Goal: Information Seeking & Learning: Learn about a topic

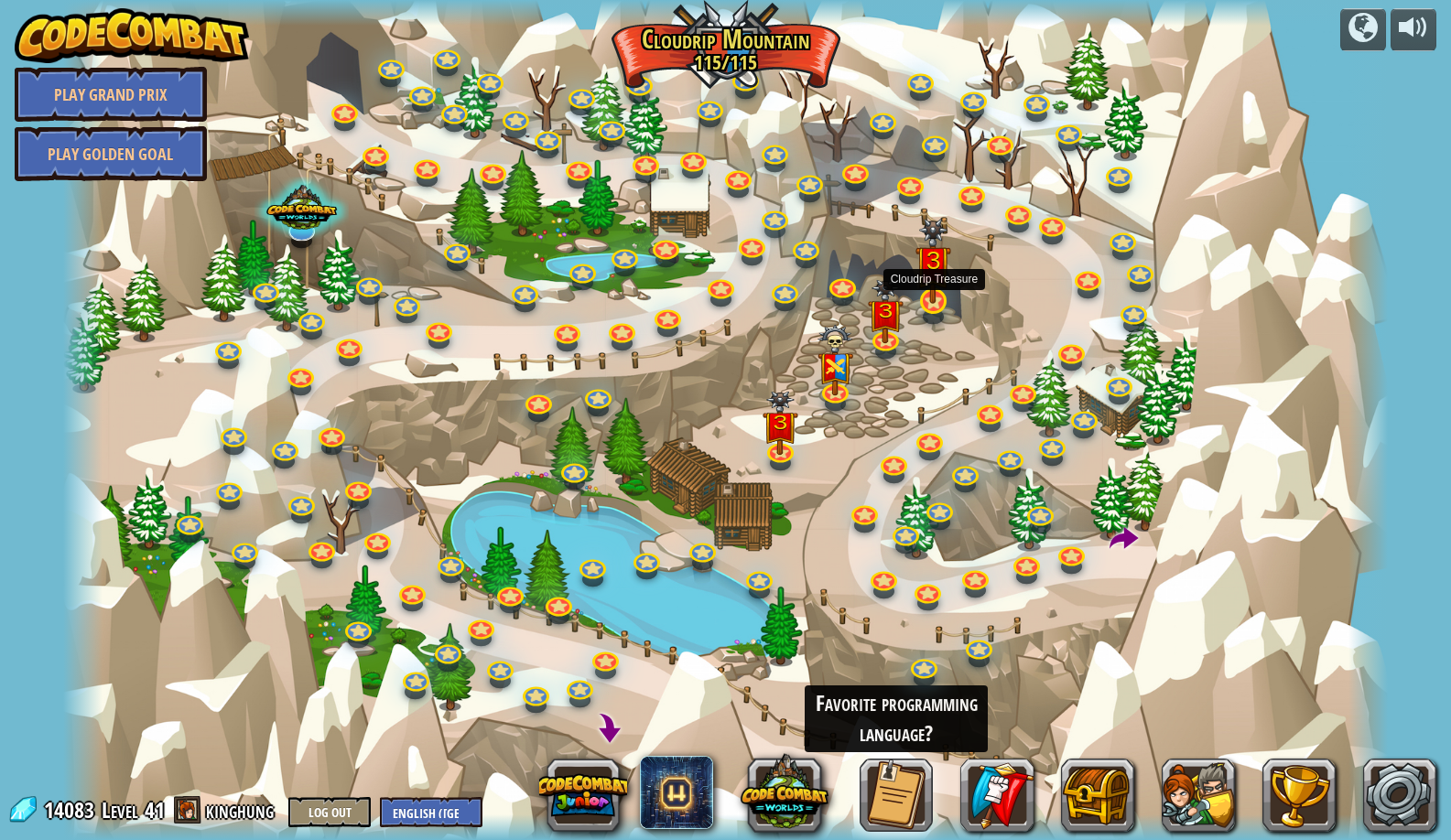
click at [932, 284] on img at bounding box center [934, 261] width 36 height 85
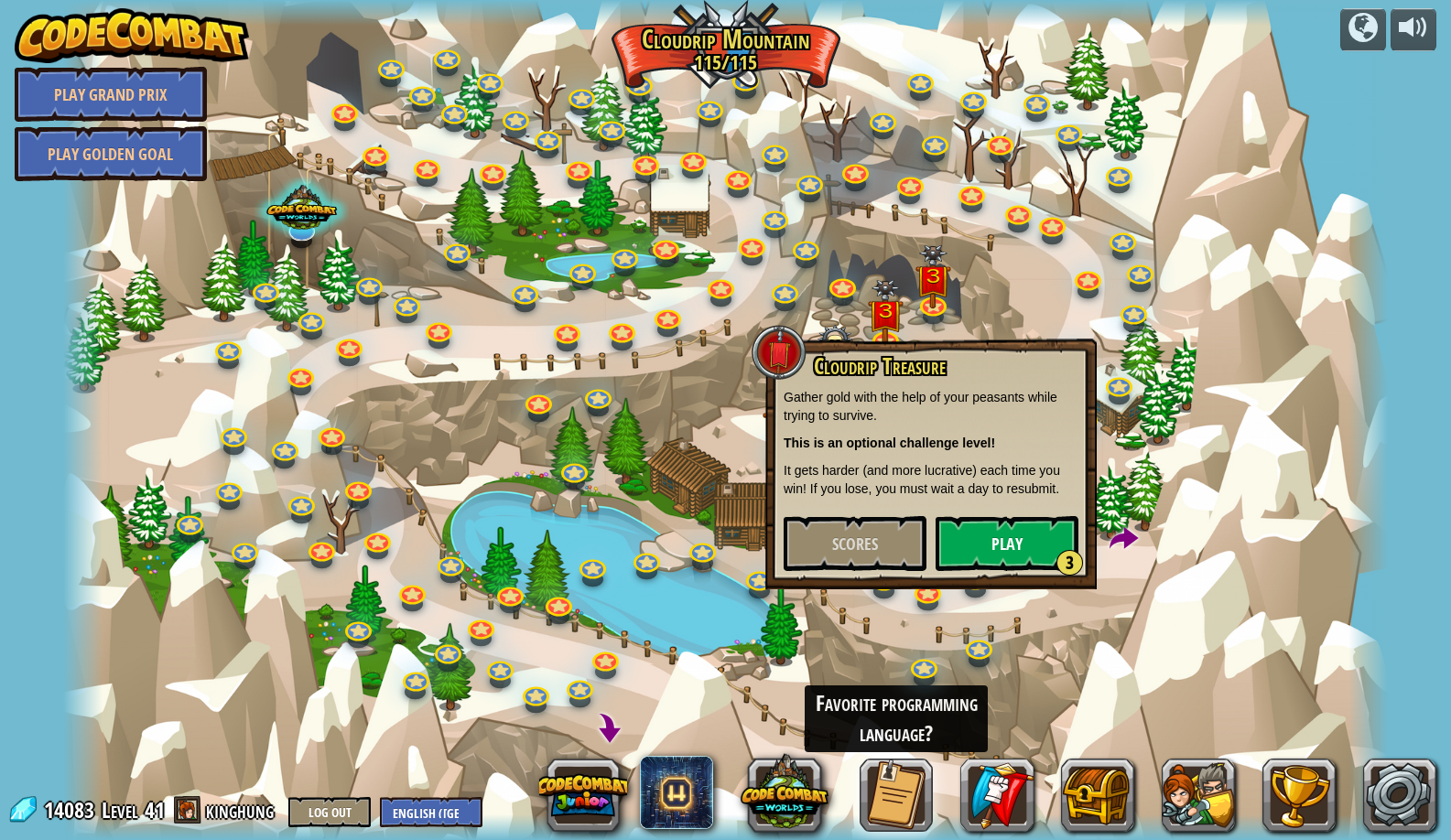
click at [983, 529] on button "Play 3" at bounding box center [1007, 543] width 143 height 55
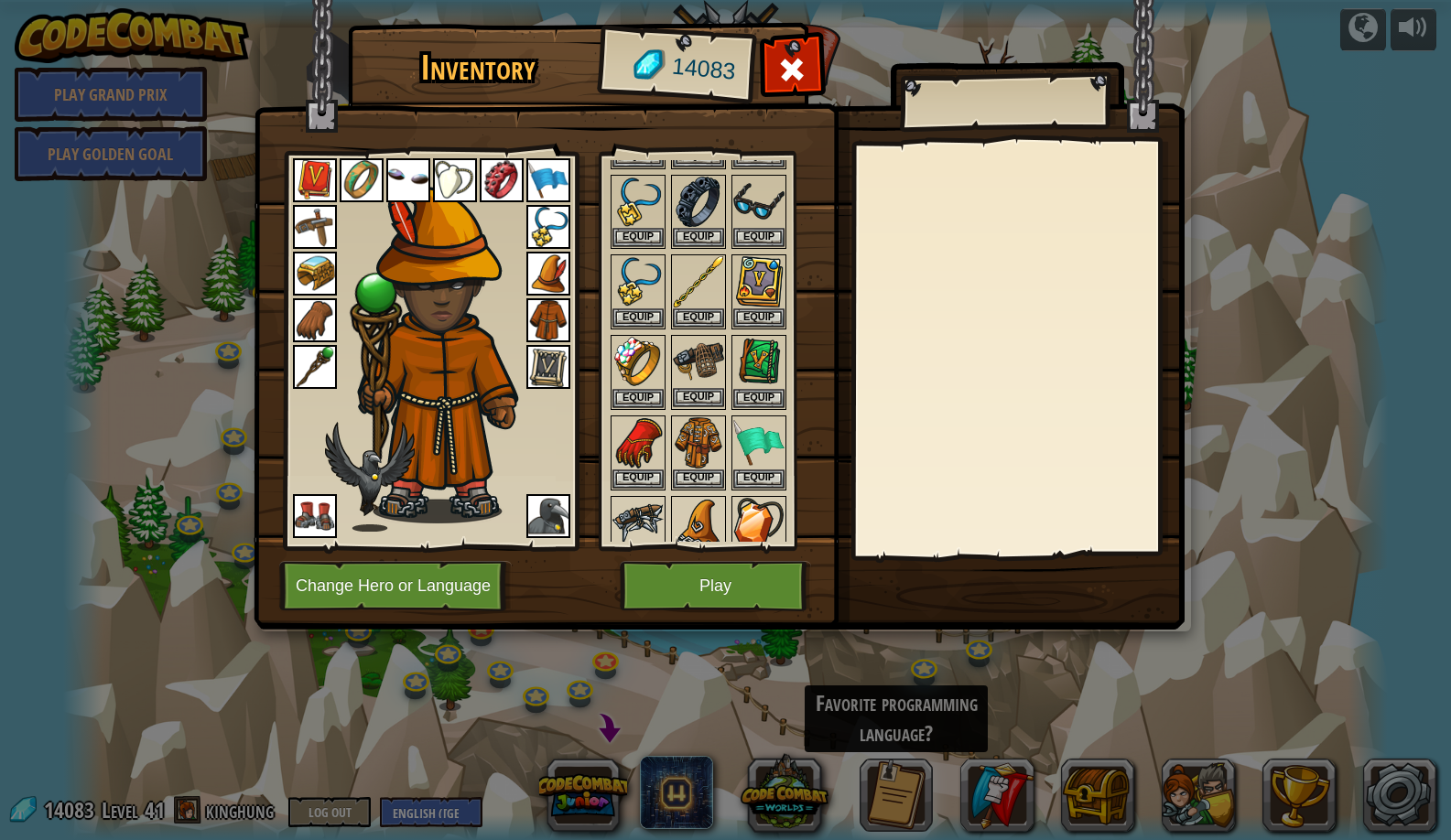
scroll to position [852, 0]
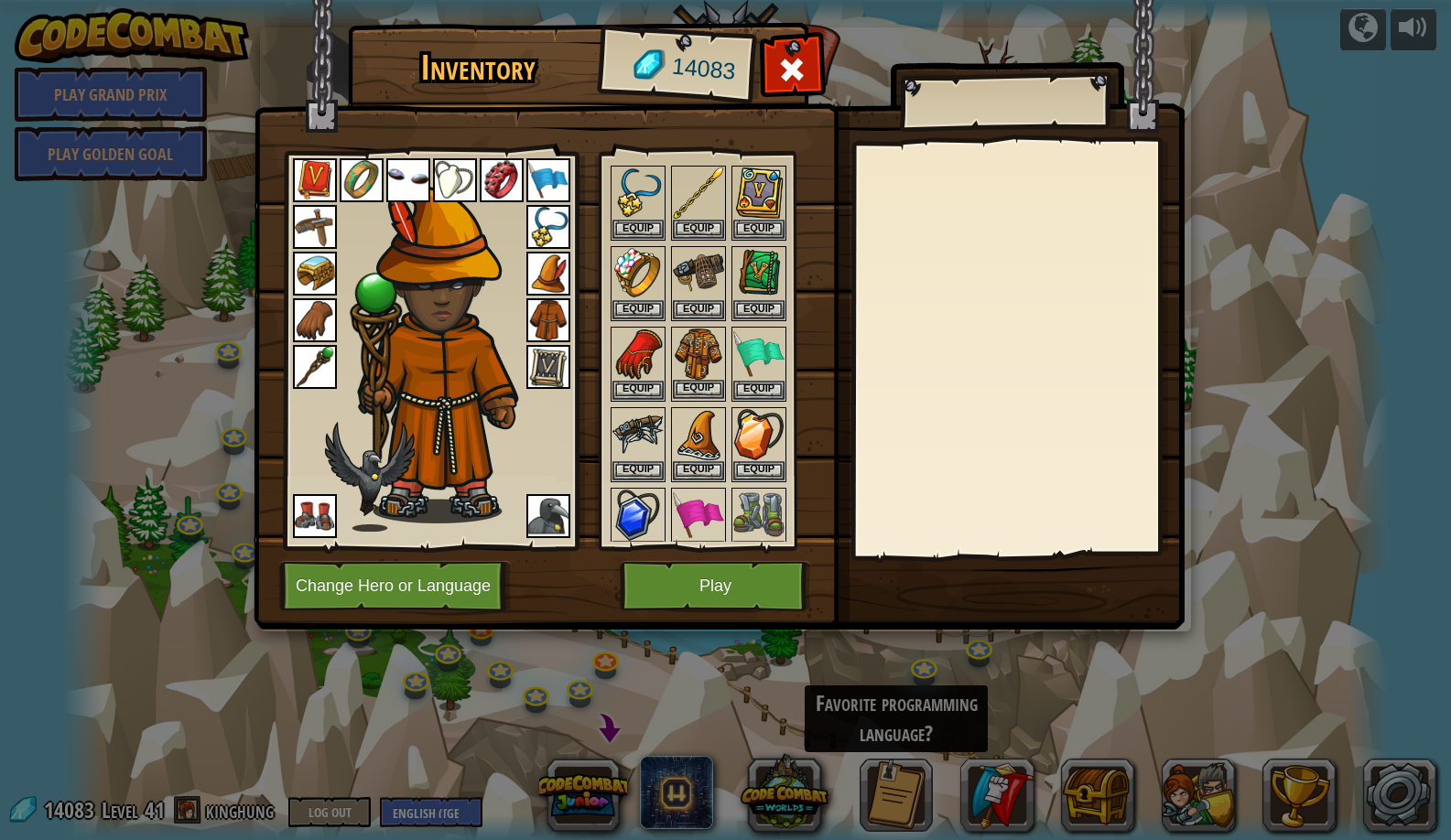
click at [690, 380] on button "Equip" at bounding box center [699, 389] width 52 height 19
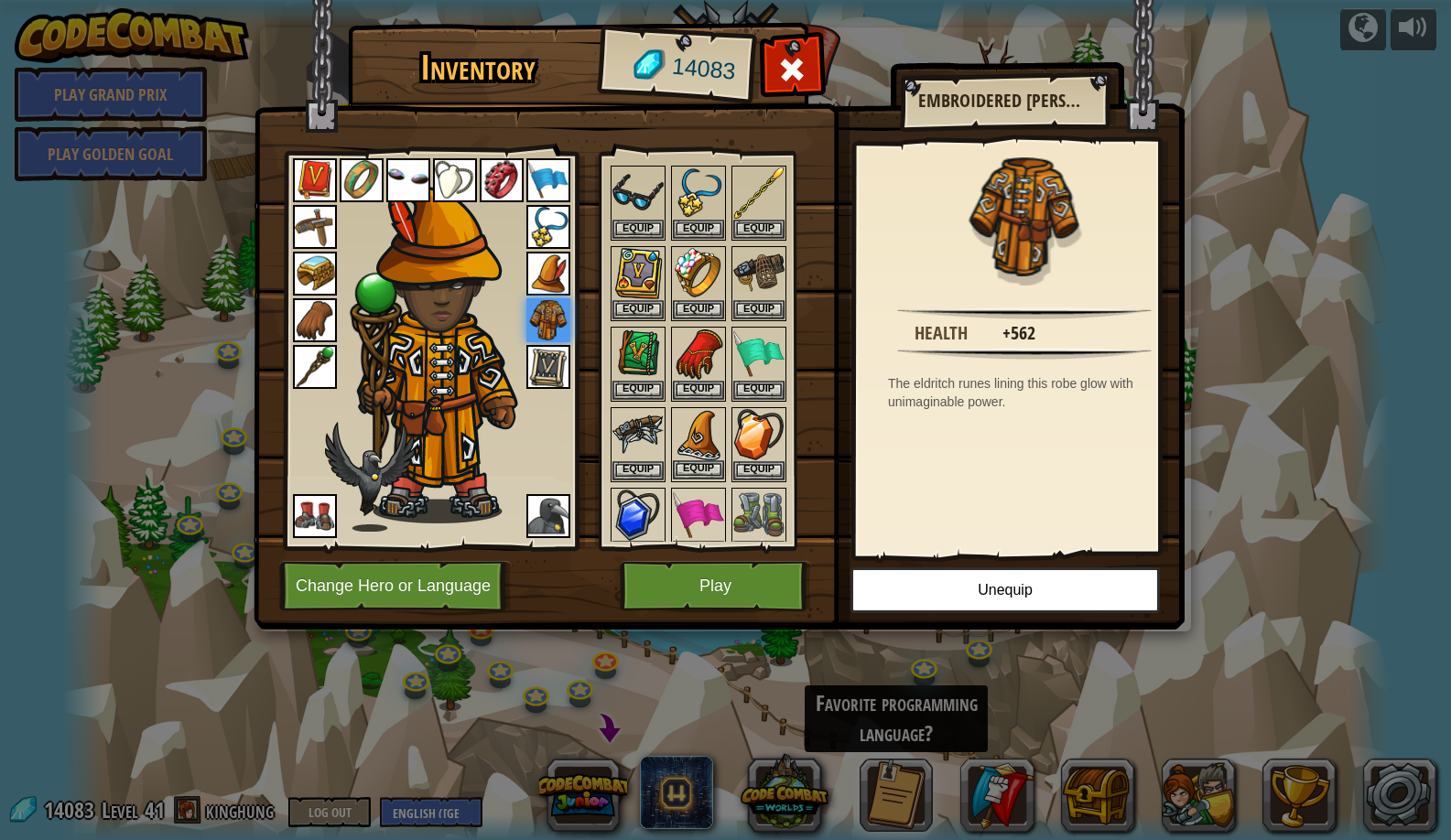
click at [694, 462] on button "Equip" at bounding box center [699, 470] width 52 height 19
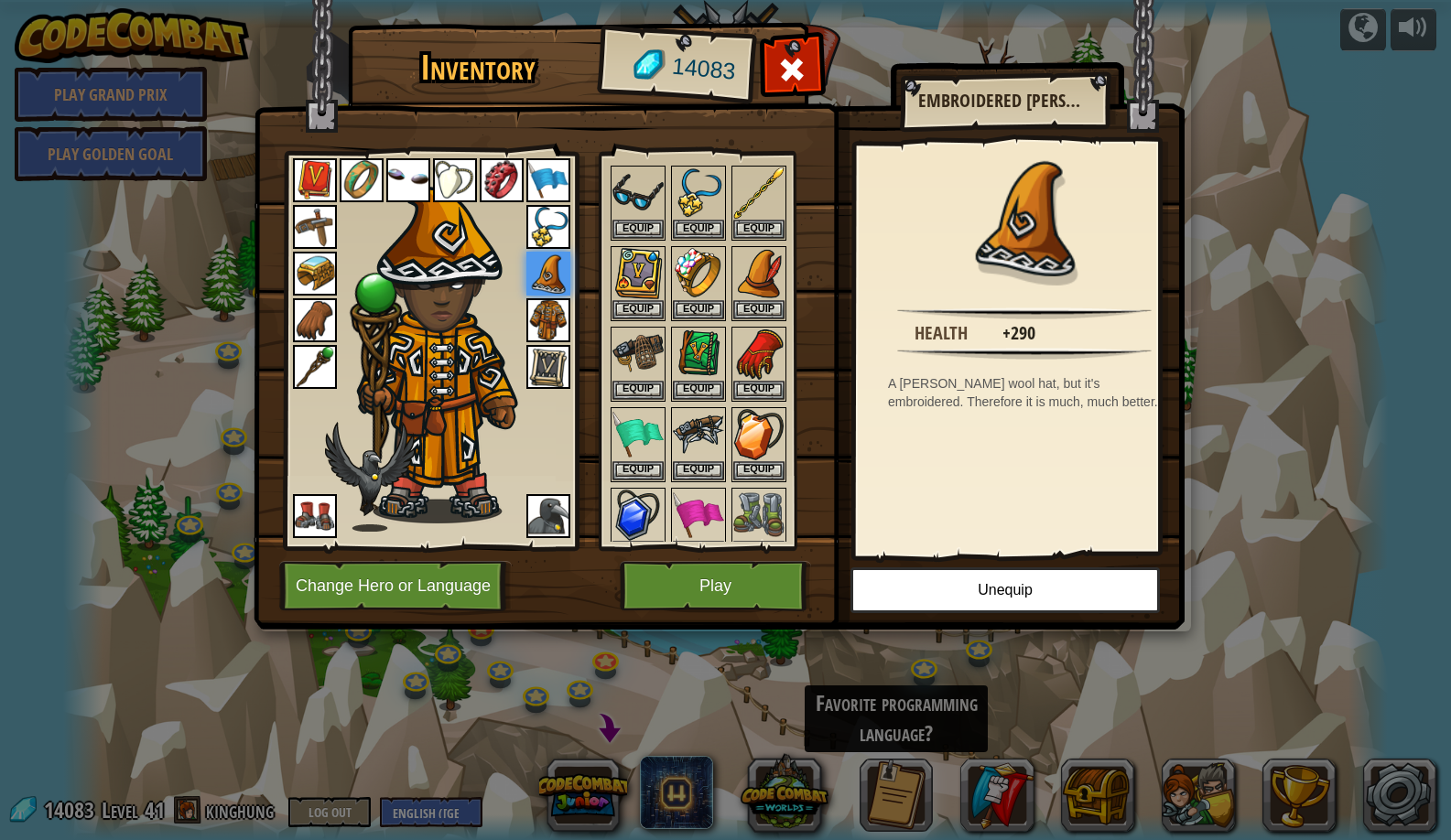
click at [672, 579] on button "Play" at bounding box center [715, 586] width 192 height 51
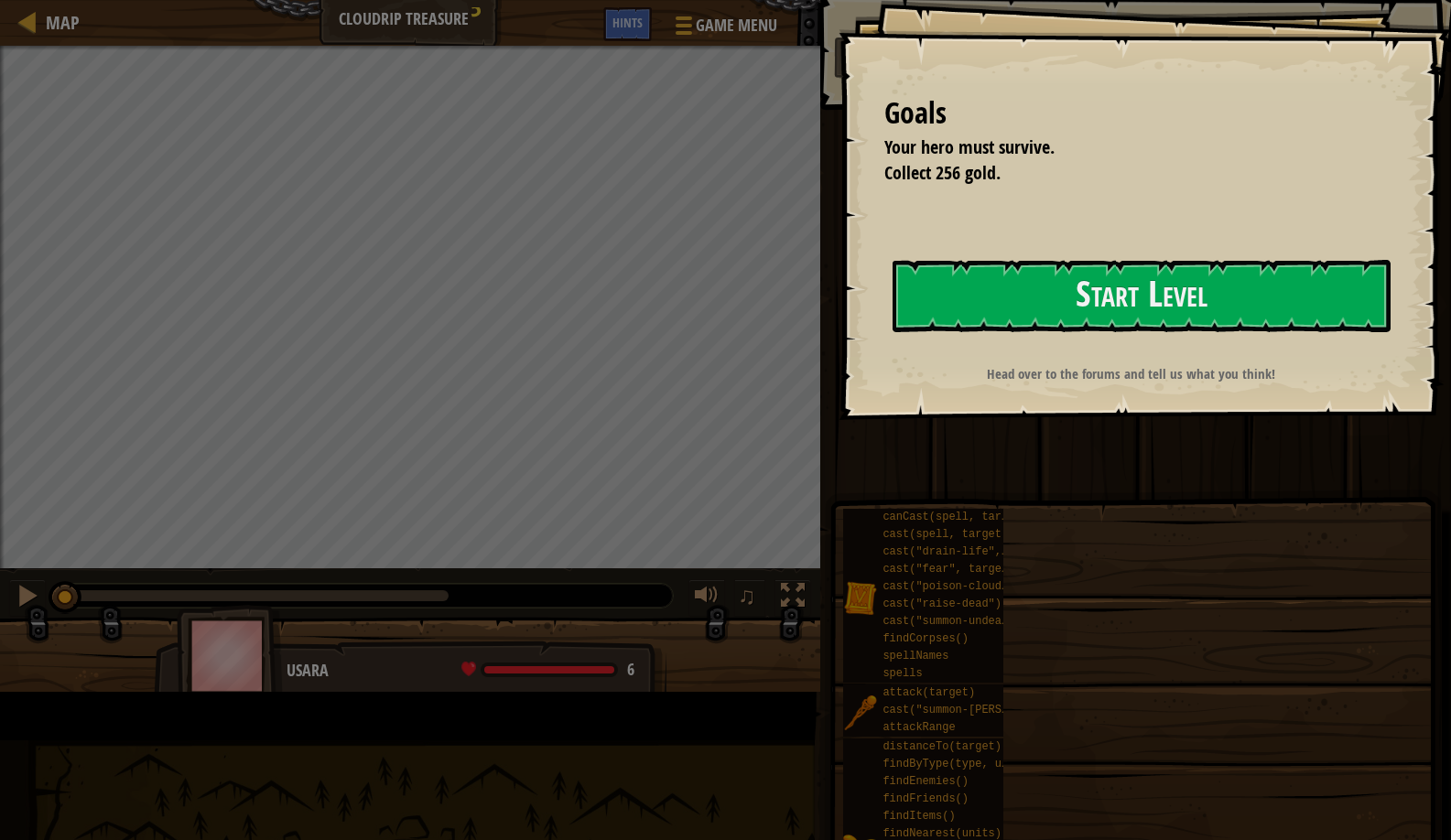
click at [893, 333] on button "Start Level" at bounding box center [1142, 296] width 499 height 72
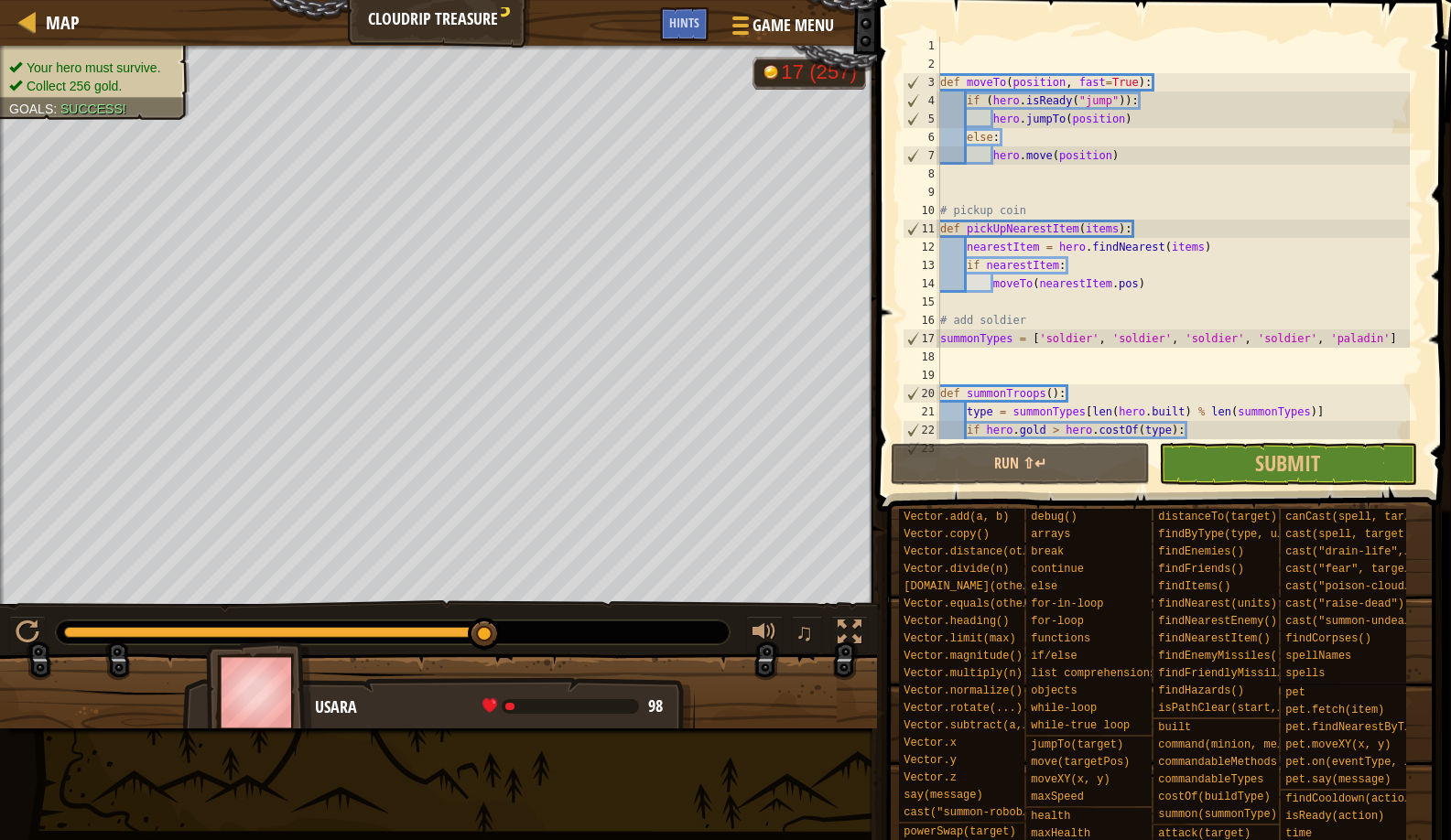
click at [499, 507] on div "Your hero must survive. Collect 256 gold. Goals : Success! G reen B lack V iole…" at bounding box center [725, 387] width 1451 height 683
drag, startPoint x: 415, startPoint y: 626, endPoint x: 454, endPoint y: 628, distance: 39.1
click at [347, 632] on div at bounding box center [392, 632] width 674 height 24
click at [379, 589] on div "Your hero must survive. Collect 256 gold. Goals : Success! G reen B lack V iole…" at bounding box center [725, 387] width 1451 height 683
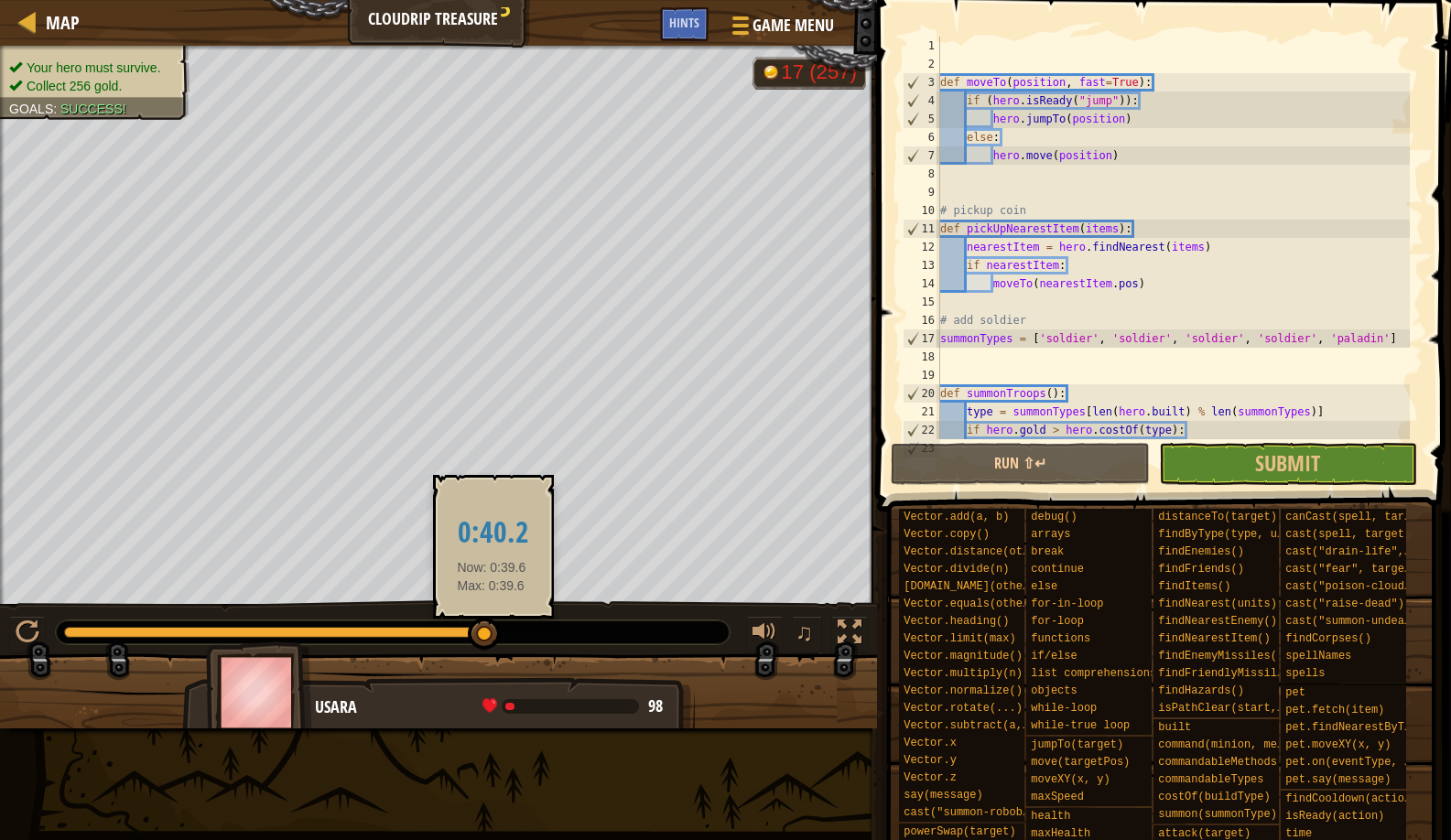
drag, startPoint x: 393, startPoint y: 630, endPoint x: 465, endPoint y: 647, distance: 74.0
click at [468, 647] on div at bounding box center [484, 633] width 33 height 33
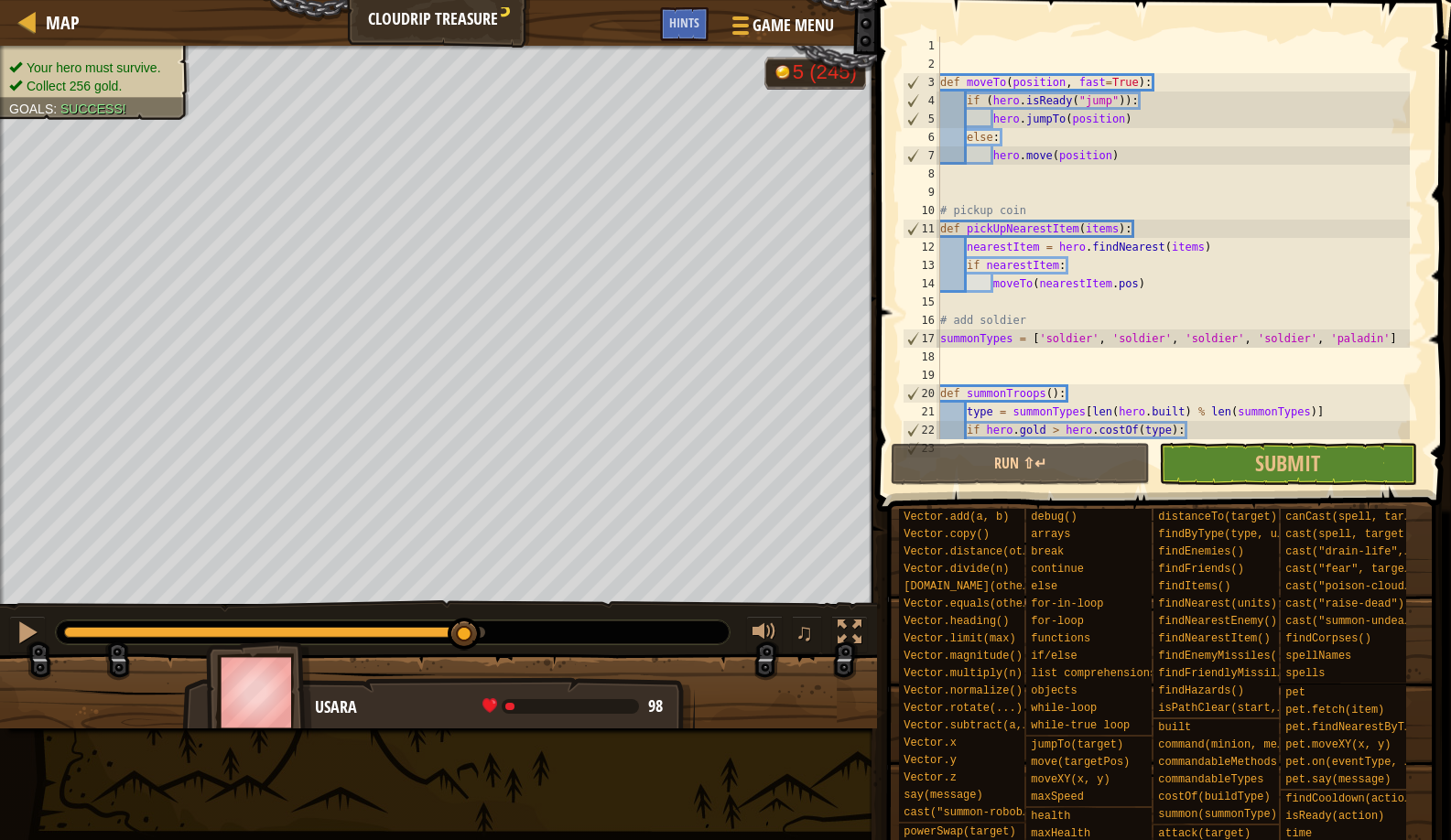
click at [949, 45] on div "def moveTo ( position , fast = True ) : if ( hero . isReady ( "jump" )) : hero …" at bounding box center [1173, 256] width 474 height 440
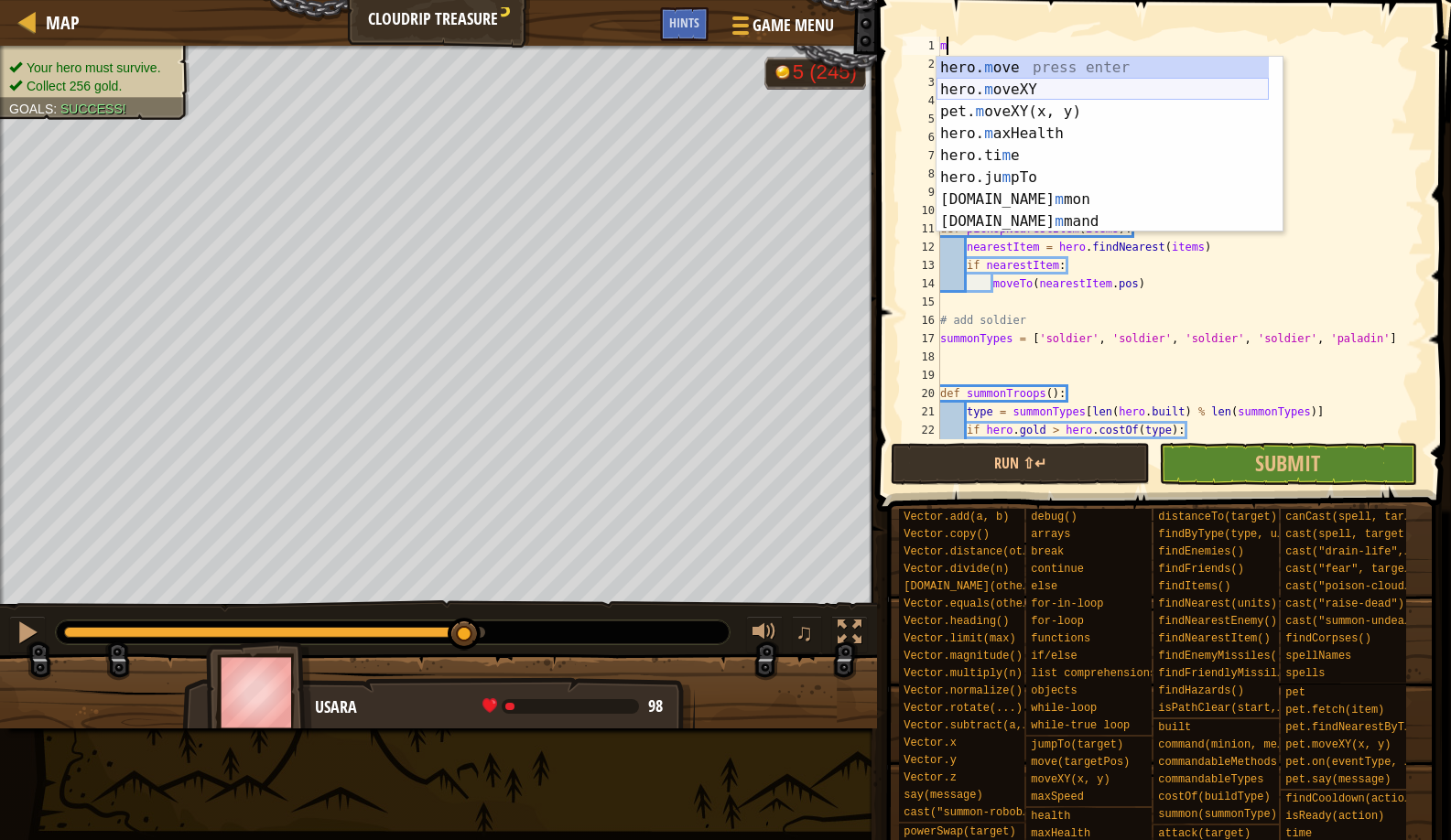
click at [998, 84] on div "hero. m ove press enter hero. m oveXY press enter pet. m oveXY(x, y) press ente…" at bounding box center [1102, 166] width 333 height 219
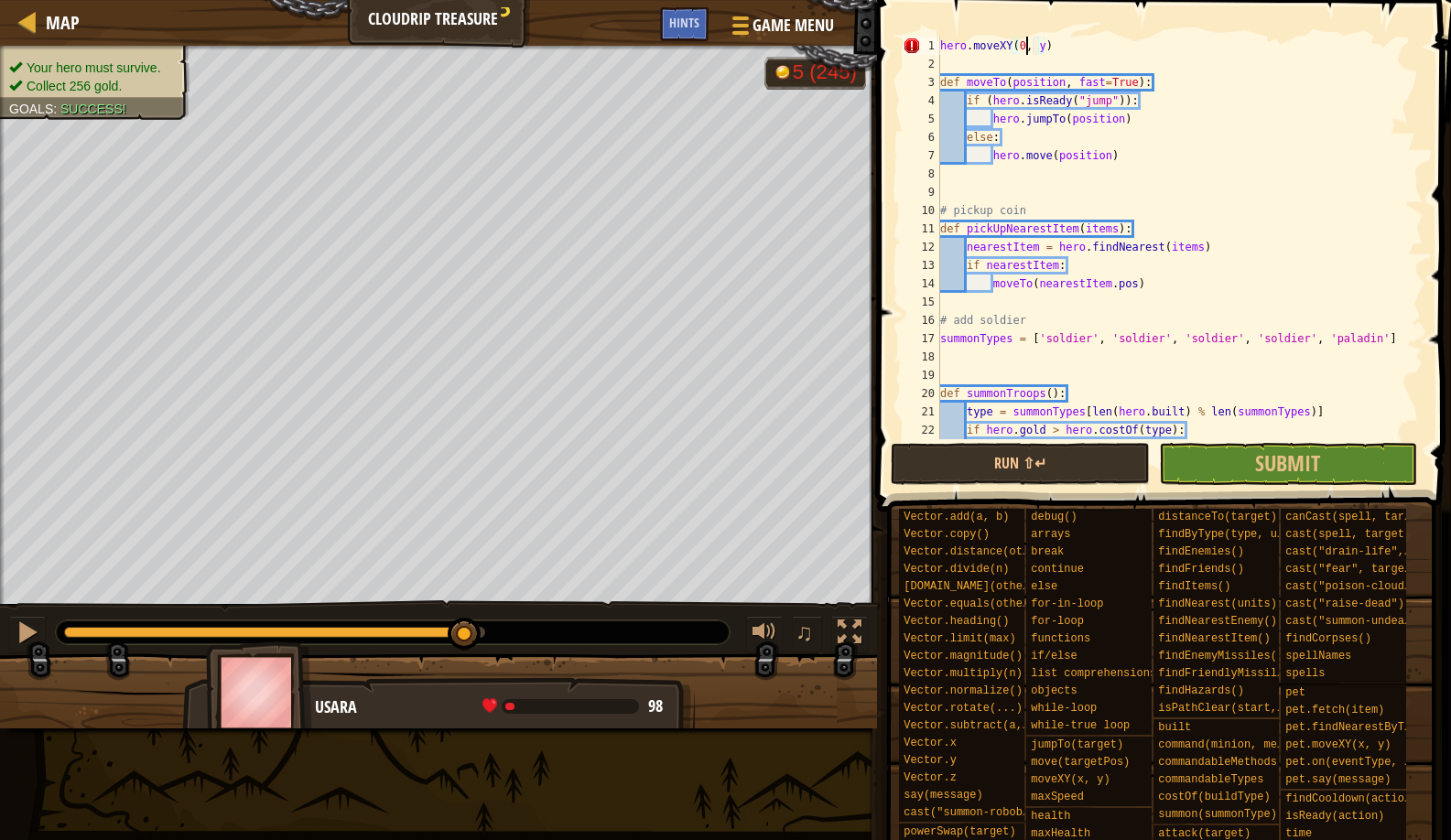
scroll to position [8, 7]
click at [1047, 41] on div "hero . moveXY ( 0 , y ) def moveTo ( position , fast = True ) : if ( hero . isR…" at bounding box center [1173, 256] width 474 height 440
click at [979, 470] on button "Run ⇧↵" at bounding box center [1020, 464] width 258 height 42
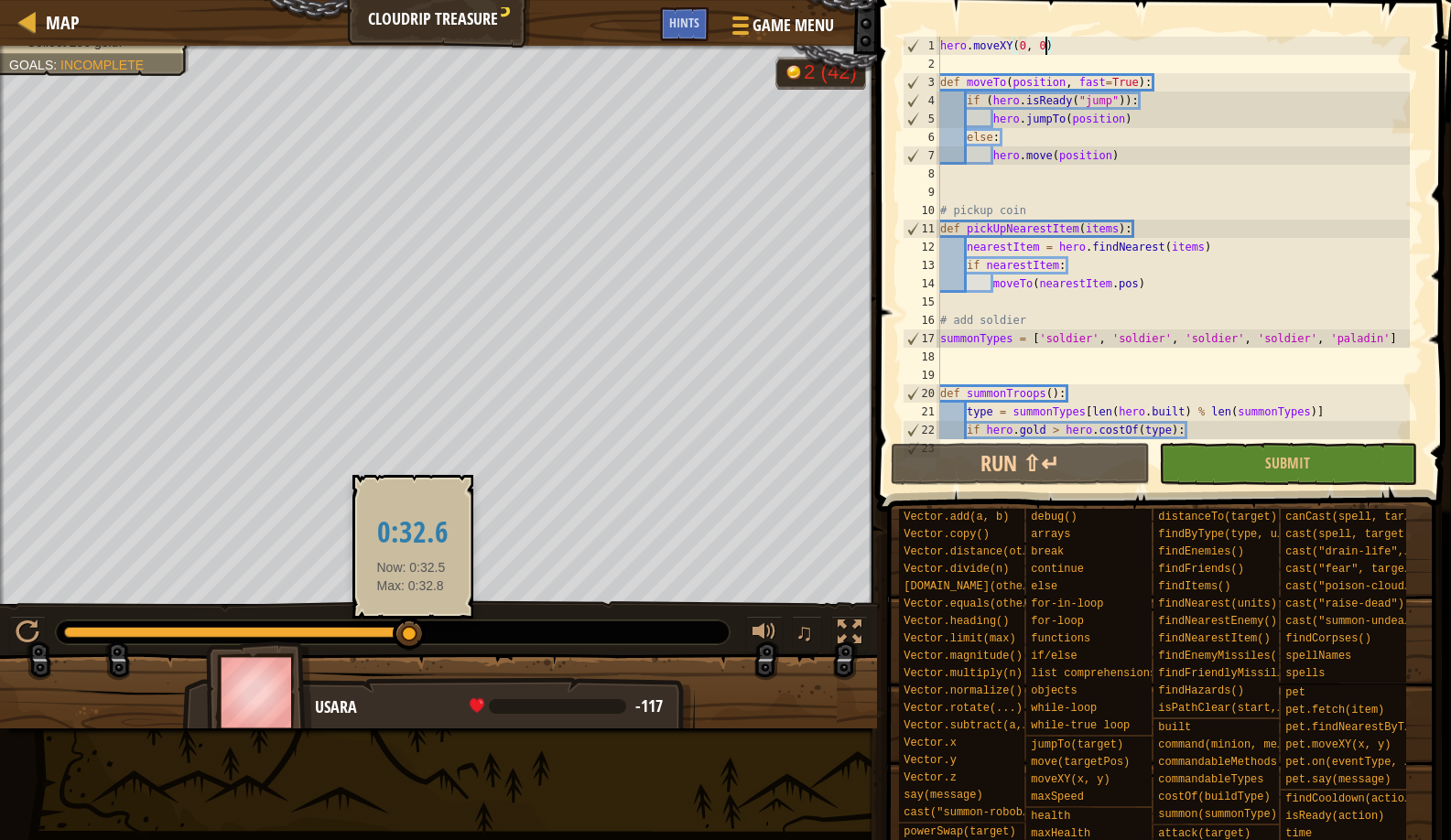
drag, startPoint x: 420, startPoint y: 649, endPoint x: 414, endPoint y: 628, distance: 21.8
click at [414, 628] on div at bounding box center [409, 633] width 33 height 33
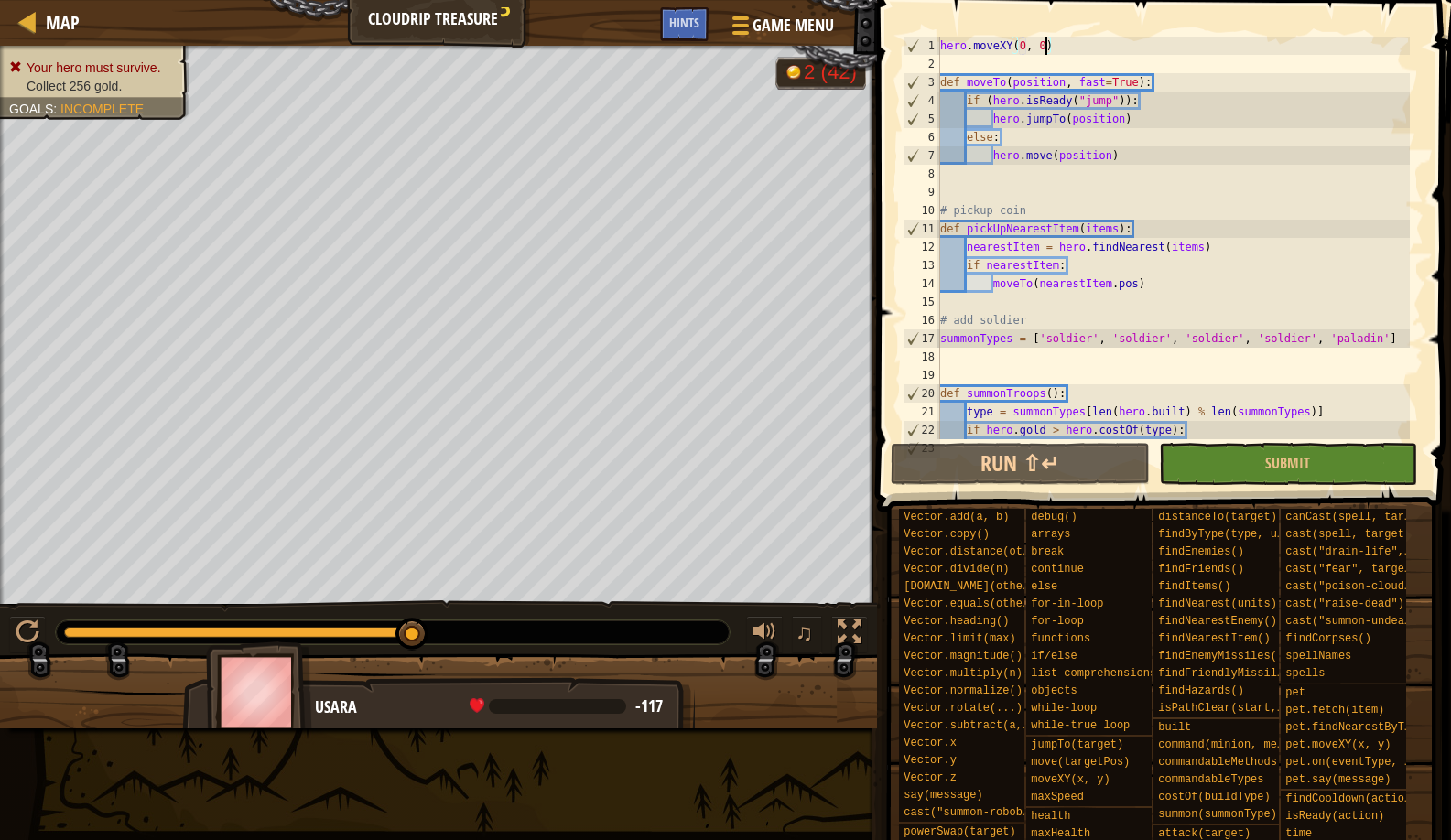
click at [1032, 40] on div "hero . moveXY ( 0 , 0 ) def moveTo ( position , fast = True ) : if ( hero . isR…" at bounding box center [1173, 256] width 474 height 440
click at [1022, 41] on div "hero . moveXY ( 0 , 0 ) def moveTo ( position , fast = True ) : if ( hero . isR…" at bounding box center [1173, 256] width 474 height 440
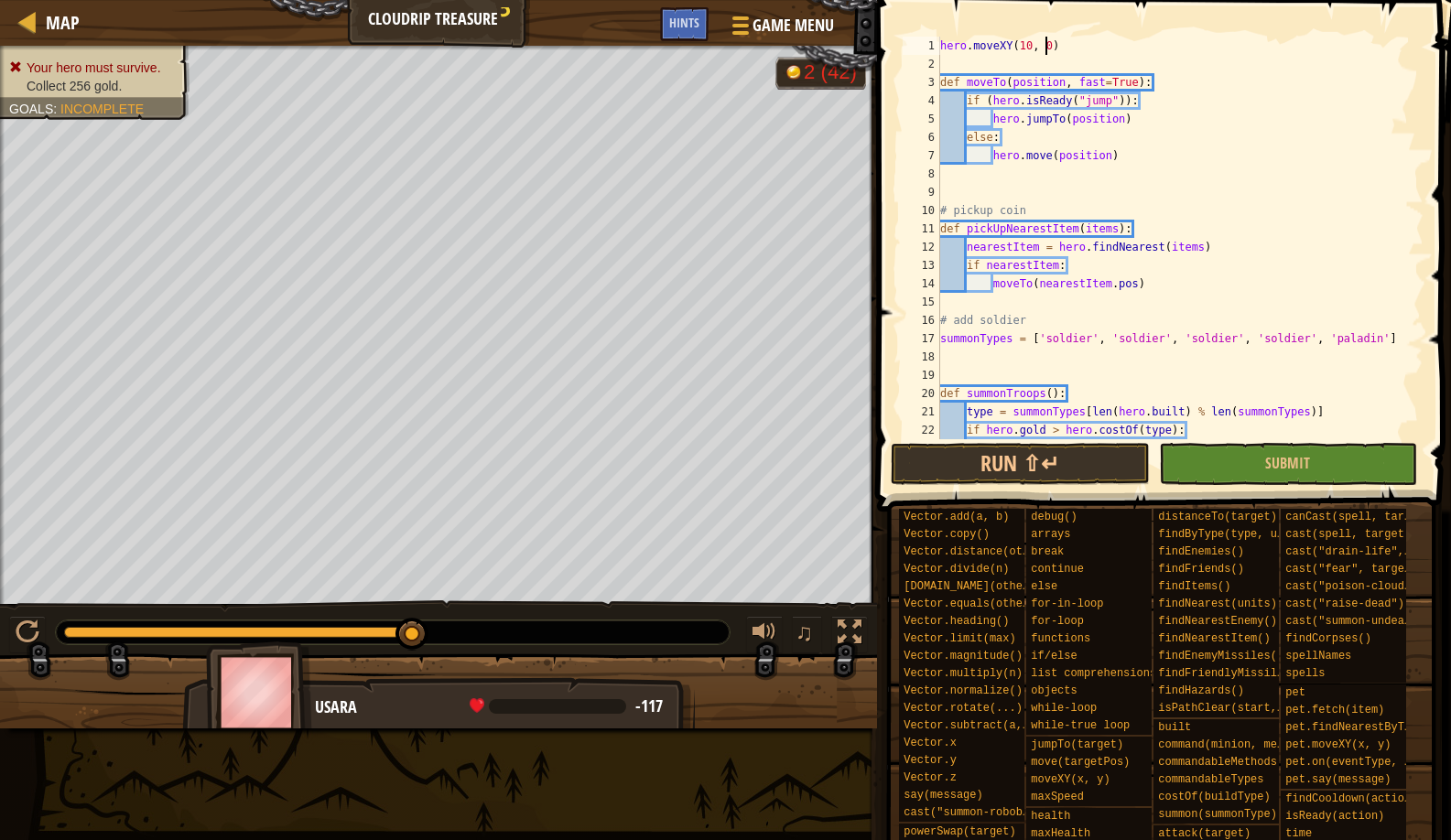
click at [1049, 49] on div "hero . moveXY ( 10 , 0 ) def moveTo ( position , fast = True ) : if ( hero . is…" at bounding box center [1173, 256] width 474 height 440
click at [929, 464] on button "Run ⇧↵" at bounding box center [1020, 464] width 258 height 42
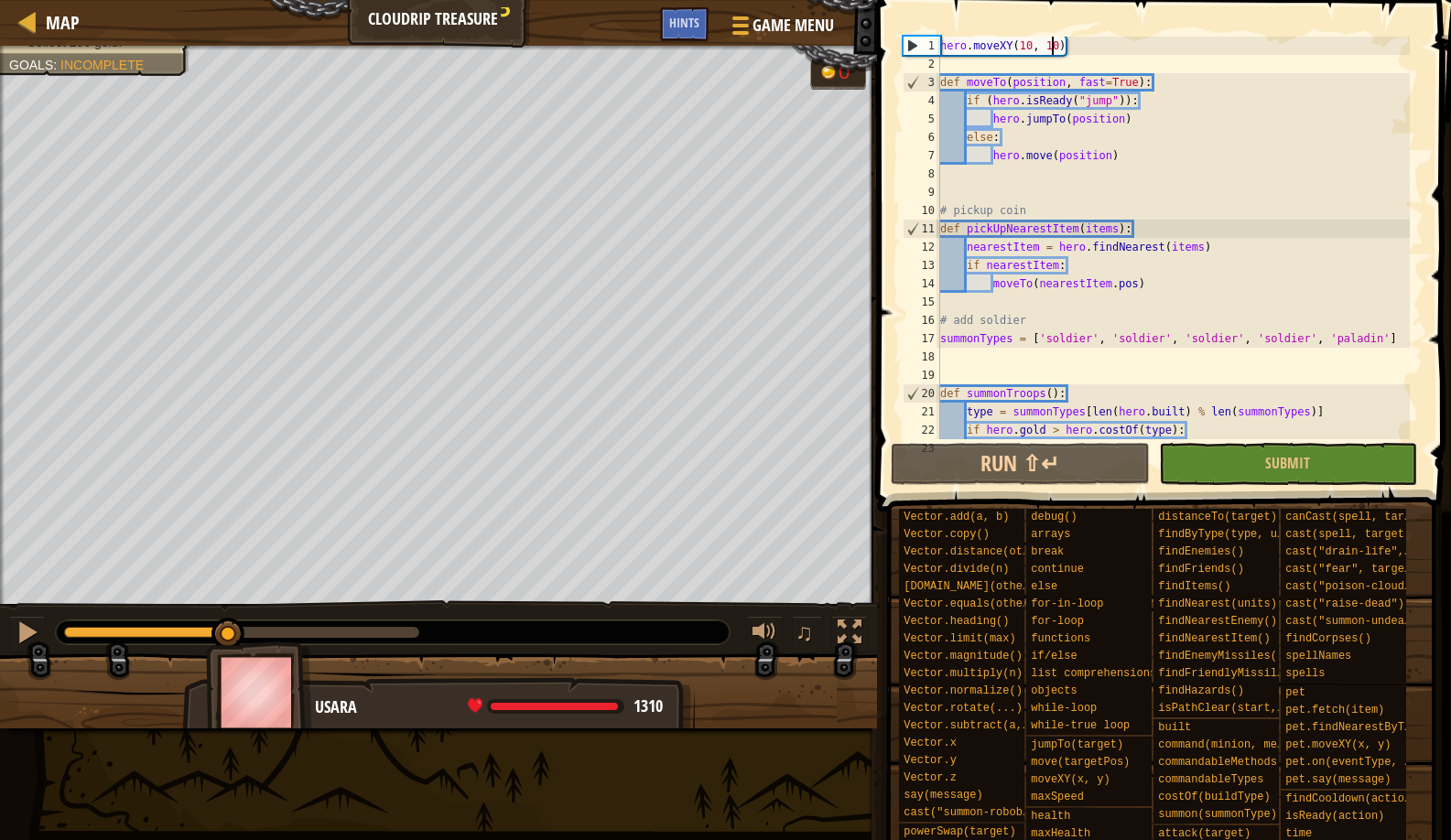
click at [228, 596] on div "Your hero must survive. Collect 256 gold. Goals : Incomplete G reen B lack V io…" at bounding box center [725, 387] width 1451 height 683
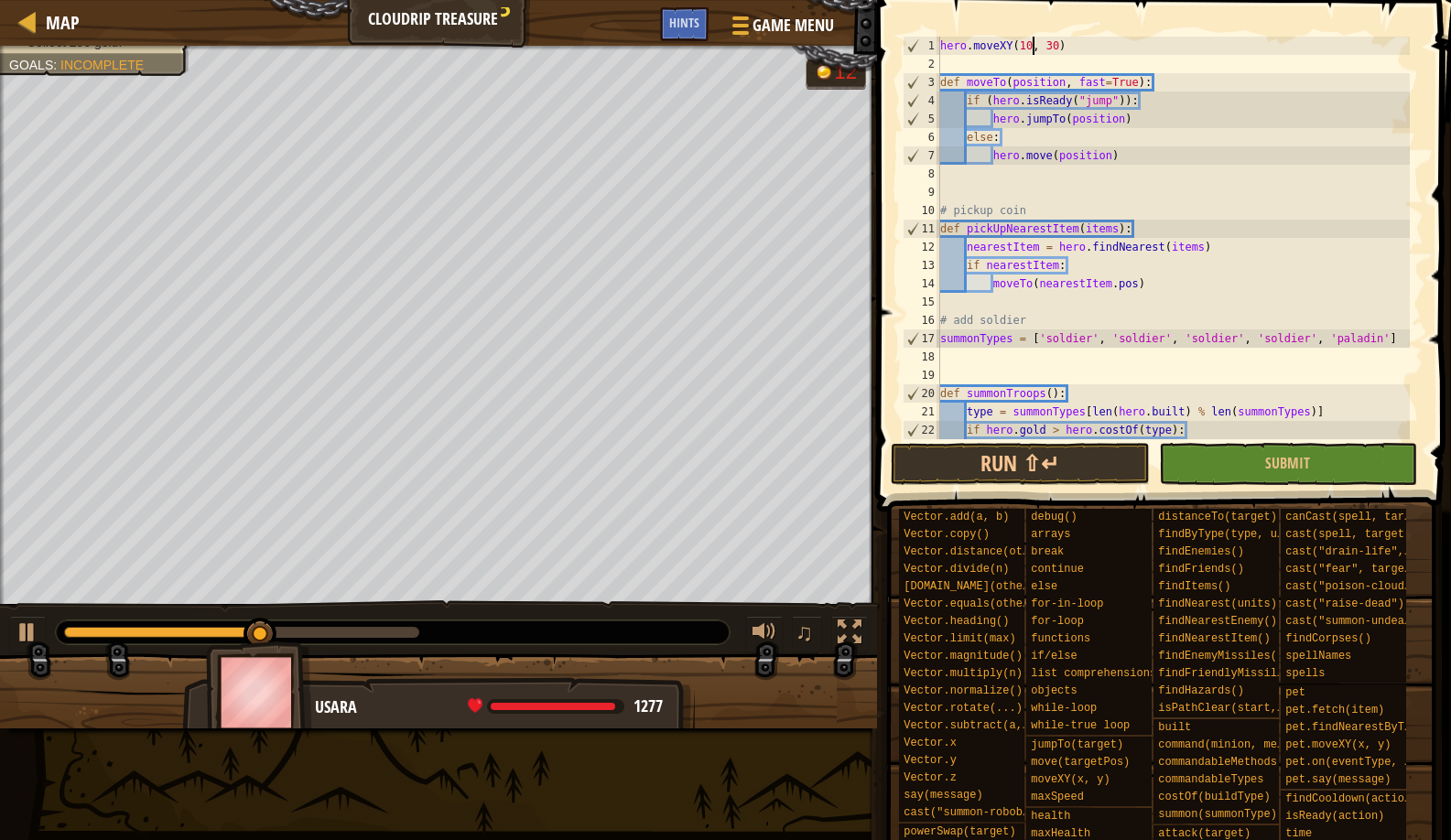
click at [1030, 46] on div "hero . moveXY ( 10 , 30 ) def moveTo ( position , fast = True ) : if ( hero . i…" at bounding box center [1173, 256] width 474 height 440
click at [1027, 46] on div "hero . moveXY ( 10 , 30 ) def moveTo ( position , fast = True ) : if ( hero . i…" at bounding box center [1173, 256] width 474 height 440
click at [1062, 452] on button "Run ⇧↵" at bounding box center [1020, 464] width 258 height 42
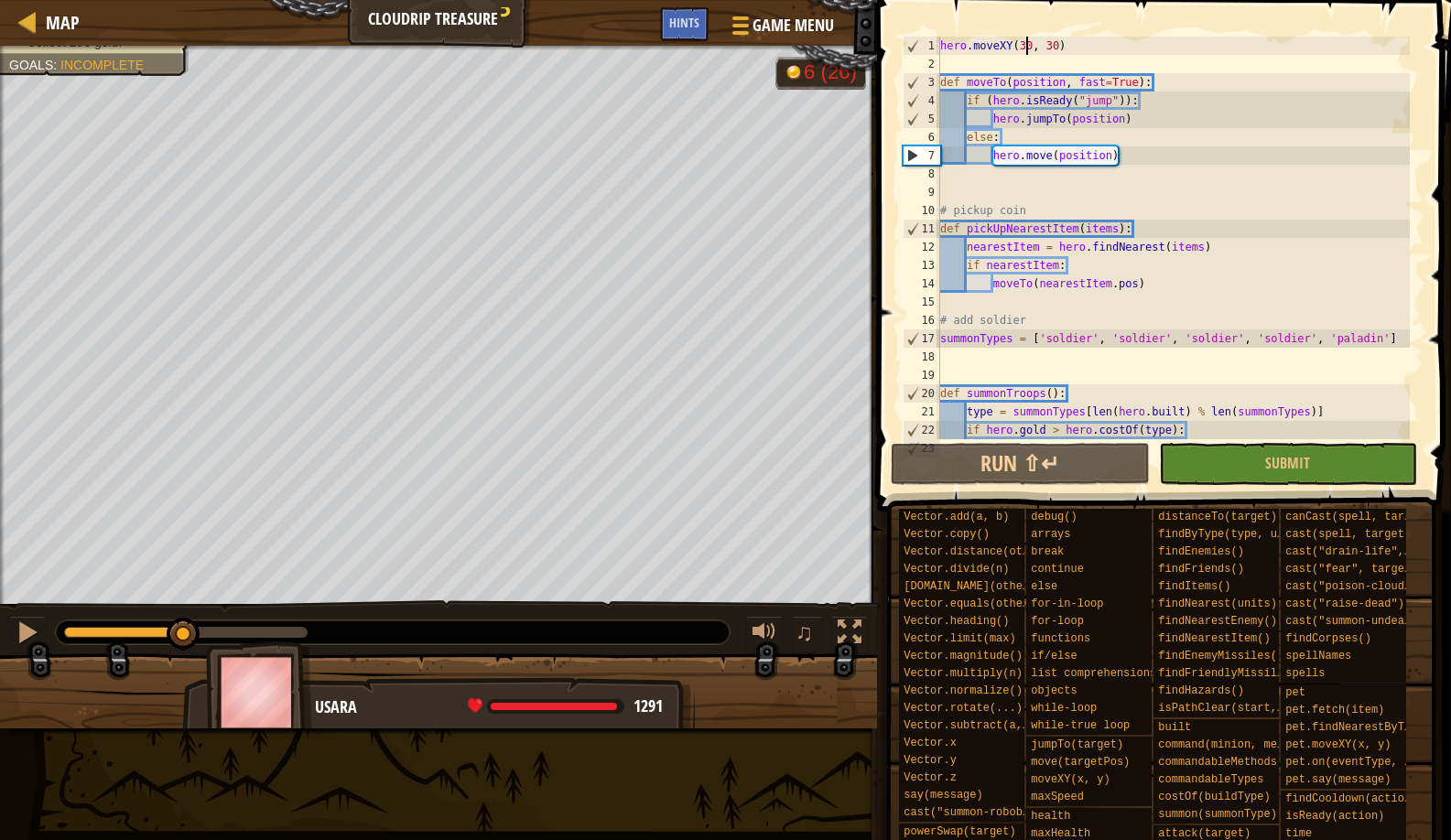
drag, startPoint x: 85, startPoint y: 628, endPoint x: 184, endPoint y: 604, distance: 101.9
click at [184, 604] on div "♫" at bounding box center [438, 628] width 877 height 55
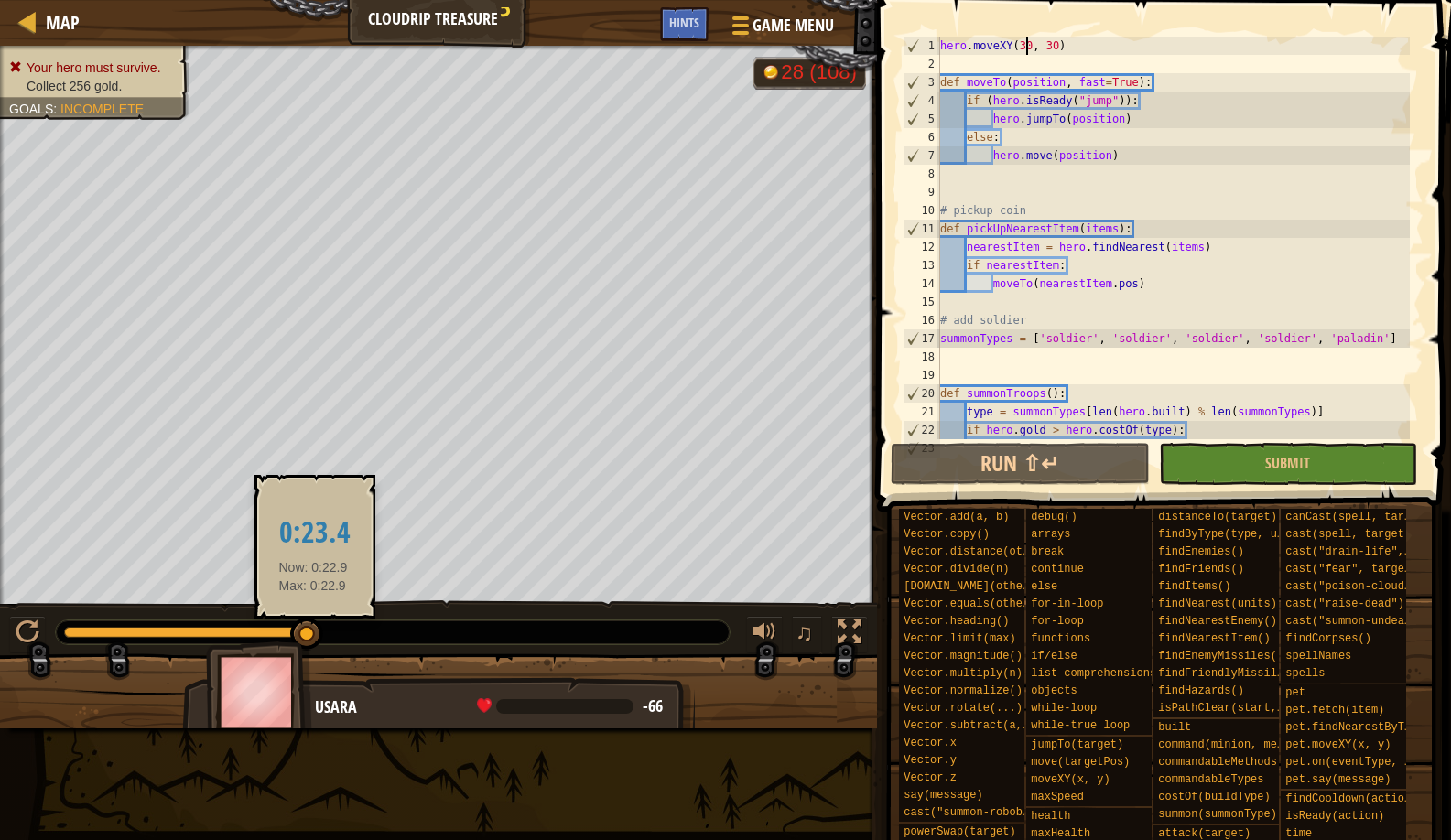
click at [313, 630] on div at bounding box center [306, 633] width 33 height 33
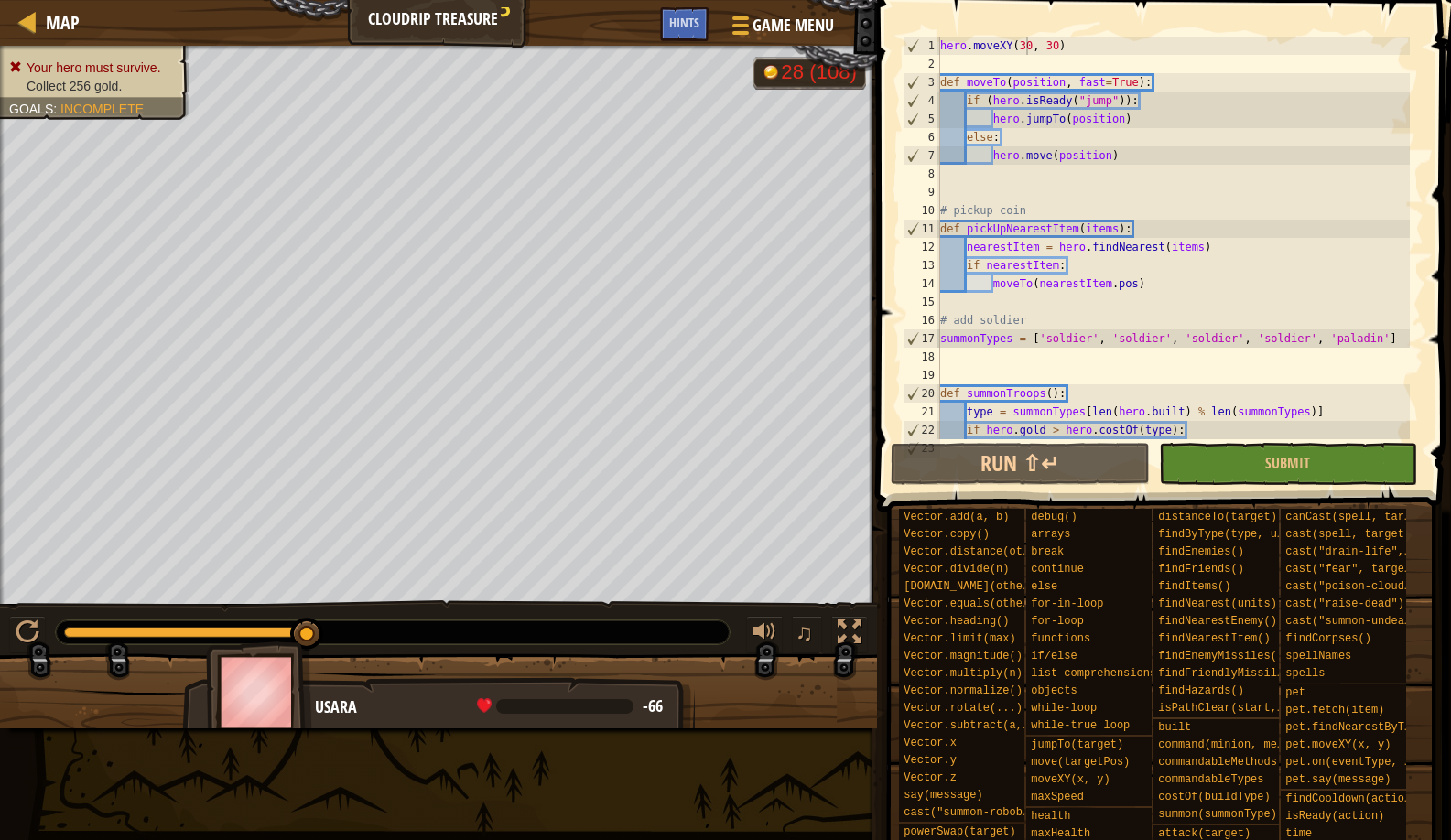
drag, startPoint x: 288, startPoint y: 644, endPoint x: 332, endPoint y: 631, distance: 45.9
click at [332, 631] on div "Your hero must survive. Collect 256 gold. Goals : Incomplete G reen B lack V io…" at bounding box center [725, 387] width 1451 height 683
drag, startPoint x: 293, startPoint y: 641, endPoint x: 280, endPoint y: 643, distance: 13.2
click at [280, 643] on img at bounding box center [258, 692] width 106 height 101
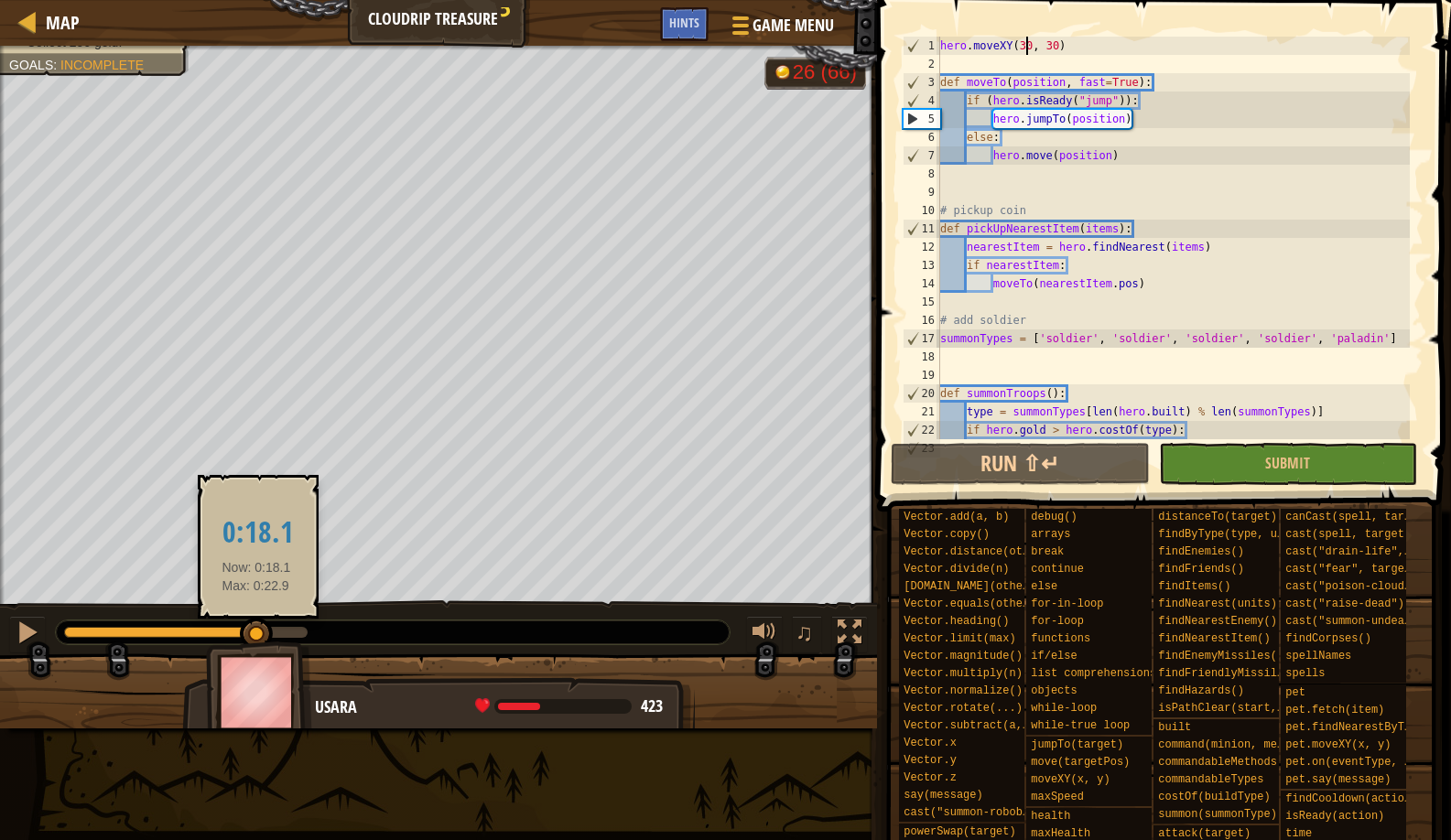
drag, startPoint x: 289, startPoint y: 625, endPoint x: 256, endPoint y: 627, distance: 33.1
click at [256, 627] on div at bounding box center [256, 633] width 33 height 33
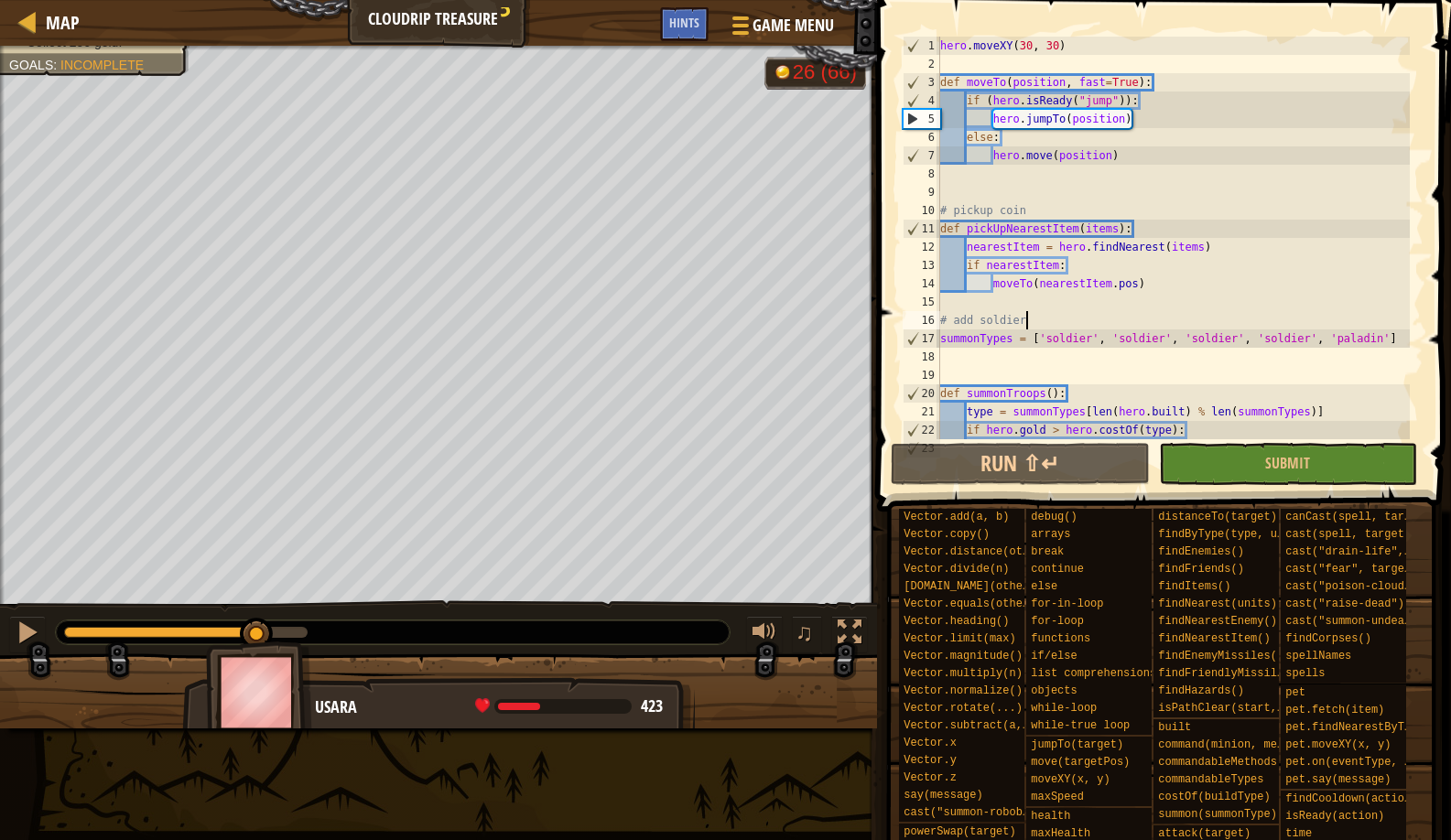
click at [1379, 326] on div "hero . moveXY ( 30 , 30 ) def moveTo ( position , fast = True ) : if ( hero . i…" at bounding box center [1173, 256] width 474 height 440
click at [1378, 338] on div "hero . moveXY ( 30 , 30 ) def moveTo ( position , fast = True ) : if ( hero . i…" at bounding box center [1173, 256] width 474 height 440
click at [1380, 341] on div "hero . moveXY ( 30 , 30 ) def moveTo ( position , fast = True ) : if ( hero . i…" at bounding box center [1173, 256] width 474 height 440
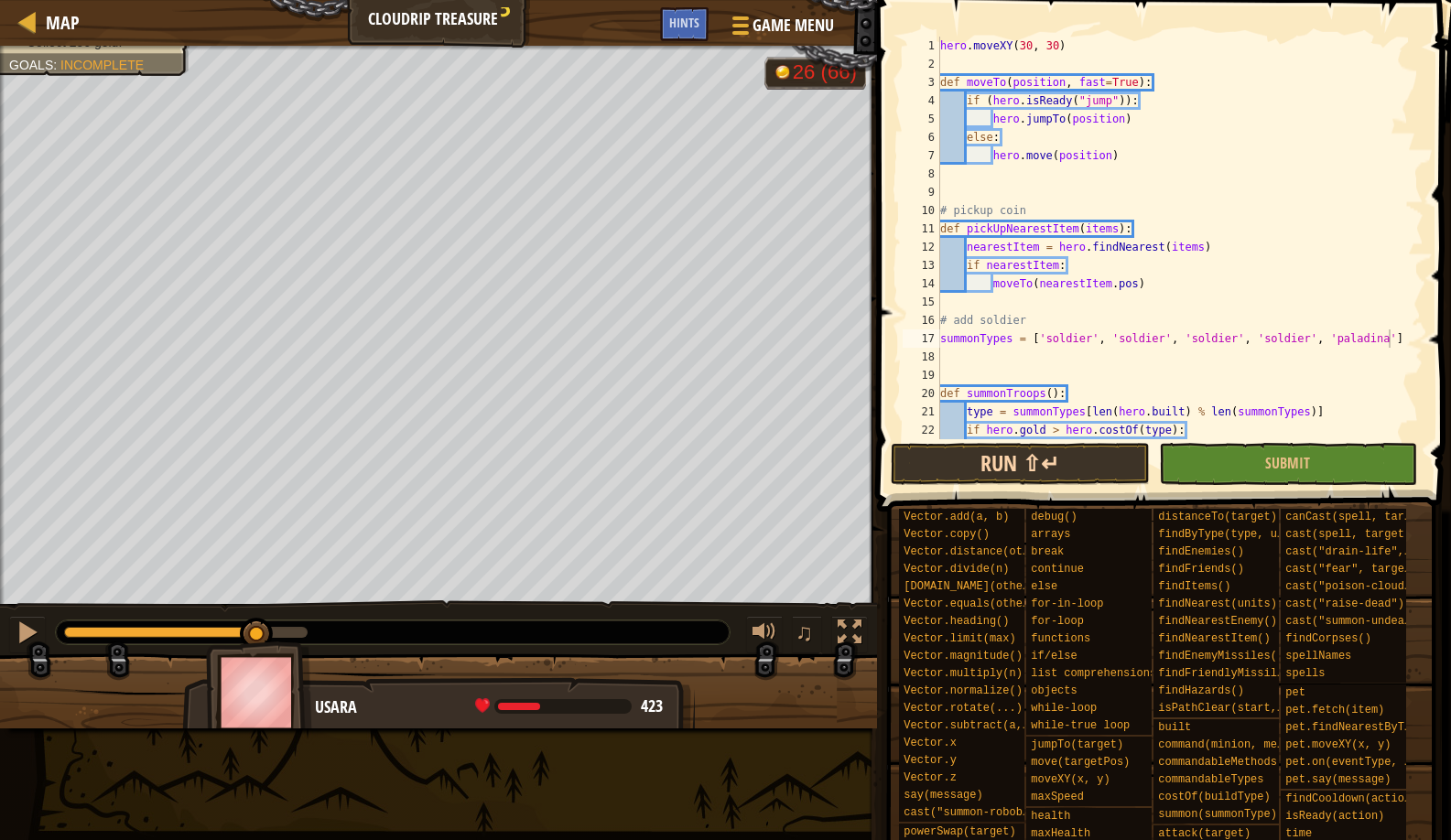
click at [1025, 446] on button "Run ⇧↵" at bounding box center [1020, 464] width 258 height 42
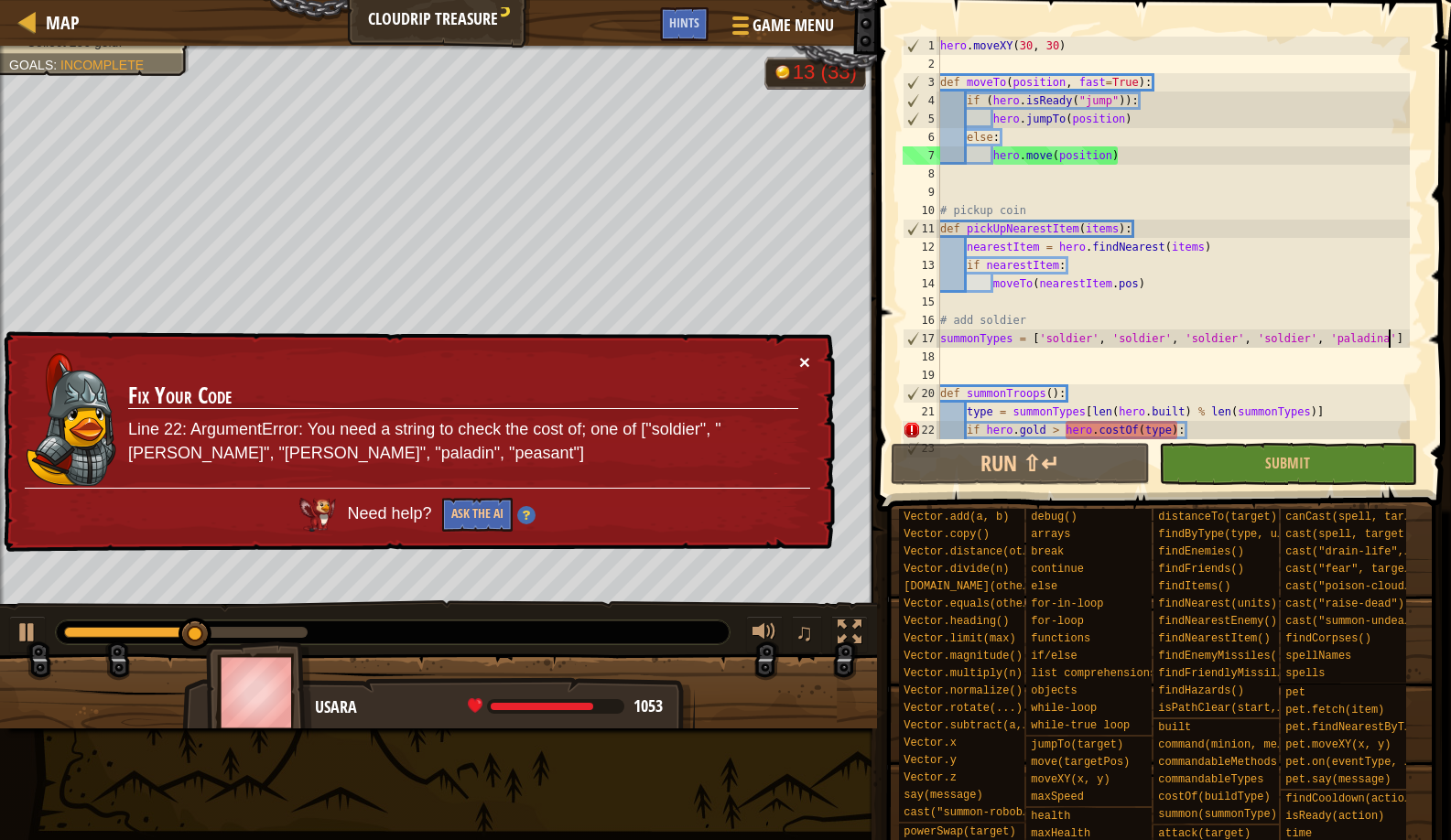
click at [801, 369] on button "×" at bounding box center [804, 361] width 11 height 19
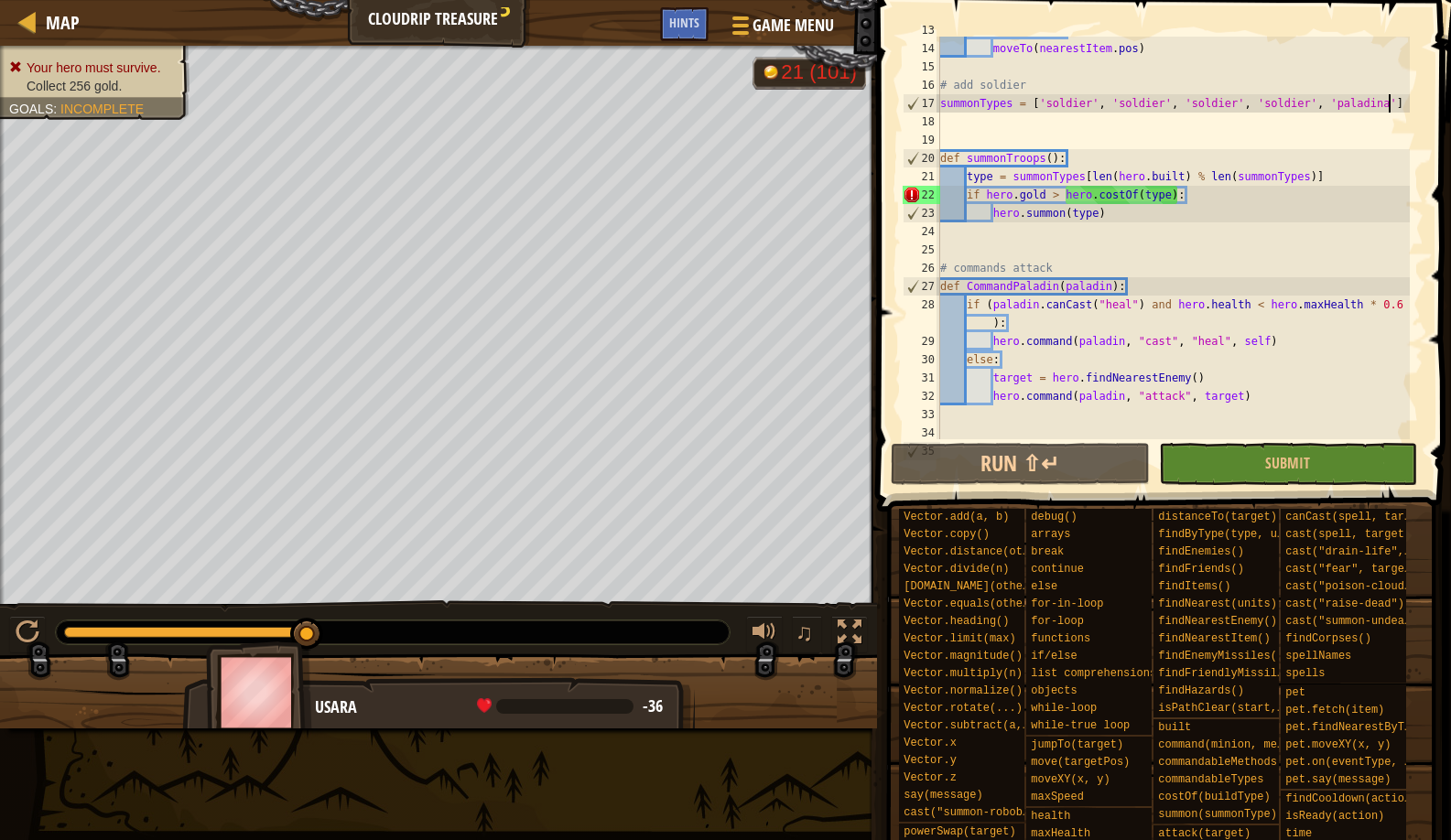
scroll to position [235, 0]
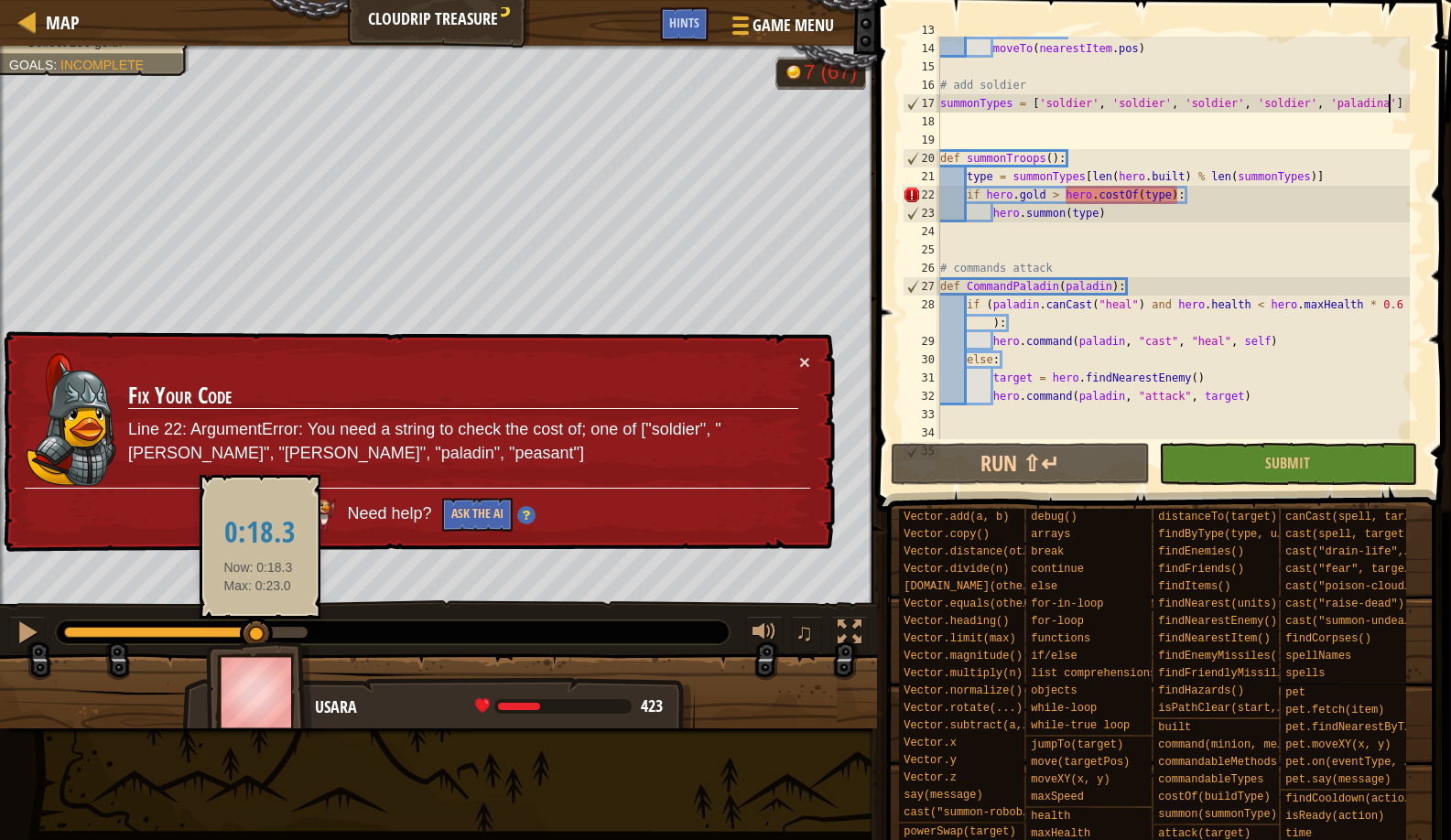
drag, startPoint x: 300, startPoint y: 633, endPoint x: 258, endPoint y: 631, distance: 42.0
click at [258, 631] on div at bounding box center [256, 633] width 33 height 33
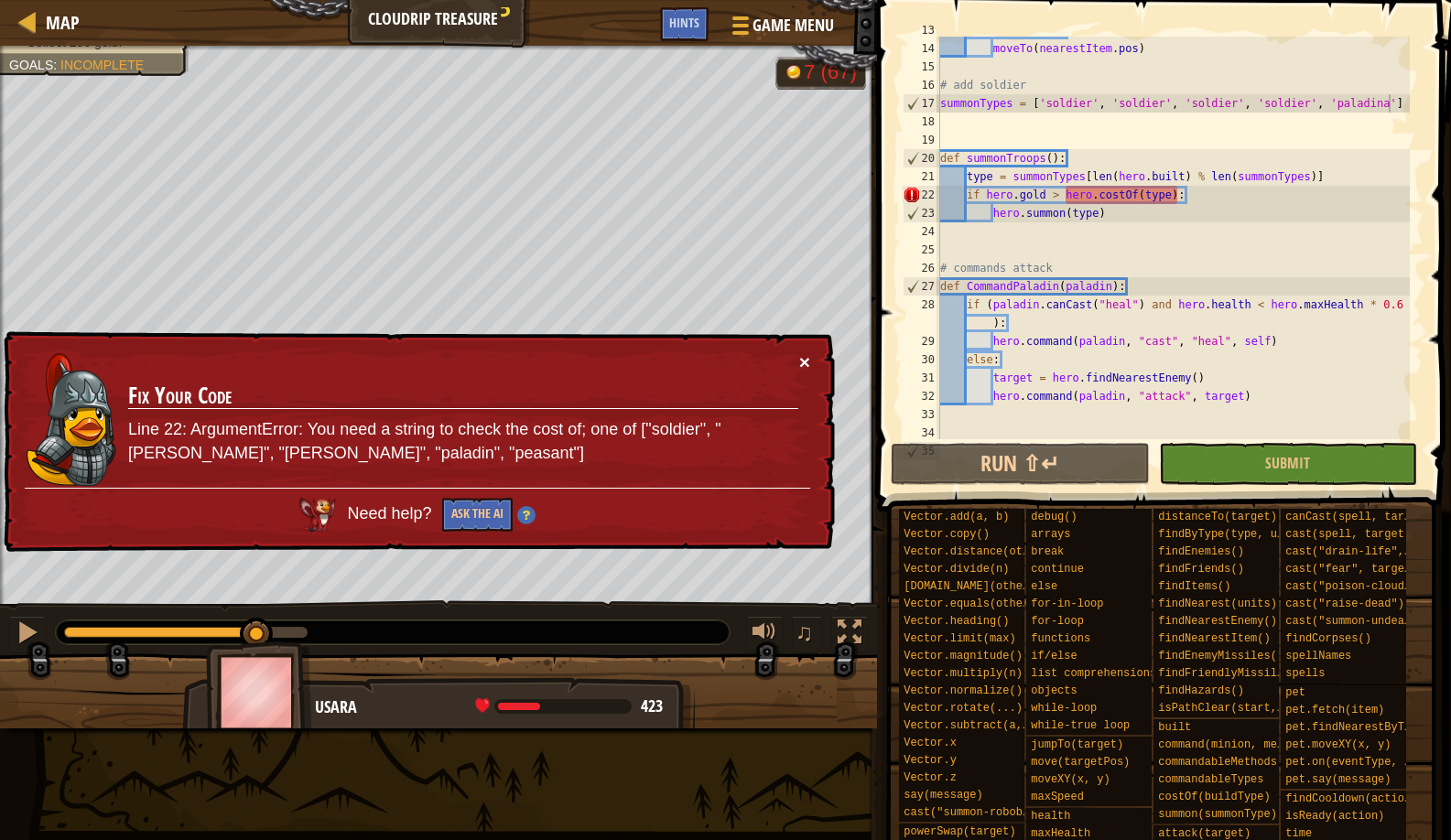
click at [800, 357] on button "×" at bounding box center [804, 364] width 11 height 19
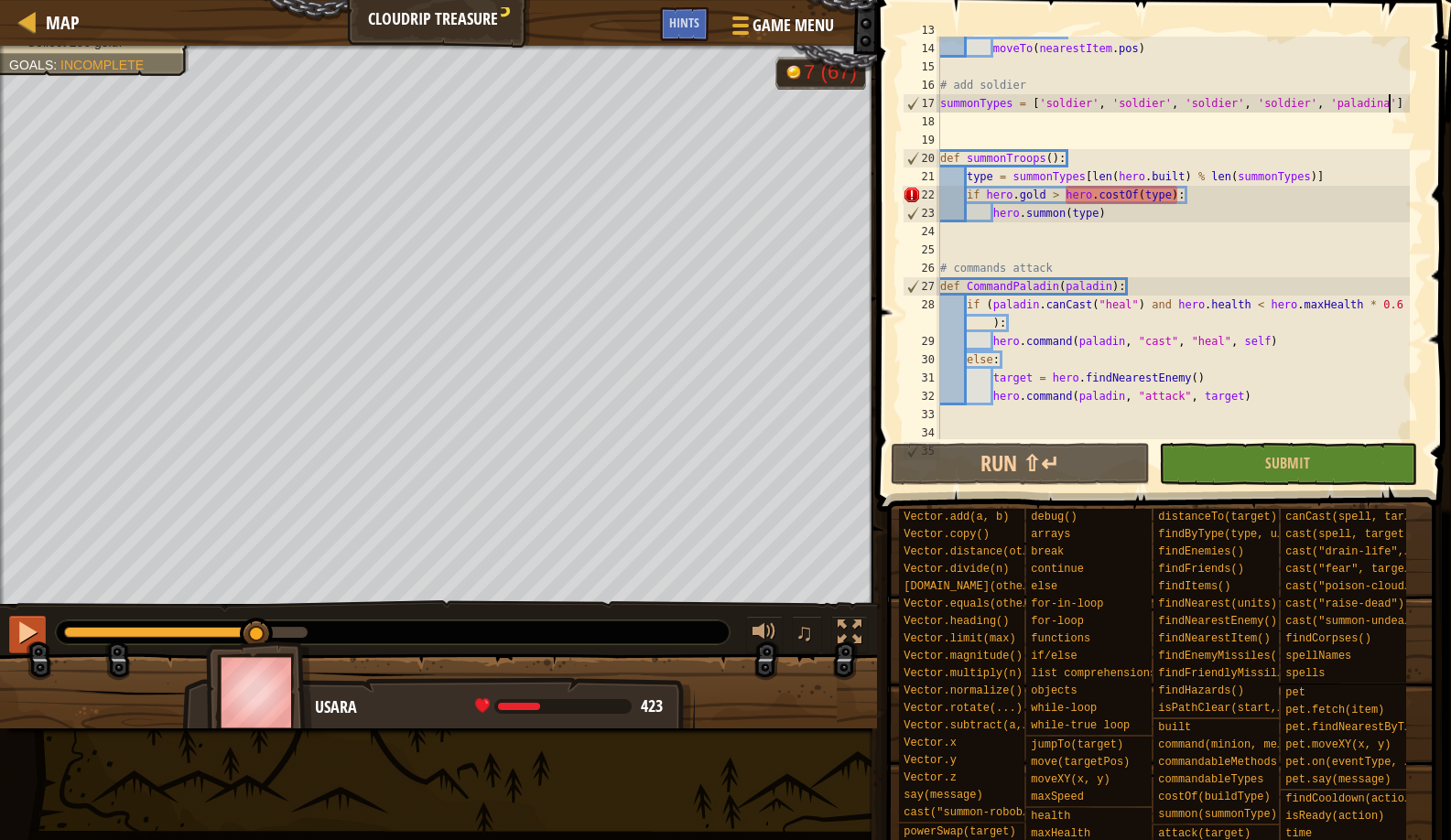
click at [28, 638] on div at bounding box center [28, 632] width 24 height 24
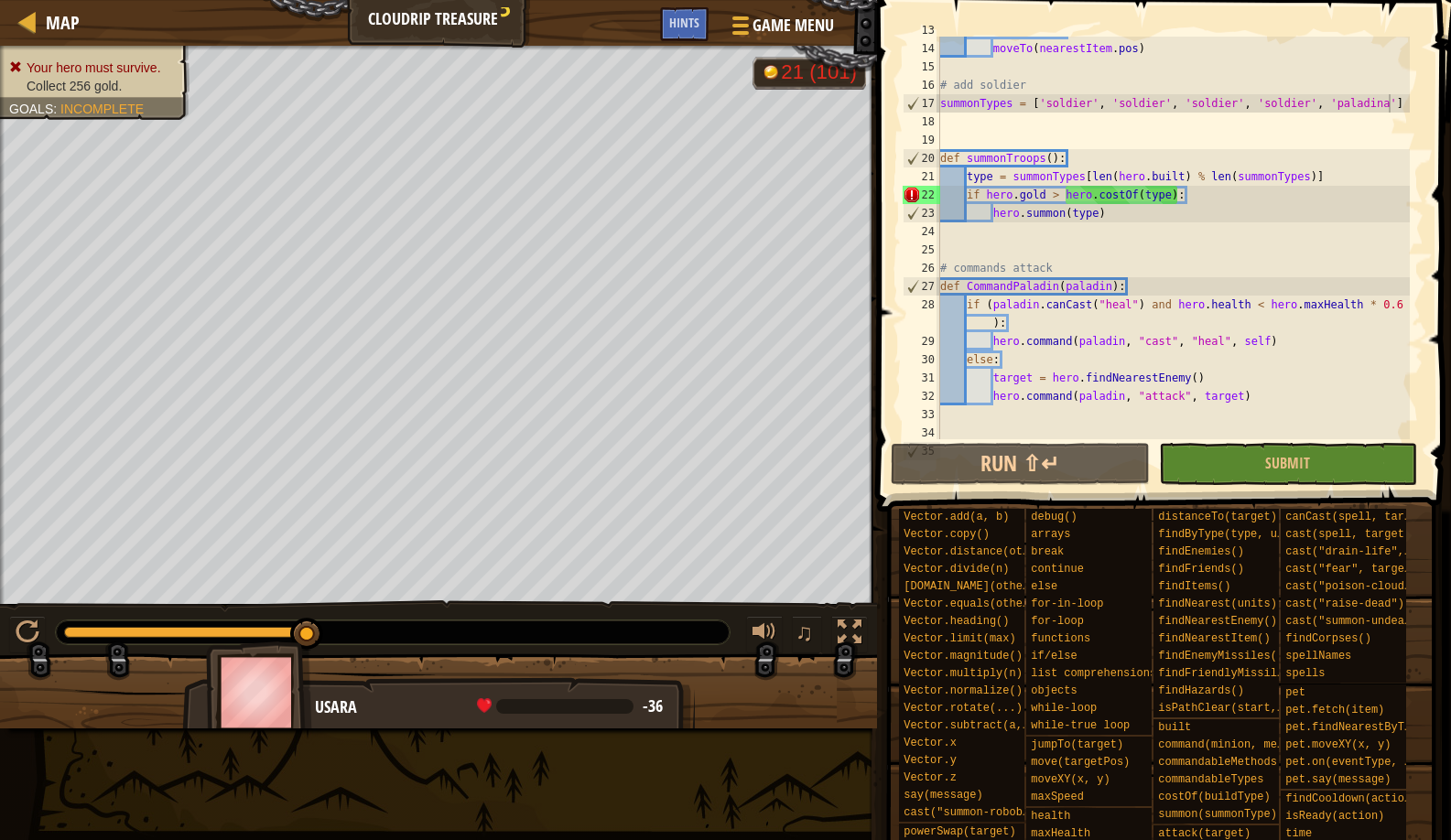
drag, startPoint x: 274, startPoint y: 651, endPoint x: 262, endPoint y: 654, distance: 12.4
click at [262, 654] on img at bounding box center [258, 692] width 106 height 101
drag, startPoint x: 270, startPoint y: 628, endPoint x: 312, endPoint y: 617, distance: 43.4
click at [308, 628] on div at bounding box center [186, 632] width 243 height 11
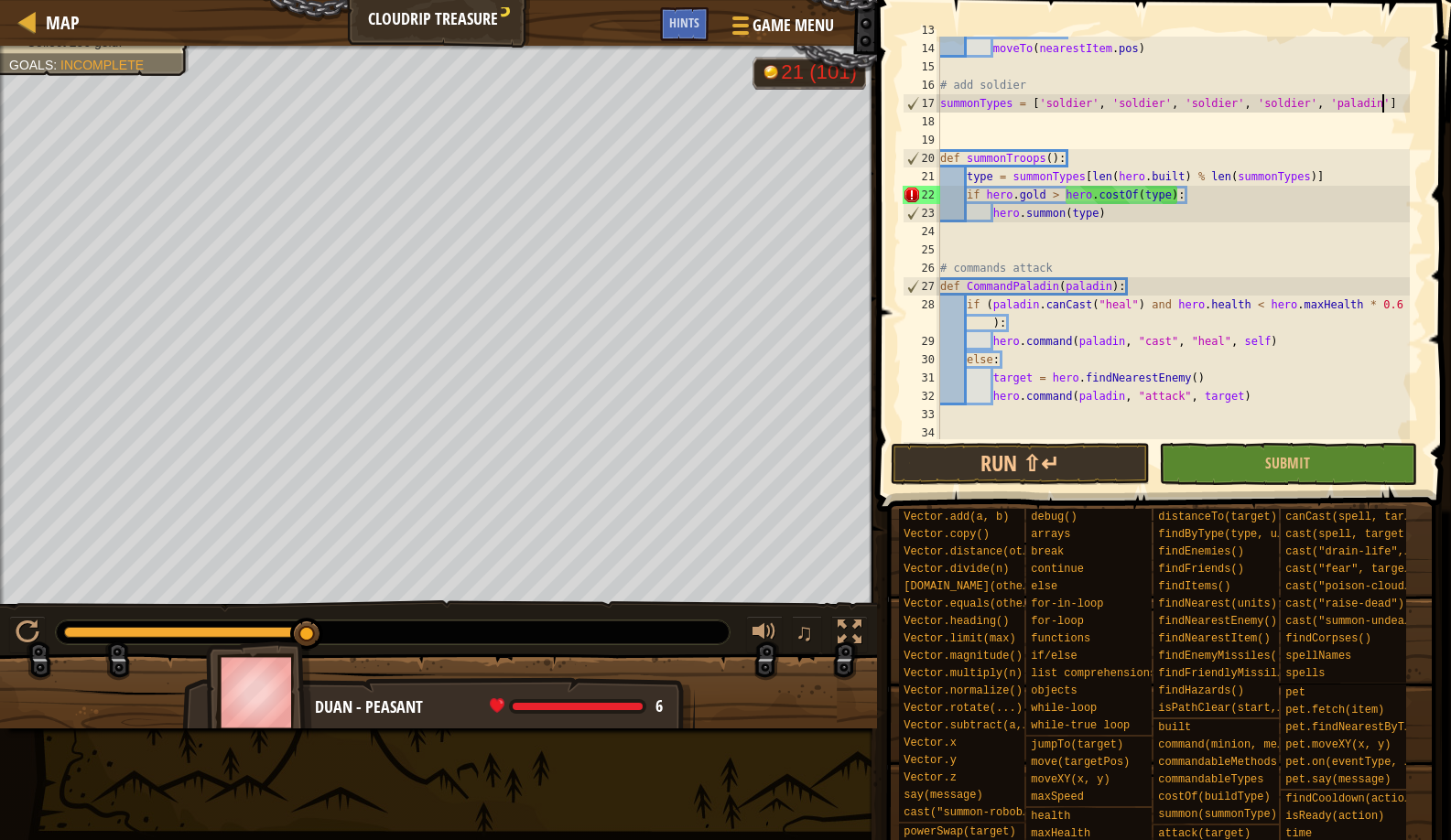
scroll to position [8, 37]
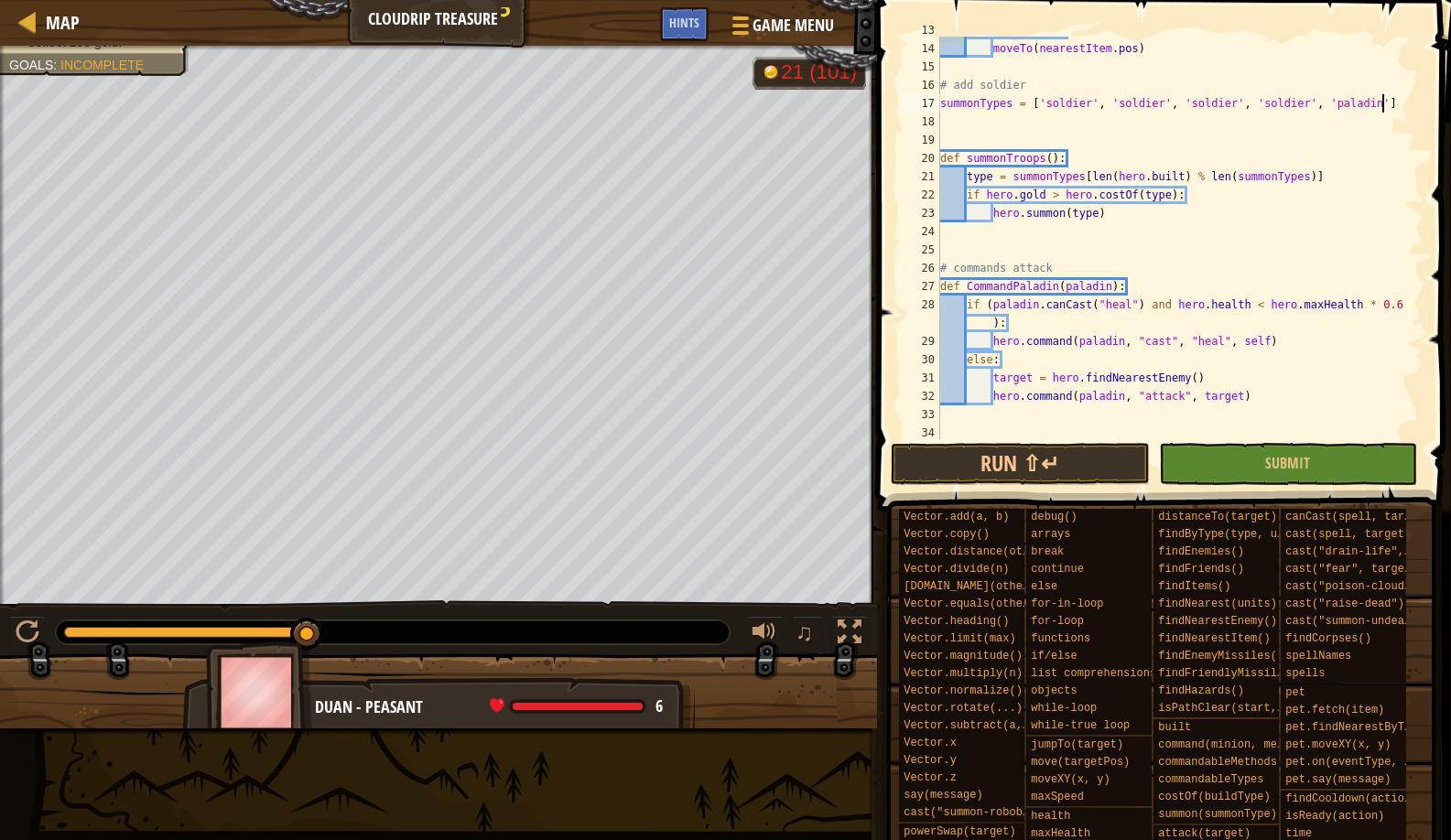
click at [1010, 109] on div "if nearestItem : moveTo ( nearestItem . pos ) # add soldier summonTypes = [ 'so…" at bounding box center [1173, 240] width 474 height 440
click at [962, 486] on span at bounding box center [1166, 230] width 589 height 566
click at [955, 474] on button "Run ⇧↵" at bounding box center [1020, 464] width 258 height 42
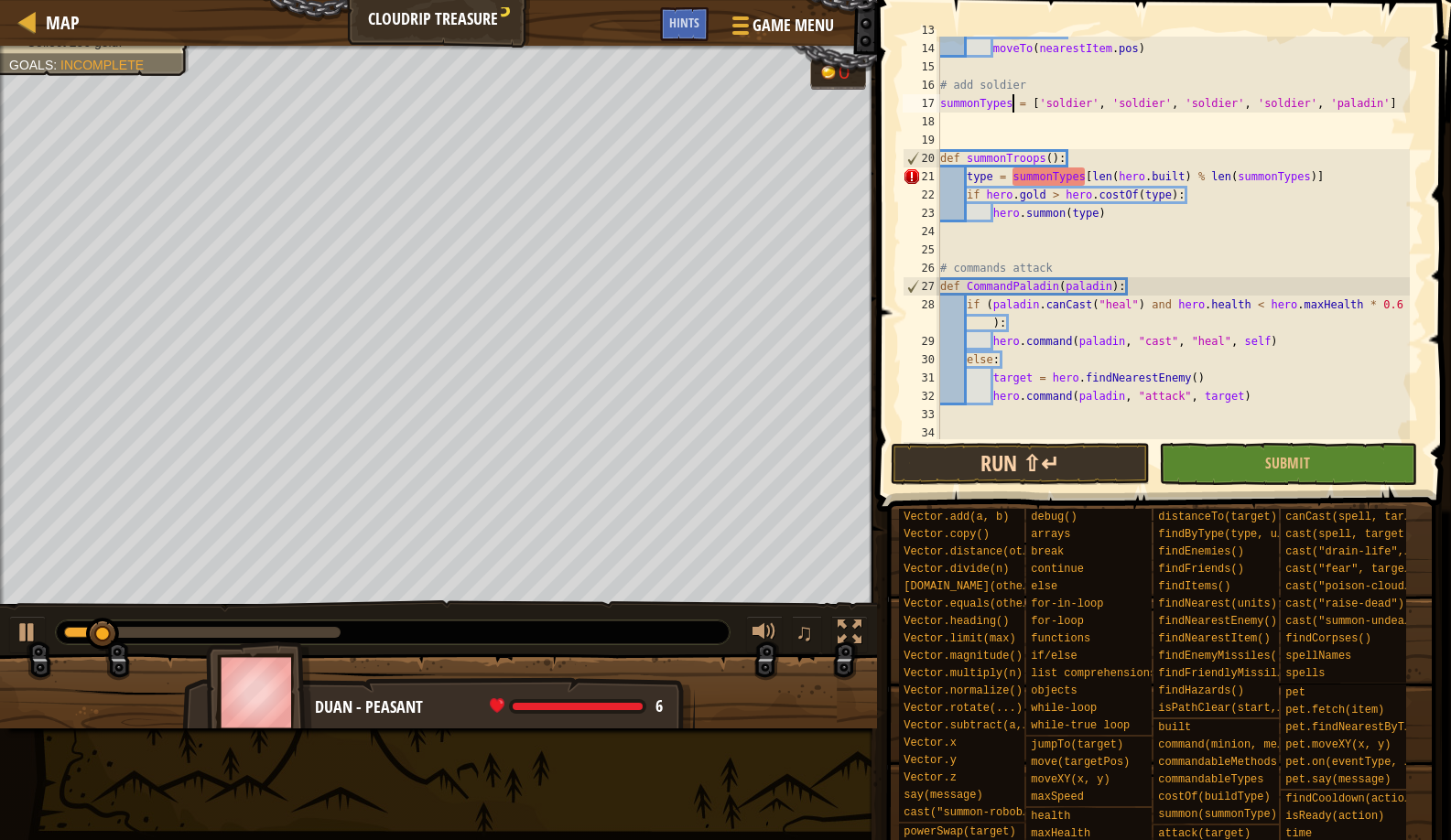
scroll to position [8, 6]
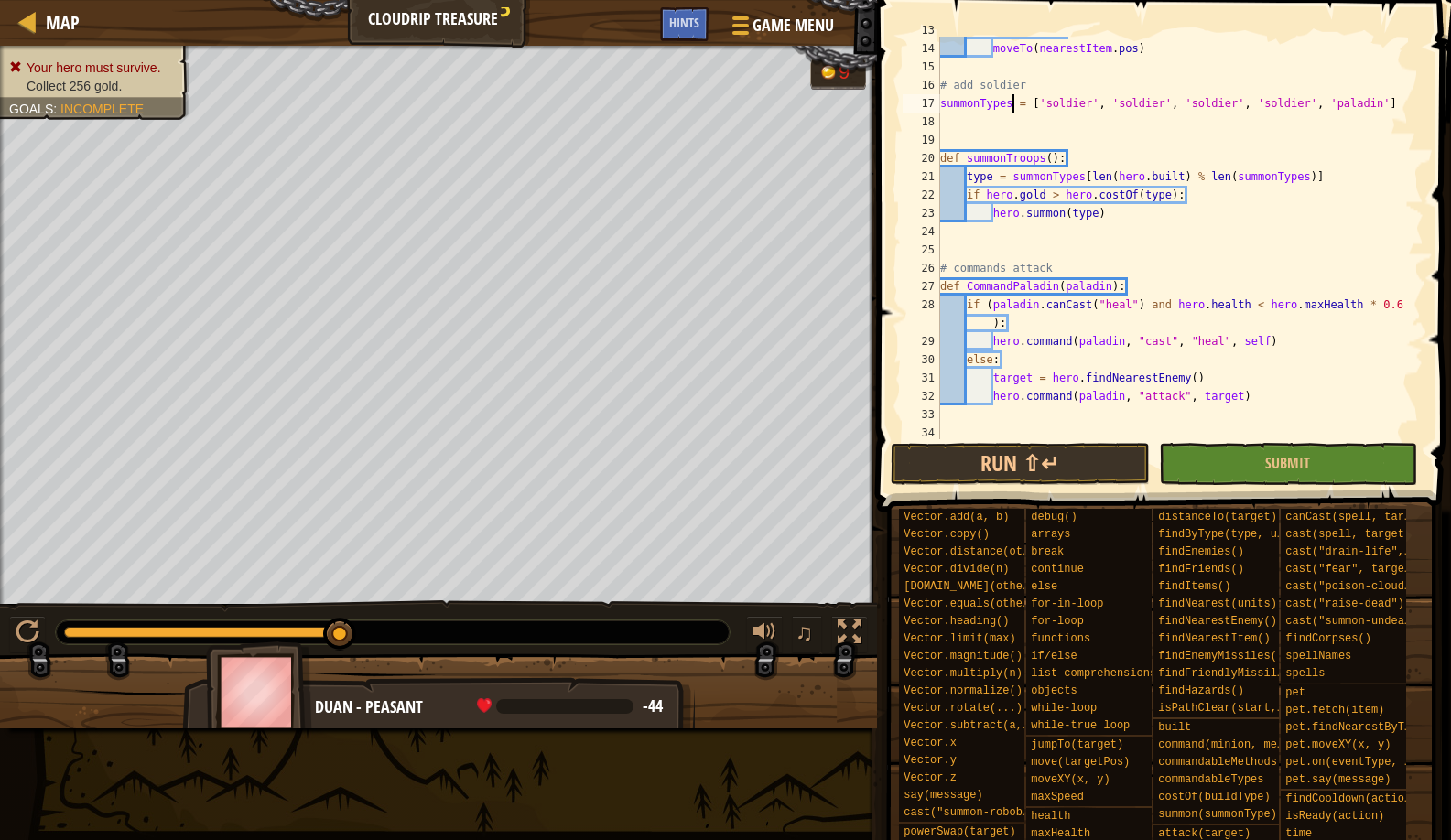
drag, startPoint x: 169, startPoint y: 635, endPoint x: 362, endPoint y: 610, distance: 194.6
click at [362, 610] on div "♫" at bounding box center [438, 628] width 877 height 55
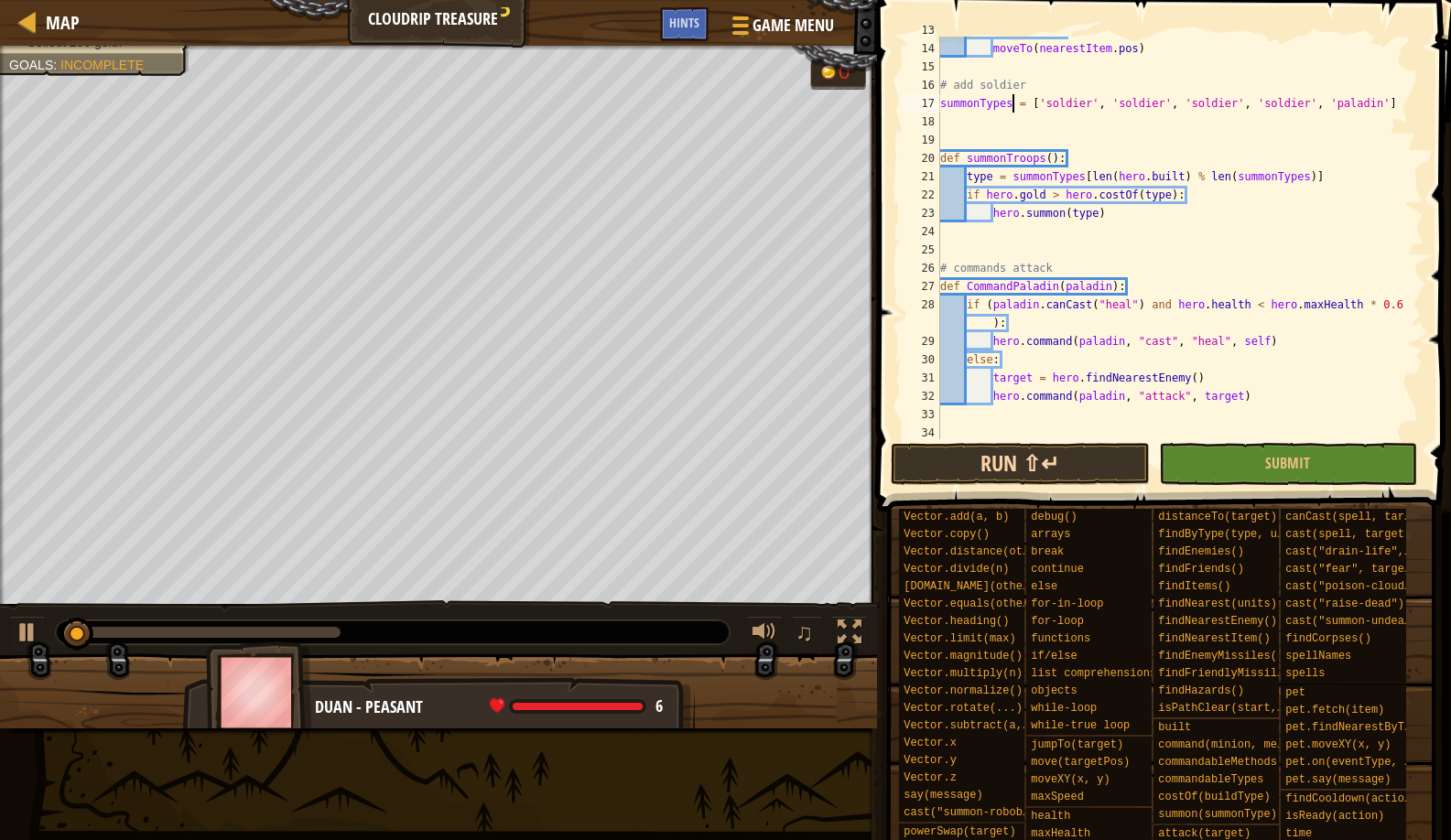
type textarea "summonTypes = ['soldier', 'soldier', 'soldier', 'soldier', 'paladin']"
click at [932, 463] on button "Run ⇧↵" at bounding box center [1020, 464] width 258 height 42
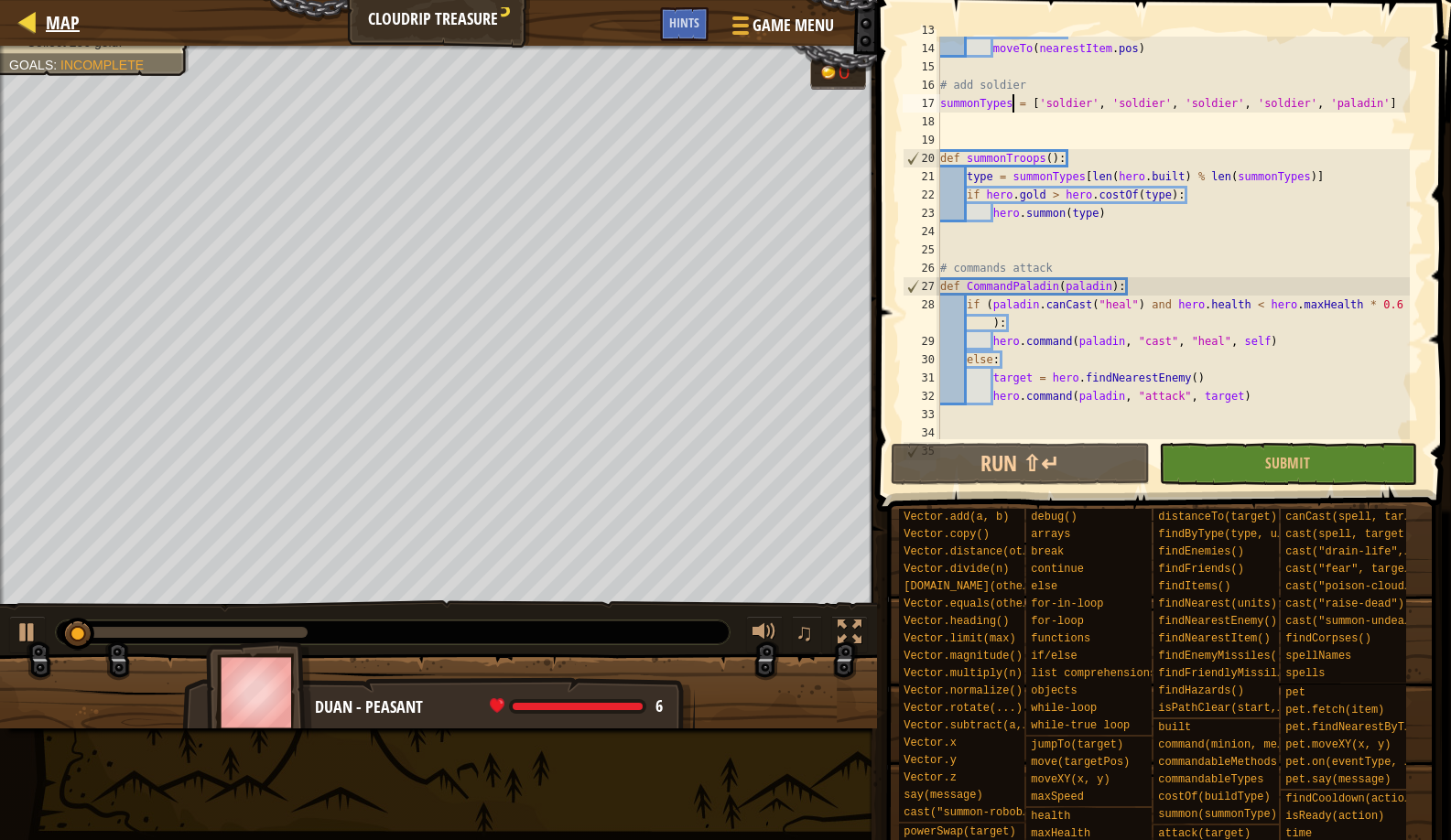
click at [45, 14] on link "Map" at bounding box center [58, 22] width 43 height 25
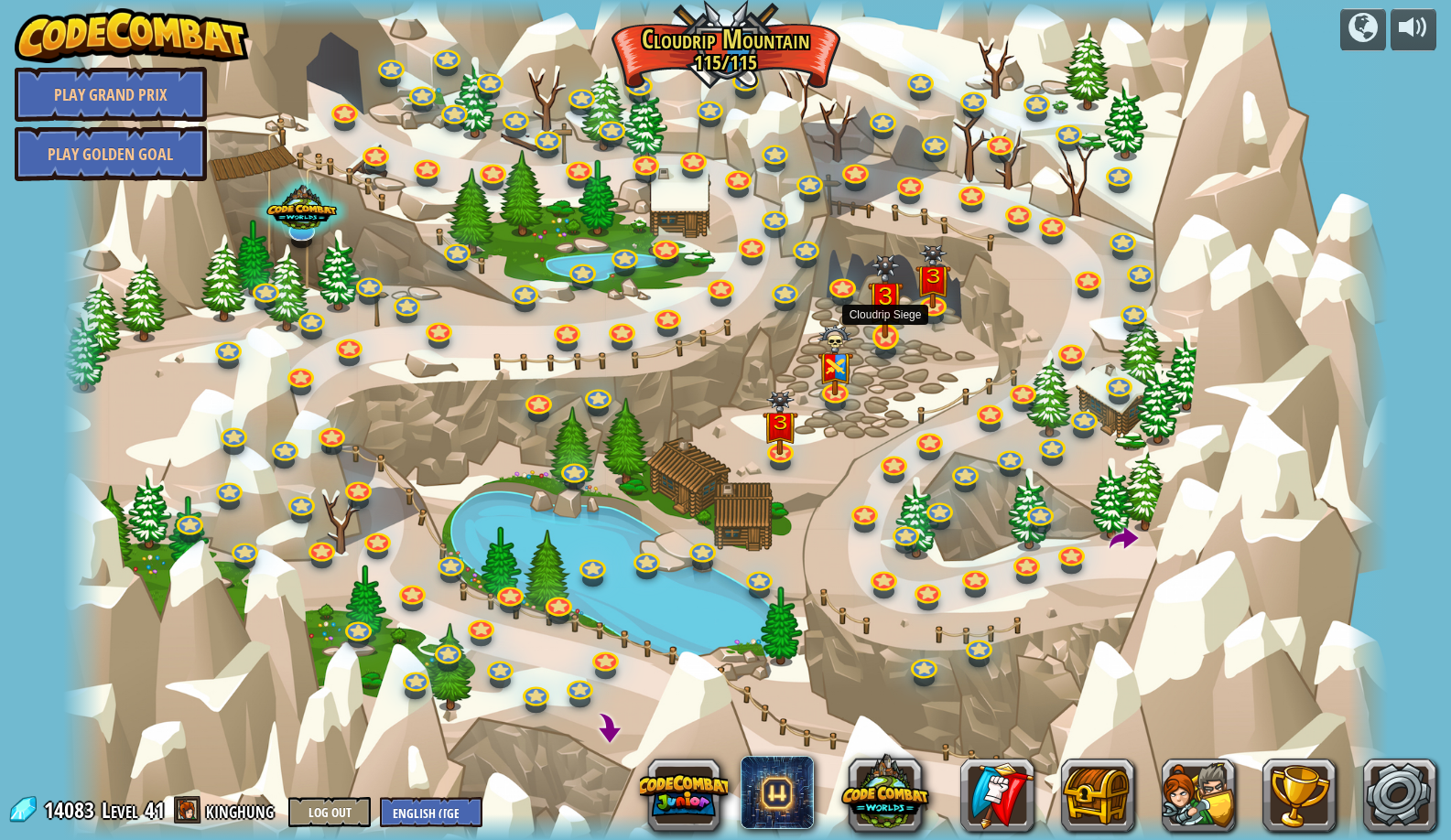
click at [896, 310] on img at bounding box center [886, 297] width 36 height 85
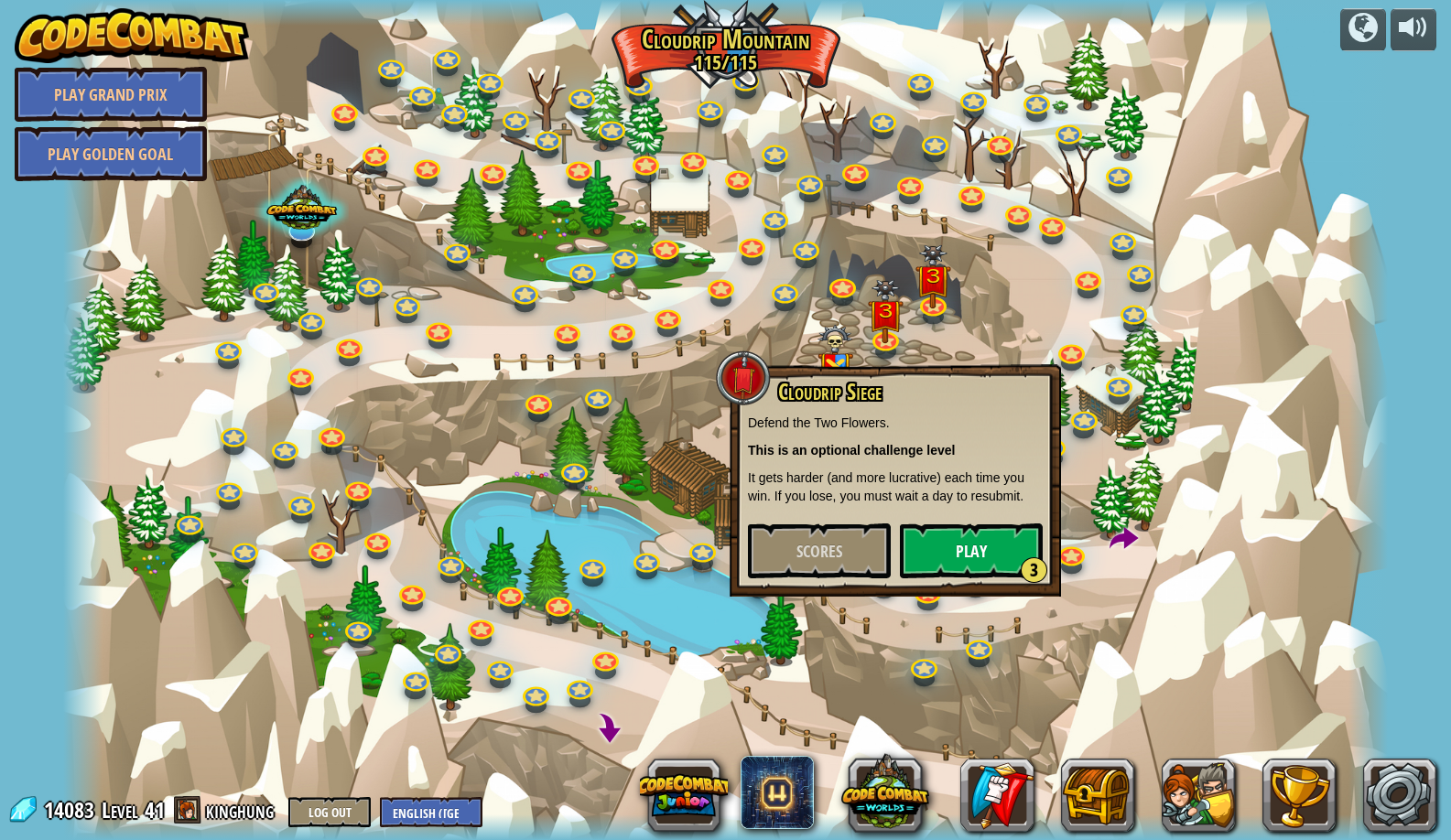
click at [943, 575] on button "Play 3" at bounding box center [971, 550] width 143 height 55
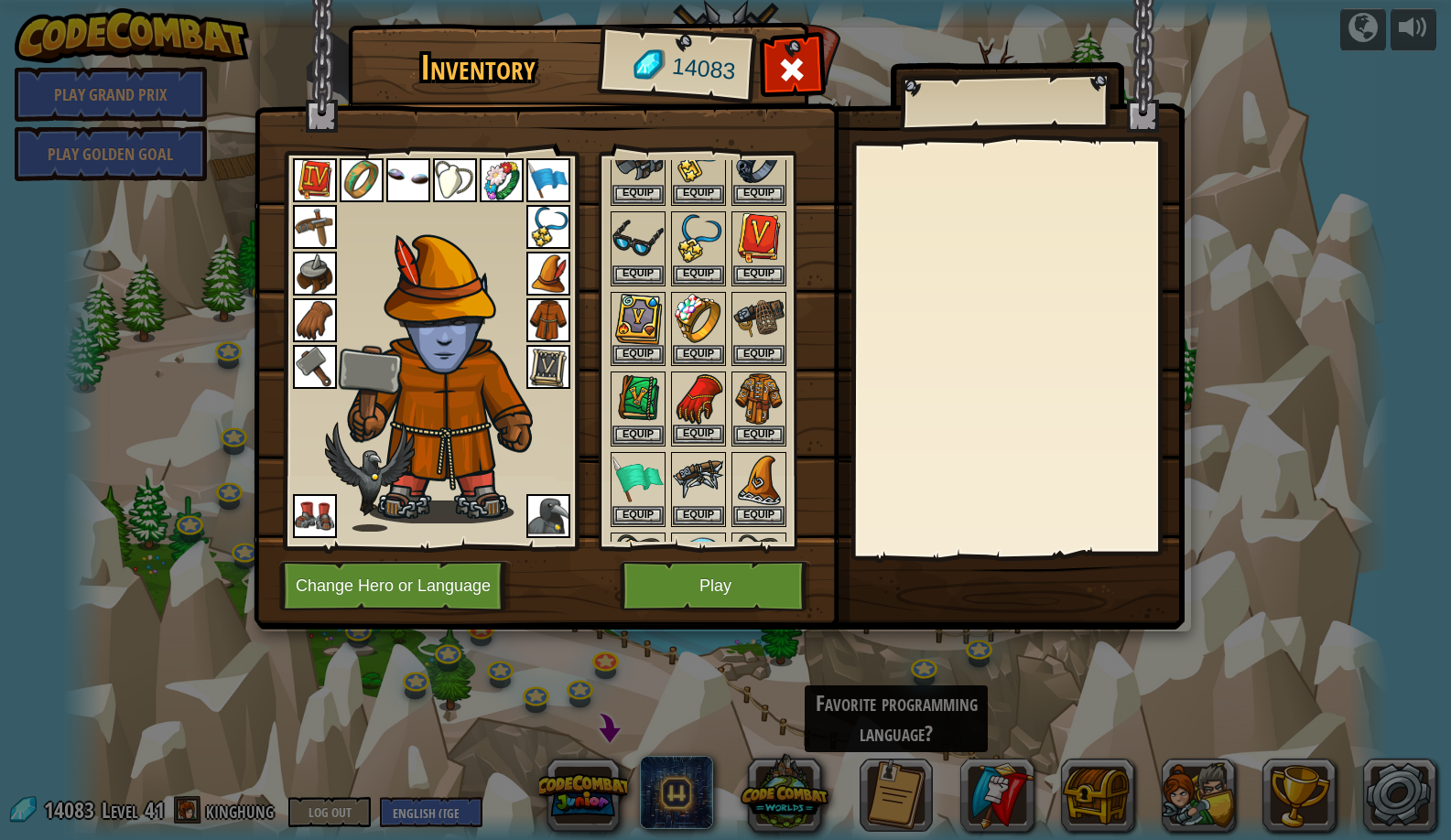
scroll to position [650, 0]
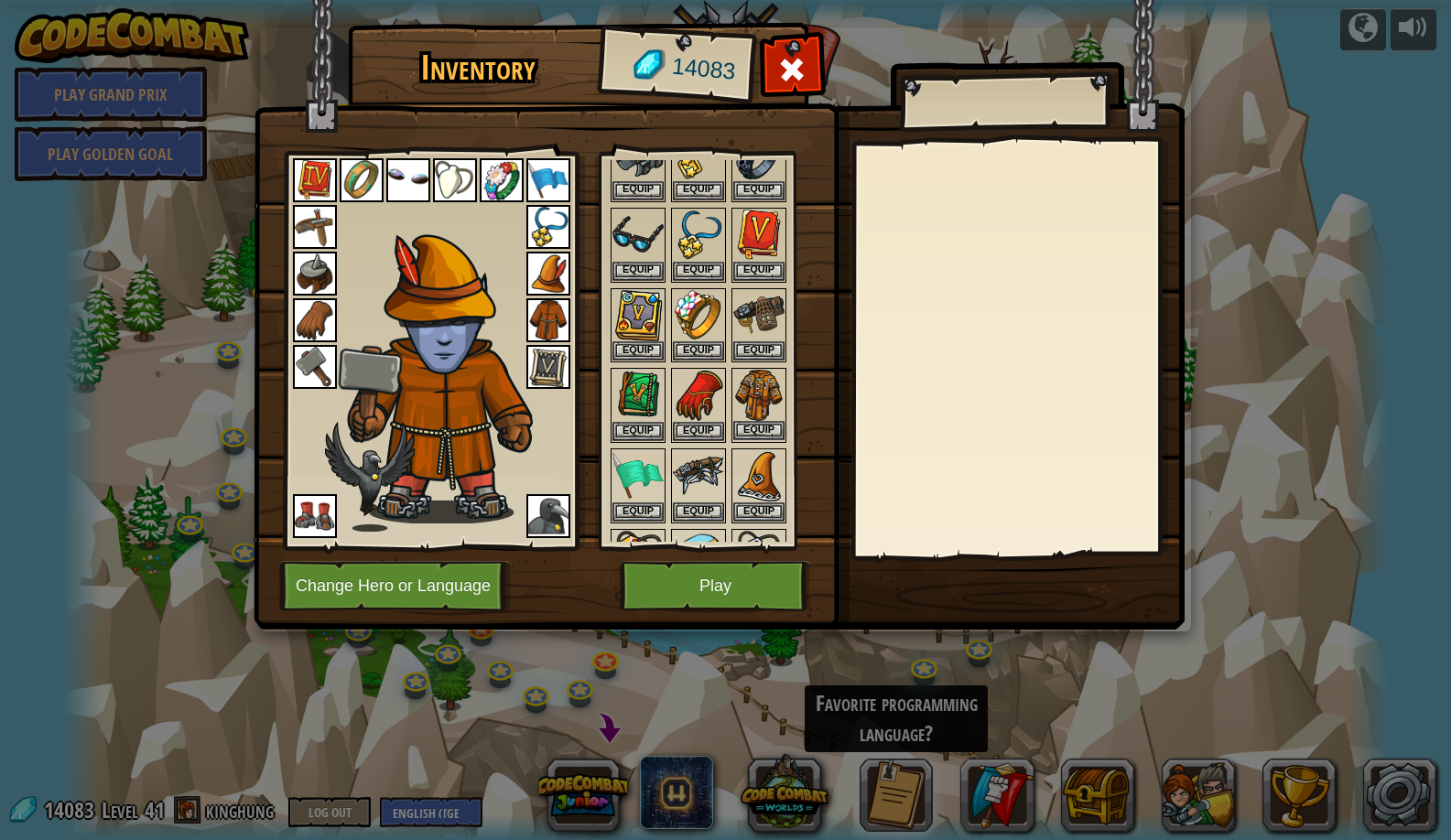
click at [747, 421] on button "Equip" at bounding box center [759, 430] width 52 height 19
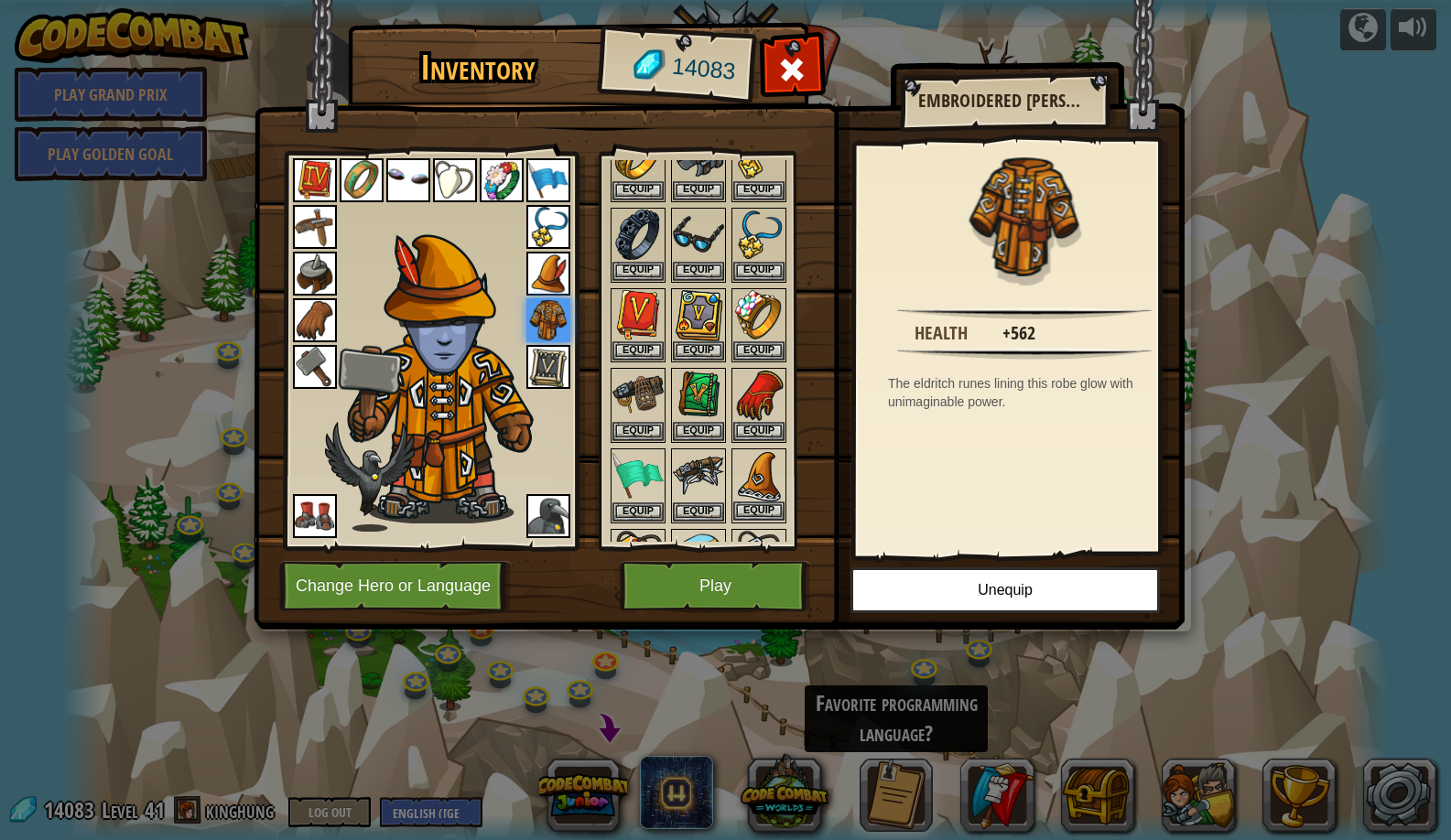
click at [755, 488] on img at bounding box center [759, 477] width 52 height 52
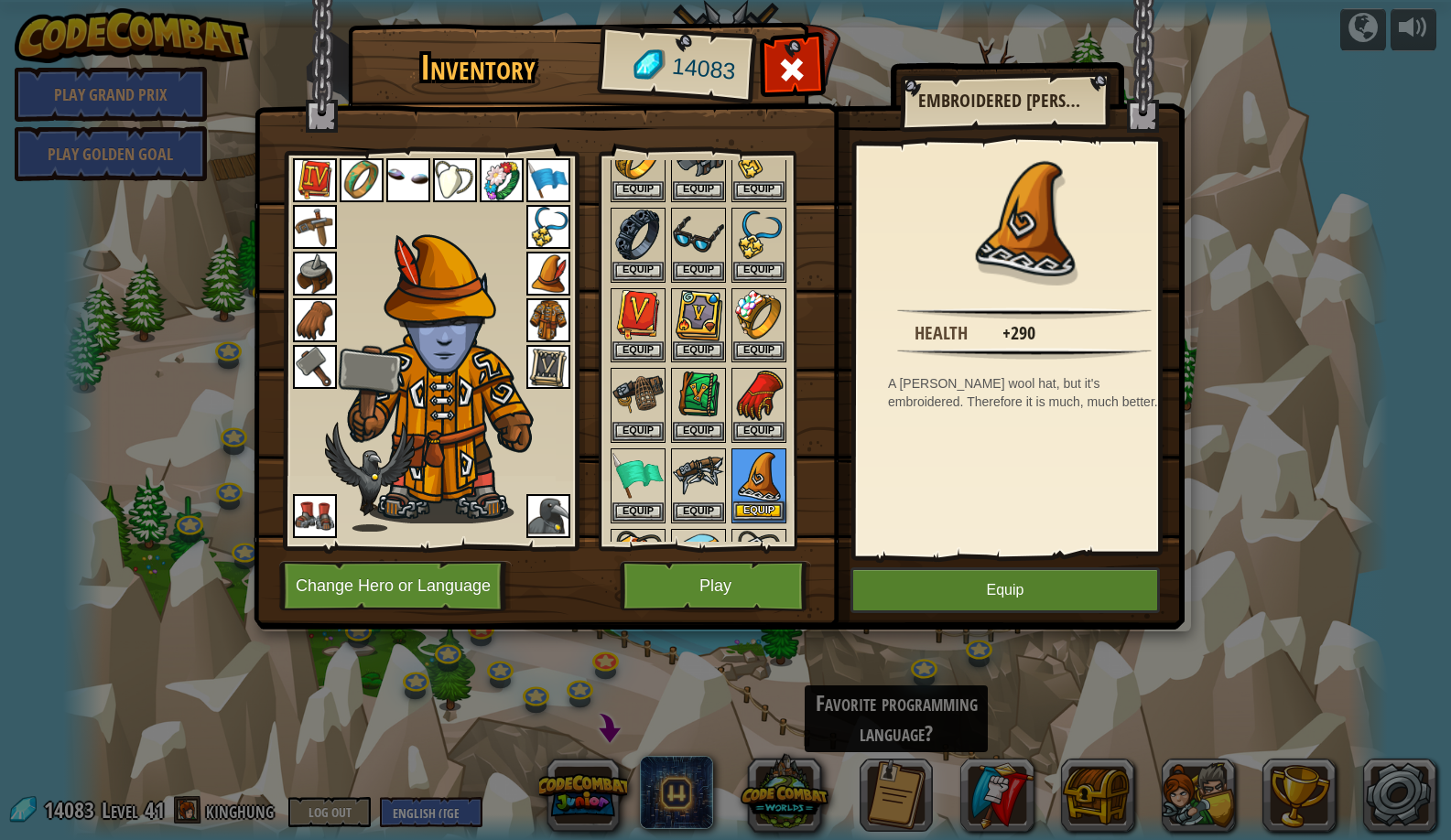
click at [746, 508] on button "Equip" at bounding box center [759, 510] width 52 height 19
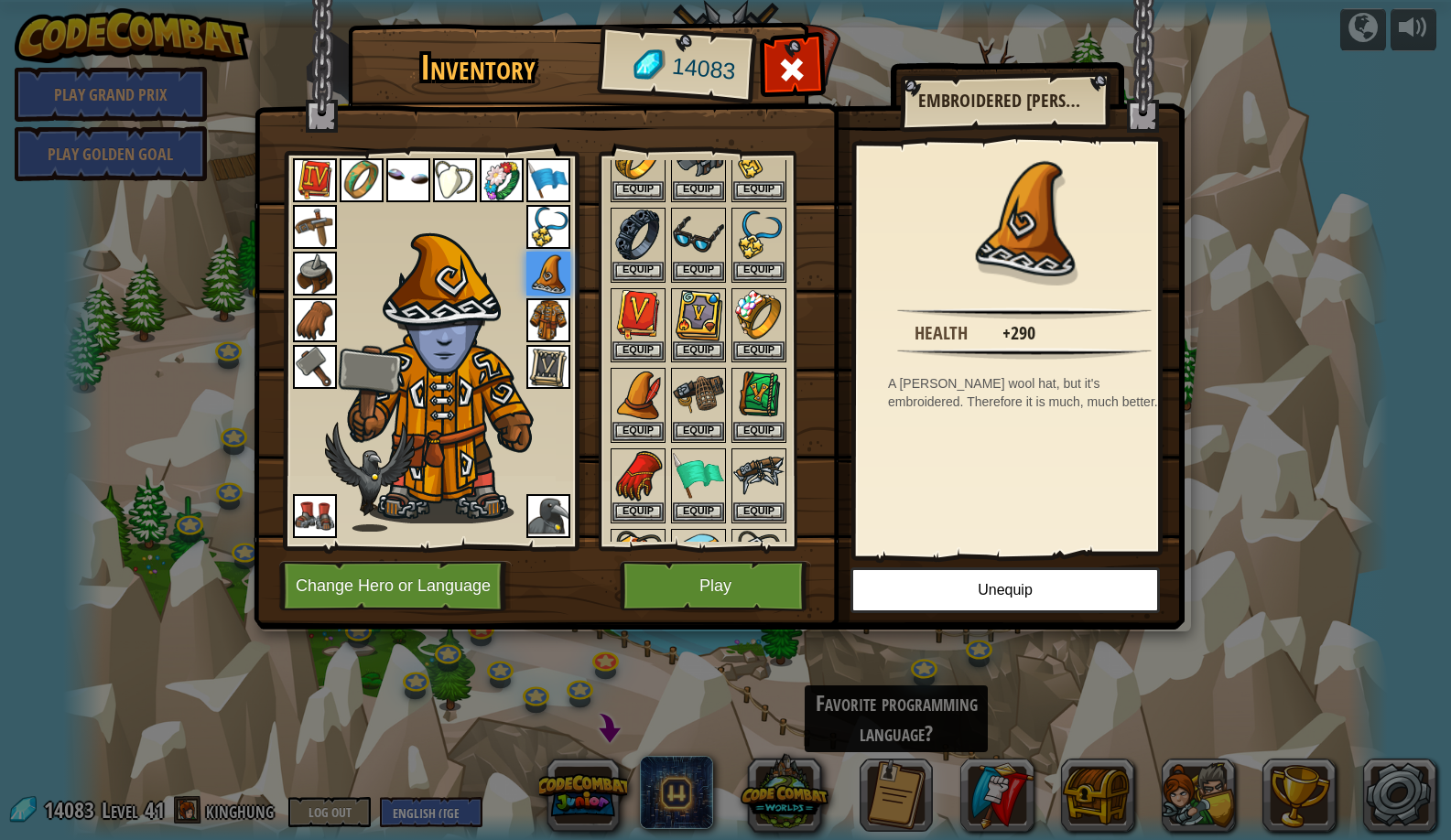
click at [628, 616] on img at bounding box center [719, 297] width 932 height 664
click at [653, 579] on button "Play" at bounding box center [715, 586] width 192 height 51
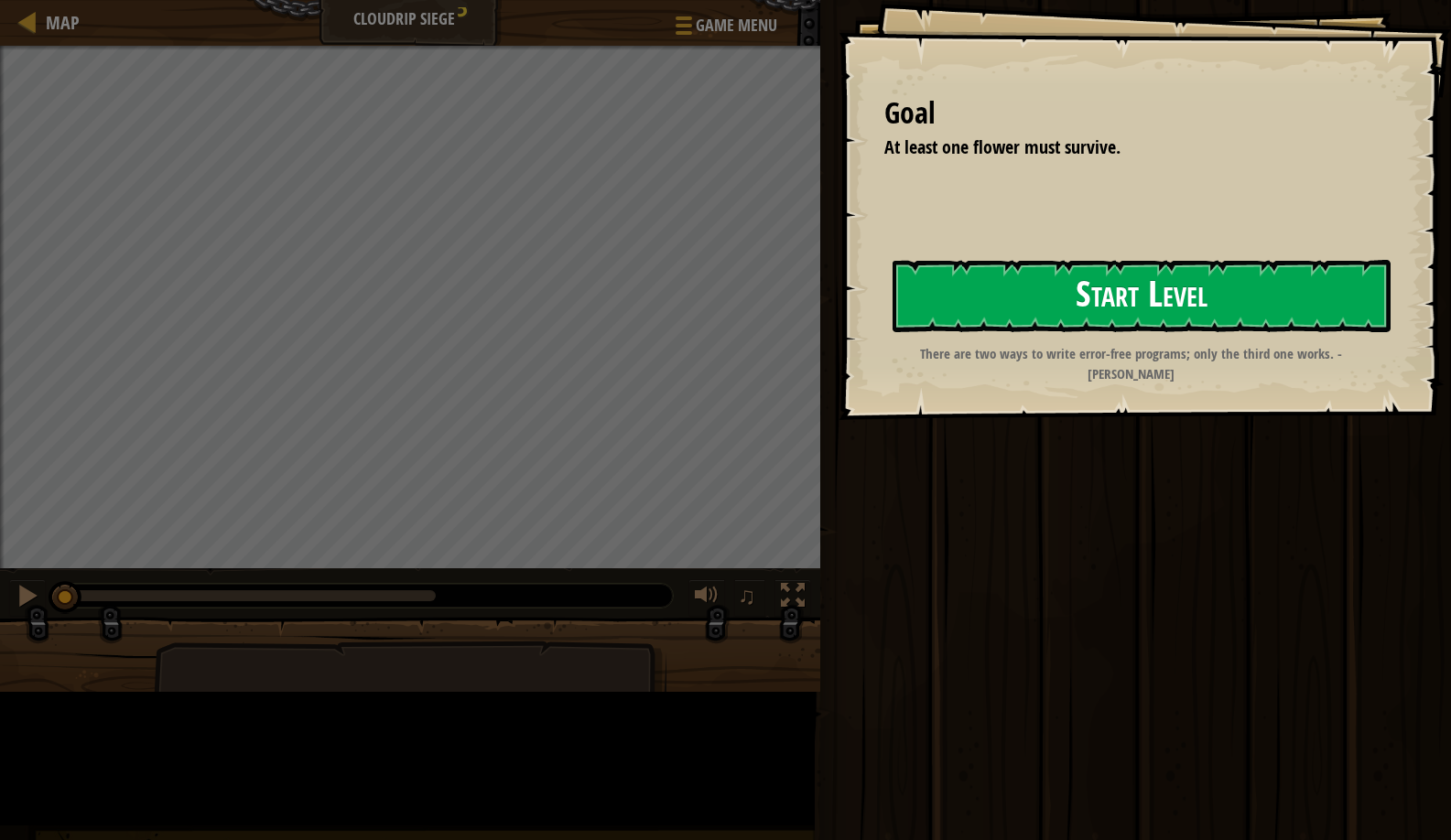
click at [893, 333] on button "Start Level" at bounding box center [1142, 296] width 499 height 72
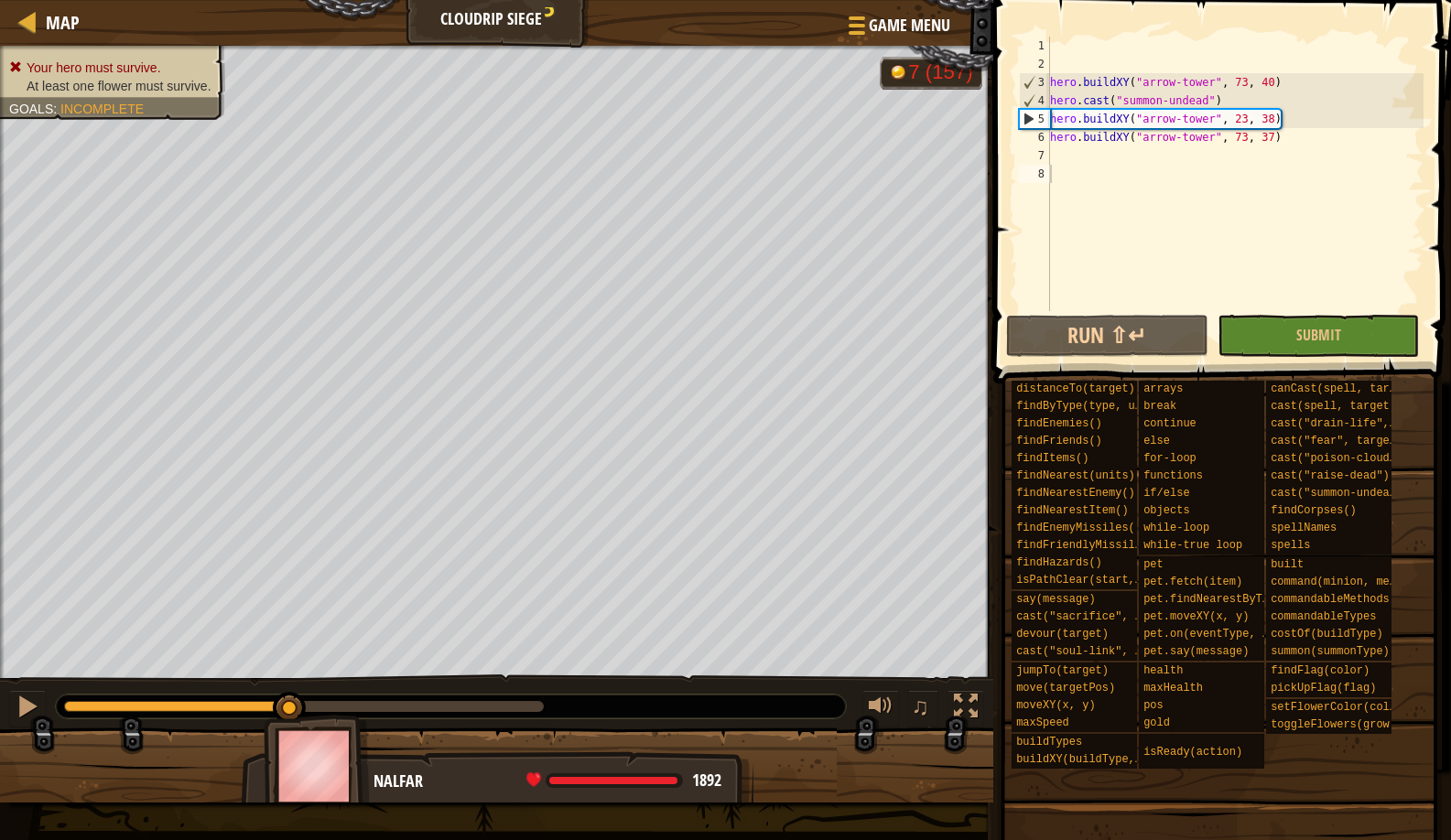
click at [299, 671] on div "Your hero must survive. At least one flower must survive. Goals : Incomplete G …" at bounding box center [725, 424] width 1451 height 757
drag, startPoint x: 291, startPoint y: 708, endPoint x: 276, endPoint y: 710, distance: 15.1
click at [276, 710] on div at bounding box center [274, 708] width 33 height 33
click at [1074, 53] on div "hero . buildXY ( "arrow-tower" , 73 , 40 ) hero . cast ( "summon-undead" ) hero…" at bounding box center [1235, 192] width 377 height 311
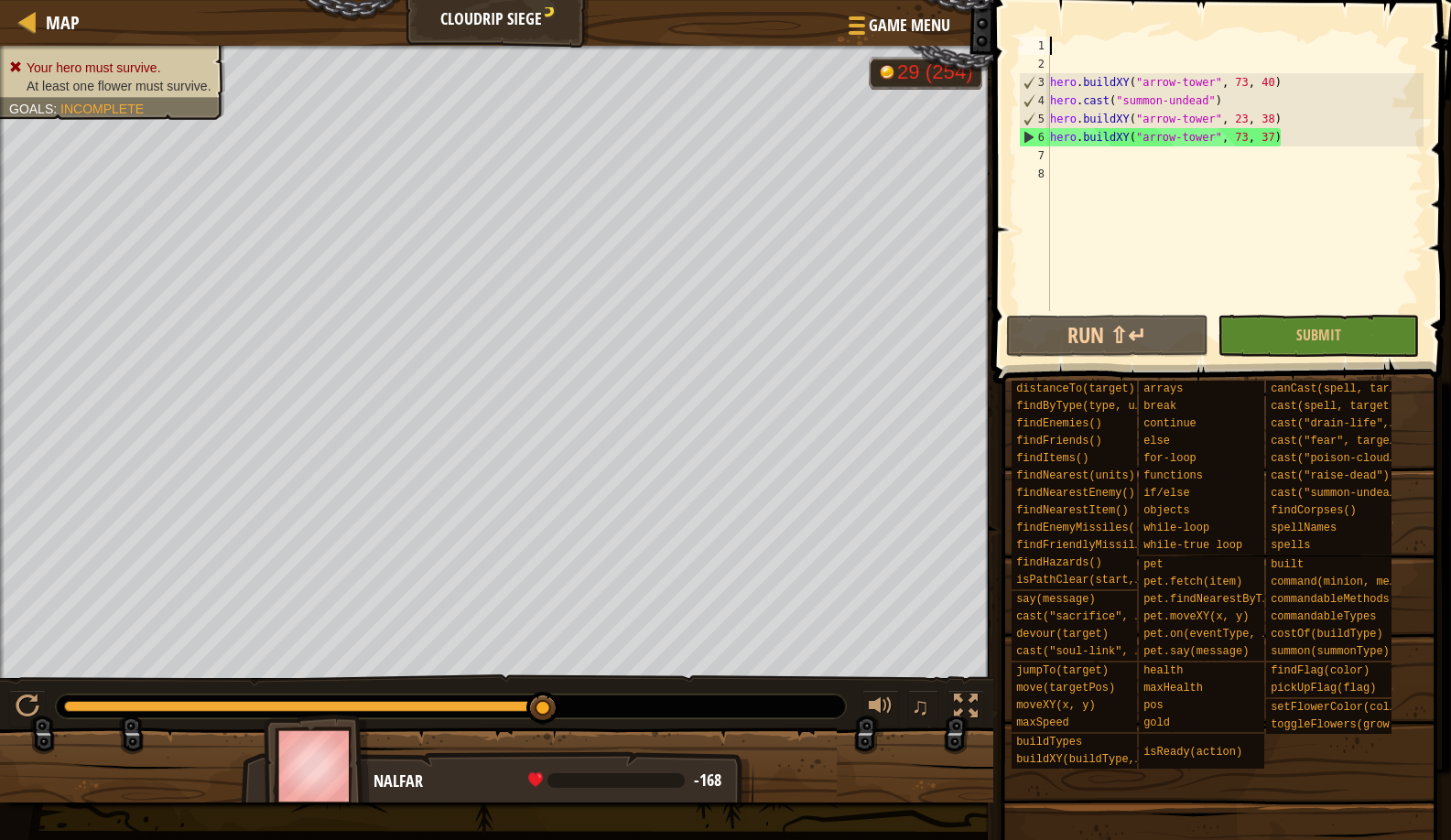
drag, startPoint x: 294, startPoint y: 706, endPoint x: 549, endPoint y: 687, distance: 255.7
click at [549, 687] on div "♫" at bounding box center [497, 701] width 993 height 55
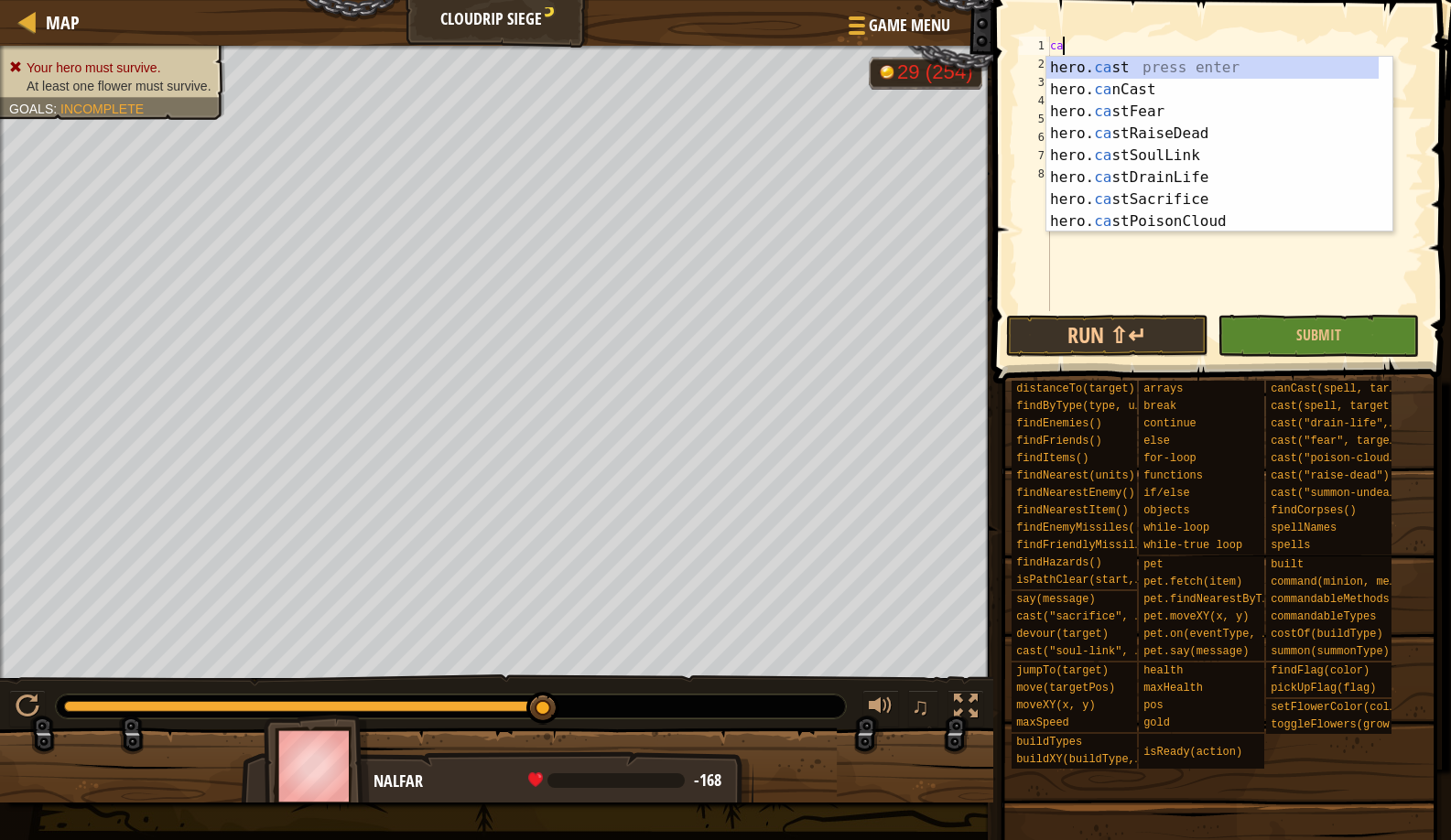
type textarea "c"
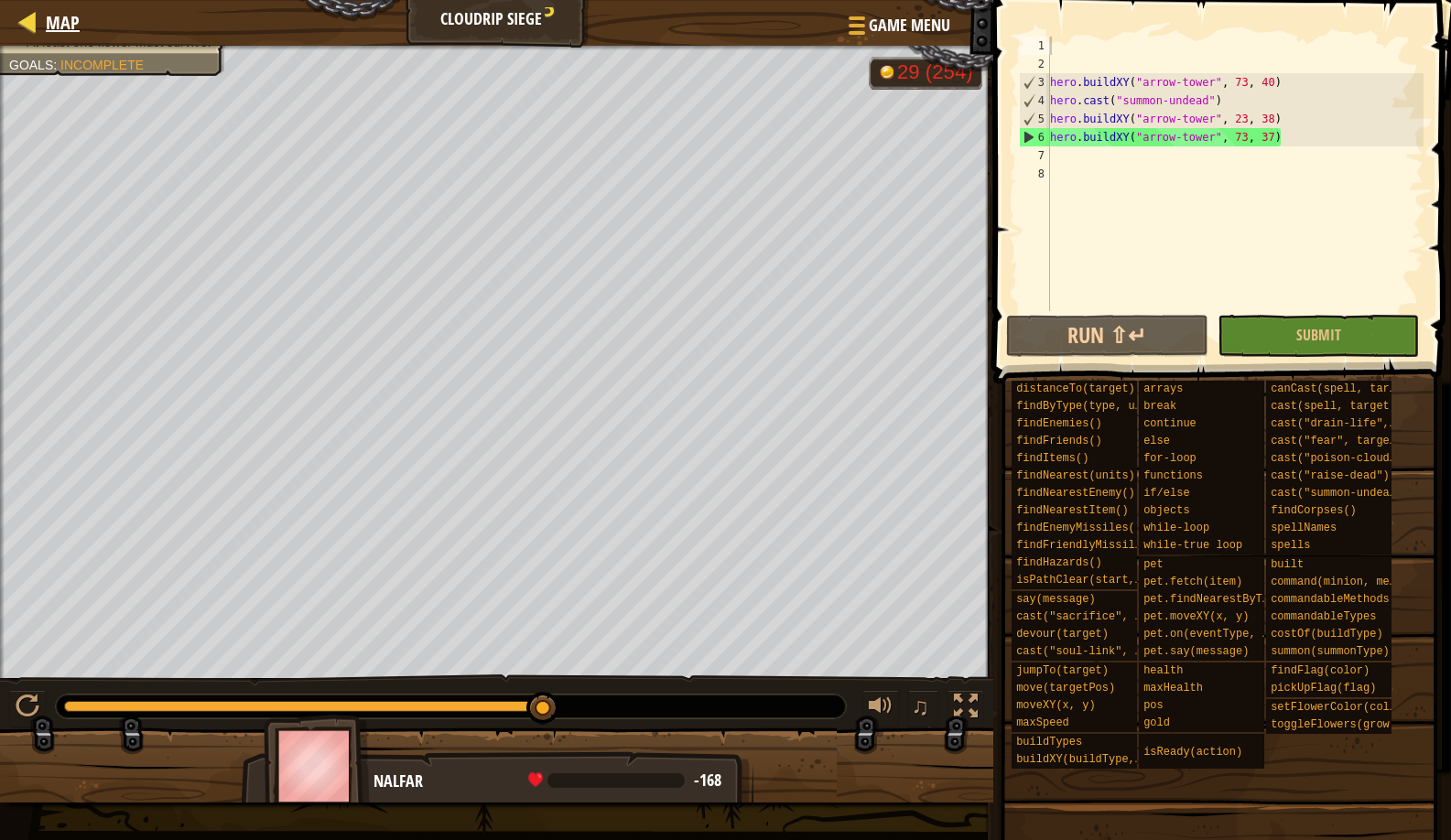
click at [41, 27] on link "Map" at bounding box center [58, 22] width 43 height 25
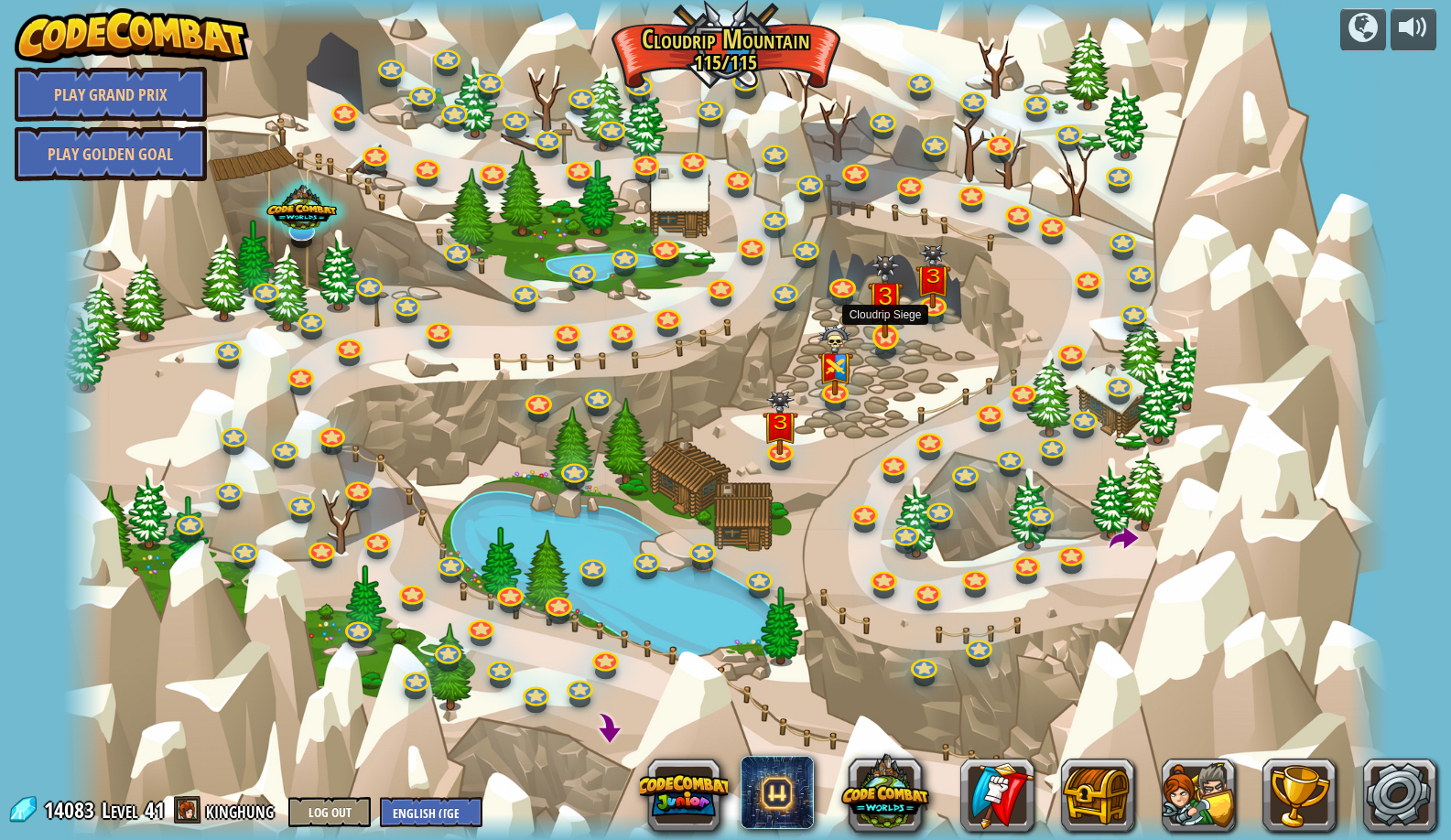
click at [874, 325] on img at bounding box center [886, 297] width 36 height 85
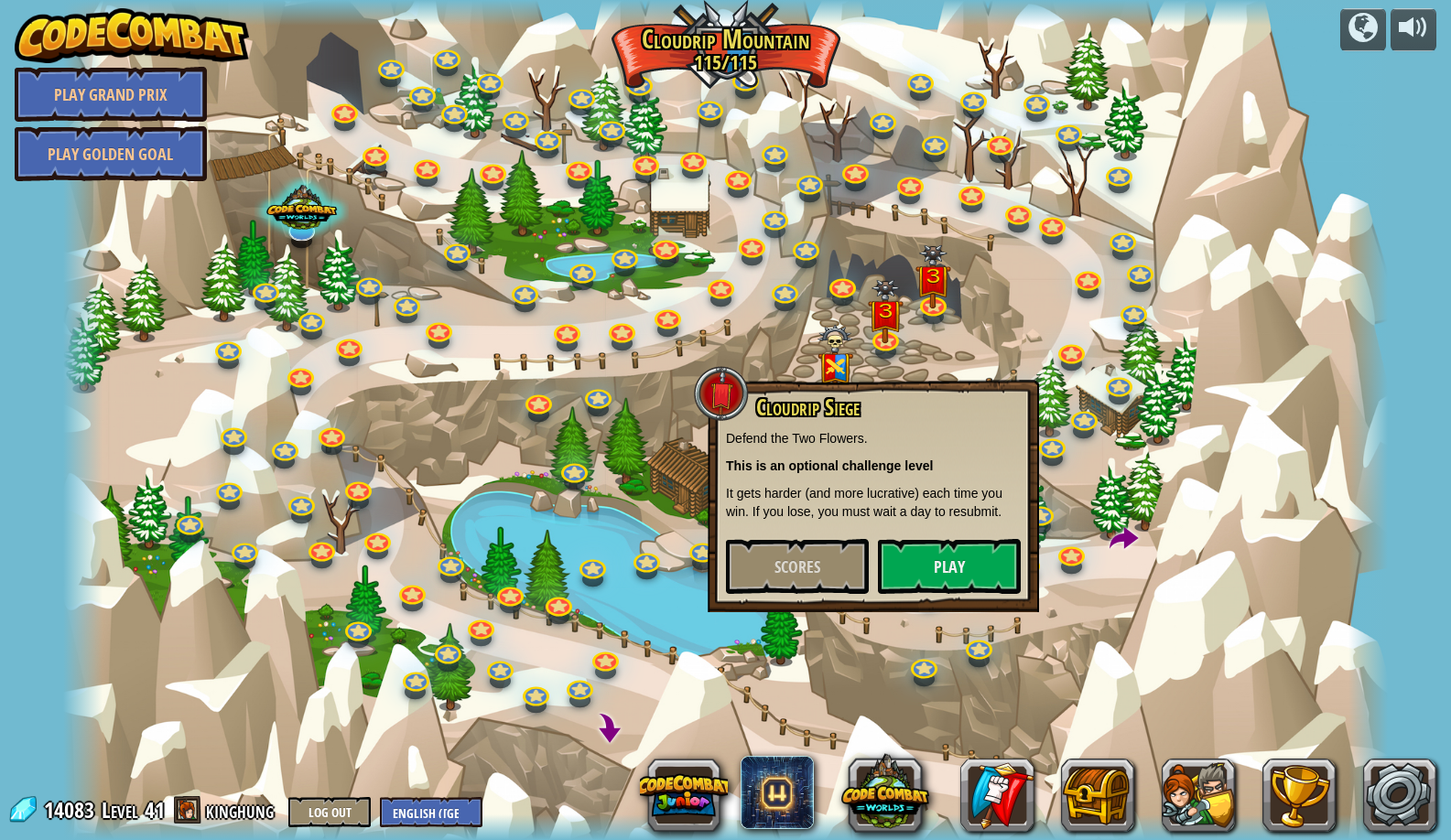
click at [886, 534] on div "Cloudrip Siege Defend the Two Flowers. This is an optional challenge level It g…" at bounding box center [873, 494] width 295 height 199
click at [895, 539] on button "Play" at bounding box center [949, 566] width 143 height 55
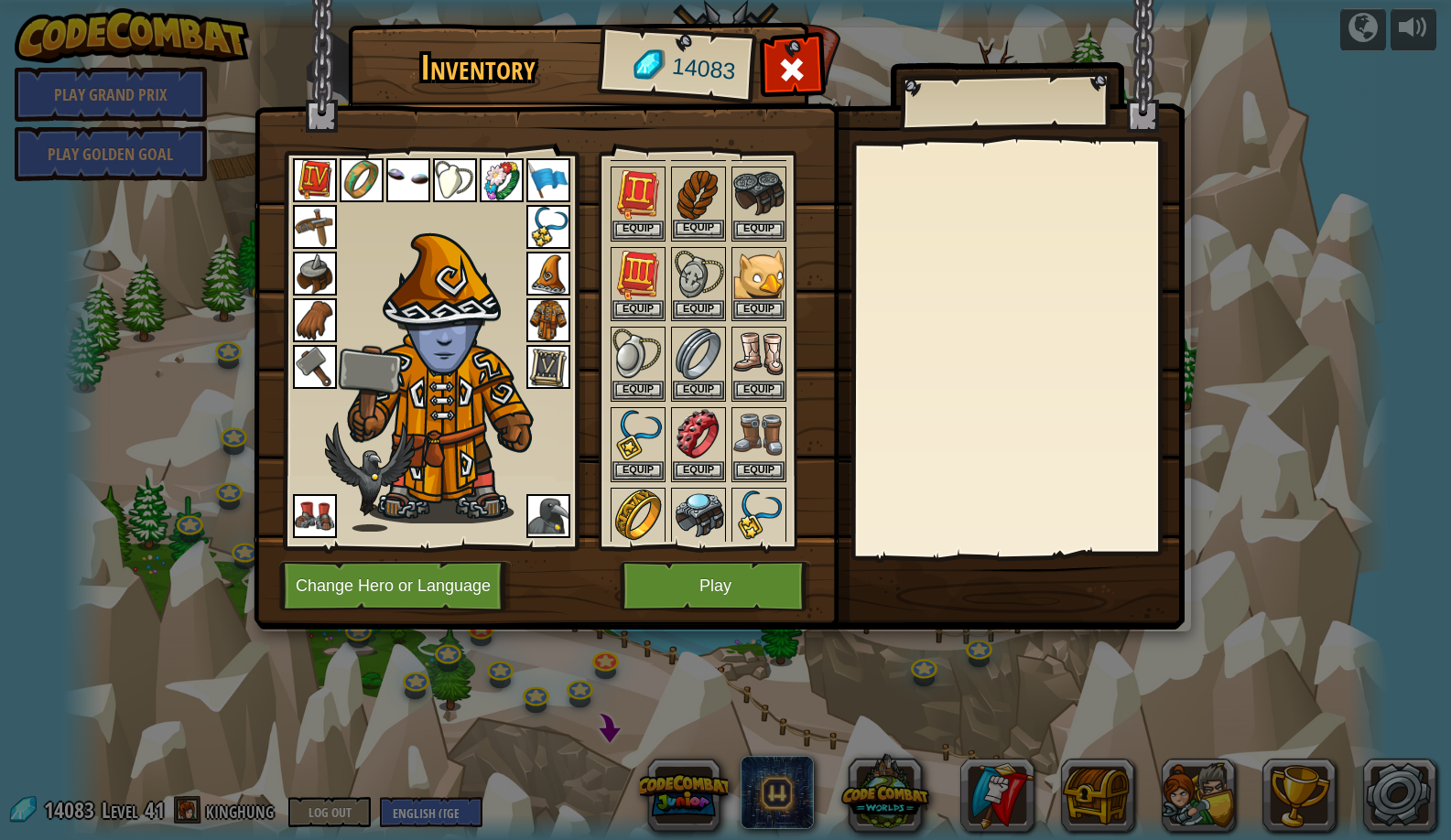
scroll to position [402, 0]
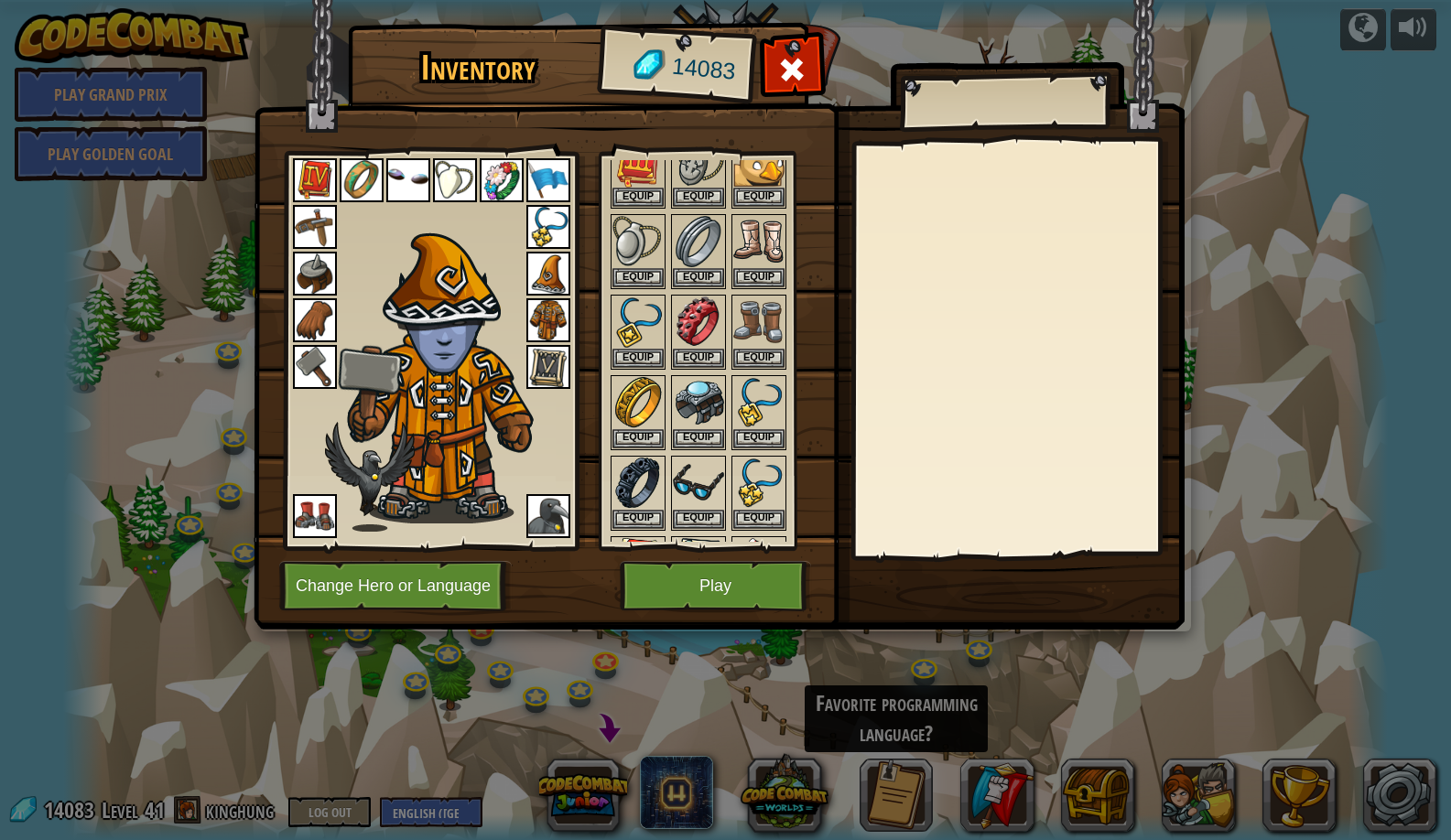
click at [687, 594] on button "Play" at bounding box center [715, 586] width 192 height 51
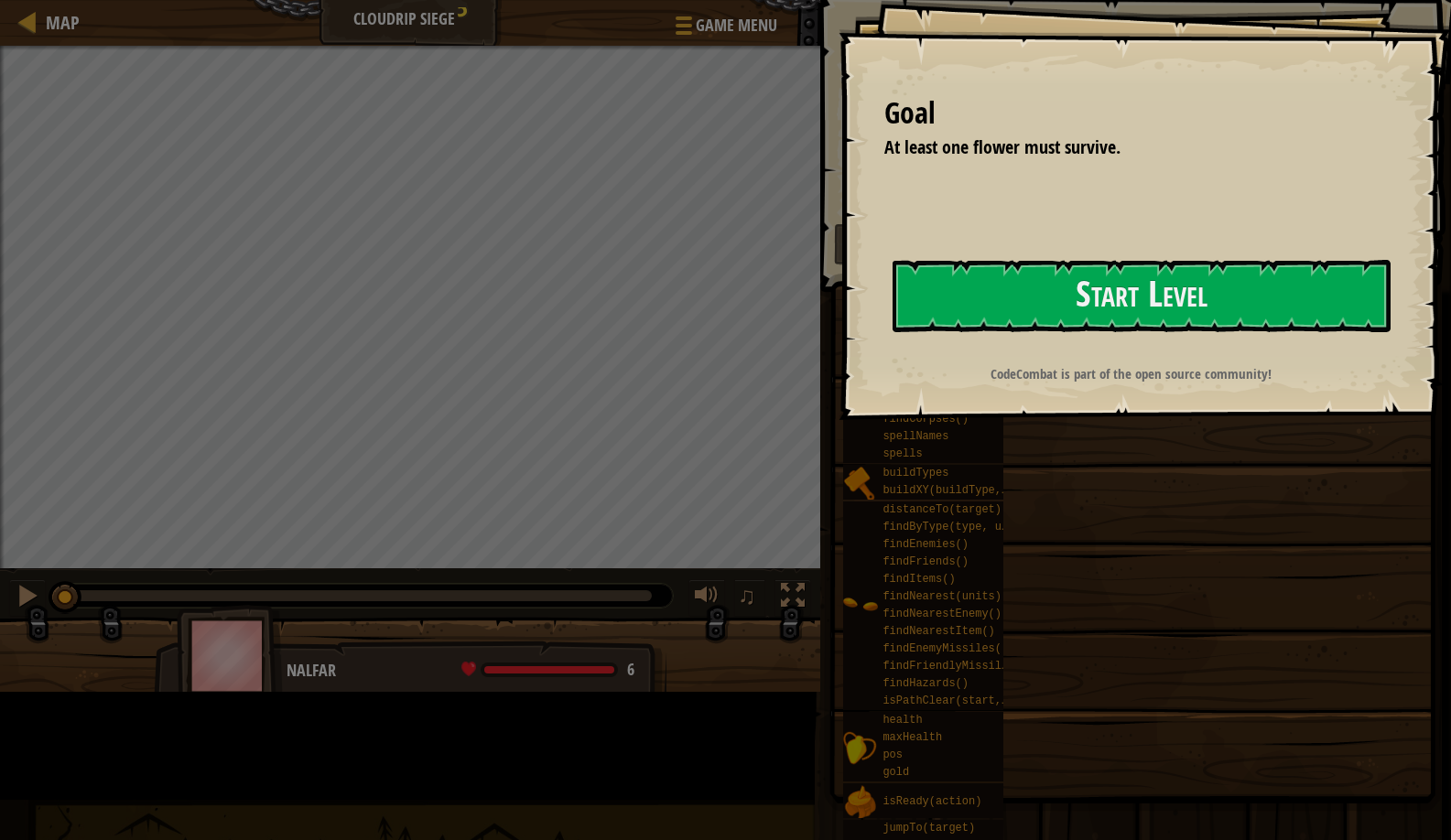
click at [893, 333] on button "Start Level" at bounding box center [1142, 296] width 499 height 72
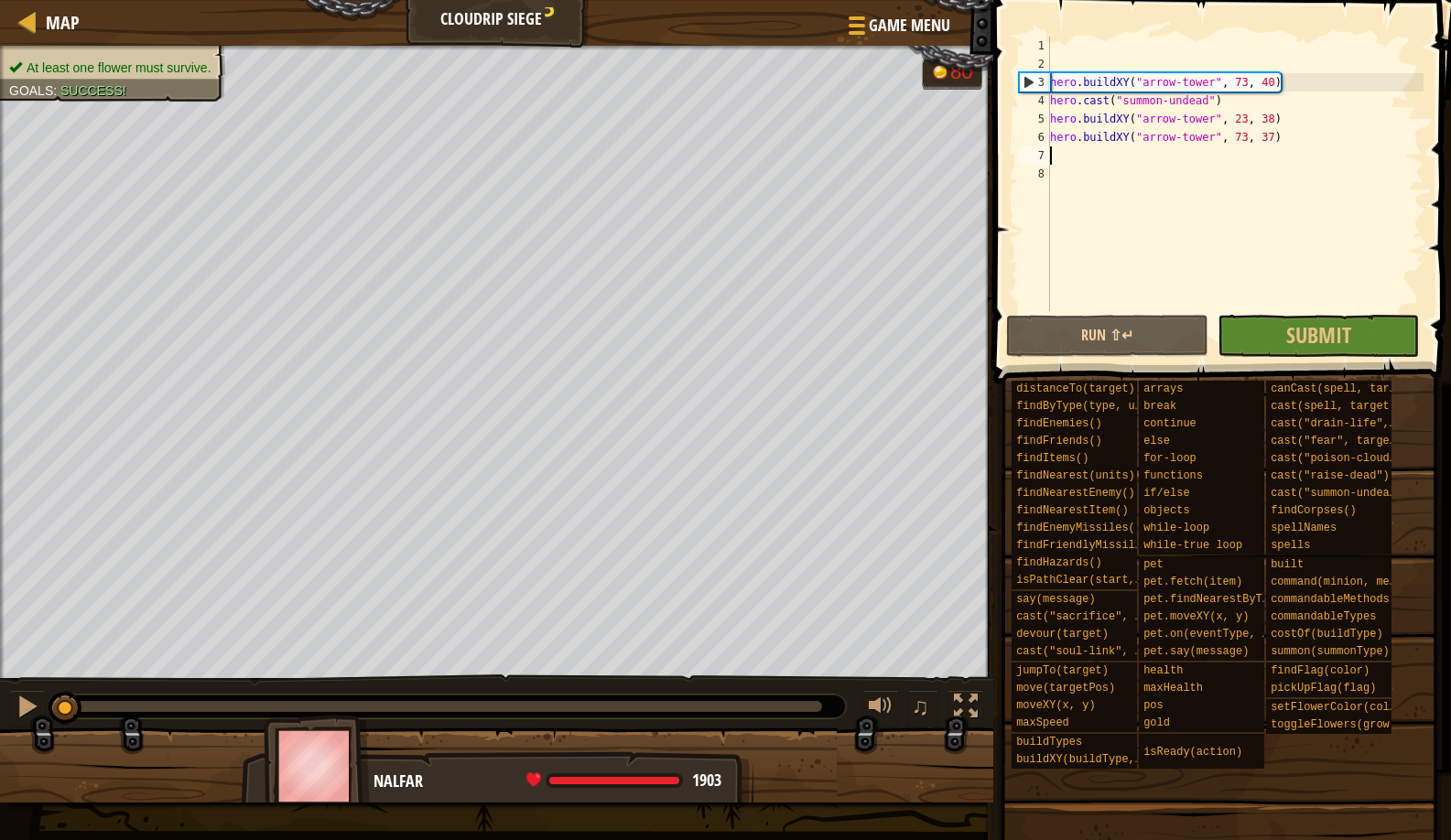
click at [1087, 147] on div "hero . buildXY ( "arrow-tower" , 73 , 40 ) hero . cast ( "summon-undead" ) hero…" at bounding box center [1235, 192] width 377 height 311
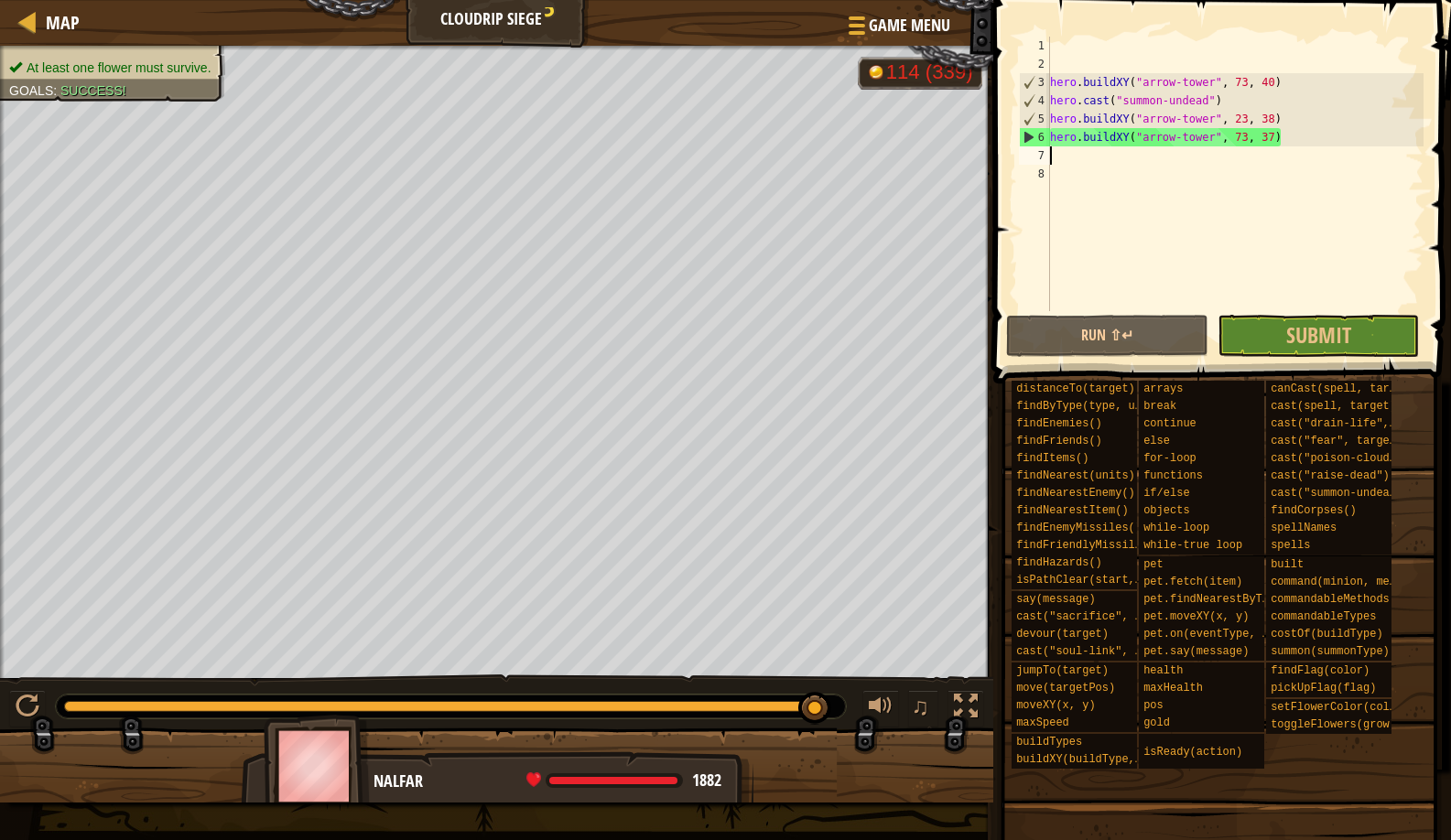
click at [815, 600] on div "At least one flower must survive. Goals : Success! G reen B lack V iolet 114 (3…" at bounding box center [725, 424] width 1451 height 757
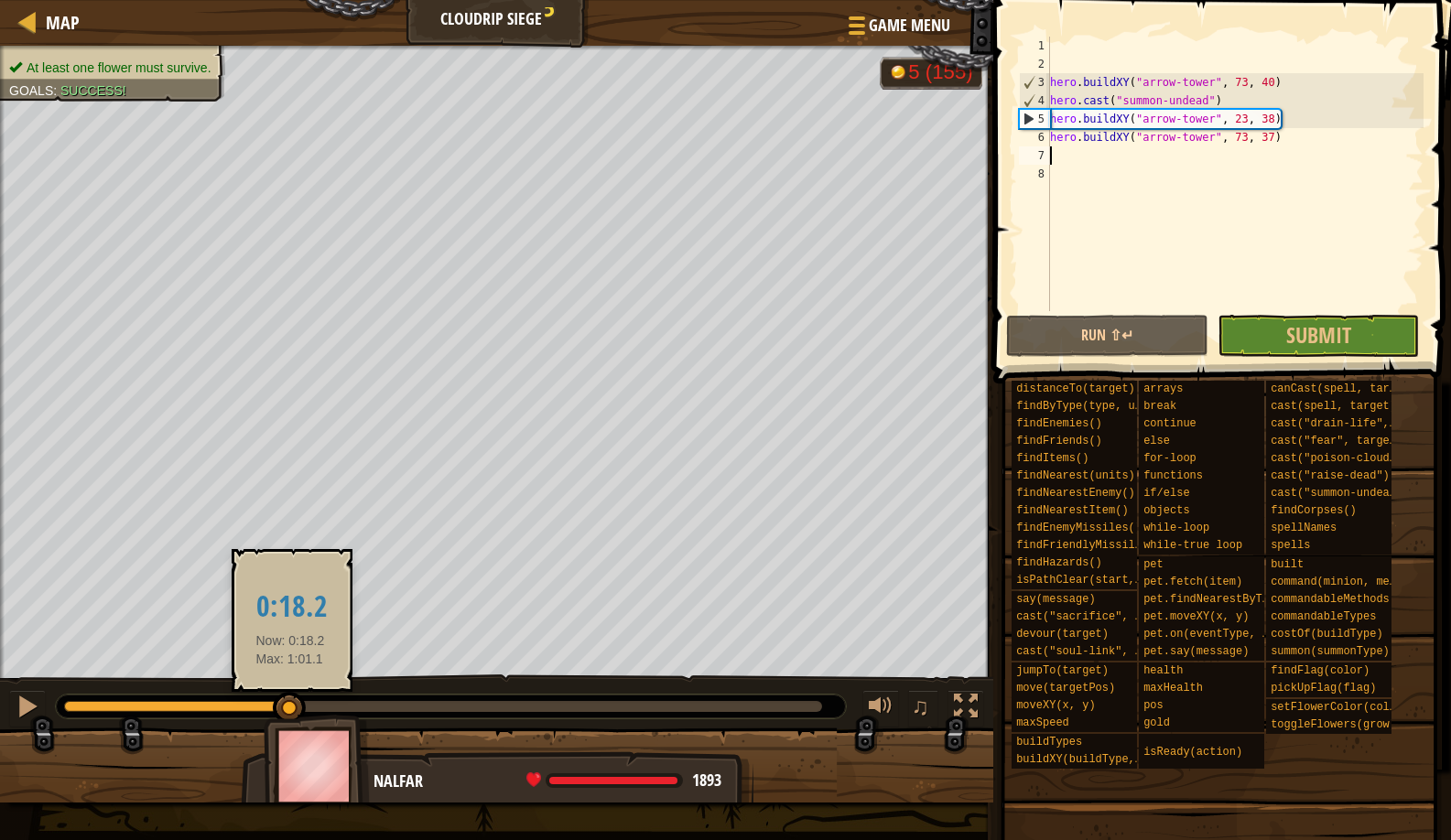
drag, startPoint x: 821, startPoint y: 712, endPoint x: 290, endPoint y: 710, distance: 531.0
click at [290, 710] on div at bounding box center [289, 708] width 33 height 33
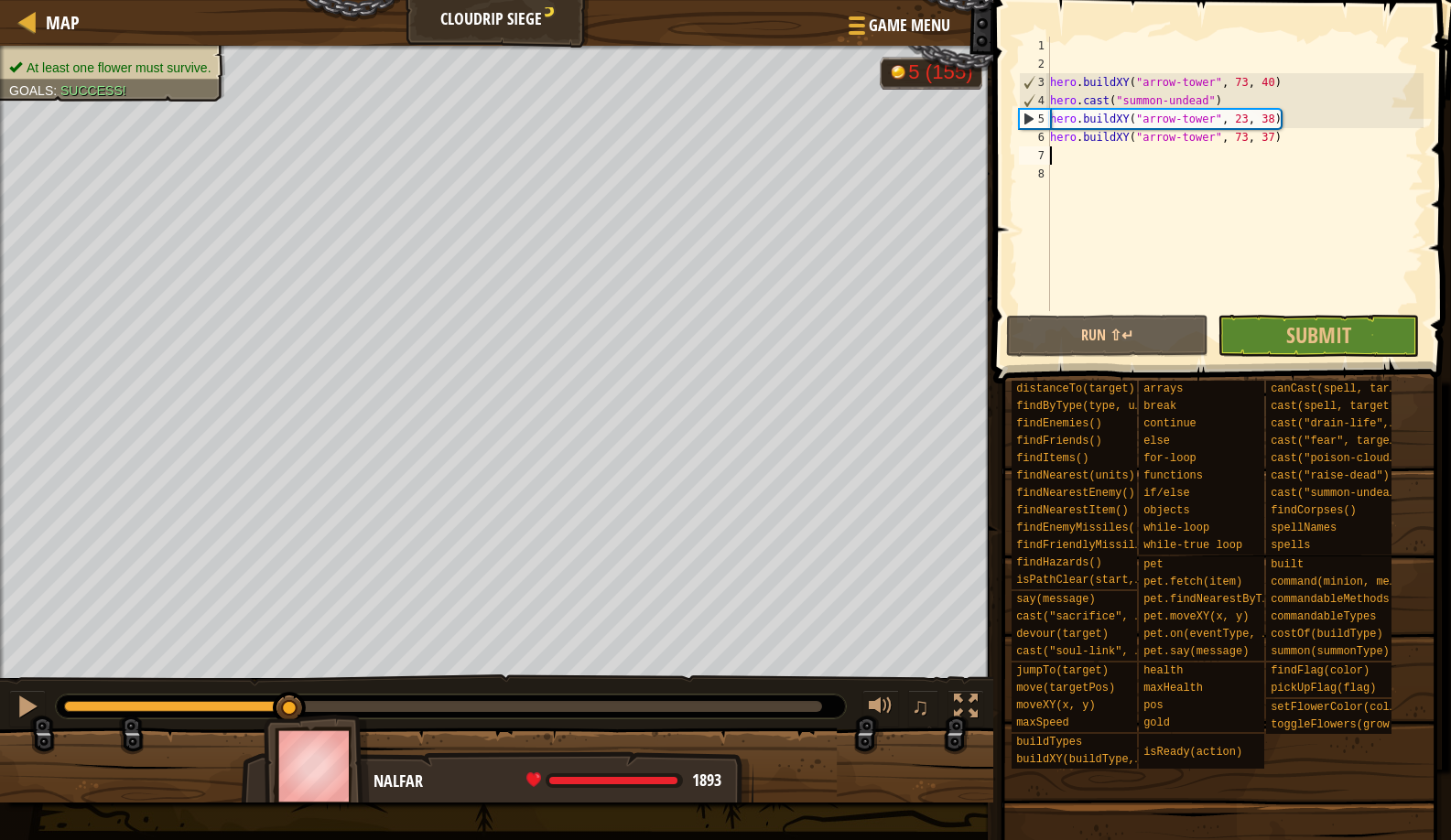
click at [1050, 51] on div "1" at bounding box center [1034, 46] width 31 height 18
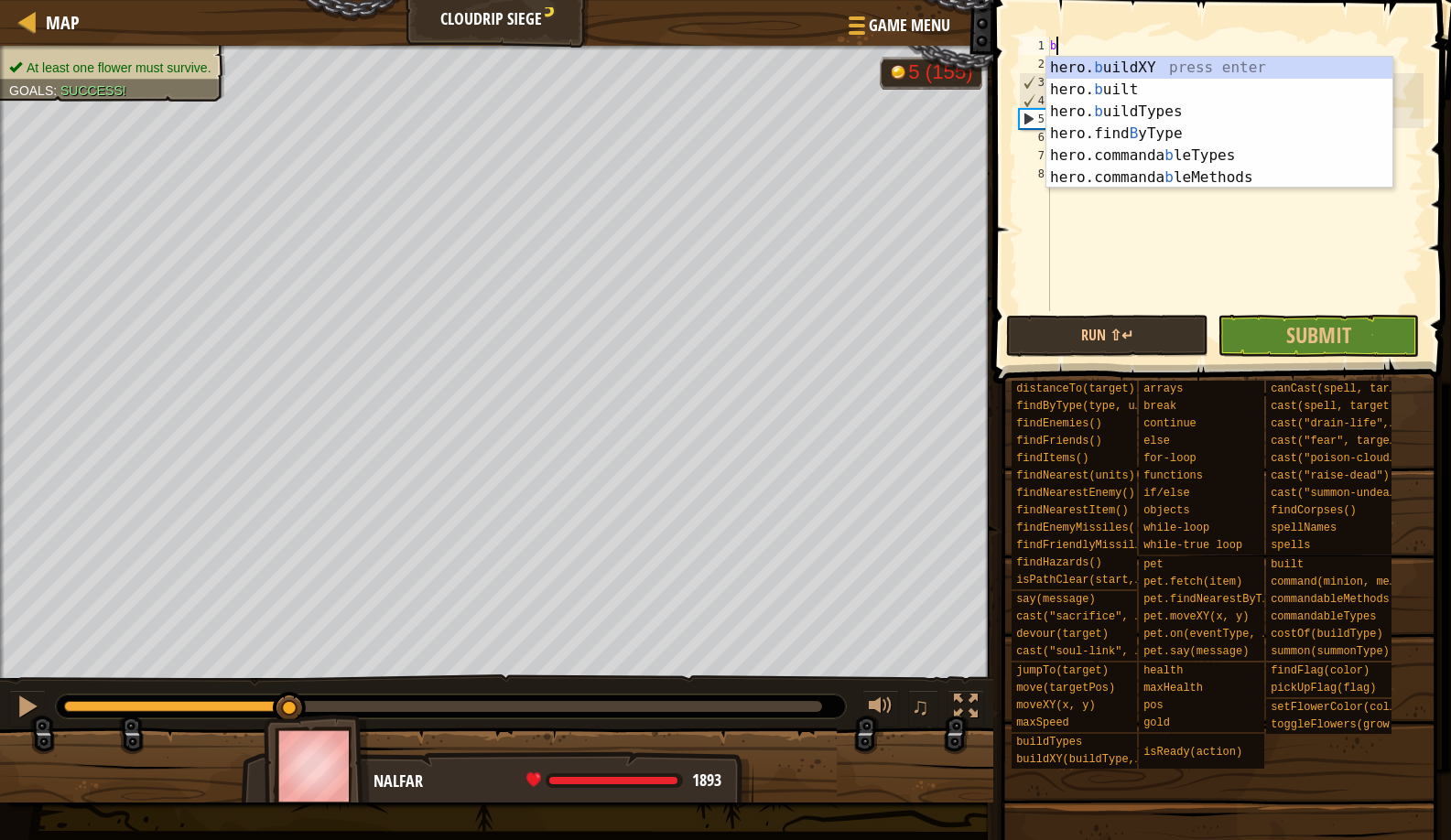
scroll to position [8, 0]
click at [1120, 70] on div "hero. b uildXY press enter hero. b uilt press enter hero. b uildTypes press ent…" at bounding box center [1220, 144] width 347 height 176
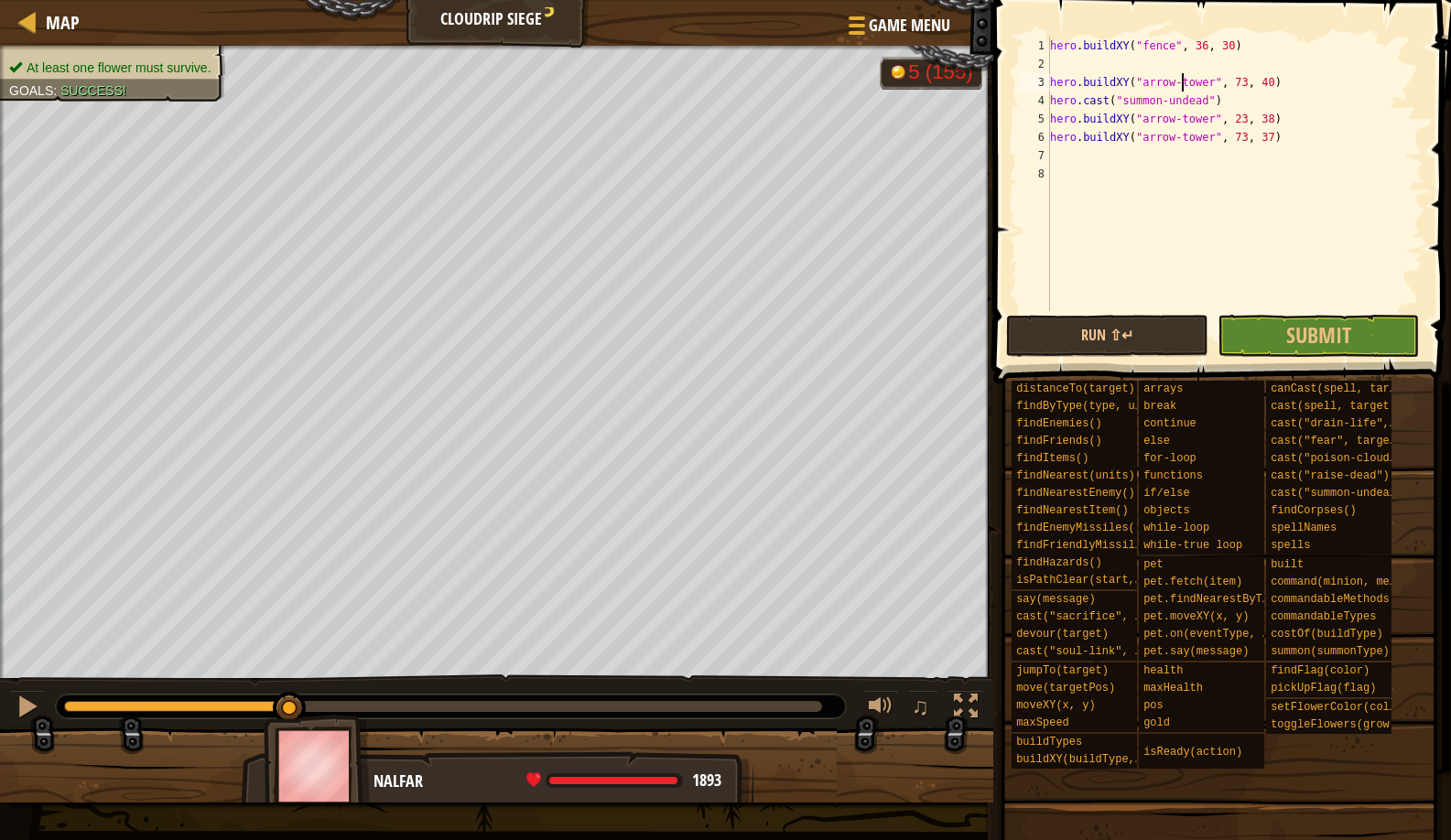
click at [1184, 76] on div "hero . buildXY ( "fence" , 36 , 30 ) hero . buildXY ( "arrow-tower" , 73 , 40 )…" at bounding box center [1235, 192] width 377 height 311
click at [1175, 50] on div "hero . buildXY ( "fence" , 36 , 30 ) hero . buildXY ( "arrow-tower" , 73 , 40 )…" at bounding box center [1235, 192] width 377 height 311
click at [1234, 38] on div "hero . buildXY ( "fire-trap" , 36 , 30 ) hero . buildXY ( "arrow-tower" , 73 , …" at bounding box center [1235, 192] width 377 height 311
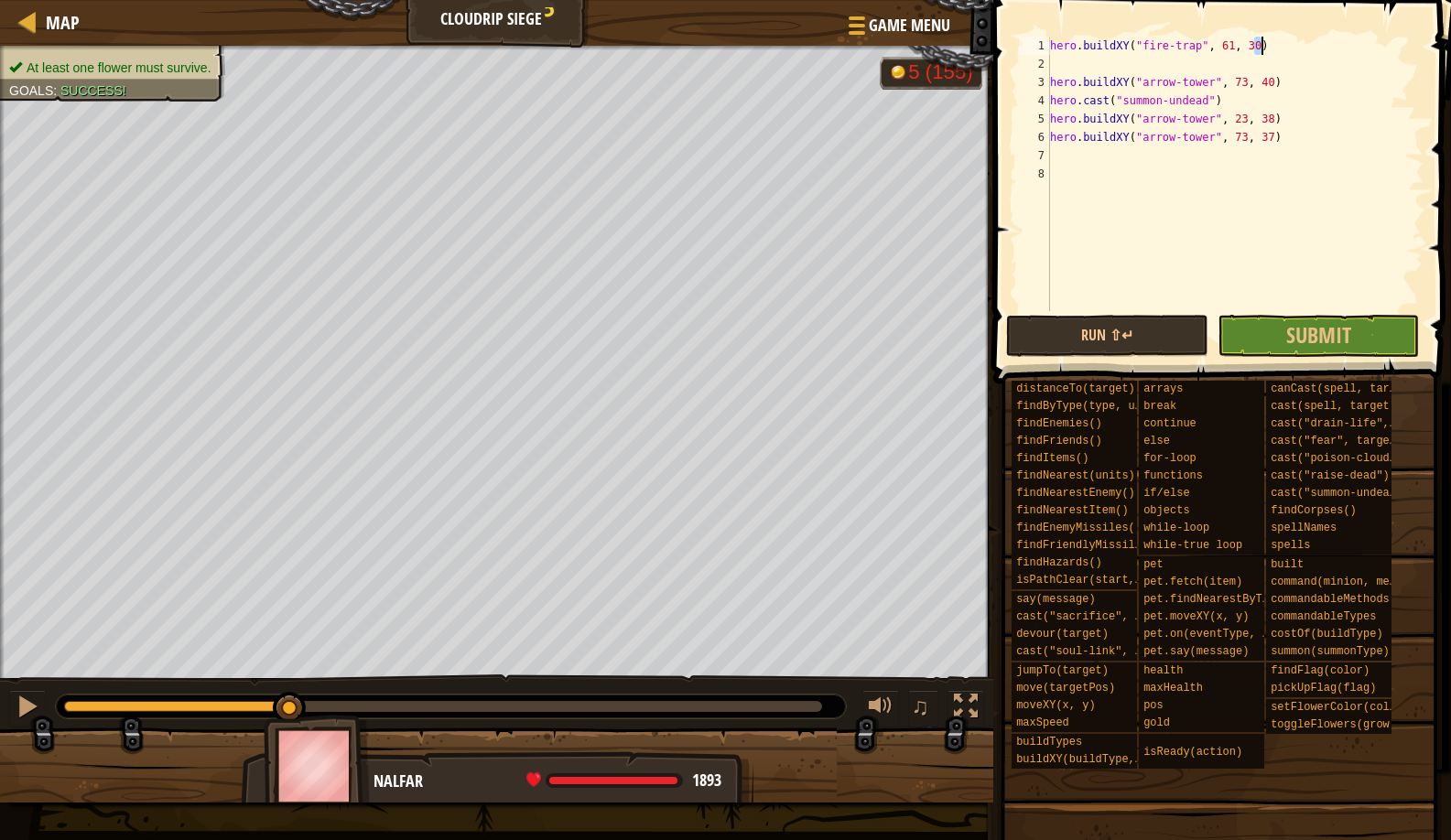
click at [1261, 37] on div "hero . buildXY ( "fire-trap" , 61 , 30 ) hero . buildXY ( "arrow-tower" , 73 , …" at bounding box center [1235, 192] width 377 height 311
type textarea "hero.buildXY("fire-trap", 61, 39)"
click at [1099, 356] on button "Run ⇧↵" at bounding box center [1107, 336] width 203 height 42
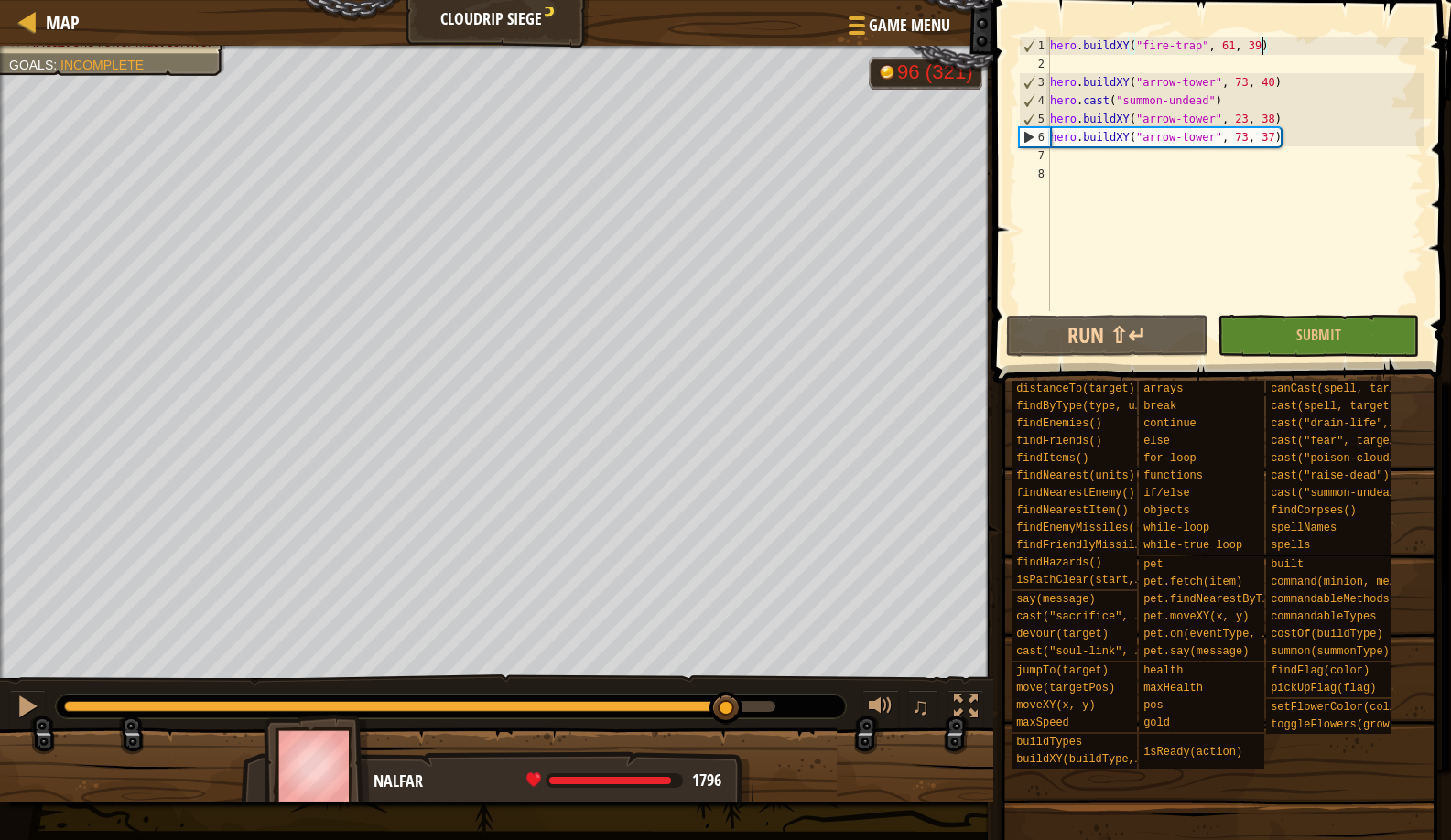
click at [727, 634] on div "At least one flower must survive. Goals : Incomplete G reen B lack V iolet 96 (…" at bounding box center [725, 424] width 1451 height 757
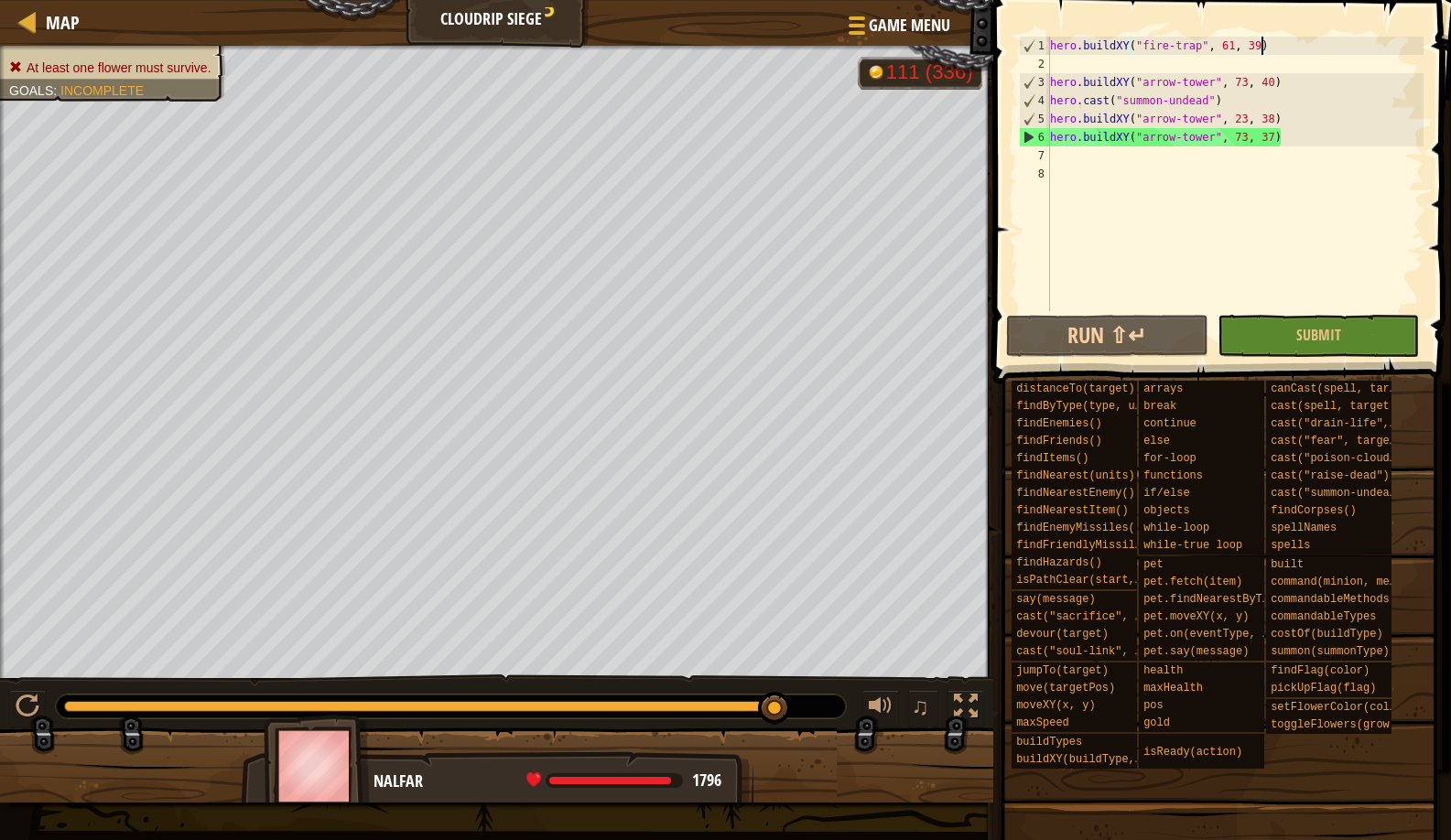
click at [1062, 53] on div "hero . buildXY ( "fire-trap" , 61 , 39 ) hero . buildXY ( "arrow-tower" , 73 , …" at bounding box center [1235, 192] width 377 height 311
click at [1058, 58] on div "hero . buildXY ( "fire-trap" , 61 , 39 ) hero . buildXY ( "arrow-tower" , 73 , …" at bounding box center [1235, 192] width 377 height 311
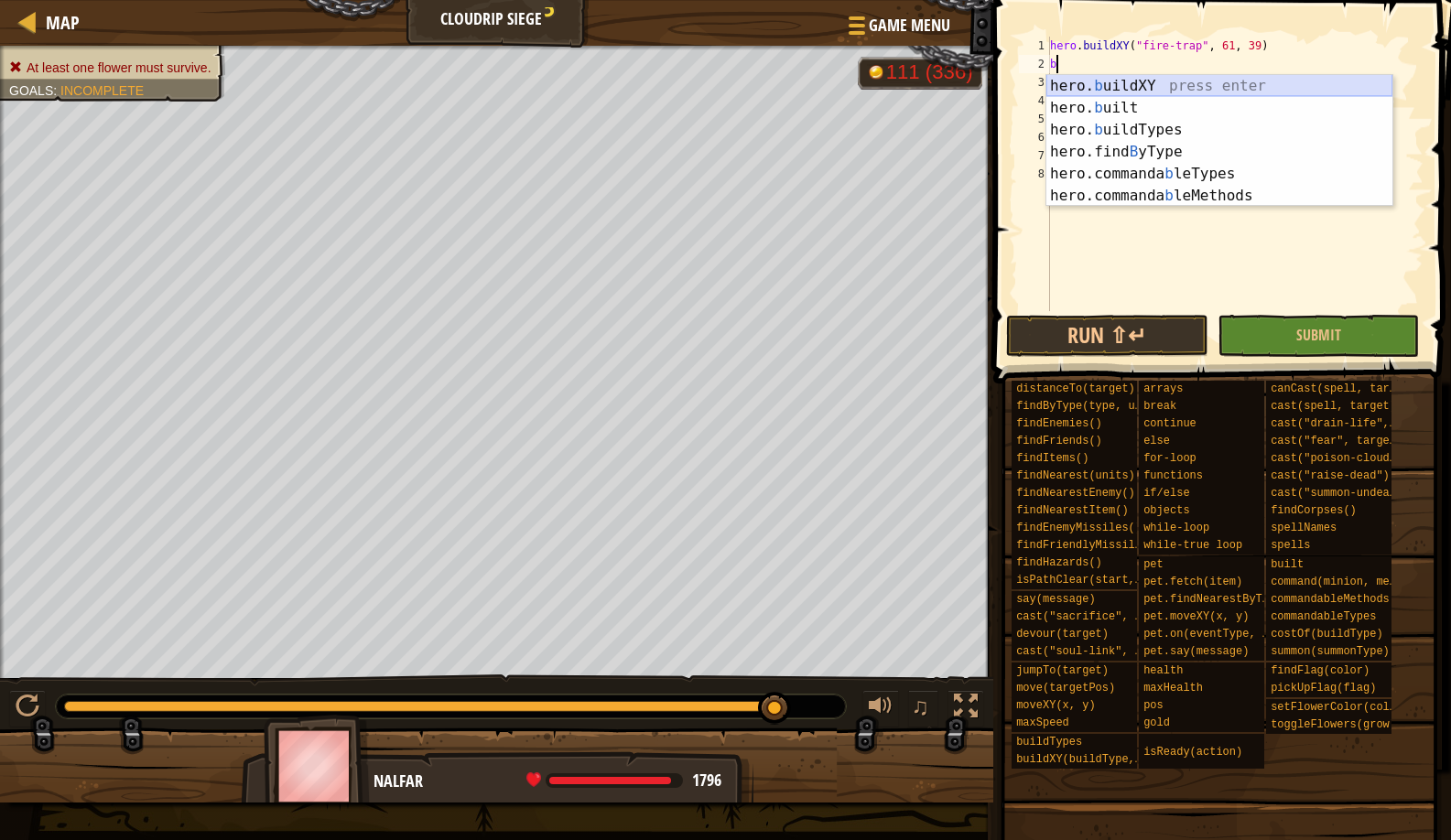
click at [1117, 94] on div "hero. b uildXY press enter hero. b uilt press enter hero. b uildTypes press ent…" at bounding box center [1220, 163] width 347 height 176
type textarea "hero.buildXY("fence", 36, 30)"
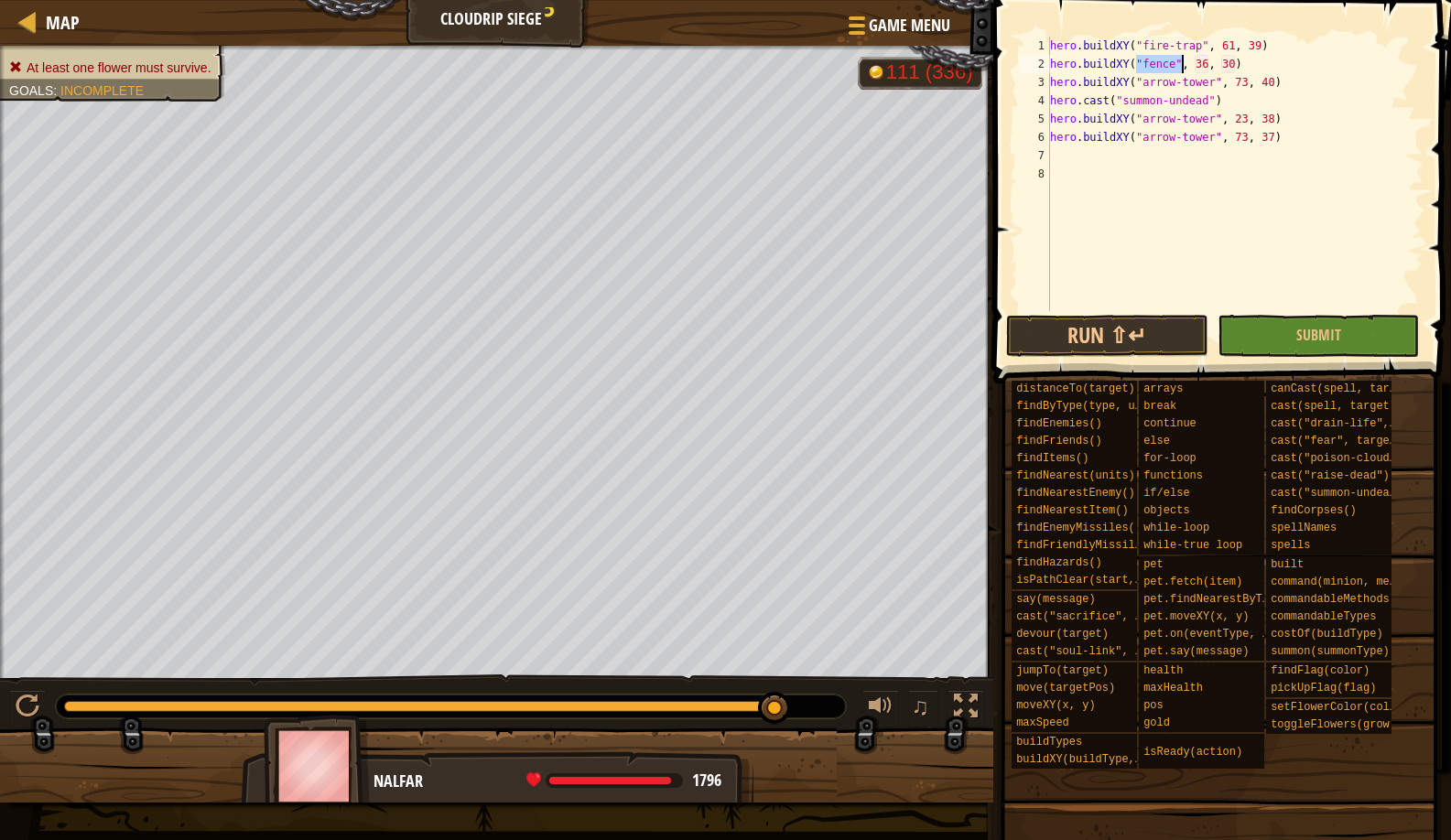
click at [1177, 67] on div "hero . buildXY ( "fire-trap" , 61 , 39 ) hero . buildXY ( "fence" , 36 , 30 ) h…" at bounding box center [1235, 192] width 377 height 311
click at [1259, 58] on div "hero . buildXY ( "fire-trap" , 61 , 39 ) hero . buildXY ( "fence" , 36 , 30 ) h…" at bounding box center [1235, 192] width 377 height 311
paste textarea "hero.buildXY("fence", 36, 30)"
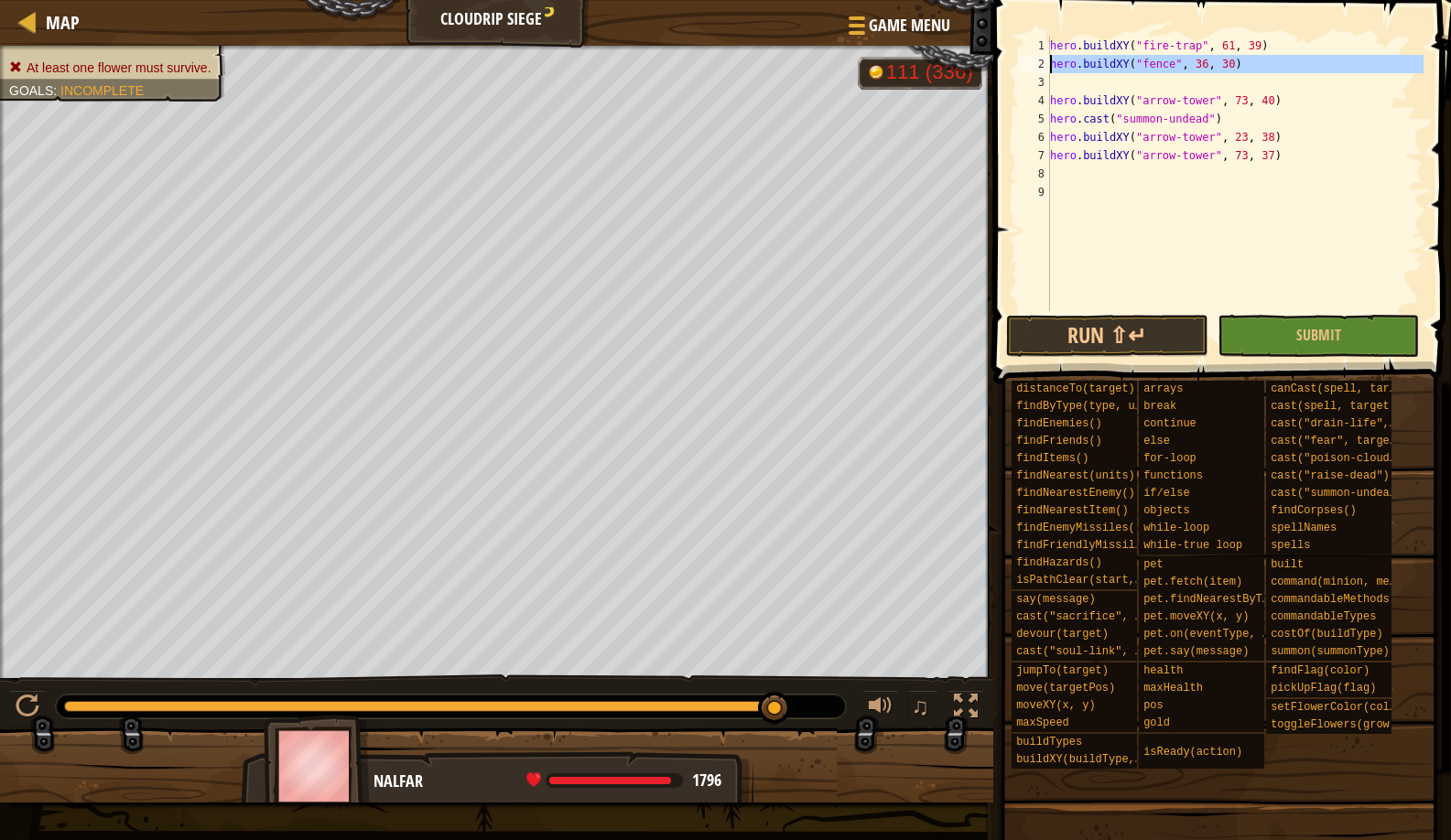
drag, startPoint x: 1270, startPoint y: 73, endPoint x: 1048, endPoint y: 62, distance: 222.3
click at [1048, 62] on div "1 2 3 4 5 6 7 8 9 hero . buildXY ( "fire-trap" , 61 , 39 ) hero . buildXY ( "fe…" at bounding box center [1219, 174] width 408 height 275
type textarea "hero.buildXY("fence", 36, 30)"
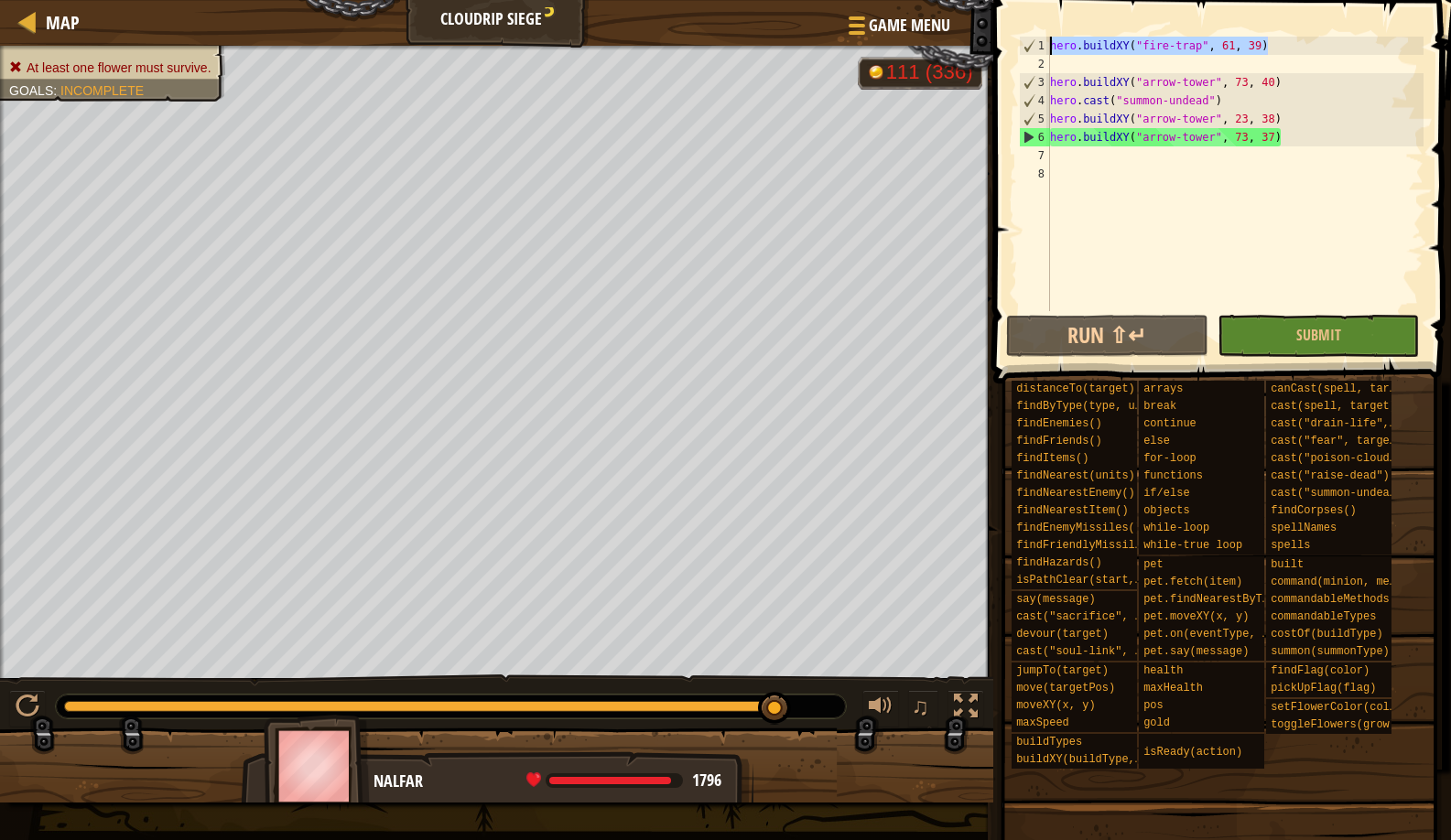
drag, startPoint x: 1267, startPoint y: 42, endPoint x: 1024, endPoint y: 50, distance: 243.1
click at [1024, 50] on div "1 2 3 4 5 6 7 8 hero . buildXY ( "fire-trap" , 61 , 39 ) hero . buildXY ( "arro…" at bounding box center [1219, 174] width 408 height 275
type textarea "hero.buildXY("fire-trap", 61, 39)"
click at [1077, 62] on div "hero . buildXY ( "fire-trap" , 61 , 39 ) hero . buildXY ( "arrow-tower" , 73 , …" at bounding box center [1235, 192] width 377 height 311
paste textarea "hero.buildXY("fire-trap", 61, 39)"
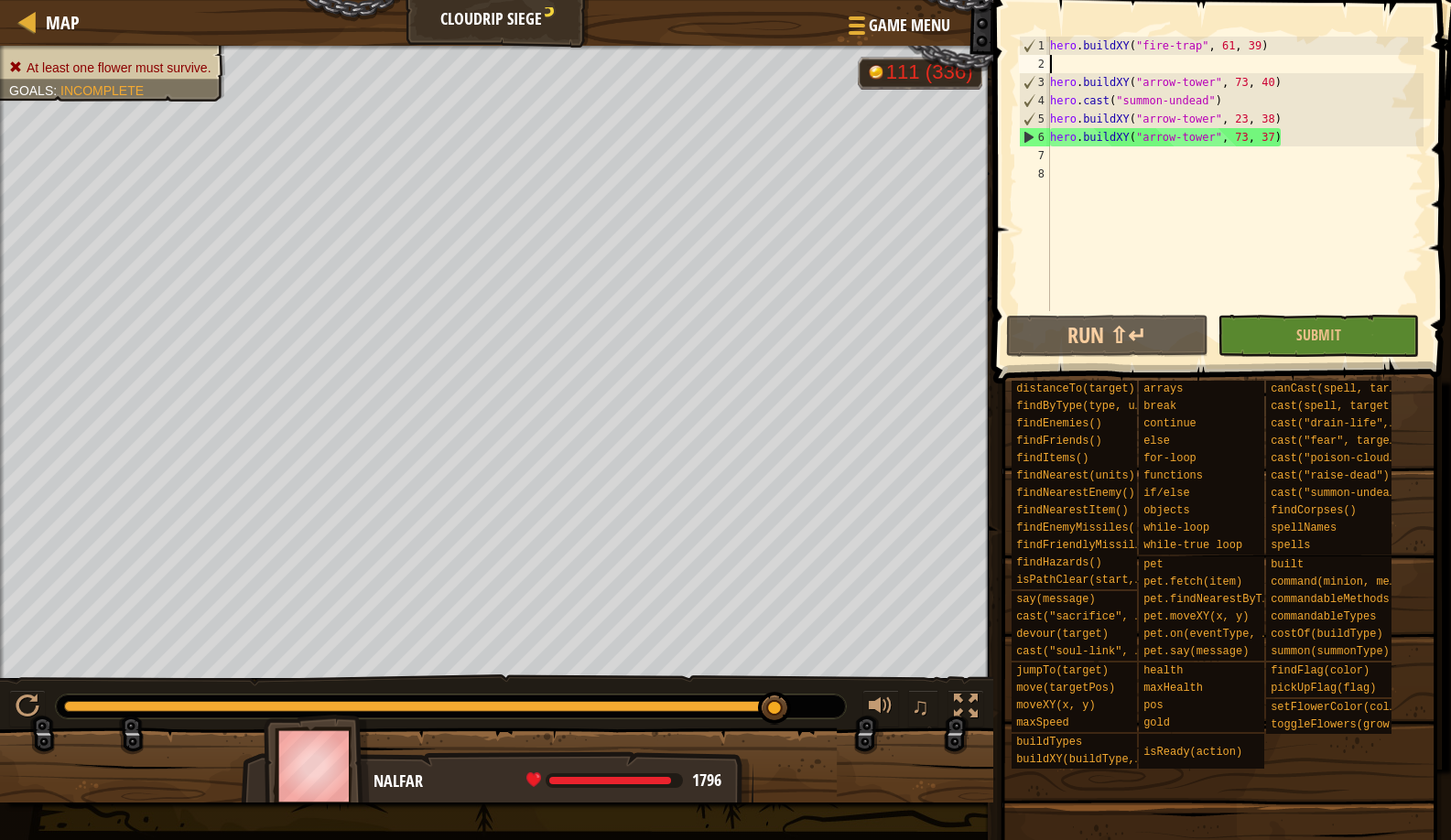
type textarea "hero.buildXY("fire-trap", 61, 39)"
click at [1027, 322] on button "Run ⇧↵" at bounding box center [1107, 336] width 203 height 42
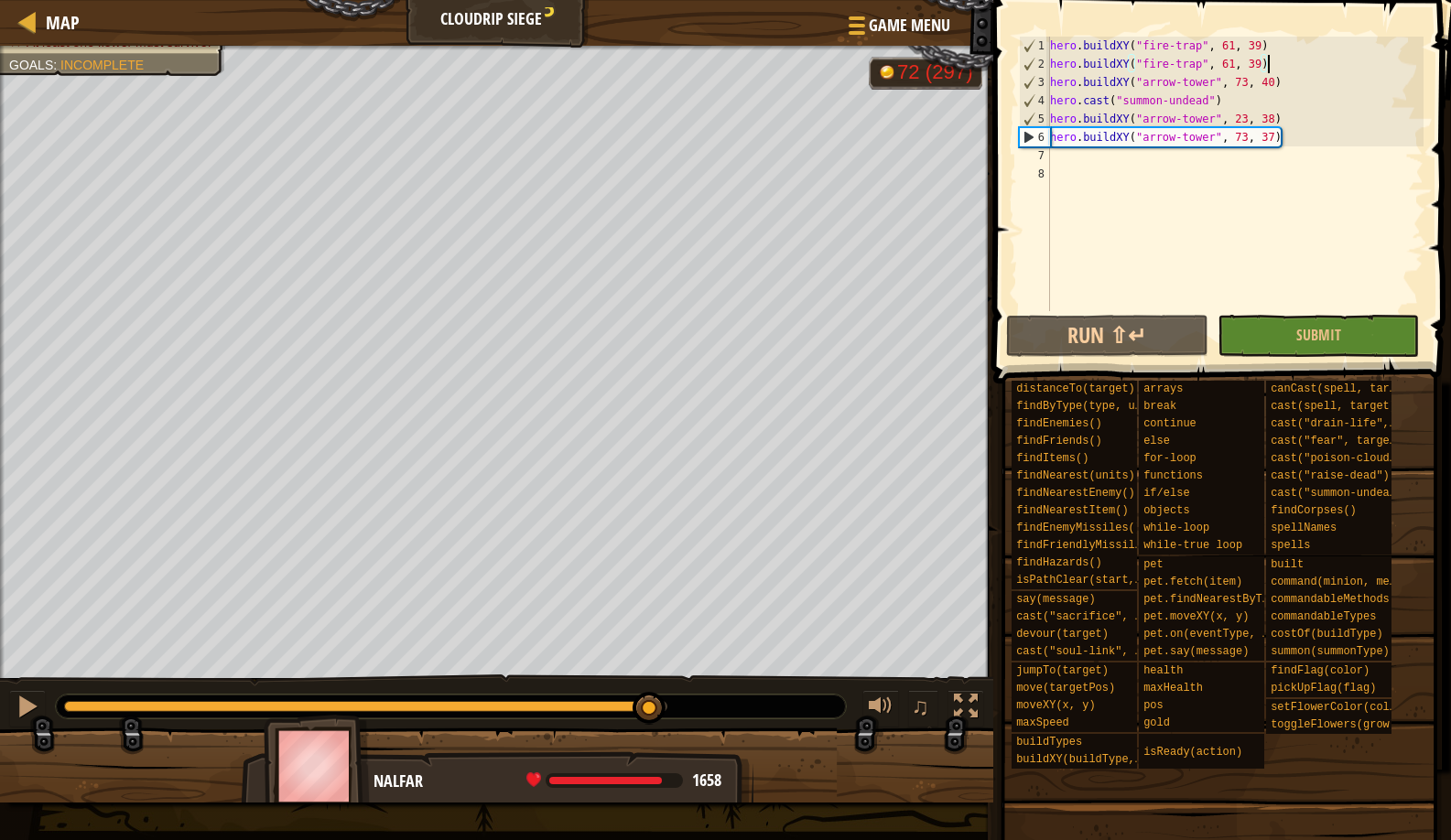
click at [652, 640] on div "At least one flower must survive. Goals : Incomplete G reen B lack V iolet 72 (…" at bounding box center [725, 424] width 1451 height 757
click at [74, 22] on span "Map" at bounding box center [63, 22] width 34 height 25
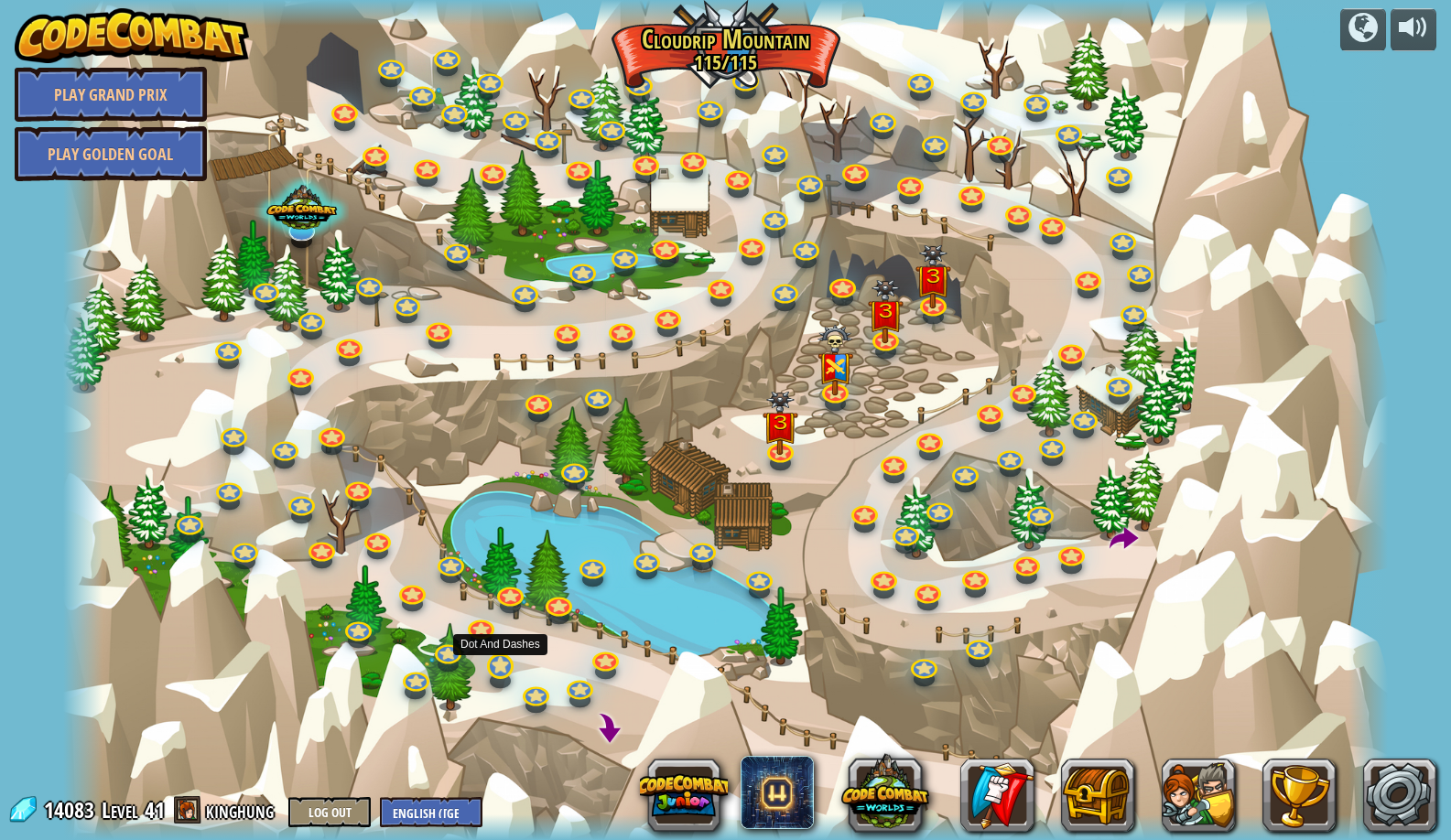
click at [516, 667] on link at bounding box center [499, 665] width 37 height 37
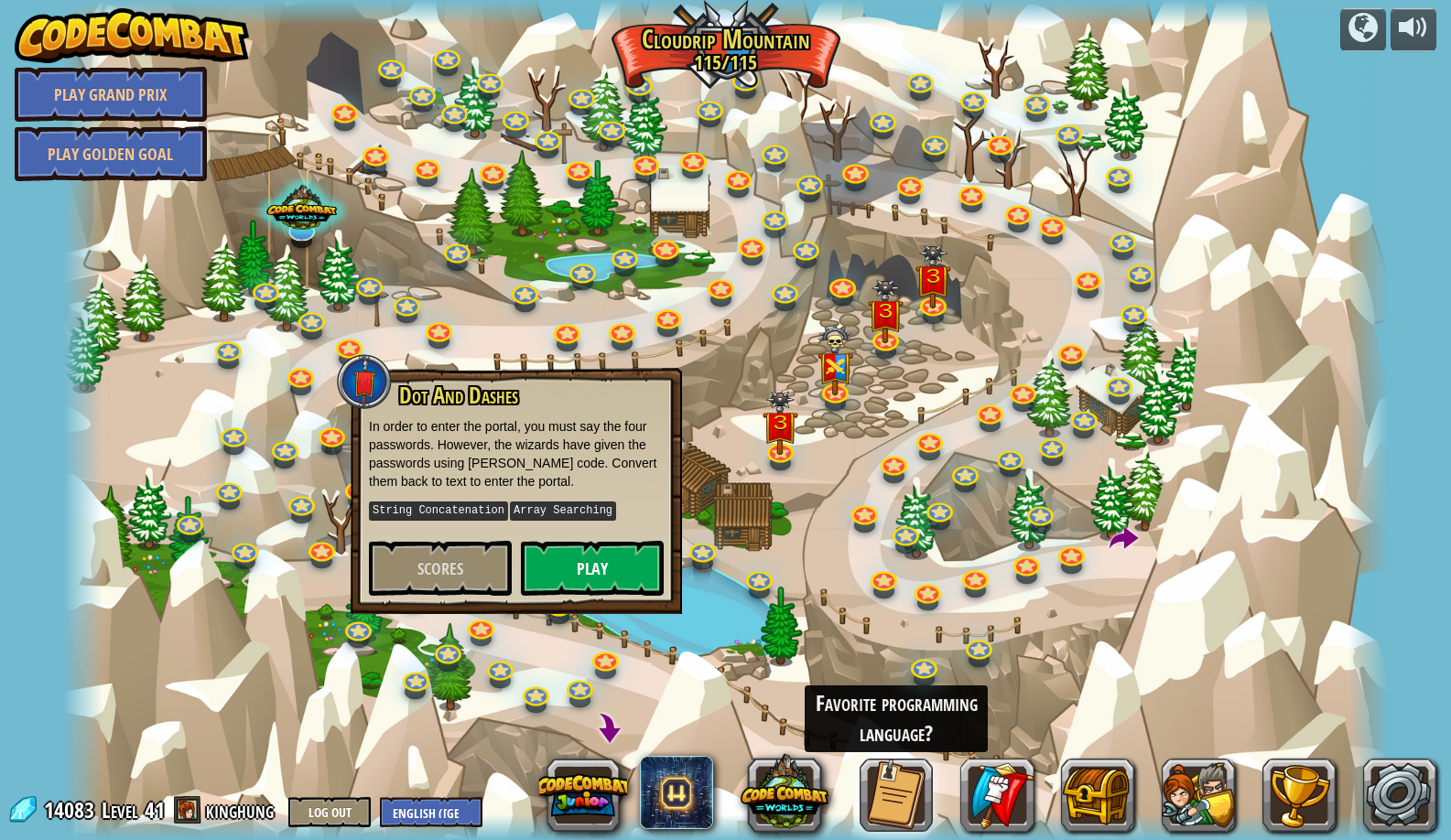
click at [560, 574] on button "Play" at bounding box center [593, 568] width 143 height 55
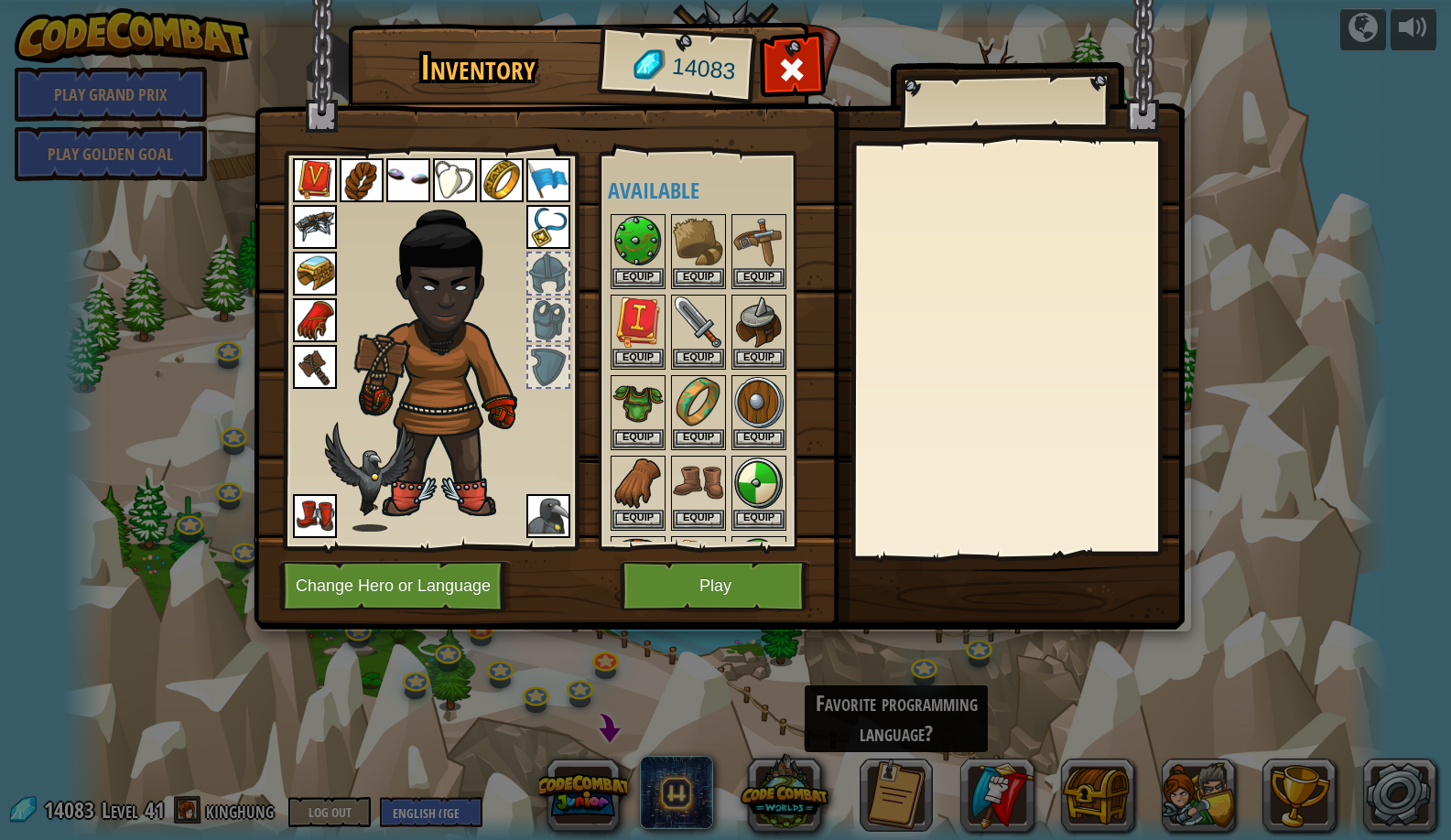
click at [644, 577] on button "Play" at bounding box center [715, 586] width 192 height 51
click at [653, 590] on button "Play" at bounding box center [715, 586] width 192 height 51
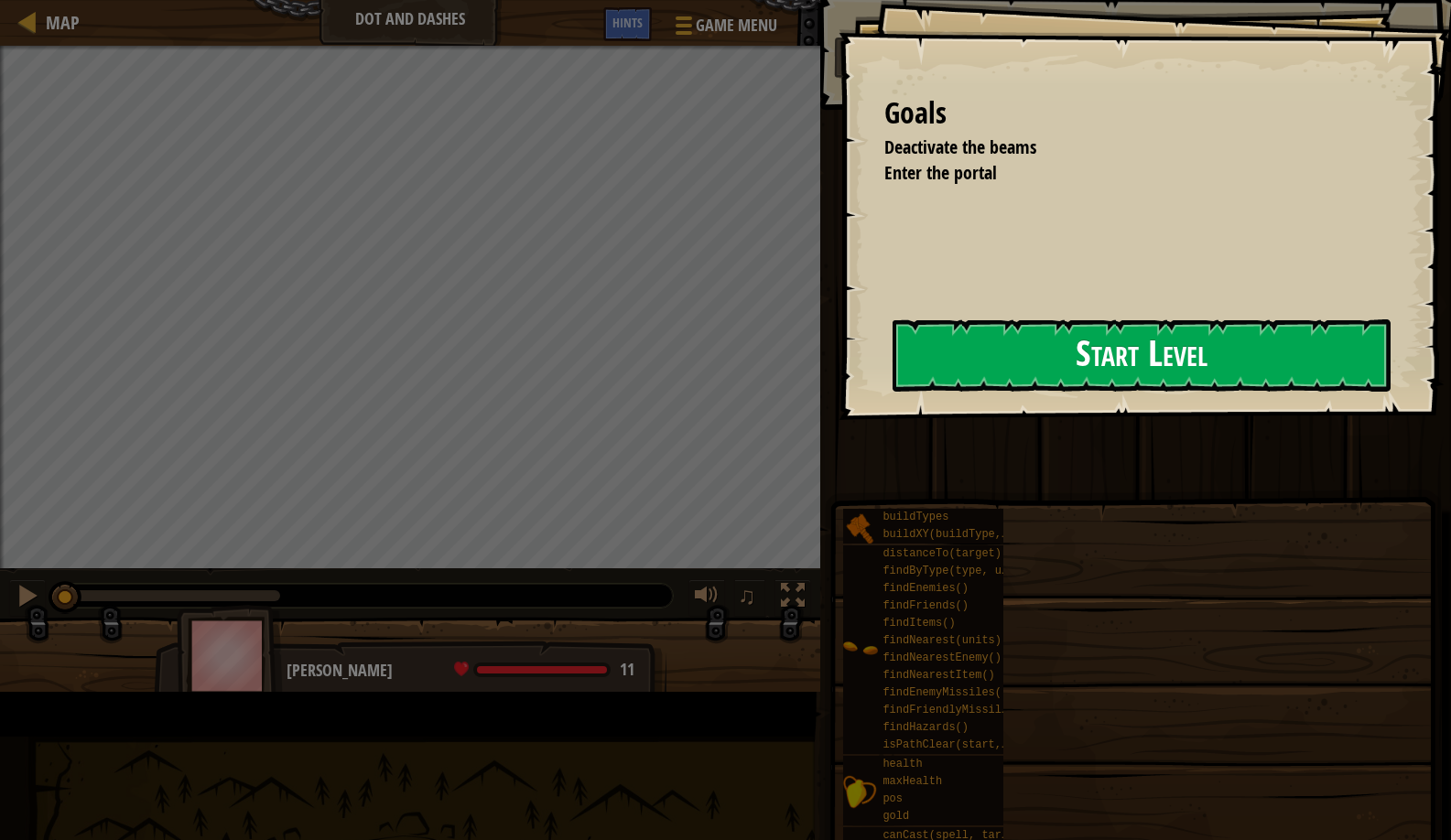
click at [893, 362] on button "Start Level" at bounding box center [1142, 355] width 499 height 72
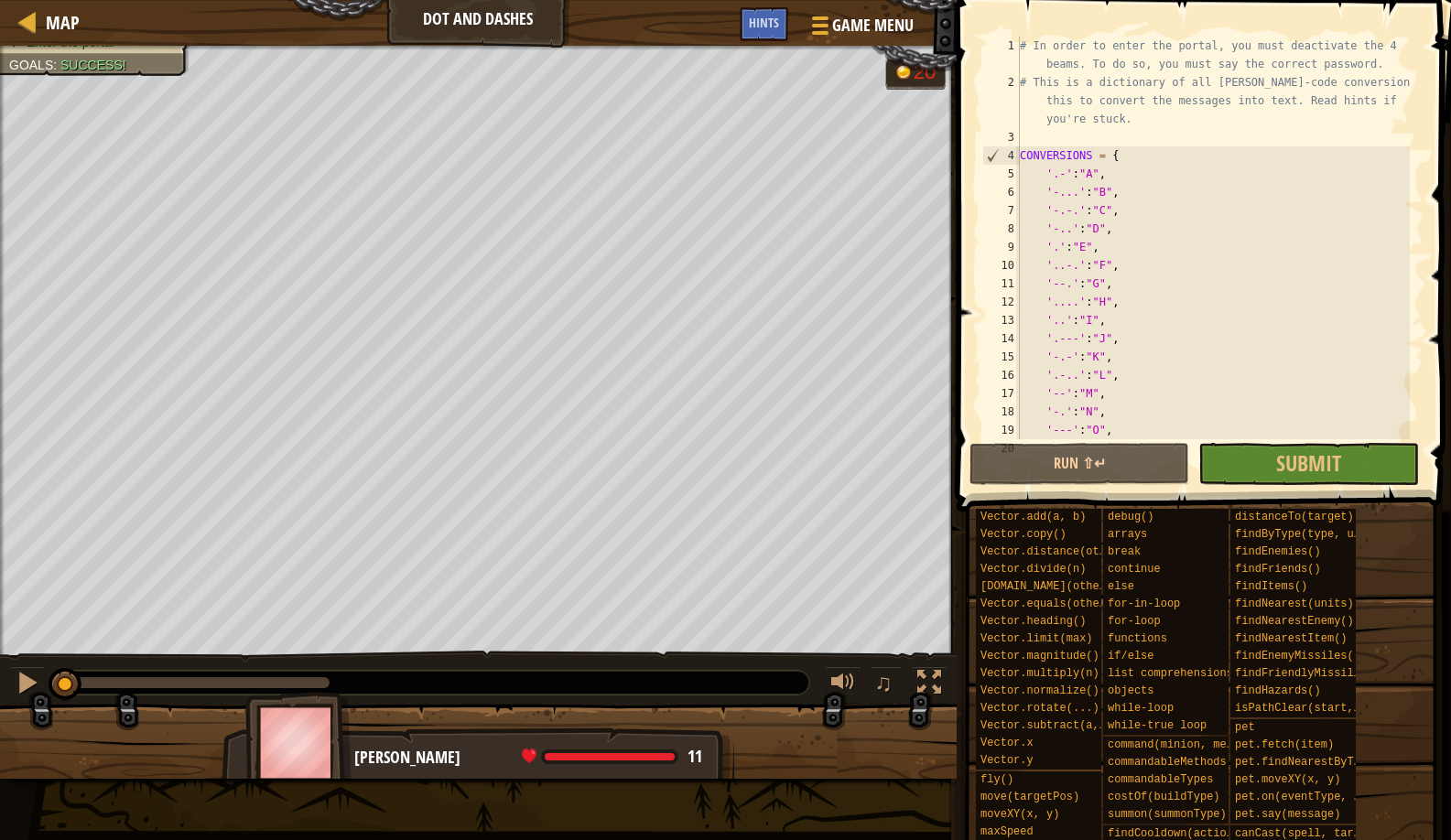
scroll to position [6, 0]
click at [1072, 307] on div "# In order to enter the portal, you must deactivate the 4 beams. To do so, you …" at bounding box center [1213, 259] width 393 height 458
click at [1075, 300] on div "# In order to enter the portal, you must deactivate the 4 beams. To do so, you …" at bounding box center [1213, 259] width 393 height 458
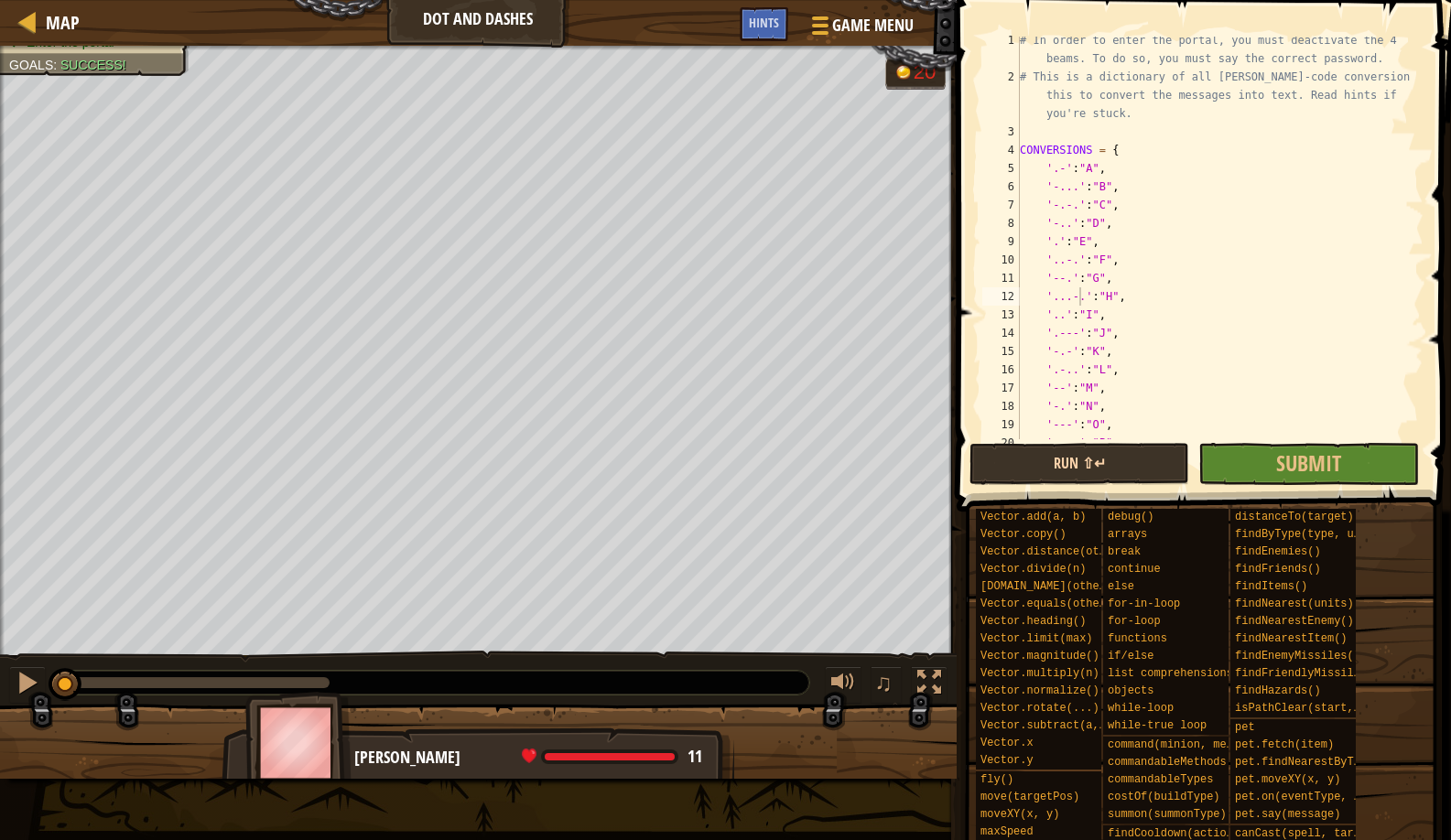
click at [994, 464] on button "Run ⇧↵" at bounding box center [1079, 464] width 219 height 42
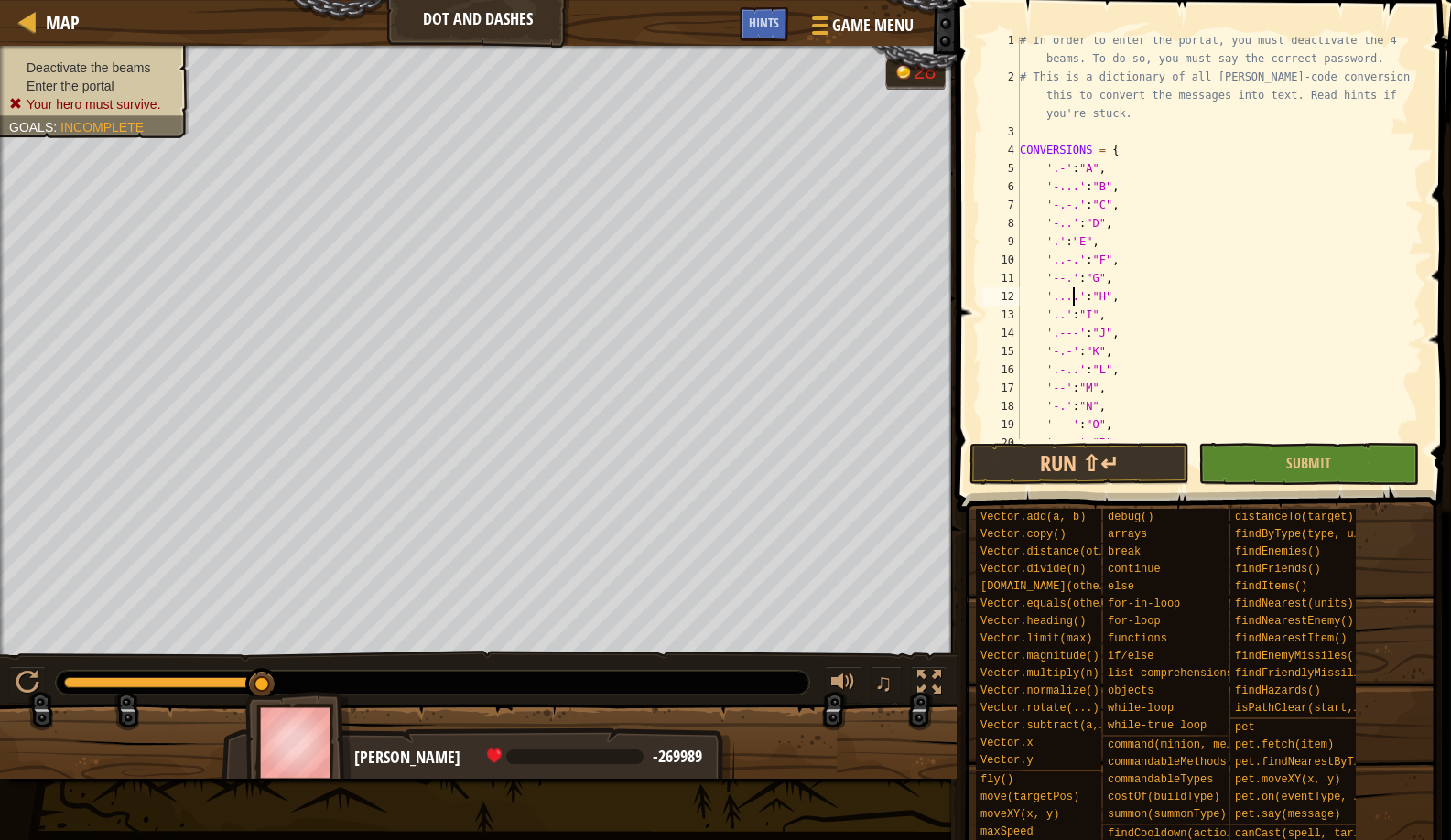
click at [1065, 278] on div "# In order to enter the portal, you must deactivate the 4 beams. To do so, you …" at bounding box center [1213, 259] width 393 height 458
click at [1073, 197] on div "# In order to enter the portal, you must deactivate the 4 beams. To do so, you …" at bounding box center [1213, 259] width 393 height 458
click at [1060, 192] on div "# In order to enter the portal, you must deactivate the 4 beams. To do so, you …" at bounding box center [1213, 259] width 393 height 458
click at [1012, 454] on button "Run ⇧↵" at bounding box center [1079, 464] width 219 height 42
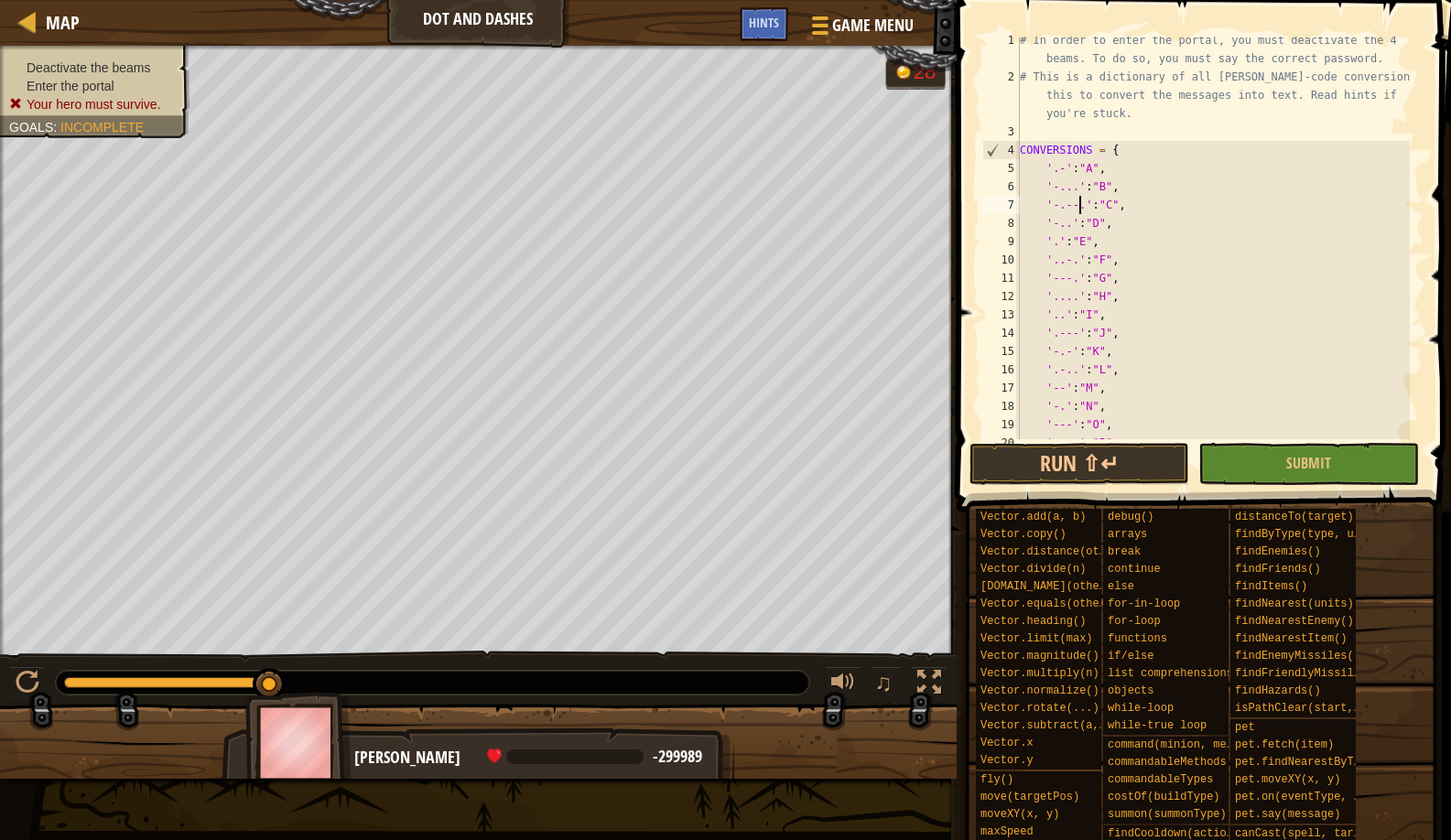
click at [1082, 206] on div "# In order to enter the portal, you must deactivate the 4 beams. To do so, you …" at bounding box center [1213, 259] width 393 height 458
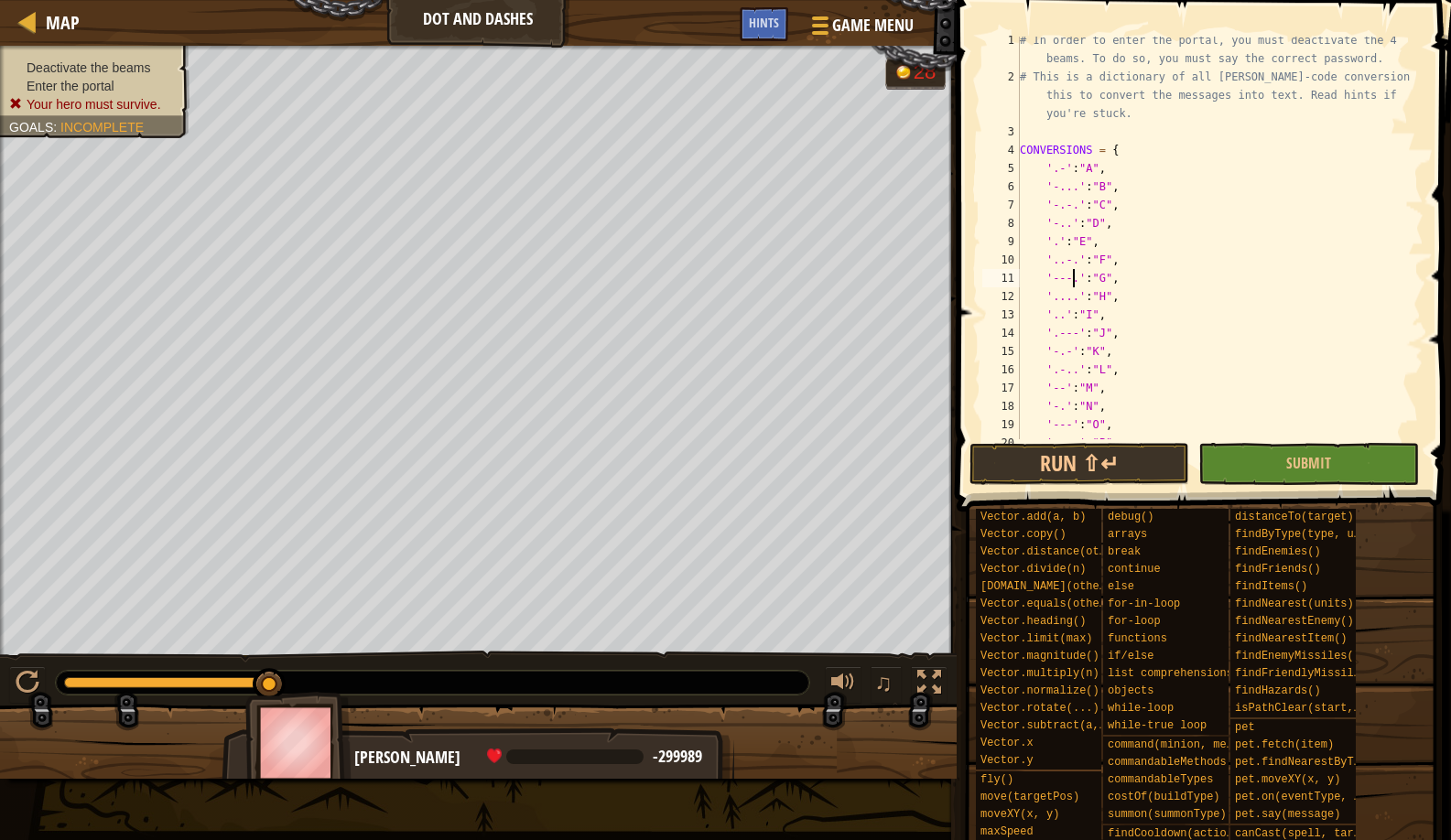
click at [1073, 276] on div "# In order to enter the portal, you must deactivate the 4 beams. To do so, you …" at bounding box center [1213, 259] width 393 height 458
click at [1041, 498] on span at bounding box center [1201, 761] width 482 height 542
click at [1059, 405] on div "# In order to enter the portal, you must deactivate the 4 beams. To do so, you …" at bounding box center [1213, 259] width 393 height 458
click at [1042, 467] on button "Run ⇧↵" at bounding box center [1079, 464] width 219 height 42
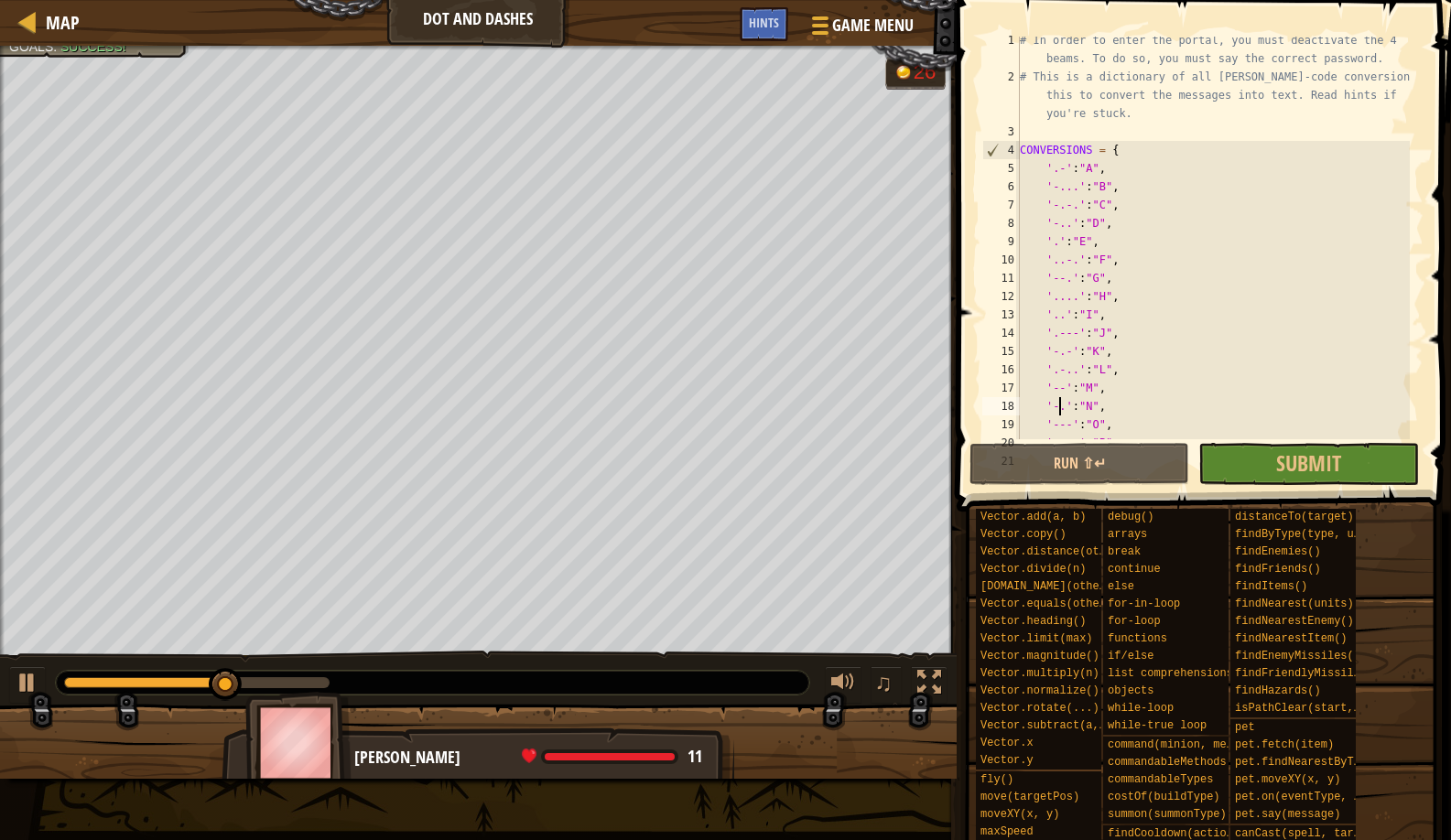
scroll to position [207, 0]
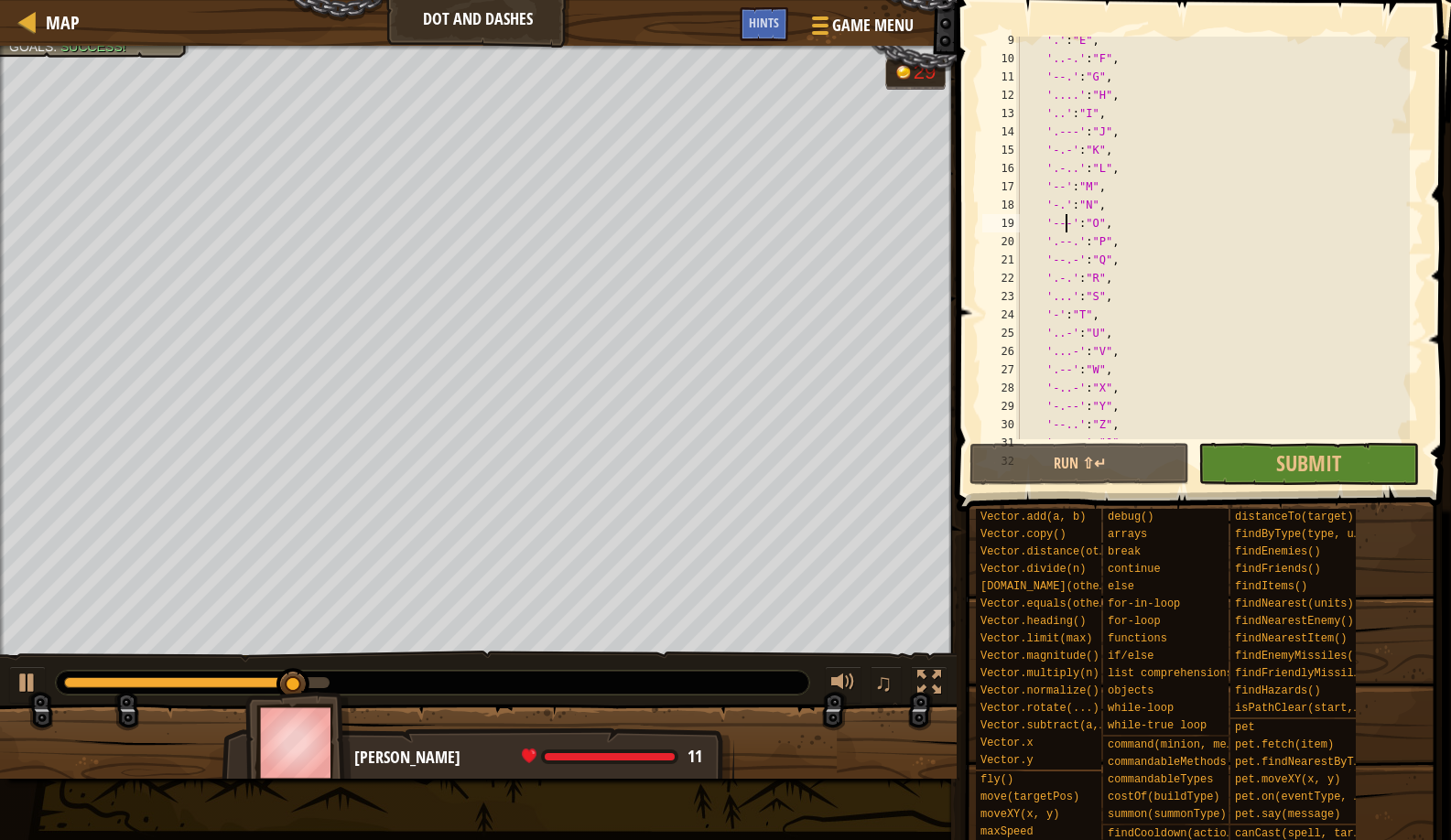
click at [1068, 225] on div "'.' : "E" , '..-.' : "F" , '--.' : "G" , '....' : "H" , '..' : "I" , '.---' : "…" at bounding box center [1213, 250] width 393 height 440
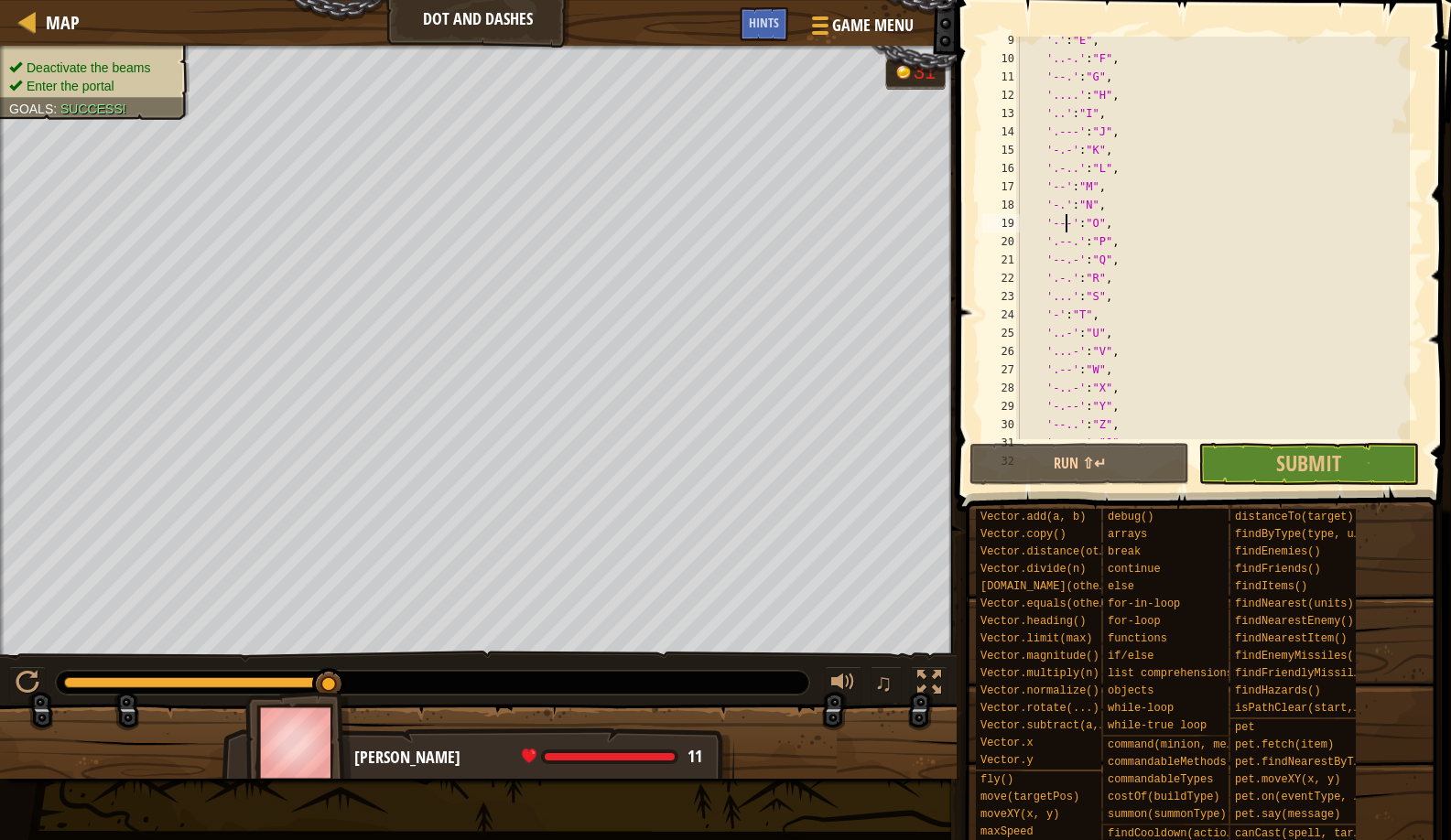
scroll to position [8, 4]
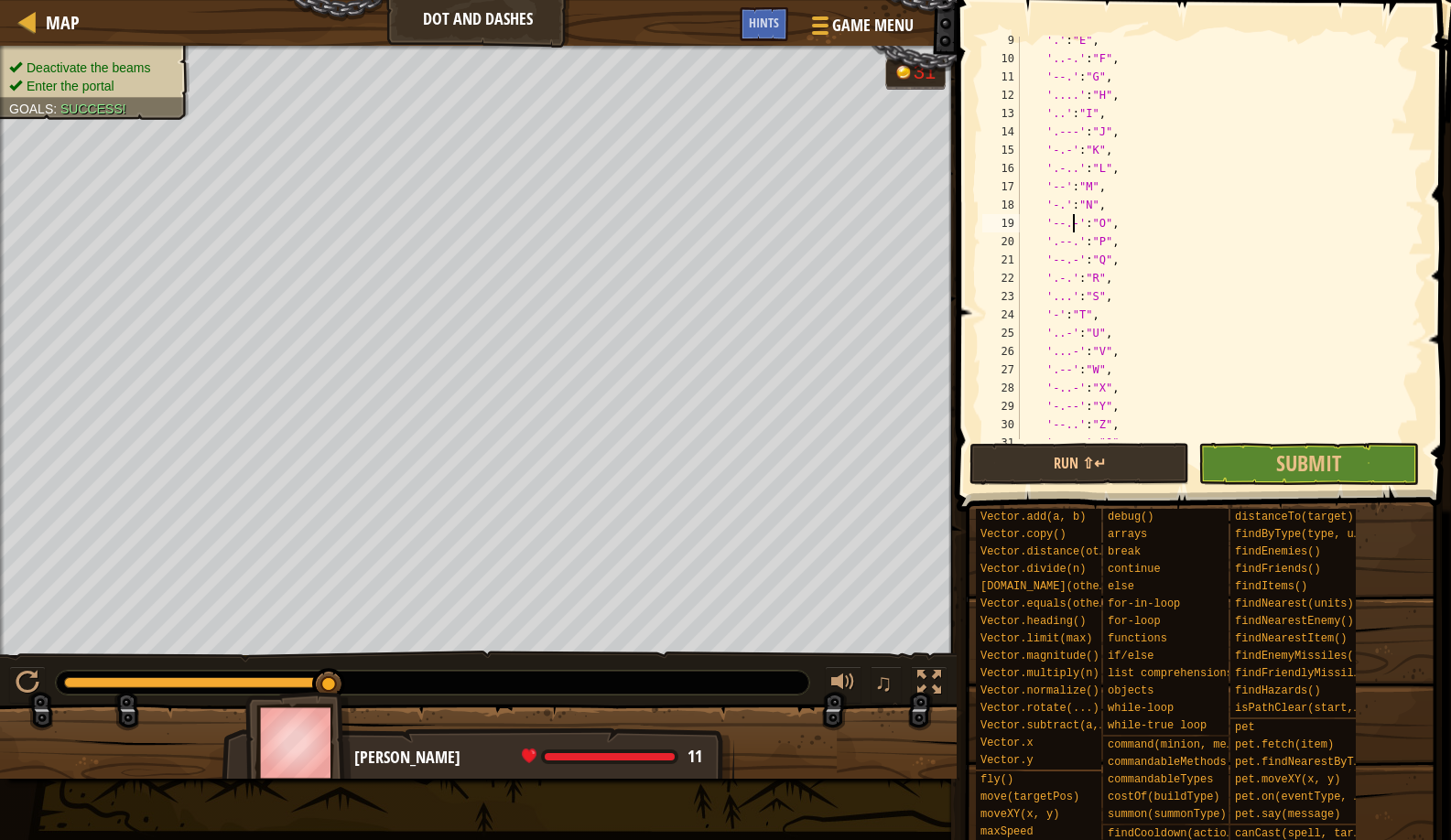
click at [1065, 350] on div "'.' : "E" , '..-.' : "F" , '--.' : "G" , '....' : "H" , '..' : "I" , '.---' : "…" at bounding box center [1213, 250] width 393 height 440
click at [1029, 474] on button "Run ⇧↵" at bounding box center [1079, 464] width 219 height 42
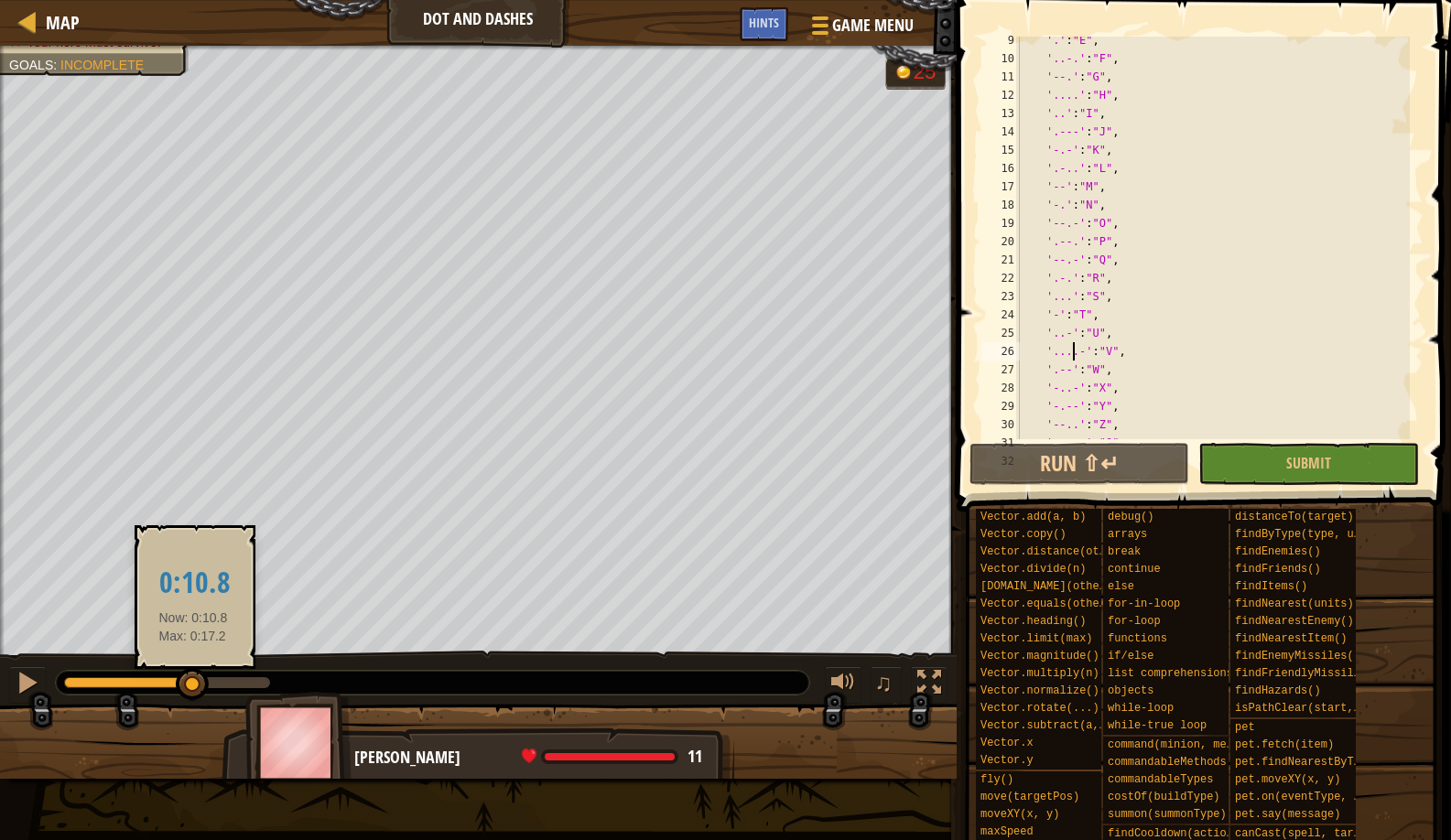
drag, startPoint x: 258, startPoint y: 675, endPoint x: 194, endPoint y: 688, distance: 65.3
click at [194, 688] on div at bounding box center [192, 684] width 33 height 33
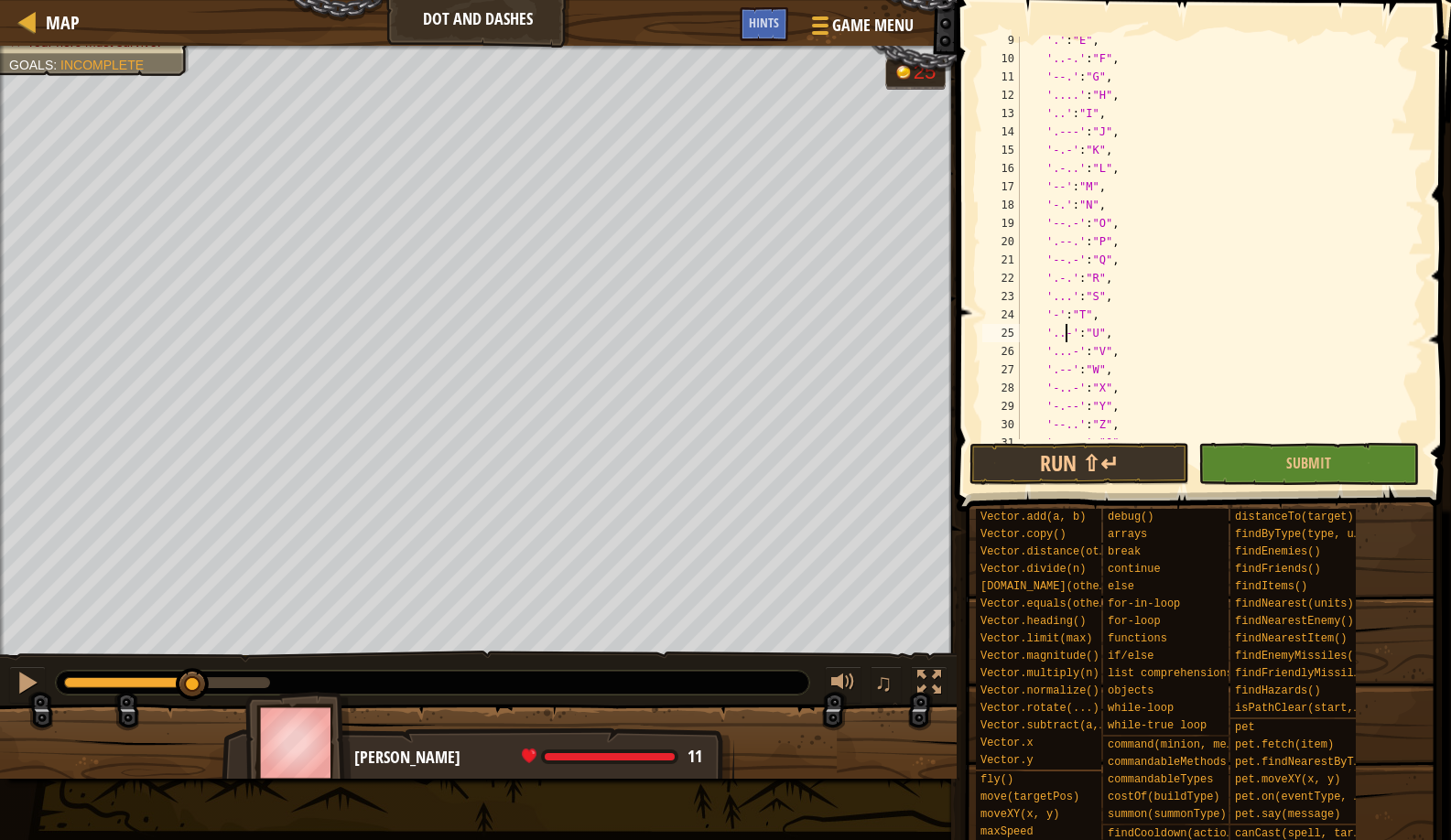
click at [1063, 333] on div "'.' : "E" , '..-.' : "F" , '--.' : "G" , '....' : "H" , '..' : "I" , '.---' : "…" at bounding box center [1213, 250] width 393 height 440
click at [1044, 468] on button "Run ⇧↵" at bounding box center [1079, 464] width 219 height 42
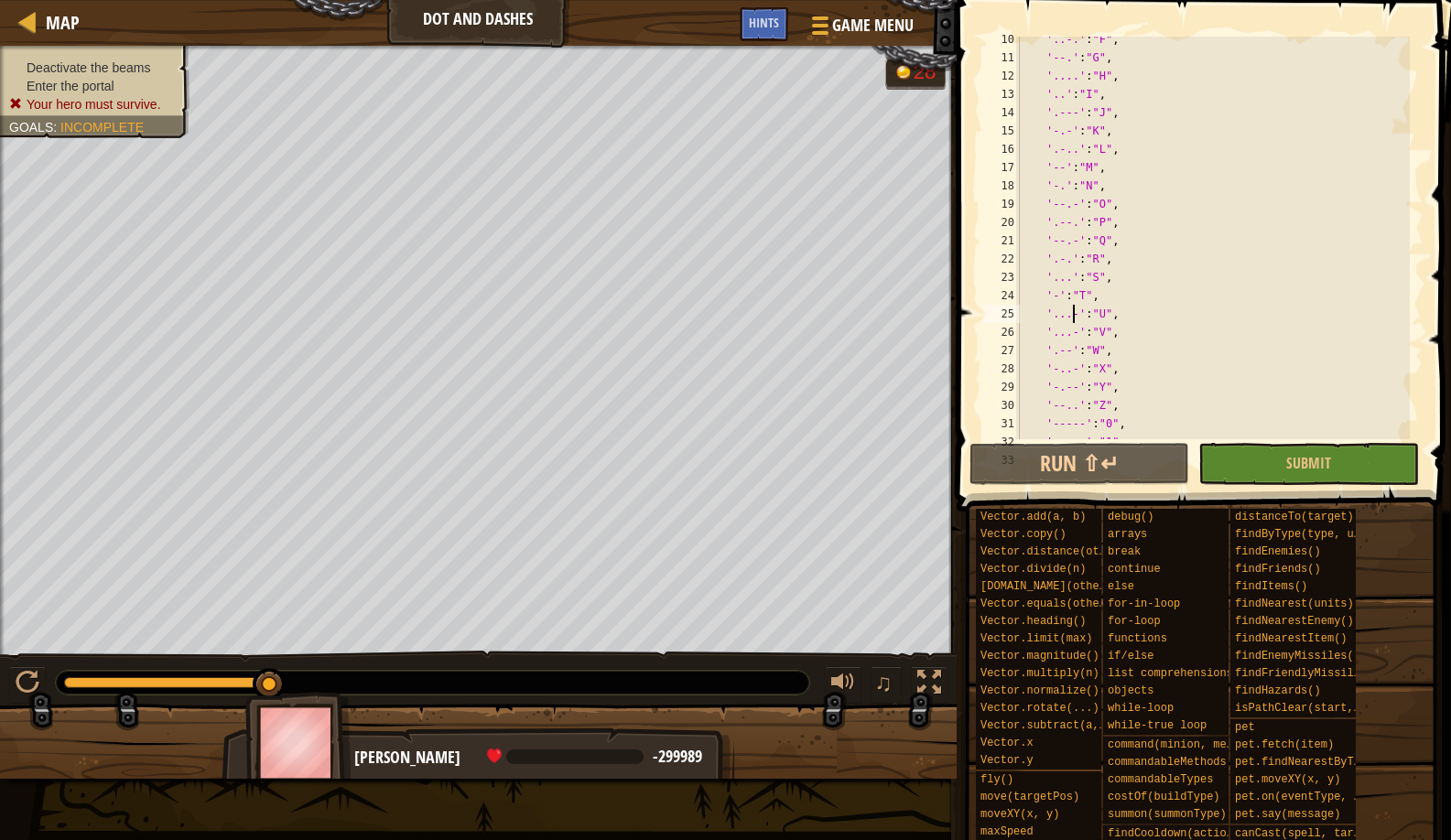
scroll to position [231, 0]
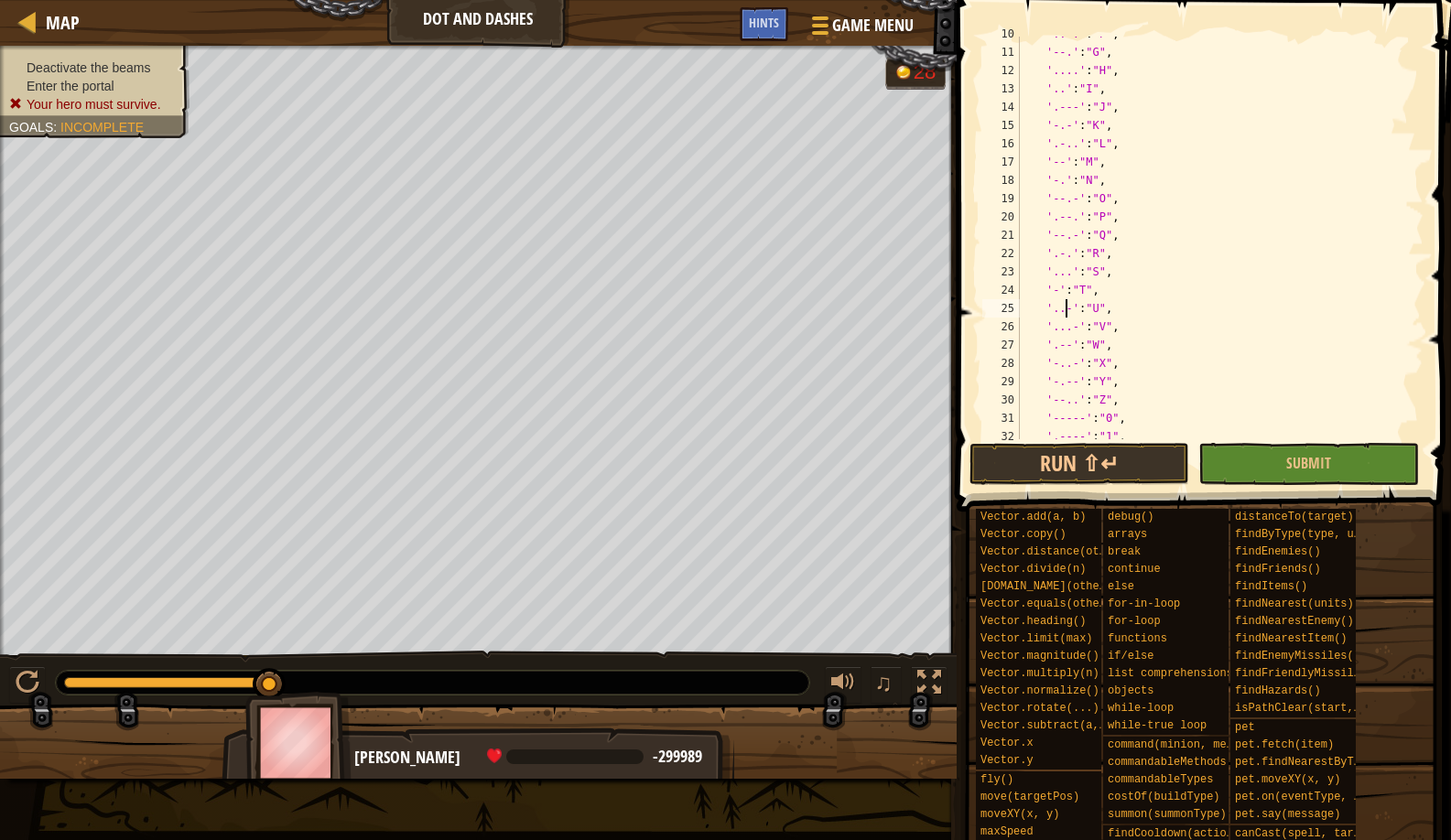
click at [1072, 200] on div "'..-.' : "F" , '--.' : "G" , '....' : "H" , '..' : "I" , '.---' : "J" , '-.-' :…" at bounding box center [1213, 244] width 393 height 440
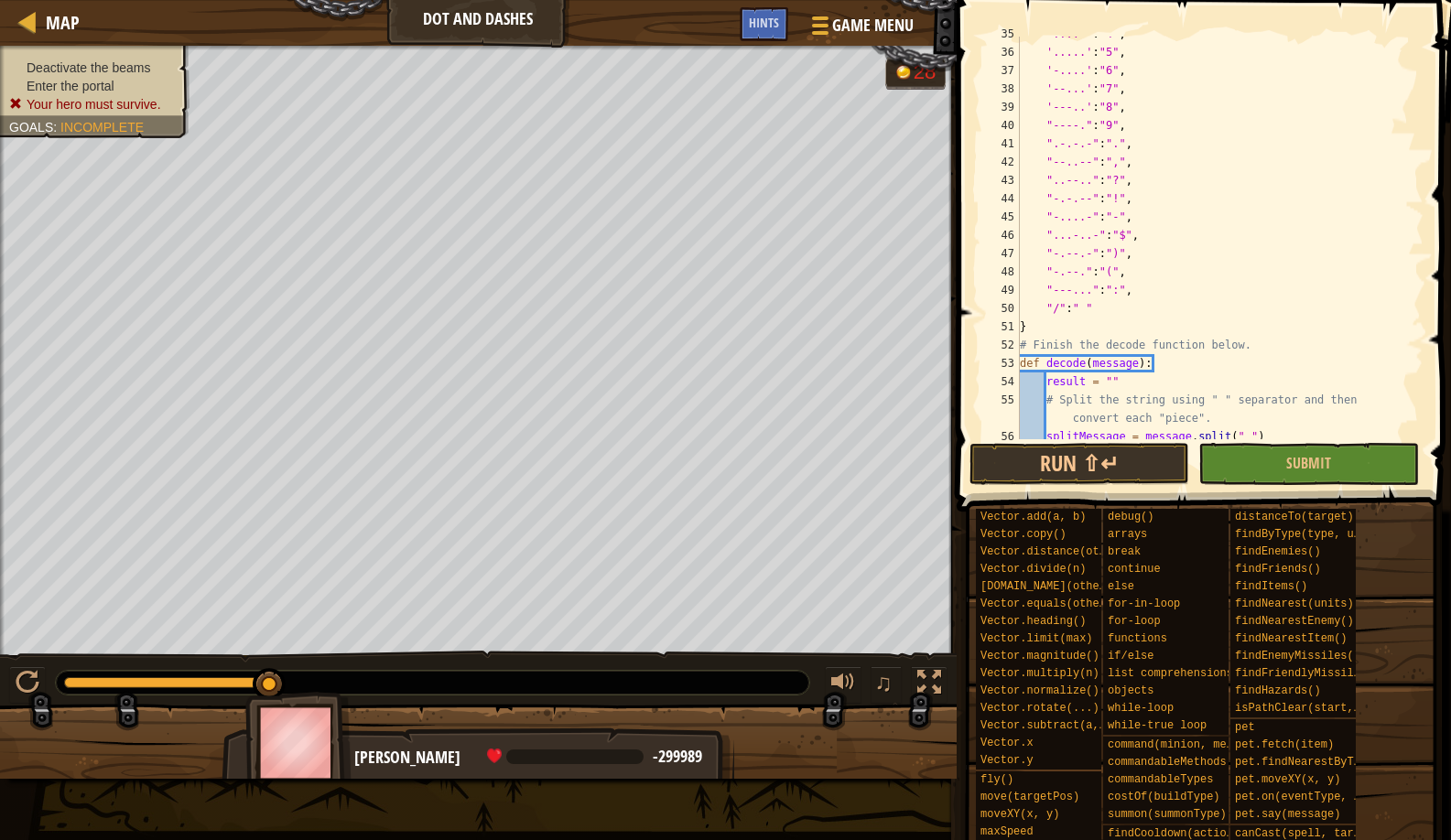
scroll to position [638, 0]
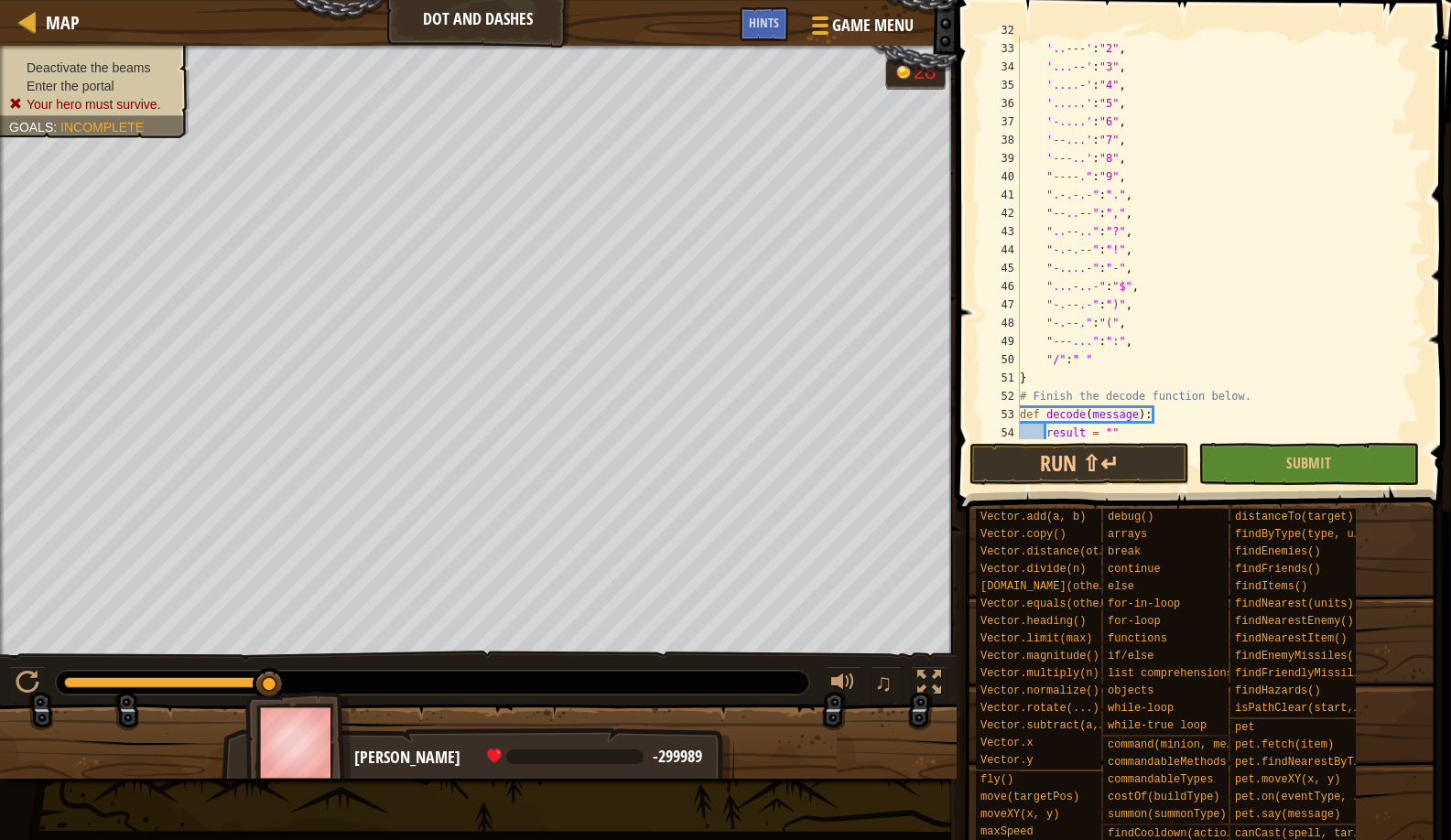
click at [1080, 158] on div "'.----' : "1" , '..---' : "2" , '...--' : "3" , '....-' : "4" , '.....' : "5" ,…" at bounding box center [1213, 240] width 393 height 440
click at [1060, 158] on div "'.----' : "1" , '..---' : "2" , '...--' : "3" , '....-' : "4" , '.....' : "5" ,…" at bounding box center [1213, 240] width 393 height 440
click at [1066, 456] on button "Run ⇧↵" at bounding box center [1079, 464] width 219 height 42
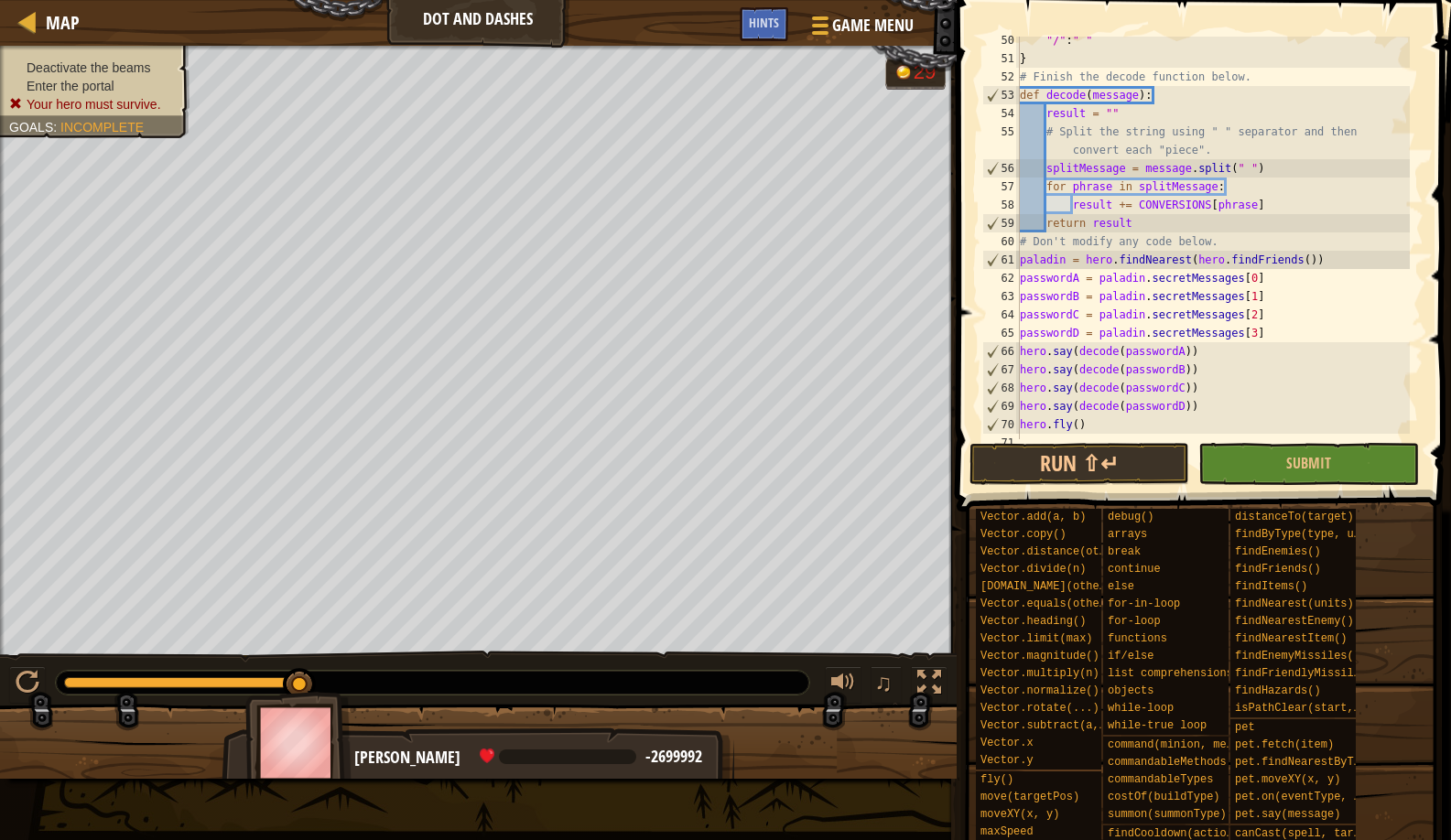
scroll to position [902, 0]
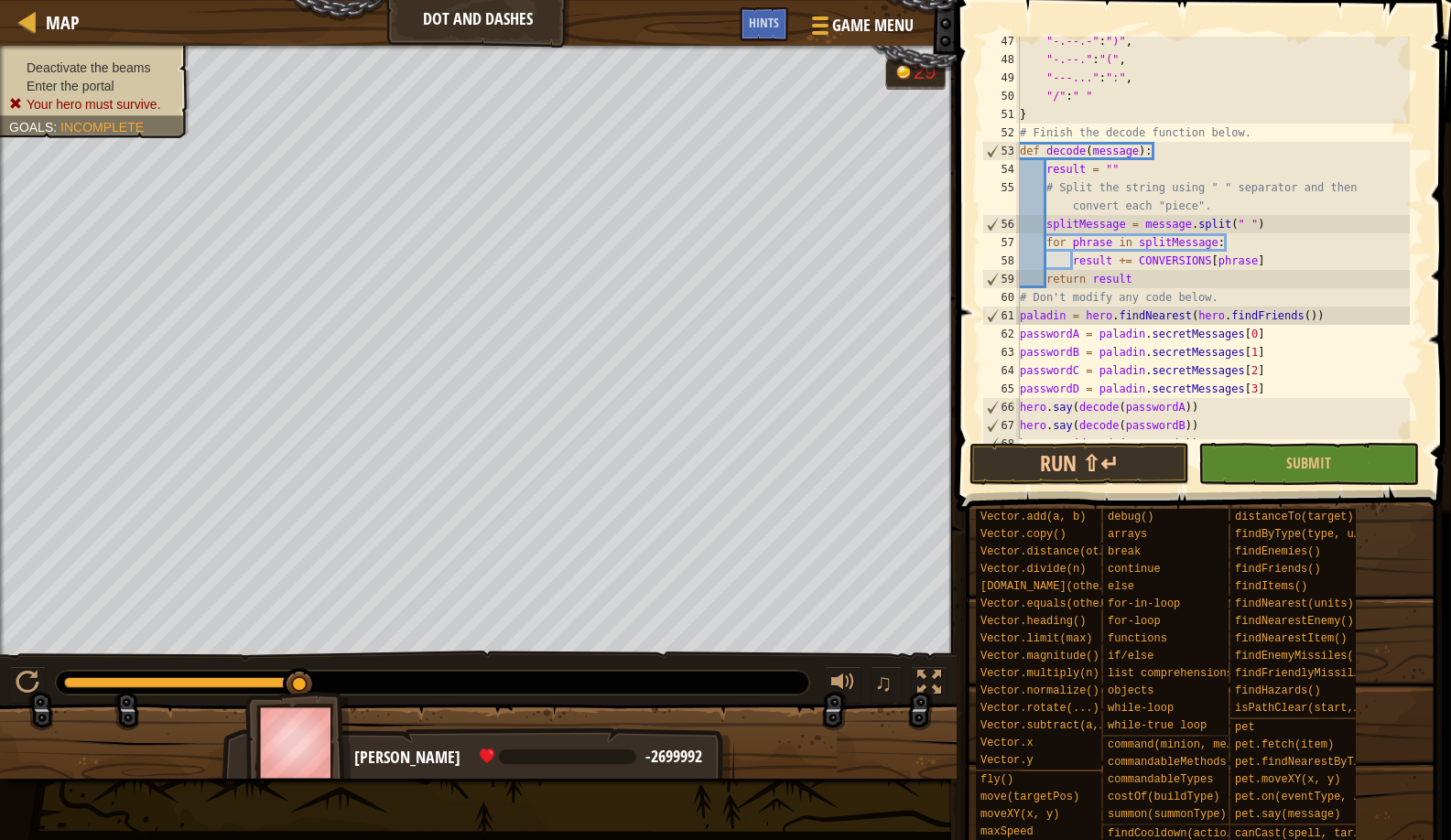
click at [1258, 382] on div ""-.--.-" : ")" , "-.--." : "(" , "---..." : ":" , "/" : " " } # Finish the deco…" at bounding box center [1213, 251] width 393 height 440
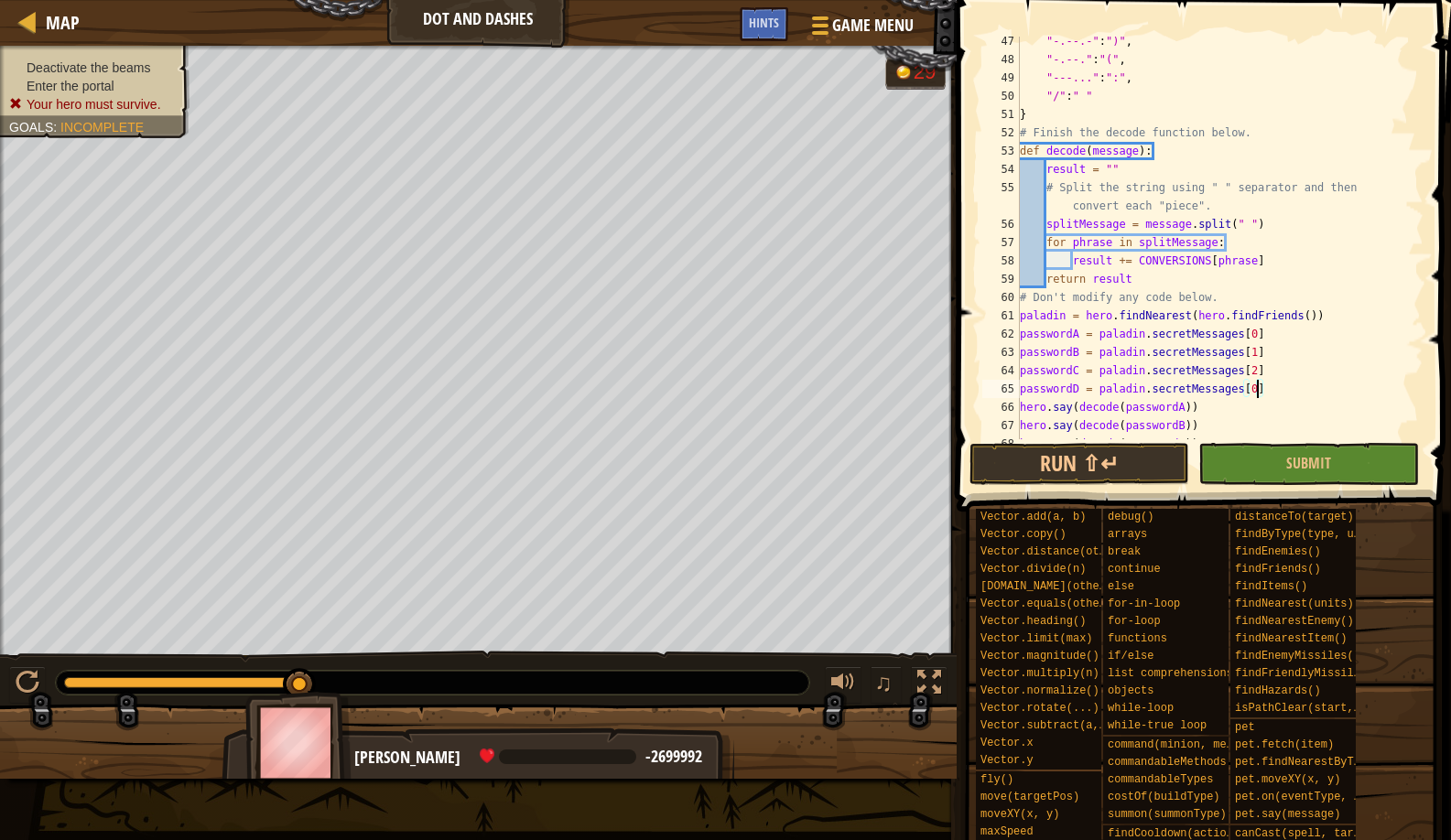
click at [1081, 493] on span at bounding box center [1201, 761] width 482 height 542
click at [1066, 463] on button "Run ⇧↵" at bounding box center [1079, 464] width 219 height 42
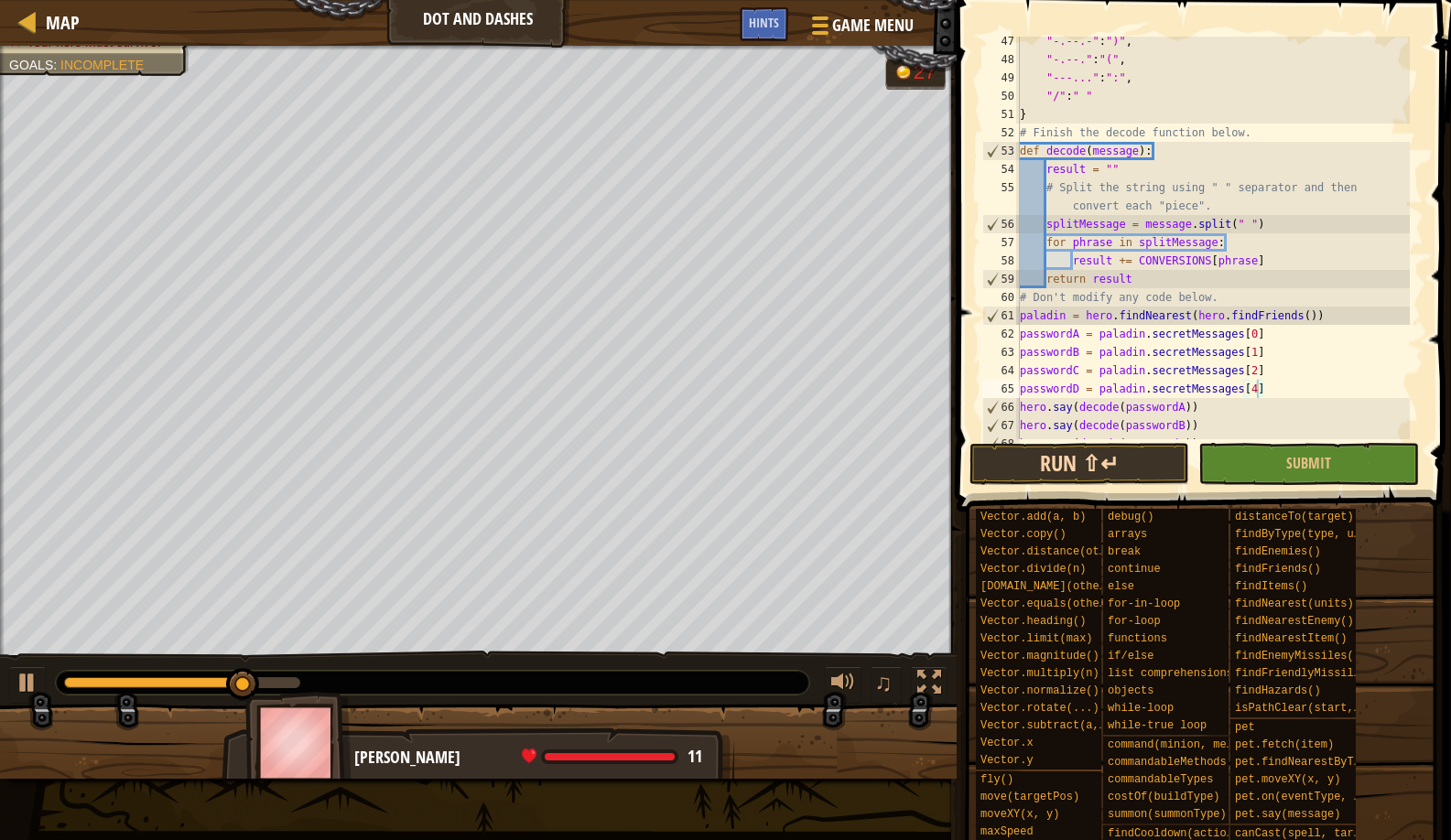
click at [973, 467] on button "Run ⇧↵" at bounding box center [1079, 464] width 219 height 42
type textarea "passwordD = paladin.secretMessages[3]"
click at [1032, 467] on button "Run ⇧↵" at bounding box center [1079, 464] width 219 height 42
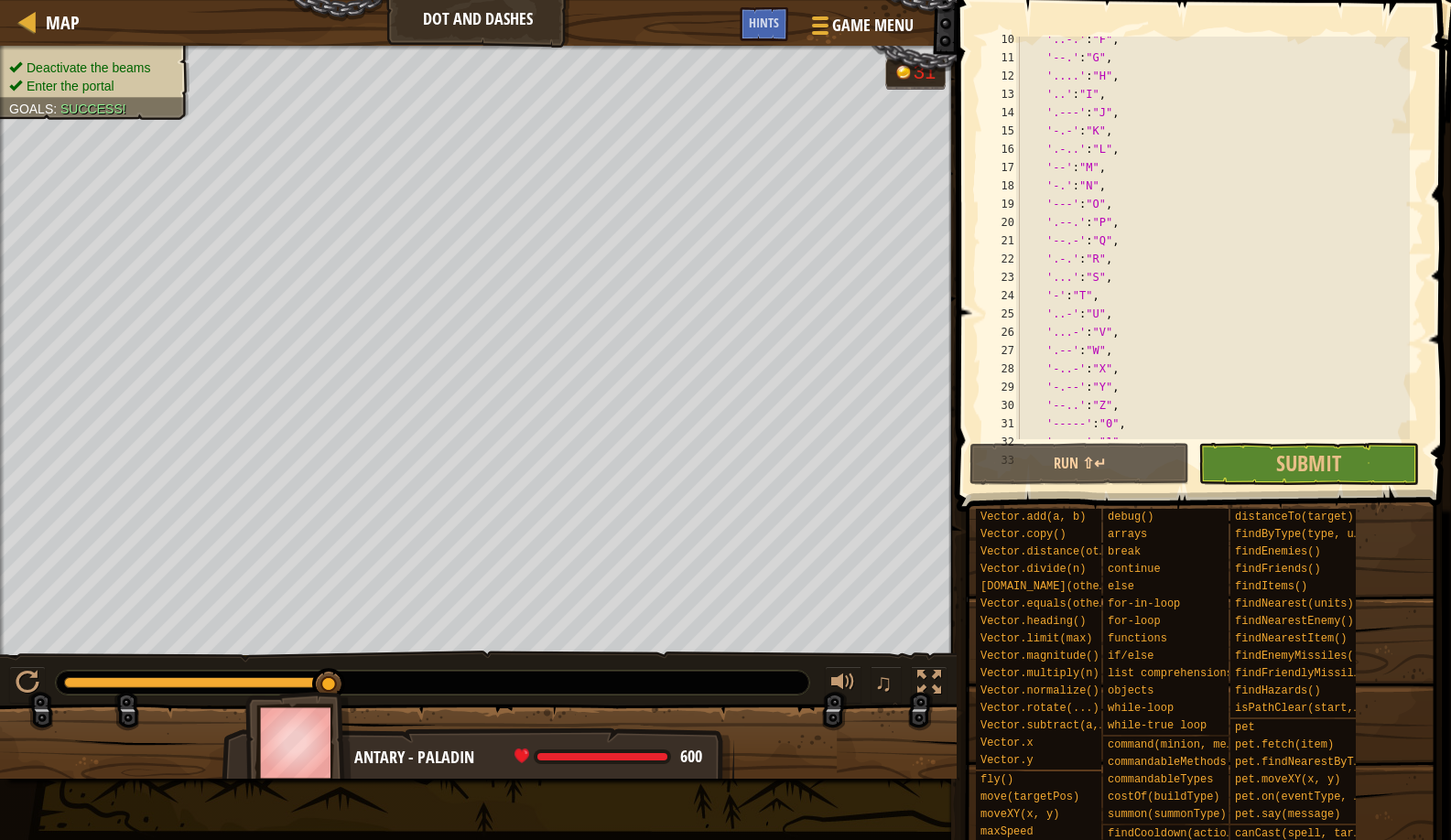
scroll to position [0, 0]
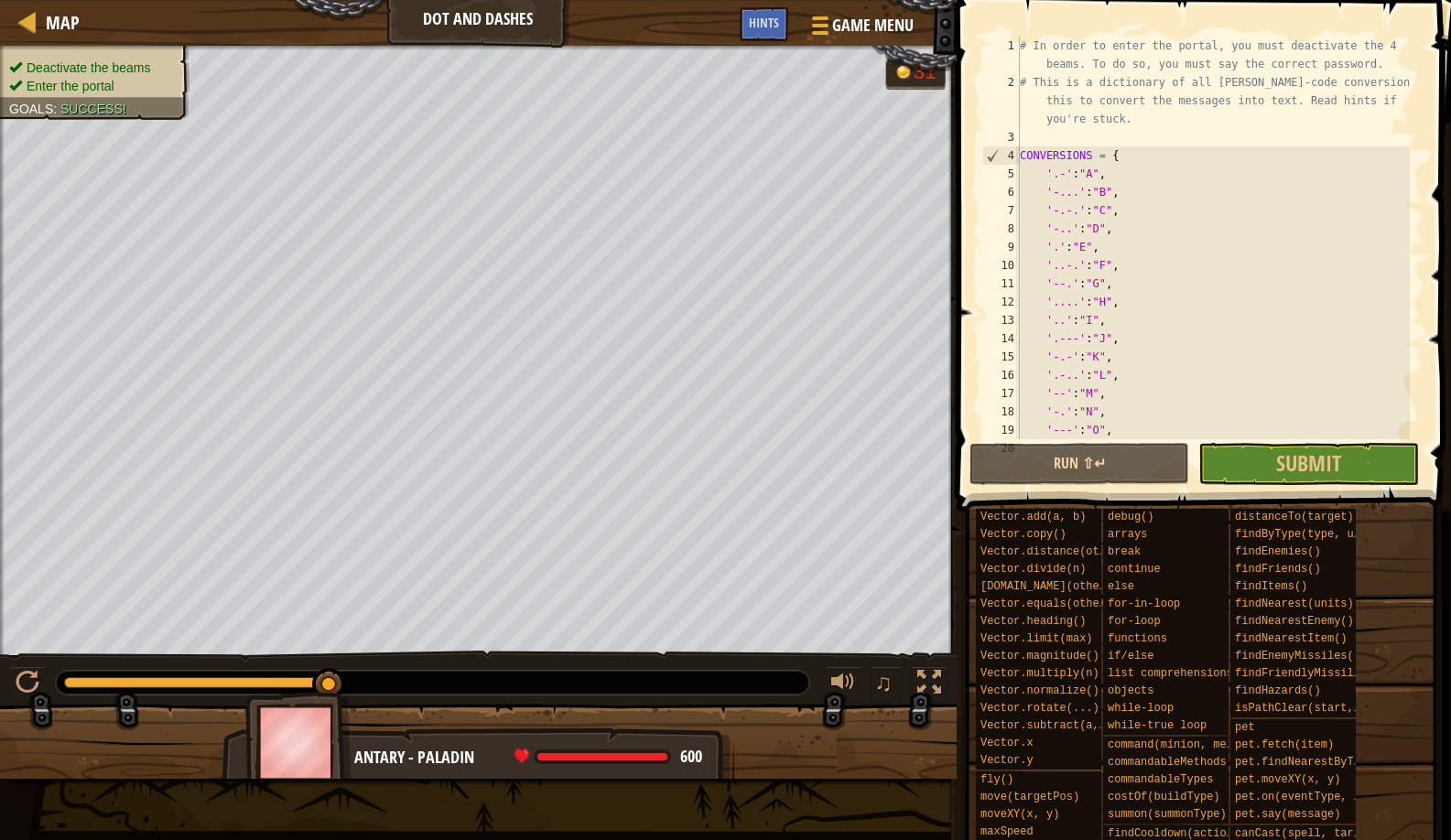
click at [1051, 135] on div "# In order to enter the portal, you must deactivate the 4 beams. To do so, you …" at bounding box center [1213, 265] width 393 height 458
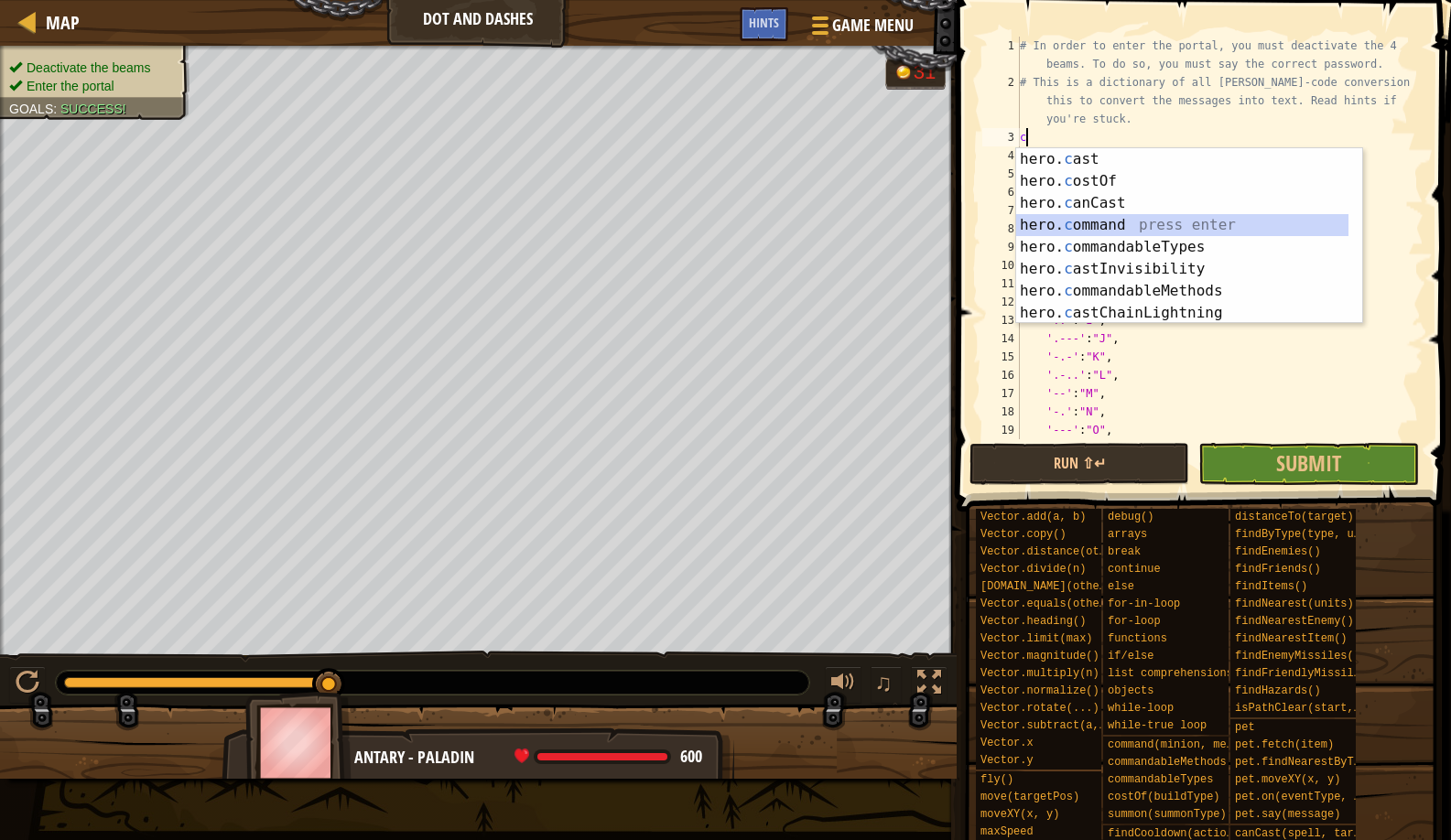
click at [1127, 226] on div "hero. c ast press enter hero. c ostOf press enter hero. c anCast press enter he…" at bounding box center [1182, 257] width 333 height 219
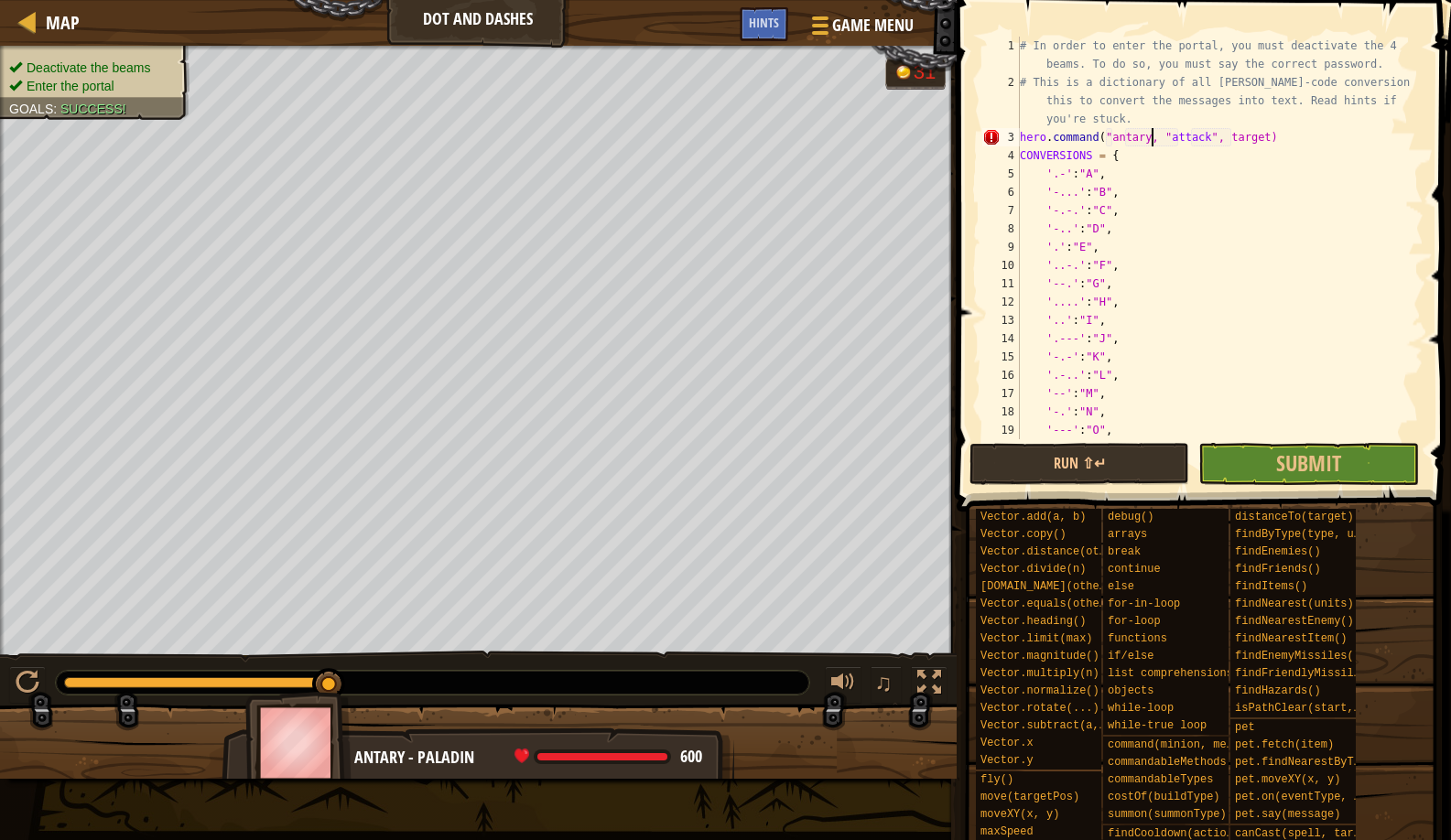
scroll to position [8, 11]
click at [1109, 132] on div "# In order to enter the portal, you must deactivate the 4 beams. To do so, you …" at bounding box center [1213, 265] width 393 height 458
click at [1115, 133] on div "# In order to enter the portal, you must deactivate the 4 beams. To do so, you …" at bounding box center [1213, 265] width 393 height 458
click at [1117, 132] on div "# In order to enter the portal, you must deactivate the 4 beams. To do so, you …" at bounding box center [1213, 265] width 393 height 458
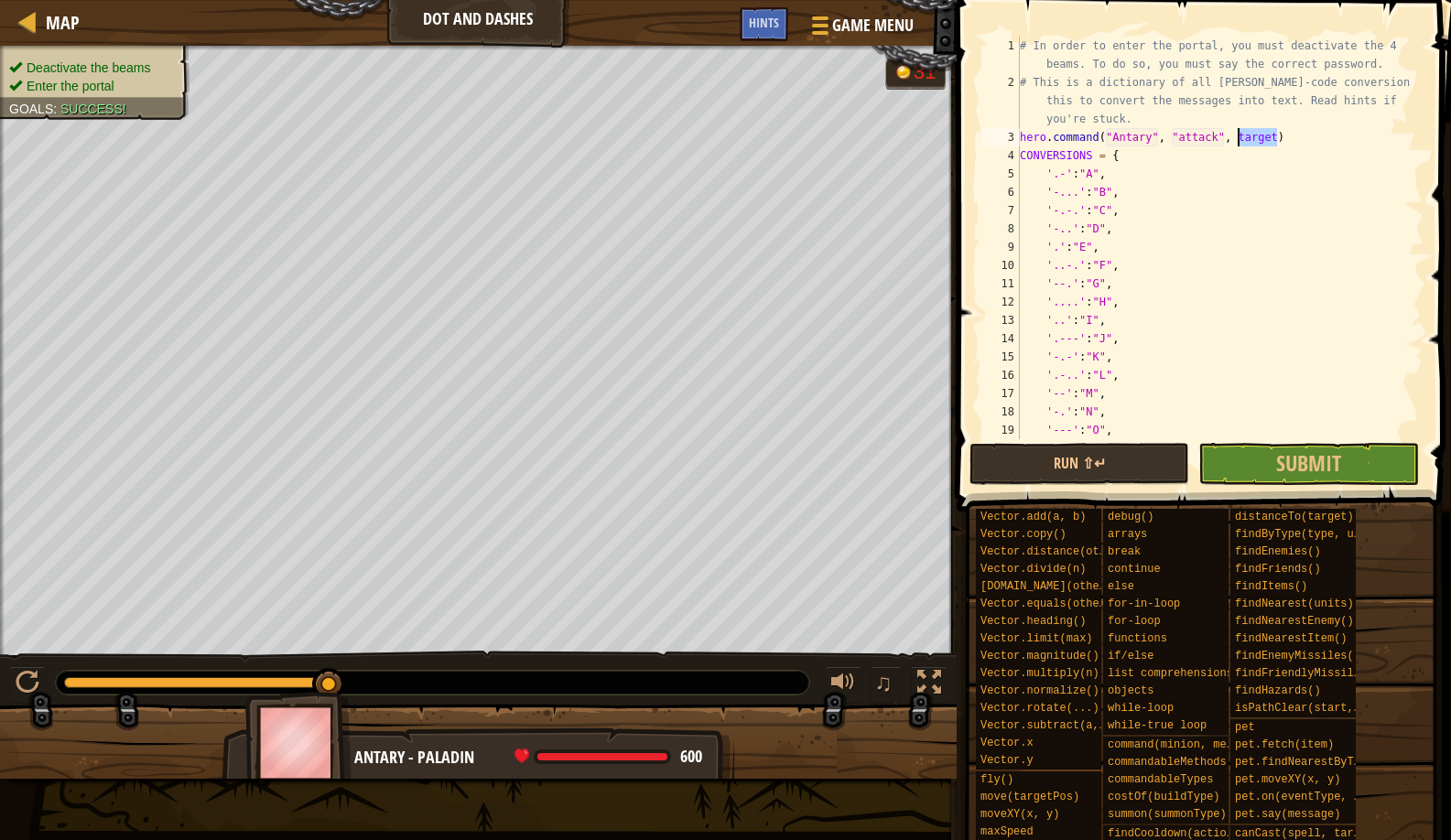
drag, startPoint x: 1279, startPoint y: 135, endPoint x: 1236, endPoint y: 134, distance: 43.0
click at [1236, 134] on div "# In order to enter the portal, you must deactivate the 4 beams. To do so, you …" at bounding box center [1213, 265] width 393 height 458
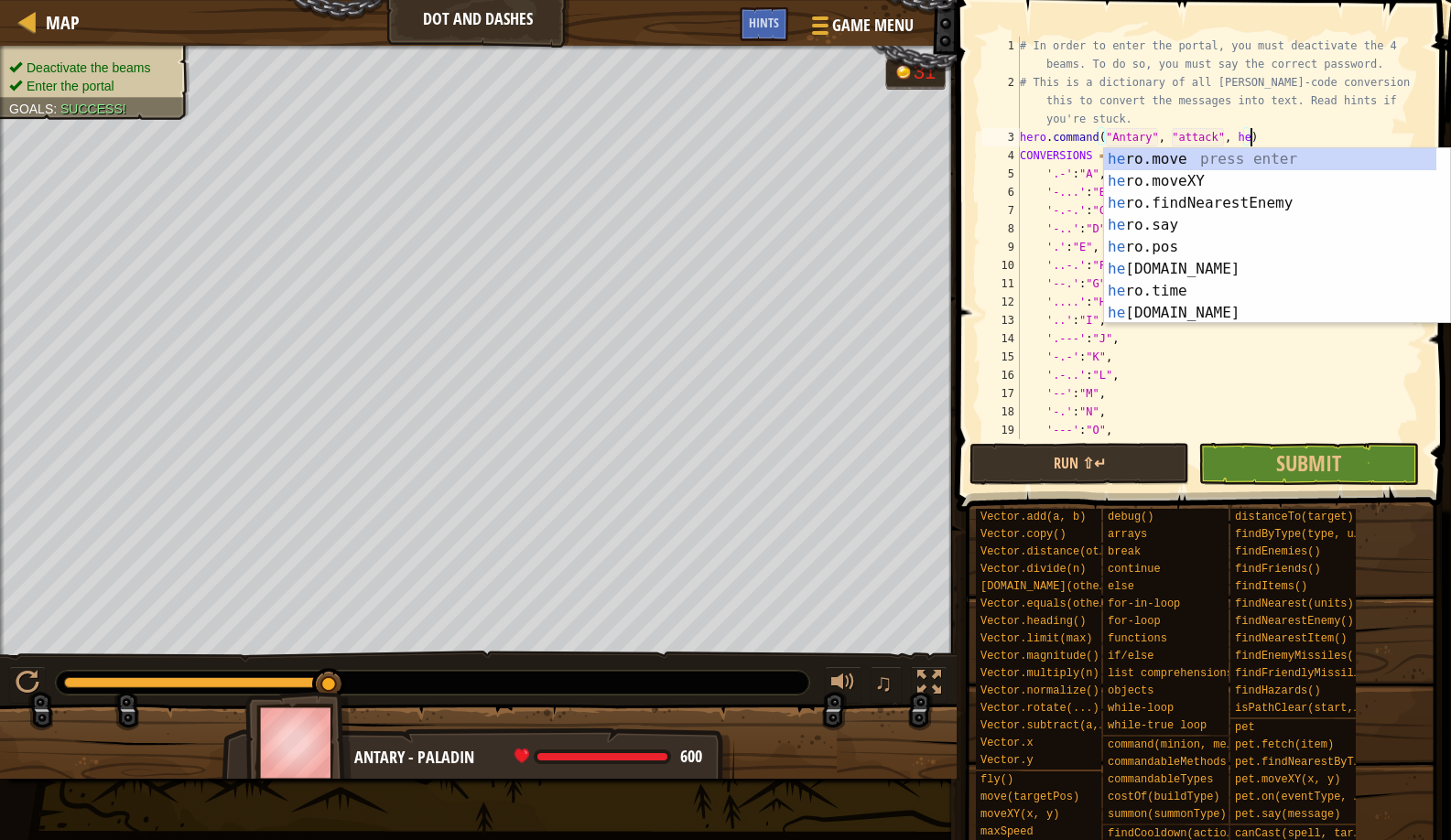
scroll to position [8, 19]
click at [1030, 475] on button "Run ⇧↵" at bounding box center [1079, 464] width 219 height 42
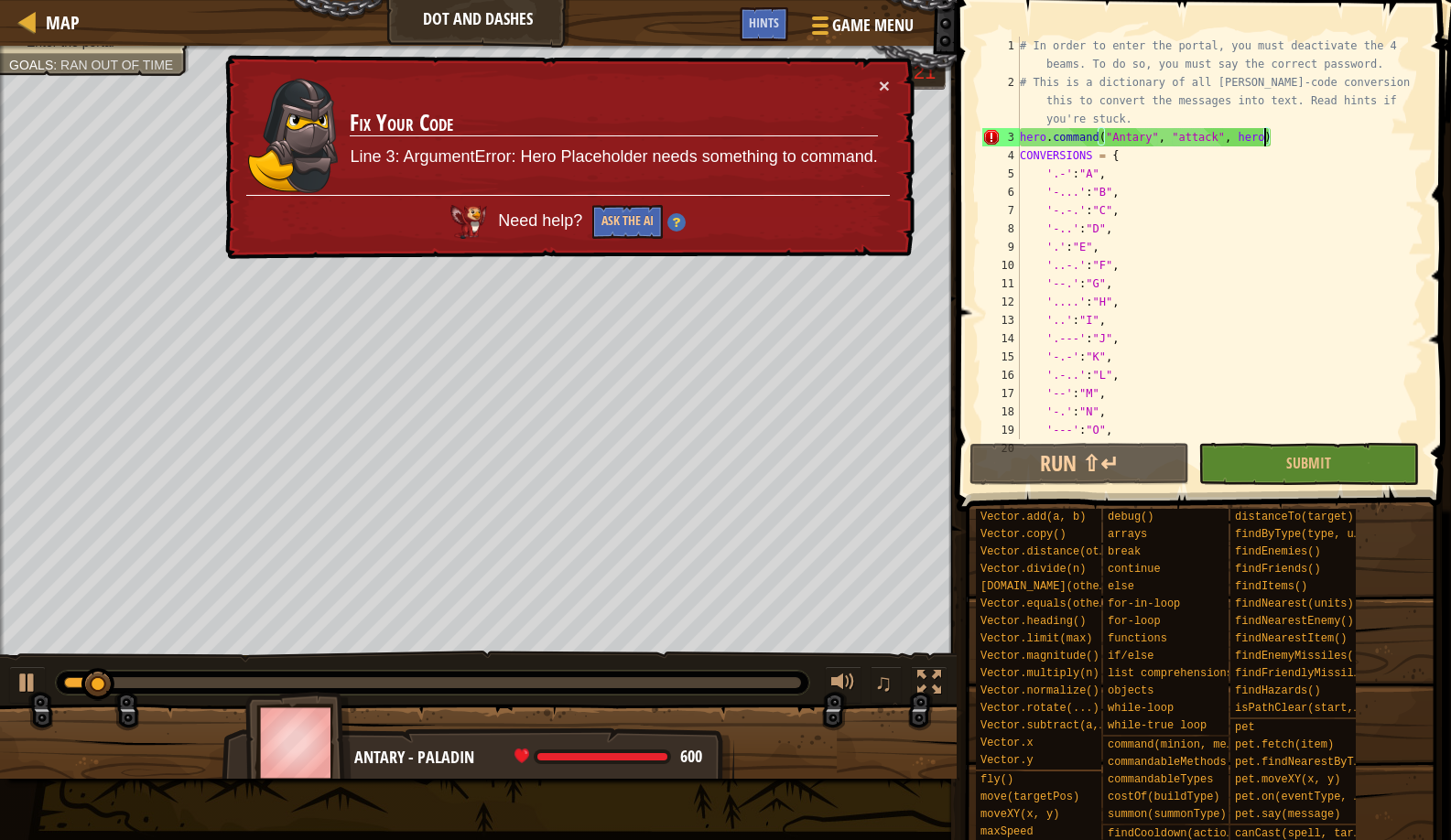
click at [1167, 128] on div "# In order to enter the portal, you must deactivate the 4 beams. To do so, you …" at bounding box center [1213, 265] width 393 height 458
click at [1158, 118] on div "# In order to enter the portal, you must deactivate the 4 beams. To do so, you …" at bounding box center [1213, 265] width 393 height 458
type textarea "# This is a dictionary of all morse-code conversions. Use this to convert the m…"
type textarea "w"
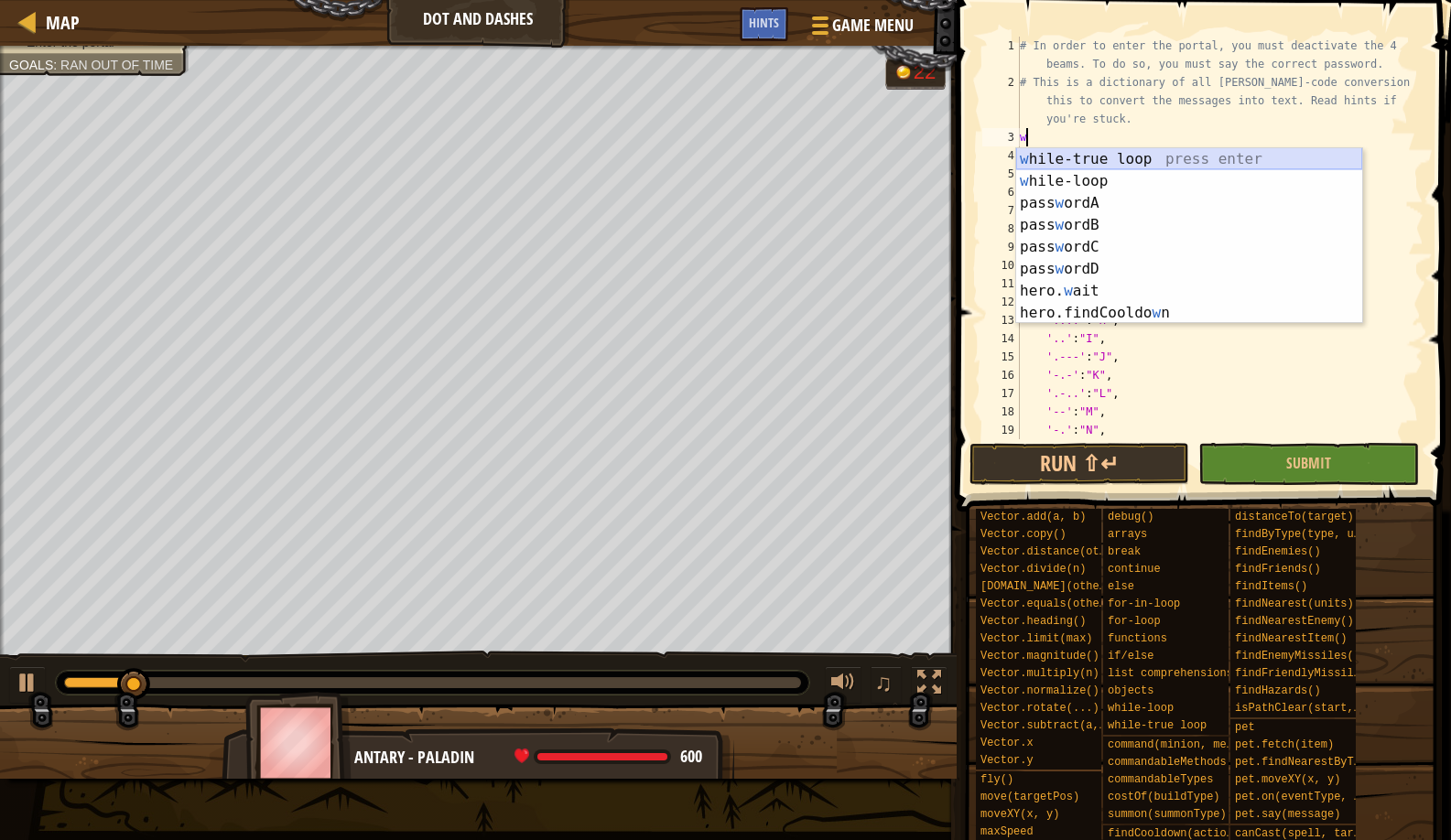
click at [1071, 164] on div "w hile-true loop press enter w hile-loop press enter pass w ordA press enter pa…" at bounding box center [1189, 257] width 347 height 219
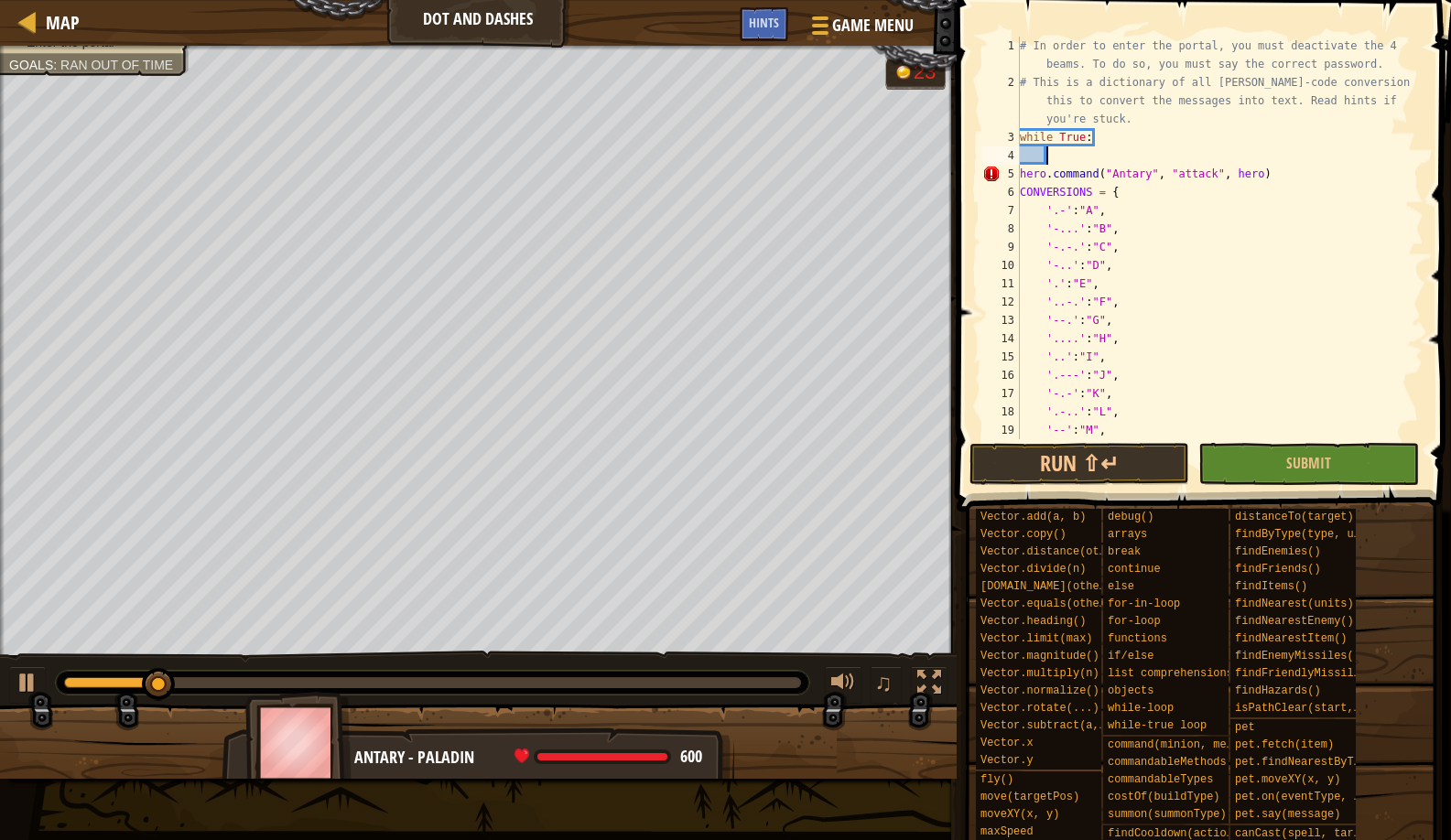
type textarea "f"
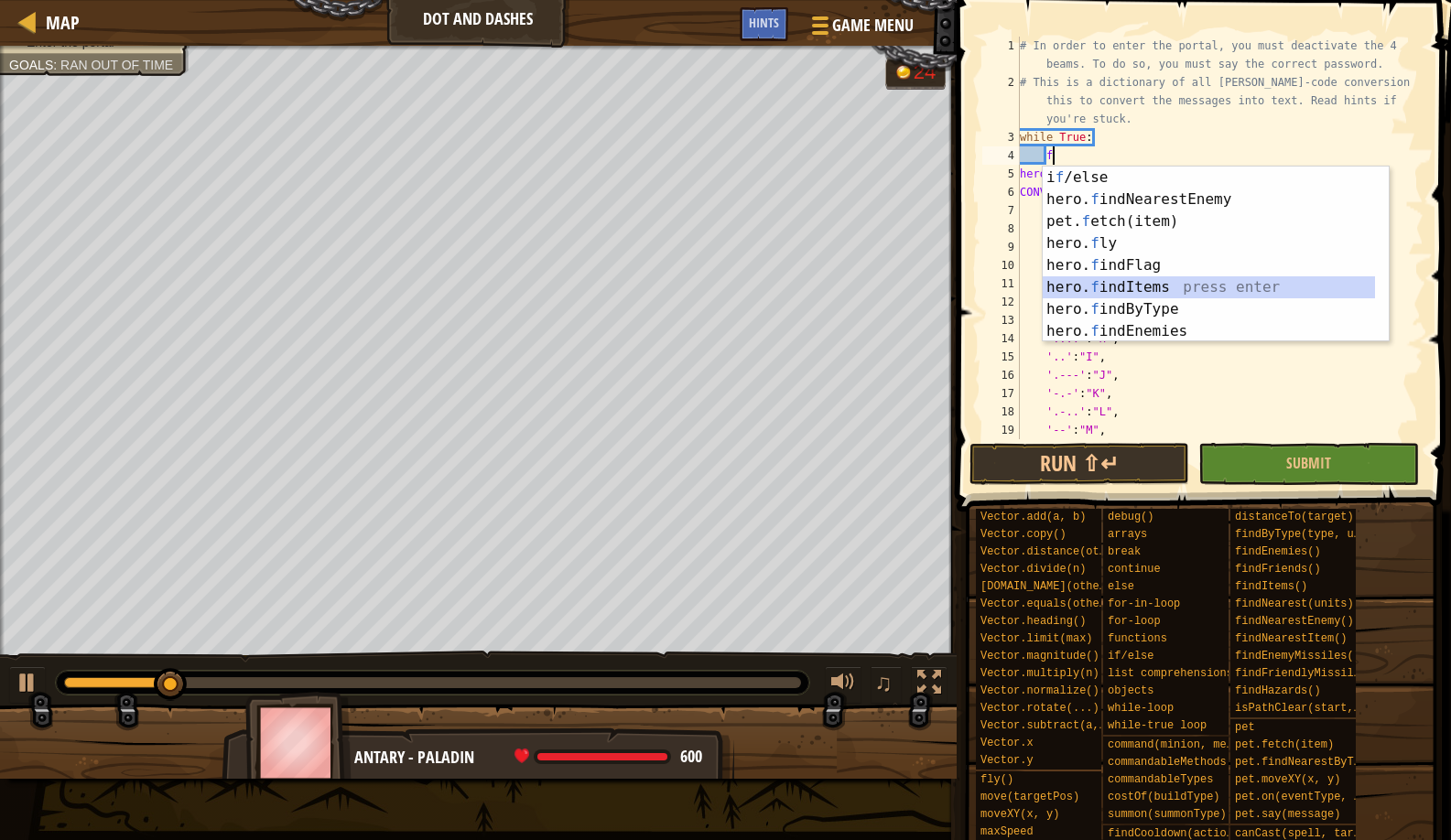
click at [1114, 287] on div "i f /else press enter hero. f indNearestEnemy press enter pet. f etch(item) pre…" at bounding box center [1209, 276] width 333 height 219
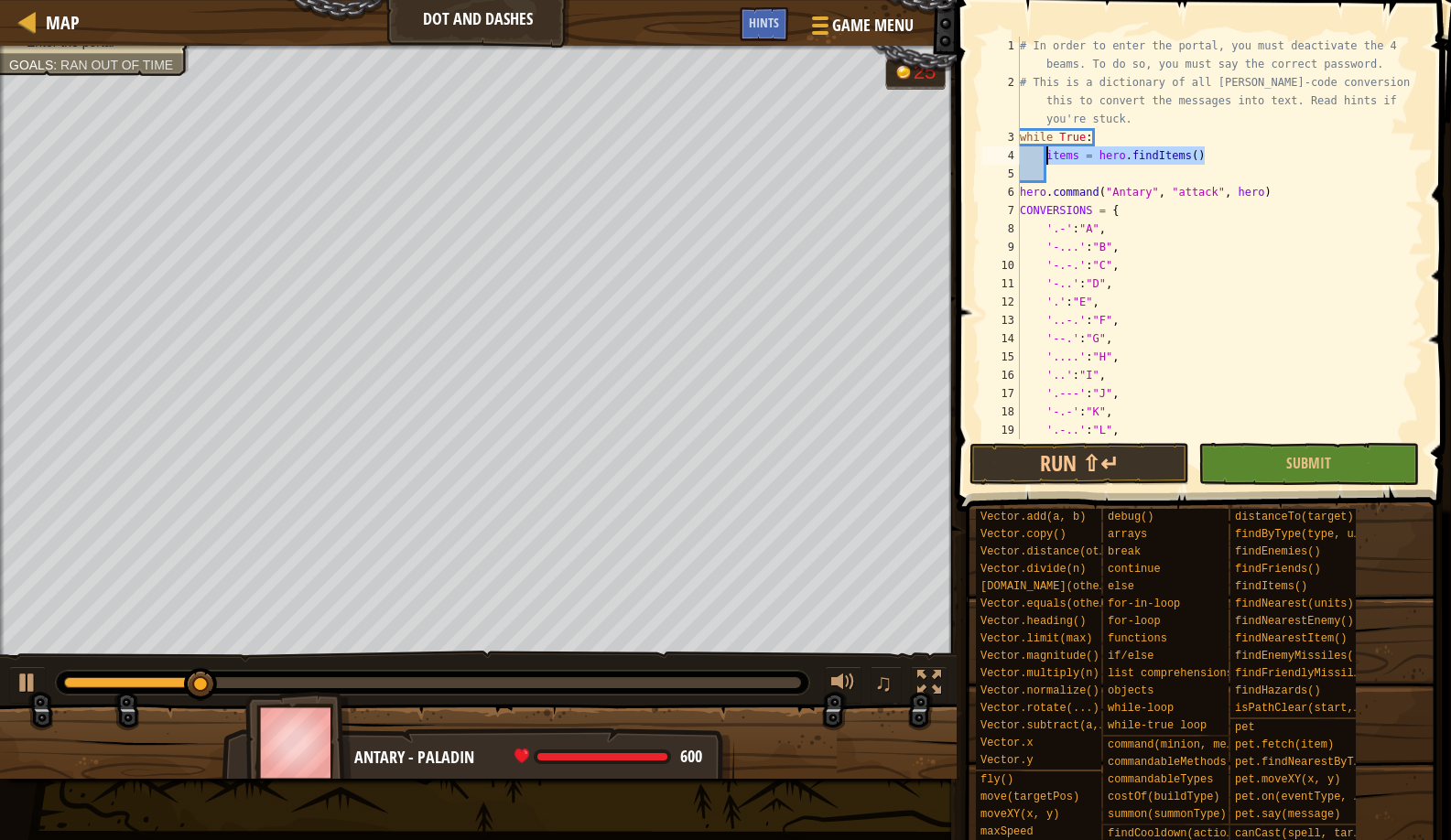
drag, startPoint x: 1224, startPoint y: 162, endPoint x: 1050, endPoint y: 156, distance: 174.1
click at [1050, 156] on div "# In order to enter the portal, you must deactivate the 4 beams. To do so, you …" at bounding box center [1213, 265] width 393 height 458
type textarea "items = hero.findItems()"
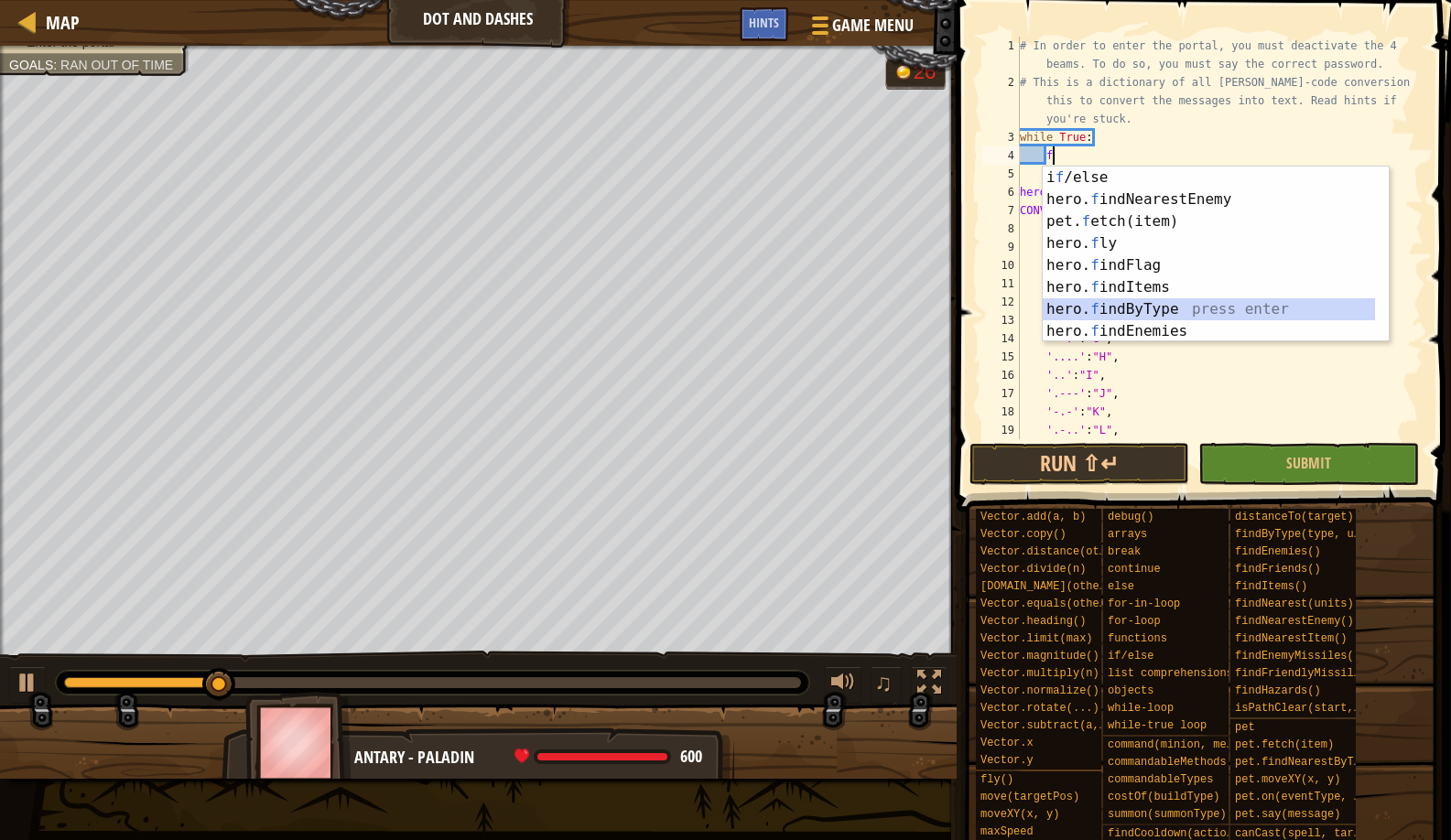
click at [1086, 299] on div "i f /else press enter hero. f indNearestEnemy press enter pet. f etch(item) pre…" at bounding box center [1209, 276] width 333 height 219
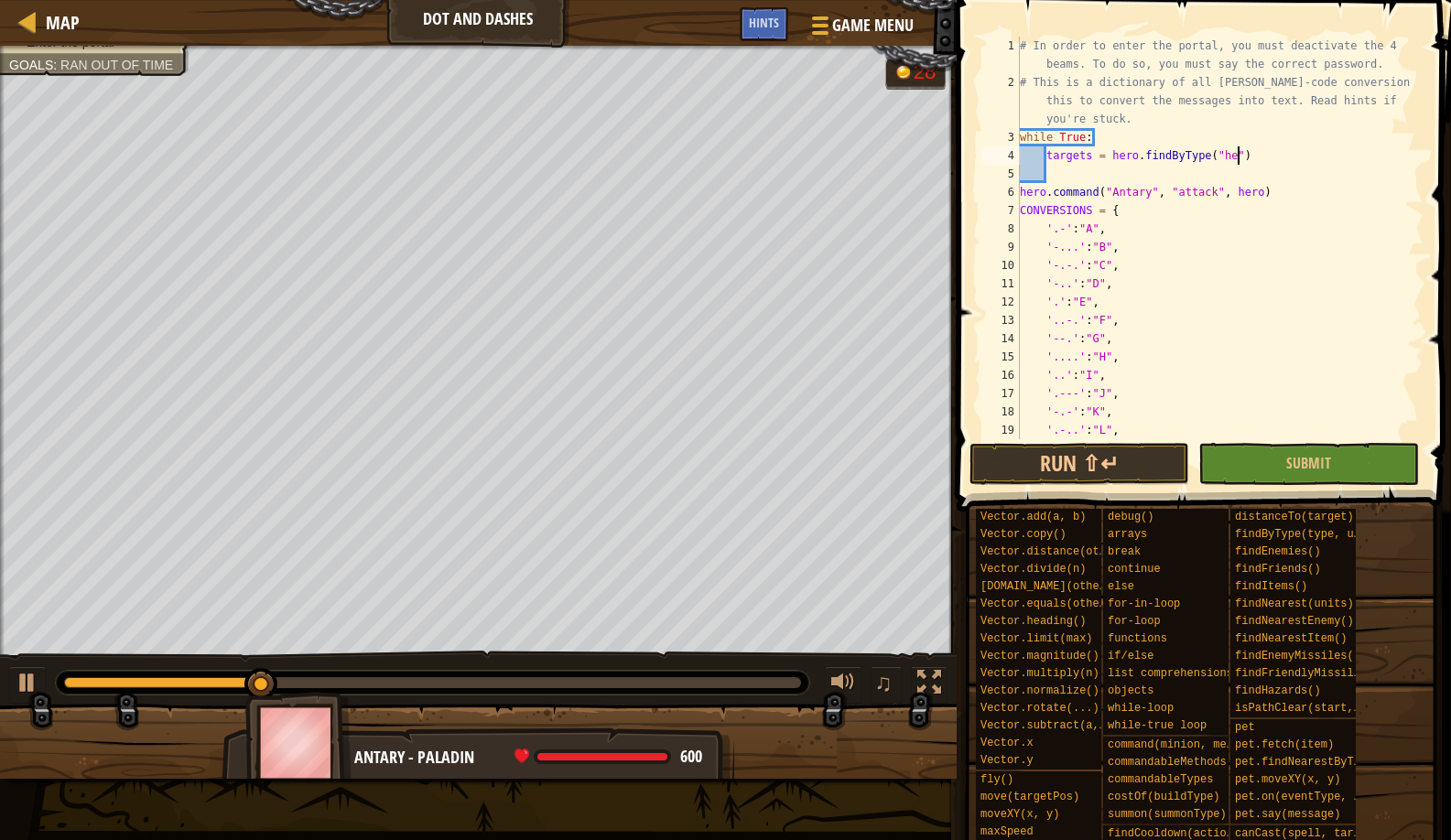
scroll to position [8, 18]
click at [1071, 470] on button "Run ⇧↵" at bounding box center [1079, 464] width 219 height 42
type textarea "targets = hero.findByType("paladin")"
click at [1033, 457] on button "Run ⇧↵" at bounding box center [1079, 464] width 219 height 42
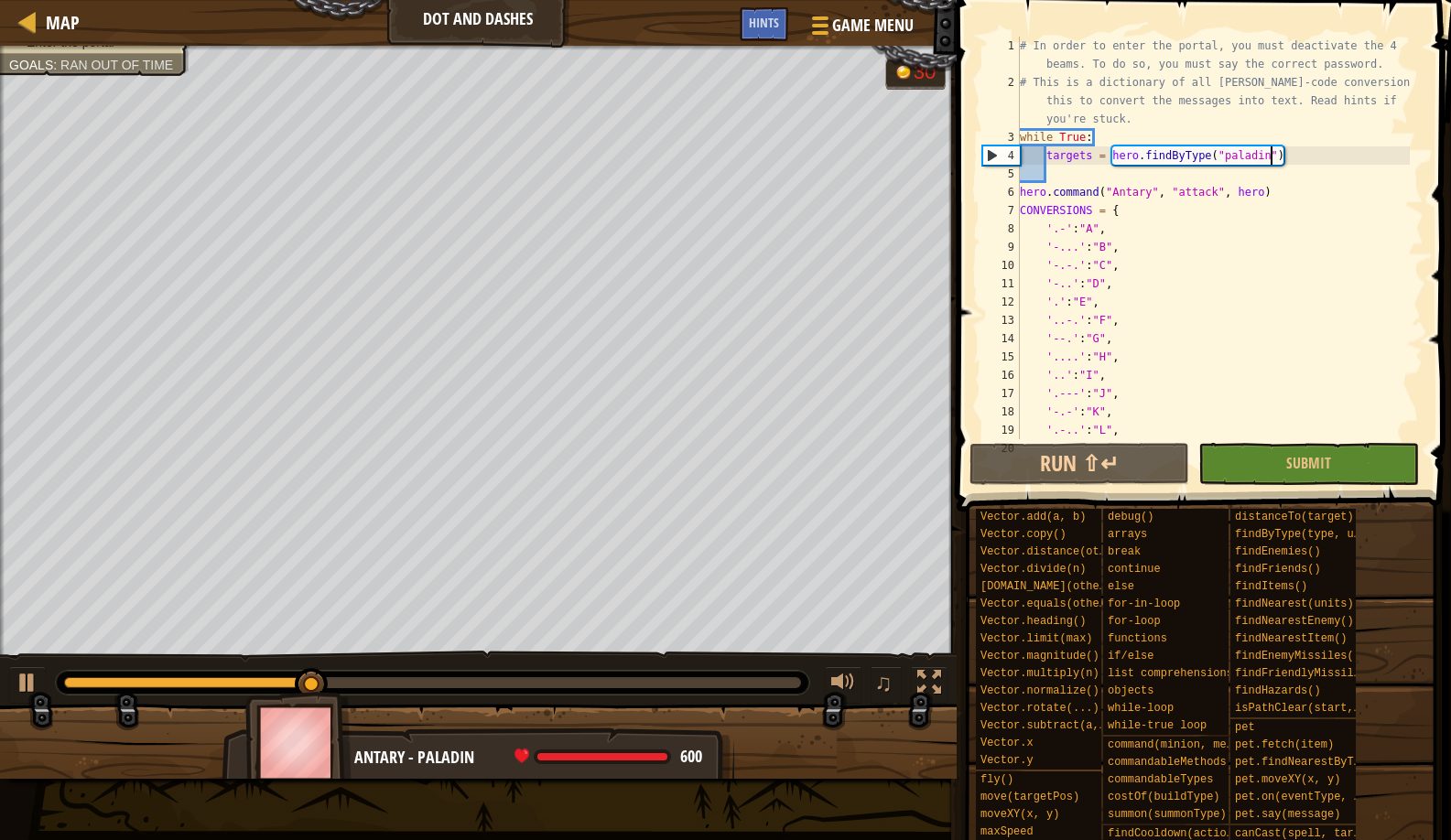
click at [1089, 168] on div "# In order to enter the portal, you must deactivate the 4 beams. To do so, you …" at bounding box center [1213, 265] width 393 height 458
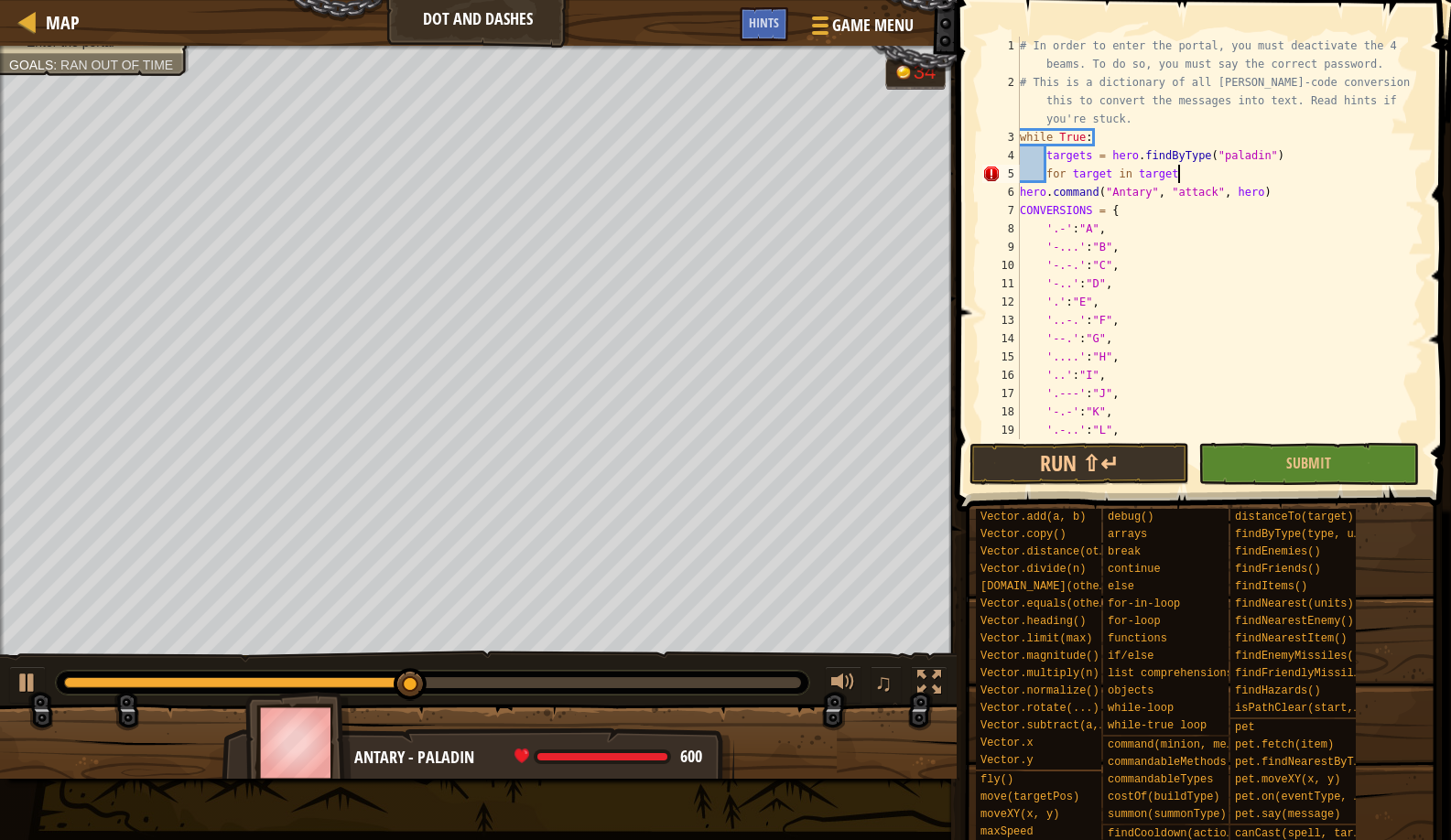
scroll to position [8, 13]
click at [1021, 187] on div "# In order to enter the portal, you must deactivate the 4 beams. To do so, you …" at bounding box center [1213, 265] width 393 height 458
click at [1082, 465] on button "Run ⇧↵" at bounding box center [1079, 464] width 219 height 42
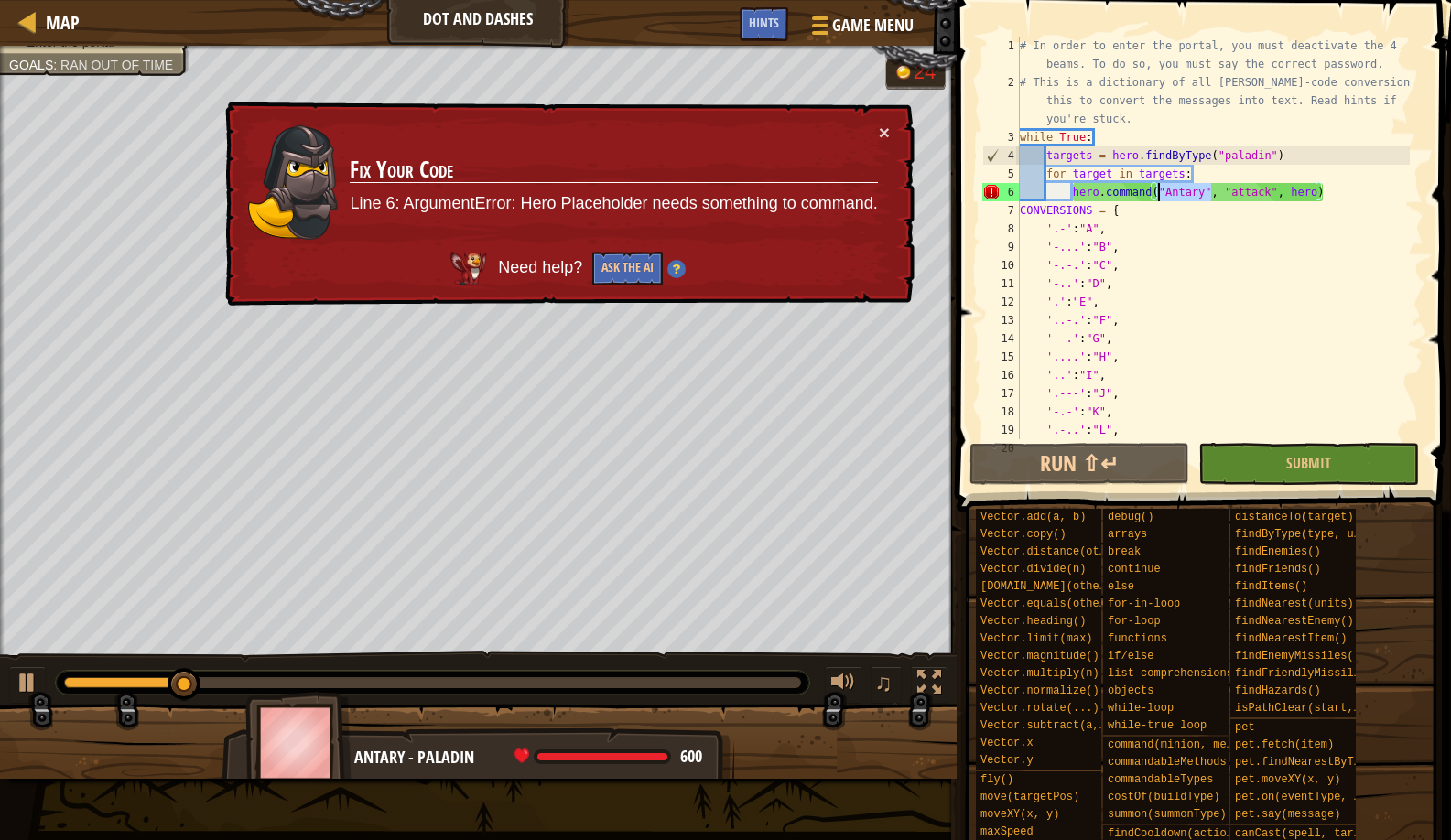
drag, startPoint x: 1212, startPoint y: 187, endPoint x: 1161, endPoint y: 193, distance: 51.4
click at [1161, 193] on div "# In order to enter the portal, you must deactivate the 4 beams. To do so, you …" at bounding box center [1213, 265] width 393 height 458
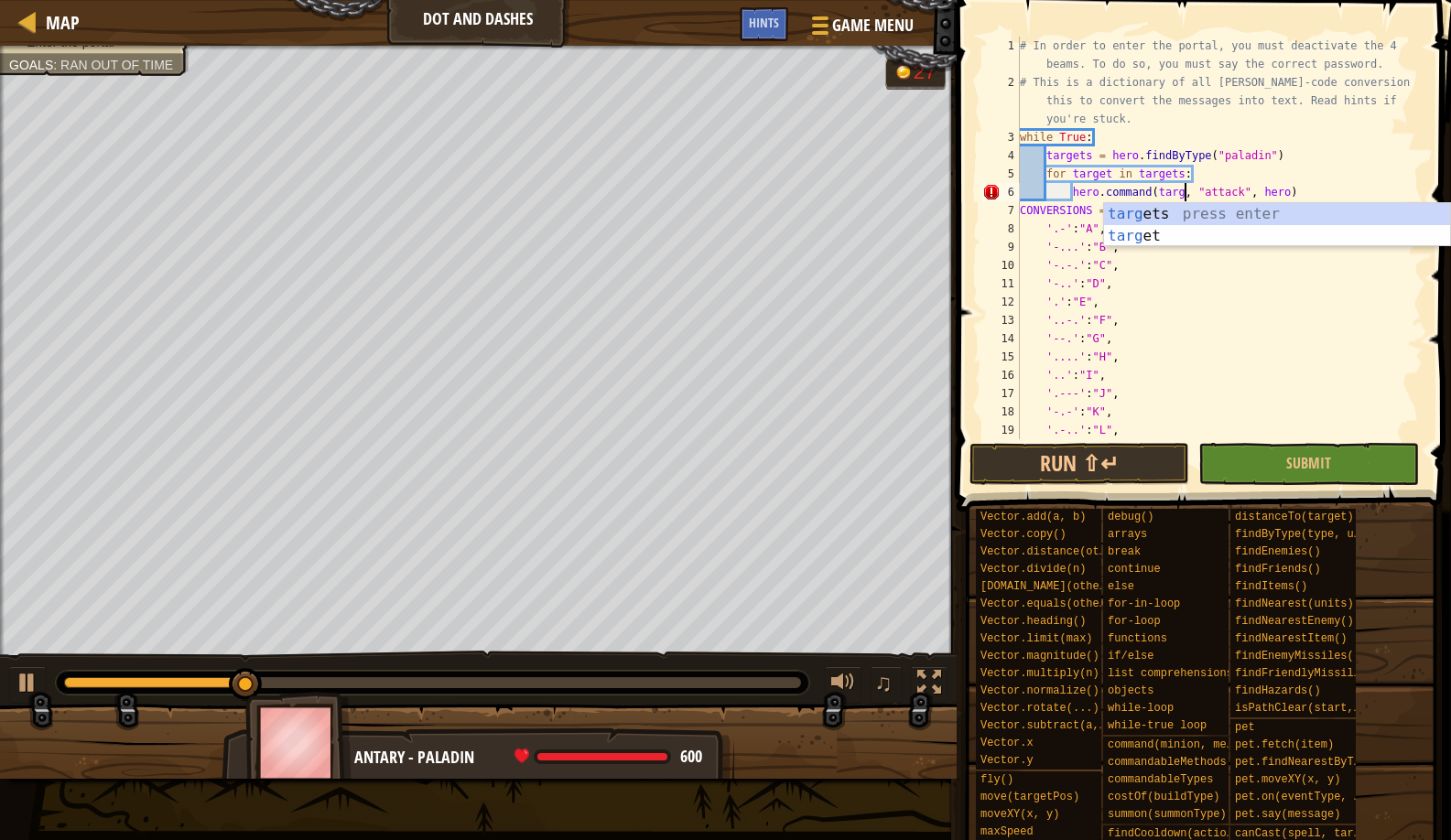
scroll to position [8, 14]
type textarea "hero.command(target, "attack", hero)"
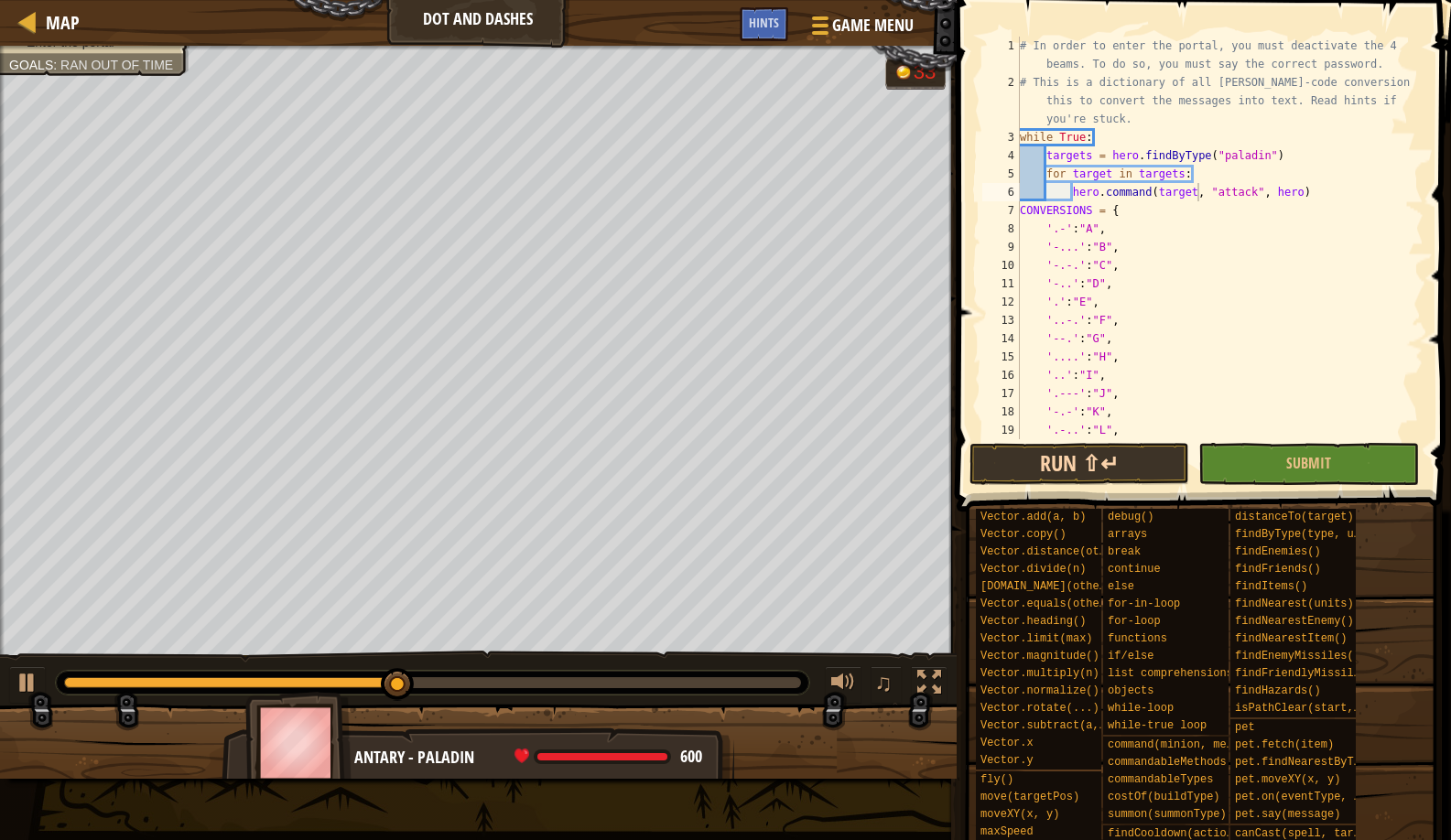
click at [1059, 459] on button "Run ⇧↵" at bounding box center [1079, 464] width 219 height 42
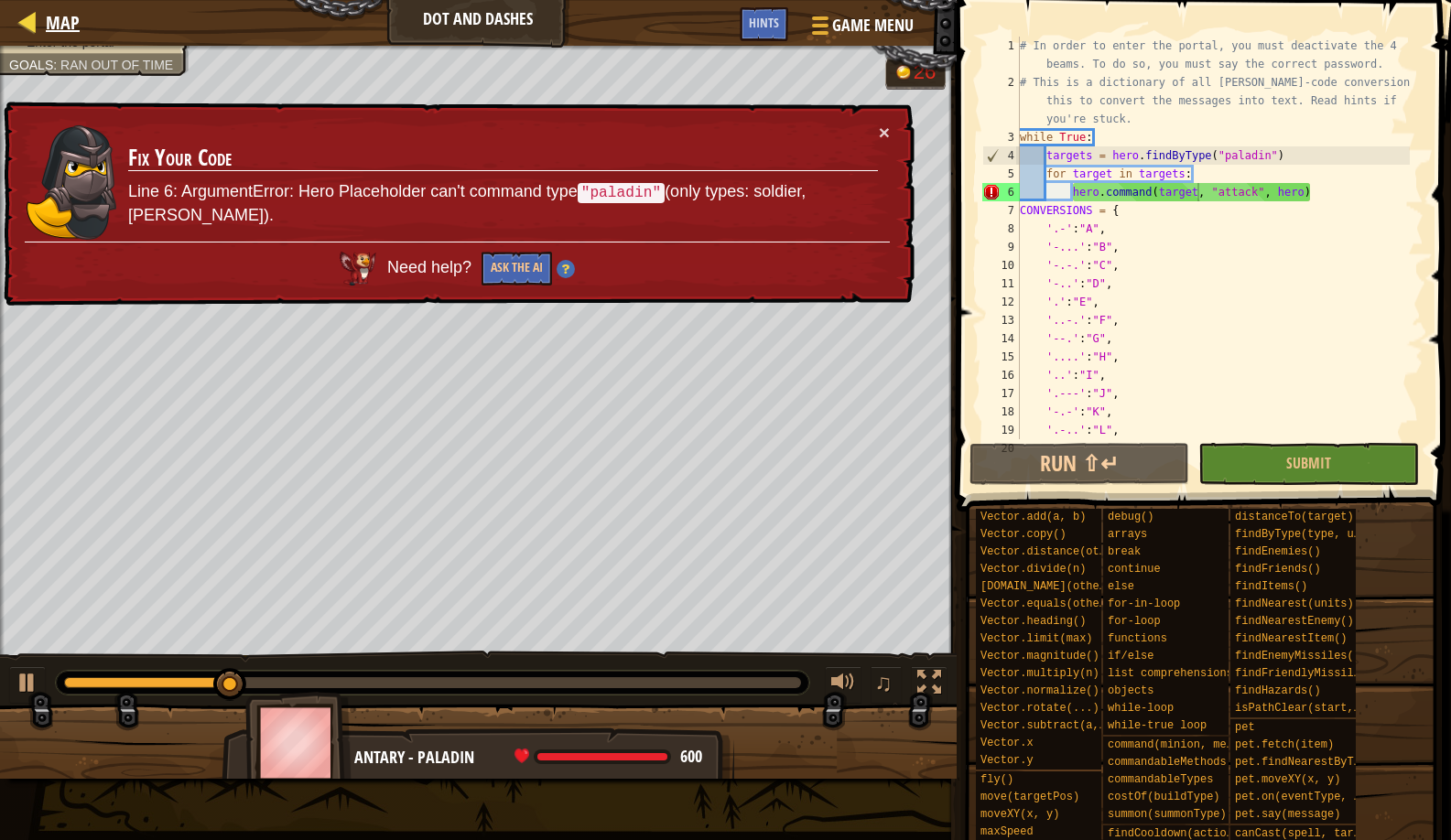
click at [68, 28] on span "Map" at bounding box center [63, 22] width 34 height 25
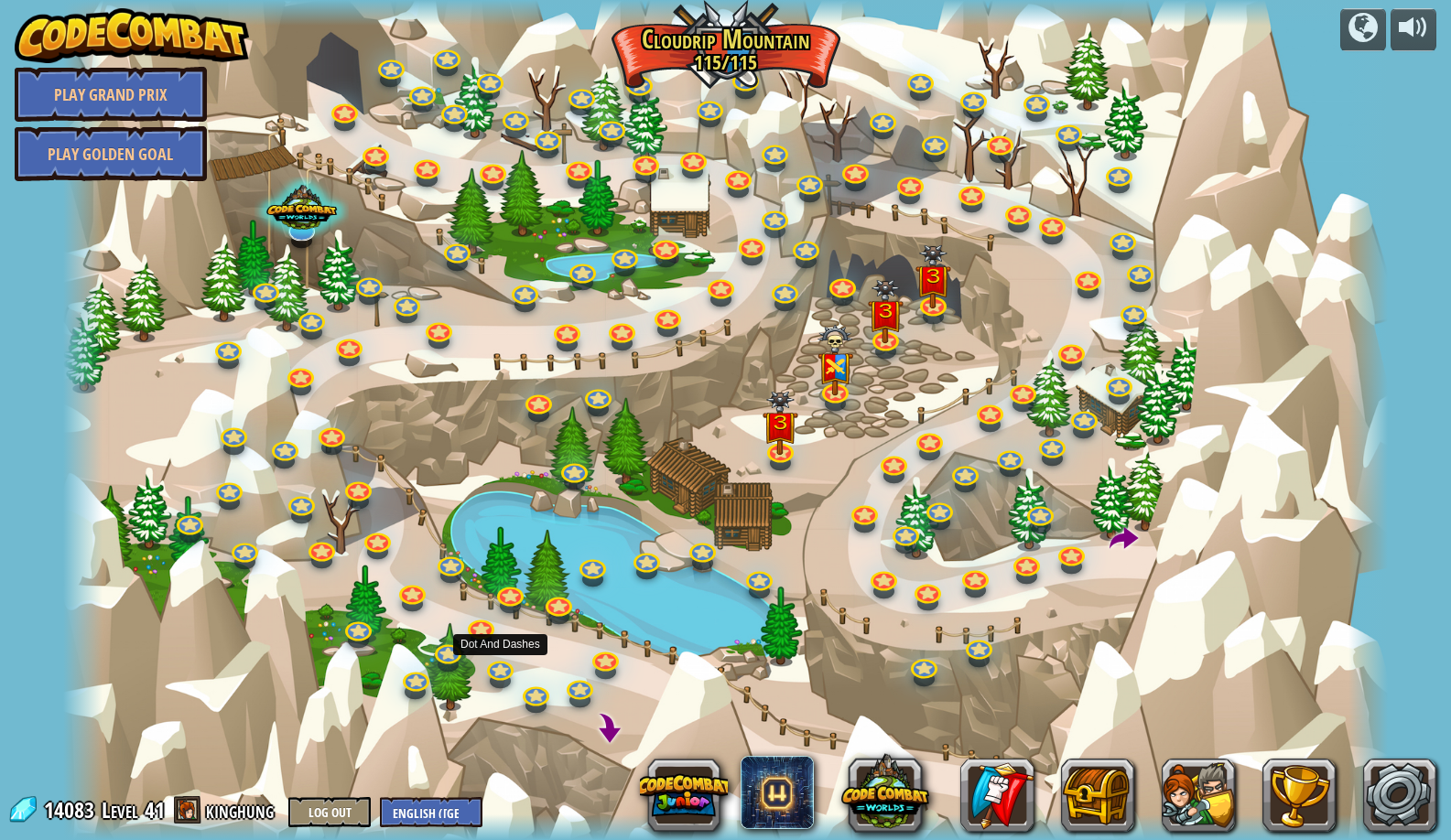
click at [499, 676] on link at bounding box center [499, 670] width 37 height 28
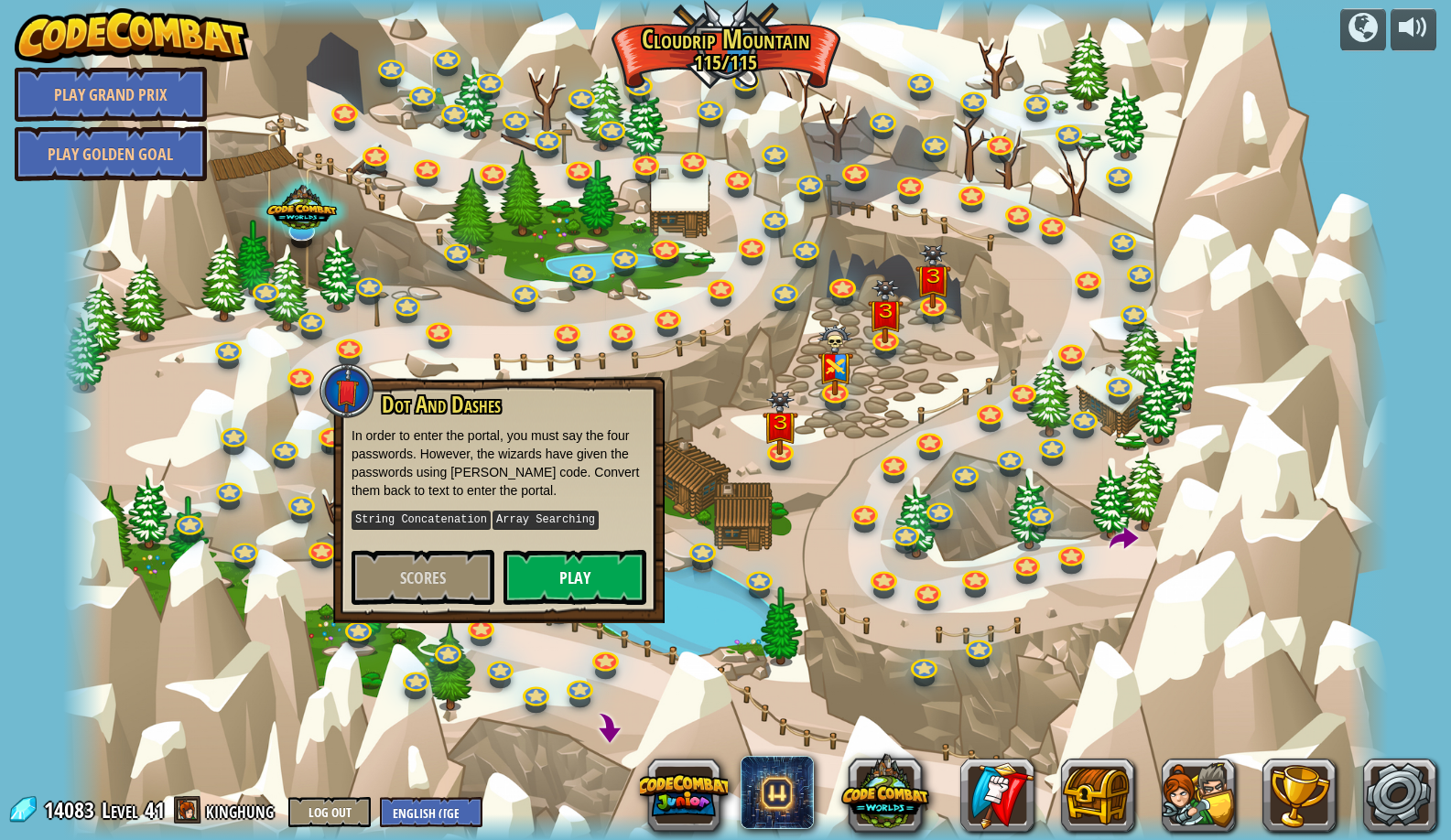
click at [546, 584] on button "Play" at bounding box center [575, 577] width 143 height 55
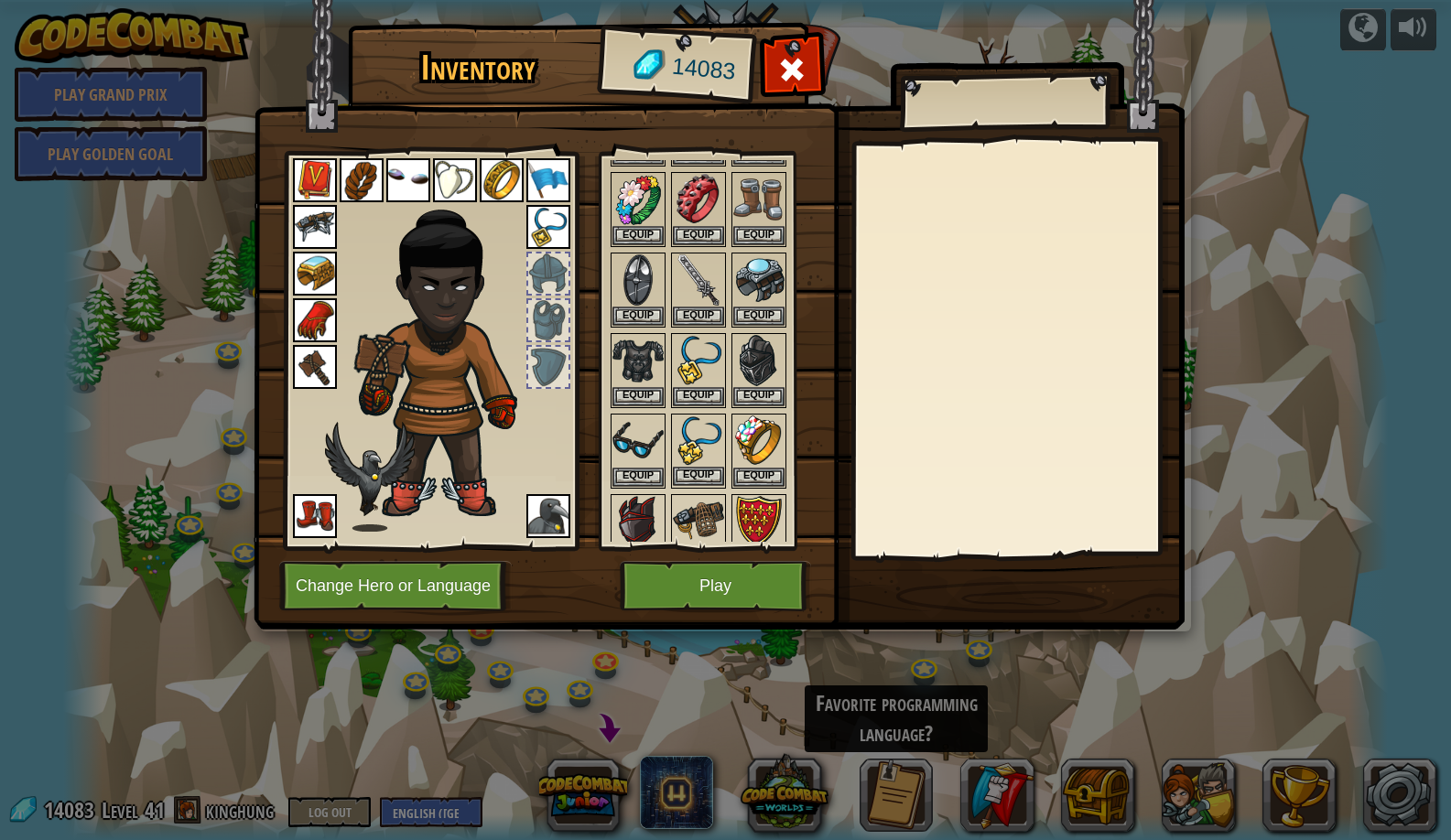
scroll to position [1026, 0]
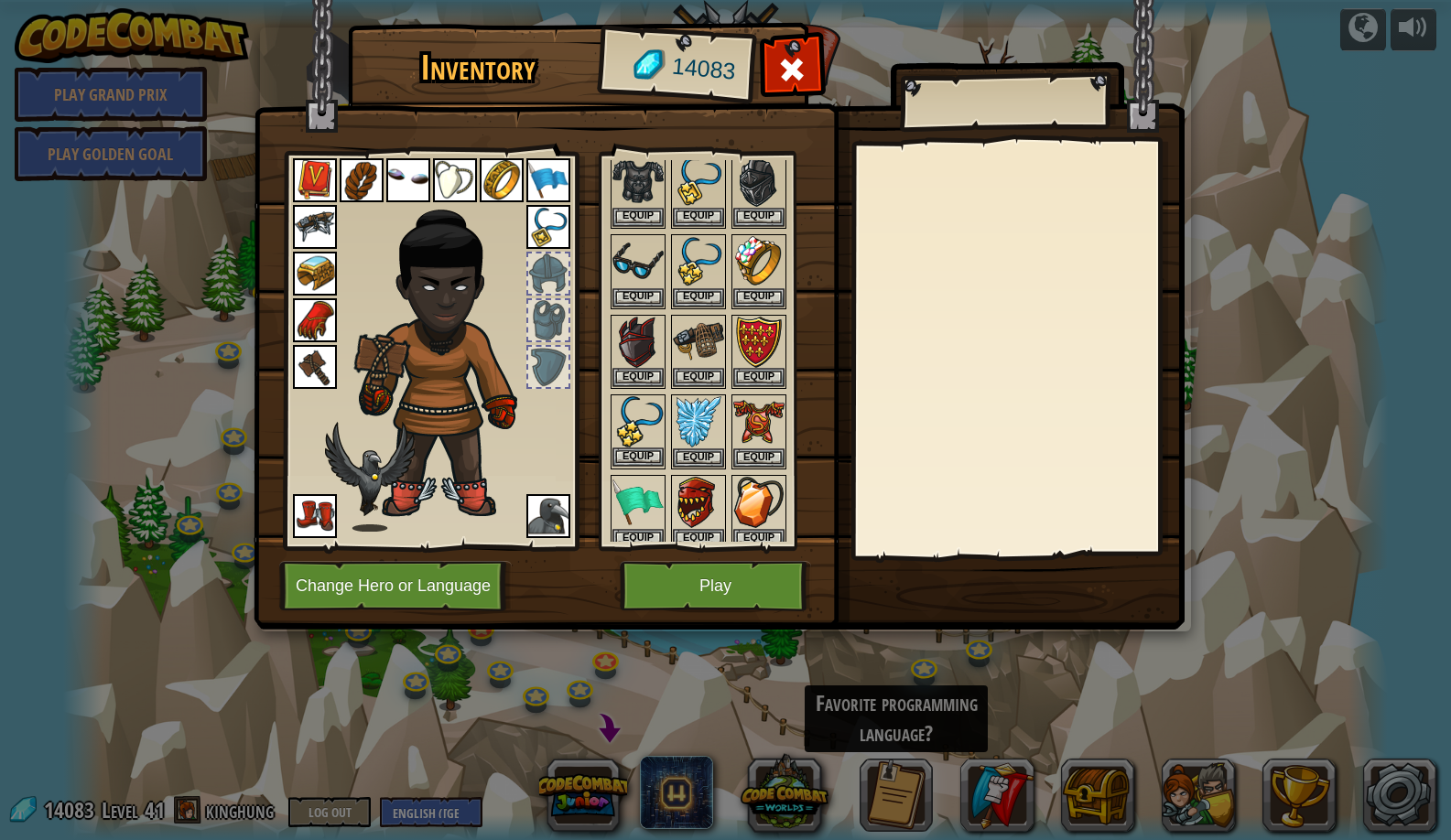
click at [645, 455] on button "Equip" at bounding box center [639, 457] width 52 height 19
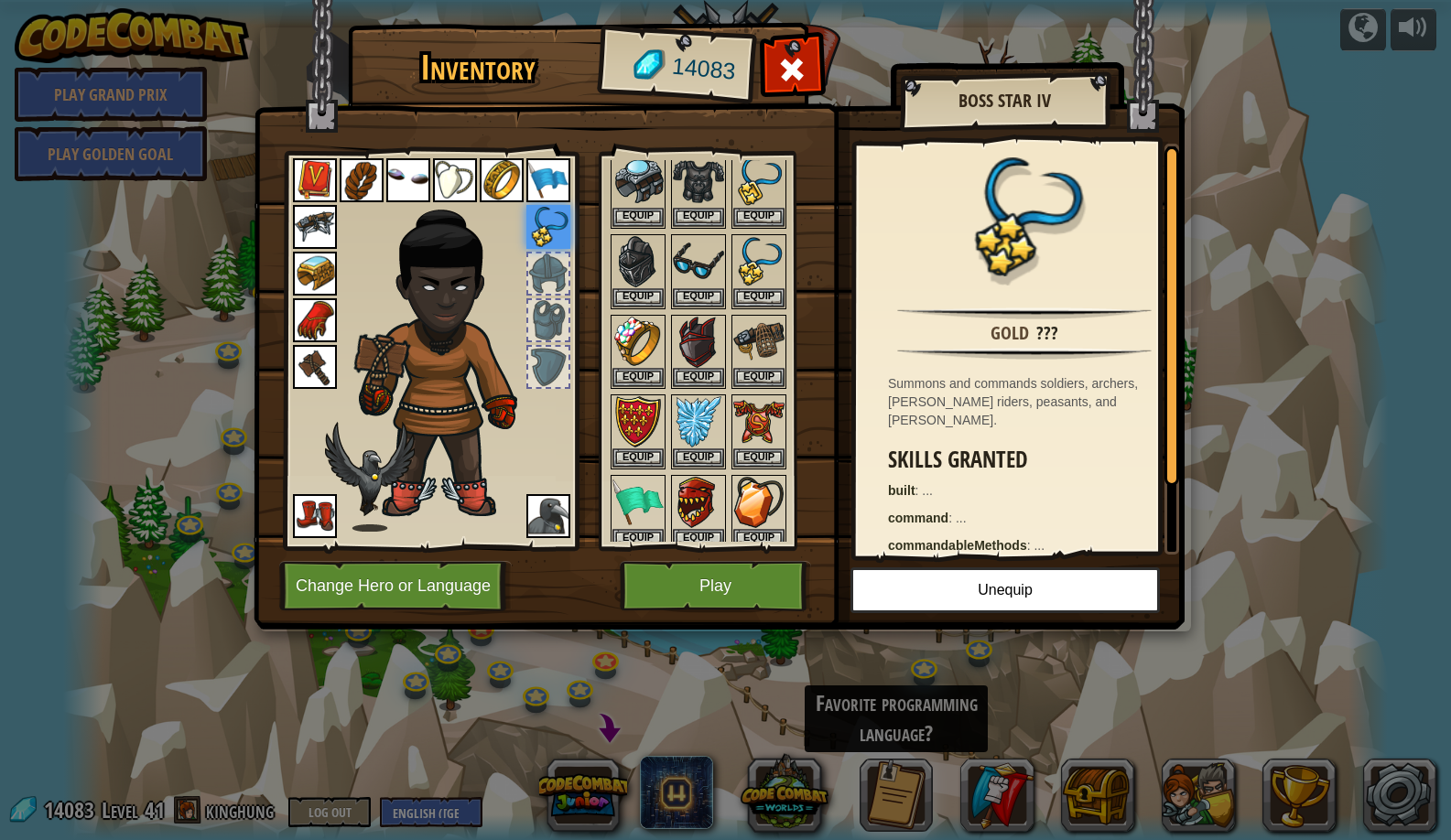
click at [654, 586] on button "Play" at bounding box center [715, 586] width 192 height 51
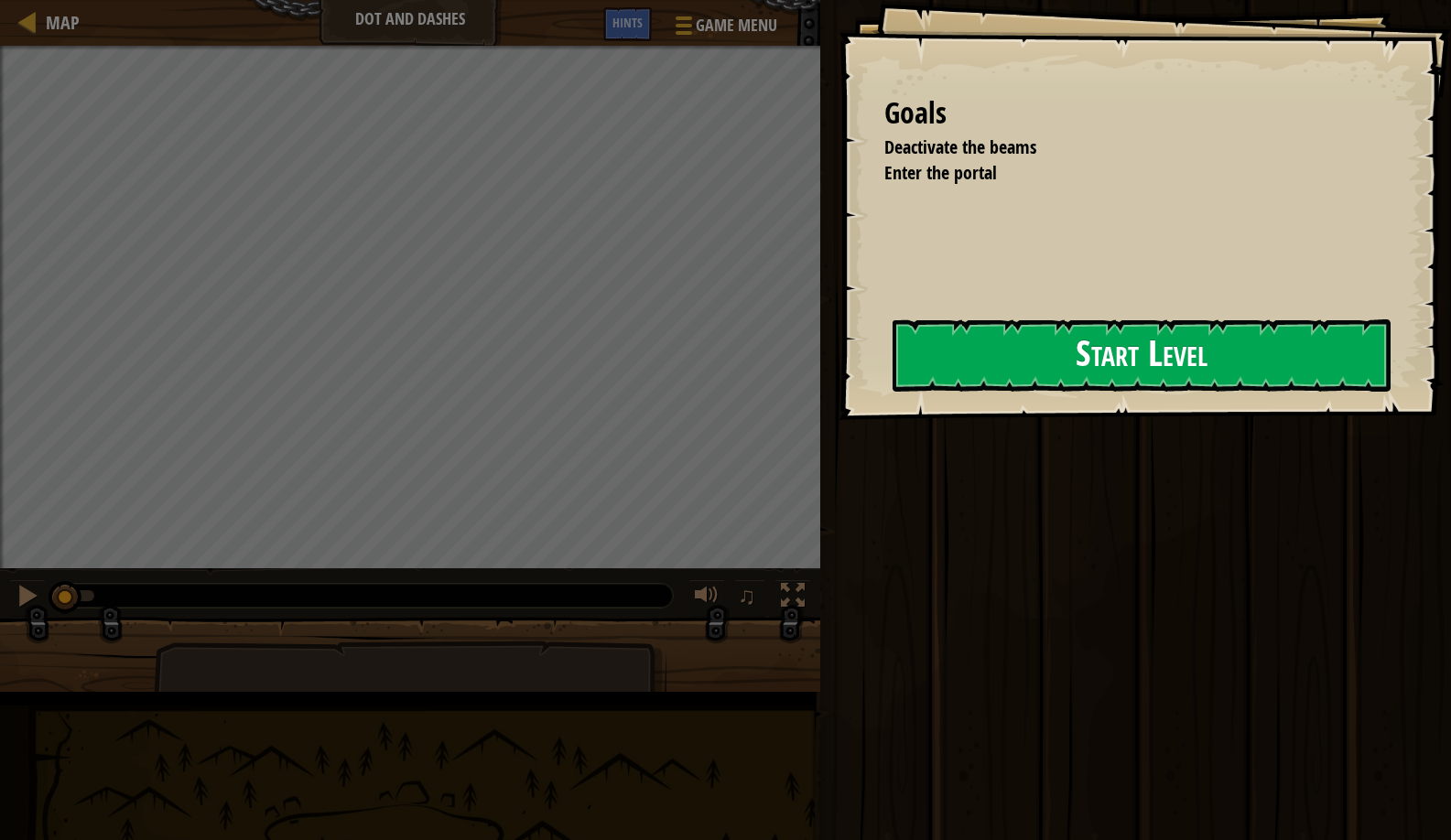
click at [893, 392] on button "Start Level" at bounding box center [1142, 355] width 499 height 72
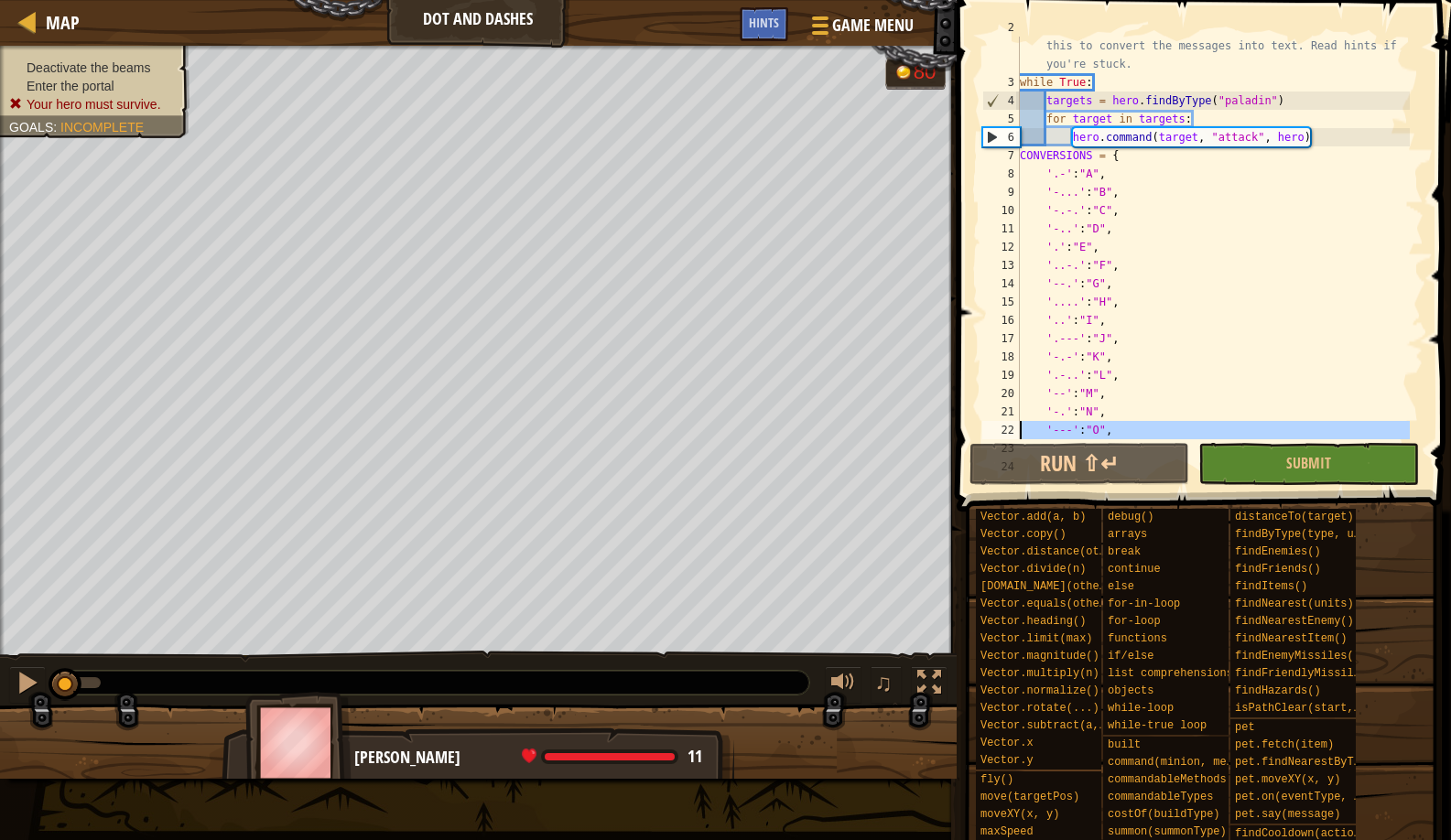
scroll to position [384, 0]
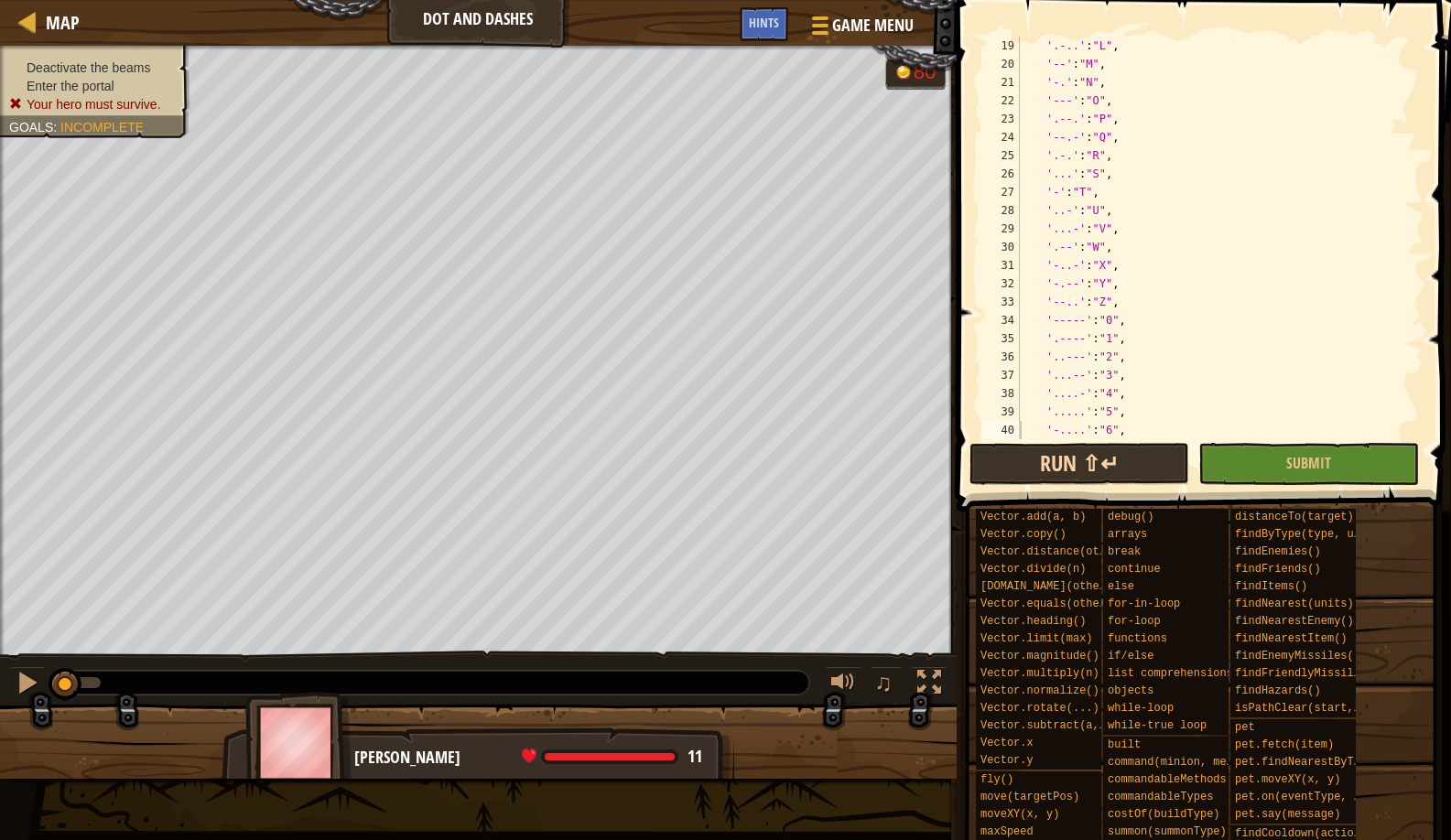
click at [1017, 477] on button "Run ⇧↵" at bounding box center [1079, 464] width 219 height 42
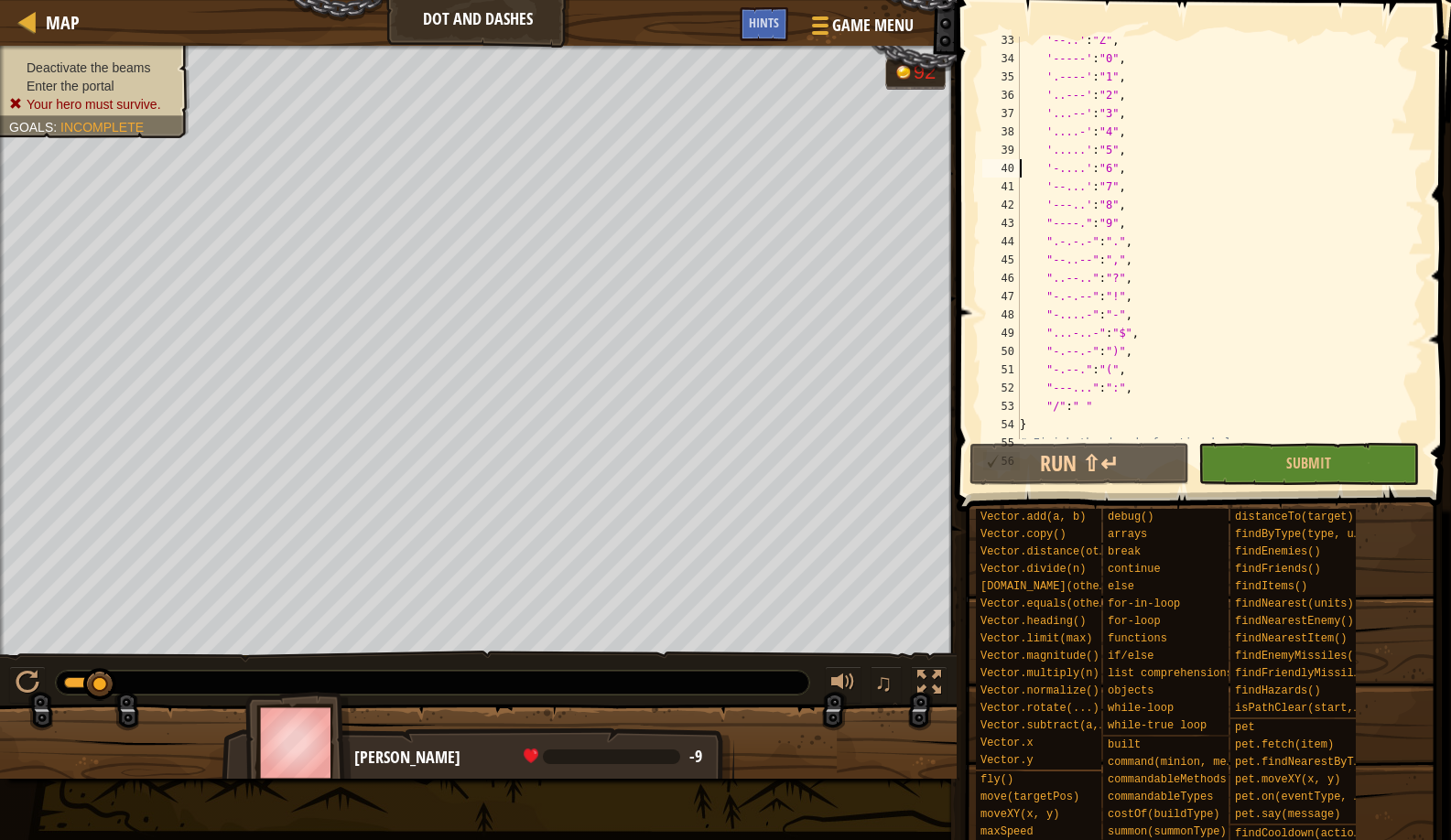
scroll to position [779, 0]
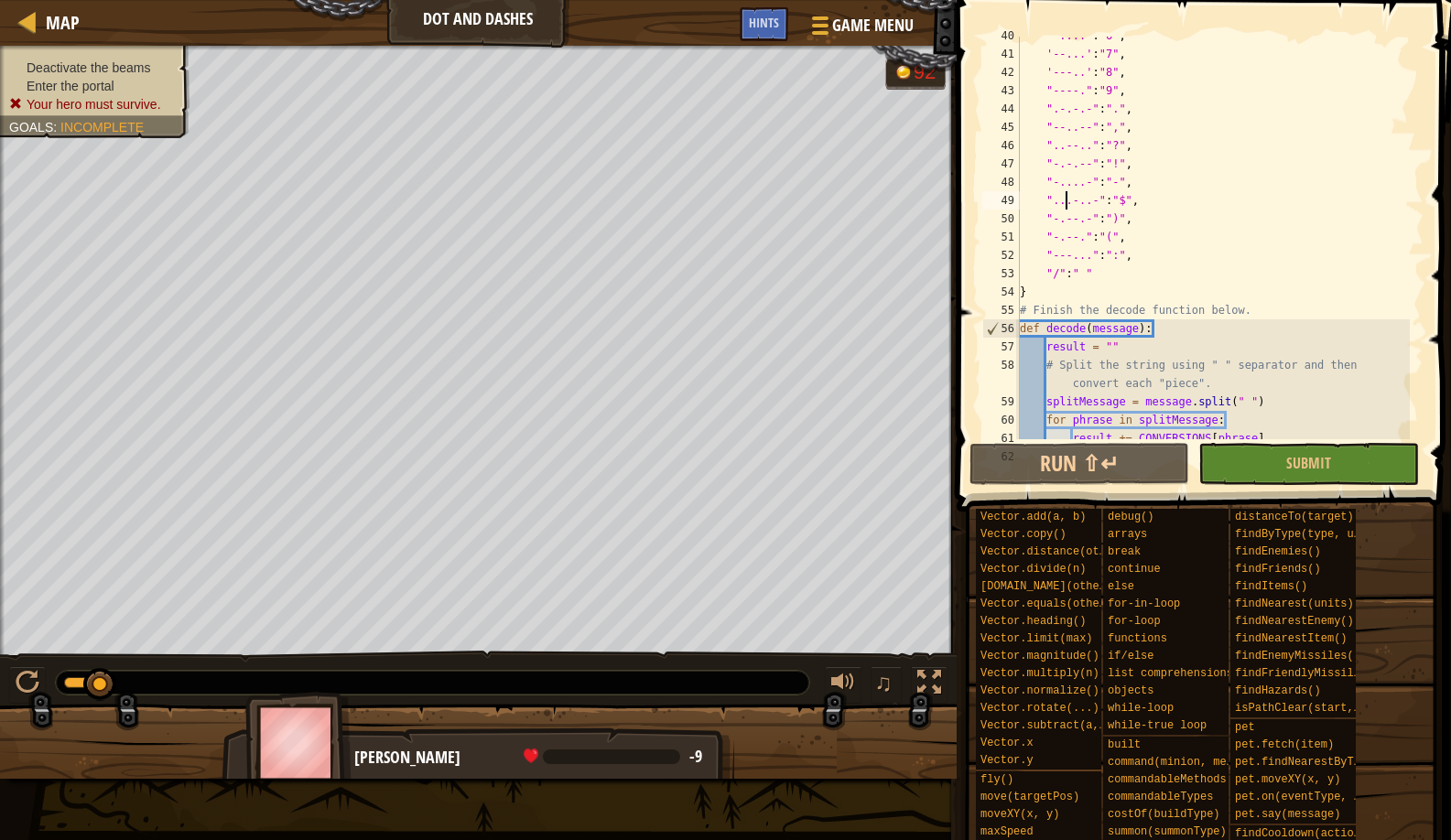
click at [1064, 205] on div "'-....' : "6" , '--...' : "7" , '---..' : "8" , "----." : "9" , ".-.-.-" : "." …" at bounding box center [1213, 246] width 393 height 440
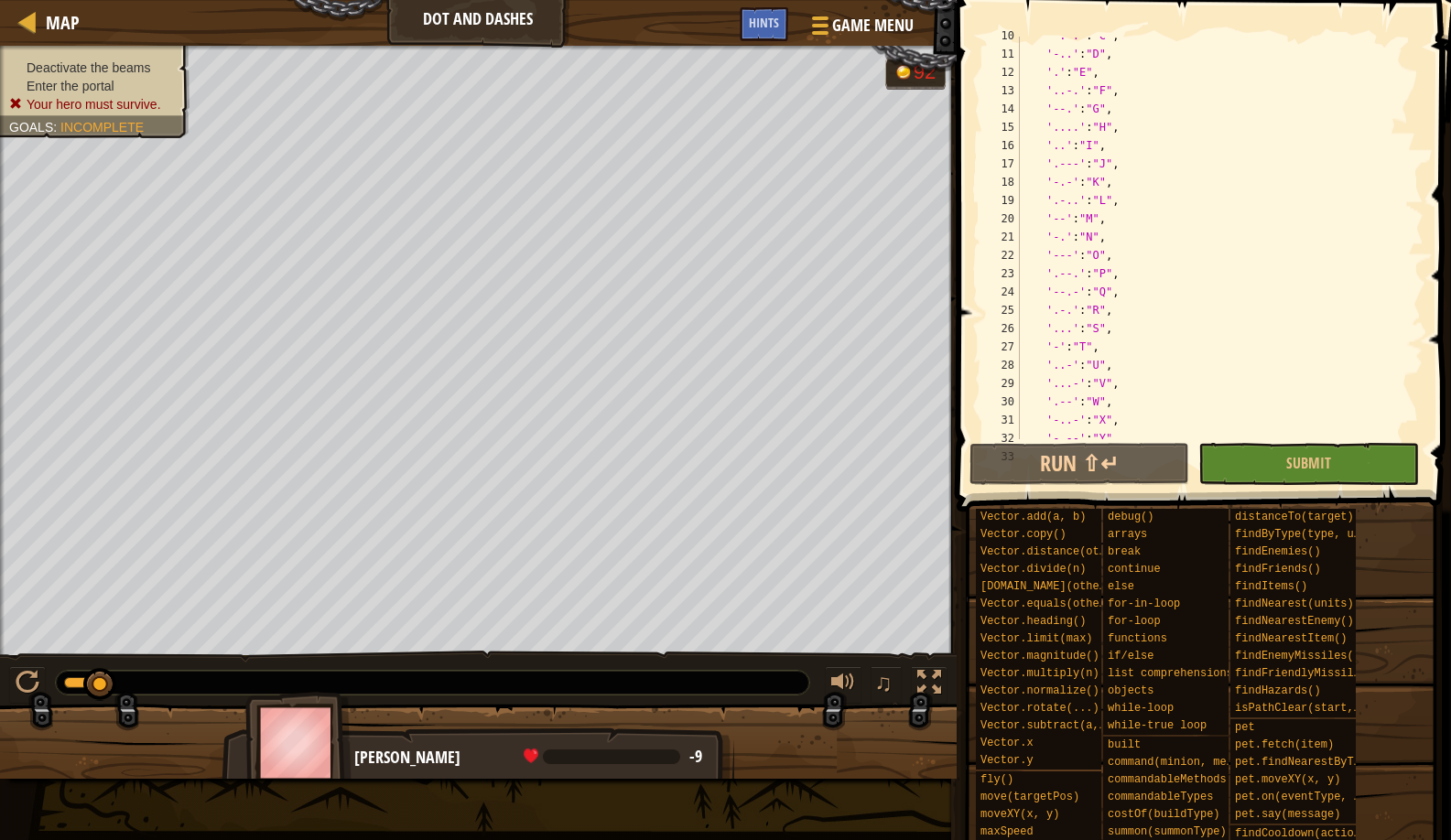
scroll to position [0, 0]
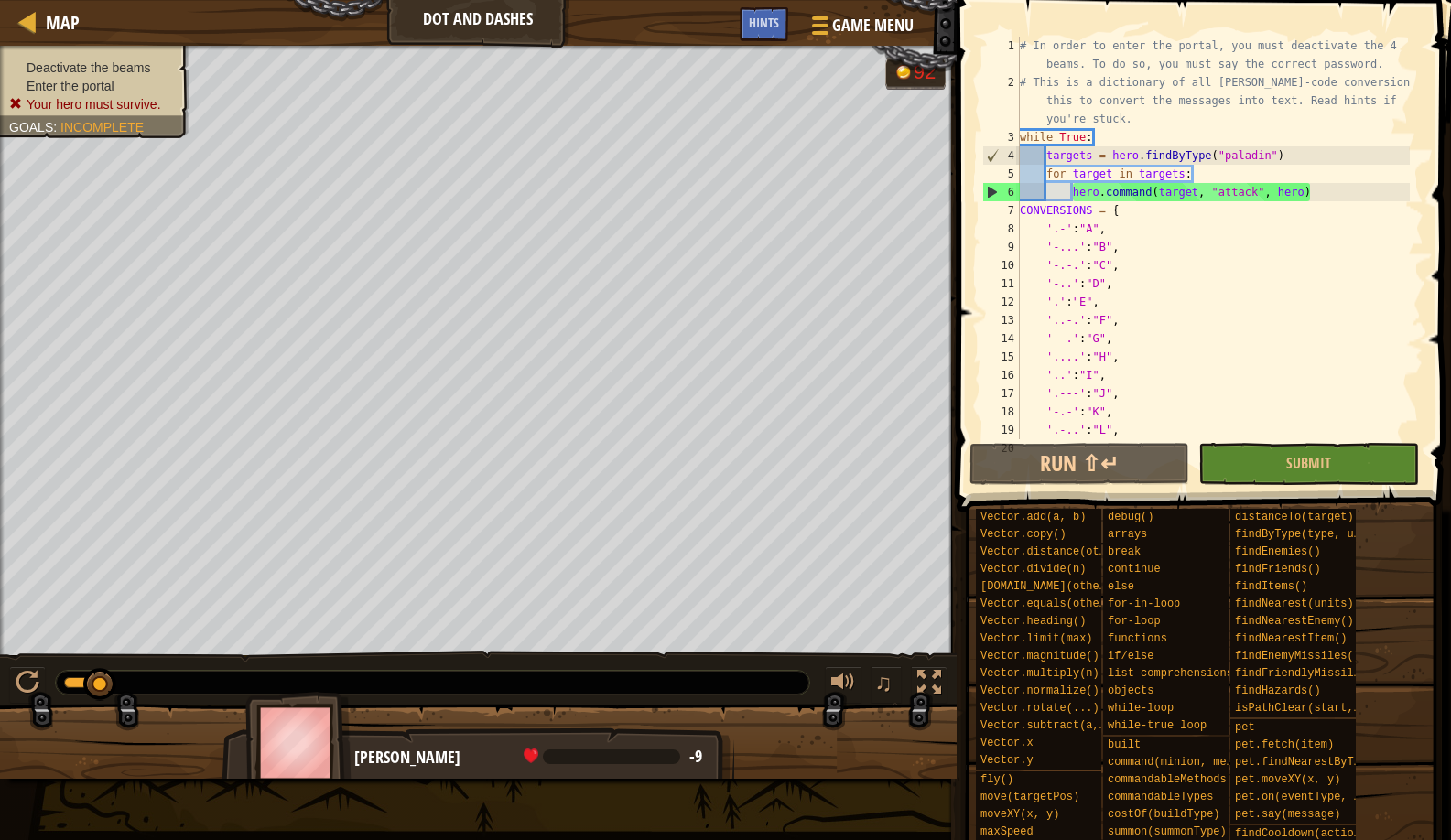
click at [736, 26] on div "Map Dot And Dashes Game Menu Done Hints" at bounding box center [478, 23] width 956 height 46
click at [767, 22] on span "Hints" at bounding box center [764, 23] width 30 height 18
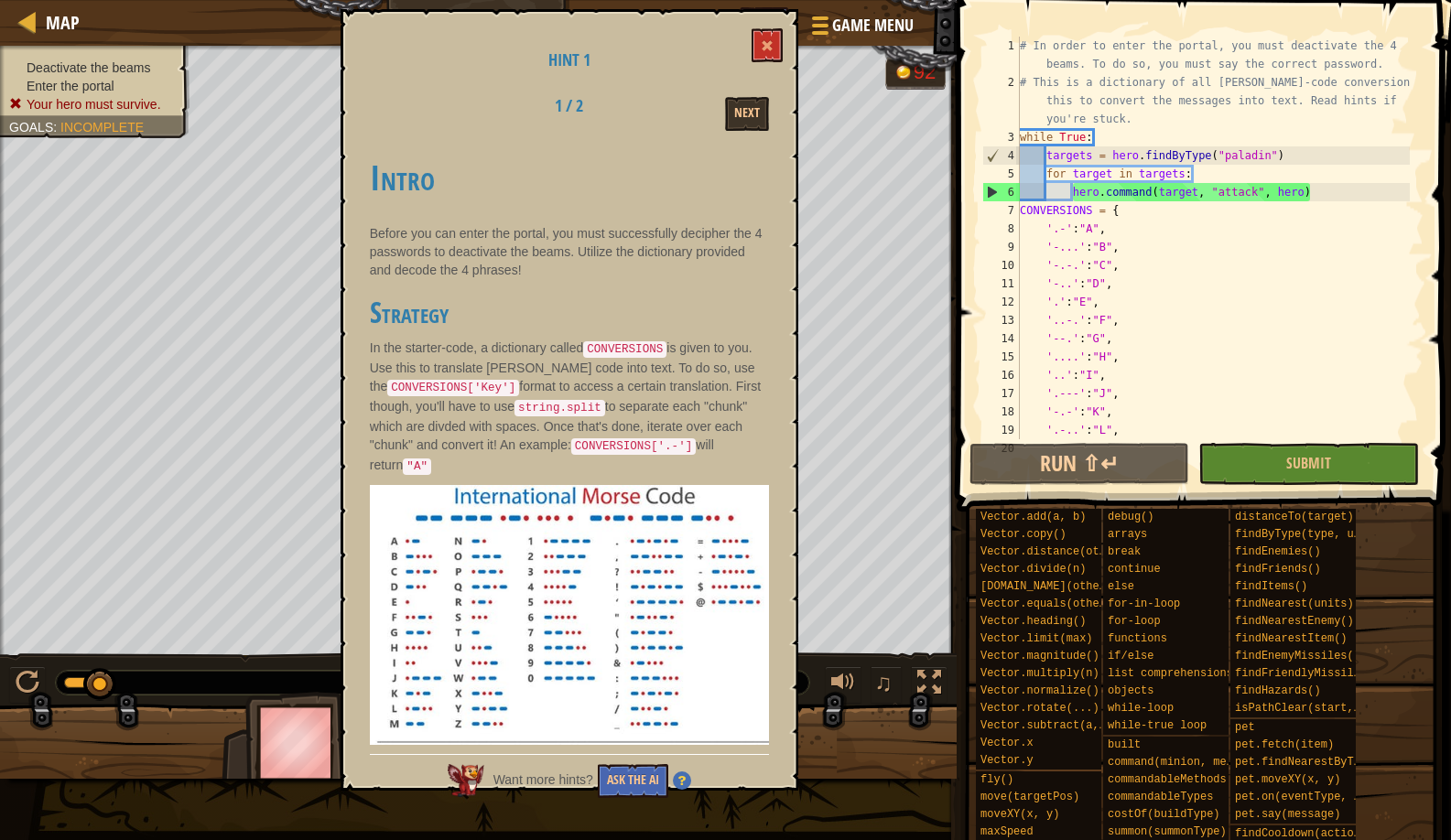
scroll to position [96, 0]
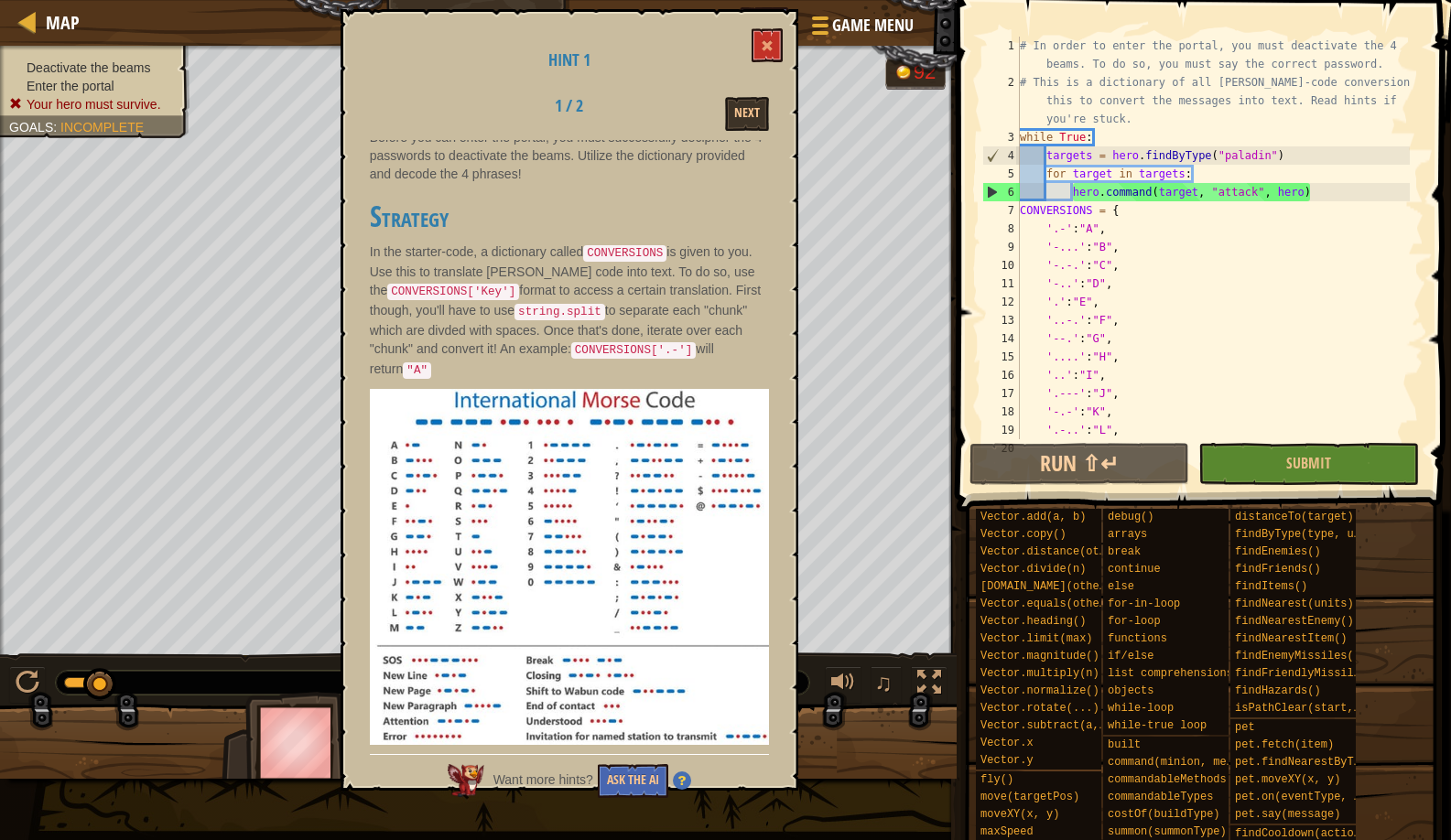
click at [619, 440] on img at bounding box center [569, 574] width 399 height 369
click at [738, 116] on button "Next" at bounding box center [747, 114] width 44 height 34
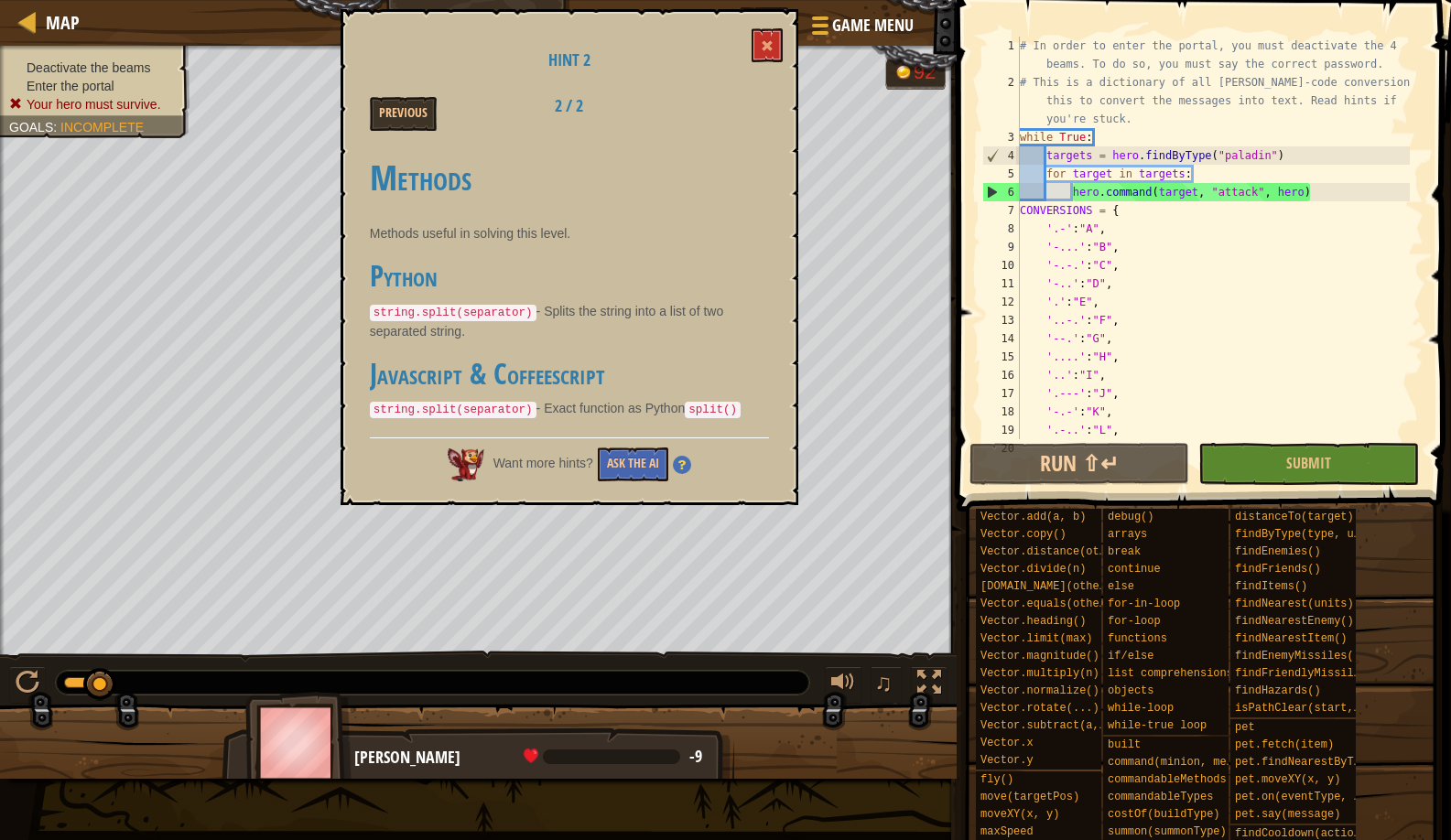
click at [738, 116] on div "Previous 2 / 2" at bounding box center [570, 114] width 427 height 34
click at [759, 48] on button at bounding box center [767, 46] width 31 height 34
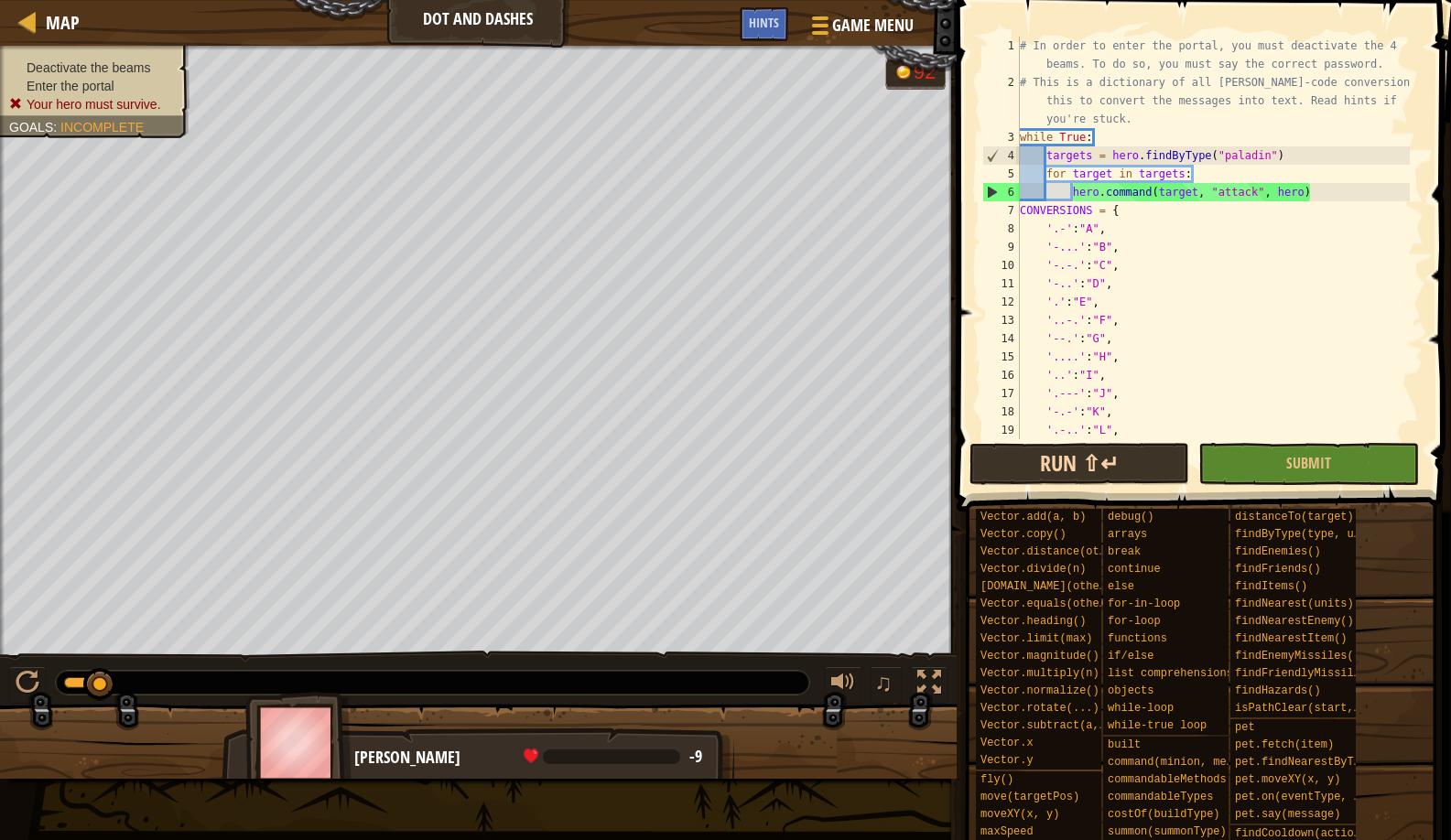
click at [1049, 452] on button "Run ⇧↵" at bounding box center [1079, 464] width 219 height 42
drag, startPoint x: 1255, startPoint y: 189, endPoint x: 1216, endPoint y: 194, distance: 39.3
click at [1216, 194] on div "# In order to enter the portal, you must deactivate the 4 beams. To do so, you …" at bounding box center [1213, 265] width 393 height 458
drag, startPoint x: 1289, startPoint y: 193, endPoint x: 1265, endPoint y: 197, distance: 24.3
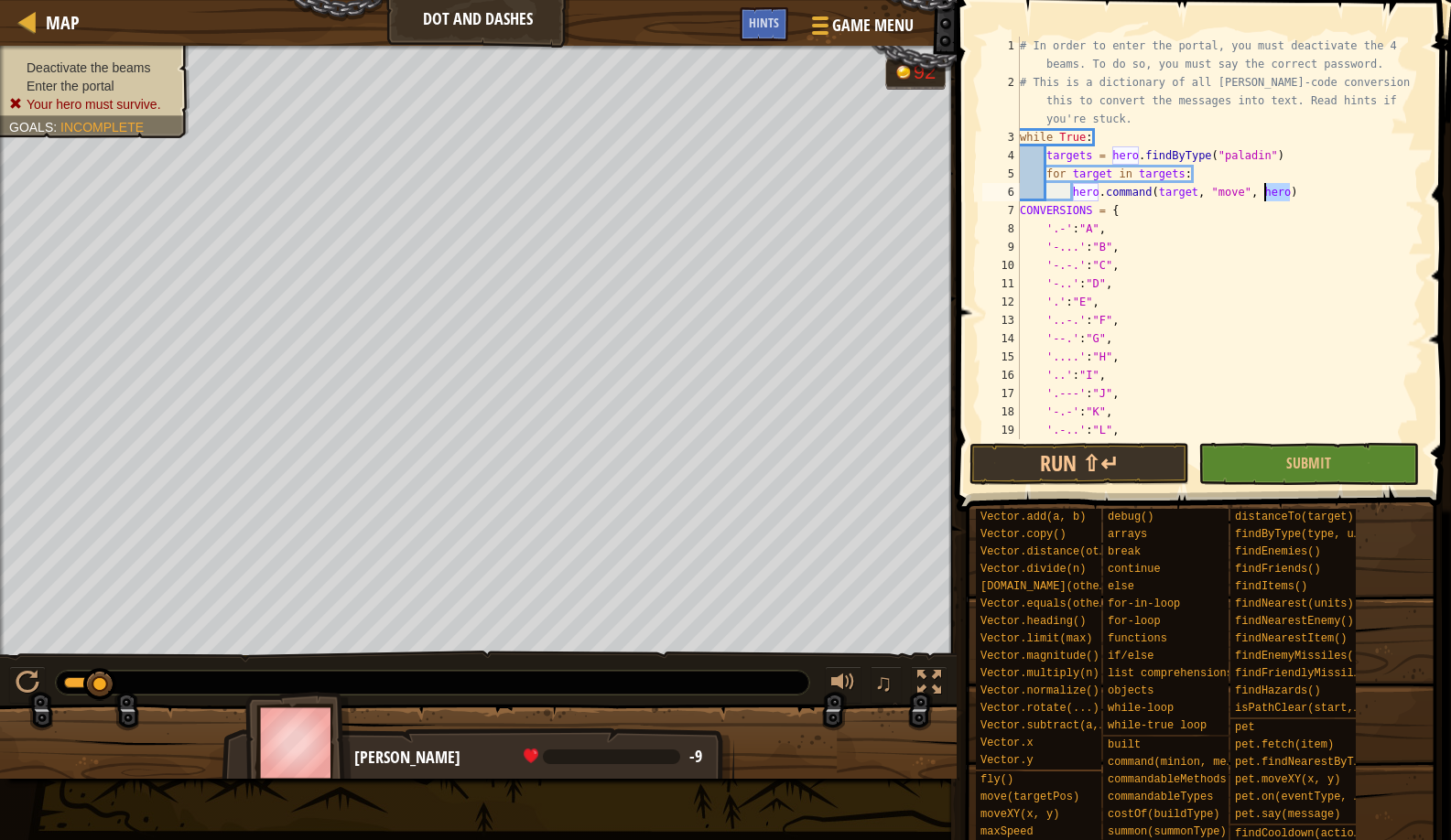
click at [1265, 197] on div "# In order to enter the portal, you must deactivate the 4 beams. To do so, you …" at bounding box center [1213, 265] width 393 height 458
click at [1093, 437] on div "# In order to enter the portal, you must deactivate the 4 beams. To do so, you …" at bounding box center [1213, 265] width 393 height 458
click at [1099, 450] on button "Run ⇧↵" at bounding box center [1079, 464] width 219 height 42
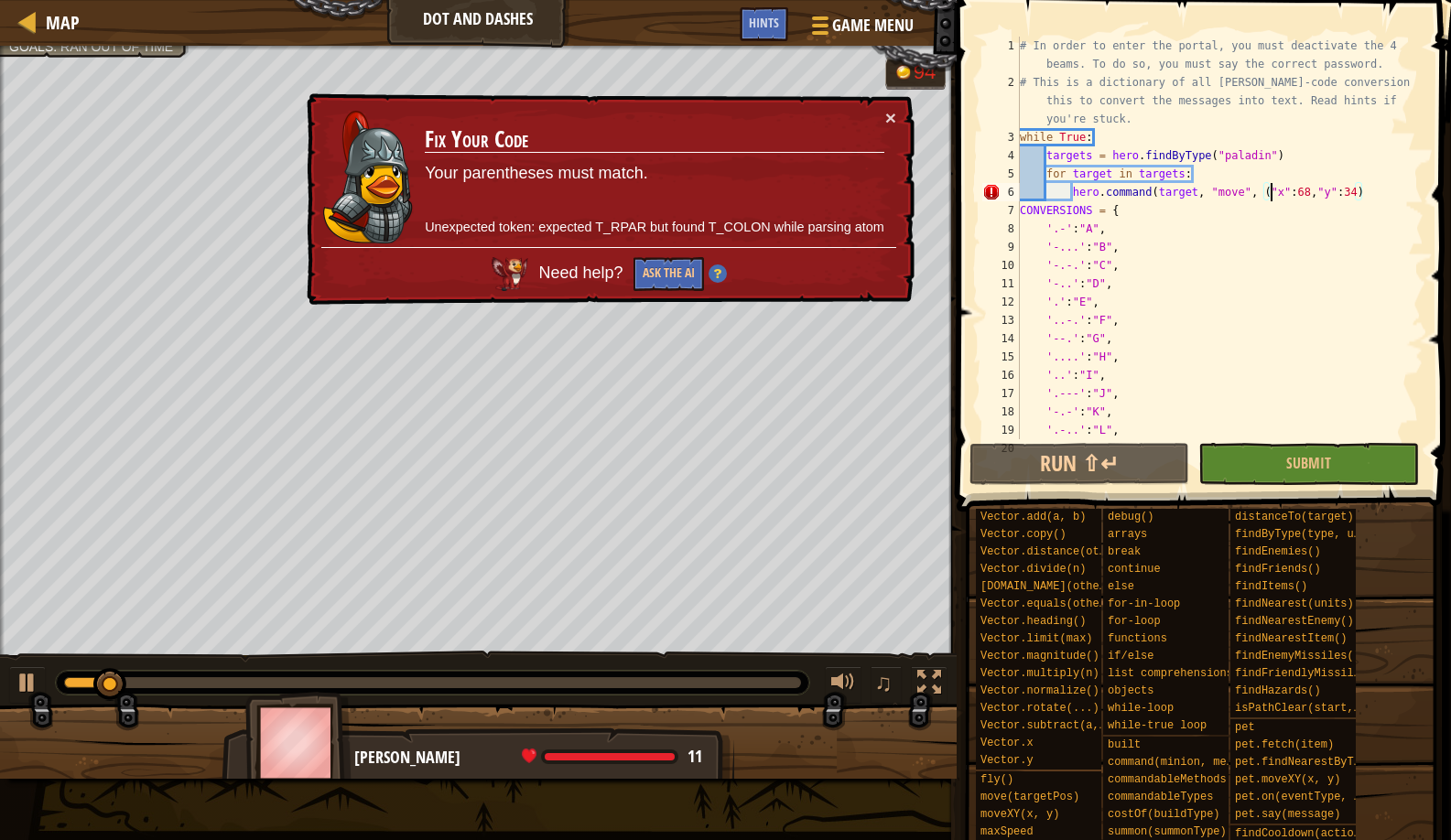
click at [1271, 191] on div "# In order to enter the portal, you must deactivate the 4 beams. To do so, you …" at bounding box center [1213, 265] width 393 height 458
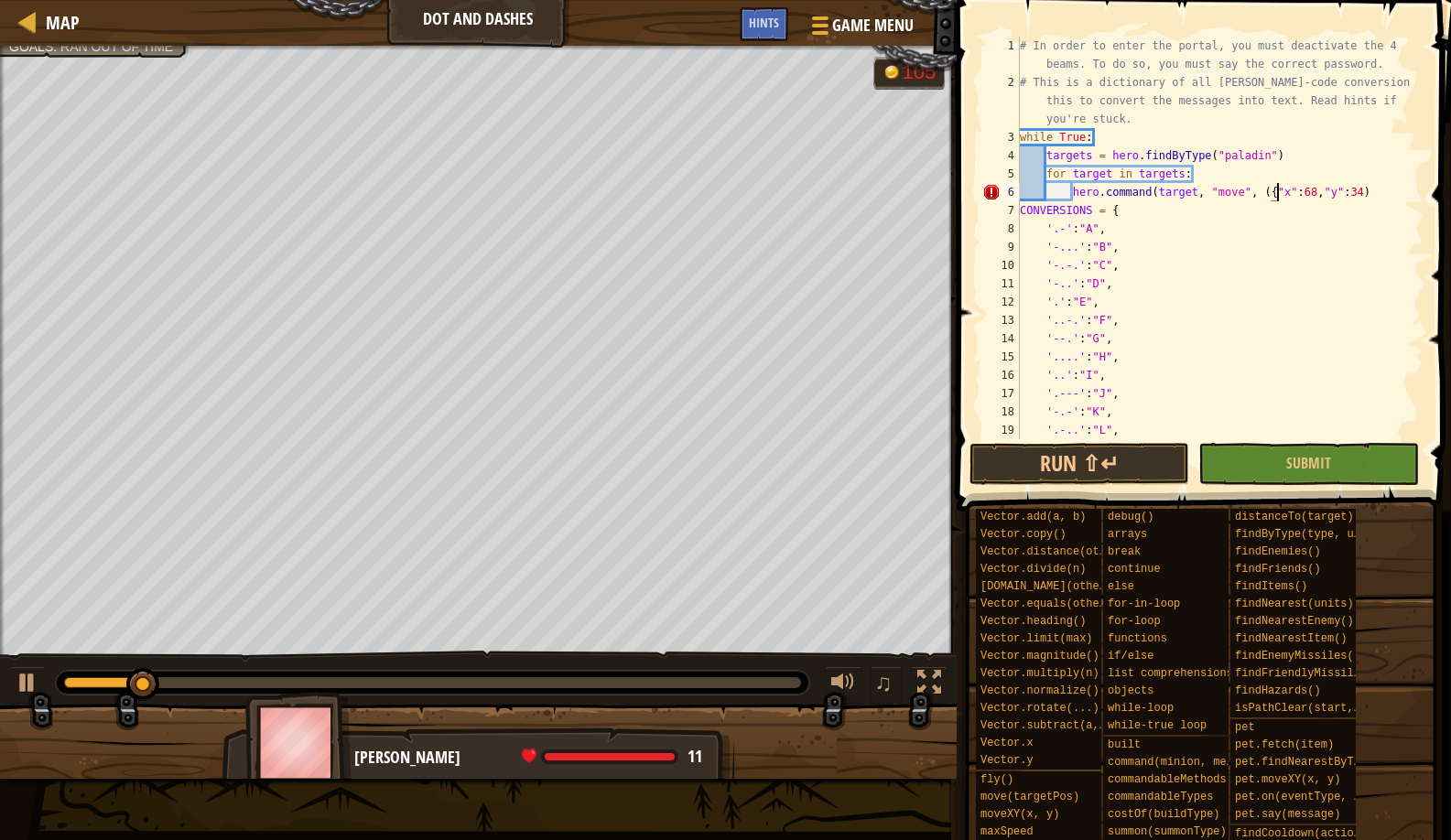
click at [1034, 401] on div "# In order to enter the portal, you must deactivate the 4 beams. To do so, you …" at bounding box center [1213, 265] width 393 height 458
click at [1047, 438] on div "# In order to enter the portal, you must deactivate the 4 beams. To do so, you …" at bounding box center [1213, 265] width 393 height 458
click at [1062, 456] on button "Run ⇧↵" at bounding box center [1079, 464] width 219 height 42
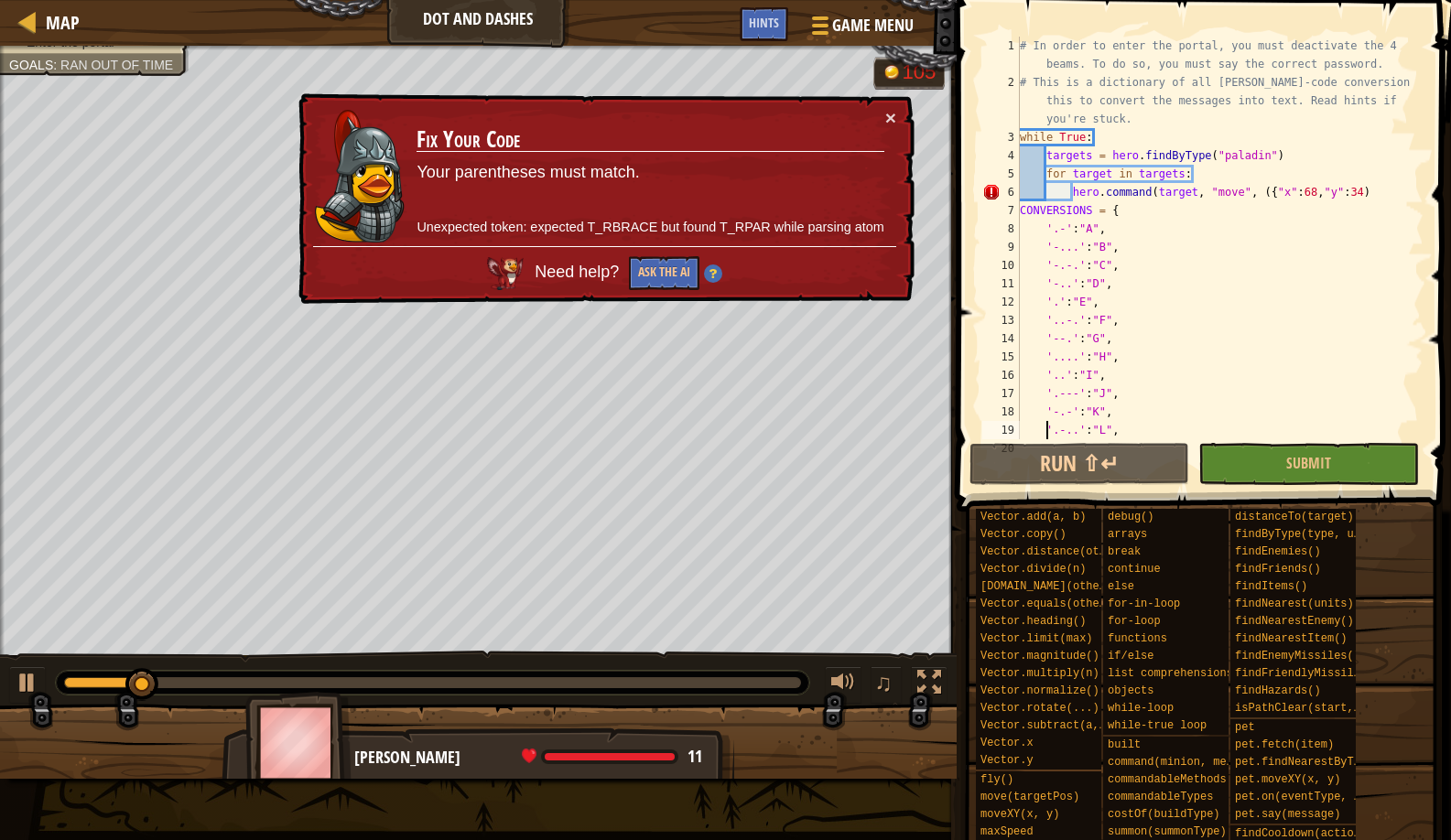
click at [1361, 194] on div "# In order to enter the portal, you must deactivate the 4 beams. To do so, you …" at bounding box center [1213, 265] width 393 height 458
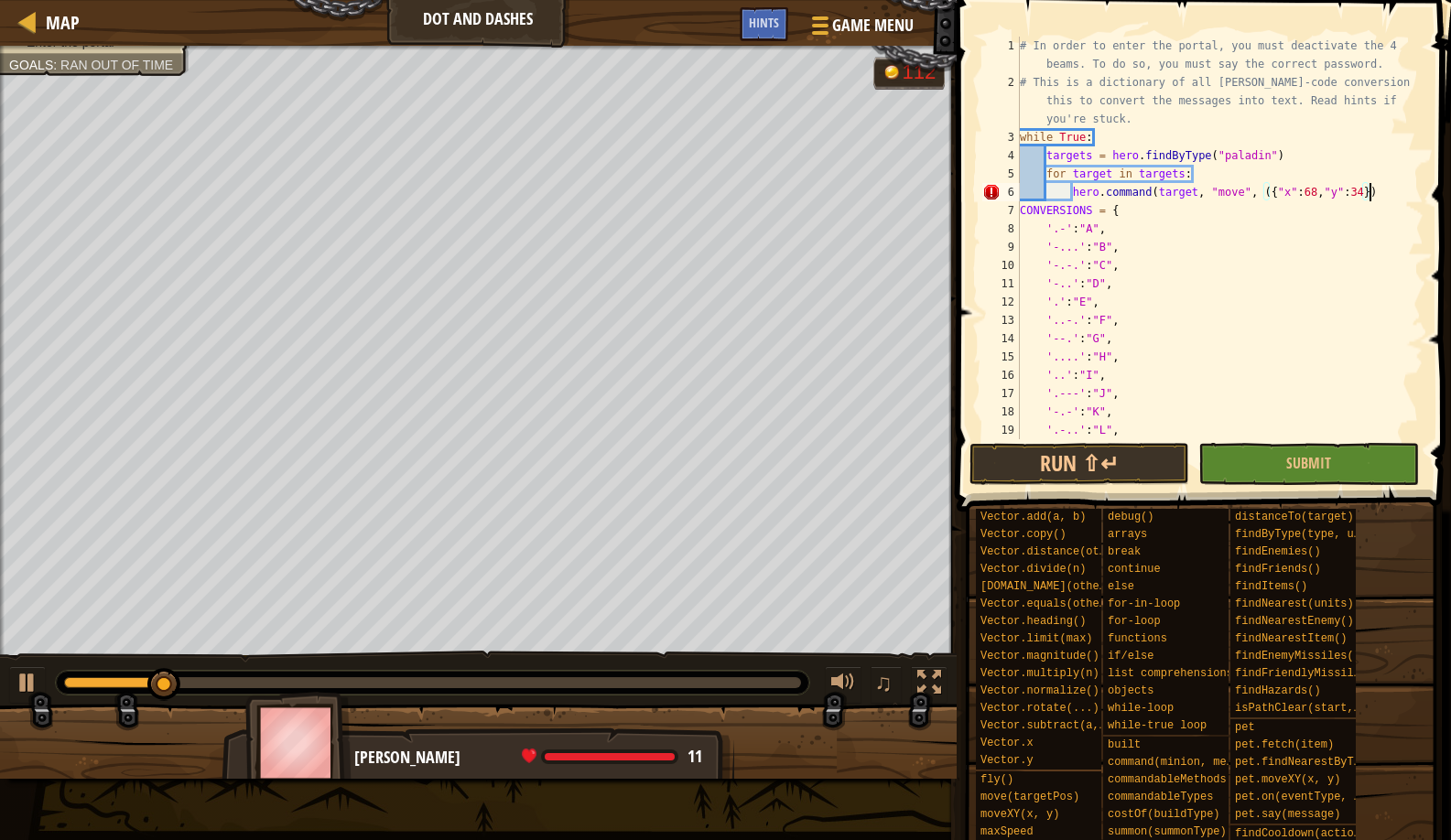
scroll to position [8, 29]
click at [1107, 472] on button "Run ⇧↵" at bounding box center [1079, 464] width 219 height 42
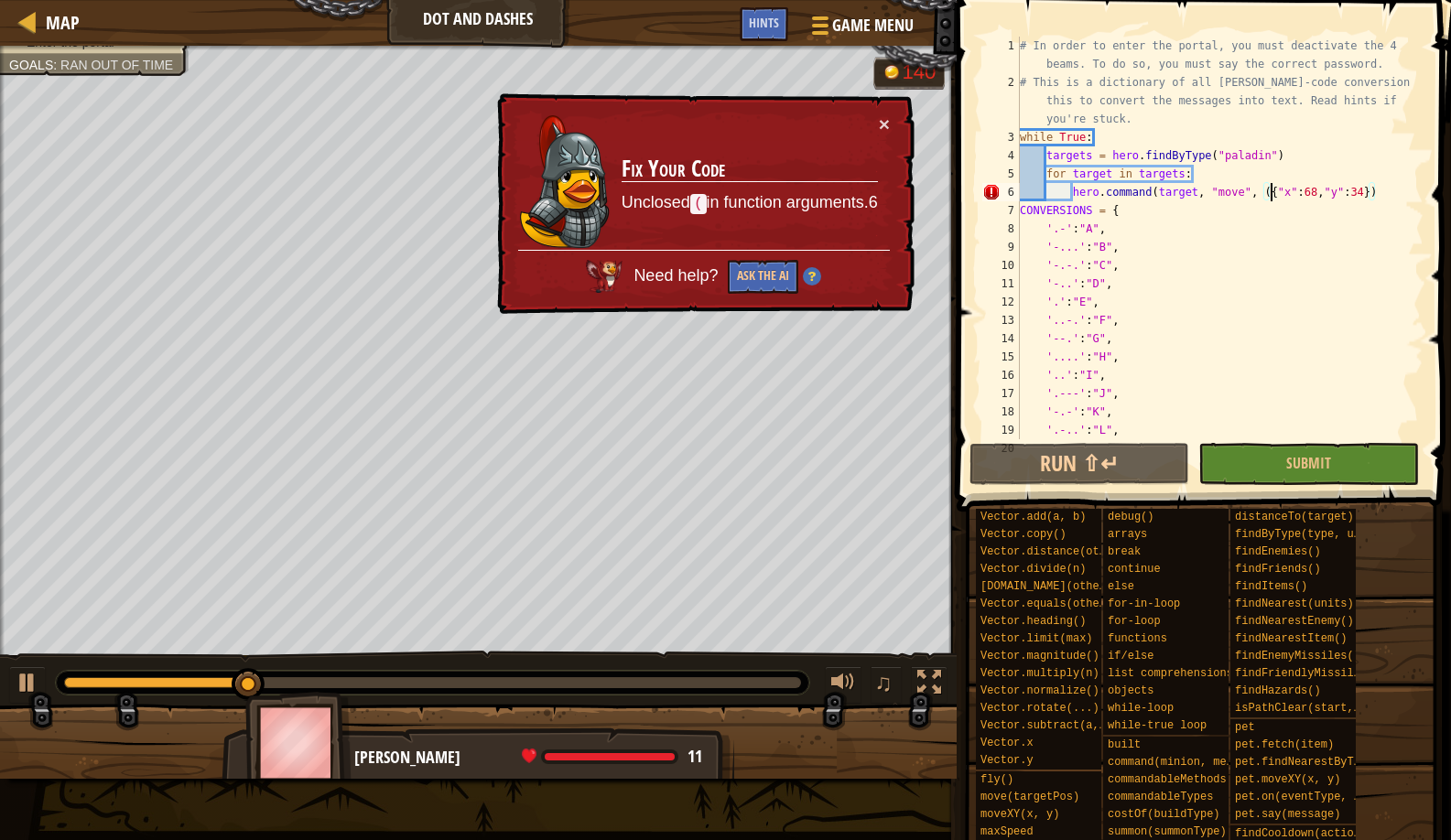
click at [1270, 194] on div "# In order to enter the portal, you must deactivate the 4 beams. To do so, you …" at bounding box center [1213, 265] width 393 height 458
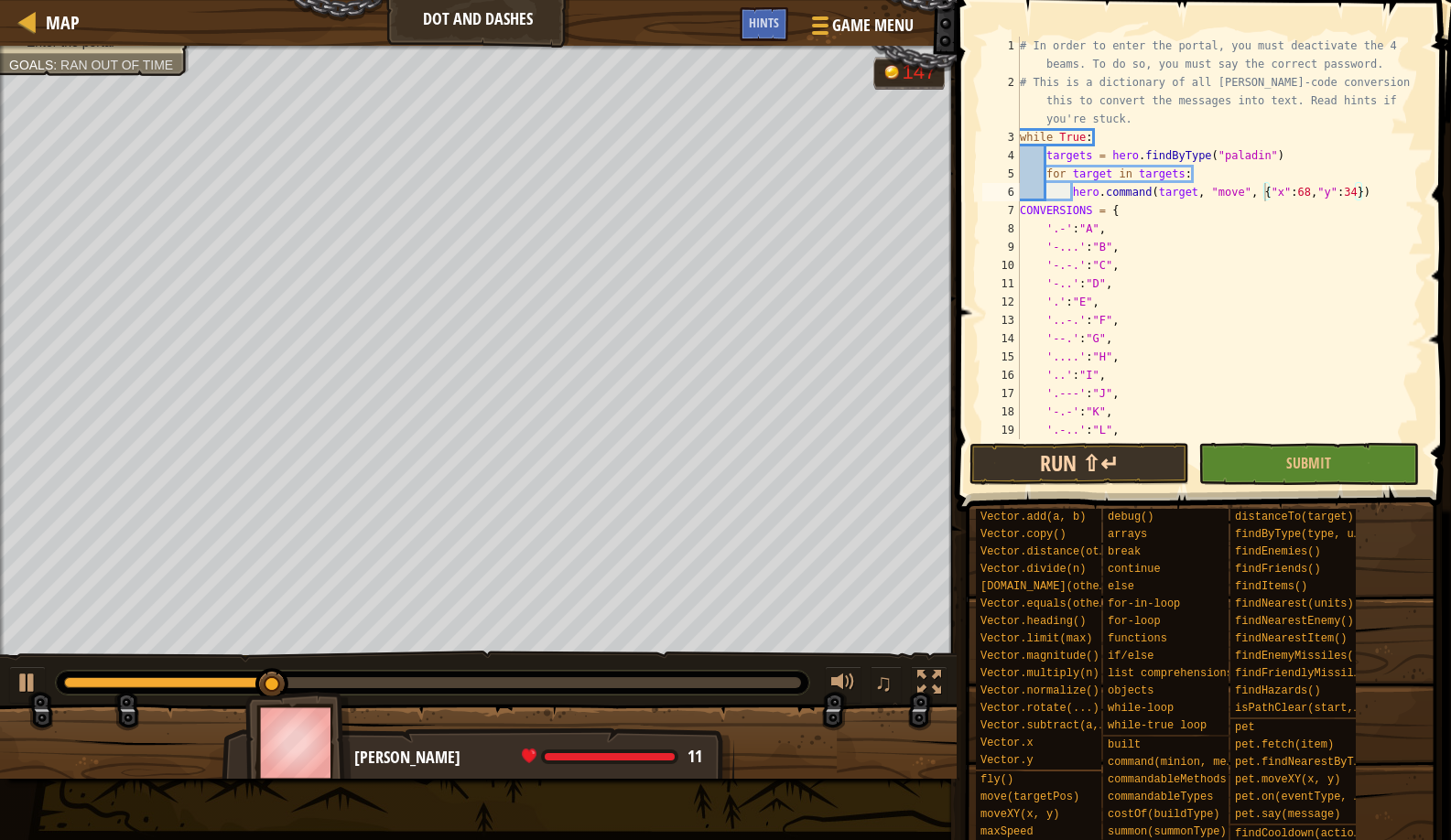
click at [1133, 450] on button "Run ⇧↵" at bounding box center [1079, 464] width 219 height 42
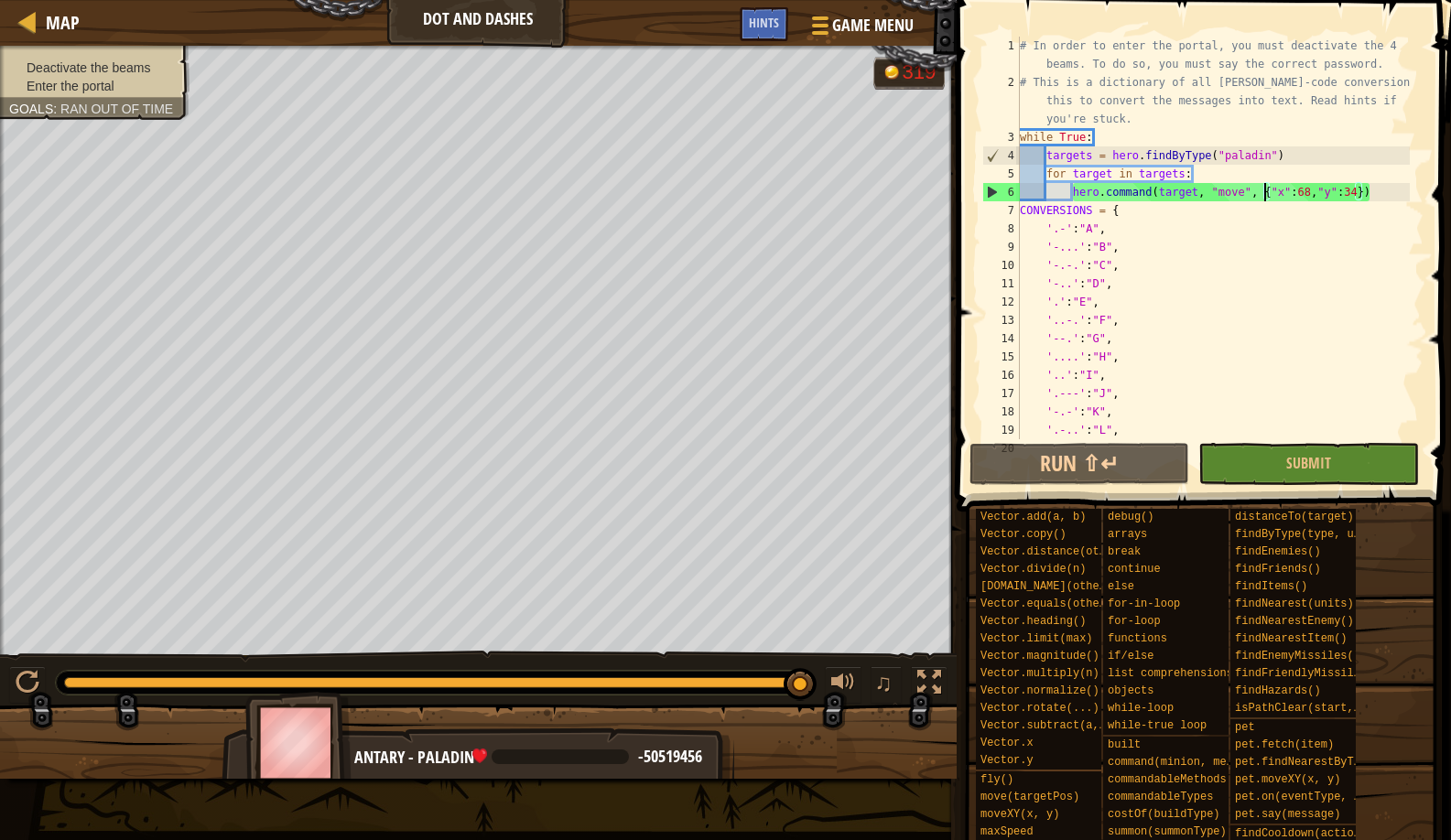
drag, startPoint x: 792, startPoint y: 684, endPoint x: 813, endPoint y: 709, distance: 32.6
click at [813, 709] on div "Deactivate the beams Enter the portal Goals : Ran out of time G reen B lack V i…" at bounding box center [725, 412] width 1451 height 733
click at [1065, 233] on div "# In order to enter the portal, you must deactivate the 4 beams. To do so, you …" at bounding box center [1213, 265] width 393 height 458
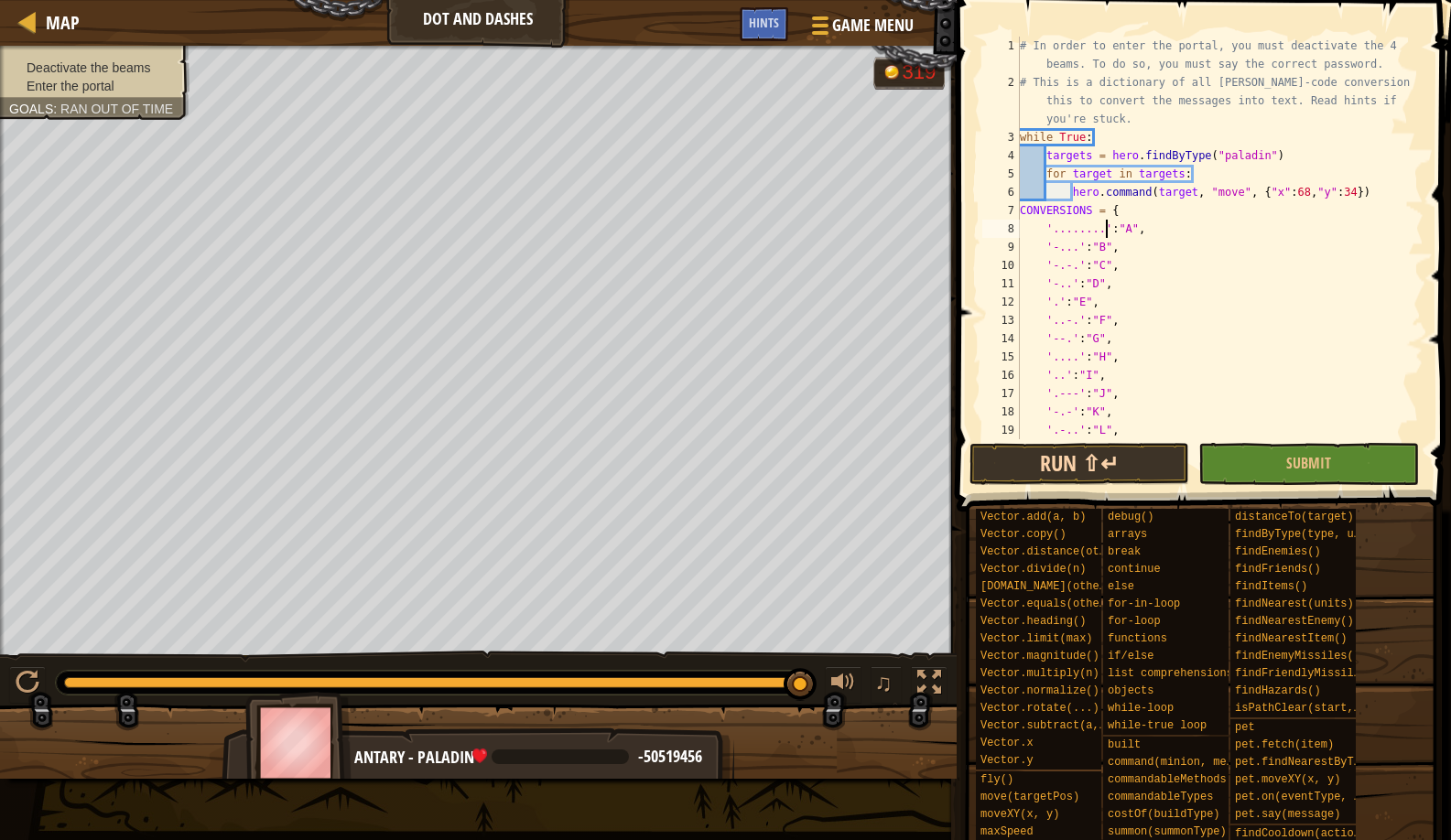
click at [1092, 444] on button "Run ⇧↵" at bounding box center [1079, 464] width 219 height 42
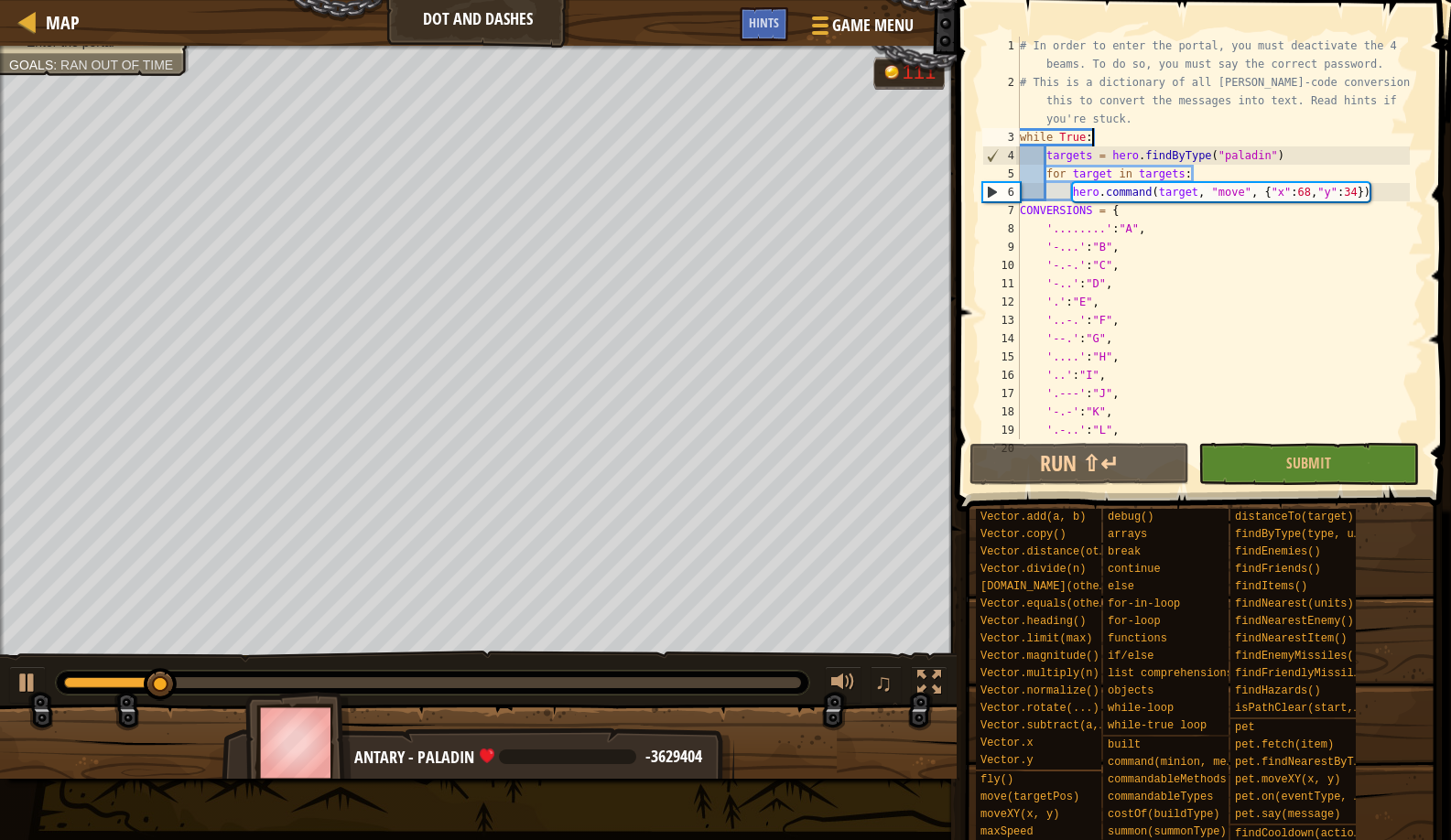
click at [1103, 141] on div "# In order to enter the portal, you must deactivate the 4 beams. To do so, you …" at bounding box center [1213, 265] width 393 height 458
type textarea "while True:"
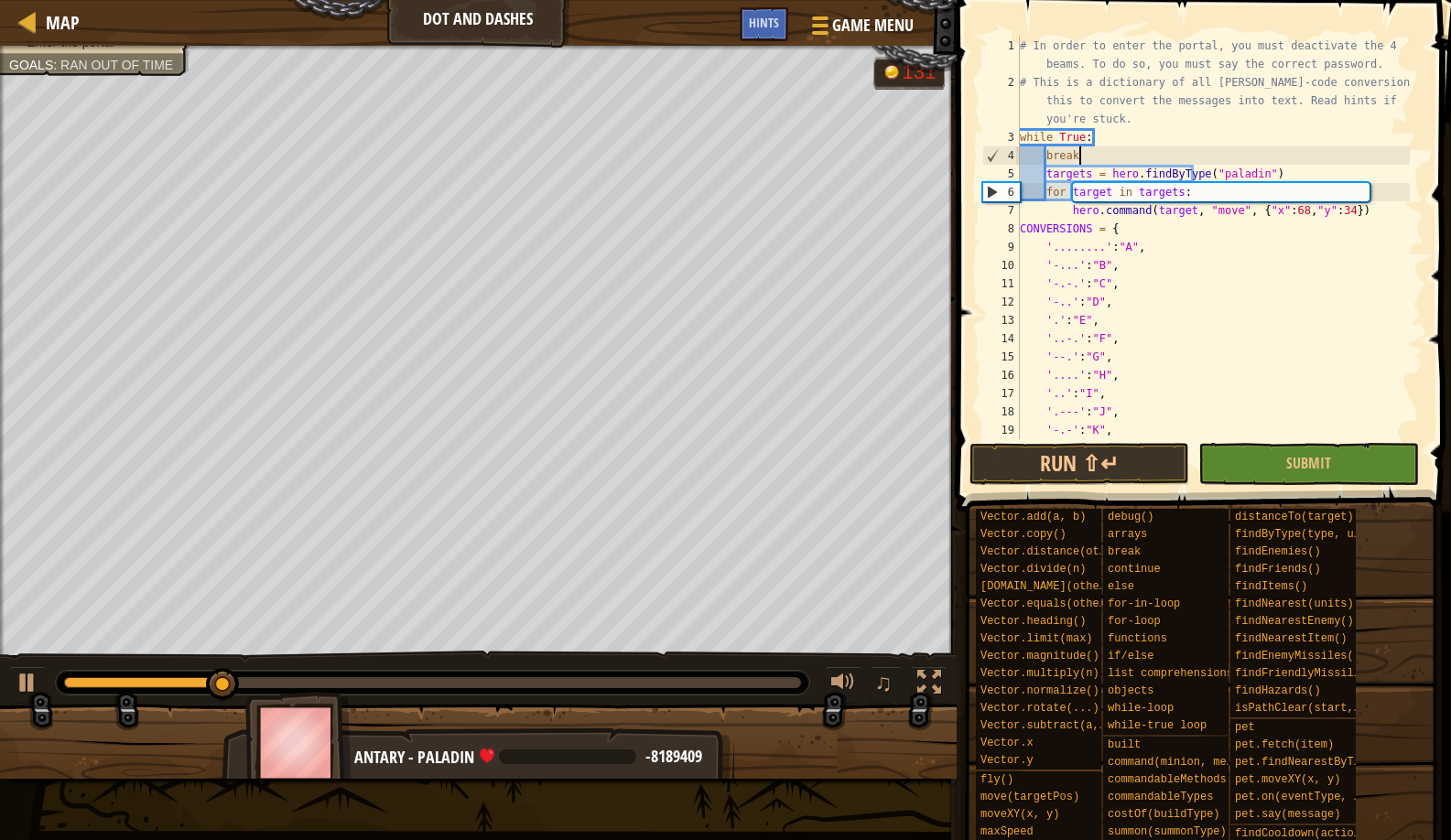
scroll to position [8, 4]
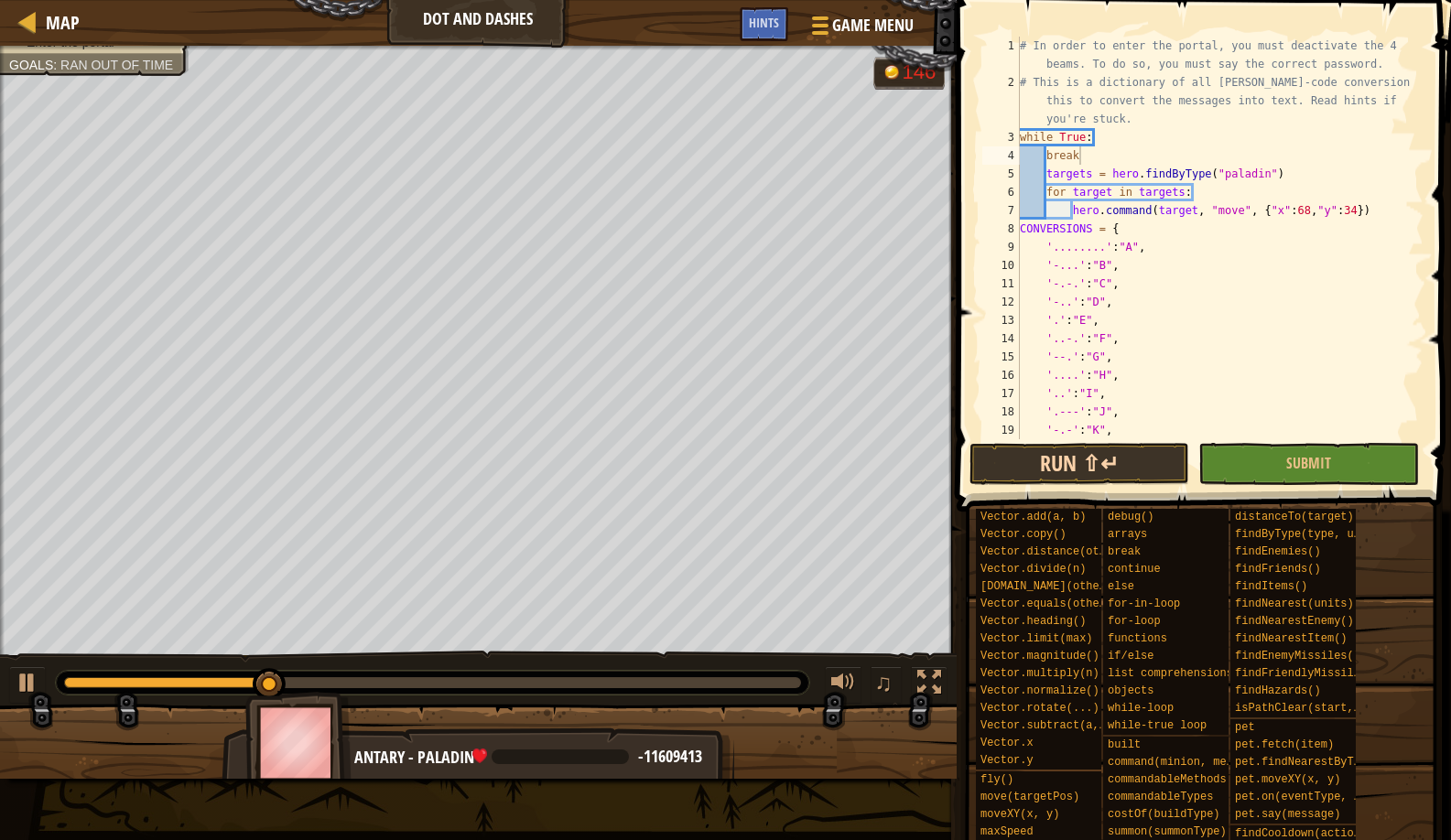
click at [1074, 454] on button "Run ⇧↵" at bounding box center [1079, 464] width 219 height 42
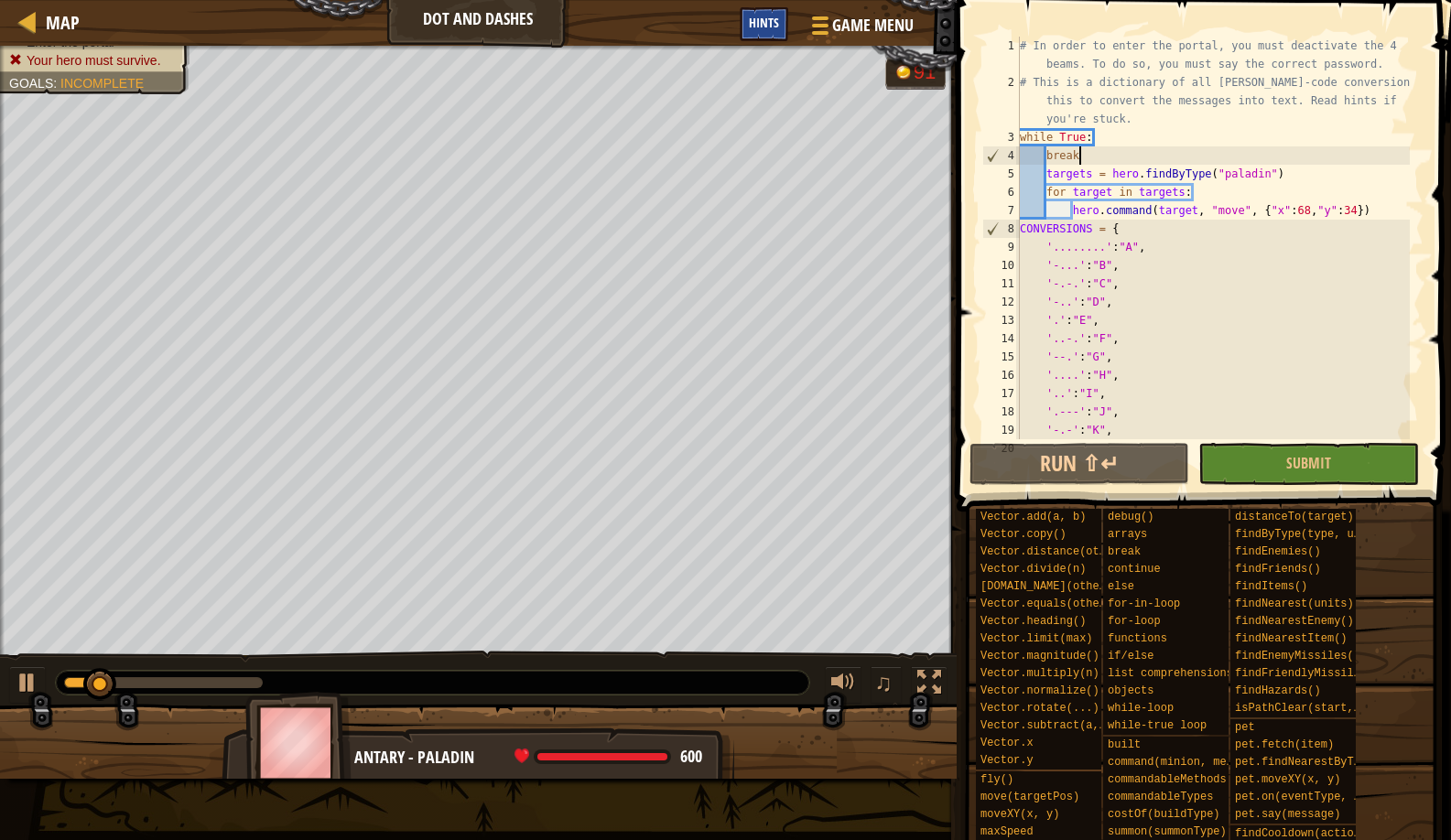
click at [760, 30] on div "Hints" at bounding box center [764, 24] width 49 height 34
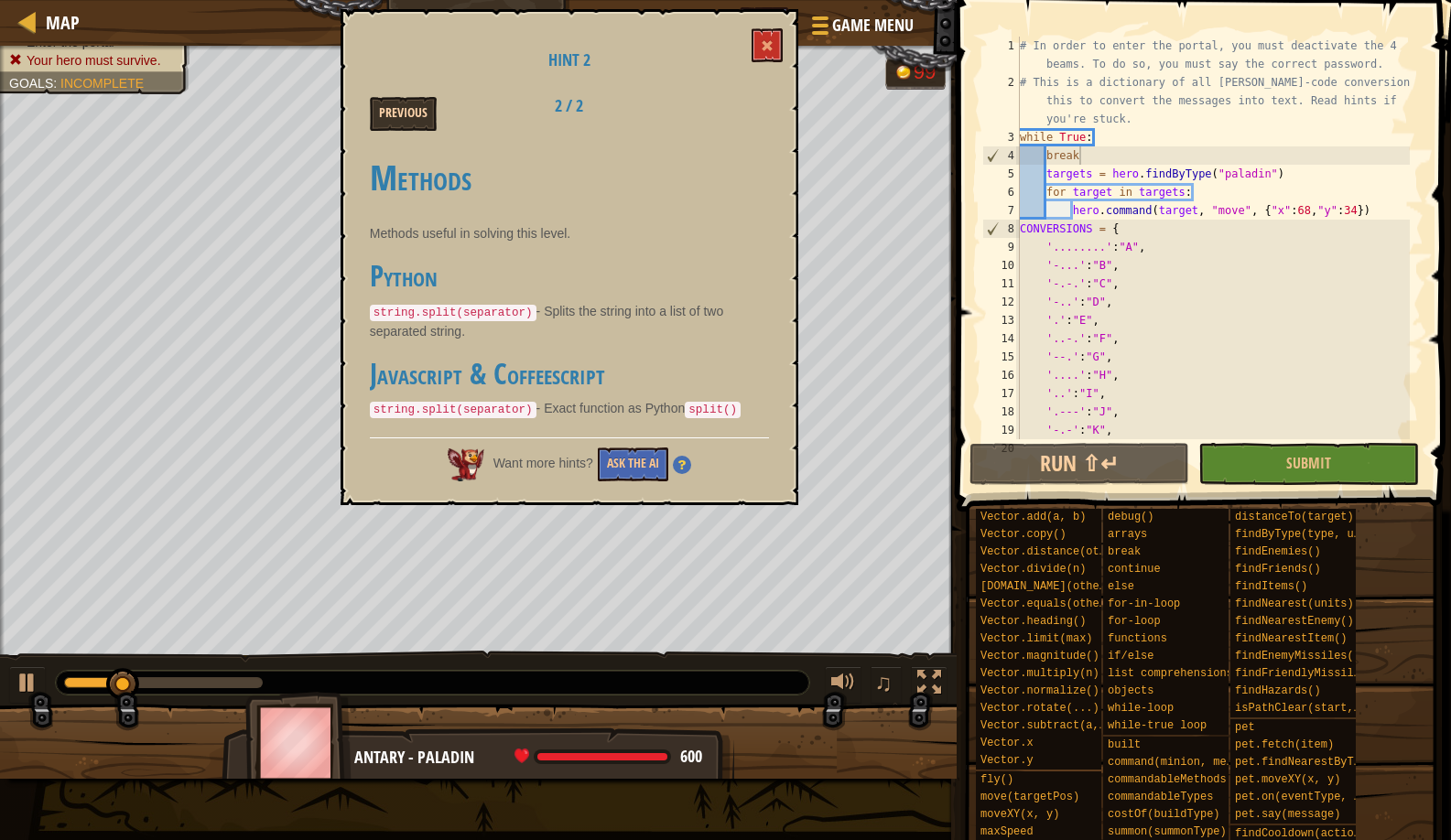
click at [394, 127] on button "Previous" at bounding box center [402, 114] width 67 height 34
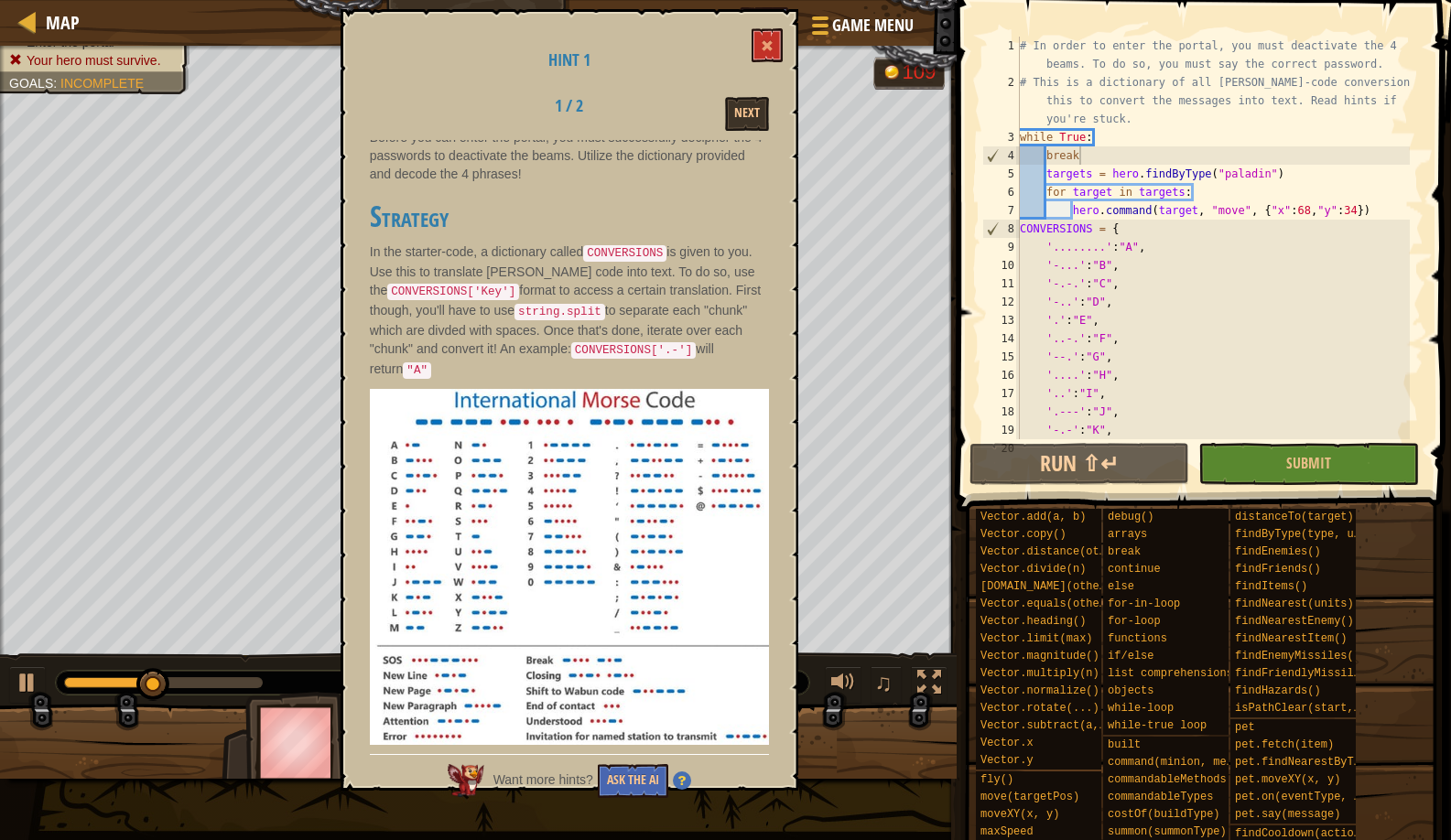
scroll to position [96, 0]
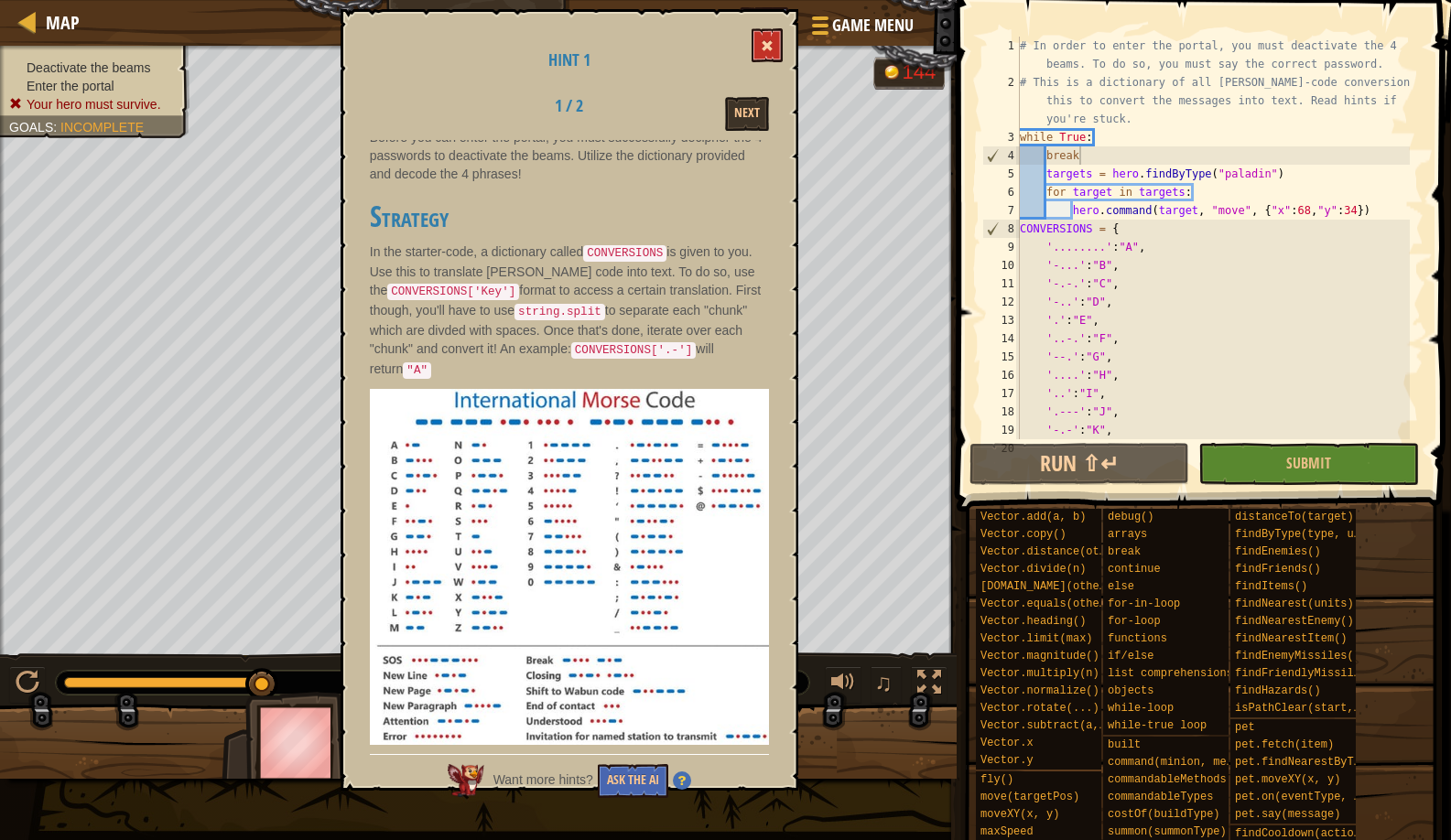
click at [756, 52] on button at bounding box center [767, 46] width 31 height 34
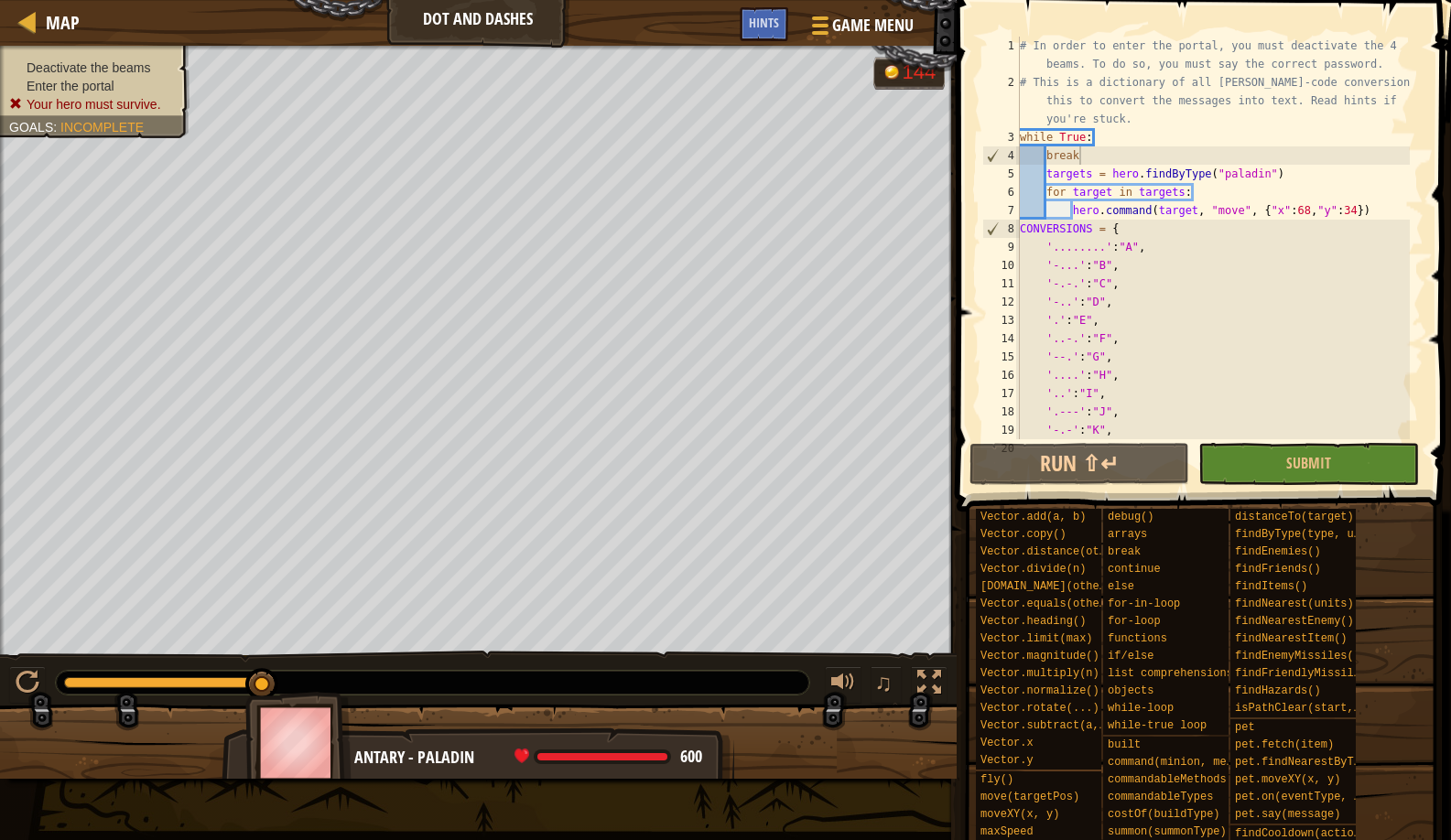
click at [1126, 241] on div "# In order to enter the portal, you must deactivate the 4 beams. To do so, you …" at bounding box center [1213, 265] width 393 height 458
click at [1133, 241] on div "# In order to enter the portal, you must deactivate the 4 beams. To do so, you …" at bounding box center [1213, 265] width 393 height 458
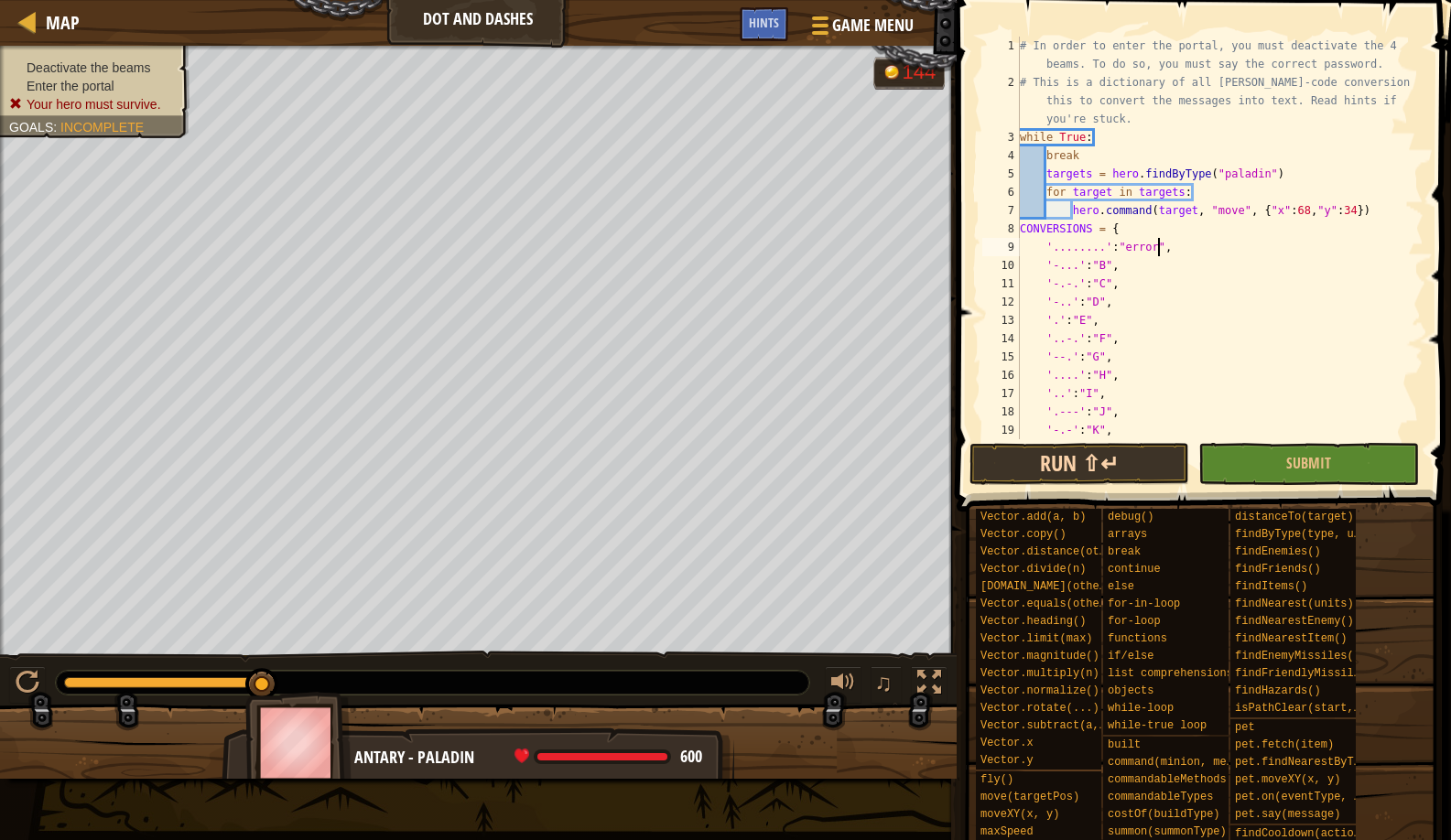
click at [1064, 476] on button "Run ⇧↵" at bounding box center [1079, 464] width 219 height 42
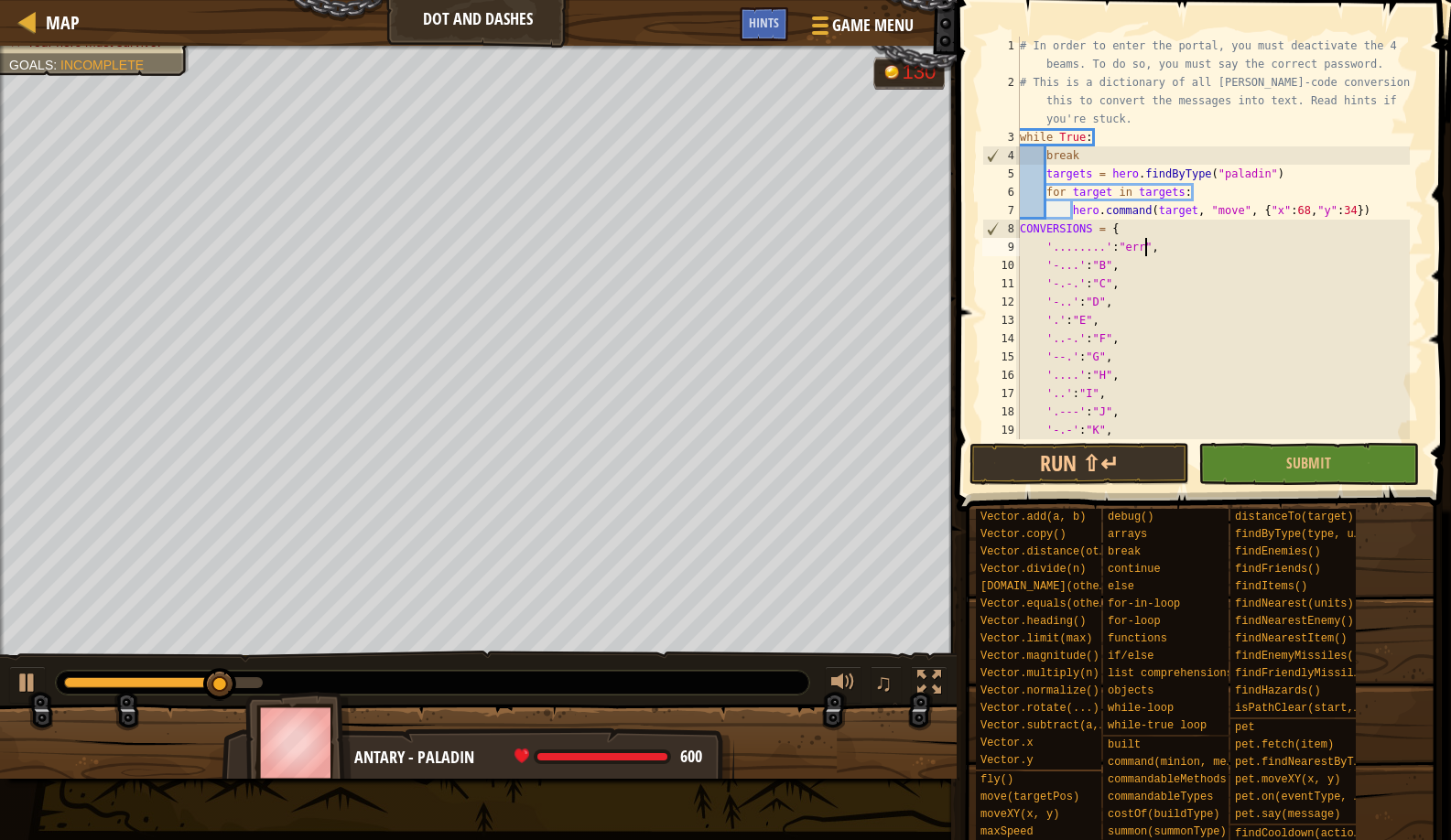
scroll to position [8, 9]
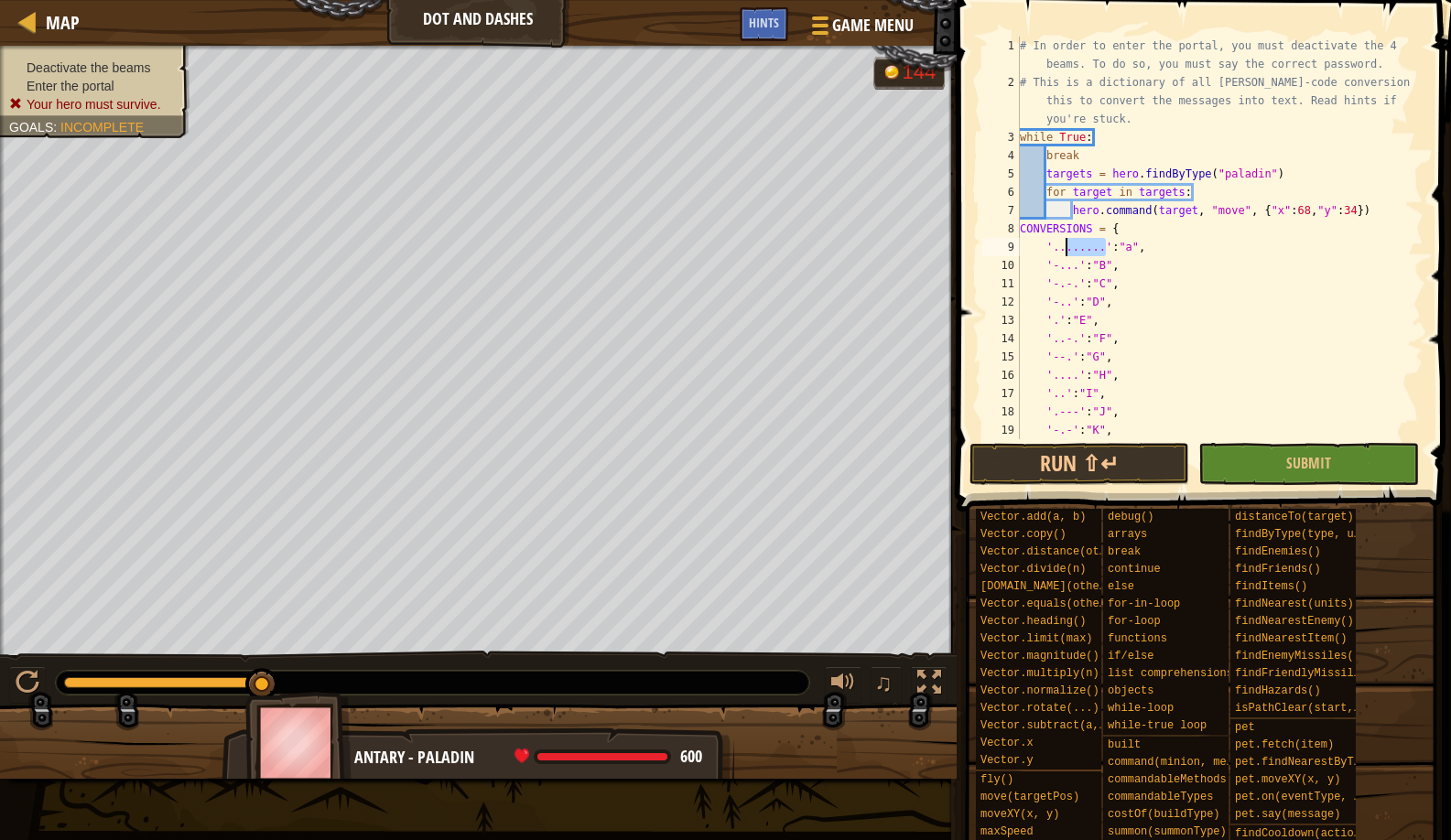
drag, startPoint x: 1089, startPoint y: 249, endPoint x: 1064, endPoint y: 252, distance: 25.2
click at [1064, 252] on div "# In order to enter the portal, you must deactivate the 4 beams. To do so, you …" at bounding box center [1213, 265] width 393 height 458
click at [1045, 462] on button "Run ⇧↵" at bounding box center [1079, 464] width 219 height 42
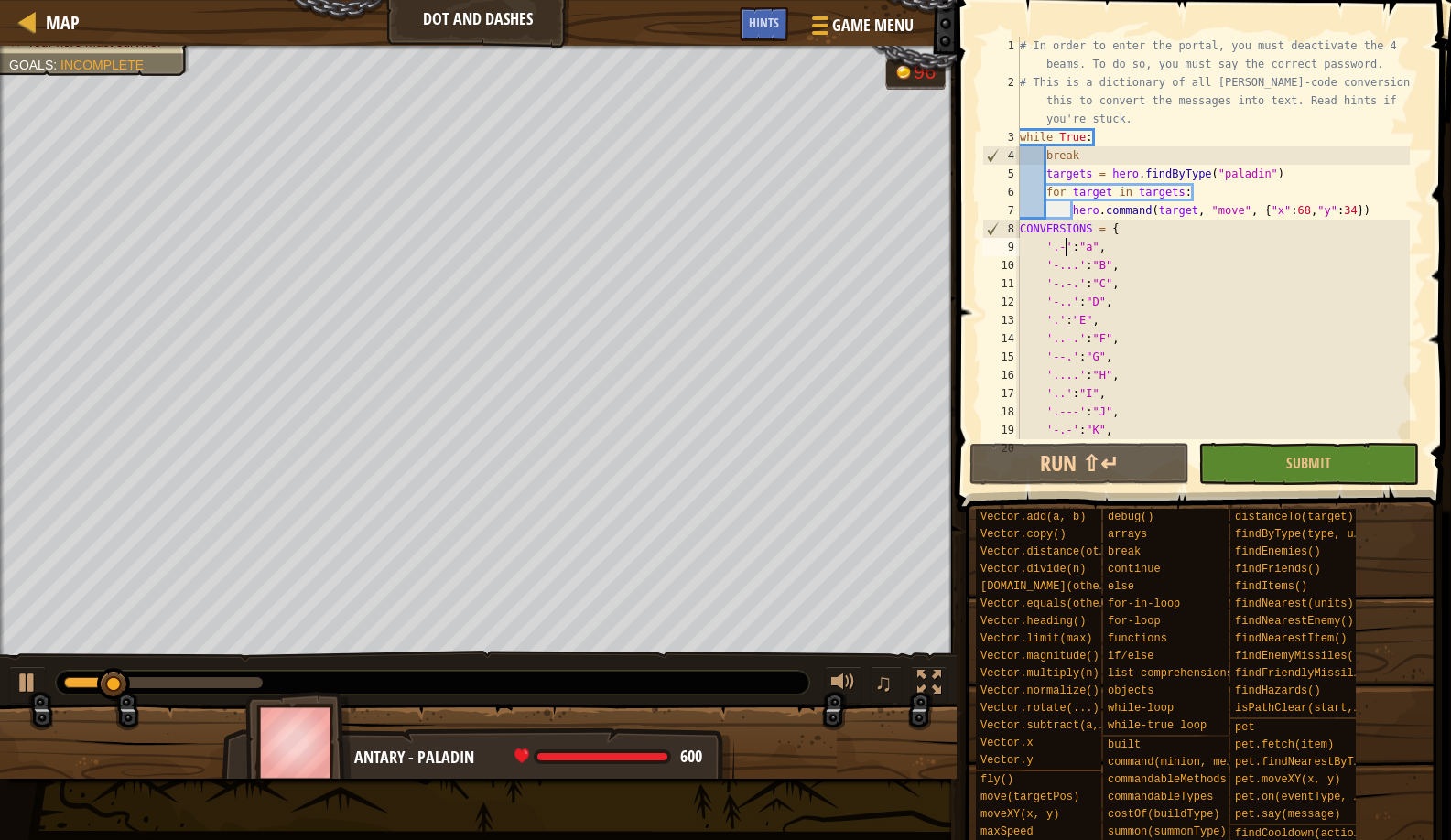
click at [1091, 248] on div "# In order to enter the portal, you must deactivate the 4 beams. To do so, you …" at bounding box center [1213, 265] width 393 height 458
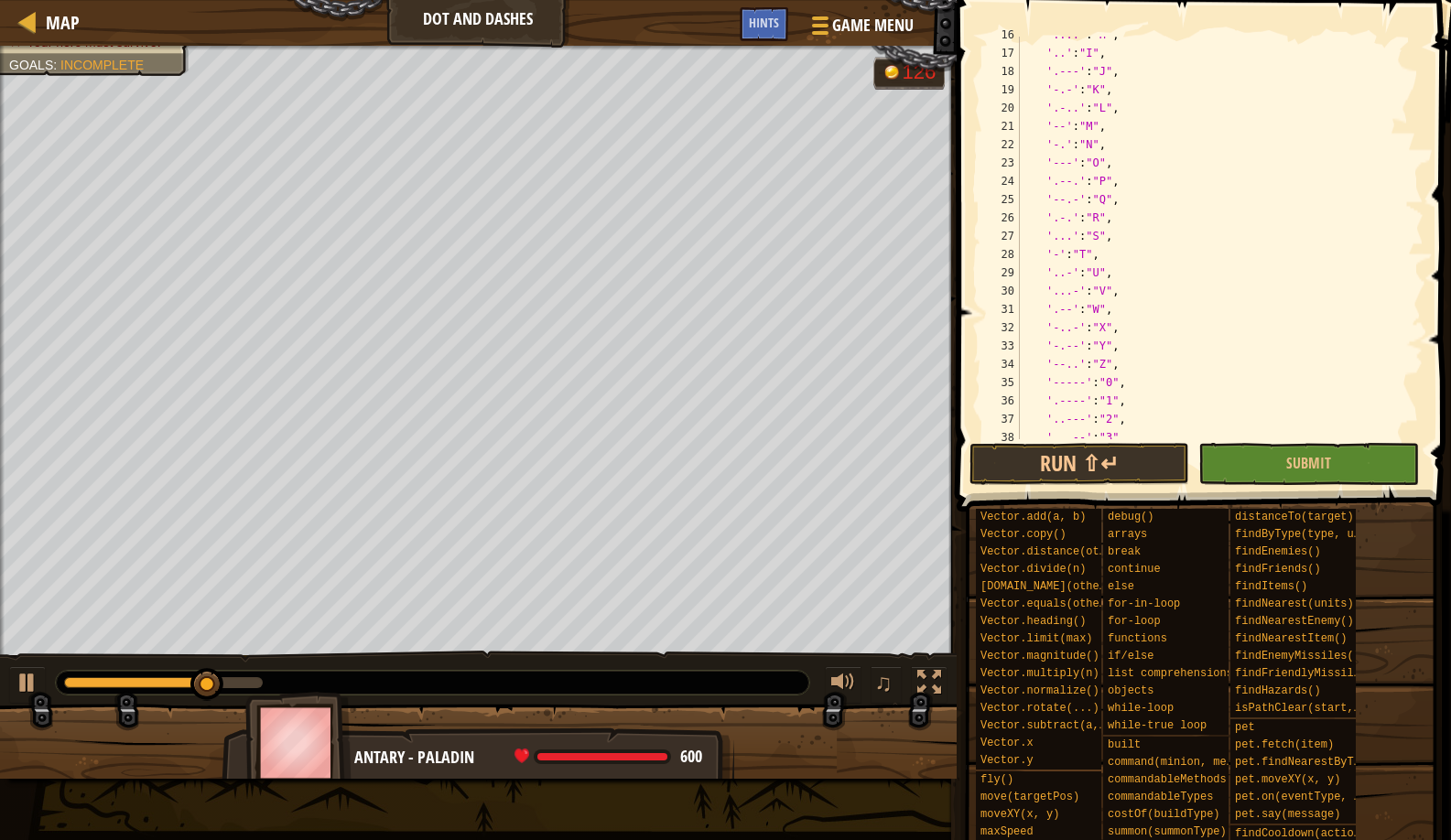
scroll to position [341, 0]
click at [1097, 167] on div "'....' : "H" , '..' : "I" , '.---' : "J" , '-.-' : "K" , '.-..' : "L" , '--' : …" at bounding box center [1213, 245] width 393 height 440
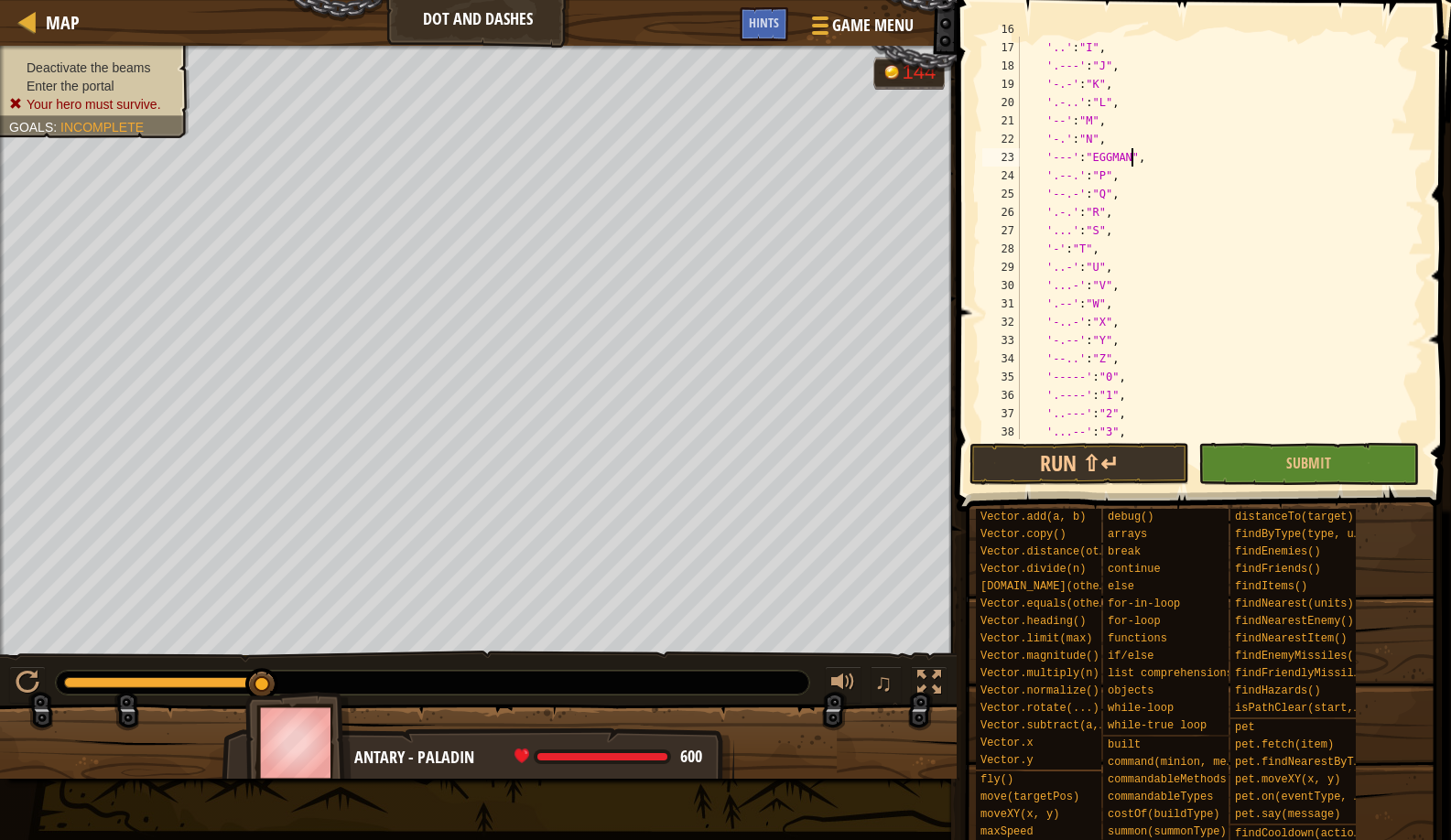
scroll to position [347, 0]
click at [1097, 268] on div "'....' : "H" , '..' : "I" , '.---' : "J" , '-.-' : "K" , '.-..' : "L" , '--' : …" at bounding box center [1213, 239] width 393 height 440
click at [1111, 326] on div "'--' : "M" , '-.' : "N" , '---' : "EGGMAN" , '.--.' : "P" , '--.-' : "Q" , '.-.…" at bounding box center [1213, 248] width 393 height 440
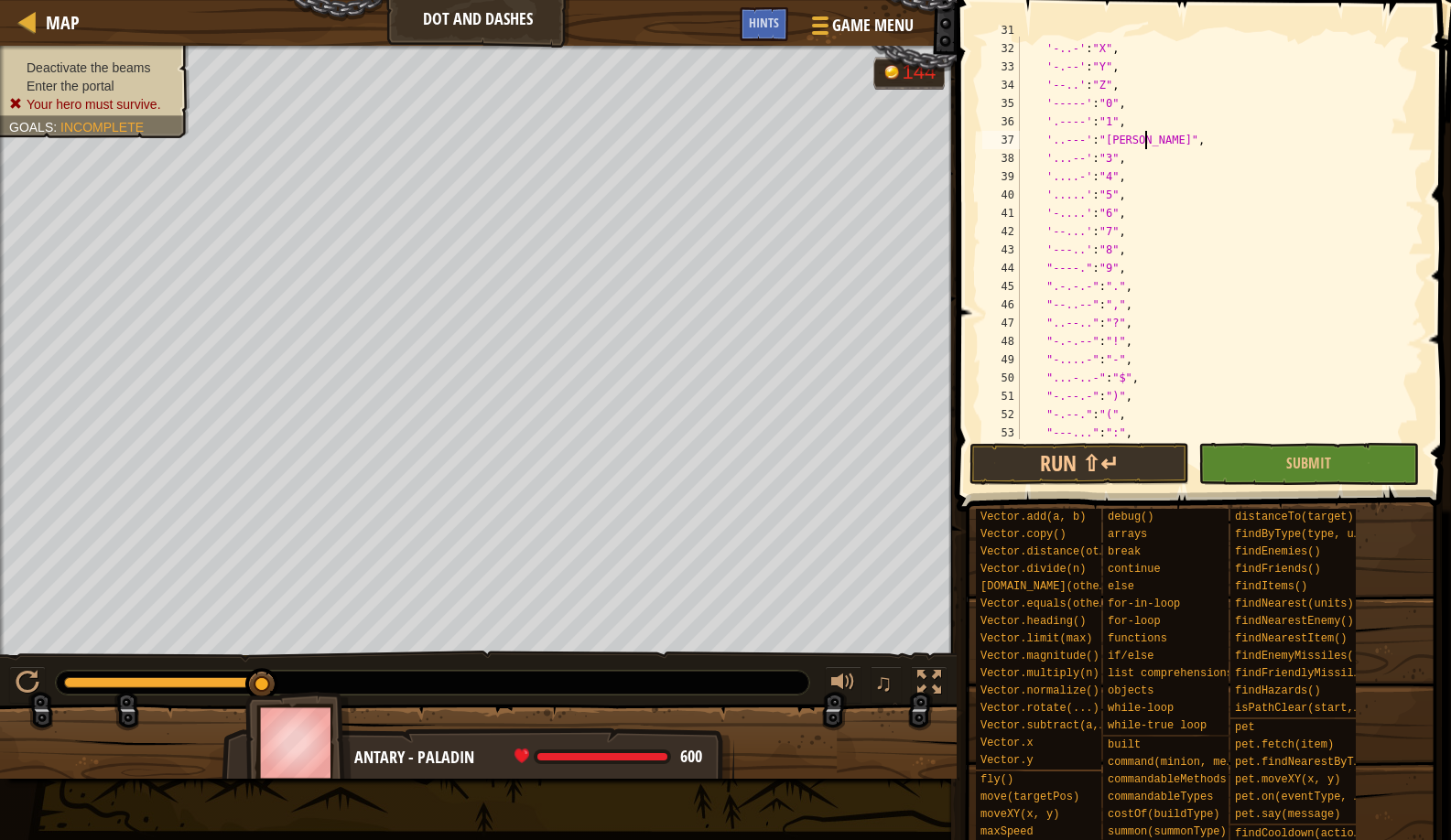
click at [1111, 247] on div "'.--' : "W" , '-..-' : "X" , '-.--' : "Y" , '--..' : "Z" , '-----' : "0" , '.--…" at bounding box center [1213, 240] width 393 height 440
click at [1047, 447] on button "Run ⇧↵" at bounding box center [1079, 464] width 219 height 42
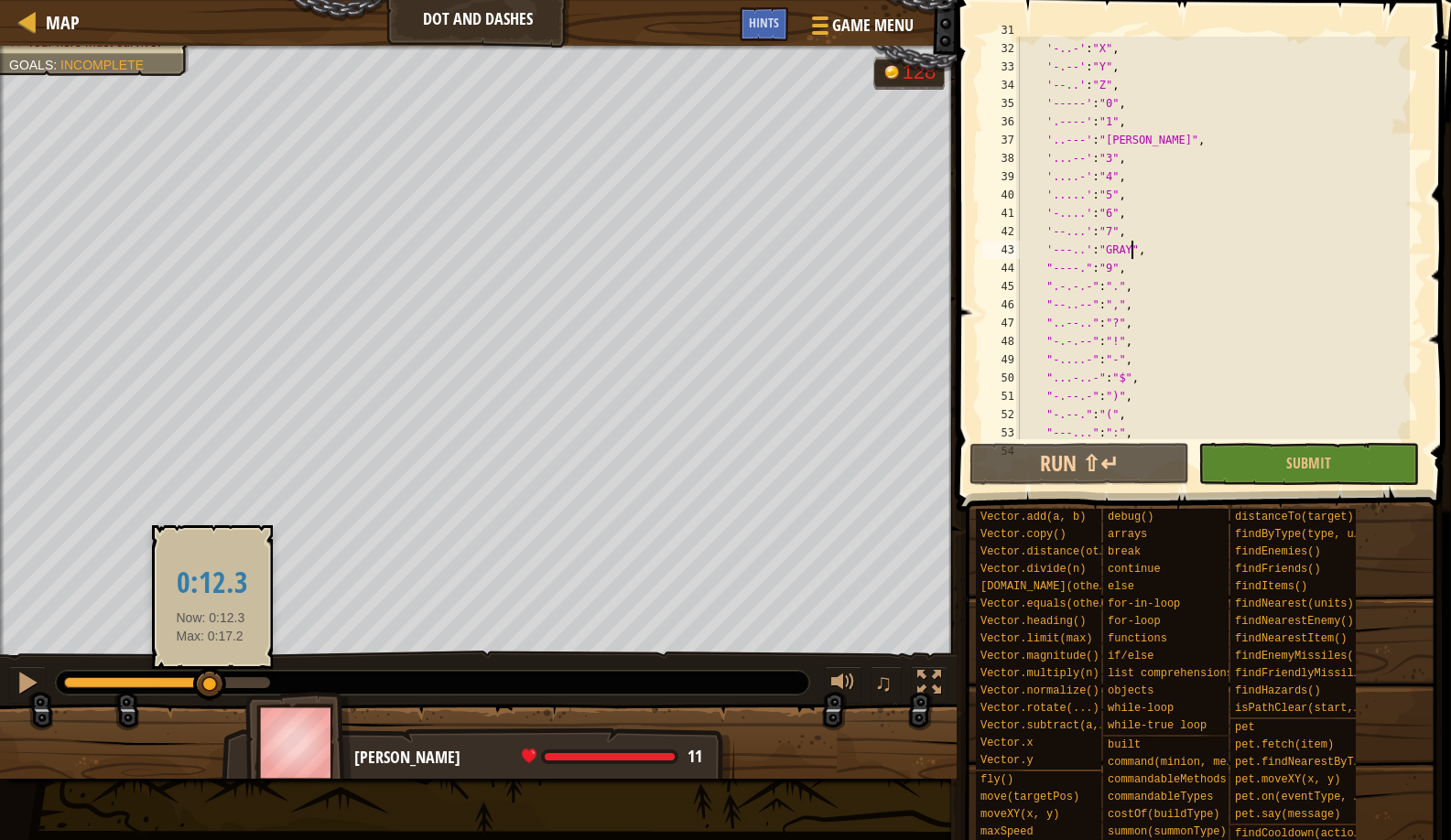
drag, startPoint x: 268, startPoint y: 679, endPoint x: 211, endPoint y: 679, distance: 57.0
click at [211, 679] on div at bounding box center [210, 684] width 33 height 33
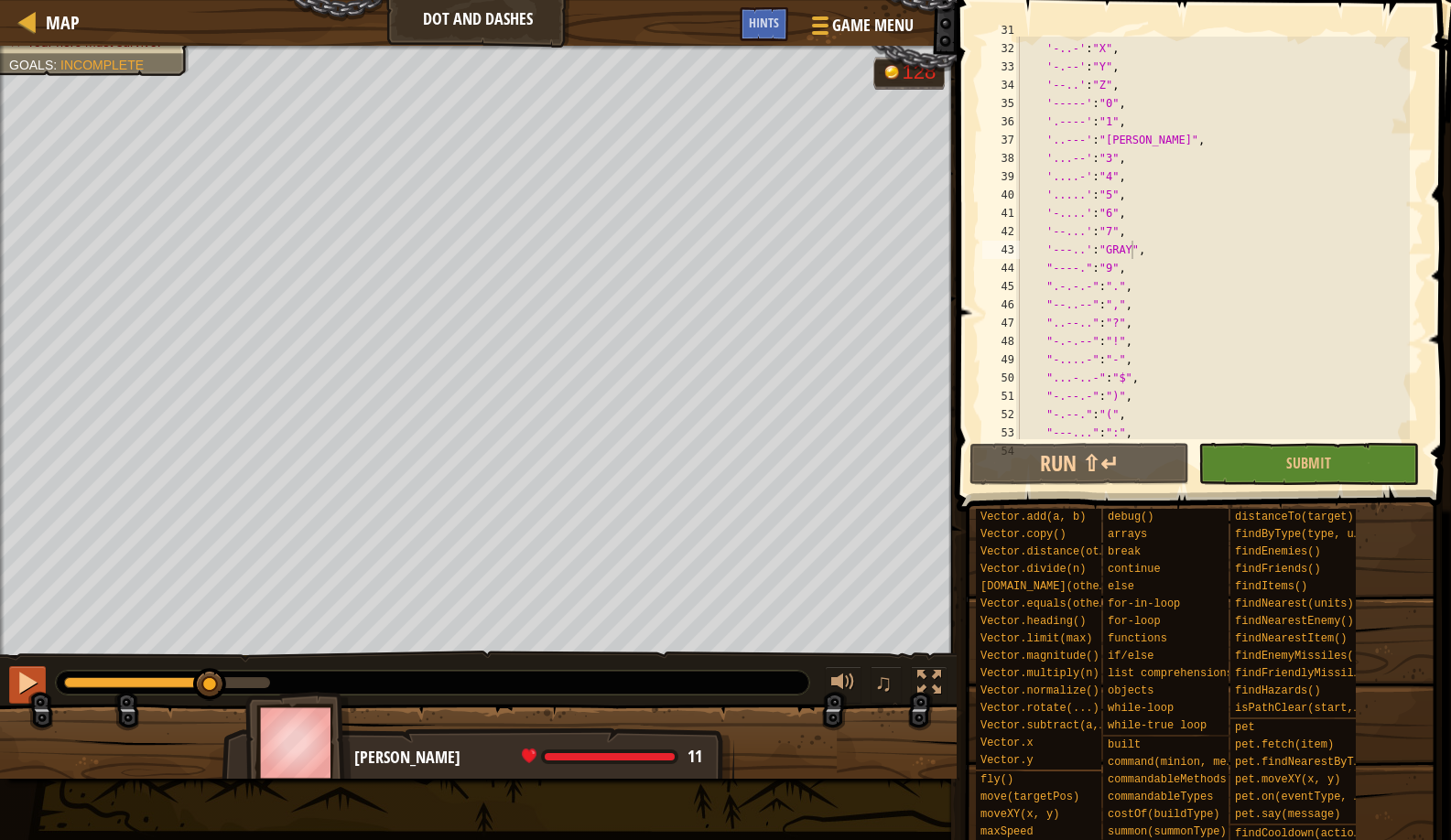
click at [38, 687] on div at bounding box center [28, 683] width 24 height 24
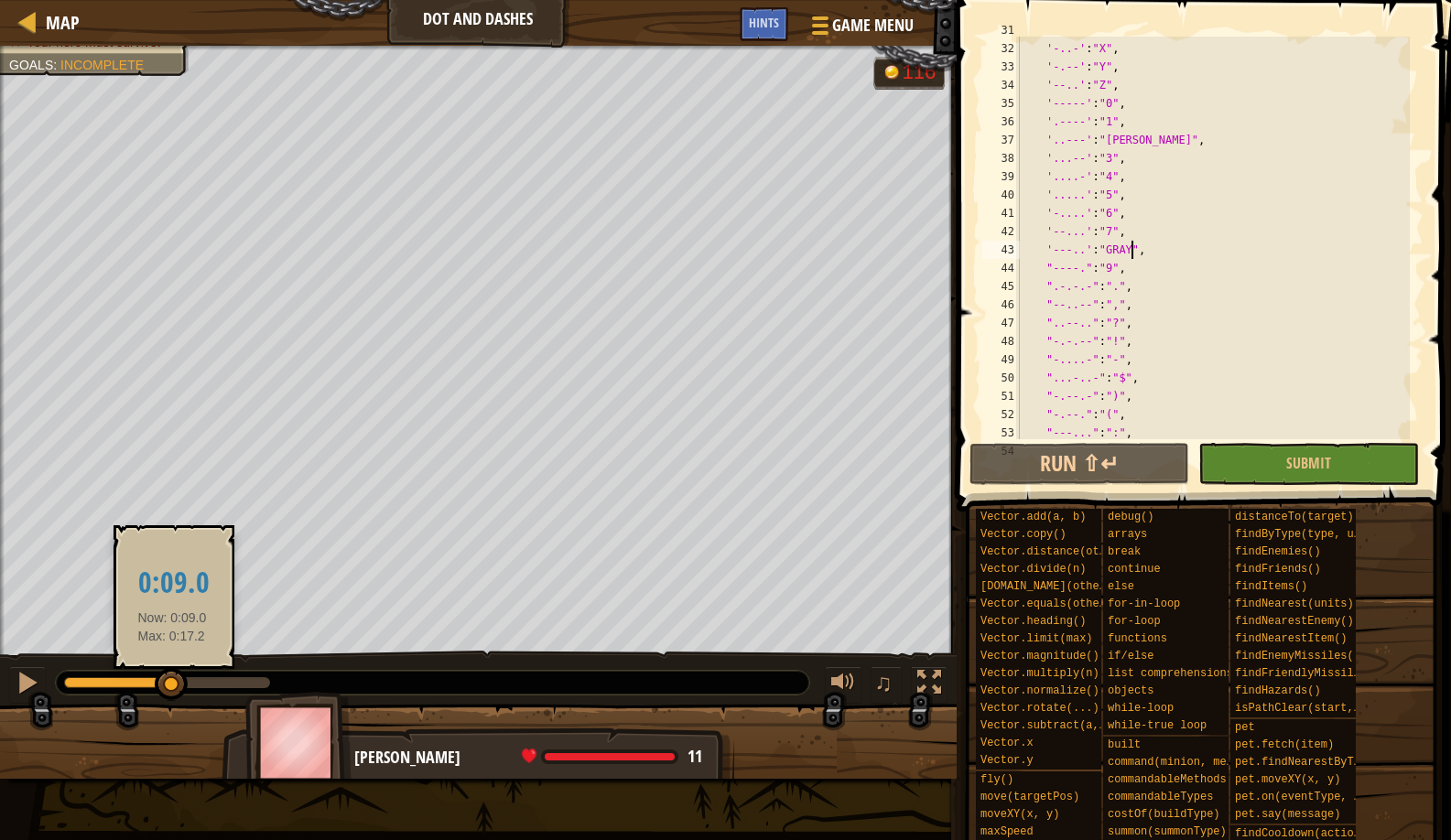
drag, startPoint x: 206, startPoint y: 683, endPoint x: 172, endPoint y: 690, distance: 34.7
click at [172, 690] on div at bounding box center [171, 684] width 33 height 33
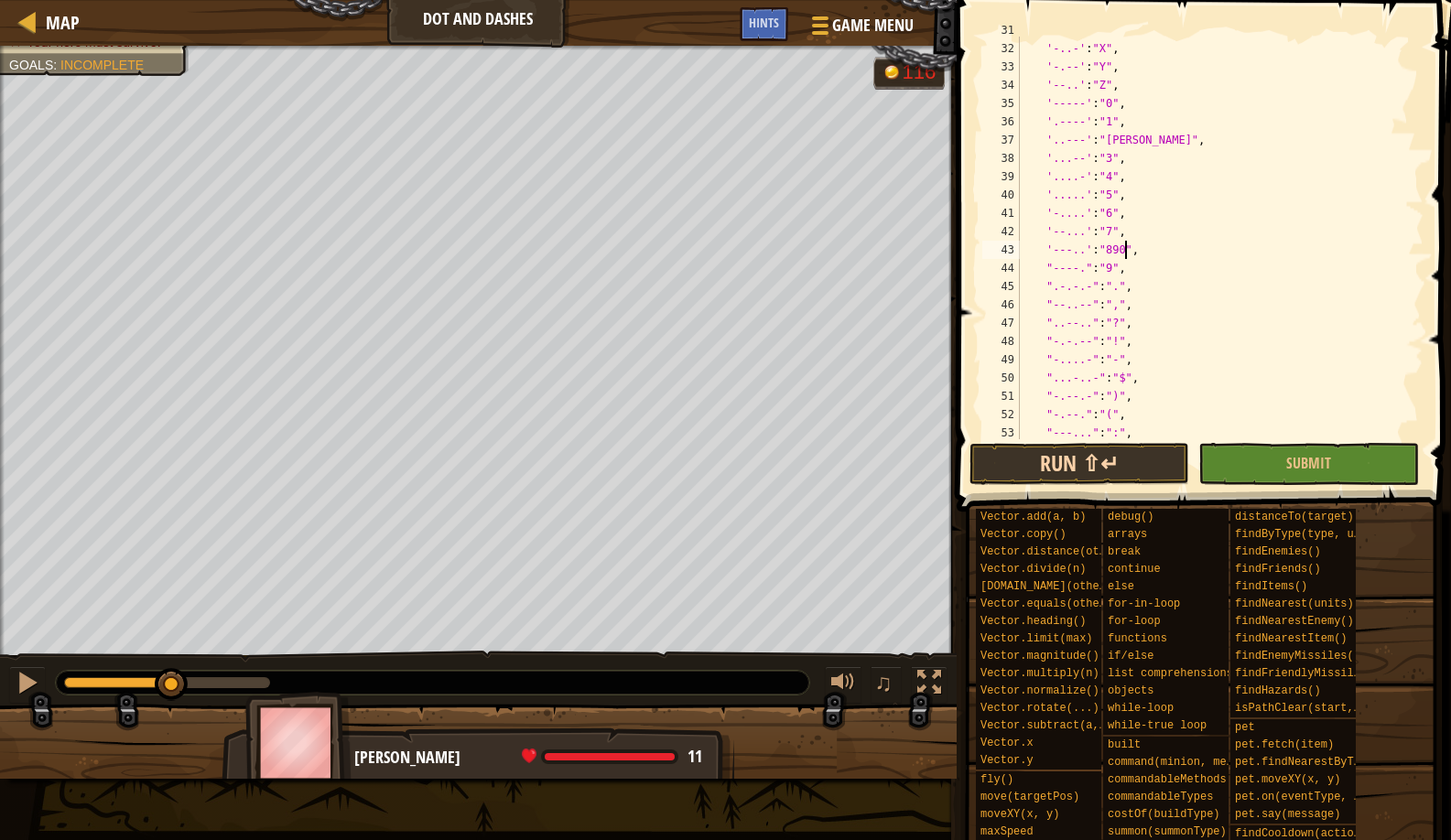
click at [1129, 460] on button "Run ⇧↵" at bounding box center [1079, 464] width 219 height 42
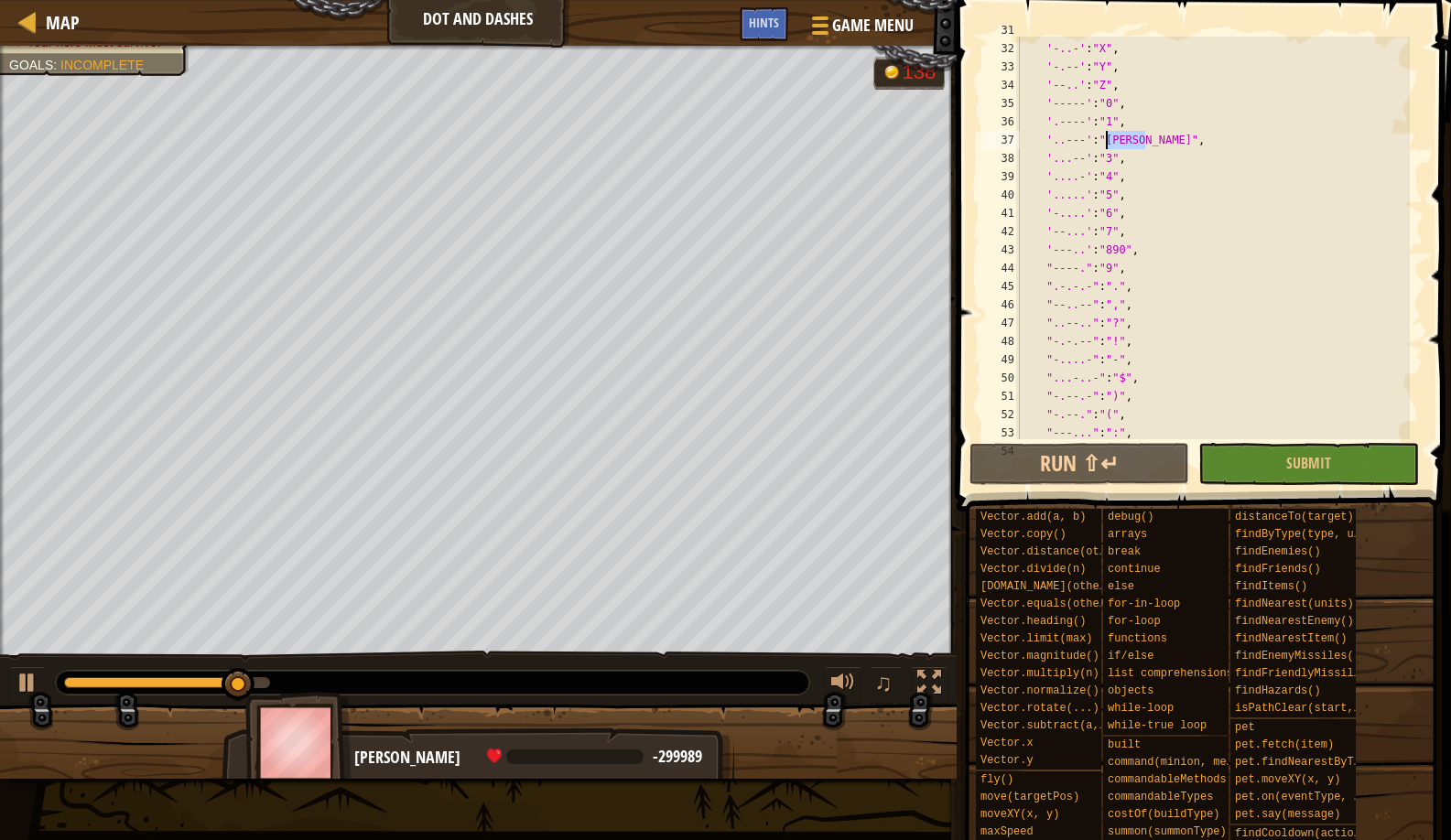
drag, startPoint x: 1144, startPoint y: 139, endPoint x: 1107, endPoint y: 138, distance: 37.0
click at [1107, 138] on div "'.--' : "W" , '-..-' : "X" , '-.--' : "Y" , '--..' : "Z" , '-----' : "0" , '.--…" at bounding box center [1213, 240] width 393 height 440
click at [1037, 450] on button "Run ⇧↵" at bounding box center [1079, 464] width 219 height 42
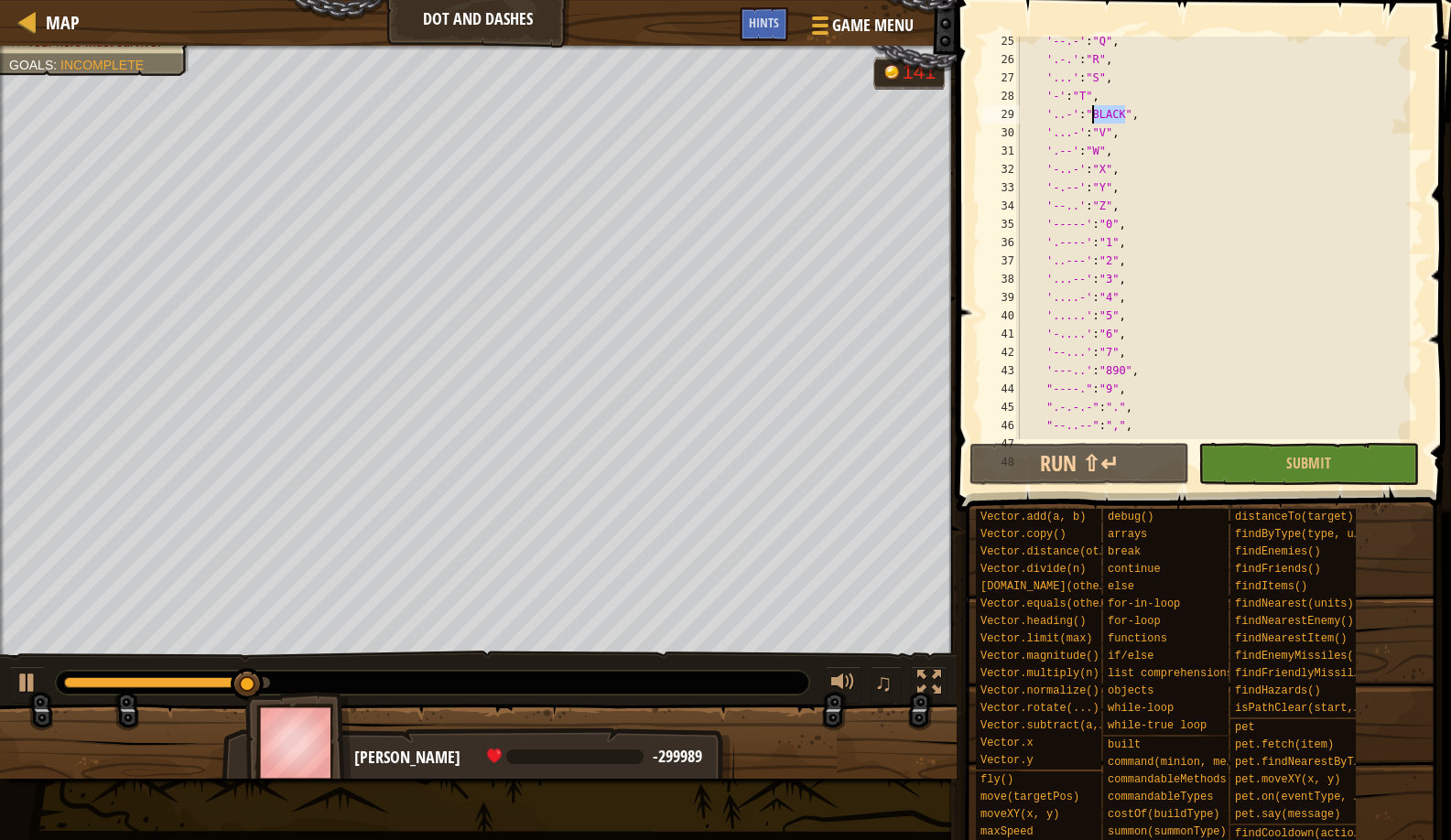
drag, startPoint x: 1126, startPoint y: 112, endPoint x: 1095, endPoint y: 117, distance: 31.4
click at [1095, 117] on div "'--.-' : "Q" , '.-.' : "R" , '...' : "S" , '-' : "T" , '..-' : "BLACK" , '...-'…" at bounding box center [1213, 251] width 393 height 440
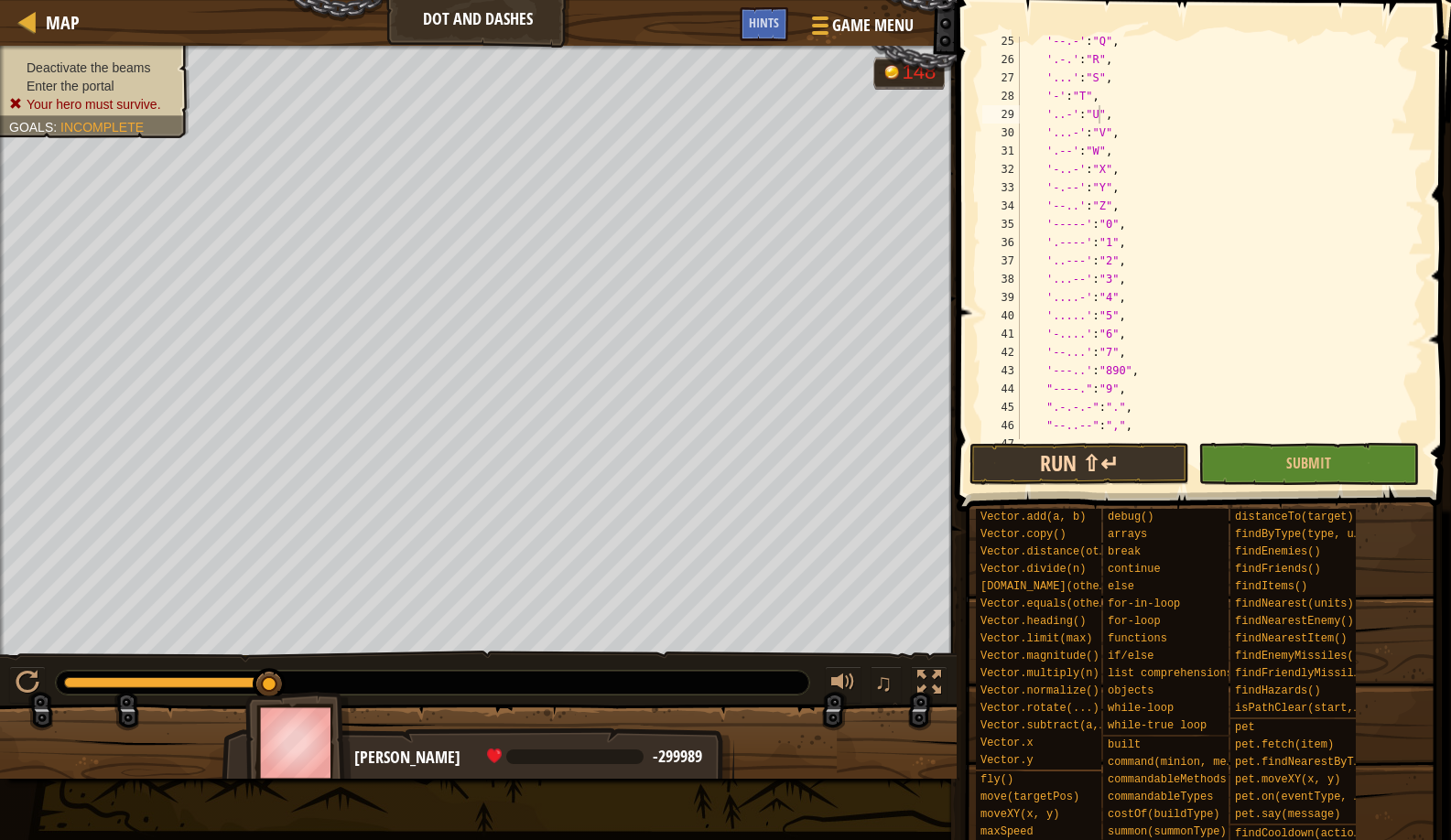
click at [1075, 475] on button "Run ⇧↵" at bounding box center [1079, 464] width 219 height 42
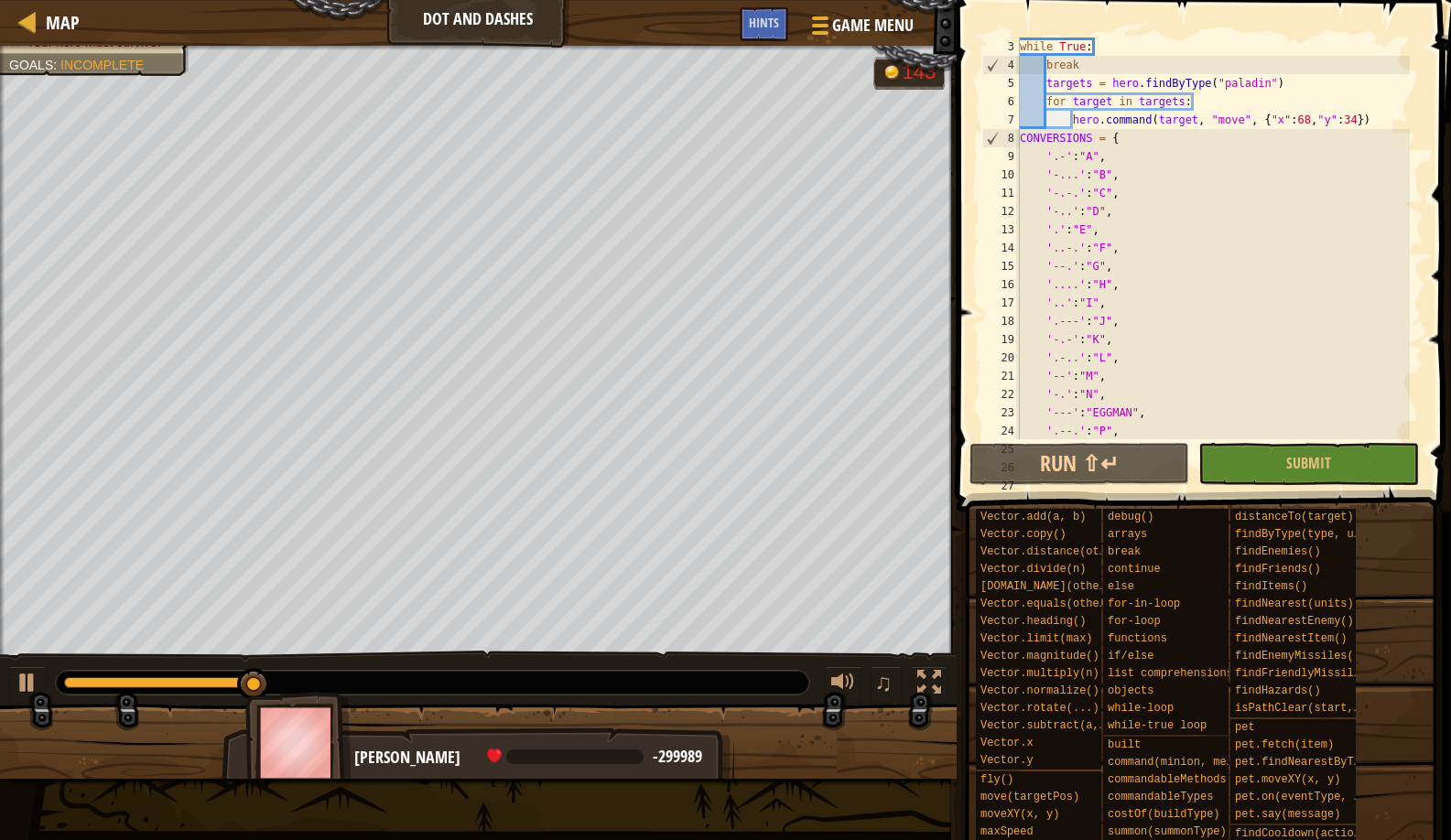
scroll to position [96, 0]
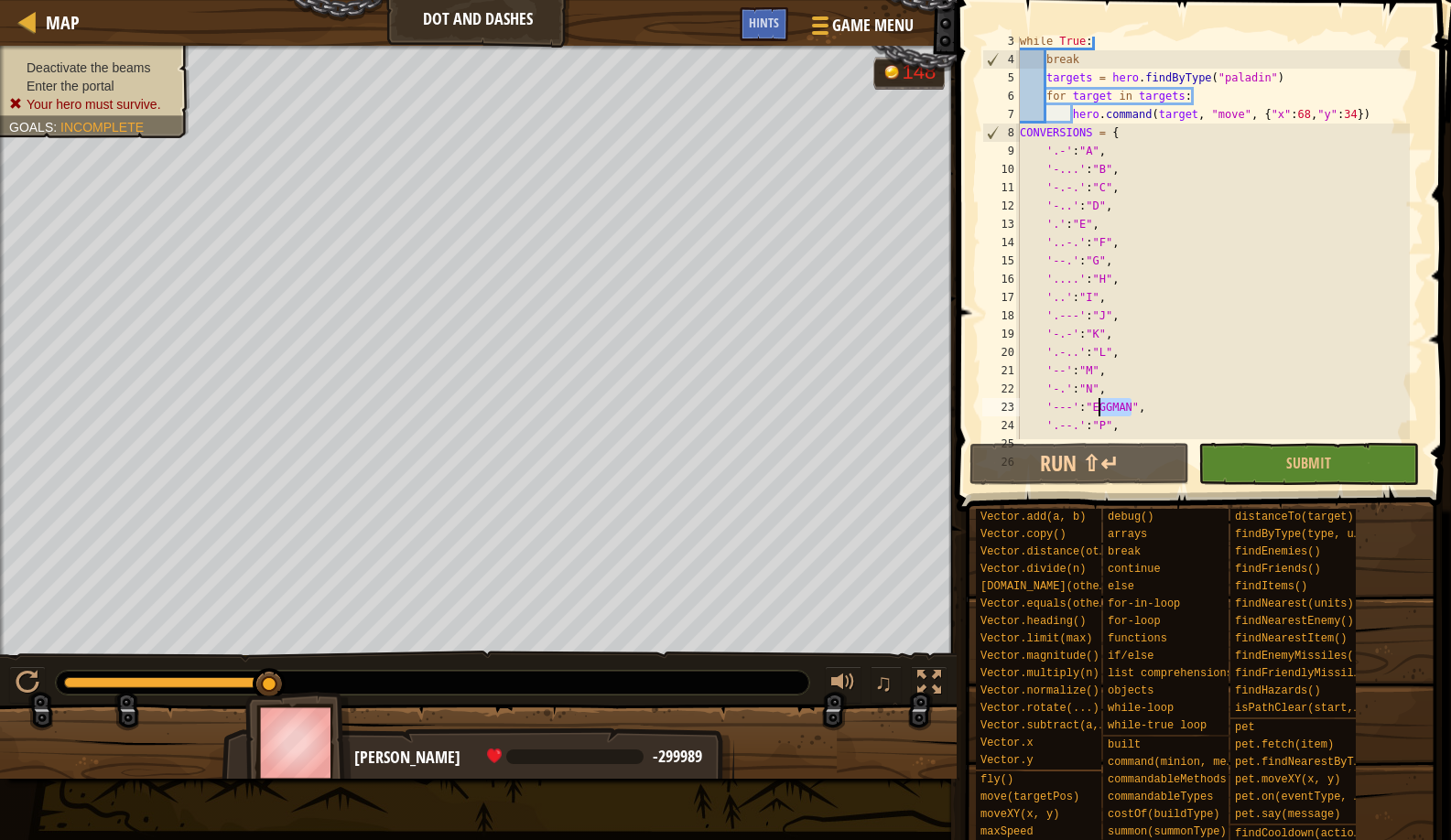
drag, startPoint x: 1132, startPoint y: 406, endPoint x: 1099, endPoint y: 408, distance: 33.1
click at [1099, 408] on div "while True : break targets = hero . findByType ( "paladin" ) for target in targ…" at bounding box center [1213, 251] width 393 height 440
type textarea "'---':"E","
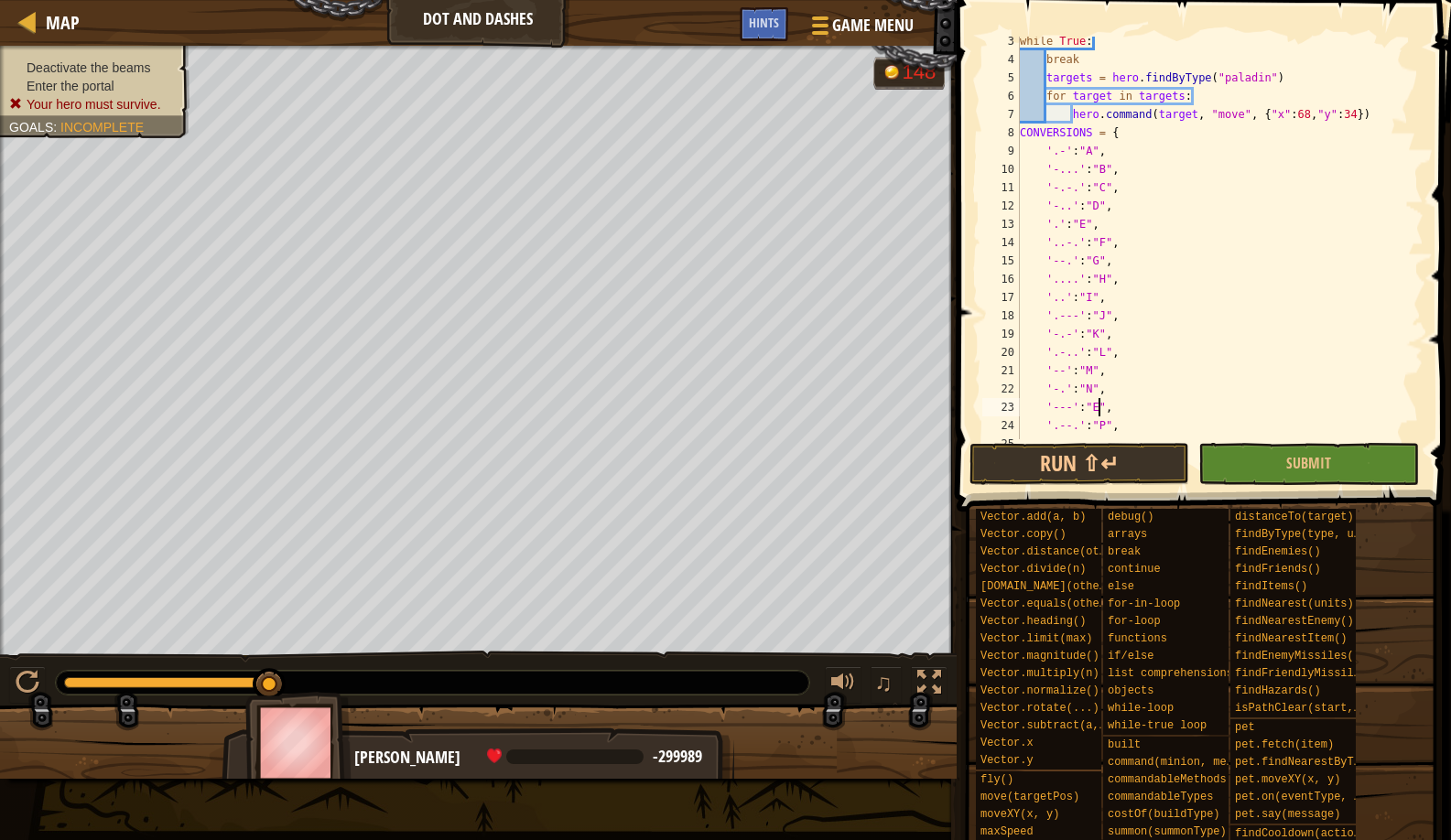
click at [1061, 488] on span at bounding box center [1206, 230] width 509 height 566
click at [1042, 472] on button "Run ⇧↵" at bounding box center [1079, 464] width 219 height 42
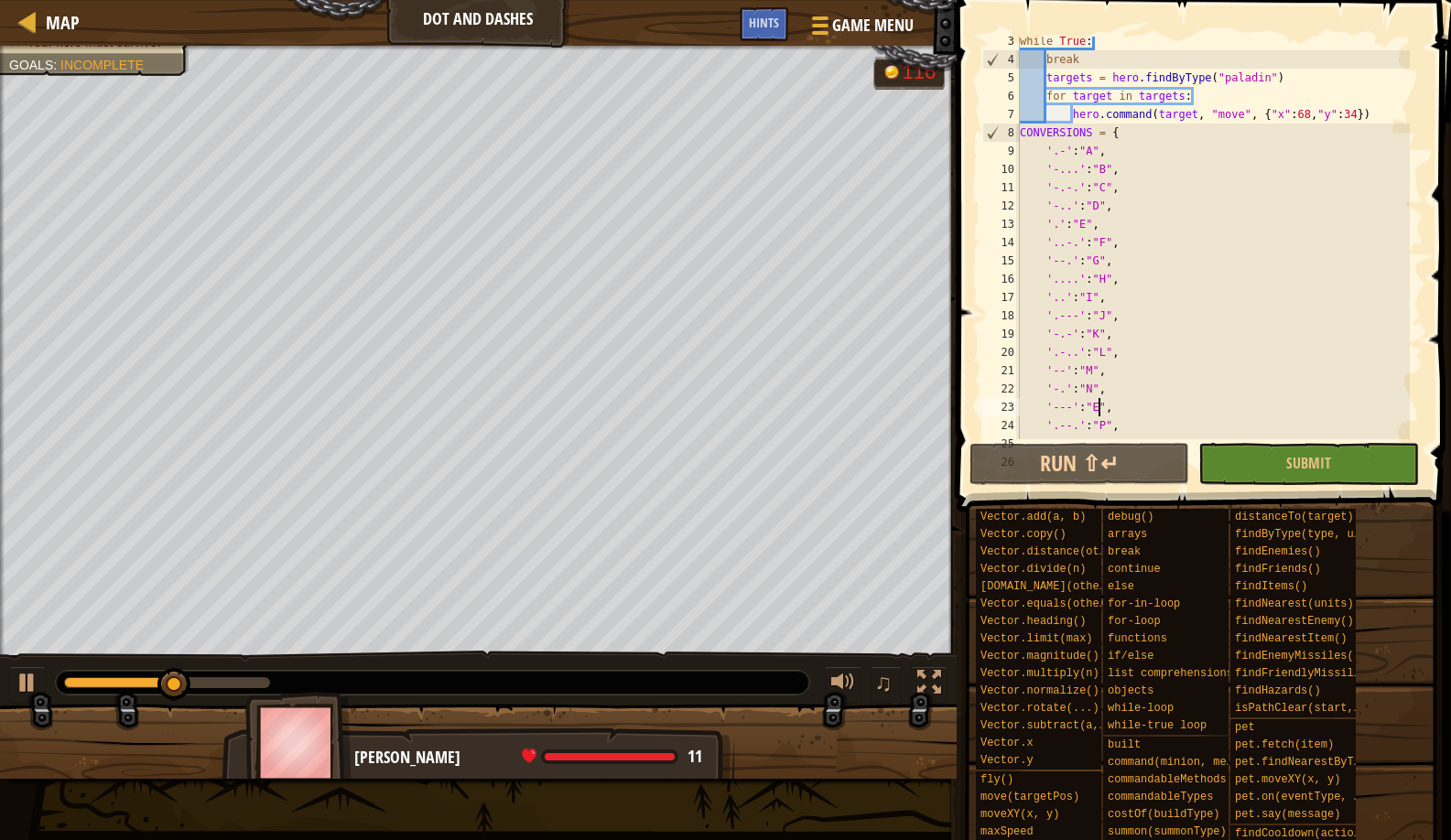
scroll to position [96, 0]
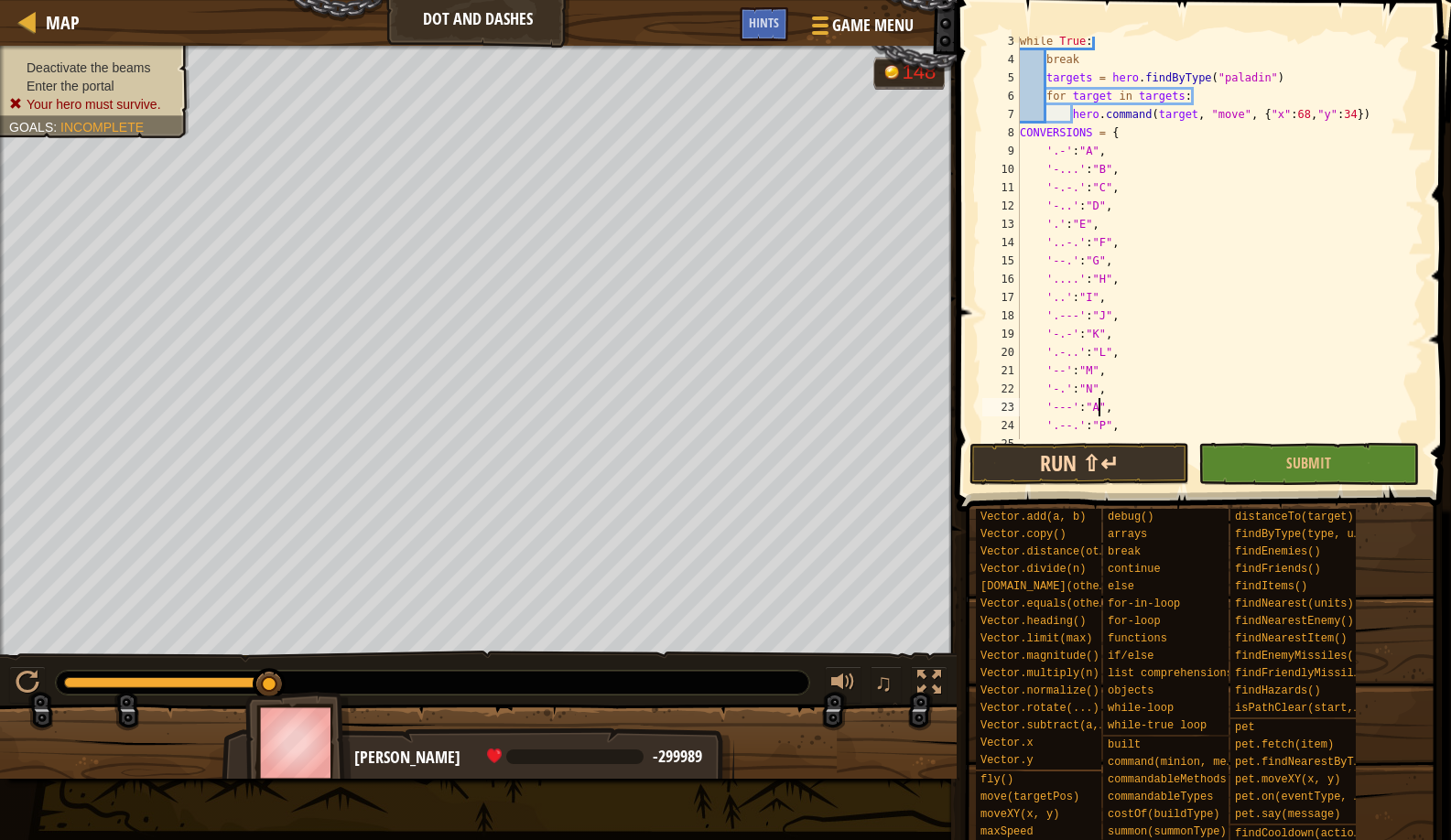
click at [989, 475] on button "Run ⇧↵" at bounding box center [1079, 464] width 219 height 42
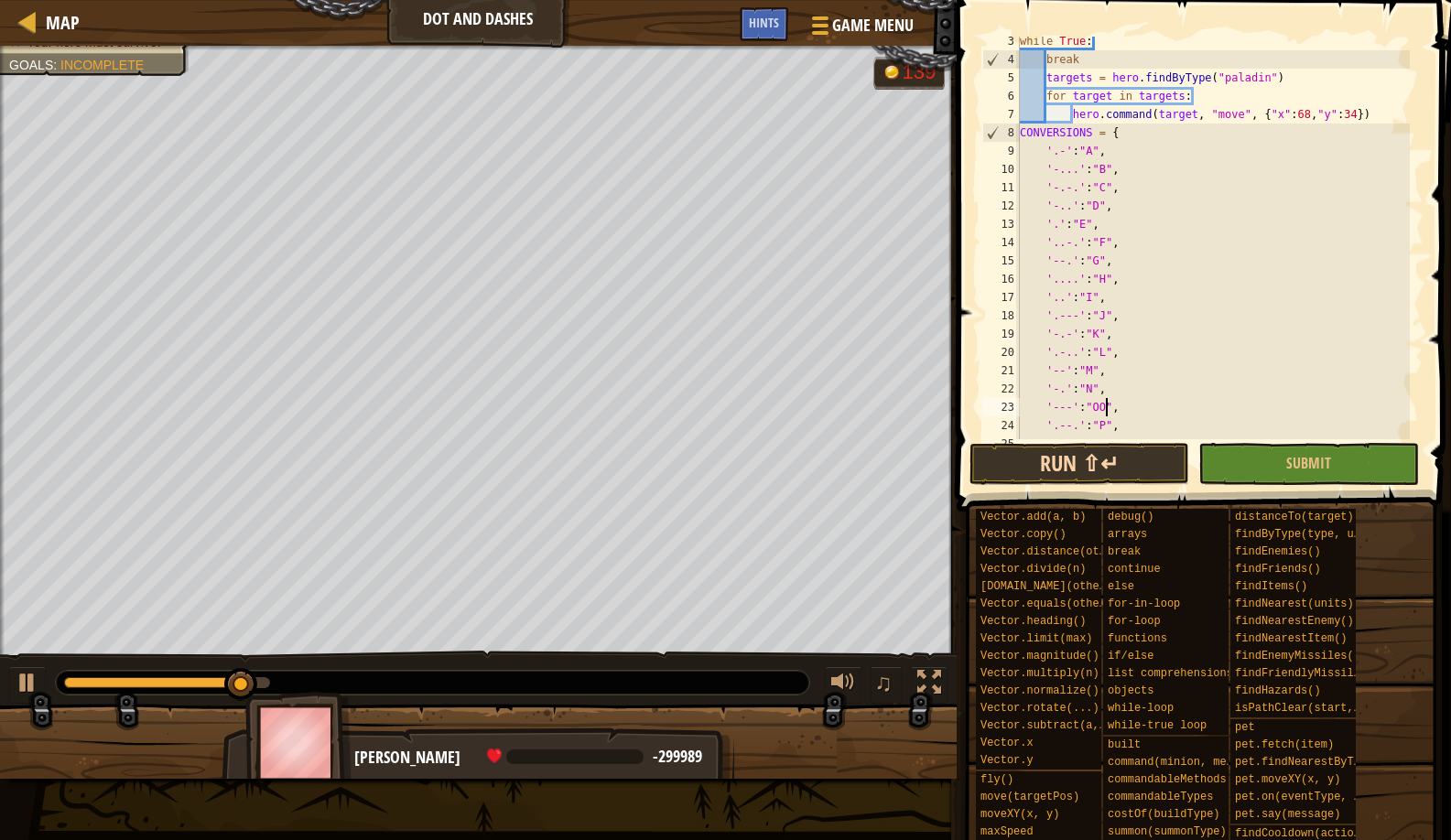
click at [1009, 453] on button "Run ⇧↵" at bounding box center [1079, 464] width 219 height 42
click at [1124, 467] on button "Run ⇧↵" at bounding box center [1079, 464] width 219 height 42
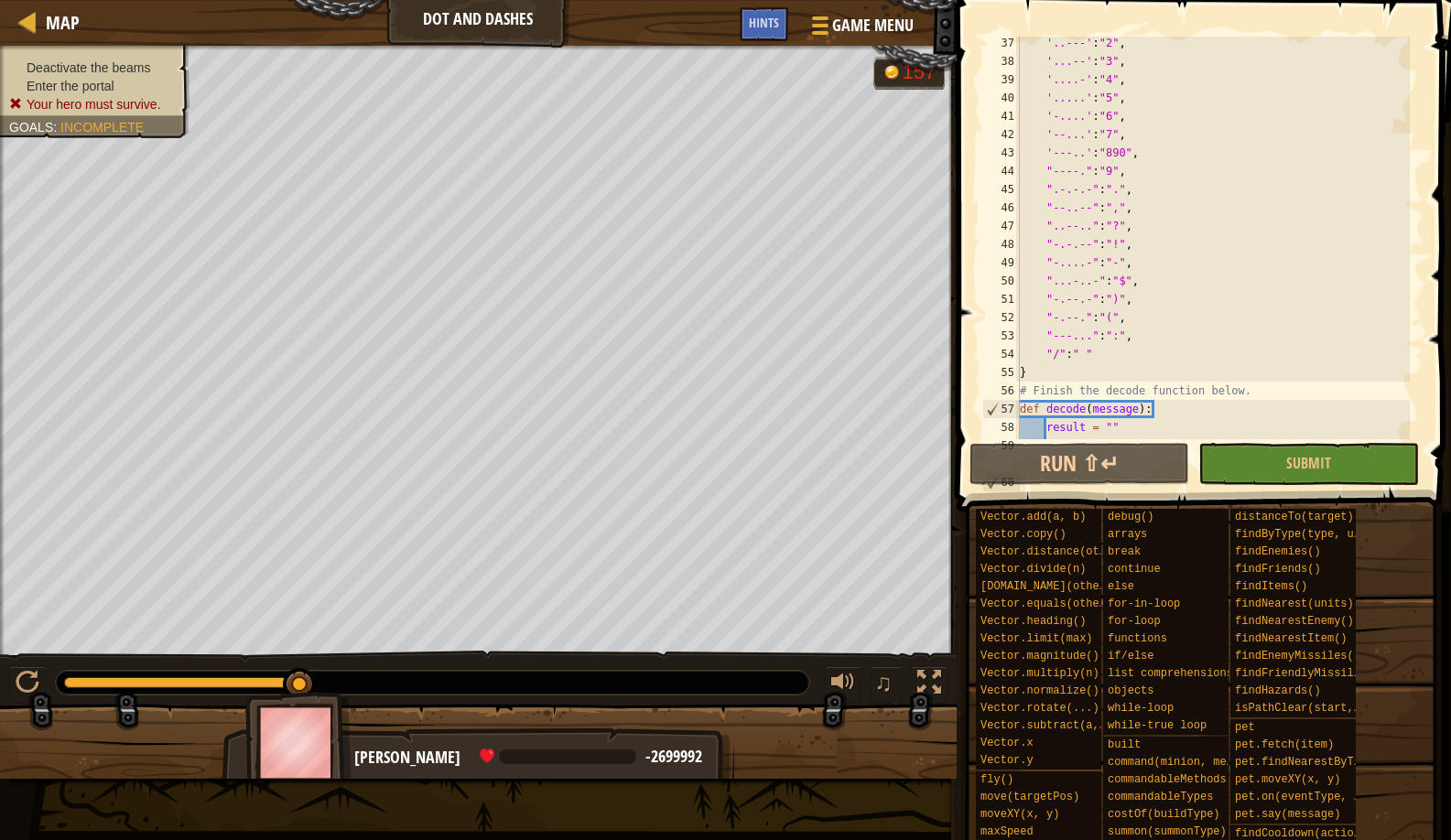
scroll to position [531, 0]
click at [1126, 341] on div "'...' : "S" , '-' : "T" , '..-' : "U" , '...-' : "V" , '.--' : "W" , '-..-' : "…" at bounding box center [1213, 256] width 393 height 440
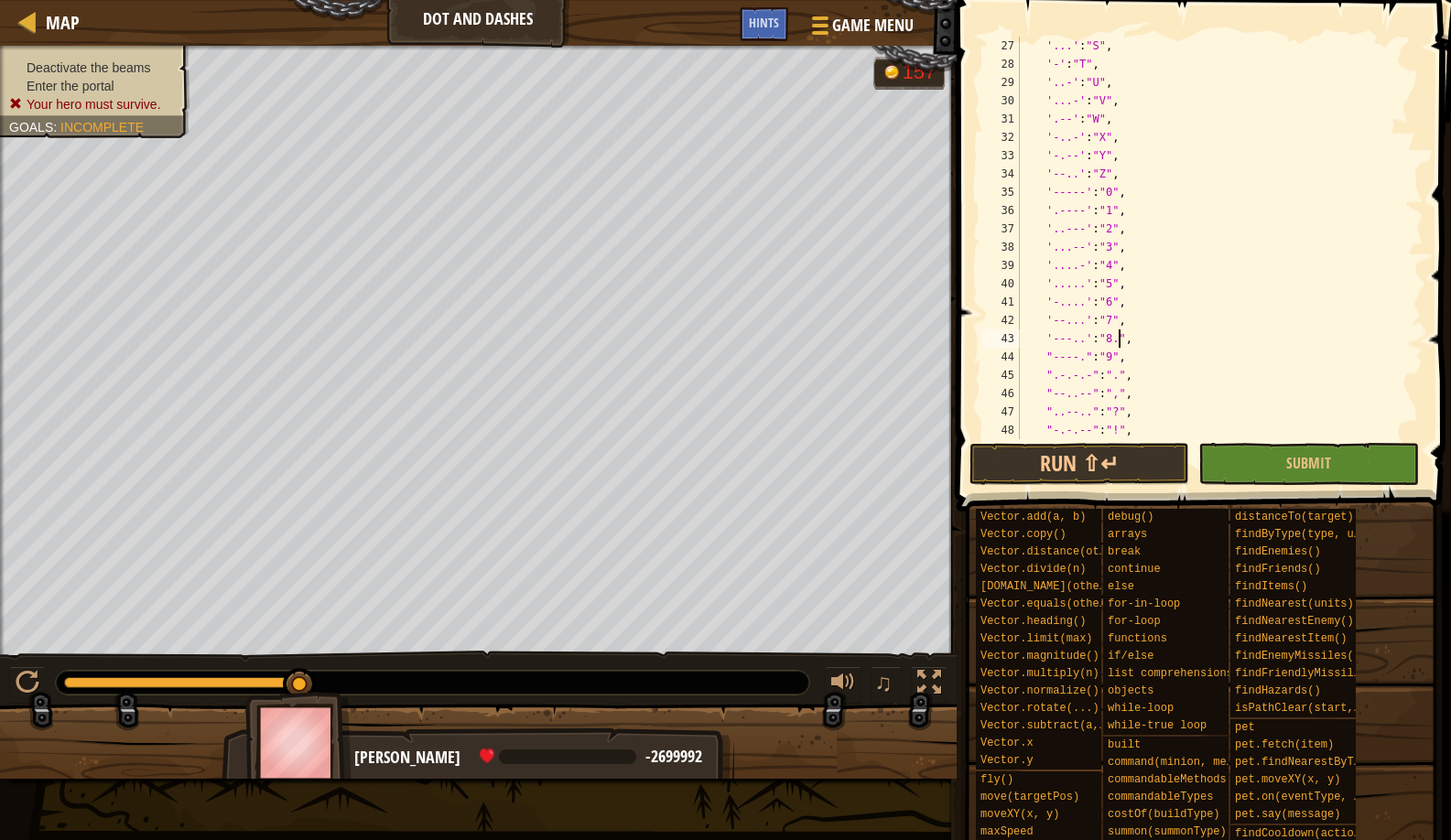
scroll to position [8, 7]
click at [1136, 464] on button "Run ⇧↵" at bounding box center [1079, 464] width 219 height 42
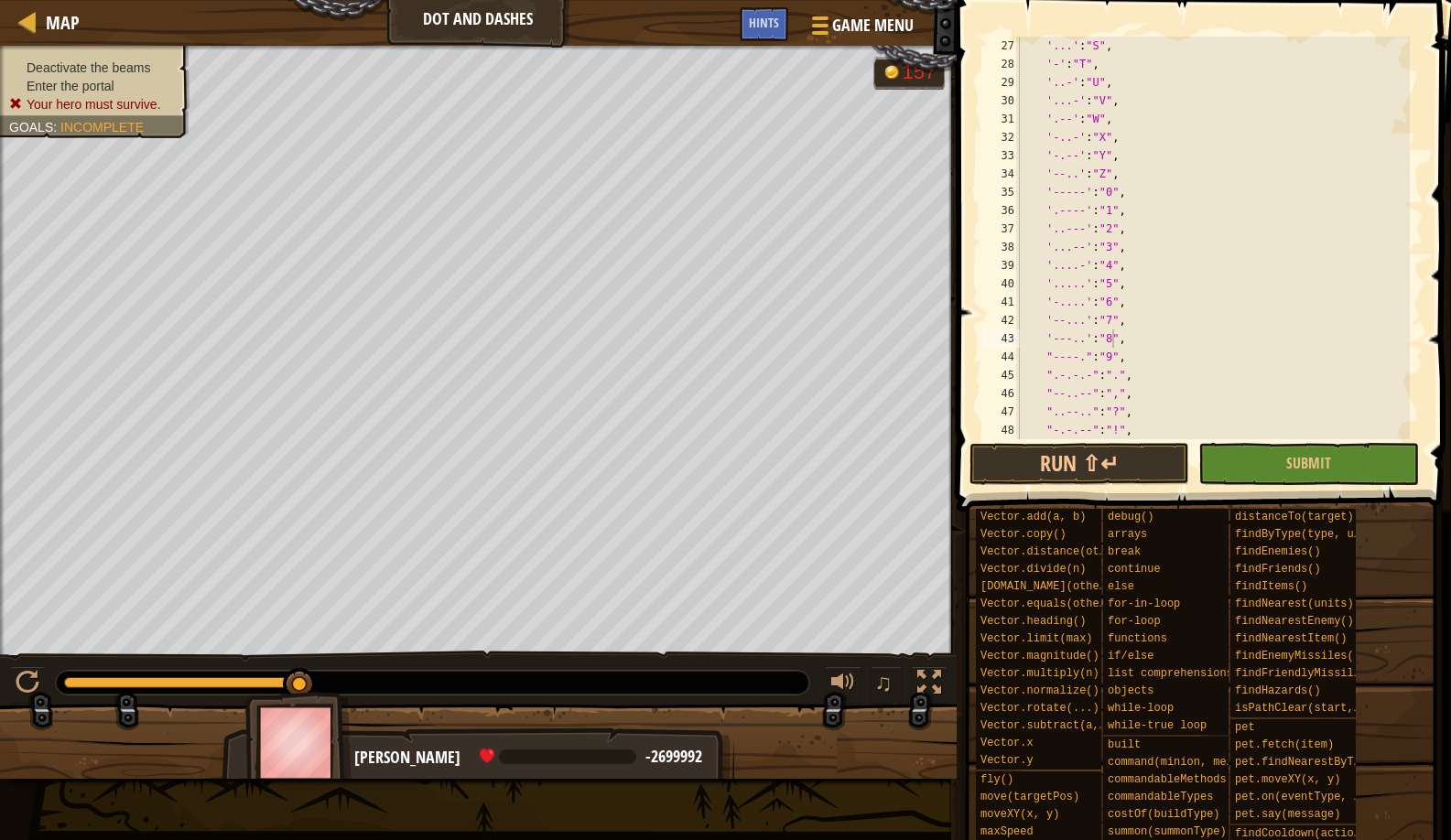
click at [1042, 486] on span at bounding box center [1206, 230] width 509 height 566
click at [1043, 476] on button "Run ⇧↵" at bounding box center [1079, 464] width 219 height 42
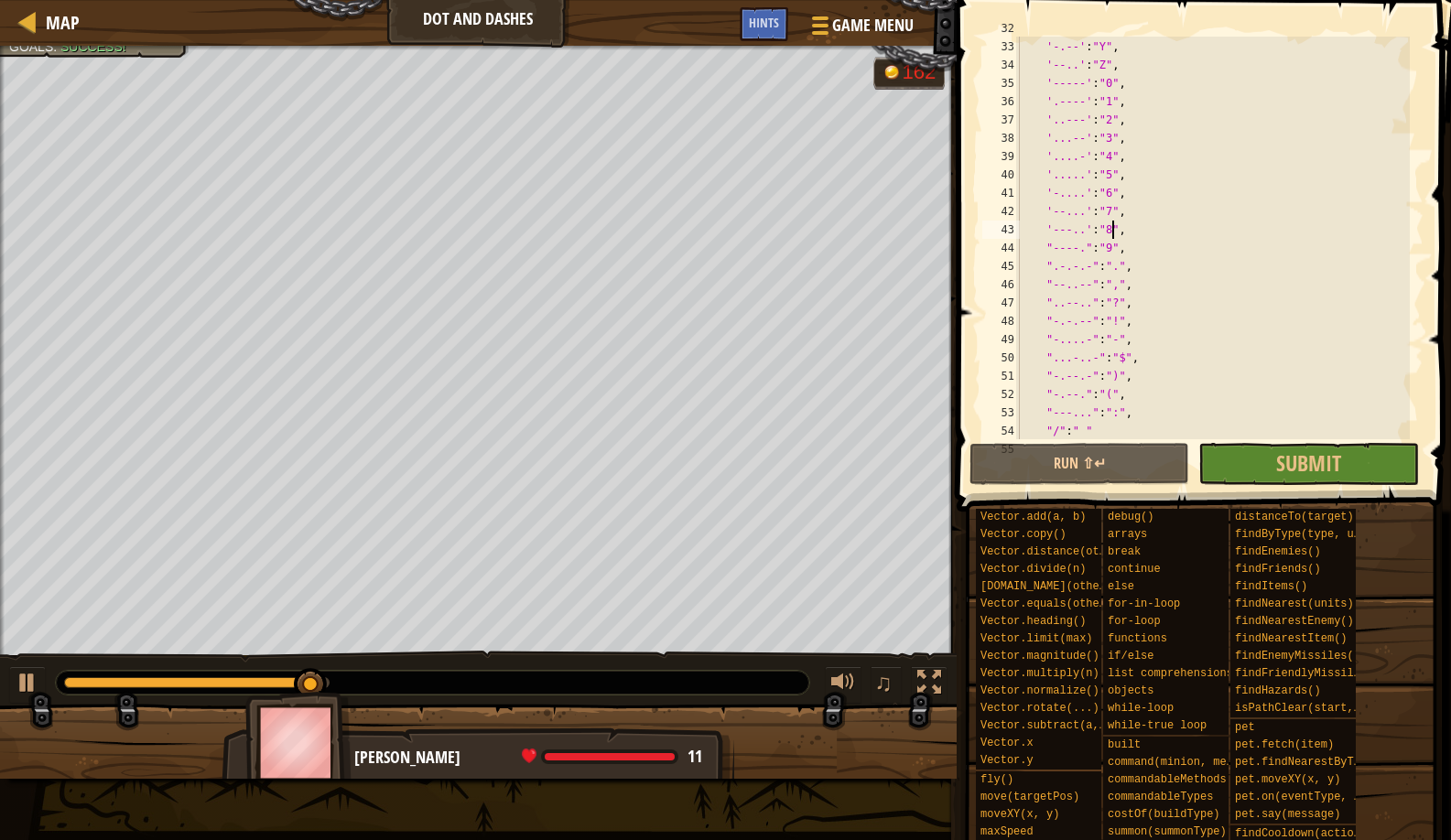
scroll to position [684, 0]
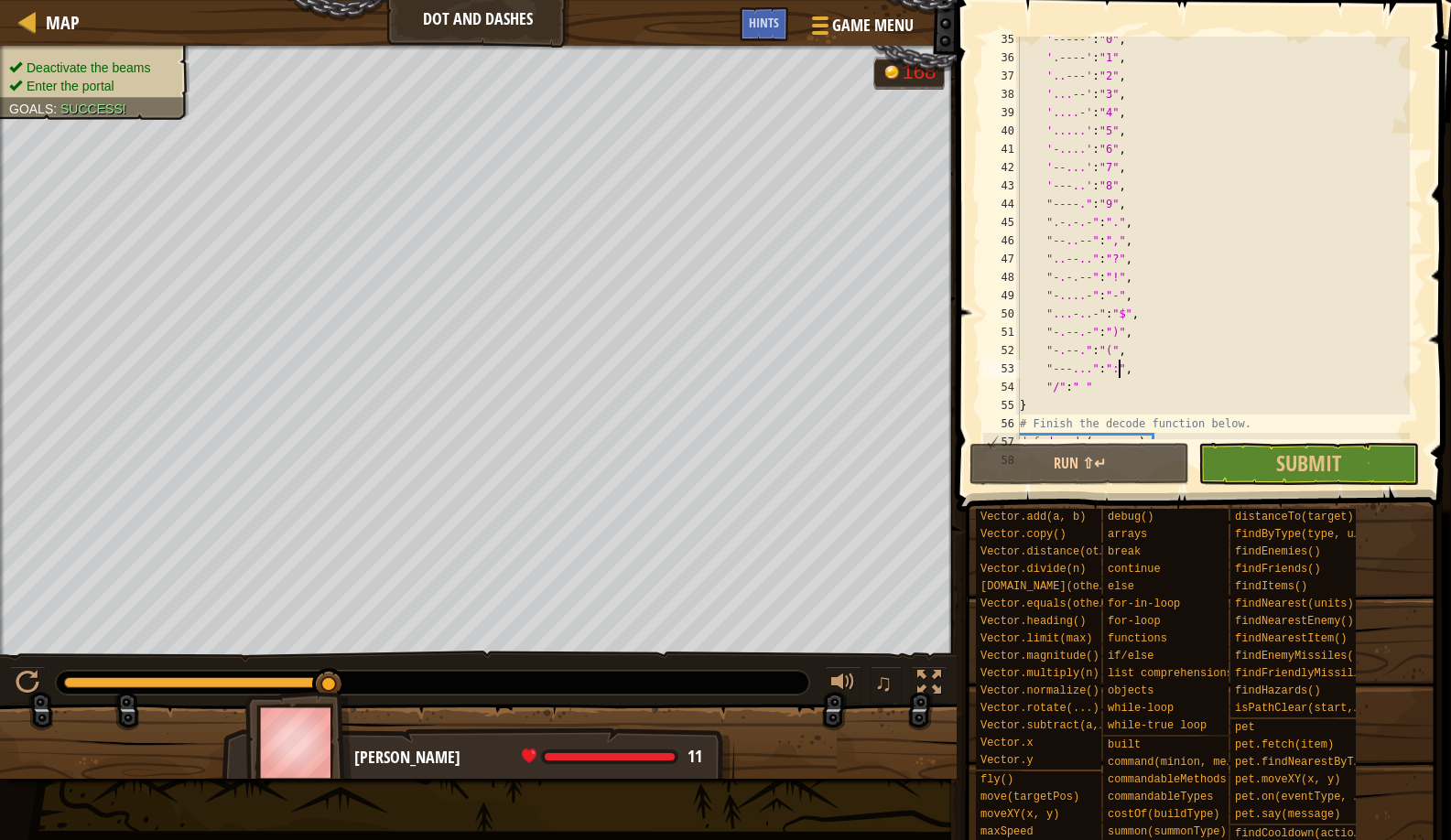
click at [1116, 365] on div "'-----' : "0" , '.----' : "1" , '..---' : "2" , '...--' : "3" , '....-' : "4" ,…" at bounding box center [1213, 249] width 393 height 440
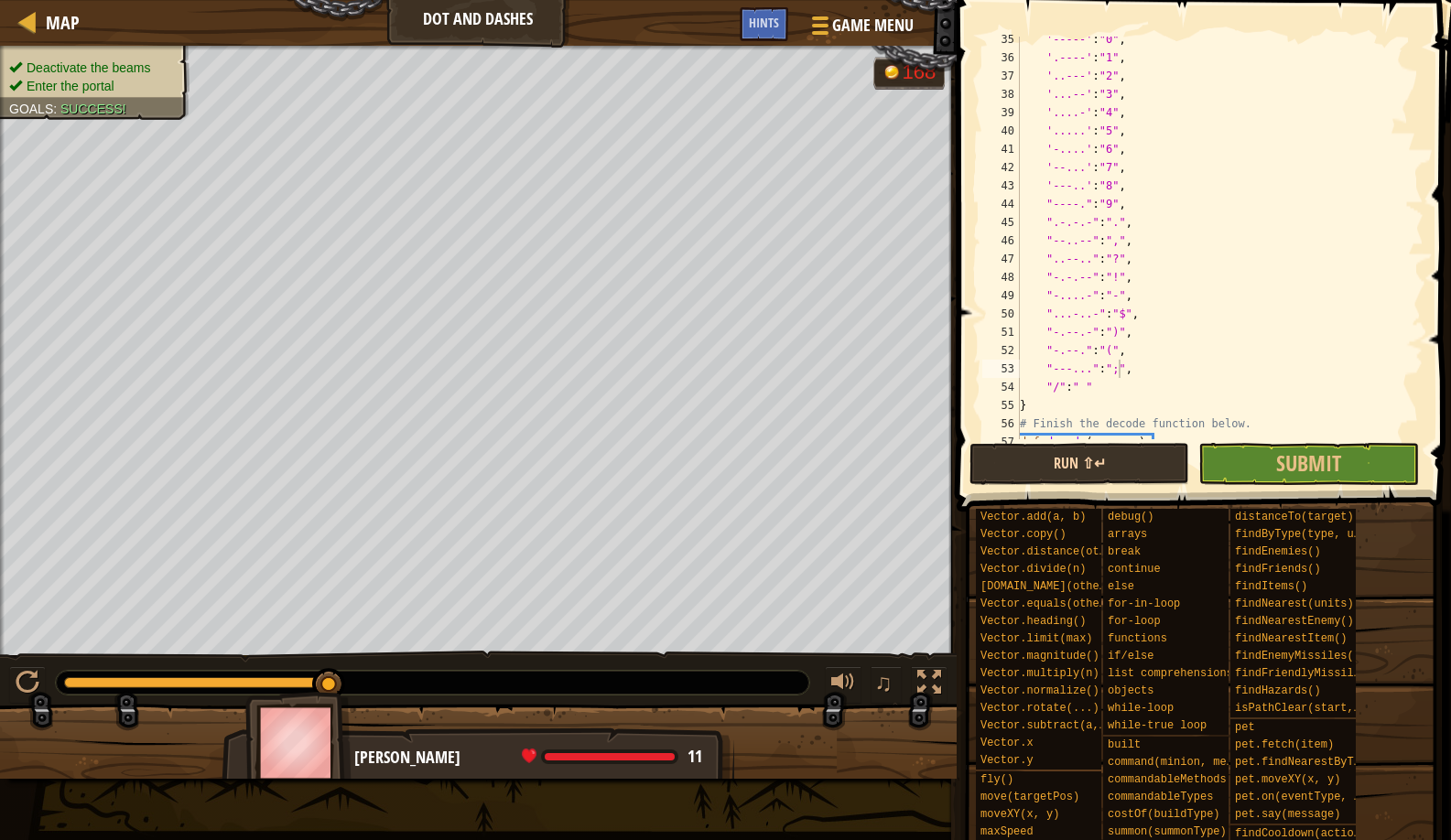
click at [1145, 485] on button "Run ⇧↵" at bounding box center [1079, 464] width 219 height 42
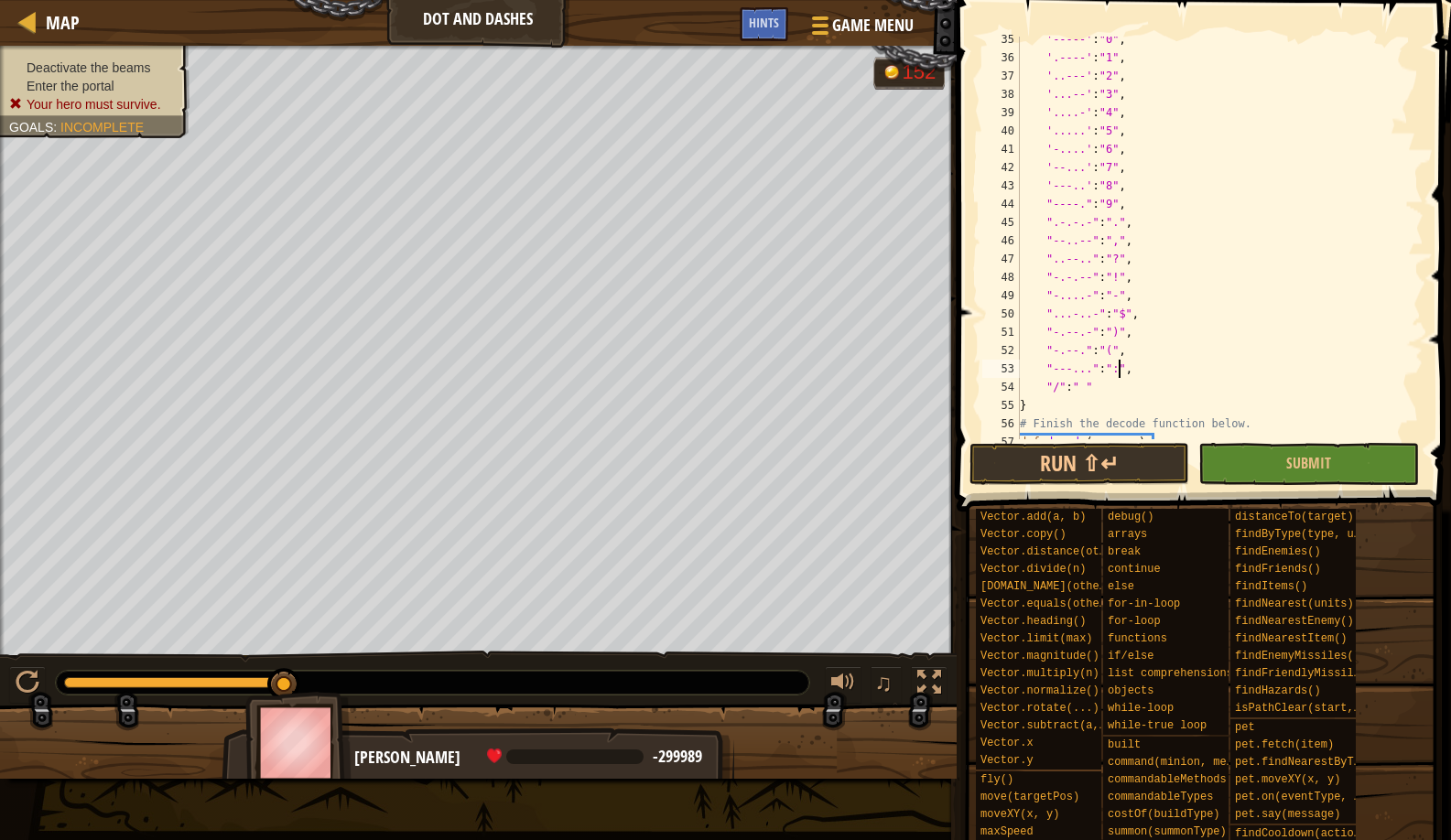
click at [1118, 335] on div "'-----' : "0" , '.----' : "1" , '..---' : "2" , '...--' : "3" , '....-' : "4" ,…" at bounding box center [1213, 249] width 393 height 440
click at [1099, 468] on button "Run ⇧↵" at bounding box center [1079, 464] width 219 height 42
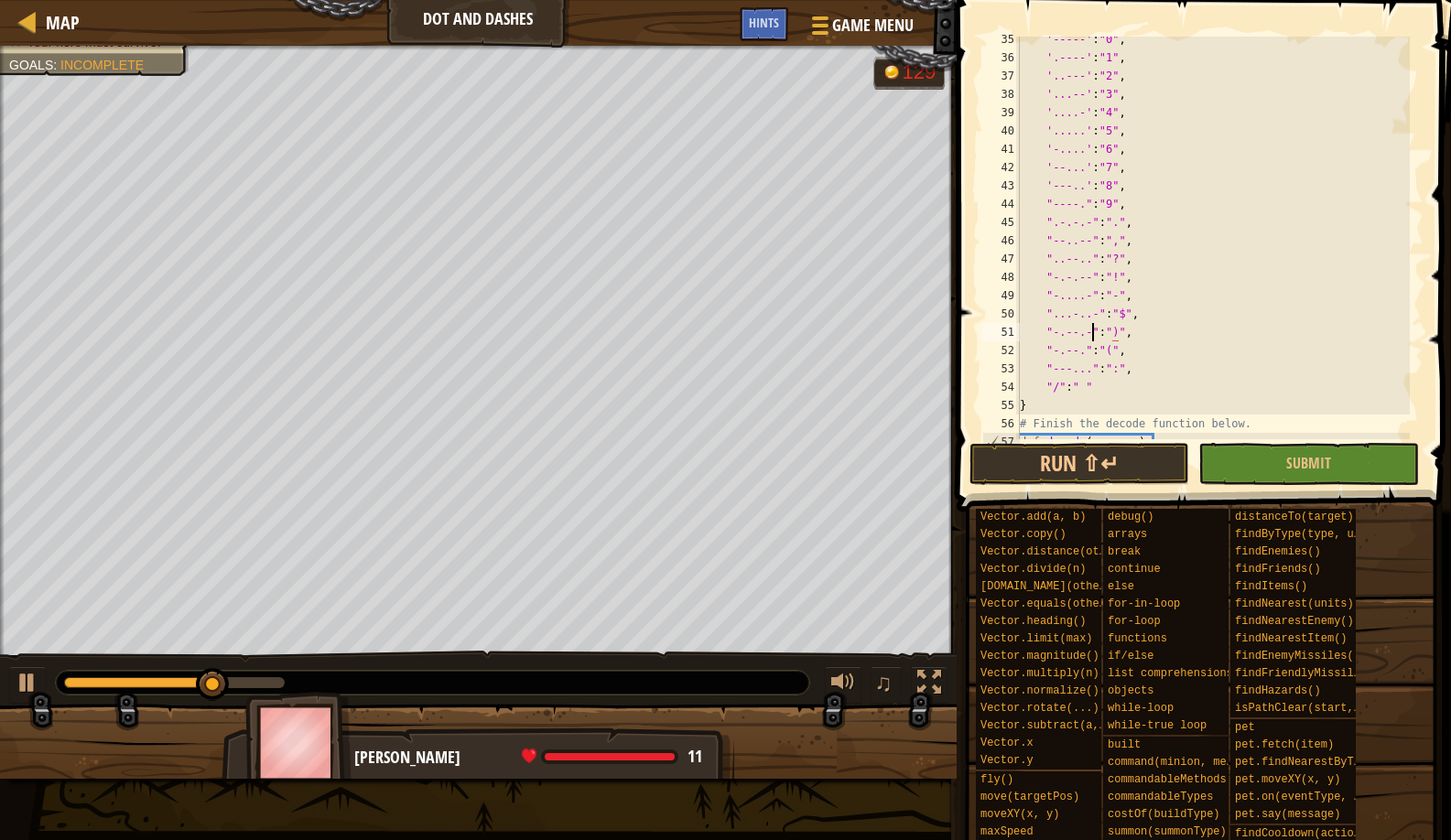
click at [1094, 332] on div "'-----' : "0" , '.----' : "1" , '..---' : "2" , '...--' : "3" , '....-' : "4" ,…" at bounding box center [1213, 249] width 393 height 440
click at [1057, 463] on button "Run ⇧↵" at bounding box center [1079, 464] width 219 height 42
type textarea ""-.--.-":")","
click at [1002, 473] on button "Run ⇧↵" at bounding box center [1079, 464] width 219 height 42
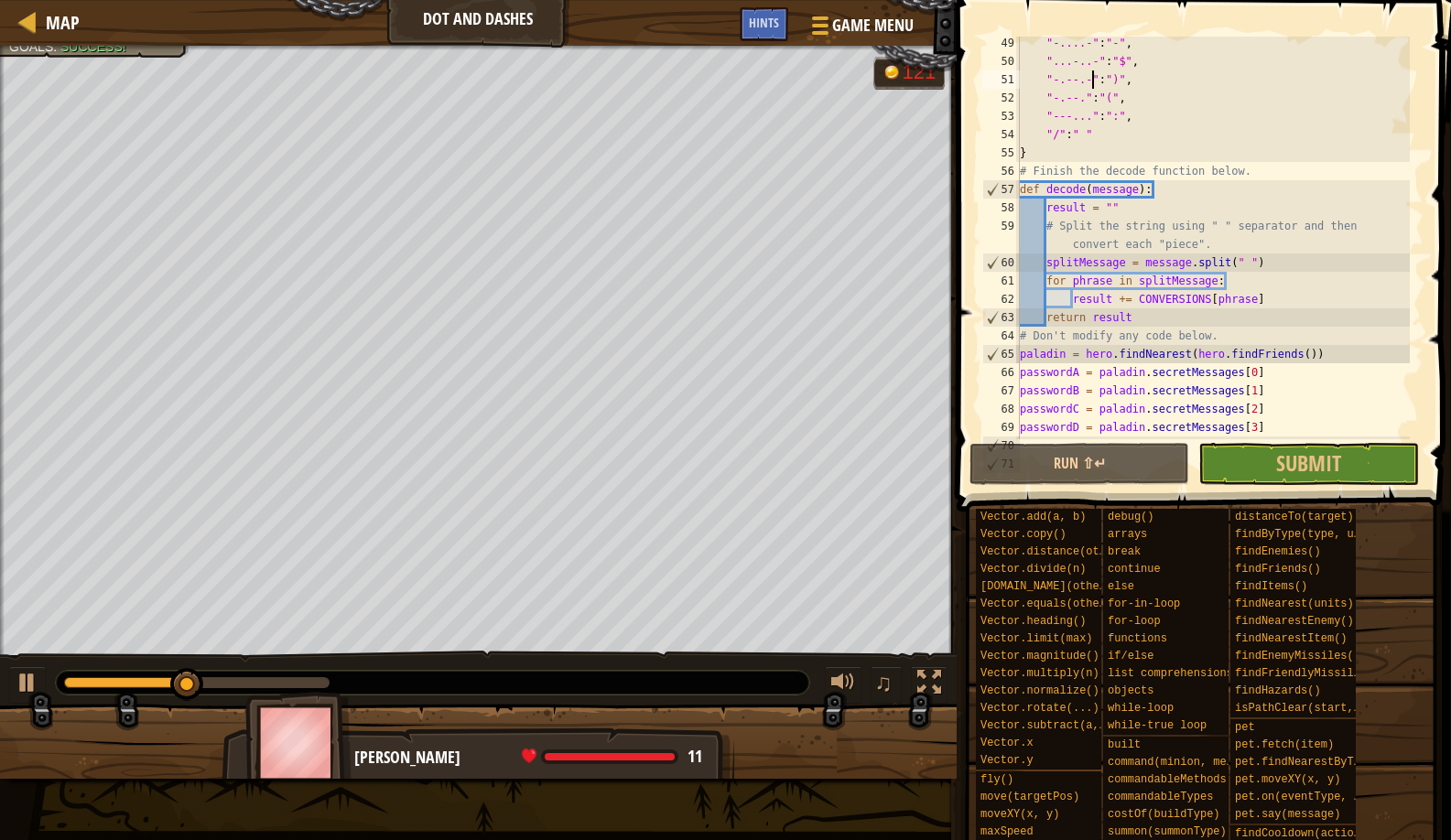
scroll to position [1080, 0]
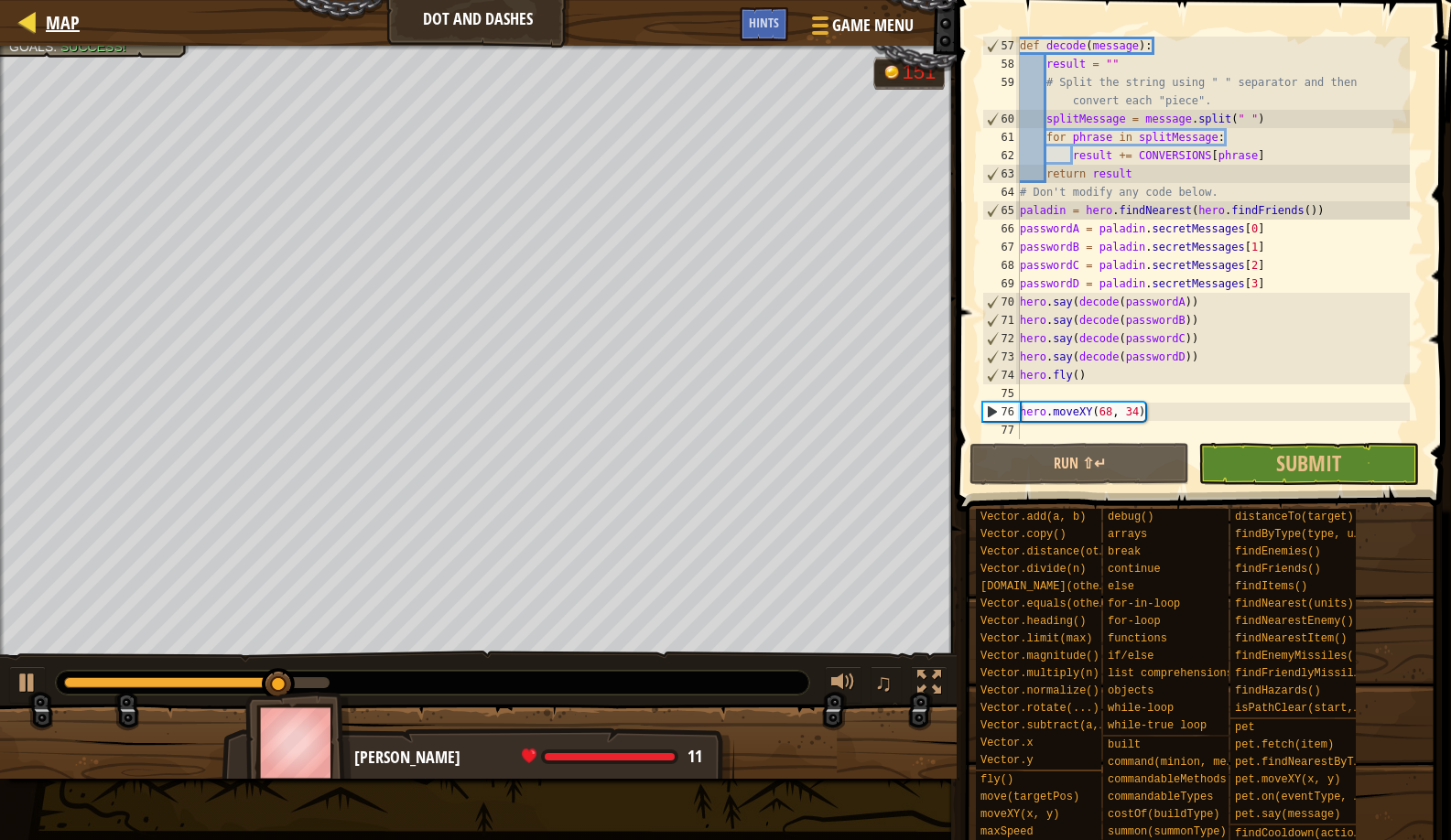
click at [68, 15] on span "Map" at bounding box center [63, 22] width 34 height 25
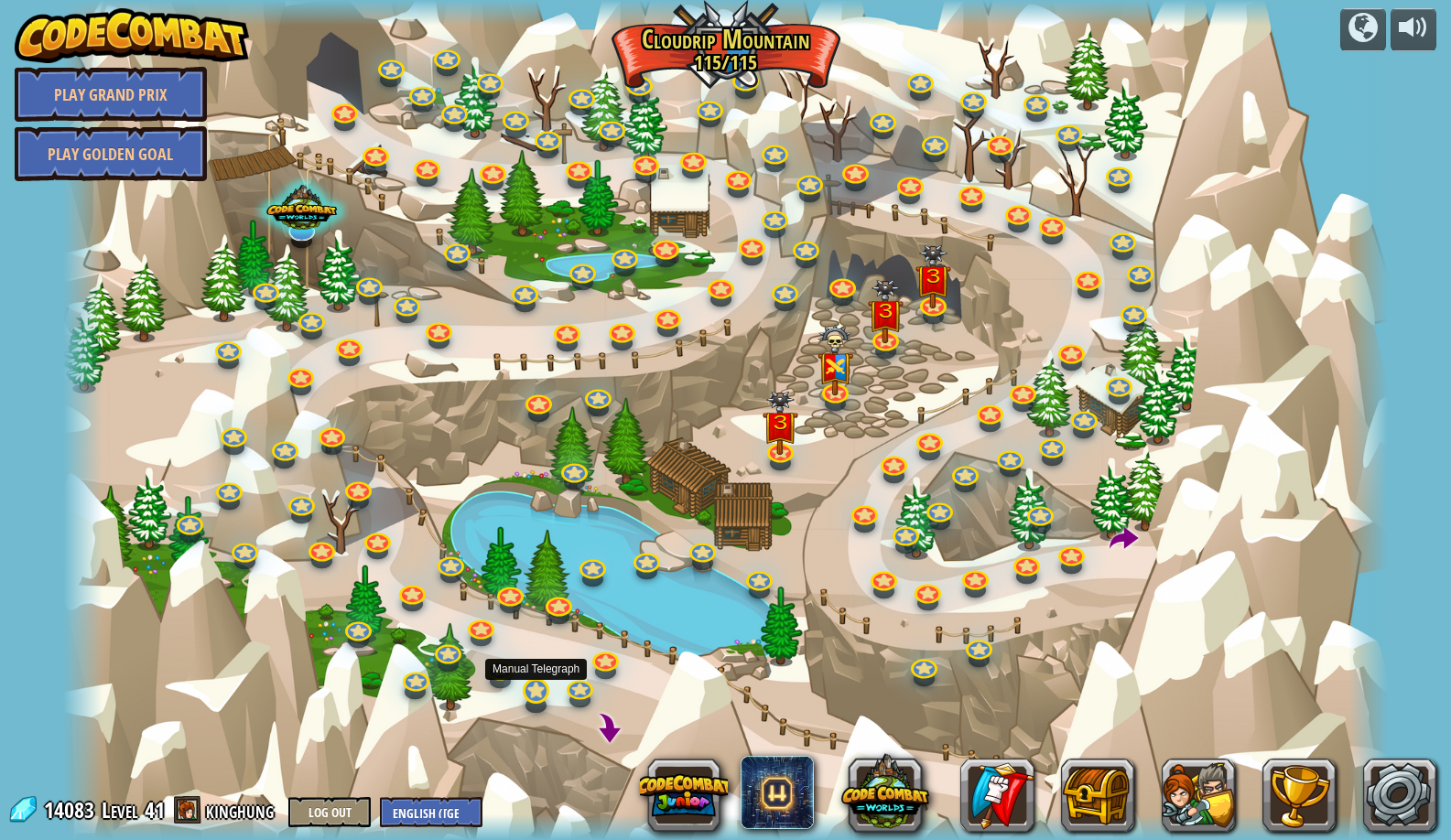
click at [553, 686] on link at bounding box center [534, 690] width 37 height 37
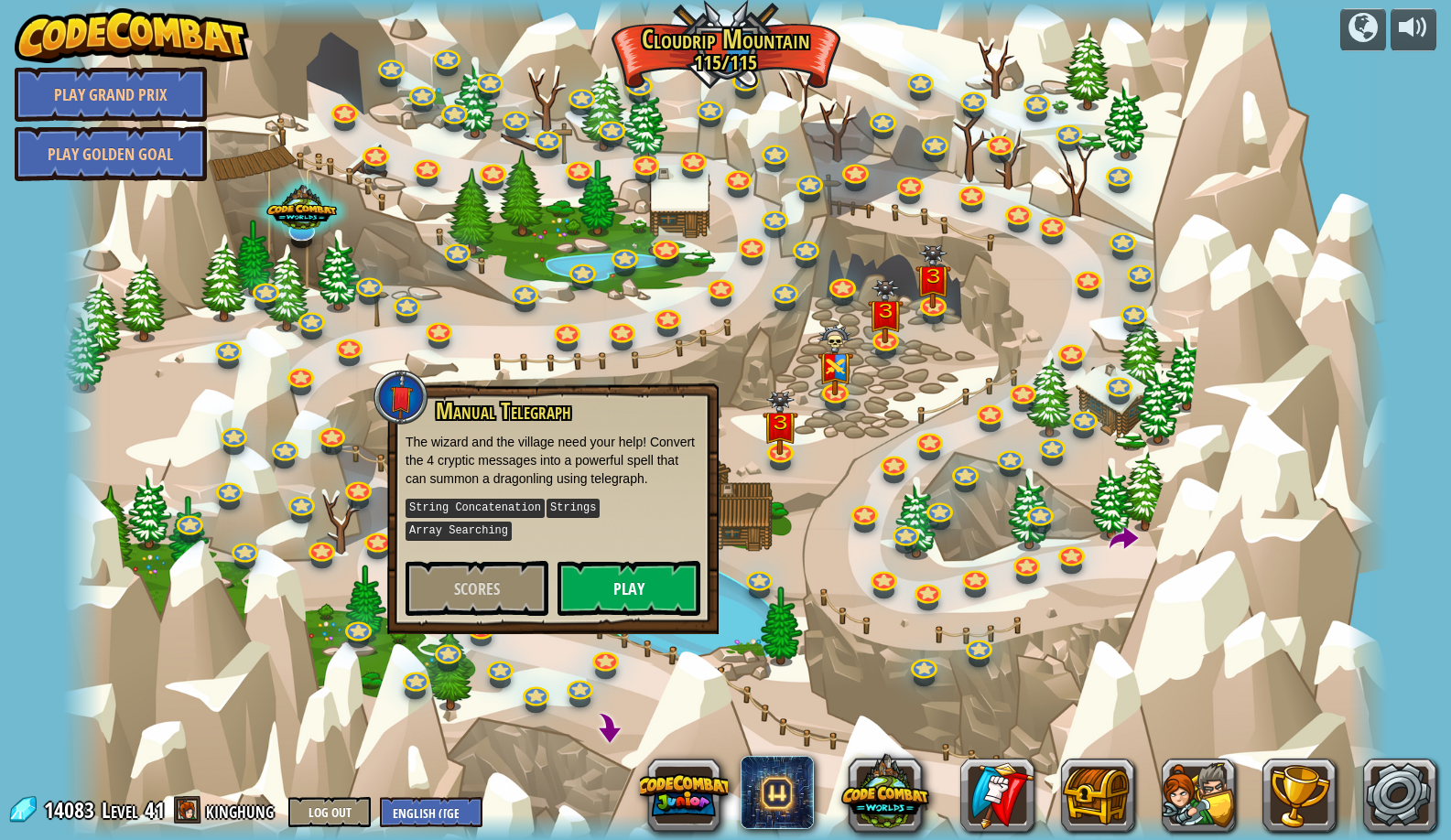
click at [616, 598] on button "Play" at bounding box center [629, 588] width 143 height 55
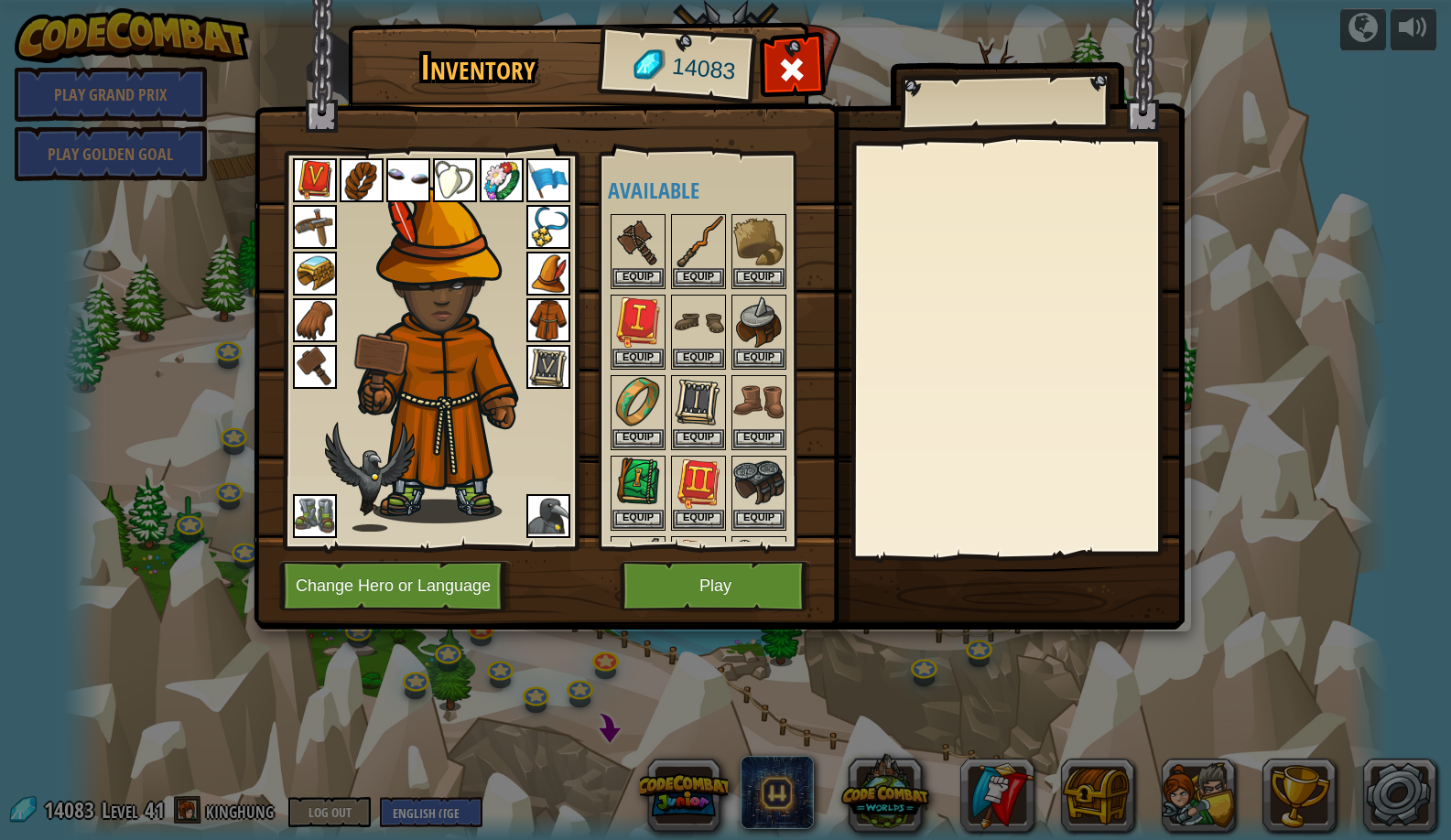
click at [749, 613] on img at bounding box center [719, 297] width 932 height 664
click at [733, 593] on button "Play" at bounding box center [715, 586] width 192 height 51
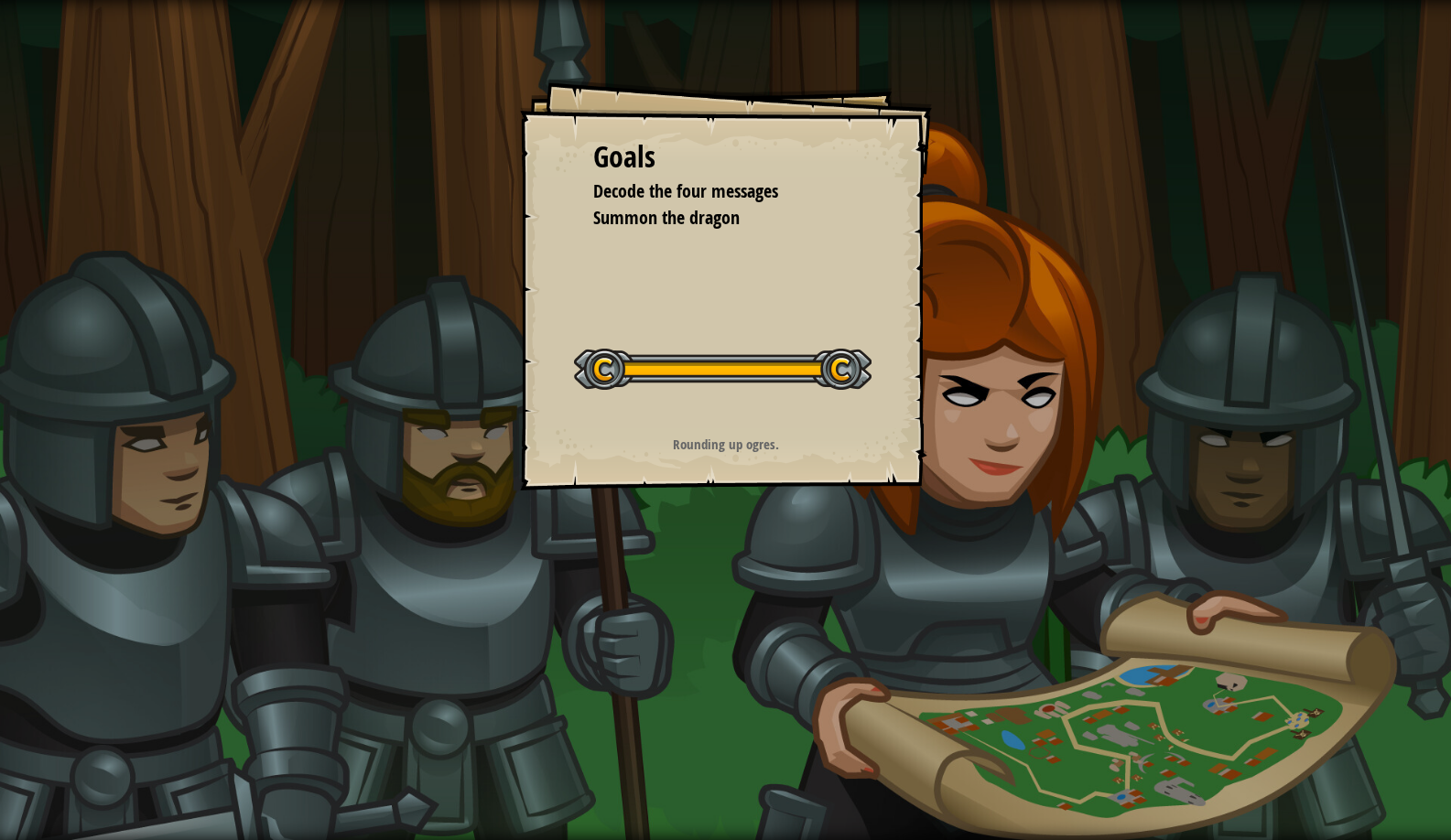
click at [801, 358] on div "Start Level" at bounding box center [723, 367] width 298 height 73
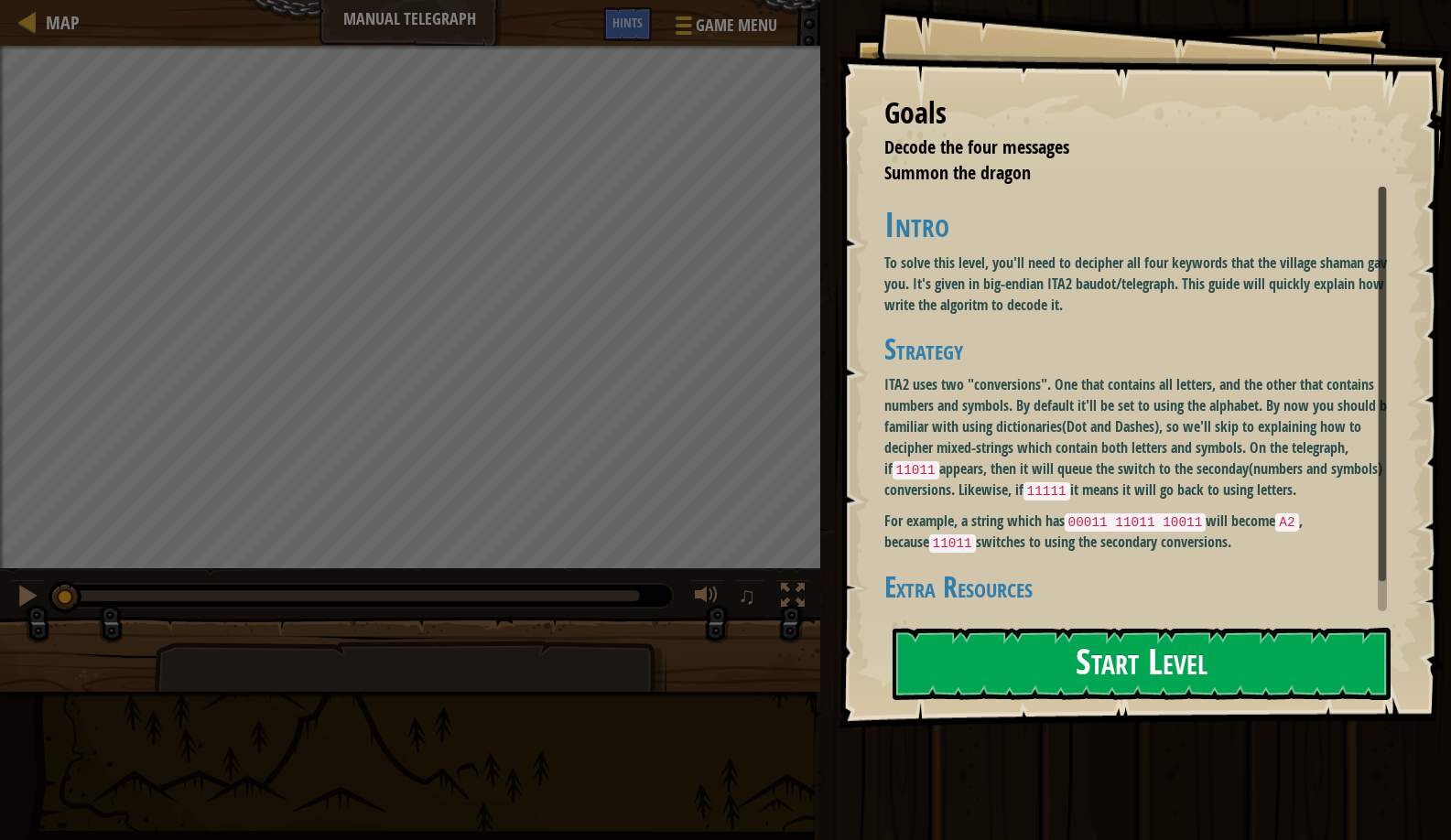
click at [1036, 368] on div "Goals Decode the four messages Summon the dragon Intro To solve this level, you…" at bounding box center [1145, 364] width 613 height 729
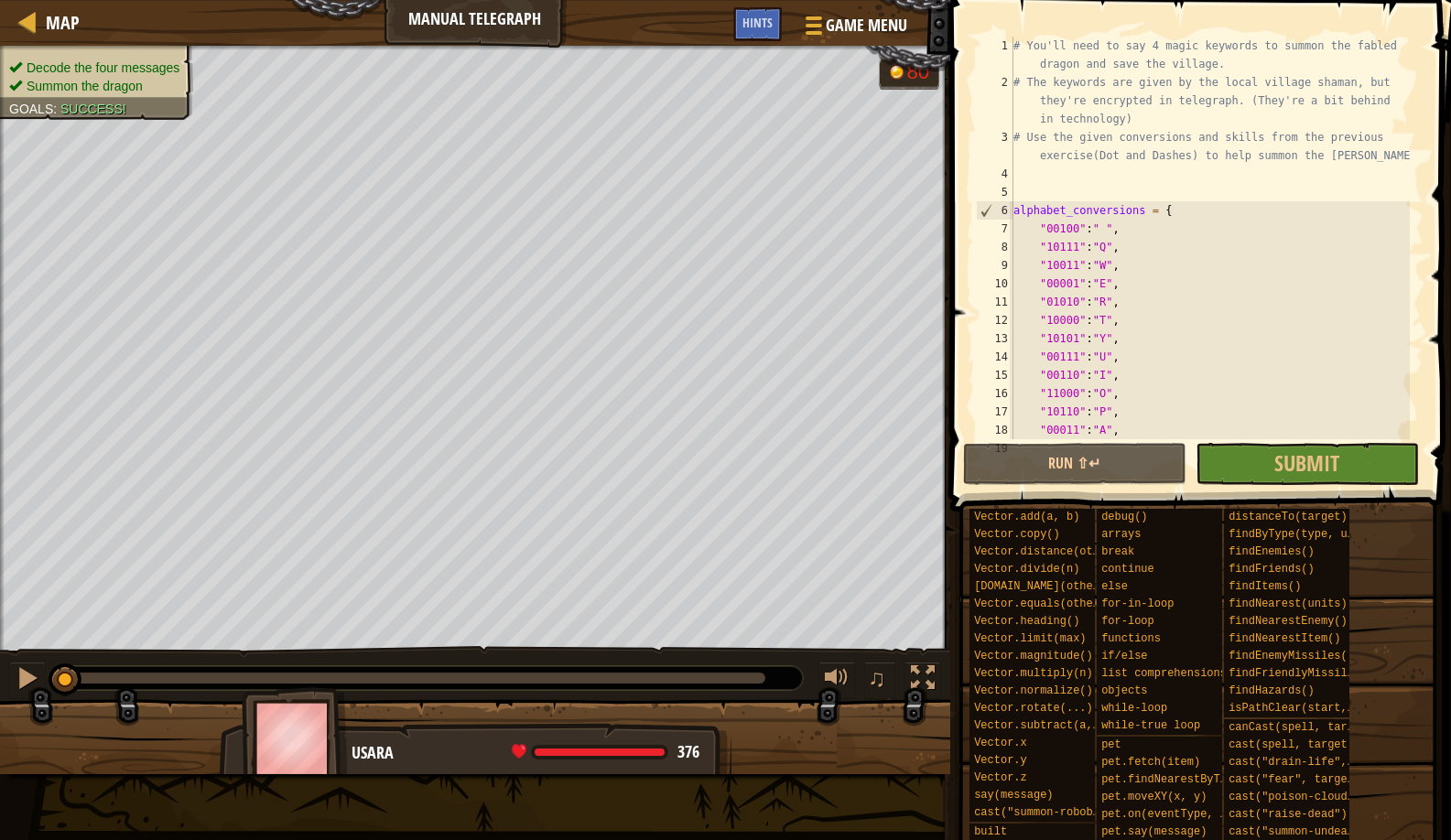
click at [93, 643] on div "Decode the four messages Summon the dragon Goals : Success! G reen B lack V iol…" at bounding box center [725, 410] width 1451 height 729
click at [420, 594] on div "Decode the four messages Summon the dragon Goals : Success! G reen B lack V iol…" at bounding box center [725, 410] width 1451 height 729
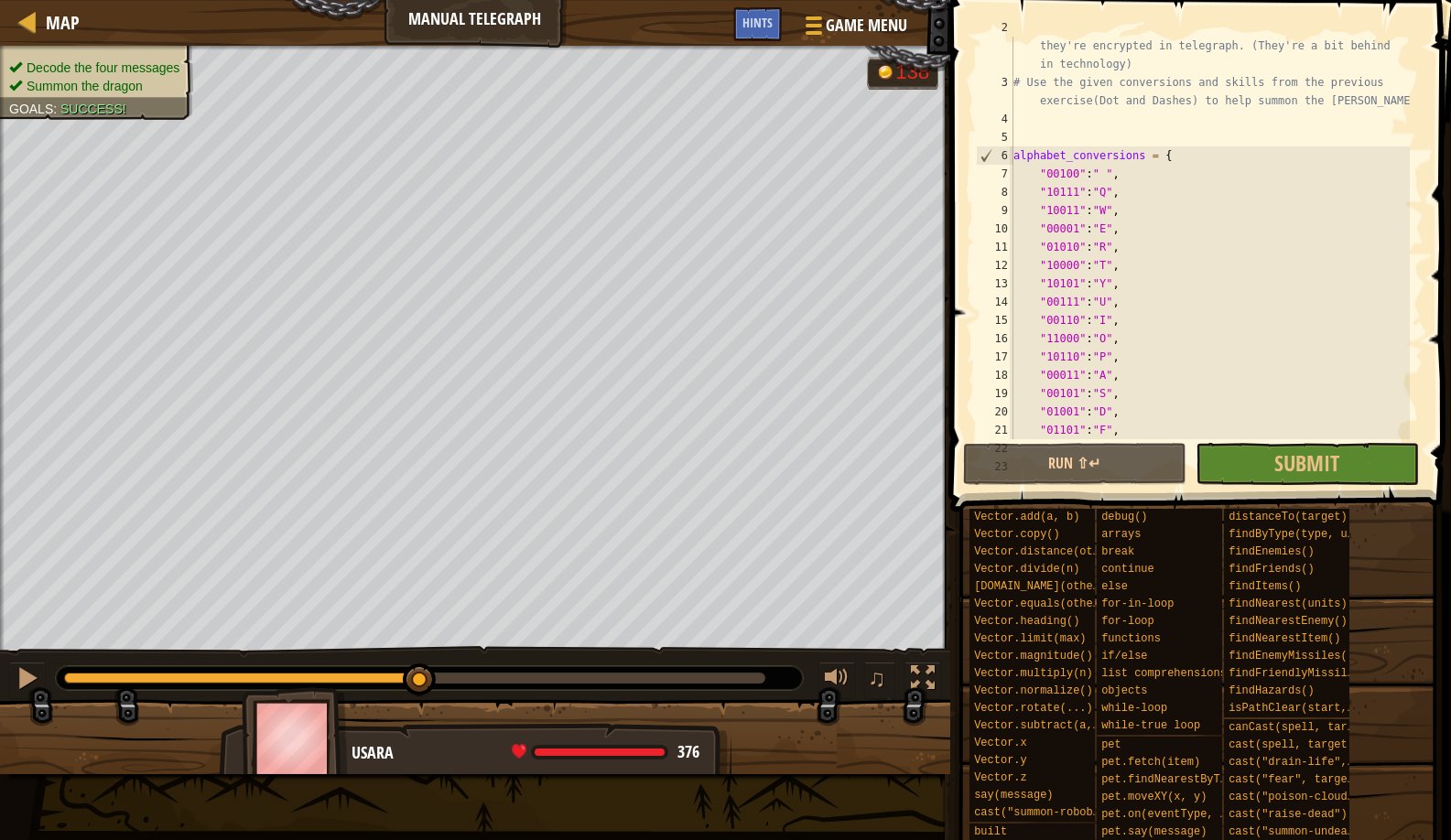
scroll to position [158, 0]
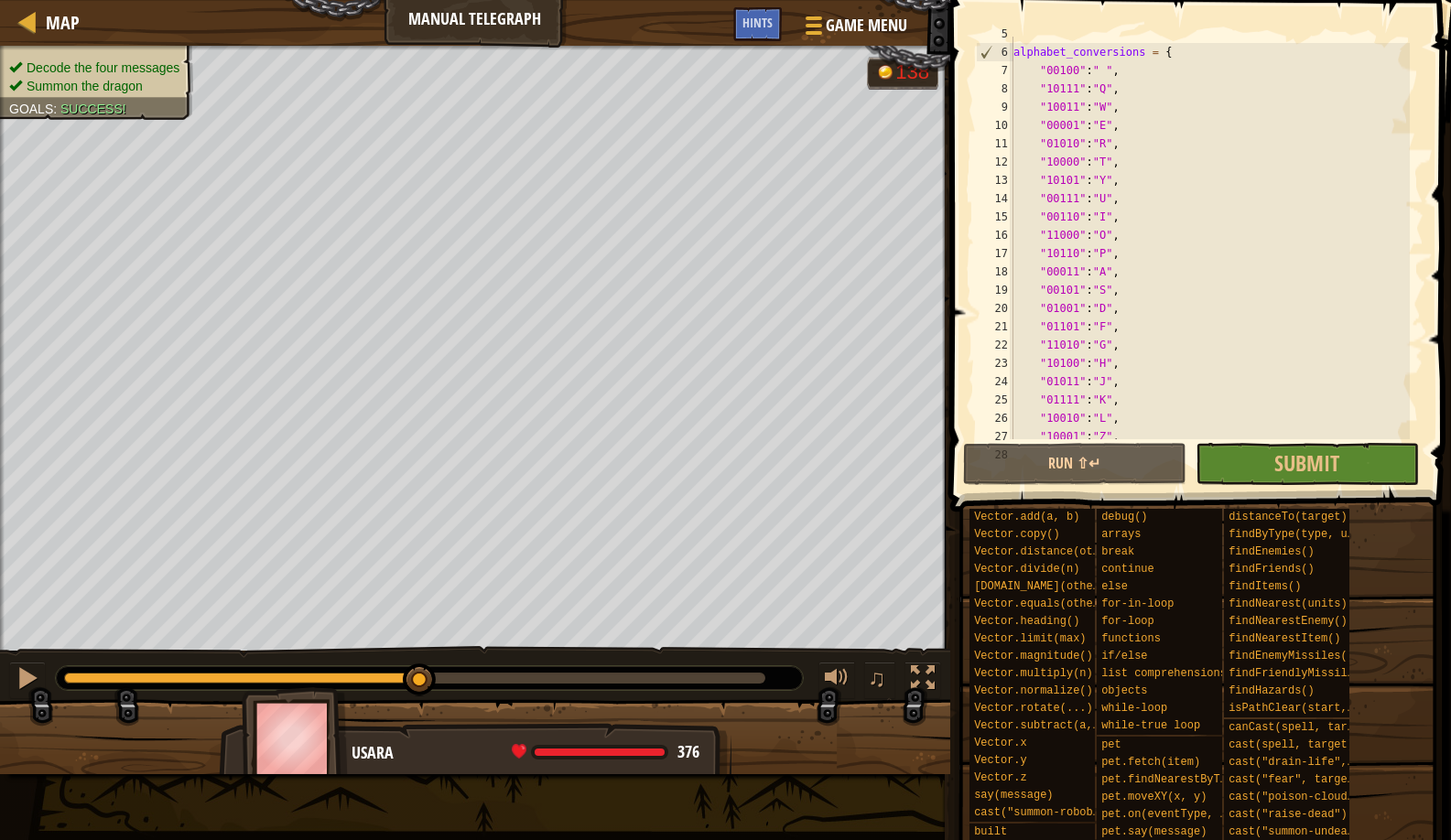
click at [1070, 294] on div "alphabet_conversions = { "00100" : " " , "10111" : "Q" , "10011" : "W" , "00001…" at bounding box center [1210, 244] width 400 height 440
click at [1095, 484] on button "Run ⇧↵" at bounding box center [1075, 464] width 223 height 42
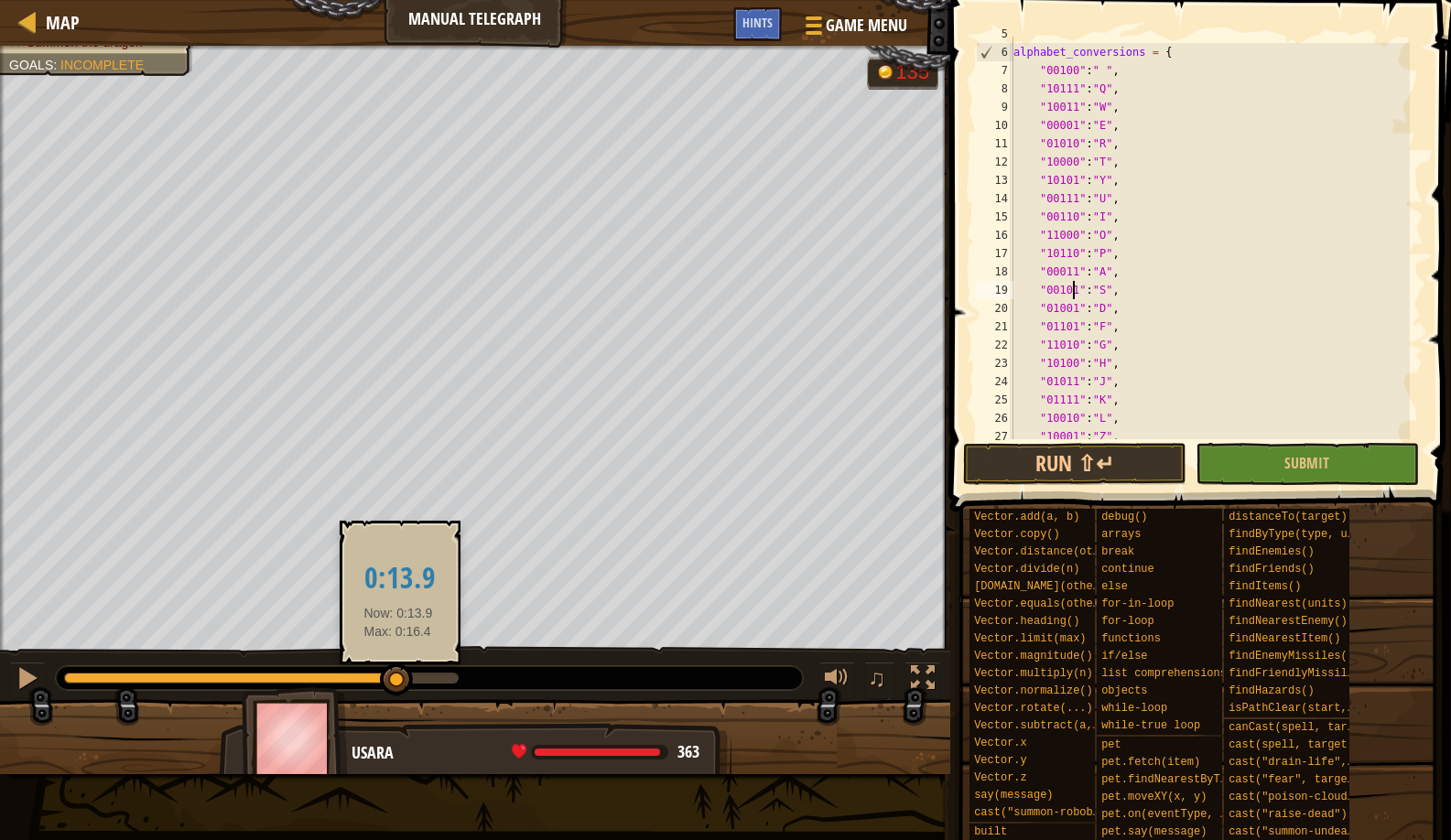
drag, startPoint x: 235, startPoint y: 686, endPoint x: 398, endPoint y: 670, distance: 163.8
click at [398, 670] on div at bounding box center [396, 679] width 33 height 33
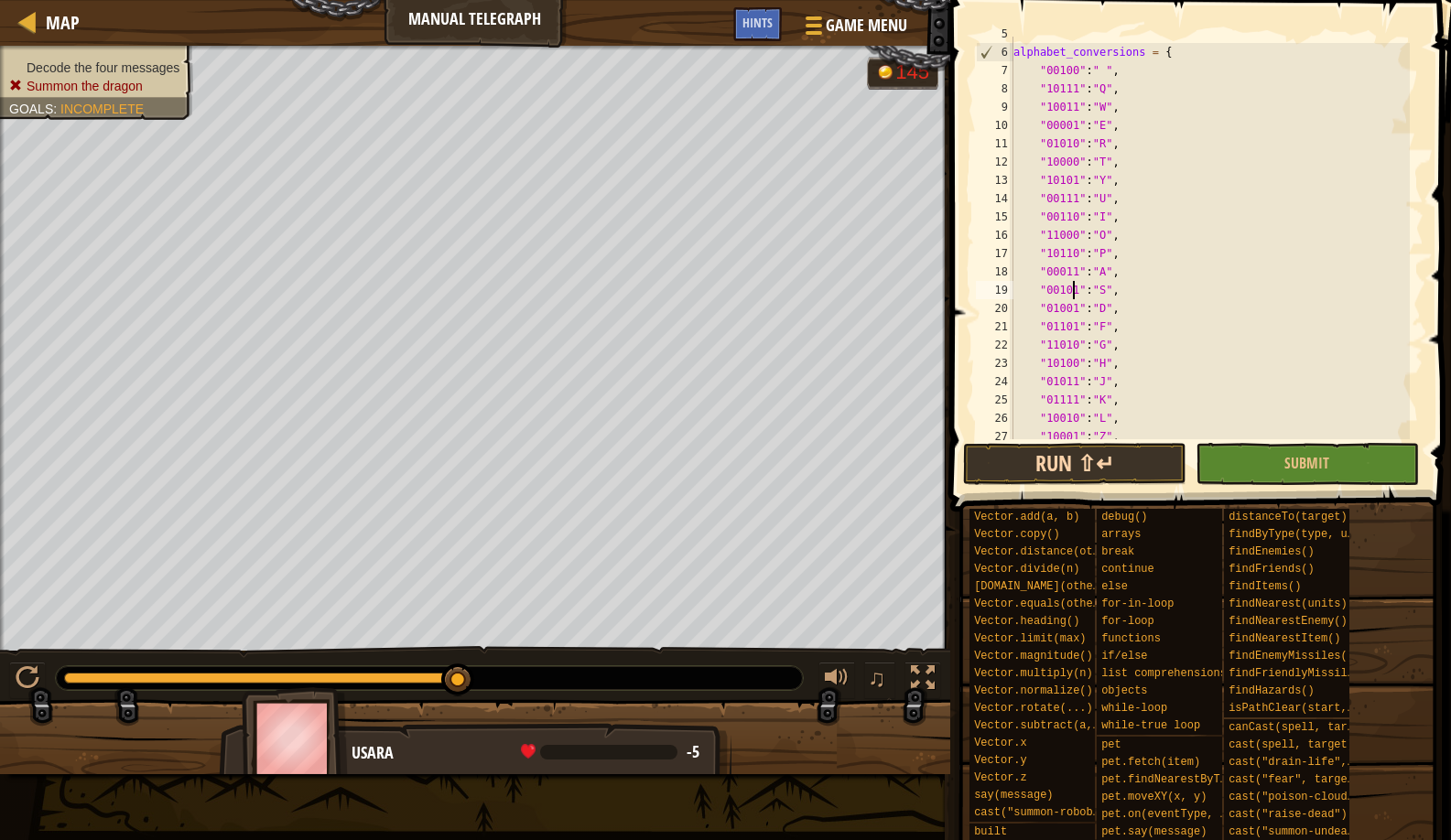
click at [1000, 470] on button "Run ⇧↵" at bounding box center [1075, 464] width 223 height 42
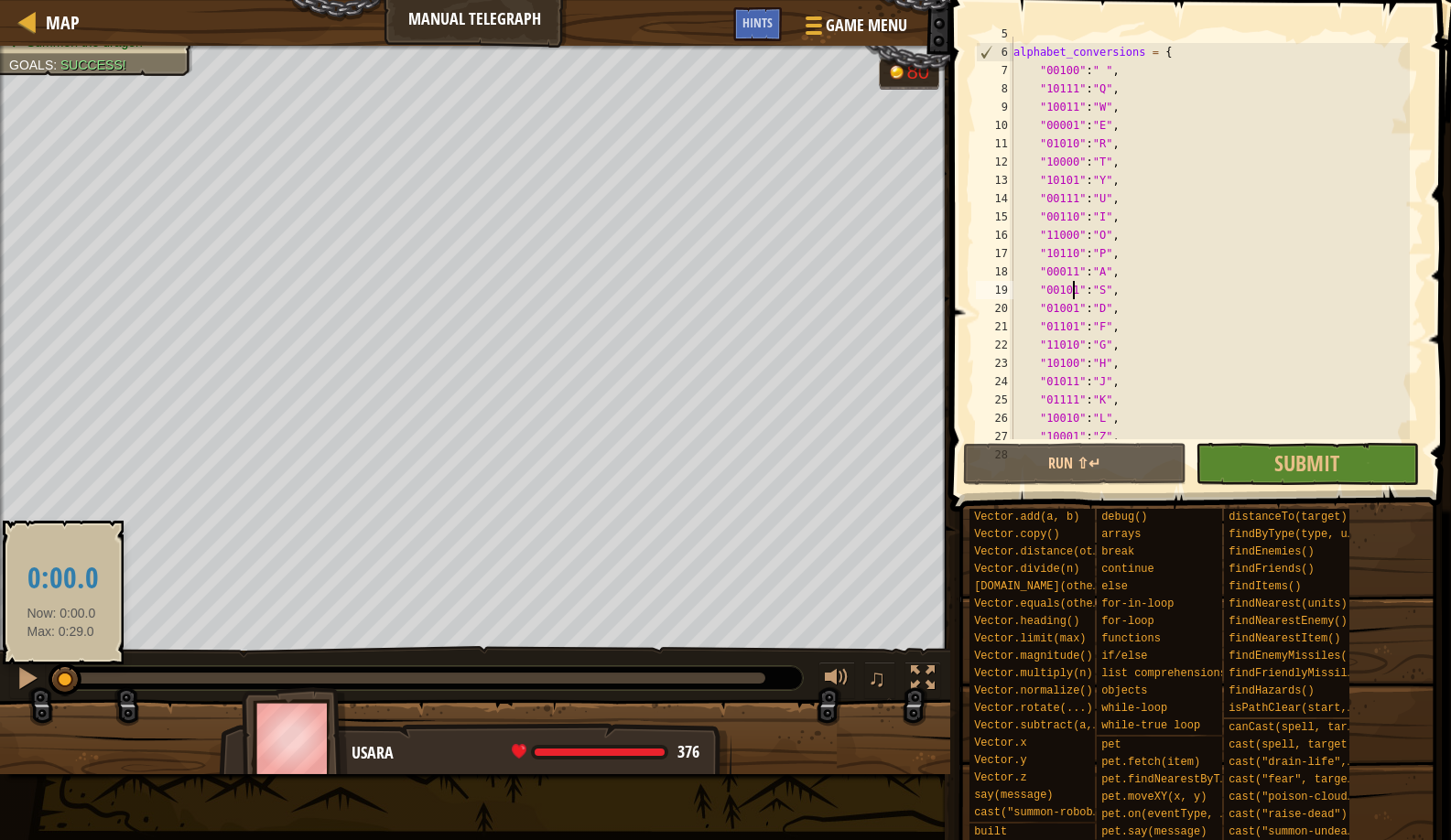
drag, startPoint x: 127, startPoint y: 685, endPoint x: 72, endPoint y: 680, distance: 55.2
click at [71, 680] on div at bounding box center [65, 679] width 33 height 33
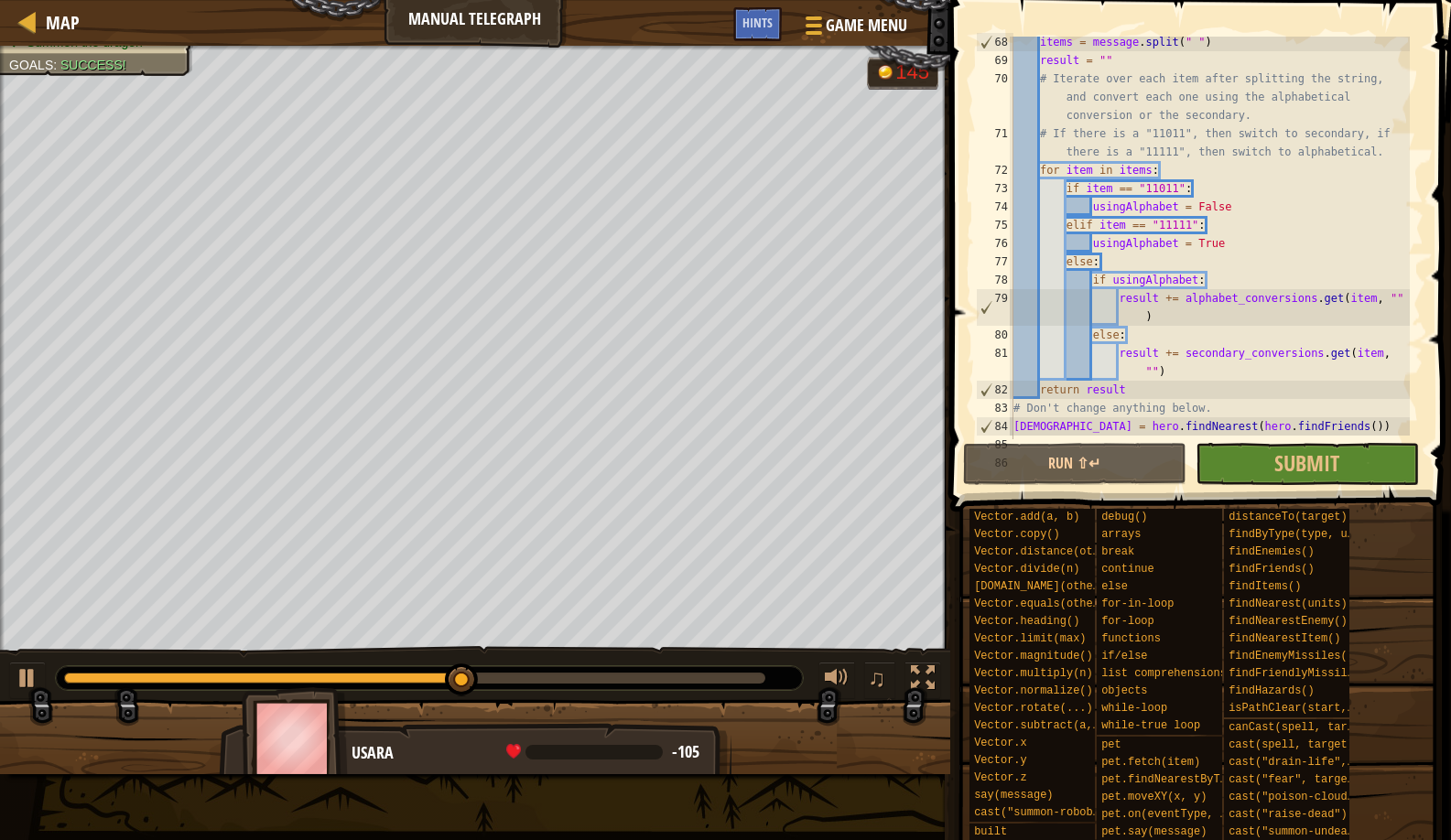
scroll to position [1304, 0]
drag, startPoint x: 1216, startPoint y: 237, endPoint x: 1197, endPoint y: 239, distance: 19.1
click at [1197, 239] on div "items = message . split ( " " ) result = "" # Iterate over each item after spli…" at bounding box center [1210, 252] width 400 height 440
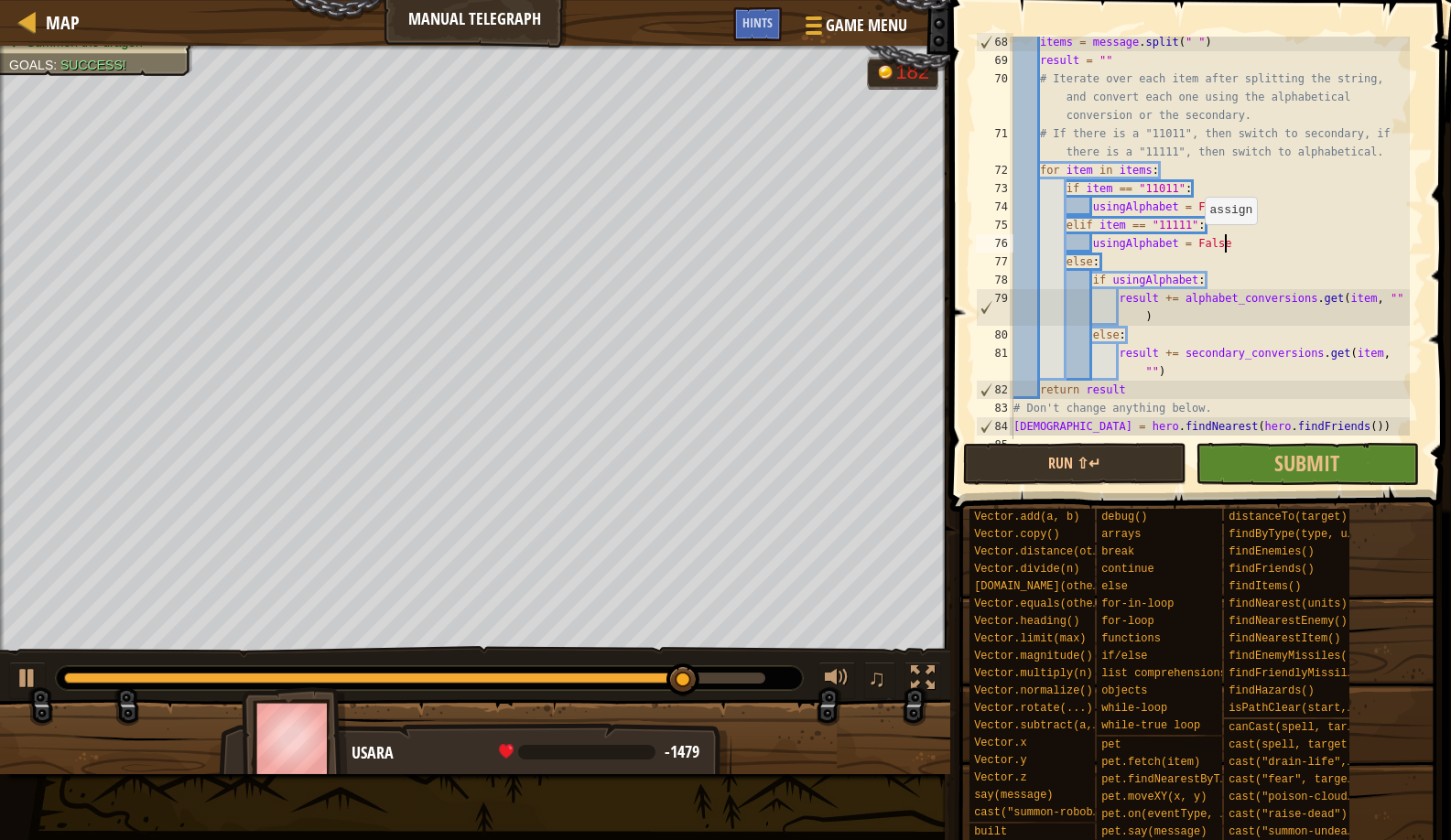
scroll to position [8, 18]
click at [1037, 503] on span at bounding box center [1198, 761] width 488 height 542
click at [1030, 486] on span at bounding box center [1202, 230] width 515 height 566
click at [1026, 473] on button "Run ⇧↵" at bounding box center [1075, 464] width 223 height 42
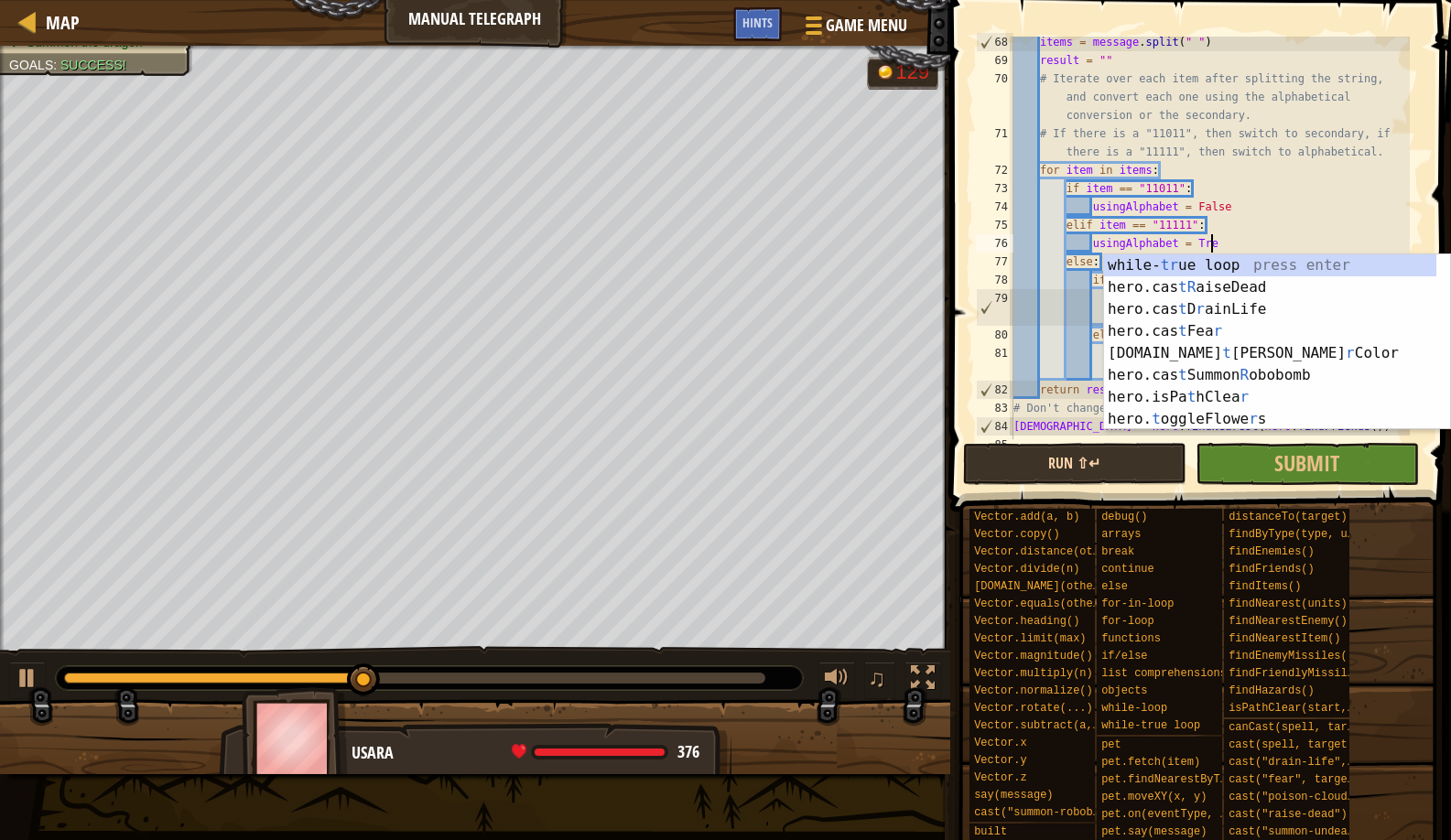
scroll to position [8, 17]
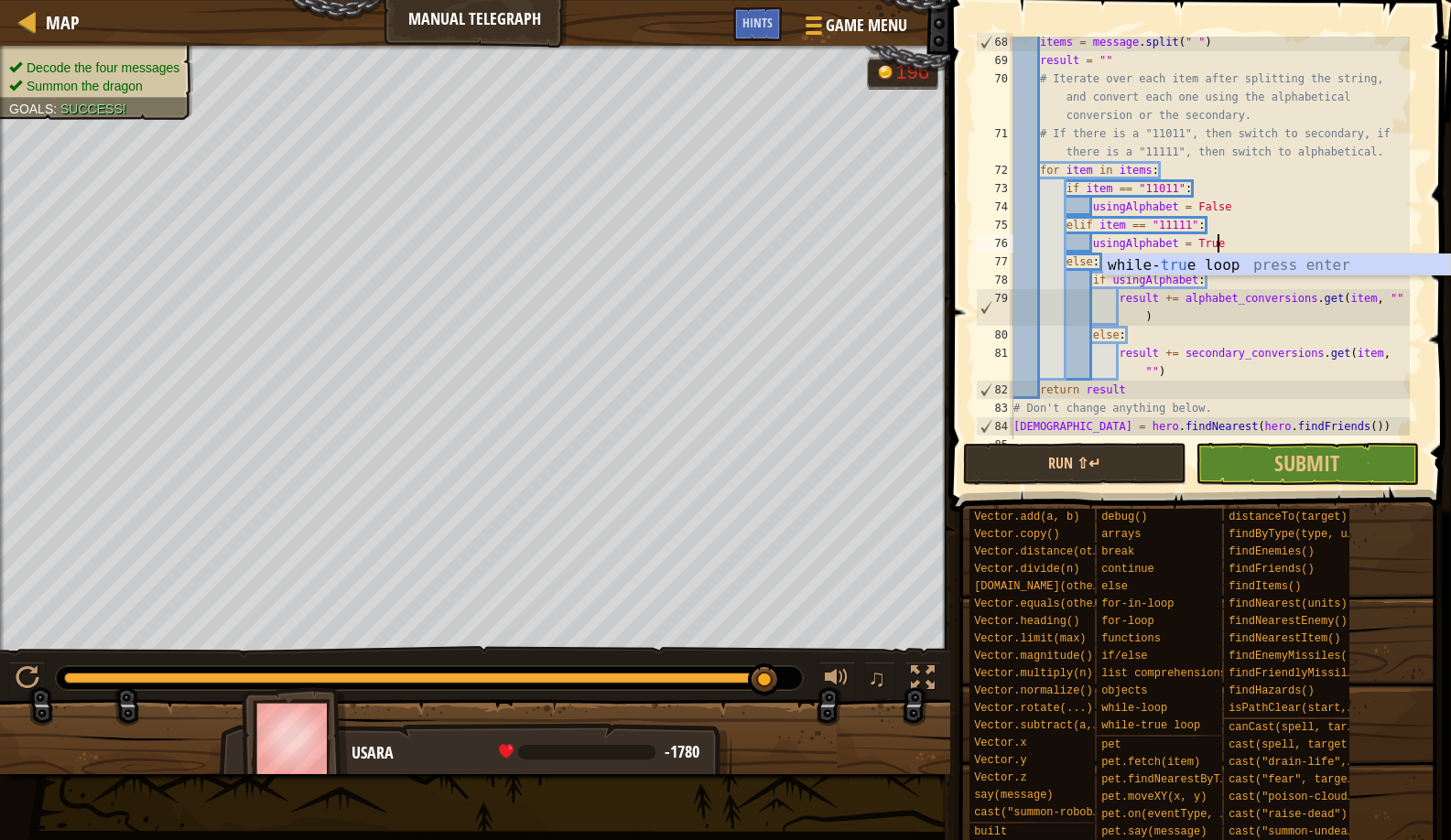
type textarea "hero.moveXY(71, 35)"
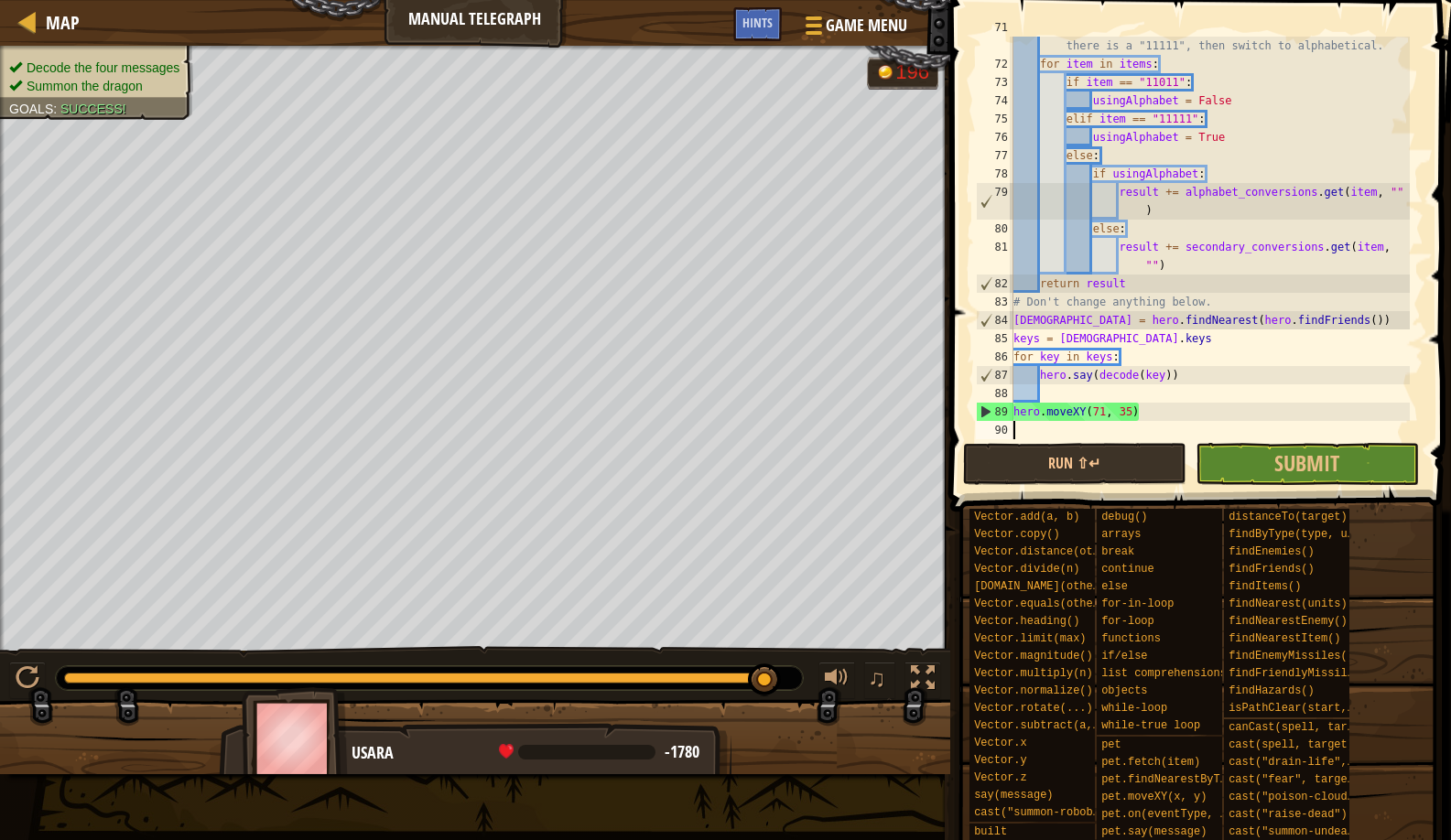
scroll to position [8, 0]
type textarea "hero.moveXY(71, 35)"
click at [1258, 396] on div "# If there is a "11011", then switch to secondary, if there is a "11111", then …" at bounding box center [1210, 246] width 400 height 458
click at [1077, 454] on button "Run ⇧↵" at bounding box center [1075, 464] width 223 height 42
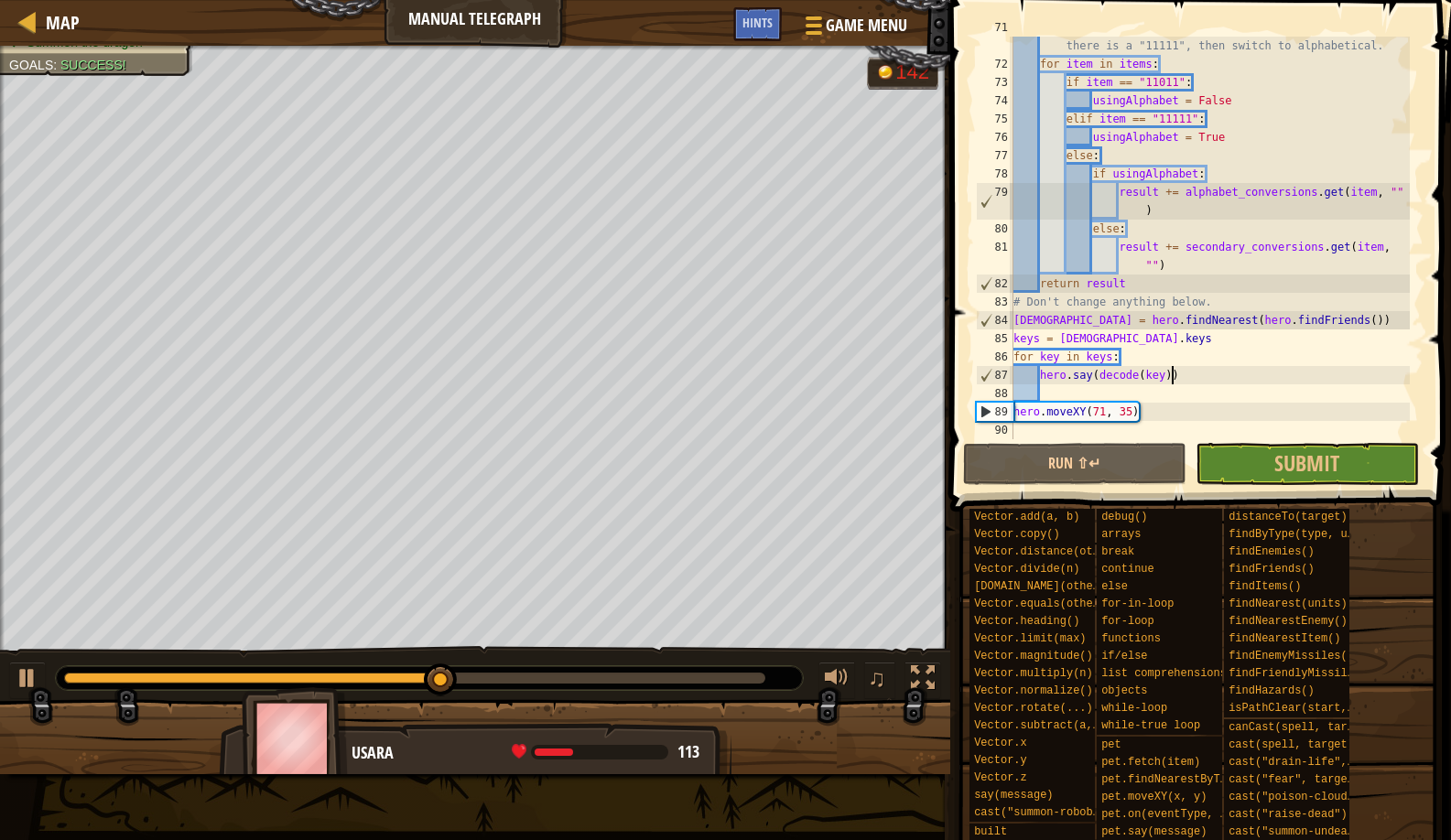
click at [1170, 368] on div "# If there is a "11011", then switch to secondary, if there is a "11111", then …" at bounding box center [1210, 246] width 400 height 458
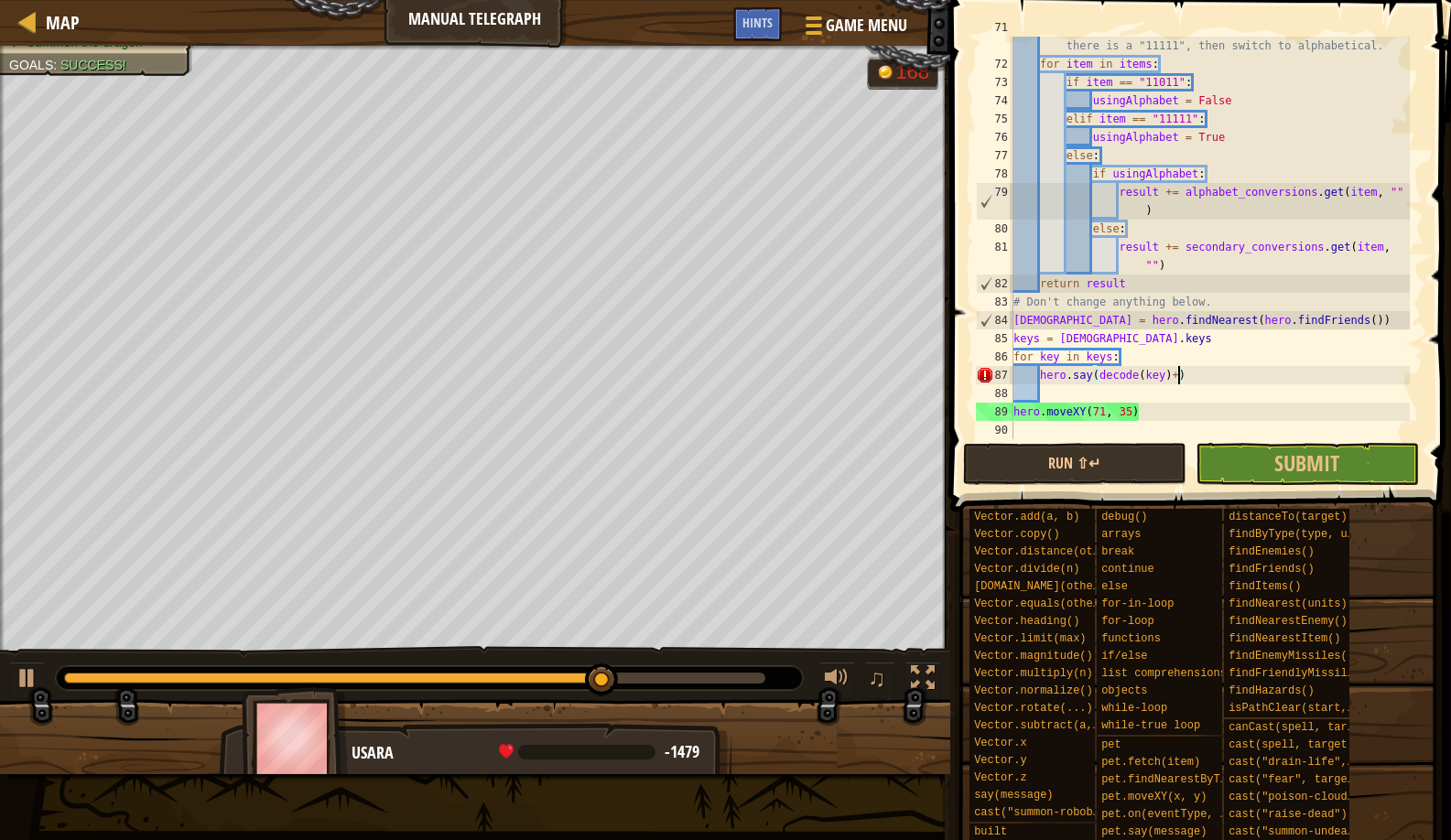
type textarea "hero.say(decode(key)+A)"
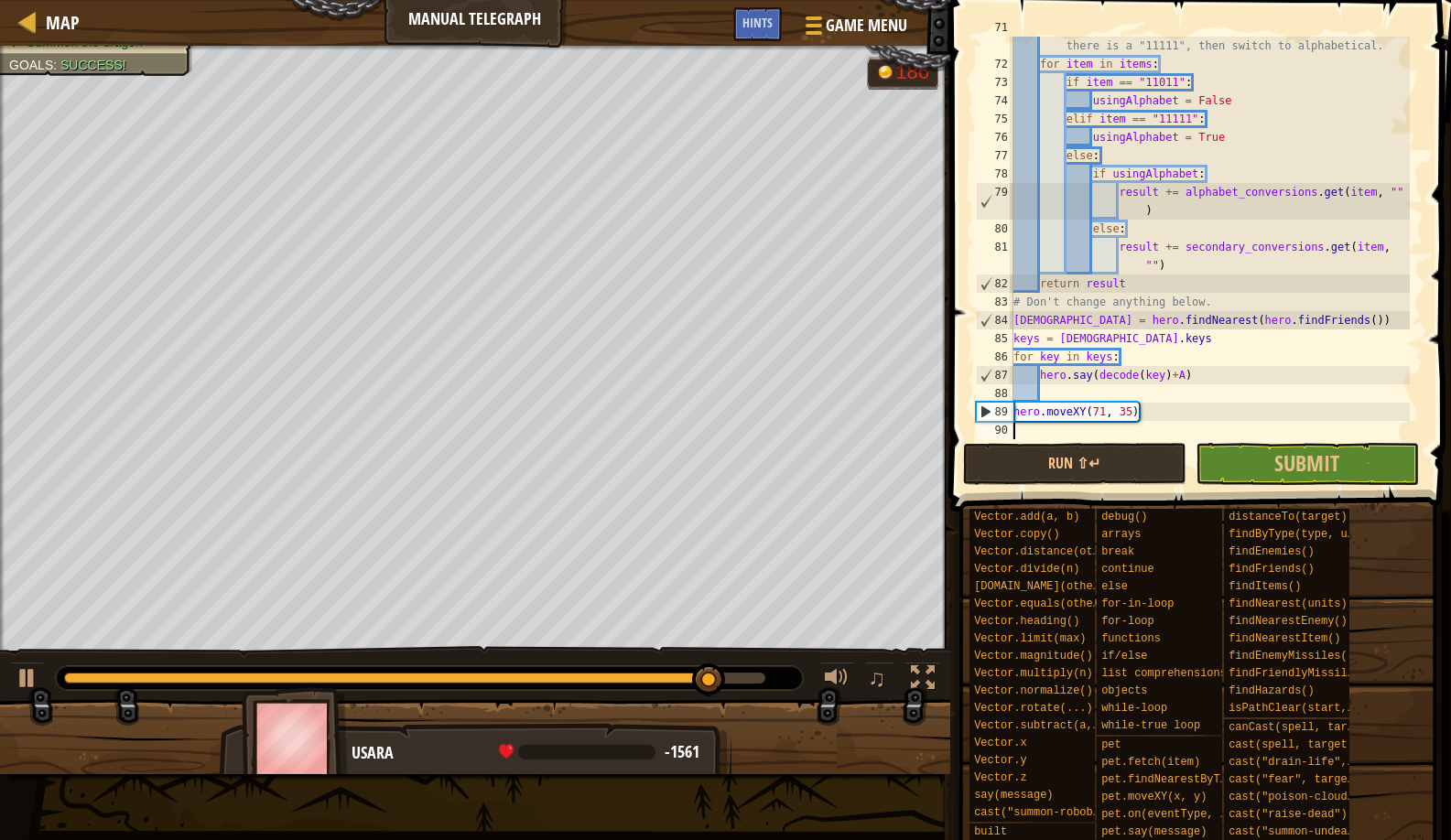
scroll to position [8, 0]
click at [998, 456] on button "Run ⇧↵" at bounding box center [1075, 464] width 223 height 42
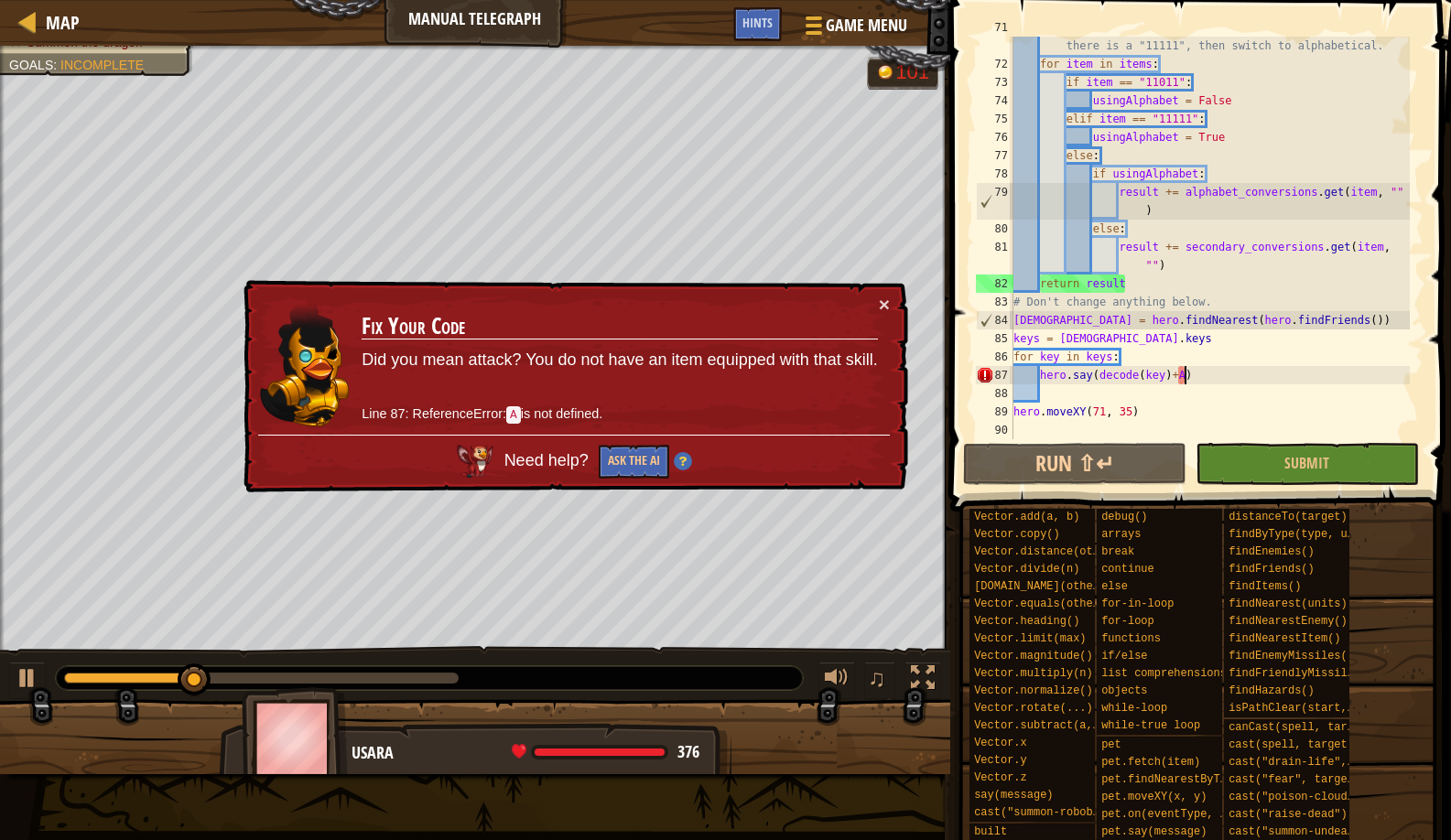
click at [1185, 369] on div "# If there is a "11011", then switch to secondary, if there is a "11111", then …" at bounding box center [1210, 246] width 400 height 458
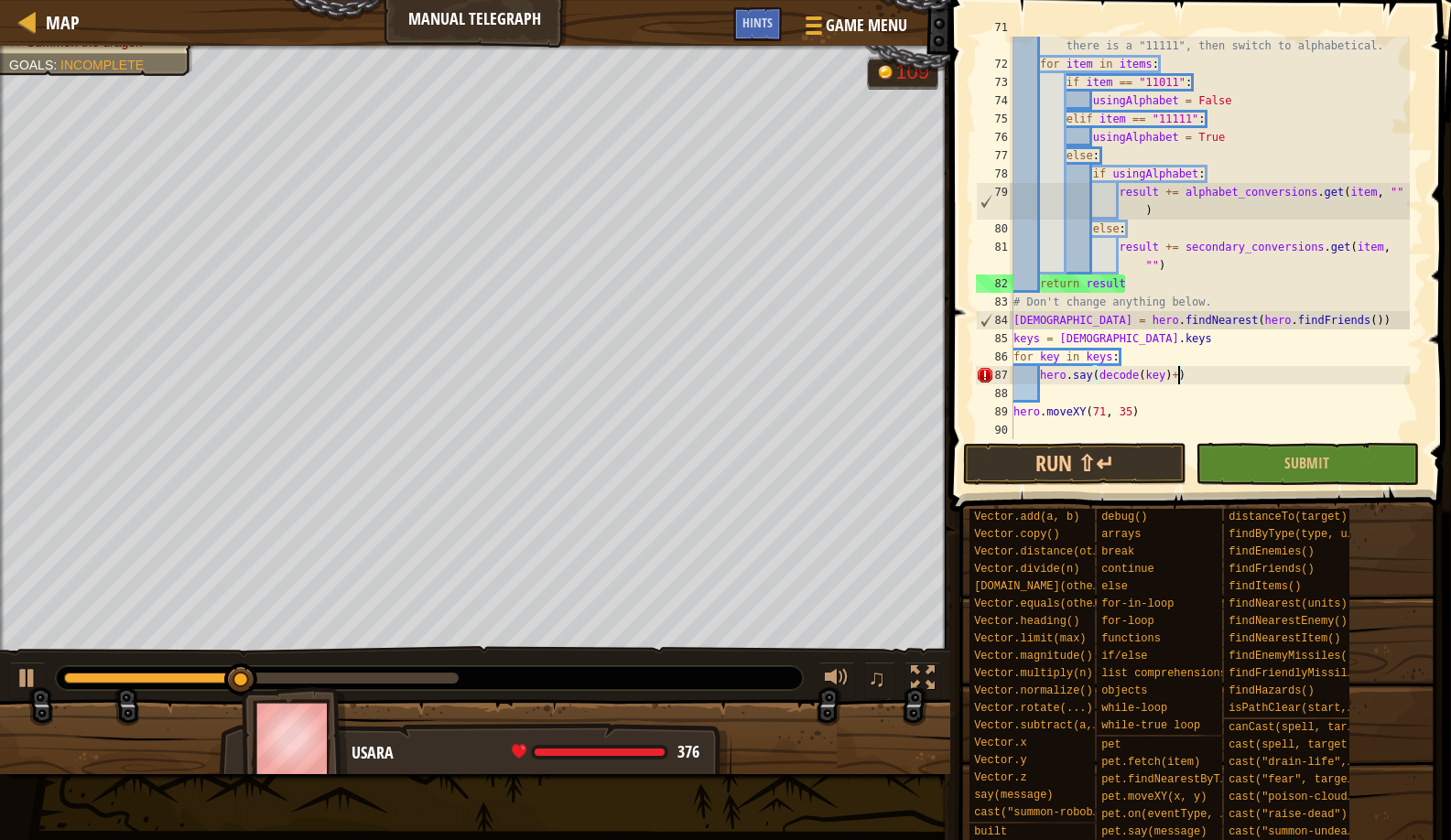
type textarea "hero.say(decode(key))"
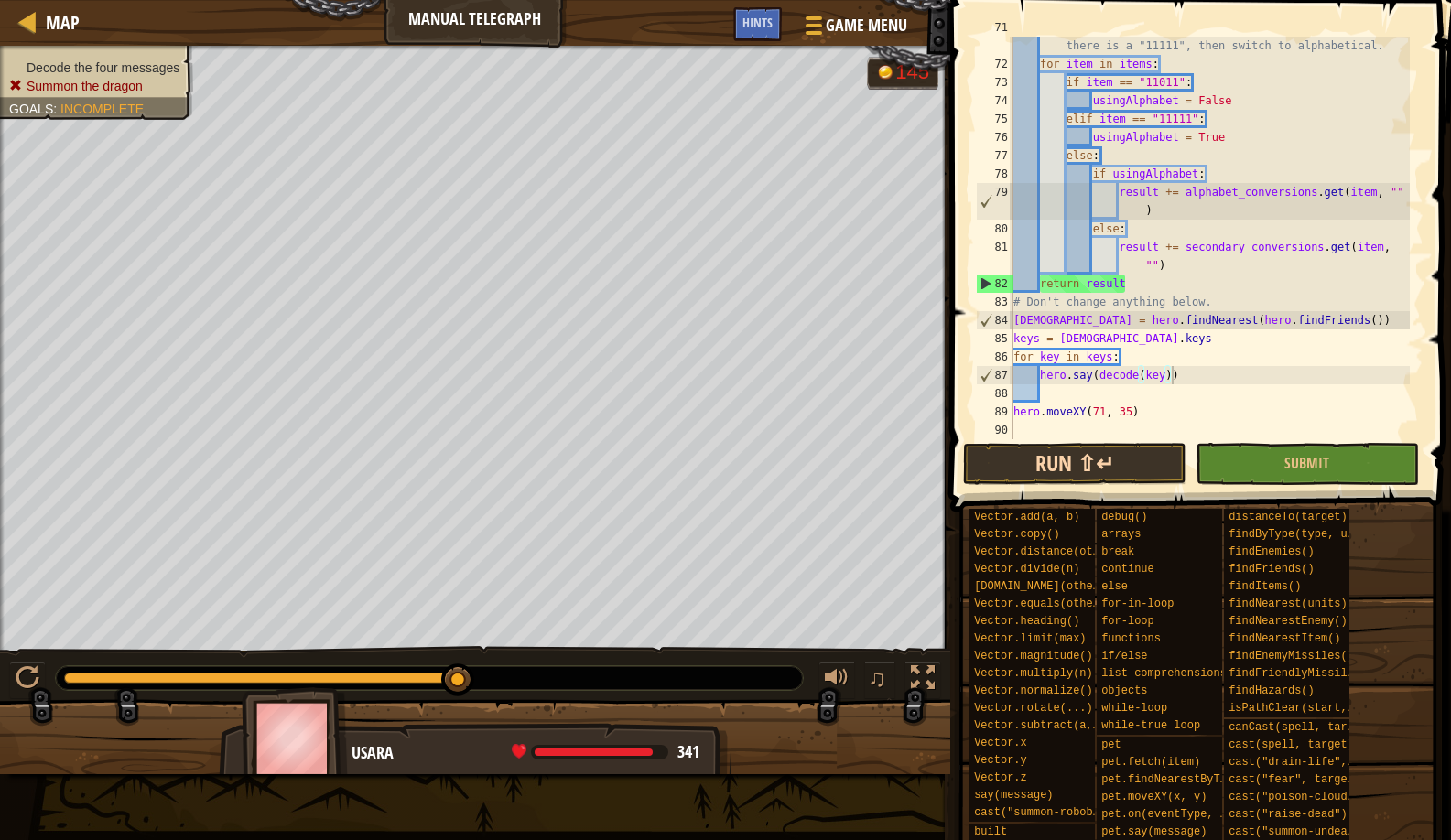
click at [1072, 448] on button "Run ⇧↵" at bounding box center [1075, 464] width 223 height 42
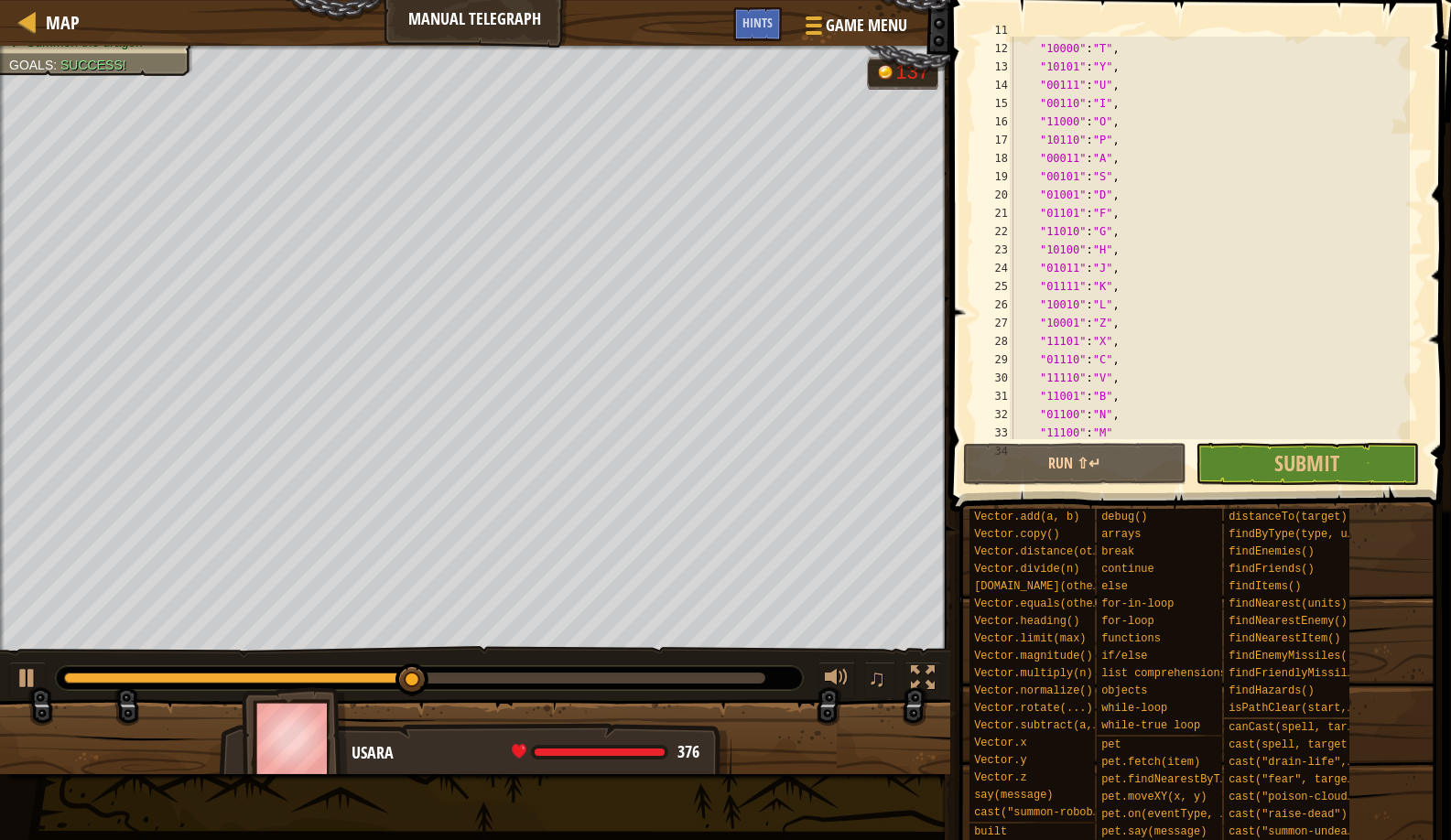
scroll to position [0, 0]
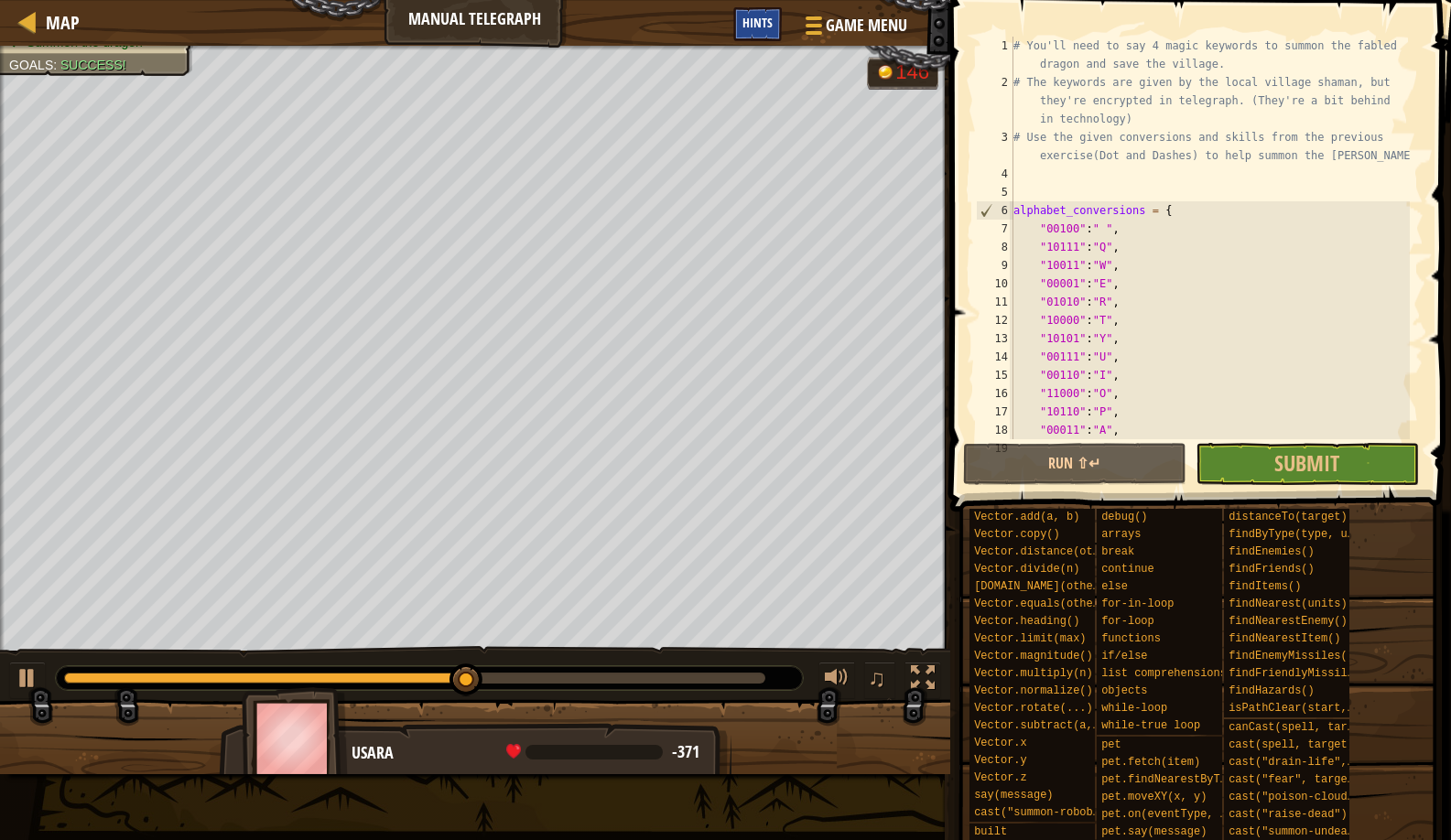
click at [750, 19] on span "Hints" at bounding box center [758, 23] width 30 height 18
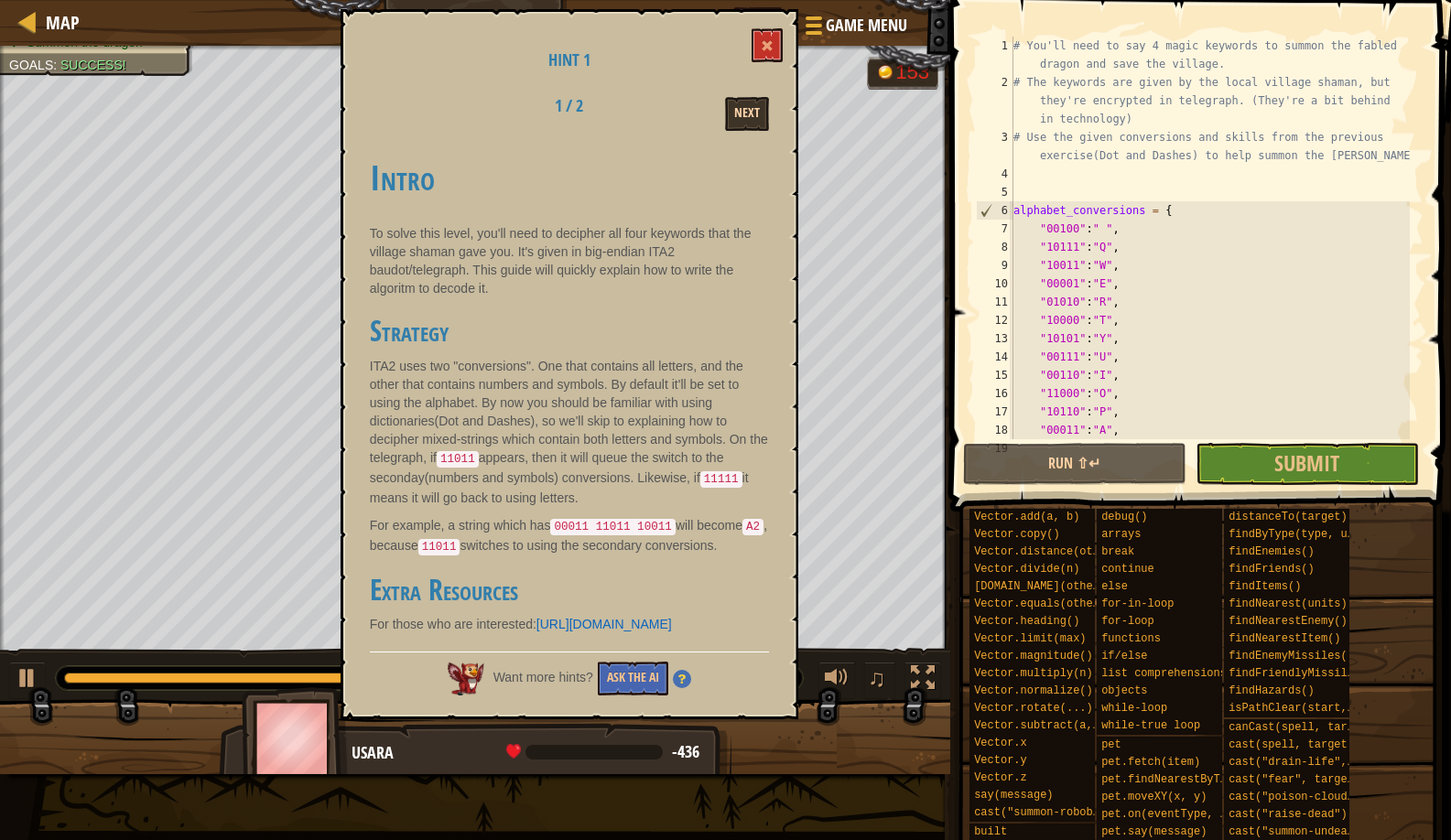
click at [743, 117] on button "Next" at bounding box center [747, 114] width 44 height 34
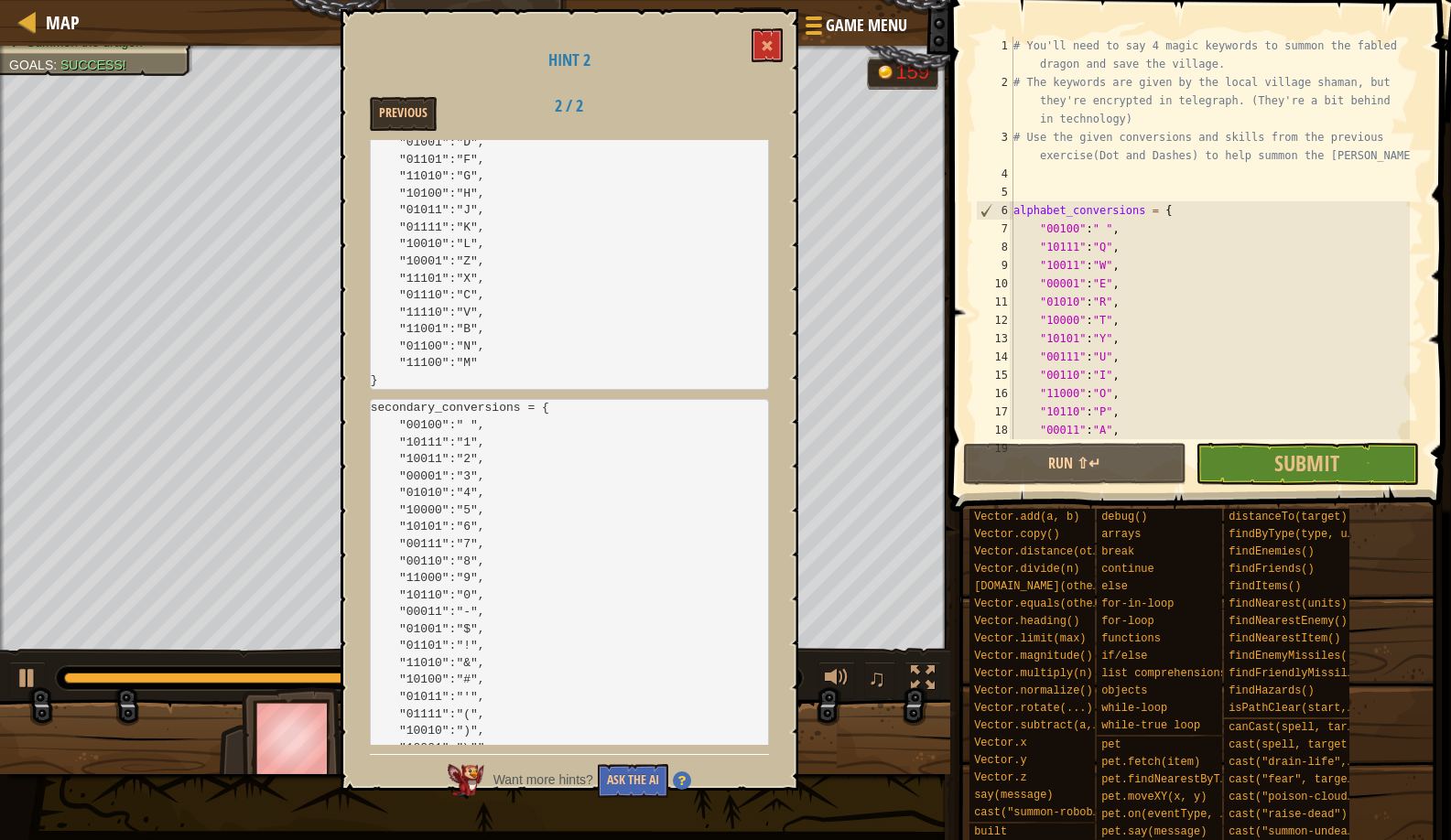
scroll to position [468, 0]
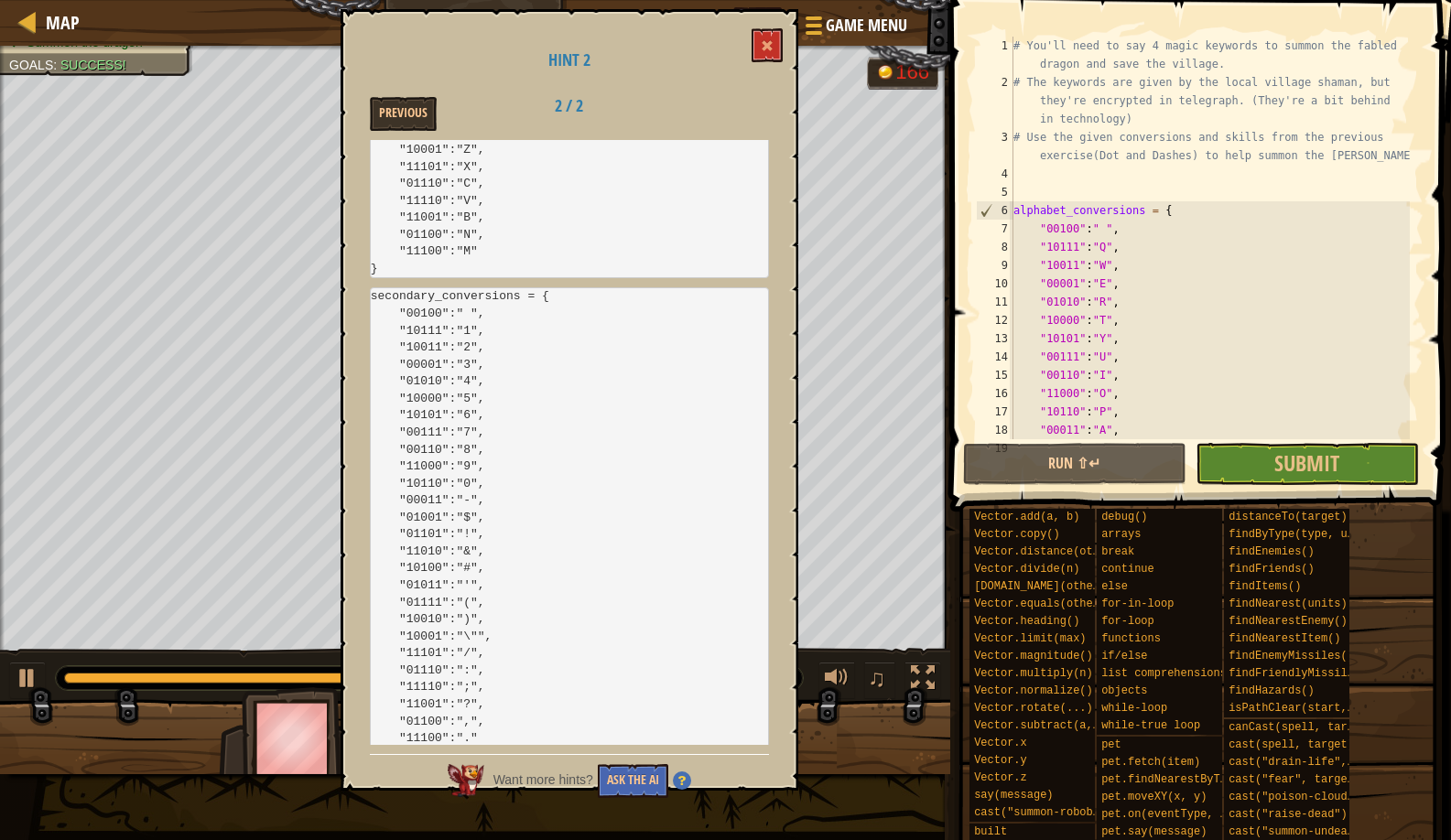
click at [773, 19] on div "Hint 2 Previous 2 / 2 Conversions In case you accidentally deleted the code. al…" at bounding box center [569, 399] width 458 height 781
click at [766, 45] on span at bounding box center [767, 46] width 13 height 13
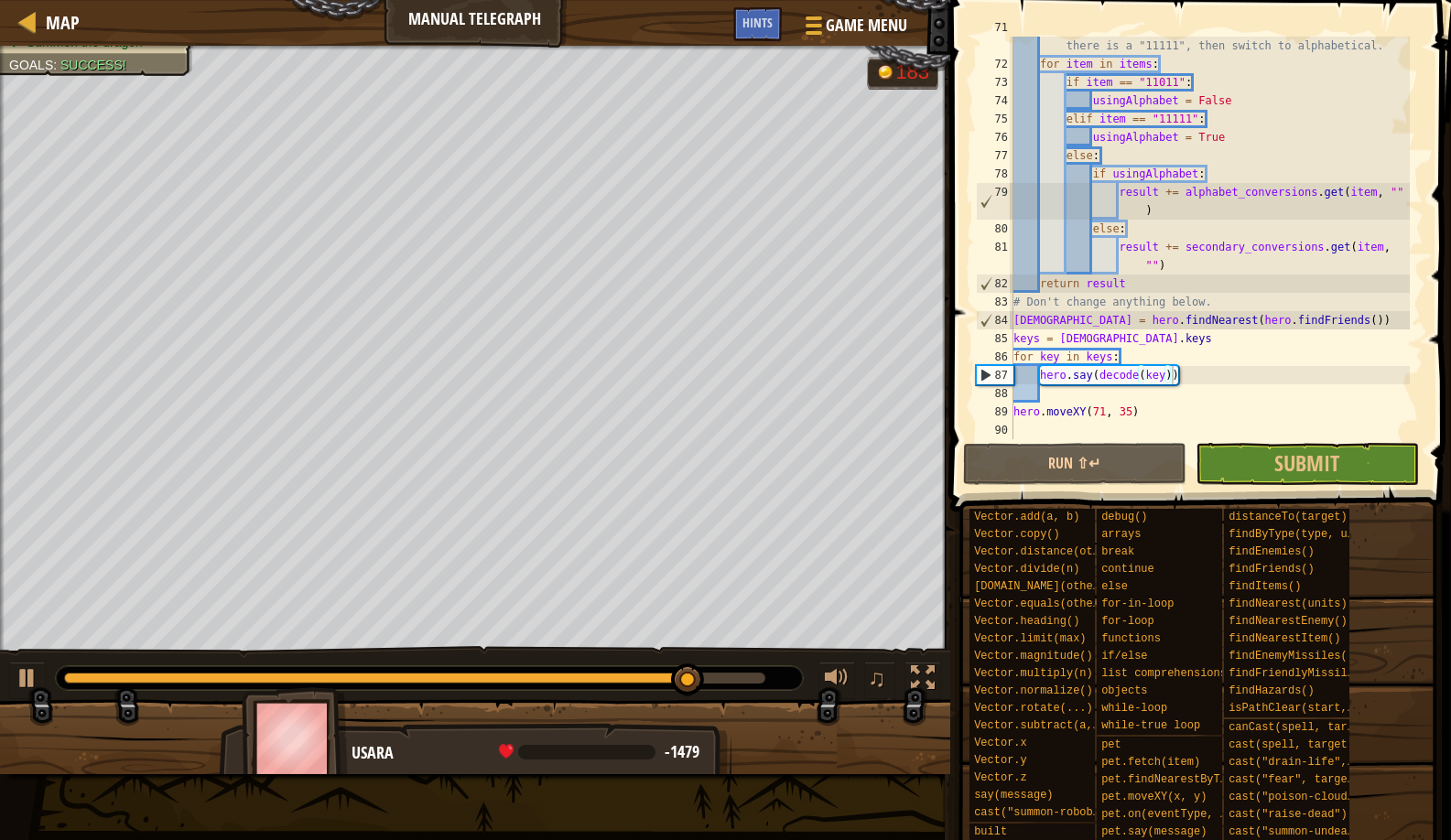
scroll to position [1410, 0]
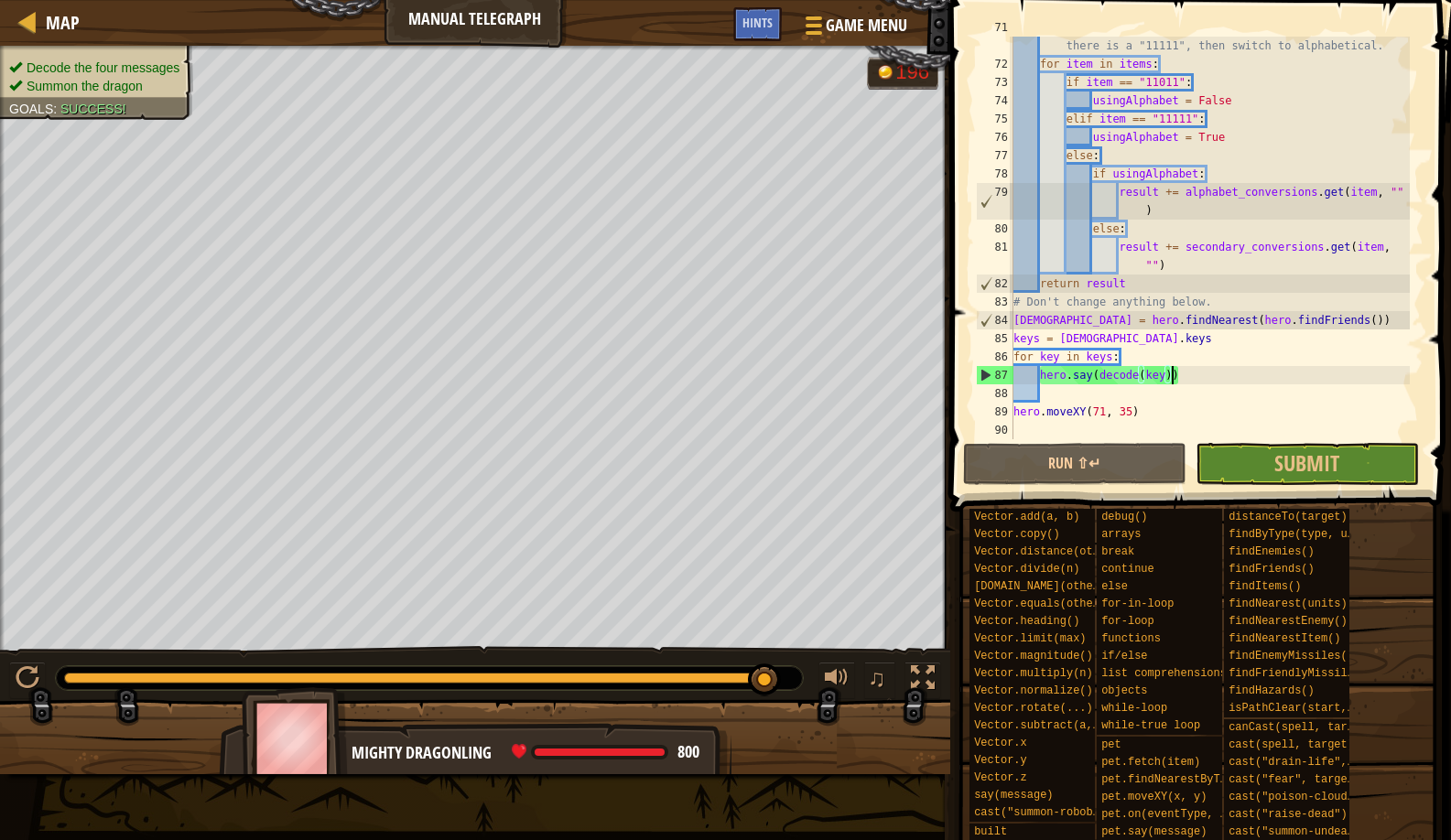
click at [1049, 400] on div "# If there is a "11011", then switch to secondary, if there is a "11111", then …" at bounding box center [1210, 246] width 400 height 458
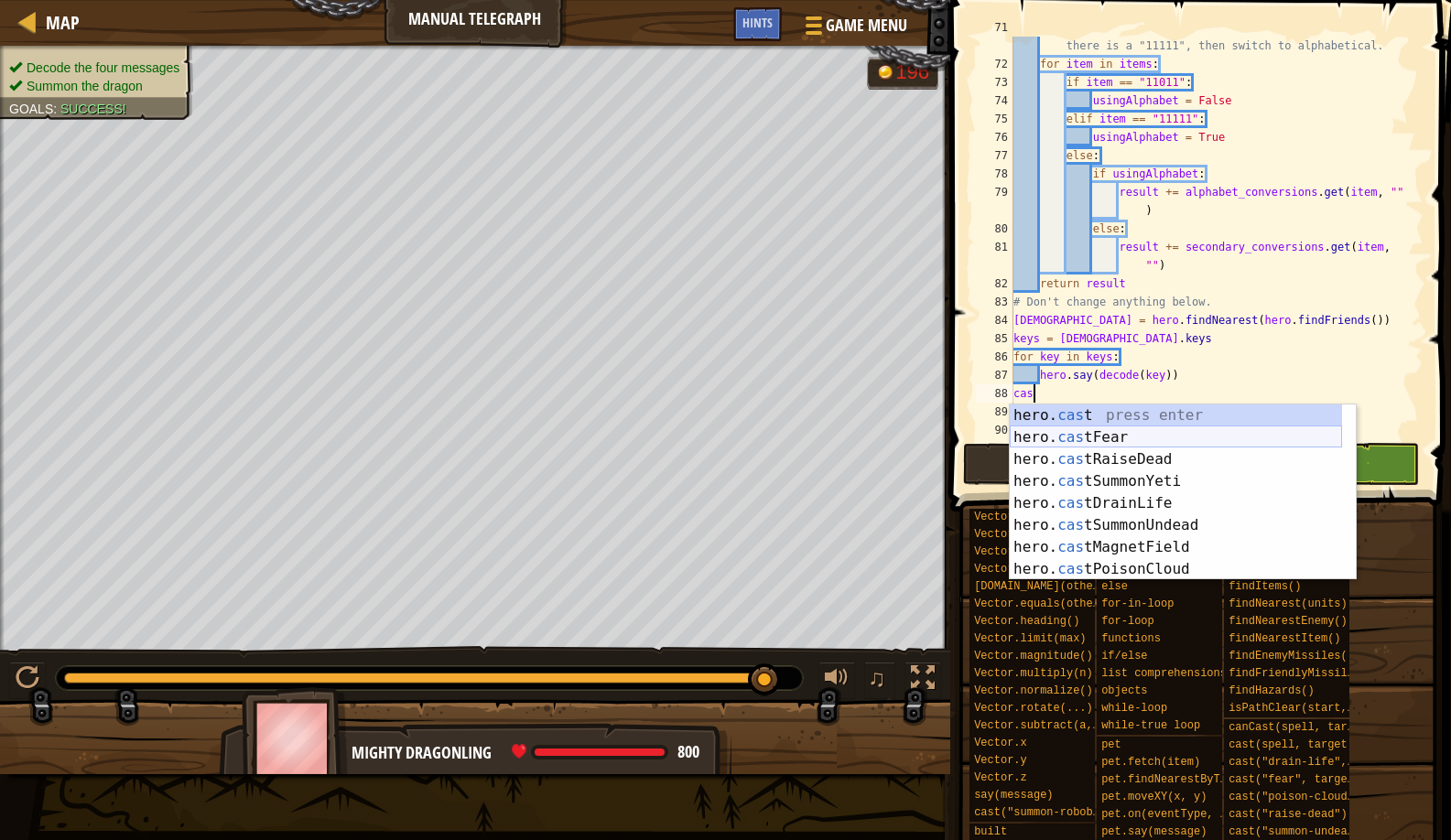
click at [1093, 437] on div "hero. cas t press enter hero. cas tFear press enter hero. cas tRaiseDead press …" at bounding box center [1176, 514] width 333 height 219
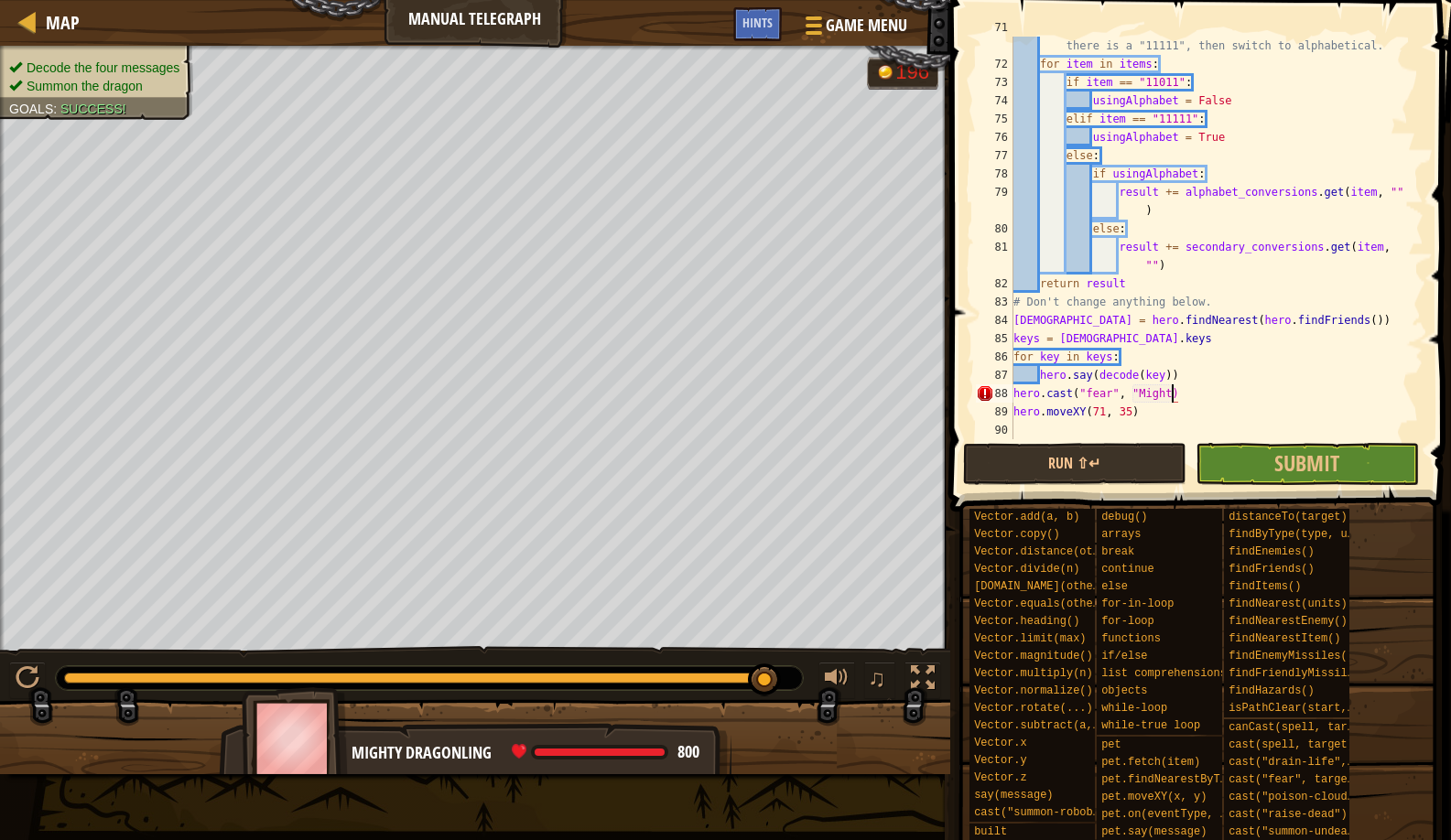
scroll to position [8, 13]
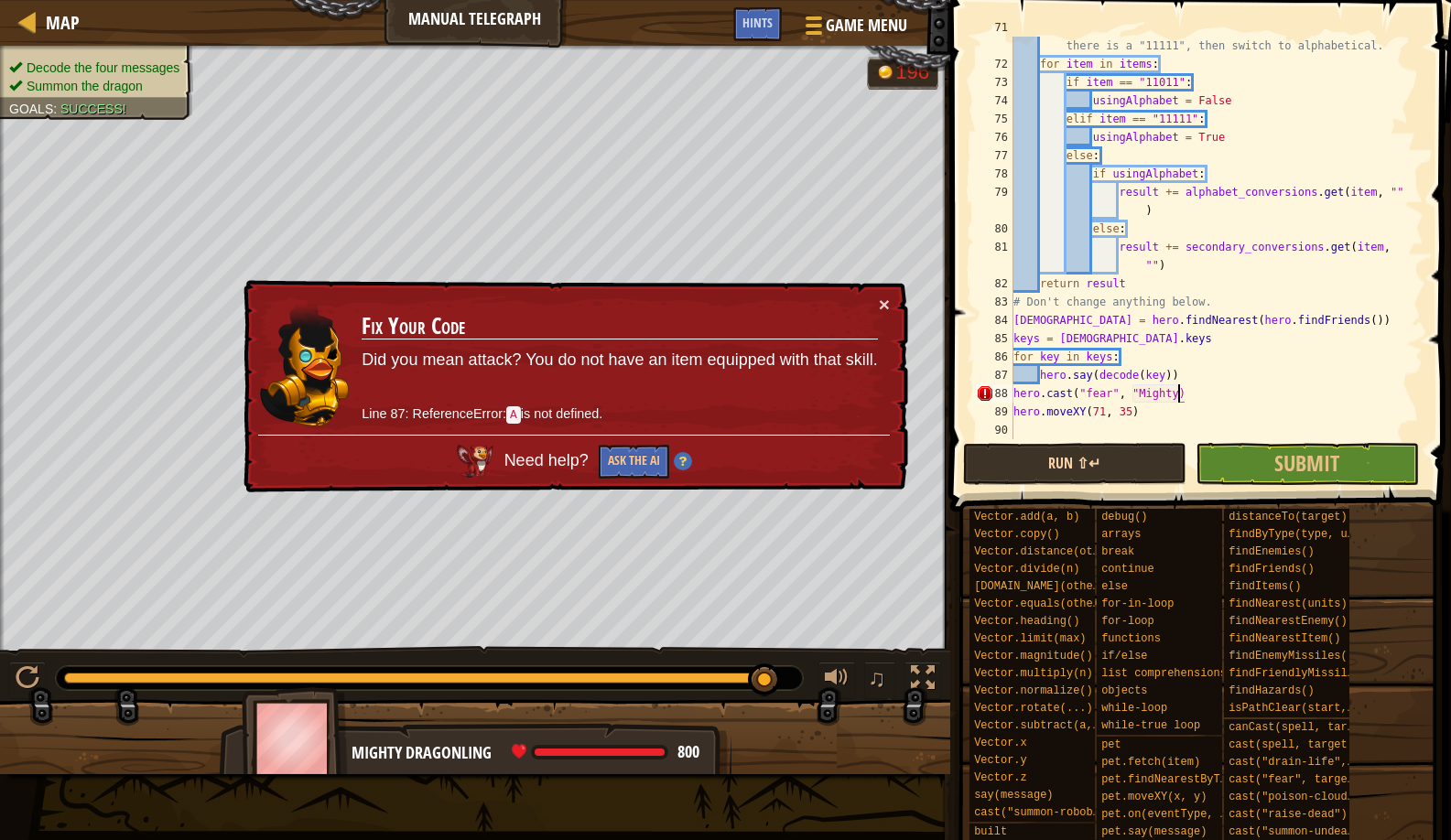
click at [1052, 455] on button "Run ⇧↵" at bounding box center [1075, 464] width 223 height 42
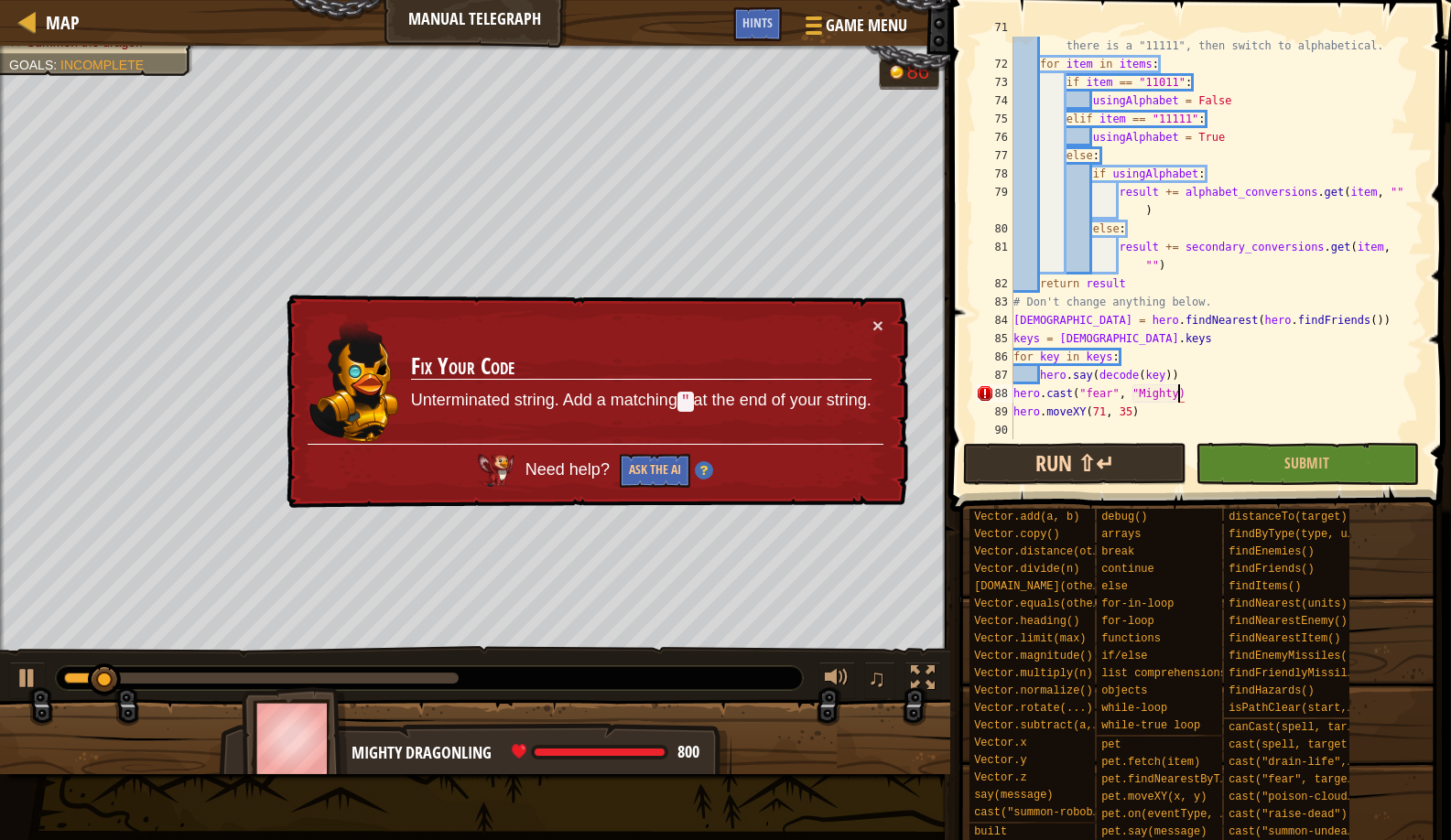
scroll to position [8, 14]
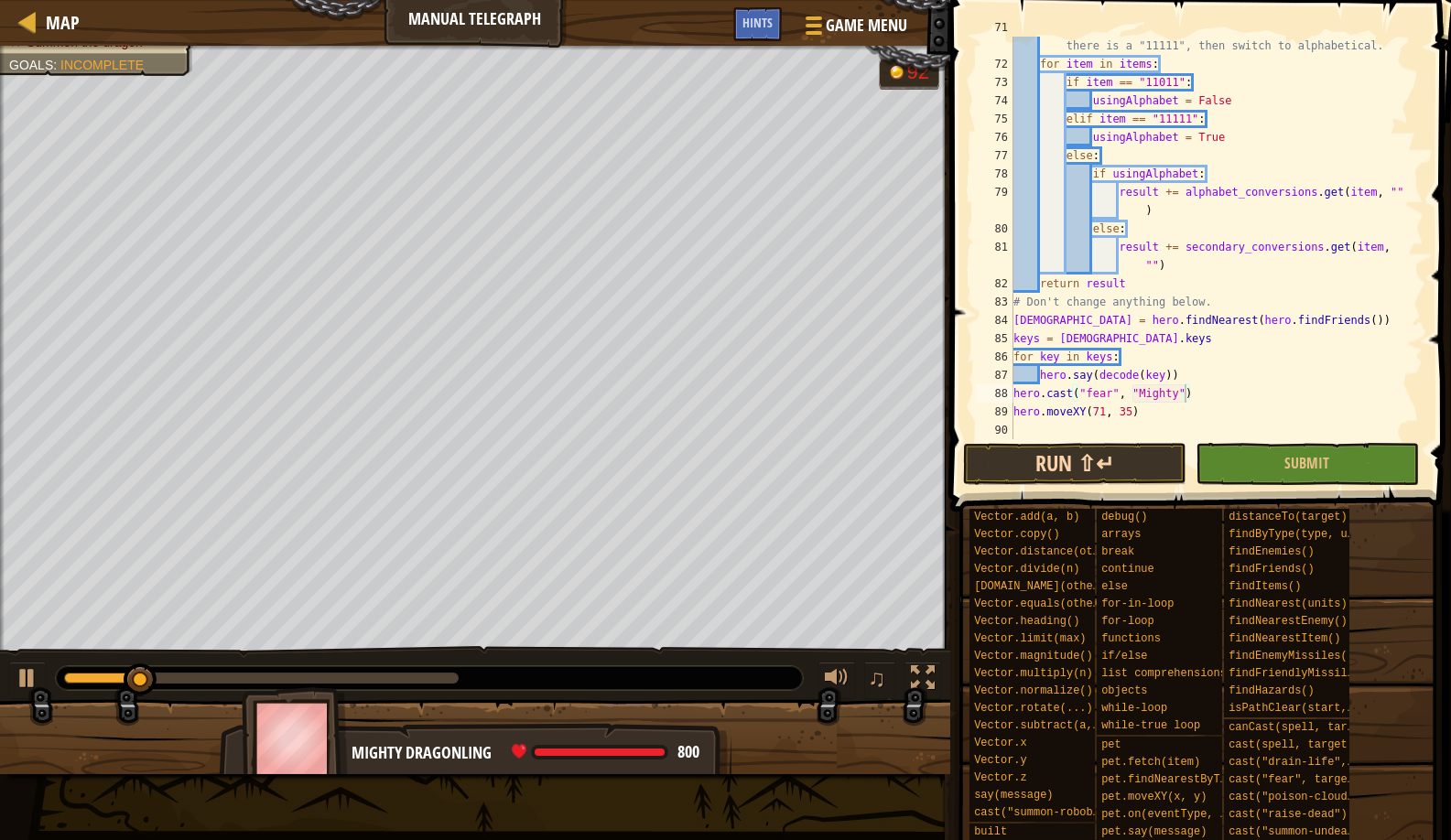
click at [1083, 471] on button "Run ⇧↵" at bounding box center [1075, 464] width 223 height 42
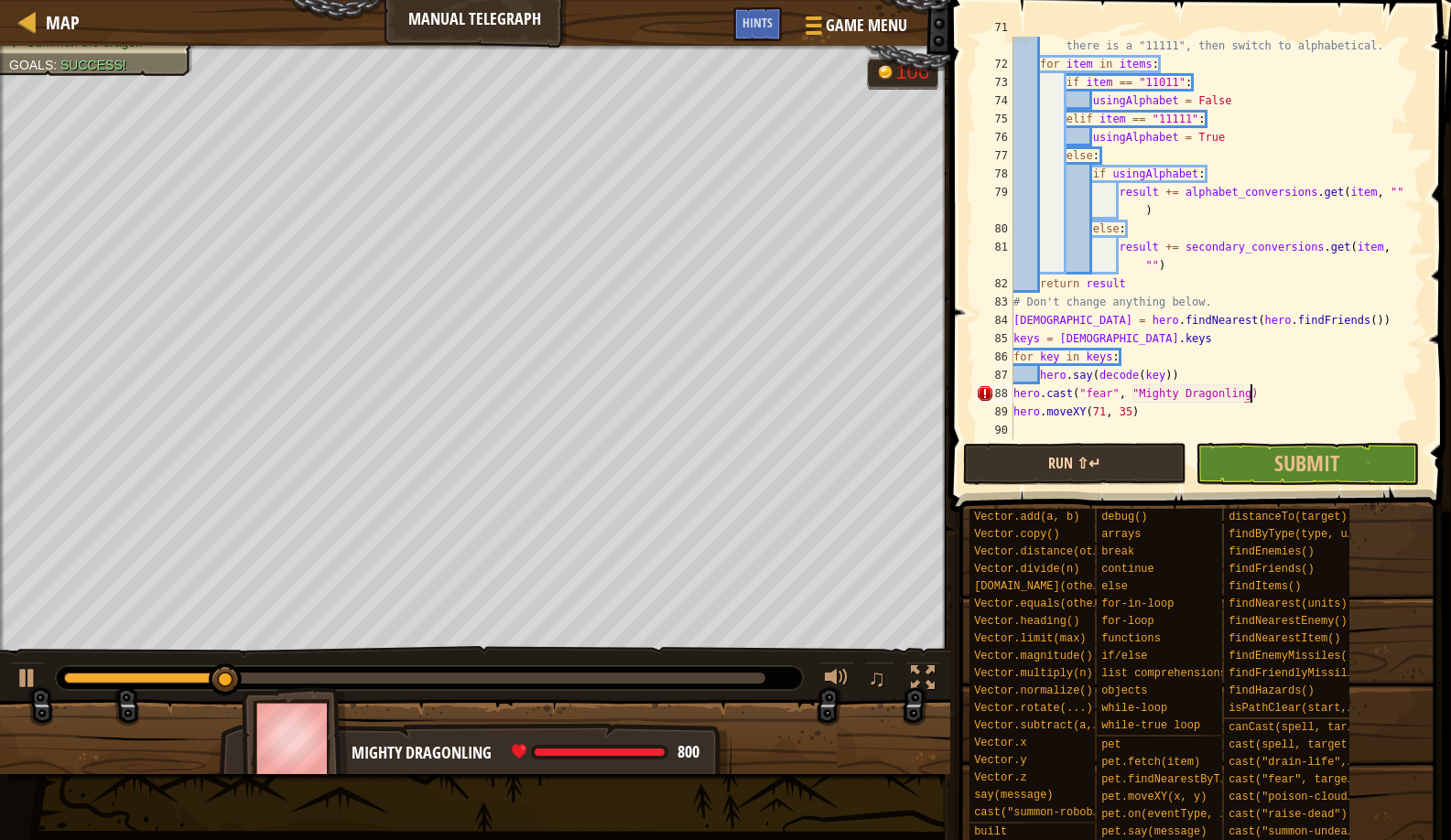
scroll to position [8, 19]
click at [1005, 460] on button "Run ⇧↵" at bounding box center [1075, 464] width 223 height 42
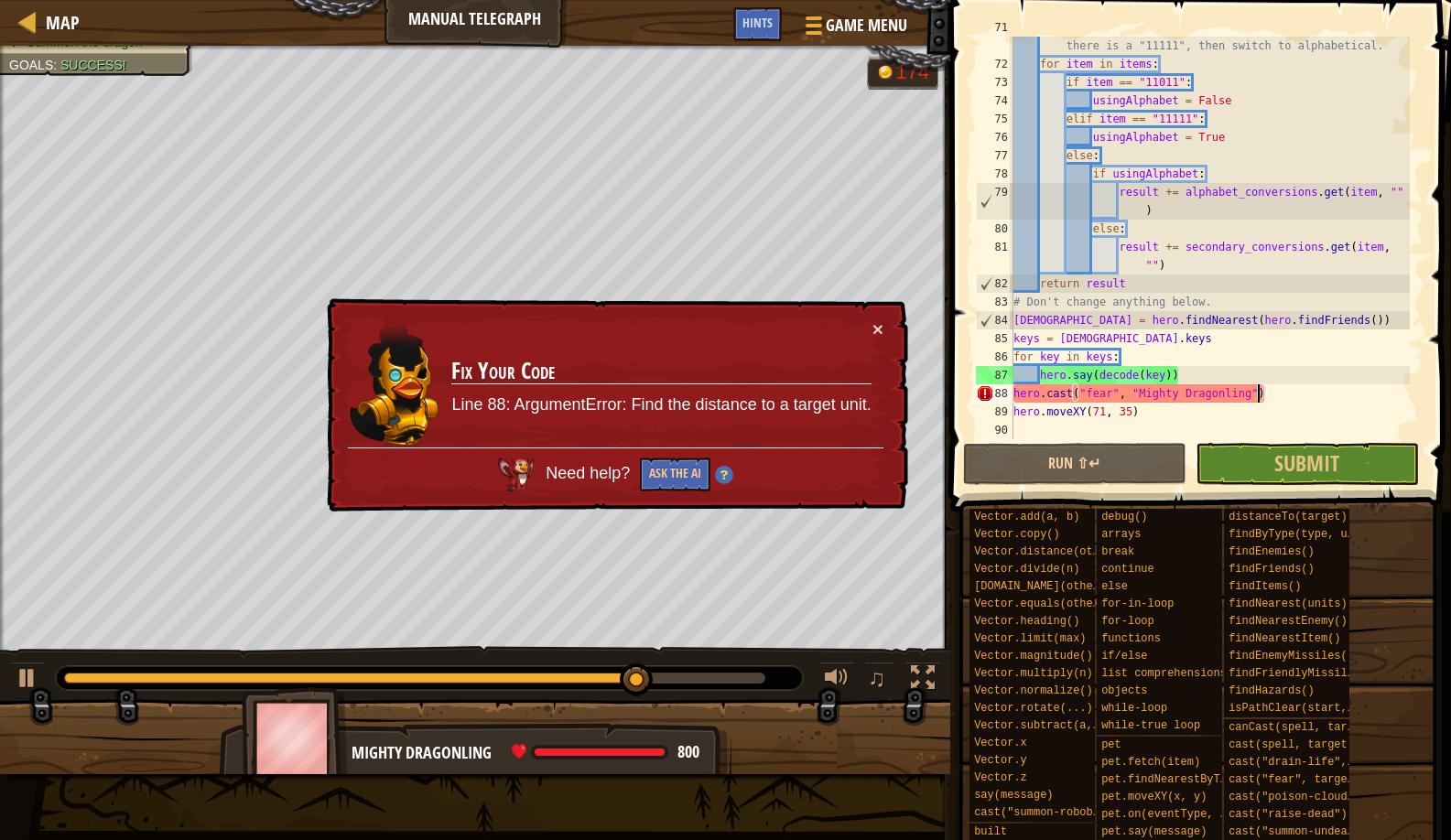
click at [1195, 385] on div "# If there is a "11011", then switch to secondary, if there is a "11111", then …" at bounding box center [1210, 246] width 400 height 458
click at [1191, 387] on div "# If there is a "11011", then switch to secondary, if there is a "11111", then …" at bounding box center [1210, 246] width 400 height 458
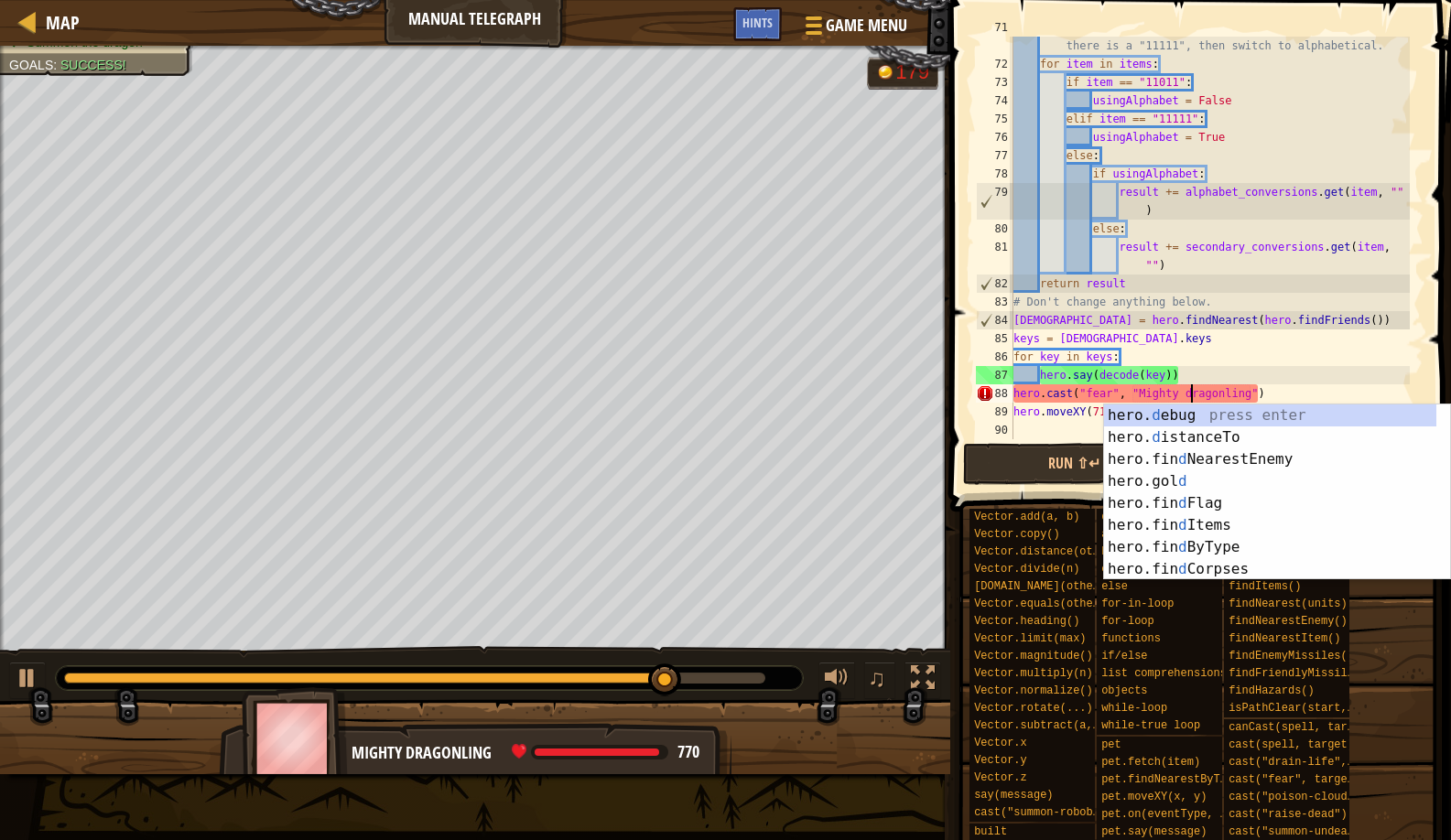
scroll to position [8, 15]
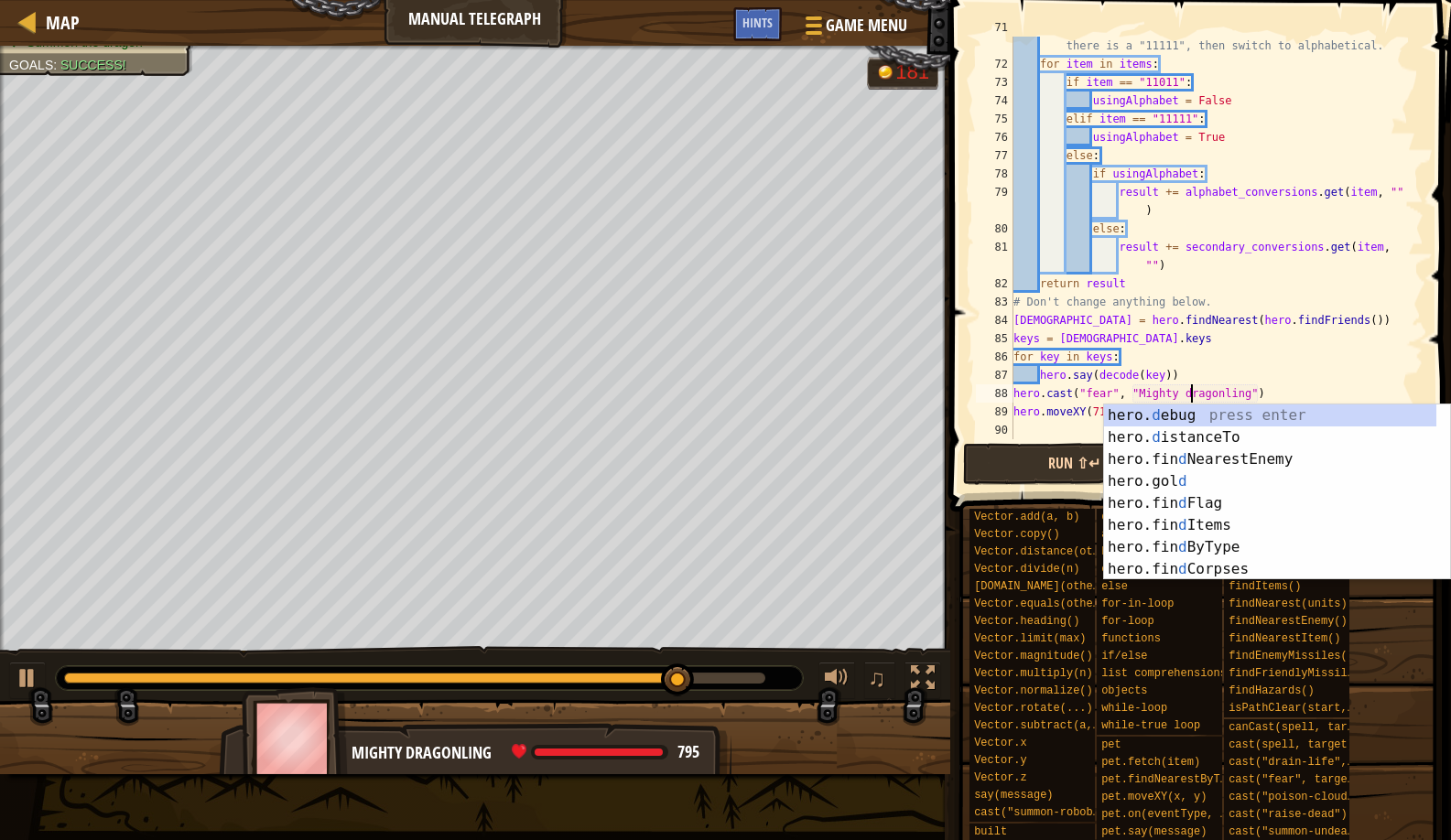
click at [1070, 456] on button "Run ⇧↵" at bounding box center [1075, 464] width 223 height 42
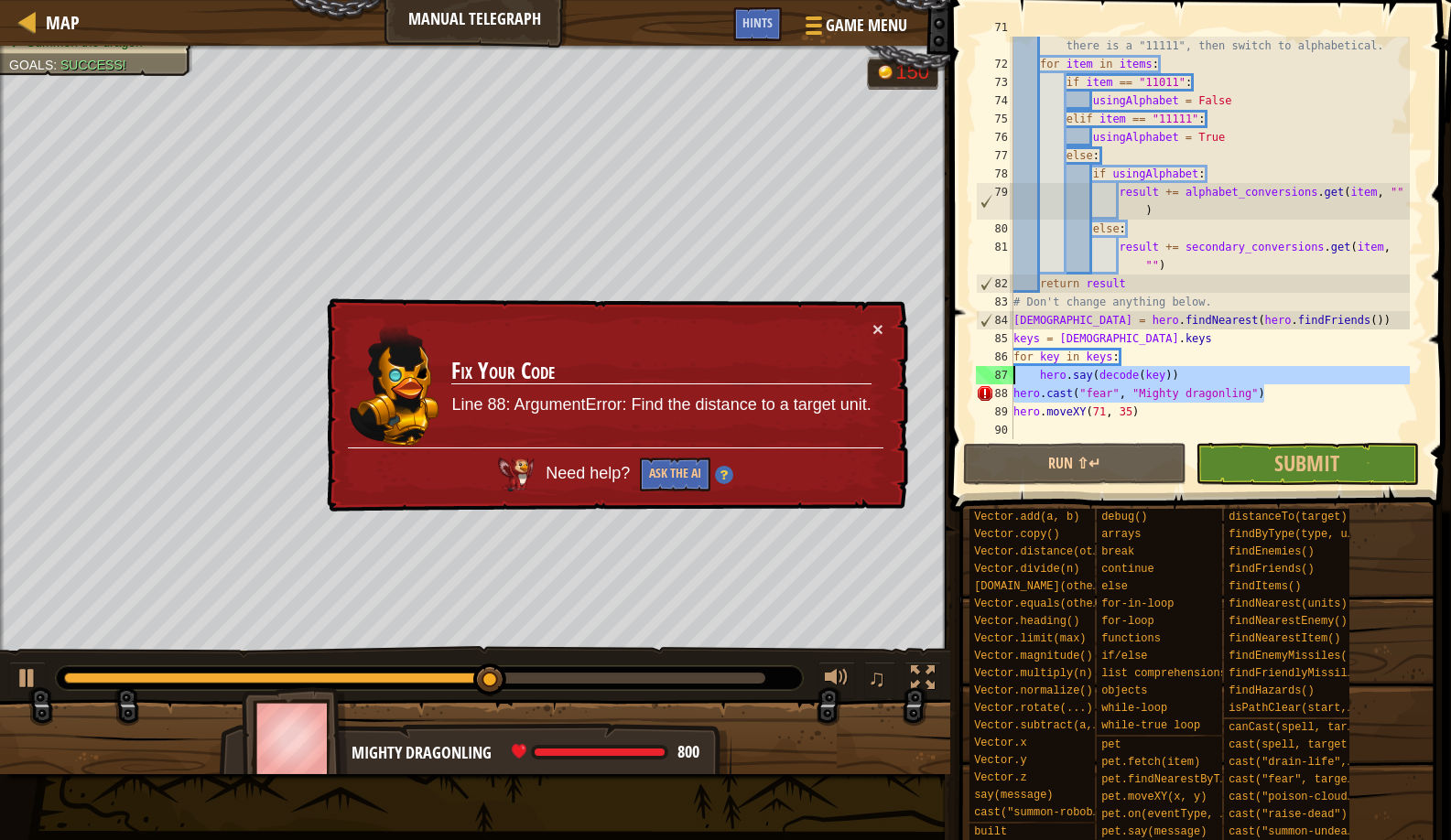
drag, startPoint x: 1234, startPoint y: 392, endPoint x: 1013, endPoint y: 374, distance: 221.7
click at [1013, 374] on div "hero.cast("fear", "Mighty dragonling") 71 72 73 74 75 76 77 78 79 80 81 82 83 8…" at bounding box center [1198, 238] width 452 height 403
click at [1105, 384] on div "# If there is a "11011", then switch to secondary, if there is a "11111", then …" at bounding box center [1210, 246] width 400 height 458
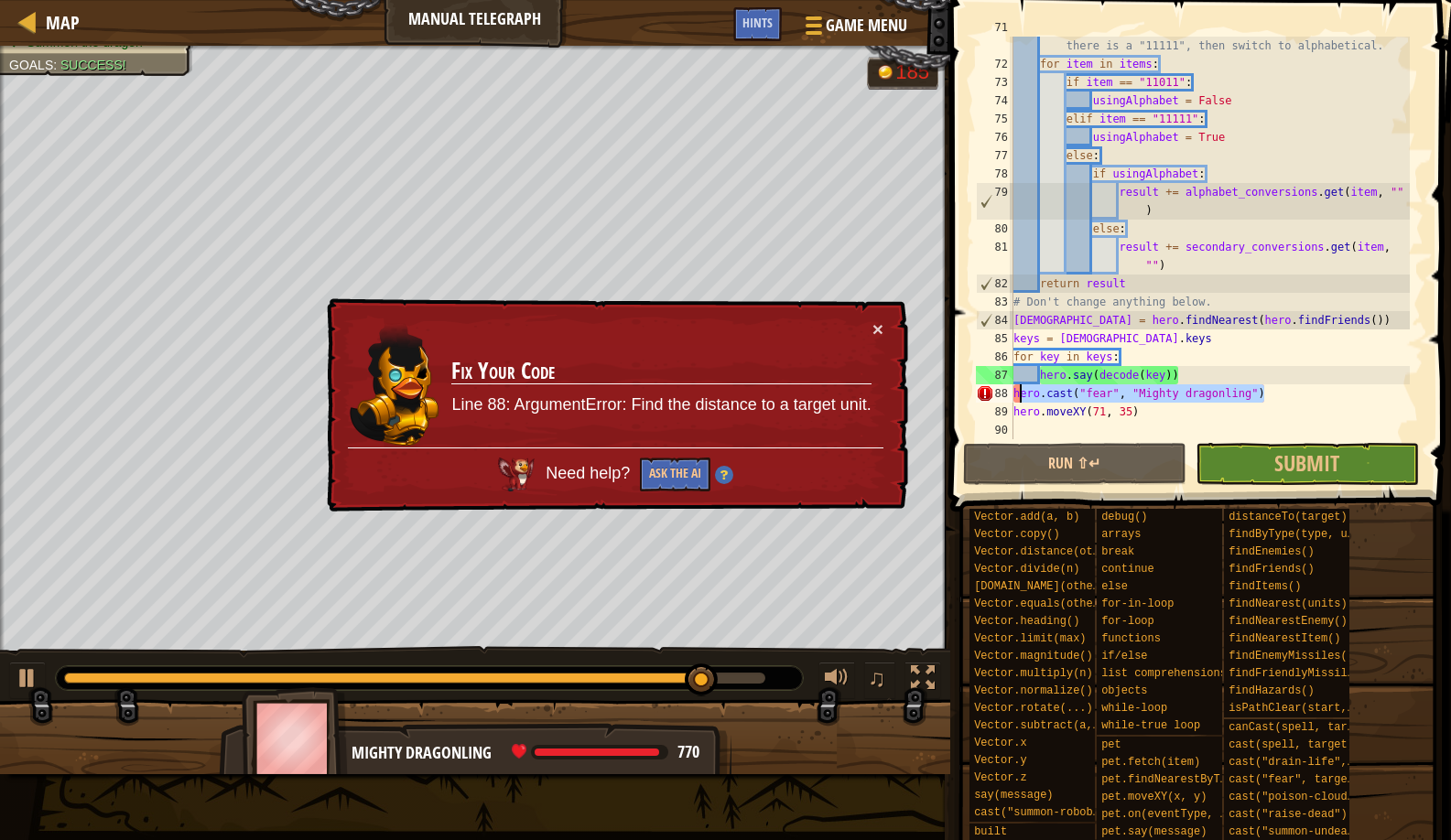
drag, startPoint x: 1297, startPoint y: 394, endPoint x: 1017, endPoint y: 390, distance: 280.0
click at [1017, 390] on div "# If there is a "11011", then switch to secondary, if there is a "11111", then …" at bounding box center [1210, 246] width 400 height 458
type textarea "h"
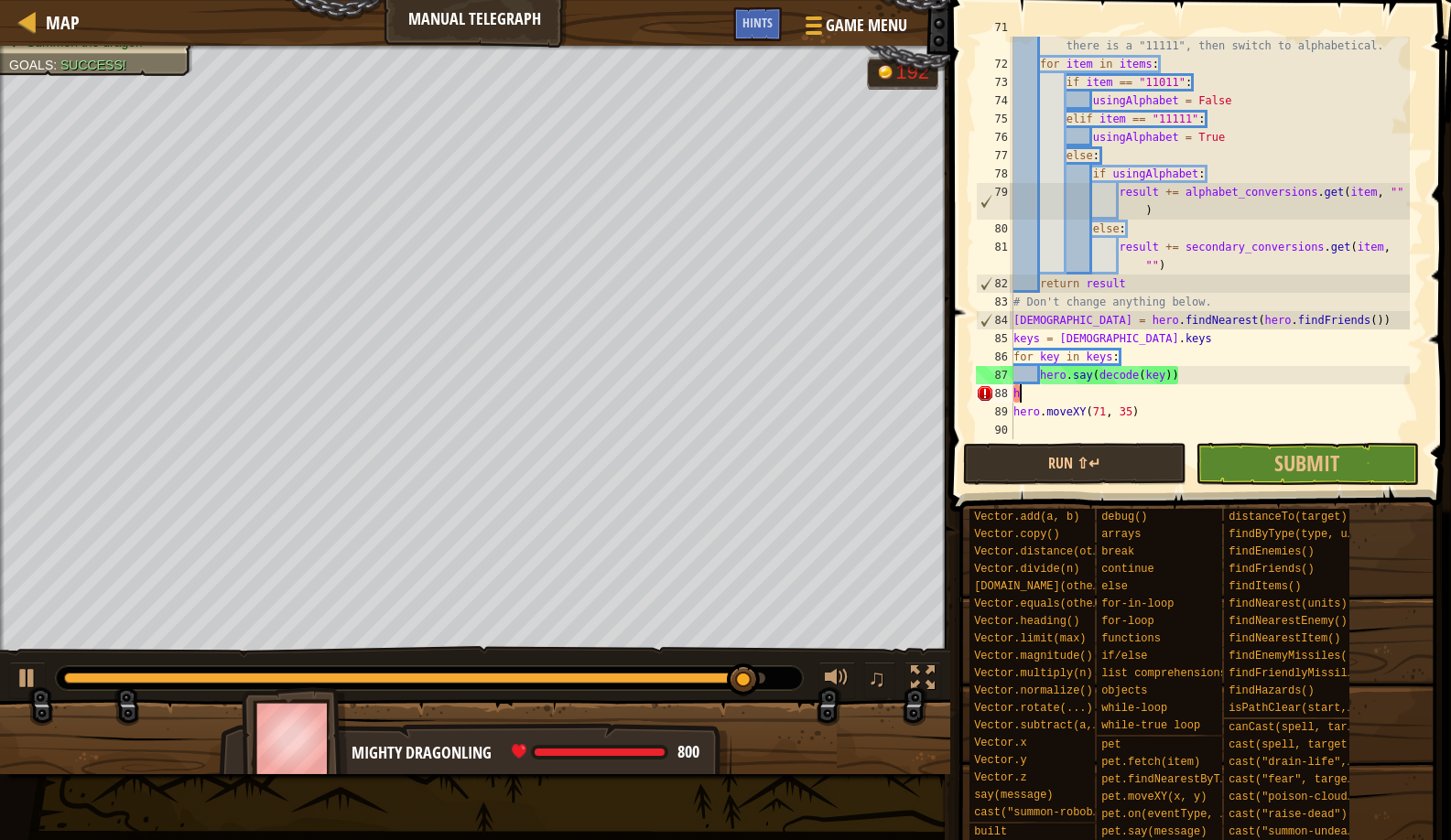
scroll to position [8, 0]
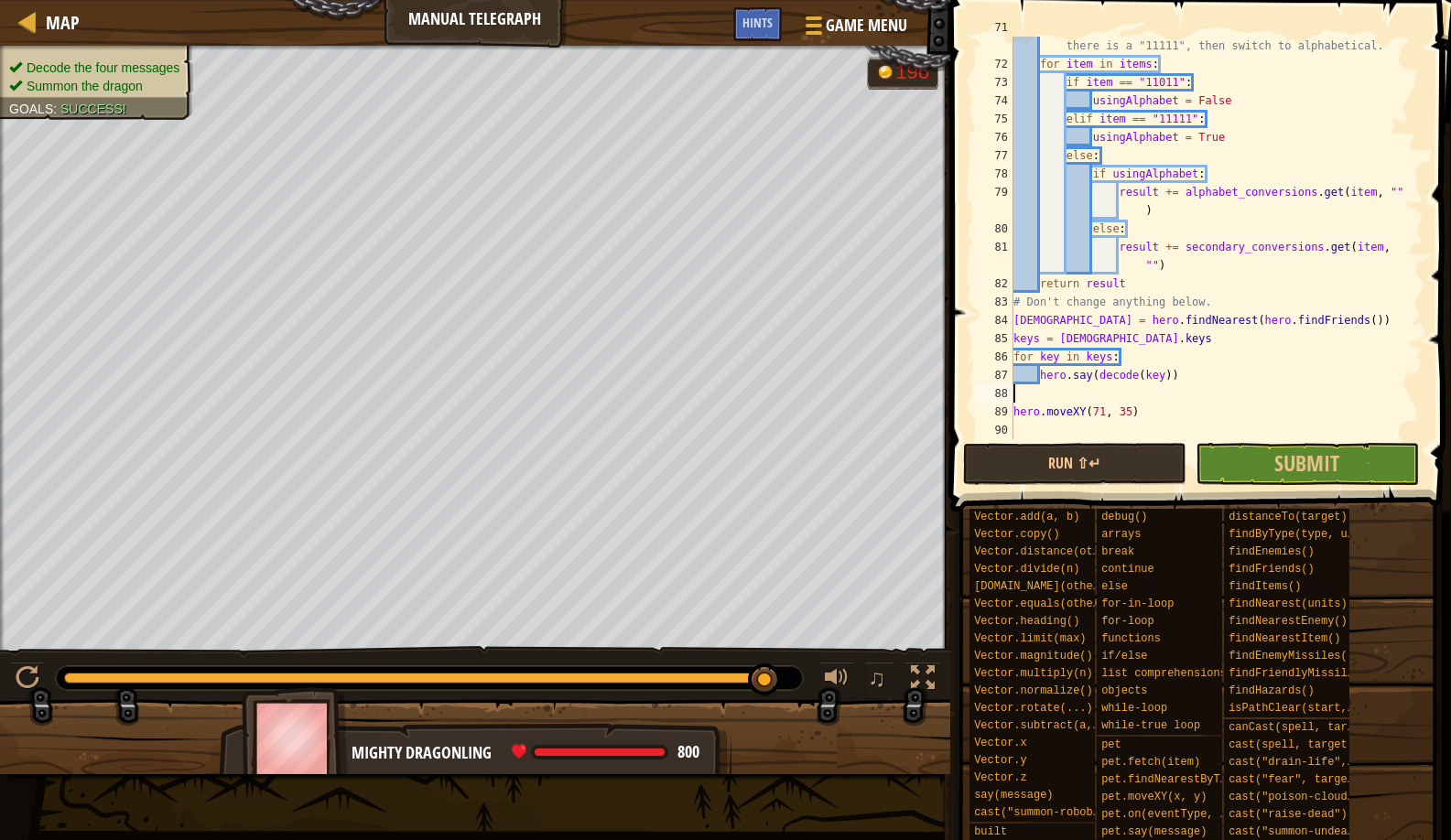
click at [1062, 425] on div "# If there is a "11011", then switch to secondary, if there is a "11111", then …" at bounding box center [1210, 246] width 400 height 458
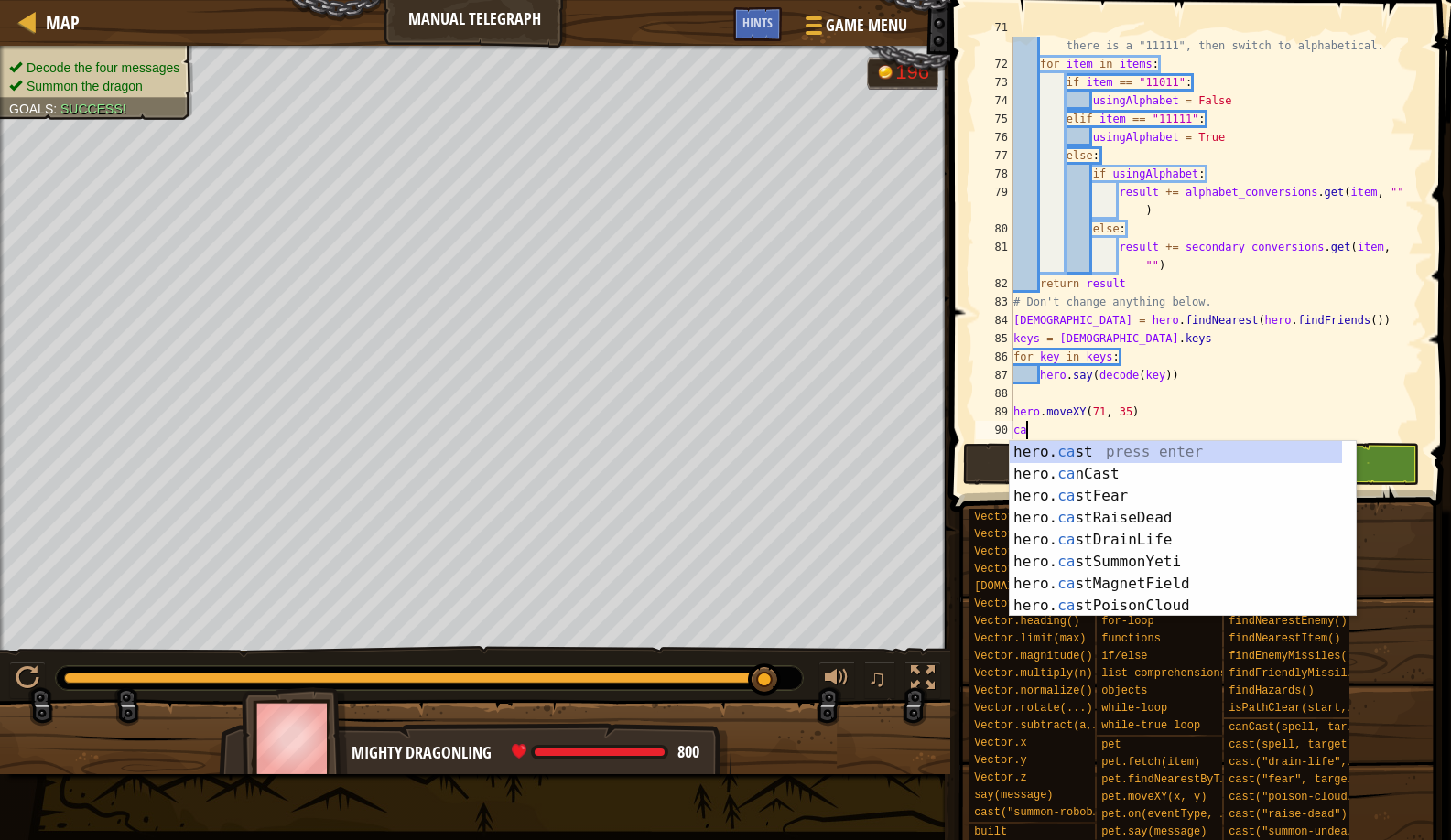
type textarea "cas"
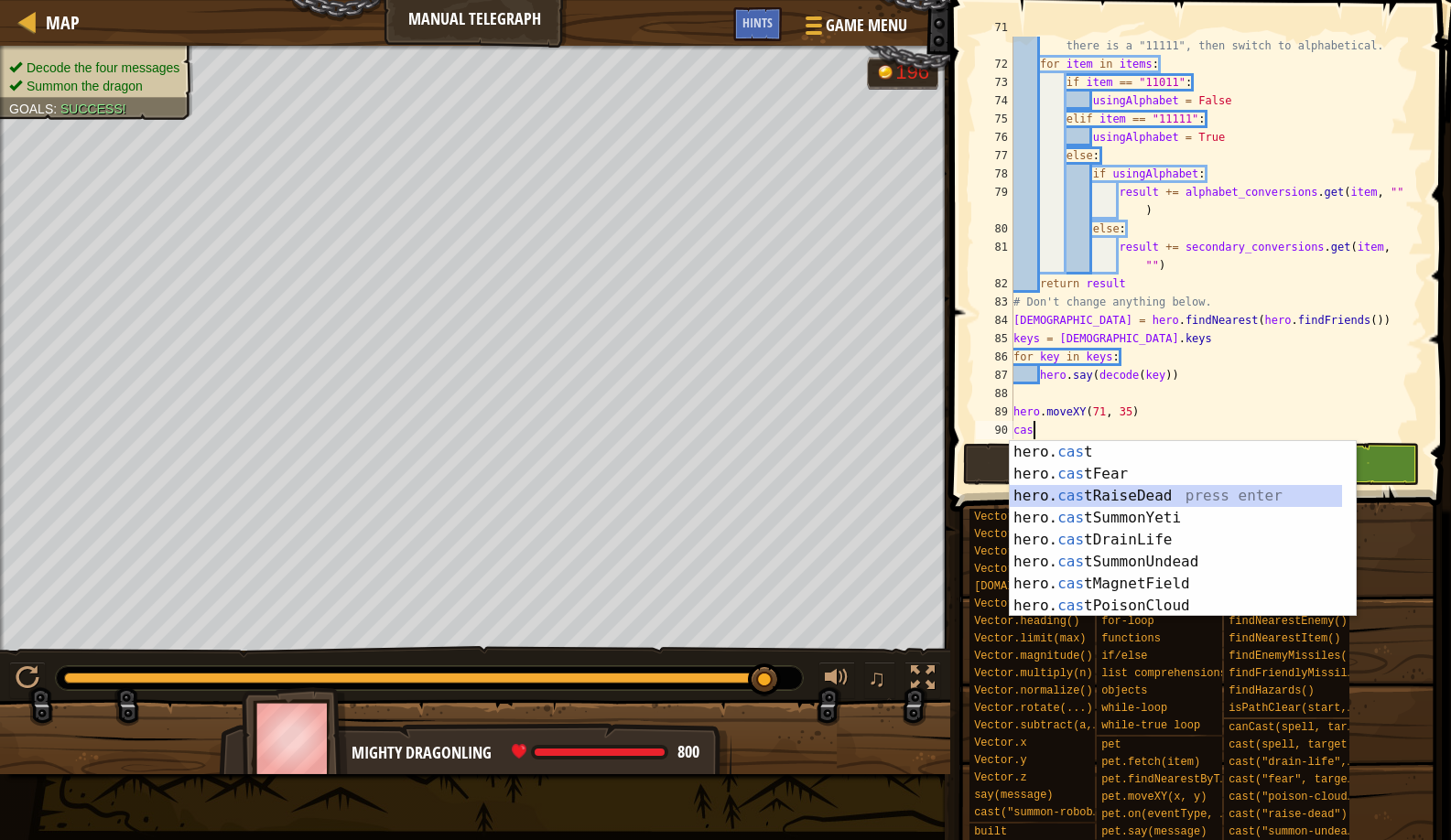
click at [1098, 487] on div "hero. cas t press enter hero. cas tFear press enter hero. cas tRaiseDead press …" at bounding box center [1176, 550] width 333 height 219
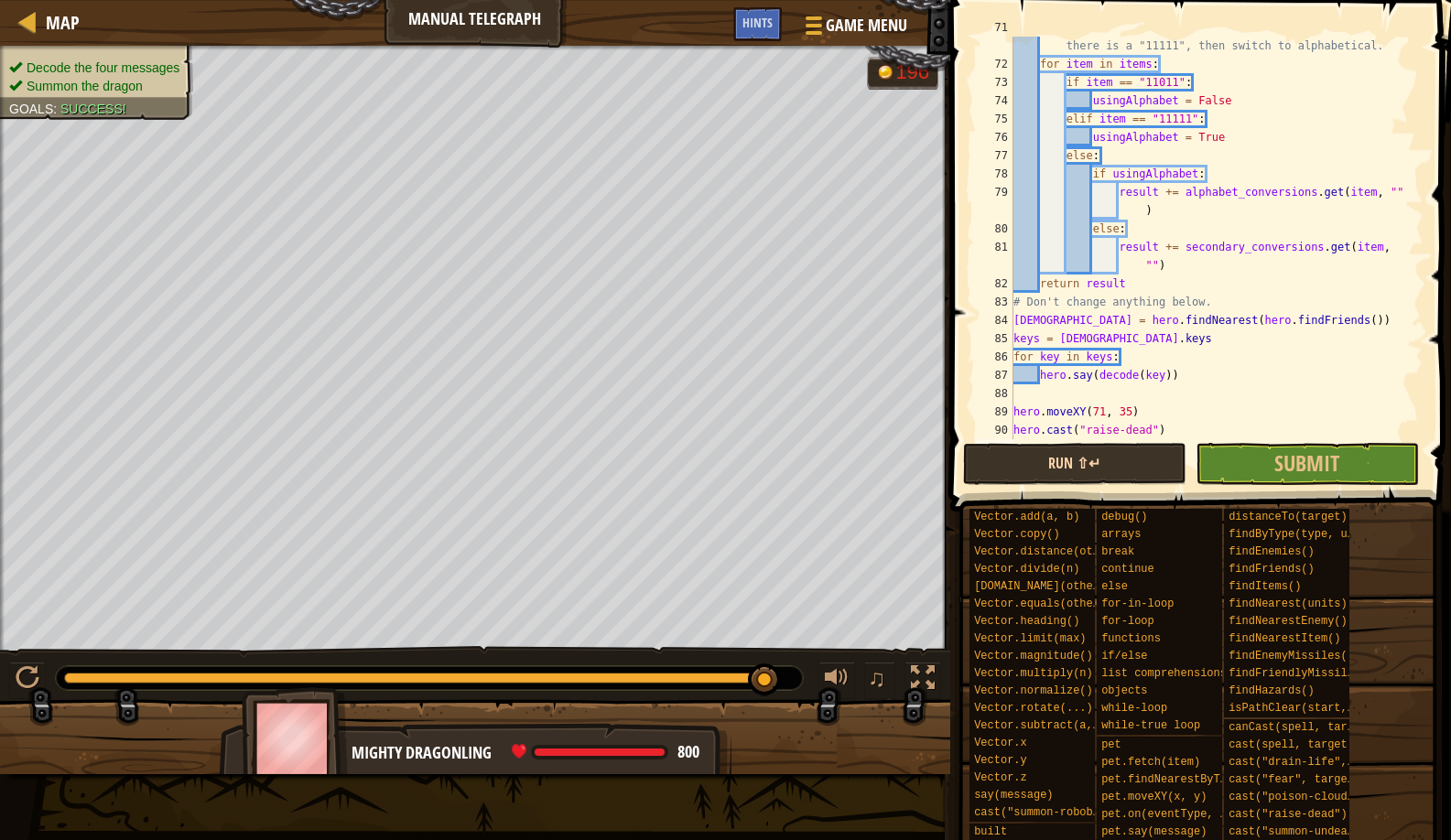
click at [1039, 460] on button "Run ⇧↵" at bounding box center [1075, 464] width 223 height 42
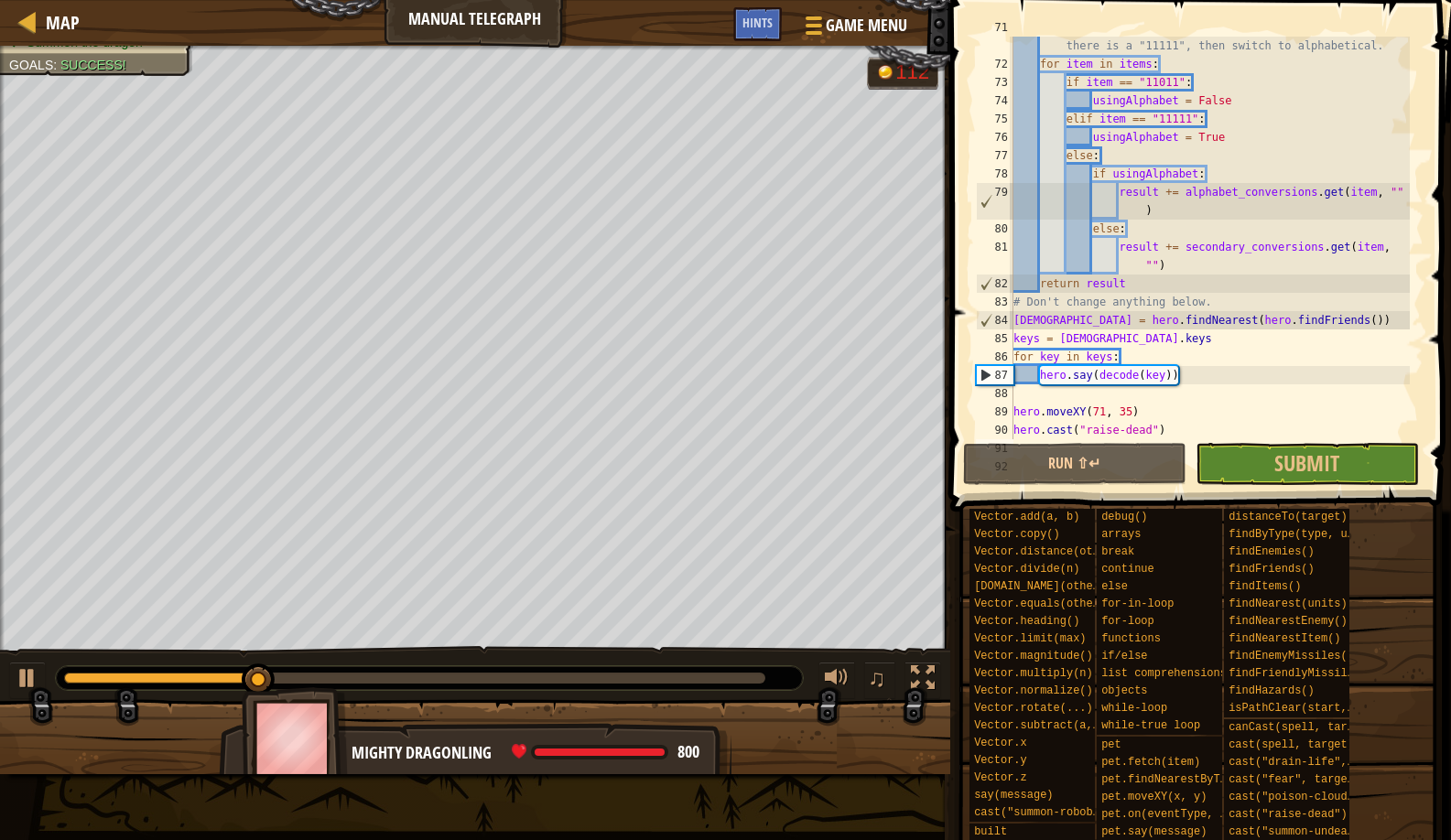
drag, startPoint x: 313, startPoint y: 669, endPoint x: 336, endPoint y: 664, distance: 23.5
click at [336, 664] on div "♫" at bounding box center [475, 673] width 950 height 55
click at [479, 640] on div "Decode the four messages Summon the dragon Goals : Success! G reen B lack V iol…" at bounding box center [725, 410] width 1451 height 729
drag, startPoint x: 757, startPoint y: 686, endPoint x: 639, endPoint y: 661, distance: 120.6
click at [639, 661] on div "♫" at bounding box center [475, 673] width 950 height 55
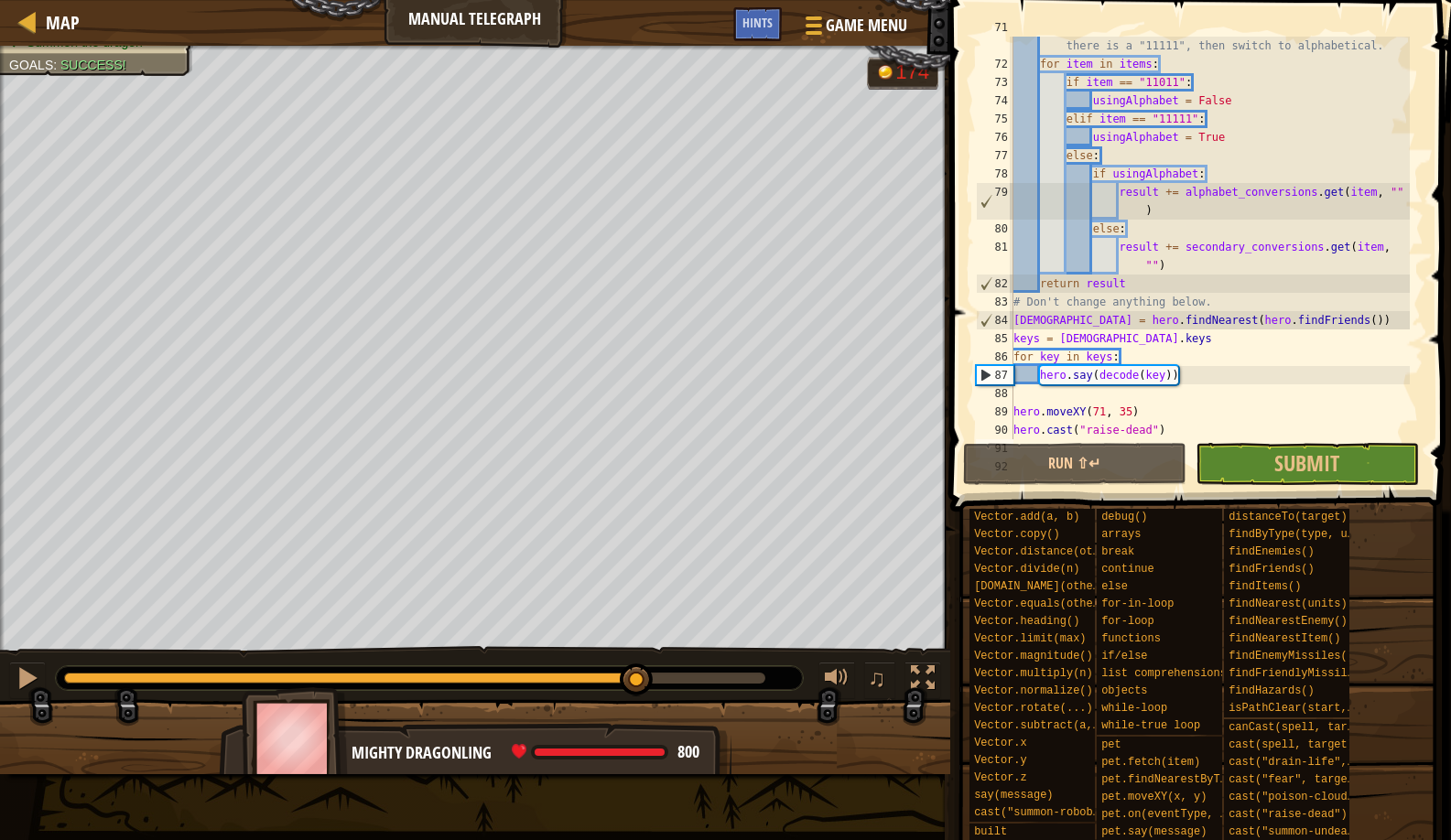
drag, startPoint x: 630, startPoint y: 663, endPoint x: 674, endPoint y: 654, distance: 44.9
click at [681, 651] on div "♫" at bounding box center [475, 673] width 950 height 55
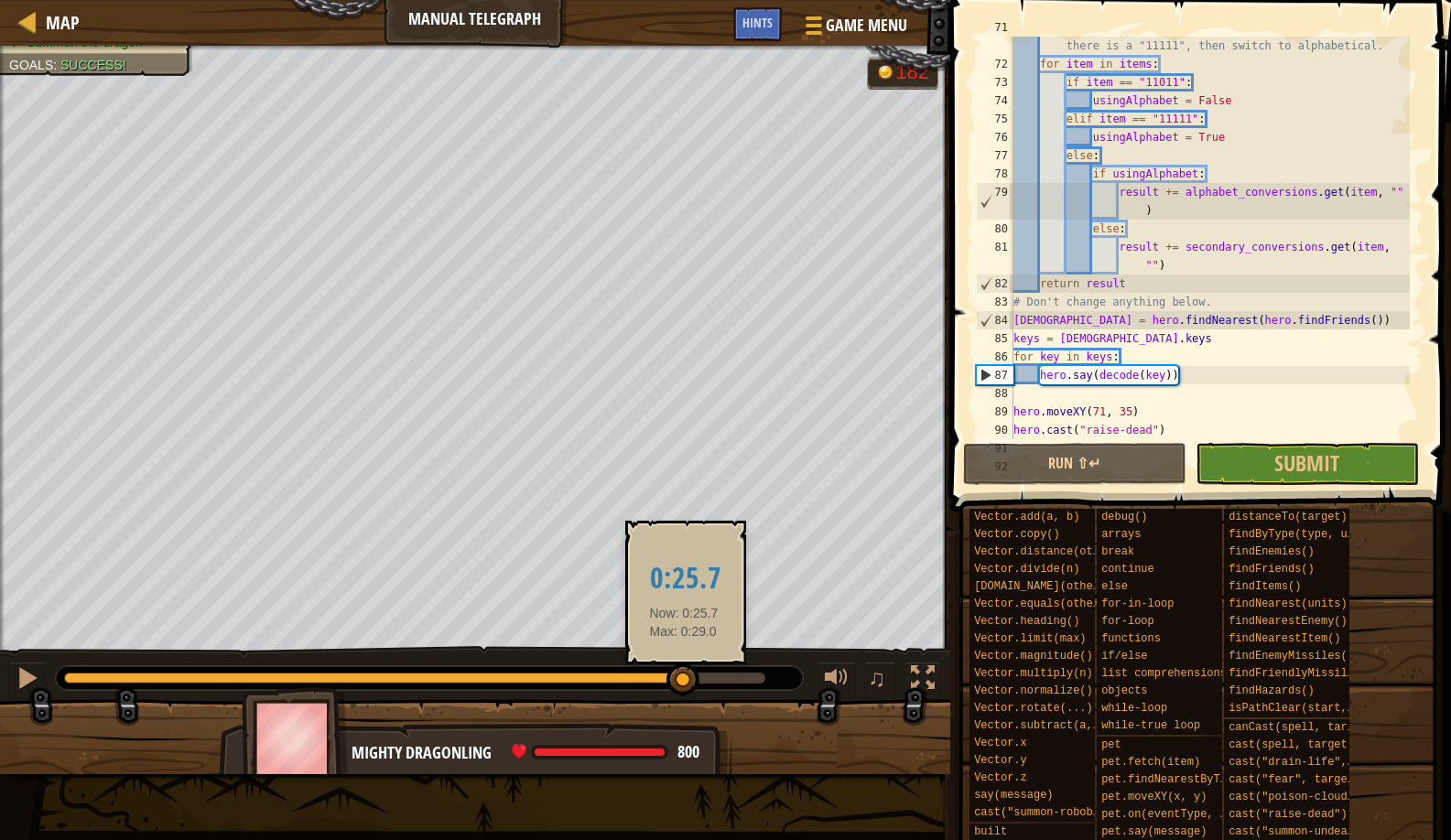
drag, startPoint x: 639, startPoint y: 673, endPoint x: 708, endPoint y: 663, distance: 69.7
click at [708, 0] on body "Map Manual Telegraph Game Menu Done Hints 1 ההההההההההההההההההההההההההההההההההה…" at bounding box center [725, 0] width 1451 height 0
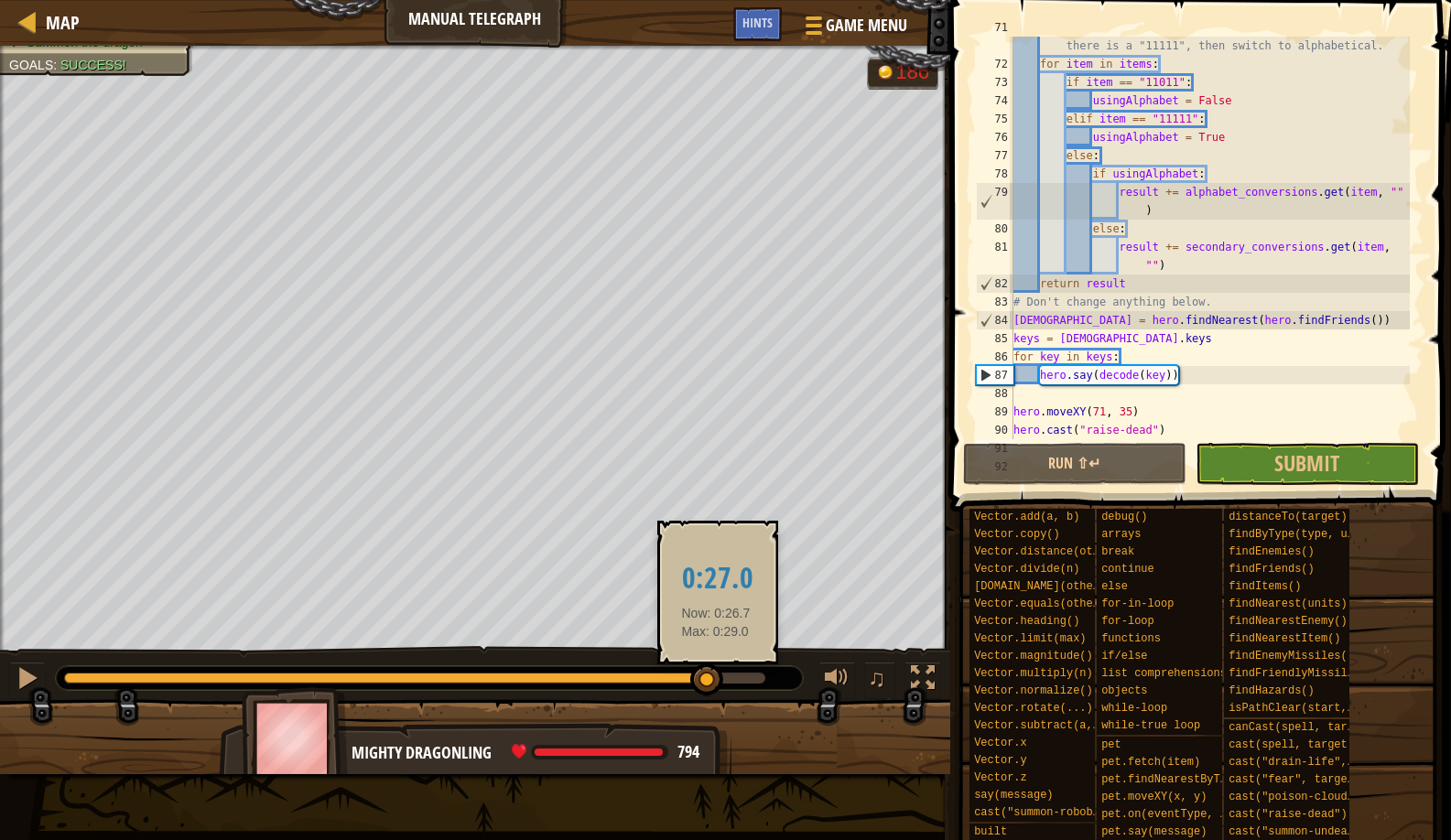
drag, startPoint x: 708, startPoint y: 670, endPoint x: 717, endPoint y: 668, distance: 9.2
click at [716, 668] on div at bounding box center [429, 678] width 747 height 24
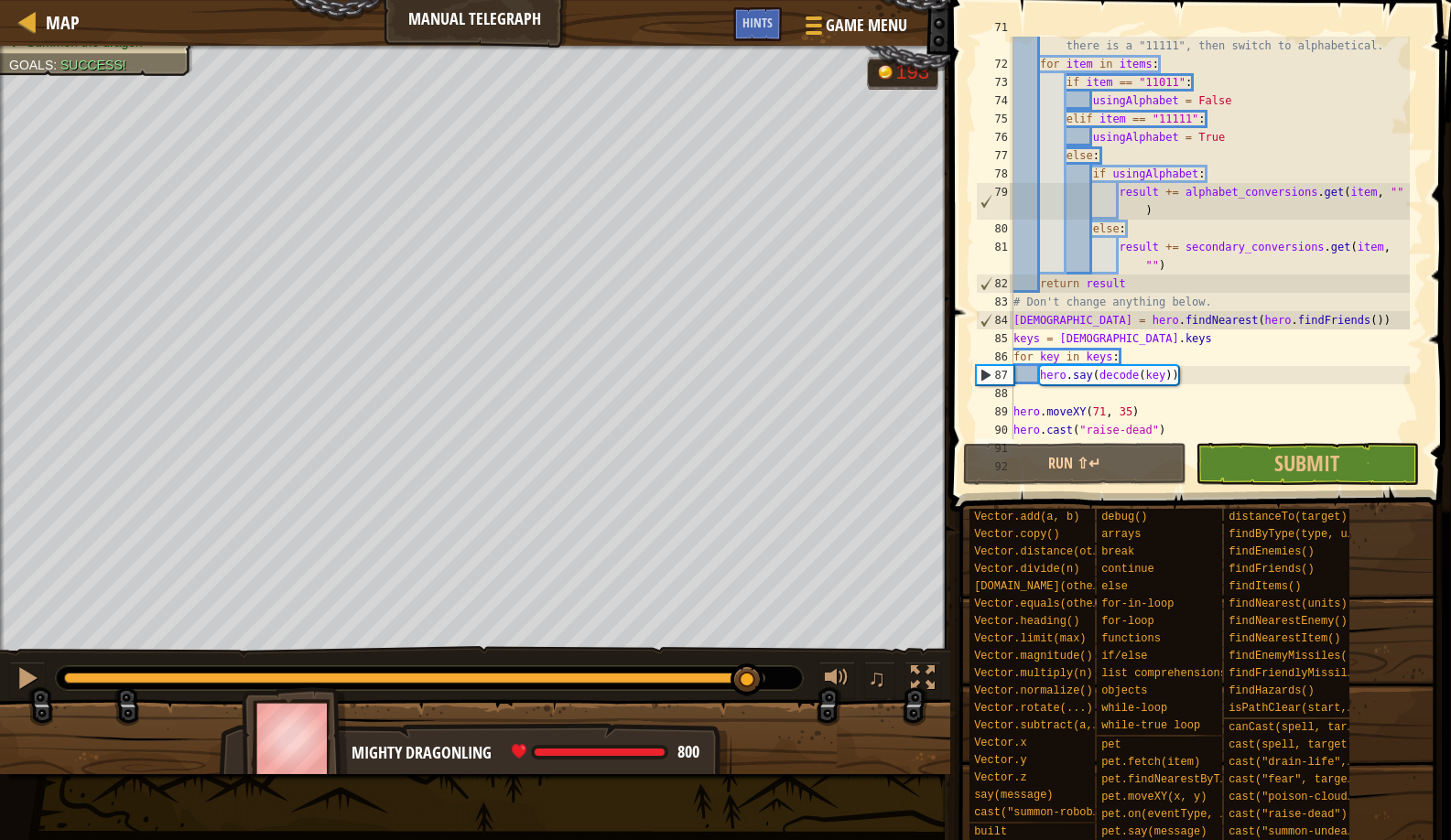
drag, startPoint x: 717, startPoint y: 668, endPoint x: 748, endPoint y: 662, distance: 31.6
click at [748, 662] on div "♫" at bounding box center [475, 673] width 950 height 55
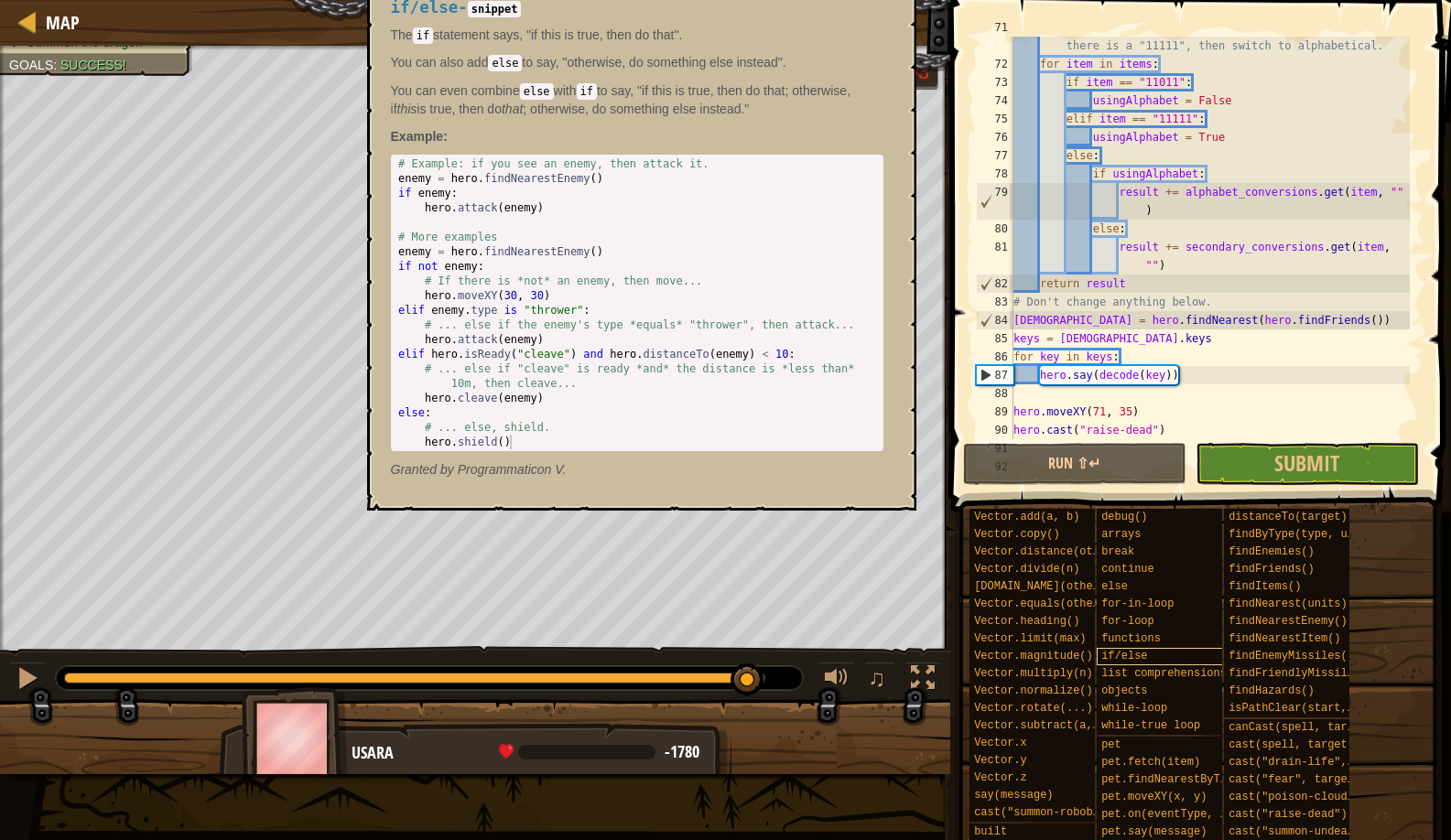
scroll to position [182, 0]
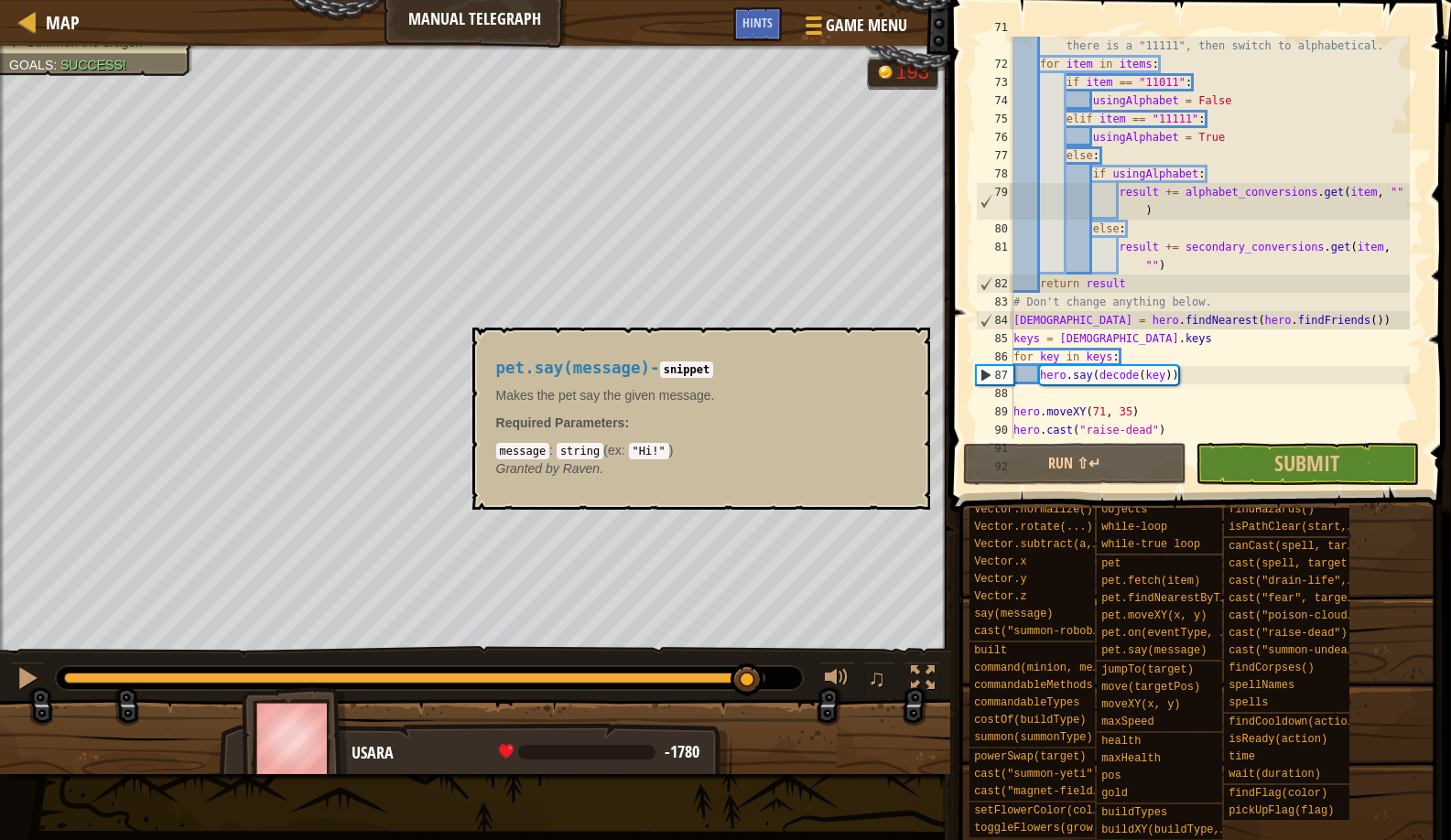
click at [1136, 651] on span "pet.say(message)" at bounding box center [1154, 650] width 105 height 13
click at [1390, 721] on div "Vector.add(a, b) Vector.copy() Vector.distance(other) Vector.divide(n) Vector.d…" at bounding box center [1203, 583] width 470 height 513
click at [43, 18] on link "Map" at bounding box center [58, 22] width 43 height 25
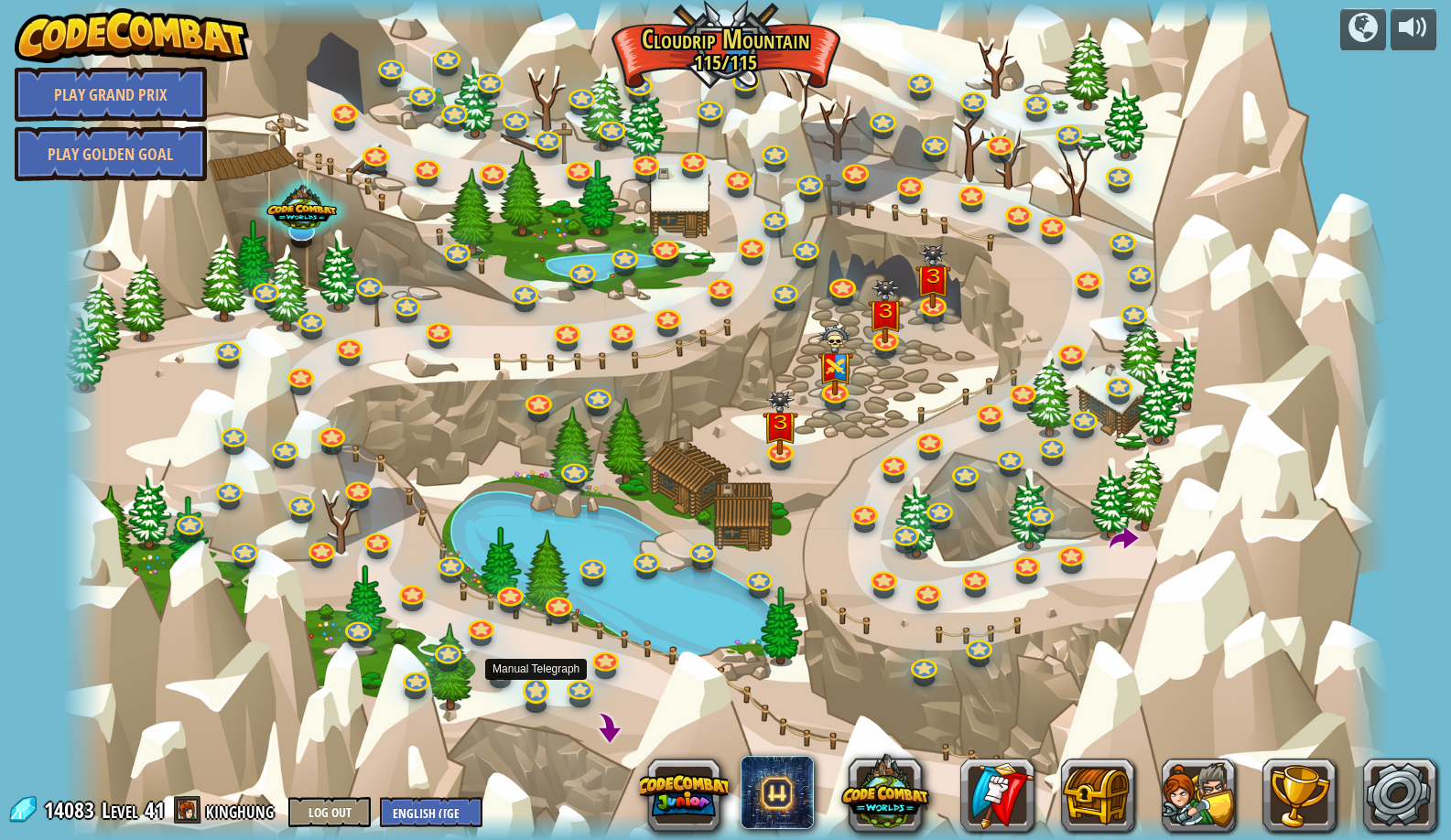
click at [521, 693] on link at bounding box center [534, 690] width 37 height 37
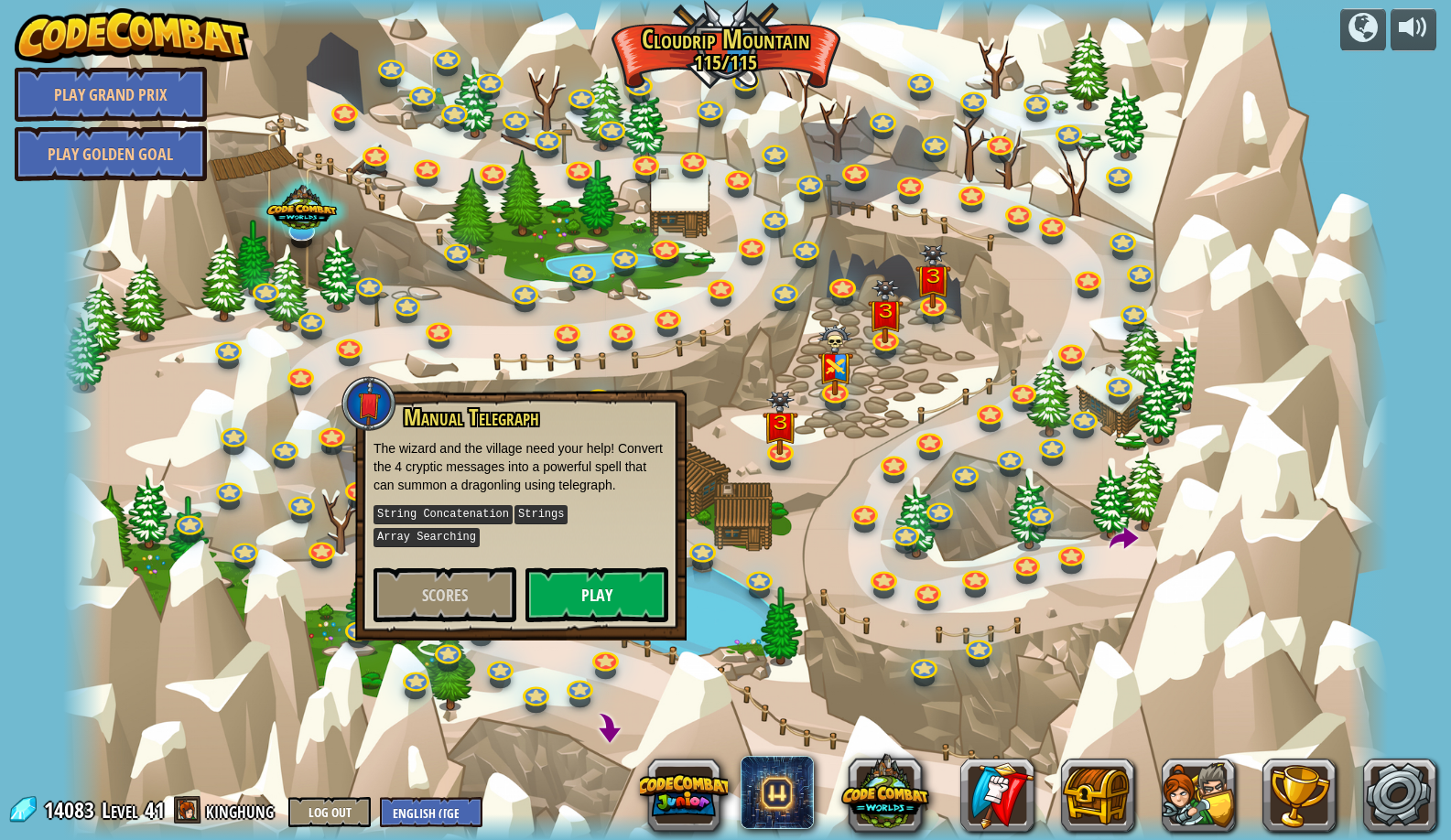
click at [553, 609] on button "Play" at bounding box center [597, 595] width 143 height 55
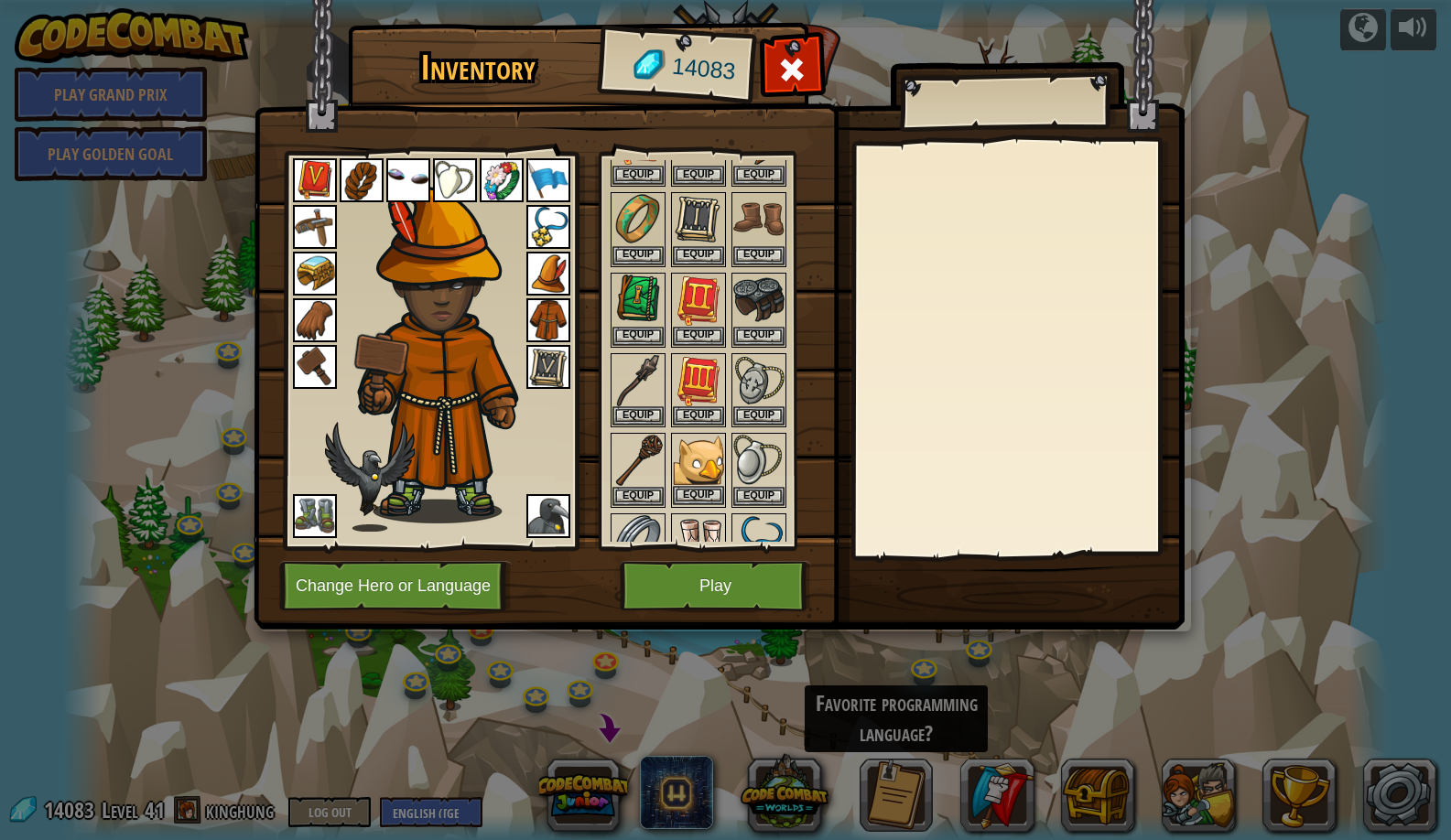
scroll to position [565, 0]
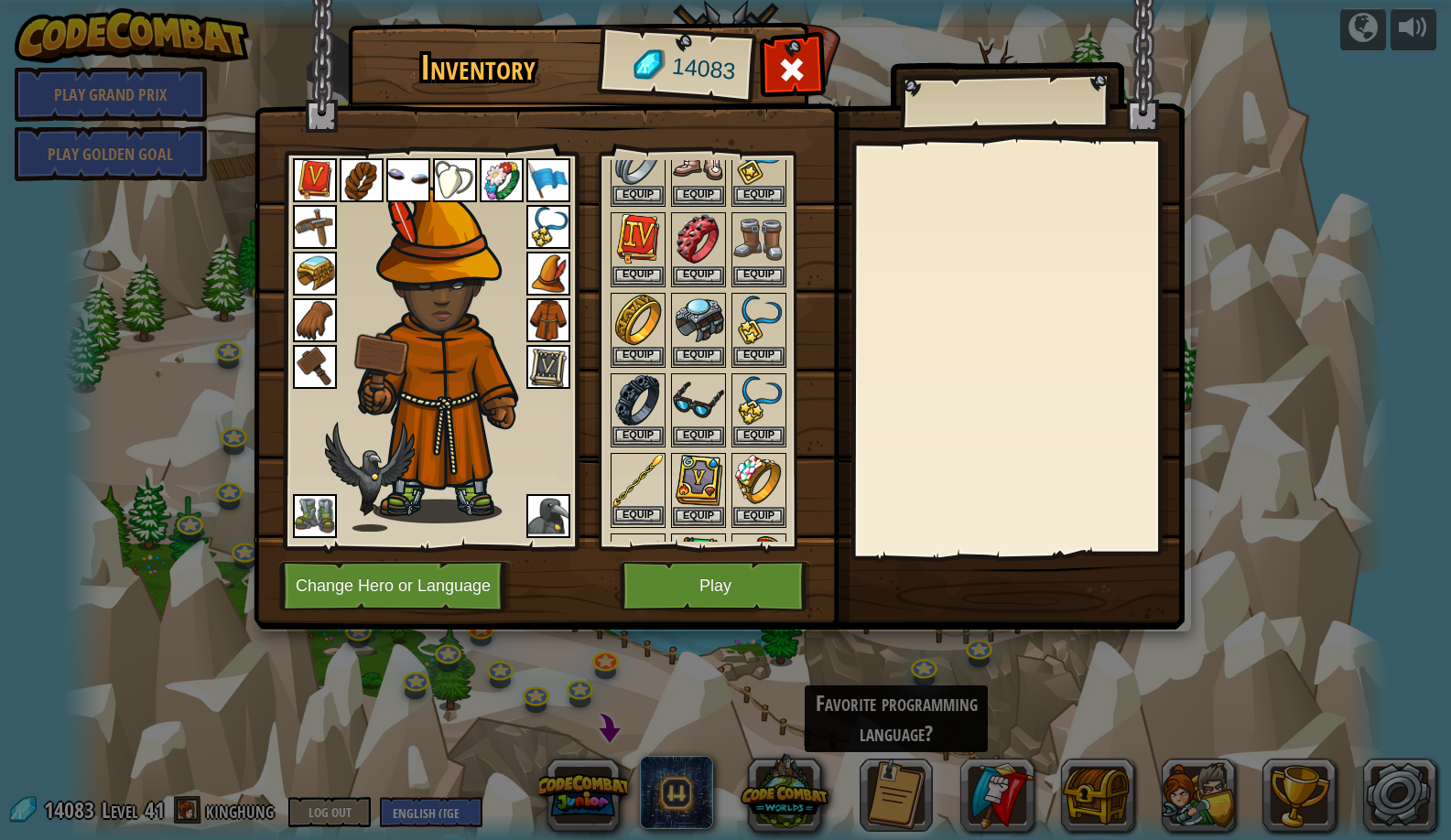
click at [628, 506] on button "Equip" at bounding box center [639, 515] width 52 height 19
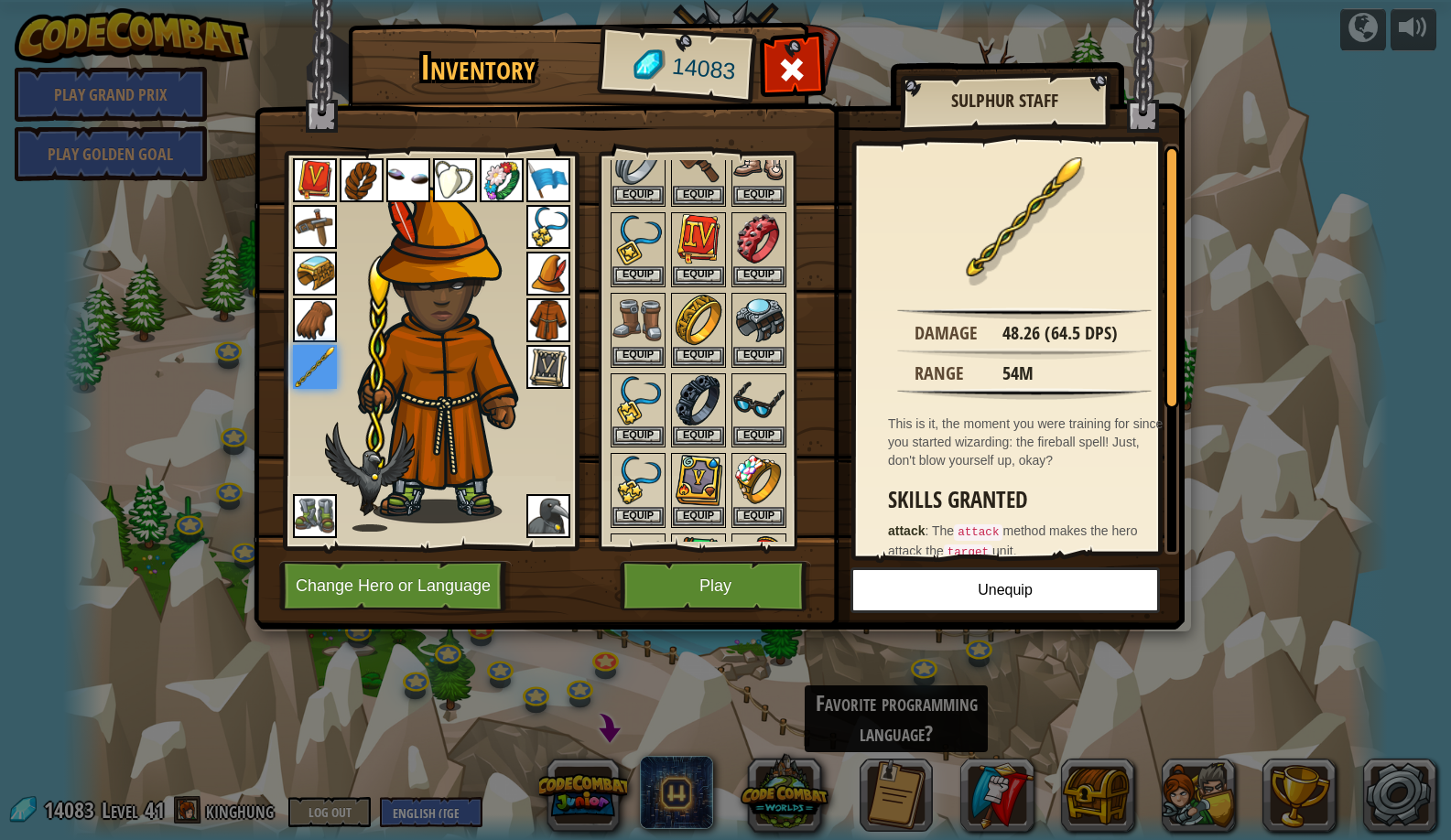
click at [667, 563] on button "Play" at bounding box center [715, 586] width 192 height 51
click at [670, 2] on body "powered by Play Grand Prix Play Golden Goal Medic School Gathering of mushrooms…" at bounding box center [725, 1] width 1451 height 2
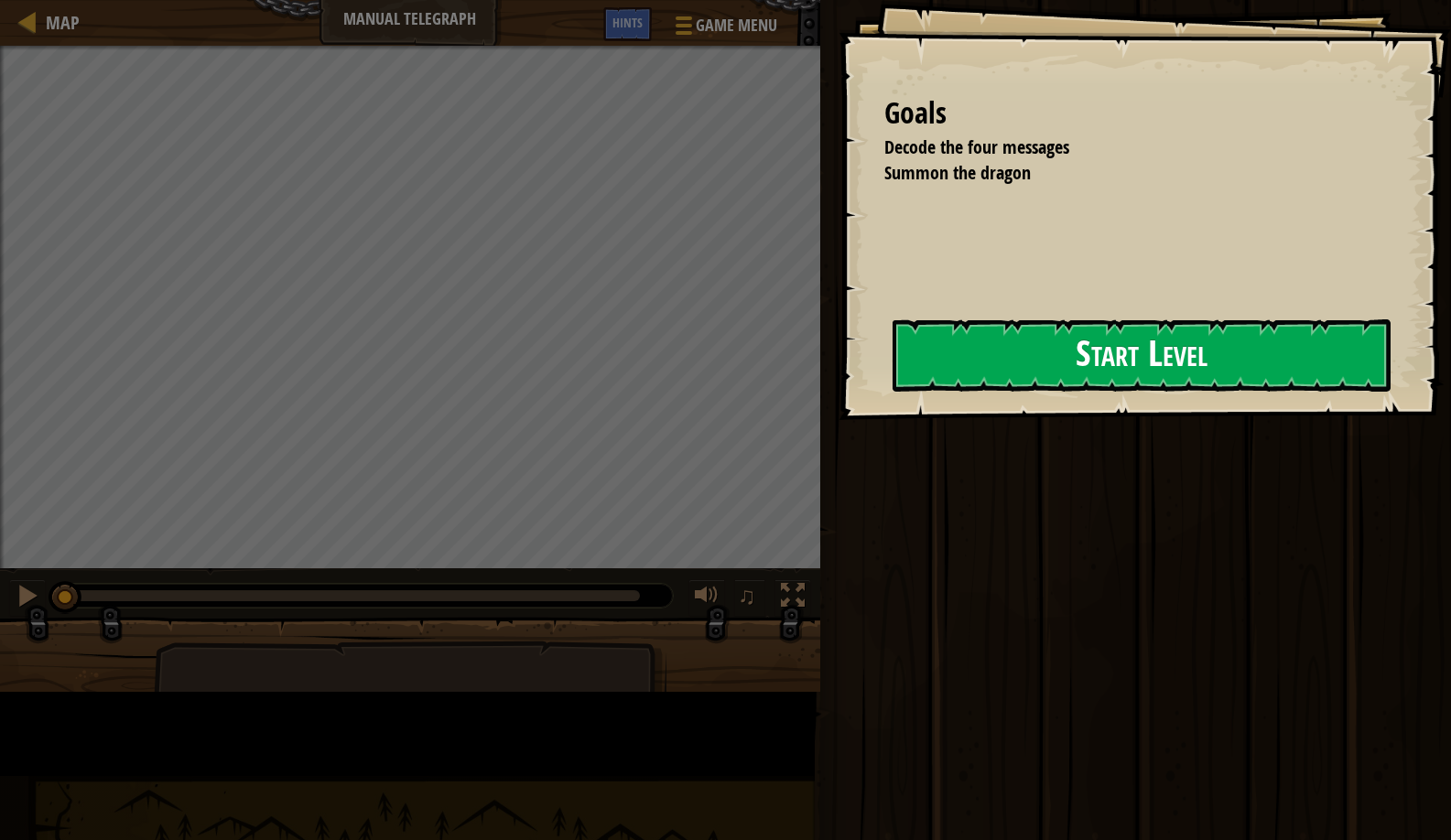
click at [893, 369] on button "Start Level" at bounding box center [1142, 355] width 499 height 72
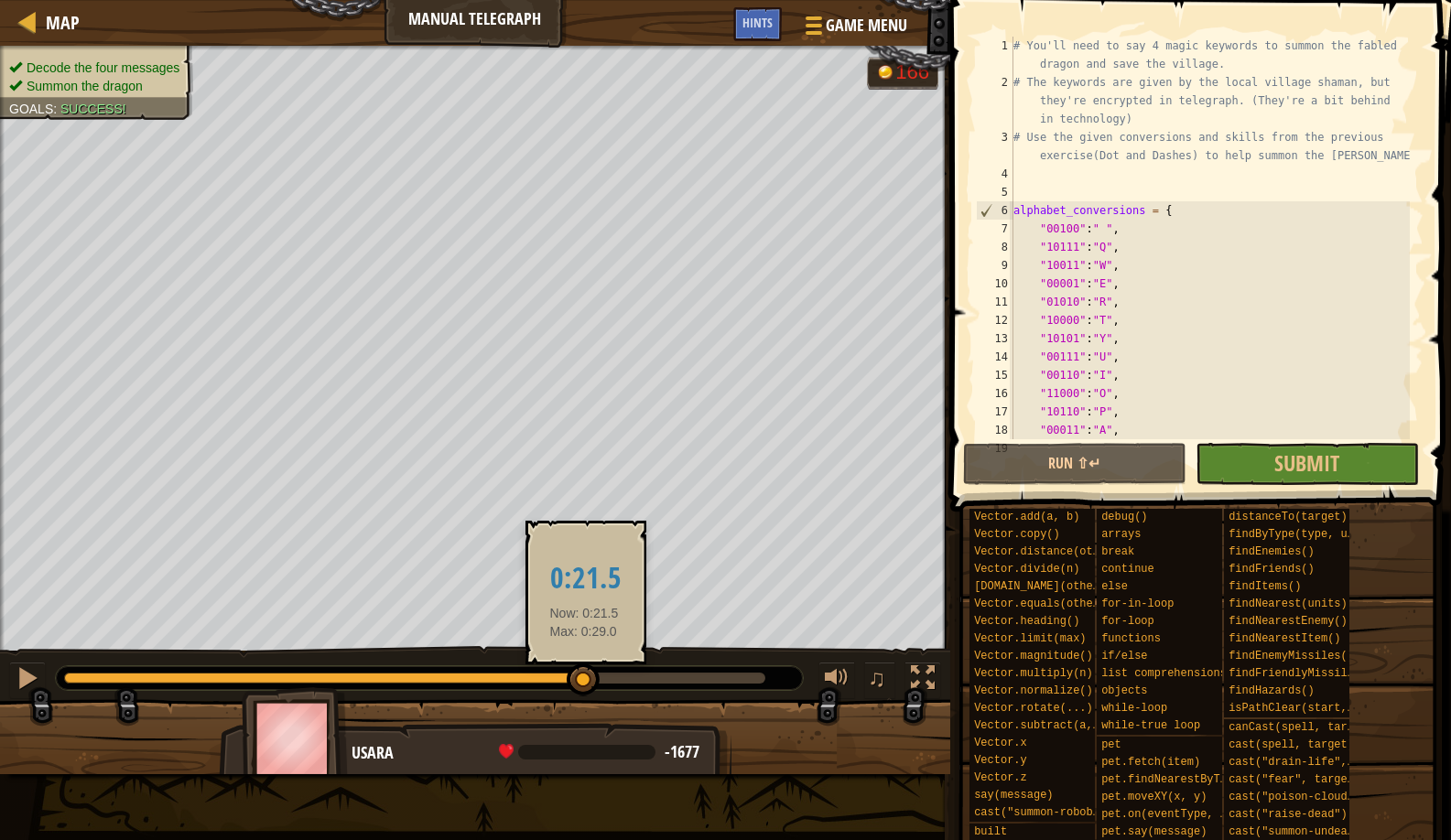
drag, startPoint x: 76, startPoint y: 680, endPoint x: 581, endPoint y: 602, distance: 511.0
click at [590, 670] on div at bounding box center [583, 679] width 33 height 33
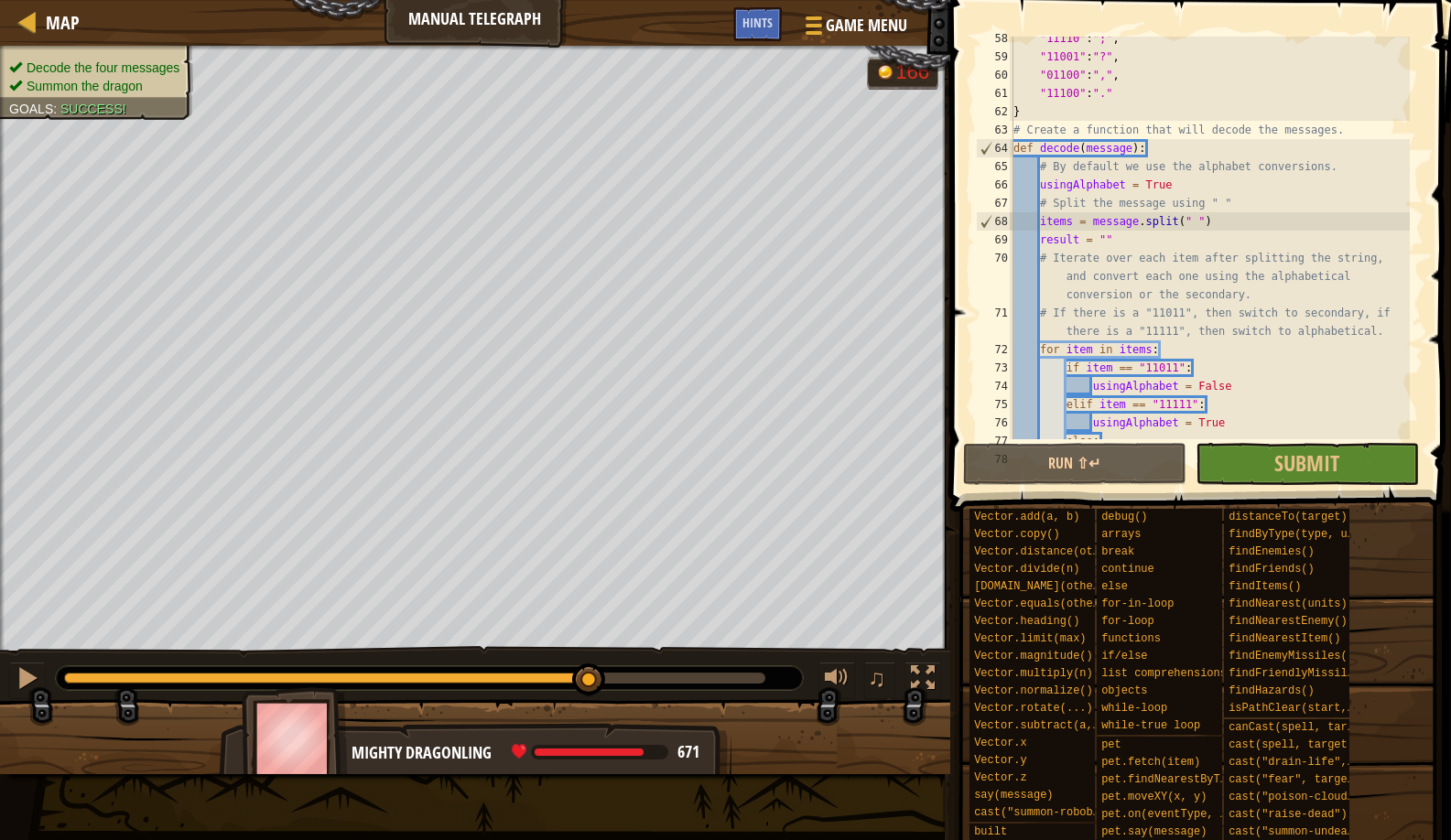
scroll to position [1447, 0]
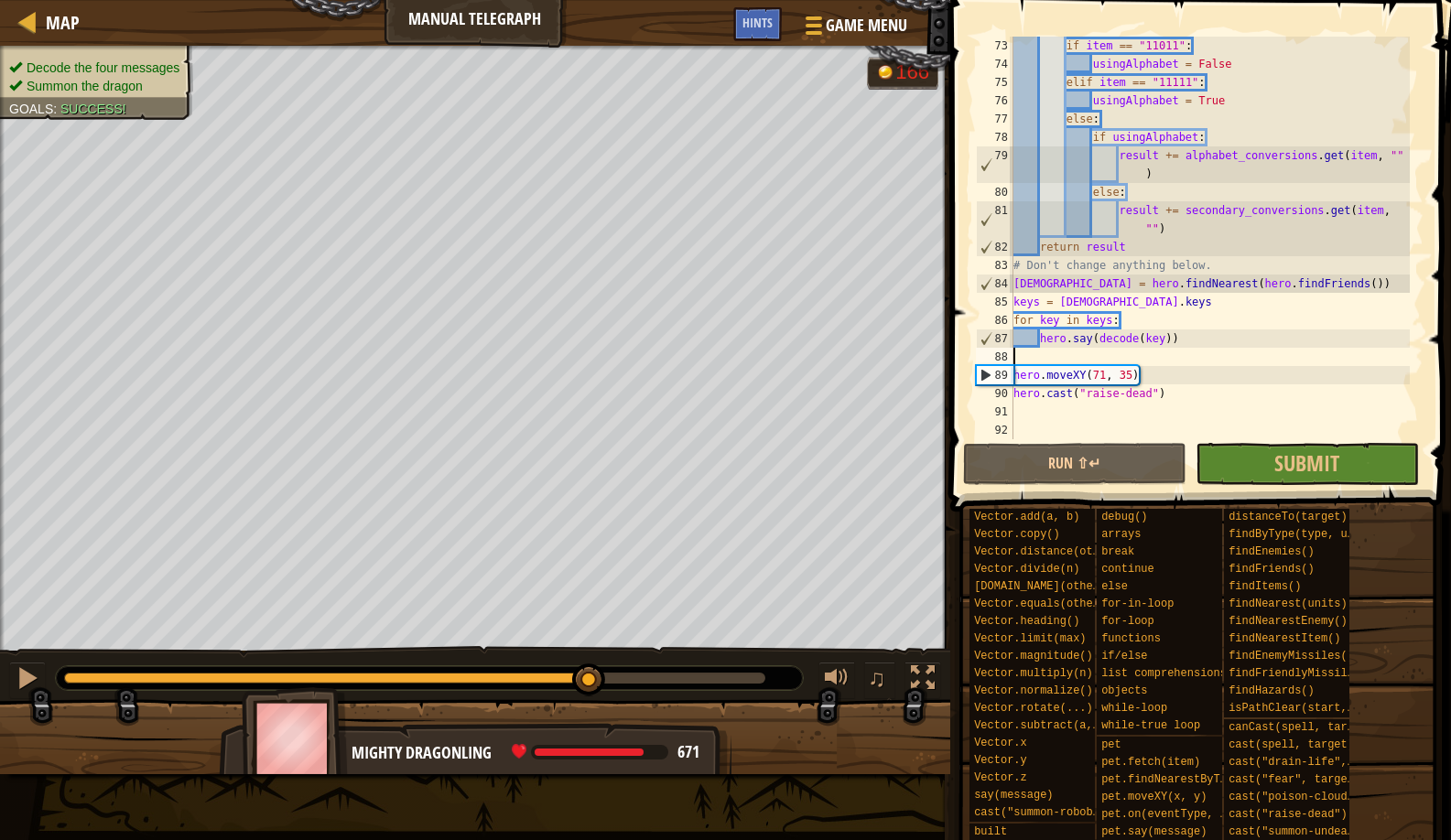
click at [1059, 357] on div "if item == "11011" : usingAlphabet = False elif item == "11111" : usingAlphabet…" at bounding box center [1210, 256] width 400 height 440
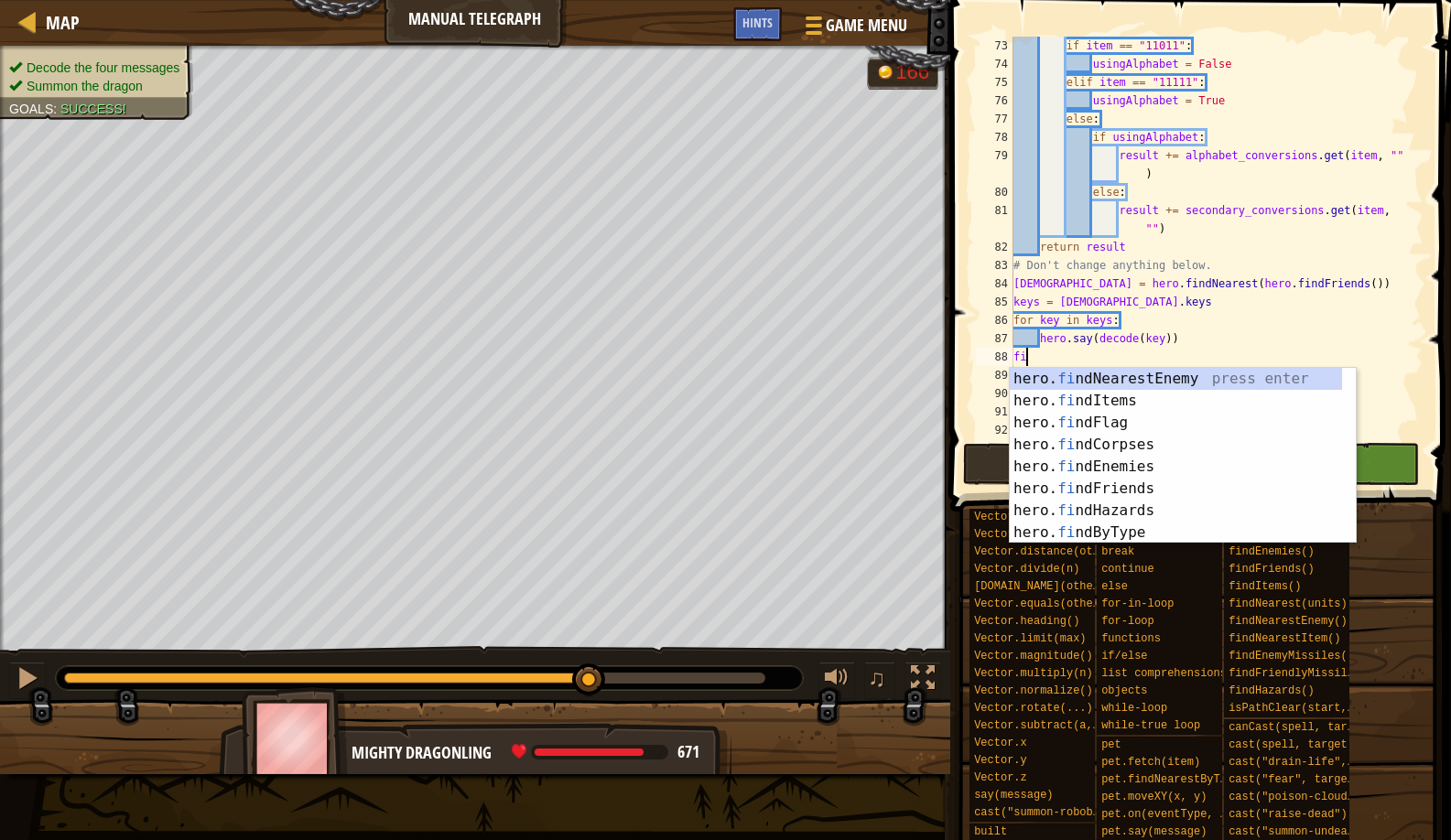
scroll to position [8, 1]
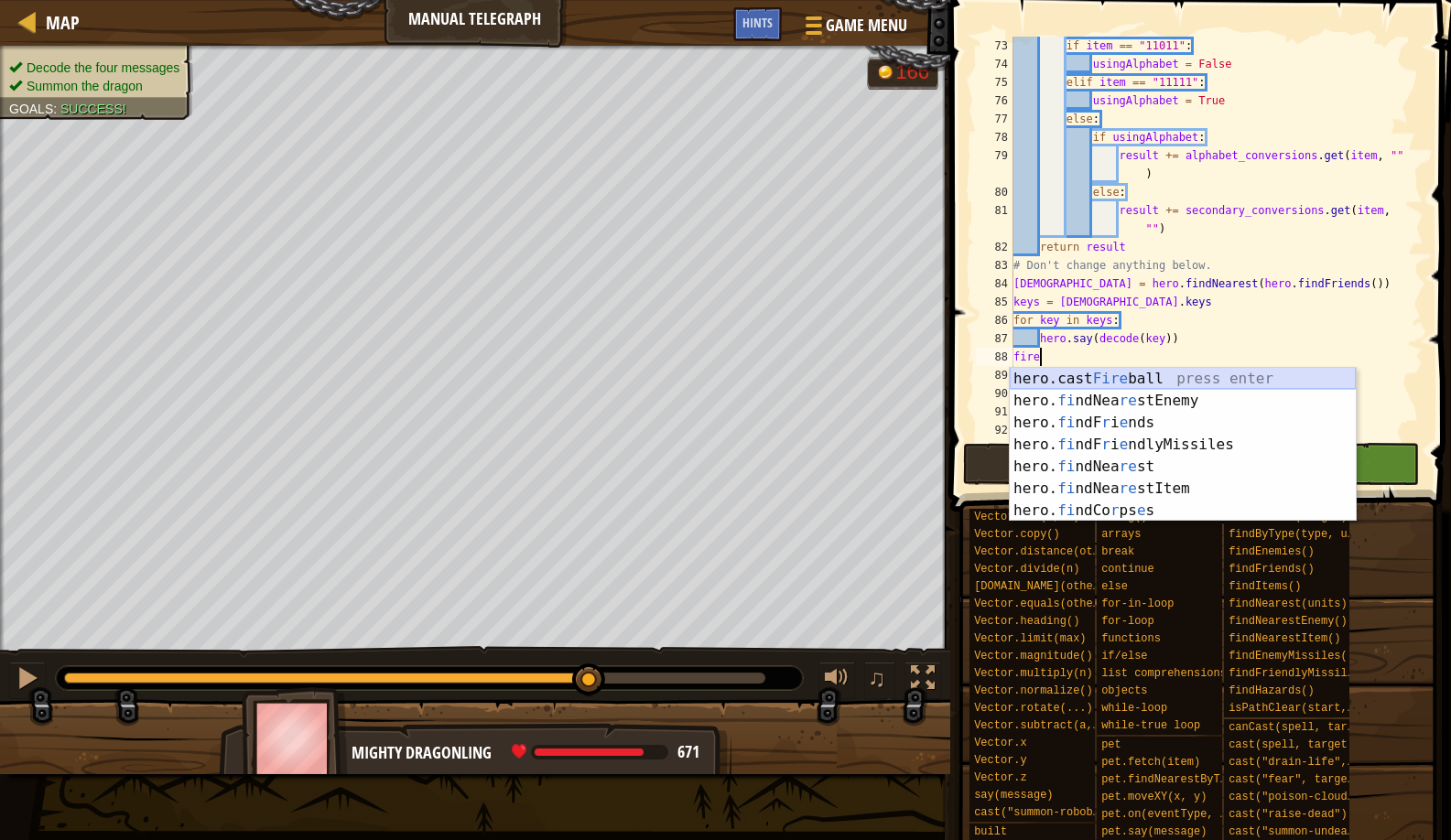
click at [1095, 379] on div "hero.cast Fire ball press enter hero. fi ndNea re stEnemy press enter hero. fi …" at bounding box center [1183, 467] width 347 height 198
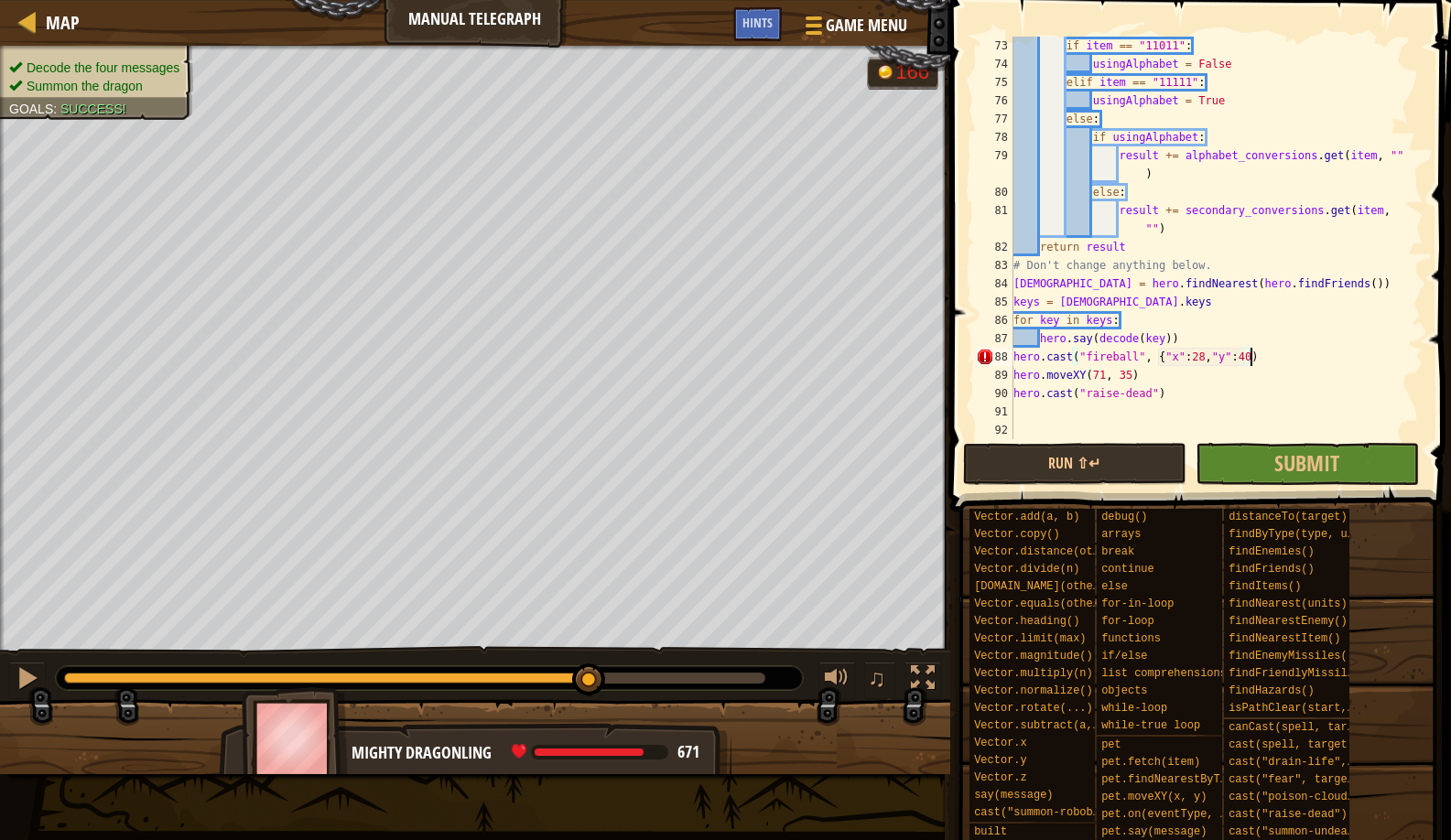
scroll to position [8, 19]
type textarea "hero.cast("fireball", {"x":28,"y":40})"
click at [1031, 458] on button "Run ⇧↵" at bounding box center [1075, 464] width 223 height 42
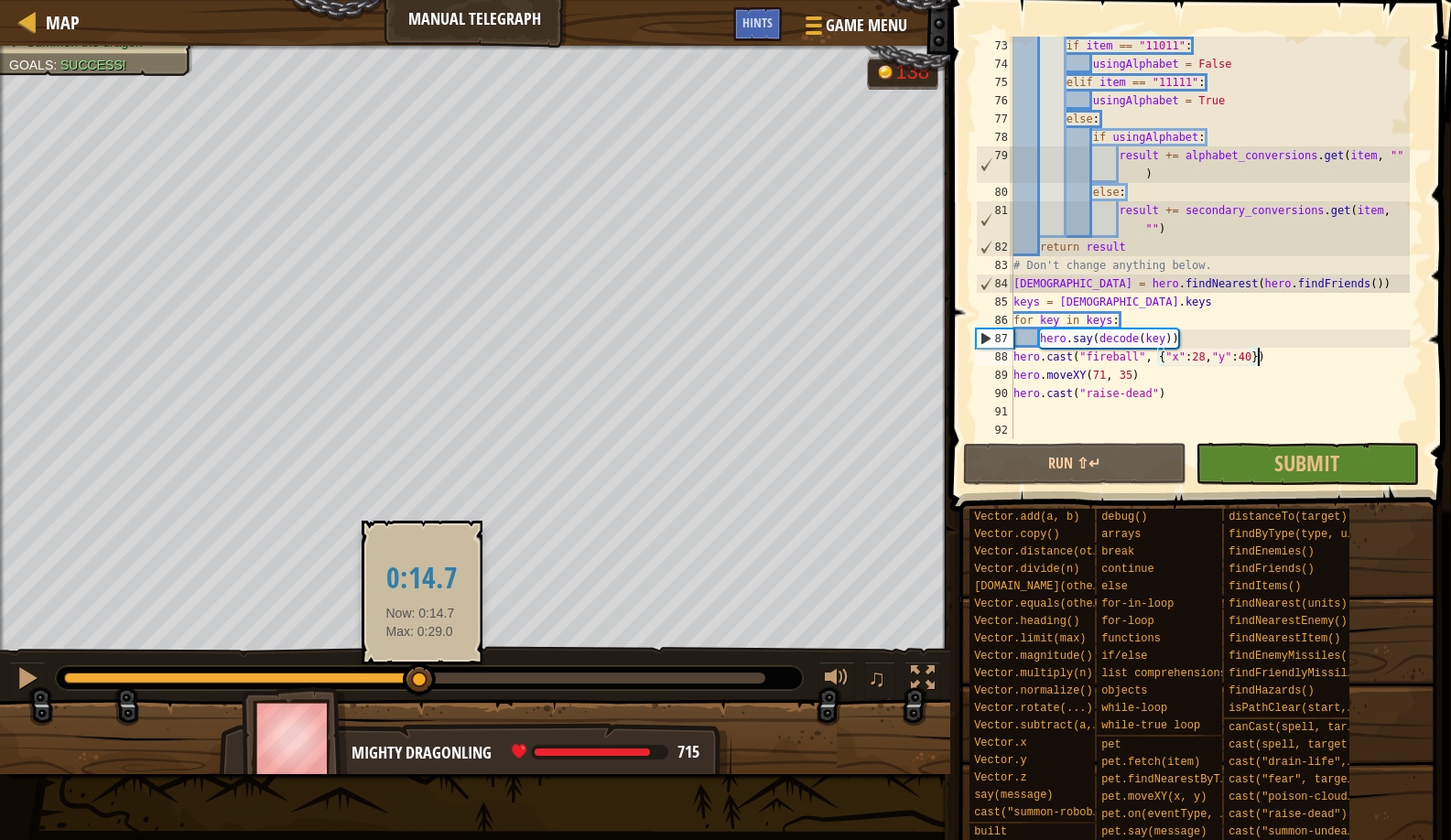
drag, startPoint x: 591, startPoint y: 676, endPoint x: 420, endPoint y: 690, distance: 171.6
click at [420, 690] on div at bounding box center [419, 679] width 33 height 33
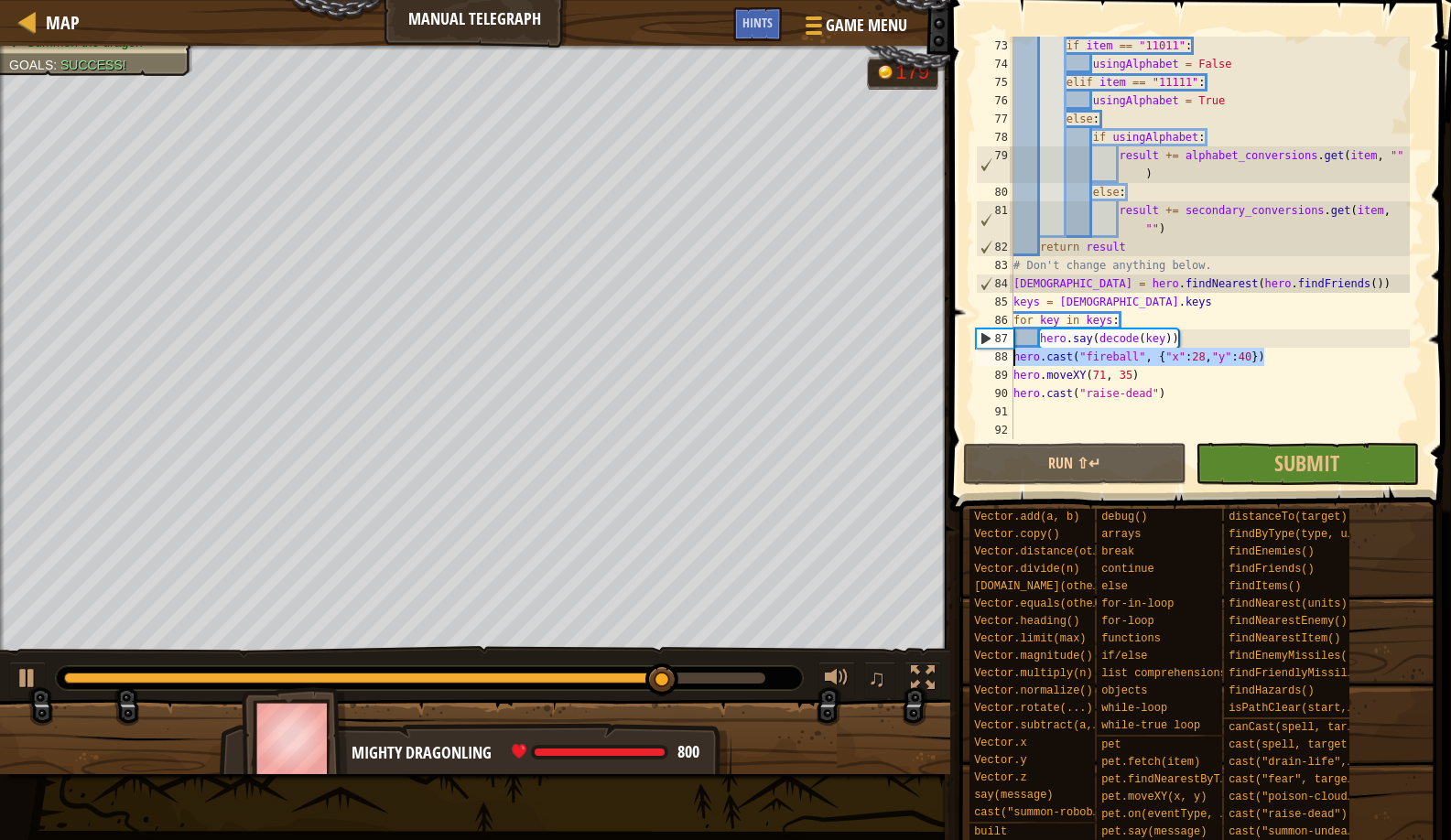
drag, startPoint x: 1284, startPoint y: 358, endPoint x: 1002, endPoint y: 360, distance: 282.0
click at [1002, 360] on div "hero.cast("fireball", {"x":28,"y":40}) 73 74 75 76 77 78 79 80 81 82 83 84 85 8…" at bounding box center [1198, 238] width 452 height 403
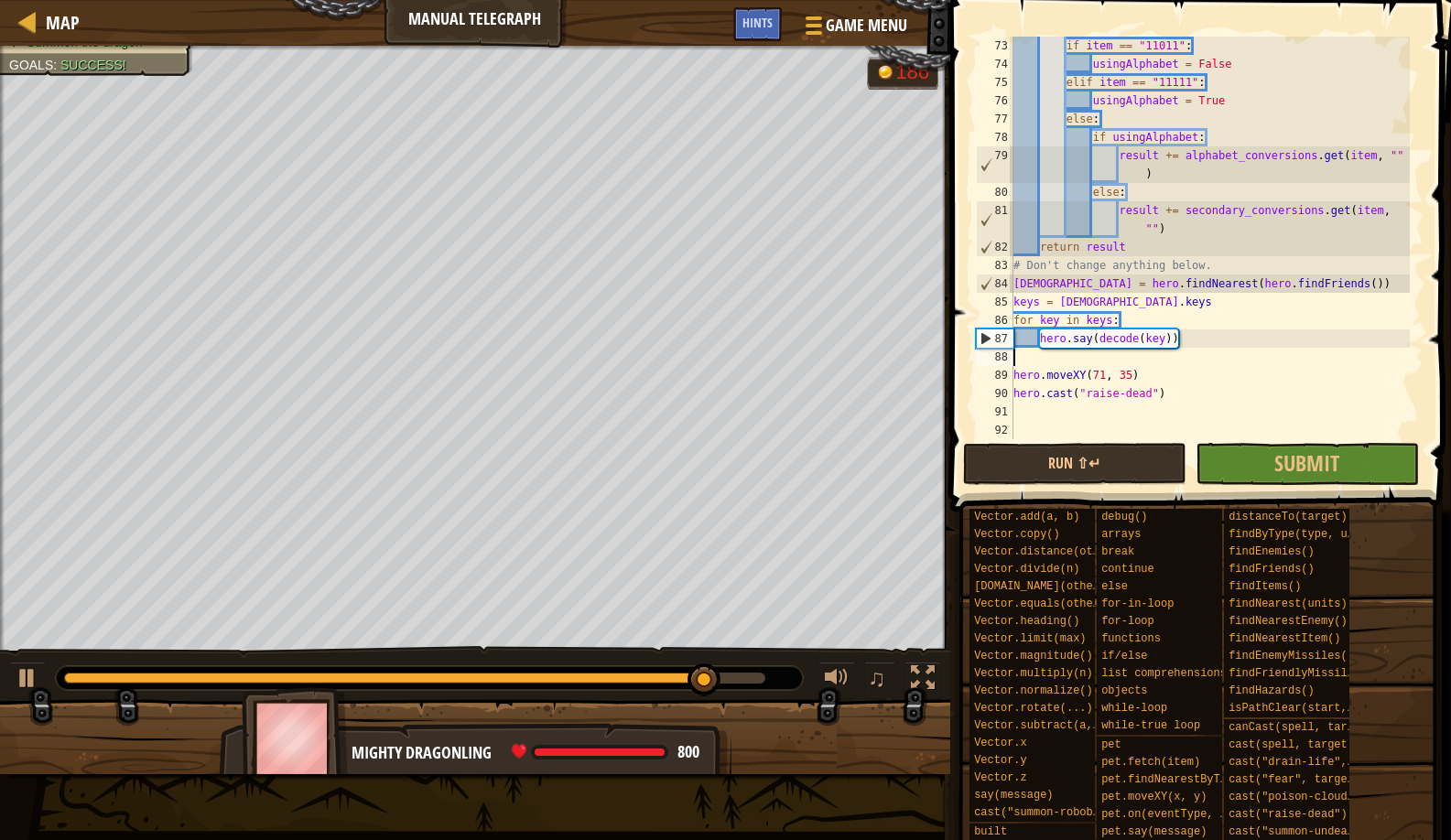
scroll to position [8, 0]
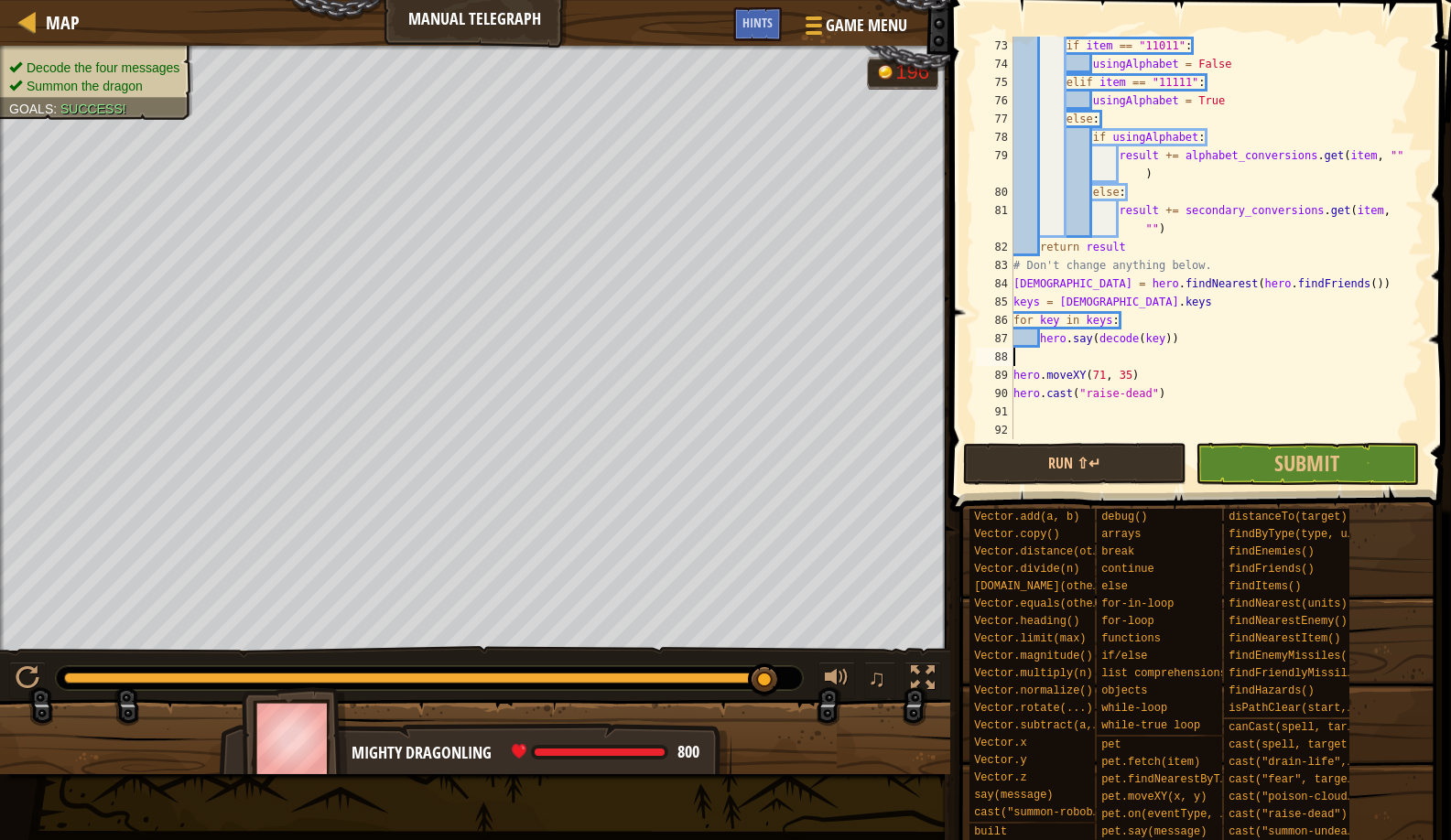
type textarea "w"
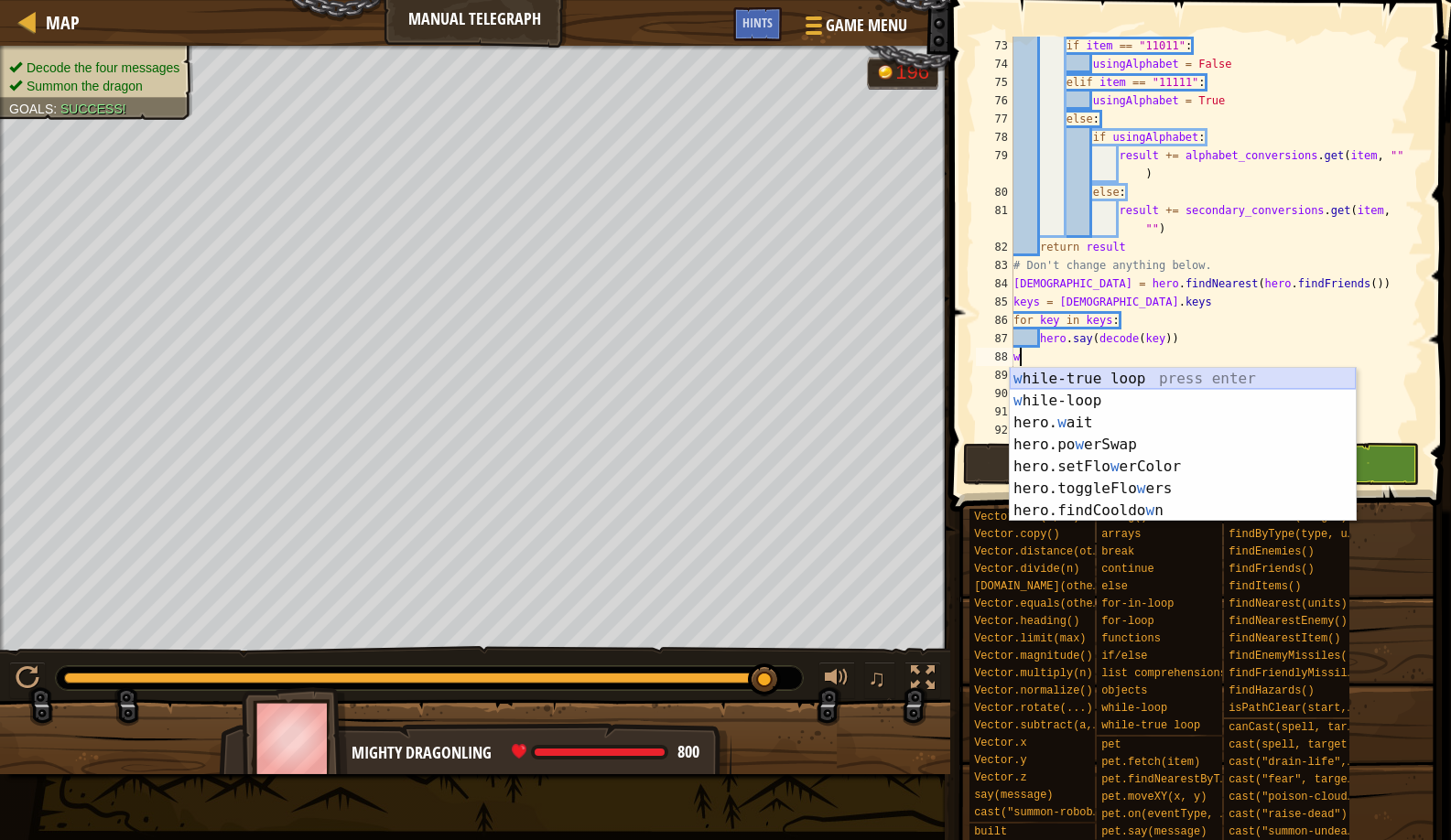
click at [1096, 375] on div "w hile-true loop press enter w hile-loop press enter hero. w ait press enter he…" at bounding box center [1183, 467] width 347 height 198
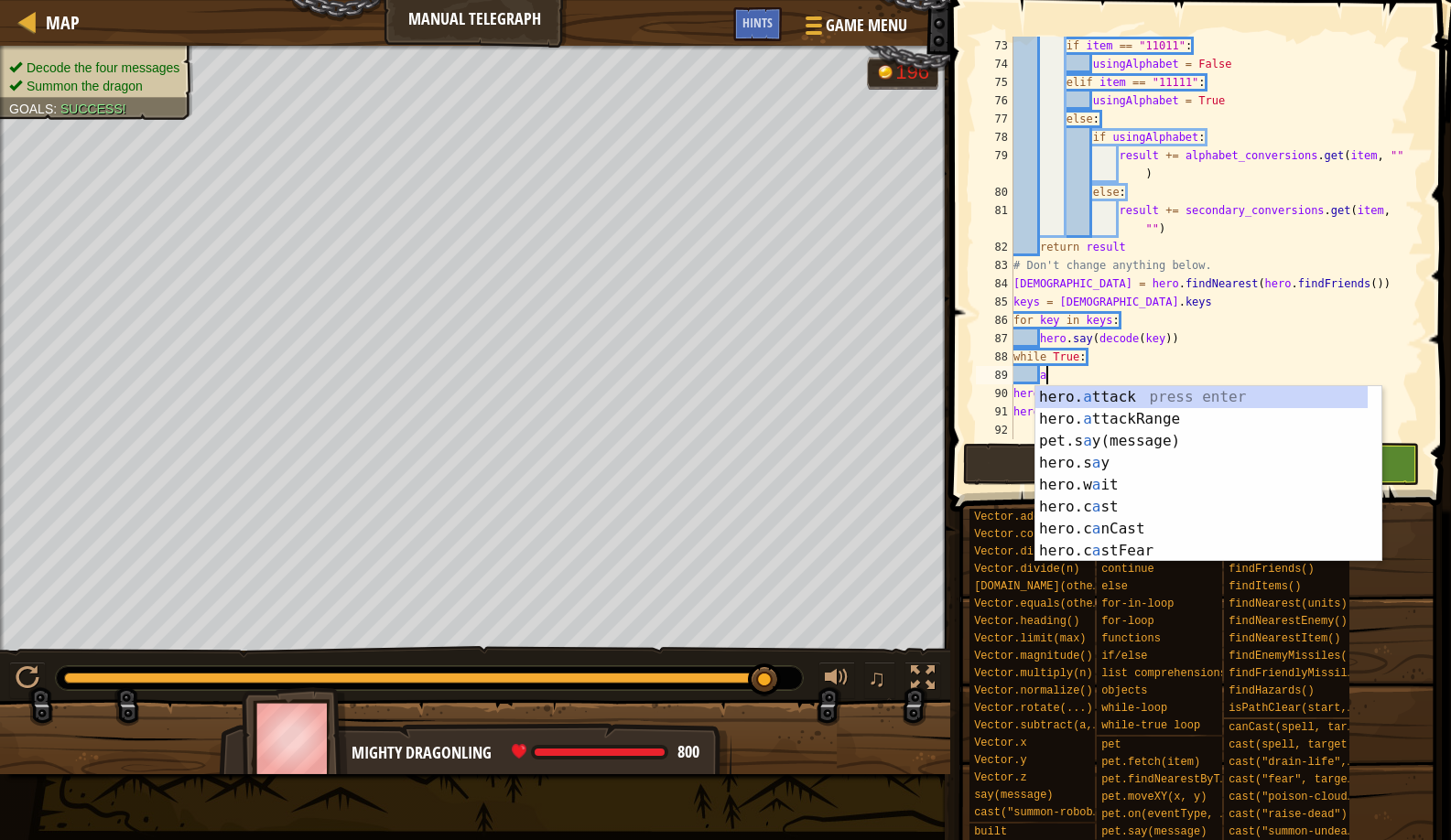
scroll to position [8, 2]
click at [1123, 403] on div "hero. a ttack press enter hero. a ttackRange press enter pet.s a y(message) pre…" at bounding box center [1202, 495] width 333 height 219
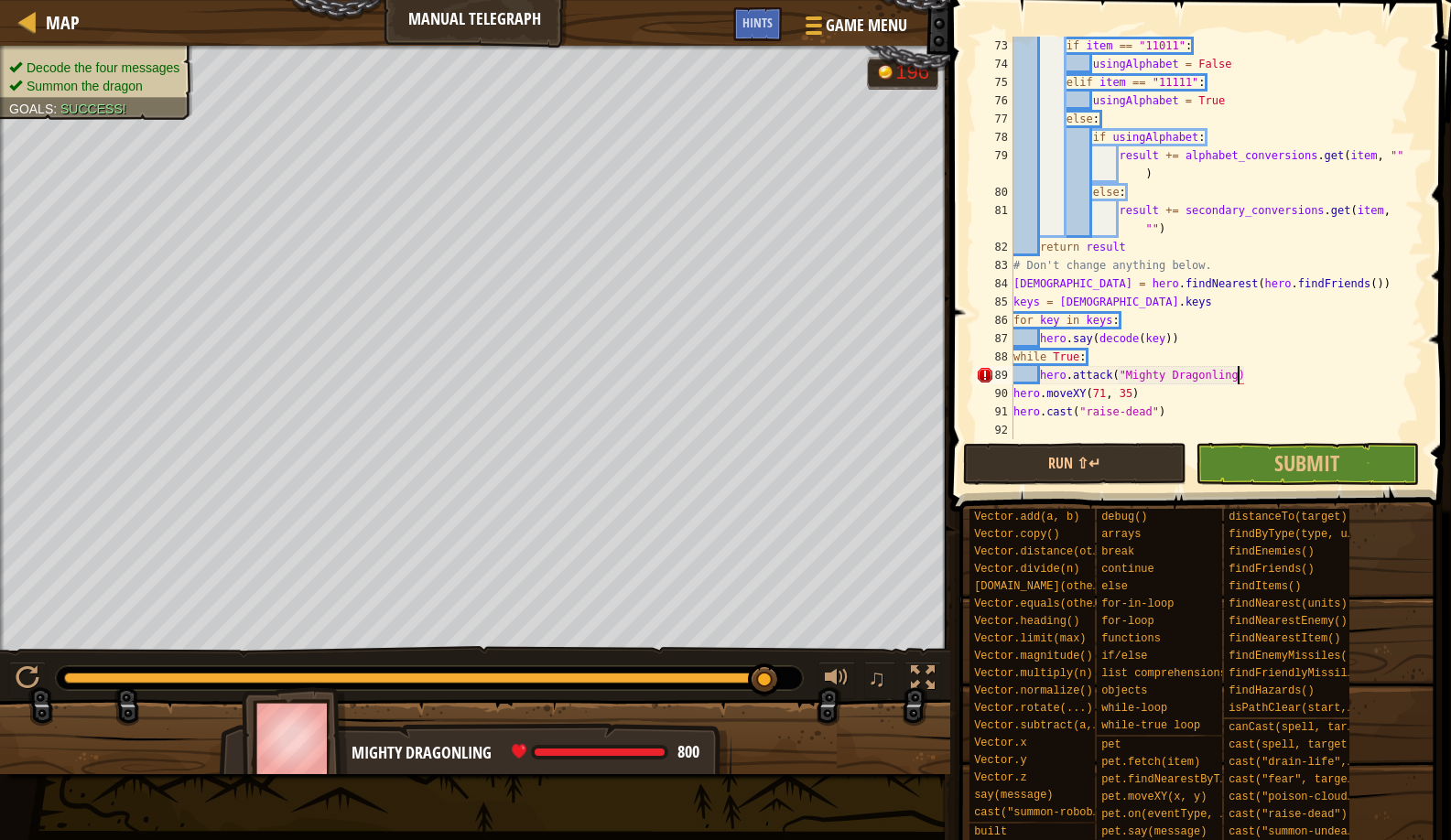
scroll to position [8, 18]
click at [1149, 474] on button "Run ⇧↵" at bounding box center [1075, 464] width 223 height 42
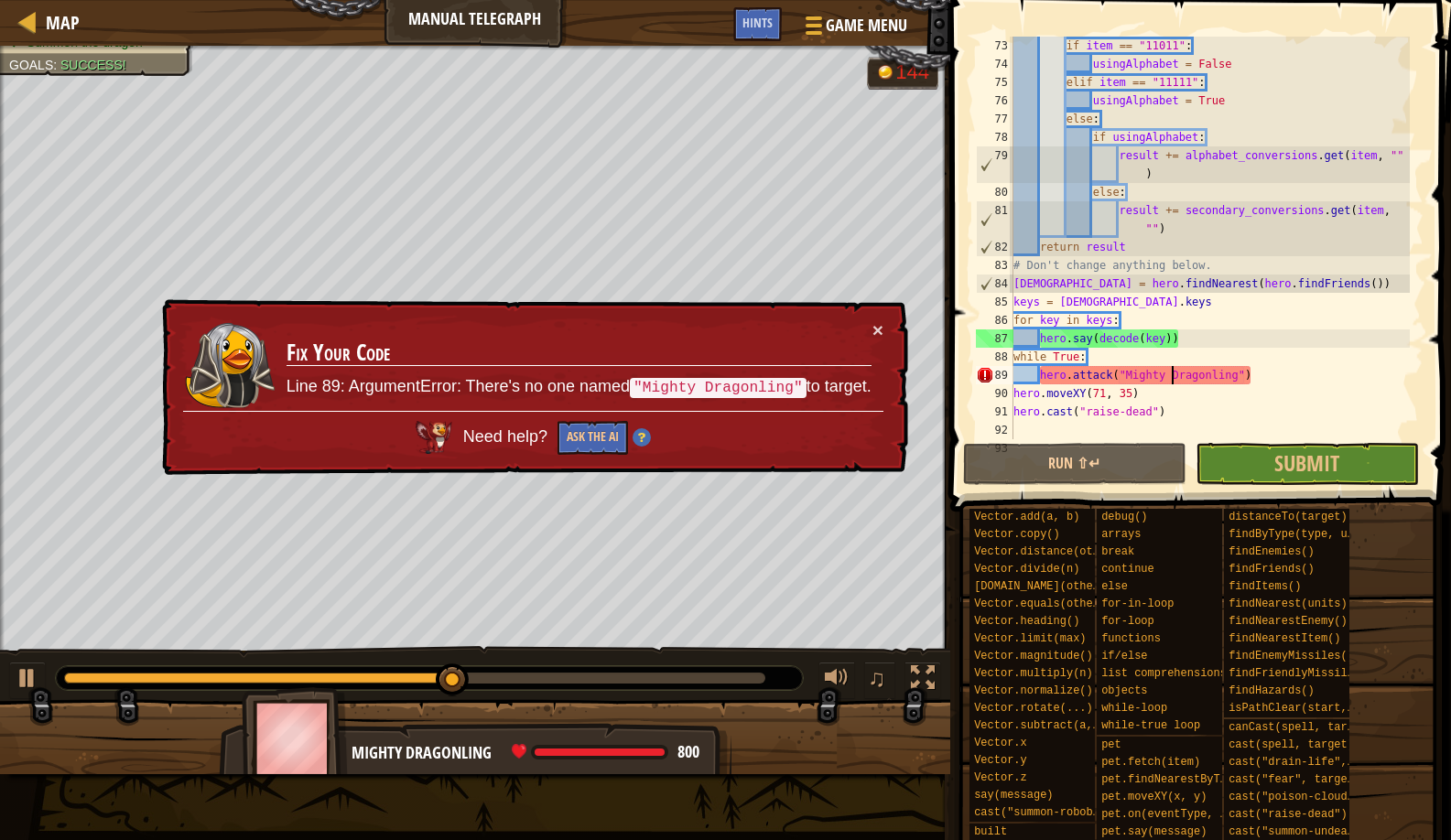
click at [1174, 373] on div "if item == "11011" : usingAlphabet = False elif item == "11111" : usingAlphabet…" at bounding box center [1210, 256] width 400 height 440
click at [1182, 373] on div "if item == "11011" : usingAlphabet = False elif item == "11111" : usingAlphabet…" at bounding box center [1210, 256] width 400 height 440
click at [1176, 372] on div "if item == "11011" : usingAlphabet = False elif item == "11111" : usingAlphabet…" at bounding box center [1210, 256] width 400 height 440
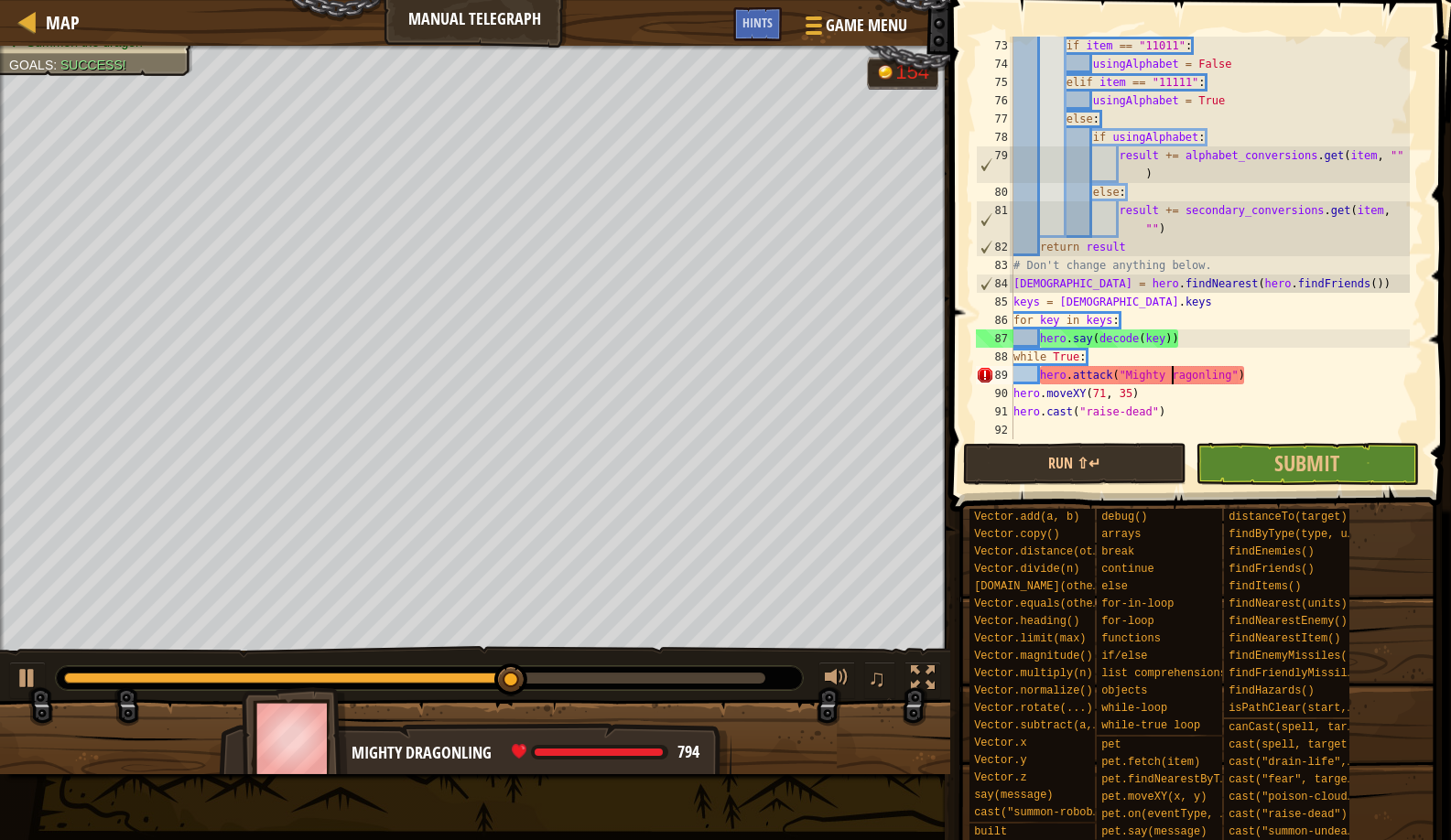
scroll to position [8, 14]
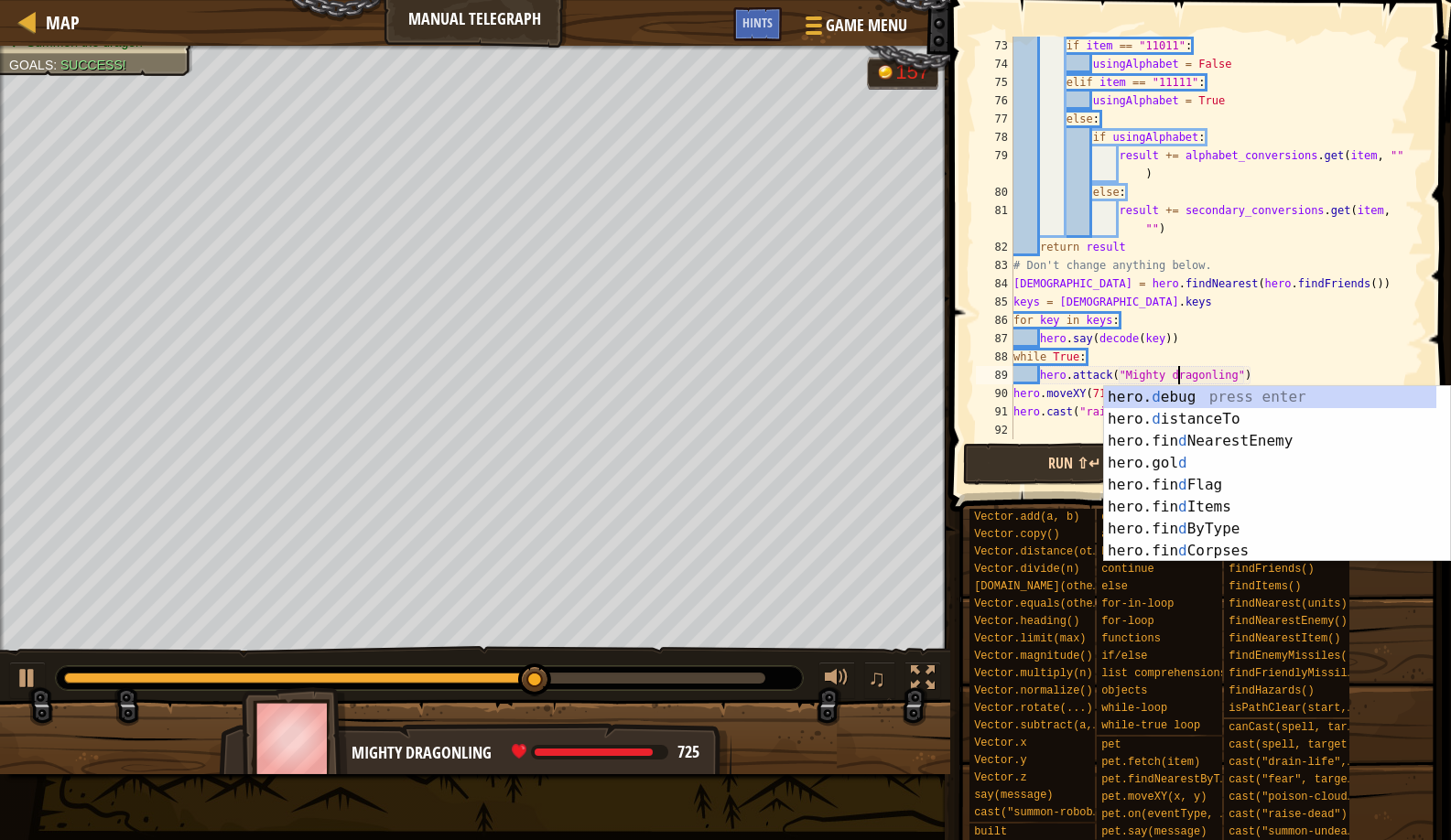
type textarea "hero.attack("Mighty dragonling")"
click at [991, 450] on button "Run ⇧↵" at bounding box center [1075, 464] width 223 height 42
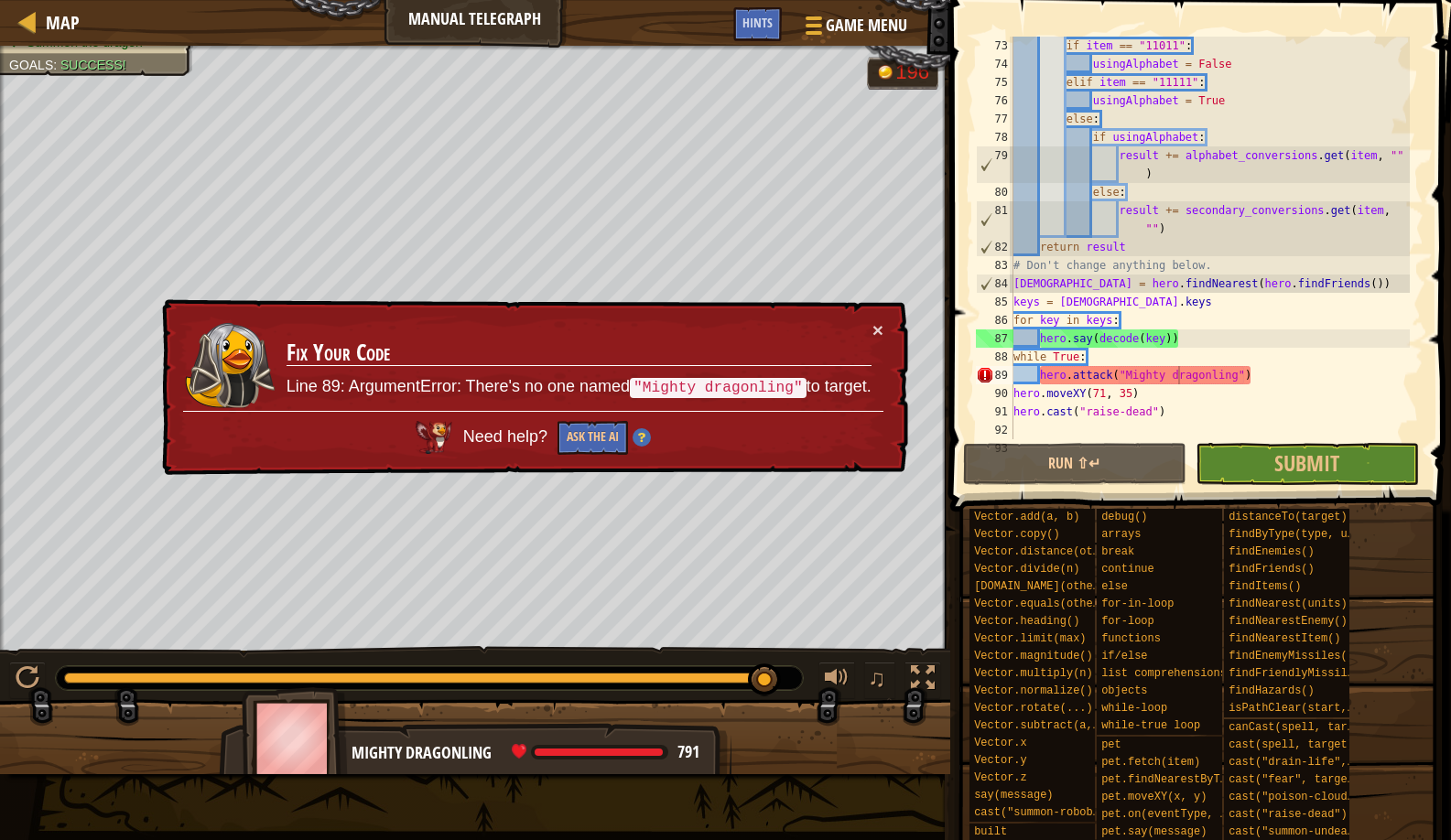
click at [82, 29] on div "Map Manual Telegraph Game Menu Done Hints" at bounding box center [475, 23] width 950 height 46
click at [50, 17] on span "Map" at bounding box center [63, 22] width 34 height 25
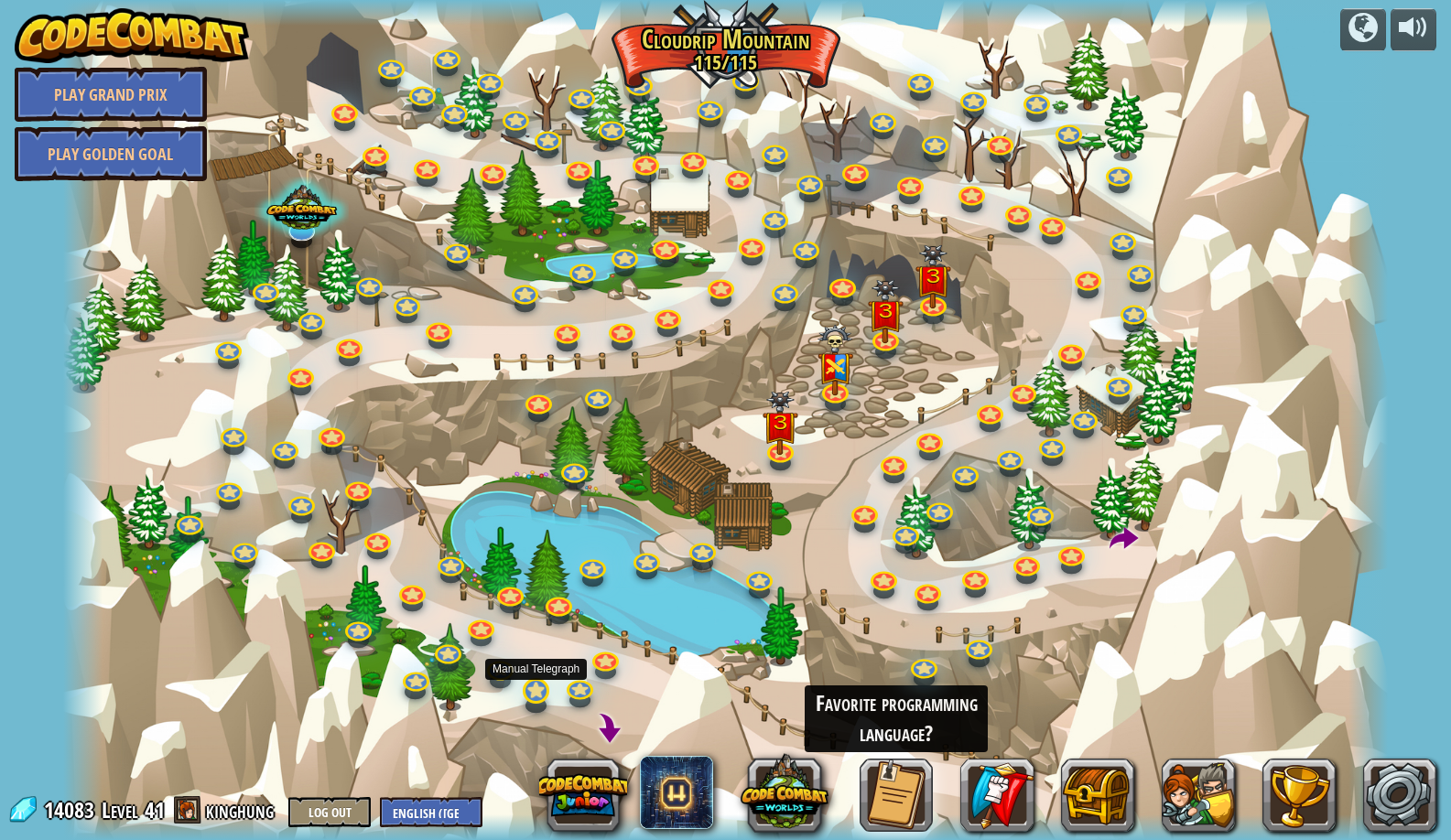
click at [534, 686] on link at bounding box center [534, 690] width 37 height 37
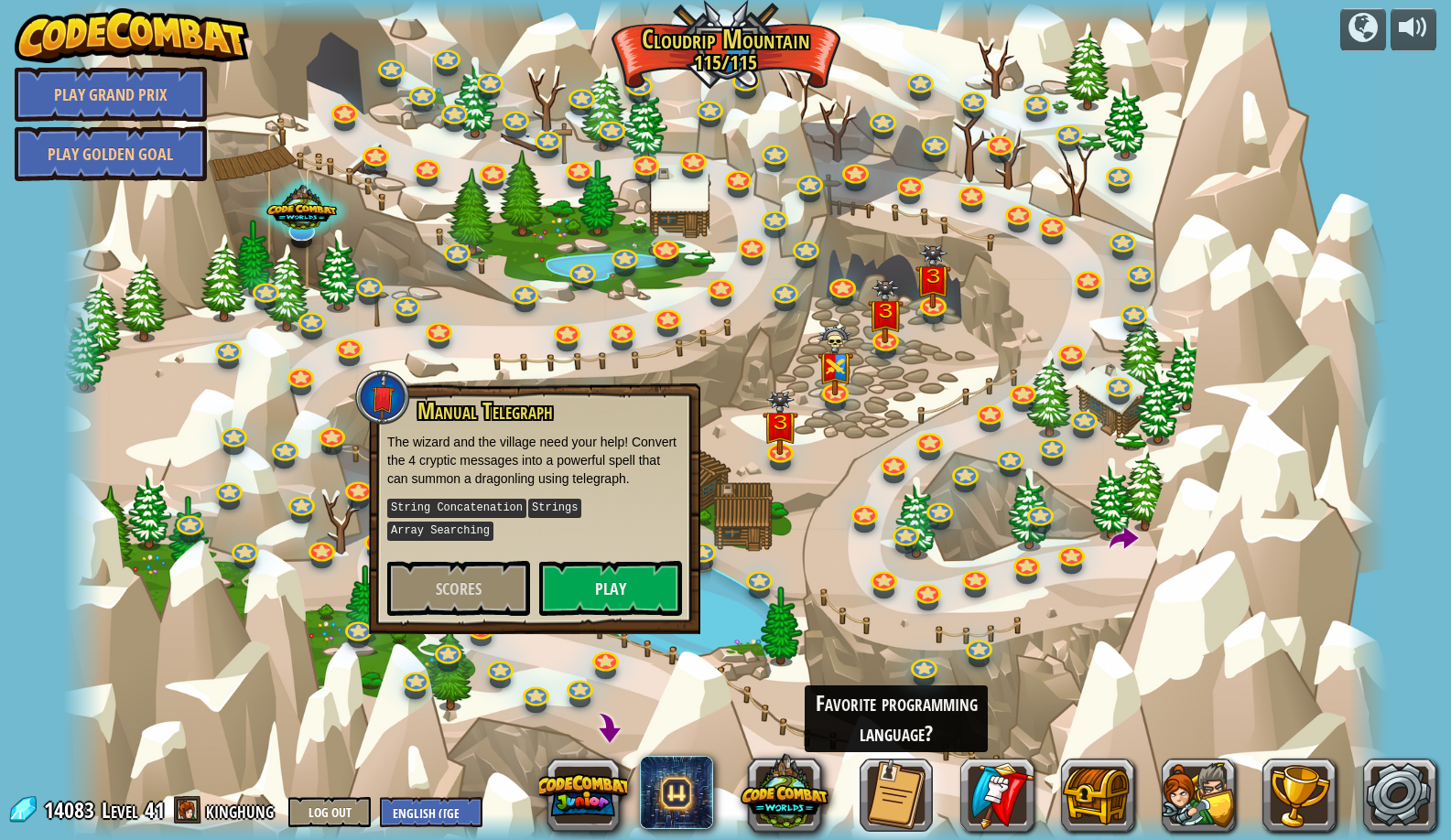
click at [597, 555] on div "Manual Telegraph The wizard and the village need your help! Convert the 4 crypt…" at bounding box center [534, 507] width 295 height 217
click at [598, 566] on button "Play" at bounding box center [611, 588] width 143 height 55
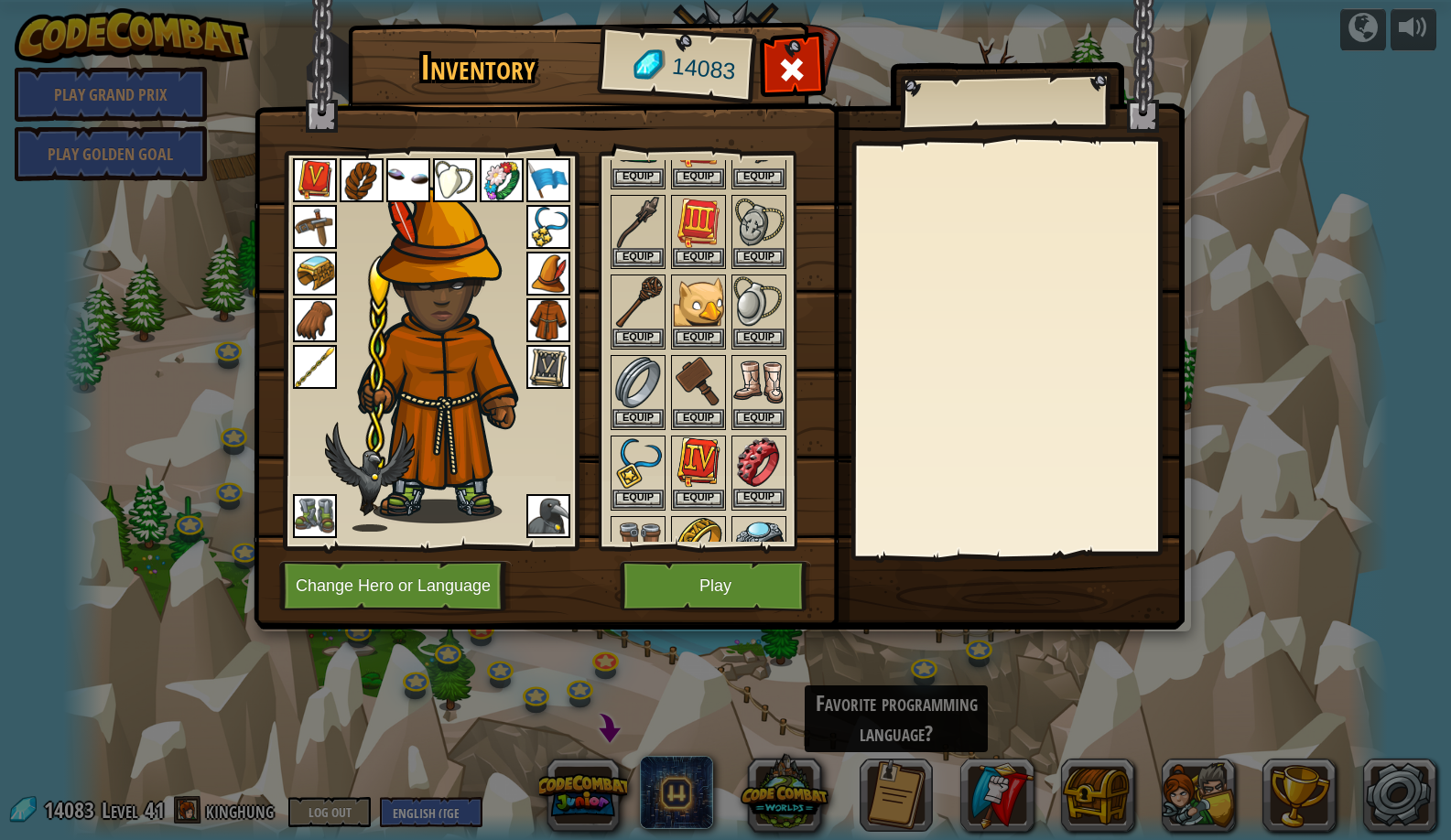
scroll to position [346, 0]
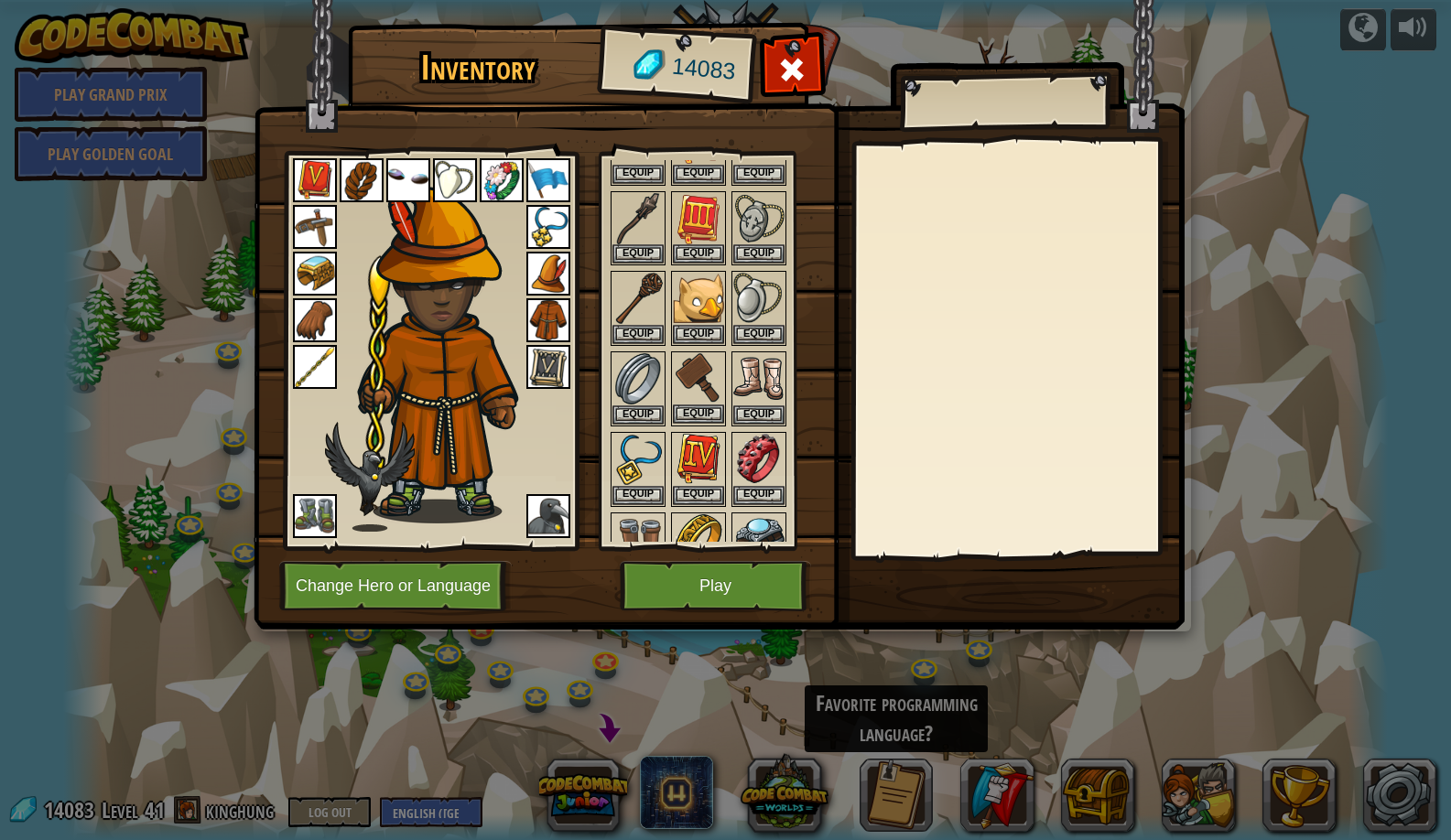
click at [695, 410] on button "Equip" at bounding box center [699, 414] width 52 height 19
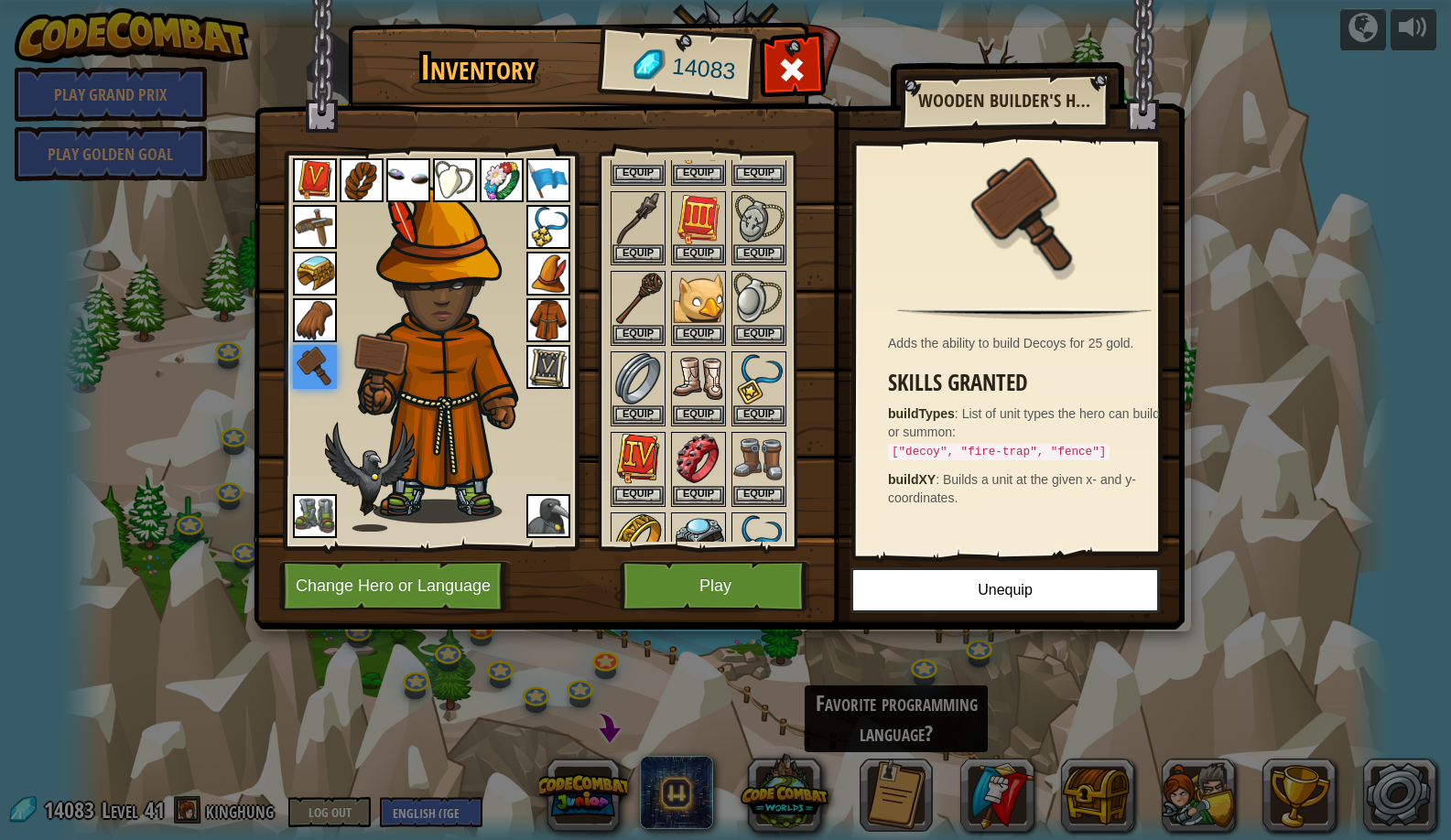
click at [656, 617] on img at bounding box center [719, 297] width 932 height 664
click at [624, 594] on button "Play" at bounding box center [715, 586] width 192 height 51
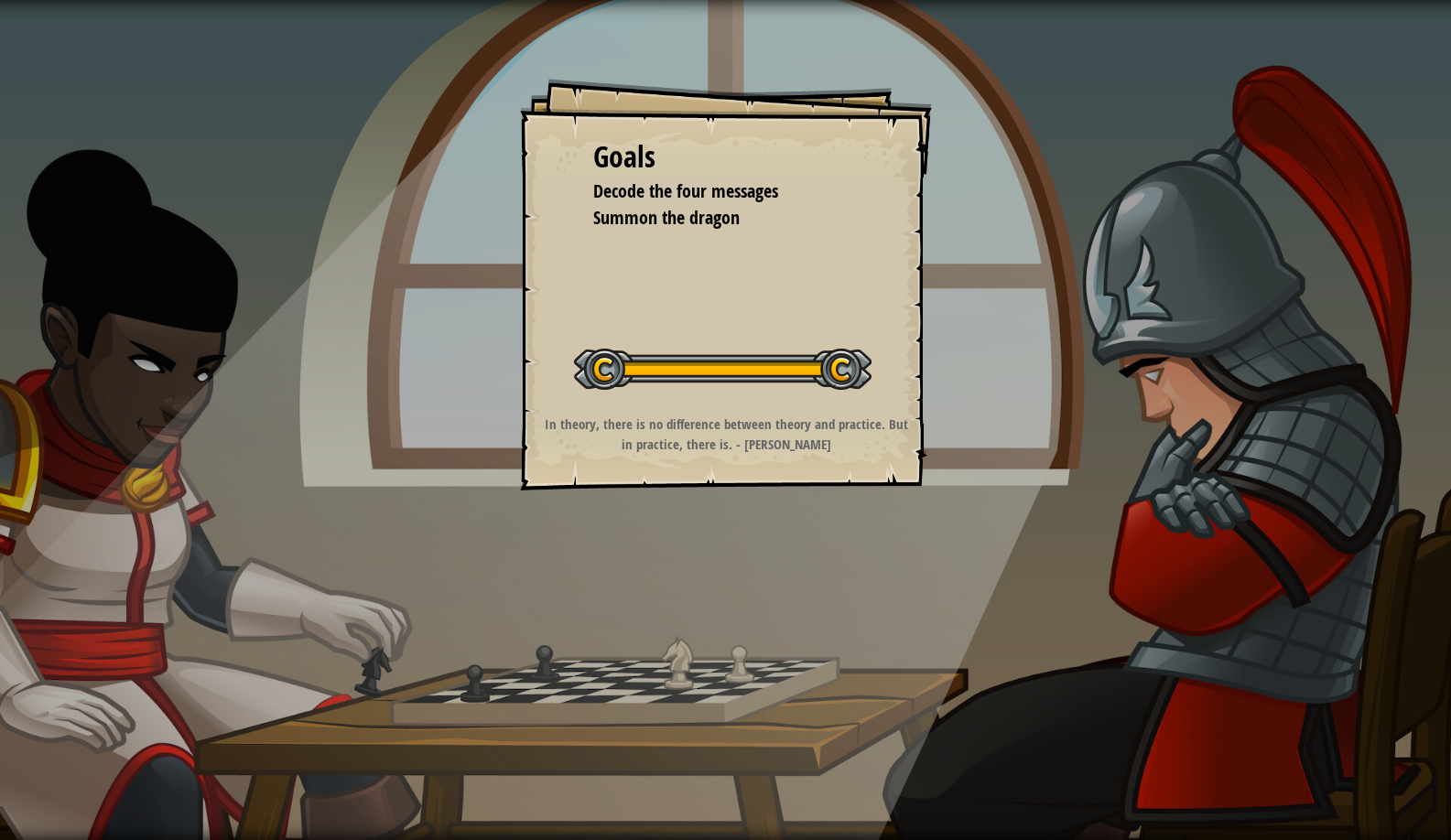
click at [777, 386] on div at bounding box center [723, 368] width 298 height 41
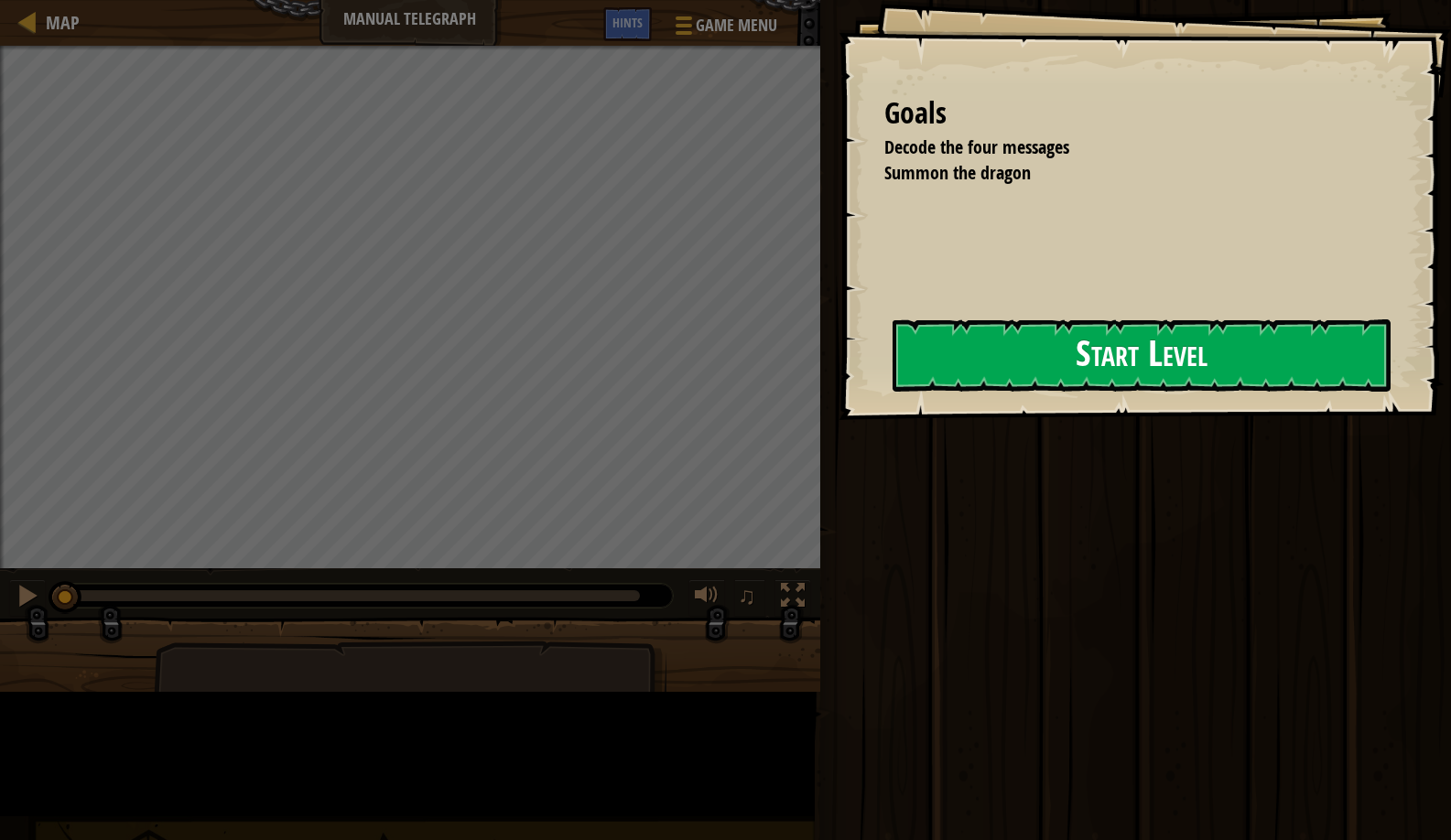
click at [893, 384] on button "Start Level" at bounding box center [1142, 355] width 499 height 72
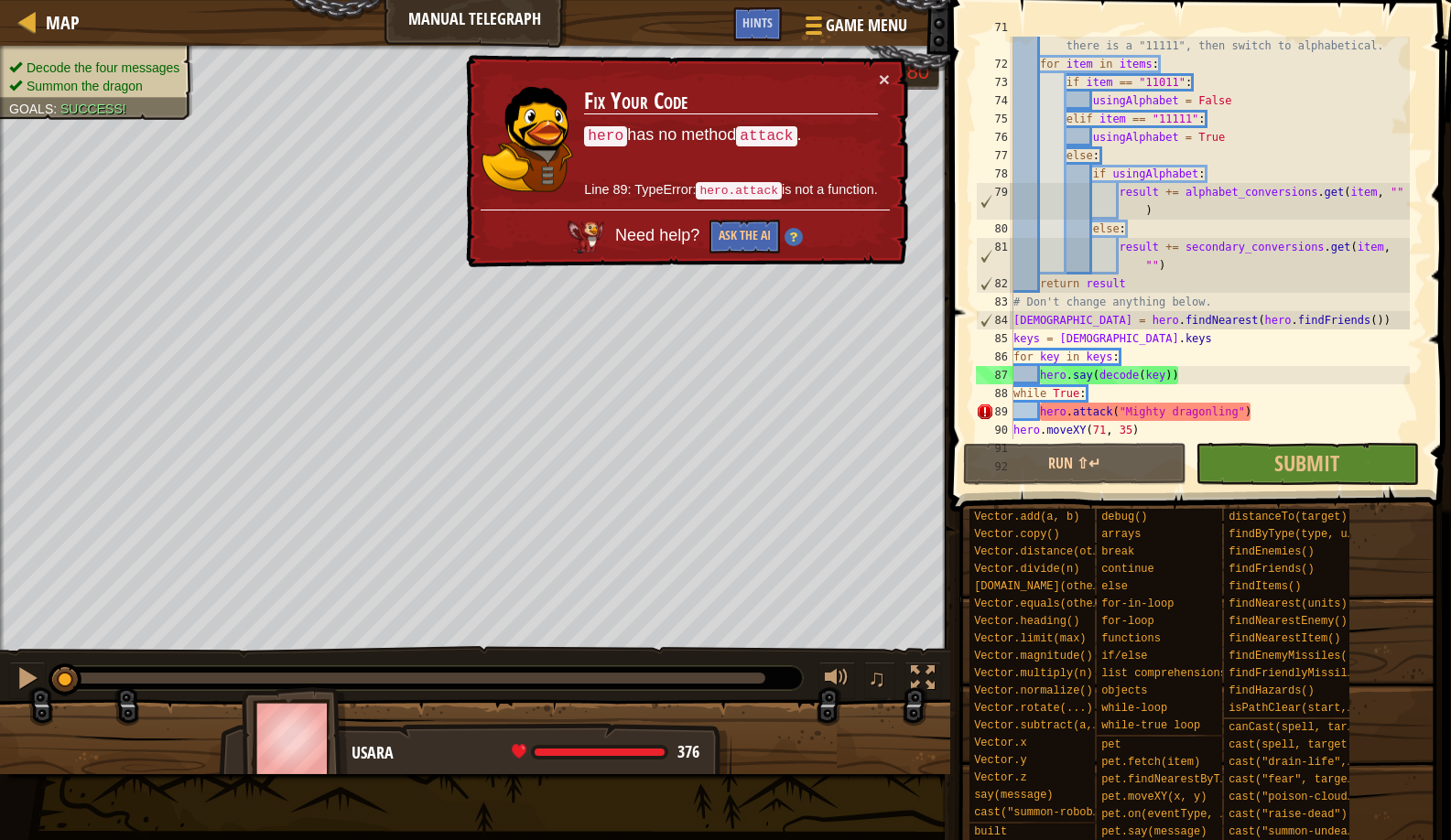
scroll to position [1410, 0]
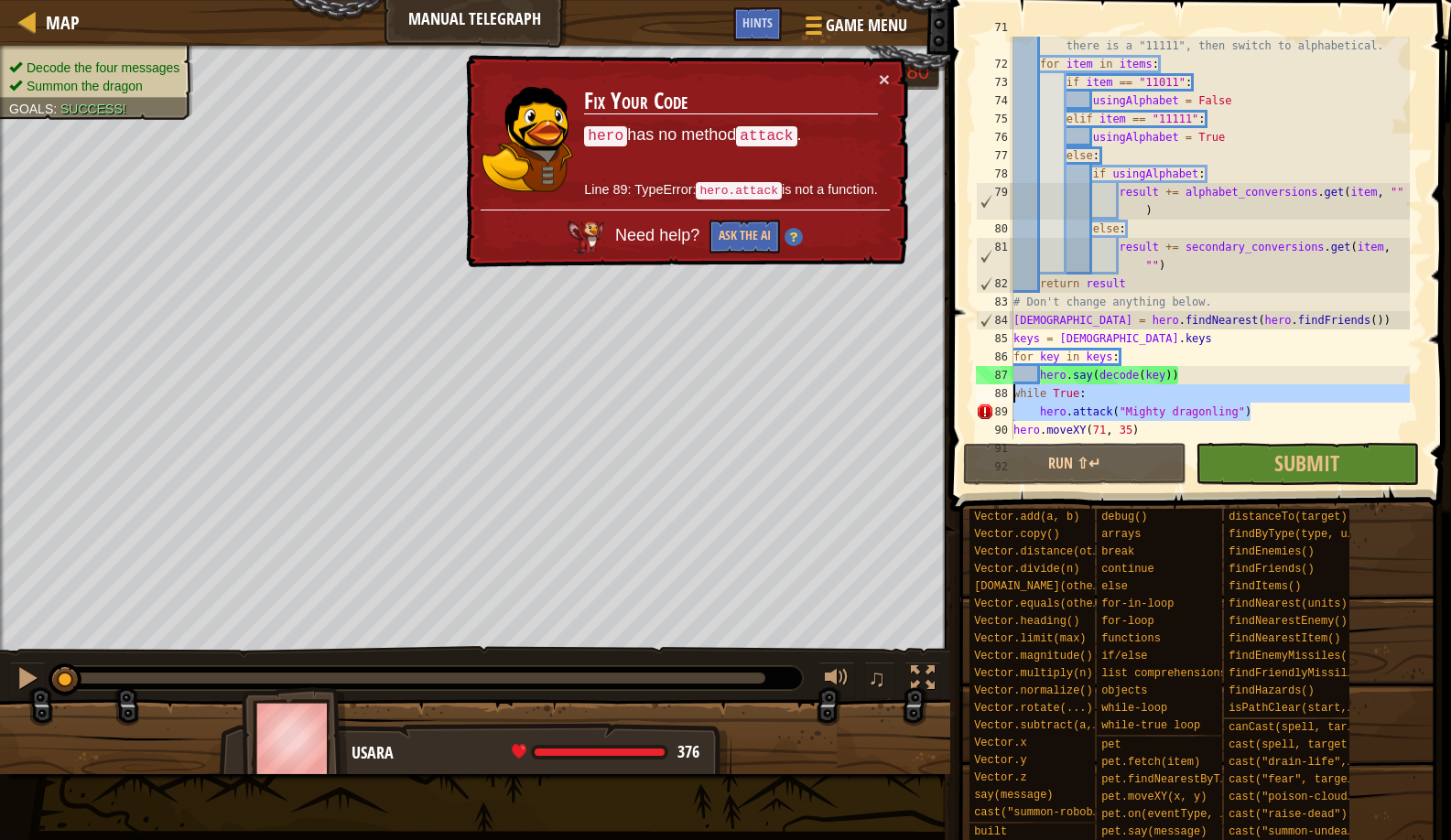
drag, startPoint x: 1275, startPoint y: 413, endPoint x: 1004, endPoint y: 393, distance: 271.7
click at [1004, 393] on div "71 72 73 74 75 76 77 78 79 80 81 82 83 84 85 86 87 88 89 90 91 92 # If there is…" at bounding box center [1198, 238] width 452 height 403
type textarea "while True: hero.attack("Mighty dragonling")"
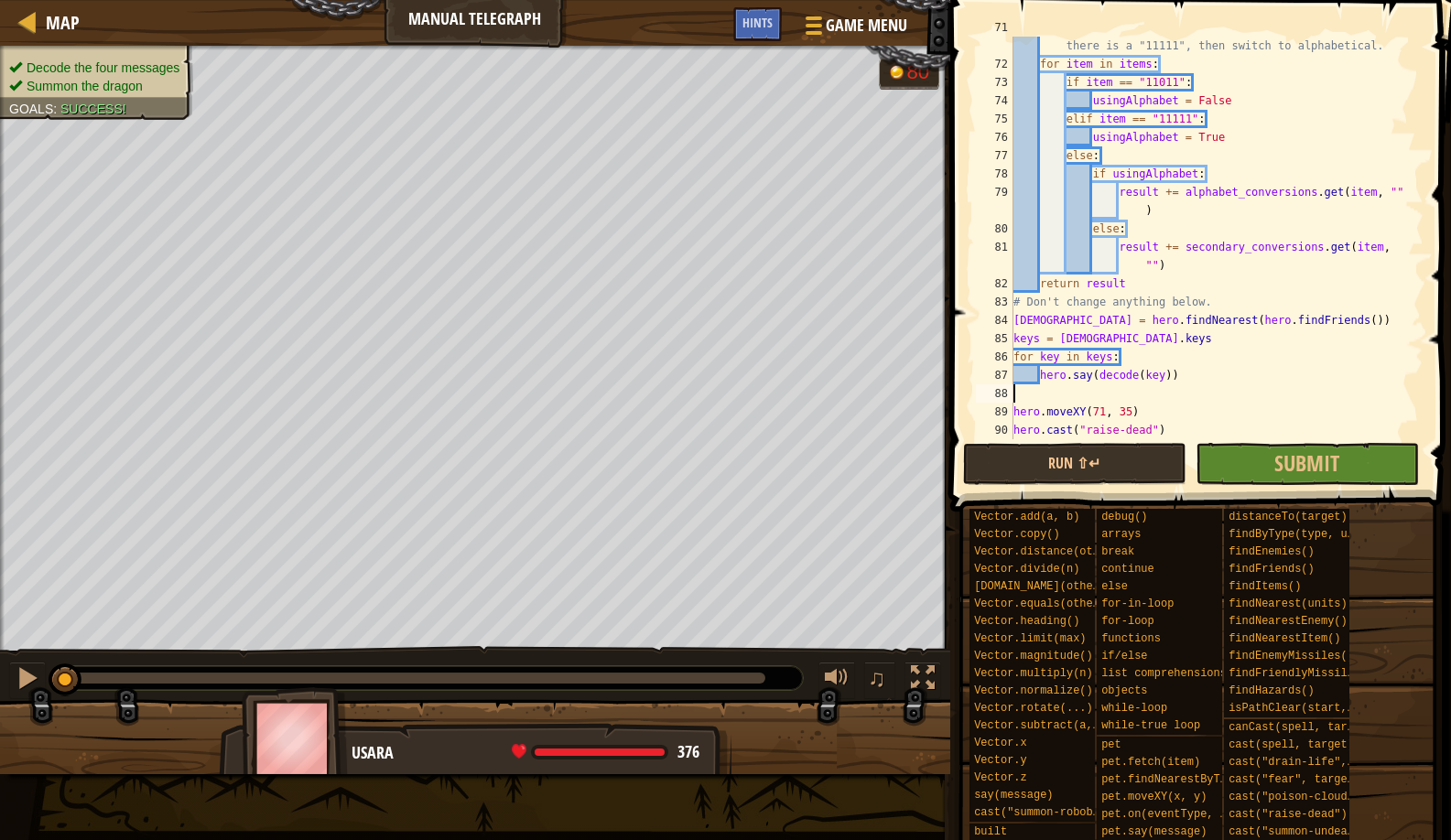
scroll to position [8, 0]
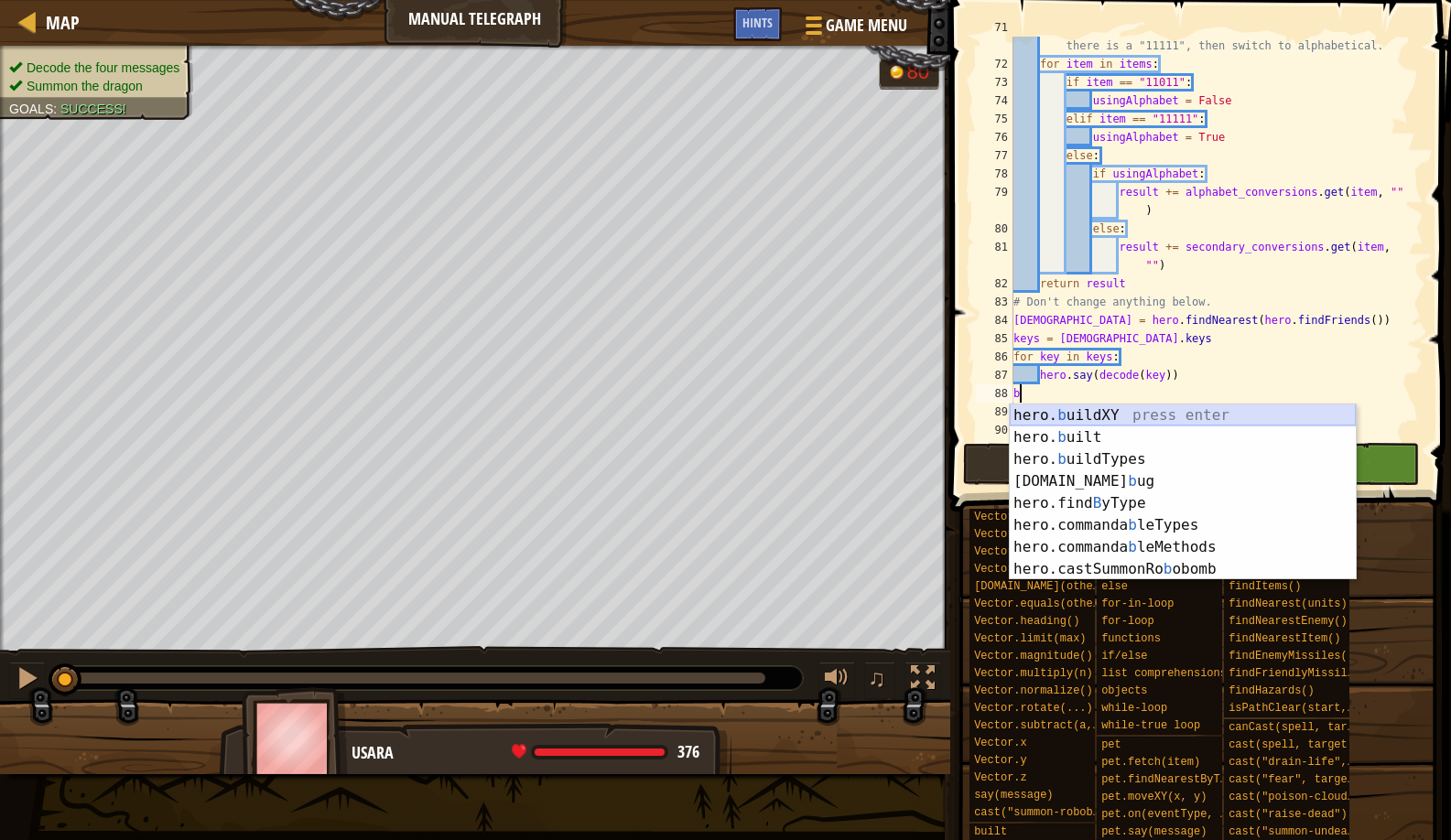
click at [1043, 413] on div "hero. b uildXY press enter hero. b uilt press enter hero. b uildTypes press ent…" at bounding box center [1183, 514] width 347 height 219
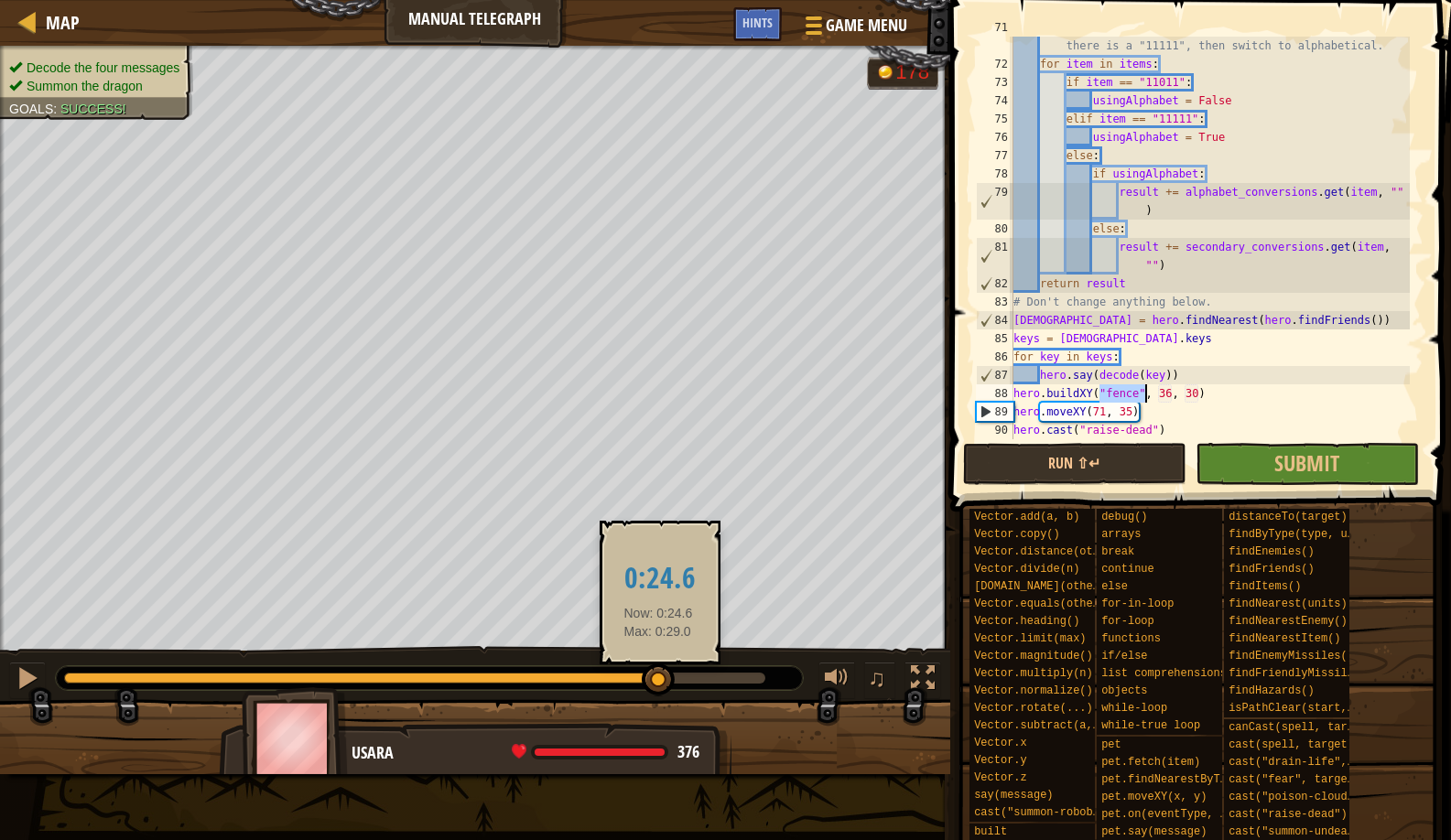
drag, startPoint x: 71, startPoint y: 672, endPoint x: 658, endPoint y: 670, distance: 587.0
click at [658, 670] on div at bounding box center [657, 679] width 33 height 33
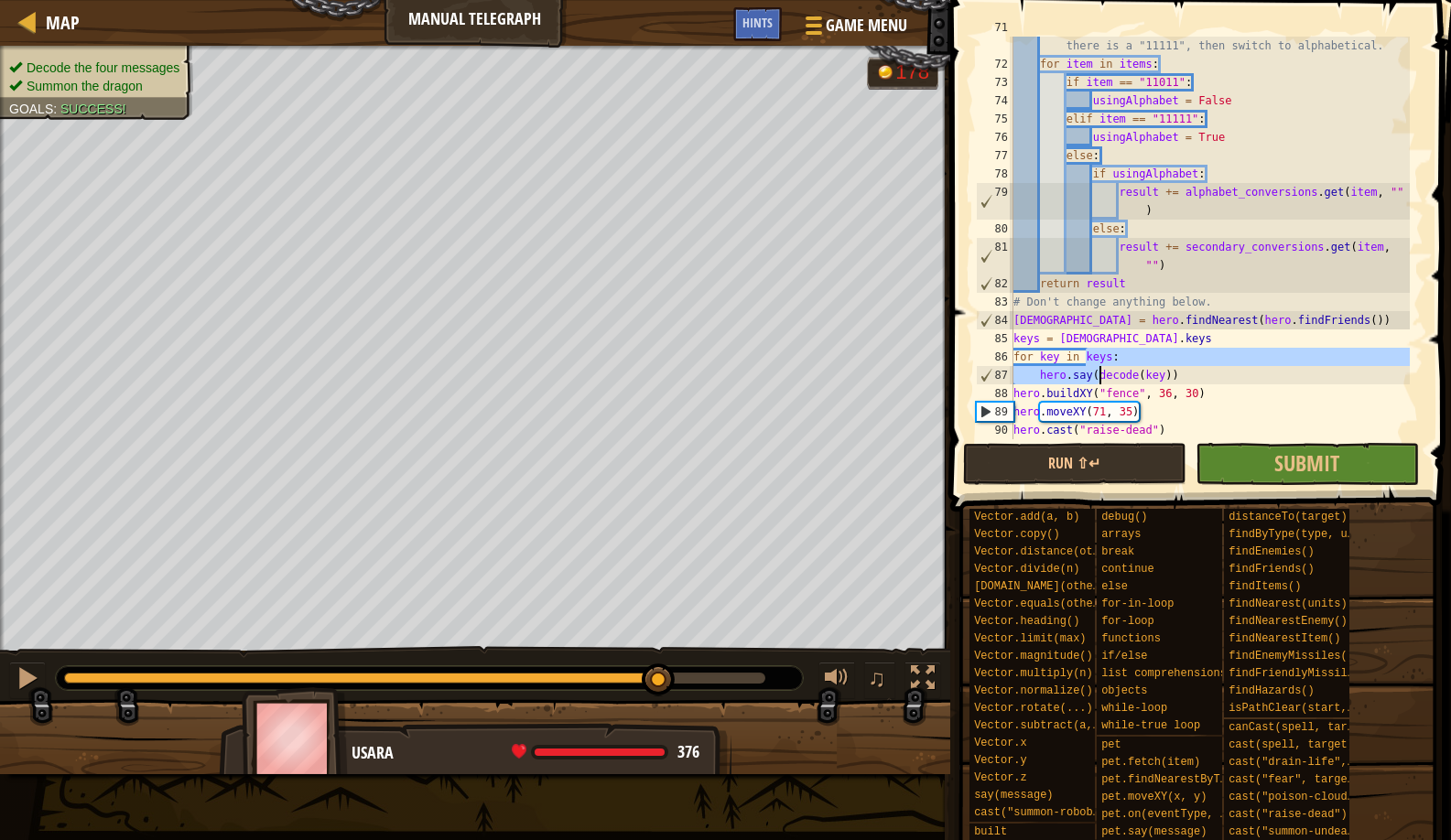
click at [1101, 370] on div "# If there is a "11011", then switch to secondary, if there is a "11111", then …" at bounding box center [1210, 246] width 400 height 458
click at [1168, 400] on div "# If there is a "11011", then switch to secondary, if there is a "11111", then …" at bounding box center [1210, 246] width 400 height 458
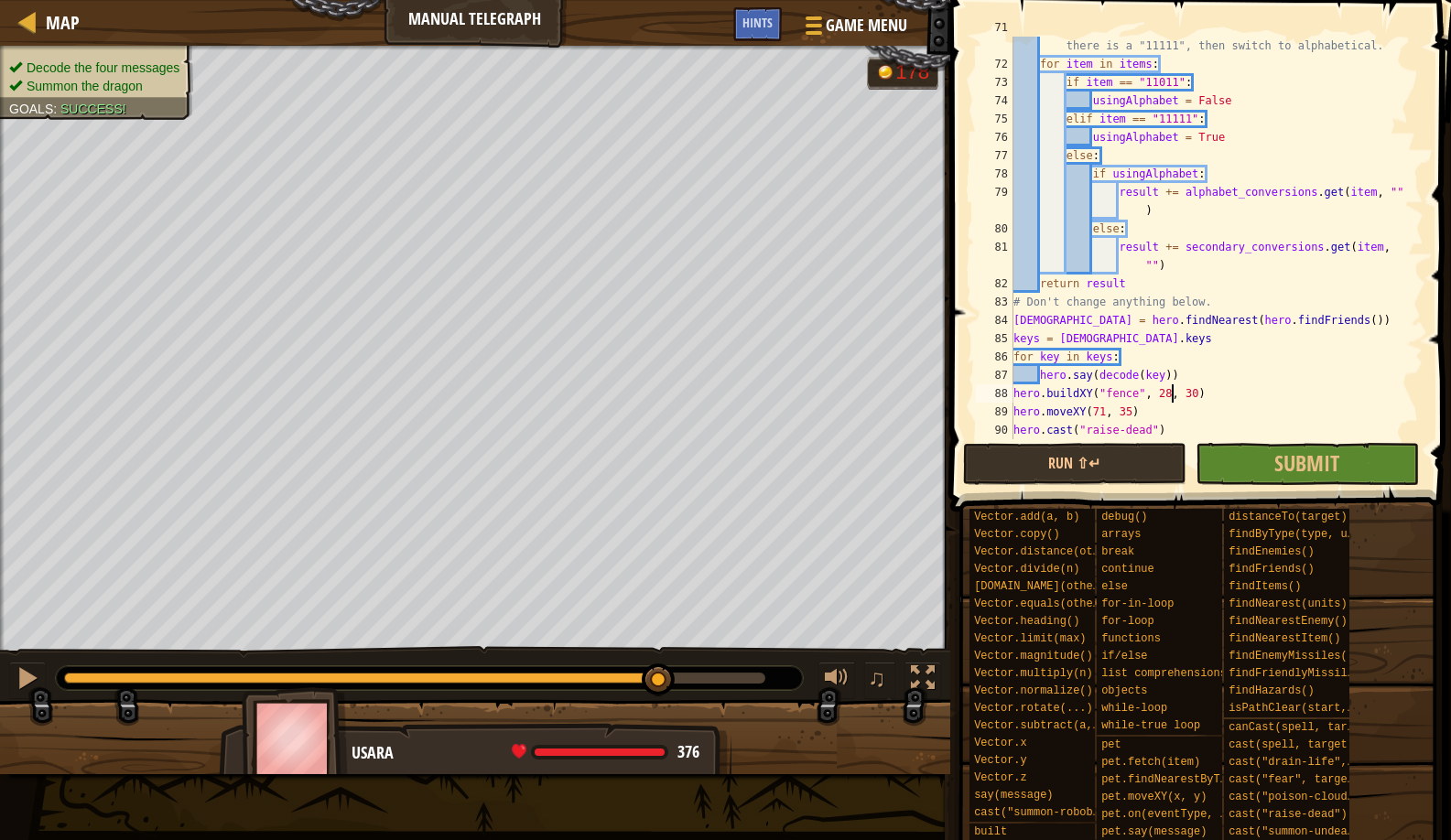
click at [1194, 386] on div "# If there is a "11011", then switch to secondary, if there is a "11111", then …" at bounding box center [1210, 246] width 400 height 458
click at [1121, 456] on button "Run ⇧↵" at bounding box center [1075, 464] width 223 height 42
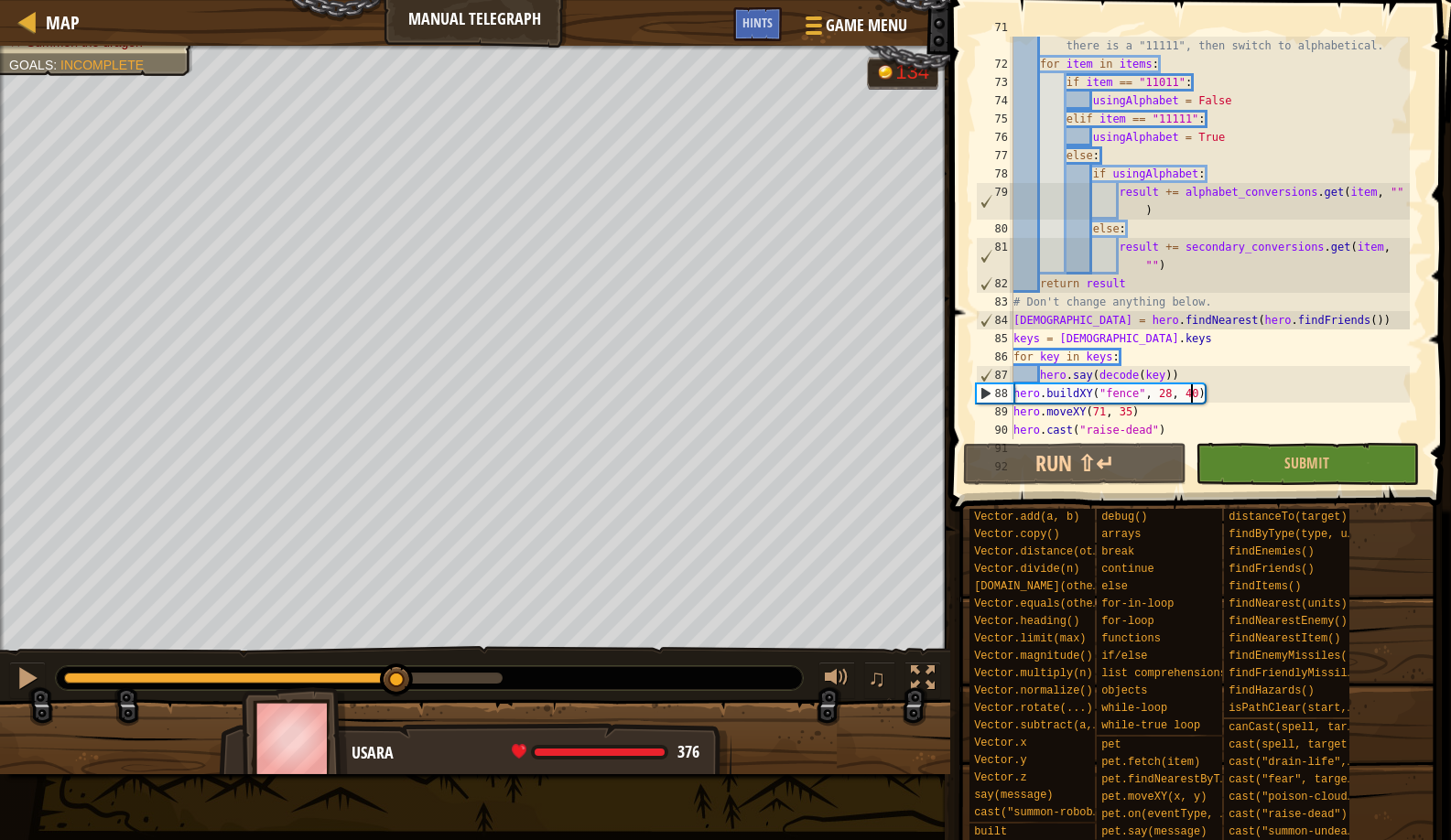
click at [397, 639] on div "Decode the four messages Summon the dragon Goals : Incomplete G reen B lack V i…" at bounding box center [725, 410] width 1451 height 729
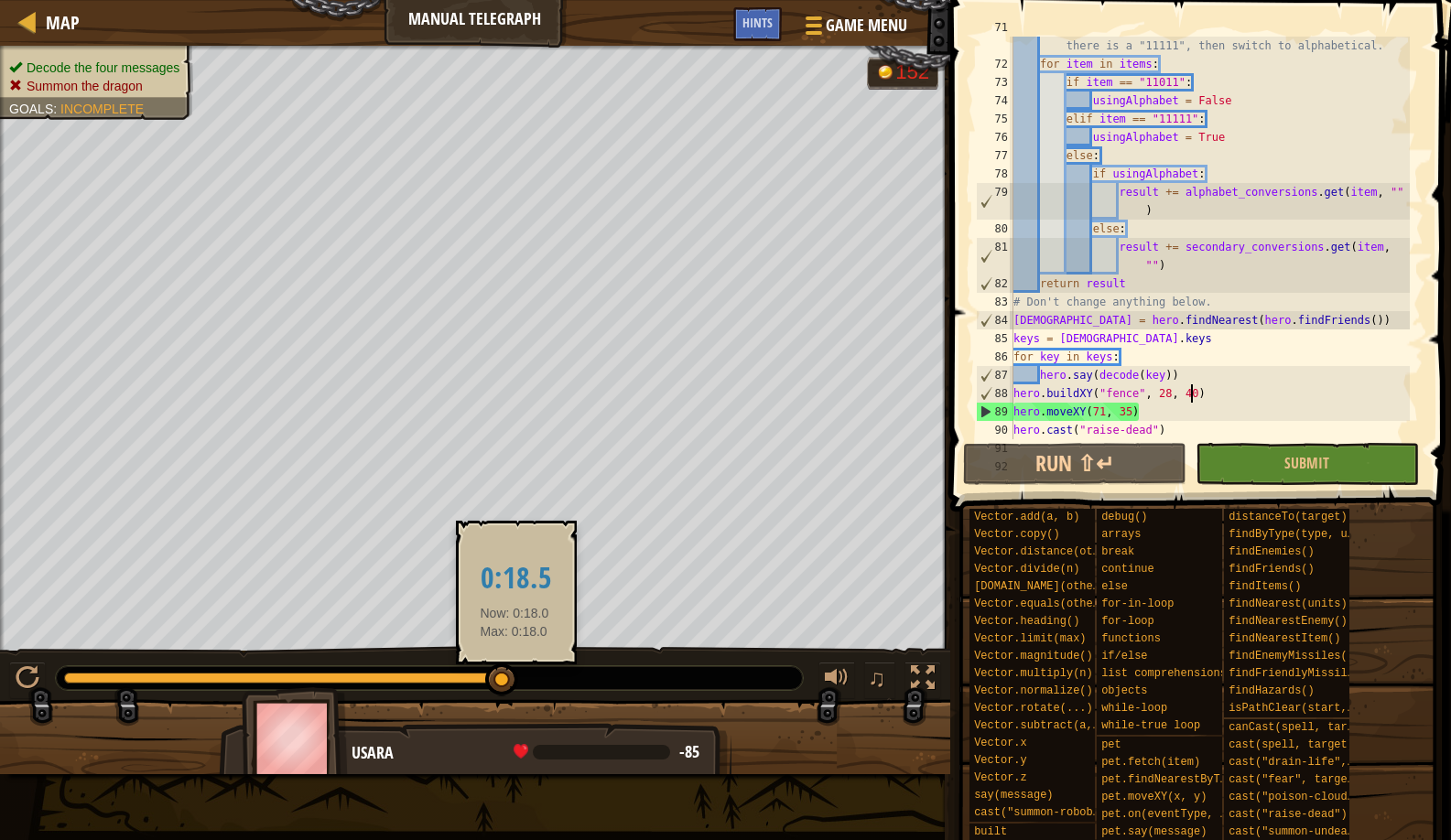
drag, startPoint x: 486, startPoint y: 695, endPoint x: 514, endPoint y: 693, distance: 28.1
click at [514, 693] on div at bounding box center [502, 679] width 33 height 33
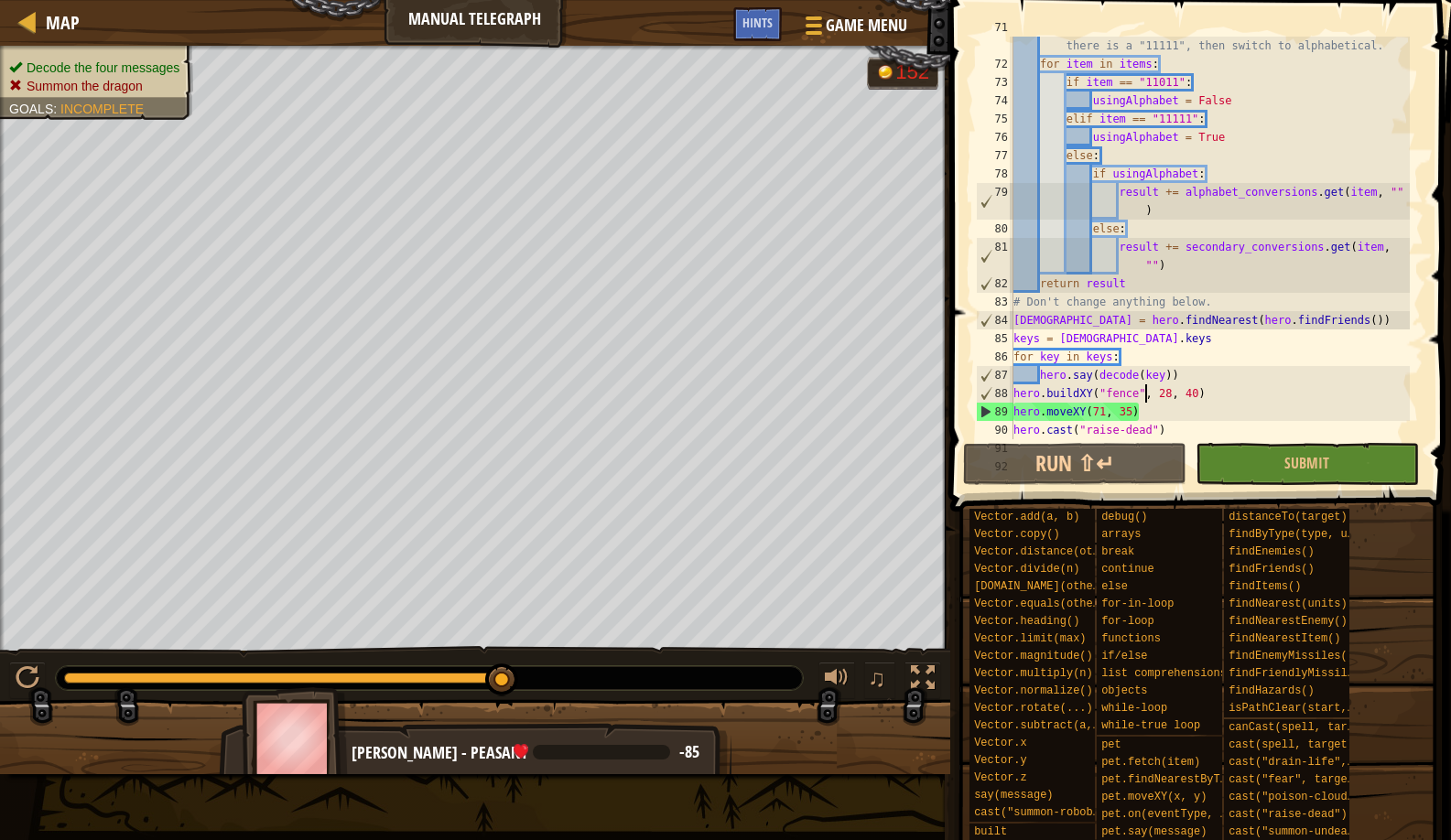
click at [1138, 393] on div "# If there is a "11011", then switch to secondary, if there is a "11111", then …" at bounding box center [1210, 246] width 400 height 458
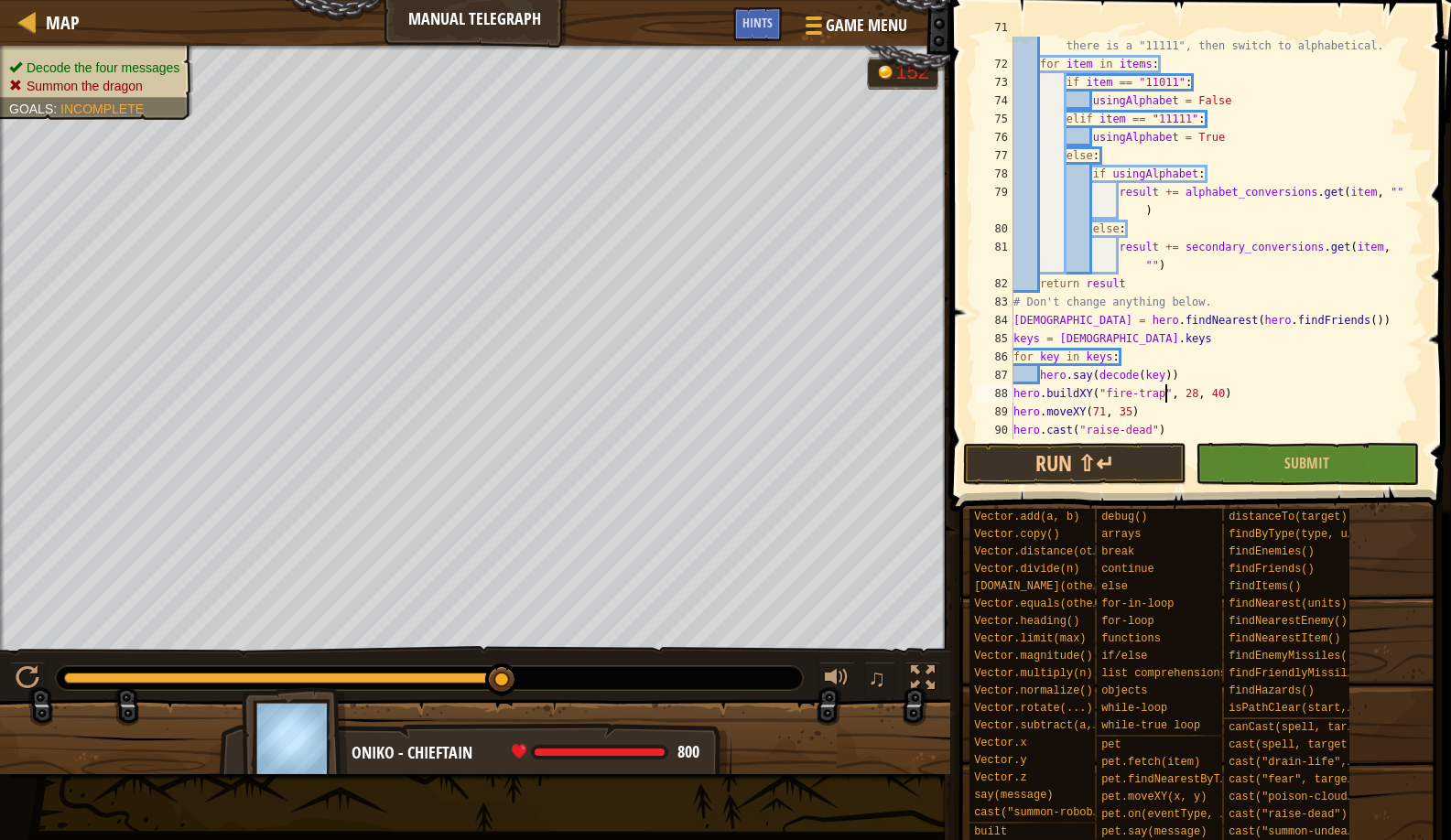
scroll to position [8, 12]
type textarea "hero.buildXY("fire-trap", 28, 40)"
click at [1071, 467] on button "Run ⇧↵" at bounding box center [1075, 464] width 223 height 42
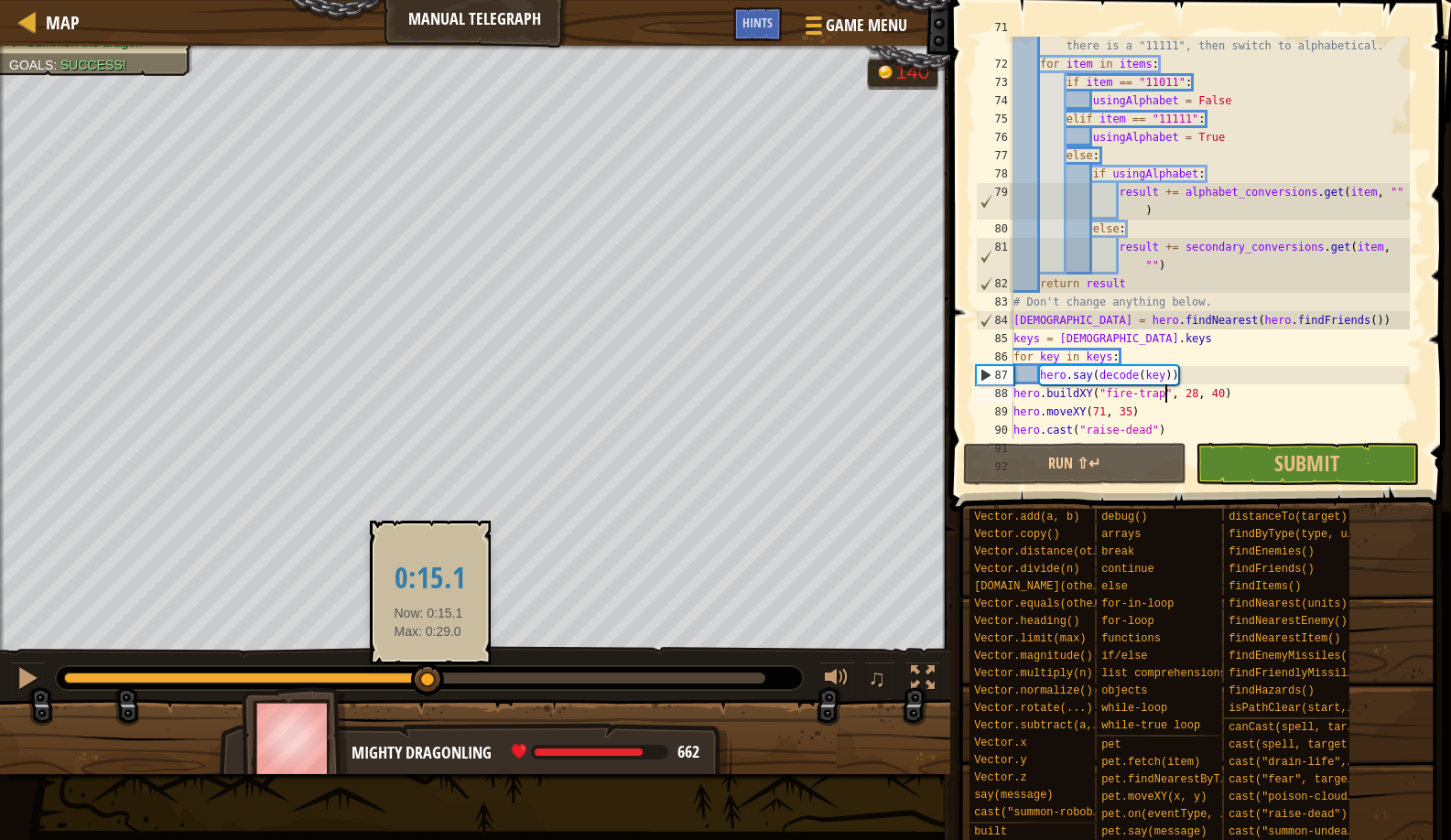
drag, startPoint x: 781, startPoint y: 690, endPoint x: 428, endPoint y: 687, distance: 353.0
click at [428, 687] on div at bounding box center [427, 679] width 33 height 33
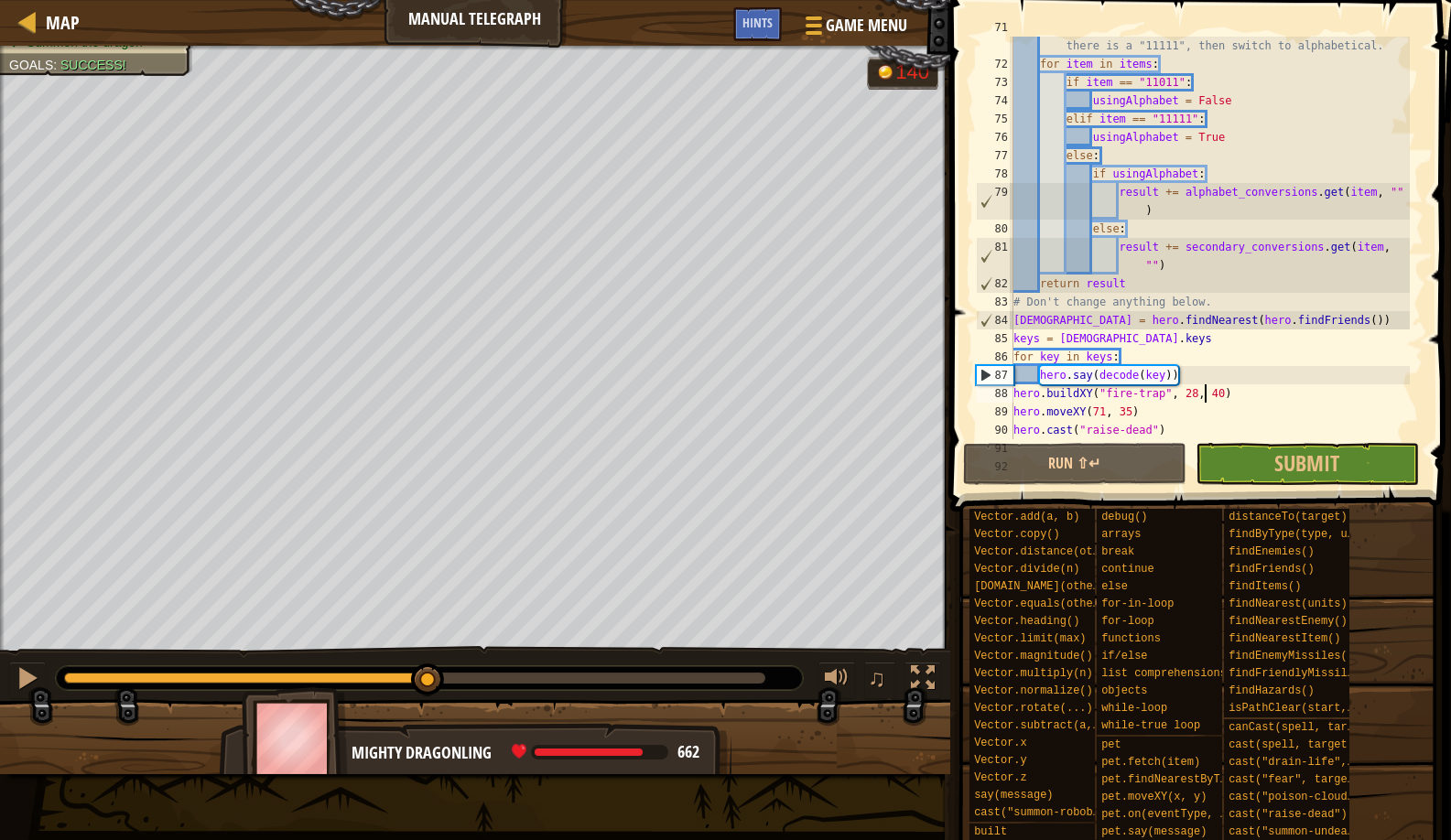
click at [1207, 388] on div "# If there is a "11011", then switch to secondary, if there is a "11111", then …" at bounding box center [1210, 246] width 400 height 458
drag, startPoint x: 1252, startPoint y: 396, endPoint x: 1015, endPoint y: 394, distance: 237.0
click at [1015, 394] on div "# If there is a "11011", then switch to secondary, if there is a "11111", then …" at bounding box center [1210, 246] width 400 height 458
click at [1242, 389] on div "# If there is a "11011", then switch to secondary, if there is a "11111", then …" at bounding box center [1210, 246] width 400 height 458
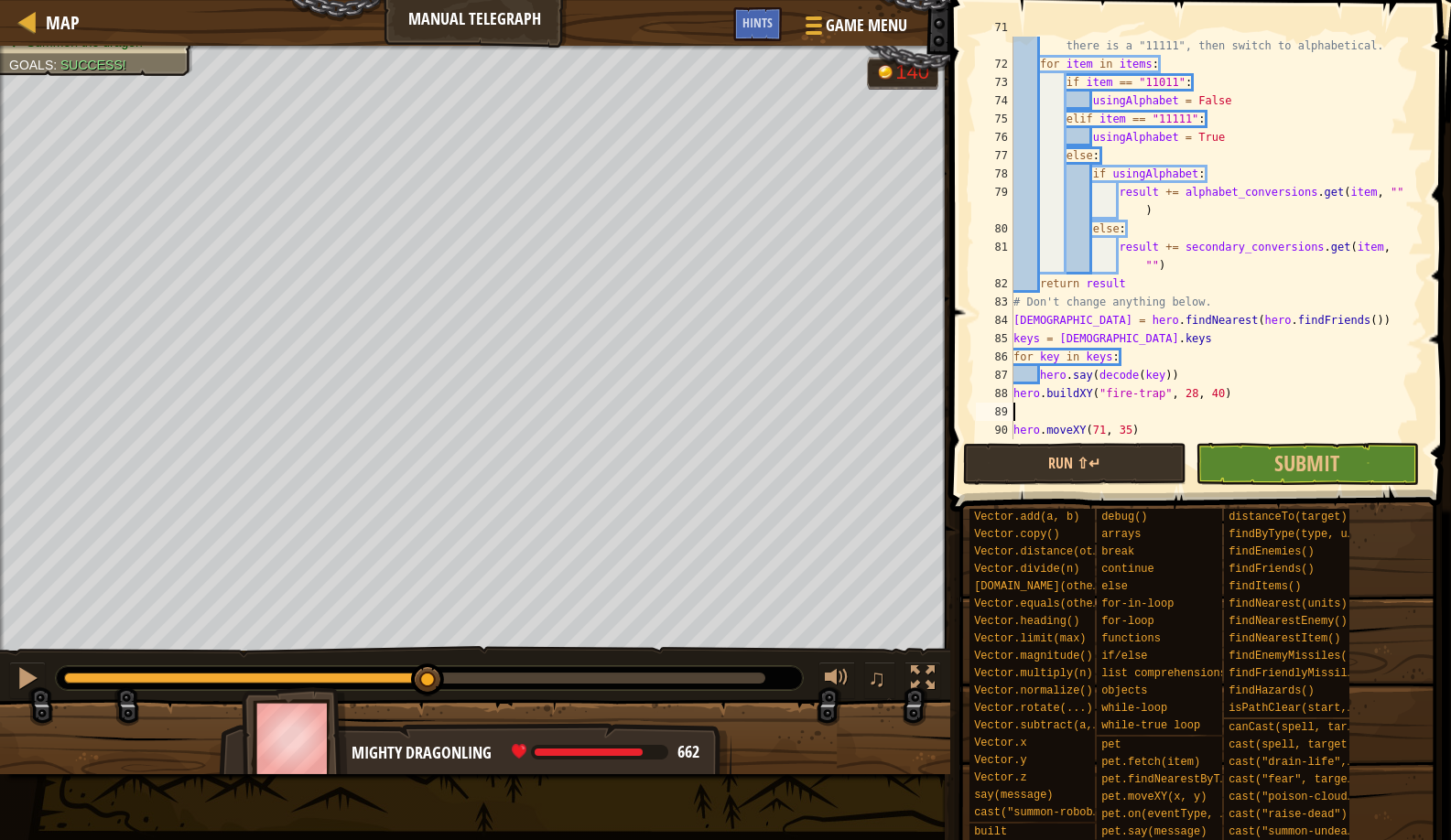
paste textarea "hero.buildXY("fire-trap", 28, 40)"
type textarea "hero.buildXY("fire-trap", 28, 40)"
click at [1130, 464] on button "Run ⇧↵" at bounding box center [1075, 464] width 223 height 42
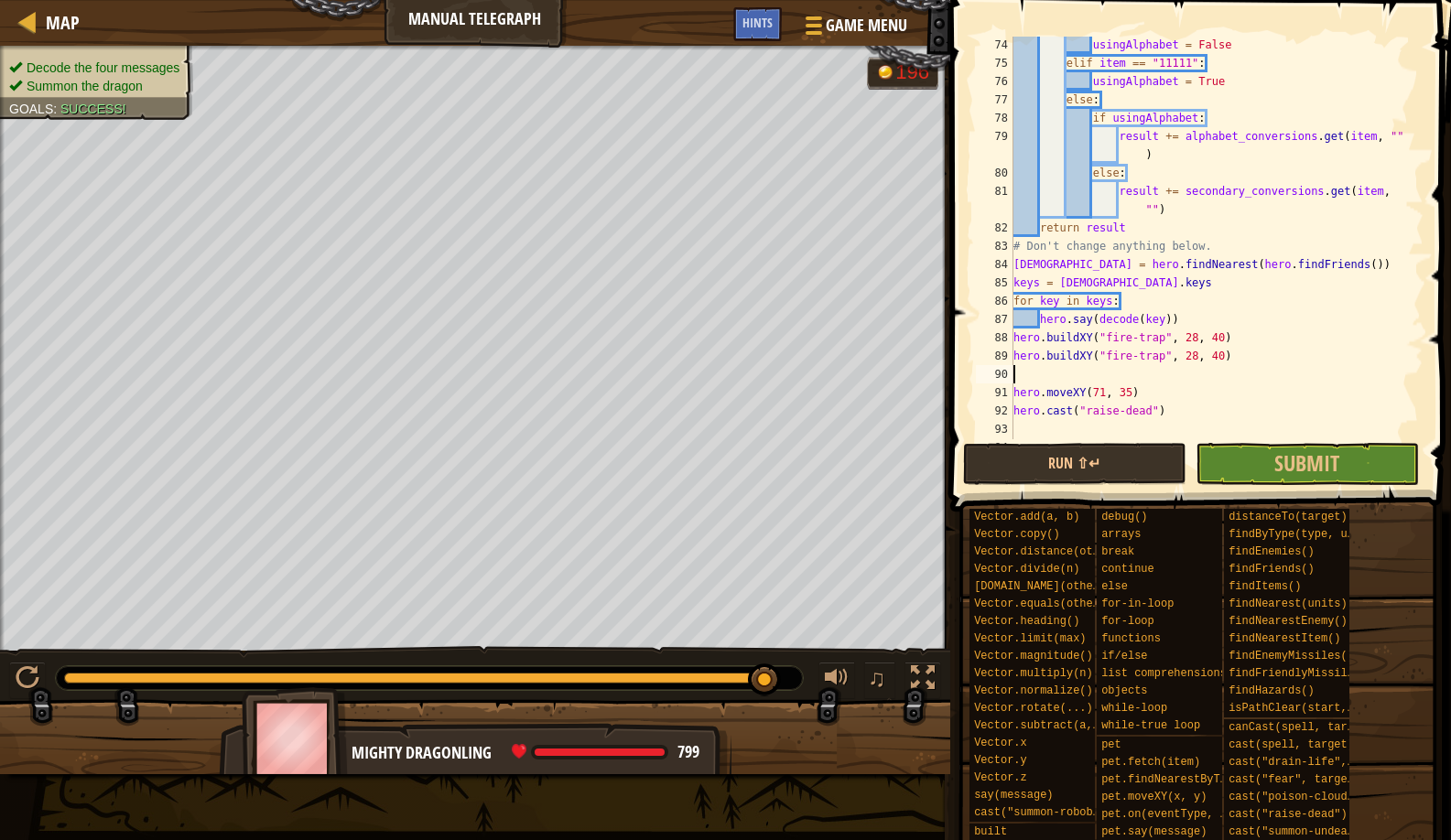
scroll to position [1466, 0]
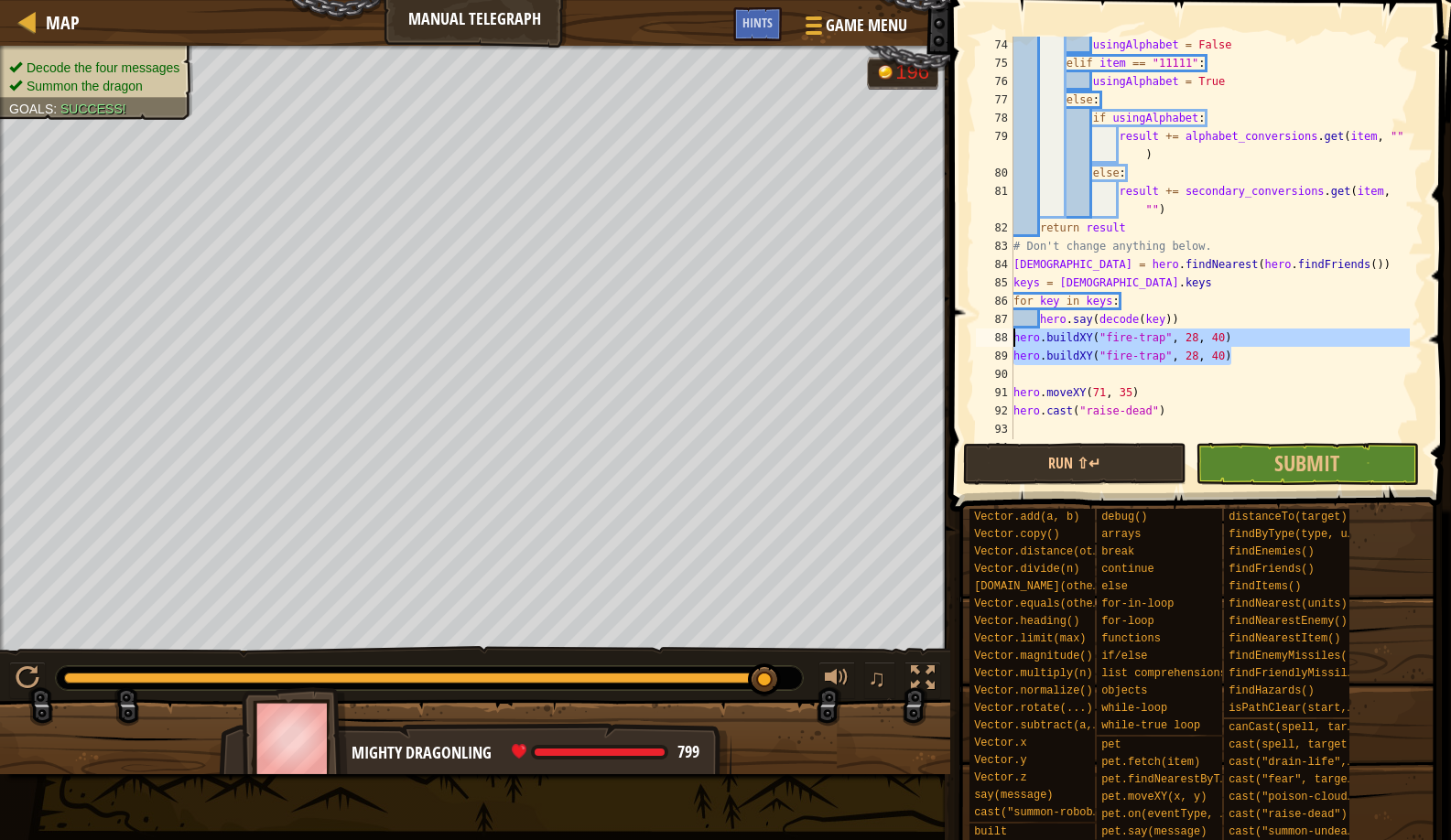
drag, startPoint x: 1248, startPoint y: 356, endPoint x: 1015, endPoint y: 332, distance: 234.2
click at [1015, 332] on div "usingAlphabet = False elif item == "11111" : usingAlphabet = True else : if usi…" at bounding box center [1210, 255] width 400 height 440
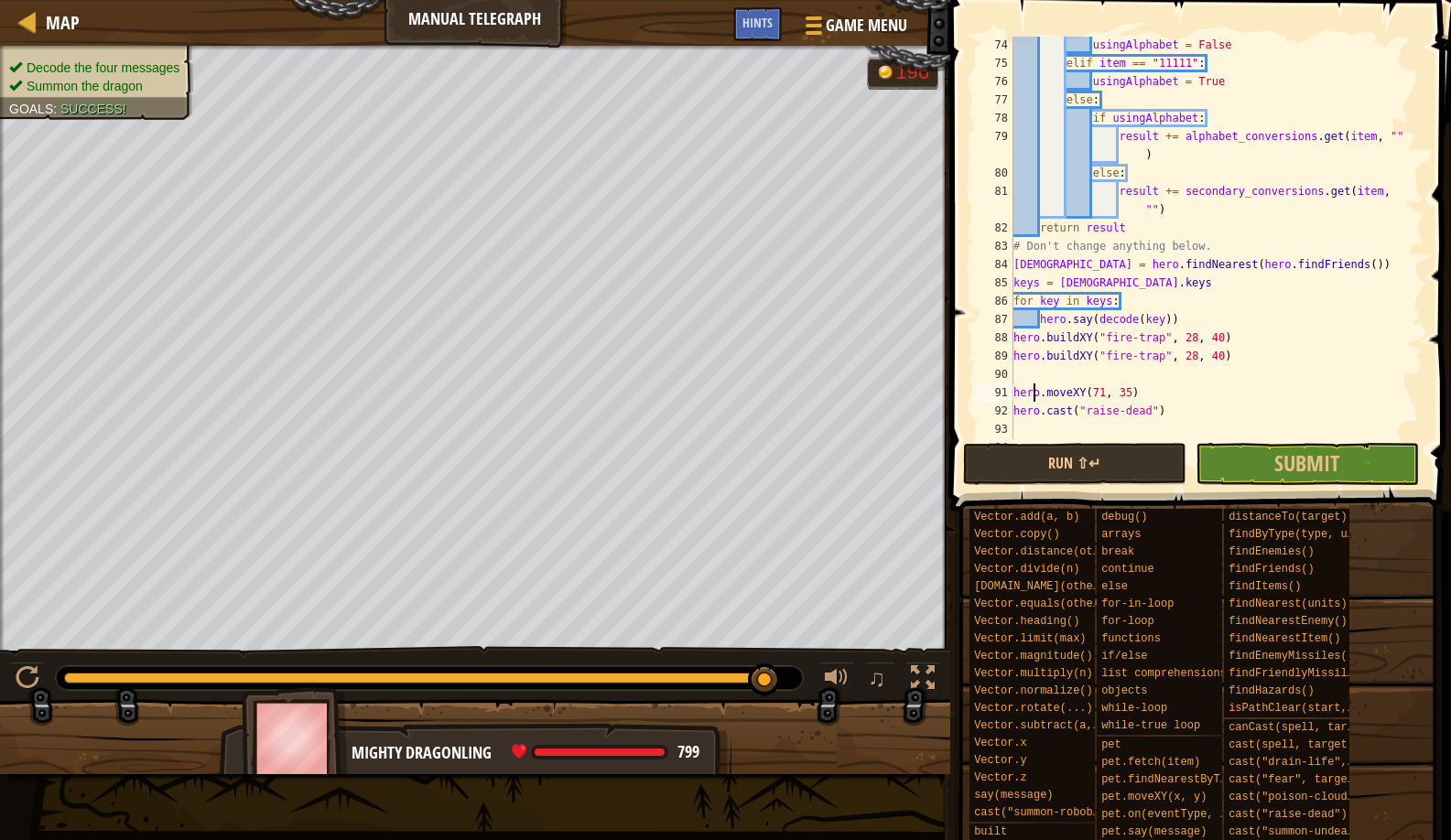
click at [1036, 391] on div "usingAlphabet = False elif item == "11111" : usingAlphabet = True else : if usi…" at bounding box center [1210, 255] width 400 height 440
type textarea "hero.moveXY(71, 35)"
click at [1033, 383] on div "usingAlphabet = False elif item == "11111" : usingAlphabet = True else : if usi…" at bounding box center [1210, 255] width 400 height 440
click at [1027, 373] on div "usingAlphabet = False elif item == "11111" : usingAlphabet = True else : if usi…" at bounding box center [1210, 255] width 400 height 440
paste textarea "hero.buildXY("fire-trap", 28, 40)"
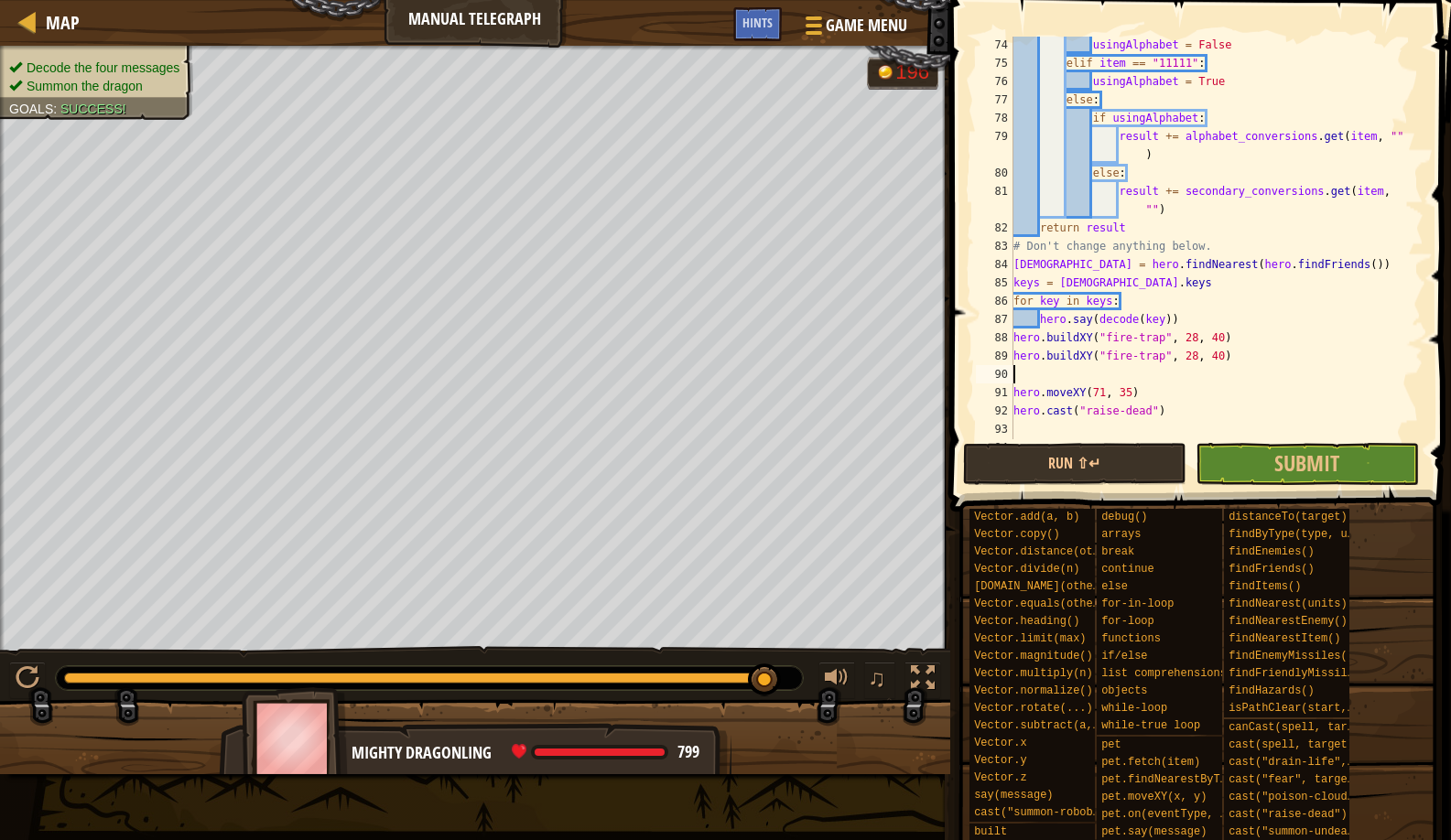
type textarea "hero.buildXY("fire-trap", 28, 40)"
click at [1046, 452] on button "Run ⇧↵" at bounding box center [1075, 464] width 223 height 42
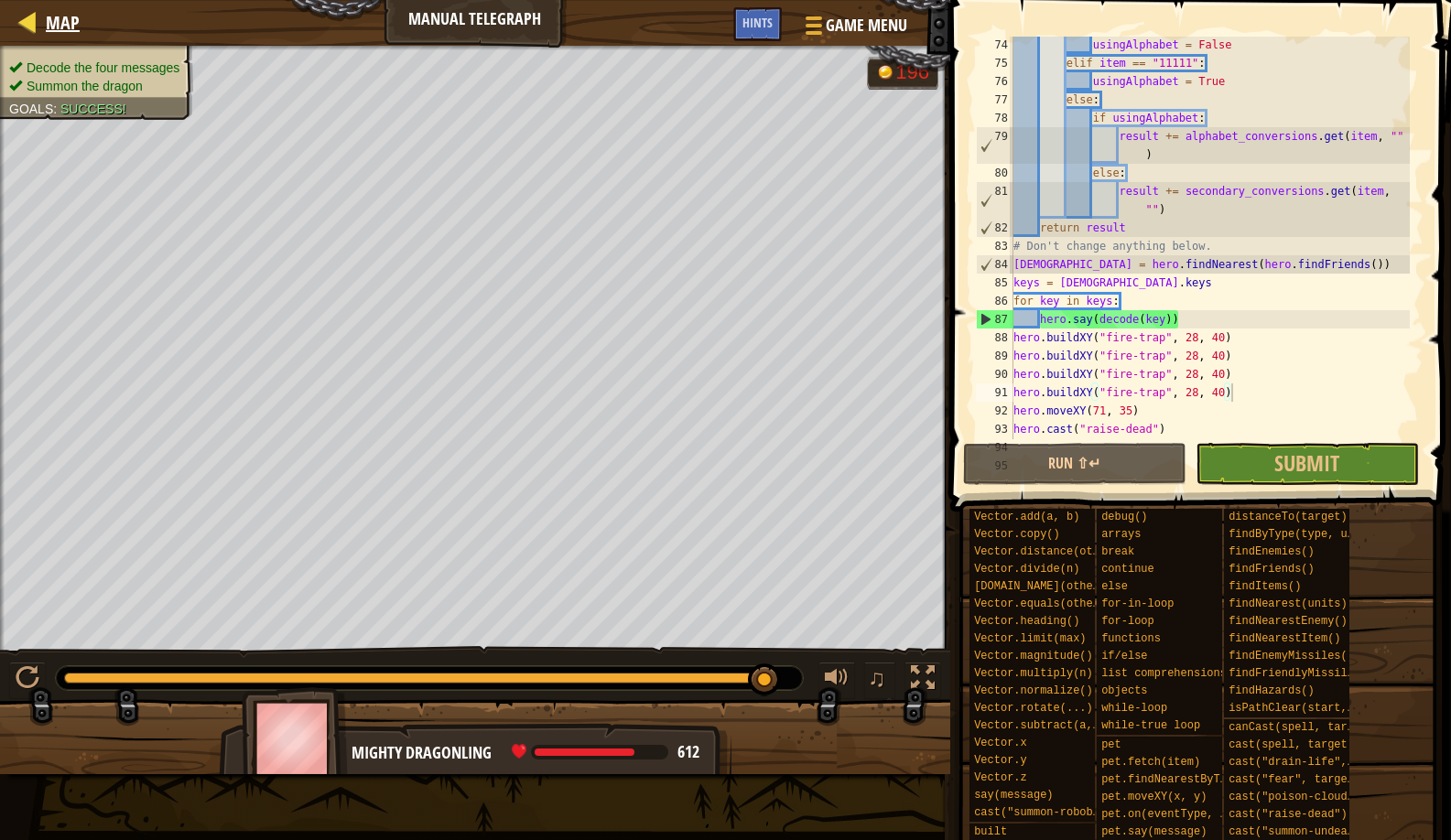
click at [45, 12] on link "Map" at bounding box center [58, 22] width 43 height 25
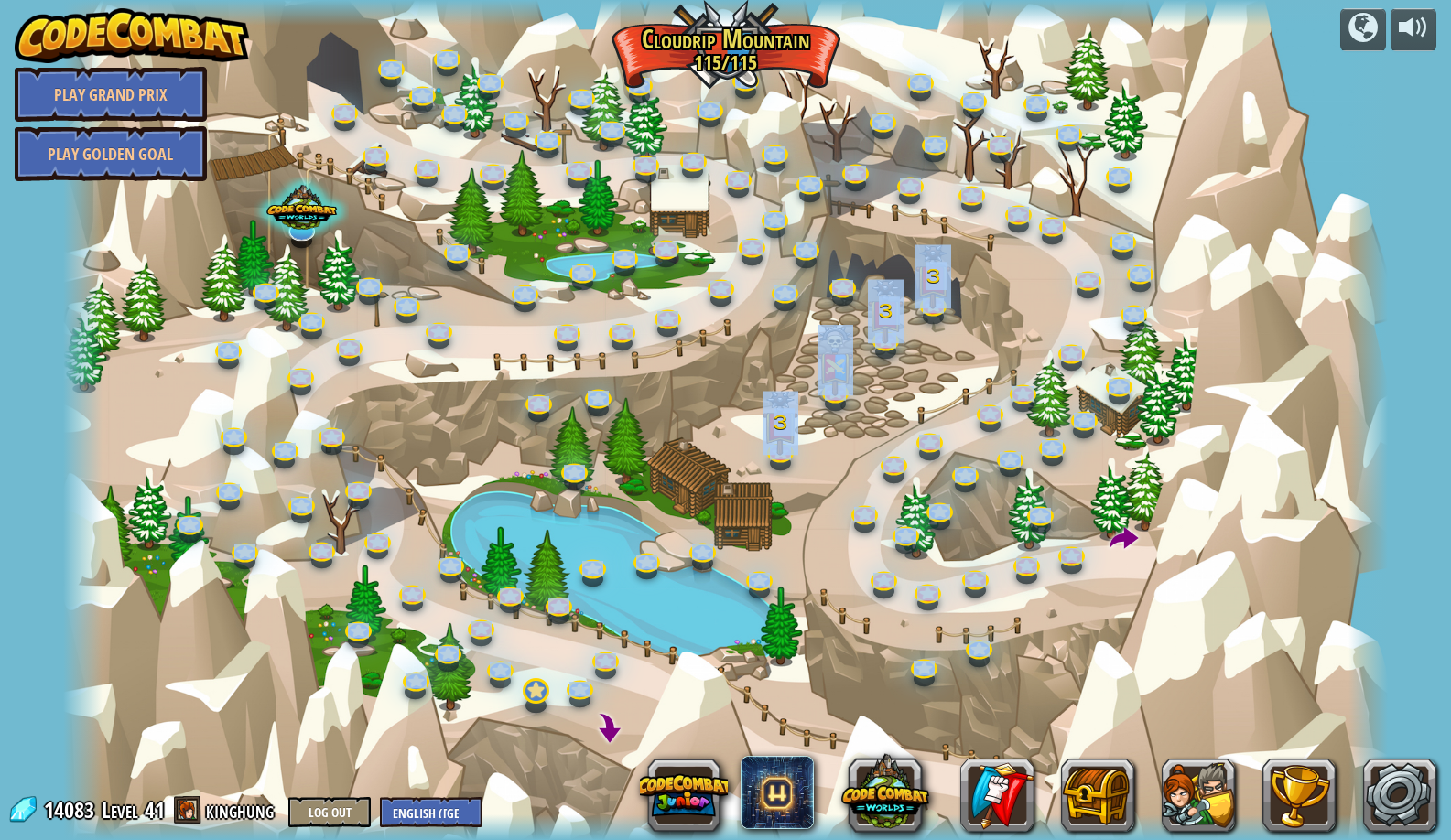
click at [517, 700] on div "Medic School Gathering of mushrooms can be dangerous. Especially with acolyte a…" at bounding box center [726, 420] width 1325 height 840
click at [534, 700] on link at bounding box center [534, 690] width 37 height 37
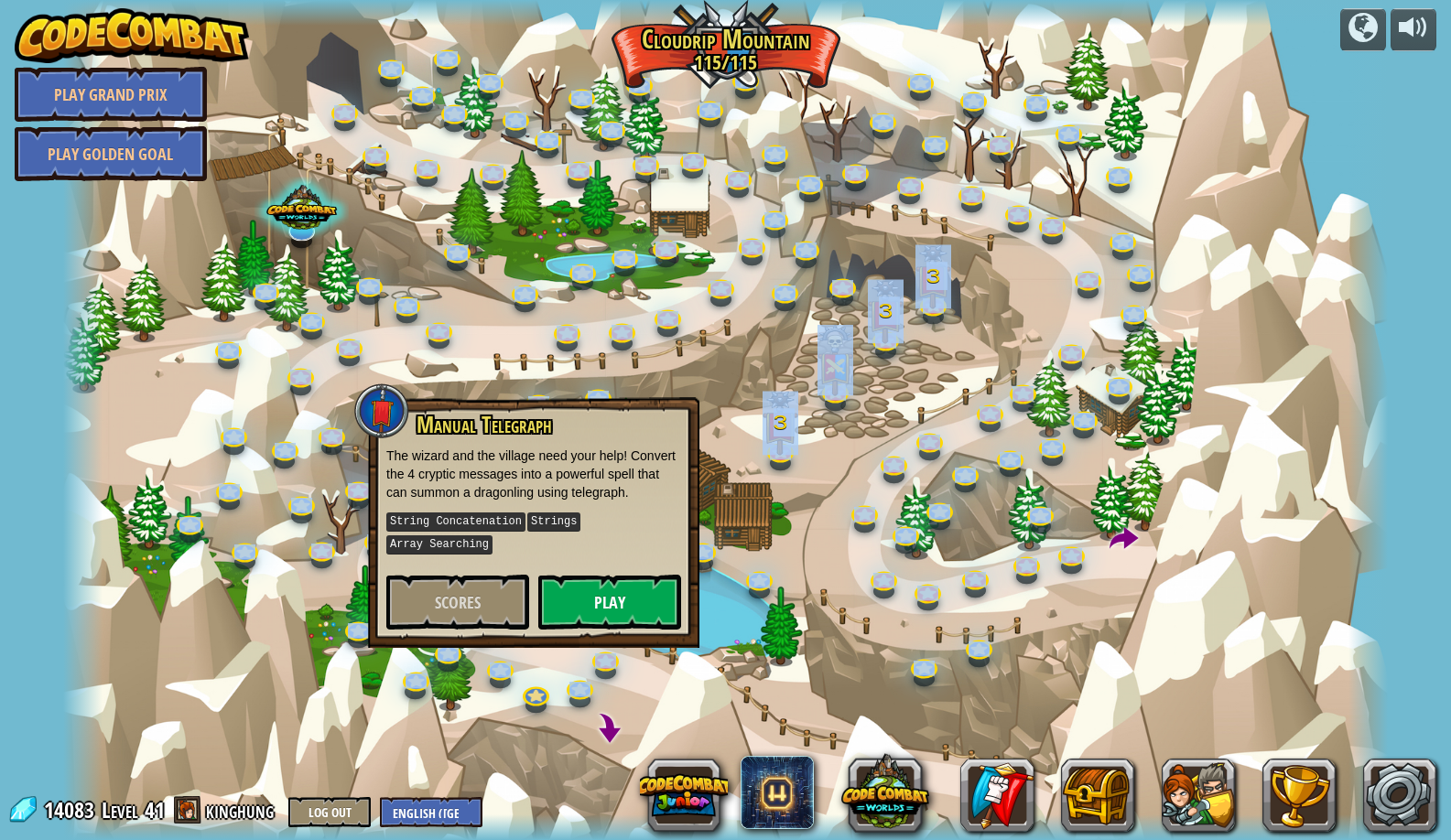
click at [579, 587] on button "Play" at bounding box center [610, 602] width 143 height 55
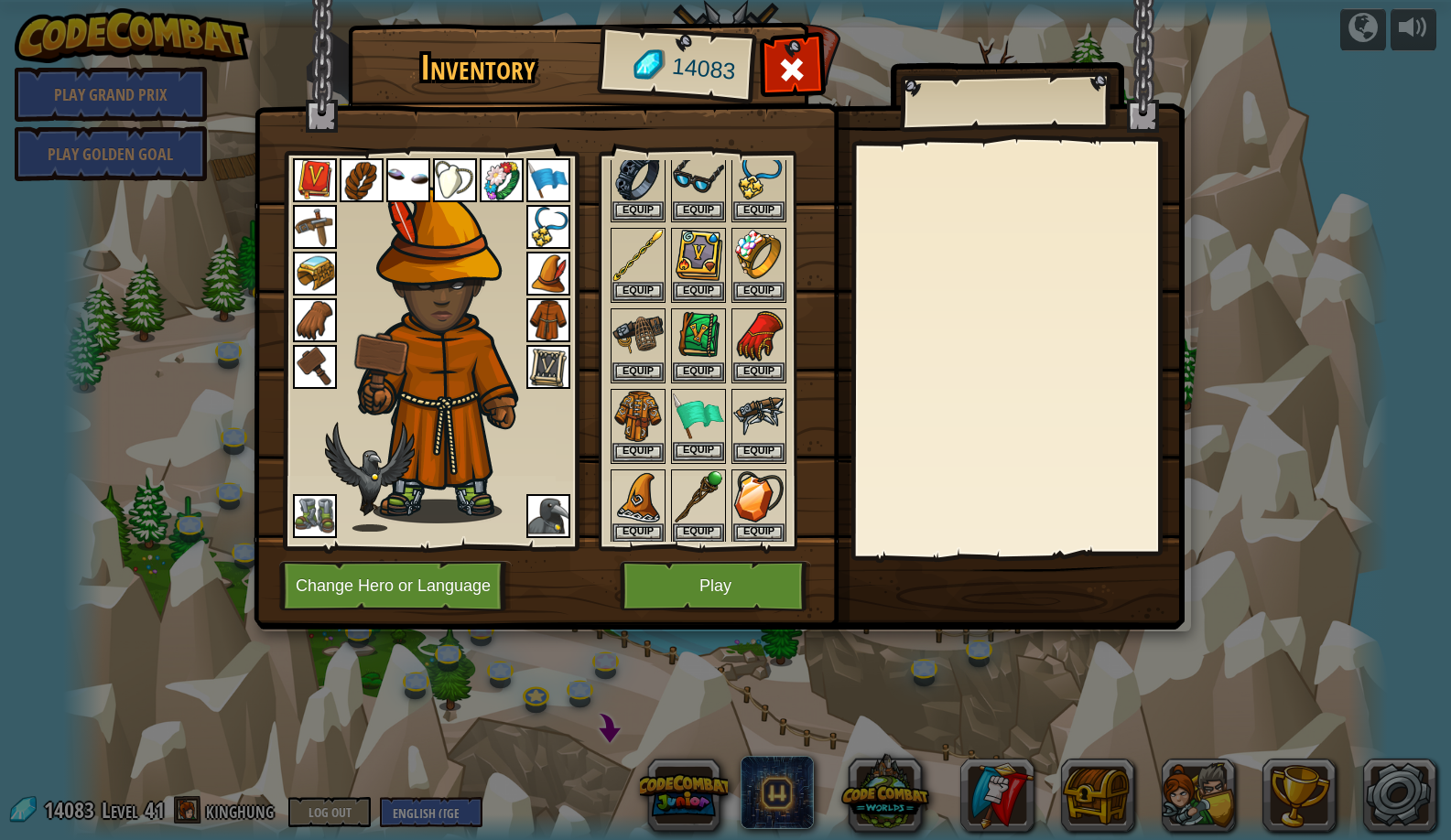
scroll to position [827, 0]
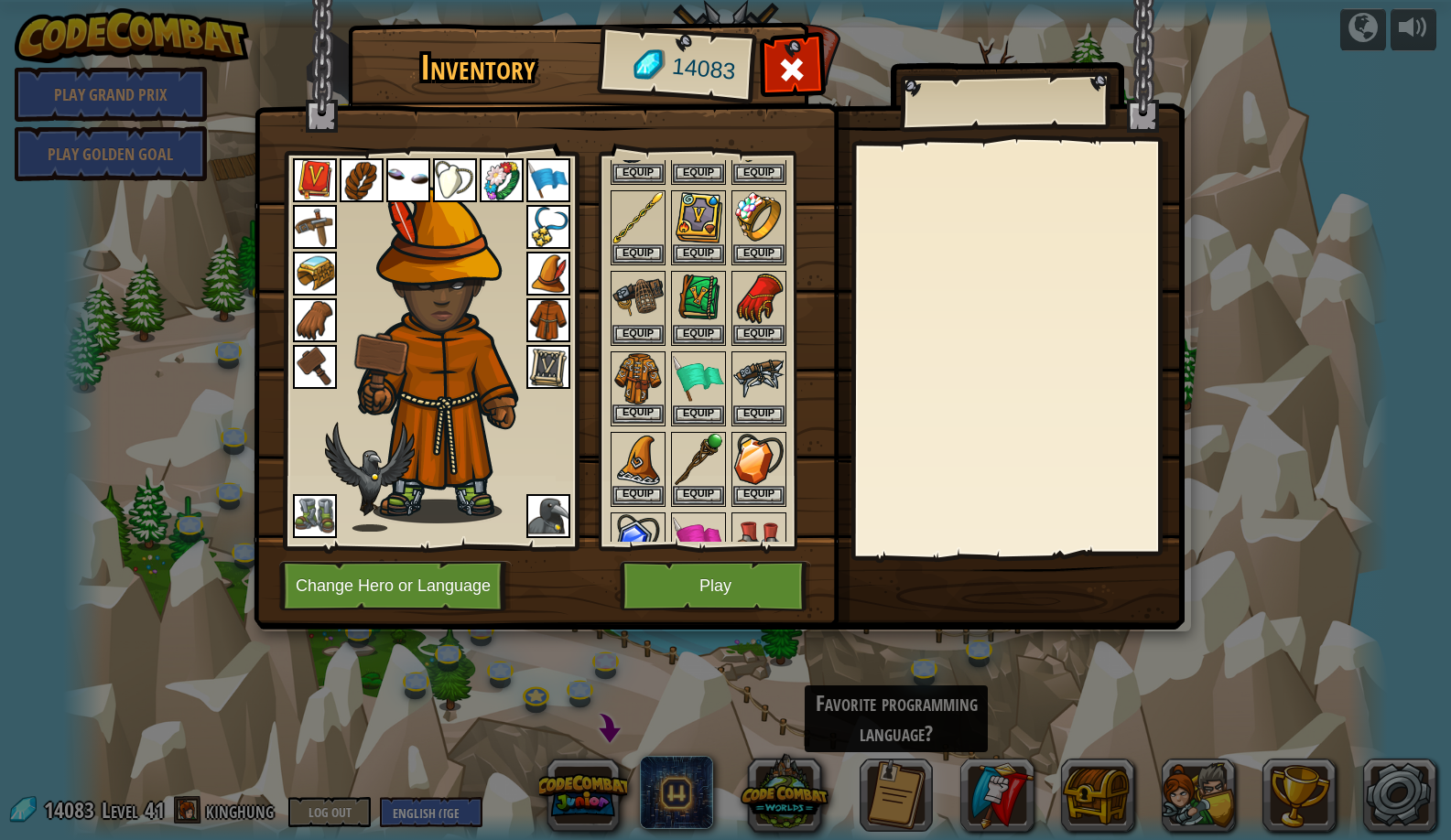
click at [660, 412] on button "Equip" at bounding box center [639, 414] width 52 height 19
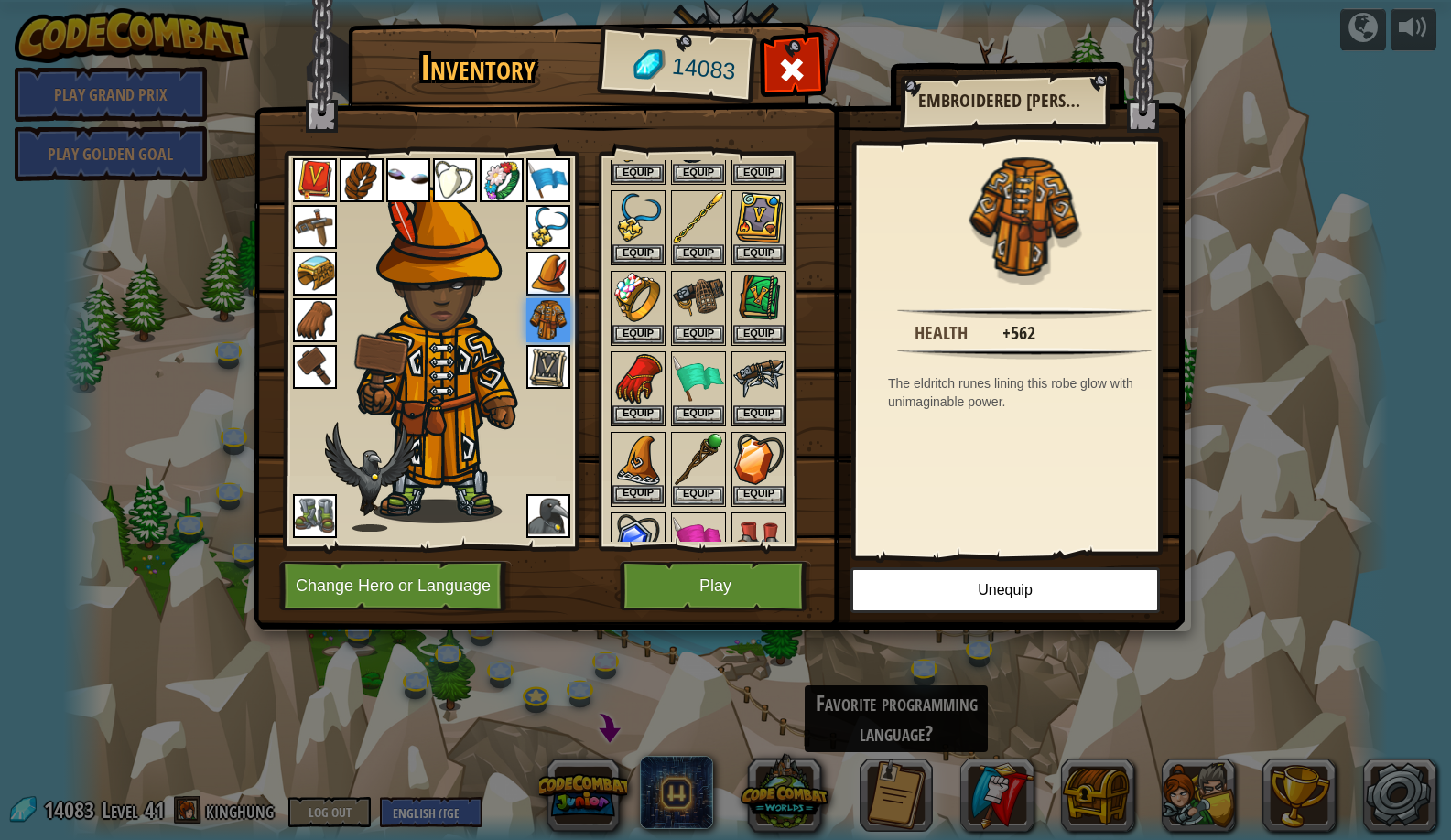
click at [650, 486] on button "Equip" at bounding box center [639, 494] width 52 height 19
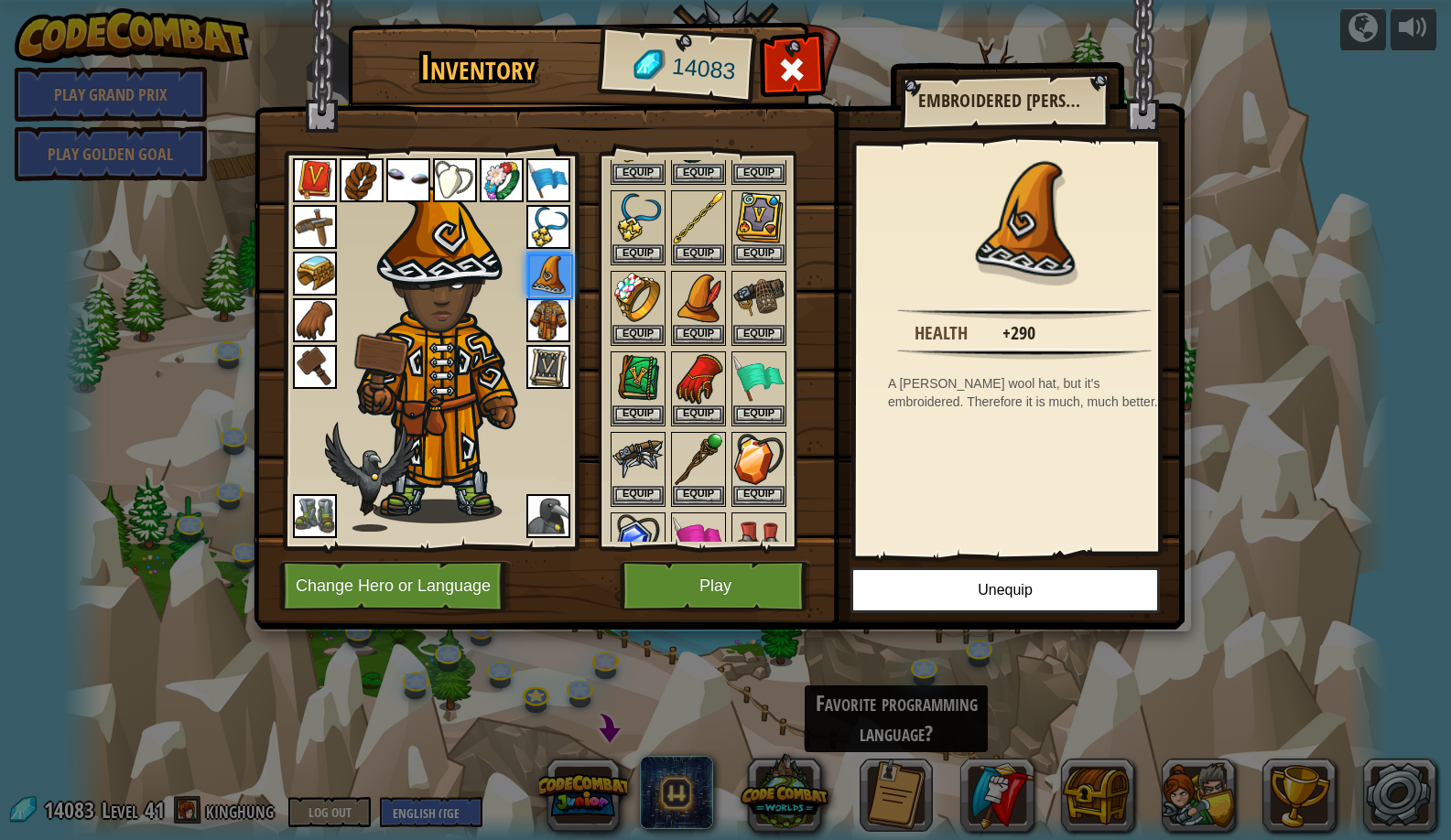
click at [710, 579] on button "Play" at bounding box center [715, 586] width 192 height 51
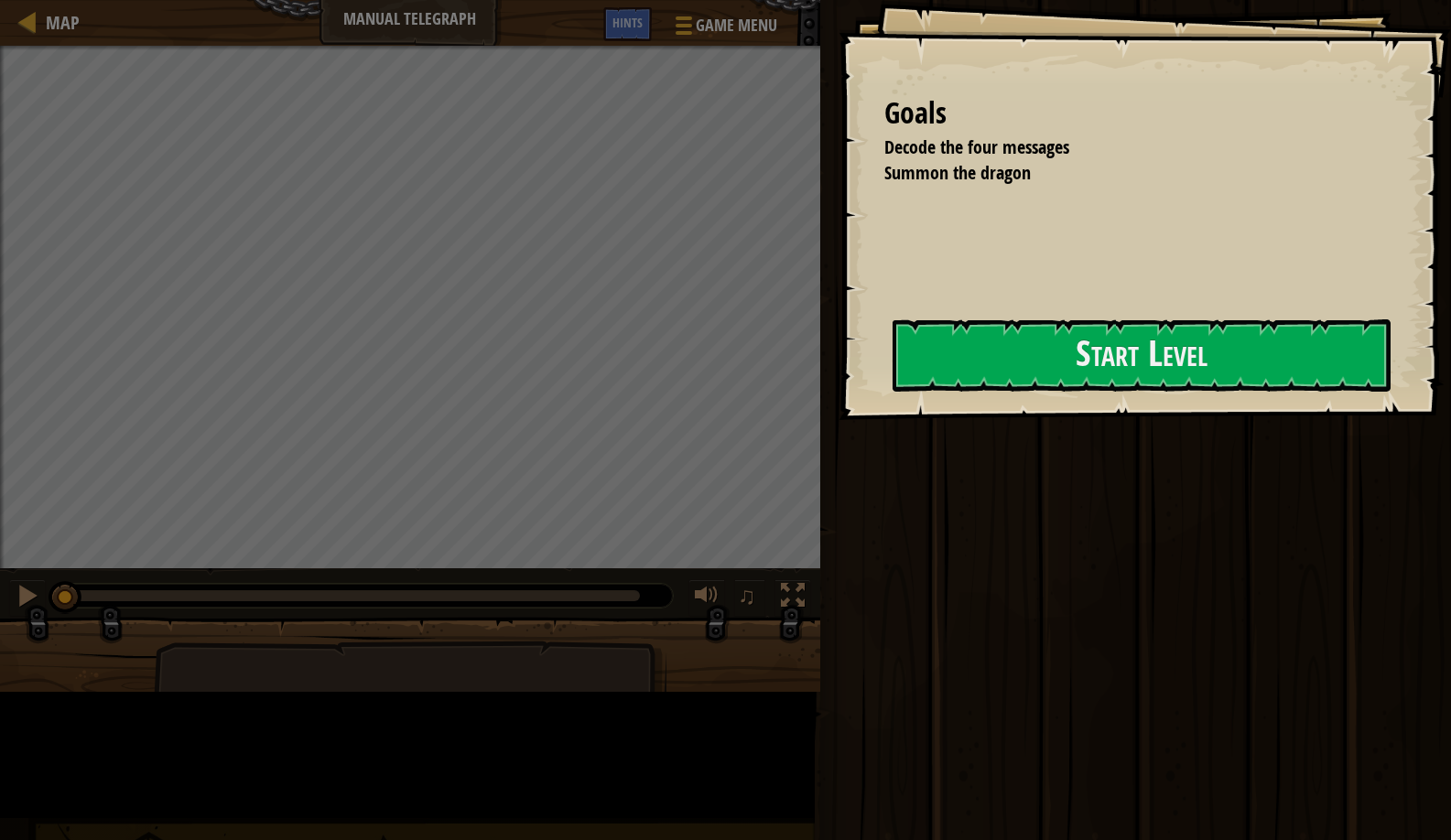
click at [851, 342] on div "Goals Decode the four messages Summon the dragon Start Level Error loading from…" at bounding box center [1145, 210] width 613 height 420
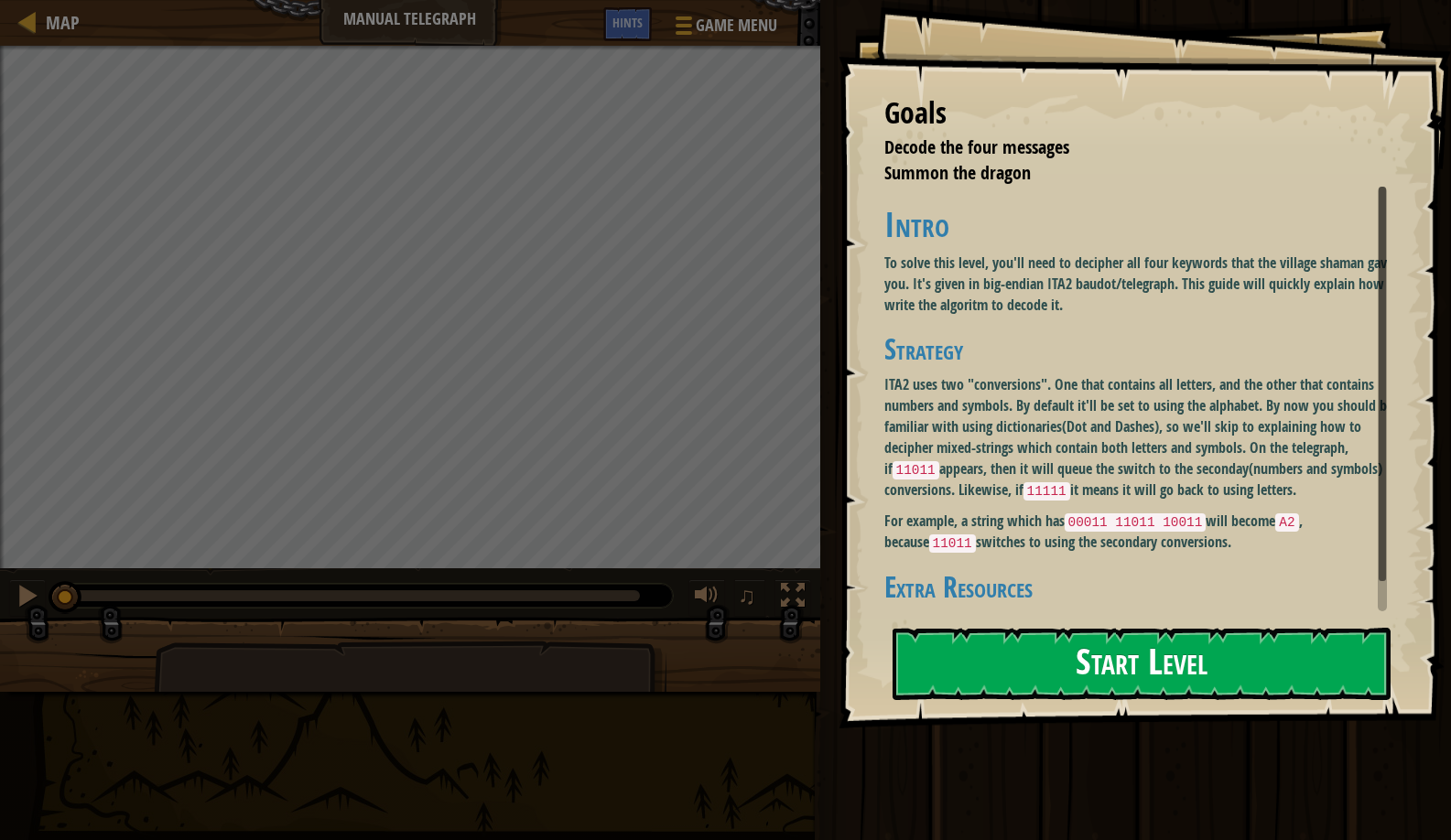
click at [921, 360] on div "Goals Decode the four messages Summon the dragon Intro To solve this level, you…" at bounding box center [1145, 364] width 613 height 729
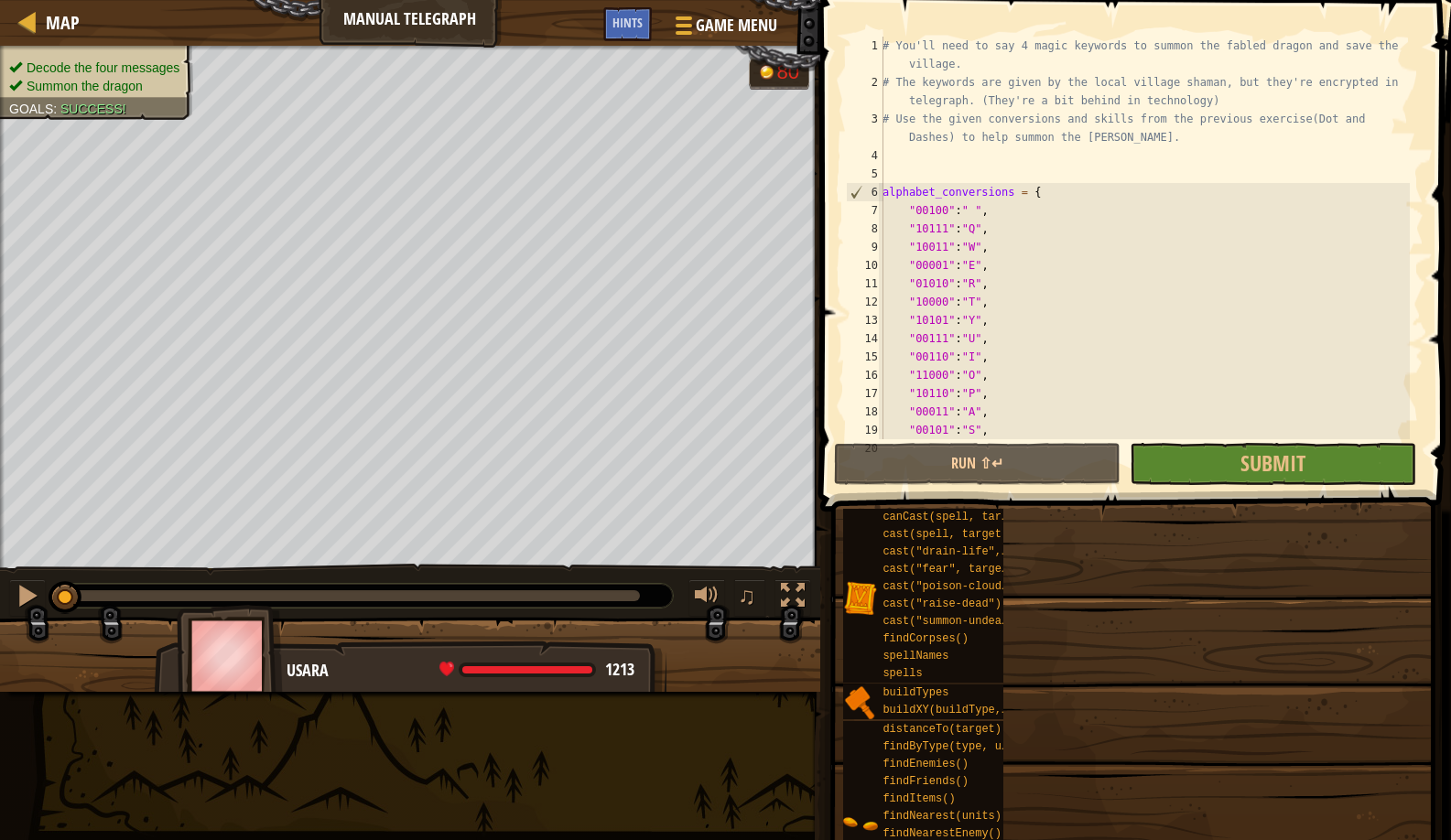
click at [921, 720] on div "Goals Decode the four messages Summon the dragon Intro To solve this level, you…" at bounding box center [725, 420] width 1451 height 840
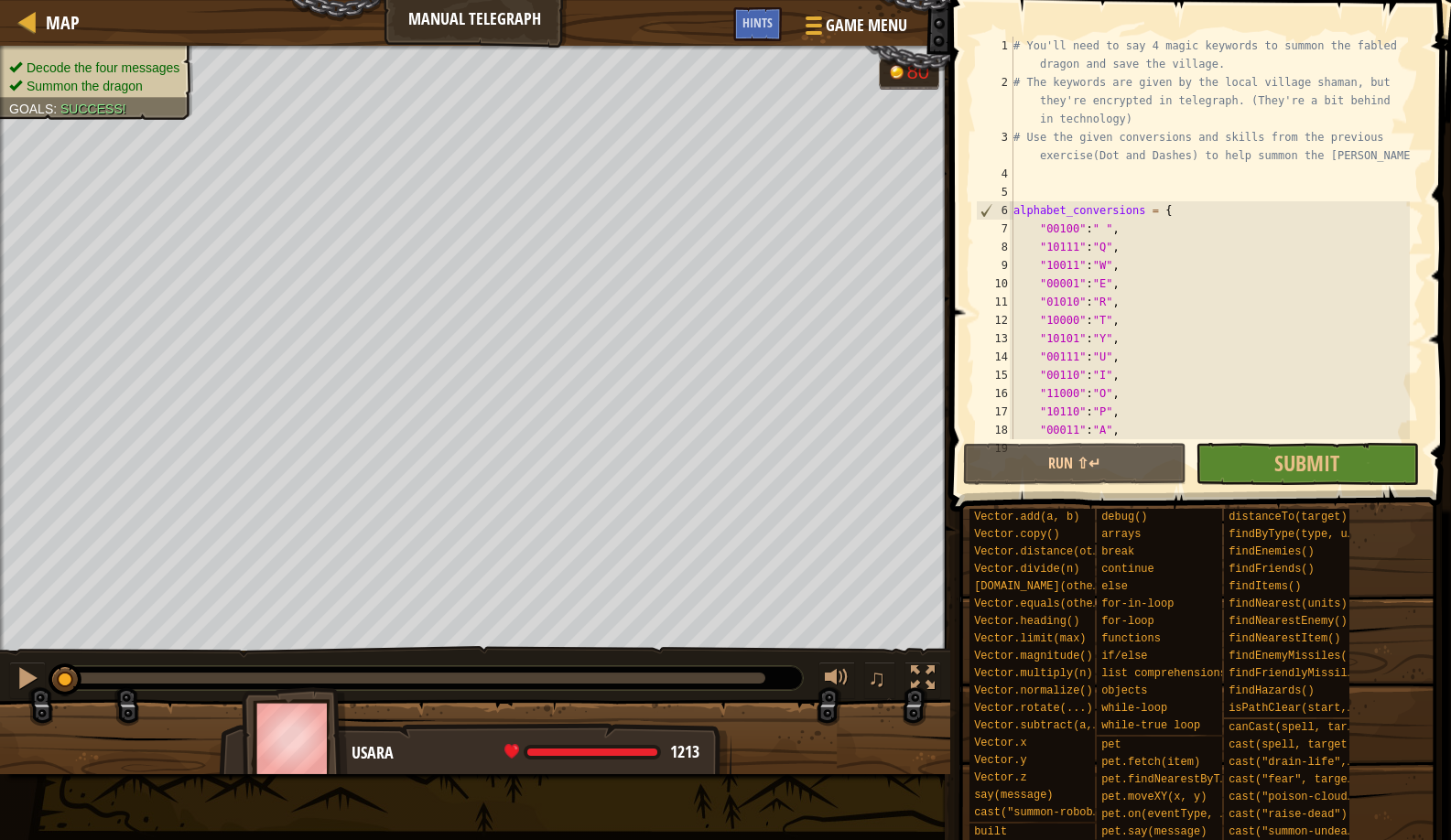
click at [90, 666] on div at bounding box center [429, 678] width 749 height 26
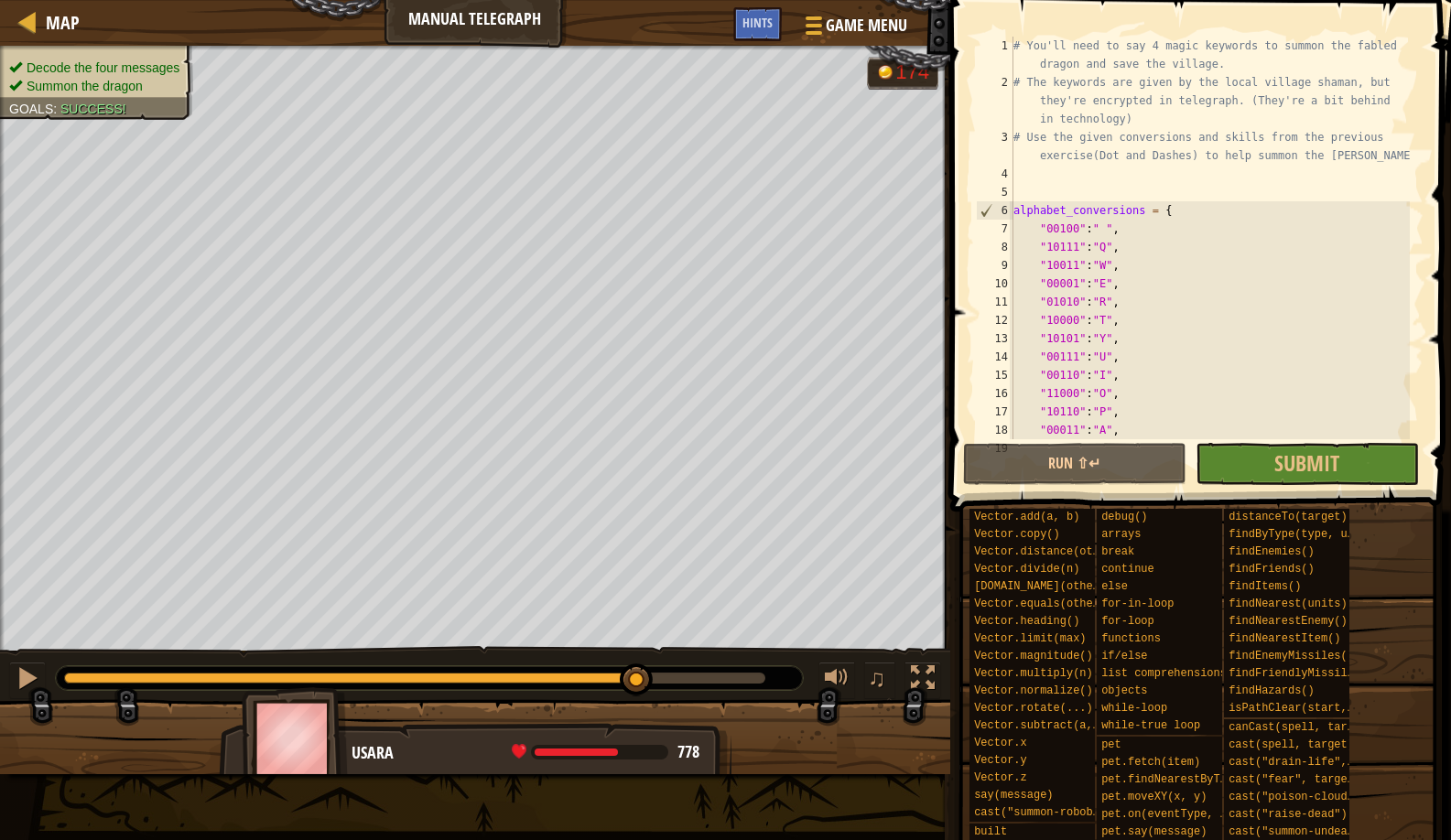
click at [640, 604] on div "Decode the four messages Summon the dragon Goals : Success! G reen B lack V iol…" at bounding box center [725, 410] width 1451 height 729
click at [40, 696] on button at bounding box center [27, 681] width 37 height 38
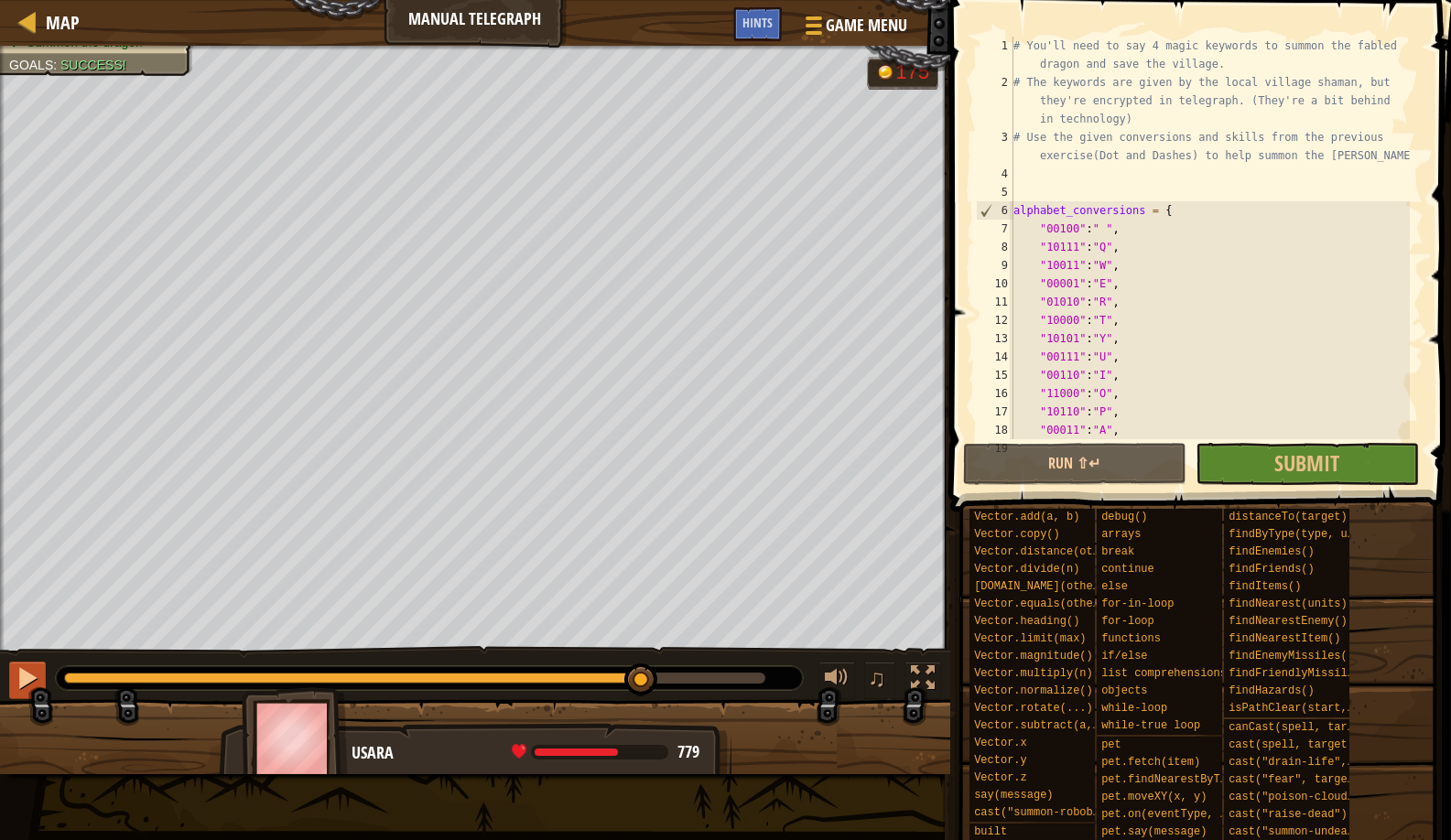
click at [34, 684] on div at bounding box center [28, 678] width 24 height 24
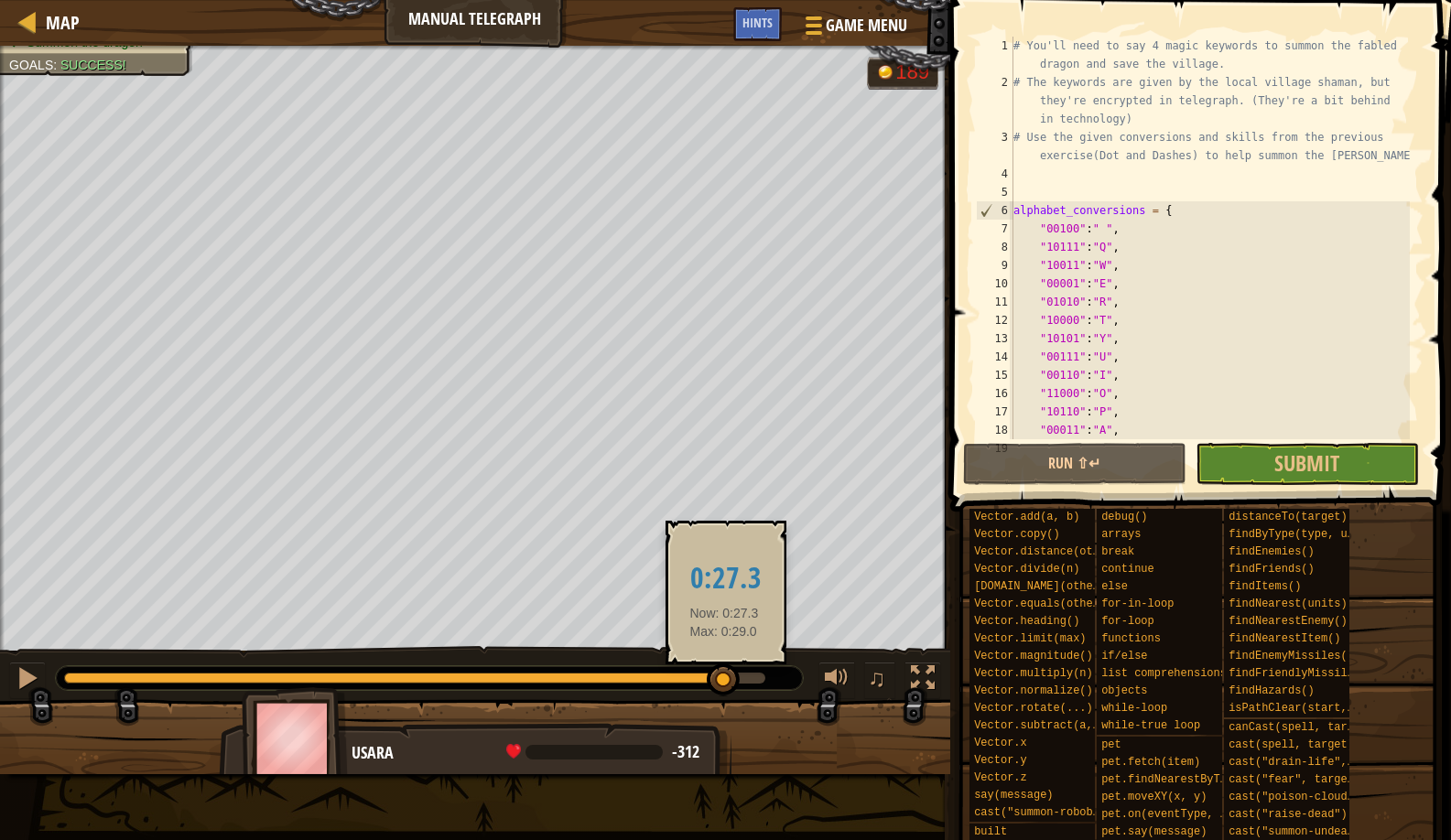
drag, startPoint x: 765, startPoint y: 669, endPoint x: 727, endPoint y: 664, distance: 38.3
click at [728, 666] on div at bounding box center [723, 679] width 33 height 33
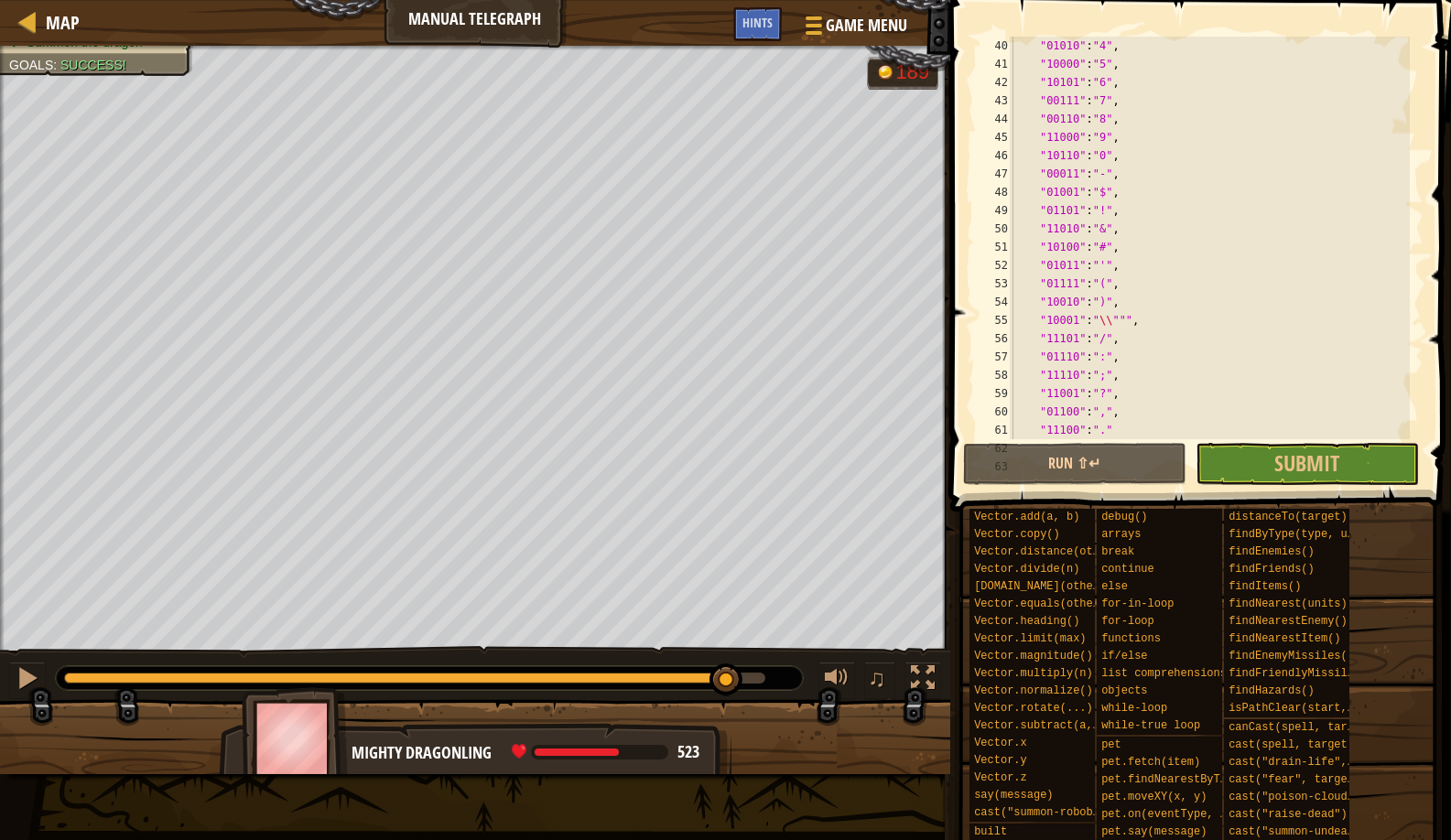
scroll to position [1501, 0]
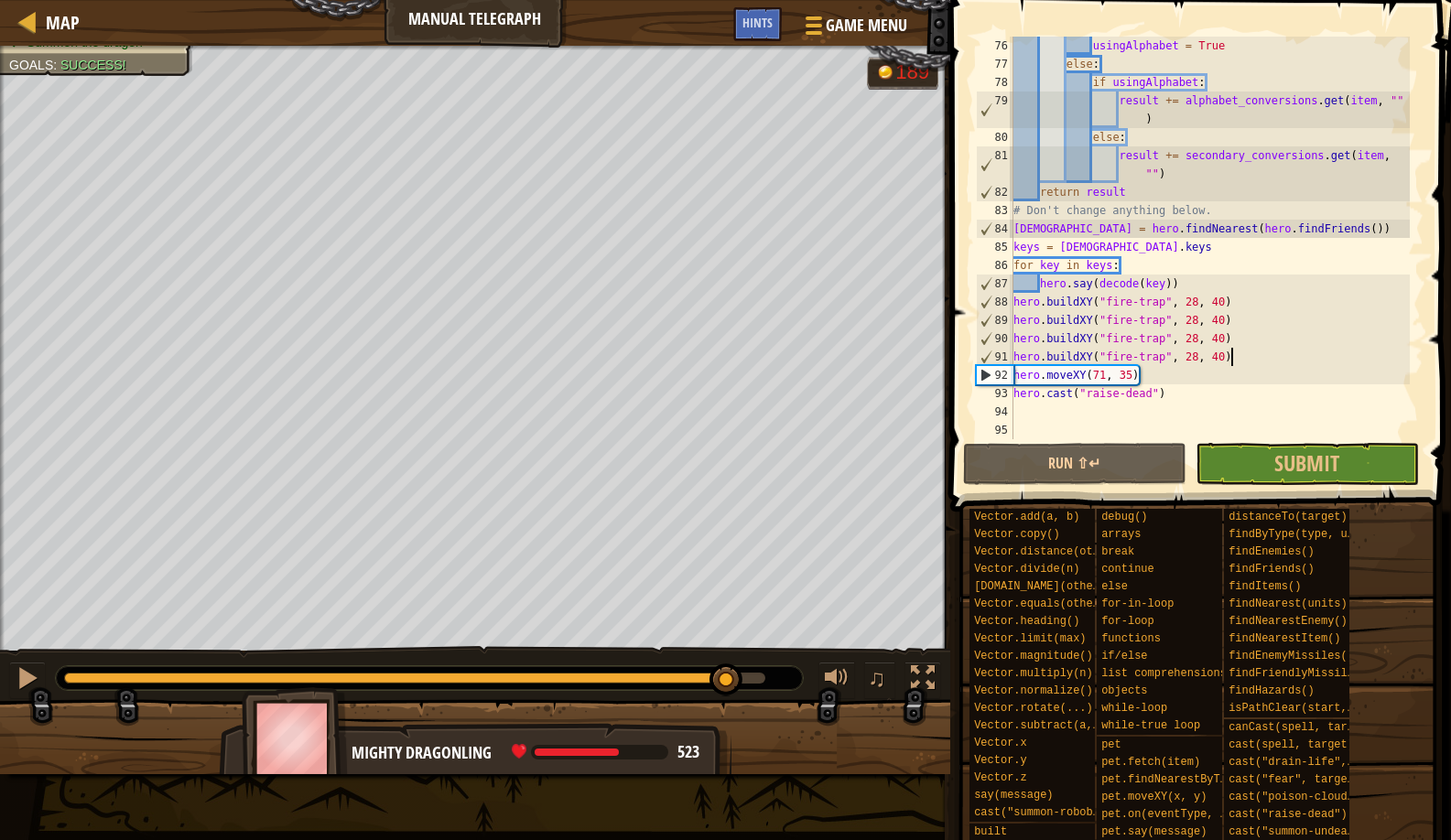
click at [1246, 362] on div "usingAlphabet = True else : if usingAlphabet : result += alphabet_conversions .…" at bounding box center [1210, 256] width 400 height 440
type textarea "hero.buildXY("fire-trap", 28, 40)"
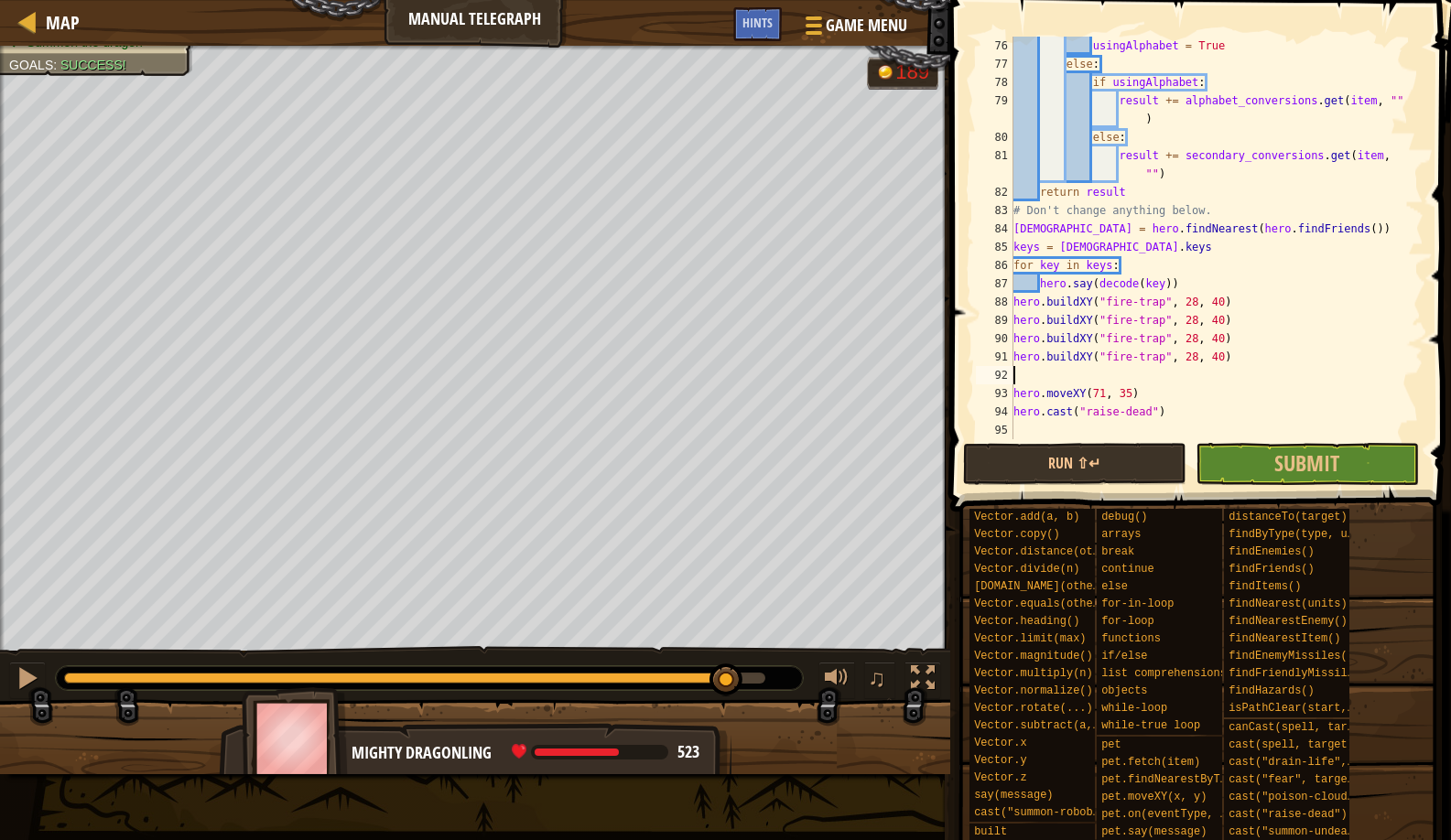
paste textarea "hero.buildXY("fire-trap", 28, 40)"
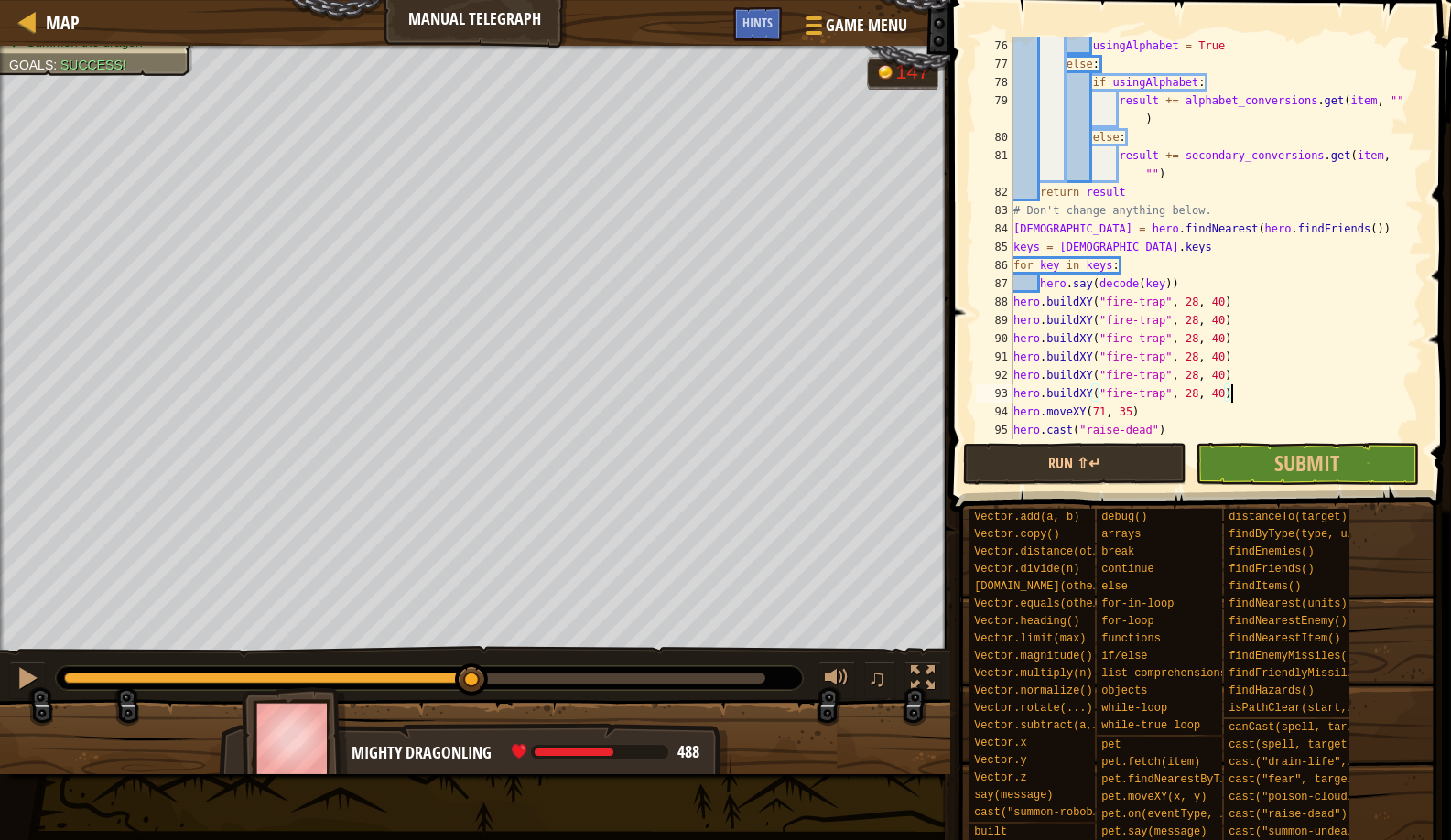
drag, startPoint x: 712, startPoint y: 677, endPoint x: 473, endPoint y: 710, distance: 241.3
click at [473, 710] on div "Decode the four messages Summon the dragon Goals : Success! G reen B lack V iol…" at bounding box center [725, 410] width 1451 height 729
click at [1075, 466] on button "Run ⇧↵" at bounding box center [1075, 464] width 223 height 42
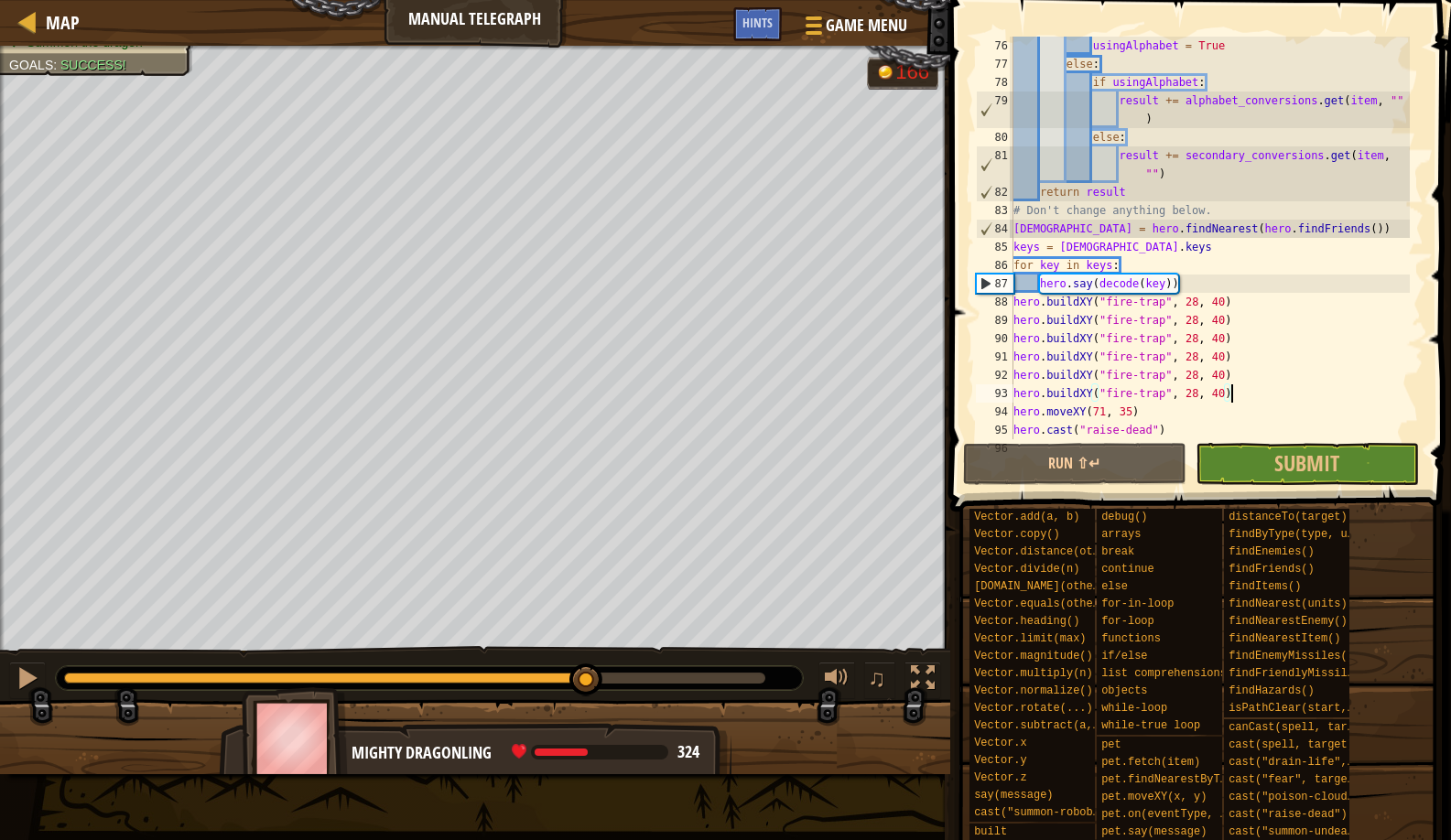
click at [591, 627] on div "Decode the four messages Summon the dragon Goals : Success! G reen B lack V iol…" at bounding box center [725, 410] width 1451 height 729
drag, startPoint x: 772, startPoint y: 673, endPoint x: 689, endPoint y: 660, distance: 84.0
click at [689, 660] on div "♫" at bounding box center [475, 673] width 950 height 55
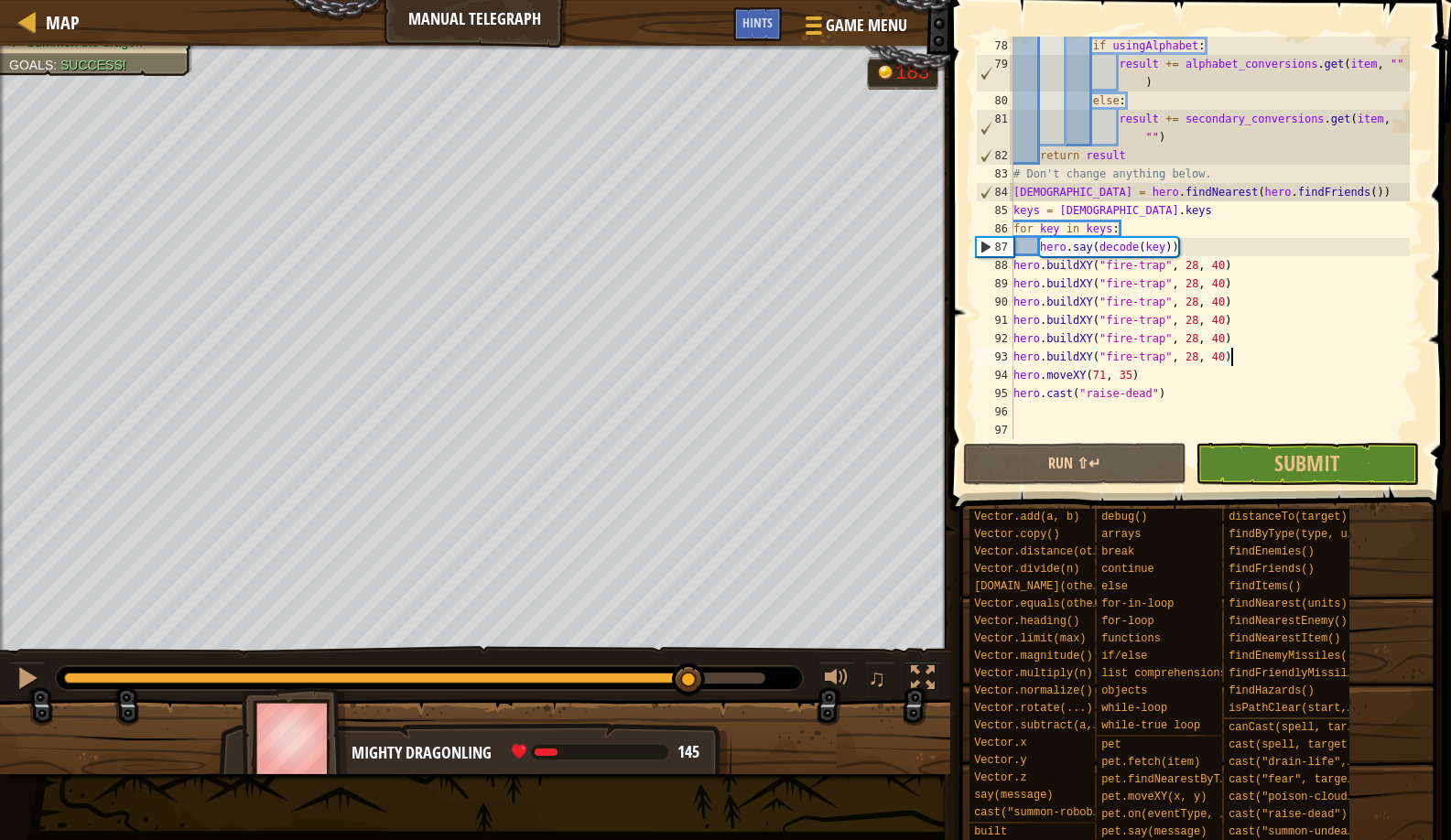
scroll to position [1538, 0]
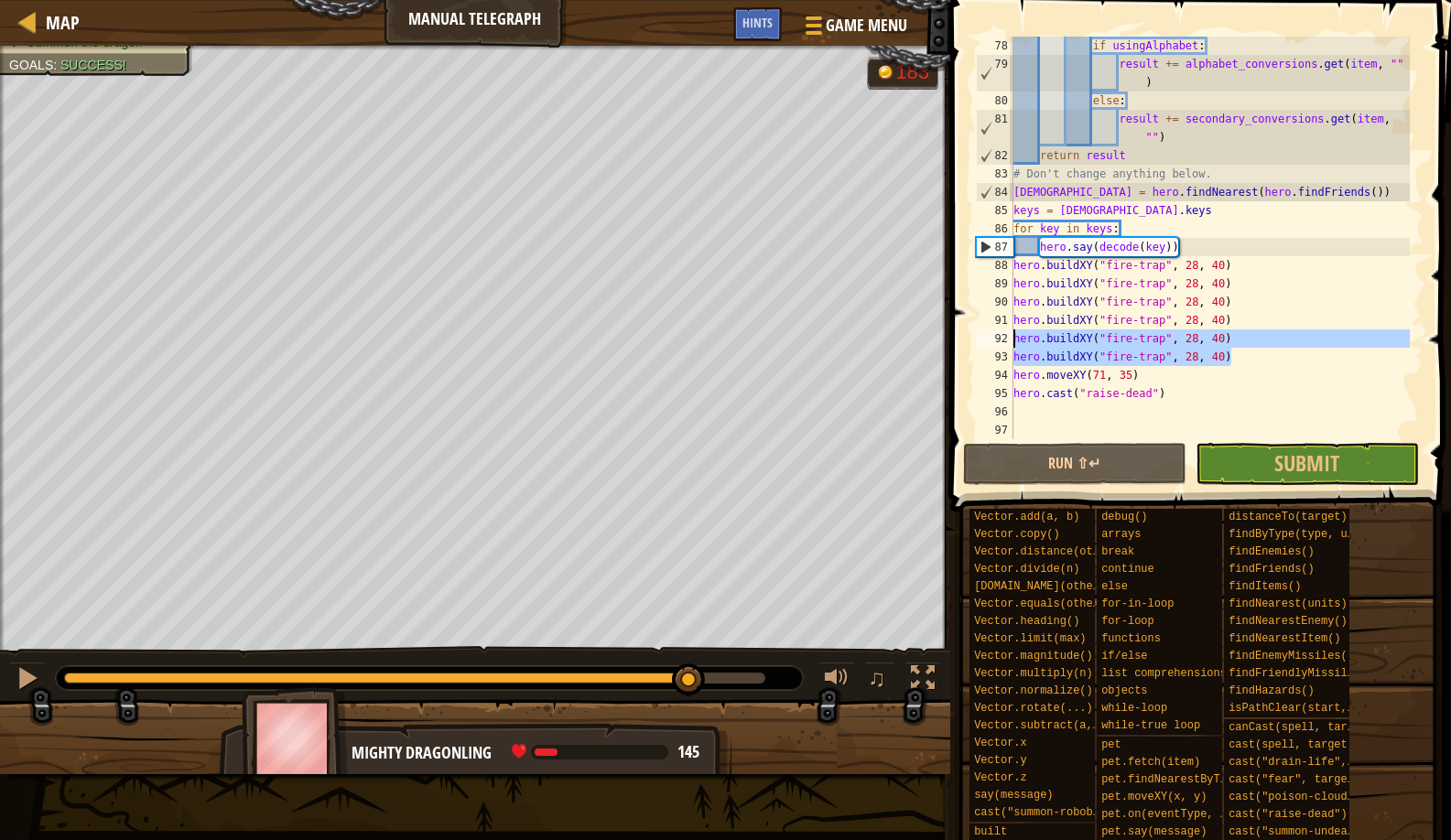
drag, startPoint x: 1237, startPoint y: 350, endPoint x: 1016, endPoint y: 335, distance: 221.5
click at [1016, 335] on div "if usingAlphabet : result += alphabet_conversions . get ( item , "" ) else : re…" at bounding box center [1210, 256] width 400 height 440
click at [1277, 367] on div "if usingAlphabet : result += alphabet_conversions . get ( item , "" ) else : re…" at bounding box center [1210, 256] width 400 height 440
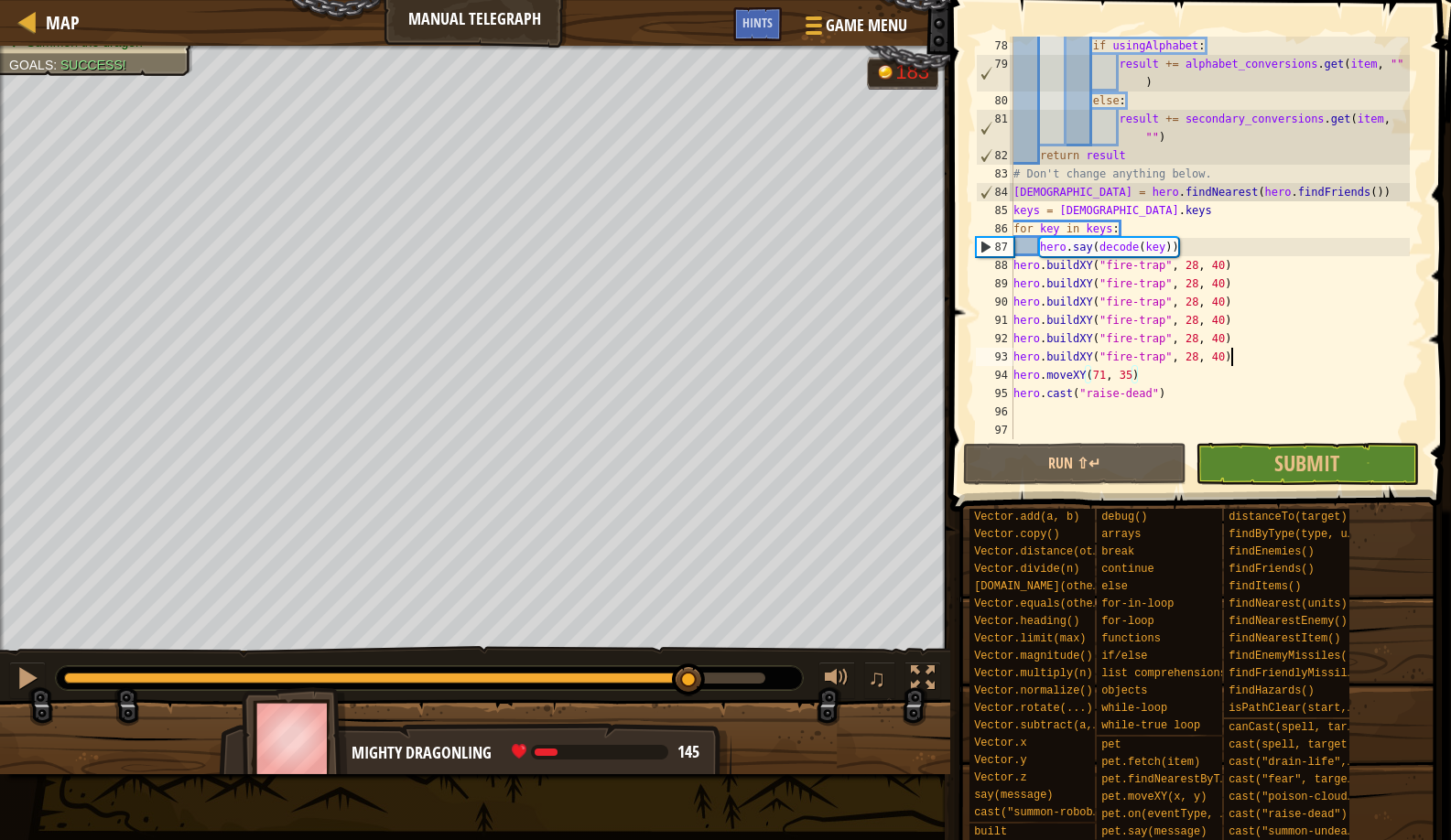
click at [1255, 350] on div "if usingAlphabet : result += alphabet_conversions . get ( item , "" ) else : re…" at bounding box center [1210, 256] width 400 height 440
type textarea "hero.buildXY("fire-trap", 28, 40)"
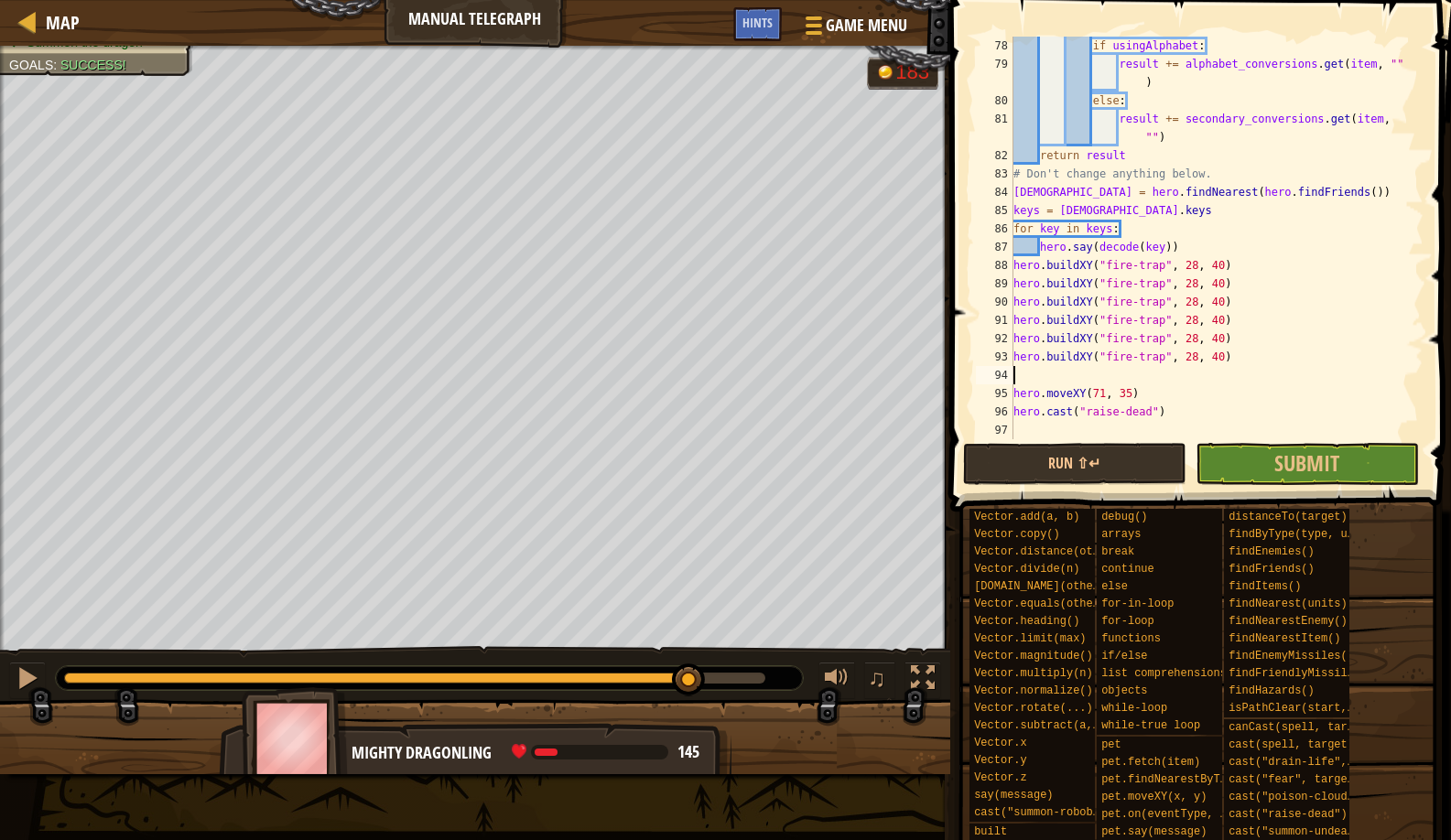
paste textarea "hero.buildXY("fire-trap", 28, 40)"
click at [1059, 460] on button "Run ⇧↵" at bounding box center [1075, 464] width 223 height 42
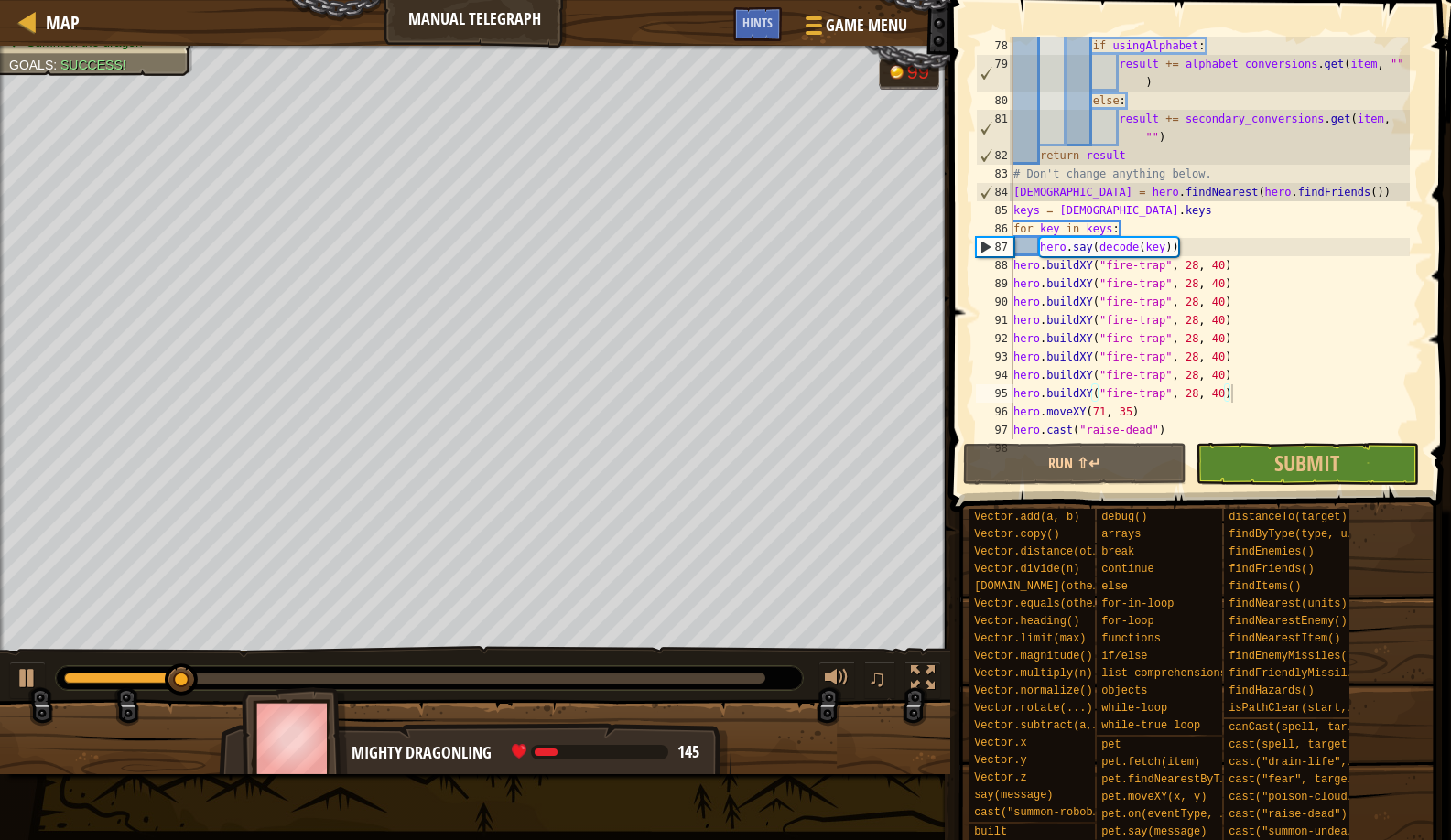
drag, startPoint x: 221, startPoint y: 686, endPoint x: 184, endPoint y: 687, distance: 37.0
click at [202, 687] on div at bounding box center [429, 678] width 747 height 24
drag, startPoint x: 184, startPoint y: 687, endPoint x: 360, endPoint y: 661, distance: 177.9
click at [367, 661] on div "♫" at bounding box center [475, 673] width 950 height 55
drag, startPoint x: 226, startPoint y: 663, endPoint x: 252, endPoint y: 671, distance: 27.2
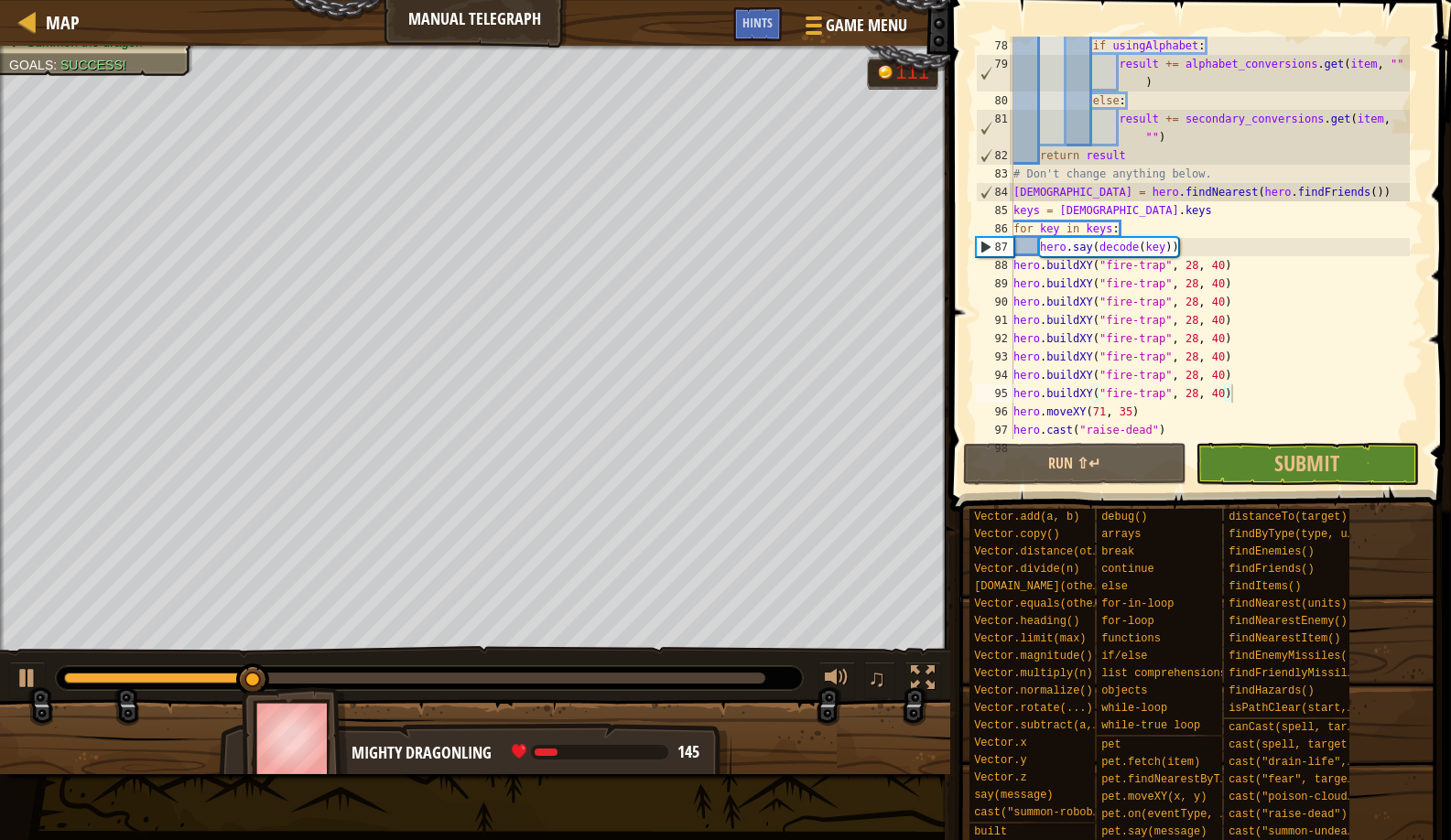
click at [246, 669] on div "♫" at bounding box center [475, 673] width 950 height 55
click at [705, 613] on div "Decode the four messages Summon the dragon Goals : Success! G reen B lack V iol…" at bounding box center [725, 410] width 1451 height 729
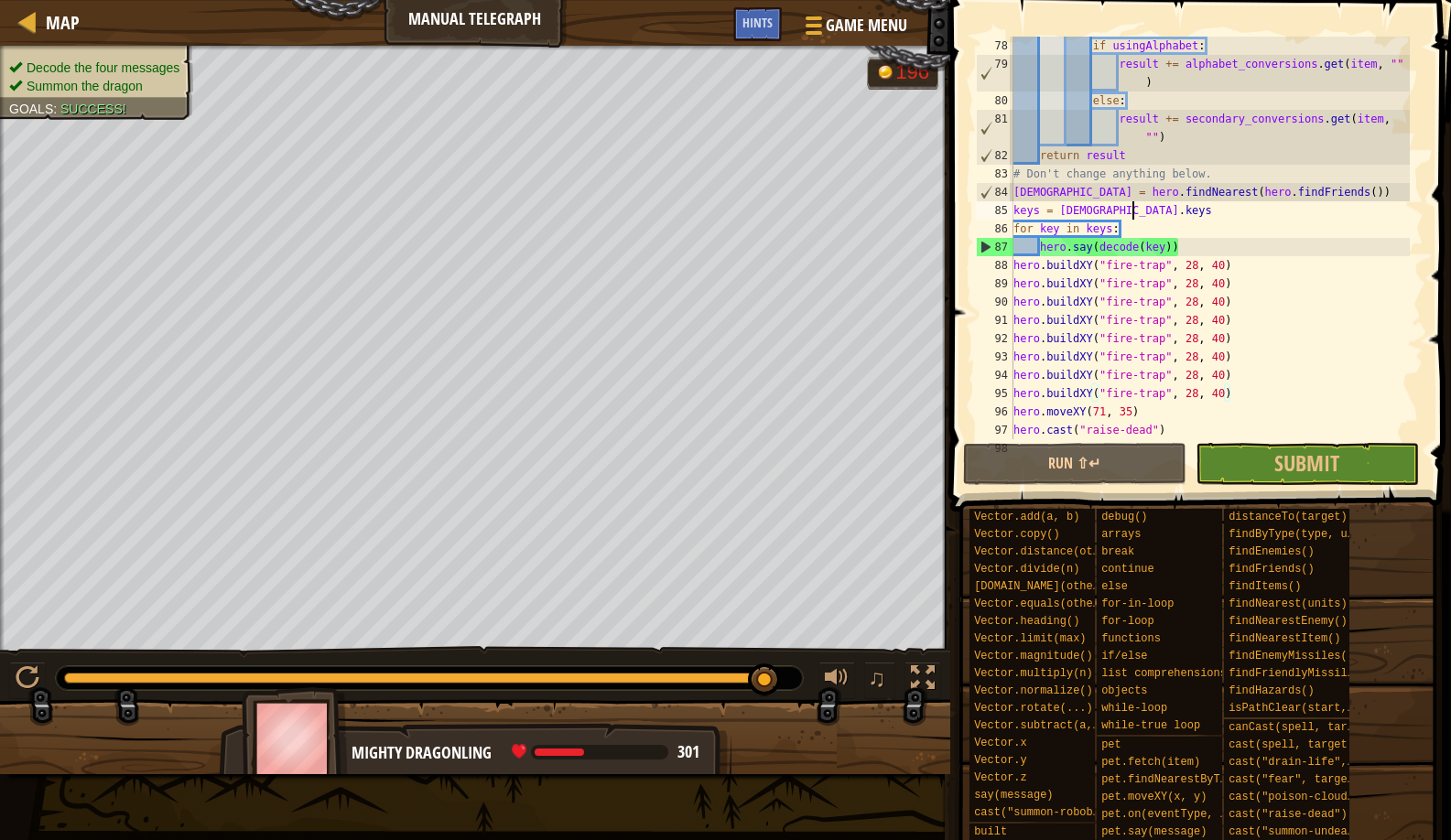
click at [1144, 210] on div "if usingAlphabet : result += alphabet_conversions . get ( item , "" ) else : re…" at bounding box center [1210, 256] width 400 height 440
type textarea "keys = shaman.keys"
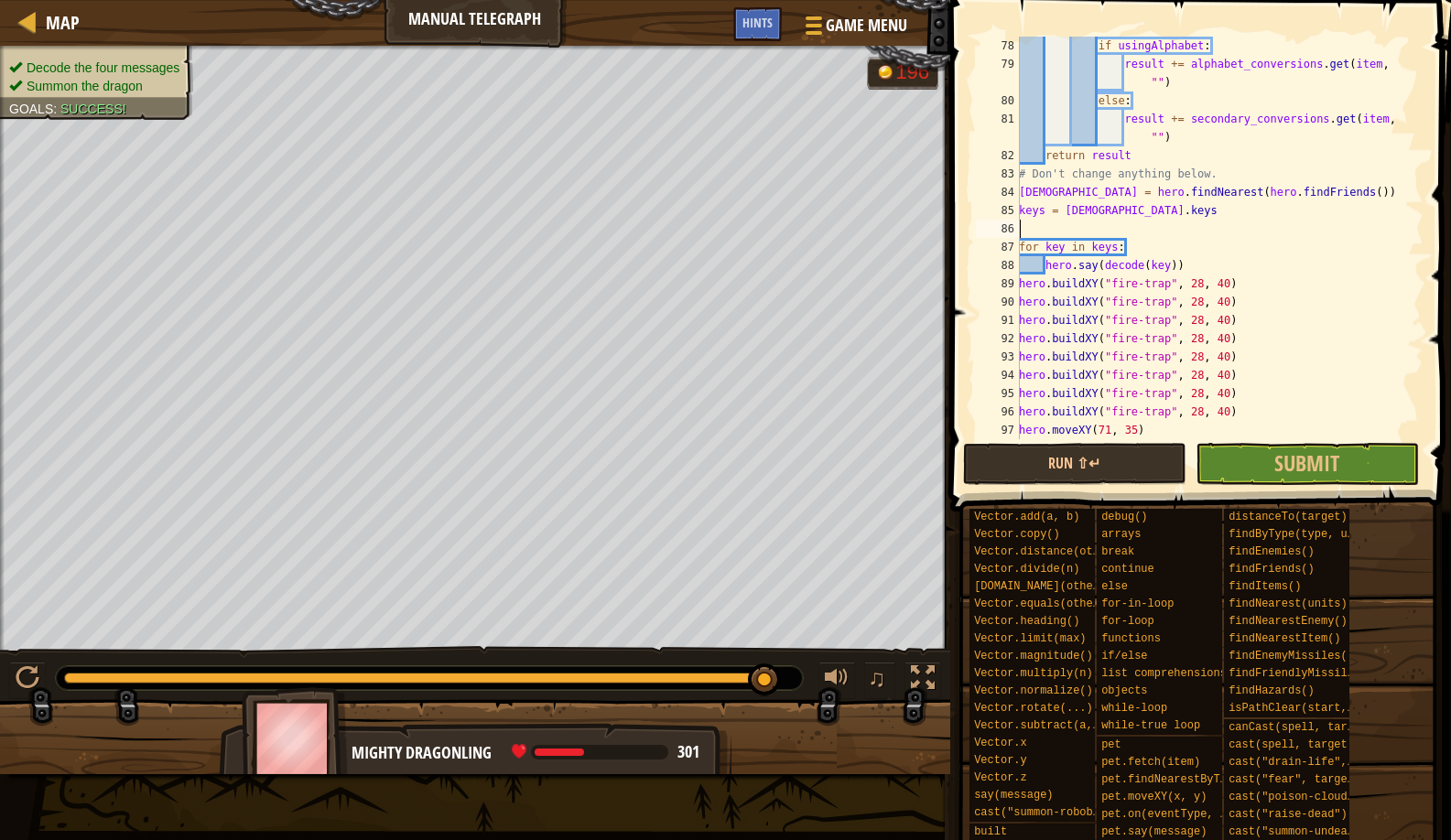
scroll to position [8, 0]
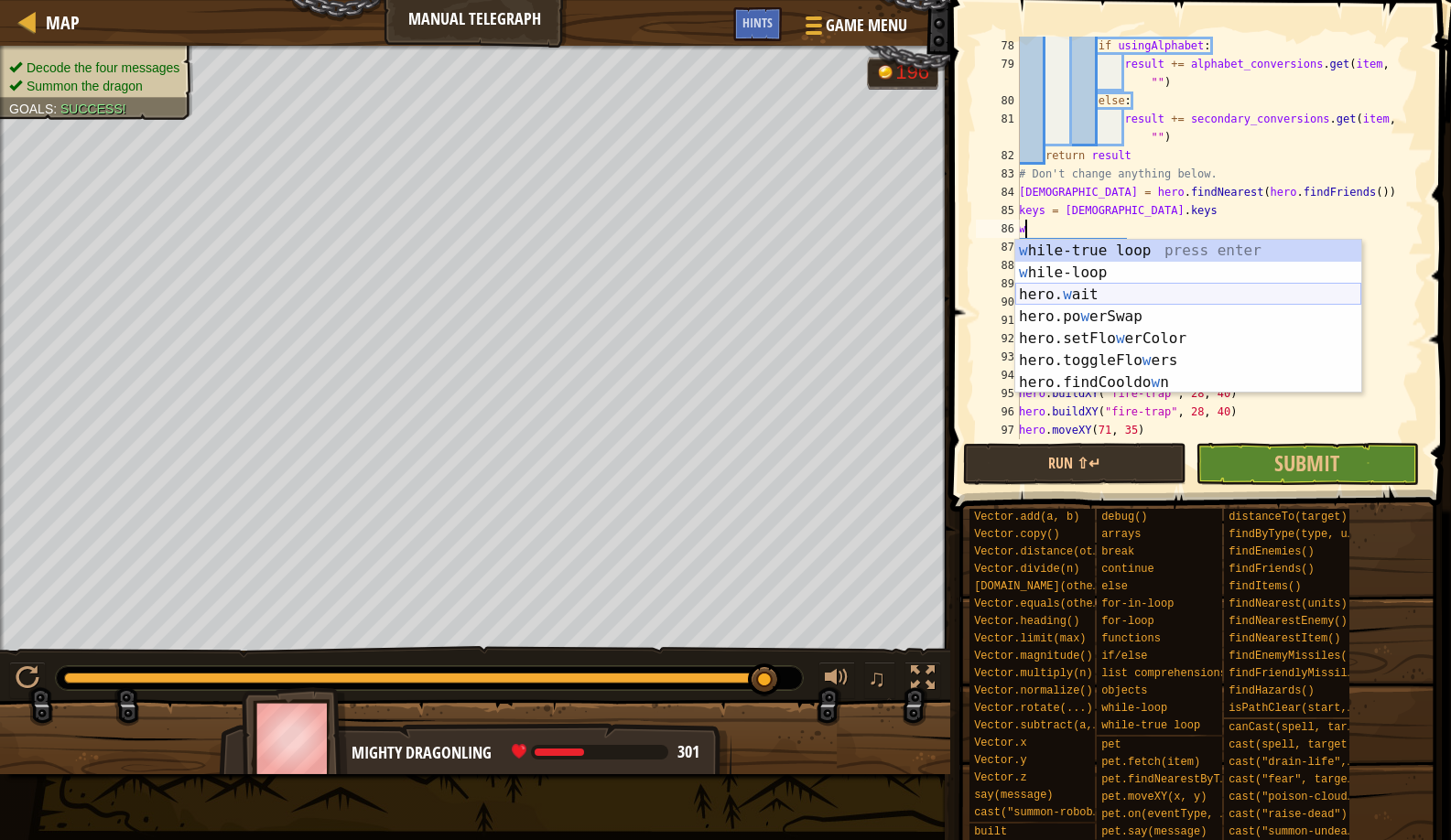
click at [1081, 287] on div "w hile-true loop press enter w hile-loop press enter hero. w ait press enter he…" at bounding box center [1188, 339] width 347 height 198
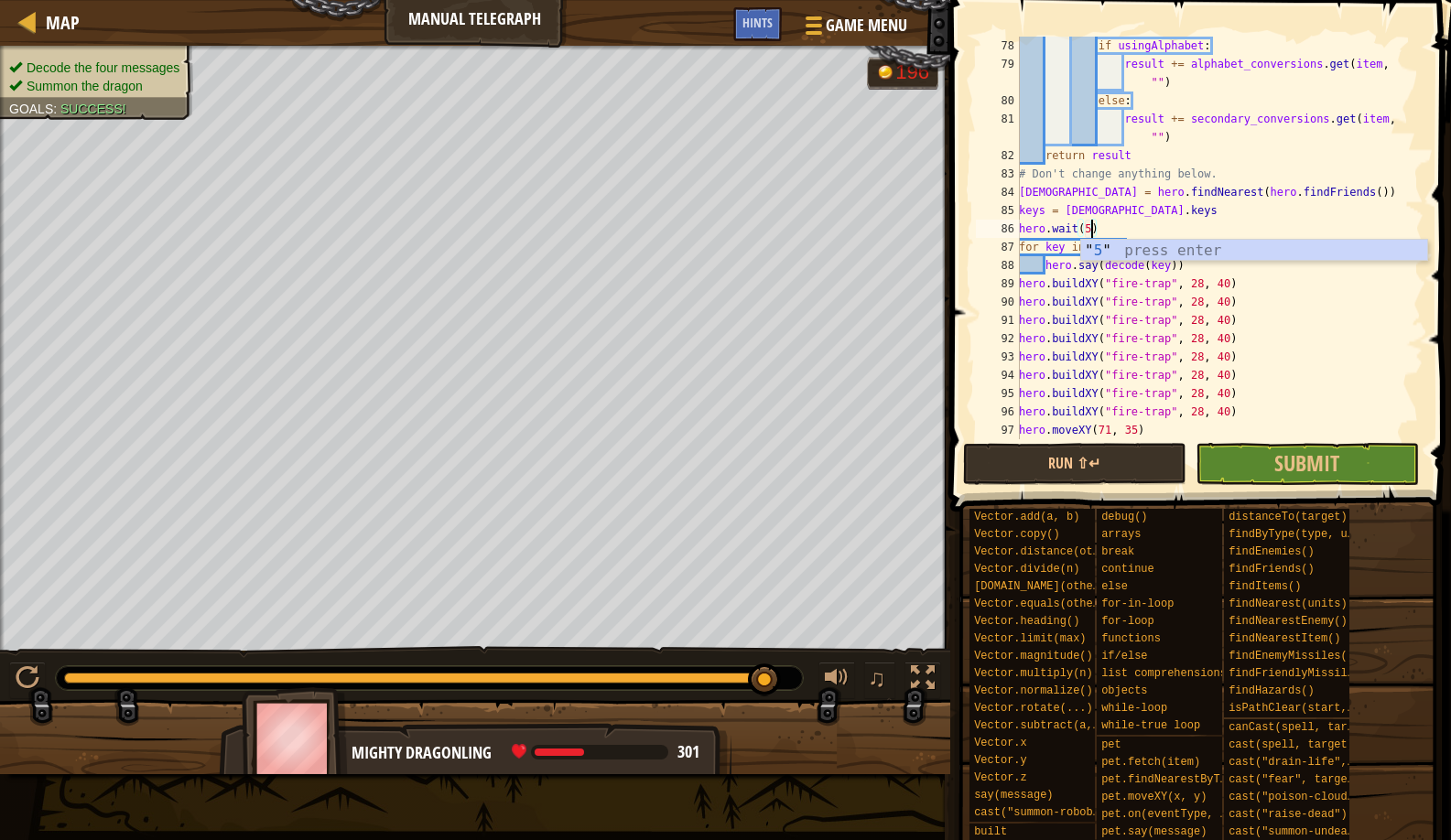
scroll to position [8, 6]
click at [977, 475] on button "Run ⇧↵" at bounding box center [1075, 464] width 223 height 42
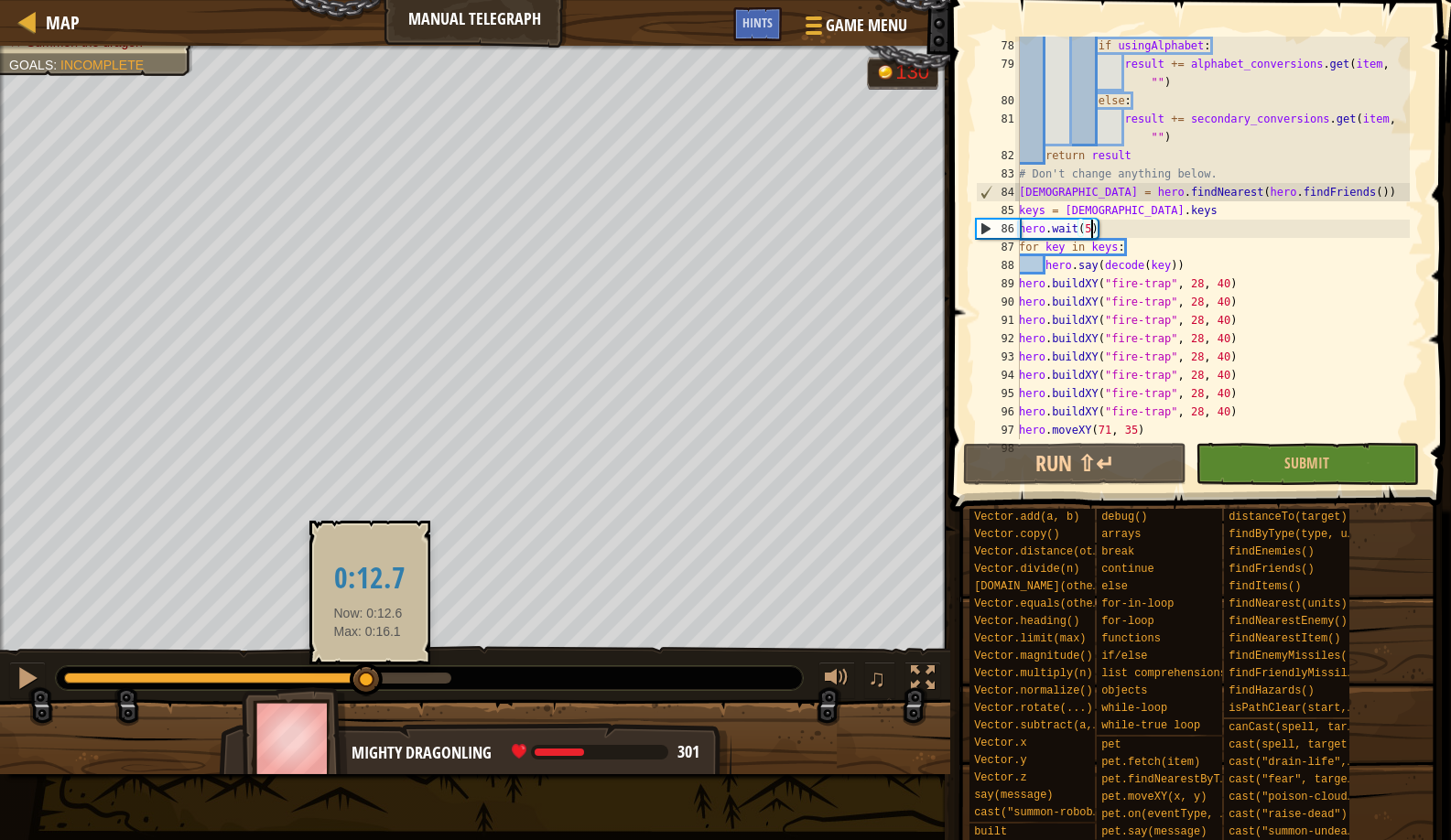
drag, startPoint x: 139, startPoint y: 674, endPoint x: 368, endPoint y: 674, distance: 229.0
click at [368, 674] on div at bounding box center [365, 679] width 33 height 33
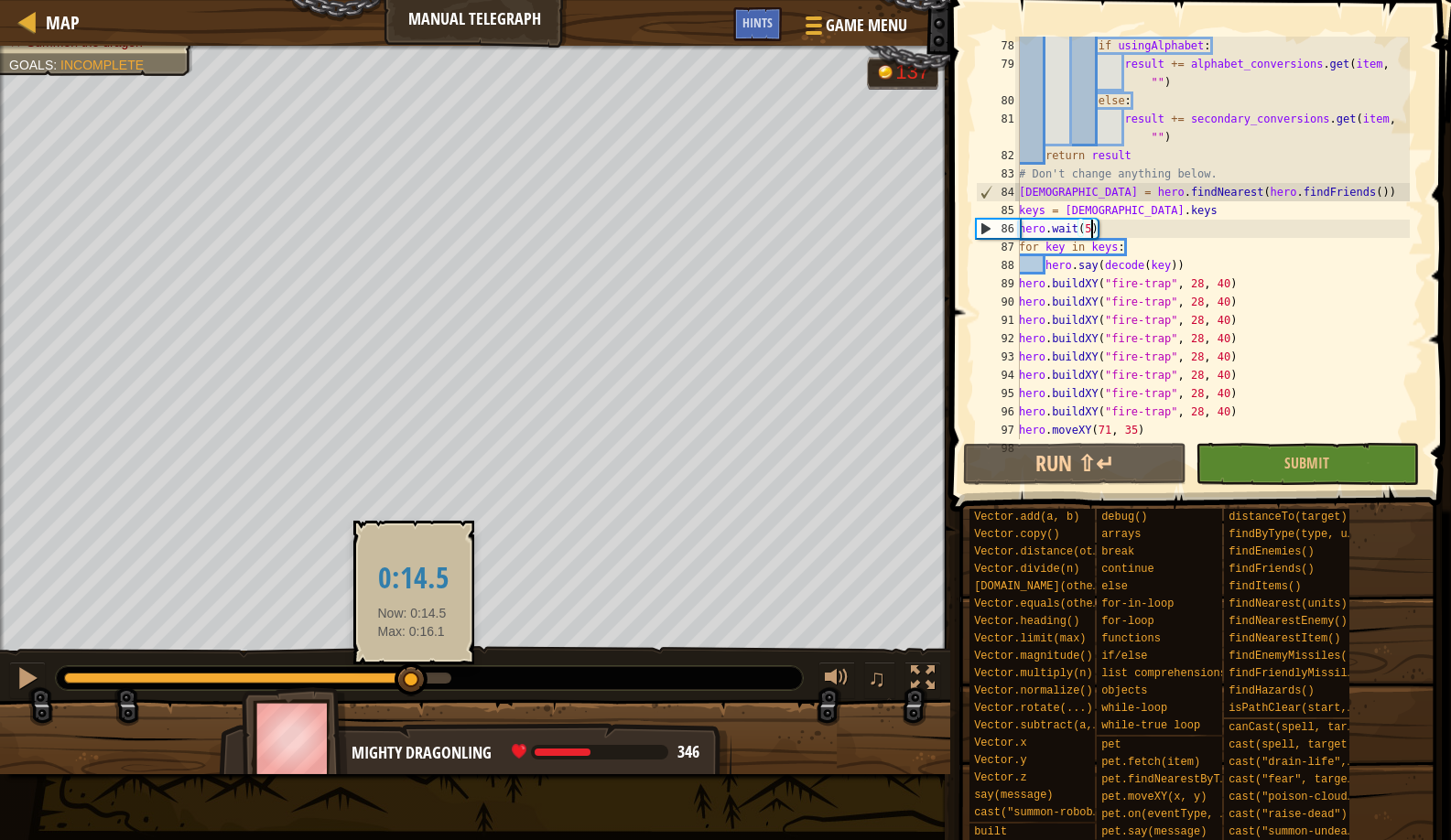
drag, startPoint x: 449, startPoint y: 671, endPoint x: 412, endPoint y: 676, distance: 37.3
click at [412, 676] on div at bounding box center [410, 679] width 33 height 33
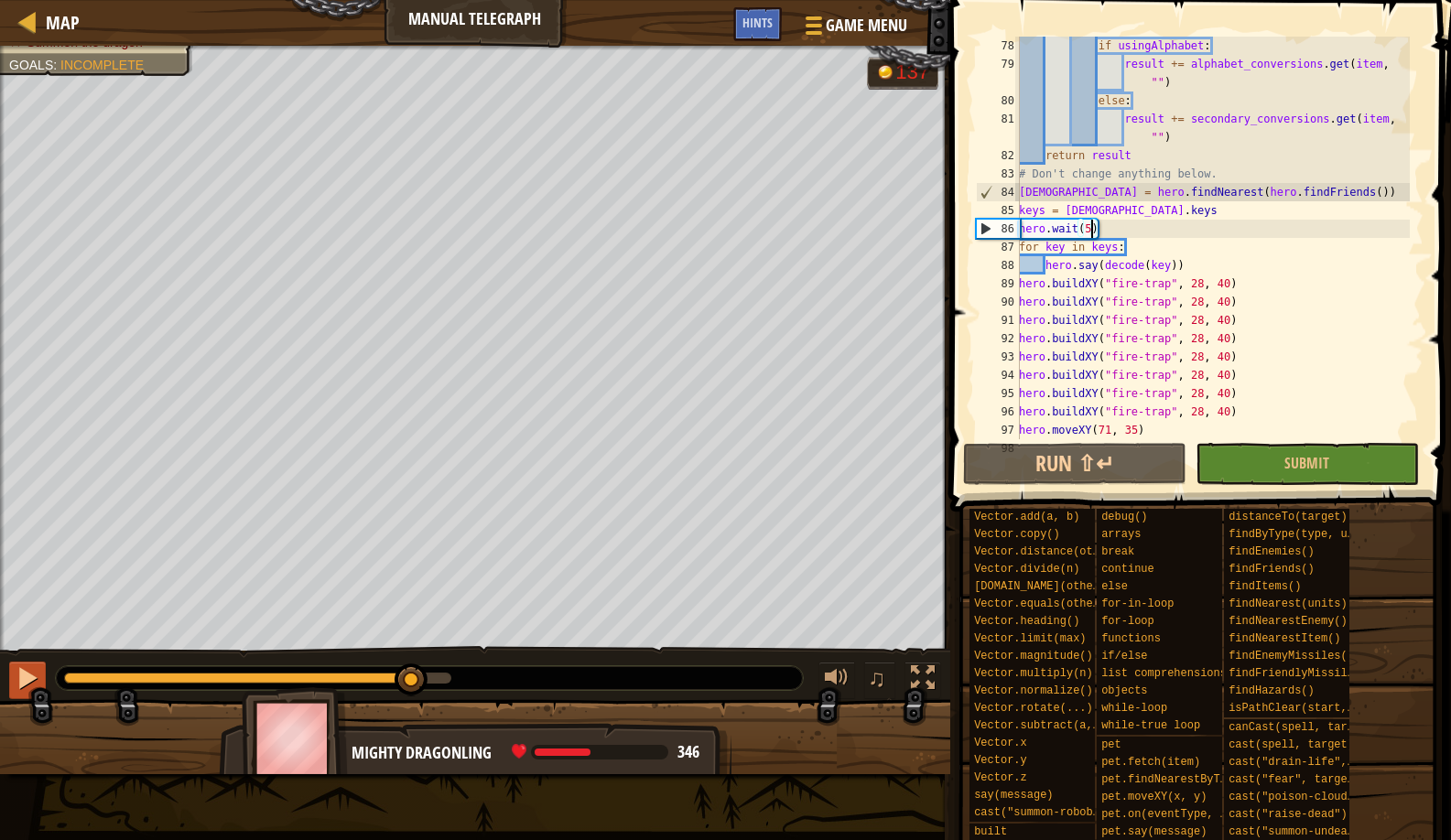
click at [33, 682] on div at bounding box center [28, 678] width 24 height 24
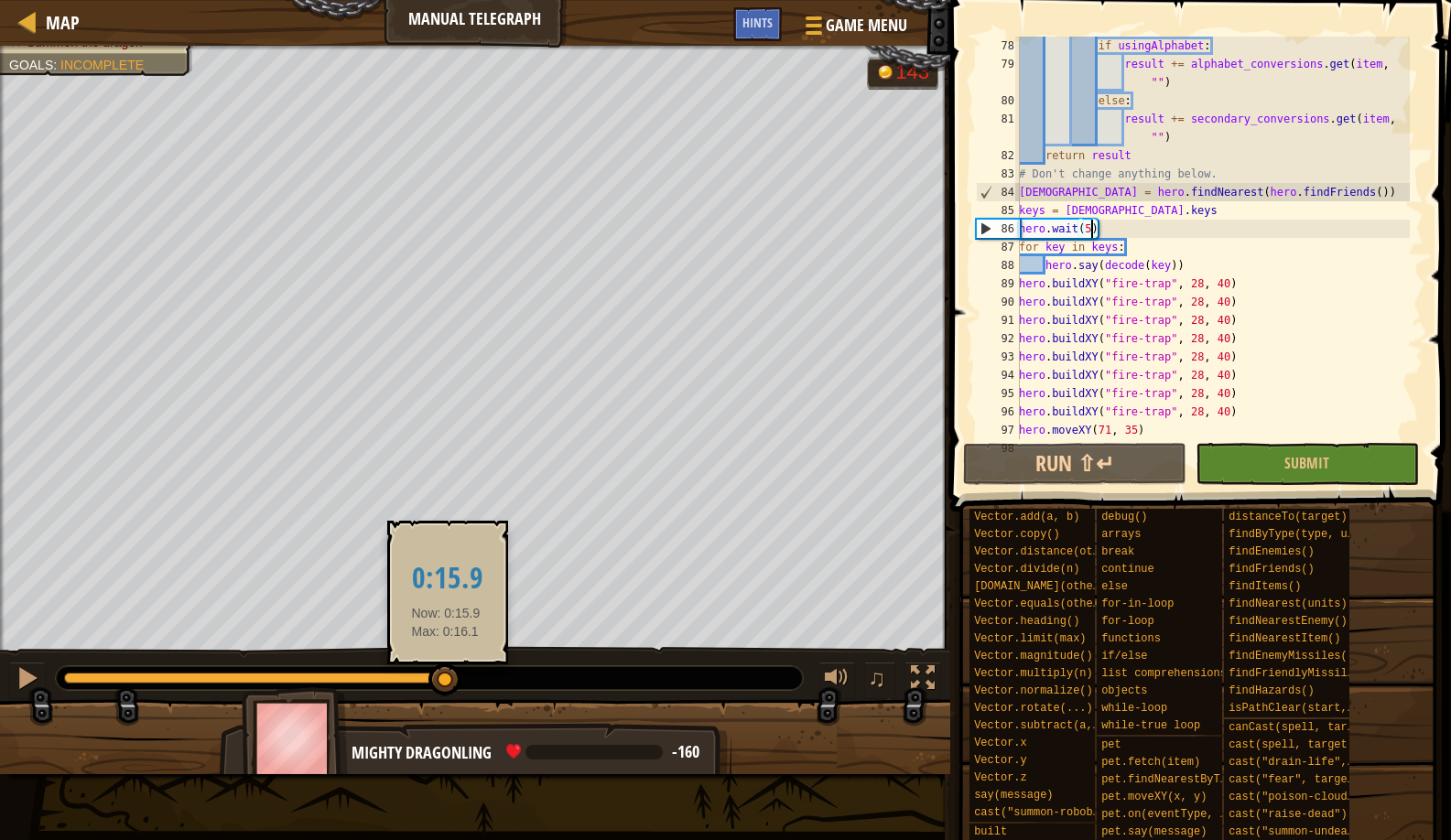
drag, startPoint x: 437, startPoint y: 694, endPoint x: 479, endPoint y: 660, distance: 54.0
click at [446, 686] on div at bounding box center [444, 679] width 33 height 33
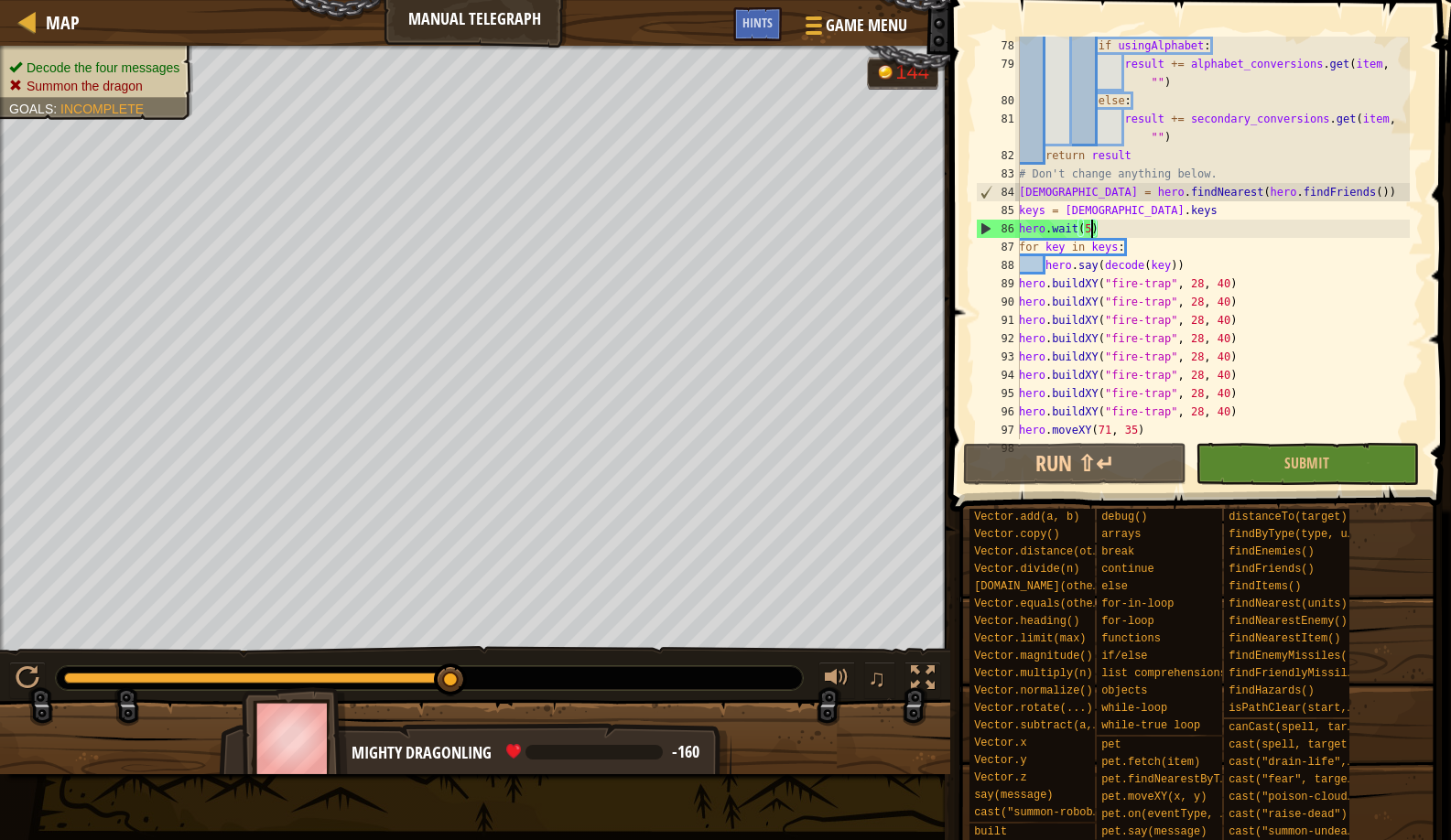
drag, startPoint x: 443, startPoint y: 676, endPoint x: 504, endPoint y: 662, distance: 62.6
click at [504, 662] on div "♫" at bounding box center [475, 673] width 950 height 55
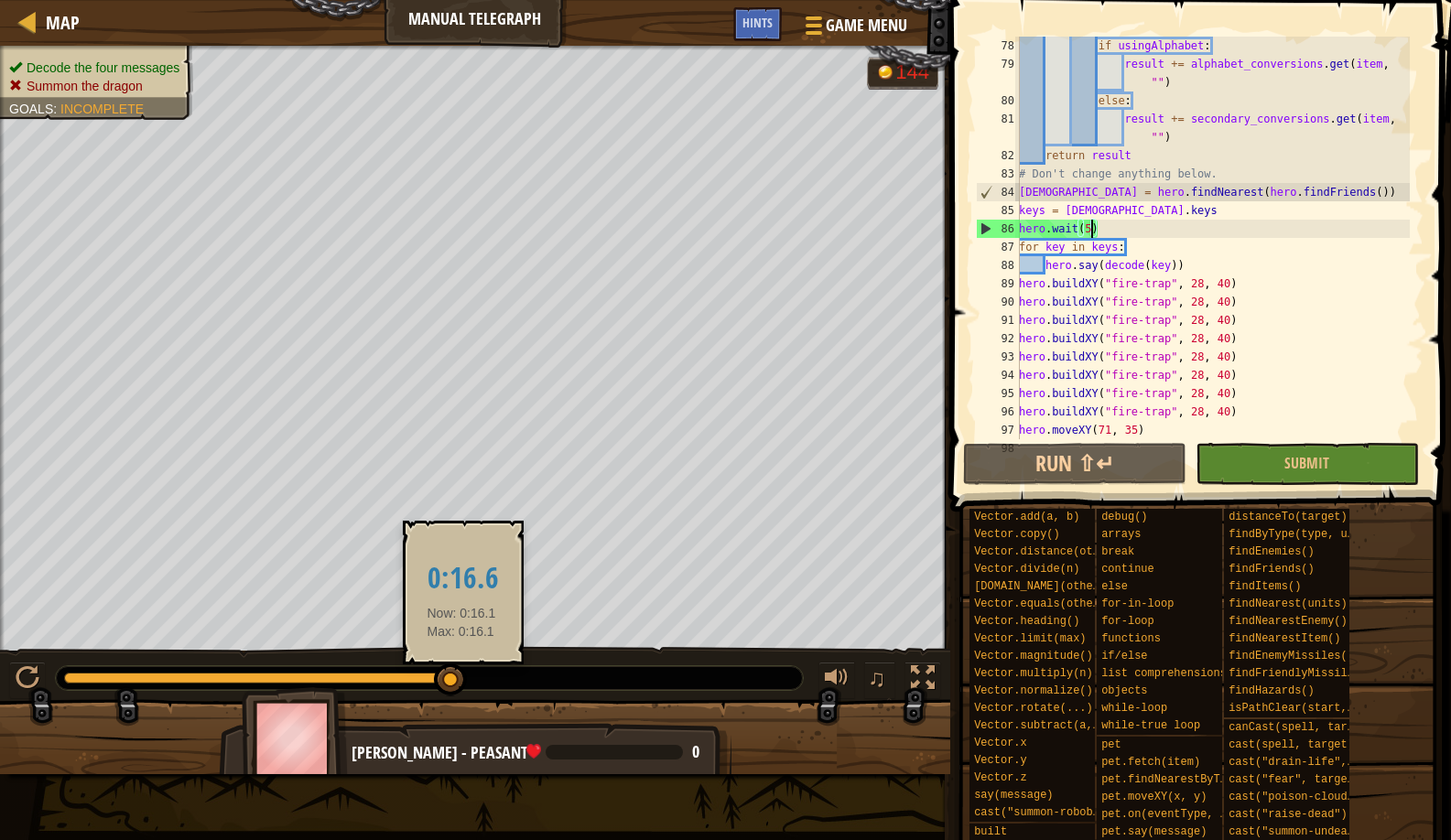
drag, startPoint x: 438, startPoint y: 695, endPoint x: 462, endPoint y: 685, distance: 26.0
click at [462, 685] on div at bounding box center [450, 679] width 33 height 33
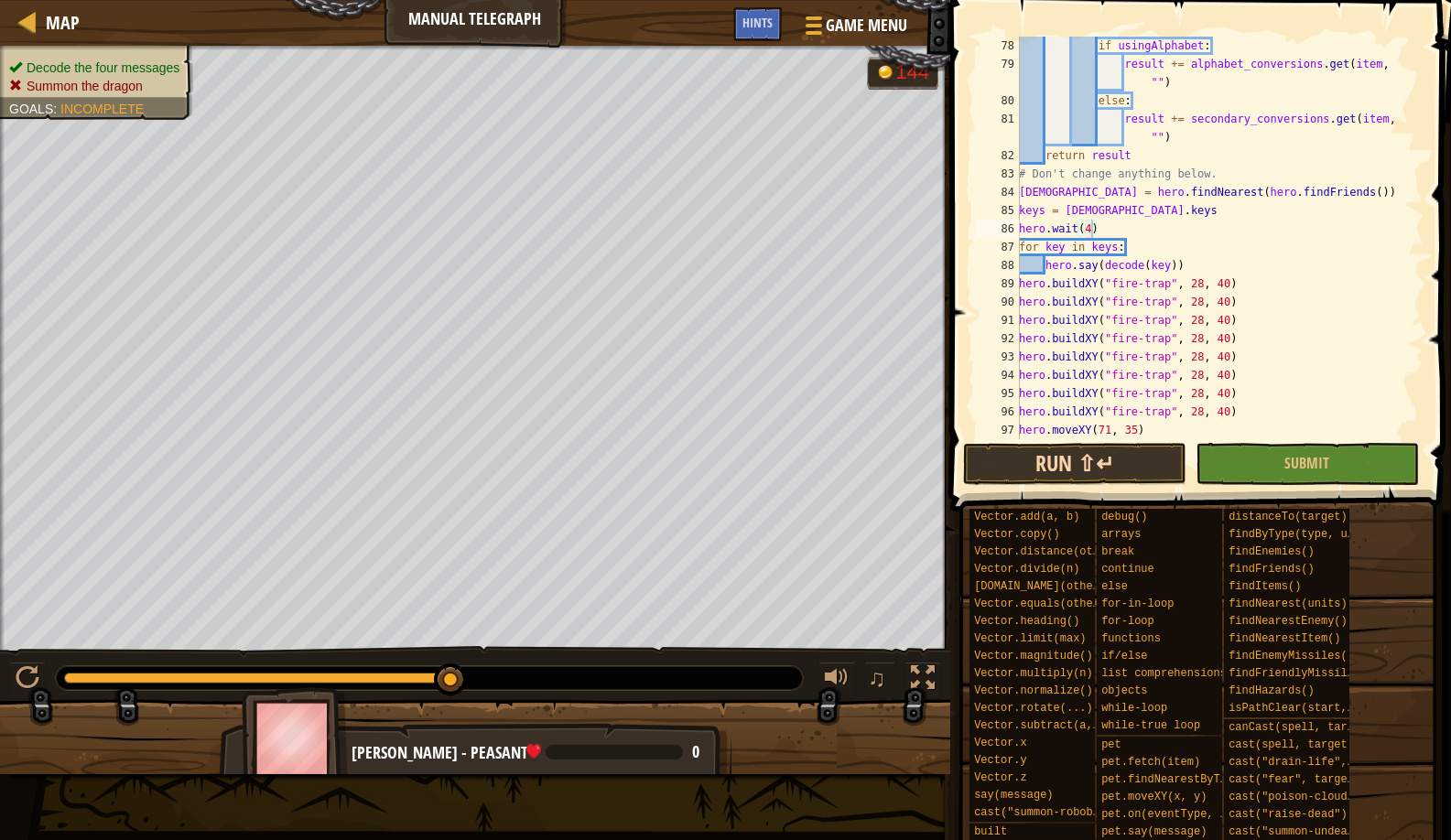
click at [1108, 479] on button "Run ⇧↵" at bounding box center [1075, 464] width 223 height 42
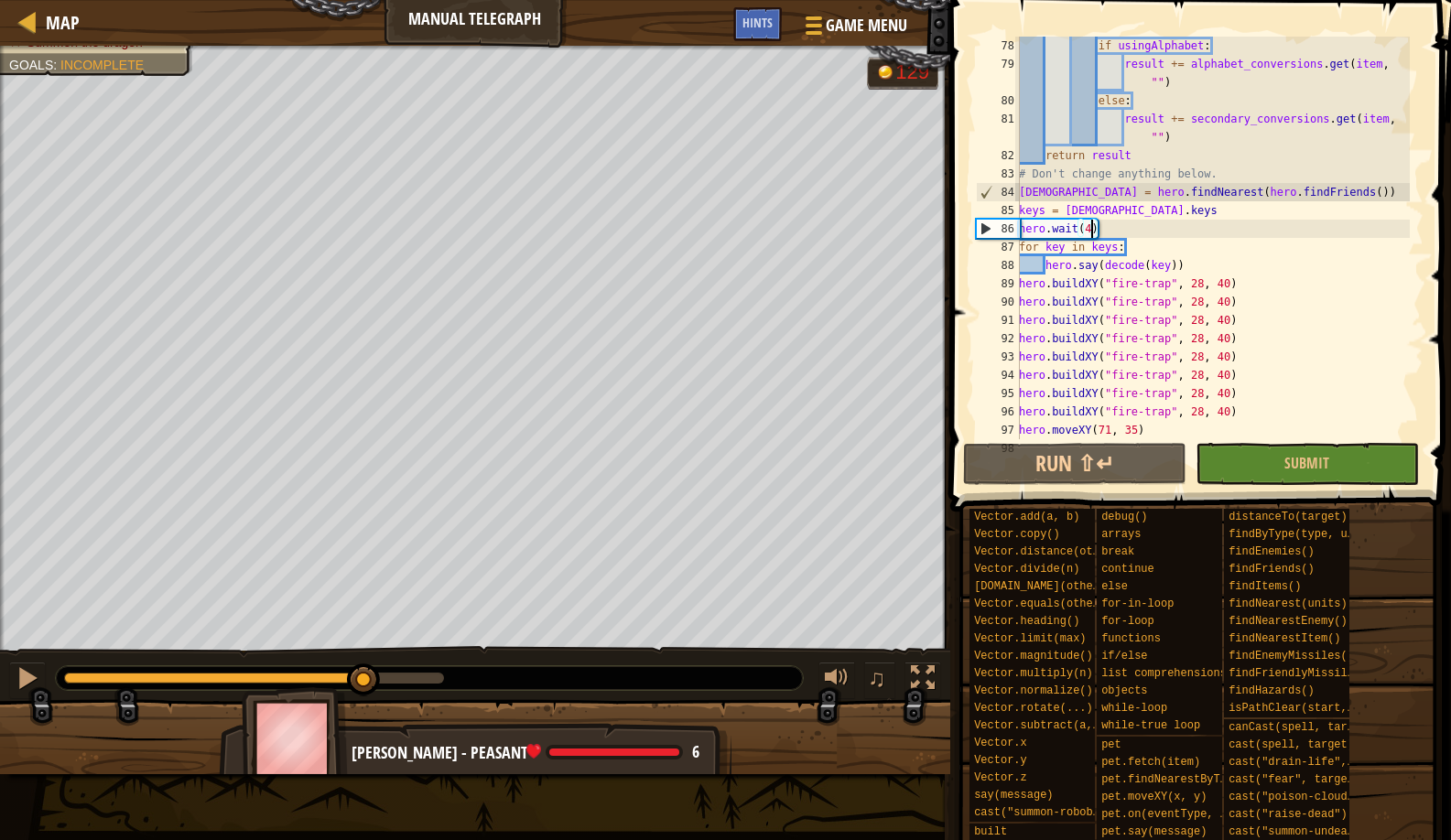
drag, startPoint x: 153, startPoint y: 686, endPoint x: 365, endPoint y: 667, distance: 212.8
click at [365, 667] on div at bounding box center [363, 679] width 33 height 33
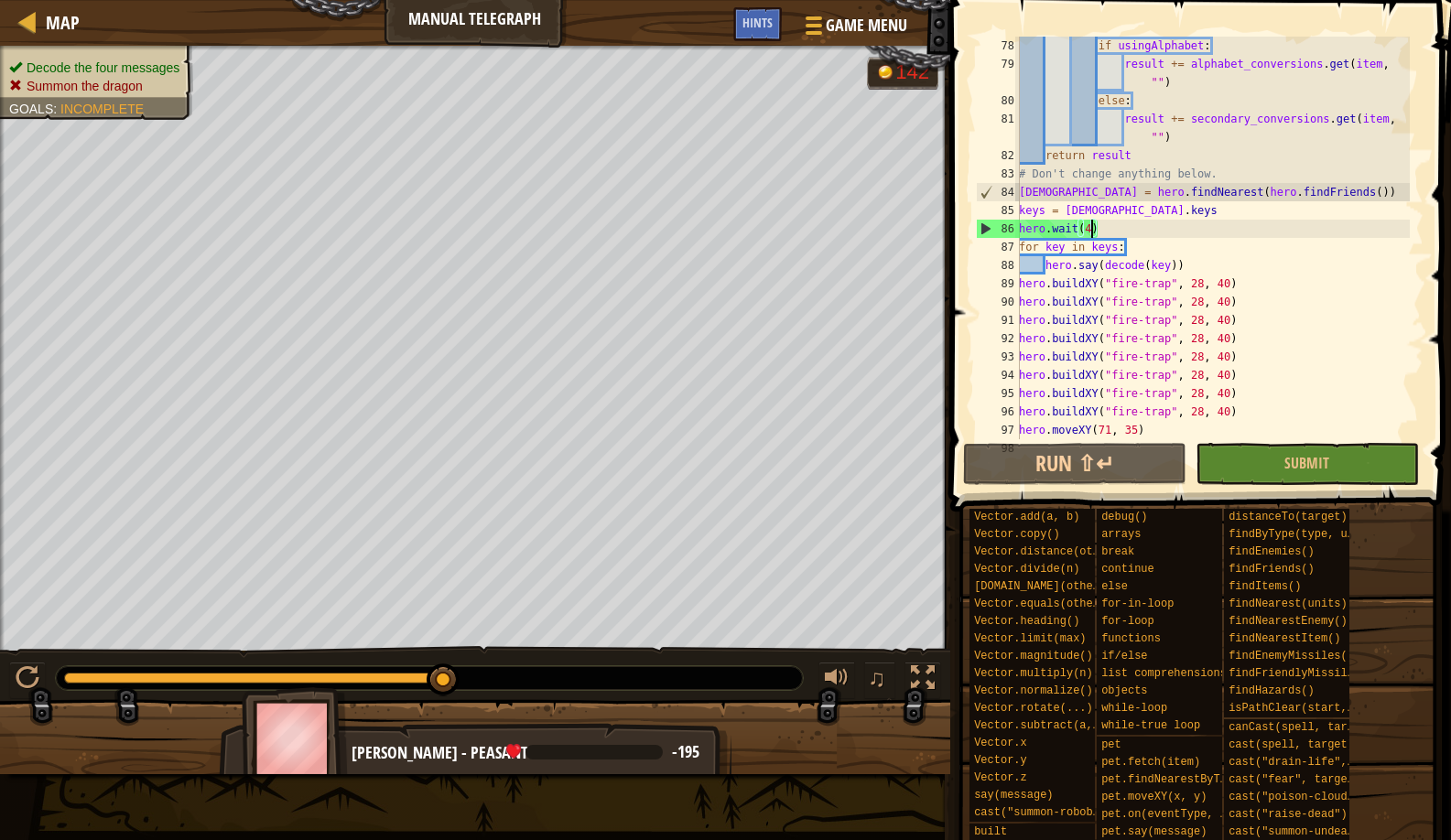
drag, startPoint x: 437, startPoint y: 686, endPoint x: 457, endPoint y: 686, distance: 20.0
click at [457, 686] on div at bounding box center [443, 679] width 33 height 33
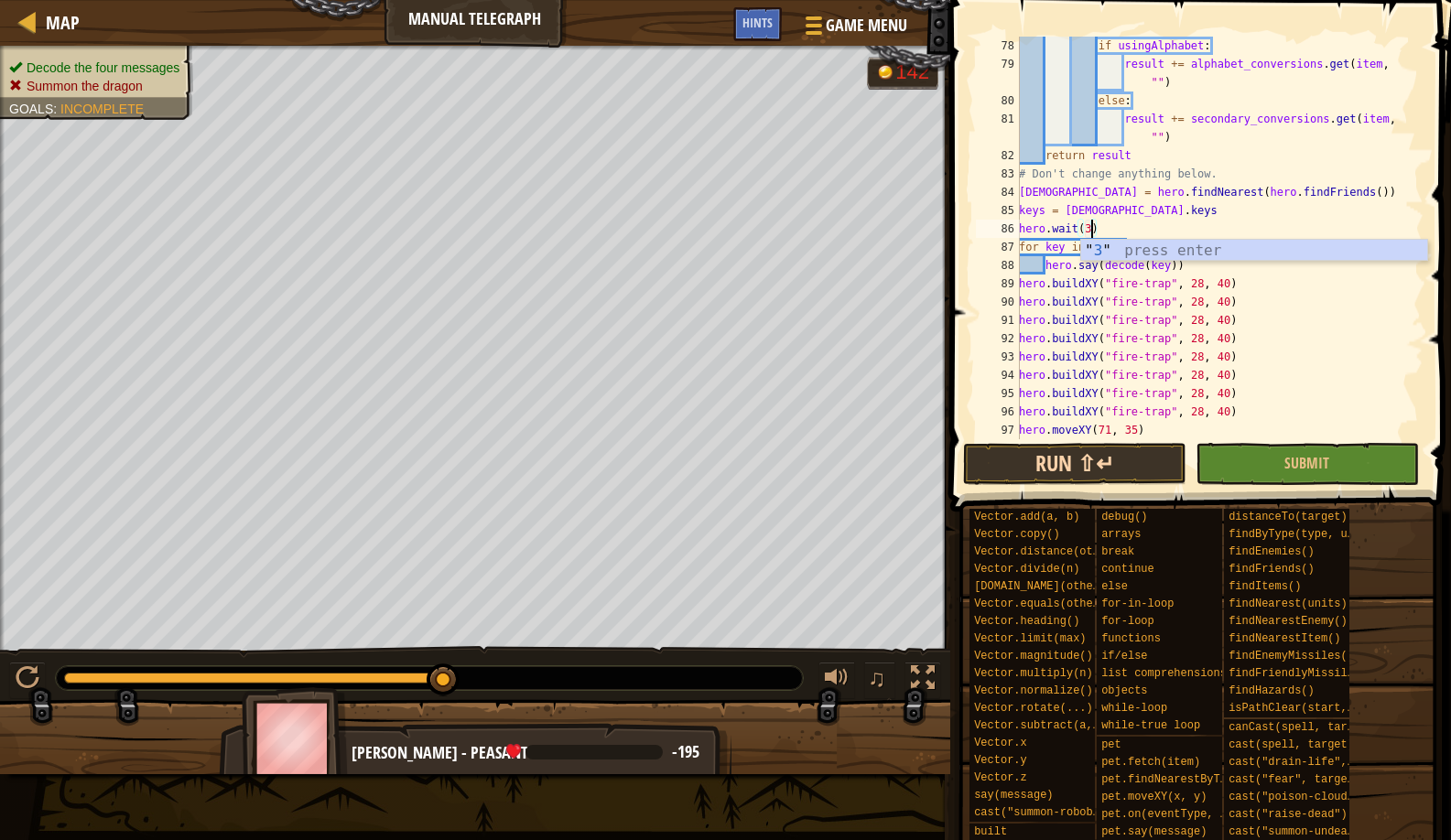
click at [1046, 465] on button "Run ⇧↵" at bounding box center [1075, 464] width 223 height 42
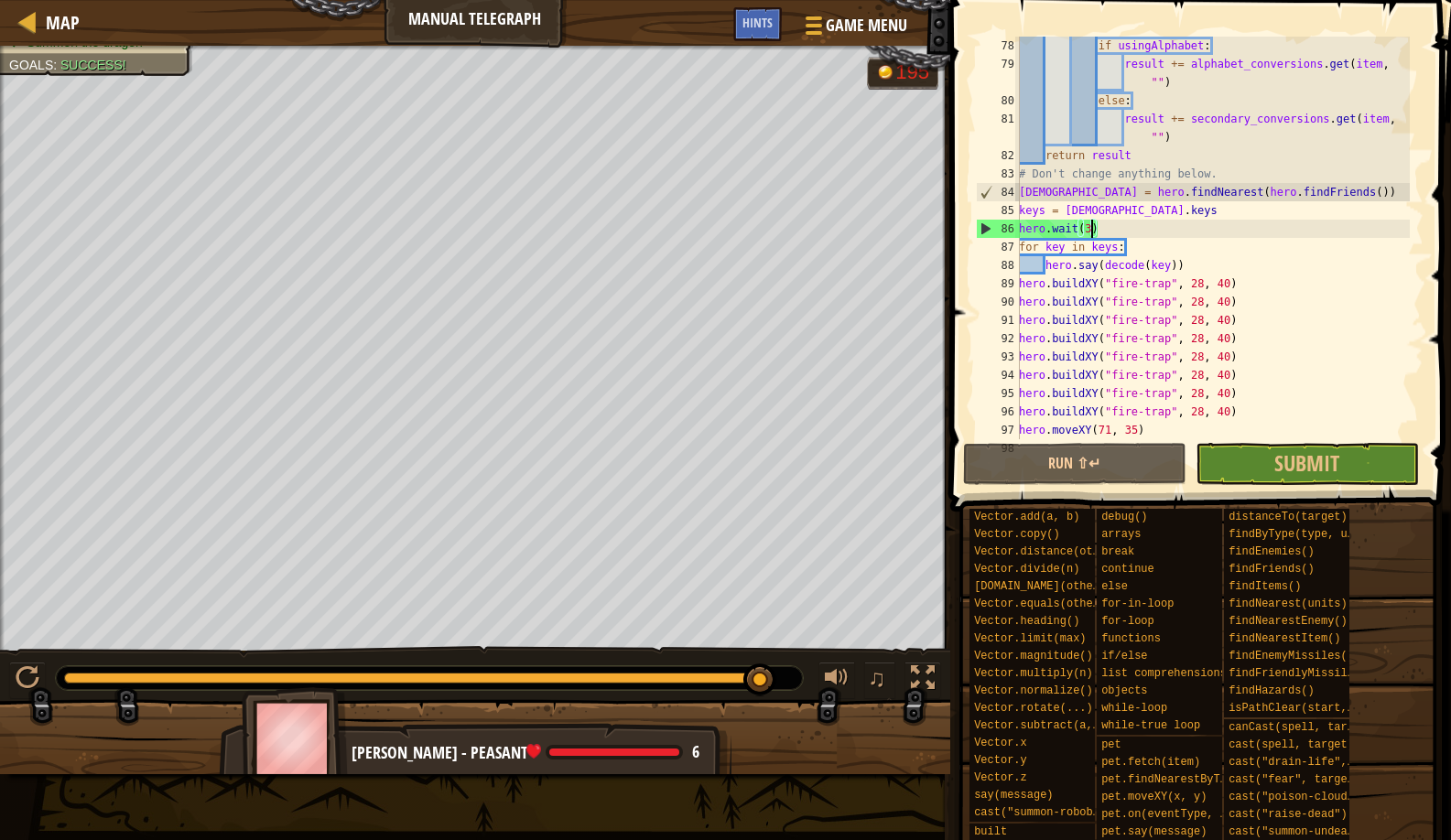
click at [761, 580] on div "Decode the four messages Summon the dragon Goals : Success! G reen B lack V iol…" at bounding box center [725, 410] width 1451 height 729
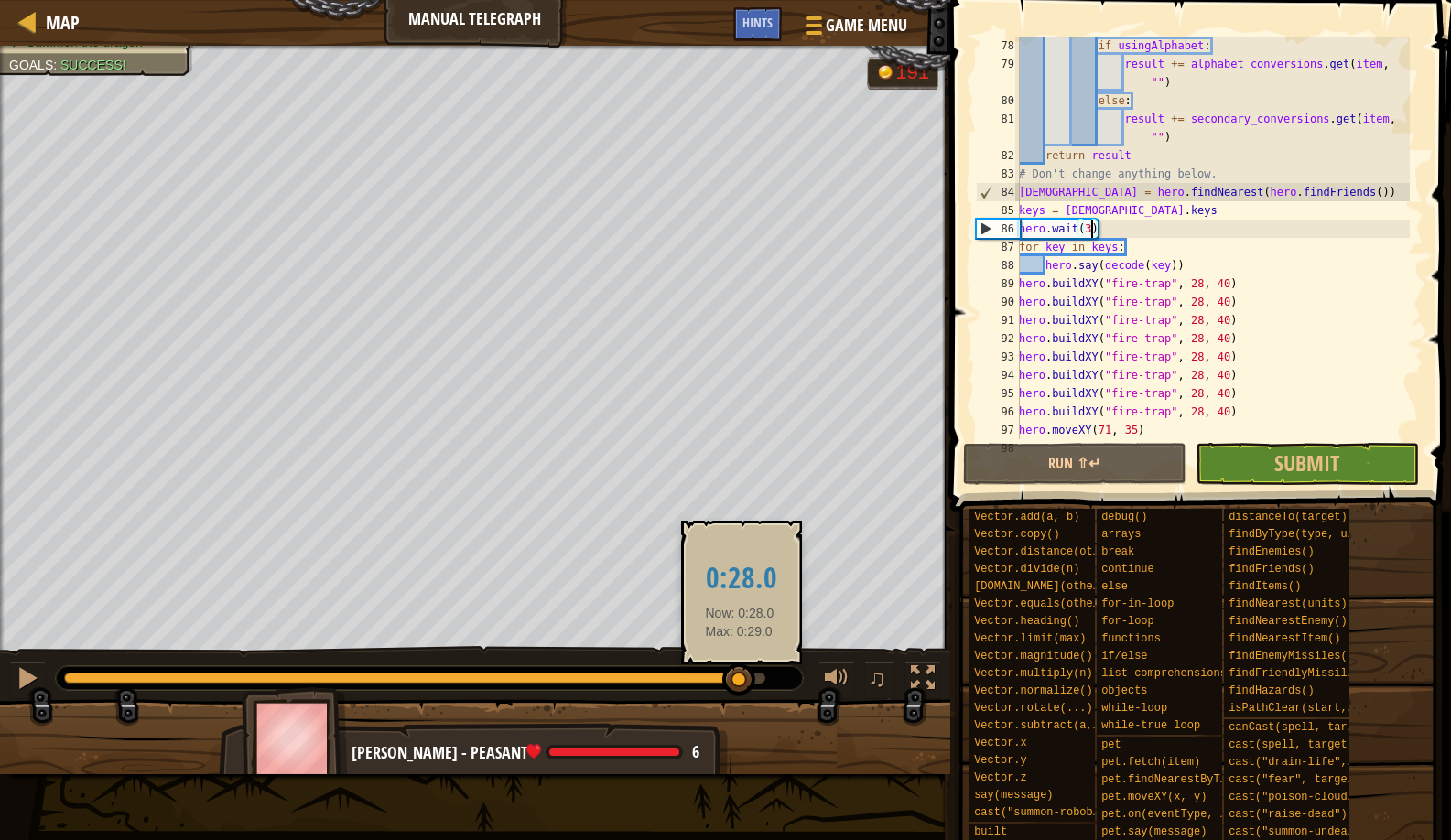
drag, startPoint x: 758, startPoint y: 676, endPoint x: 740, endPoint y: 675, distance: 18.0
click at [740, 675] on div at bounding box center [738, 679] width 33 height 33
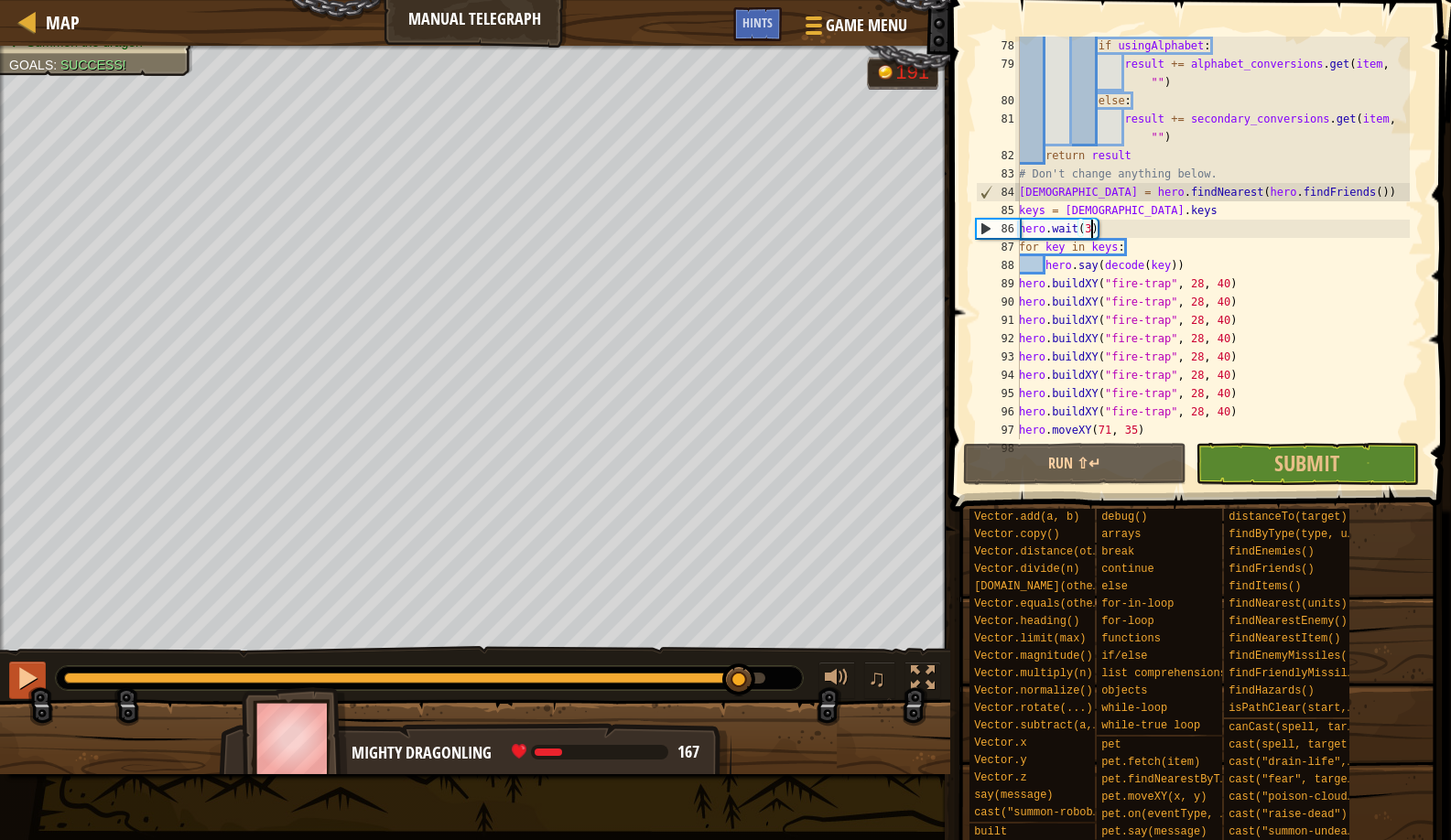
click at [38, 672] on div at bounding box center [28, 678] width 24 height 24
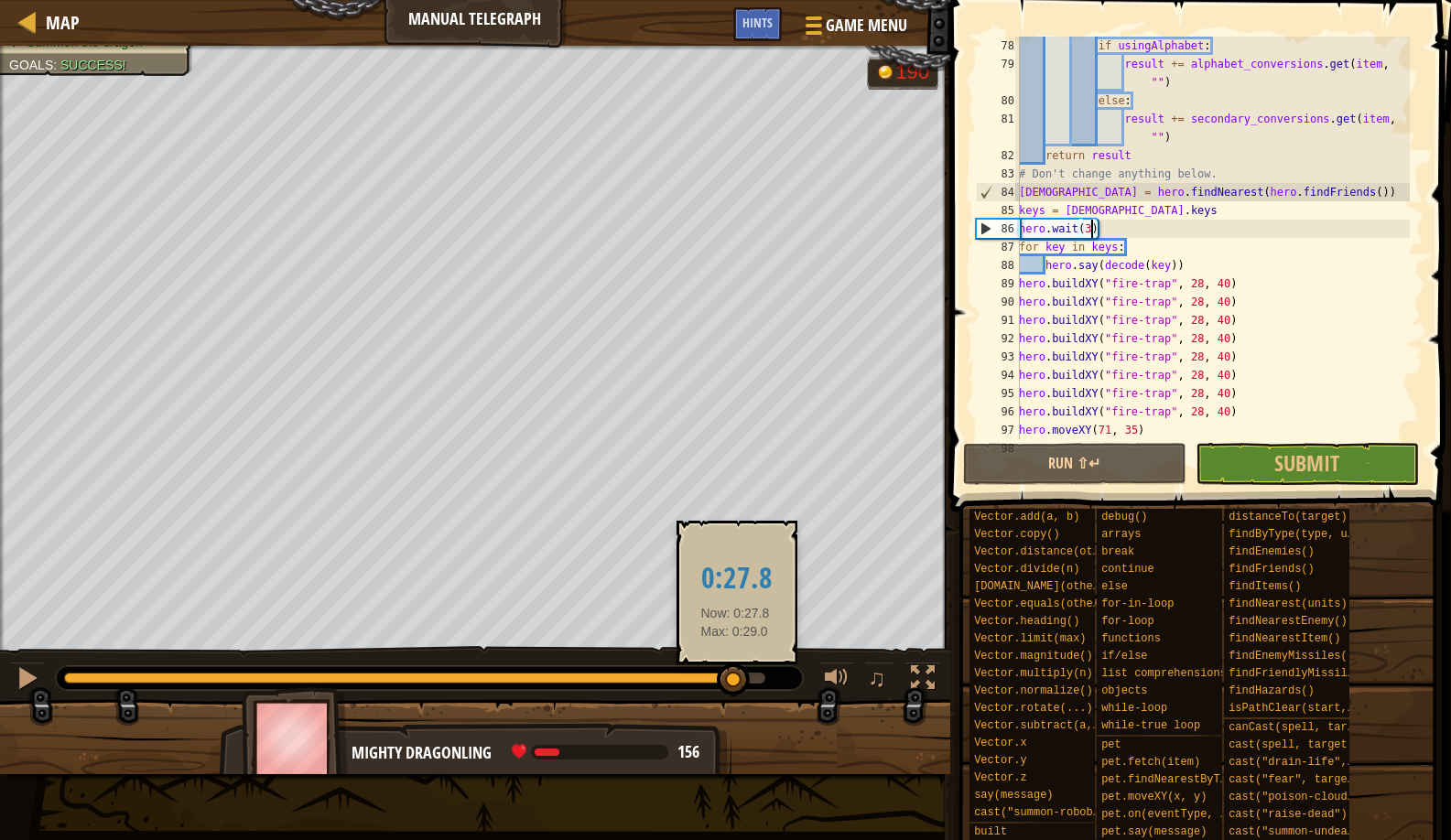
drag, startPoint x: 759, startPoint y: 687, endPoint x: 734, endPoint y: 689, distance: 25.1
click at [734, 689] on div at bounding box center [733, 679] width 33 height 33
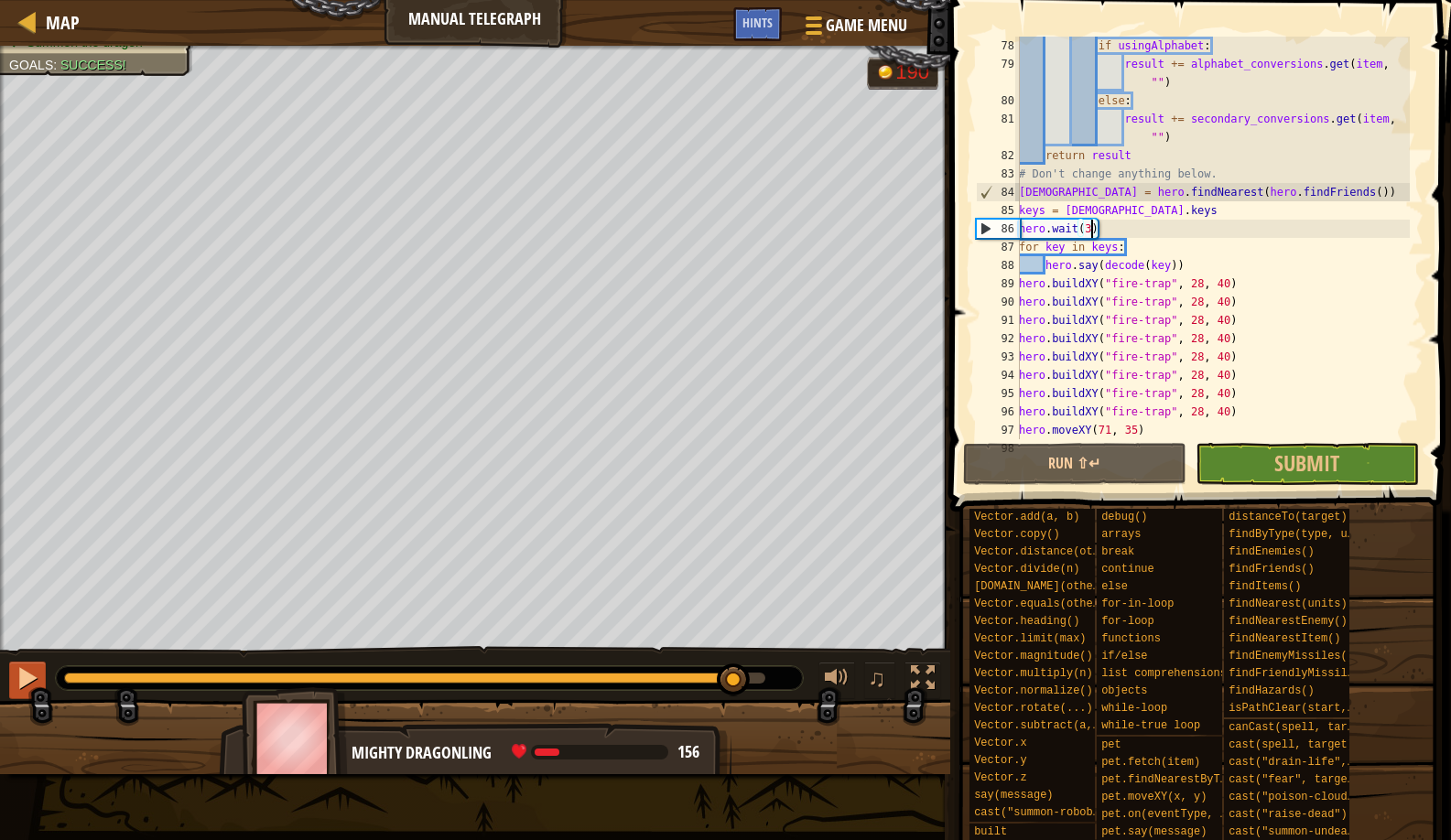
click at [42, 681] on button at bounding box center [27, 681] width 37 height 38
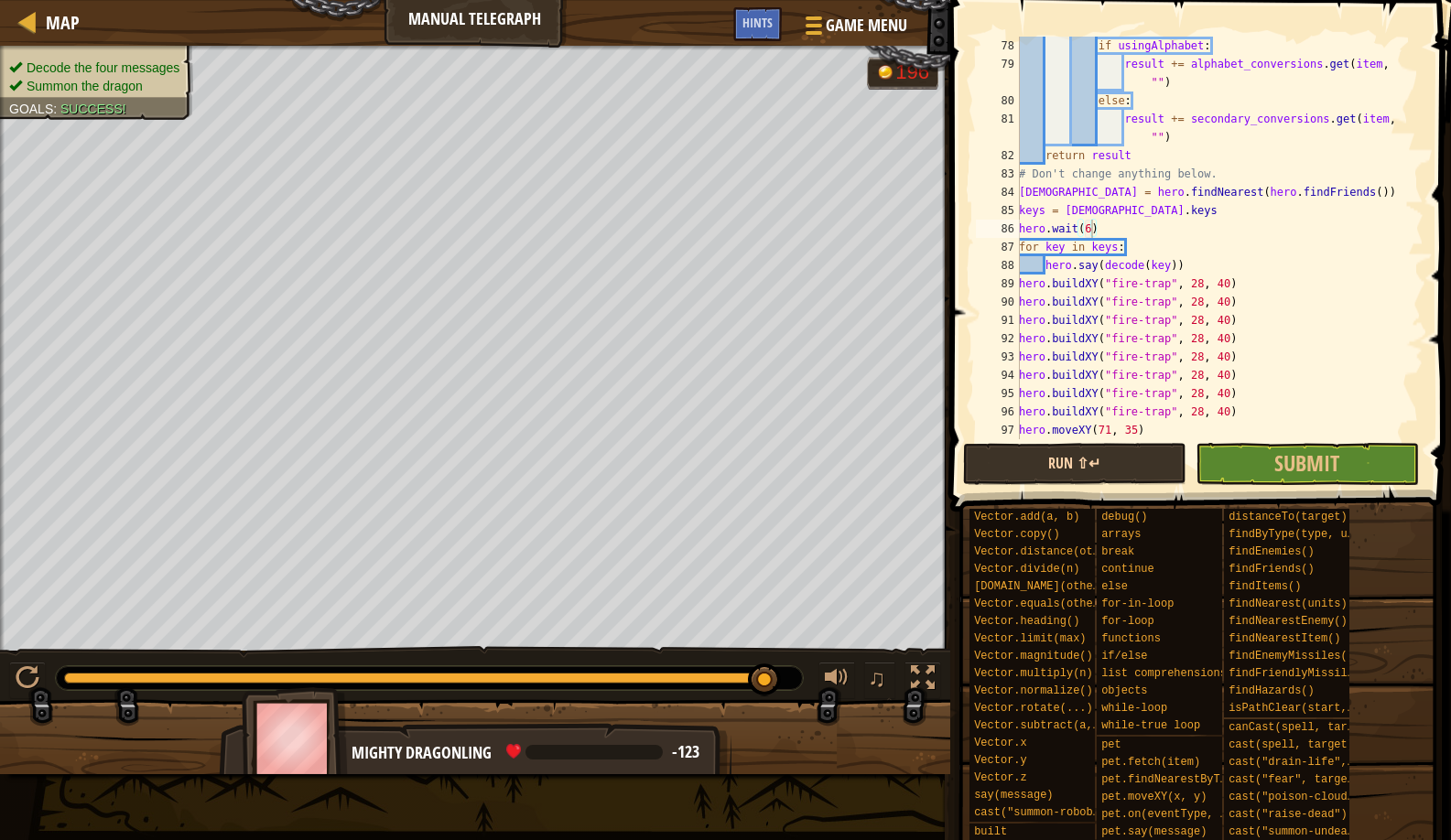
click at [1033, 473] on button "Run ⇧↵" at bounding box center [1075, 464] width 223 height 42
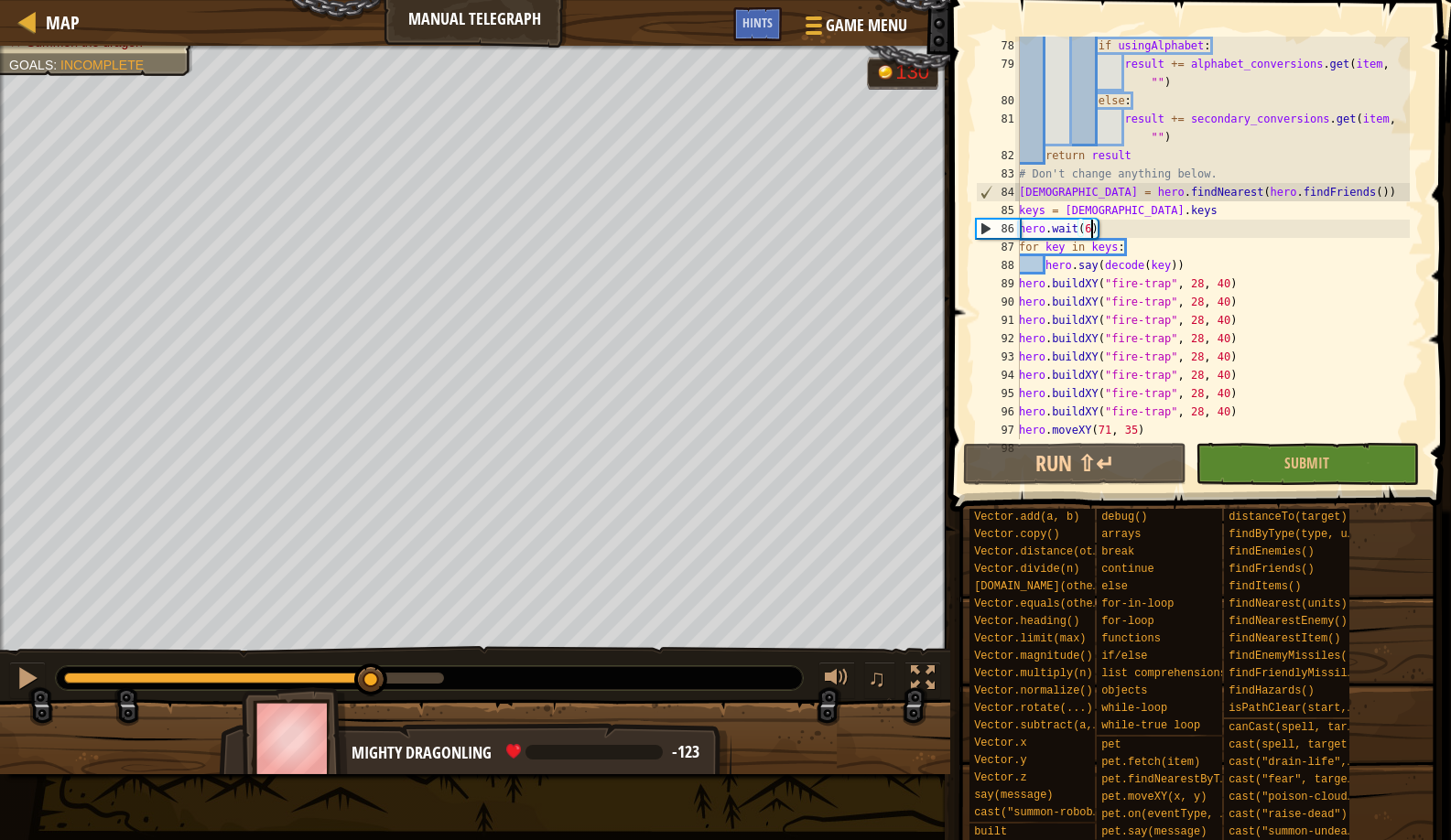
drag, startPoint x: 189, startPoint y: 676, endPoint x: 371, endPoint y: 655, distance: 183.2
click at [371, 655] on div "♫" at bounding box center [475, 673] width 950 height 55
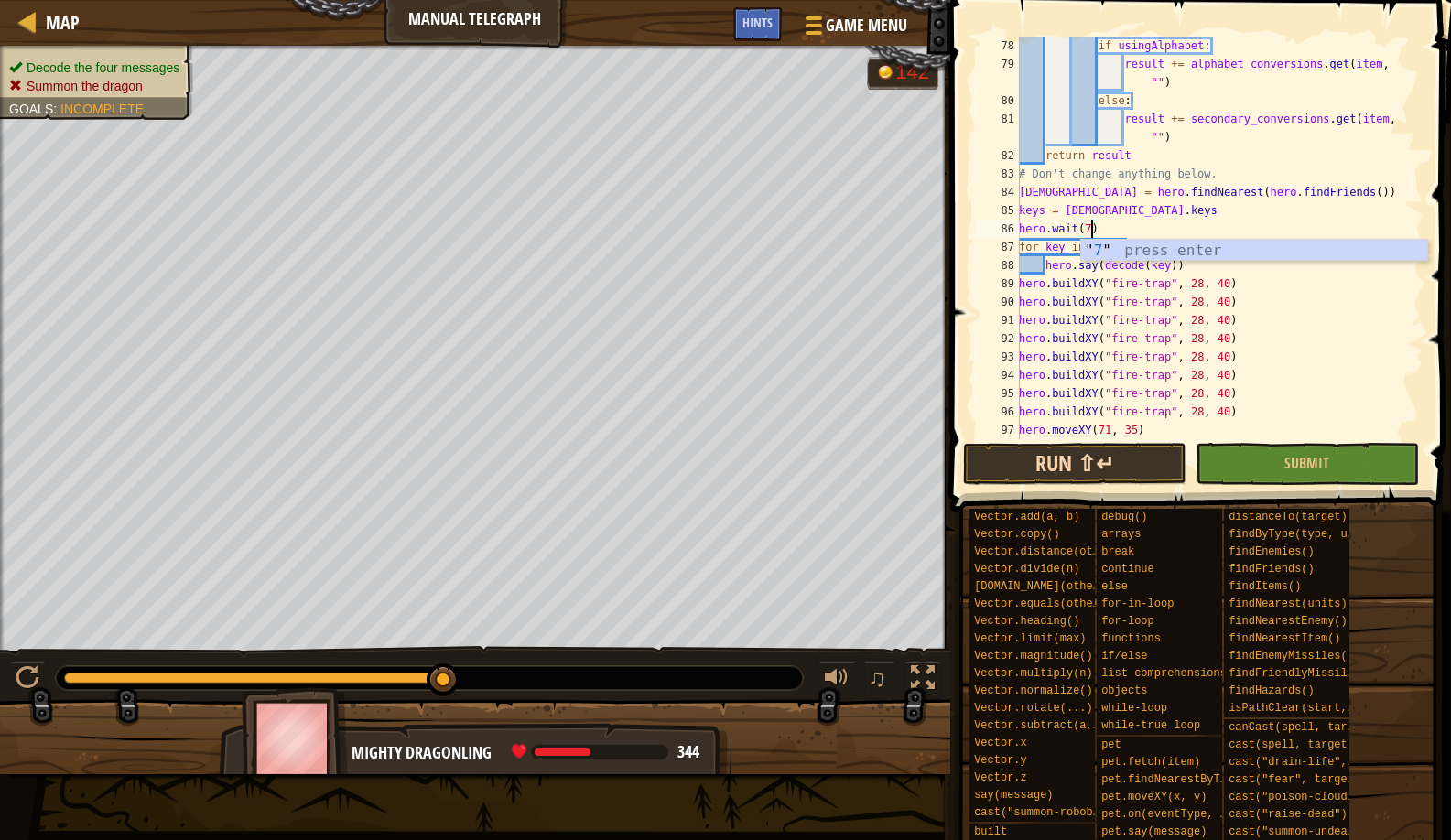
type textarea "hero.wait(7)"
click at [990, 476] on button "Run ⇧↵" at bounding box center [1075, 464] width 223 height 42
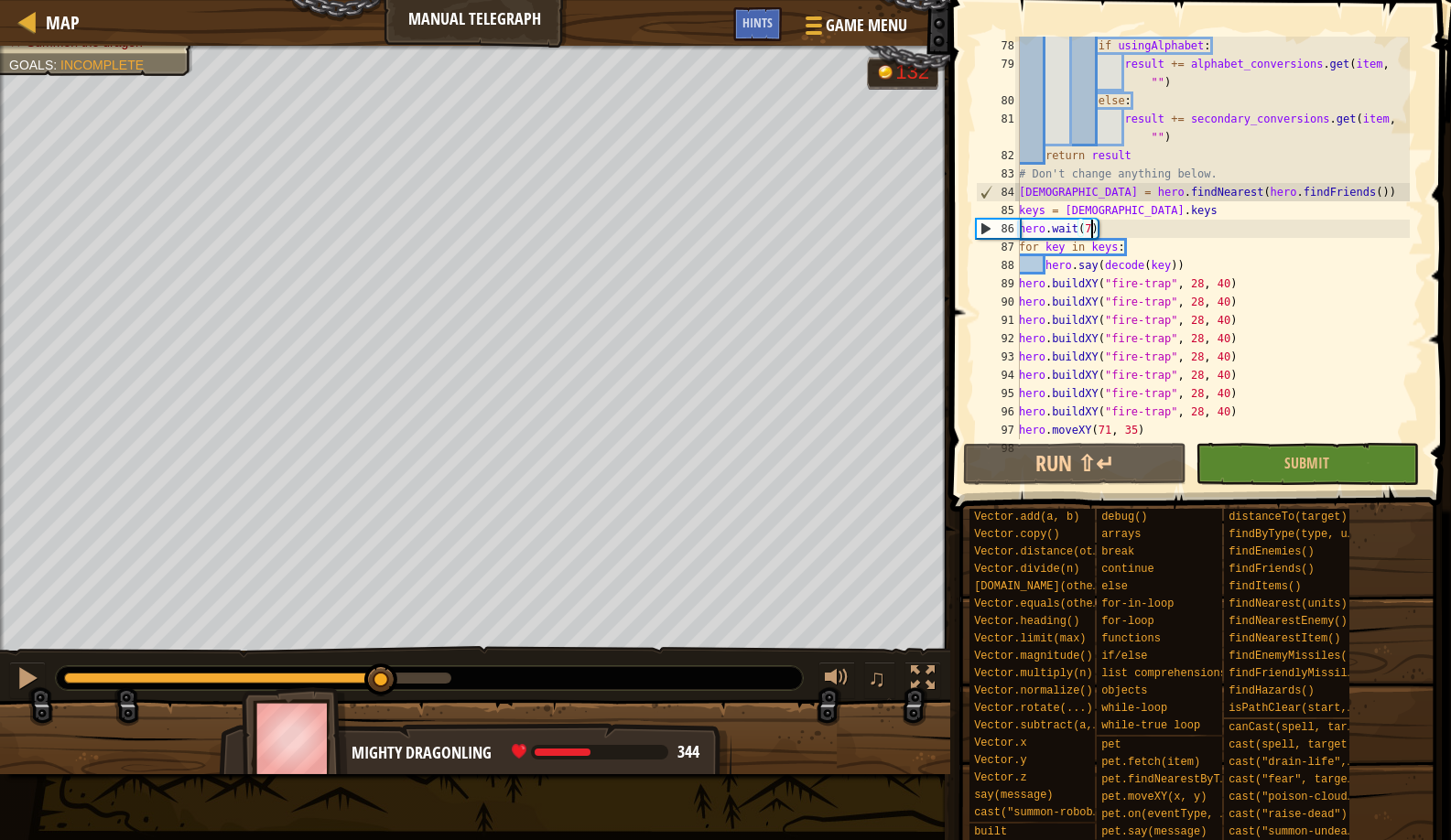
click at [382, 643] on div "Decode the four messages Summon the dragon Goals : Incomplete G reen B lack V i…" at bounding box center [725, 410] width 1451 height 729
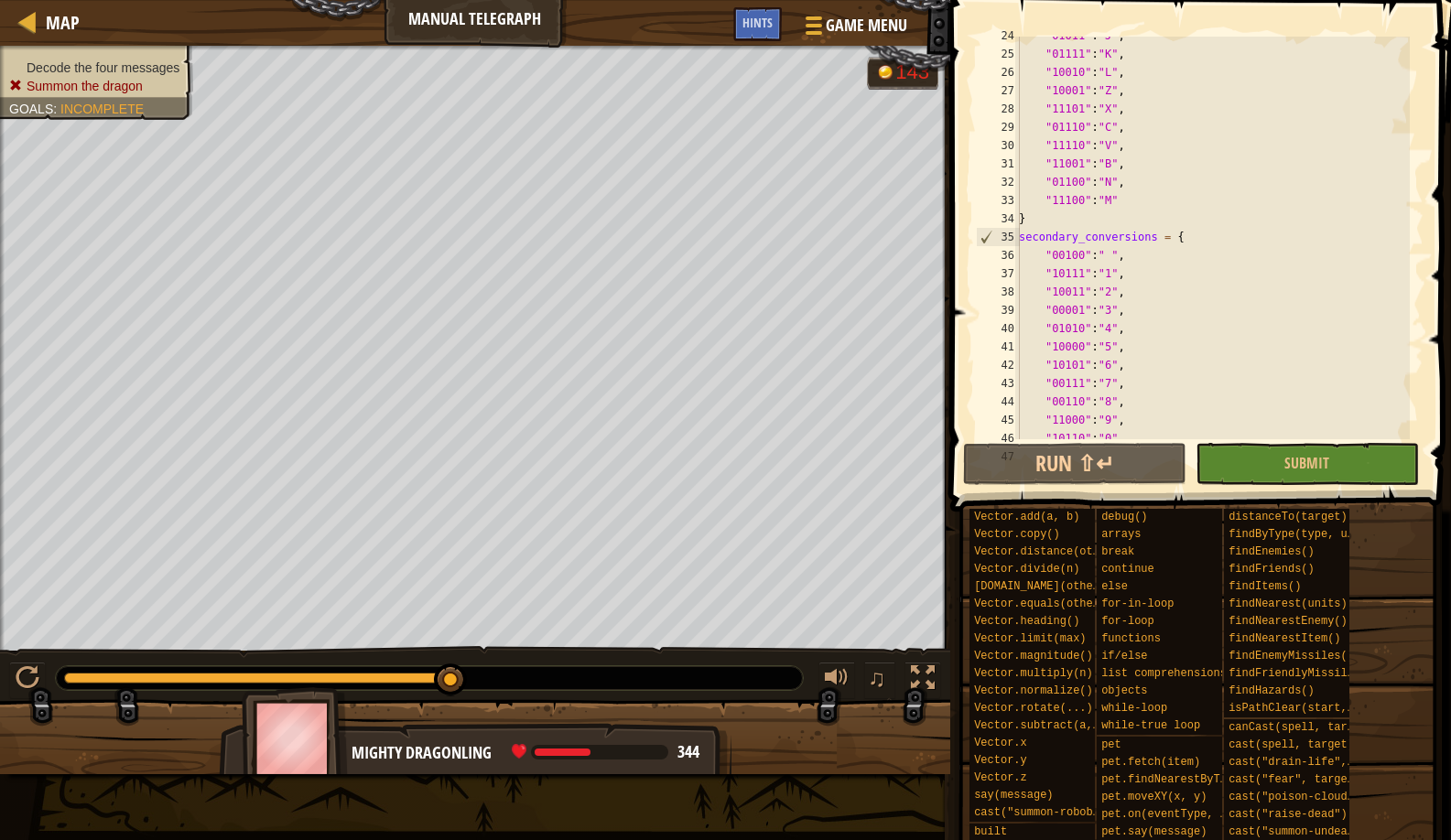
scroll to position [0, 0]
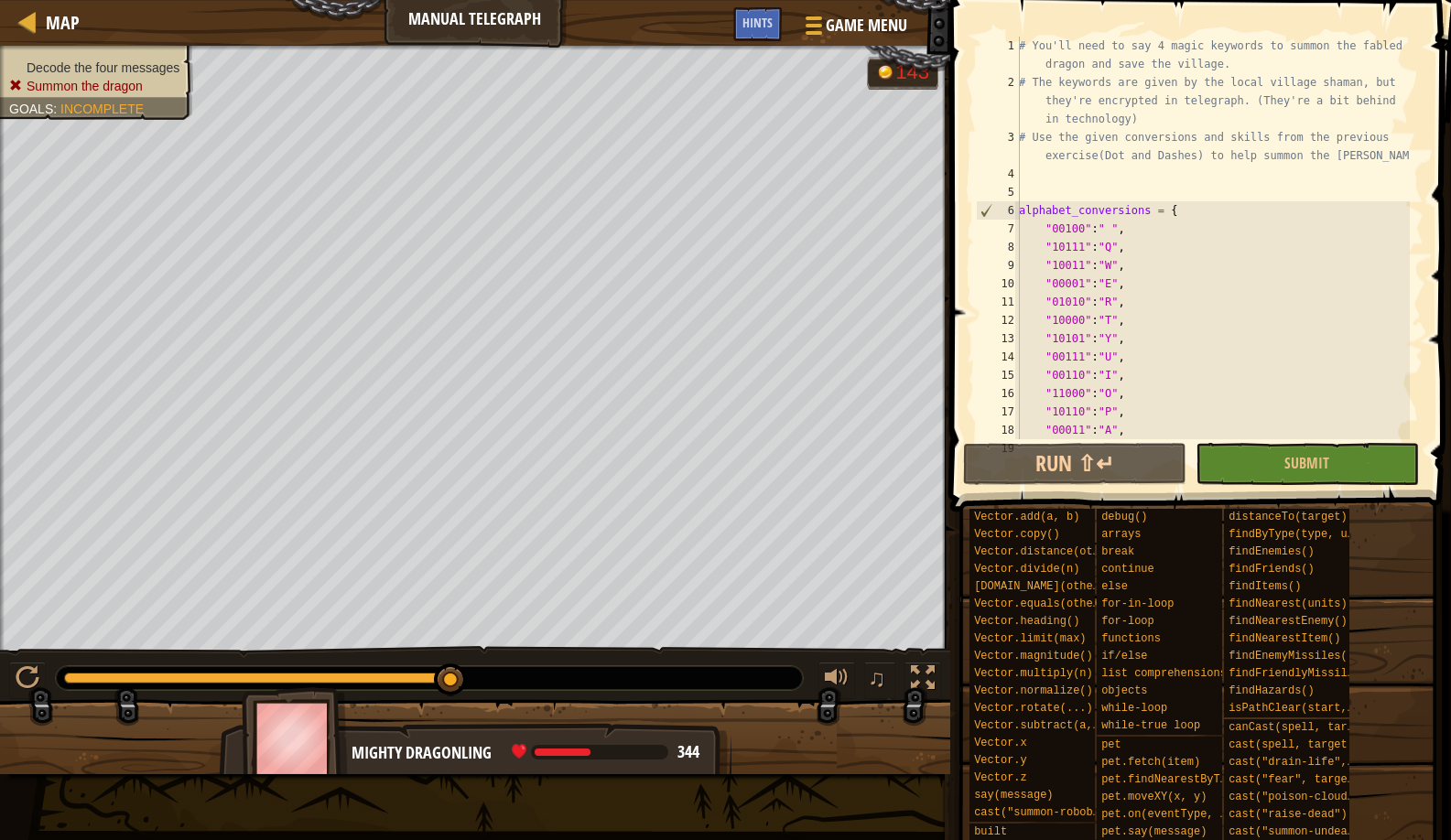
click at [1104, 169] on div "# You'll need to say 4 magic keywords to summon the fabled dragon and save the …" at bounding box center [1212, 265] width 394 height 458
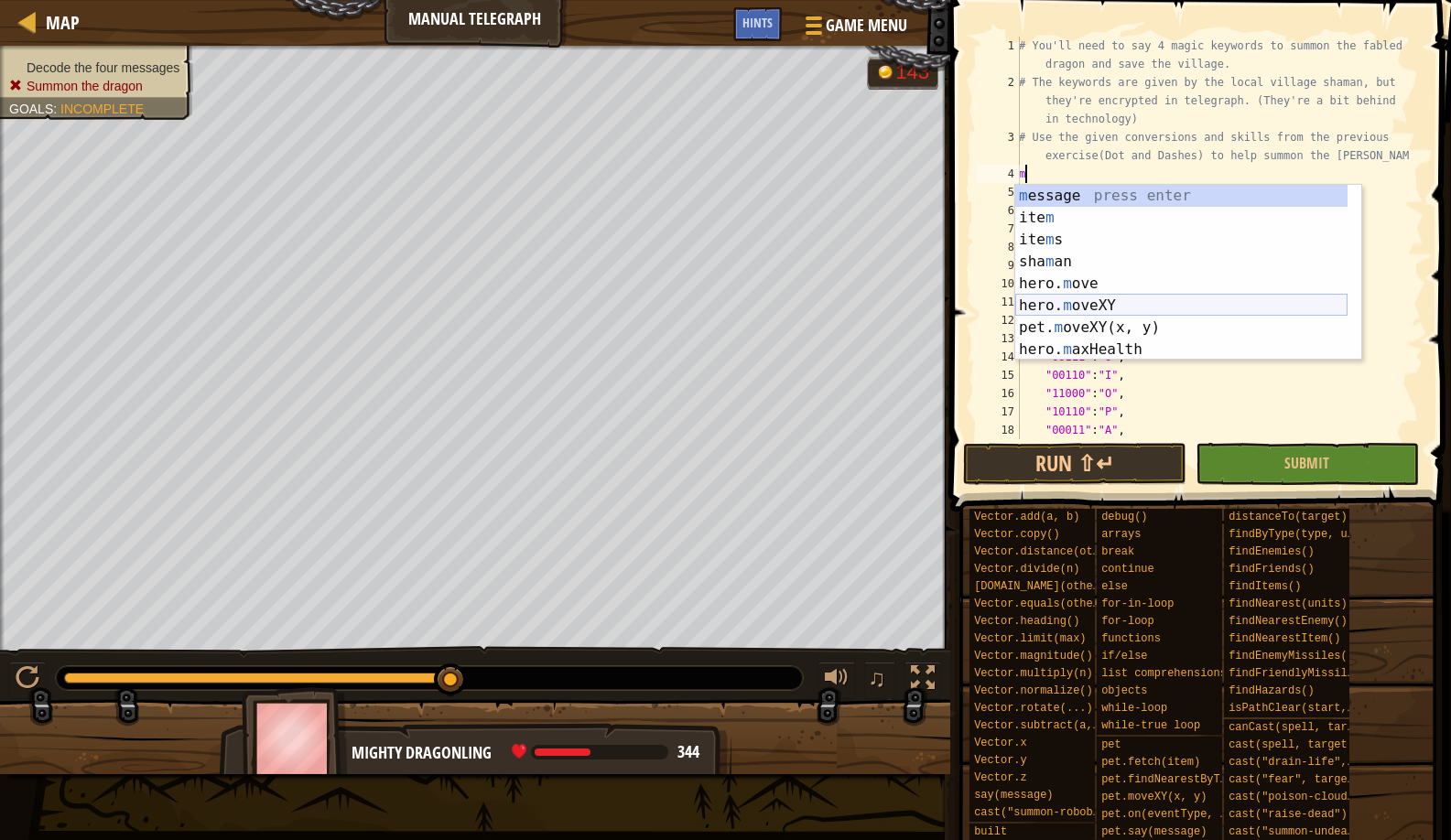
click at [1093, 299] on div "m essage press enter ite m press enter ite m s press enter sha m an press enter…" at bounding box center [1181, 294] width 333 height 219
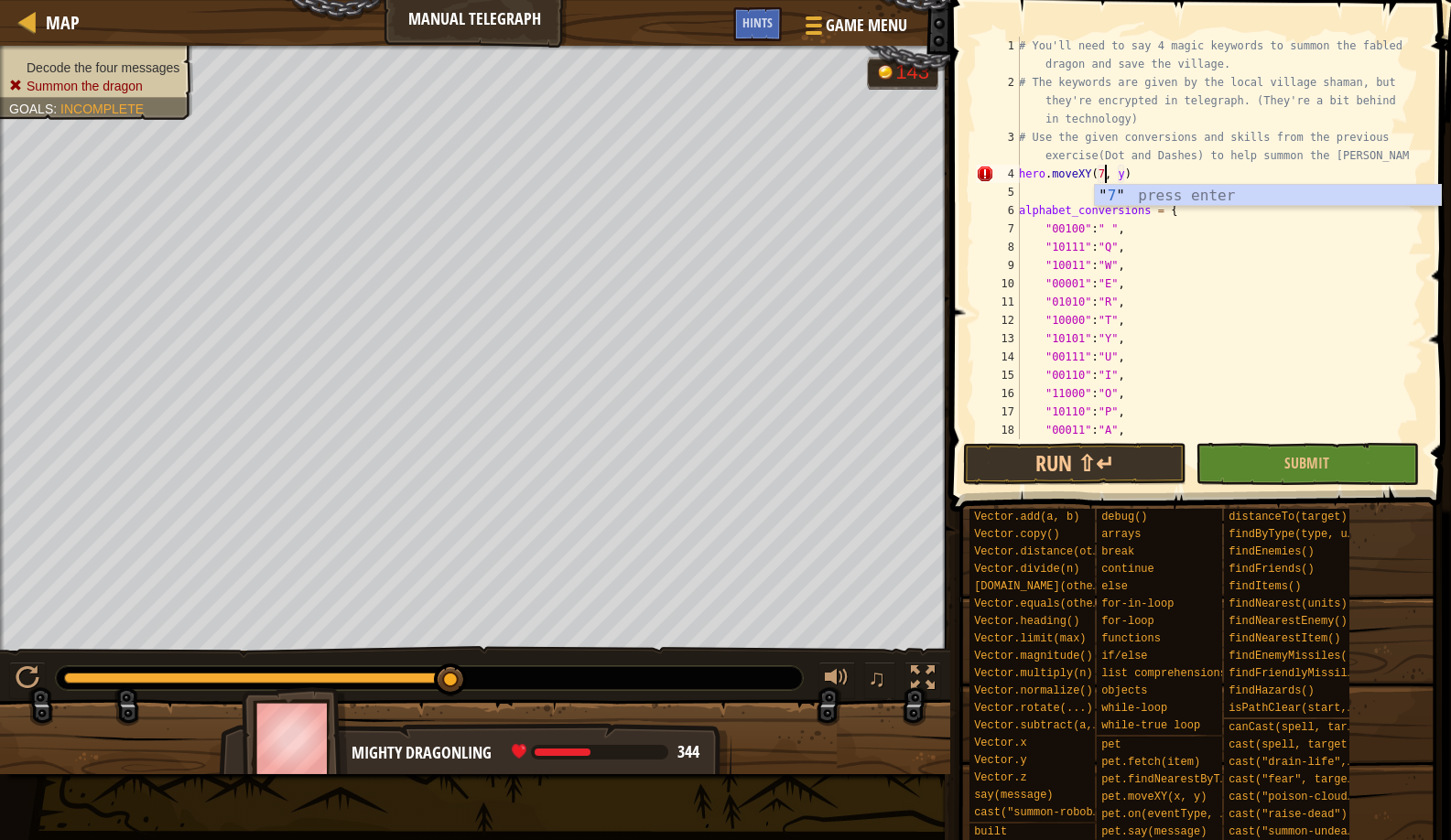
scroll to position [8, 7]
click at [1133, 167] on div "# You'll need to say 4 magic keywords to summon the fabled dragon and save the …" at bounding box center [1212, 265] width 394 height 458
click at [1053, 469] on button "Run ⇧↵" at bounding box center [1075, 464] width 223 height 42
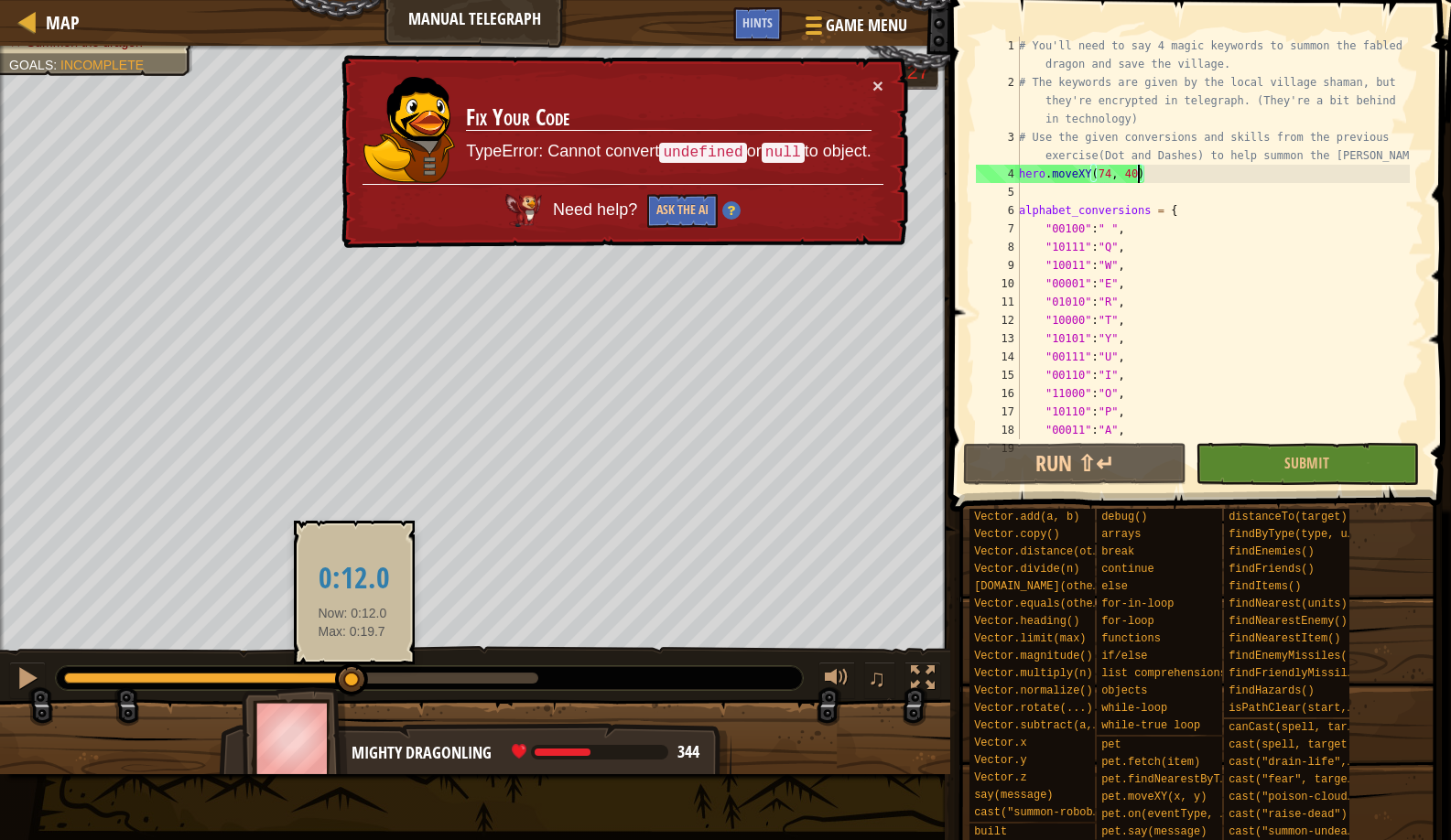
drag, startPoint x: 88, startPoint y: 692, endPoint x: 353, endPoint y: 689, distance: 265.0
click at [353, 689] on div at bounding box center [351, 679] width 33 height 33
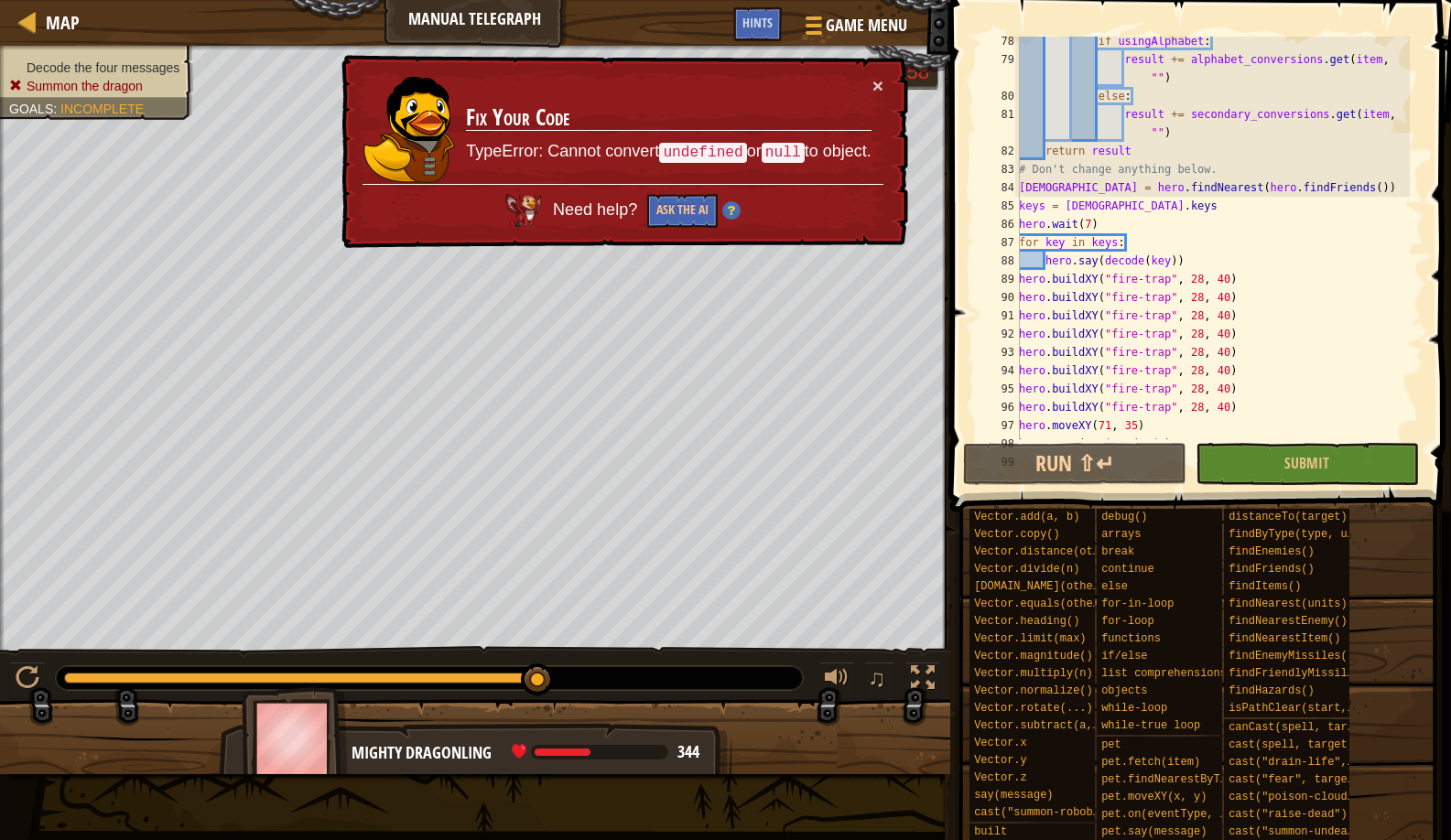
scroll to position [1593, 0]
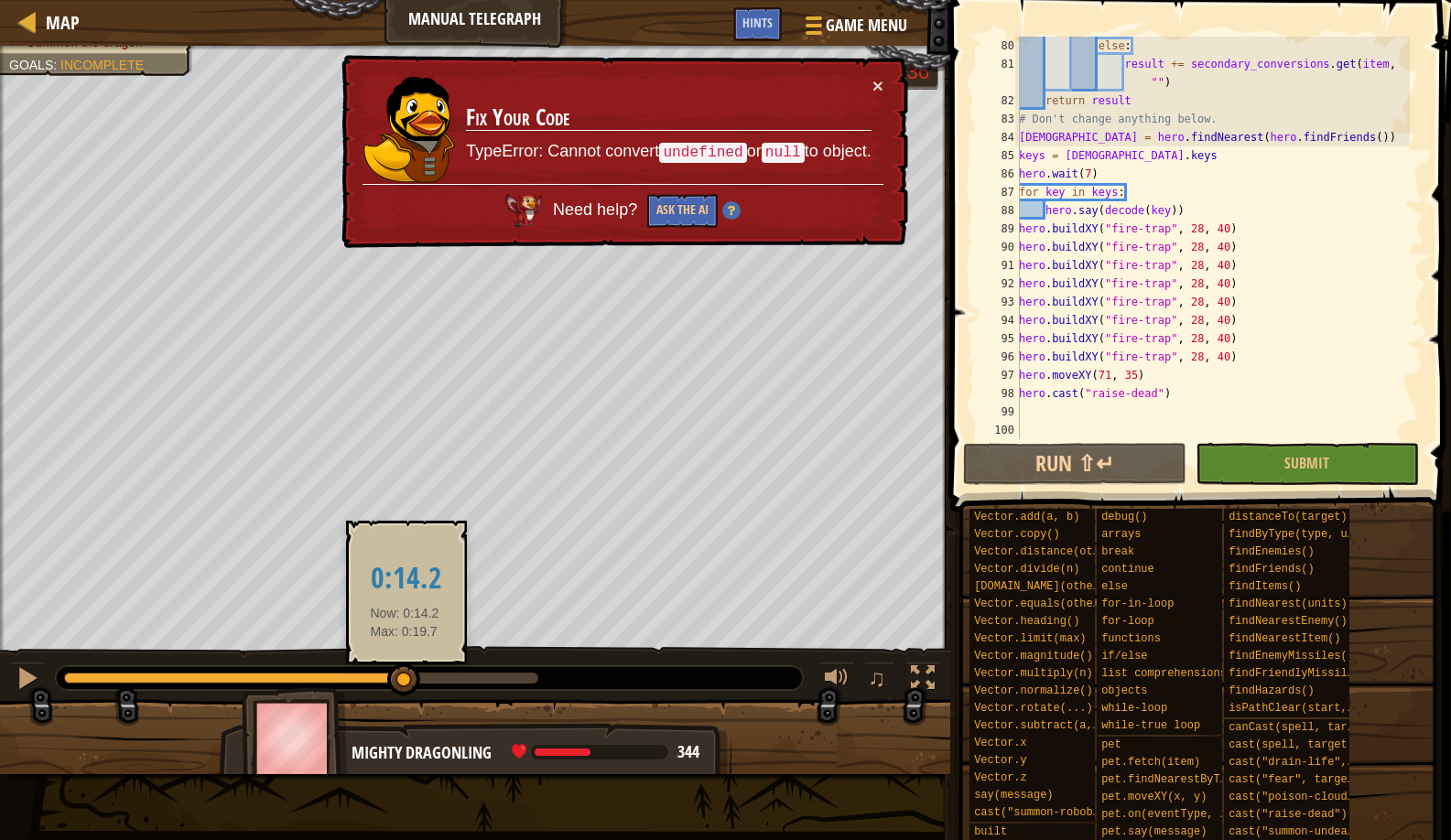
drag, startPoint x: 533, startPoint y: 686, endPoint x: 405, endPoint y: 676, distance: 128.4
click at [405, 676] on div at bounding box center [403, 679] width 33 height 33
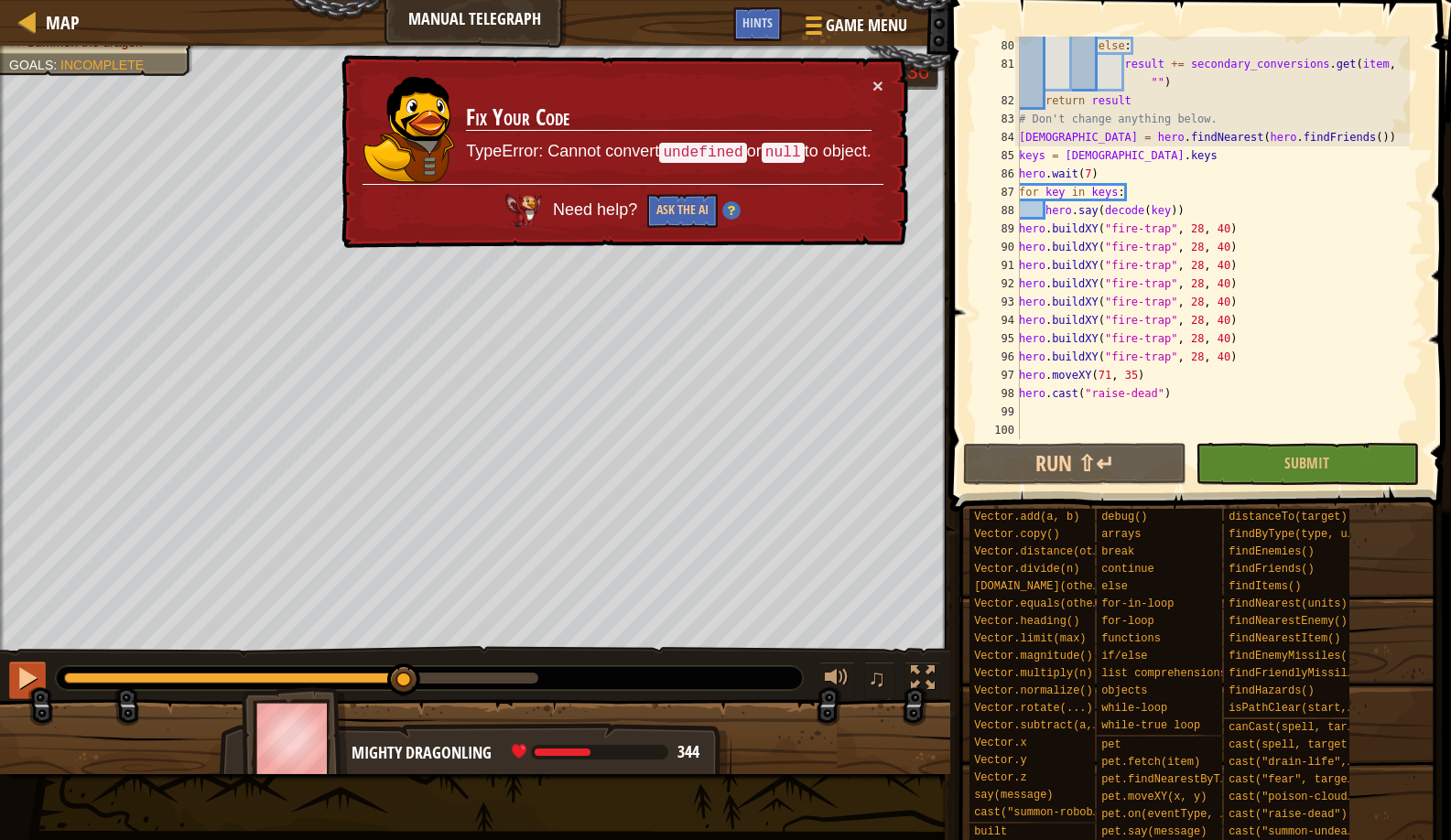
click at [40, 667] on button at bounding box center [27, 681] width 37 height 38
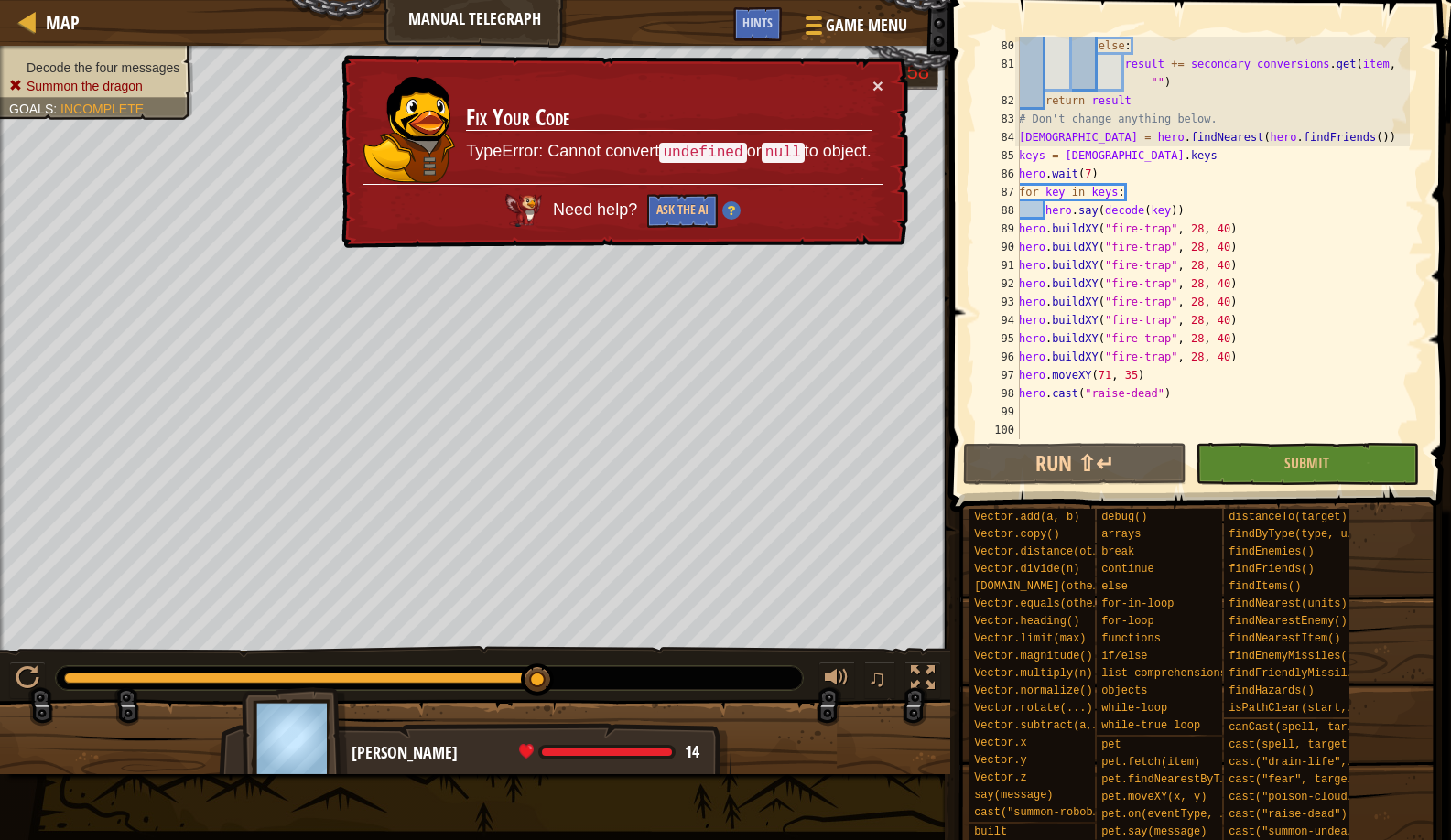
click at [1089, 173] on div "else : result += secondary_conversions . get ( item , "" ) return result # Don'…" at bounding box center [1212, 256] width 394 height 440
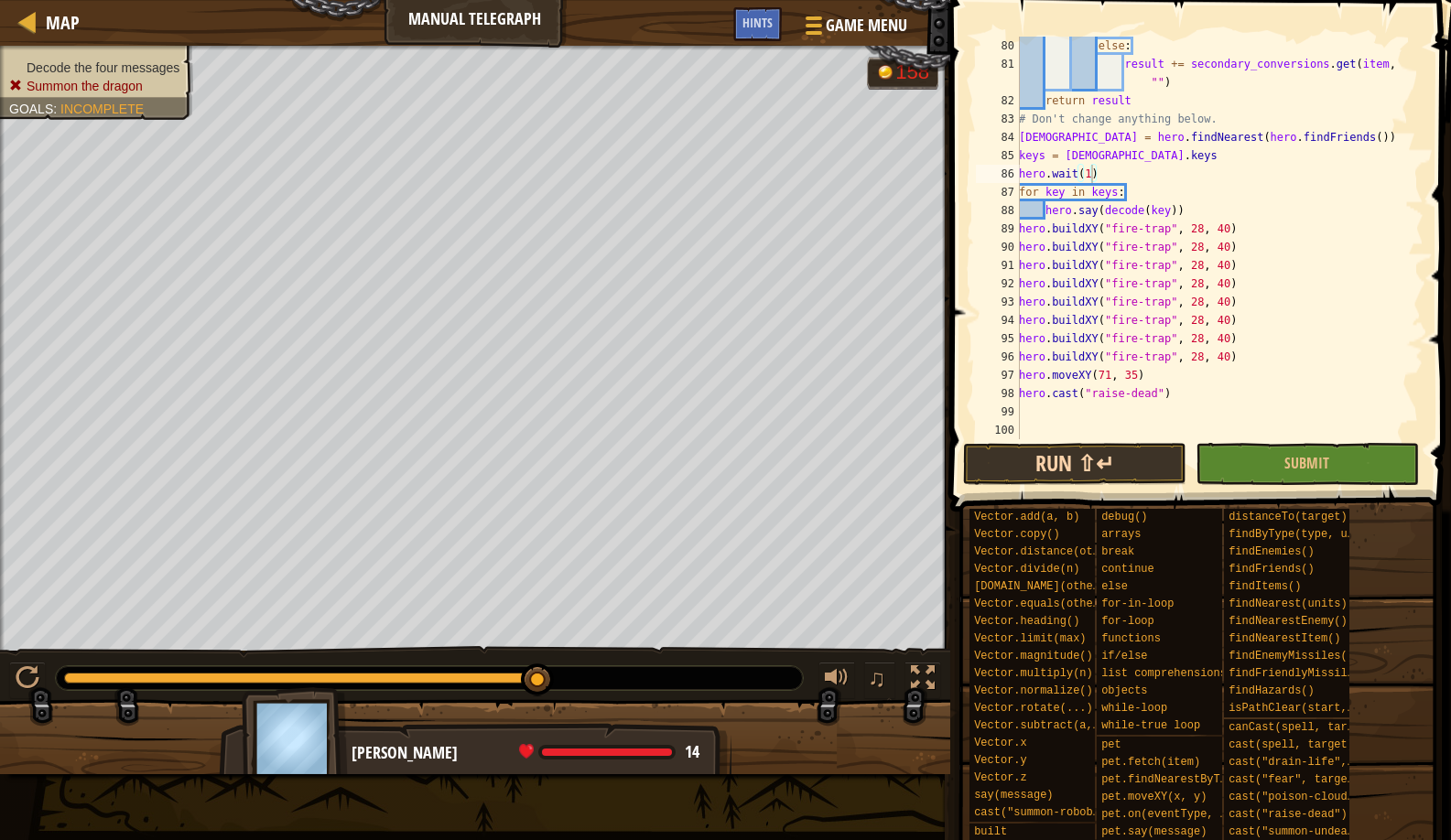
click at [1055, 462] on button "Run ⇧↵" at bounding box center [1075, 464] width 223 height 42
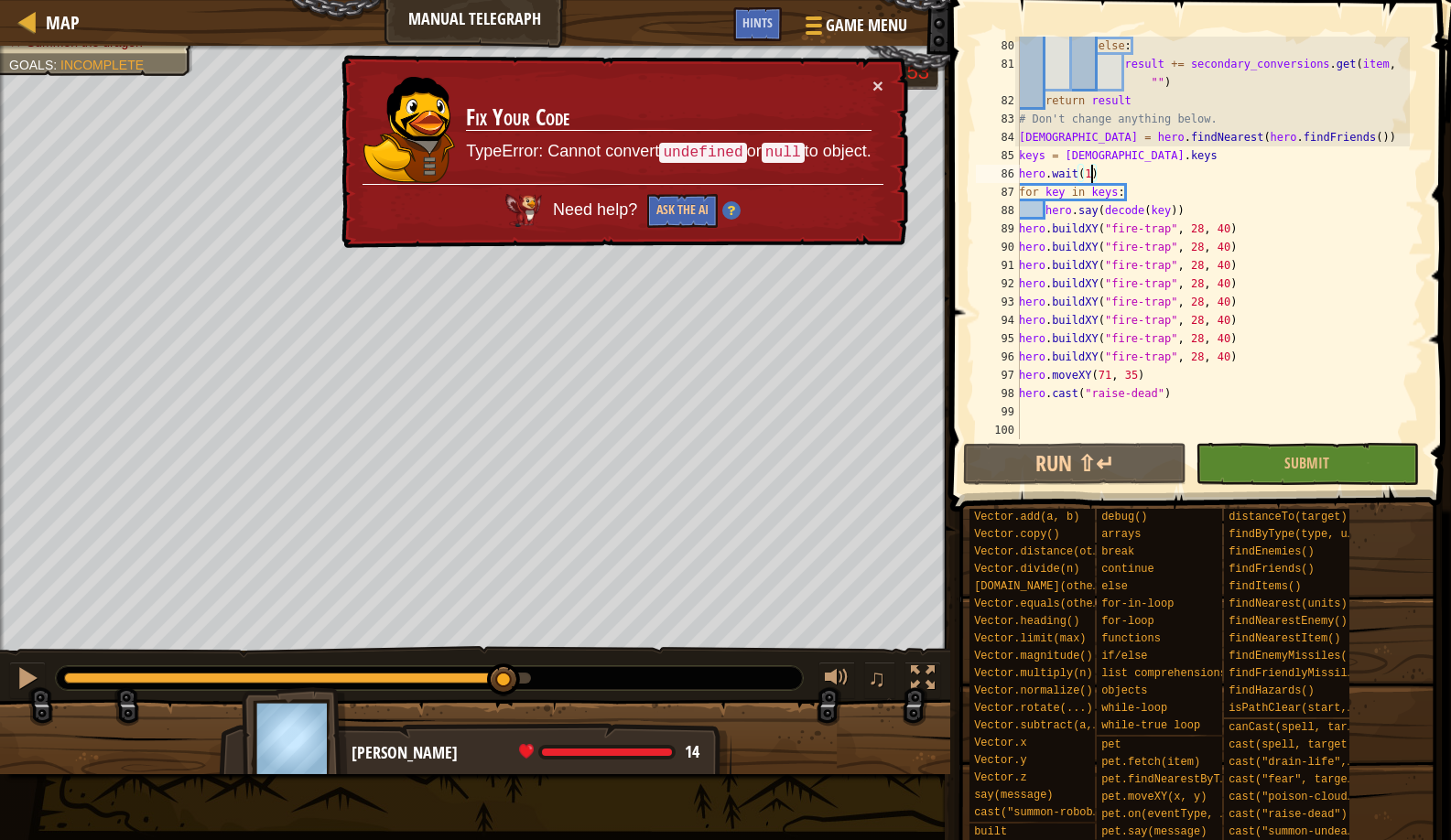
click at [505, 628] on div "Decode the four messages Summon the dragon Goals : Incomplete G reen B lack V i…" at bounding box center [725, 410] width 1451 height 729
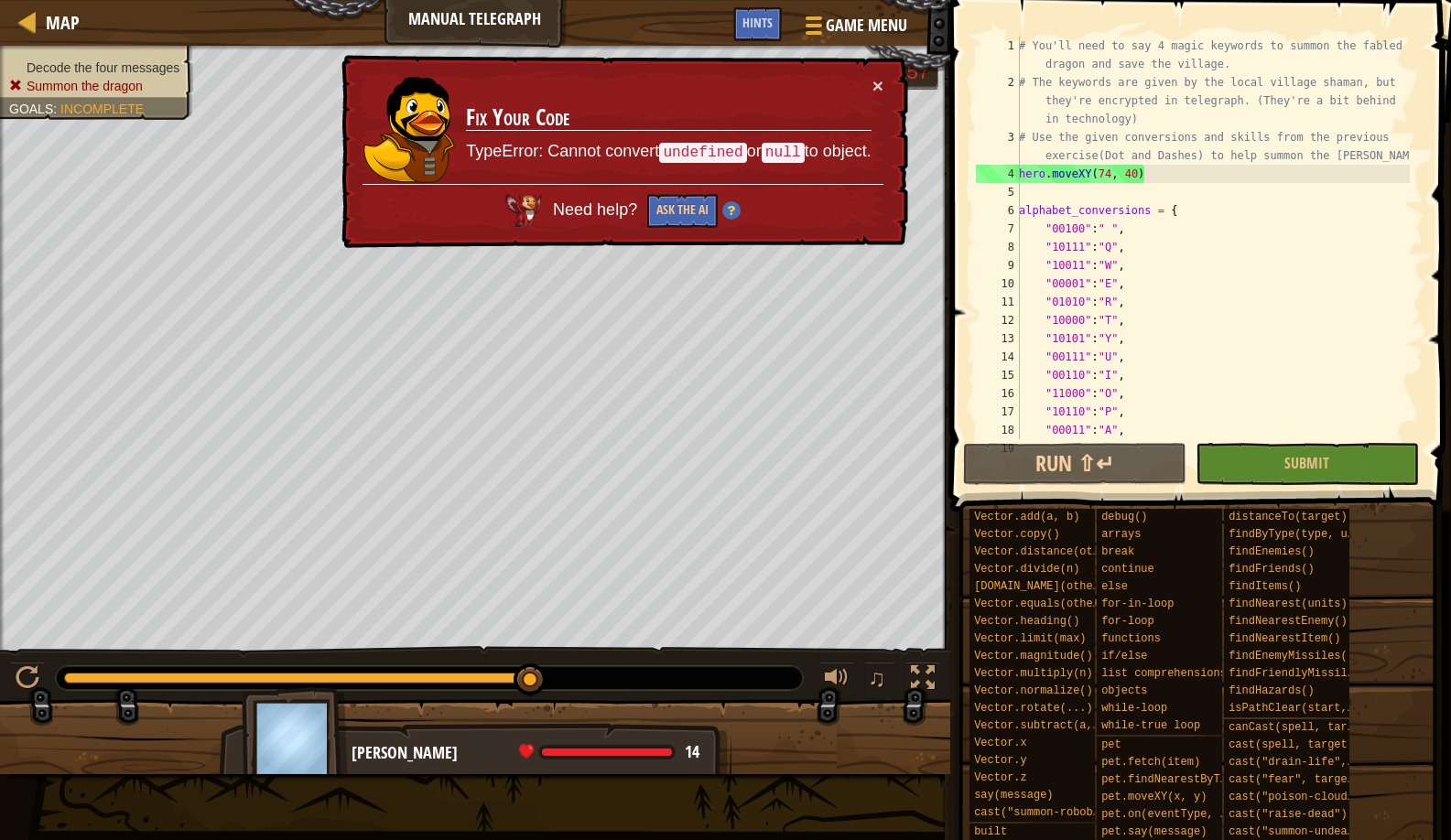
scroll to position [0, 0]
click at [1136, 171] on div "# You'll need to say 4 magic keywords to summon the fabled dragon and save the …" at bounding box center [1212, 265] width 394 height 458
click at [1131, 170] on div "# You'll need to say 4 magic keywords to summon the fabled dragon and save the …" at bounding box center [1212, 265] width 394 height 458
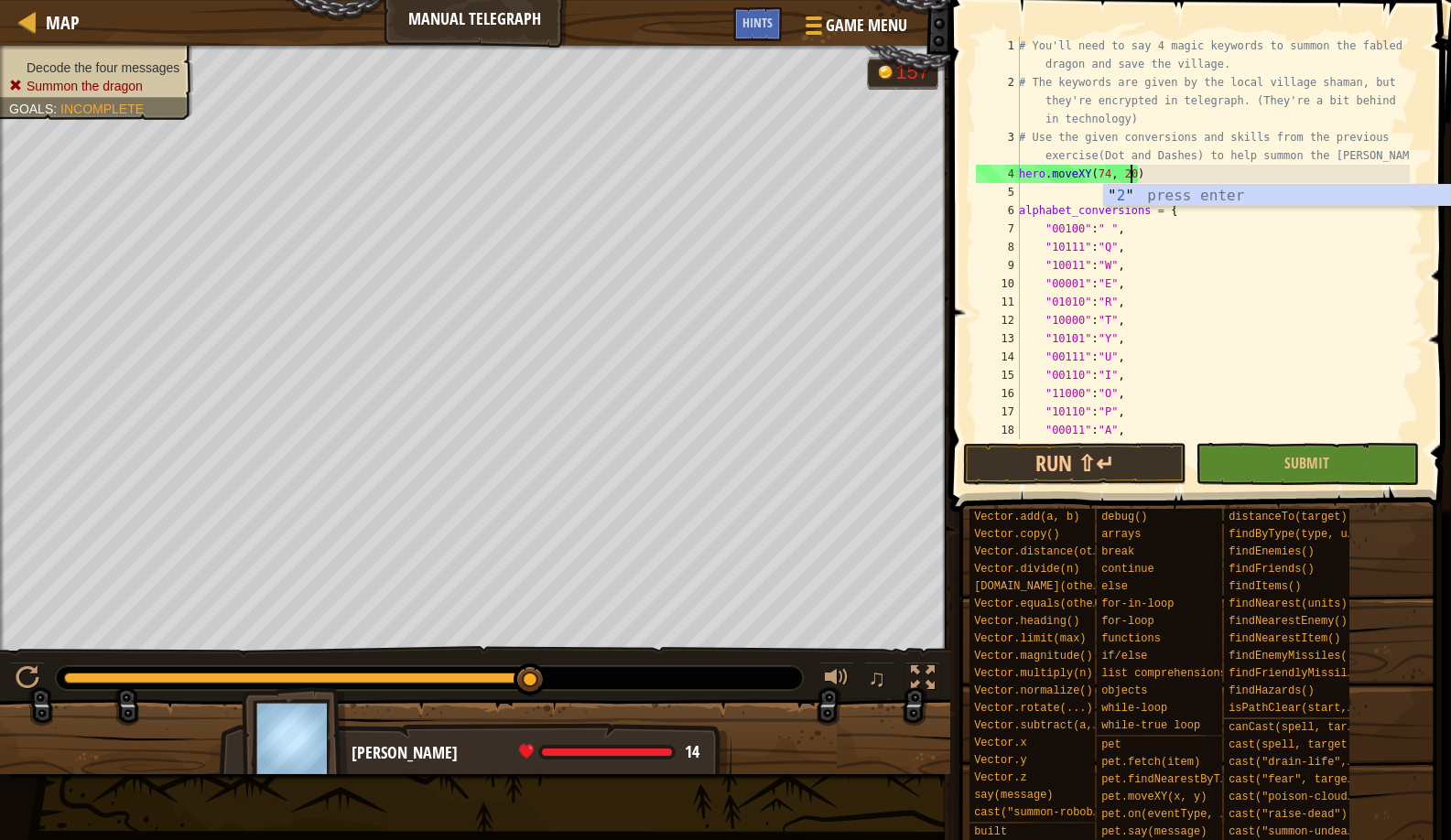
scroll to position [8, 9]
click at [1075, 490] on span at bounding box center [1198, 761] width 488 height 542
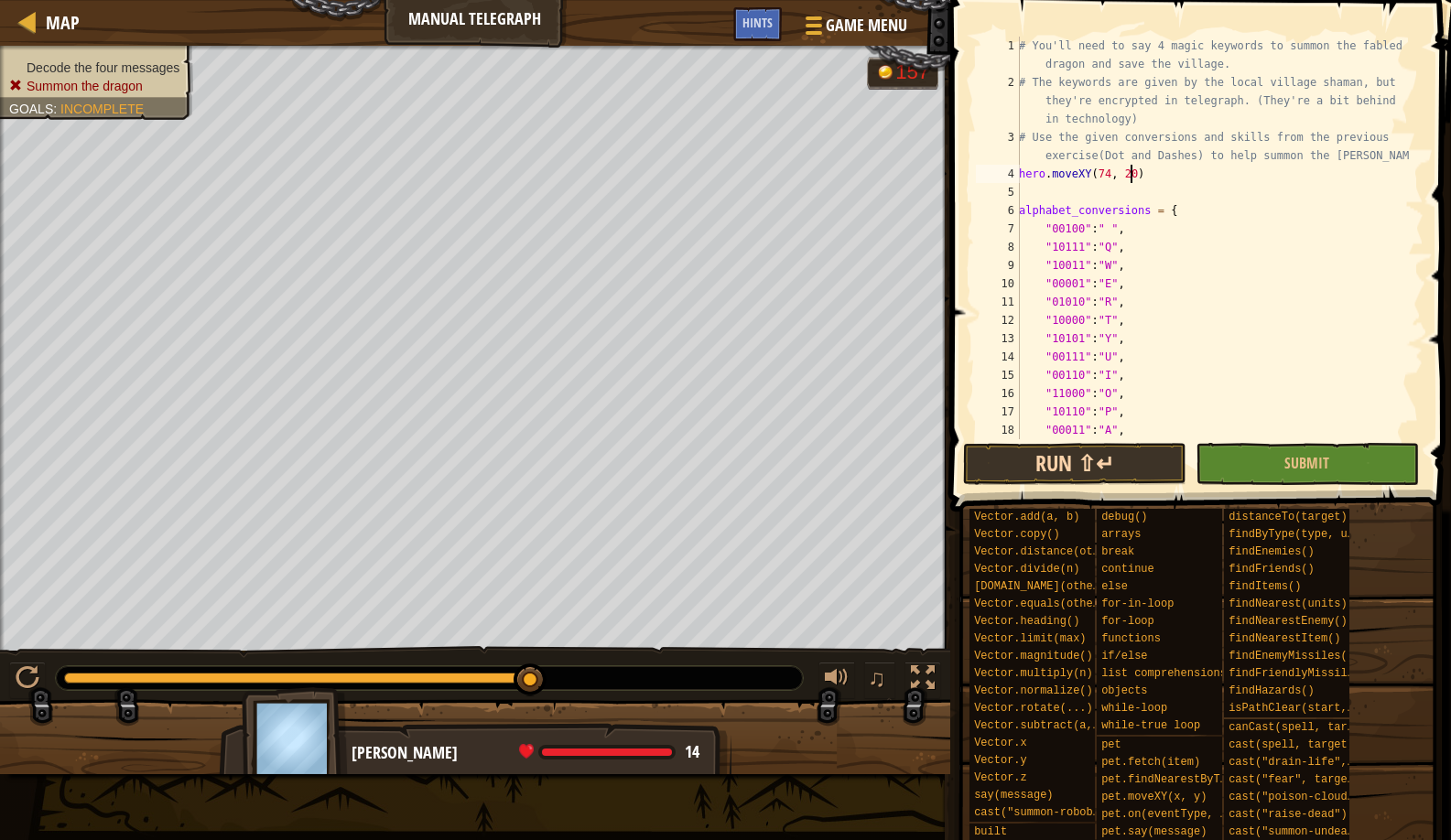
click at [1070, 470] on button "Run ⇧↵" at bounding box center [1075, 464] width 223 height 42
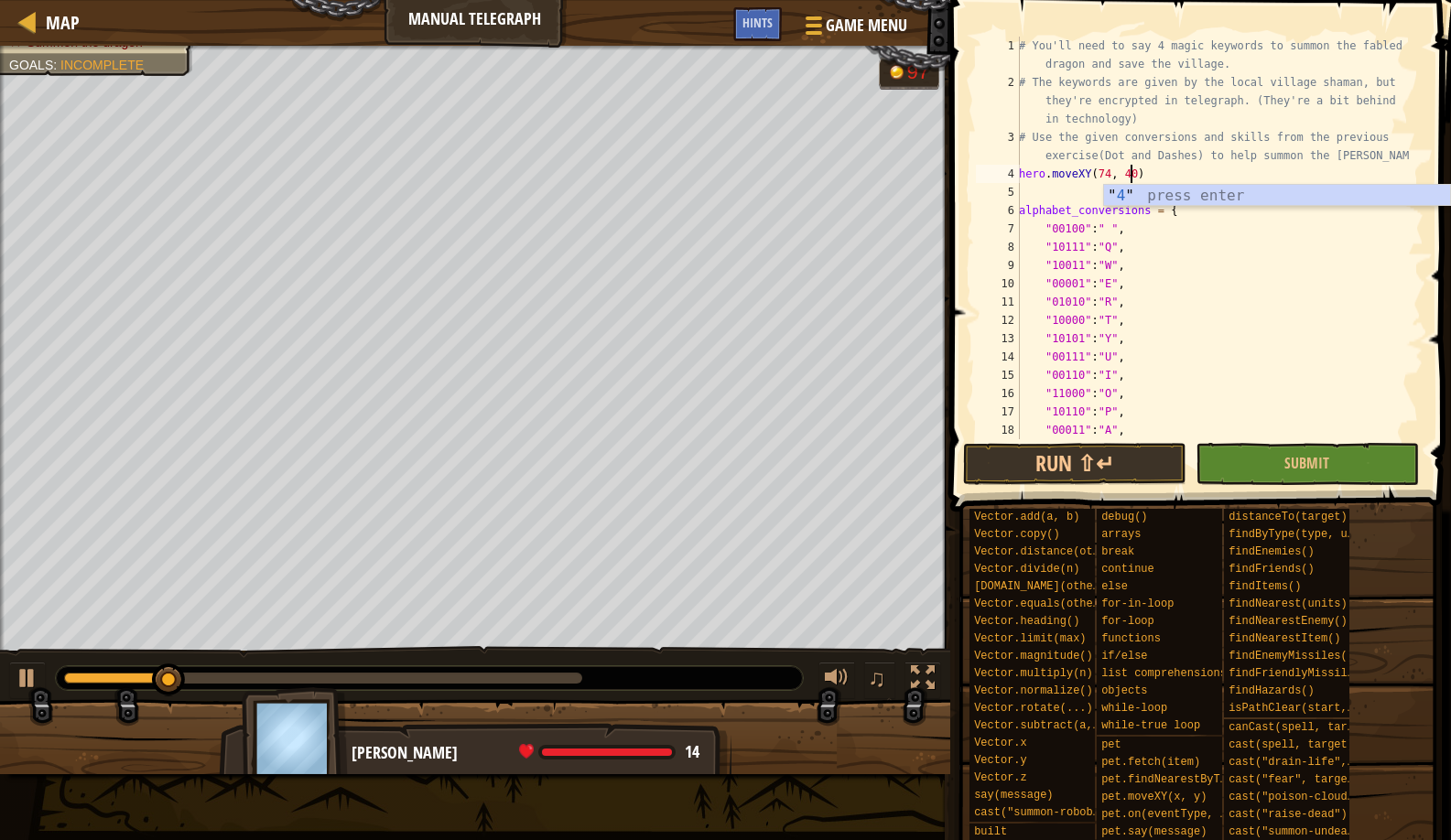
click at [1101, 177] on div "# You'll need to say 4 magic keywords to summon the fabled dragon and save the …" at bounding box center [1212, 265] width 394 height 458
click at [1105, 172] on div "# You'll need to say 4 magic keywords to summon the fabled dragon and save the …" at bounding box center [1212, 265] width 394 height 458
click at [1050, 473] on button "Run ⇧↵" at bounding box center [1075, 464] width 223 height 42
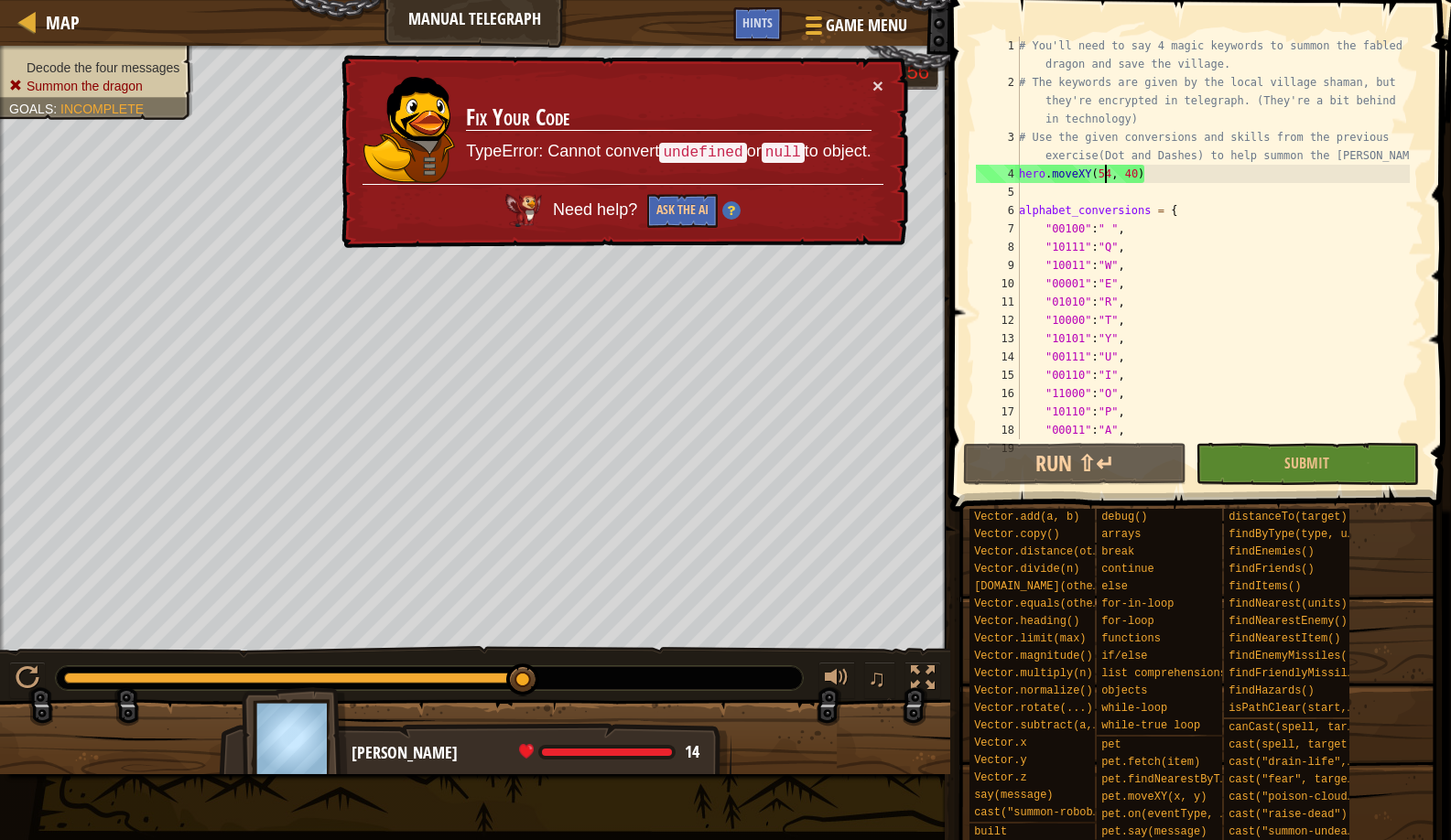
click at [534, 644] on div "Decode the four messages Summon the dragon Goals : Incomplete G reen B lack V i…" at bounding box center [725, 410] width 1451 height 729
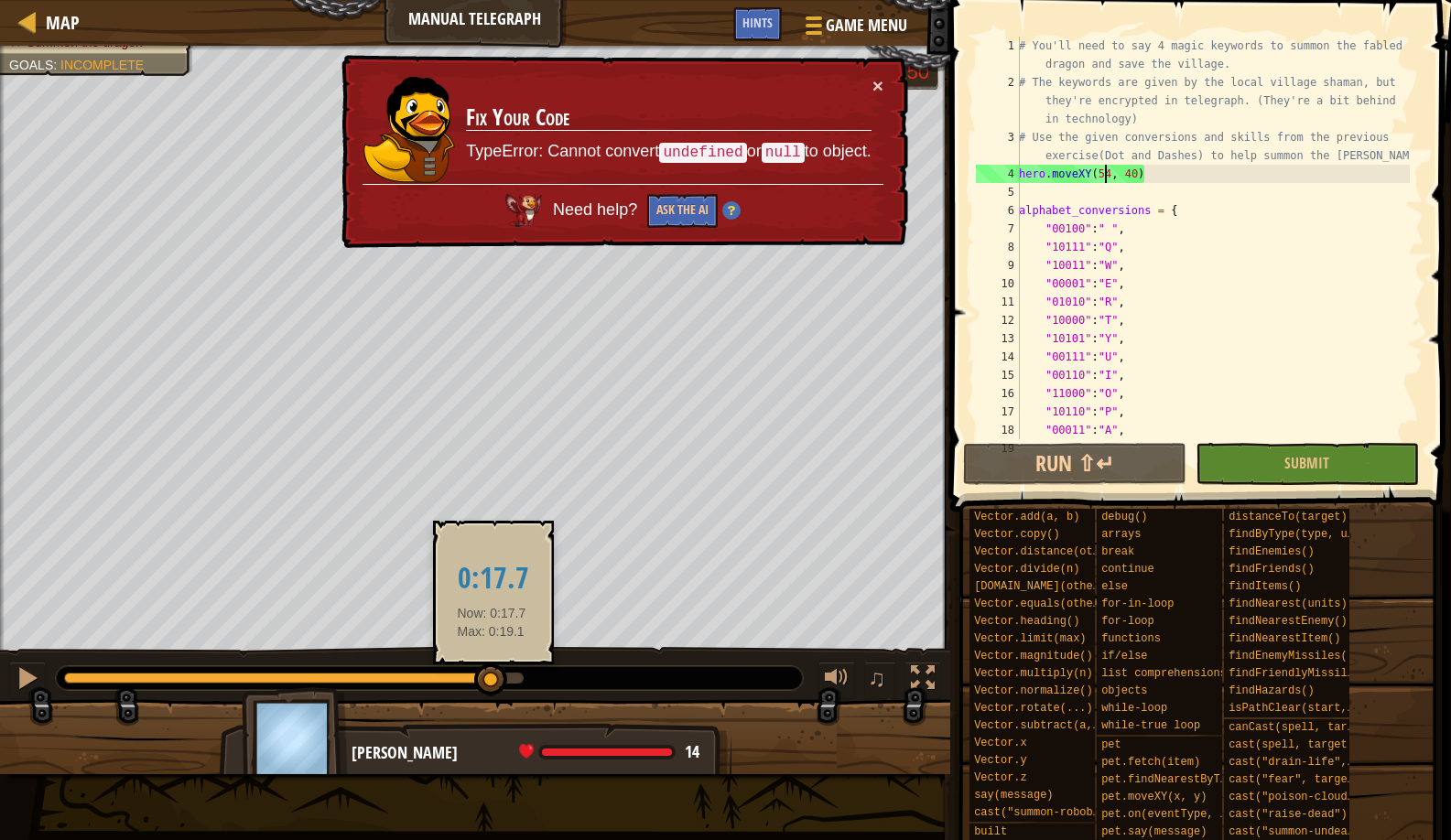
drag, startPoint x: 107, startPoint y: 680, endPoint x: 492, endPoint y: 678, distance: 385.0
click at [492, 678] on div at bounding box center [491, 679] width 33 height 33
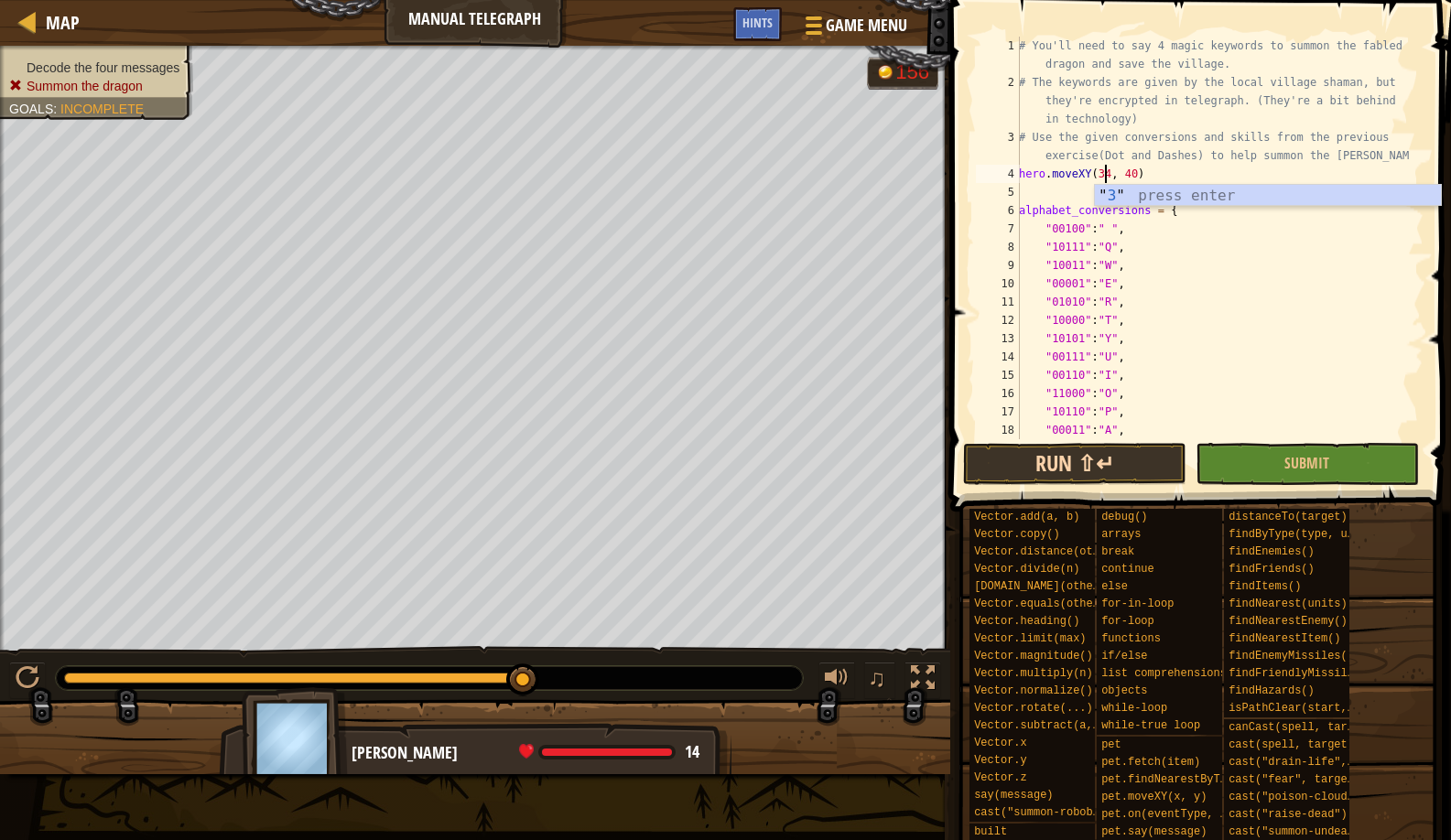
type textarea "hero.moveXY(34, 40)"
click at [1032, 470] on button "Run ⇧↵" at bounding box center [1075, 464] width 223 height 42
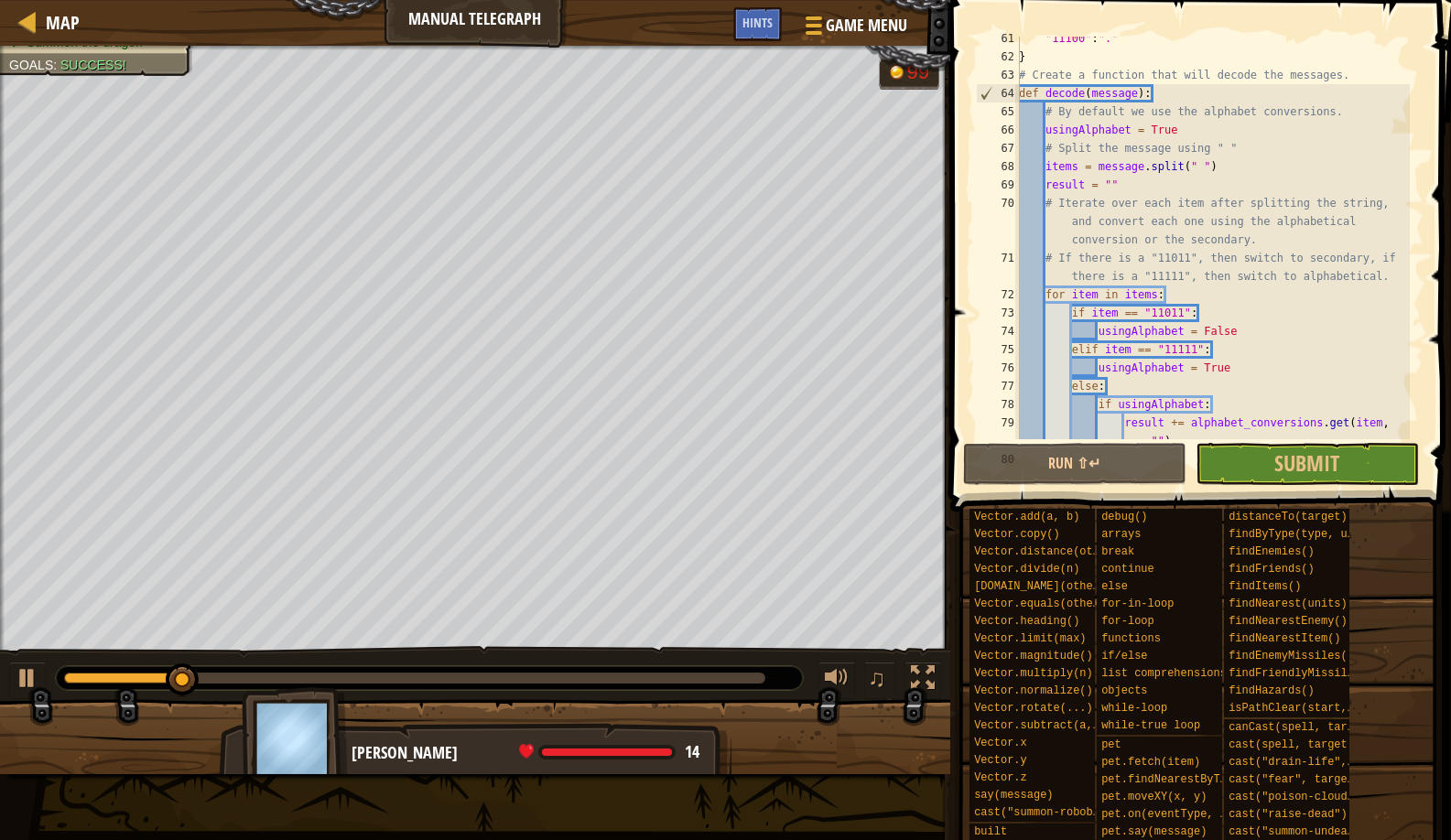
scroll to position [1593, 0]
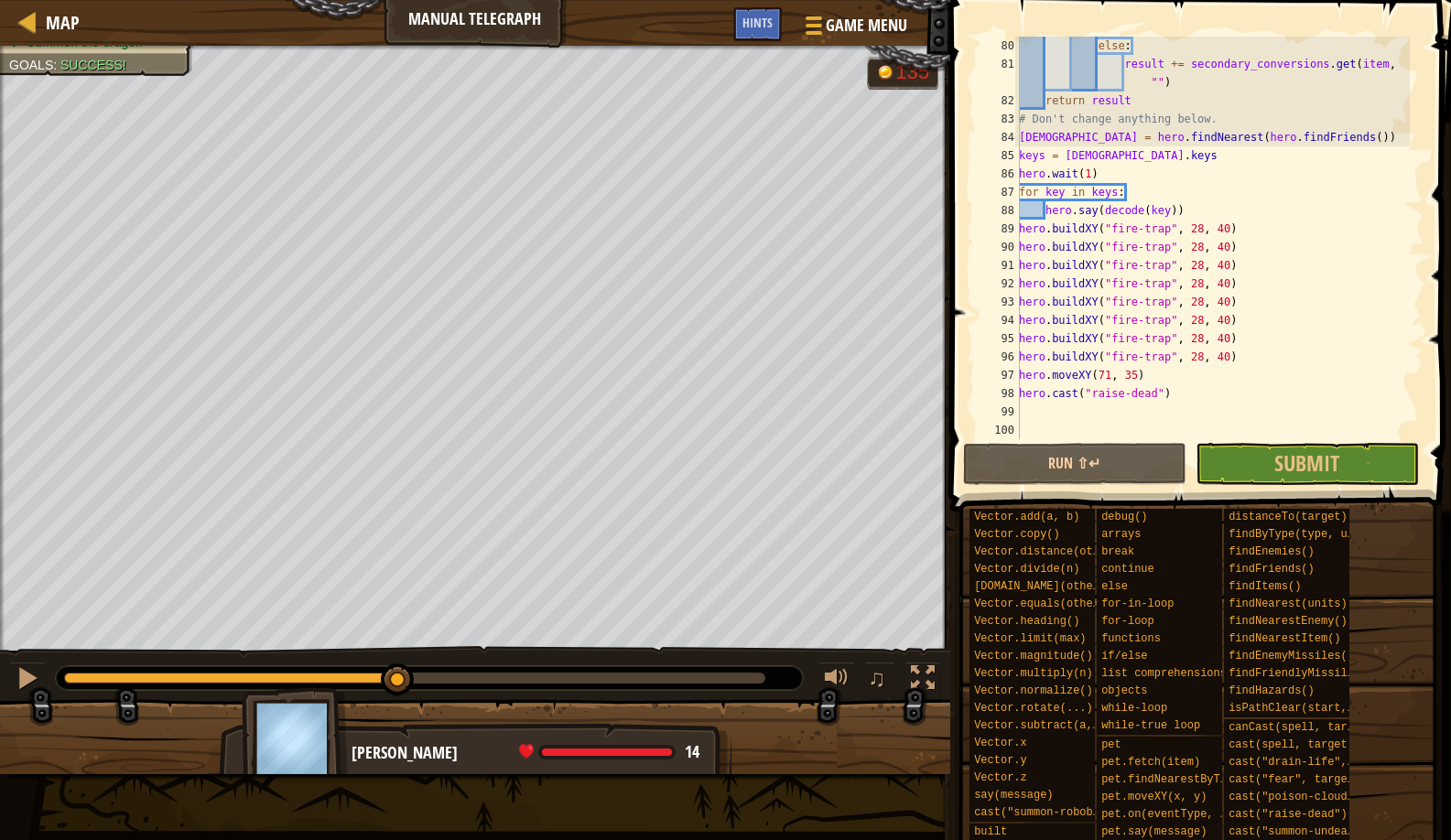
drag, startPoint x: 259, startPoint y: 674, endPoint x: 397, endPoint y: 659, distance: 138.8
click at [397, 659] on div "♫" at bounding box center [475, 673] width 950 height 55
drag, startPoint x: 422, startPoint y: 694, endPoint x: 754, endPoint y: 659, distance: 333.8
click at [754, 659] on div "♫" at bounding box center [475, 673] width 950 height 55
click at [79, 32] on div "Map Manual Telegraph Game Menu Done Hints" at bounding box center [475, 23] width 950 height 46
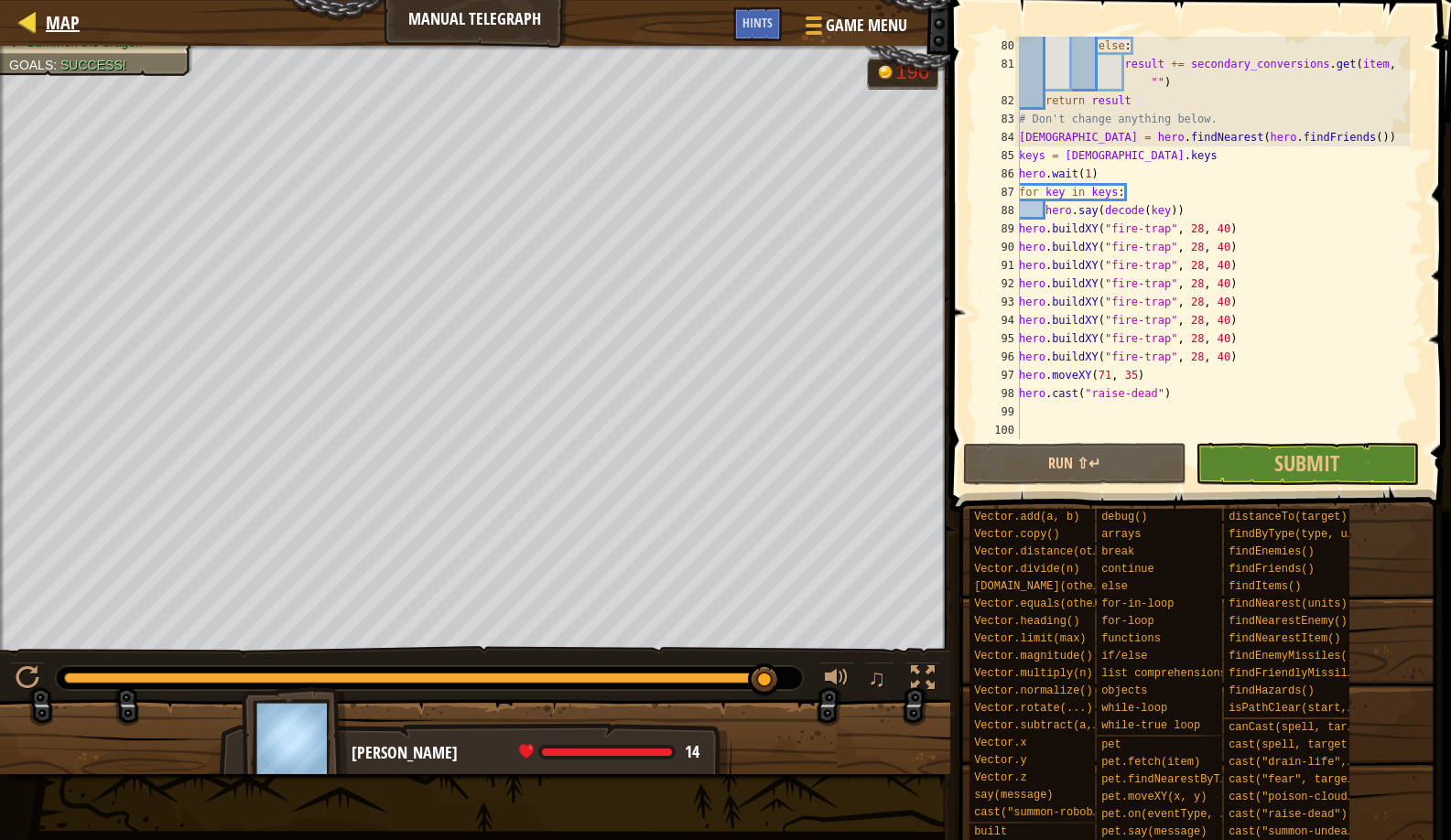
click at [63, 35] on div "Map" at bounding box center [58, 23] width 43 height 46
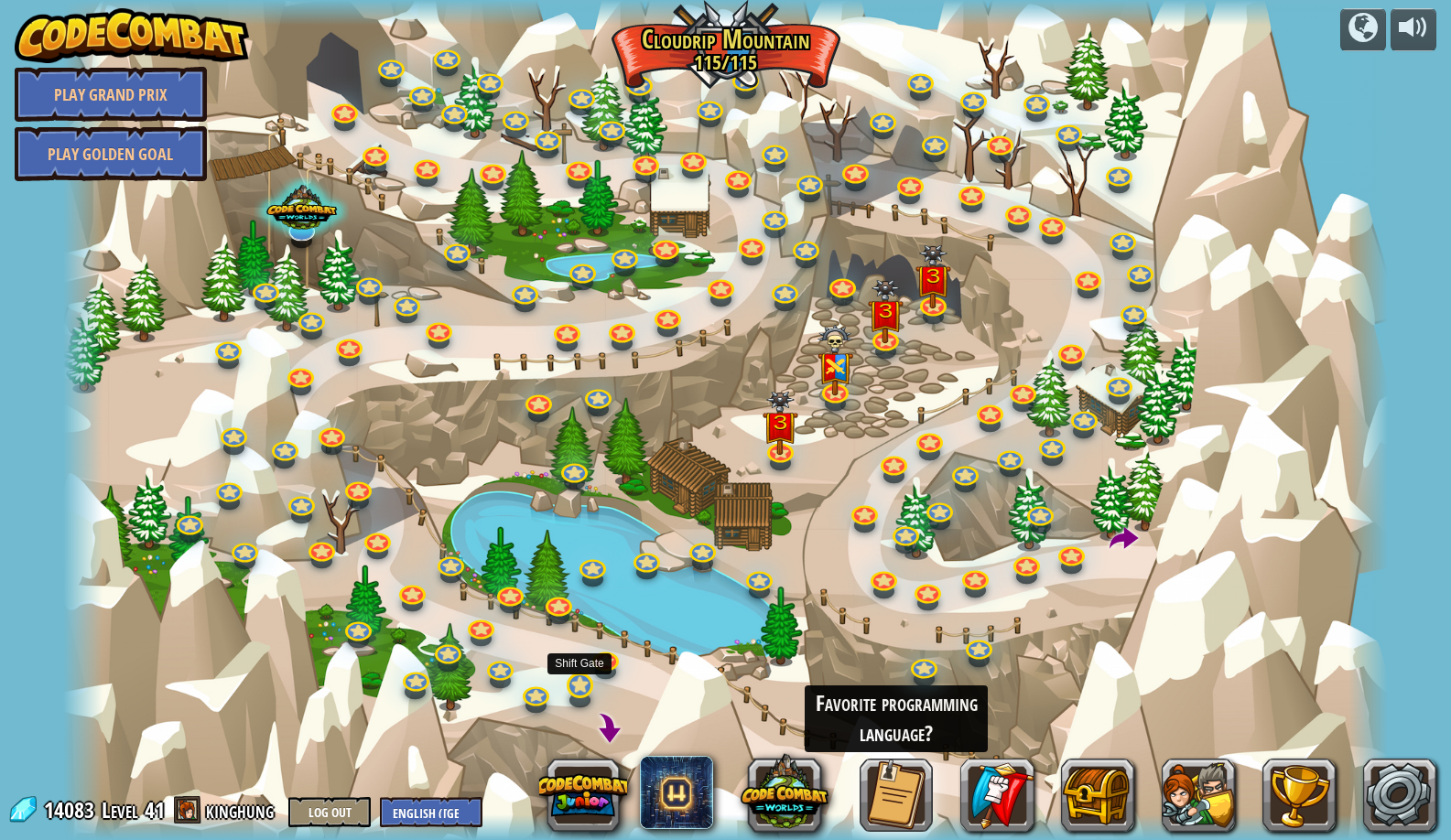
click at [584, 686] on link at bounding box center [578, 684] width 37 height 37
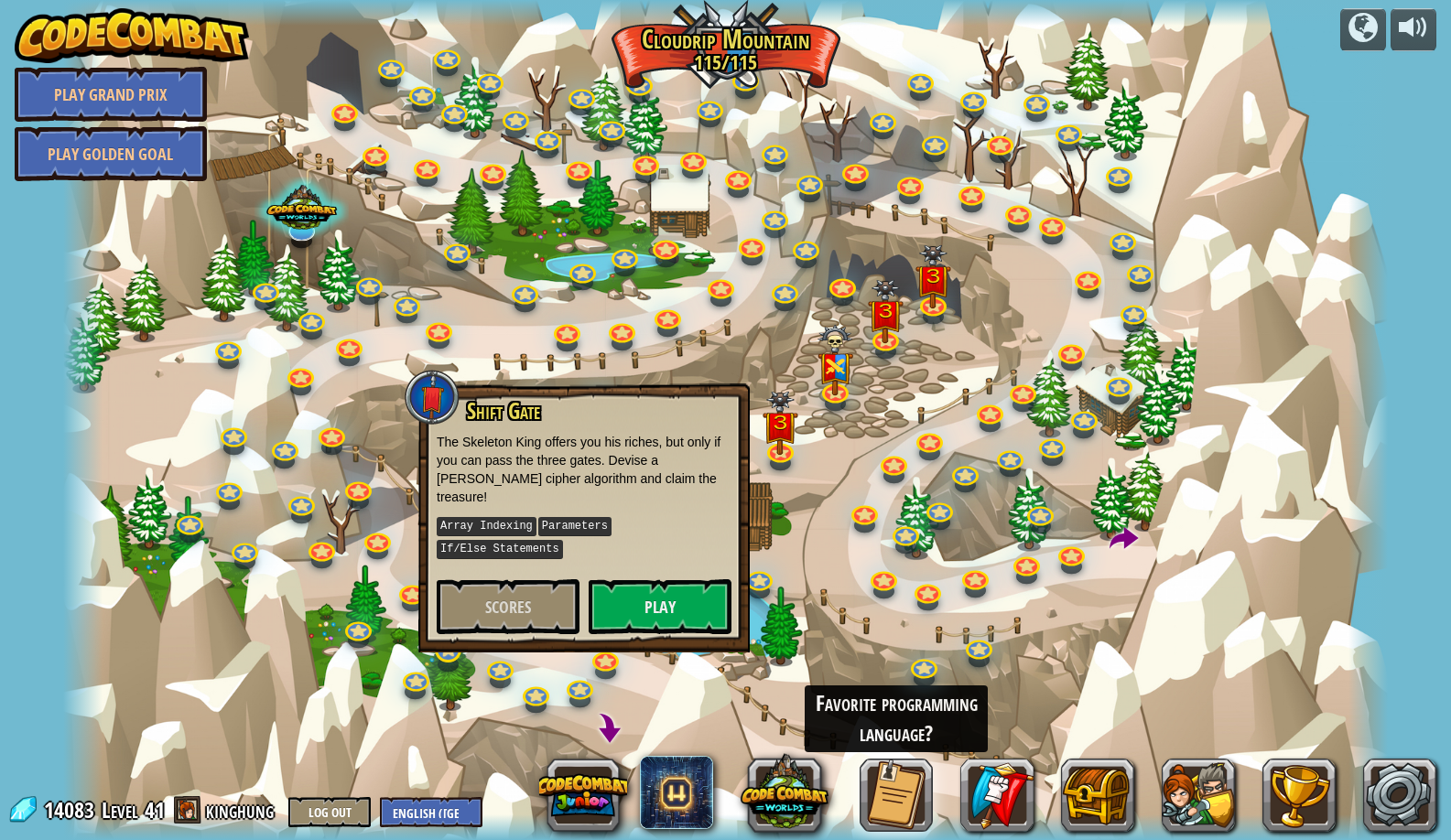
click at [461, 655] on link at bounding box center [446, 648] width 37 height 37
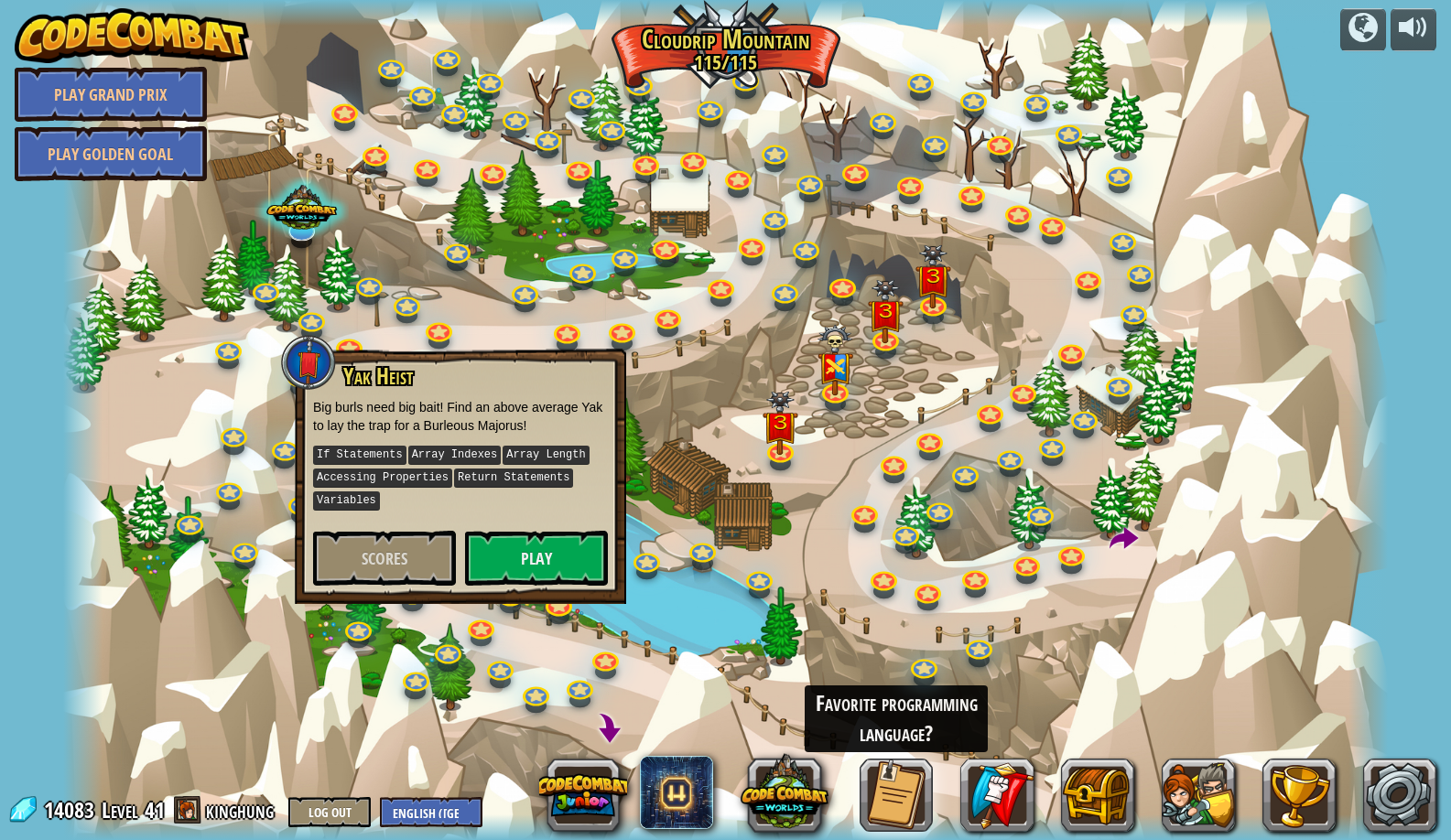
click at [568, 674] on div at bounding box center [726, 420] width 1325 height 840
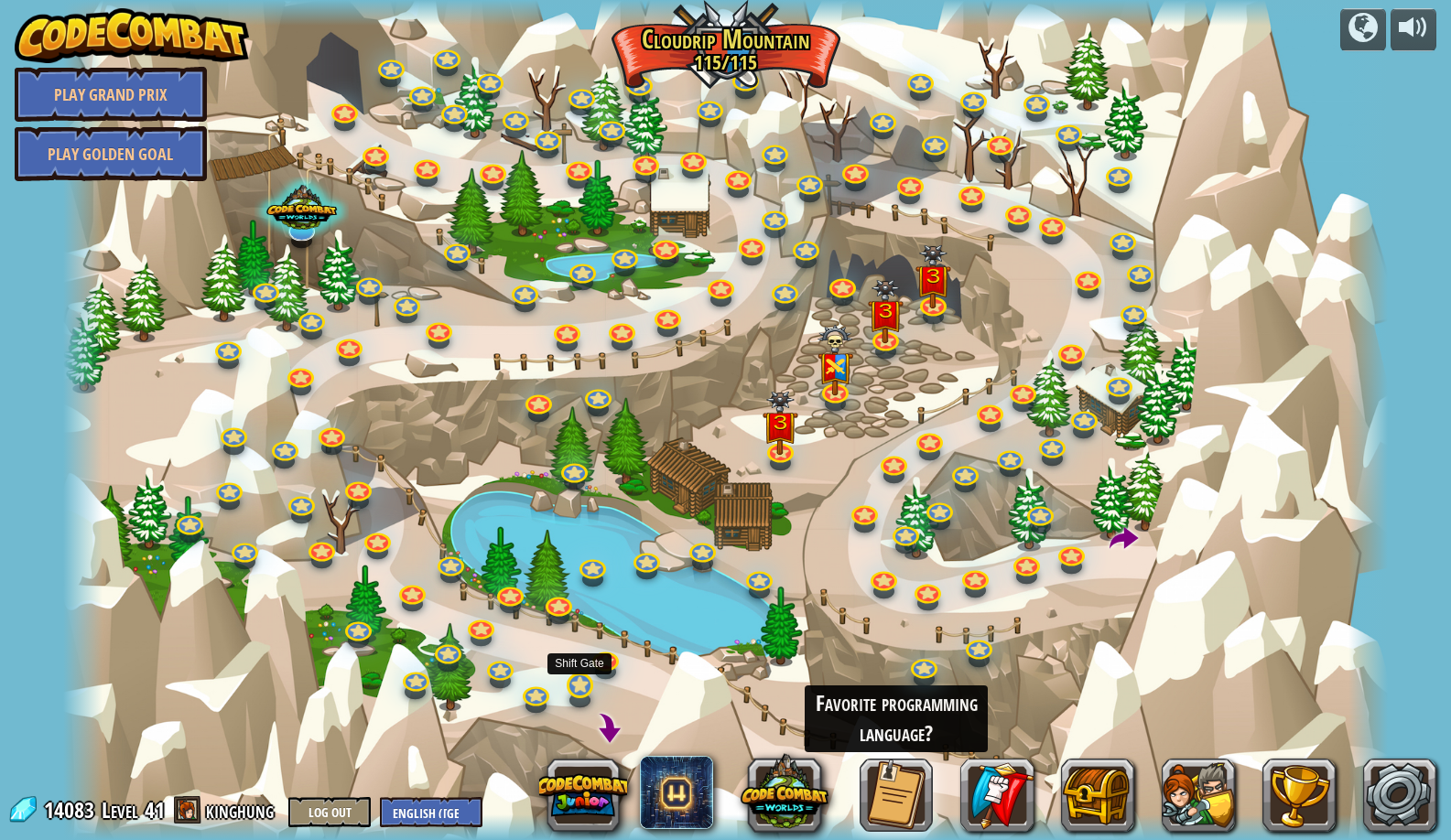
click at [579, 692] on link at bounding box center [578, 684] width 37 height 37
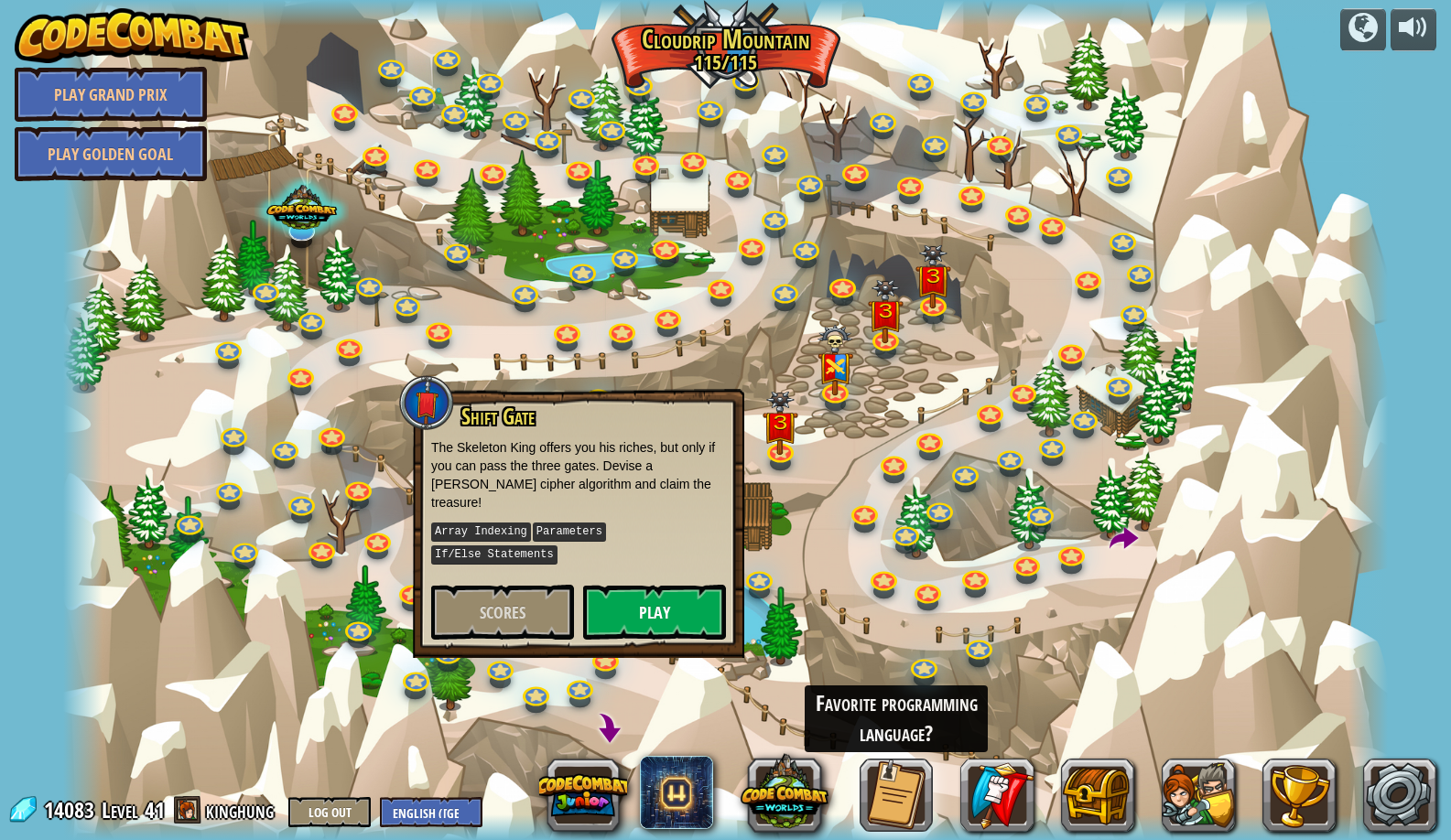
click at [653, 585] on button "Play" at bounding box center [654, 612] width 143 height 55
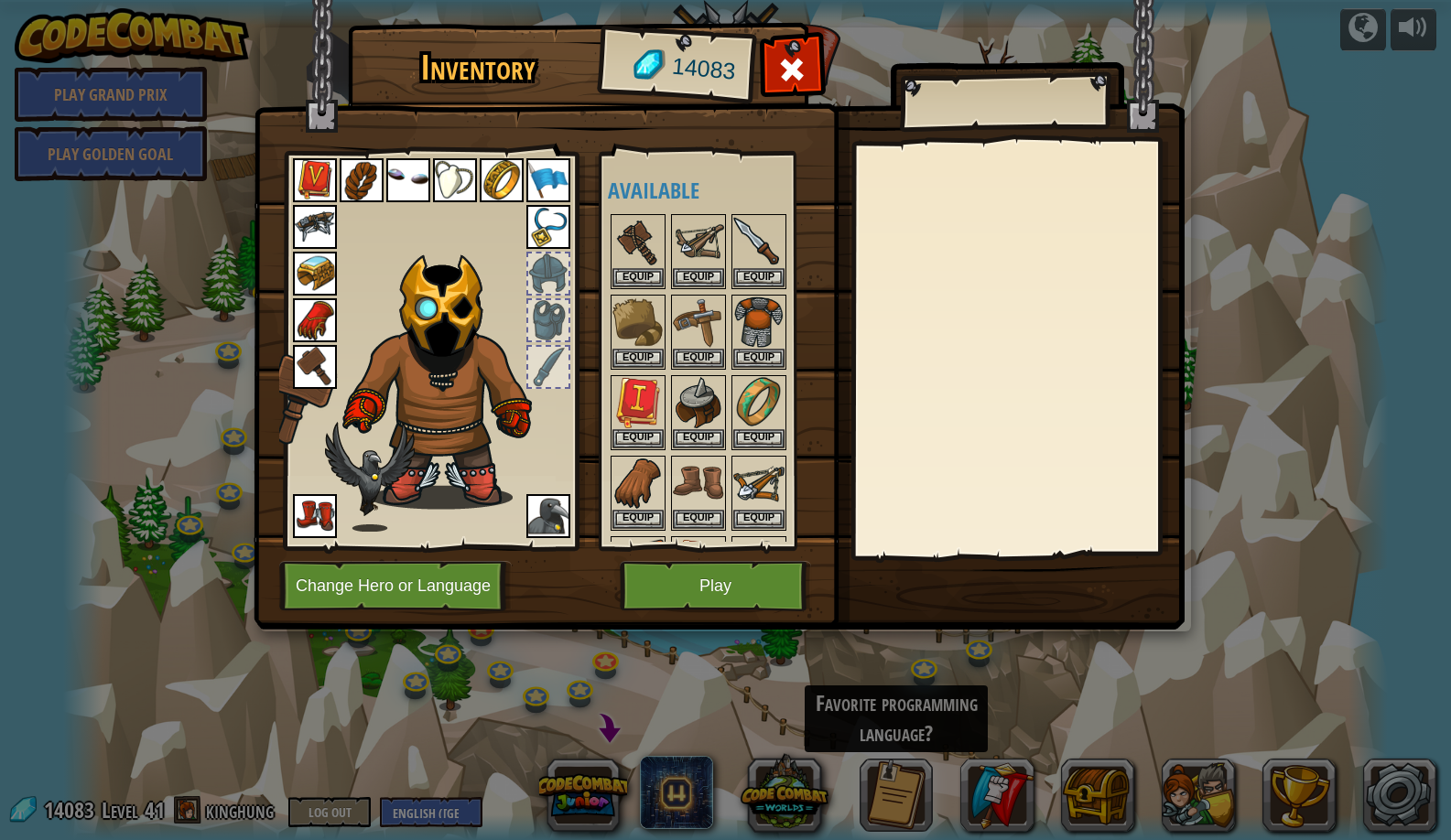
click at [690, 591] on button "Play" at bounding box center [715, 586] width 192 height 51
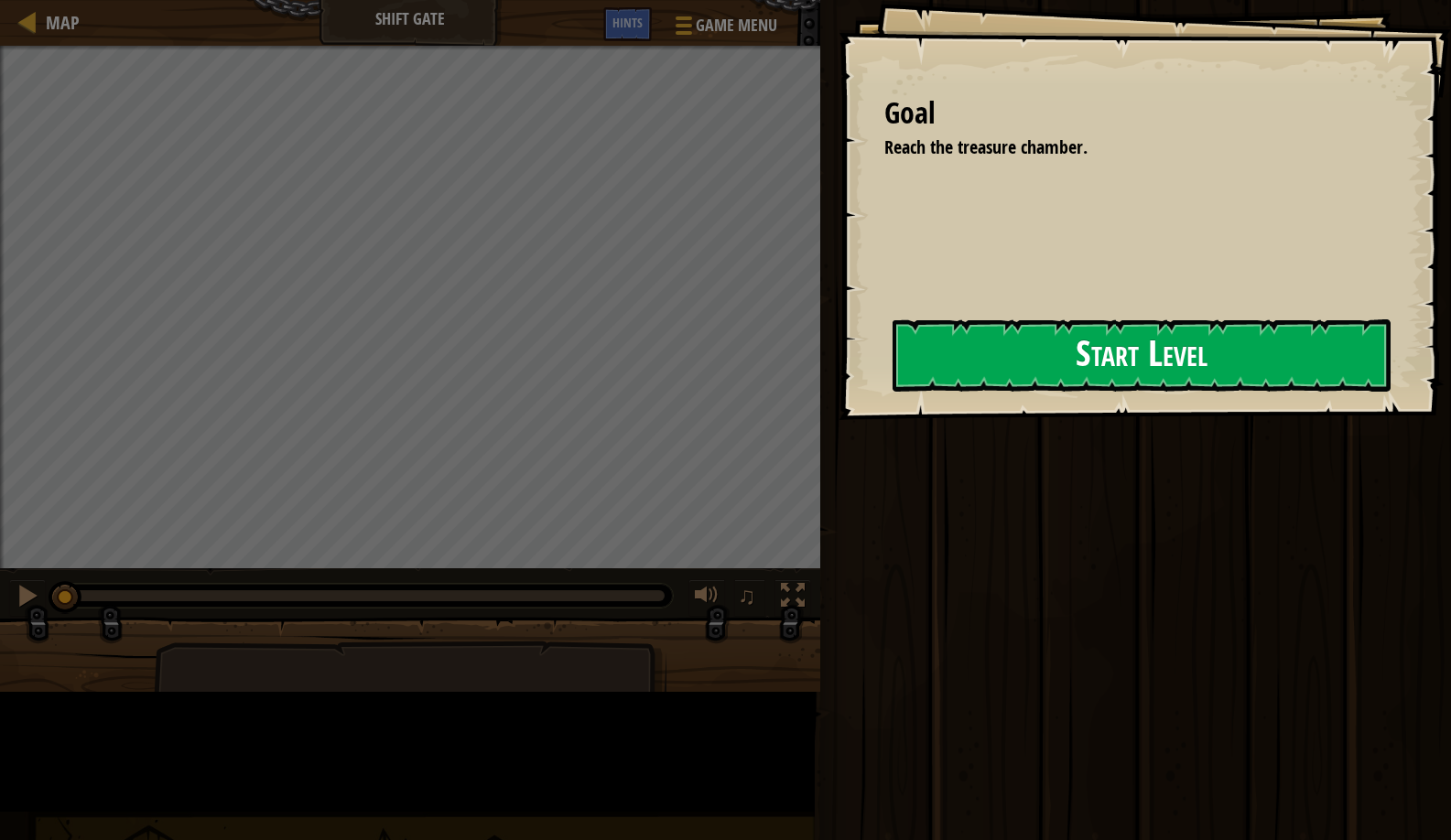
click at [893, 381] on button "Start Level" at bounding box center [1142, 355] width 499 height 72
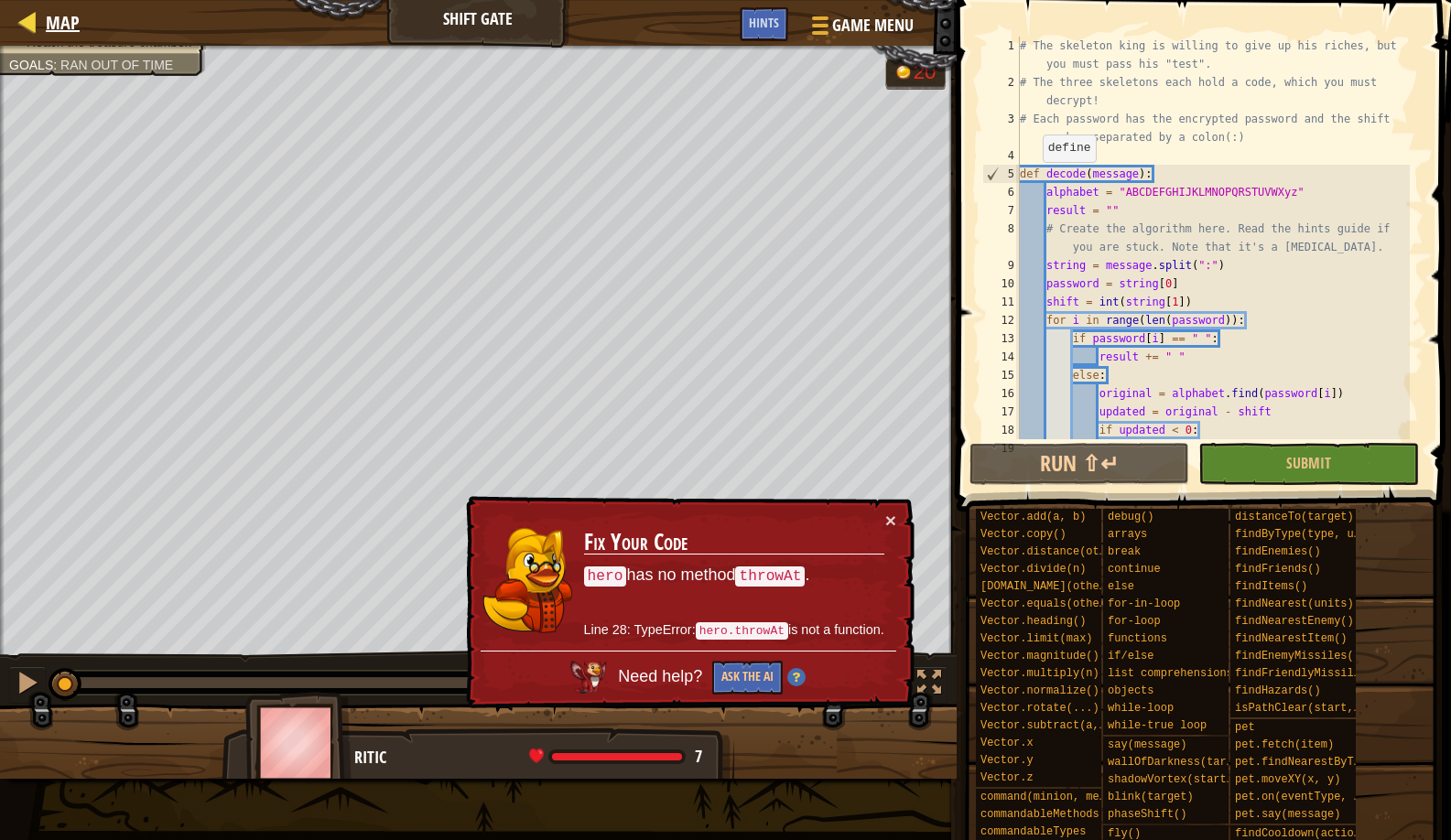
click at [60, 30] on span "Map" at bounding box center [63, 22] width 34 height 25
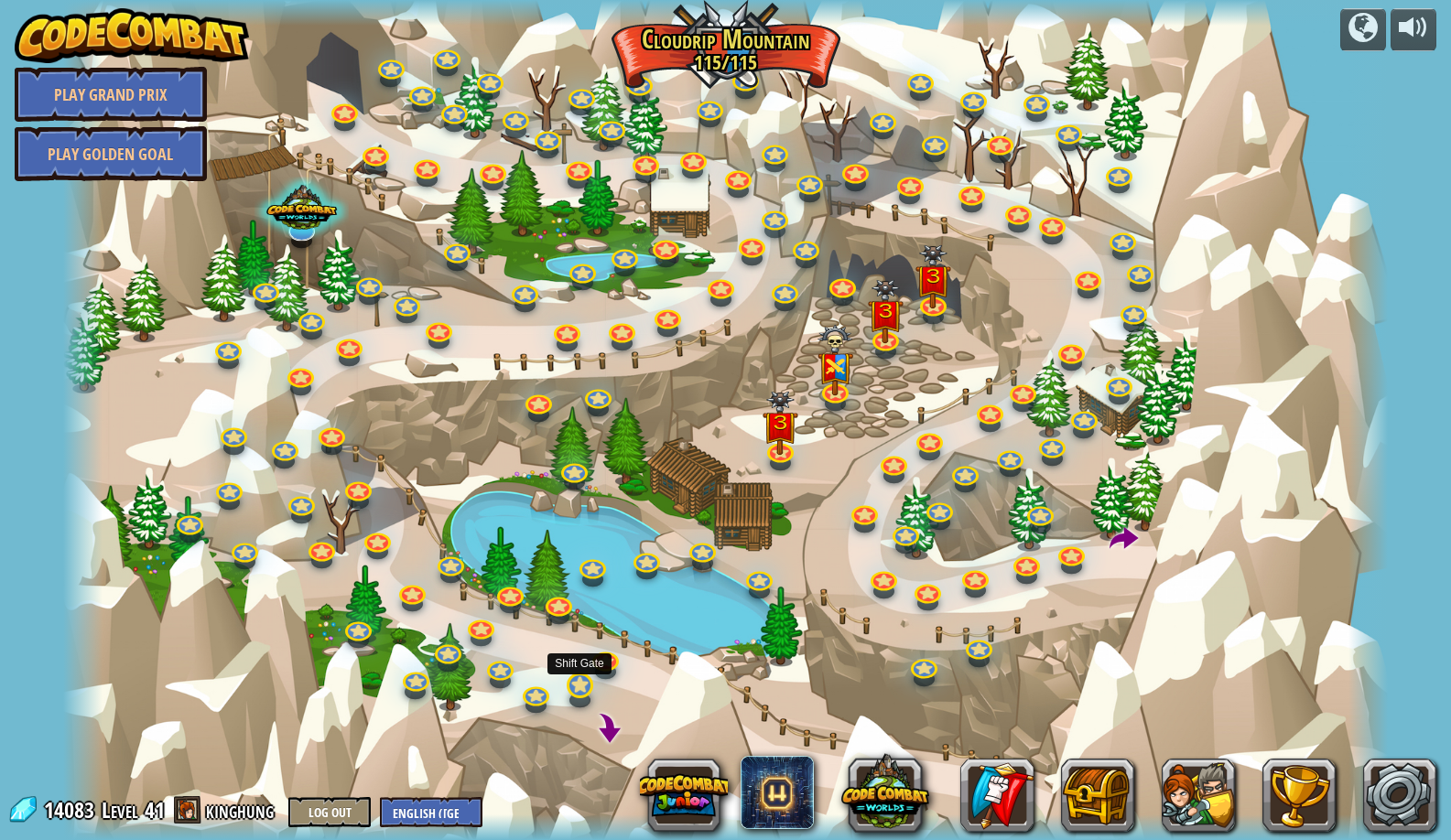
click at [572, 692] on link at bounding box center [578, 684] width 37 height 37
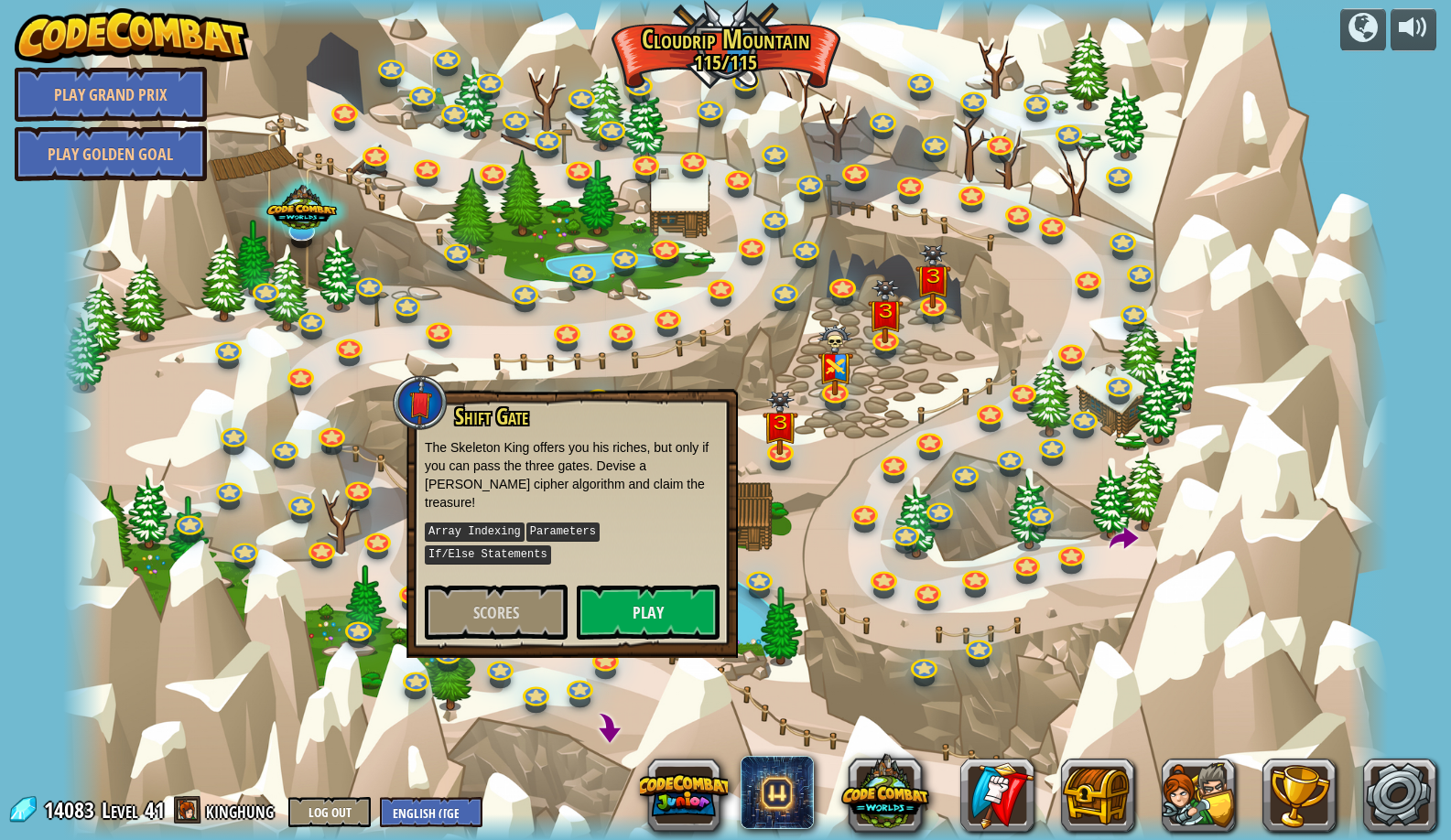
click at [624, 625] on div "Shift Gate The Skeleton King offers you his riches, but only if you can pass th…" at bounding box center [572, 523] width 332 height 269
click at [626, 585] on button "Play" at bounding box center [649, 612] width 143 height 55
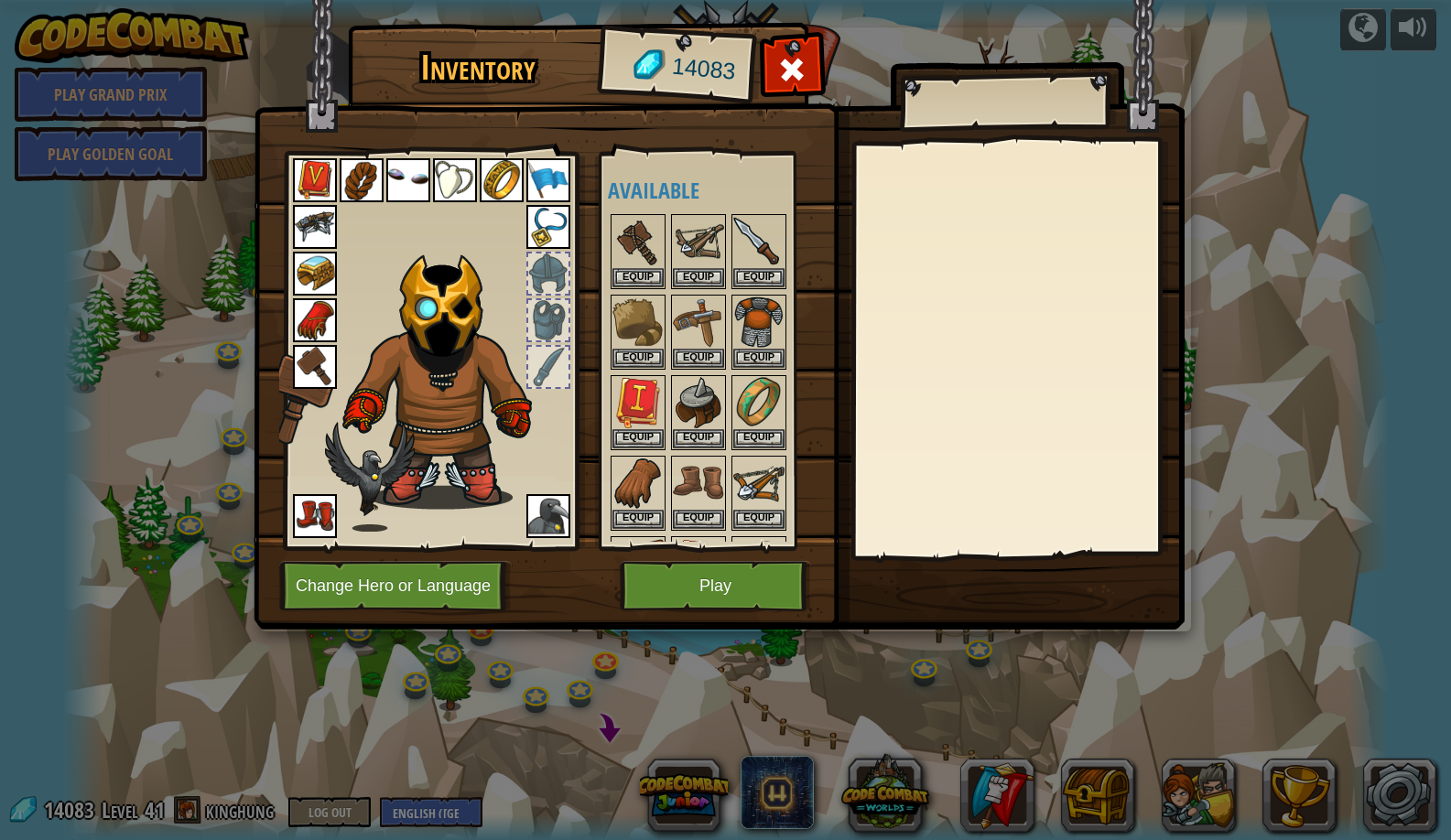
click at [387, 599] on button "Change Hero or Language" at bounding box center [395, 586] width 232 height 51
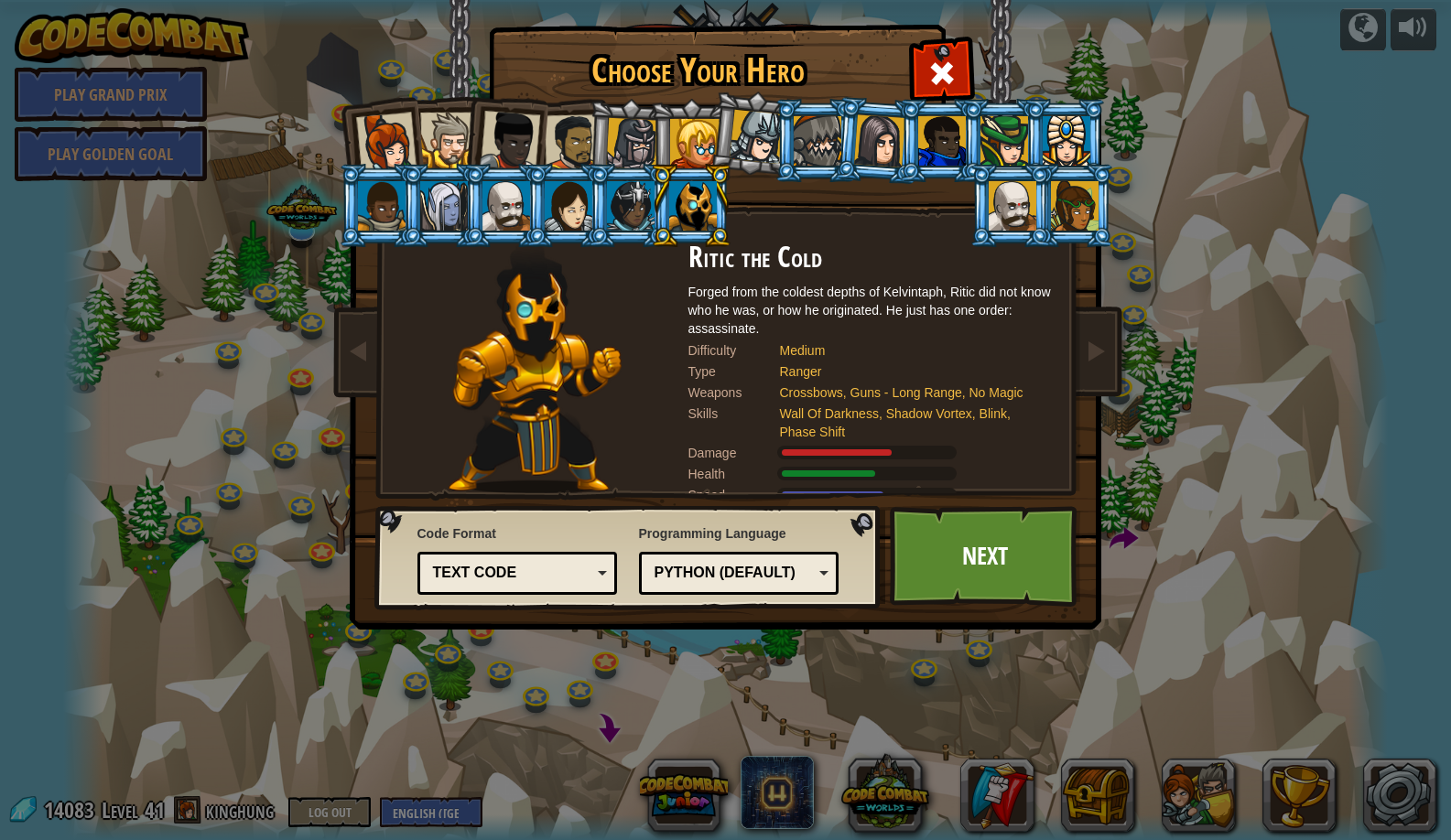
click at [399, 201] on div at bounding box center [381, 207] width 48 height 50
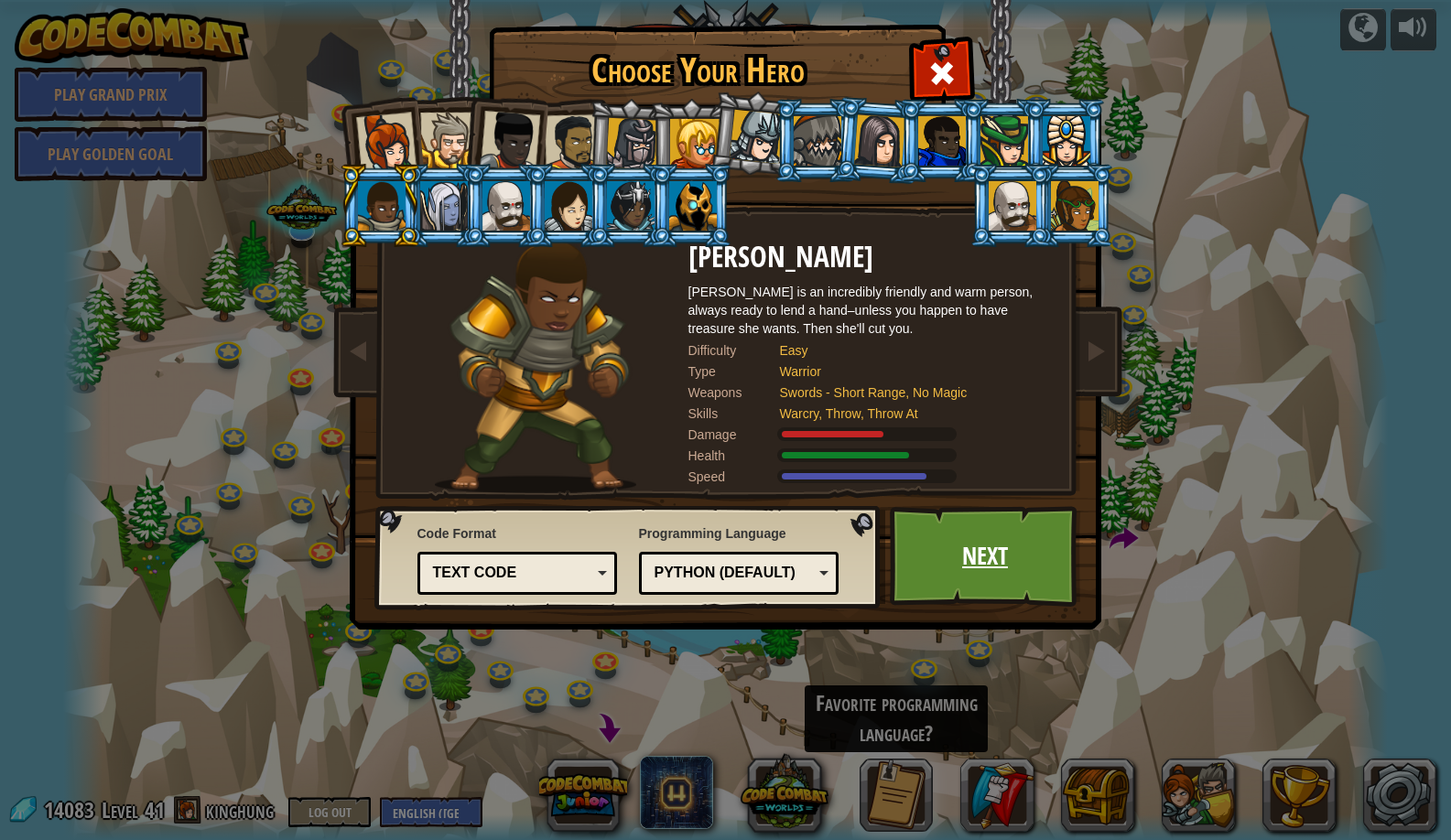
click at [920, 573] on link "Next" at bounding box center [985, 556] width 192 height 100
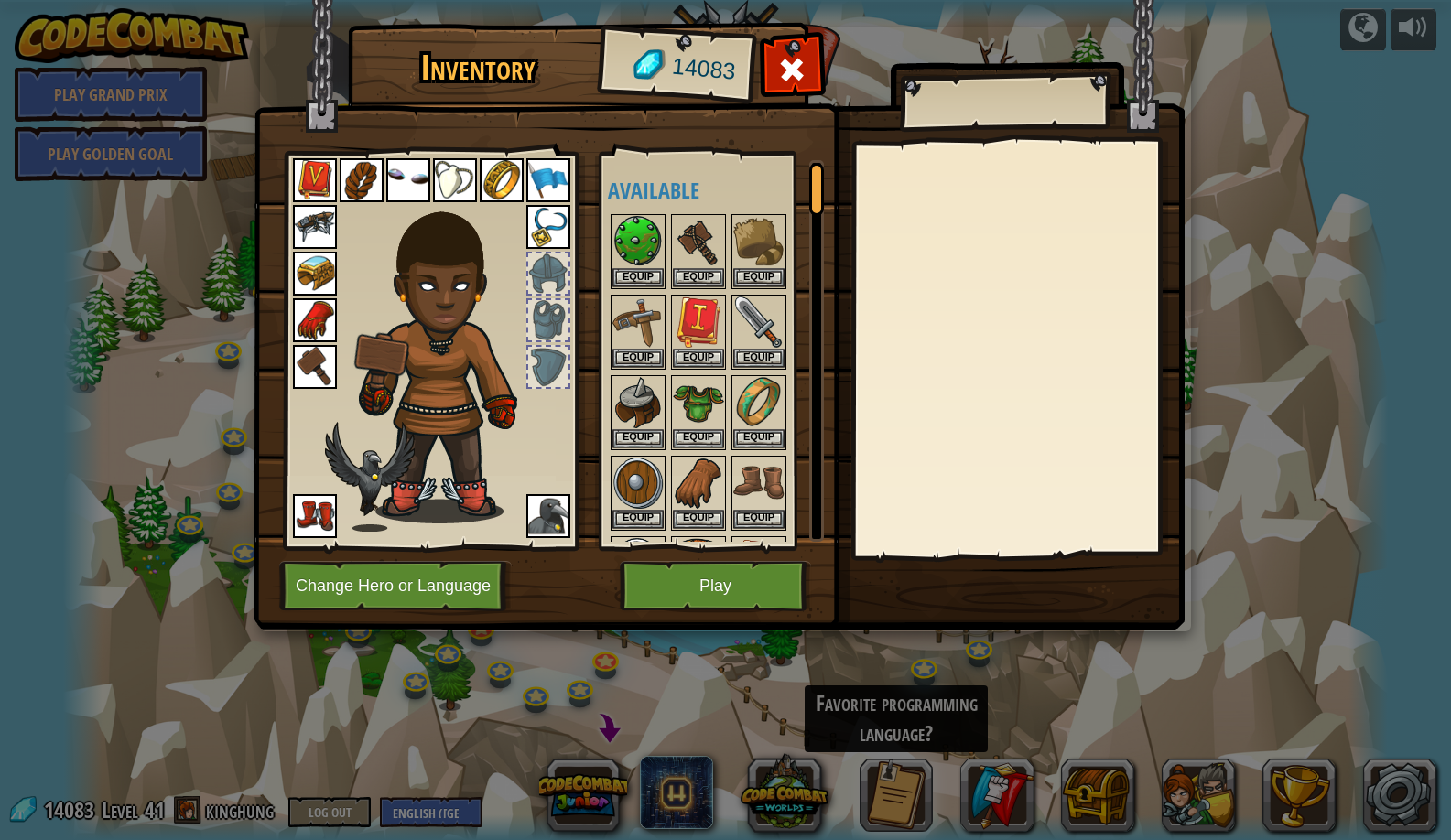
click at [657, 596] on button "Play" at bounding box center [715, 586] width 192 height 51
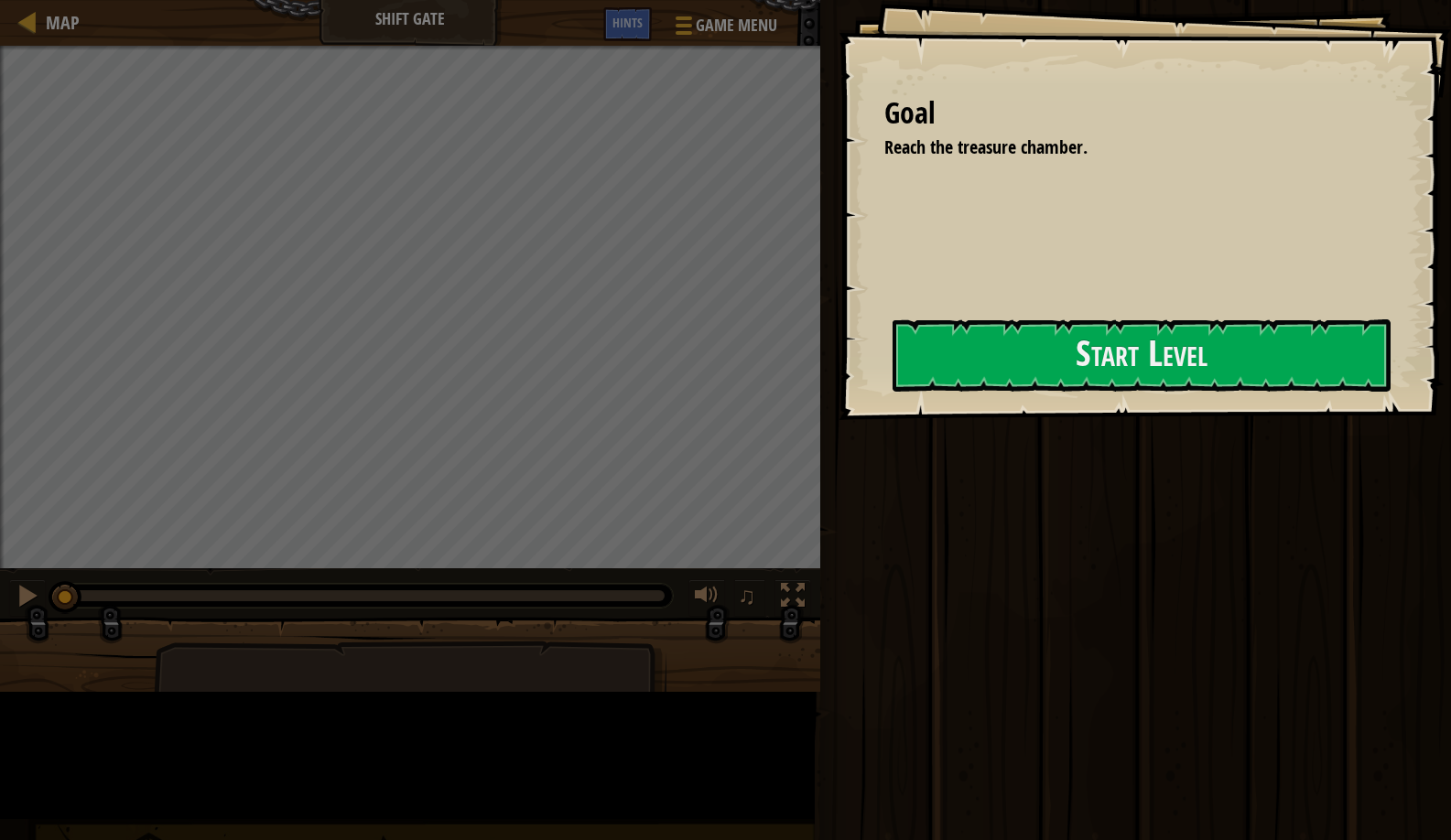
click at [893, 374] on button "Start Level" at bounding box center [1142, 355] width 499 height 72
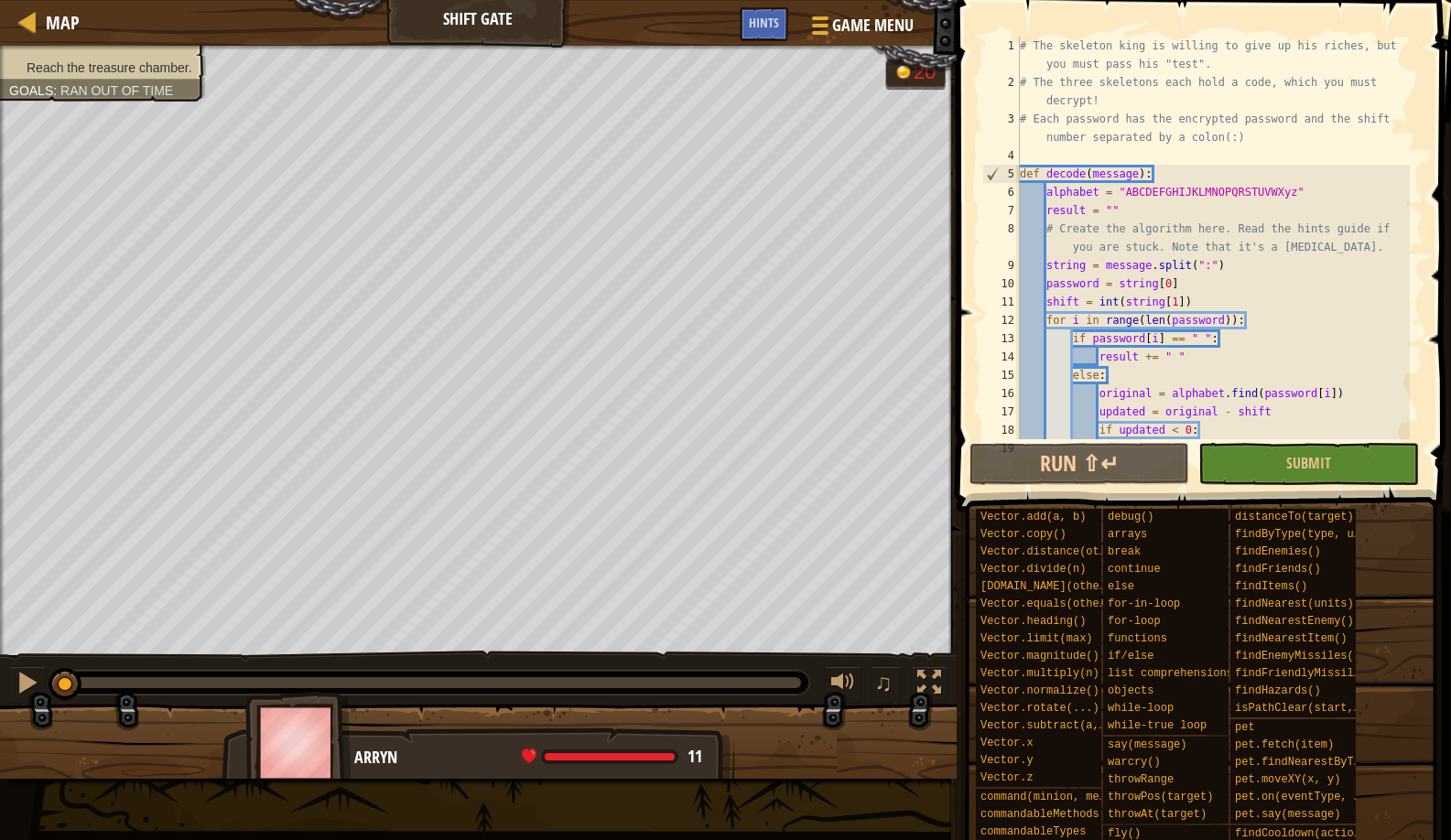
click at [1058, 138] on div "# The skeleton king is willing to give up his riches, but you must pass his "te…" at bounding box center [1213, 265] width 393 height 458
click at [1022, 168] on div "# The skeleton king is willing to give up his riches, but you must pass his "te…" at bounding box center [1213, 265] width 393 height 458
type textarea "def decode(message):"
click at [1026, 163] on div "# The skeleton king is willing to give up his riches, but you must pass his "te…" at bounding box center [1213, 265] width 393 height 458
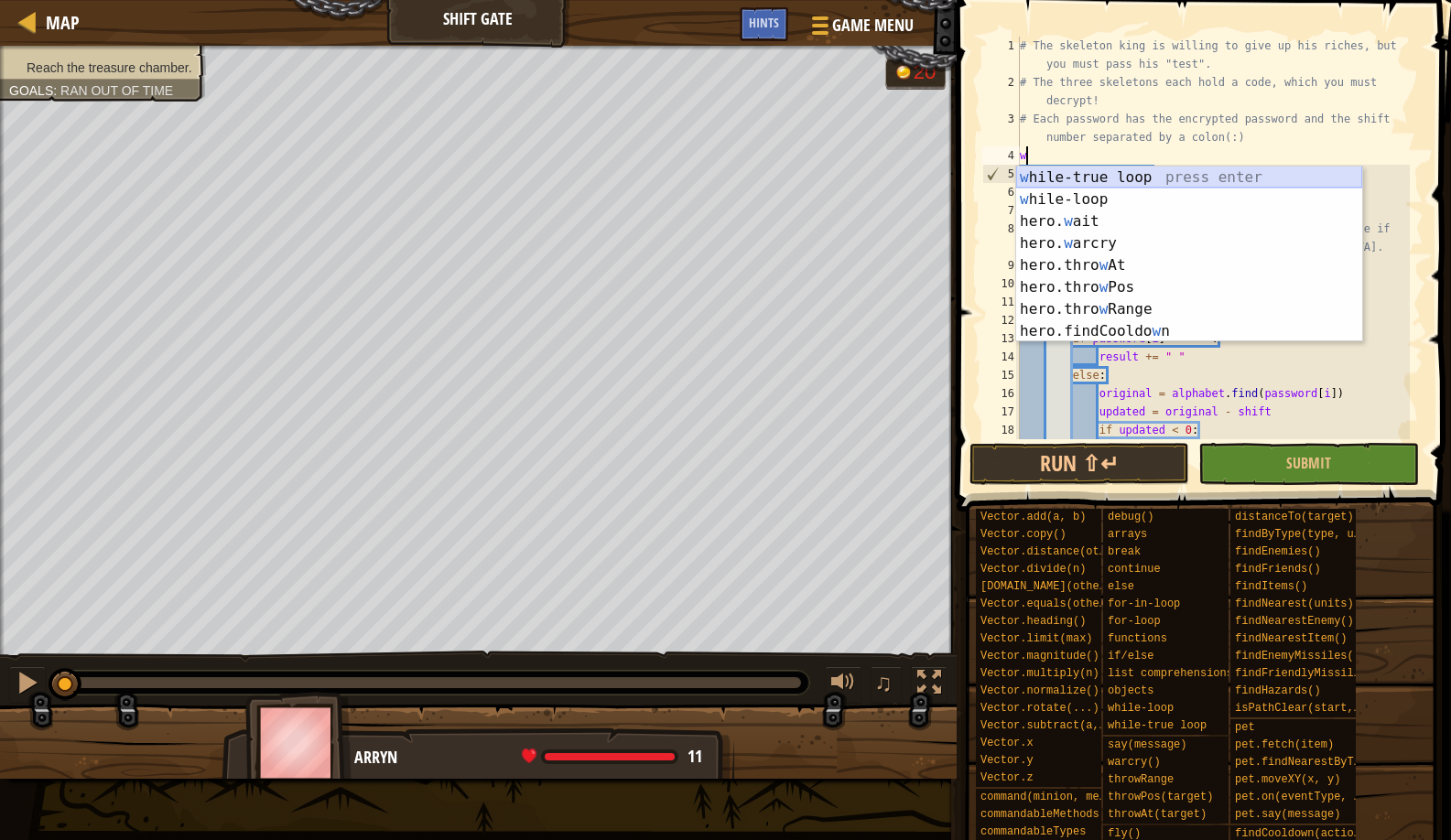
type textarea "wa"
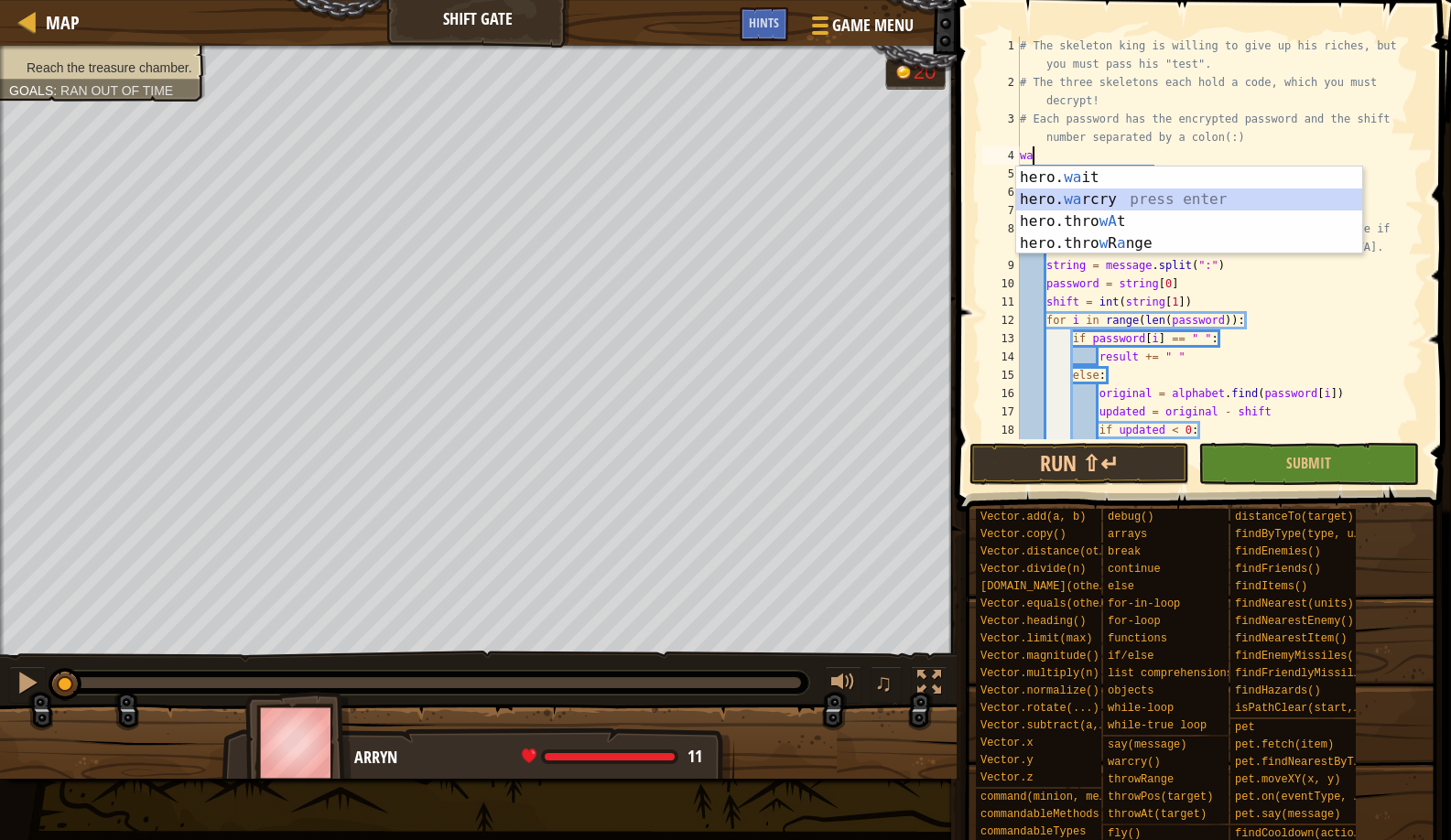
click at [1061, 190] on div "hero. wa it press enter hero. wa rcry press enter hero.thro wA t press enter he…" at bounding box center [1189, 232] width 347 height 132
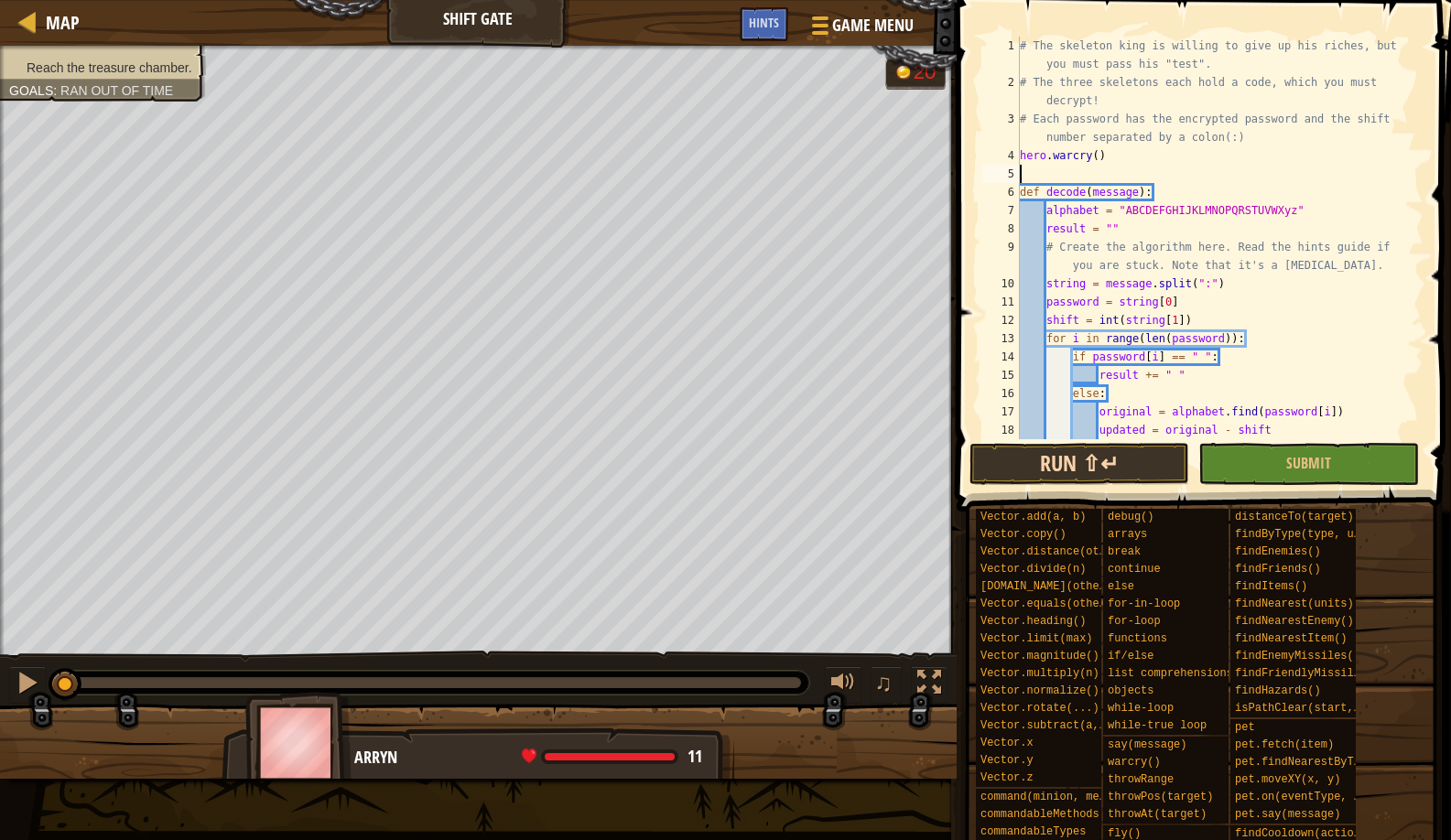
click at [989, 451] on button "Run ⇧↵" at bounding box center [1079, 464] width 219 height 42
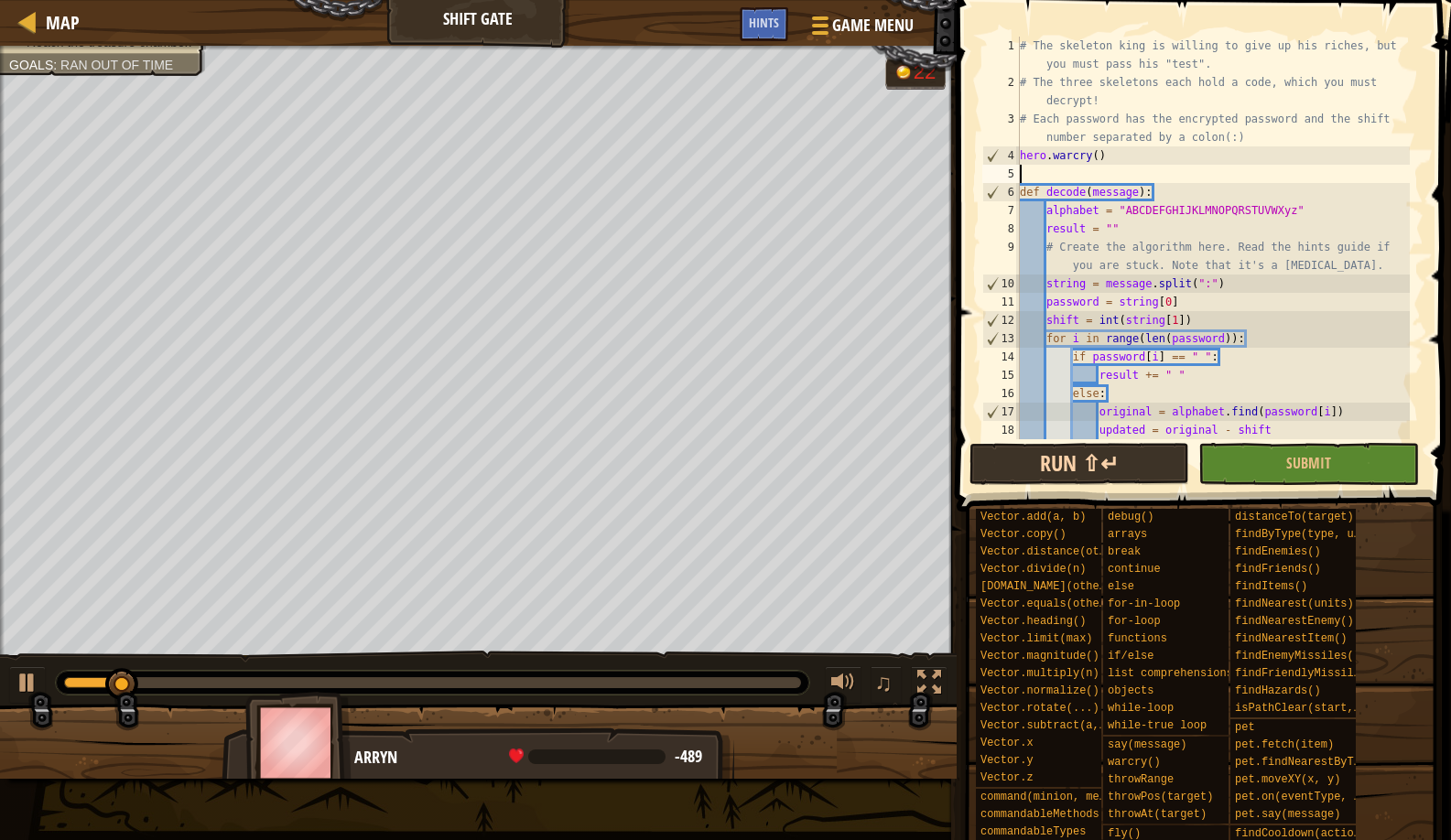
click at [1013, 454] on button "Run ⇧↵" at bounding box center [1079, 464] width 219 height 42
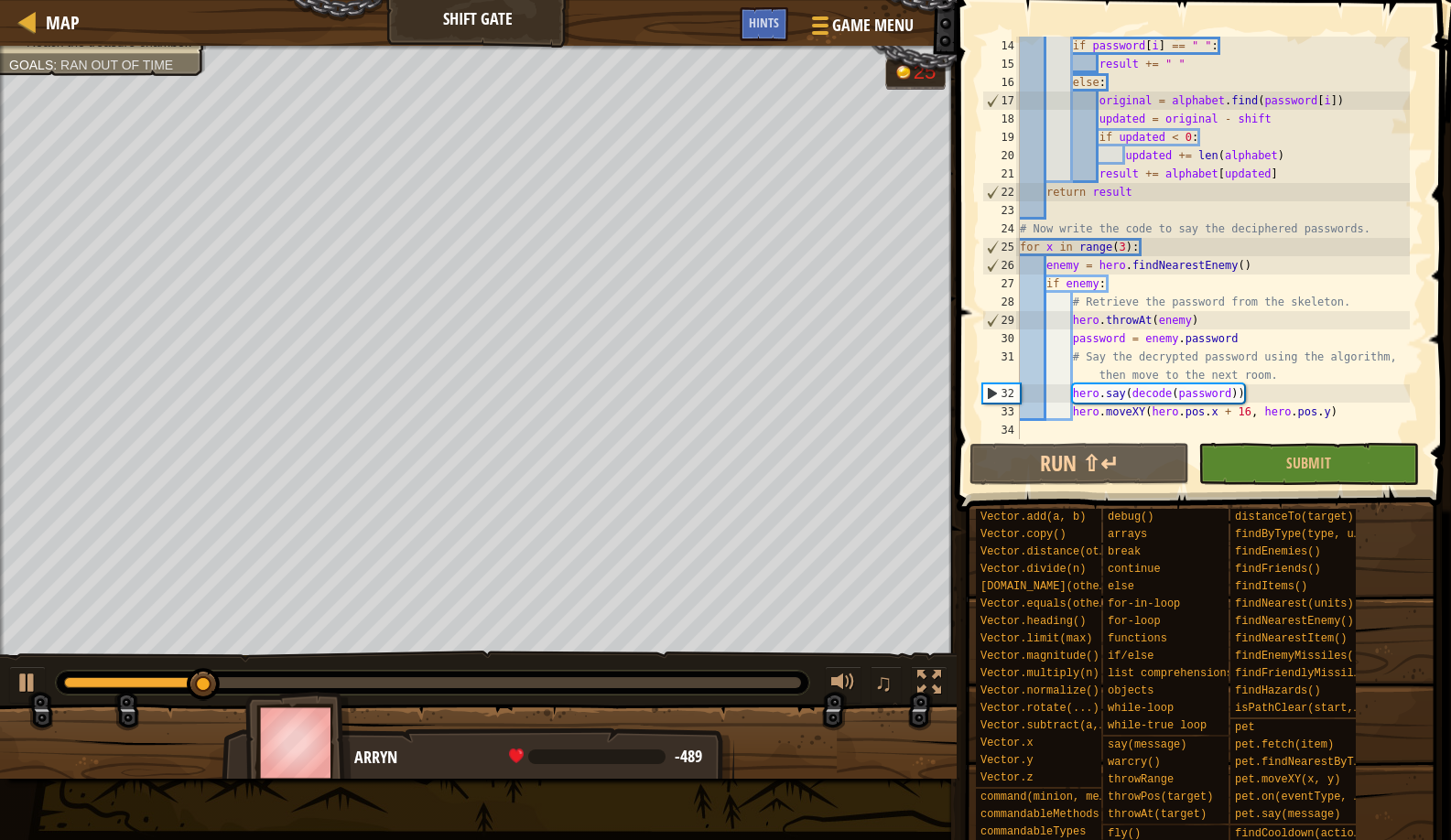
scroll to position [59, 0]
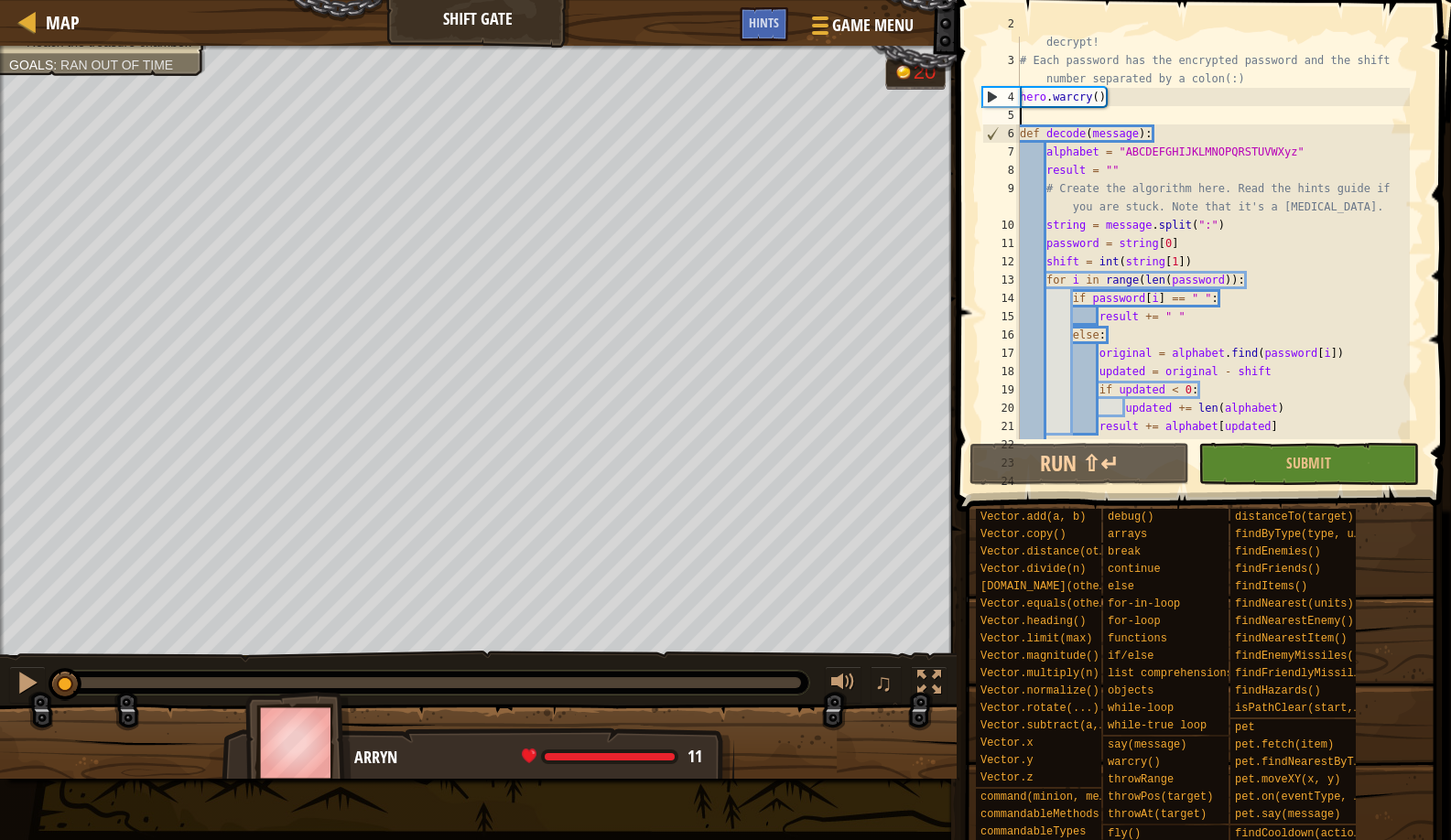
drag, startPoint x: 222, startPoint y: 686, endPoint x: 54, endPoint y: 707, distance: 169.3
click at [56, 707] on div "Reach the treasure chamber. Goals : Ran out of time G reen B lack V iolet 20 ♫ …" at bounding box center [725, 412] width 1451 height 733
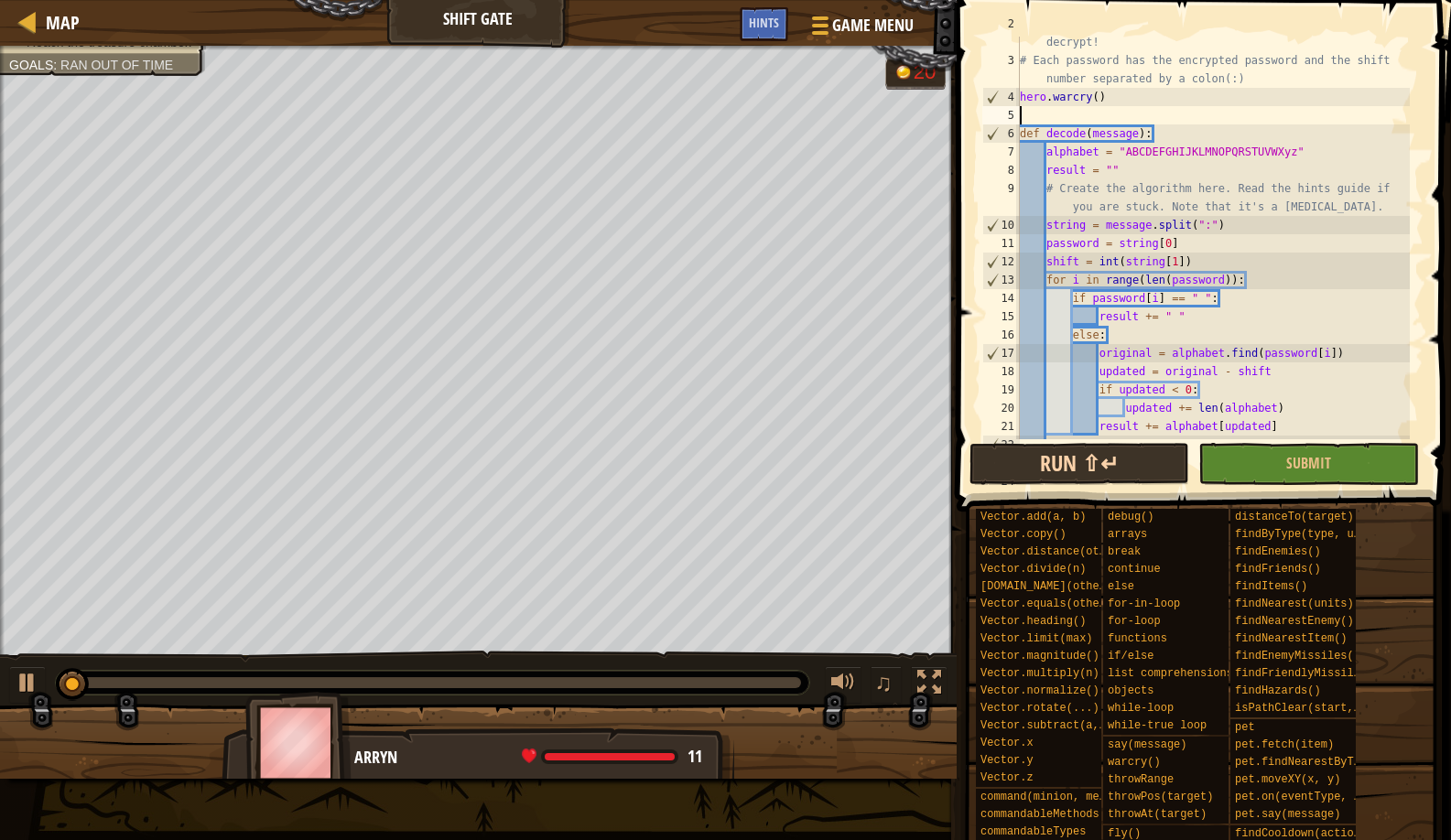
click at [1012, 477] on button "Run ⇧↵" at bounding box center [1079, 464] width 219 height 42
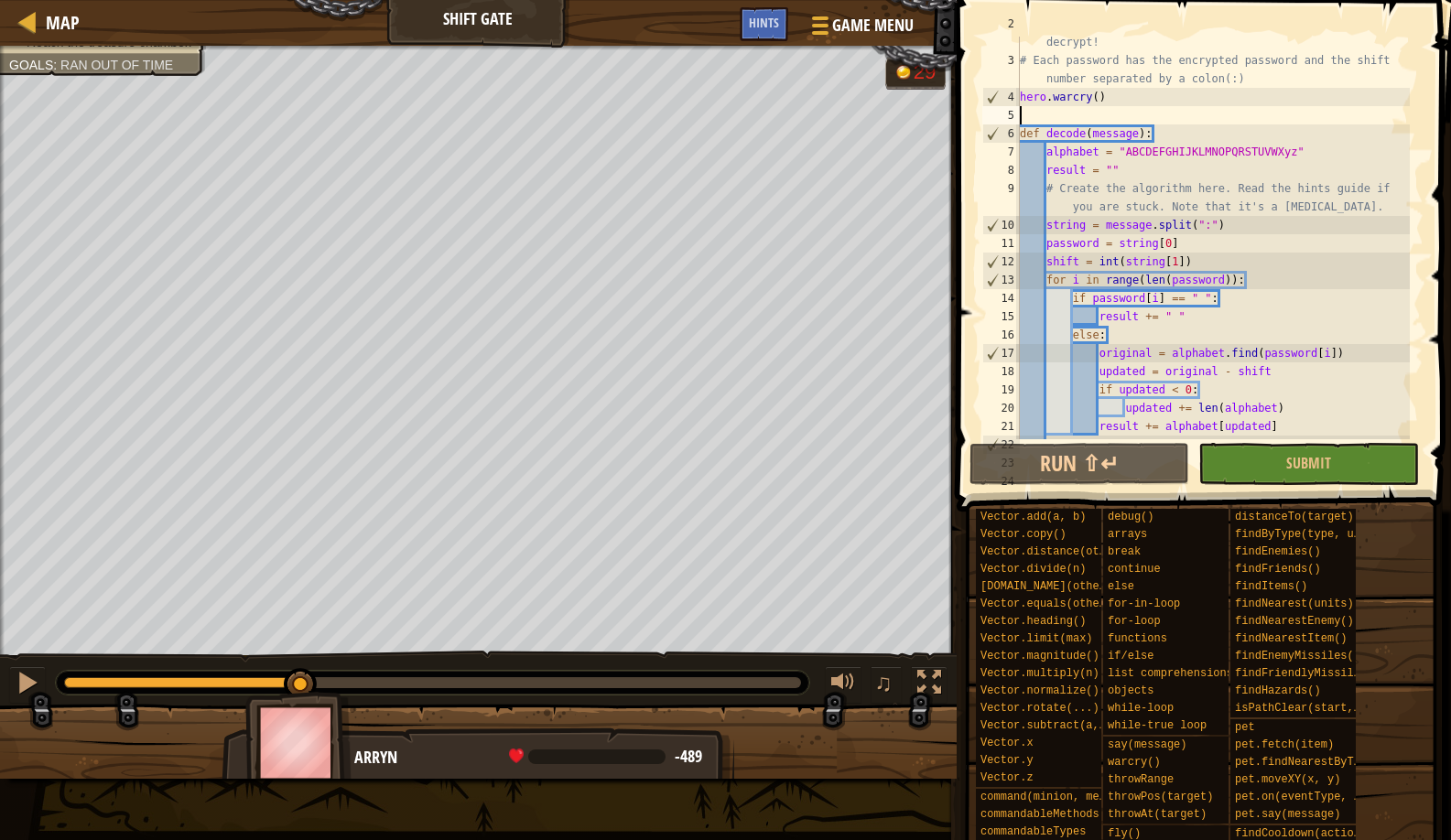
drag, startPoint x: 113, startPoint y: 684, endPoint x: 302, endPoint y: 761, distance: 204.1
click at [302, 761] on div "Reach the treasure chamber. Goals : Ran out of time G reen B lack V iolet 29 ♫ …" at bounding box center [725, 412] width 1451 height 733
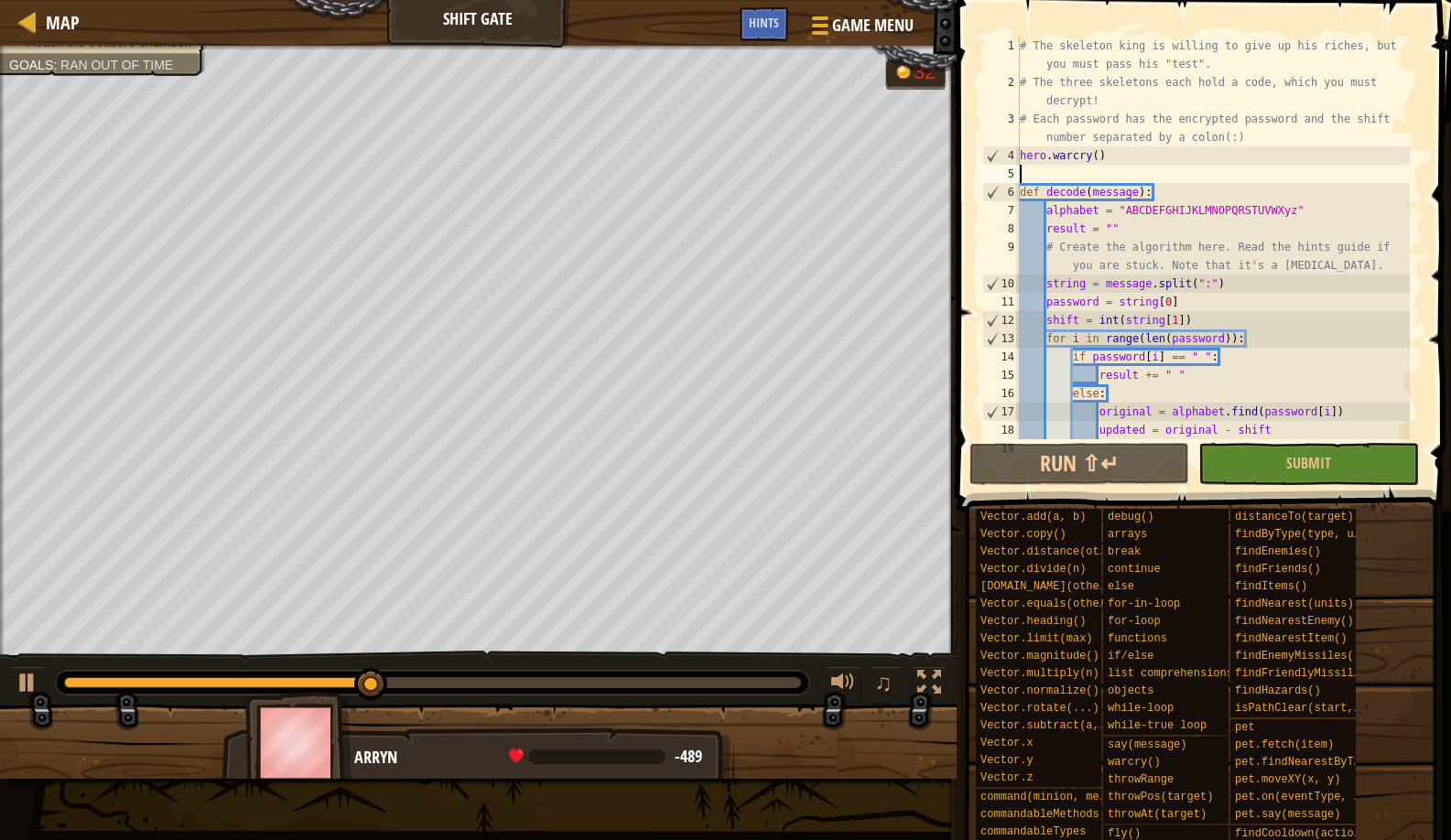
scroll to position [0, 0]
drag, startPoint x: 1123, startPoint y: 148, endPoint x: 982, endPoint y: 161, distance: 141.6
click at [982, 161] on div "1 2 3 4 5 6 7 8 9 10 11 12 13 14 15 16 17 18 19 # The skeleton king is willing …" at bounding box center [1202, 238] width 445 height 403
type textarea "hero.warcry()"
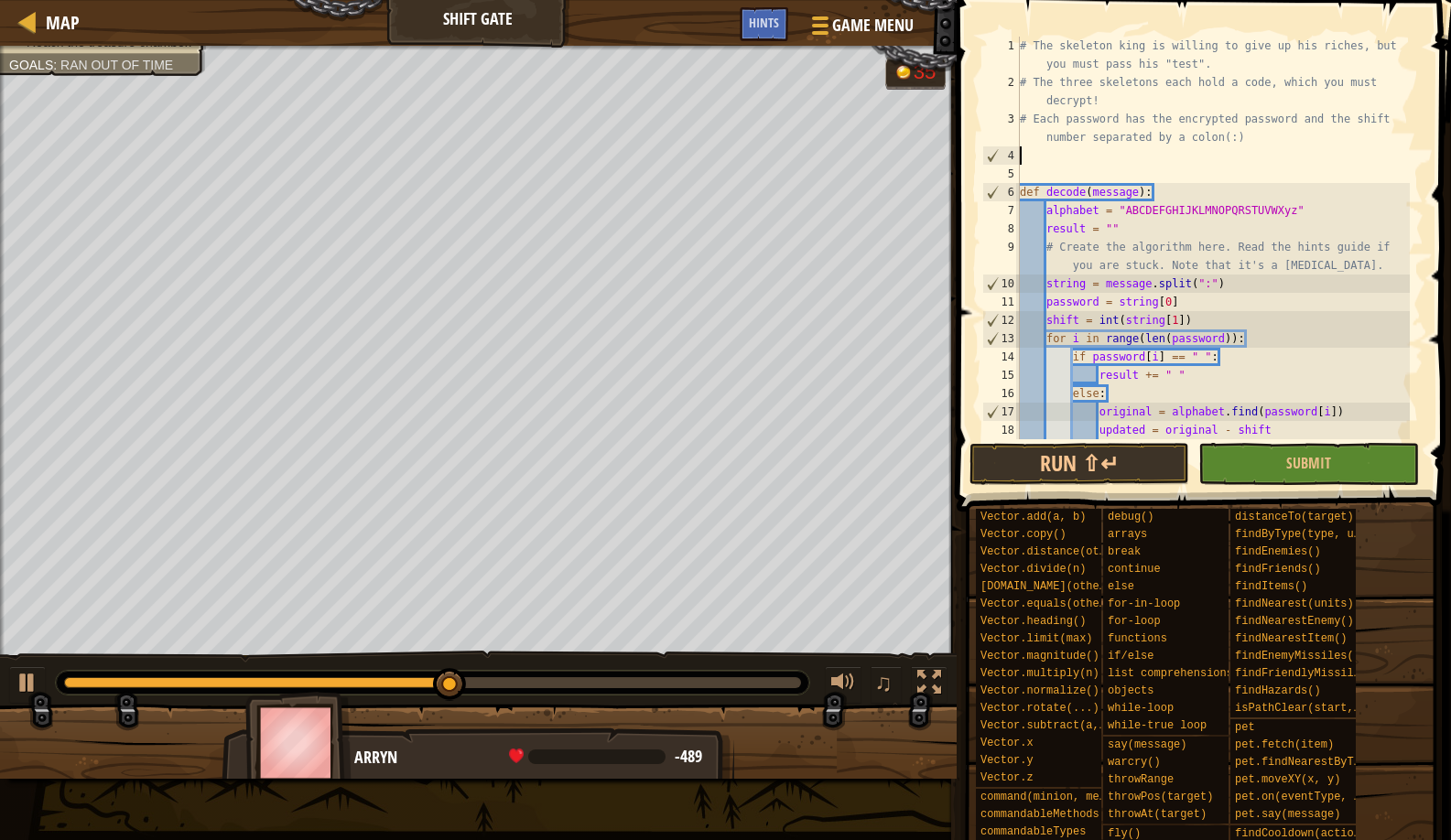
click at [1106, 504] on span at bounding box center [1201, 761] width 482 height 542
click at [1063, 481] on button "Run ⇧↵" at bounding box center [1079, 464] width 219 height 42
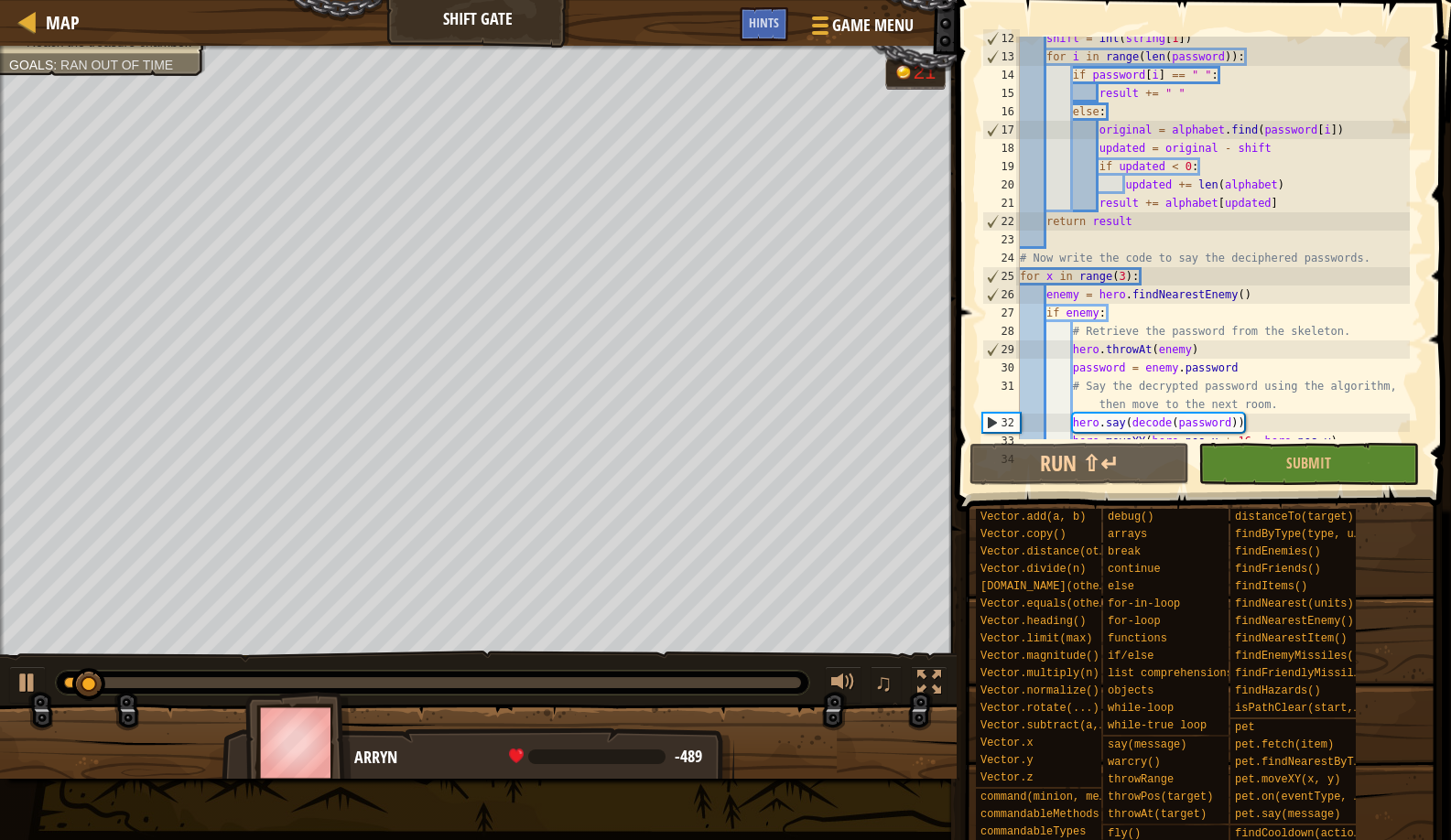
scroll to position [311, 0]
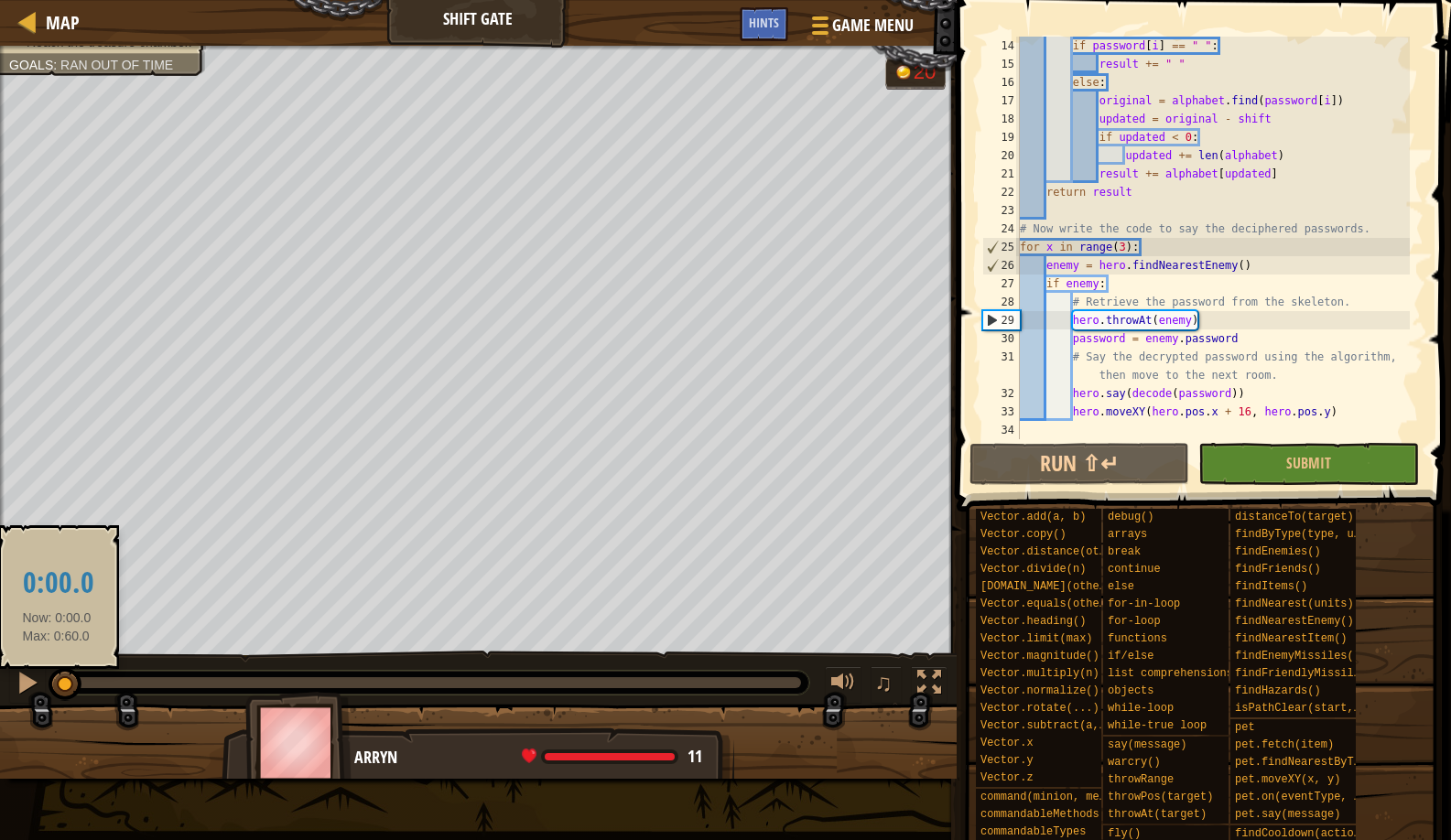
drag, startPoint x: 135, startPoint y: 681, endPoint x: 57, endPoint y: 671, distance: 78.6
click at [57, 671] on div at bounding box center [65, 684] width 33 height 33
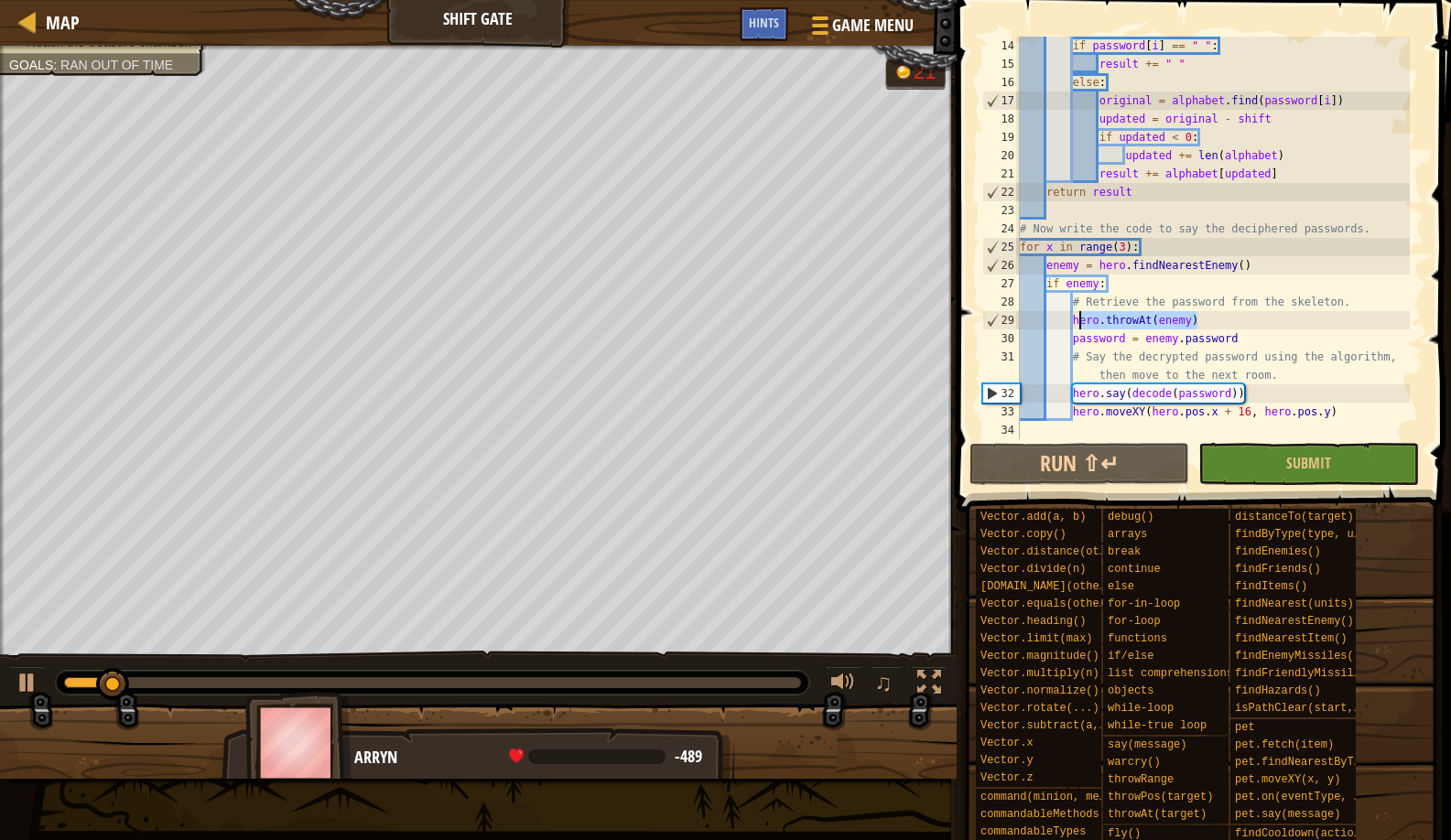
drag, startPoint x: 1221, startPoint y: 325, endPoint x: 1074, endPoint y: 321, distance: 147.1
click at [1074, 321] on div "if password [ i ] == " " : result += " " else : original = alphabet . find ( pa…" at bounding box center [1213, 256] width 393 height 440
type textarea "hero.throwAt(enemy)"
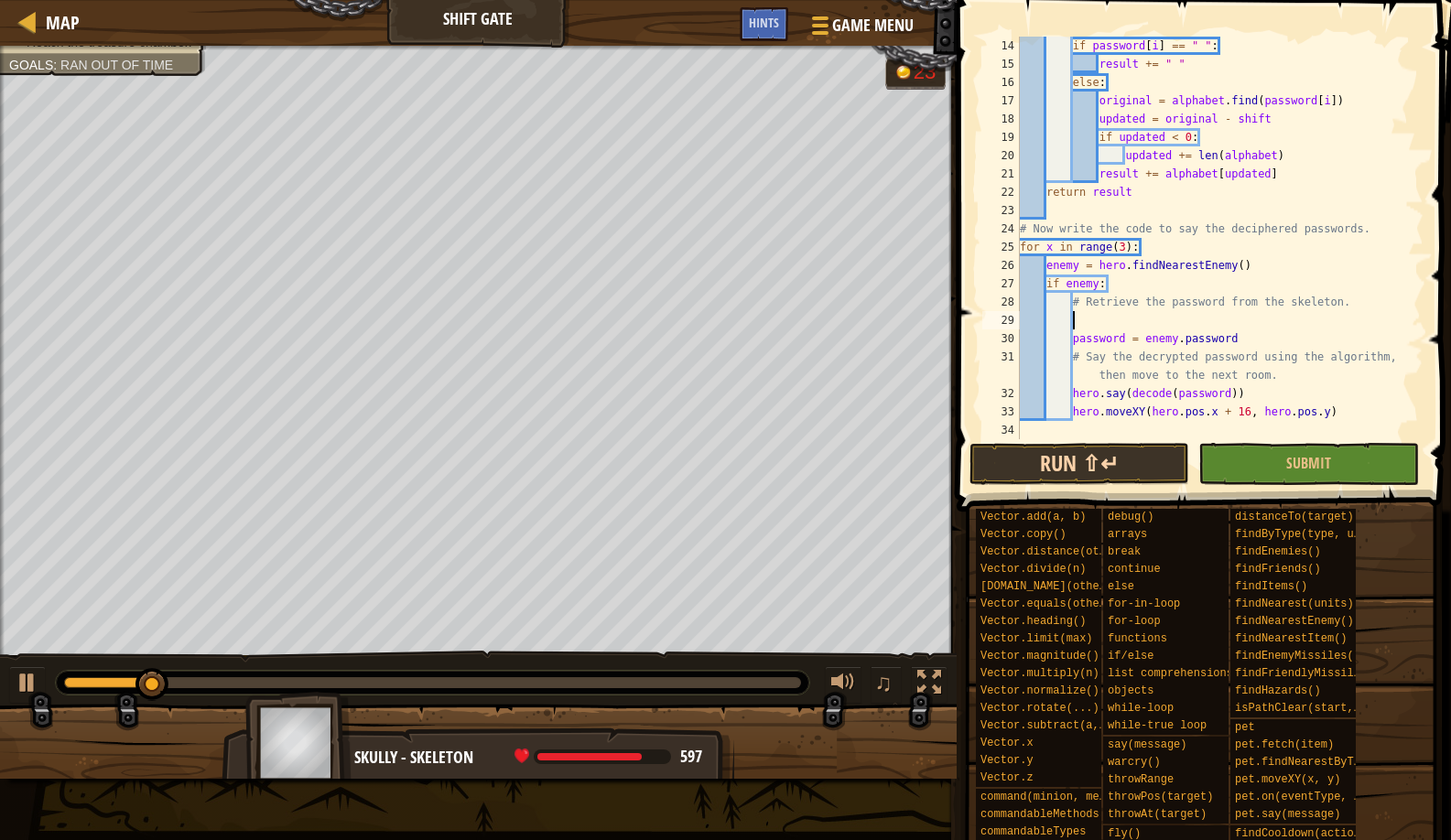
click at [1086, 466] on button "Run ⇧↵" at bounding box center [1079, 464] width 219 height 42
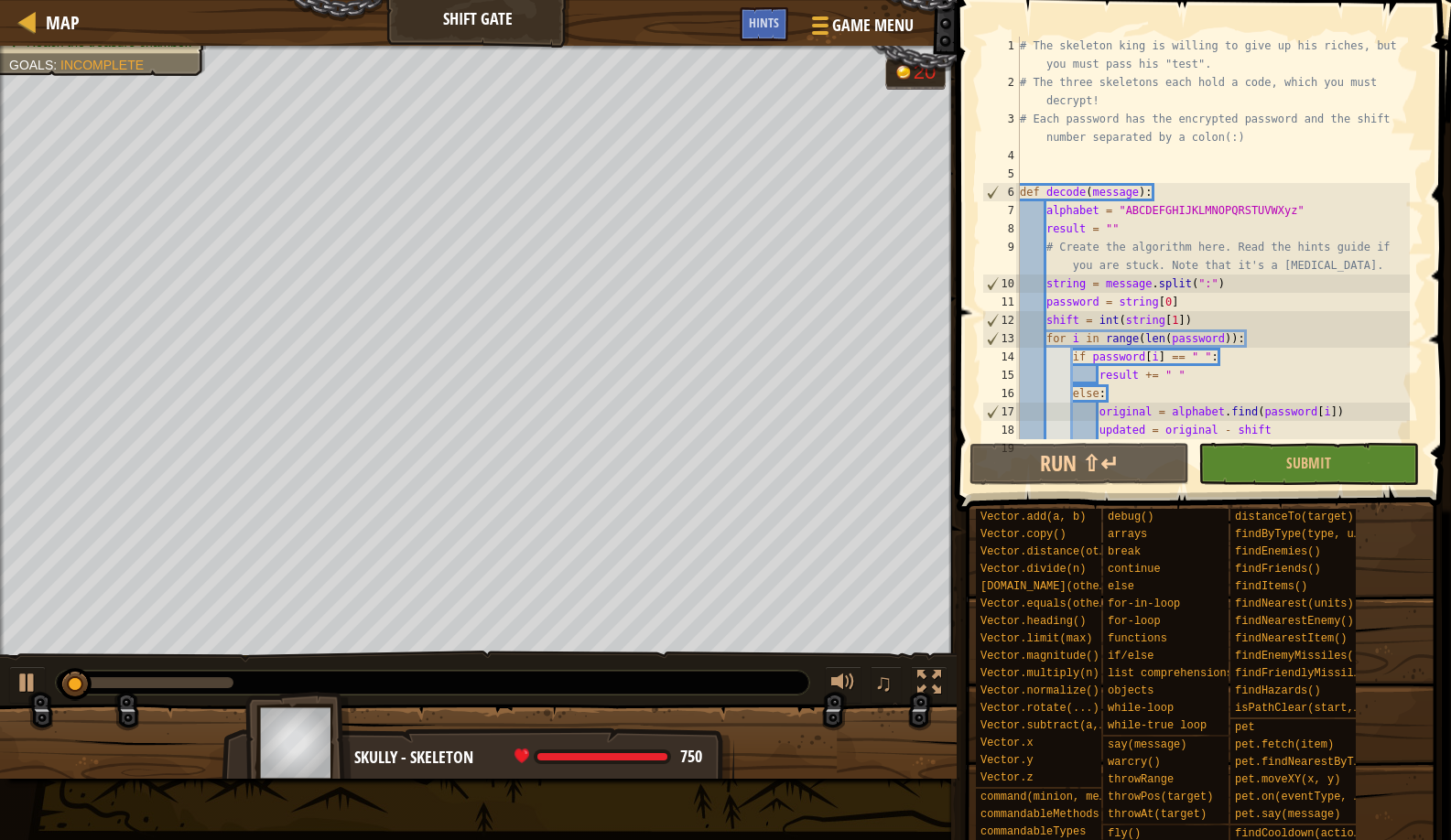
scroll to position [0, 0]
click at [1077, 152] on div "# The skeleton king is willing to give up his riches, but you must pass his "te…" at bounding box center [1213, 265] width 393 height 458
type textarea "w"
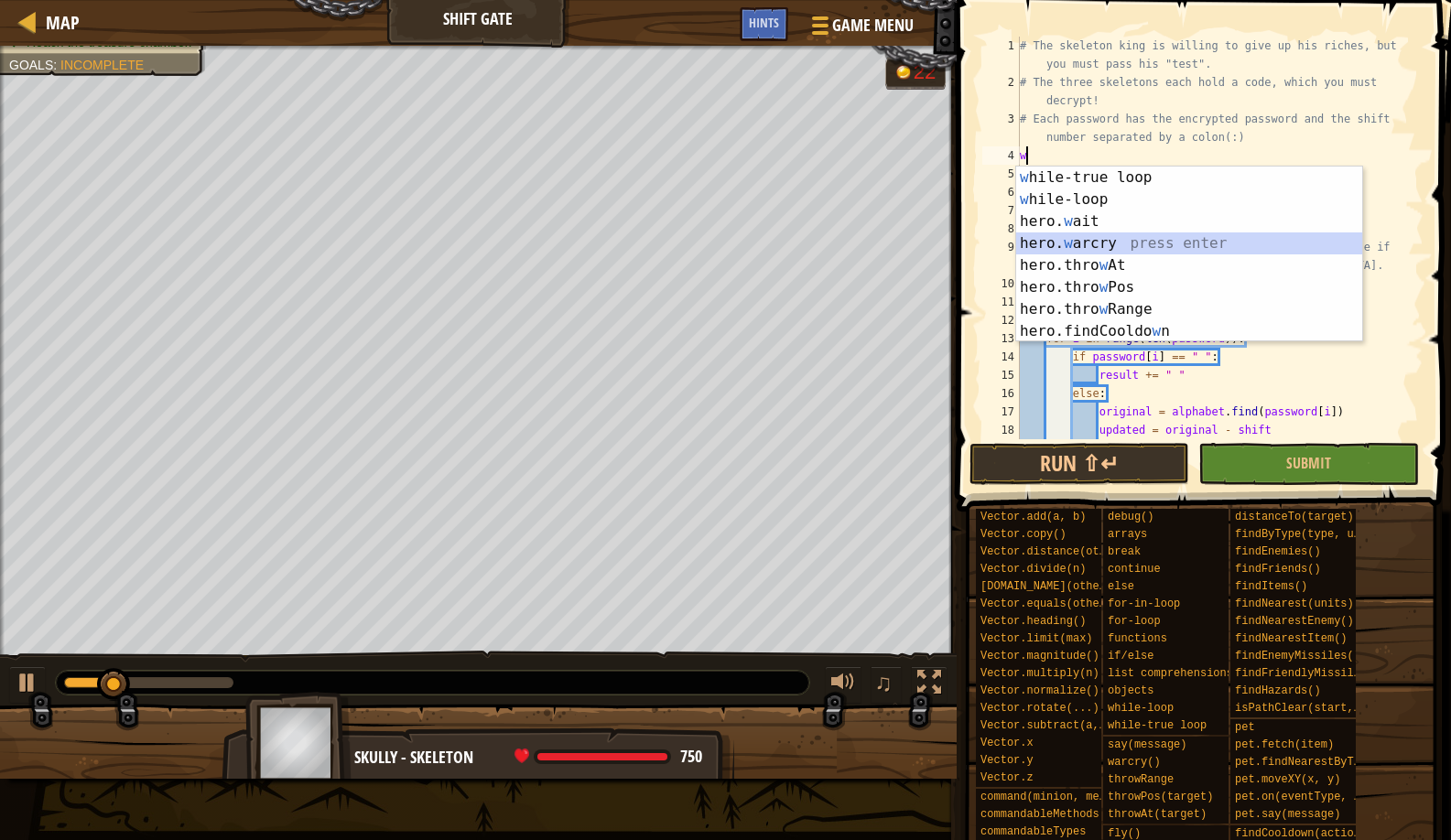
click at [1085, 250] on div "w hile-true loop press enter w hile-loop press enter hero. w ait press enter he…" at bounding box center [1189, 276] width 347 height 219
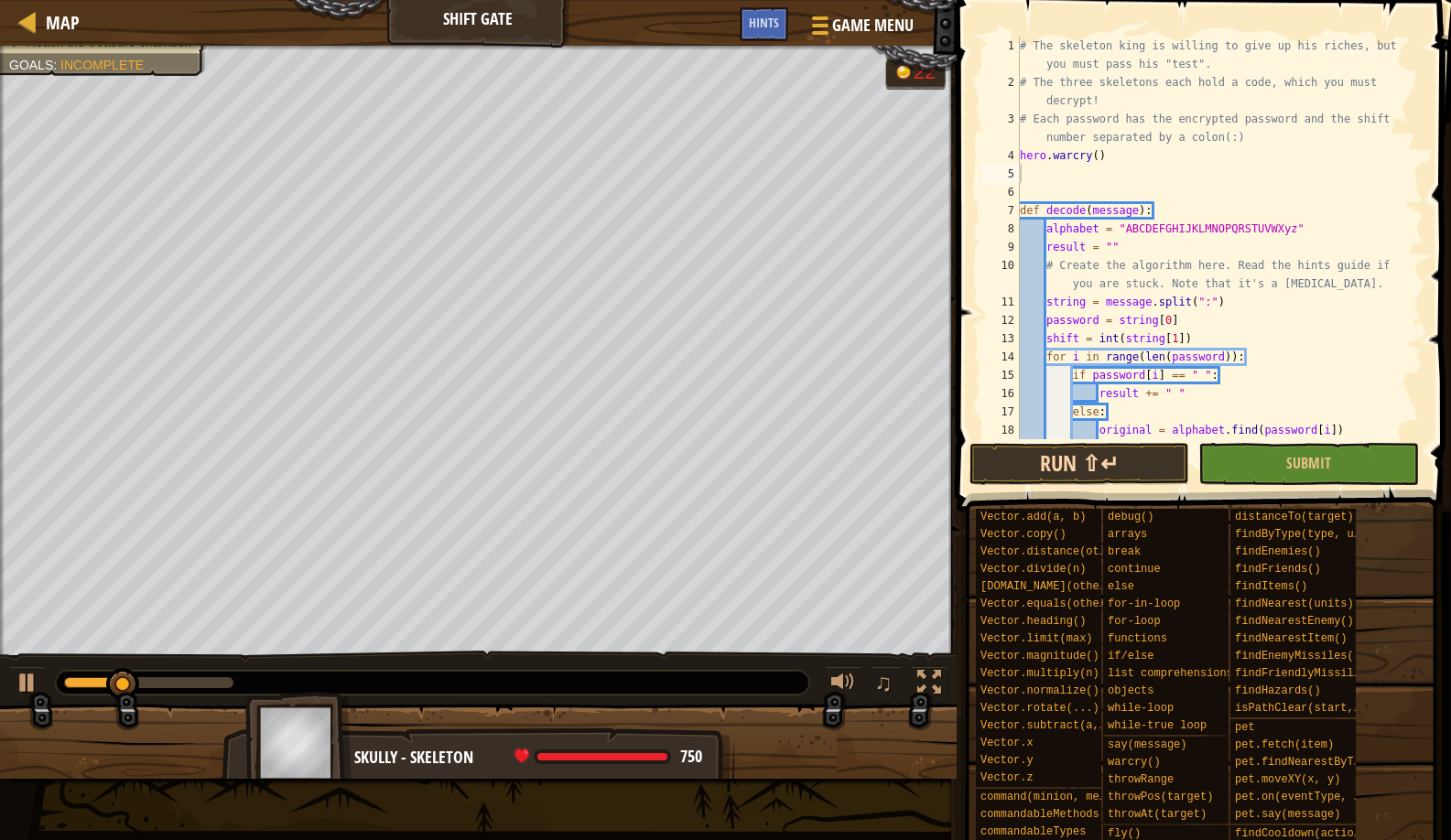
click at [1019, 458] on button "Run ⇧↵" at bounding box center [1079, 464] width 219 height 42
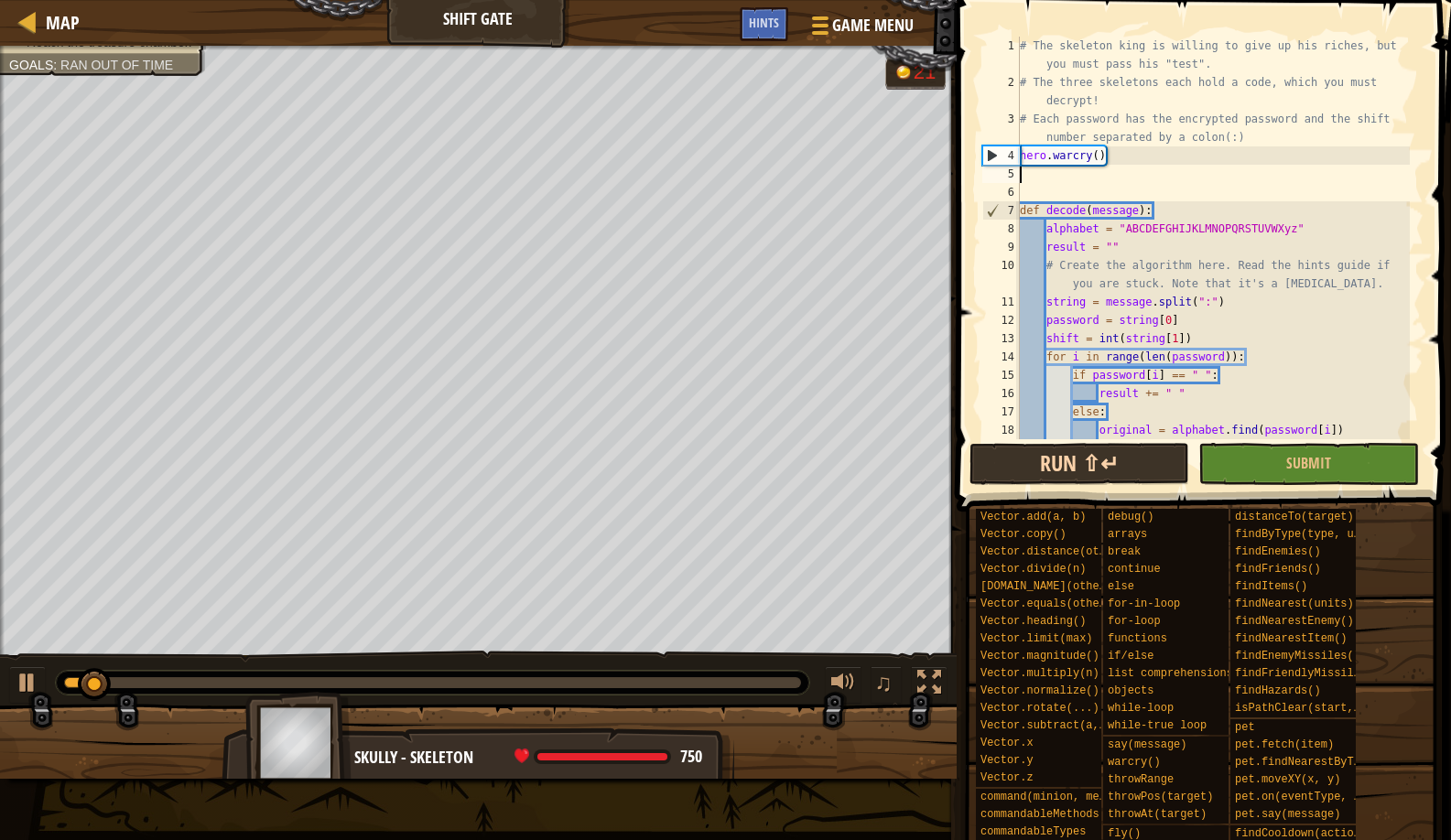
click at [989, 476] on button "Run ⇧↵" at bounding box center [1079, 464] width 219 height 42
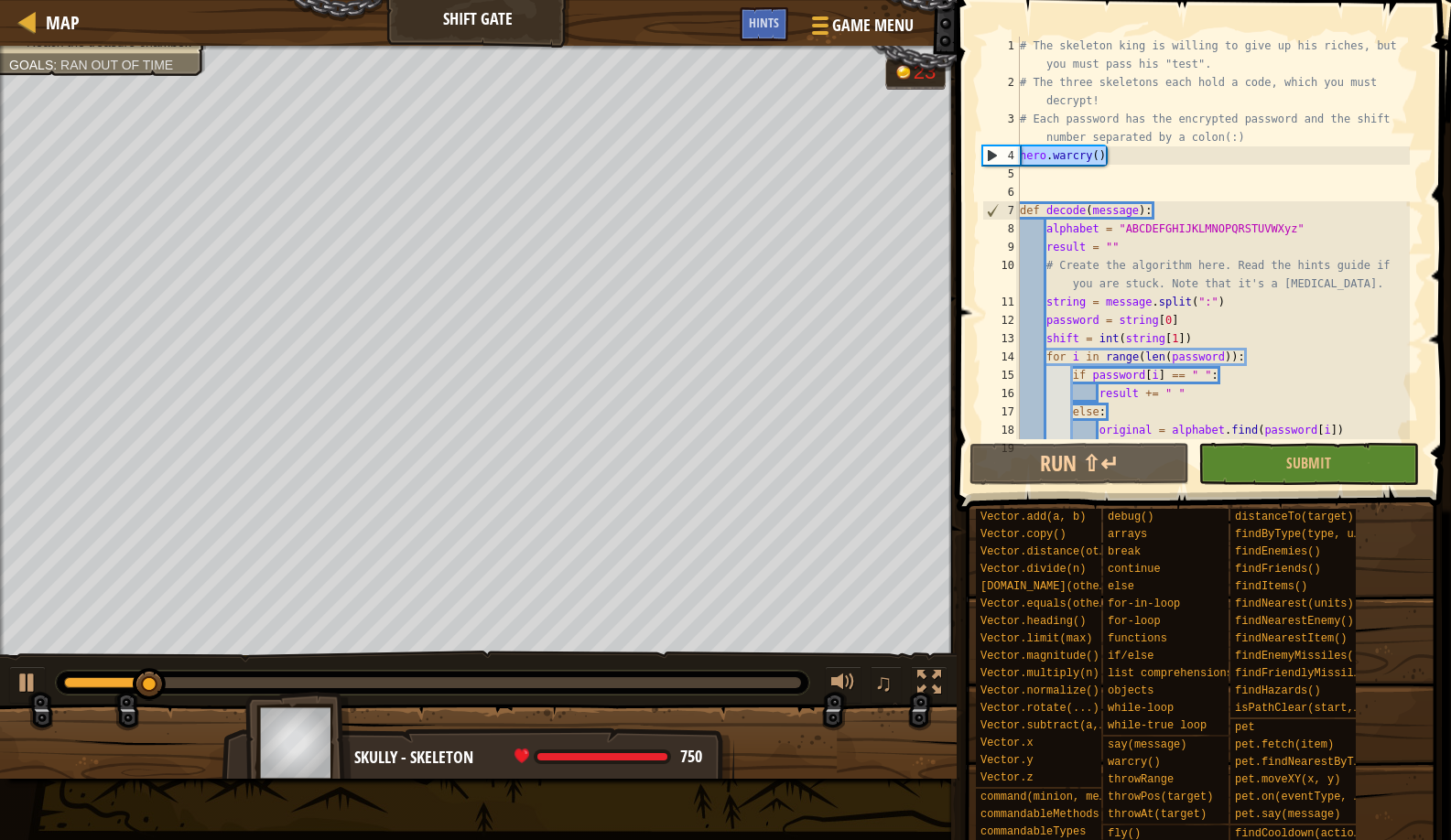
drag, startPoint x: 1115, startPoint y: 155, endPoint x: 991, endPoint y: 147, distance: 124.3
click at [991, 147] on div "1 2 3 4 5 6 7 8 9 10 11 12 13 14 15 16 17 18 19 # The skeleton king is willing …" at bounding box center [1202, 238] width 445 height 403
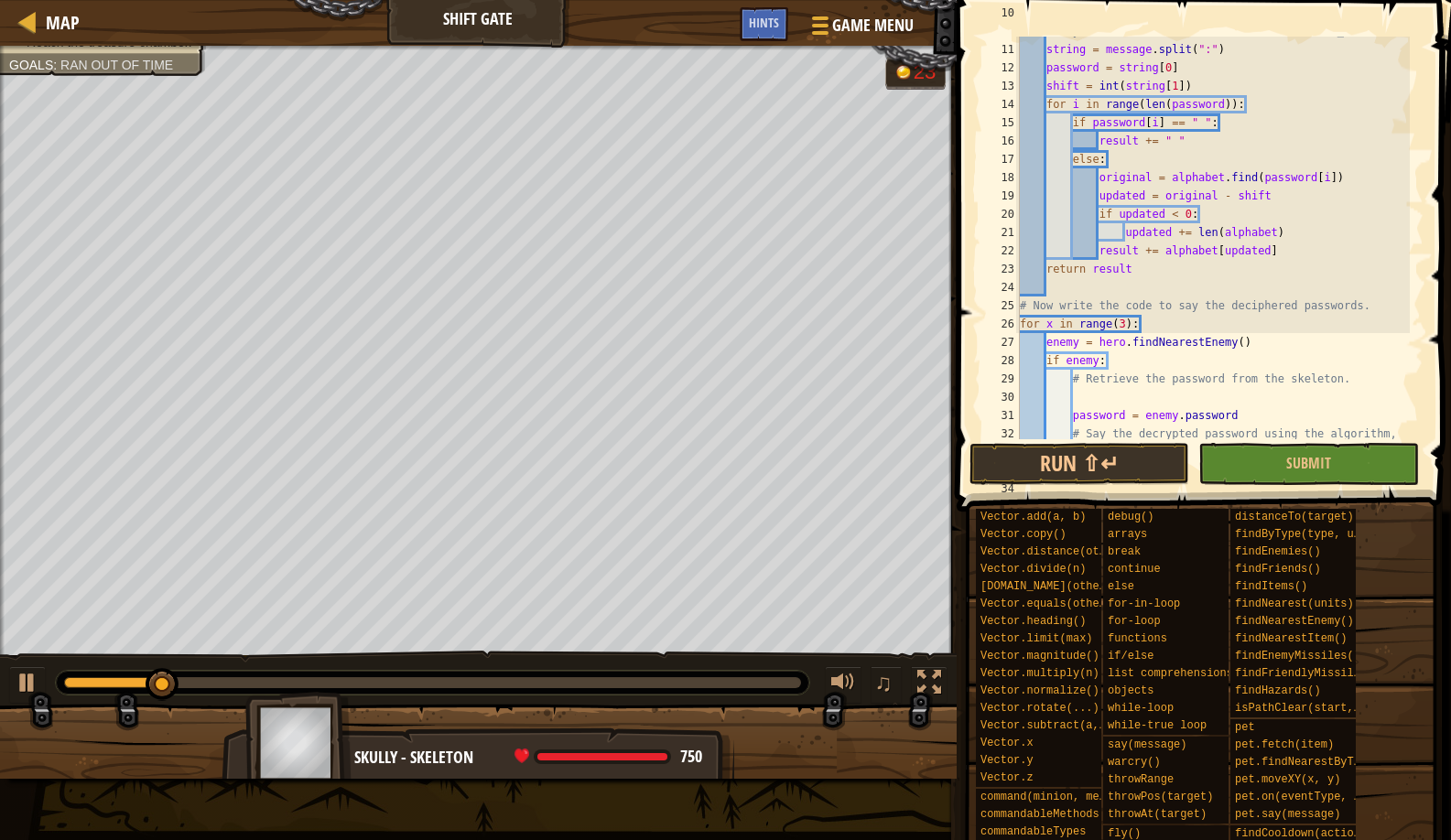
scroll to position [330, 0]
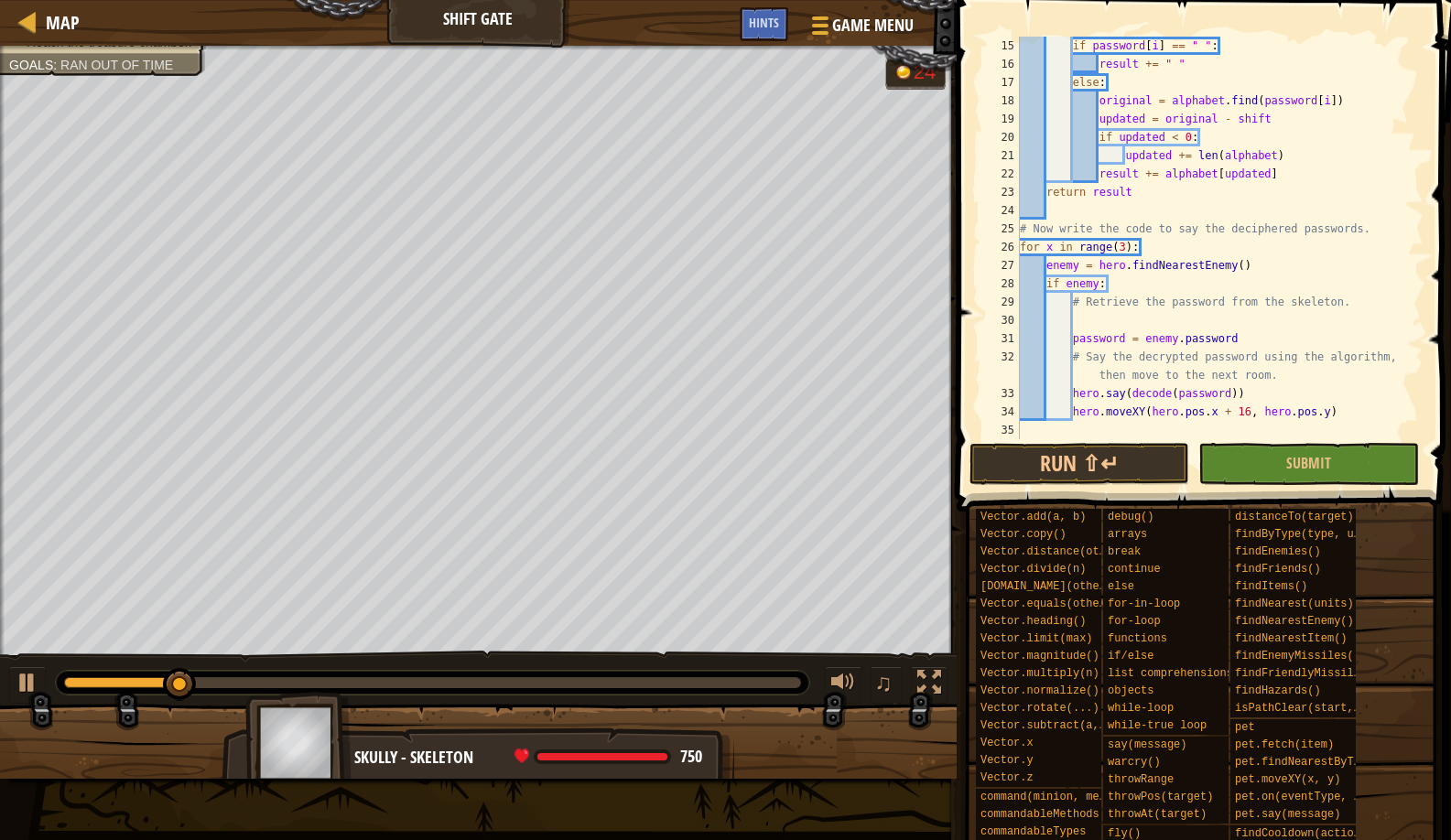
click at [1273, 387] on div "if password [ i ] == " " : result += " " else : original = alphabet . find ( pa…" at bounding box center [1213, 256] width 393 height 440
type textarea "hero.say(decode(password))"
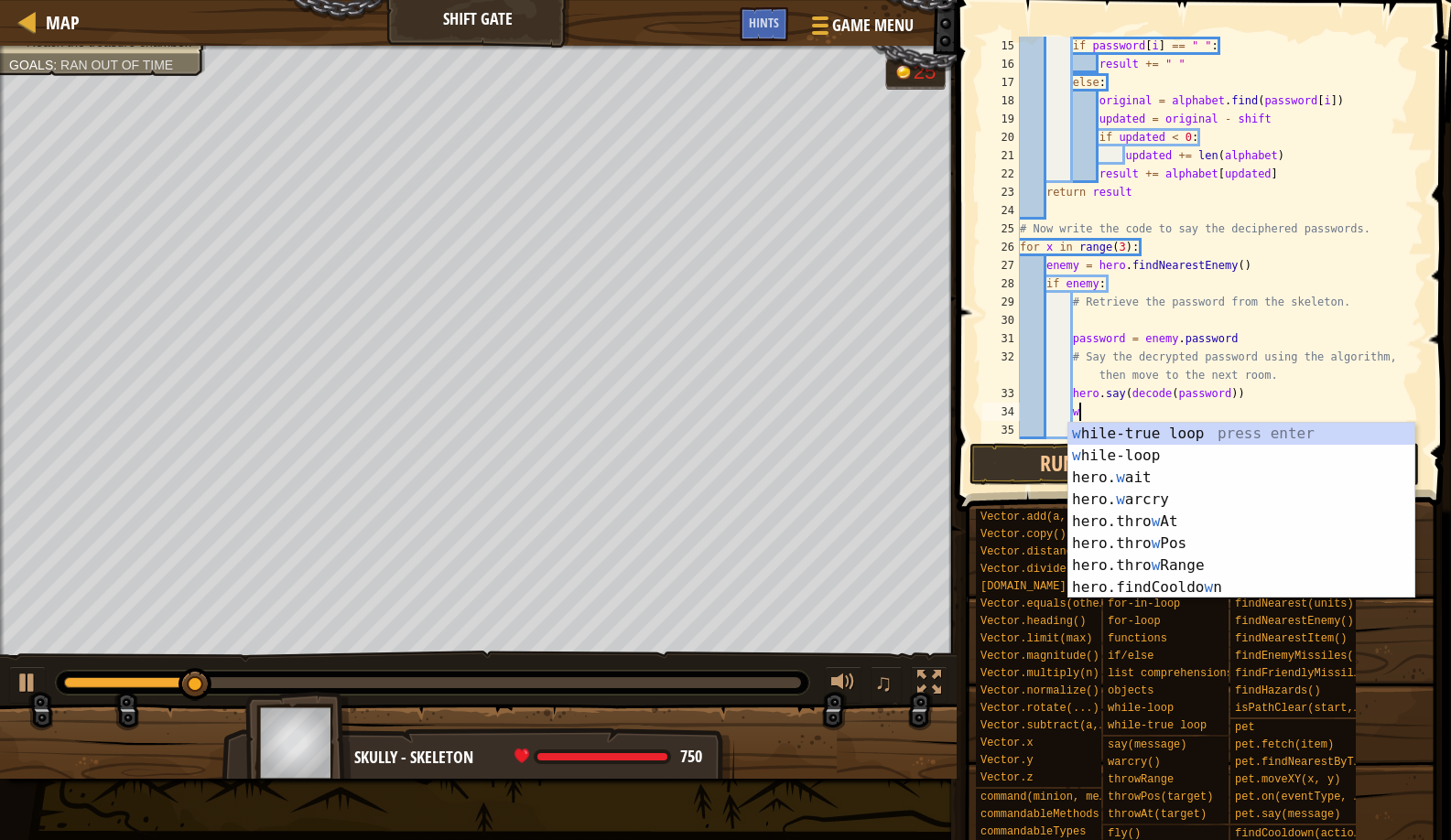
type textarea "wa"
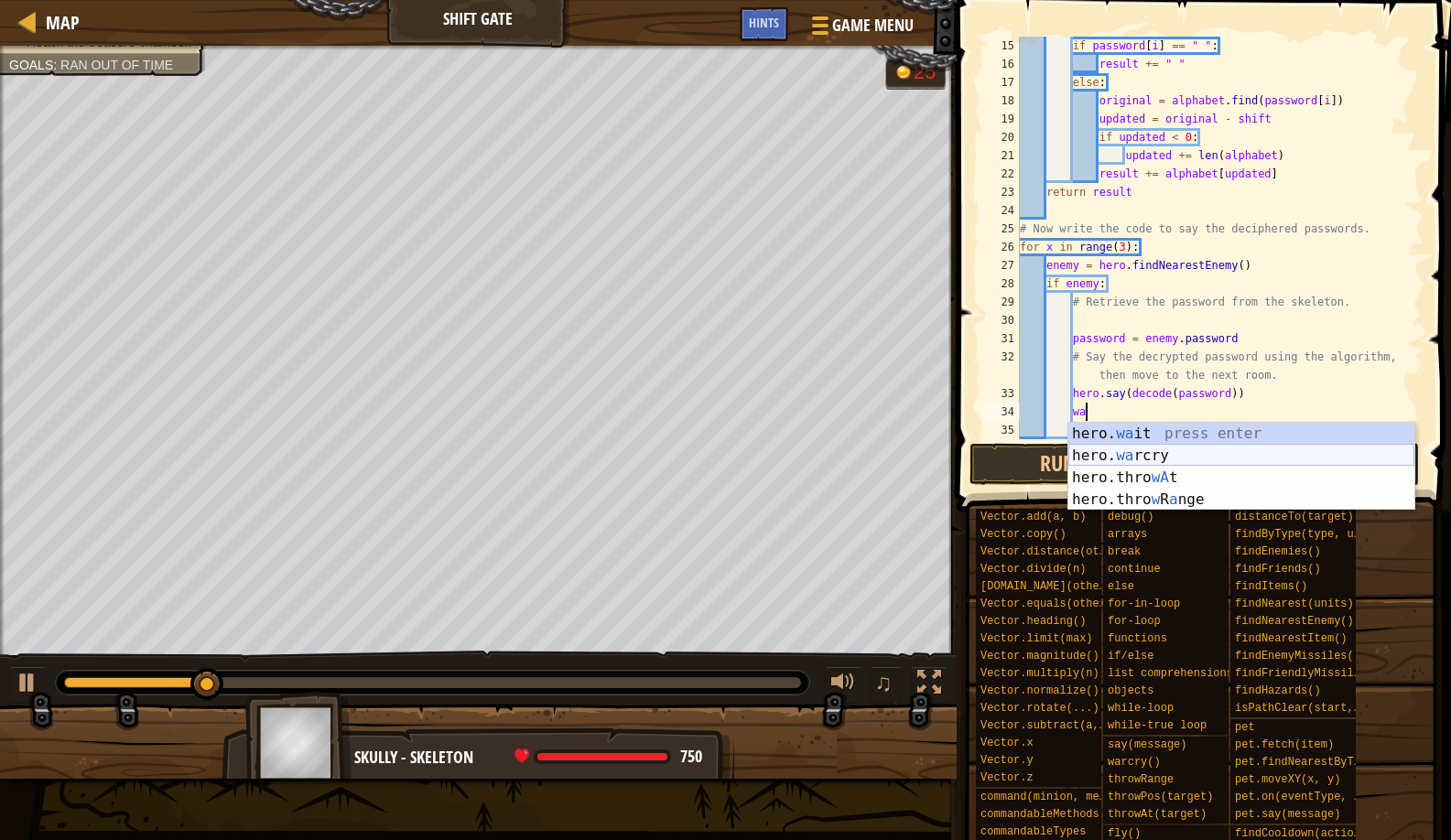
click at [1175, 450] on div "hero. wa it press enter hero. wa rcry press enter hero.thro wA t press enter he…" at bounding box center [1241, 489] width 347 height 132
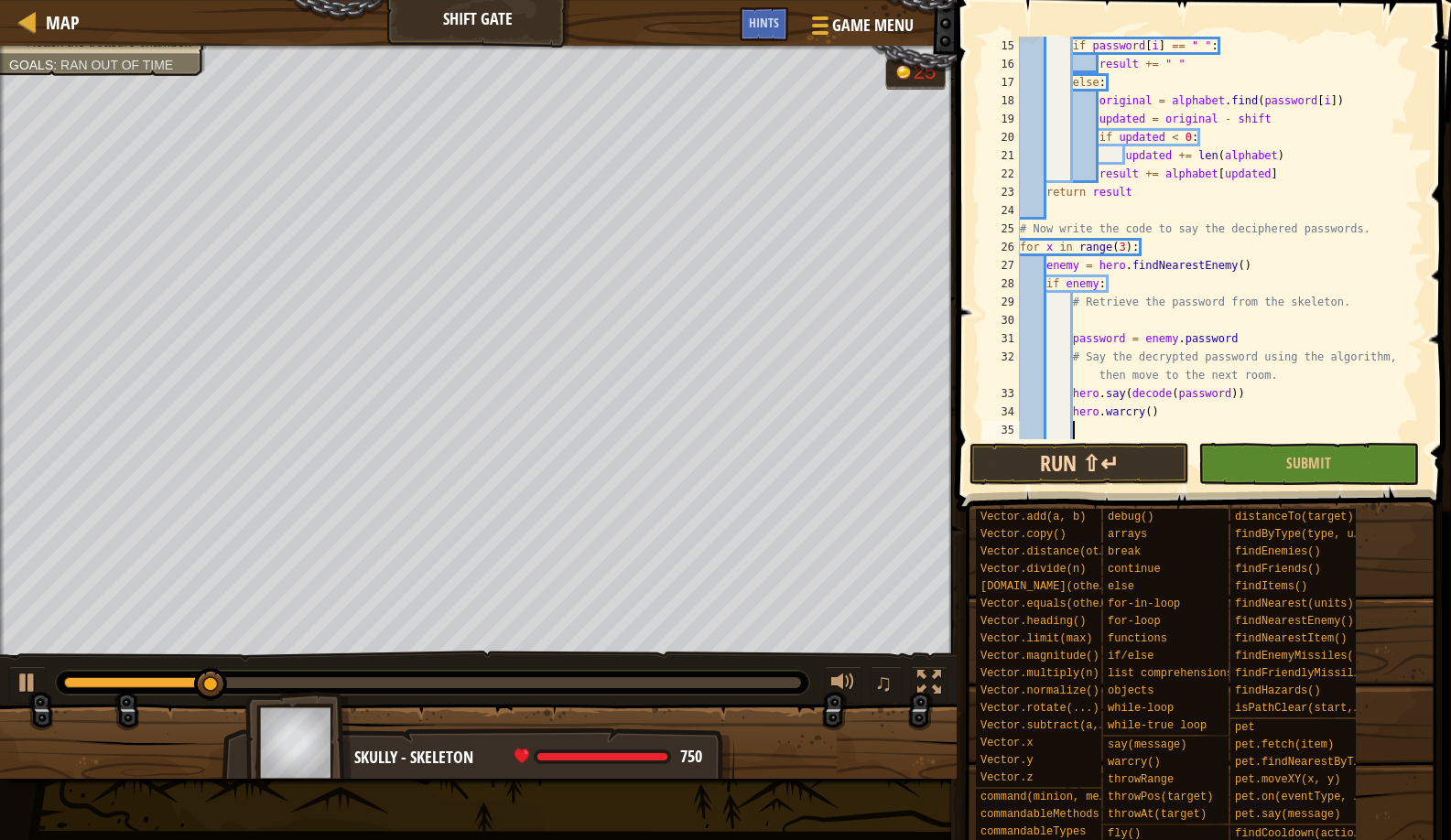
scroll to position [8, 4]
click at [1125, 451] on button "Run ⇧↵" at bounding box center [1079, 464] width 219 height 42
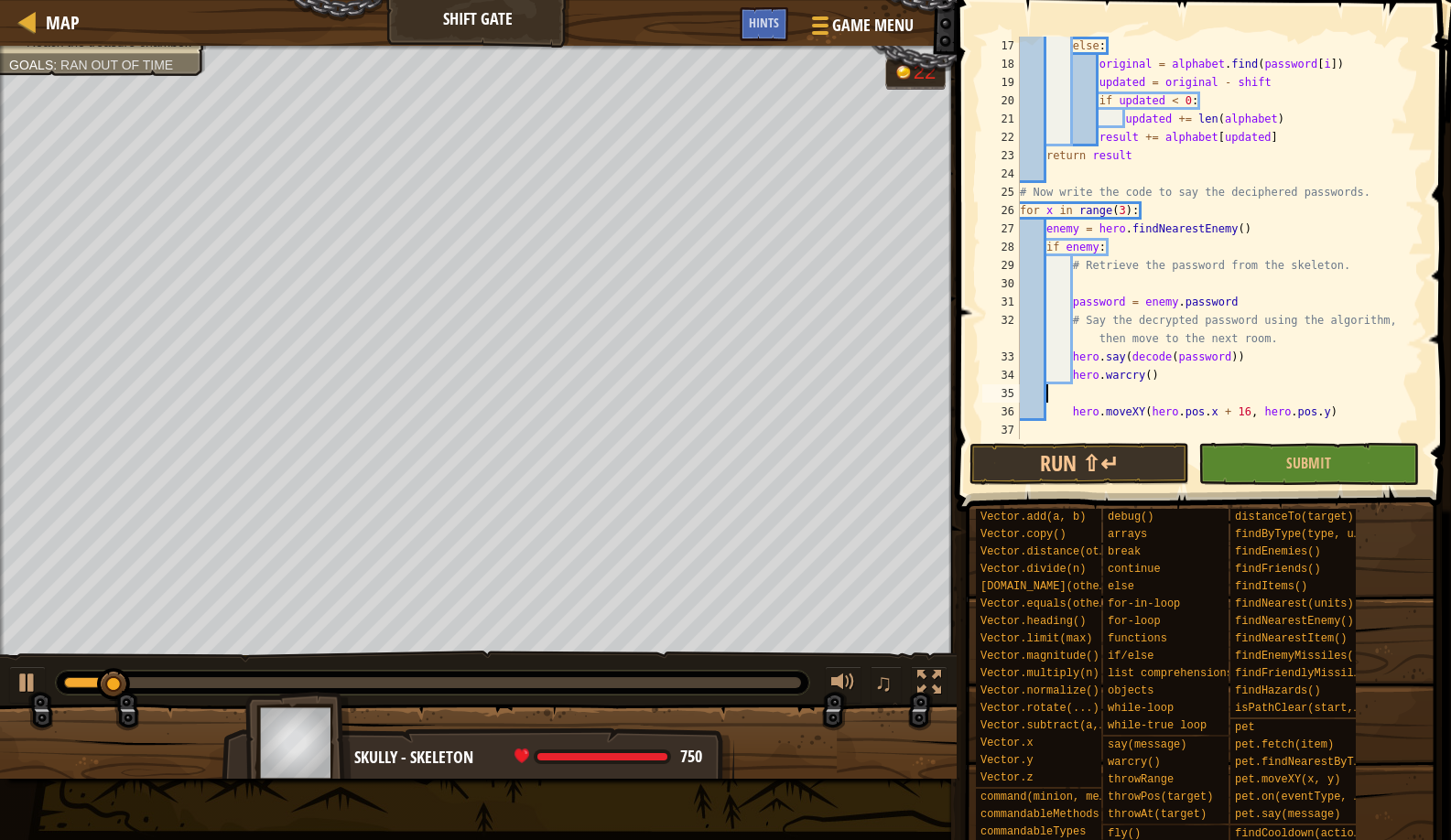
scroll to position [8, 0]
type textarea "hero.warcry()"
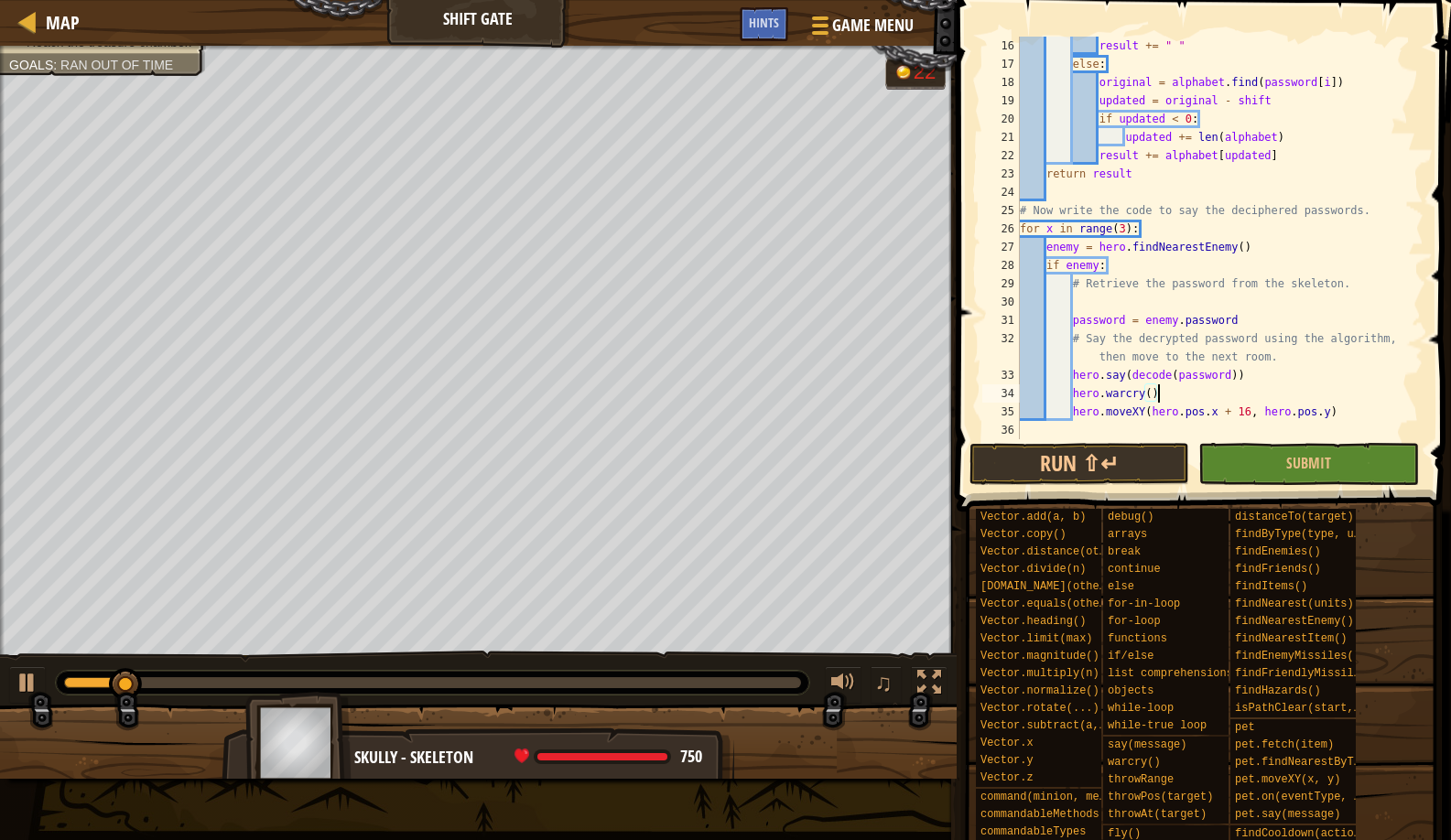
scroll to position [348, 0]
click at [1084, 461] on button "Run ⇧↵" at bounding box center [1079, 464] width 219 height 42
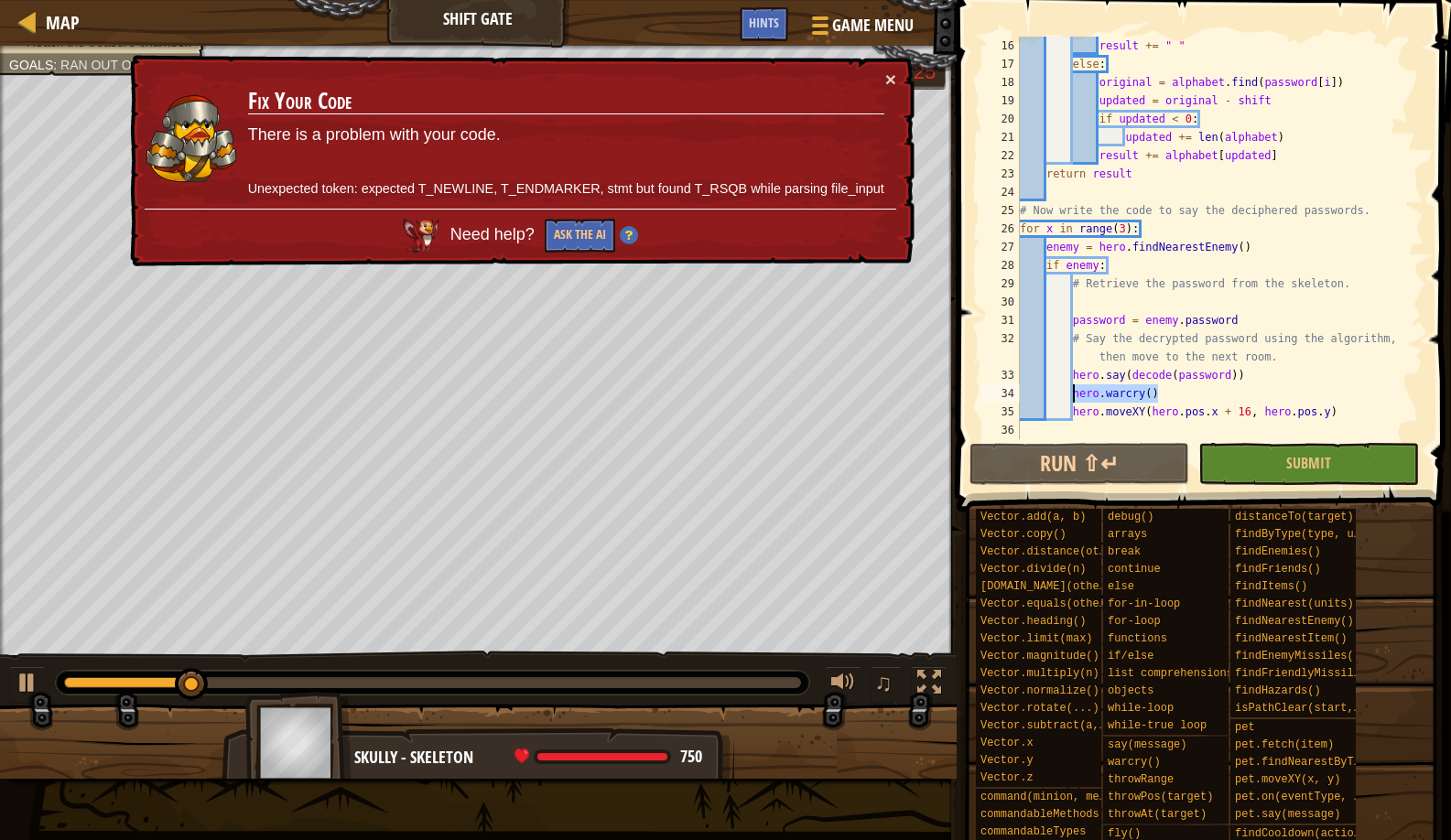
drag, startPoint x: 1171, startPoint y: 390, endPoint x: 1074, endPoint y: 386, distance: 97.1
click at [1074, 386] on div "result += " " else : original = alphabet . find ( password [ i ]) updated = ori…" at bounding box center [1213, 256] width 393 height 440
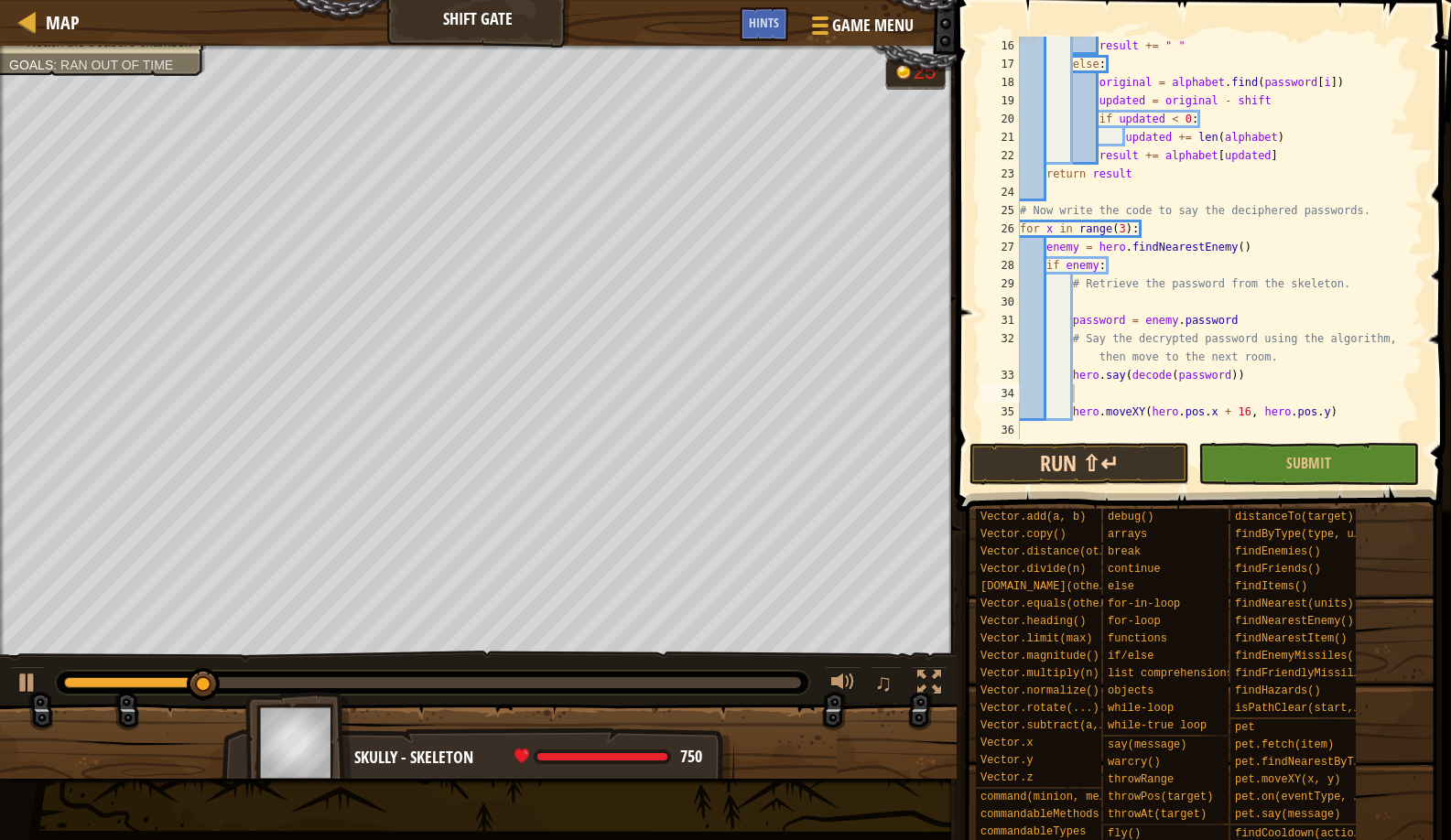
click at [1100, 459] on button "Run ⇧↵" at bounding box center [1079, 464] width 219 height 42
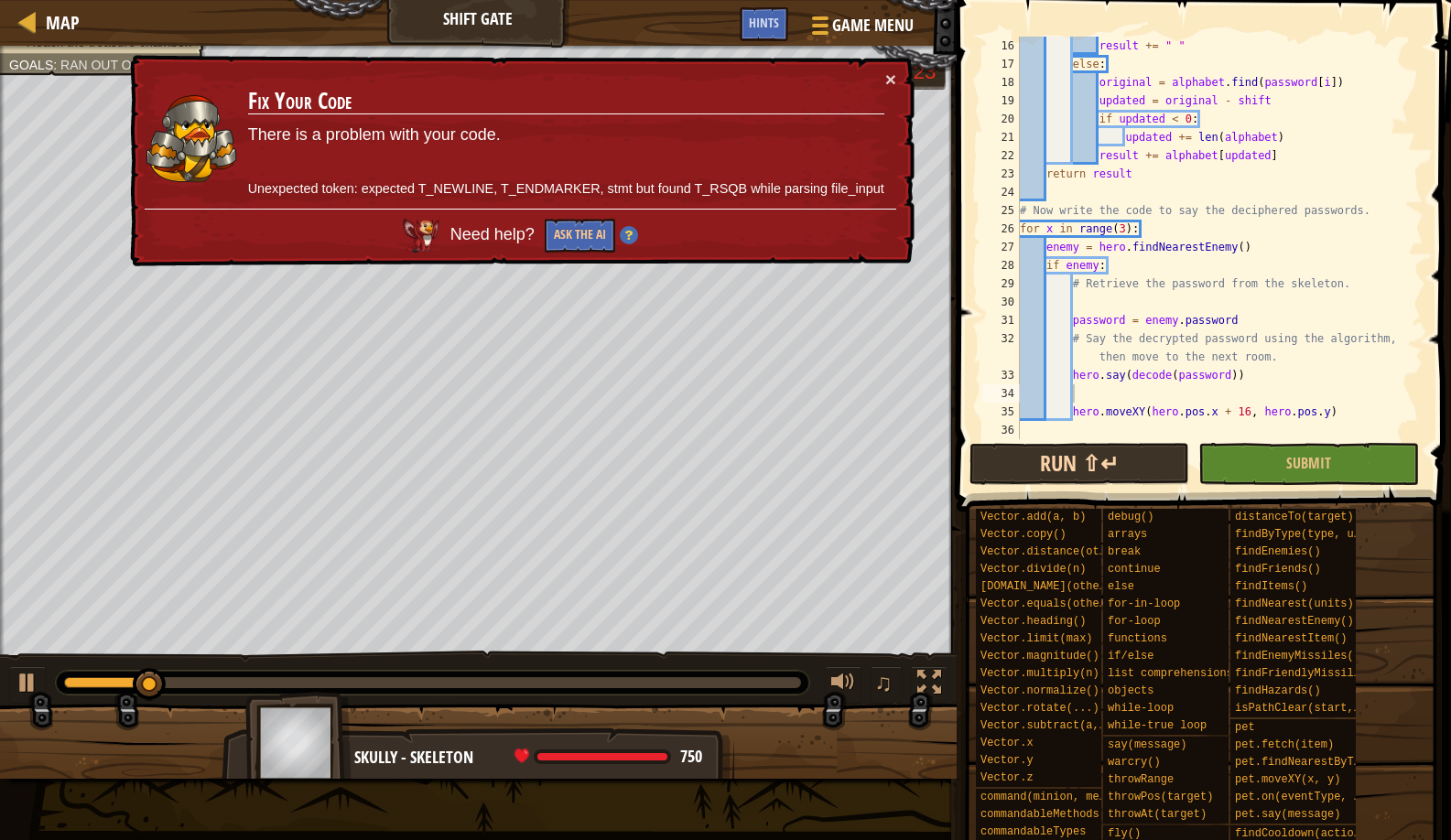
click at [968, 463] on div "Hints 16 17 18 19 20 21 22 23 24 25 26 27 28 29 30 31 32 33 34 35 36 result += …" at bounding box center [1201, 420] width 500 height 840
click at [1026, 471] on button "Run ⇧↵" at bounding box center [1079, 464] width 219 height 42
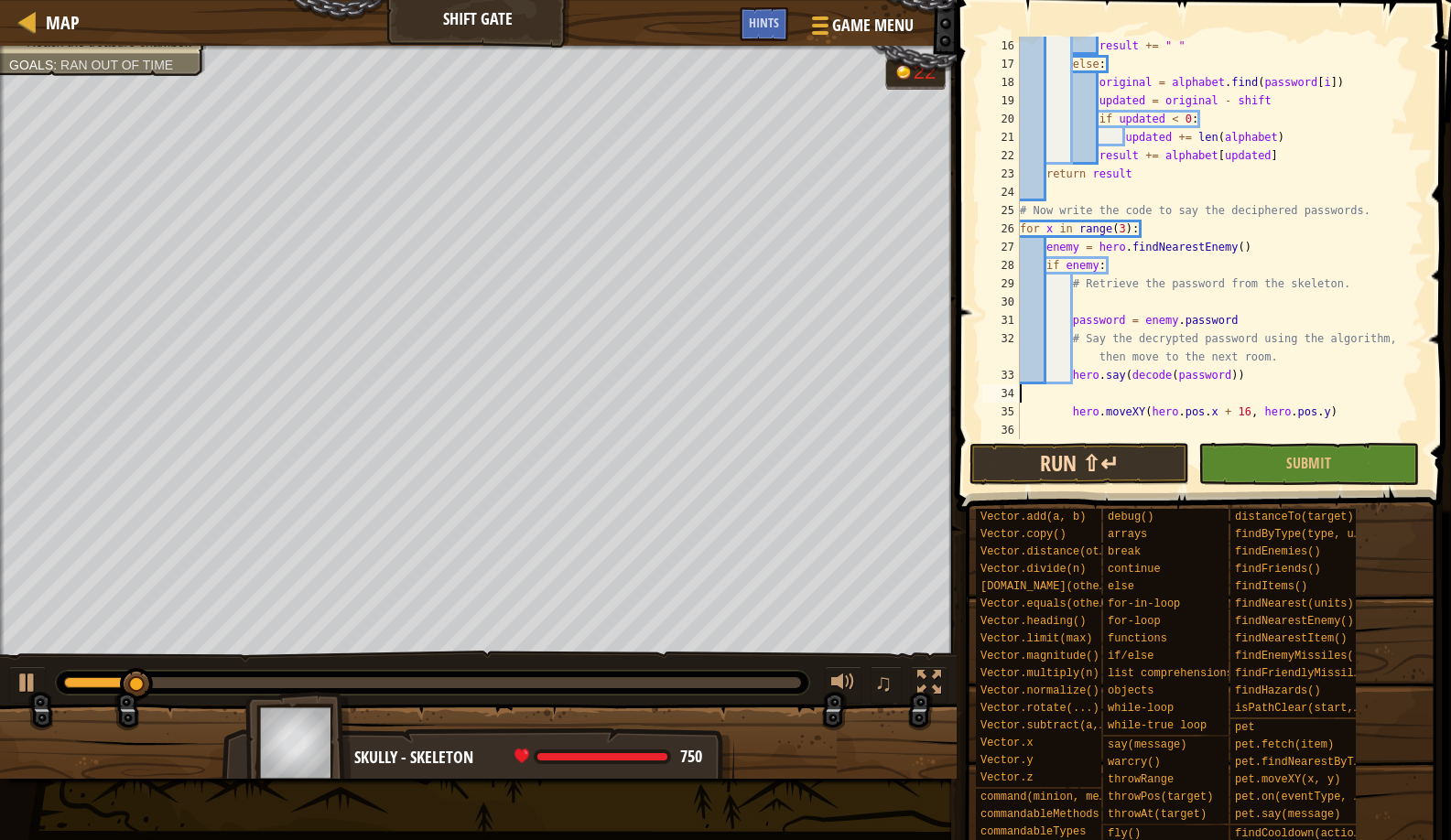
scroll to position [330, 0]
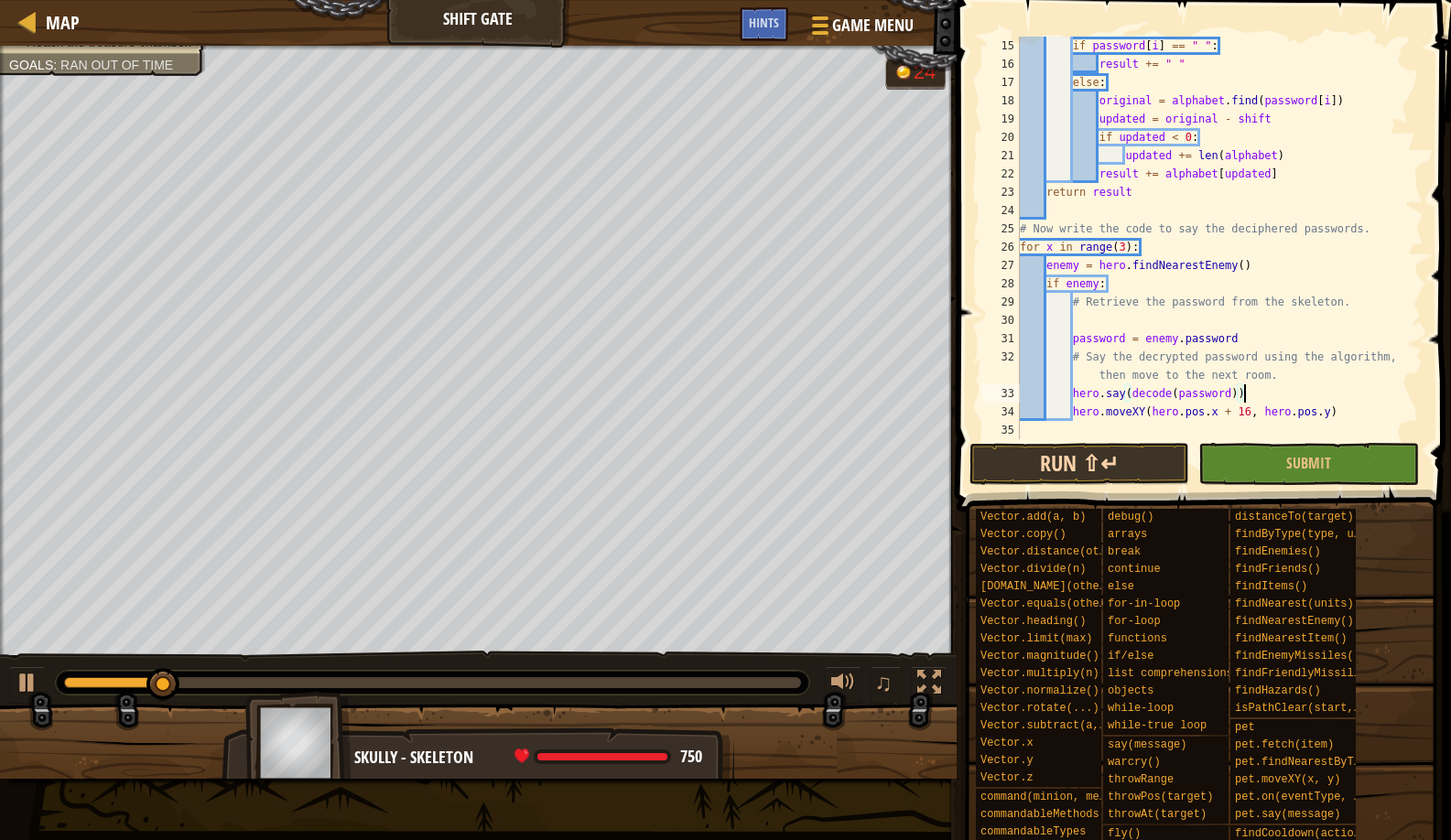
click at [1097, 462] on button "Run ⇧↵" at bounding box center [1079, 464] width 219 height 42
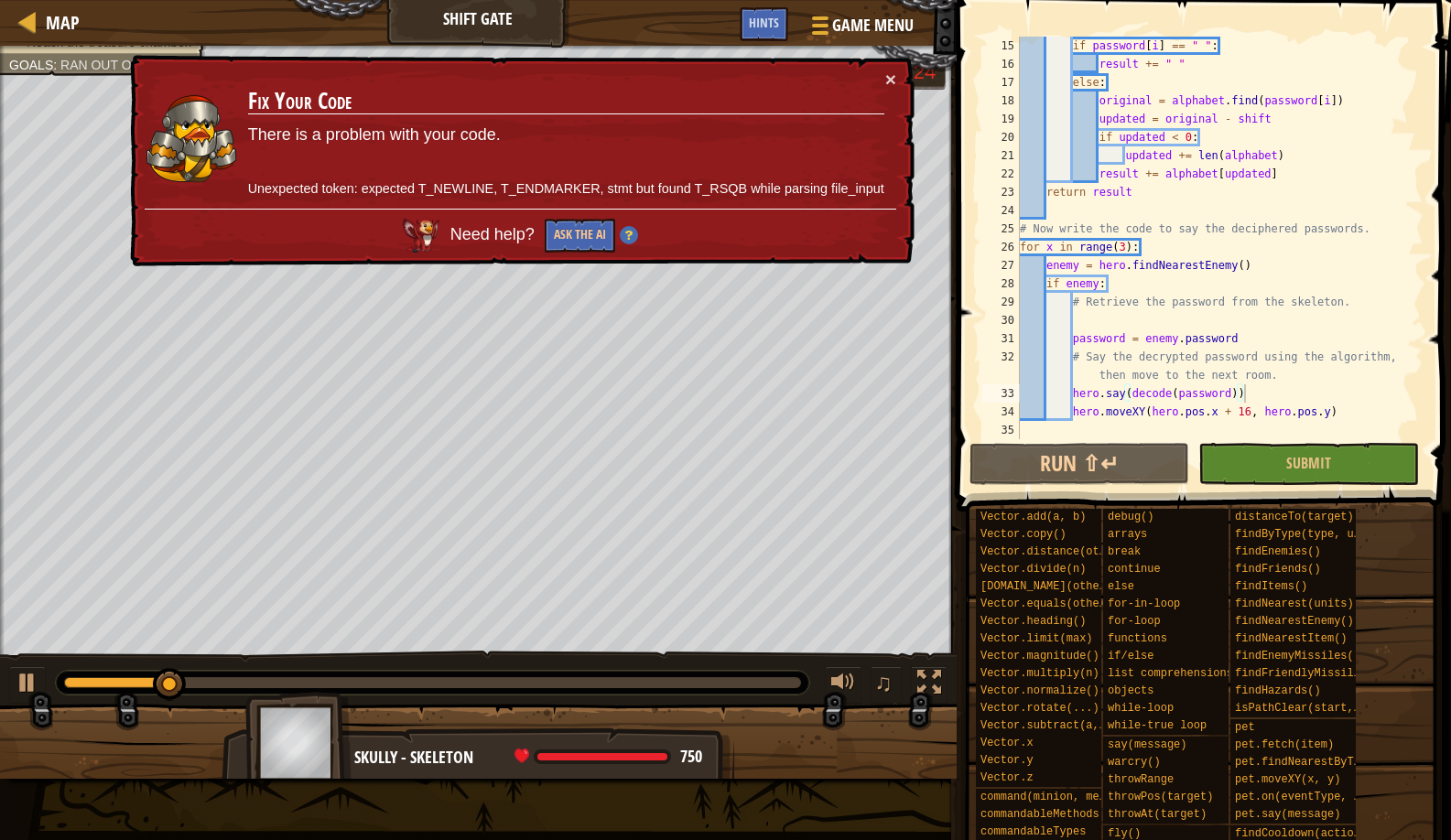
click at [624, 239] on img at bounding box center [629, 235] width 18 height 18
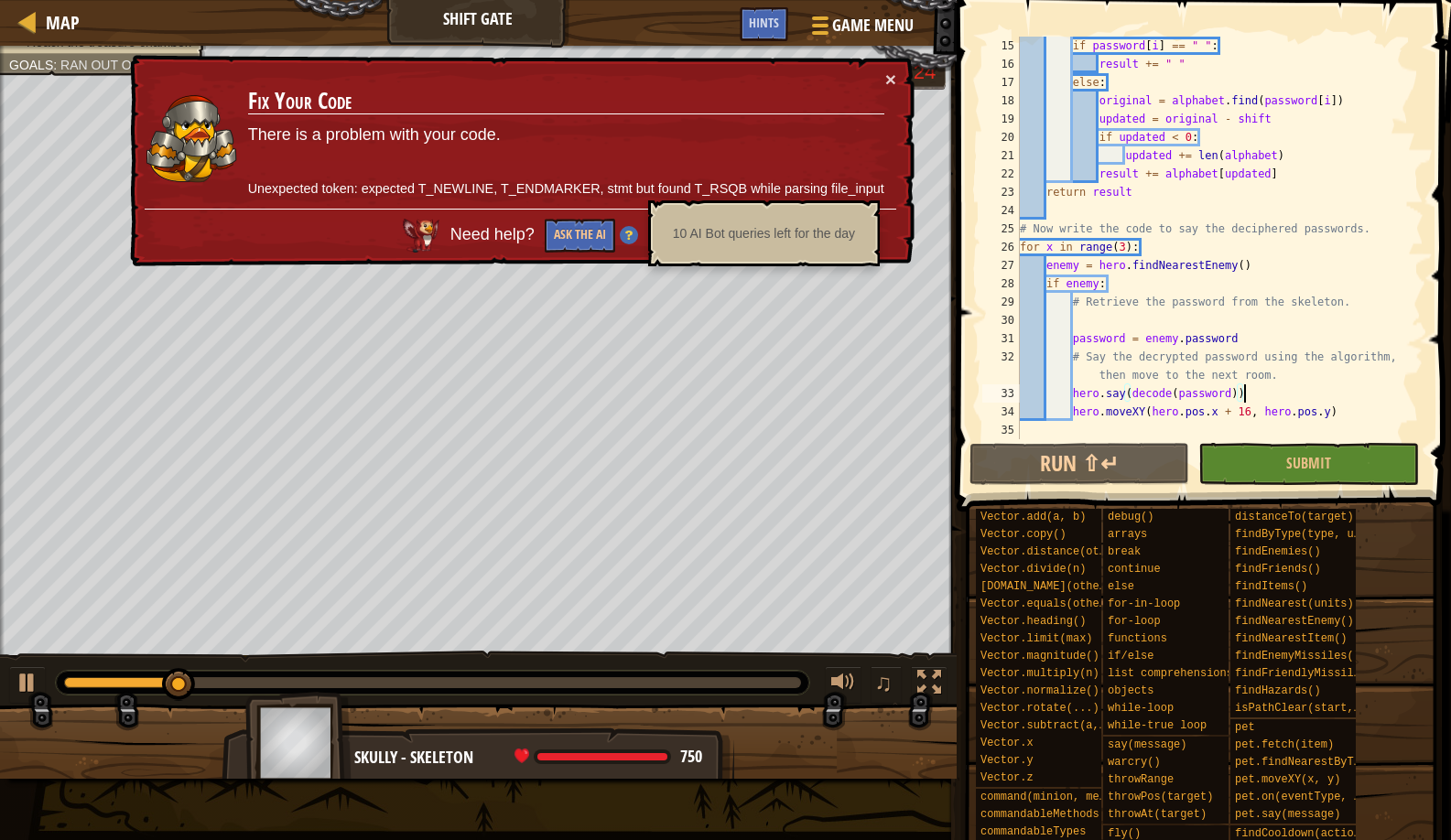
click at [624, 239] on img at bounding box center [629, 235] width 18 height 18
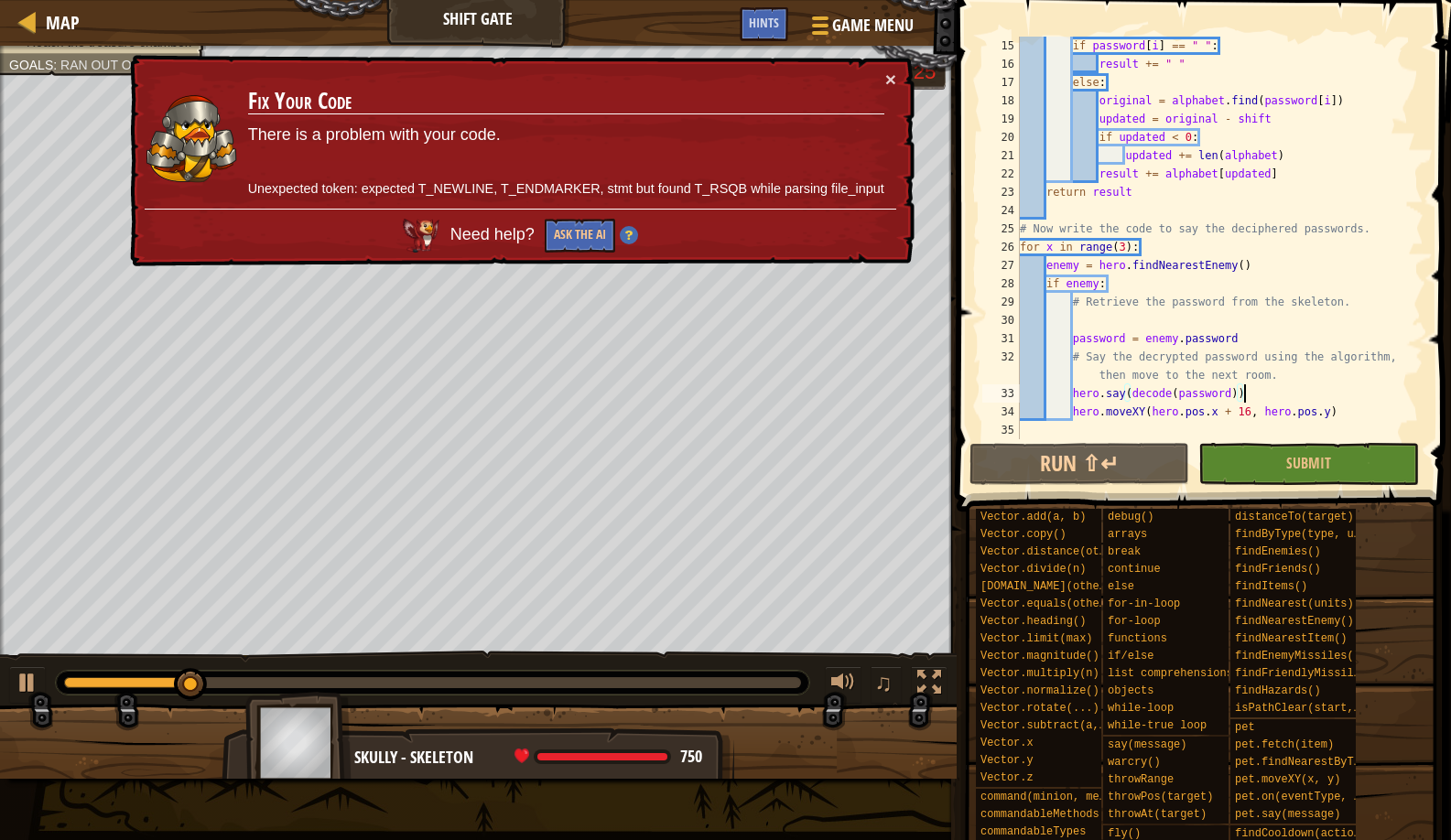
click at [881, 83] on td "Fix Your Code There is a problem with your code. Unexpected token: expected T_N…" at bounding box center [566, 139] width 639 height 139
drag, startPoint x: 889, startPoint y: 83, endPoint x: 986, endPoint y: 85, distance: 97.0
click at [886, 83] on button "×" at bounding box center [891, 78] width 11 height 19
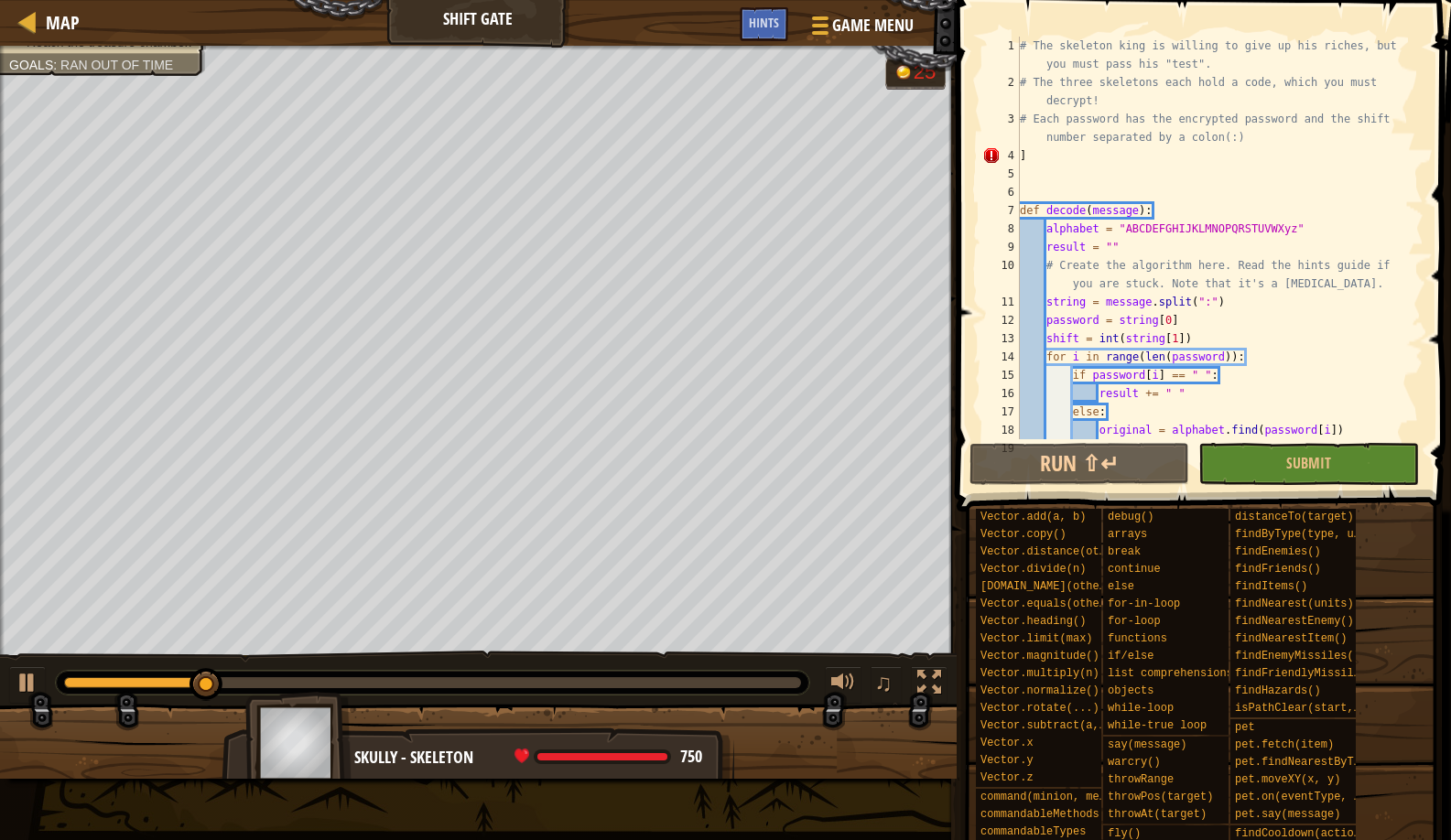
scroll to position [0, 0]
click at [1083, 147] on div "# The skeleton king is willing to give up his riches, but you must pass his "te…" at bounding box center [1213, 265] width 393 height 458
type textarea "]"
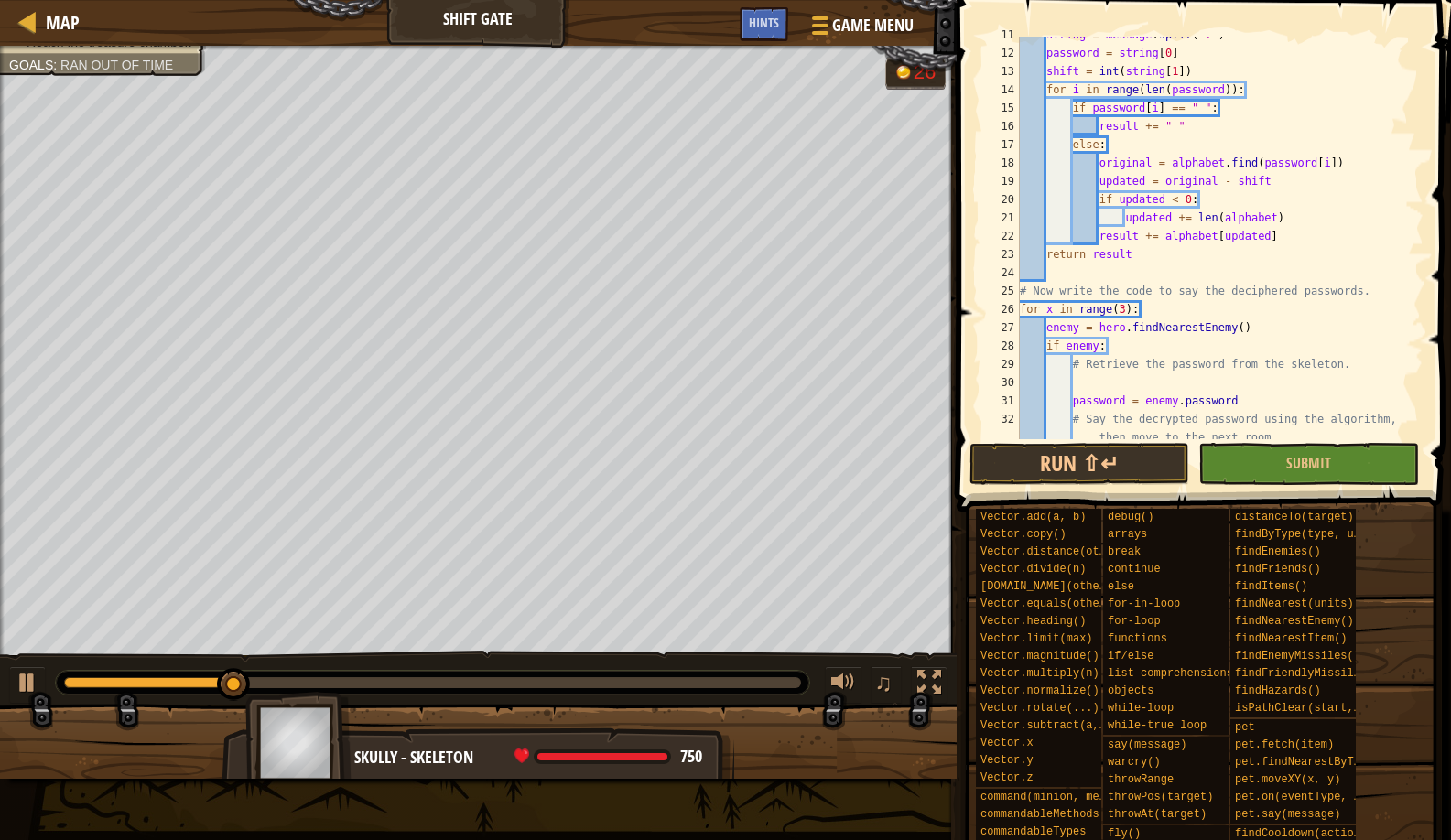
scroll to position [330, 0]
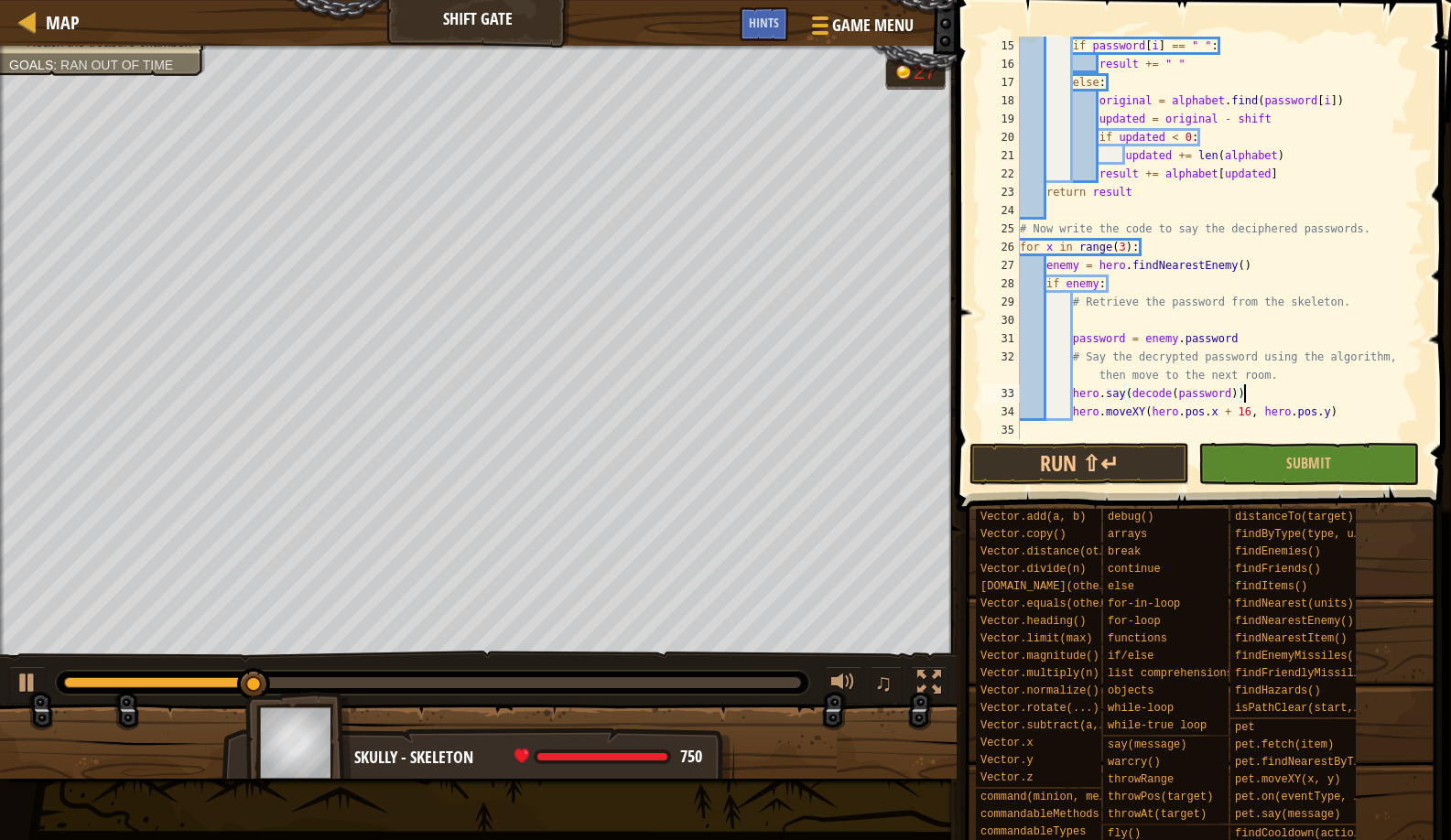
click at [1276, 399] on div "if password [ i ] == " " : result += " " else : original = alphabet . find ( pa…" at bounding box center [1213, 256] width 393 height 440
type textarea "hero.say(decode(password))"
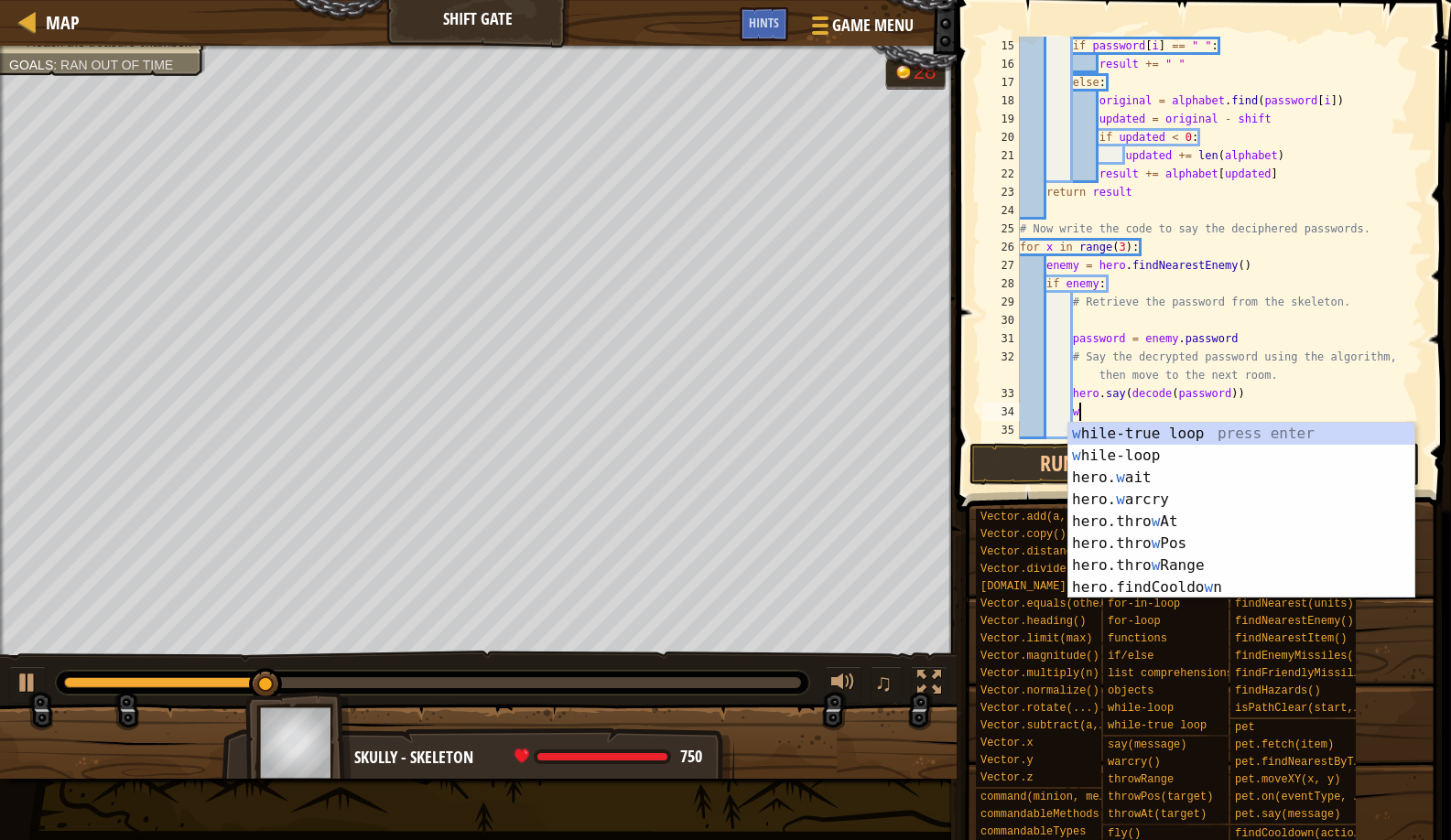
type textarea "wa"
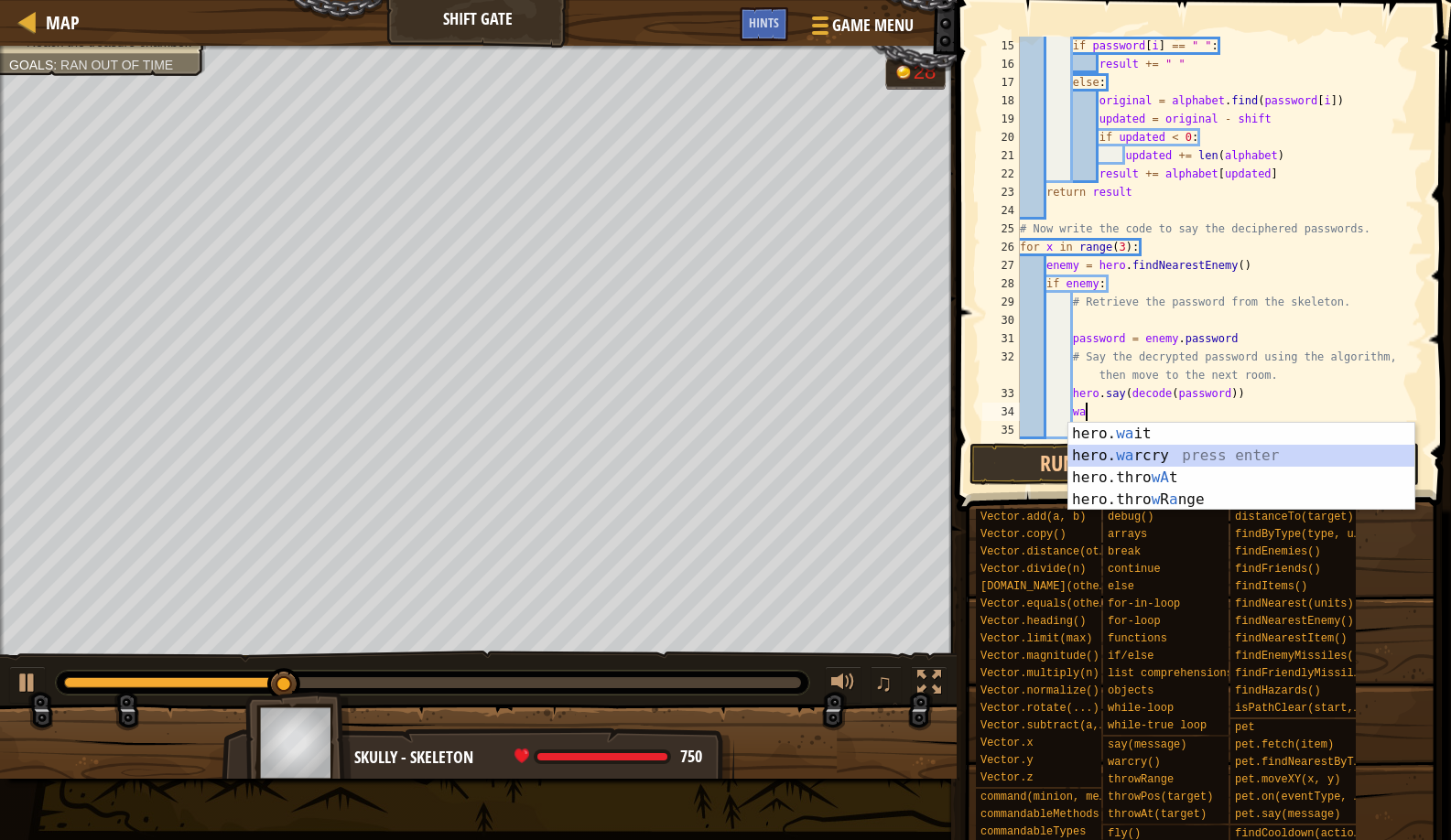
click at [1206, 452] on div "hero. wa it press enter hero. wa rcry press enter hero.thro wA t press enter he…" at bounding box center [1241, 489] width 347 height 132
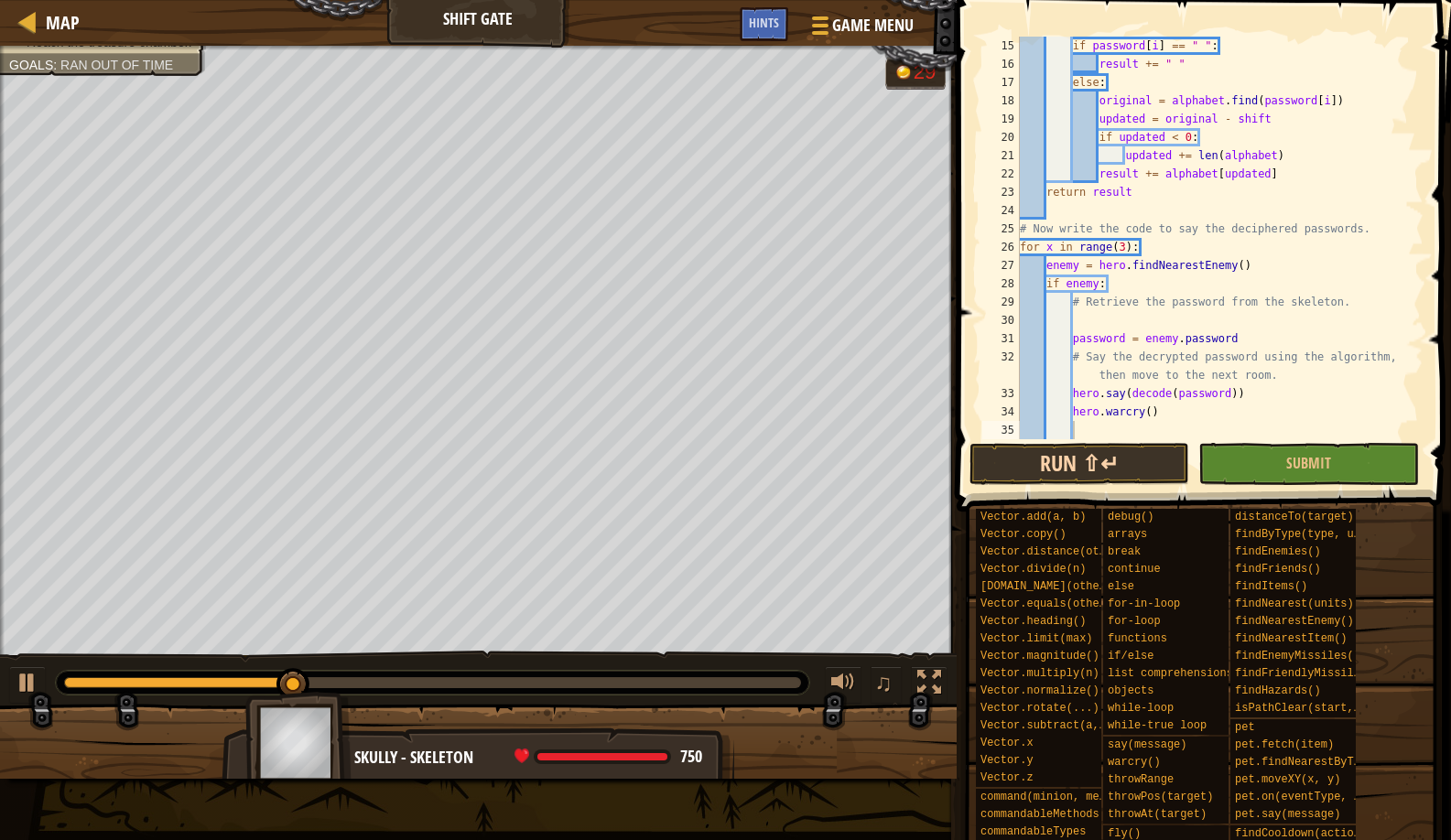
click at [1123, 465] on button "Run ⇧↵" at bounding box center [1079, 464] width 219 height 42
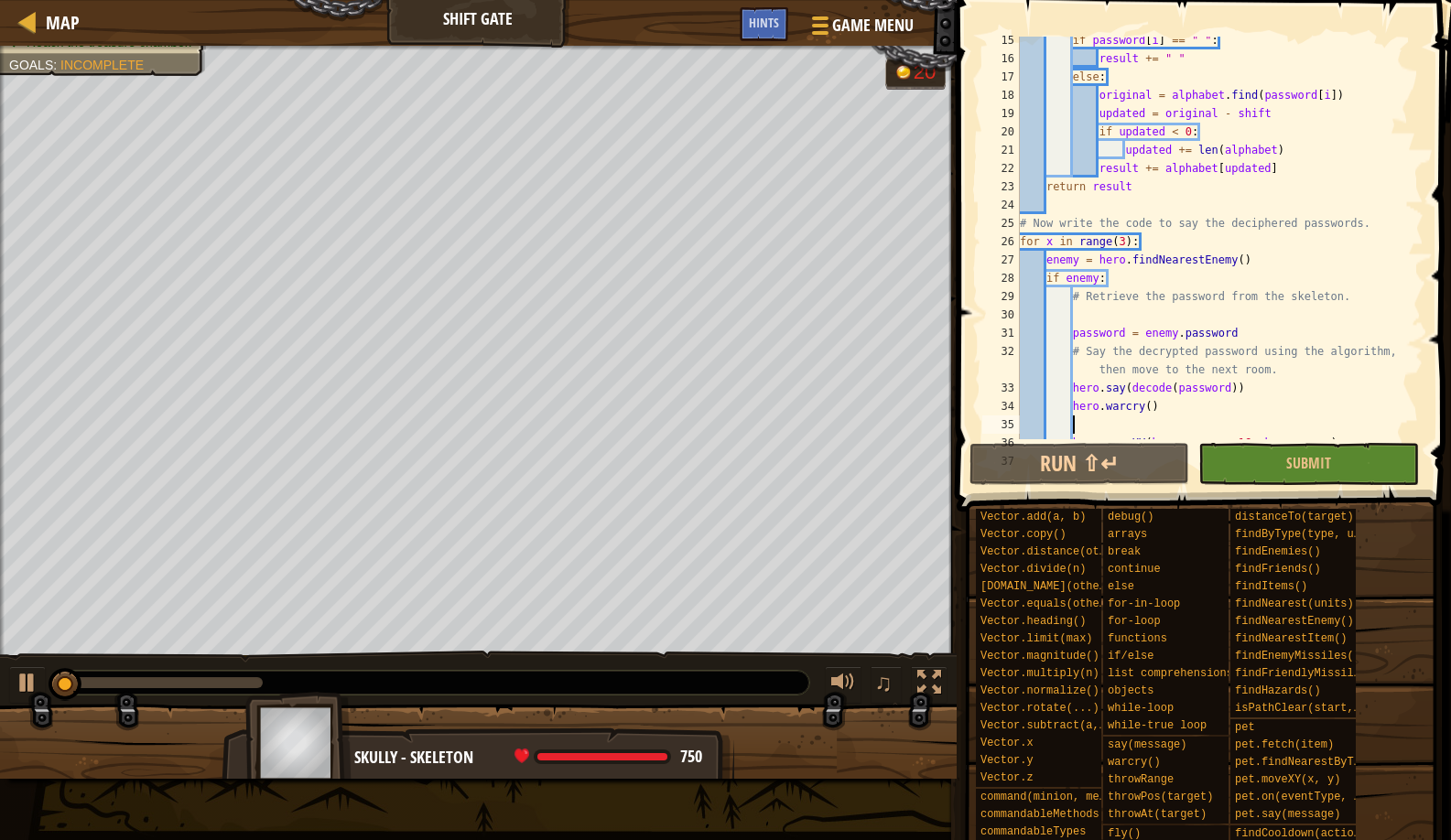
scroll to position [366, 0]
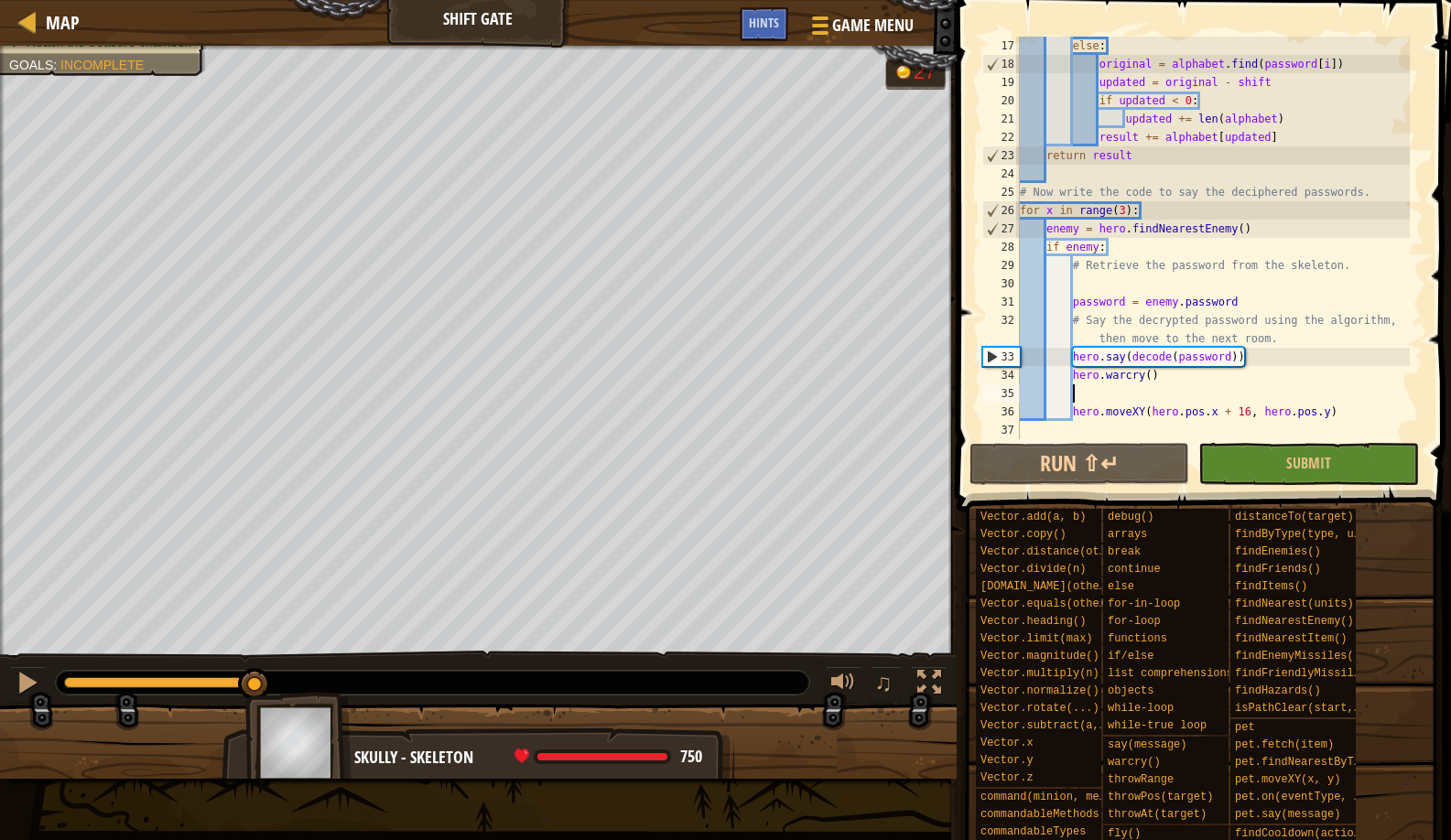
drag, startPoint x: 156, startPoint y: 674, endPoint x: 259, endPoint y: 654, distance: 104.9
click at [259, 654] on div "♫" at bounding box center [478, 678] width 956 height 55
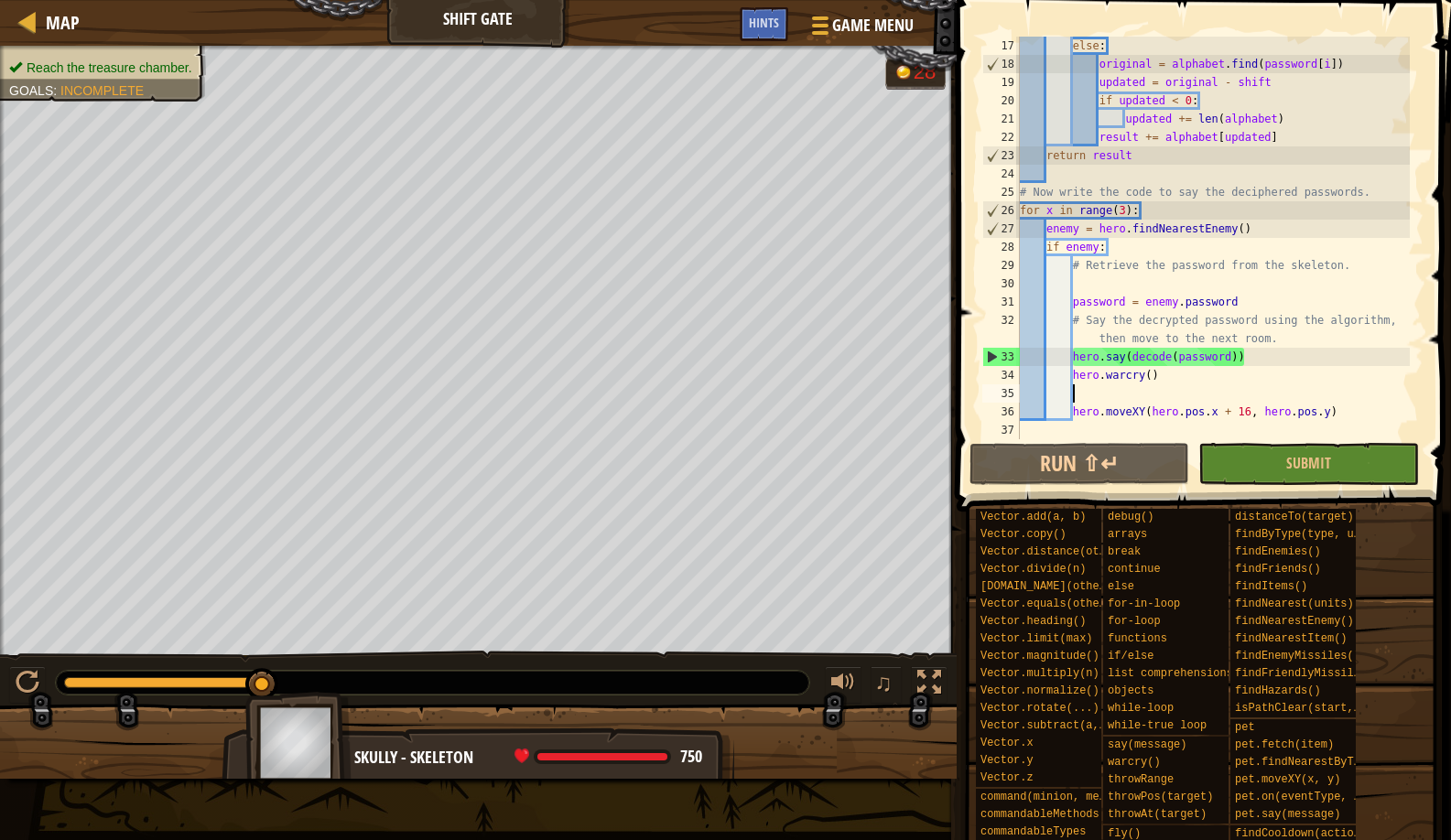
drag, startPoint x: 270, startPoint y: 673, endPoint x: 290, endPoint y: 671, distance: 20.1
click at [290, 671] on div at bounding box center [432, 683] width 754 height 24
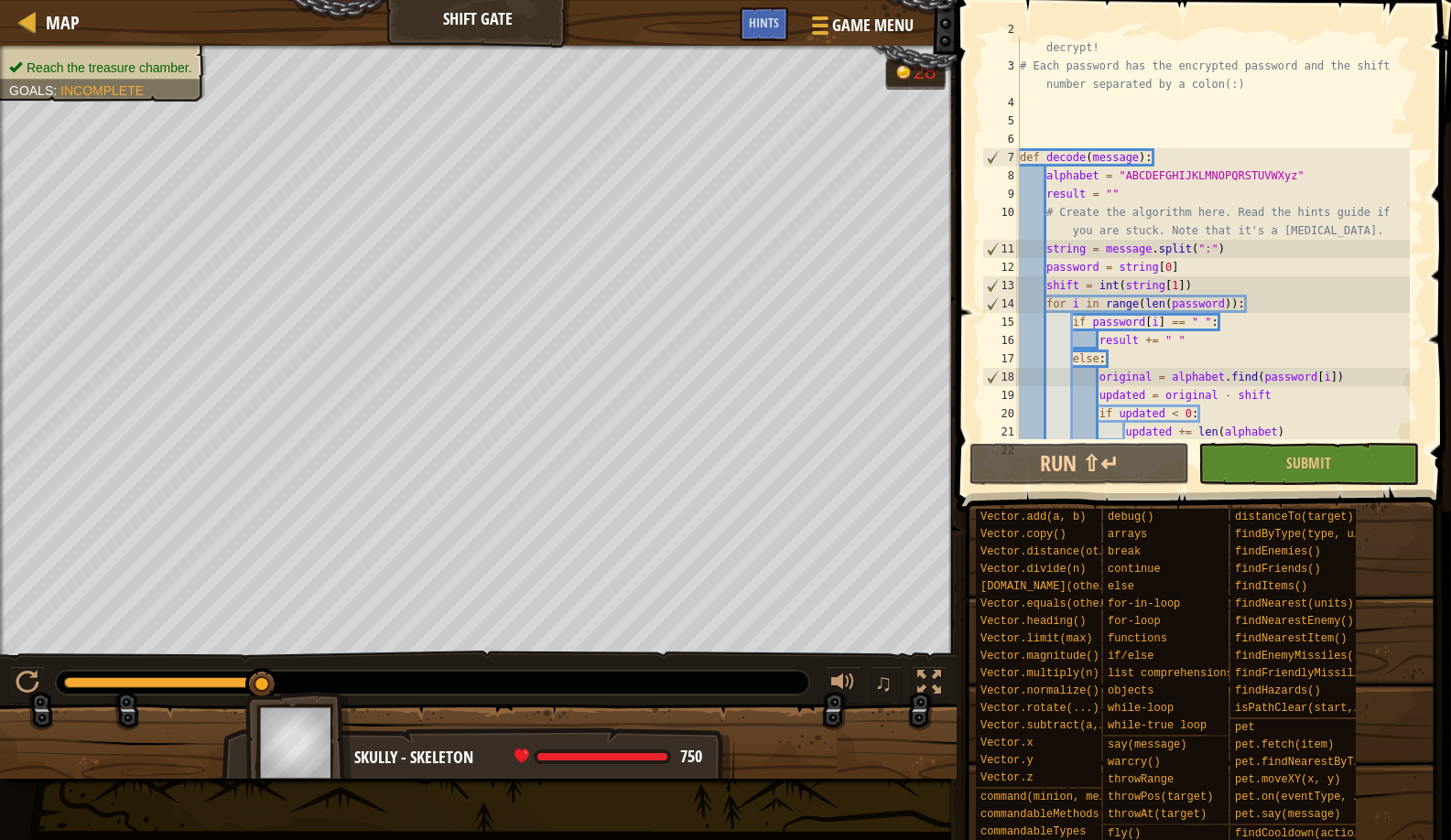
scroll to position [53, 0]
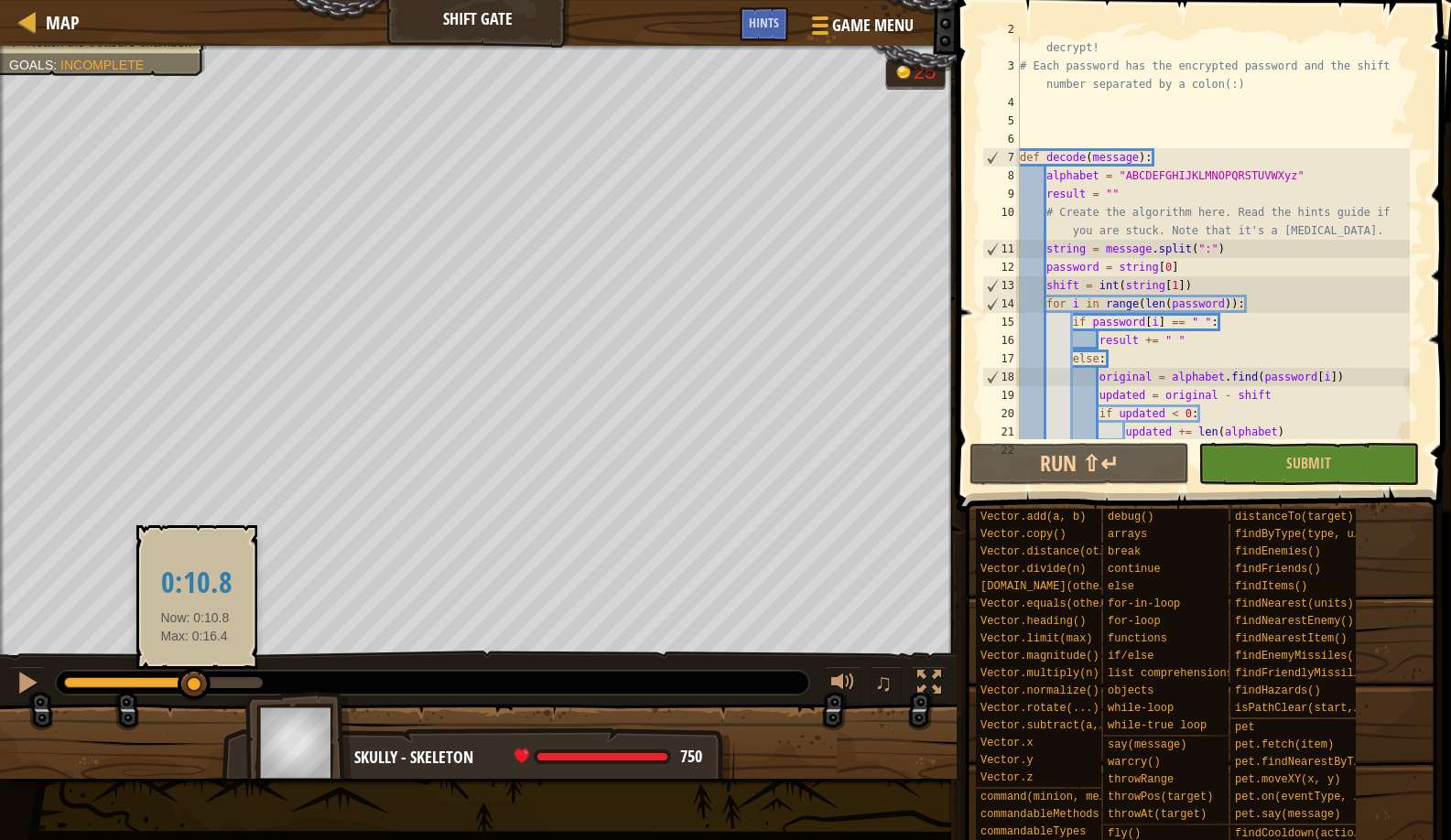
drag, startPoint x: 270, startPoint y: 686, endPoint x: 195, endPoint y: 682, distance: 75.1
click at [195, 682] on div at bounding box center [194, 684] width 33 height 33
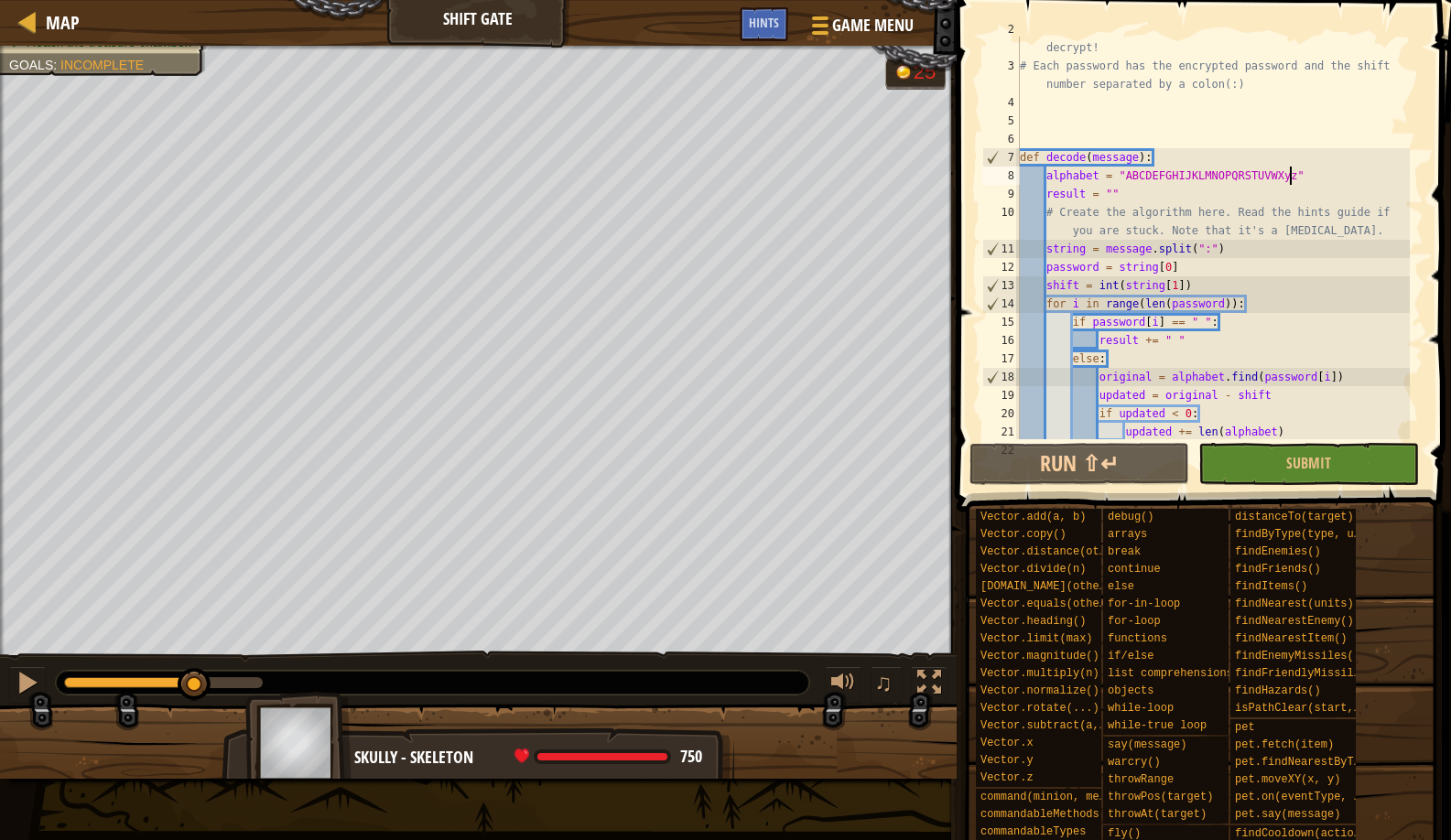
click at [1290, 172] on div "# The three skeletons each hold a code, which you must decrypt! # Each password…" at bounding box center [1213, 248] width 393 height 458
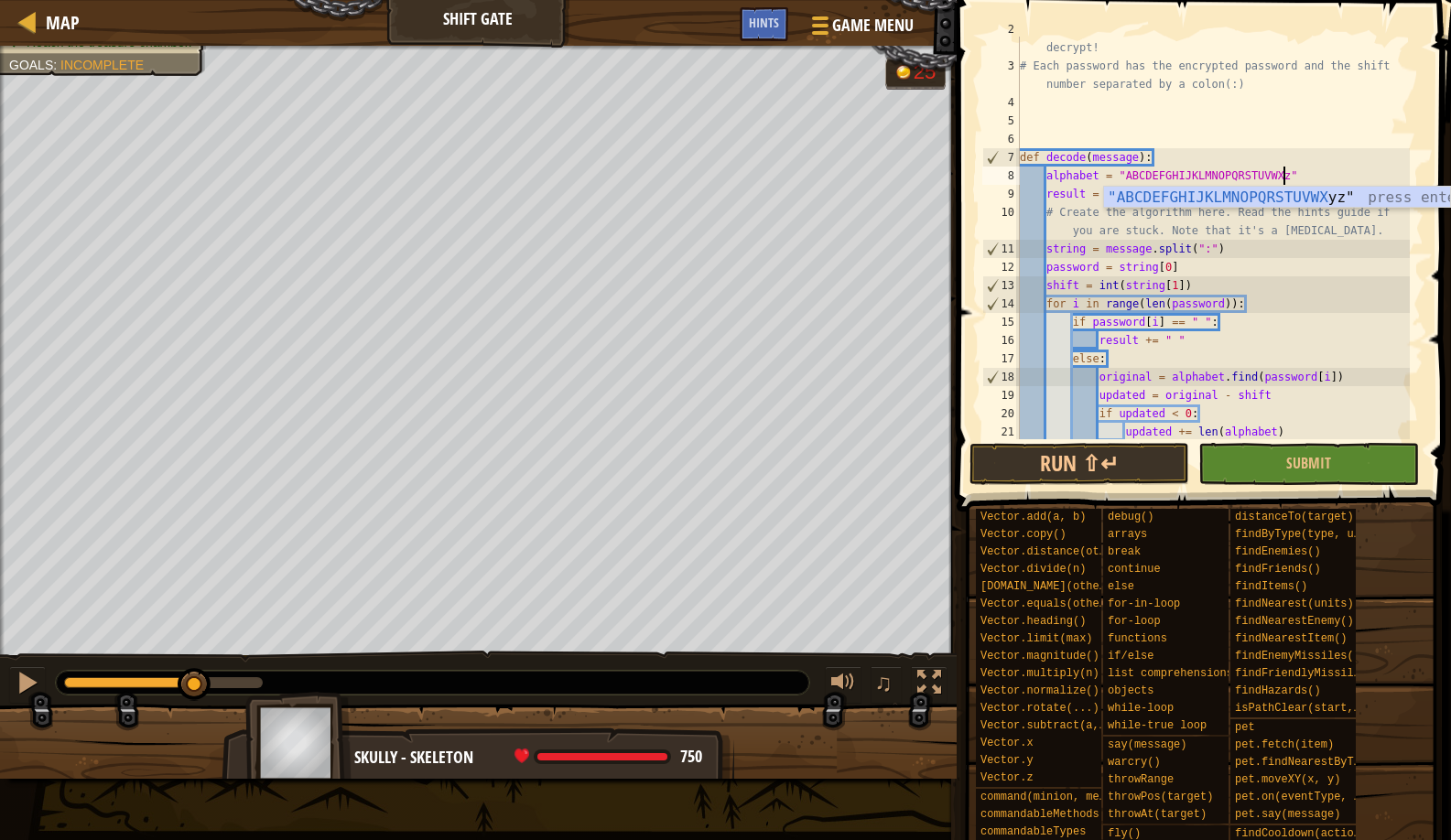
scroll to position [8, 23]
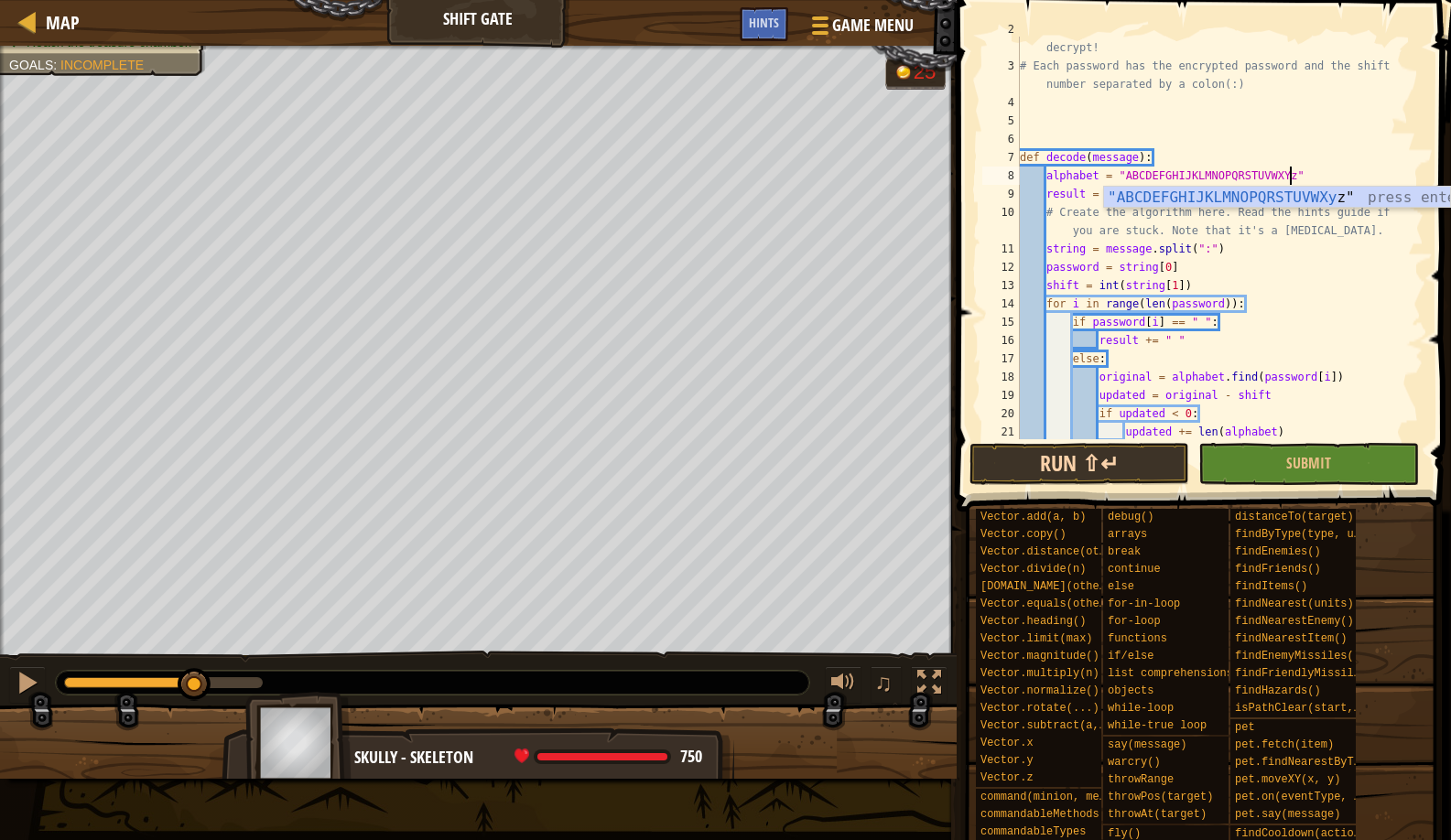
click at [1055, 464] on button "Run ⇧↵" at bounding box center [1079, 464] width 219 height 42
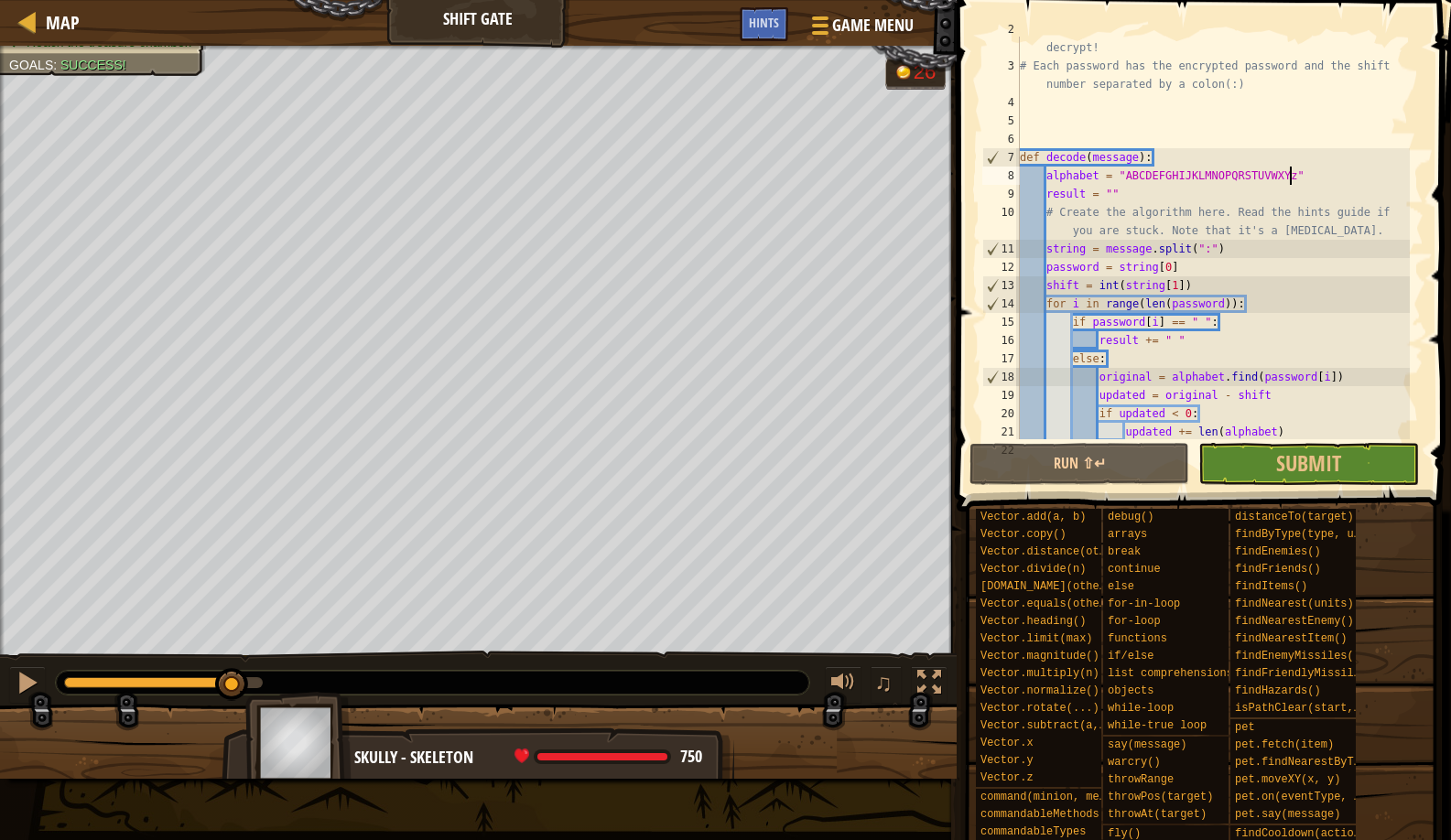
drag, startPoint x: 126, startPoint y: 688, endPoint x: 232, endPoint y: 662, distance: 109.1
click at [232, 662] on div "♫" at bounding box center [478, 678] width 956 height 55
click at [1296, 176] on div "# The three skeletons each hold a code, which you must decrypt! # Each password…" at bounding box center [1213, 248] width 393 height 458
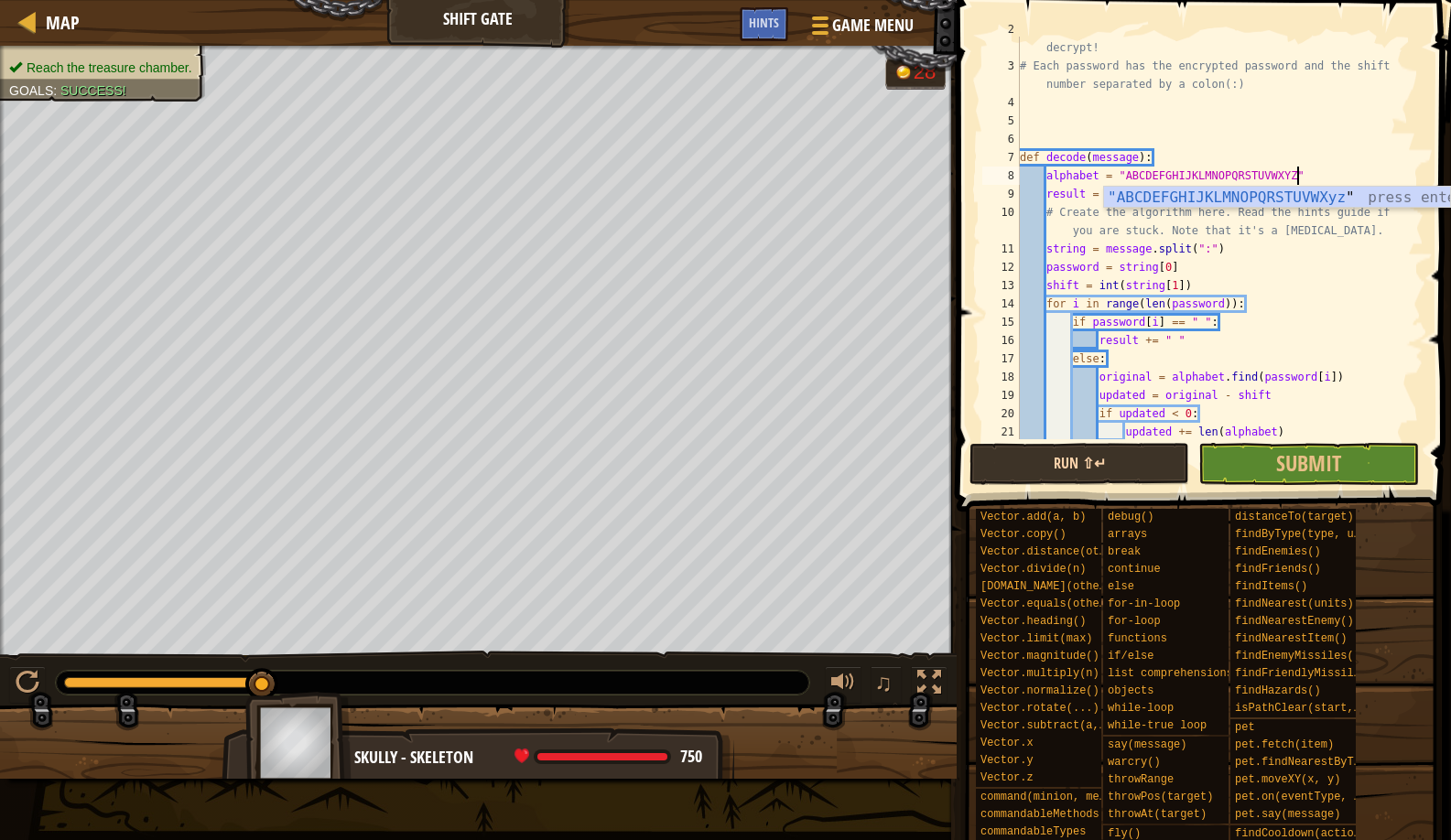
type textarea "alphabet = "ABCDEFGHIJKLMNOPQRSTUVWXYZ""
click at [1014, 464] on button "Run ⇧↵" at bounding box center [1079, 464] width 219 height 42
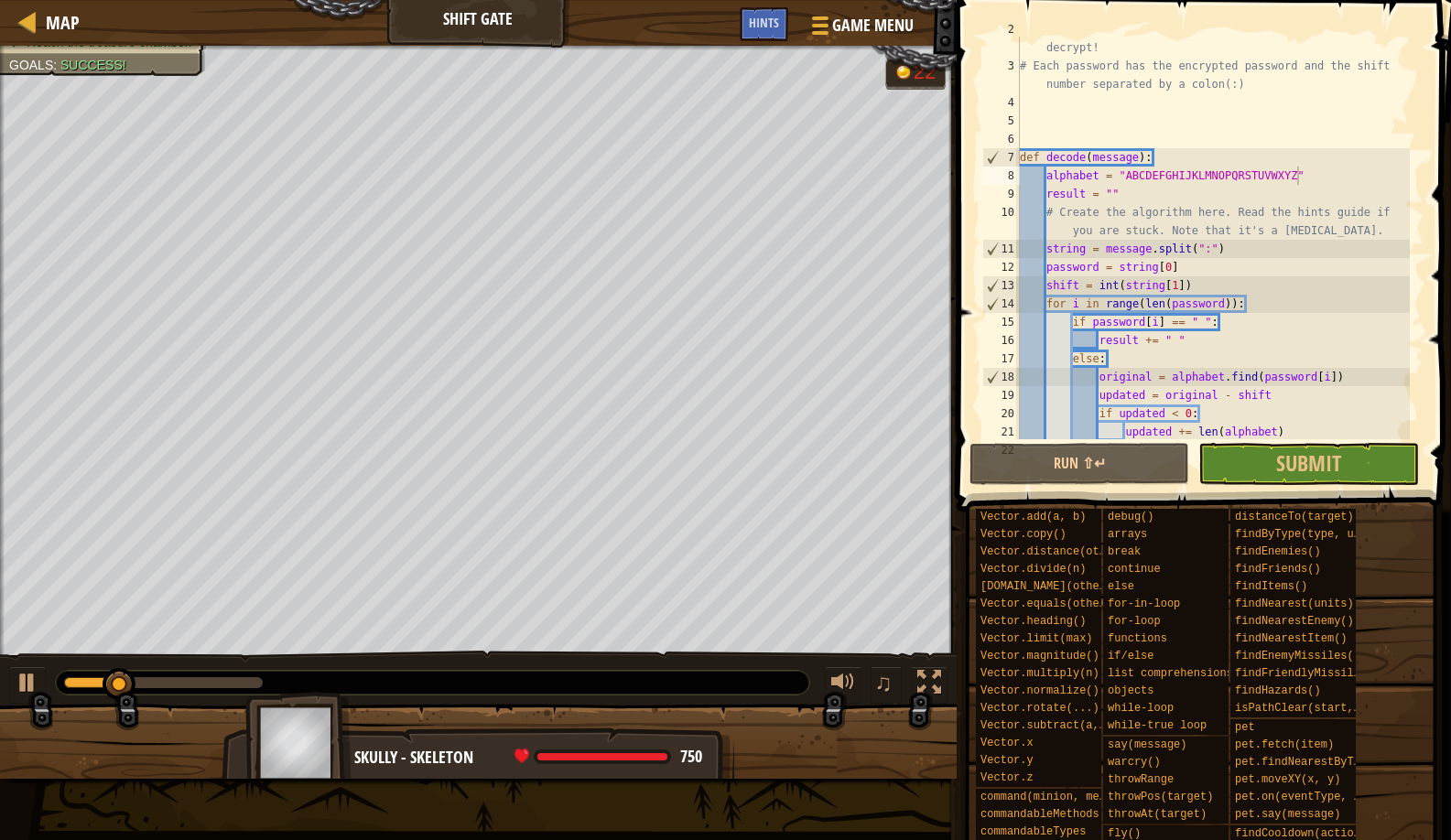
click at [84, 18] on div "Map Shift Gate Game Menu Done Hints" at bounding box center [478, 23] width 956 height 46
click at [81, 22] on div "Map Shift Gate Game Menu Done Hints" at bounding box center [478, 23] width 956 height 46
click at [81, 26] on div "Map Shift Gate Game Menu Done Hints" at bounding box center [478, 23] width 956 height 46
click at [56, 22] on span "Map" at bounding box center [63, 22] width 34 height 25
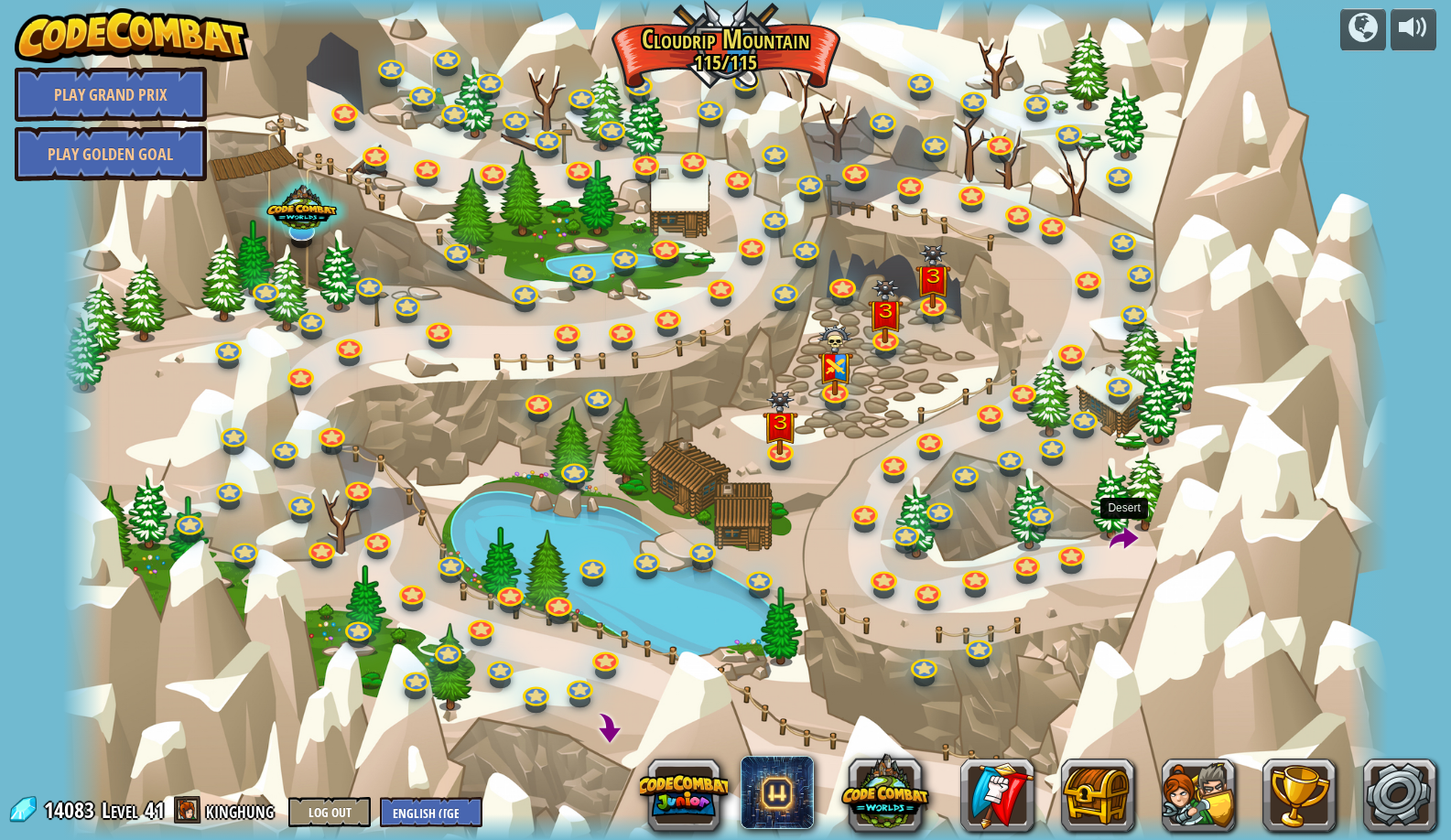
click at [1124, 543] on span at bounding box center [1124, 540] width 30 height 30
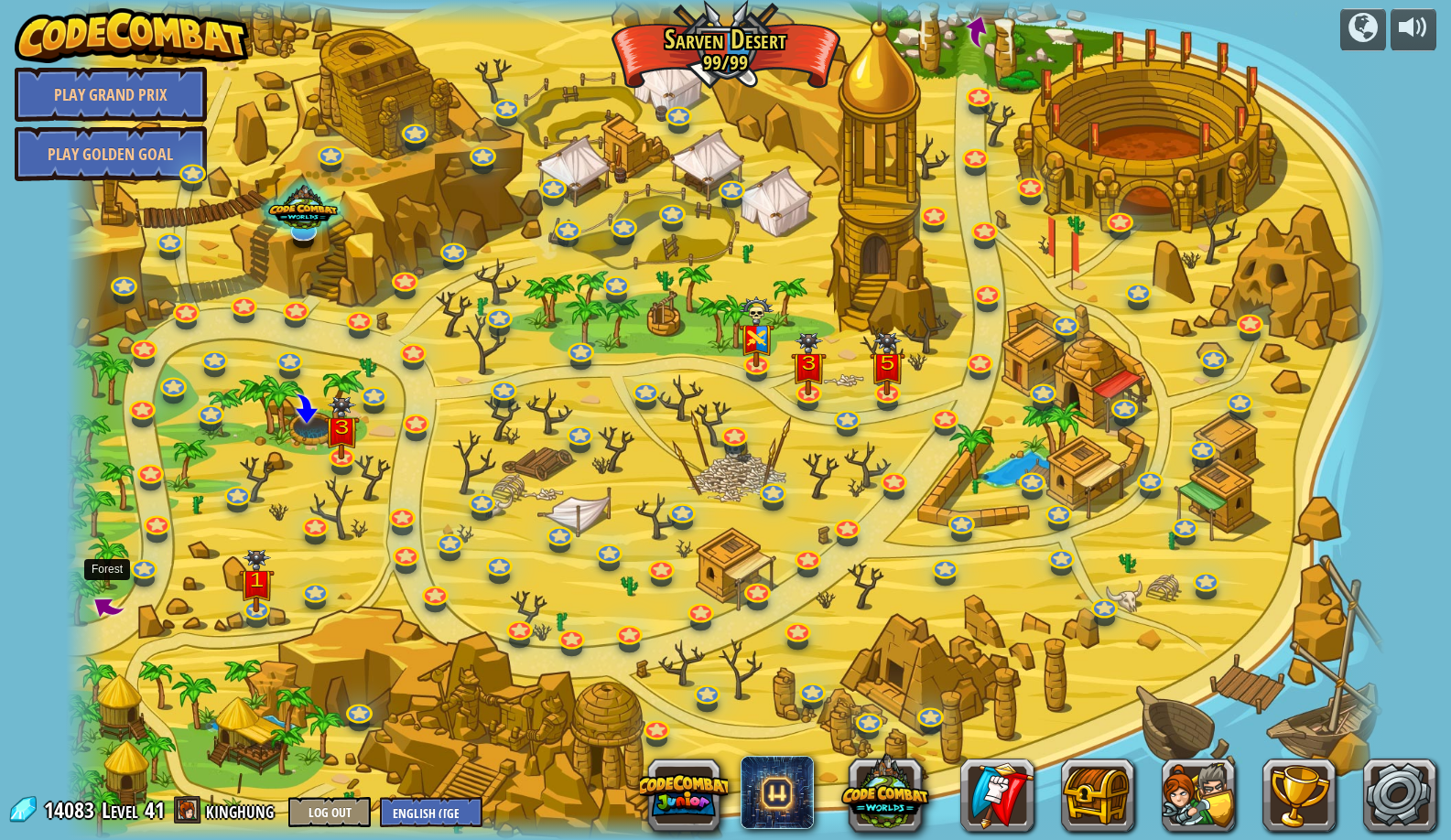
click at [120, 608] on span at bounding box center [107, 607] width 41 height 41
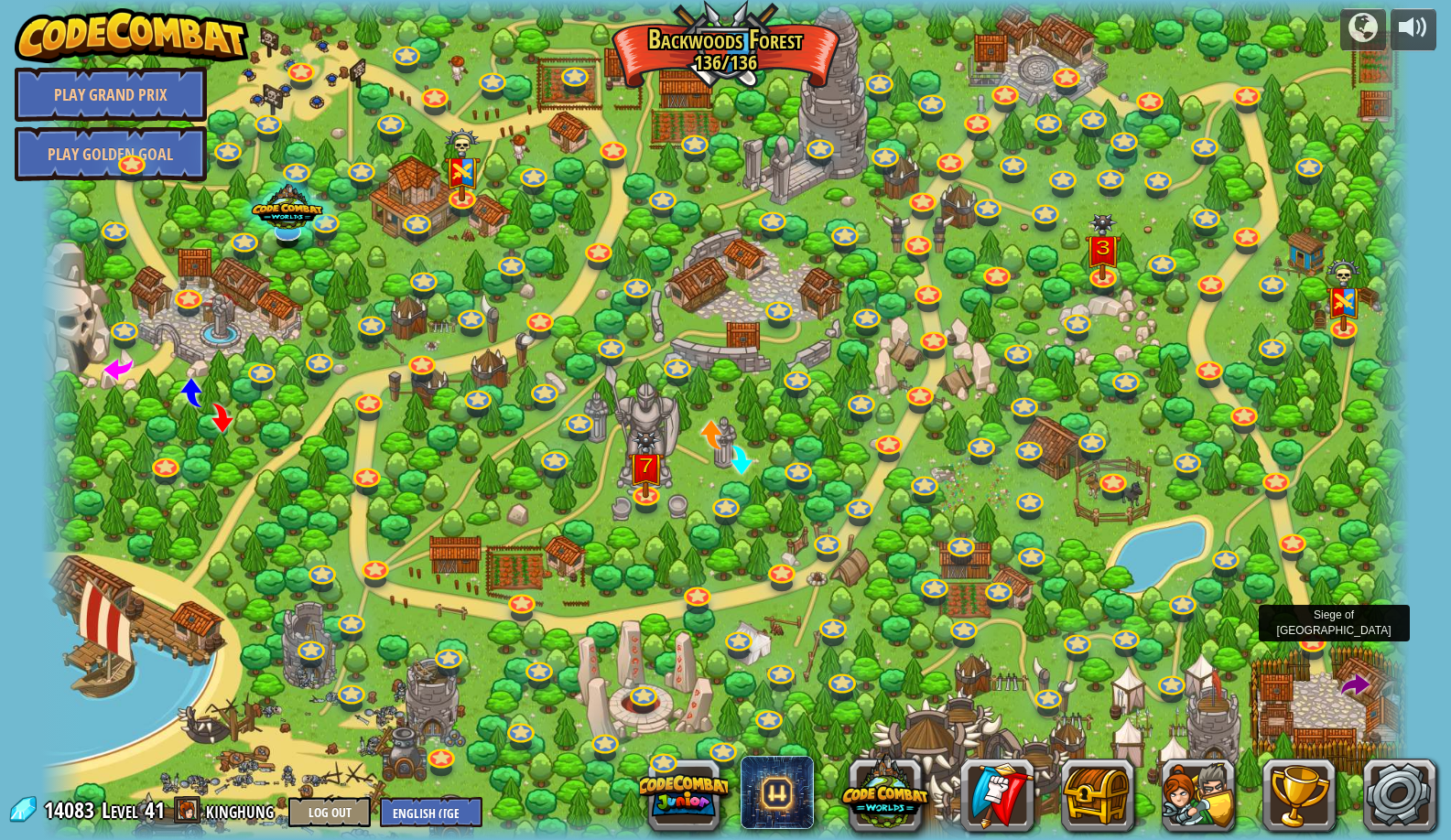
click at [1348, 636] on div at bounding box center [724, 420] width 1368 height 840
click at [1328, 635] on div at bounding box center [724, 420] width 1368 height 840
click at [1305, 638] on link at bounding box center [1311, 635] width 37 height 37
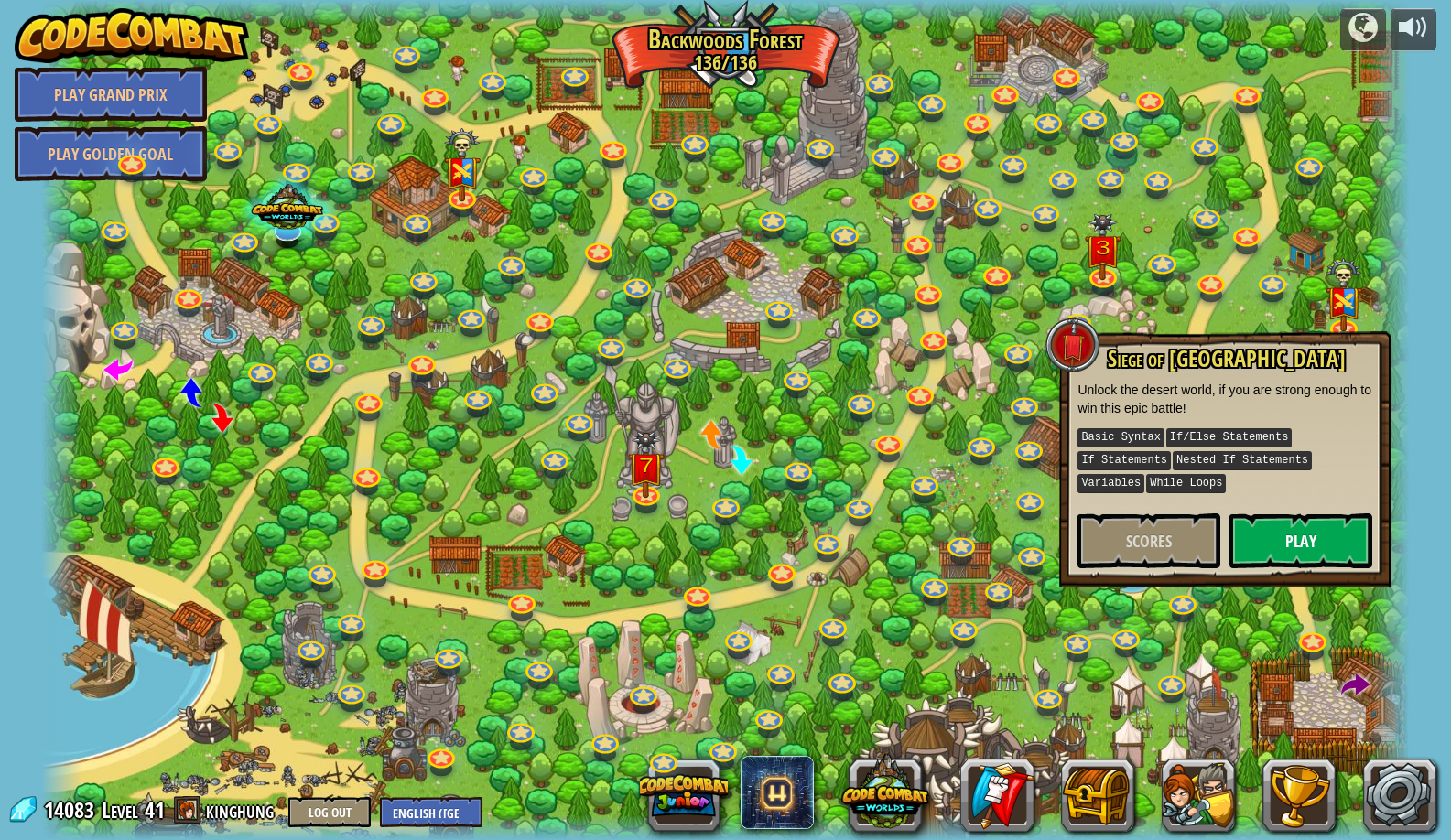
click at [1296, 545] on button "Play" at bounding box center [1301, 540] width 143 height 55
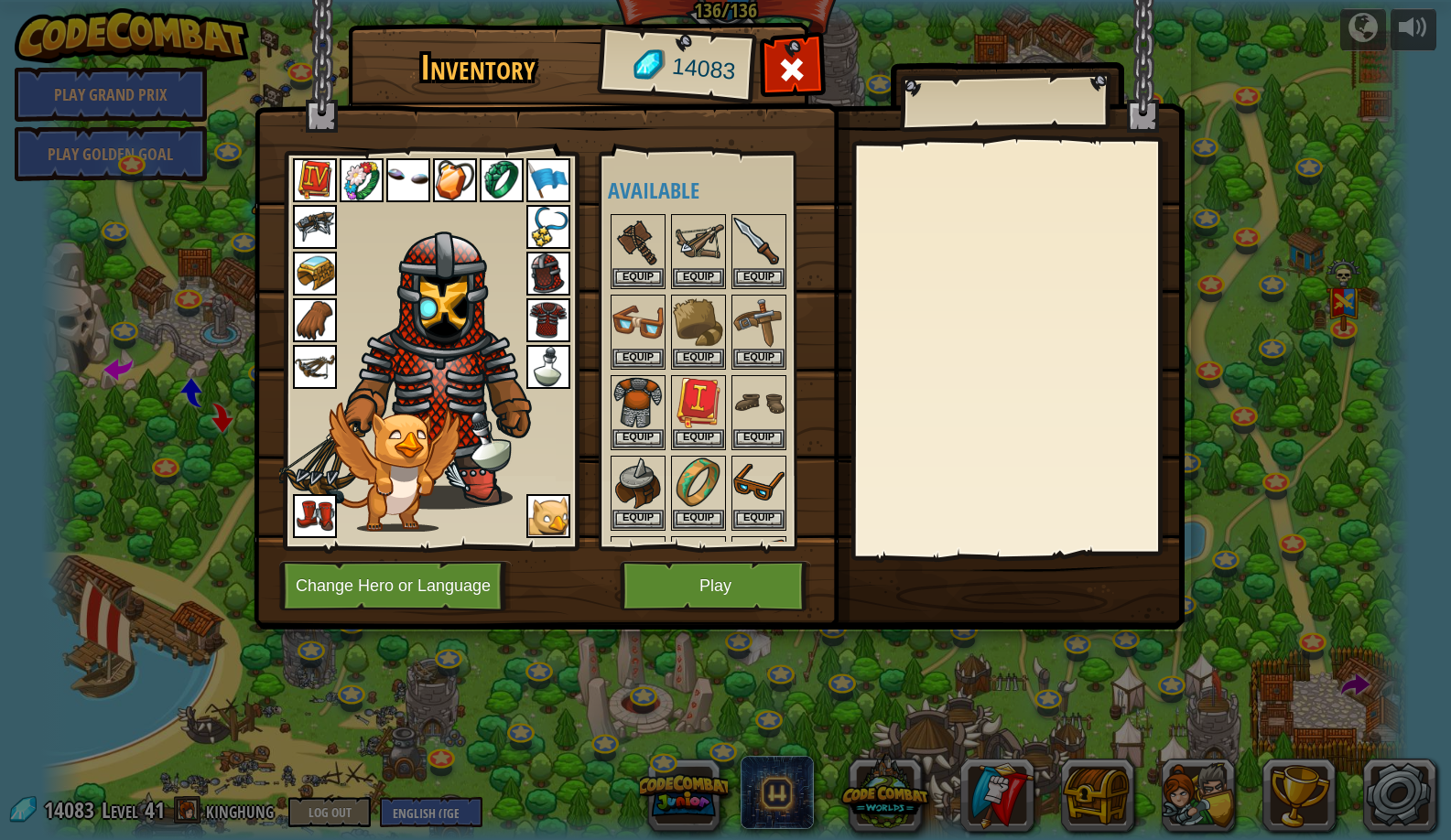
click at [412, 592] on button "Change Hero or Language" at bounding box center [395, 586] width 232 height 51
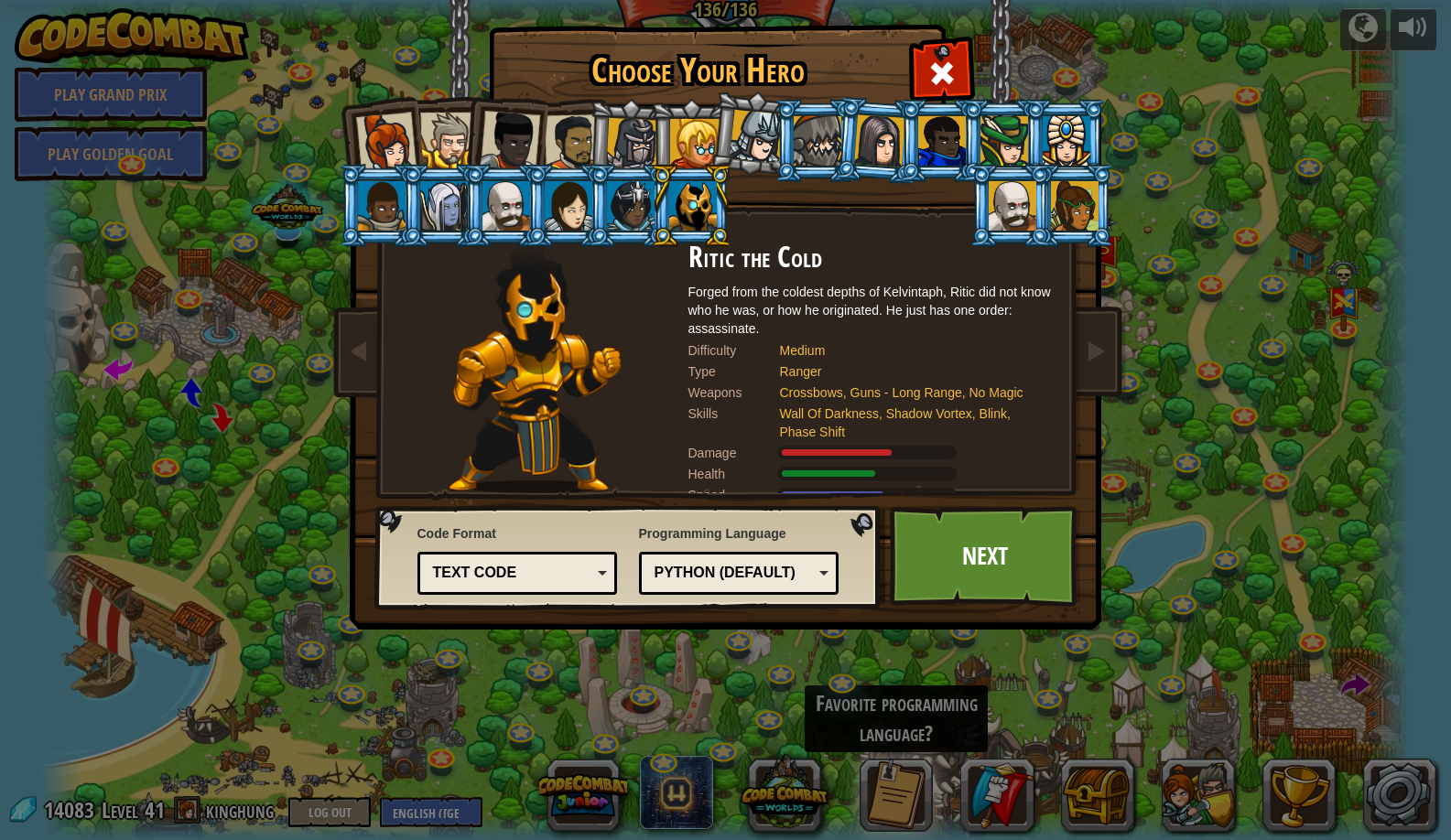
click at [381, 191] on div at bounding box center [381, 207] width 48 height 50
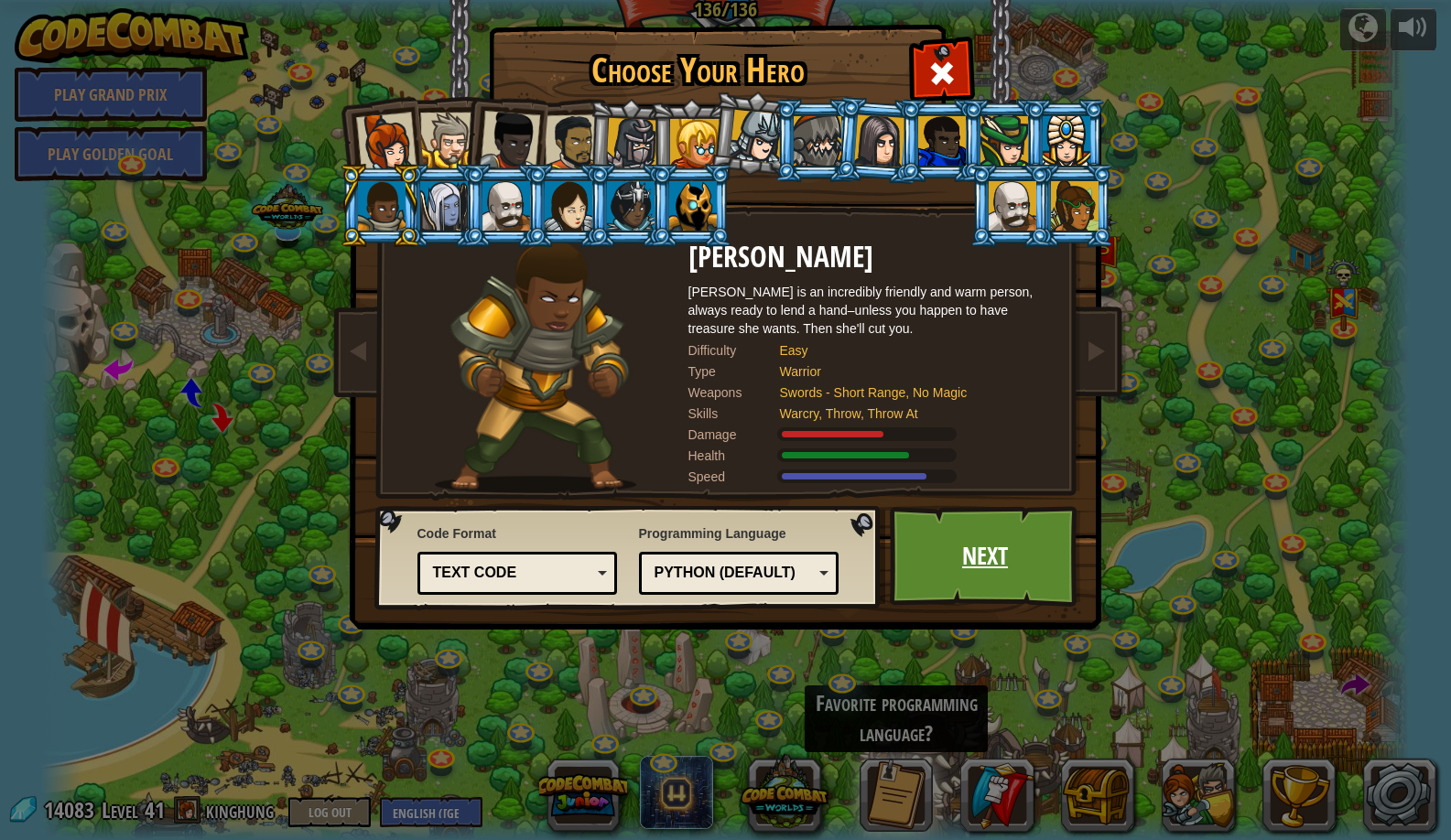
click at [944, 582] on link "Next" at bounding box center [985, 556] width 192 height 100
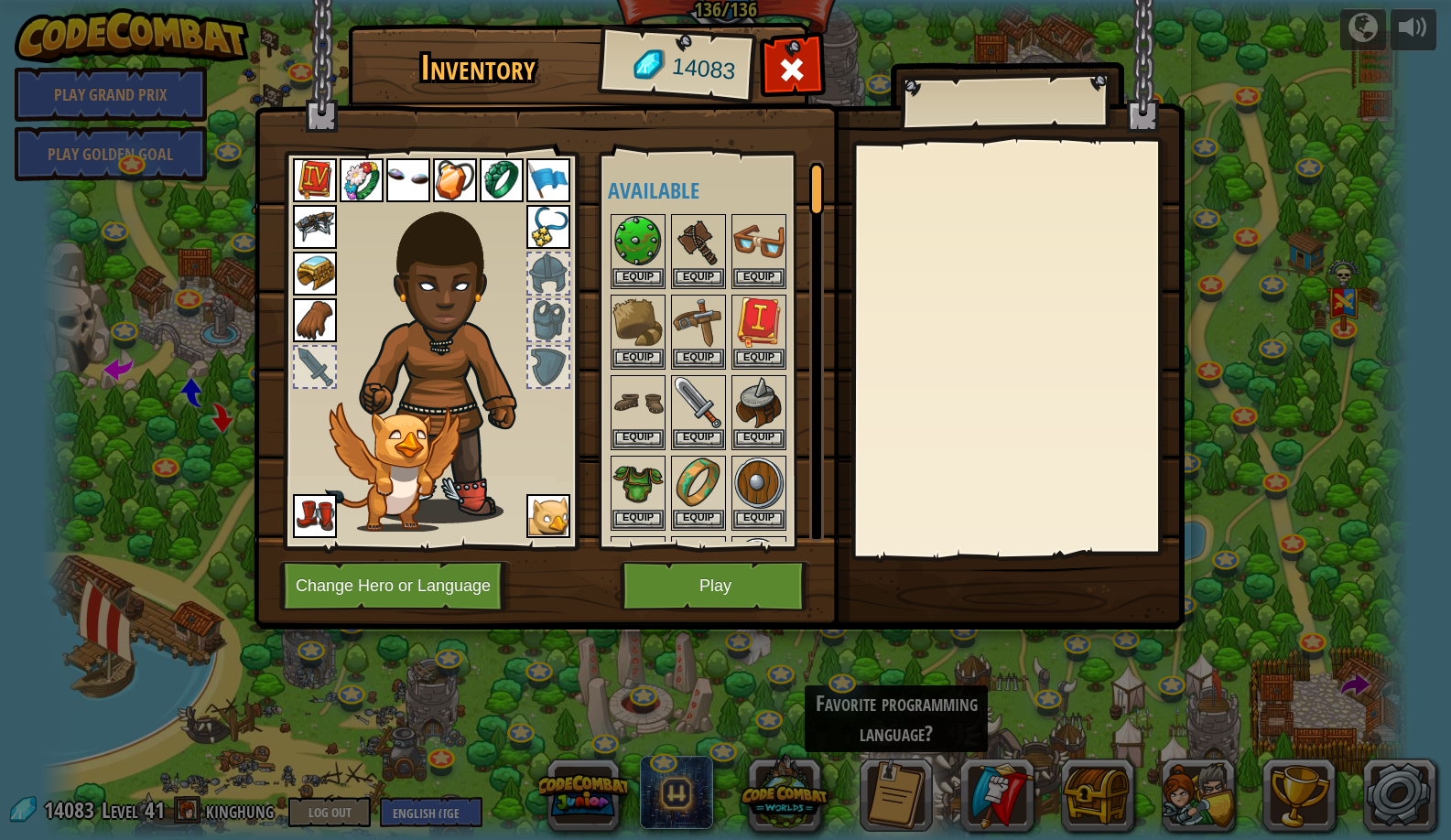
click at [638, 574] on button "Play" at bounding box center [715, 586] width 192 height 51
click at [650, 2] on body "powered by Play Grand Prix Play Golden Goal Backwoods Ambush (practice) Conditi…" at bounding box center [725, 1] width 1451 height 2
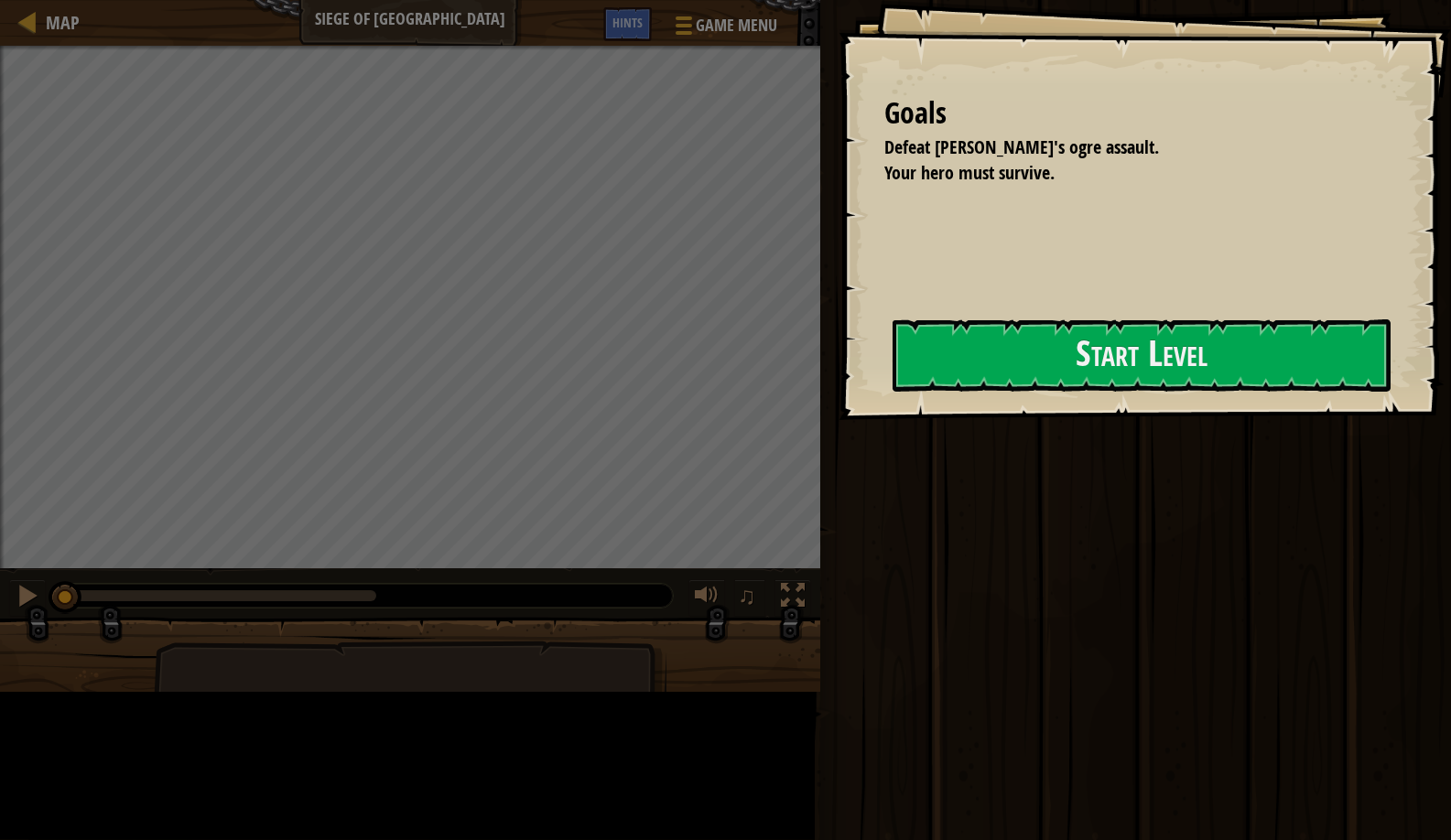
click at [893, 364] on button "Start Level" at bounding box center [1142, 355] width 499 height 72
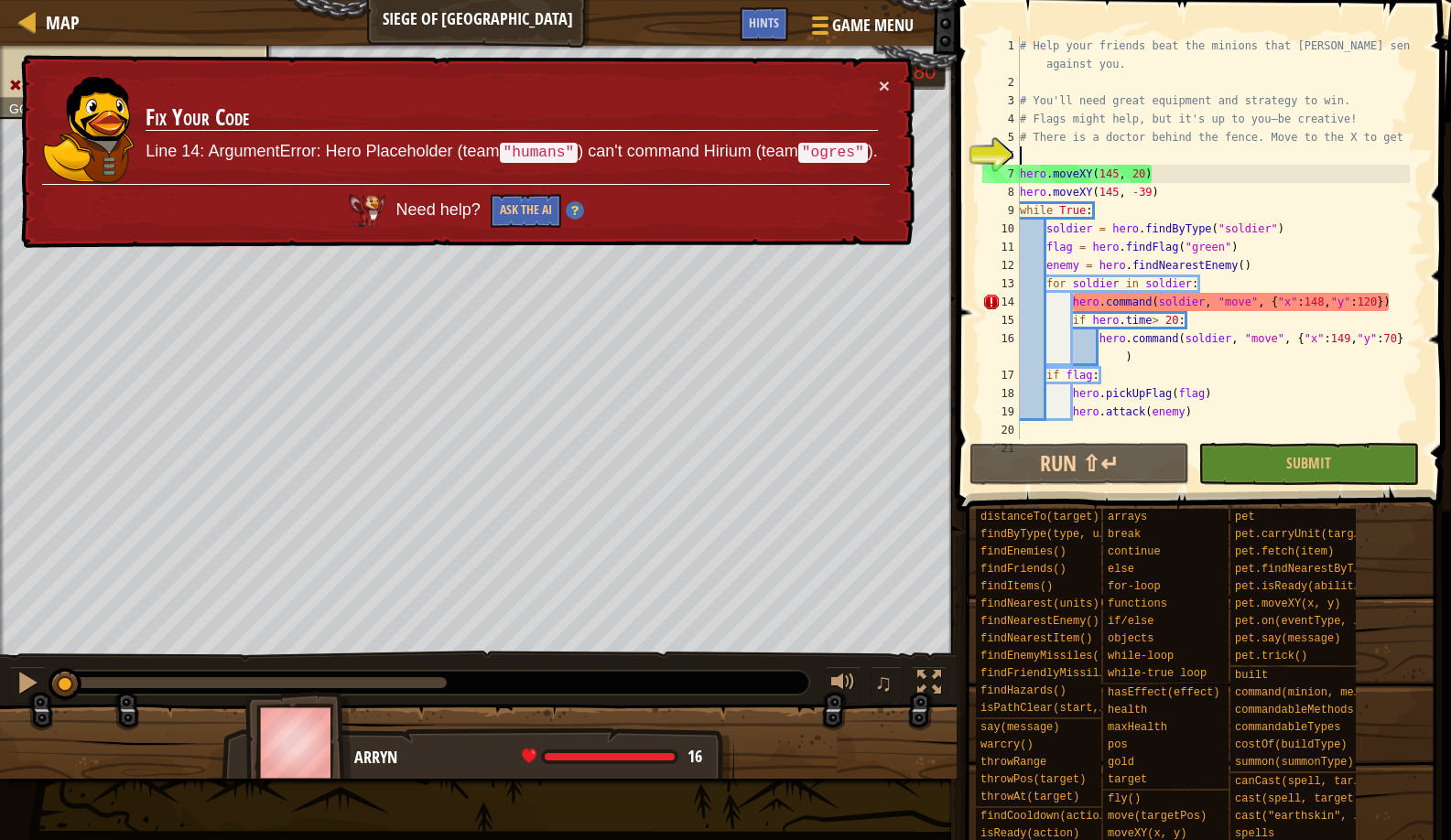
scroll to position [8, 0]
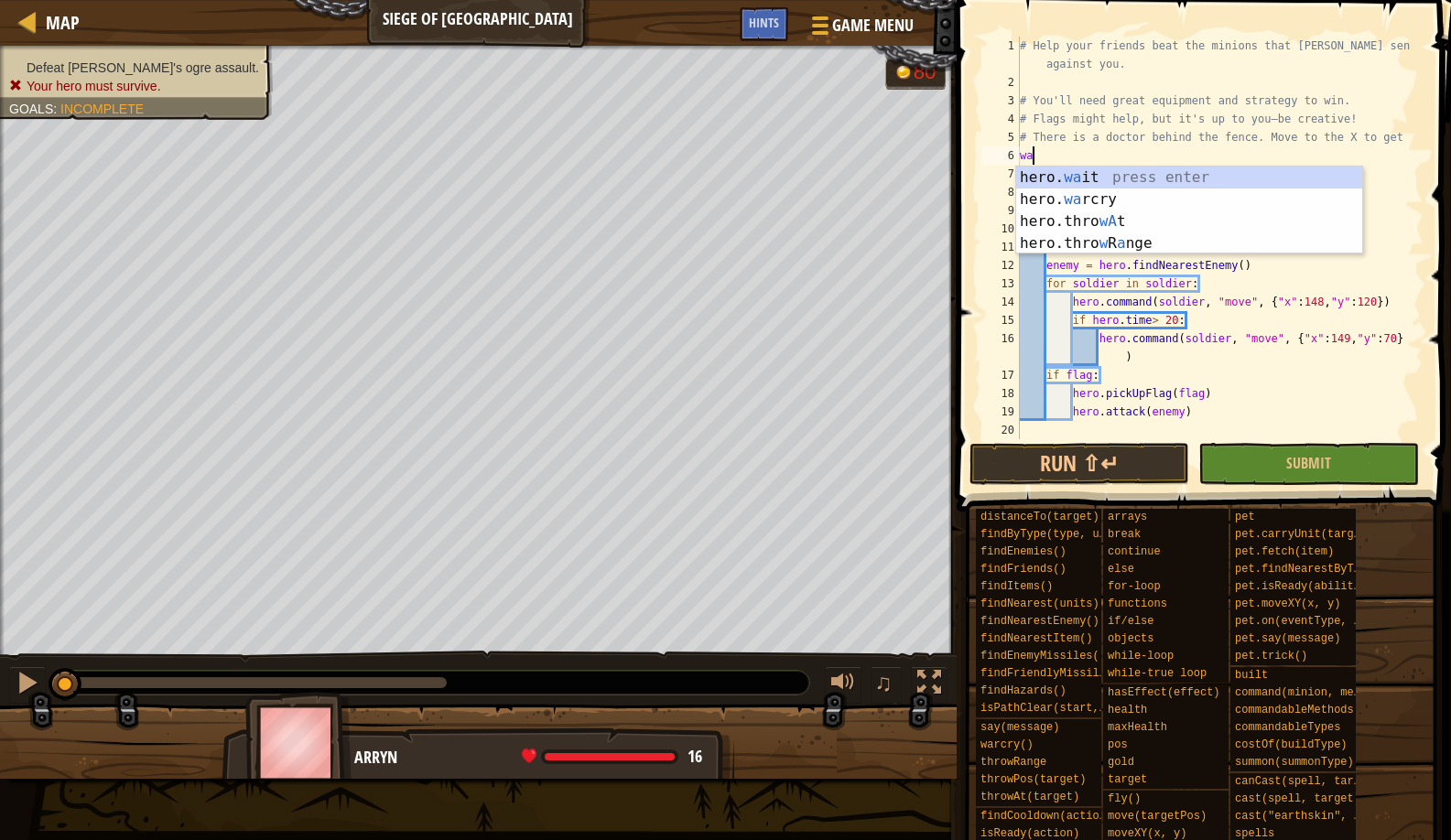
type textarea "w"
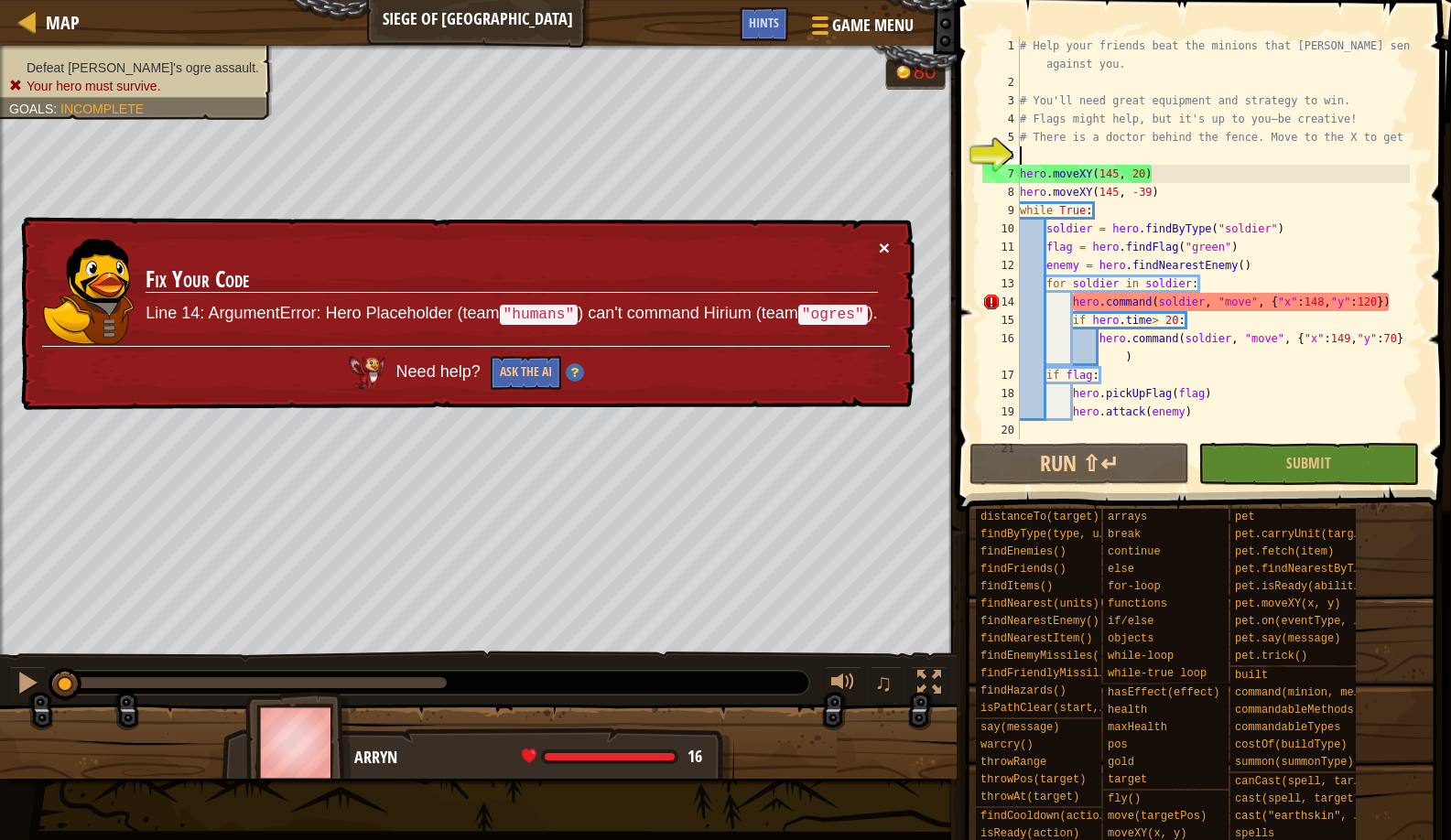
click at [879, 243] on button "×" at bounding box center [884, 247] width 11 height 19
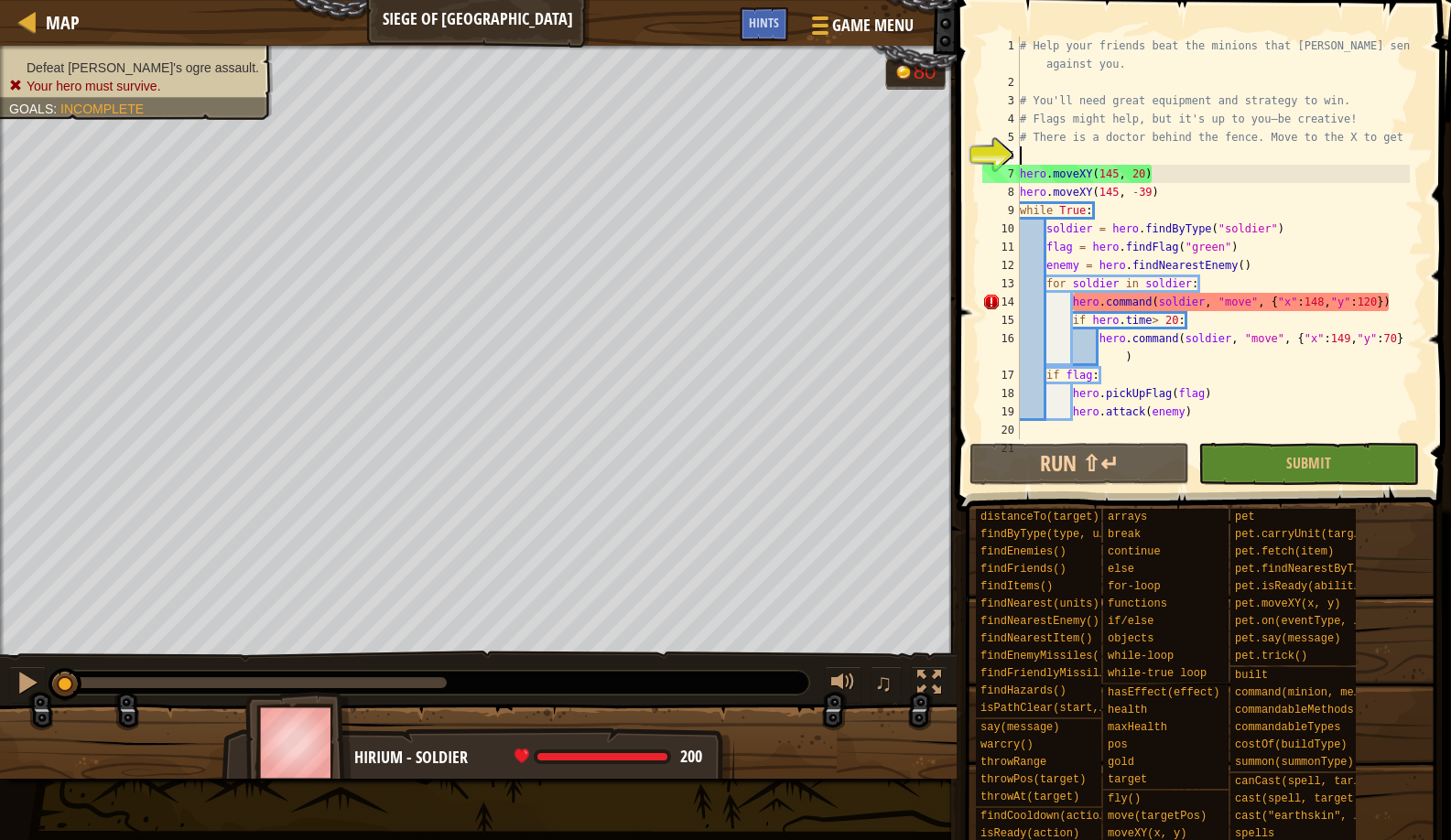
type textarea "wa"
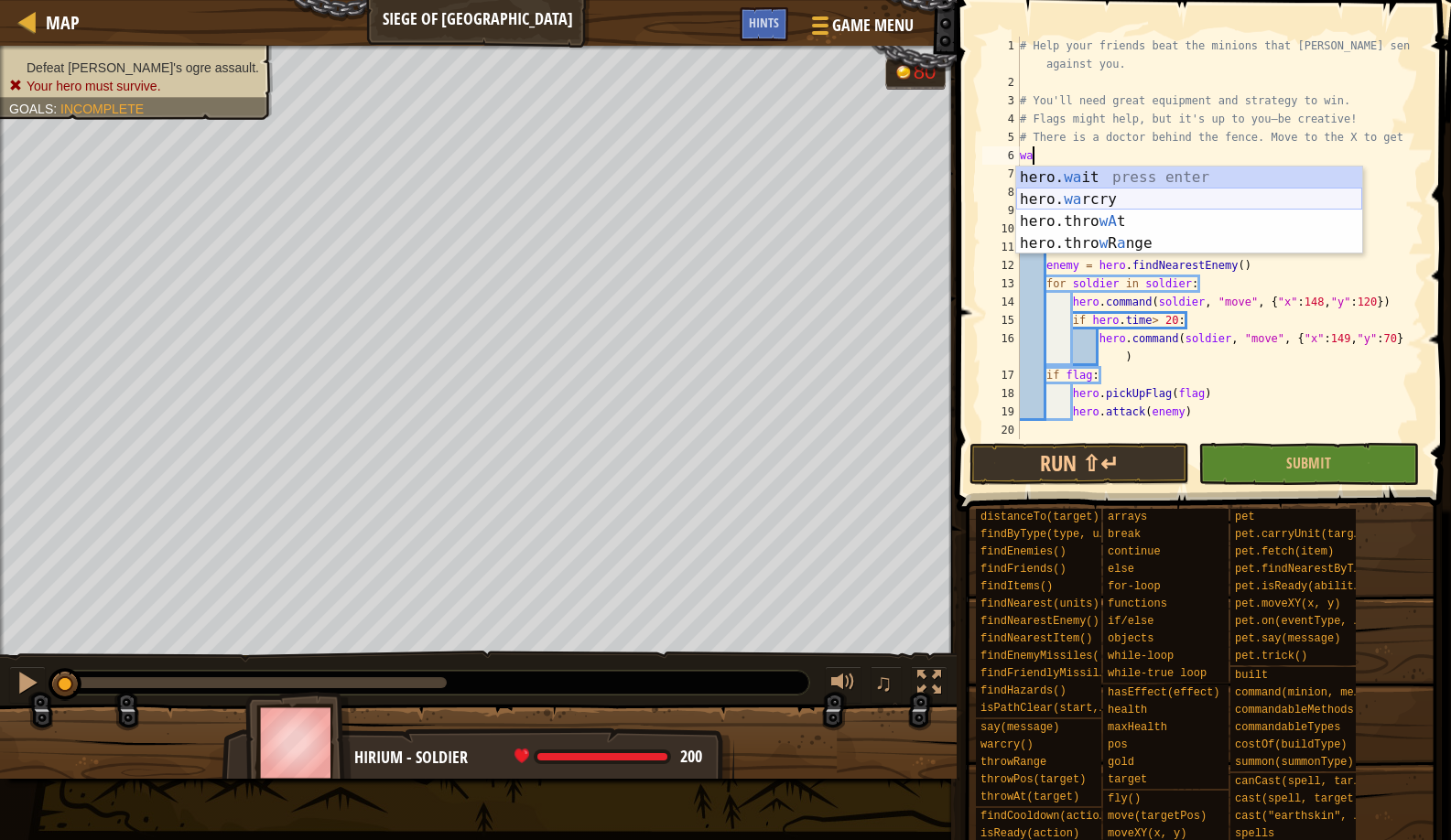
click at [1098, 204] on div "hero. wa it press enter hero. wa rcry press enter hero.thro wA t press enter he…" at bounding box center [1189, 232] width 347 height 132
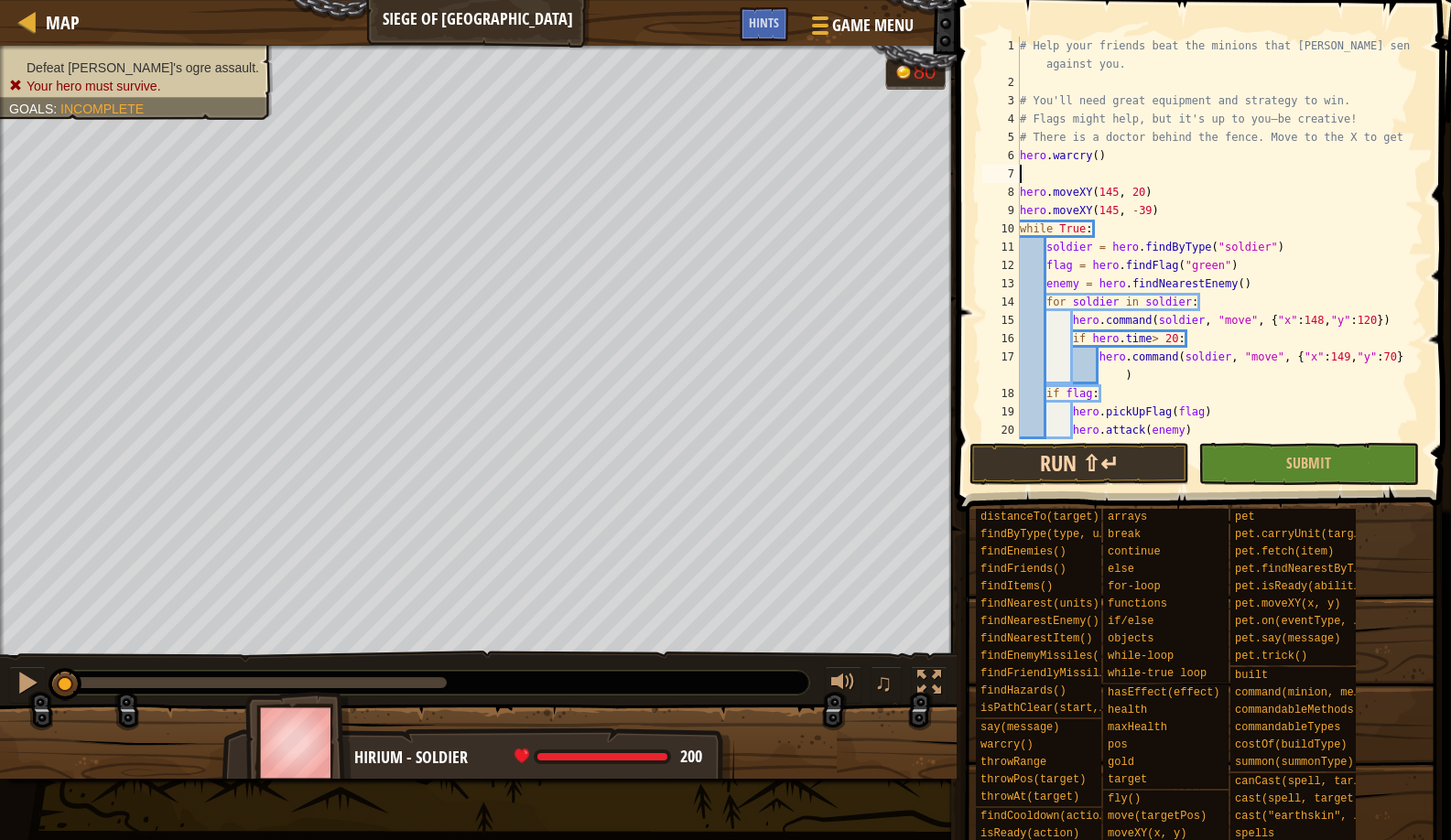
click at [1047, 464] on button "Run ⇧↵" at bounding box center [1079, 464] width 219 height 42
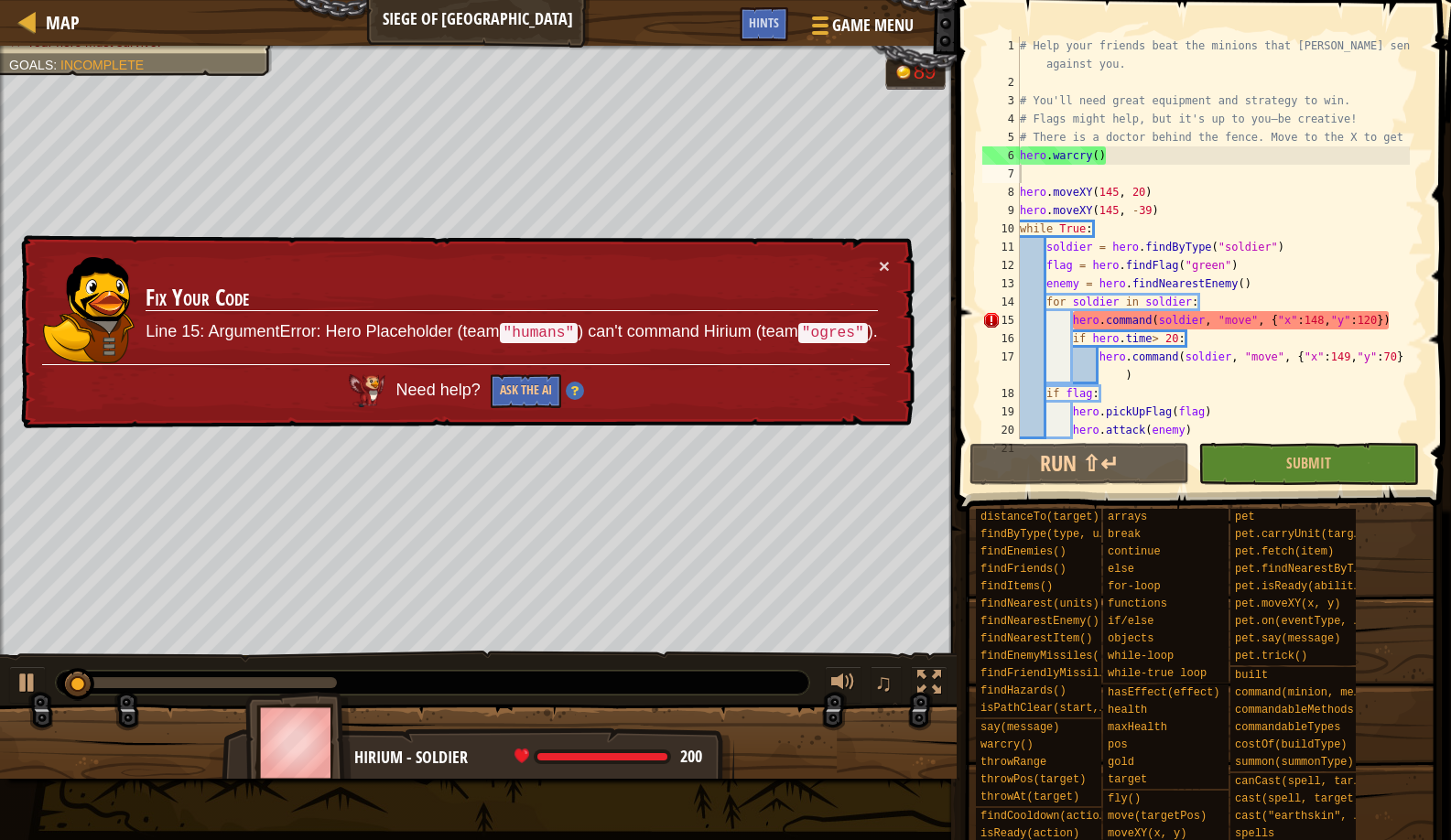
click at [891, 264] on div "× Fix Your Code Line 15: ArgumentError: Hero Placeholder (team "humans" ) can't…" at bounding box center [467, 332] width 898 height 194
click at [882, 262] on button "×" at bounding box center [884, 265] width 11 height 19
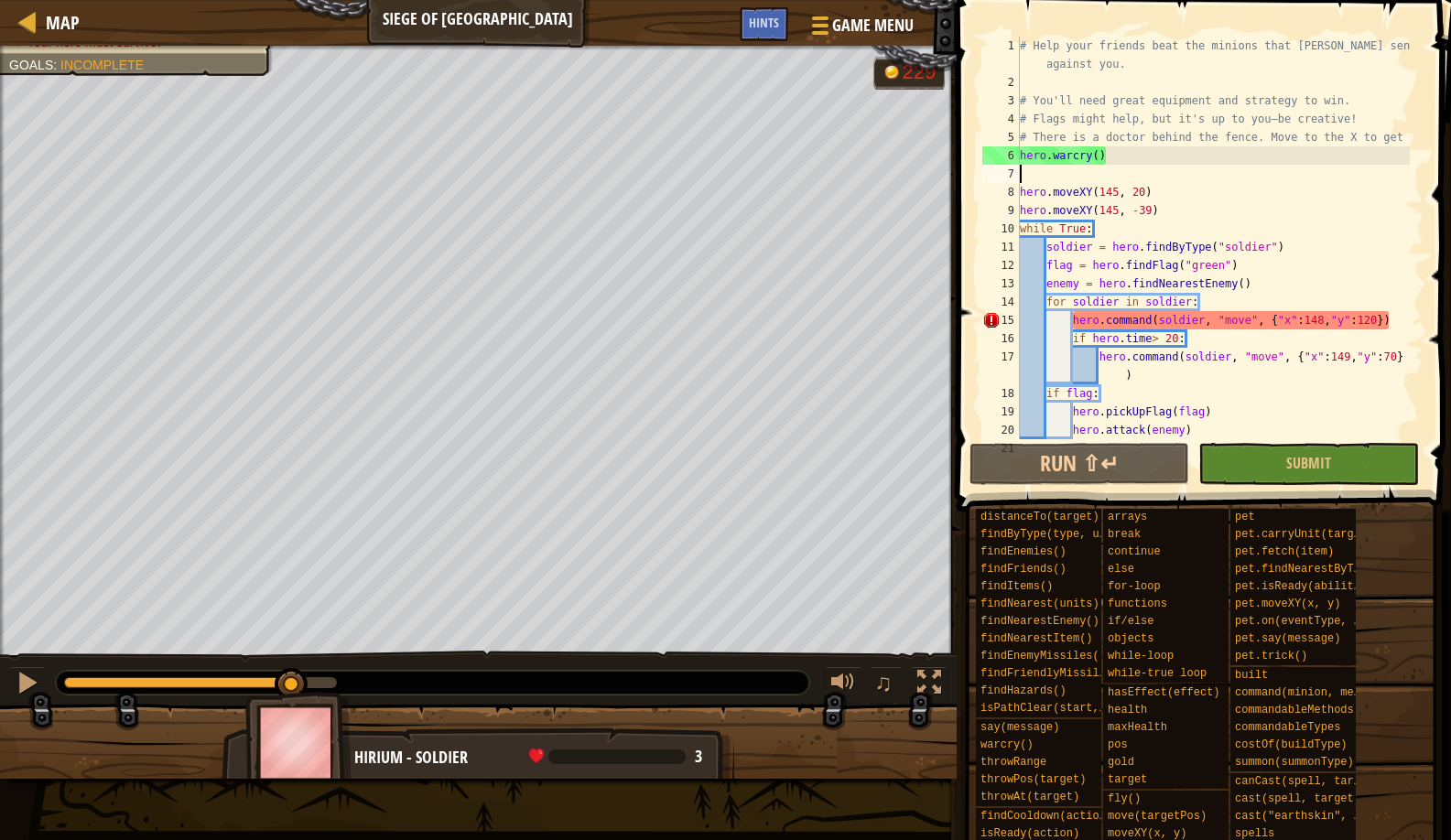
drag, startPoint x: 182, startPoint y: 673, endPoint x: 292, endPoint y: 658, distance: 111.0
click at [292, 658] on div "♫" at bounding box center [478, 678] width 956 height 55
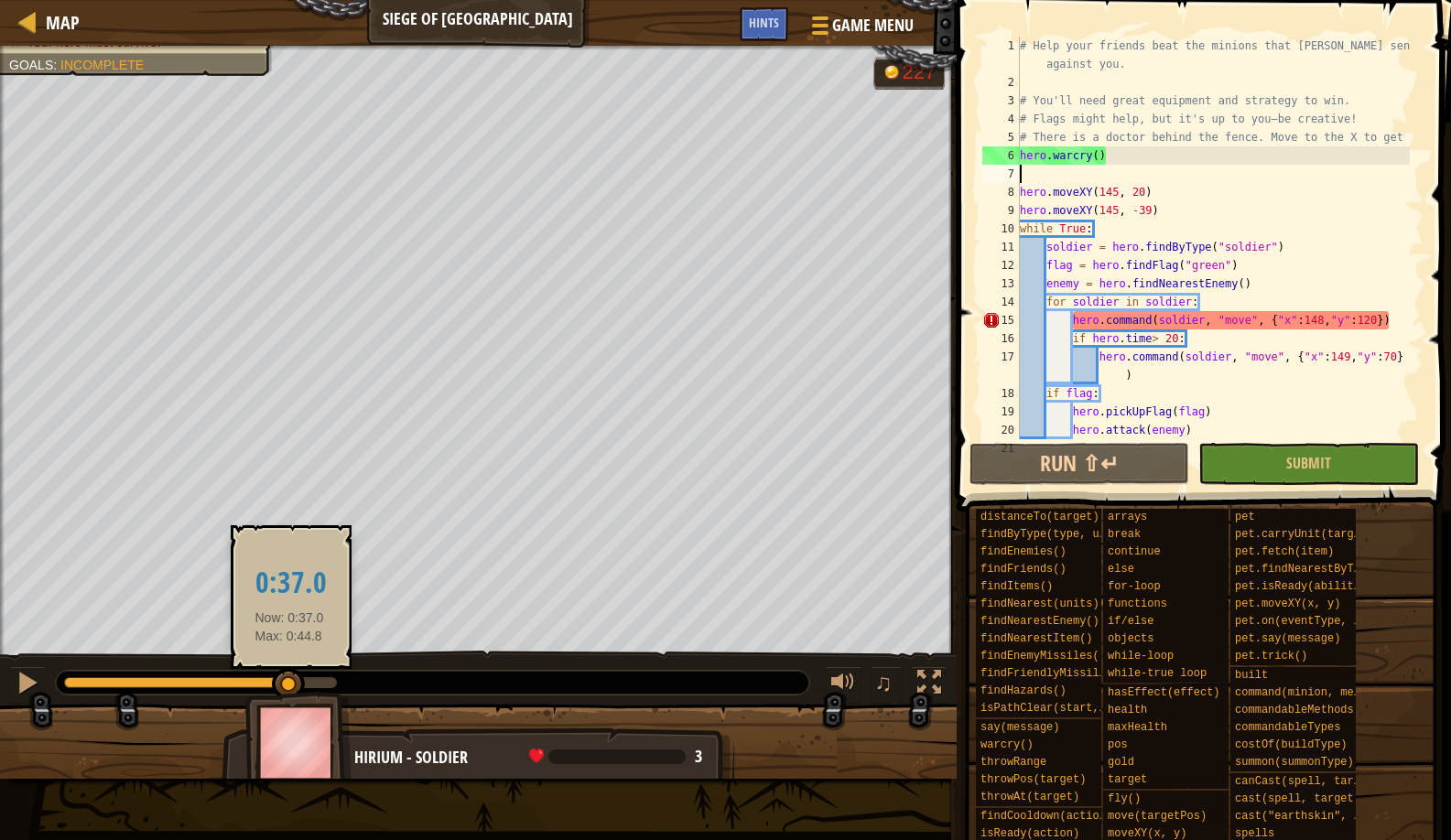
drag, startPoint x: 317, startPoint y: 686, endPoint x: 289, endPoint y: 671, distance: 31.8
click at [289, 671] on div at bounding box center [288, 684] width 33 height 33
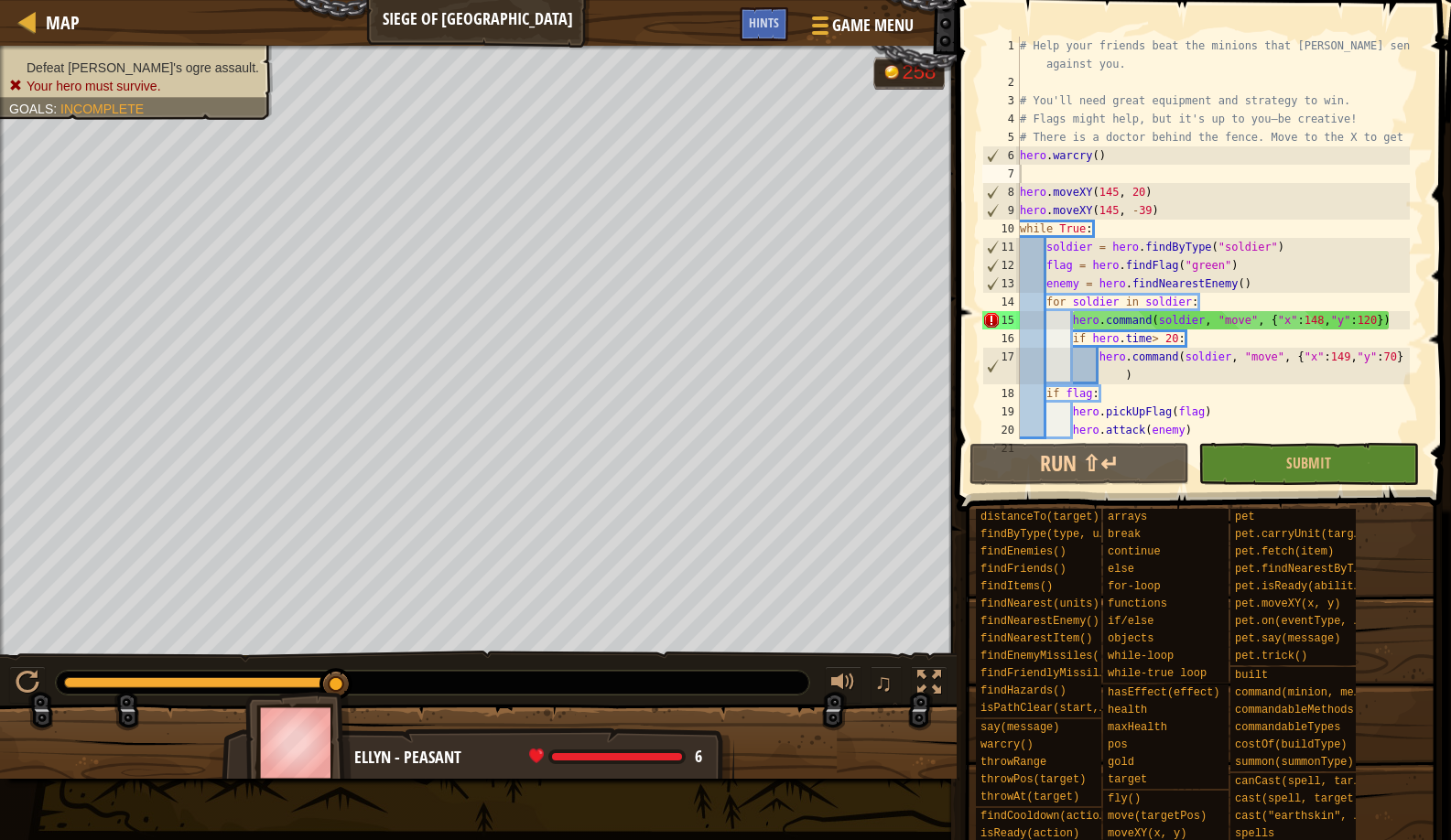
drag, startPoint x: 328, startPoint y: 691, endPoint x: 343, endPoint y: 691, distance: 15.0
click at [312, 690] on div "Defeat Thoktar's ogre assault. Your hero must survive. Goals : Incomplete G ree…" at bounding box center [725, 412] width 1451 height 733
drag, startPoint x: 351, startPoint y: 692, endPoint x: 337, endPoint y: 690, distance: 14.1
click at [339, 692] on img at bounding box center [298, 743] width 106 height 101
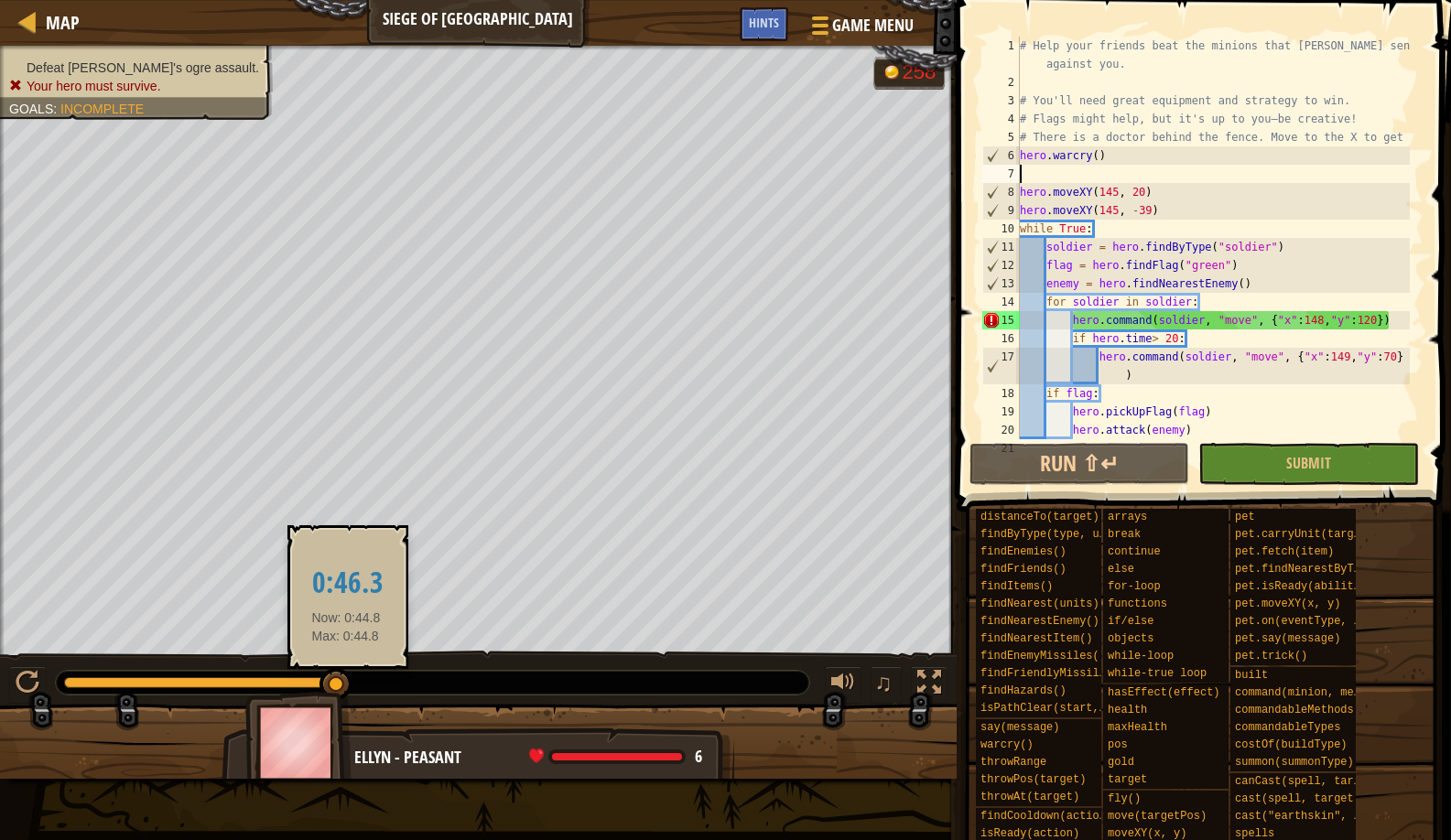
drag, startPoint x: 335, startPoint y: 690, endPoint x: 347, endPoint y: 688, distance: 12.2
click at [347, 688] on div at bounding box center [336, 684] width 33 height 33
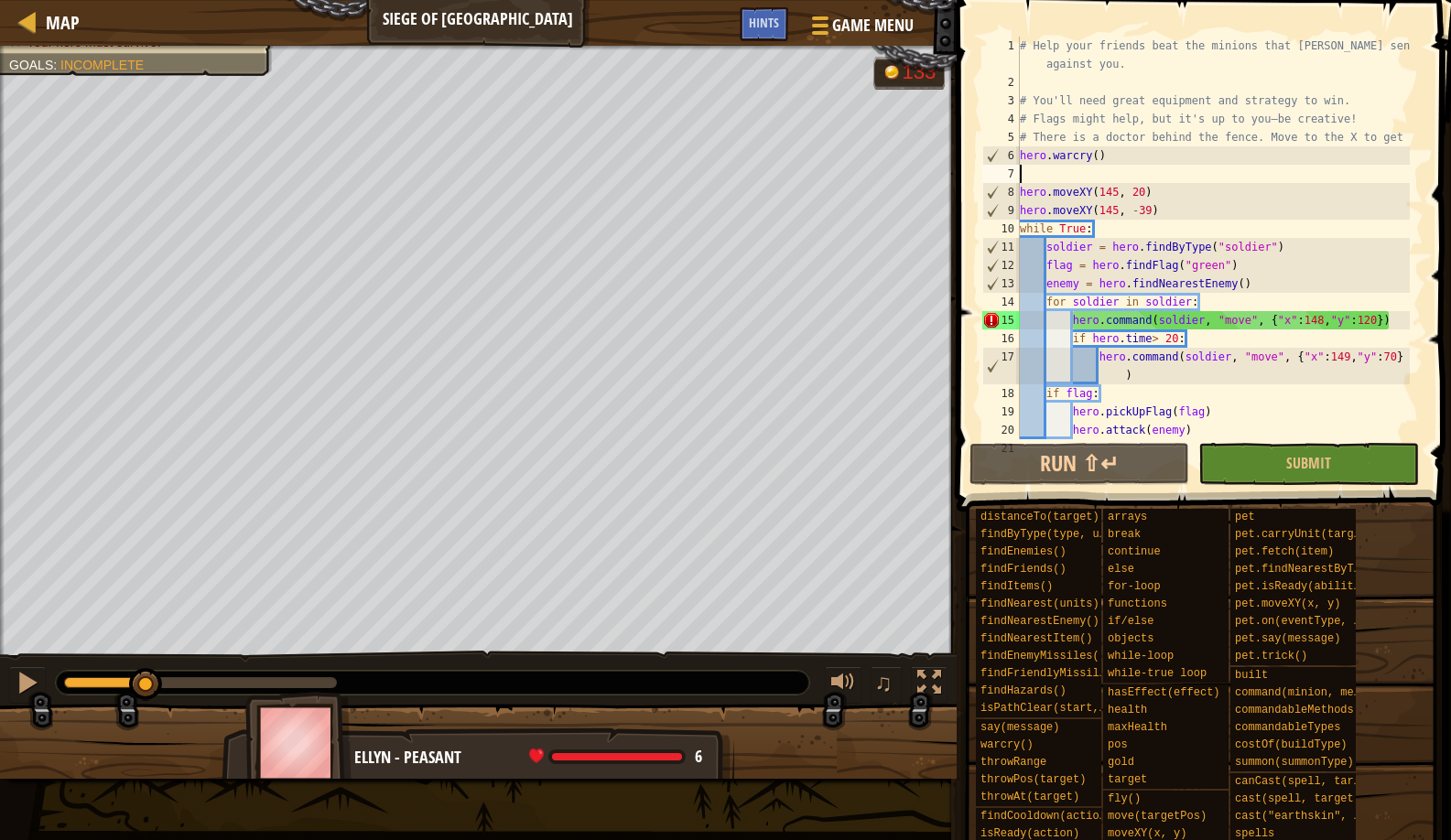
drag, startPoint x: 334, startPoint y: 685, endPoint x: 147, endPoint y: 654, distance: 189.6
click at [147, 654] on div "♫" at bounding box center [478, 678] width 956 height 55
click at [1400, 135] on div "# Help your friends beat the minions that Thoktar sends against you. # You'll n…" at bounding box center [1213, 265] width 393 height 458
type textarea "# There is a doctor behind the fence. Move to the X to get"
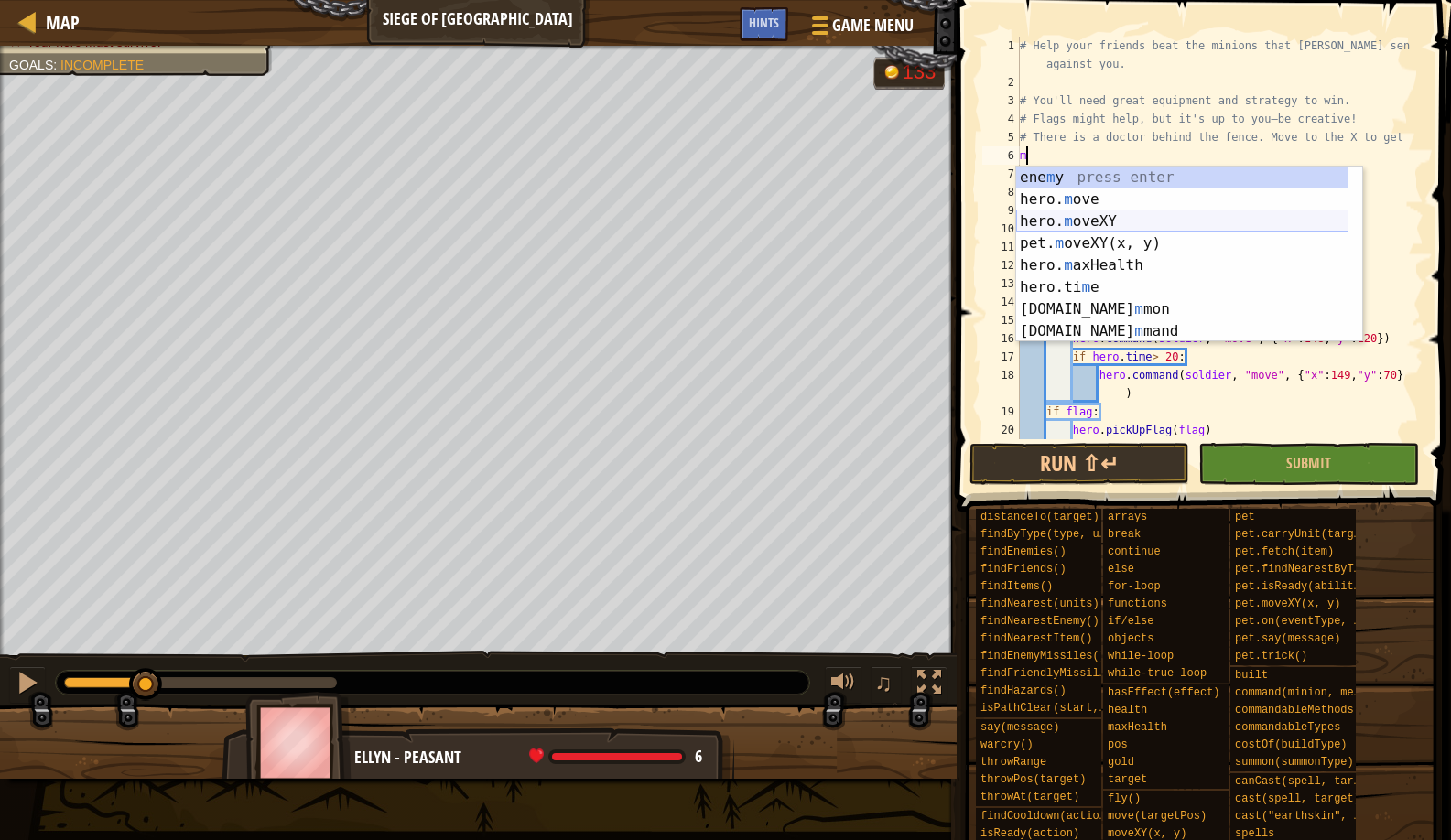
click at [1226, 226] on div "ene m y press enter hero. m ove press enter hero. m oveXY press enter pet. m ov…" at bounding box center [1182, 276] width 333 height 219
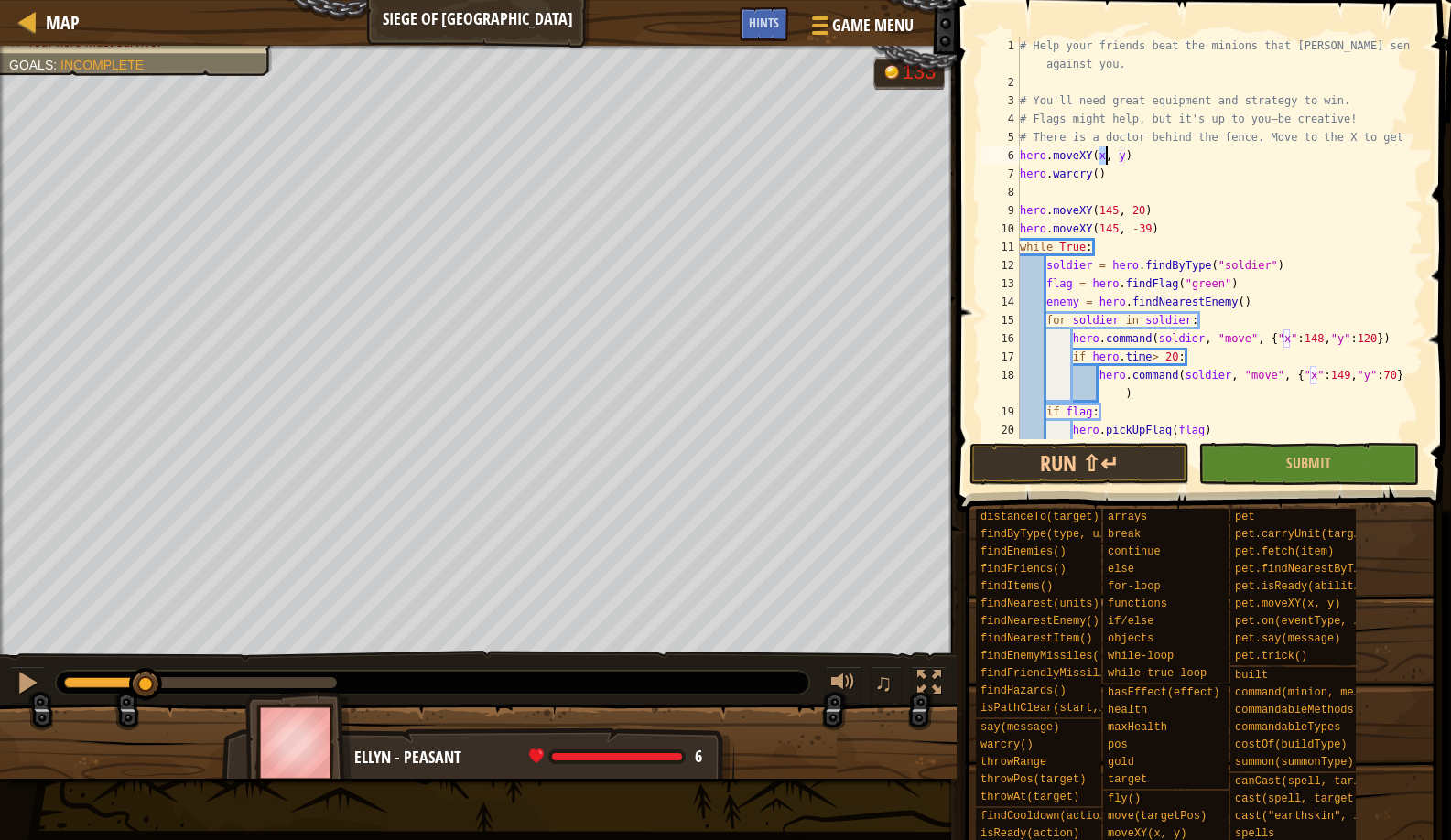
type textarea "hero.moveXY(12, y)"
click at [1138, 160] on div "# Help your friends beat the minions that Thoktar sends against you. # You'll n…" at bounding box center [1213, 265] width 393 height 458
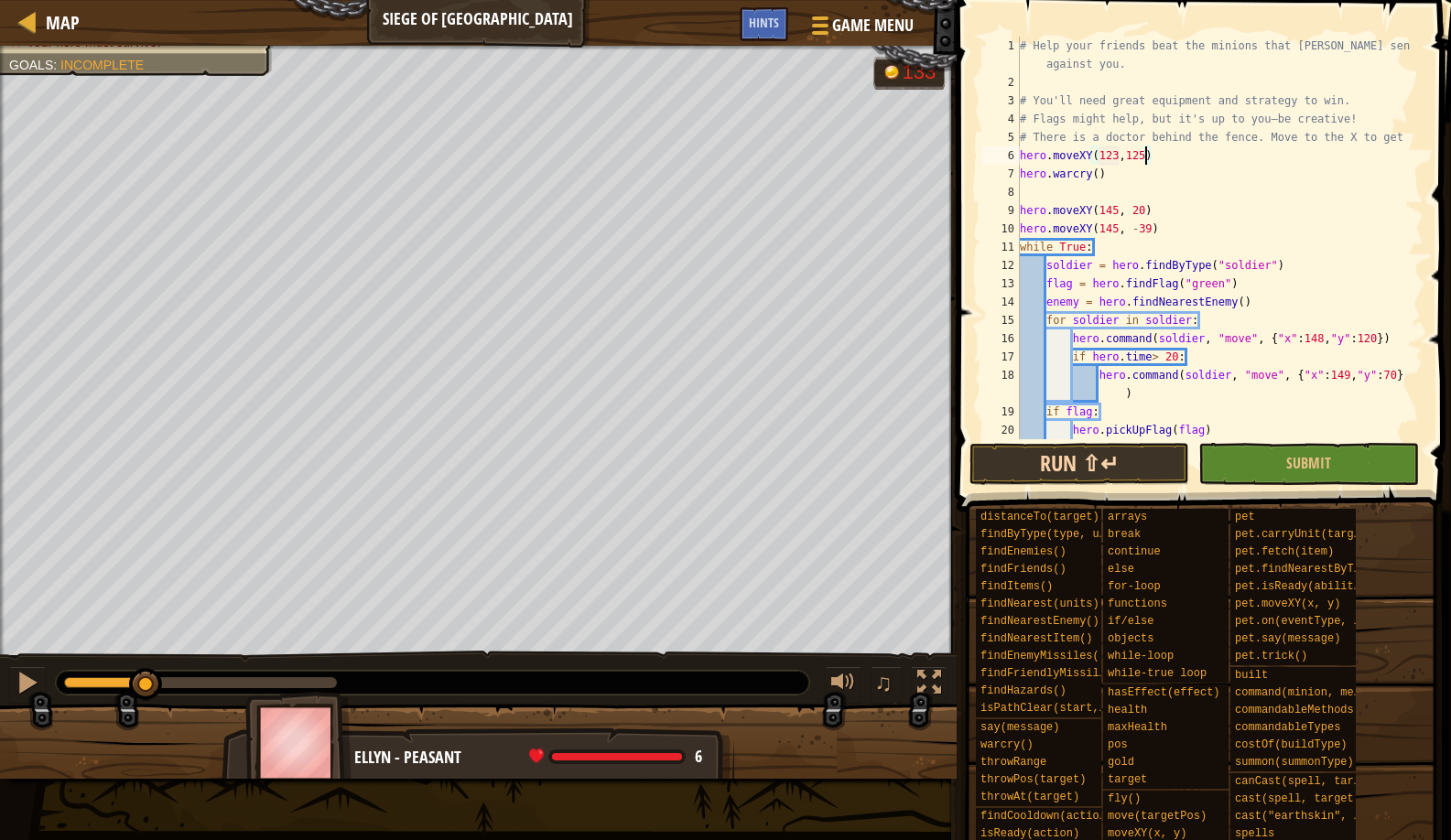
click at [1072, 453] on button "Run ⇧↵" at bounding box center [1079, 464] width 219 height 42
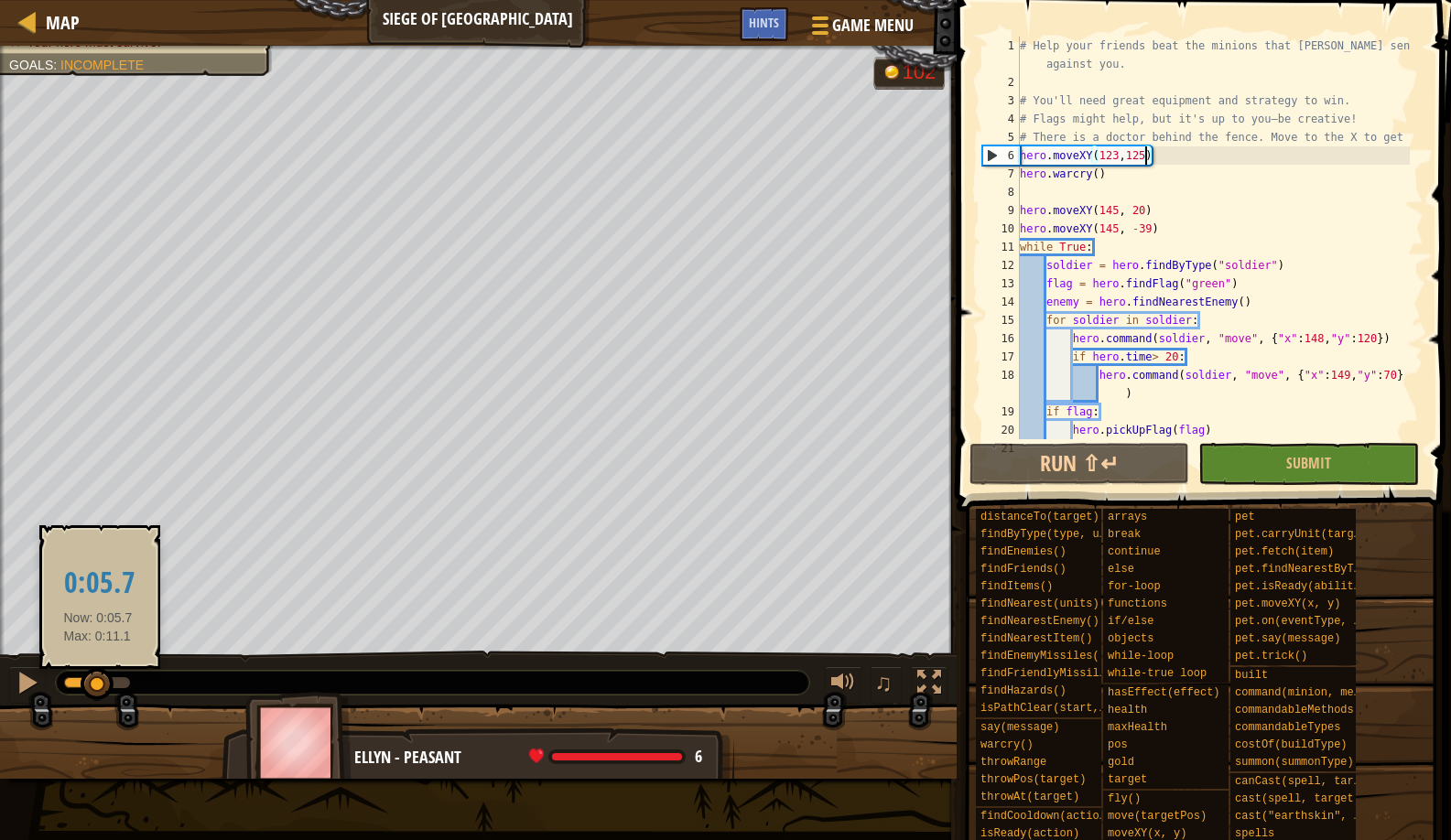
drag, startPoint x: 118, startPoint y: 676, endPoint x: 98, endPoint y: 680, distance: 20.4
click at [98, 680] on div at bounding box center [96, 684] width 33 height 33
click at [109, 681] on div at bounding box center [107, 684] width 33 height 33
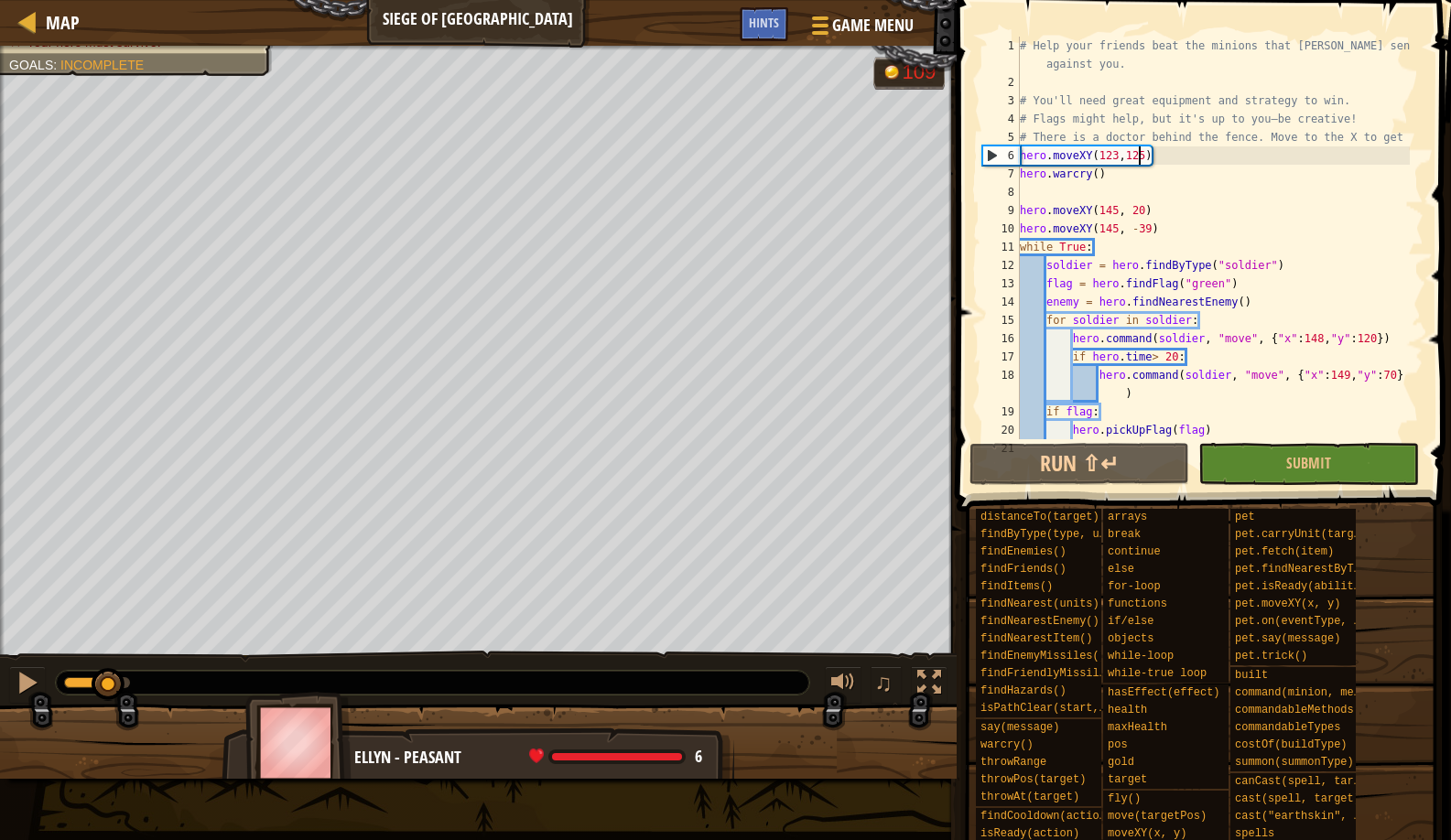
click at [1140, 153] on div "# Help your friends beat the minions that Thoktar sends against you. # You'll n…" at bounding box center [1213, 265] width 393 height 458
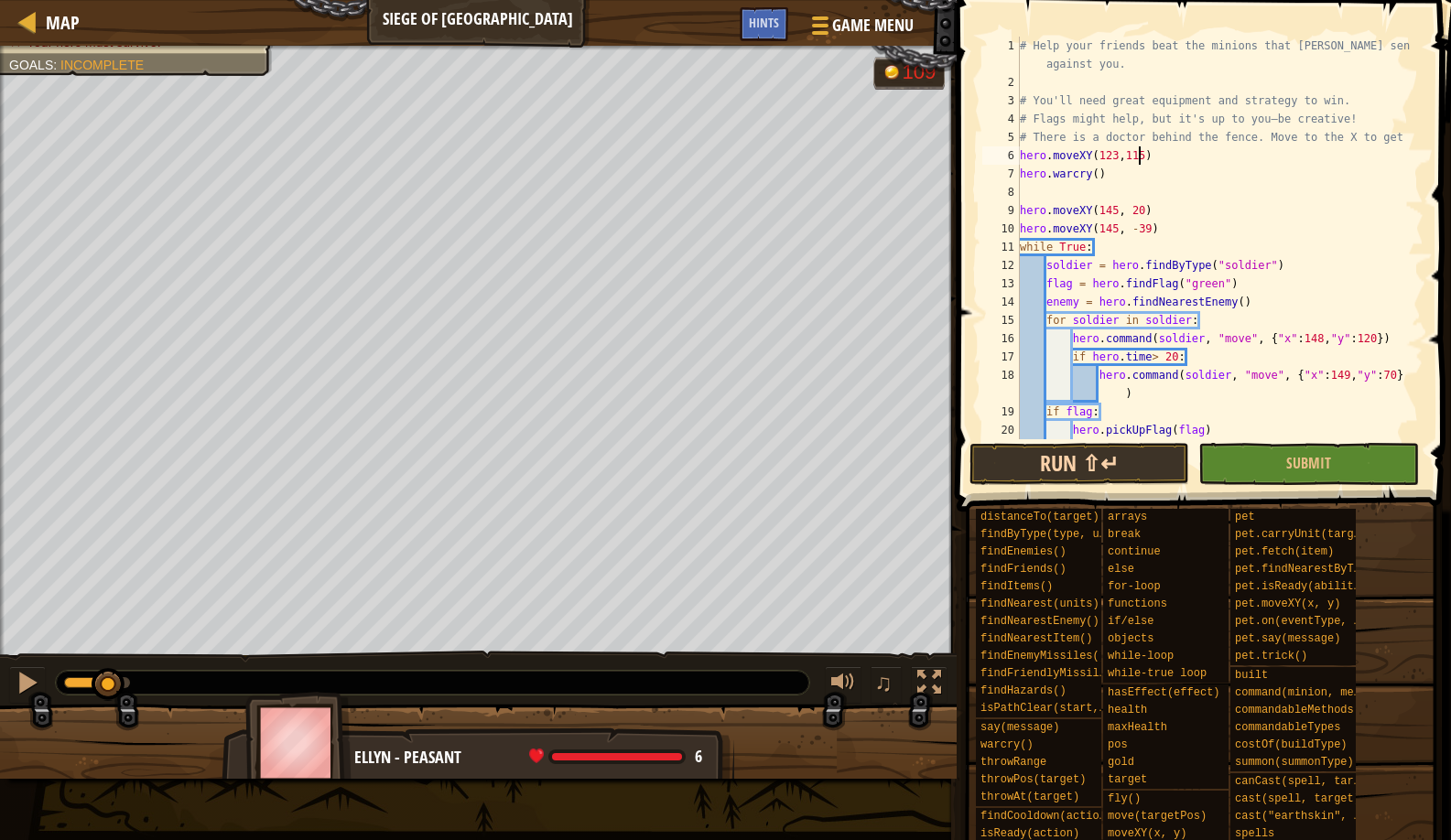
click at [1003, 462] on button "Run ⇧↵" at bounding box center [1079, 464] width 219 height 42
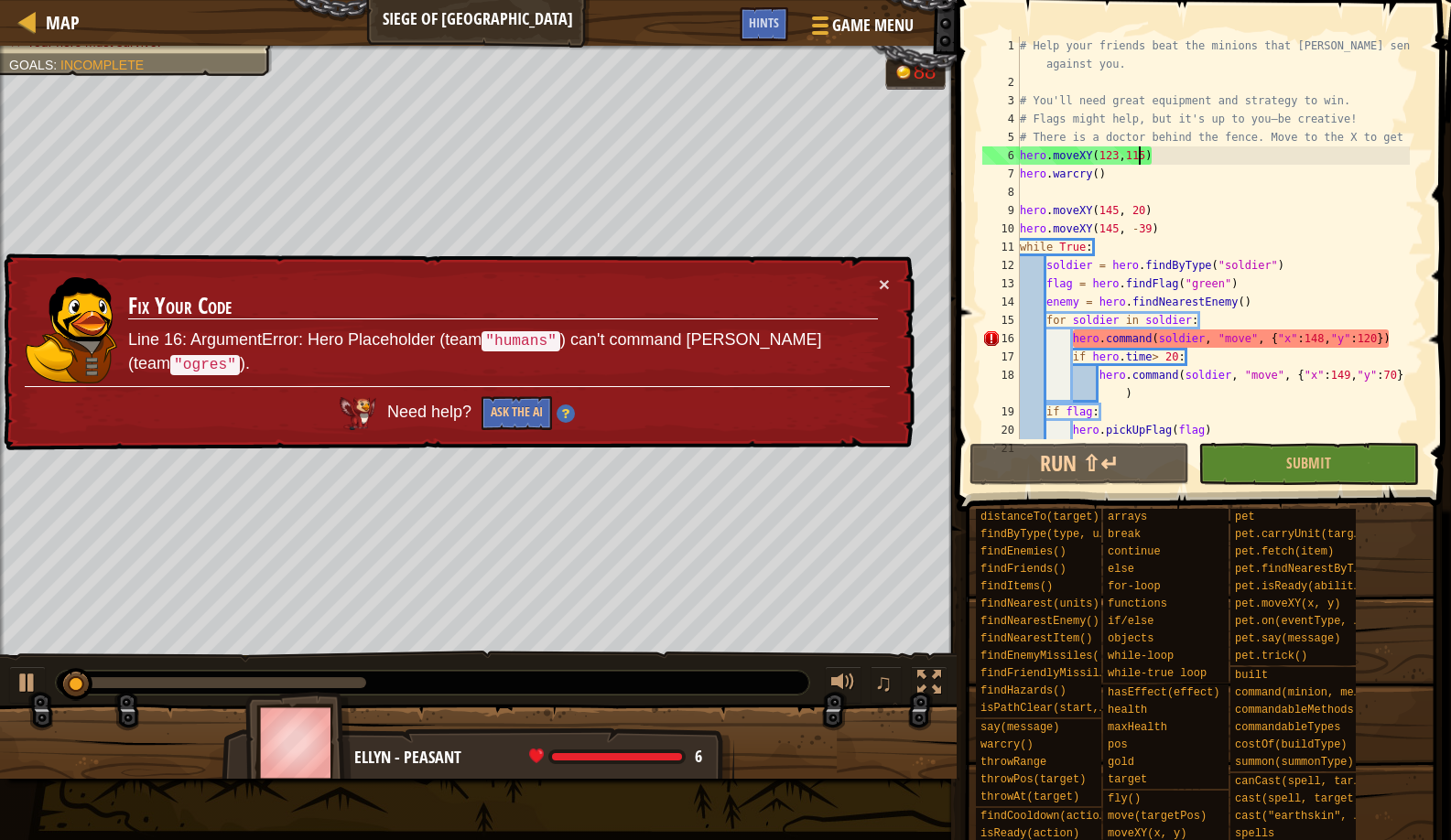
click at [895, 282] on div "× Fix Your Code Line 16: ArgumentError: Hero Placeholder (team "humans" ) can't…" at bounding box center [457, 351] width 915 height 198
click at [888, 284] on button "×" at bounding box center [884, 284] width 11 height 19
click at [885, 284] on button "×" at bounding box center [884, 284] width 11 height 19
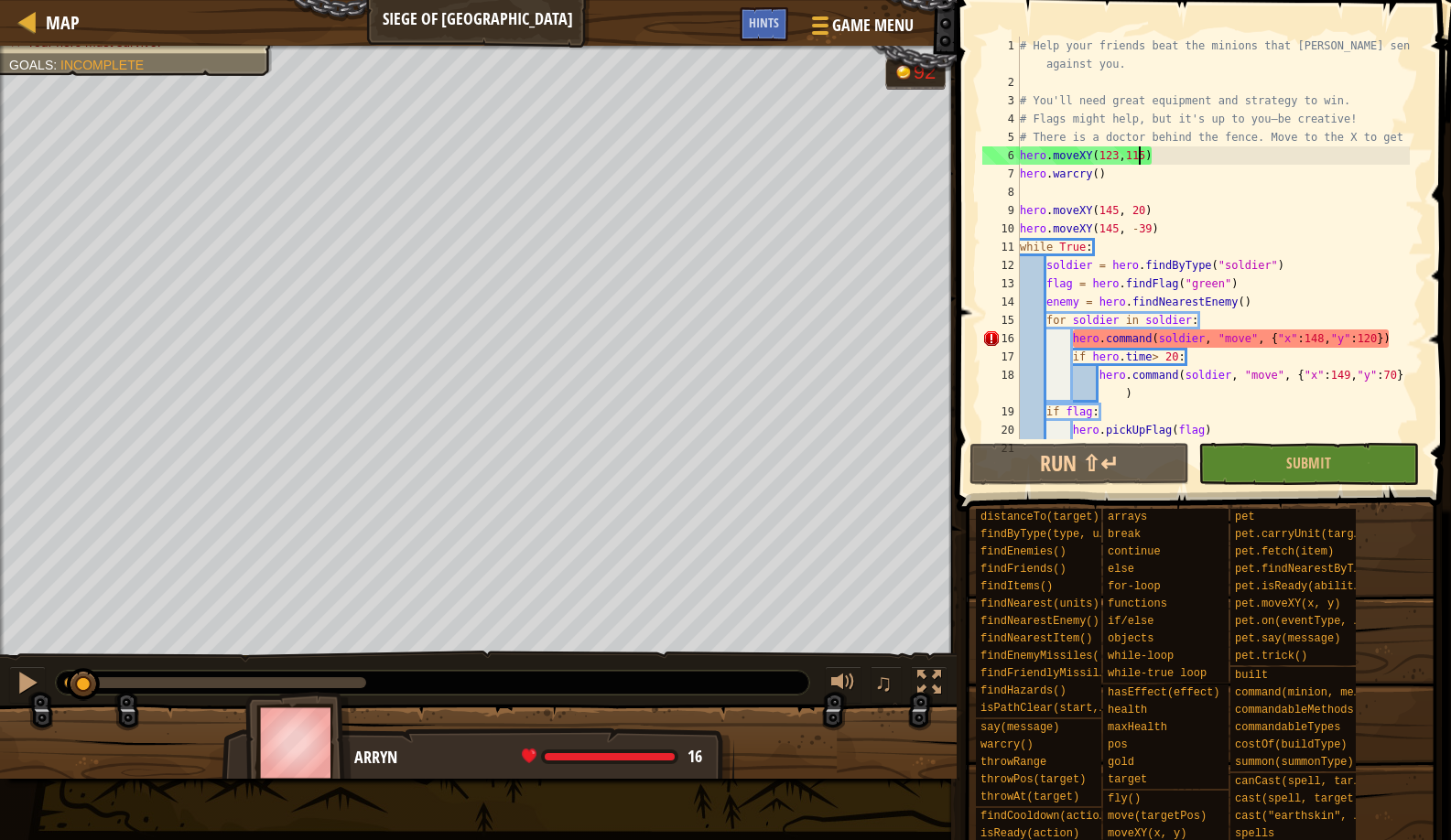
drag, startPoint x: 363, startPoint y: 669, endPoint x: 84, endPoint y: 703, distance: 281.1
click at [84, 703] on div "Defeat Thoktar's ogre assault. Your hero must survive. Goals : Incomplete G ree…" at bounding box center [725, 412] width 1451 height 733
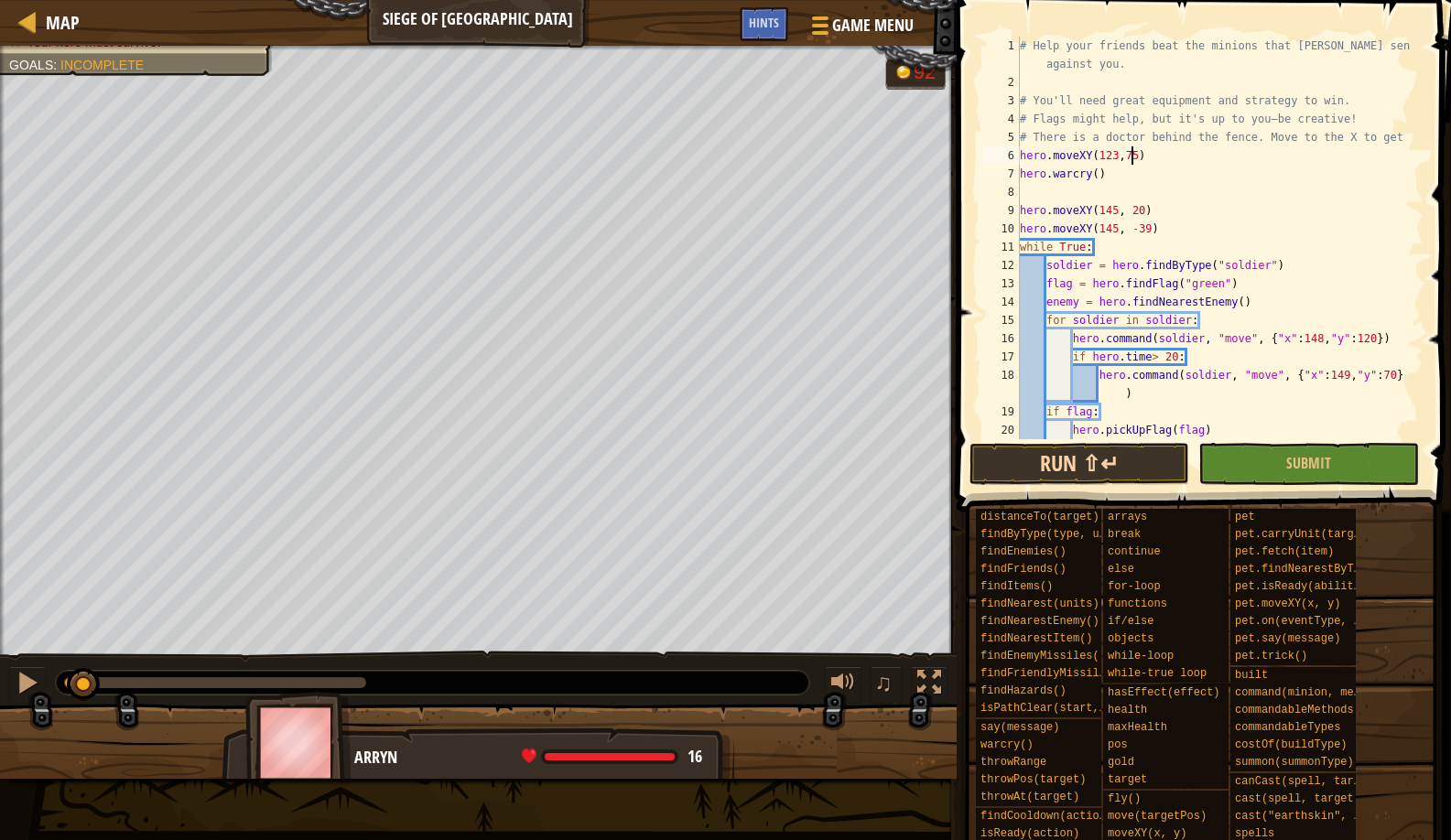
click at [993, 456] on button "Run ⇧↵" at bounding box center [1079, 464] width 219 height 42
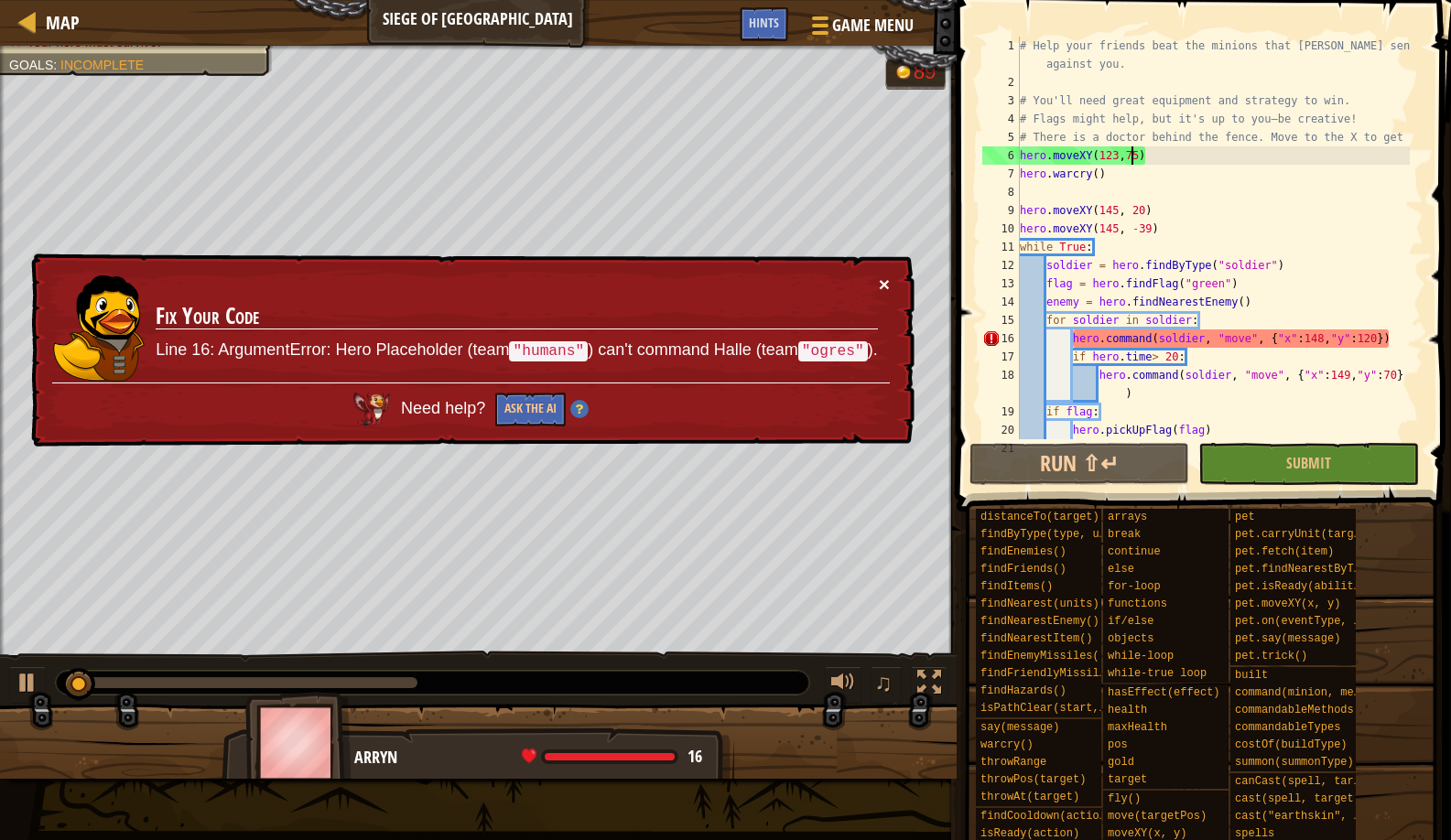
click at [888, 283] on button "×" at bounding box center [884, 284] width 11 height 19
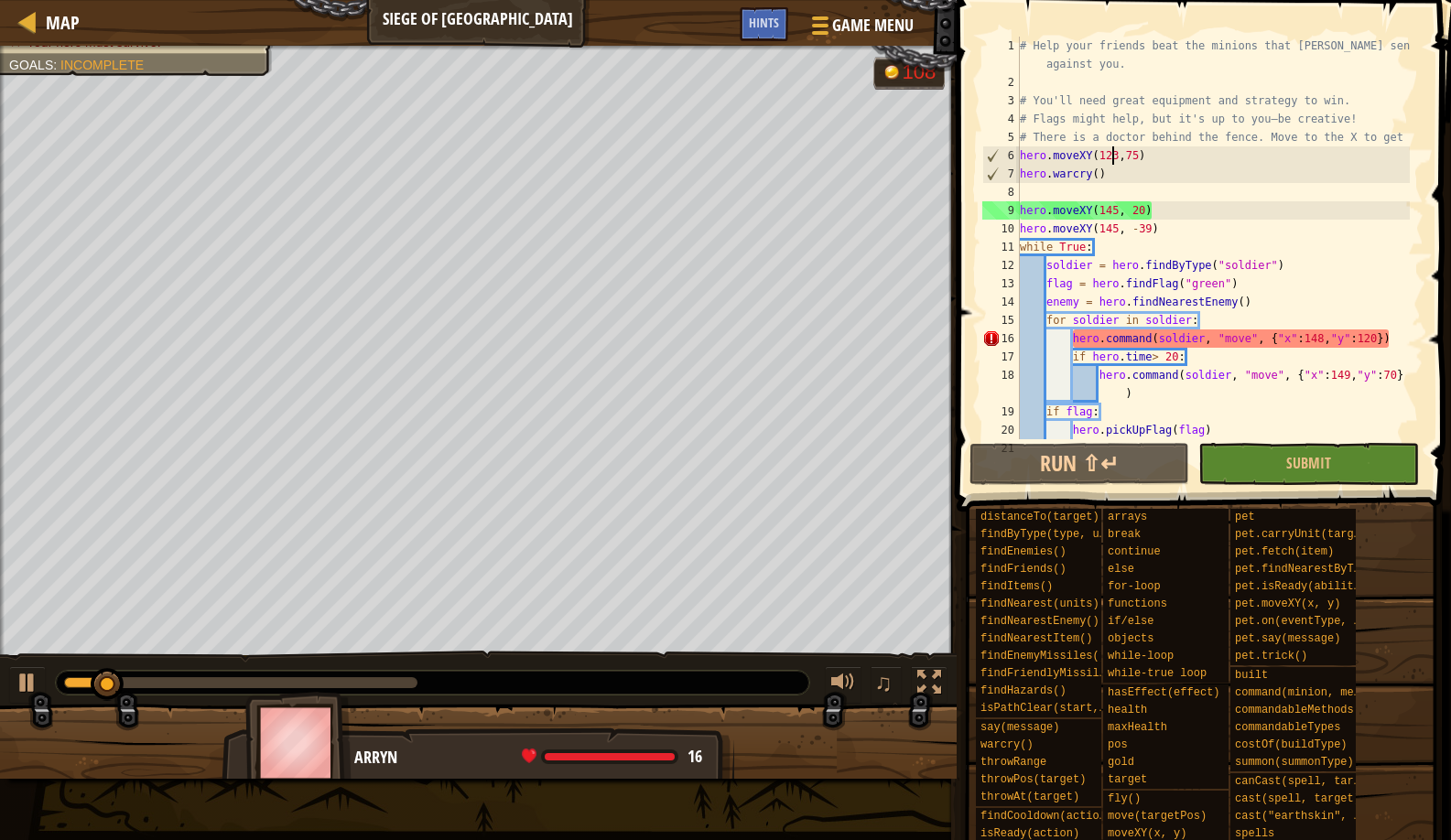
click at [1111, 158] on div "# Help your friends beat the minions that Thoktar sends against you. # You'll n…" at bounding box center [1213, 265] width 393 height 458
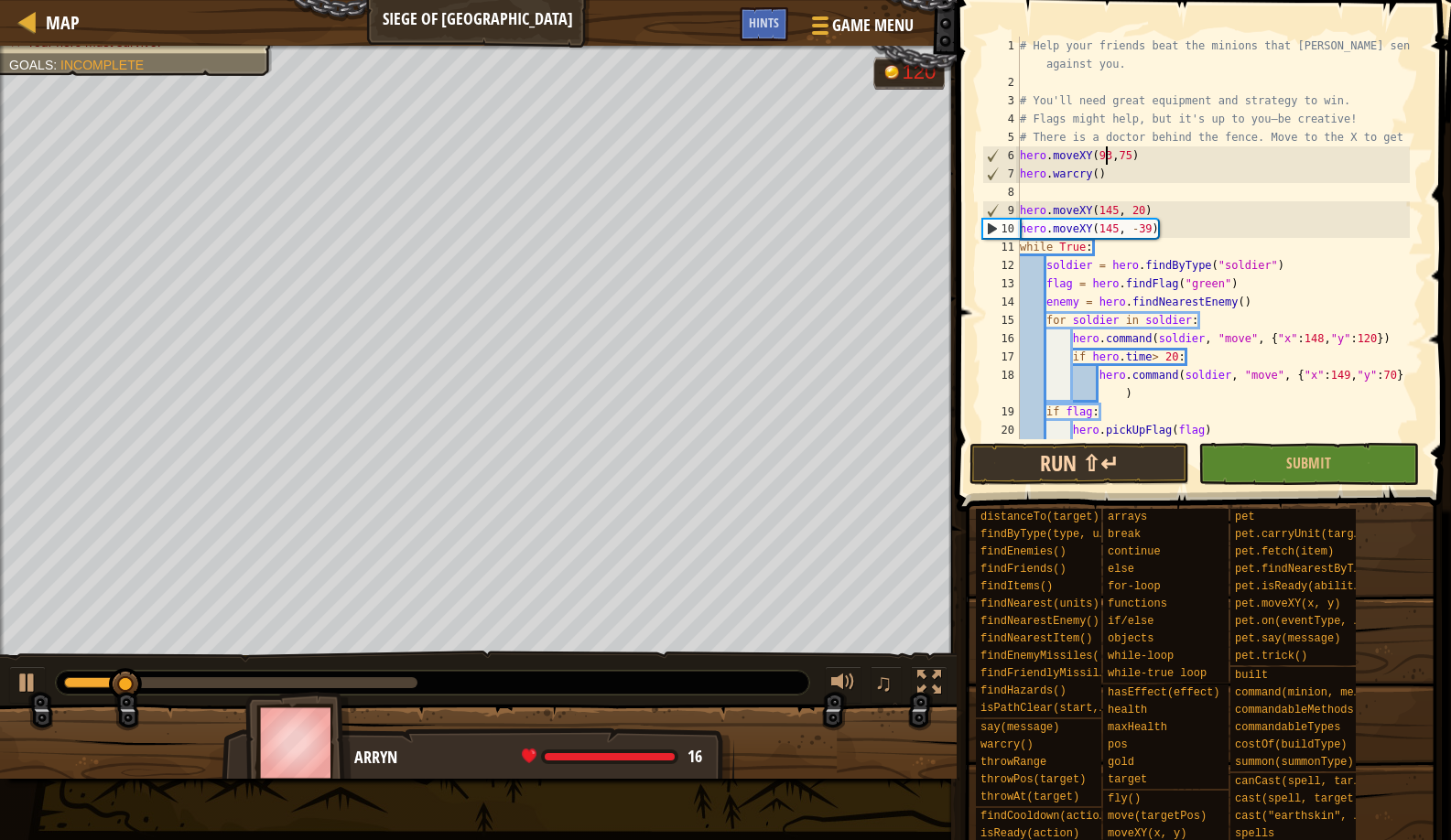
type textarea "hero.moveXY(93,75)"
click at [1078, 461] on button "Run ⇧↵" at bounding box center [1079, 464] width 219 height 42
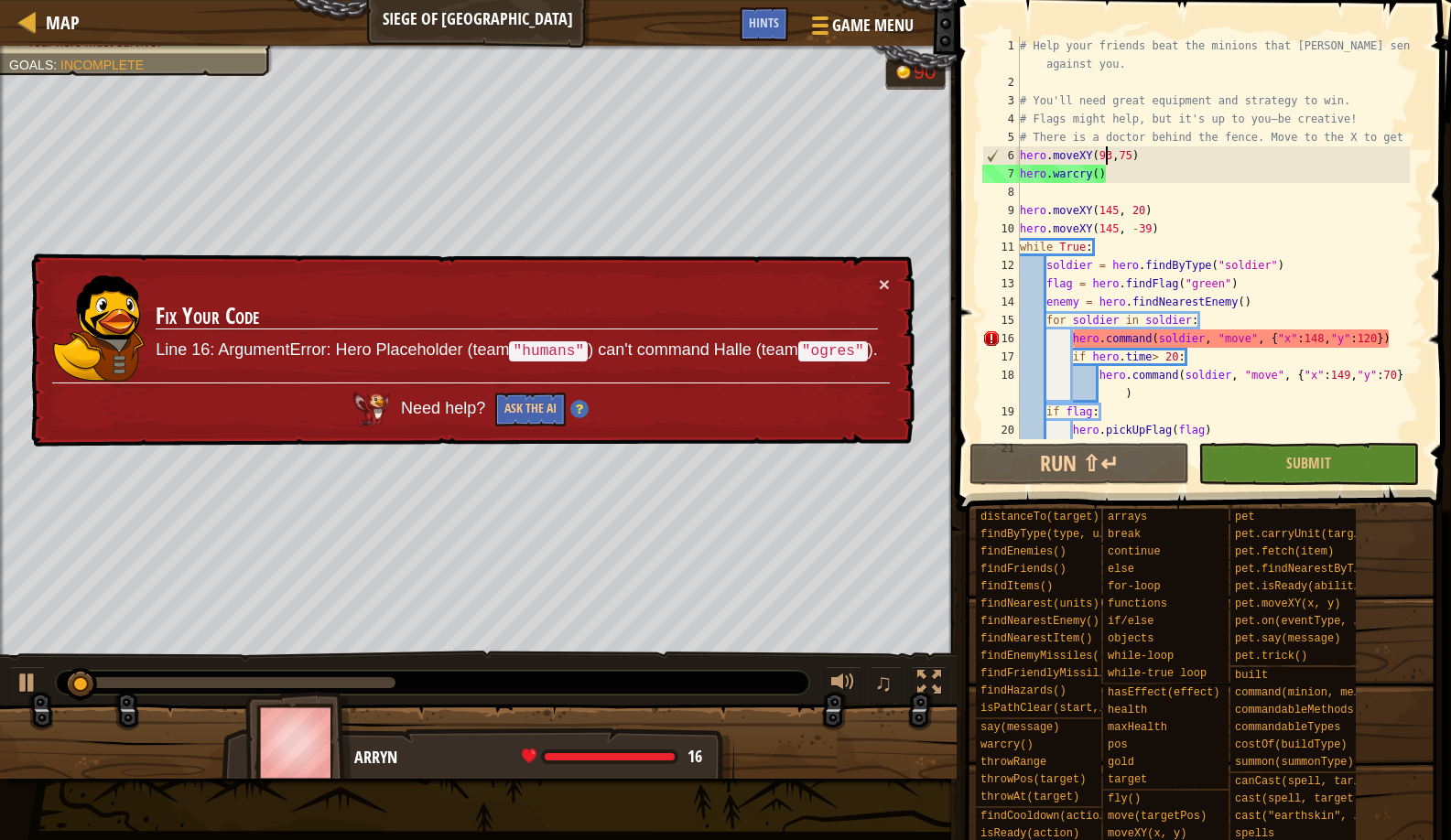
click at [891, 287] on div "× Fix Your Code Line 16: ArgumentError: Hero Placeholder (team "humans" ) can't…" at bounding box center [471, 350] width 887 height 194
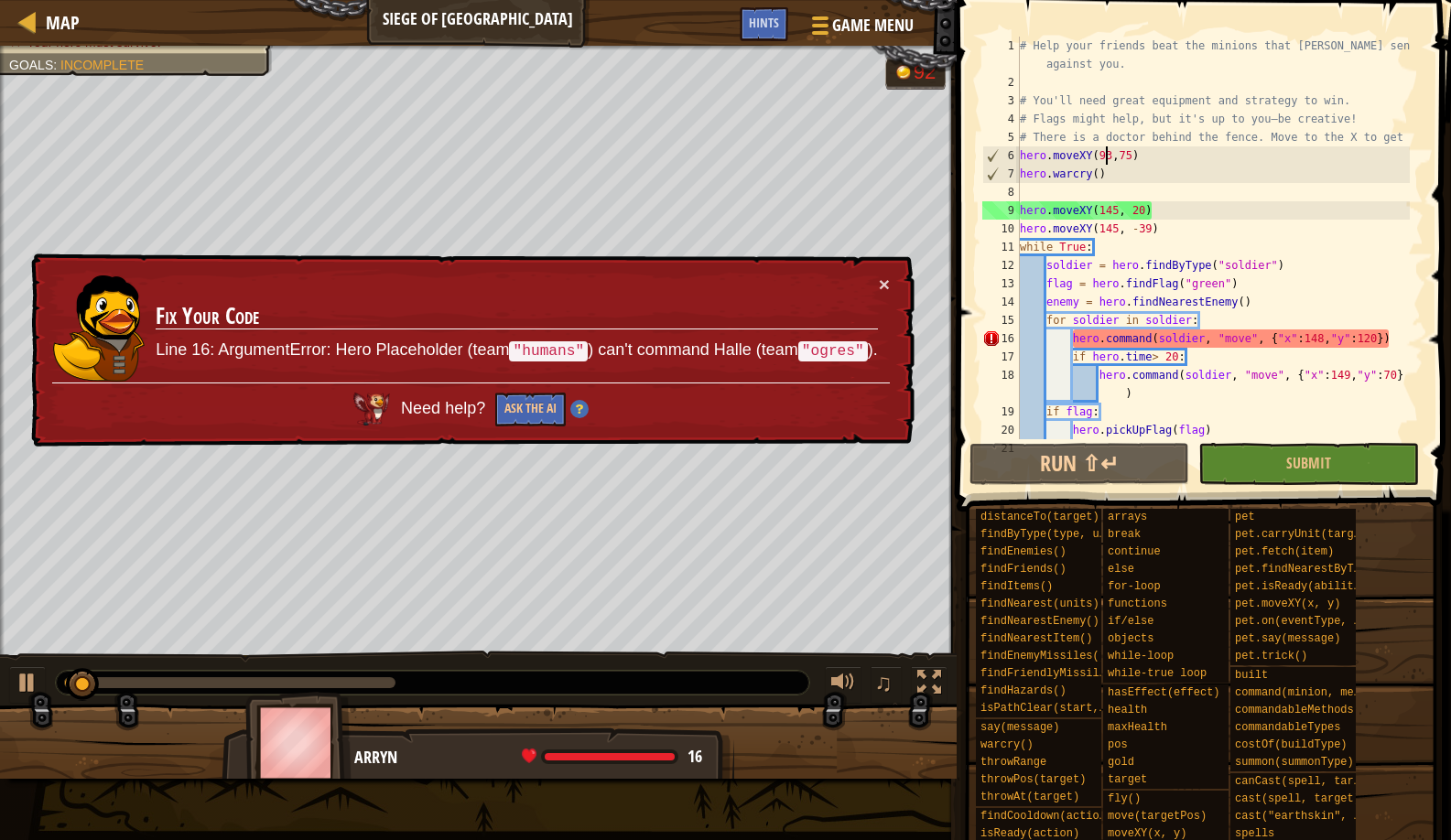
click at [861, 276] on td "Fix Your Code Line 16: ArgumentError: Hero Placeholder (team "humans" ) can't c…" at bounding box center [516, 329] width 723 height 108
click at [870, 279] on td "Fix Your Code Line 16: ArgumentError: Hero Placeholder (team "humans" ) can't c…" at bounding box center [516, 329] width 723 height 108
click at [873, 283] on td "Fix Your Code Line 16: ArgumentError: Hero Placeholder (team "humans" ) can't c…" at bounding box center [516, 329] width 723 height 108
click at [876, 284] on td "Fix Your Code Line 16: ArgumentError: Hero Placeholder (team "humans" ) can't c…" at bounding box center [516, 329] width 723 height 108
click at [881, 285] on button "×" at bounding box center [884, 284] width 11 height 19
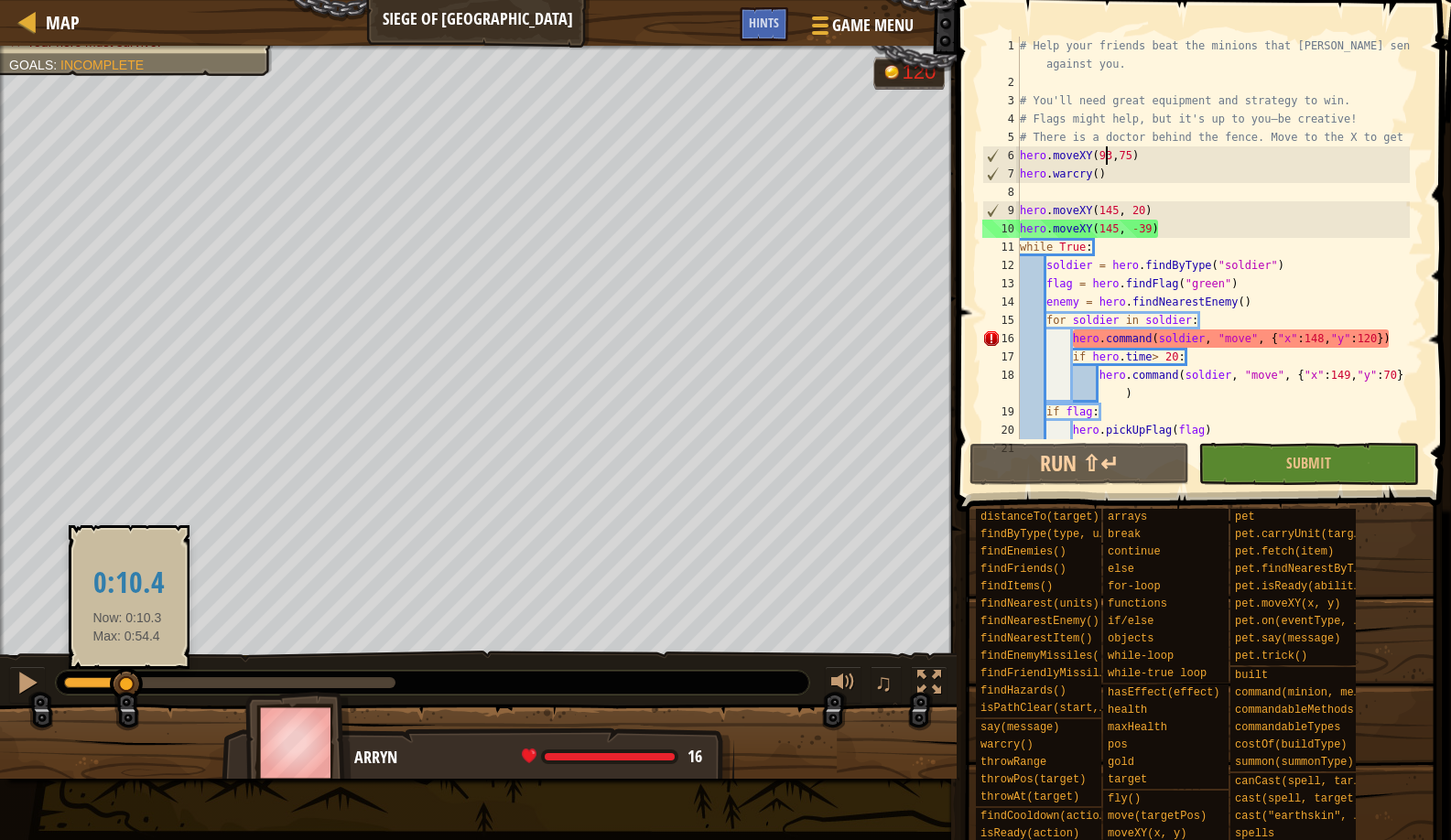
drag, startPoint x: 170, startPoint y: 668, endPoint x: 127, endPoint y: 670, distance: 43.0
click at [127, 670] on div at bounding box center [126, 684] width 33 height 33
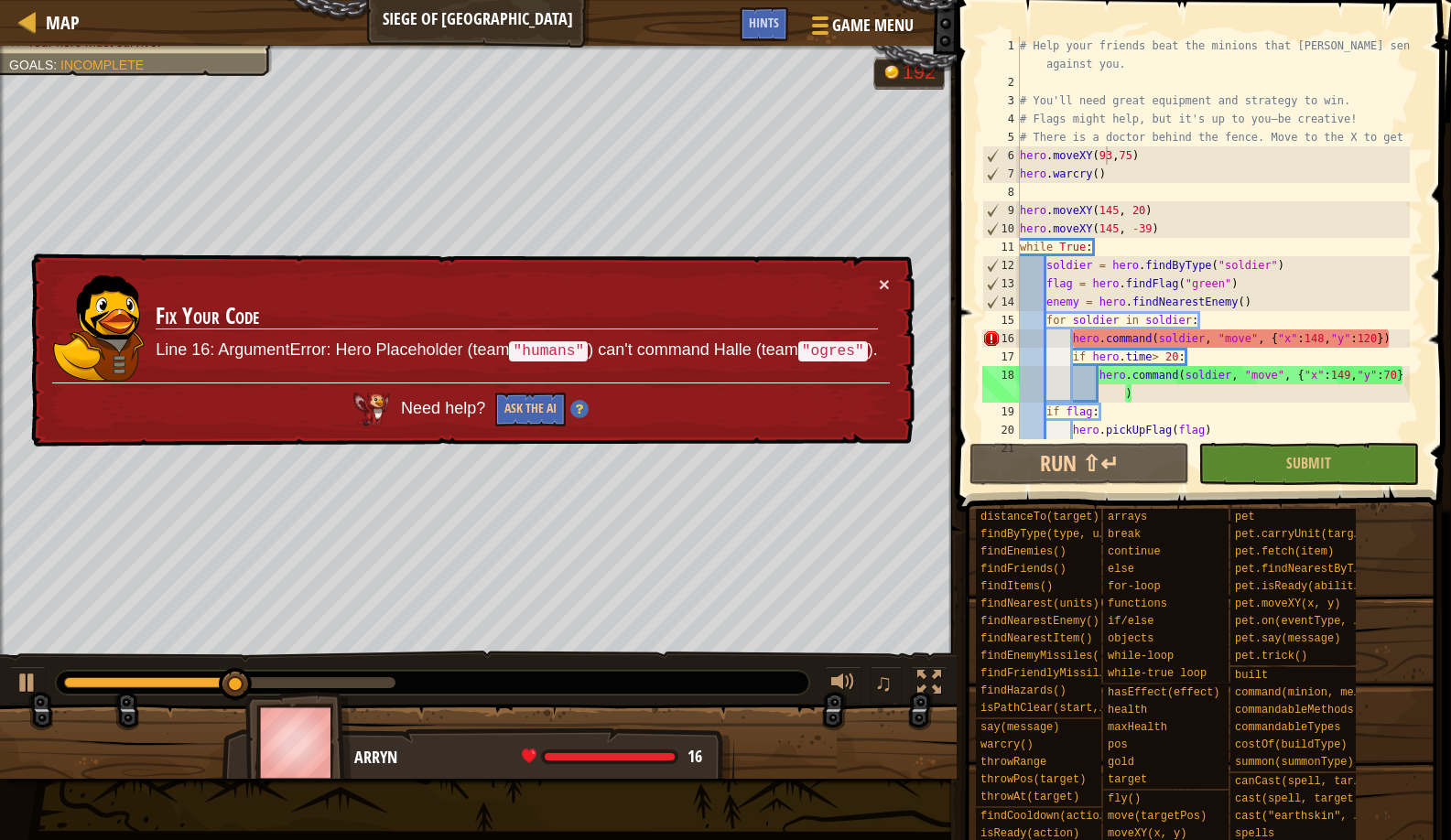
click at [877, 294] on td "Fix Your Code Line 16: ArgumentError: Hero Placeholder (team "humans" ) can't c…" at bounding box center [516, 329] width 723 height 108
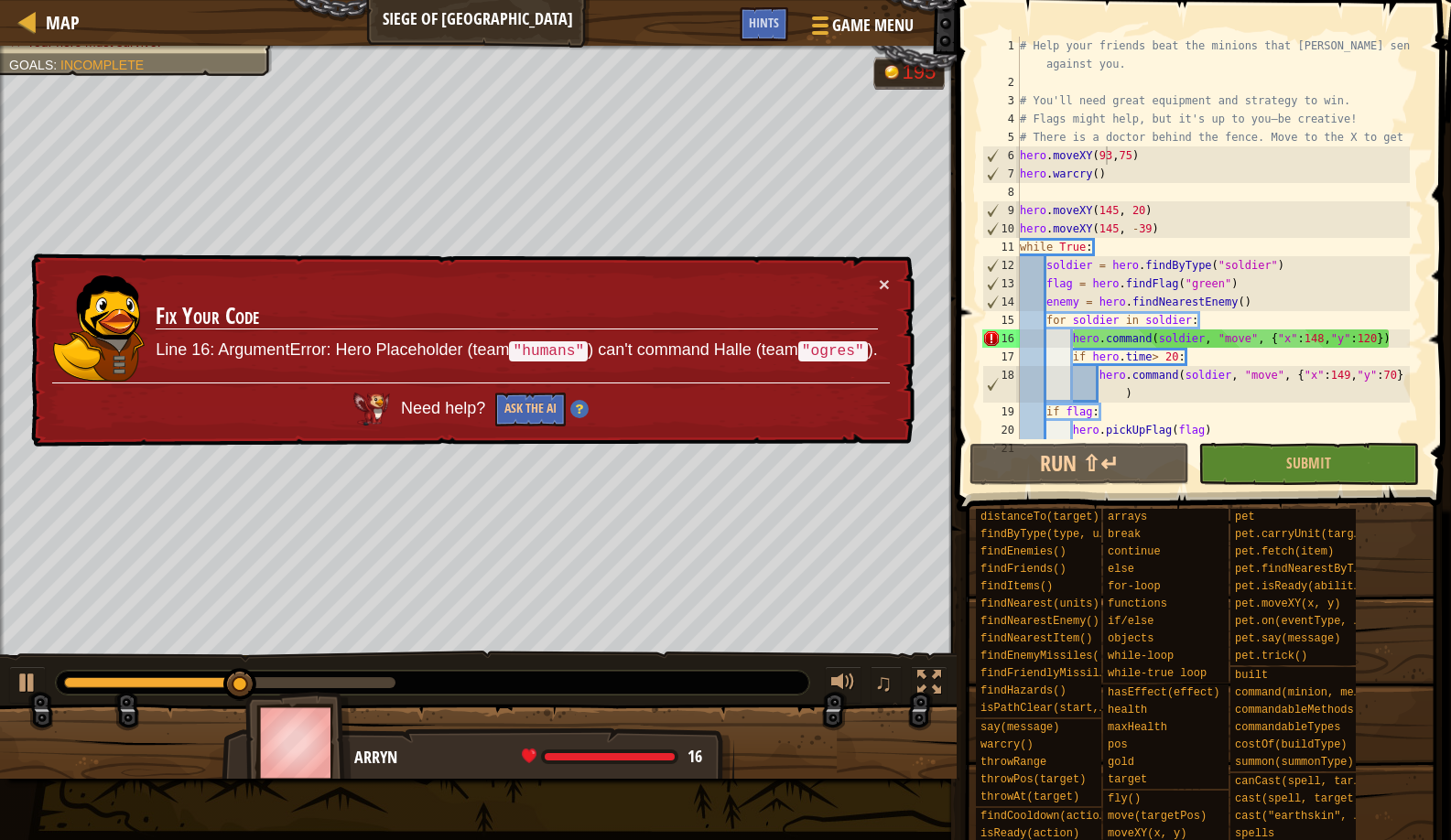
click at [892, 289] on div "× Fix Your Code Line 16: ArgumentError: Hero Placeholder (team "humans" ) can't…" at bounding box center [471, 350] width 887 height 194
click at [880, 287] on button "×" at bounding box center [884, 284] width 11 height 19
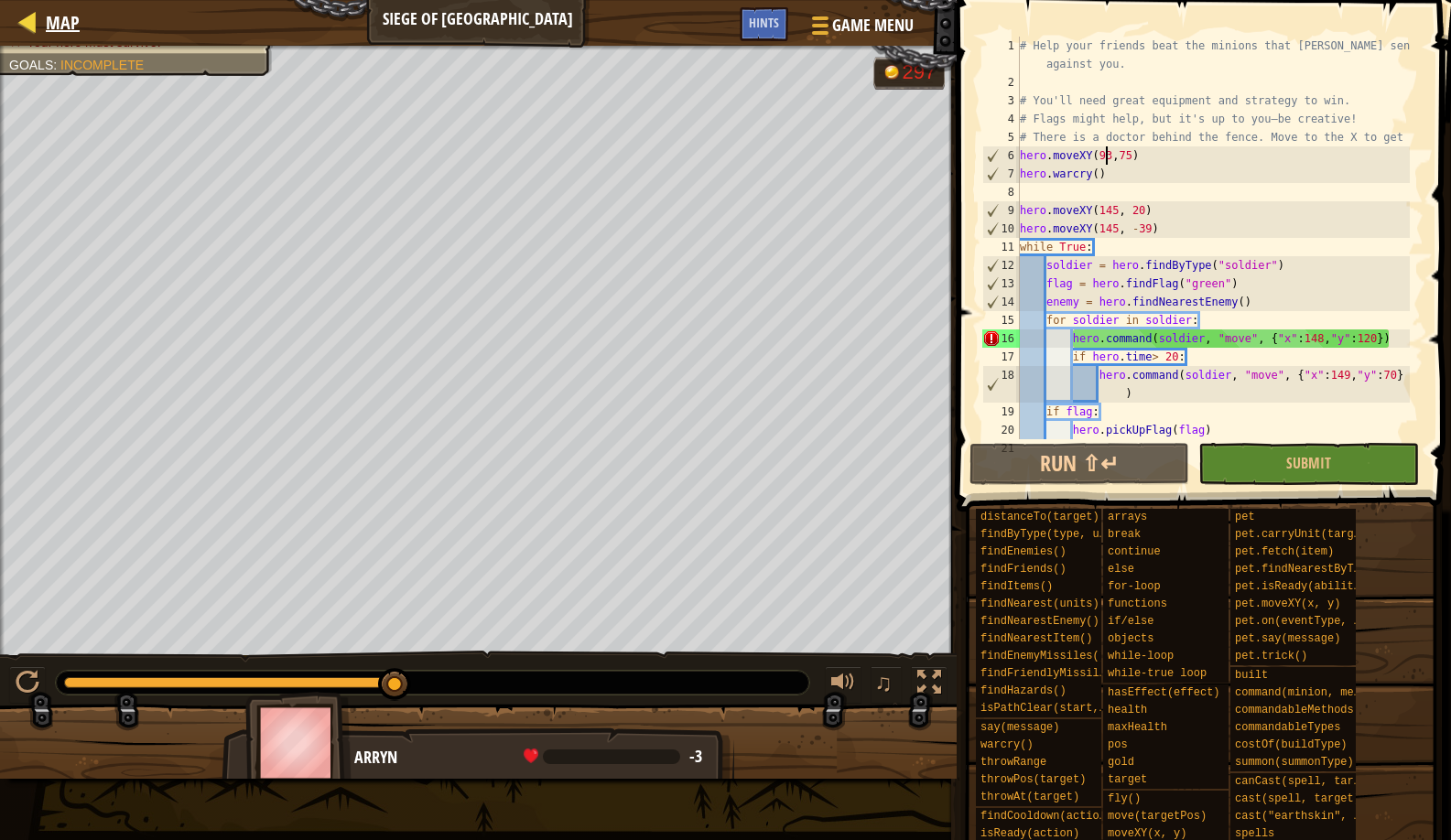
click at [53, 41] on div "Map" at bounding box center [58, 23] width 43 height 46
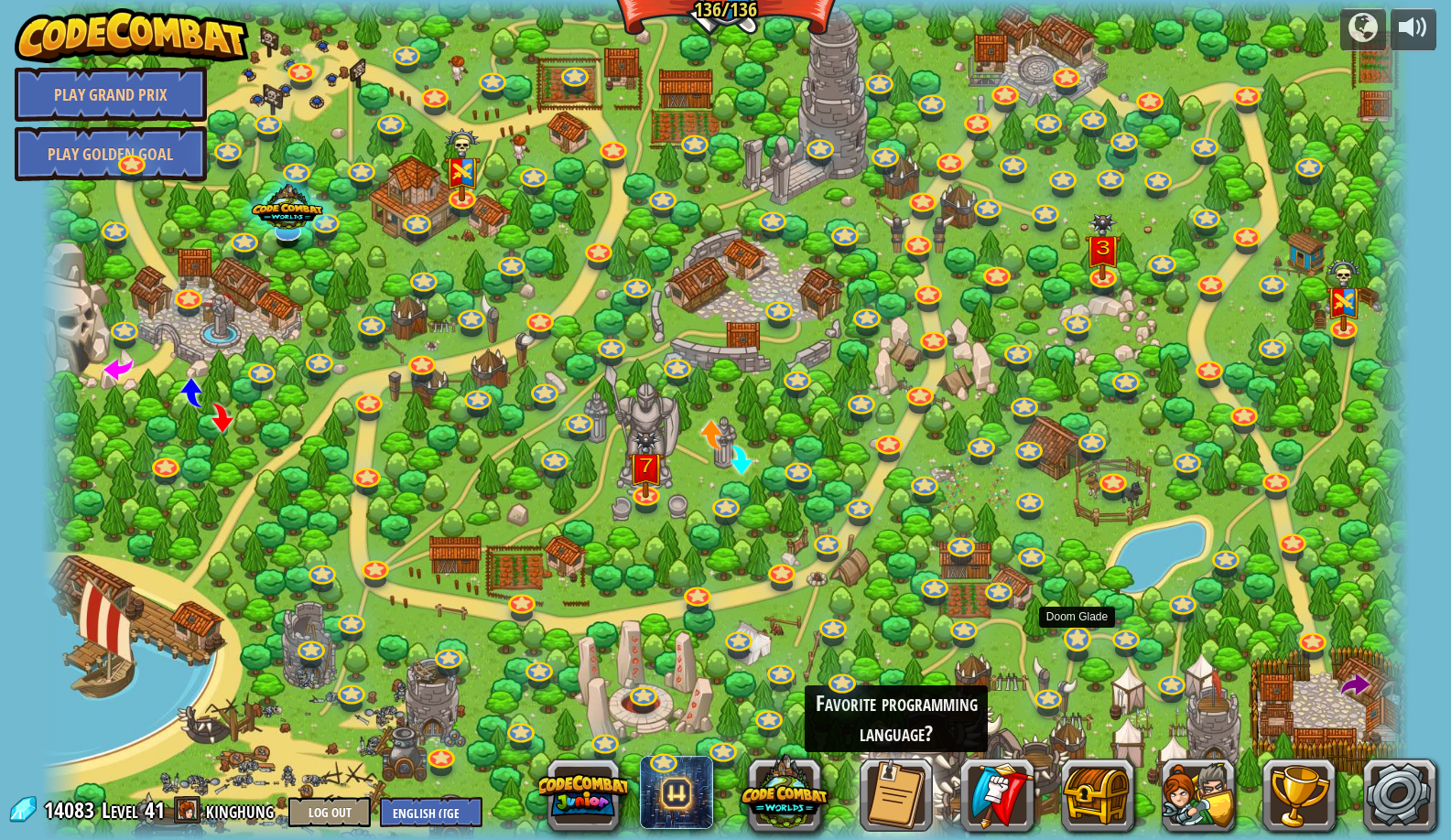
click at [1082, 646] on link at bounding box center [1076, 637] width 37 height 37
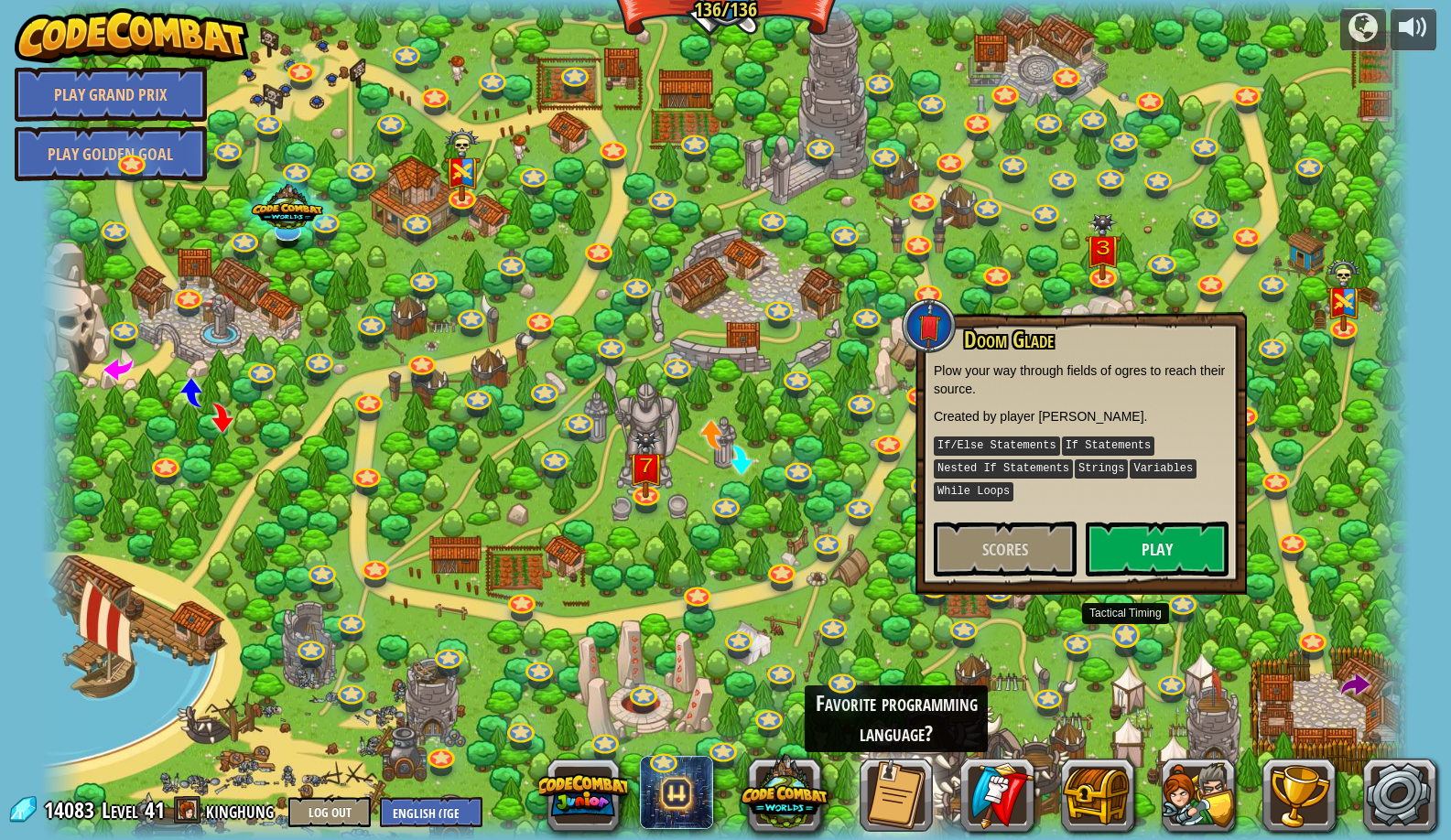
click at [1130, 639] on link at bounding box center [1124, 633] width 37 height 37
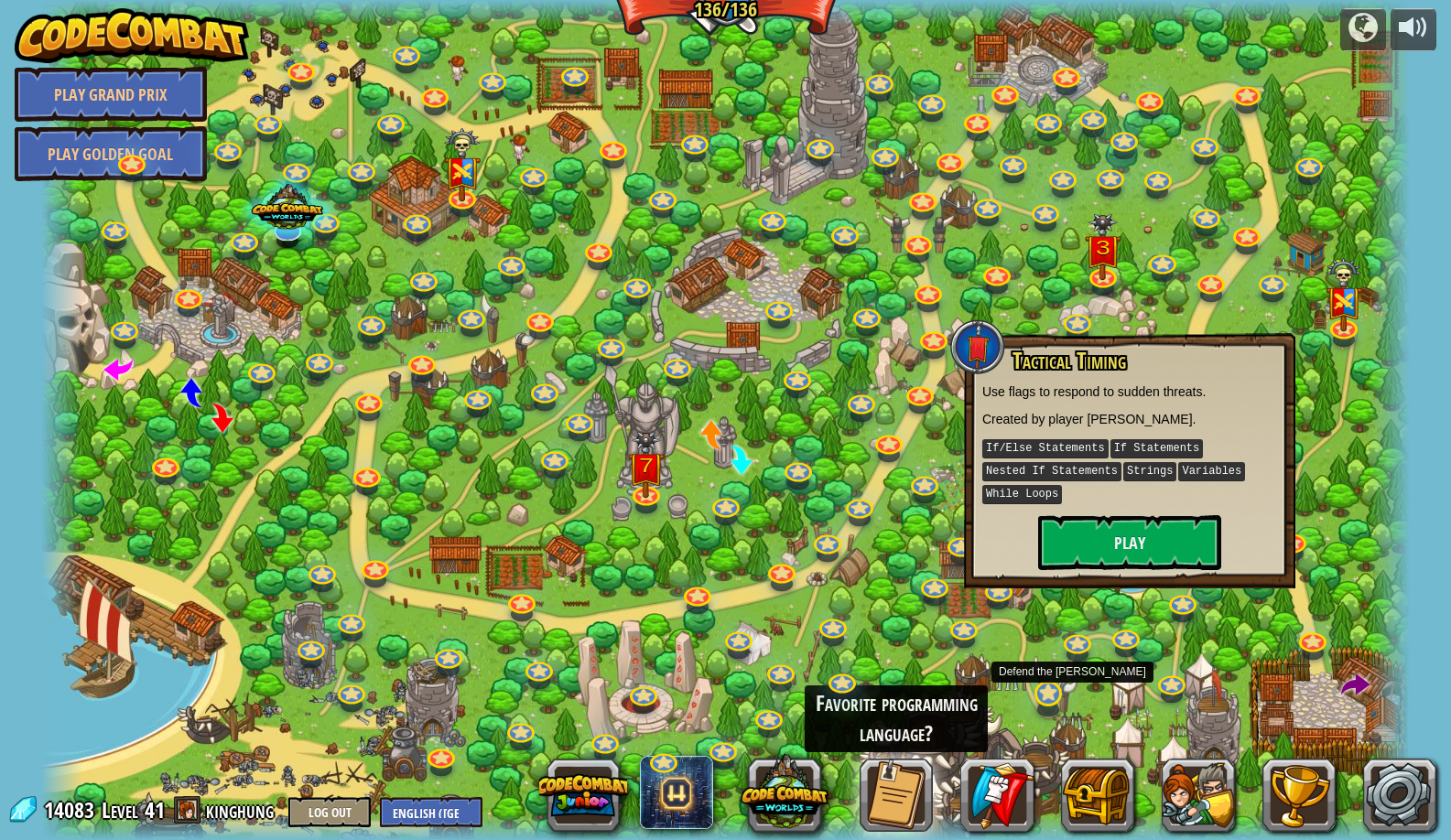
click at [1059, 692] on link at bounding box center [1046, 692] width 37 height 37
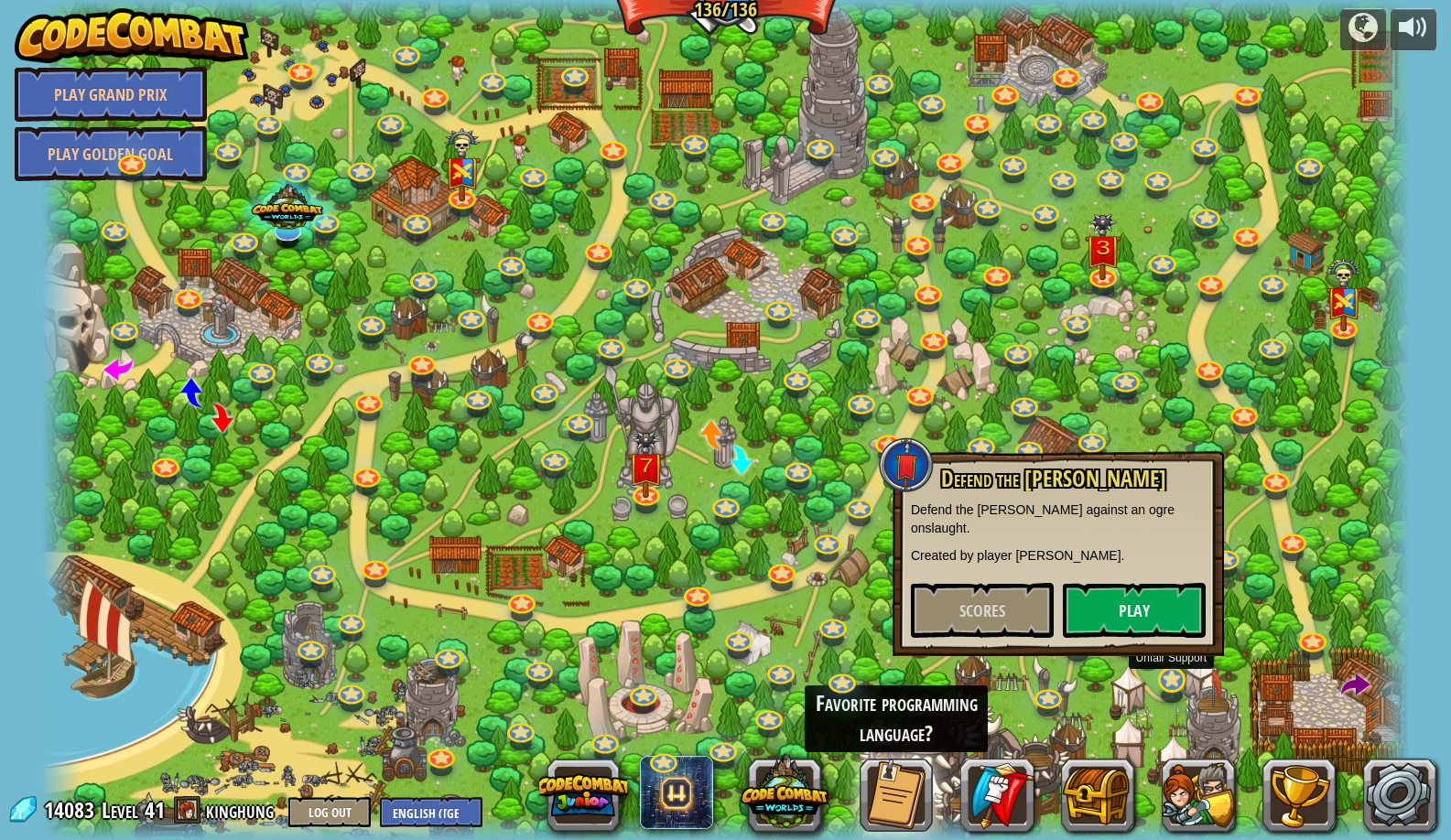
click at [1172, 692] on link at bounding box center [1170, 679] width 37 height 37
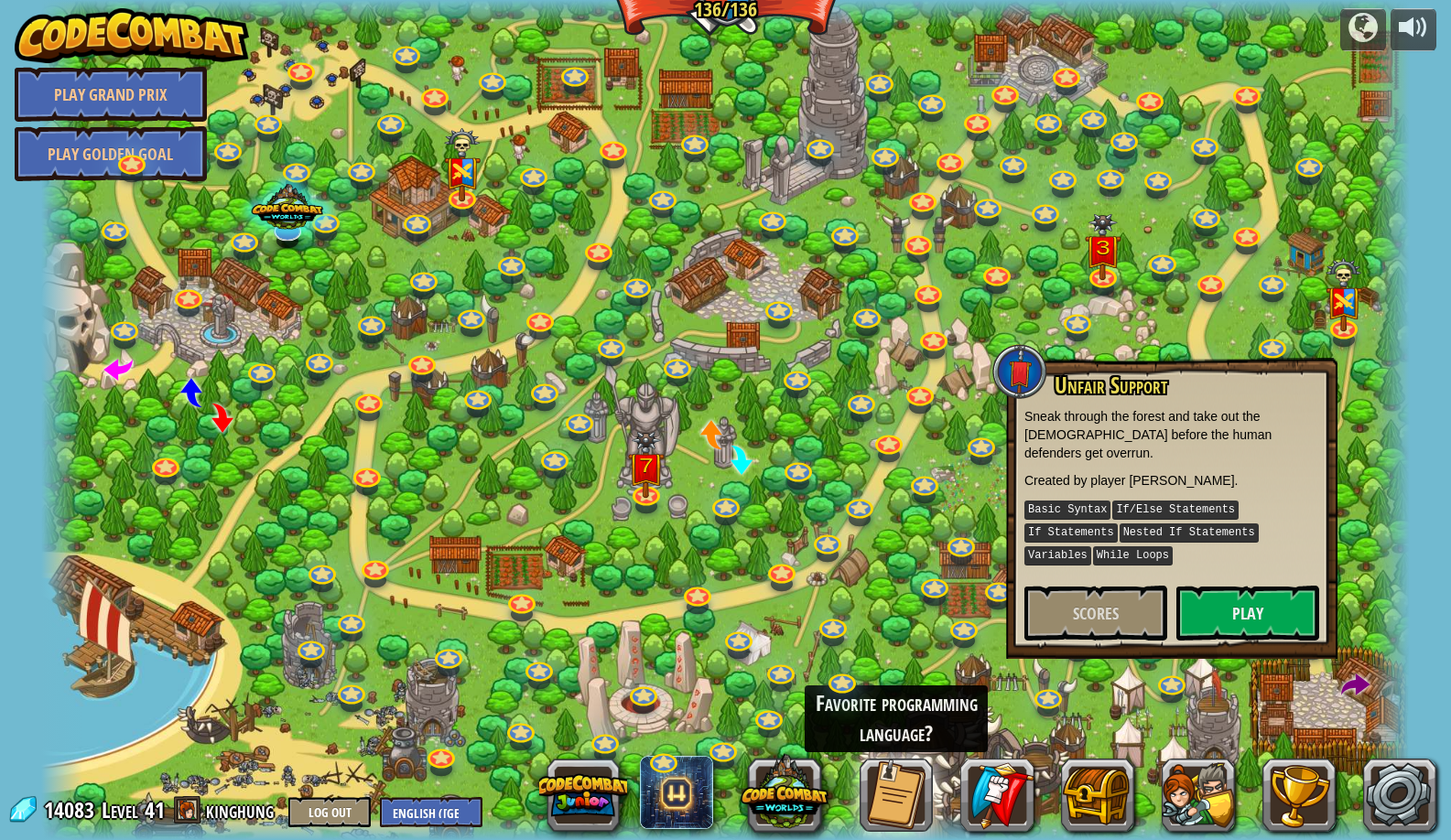
click at [1201, 623] on div "Unfair Support Sneak through the forest and take out the shaman before the huma…" at bounding box center [1172, 507] width 332 height 301
click at [1209, 597] on button "Play" at bounding box center [1248, 613] width 143 height 55
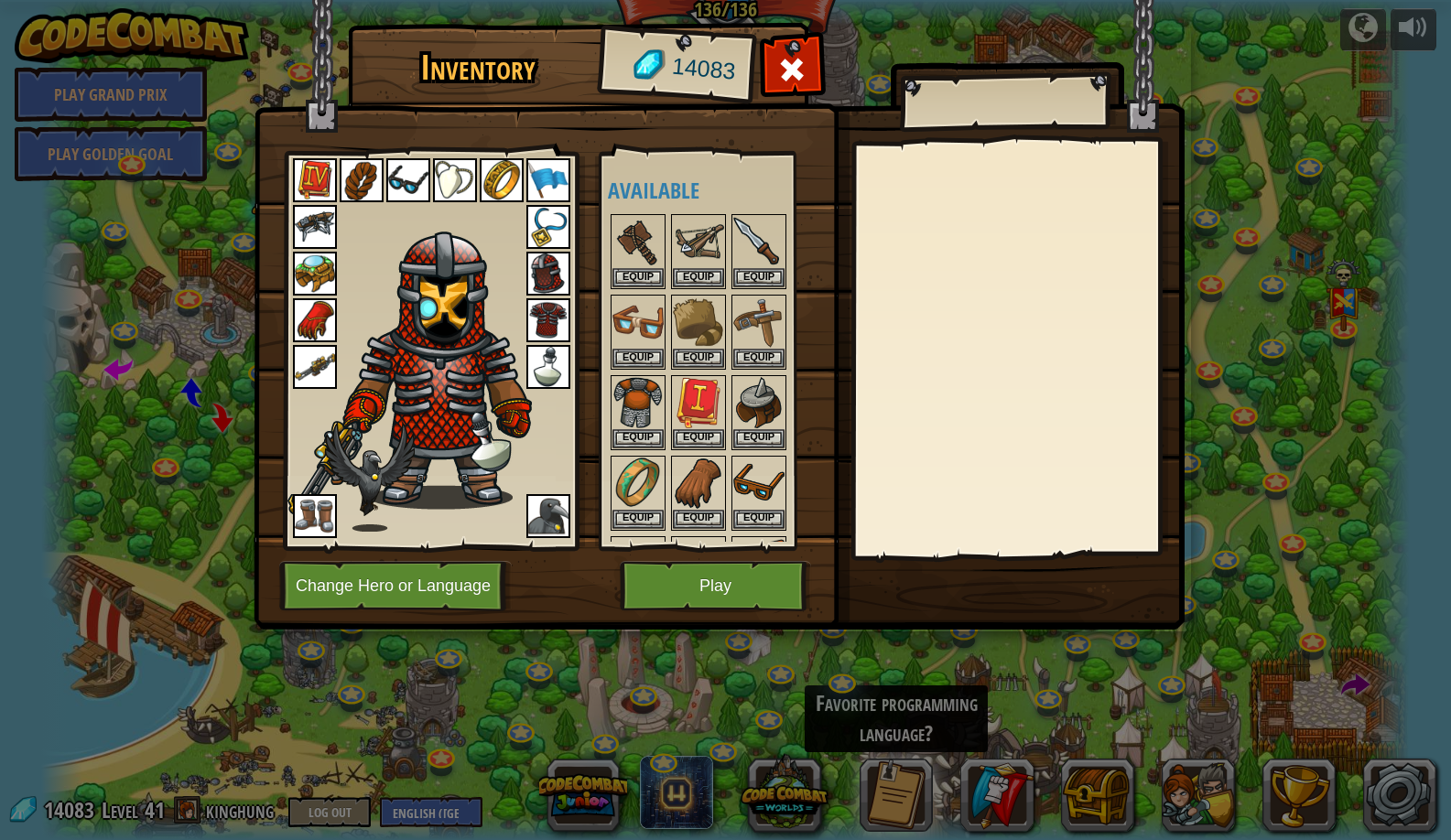
click at [436, 593] on button "Change Hero or Language" at bounding box center [395, 586] width 232 height 51
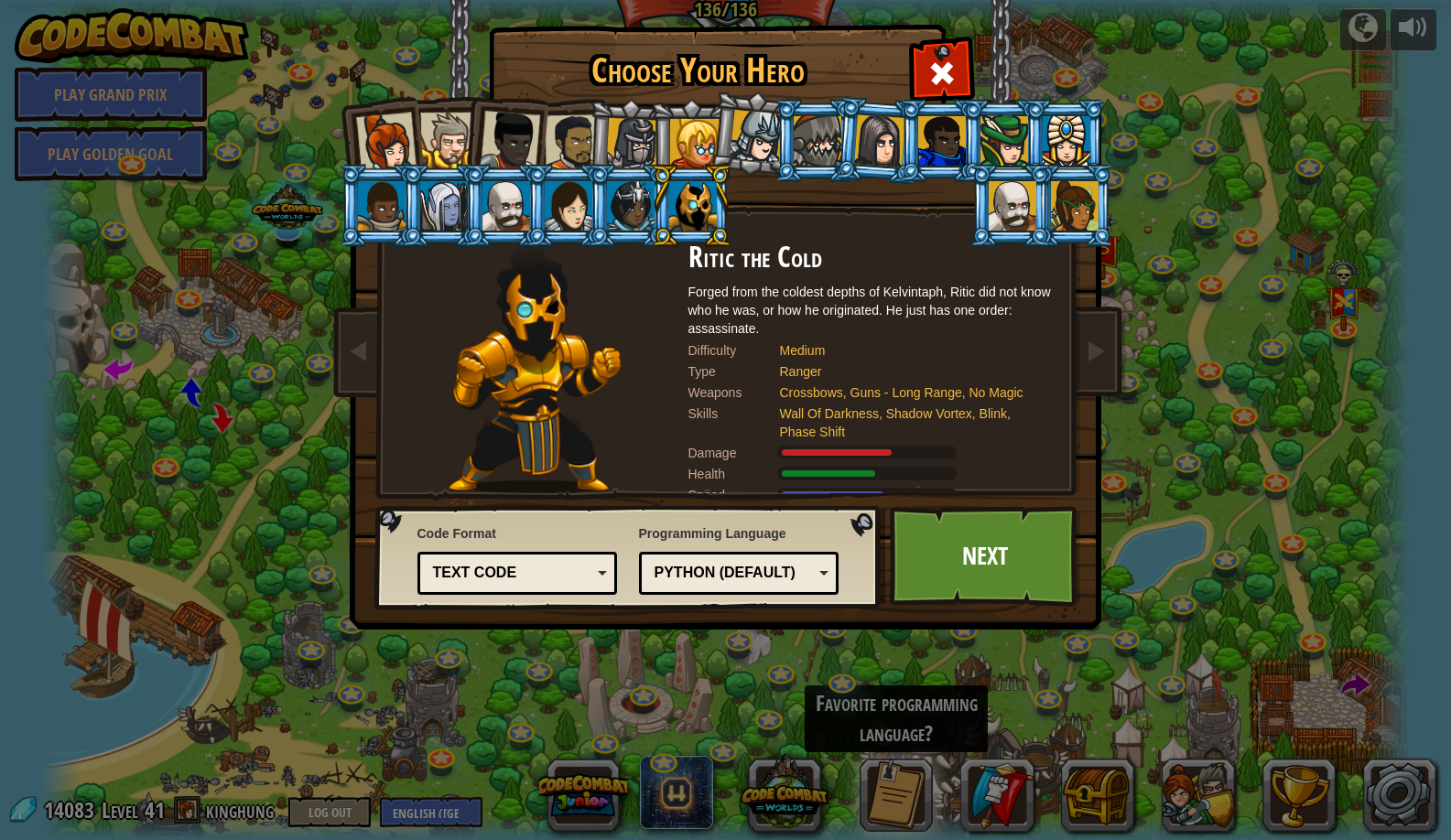
click at [377, 196] on div at bounding box center [381, 207] width 48 height 50
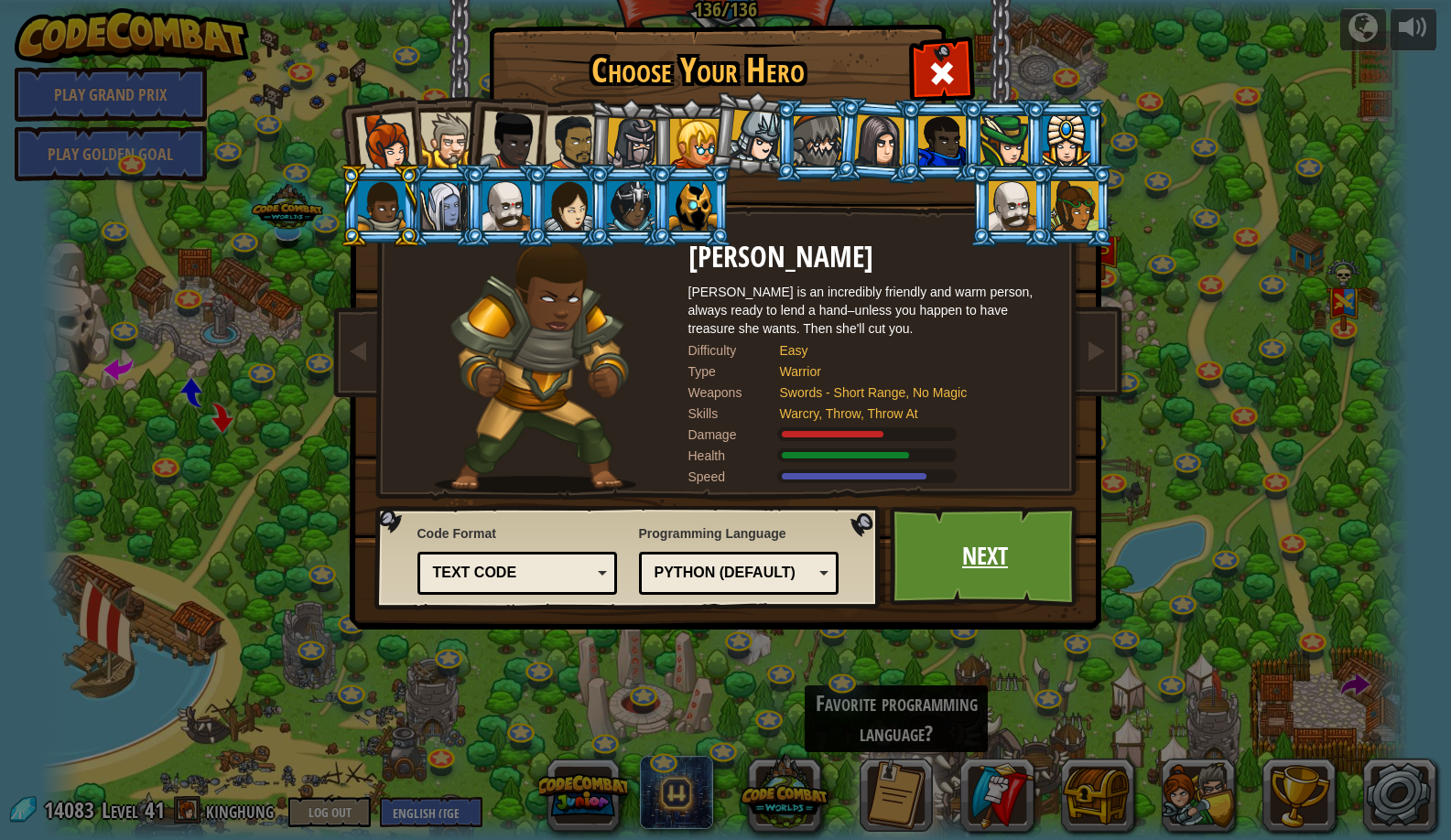
click at [994, 547] on link "Next" at bounding box center [985, 556] width 192 height 100
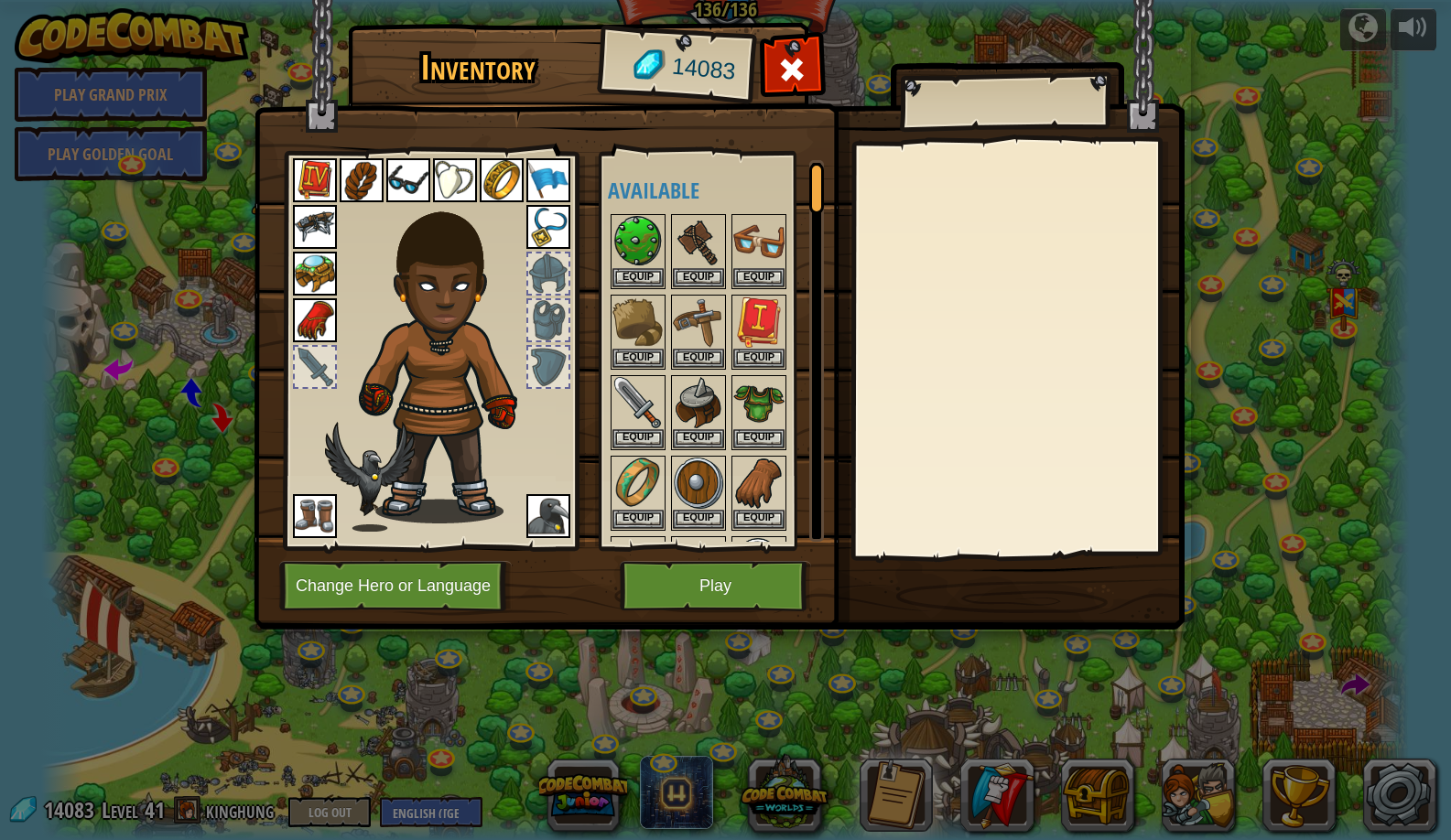
click at [775, 618] on img at bounding box center [719, 297] width 932 height 664
click at [764, 605] on button "Play" at bounding box center [715, 586] width 192 height 51
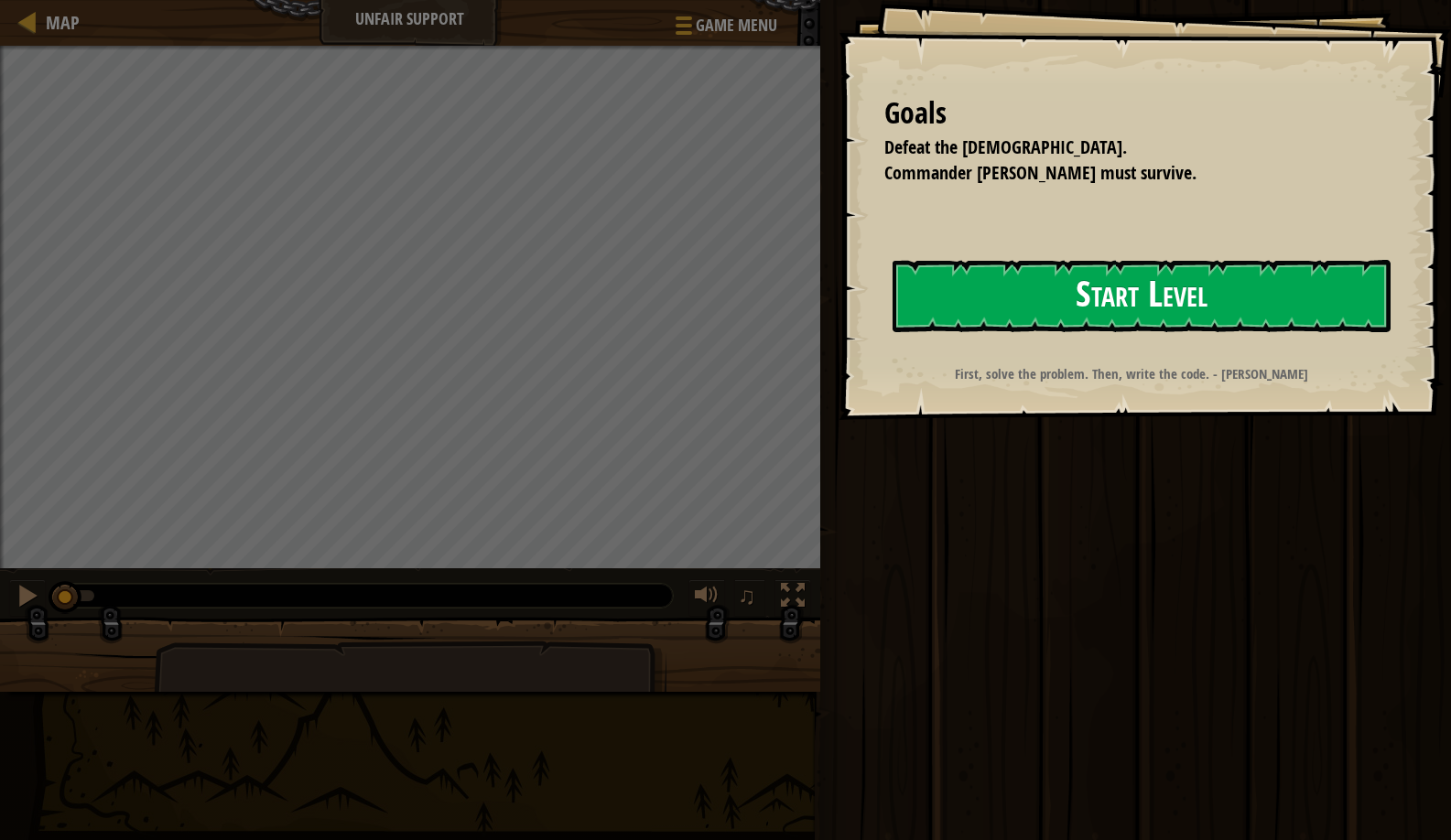
click at [1015, 273] on button "Start Level" at bounding box center [1142, 296] width 499 height 72
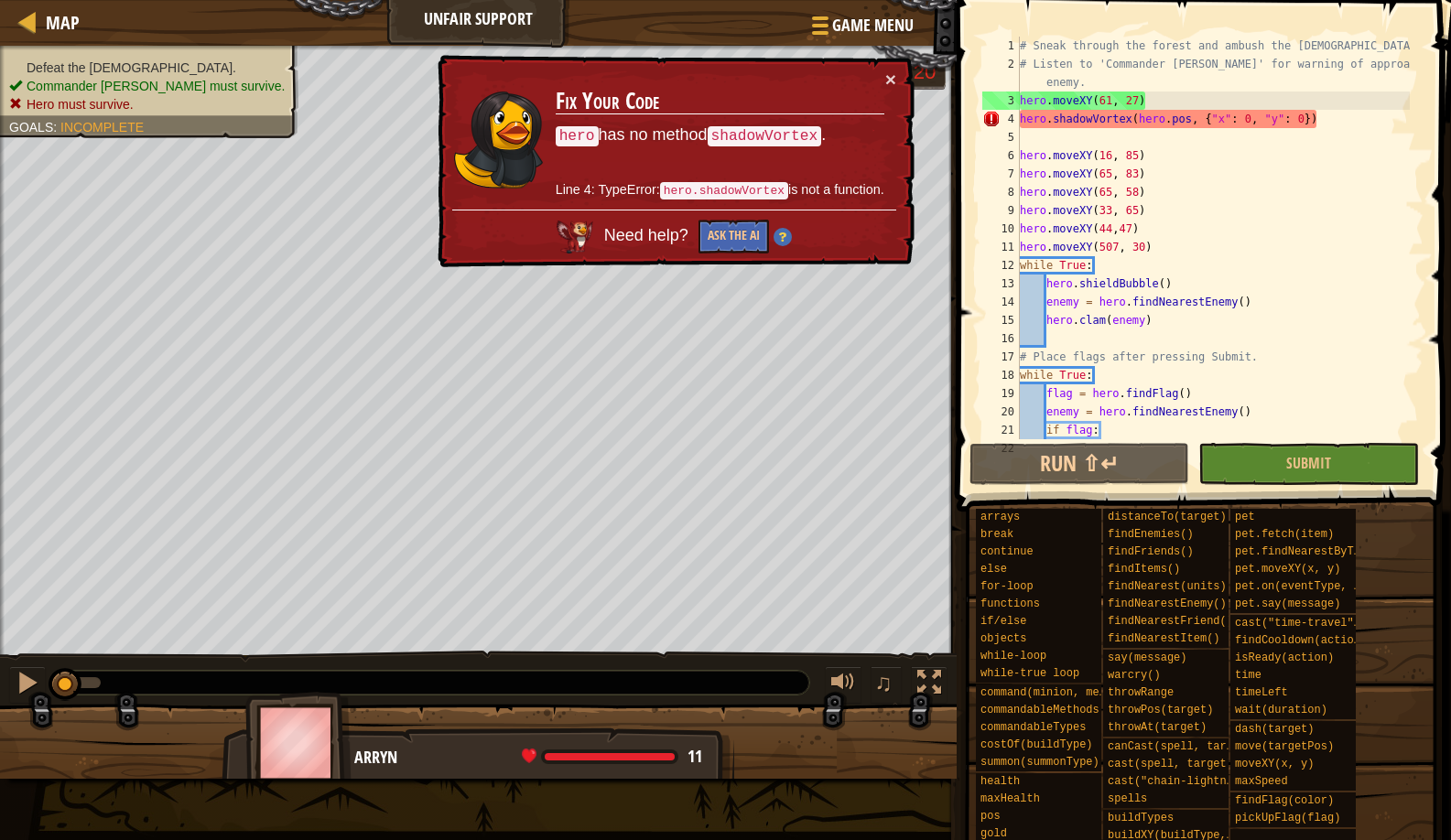
click at [1363, 45] on div "# Sneak through the forest and ambush the shaman. # Listen to 'Commander Craig'…" at bounding box center [1213, 256] width 393 height 440
click at [1403, 70] on div "# Sneak through the forest and ambush the shaman. # Listen to 'Commander Craig'…" at bounding box center [1213, 256] width 393 height 440
type textarea "enemy."
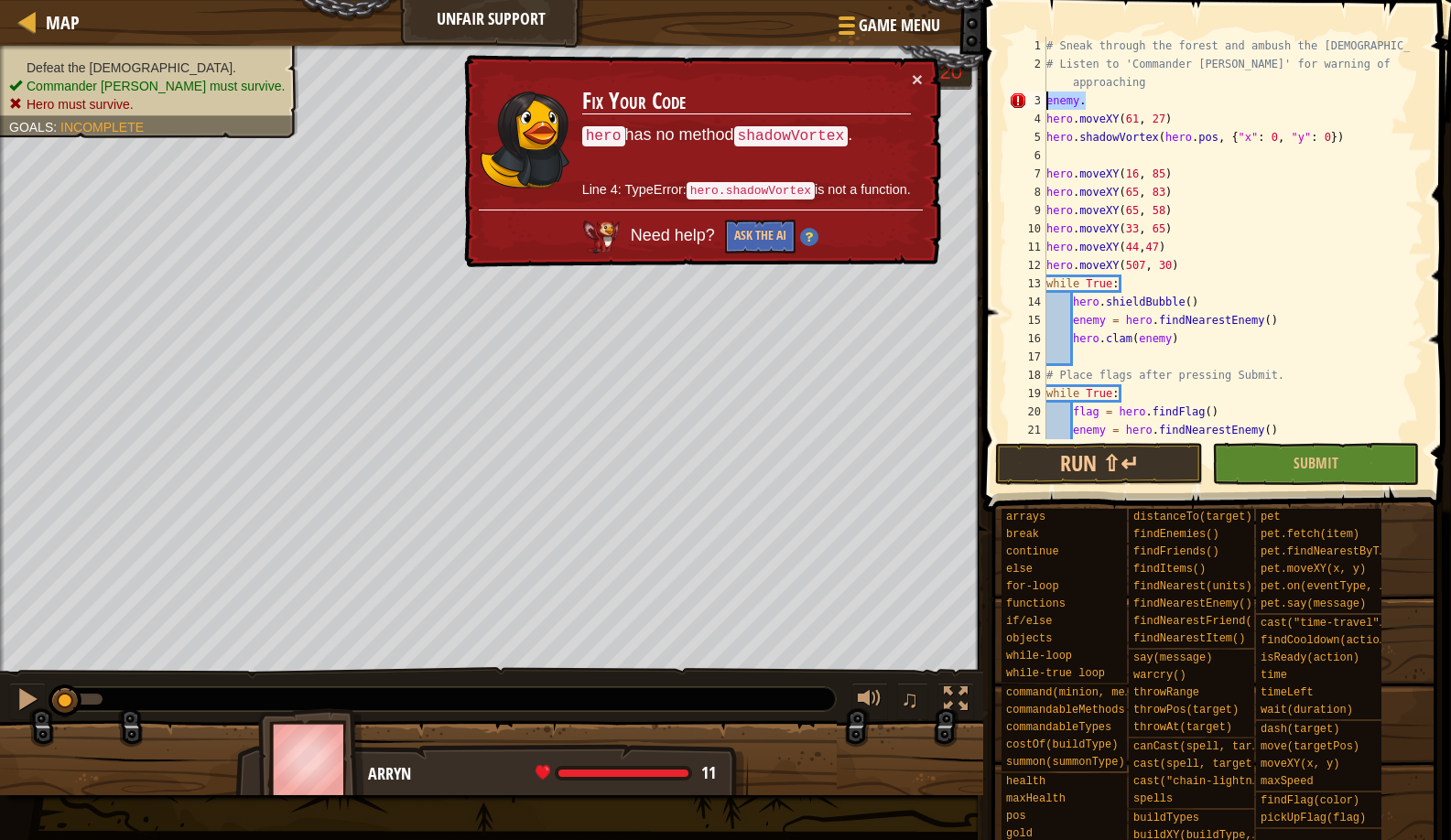
drag, startPoint x: 1113, startPoint y: 96, endPoint x: 988, endPoint y: 105, distance: 125.3
click at [988, 105] on div "enemy. 1 2 3 4 5 6 7 8 9 10 11 12 13 14 15 16 17 18 19 20 21 22 # Sneak through…" at bounding box center [1215, 292] width 474 height 566
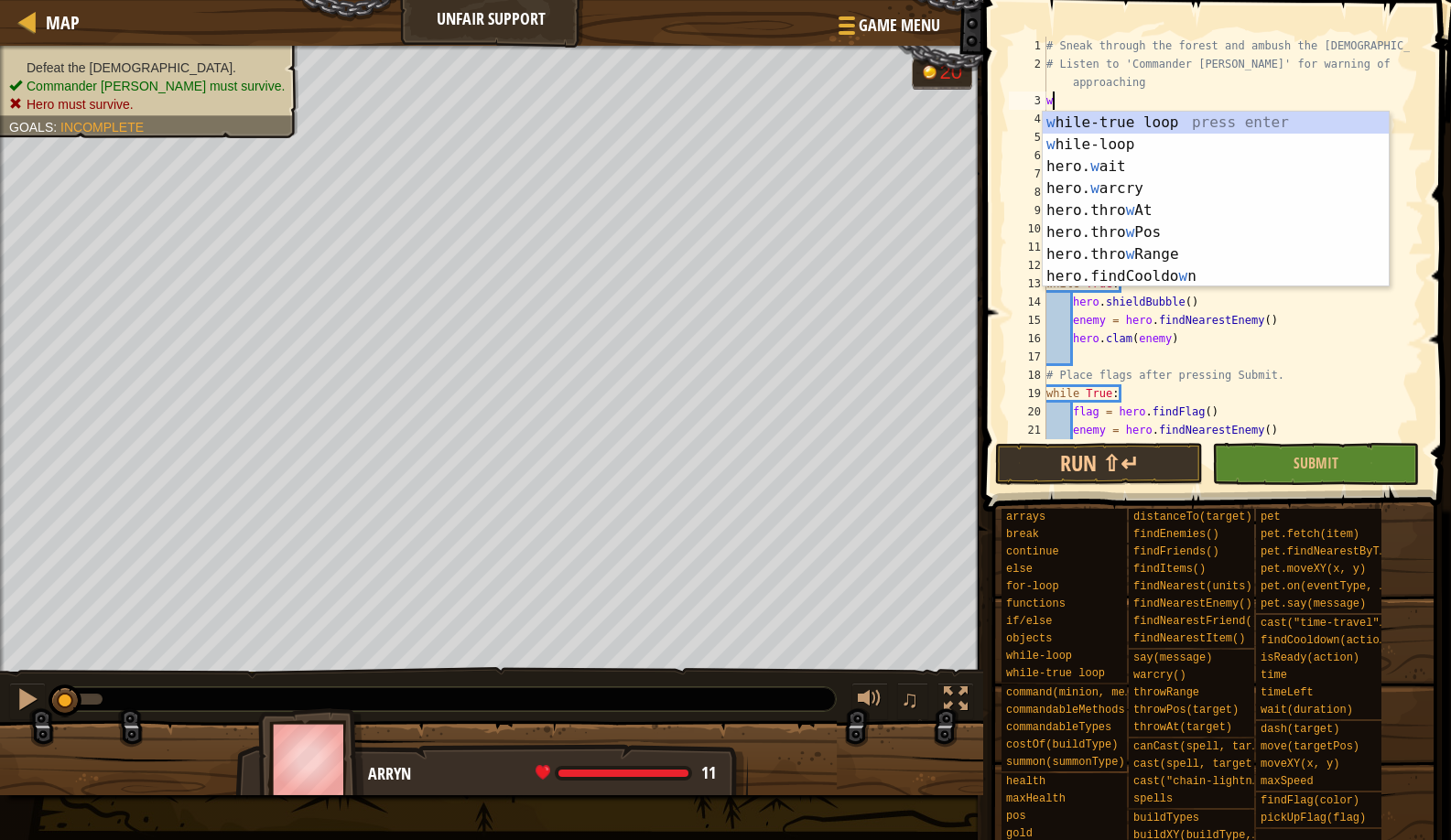
scroll to position [8, 0]
type textarea "wa"
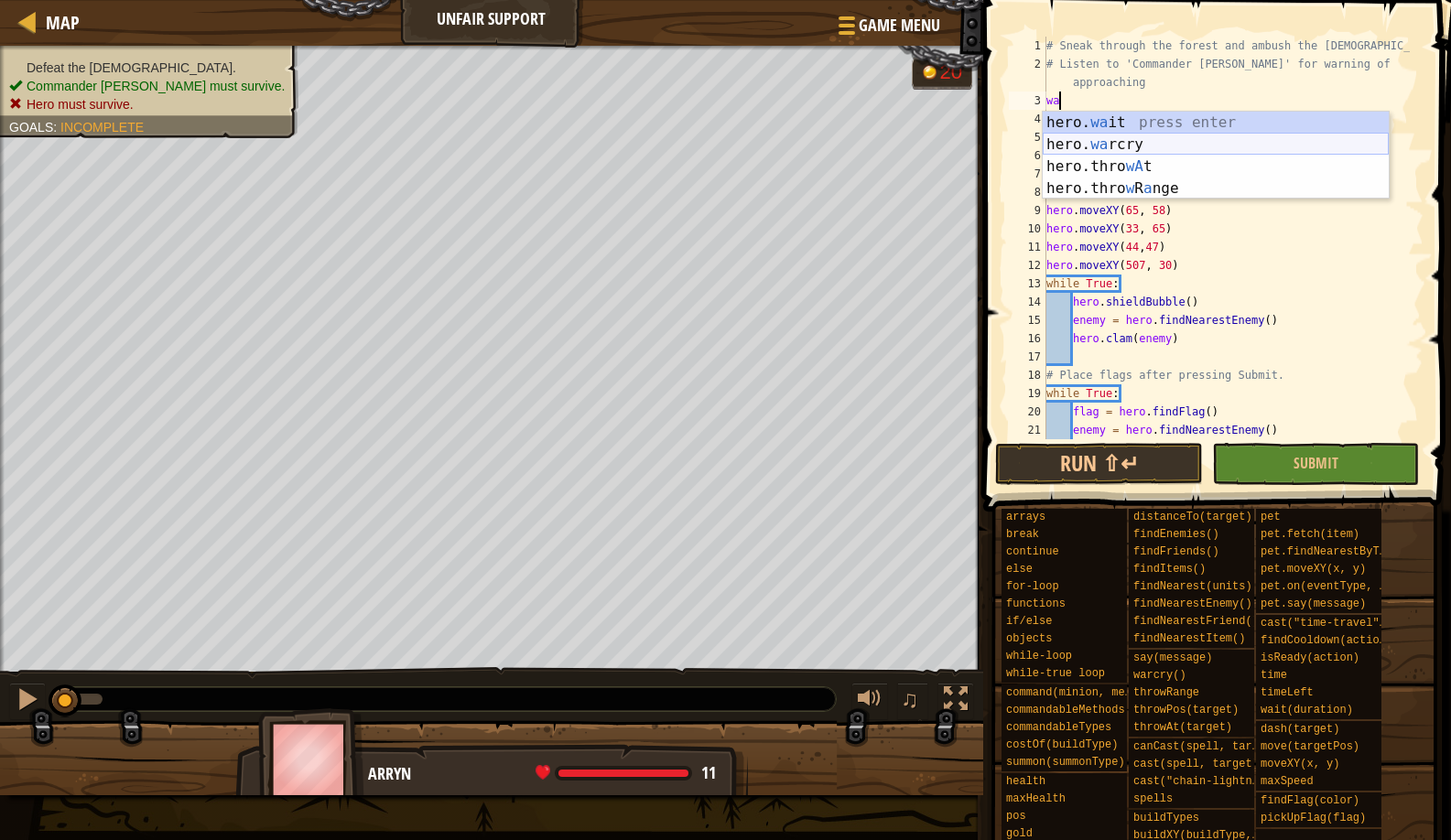
click at [1137, 134] on div "hero. wa it press enter hero. wa rcry press enter hero.thro wA t press enter he…" at bounding box center [1216, 177] width 347 height 132
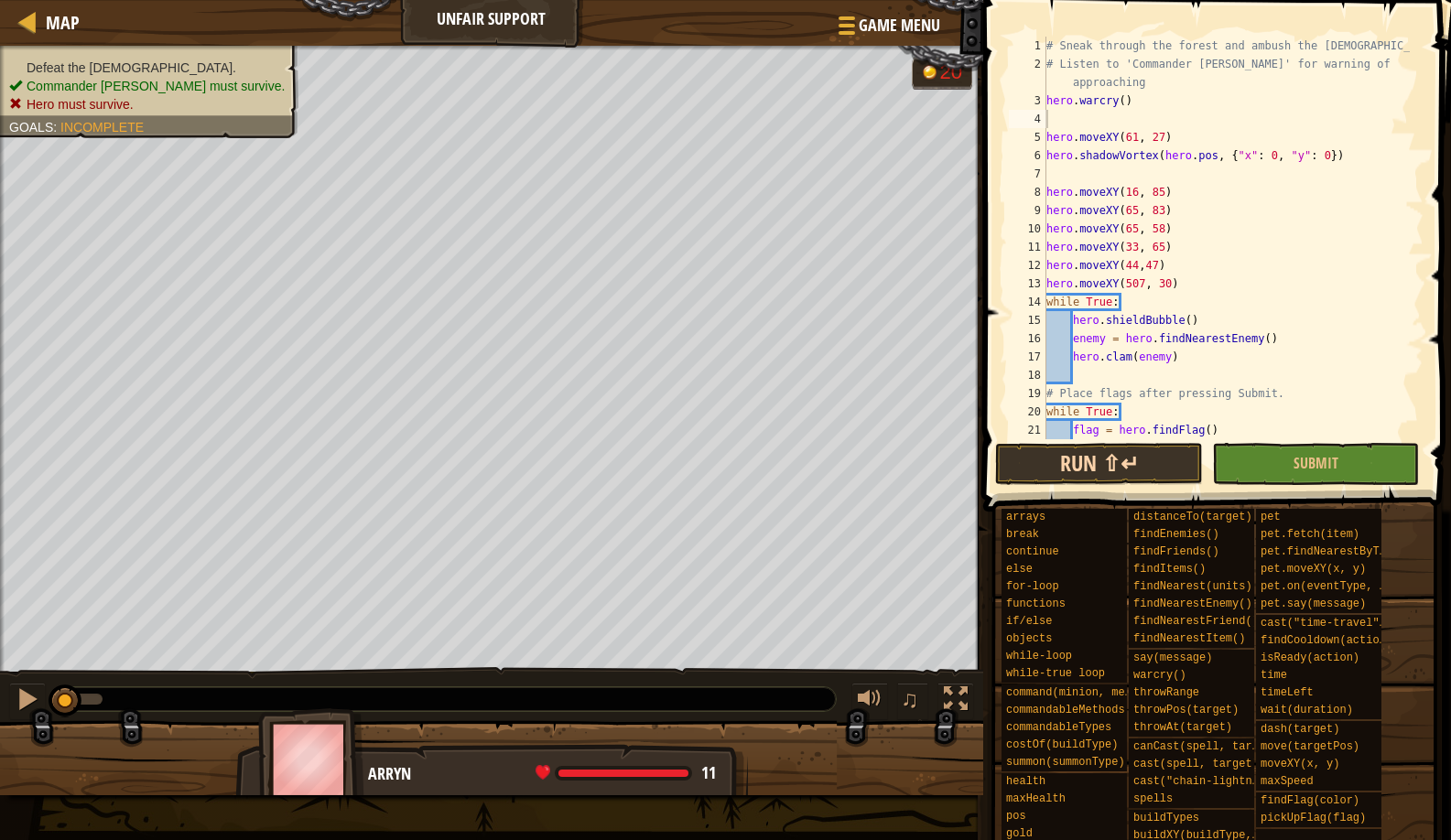
click at [1097, 475] on button "Run ⇧↵" at bounding box center [1098, 464] width 207 height 42
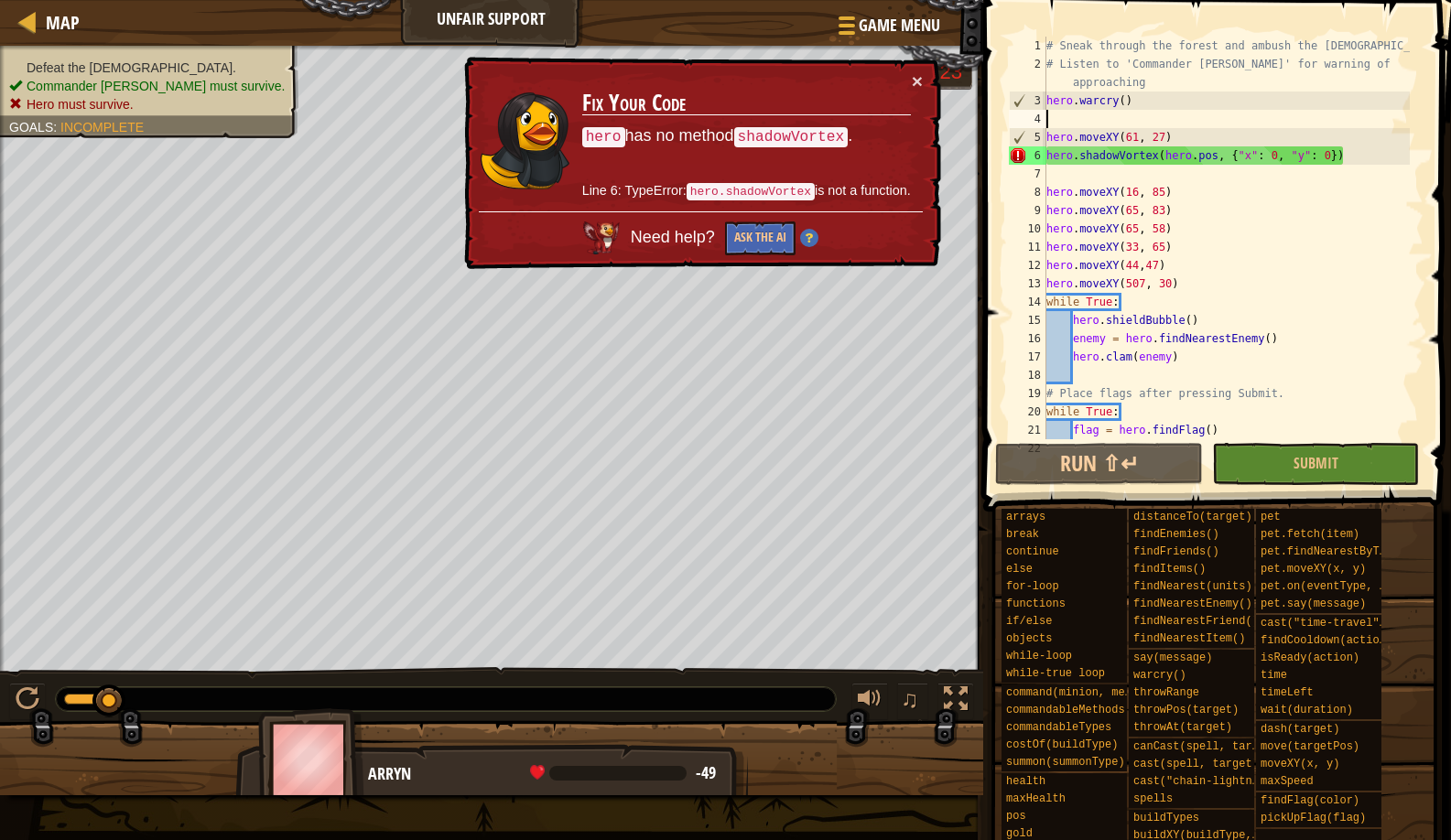
click at [1178, 72] on div "# Sneak through the forest and ambush the shaman. # Listen to 'Commander Craig'…" at bounding box center [1227, 256] width 367 height 440
type textarea "# Listen to 'Commander Craig' for warning of approaching"
click at [1152, 78] on div "# Sneak through the forest and ambush the shaman. # Listen to 'Commander Craig'…" at bounding box center [1227, 256] width 367 height 440
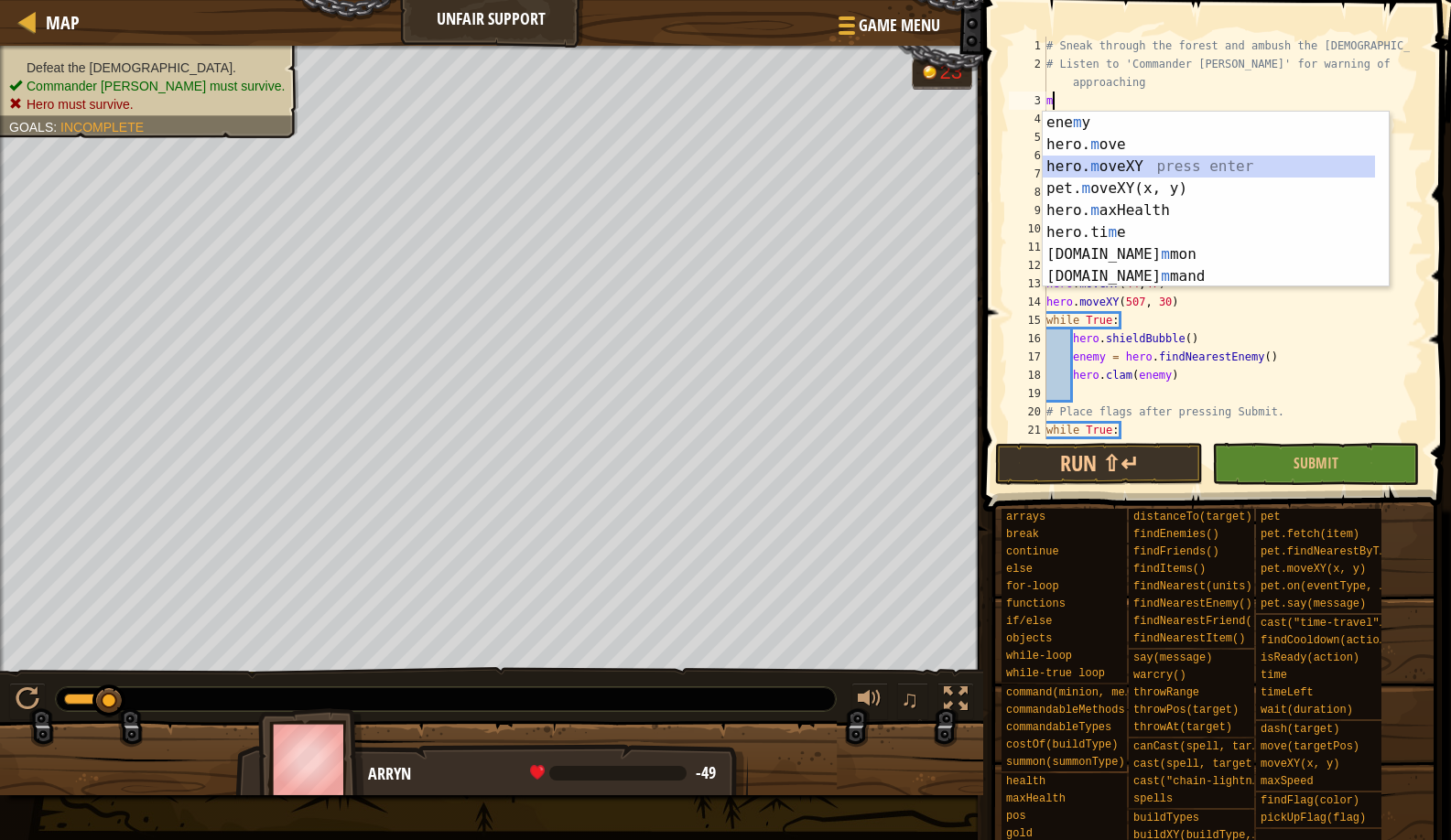
click at [1193, 162] on div "ene m y press enter hero. m ove press enter hero. m oveXY press enter pet. m ov…" at bounding box center [1209, 220] width 333 height 219
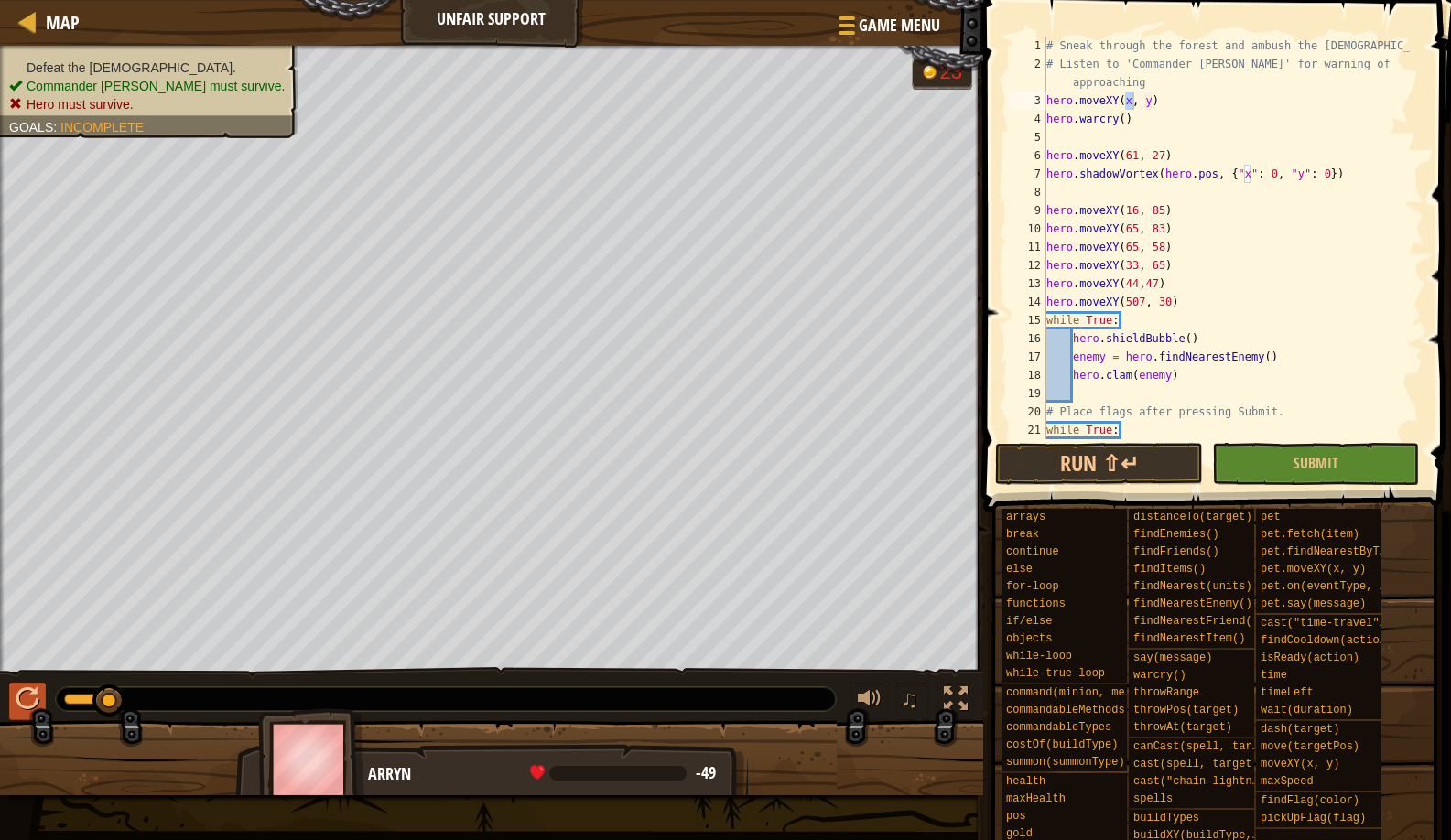
drag, startPoint x: 130, startPoint y: 707, endPoint x: 45, endPoint y: 699, distance: 85.4
click at [45, 699] on div "♫" at bounding box center [492, 694] width 983 height 55
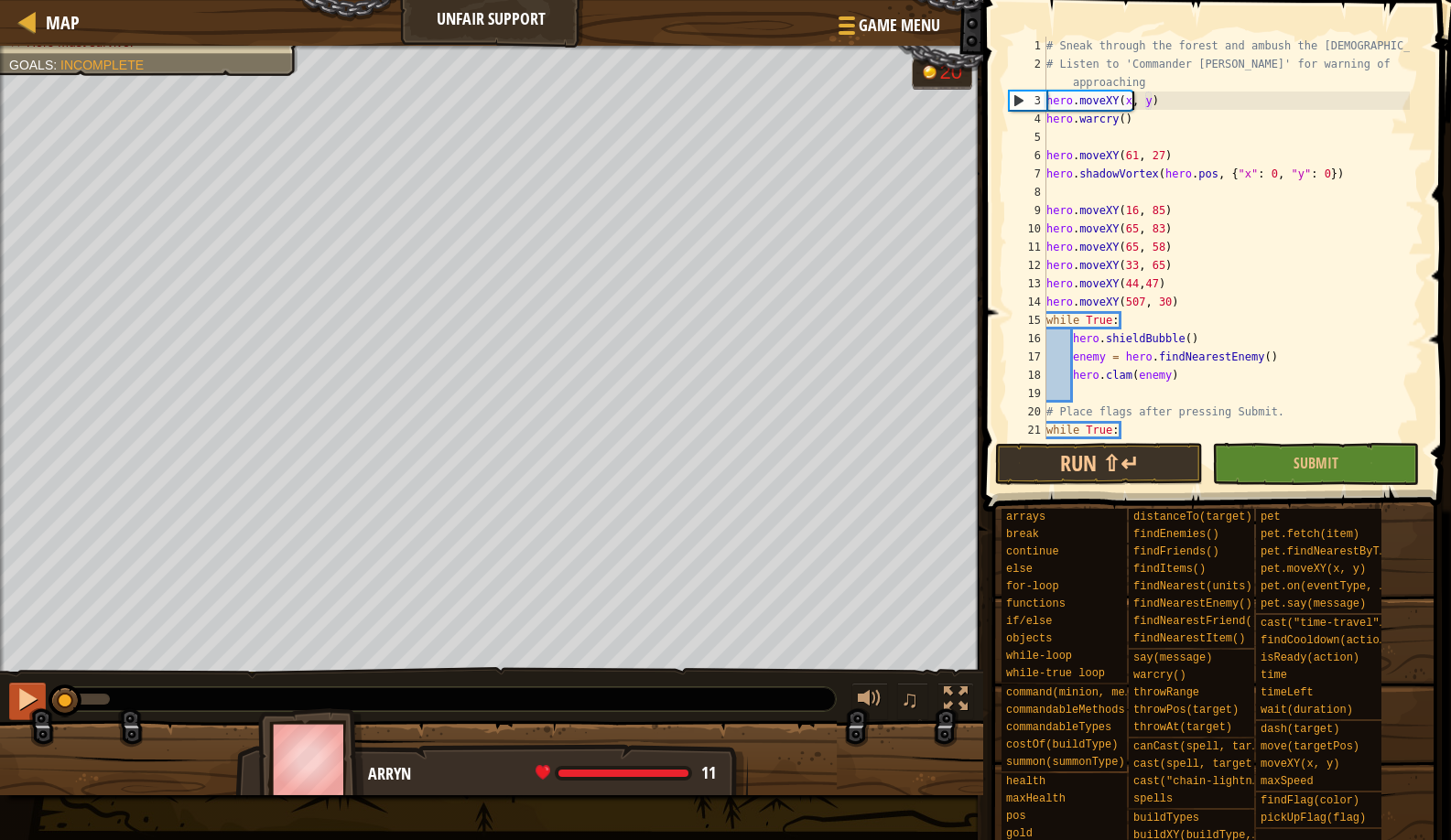
drag, startPoint x: 120, startPoint y: 708, endPoint x: 37, endPoint y: 712, distance: 83.1
click at [37, 712] on div "♫" at bounding box center [492, 694] width 983 height 55
click at [1163, 99] on div "# Sneak through the forest and ambush the shaman. # Listen to 'Commander Craig'…" at bounding box center [1227, 256] width 367 height 440
click at [1157, 99] on div "# Sneak through the forest and ambush the shaman. # Listen to 'Commander Craig'…" at bounding box center [1227, 256] width 367 height 440
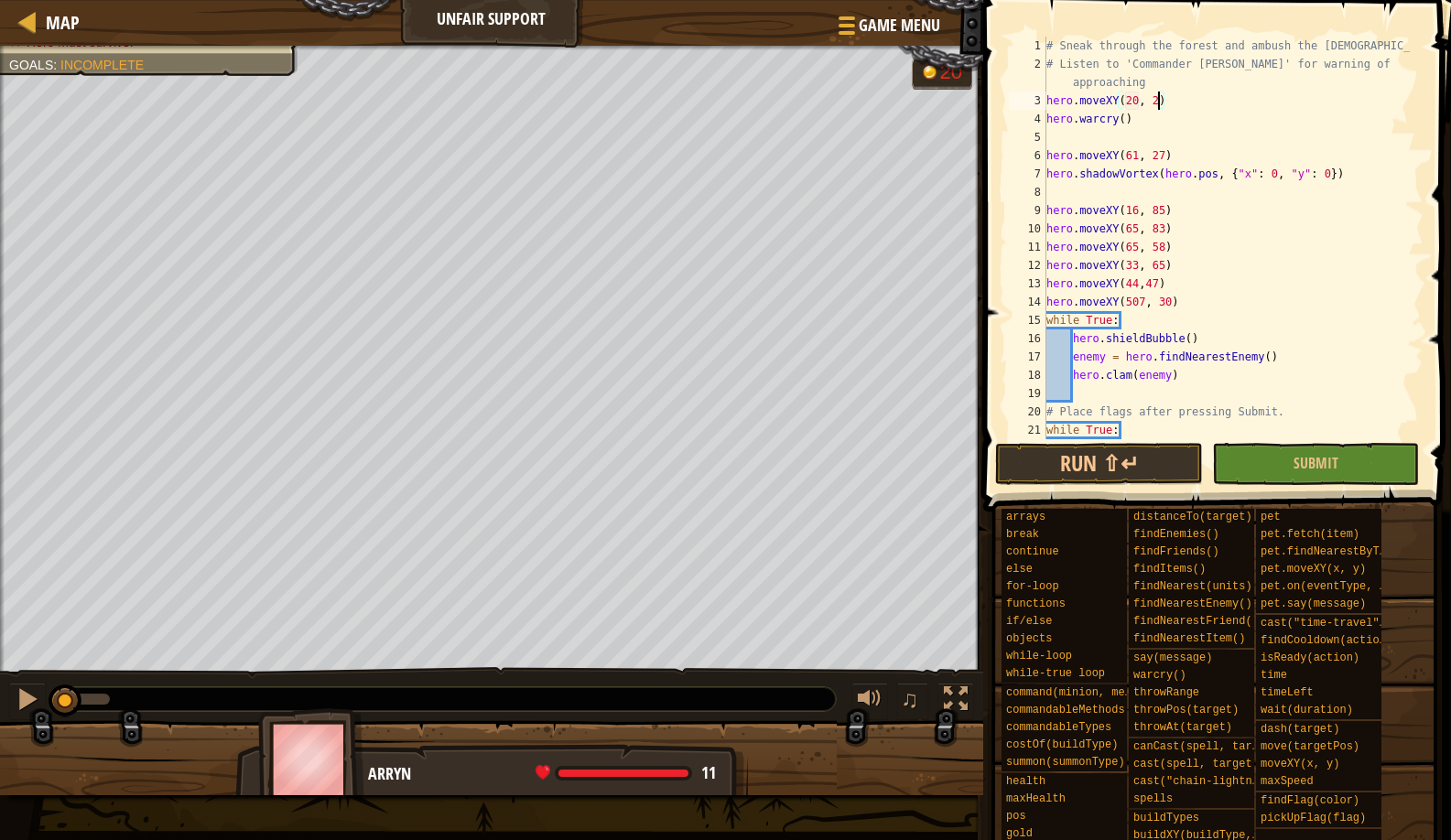
scroll to position [8, 9]
type textarea "hero.moveXY(20, 27)"
click at [1059, 457] on button "Run ⇧↵" at bounding box center [1098, 464] width 207 height 42
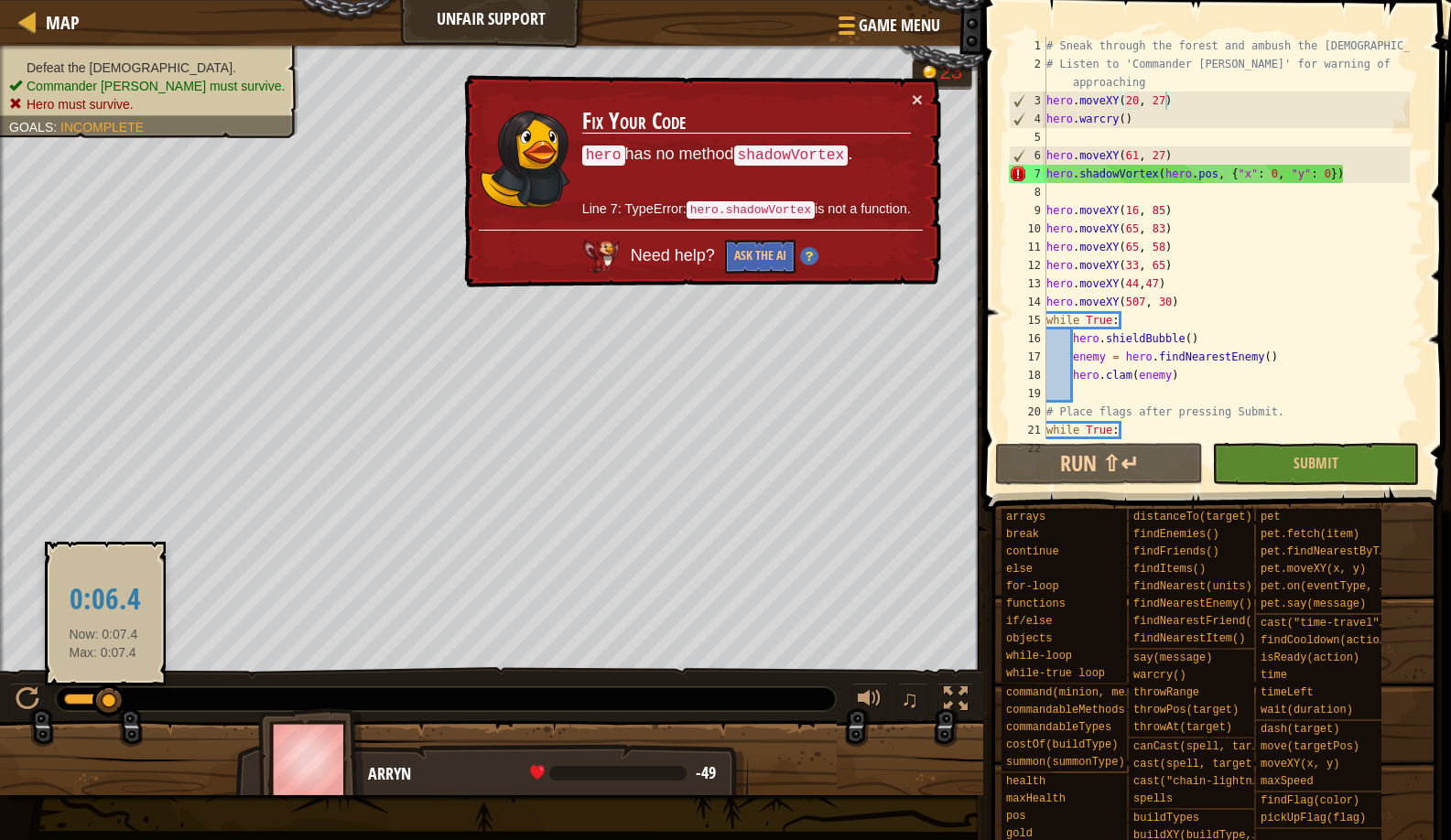
drag, startPoint x: 130, startPoint y: 706, endPoint x: 103, endPoint y: 710, distance: 27.3
click at [103, 710] on div at bounding box center [446, 699] width 781 height 24
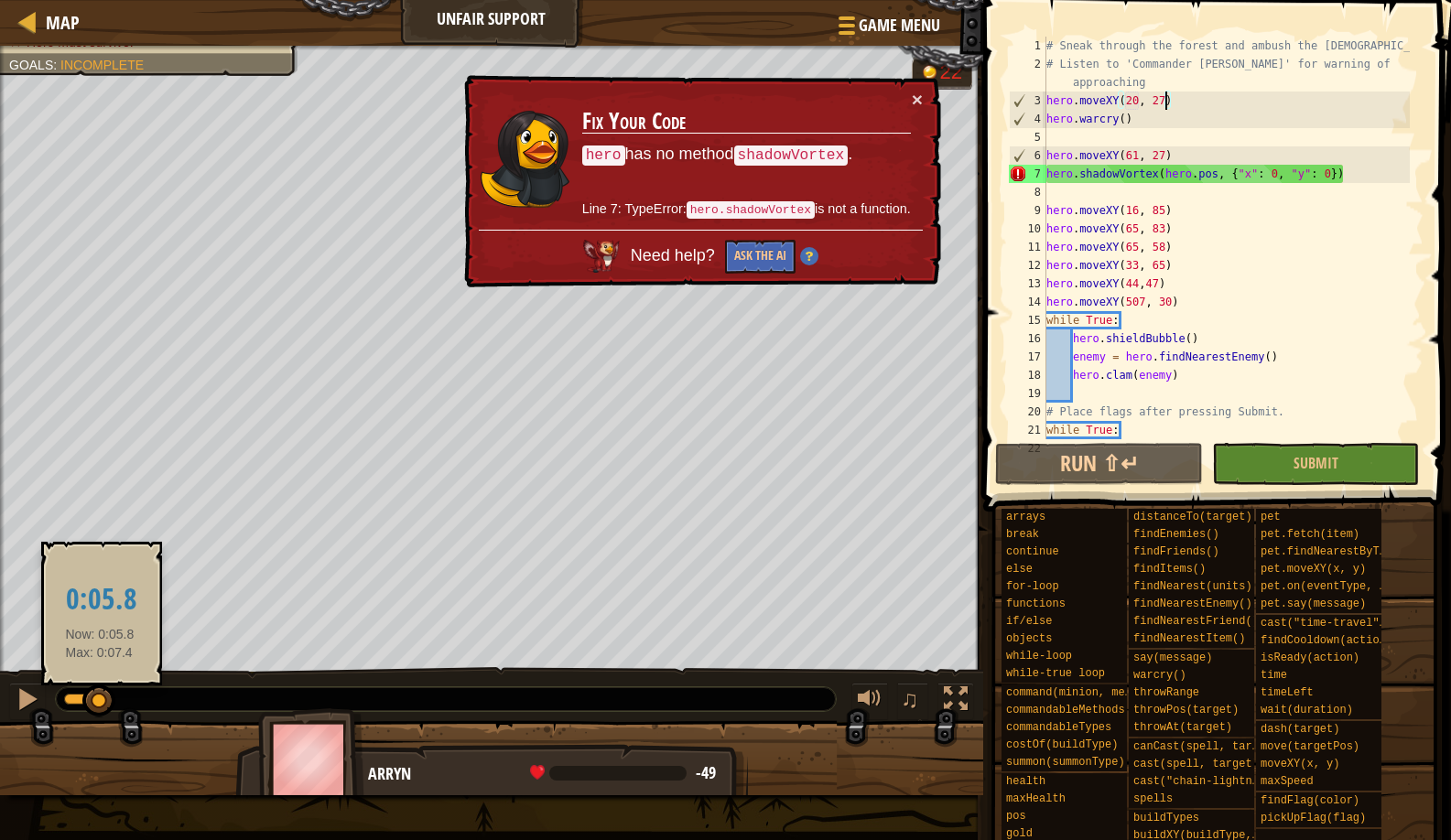
click at [99, 710] on div at bounding box center [98, 701] width 33 height 33
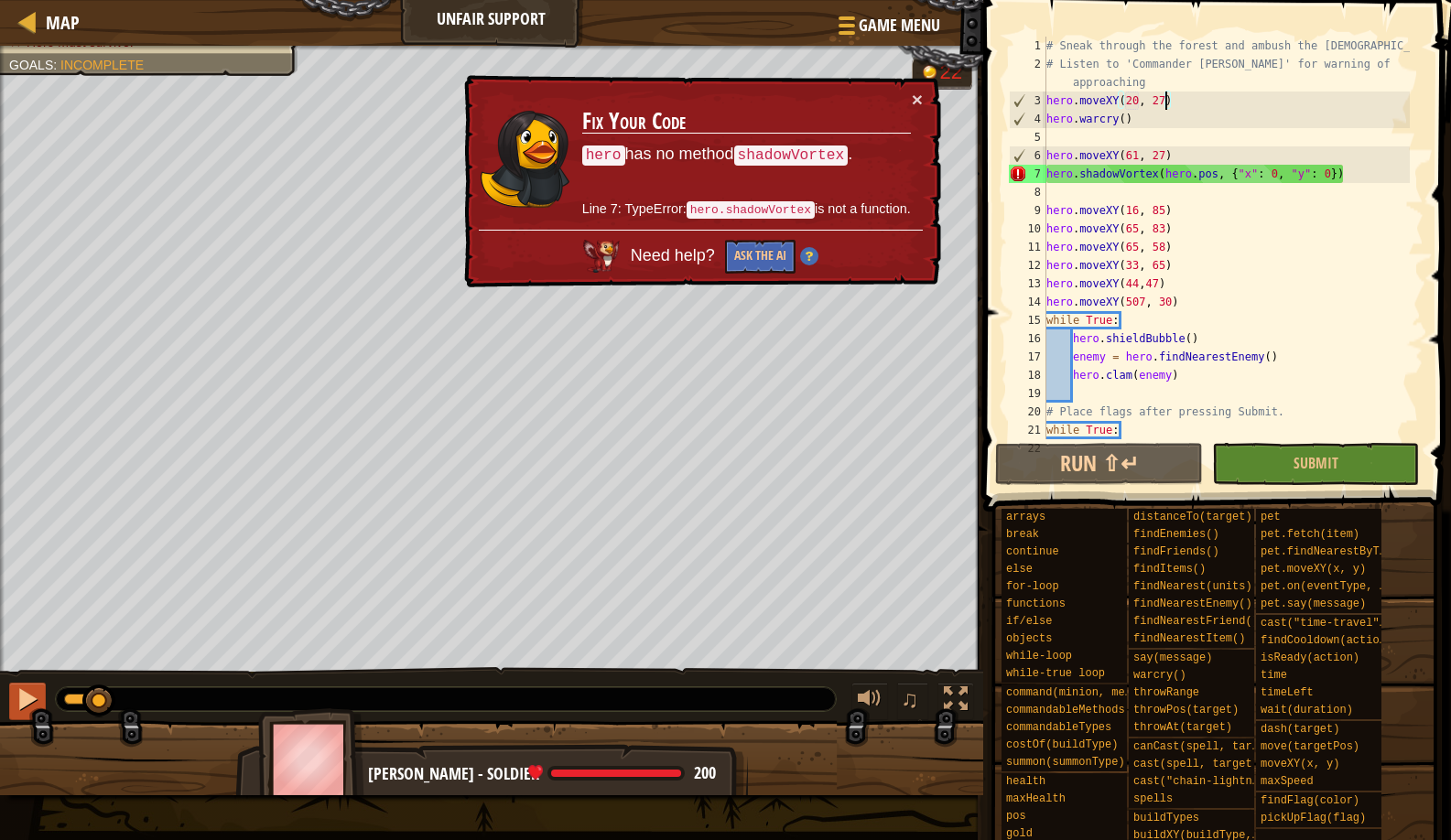
click at [41, 712] on button at bounding box center [27, 702] width 37 height 38
click at [56, 9] on div "Map" at bounding box center [58, 23] width 43 height 46
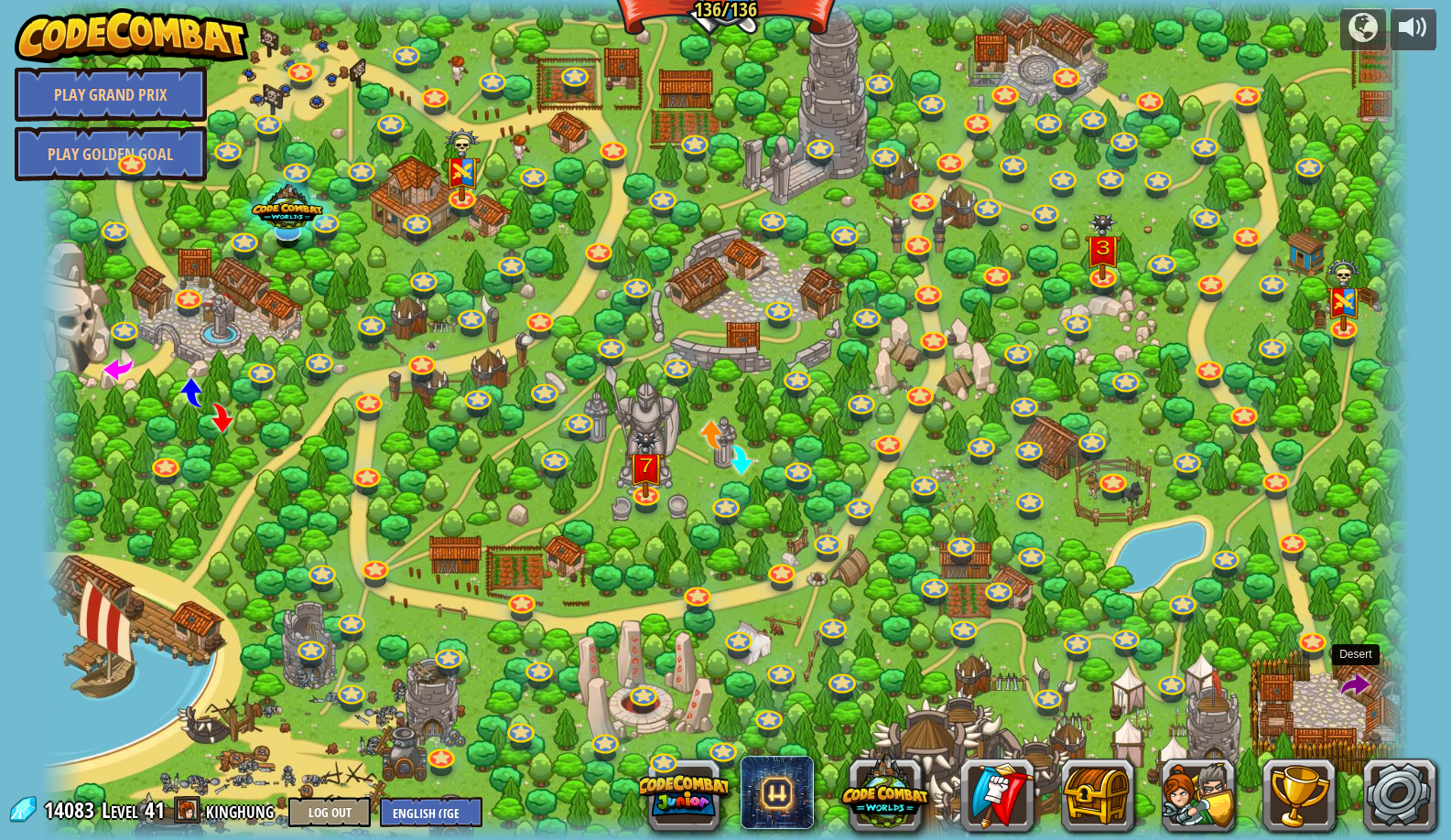
click at [1361, 685] on span at bounding box center [1357, 687] width 30 height 30
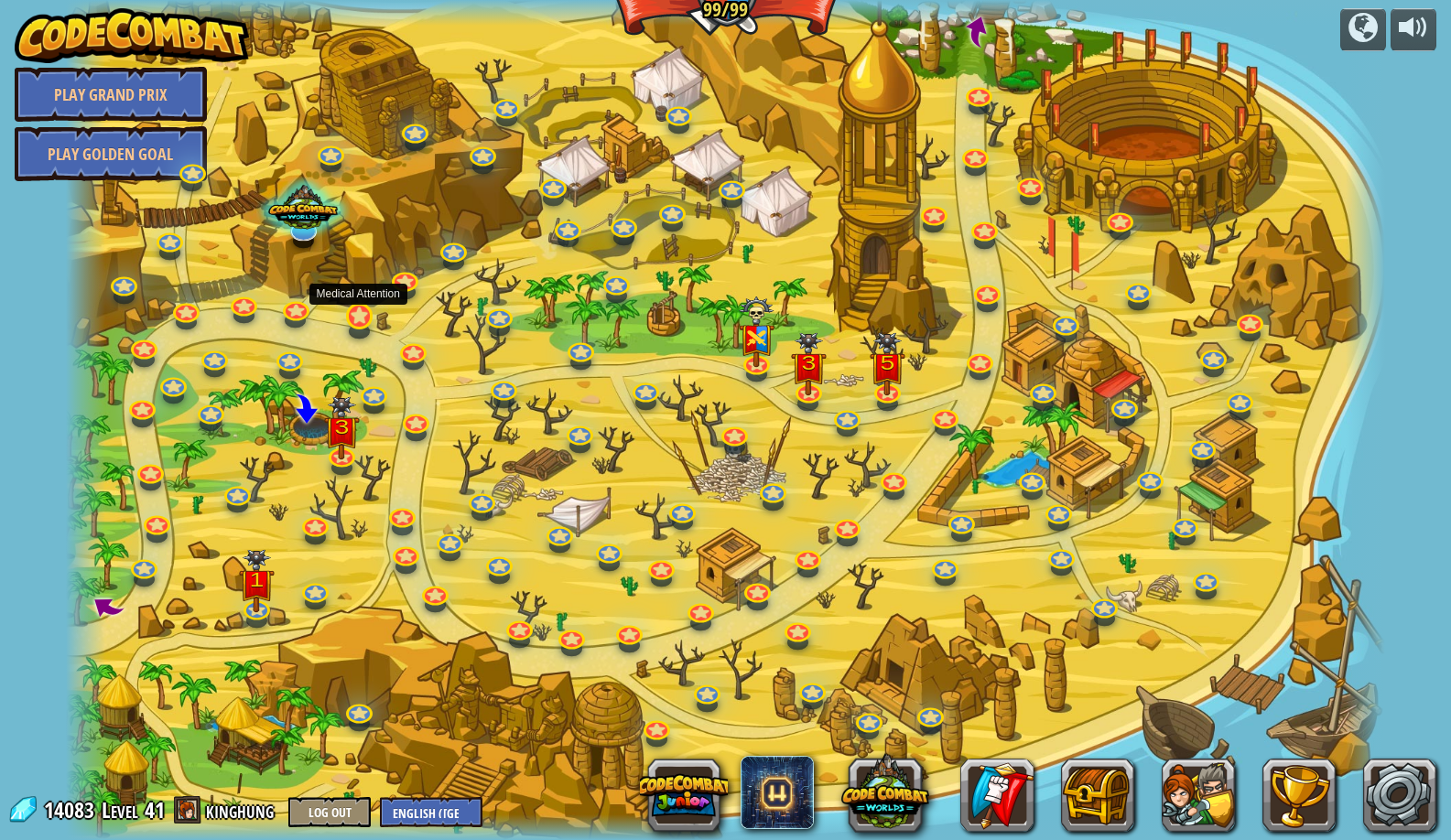
click at [360, 328] on link at bounding box center [358, 315] width 37 height 37
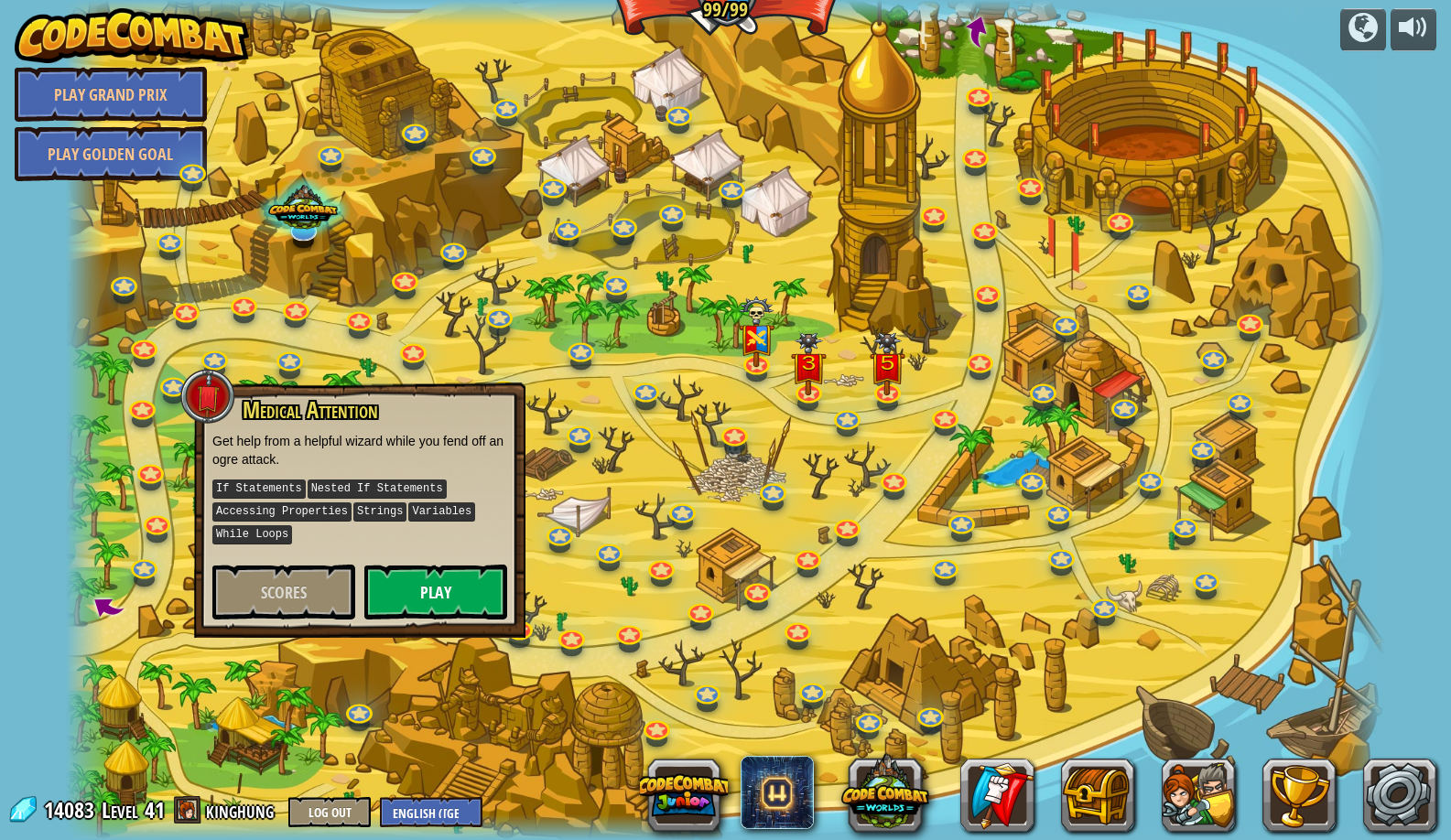
click at [467, 597] on button "Play" at bounding box center [436, 592] width 143 height 55
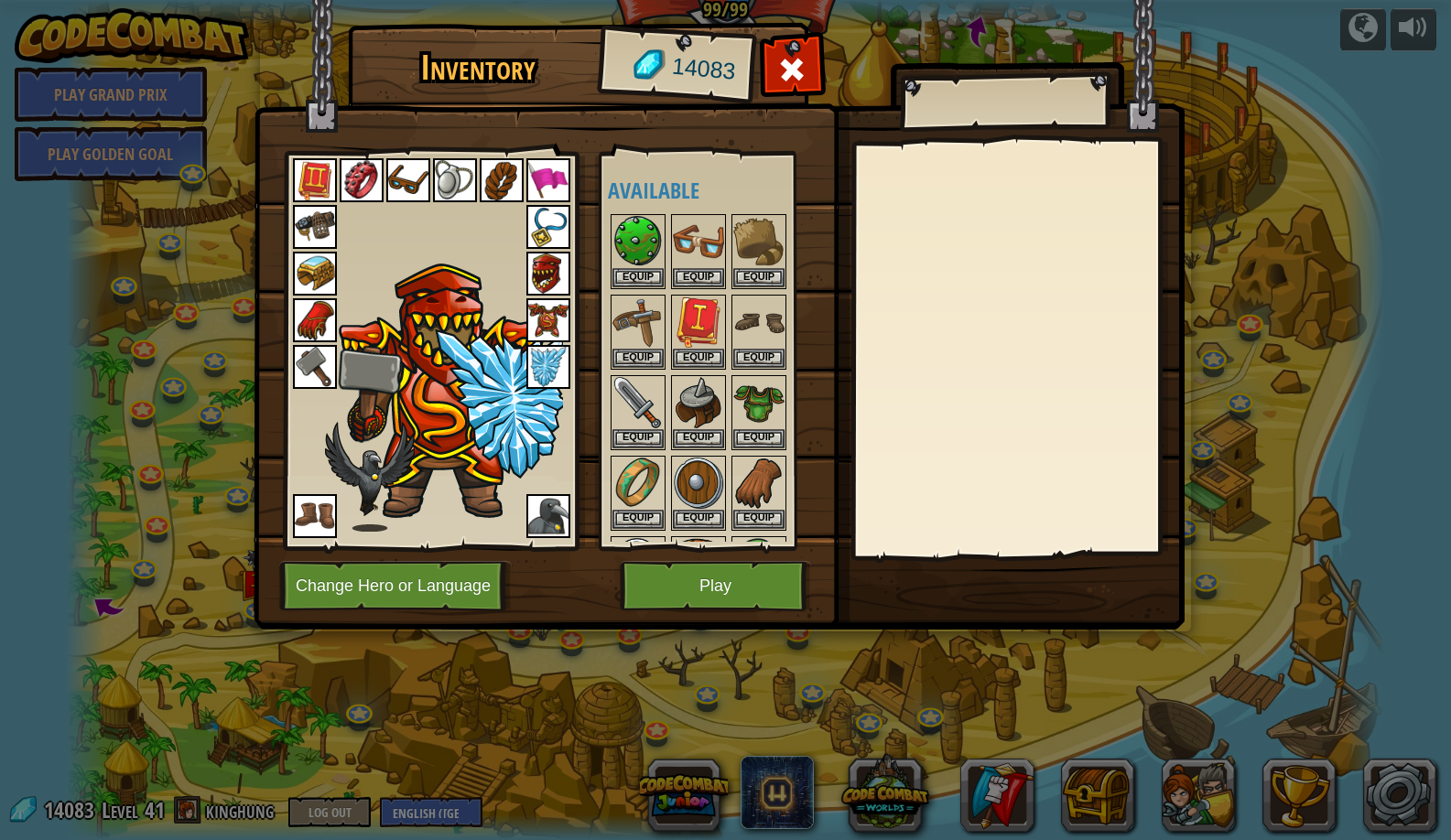
click at [433, 585] on button "Change Hero or Language" at bounding box center [395, 586] width 232 height 51
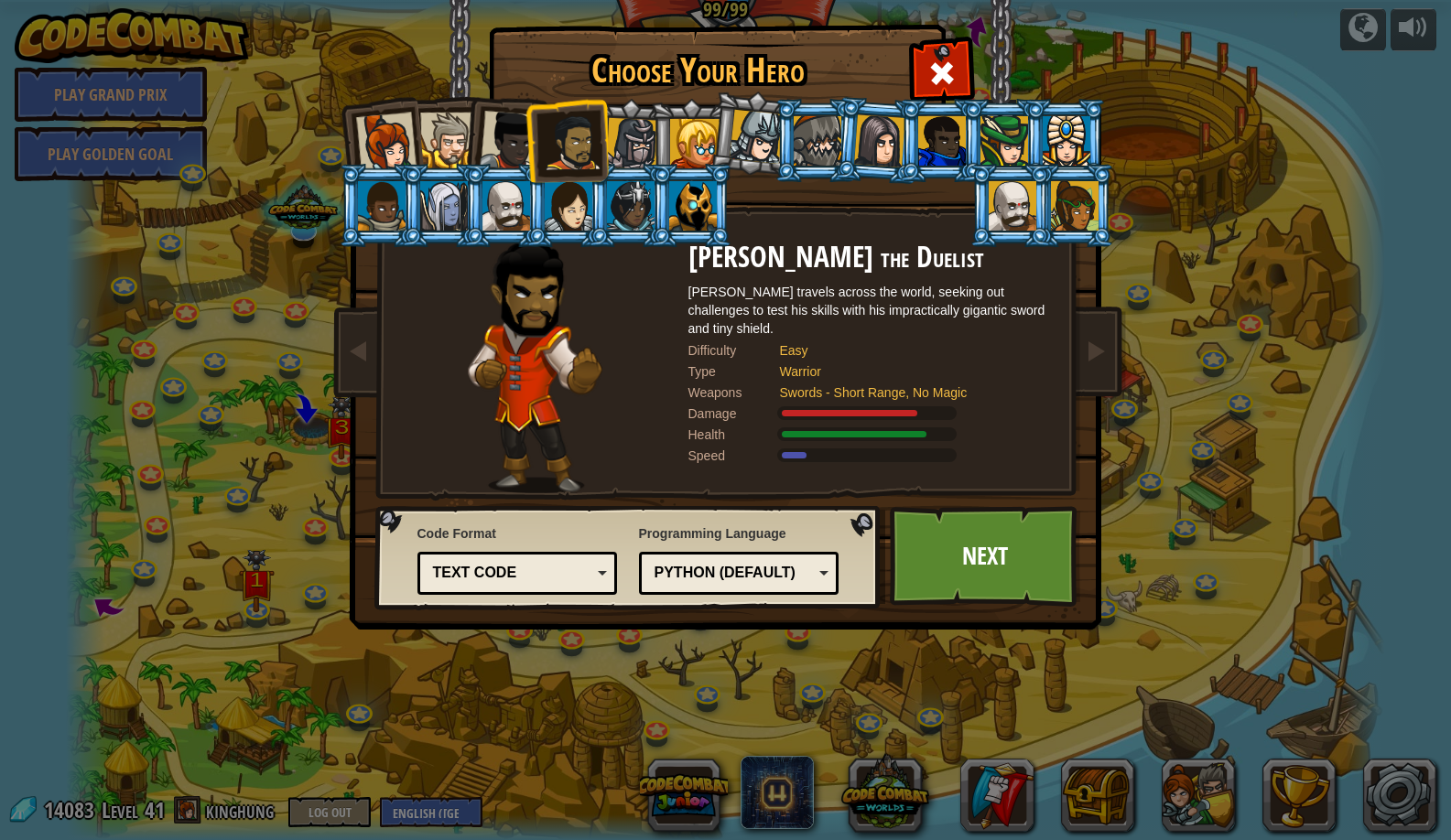
click at [401, 208] on li at bounding box center [442, 206] width 82 height 83
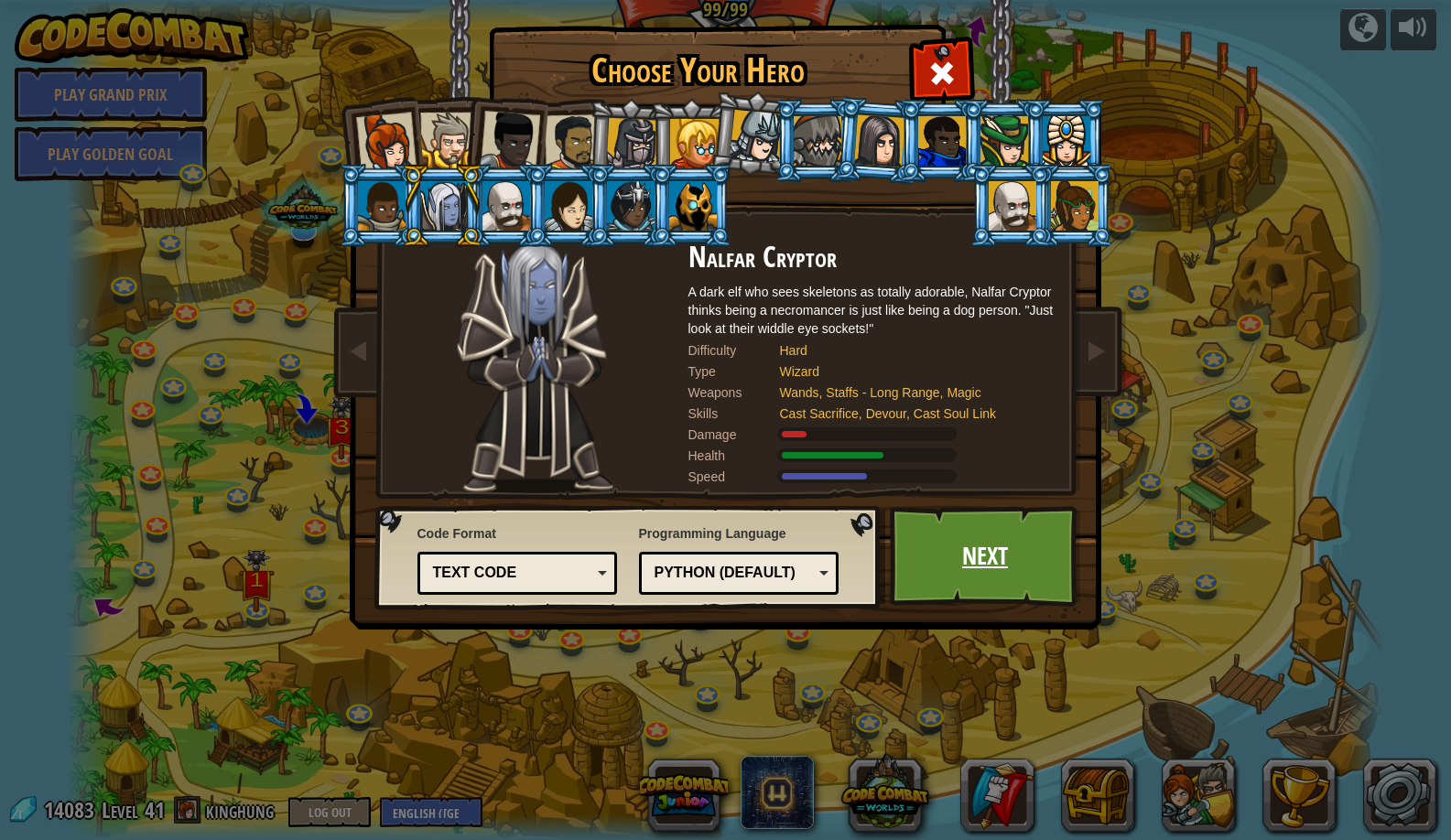
click at [963, 547] on link "Next" at bounding box center [985, 556] width 192 height 100
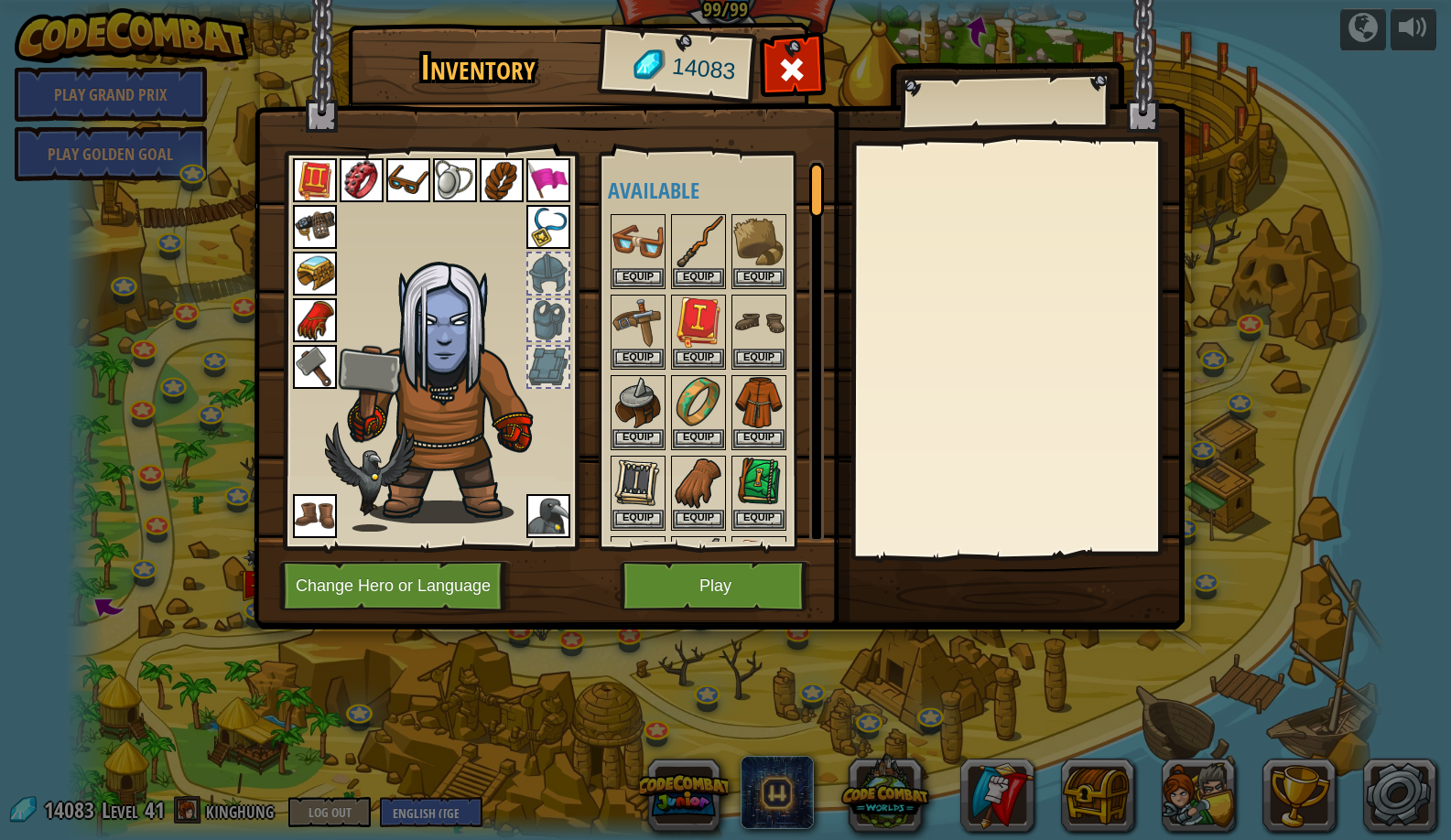
click at [422, 602] on button "Change Hero or Language" at bounding box center [395, 586] width 232 height 51
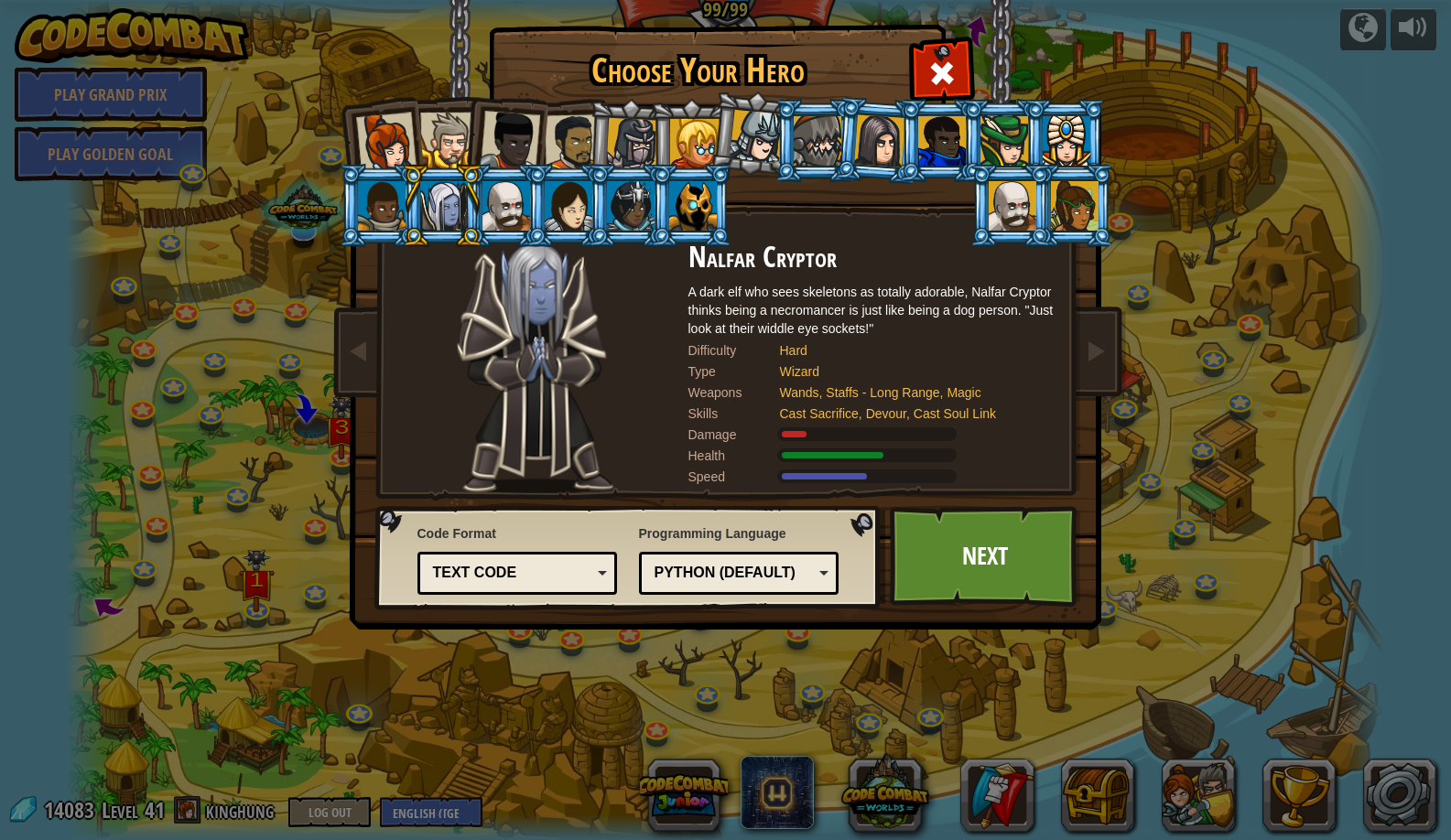
click at [366, 227] on div at bounding box center [381, 207] width 48 height 50
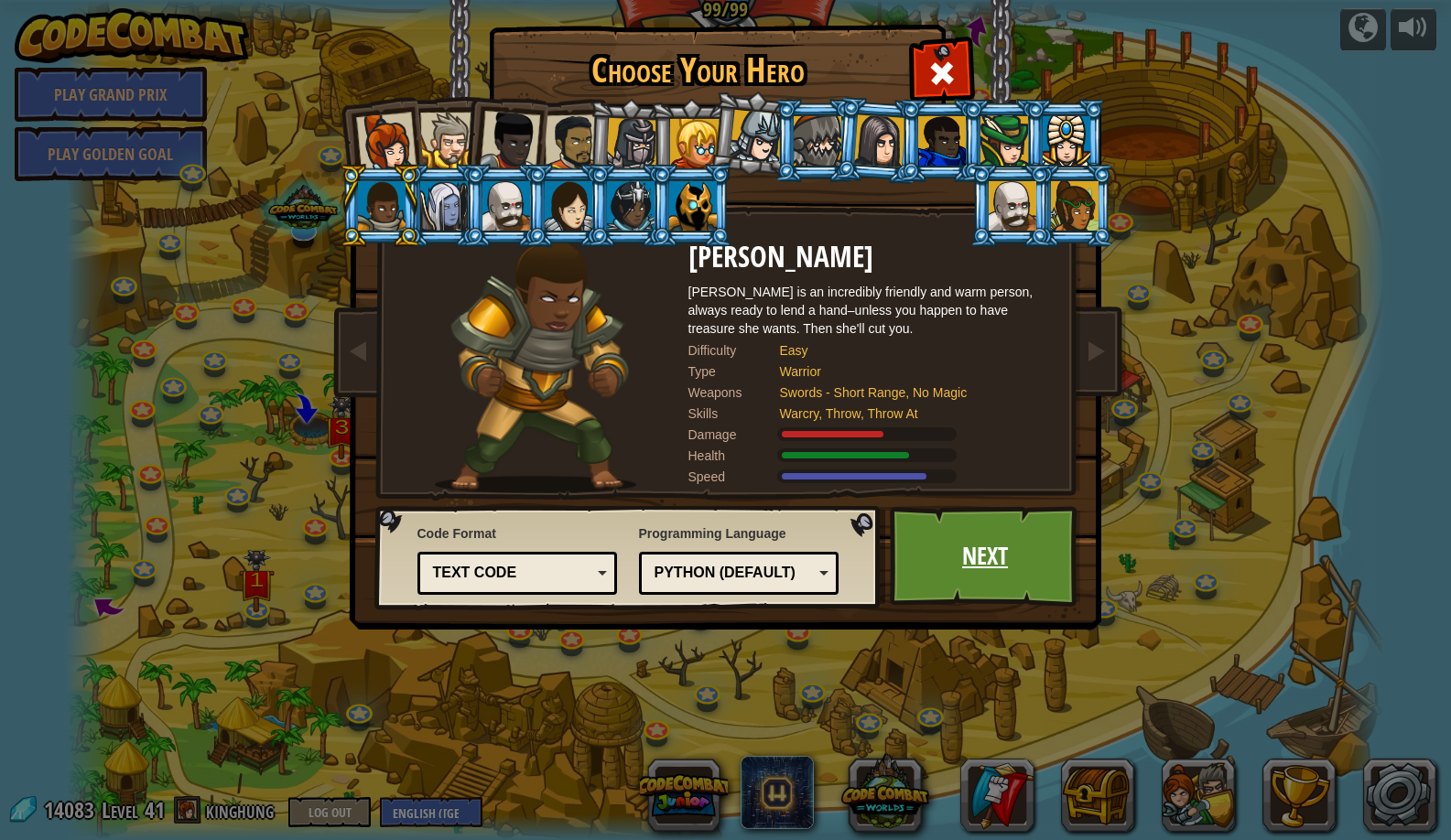
click at [1027, 570] on link "Next" at bounding box center [985, 556] width 192 height 100
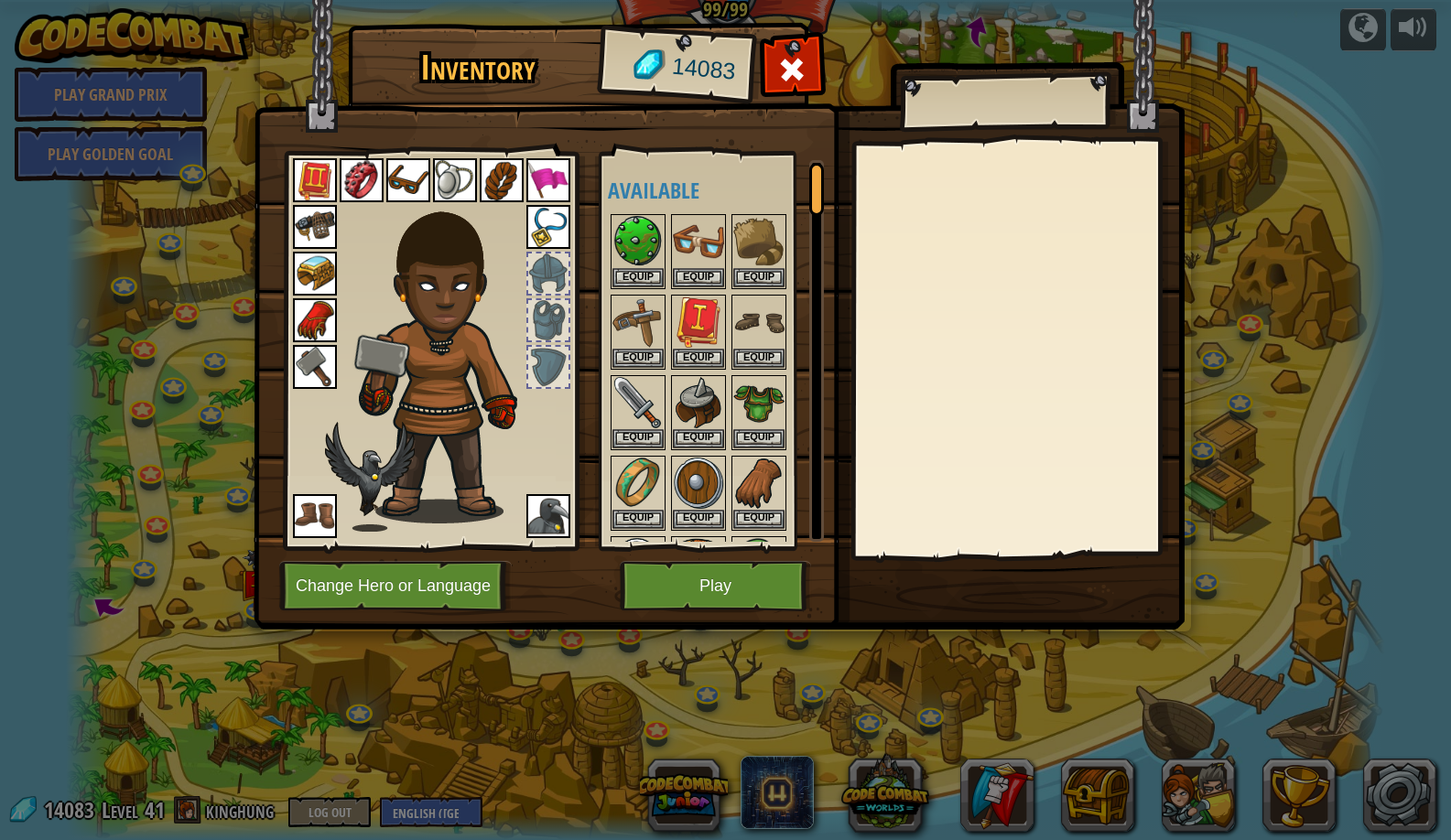
click at [742, 568] on button "Play" at bounding box center [715, 586] width 192 height 51
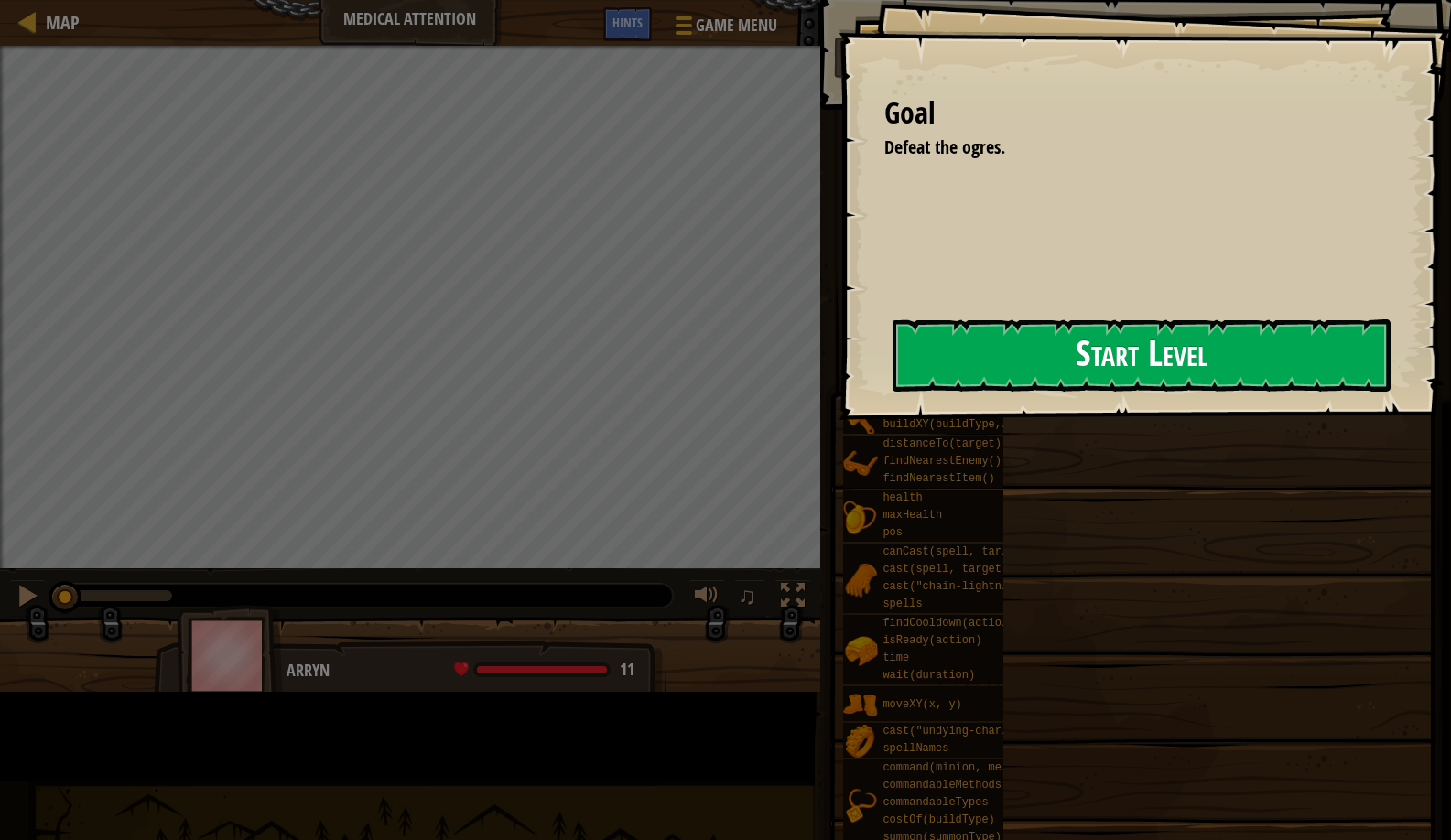
click at [893, 374] on button "Start Level" at bounding box center [1142, 355] width 499 height 72
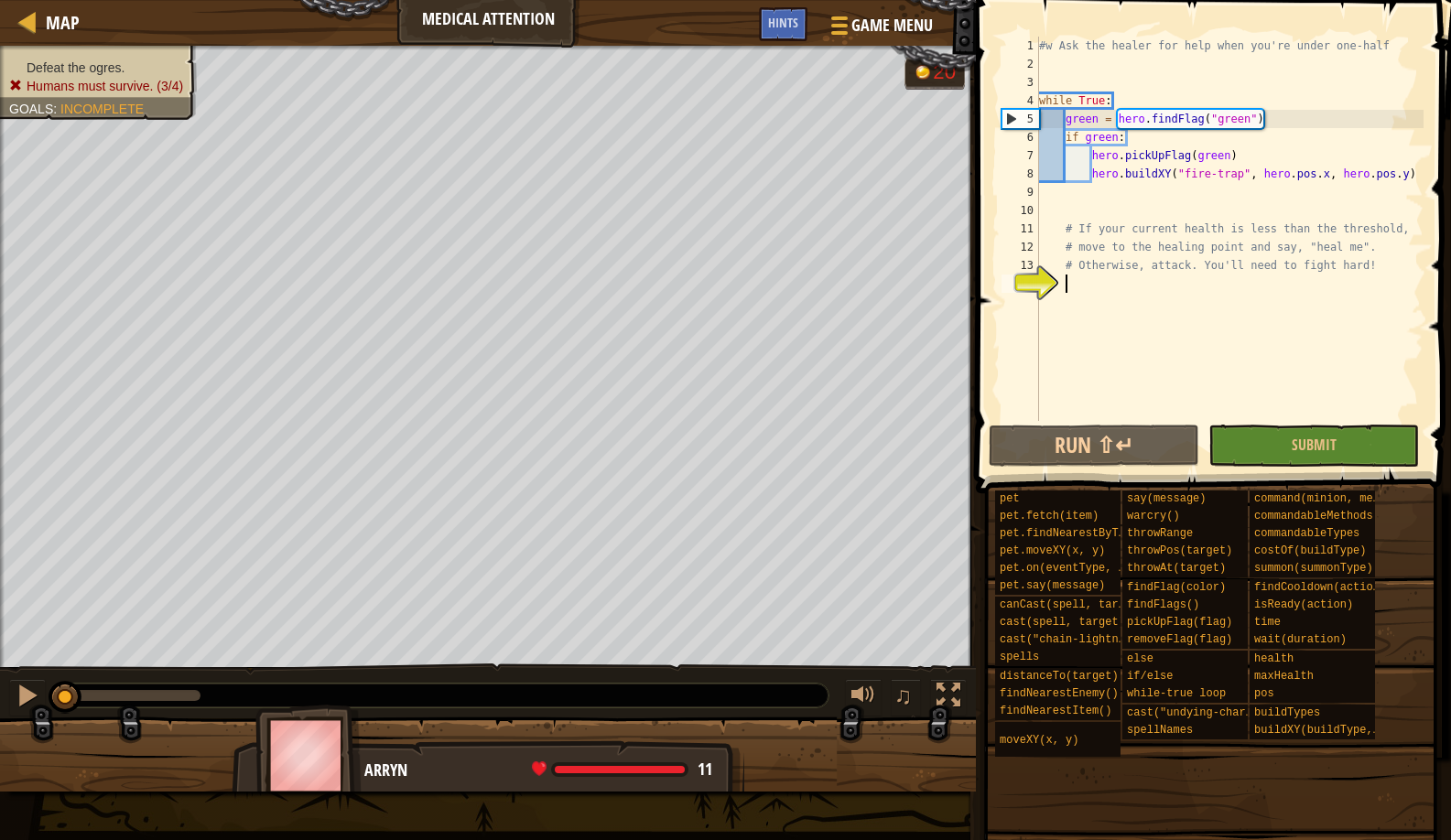
click at [1067, 68] on div "#w Ask the healer for help when you're under one-half while True : green = hero…" at bounding box center [1230, 247] width 388 height 421
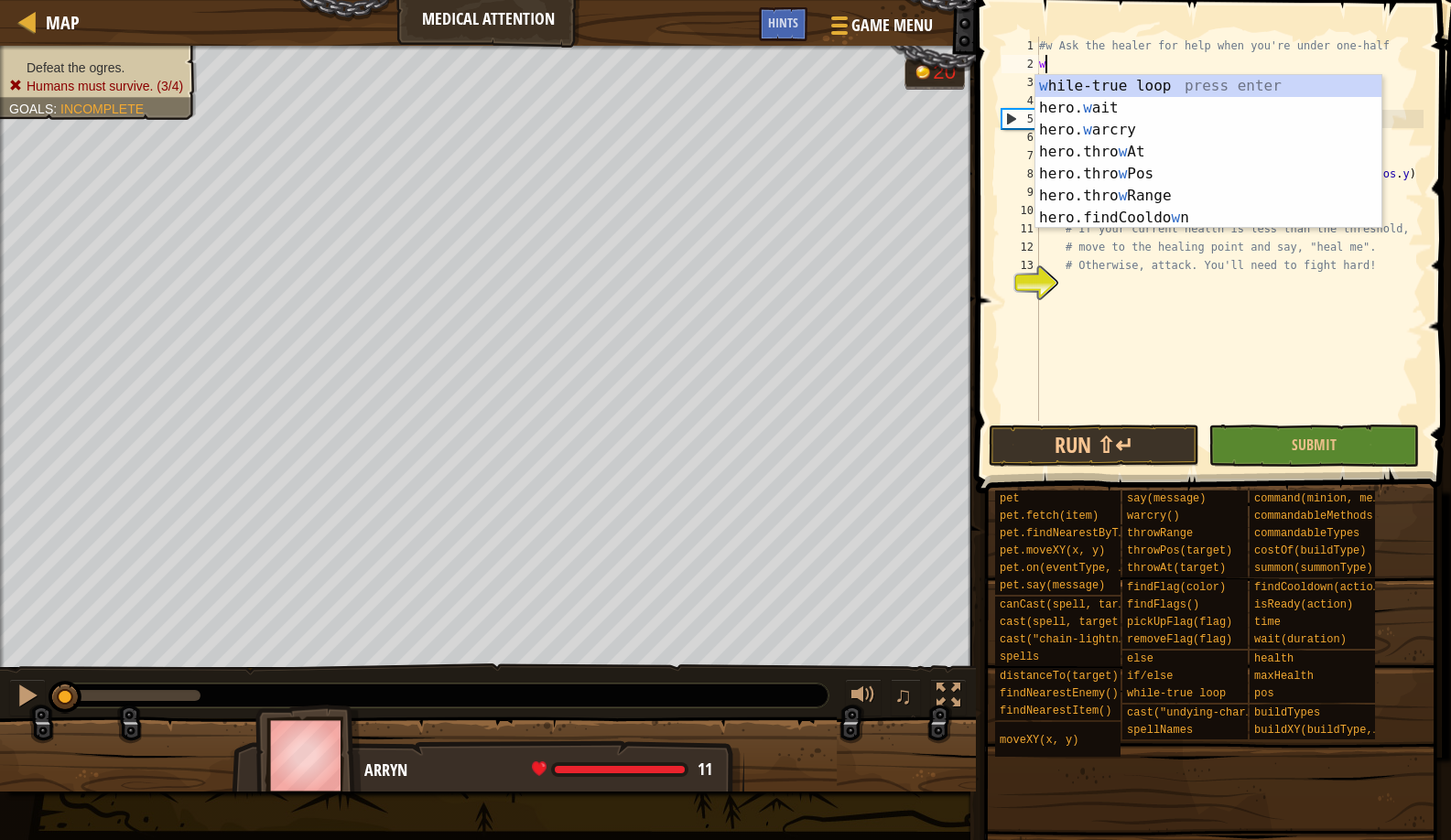
type textarea "wa"
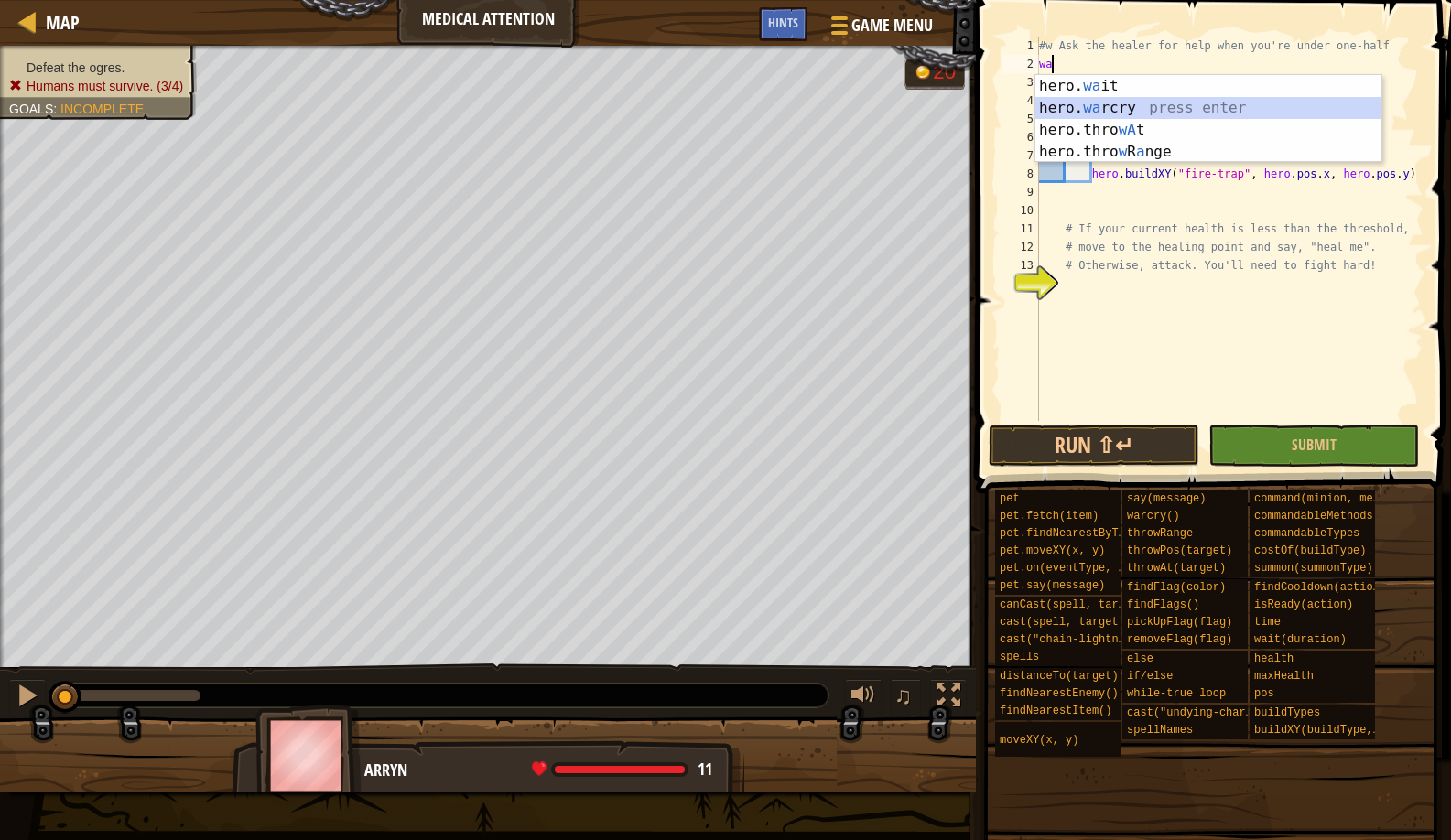
click at [1117, 99] on div "hero. wa it press enter hero. wa rcry press enter hero.thro wA t press enter he…" at bounding box center [1209, 141] width 347 height 132
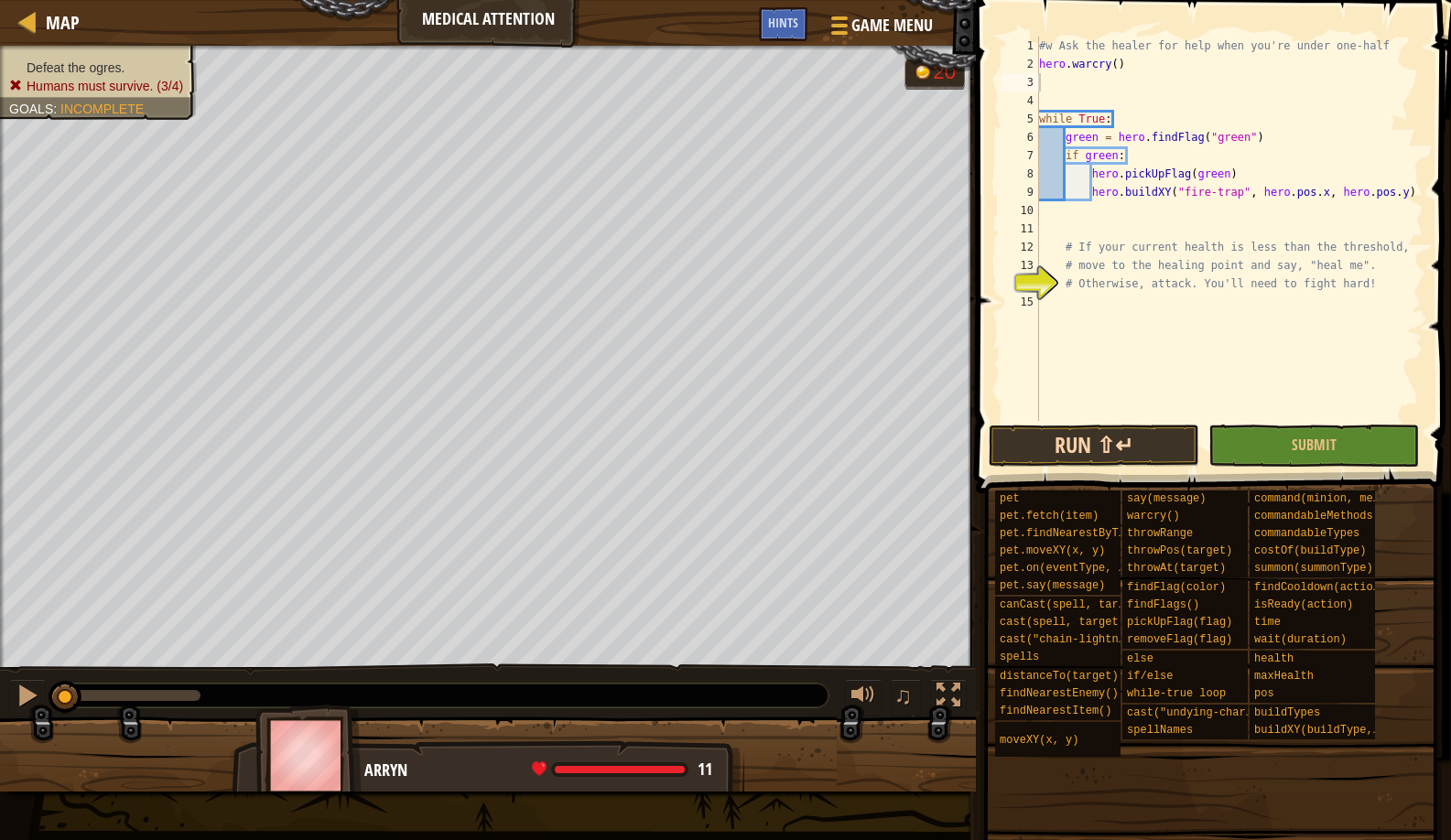
click at [1028, 439] on button "Run ⇧↵" at bounding box center [1094, 446] width 211 height 42
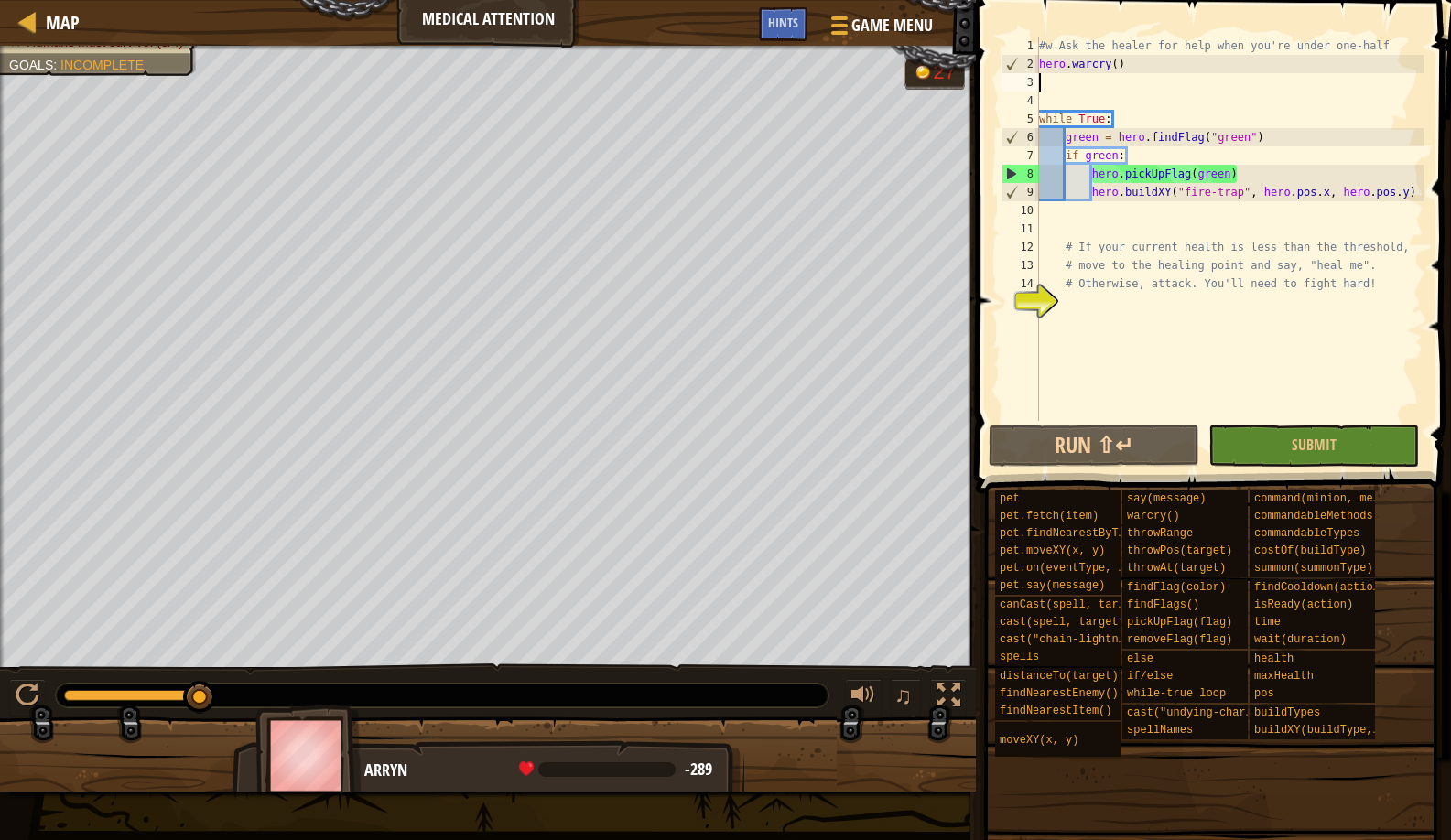
click at [33, 4] on div "Map Medical Attention Game Menu Done Hints" at bounding box center [488, 23] width 976 height 46
click at [85, 28] on div "Map Medical Attention Game Menu Done Hints" at bounding box center [488, 23] width 976 height 46
click at [19, 38] on div "Map Medical Attention Game Menu Done Hints" at bounding box center [488, 23] width 976 height 46
click at [39, 41] on div "Map" at bounding box center [58, 23] width 43 height 46
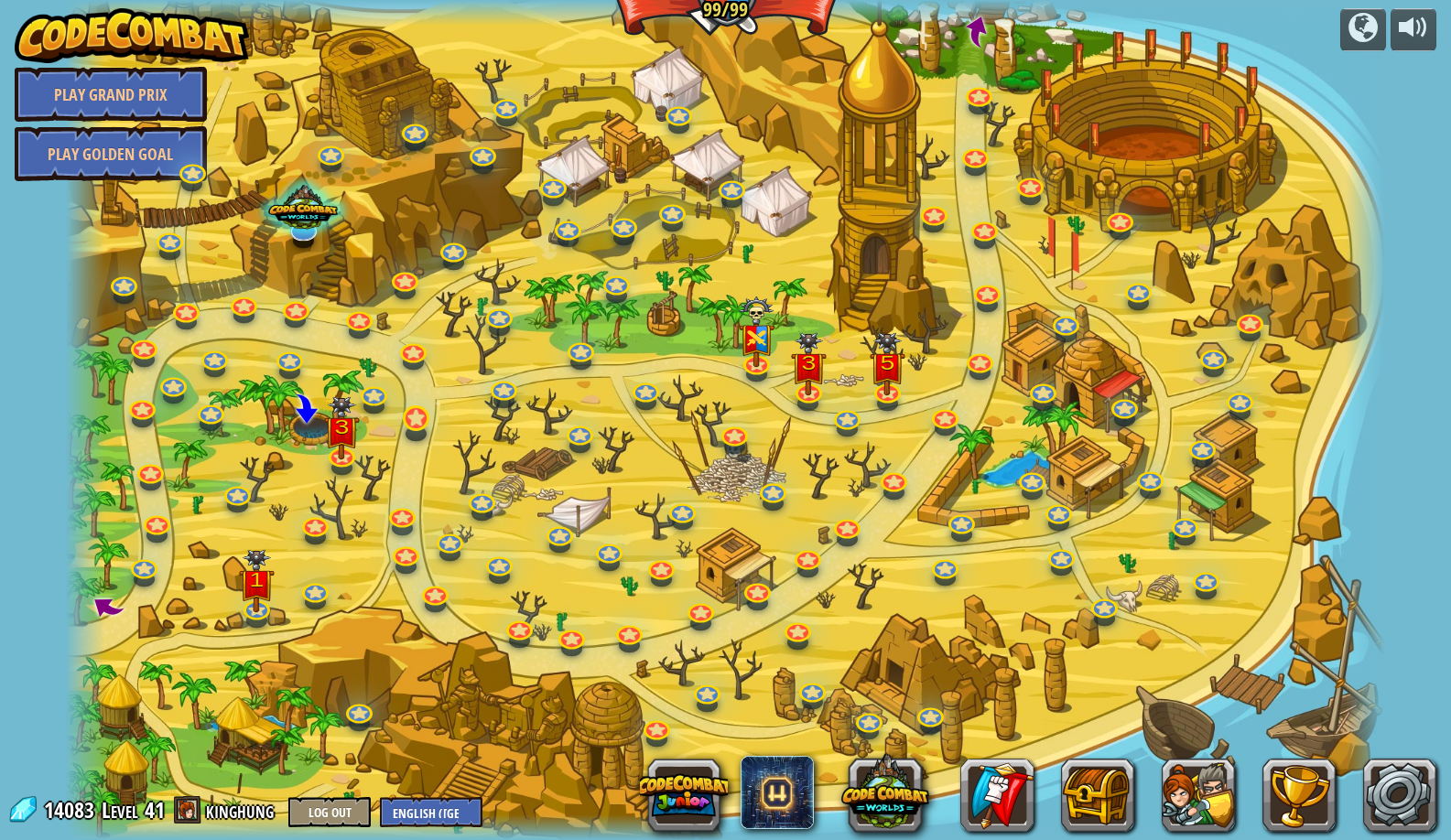
click at [417, 434] on div at bounding box center [415, 434] width 21 height 16
click at [746, 603] on div at bounding box center [725, 420] width 1320 height 840
click at [747, 599] on link at bounding box center [756, 587] width 37 height 37
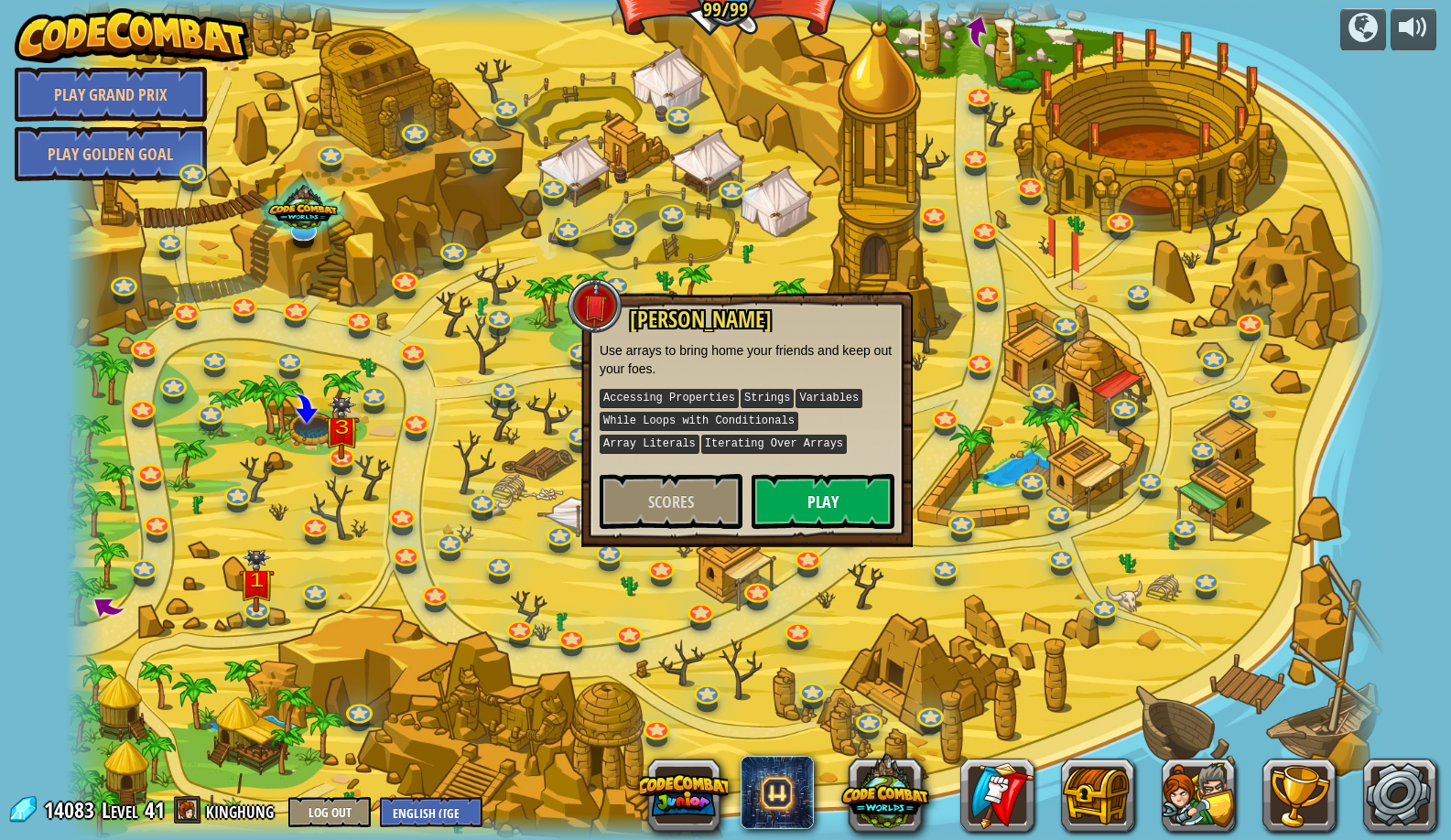
click at [811, 511] on button "Play" at bounding box center [823, 501] width 143 height 55
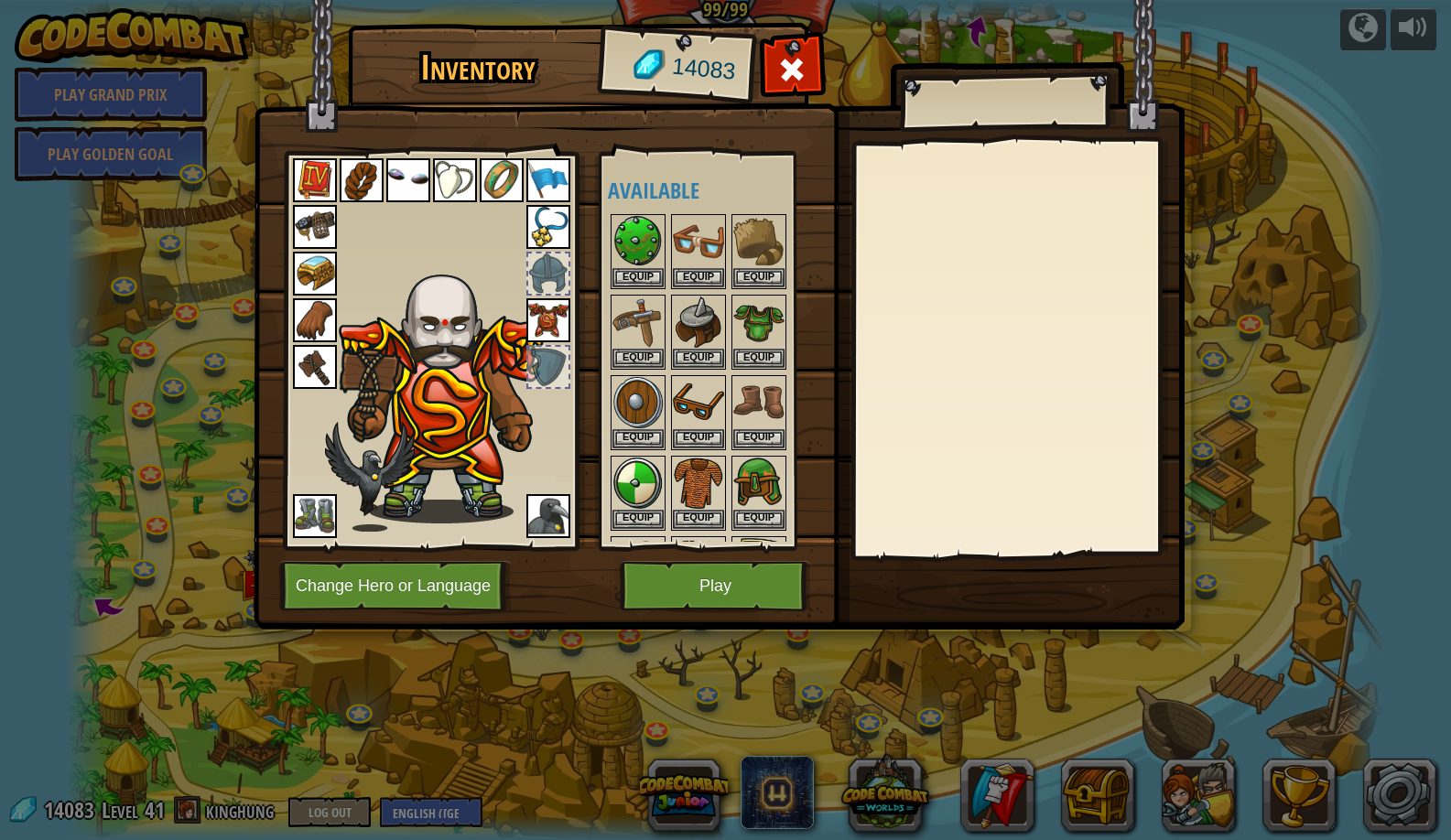
click at [431, 581] on button "Change Hero or Language" at bounding box center [395, 586] width 232 height 51
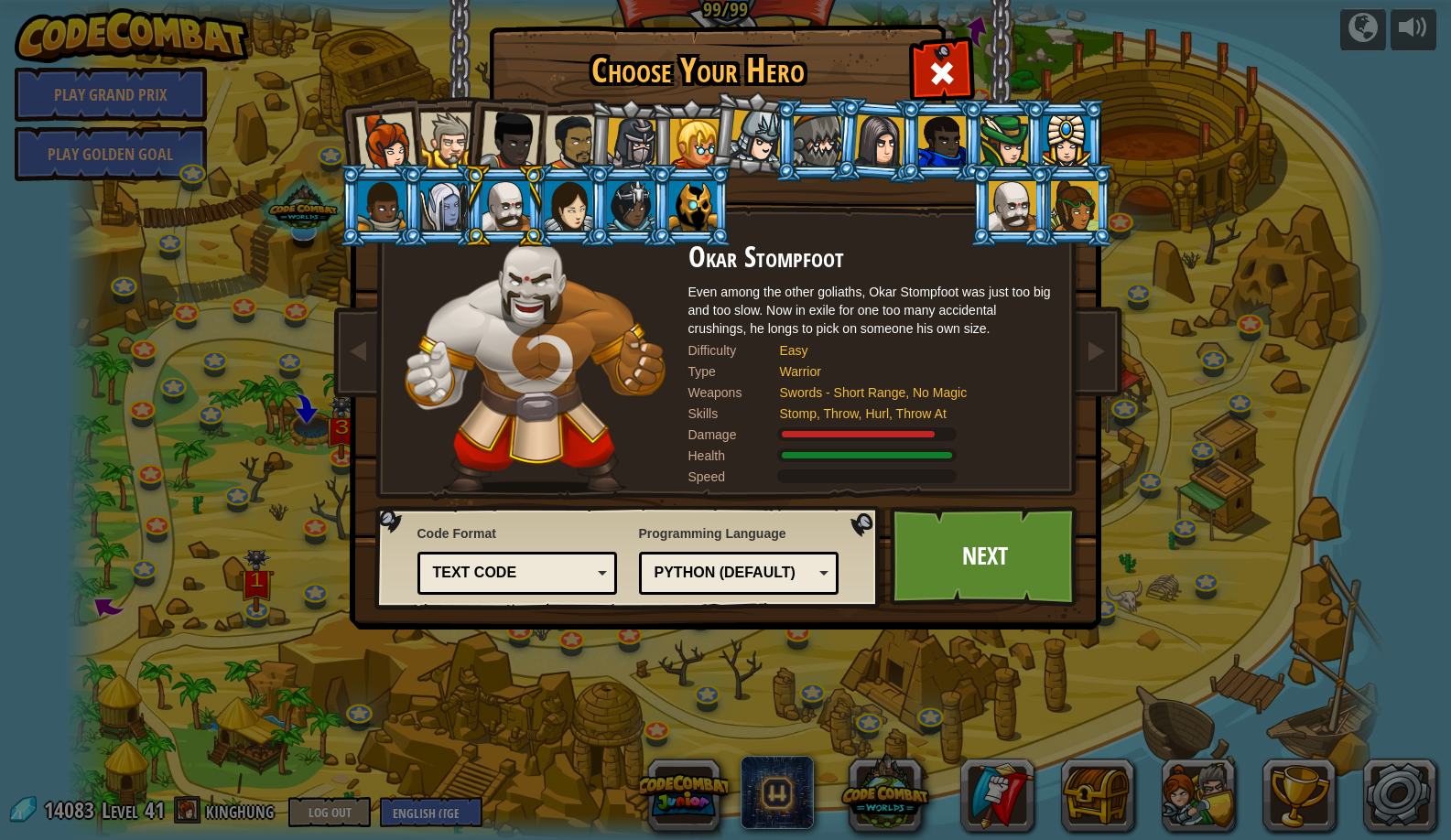
click at [376, 210] on div at bounding box center [381, 207] width 48 height 50
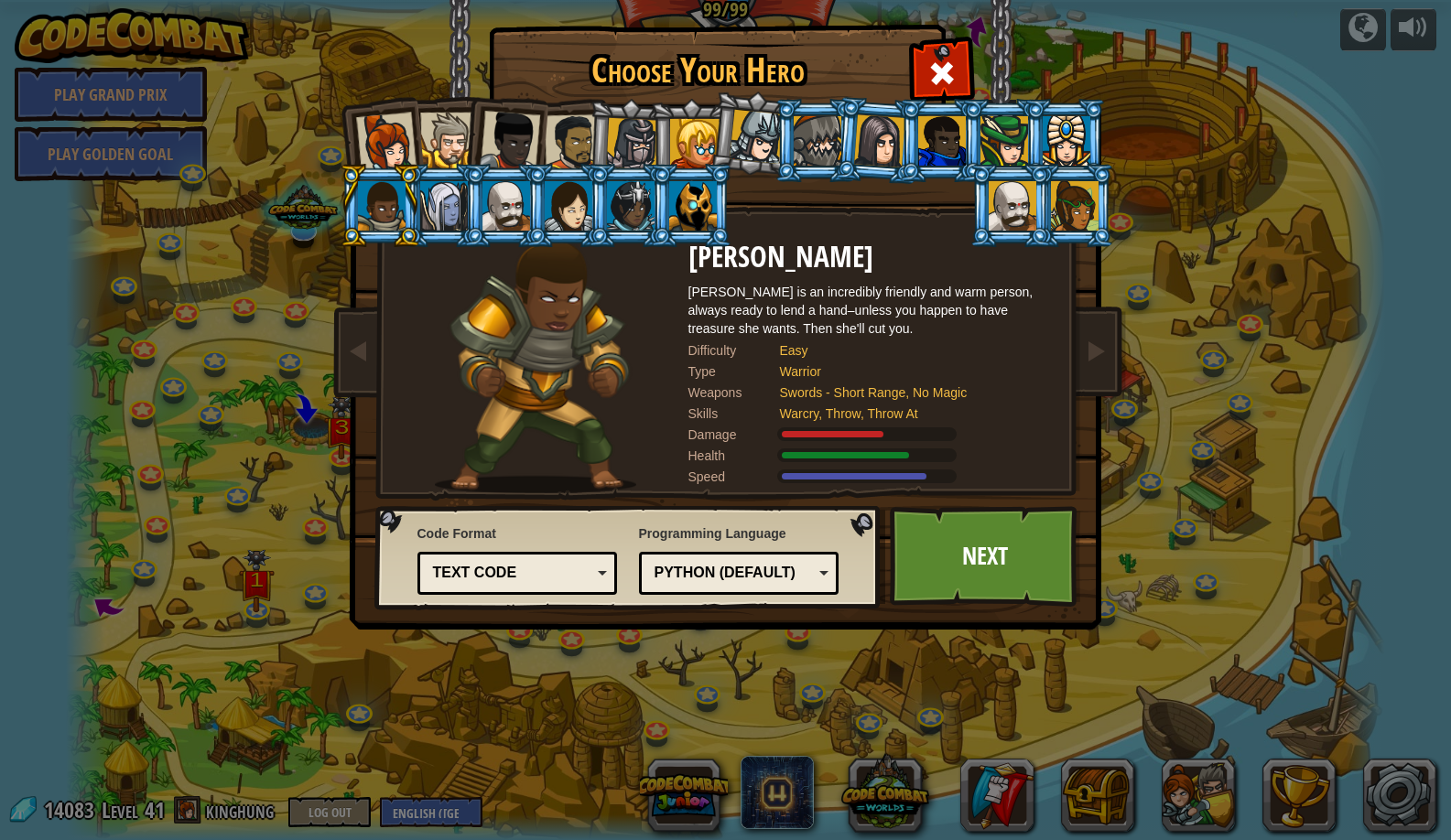
click at [877, 517] on img at bounding box center [630, 558] width 510 height 104
click at [917, 530] on link "Next" at bounding box center [985, 556] width 192 height 100
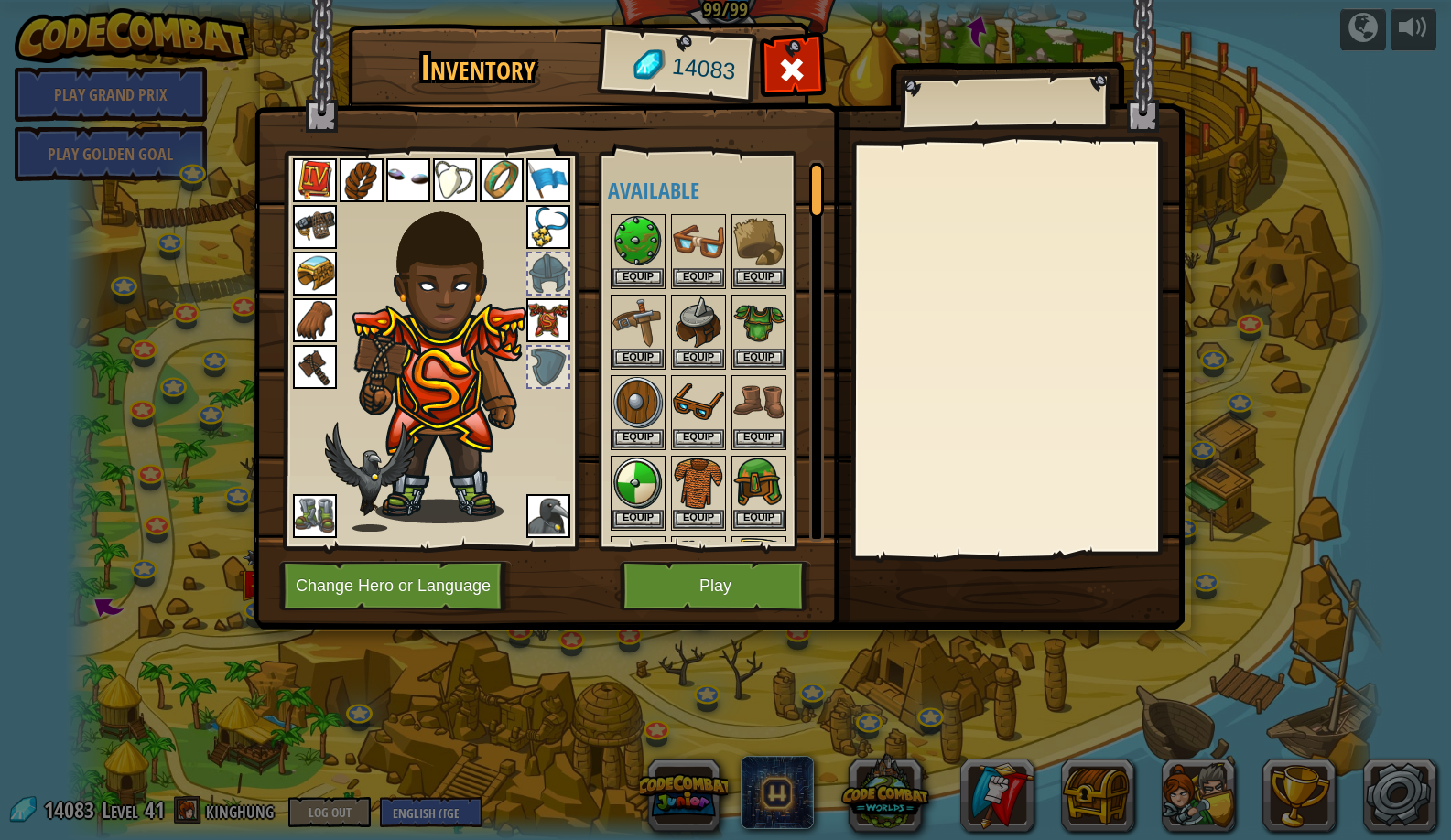
click at [722, 583] on button "Play" at bounding box center [715, 586] width 192 height 51
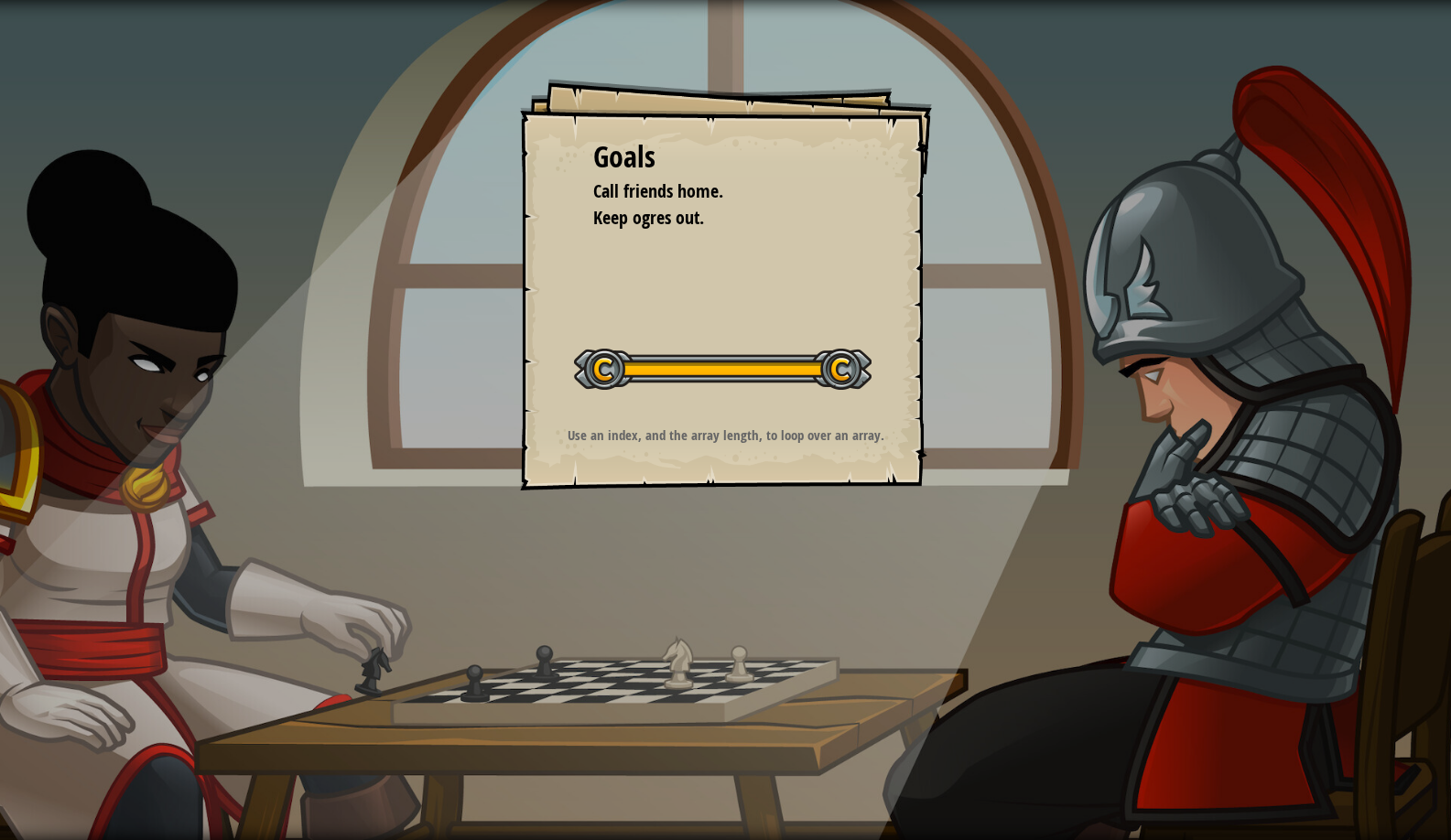
click at [0, 0] on button "Start Level" at bounding box center [0, 0] width 0 height 0
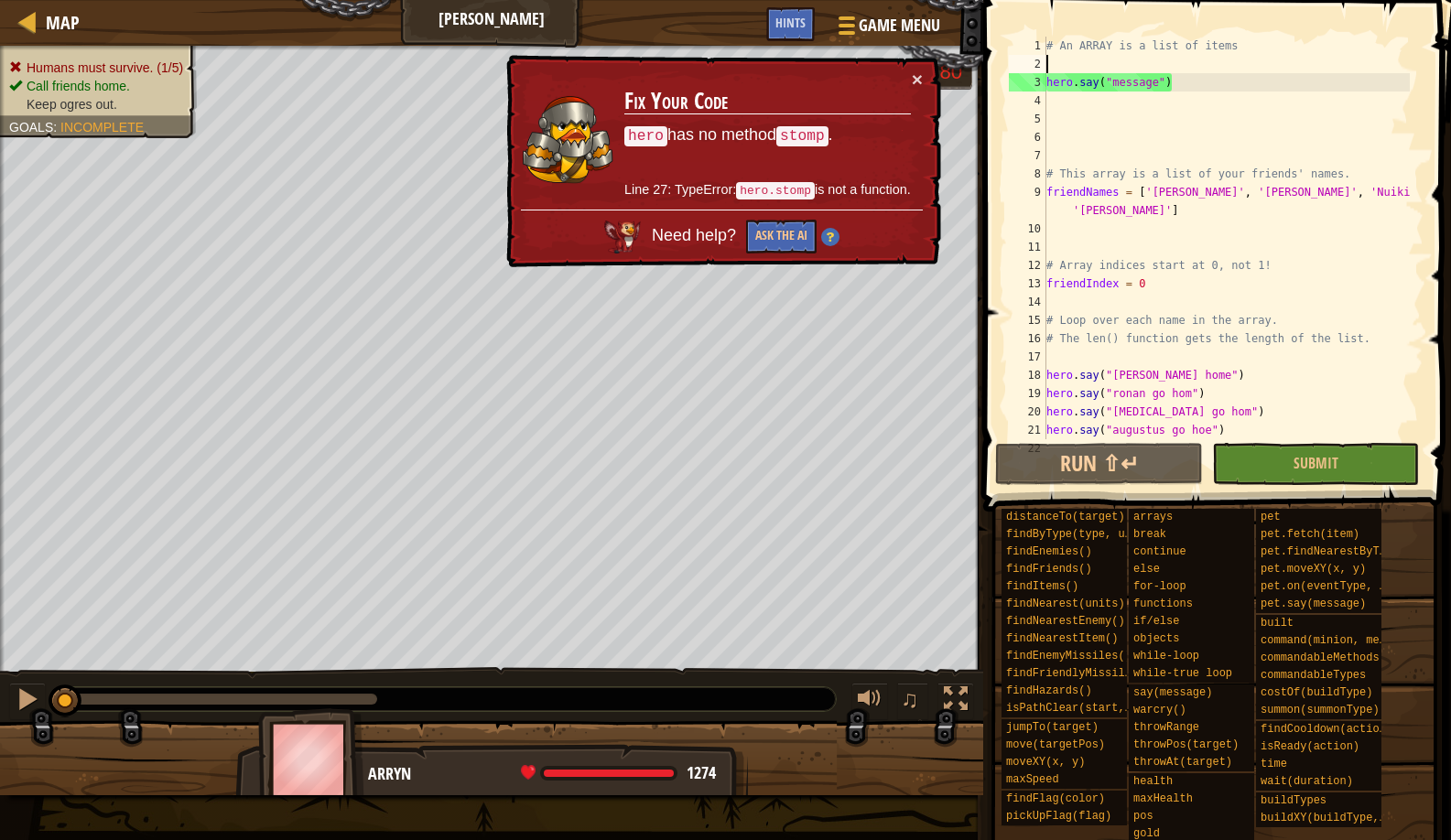
click at [1066, 66] on div "# An ARRAY is a list of items hero . say ( "message" ) # This array is a list o…" at bounding box center [1227, 256] width 367 height 440
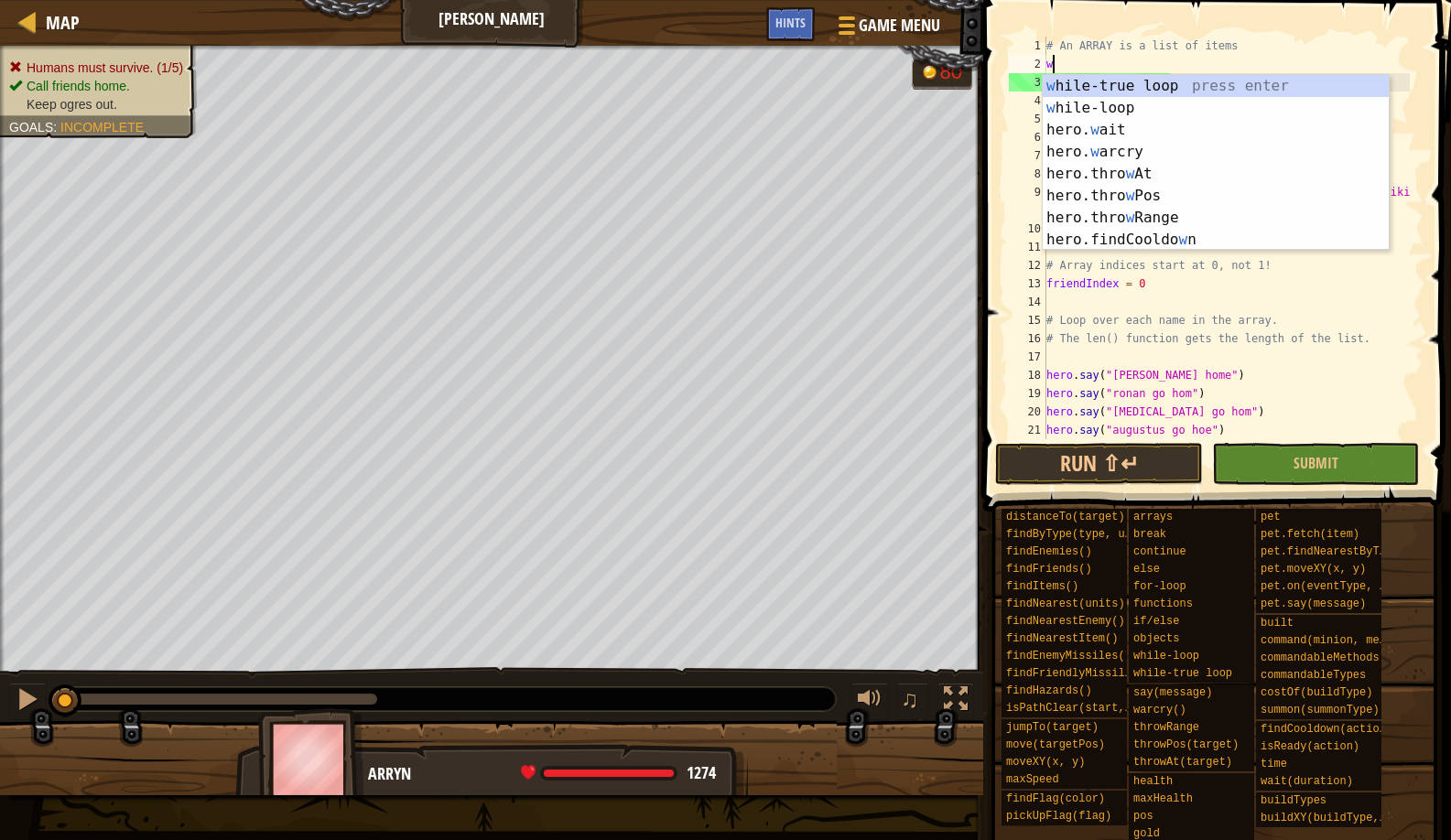
type textarea "wa"
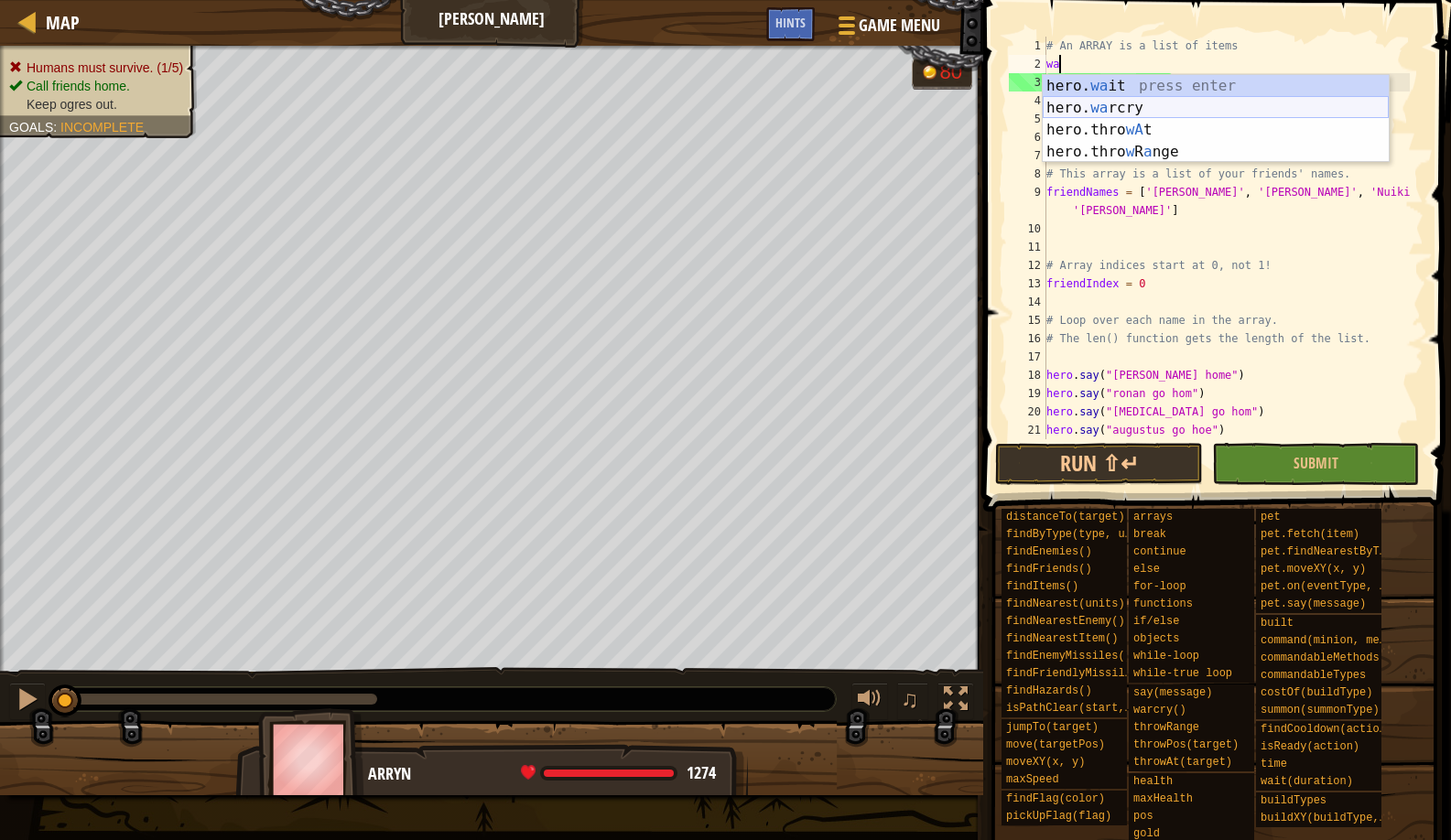
click at [1118, 97] on div "hero. wa it press enter hero. wa rcry press enter hero.thro wA t press enter he…" at bounding box center [1216, 141] width 347 height 132
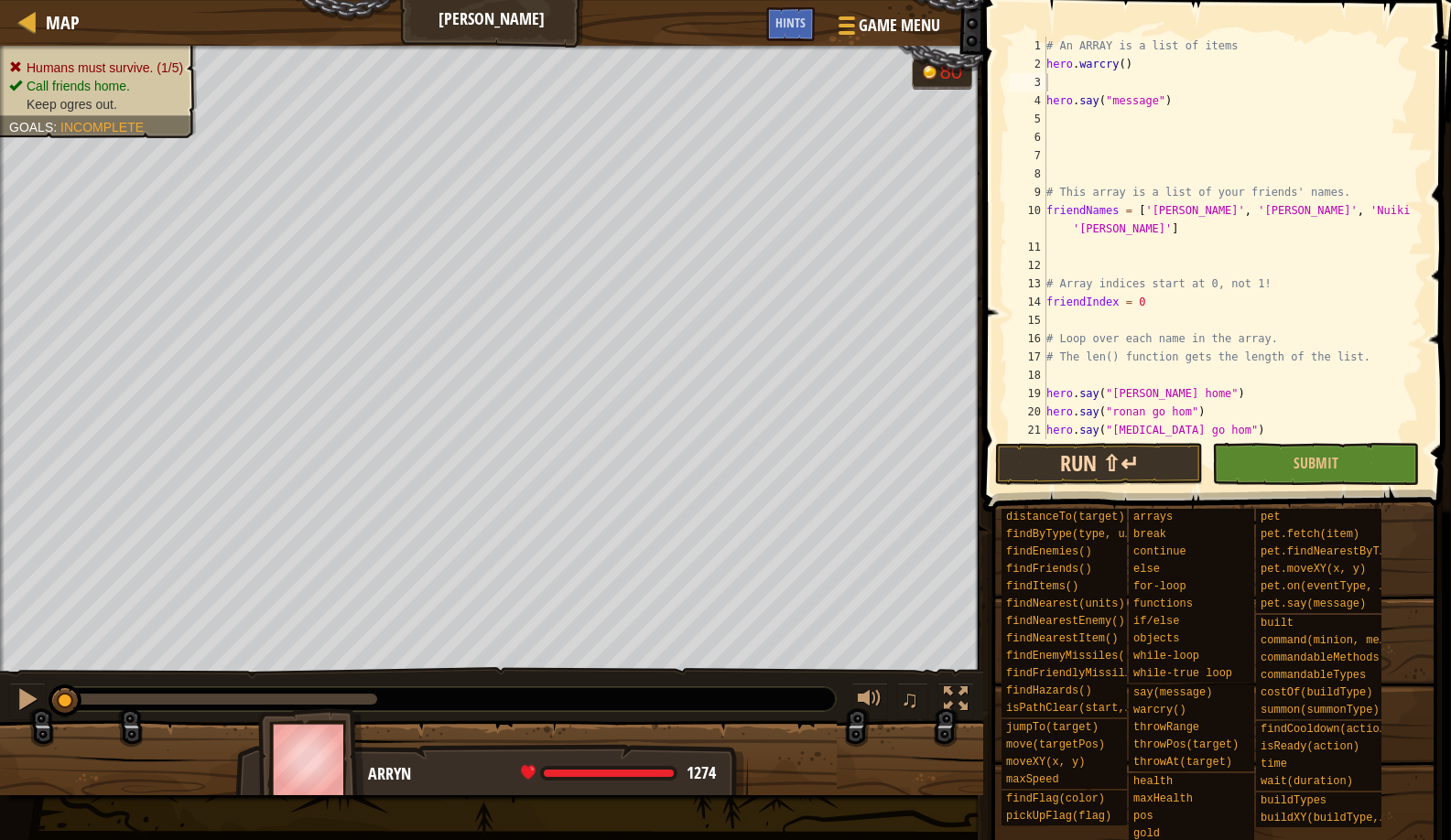
click at [1064, 464] on button "Run ⇧↵" at bounding box center [1098, 464] width 207 height 42
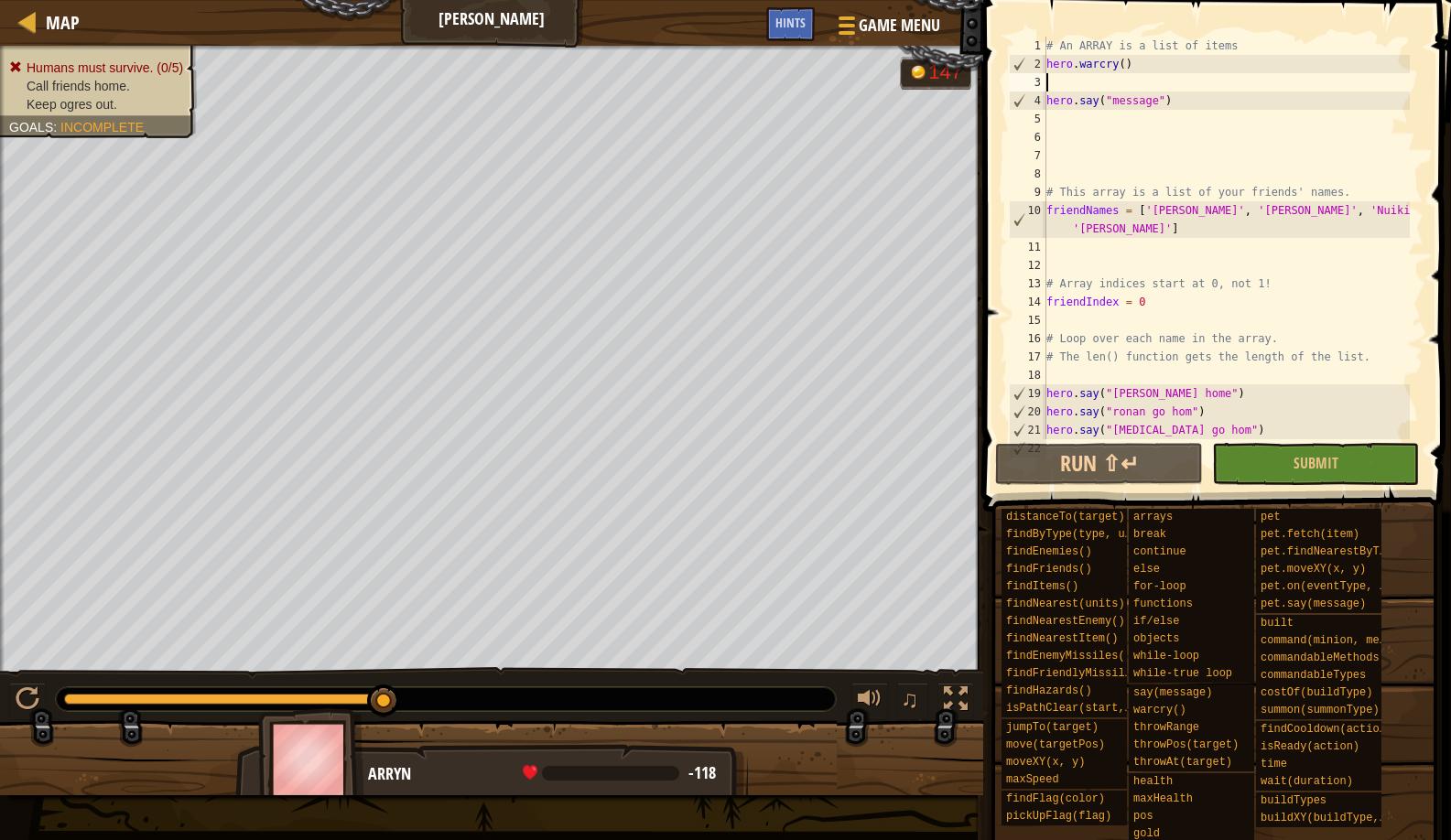
click at [1273, 37] on div "# An ARRAY is a list of items hero . warcry ( ) hero . say ( "message" ) # This…" at bounding box center [1227, 256] width 367 height 440
type textarea "# An ARRAY is a list of items"
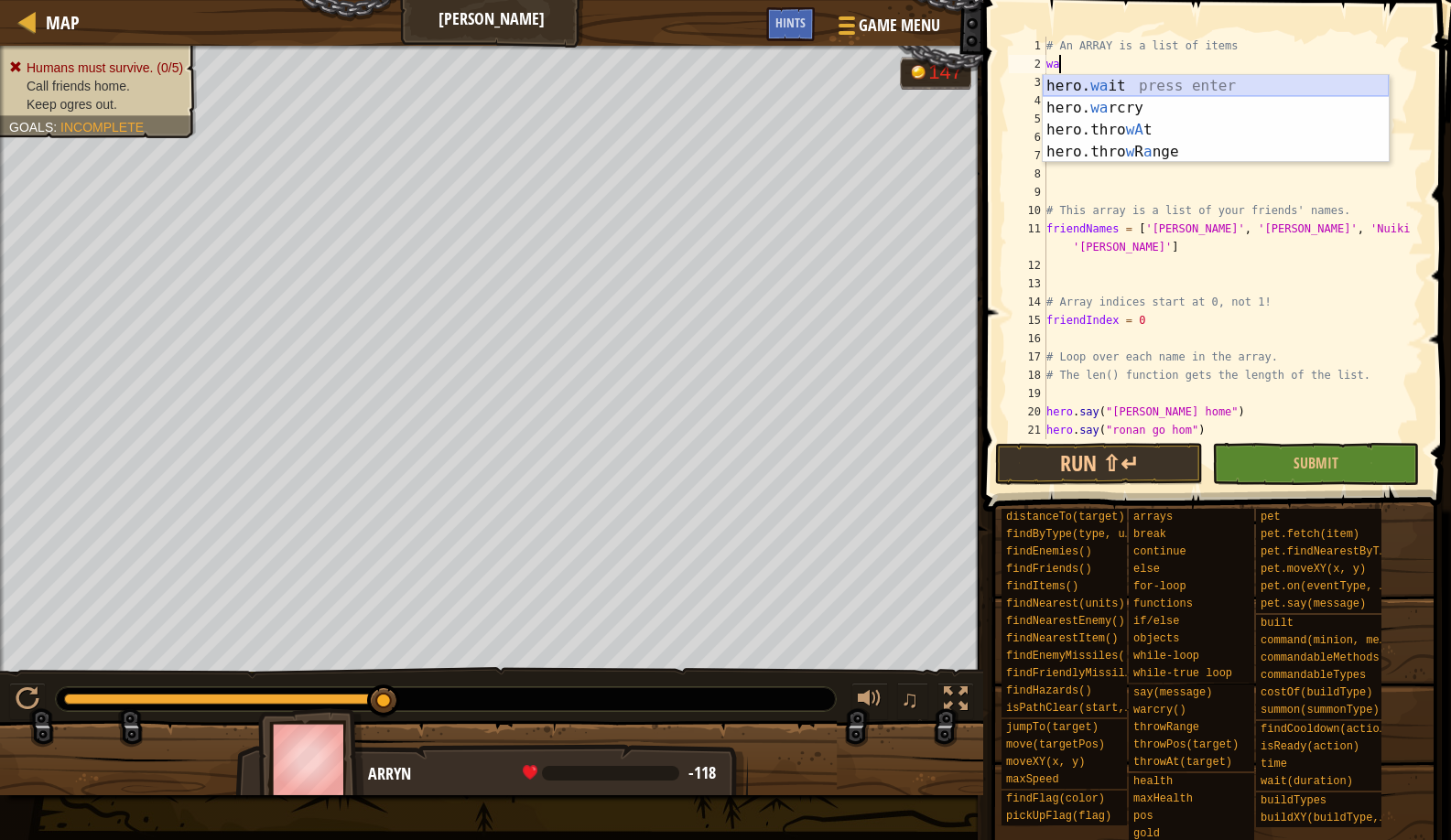
click at [1119, 82] on div "hero. wa it press enter hero. wa rcry press enter hero.thro wA t press enter he…" at bounding box center [1216, 141] width 347 height 132
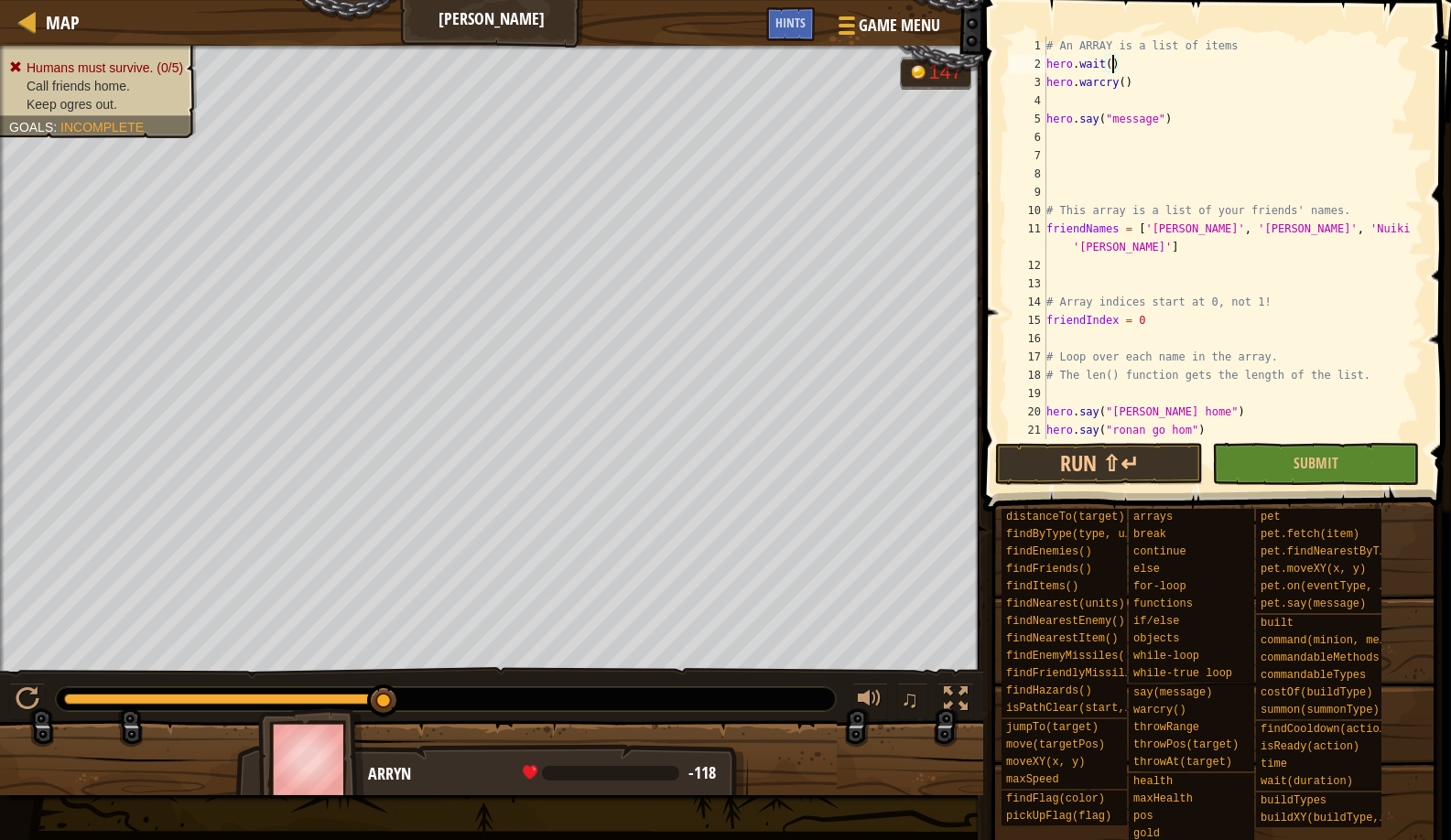
scroll to position [8, 6]
click at [1045, 467] on button "Run ⇧↵" at bounding box center [1098, 464] width 207 height 42
click at [1064, 475] on button "Run ⇧↵" at bounding box center [1098, 464] width 207 height 42
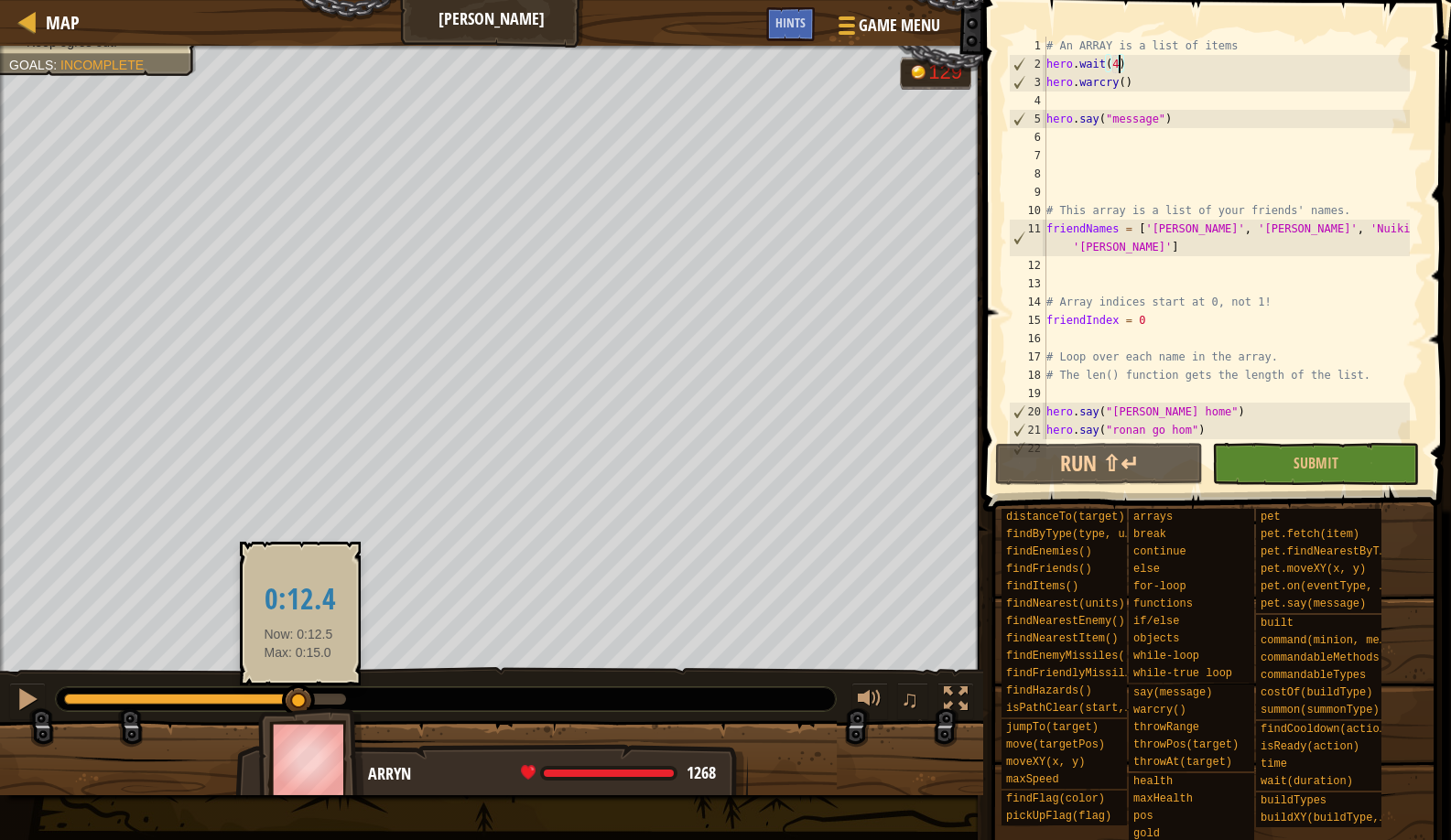
drag, startPoint x: 336, startPoint y: 703, endPoint x: 299, endPoint y: 689, distance: 39.6
click at [299, 689] on div at bounding box center [298, 701] width 33 height 33
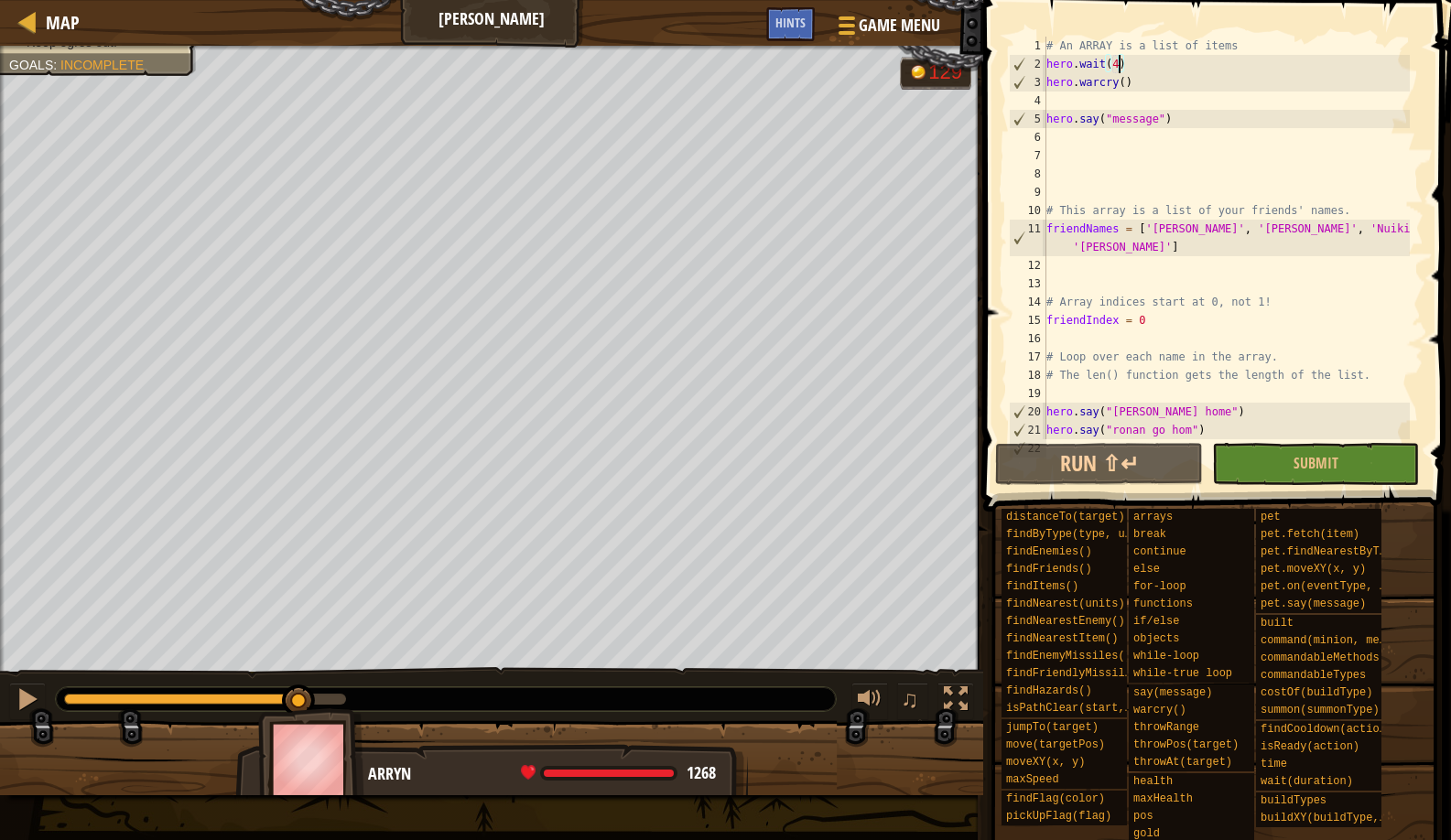
click at [273, 688] on div at bounding box center [446, 699] width 781 height 24
click at [282, 680] on div "♫" at bounding box center [492, 694] width 983 height 55
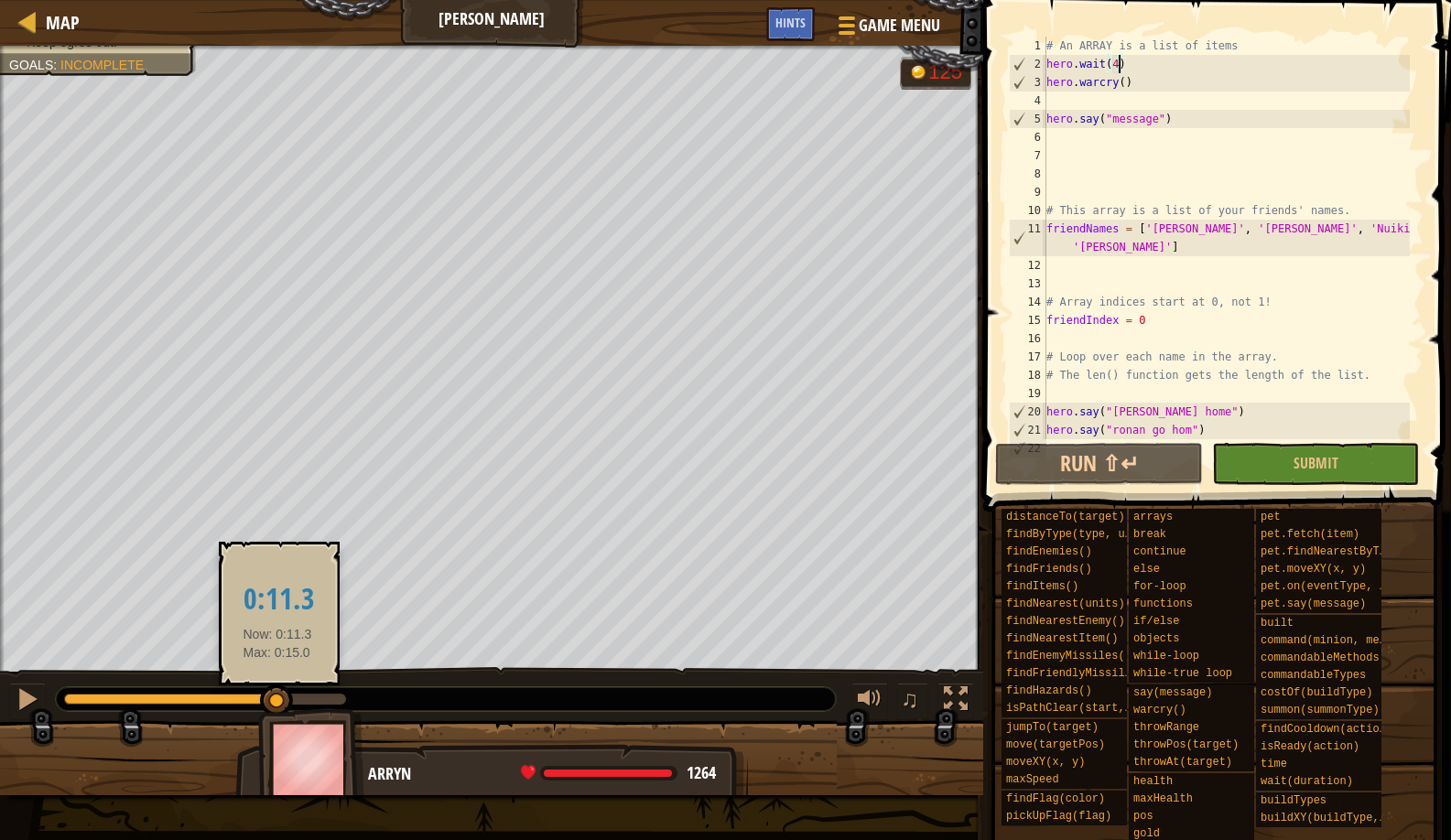
drag, startPoint x: 287, startPoint y: 692, endPoint x: 277, endPoint y: 693, distance: 10.0
click at [277, 693] on div at bounding box center [276, 701] width 33 height 33
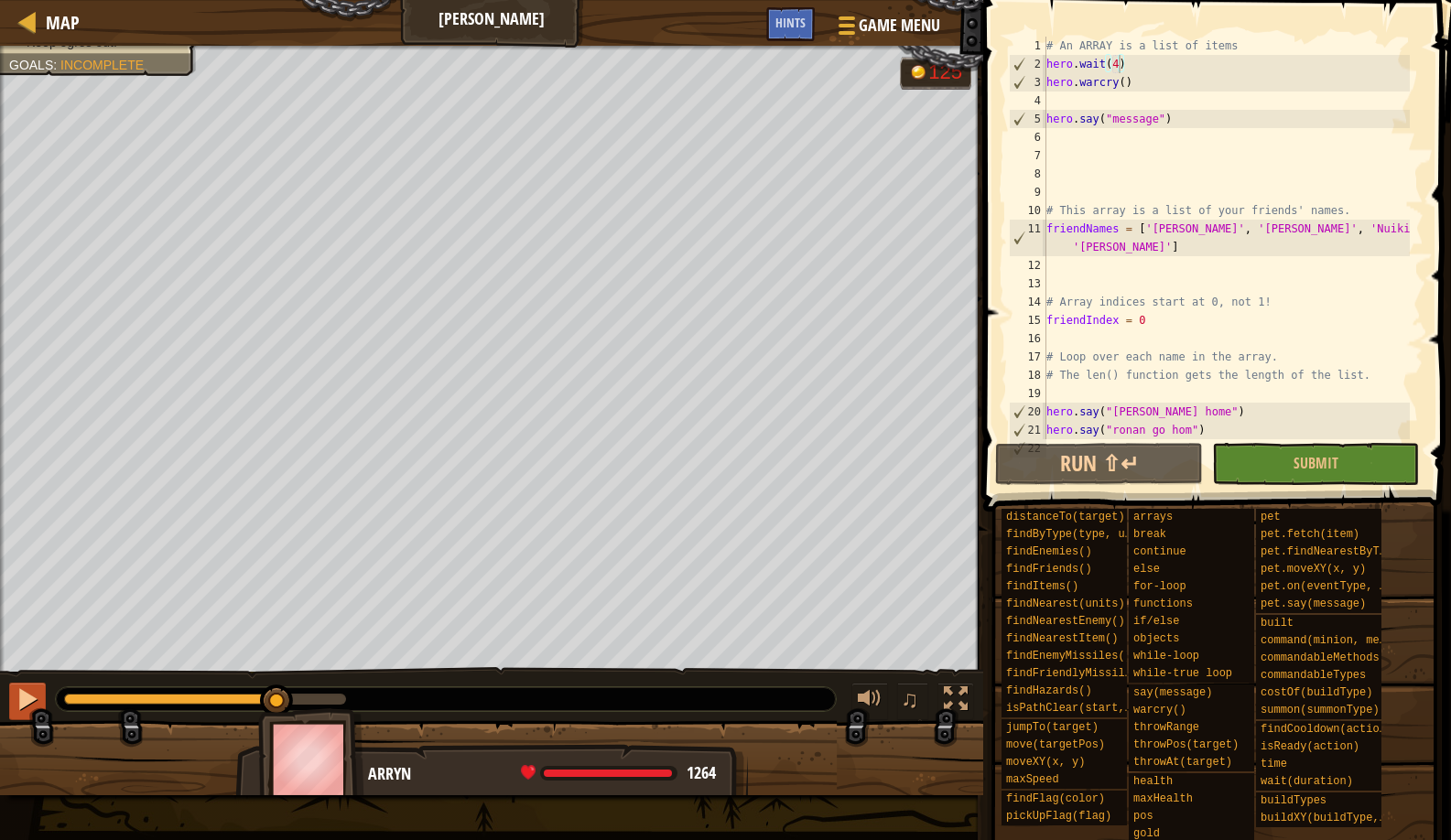
click at [32, 711] on div at bounding box center [28, 699] width 24 height 24
drag, startPoint x: 347, startPoint y: 695, endPoint x: 270, endPoint y: 715, distance: 79.6
click at [270, 715] on div "Humans must survive. (2/5) Call friends home. Keep ogres out. Goals : Incomplet…" at bounding box center [725, 420] width 1451 height 750
click at [30, 698] on div at bounding box center [28, 699] width 24 height 24
drag, startPoint x: 338, startPoint y: 694, endPoint x: 289, endPoint y: 711, distance: 51.9
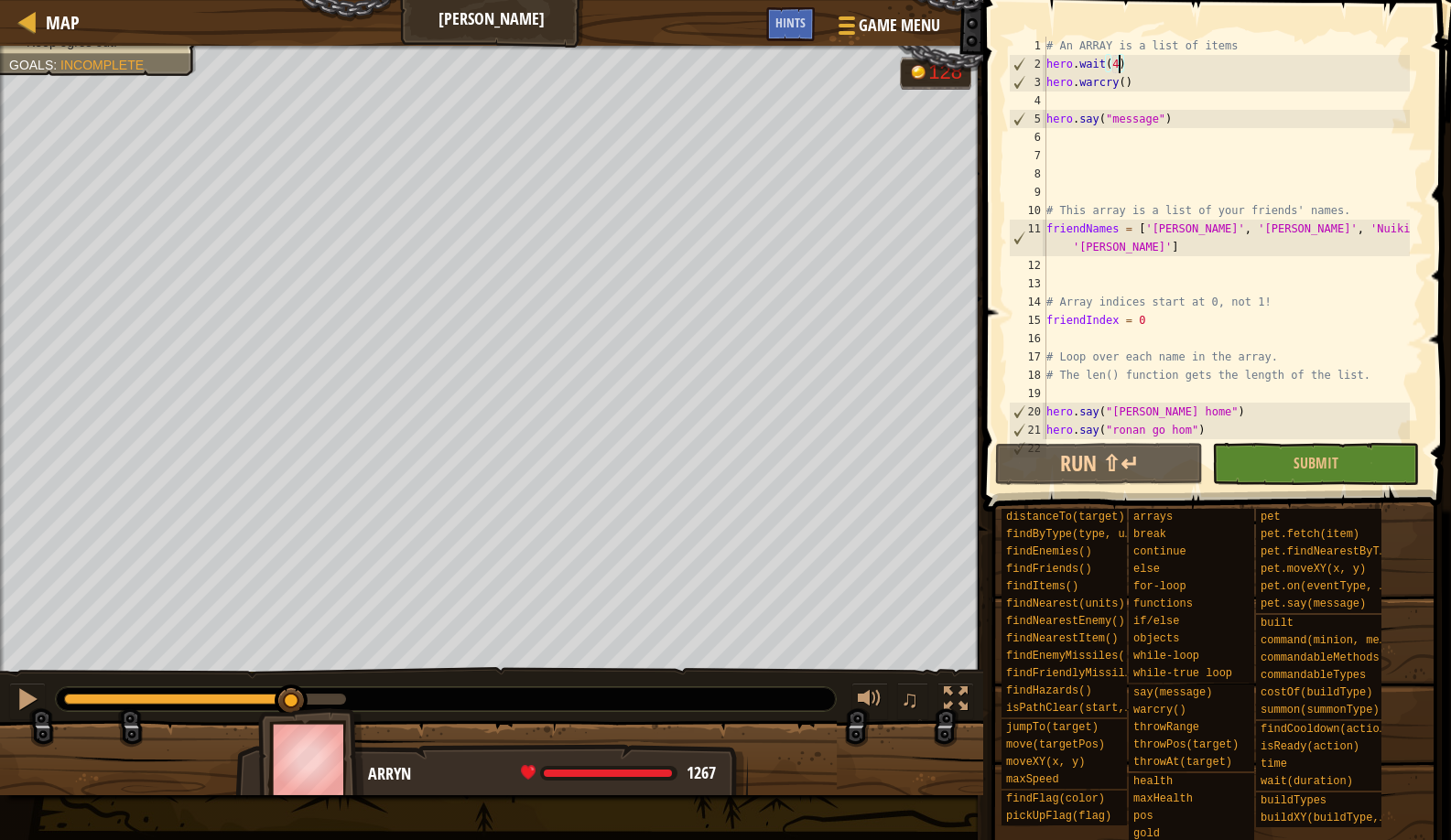
click at [289, 711] on div "Humans must survive. (2/5) Call friends home. Keep ogres out. Goals : Incomplet…" at bounding box center [725, 420] width 1451 height 750
click at [284, 711] on img at bounding box center [311, 760] width 106 height 101
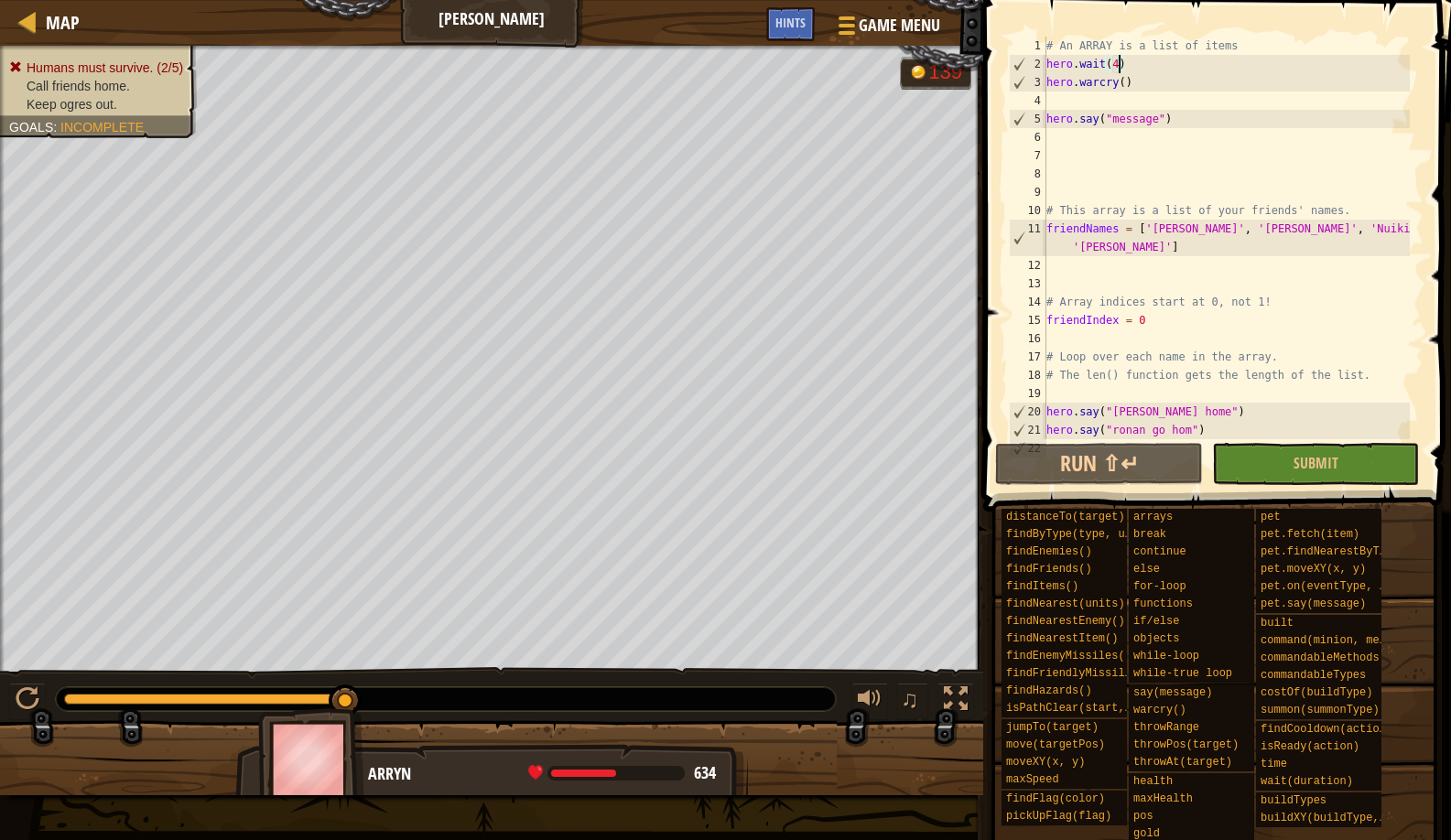
drag, startPoint x: 290, startPoint y: 700, endPoint x: 358, endPoint y: 717, distance: 70.1
click at [360, 713] on div "Humans must survive. (2/5) Call friends home. Keep ogres out. Goals : Incomplet…" at bounding box center [725, 420] width 1451 height 750
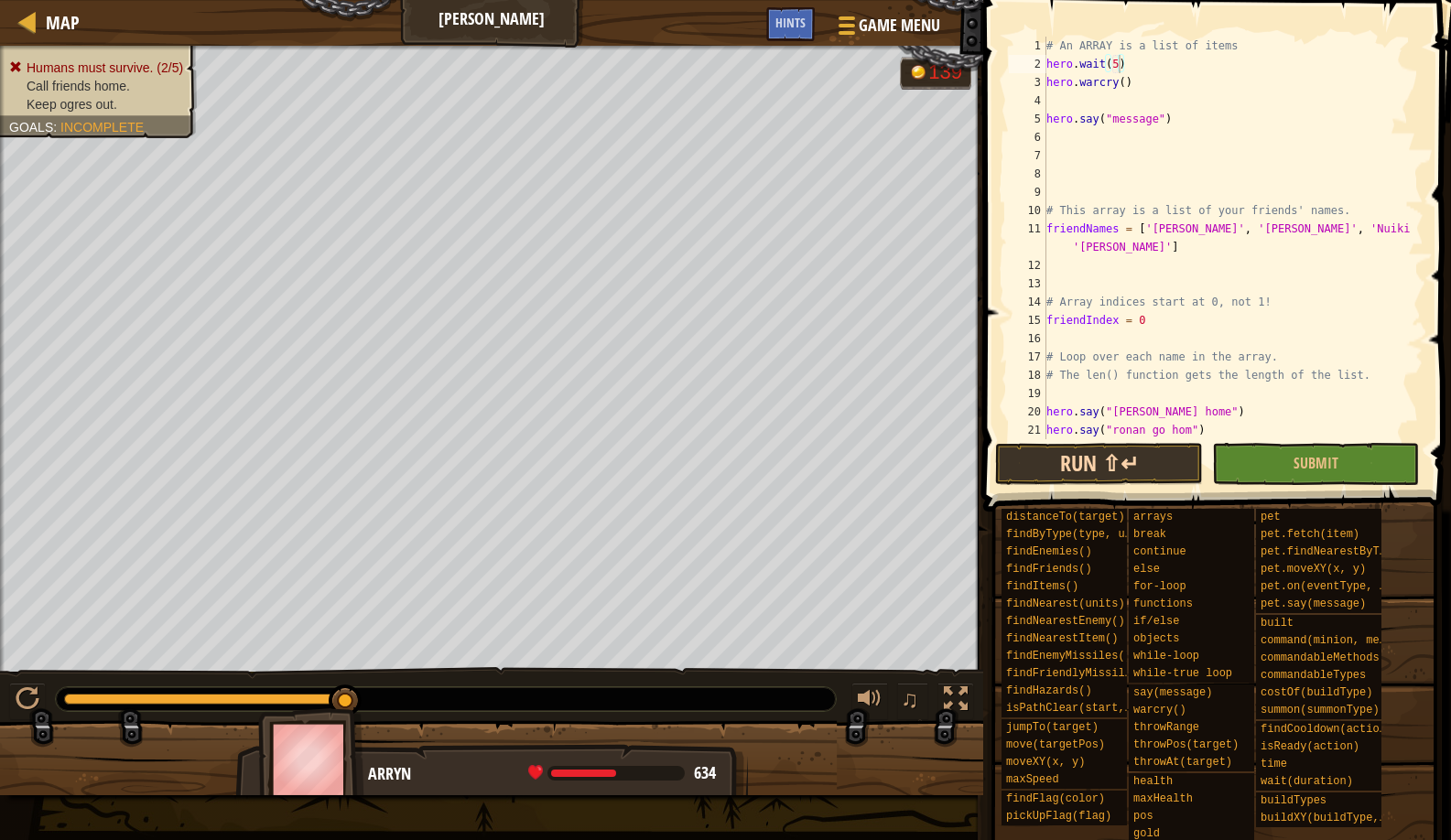
click at [1074, 447] on button "Run ⇧↵" at bounding box center [1098, 464] width 207 height 42
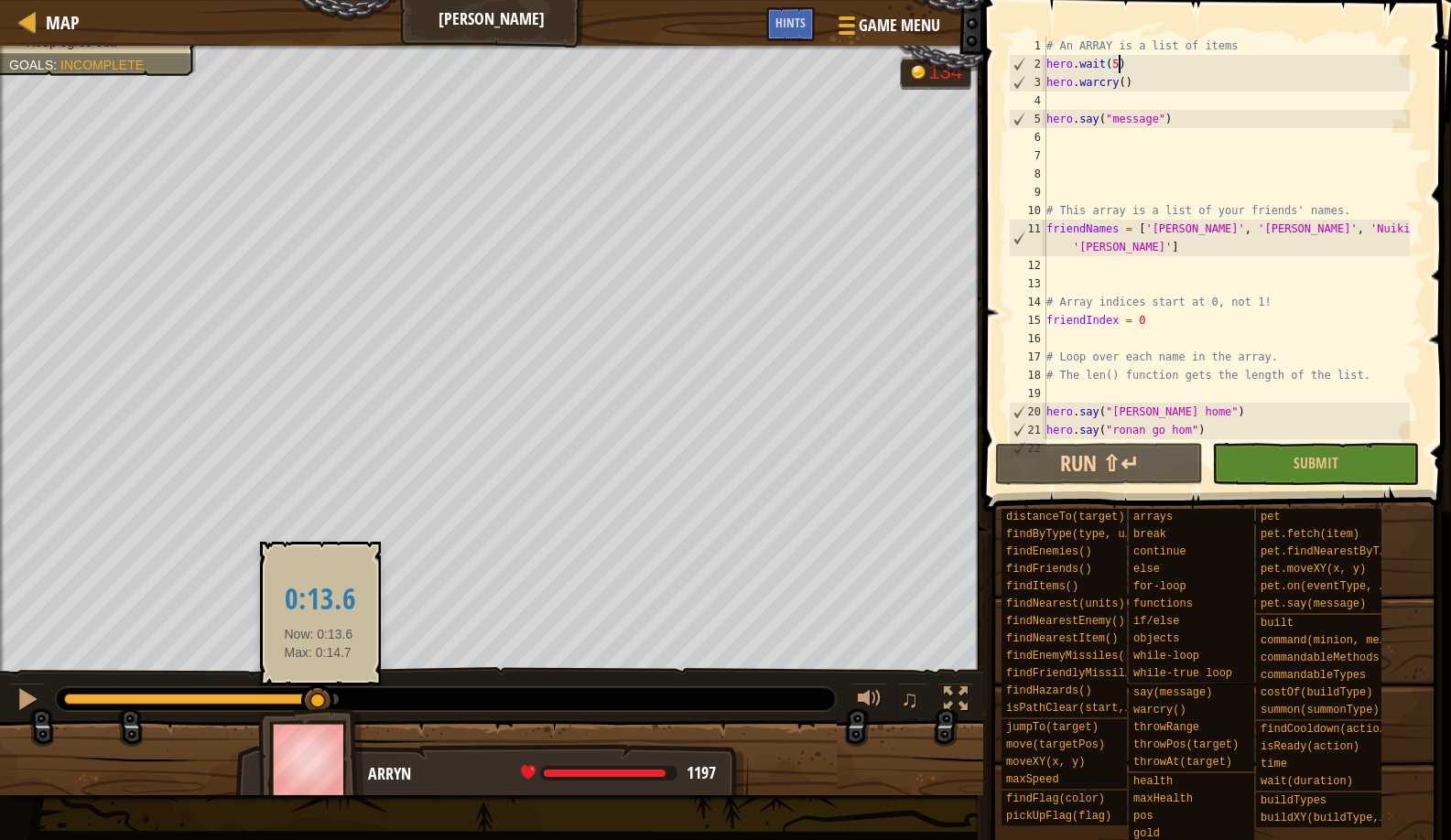
drag, startPoint x: 339, startPoint y: 686, endPoint x: 319, endPoint y: 691, distance: 20.6
click at [319, 691] on div at bounding box center [317, 701] width 33 height 33
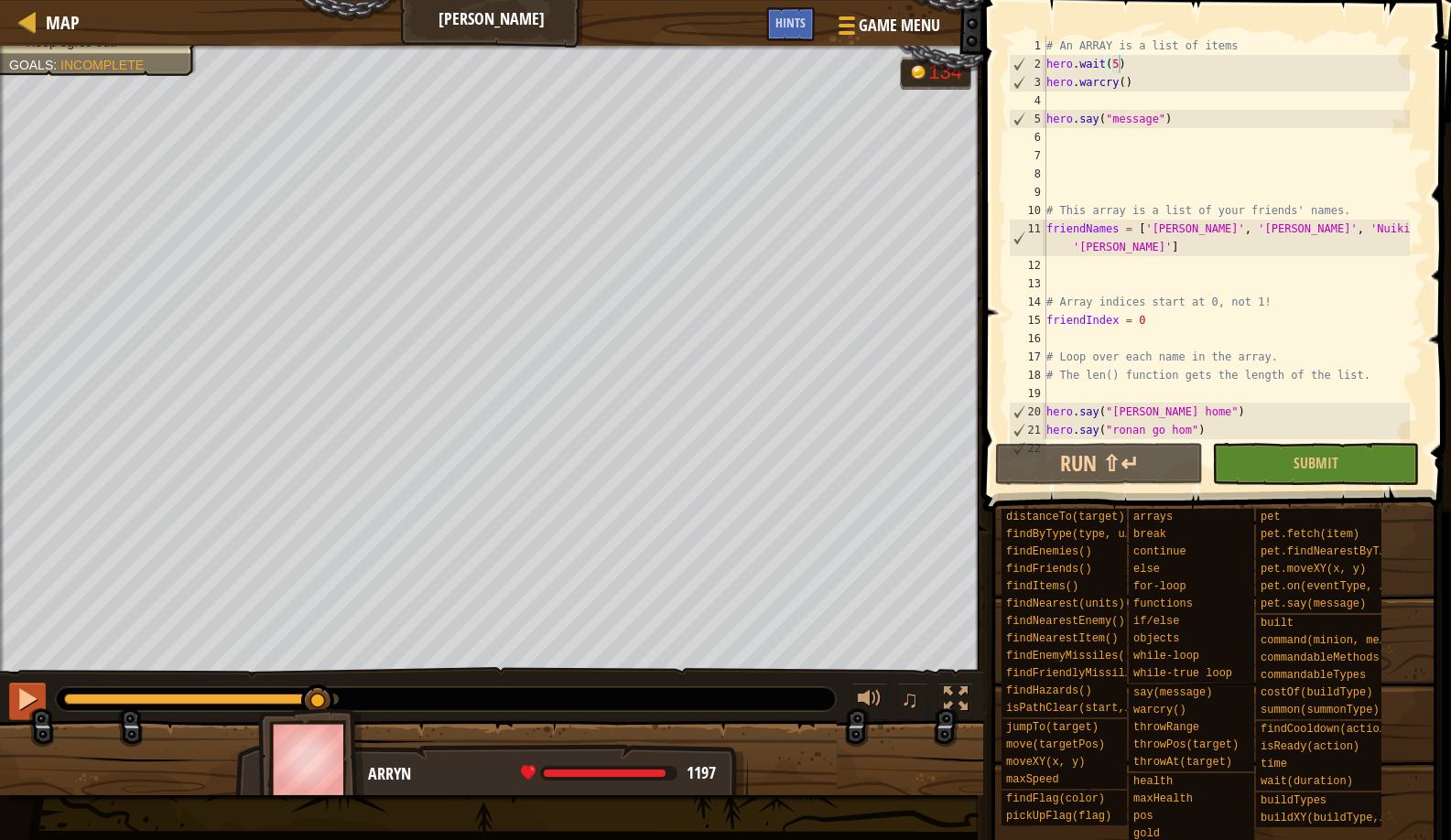
click at [33, 703] on div at bounding box center [28, 699] width 24 height 24
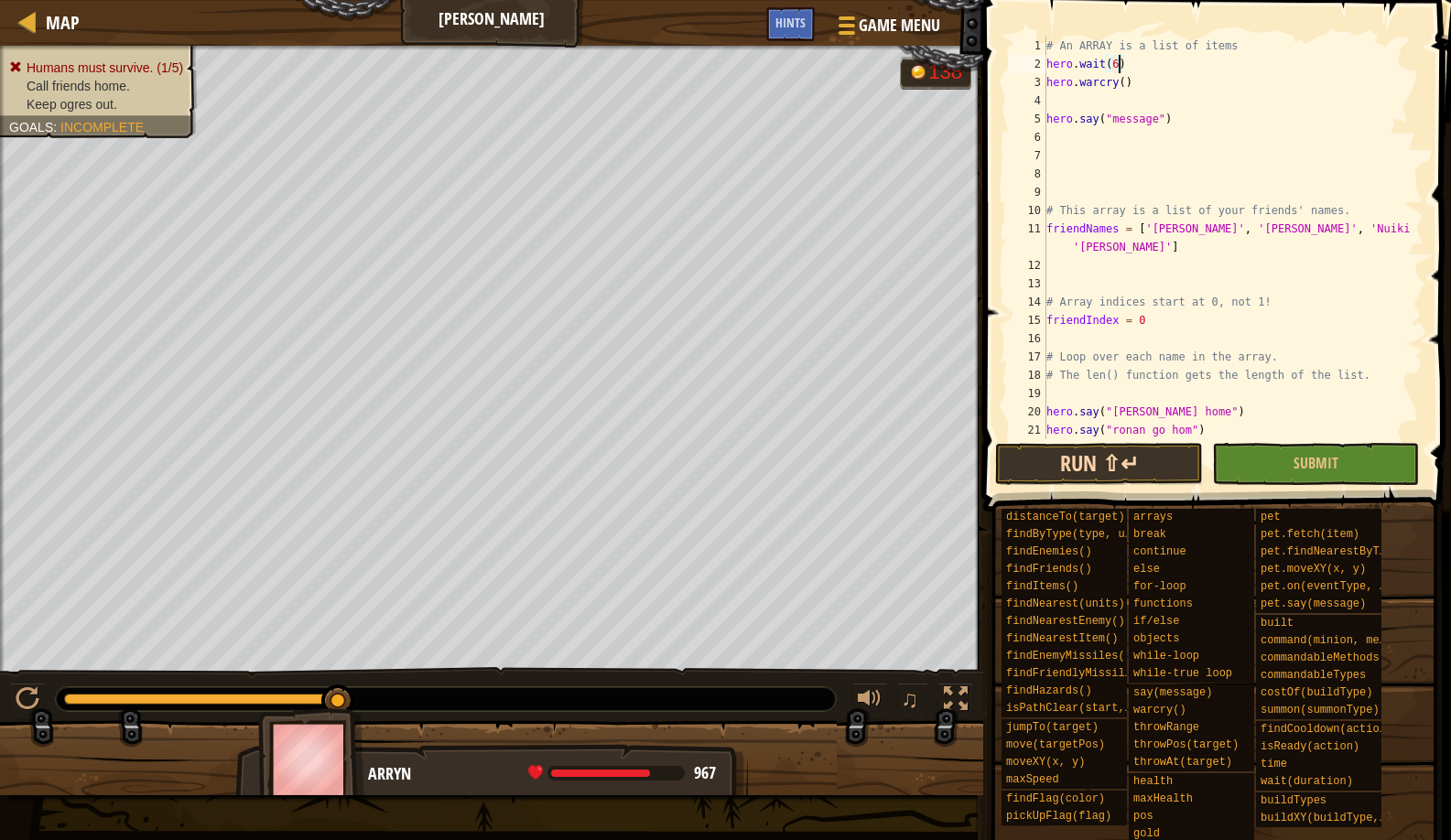
click at [1050, 483] on button "Run ⇧↵" at bounding box center [1098, 464] width 207 height 42
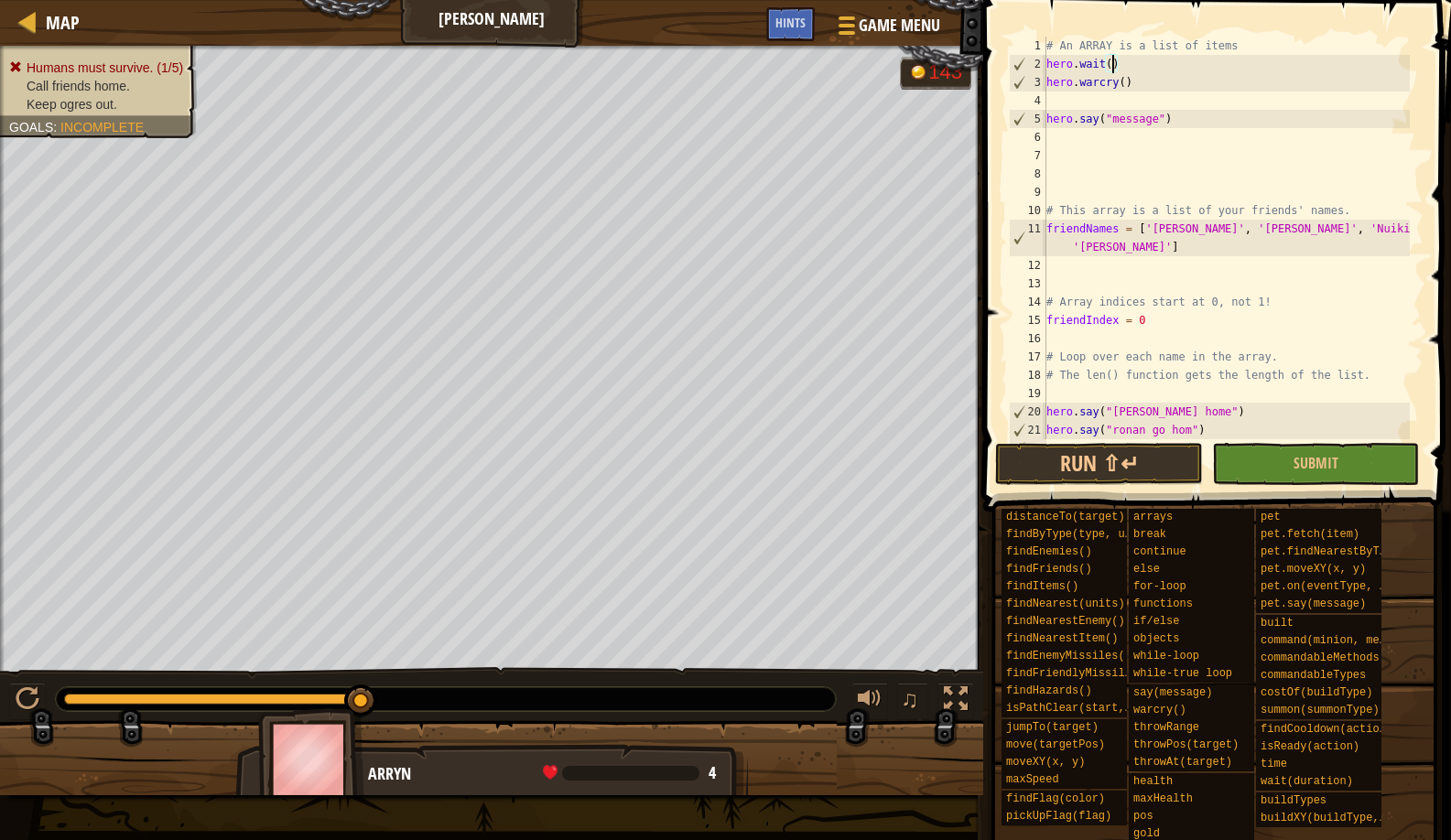
drag, startPoint x: 336, startPoint y: 692, endPoint x: 363, endPoint y: 668, distance: 36.1
click at [363, 668] on div "♫" at bounding box center [492, 694] width 983 height 55
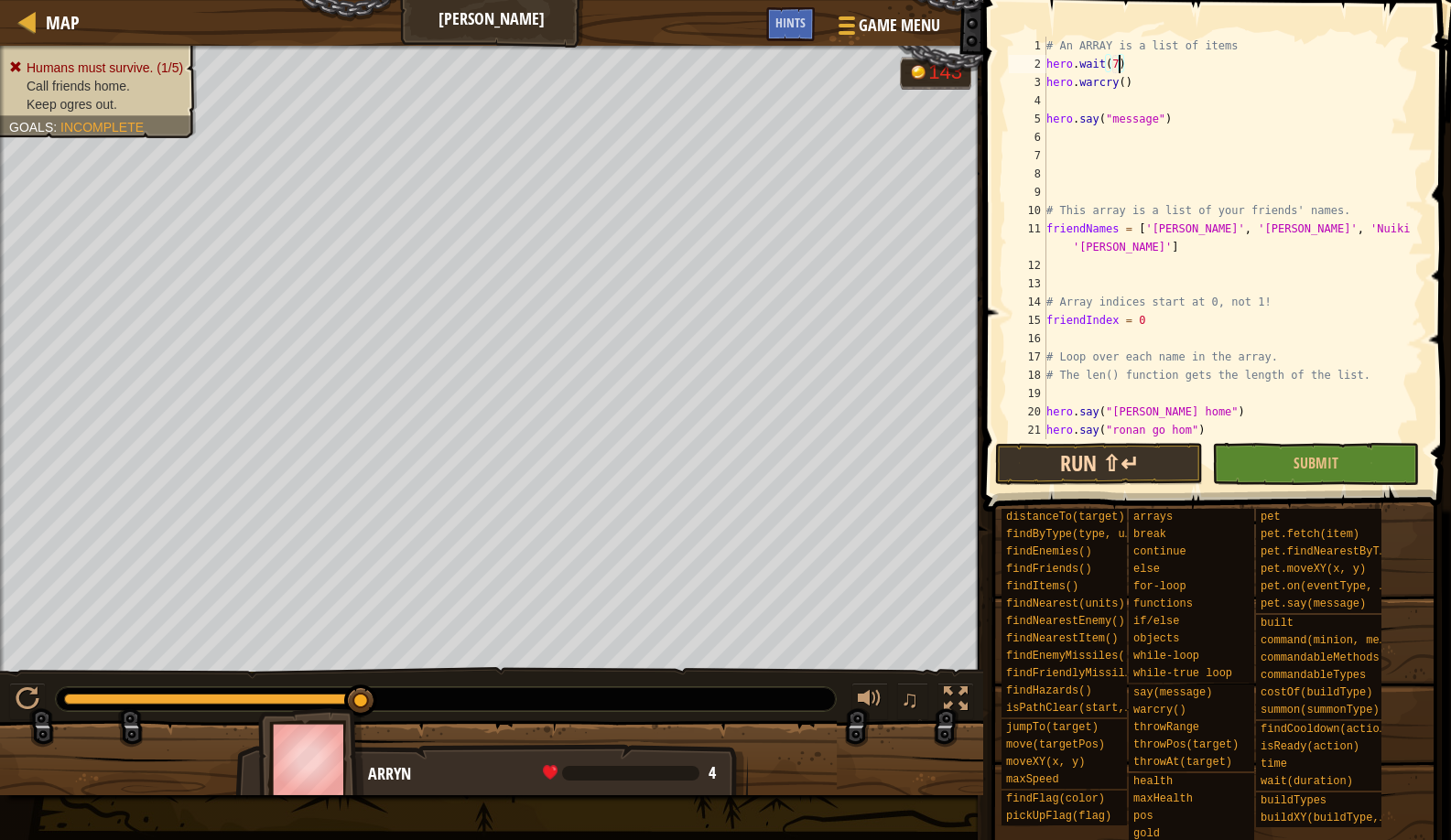
click at [1025, 446] on button "Run ⇧↵" at bounding box center [1098, 464] width 207 height 42
click at [1009, 452] on button "Run ⇧↵" at bounding box center [1098, 464] width 207 height 42
click at [1101, 445] on button "Run ⇧↵" at bounding box center [1098, 464] width 207 height 42
click at [1027, 449] on button "Run ⇧↵" at bounding box center [1098, 464] width 207 height 42
click at [1018, 474] on button "Run ⇧↵" at bounding box center [1098, 464] width 207 height 42
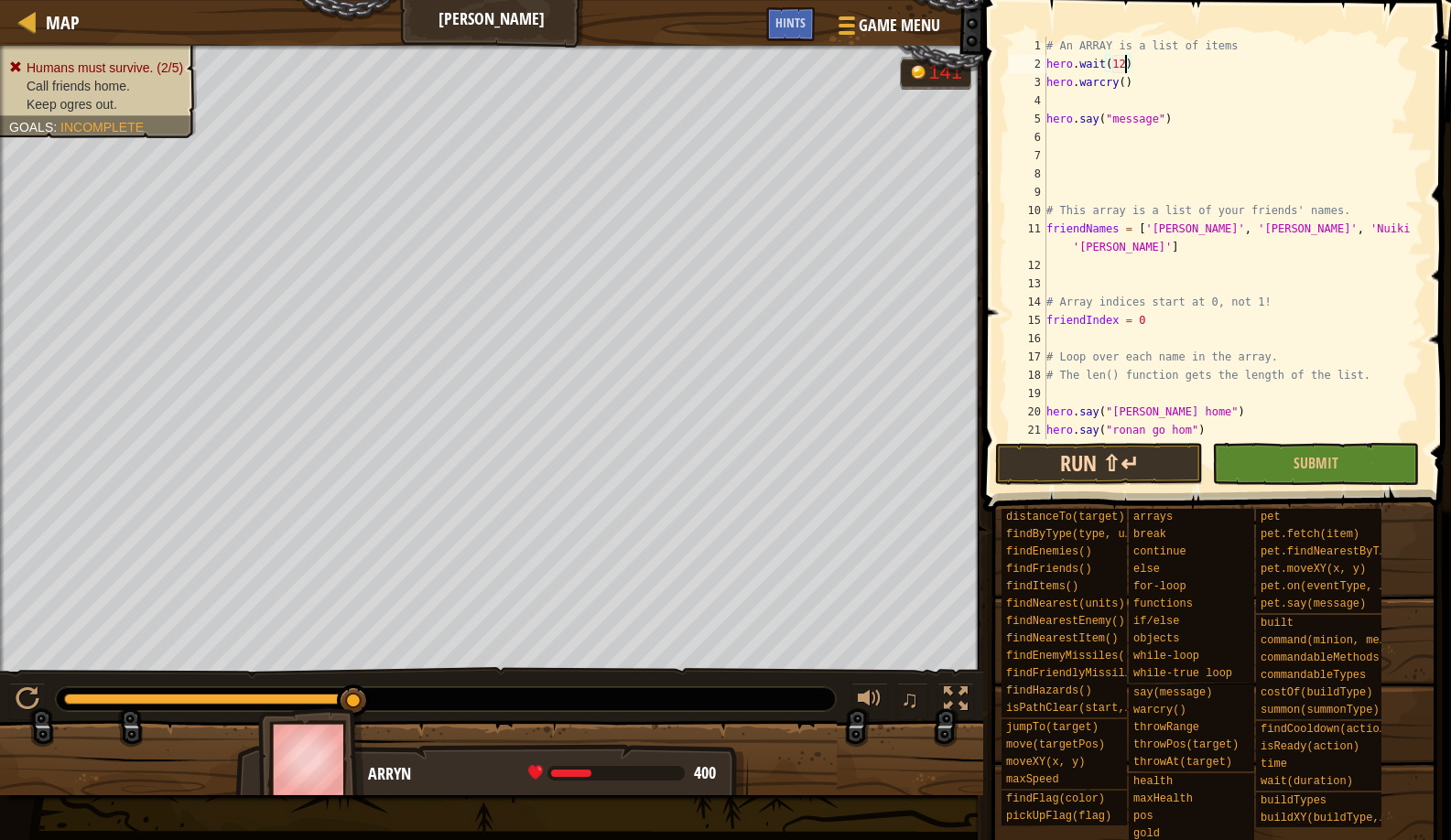
click at [1049, 480] on button "Run ⇧↵" at bounding box center [1098, 464] width 207 height 42
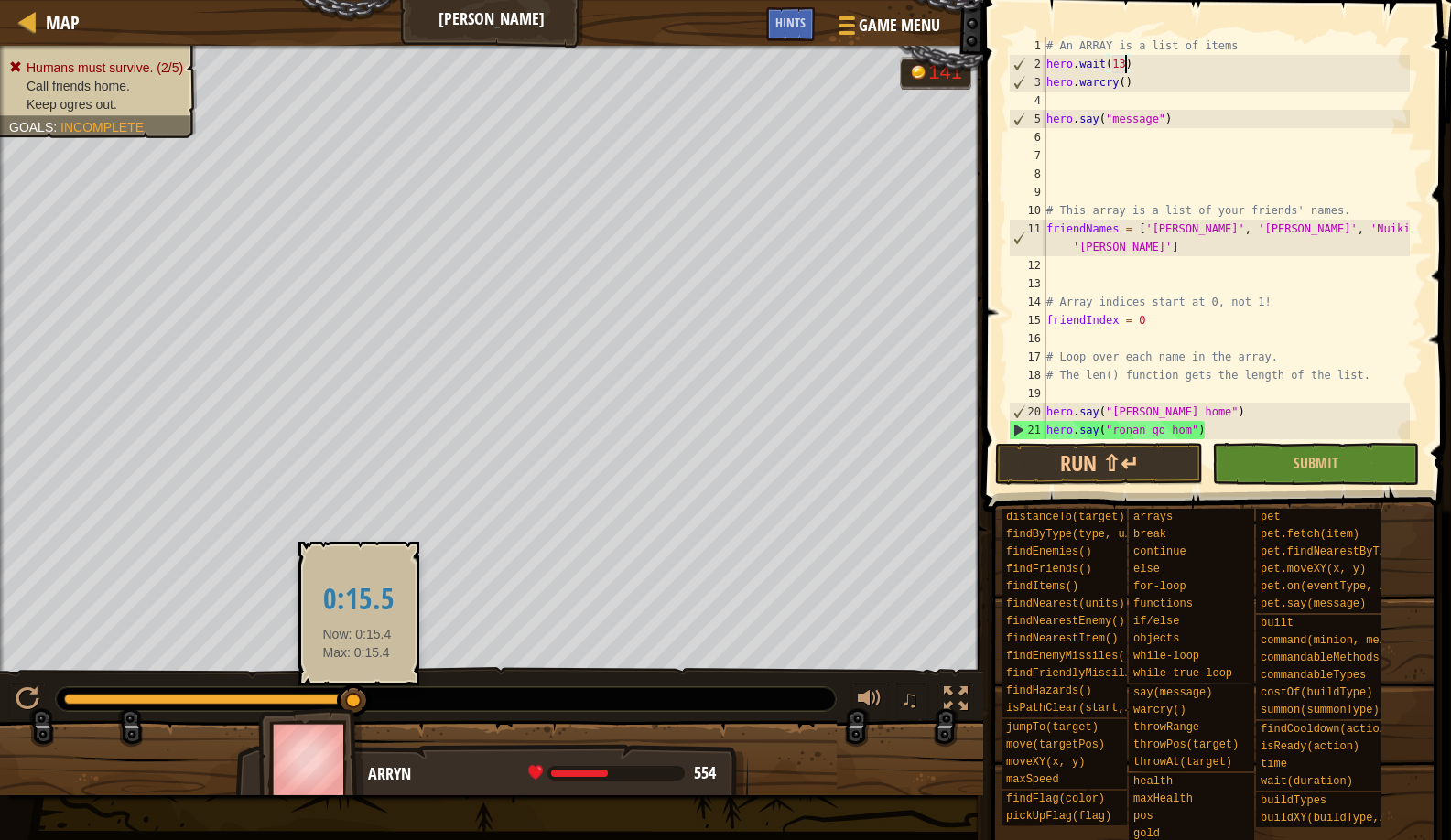
drag, startPoint x: 348, startPoint y: 693, endPoint x: 373, endPoint y: 673, distance: 32.0
click at [358, 692] on div at bounding box center [353, 701] width 33 height 33
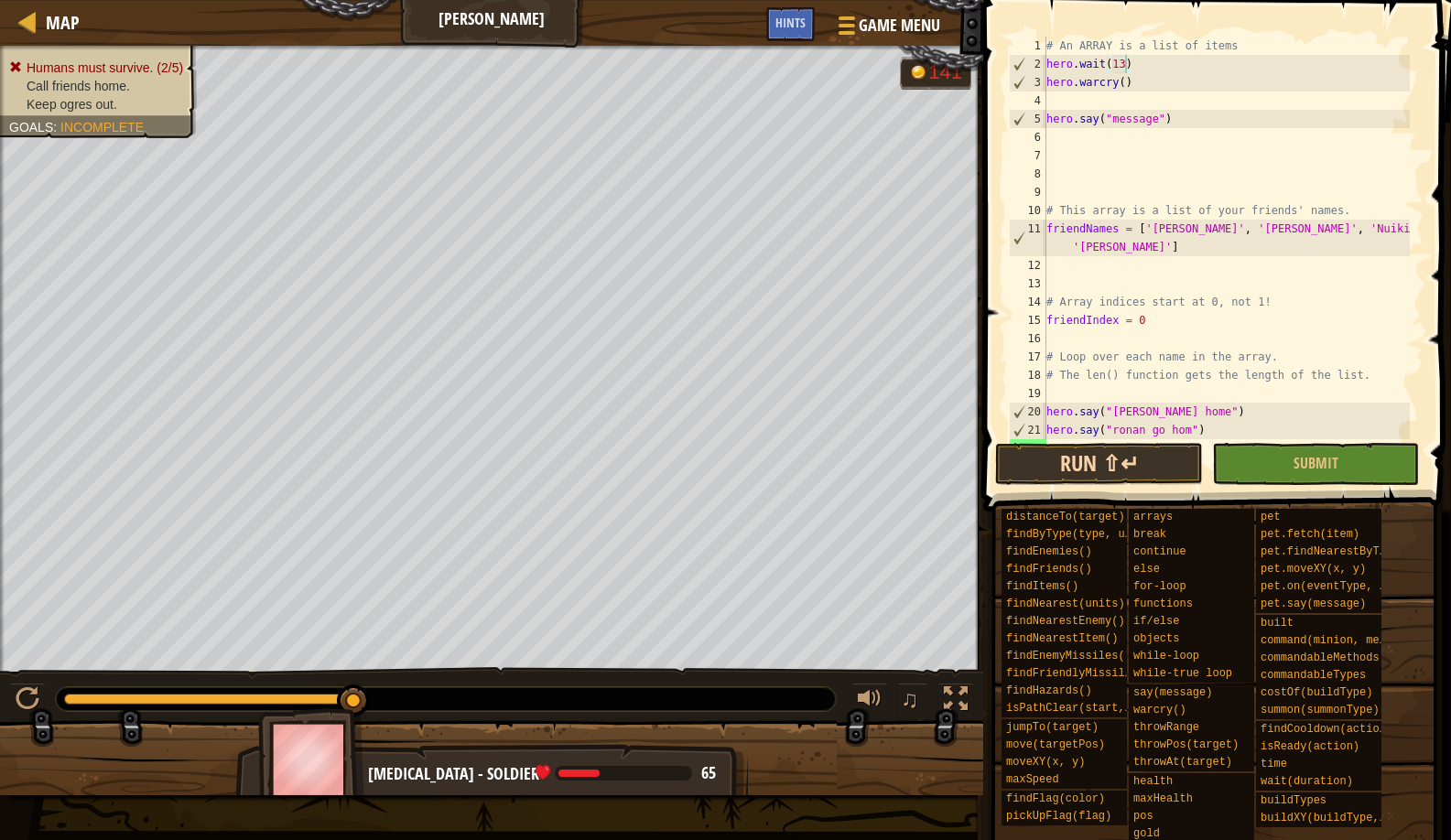
click at [1042, 480] on button "Run ⇧↵" at bounding box center [1098, 464] width 207 height 42
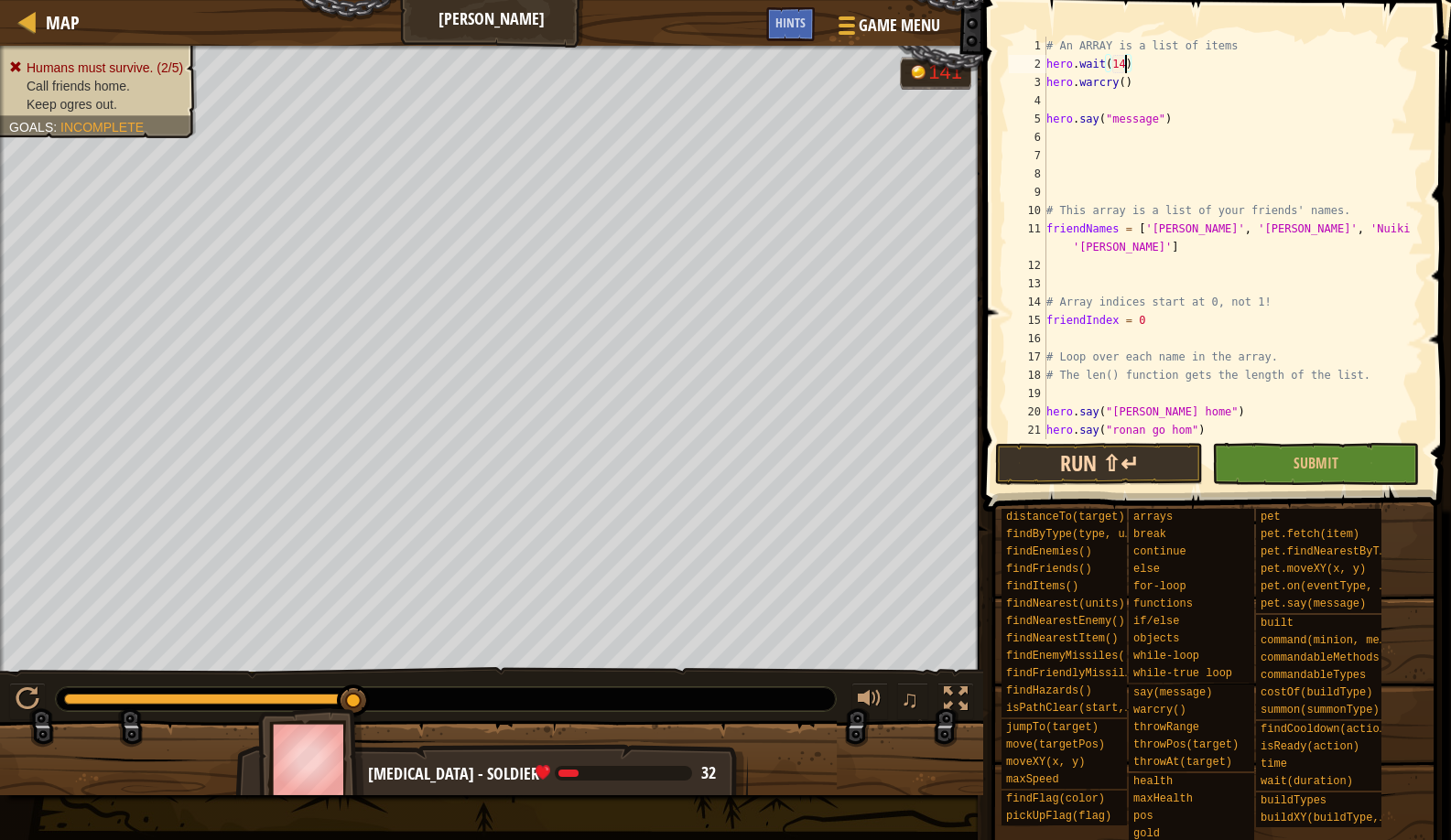
click at [1052, 481] on button "Run ⇧↵" at bounding box center [1098, 464] width 207 height 42
click at [1088, 452] on button "Run ⇧↵" at bounding box center [1098, 464] width 207 height 42
type textarea "hero.wait(16)"
click at [1083, 448] on button "Run ⇧↵" at bounding box center [1098, 464] width 207 height 42
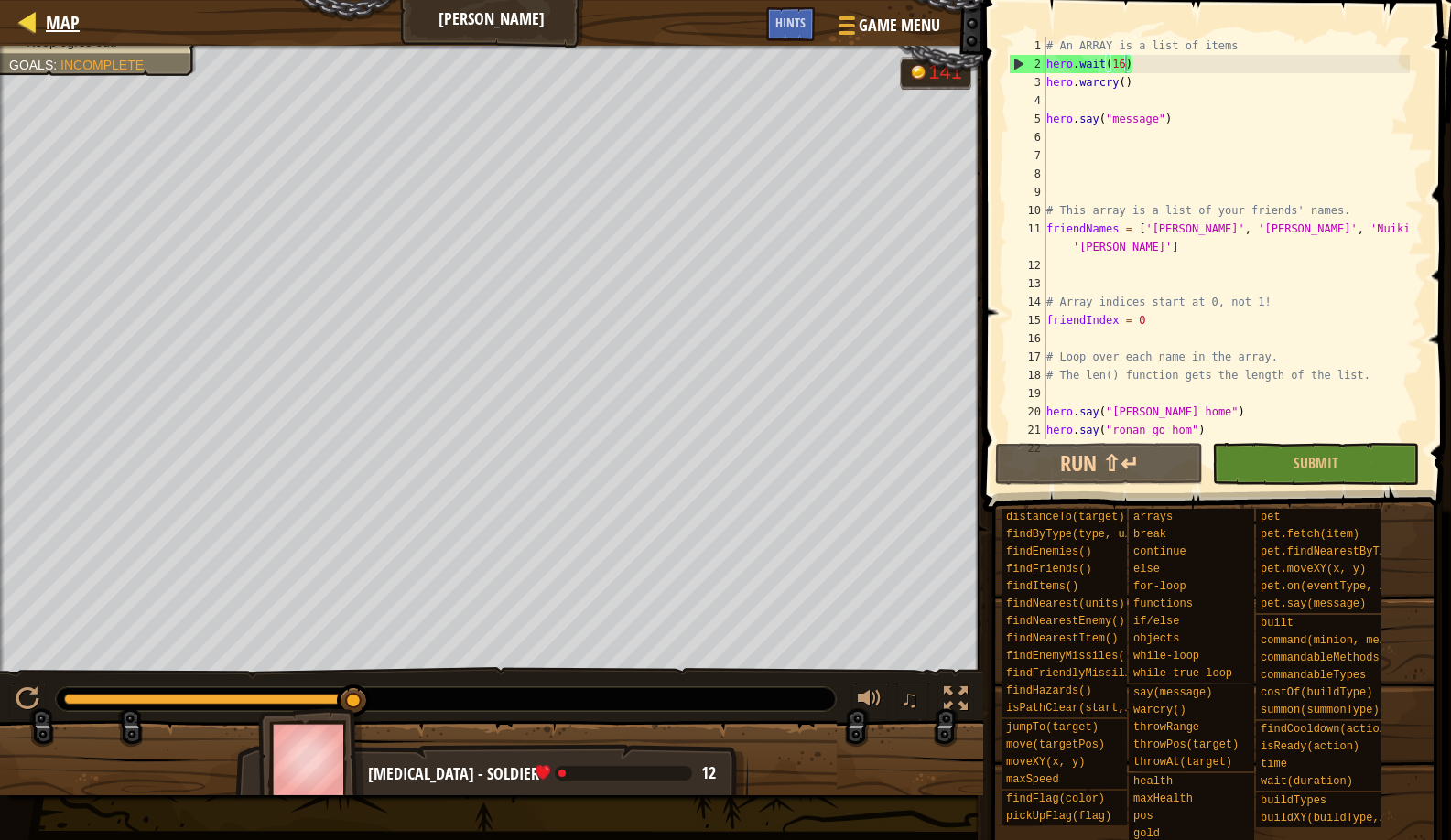
click at [76, 31] on div "Map Sarven Savior Game Menu Done Hints" at bounding box center [492, 23] width 983 height 46
click at [61, 35] on div "Map" at bounding box center [58, 23] width 43 height 46
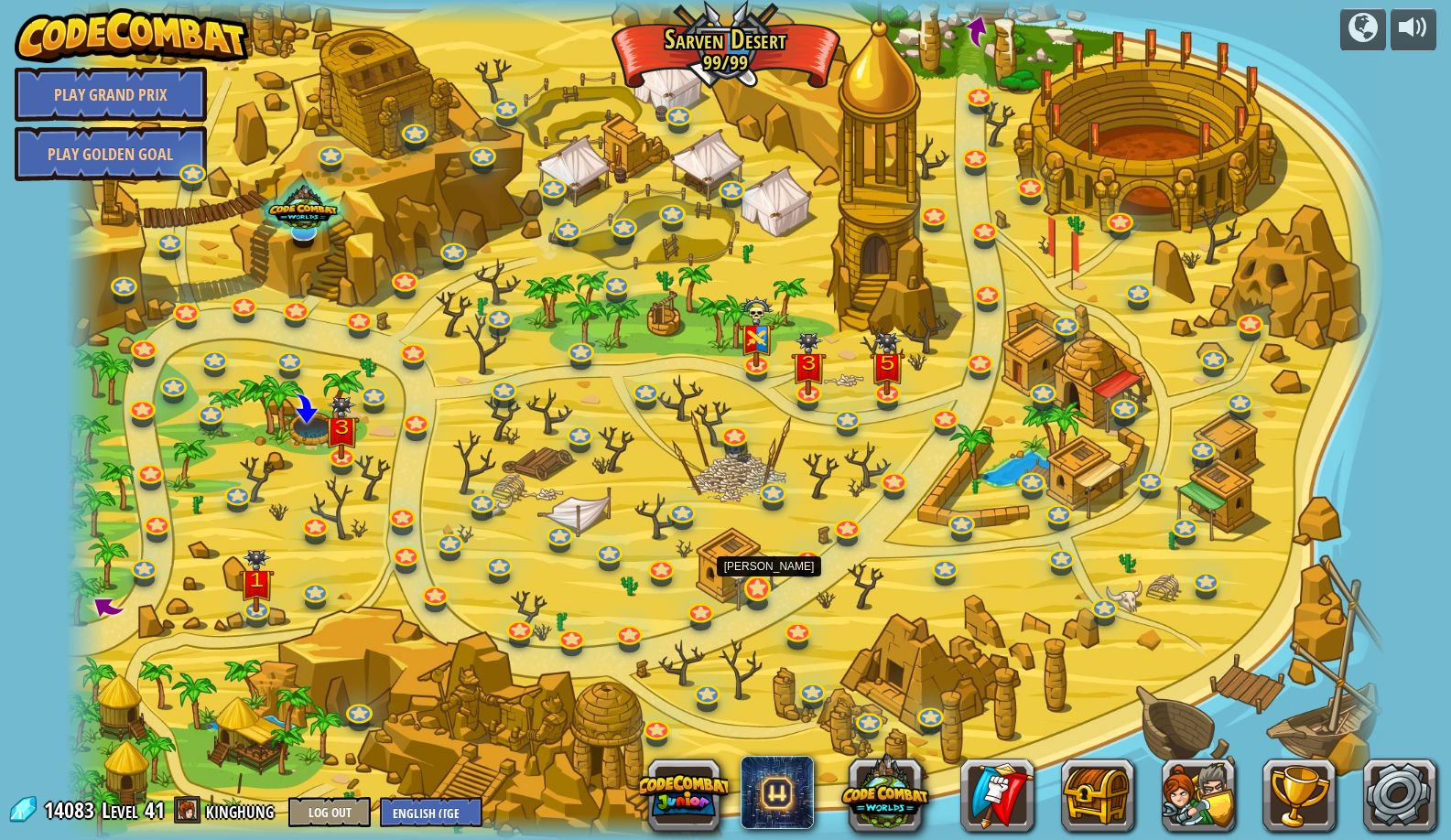
click at [762, 583] on link at bounding box center [756, 587] width 37 height 37
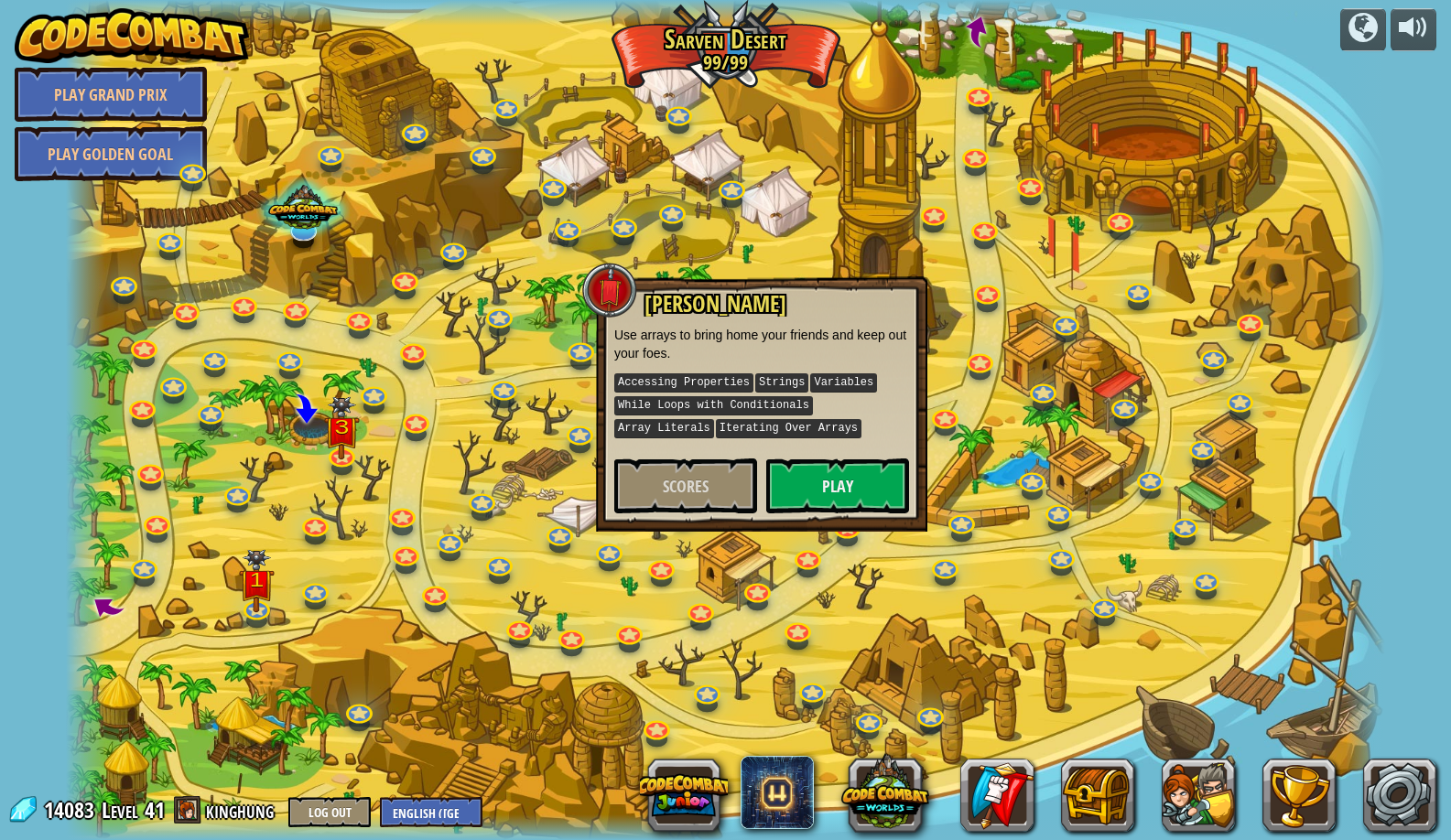
click at [830, 436] on p "Accessing Properties Strings Variables While Loops with Conditionals Array Lite…" at bounding box center [762, 405] width 295 height 69
click at [836, 461] on button "Play" at bounding box center [838, 486] width 143 height 55
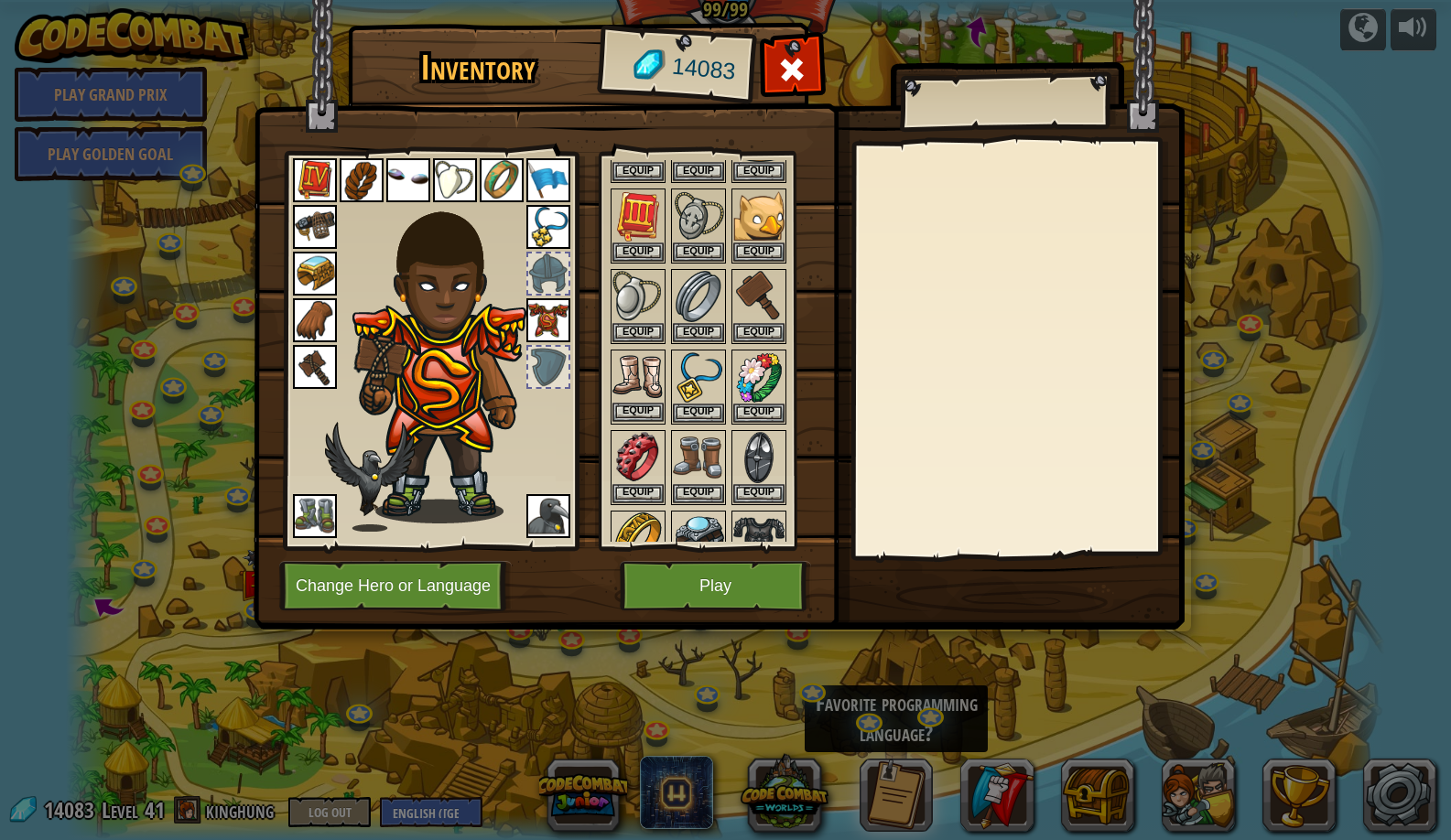
scroll to position [465, 0]
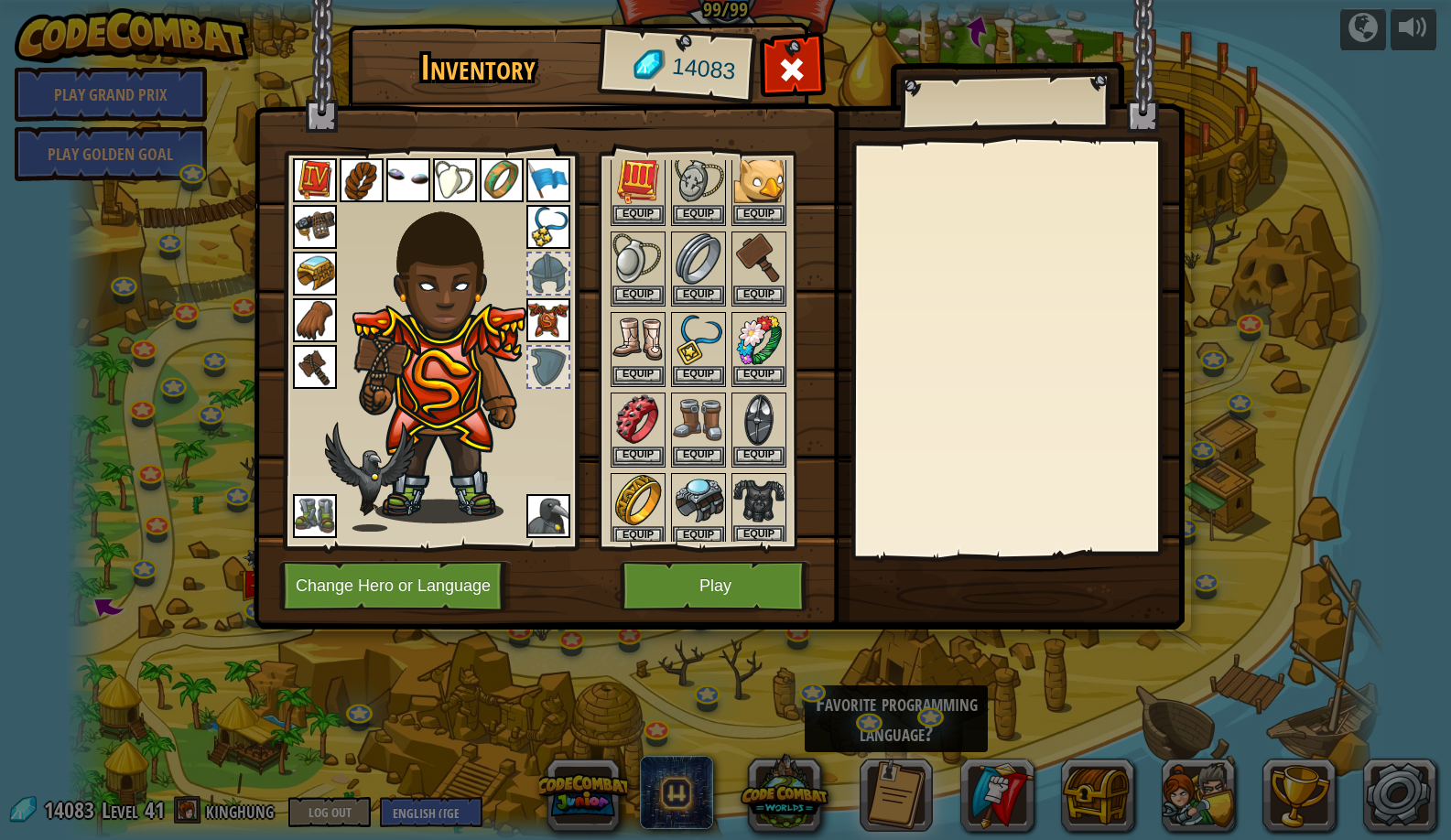
click at [765, 525] on button "Equip" at bounding box center [759, 534] width 52 height 19
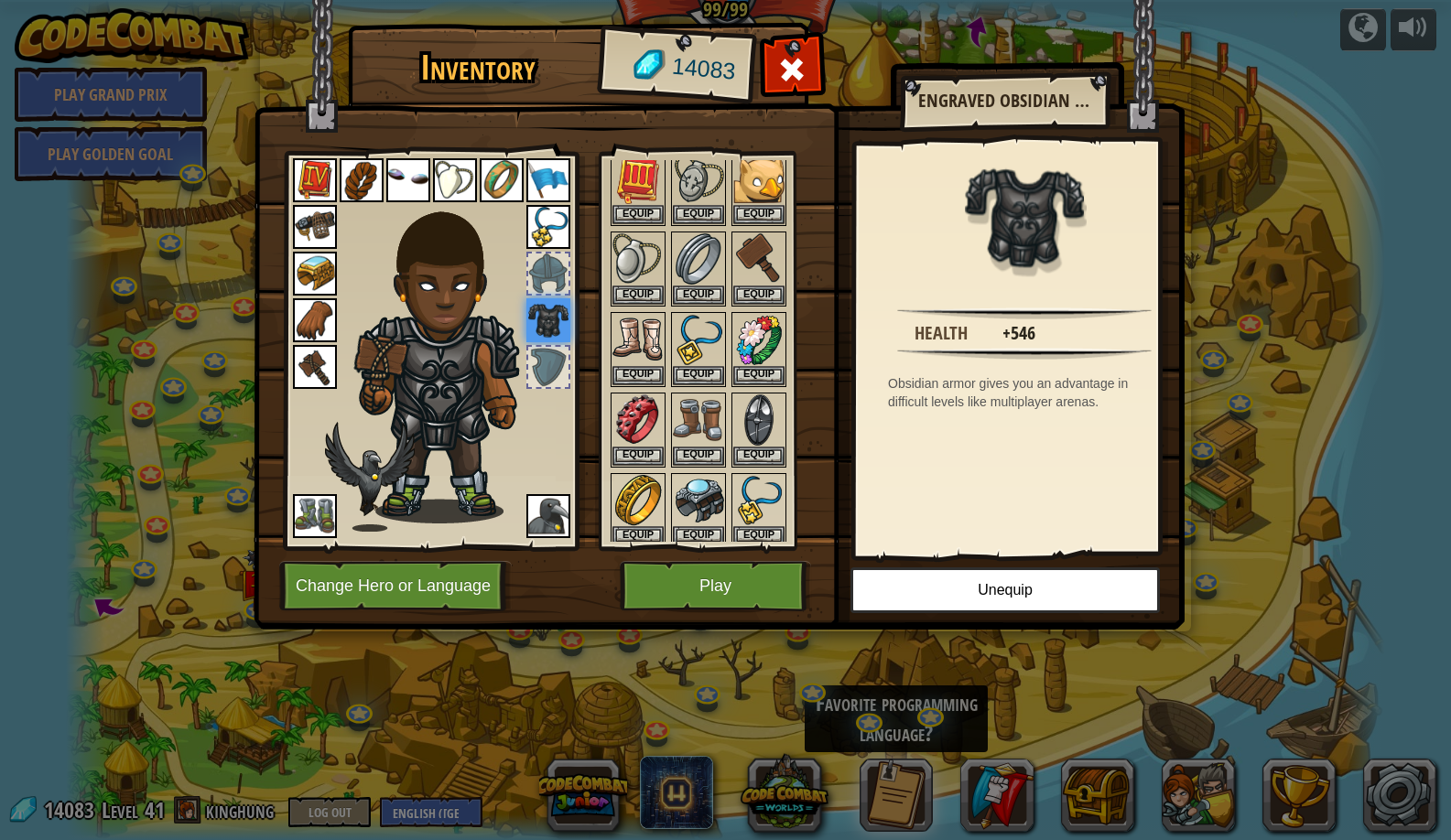
click at [784, 604] on button "Play" at bounding box center [715, 586] width 192 height 51
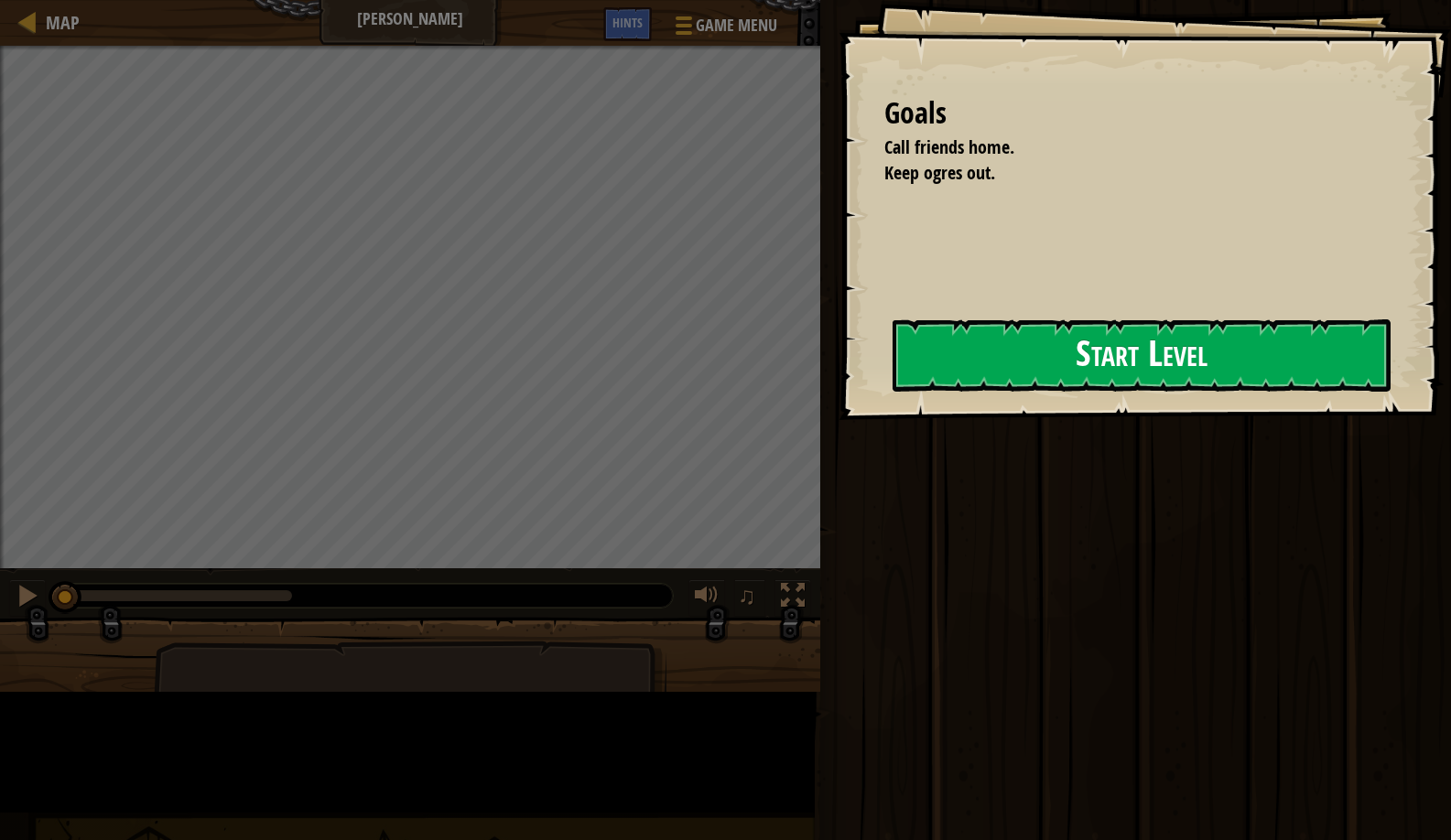
click at [893, 370] on button "Start Level" at bounding box center [1142, 355] width 499 height 72
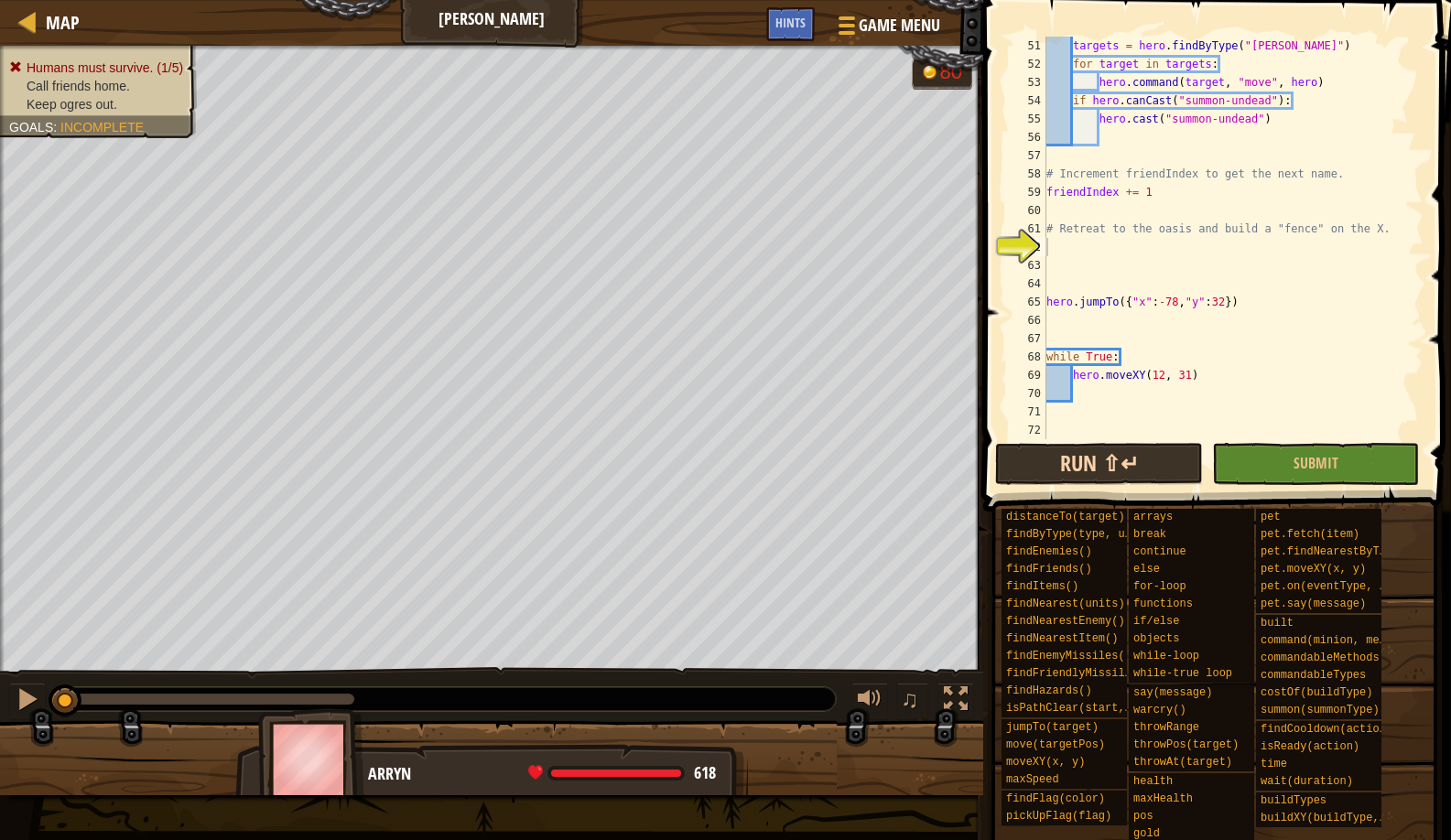
scroll to position [933, 0]
click at [1003, 472] on button "Run ⇧↵" at bounding box center [1098, 464] width 207 height 42
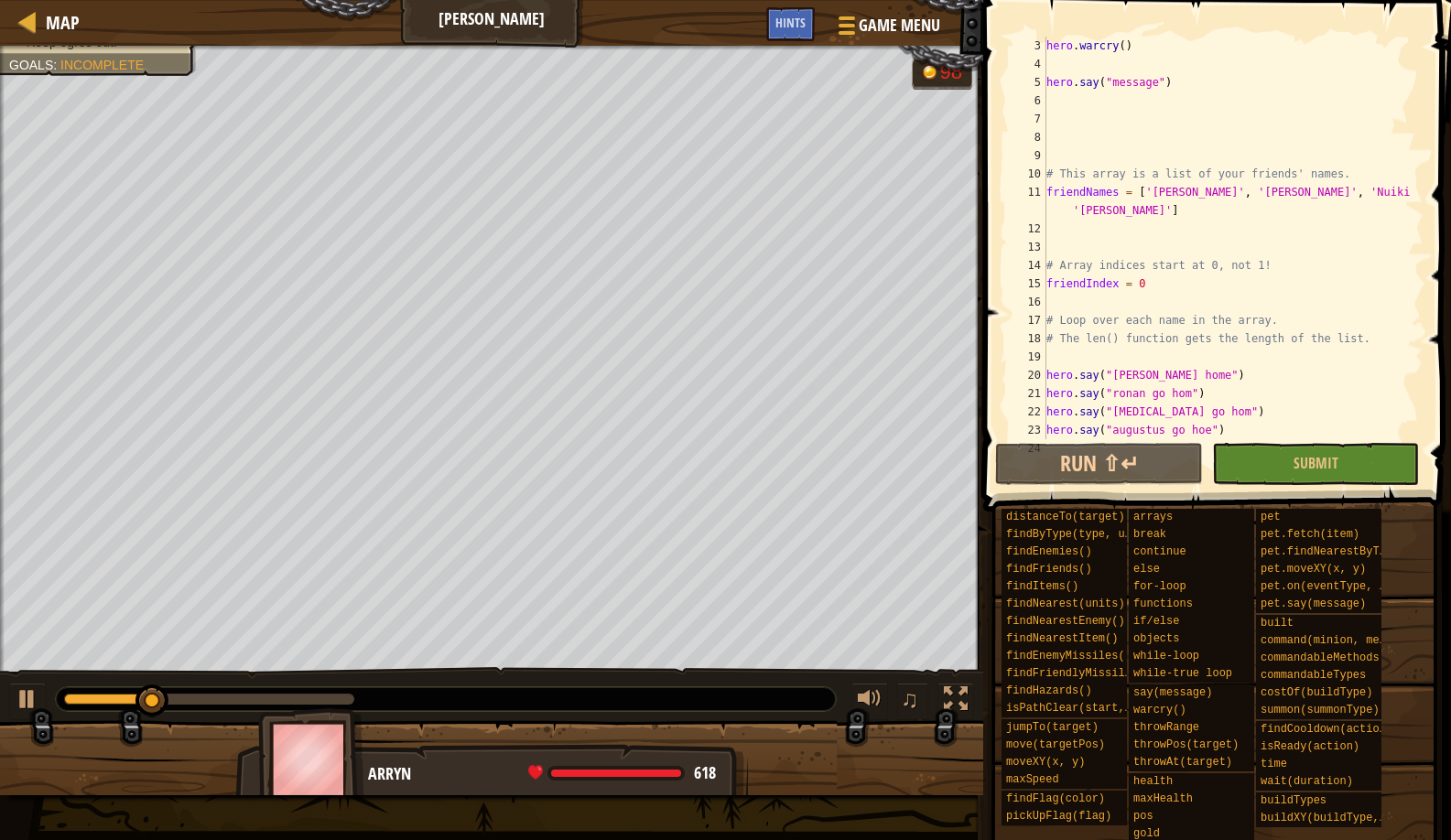
scroll to position [0, 0]
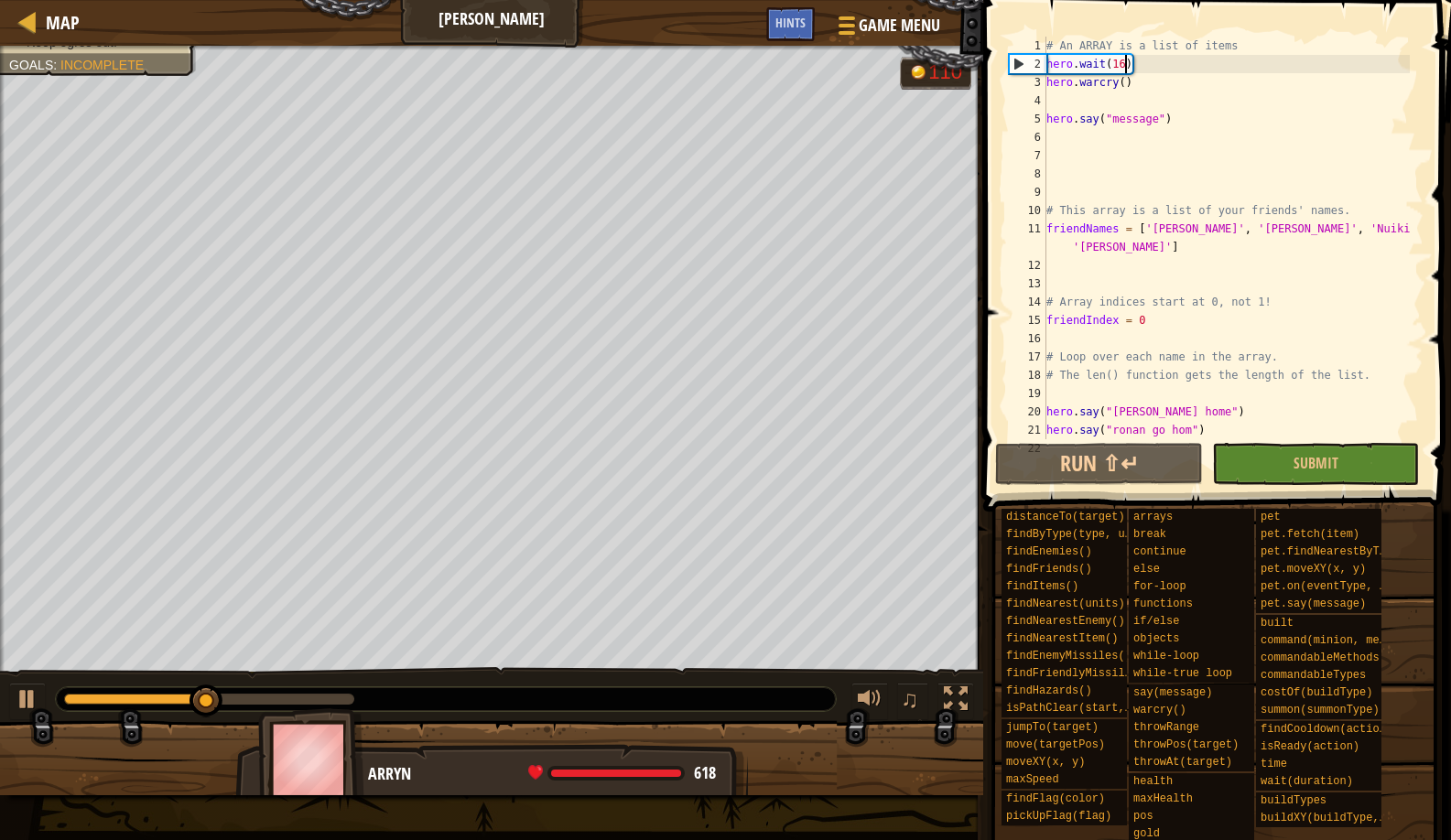
click at [1124, 62] on div "# An ARRAY is a list of items hero . wait ( 16 ) hero . warcry ( ) hero . say (…" at bounding box center [1227, 256] width 367 height 440
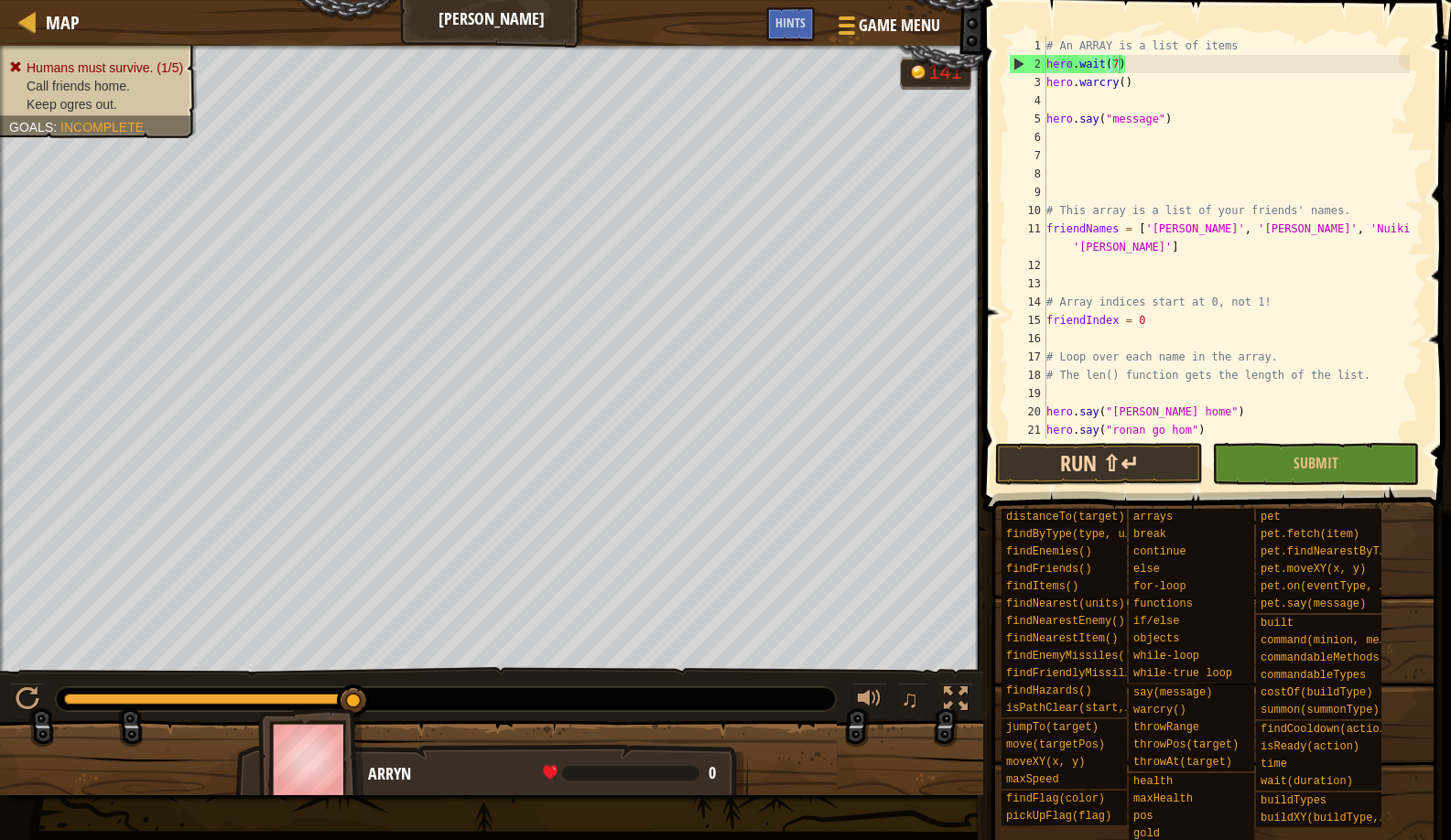
click at [1087, 447] on button "Run ⇧↵" at bounding box center [1098, 464] width 207 height 42
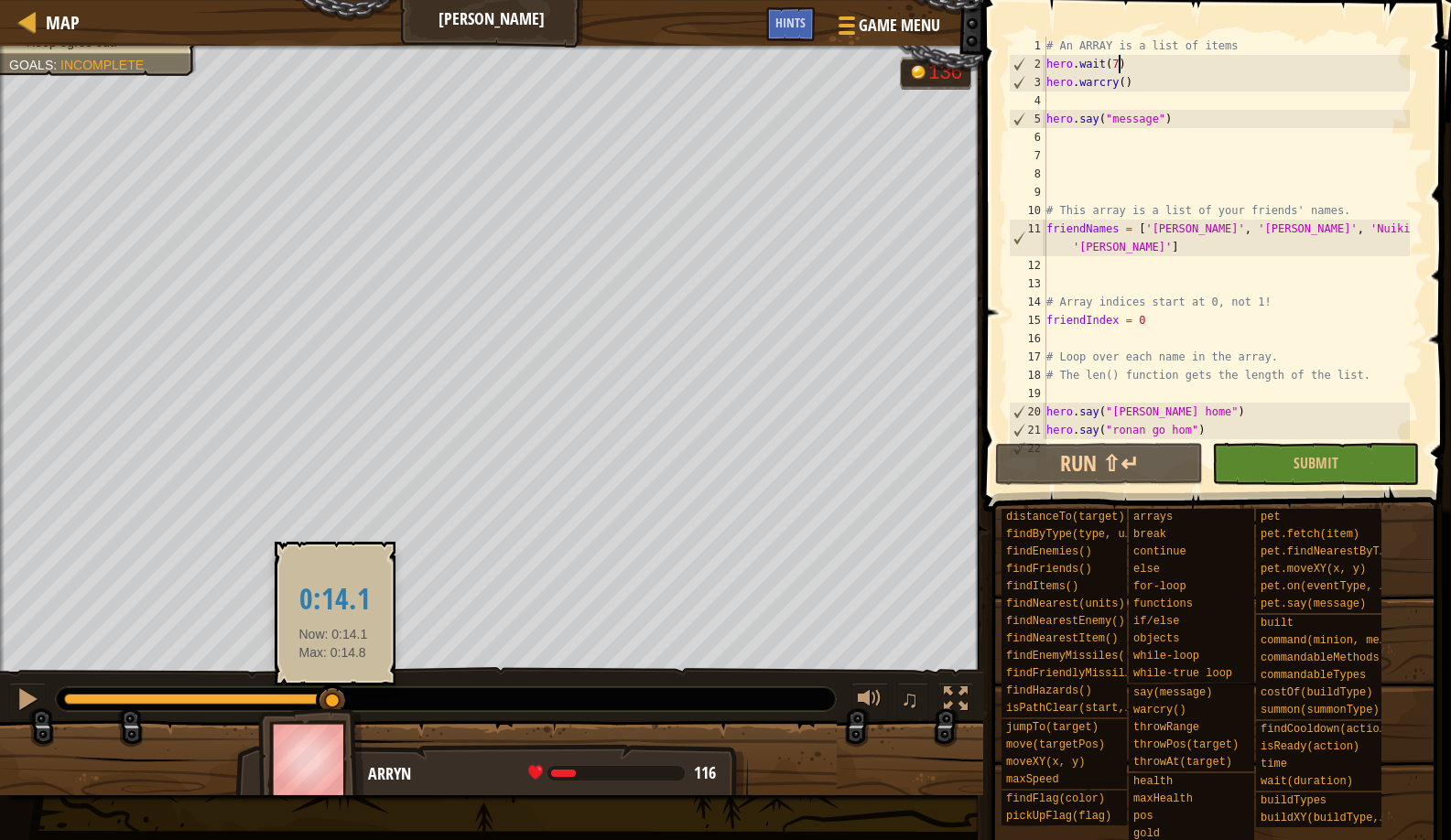
click at [334, 686] on div at bounding box center [332, 701] width 33 height 33
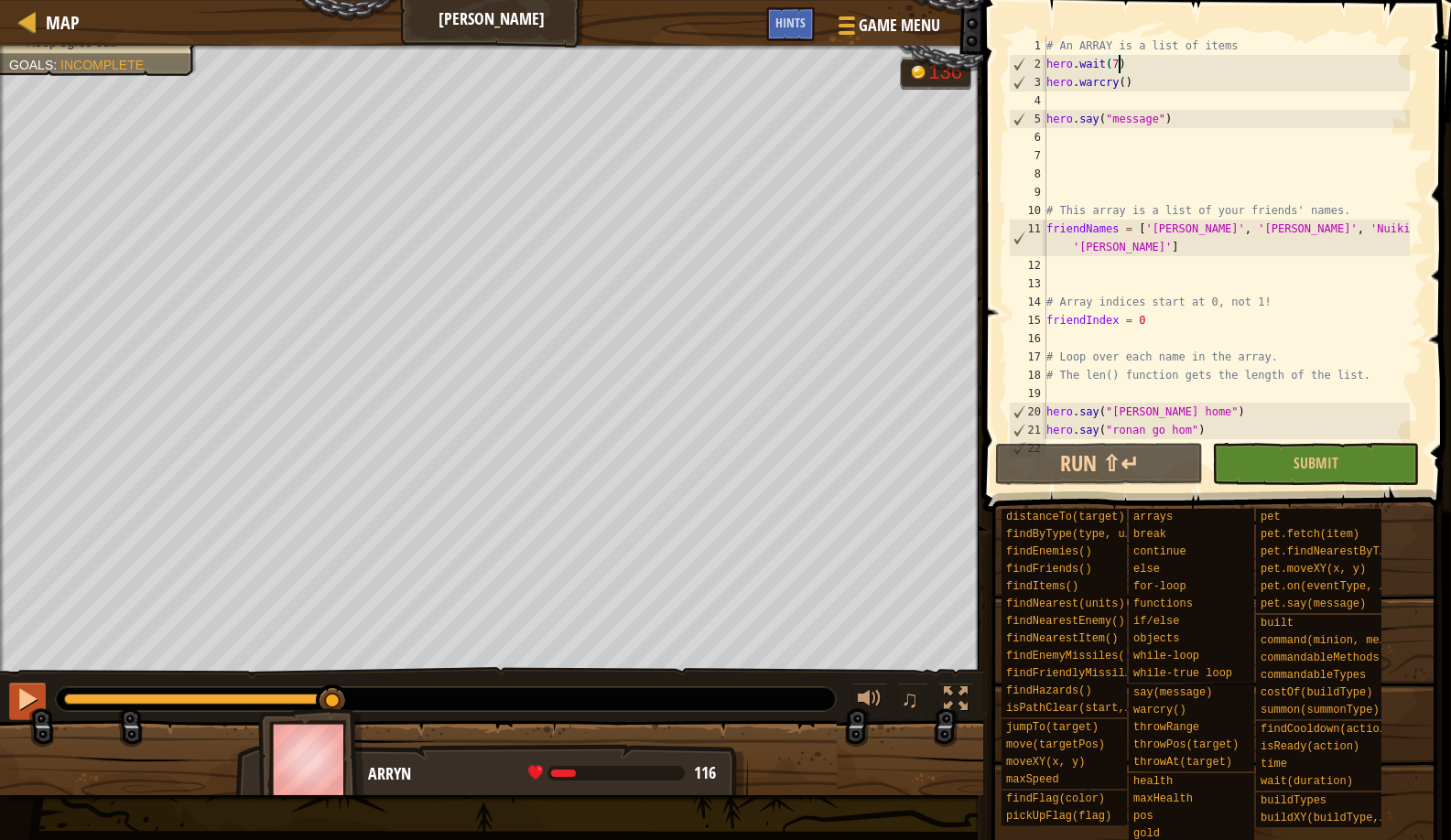
click at [25, 698] on div at bounding box center [28, 699] width 24 height 24
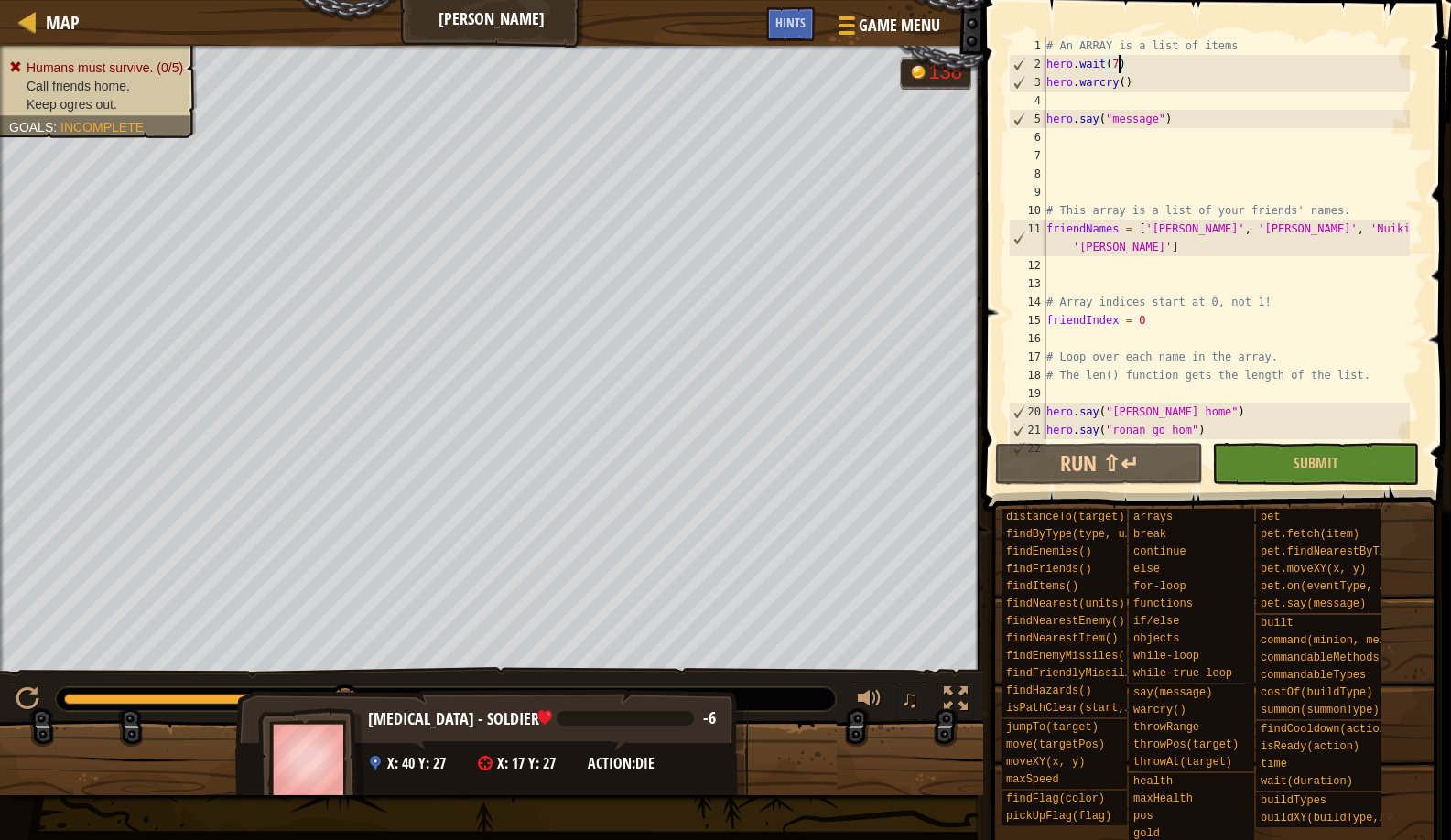
click at [330, 707] on div "Nikita - soldier -6 x: 40 y: 27 x: 17 y: 27 action: die" at bounding box center [492, 765] width 512 height 152
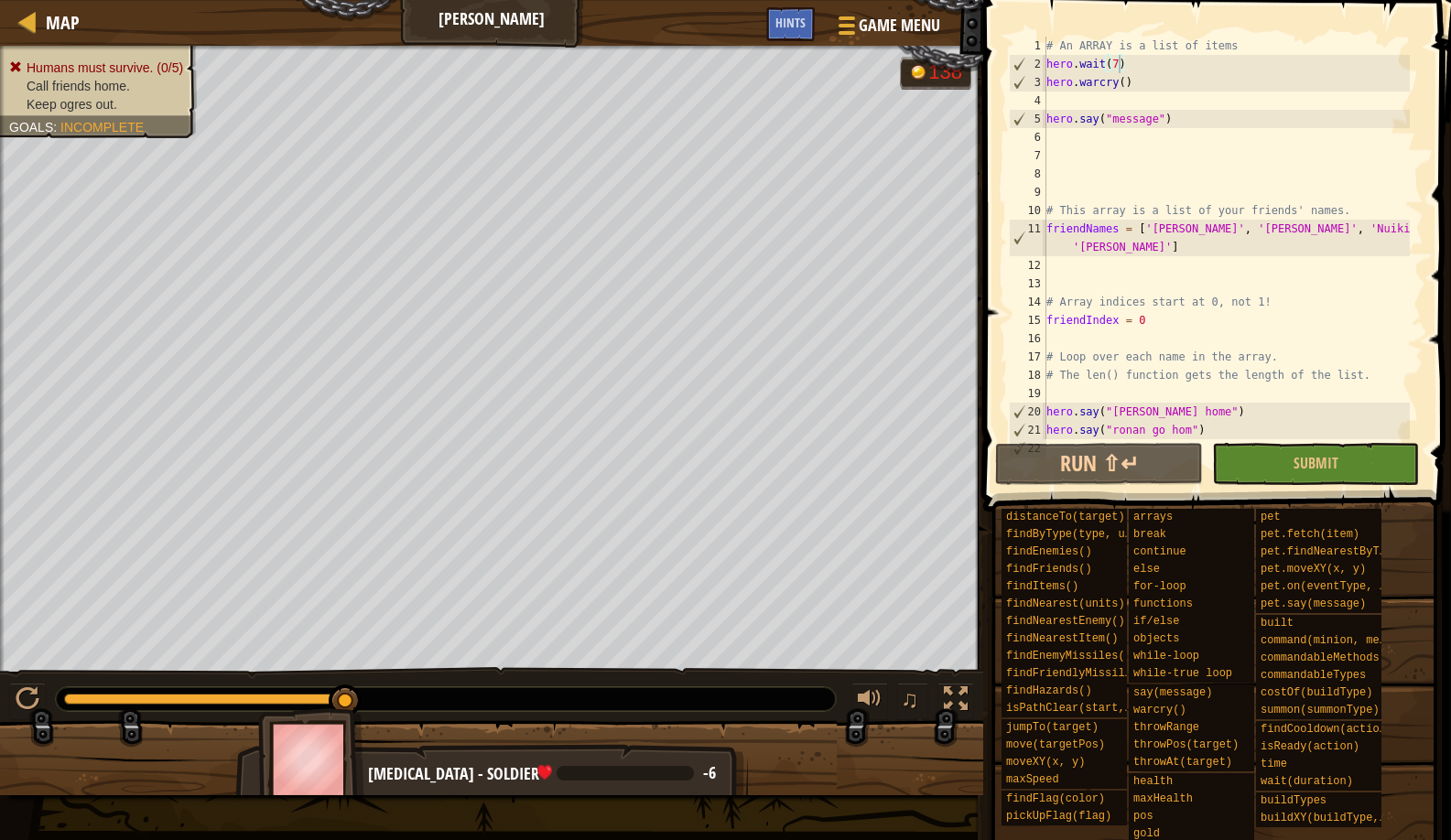
drag, startPoint x: 351, startPoint y: 722, endPoint x: 337, endPoint y: 721, distance: 14.0
click at [337, 721] on img at bounding box center [311, 760] width 106 height 101
drag, startPoint x: 337, startPoint y: 710, endPoint x: 318, endPoint y: 713, distance: 19.2
click at [318, 713] on img at bounding box center [311, 760] width 106 height 101
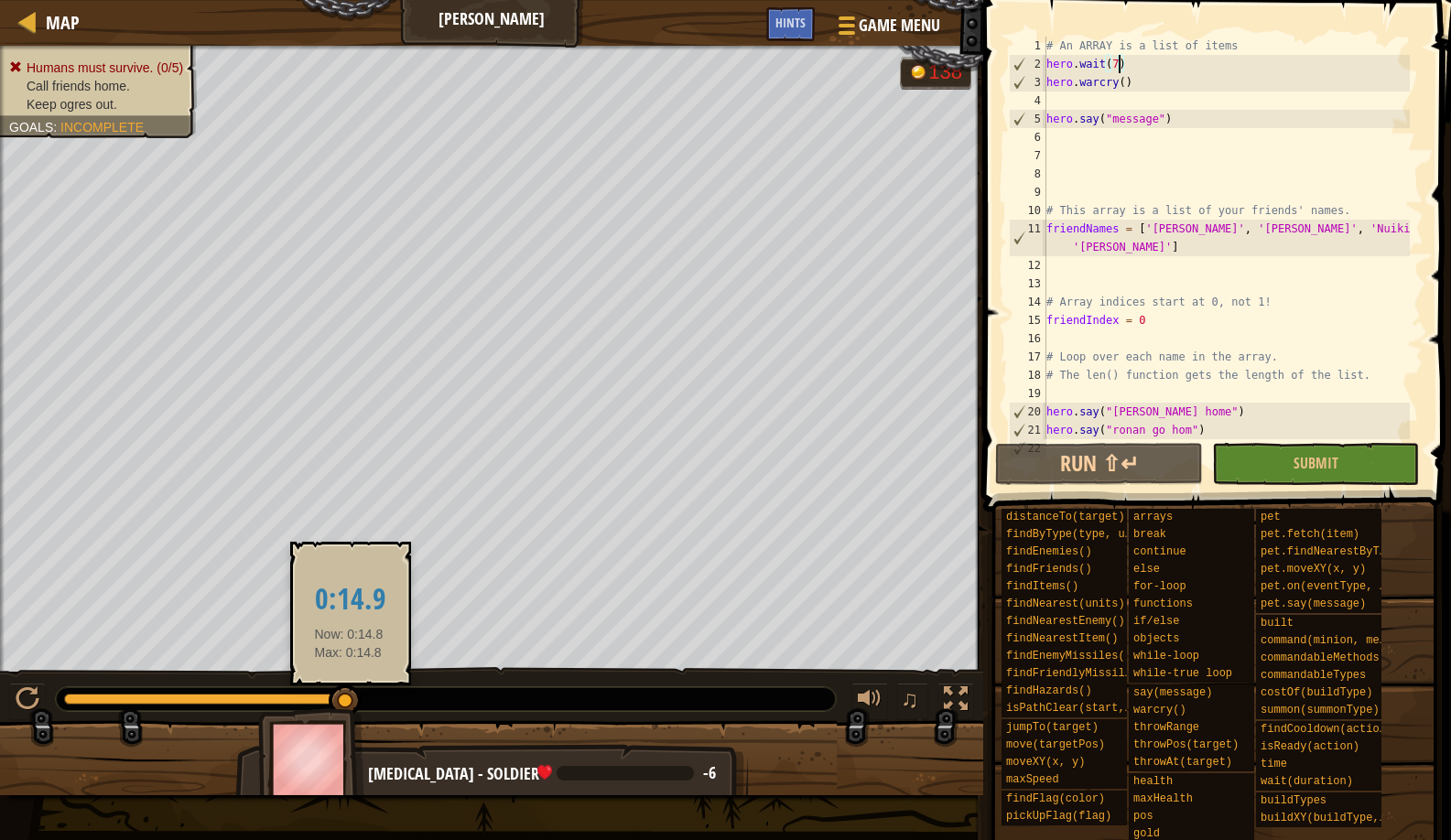
click at [352, 697] on div at bounding box center [345, 701] width 33 height 33
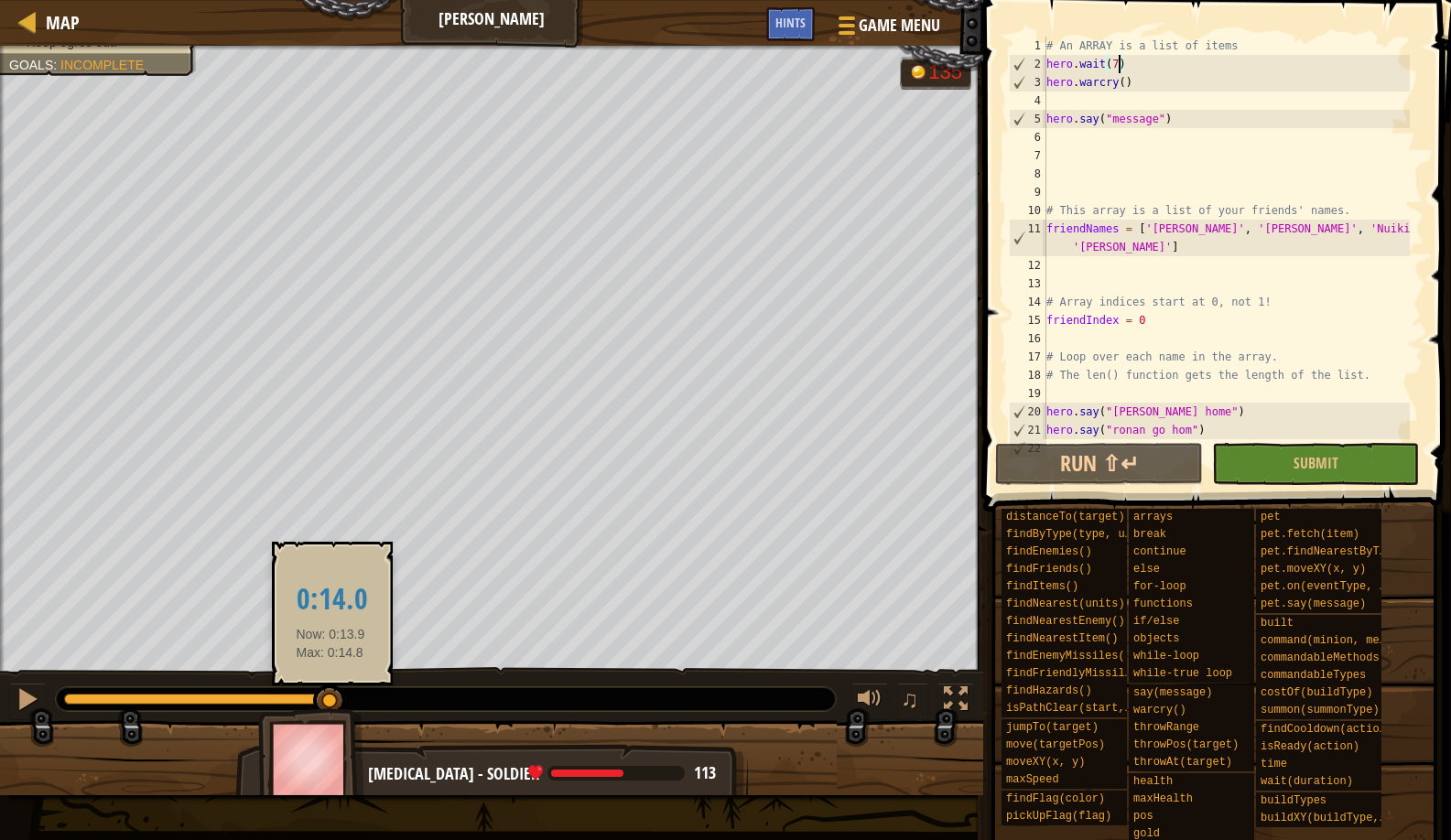
drag, startPoint x: 351, startPoint y: 690, endPoint x: 331, endPoint y: 693, distance: 20.2
click at [331, 693] on div at bounding box center [329, 701] width 33 height 33
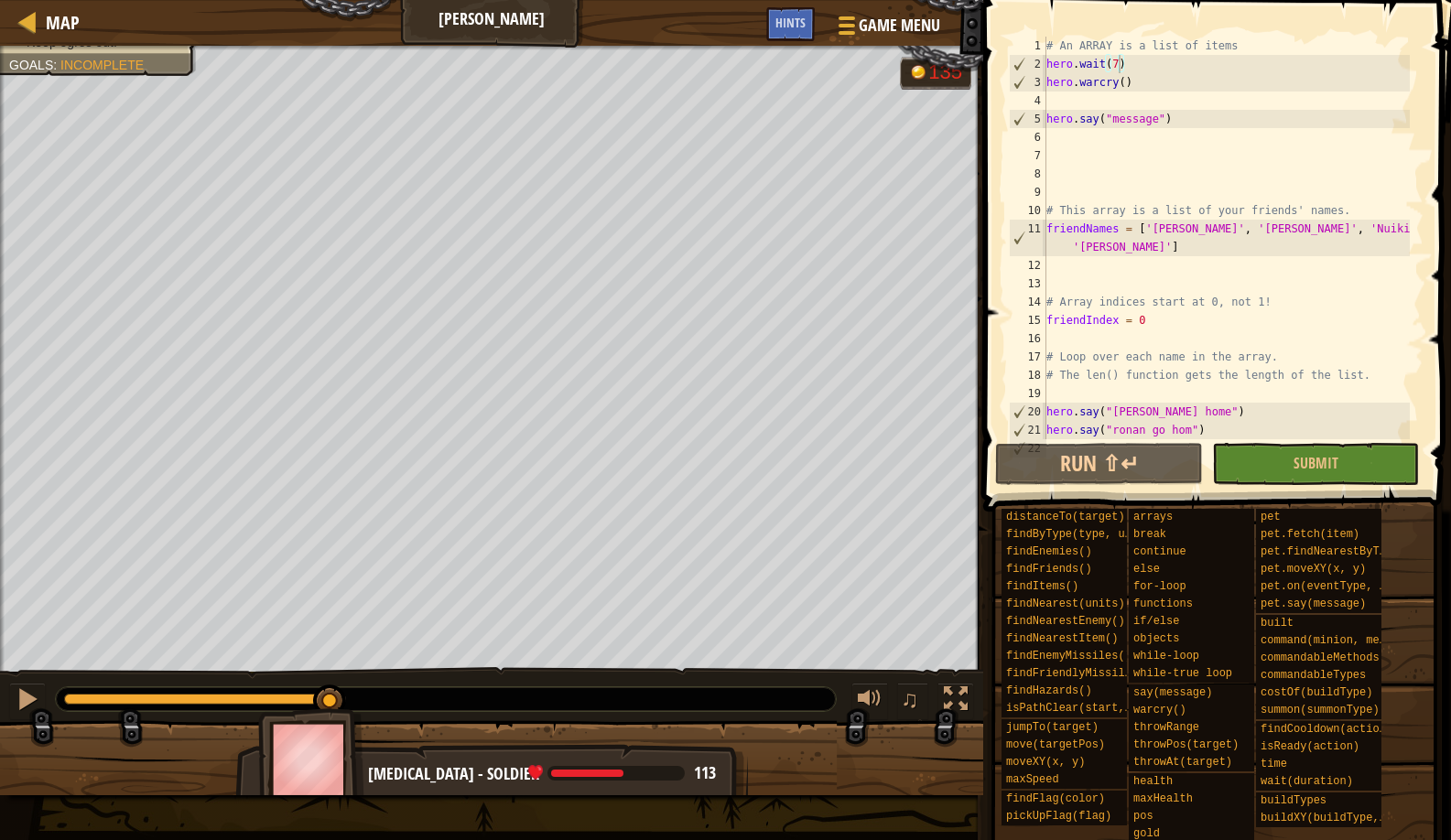
drag, startPoint x: 334, startPoint y: 710, endPoint x: 287, endPoint y: 716, distance: 47.4
click at [287, 716] on img at bounding box center [311, 760] width 106 height 101
drag, startPoint x: 315, startPoint y: 709, endPoint x: 287, endPoint y: 713, distance: 28.3
click at [287, 713] on img at bounding box center [311, 760] width 106 height 101
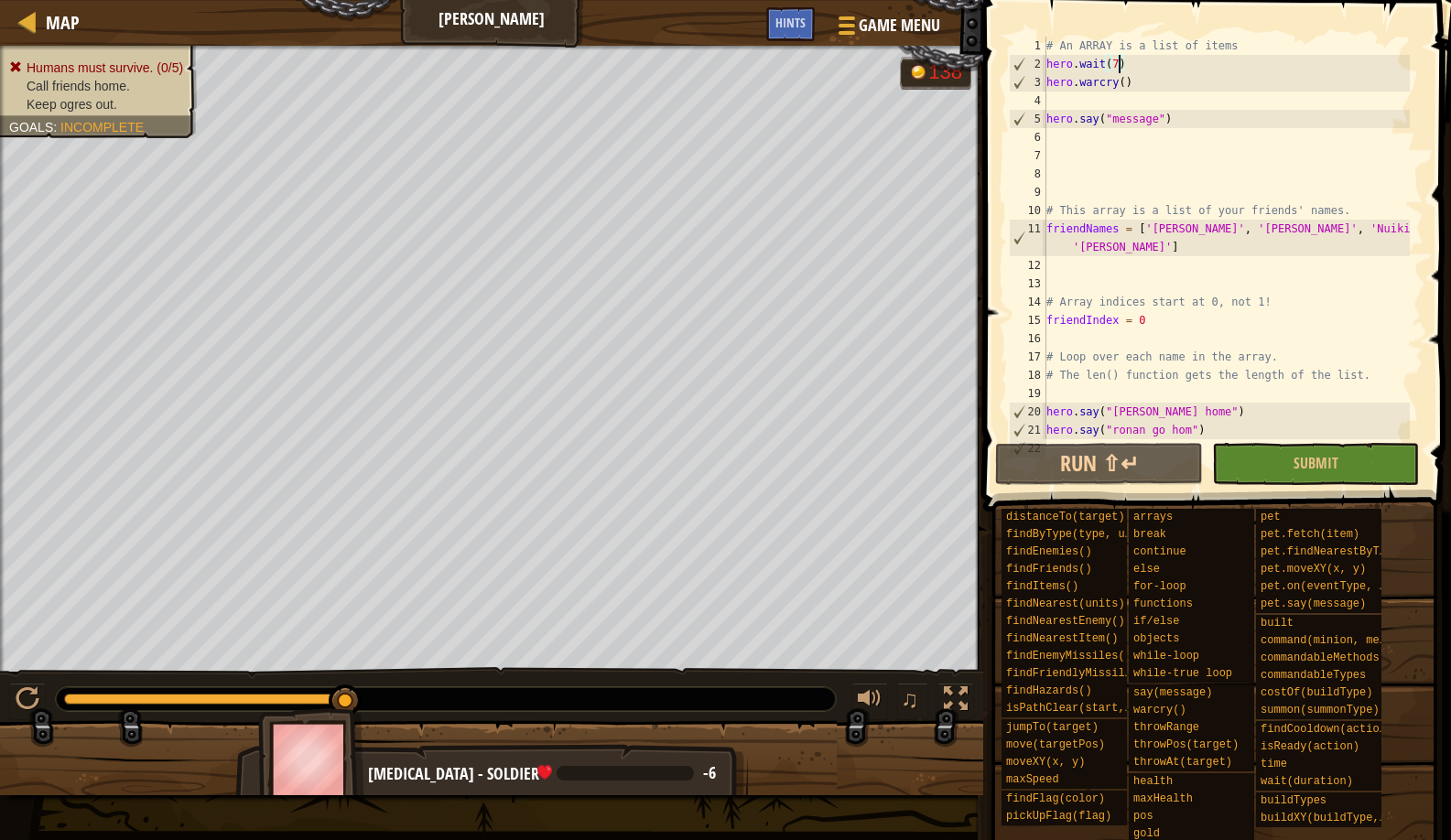
drag, startPoint x: 327, startPoint y: 687, endPoint x: 366, endPoint y: 669, distance: 43.0
click at [366, 669] on div "♫" at bounding box center [492, 694] width 983 height 55
drag, startPoint x: 358, startPoint y: 691, endPoint x: 374, endPoint y: 688, distance: 16.3
click at [1144, 70] on div "# An ARRAY is a list of items hero . wait ( 7 ) hero . warcry ( ) hero . say ( …" at bounding box center [1227, 256] width 367 height 440
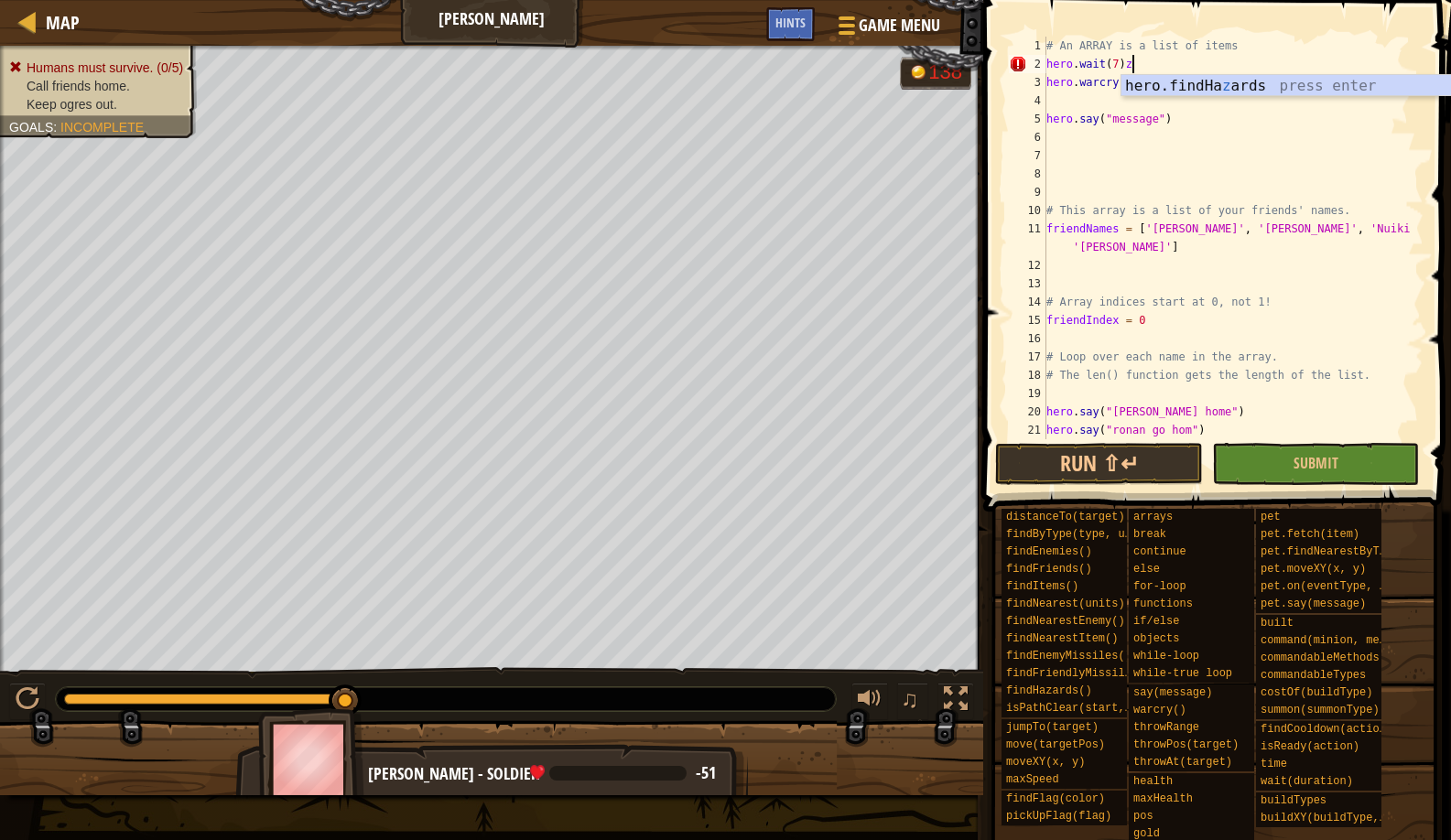
type textarea "hero.wait(7)"
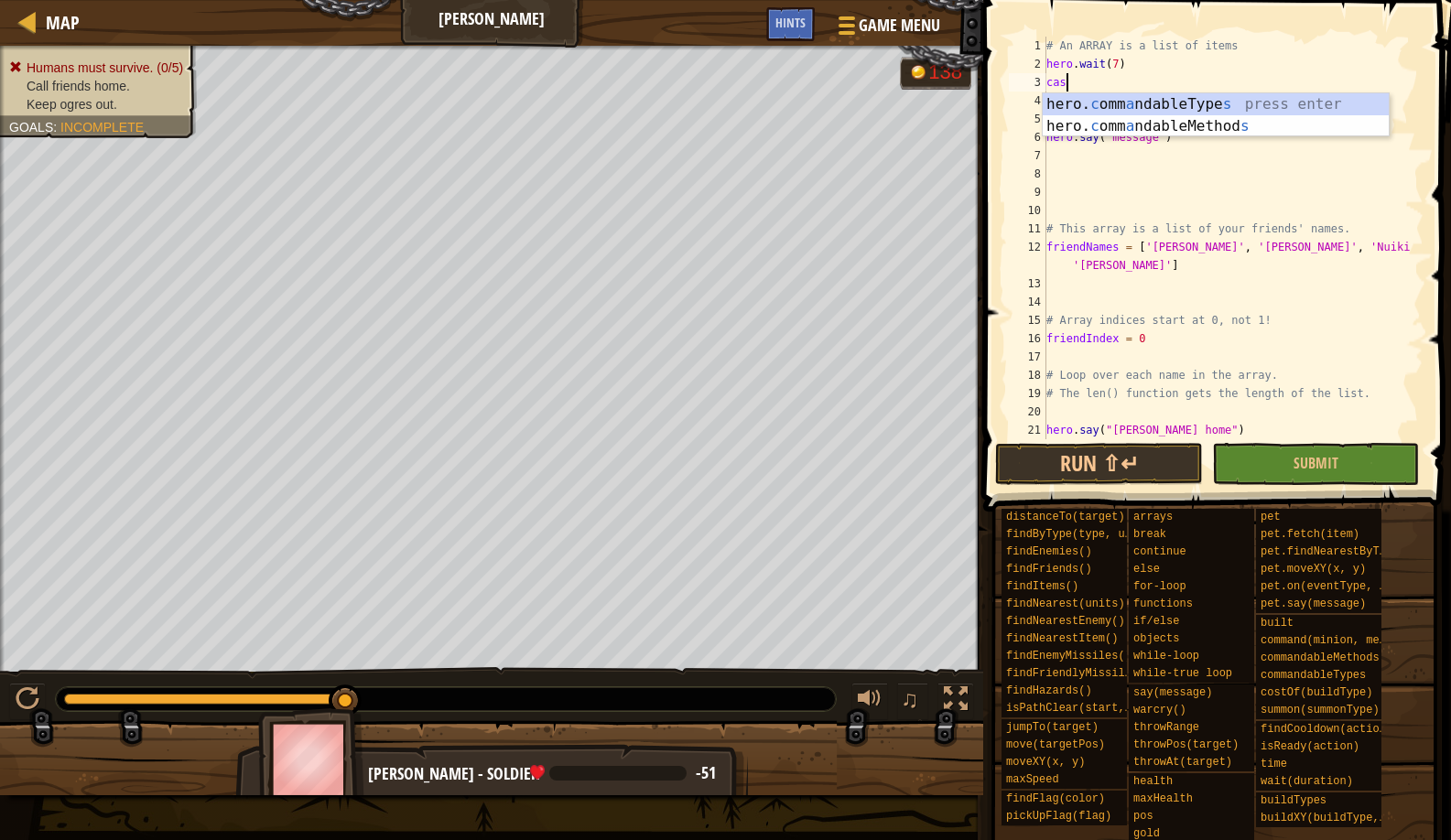
scroll to position [8, 0]
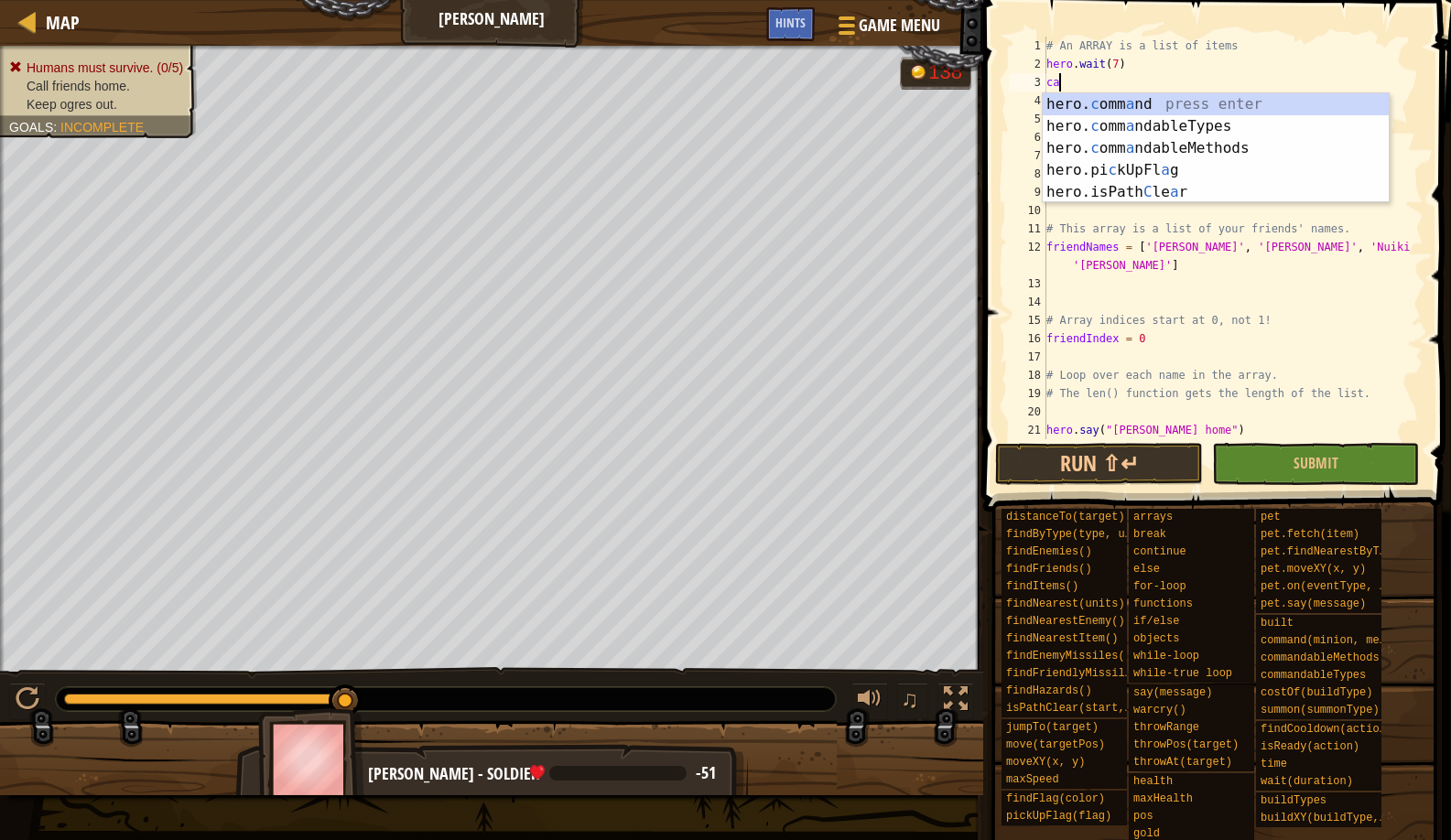
type textarea "c"
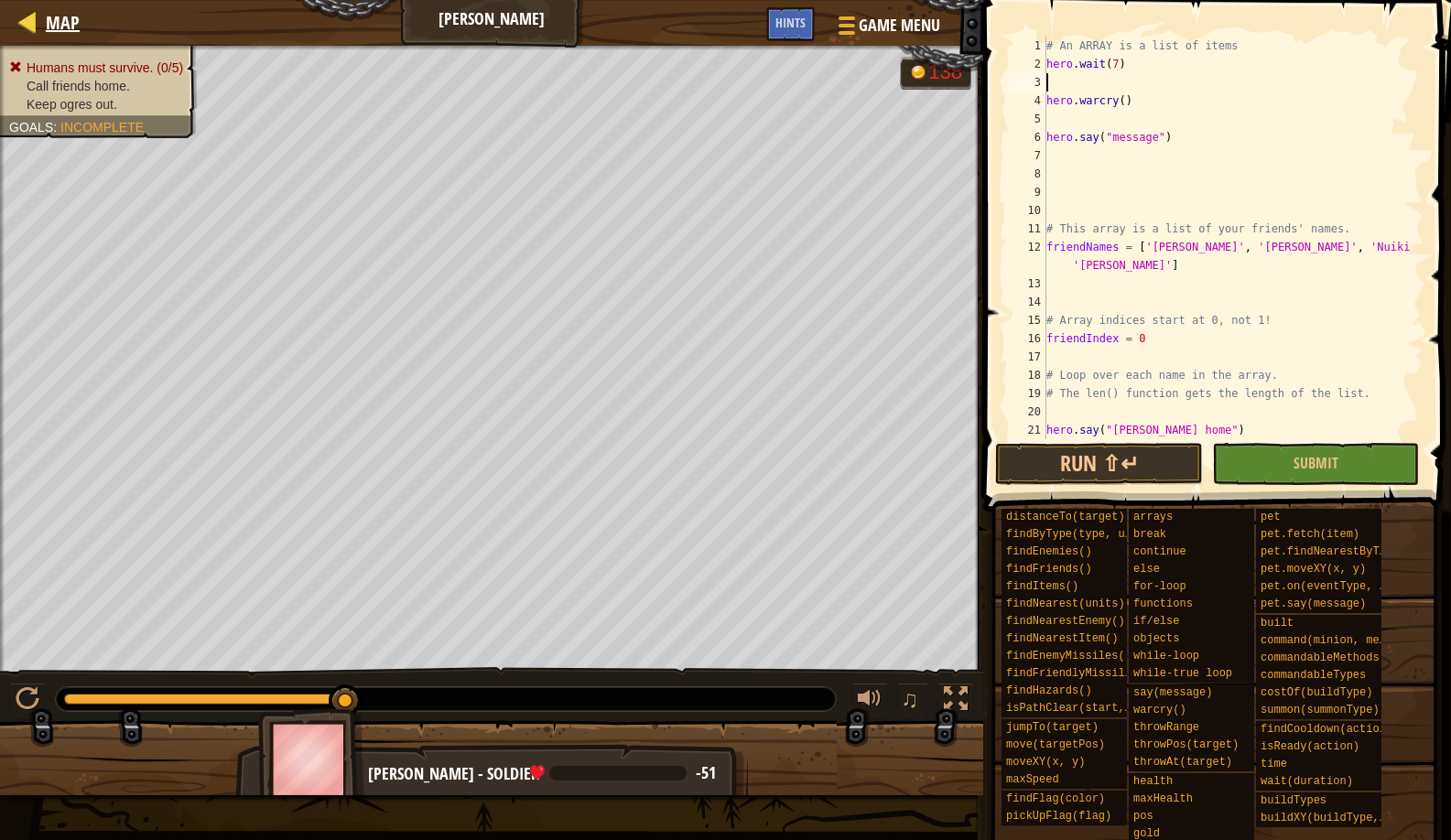
click at [31, 12] on div at bounding box center [28, 21] width 23 height 23
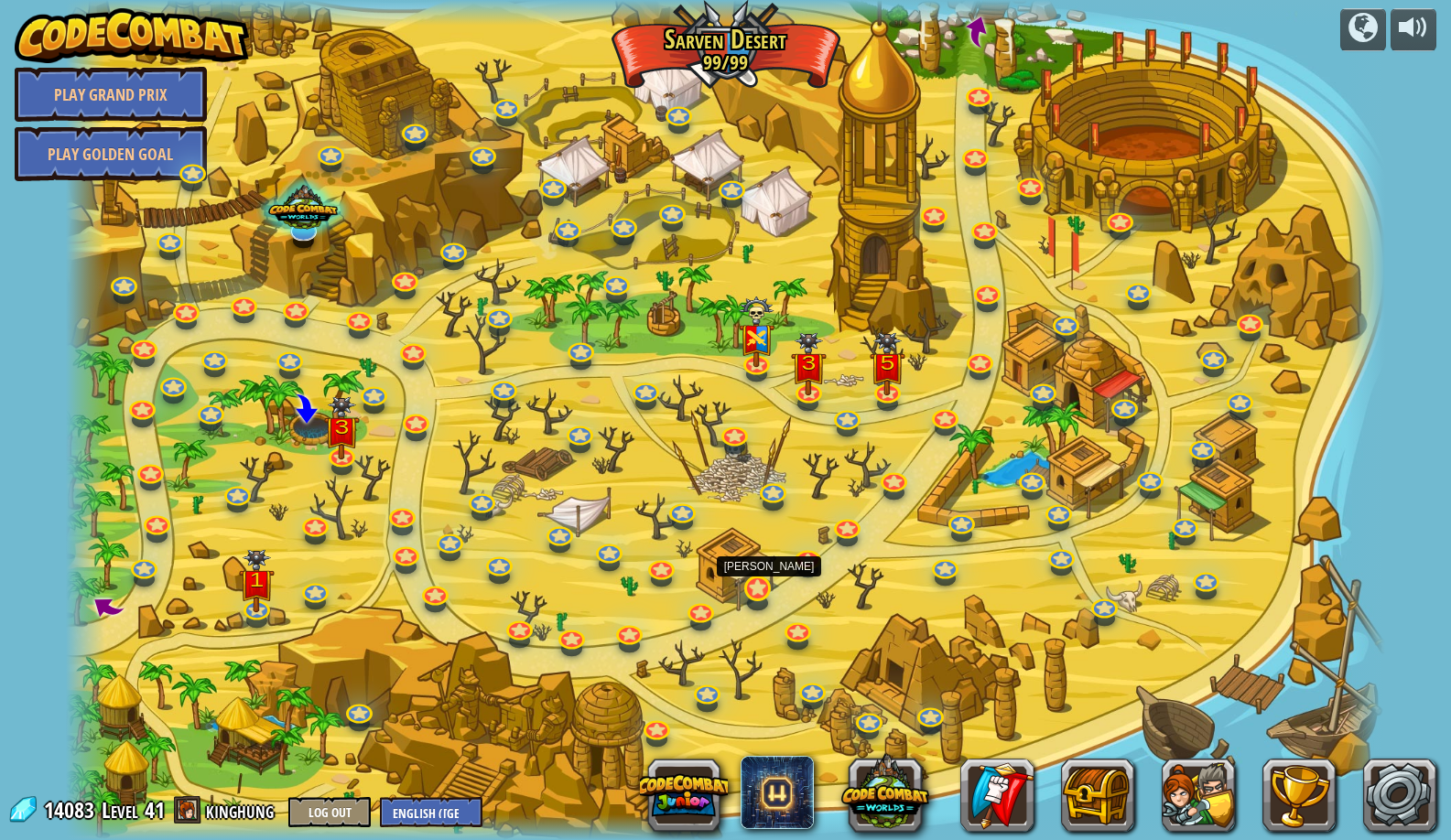
click at [757, 594] on link at bounding box center [756, 587] width 37 height 37
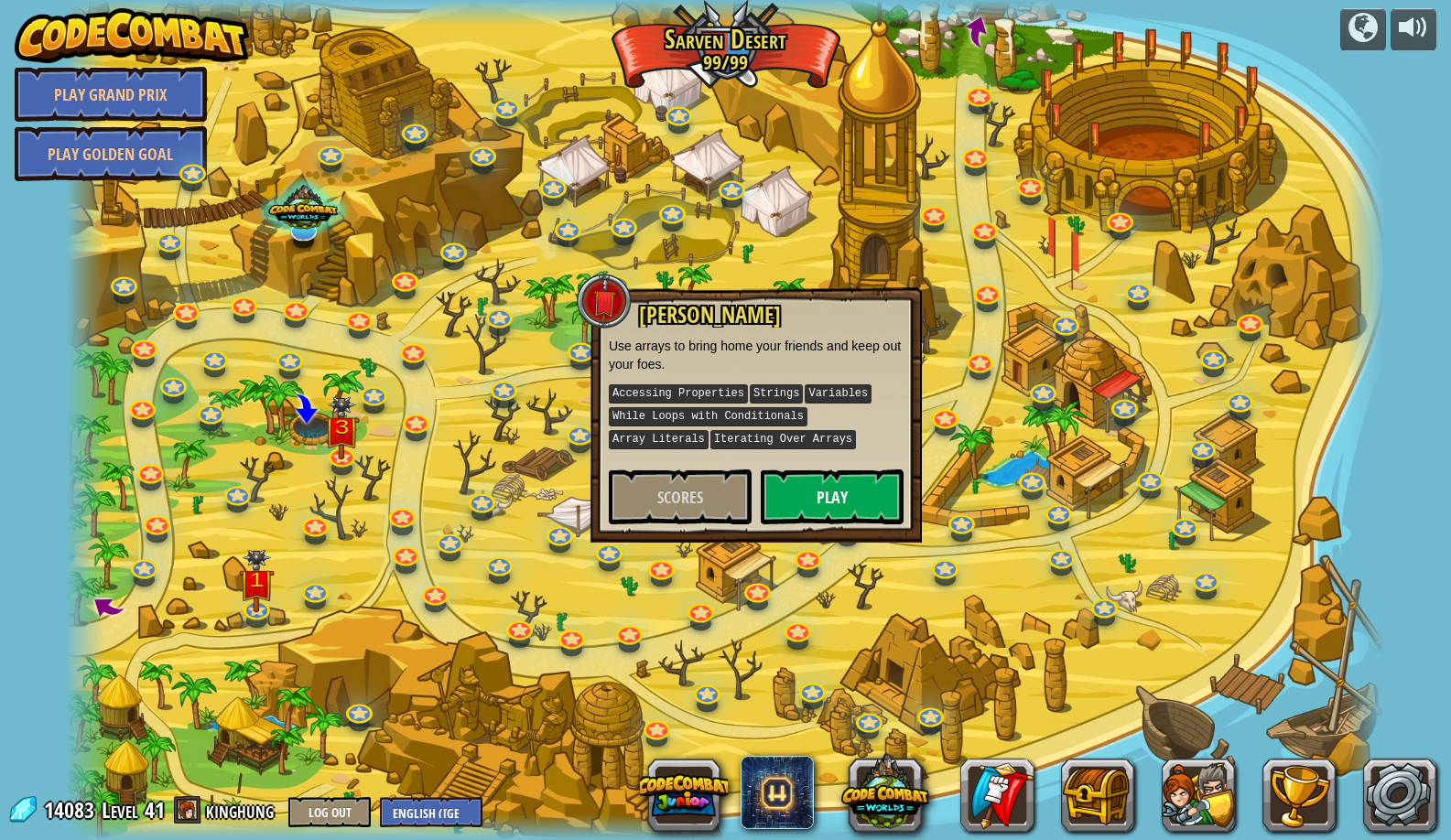
click at [838, 495] on button "Play" at bounding box center [832, 496] width 143 height 55
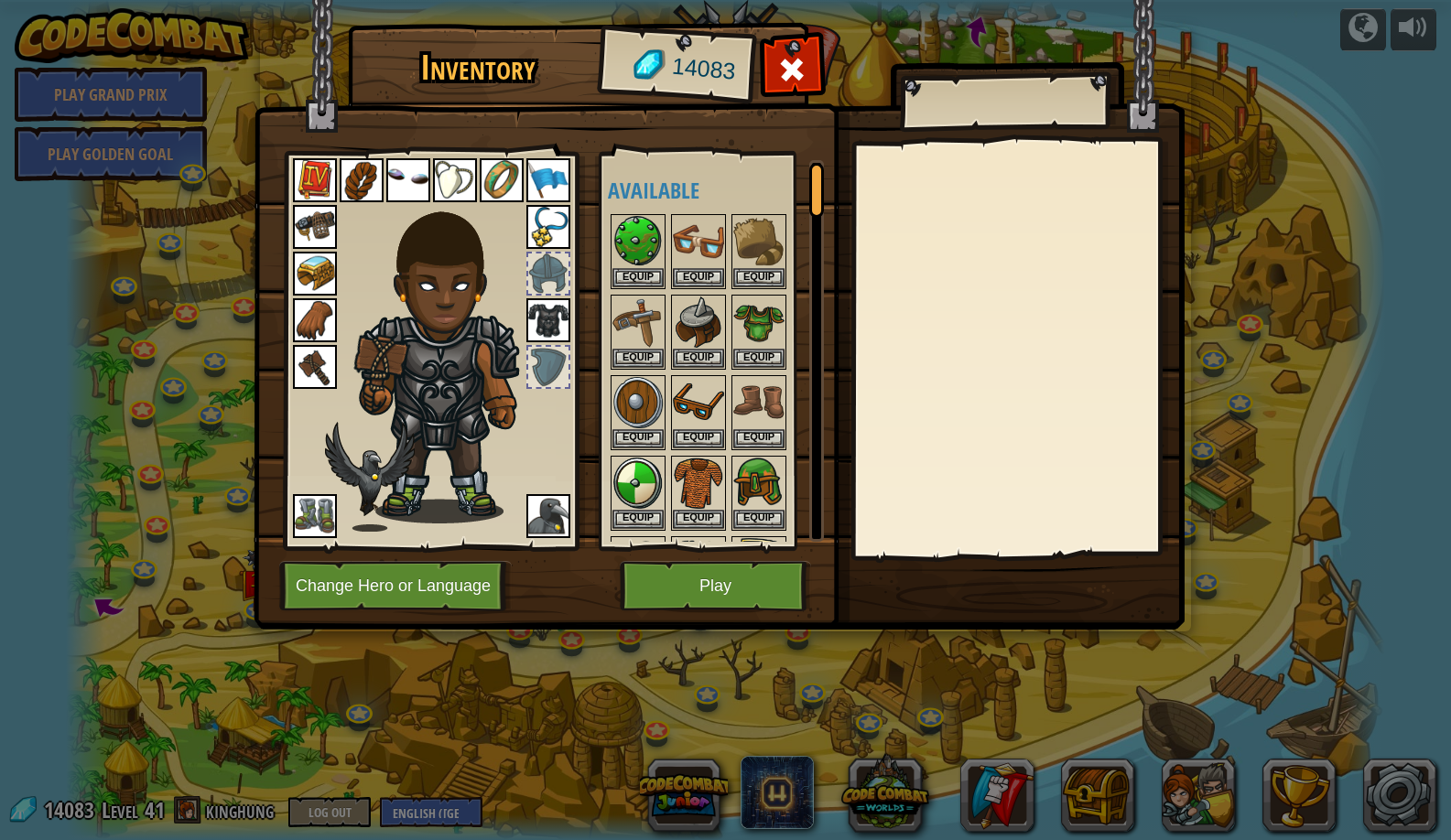
click at [385, 558] on img at bounding box center [719, 297] width 932 height 664
click at [426, 581] on button "Change Hero or Language" at bounding box center [395, 586] width 232 height 51
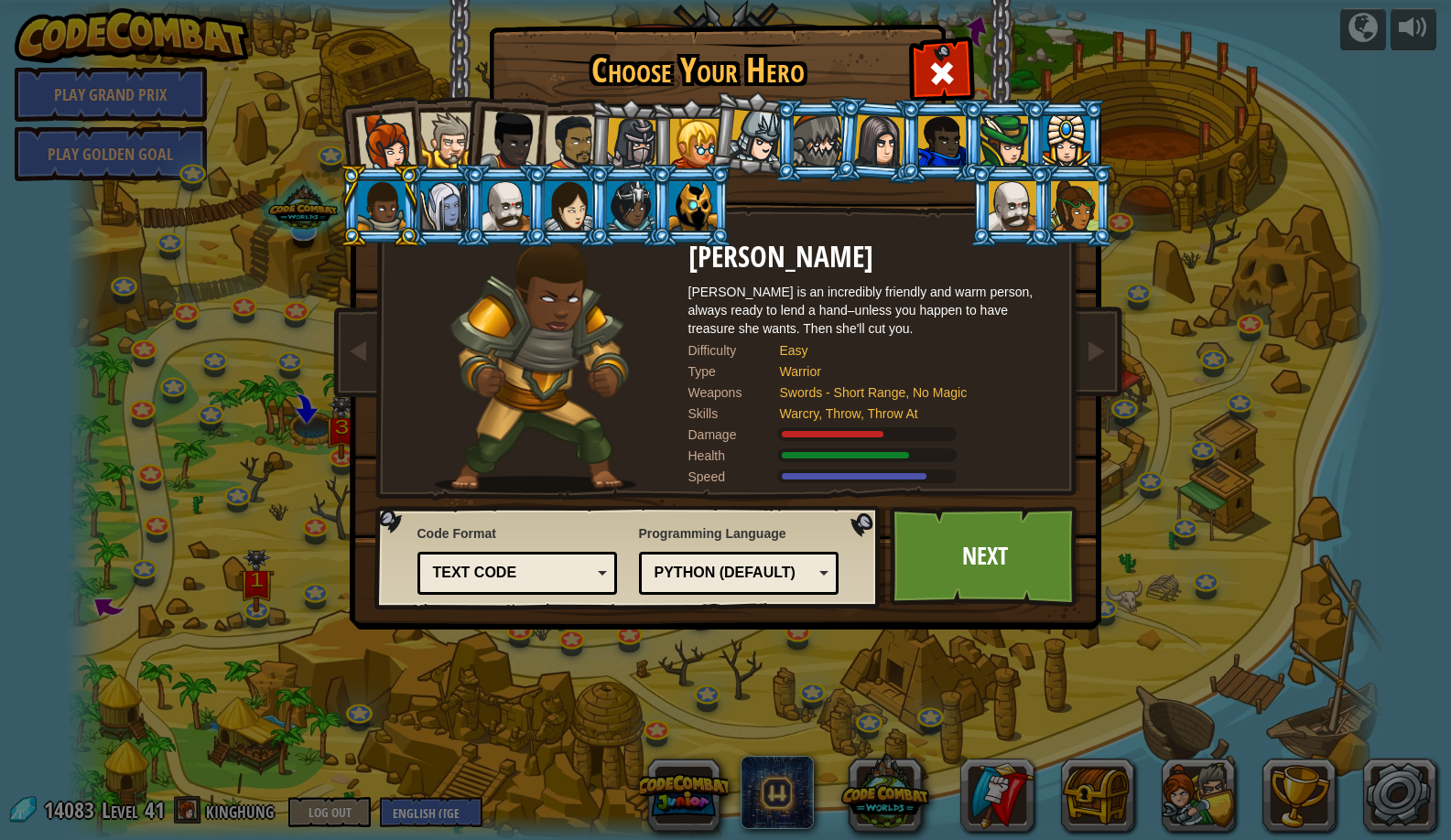
click at [432, 202] on div at bounding box center [444, 207] width 48 height 50
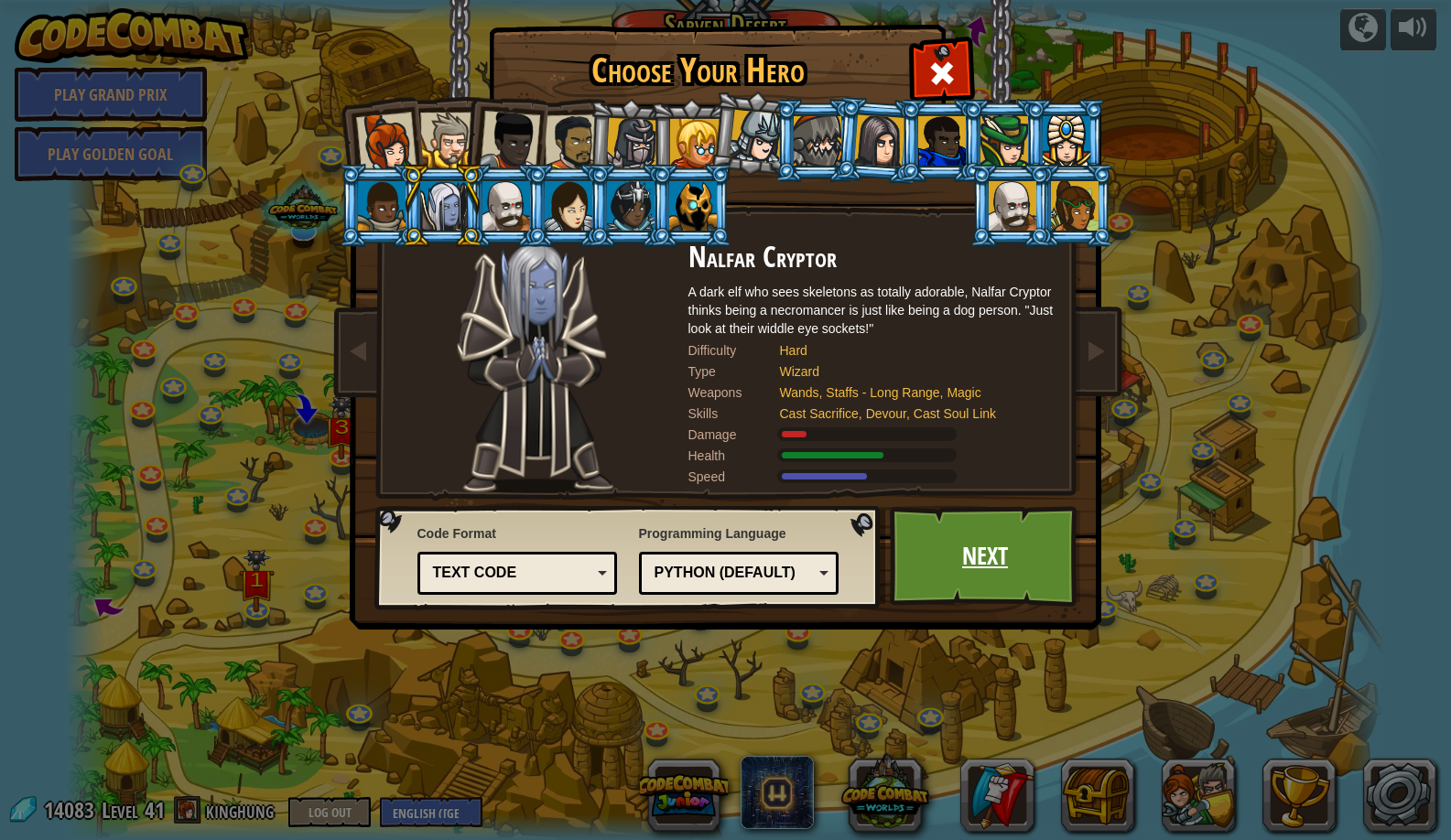
click at [917, 509] on link "Next" at bounding box center [985, 556] width 192 height 100
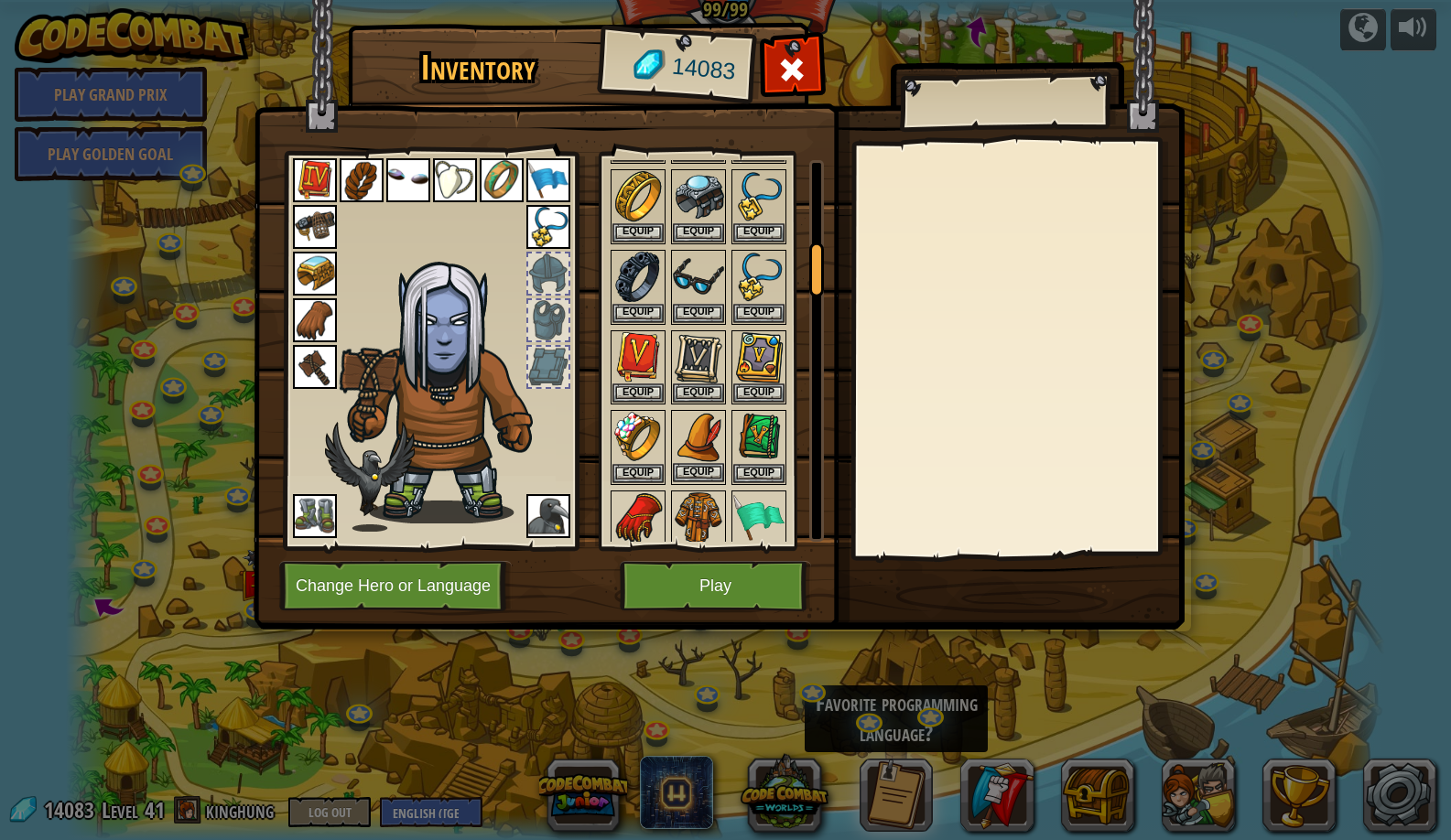
scroll to position [769, 0]
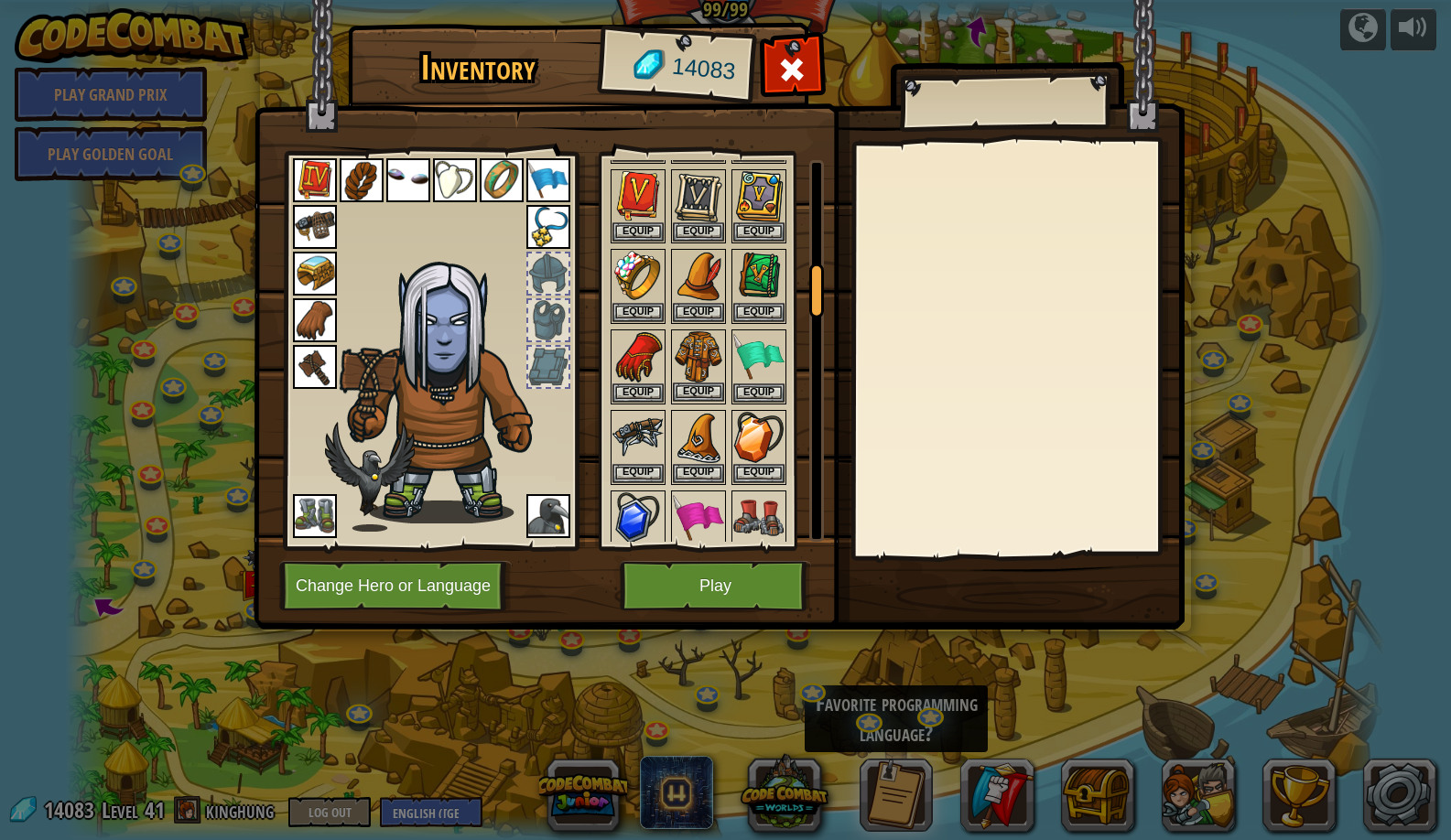
click at [686, 388] on button "Equip" at bounding box center [699, 391] width 52 height 19
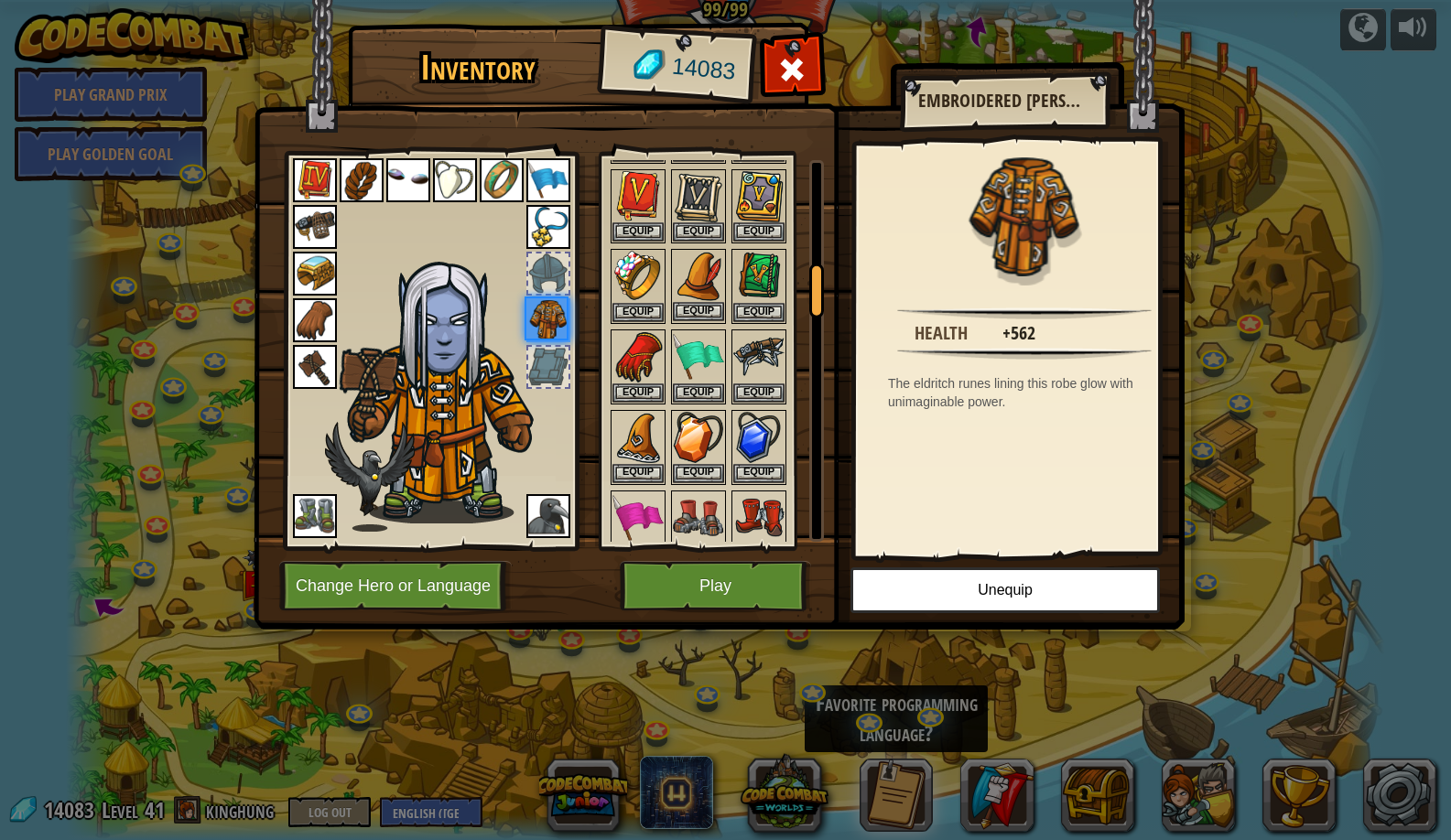
click at [698, 306] on button "Equip" at bounding box center [699, 311] width 52 height 19
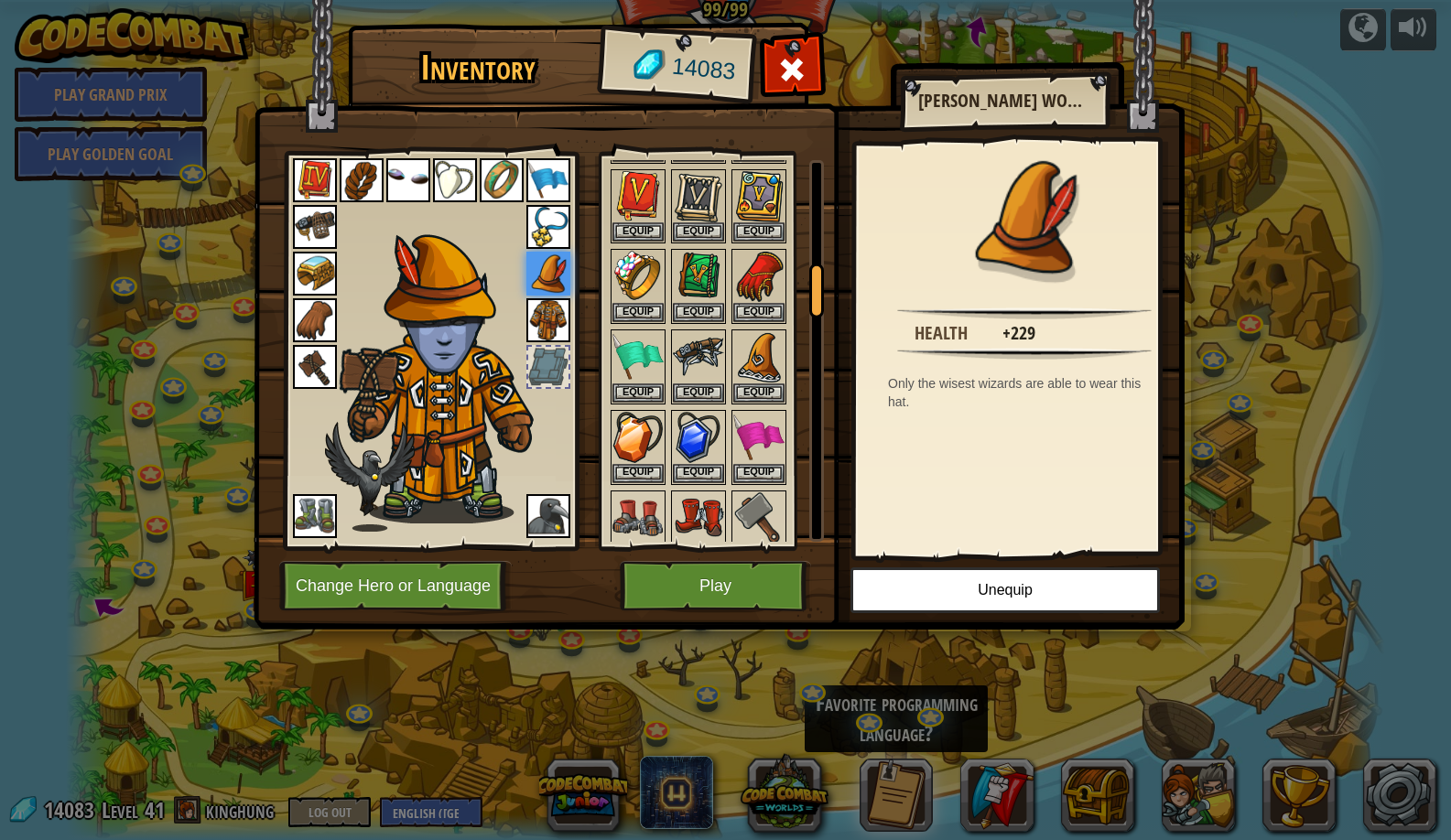
click at [759, 590] on button "Play" at bounding box center [715, 586] width 192 height 51
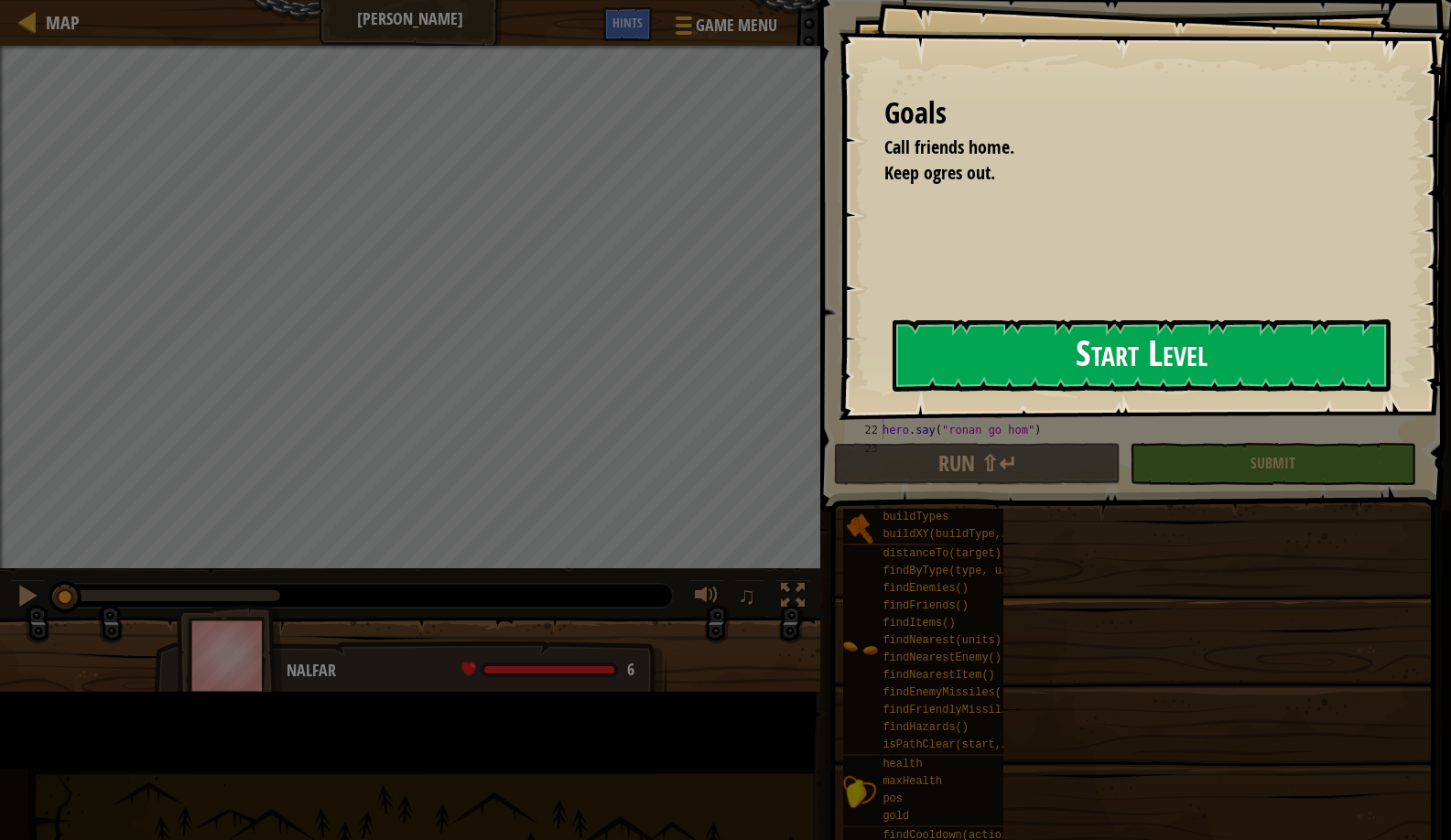
click at [893, 373] on button "Start Level" at bounding box center [1142, 355] width 499 height 72
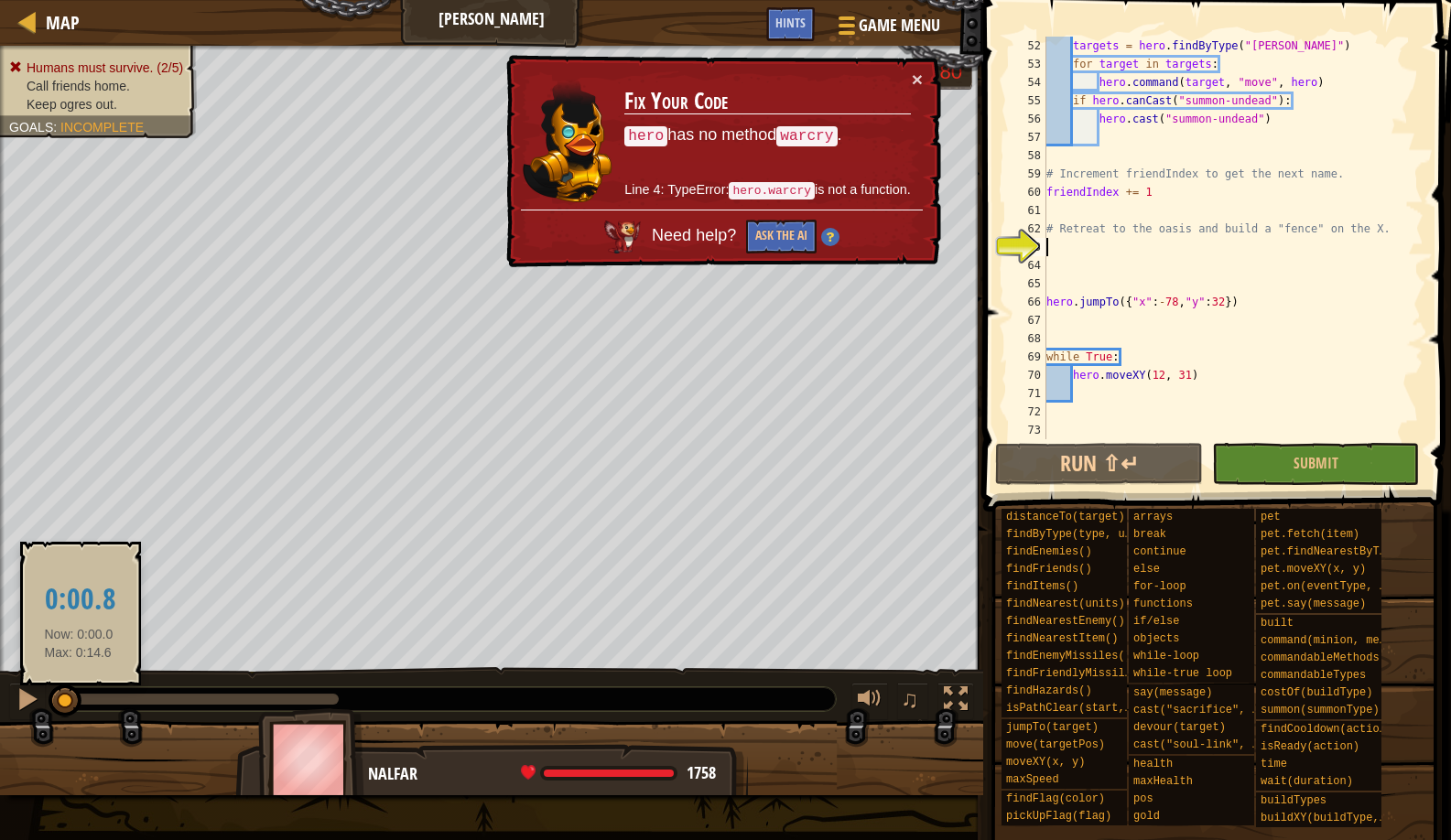
scroll to position [952, 0]
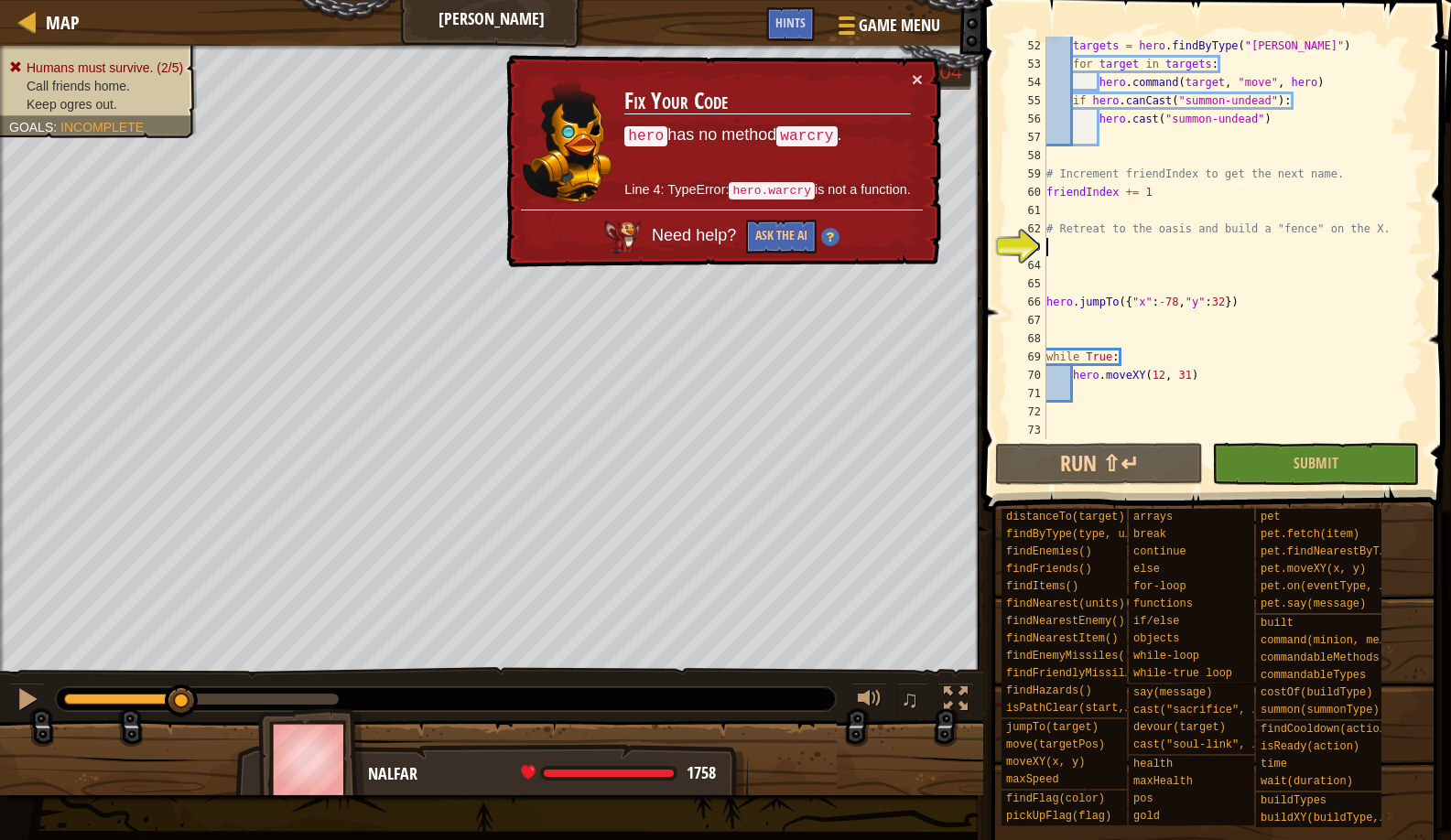
drag, startPoint x: 69, startPoint y: 703, endPoint x: 182, endPoint y: 679, distance: 115.5
click at [182, 679] on div "♫" at bounding box center [492, 694] width 983 height 55
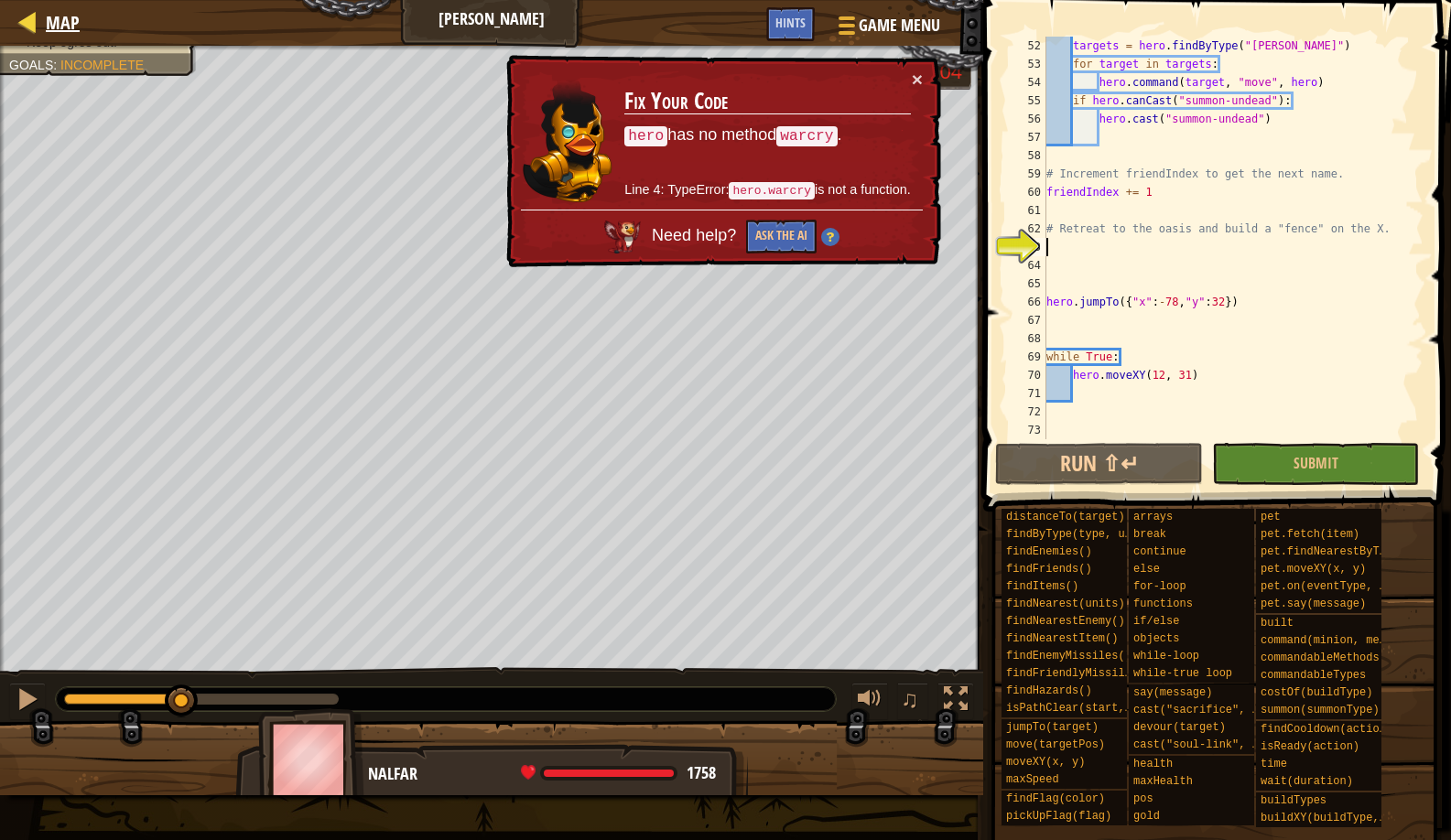
click at [38, 33] on div at bounding box center [28, 21] width 23 height 23
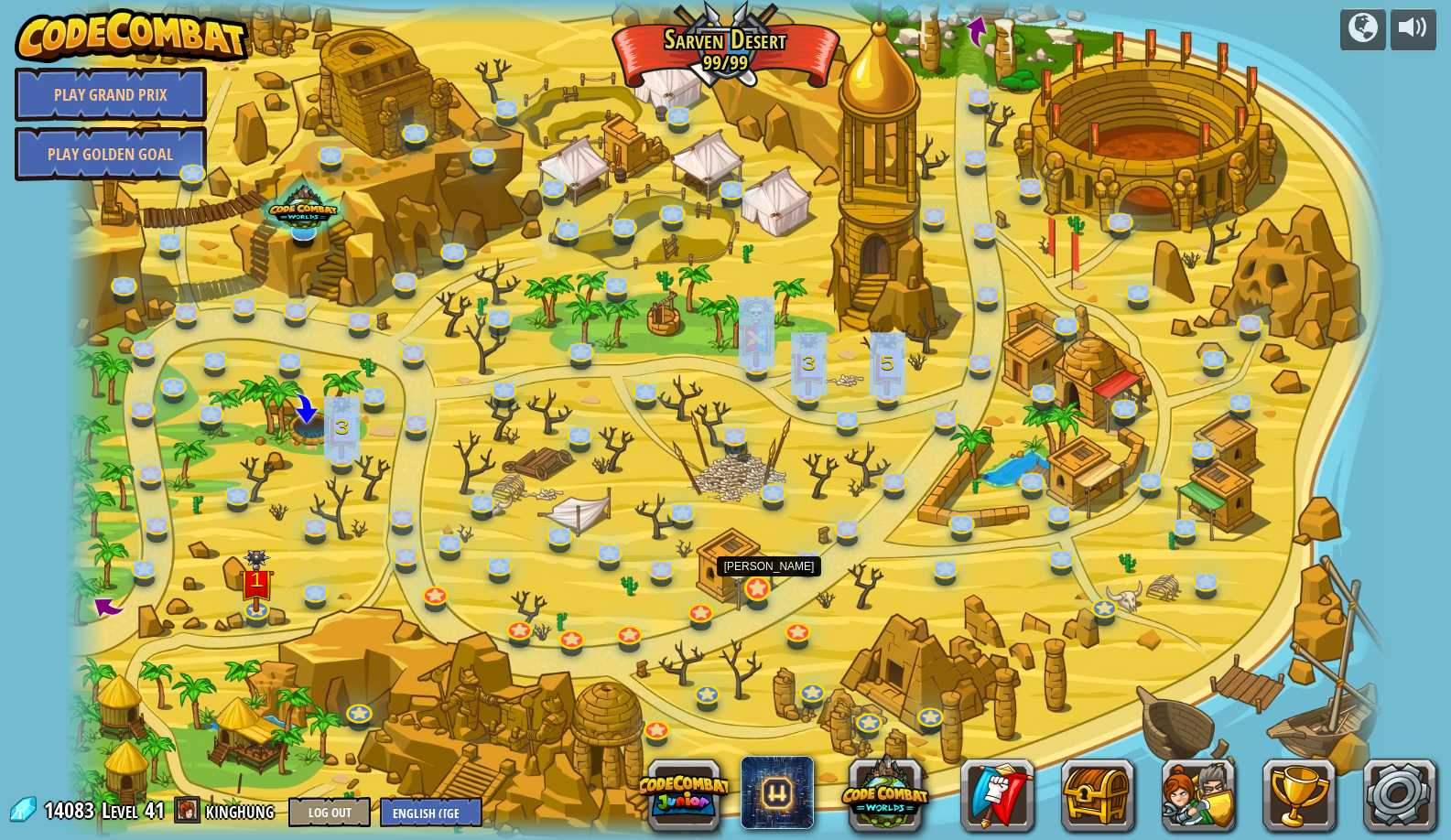
drag, startPoint x: 744, startPoint y: 603, endPoint x: 756, endPoint y: 595, distance: 14.4
click at [744, 603] on div "Clash of Clones Thoktar's clone army guards the gate to the Cloudrip Mountains.…" at bounding box center [725, 420] width 1320 height 840
click at [756, 595] on link at bounding box center [756, 587] width 37 height 37
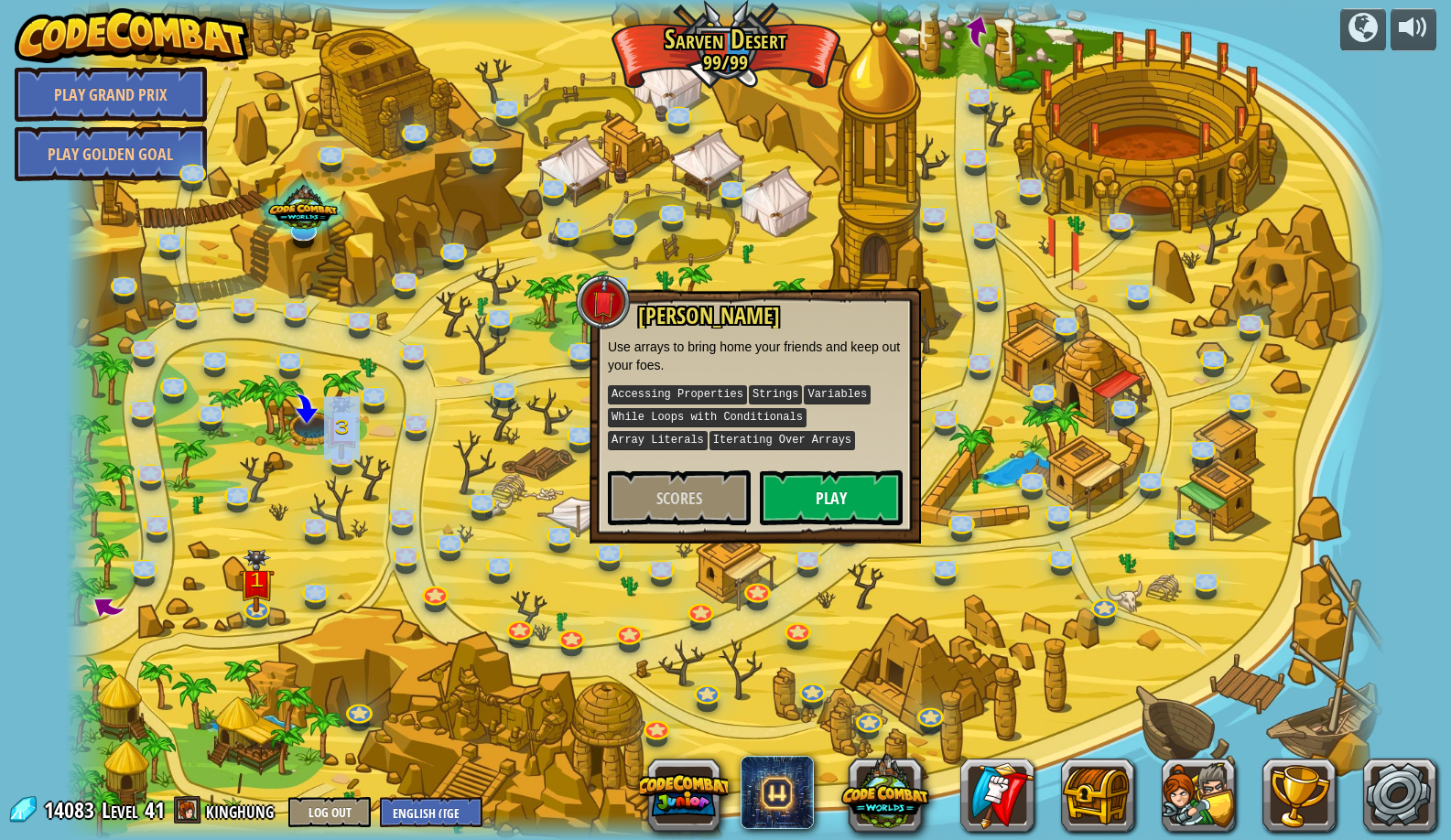
click at [792, 504] on button "Play" at bounding box center [831, 497] width 143 height 55
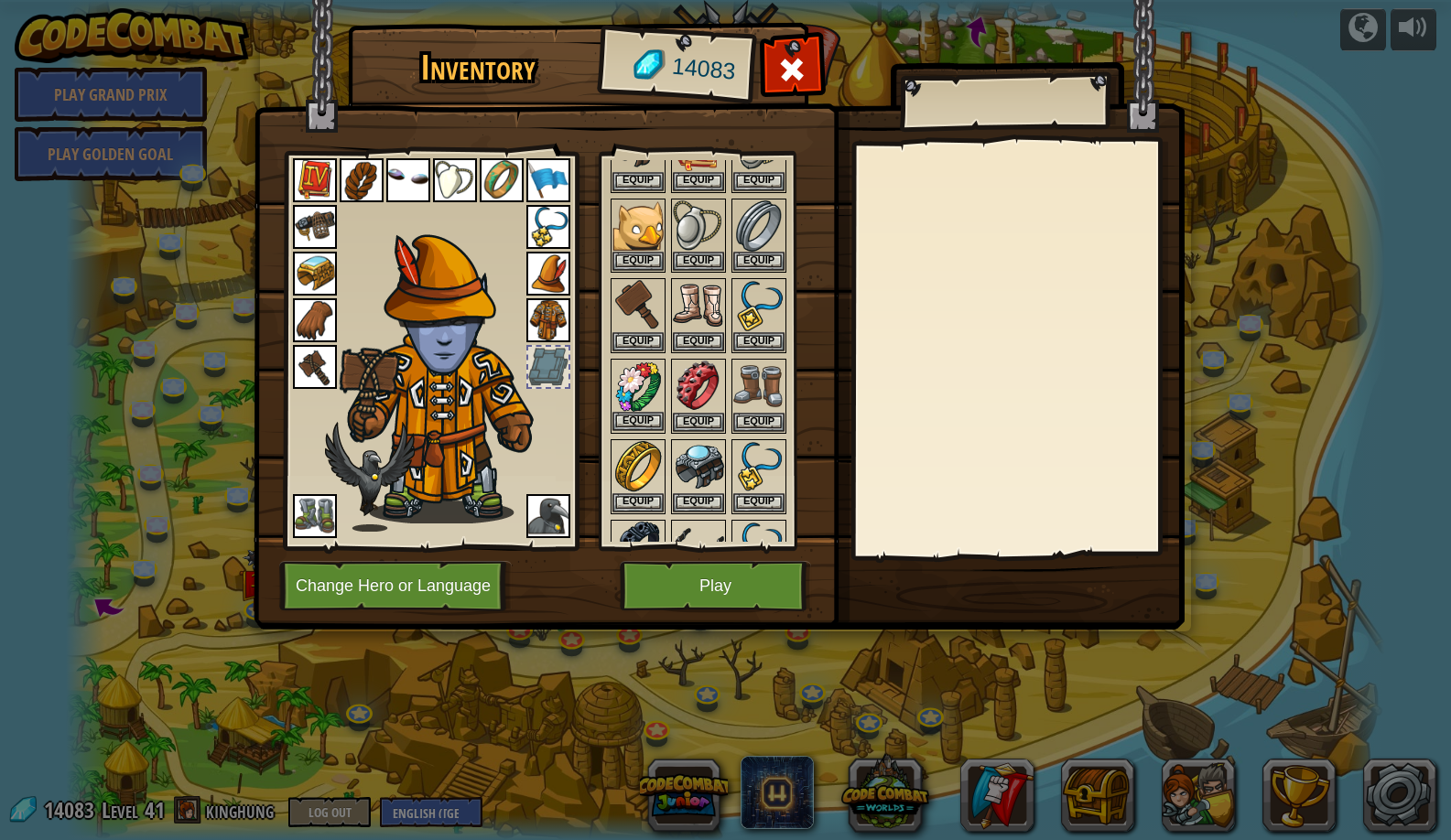
scroll to position [704, 0]
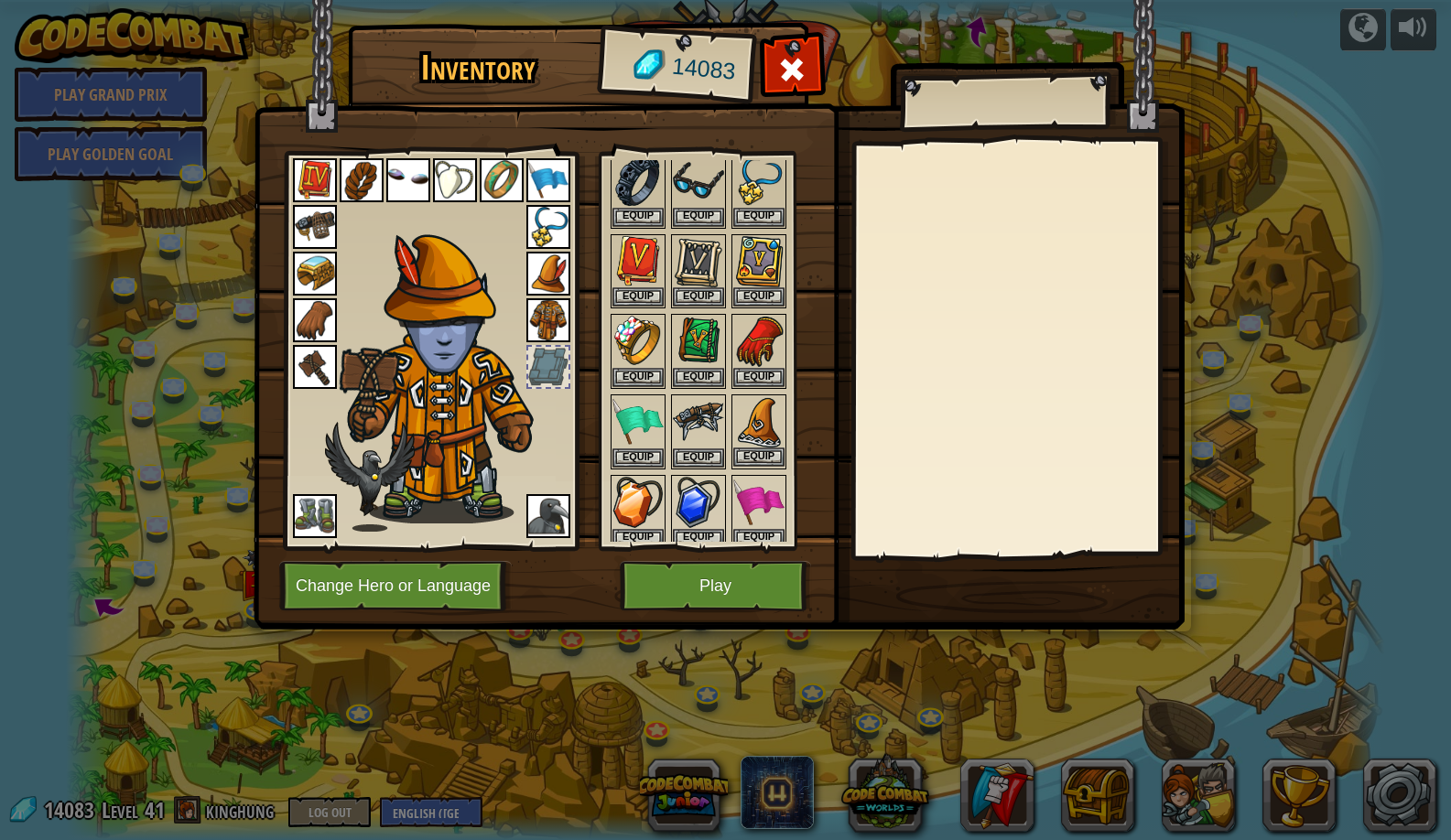
click at [761, 448] on button "Equip" at bounding box center [759, 457] width 52 height 19
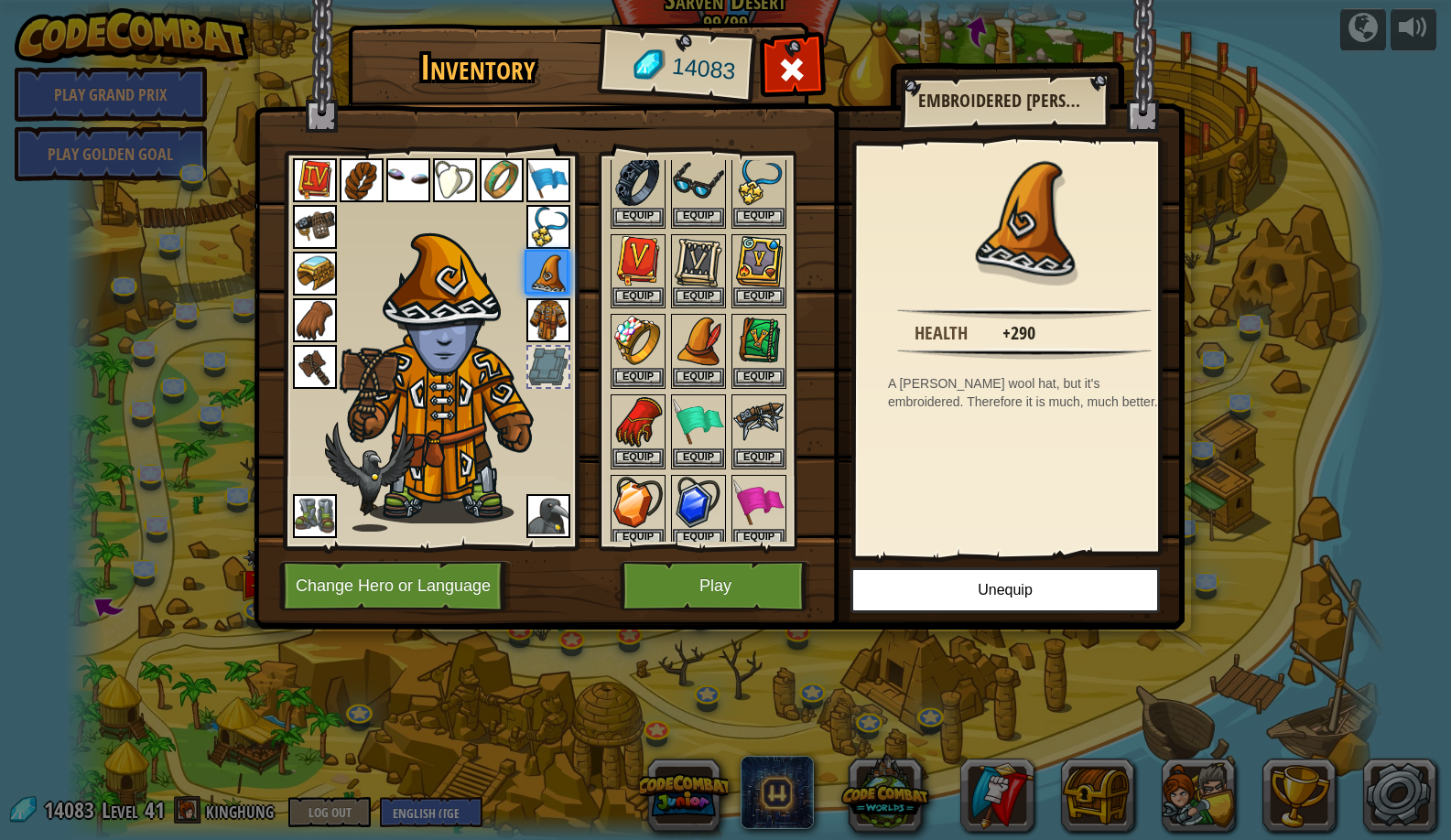
click at [716, 596] on button "Play" at bounding box center [715, 586] width 192 height 51
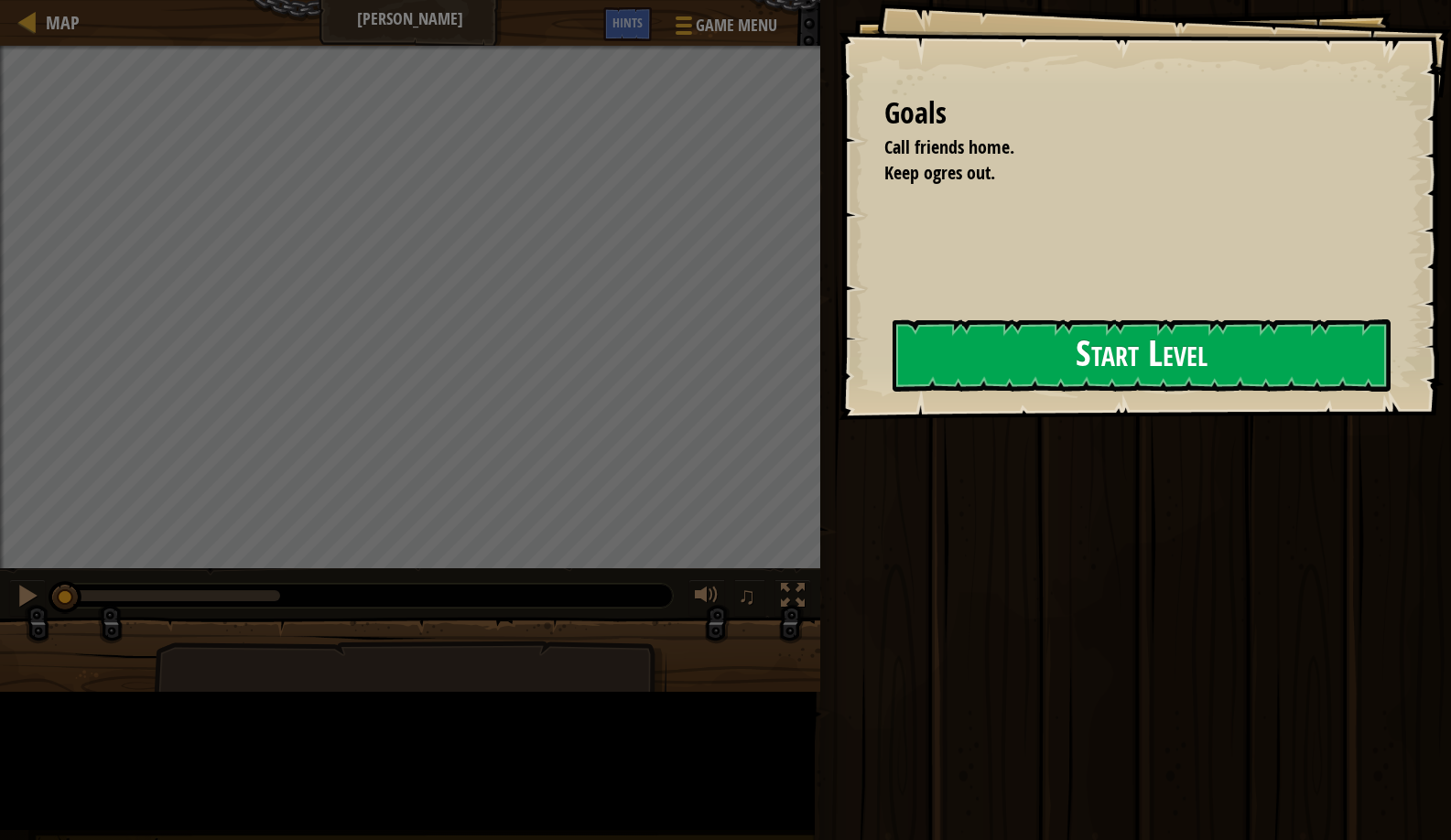
click at [893, 379] on button "Start Level" at bounding box center [1142, 355] width 499 height 72
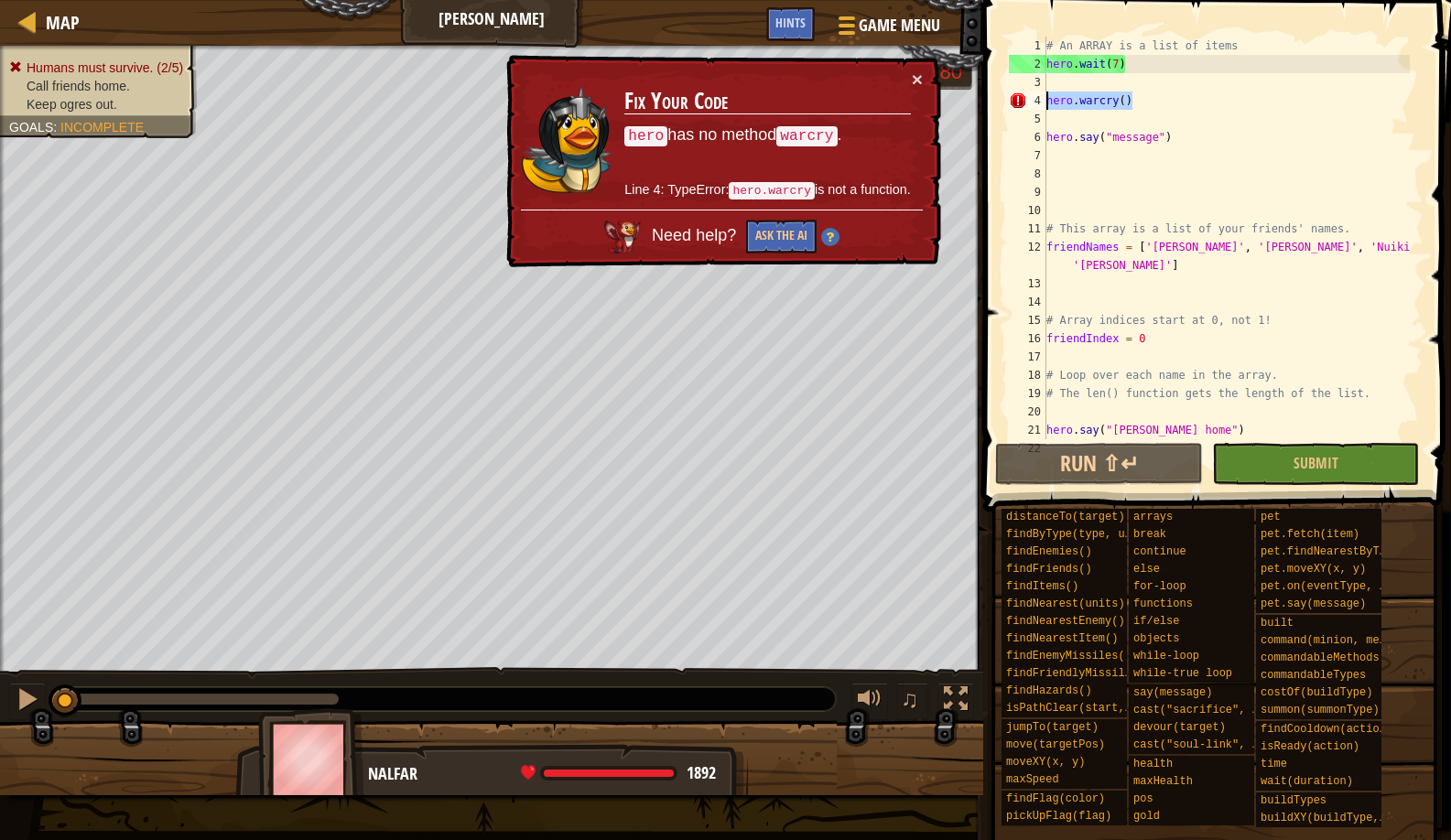
drag, startPoint x: 1148, startPoint y: 100, endPoint x: 1012, endPoint y: 91, distance: 136.3
click at [1012, 91] on div "1 2 3 4 5 6 7 8 9 10 11 12 13 14 15 16 17 18 19 20 21 22 # An ARRAY is a list o…" at bounding box center [1214, 238] width 418 height 403
type textarea "hero.warcry()"
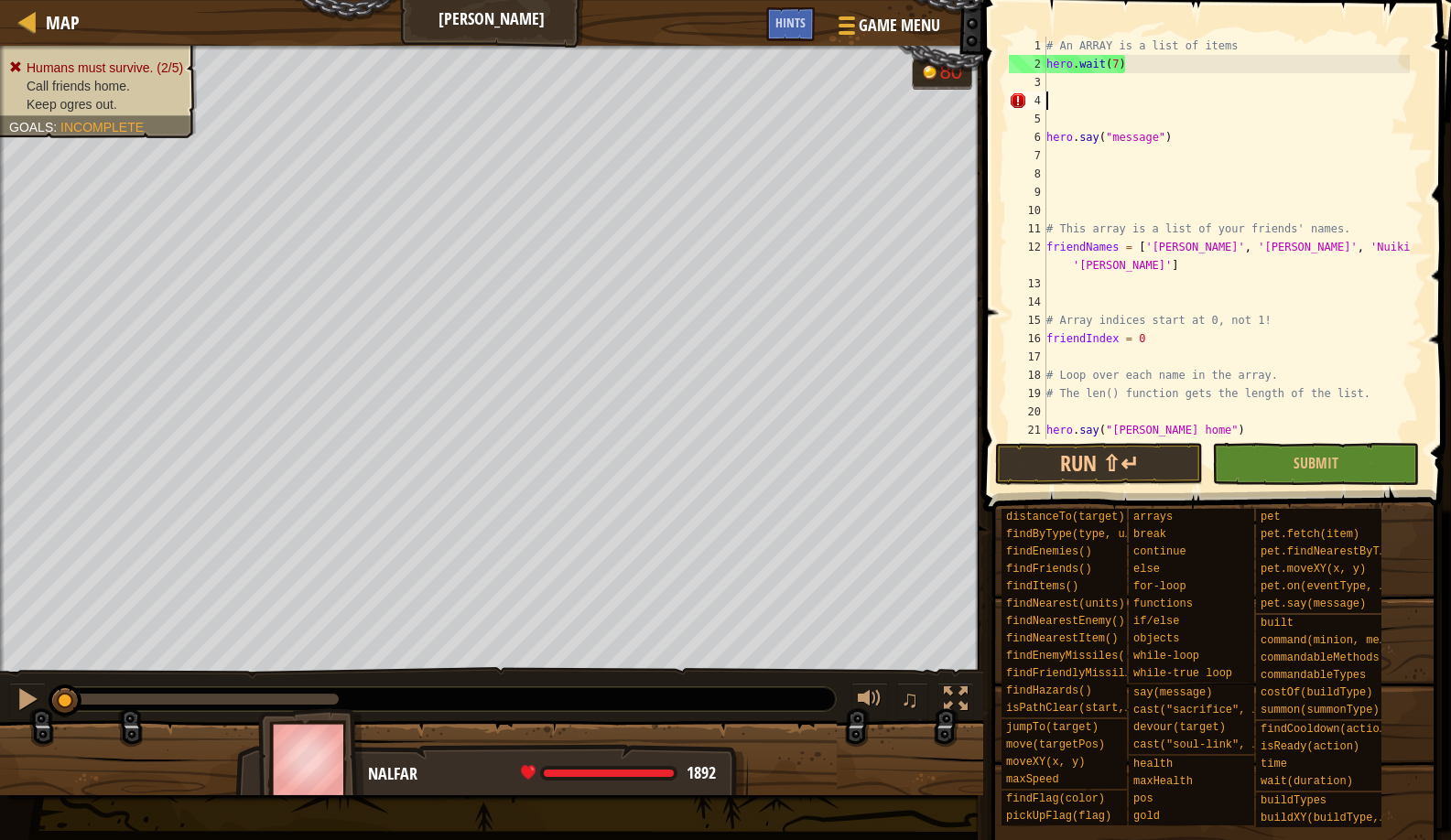
scroll to position [8, 0]
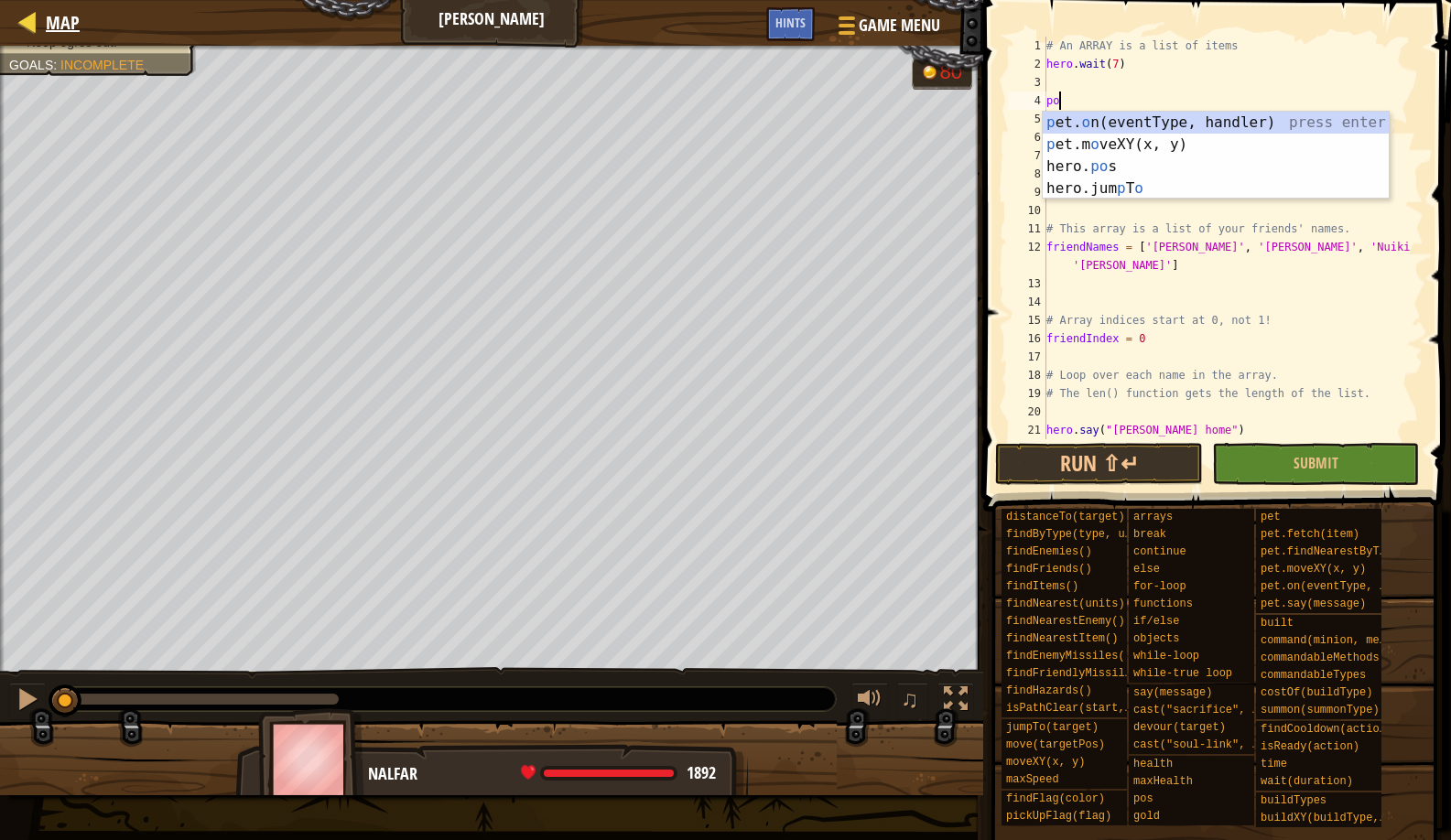
type textarea "po"
click at [65, 18] on span "Map" at bounding box center [63, 22] width 34 height 25
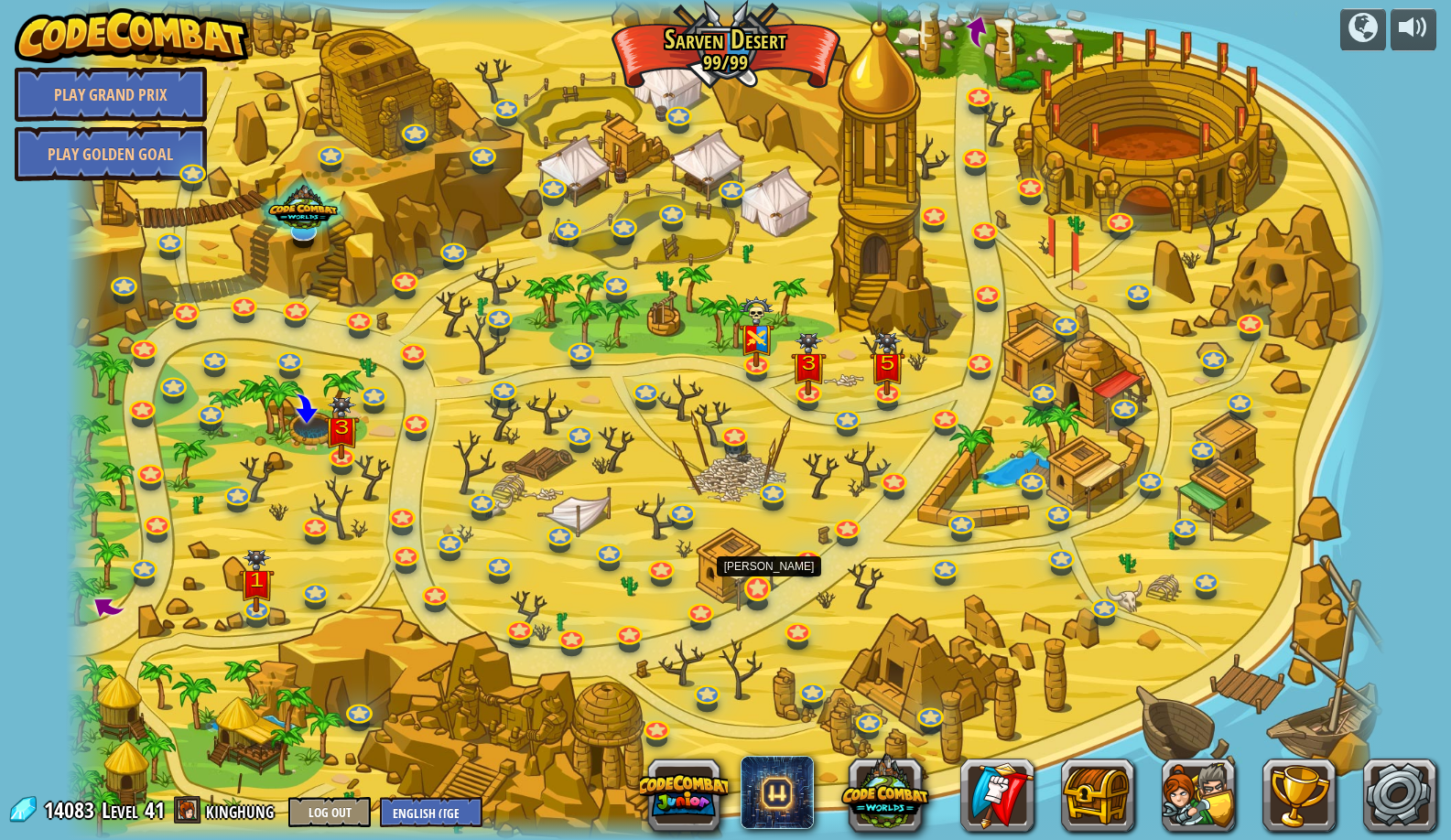
click at [755, 585] on link at bounding box center [756, 587] width 37 height 37
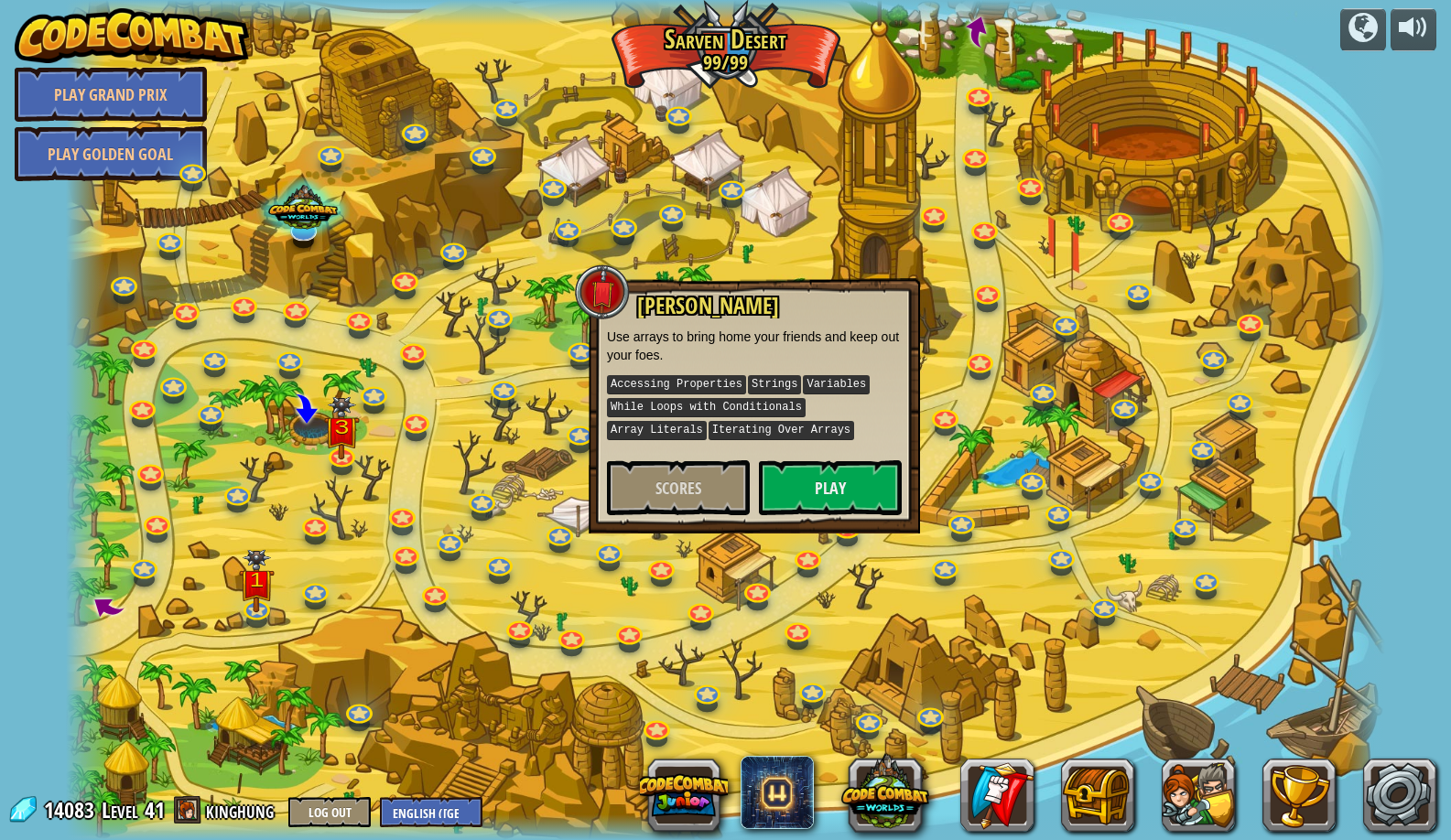
click at [819, 523] on div "Sarven Savior Use arrays to bring home your friends and keep out your foes. Acc…" at bounding box center [755, 405] width 332 height 255
click at [816, 518] on div "Sarven Savior Use arrays to bring home your friends and keep out your foes. Acc…" at bounding box center [755, 405] width 332 height 255
click at [812, 494] on button "Play" at bounding box center [830, 488] width 143 height 55
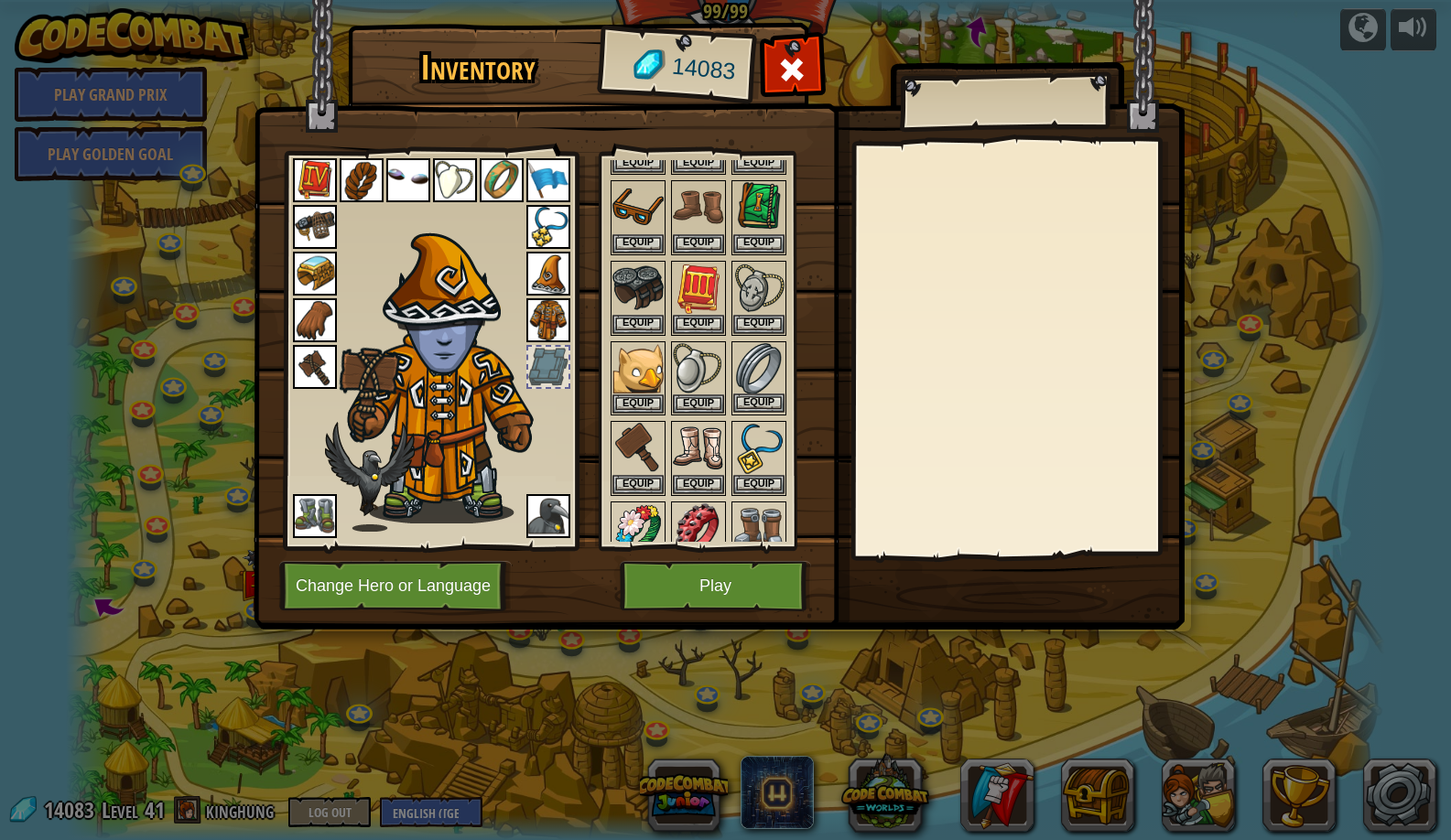
scroll to position [494, 0]
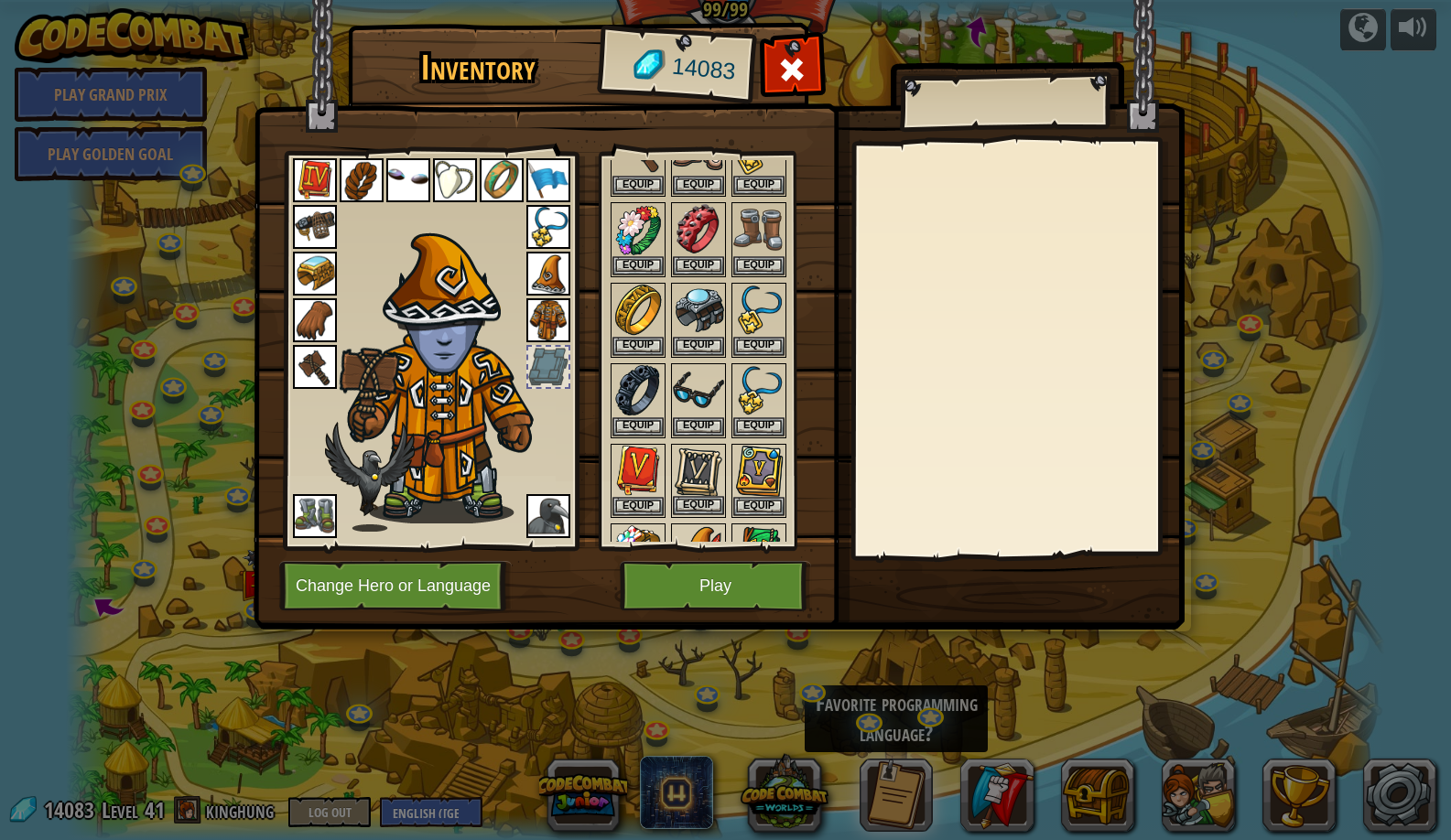
click at [718, 496] on button "Equip" at bounding box center [699, 505] width 52 height 19
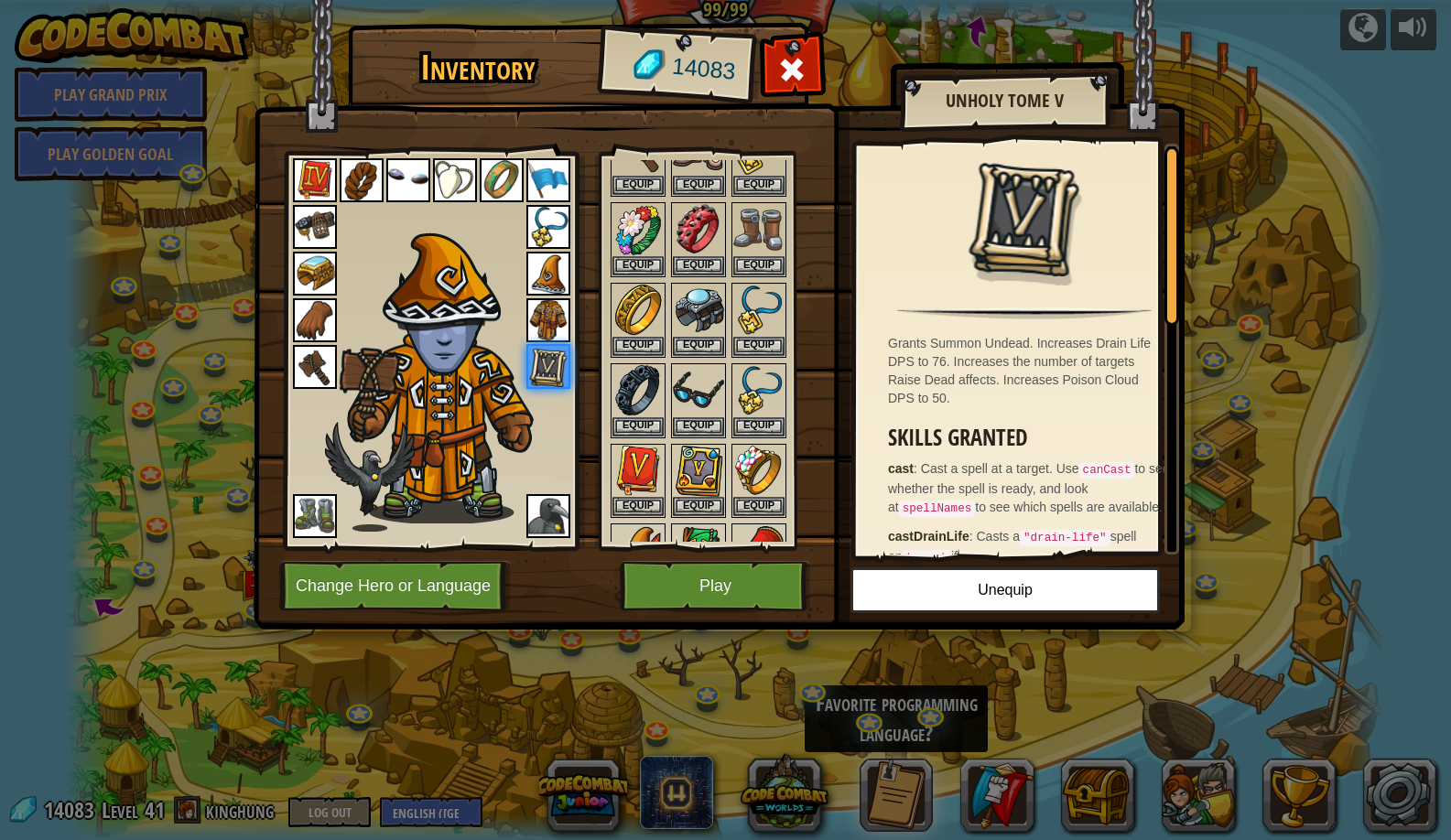
click at [719, 584] on button "Play" at bounding box center [715, 586] width 192 height 51
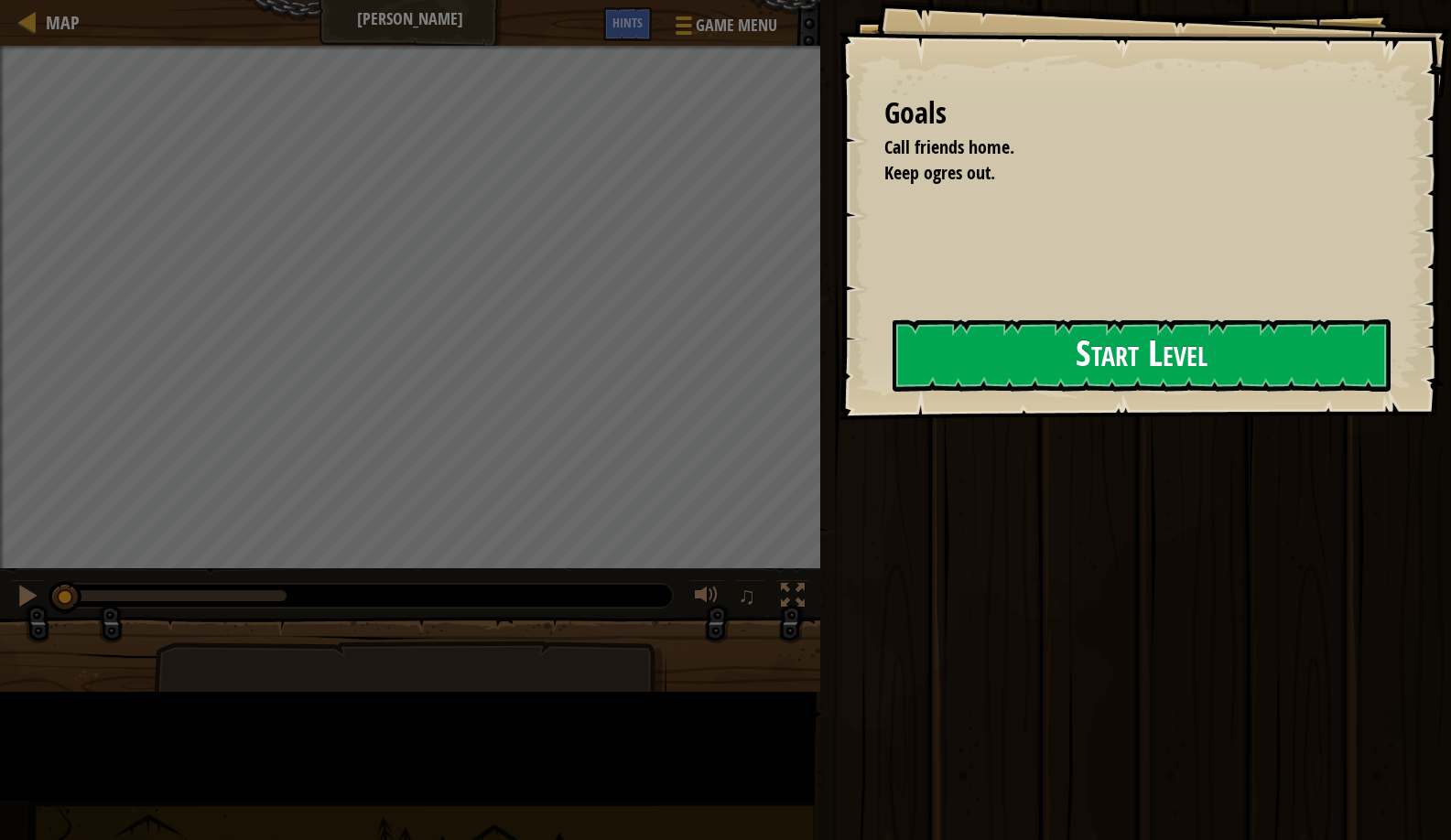
click at [893, 372] on button "Start Level" at bounding box center [1142, 355] width 499 height 72
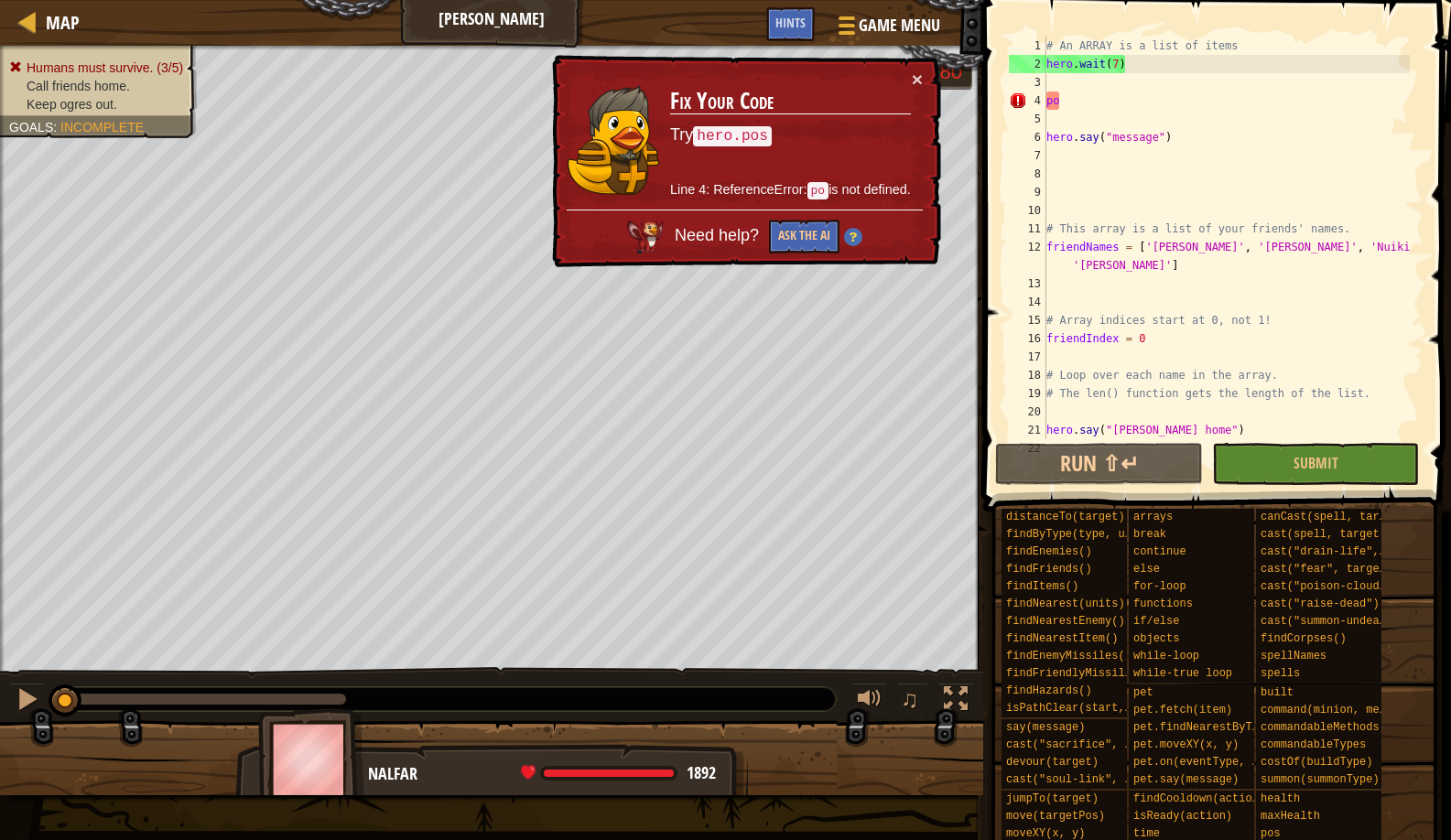
click at [1100, 107] on div "# An ARRAY is a list of items hero . wait ( 7 ) po hero . say ( "message" ) # T…" at bounding box center [1227, 256] width 367 height 440
type textarea "p"
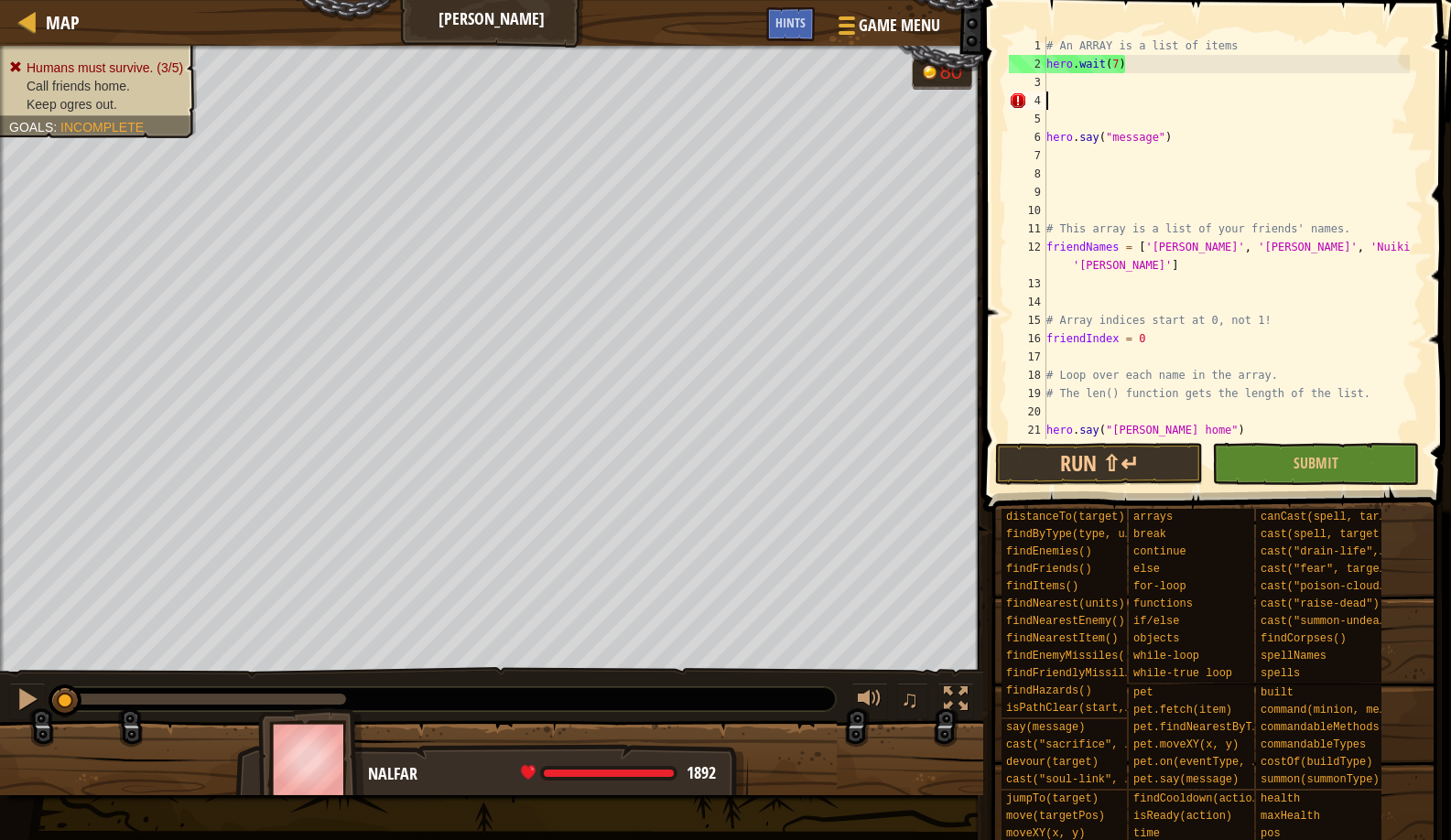
type textarea "["
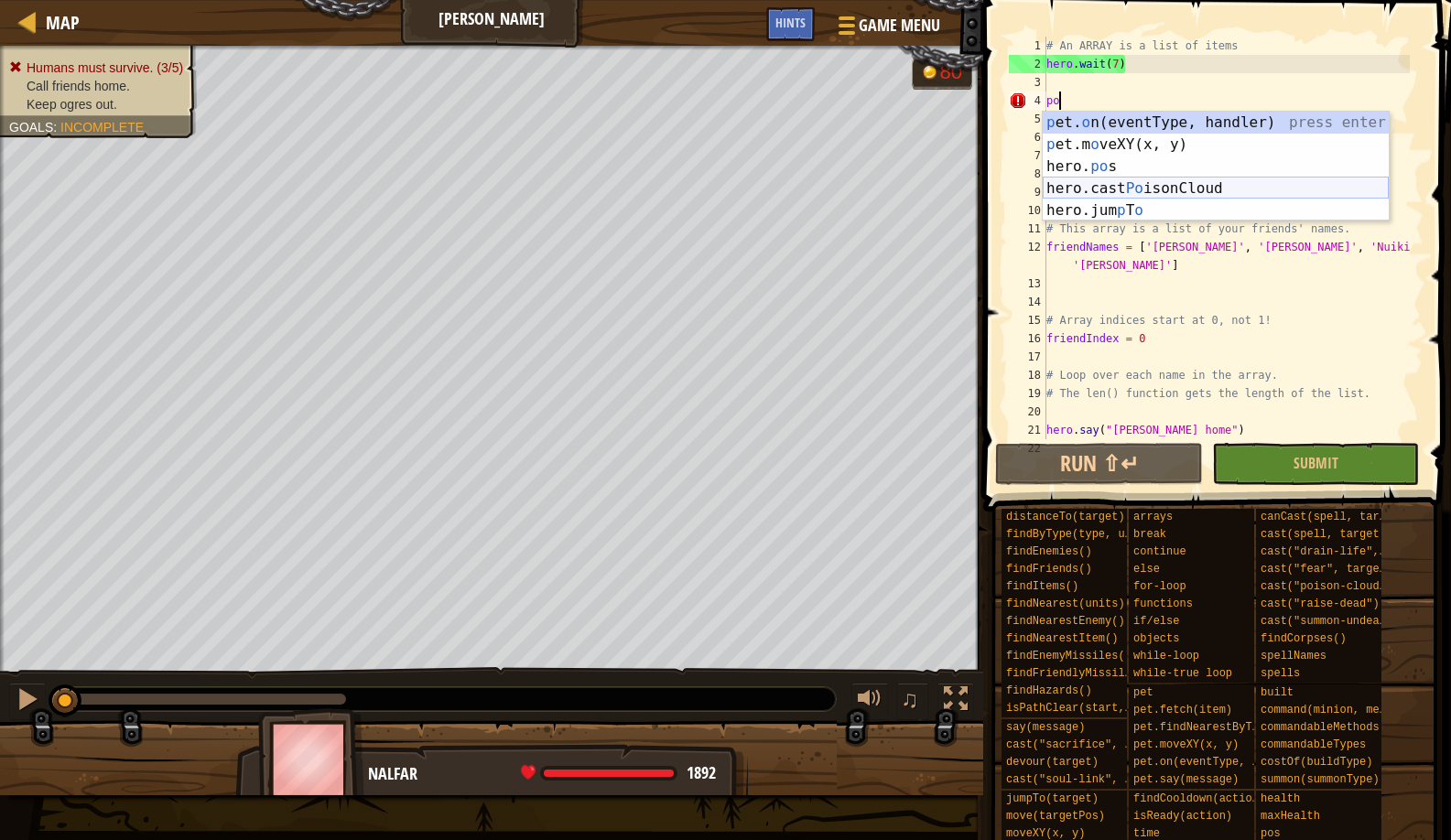
click at [1223, 187] on div "p et. o n(eventType, handler) press enter p et.m o veXY(x, y) press enter hero.…" at bounding box center [1216, 188] width 347 height 154
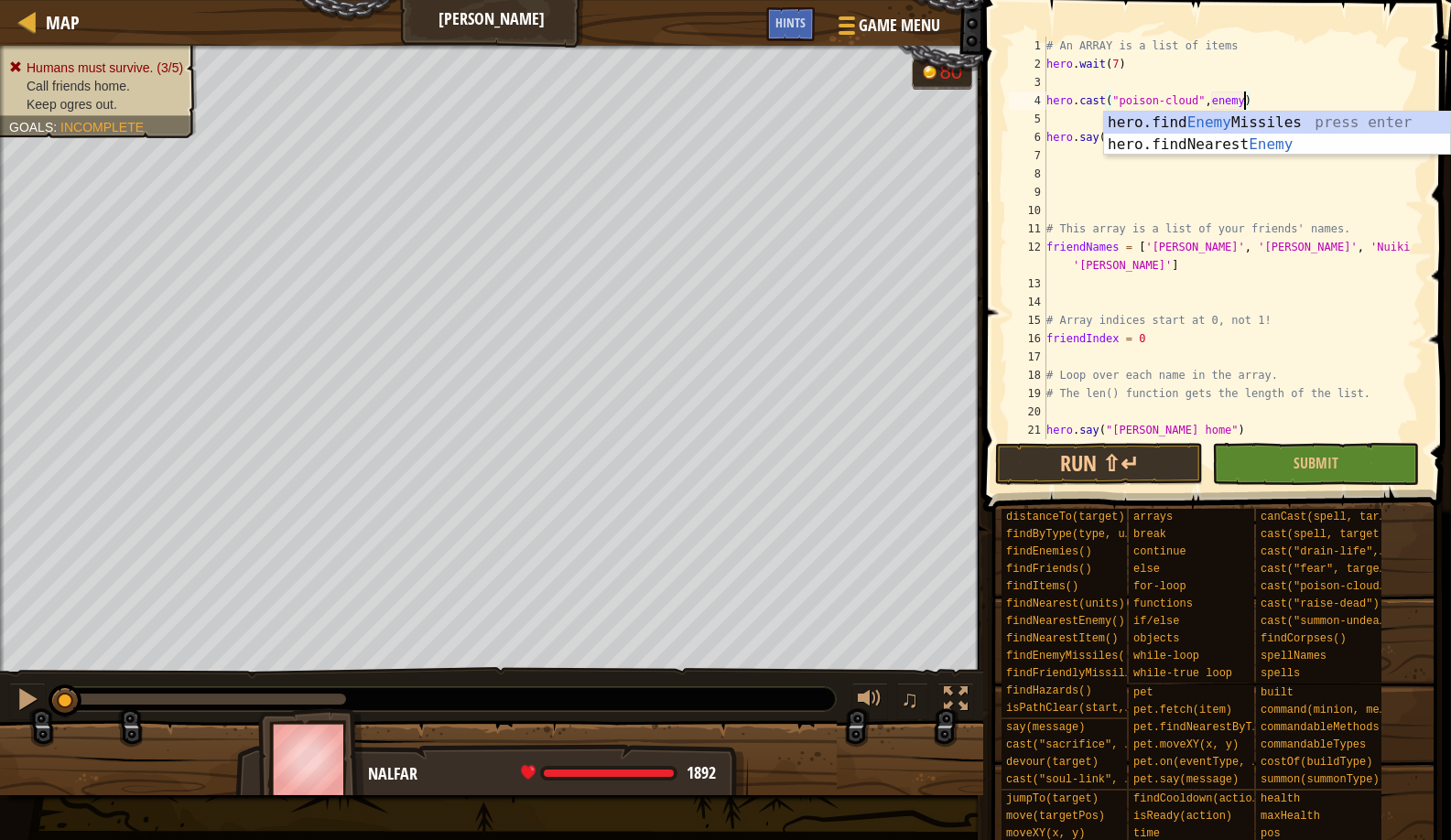
scroll to position [8, 16]
click at [1044, 81] on div "3" at bounding box center [1028, 82] width 38 height 18
type textarea "hero.cast("poison-cloud",enemy)"
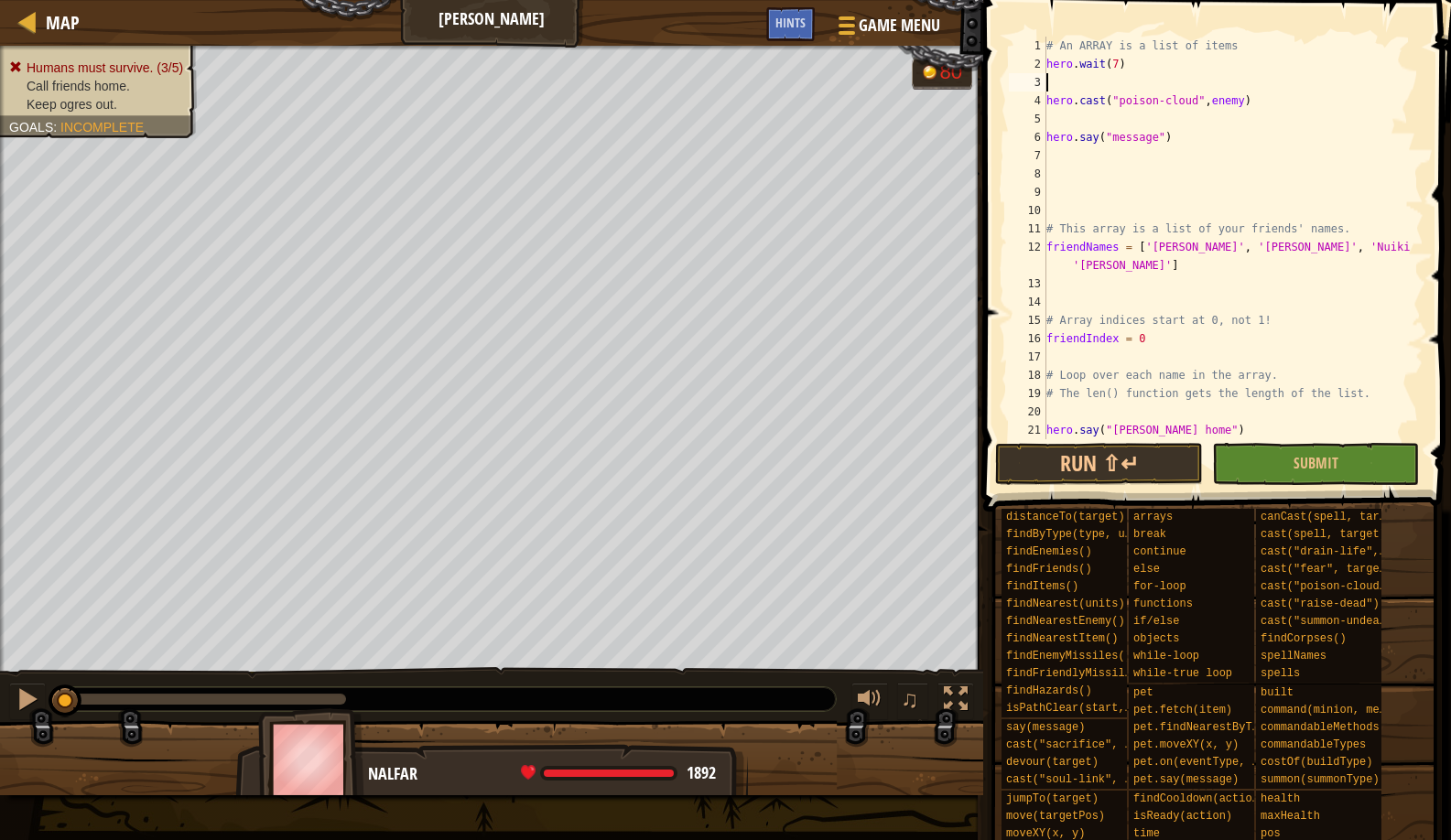
scroll to position [8, 0]
type textarea "f"
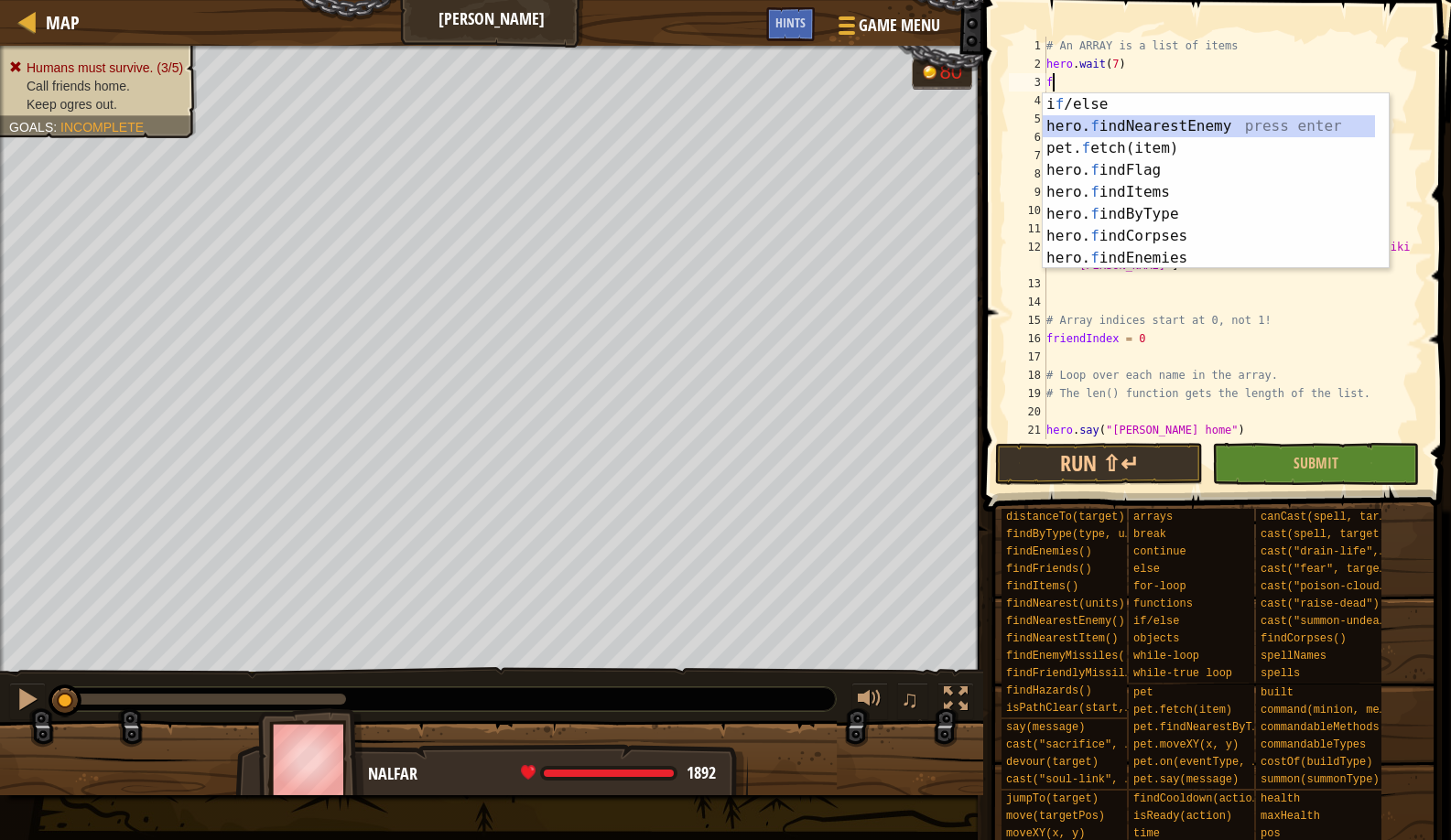
click at [1226, 117] on div "i f /else press enter hero. f indNearestEnemy press enter pet. f etch(item) pre…" at bounding box center [1216, 203] width 347 height 219
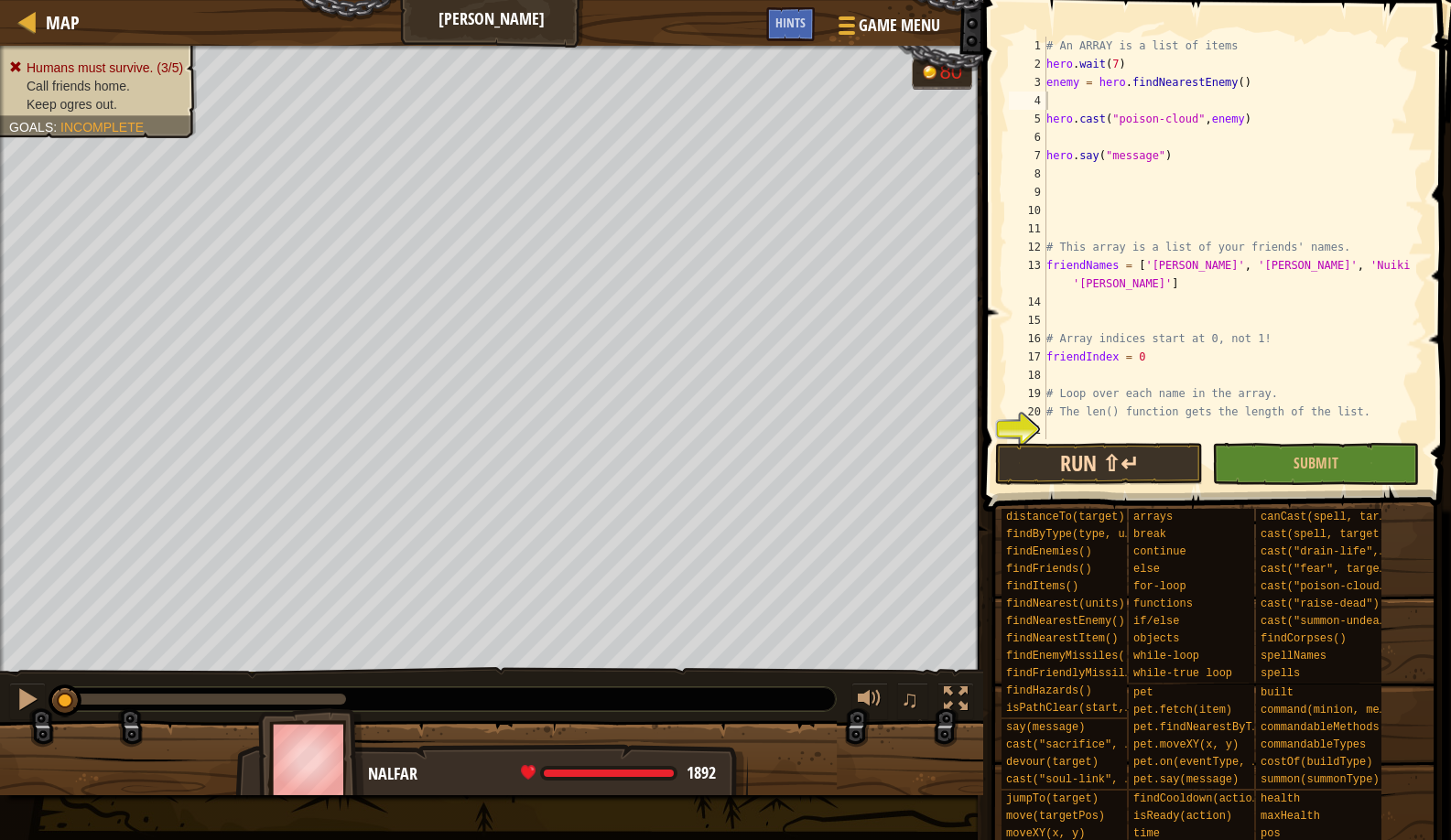
click at [1156, 447] on button "Run ⇧↵" at bounding box center [1098, 464] width 207 height 42
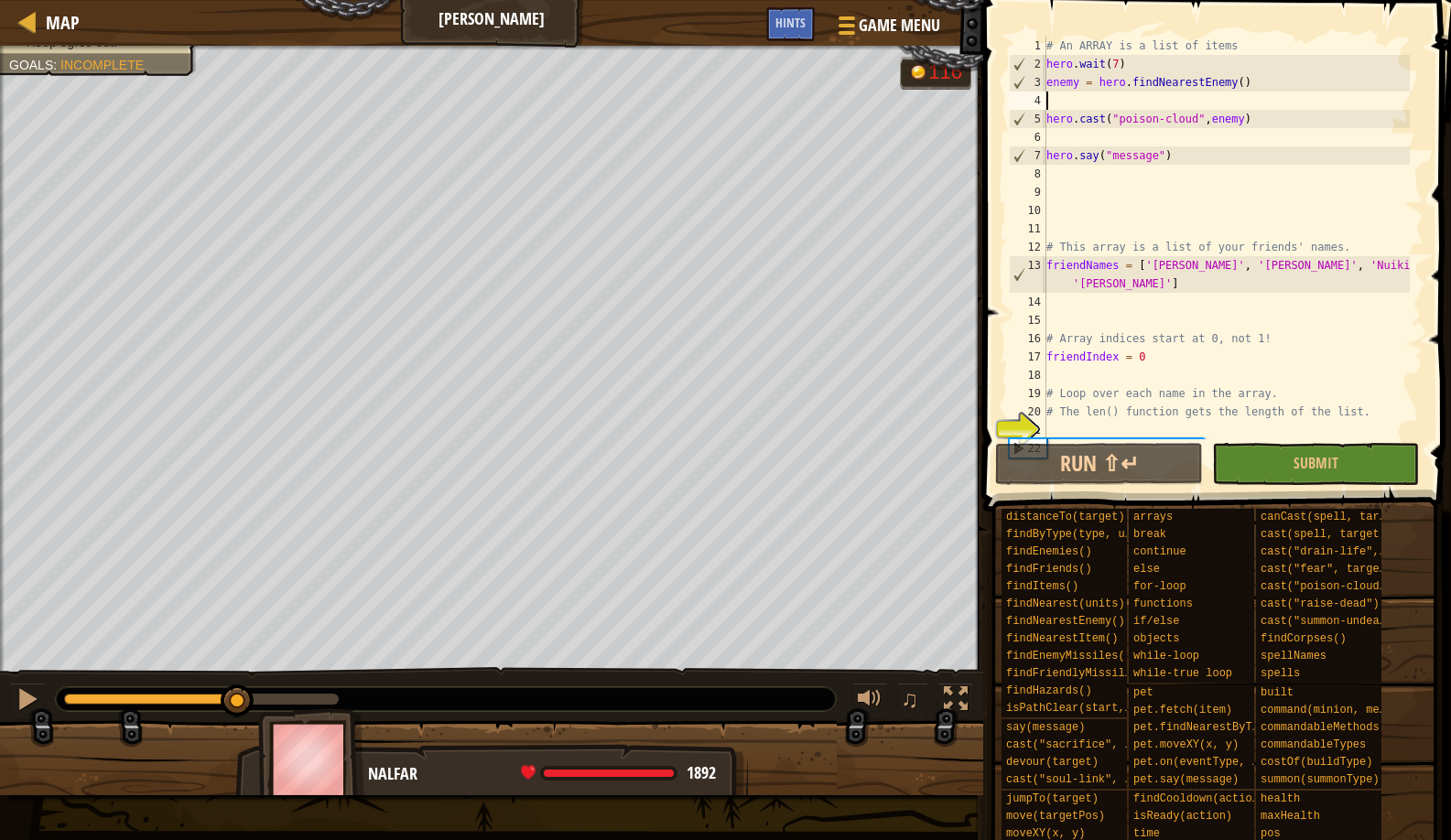
click at [239, 666] on div "Humans must survive. (1/5) Call friends home. Keep ogres out. Goals : Incomplet…" at bounding box center [725, 420] width 1451 height 750
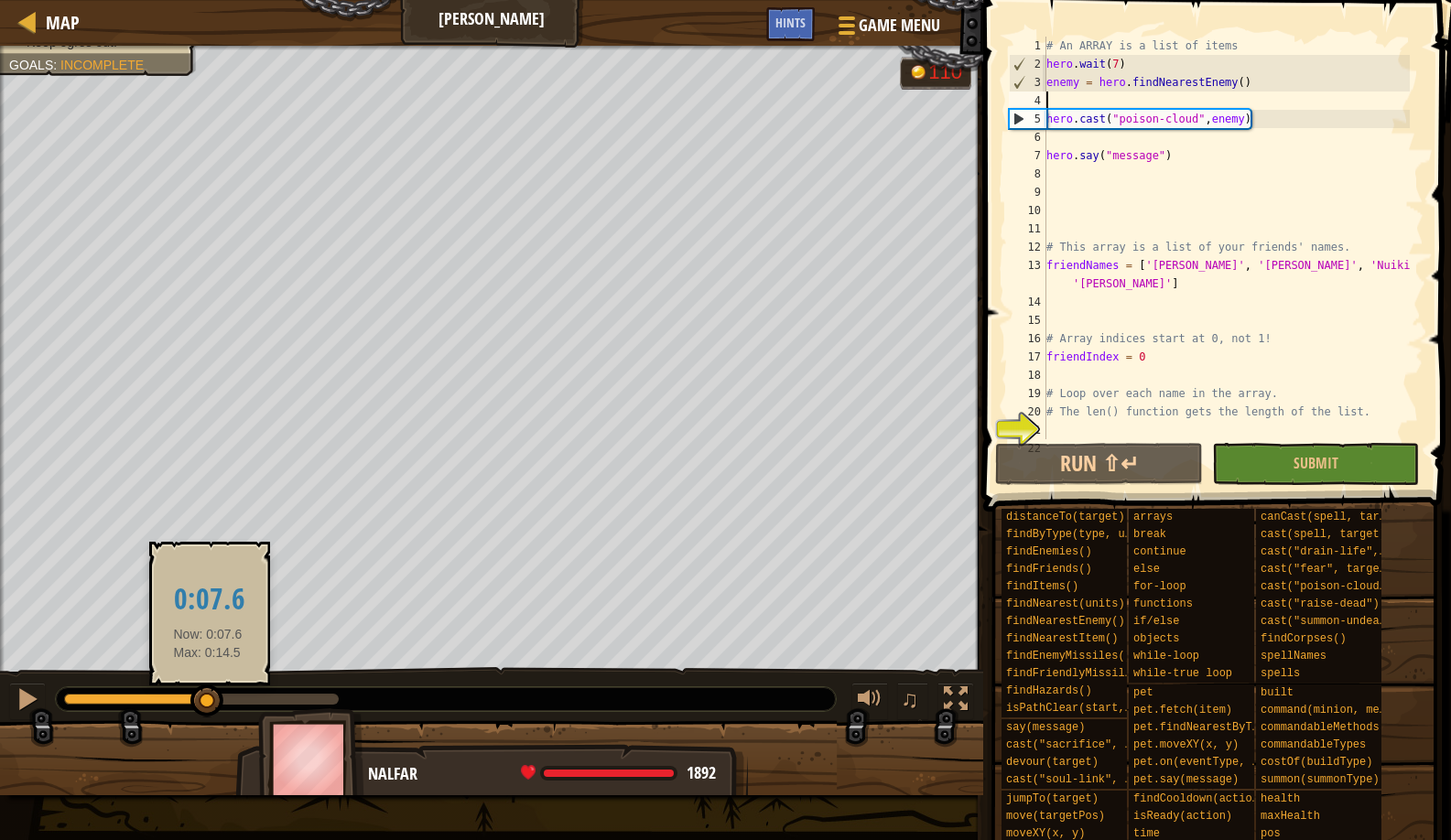
drag, startPoint x: 326, startPoint y: 698, endPoint x: 208, endPoint y: 718, distance: 119.7
click at [208, 718] on div at bounding box center [207, 701] width 33 height 33
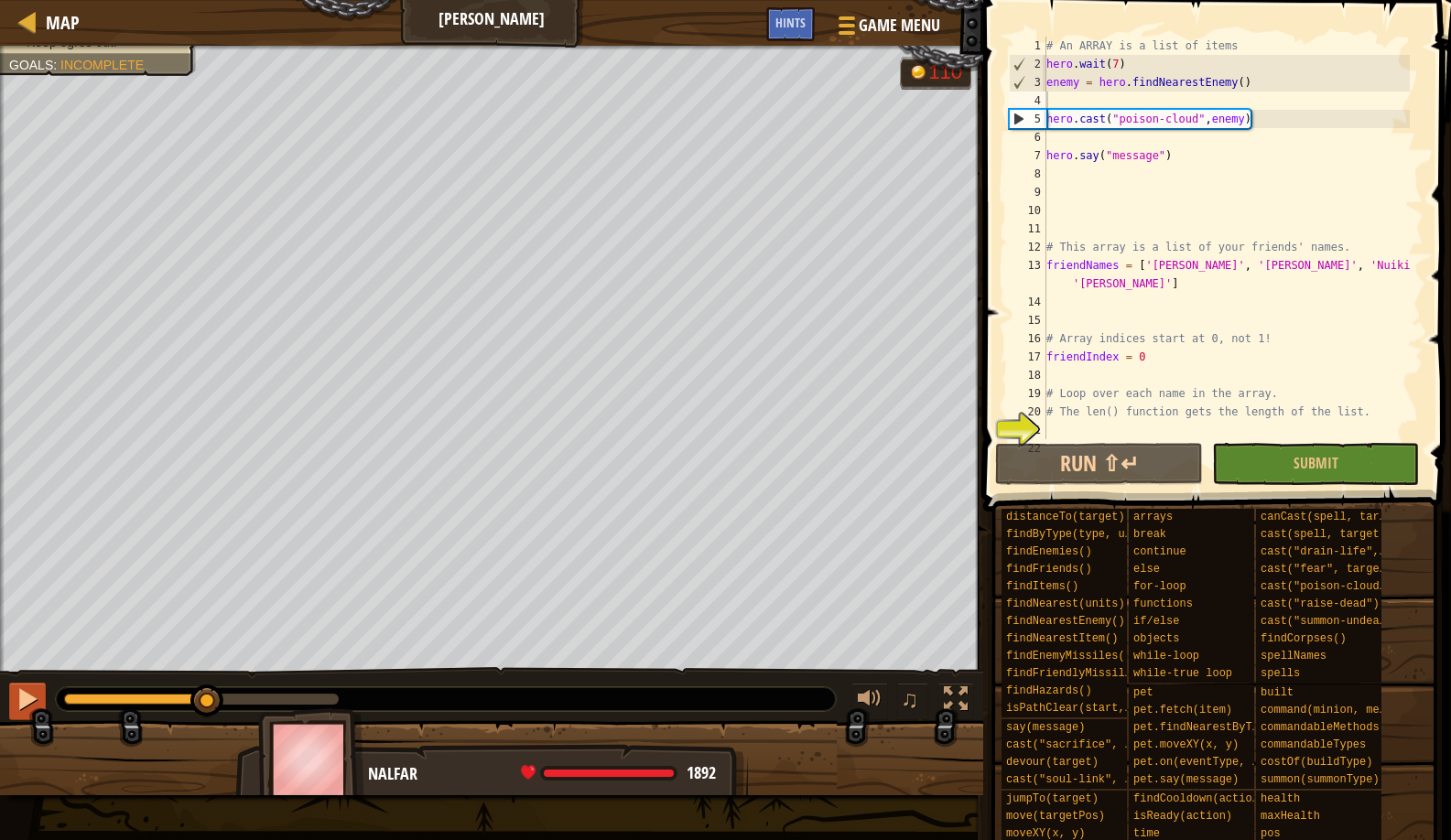
click at [24, 706] on div at bounding box center [28, 699] width 24 height 24
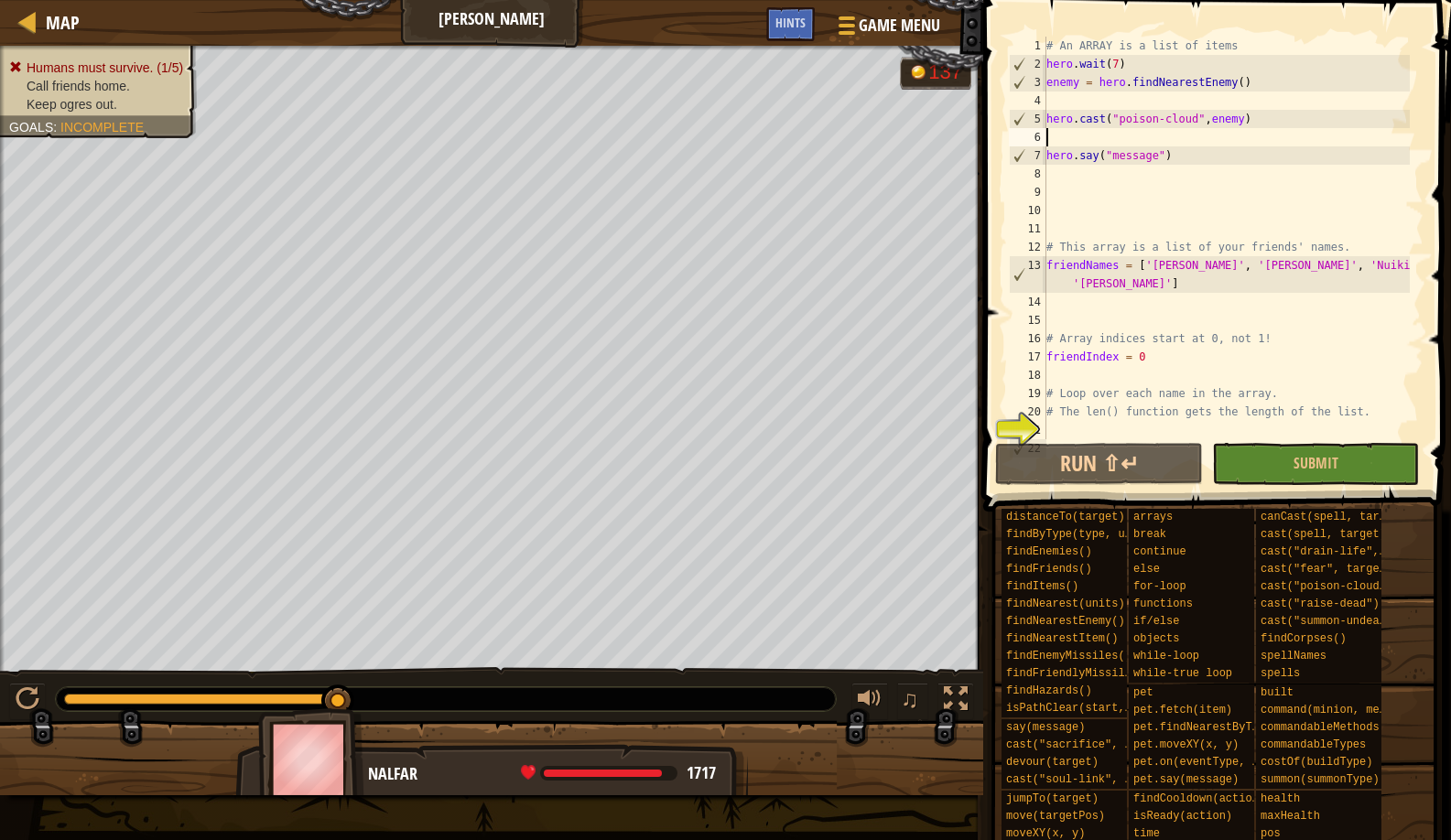
click at [1143, 130] on div "# An ARRAY is a list of items hero . wait ( 7 ) enemy = hero . findNearestEnemy…" at bounding box center [1227, 256] width 367 height 440
type textarea "ra"
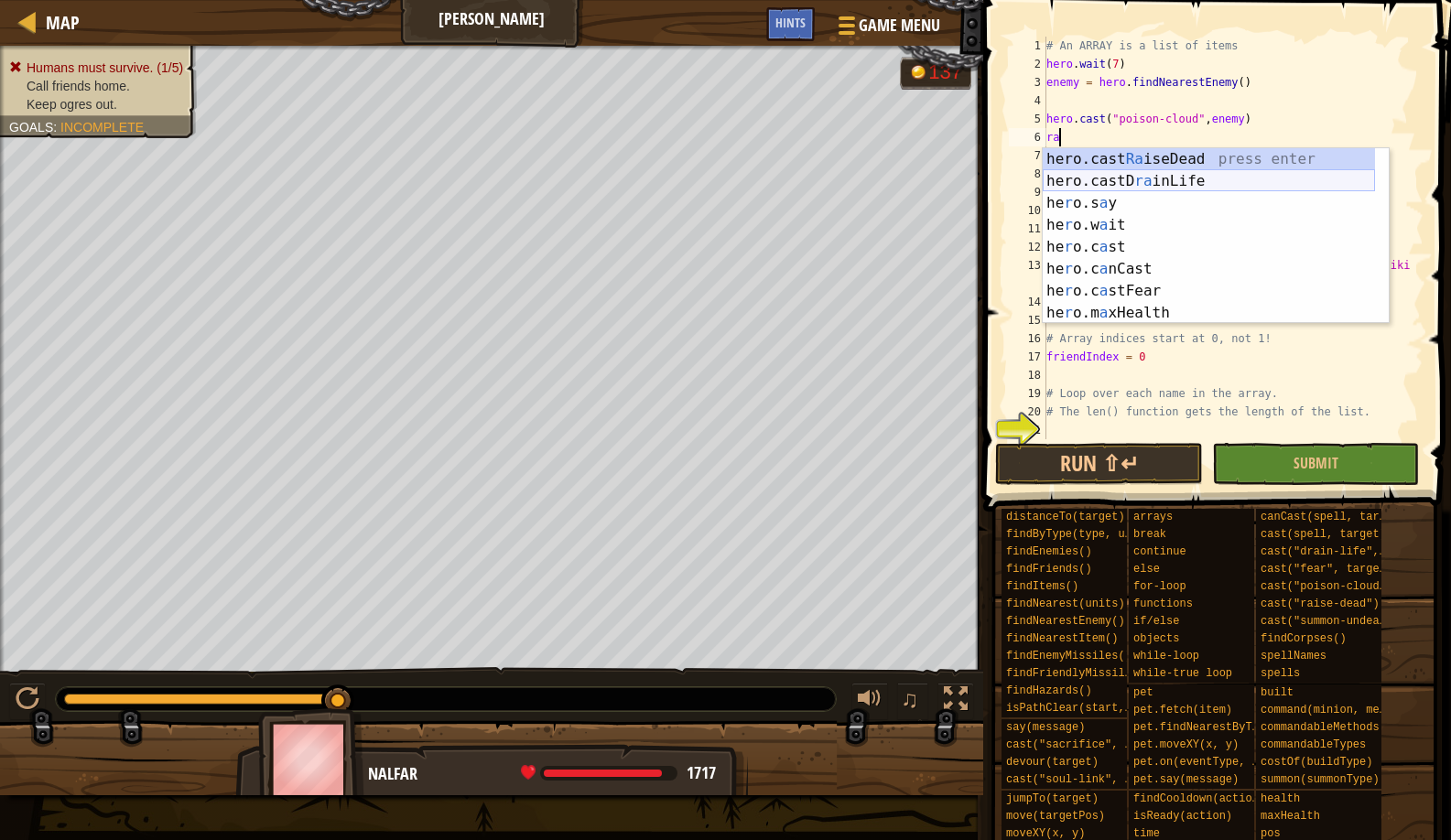
click at [1141, 163] on div "hero.cast Ra iseDead press enter hero.castD ra inLife press enter he r o.s a y …" at bounding box center [1209, 257] width 333 height 219
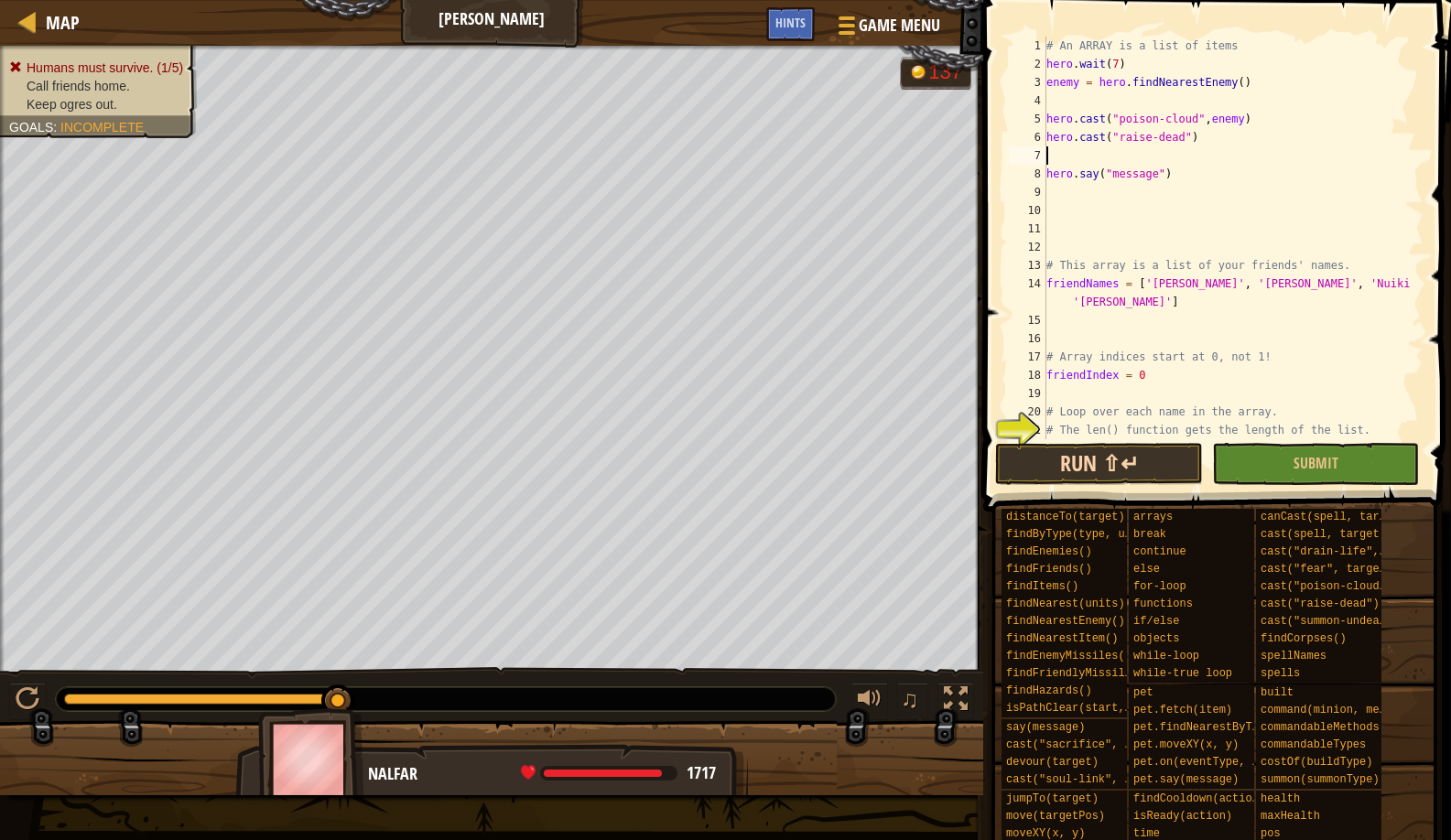
click at [1086, 456] on button "Run ⇧↵" at bounding box center [1098, 464] width 207 height 42
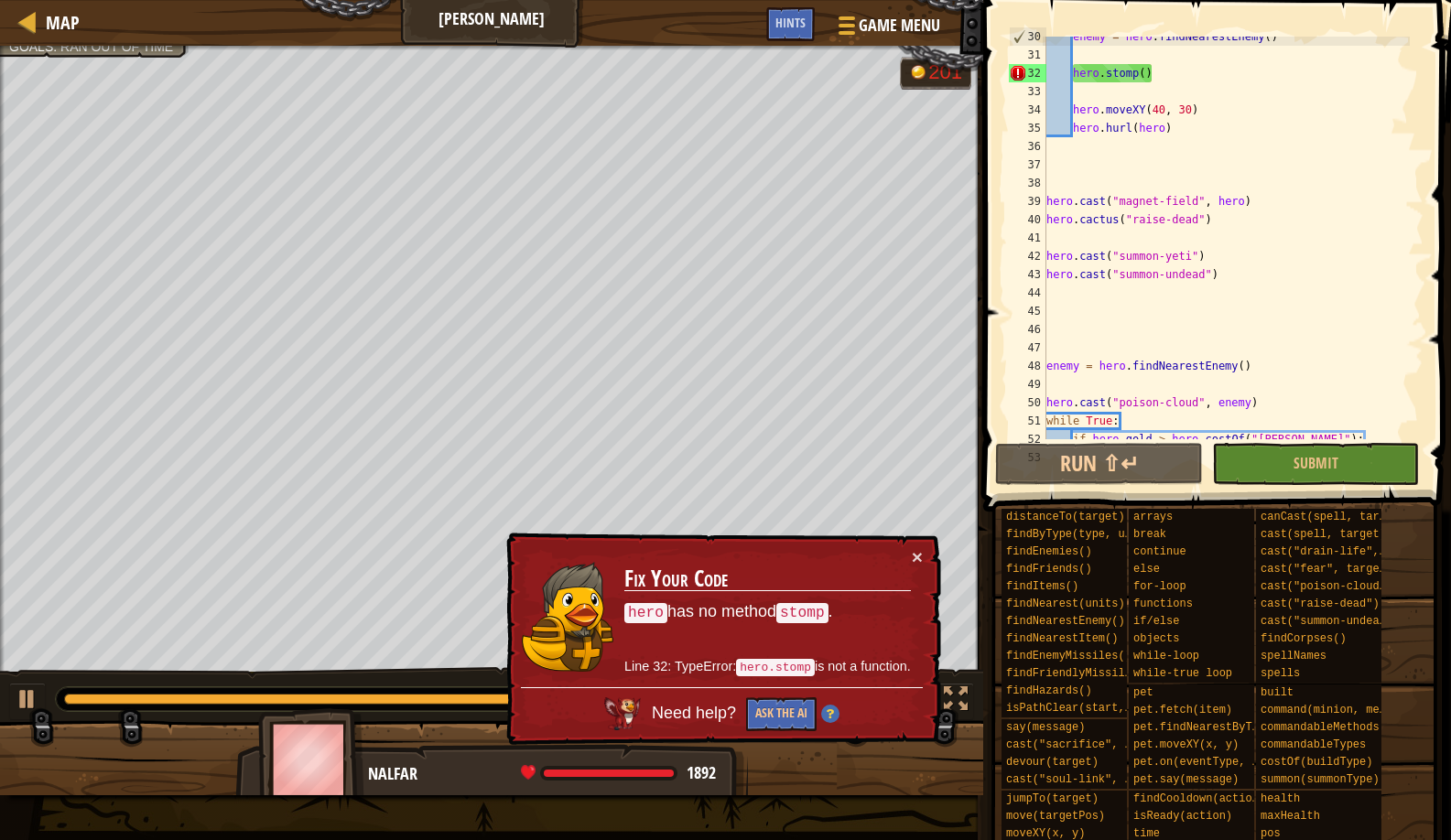
scroll to position [301, 0]
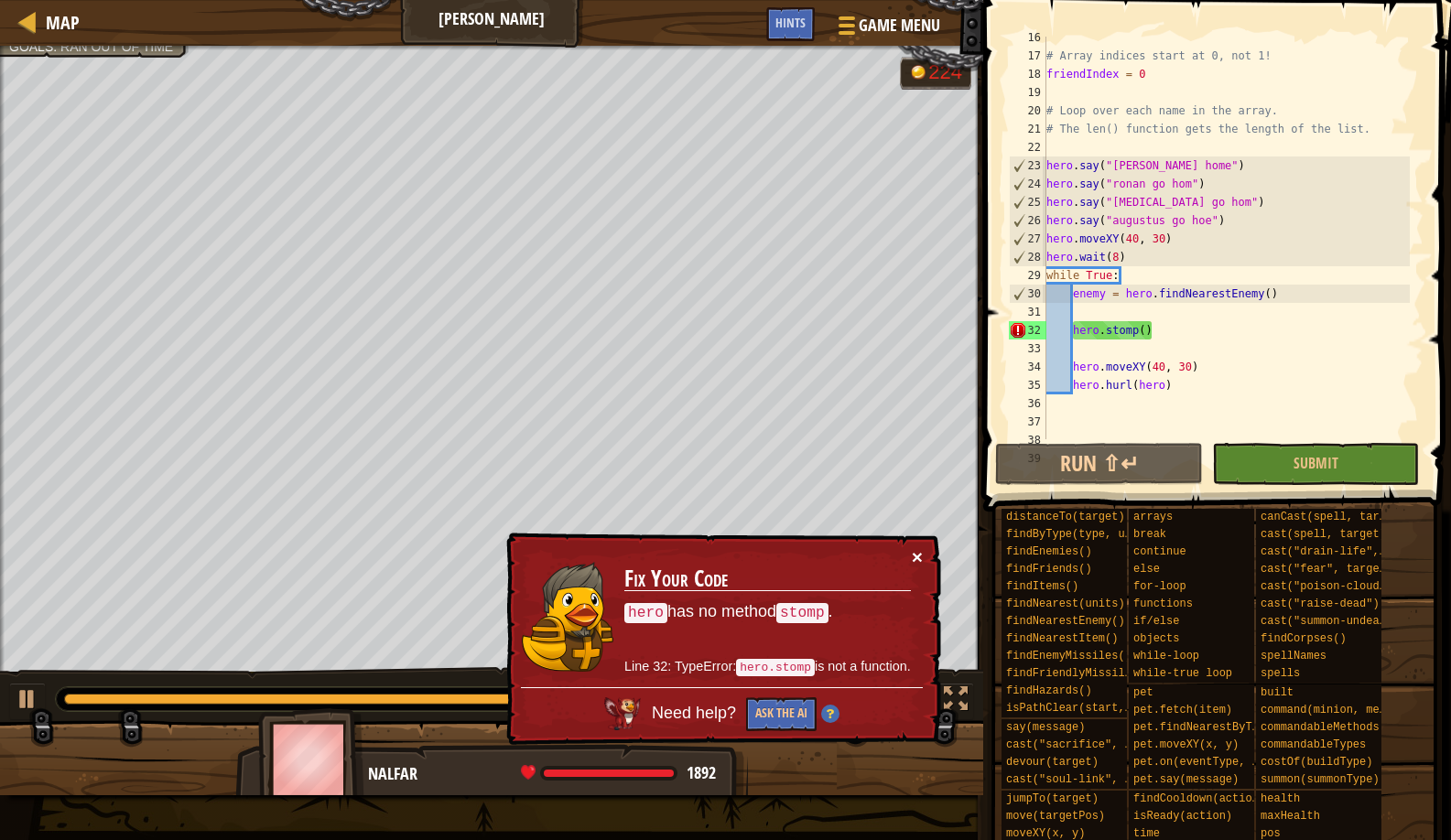
click at [917, 551] on button "×" at bounding box center [917, 556] width 11 height 19
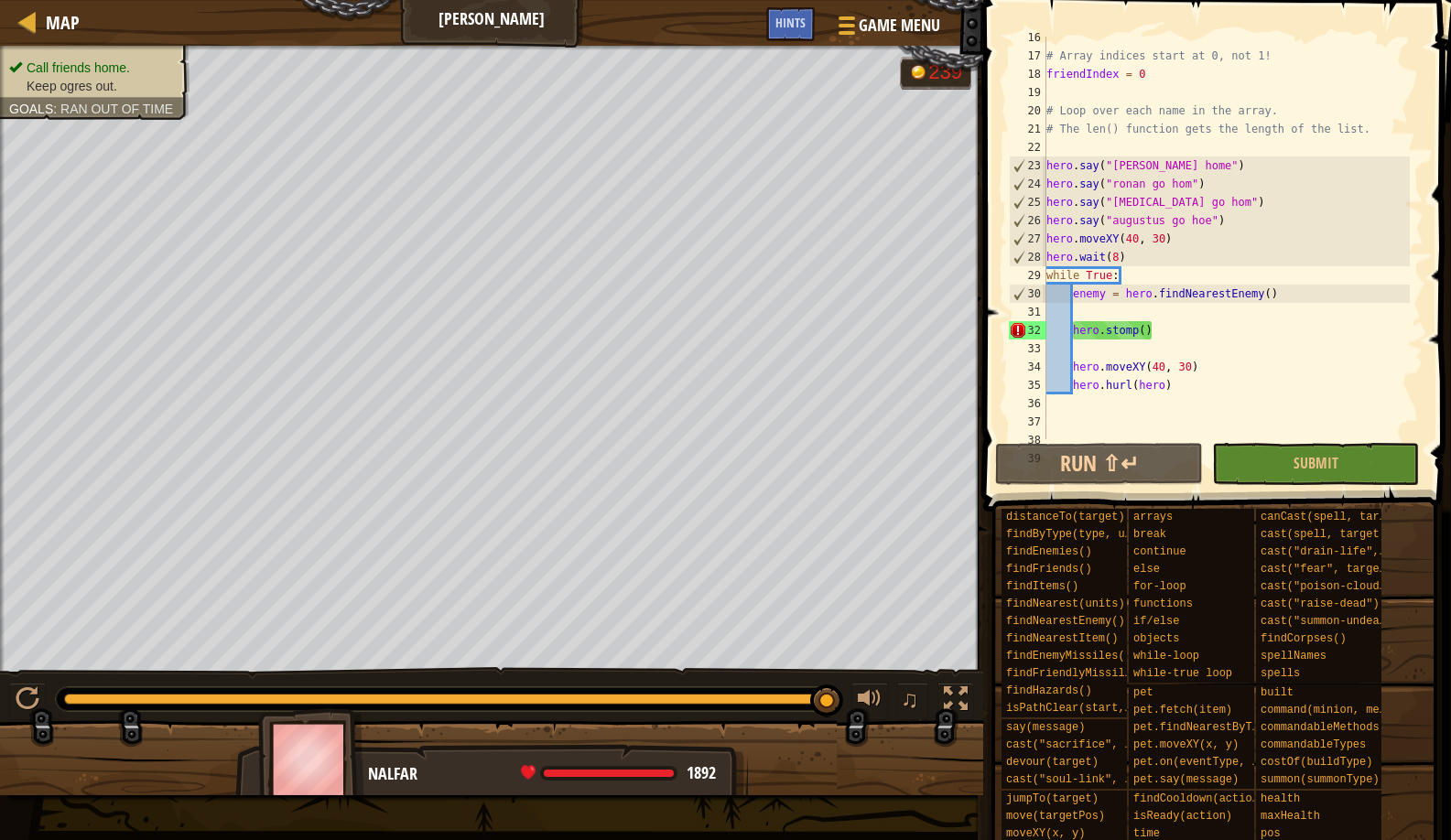
drag, startPoint x: 802, startPoint y: 713, endPoint x: 819, endPoint y: 707, distance: 18.0
click at [802, 712] on div "♫" at bounding box center [492, 694] width 983 height 55
click at [828, 629] on div "Call friends home. Keep ogres out. Goals : Ran out of time G reen B lack V iole…" at bounding box center [725, 420] width 1451 height 750
click at [66, 19] on span "Map" at bounding box center [63, 22] width 34 height 25
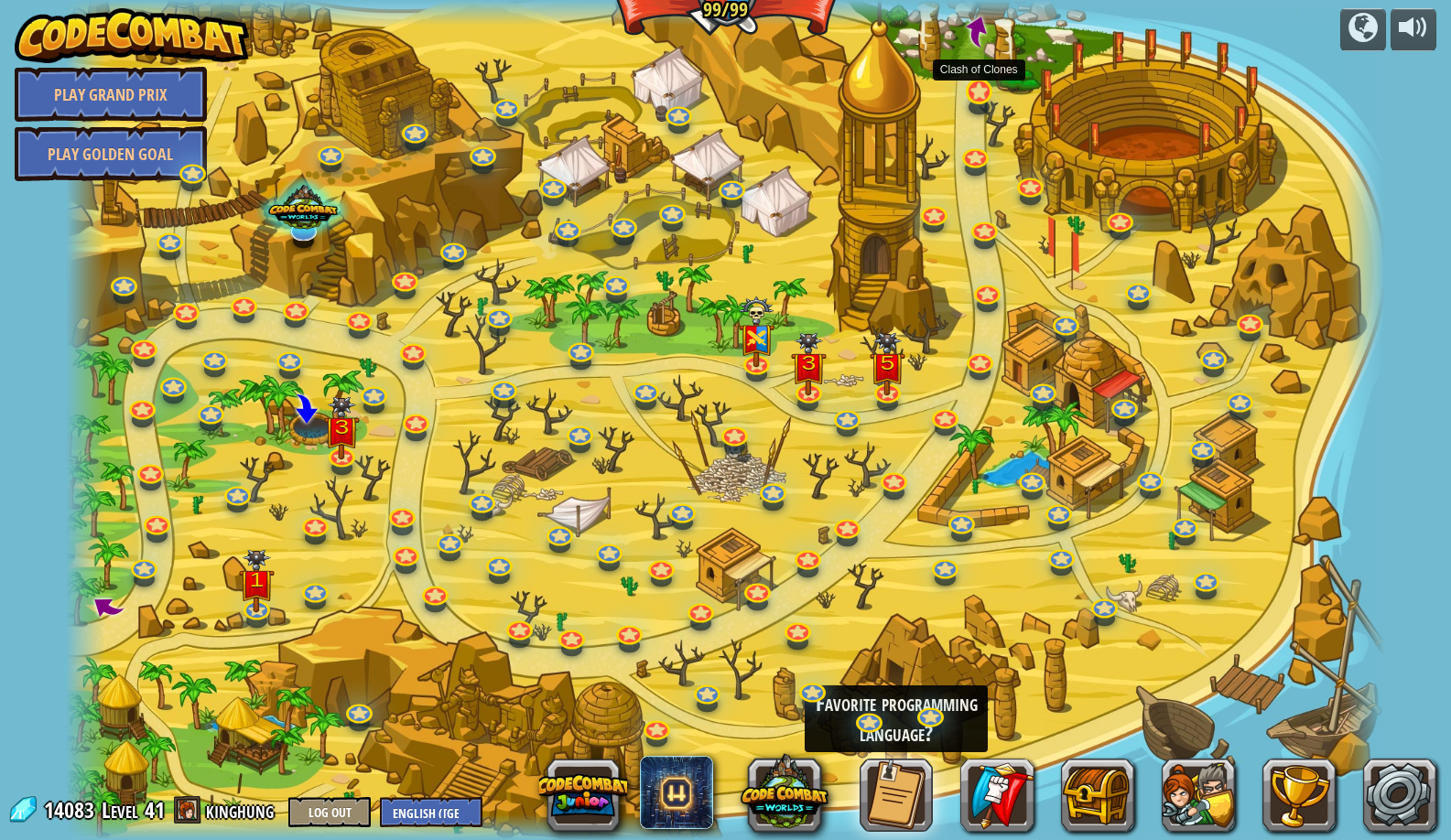
click at [977, 94] on link at bounding box center [977, 90] width 37 height 37
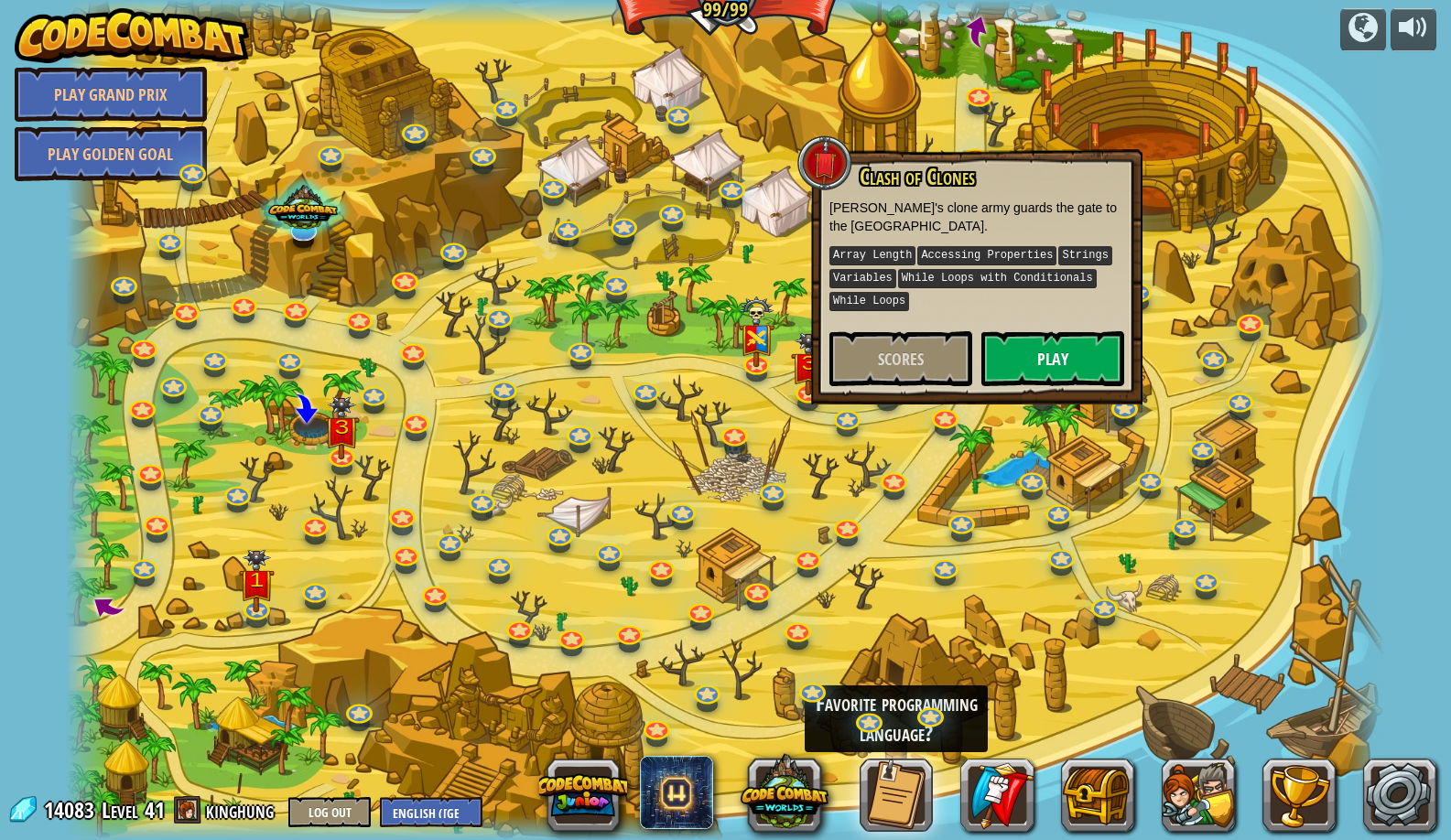
click at [1056, 371] on button "Play" at bounding box center [1053, 358] width 143 height 55
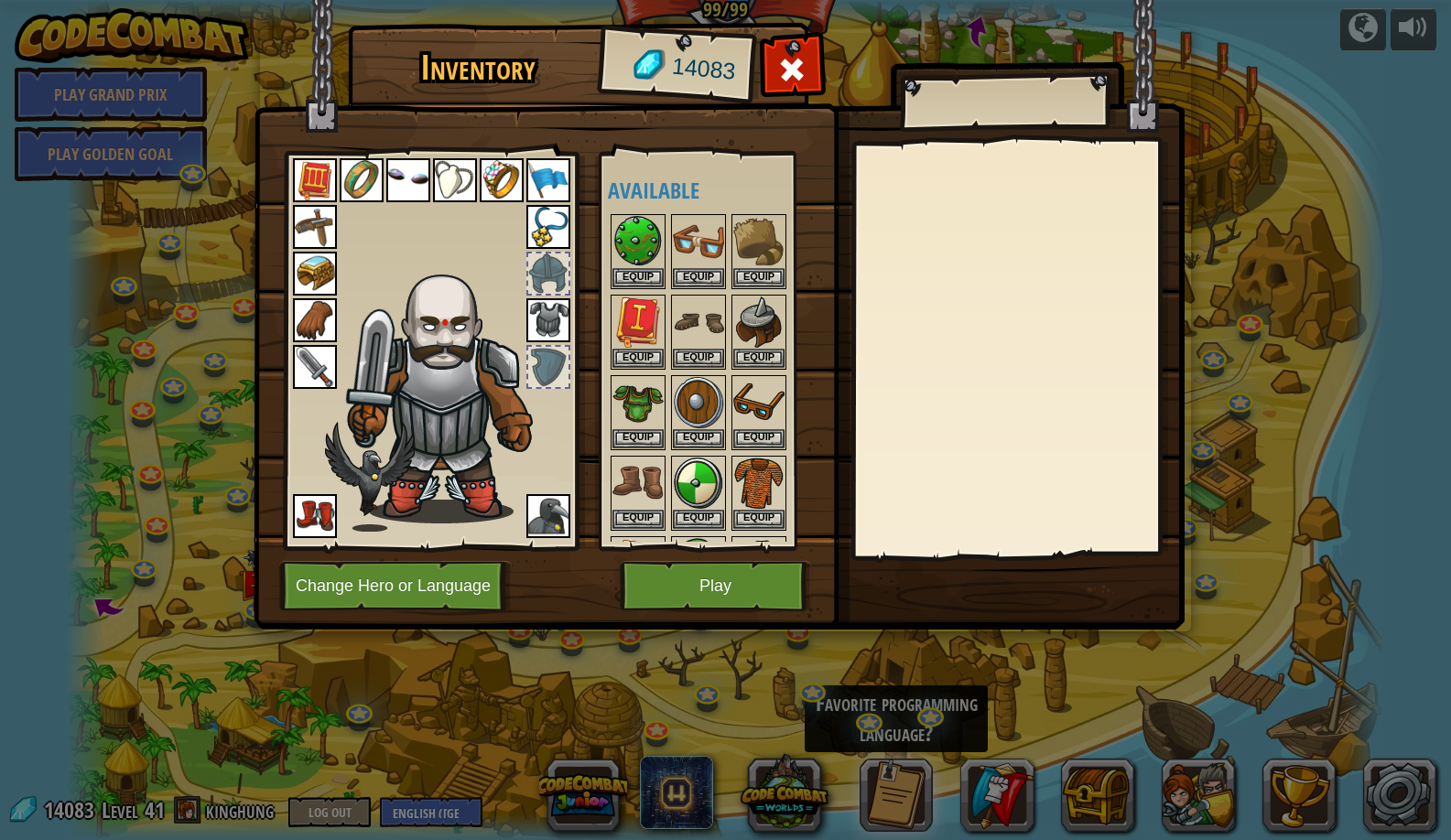
click at [460, 585] on button "Change Hero or Language" at bounding box center [395, 586] width 232 height 51
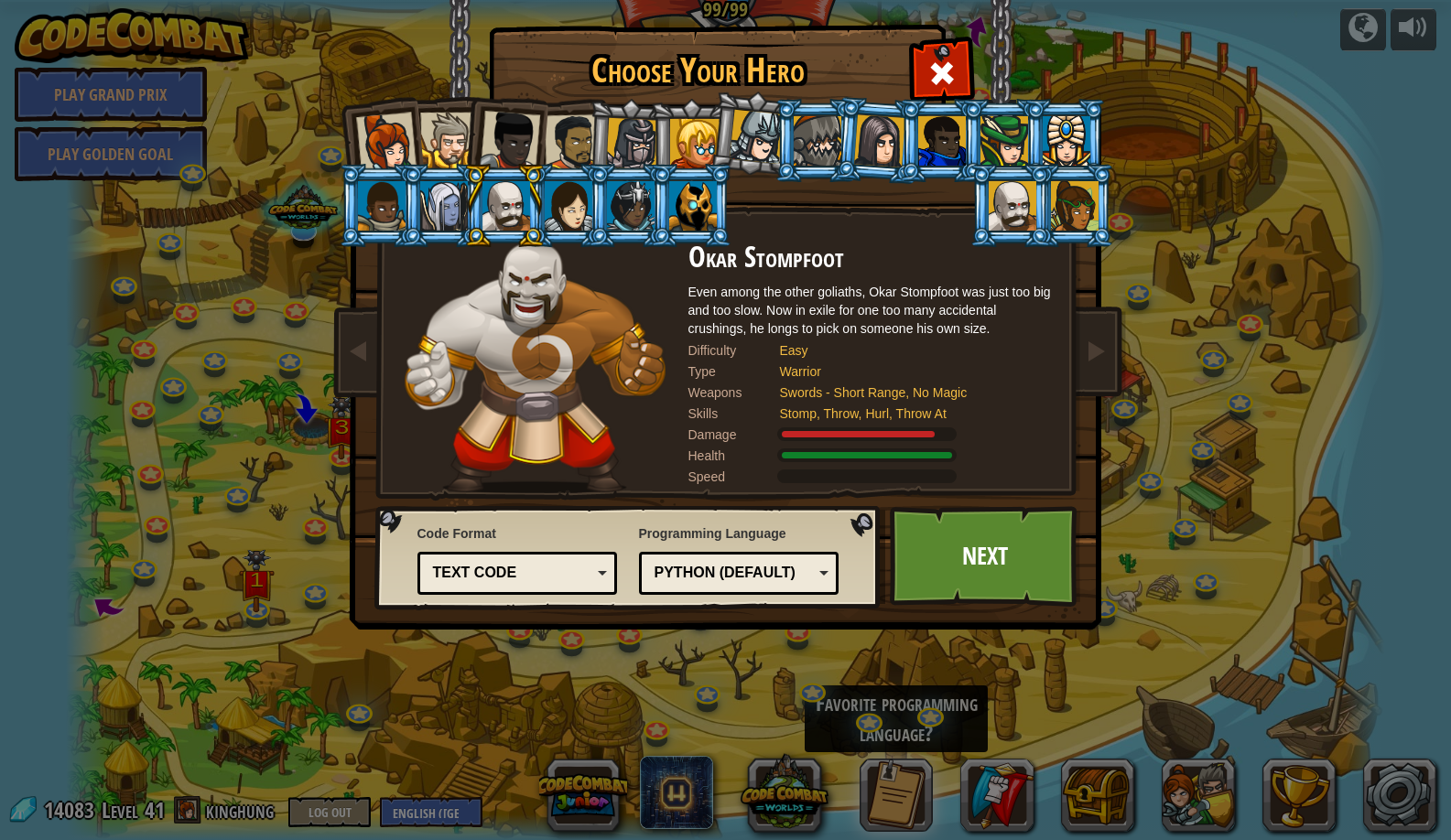
click at [391, 208] on div at bounding box center [381, 207] width 48 height 50
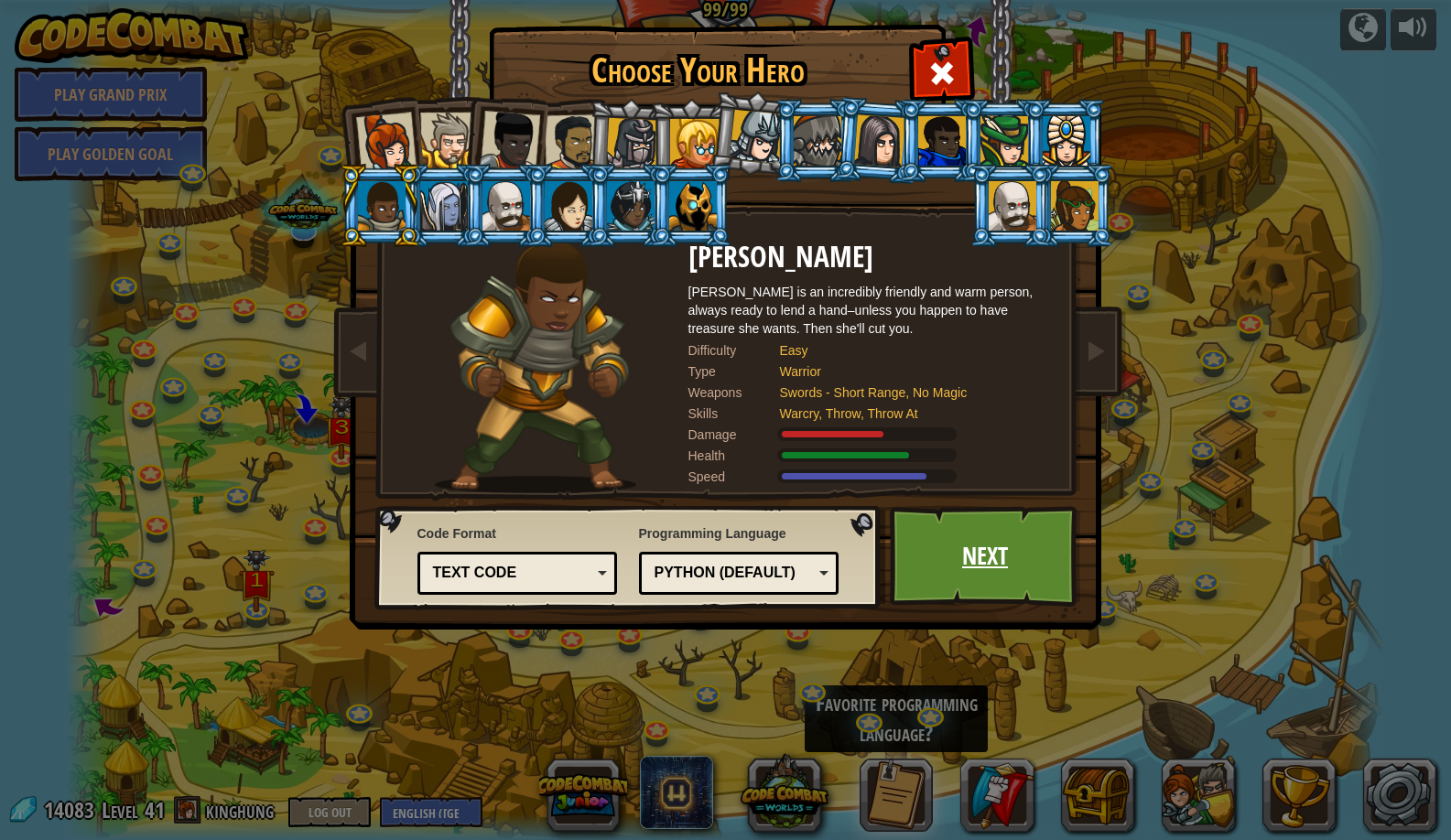
click at [966, 550] on link "Next" at bounding box center [985, 556] width 192 height 100
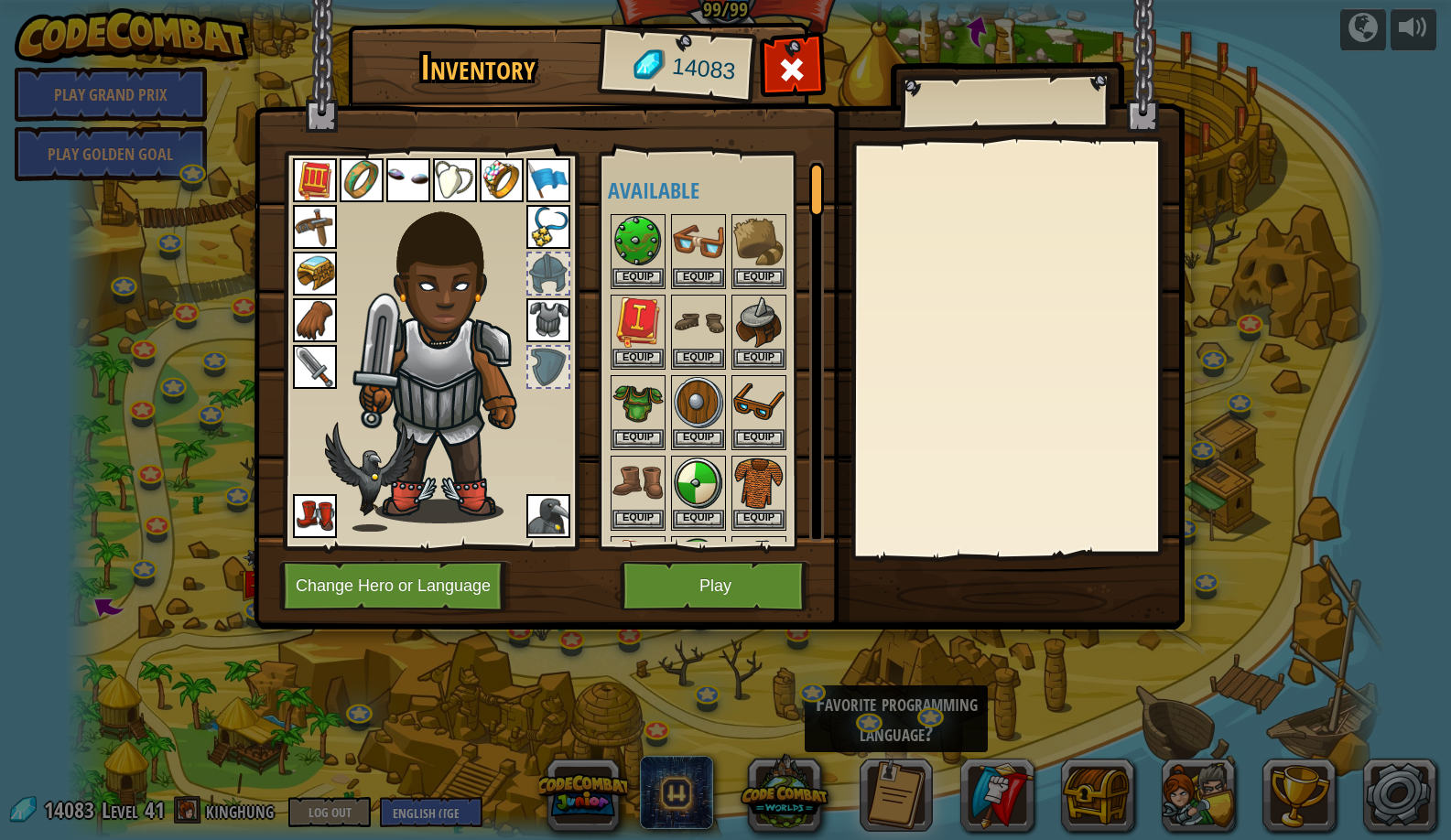
click at [741, 568] on button "Play" at bounding box center [715, 586] width 192 height 51
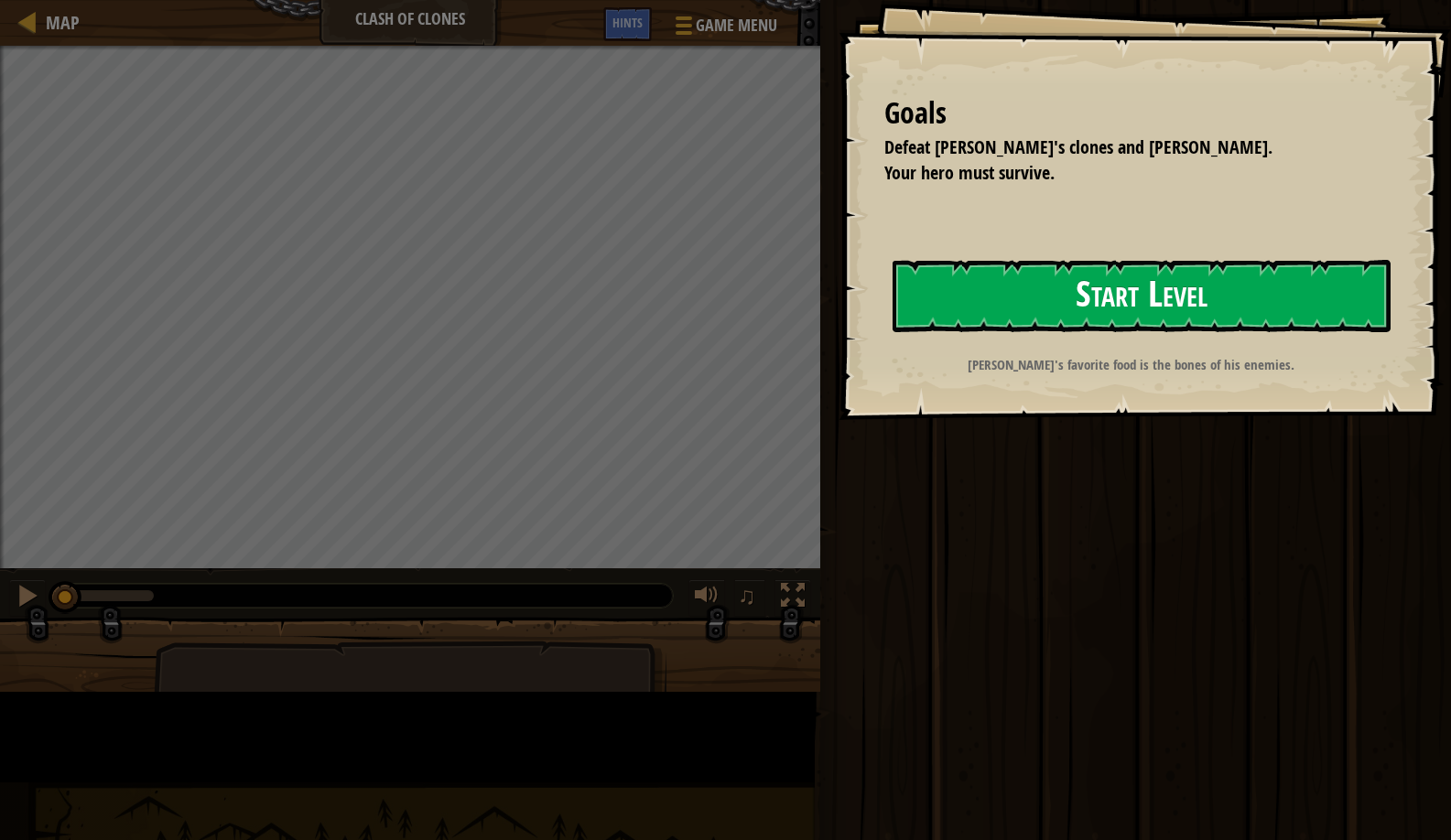
click at [901, 351] on div "Goals Defeat Thoktar's clones and ogres. Your hero must survive. Start Level Er…" at bounding box center [1145, 210] width 613 height 420
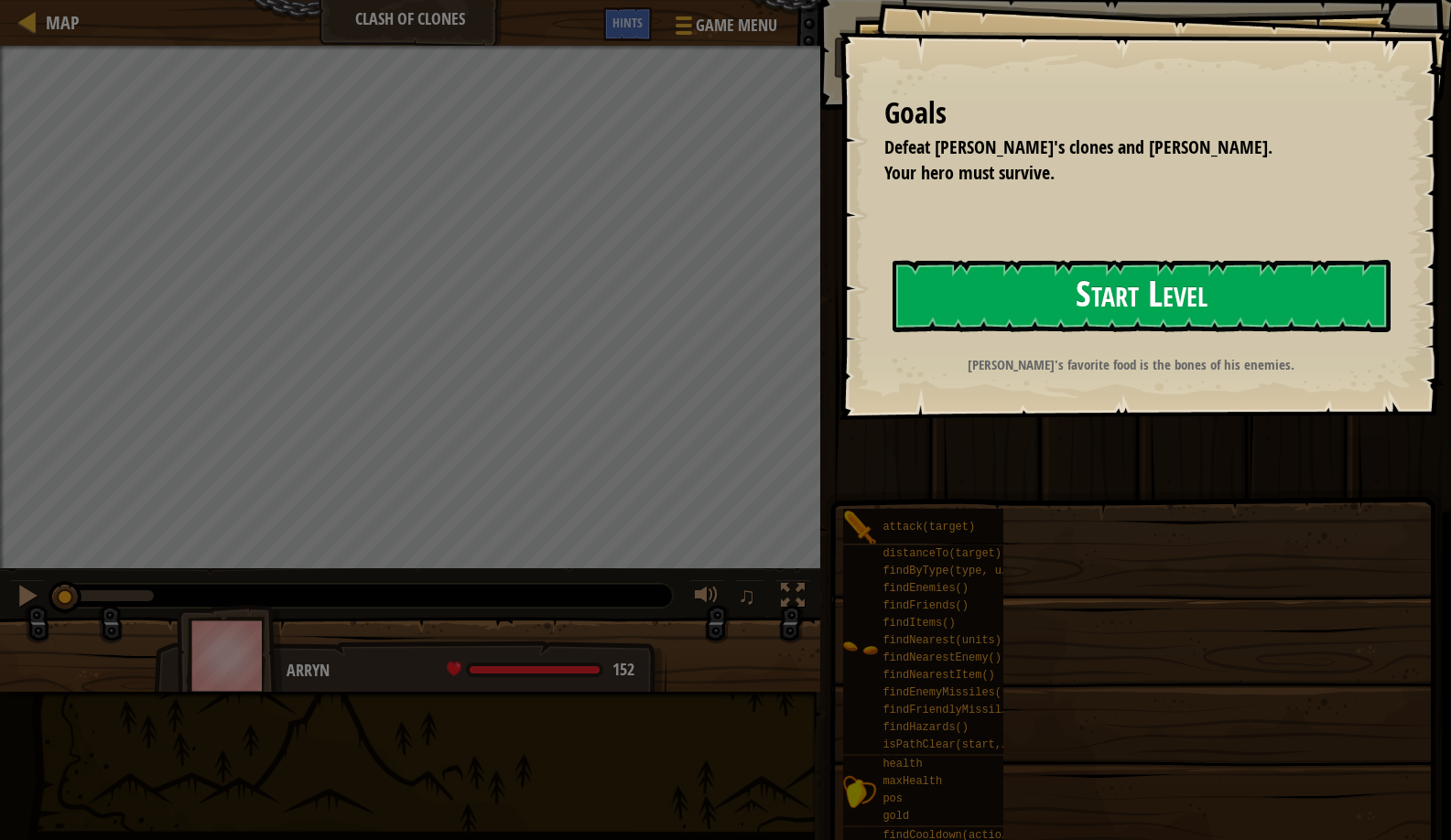
click at [962, 324] on button "Start Level" at bounding box center [1142, 296] width 499 height 72
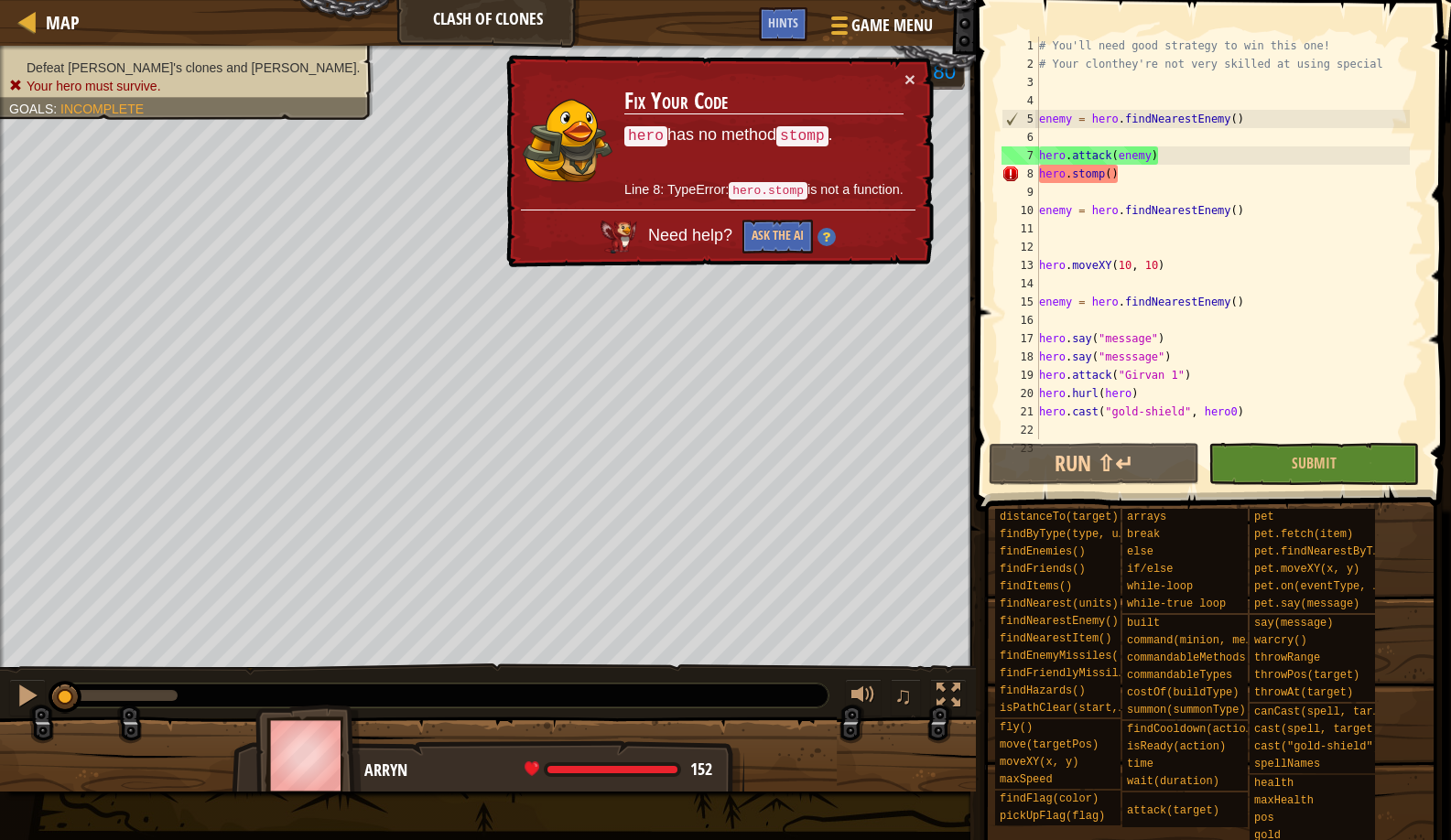
click at [1079, 83] on div "# You'll need good strategy to win this one! # Your clonthey're not very skille…" at bounding box center [1223, 256] width 374 height 440
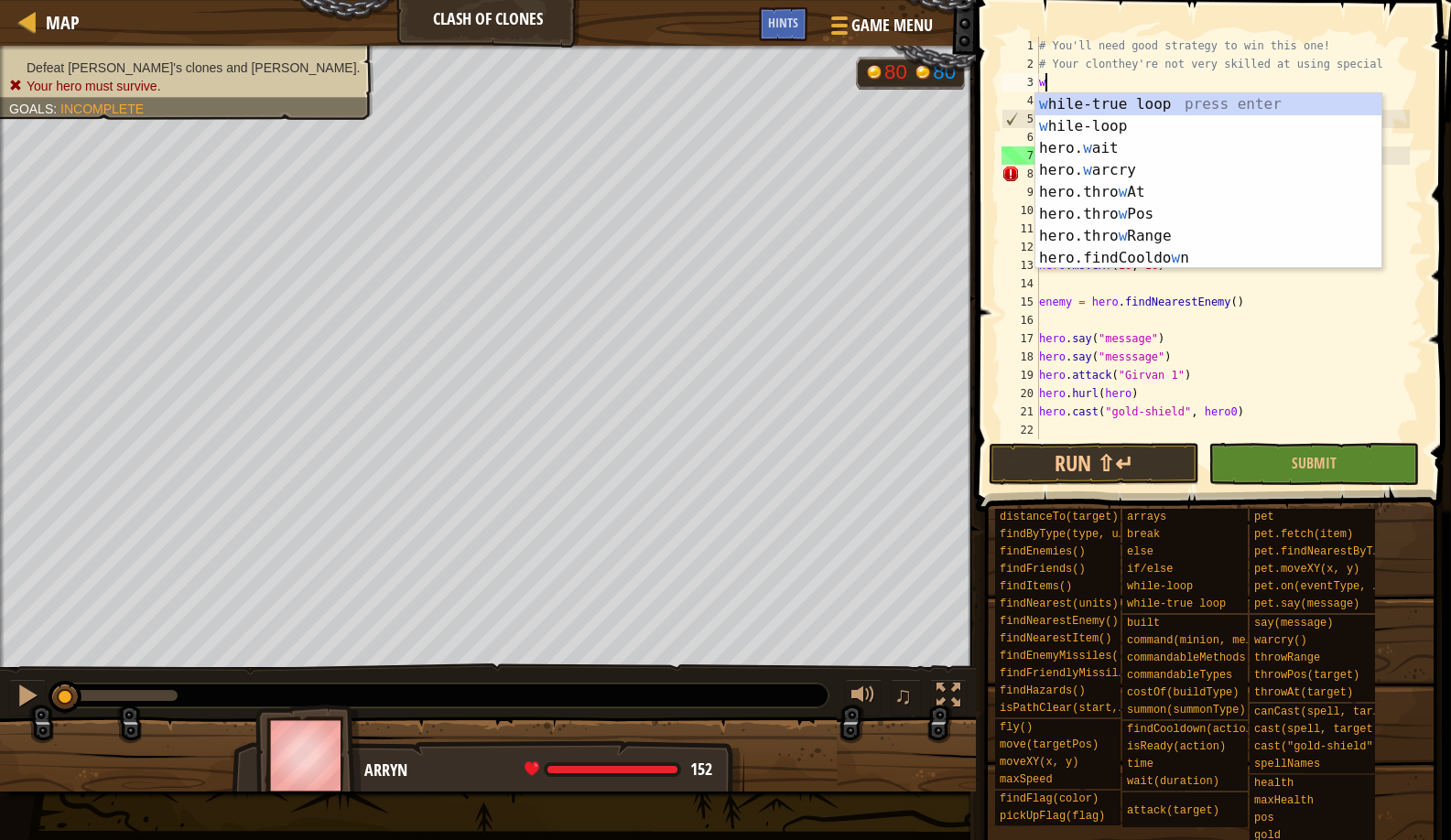
scroll to position [8, 0]
type textarea "wa"
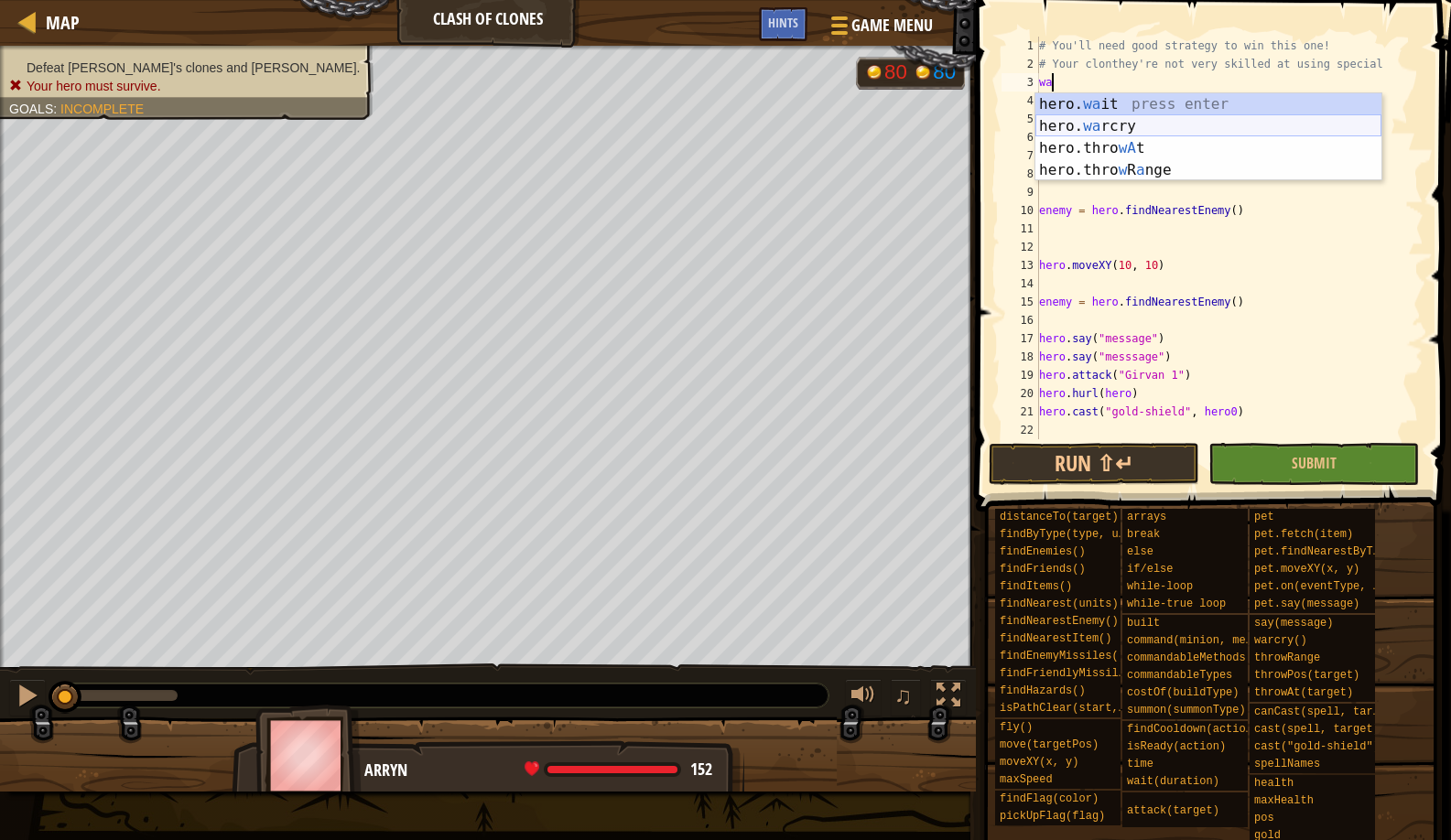
click at [1085, 118] on div "hero. wa it press enter hero. wa rcry press enter hero.thro wA t press enter he…" at bounding box center [1209, 159] width 347 height 132
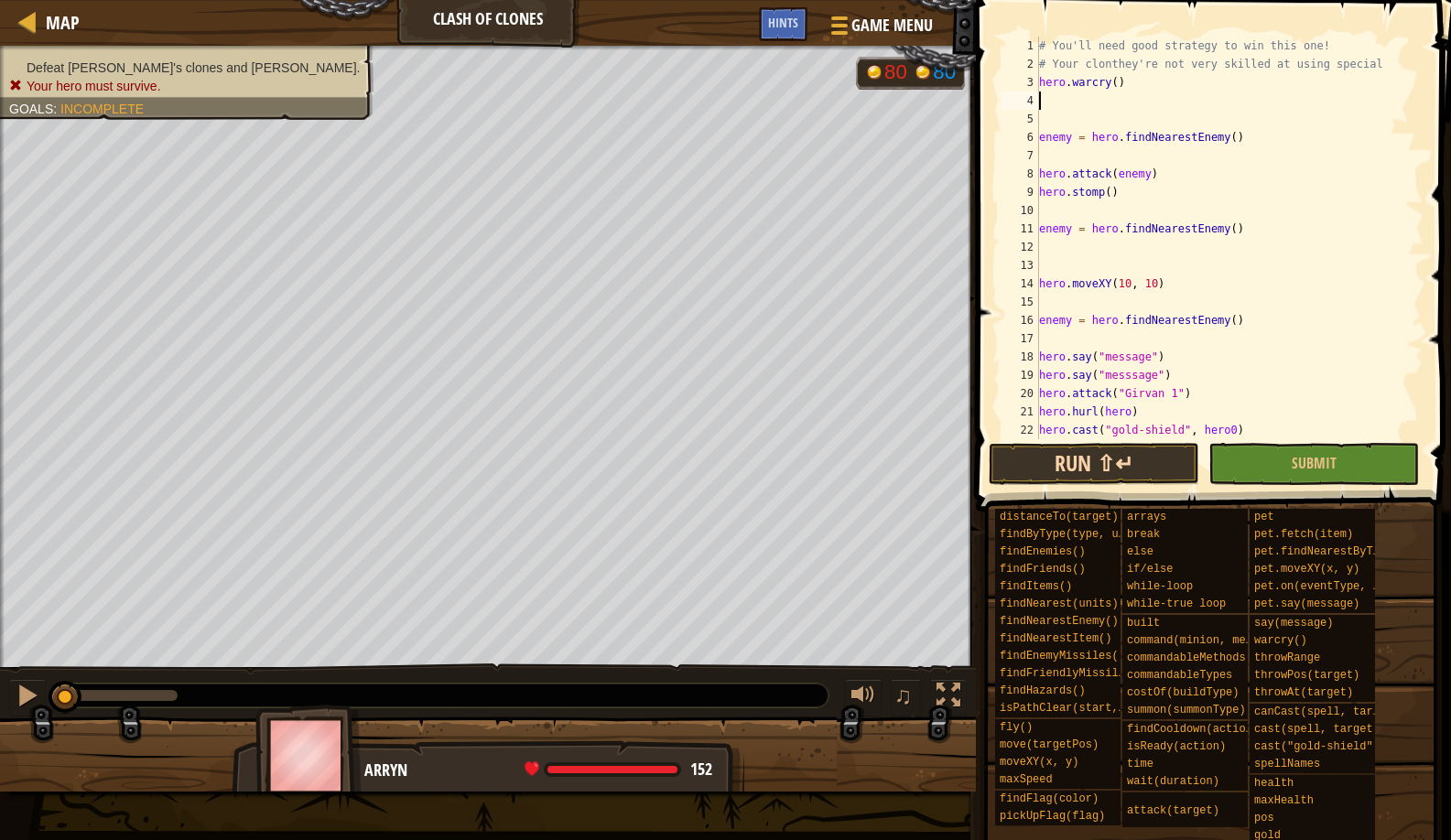
click at [1026, 472] on button "Run ⇧↵" at bounding box center [1094, 464] width 211 height 42
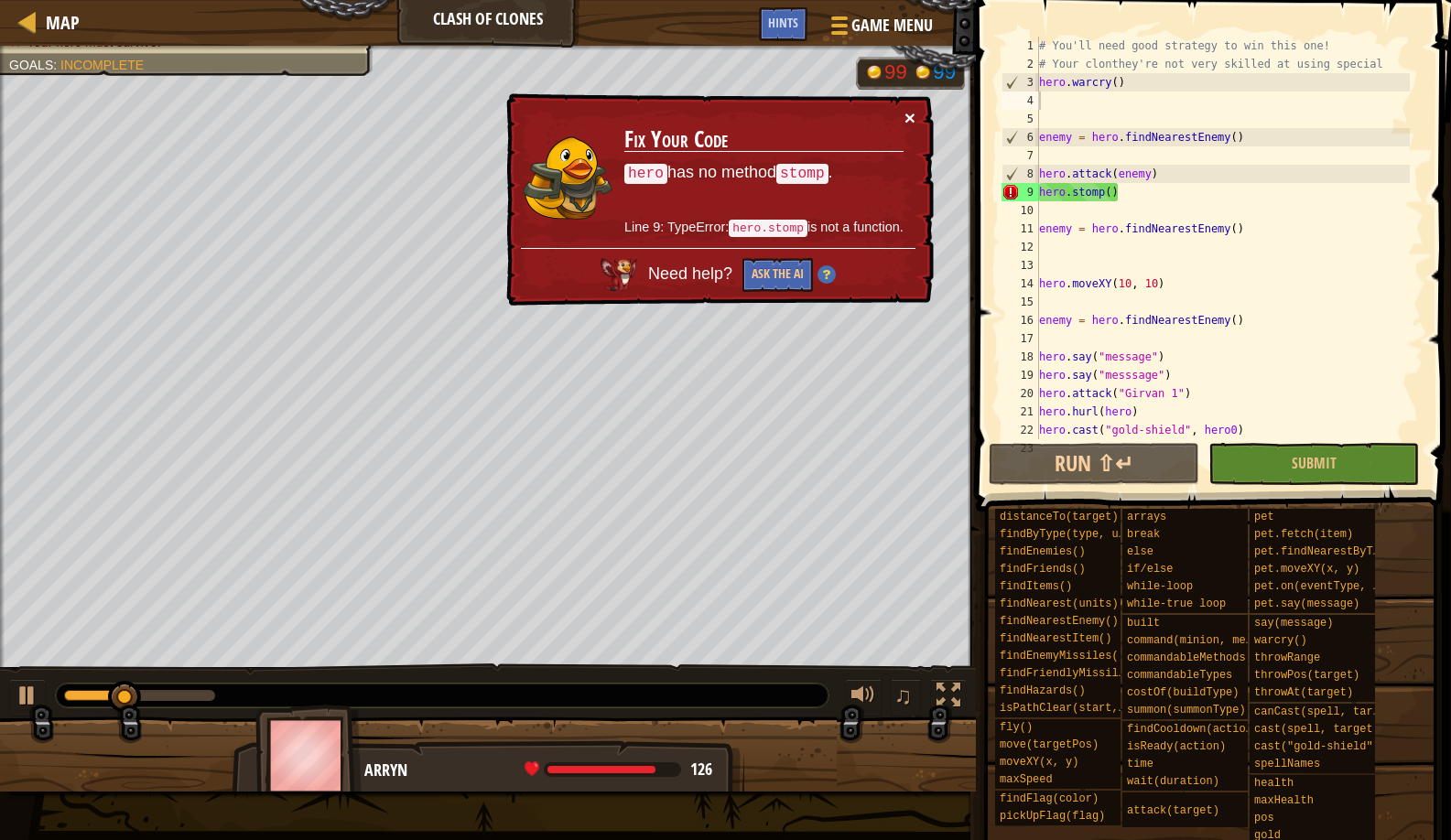
click at [914, 116] on button "×" at bounding box center [910, 117] width 11 height 19
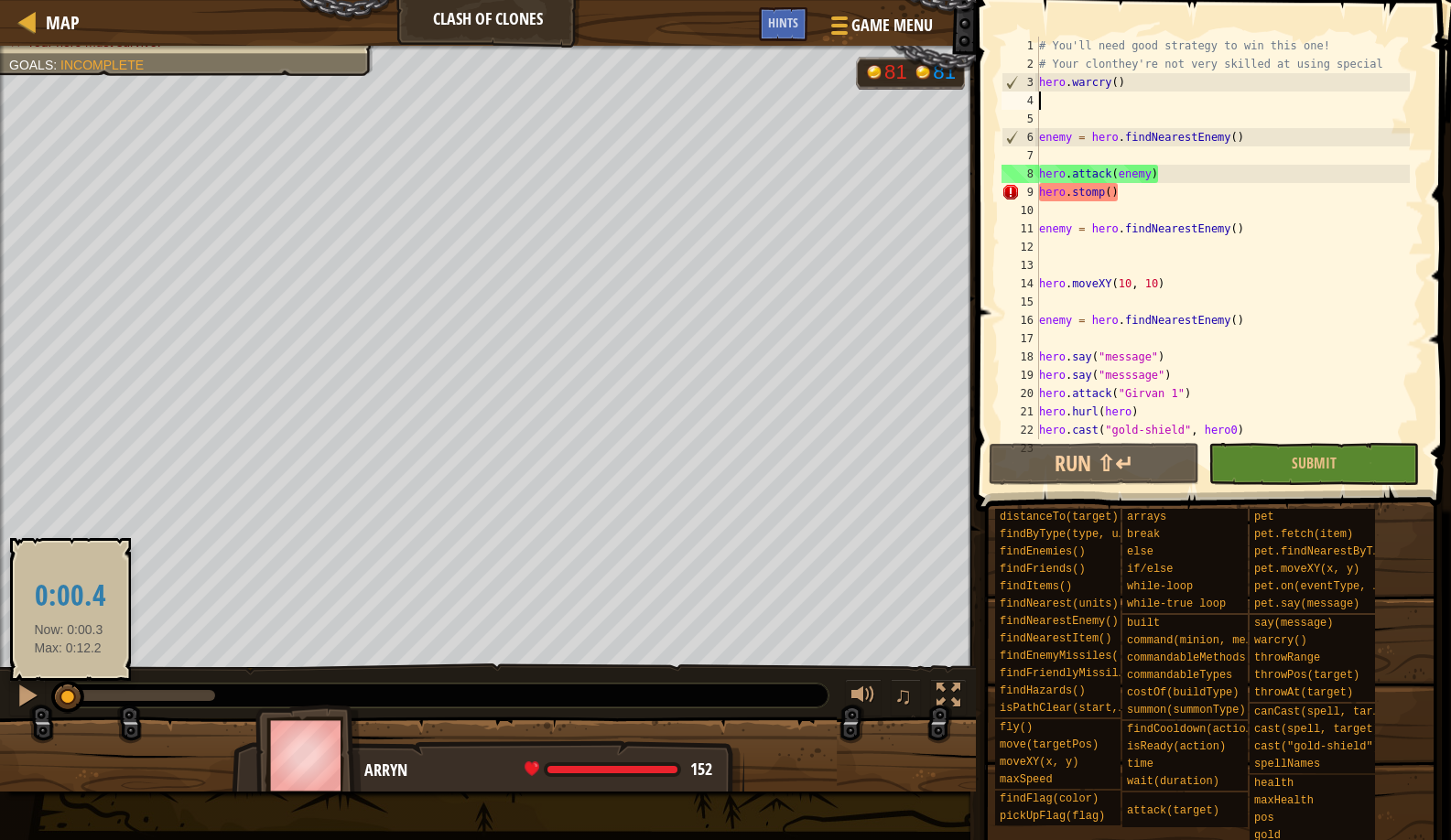
drag, startPoint x: 206, startPoint y: 682, endPoint x: 69, endPoint y: 684, distance: 137.0
click at [69, 684] on div at bounding box center [68, 697] width 33 height 33
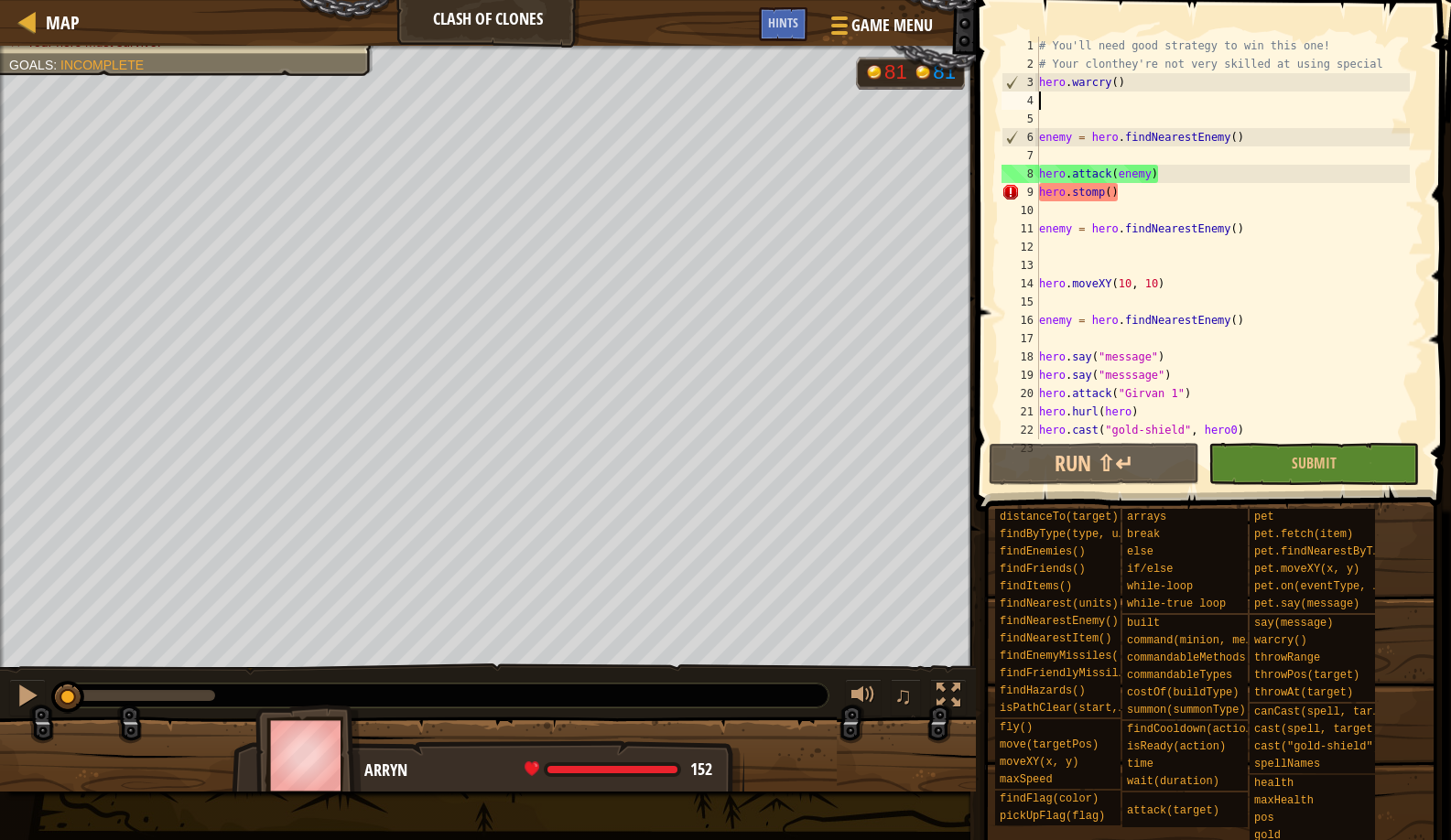
click at [1403, 75] on div "# You'll need good strategy to win this one! # Your clonthey're not very skille…" at bounding box center [1223, 256] width 374 height 440
click at [1381, 66] on div "# You'll need good strategy to win this one! # Your clonthey're not very skille…" at bounding box center [1223, 256] width 374 height 440
type textarea "# Your clonthey're not very skilled at using special"
click at [1389, 66] on div "# You'll need good strategy to win this one! # Your clonthey're not very skille…" at bounding box center [1223, 256] width 374 height 440
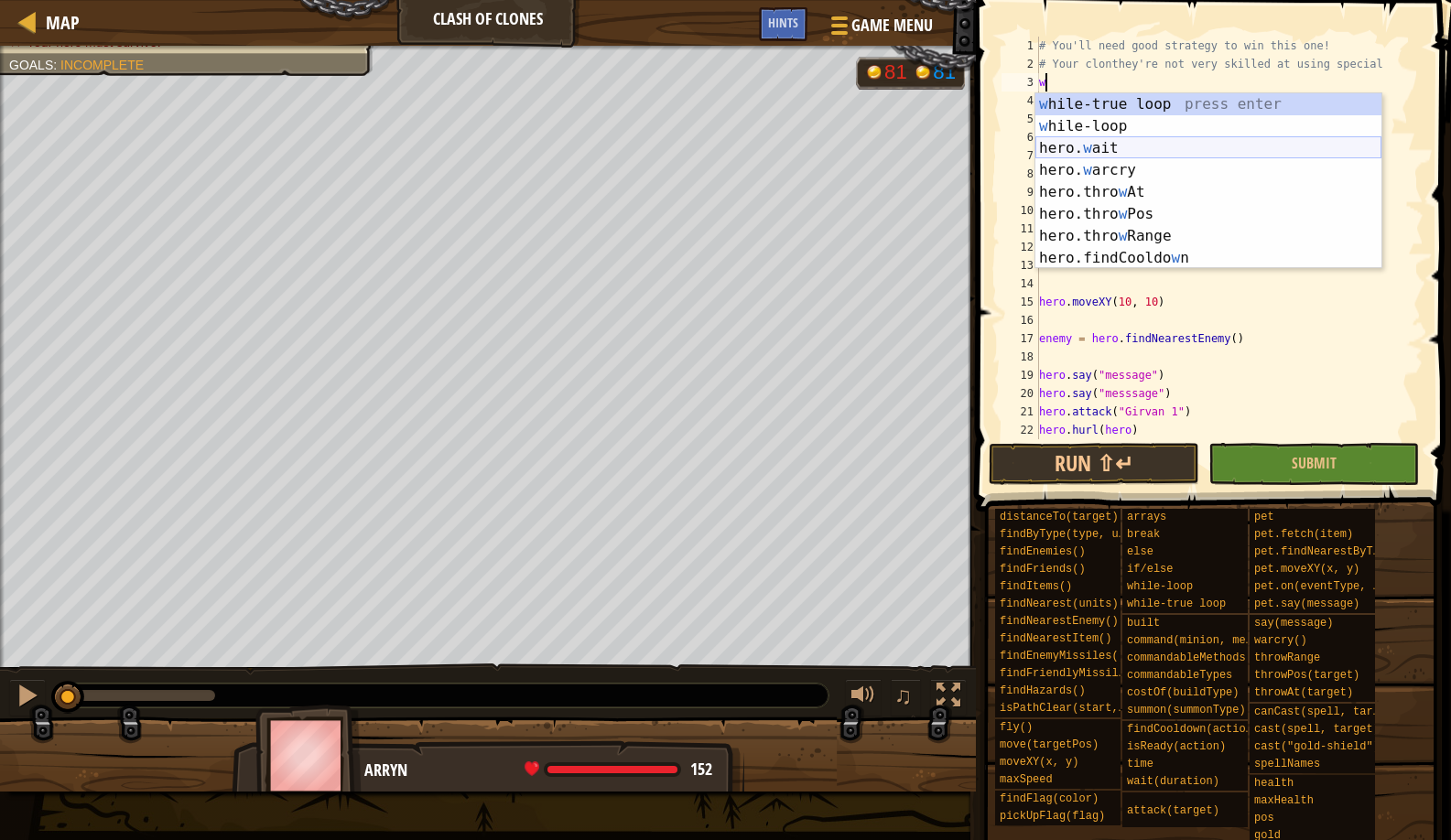
click at [1131, 151] on div "w [PERSON_NAME]-true loop press enter w [PERSON_NAME]-loop press enter hero. w …" at bounding box center [1209, 203] width 347 height 219
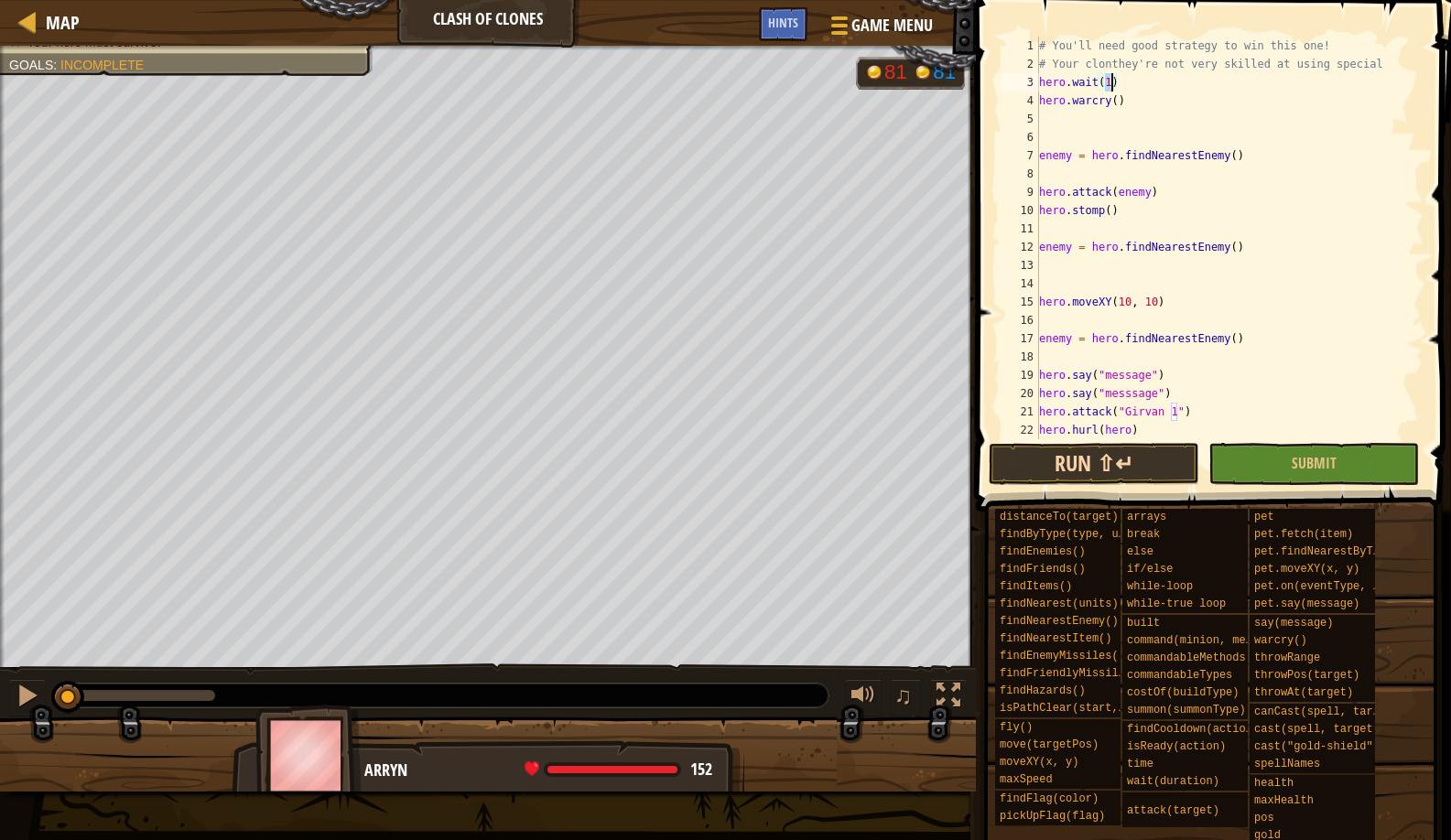
click at [1102, 458] on button "Run ⇧↵" at bounding box center [1094, 464] width 211 height 42
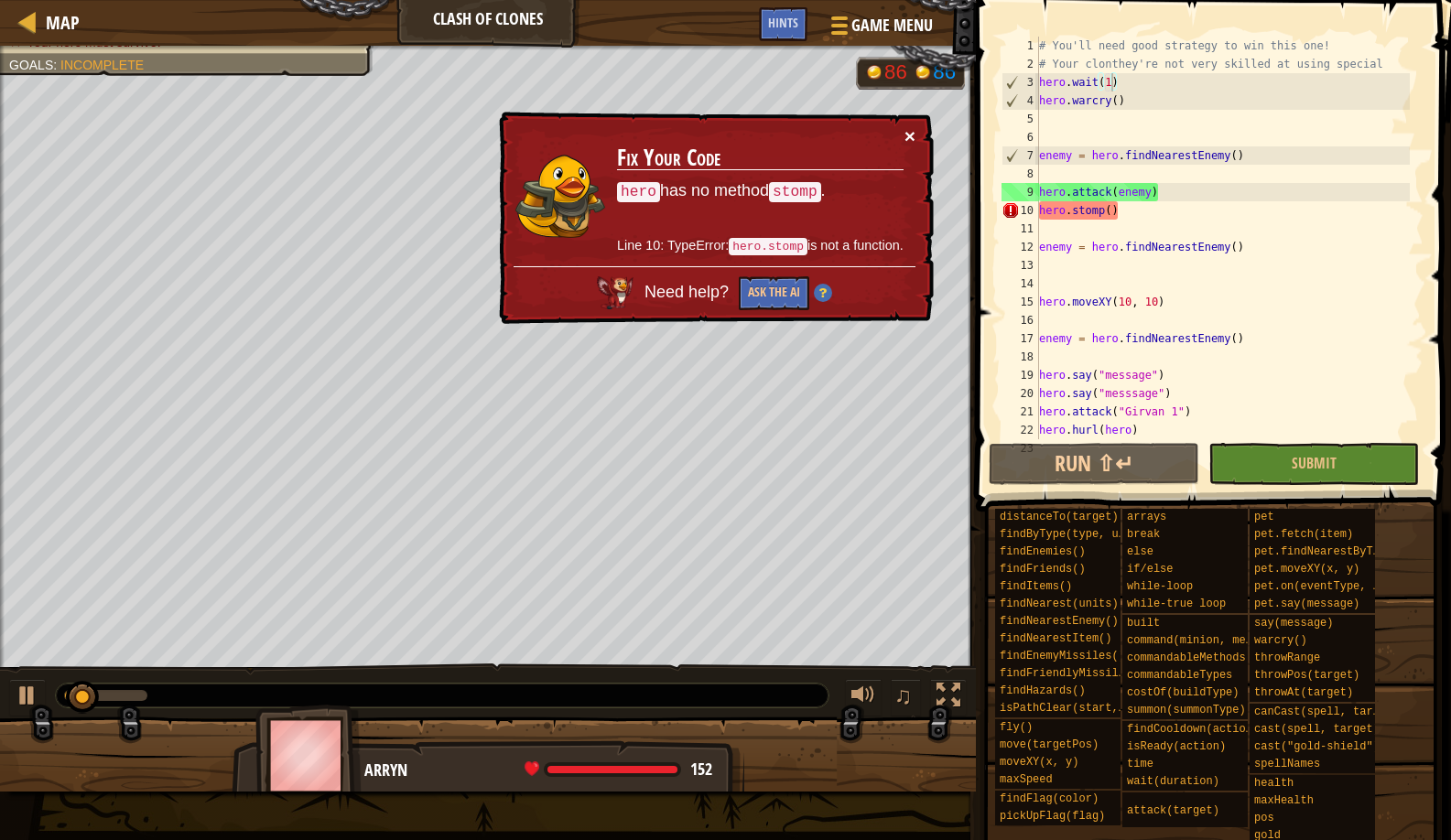
click at [909, 141] on button "×" at bounding box center [910, 135] width 11 height 19
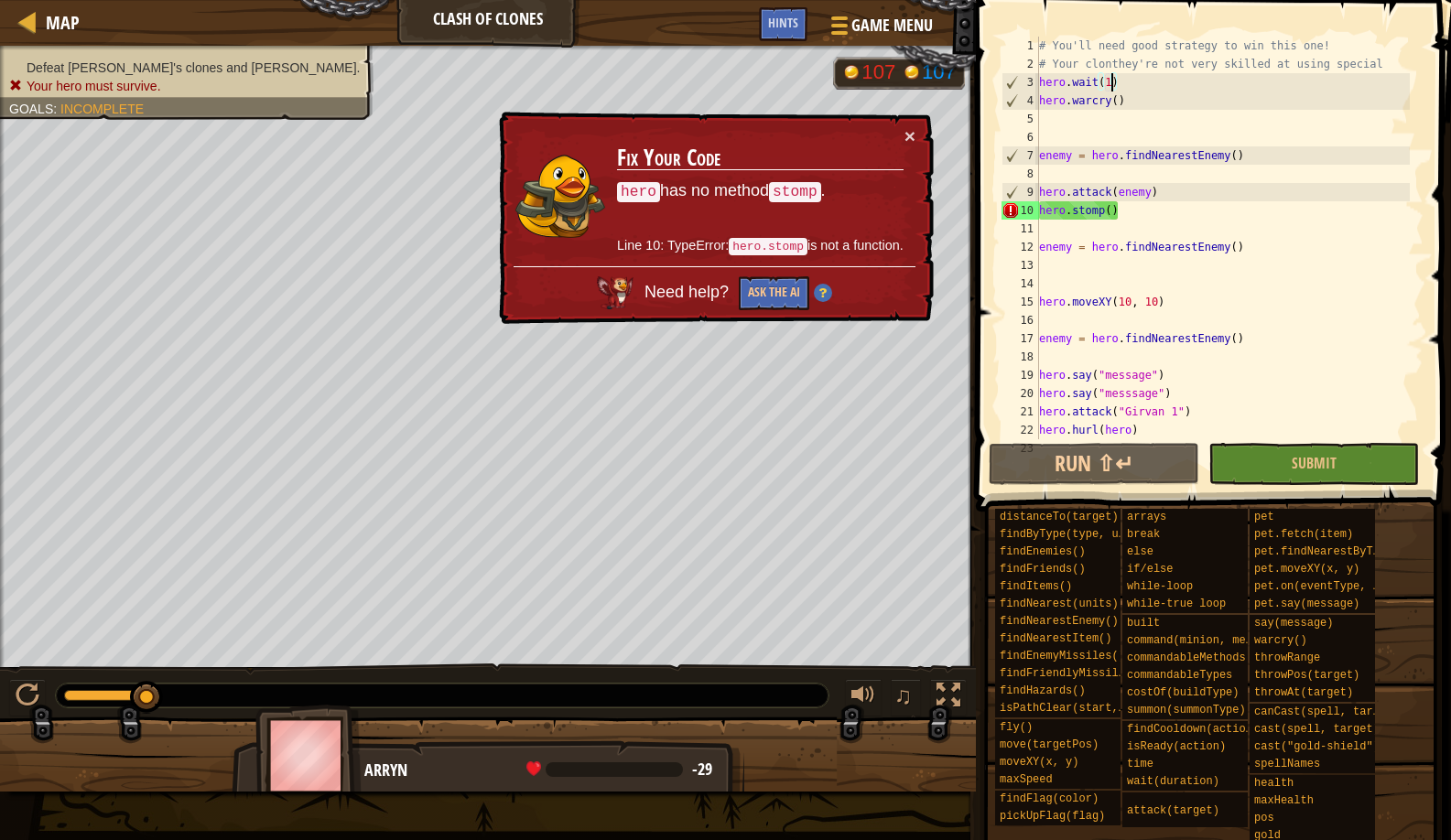
click at [1059, 185] on div "# You'll need good strategy to win this one! # Your clonthey're not very skille…" at bounding box center [1223, 256] width 374 height 440
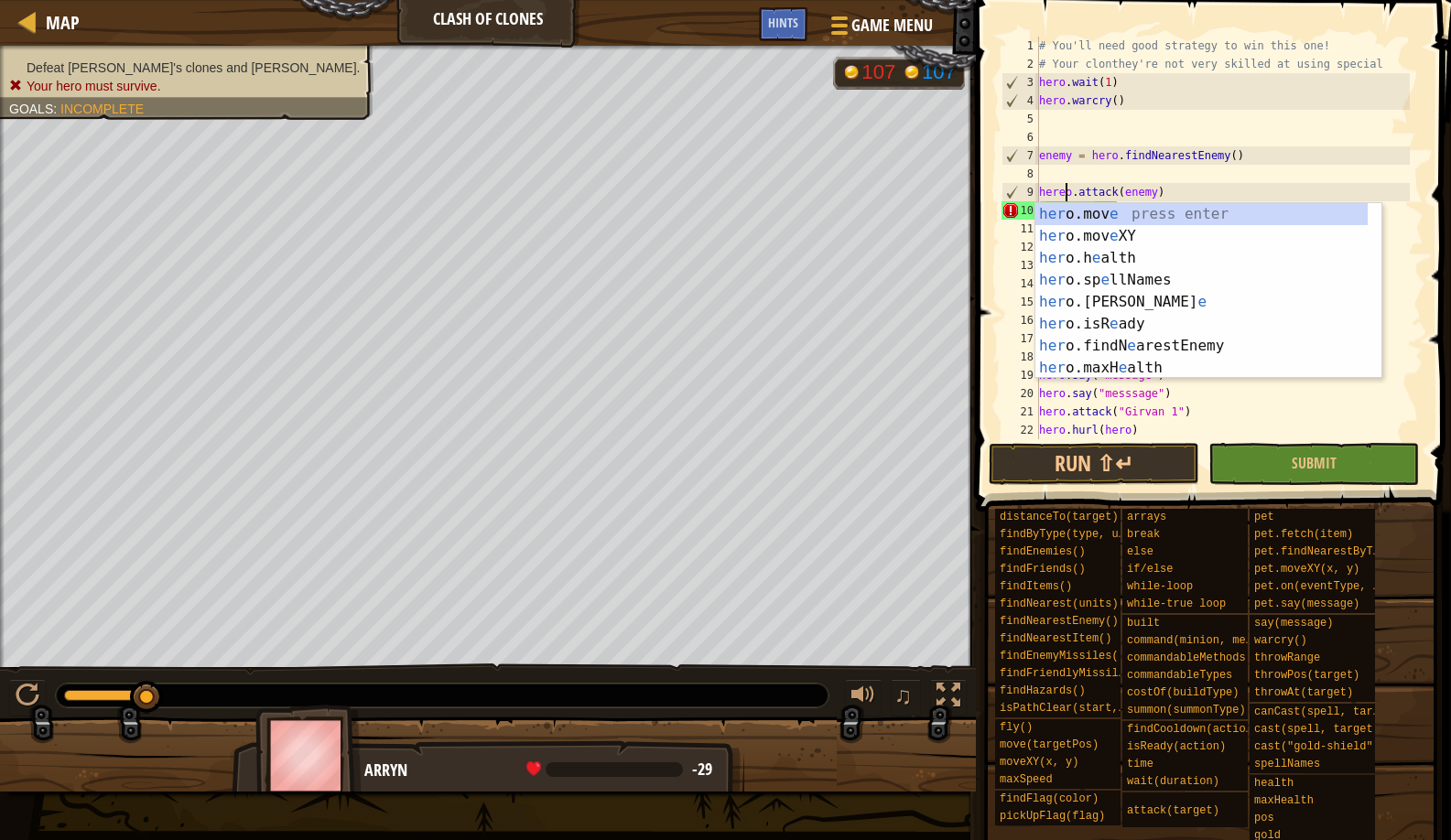
click at [1070, 442] on span at bounding box center [1215, 230] width 490 height 566
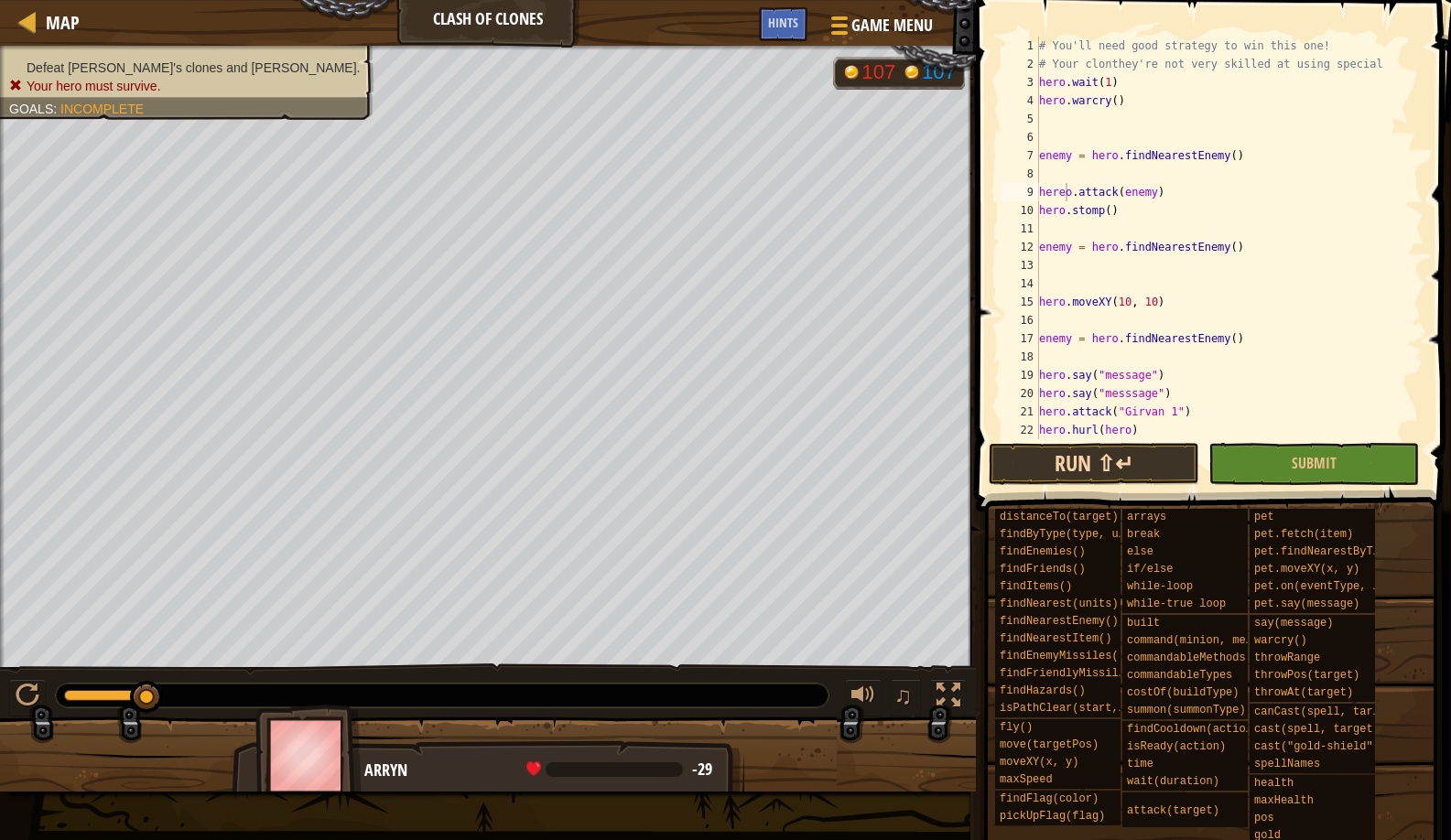
click at [1060, 477] on button "Run ⇧↵" at bounding box center [1094, 464] width 211 height 42
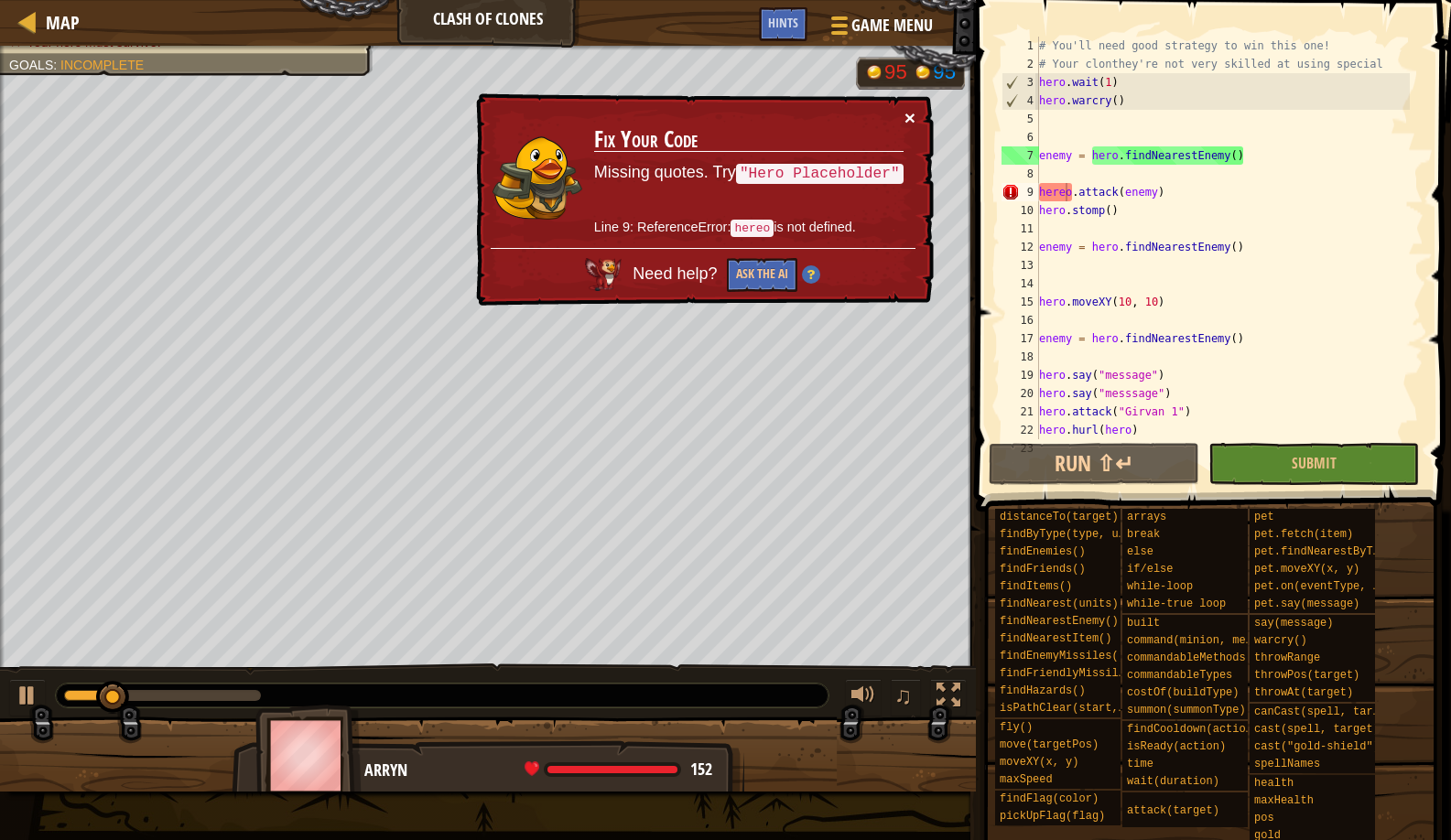
click at [914, 127] on button "×" at bounding box center [910, 117] width 11 height 19
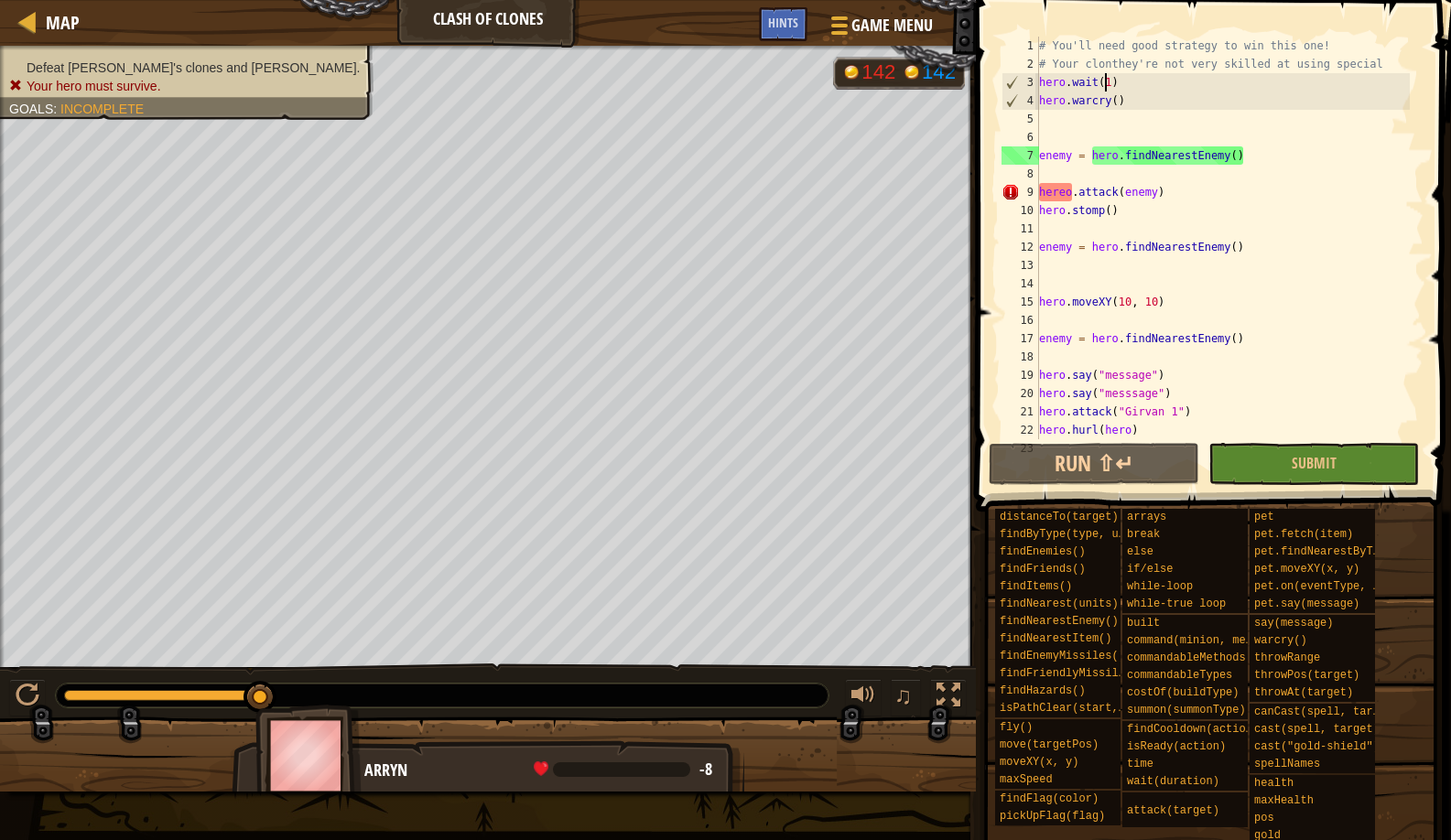
click at [1108, 77] on div "# You'll need good strategy to win this one! # Your clonthey're not very skille…" at bounding box center [1223, 256] width 374 height 440
click at [1112, 78] on div "# You'll need good strategy to win this one! # Your clonthey're not very skille…" at bounding box center [1223, 256] width 374 height 440
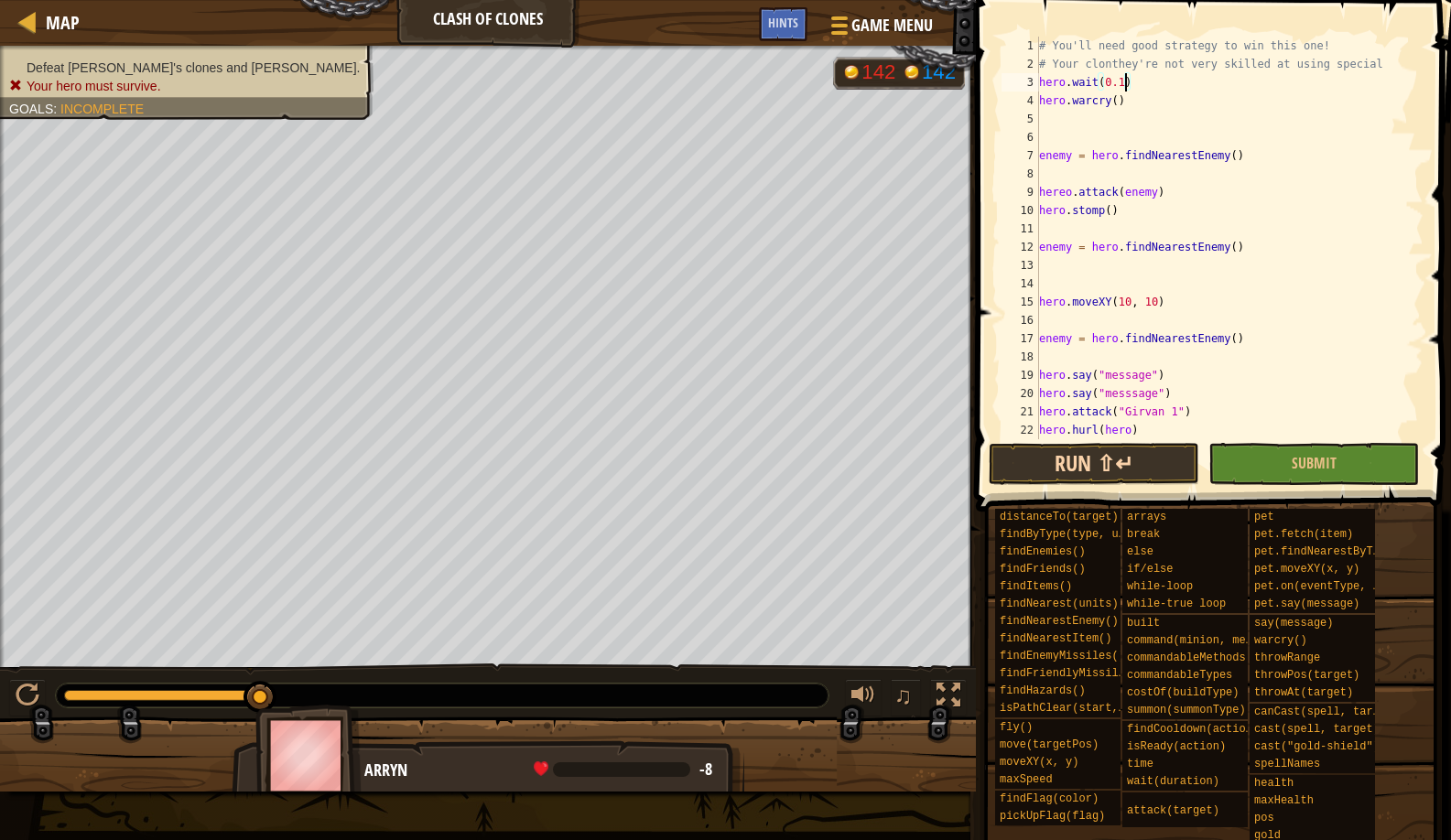
click at [1023, 475] on button "Run ⇧↵" at bounding box center [1094, 464] width 211 height 42
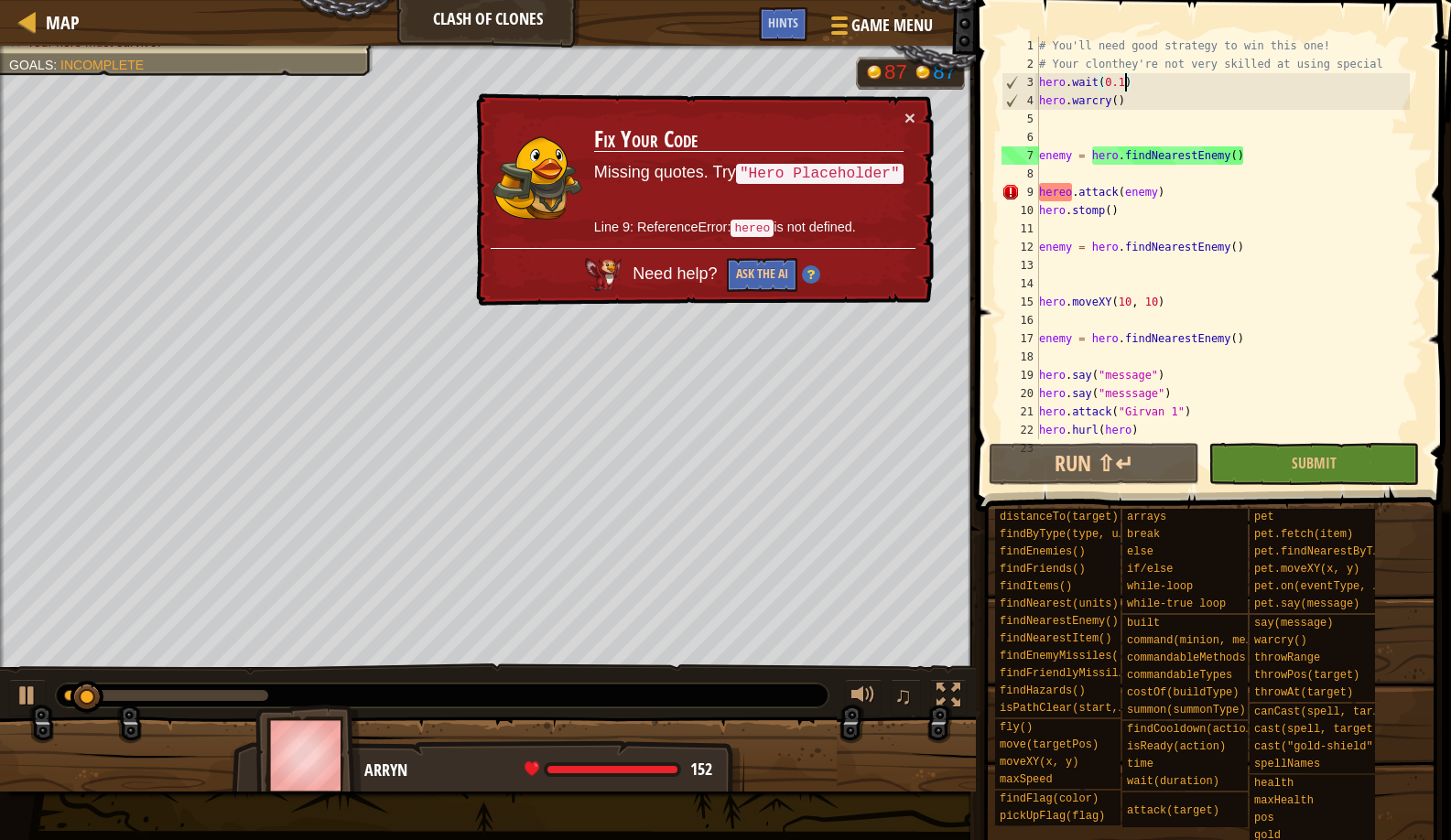
click at [916, 111] on div "× Fix Your Code Missing quotes. Try "Hero Placeholder" Line 9: ReferenceError: …" at bounding box center [703, 200] width 462 height 213
click at [920, 123] on div "× Fix Your Code Missing quotes. Try "Hero Placeholder" Line 9: ReferenceError: …" at bounding box center [703, 200] width 462 height 213
click at [914, 123] on button "×" at bounding box center [910, 117] width 11 height 19
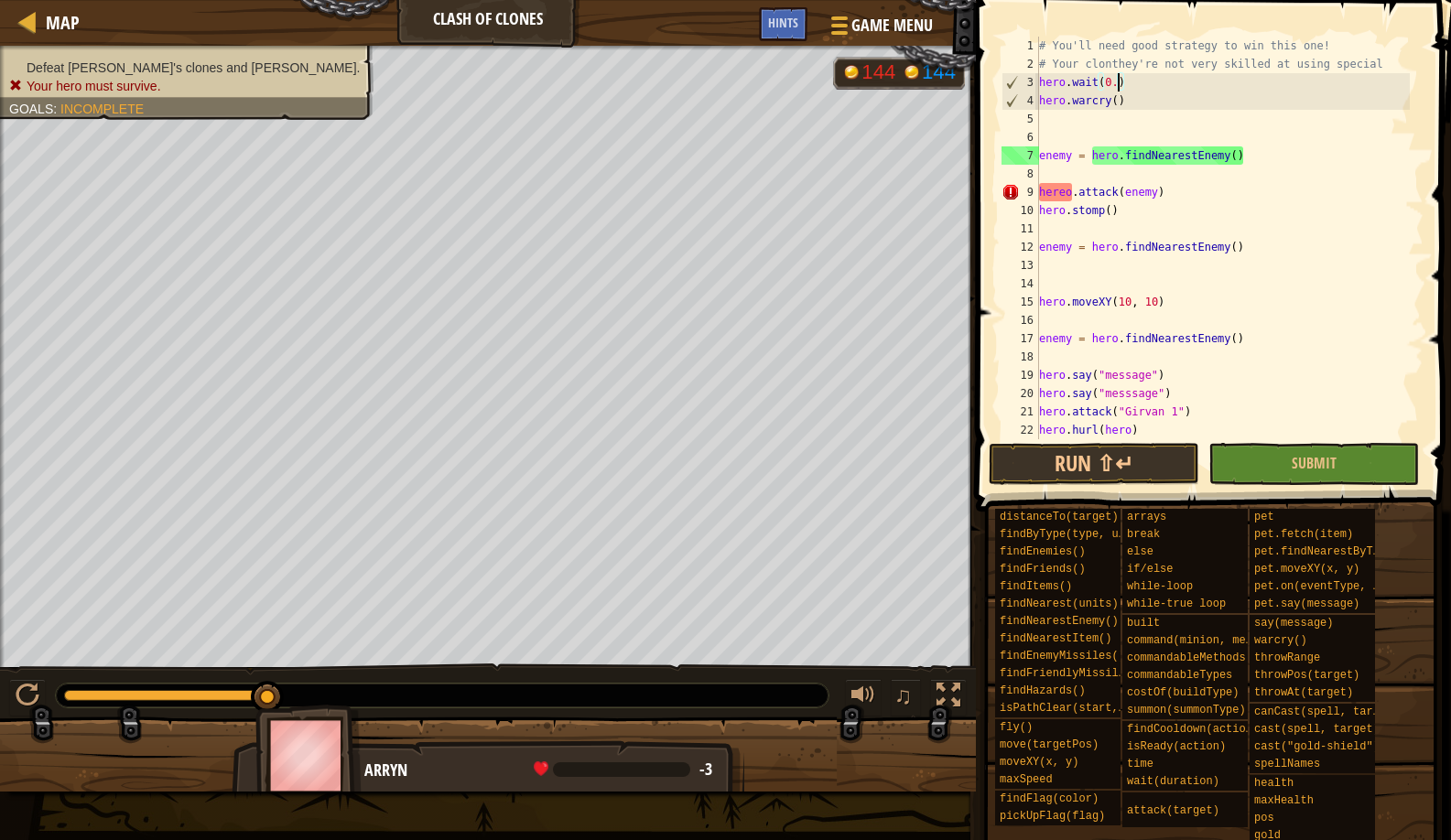
scroll to position [8, 6]
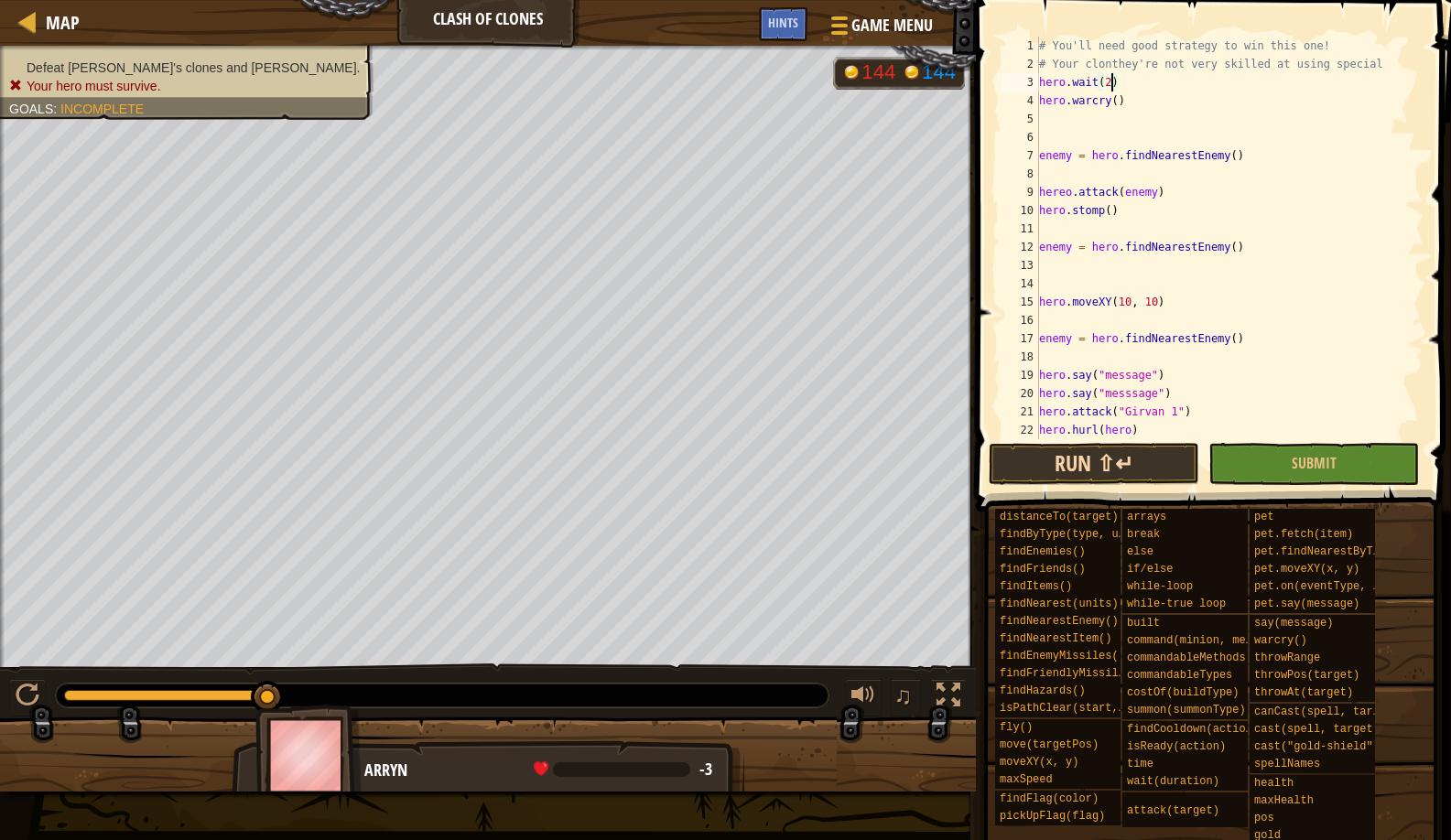
type textarea "hero.wait(2)"
click at [1040, 454] on button "Run ⇧↵" at bounding box center [1094, 464] width 211 height 42
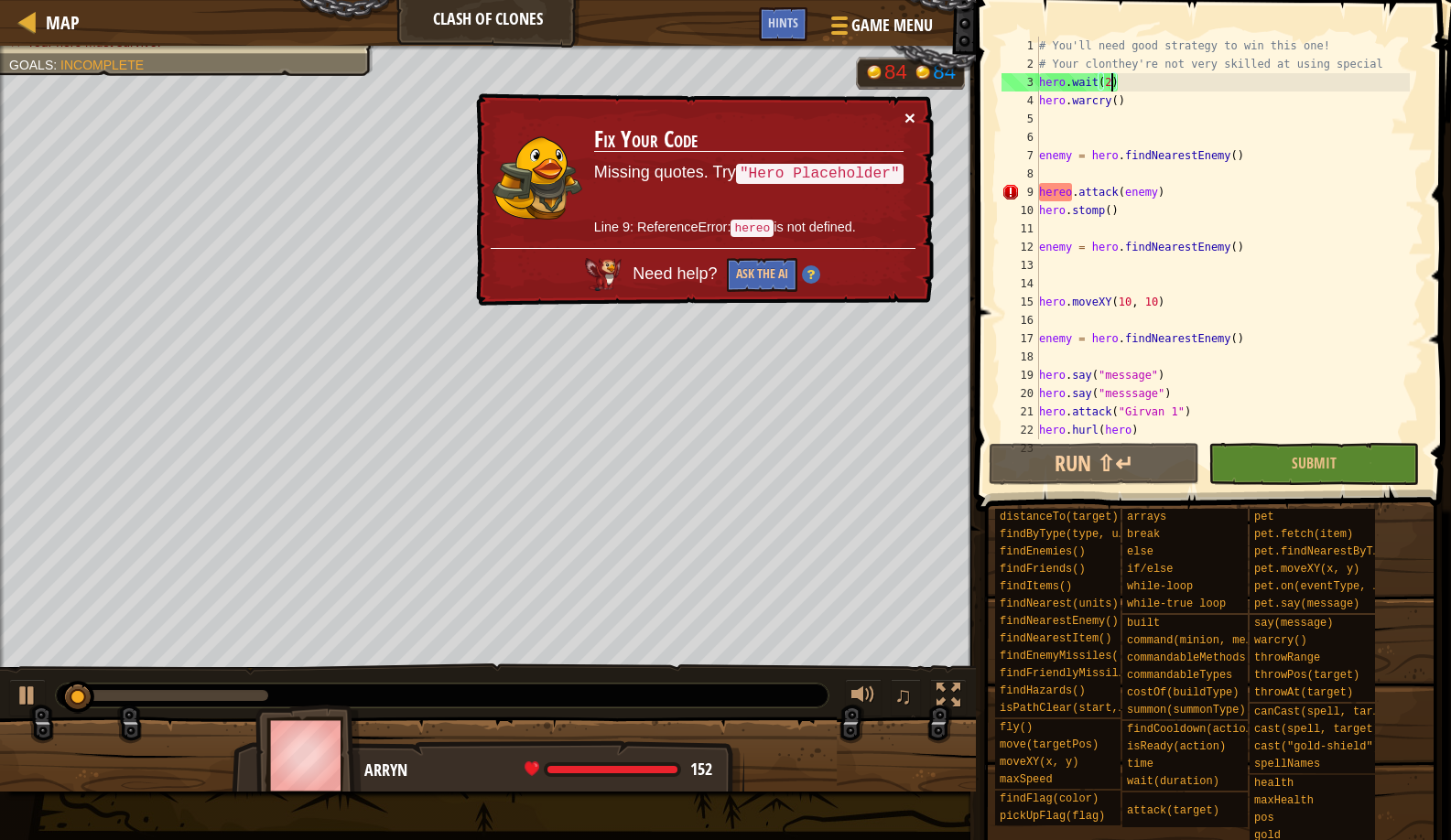
click at [905, 120] on button "×" at bounding box center [910, 117] width 11 height 19
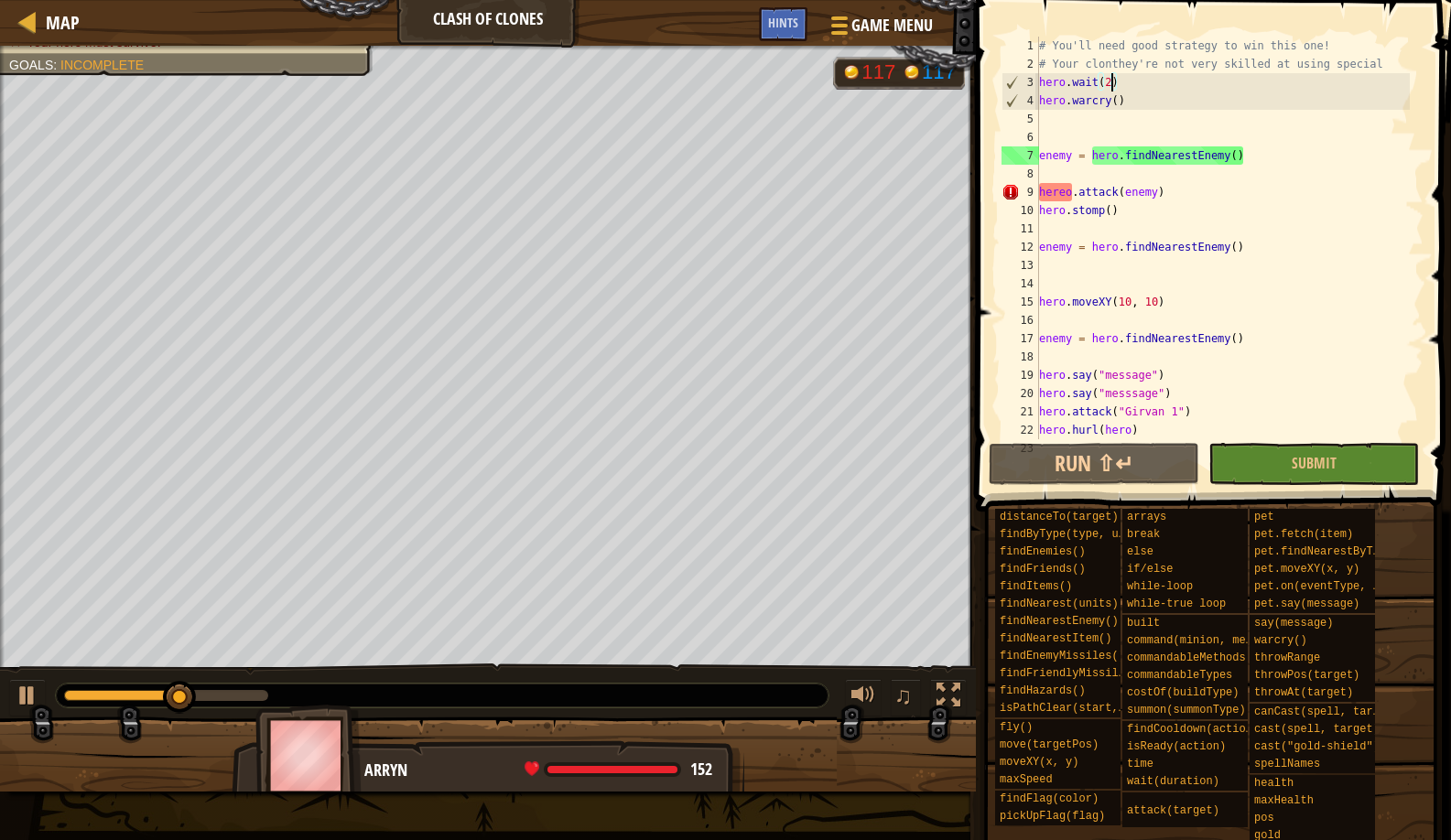
scroll to position [8, 6]
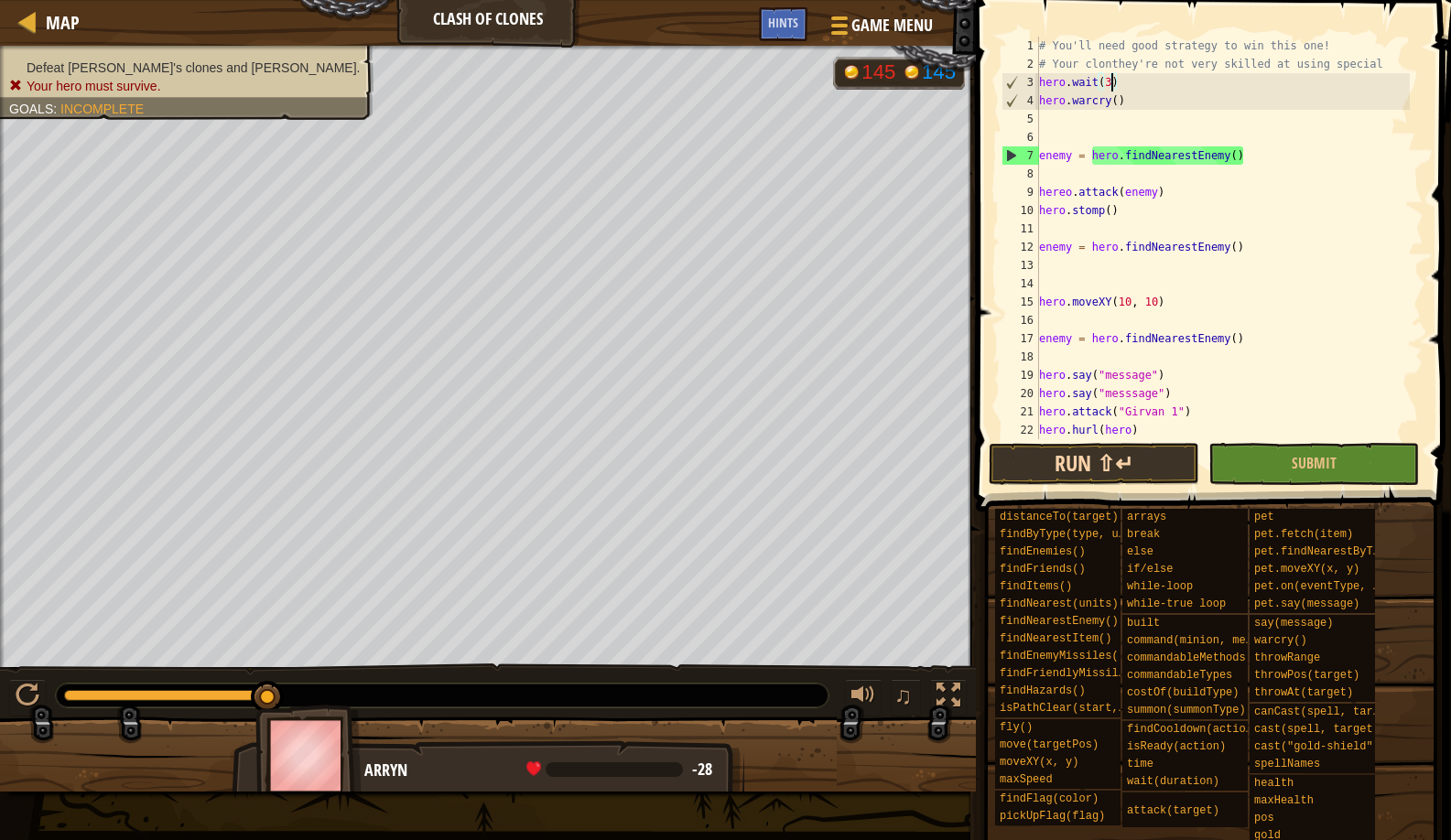
click at [1040, 454] on button "Run ⇧↵" at bounding box center [1094, 464] width 211 height 42
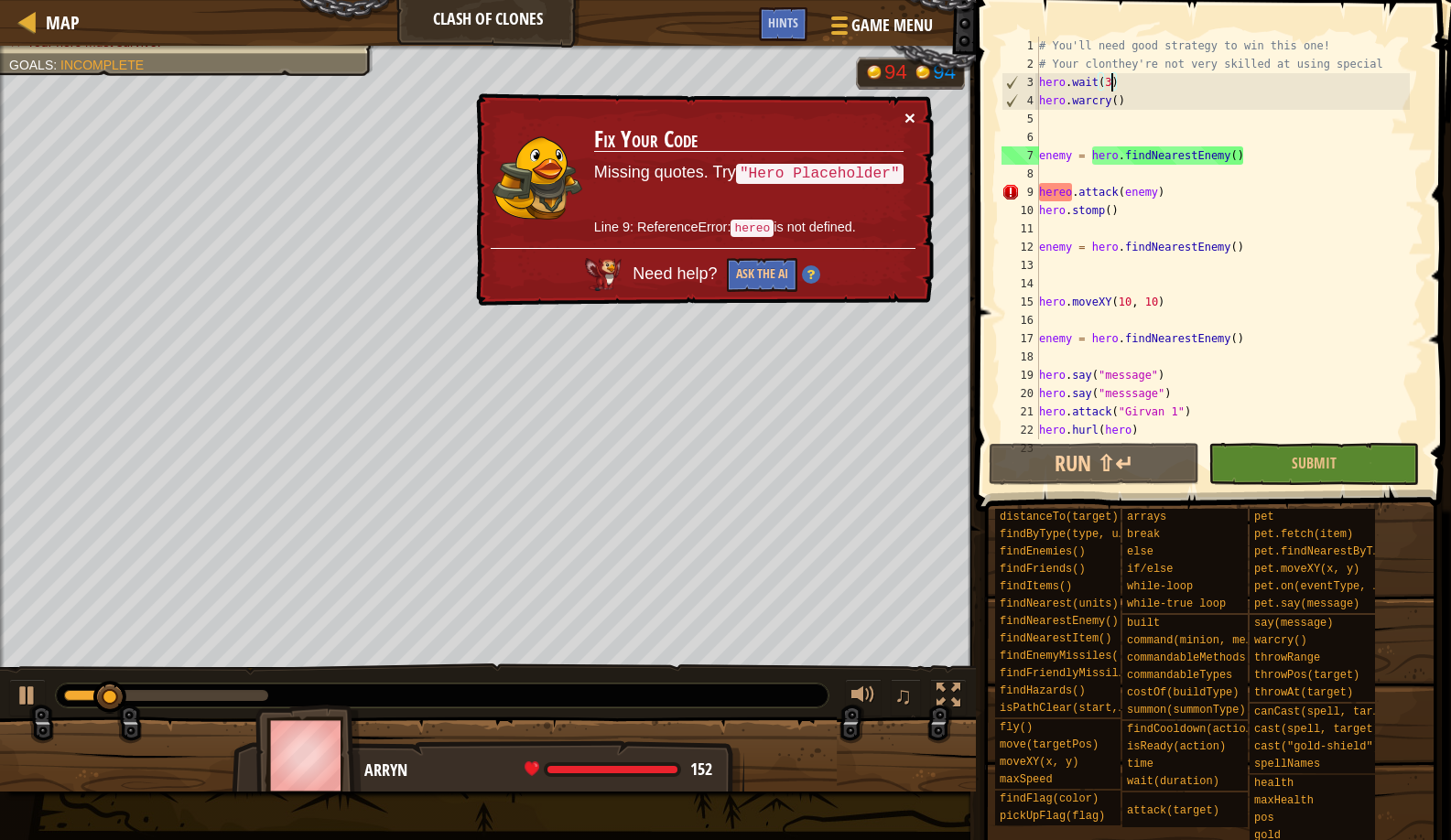
click at [905, 118] on button "×" at bounding box center [910, 117] width 11 height 19
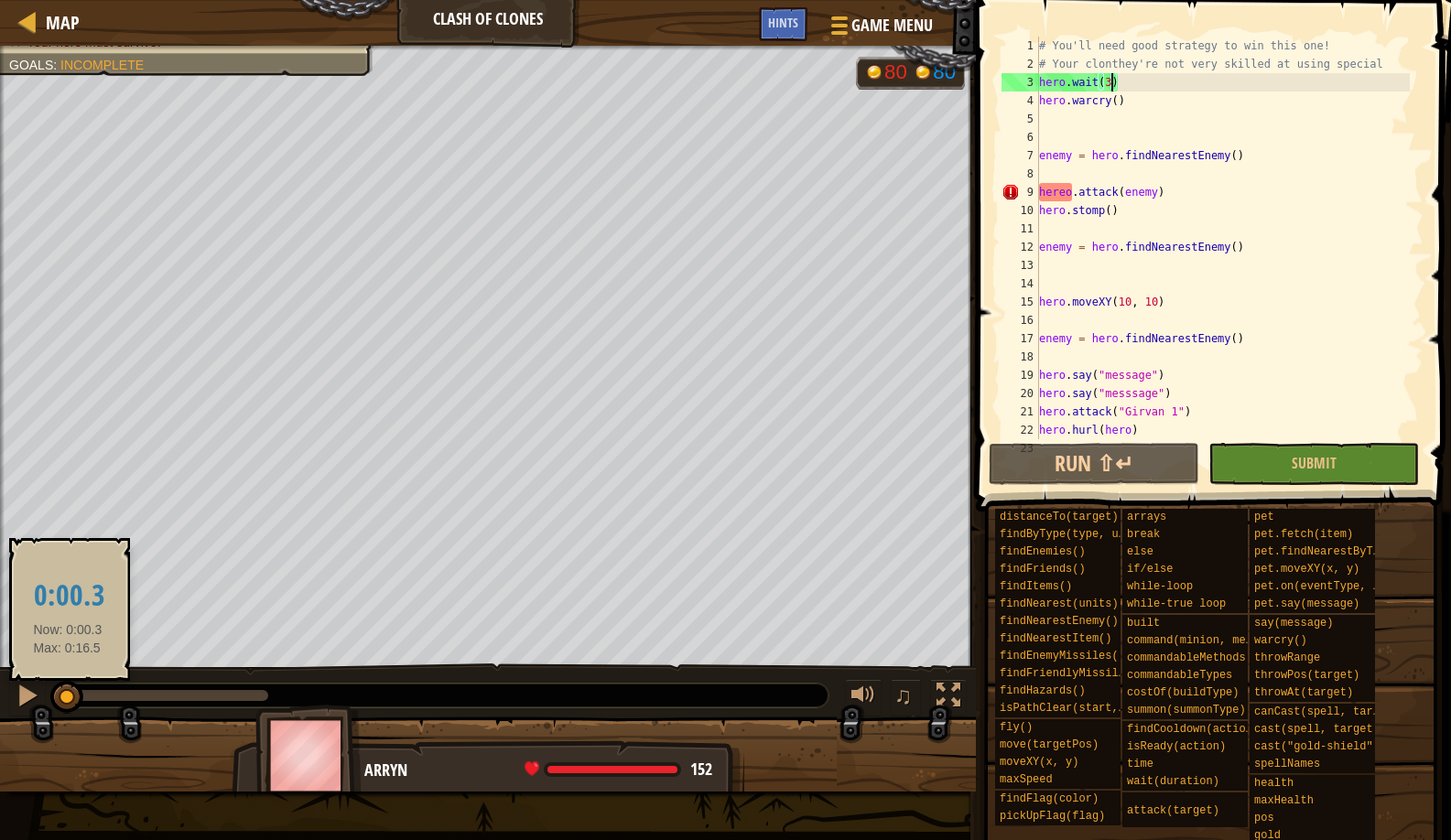
drag, startPoint x: 262, startPoint y: 690, endPoint x: 71, endPoint y: 713, distance: 192.4
click at [71, 713] on div at bounding box center [67, 697] width 33 height 33
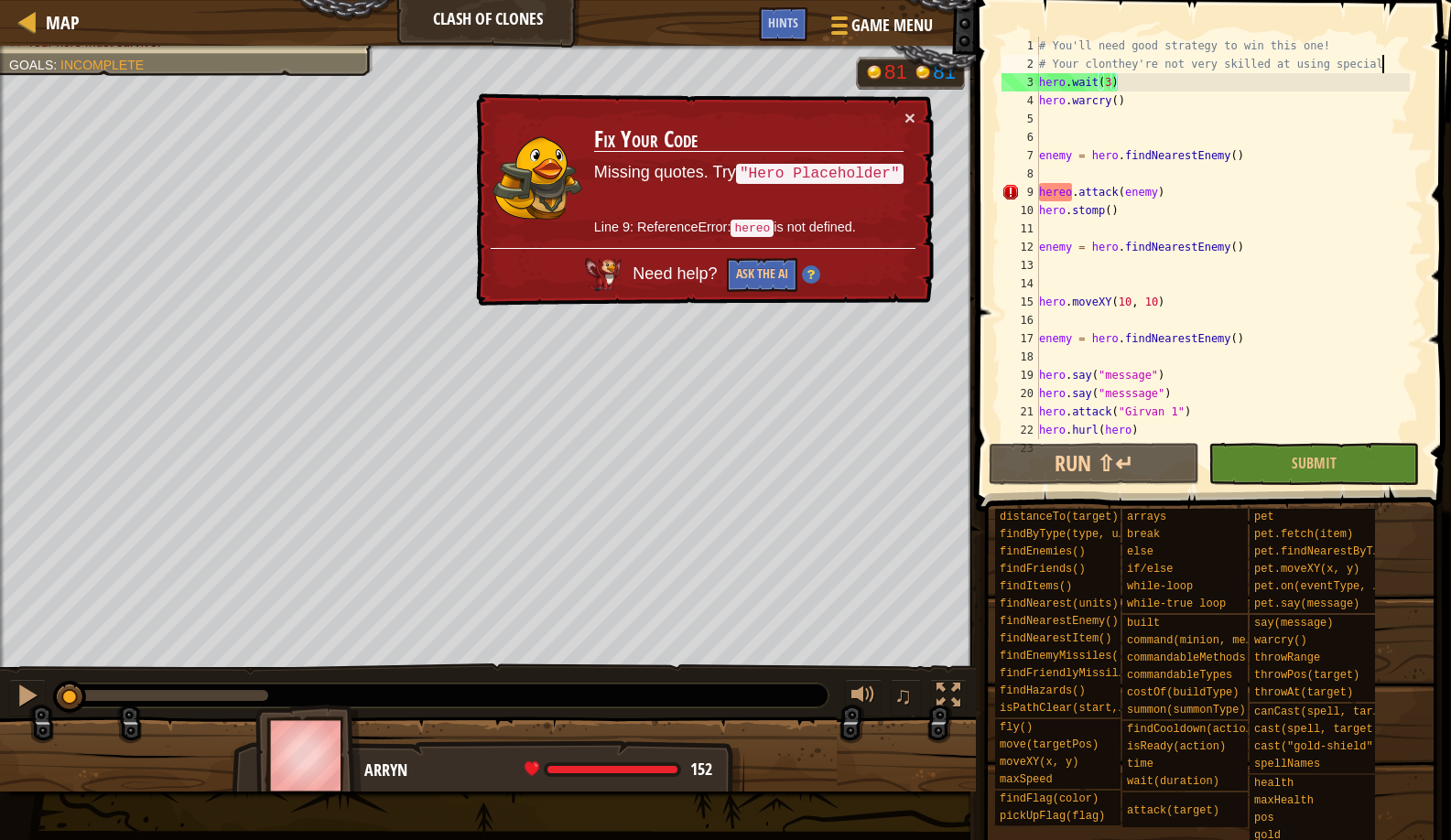
click at [1402, 65] on div "# You'll need good strategy to win this one! # Your clonthey're not very skille…" at bounding box center [1223, 256] width 374 height 440
type textarea "# Your clonthey're not very skilled at using special"
click at [1171, 75] on div "# You'll need good strategy to win this one! # Your clonthey're not very skille…" at bounding box center [1223, 256] width 374 height 440
type textarea "hero.wait(3)"
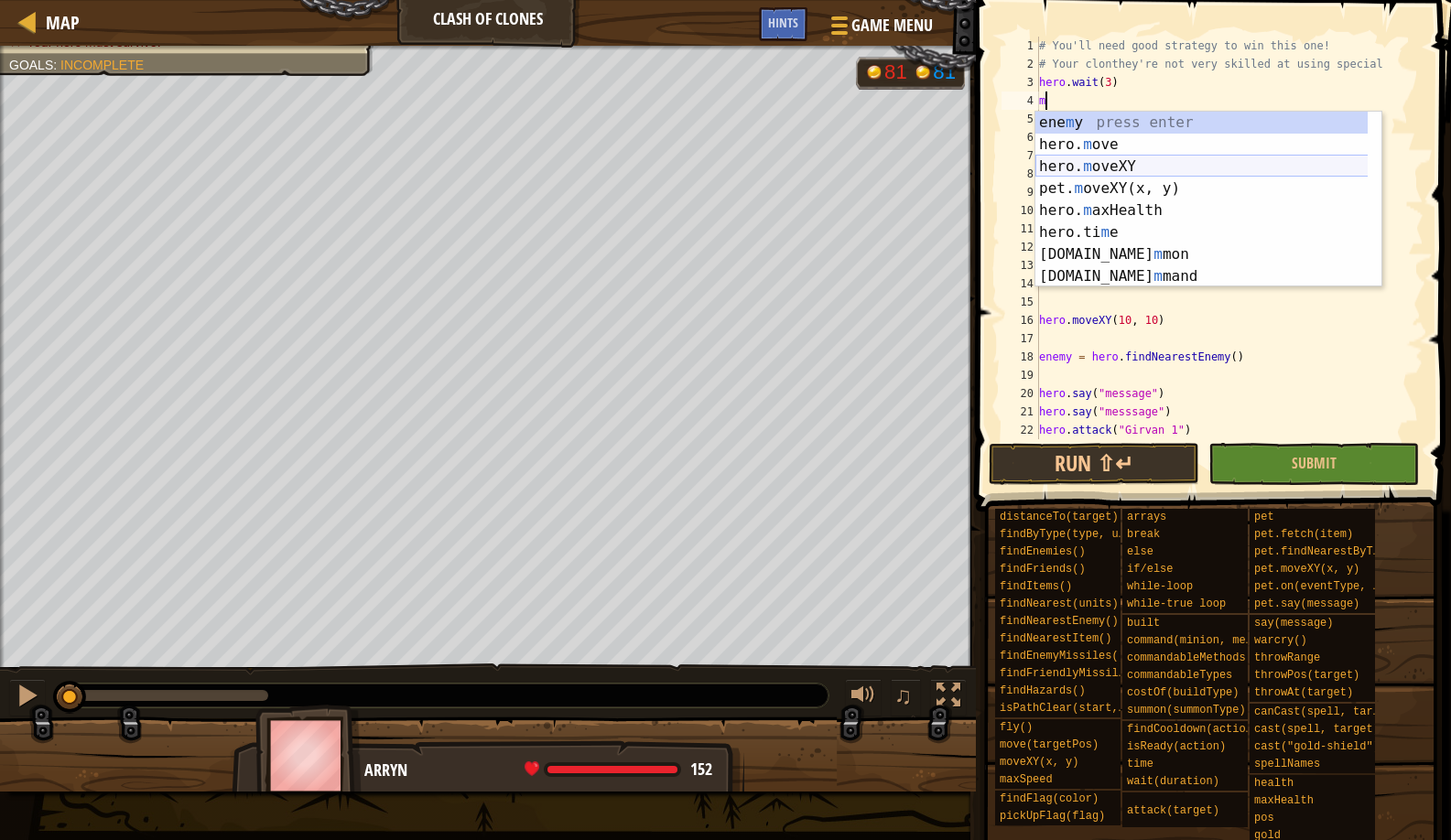
click at [1088, 167] on div "ene m y press enter hero. m ove press enter hero. m oveXY press enter pet. m ov…" at bounding box center [1209, 220] width 347 height 219
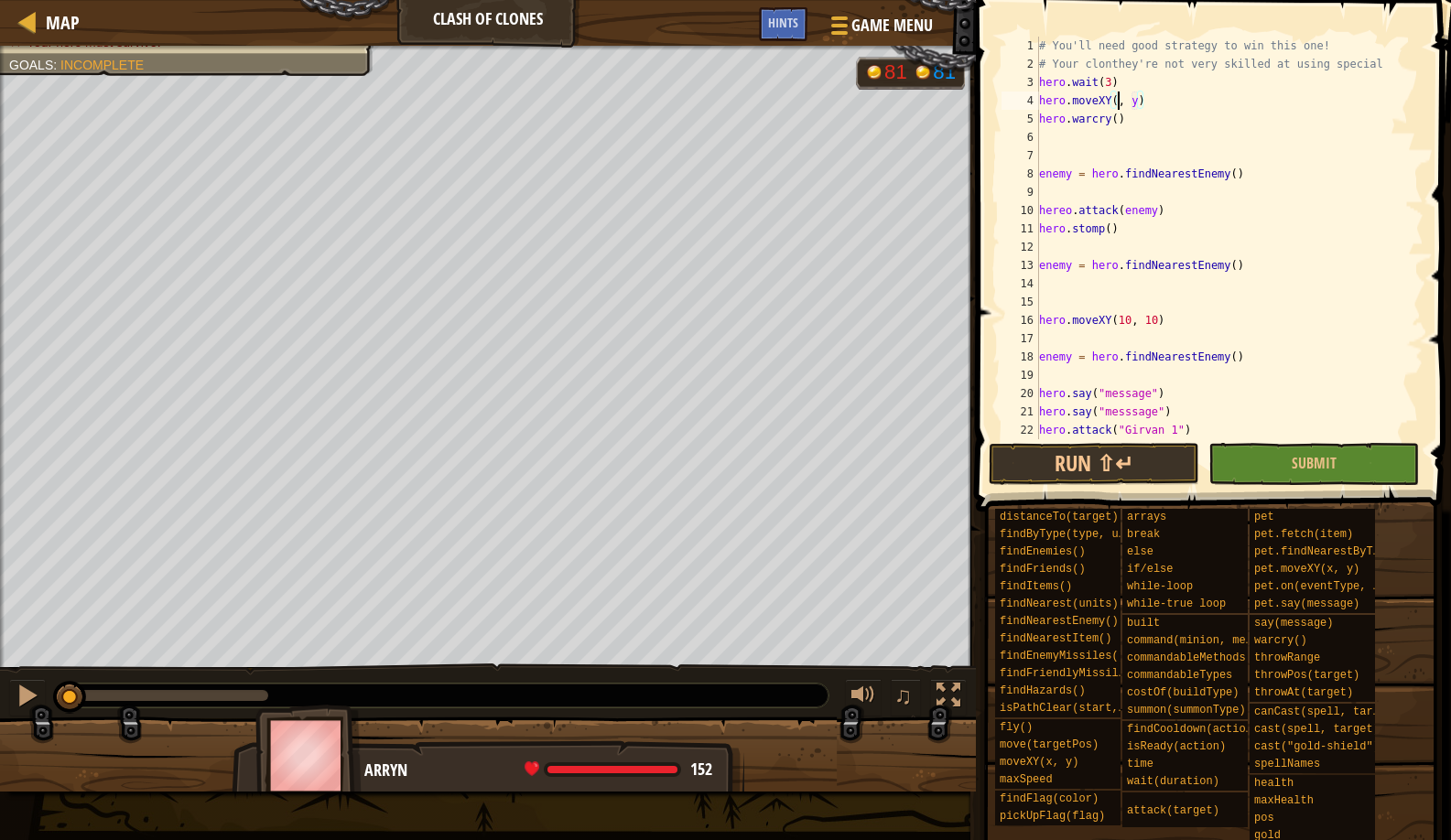
scroll to position [8, 7]
click at [1150, 99] on div "# You'll need good strategy to win this one! # Your clonthey're not very skille…" at bounding box center [1223, 256] width 374 height 440
type textarea "hero.moveXY(56, 67)"
click at [1097, 464] on button "Run ⇧↵" at bounding box center [1094, 464] width 211 height 42
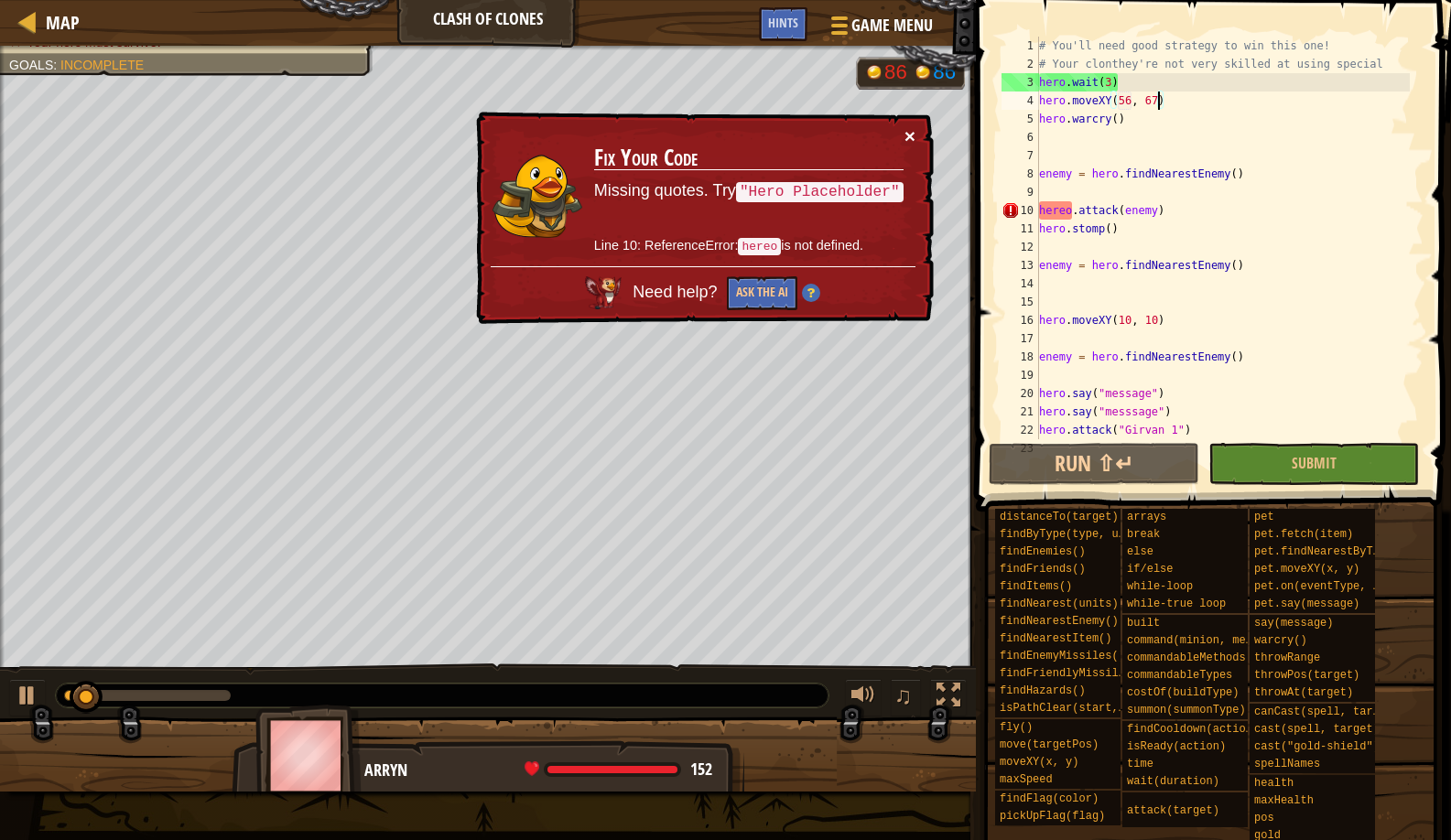
click at [913, 136] on button "×" at bounding box center [910, 135] width 11 height 19
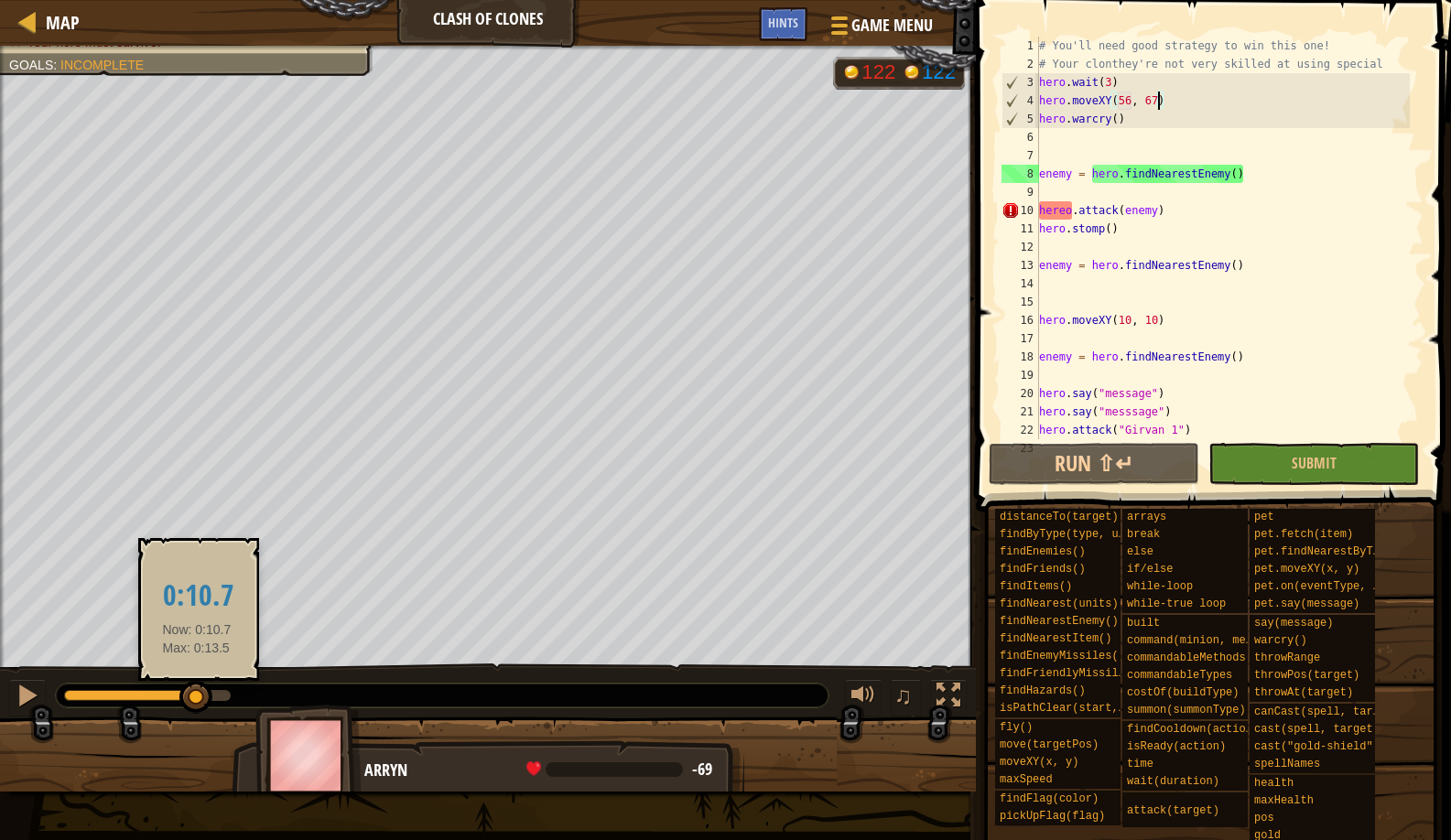
drag, startPoint x: 221, startPoint y: 706, endPoint x: 200, endPoint y: 712, distance: 21.8
click at [200, 712] on div at bounding box center [196, 697] width 33 height 33
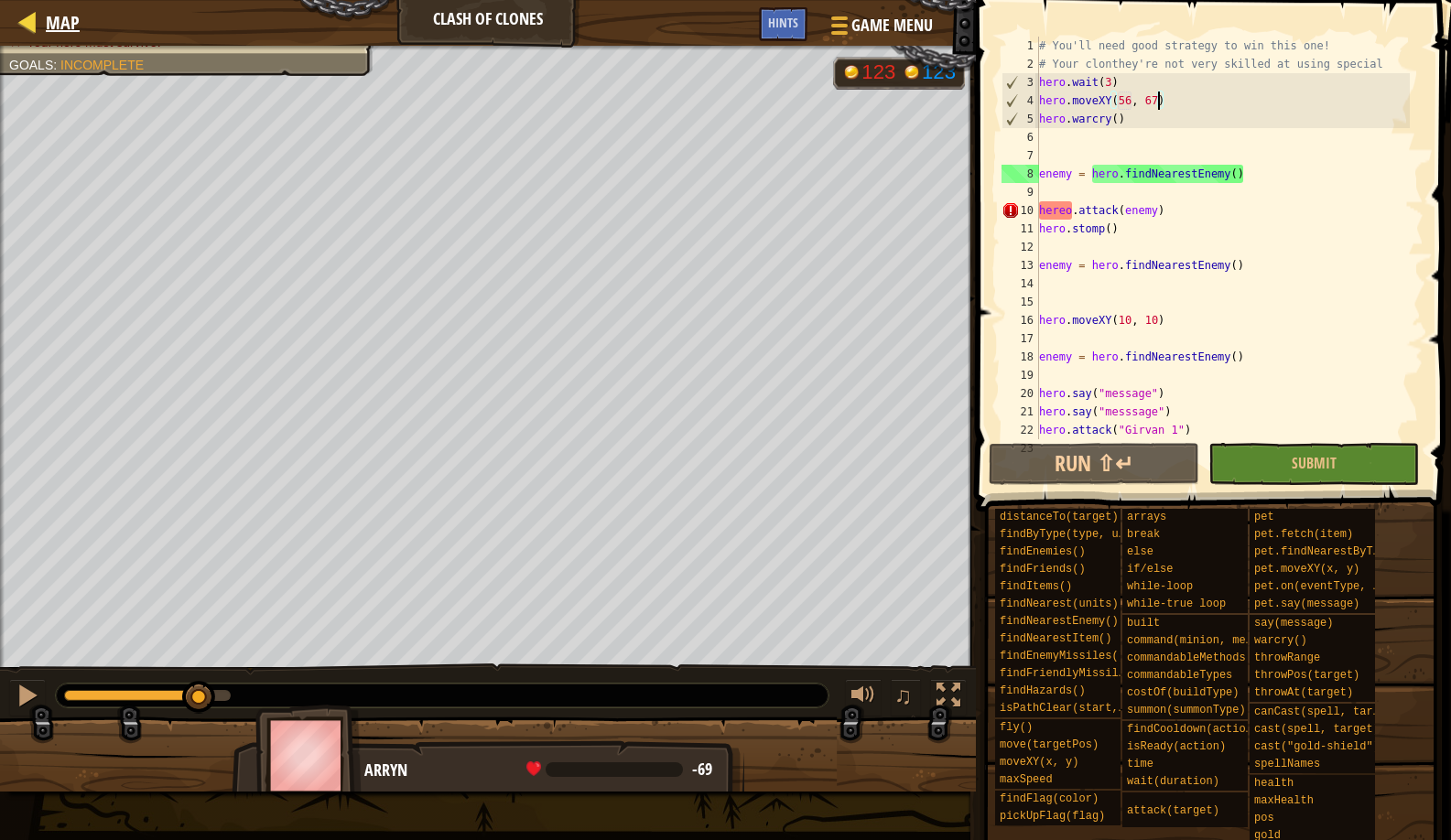
click at [43, 32] on link "Map" at bounding box center [58, 22] width 43 height 25
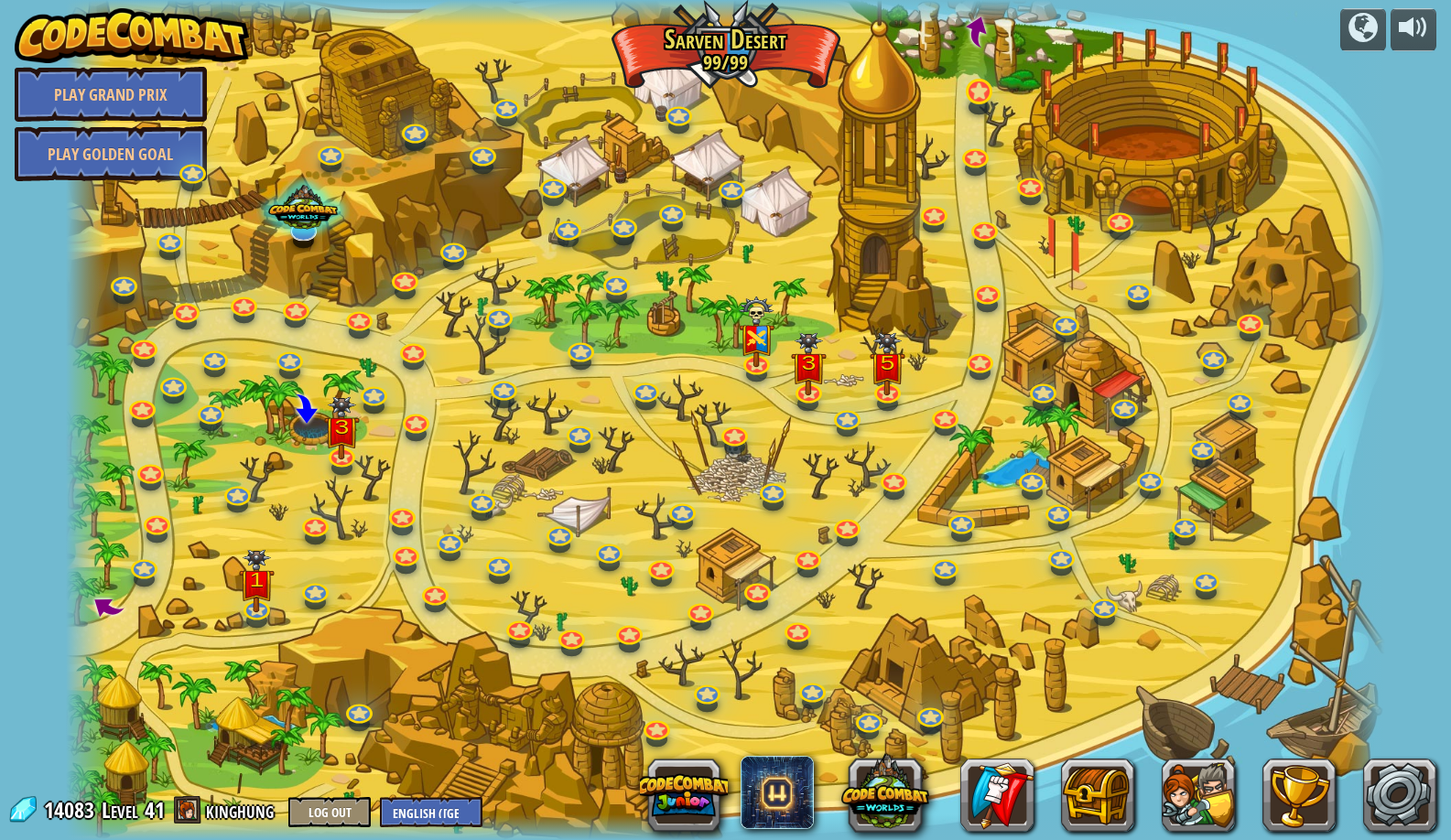
drag, startPoint x: 953, startPoint y: 78, endPoint x: 979, endPoint y: 86, distance: 27.2
click at [973, 84] on div "Clash of Clones Clash of Clones Thoktar's clone army guards the gate to the Clo…" at bounding box center [725, 420] width 1320 height 840
click at [993, 89] on link at bounding box center [977, 90] width 37 height 37
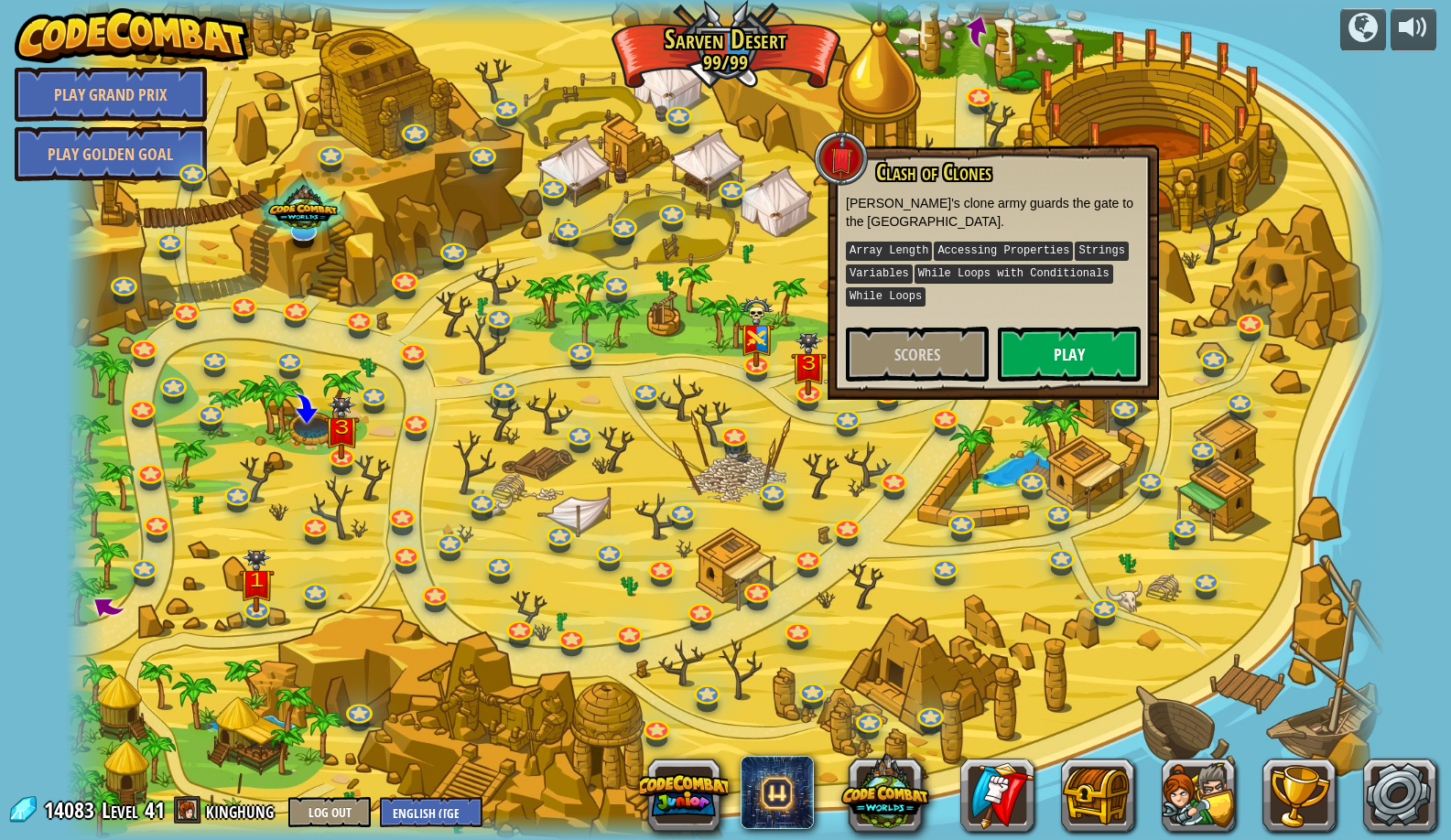
drag, startPoint x: 1008, startPoint y: 345, endPoint x: 1019, endPoint y: 349, distance: 11.7
click at [1019, 349] on button "Play" at bounding box center [1070, 353] width 143 height 55
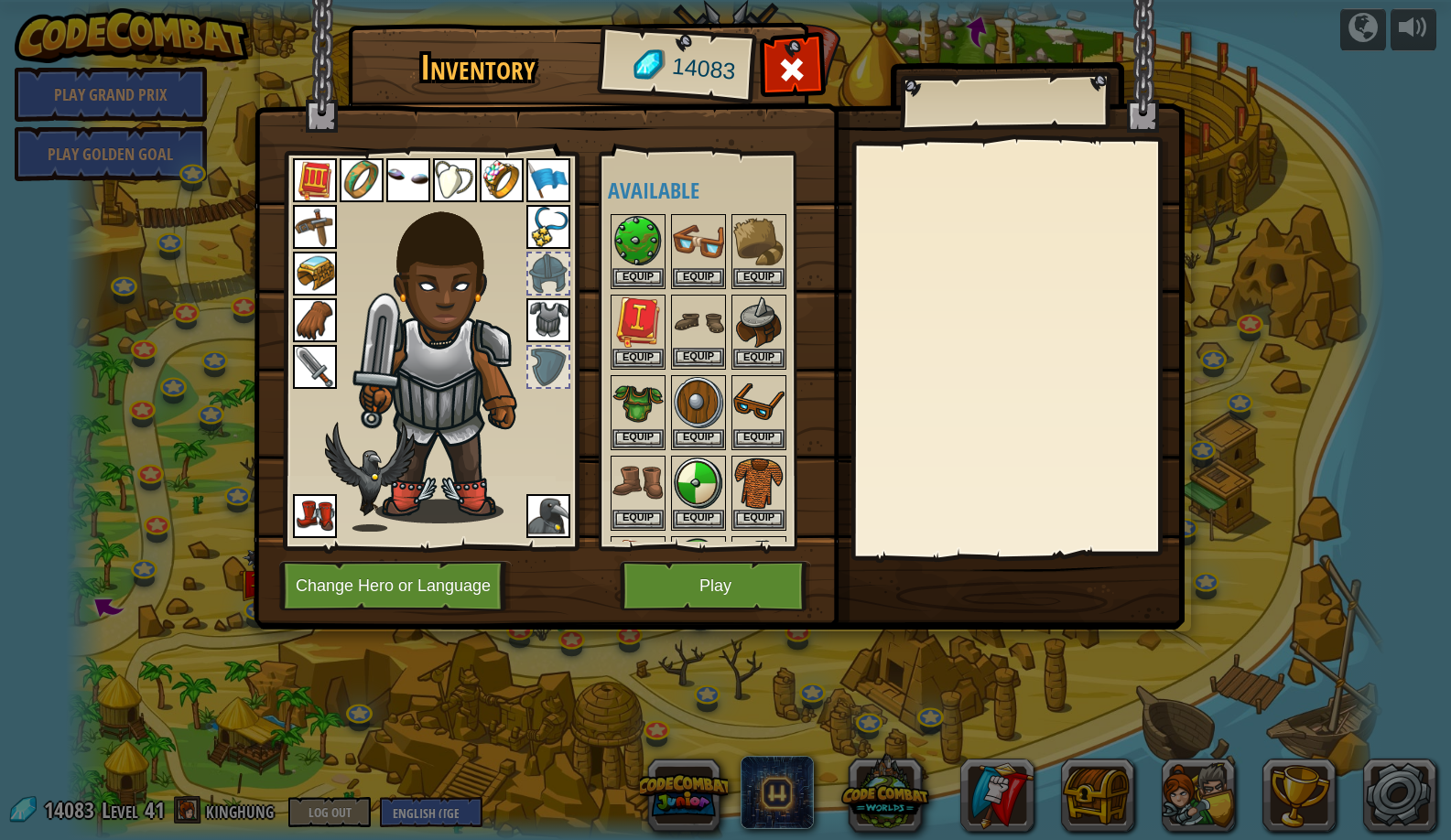
scroll to position [35, 0]
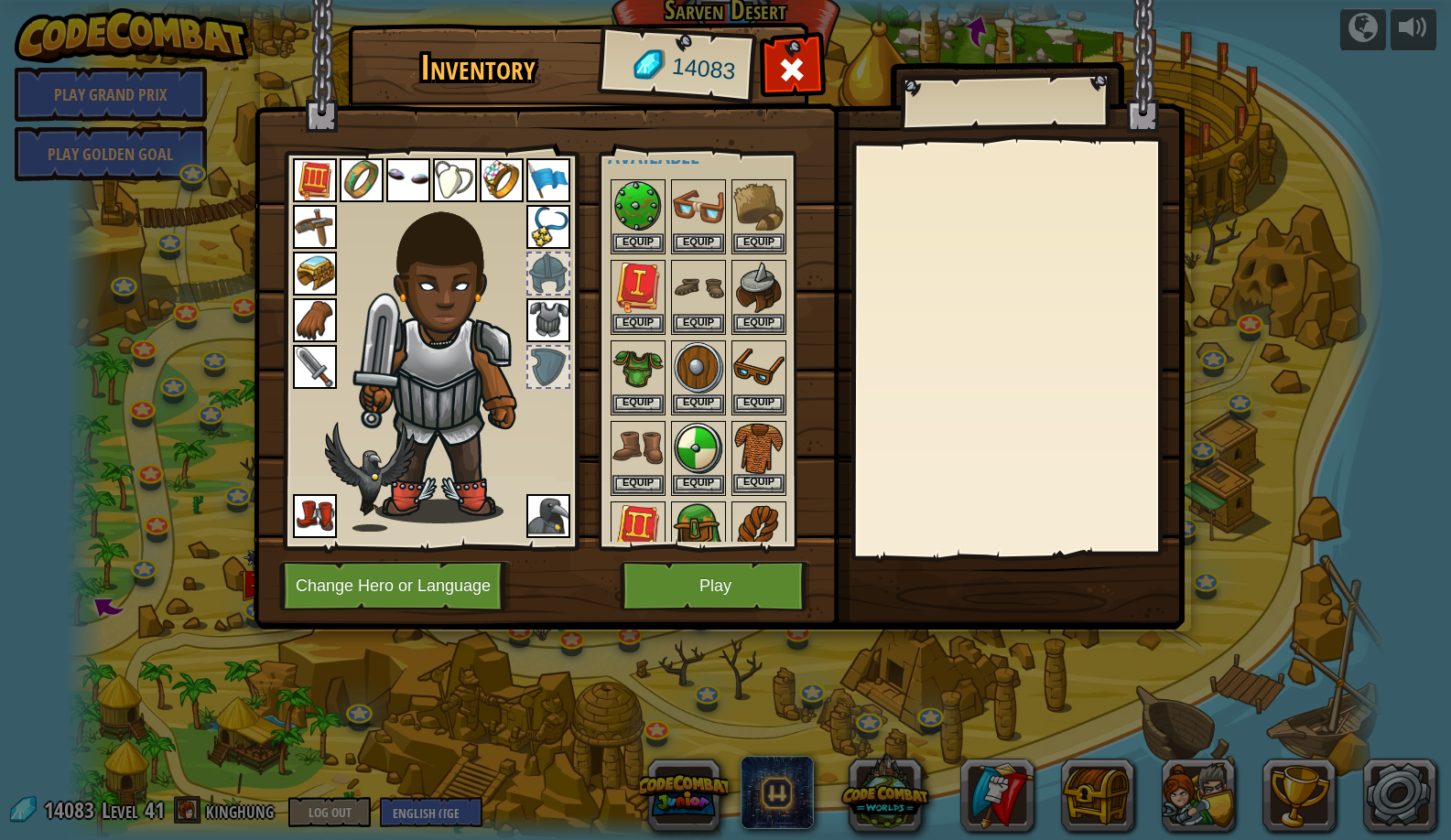
click at [751, 487] on button "Equip" at bounding box center [759, 484] width 52 height 19
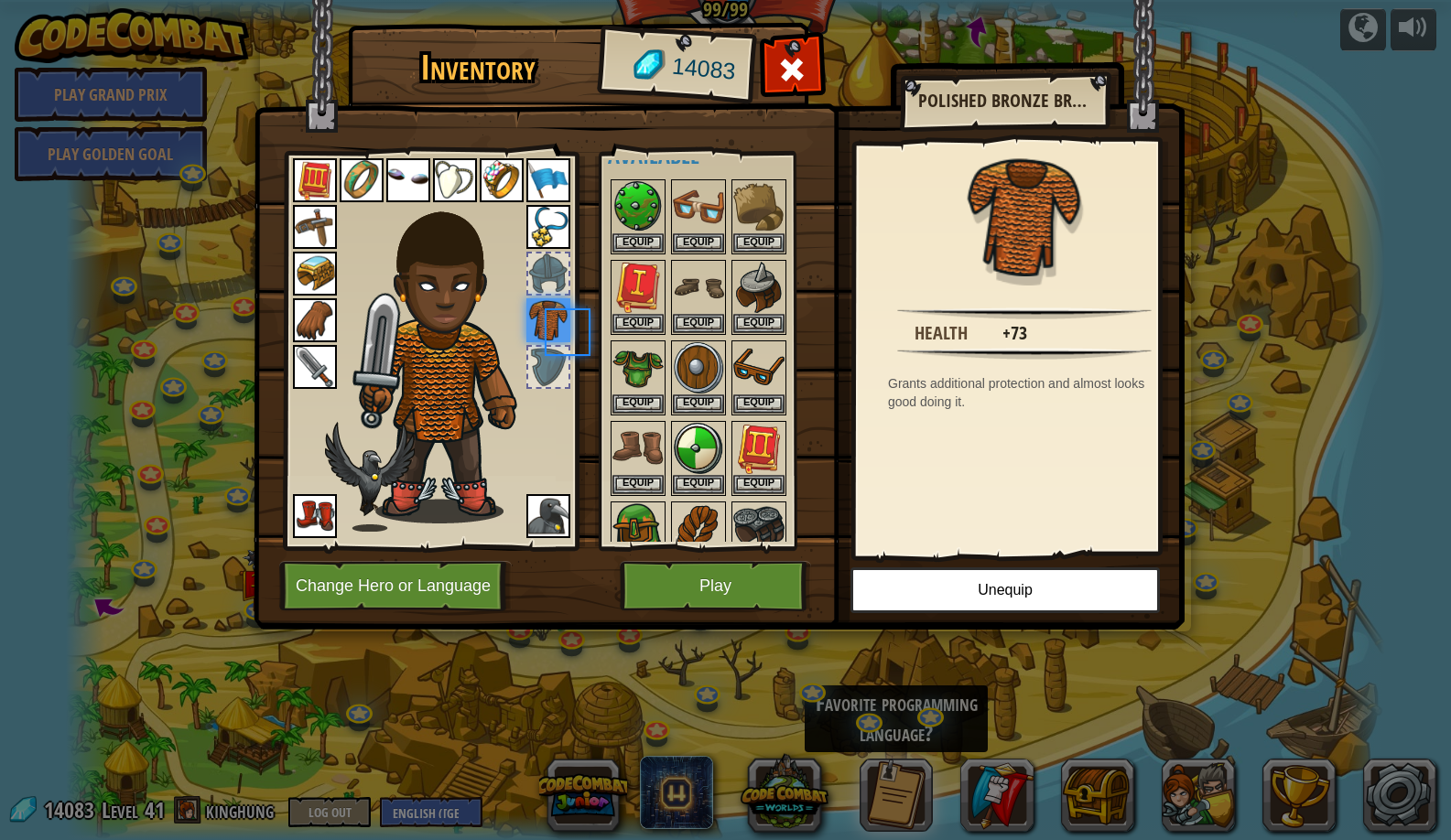
click at [653, 569] on button "Play" at bounding box center [715, 586] width 192 height 51
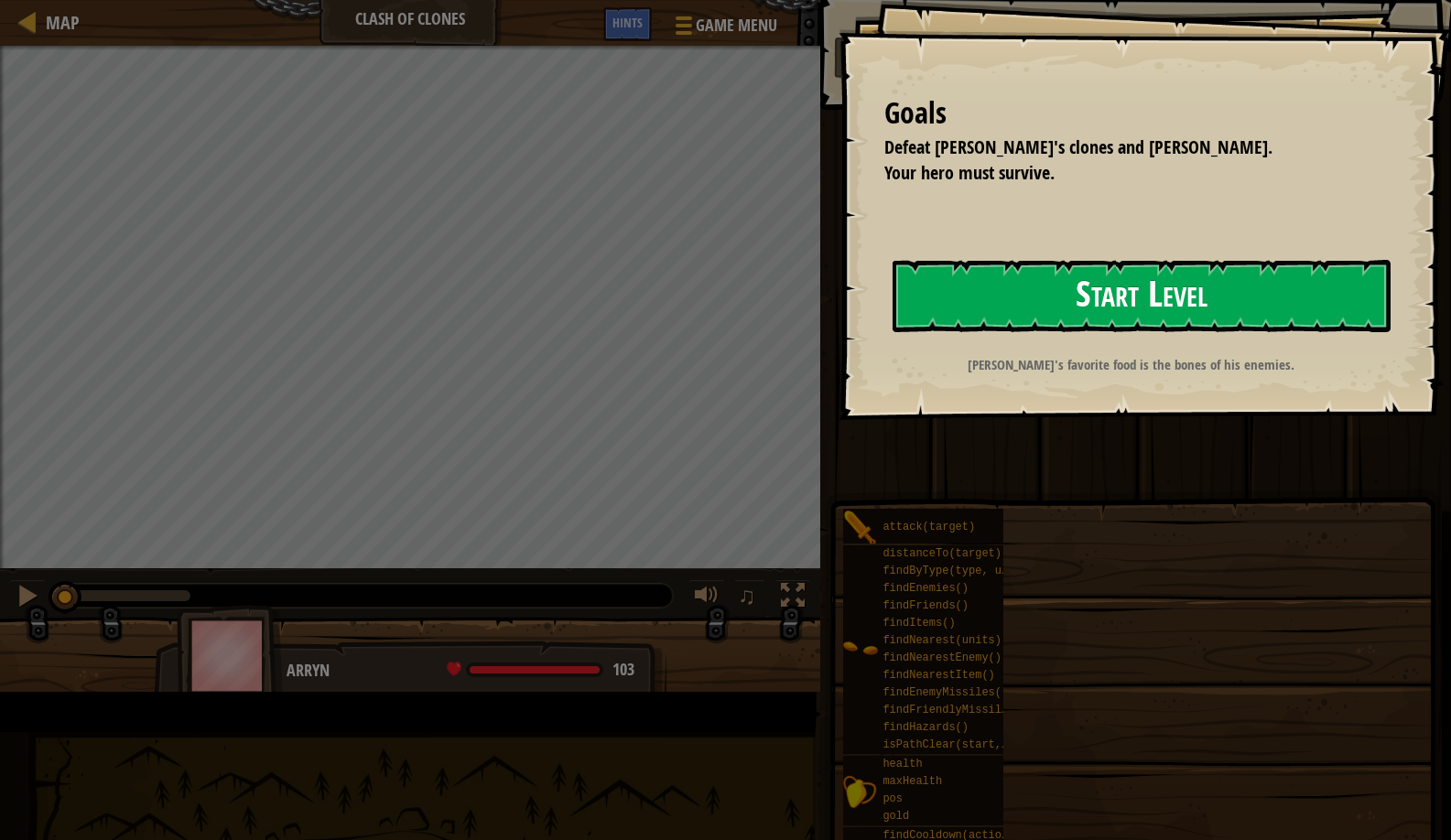
click at [893, 333] on button "Start Level" at bounding box center [1142, 296] width 499 height 72
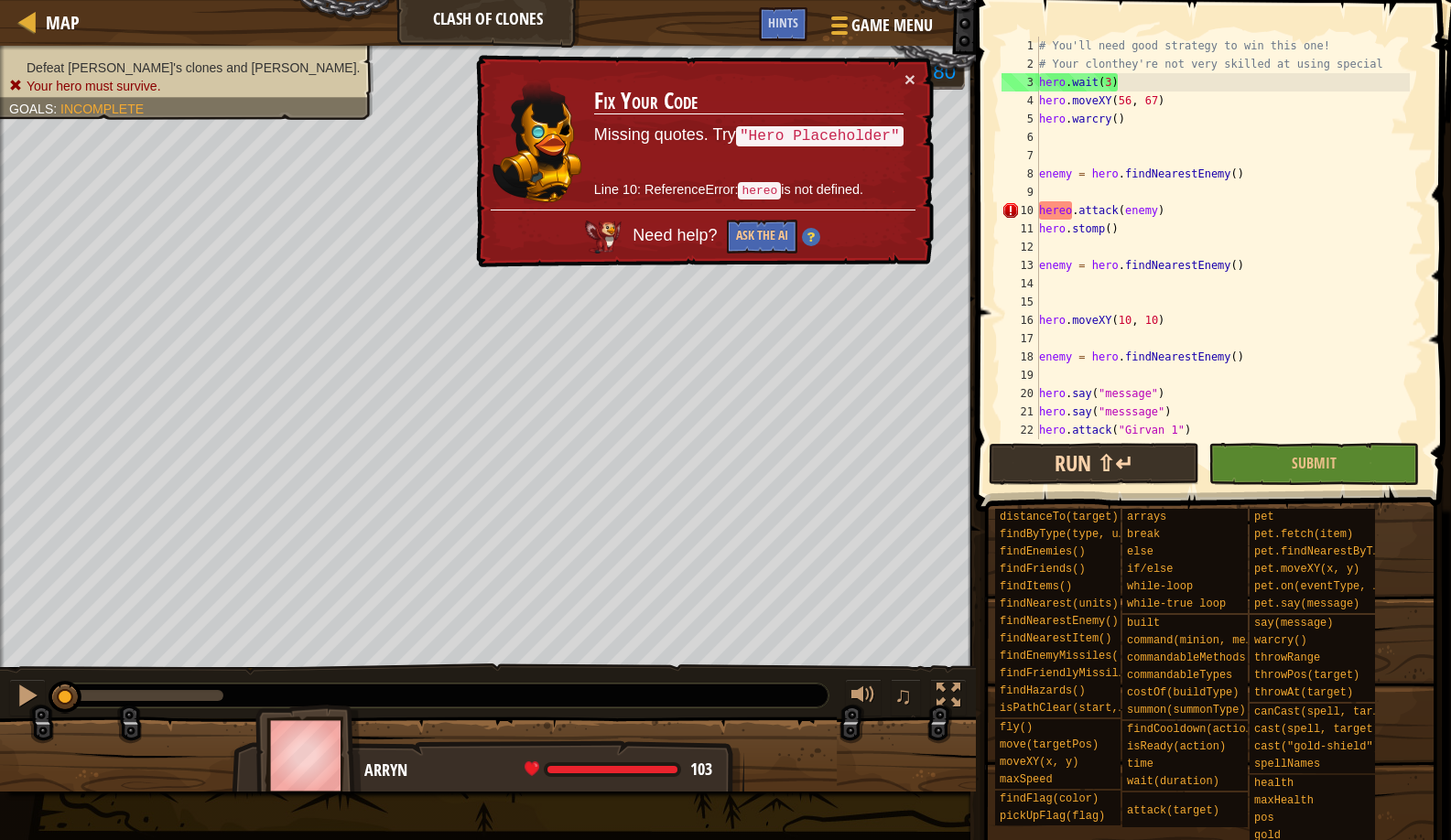
click at [1063, 445] on button "Run ⇧↵" at bounding box center [1094, 464] width 211 height 42
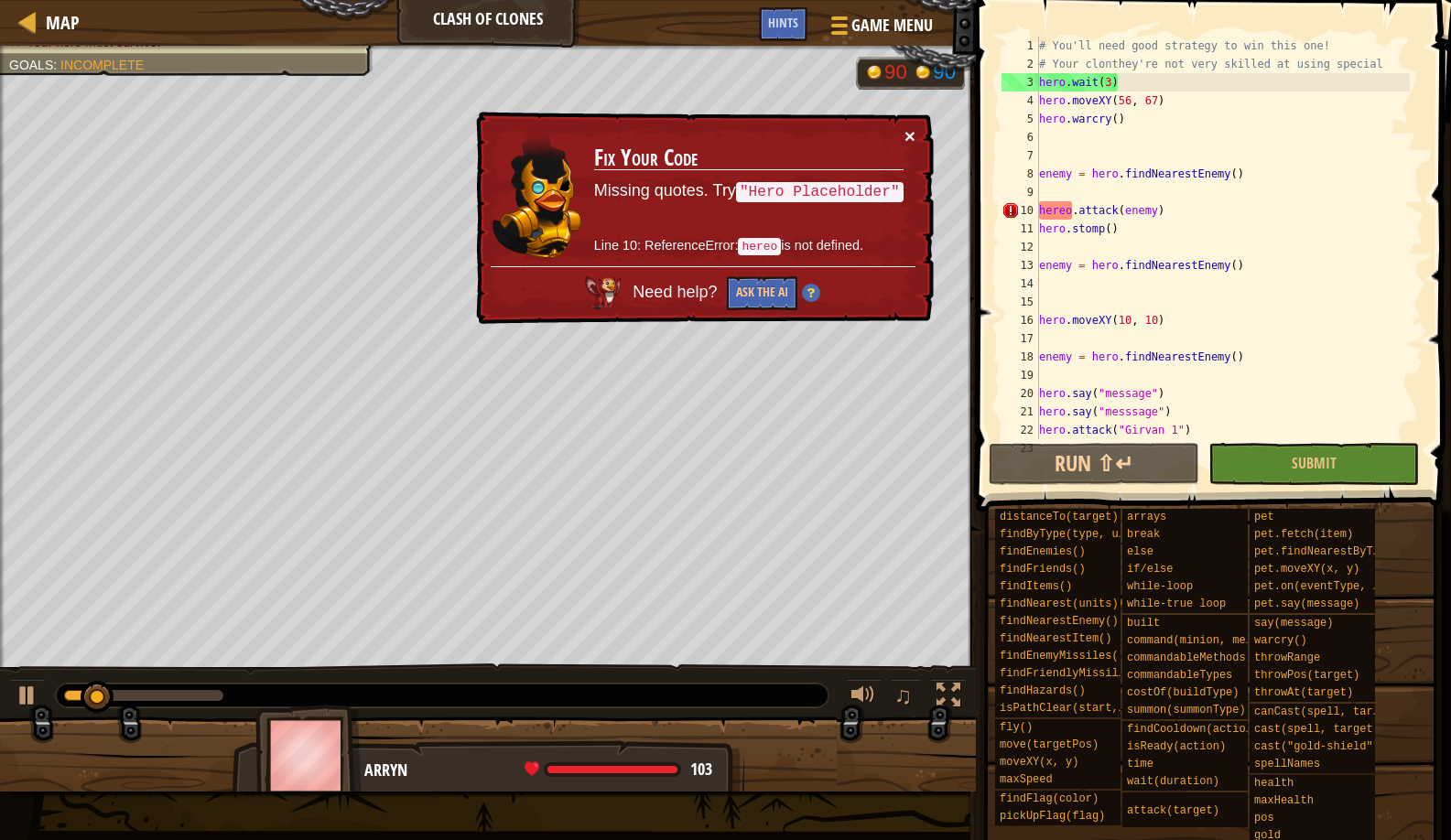
click at [906, 138] on button "×" at bounding box center [910, 135] width 11 height 19
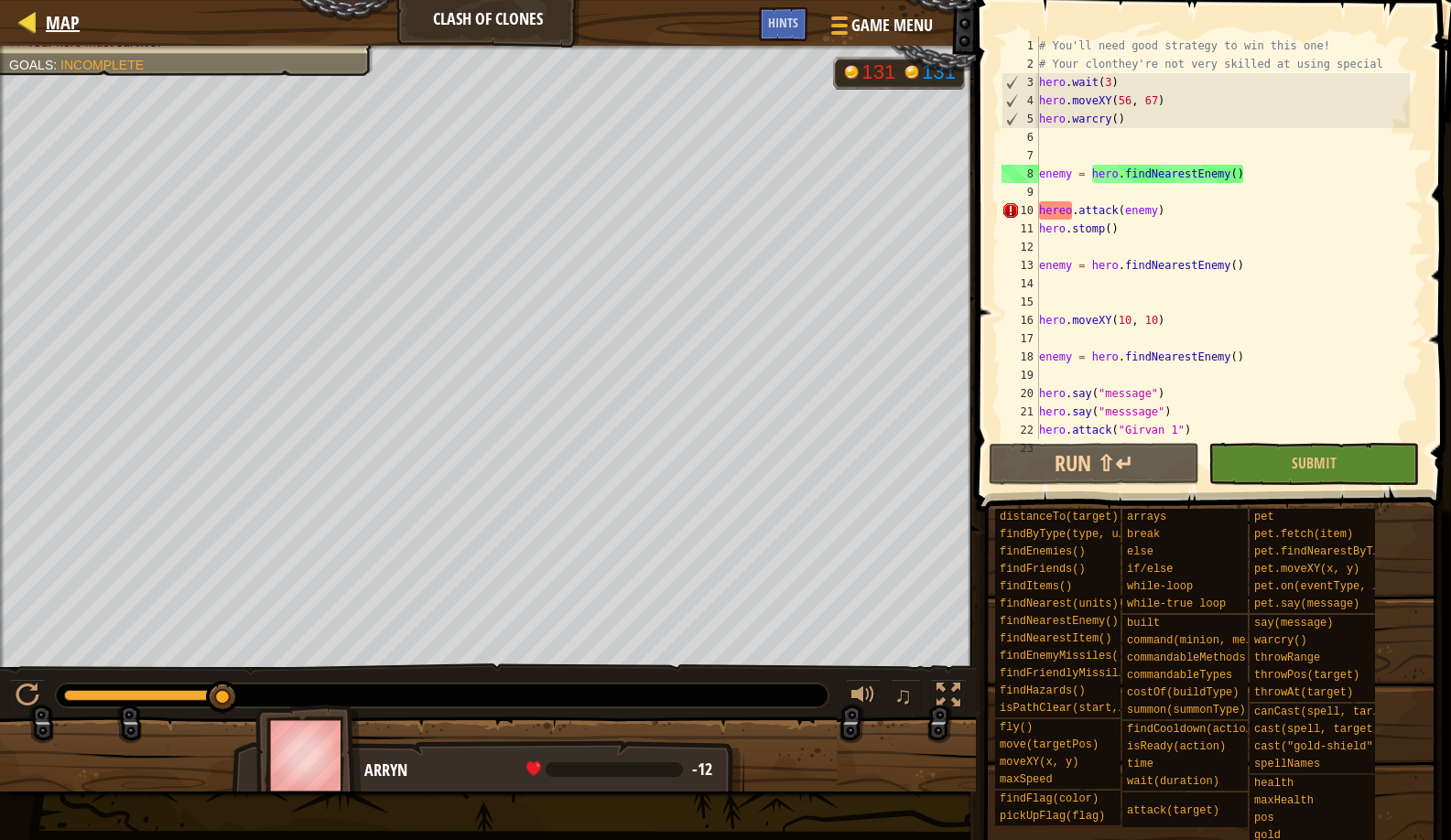
click at [60, 25] on span "Map" at bounding box center [63, 22] width 34 height 25
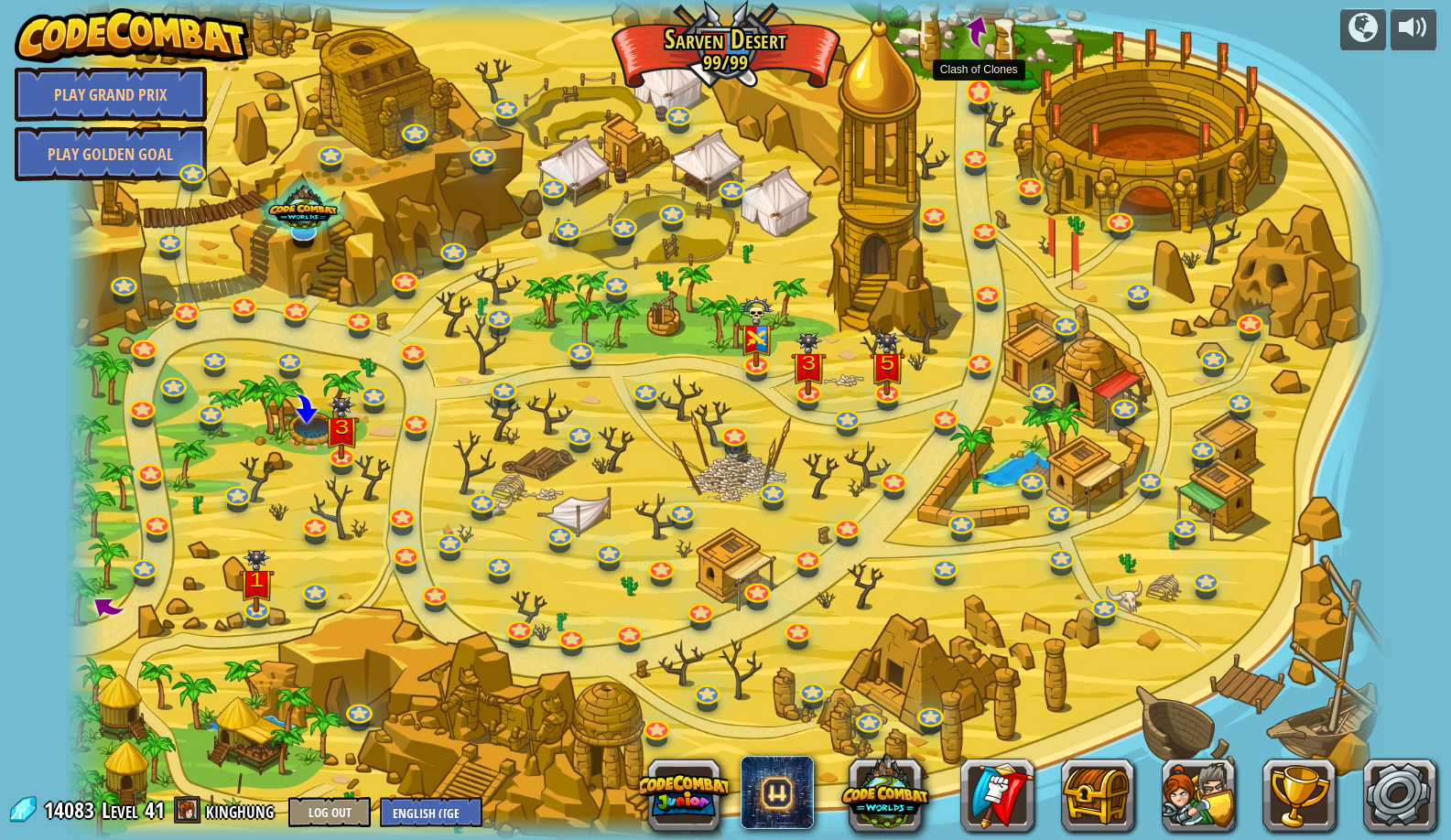
click at [981, 97] on link at bounding box center [977, 90] width 37 height 37
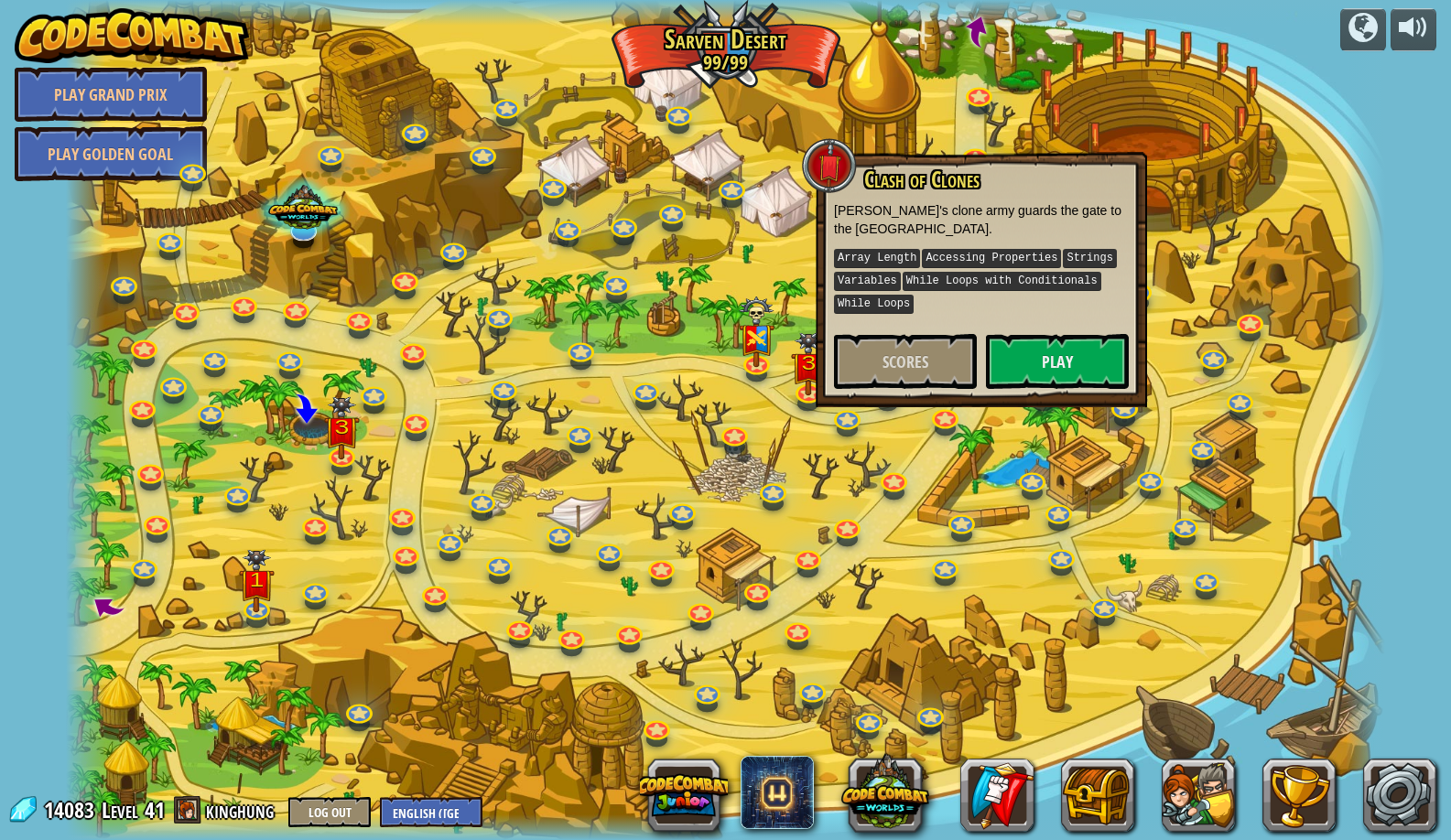
click at [1029, 328] on div "Clash of Clones Thoktar's clone army guards the gate to the Cloudrip Mountains.…" at bounding box center [981, 278] width 295 height 221
click at [1030, 356] on button "Play" at bounding box center [1058, 361] width 143 height 55
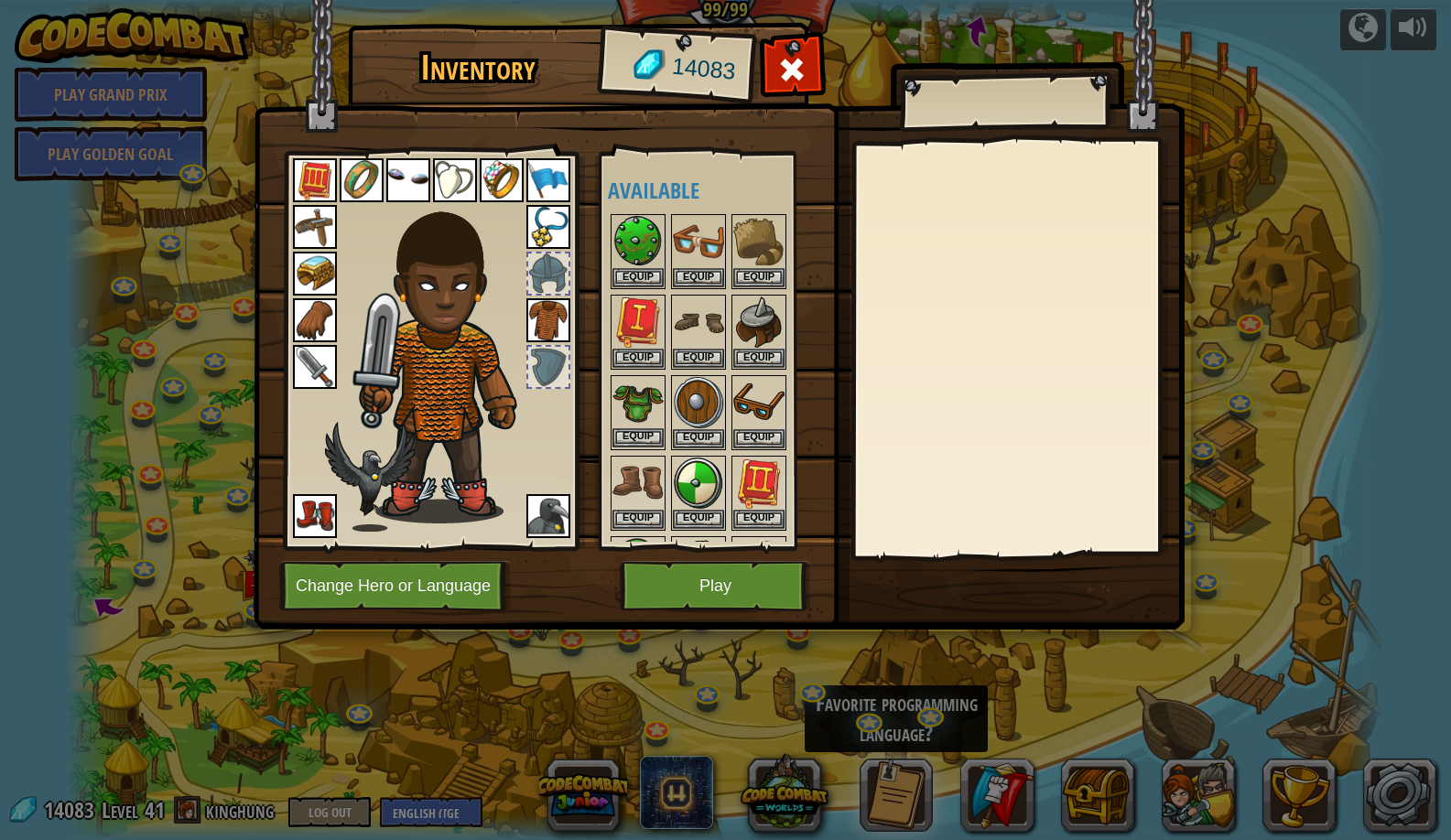
click at [627, 424] on img at bounding box center [639, 403] width 52 height 52
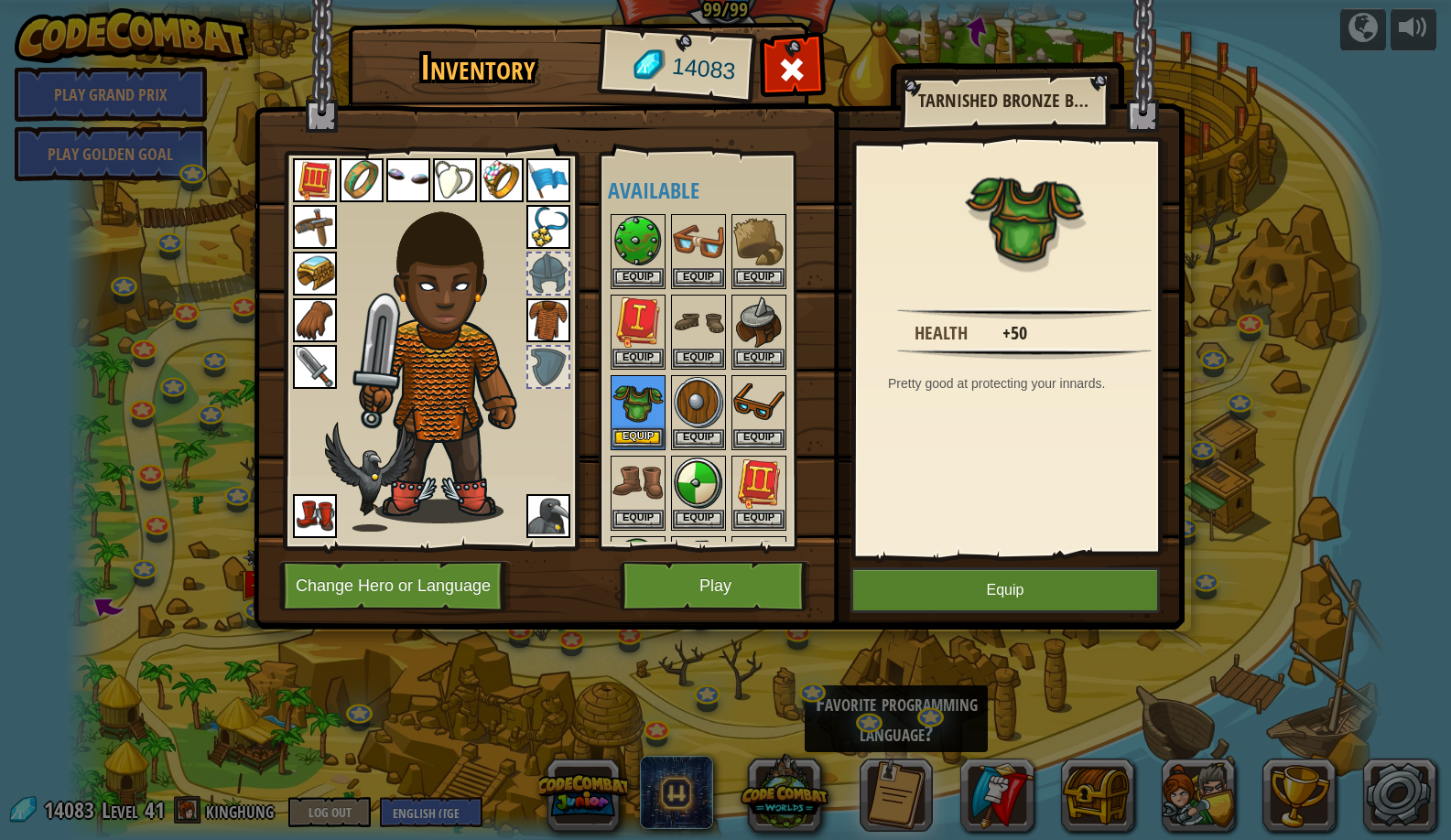
click at [625, 435] on button "Equip" at bounding box center [639, 437] width 52 height 19
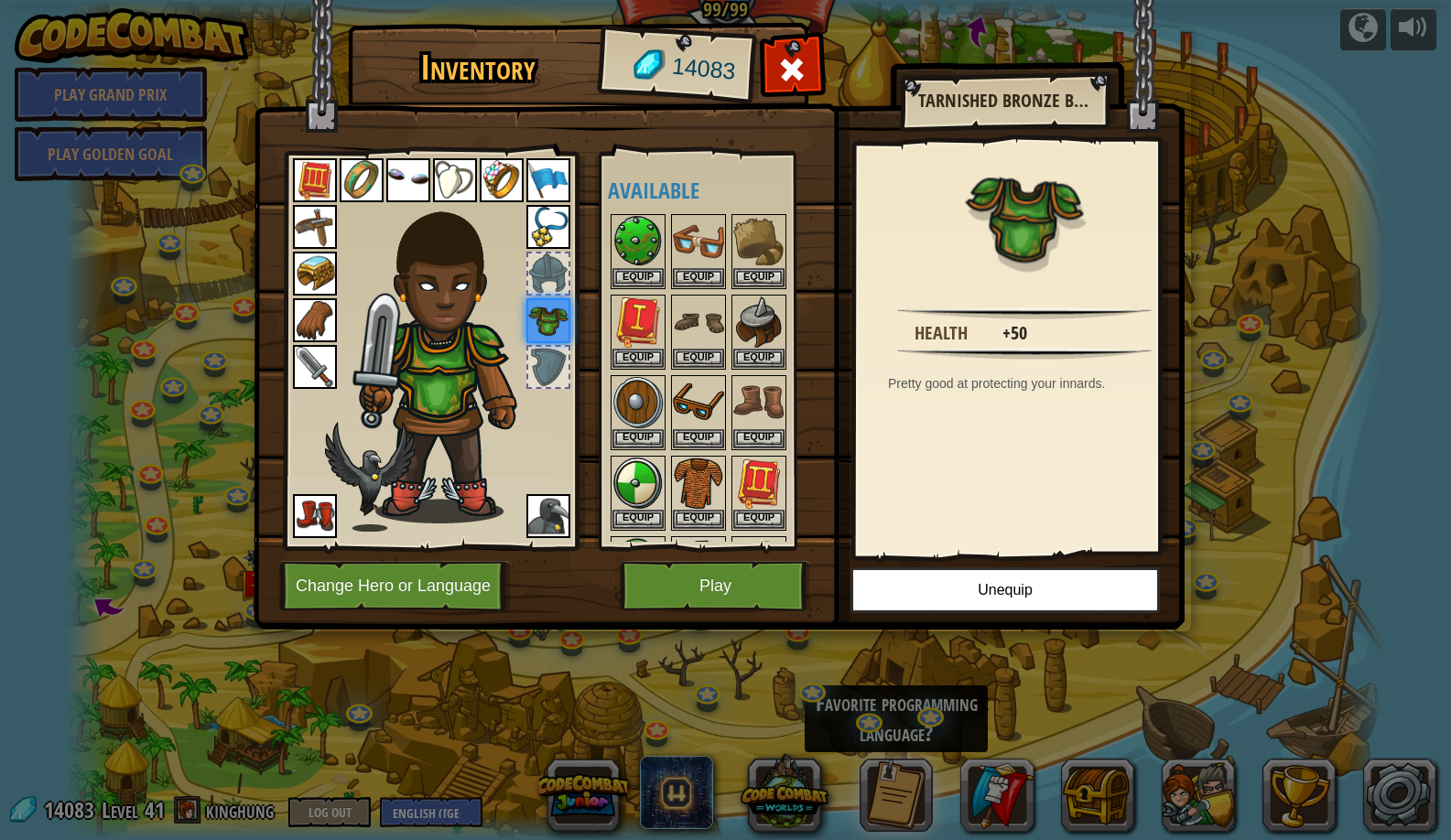
click at [669, 589] on button "Play" at bounding box center [715, 586] width 192 height 51
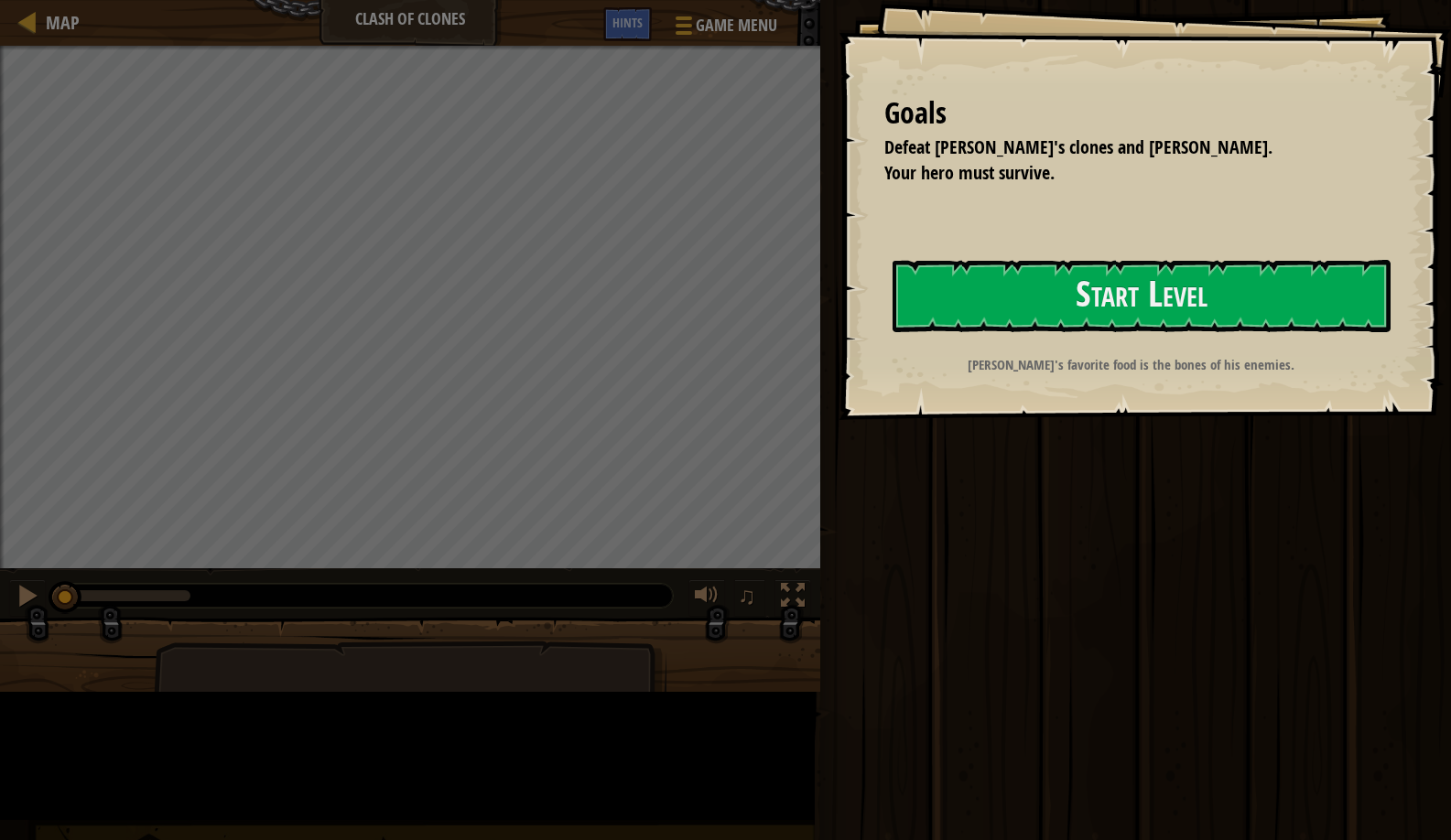
click at [893, 333] on button "Start Level" at bounding box center [1142, 296] width 499 height 72
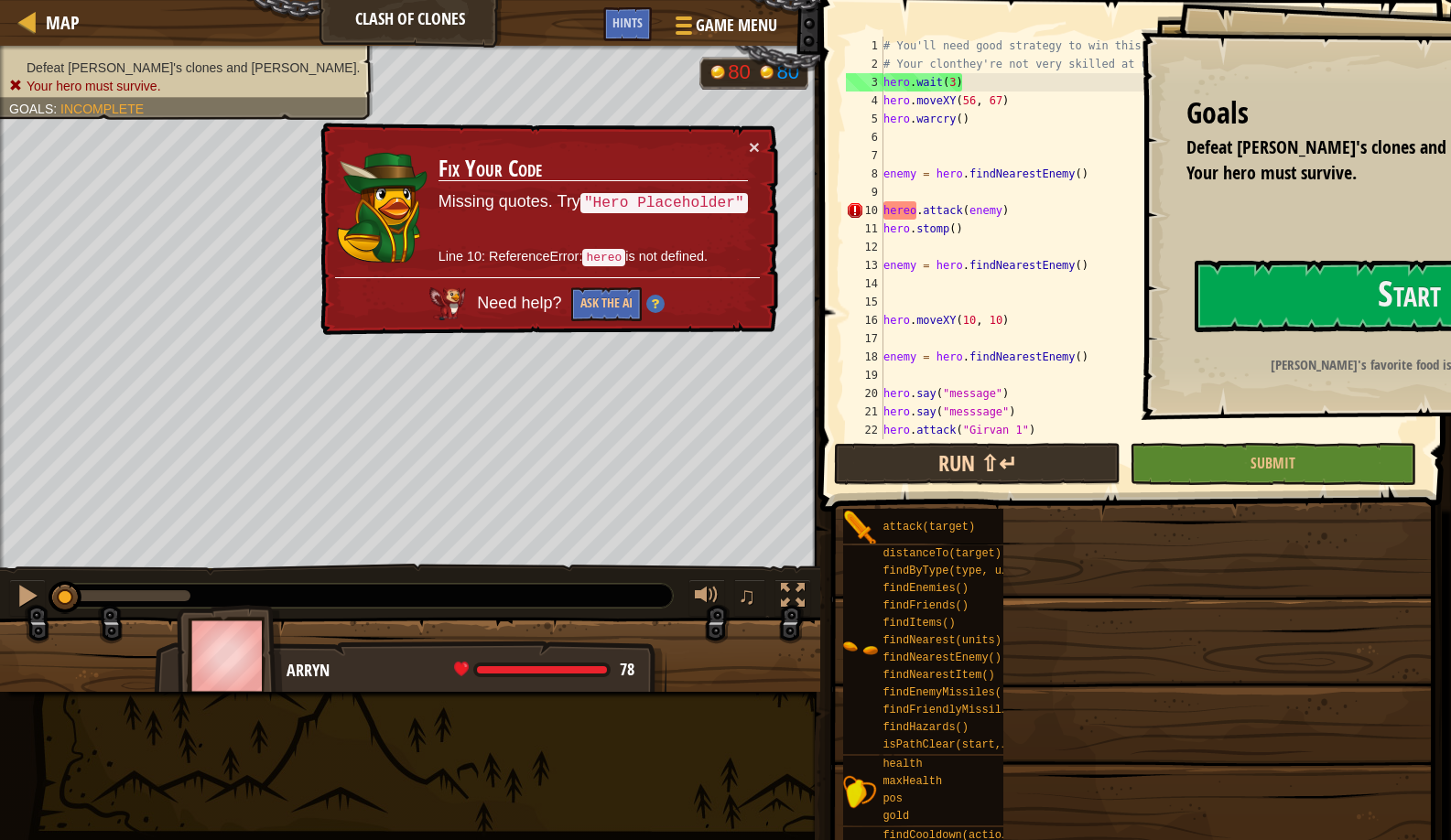
click at [899, 476] on button "Run ⇧↵" at bounding box center [977, 464] width 287 height 42
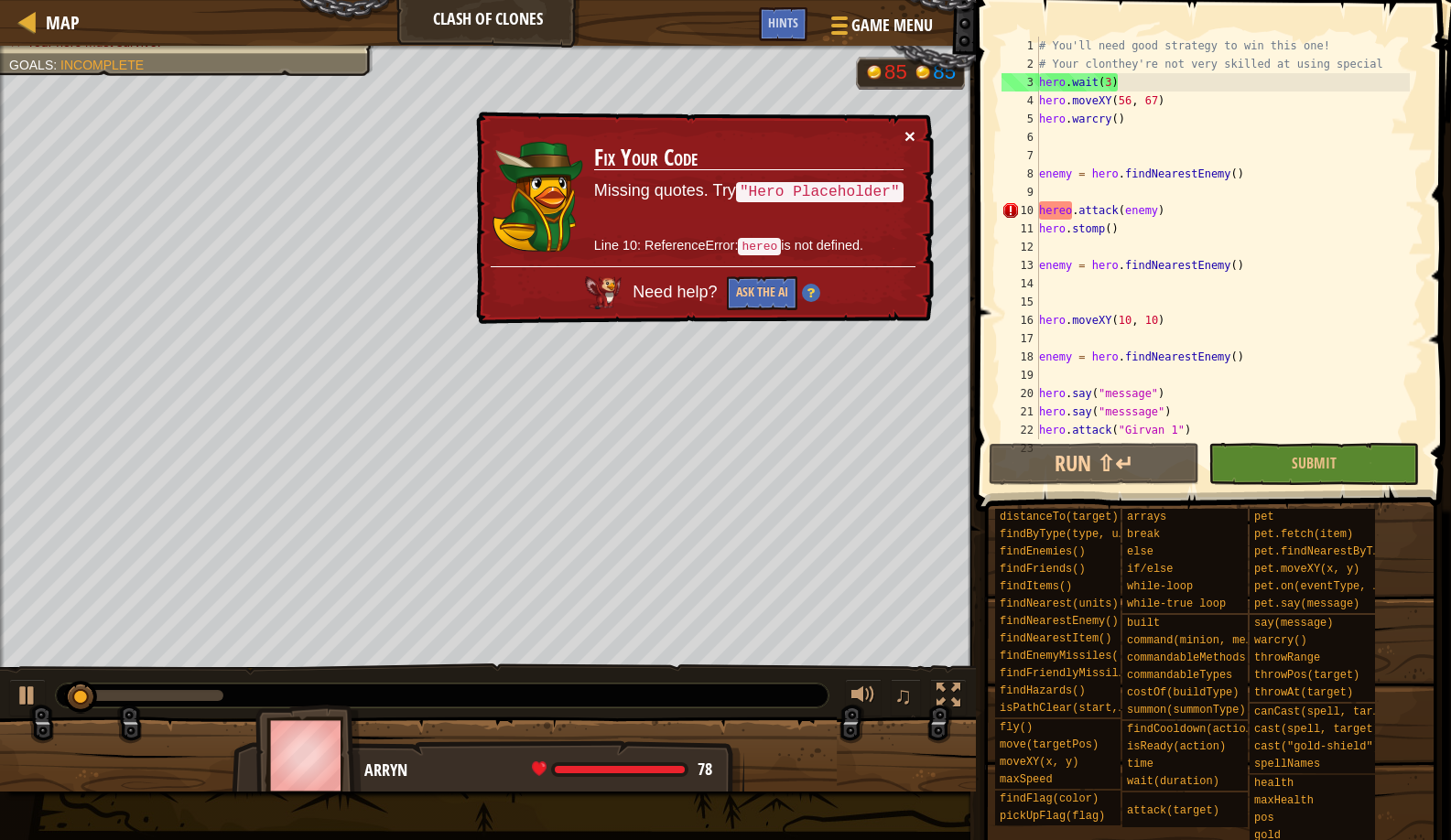
click at [907, 138] on button "×" at bounding box center [910, 135] width 11 height 19
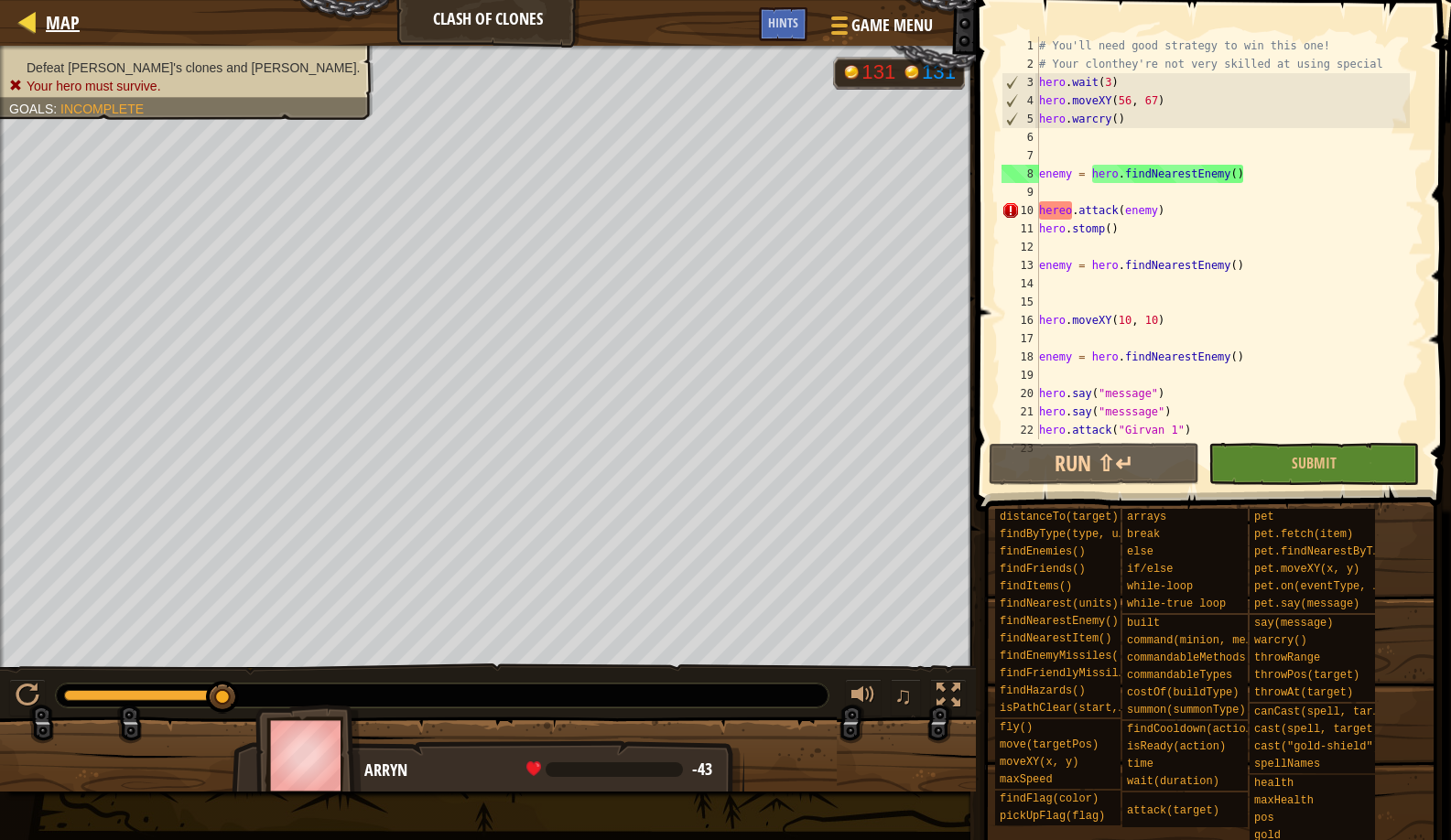
click at [53, 11] on span "Map" at bounding box center [63, 22] width 34 height 25
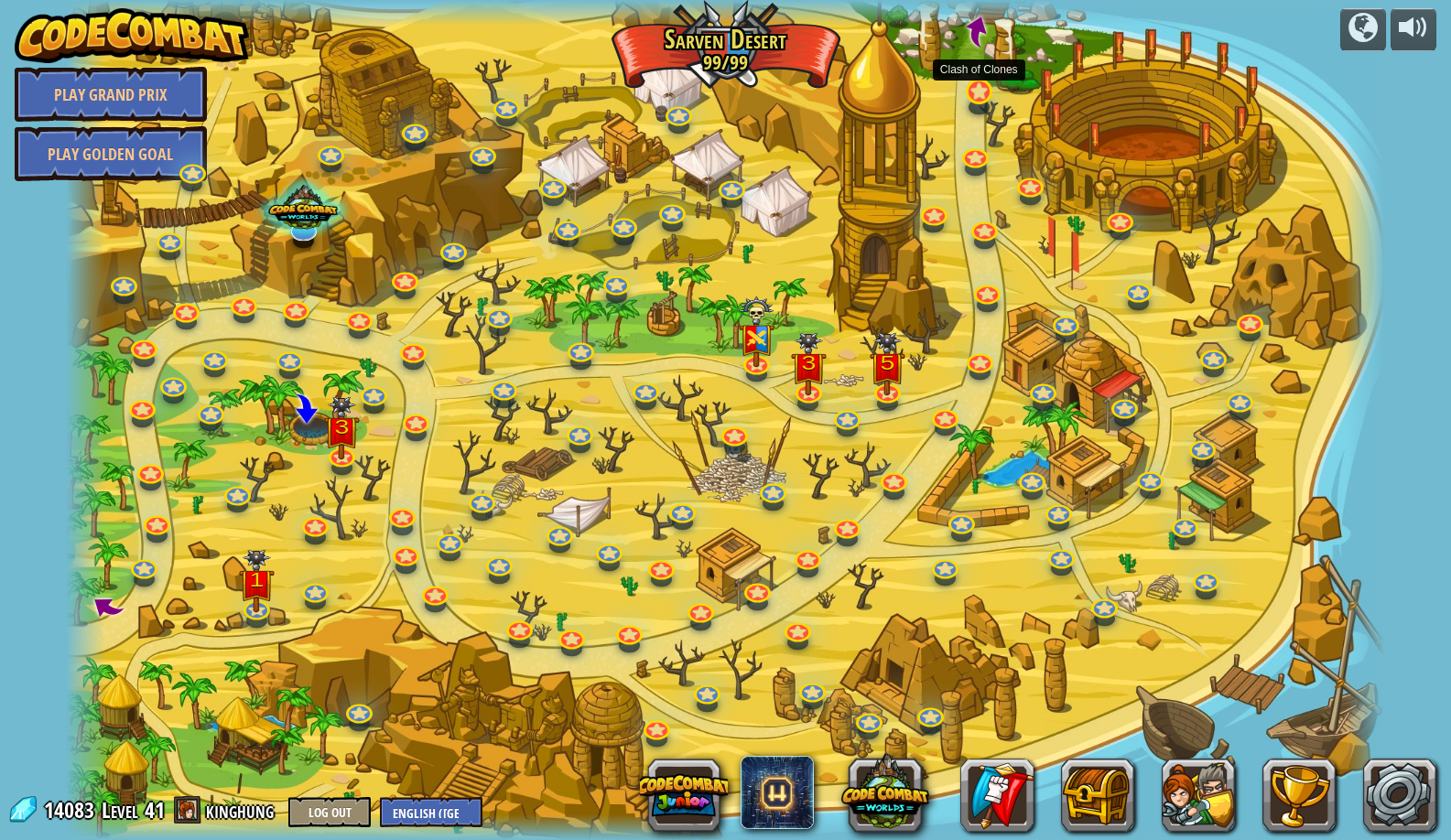
click at [973, 94] on link at bounding box center [977, 90] width 37 height 37
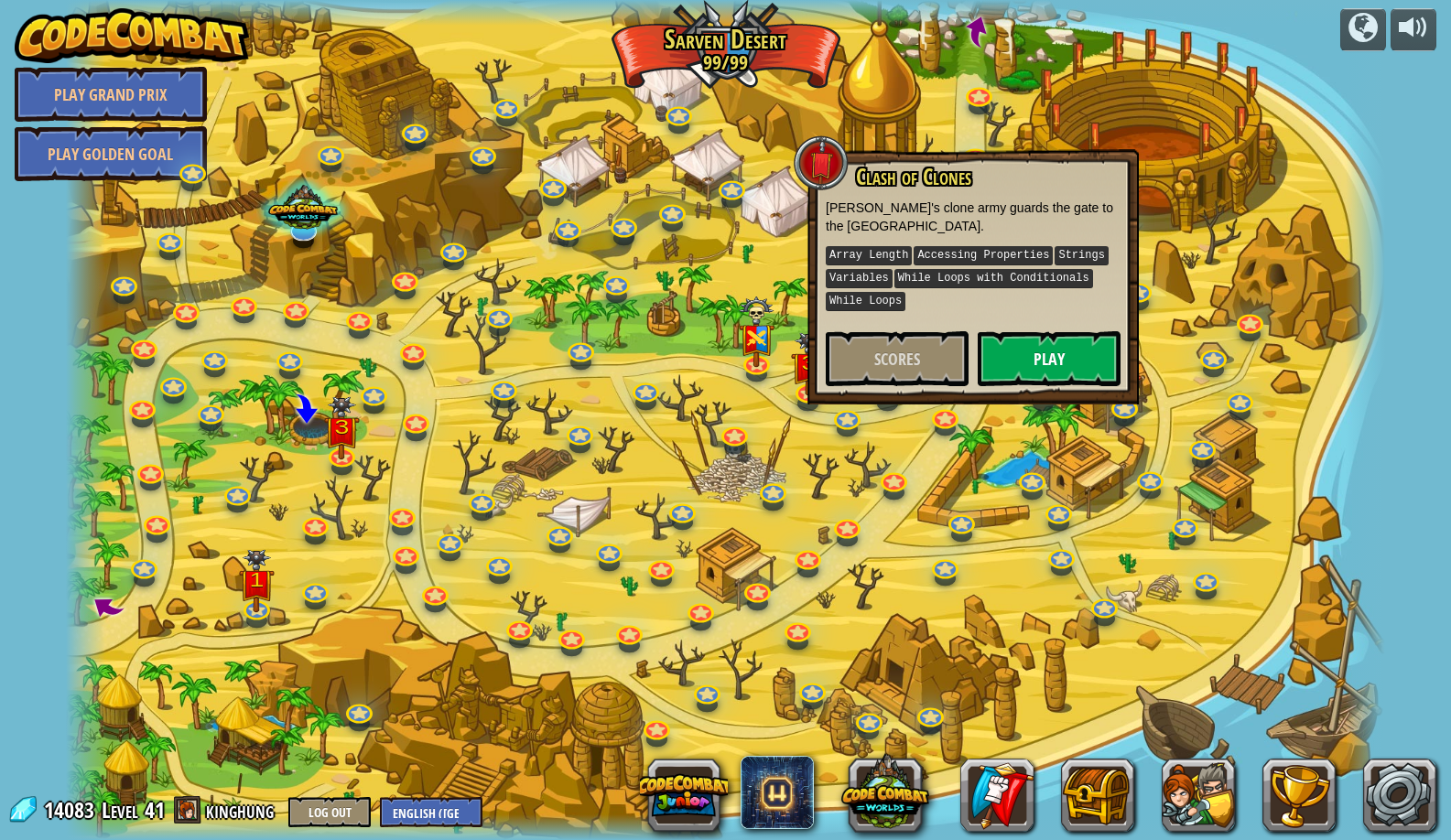
click at [1072, 365] on button "Play" at bounding box center [1050, 358] width 143 height 55
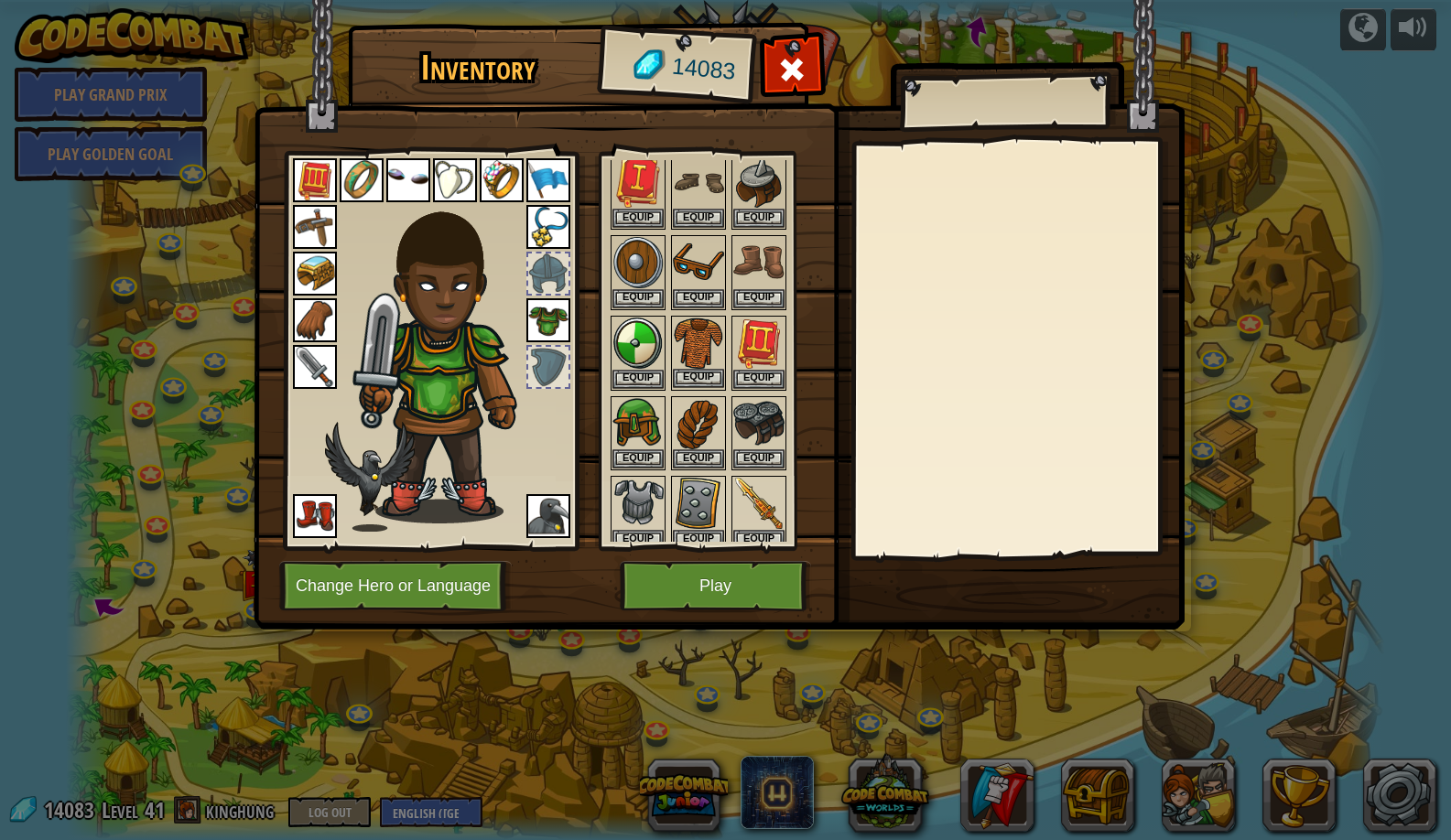
scroll to position [144, 0]
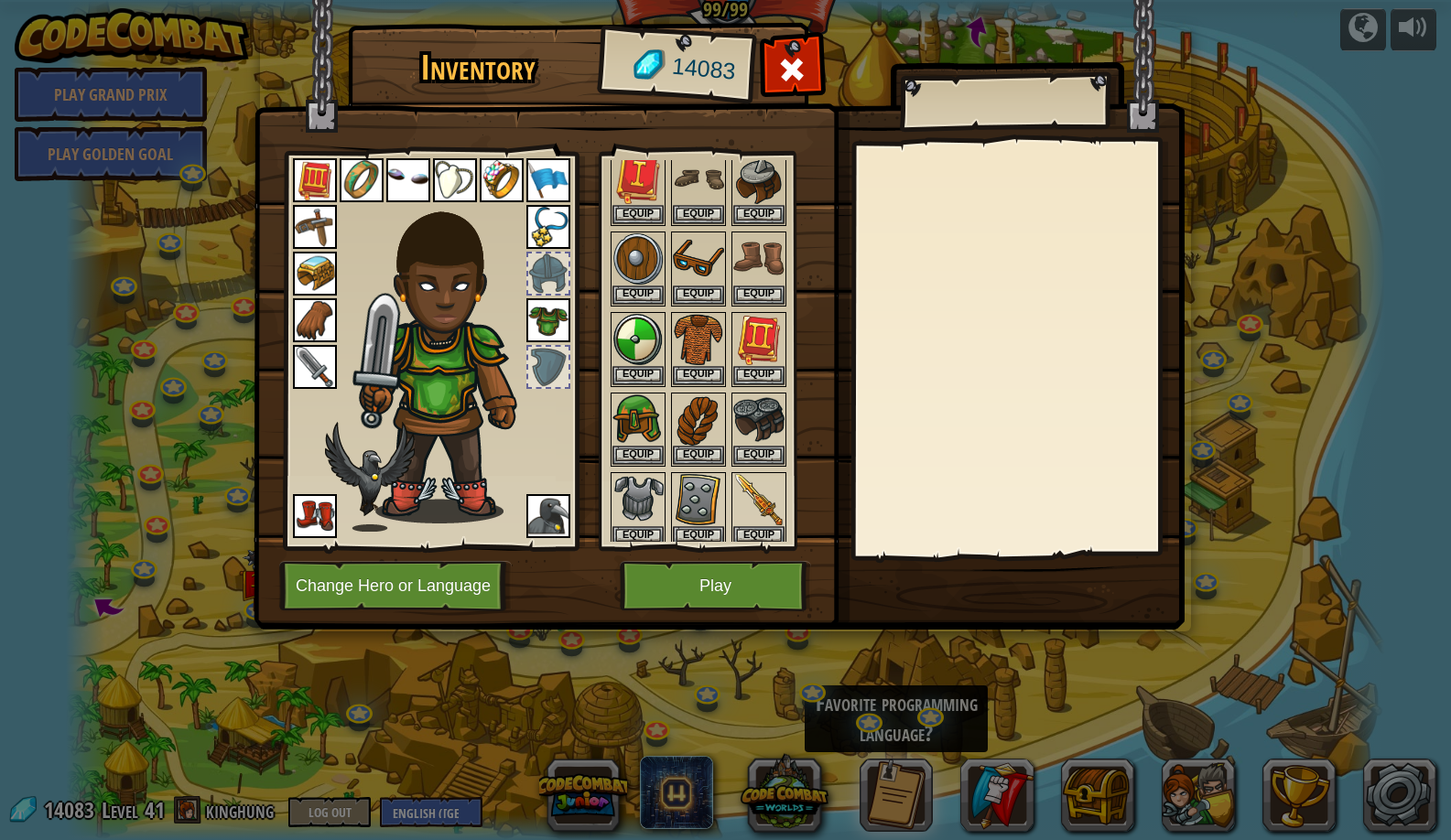
click at [552, 339] on img at bounding box center [548, 321] width 44 height 44
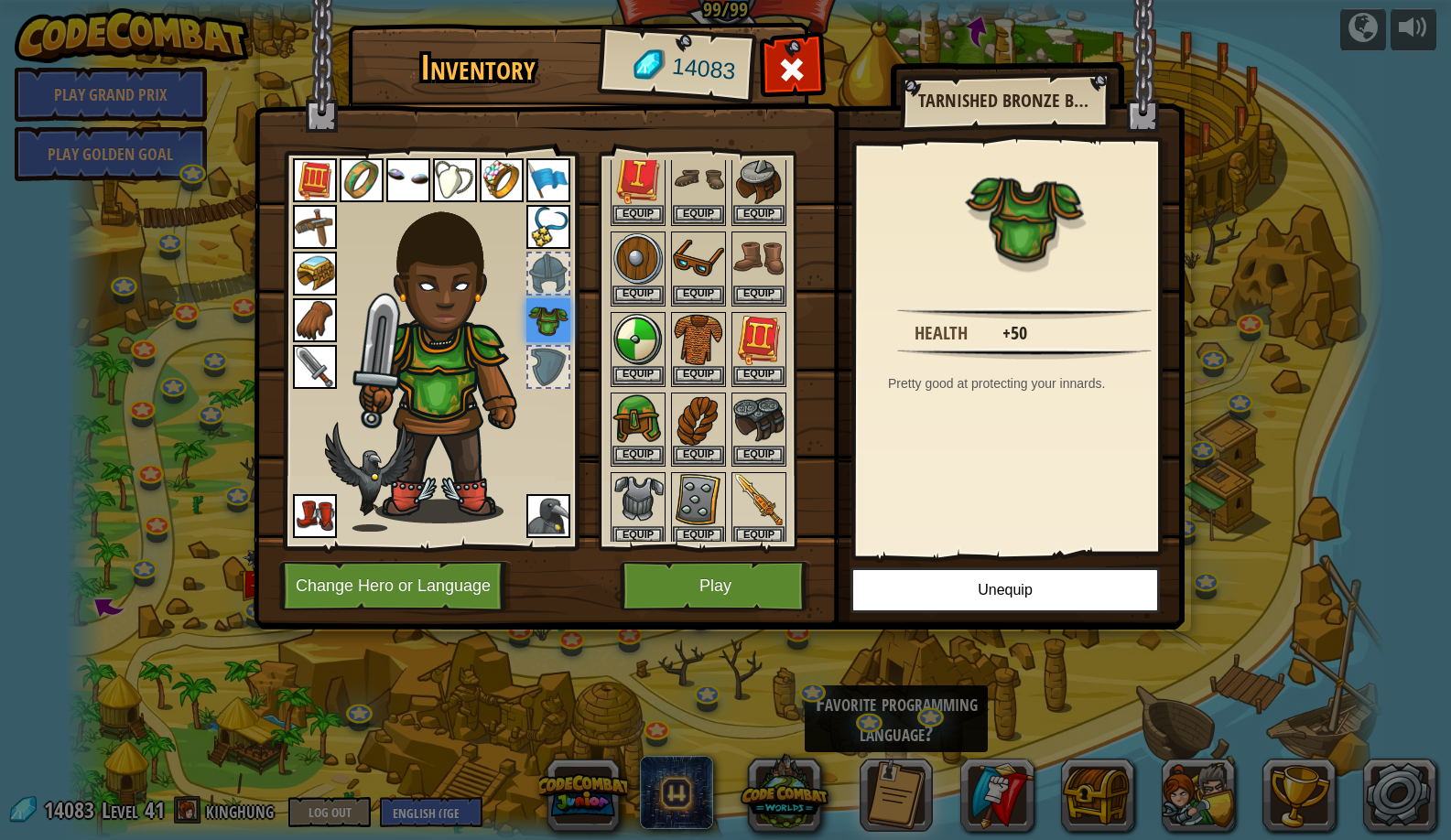
click at [935, 621] on img at bounding box center [719, 297] width 932 height 664
click at [910, 587] on button "Unequip" at bounding box center [1006, 591] width 310 height 46
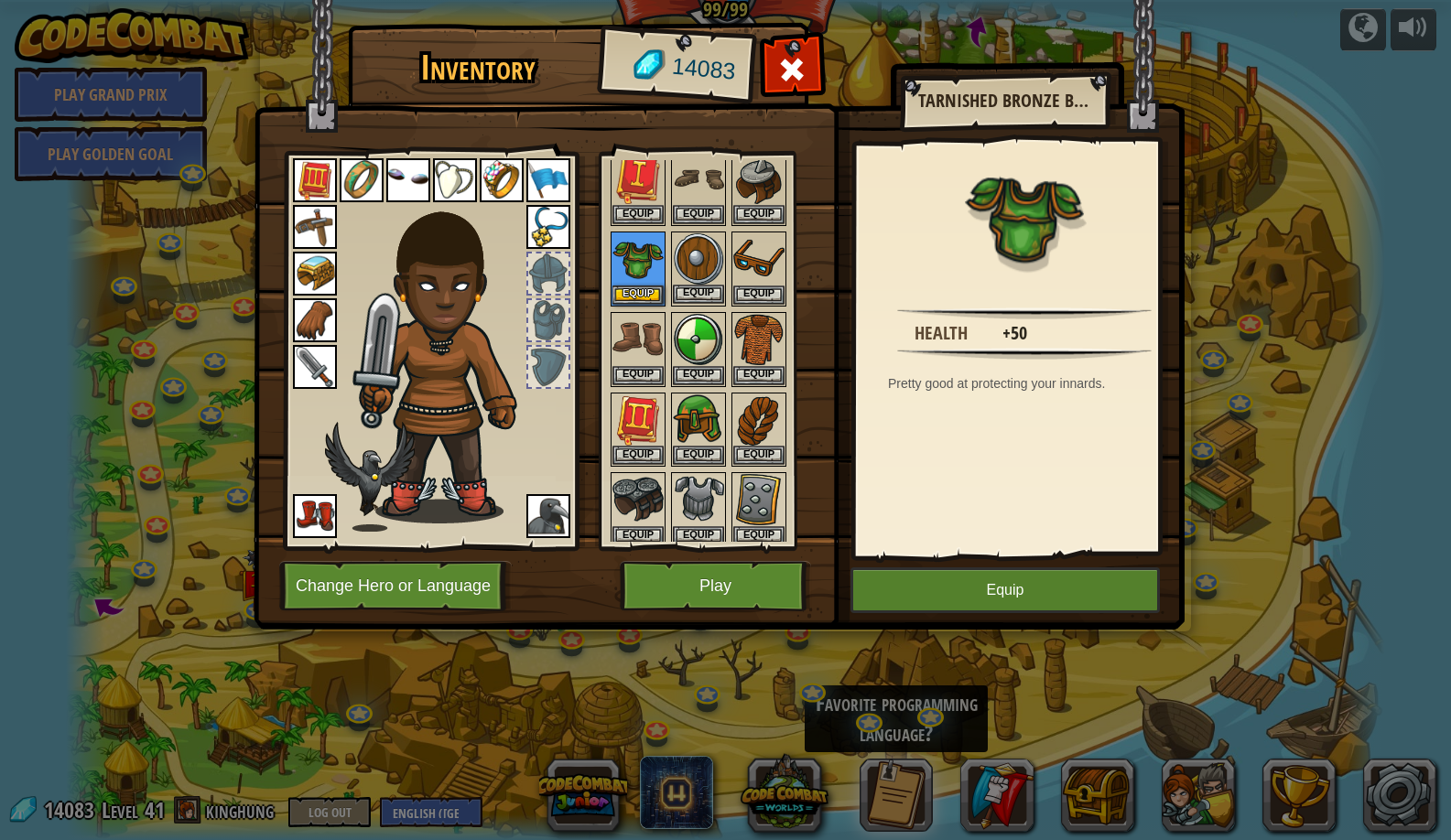
click at [705, 290] on button "Equip" at bounding box center [699, 294] width 52 height 19
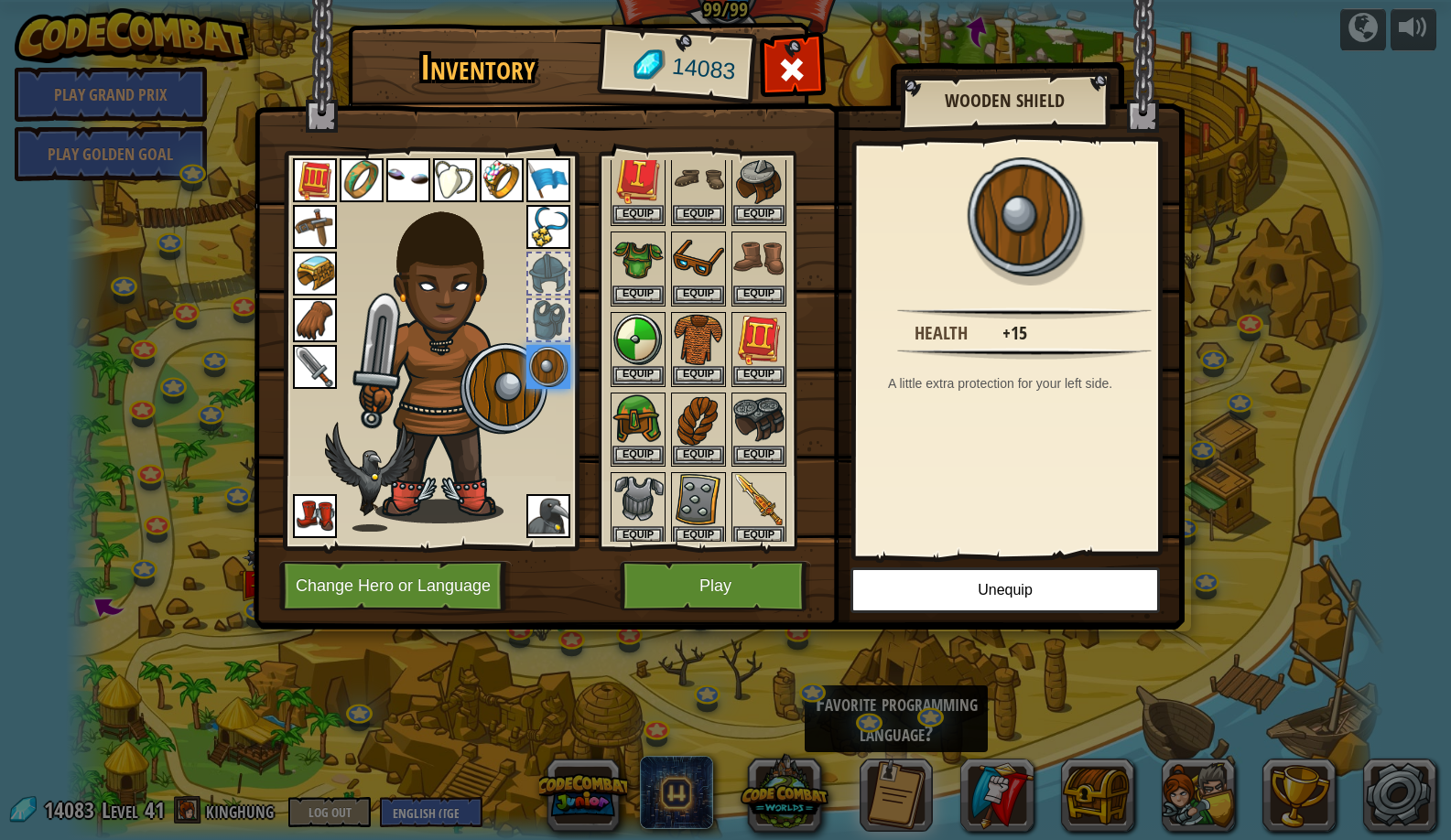
click at [677, 595] on button "Play" at bounding box center [715, 586] width 192 height 51
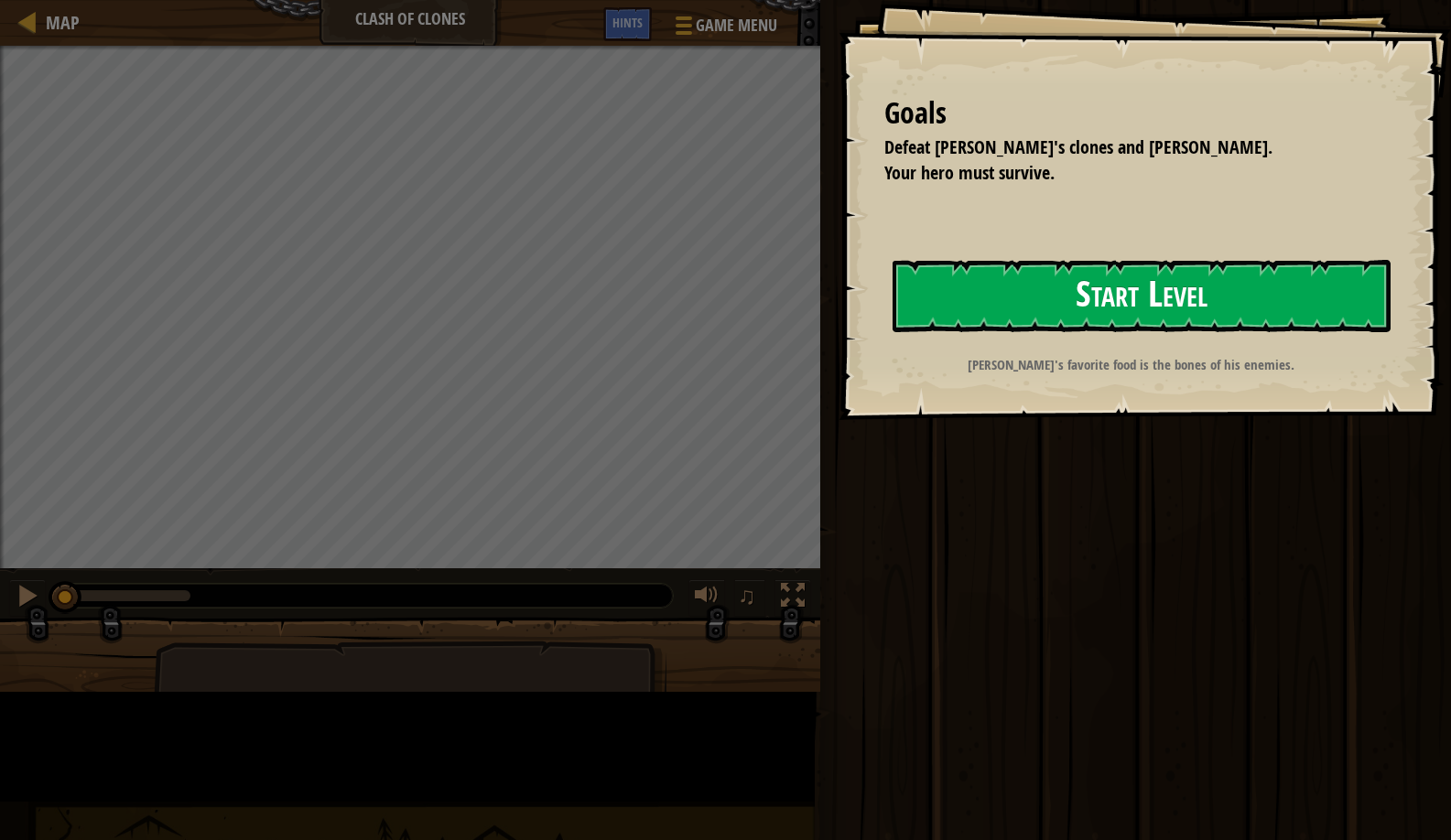
click at [893, 333] on button "Start Level" at bounding box center [1142, 296] width 499 height 72
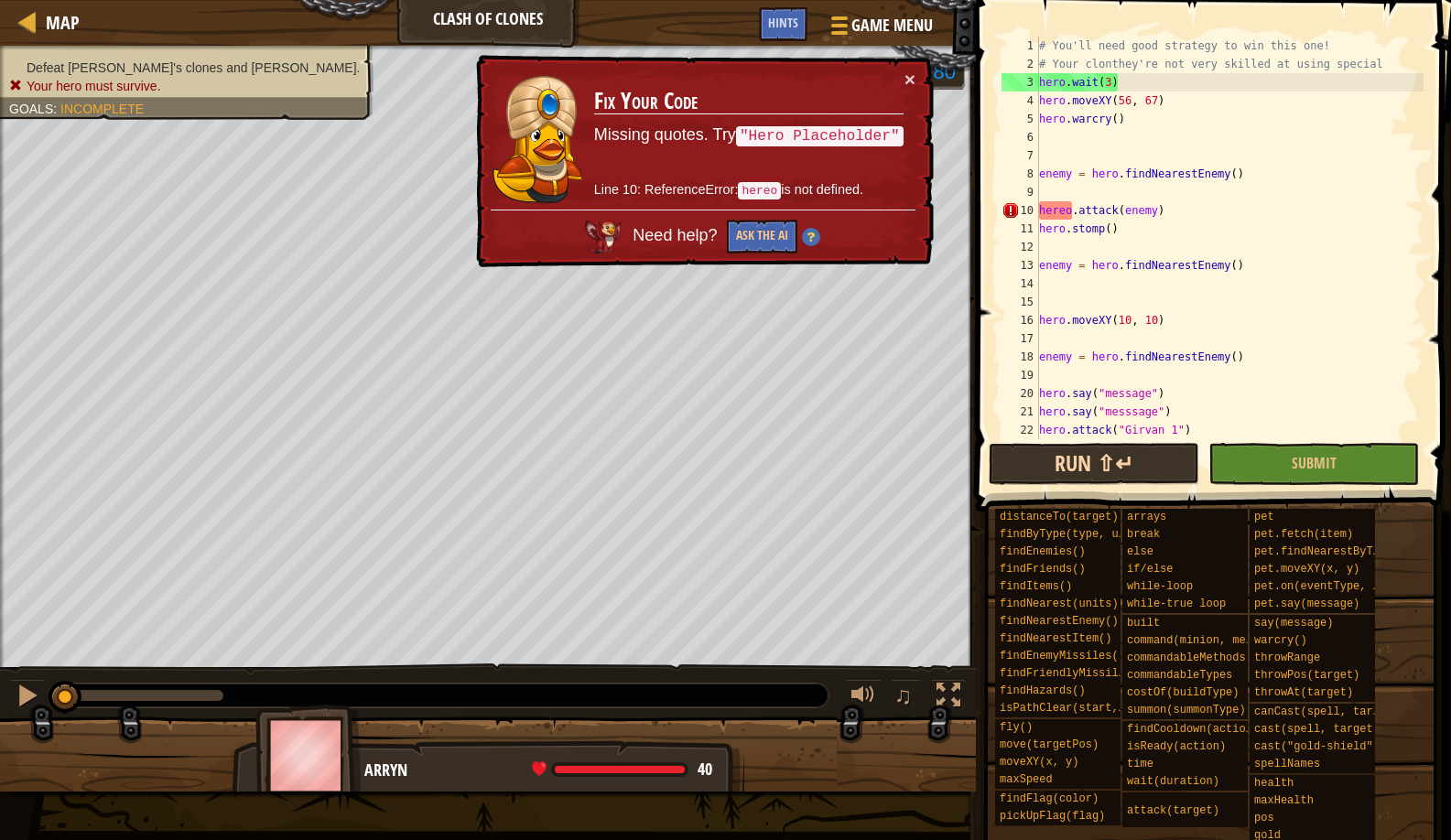
click at [1033, 475] on button "Run ⇧↵" at bounding box center [1094, 464] width 211 height 42
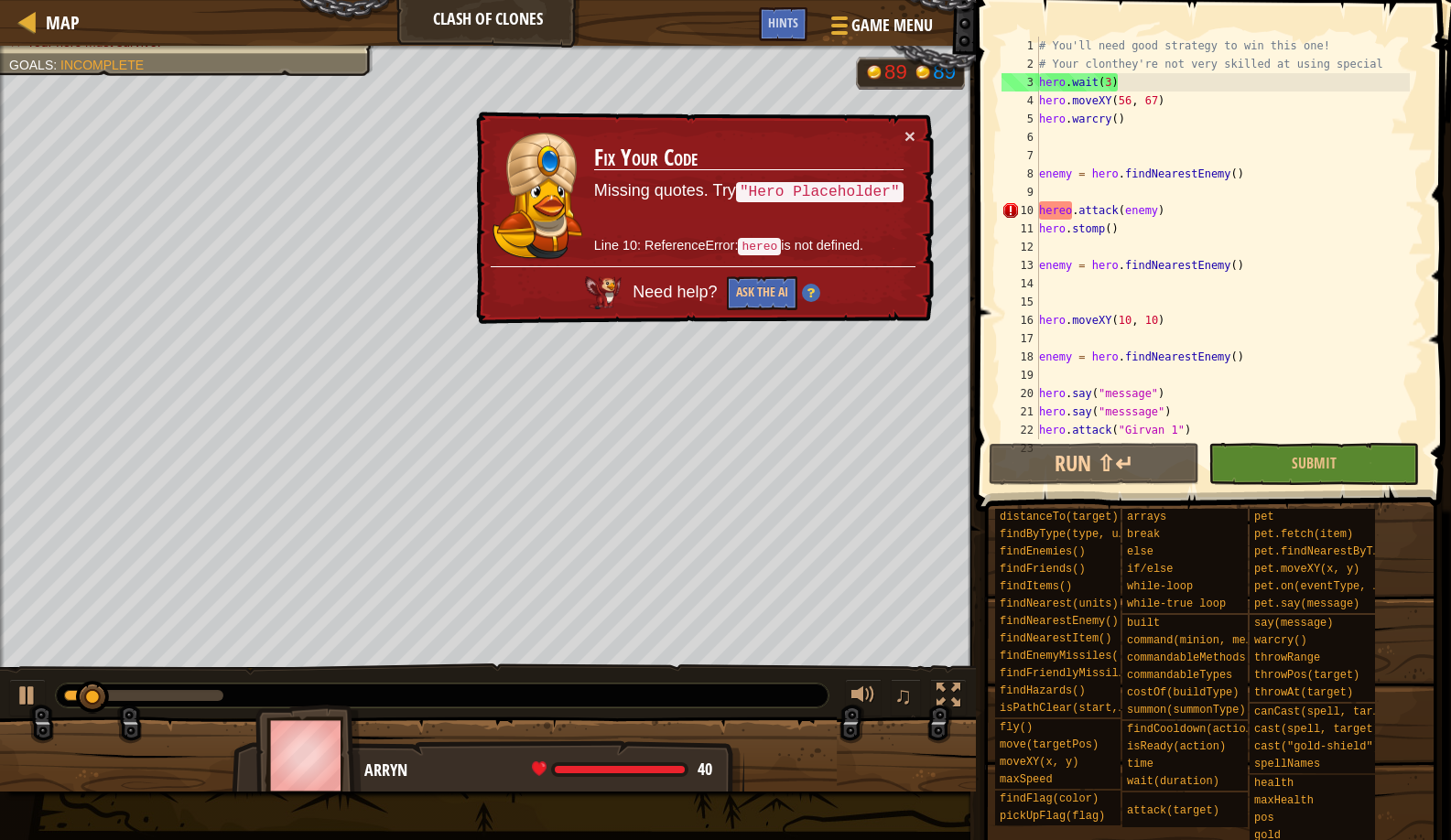
click at [898, 146] on h3 "Fix Your Code" at bounding box center [749, 159] width 310 height 26
click at [912, 131] on button "×" at bounding box center [910, 135] width 11 height 19
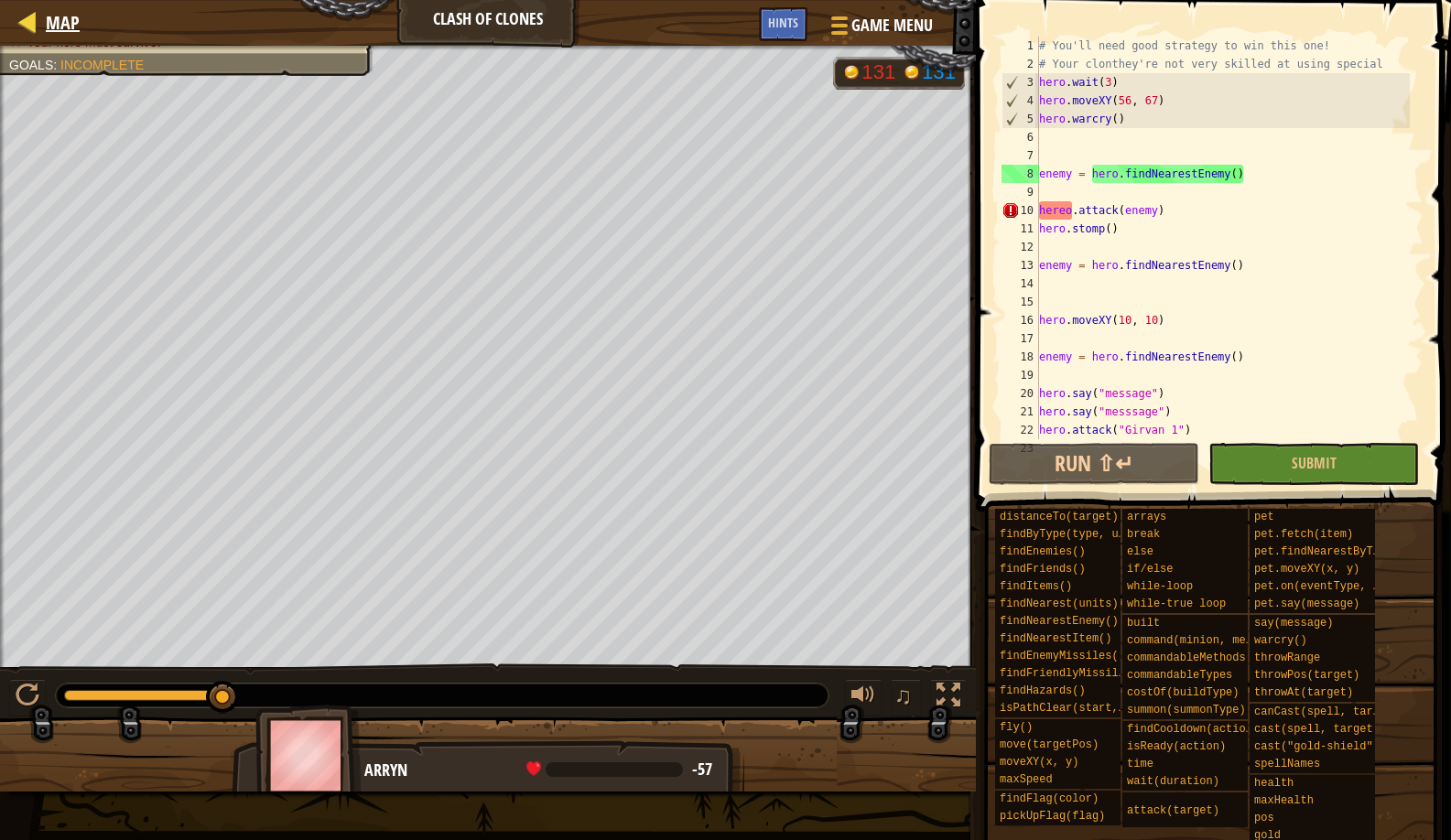
click at [50, 18] on span "Map" at bounding box center [63, 22] width 34 height 25
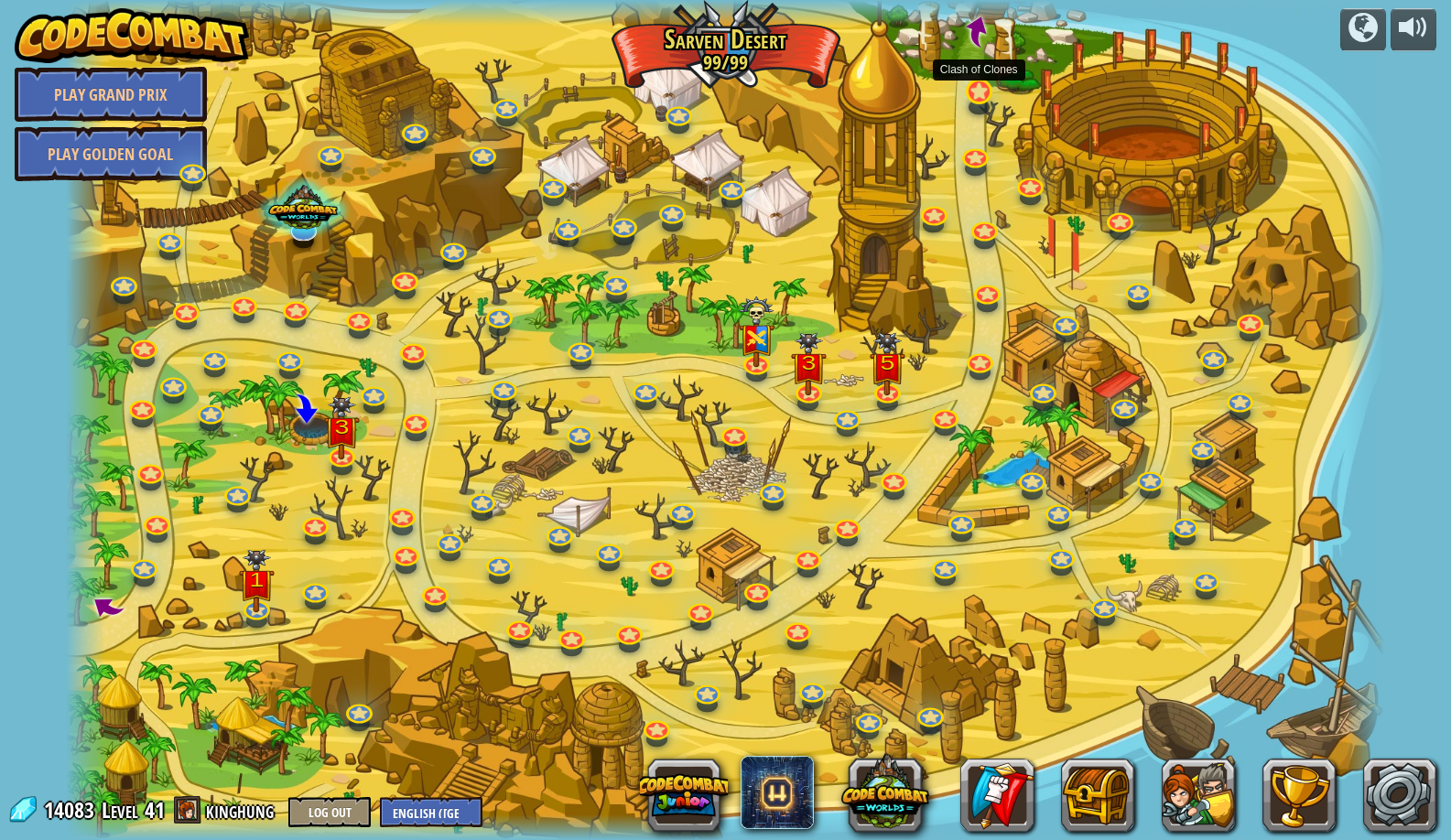
click at [971, 88] on link at bounding box center [977, 90] width 37 height 37
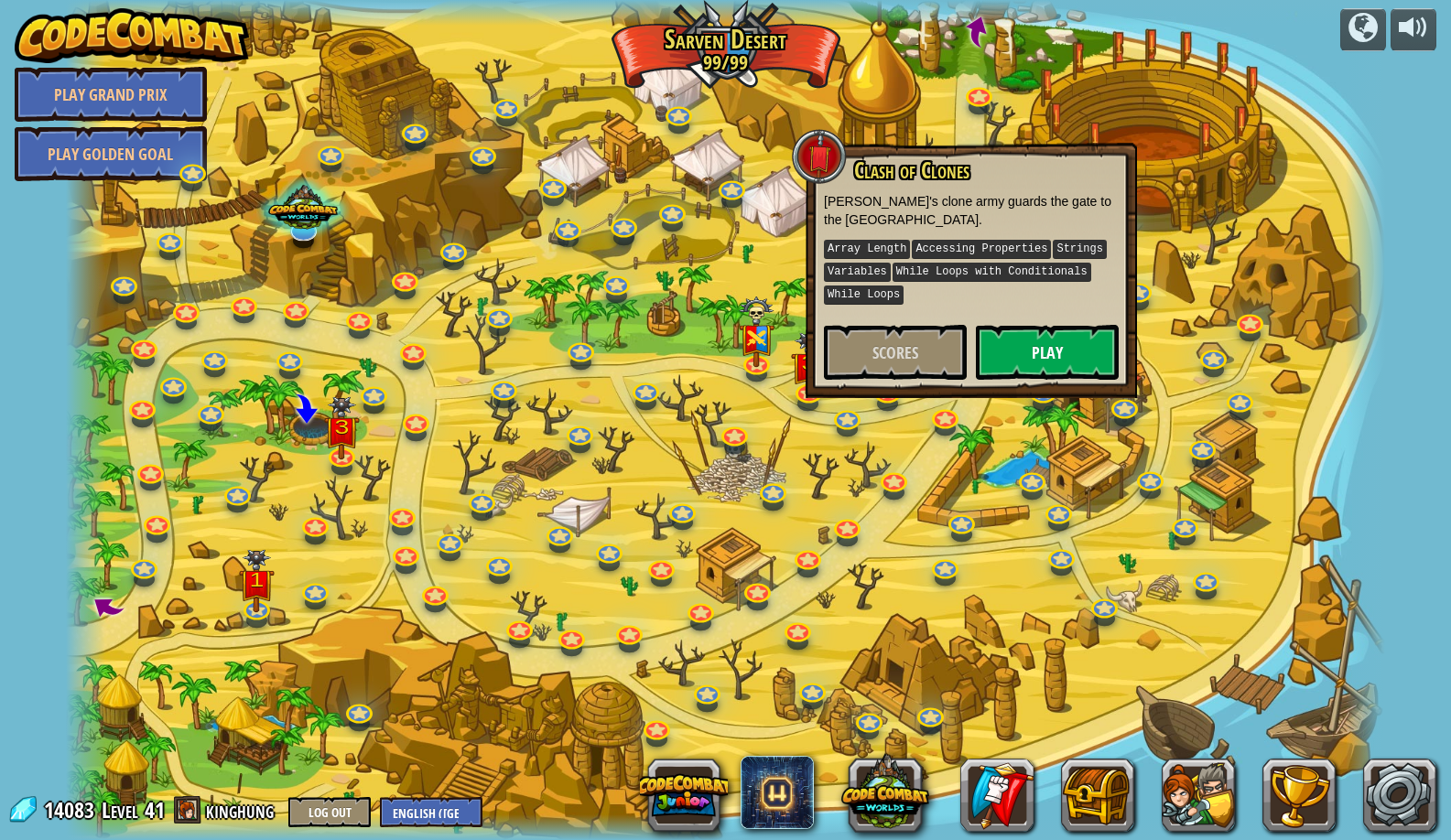
click at [1033, 349] on button "Play" at bounding box center [1048, 351] width 143 height 55
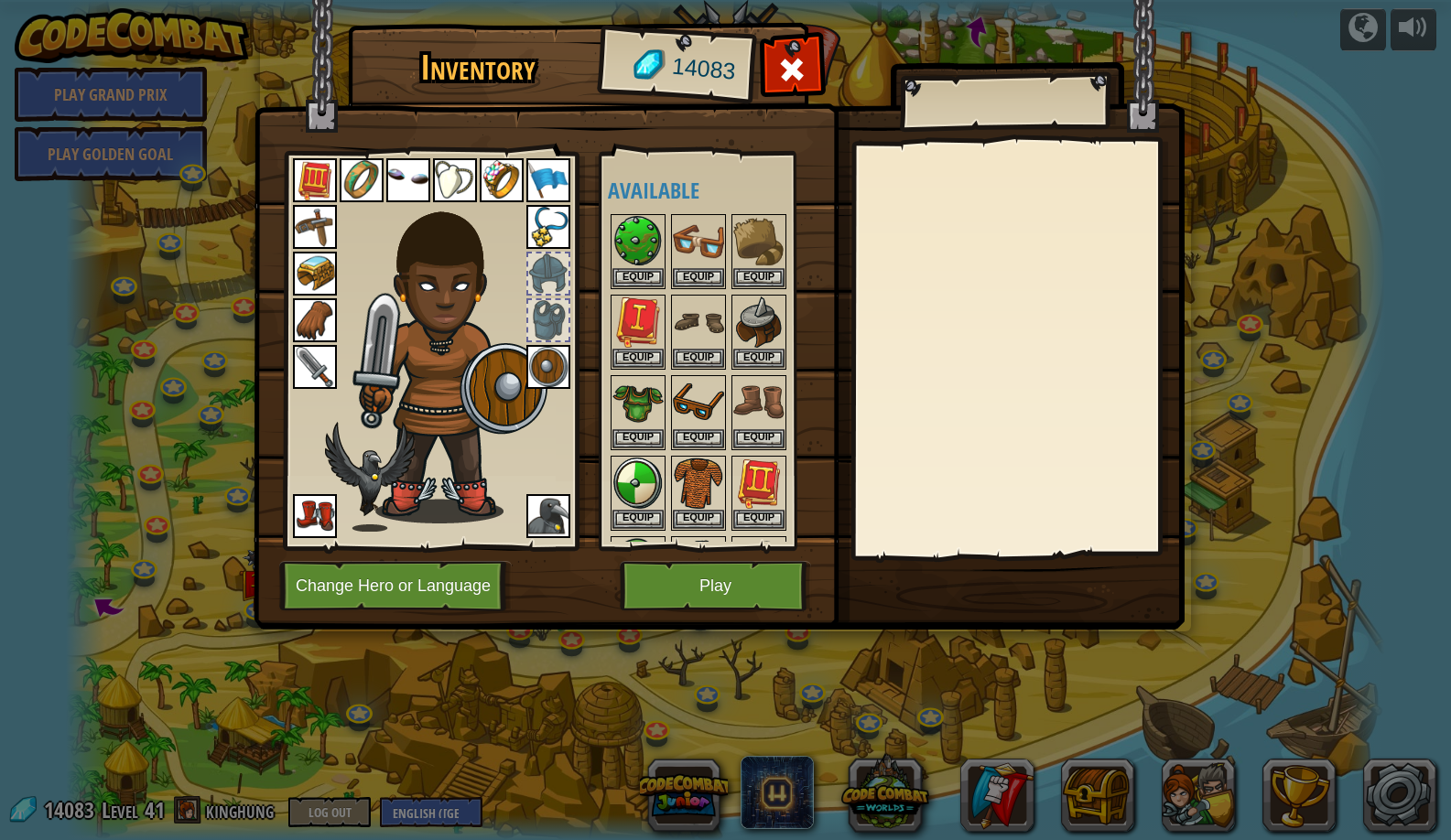
click at [360, 611] on button "Change Hero or Language" at bounding box center [395, 586] width 232 height 51
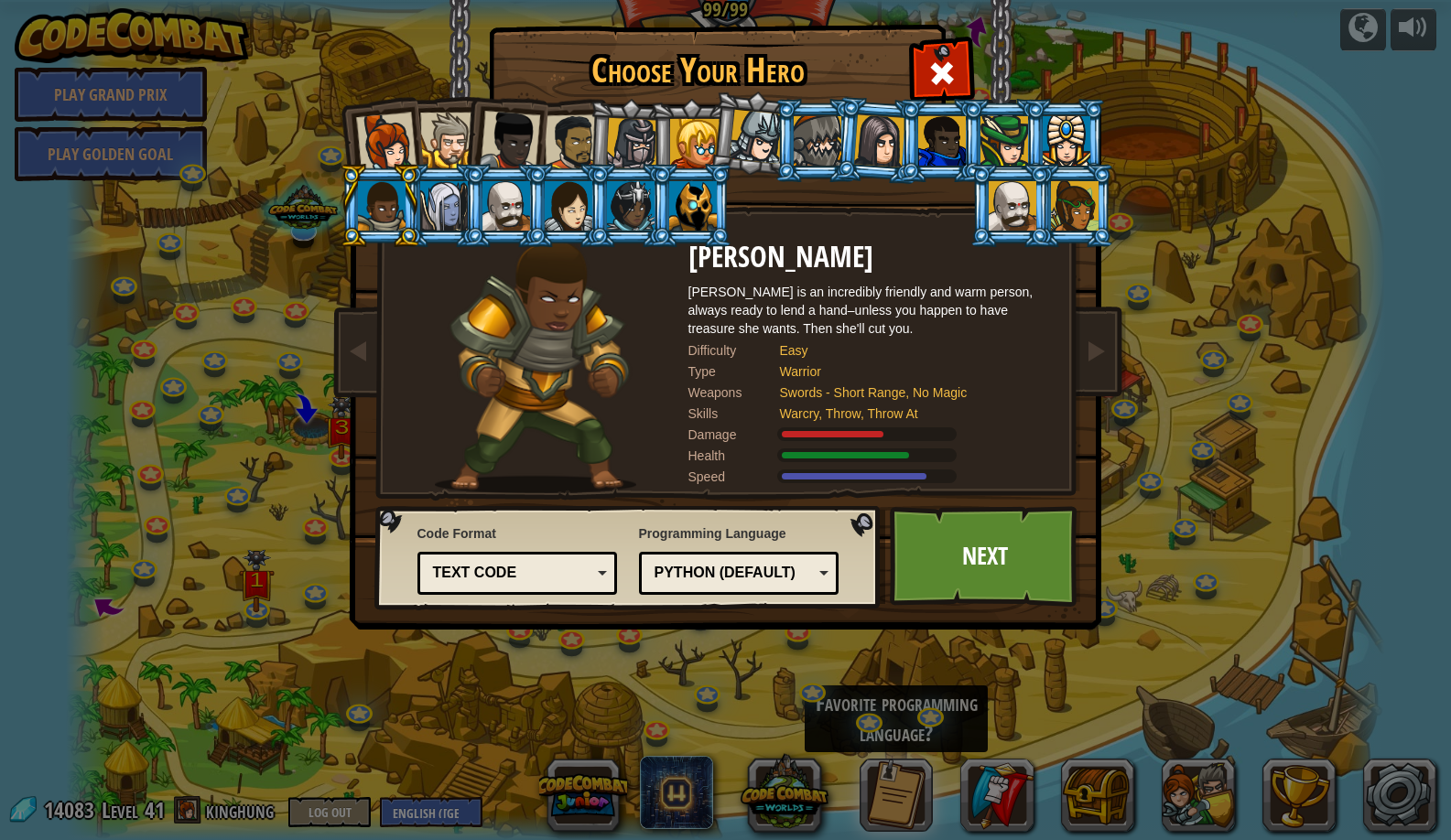
click at [1037, 230] on div at bounding box center [1013, 207] width 48 height 50
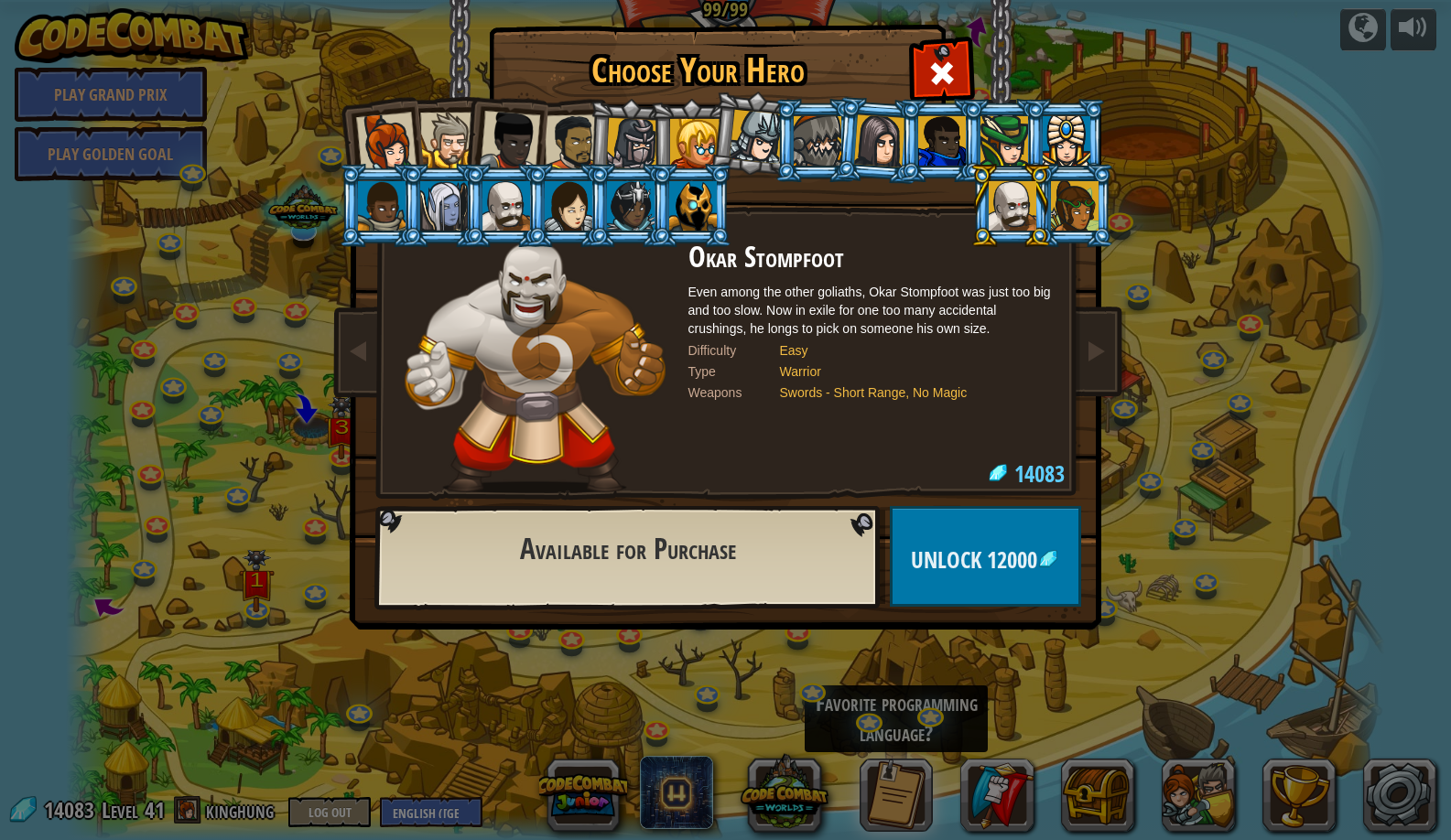
click at [490, 215] on div at bounding box center [507, 207] width 48 height 50
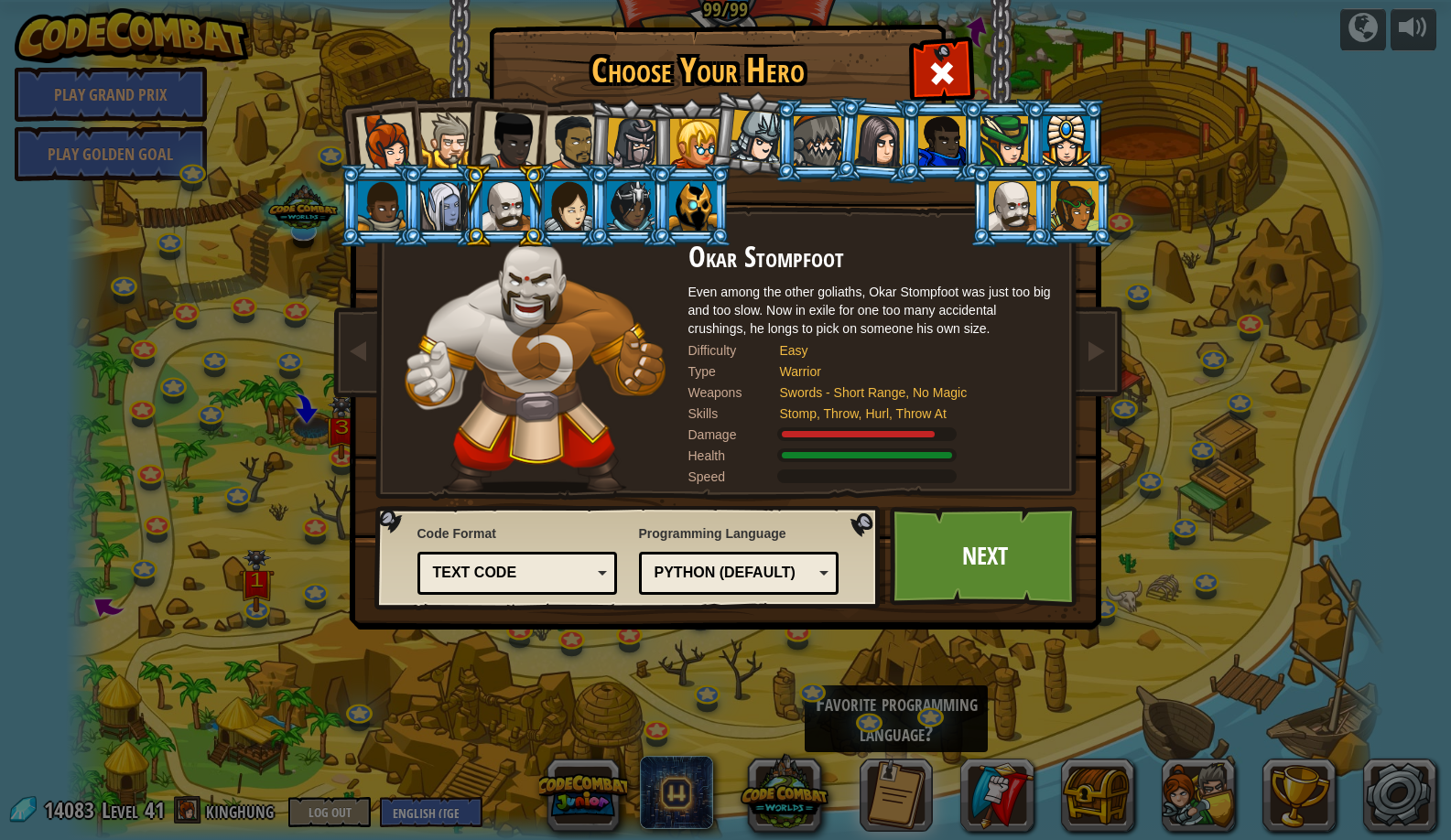
click at [430, 228] on div at bounding box center [444, 207] width 48 height 50
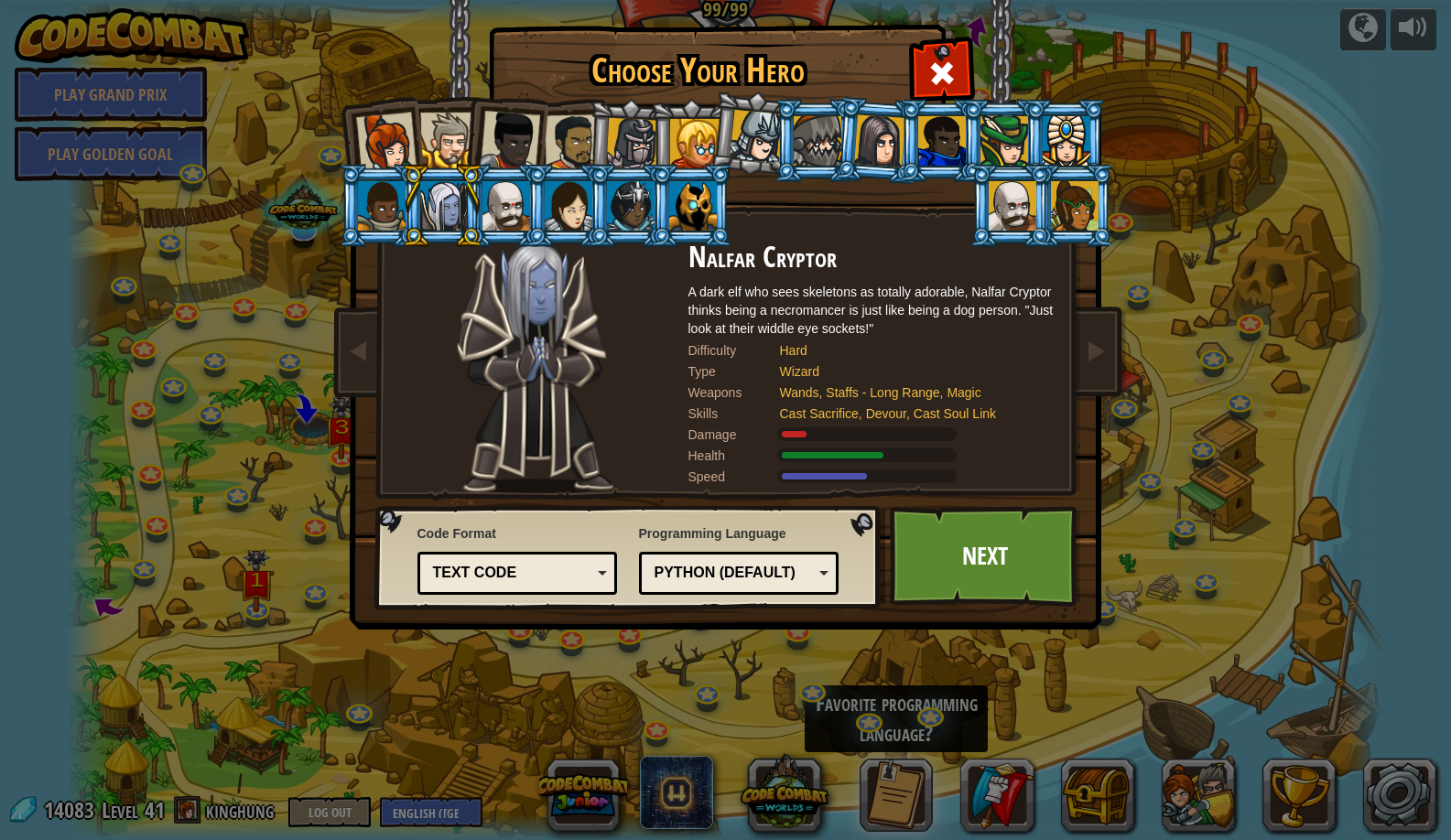
click at [584, 210] on div at bounding box center [569, 207] width 48 height 50
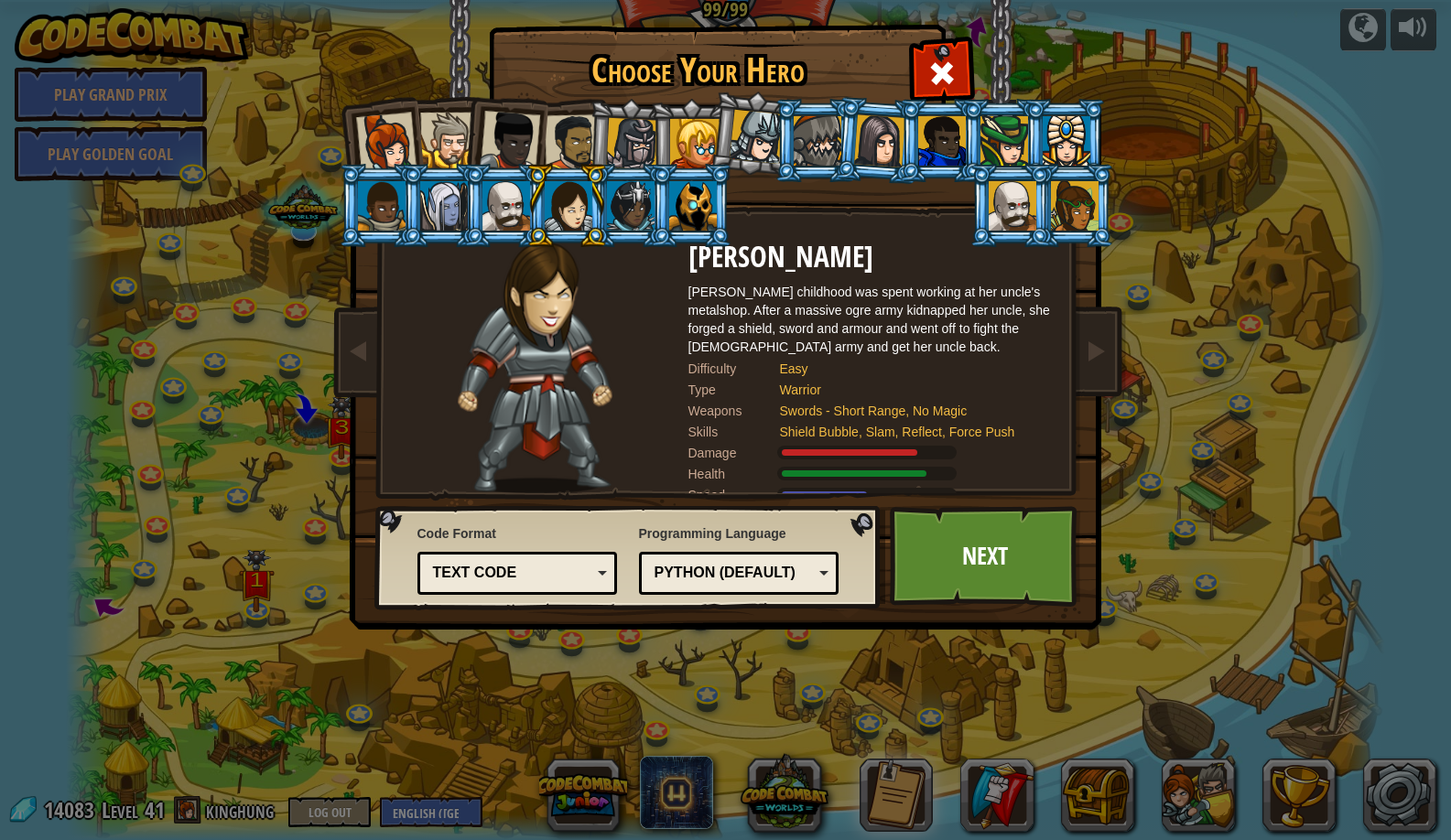
click at [392, 194] on div at bounding box center [381, 207] width 48 height 50
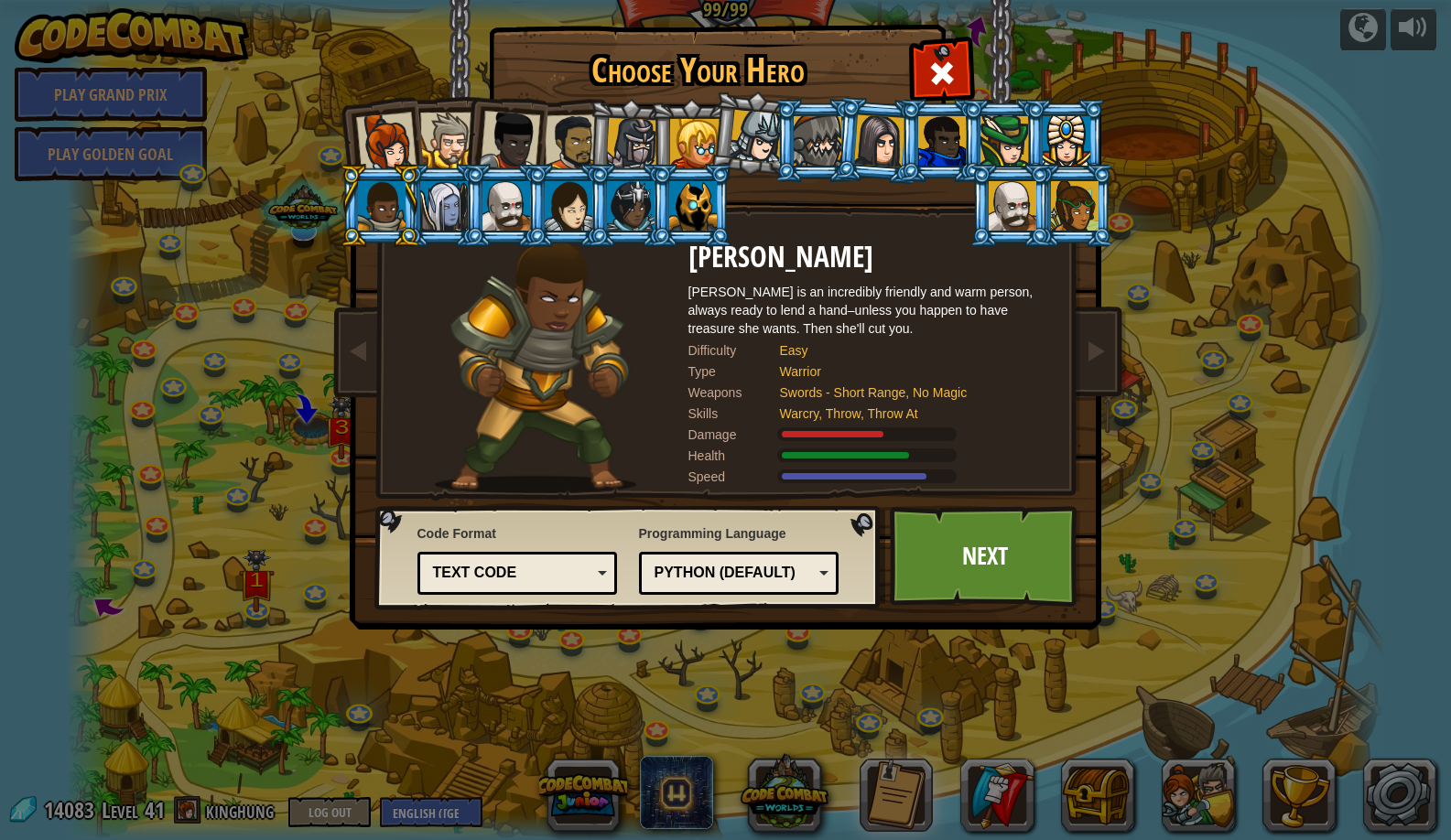
click at [512, 226] on div at bounding box center [507, 207] width 48 height 50
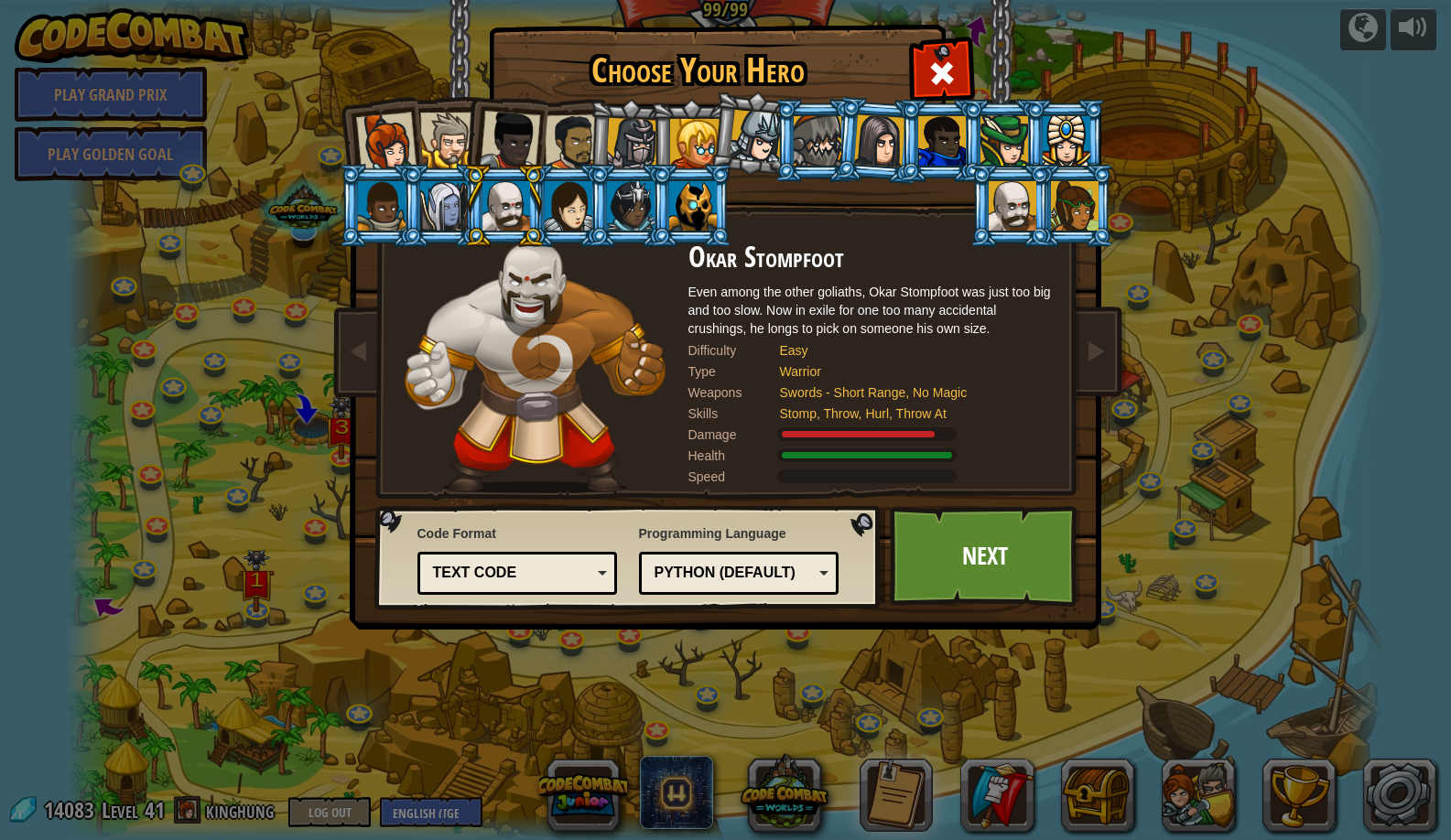
click at [585, 210] on div at bounding box center [569, 207] width 48 height 50
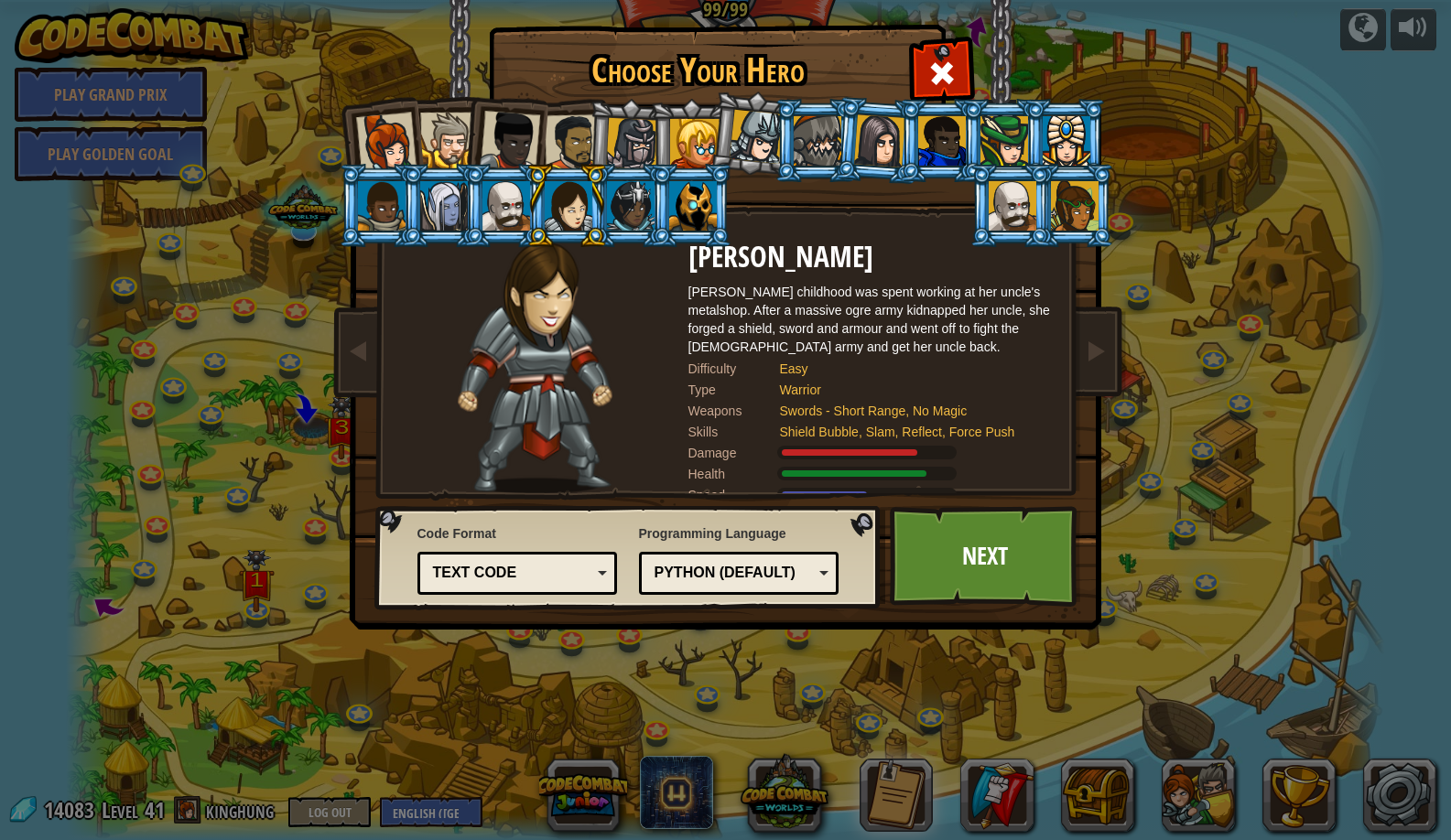
click at [527, 217] on li at bounding box center [566, 206] width 82 height 83
click at [516, 211] on div at bounding box center [507, 207] width 48 height 50
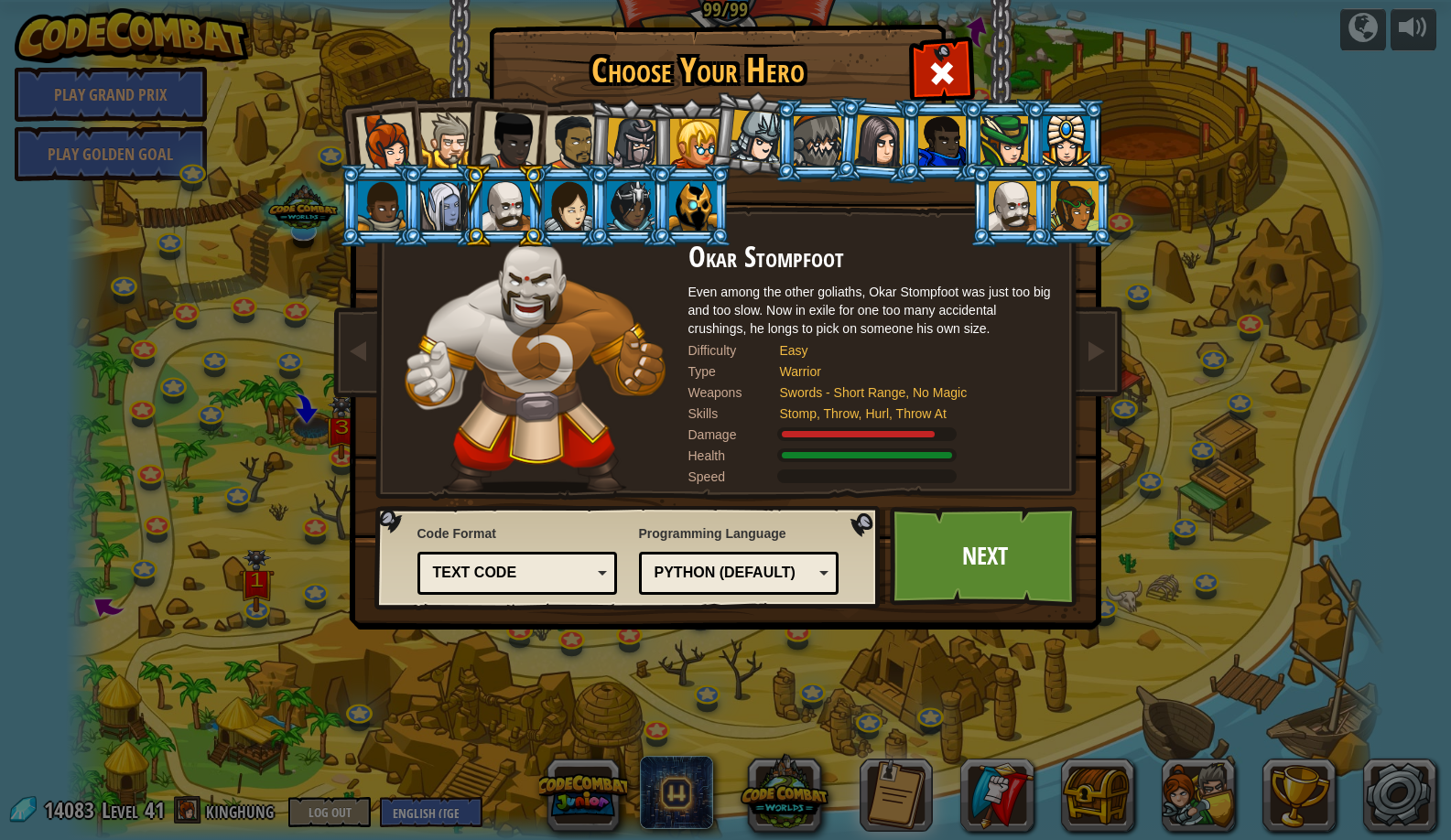
click at [561, 206] on div at bounding box center [569, 207] width 48 height 50
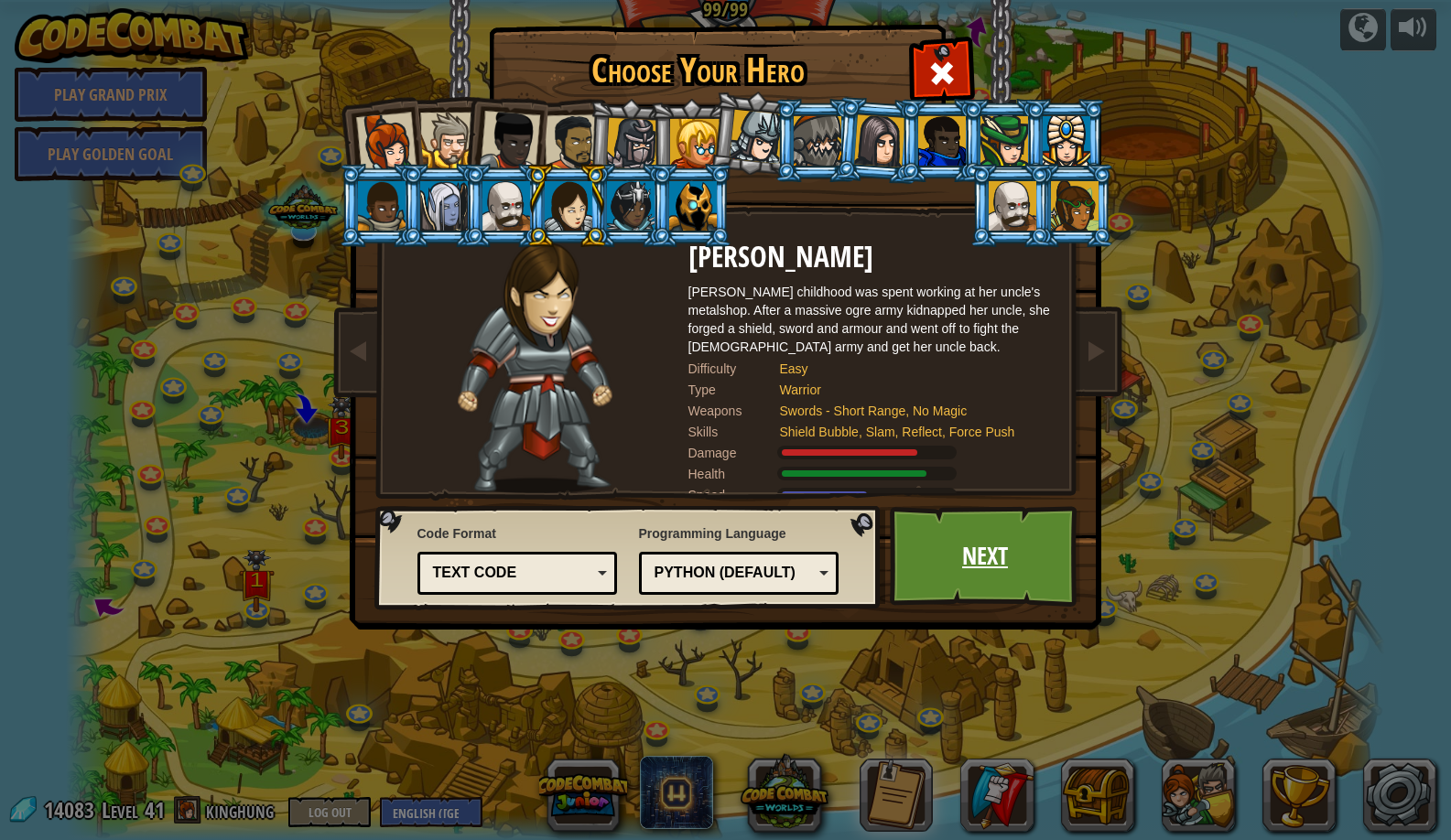
click at [959, 581] on link "Next" at bounding box center [985, 556] width 192 height 100
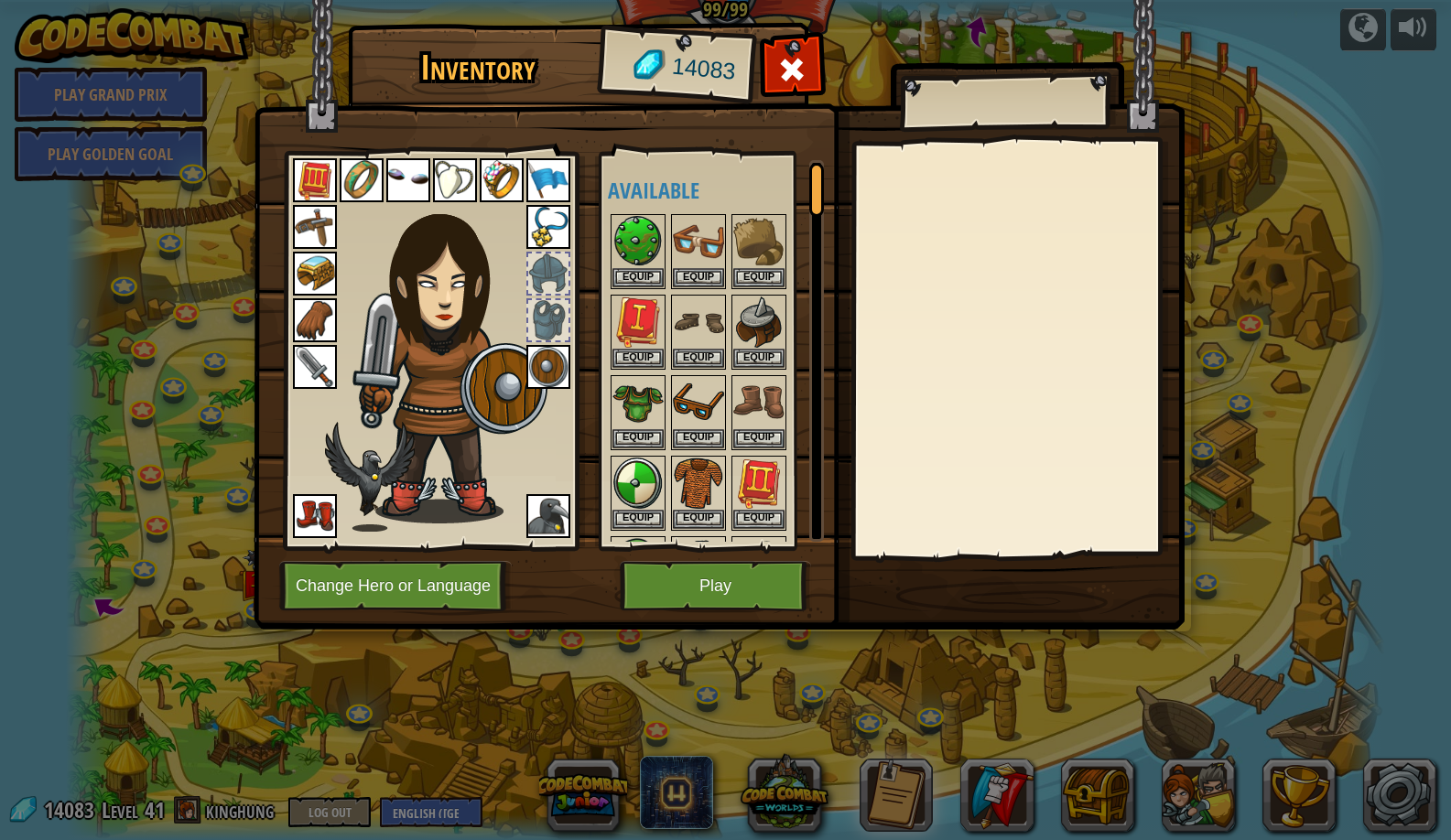
click at [701, 585] on button "Play" at bounding box center [715, 586] width 192 height 51
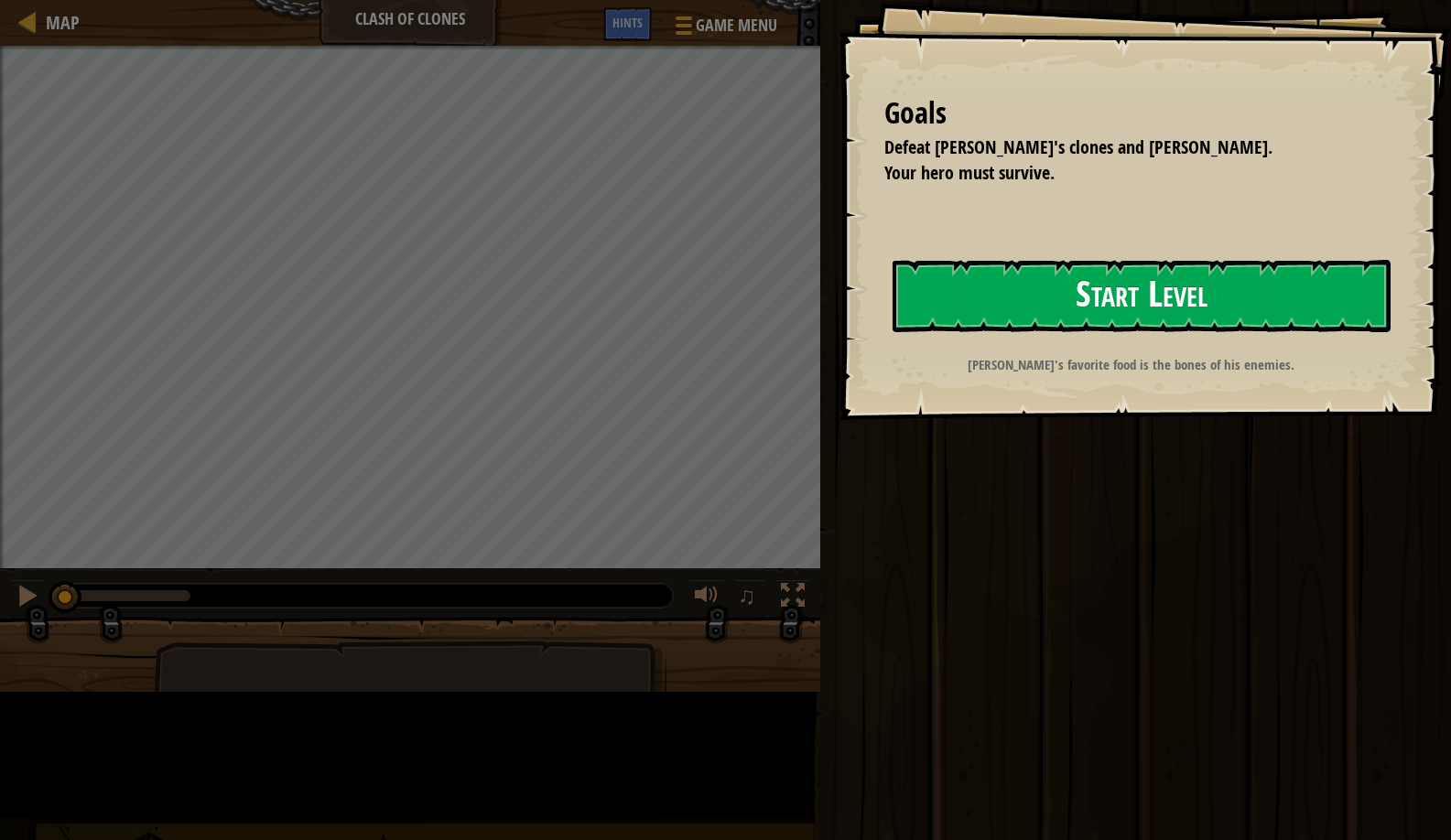
click at [893, 333] on button "Start Level" at bounding box center [1142, 296] width 499 height 72
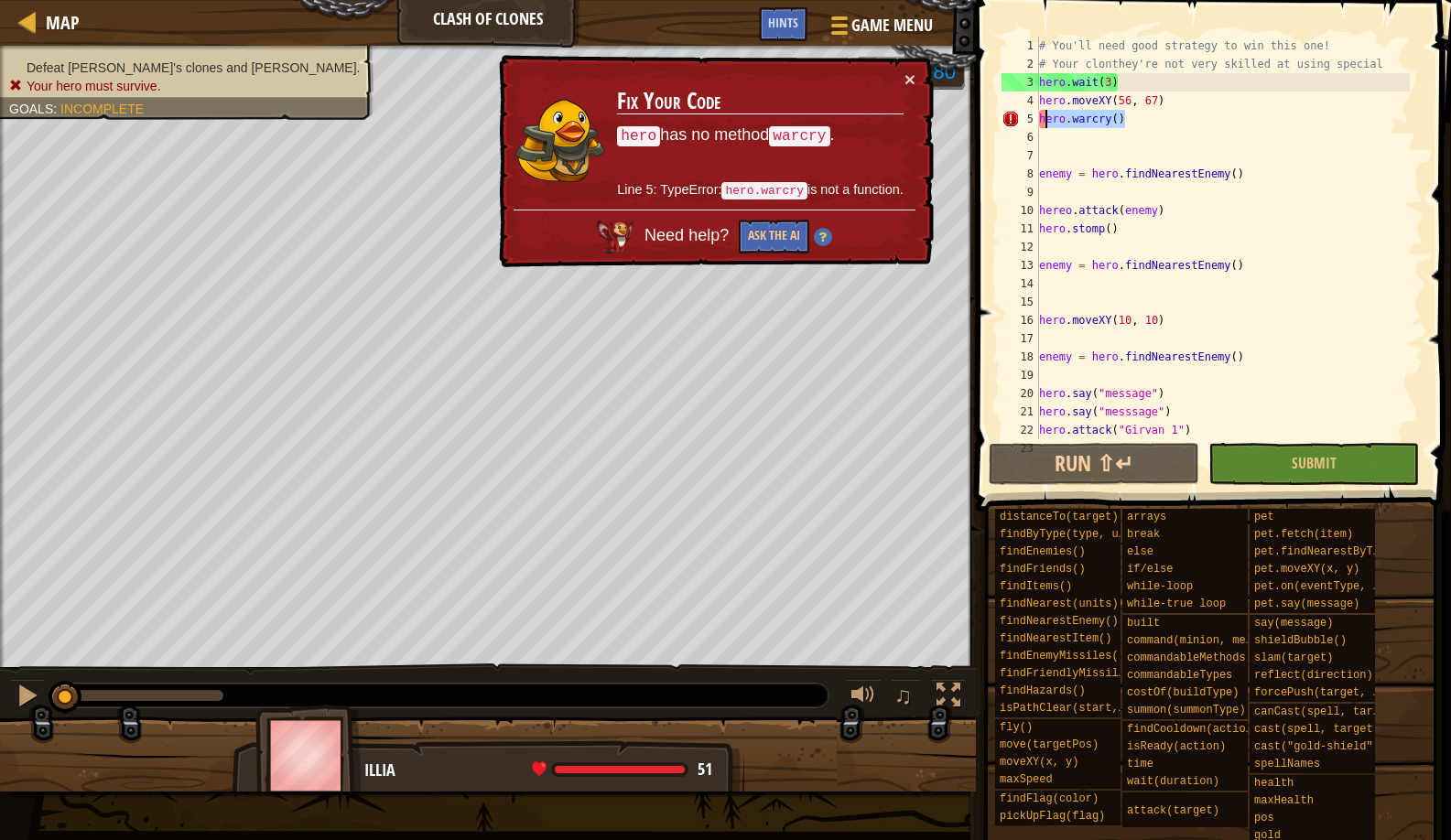
drag, startPoint x: 1127, startPoint y: 116, endPoint x: 1043, endPoint y: 119, distance: 84.1
click at [1043, 119] on div "# You'll need good strategy to win this one! # Your clonthey're not very skille…" at bounding box center [1223, 256] width 374 height 440
type textarea "h"
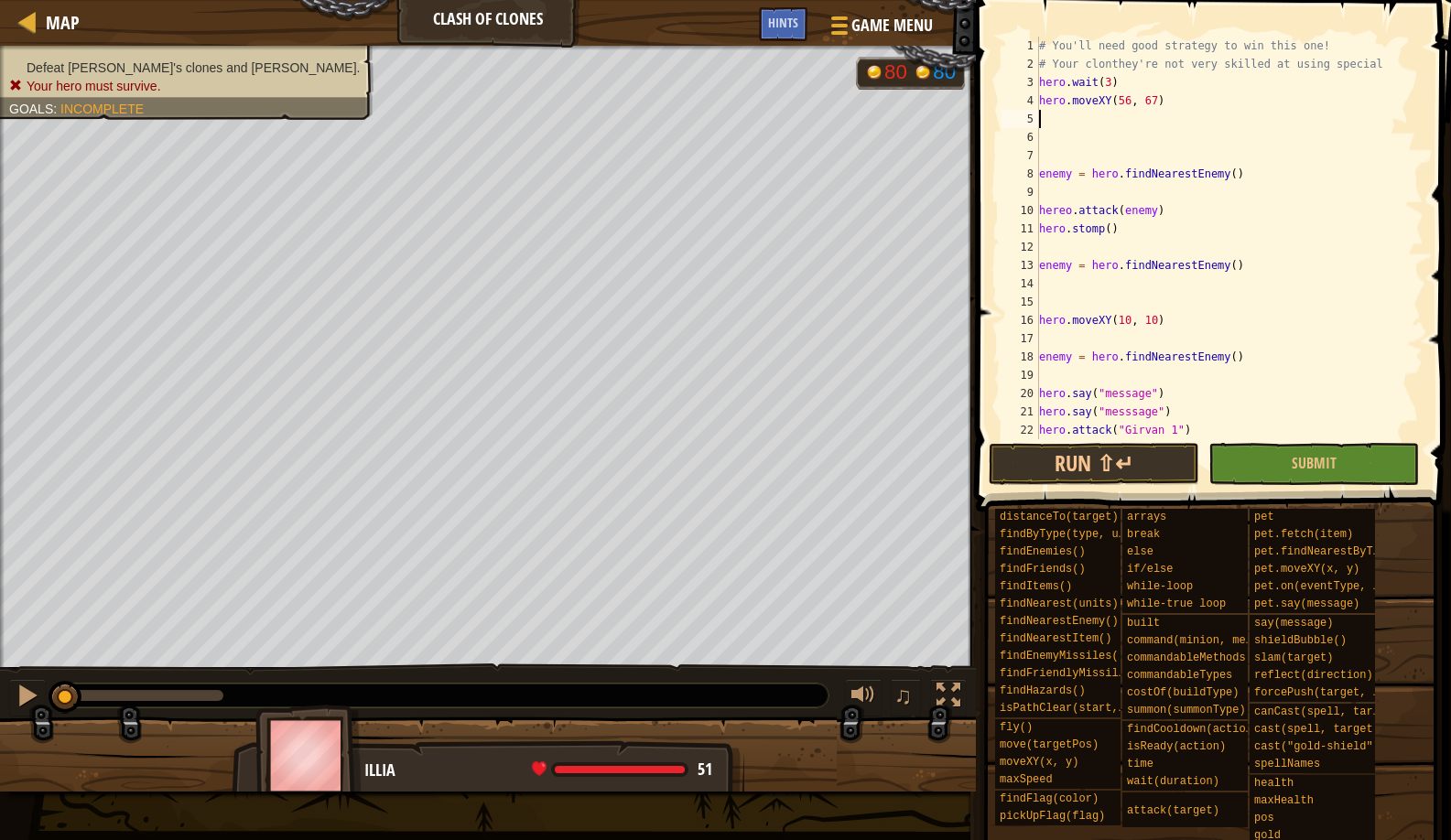
type textarea "h"
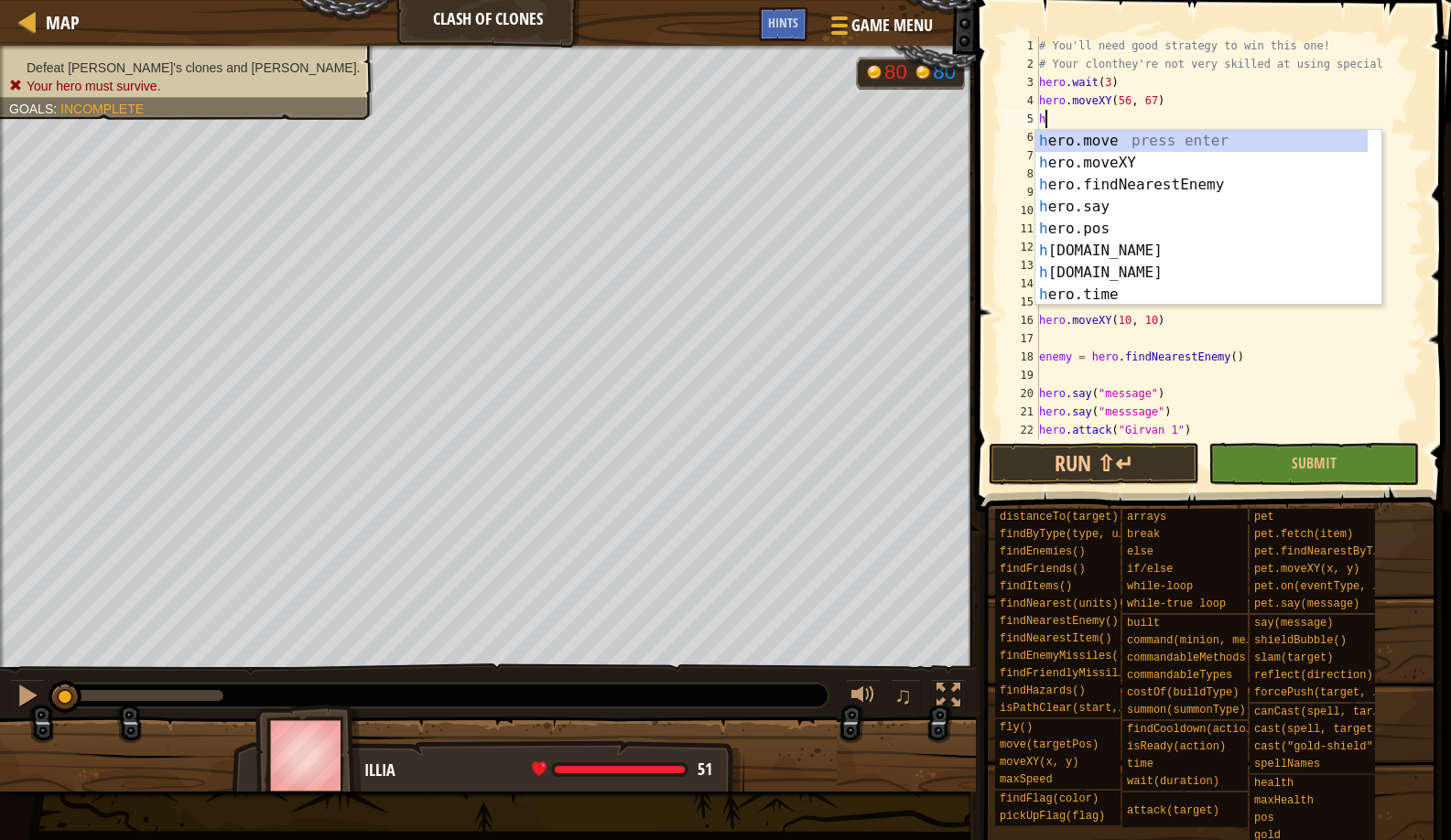
scroll to position [8, 0]
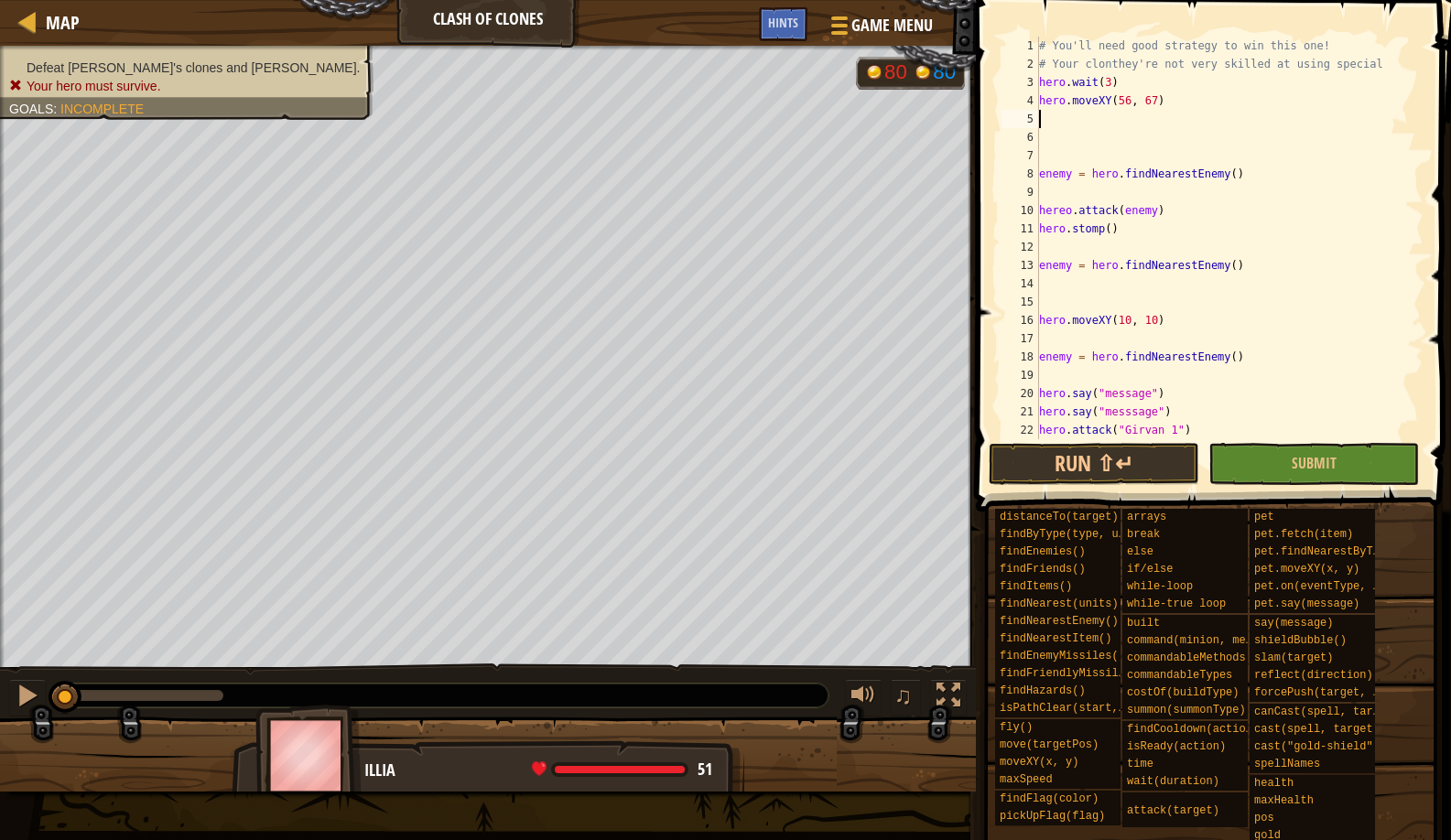
type textarea "w"
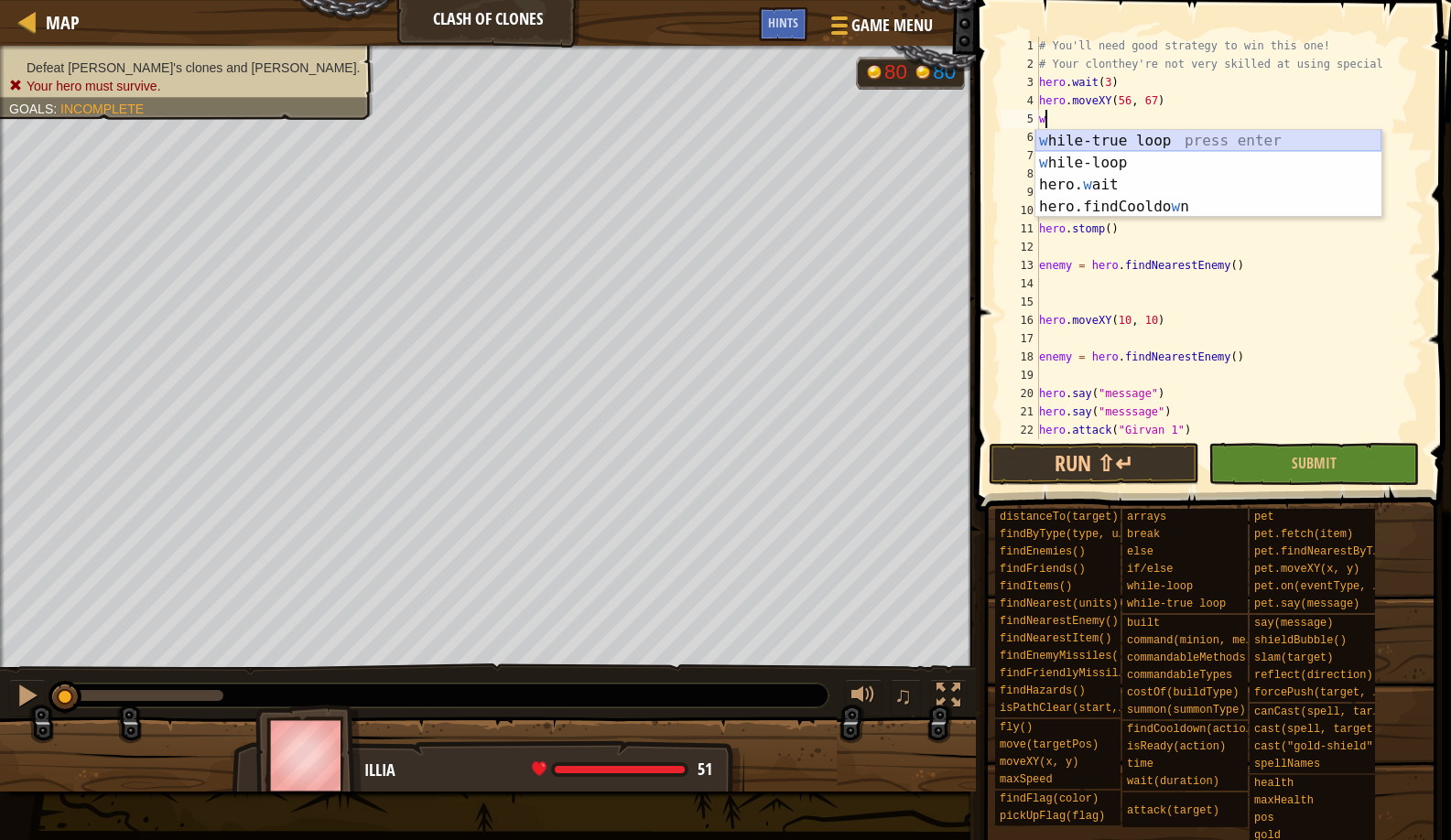
click at [1087, 140] on div "w hile-true loop press enter w hile-loop press enter hero. w ait press enter he…" at bounding box center [1209, 196] width 347 height 132
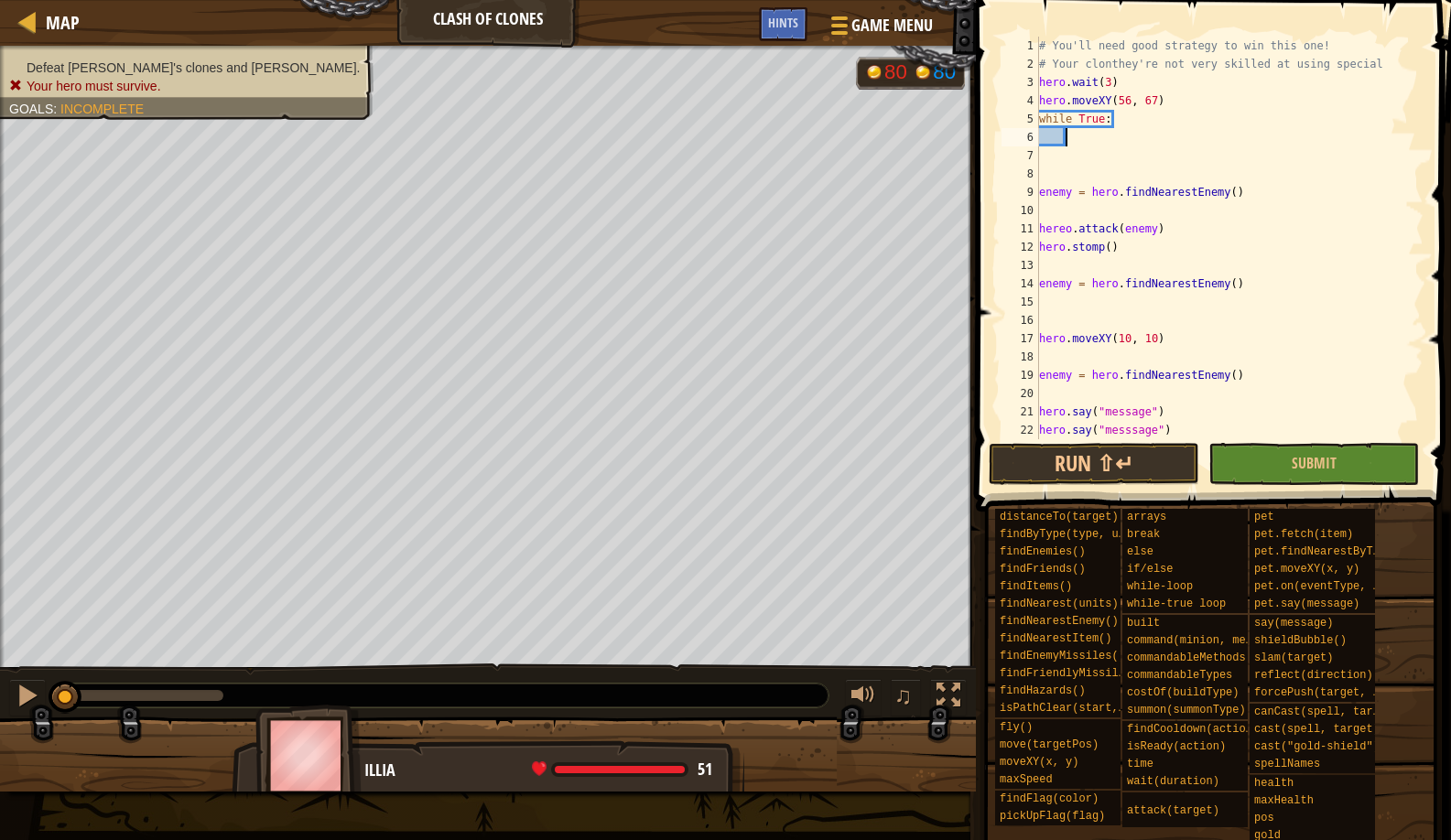
type textarea "s"
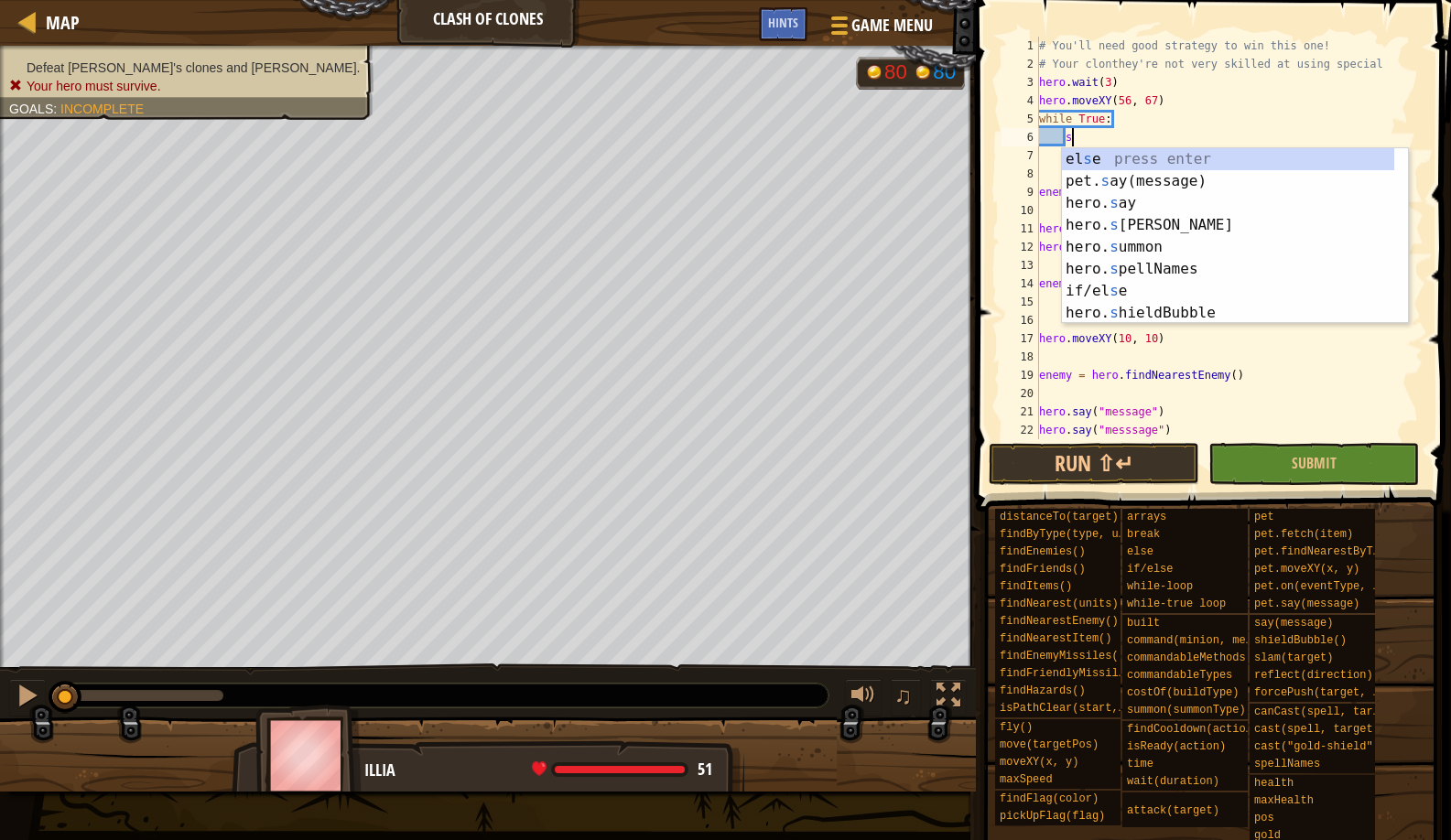
scroll to position [8, 2]
click at [1126, 305] on div "el s e press enter pet. s ay(message) press enter hero. s ay press enter hero. …" at bounding box center [1228, 257] width 333 height 219
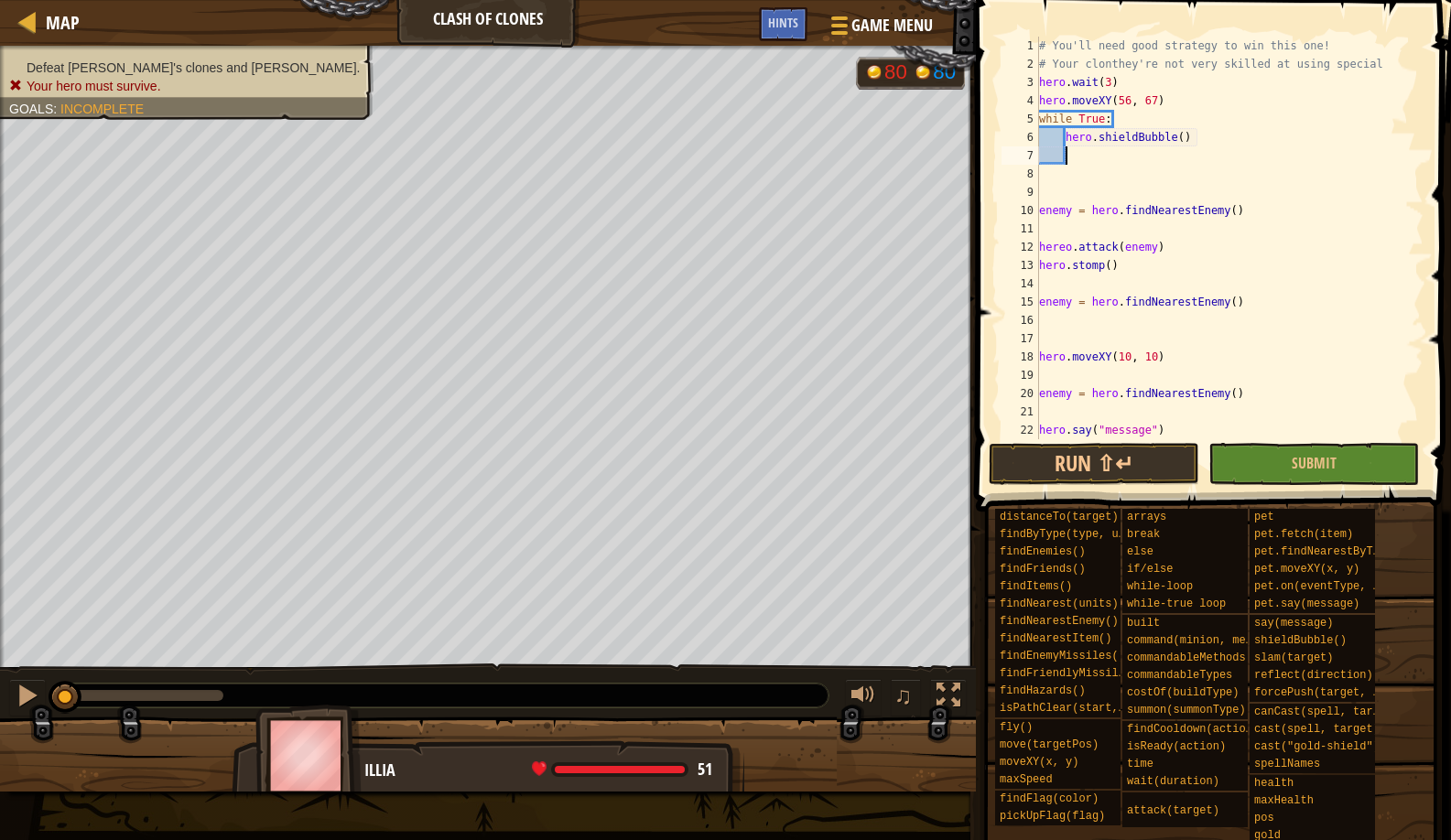
scroll to position [8, 1]
click at [1054, 452] on button "Run ⇧↵" at bounding box center [1094, 464] width 211 height 42
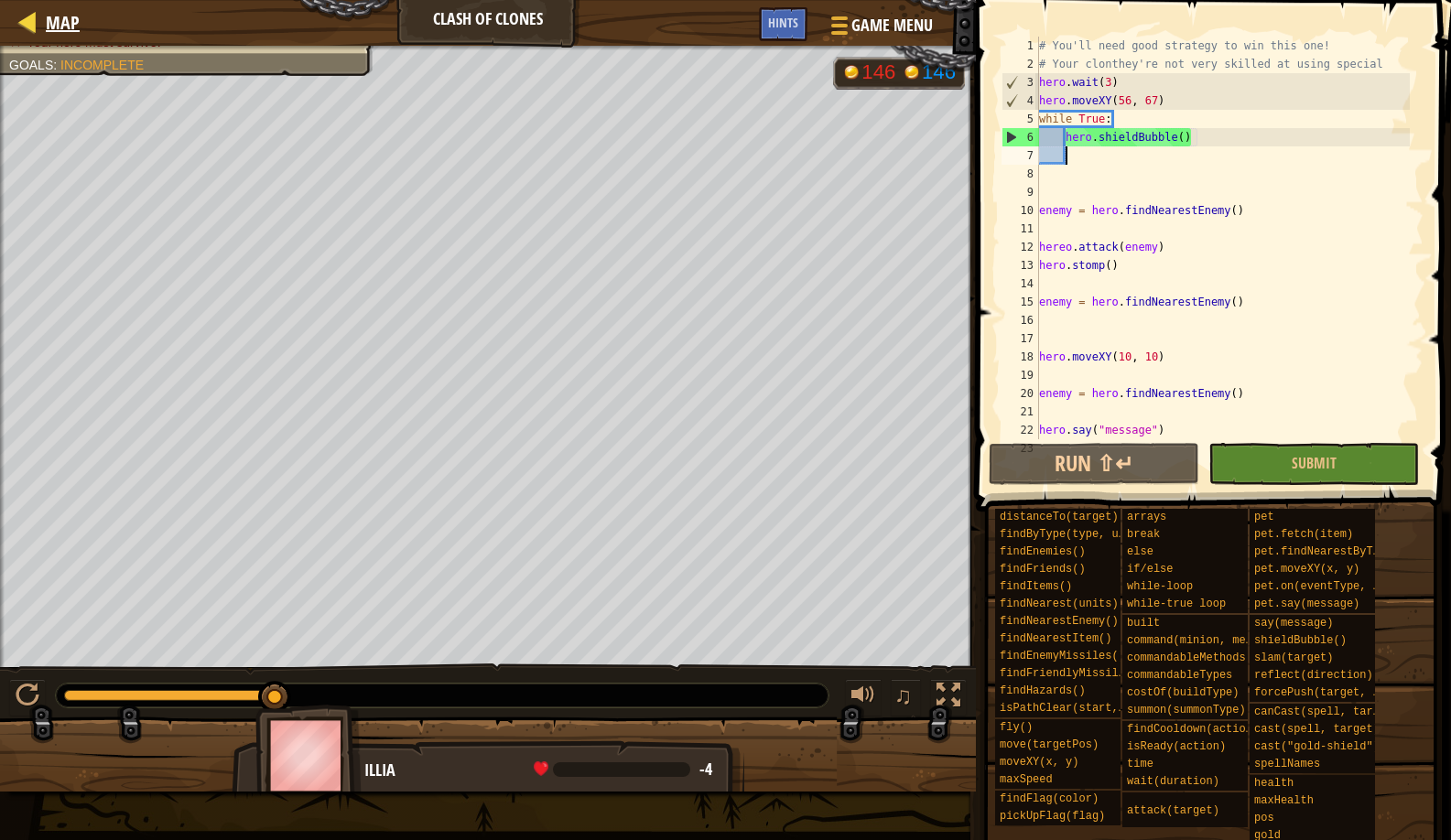
click at [43, 42] on div "Map" at bounding box center [58, 23] width 43 height 46
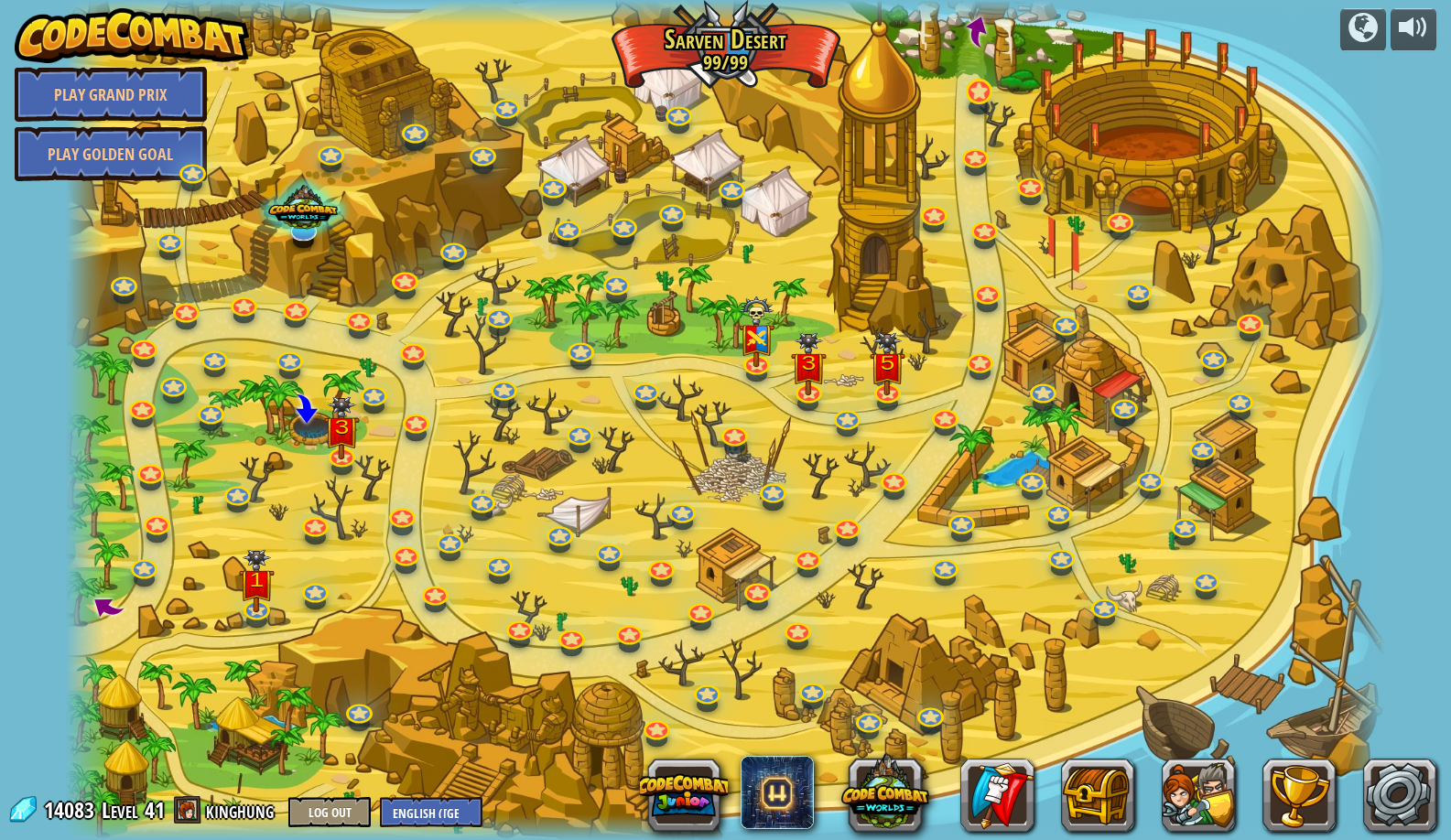
click at [991, 94] on link at bounding box center [977, 90] width 37 height 37
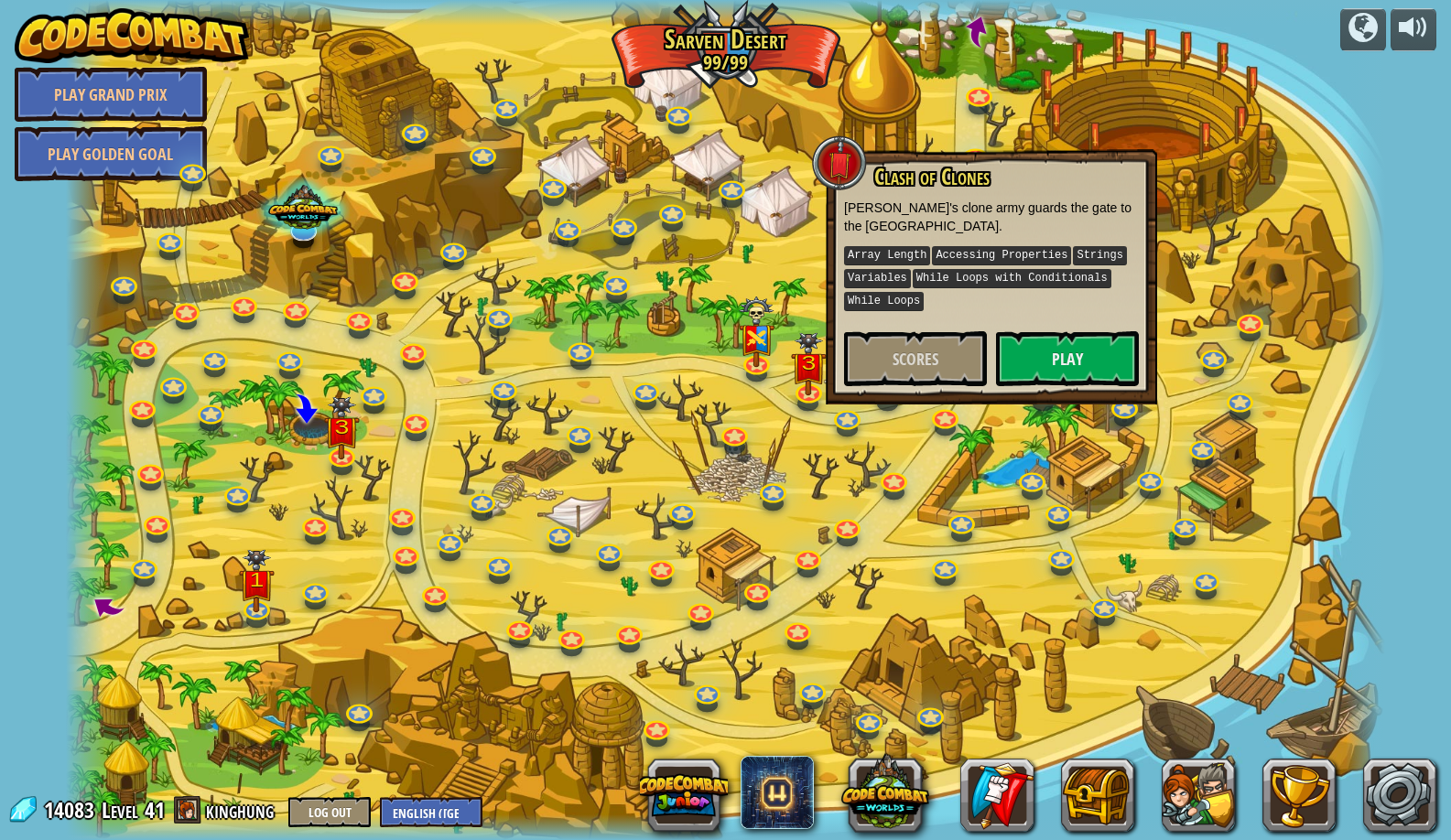
click at [1069, 325] on div "Clash of Clones Thoktar's clone army guards the gate to the Cloudrip Mountains.…" at bounding box center [991, 275] width 295 height 221
click at [1068, 364] on button "Play" at bounding box center [1068, 358] width 143 height 55
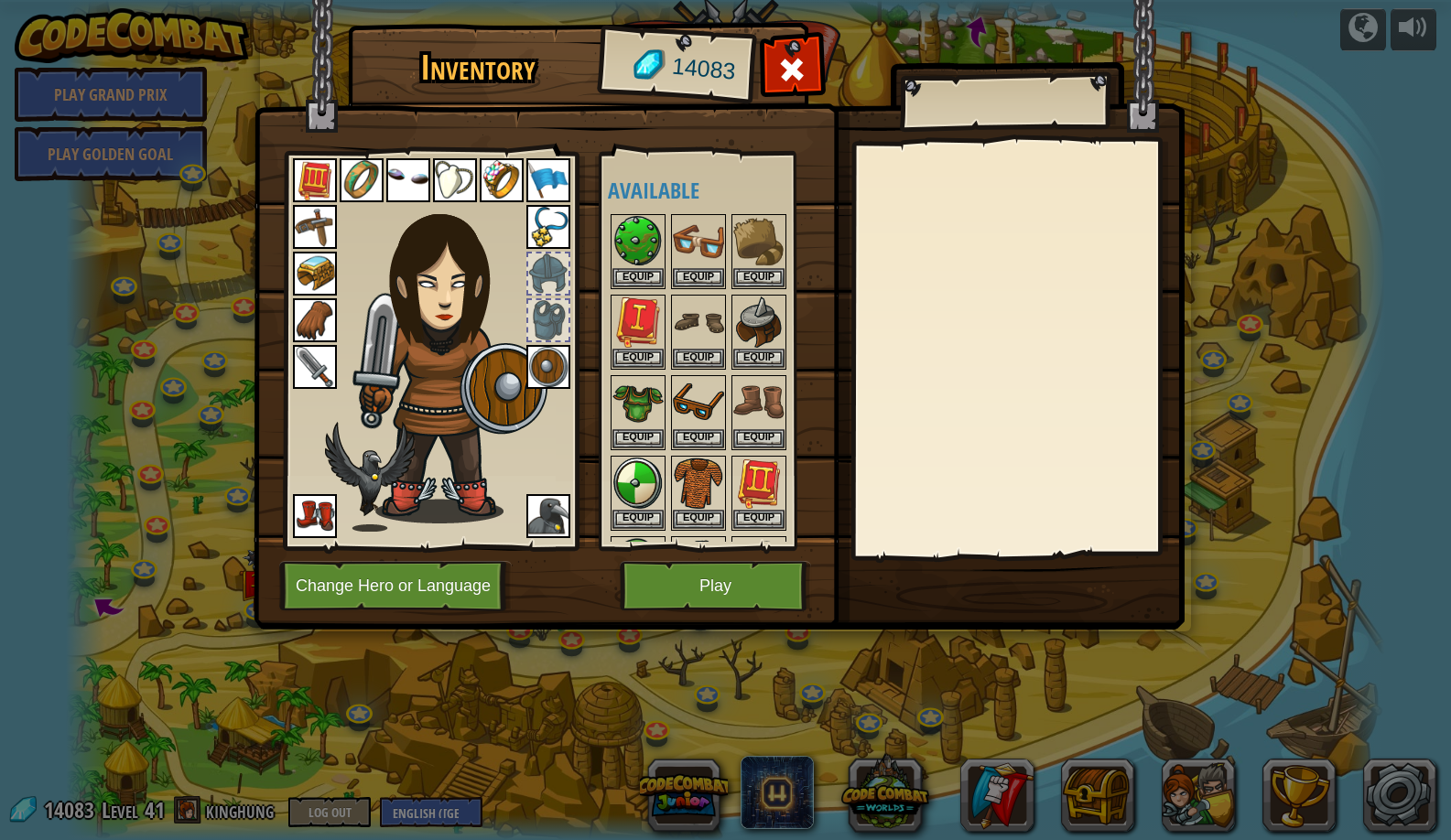
click at [554, 362] on img at bounding box center [548, 367] width 44 height 44
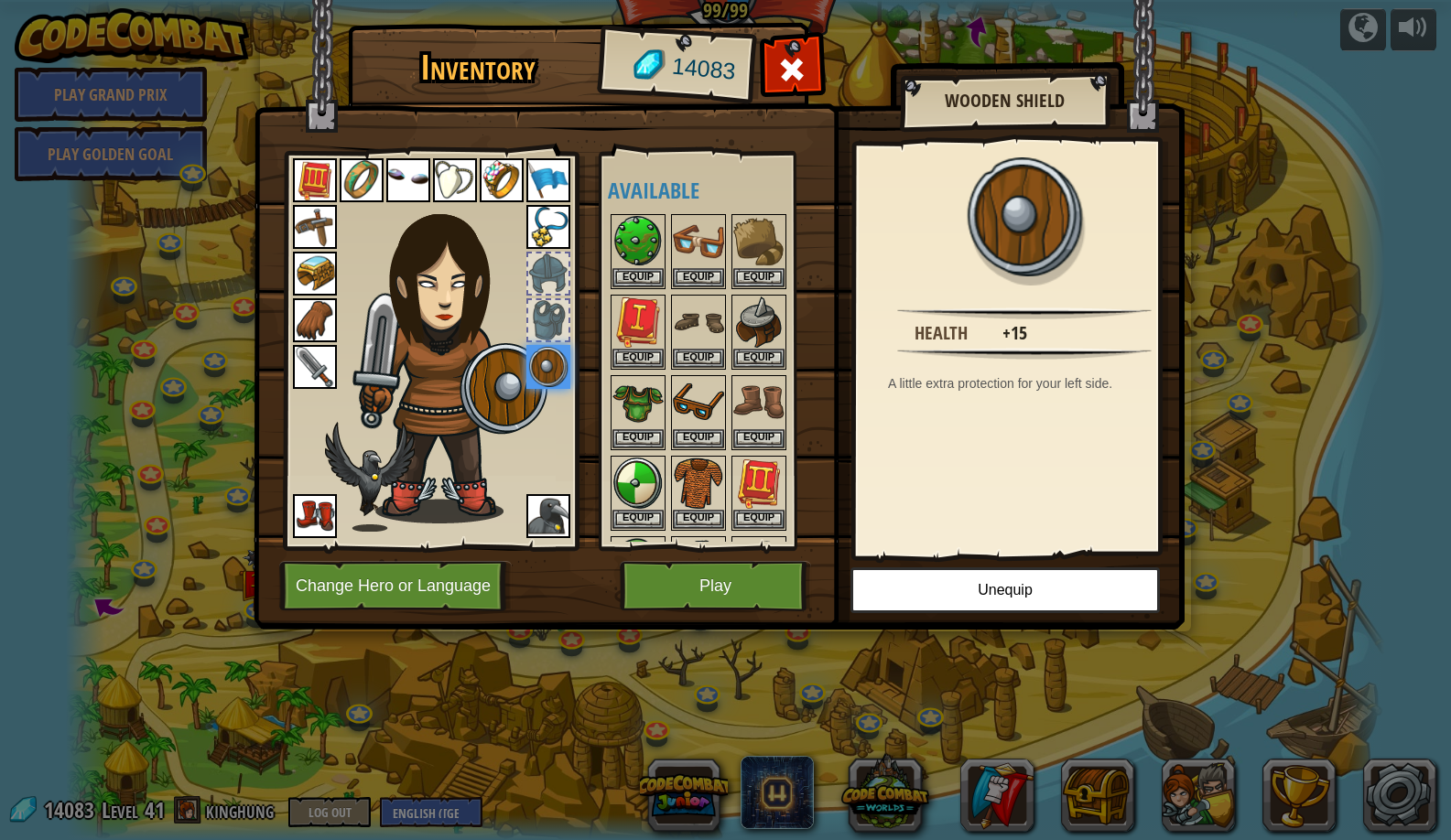
click at [904, 566] on img at bounding box center [719, 297] width 932 height 664
click at [917, 592] on button "Unequip" at bounding box center [1006, 591] width 310 height 46
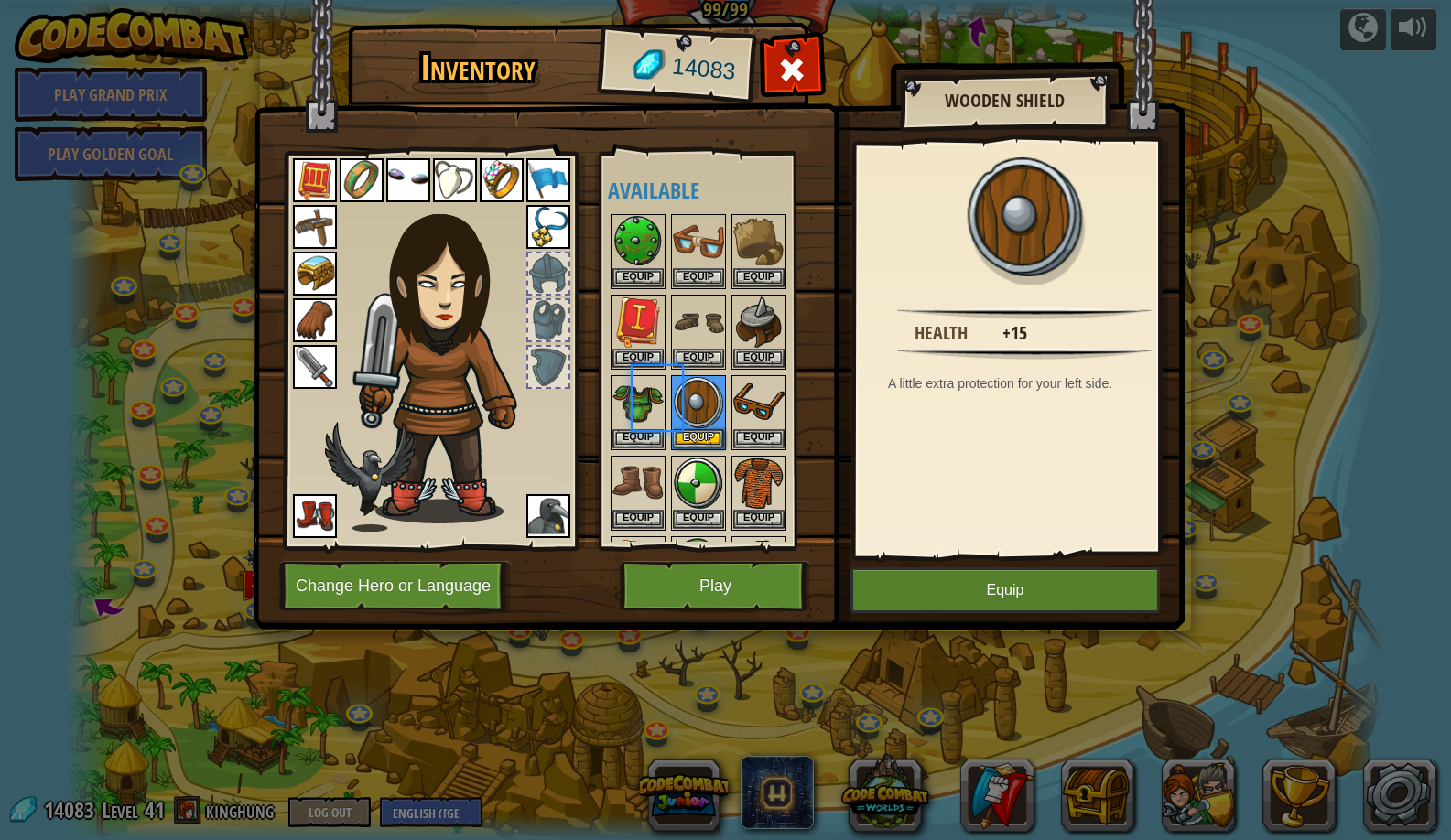
click at [695, 609] on button "Play" at bounding box center [715, 586] width 192 height 51
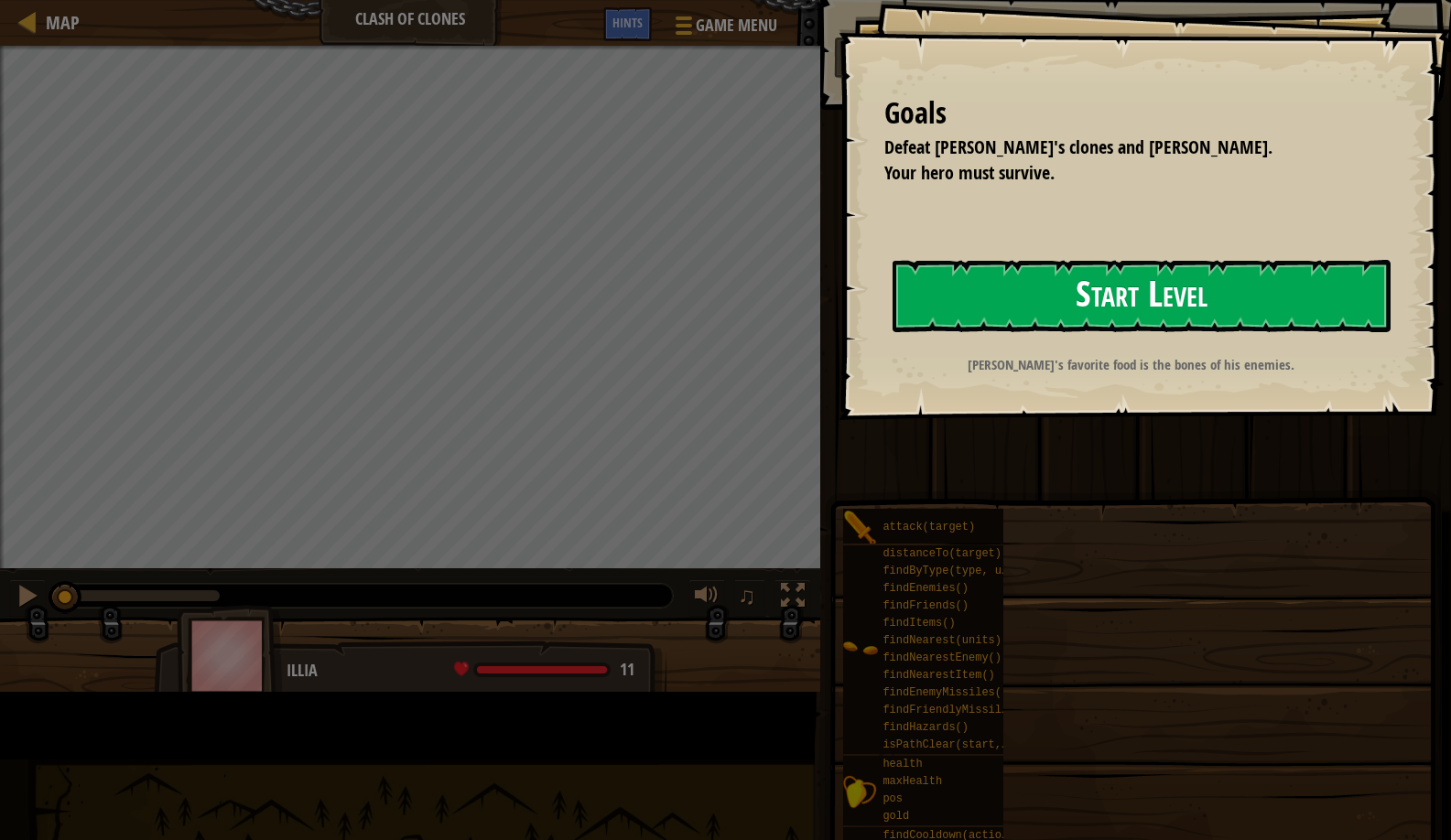
click at [893, 333] on button "Start Level" at bounding box center [1142, 296] width 499 height 72
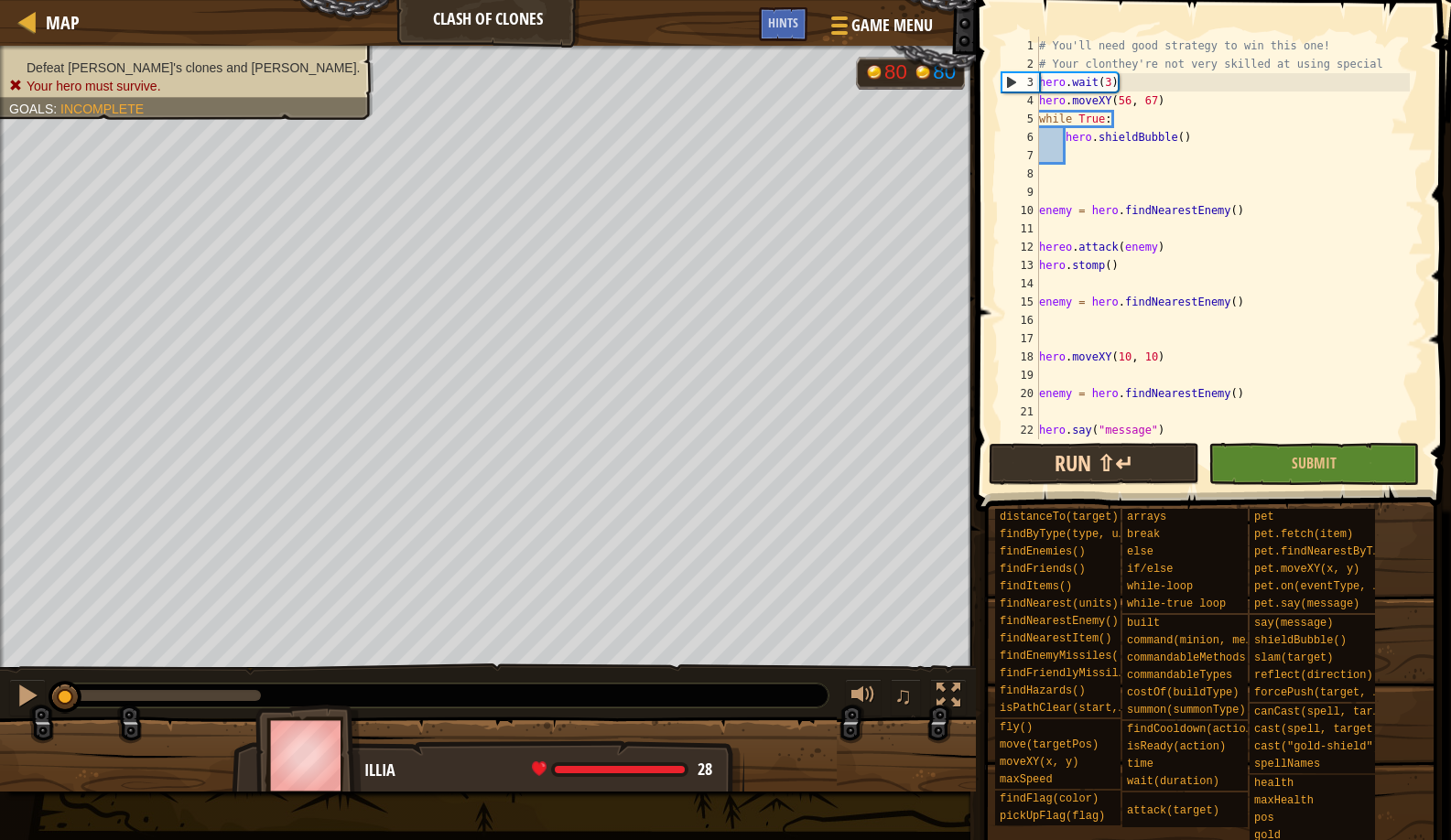
click at [1011, 463] on button "Run ⇧↵" at bounding box center [1094, 464] width 211 height 42
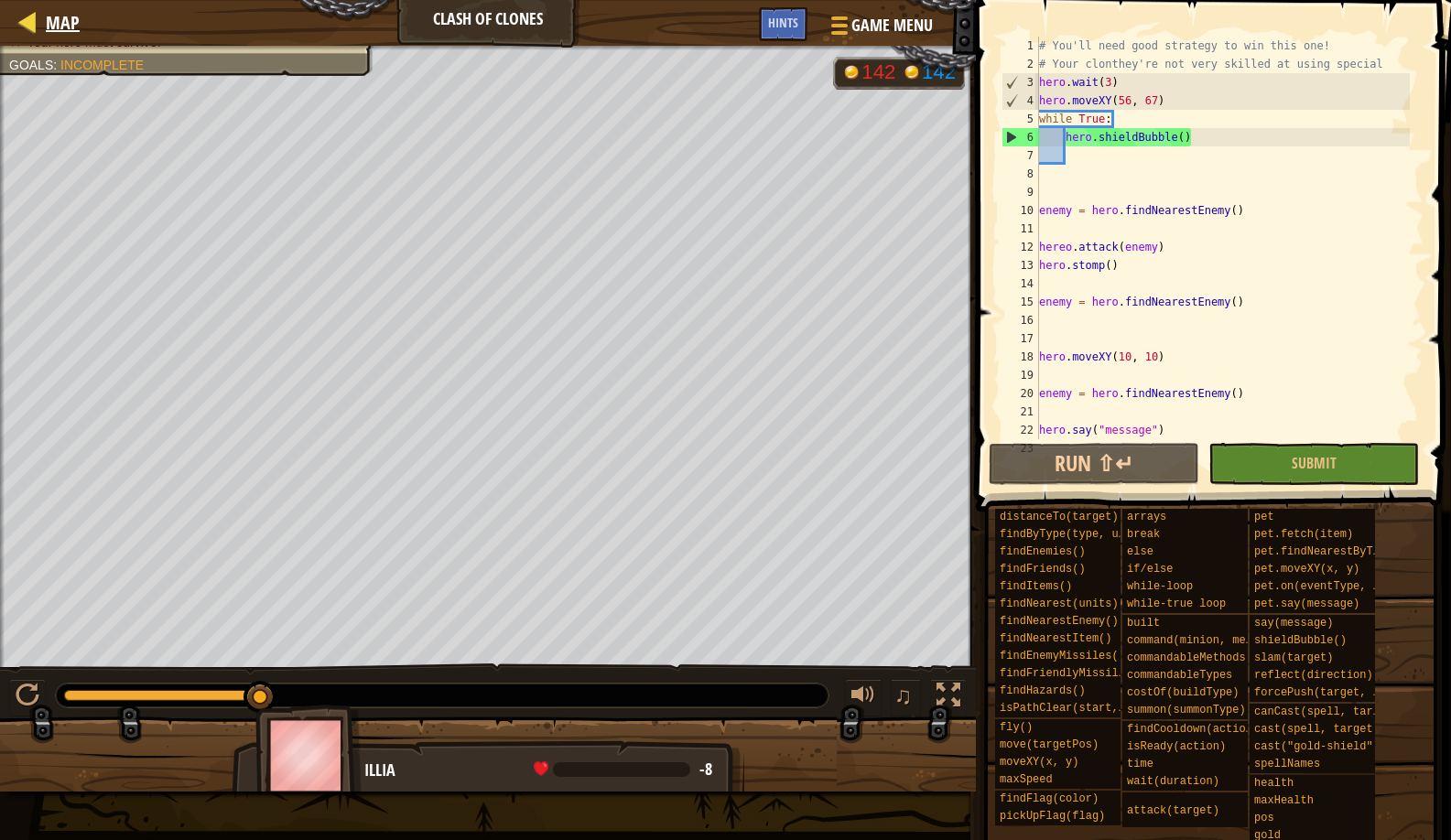
click at [73, 27] on span "Map" at bounding box center [63, 22] width 34 height 25
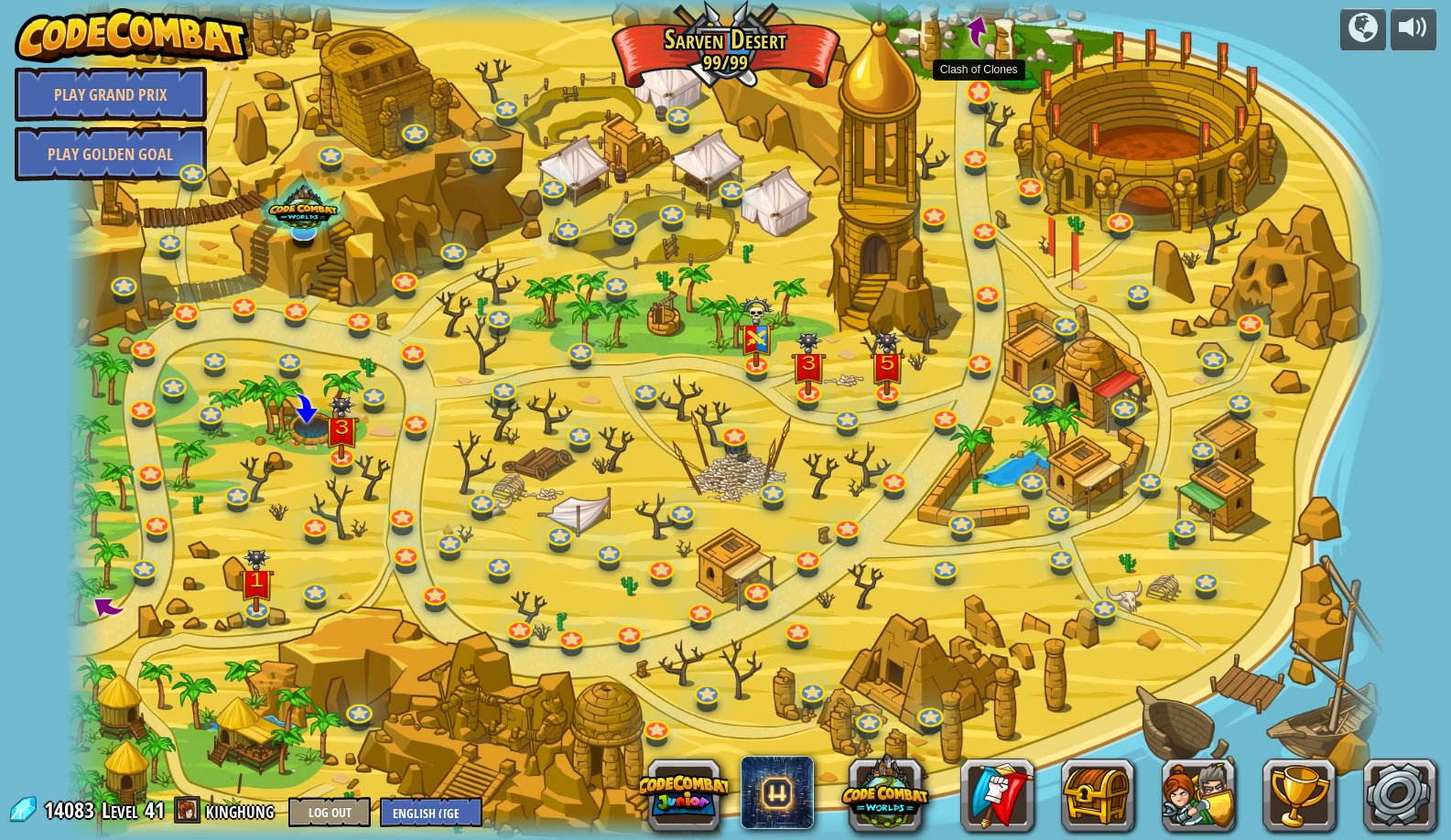
click at [982, 92] on link at bounding box center [977, 90] width 37 height 37
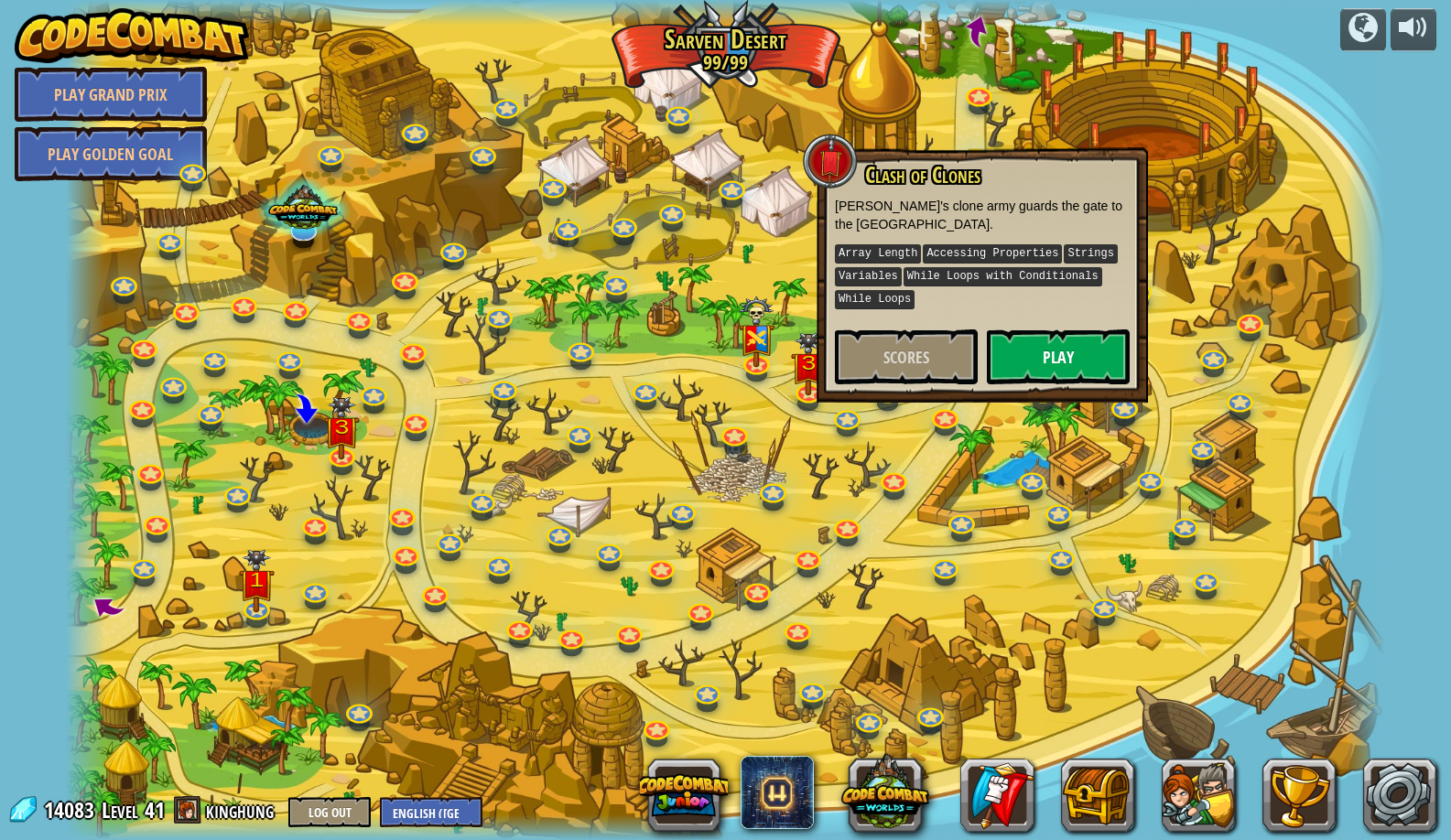
click at [1003, 361] on button "Play" at bounding box center [1059, 356] width 143 height 55
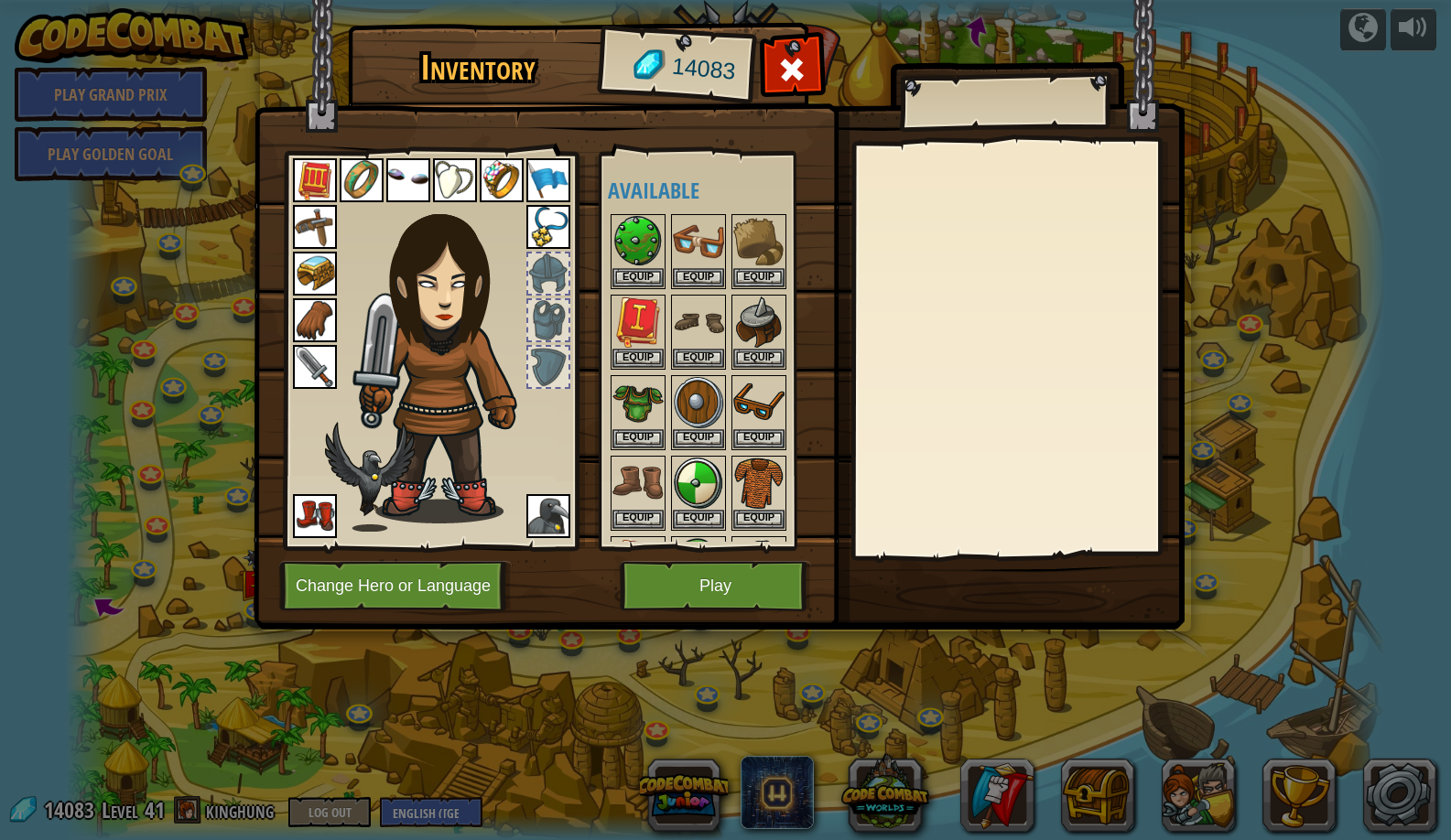
click at [447, 589] on button "Change Hero or Language" at bounding box center [395, 586] width 232 height 51
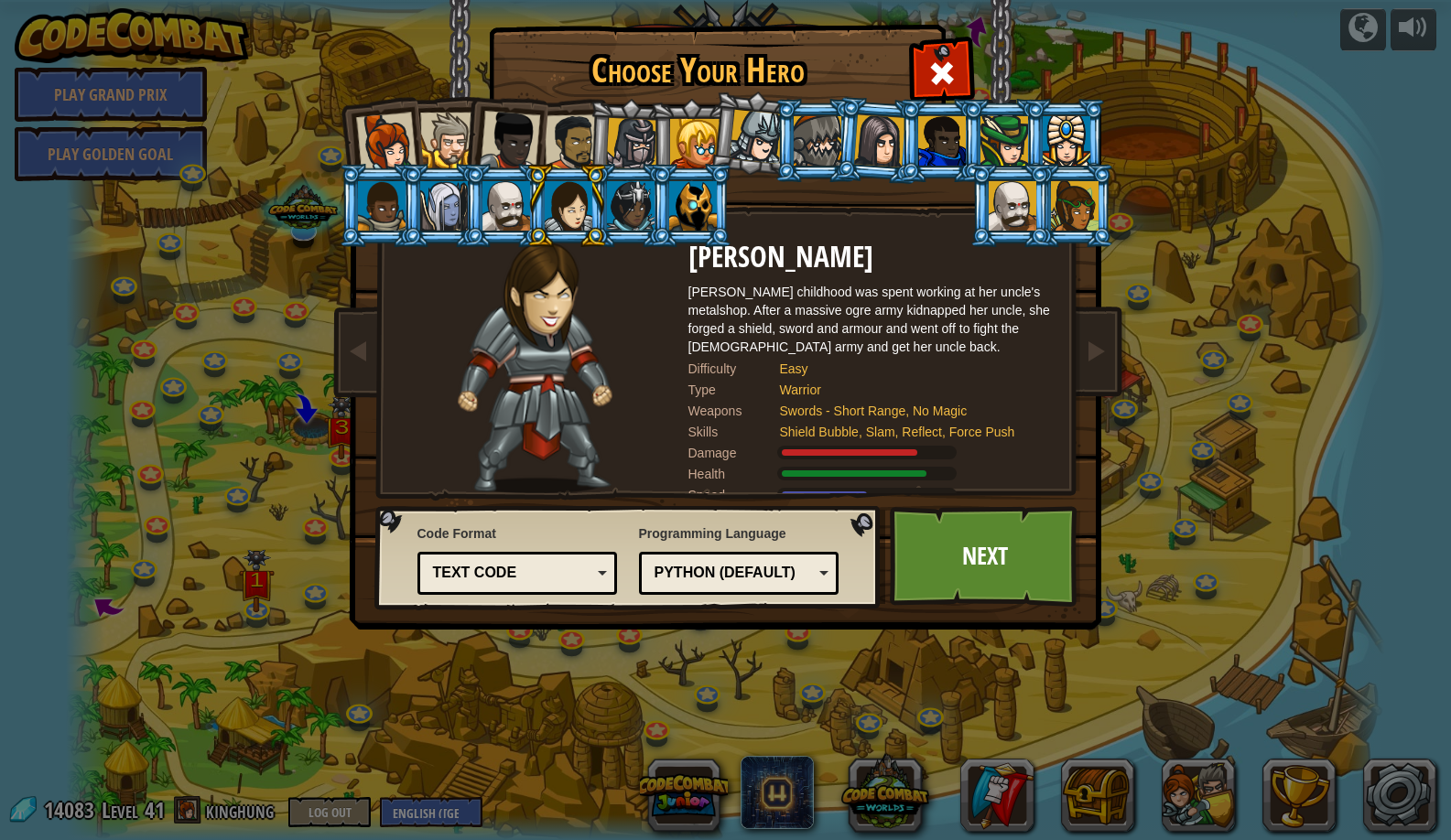
drag, startPoint x: 500, startPoint y: 199, endPoint x: 512, endPoint y: 200, distance: 12.0
click at [500, 200] on div at bounding box center [507, 207] width 48 height 50
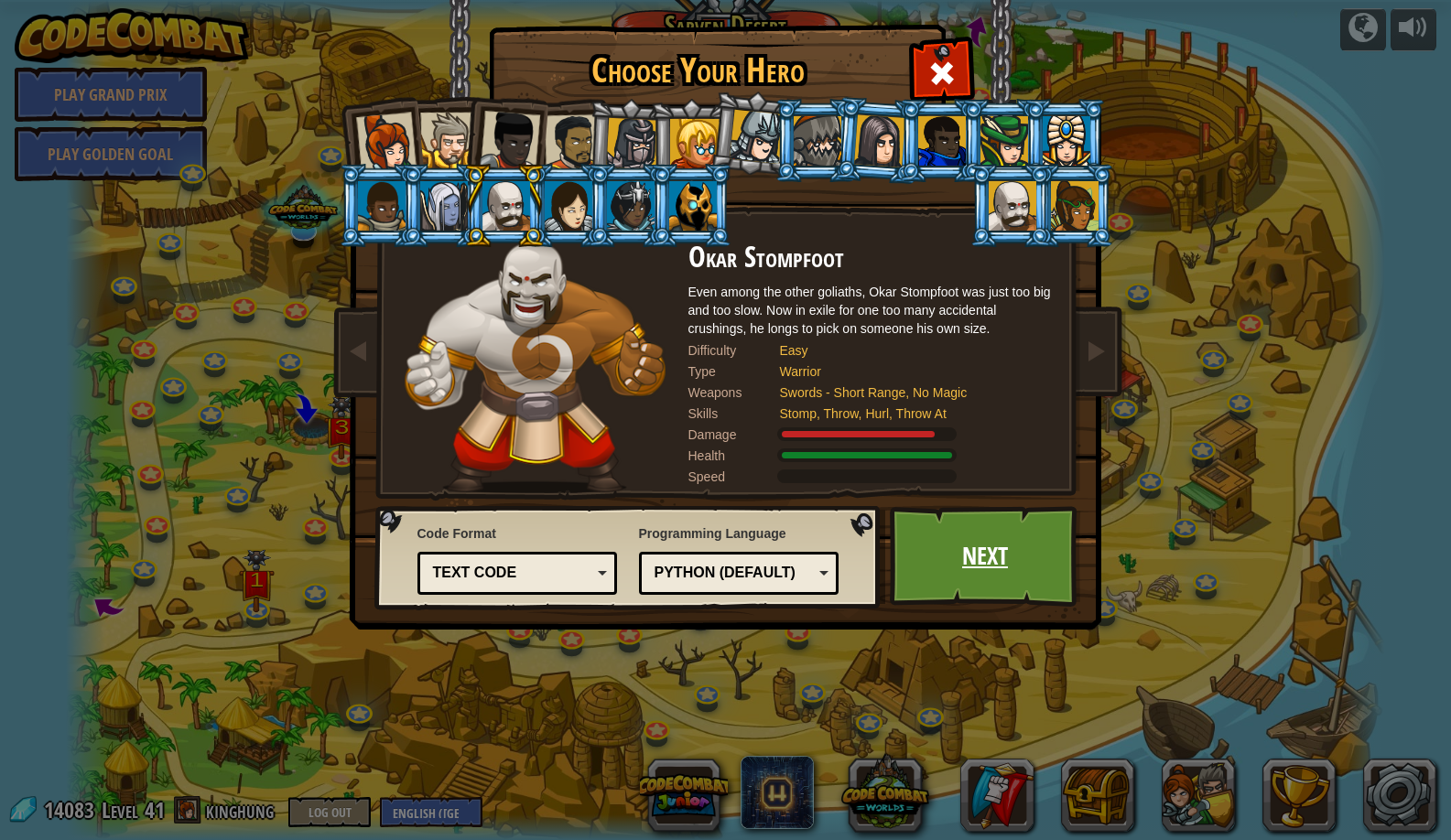
click at [943, 544] on link "Next" at bounding box center [985, 556] width 192 height 100
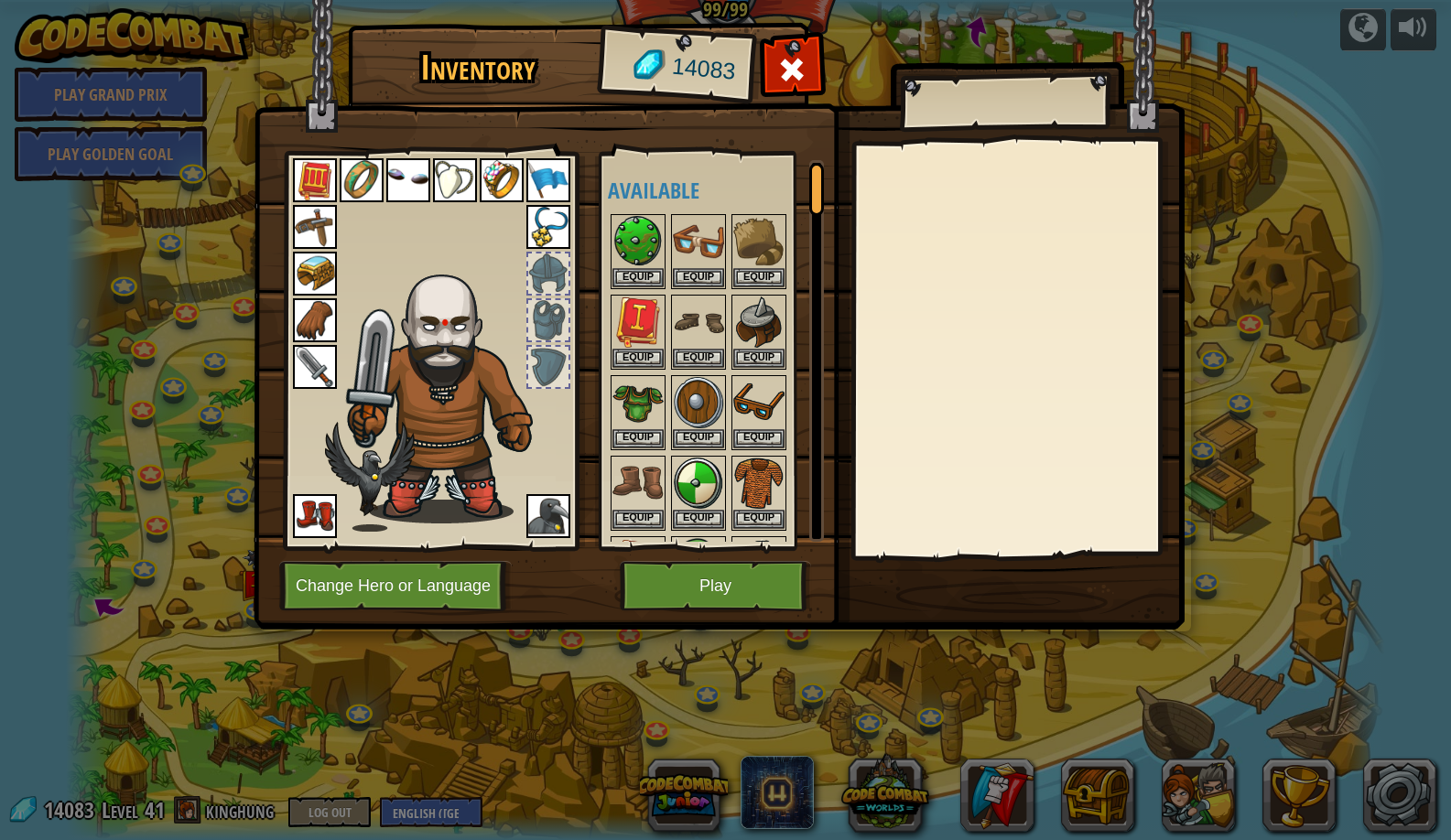
click at [696, 590] on button "Play" at bounding box center [715, 586] width 192 height 51
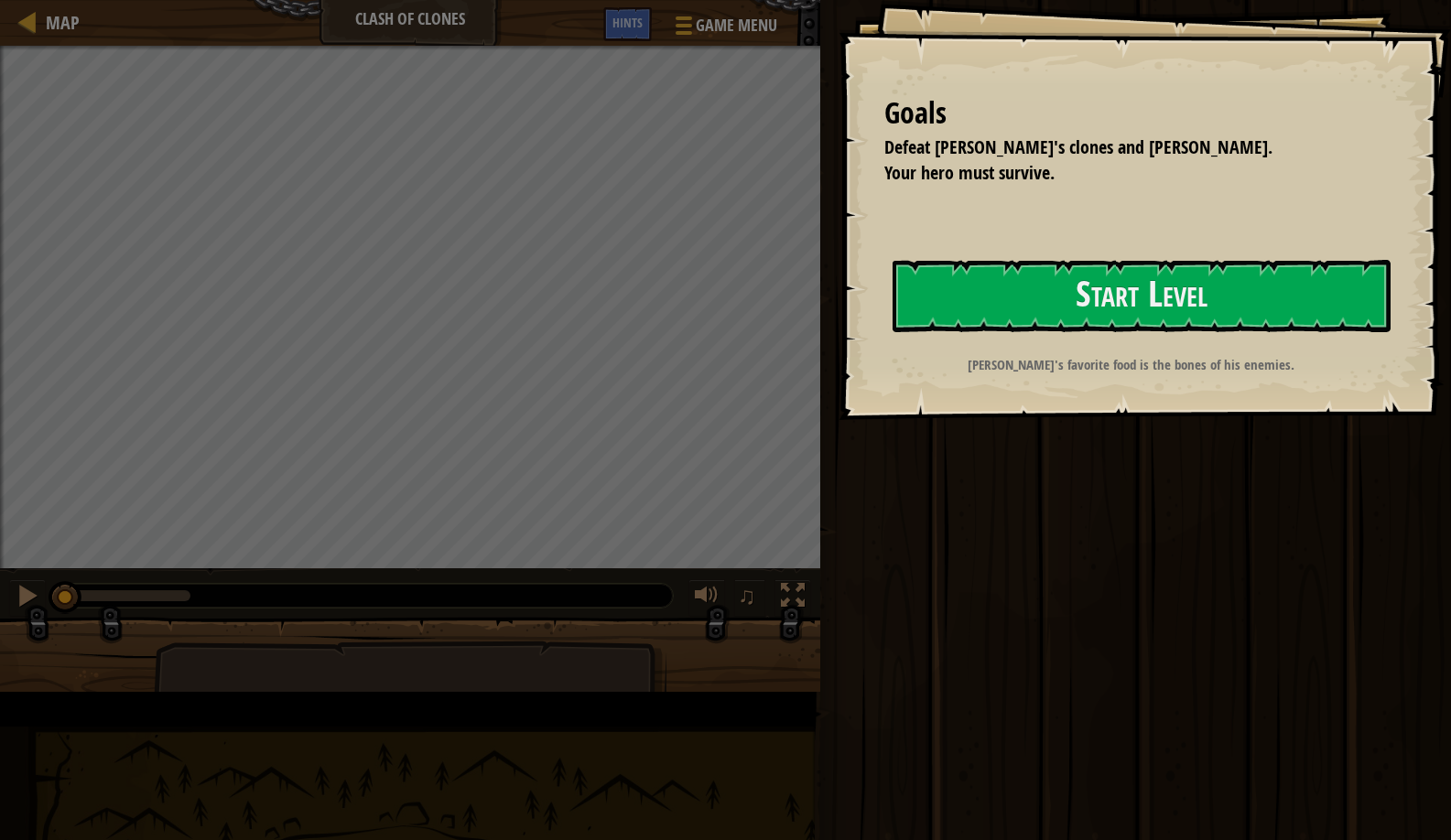
click at [839, 420] on div "Goals Defeat Thoktar's clones and ogres. Your hero must survive. Start Level Er…" at bounding box center [1145, 210] width 613 height 420
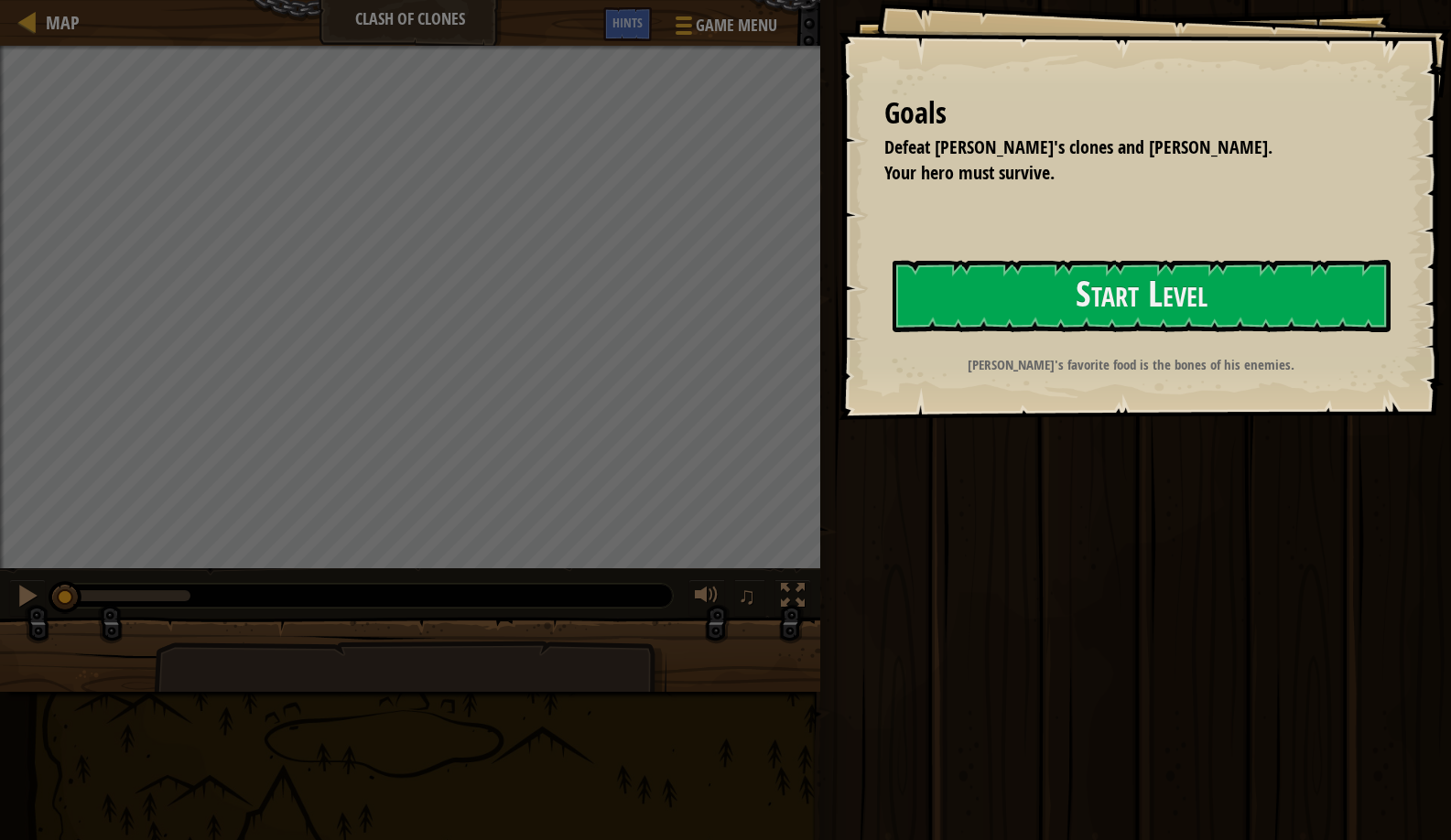
click at [883, 383] on div "Thoktar's favorite food is the bones of his enemies." at bounding box center [1132, 369] width 499 height 29
click at [933, 318] on button "Start Level" at bounding box center [1142, 296] width 499 height 72
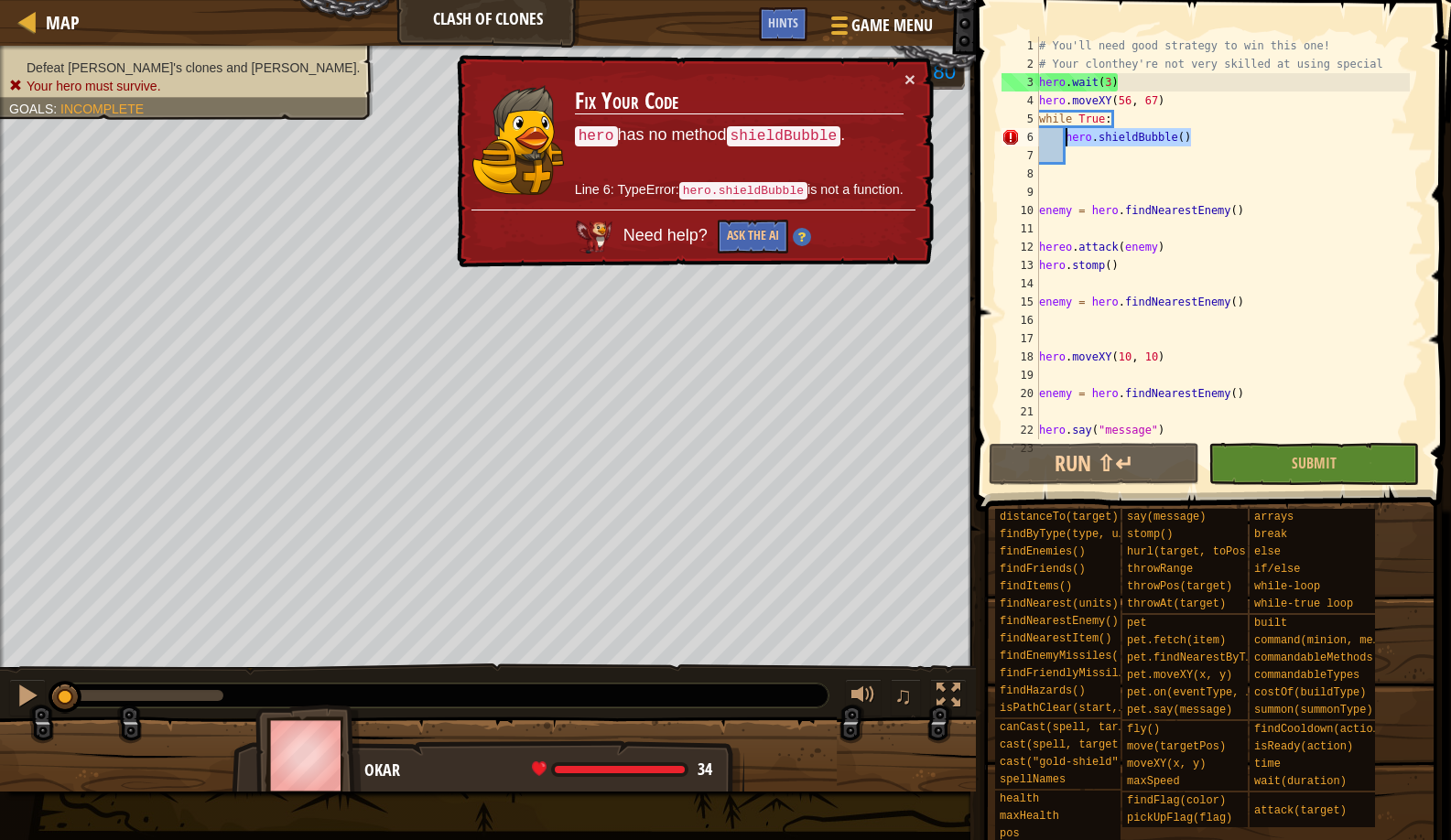
drag, startPoint x: 1222, startPoint y: 144, endPoint x: 1062, endPoint y: 143, distance: 160.0
click at [1062, 143] on div "# You'll need good strategy to win this one! # Your clonthey're not very skille…" at bounding box center [1223, 256] width 374 height 440
type textarea "hero.shieldBubble()"
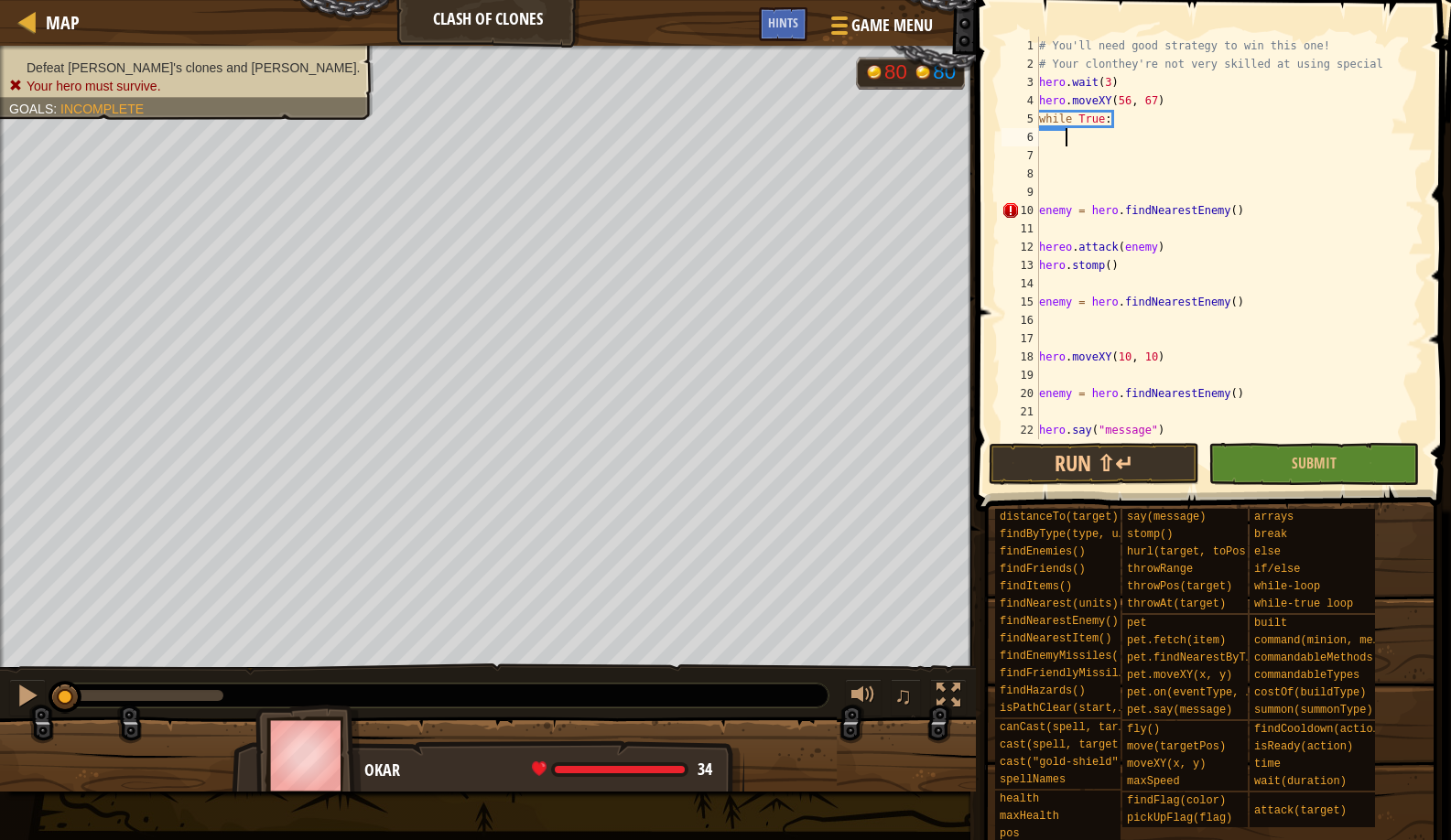
scroll to position [8, 2]
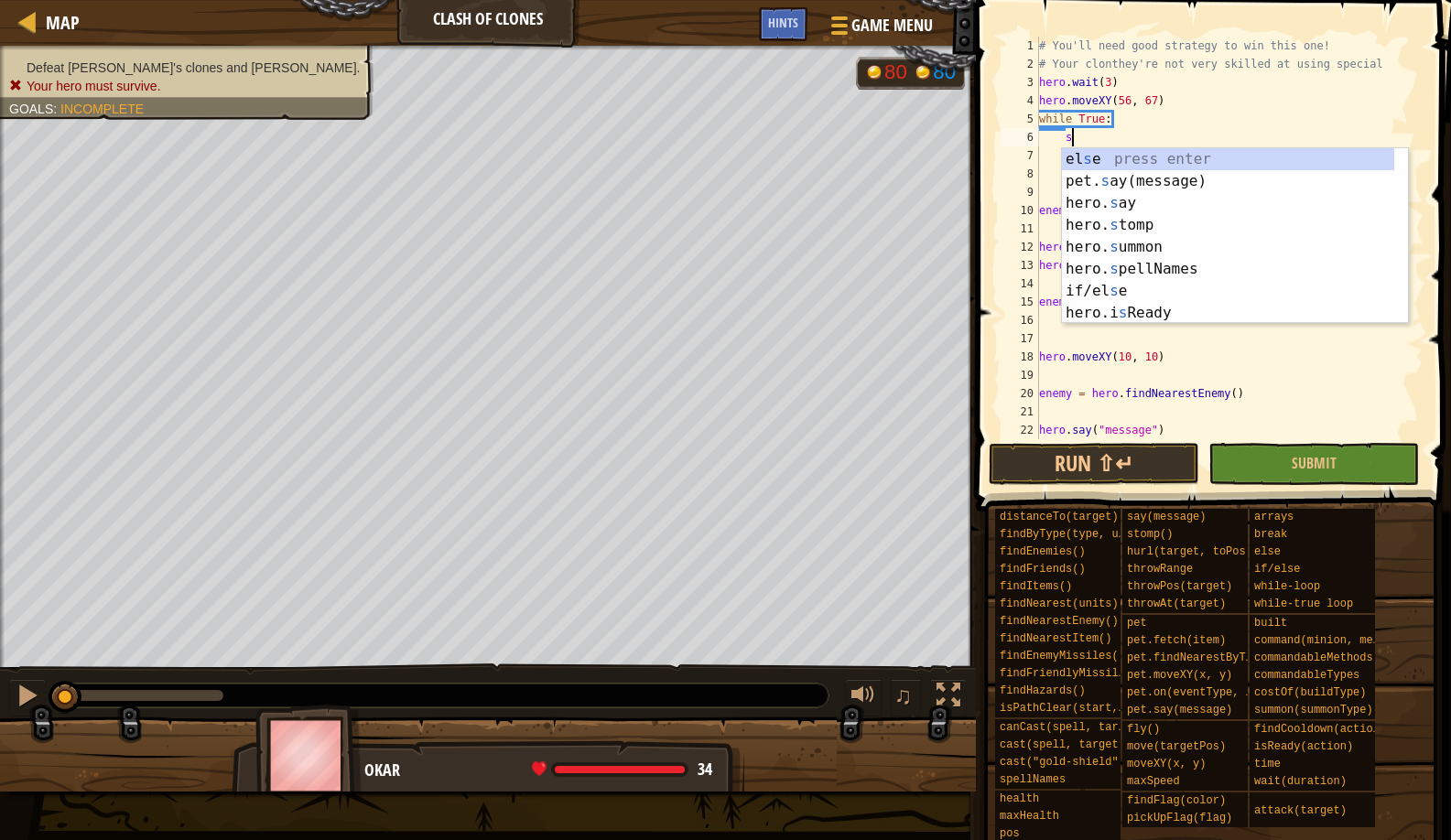
type textarea "st"
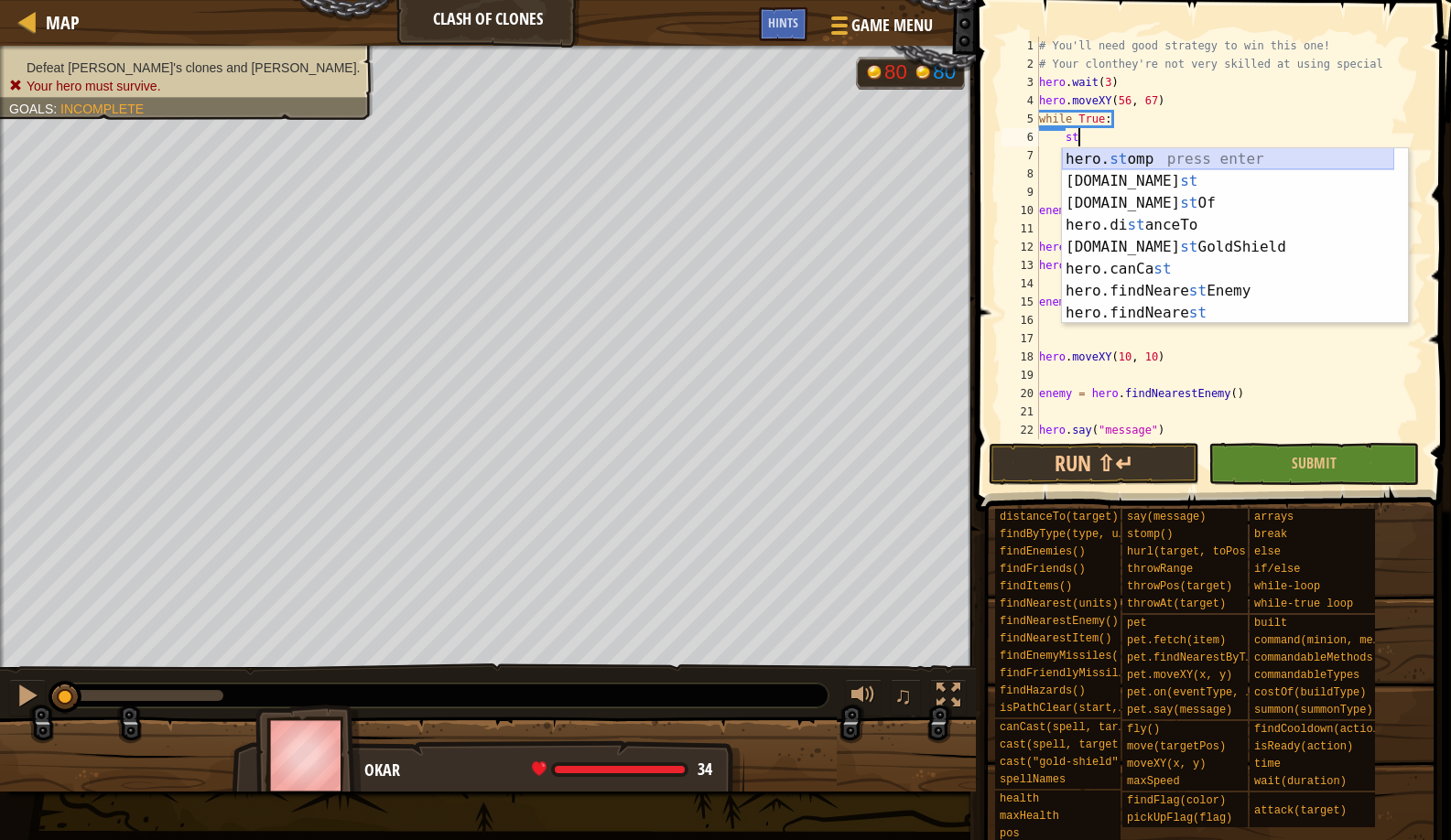
click at [1115, 167] on div "hero. st omp press enter hero.ca st press enter hero.co st Of press enter hero.…" at bounding box center [1228, 257] width 333 height 219
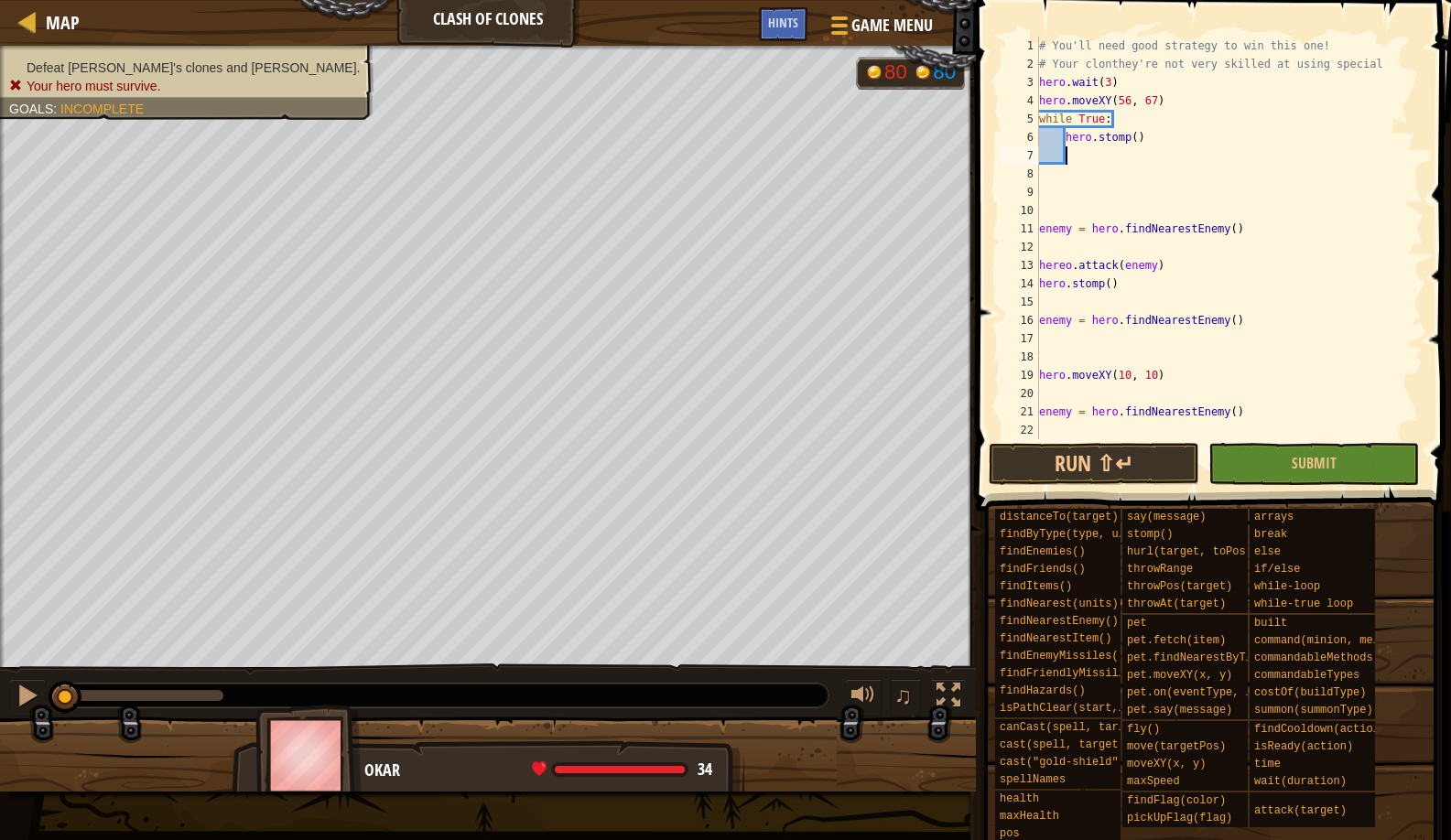
scroll to position [8, 1]
click at [1102, 467] on button "Run ⇧↵" at bounding box center [1094, 464] width 211 height 42
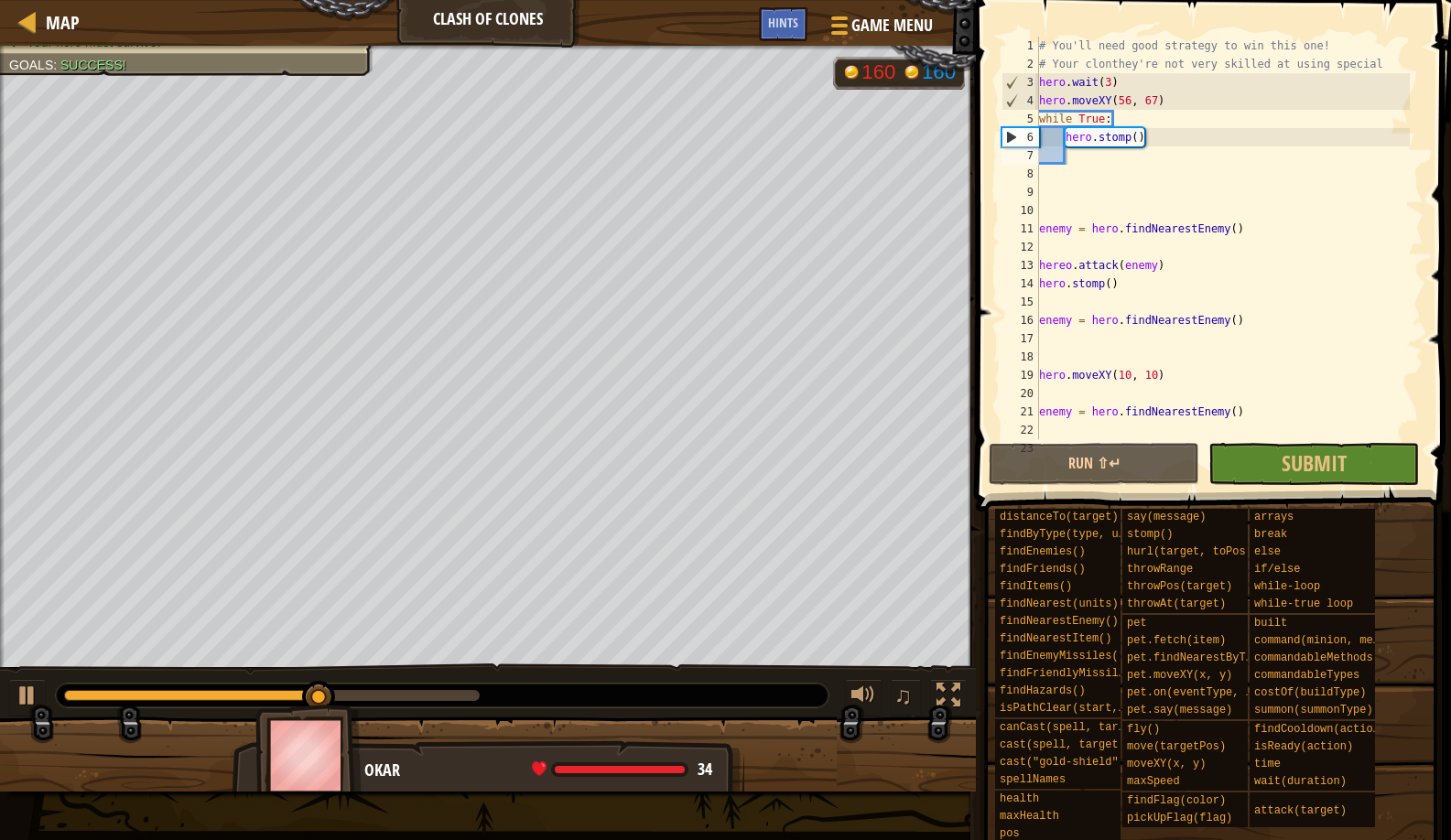
drag, startPoint x: 307, startPoint y: 705, endPoint x: 360, endPoint y: 705, distance: 53.0
click at [360, 705] on img at bounding box center [308, 756] width 106 height 101
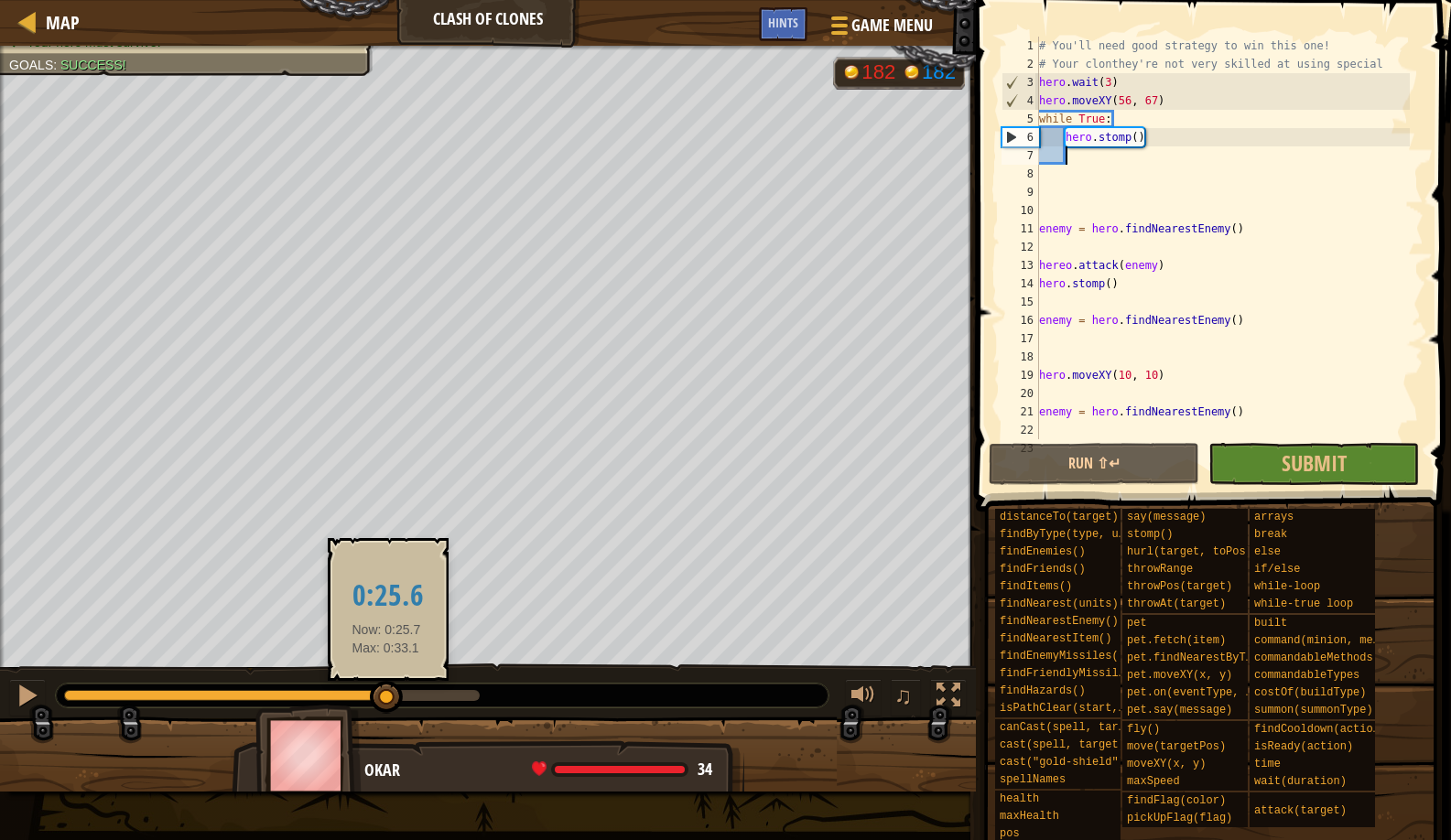
drag, startPoint x: 334, startPoint y: 698, endPoint x: 381, endPoint y: 694, distance: 47.2
click at [381, 694] on div at bounding box center [385, 697] width 33 height 33
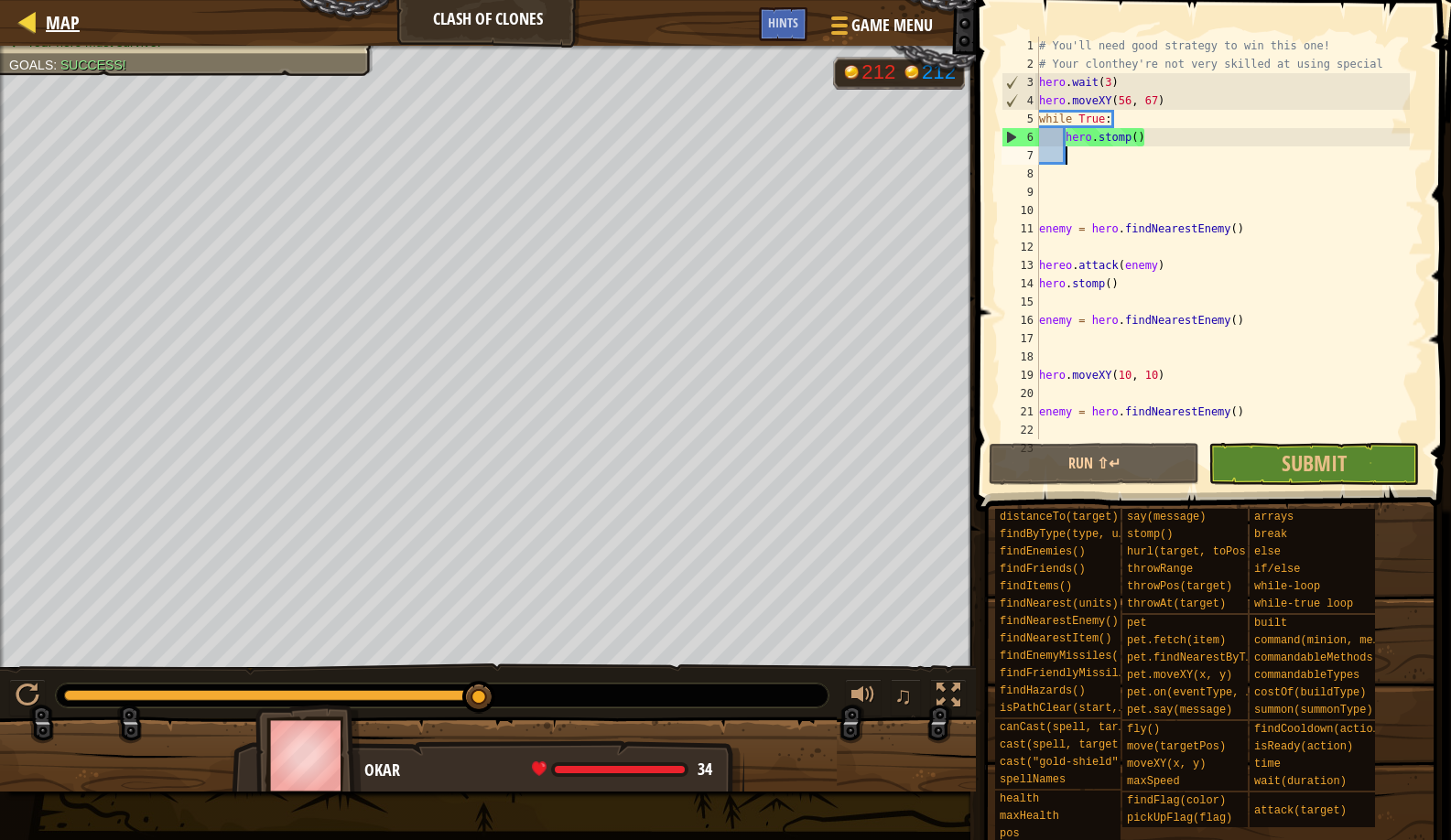
click at [58, 30] on span "Map" at bounding box center [63, 22] width 34 height 25
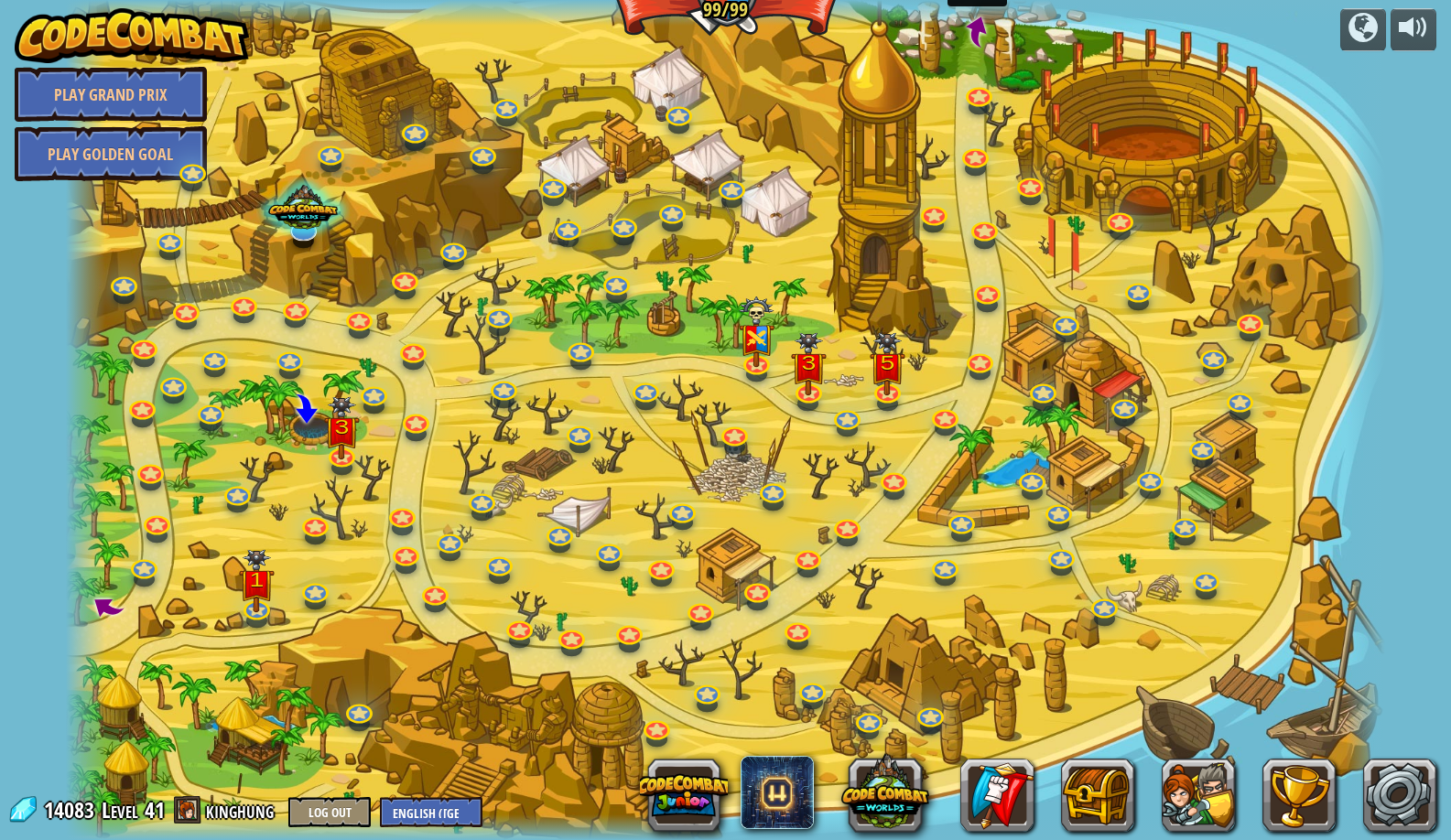
click at [969, 39] on span at bounding box center [977, 32] width 38 height 38
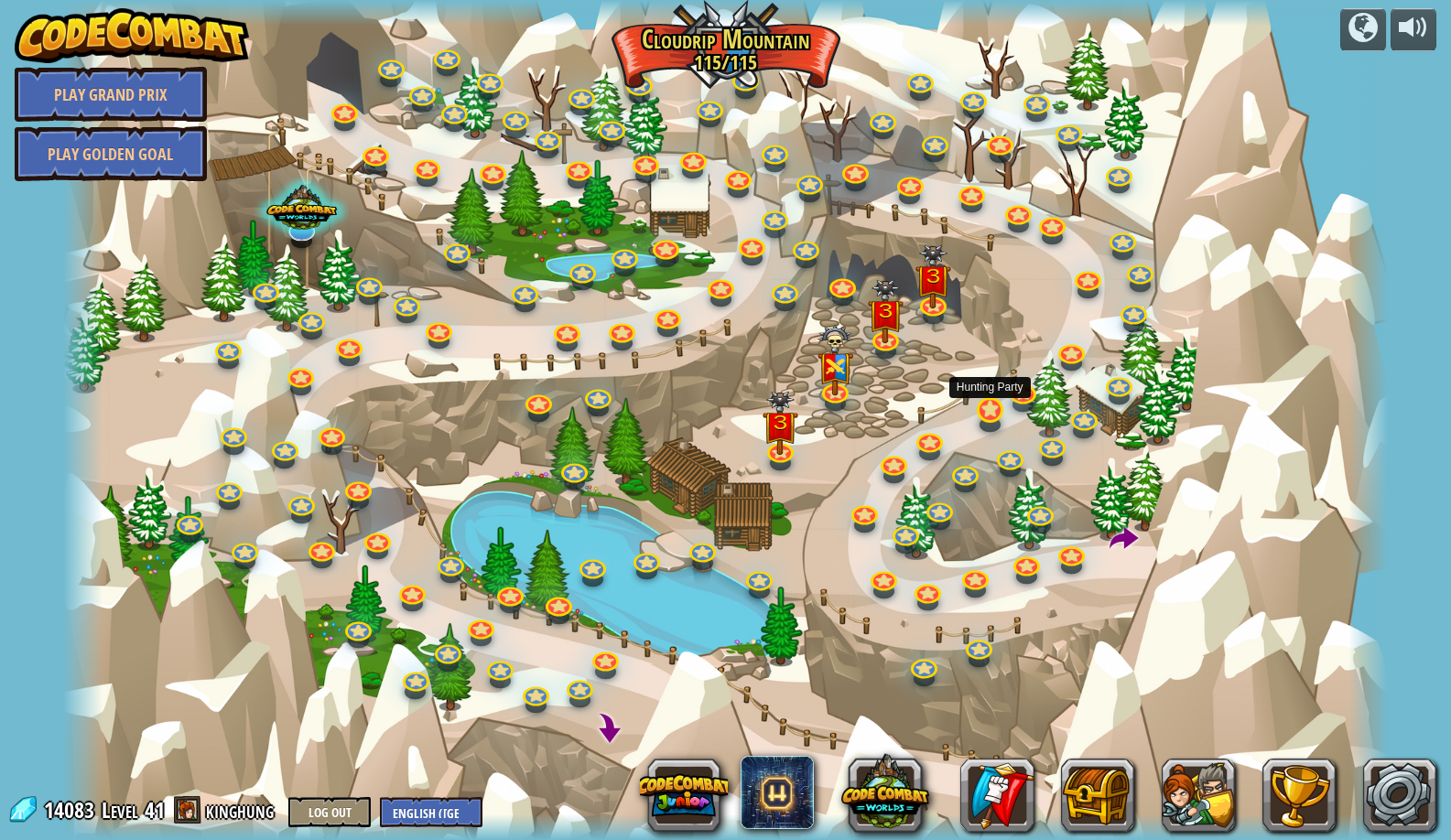
click at [995, 409] on link at bounding box center [988, 409] width 37 height 37
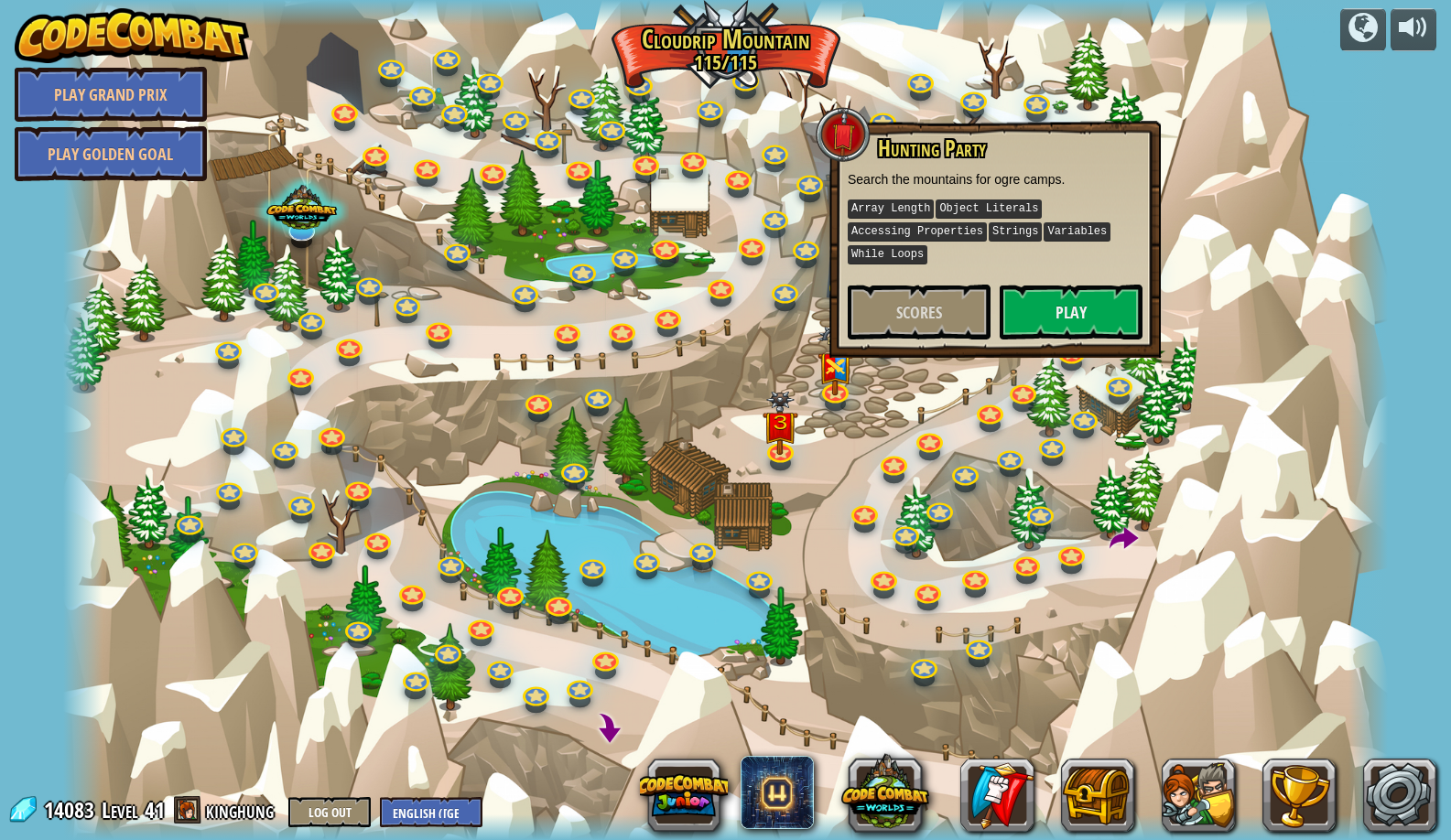
click at [967, 408] on div at bounding box center [726, 420] width 1325 height 840
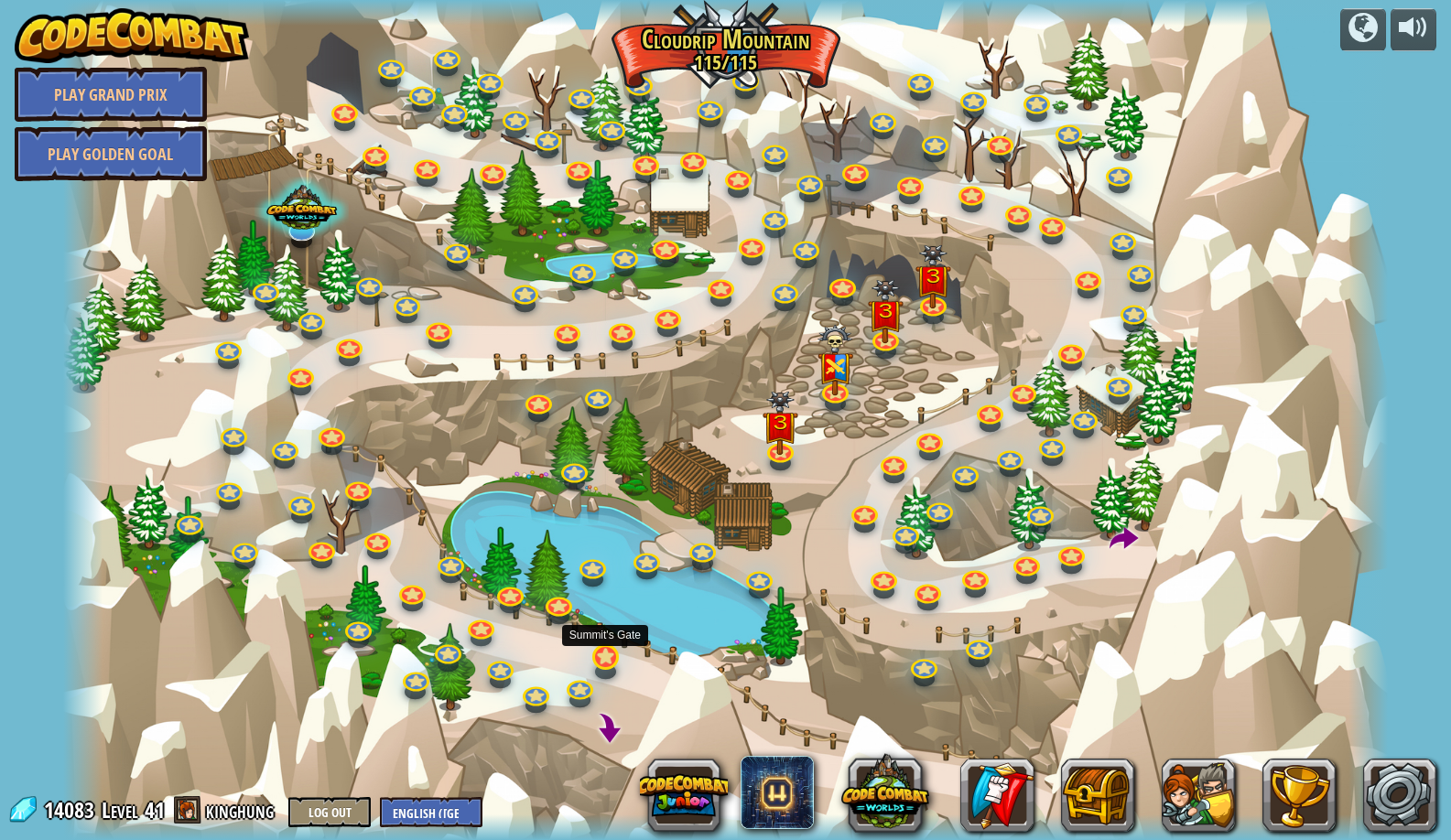
click at [611, 658] on link at bounding box center [604, 656] width 37 height 37
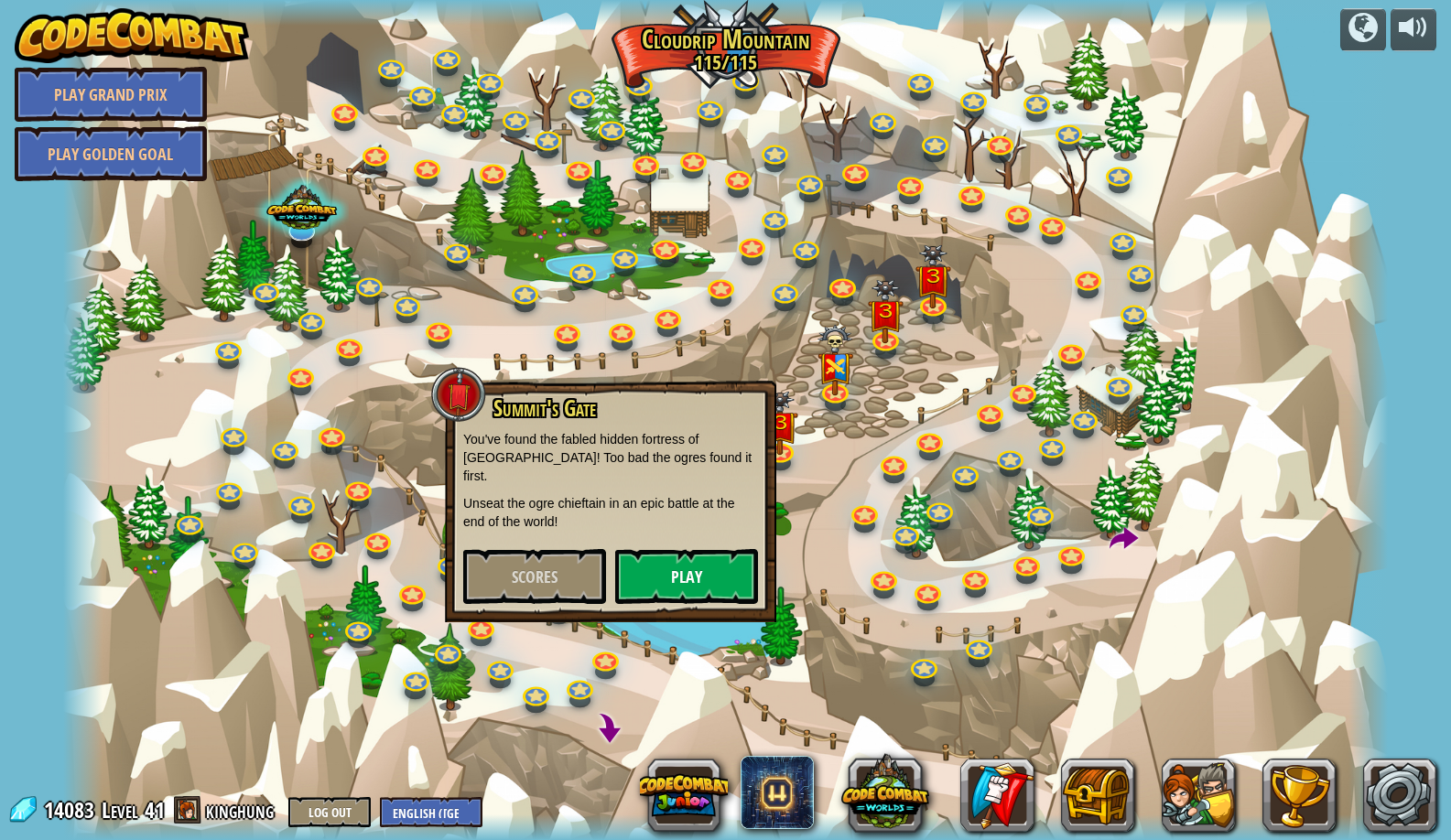
click at [692, 549] on button "Play" at bounding box center [687, 576] width 143 height 55
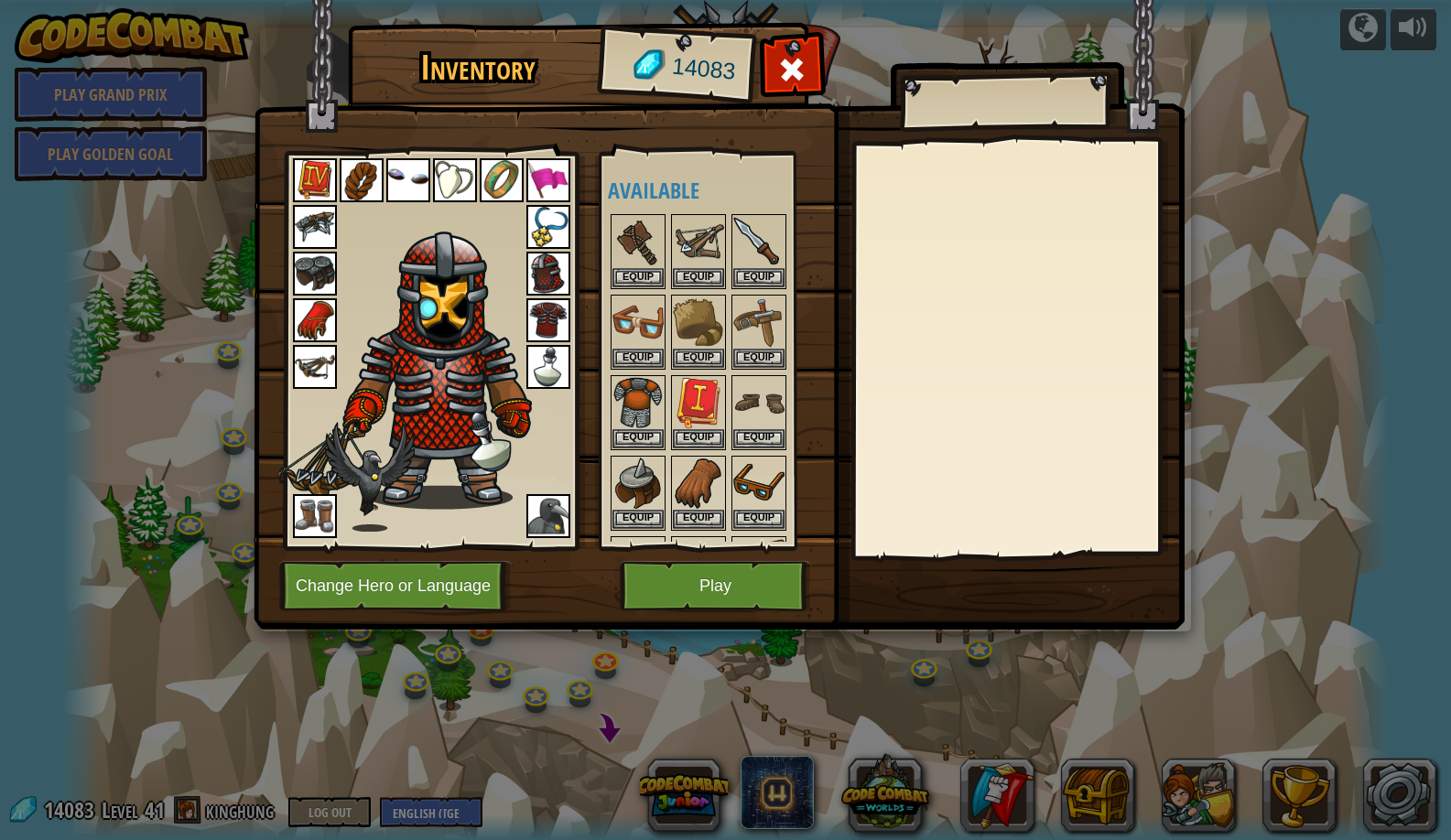
click at [756, 605] on button "Play" at bounding box center [715, 586] width 192 height 51
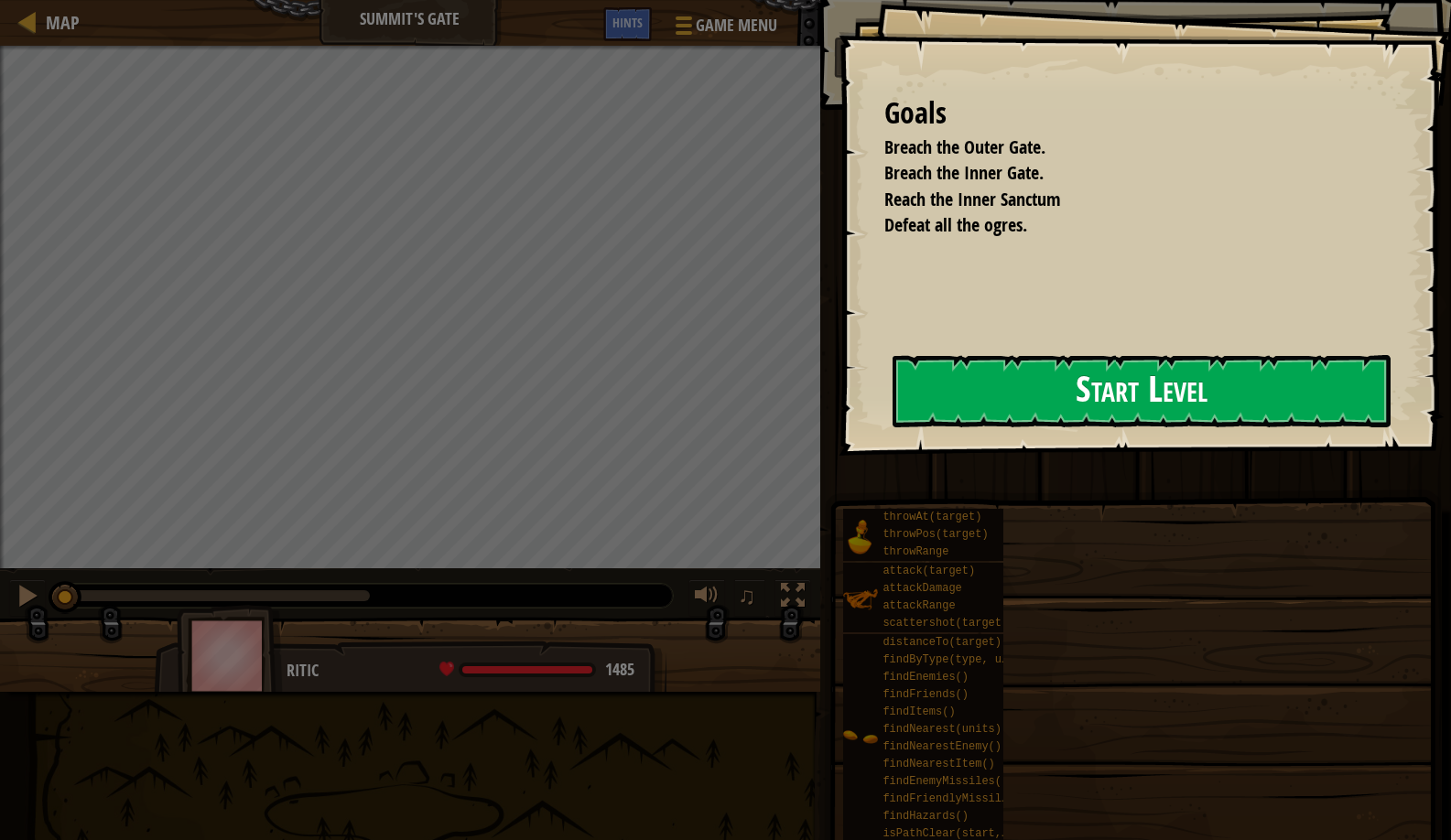
click at [893, 393] on button "Start Level" at bounding box center [1142, 391] width 499 height 72
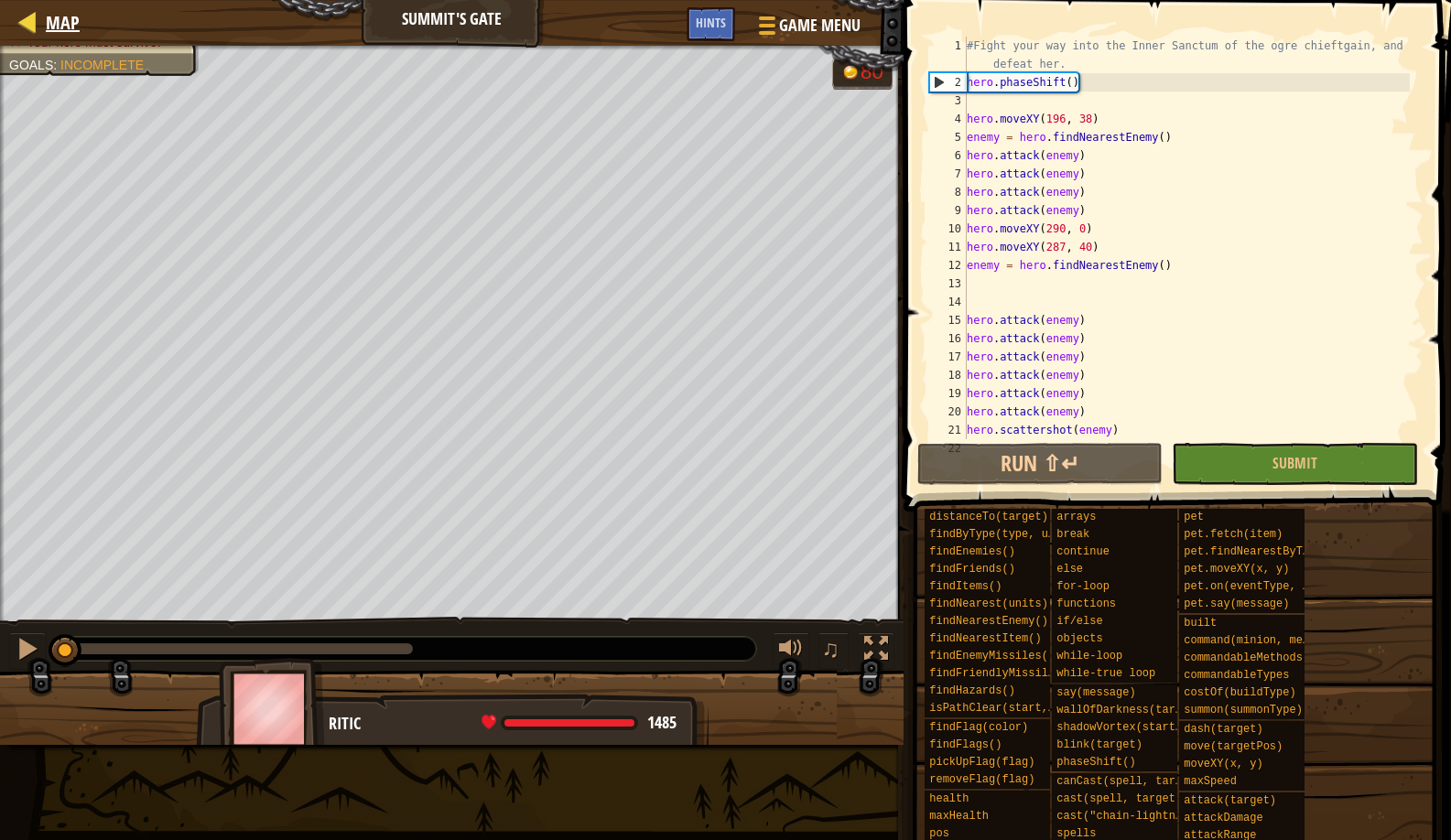
click at [72, 30] on span "Map" at bounding box center [63, 22] width 34 height 25
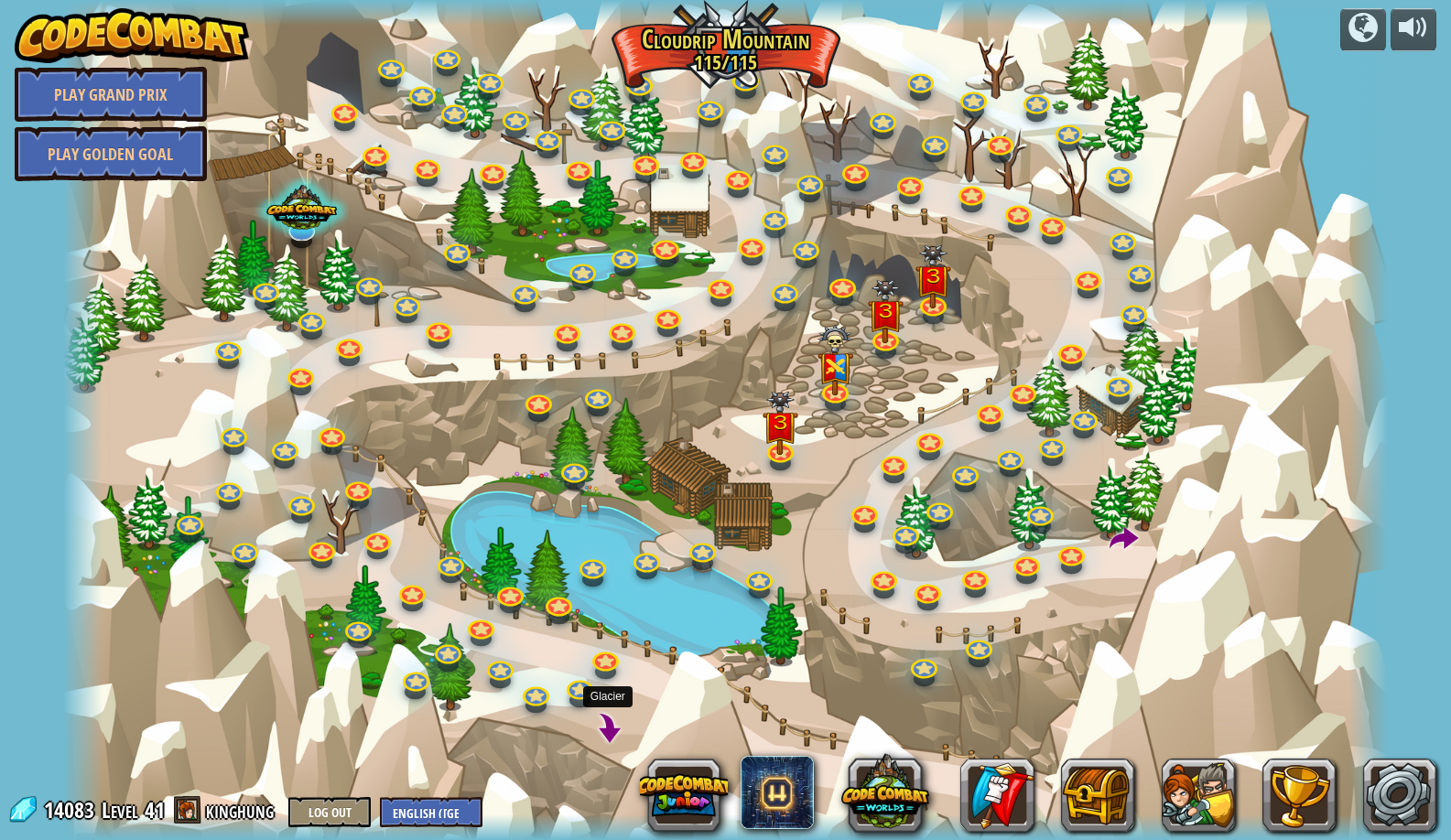
click at [614, 741] on span at bounding box center [608, 729] width 30 height 30
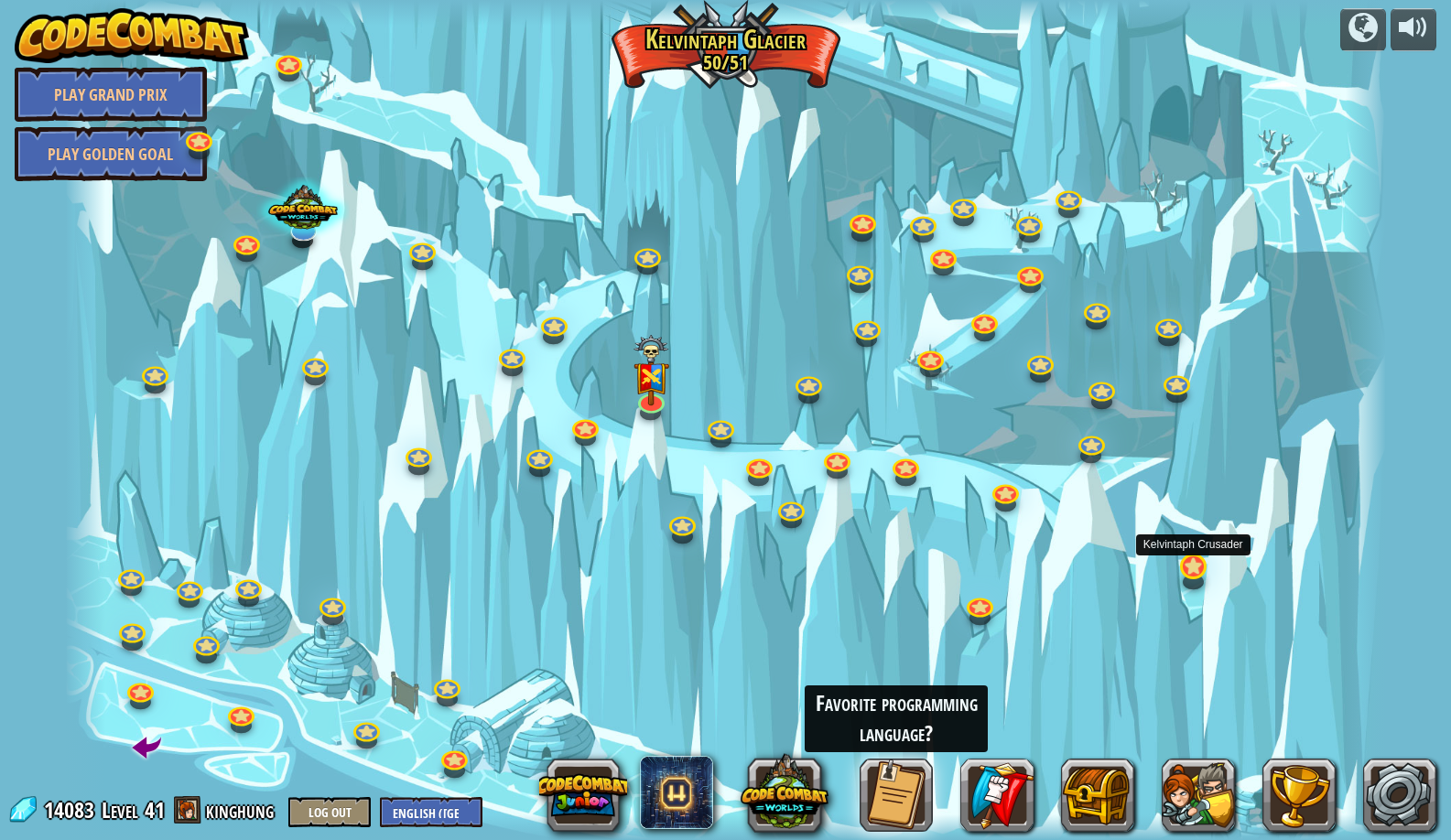
click at [1194, 562] on link at bounding box center [1192, 565] width 37 height 37
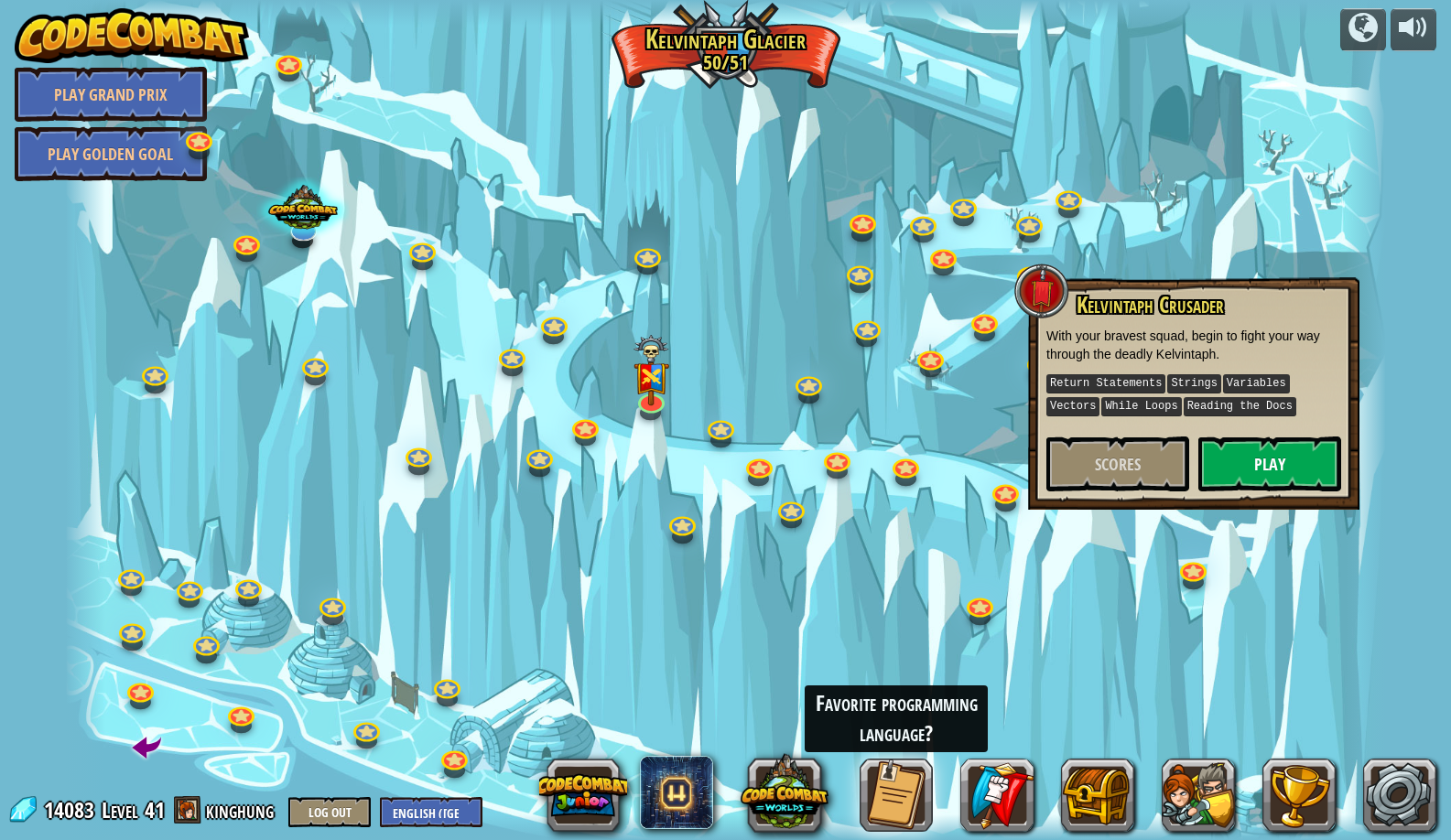
click at [1245, 461] on button "Play" at bounding box center [1270, 464] width 143 height 55
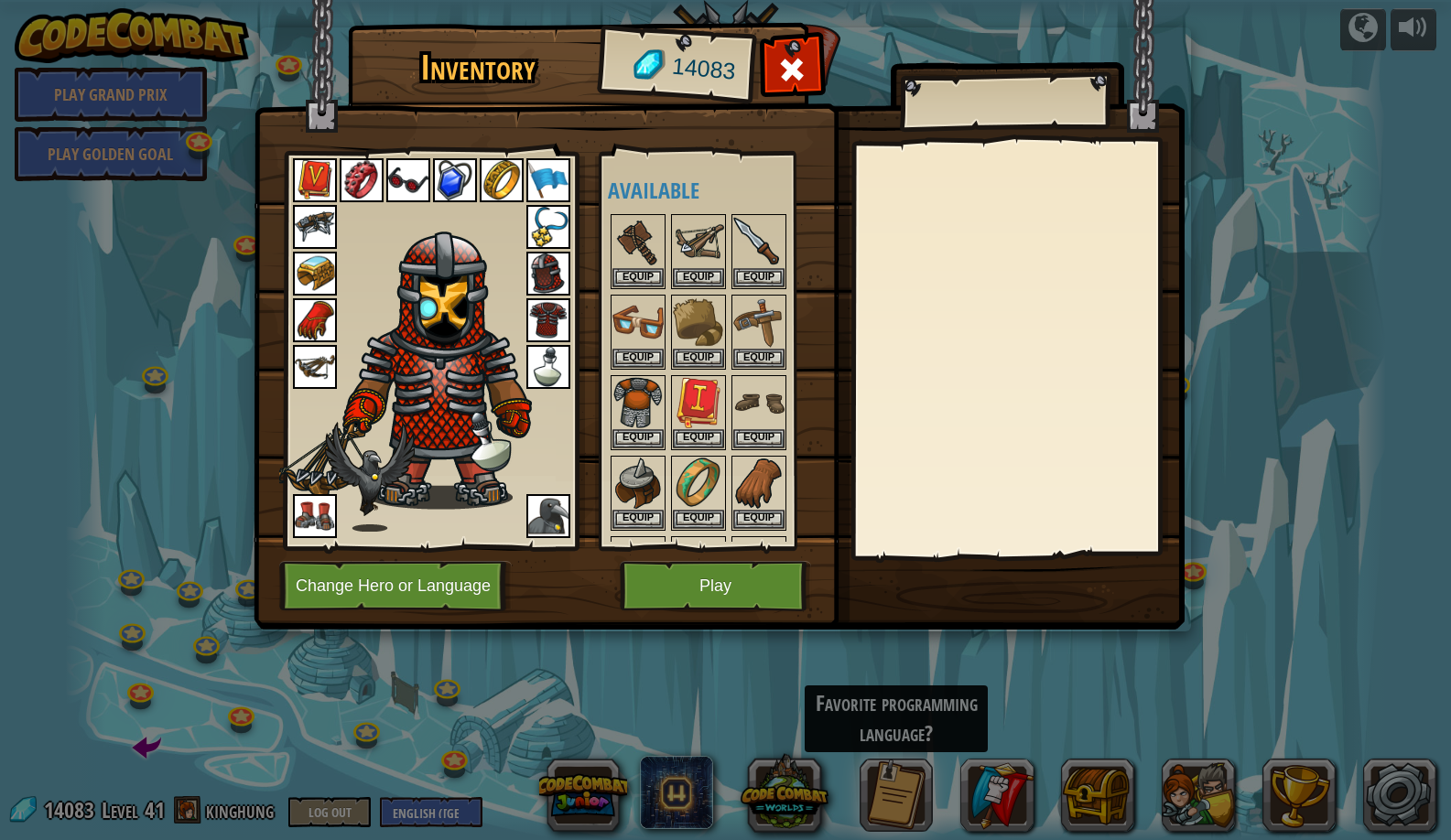
click at [709, 569] on button "Play" at bounding box center [715, 586] width 192 height 51
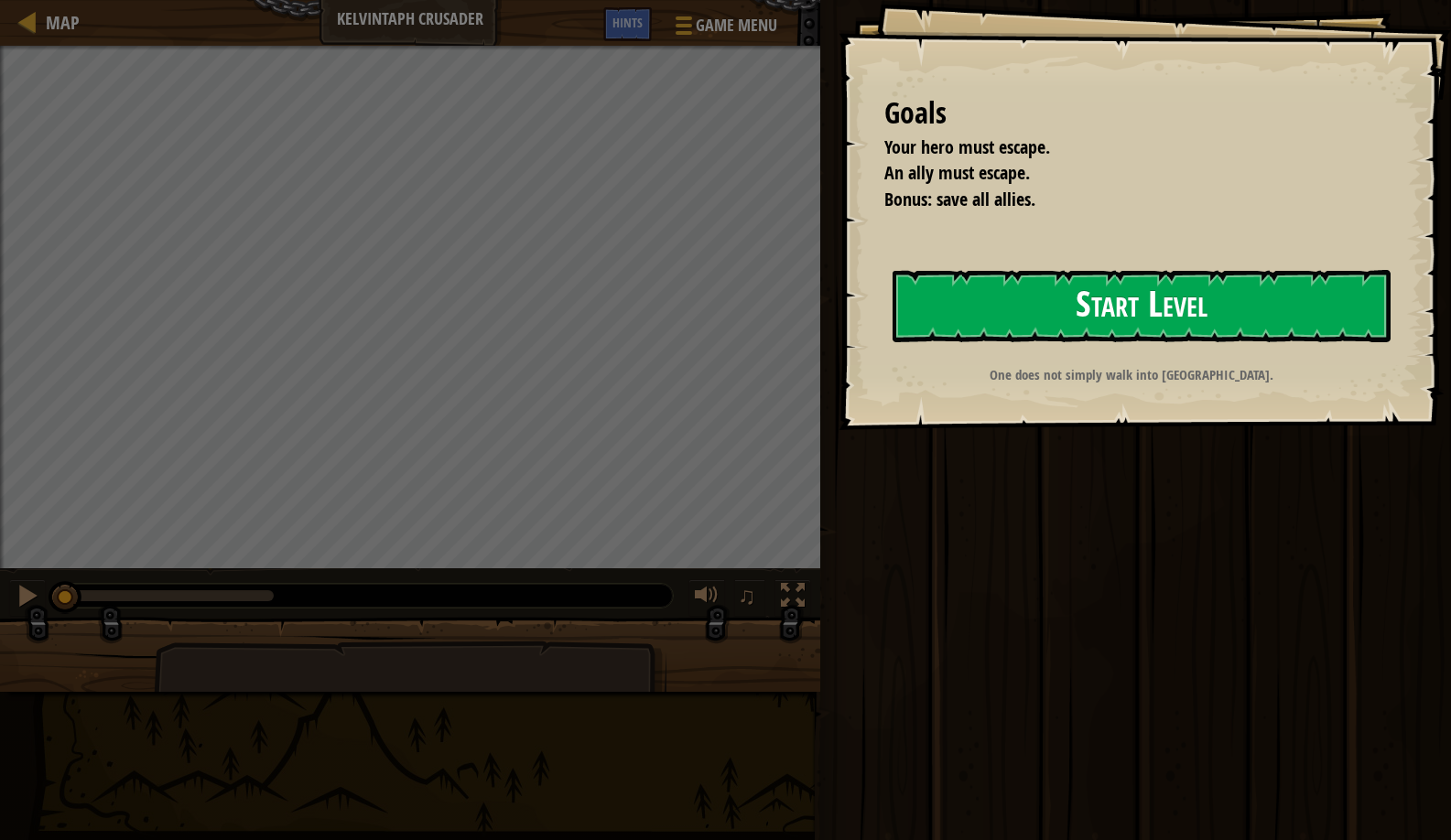
click at [1084, 282] on button "Start Level" at bounding box center [1142, 306] width 499 height 72
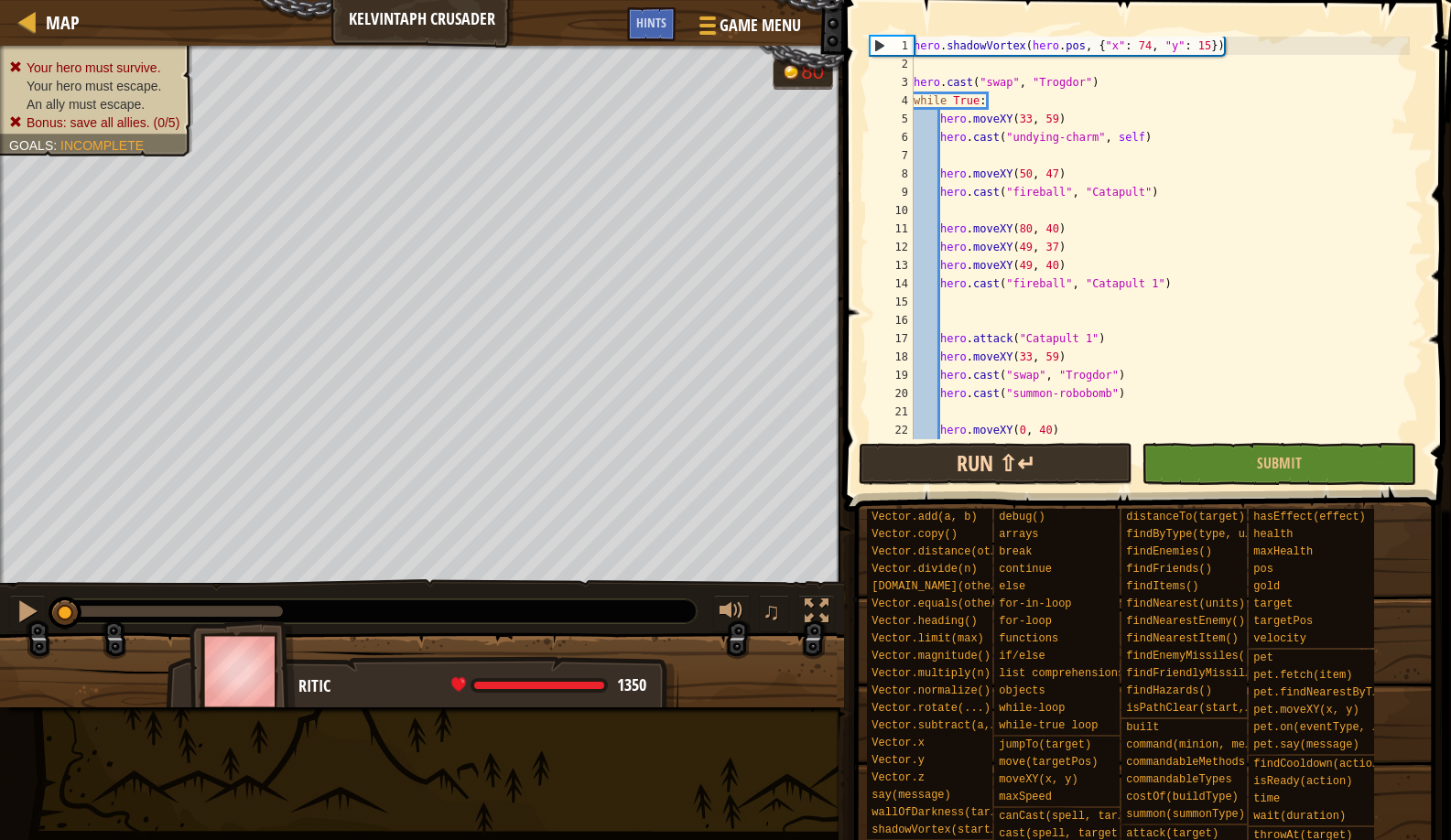
click at [933, 455] on button "Run ⇧↵" at bounding box center [996, 464] width 275 height 42
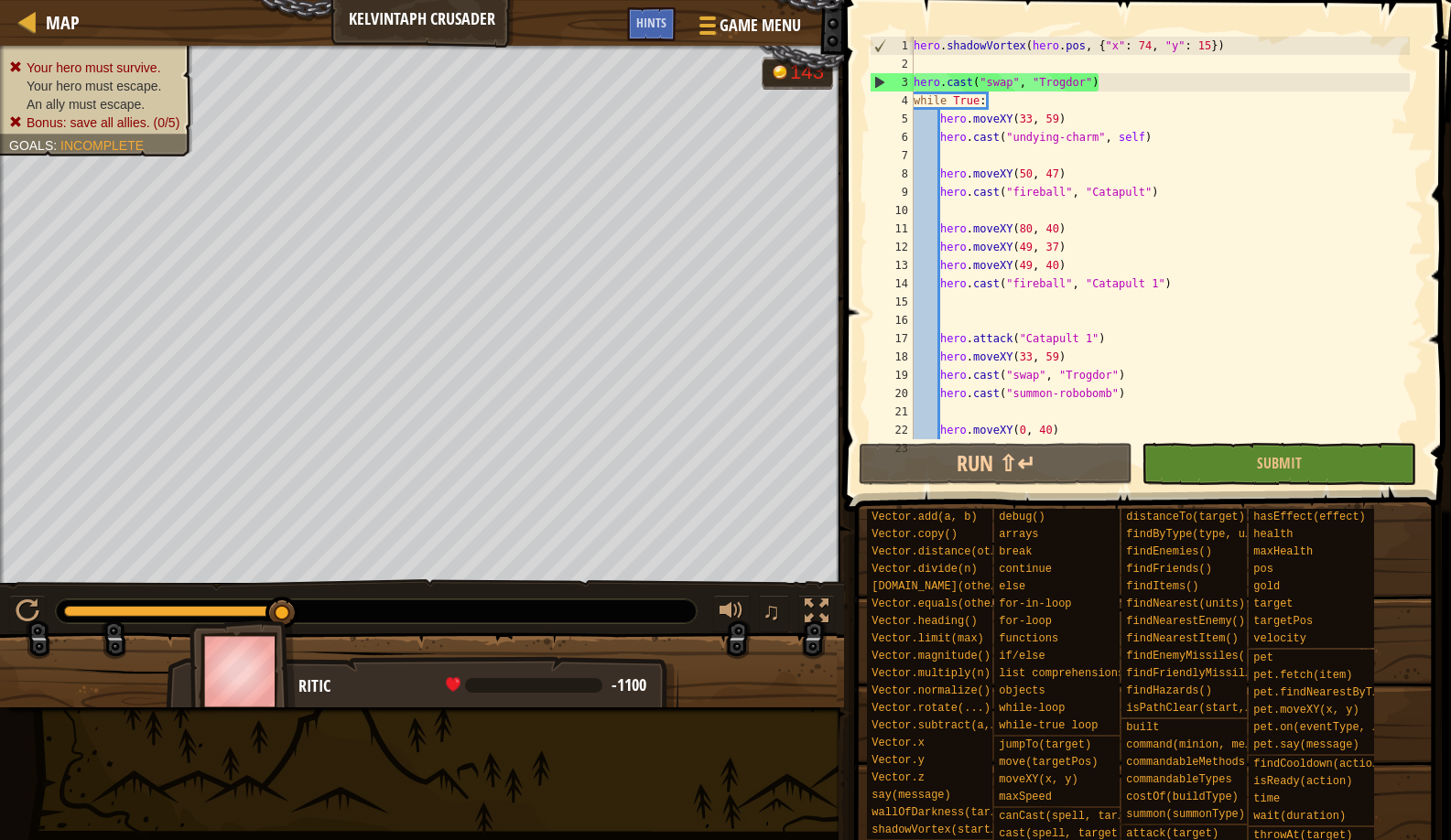
click at [964, 58] on div "hero . shadowVortex ( hero . pos , { "x" : 74 , "y" : 15 }) hero . cast ( "swap…" at bounding box center [1159, 256] width 500 height 440
type textarea "m"
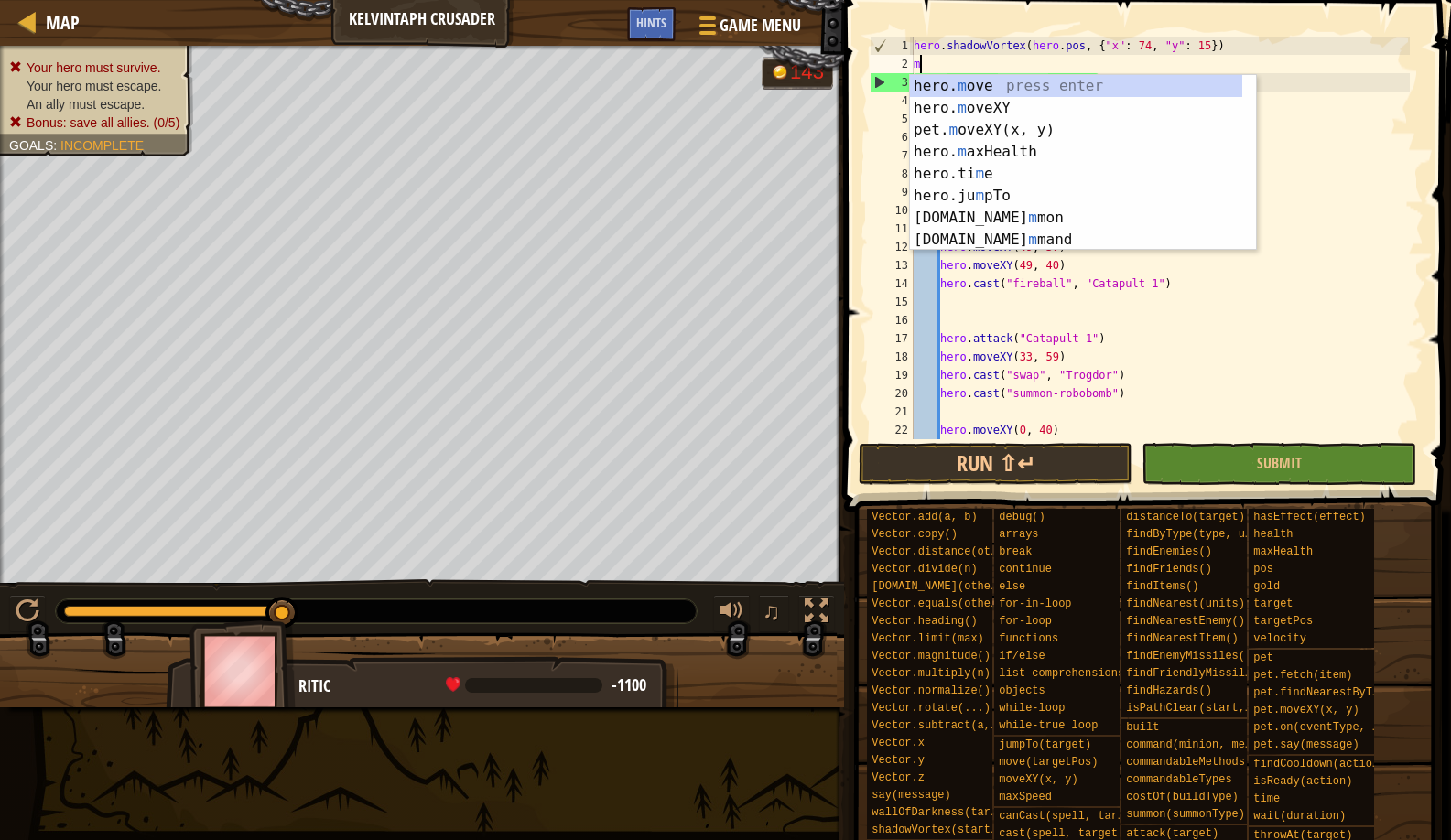
scroll to position [8, 0]
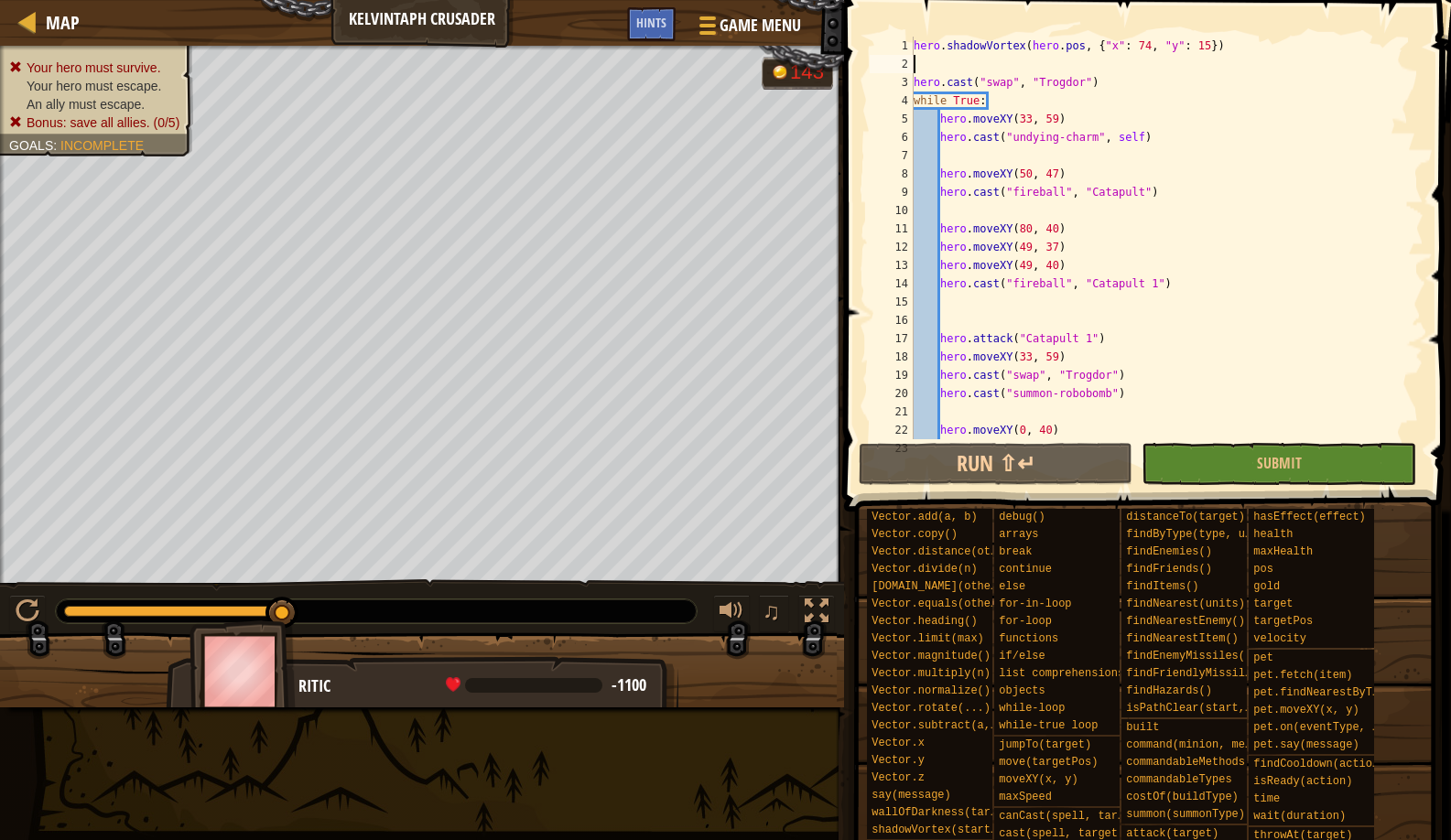
type textarea "p"
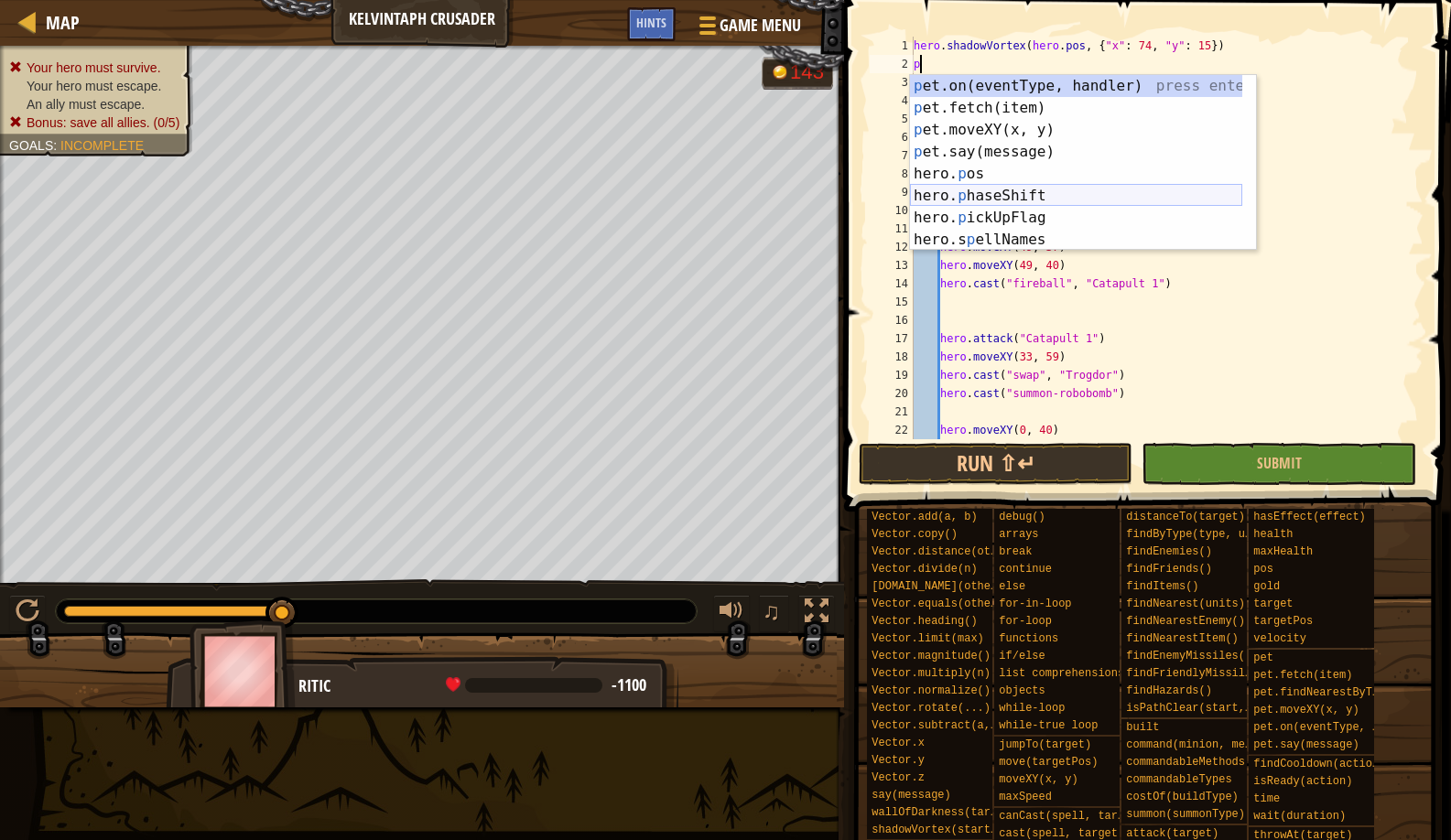
click at [1033, 196] on div "p et.on(eventType, handler) press enter p et.fetch(item) press enter p et.moveX…" at bounding box center [1076, 185] width 333 height 219
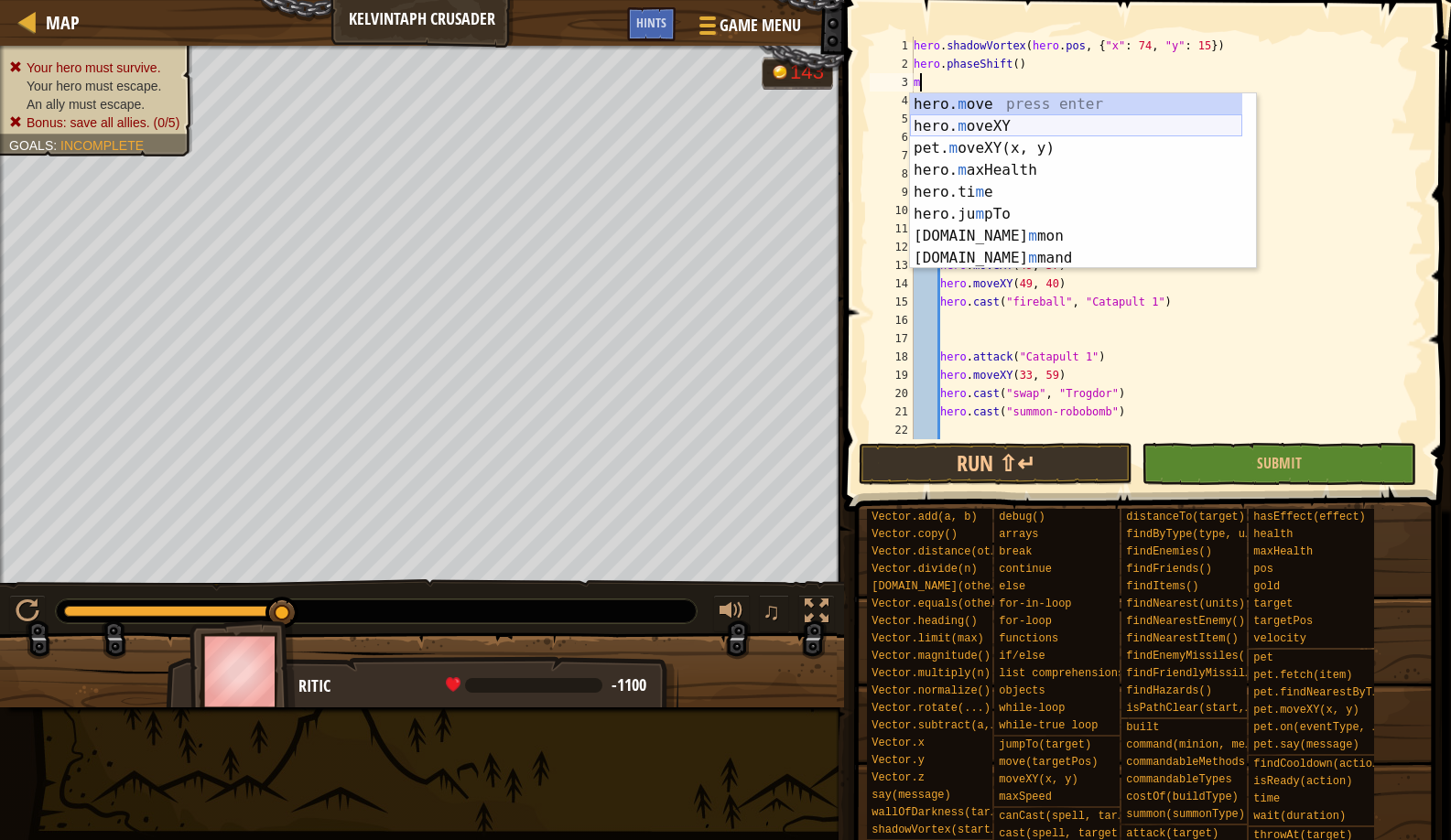
click at [929, 122] on div "hero. m ove press enter hero. m oveXY press enter pet. m oveXY(x, y) press ente…" at bounding box center [1076, 203] width 333 height 219
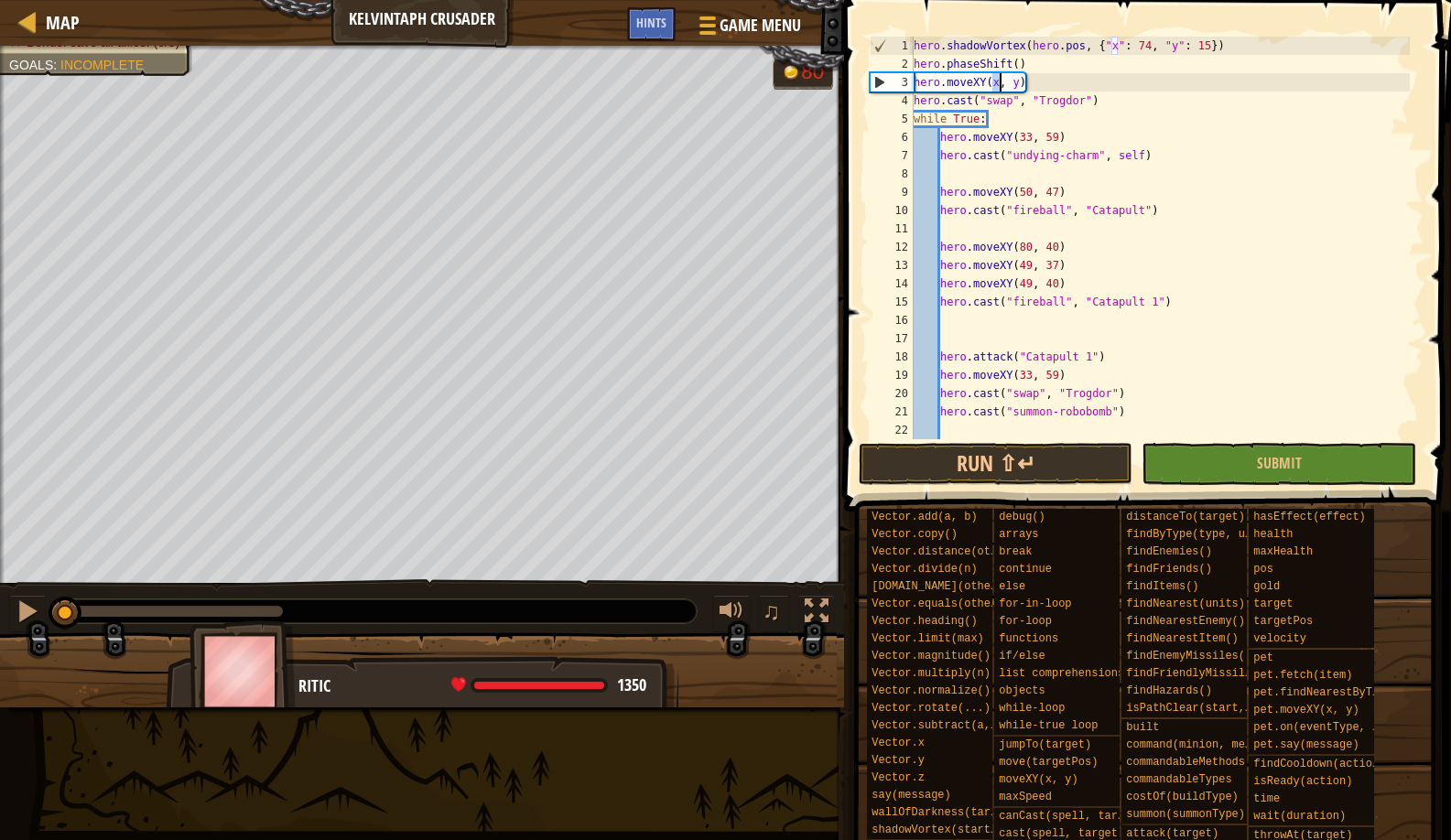
drag, startPoint x: 287, startPoint y: 616, endPoint x: 30, endPoint y: 659, distance: 260.6
click at [30, 659] on div "Your hero must survive. Your hero must escape. An ally must escape. Bonus: save…" at bounding box center [725, 376] width 1451 height 662
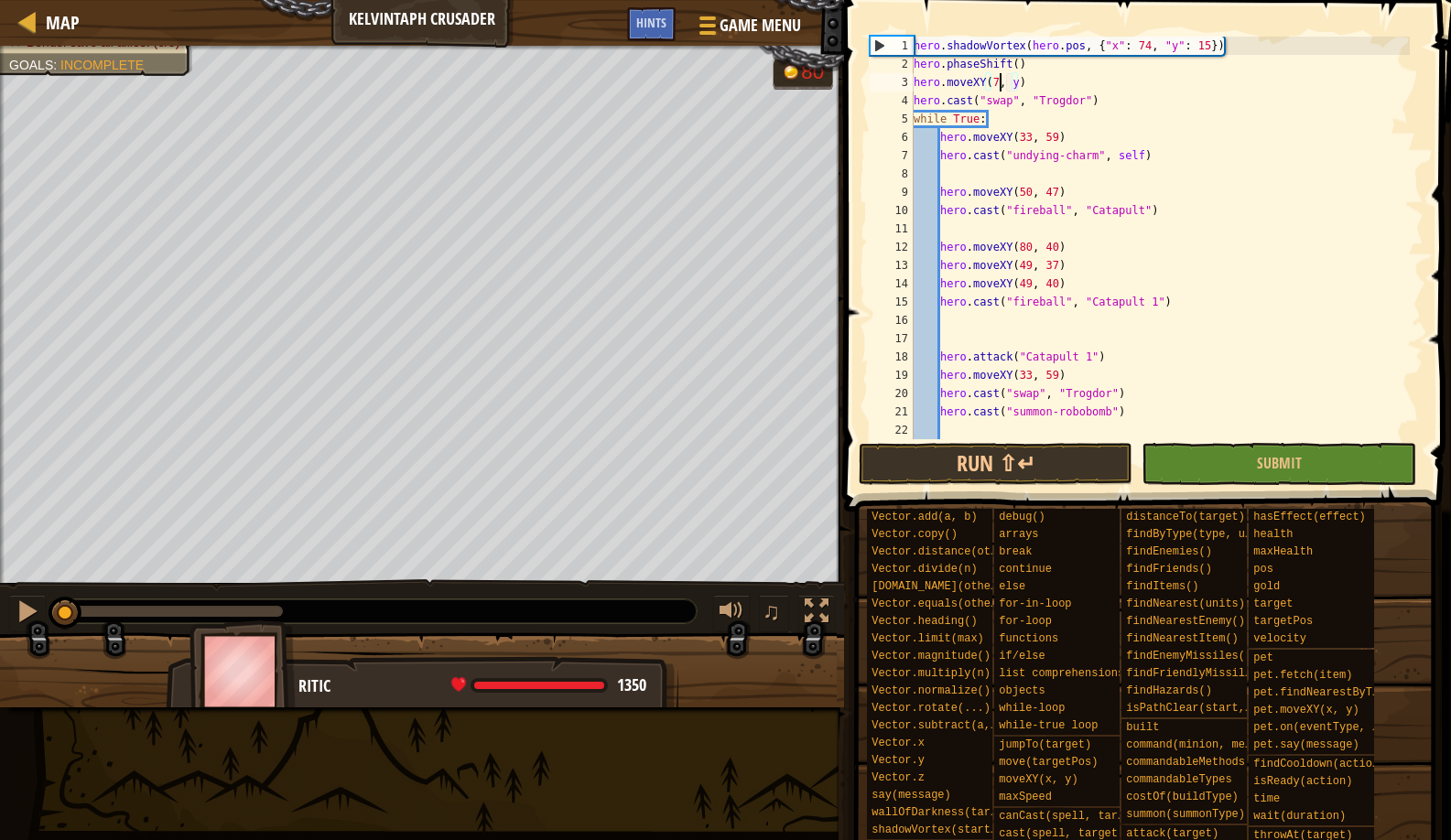
scroll to position [8, 7]
click at [1027, 84] on div "hero . shadowVortex ( hero . pos , { "x" : 74 , "y" : 15 }) hero . phaseShift (…" at bounding box center [1159, 256] width 500 height 440
click at [934, 462] on button "Run ⇧↵" at bounding box center [996, 464] width 275 height 42
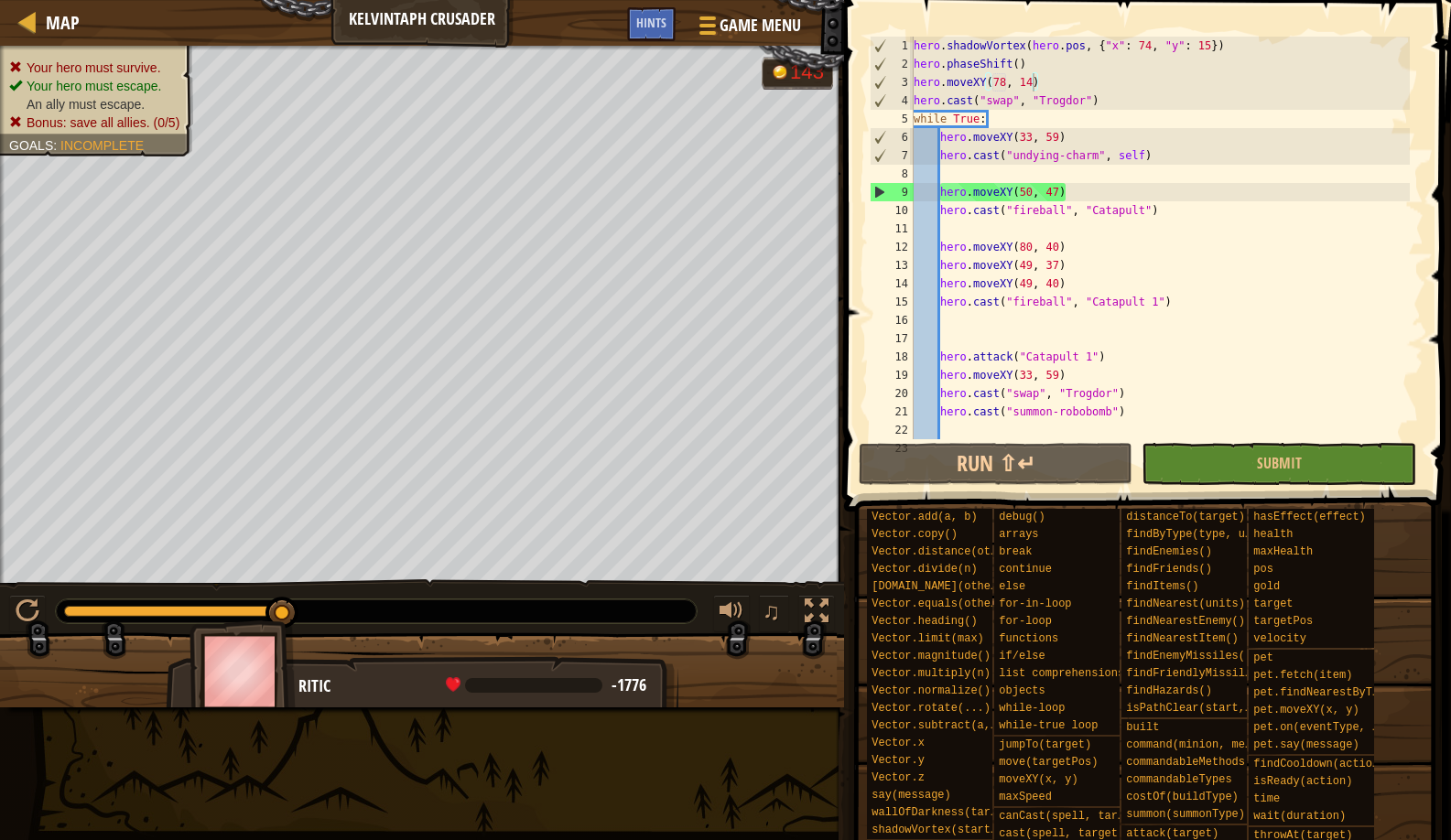
click at [267, 624] on img at bounding box center [242, 671] width 106 height 101
drag, startPoint x: 272, startPoint y: 602, endPoint x: 358, endPoint y: 581, distance: 88.5
click at [358, 581] on div "♫" at bounding box center [422, 607] width 844 height 55
click at [1081, 82] on div "hero . shadowVortex ( hero . pos , { "x" : 74 , "y" : 15 }) hero . phaseShift (…" at bounding box center [1159, 256] width 500 height 440
drag, startPoint x: 1114, startPoint y: 101, endPoint x: 898, endPoint y: 102, distance: 216.0
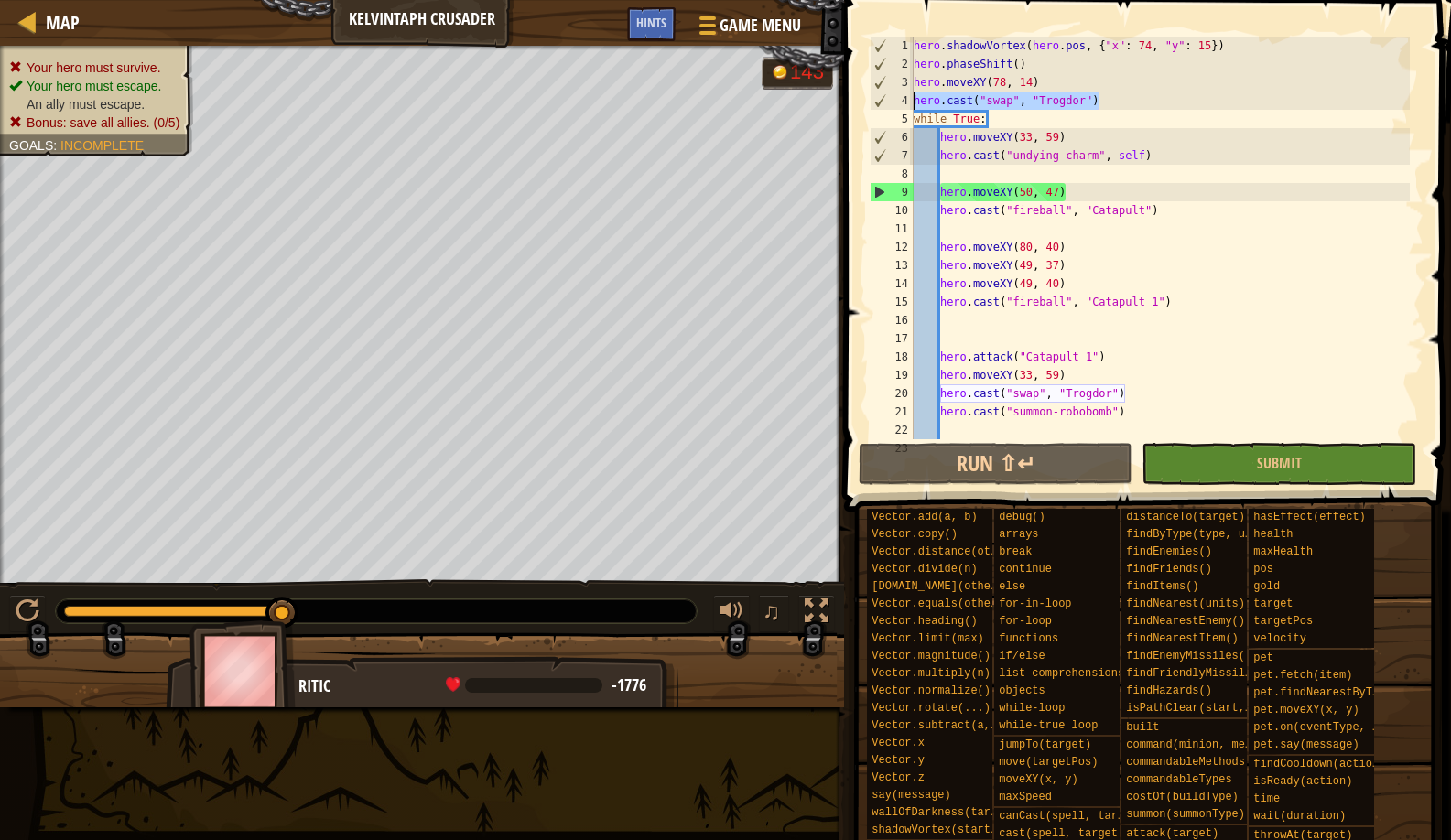
click at [898, 102] on div "hero.moveXY(78, 14) 1 2 3 4 5 6 7 8 9 10 11 12 13 14 15 16 17 18 19 20 21 22 23…" at bounding box center [1144, 238] width 557 height 403
type textarea "hero.cast("swap", "Trogdor")"
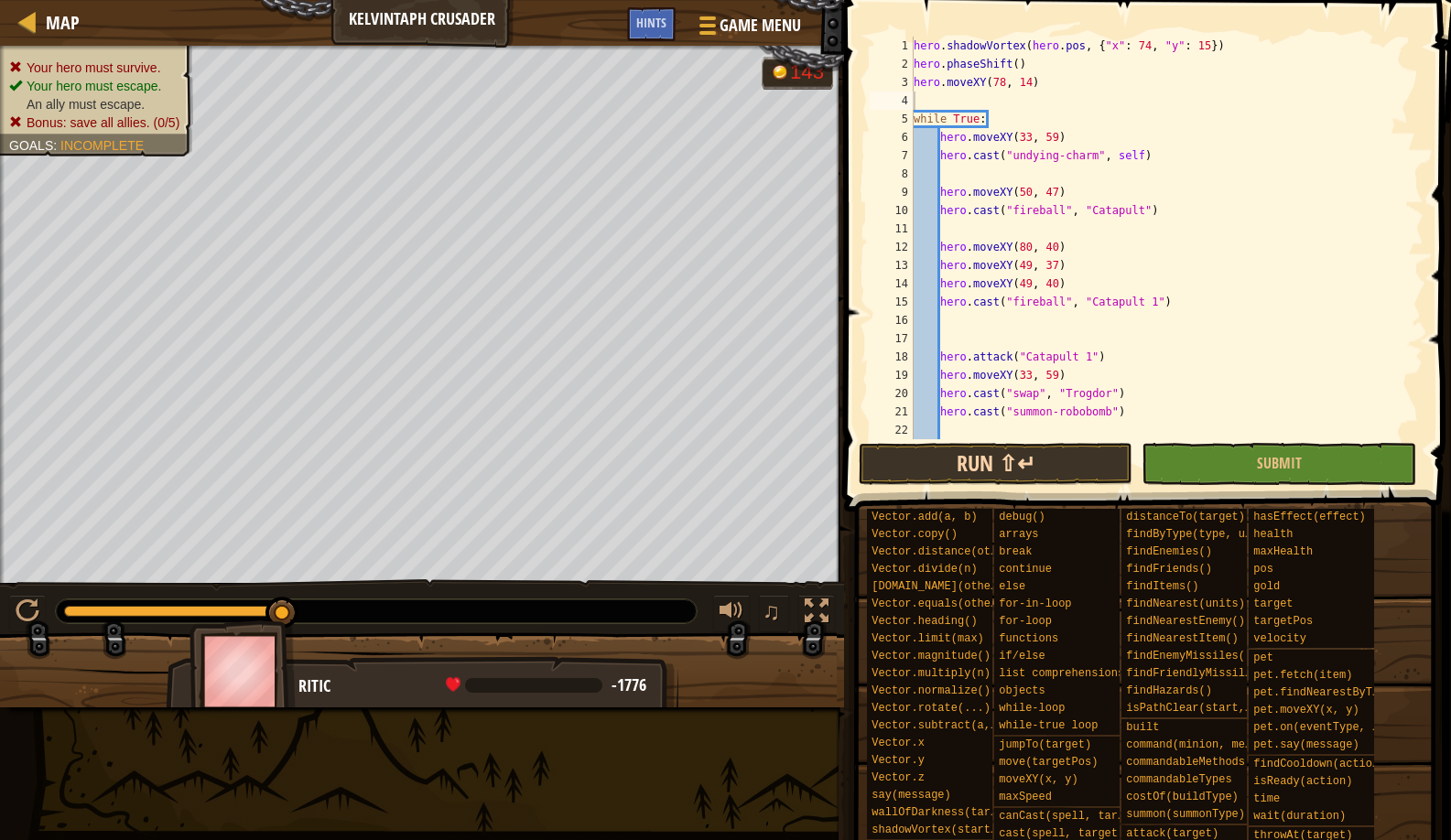
click at [960, 450] on button "Run ⇧↵" at bounding box center [996, 464] width 275 height 42
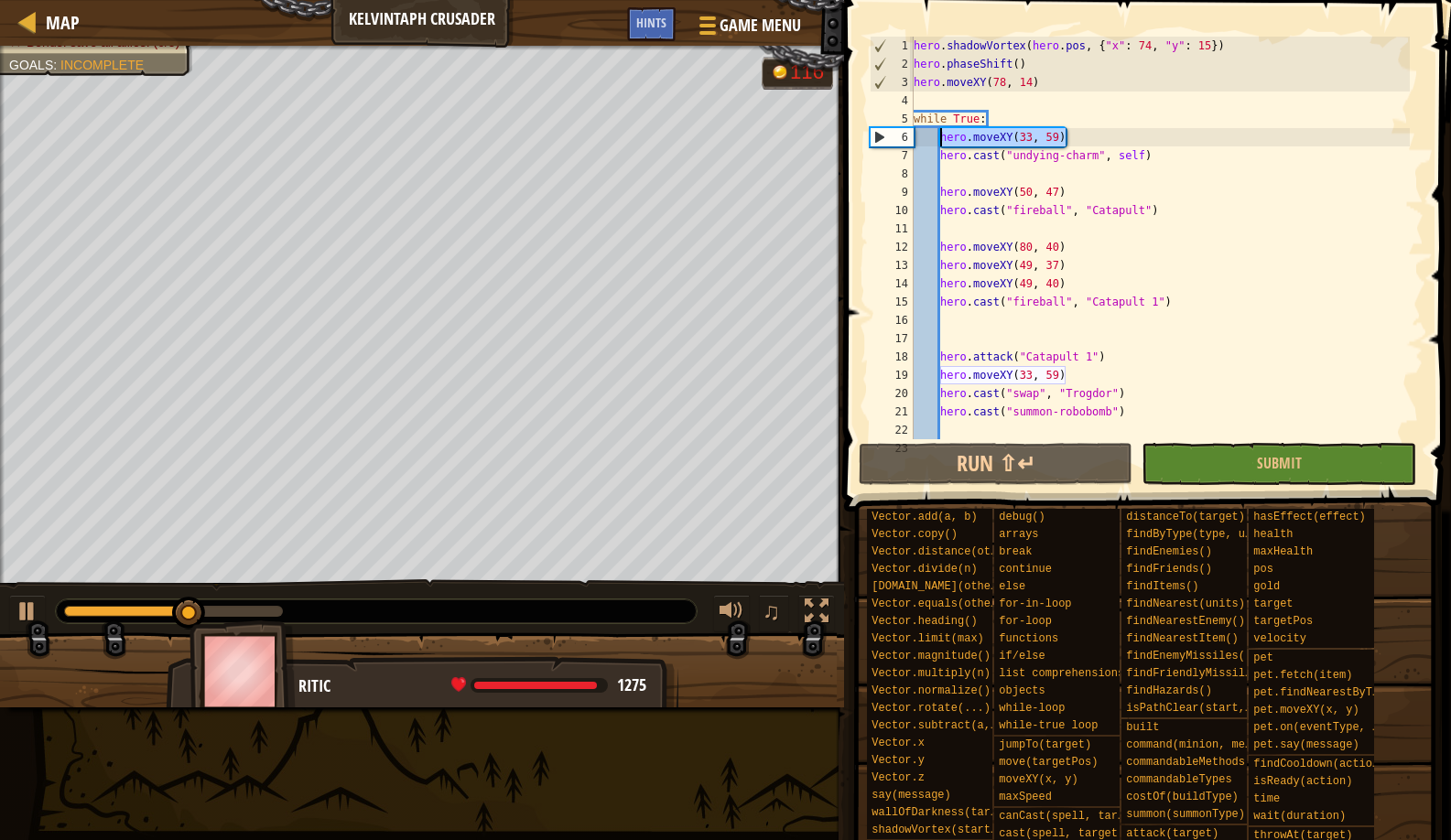
drag, startPoint x: 1074, startPoint y: 139, endPoint x: 940, endPoint y: 135, distance: 134.1
click at [940, 135] on div "hero . shadowVortex ( hero . pos , { "x" : 74 , "y" : 15 }) hero . phaseShift (…" at bounding box center [1159, 256] width 500 height 440
type textarea "hero.moveXY(33, 59)"
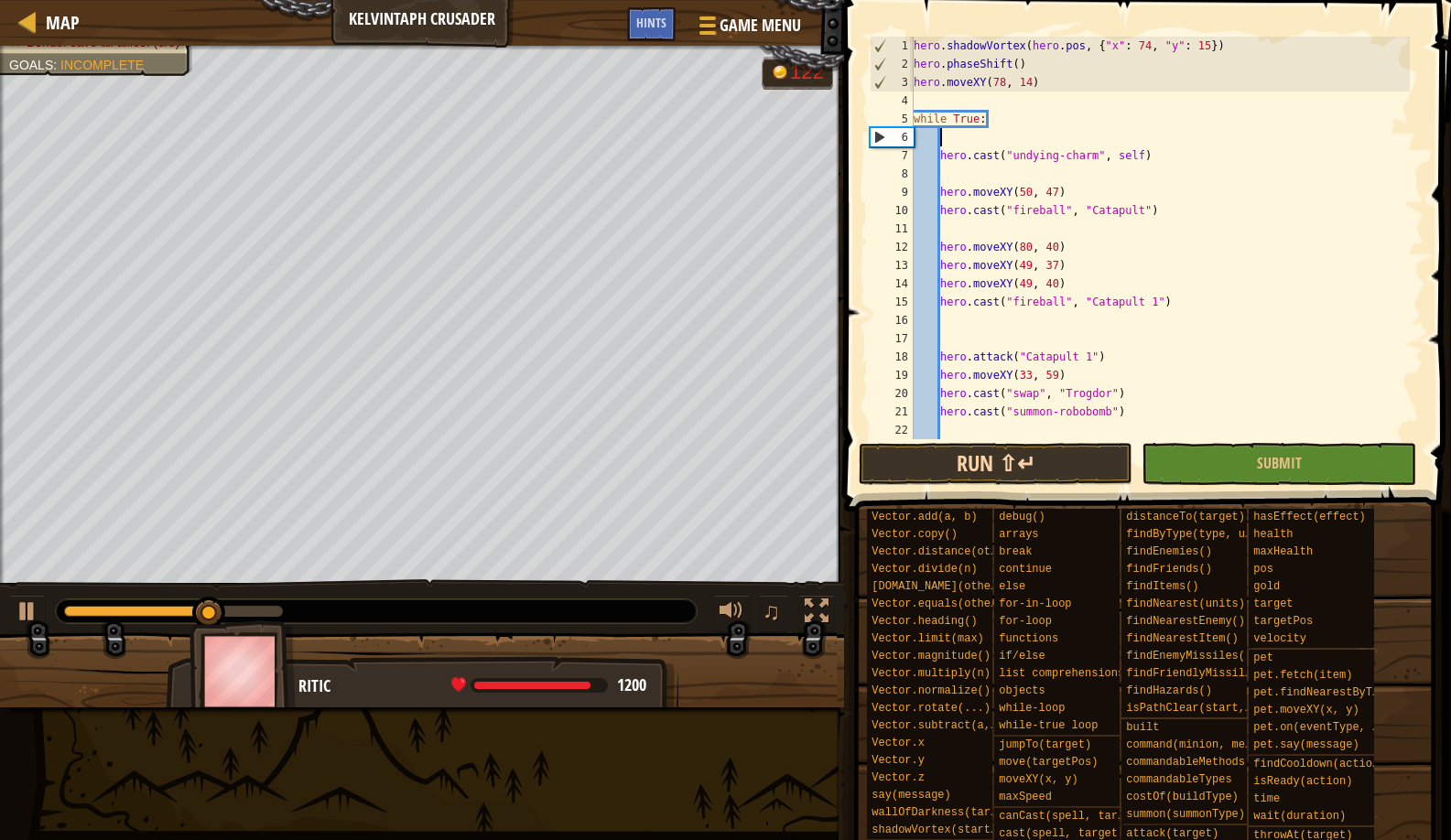
click at [968, 453] on button "Run ⇧↵" at bounding box center [996, 464] width 275 height 42
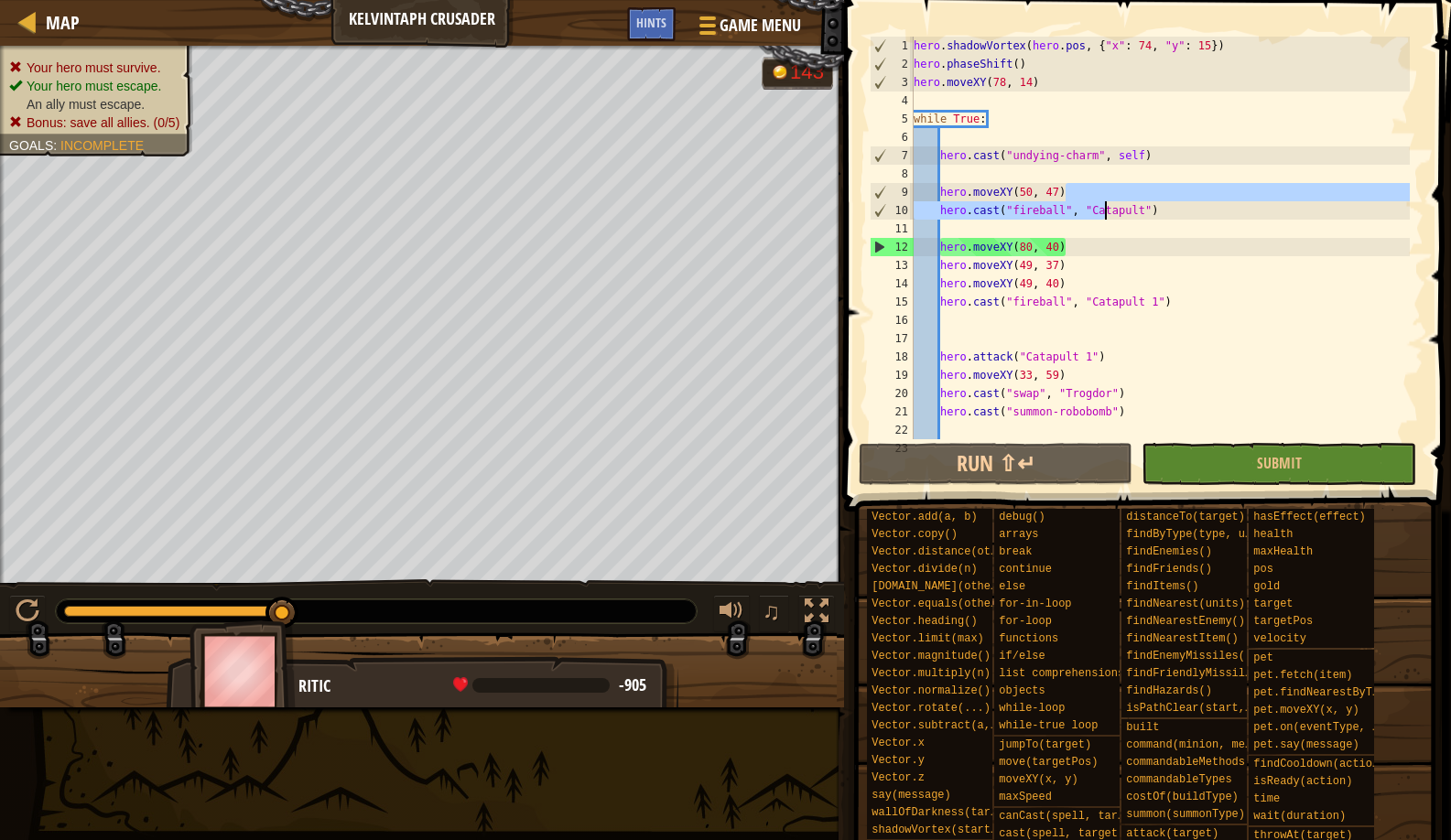
drag, startPoint x: 1187, startPoint y: 196, endPoint x: 1097, endPoint y: 209, distance: 90.9
click at [1097, 209] on div "hero . shadowVortex ( hero . pos , { "x" : 74 , "y" : 15 }) hero . phaseShift (…" at bounding box center [1159, 256] width 500 height 440
drag, startPoint x: 1204, startPoint y: 207, endPoint x: 1183, endPoint y: 210, distance: 21.2
click at [1183, 210] on div "hero . shadowVortex ( hero . pos , { "x" : 74 , "y" : 15 }) hero . phaseShift (…" at bounding box center [1159, 256] width 500 height 440
type textarea "hero.cast("fireball", "Catapult")"
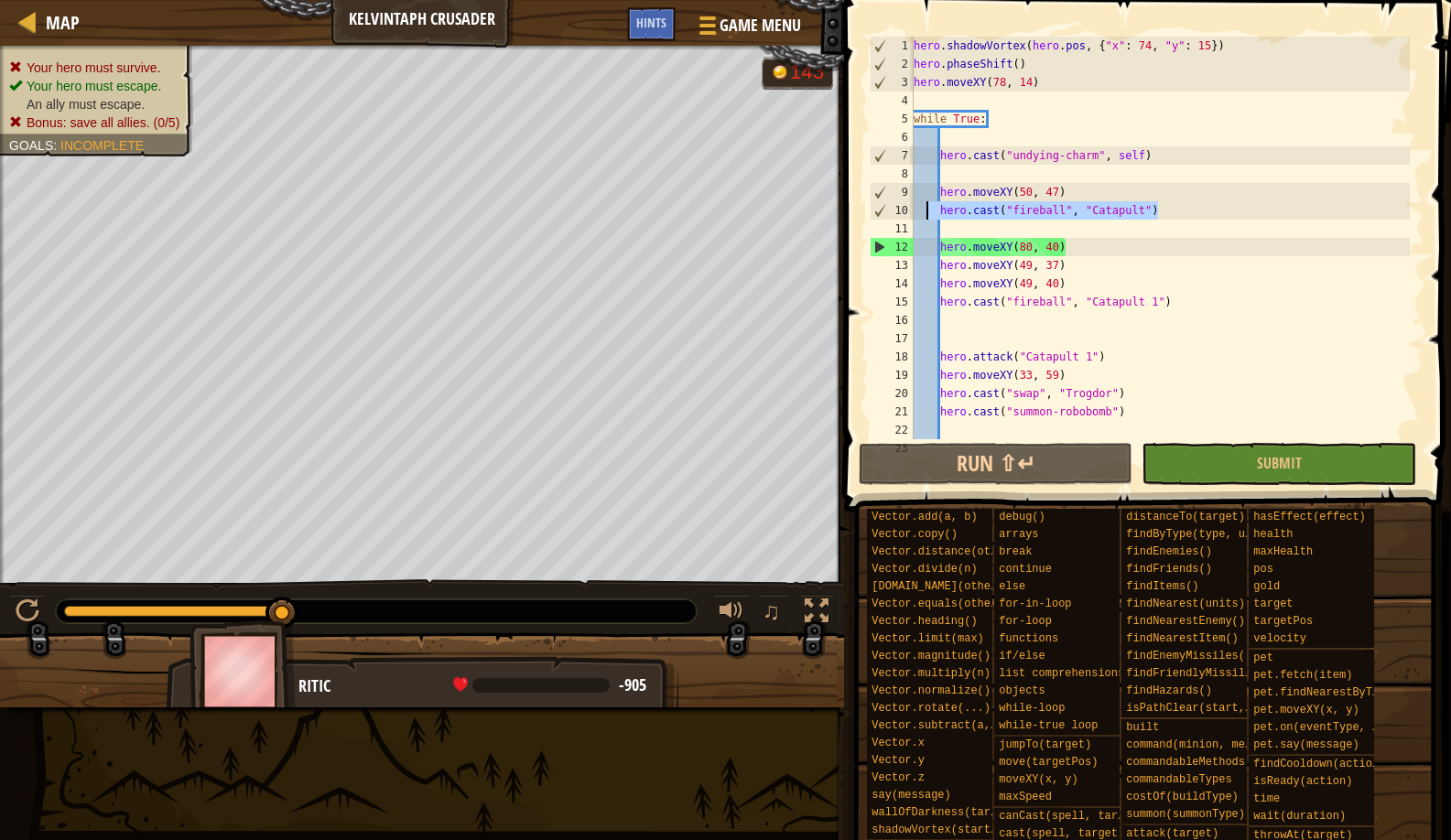
drag, startPoint x: 1170, startPoint y: 211, endPoint x: 931, endPoint y: 209, distance: 239.0
click at [931, 209] on div "hero . shadowVortex ( hero . pos , { "x" : 74 , "y" : 15 }) hero . phaseShift (…" at bounding box center [1159, 256] width 500 height 440
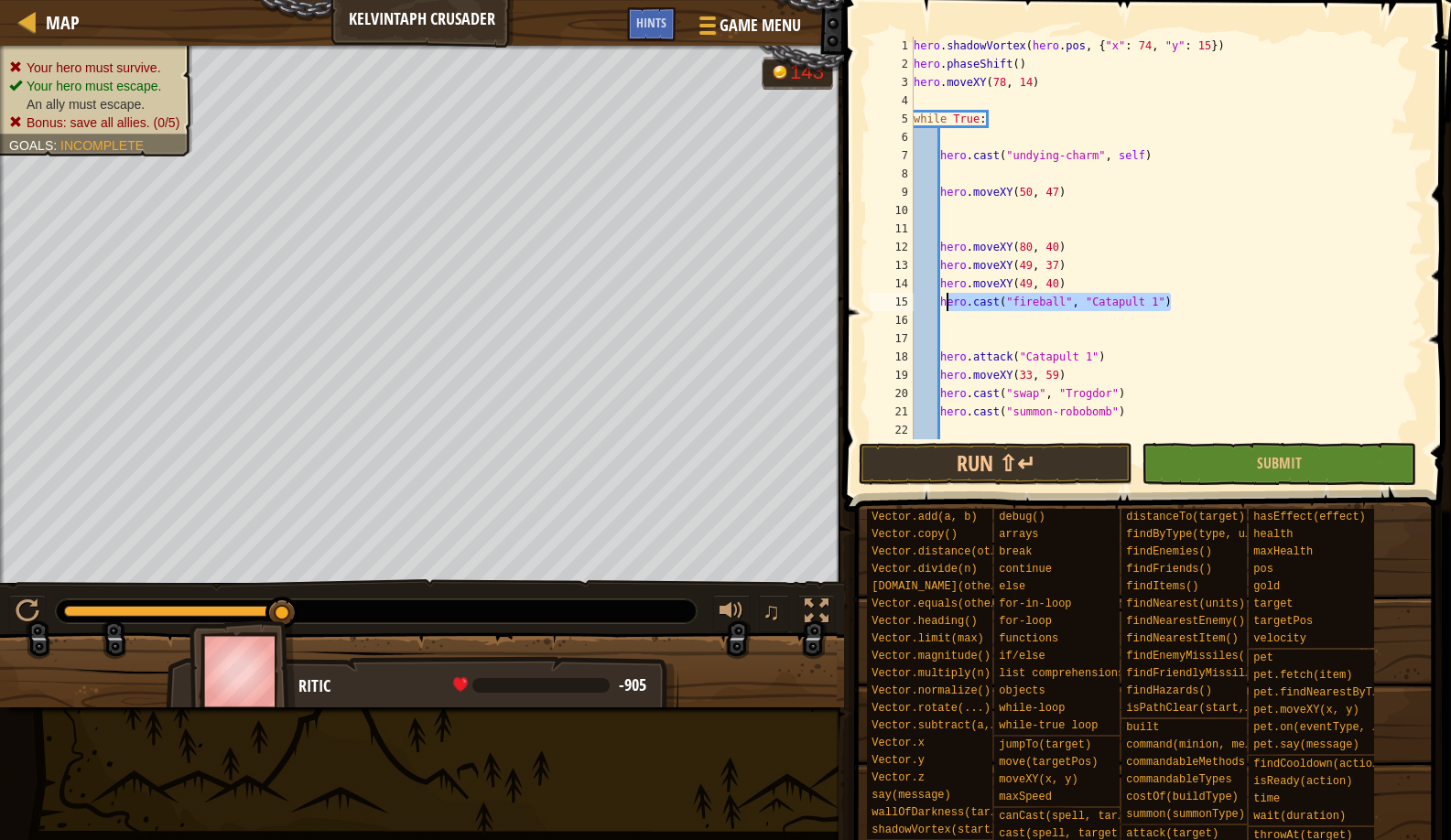
drag, startPoint x: 1196, startPoint y: 309, endPoint x: 943, endPoint y: 306, distance: 253.0
click at [943, 306] on div "hero . shadowVortex ( hero . pos , { "x" : 74 , "y" : 15 }) hero . phaseShift (…" at bounding box center [1159, 256] width 500 height 440
type textarea "hero.cast("fireball", "Catapult 1")"
click at [983, 458] on button "Run ⇧↵" at bounding box center [996, 464] width 275 height 42
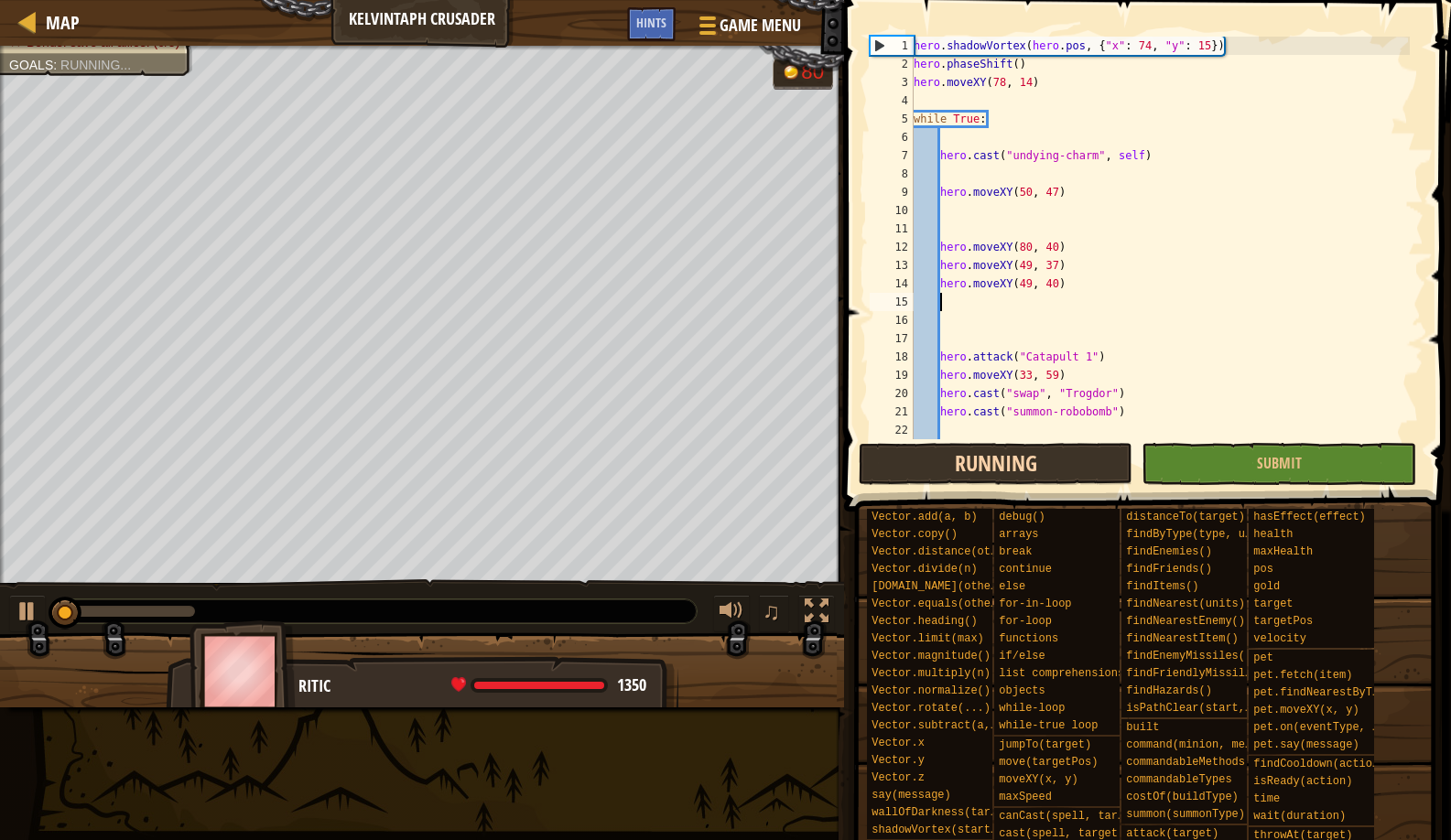
scroll to position [8, 2]
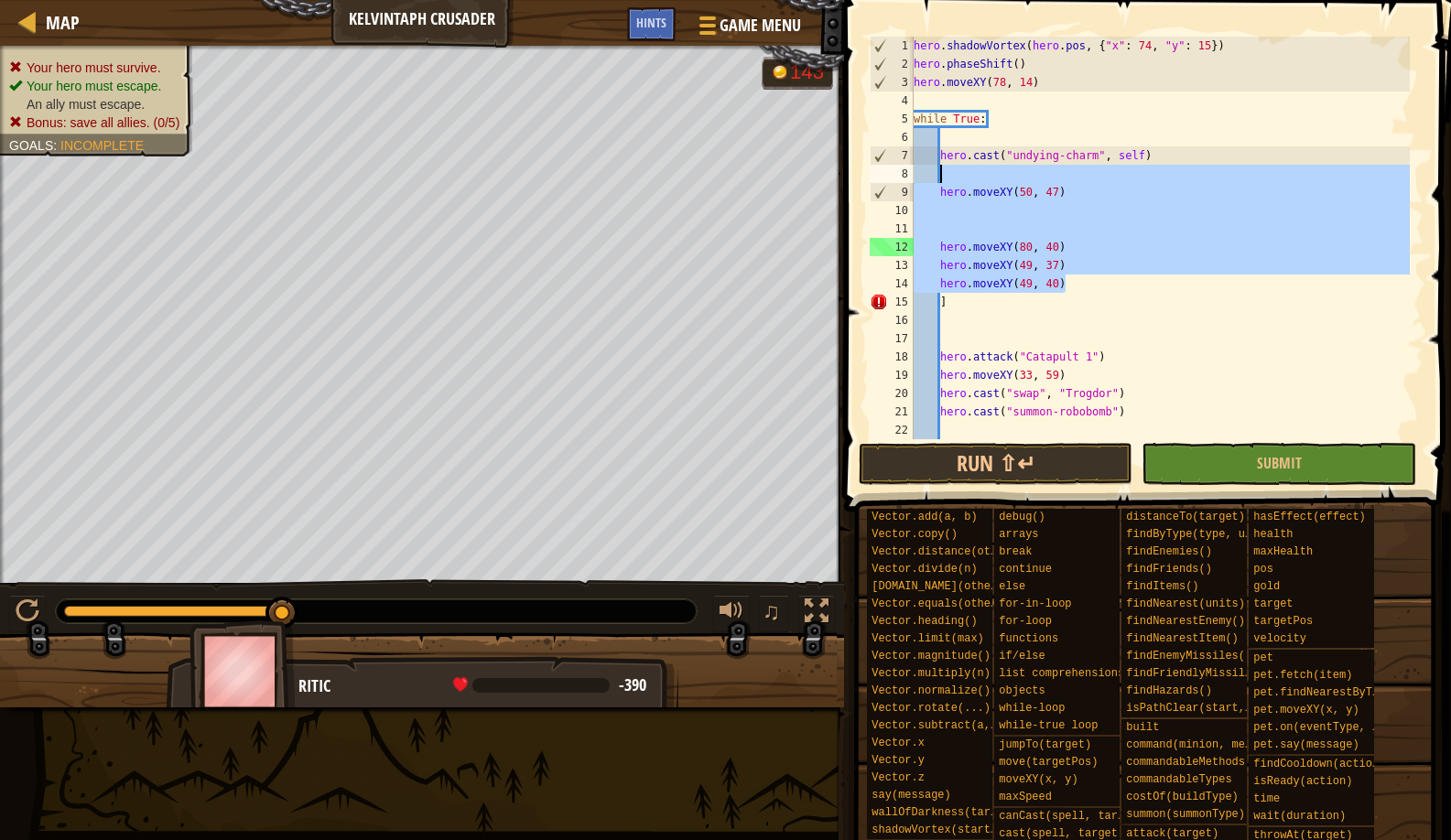
drag, startPoint x: 1072, startPoint y: 287, endPoint x: 942, endPoint y: 180, distance: 168.4
click at [942, 180] on div "hero . shadowVortex ( hero . pos , { "x" : 74 , "y" : 15 }) hero . phaseShift (…" at bounding box center [1159, 256] width 500 height 440
type textarea "hero.moveXY(50, 47)"
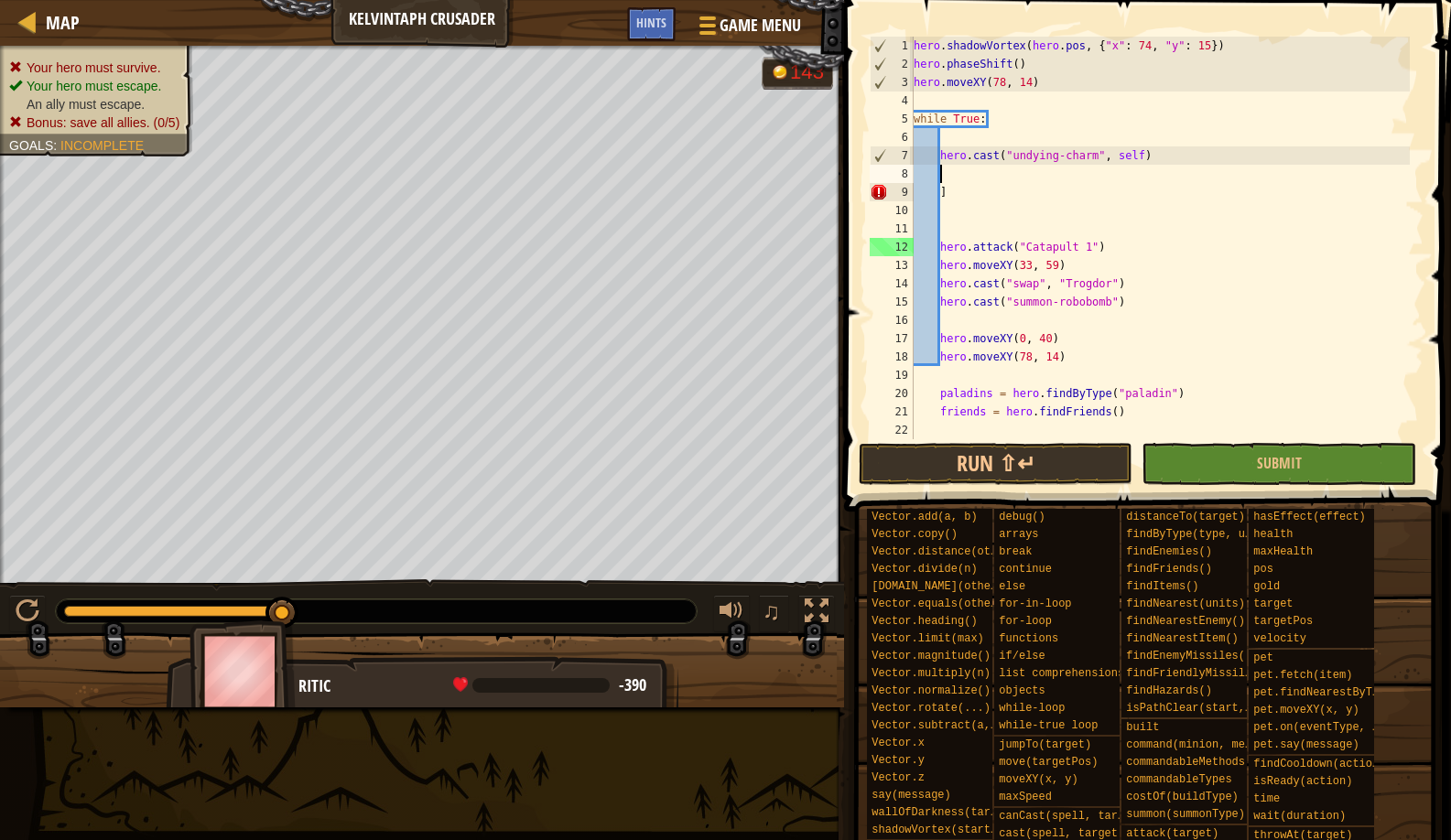
scroll to position [8, 1]
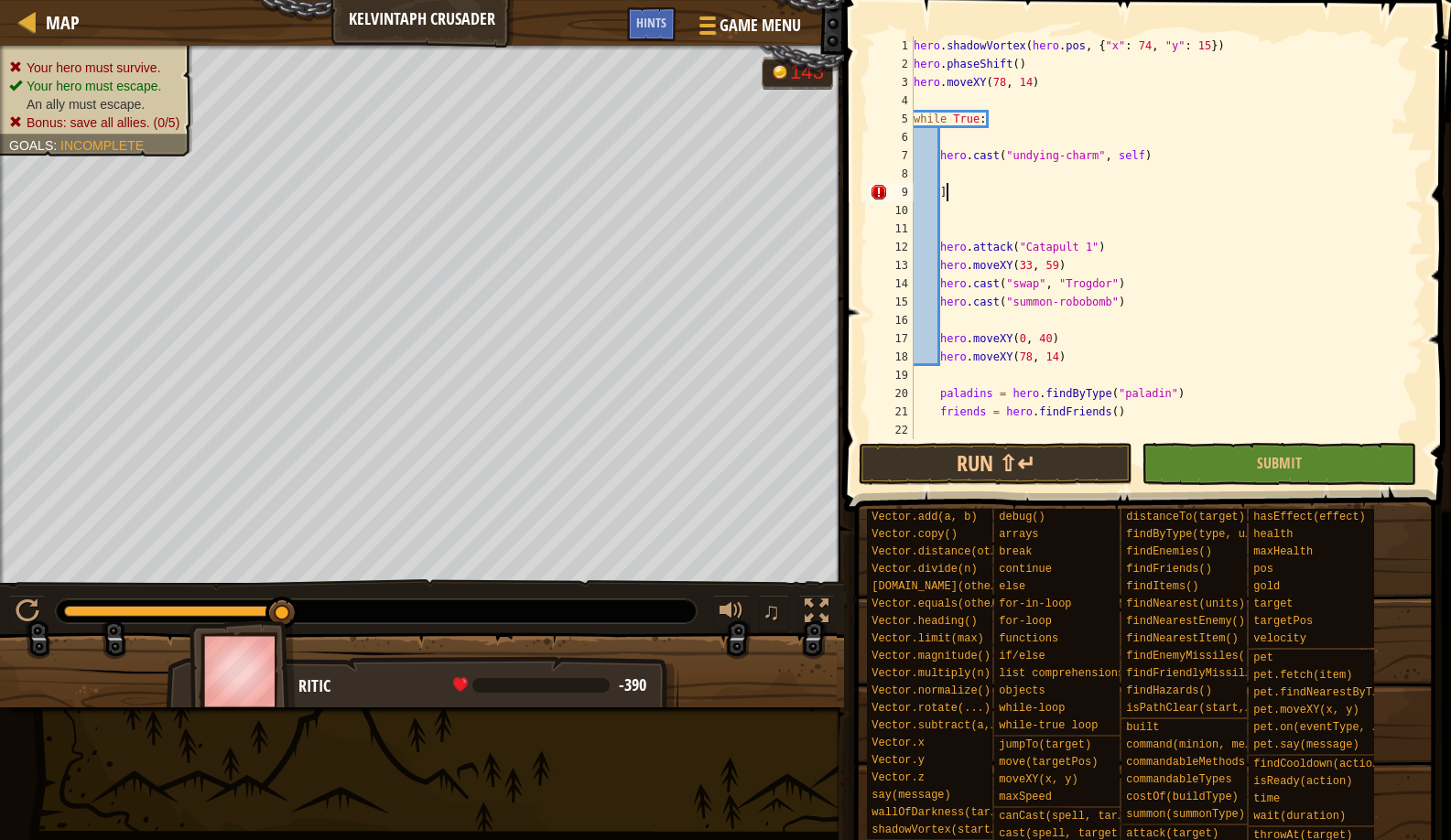
click at [966, 199] on div "hero . shadowVortex ( hero . pos , { "x" : 74 , "y" : 15 }) hero . phaseShift (…" at bounding box center [1159, 256] width 500 height 440
type textarea "]"
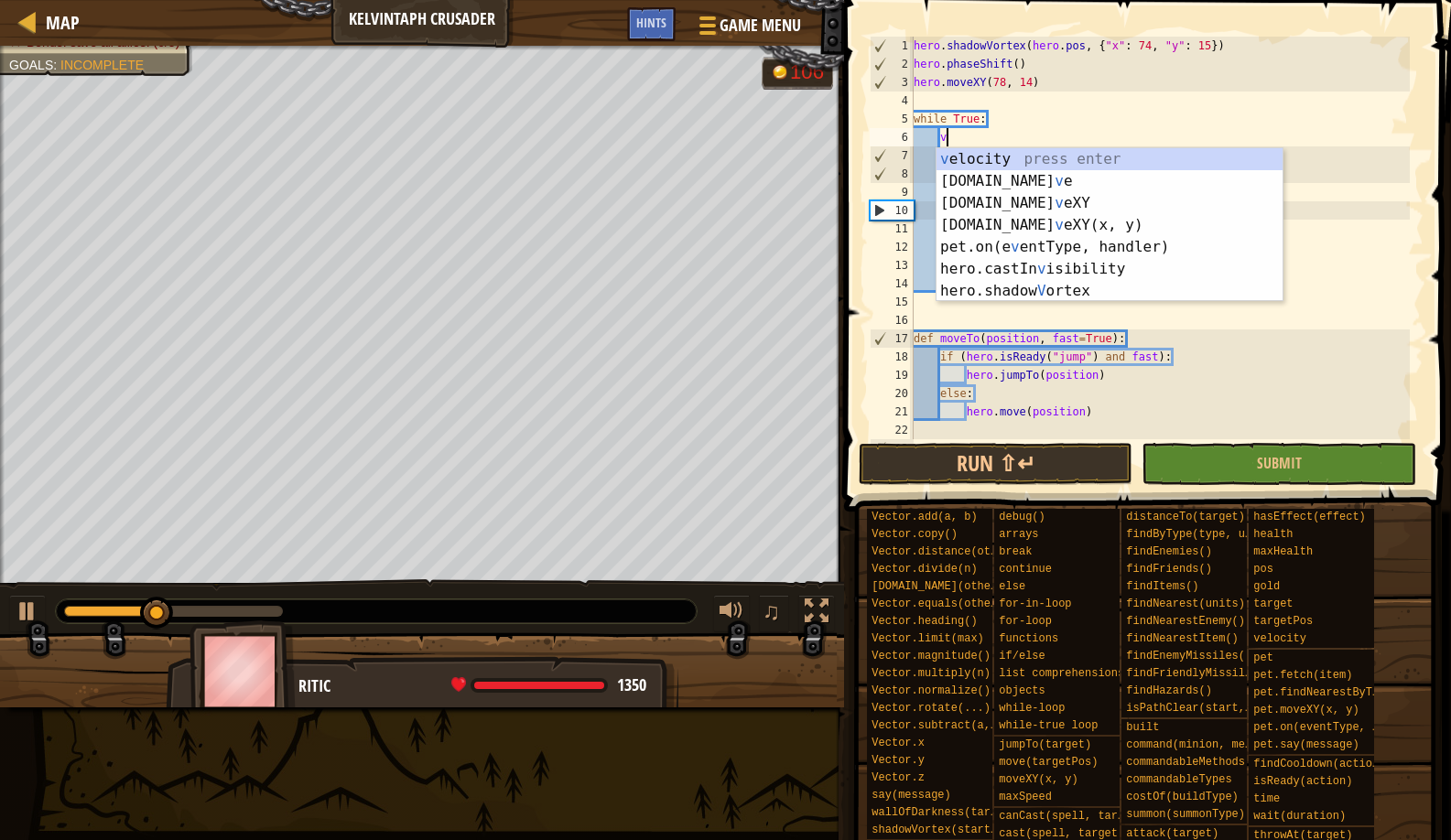
scroll to position [8, 4]
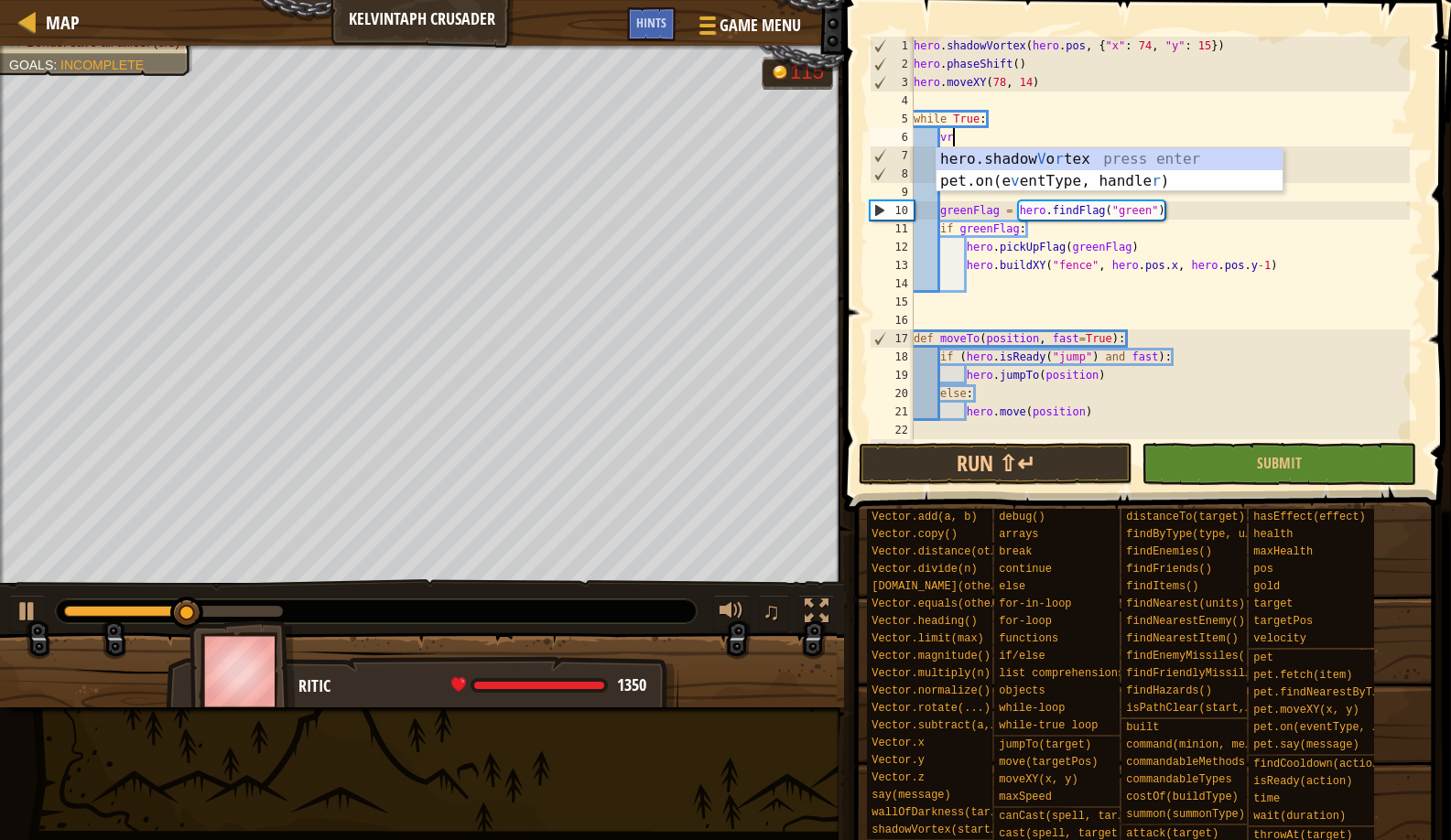
type textarea "v"
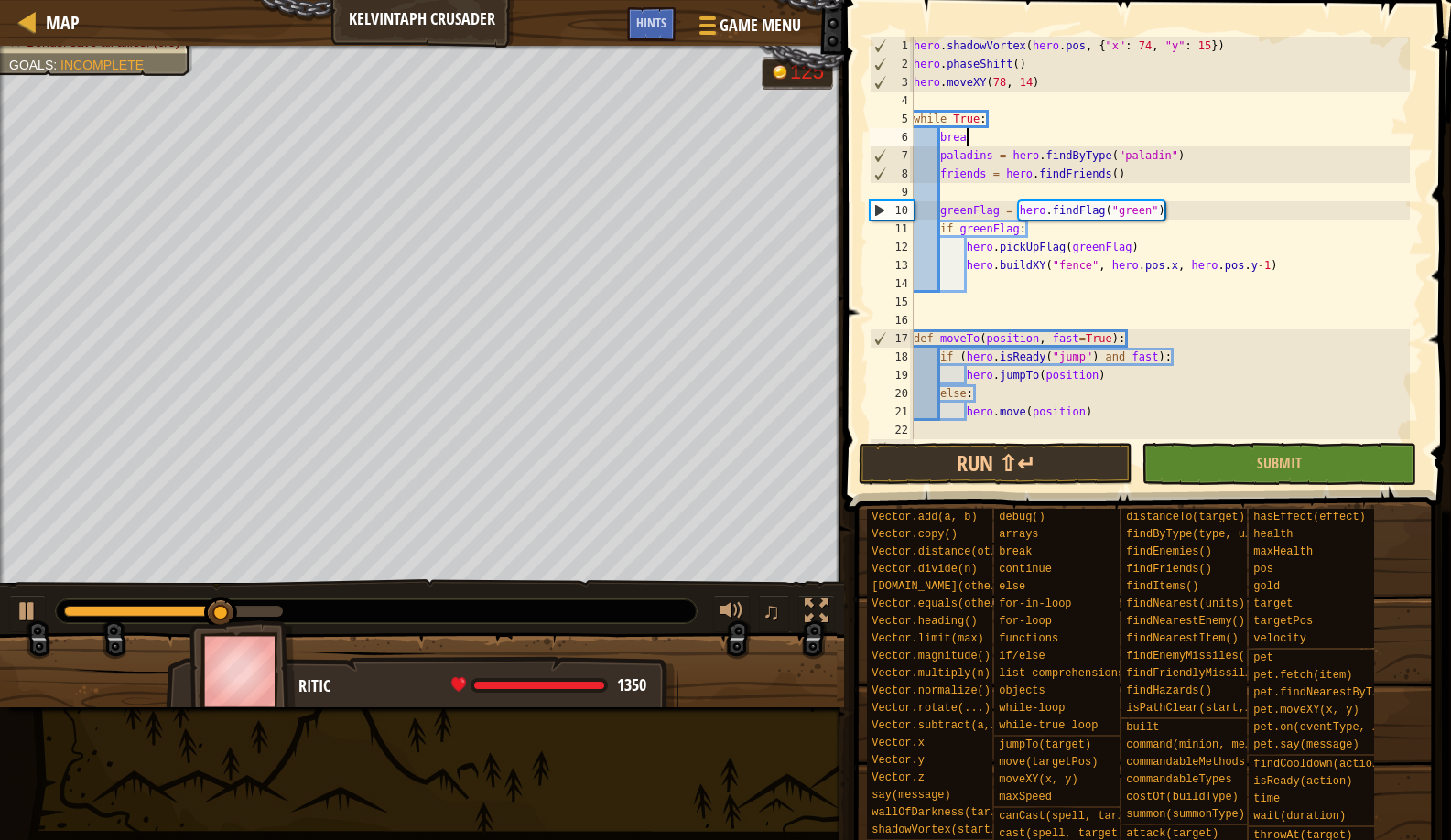
scroll to position [8, 5]
click at [922, 462] on button "Run ⇧↵" at bounding box center [996, 464] width 275 height 42
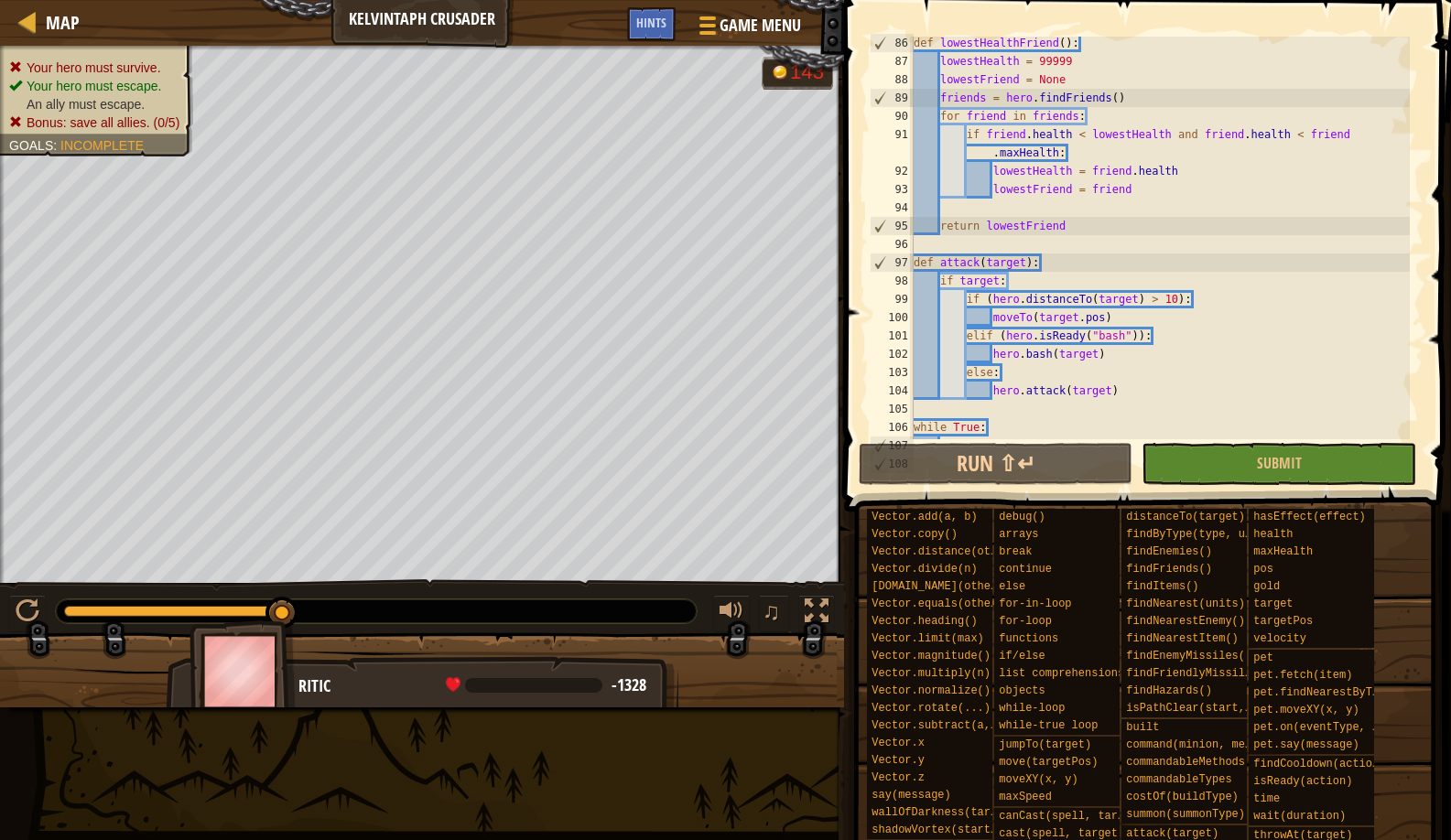
scroll to position [1578, 0]
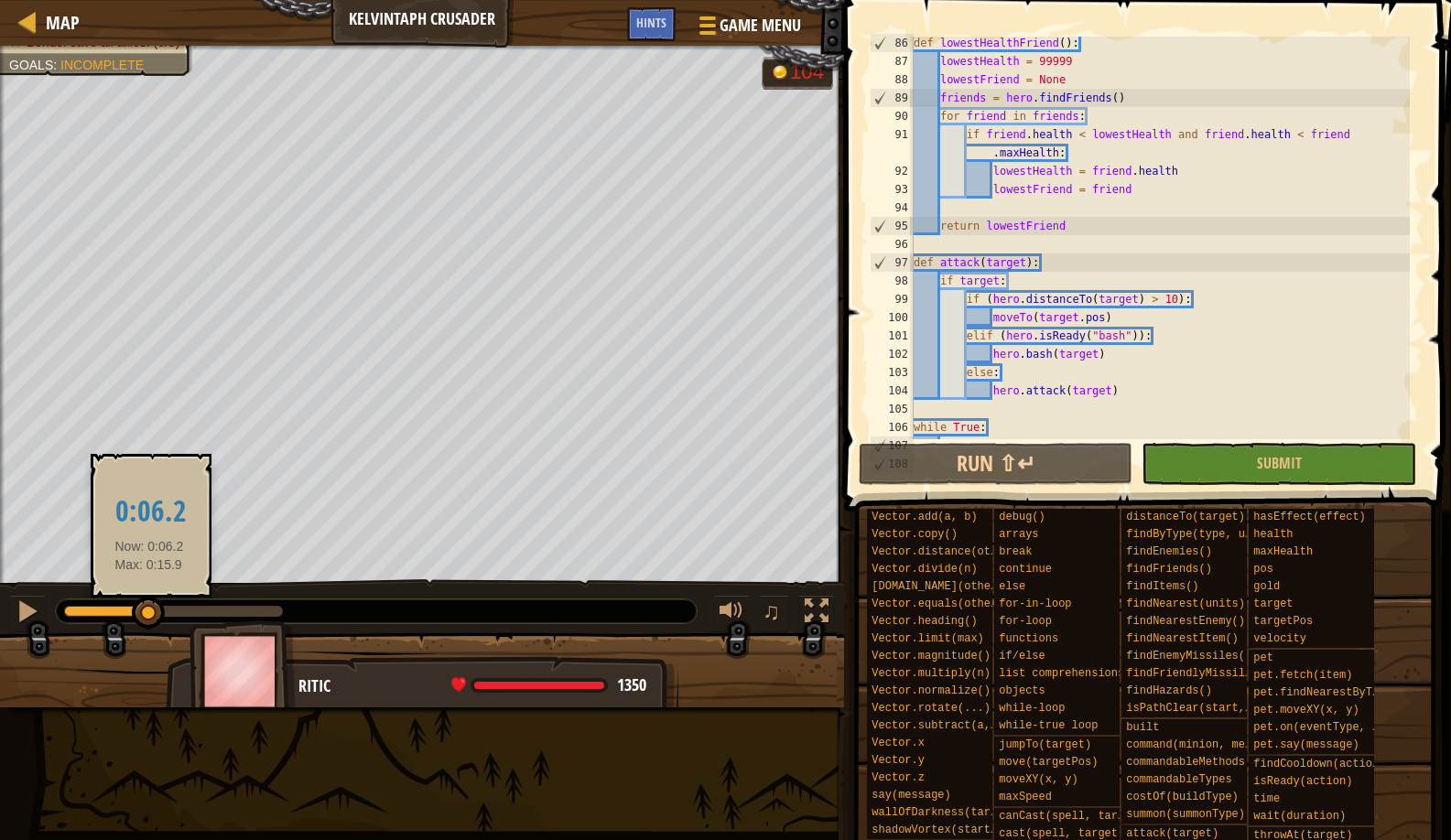
drag, startPoint x: 281, startPoint y: 606, endPoint x: 149, endPoint y: 609, distance: 132.0
click at [149, 609] on div at bounding box center [148, 613] width 33 height 33
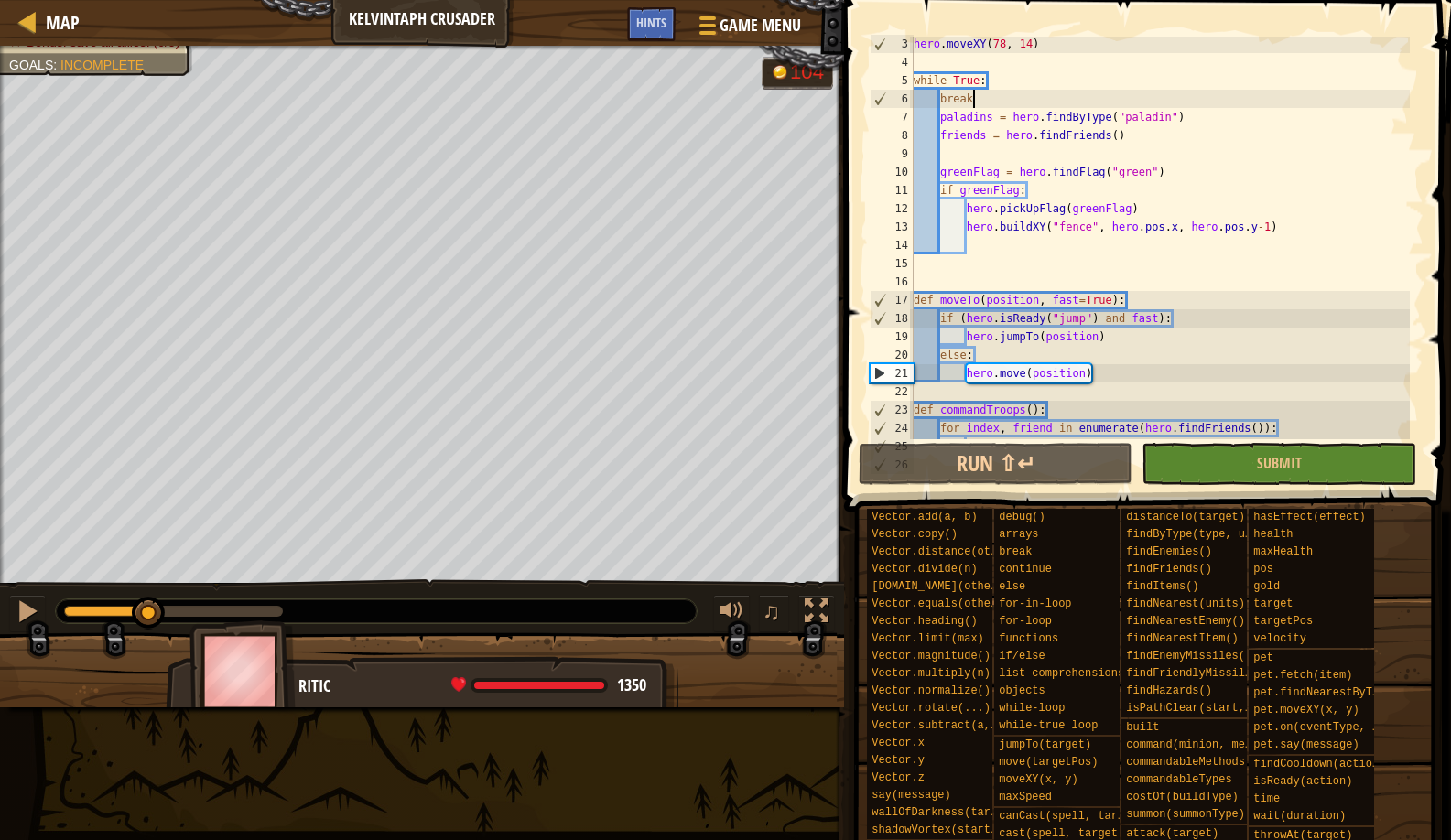
scroll to position [0, 0]
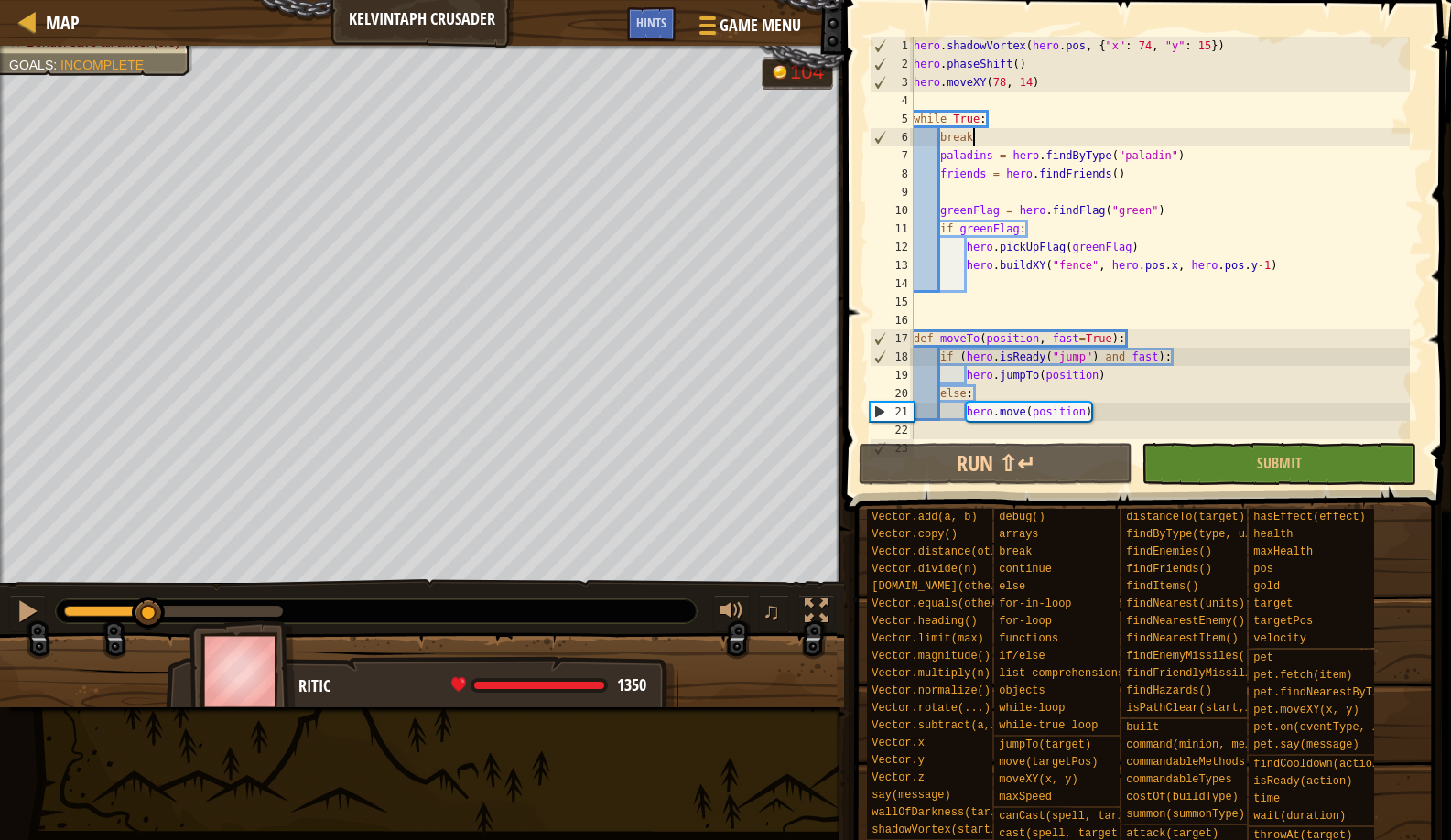
click at [1054, 73] on div "hero . shadowVortex ( hero . pos , { "x" : 74 , "y" : 15 }) hero . phaseShift (…" at bounding box center [1159, 256] width 500 height 440
type textarea "hero.moveXY(78, 14)"
drag, startPoint x: 1056, startPoint y: 78, endPoint x: 902, endPoint y: 90, distance: 154.5
click at [902, 90] on div "hero.moveXY(78, 14) 1 2 3 4 5 6 7 8 9 10 11 12 13 14 15 16 17 18 19 20 21 22 23…" at bounding box center [1144, 238] width 557 height 403
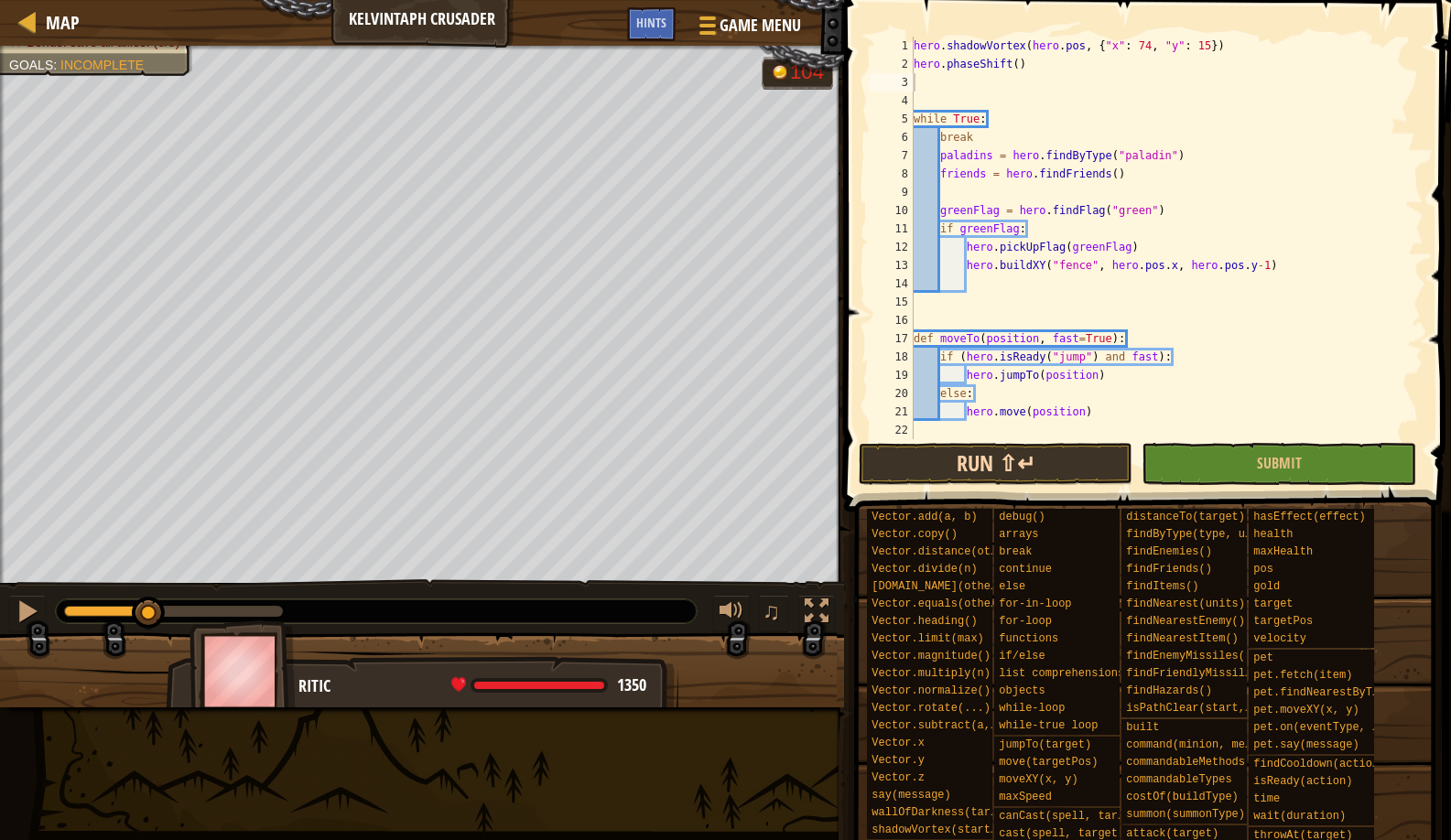
click at [956, 470] on button "Run ⇧↵" at bounding box center [996, 464] width 275 height 42
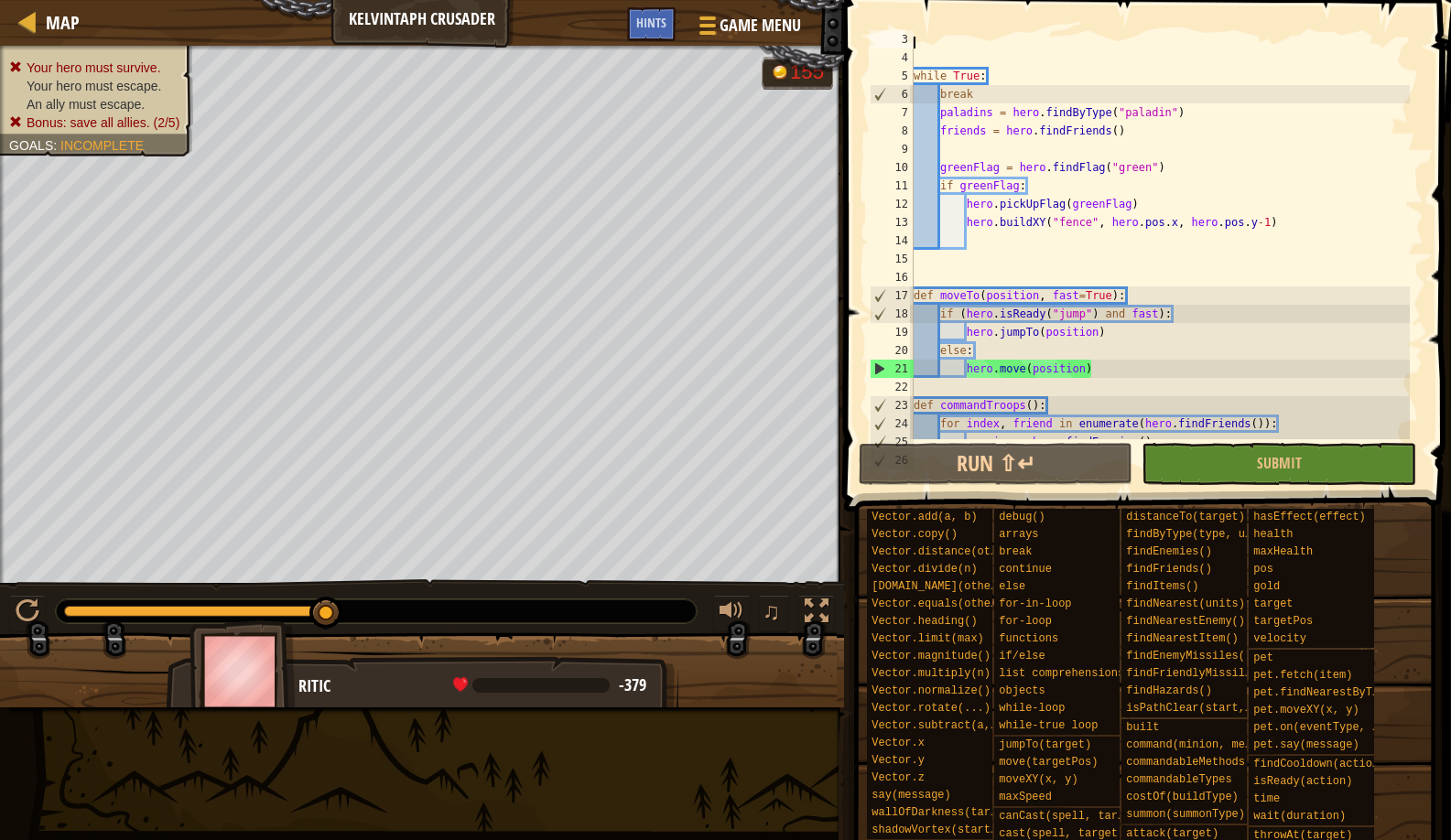
scroll to position [0, 0]
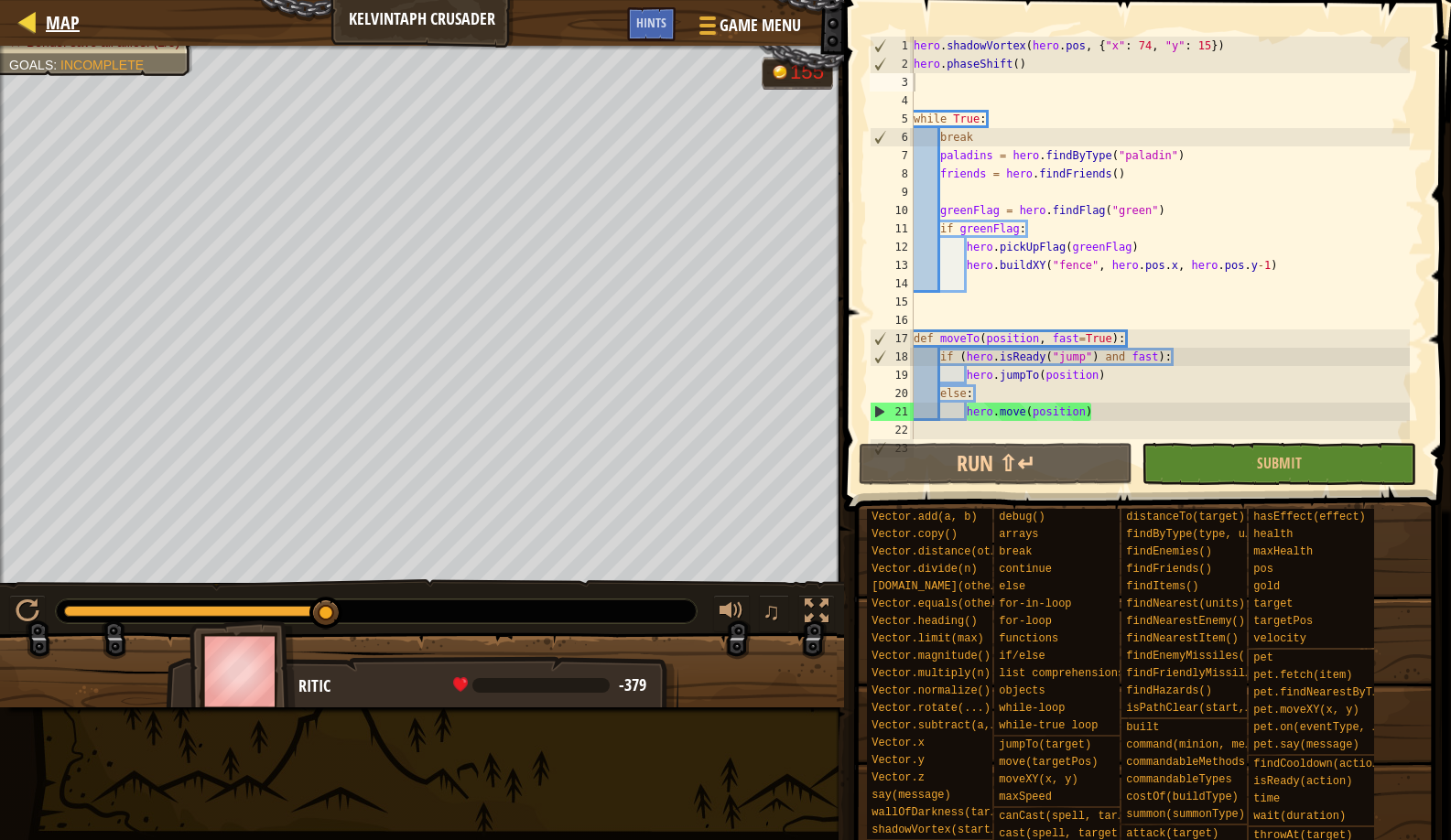
click at [39, 30] on div at bounding box center [28, 21] width 23 height 23
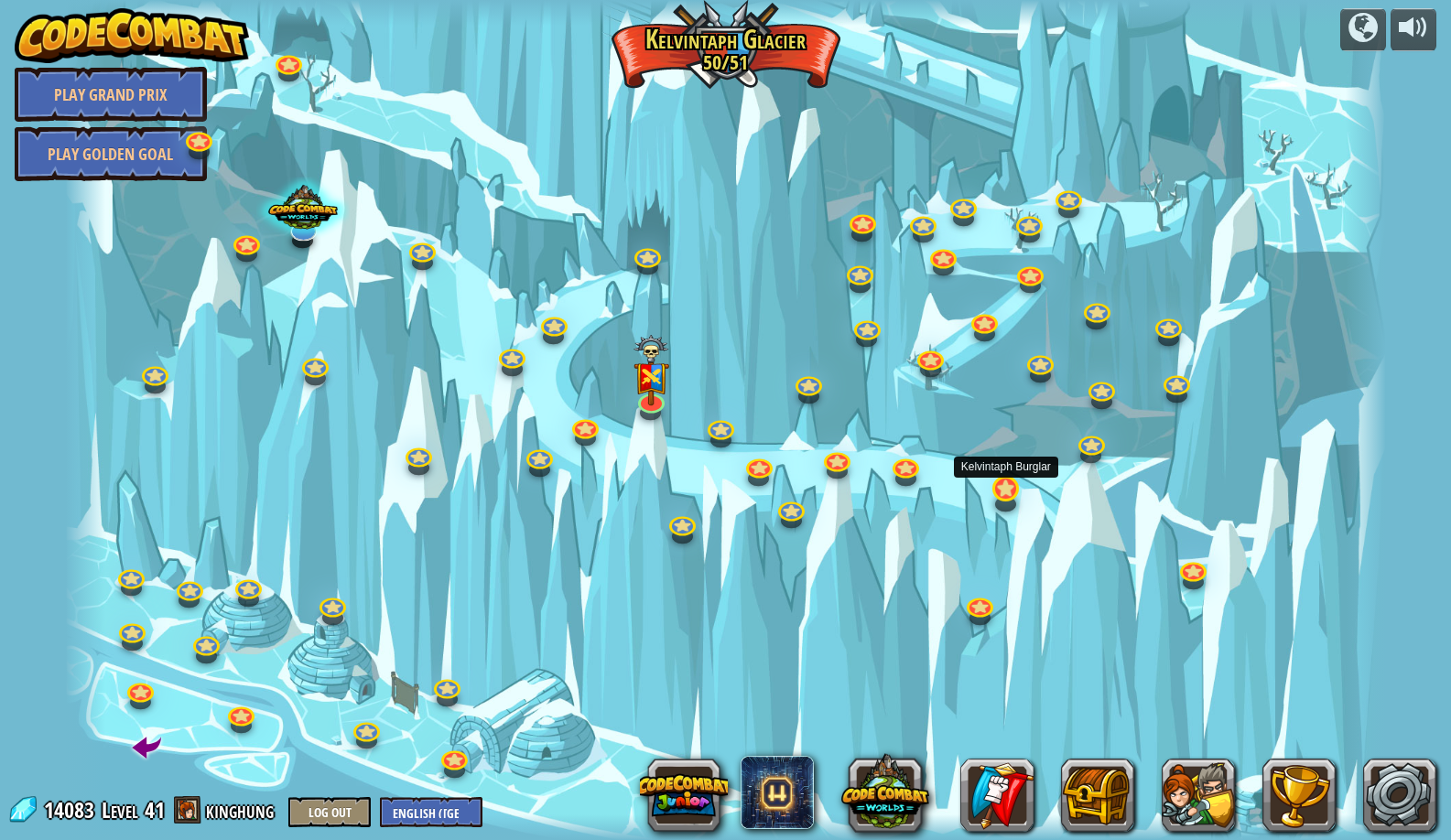
click at [1001, 488] on link at bounding box center [1004, 488] width 37 height 37
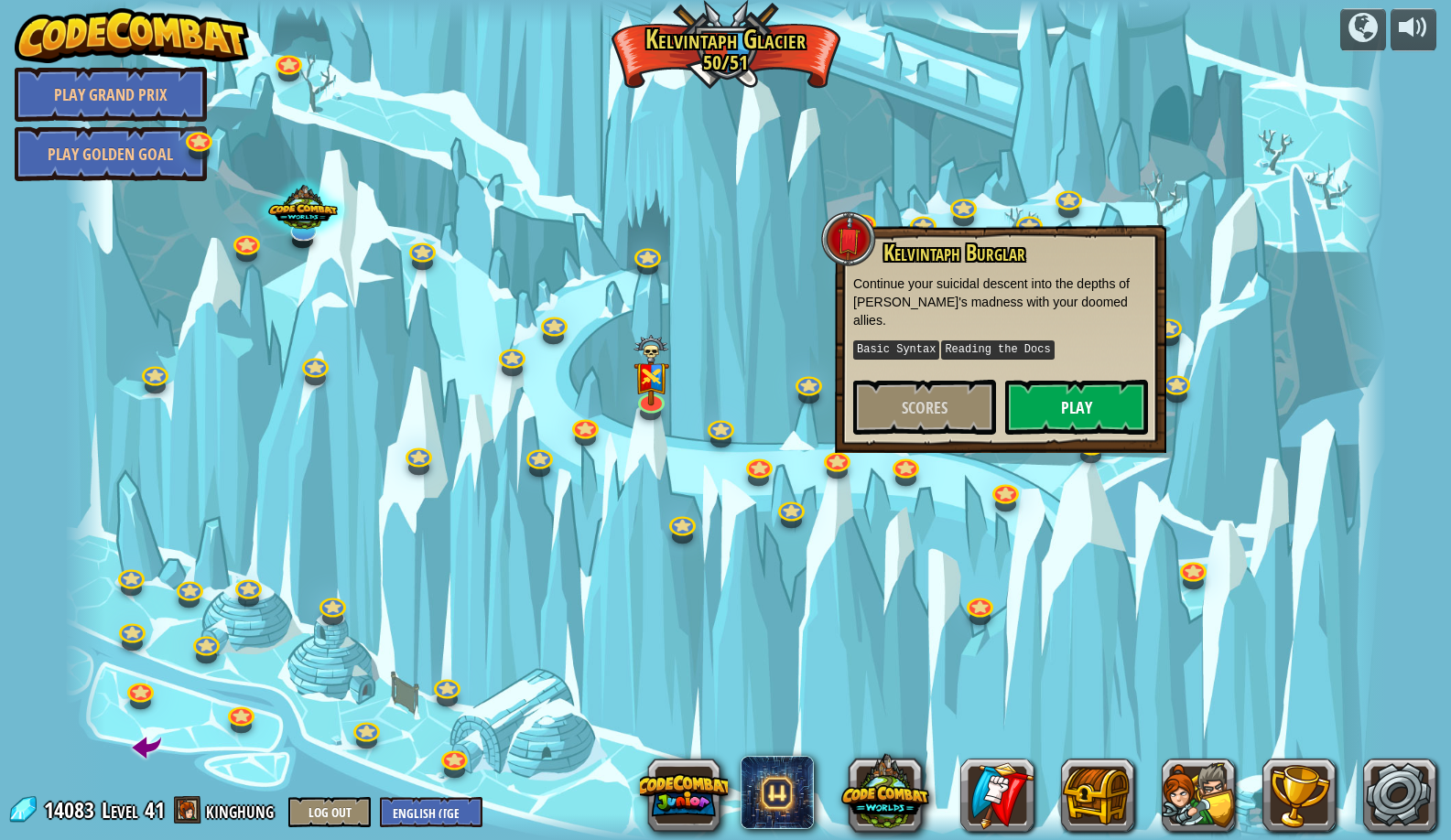
click at [1050, 394] on button "Play" at bounding box center [1077, 407] width 143 height 55
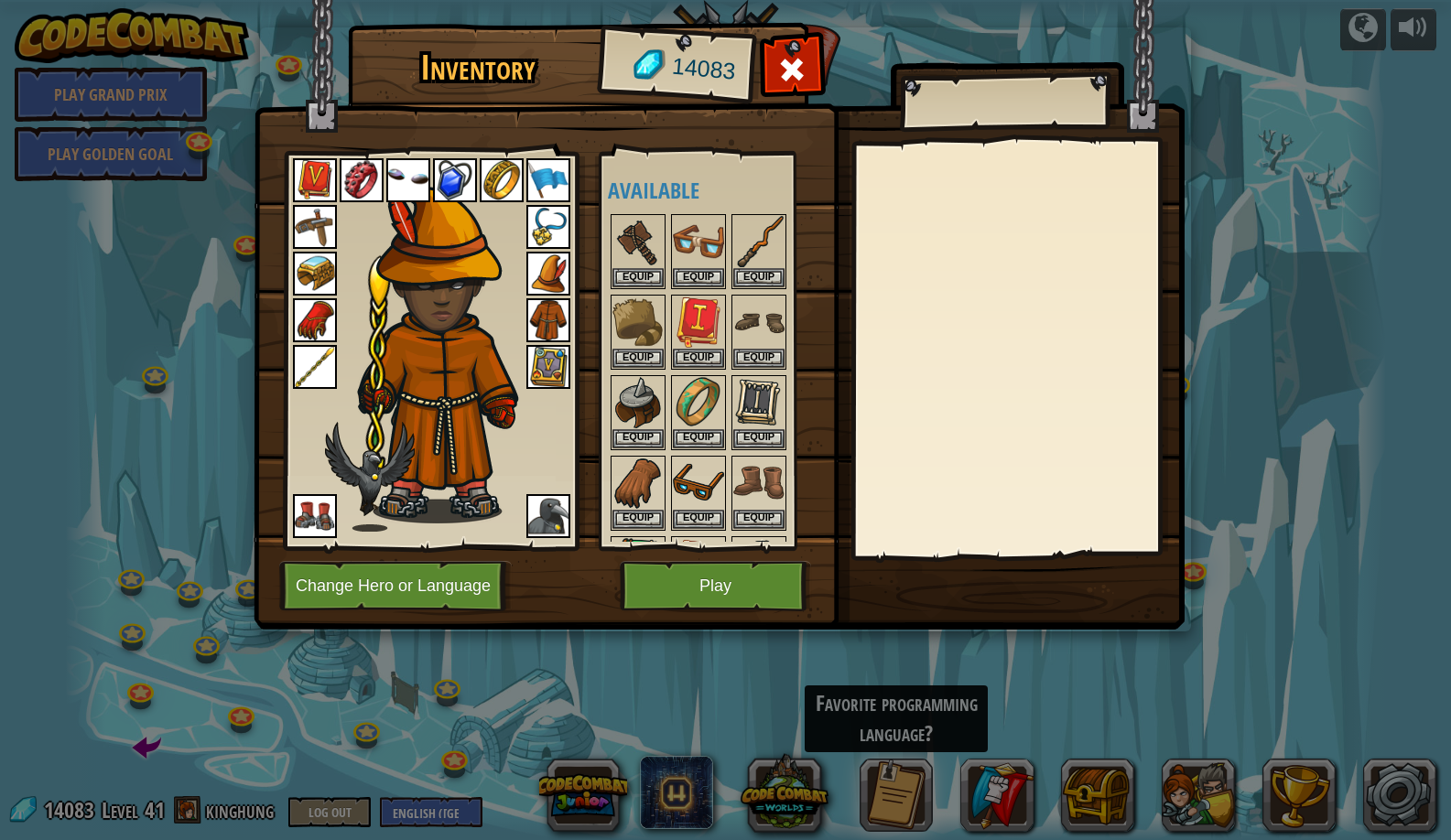
click at [493, 563] on button "Change Hero or Language" at bounding box center [395, 586] width 232 height 51
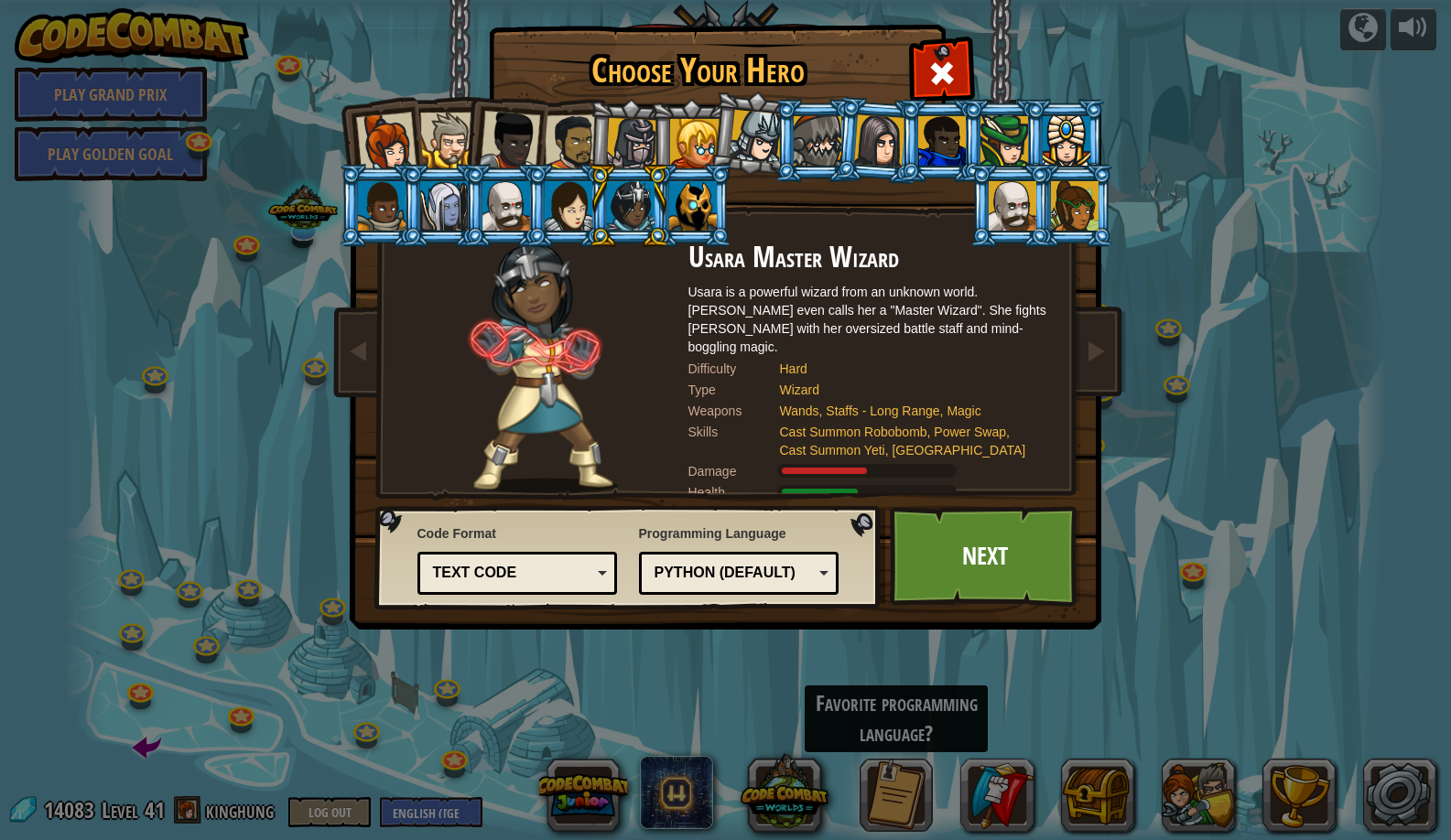
click at [678, 204] on div at bounding box center [693, 207] width 48 height 50
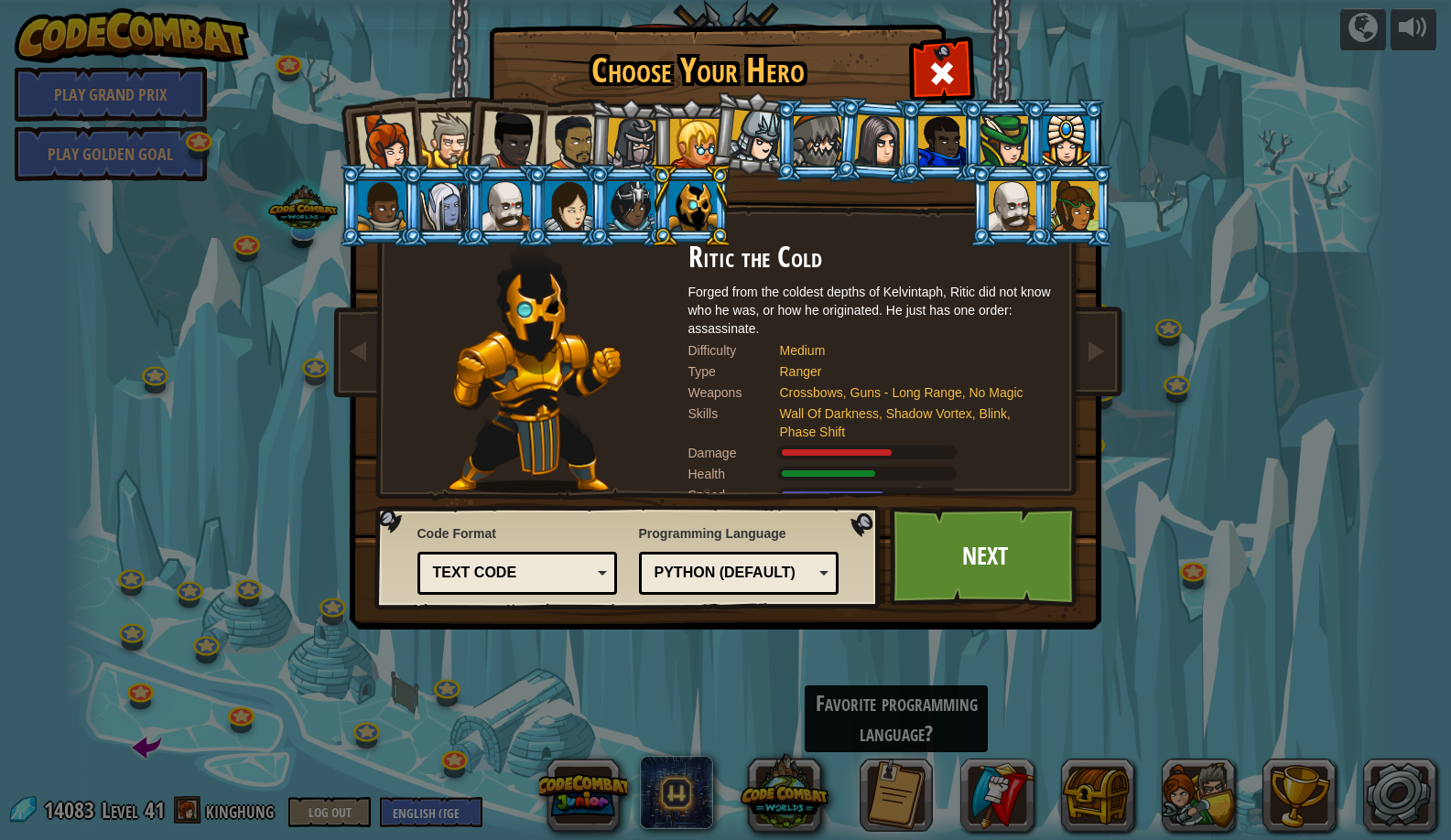
click at [644, 203] on div at bounding box center [631, 207] width 48 height 50
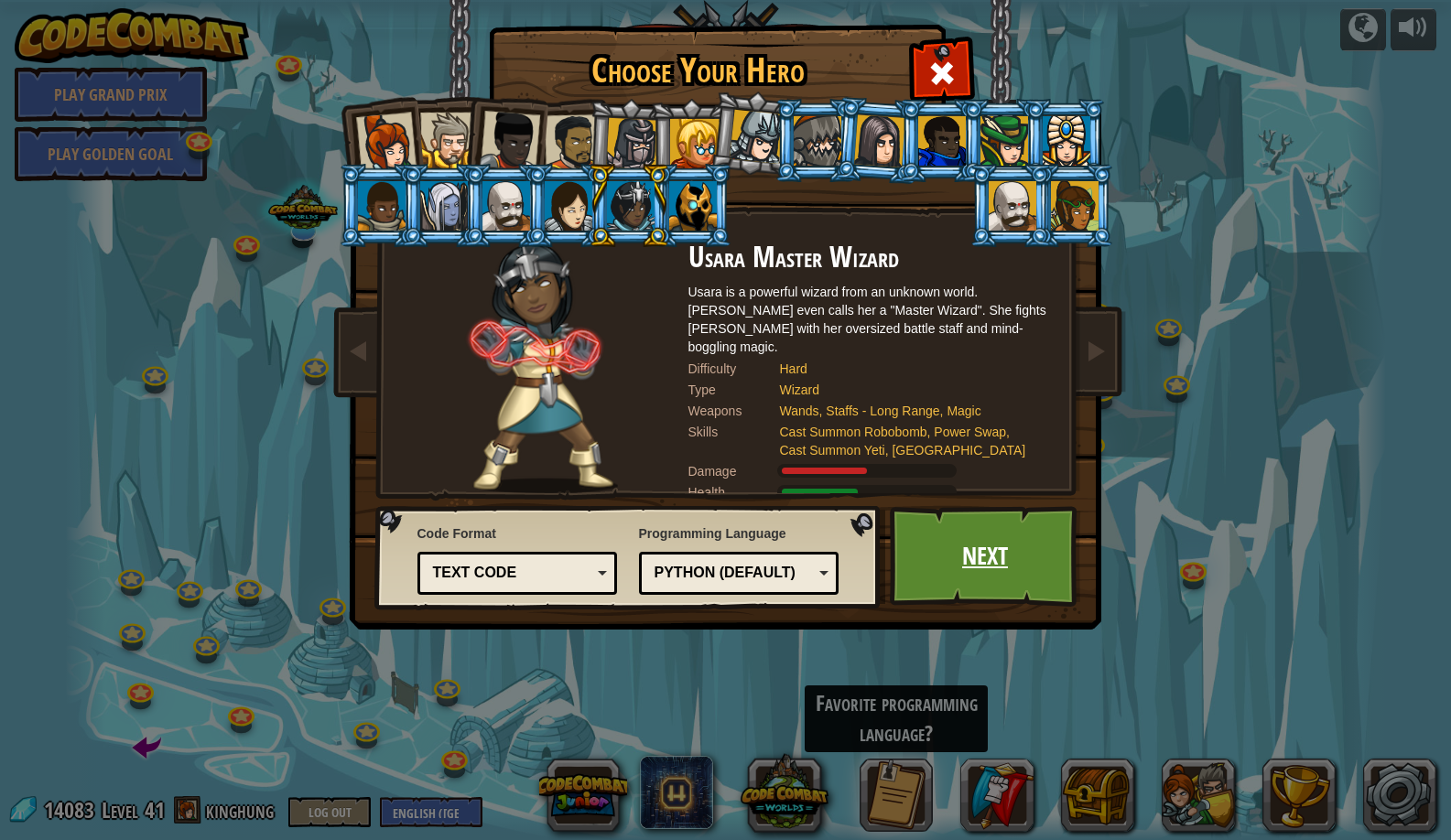
click at [993, 590] on link "Next" at bounding box center [985, 556] width 192 height 100
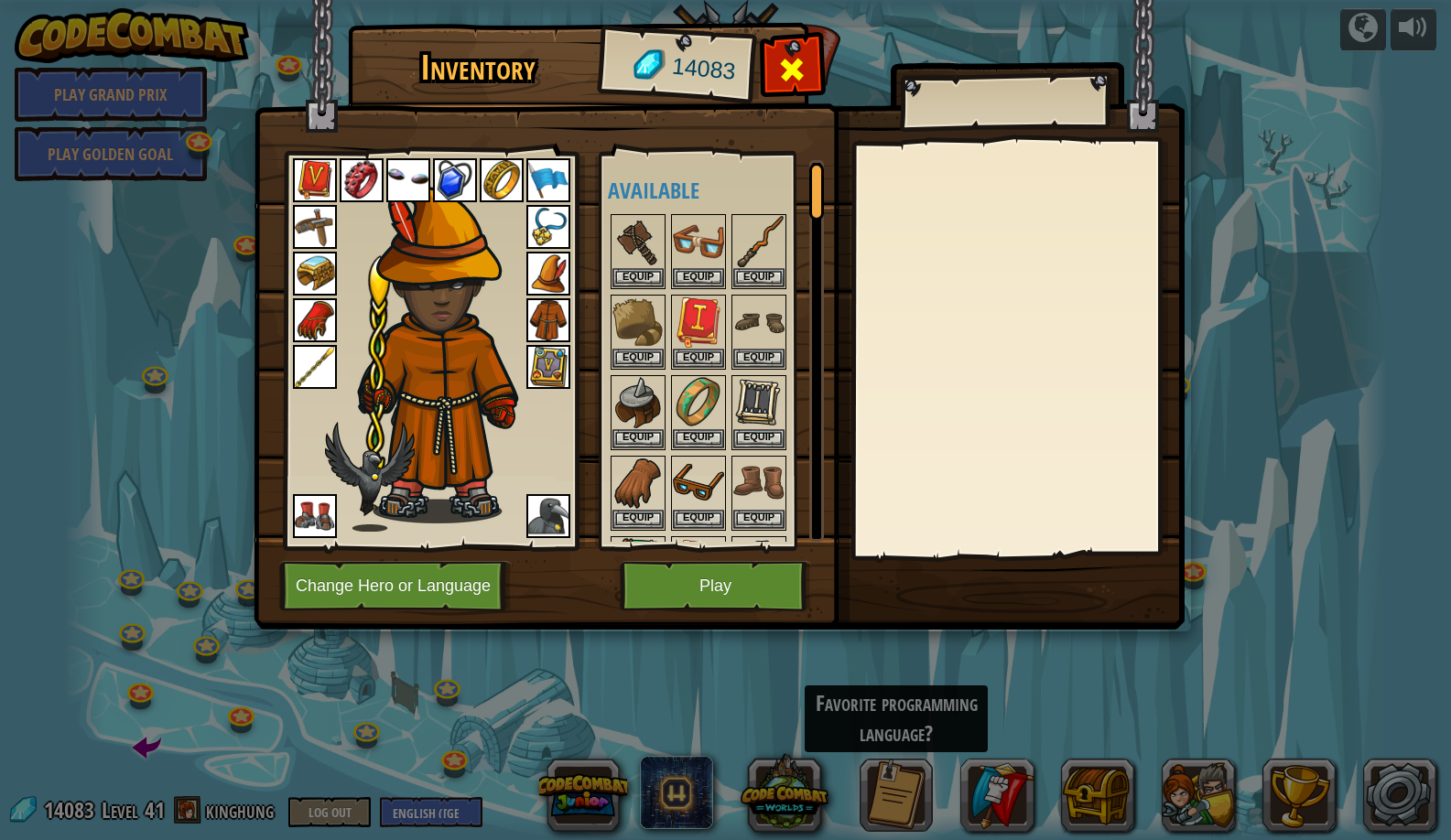
click at [792, 54] on div at bounding box center [793, 74] width 58 height 58
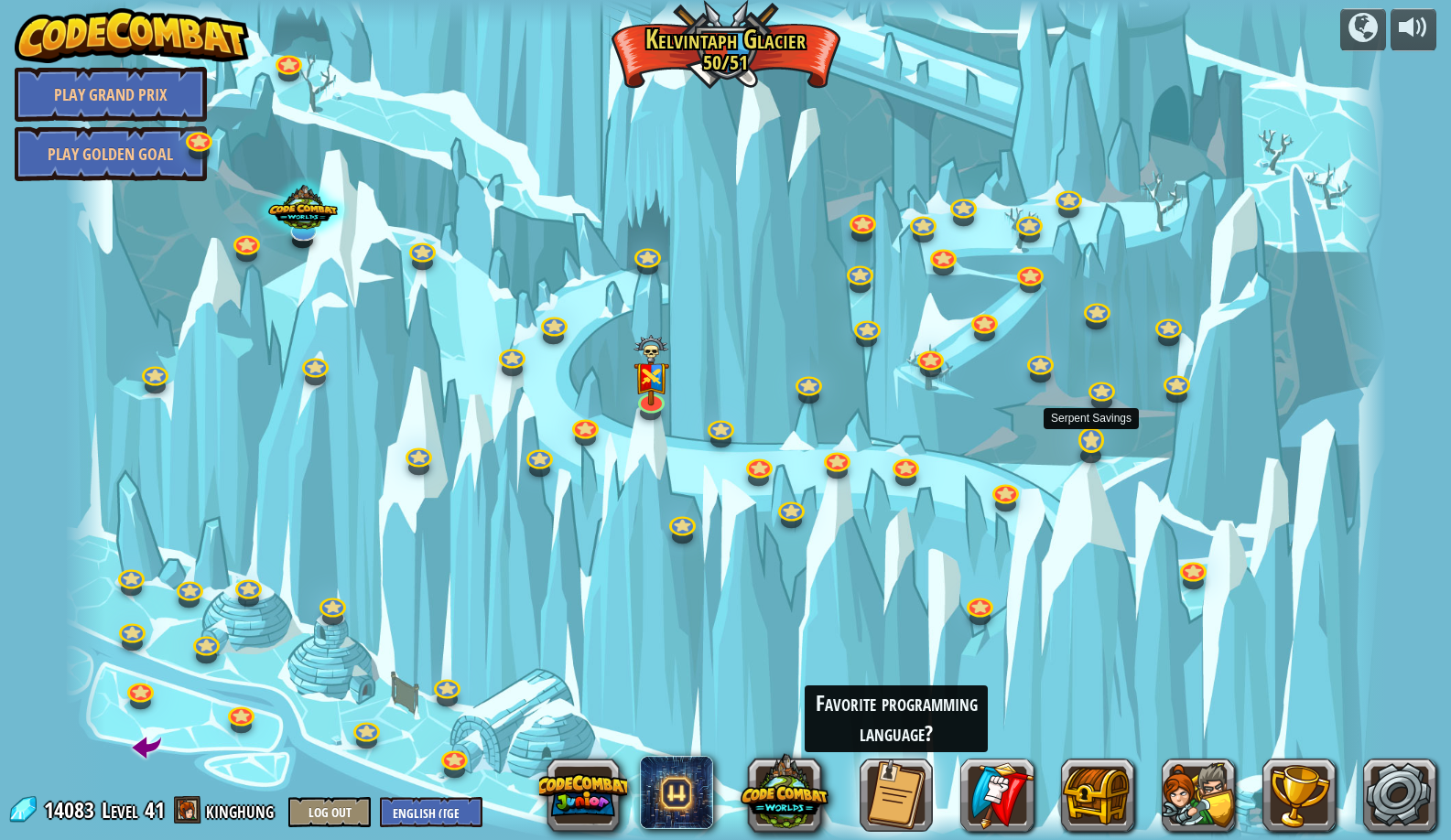
click at [1097, 435] on link at bounding box center [1090, 439] width 37 height 37
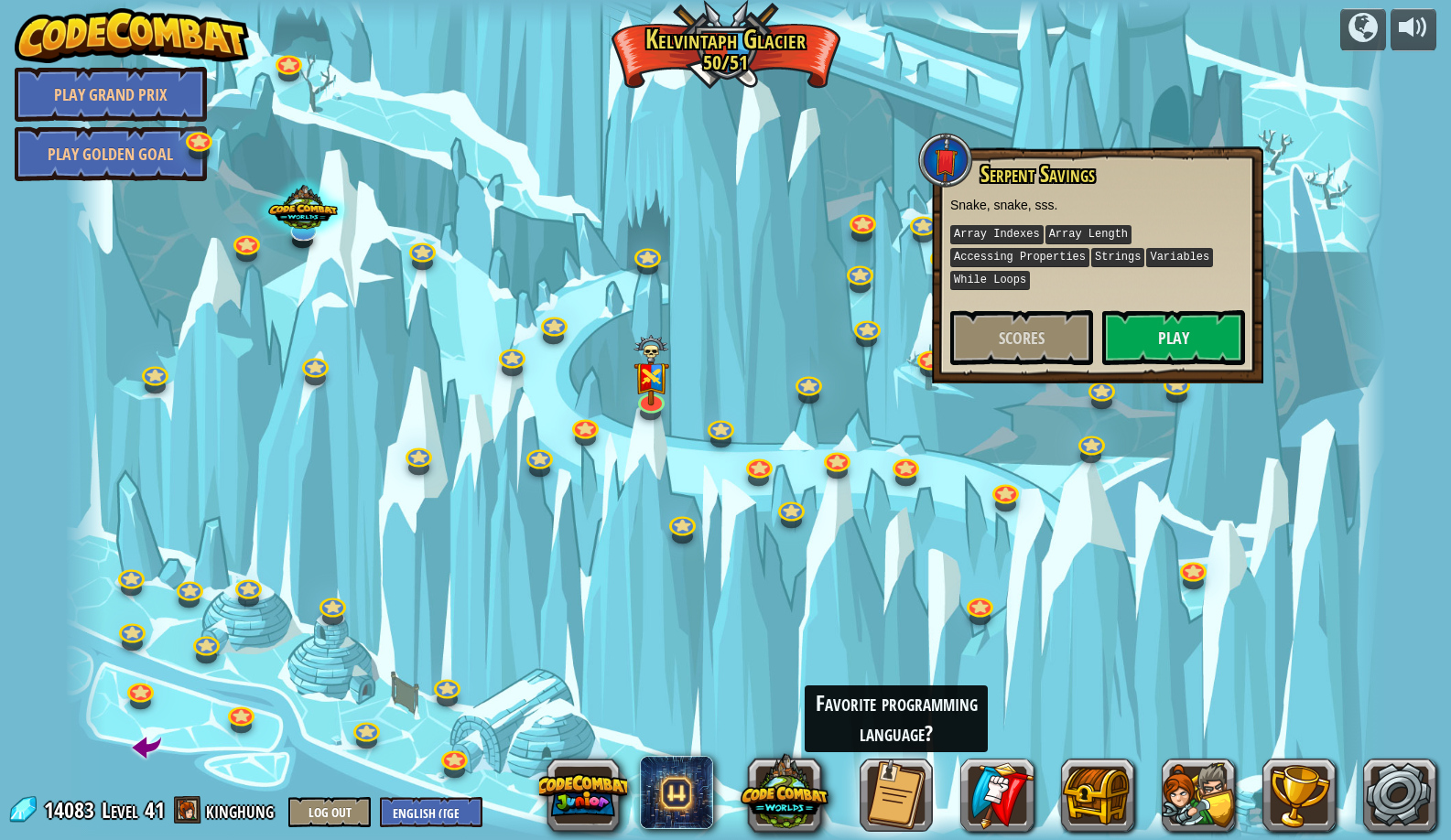
click at [1157, 391] on div at bounding box center [724, 420] width 1320 height 840
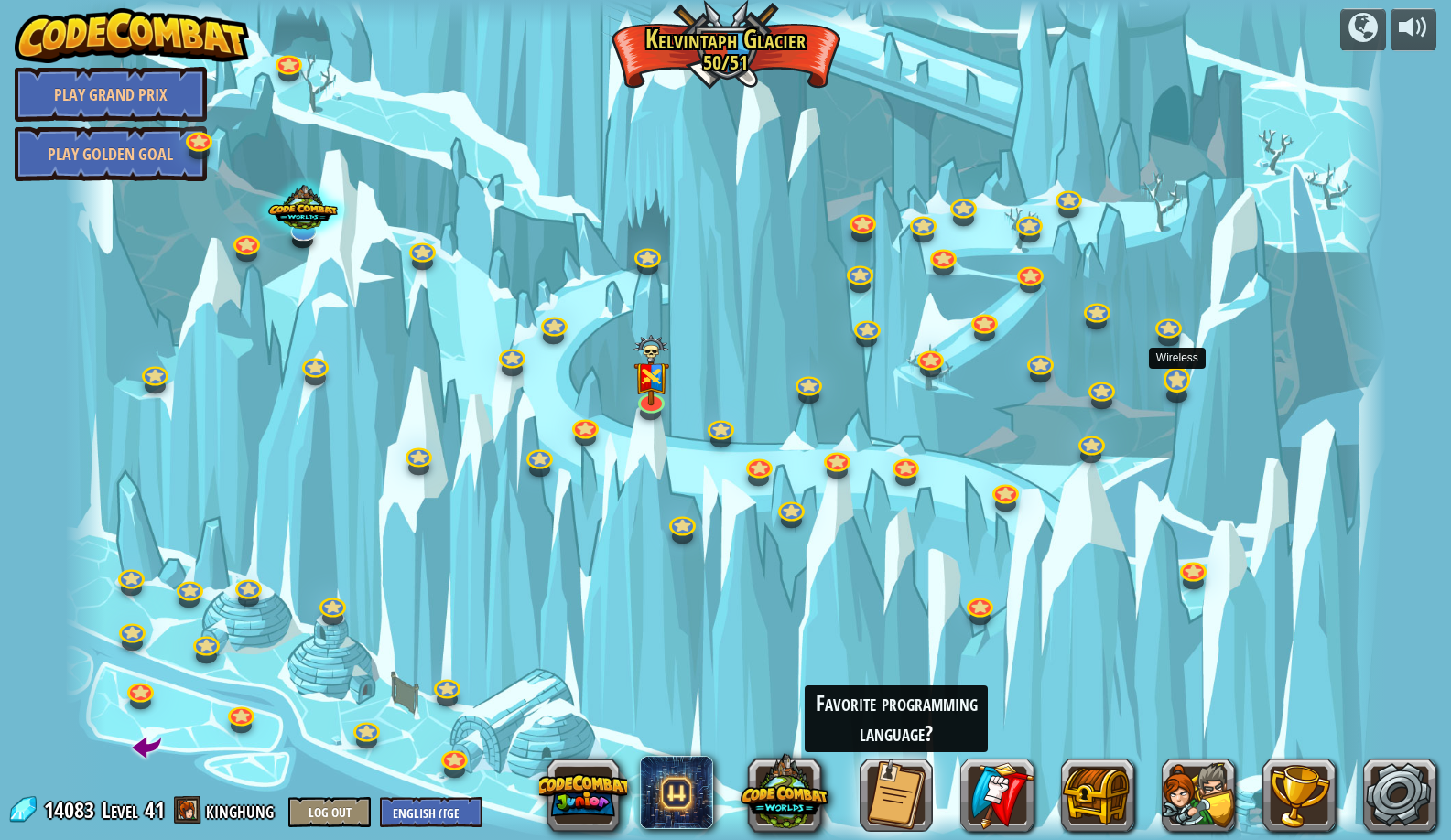
click at [1164, 387] on link at bounding box center [1175, 378] width 37 height 37
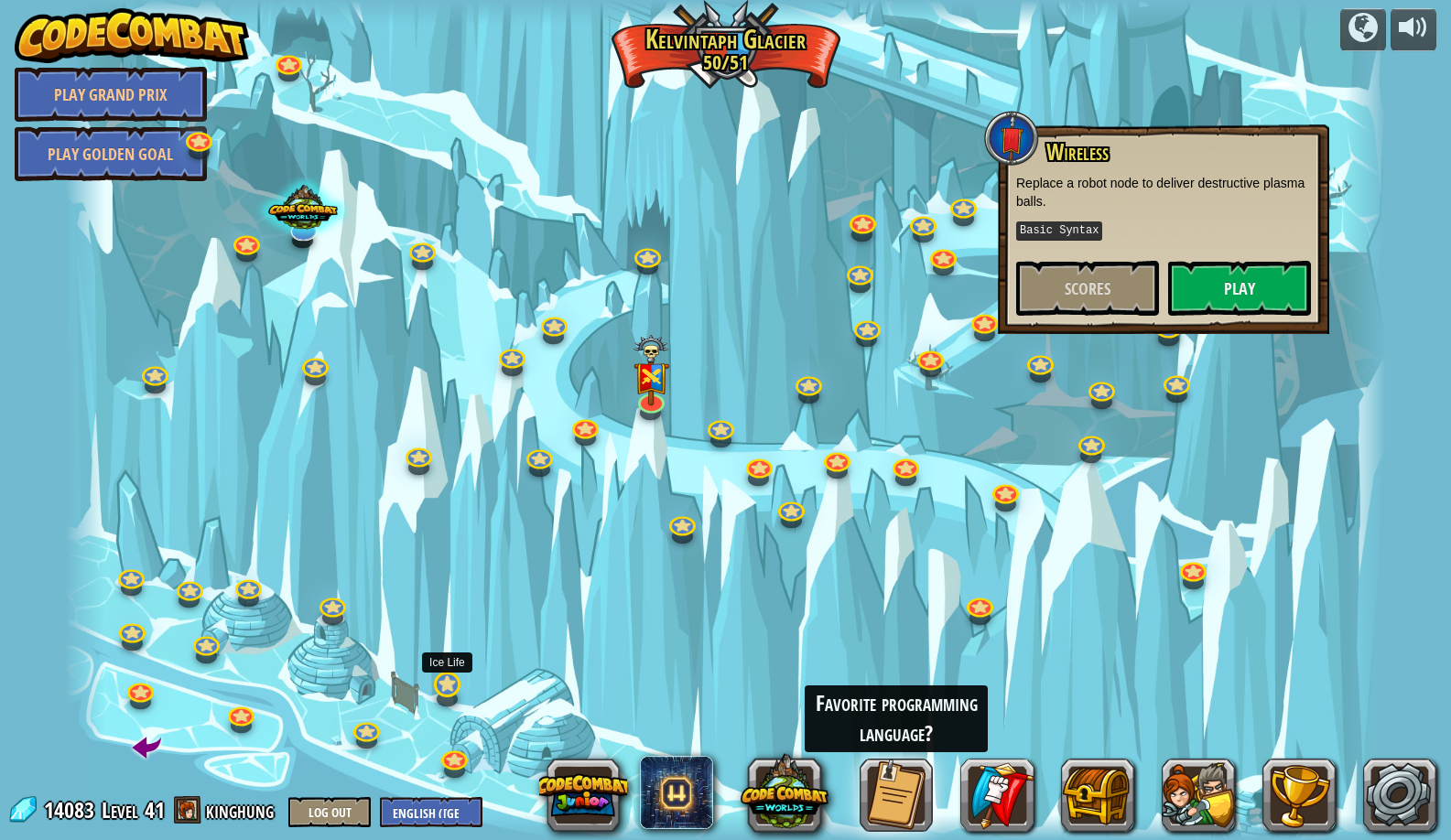
click at [449, 685] on link at bounding box center [446, 683] width 37 height 37
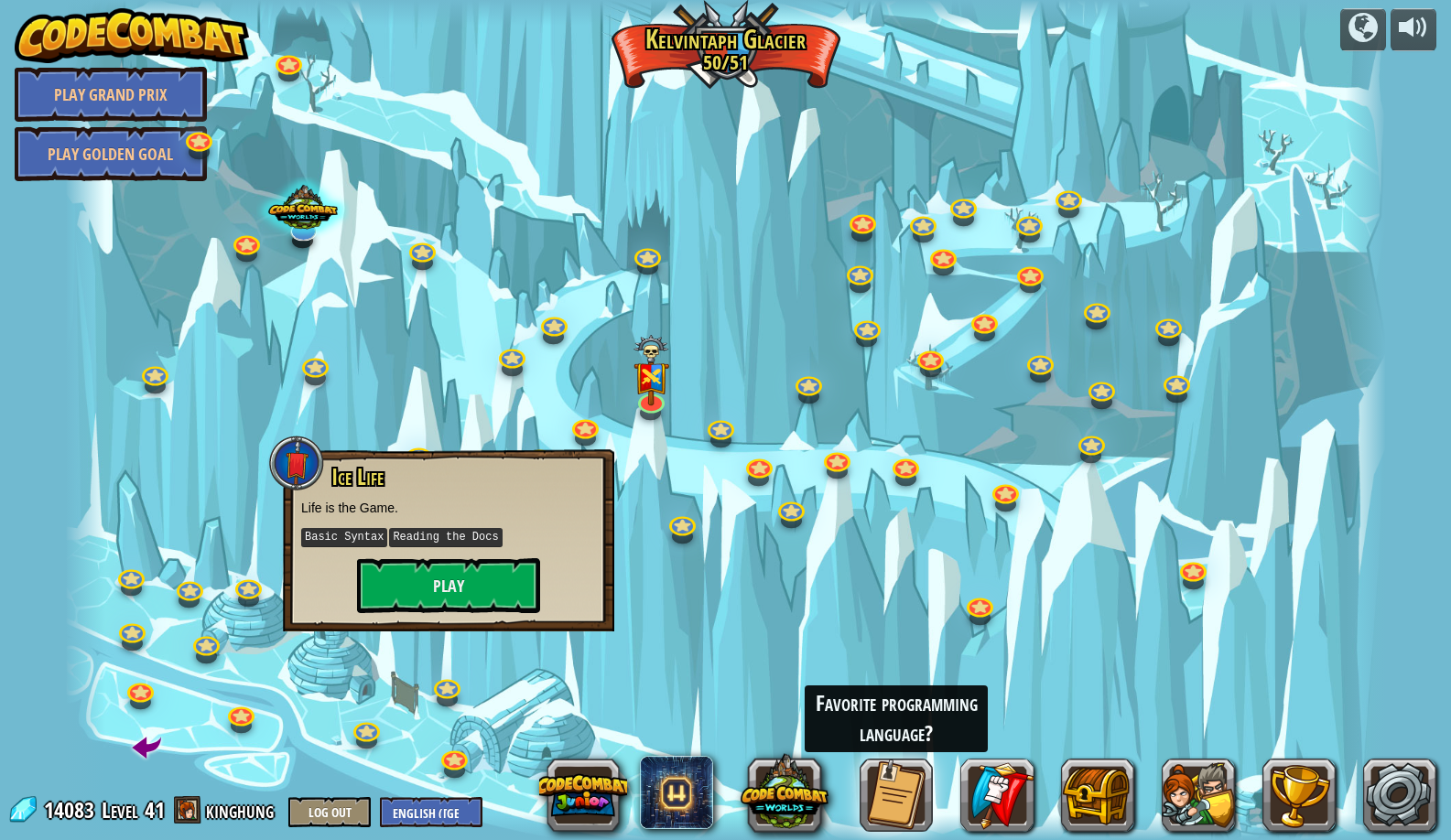
click at [492, 617] on div "Ice Life Life is the Game. Basic Syntax Reading the Docs Play" at bounding box center [449, 540] width 332 height 182
click at [497, 588] on button "Play" at bounding box center [449, 585] width 183 height 55
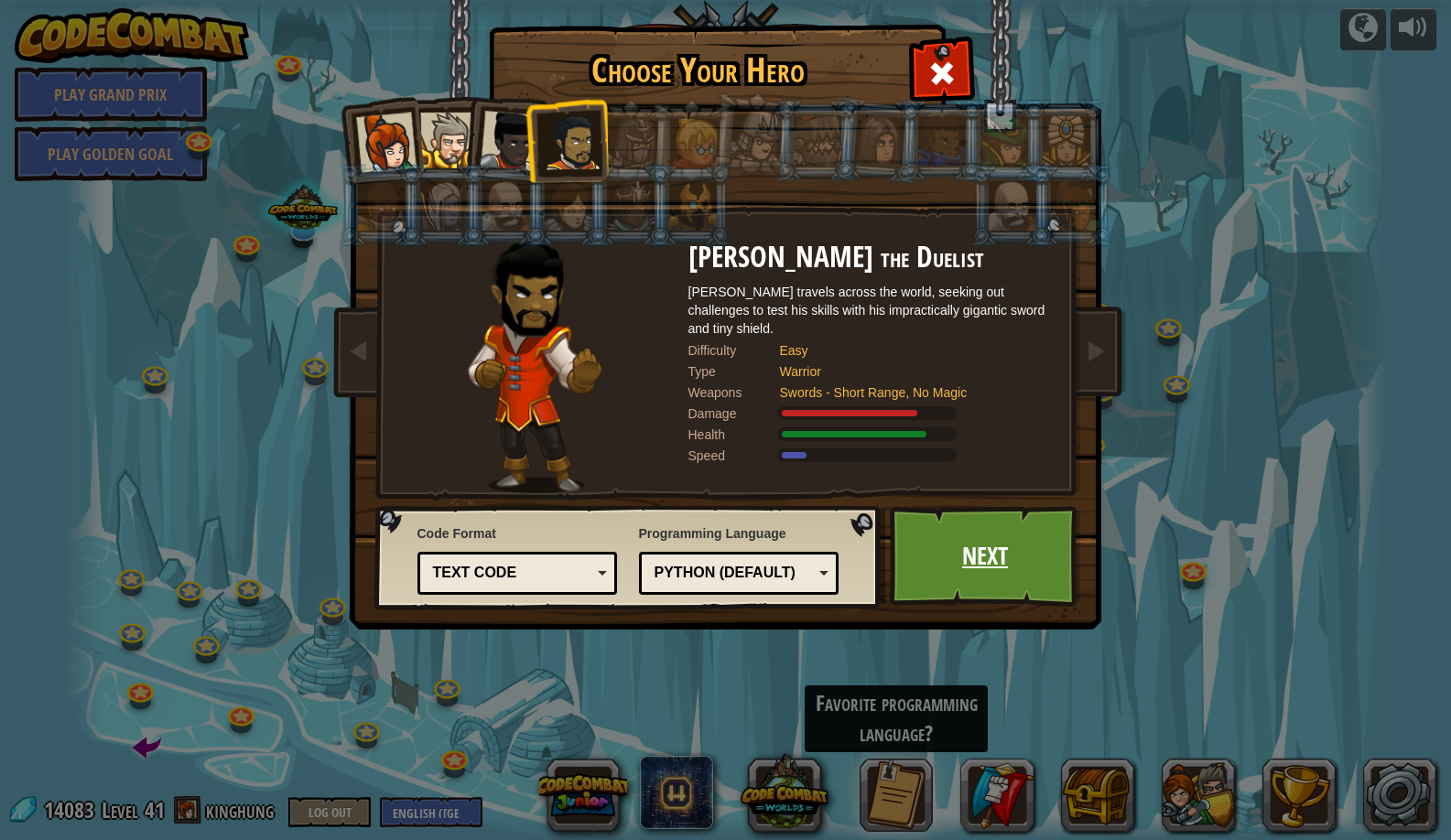
click at [943, 557] on link "Next" at bounding box center [985, 556] width 192 height 100
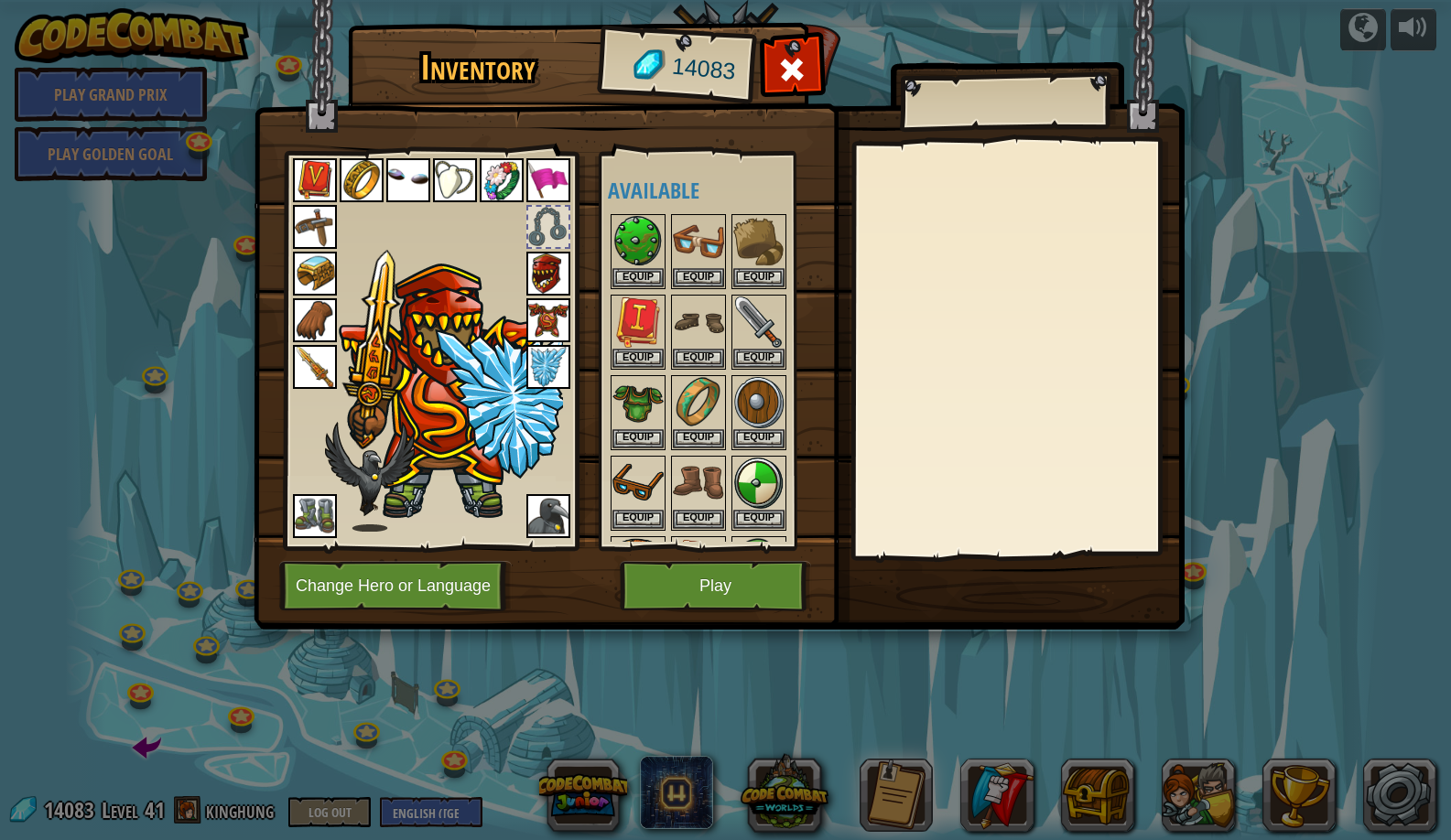
click at [715, 558] on img at bounding box center [719, 297] width 932 height 664
click at [717, 566] on button "Play" at bounding box center [715, 586] width 192 height 51
click at [717, 568] on button "Play" at bounding box center [715, 586] width 192 height 51
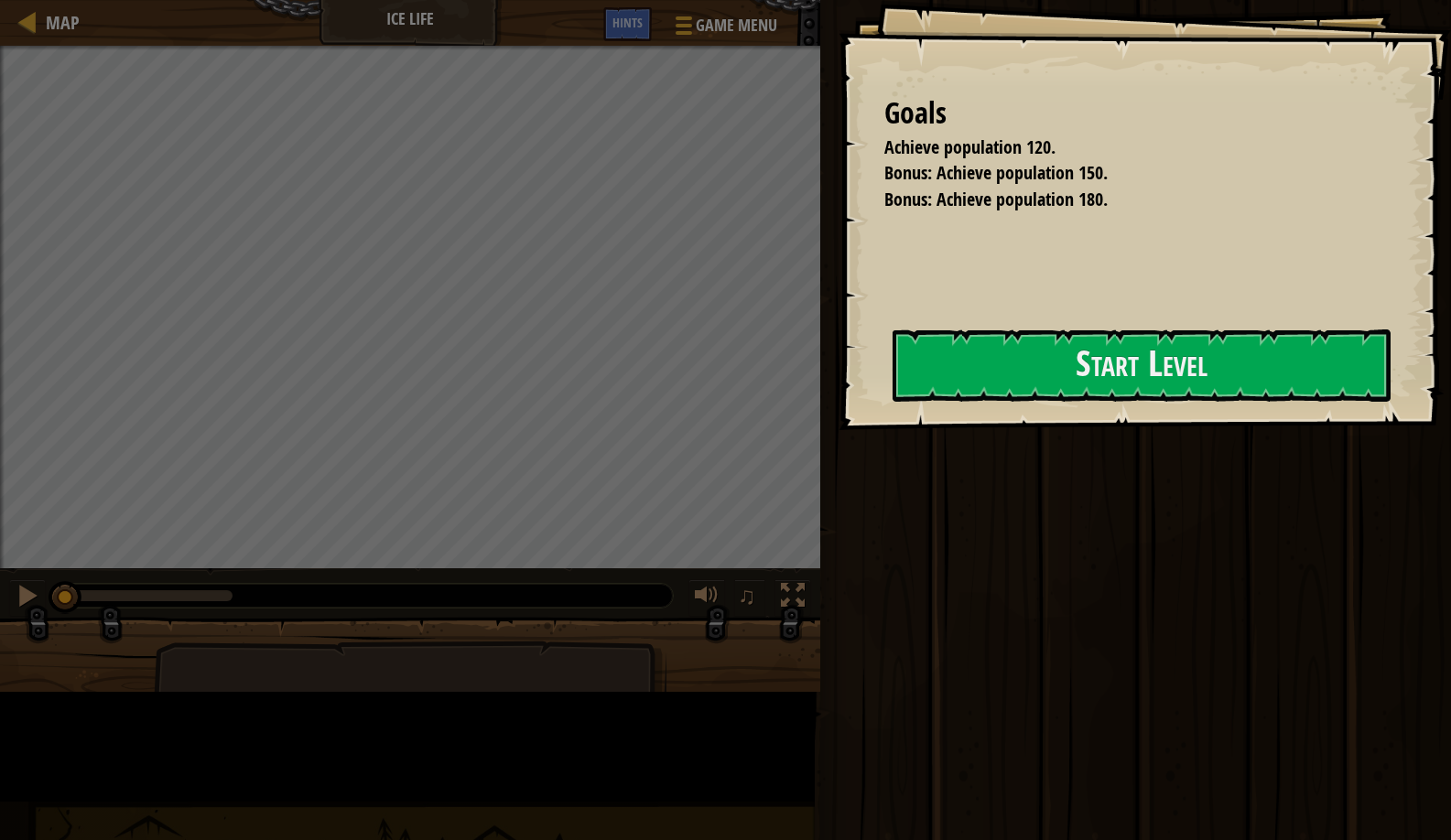
click at [893, 362] on button "Start Level" at bounding box center [1142, 365] width 499 height 72
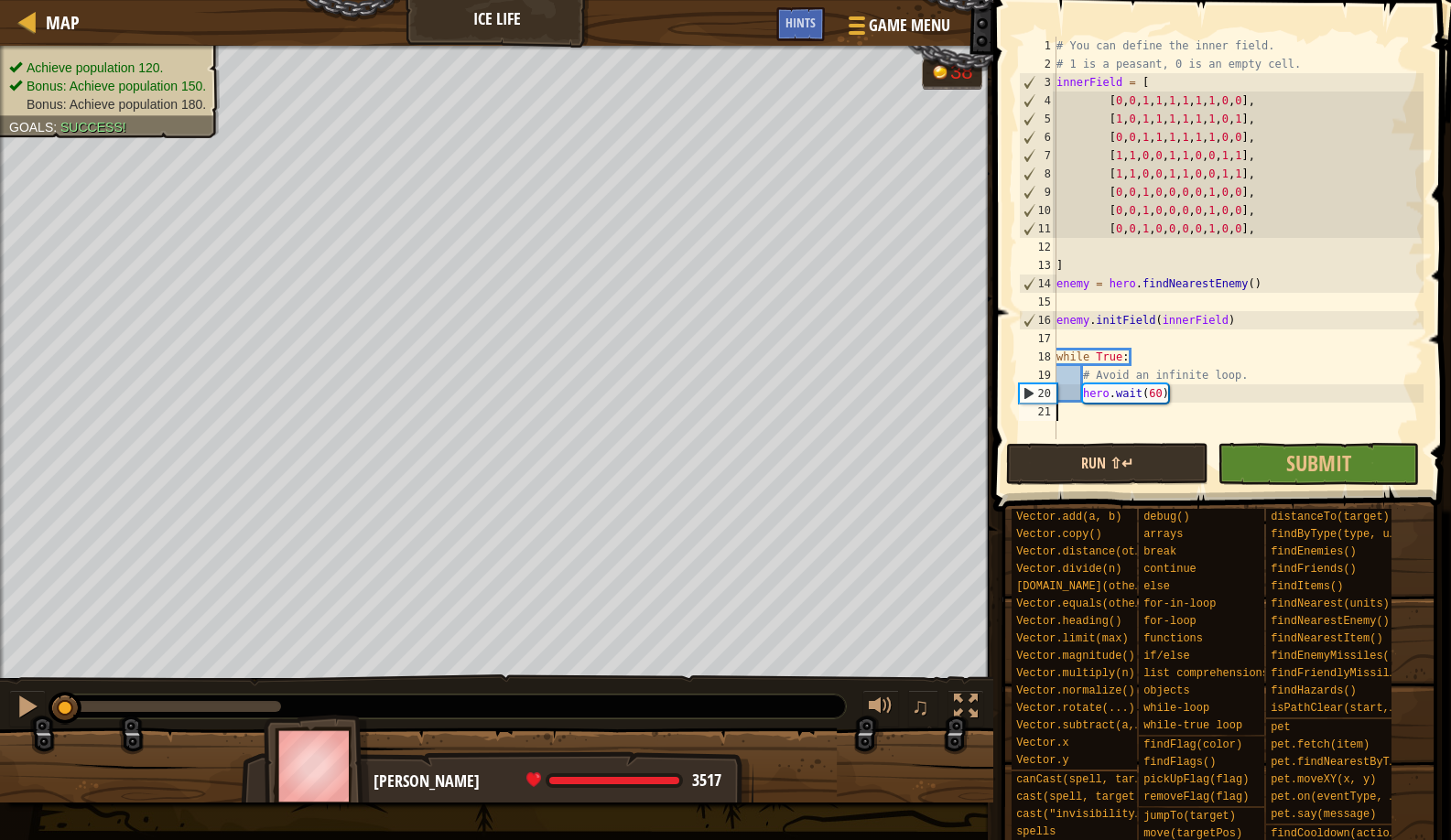
click at [1108, 475] on button "Run ⇧↵" at bounding box center [1107, 464] width 203 height 42
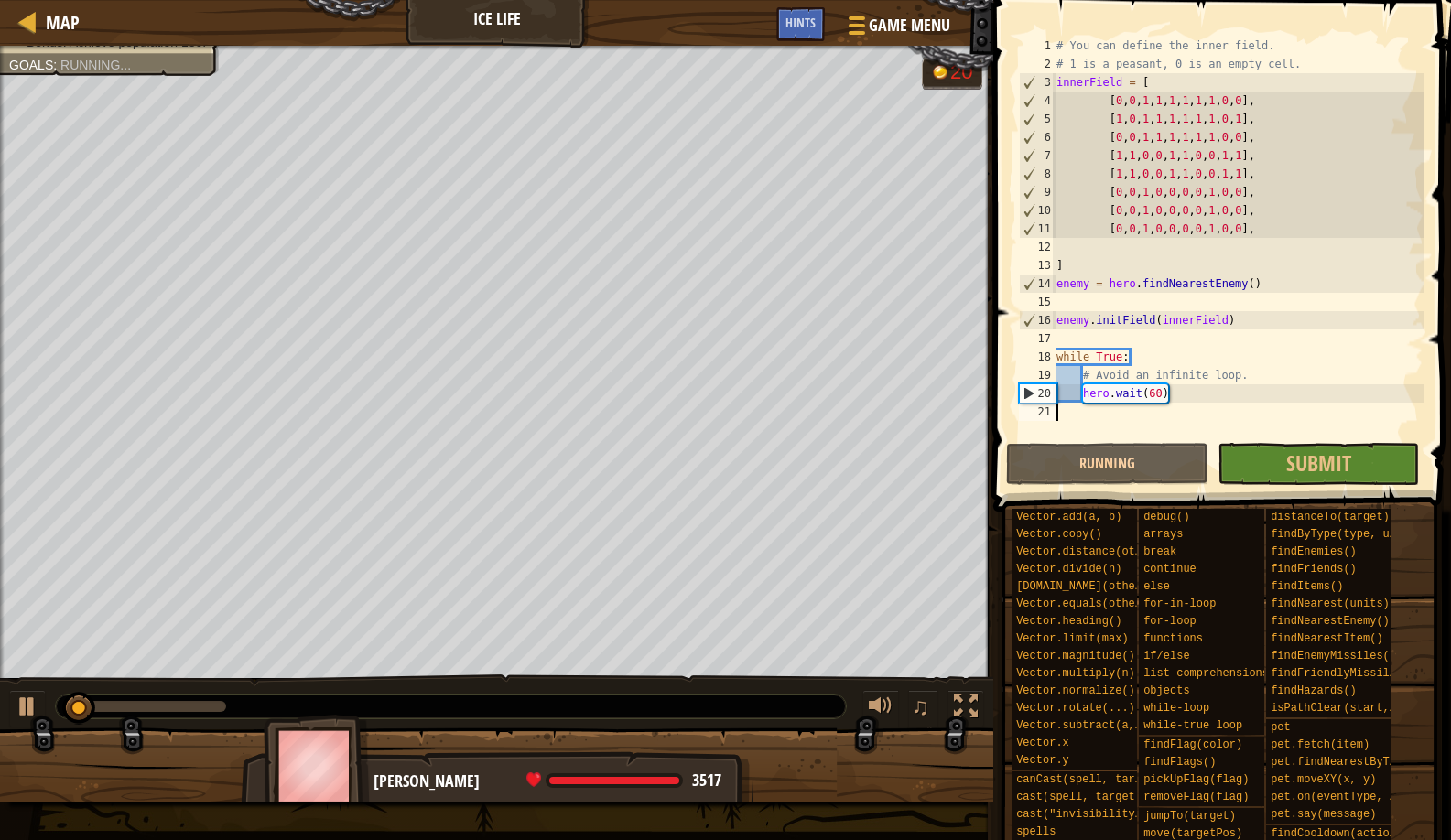
click at [1129, 400] on div "# You can define the inner field. # 1 is a peasant, 0 is an empty cell. innerFi…" at bounding box center [1237, 256] width 370 height 440
click at [1168, 455] on button "Run ⇧↵" at bounding box center [1107, 464] width 203 height 42
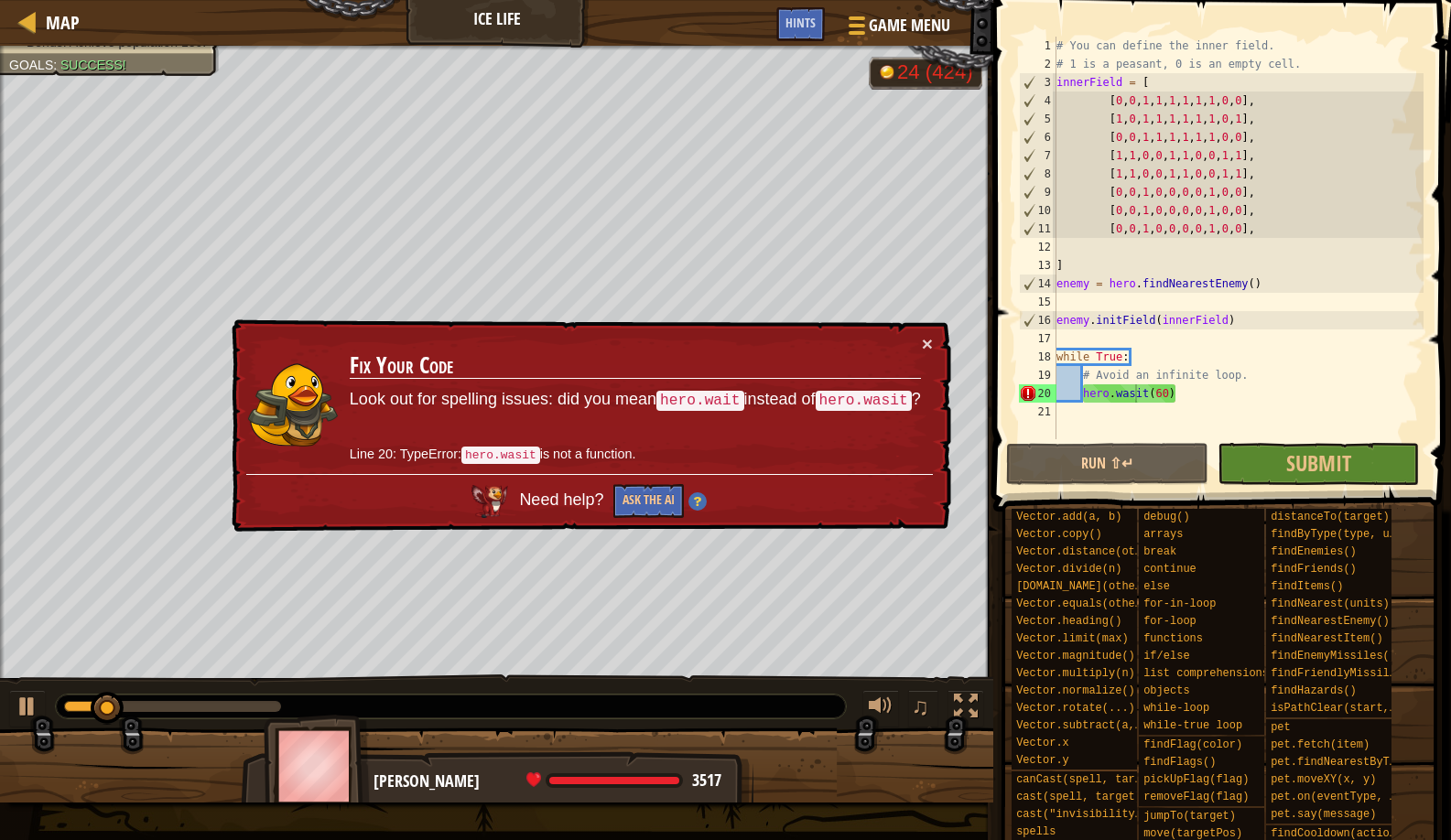
click at [927, 330] on div "× Fix Your Code Look out for spelling issues: did you mean hero.wait instead of…" at bounding box center [590, 426] width 723 height 213
click at [927, 338] on button "×" at bounding box center [927, 344] width 11 height 19
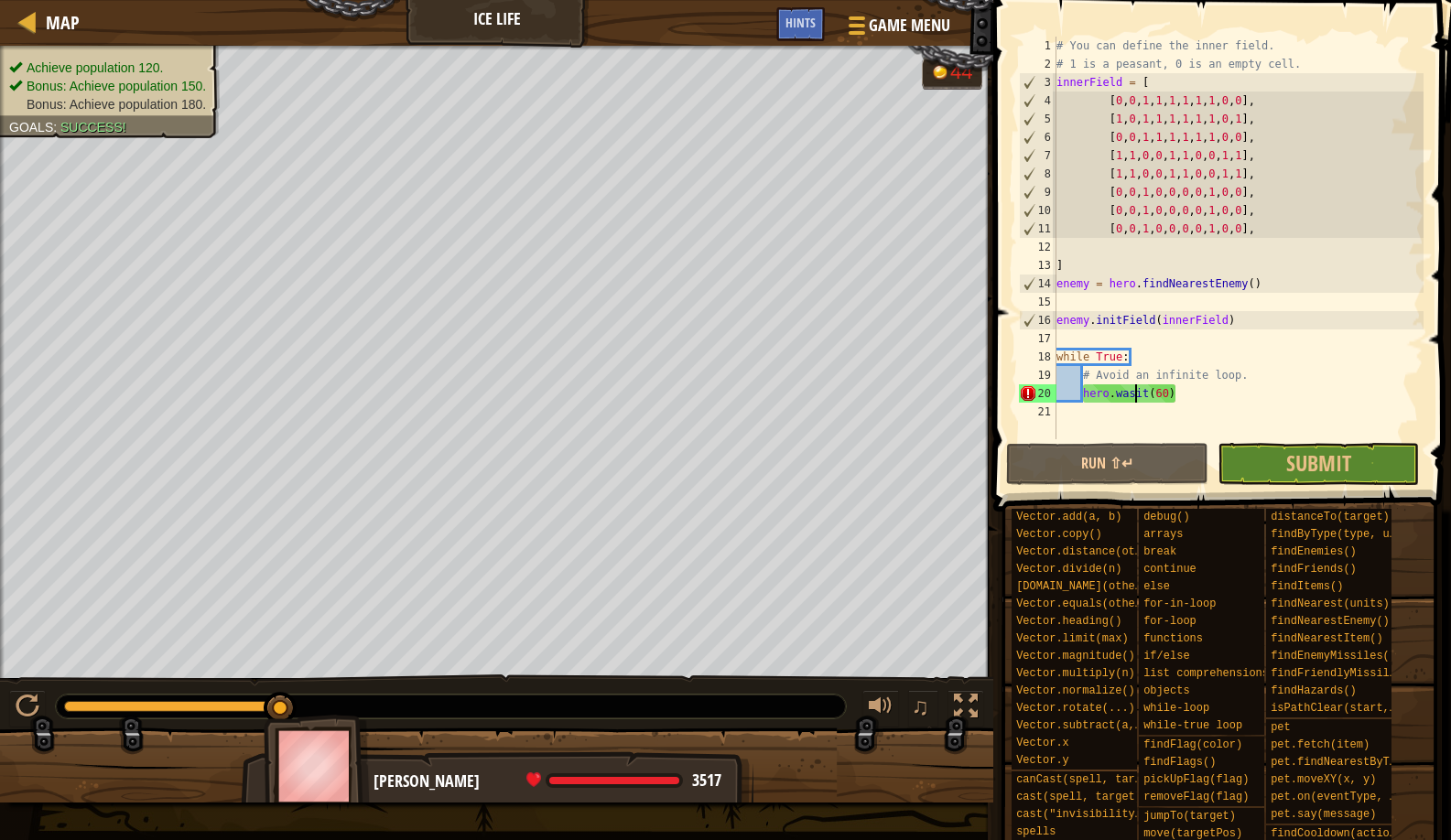
type textarea "hero.wait(60)"
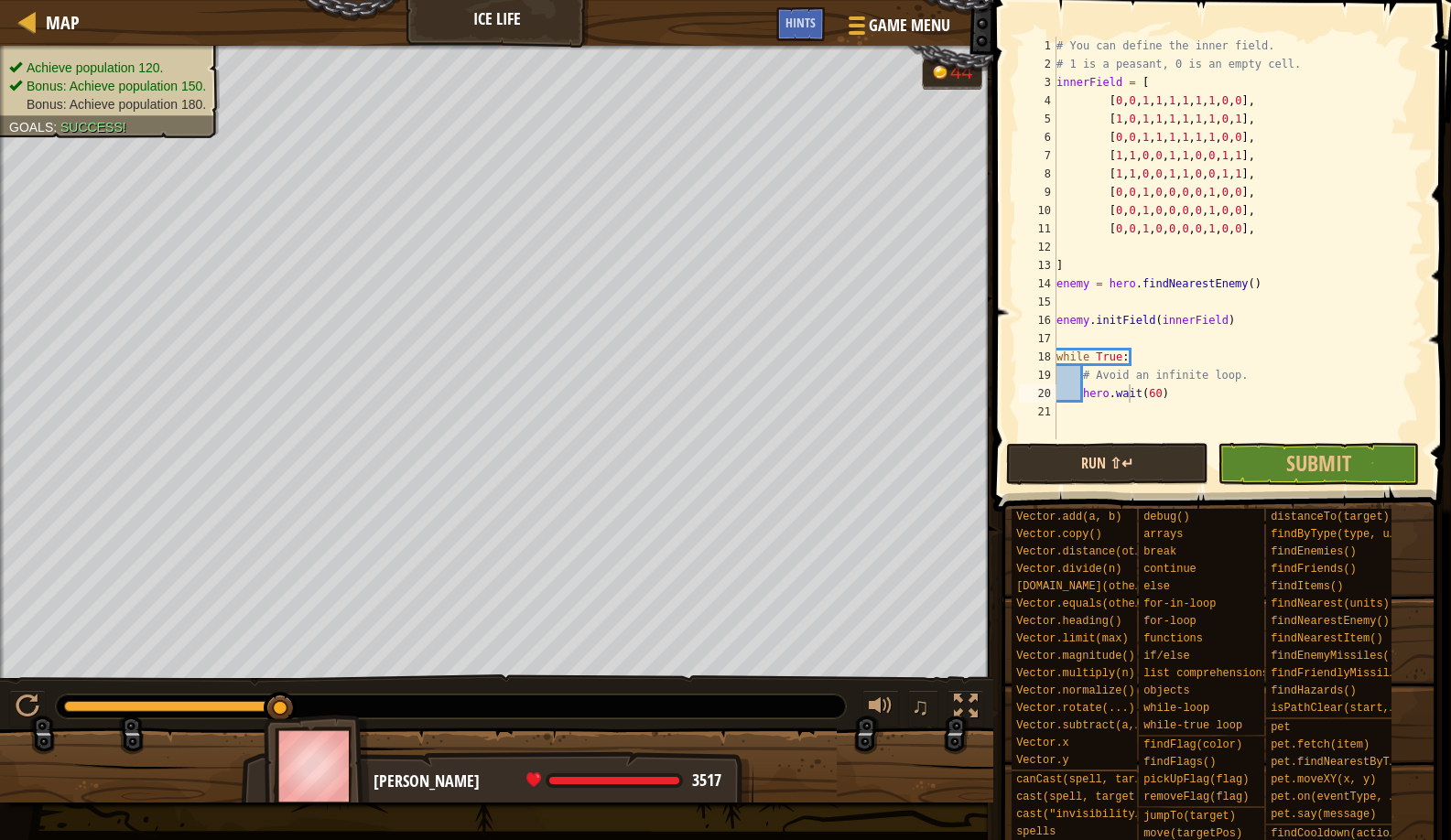
click at [1036, 460] on button "Run ⇧↵" at bounding box center [1107, 464] width 203 height 42
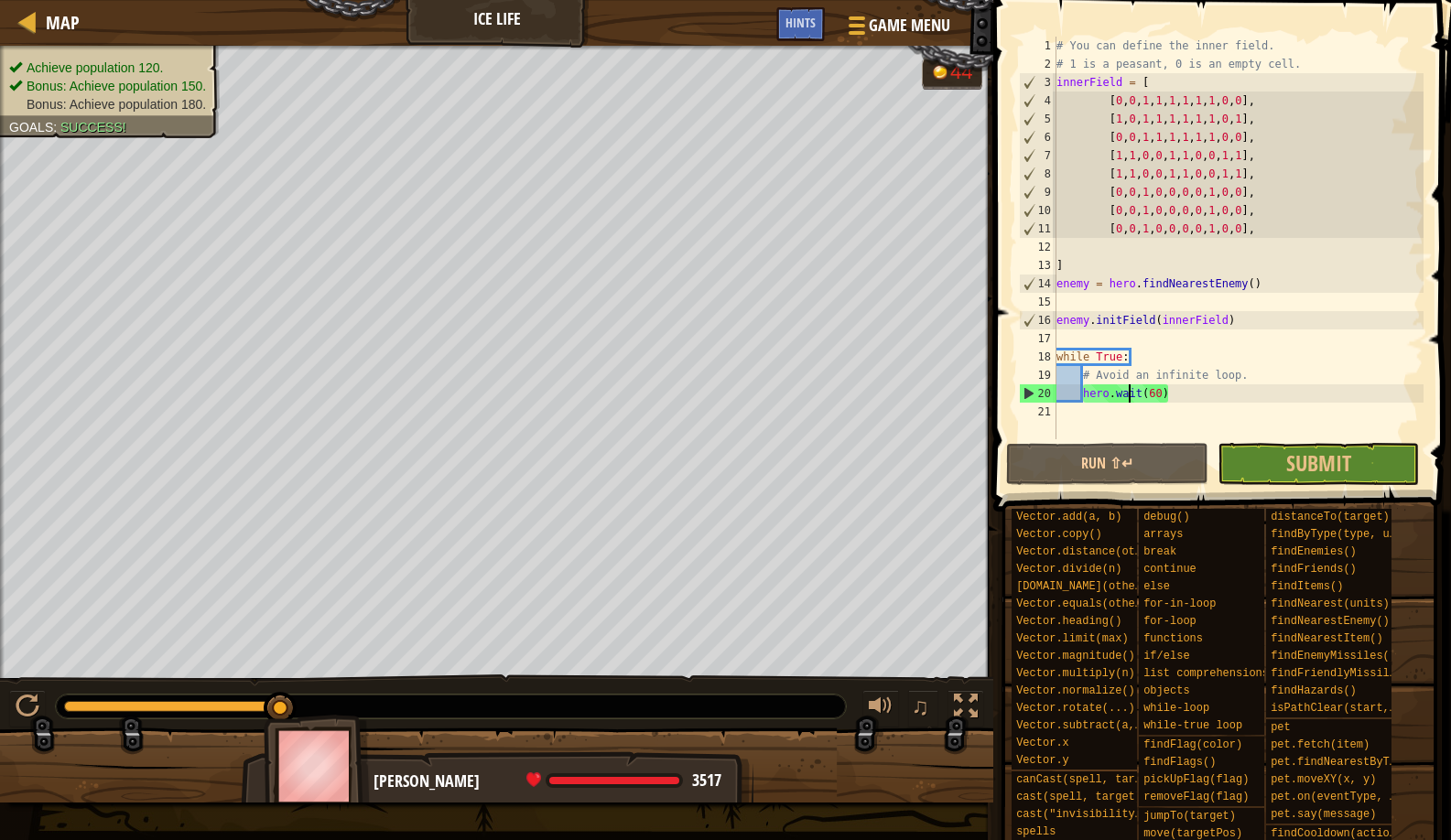
drag, startPoint x: 1303, startPoint y: 462, endPoint x: 1308, endPoint y: 472, distance: 11.2
click at [1303, 462] on span "Submit" at bounding box center [1318, 464] width 65 height 30
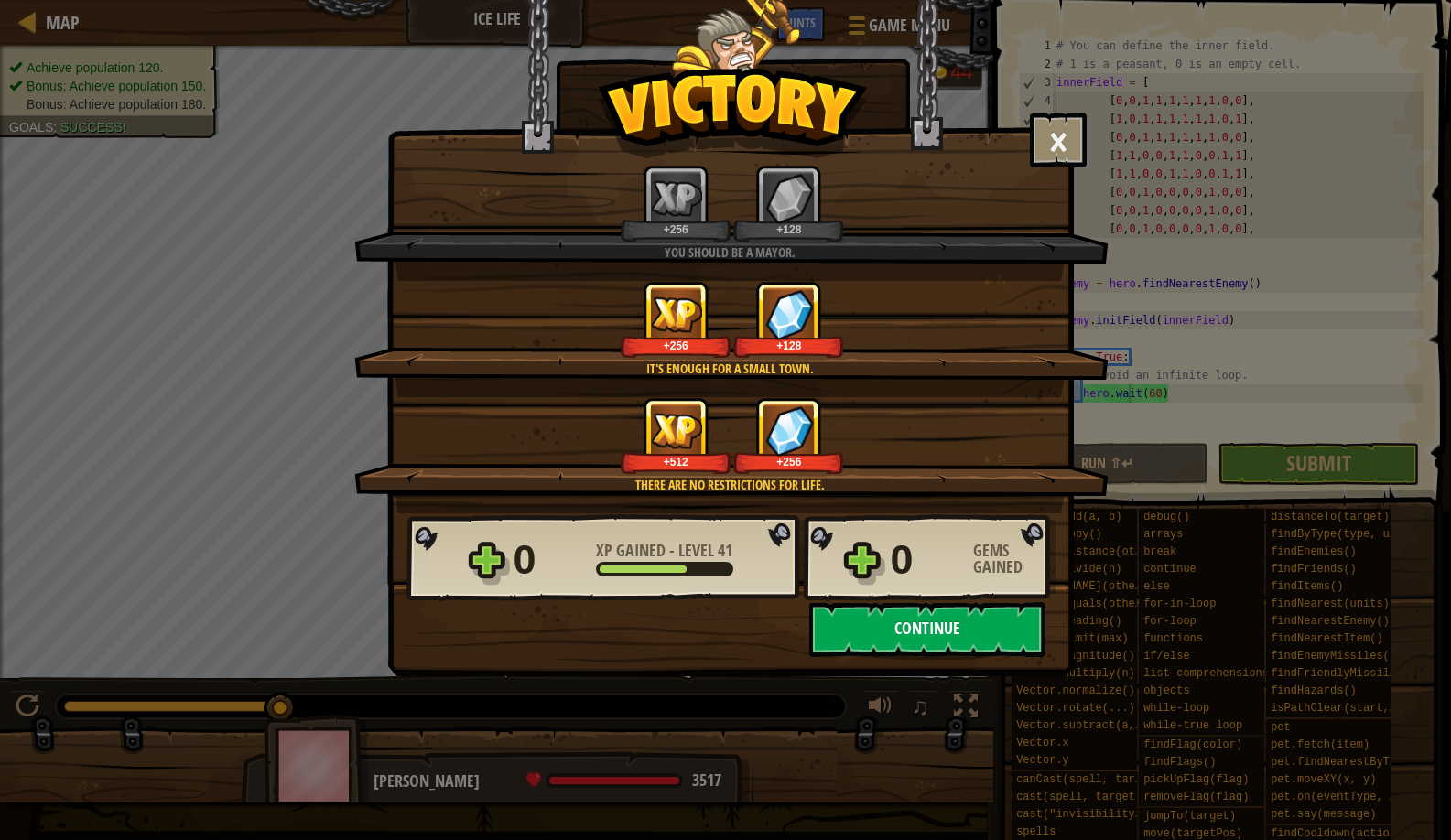
click at [925, 620] on button "Continue" at bounding box center [928, 630] width 236 height 55
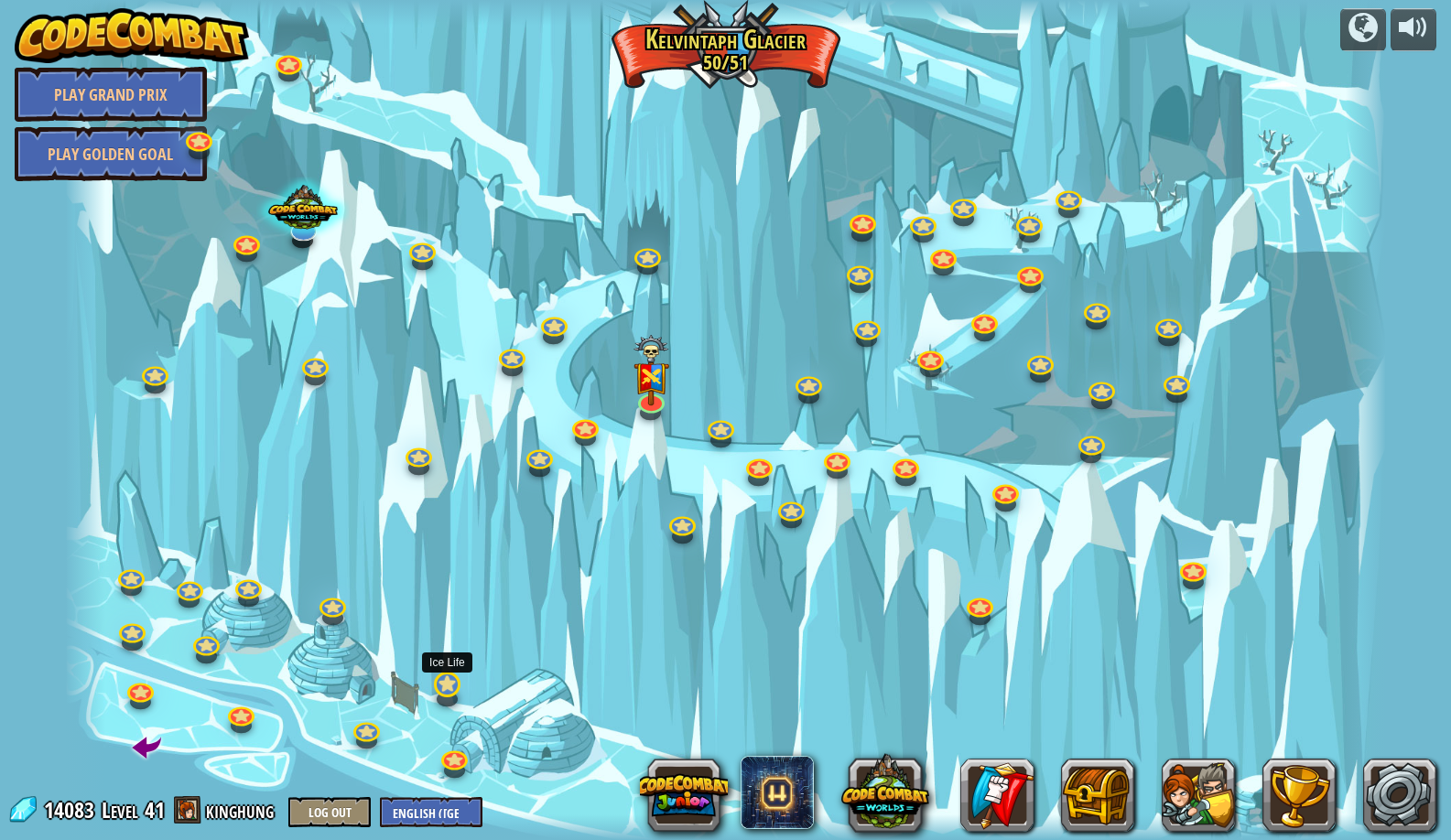
click at [449, 686] on link at bounding box center [446, 683] width 37 height 37
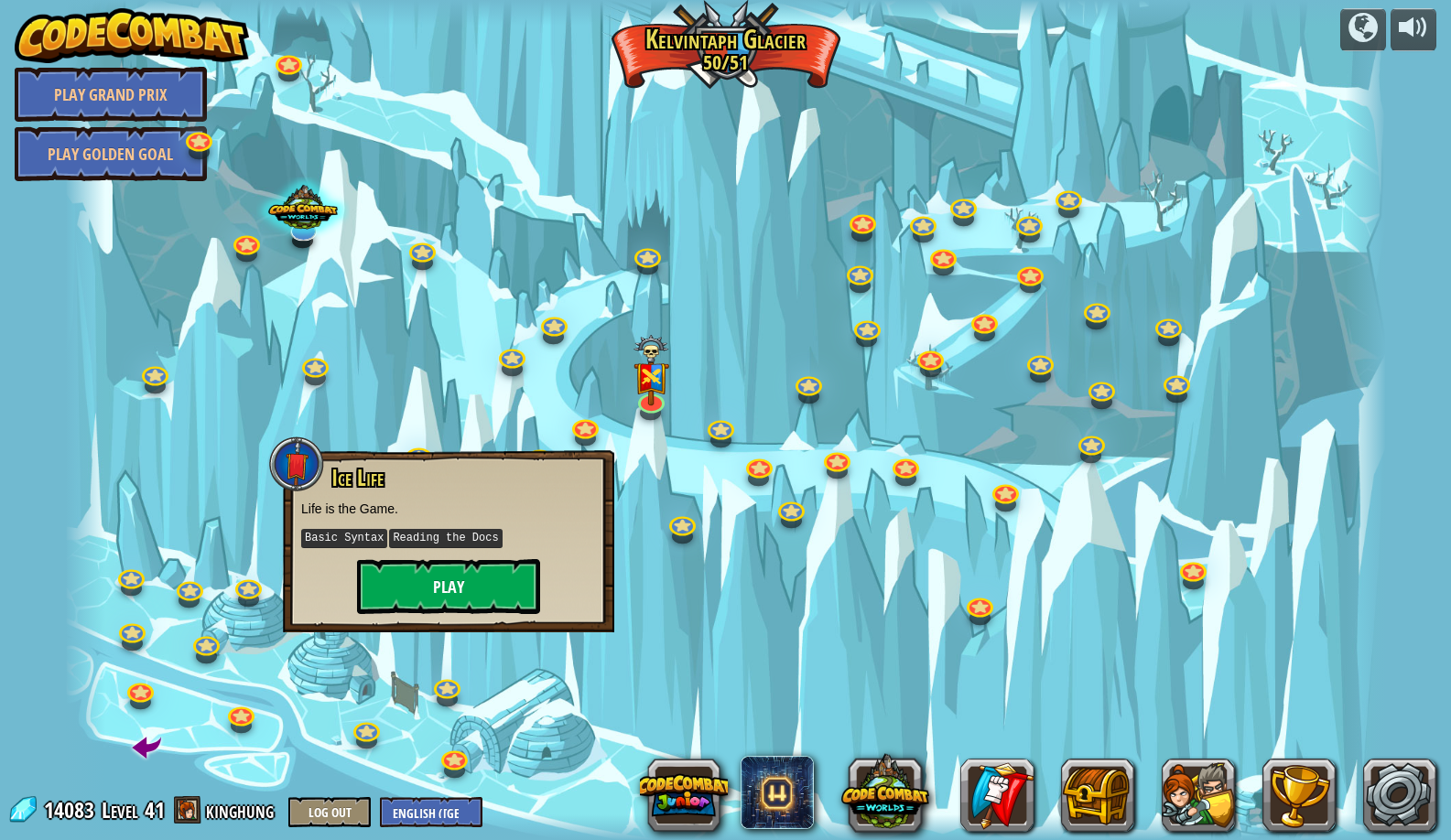
click at [503, 570] on button "Play" at bounding box center [449, 586] width 183 height 55
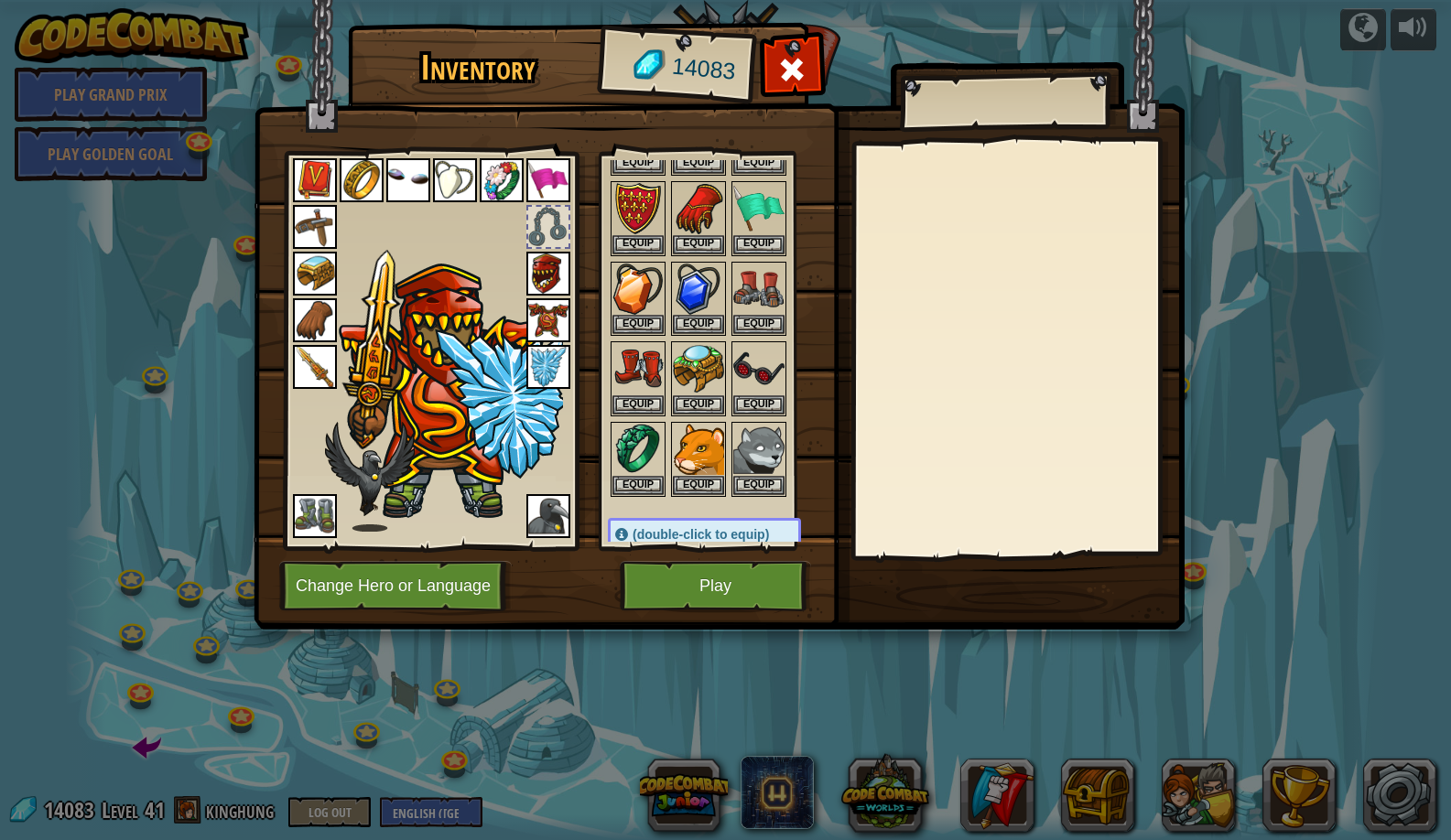
scroll to position [1468, 0]
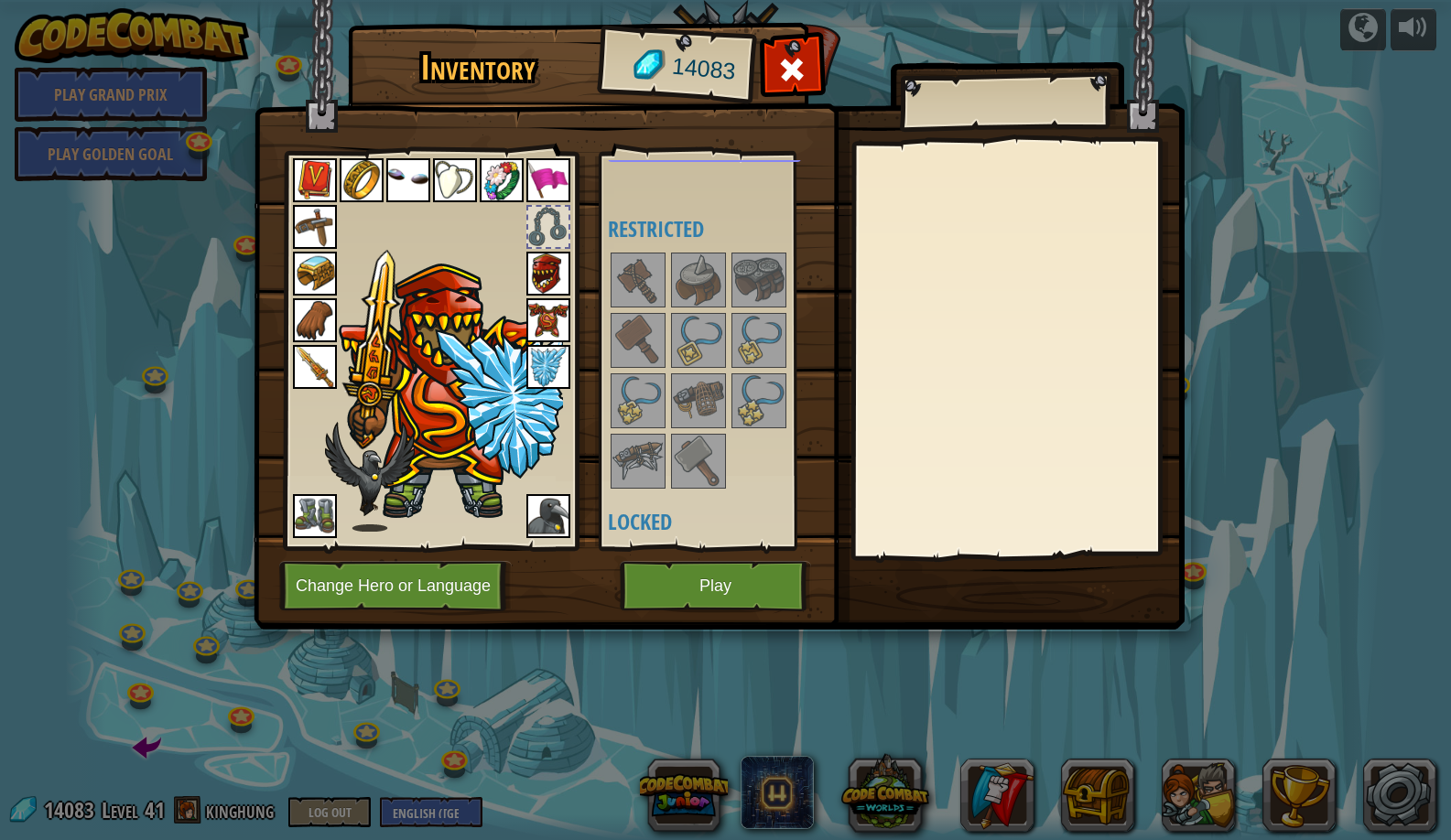
click at [711, 611] on button "Play" at bounding box center [715, 586] width 192 height 51
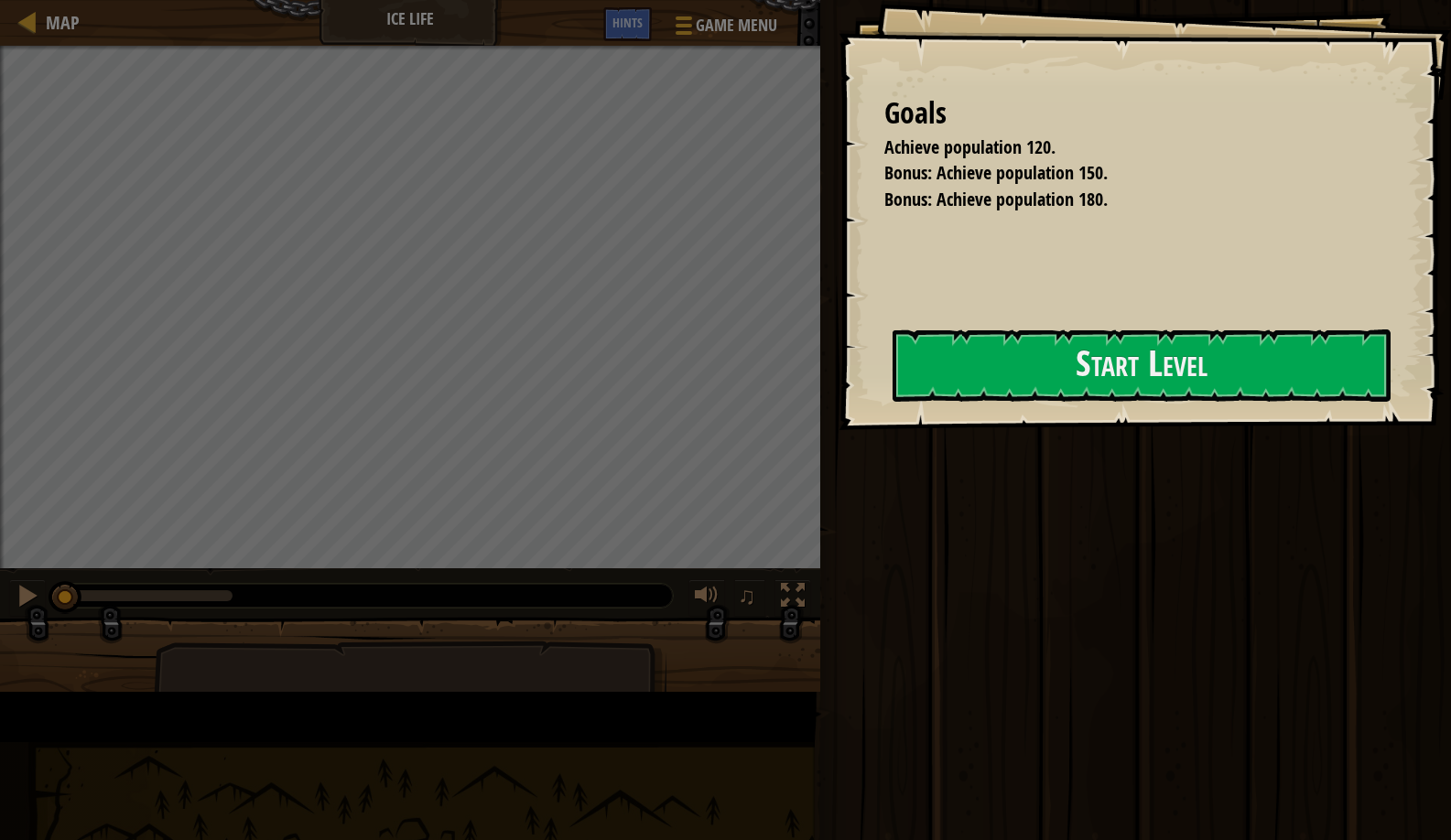
click at [839, 350] on div "Goals Achieve population 120. Bonus: Achieve population 150. Bonus: Achieve pop…" at bounding box center [1145, 214] width 613 height 430
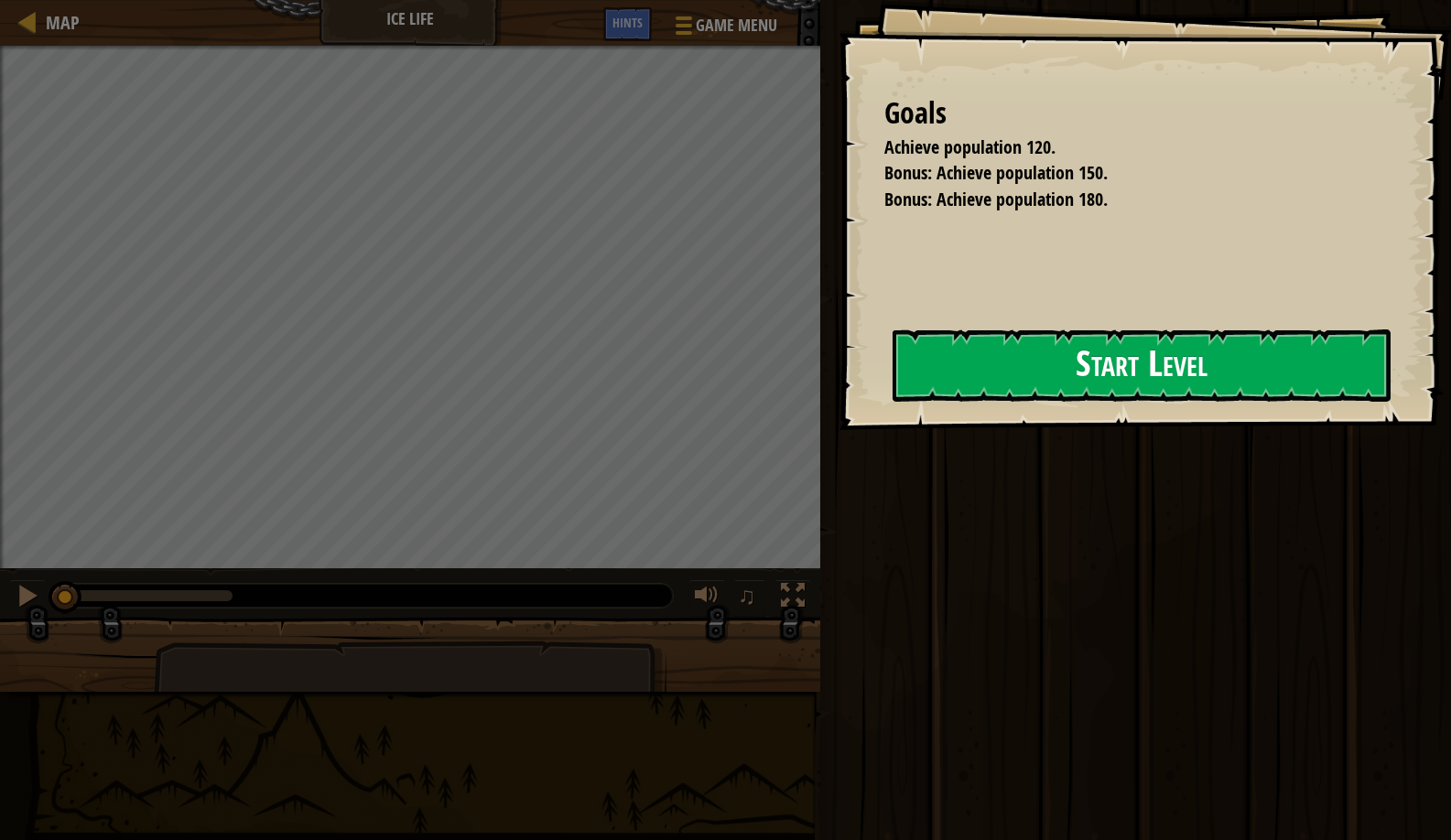
click at [991, 395] on button "Start Level" at bounding box center [1142, 365] width 499 height 72
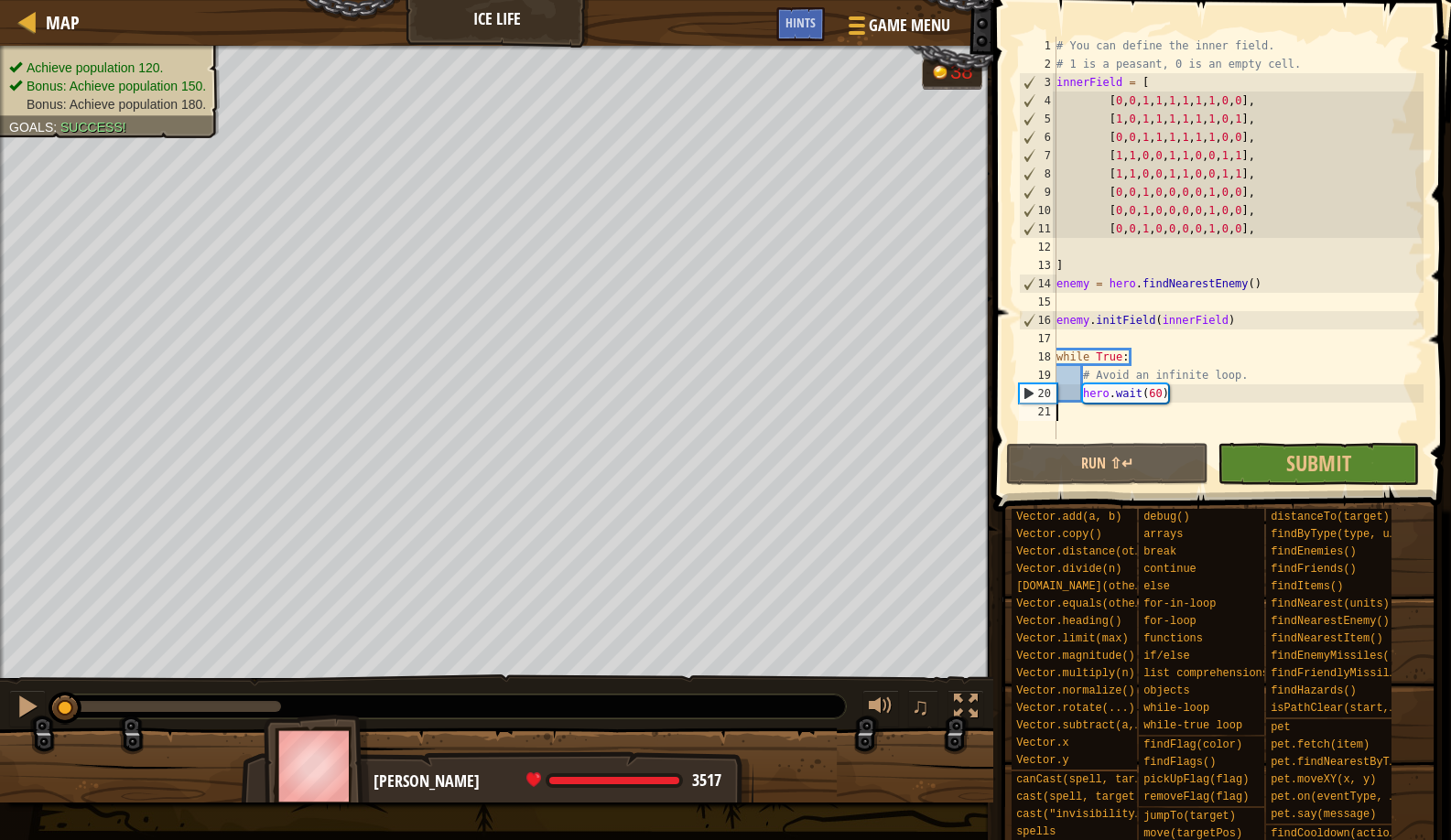
click at [1317, 61] on div "# You can define the inner field. # 1 is a peasant, 0 is an empty cell. innerFi…" at bounding box center [1237, 256] width 370 height 440
type textarea "# 1 is a peasant, 0 is an empty cell."
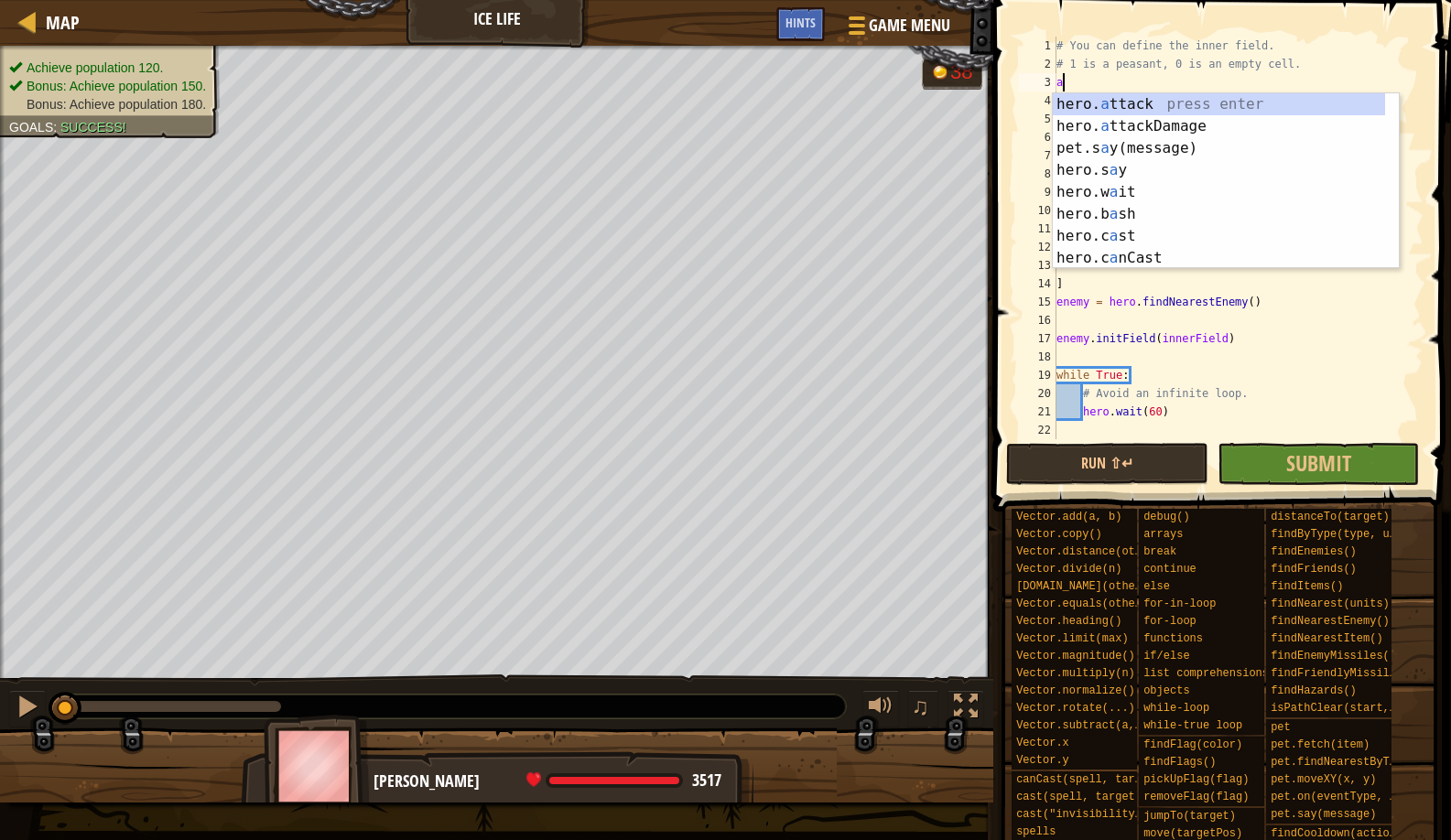
scroll to position [8, 0]
click at [1198, 94] on div "hero. at tack press enter hero. at tackDamage press enter hero.isP at hClear pr…" at bounding box center [1219, 203] width 333 height 219
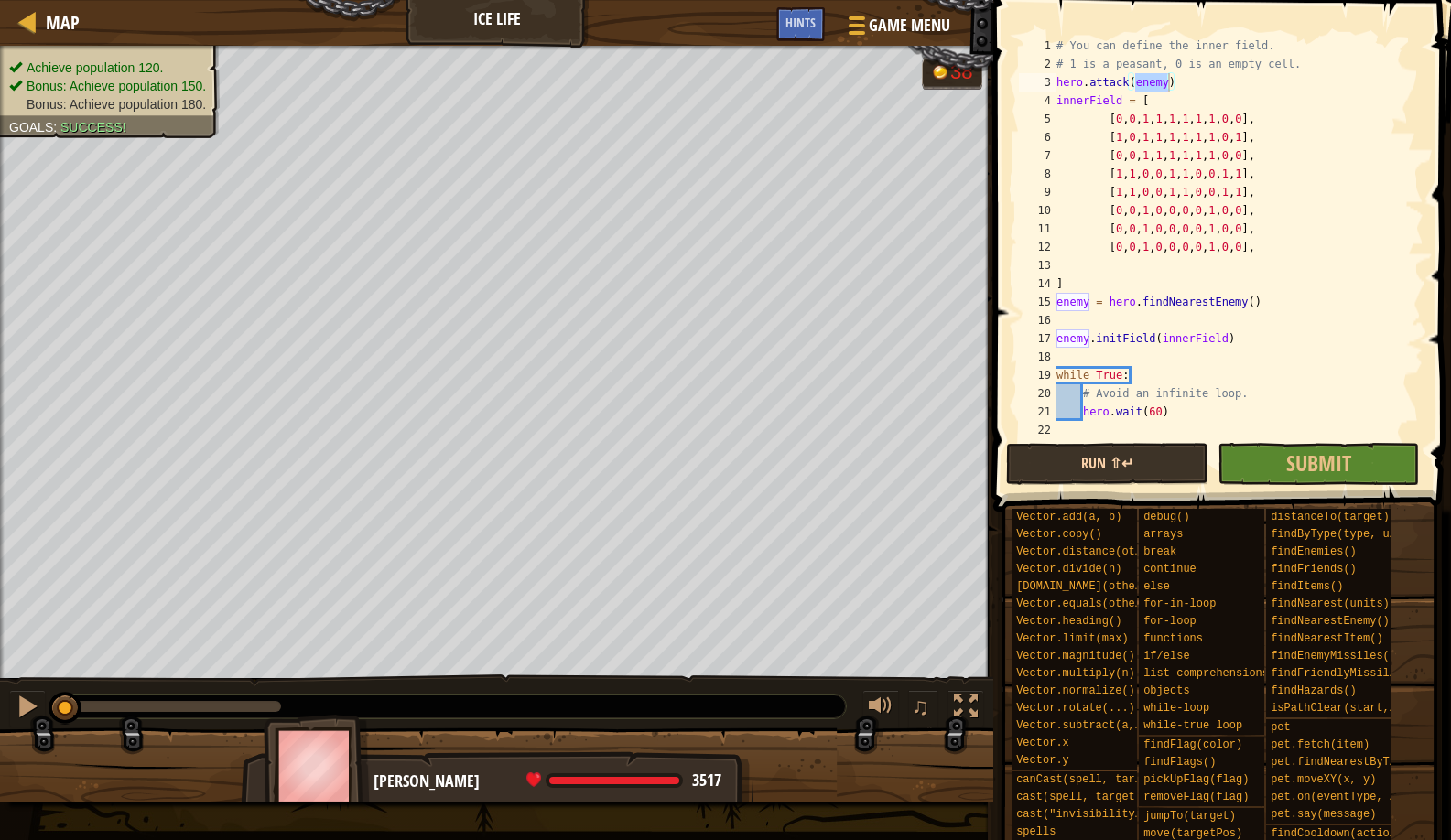
click at [1142, 462] on button "Run ⇧↵" at bounding box center [1107, 464] width 203 height 42
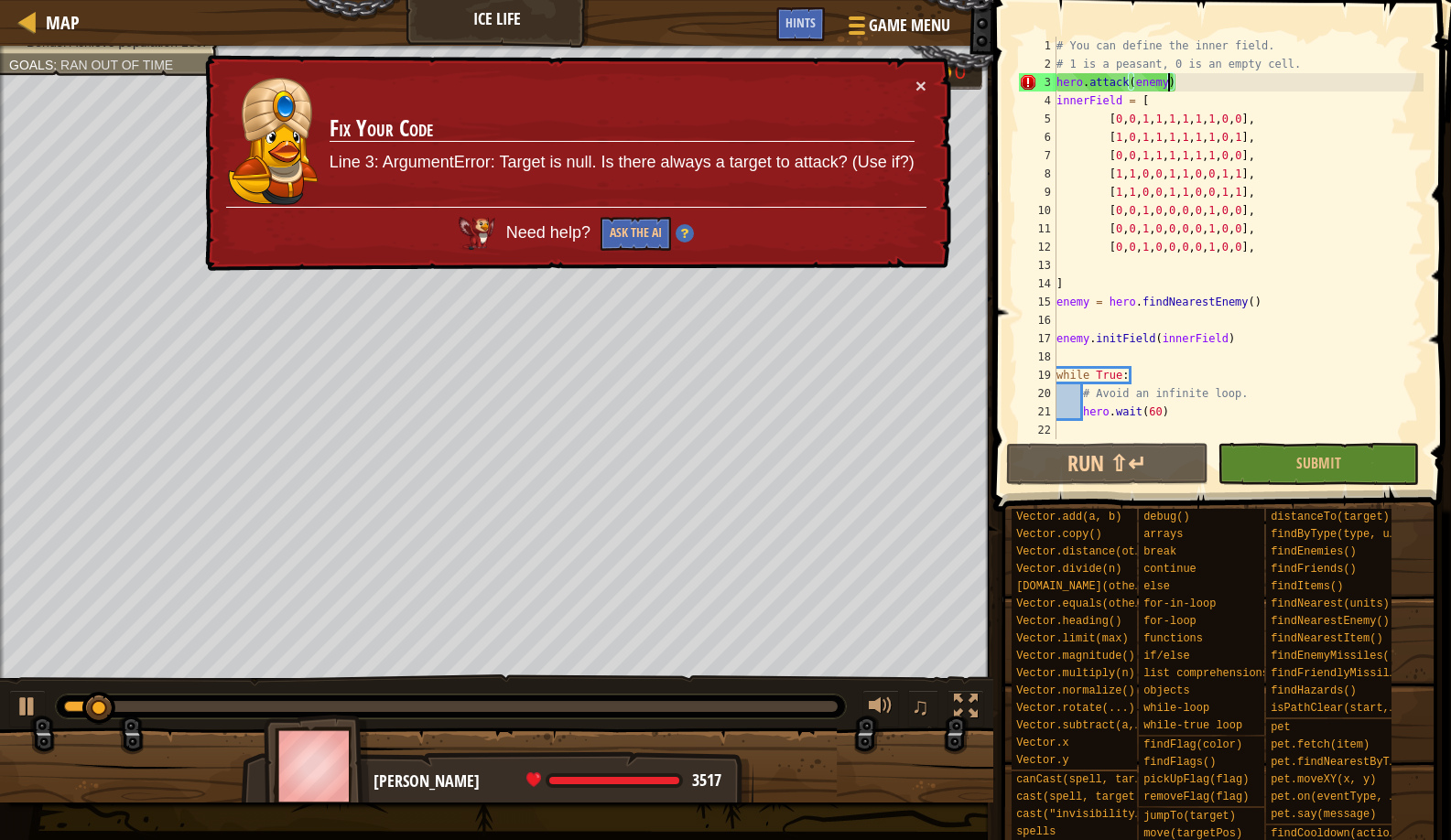
click at [1358, 53] on div "# You can define the inner field. # 1 is a peasant, 0 is an empty cell. hero . …" at bounding box center [1237, 256] width 370 height 440
click at [1333, 71] on div "# You can define the inner field. # 1 is a peasant, 0 is an empty cell. hero . …" at bounding box center [1237, 256] width 370 height 440
type textarea "# 1 is a peasant, 0 is an empty cell."
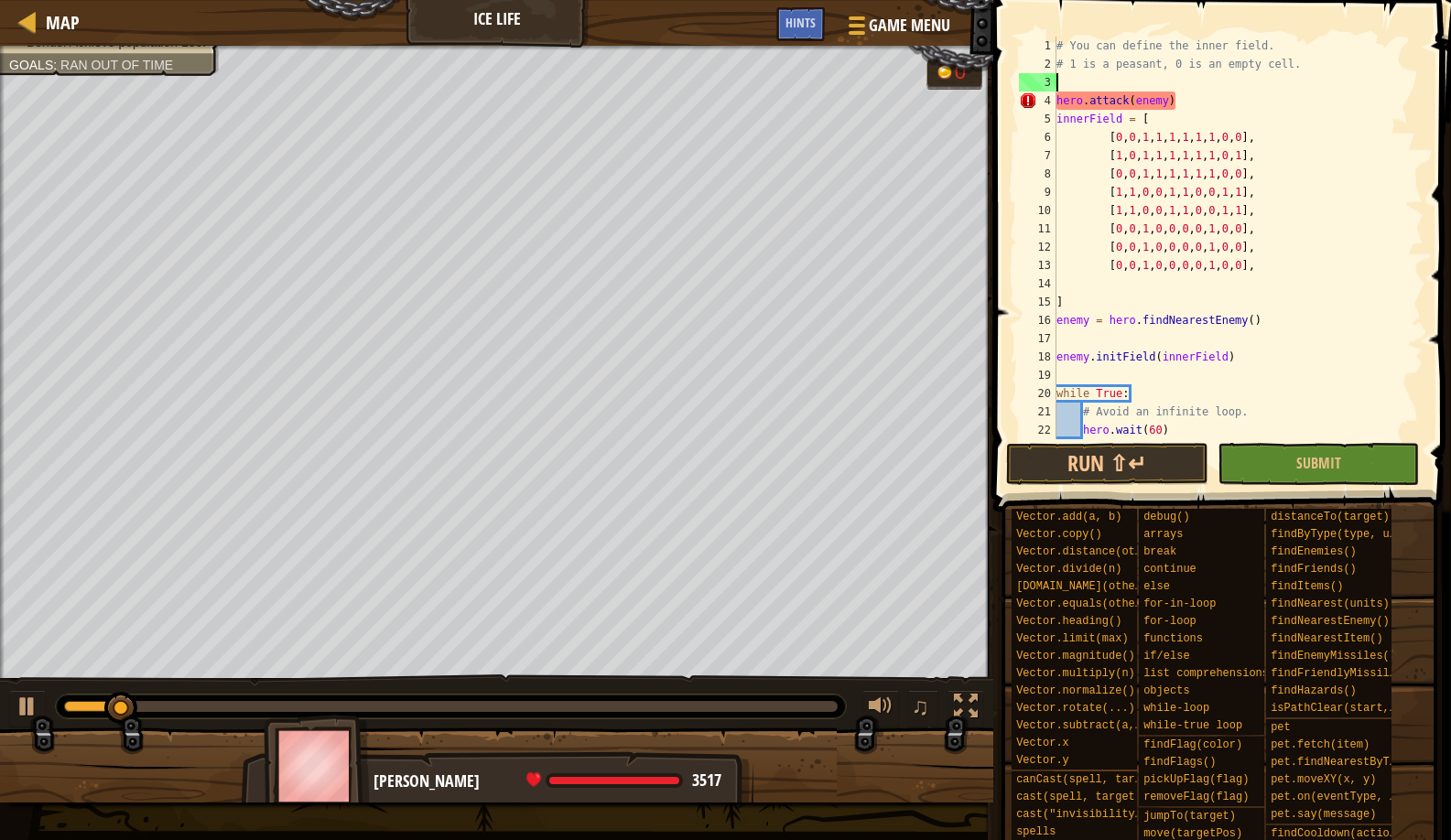
type textarea "f"
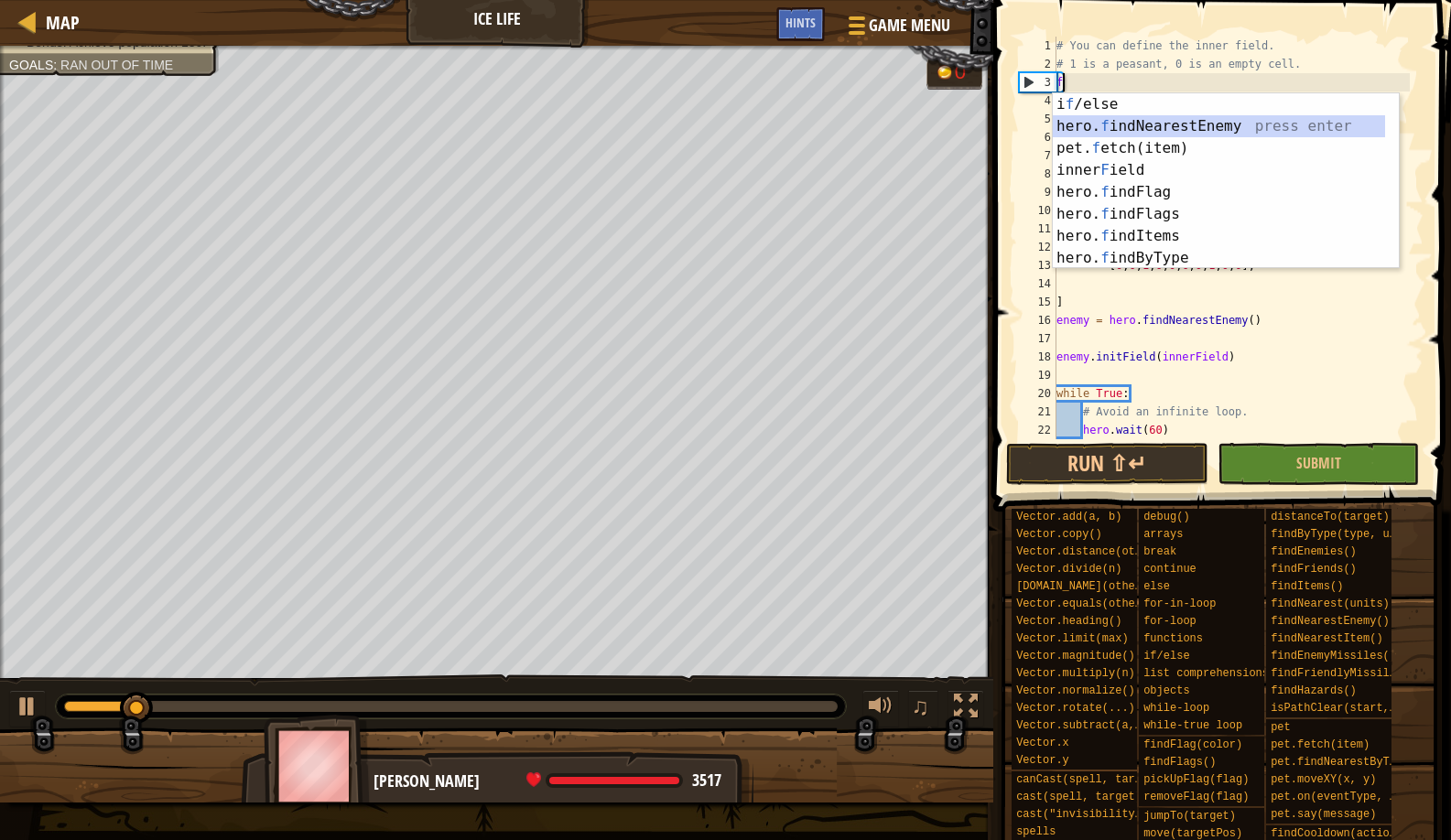
click at [1201, 128] on div "i f /else press enter hero. f indNearestEnemy press enter pet. f etch(item) pre…" at bounding box center [1219, 203] width 333 height 219
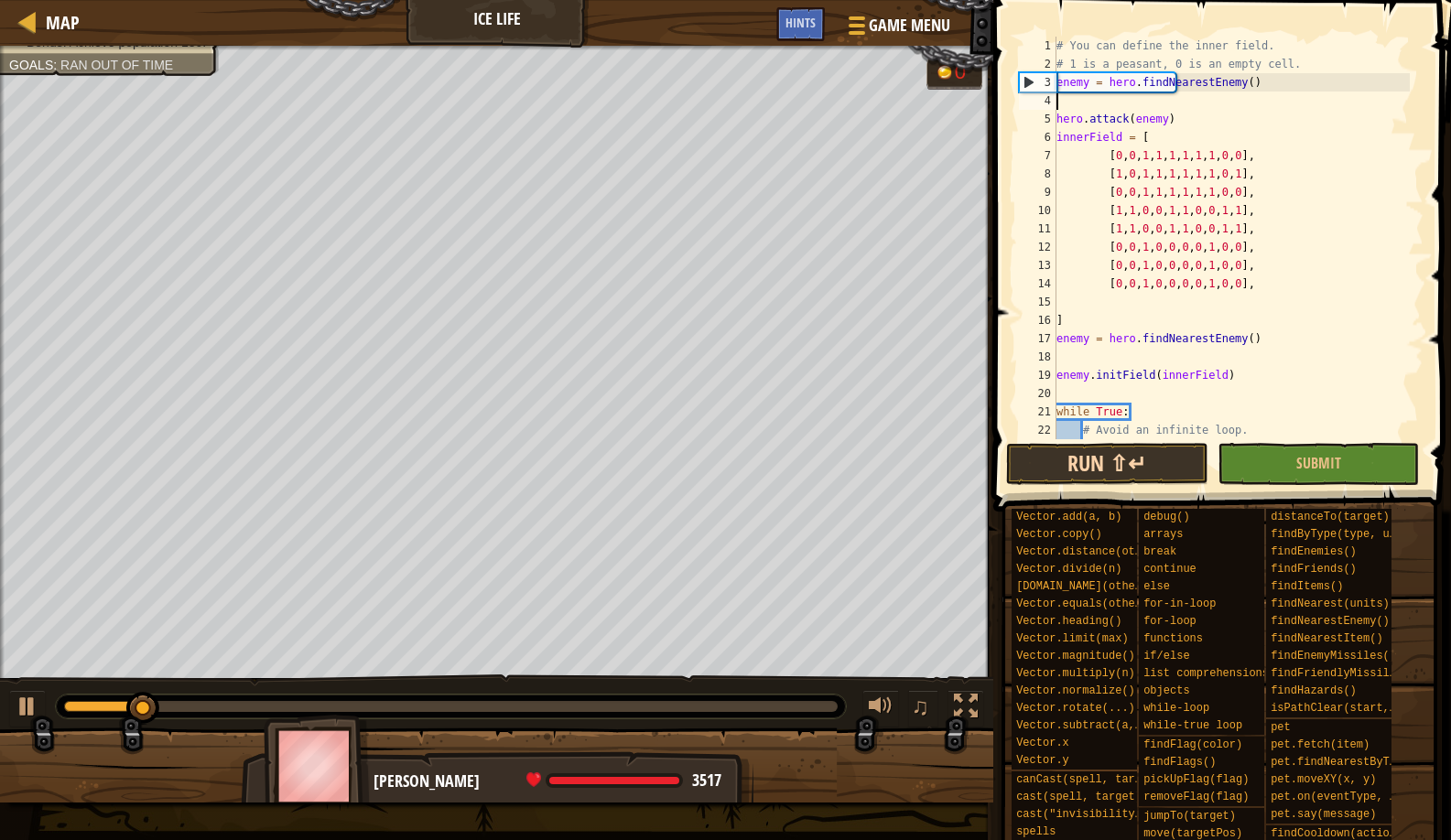
click at [1072, 470] on button "Run ⇧↵" at bounding box center [1107, 464] width 203 height 42
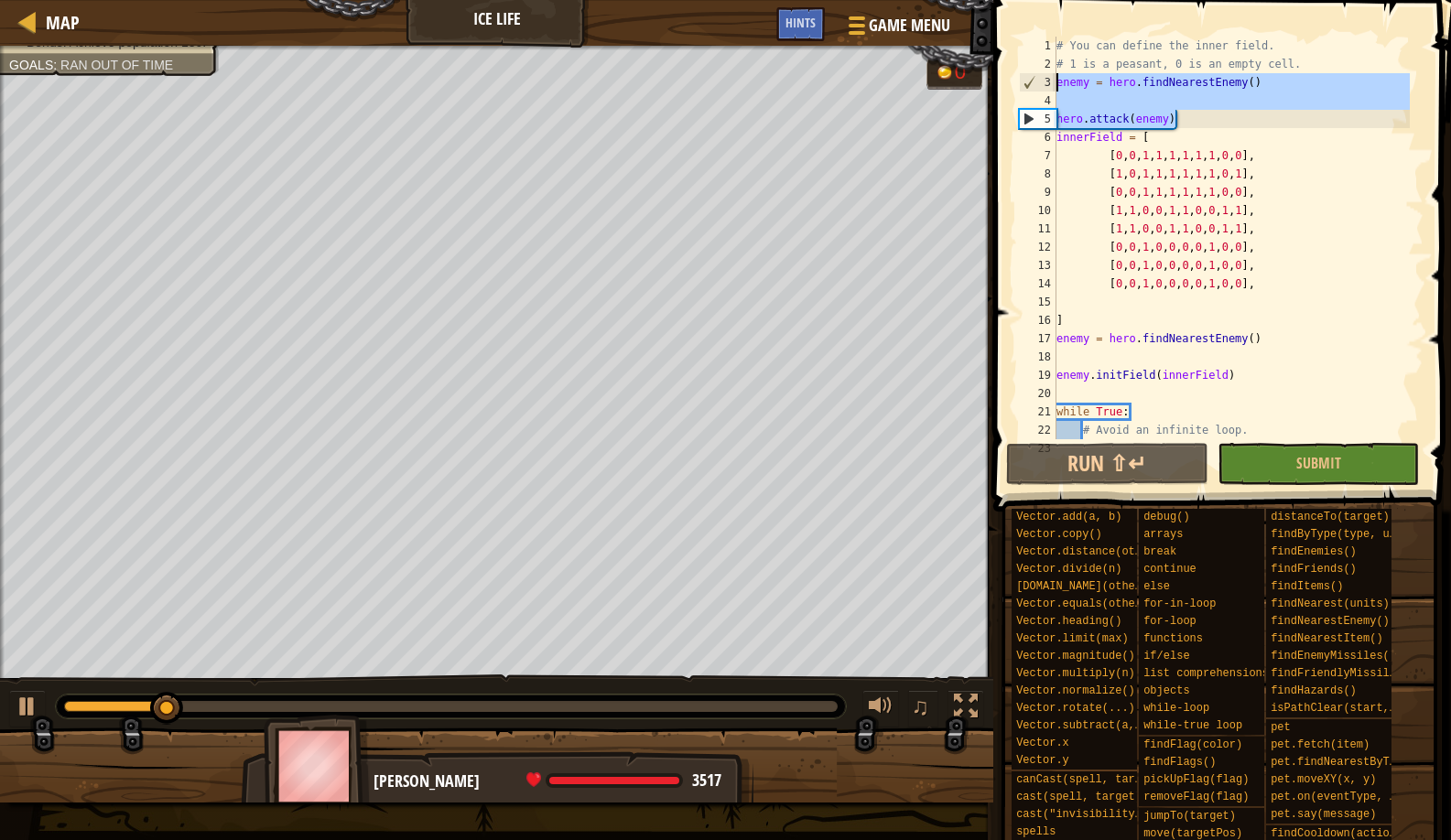
drag, startPoint x: 1187, startPoint y: 116, endPoint x: 1020, endPoint y: 80, distance: 170.8
click at [1020, 80] on div "1 2 3 4 5 6 7 8 9 10 11 12 13 14 15 16 17 18 19 20 21 22 23 # You can define th…" at bounding box center [1219, 238] width 408 height 403
type textarea "enemy = hero.findNearestEnemy()"
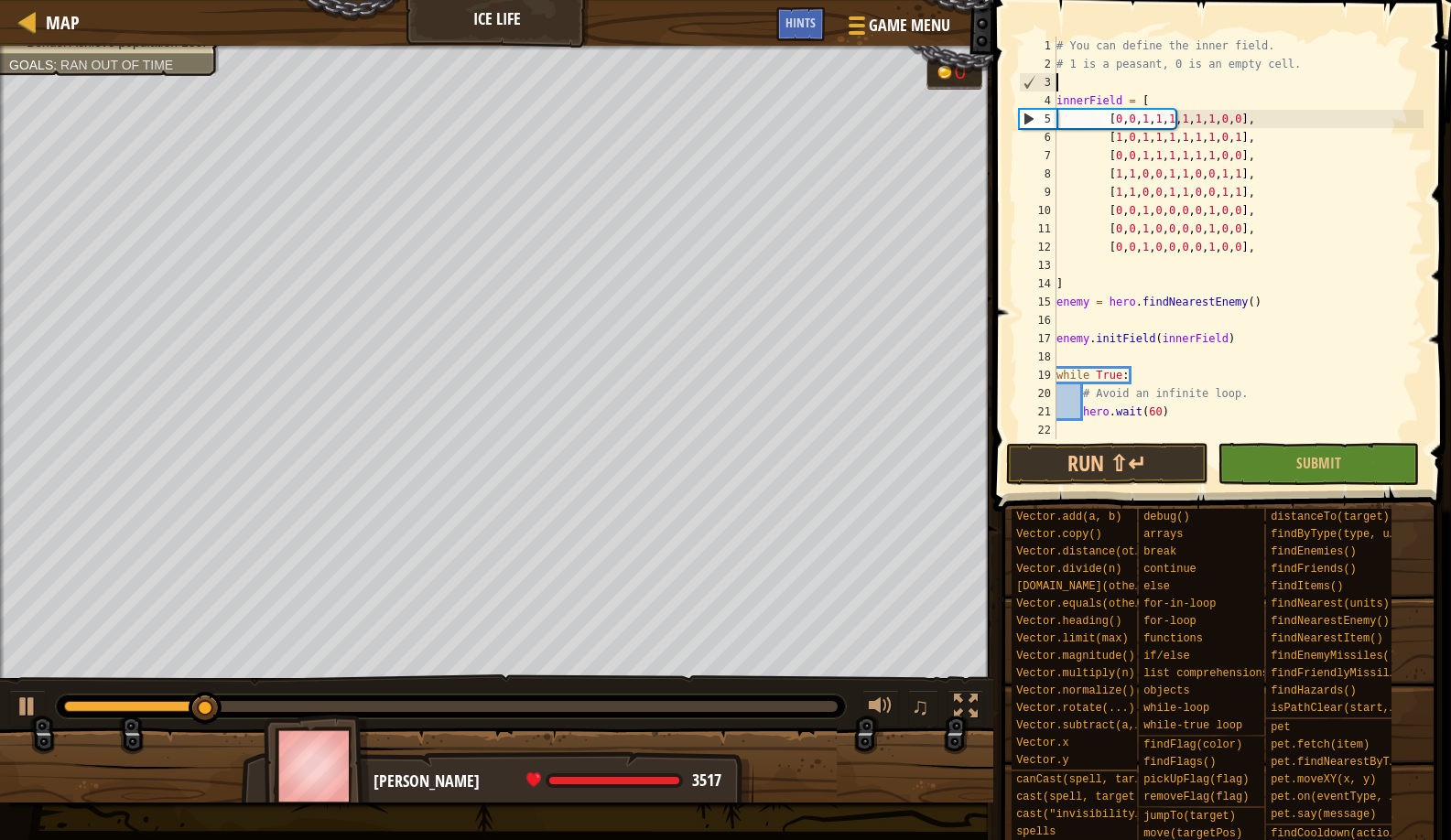
click at [1239, 249] on div "# You can define the inner field. # 1 is a peasant, 0 is an empty cell. innerFi…" at bounding box center [1237, 256] width 370 height 440
click at [1063, 496] on span at bounding box center [1220, 761] width 445 height 542
click at [1062, 487] on span at bounding box center [1225, 230] width 473 height 566
click at [1061, 487] on span at bounding box center [1225, 230] width 473 height 566
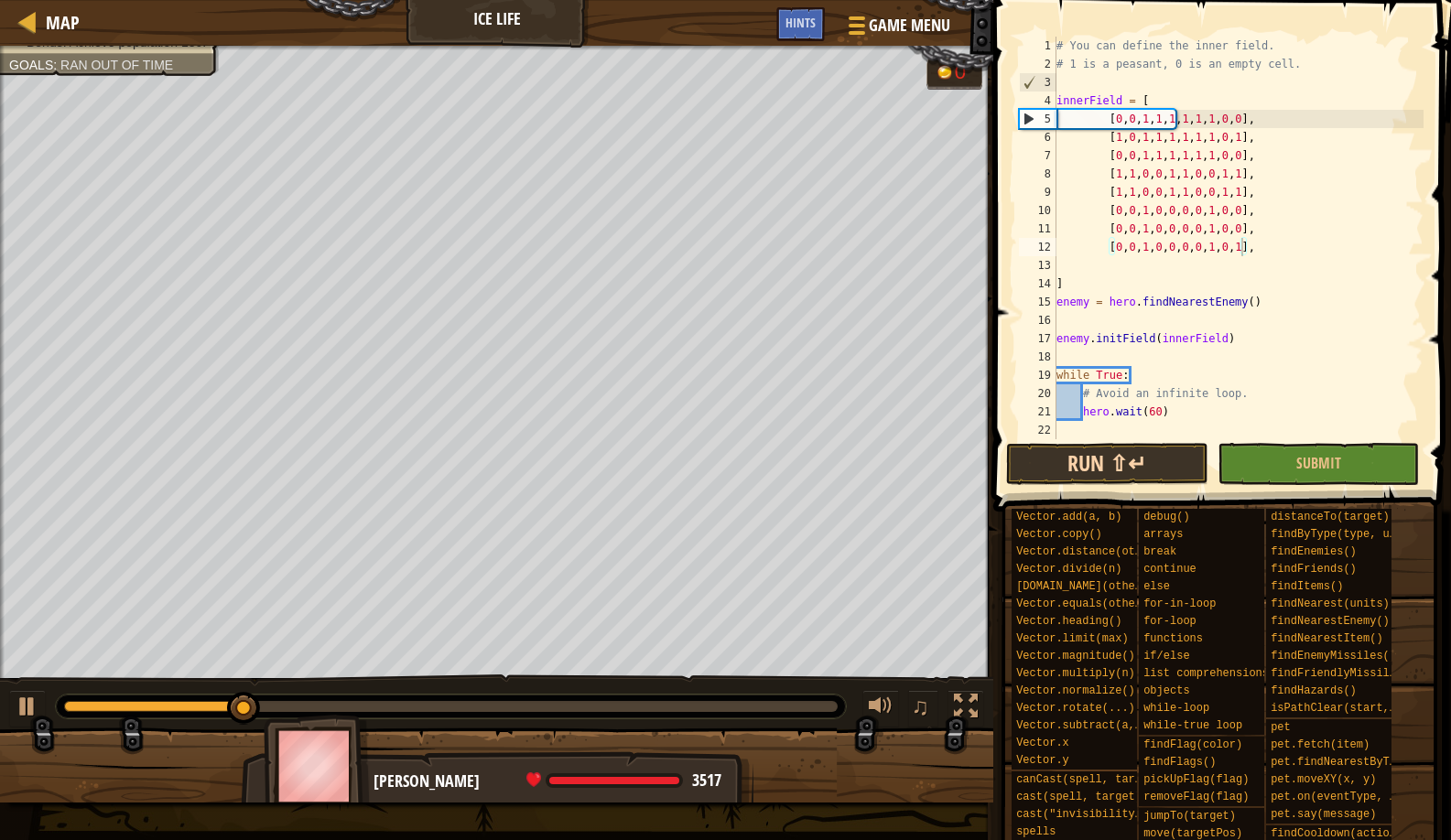
click at [1044, 467] on button "Run ⇧↵" at bounding box center [1107, 464] width 203 height 42
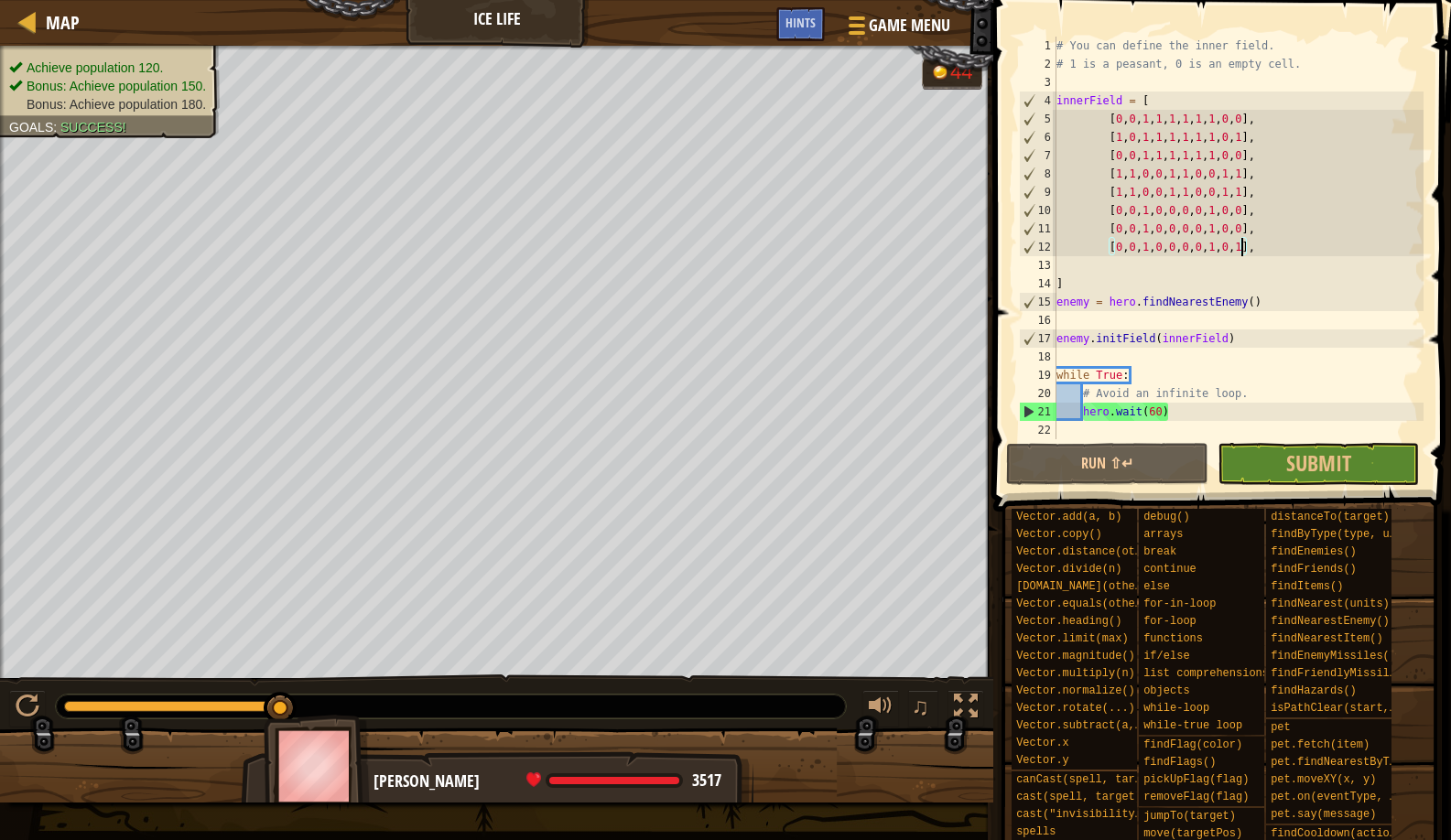
drag, startPoint x: 145, startPoint y: 698, endPoint x: 287, endPoint y: 674, distance: 144.0
click at [287, 674] on div "♫" at bounding box center [497, 701] width 993 height 55
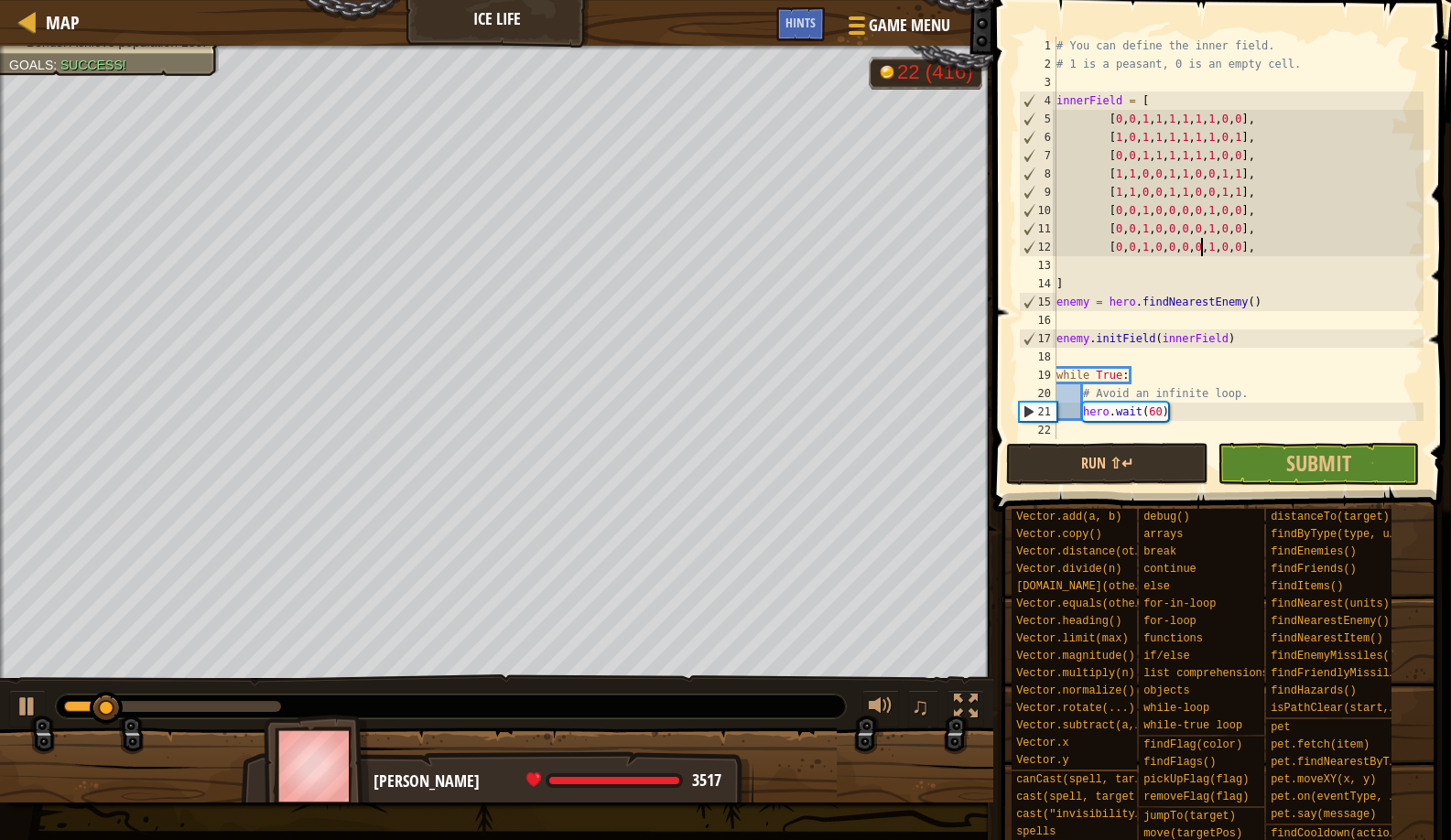
click at [1200, 245] on div "# You can define the inner field. # 1 is a peasant, 0 is an empty cell. innerFi…" at bounding box center [1237, 256] width 370 height 440
click at [1190, 246] on div "# You can define the inner field. # 1 is a peasant, 0 is an empty cell. innerFi…" at bounding box center [1237, 256] width 370 height 440
click at [1106, 470] on button "Run ⇧↵" at bounding box center [1107, 464] width 203 height 42
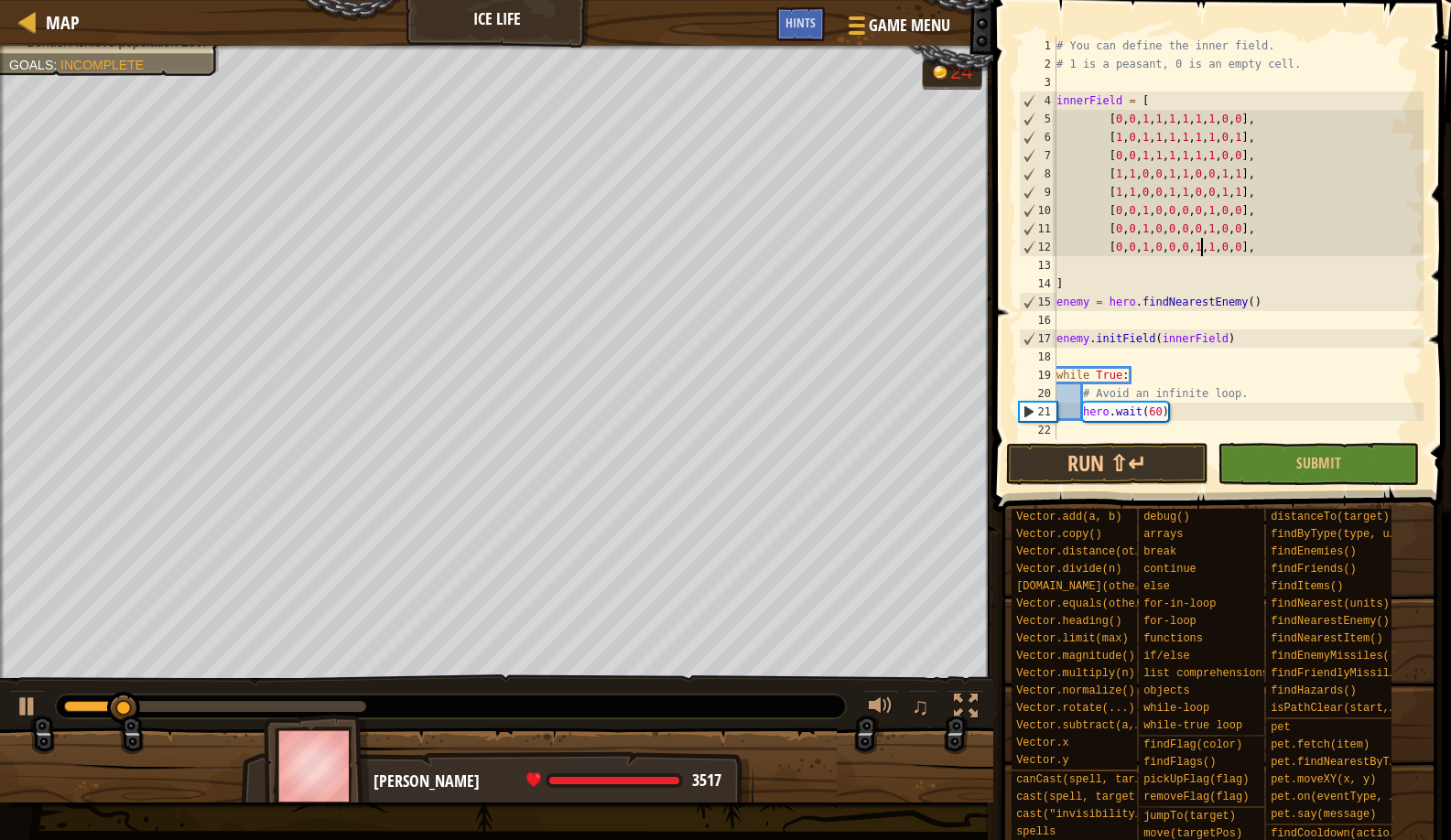
click at [1200, 247] on div "# You can define the inner field. # 1 is a peasant, 0 is an empty cell. innerFi…" at bounding box center [1237, 256] width 370 height 440
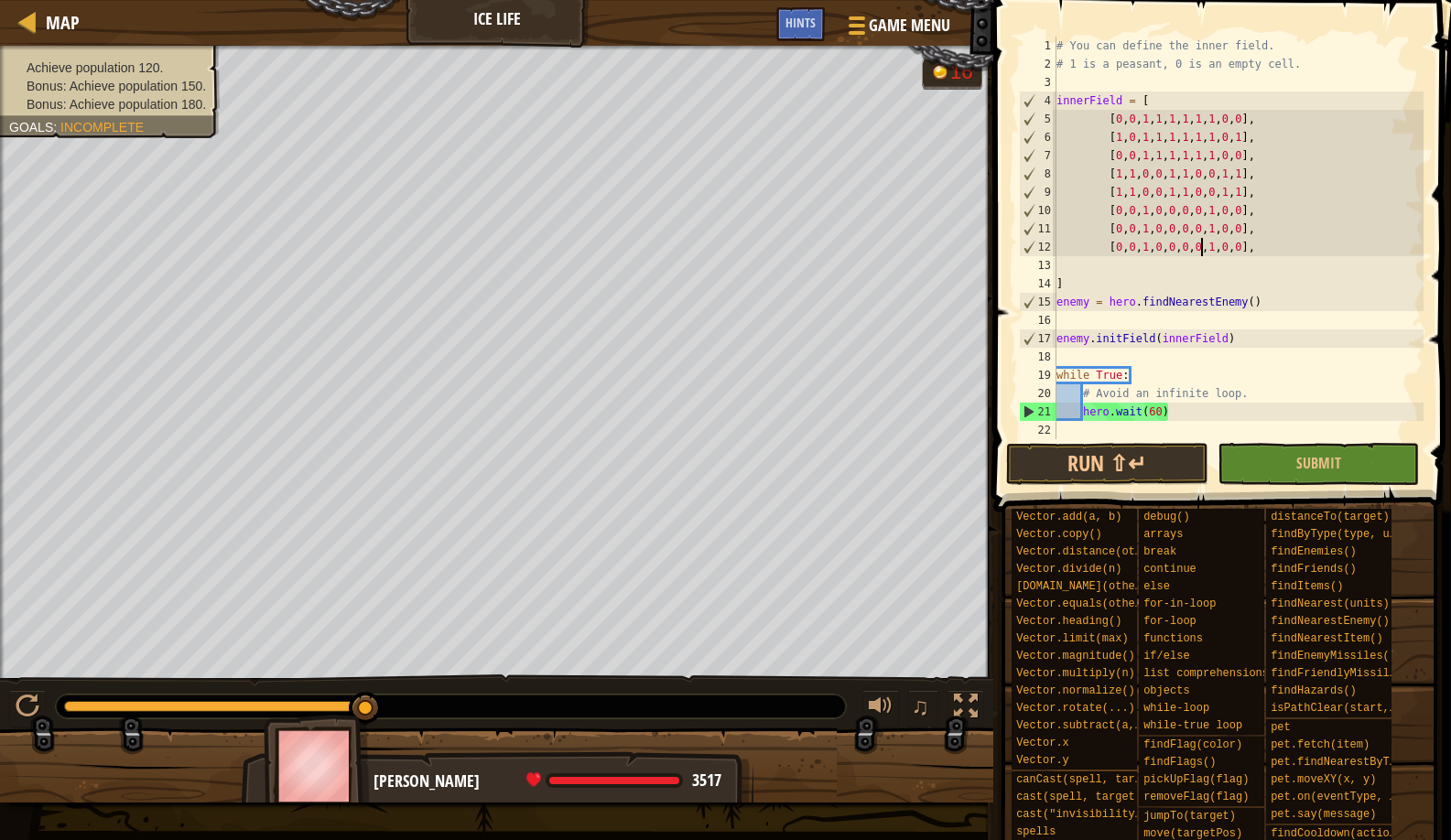
click at [400, 659] on div "Achieve population 120. Bonus: Achieve population 150. Bonus: Achieve populatio…" at bounding box center [725, 424] width 1451 height 757
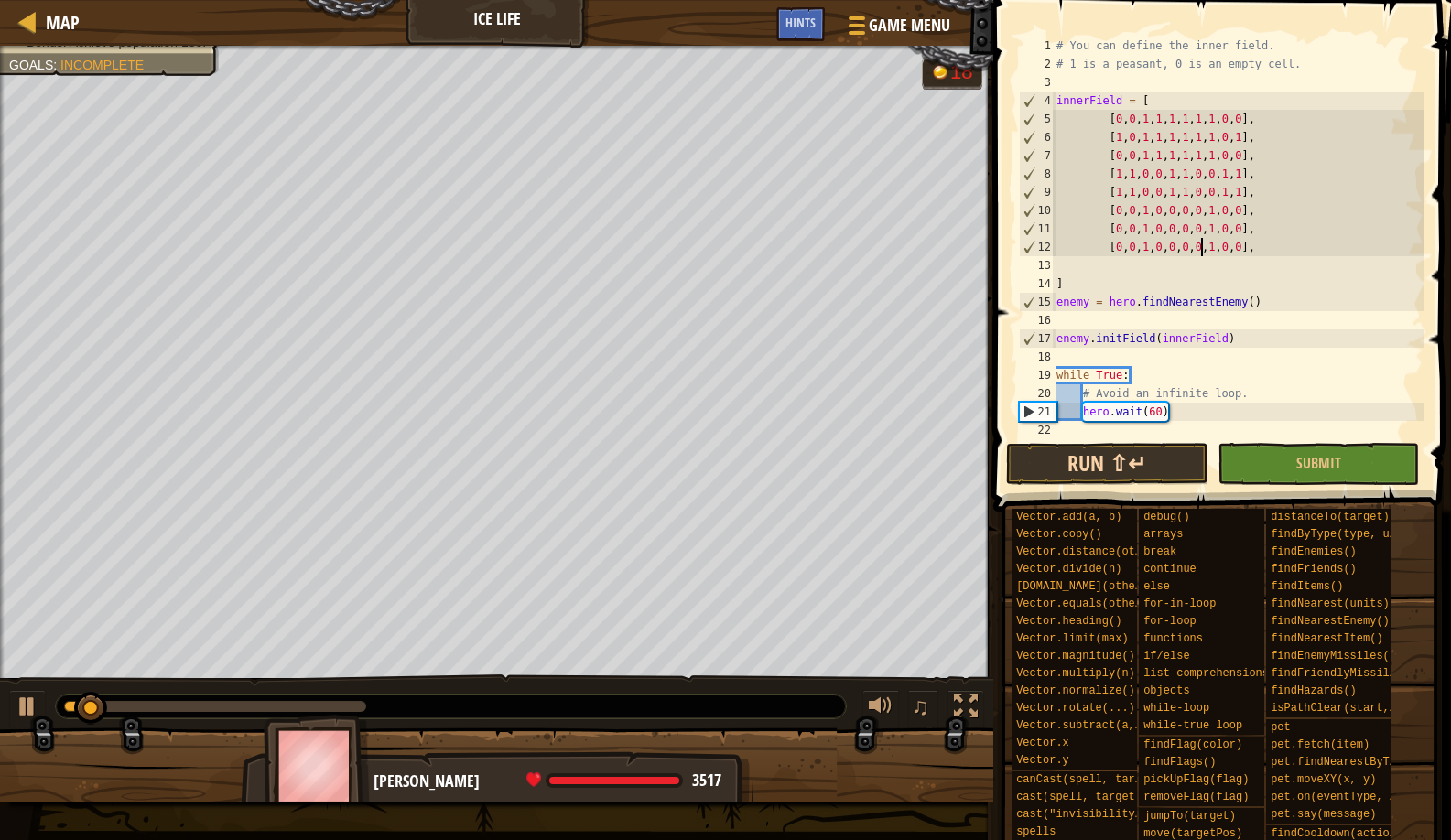
type textarea "[0,0,1,0,0,0,0,1,0,0],"
click at [1020, 475] on button "Run ⇧↵" at bounding box center [1107, 464] width 203 height 42
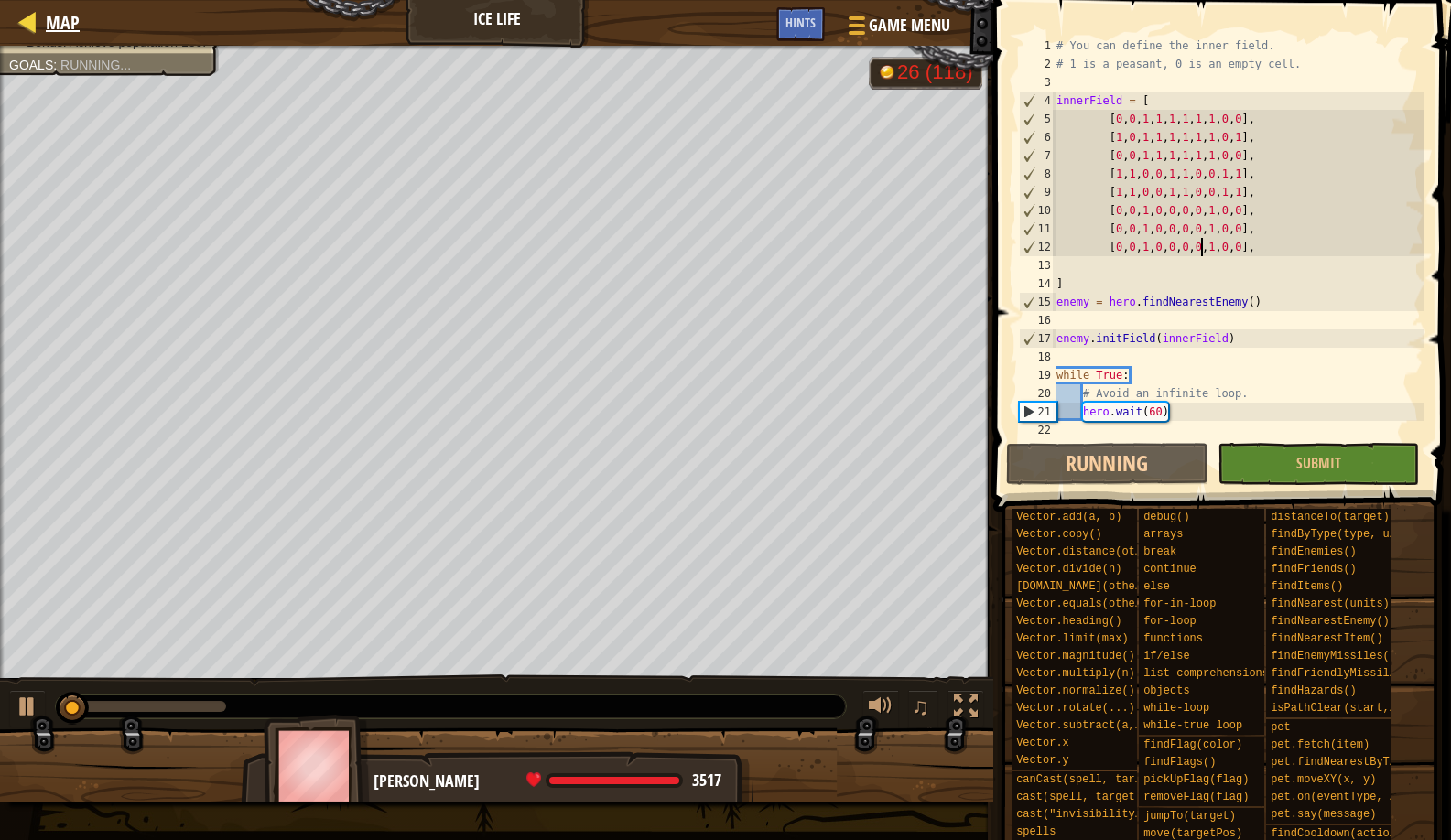
click at [58, 19] on span "Map" at bounding box center [63, 22] width 34 height 25
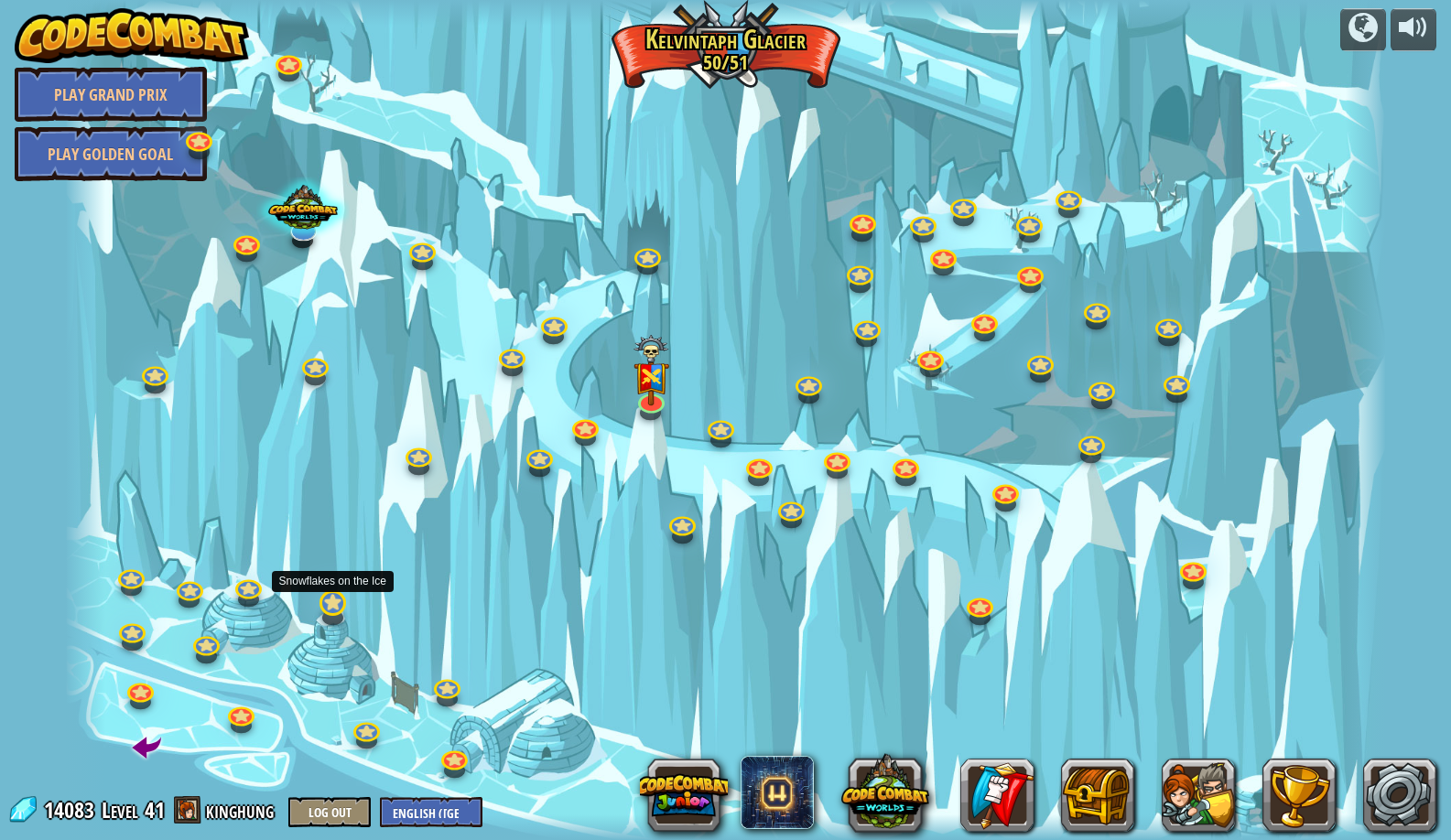
click at [335, 605] on link at bounding box center [331, 602] width 37 height 37
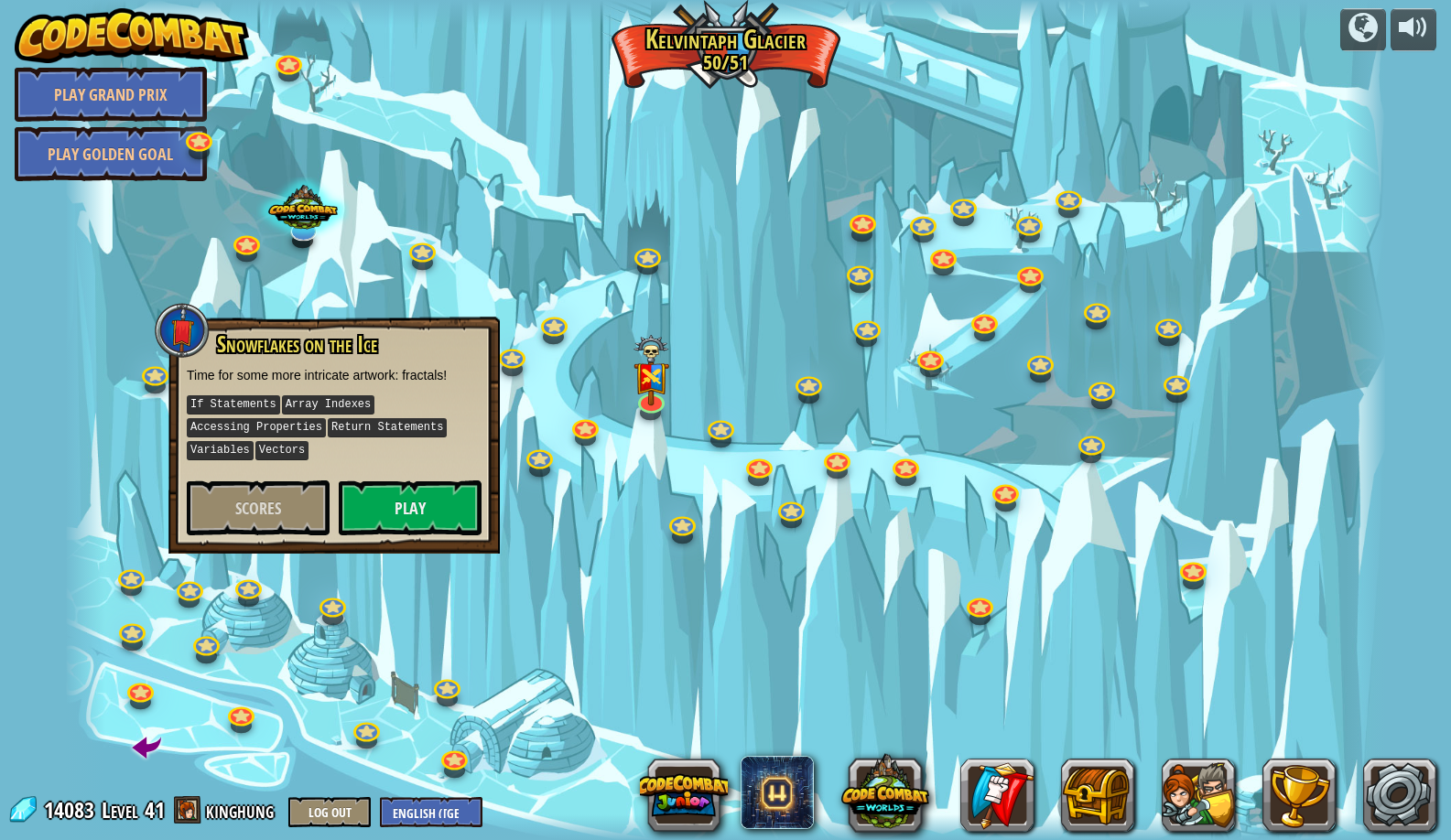
click at [534, 606] on div at bounding box center [724, 420] width 1320 height 840
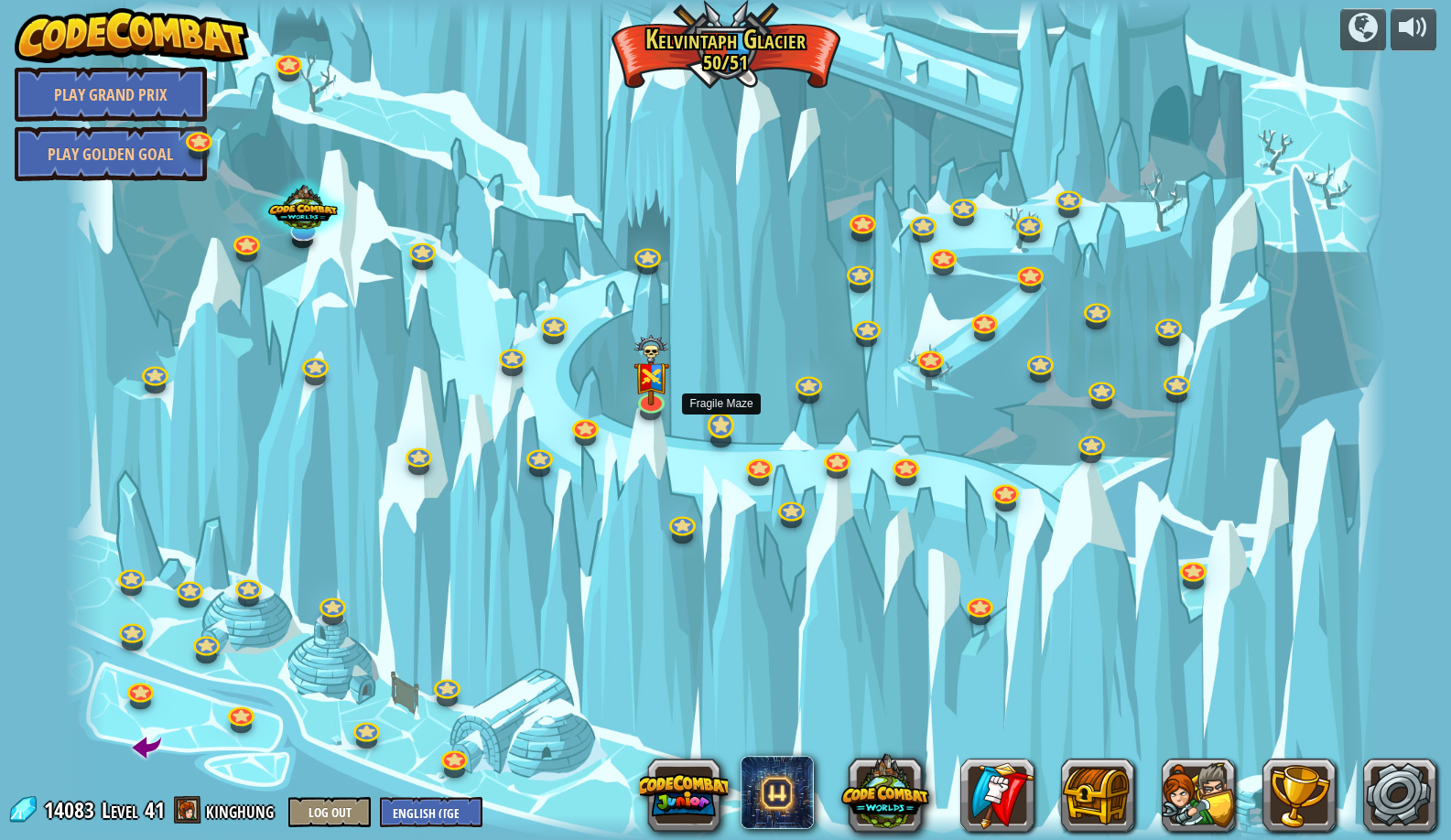
click at [714, 429] on link at bounding box center [719, 424] width 37 height 37
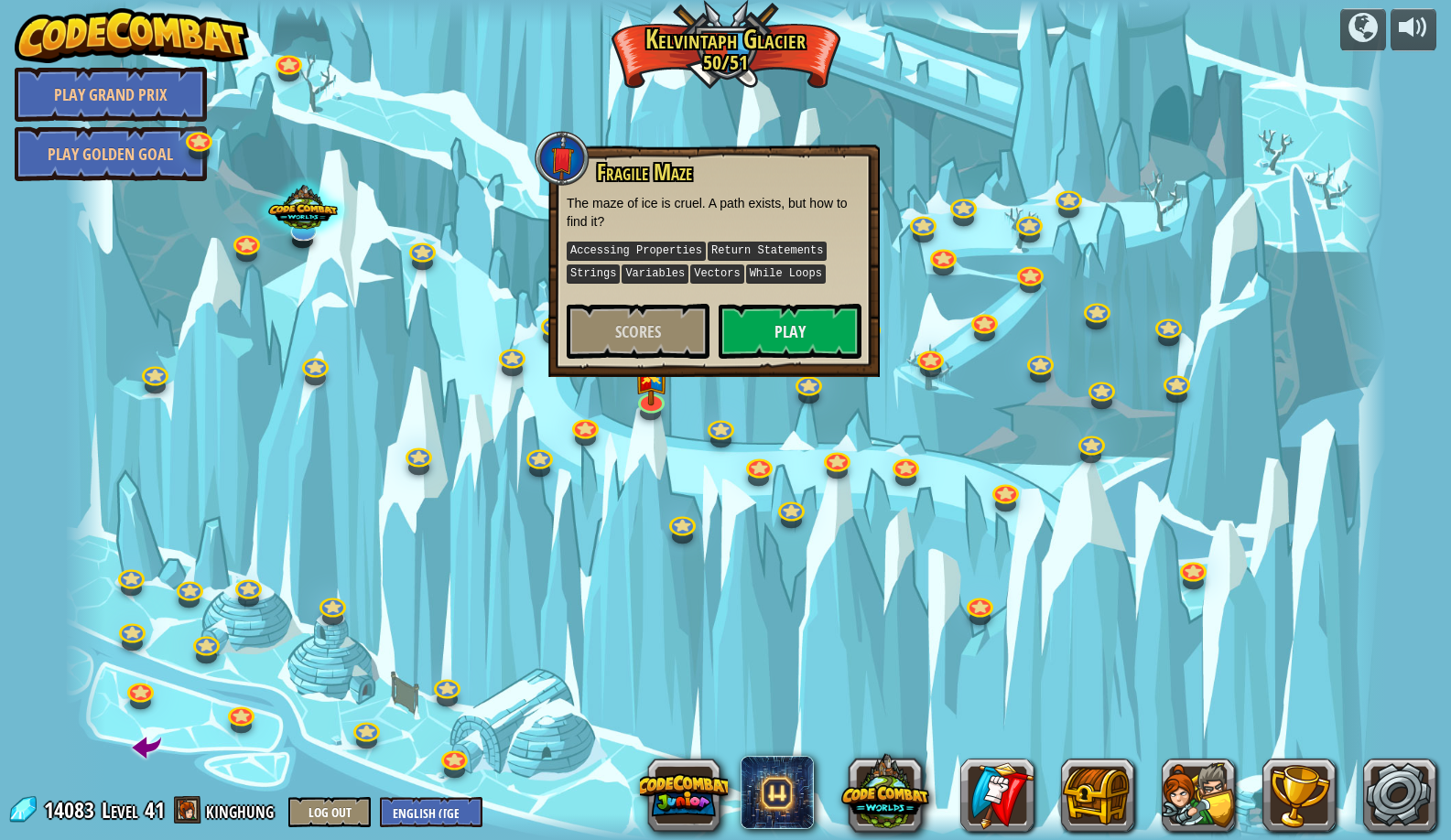
click at [825, 396] on div at bounding box center [724, 420] width 1320 height 840
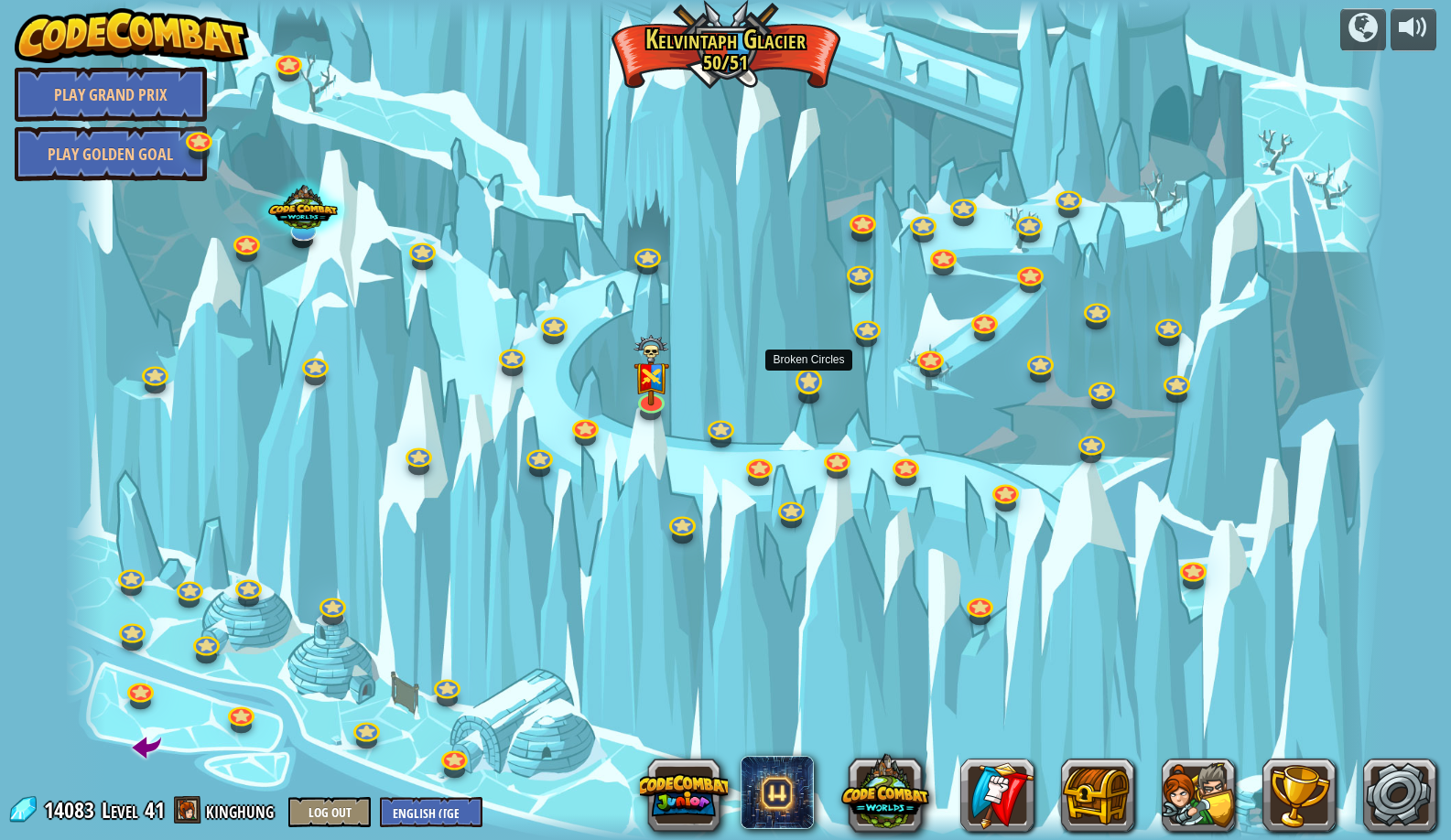
click at [806, 389] on link at bounding box center [807, 380] width 37 height 37
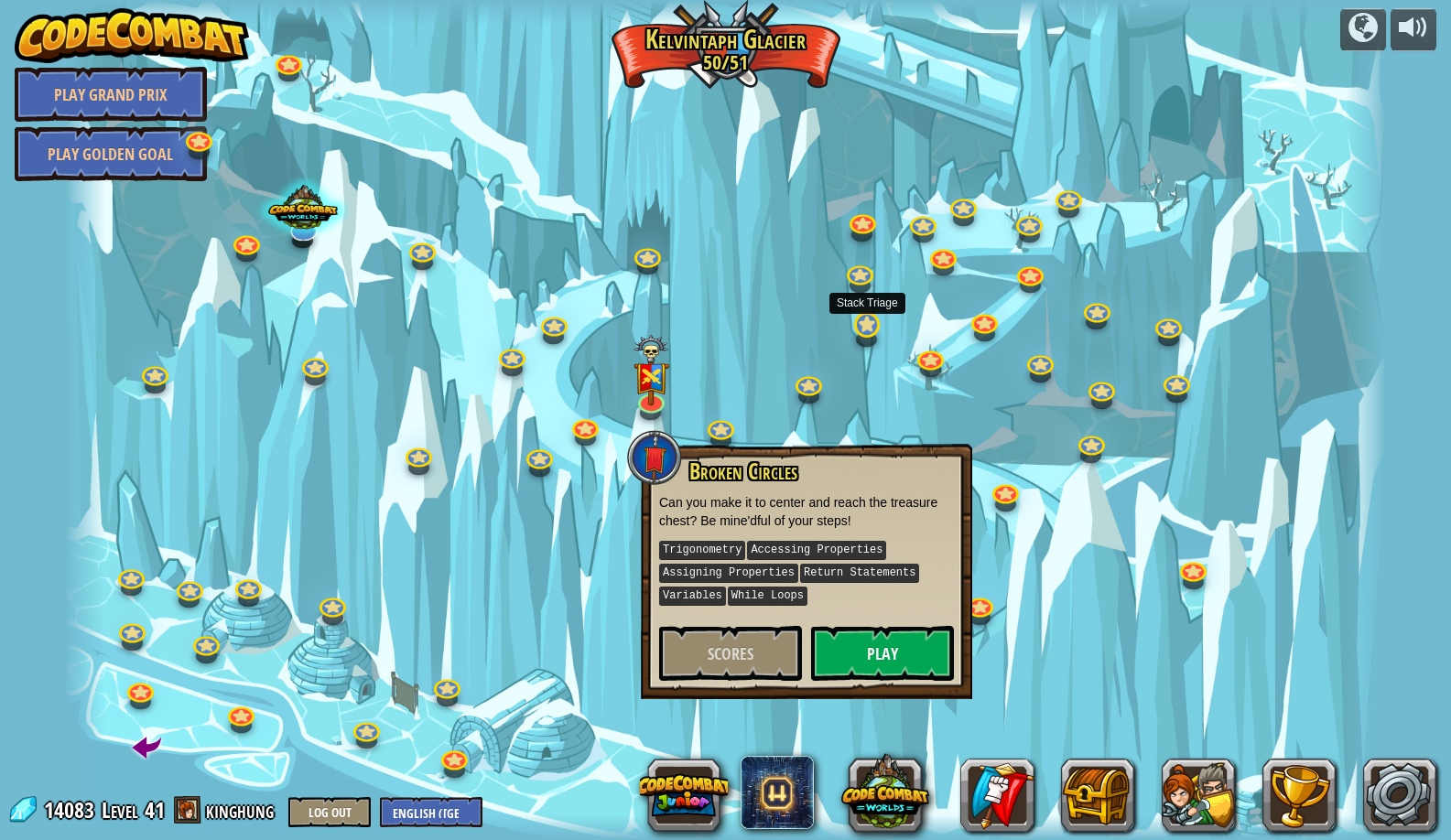
click at [856, 326] on link at bounding box center [866, 324] width 37 height 37
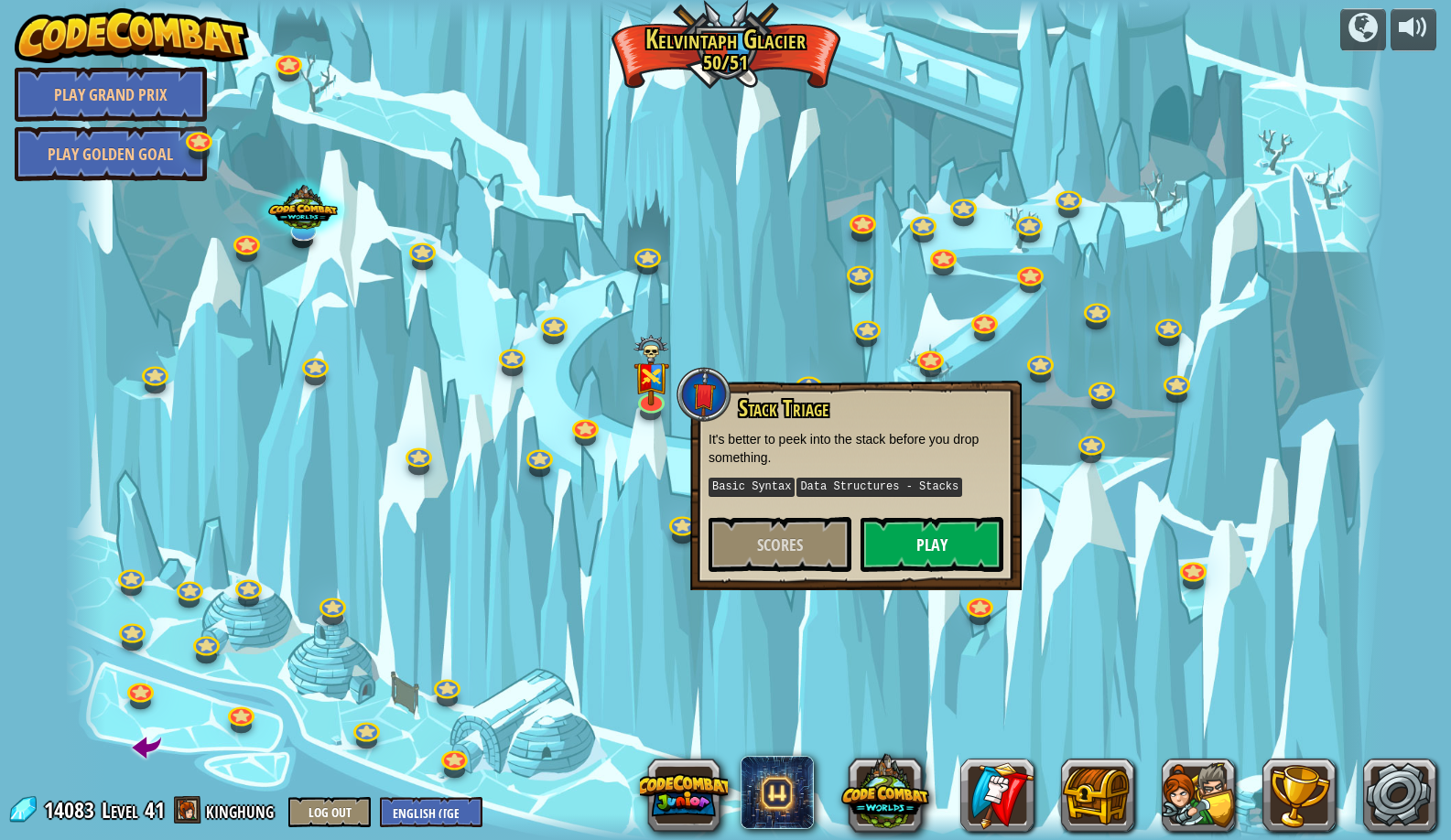
click at [910, 534] on button "Play" at bounding box center [933, 544] width 143 height 55
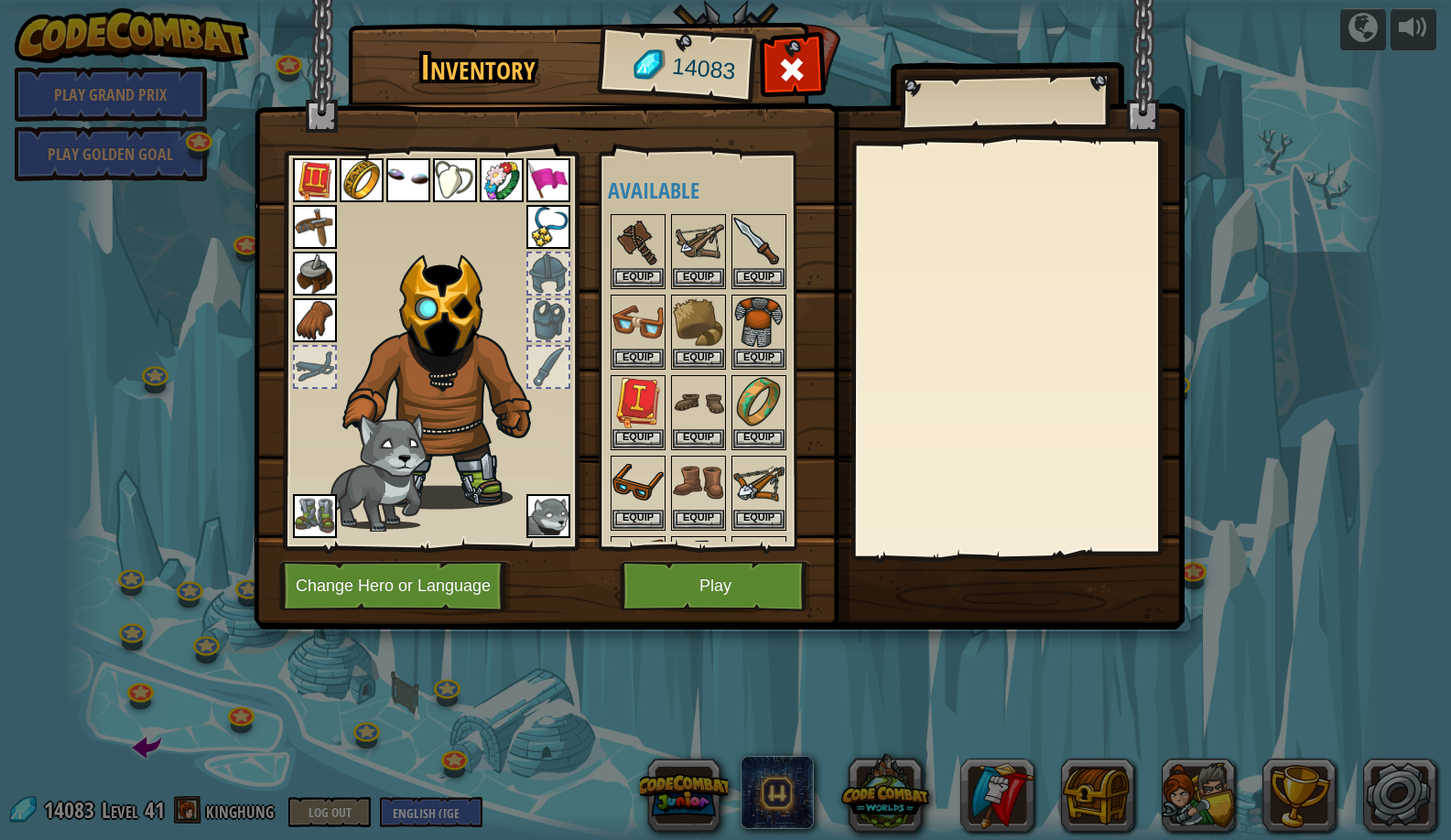
click at [673, 593] on button "Play" at bounding box center [715, 586] width 192 height 51
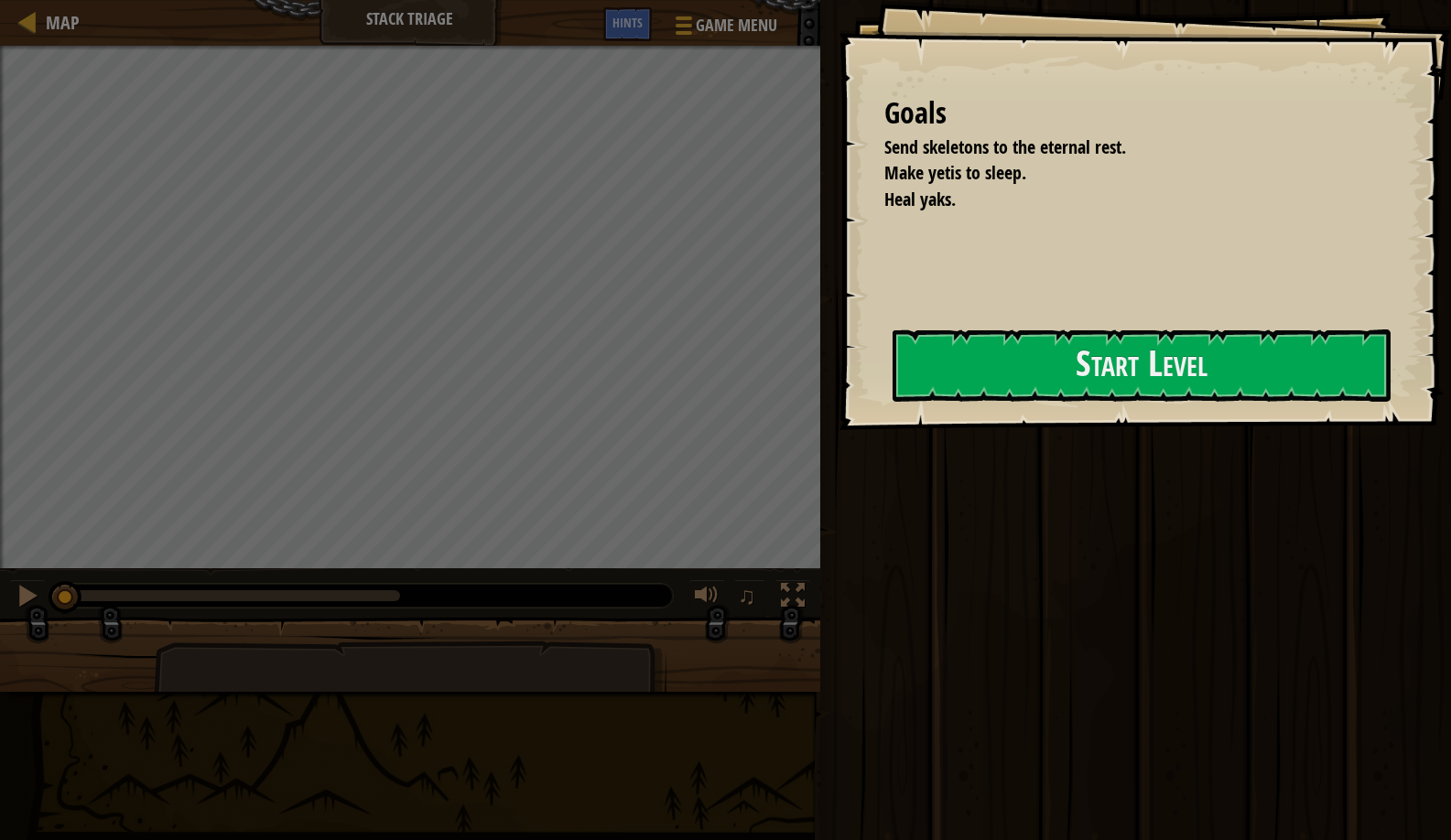
click at [967, 405] on div "Goals Send skeletons to the eternal rest. Make yetis to sleep. Heal yaks. Start…" at bounding box center [1145, 214] width 613 height 430
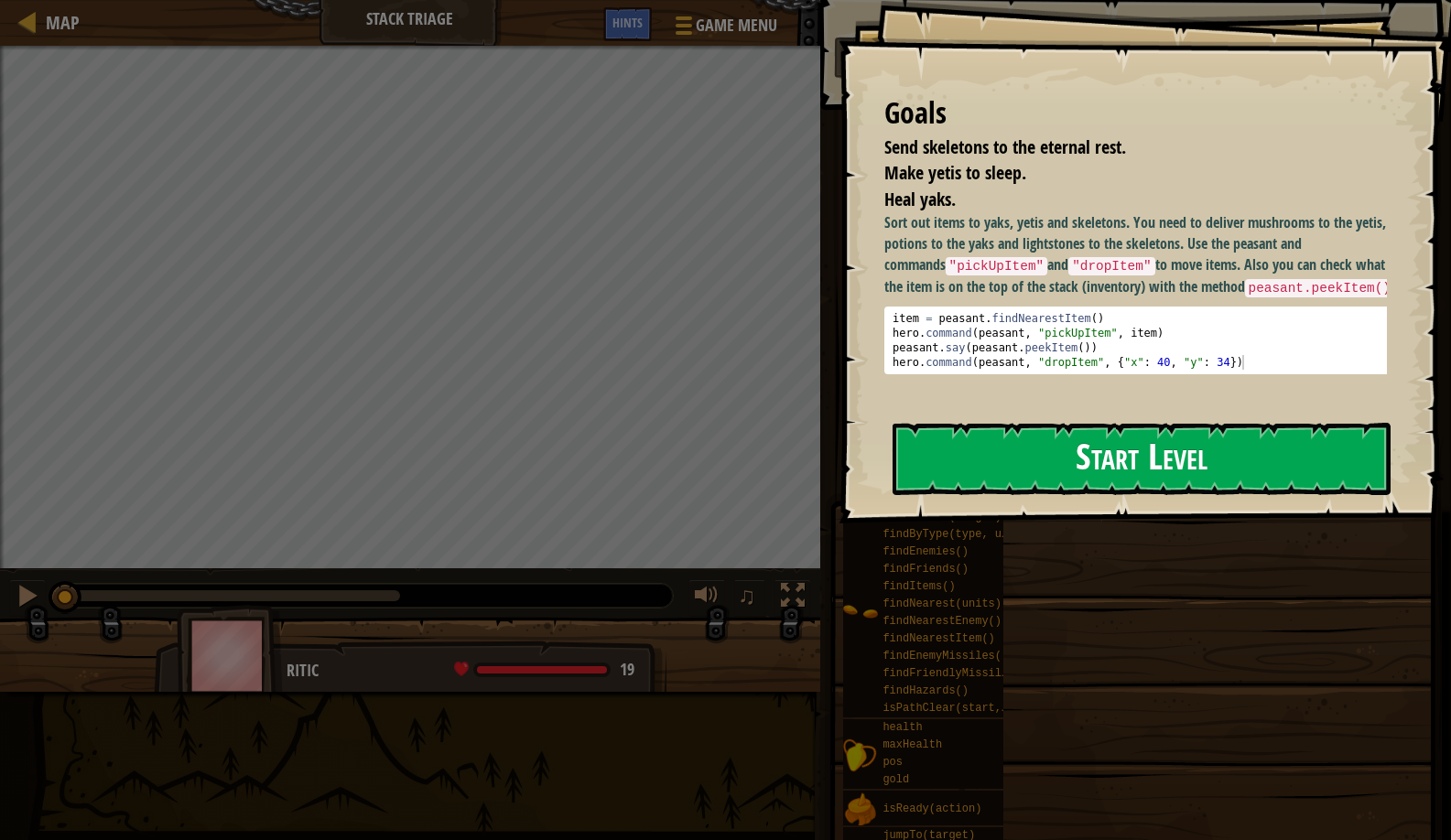
click at [975, 423] on button "Start Level" at bounding box center [1142, 459] width 499 height 72
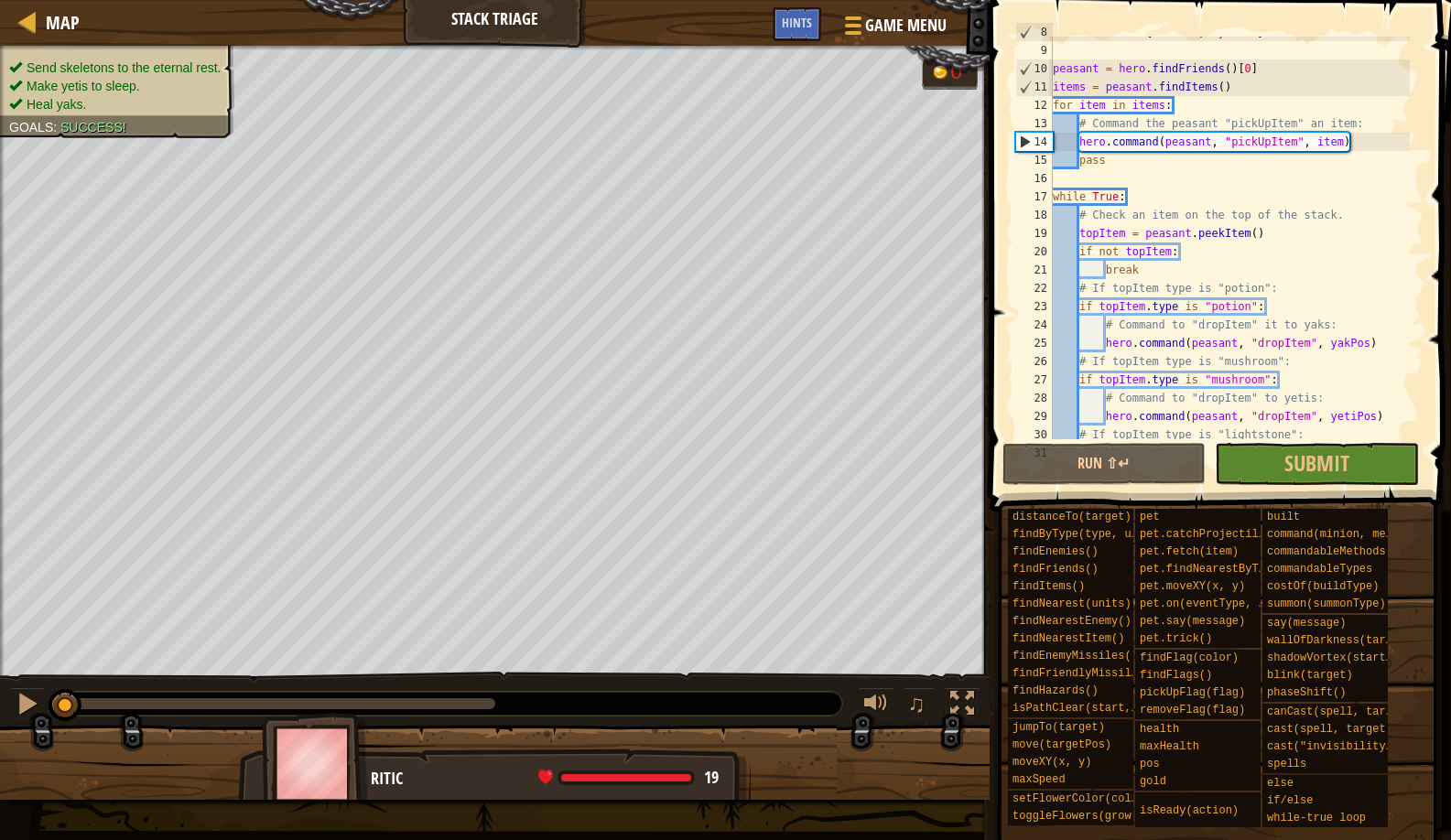
scroll to position [256, 0]
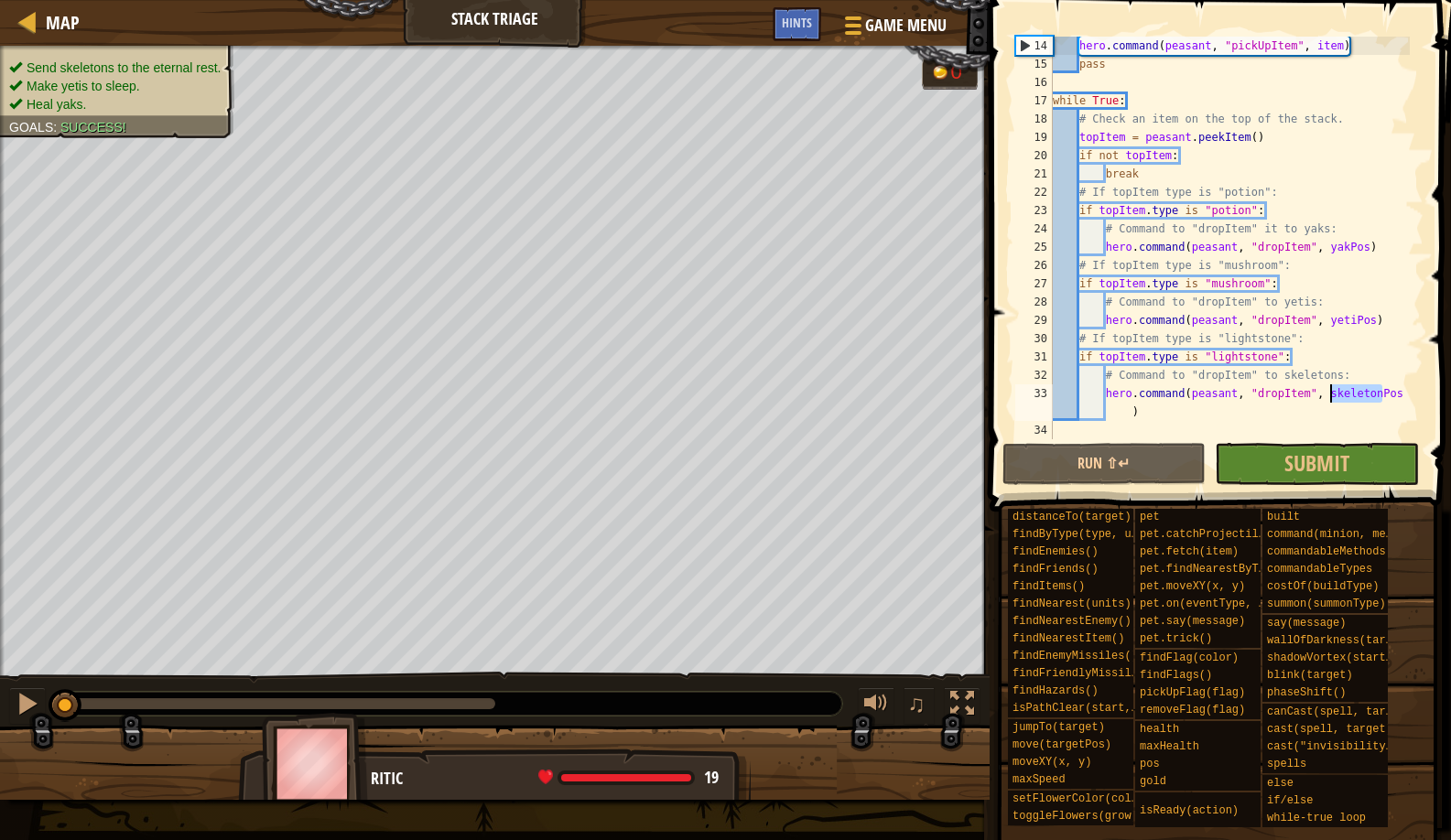
drag, startPoint x: 1380, startPoint y: 393, endPoint x: 1329, endPoint y: 389, distance: 51.2
click at [1329, 389] on div "hero . command ( peasant , "pickUpItem" , item ) pass while True : # Check an i…" at bounding box center [1230, 256] width 361 height 440
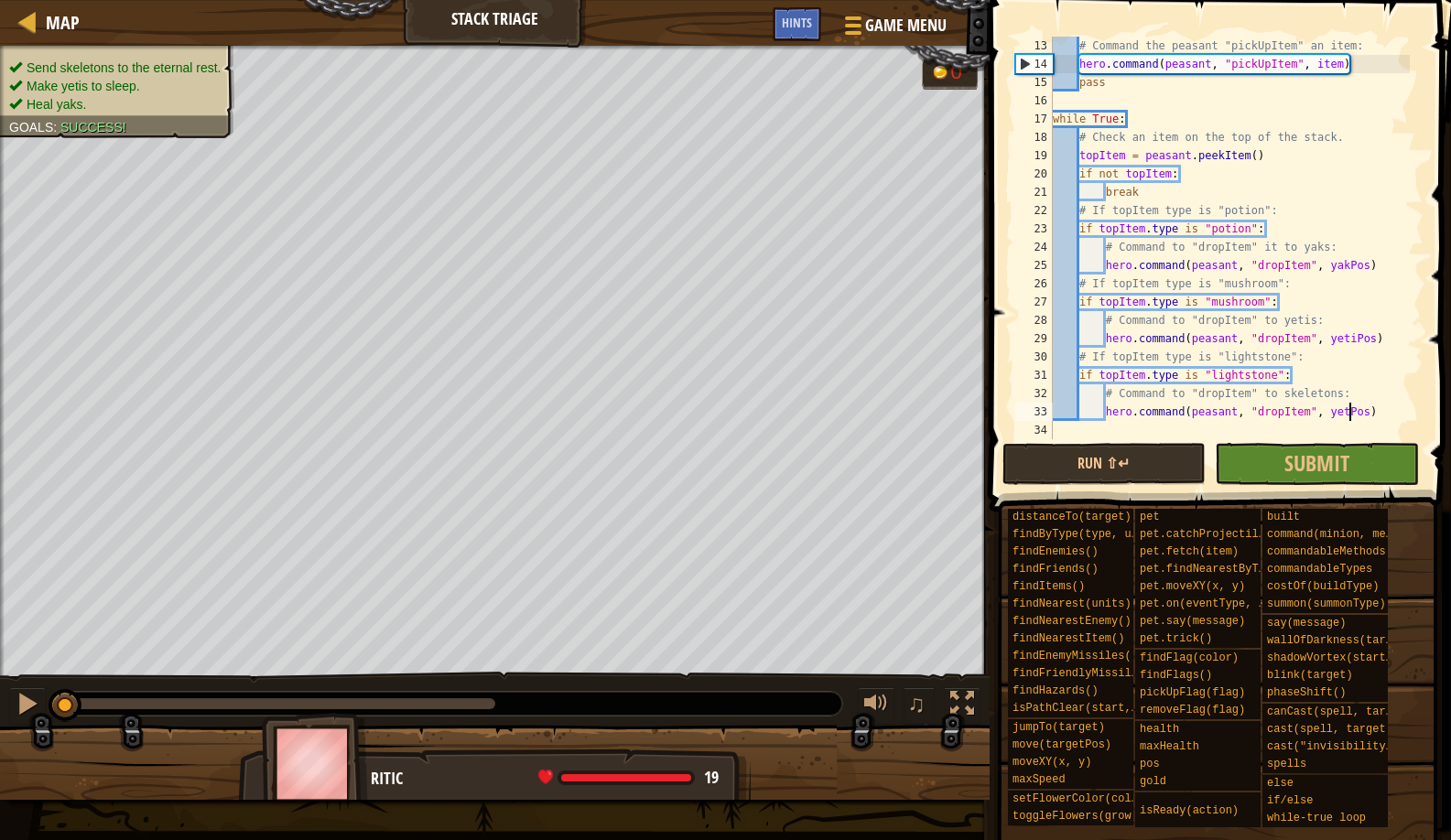
scroll to position [8, 25]
click at [1130, 447] on button "Run ⇧↵" at bounding box center [1105, 464] width 205 height 42
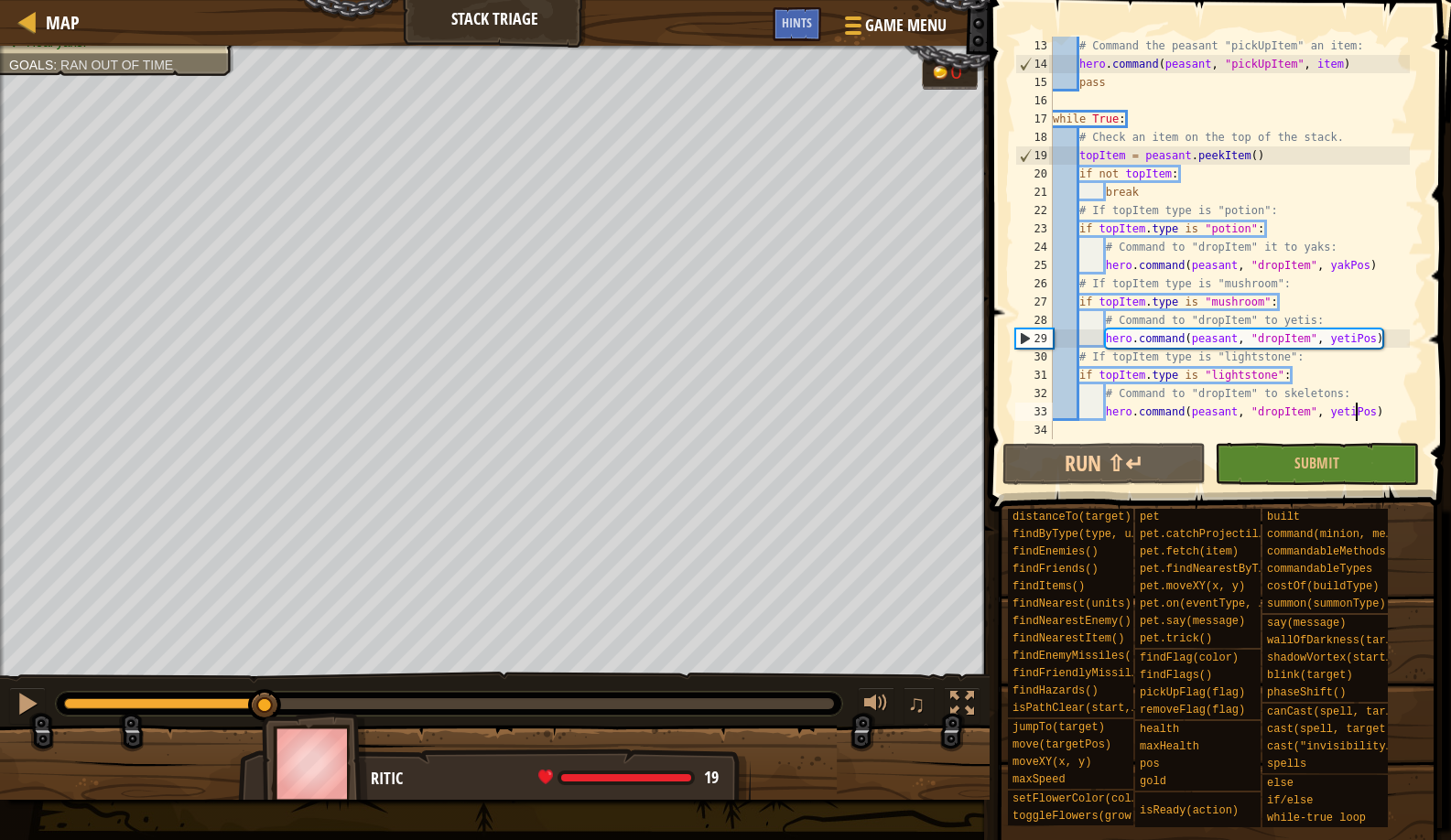
drag, startPoint x: 105, startPoint y: 706, endPoint x: 269, endPoint y: 676, distance: 166.7
click at [269, 676] on div "♫" at bounding box center [495, 699] width 990 height 55
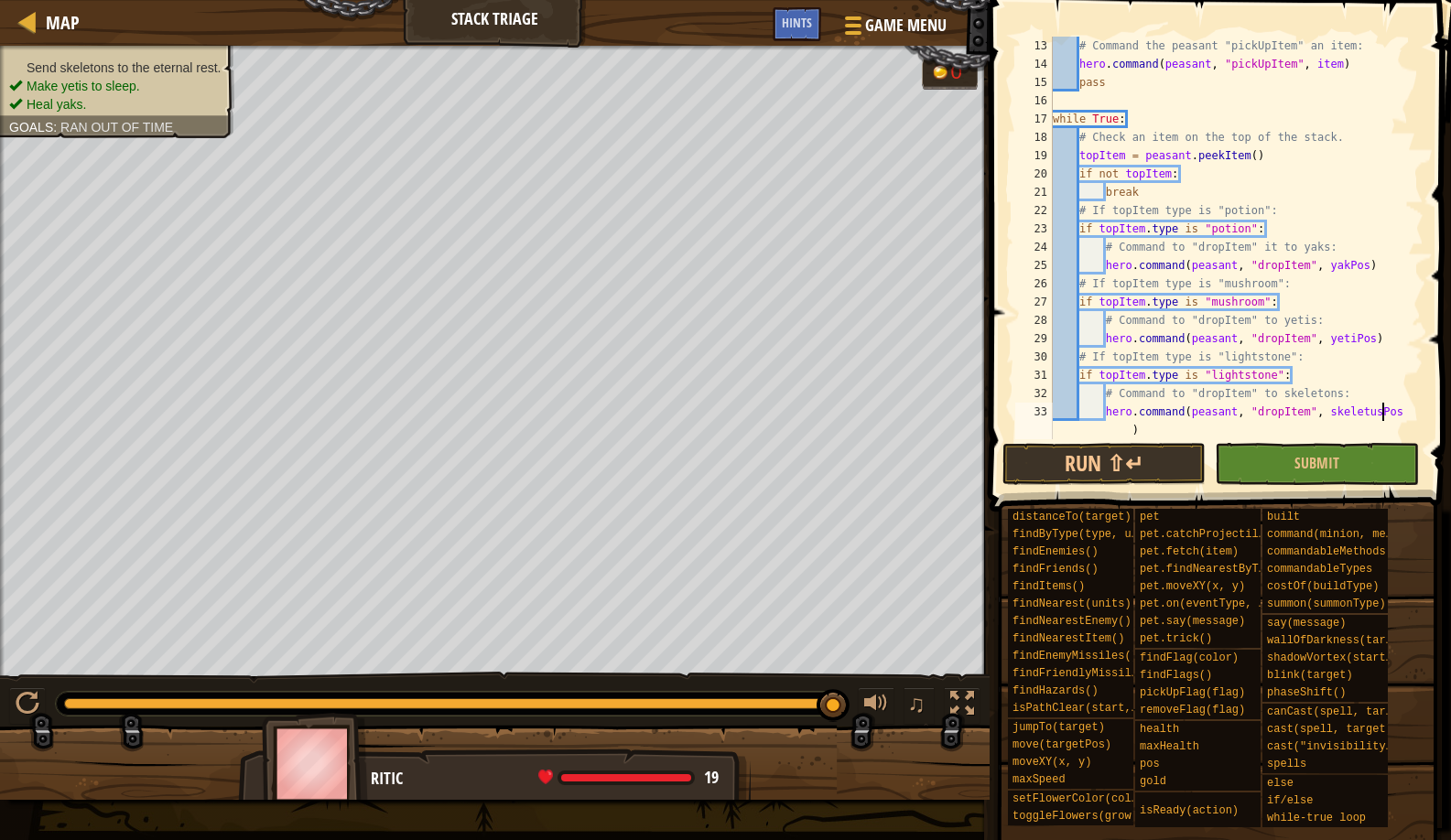
scroll to position [8, 28]
click at [1024, 474] on button "Run ⇧↵" at bounding box center [1105, 464] width 205 height 42
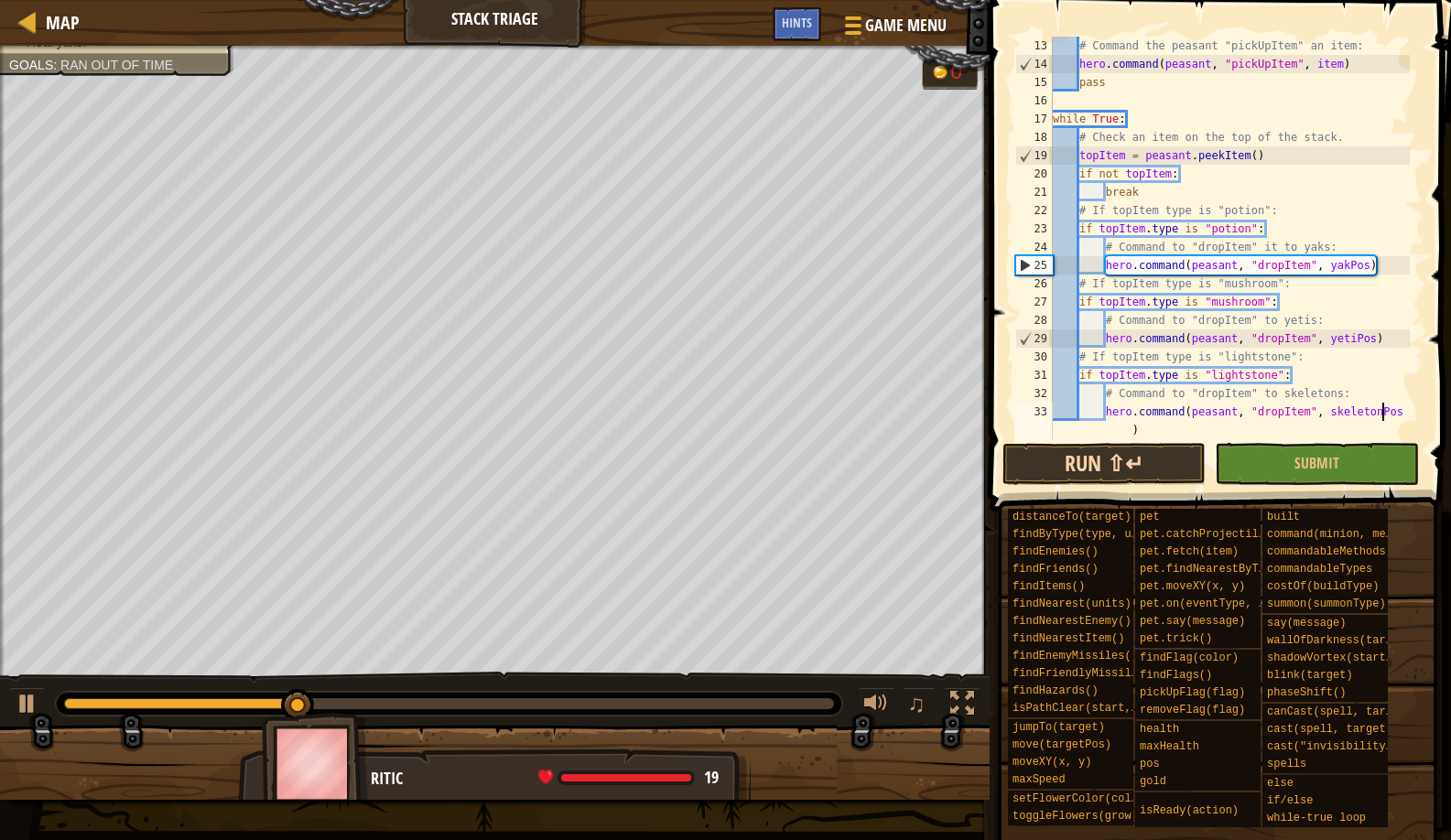
scroll to position [8, 27]
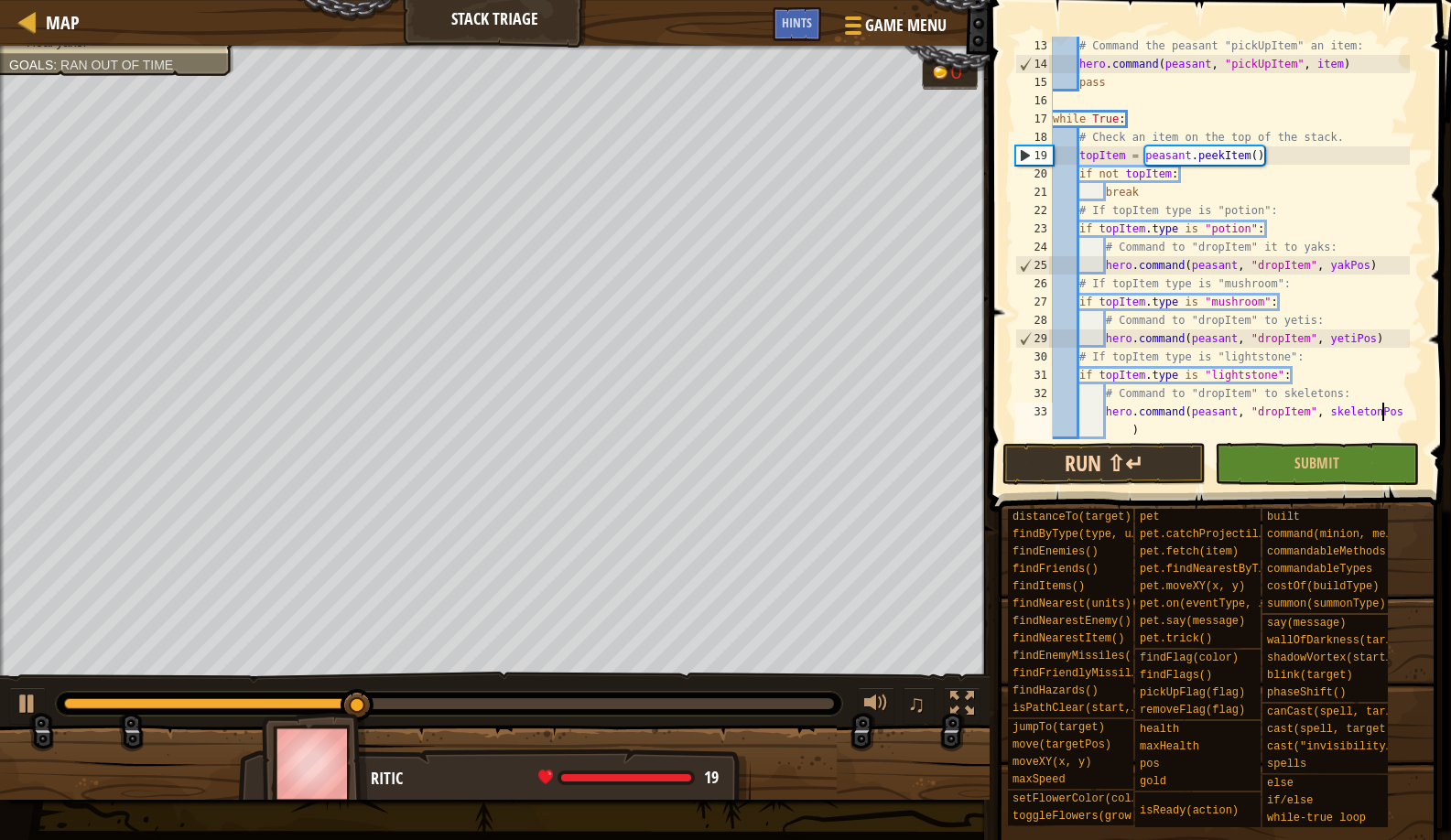
type textarea "hero.command(peasant, "dropItem", skeletonPos)"
click at [1050, 473] on button "Run ⇧↵" at bounding box center [1105, 464] width 205 height 42
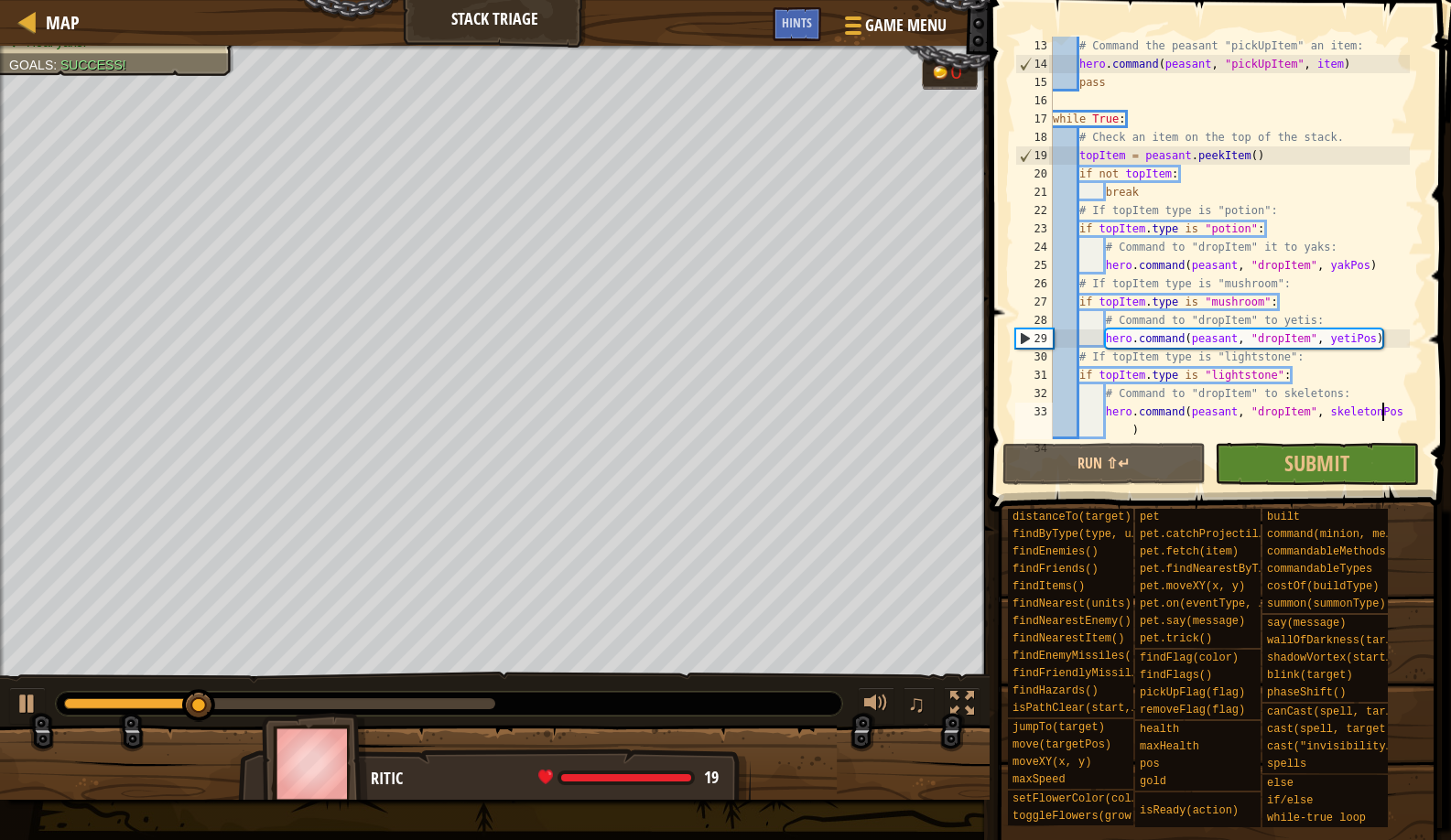
scroll to position [0, 0]
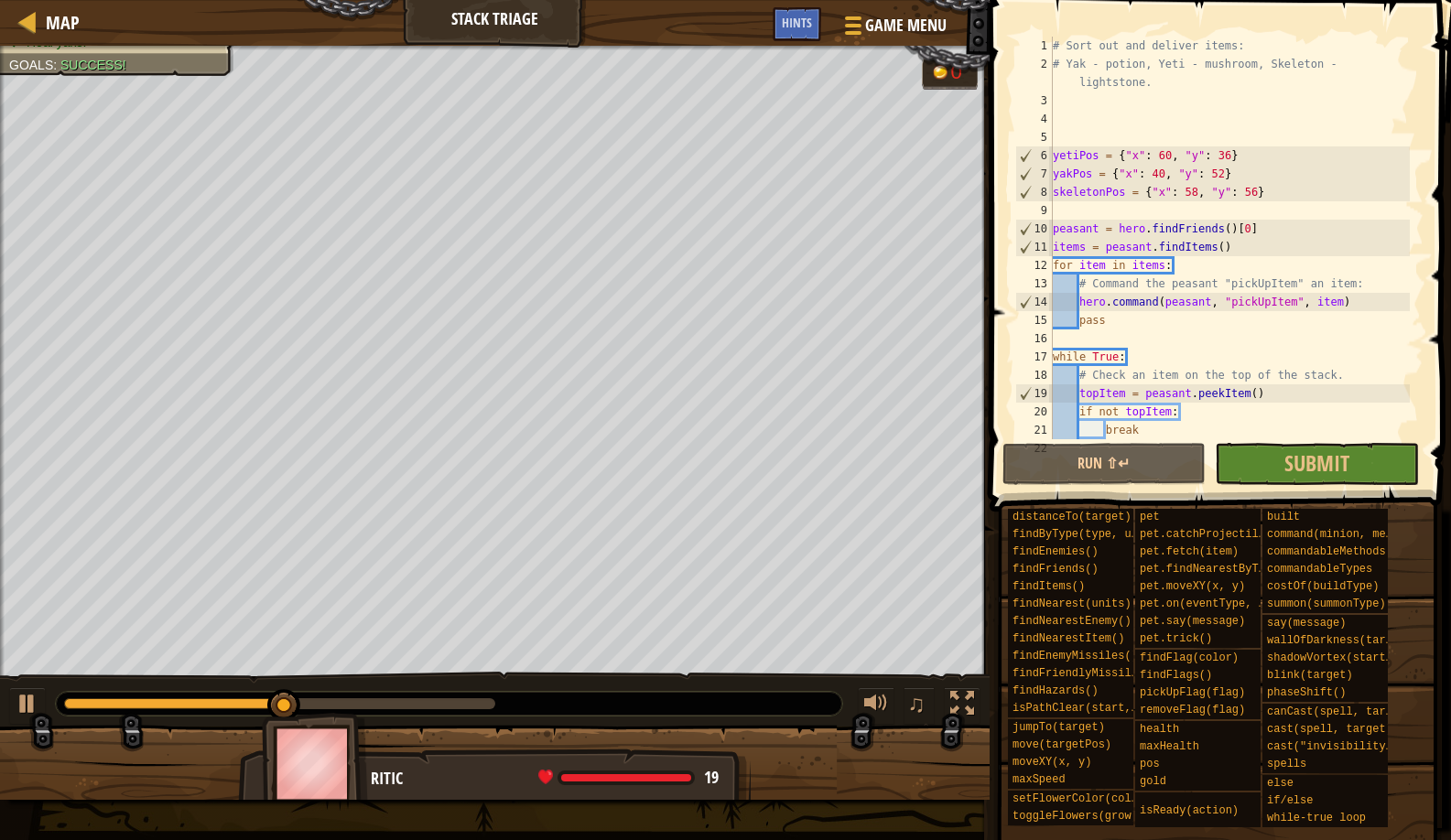
click at [1073, 107] on div "# Sort out and deliver items: # Yak - potion, Yeti - mushroom, Skeleton - light…" at bounding box center [1230, 256] width 361 height 440
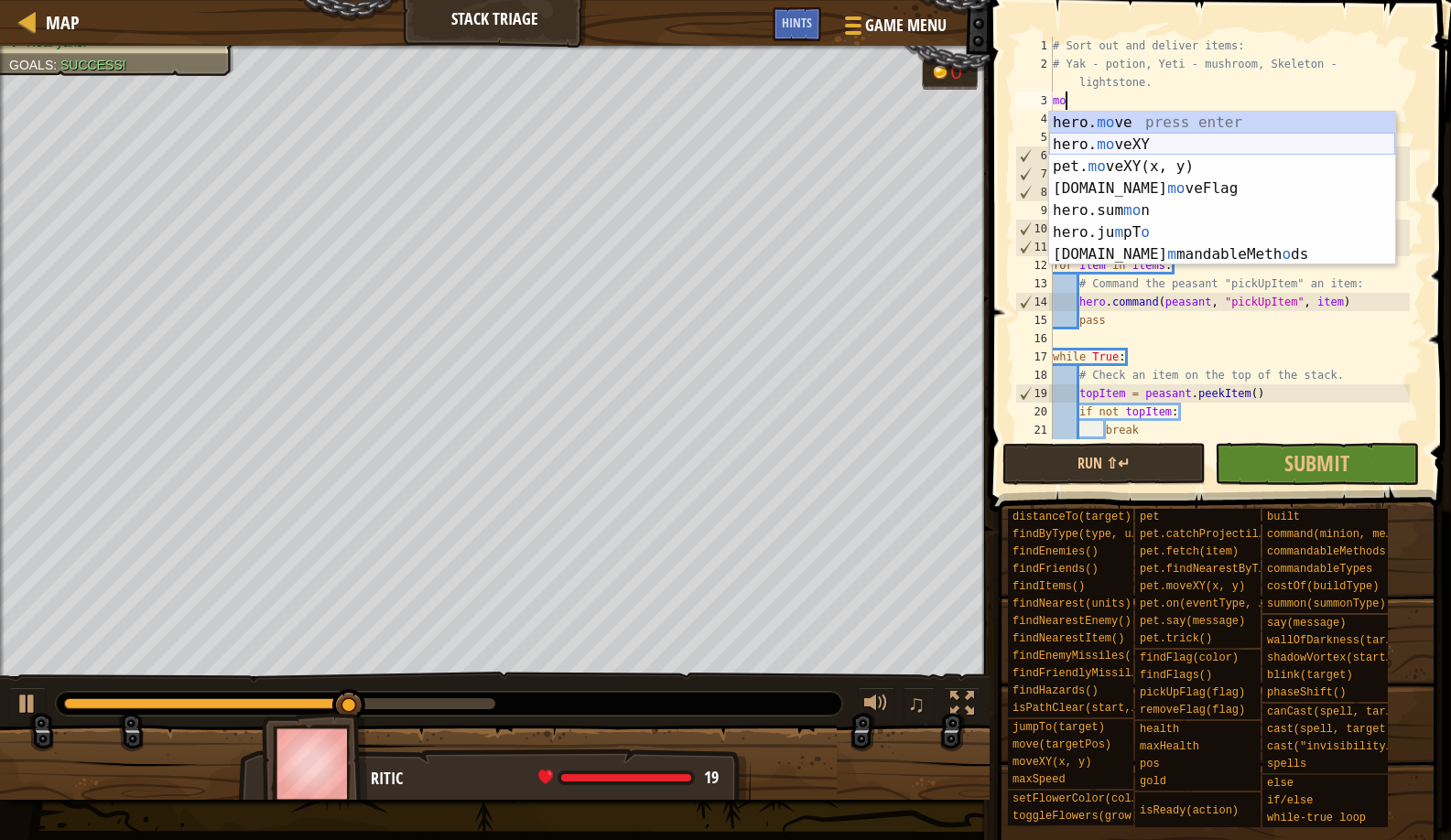
click at [1120, 153] on div "hero. mo ve press enter hero. mo veXY press enter pet. mo veXY(x, y) press ente…" at bounding box center [1223, 210] width 347 height 198
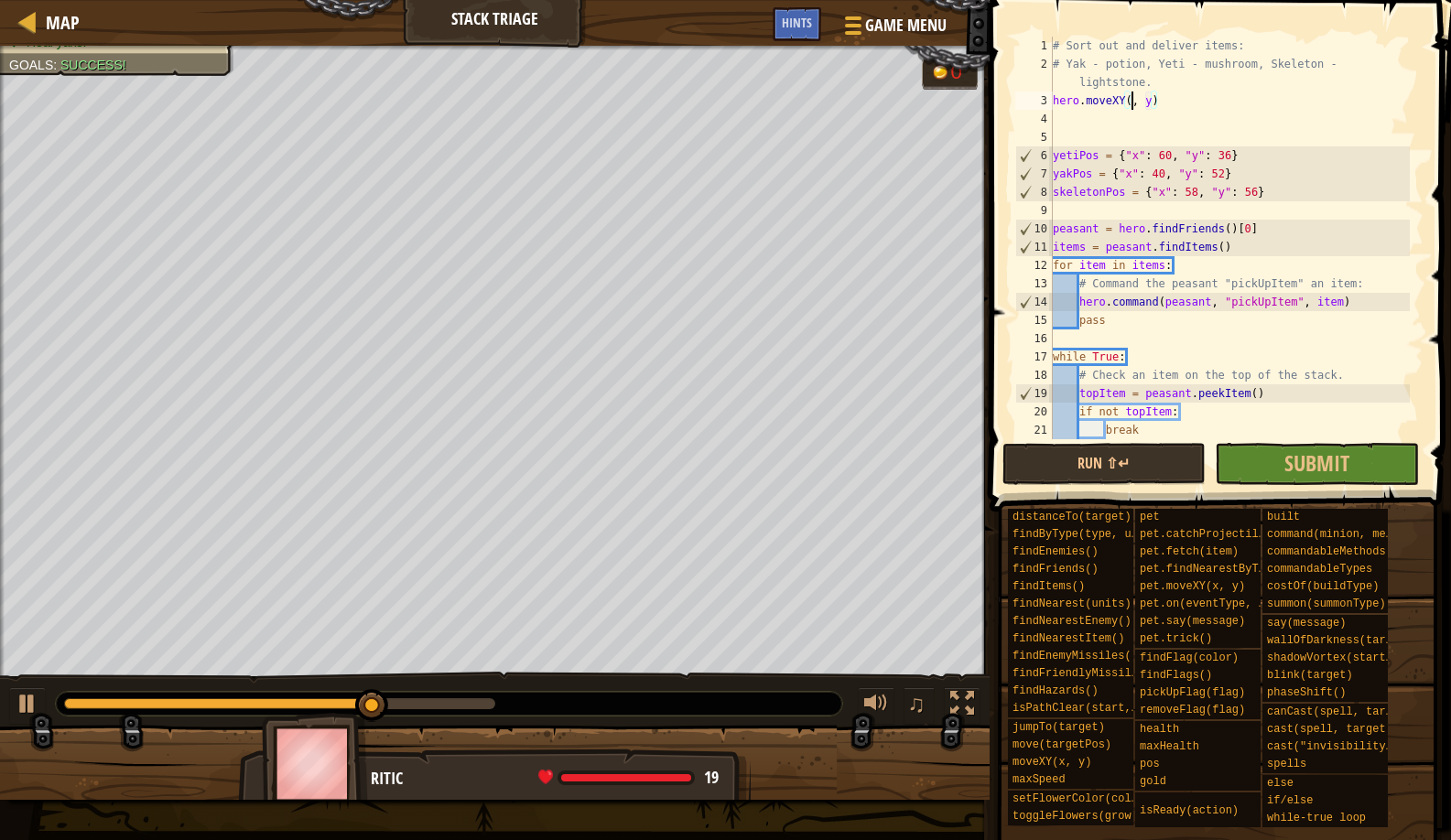
scroll to position [8, 7]
click at [1159, 103] on div "# Sort out and deliver items: # Yak - potion, Yeti - mushroom, Skeleton - light…" at bounding box center [1230, 256] width 361 height 440
click at [1075, 476] on button "Run ⇧↵" at bounding box center [1105, 464] width 205 height 42
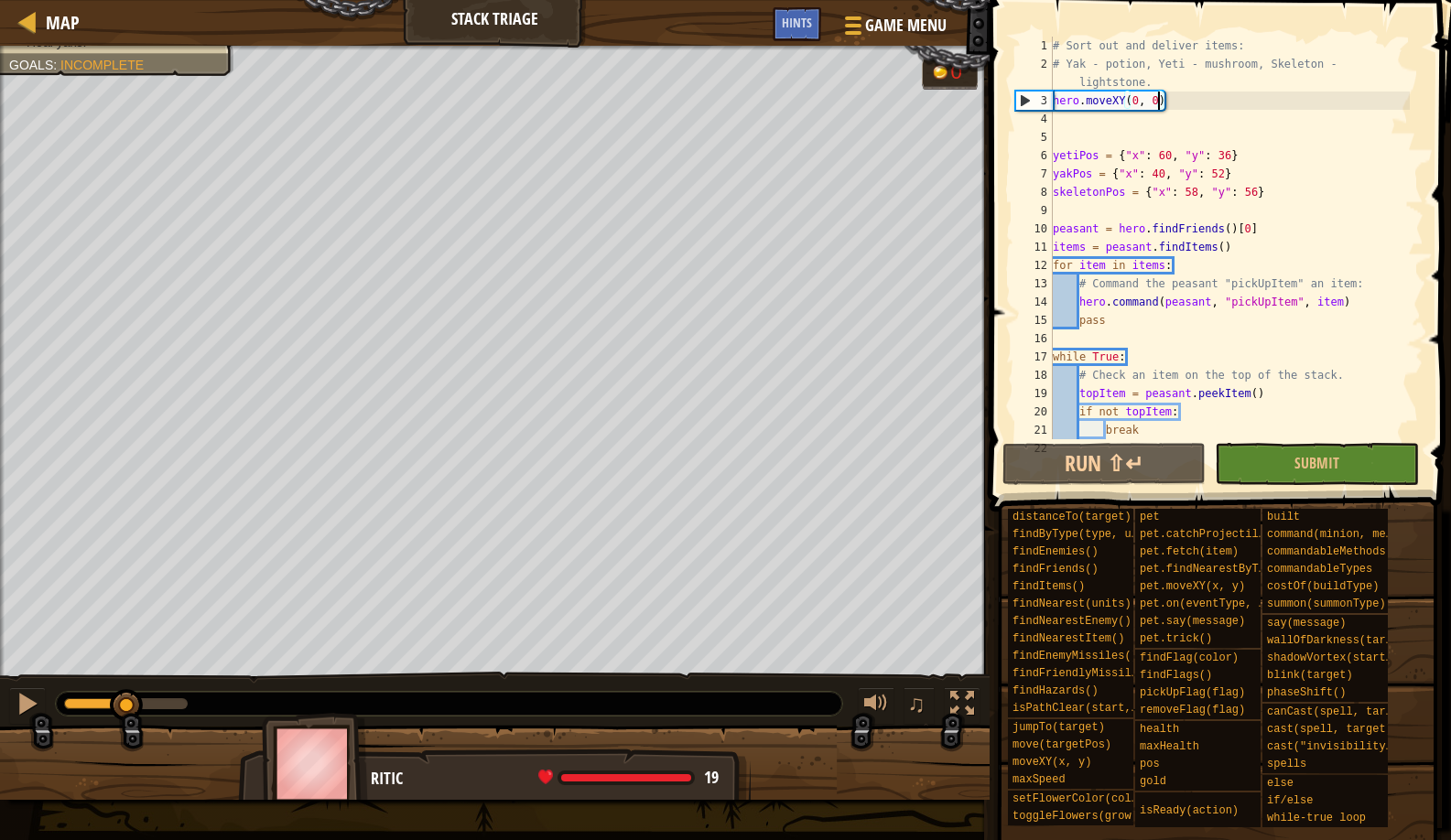
click at [127, 656] on div "Humans must survive. (1/2) Send skeletons to the eternal rest. Make yetis to sl…" at bounding box center [725, 423] width 1451 height 755
click at [21, 695] on div at bounding box center [28, 704] width 24 height 24
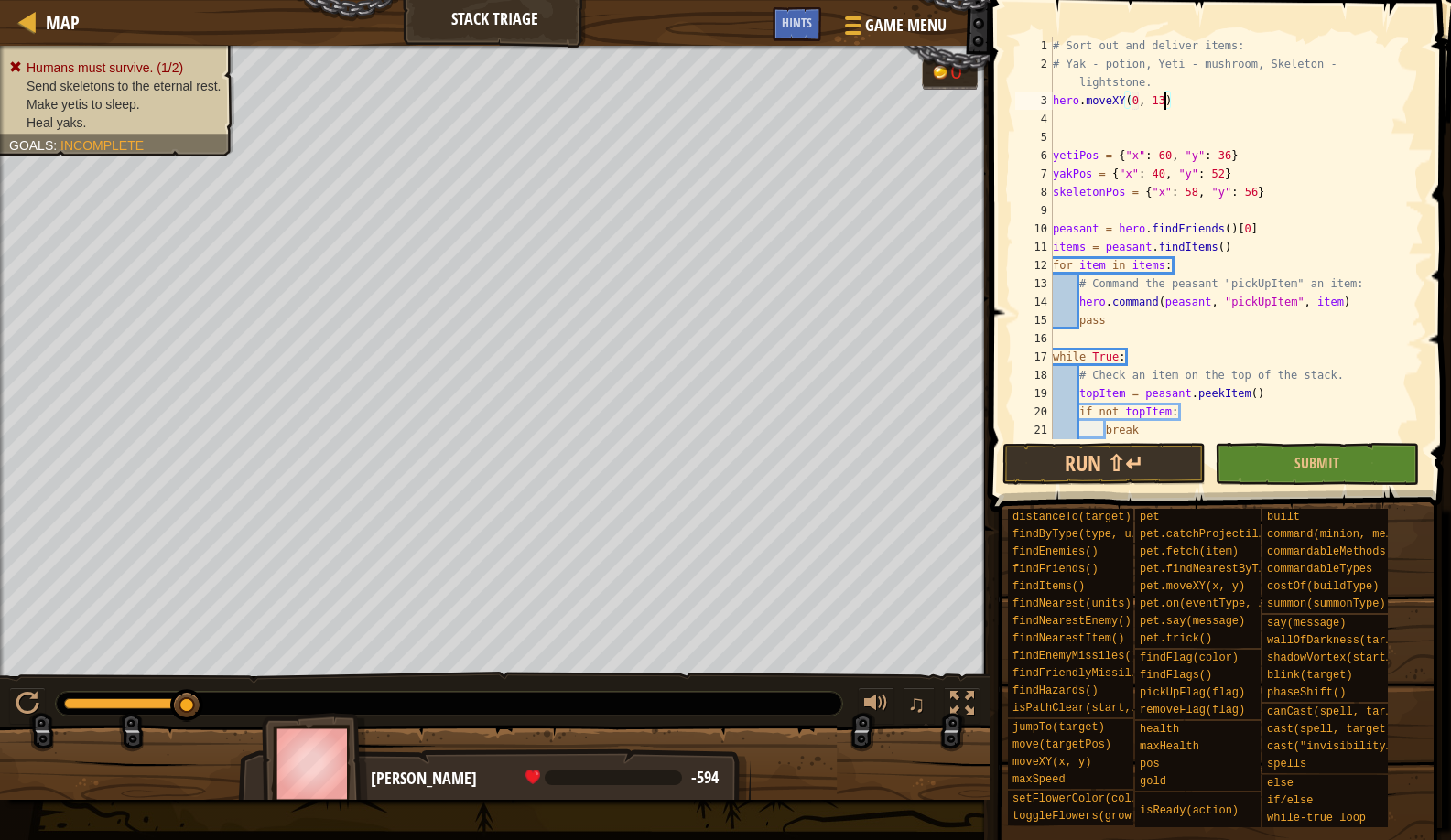
click at [1140, 102] on div "# Sort out and deliver items: # Yak - potion, Yeti - mushroom, Skeleton - light…" at bounding box center [1230, 256] width 361 height 440
click at [1066, 477] on button "Run ⇧↵" at bounding box center [1105, 464] width 205 height 42
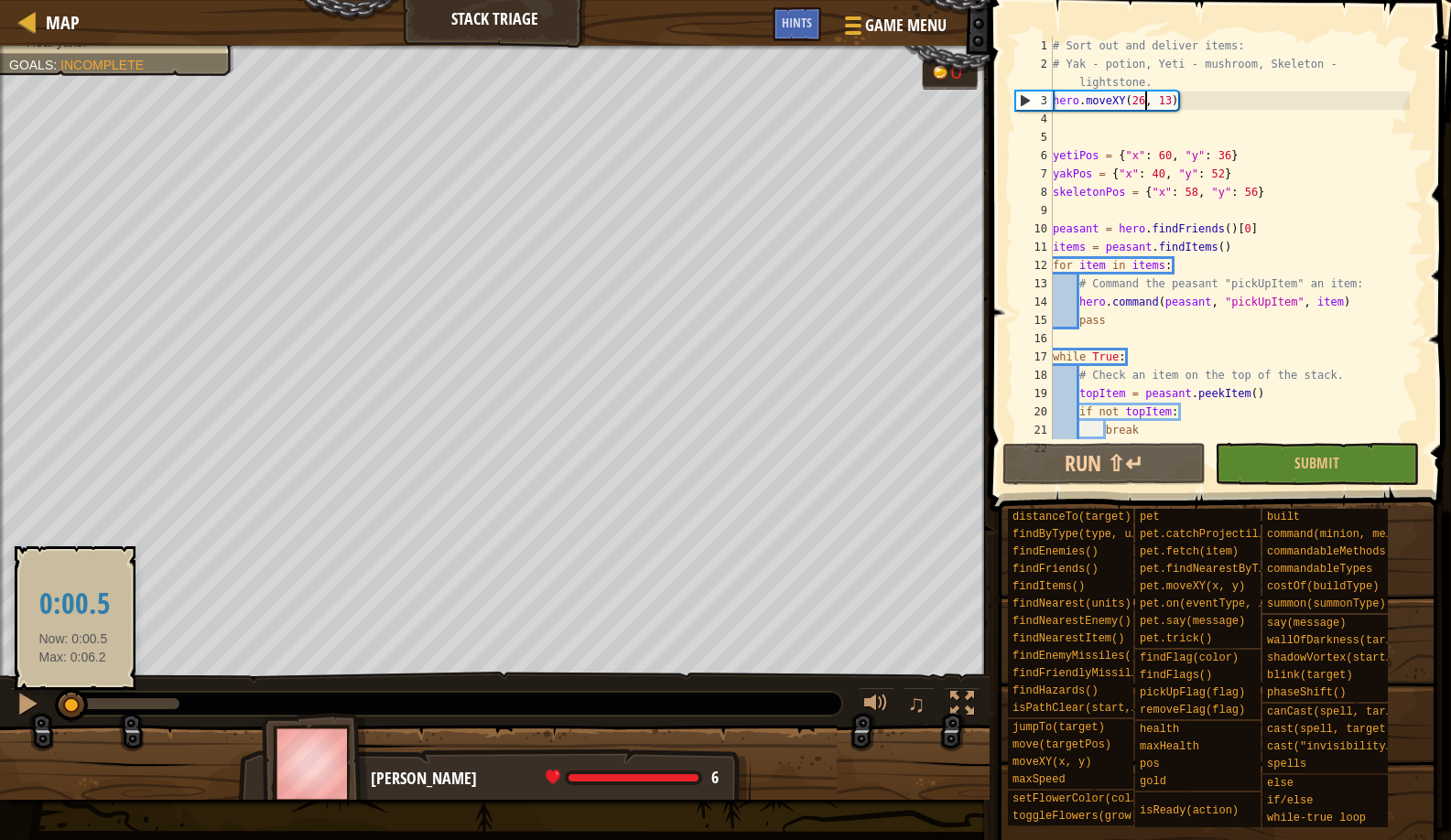
drag, startPoint x: 172, startPoint y: 713, endPoint x: 73, endPoint y: 714, distance: 99.0
click at [73, 714] on div at bounding box center [71, 705] width 33 height 33
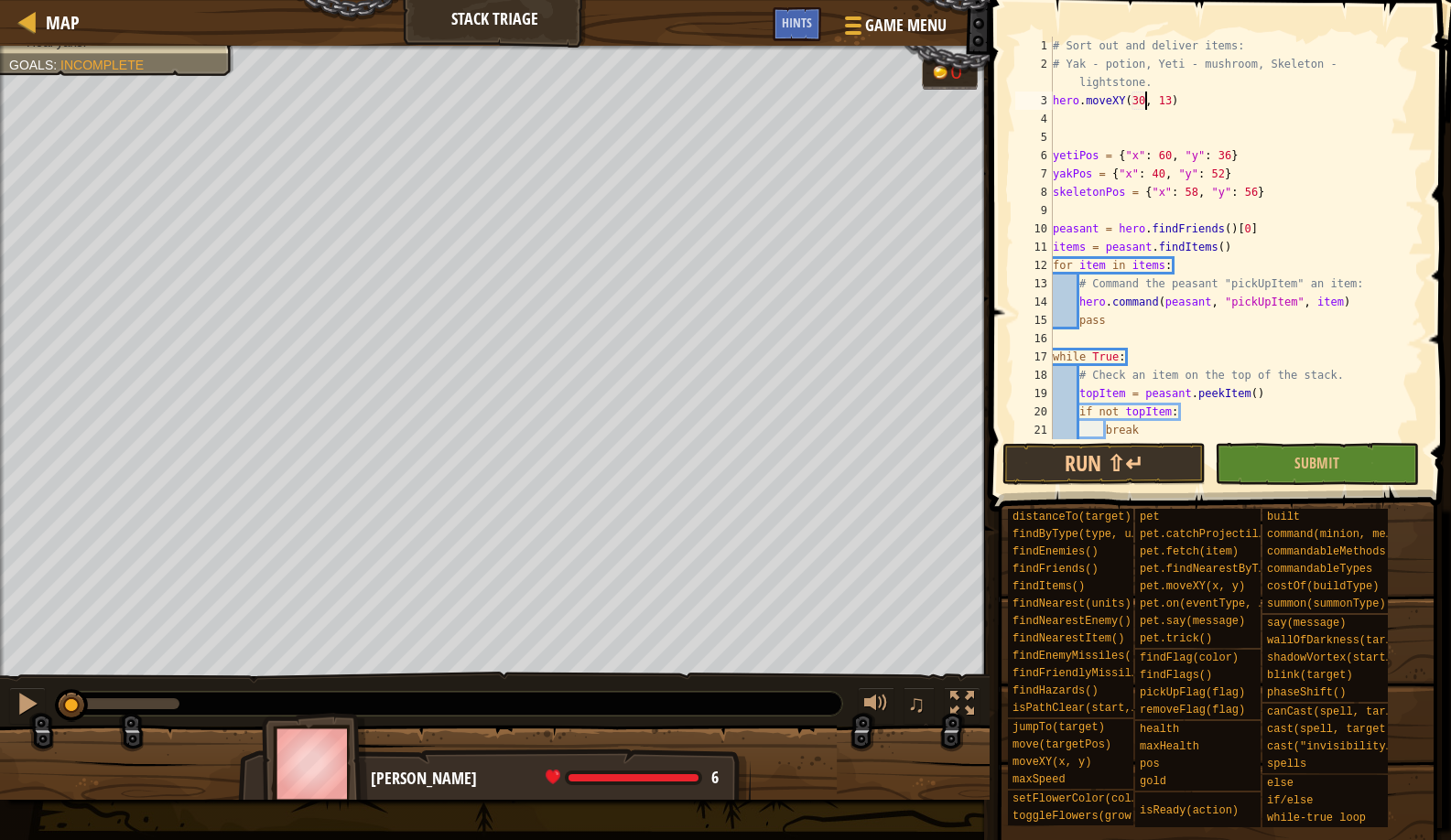
click at [1168, 97] on div "# Sort out and deliver items: # Yak - potion, Yeti - mushroom, Skeleton - light…" at bounding box center [1230, 256] width 361 height 440
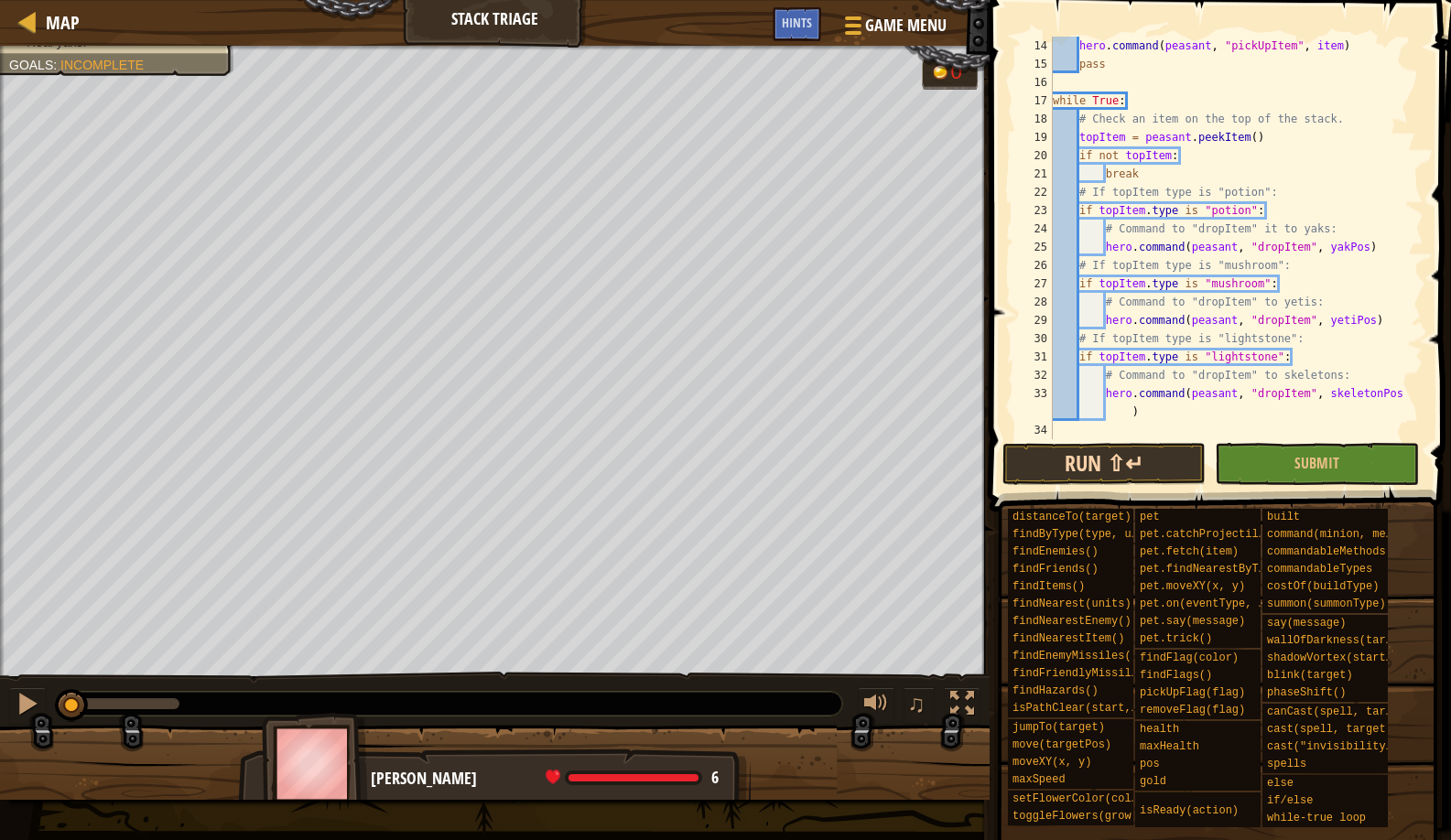
type textarea "hero.moveXY(30, 11)"
click at [1160, 450] on button "Run ⇧↵" at bounding box center [1105, 464] width 205 height 42
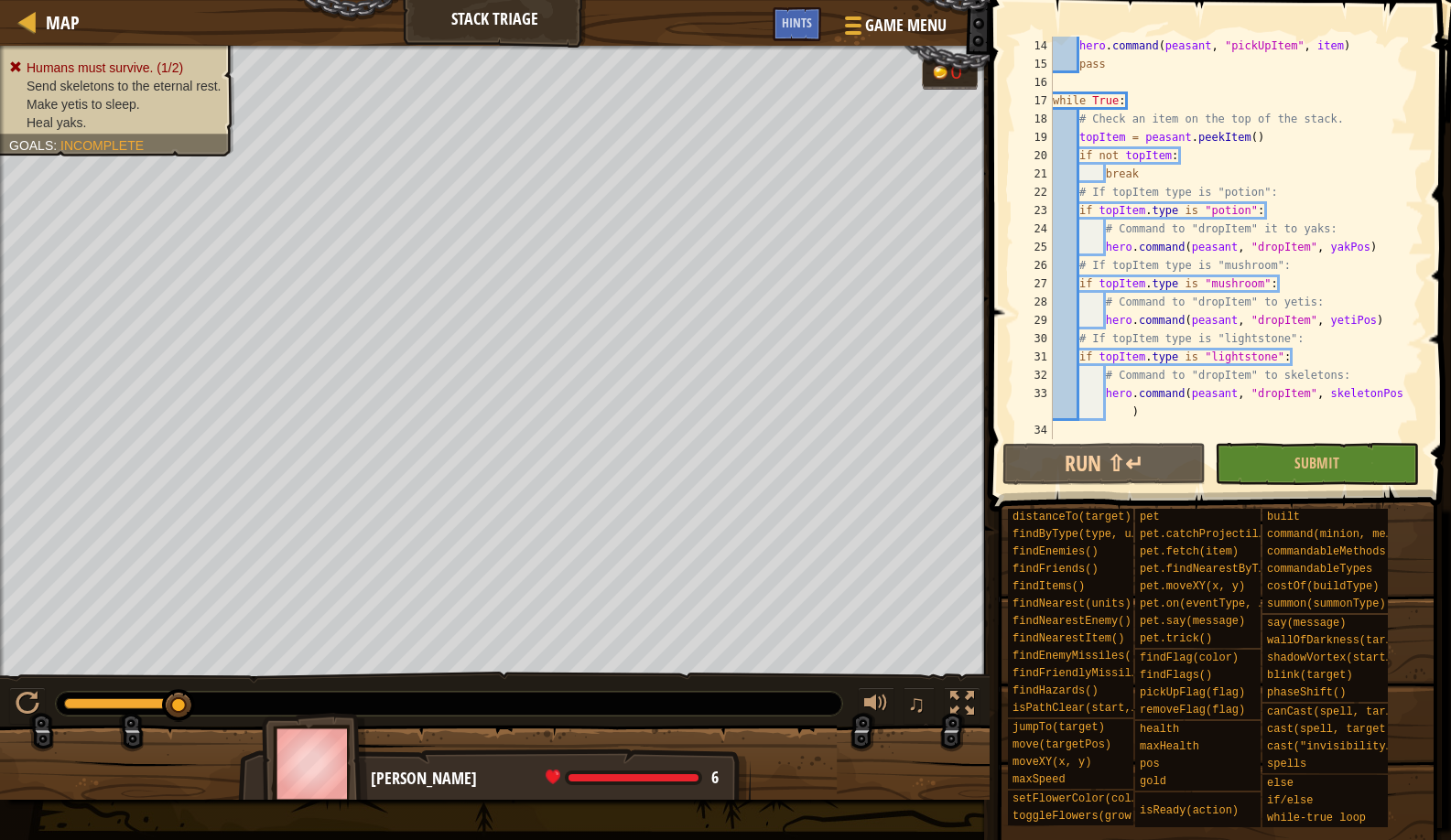
scroll to position [4, 0]
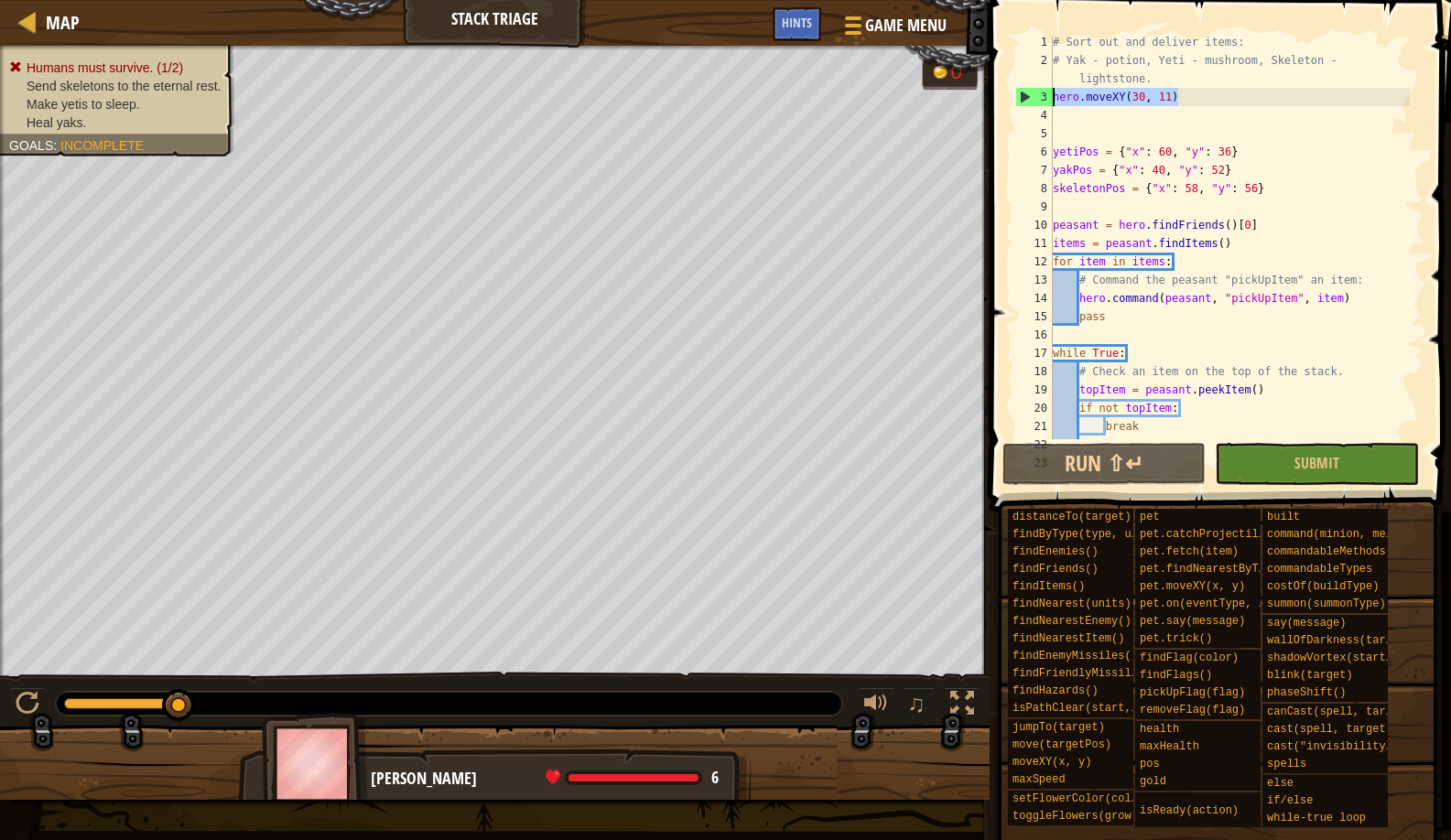
drag, startPoint x: 1203, startPoint y: 92, endPoint x: 1032, endPoint y: 96, distance: 171.0
click at [1032, 96] on div "hero.moveXY(30, 11) 1 2 3 4 5 6 7 8 9 10 11 12 13 14 15 16 17 18 19 20 21 22 23…" at bounding box center [1218, 238] width 412 height 403
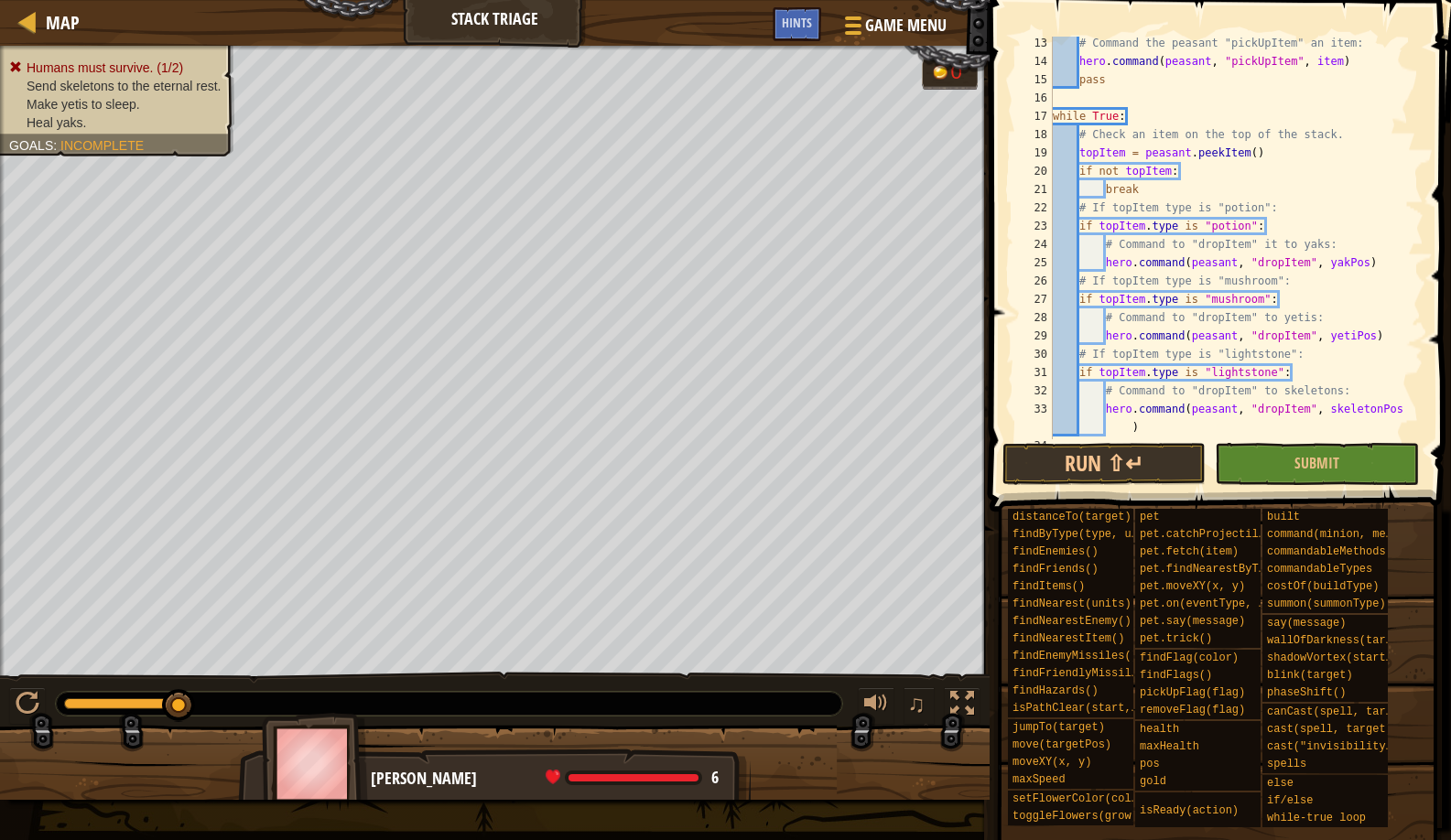
scroll to position [240, 0]
click at [1095, 457] on button "Run ⇧↵" at bounding box center [1105, 464] width 205 height 42
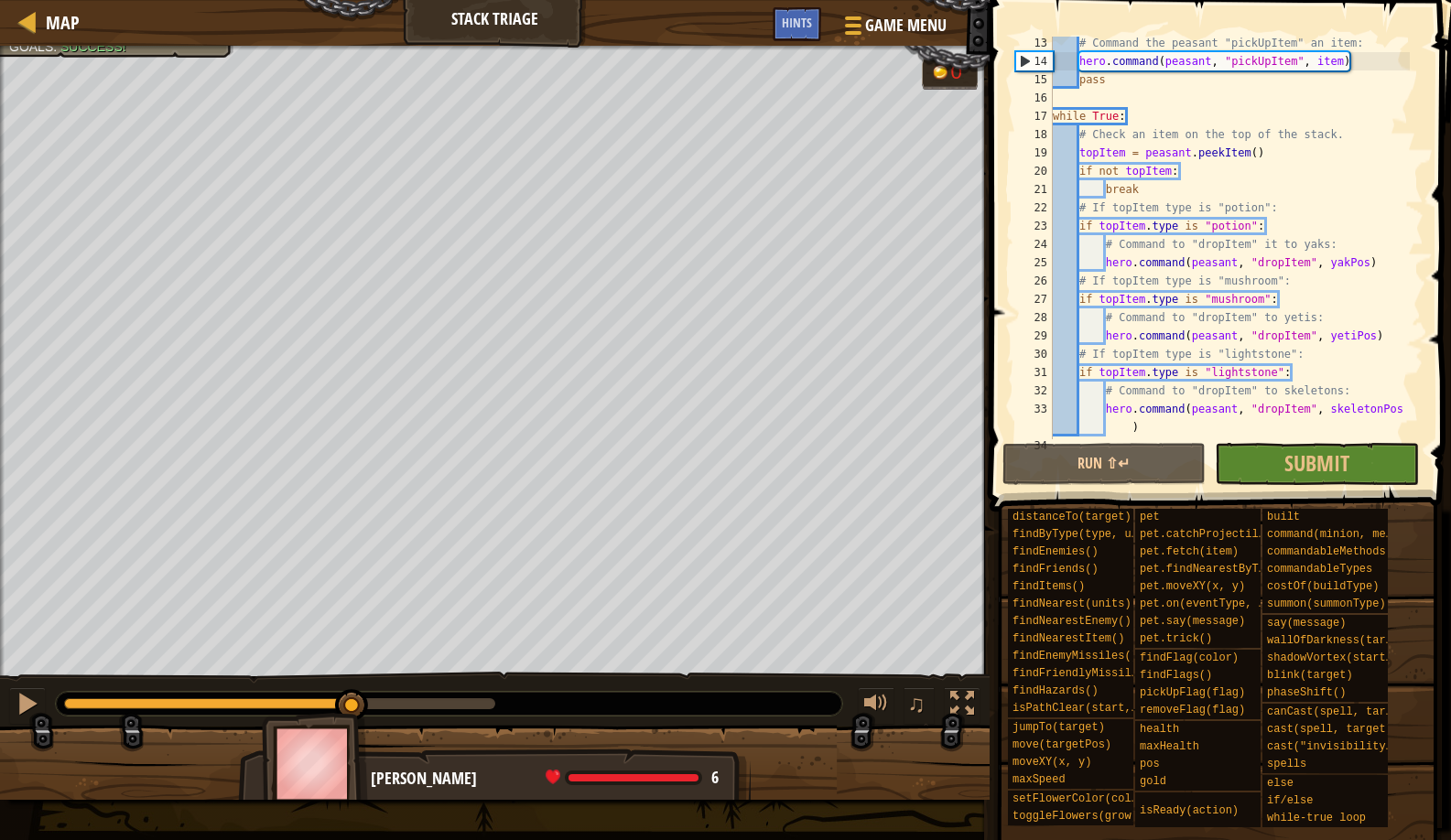
click at [353, 648] on div "Send skeletons to the eternal rest. Make yetis to sleep. Heal yaks. Goals : Suc…" at bounding box center [725, 423] width 1451 height 755
click at [1147, 432] on div "# Command the peasant "pickUpItem" an item: hero . command ( peasant , "pickUpI…" at bounding box center [1230, 253] width 361 height 440
type textarea "hero.command(peasant, "dropItem", skeletonPos)"
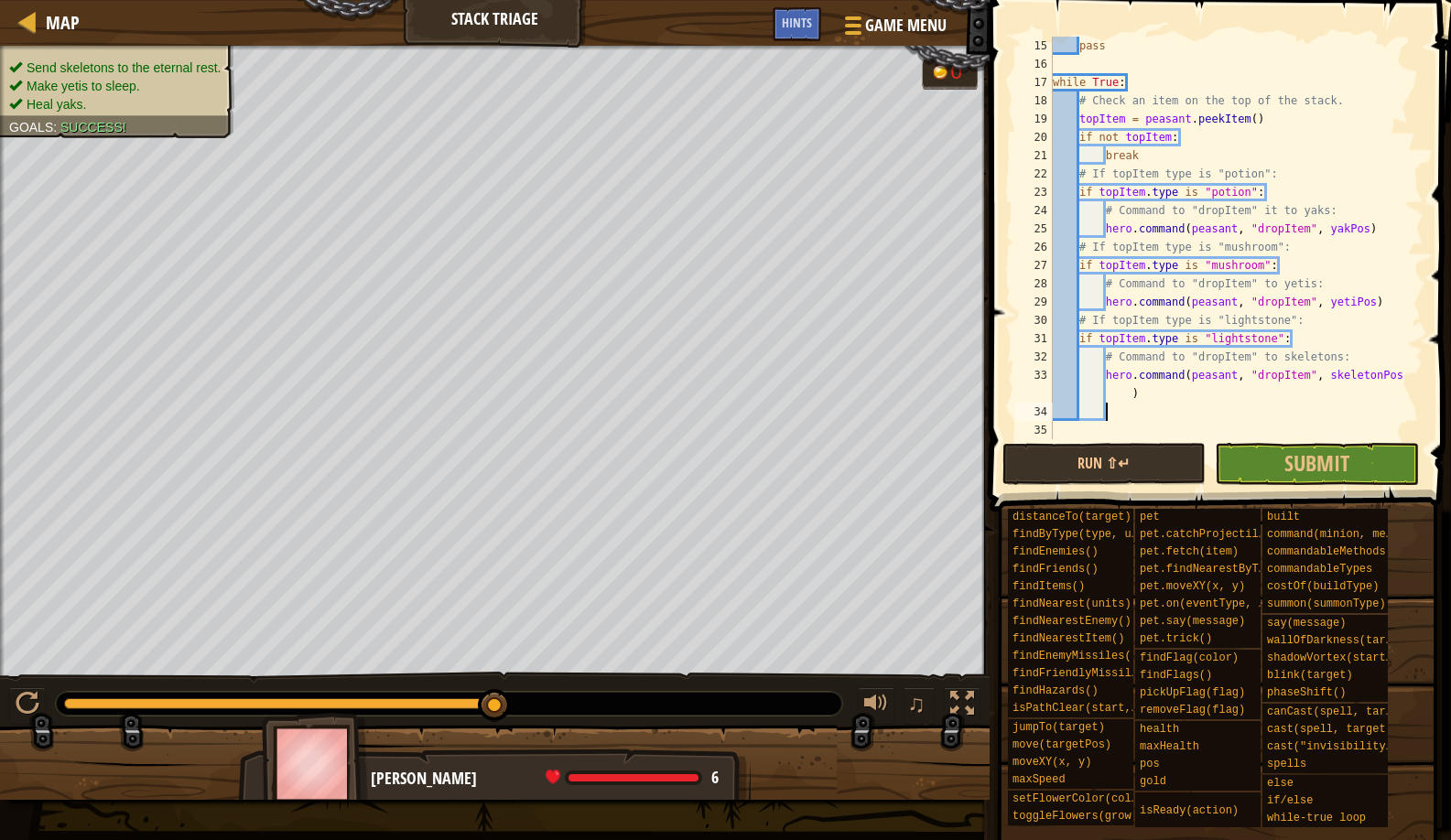
scroll to position [8, 4]
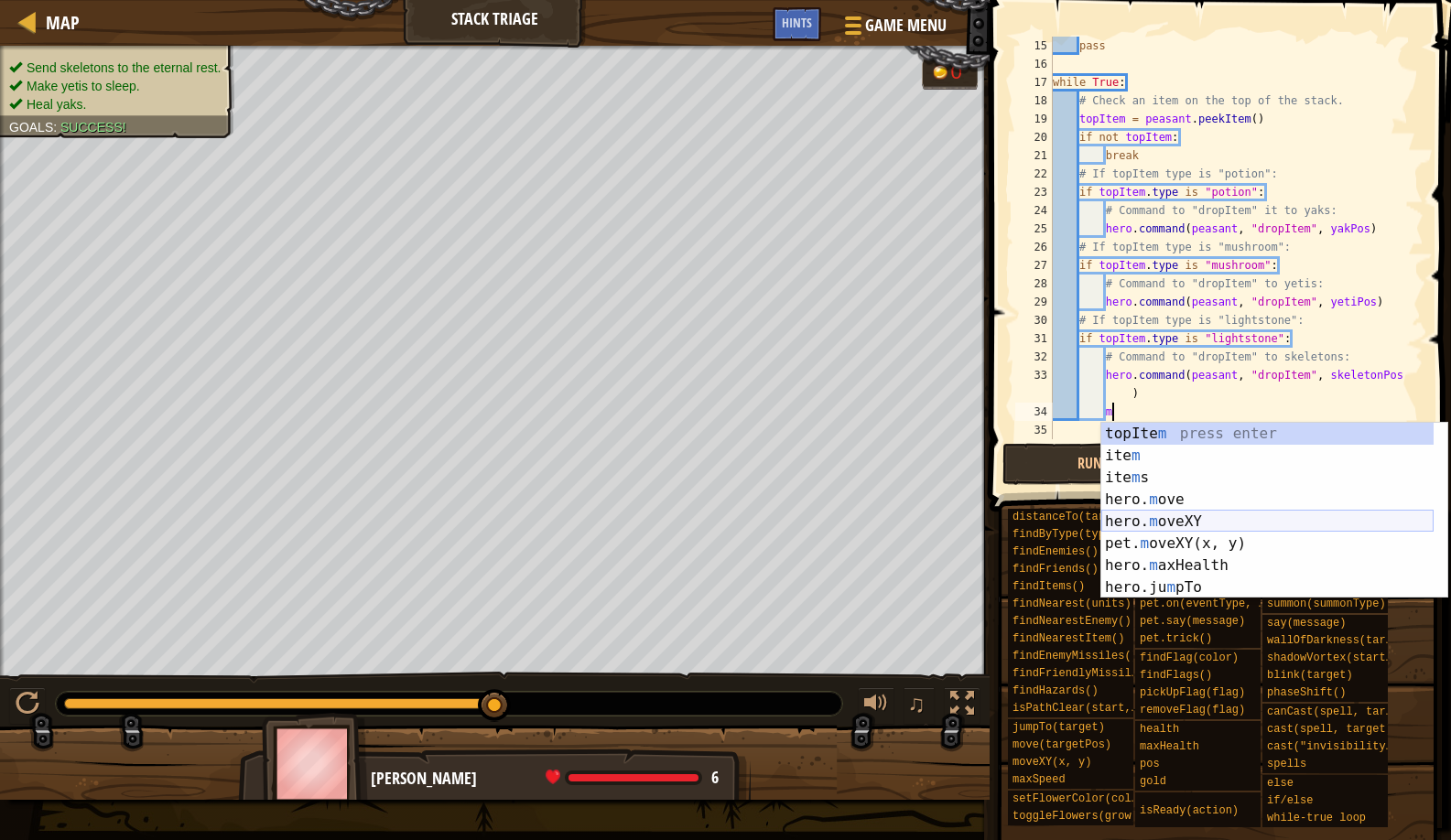
click at [1134, 516] on div "topIte m press enter ite m press enter ite m s press enter hero. m ove press en…" at bounding box center [1267, 532] width 333 height 219
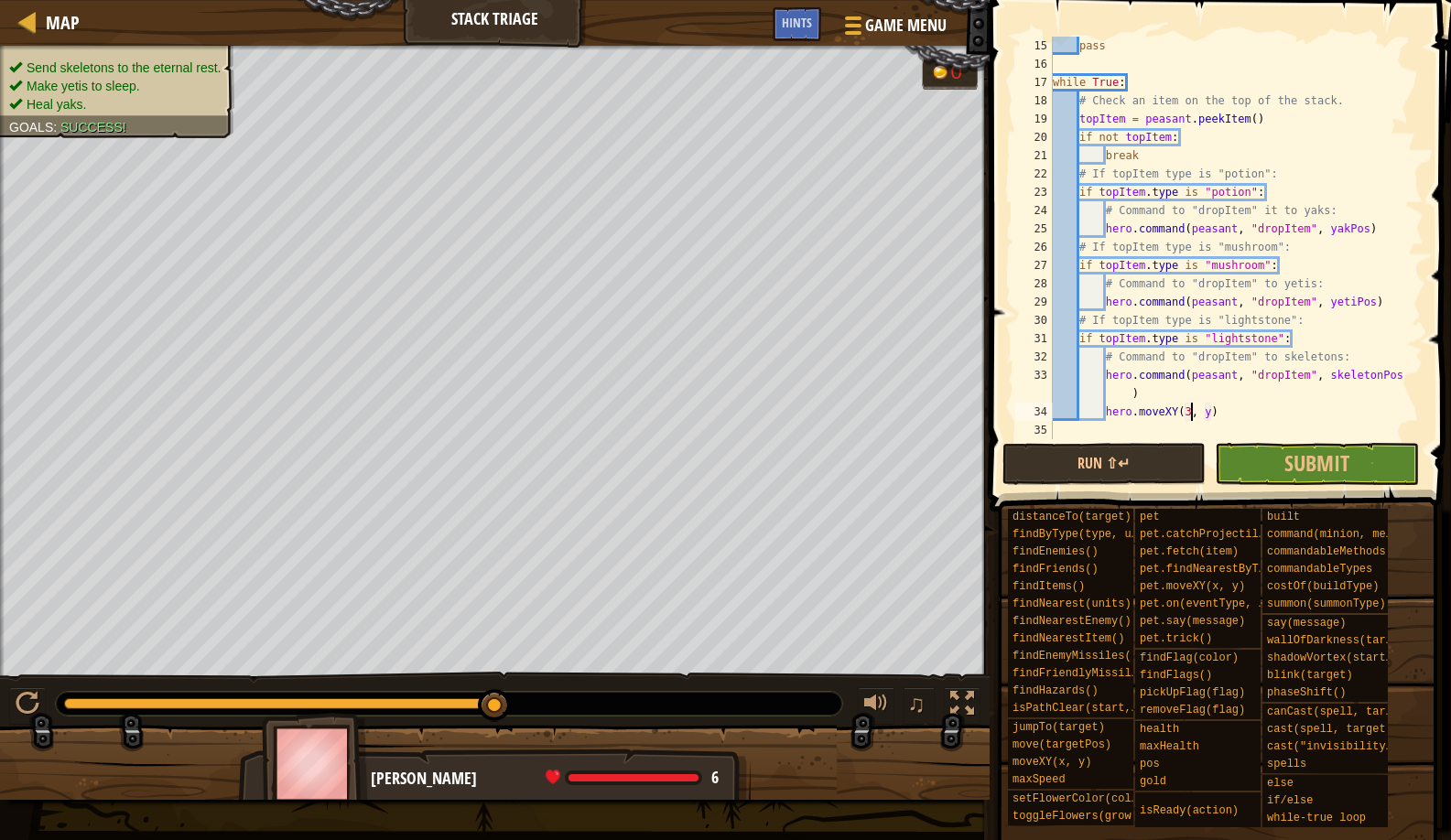
scroll to position [8, 12]
click at [1215, 409] on div "pass while True : # Check an item on the top of the stack. topItem = peasant . …" at bounding box center [1230, 256] width 361 height 440
type textarea "hero.moveXY(30, 10)"
click at [1109, 462] on button "Run ⇧↵" at bounding box center [1105, 464] width 205 height 42
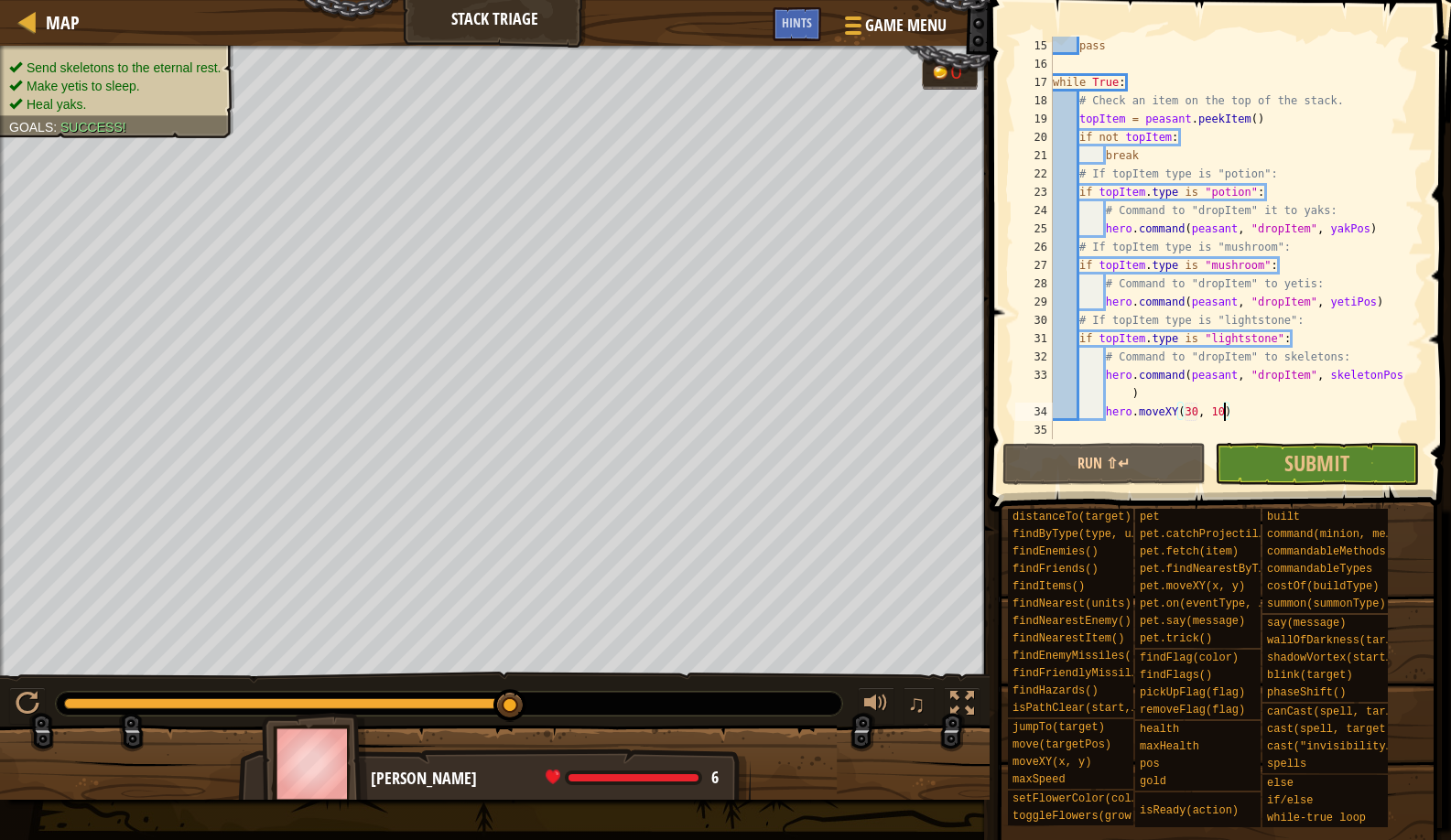
click at [1250, 411] on div "pass while True : # Check an item on the top of the stack. topItem = peasant . …" at bounding box center [1230, 256] width 361 height 440
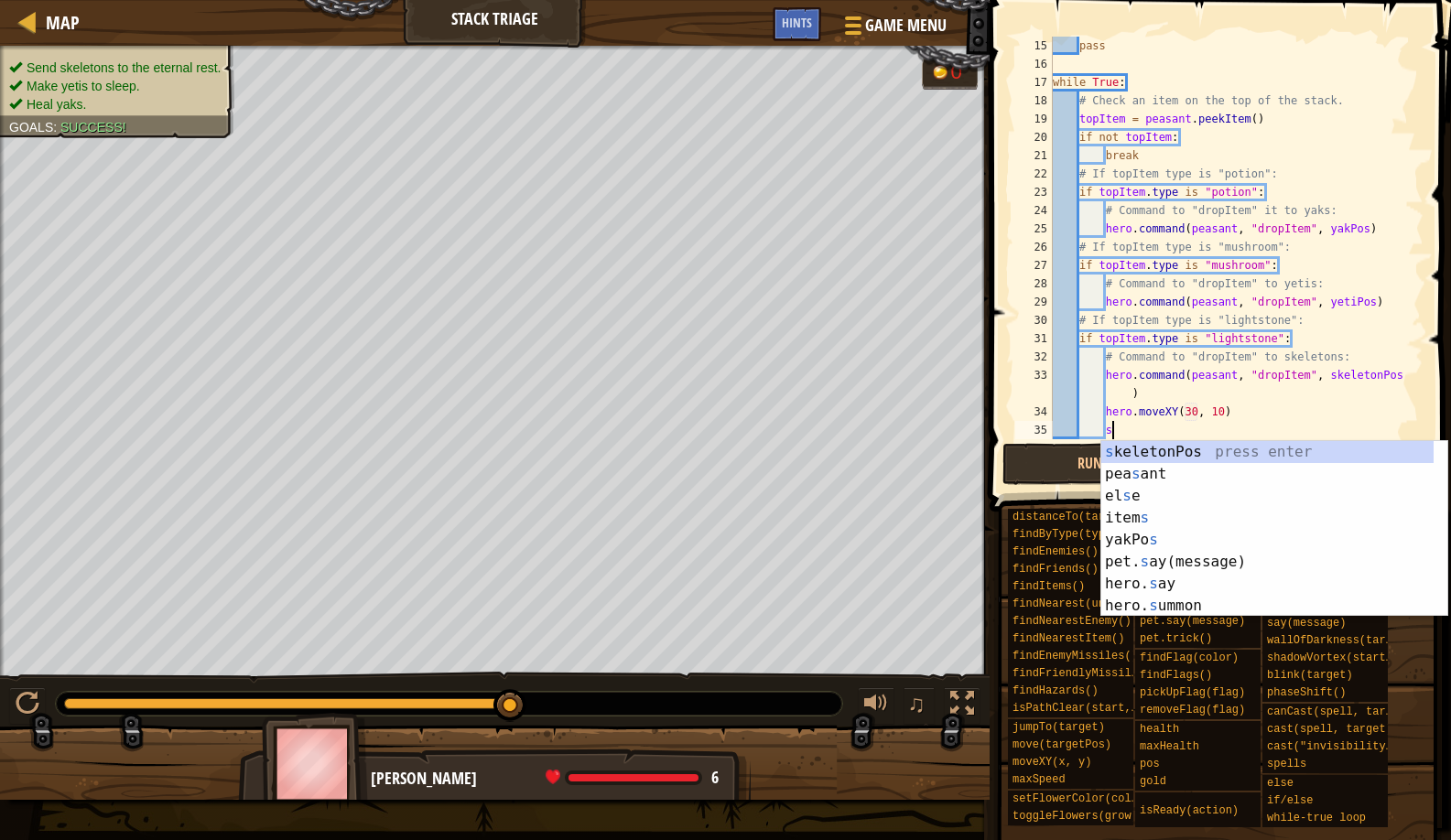
type textarea "sh"
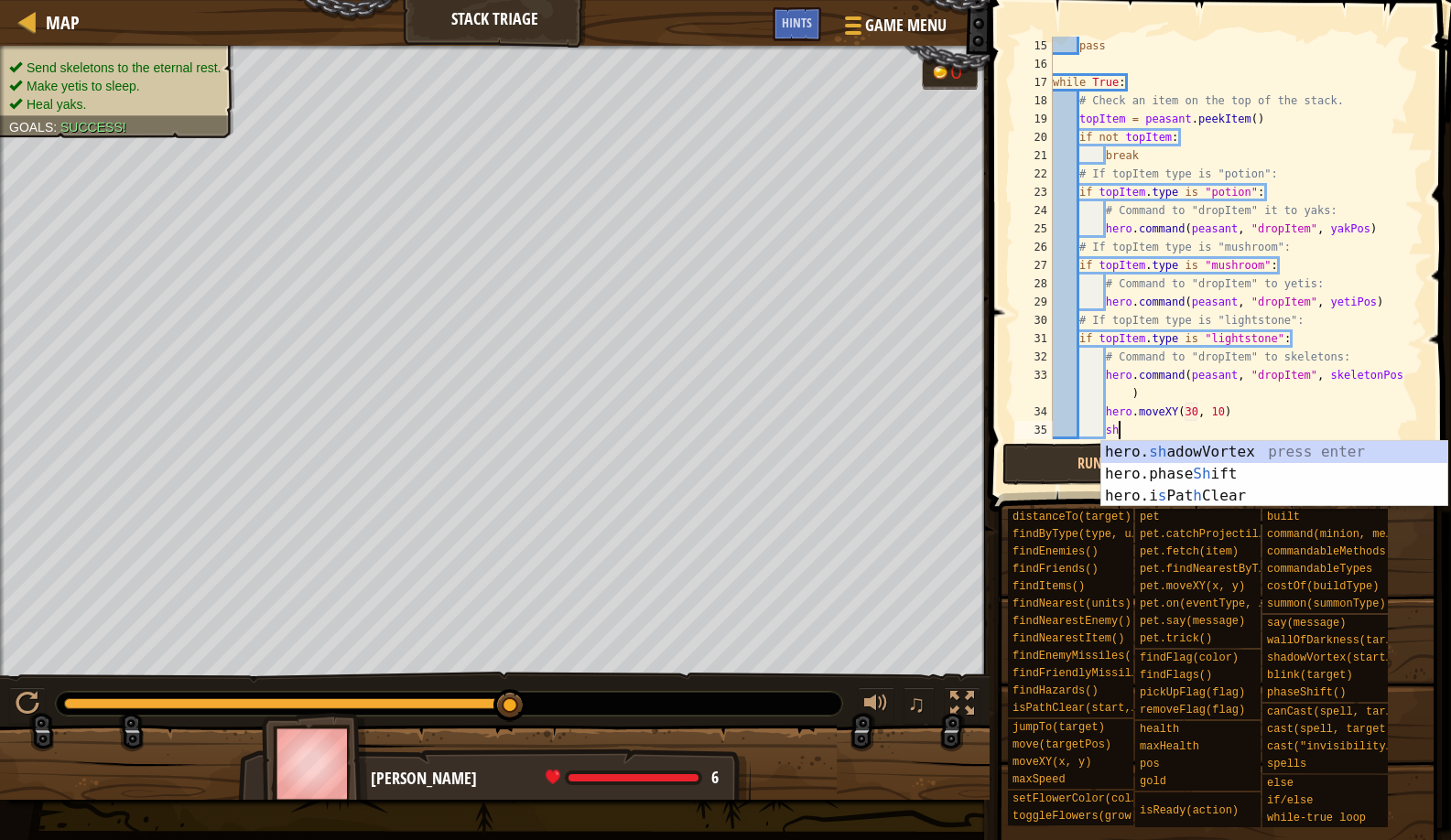
scroll to position [8, 5]
click at [1158, 457] on div "hero. sh adowVortex press enter hero.phase Sh ift press enter hero.i s Pat h Cl…" at bounding box center [1274, 495] width 347 height 110
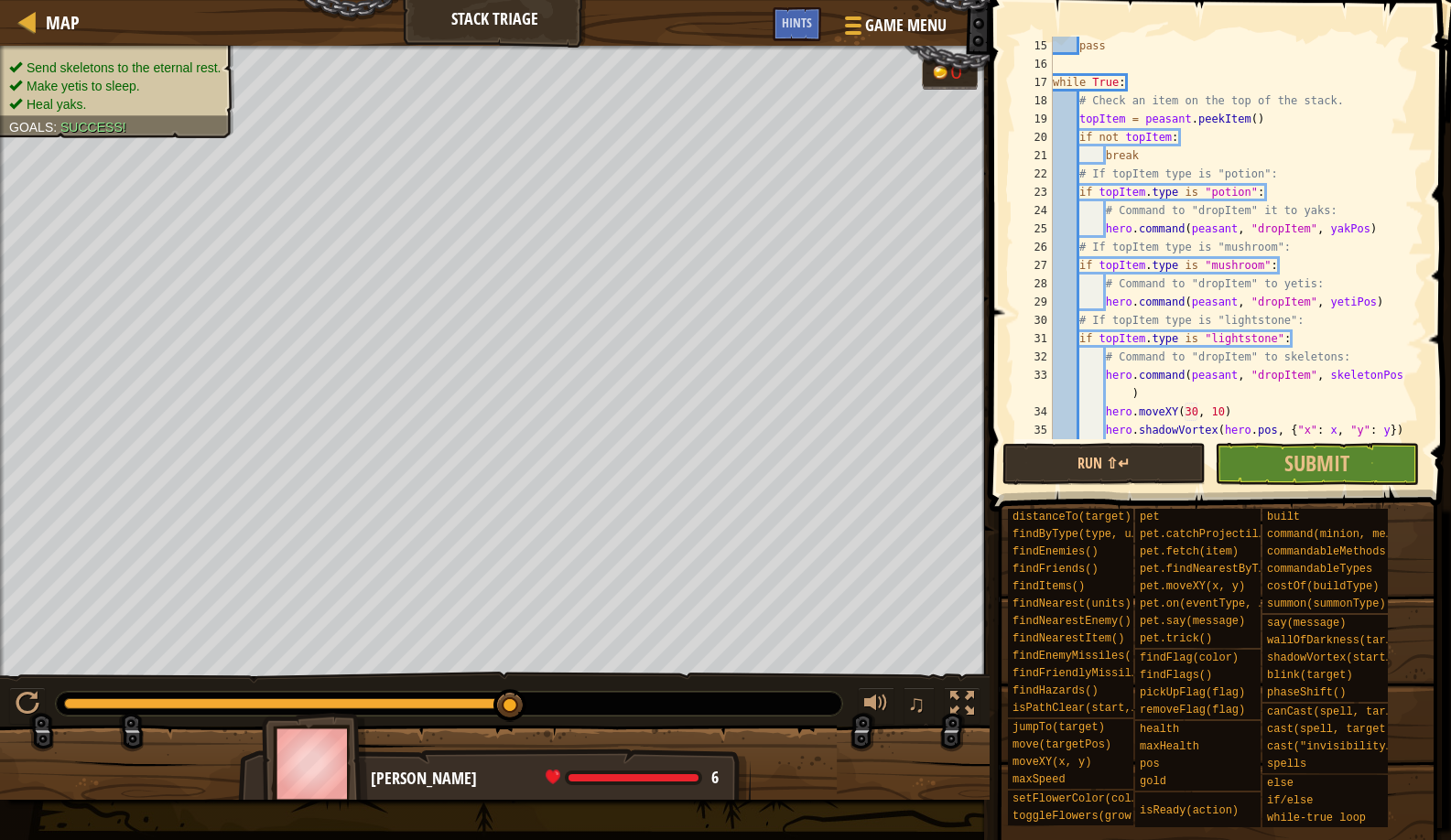
click at [1334, 428] on div "pass while True : # Check an item on the top of the stack. topItem = peasant . …" at bounding box center [1230, 256] width 361 height 440
click at [1392, 429] on div "pass while True : # Check an item on the top of the stack. topItem = peasant . …" at bounding box center [1230, 265] width 361 height 458
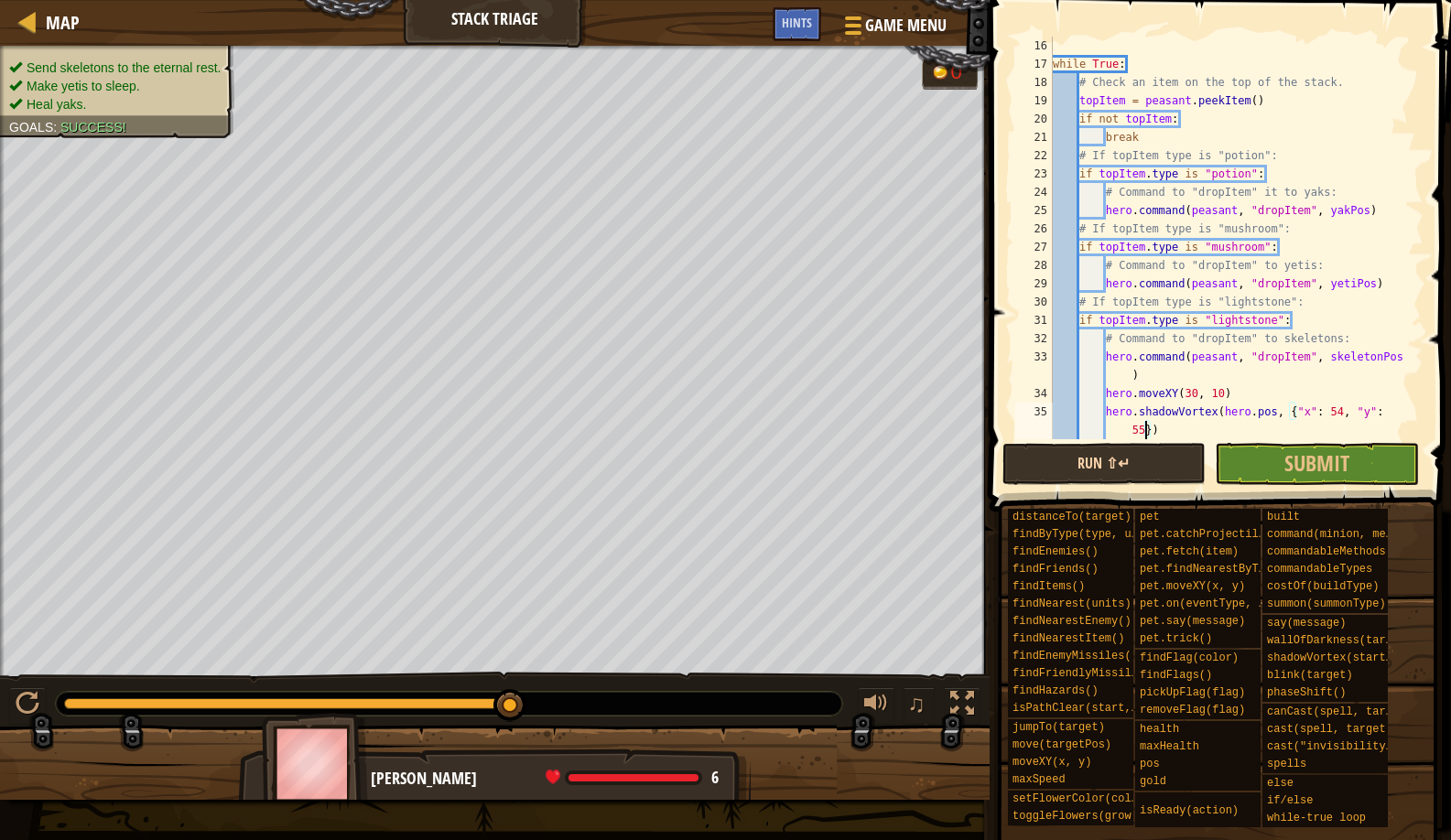
type textarea "hero.shadowVortex(hero.pos, {"x": 54, "y": 55})"
click at [1074, 468] on button "Run ⇧↵" at bounding box center [1105, 464] width 205 height 42
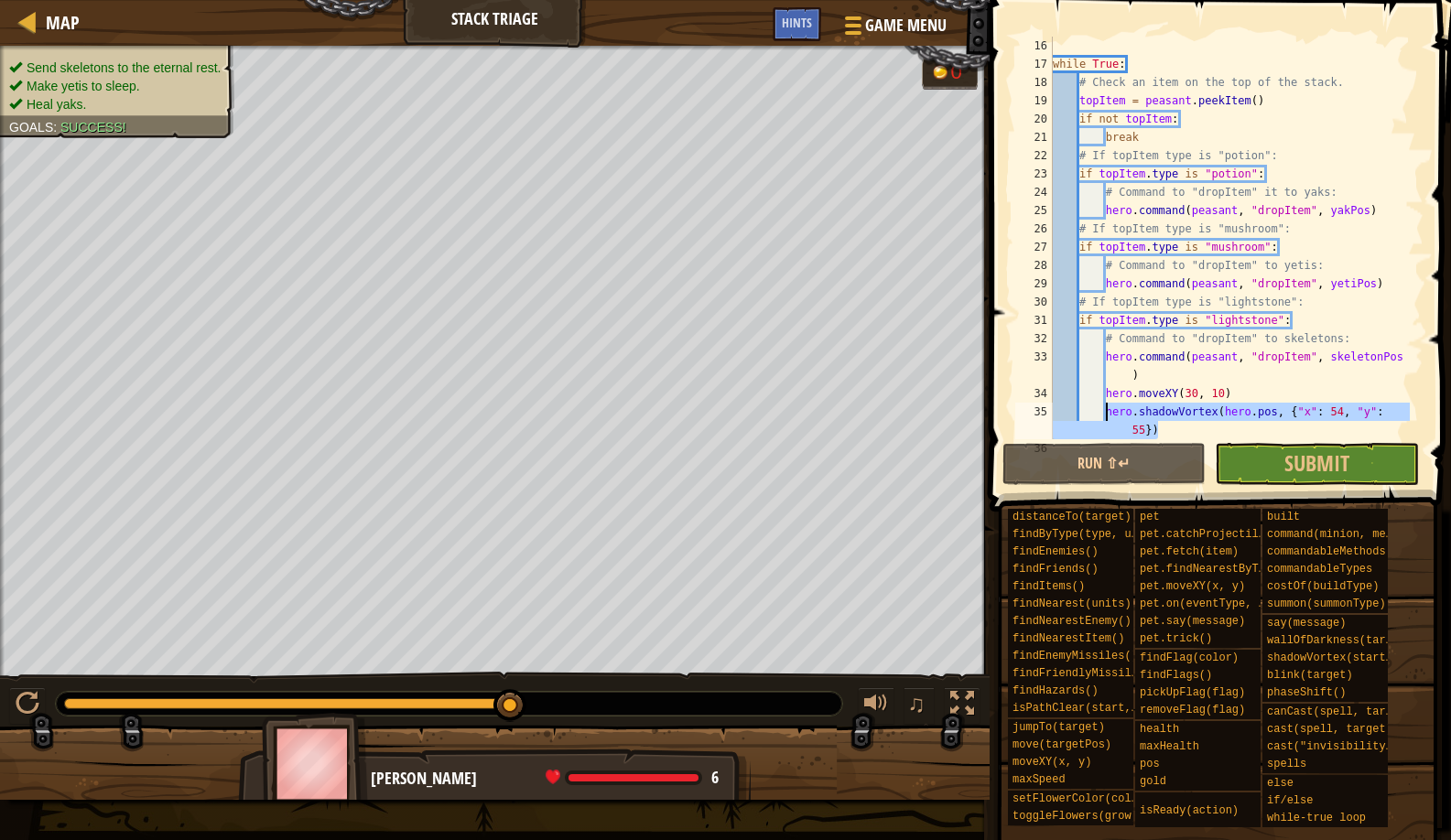
drag, startPoint x: 1181, startPoint y: 428, endPoint x: 1103, endPoint y: 417, distance: 78.8
click at [1103, 417] on div "while True : # Check an item on the top of the stack. topItem = peasant . peekI…" at bounding box center [1230, 256] width 361 height 440
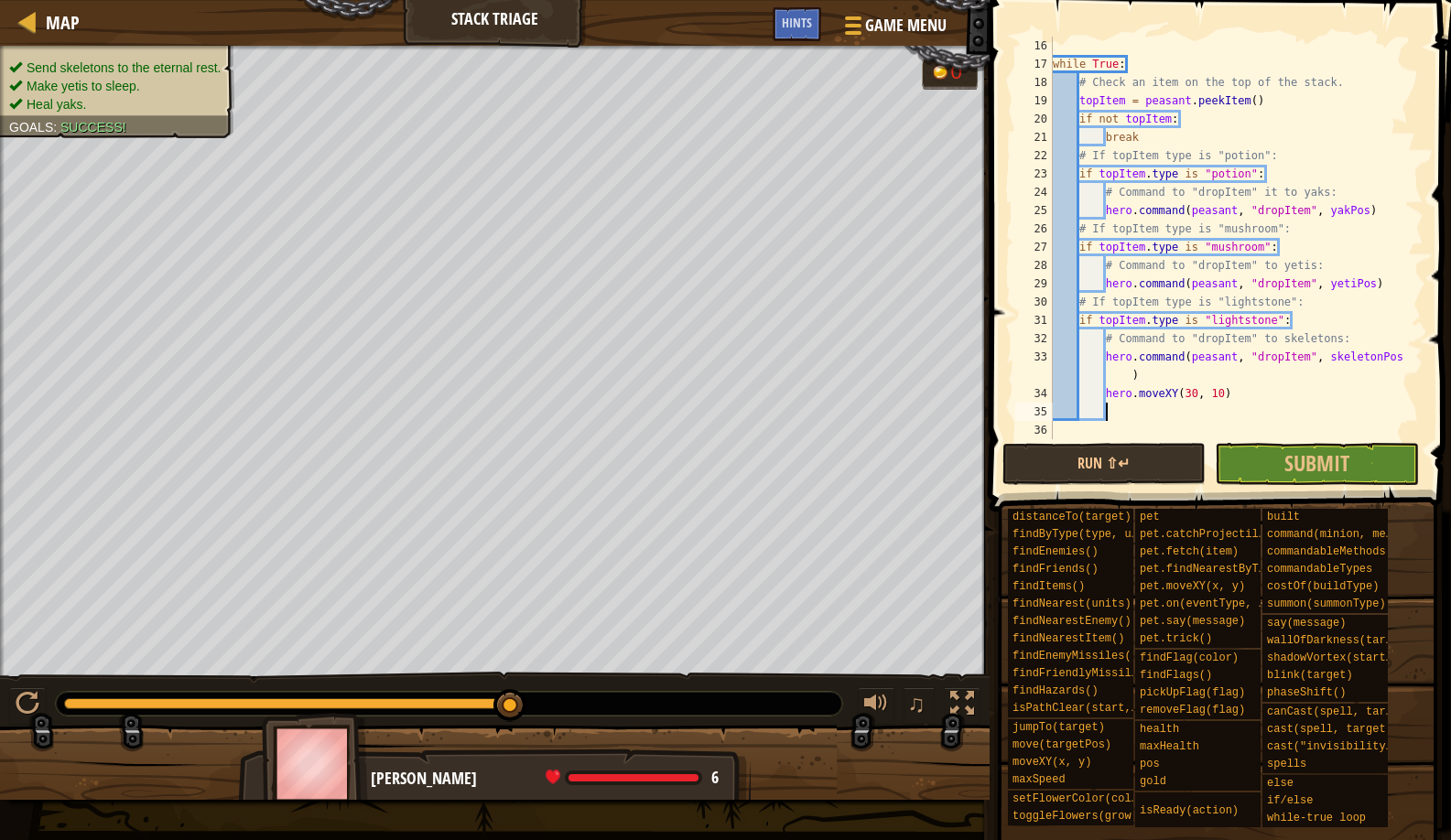
scroll to position [8, 4]
click at [1197, 385] on div "while True : # Check an item on the top of the stack. topItem = peasant . peekI…" at bounding box center [1230, 256] width 361 height 440
click at [1195, 386] on div "while True : # Check an item on the top of the stack. topItem = peasant . peekI…" at bounding box center [1230, 256] width 361 height 440
click at [1190, 386] on div "while True : # Check an item on the top of the stack. topItem = peasant . peekI…" at bounding box center [1230, 256] width 361 height 440
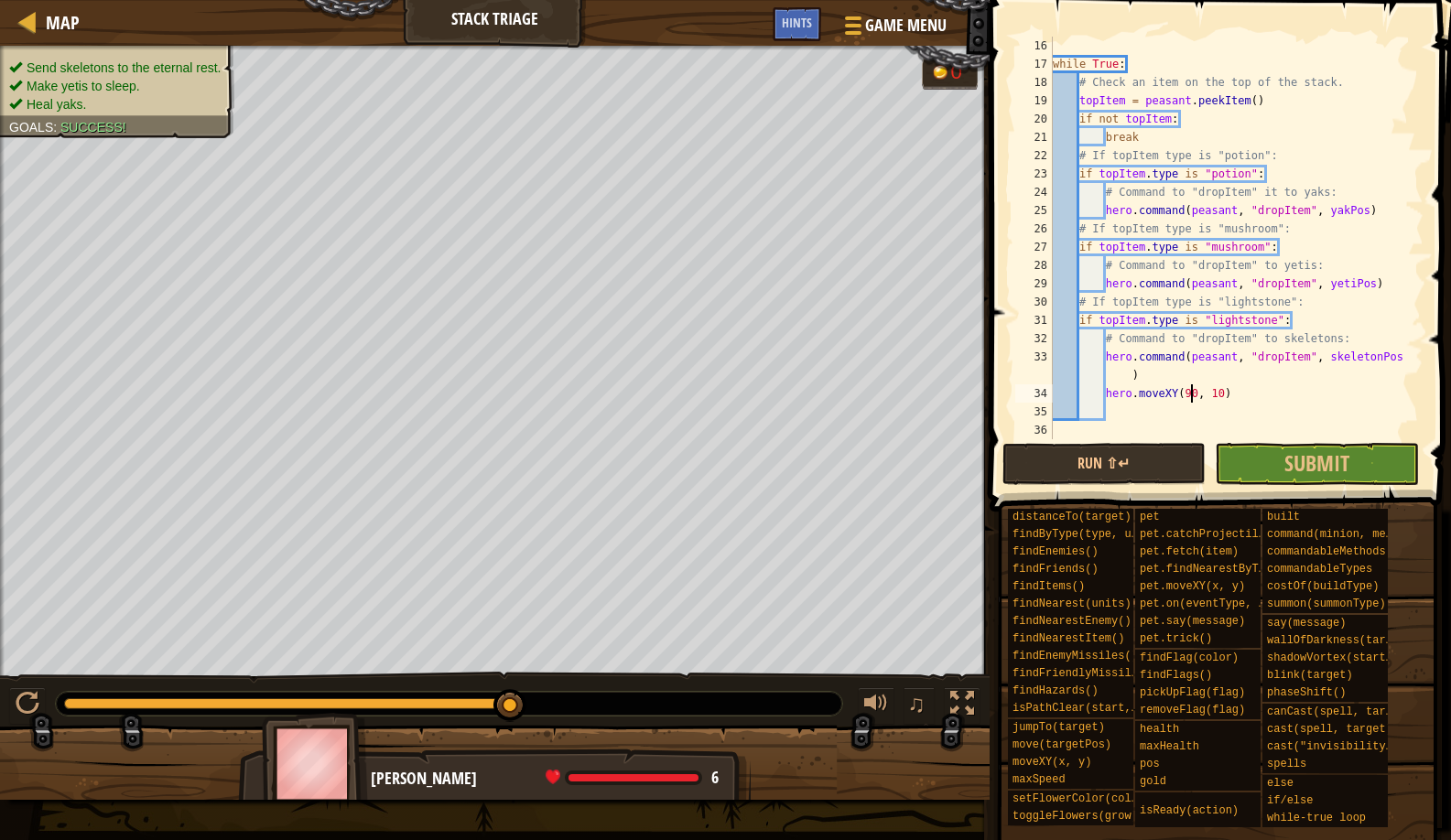
click at [1223, 392] on div "while True : # Check an item on the top of the stack. topItem = peasant . peekI…" at bounding box center [1230, 256] width 361 height 440
click at [1128, 476] on button "Run ⇧↵" at bounding box center [1105, 464] width 205 height 42
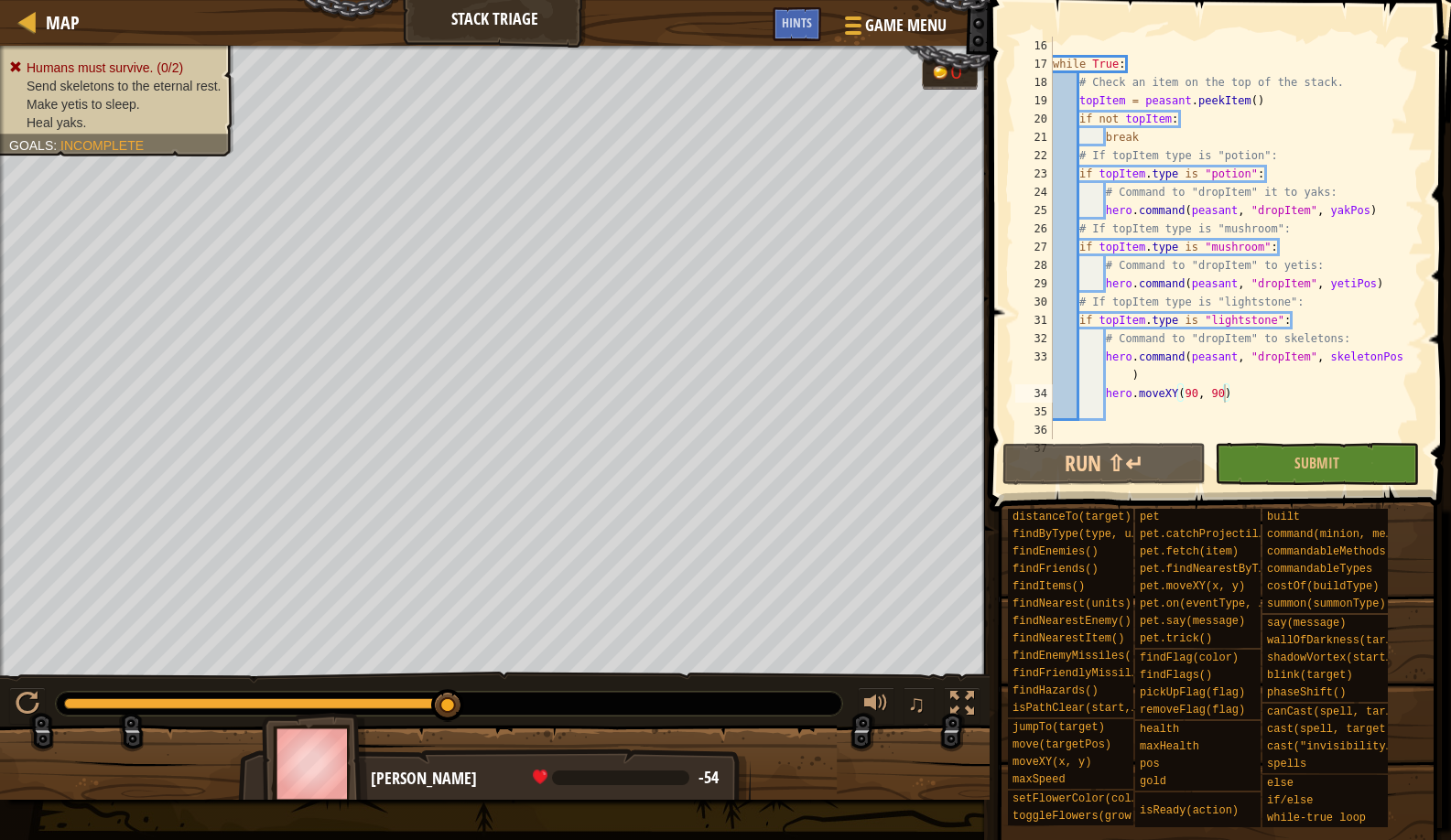
drag, startPoint x: 452, startPoint y: 694, endPoint x: 422, endPoint y: 686, distance: 31.0
click at [422, 686] on div "♫" at bounding box center [495, 699] width 990 height 55
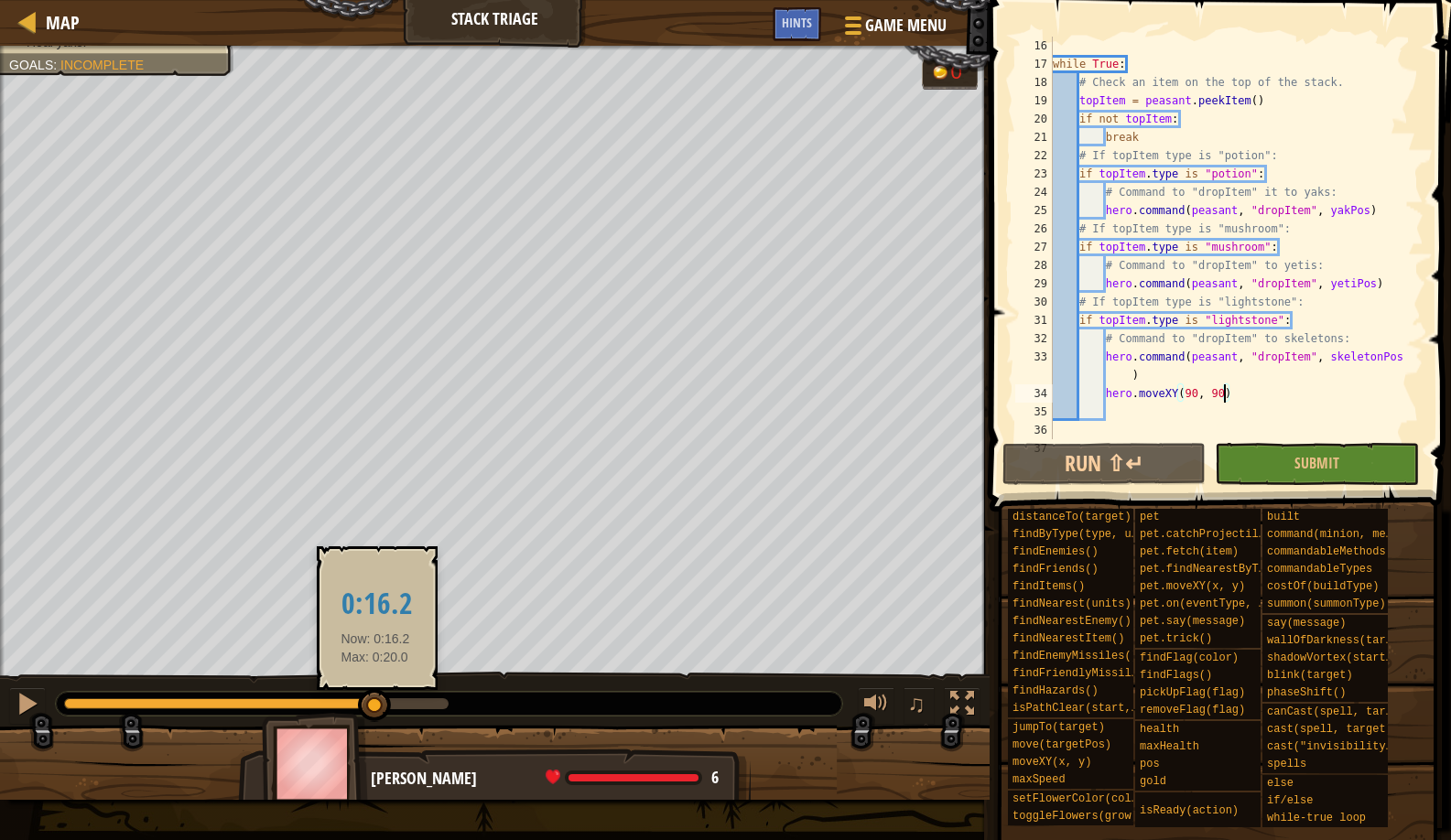
drag, startPoint x: 444, startPoint y: 708, endPoint x: 375, endPoint y: 721, distance: 70.2
click at [375, 721] on div at bounding box center [373, 705] width 33 height 33
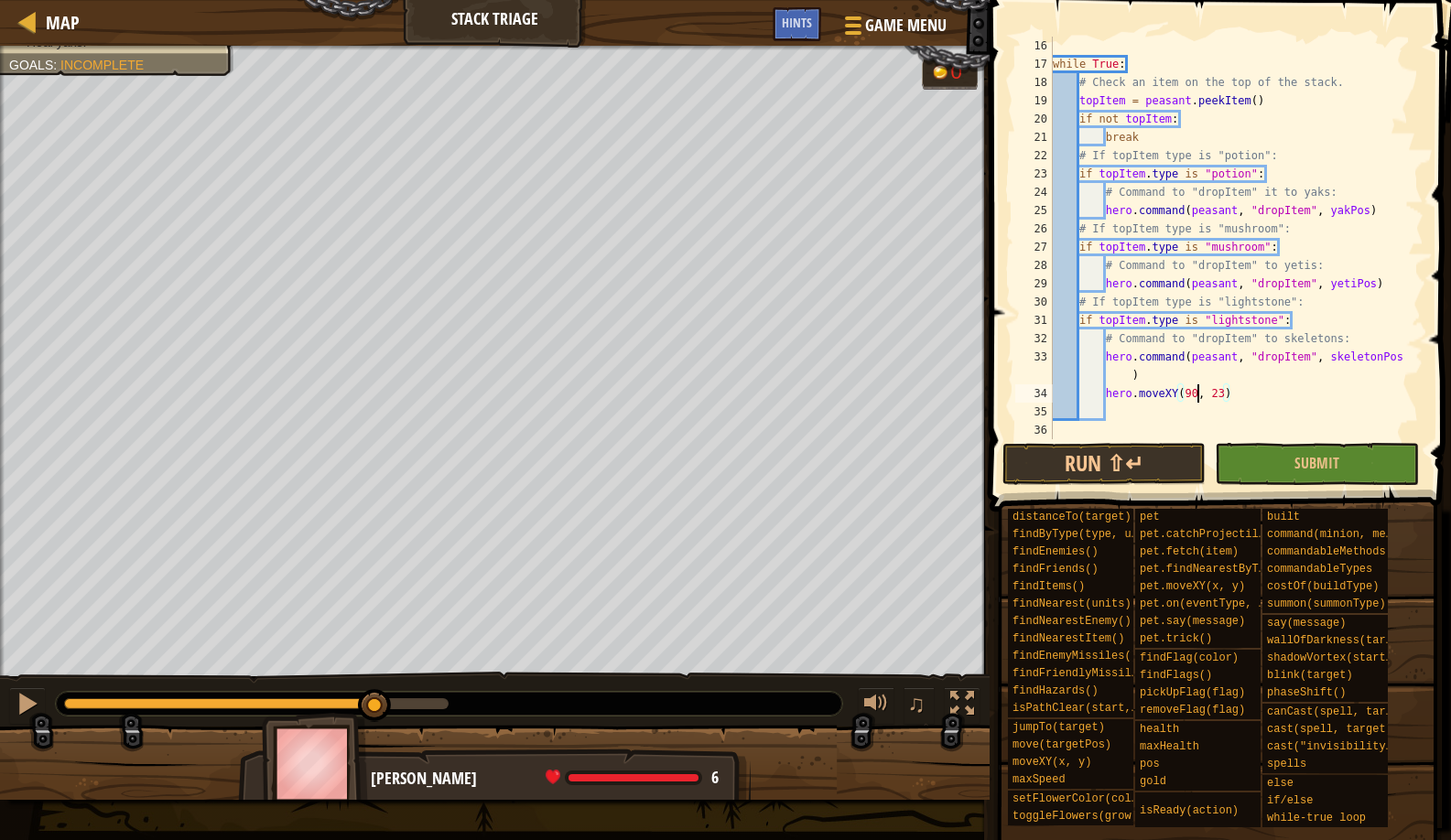
click at [1197, 394] on div "while True : # Check an item on the top of the stack. topItem = peasant . peekI…" at bounding box center [1230, 256] width 361 height 440
type textarea "hero.moveXY(33, 23)"
click at [1139, 465] on button "Run ⇧↵" at bounding box center [1105, 464] width 205 height 42
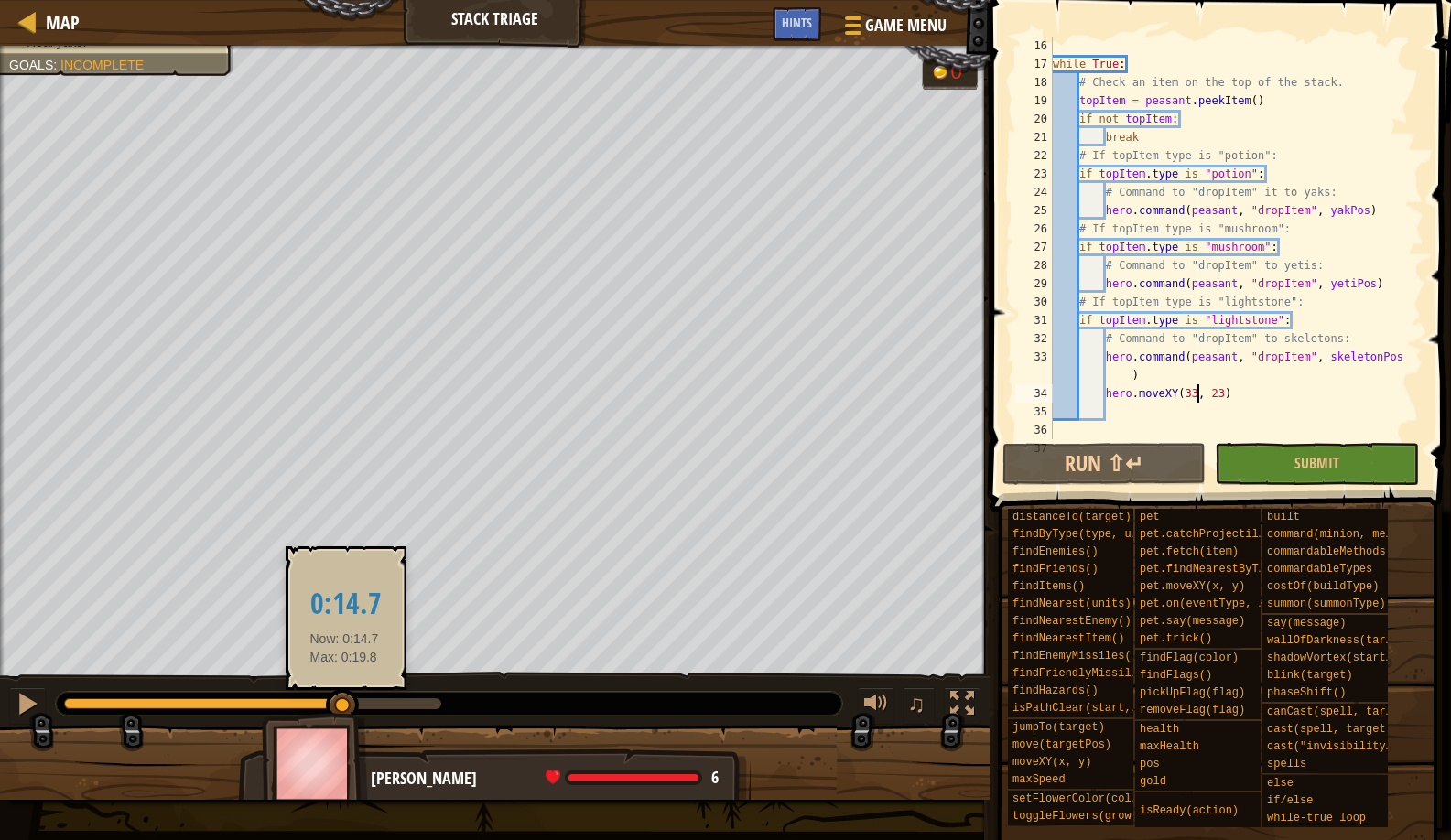
drag, startPoint x: 423, startPoint y: 706, endPoint x: 362, endPoint y: 687, distance: 63.9
click at [321, 718] on div "Humans must survive. (0/2) Send skeletons to the eternal rest. Make yetis to sl…" at bounding box center [725, 423] width 1451 height 755
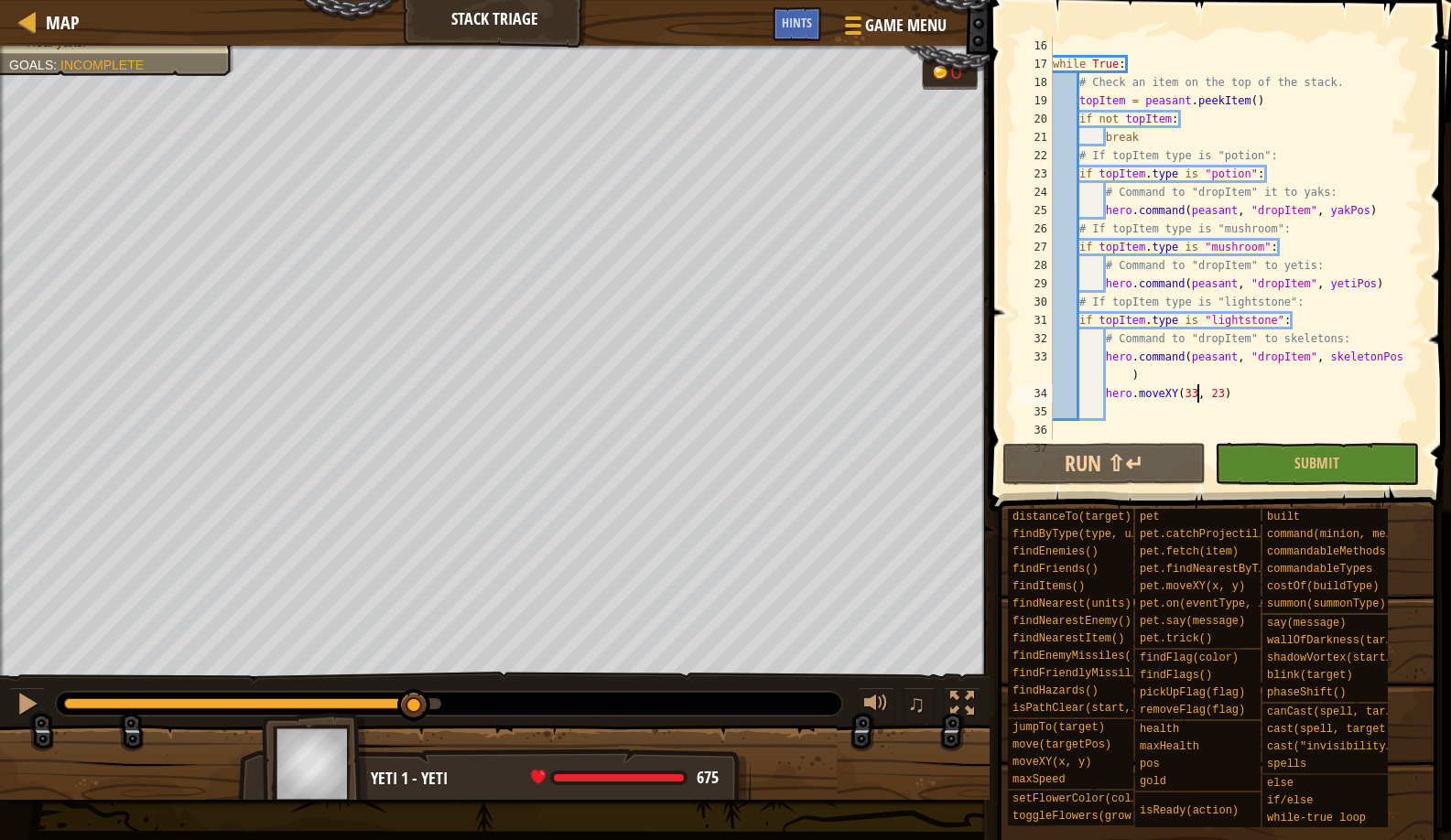
drag, startPoint x: 329, startPoint y: 709, endPoint x: 415, endPoint y: 679, distance: 91.1
click at [415, 679] on div "♫" at bounding box center [495, 699] width 990 height 55
drag, startPoint x: 1234, startPoint y: 391, endPoint x: 1108, endPoint y: 391, distance: 126.0
click at [1108, 391] on div "while True : # Check an item on the top of the stack. topItem = peasant . peekI…" at bounding box center [1230, 256] width 361 height 440
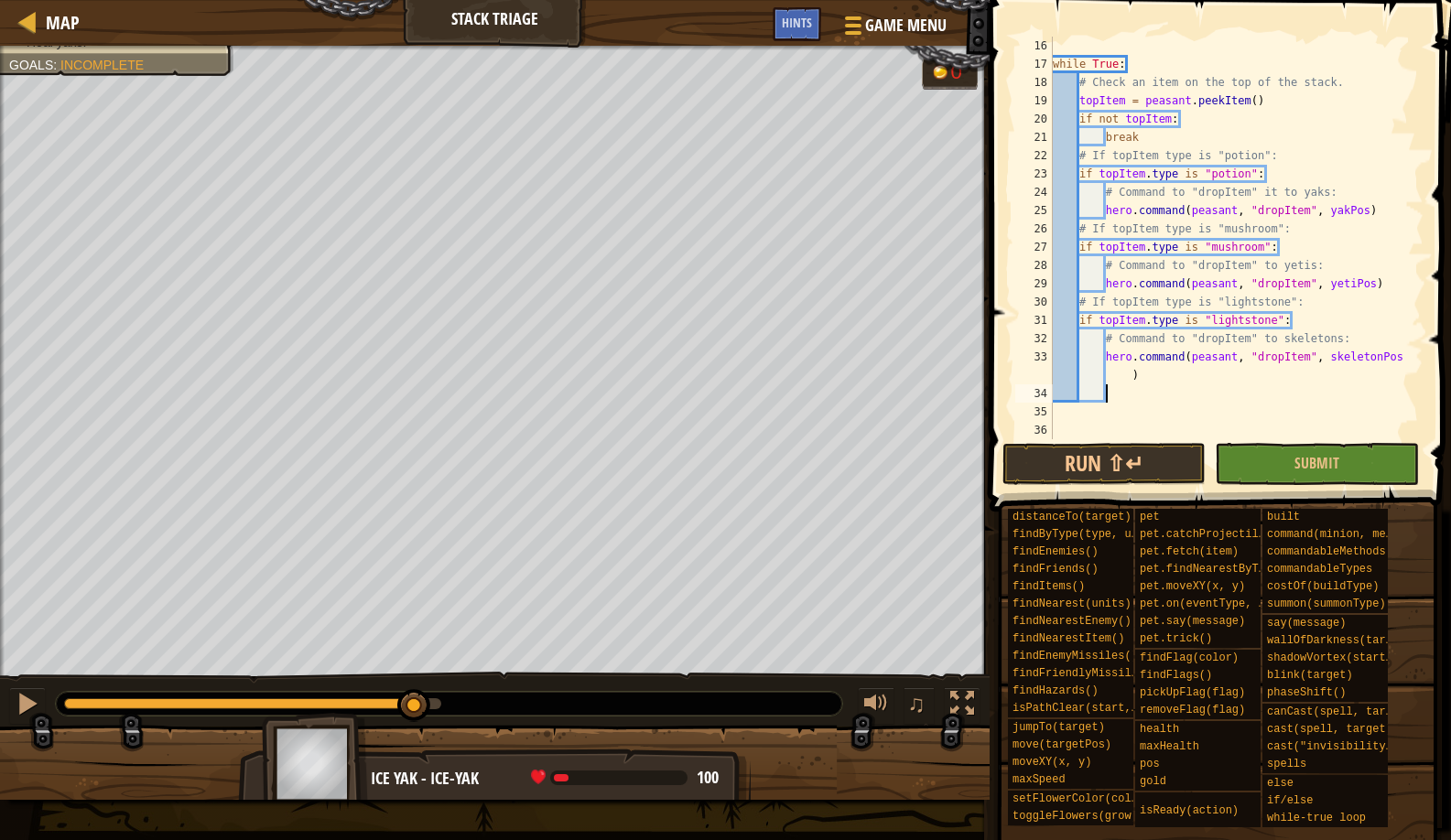
scroll to position [8, 4]
click at [73, 18] on span "Map" at bounding box center [63, 22] width 34 height 25
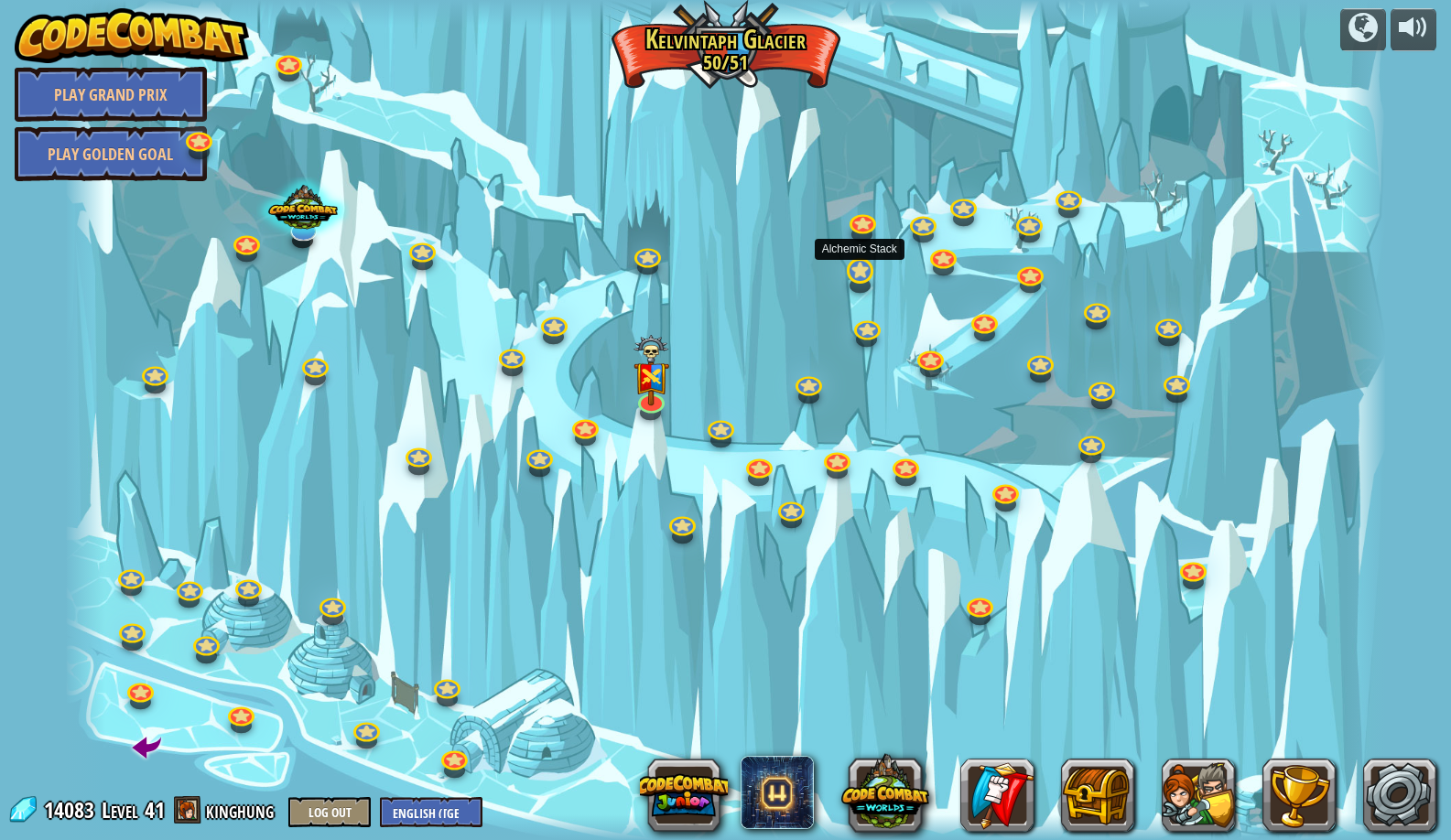
click at [863, 279] on link at bounding box center [858, 270] width 37 height 37
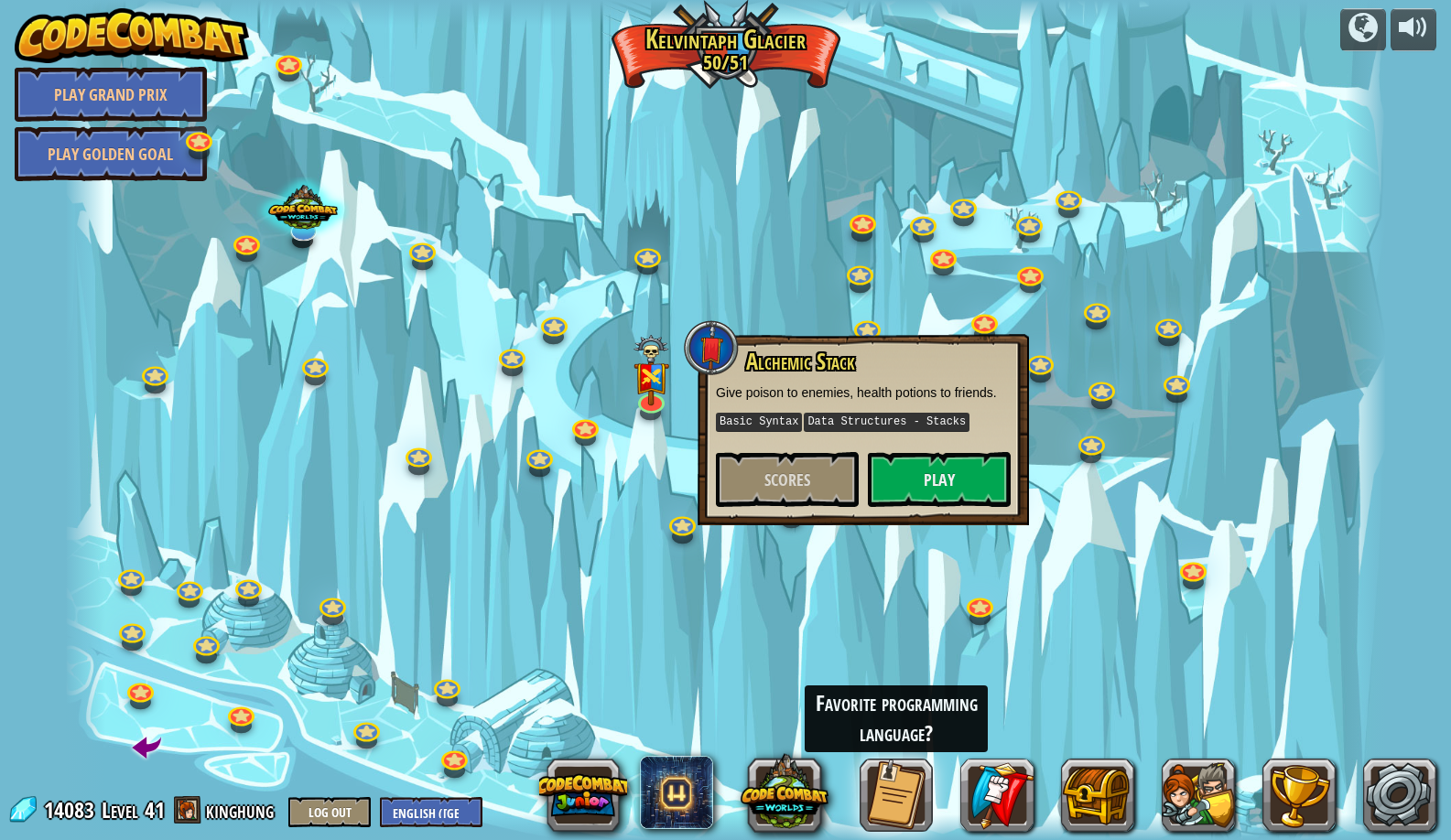
click at [923, 448] on div "Alchemic Stack Give poison to enemies, health potions to friends. Basic Syntax …" at bounding box center [863, 428] width 295 height 158
click at [921, 458] on button "Play" at bounding box center [940, 479] width 143 height 55
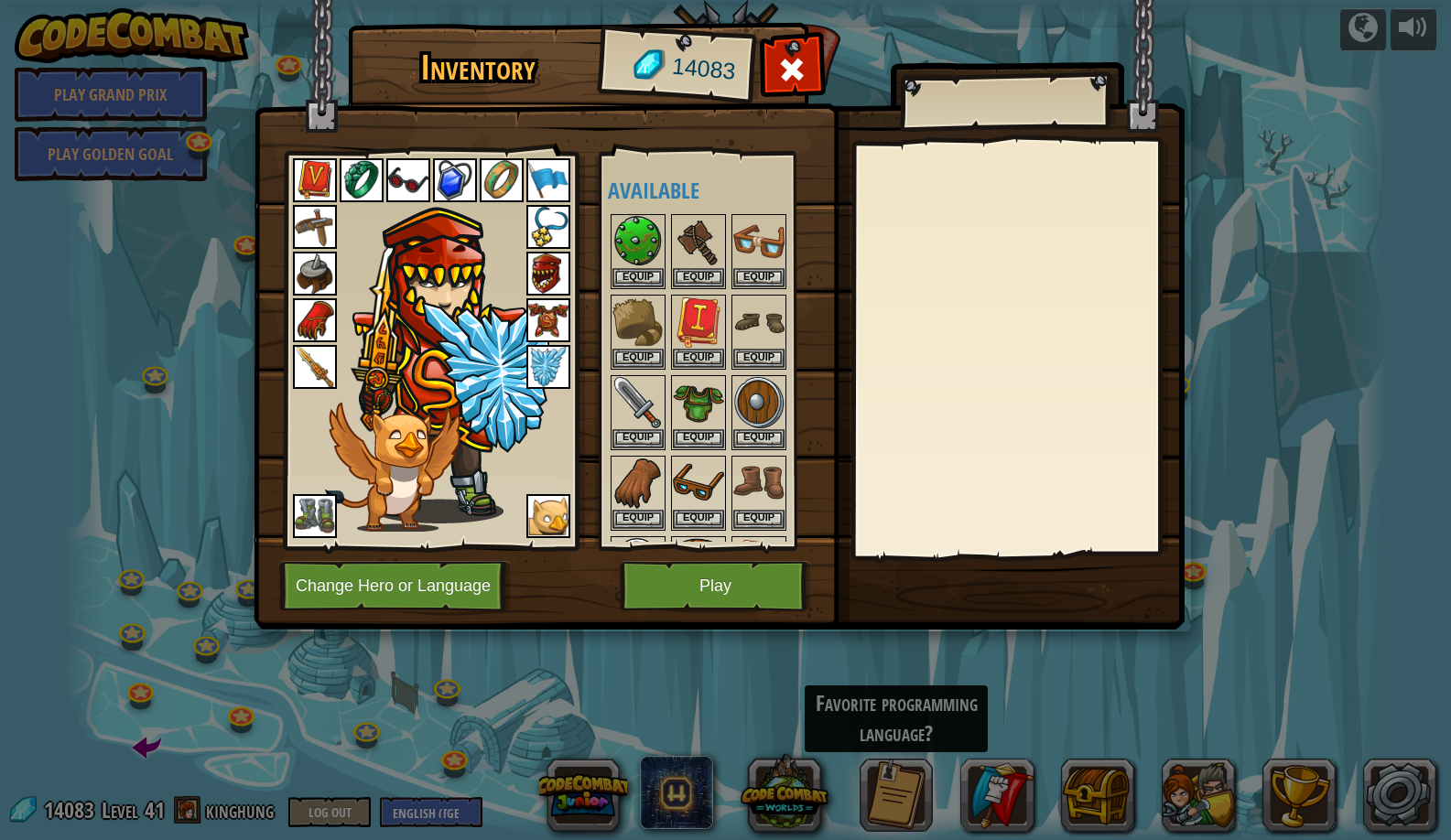
click at [710, 592] on button "Play" at bounding box center [715, 586] width 192 height 51
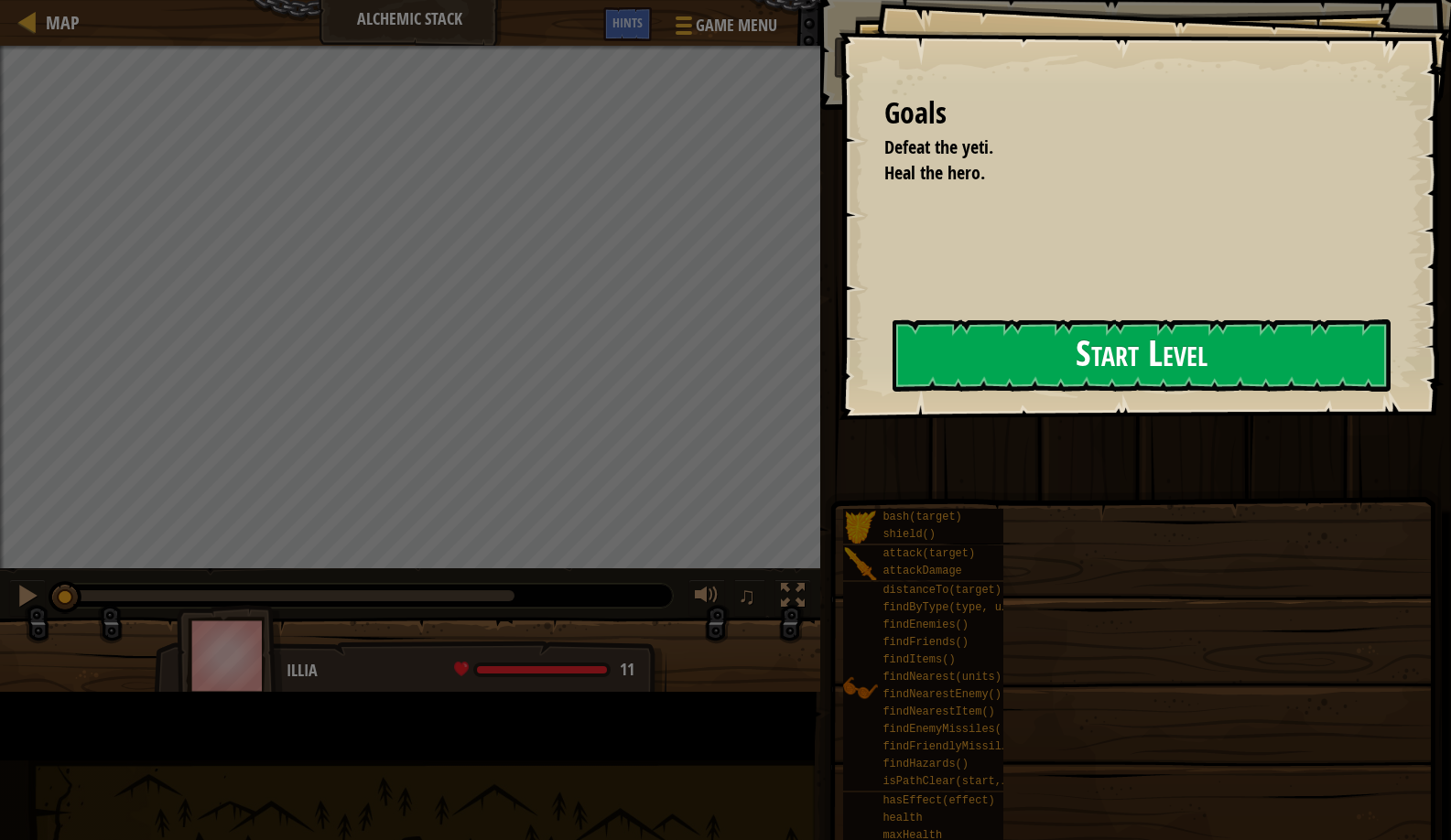
click at [893, 365] on button "Start Level" at bounding box center [1142, 355] width 499 height 72
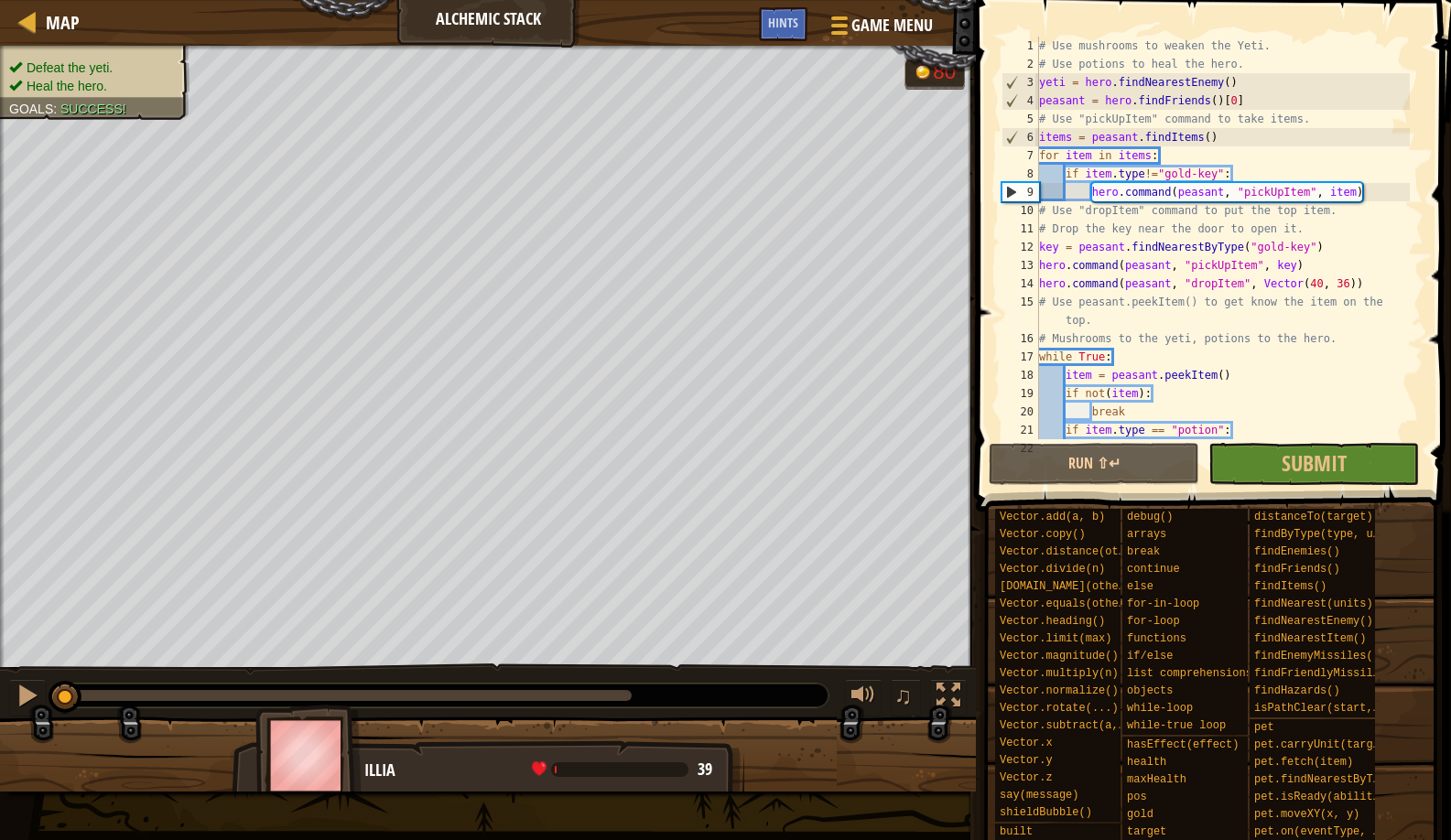
scroll to position [128, 0]
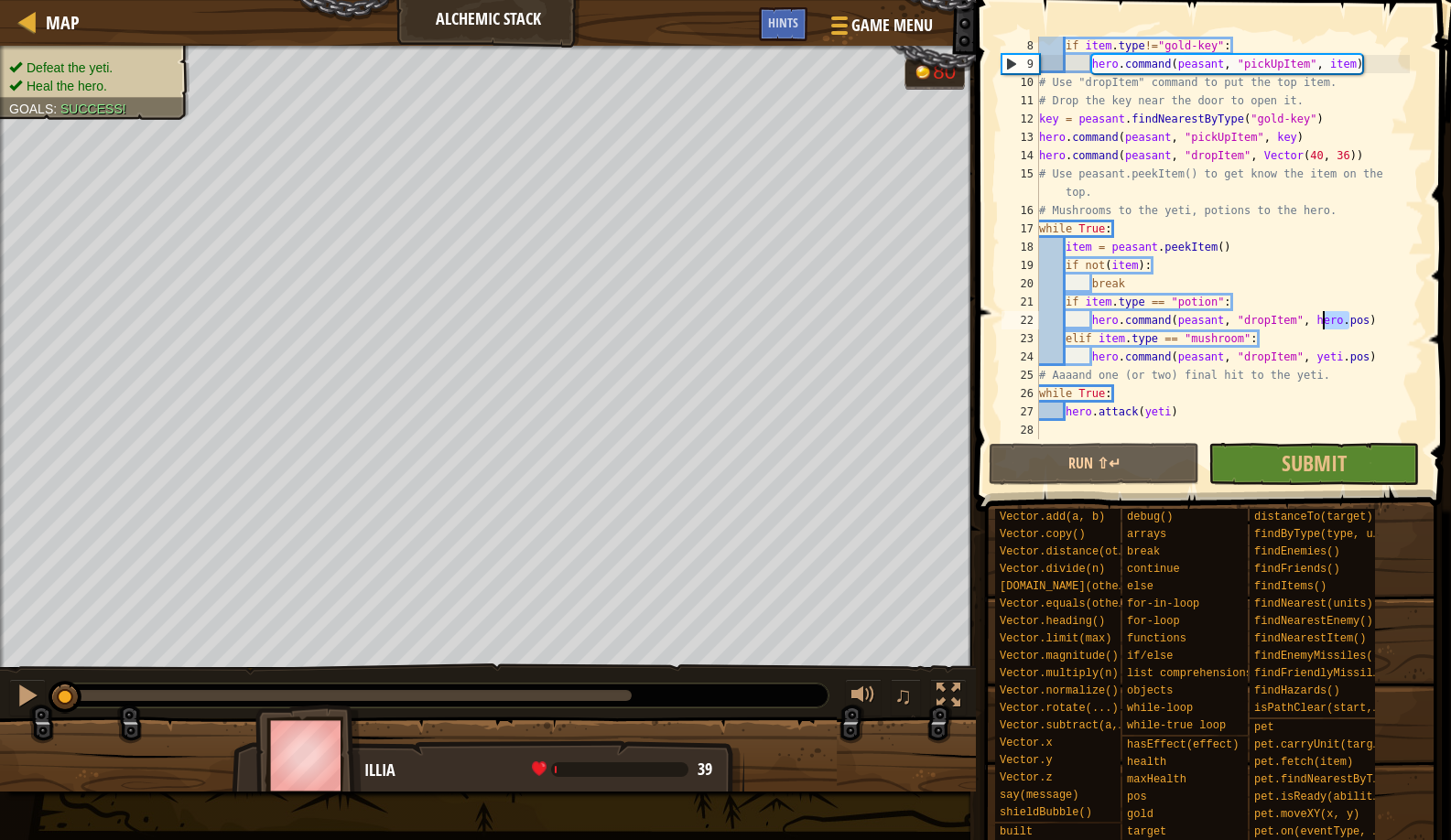
drag, startPoint x: 1347, startPoint y: 316, endPoint x: 1326, endPoint y: 318, distance: 21.1
click at [1326, 318] on div "if item . type != "gold-key" : hero . command ( peasant , "pickUpItem" , item )…" at bounding box center [1223, 256] width 374 height 440
click at [1337, 319] on div "if item . type != "gold-key" : hero . command ( peasant , "pickUpItem" , item )…" at bounding box center [1223, 256] width 374 height 440
drag, startPoint x: 1342, startPoint y: 321, endPoint x: 1317, endPoint y: 317, distance: 25.3
click at [1317, 317] on div "if item . type != "gold-key" : hero . command ( peasant , "pickUpItem" , item )…" at bounding box center [1223, 256] width 374 height 440
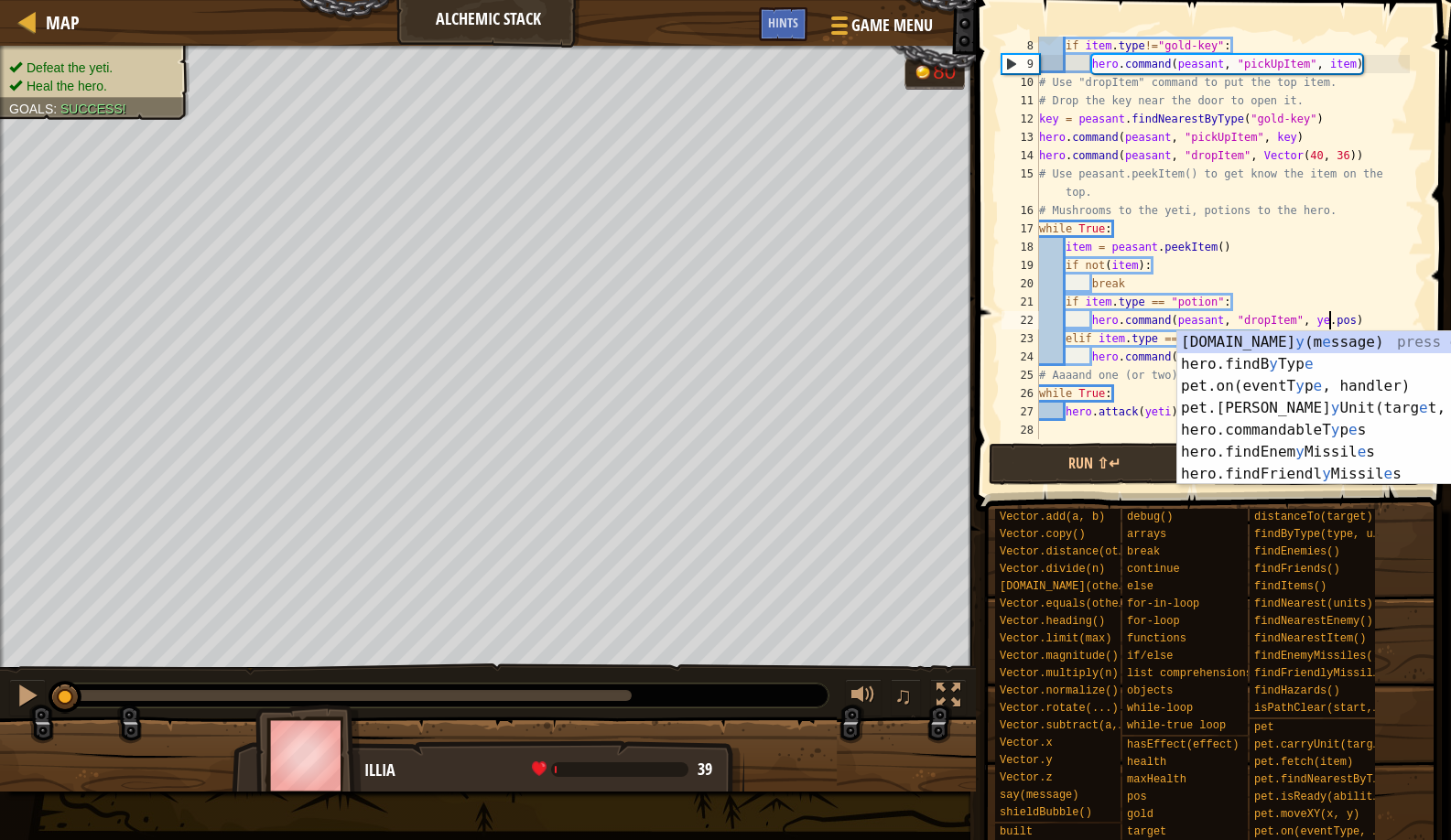
scroll to position [8, 26]
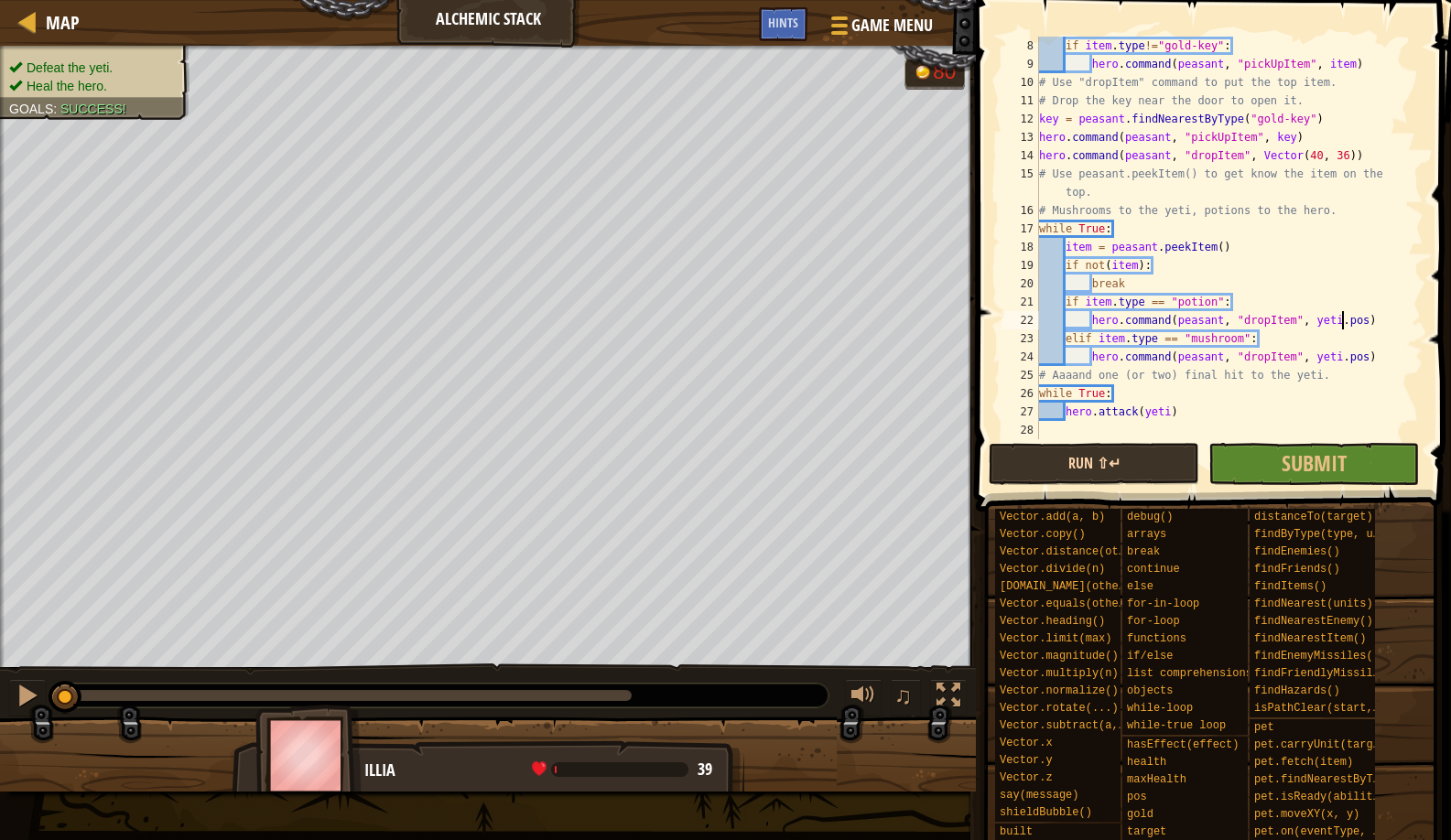
click at [1080, 450] on button "Run ⇧↵" at bounding box center [1094, 464] width 211 height 42
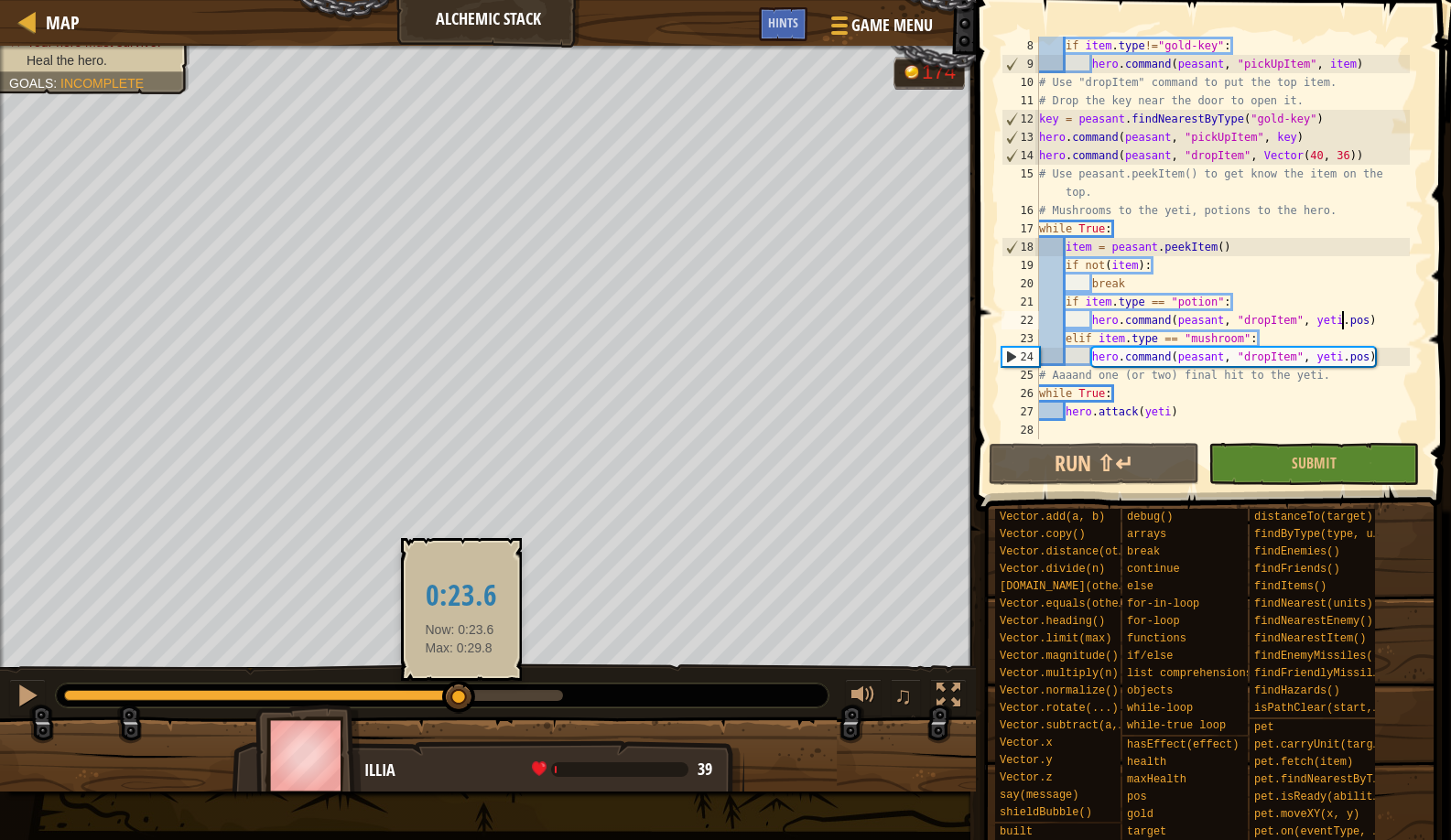
drag, startPoint x: 102, startPoint y: 692, endPoint x: 460, endPoint y: 687, distance: 358.0
click at [460, 687] on div at bounding box center [458, 697] width 33 height 33
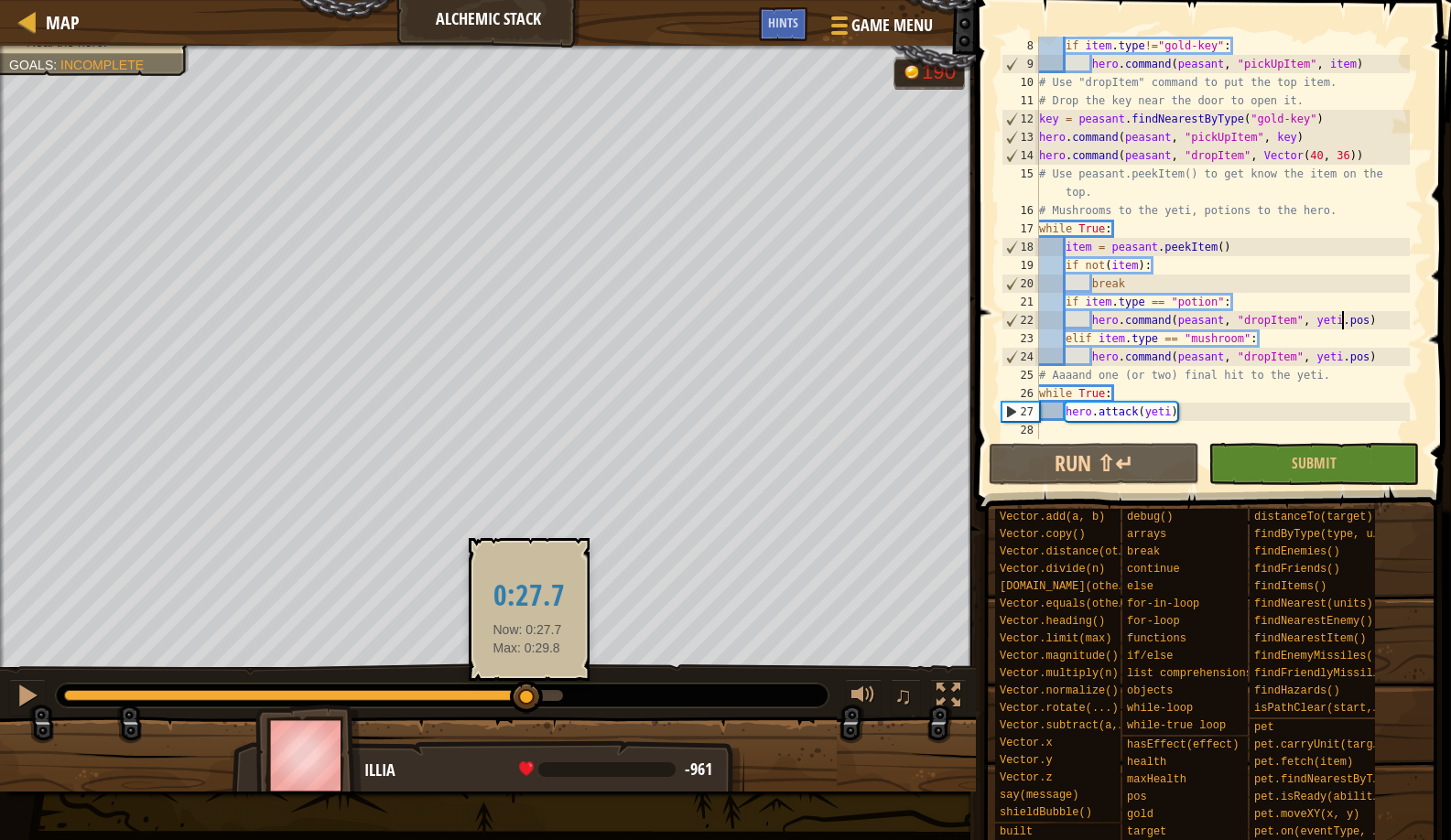
drag, startPoint x: 562, startPoint y: 695, endPoint x: 527, endPoint y: 702, distance: 35.7
click at [527, 702] on div at bounding box center [526, 697] width 33 height 33
drag, startPoint x: 527, startPoint y: 702, endPoint x: 538, endPoint y: 700, distance: 11.2
click at [537, 700] on div at bounding box center [534, 697] width 33 height 33
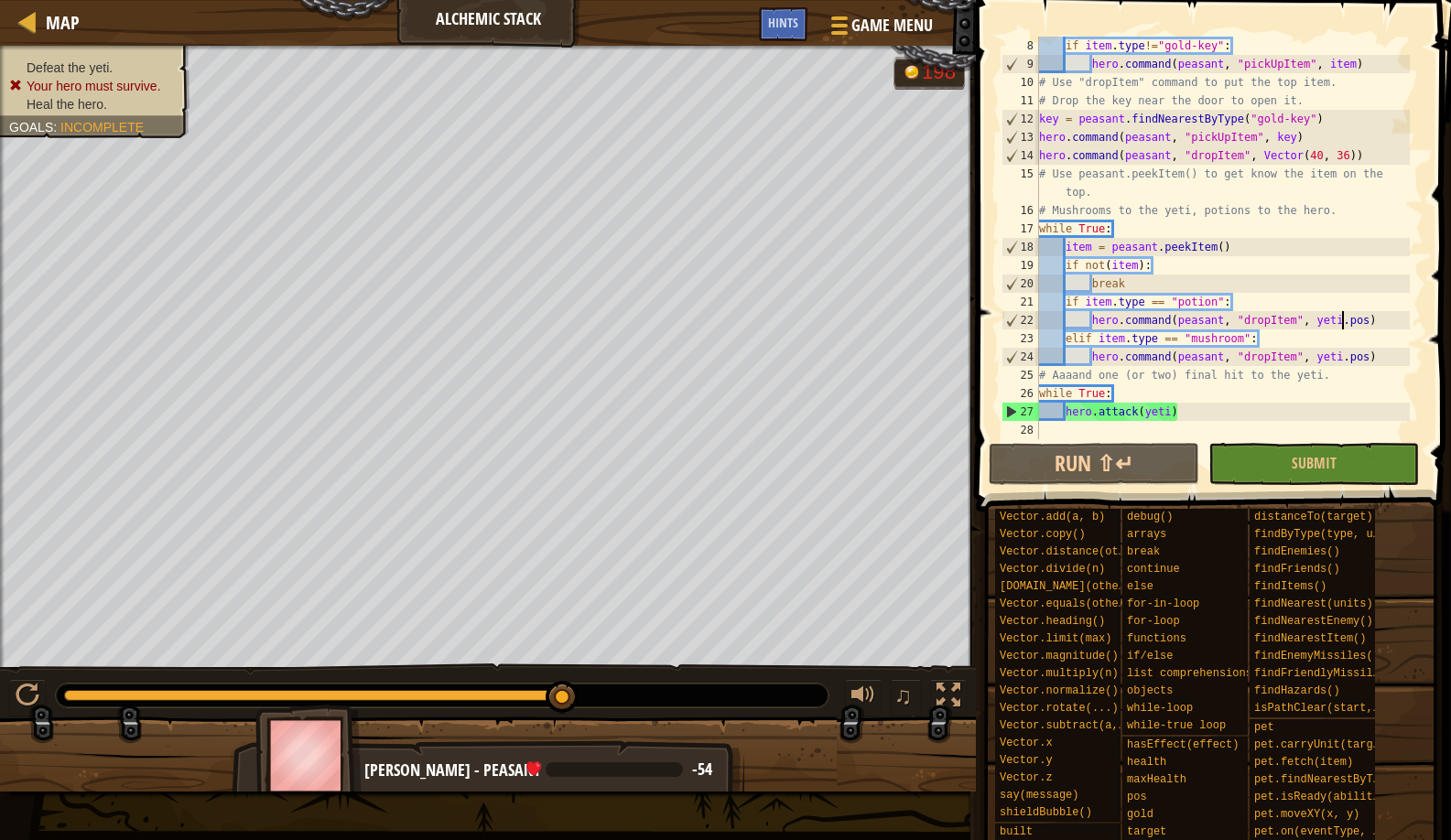
click at [576, 662] on div "Defeat the yeti. Your hero must survive. Heal the hero. Goals : Incomplete G re…" at bounding box center [725, 418] width 1451 height 746
click at [1343, 355] on div "if item . type != "gold-key" : hero . command ( peasant , "pickUpItem" , item )…" at bounding box center [1223, 256] width 374 height 440
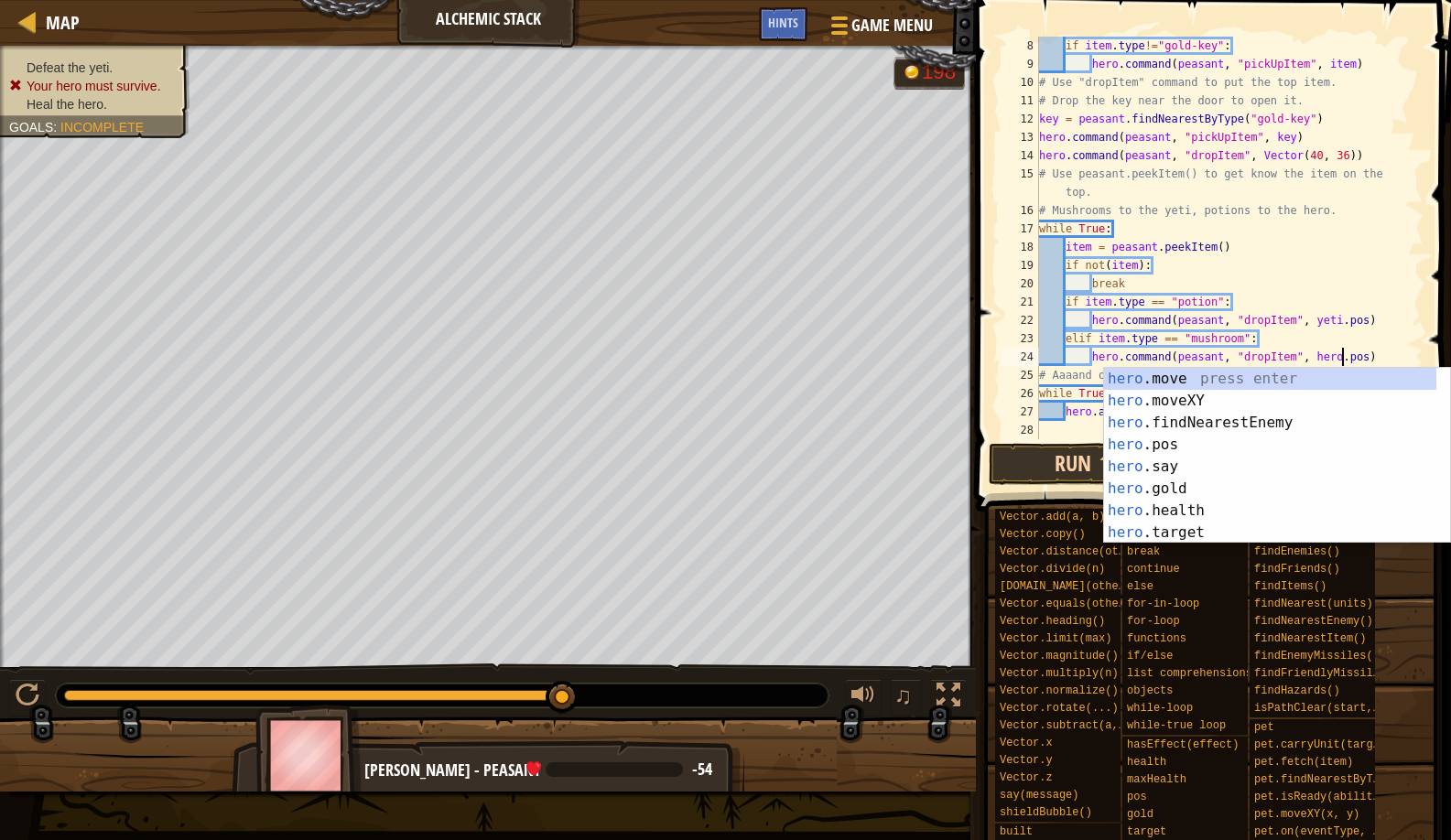
click at [1029, 459] on button "Run ⇧↵" at bounding box center [1094, 464] width 211 height 42
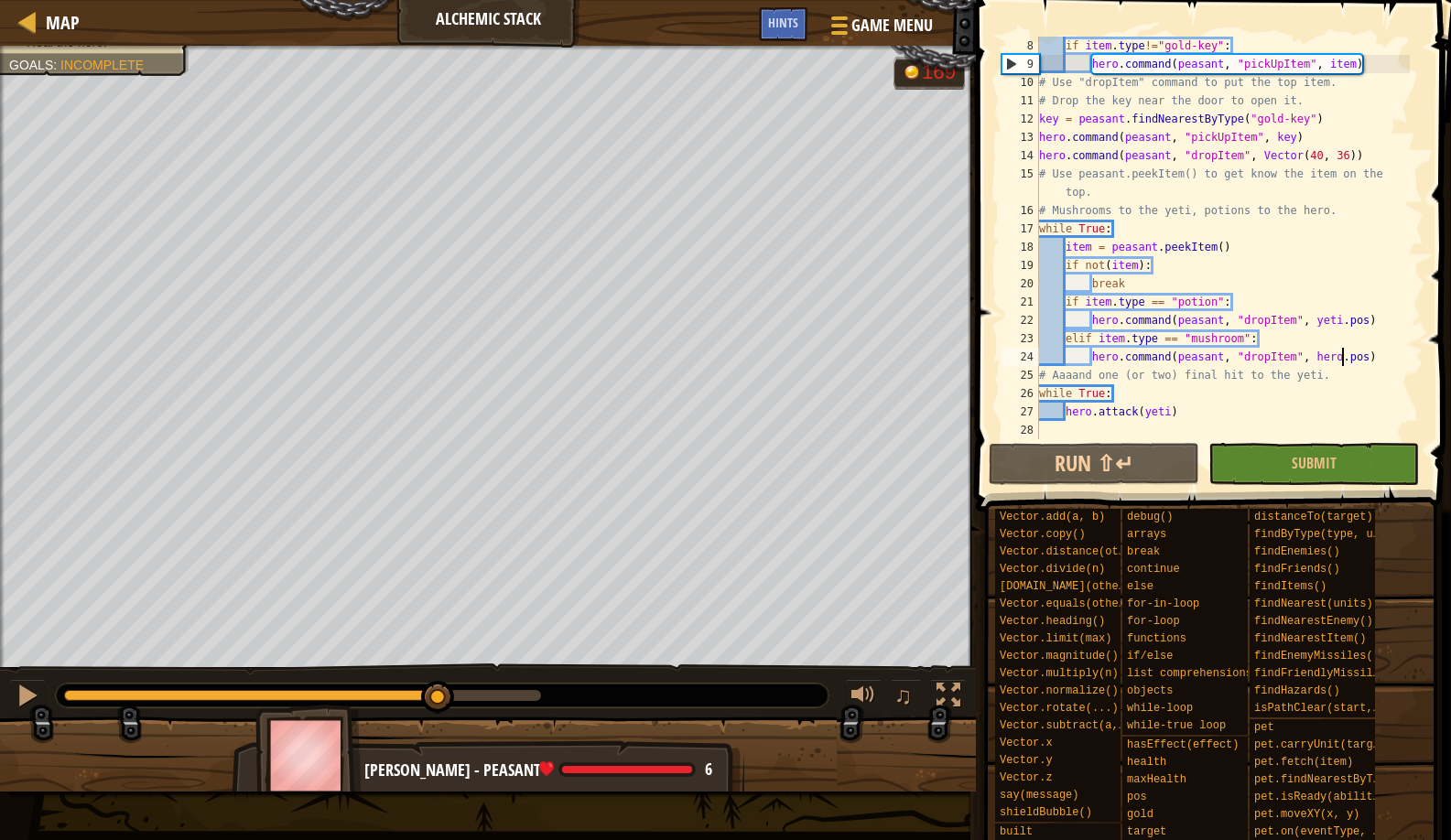
click at [440, 639] on div "Defeat the yeti. Your hero must survive. Heal the hero. Goals : Incomplete G re…" at bounding box center [725, 418] width 1451 height 746
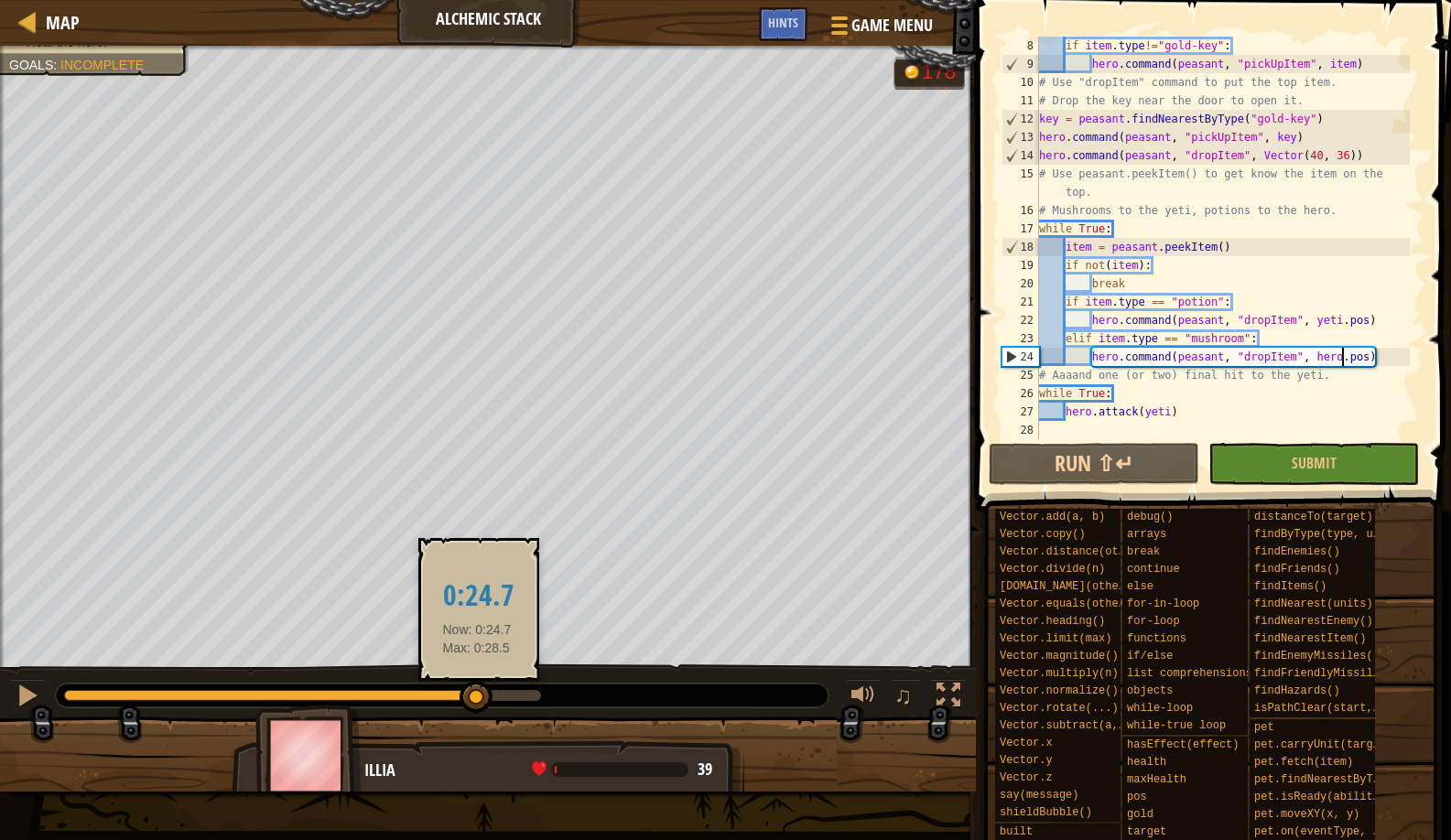
drag, startPoint x: 539, startPoint y: 682, endPoint x: 477, endPoint y: 696, distance: 63.6
click at [477, 696] on div at bounding box center [476, 697] width 33 height 33
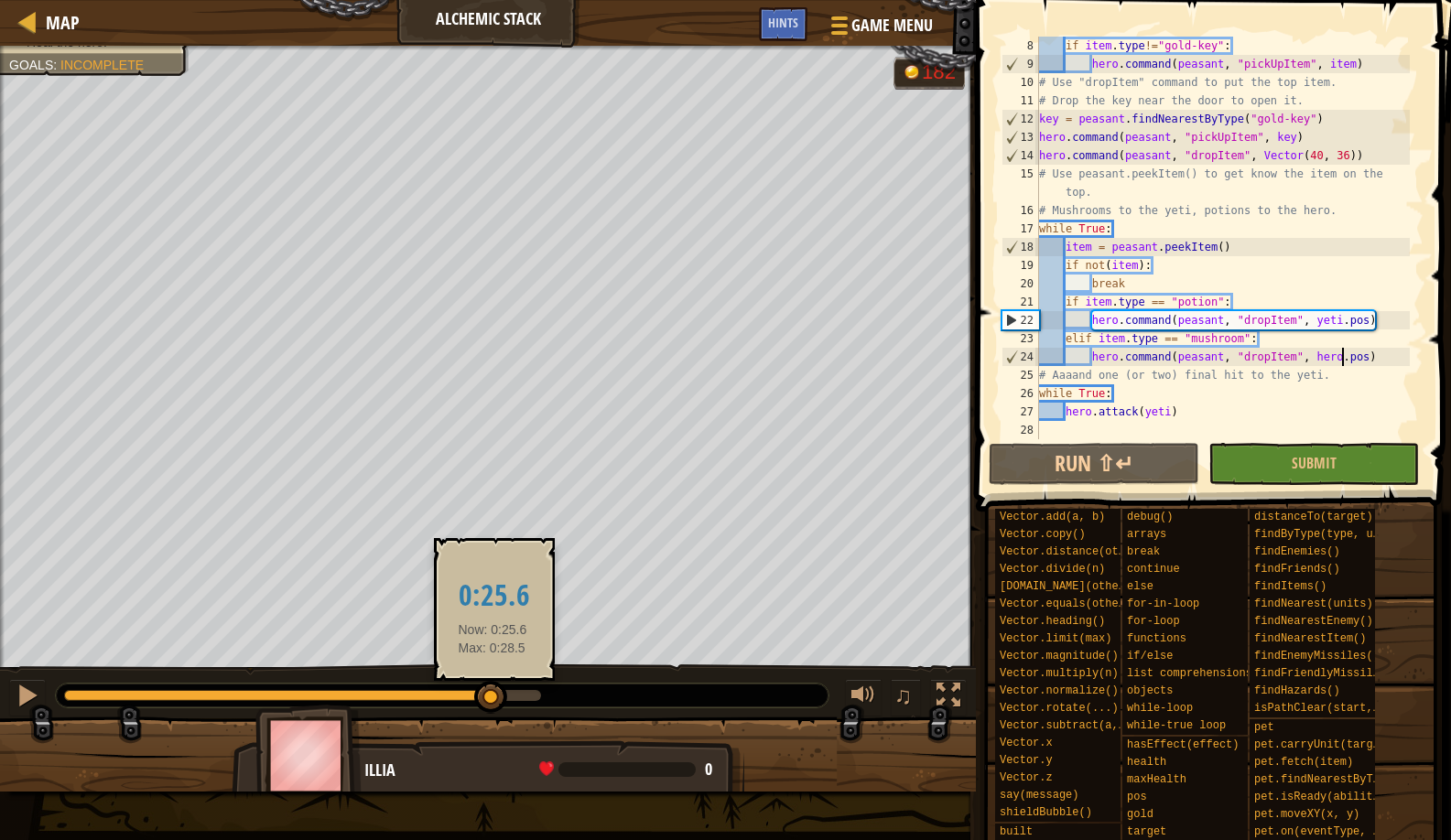
drag, startPoint x: 477, startPoint y: 696, endPoint x: 493, endPoint y: 691, distance: 16.8
click at [493, 691] on div at bounding box center [491, 697] width 33 height 33
drag, startPoint x: 483, startPoint y: 687, endPoint x: 497, endPoint y: 685, distance: 14.1
click at [497, 685] on div at bounding box center [495, 697] width 33 height 33
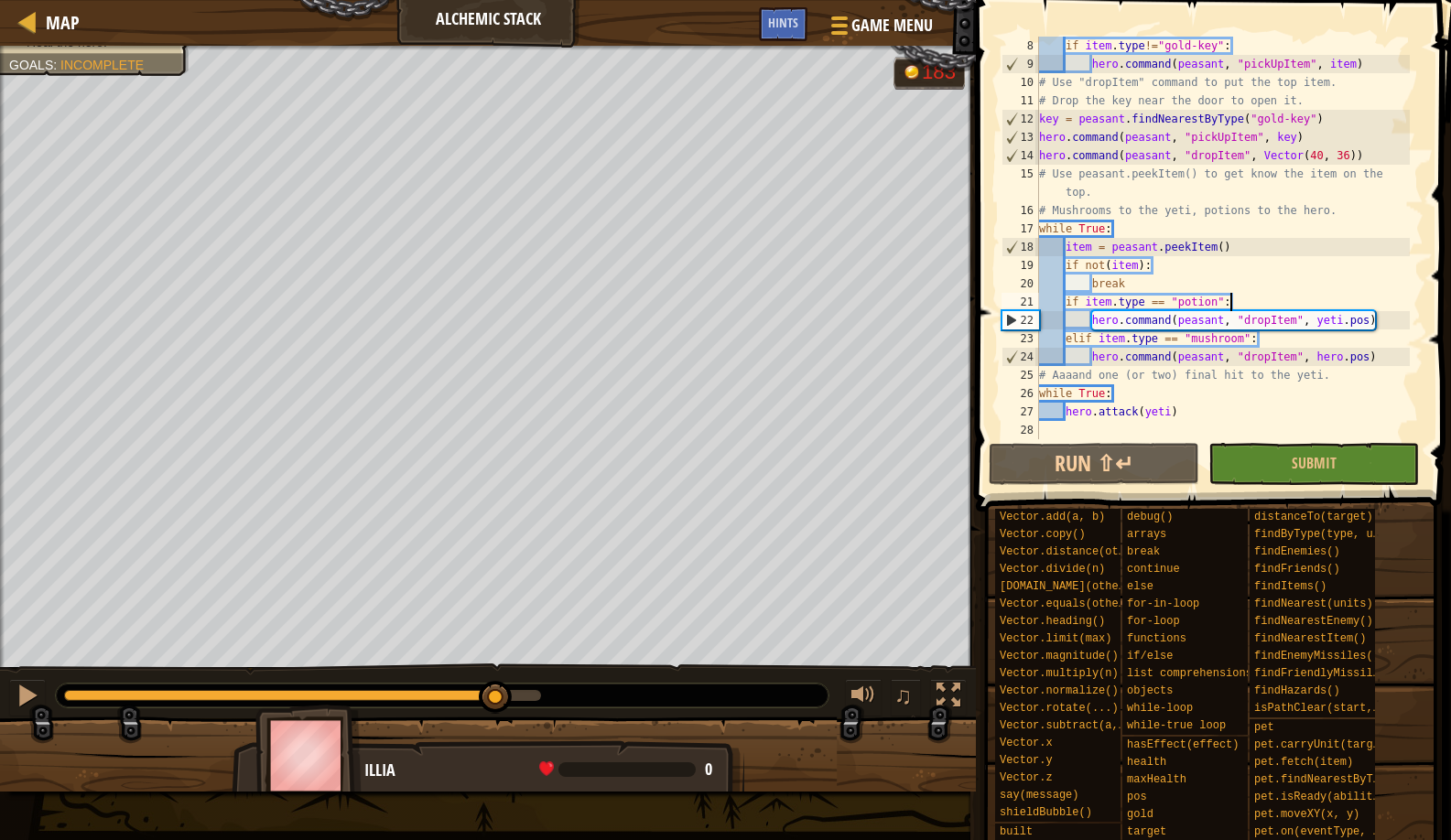
click at [1326, 308] on div "if item . type != "gold-key" : hero . command ( peasant , "pickUpItem" , item )…" at bounding box center [1223, 256] width 374 height 440
click at [1342, 315] on div "if item . type != "gold-key" : hero . command ( peasant , "pickUpItem" , item )…" at bounding box center [1223, 256] width 374 height 440
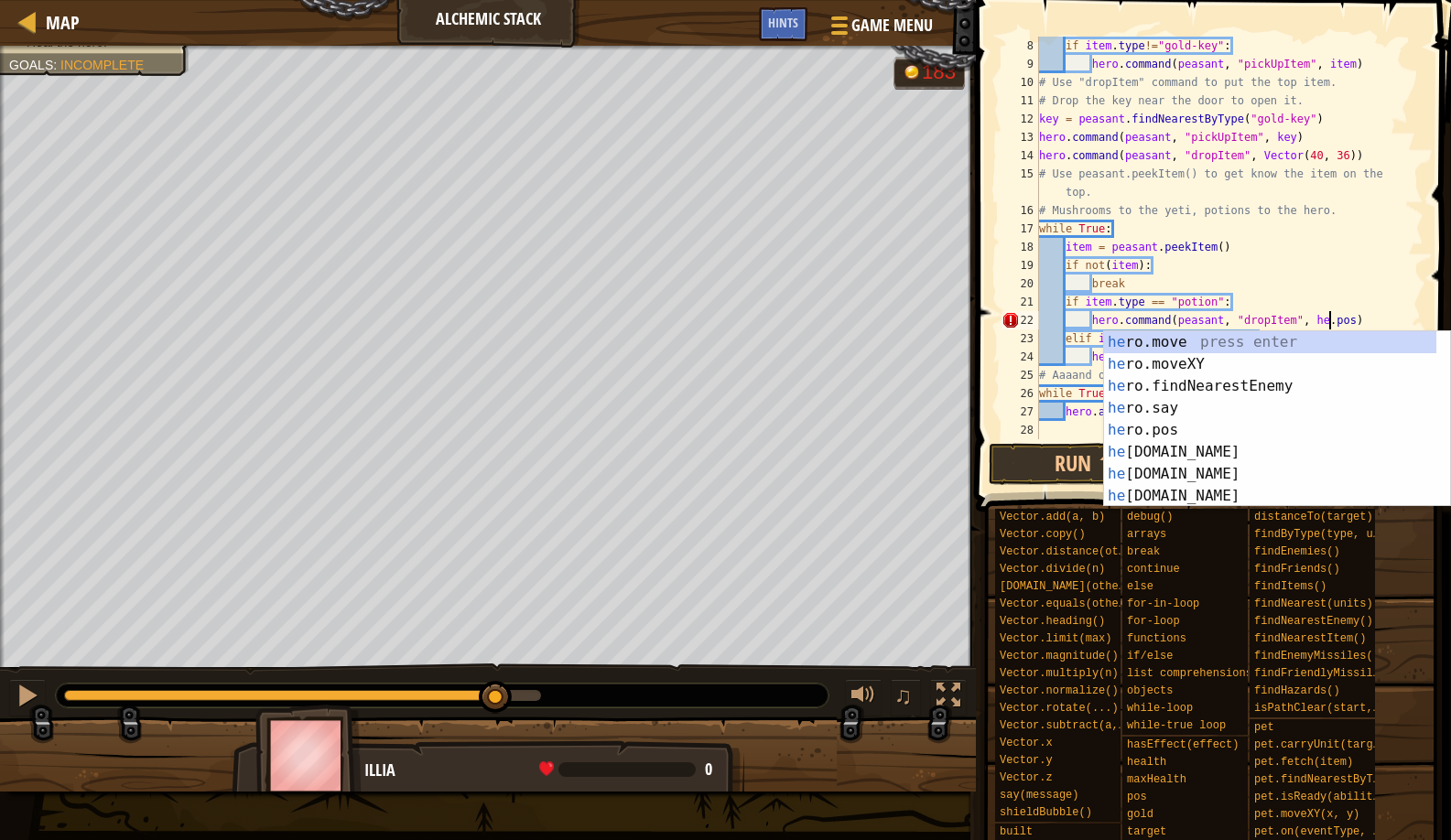
scroll to position [8, 26]
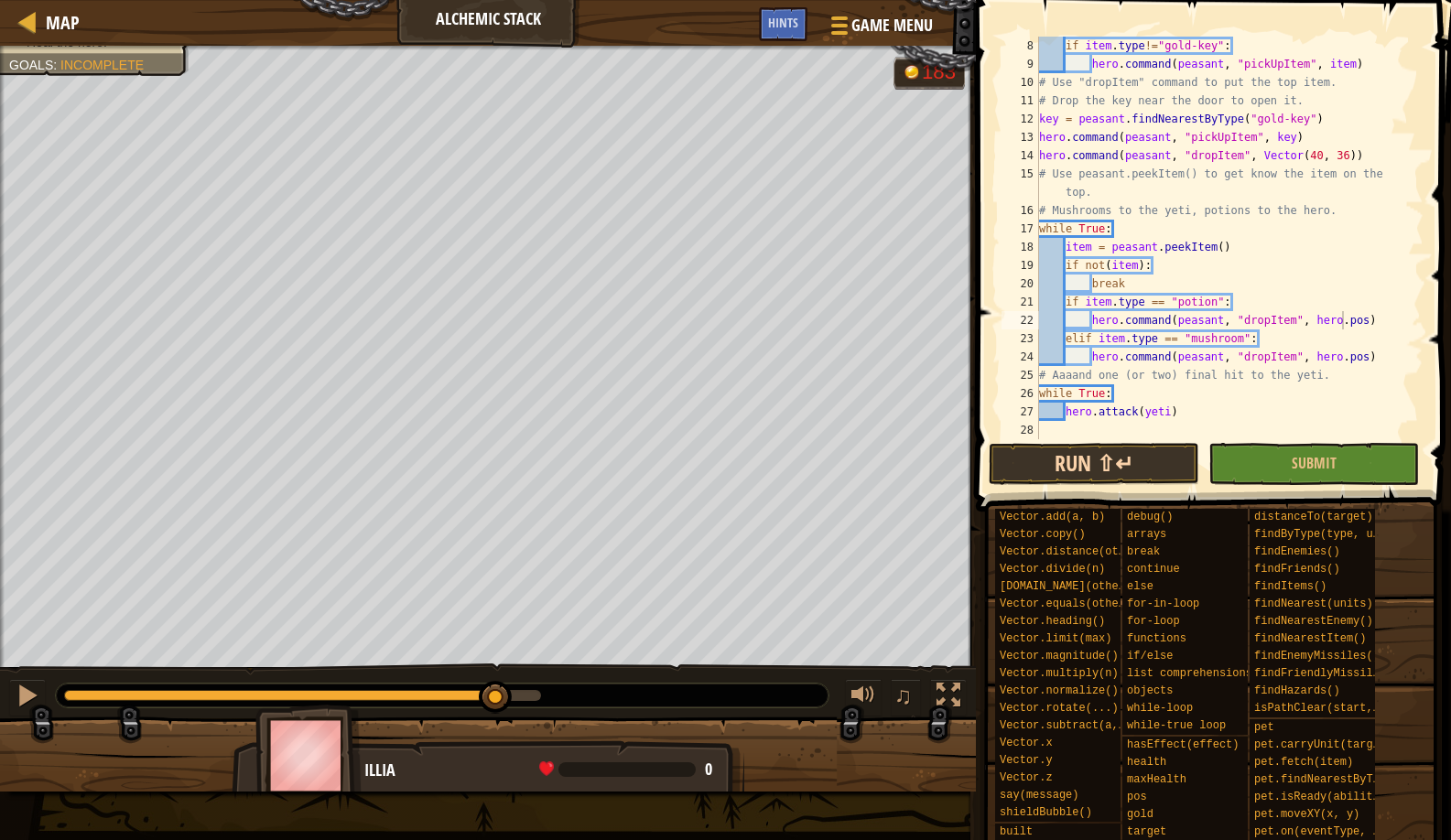
click at [1051, 478] on button "Run ⇧↵" at bounding box center [1094, 464] width 211 height 42
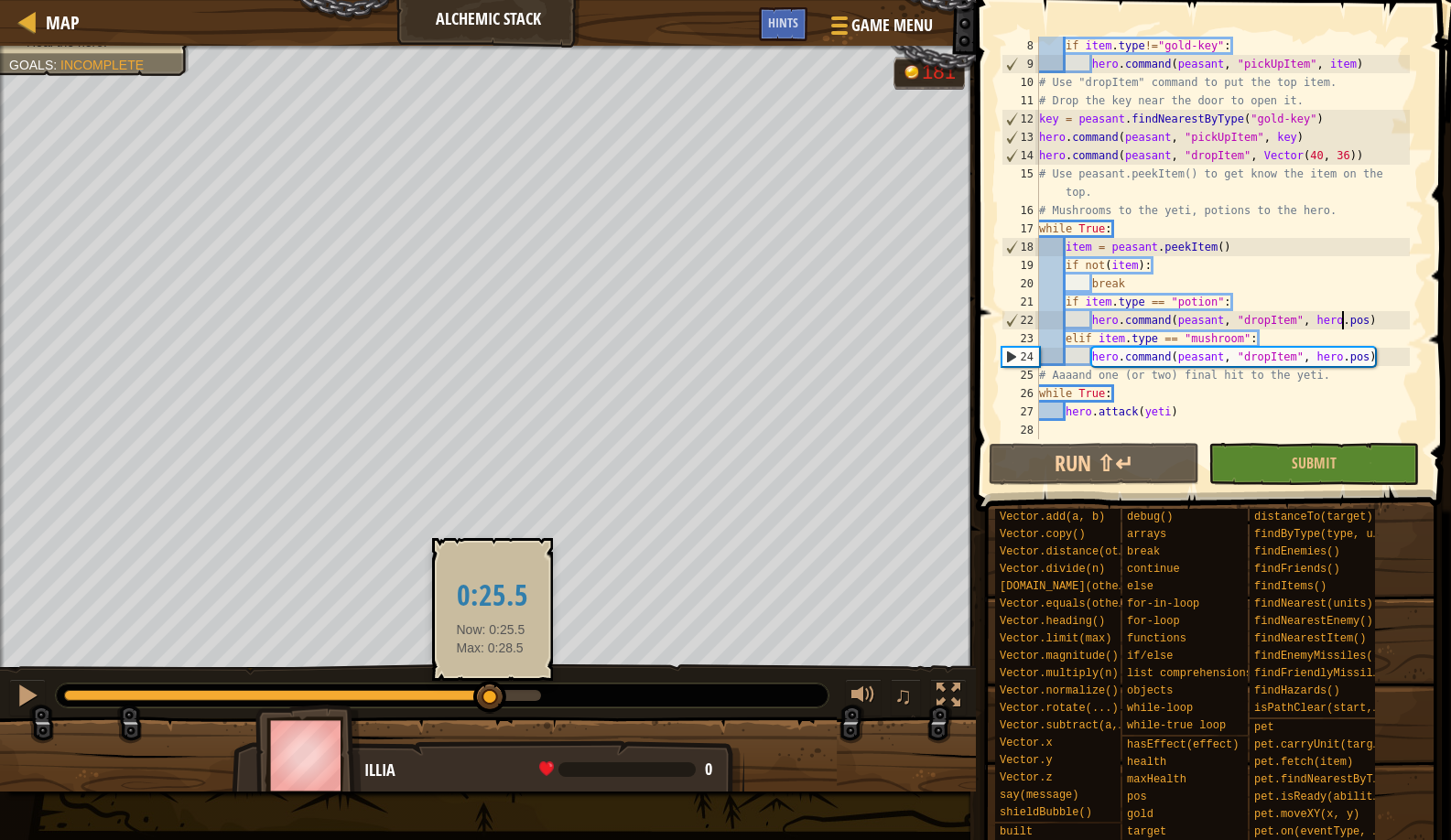
drag, startPoint x: 535, startPoint y: 685, endPoint x: 491, endPoint y: 708, distance: 49.6
click at [491, 708] on div at bounding box center [490, 697] width 33 height 33
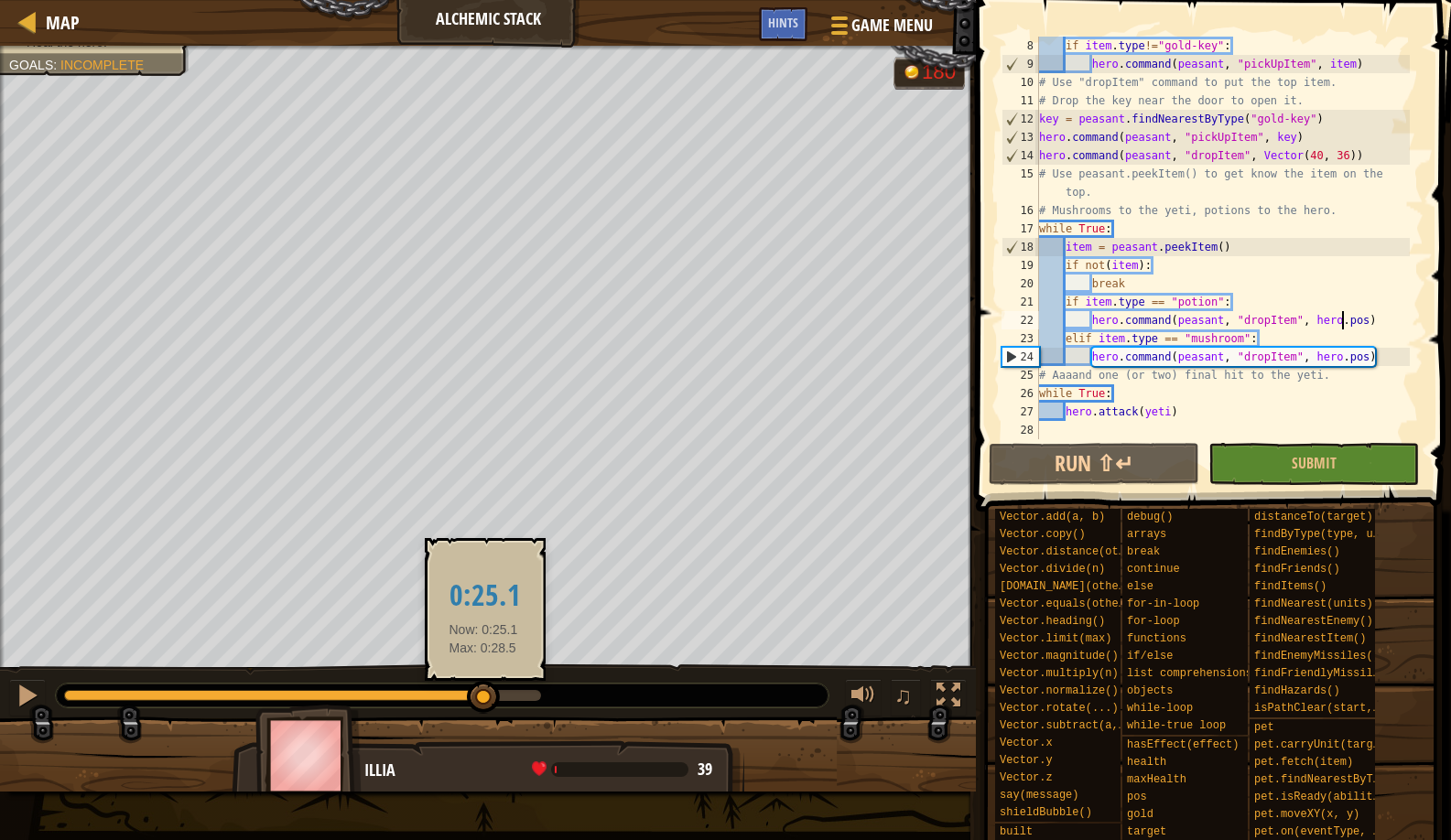
click at [484, 692] on div at bounding box center [483, 697] width 33 height 33
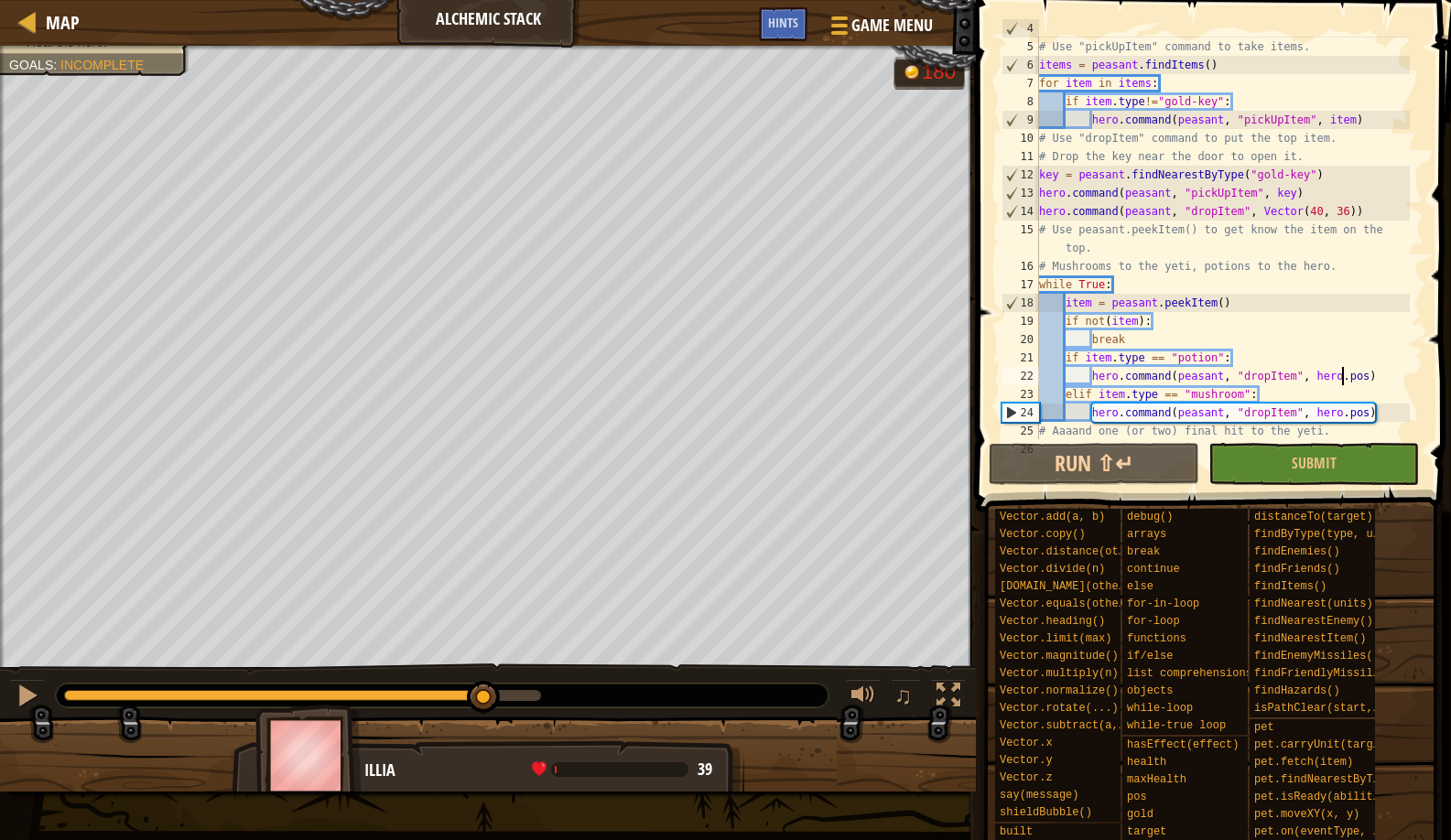
scroll to position [128, 0]
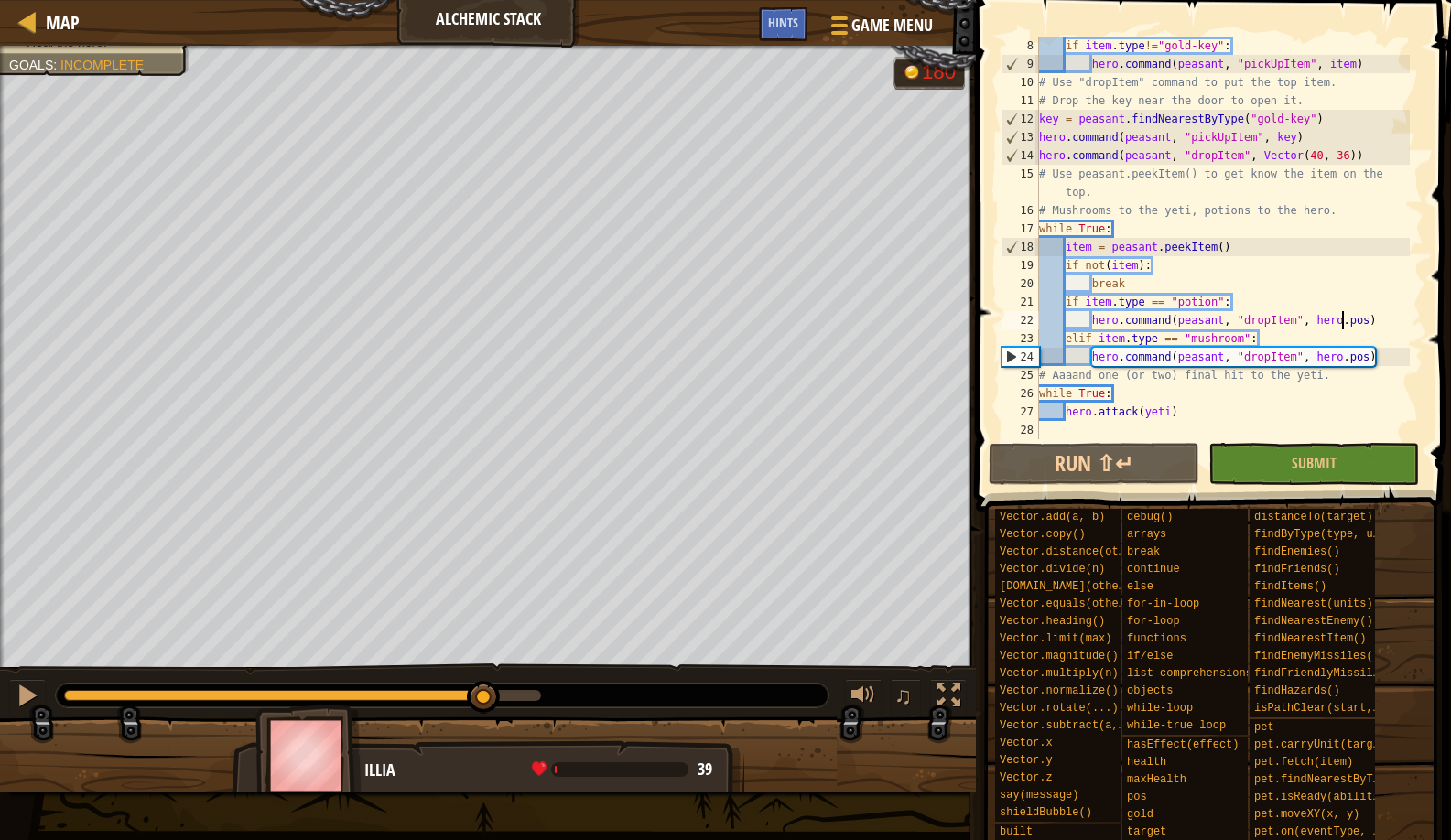
click at [1341, 358] on div "if item . type != "gold-key" : hero . command ( peasant , "pickUpItem" , item )…" at bounding box center [1223, 256] width 374 height 440
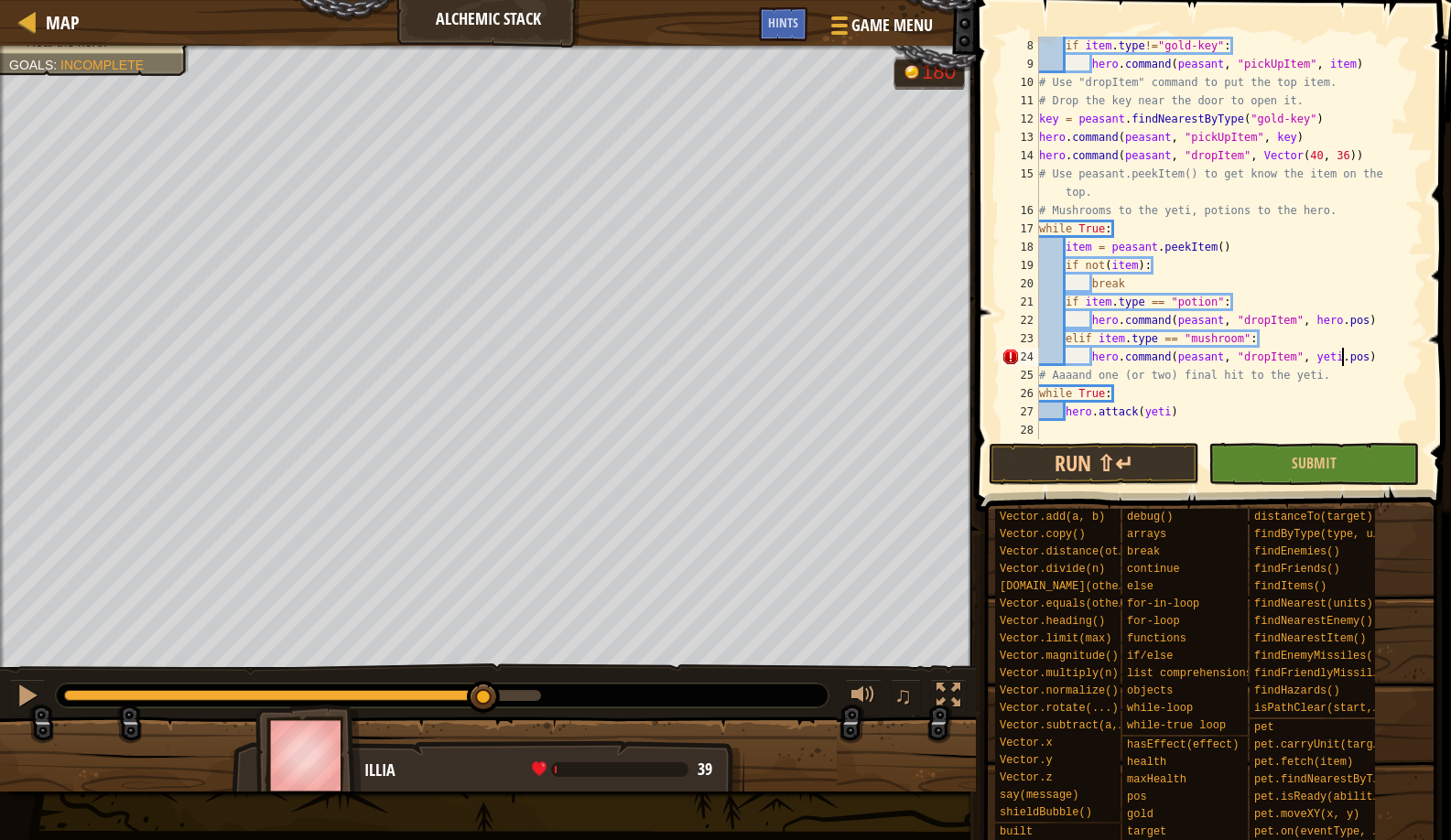
scroll to position [8, 26]
click at [1118, 458] on button "Run ⇧↵" at bounding box center [1094, 464] width 211 height 42
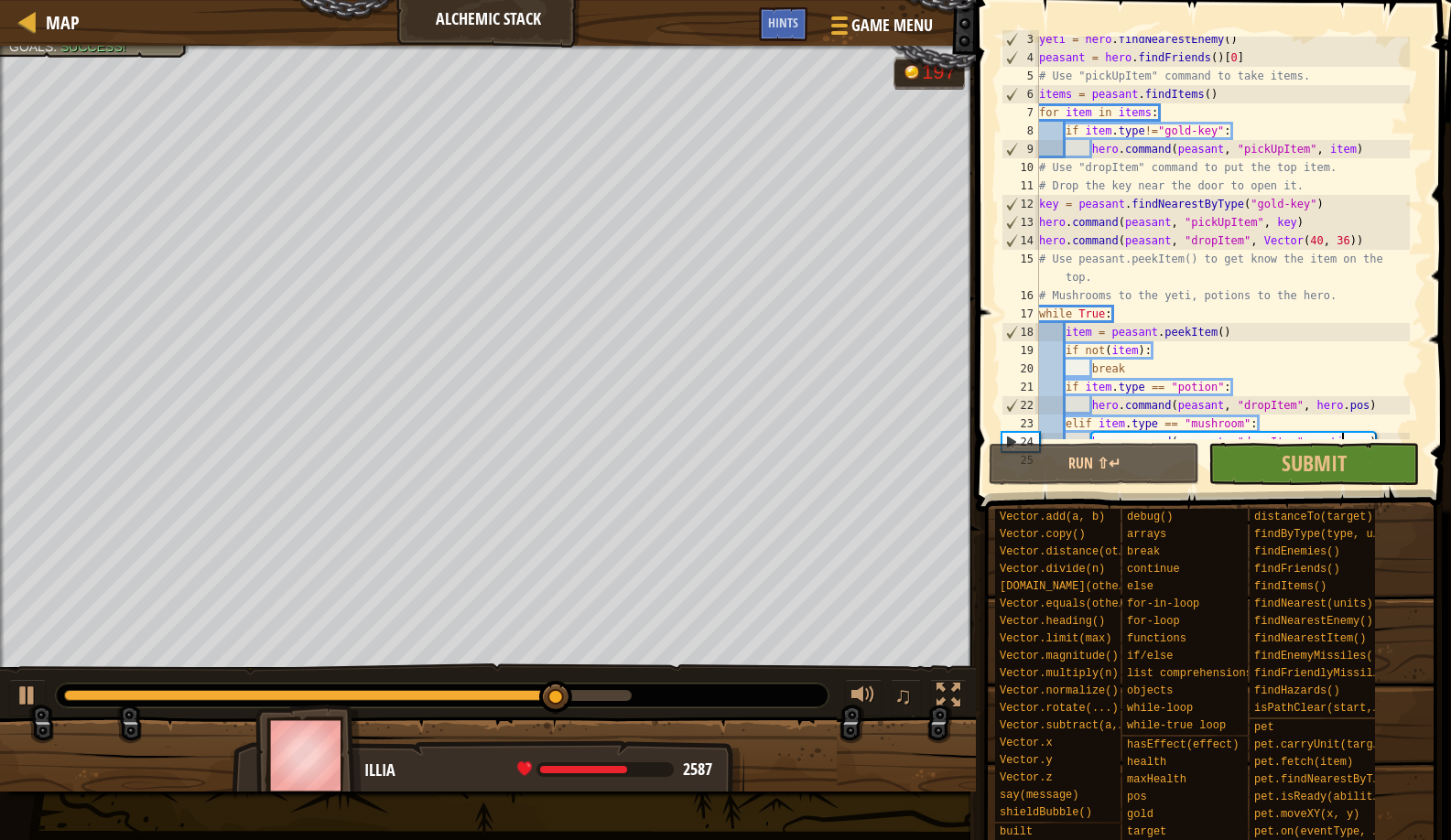
scroll to position [0, 0]
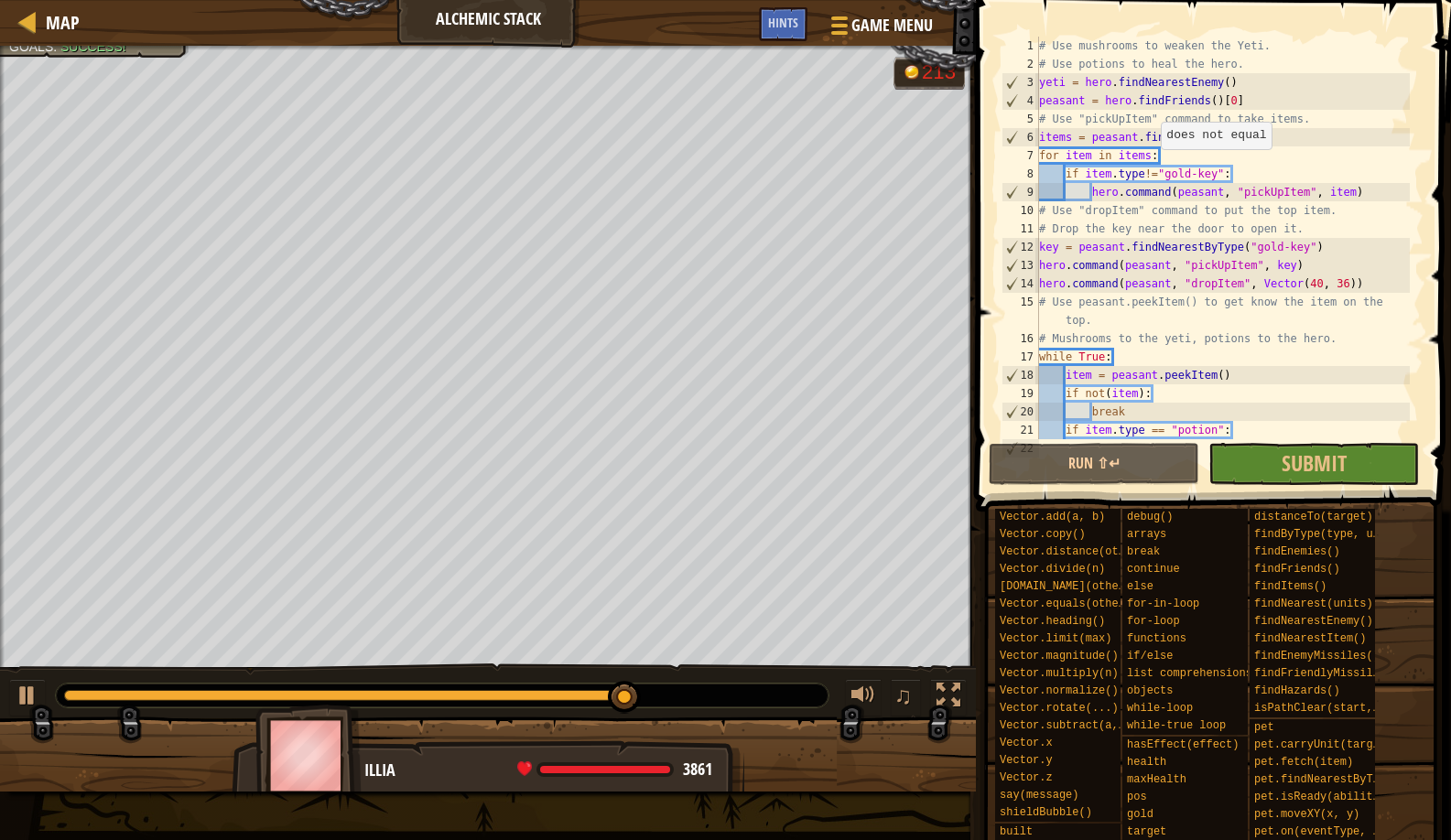
click at [1153, 168] on div "# Use mushrooms to weaken the Yeti. # Use potions to heal the hero. yeti = hero…" at bounding box center [1223, 256] width 374 height 440
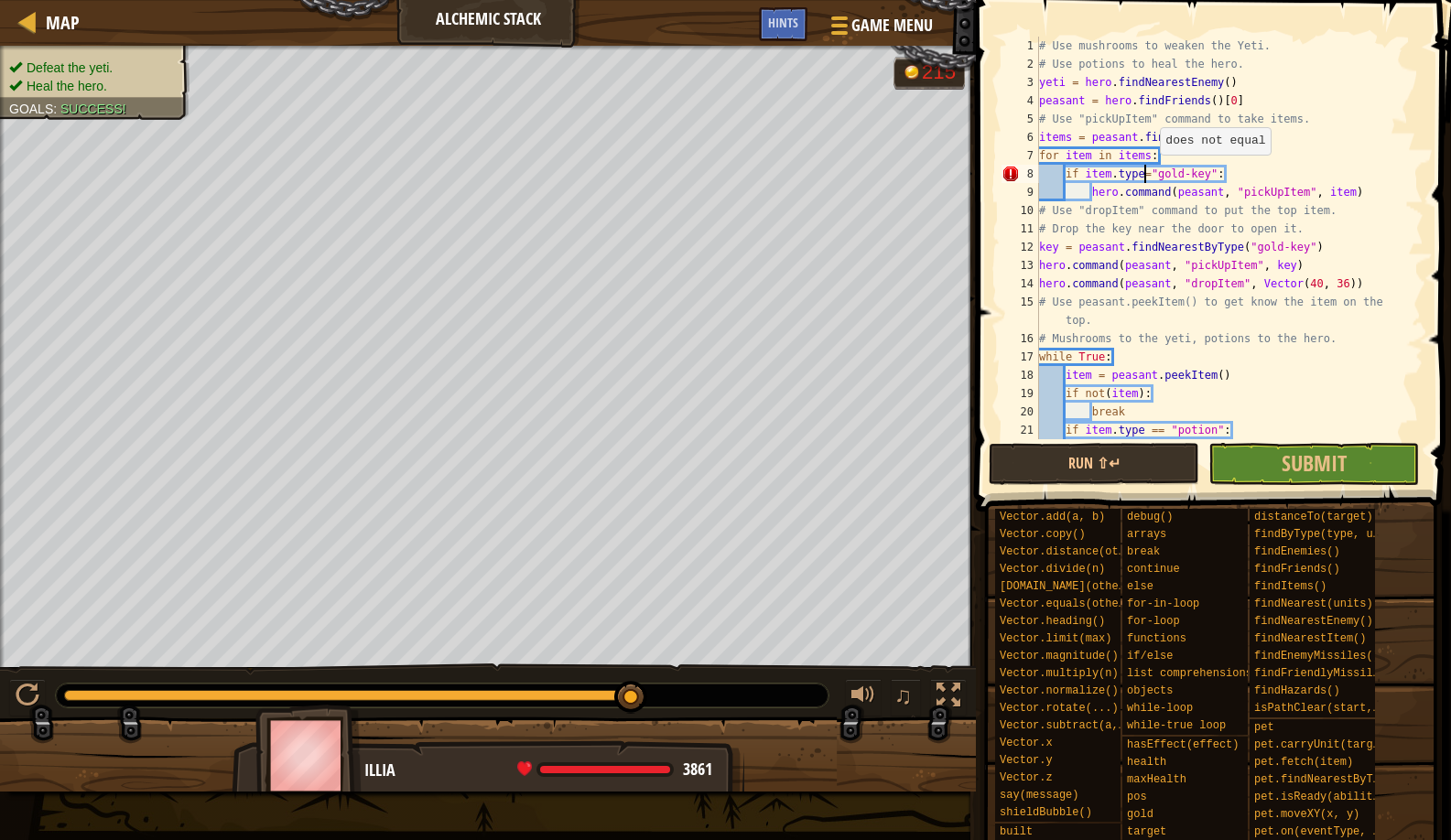
scroll to position [8, 9]
click at [1050, 448] on button "Run ⇧↵" at bounding box center [1094, 464] width 211 height 42
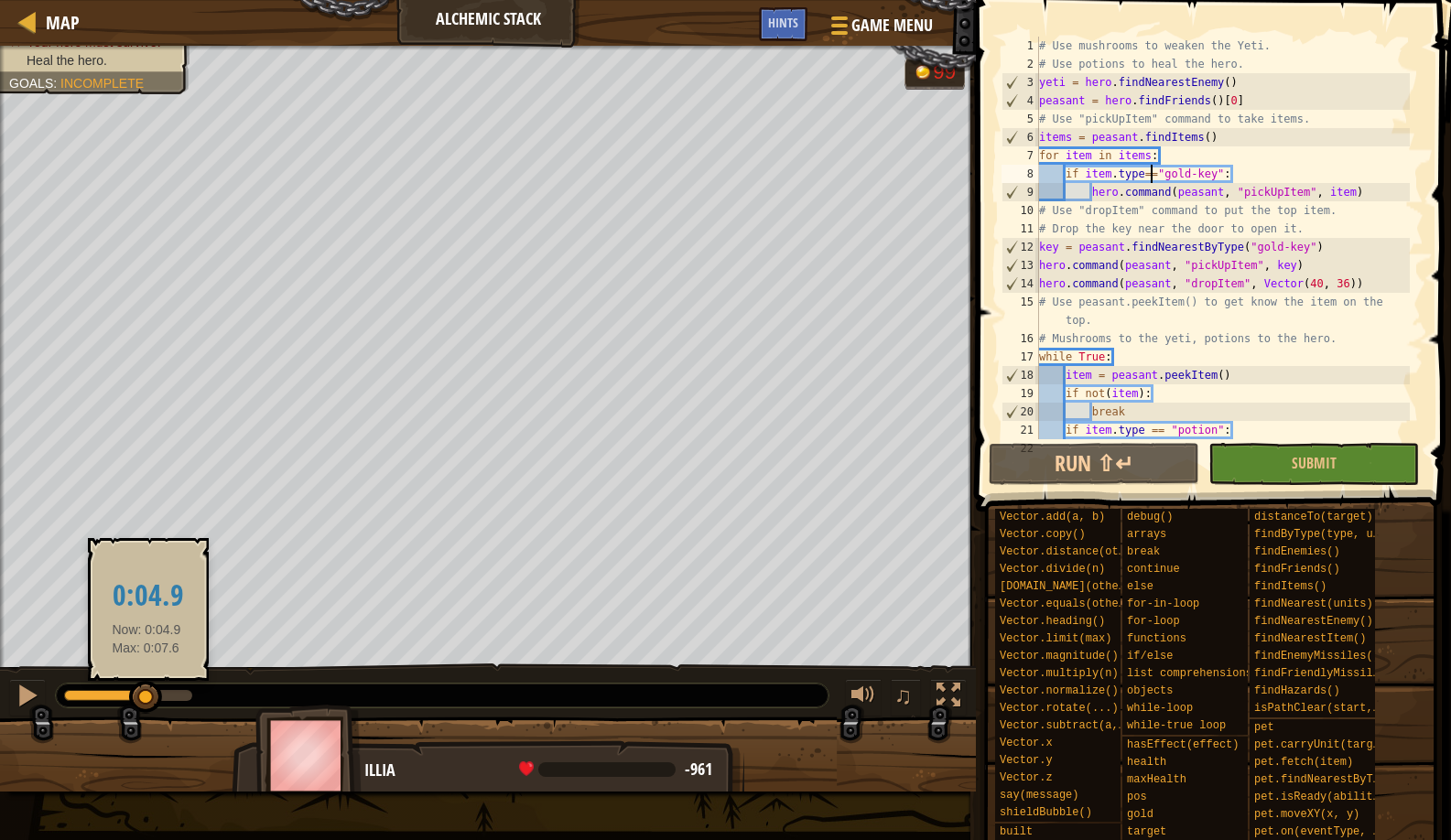
drag, startPoint x: 103, startPoint y: 700, endPoint x: 147, endPoint y: 686, distance: 46.2
click at [147, 686] on div at bounding box center [145, 697] width 33 height 33
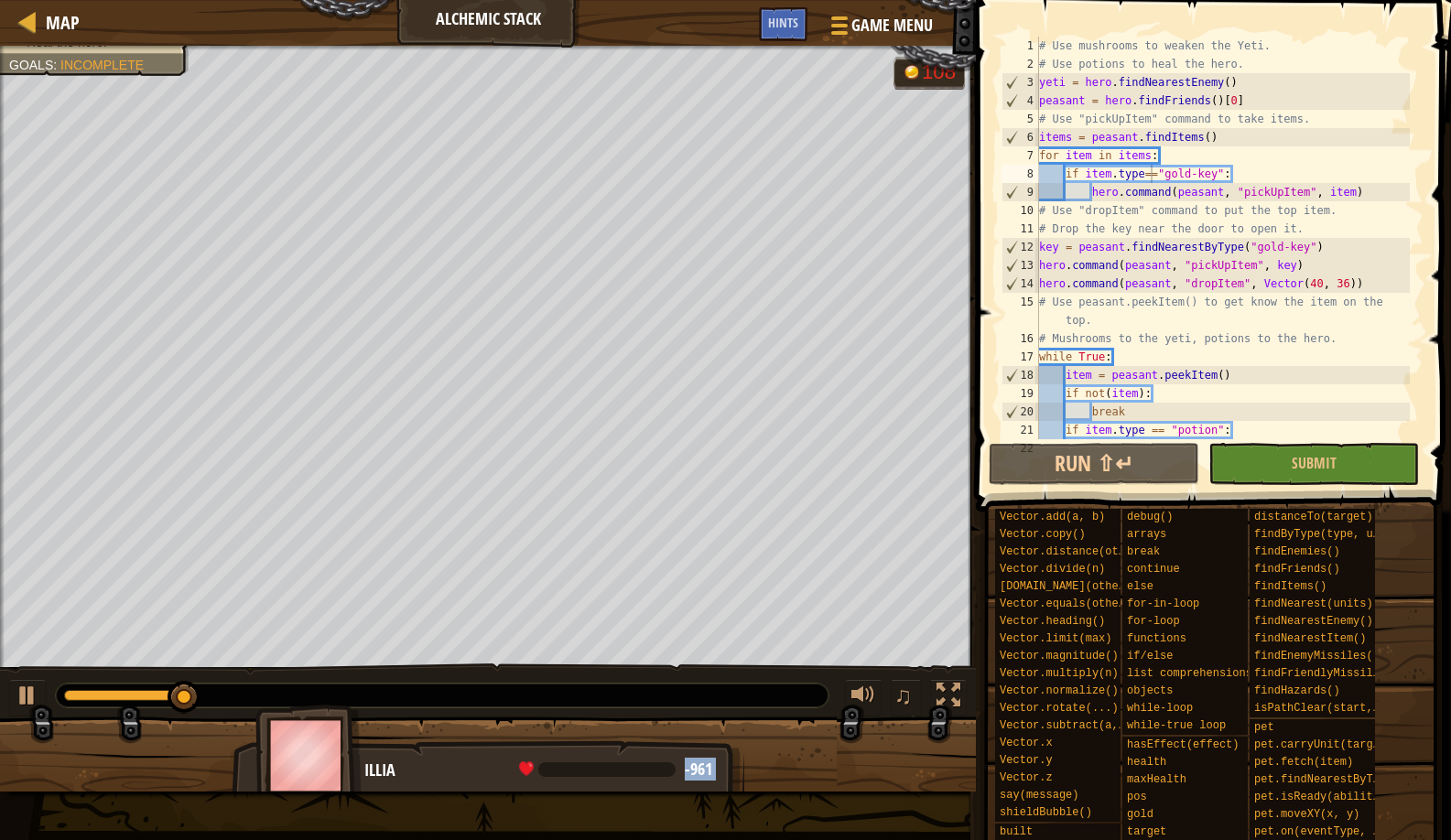
drag, startPoint x: 186, startPoint y: 680, endPoint x: 113, endPoint y: 703, distance: 76.5
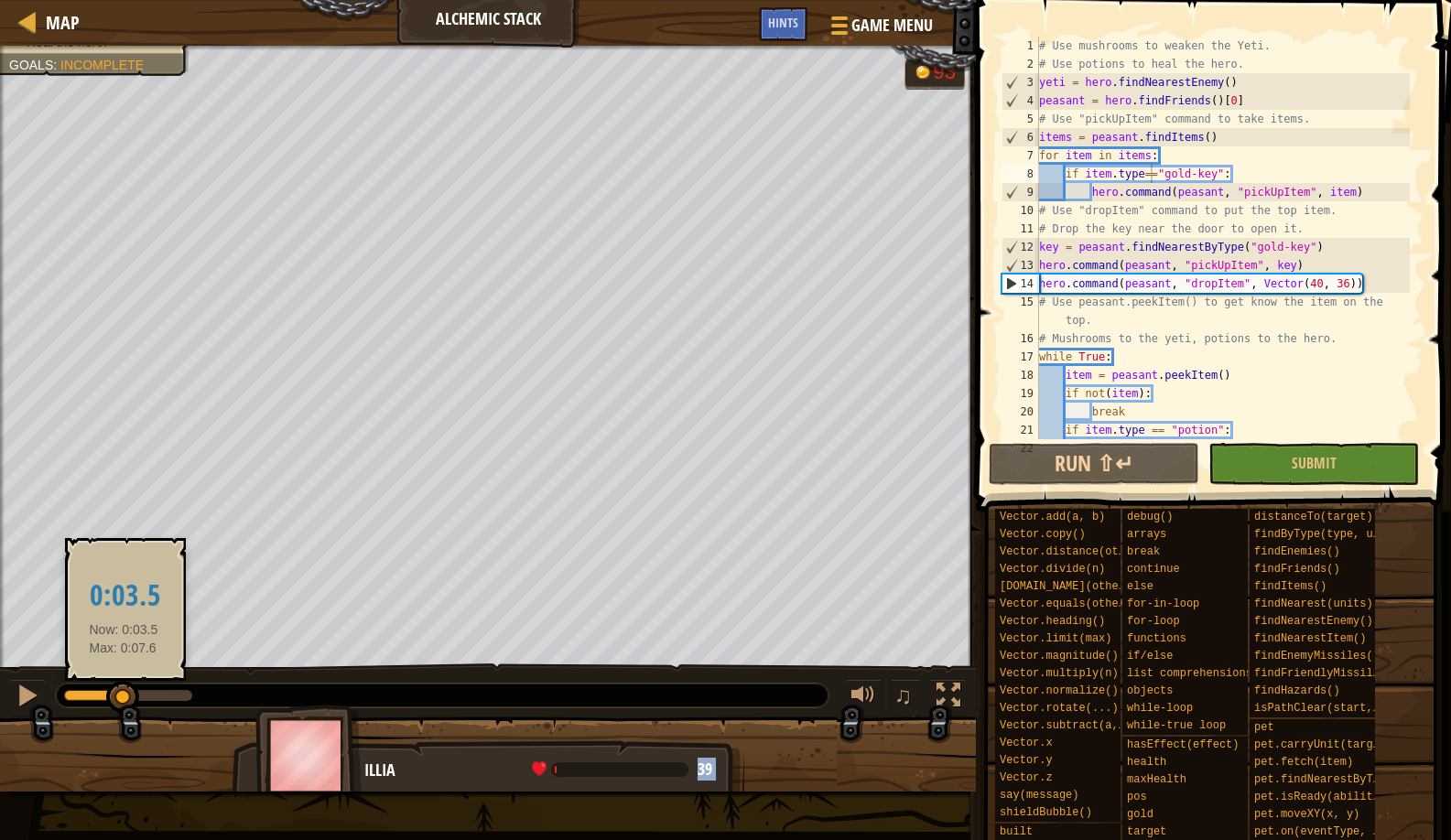
drag, startPoint x: 172, startPoint y: 690, endPoint x: 128, endPoint y: 698, distance: 44.7
click at [123, 698] on div at bounding box center [94, 695] width 60 height 11
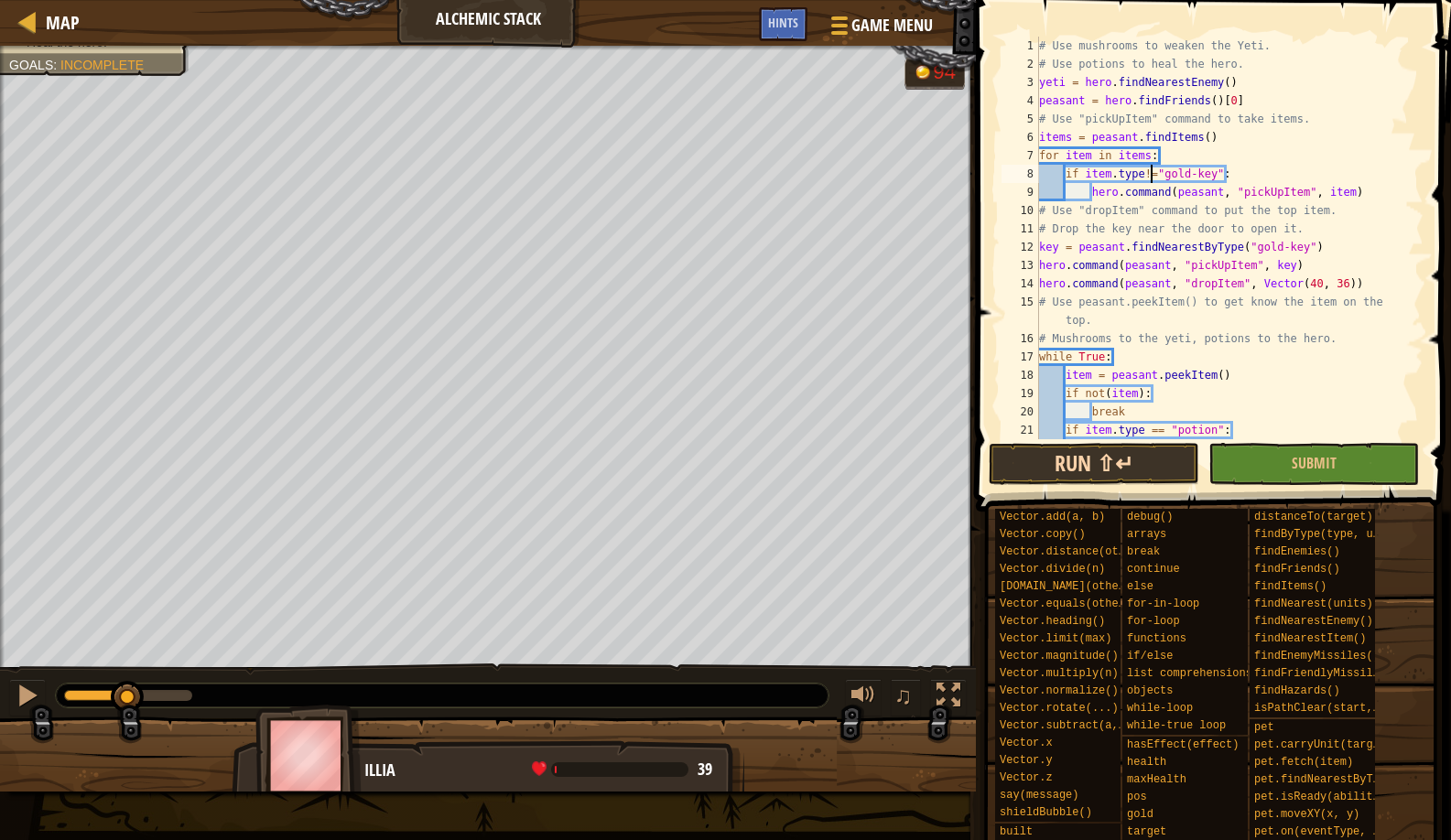
click at [1069, 467] on button "Run ⇧↵" at bounding box center [1094, 464] width 211 height 42
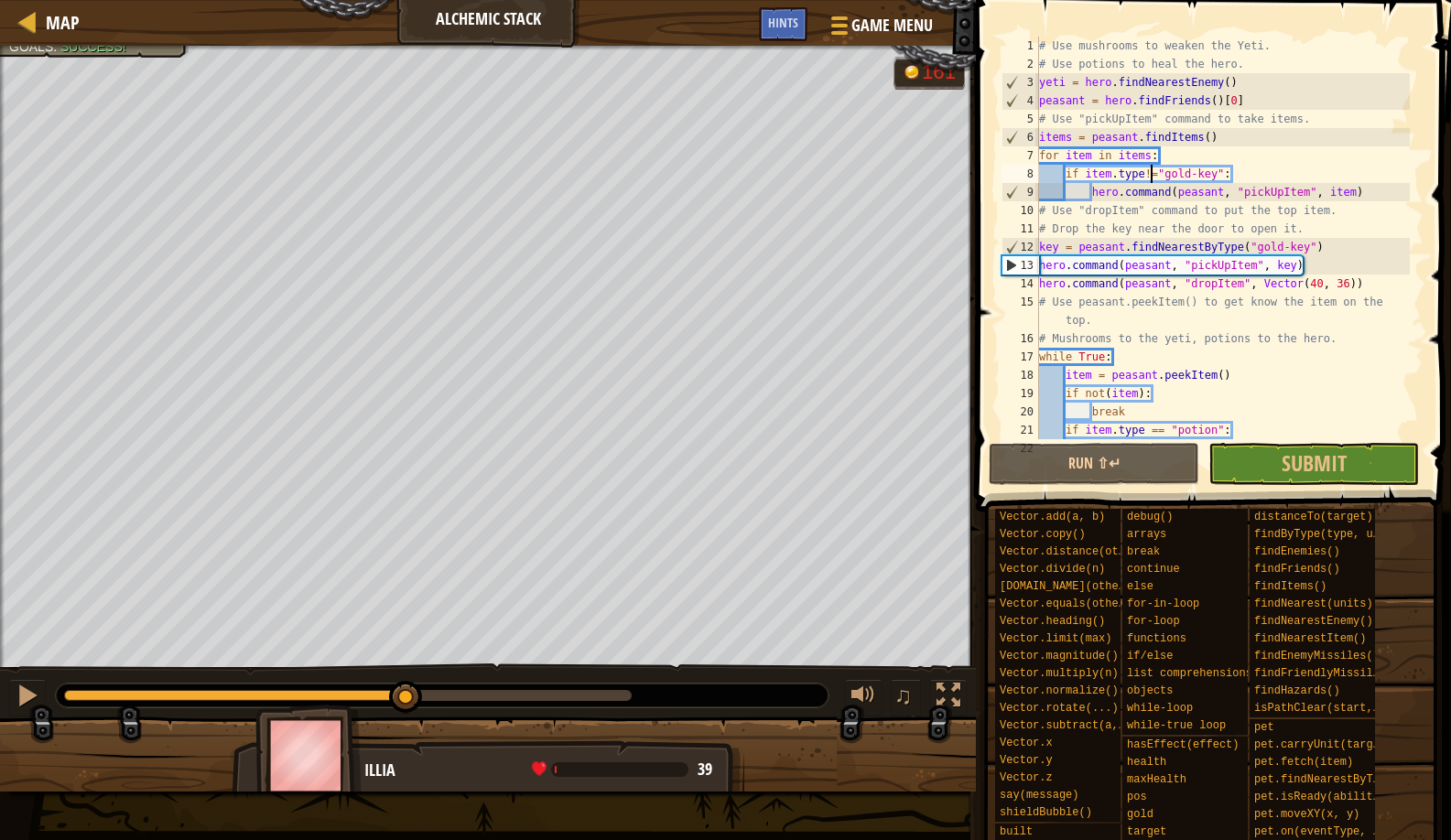
click at [407, 644] on div "Defeat the yeti. Heal the hero. Goals : Success! G reen B lack V iolet 161 ♫ Il…" at bounding box center [725, 418] width 1451 height 746
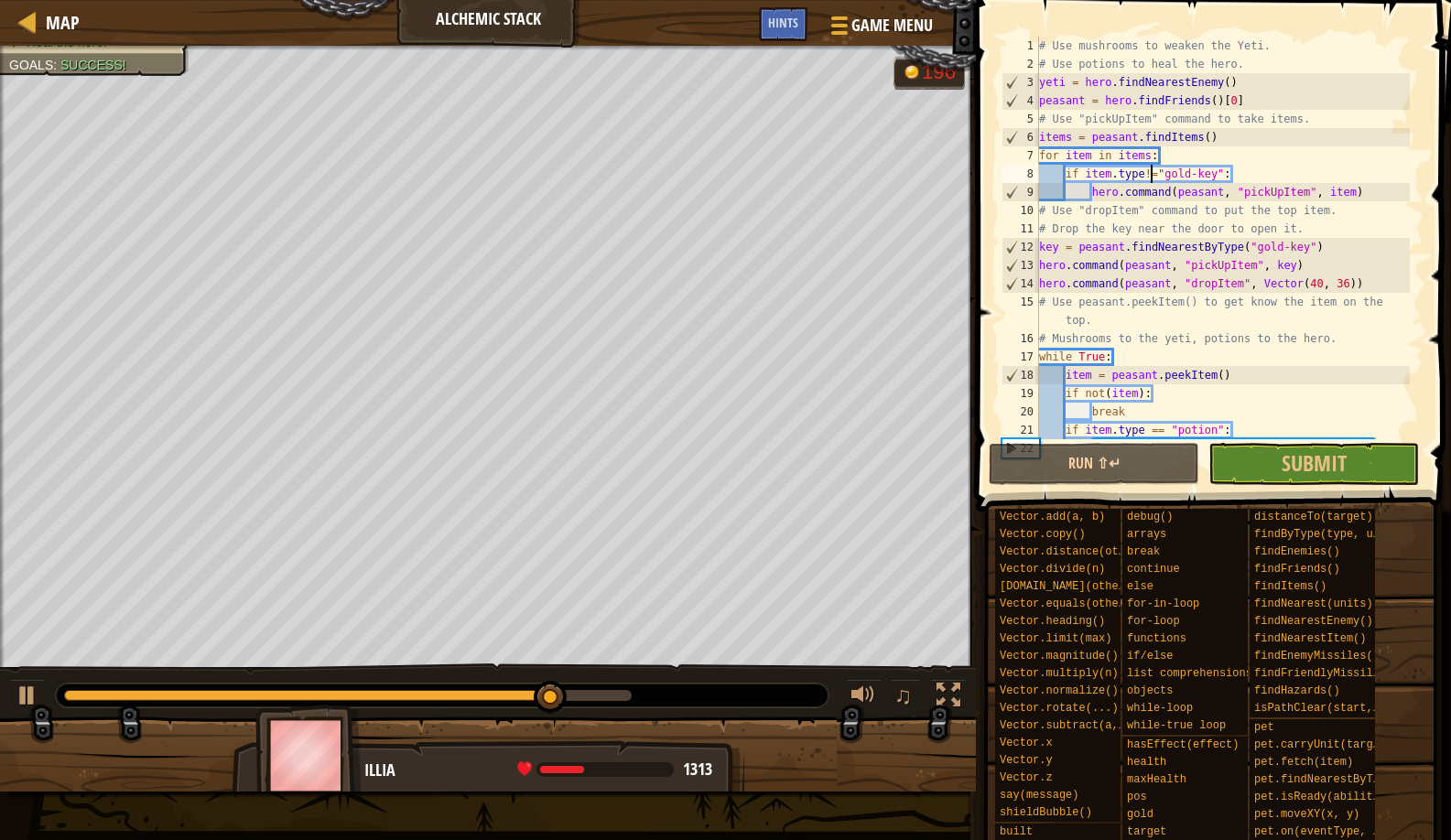
click at [1288, 263] on div "# Use mushrooms to weaken the Yeti. # Use potions to heal the hero. yeti = hero…" at bounding box center [1223, 256] width 374 height 440
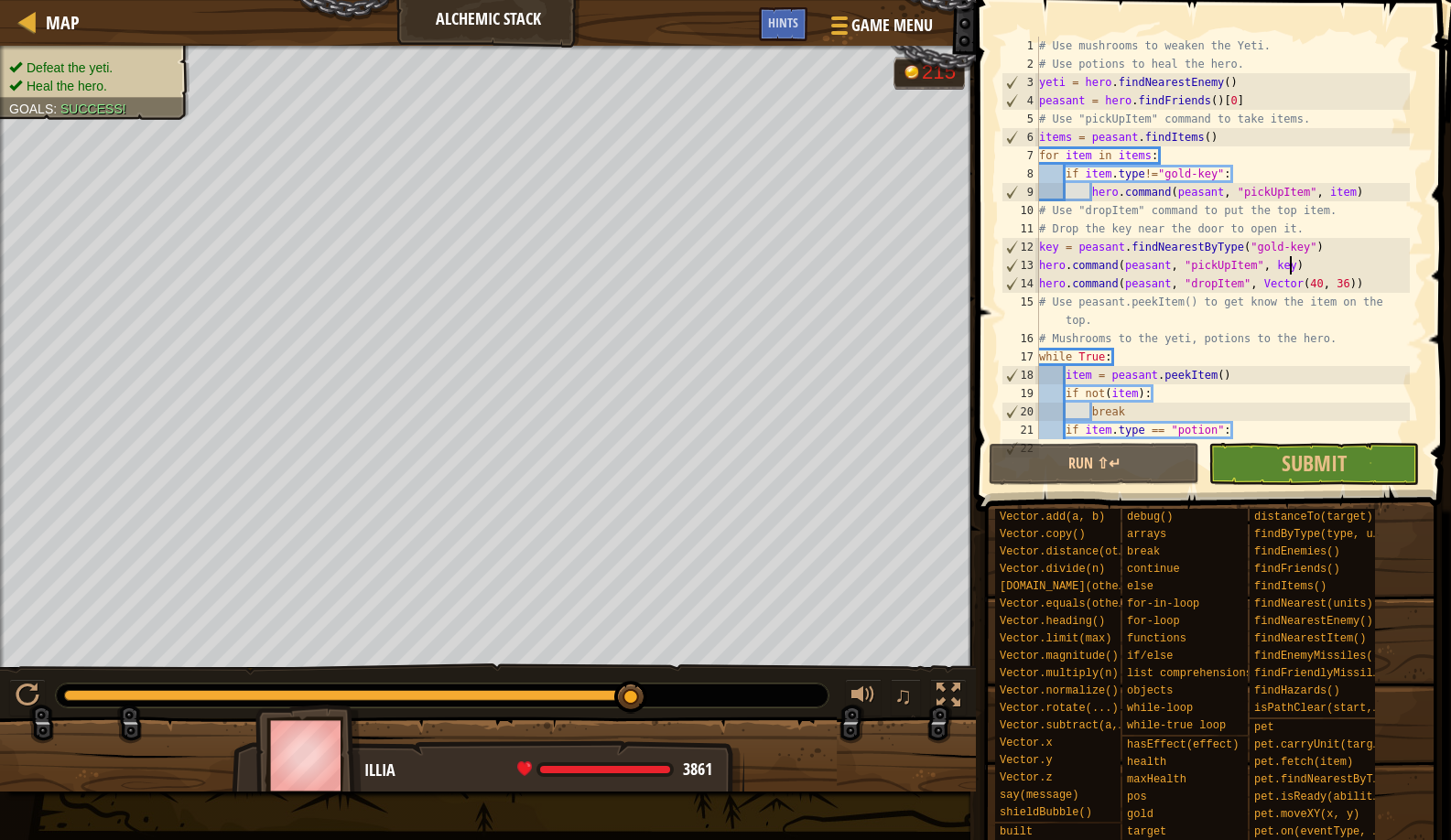
scroll to position [8, 21]
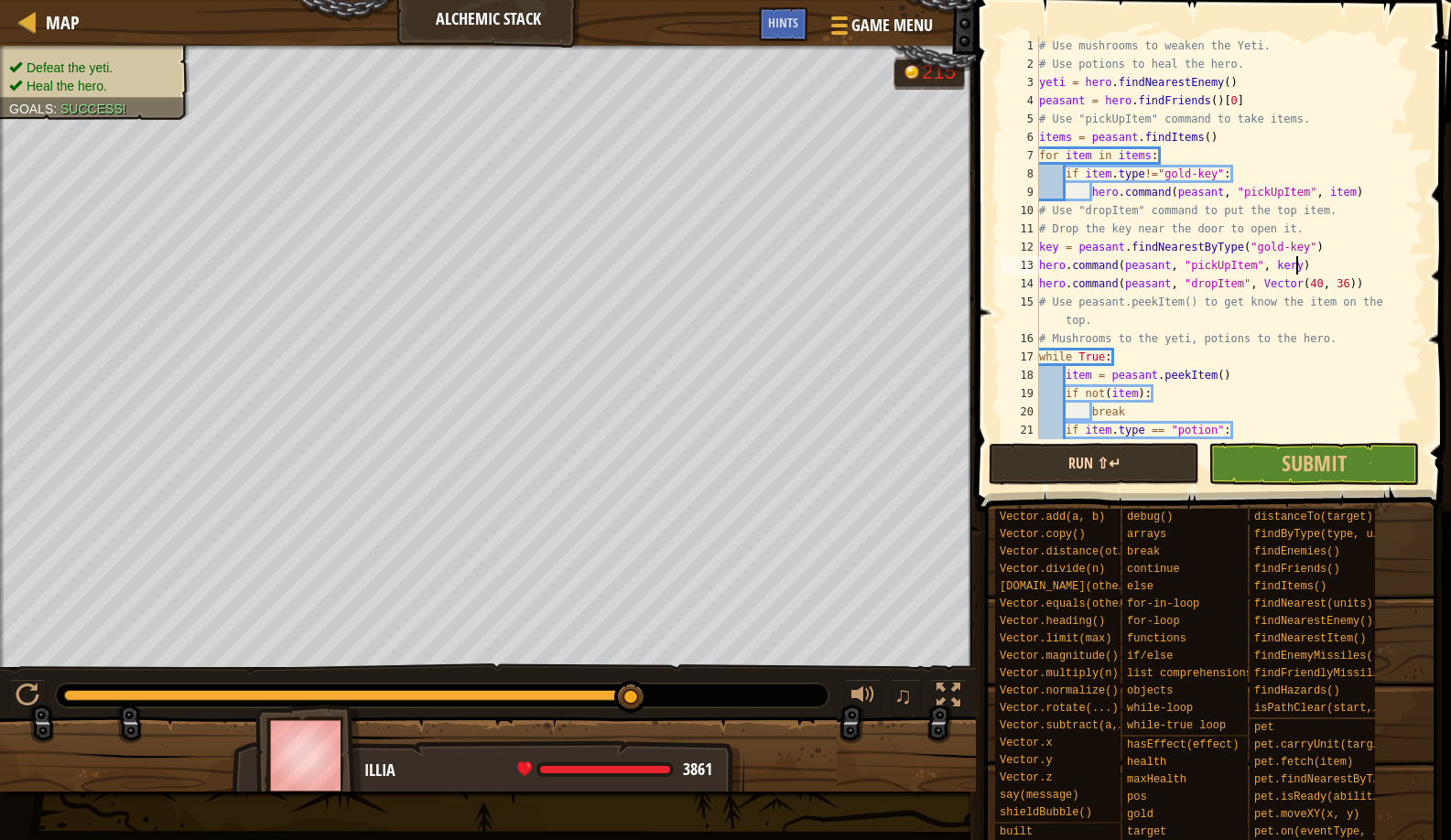
click at [1094, 457] on button "Run ⇧↵" at bounding box center [1094, 464] width 211 height 42
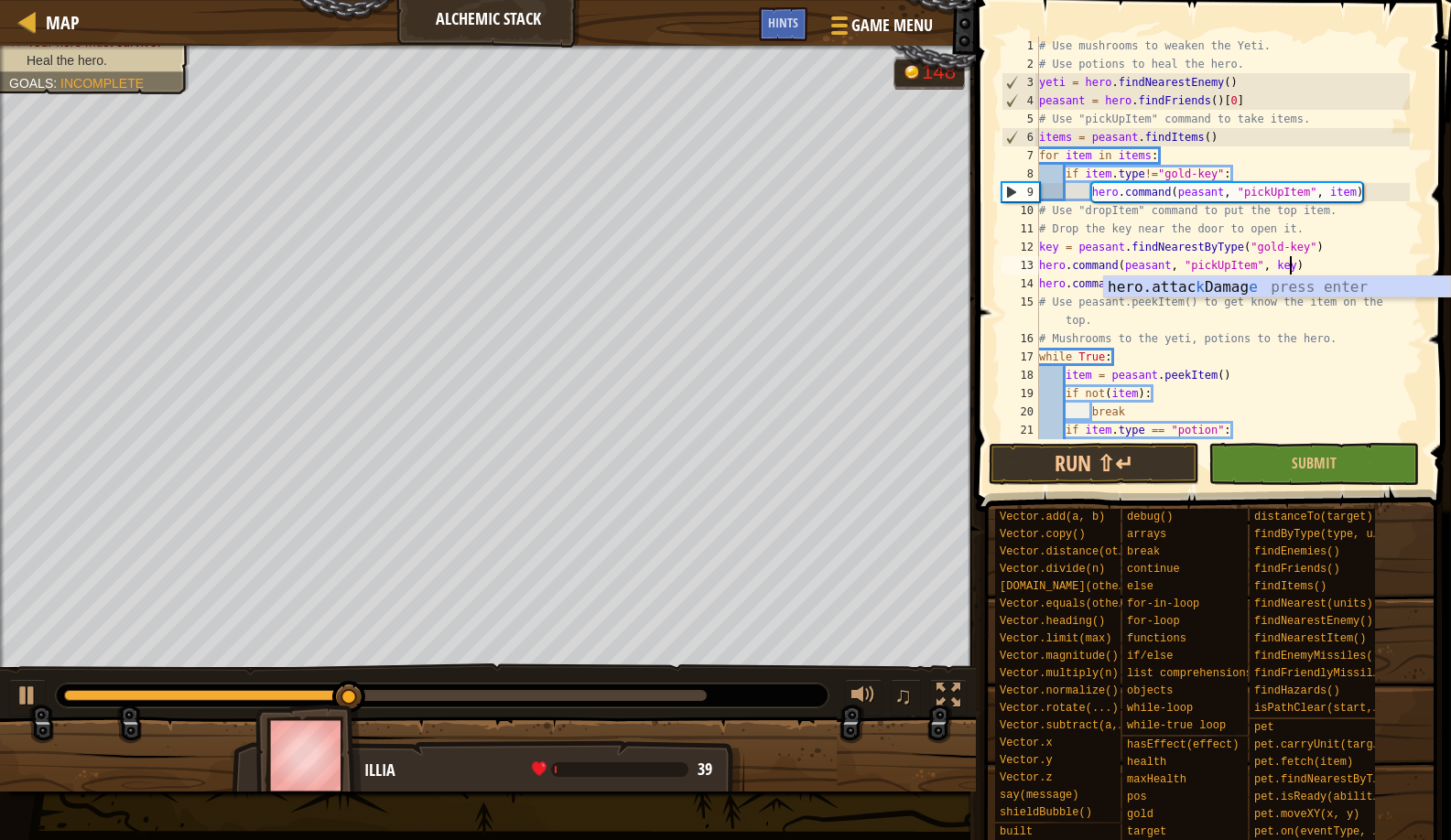
click at [1321, 249] on div "# Use mushrooms to weaken the Yeti. # Use potions to heal the hero. yeti = hero…" at bounding box center [1223, 256] width 374 height 440
type textarea "key = peasant.findNearestByType("gold-key")"
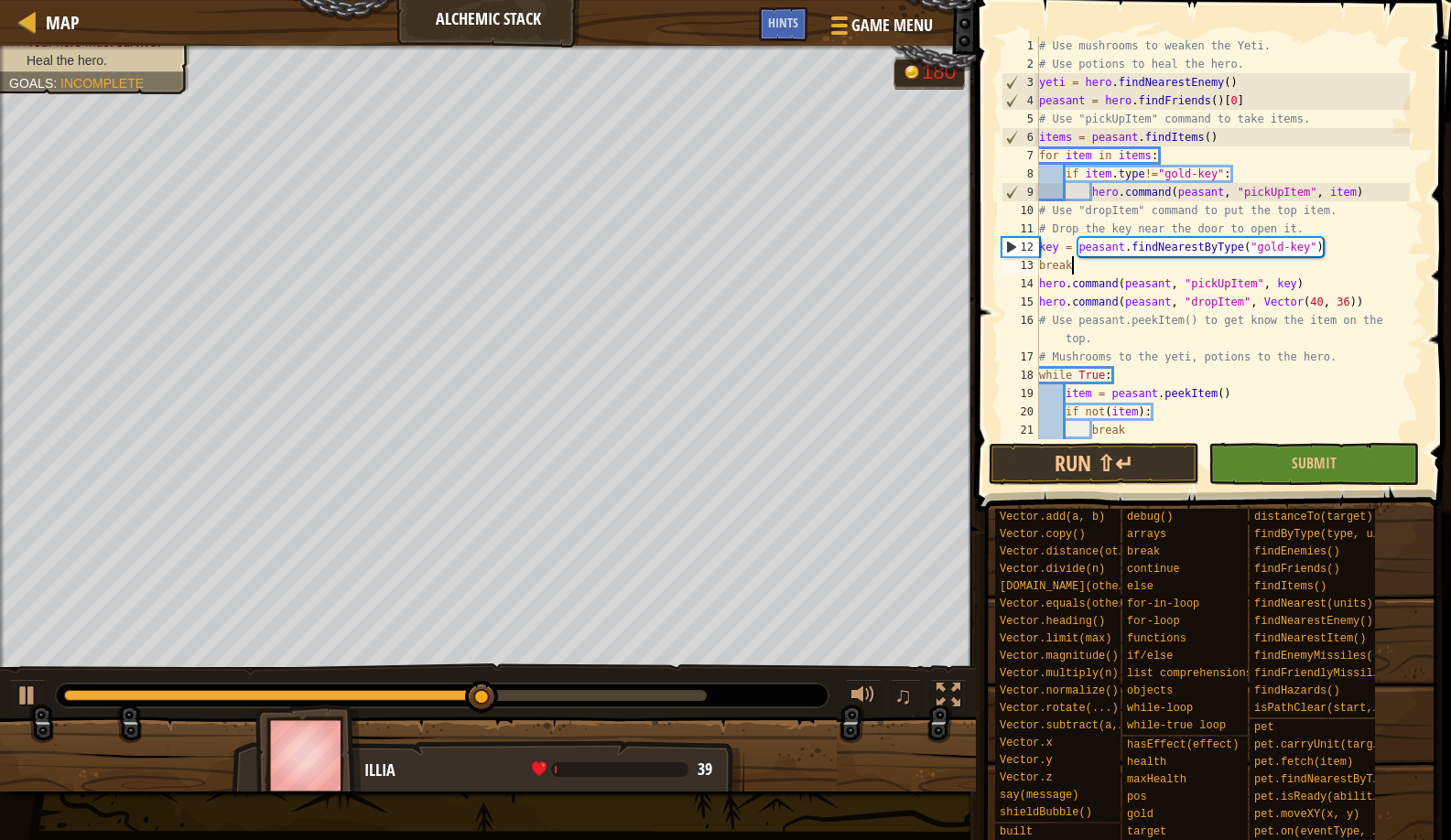
scroll to position [8, 2]
click at [686, 656] on div "Defeat the yeti. Your hero must survive. Heal the hero. Goals : Incomplete G re…" at bounding box center [725, 418] width 1451 height 746
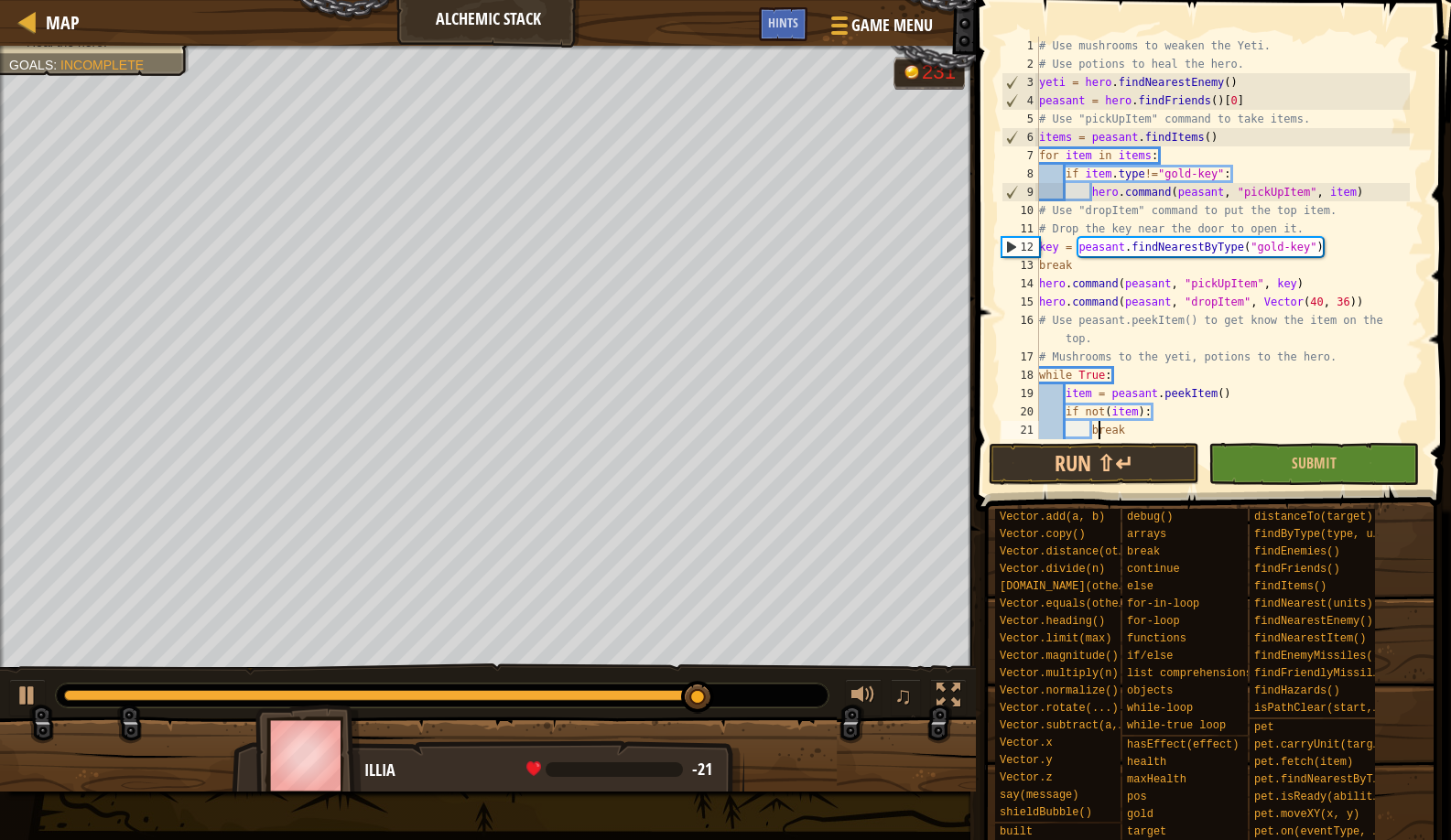
click at [1099, 428] on div "# Use mushrooms to weaken the Yeti. # Use potions to heal the hero. yeti = hero…" at bounding box center [1223, 256] width 374 height 440
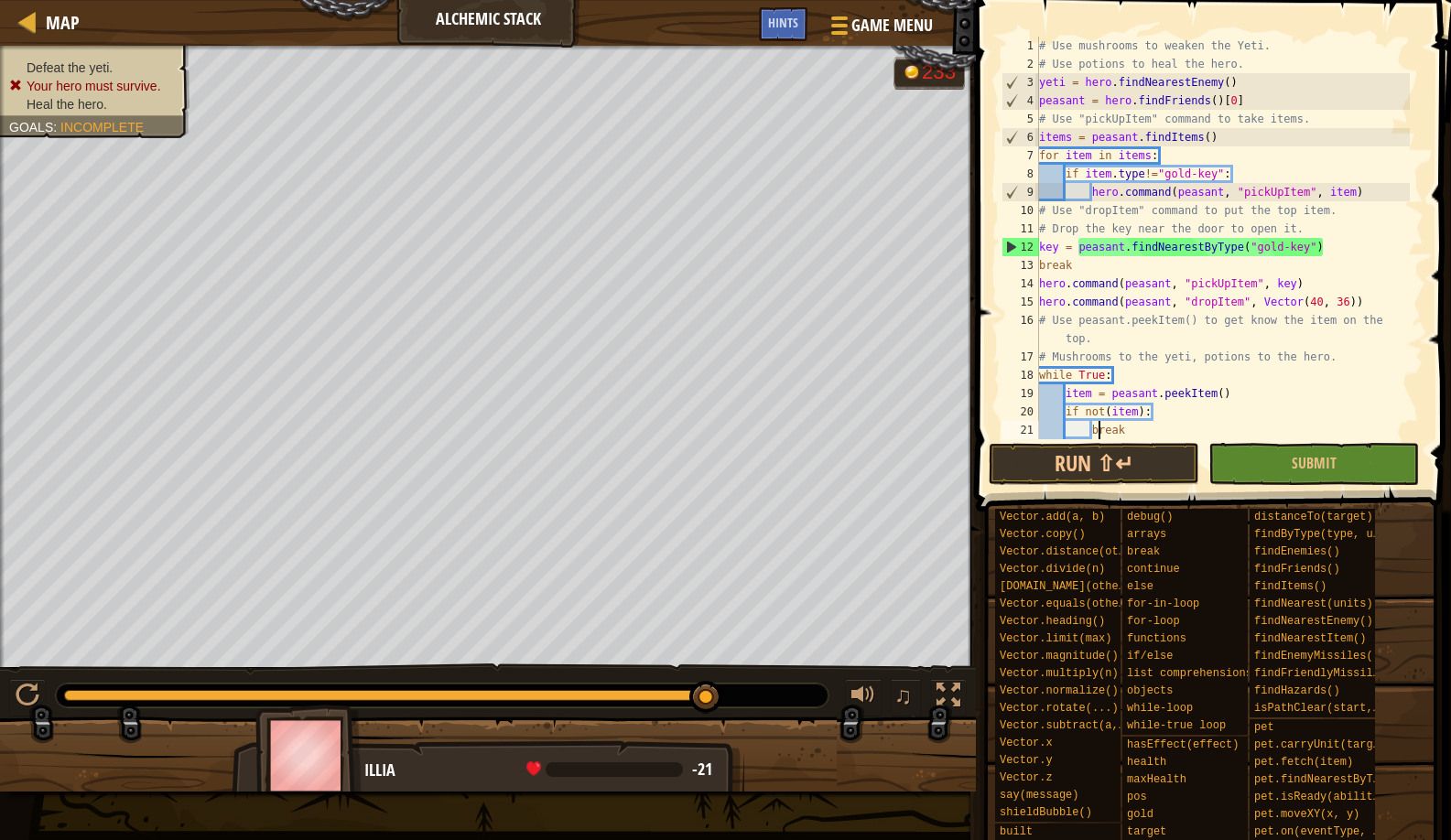
click at [1093, 436] on div "# Use mushrooms to weaken the Yeti. # Use potions to heal the hero. yeti = hero…" at bounding box center [1223, 256] width 374 height 440
click at [1059, 472] on button "Run ⇧↵" at bounding box center [1094, 464] width 211 height 42
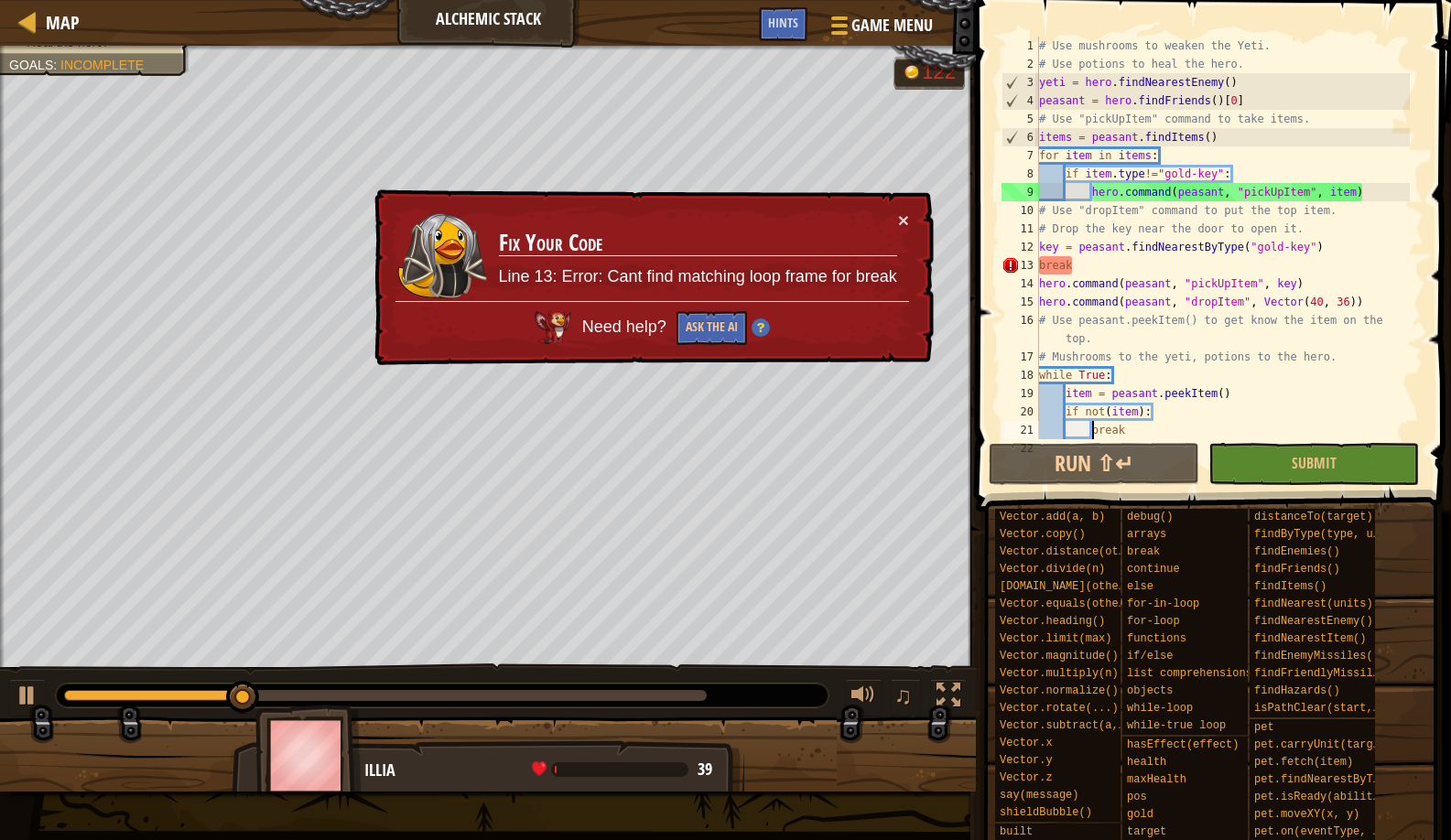
scroll to position [36, 0]
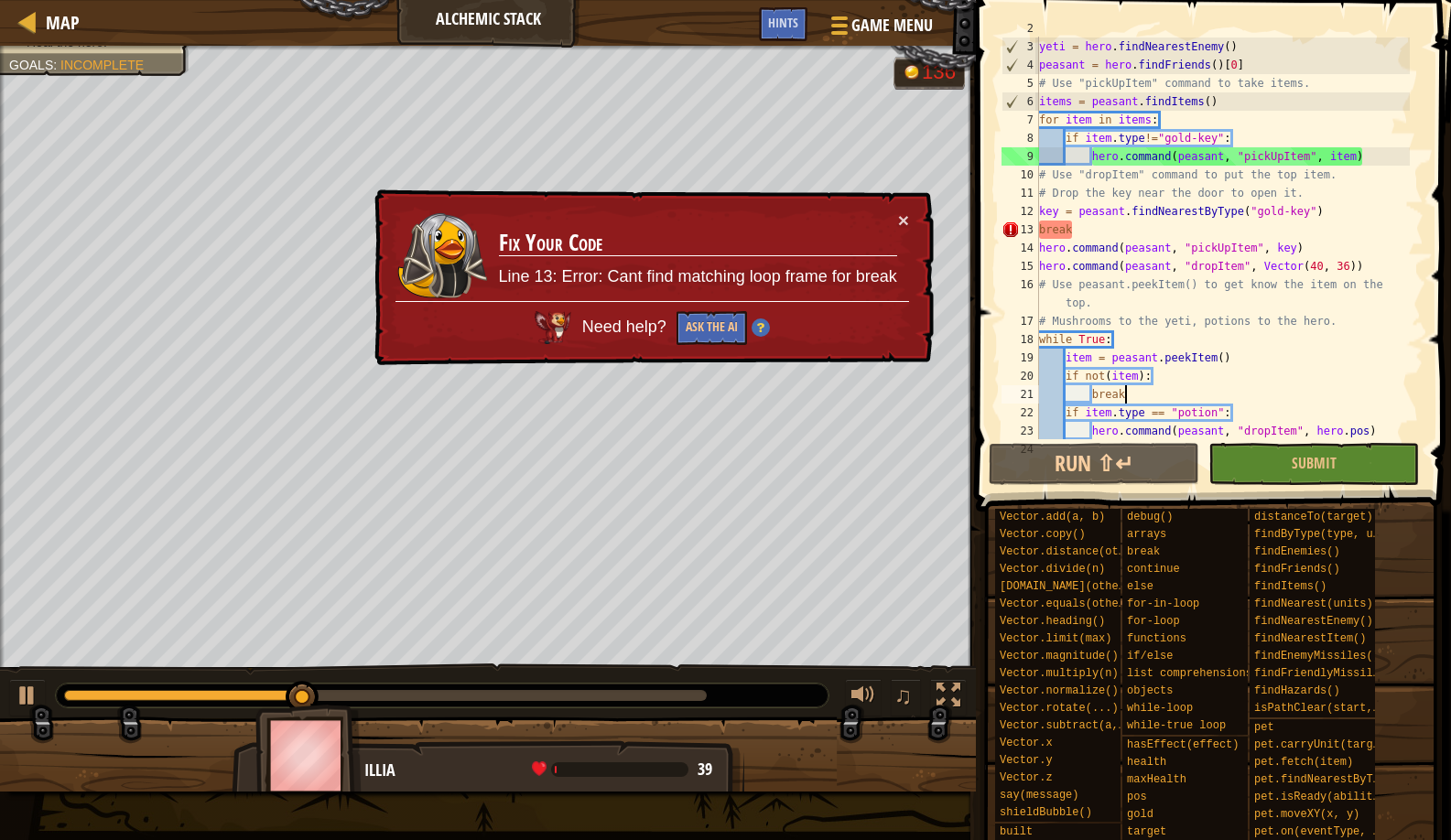
click at [1181, 386] on div "# Use potions to heal the hero. yeti = hero . findNearestEnemy ( ) peasant = he…" at bounding box center [1223, 238] width 374 height 440
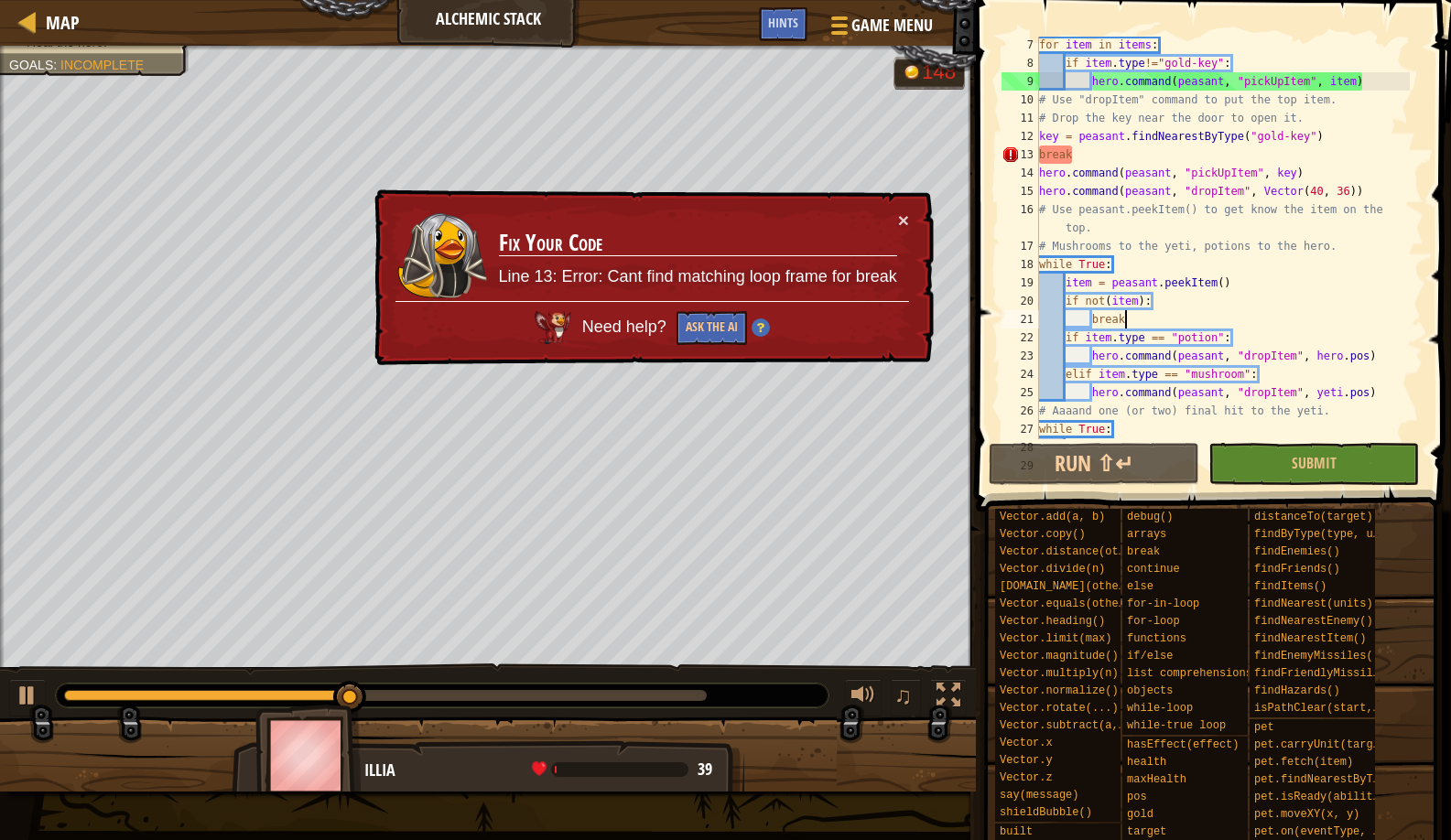
scroll to position [111, 0]
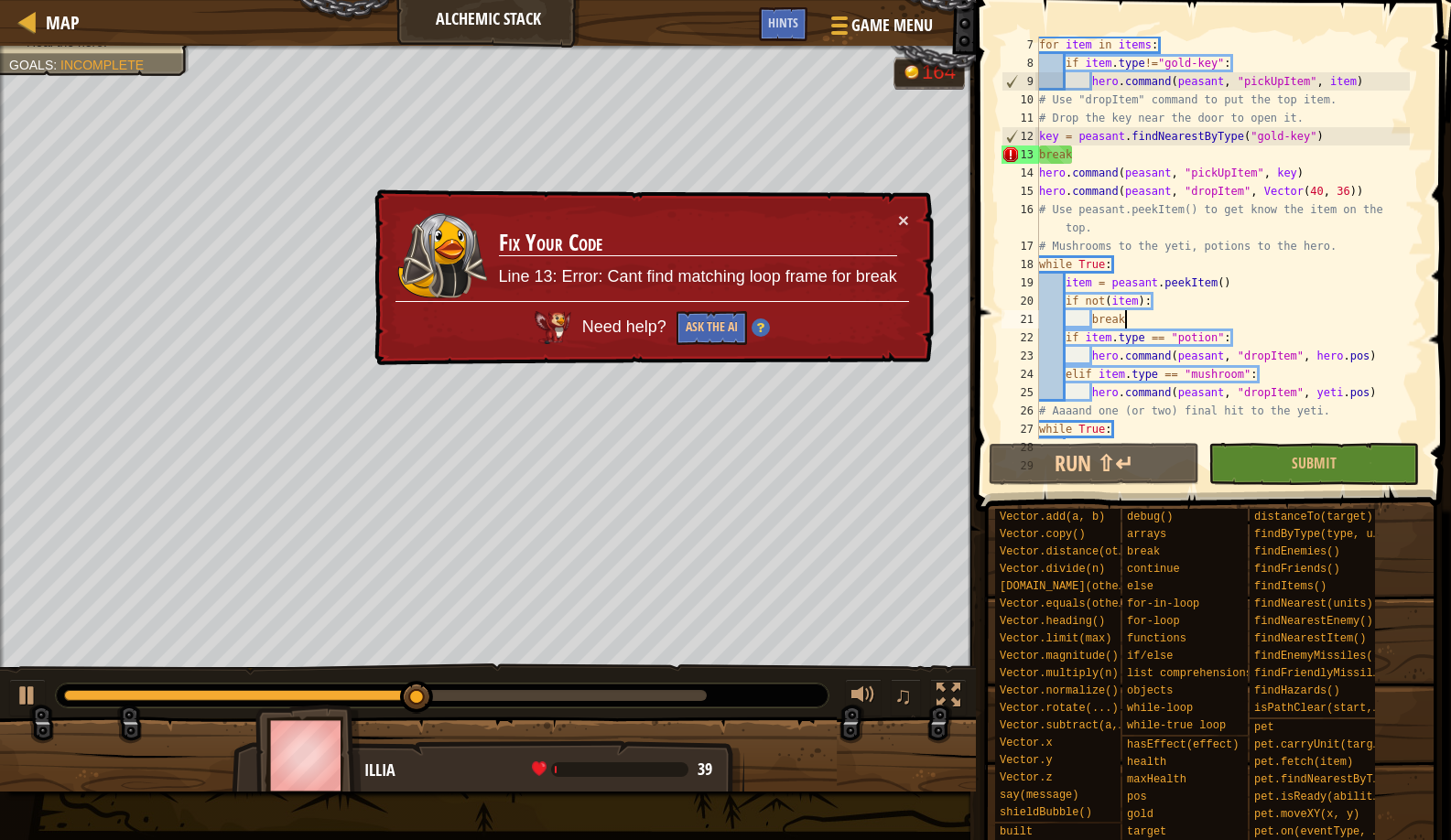
click at [900, 202] on div "× Fix Your Code Line 13: Error: Cant find matching loop frame for break Need he…" at bounding box center [652, 278] width 563 height 177
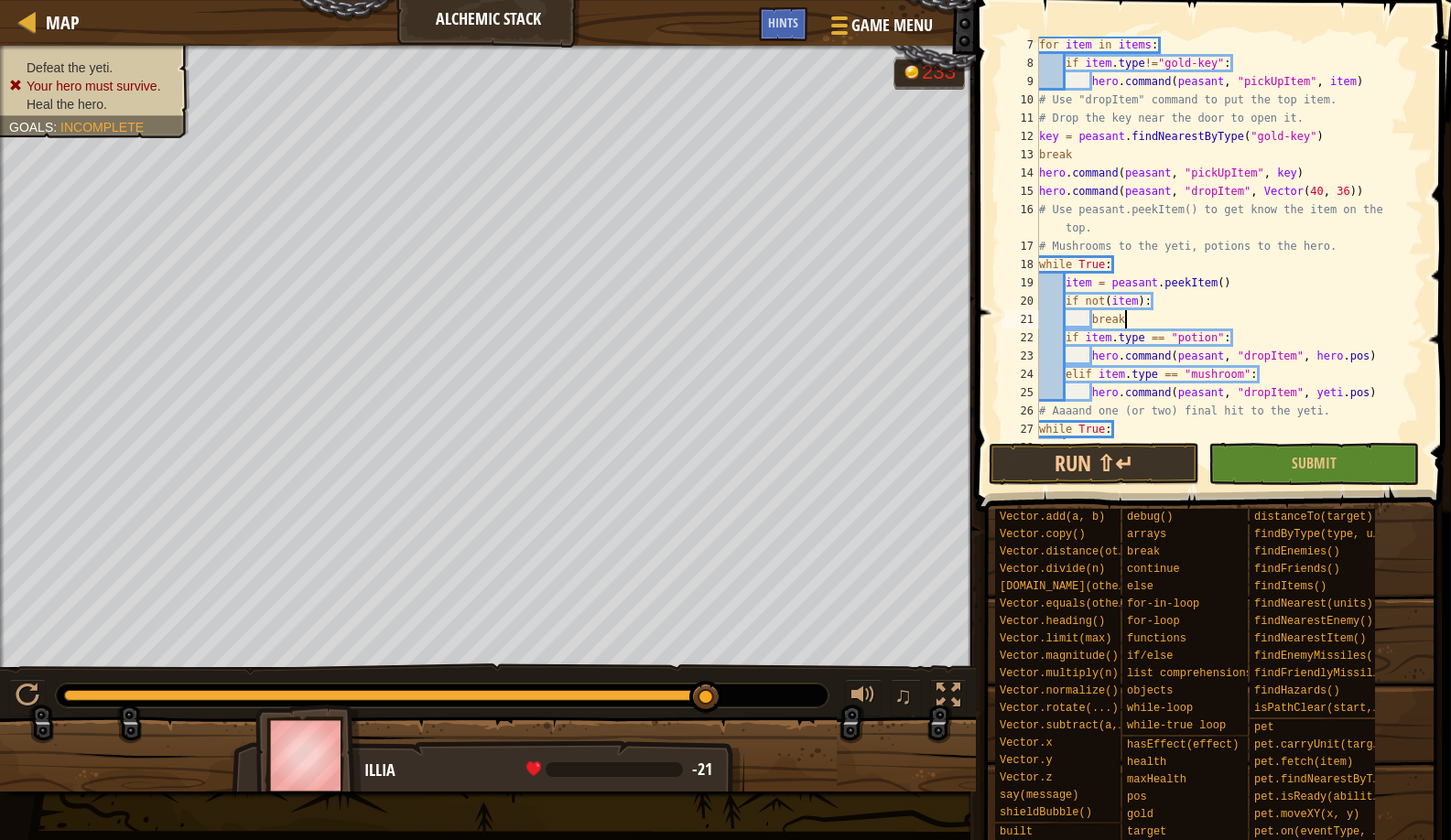
scroll to position [8, 6]
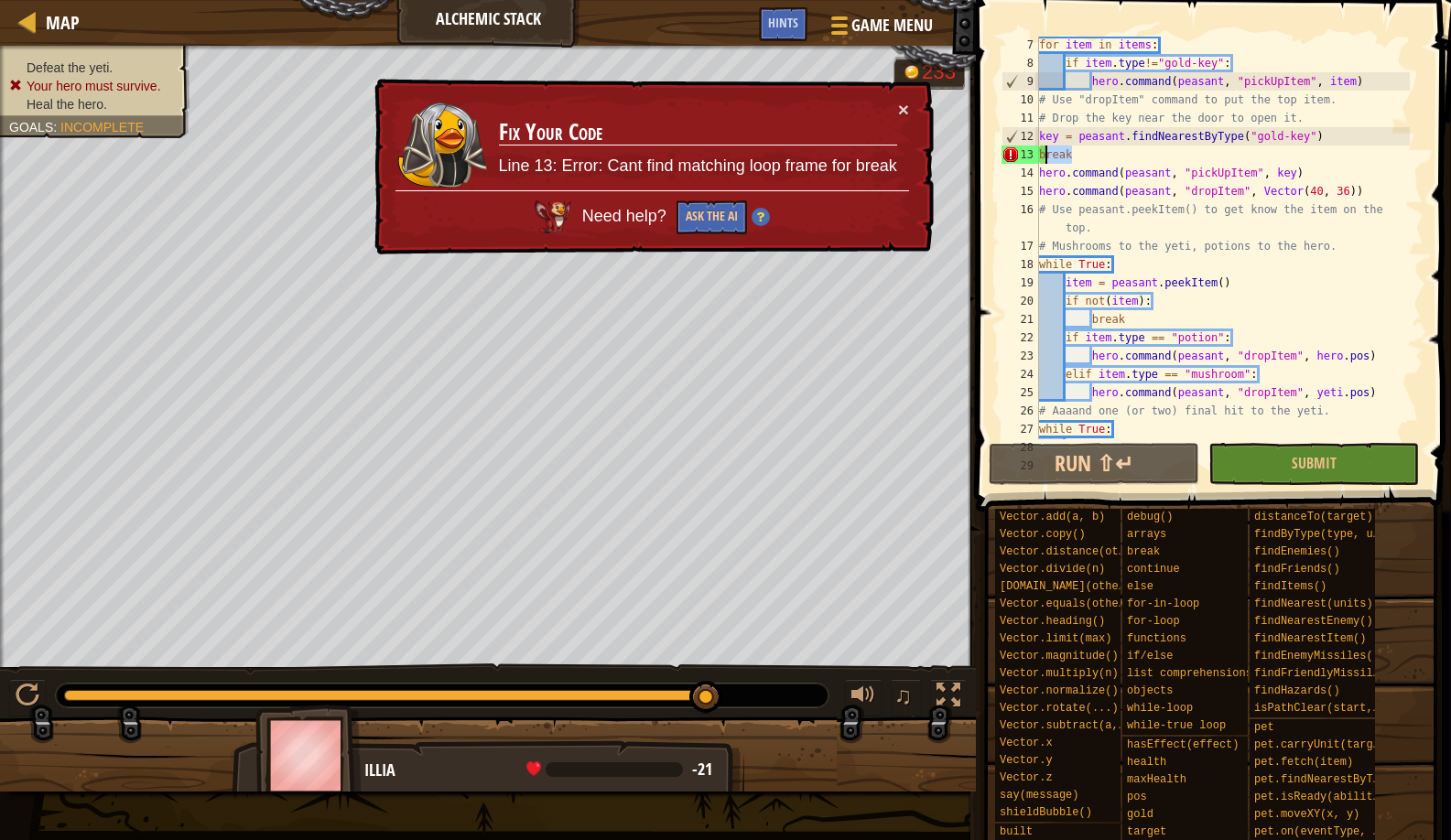
drag, startPoint x: 1085, startPoint y: 147, endPoint x: 1040, endPoint y: 147, distance: 45.0
click at [1040, 147] on div "for item in items : if item . type != "gold-key" : hero . command ( peasant , "…" at bounding box center [1223, 255] width 374 height 440
paste textarea "hero.moveXY(78, 14)"
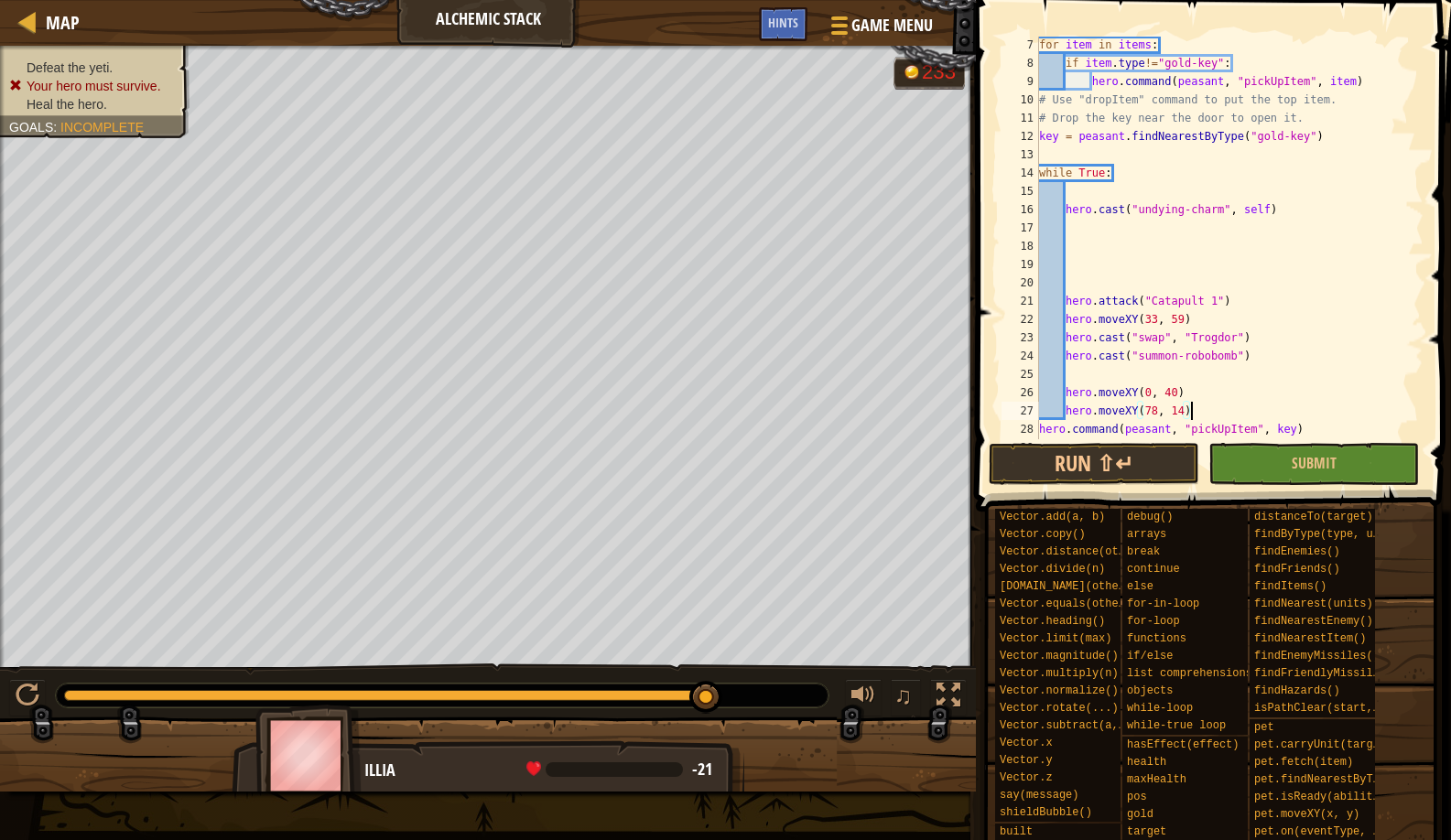
scroll to position [342, 0]
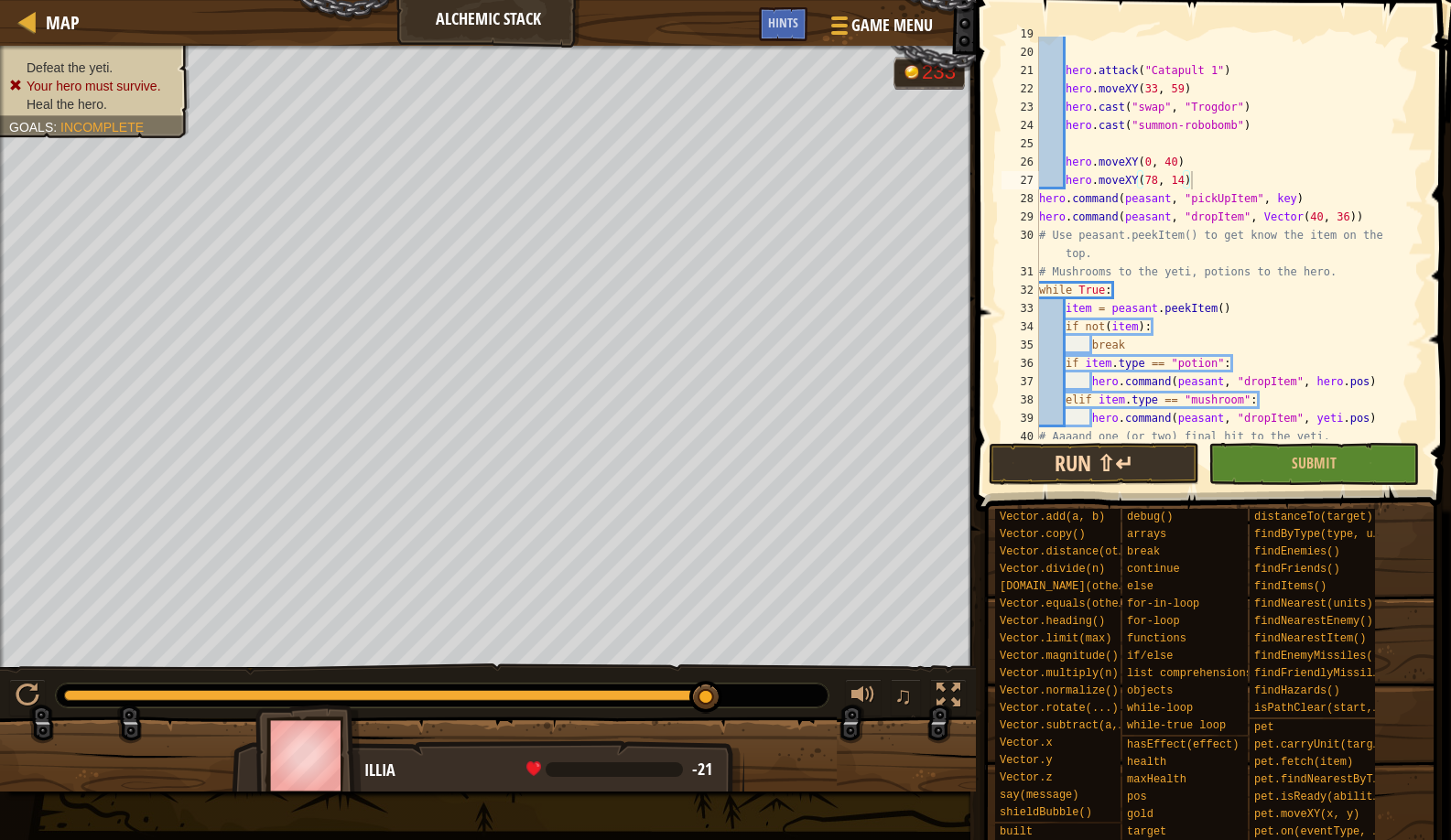
click at [1074, 462] on button "Run ⇧↵" at bounding box center [1094, 464] width 211 height 42
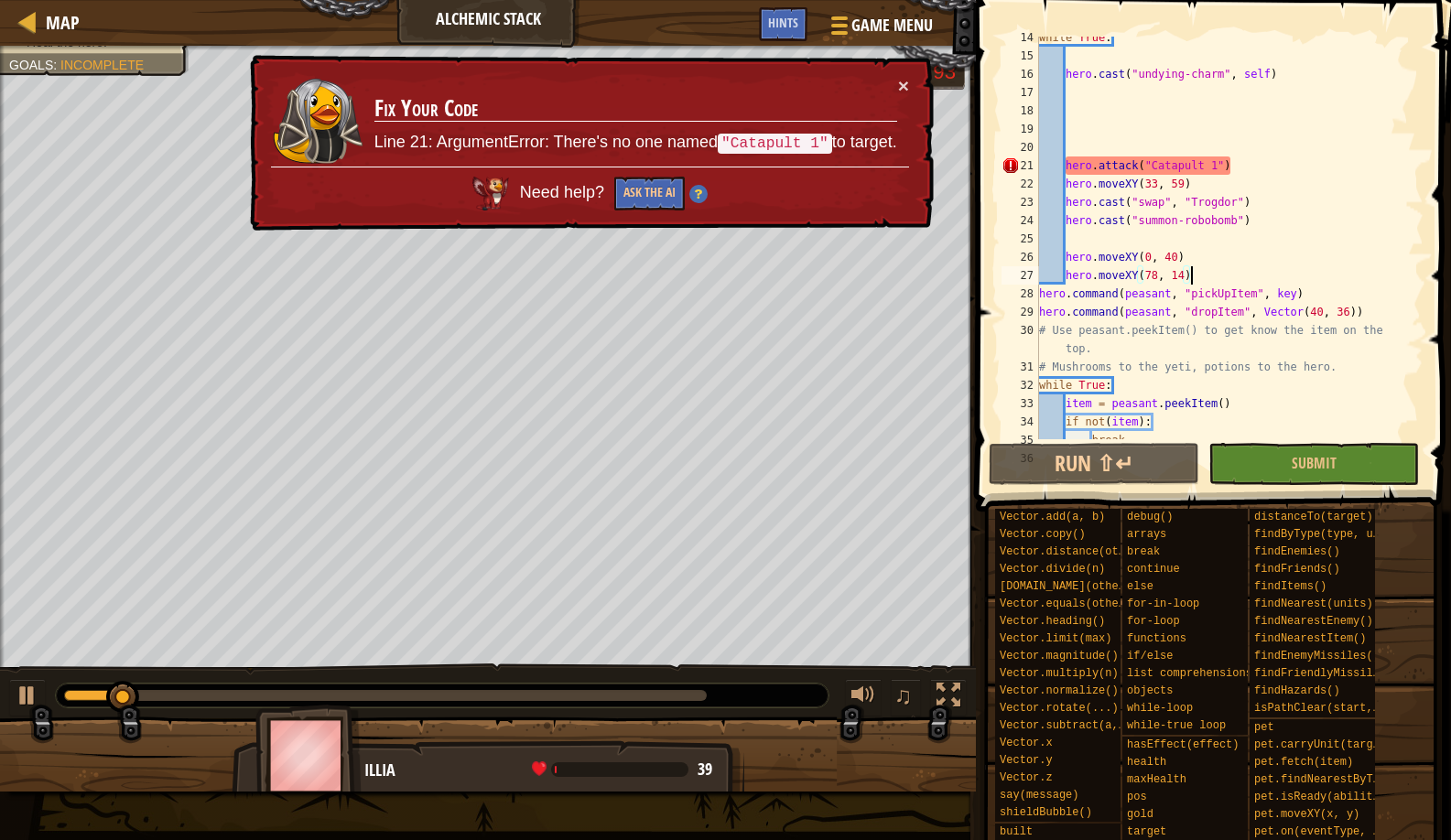
scroll to position [123, 0]
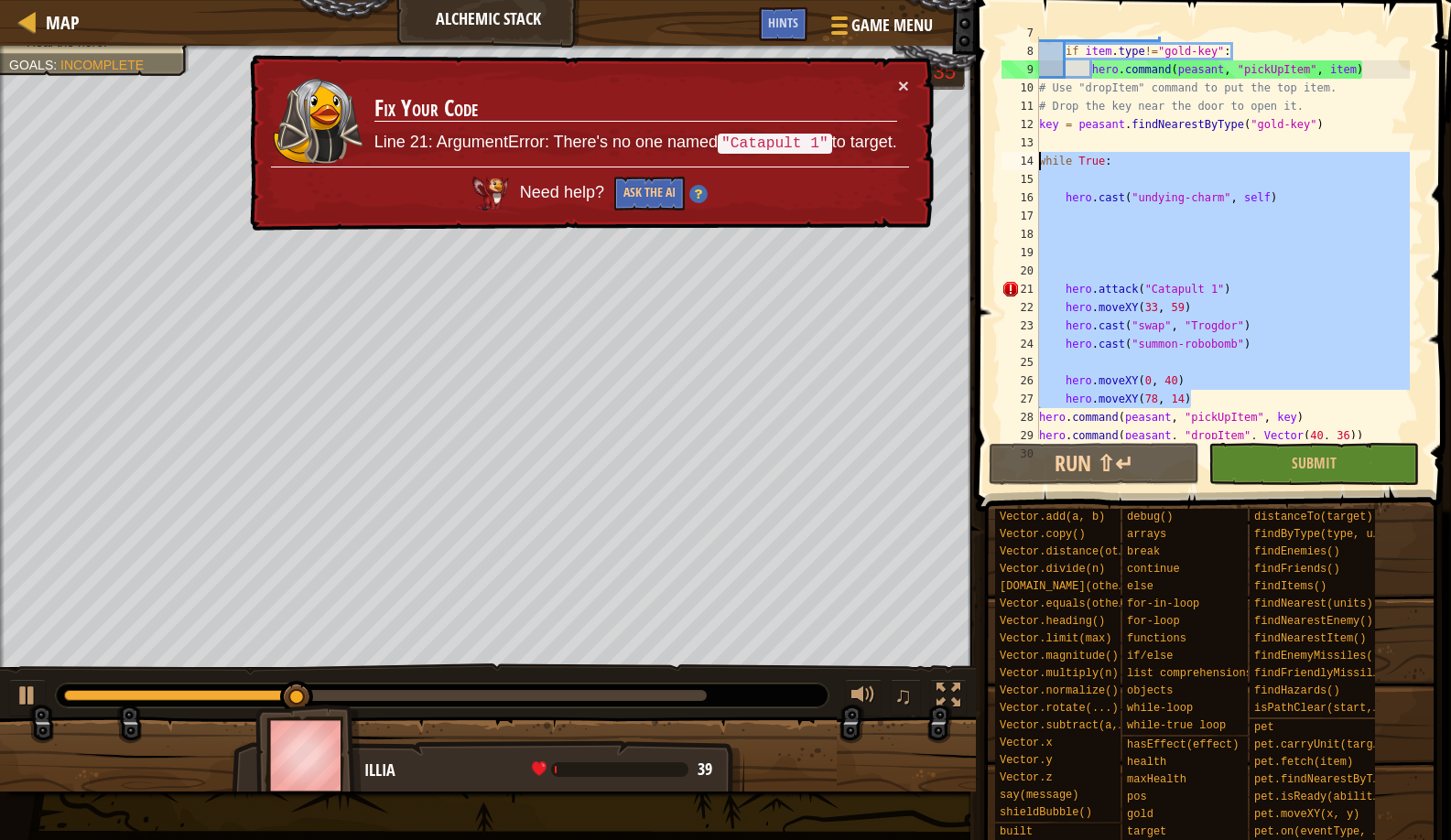
drag, startPoint x: 1193, startPoint y: 393, endPoint x: 1041, endPoint y: 164, distance: 274.9
click at [1041, 164] on div "for item in items : if item . type != "gold-key" : hero . command ( peasant , "…" at bounding box center [1223, 243] width 374 height 440
type textarea "while True:"
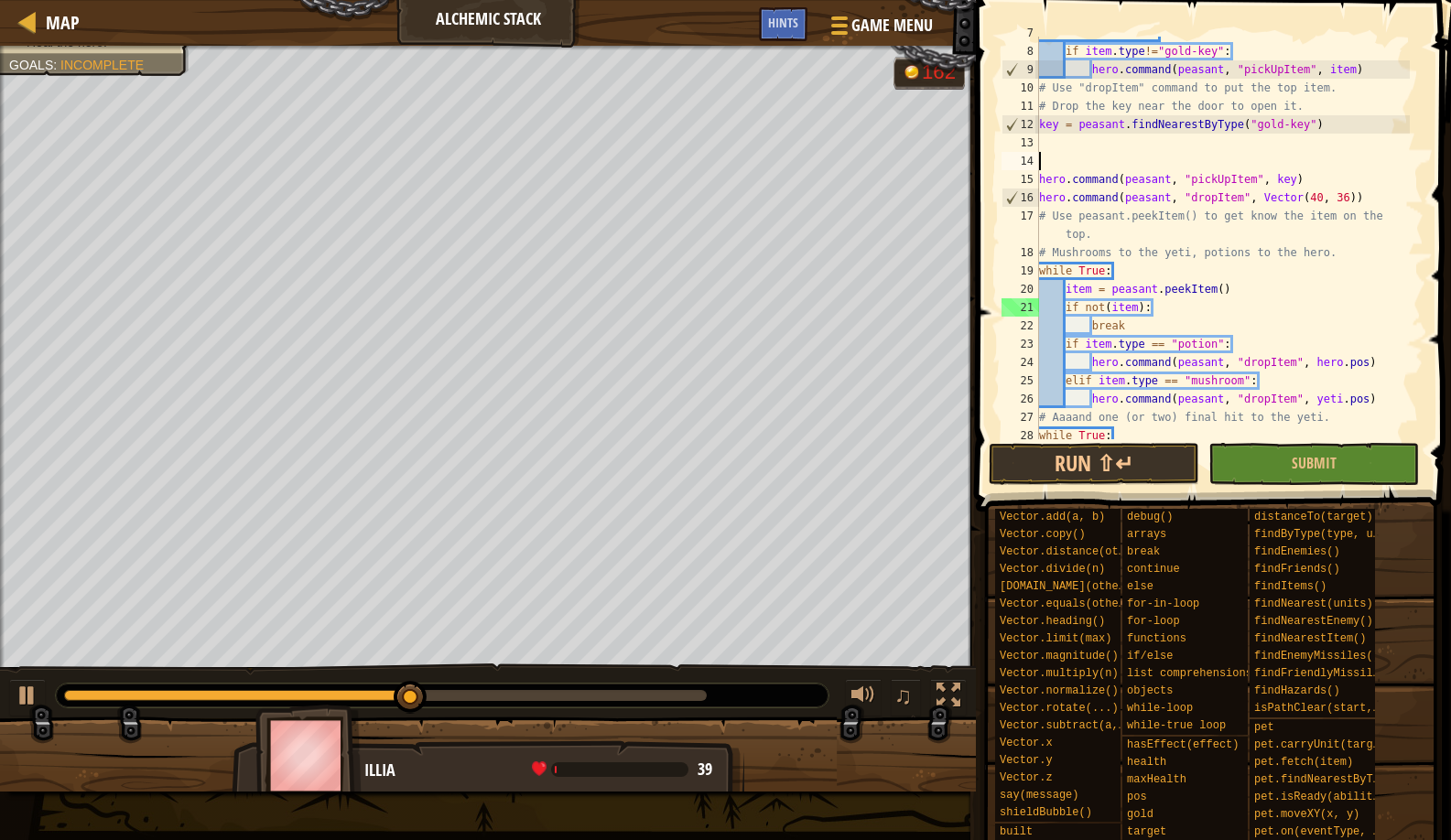
scroll to position [8, 0]
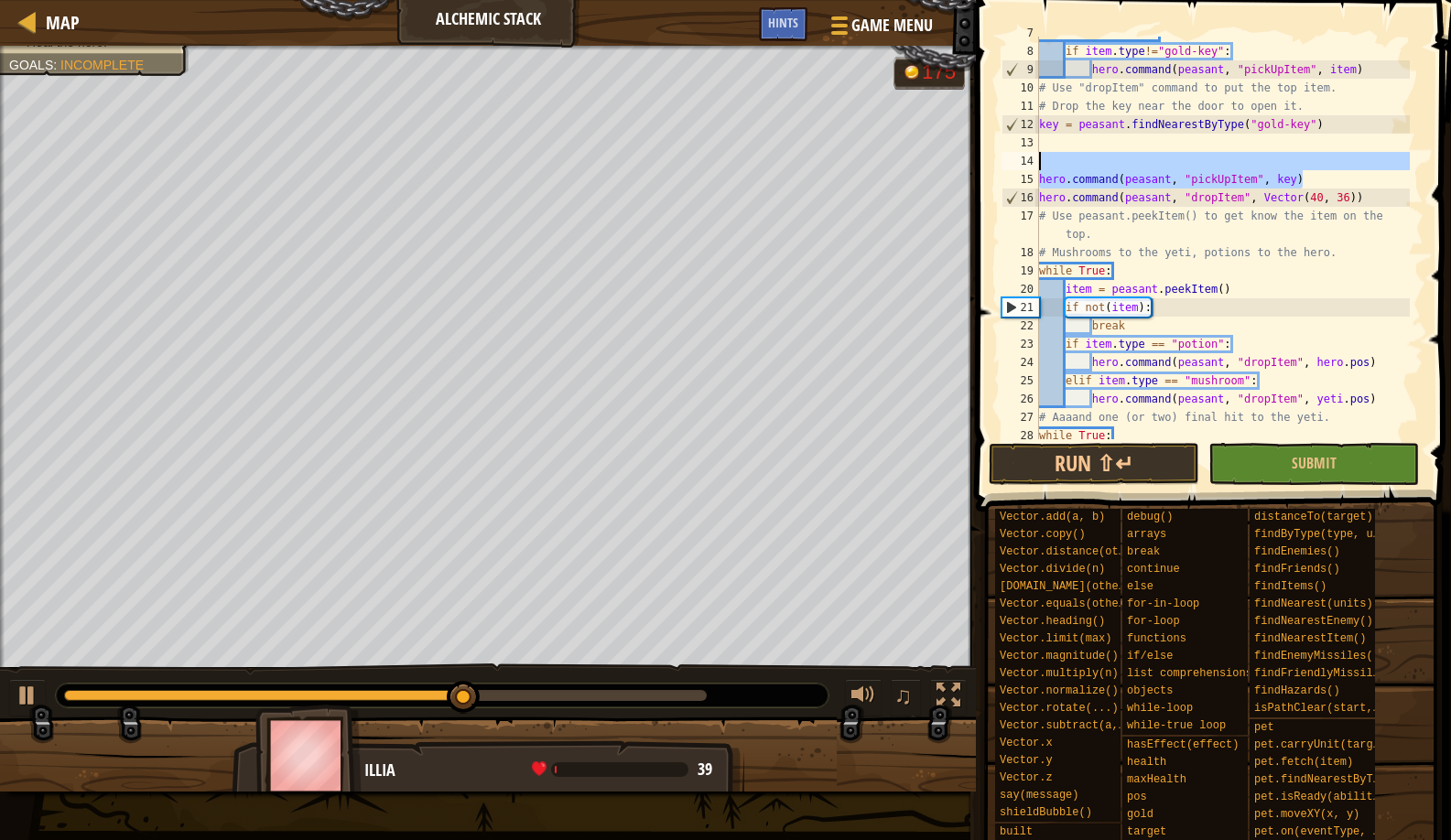
drag, startPoint x: 1340, startPoint y: 181, endPoint x: 1068, endPoint y: 158, distance: 273.0
click at [1068, 158] on div "for item in items : if item . type != "gold-key" : hero . command ( peasant , "…" at bounding box center [1223, 243] width 374 height 440
type textarea "hero.command(peasant, "pickUpItem", key)"
click at [57, 37] on div "Map" at bounding box center [58, 23] width 43 height 46
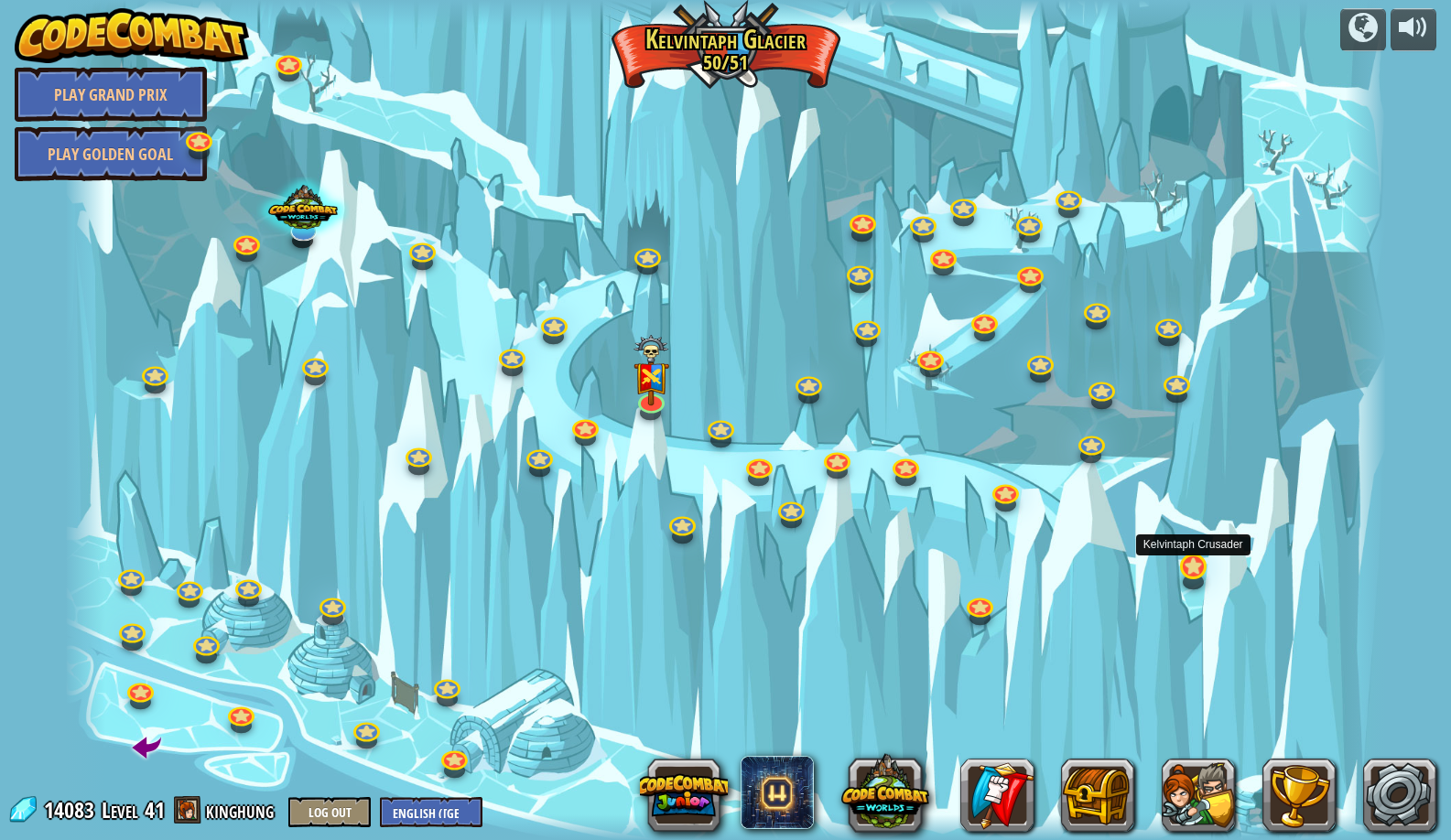
click at [1181, 560] on link at bounding box center [1192, 565] width 37 height 37
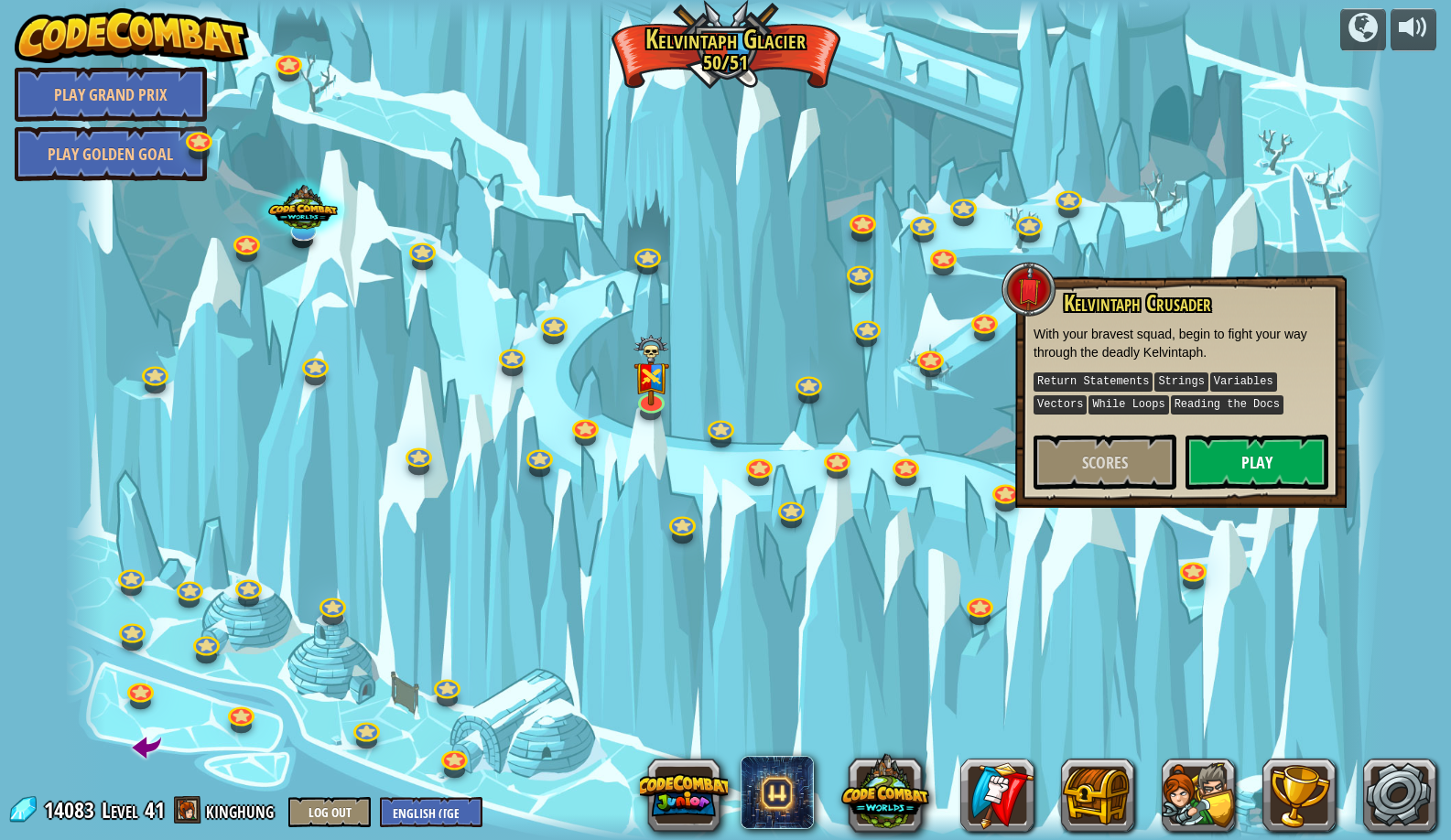
click at [1228, 461] on button "Play" at bounding box center [1257, 462] width 143 height 55
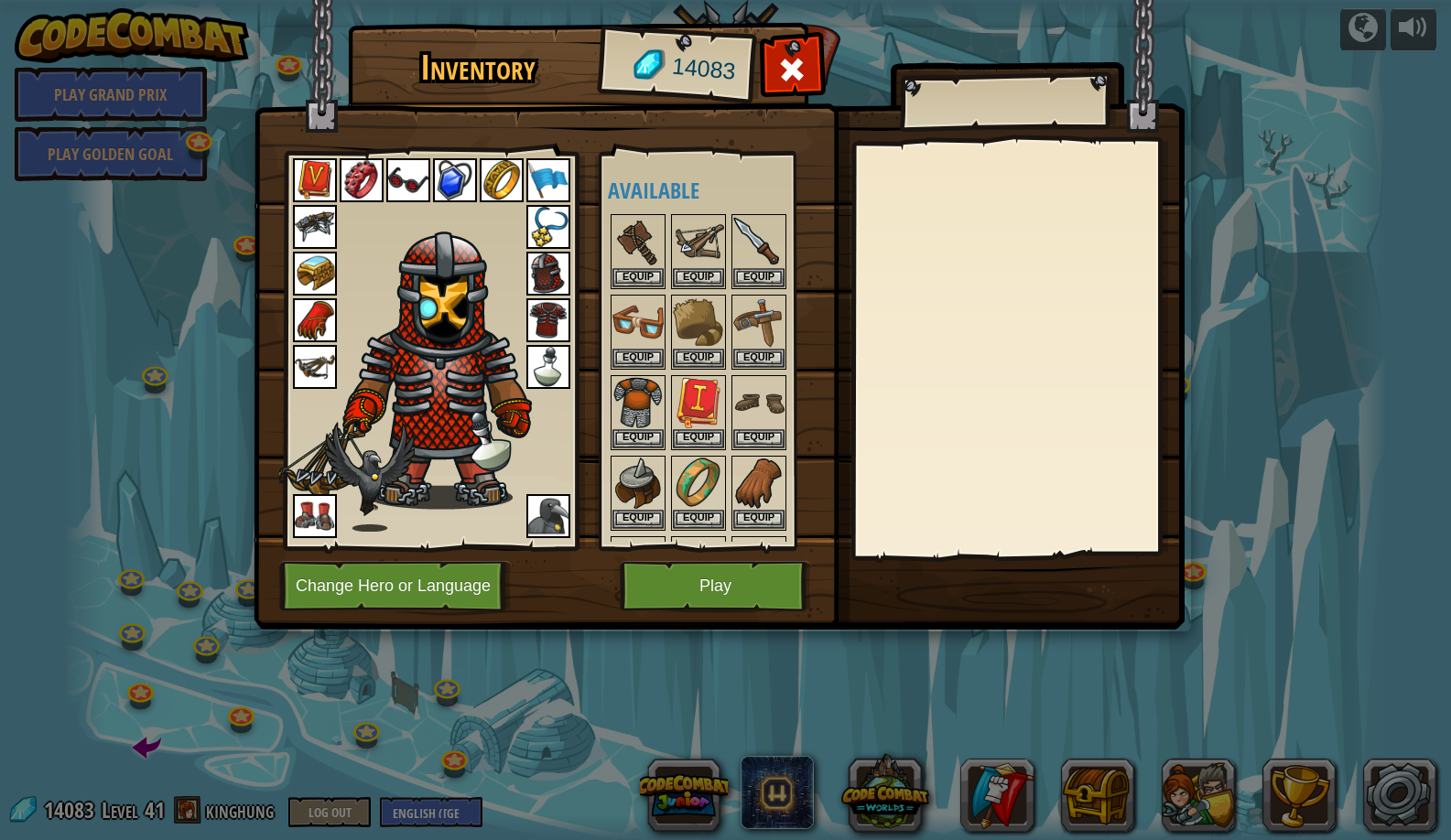
click at [671, 634] on div "Inventory 14083 Available Equip Equip Equip Equip Equip Equip Equip Equip Equip…" at bounding box center [725, 420] width 1451 height 840
click at [659, 612] on img at bounding box center [719, 297] width 932 height 664
click at [659, 602] on button "Play" at bounding box center [715, 586] width 192 height 51
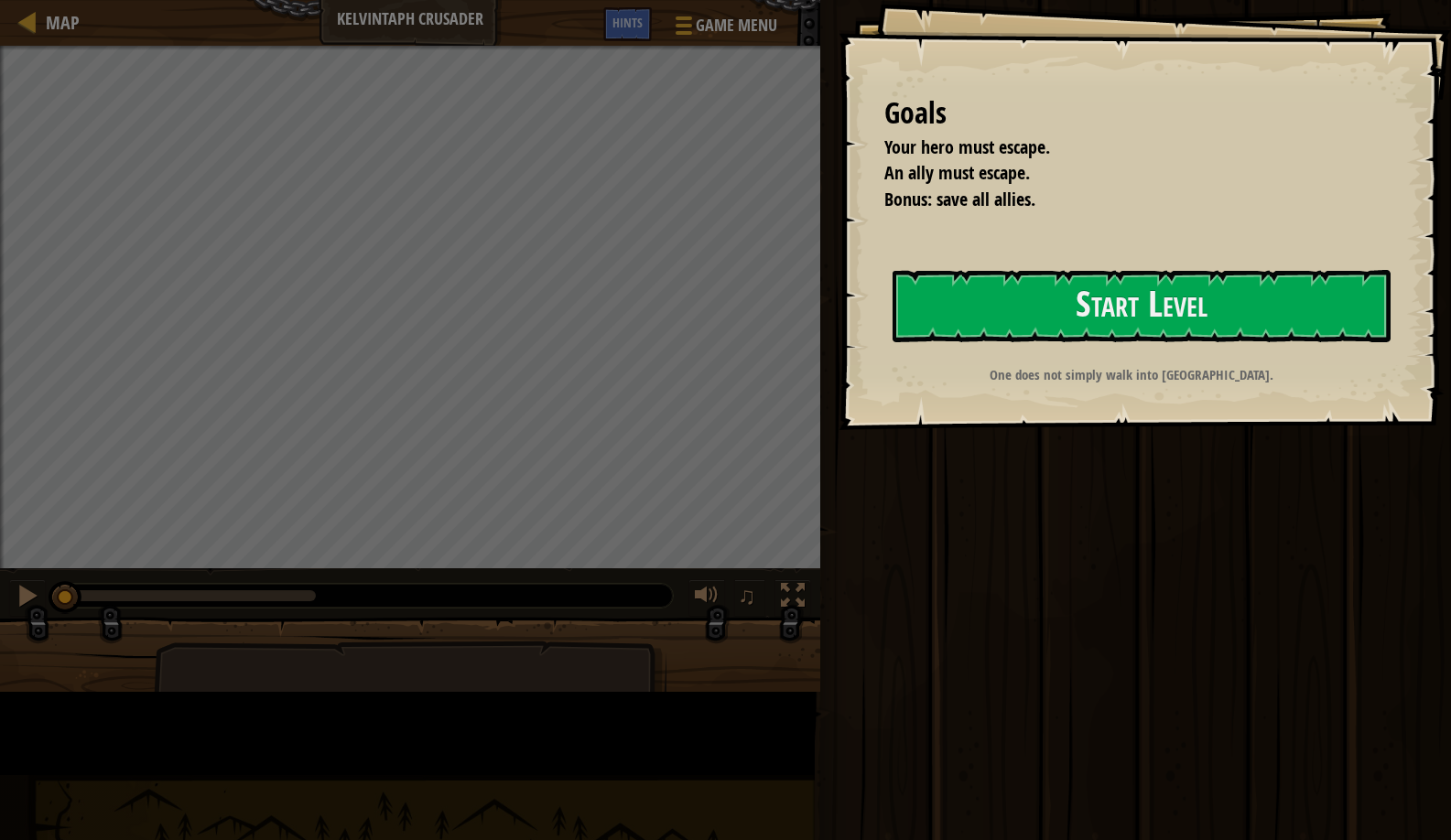
click at [893, 343] on button "Start Level" at bounding box center [1142, 306] width 499 height 72
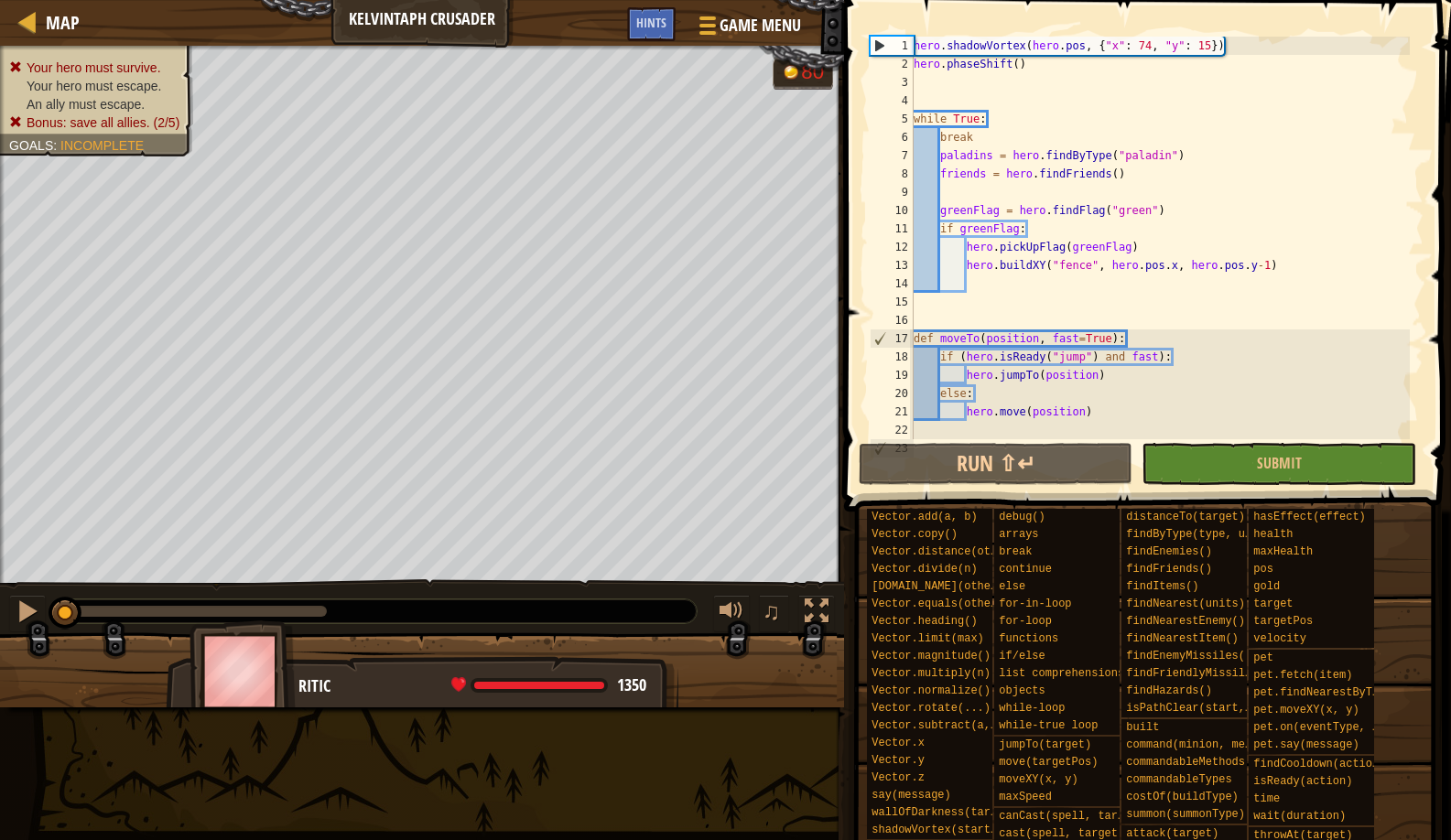
click at [935, 81] on div "hero . shadowVortex ( hero . pos , { "x" : 74 , "y" : 15 }) hero . phaseShift (…" at bounding box center [1159, 256] width 500 height 440
type textarea "hero.moveXY(78, 14)"
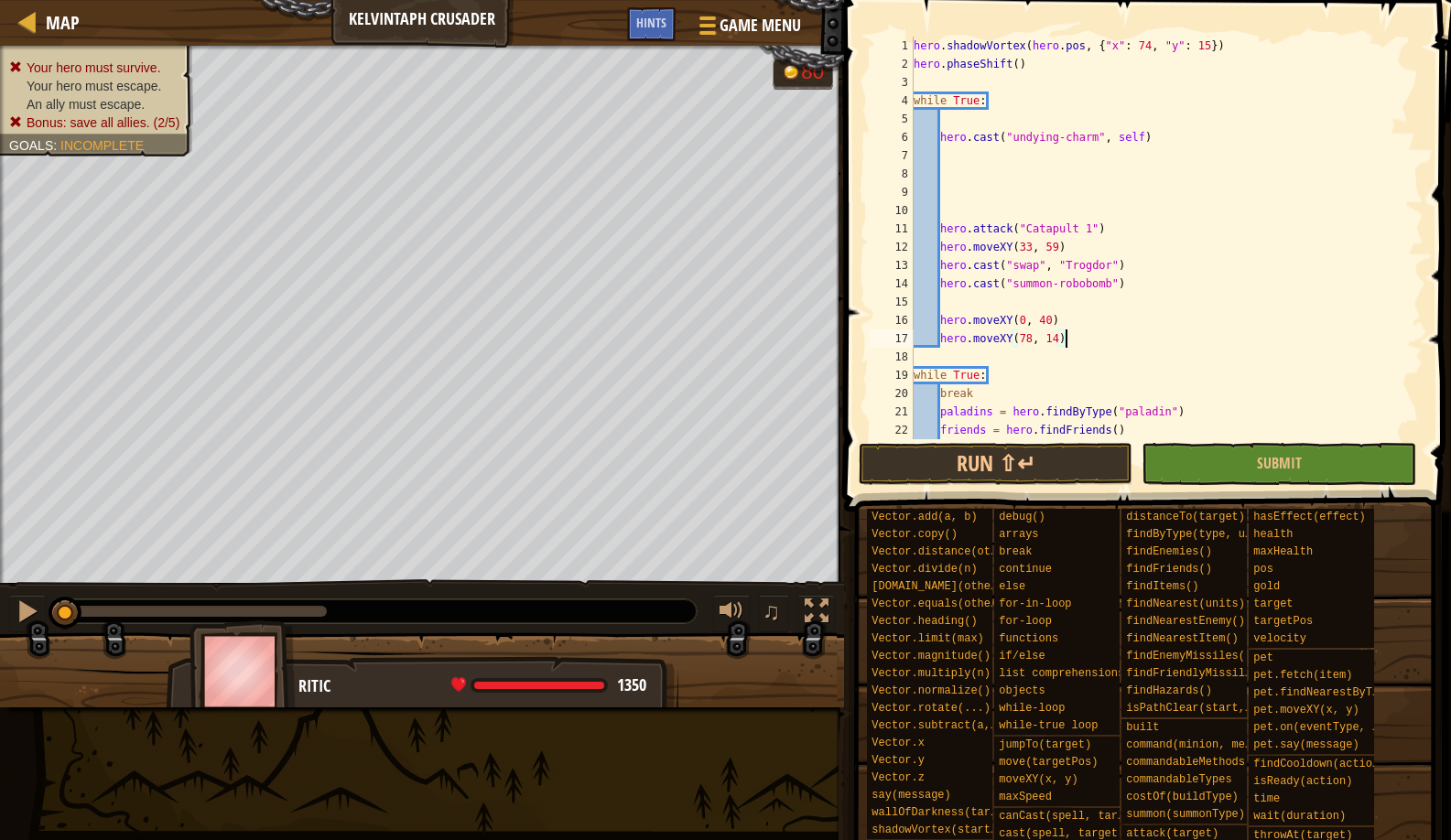
click at [993, 441] on span at bounding box center [1150, 230] width 622 height 566
click at [990, 453] on button "Run ⇧↵" at bounding box center [996, 464] width 275 height 42
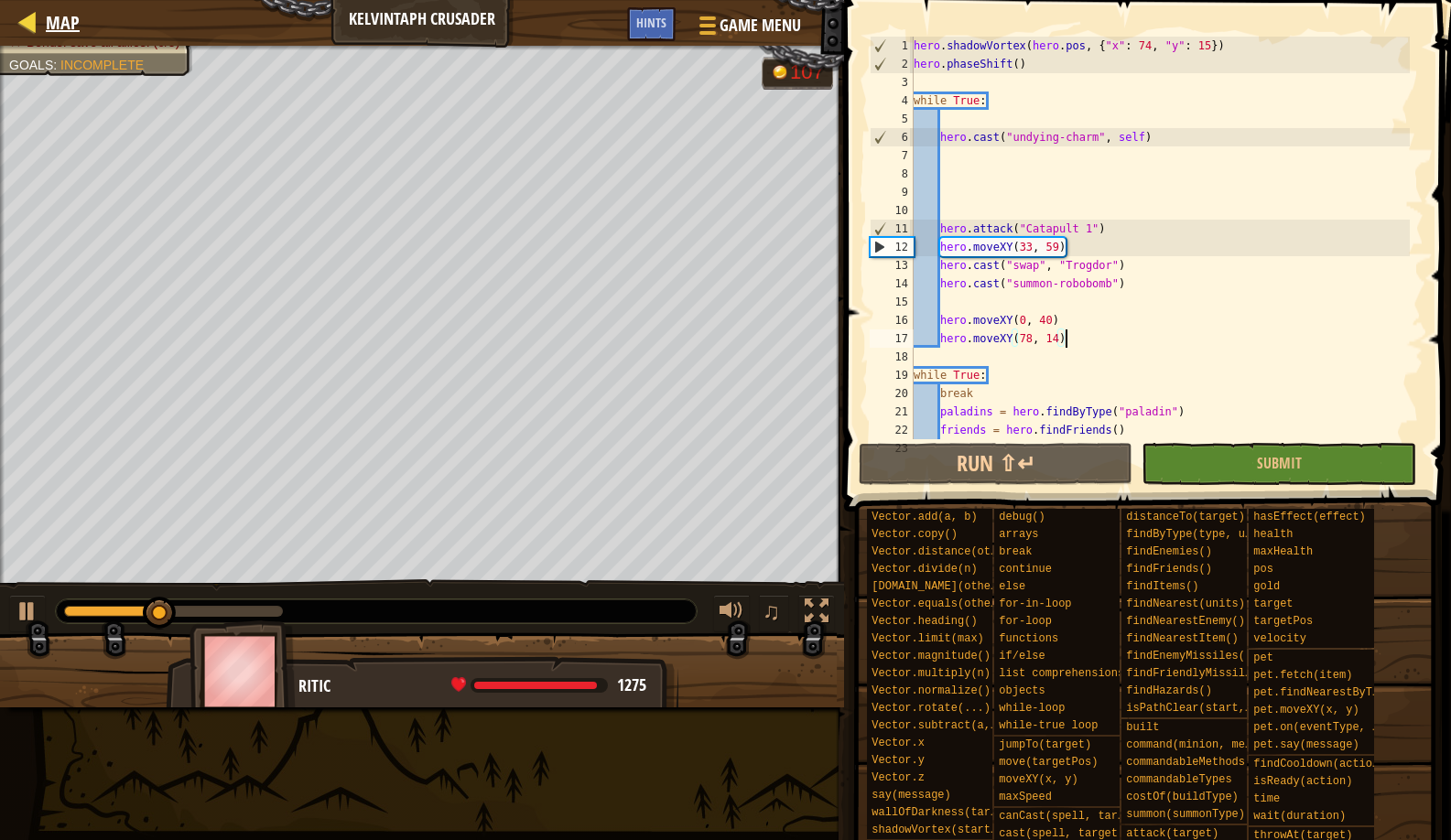
click at [65, 18] on span "Map" at bounding box center [63, 22] width 34 height 25
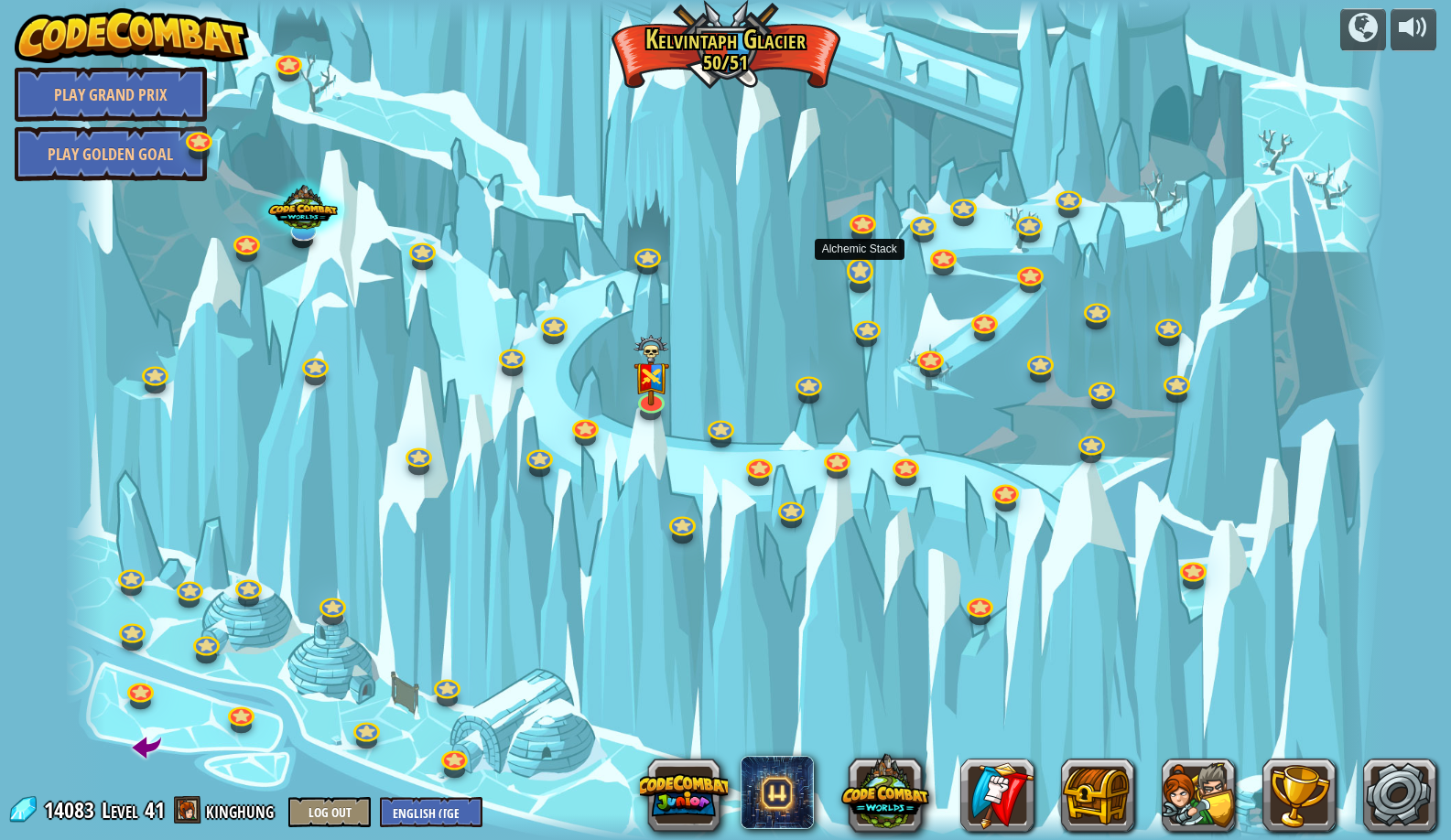
click at [863, 270] on link at bounding box center [858, 270] width 37 height 37
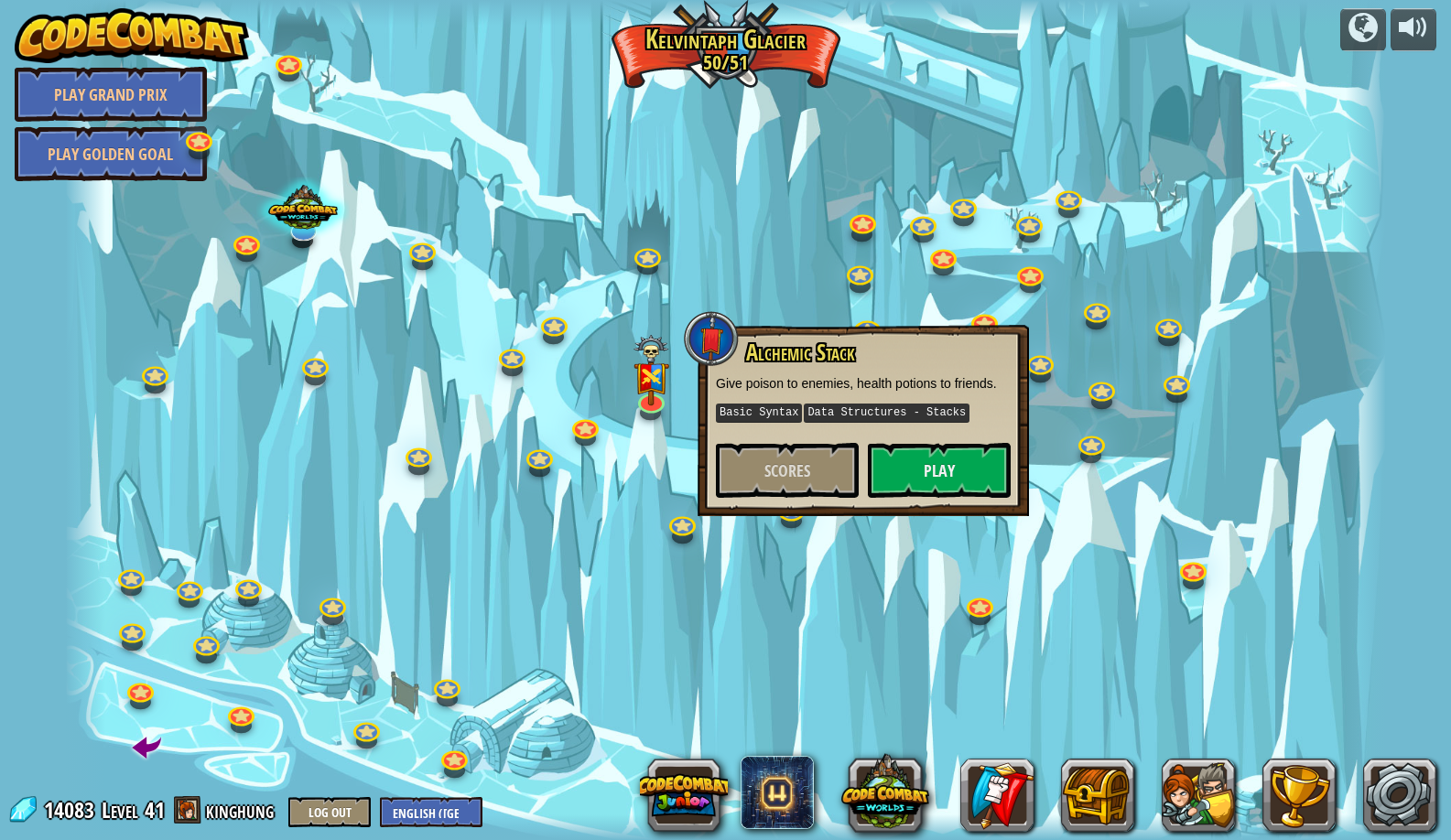
click at [935, 509] on div "Alchemic Stack Give poison to enemies, health potions to friends. Basic Syntax …" at bounding box center [864, 420] width 332 height 192
click at [908, 469] on button "Play" at bounding box center [940, 470] width 143 height 55
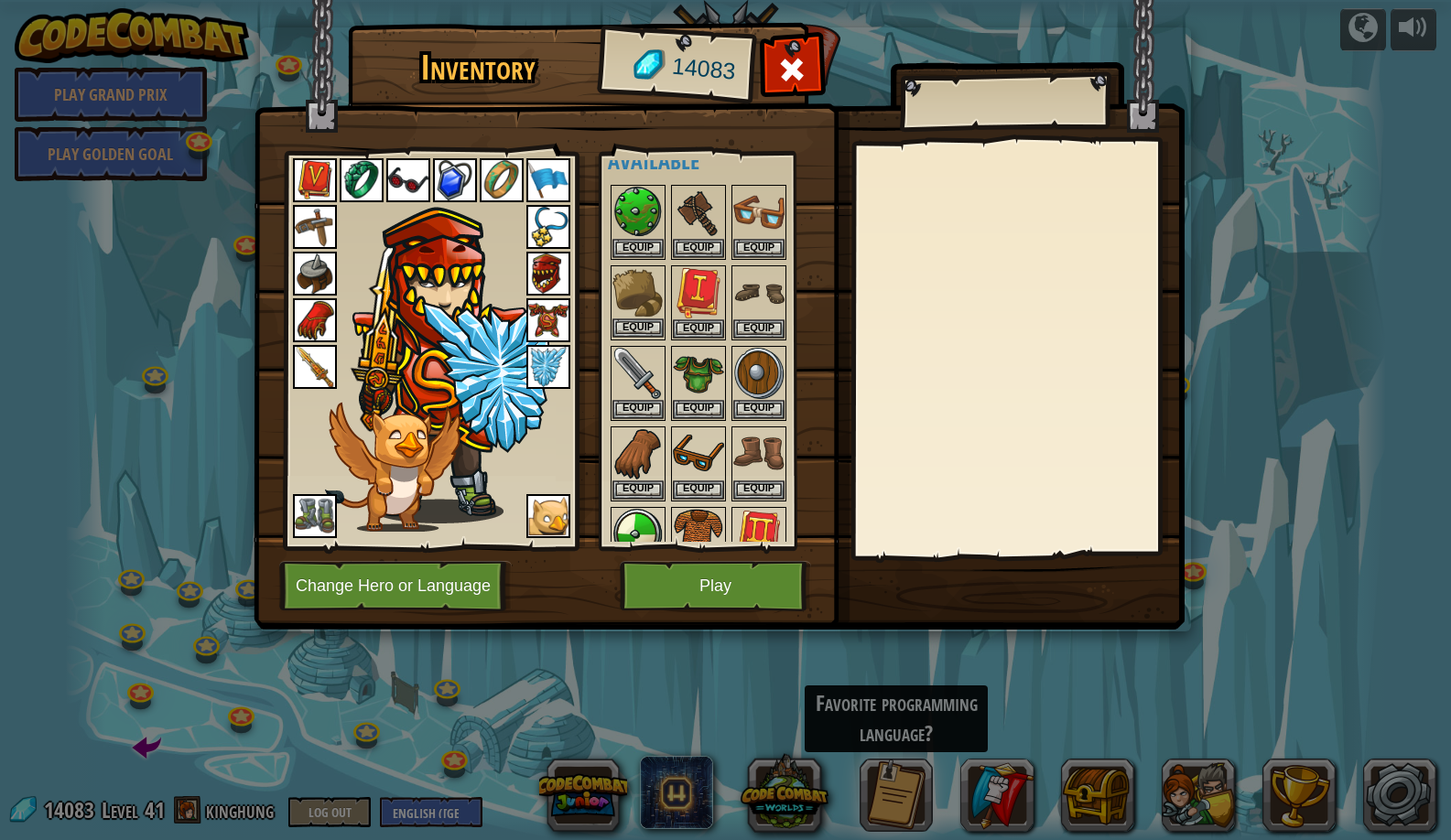
scroll to position [99, 0]
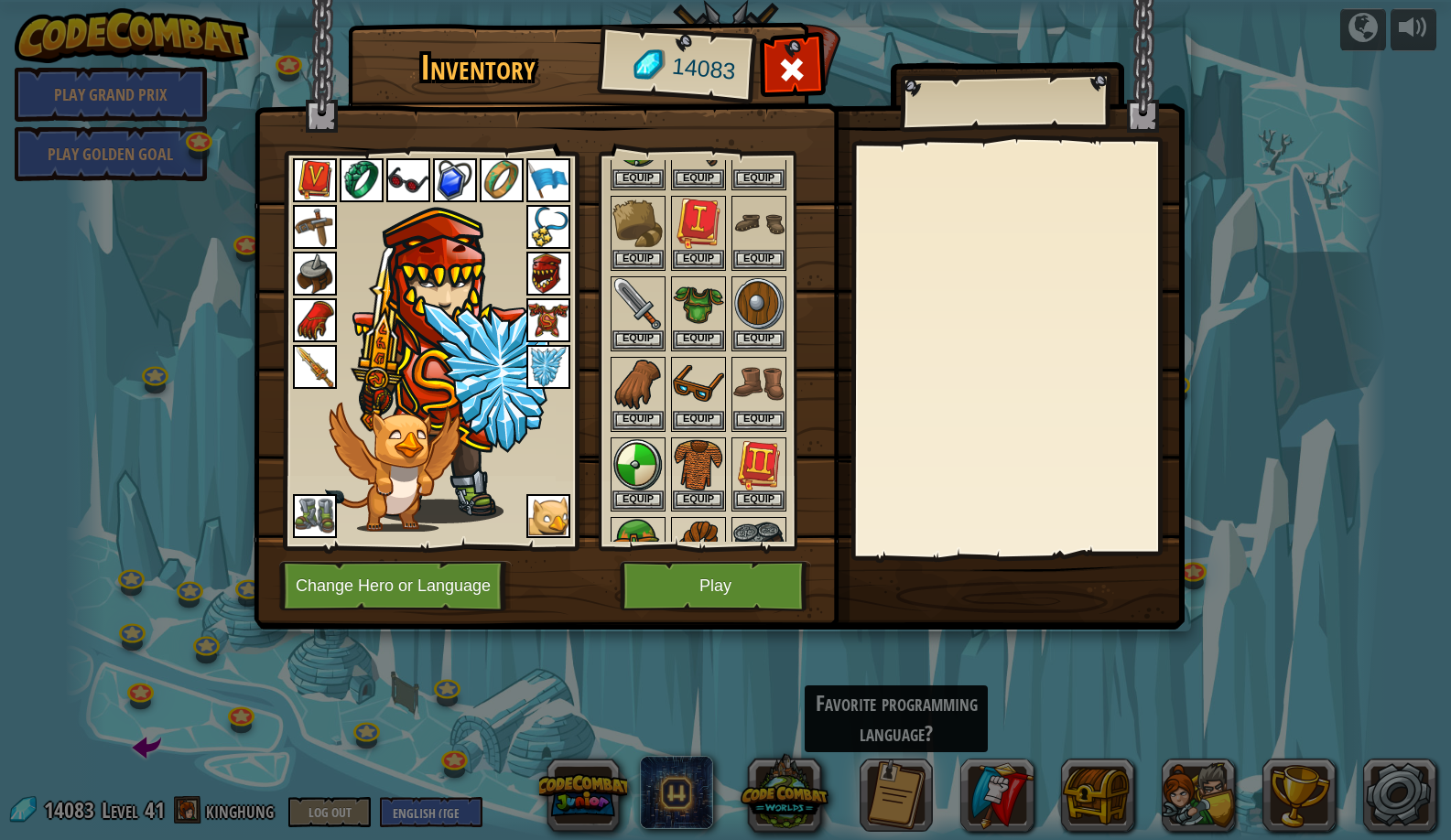
click at [685, 592] on button "Play" at bounding box center [715, 586] width 192 height 51
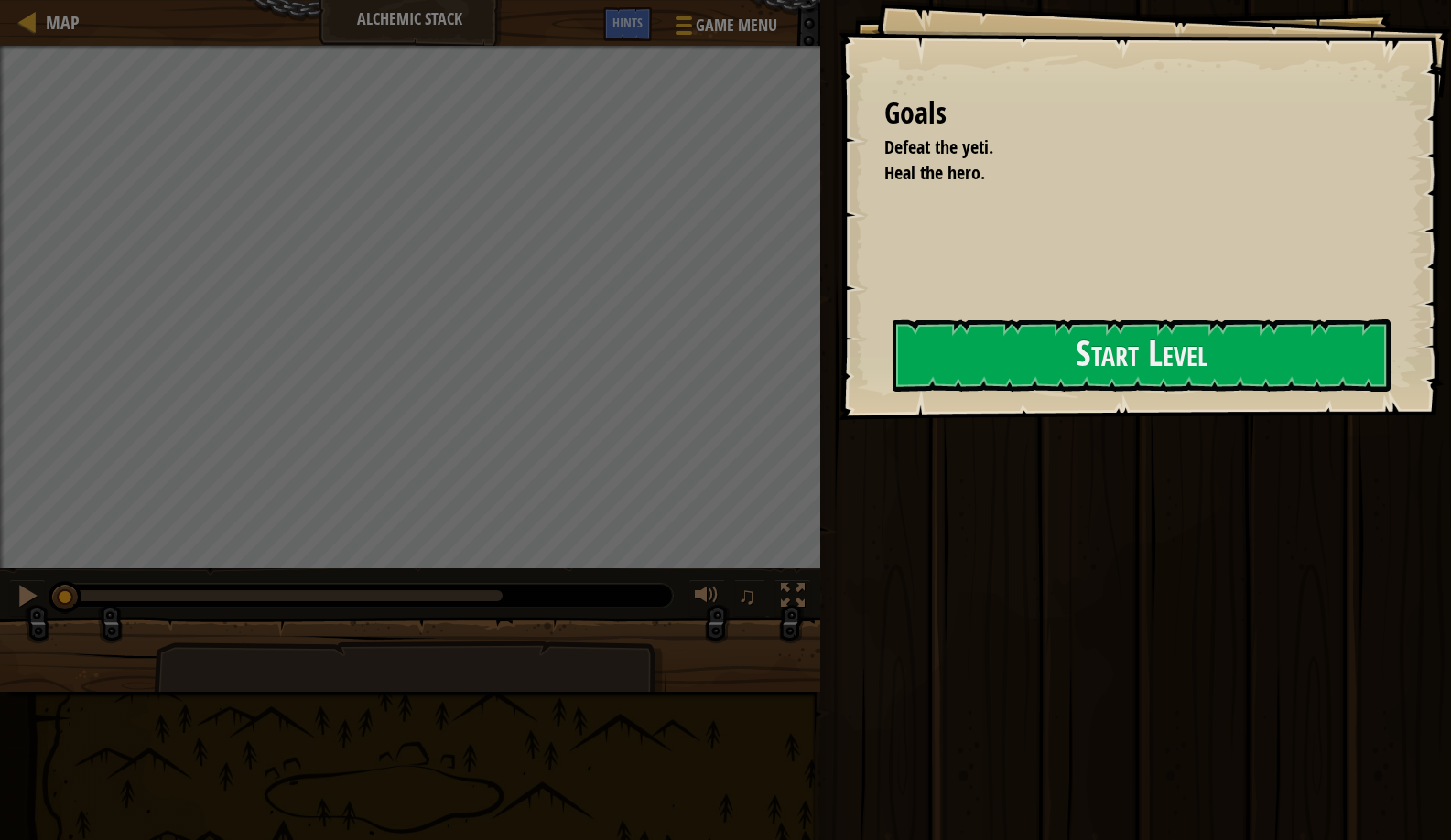
click at [925, 330] on div "Goals Defeat the yeti. Heal the hero. Start Level Error loading from server. Tr…" at bounding box center [1145, 210] width 613 height 420
click at [943, 333] on button "Start Level" at bounding box center [1142, 355] width 499 height 72
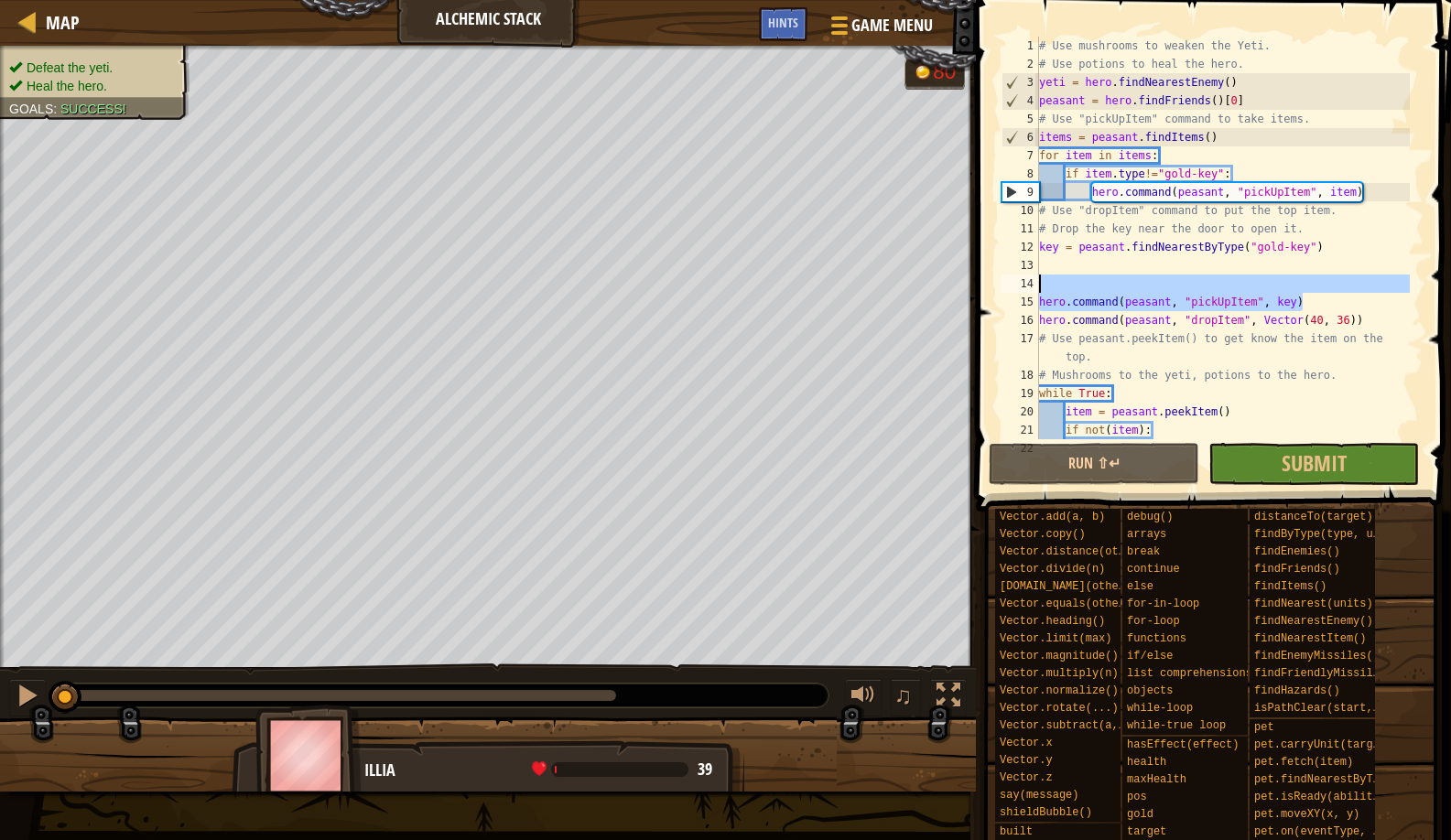
drag, startPoint x: 1335, startPoint y: 302, endPoint x: 1032, endPoint y: 283, distance: 303.6
click at [1032, 283] on div "1 2 3 4 5 6 7 8 9 10 11 12 13 14 15 16 17 18 19 20 21 22 # Use mushrooms to wea…" at bounding box center [1211, 238] width 426 height 403
type textarea "hero.command(peasant, "pickUpItem", key)"
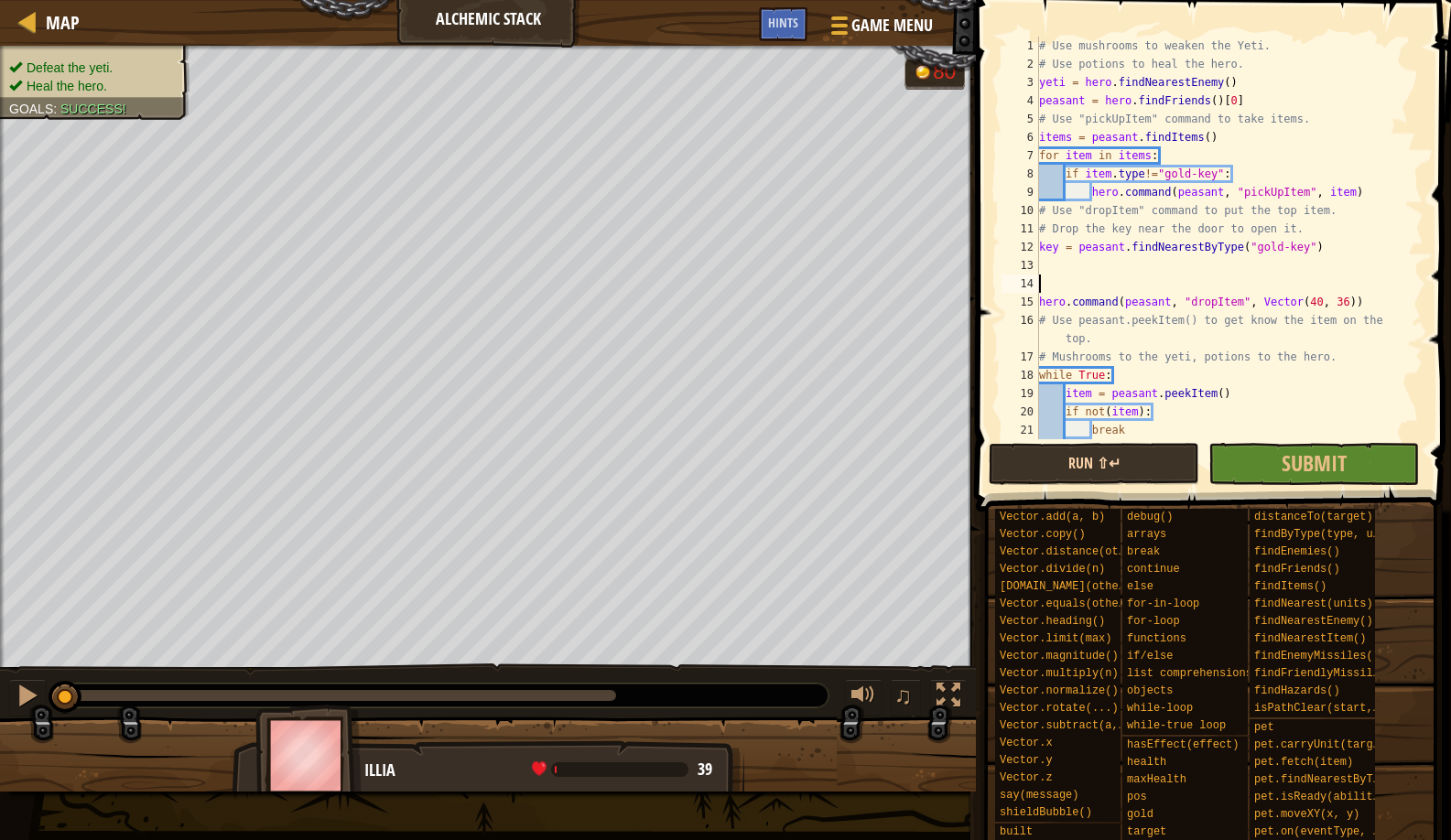
click at [1105, 473] on button "Run ⇧↵" at bounding box center [1094, 464] width 211 height 42
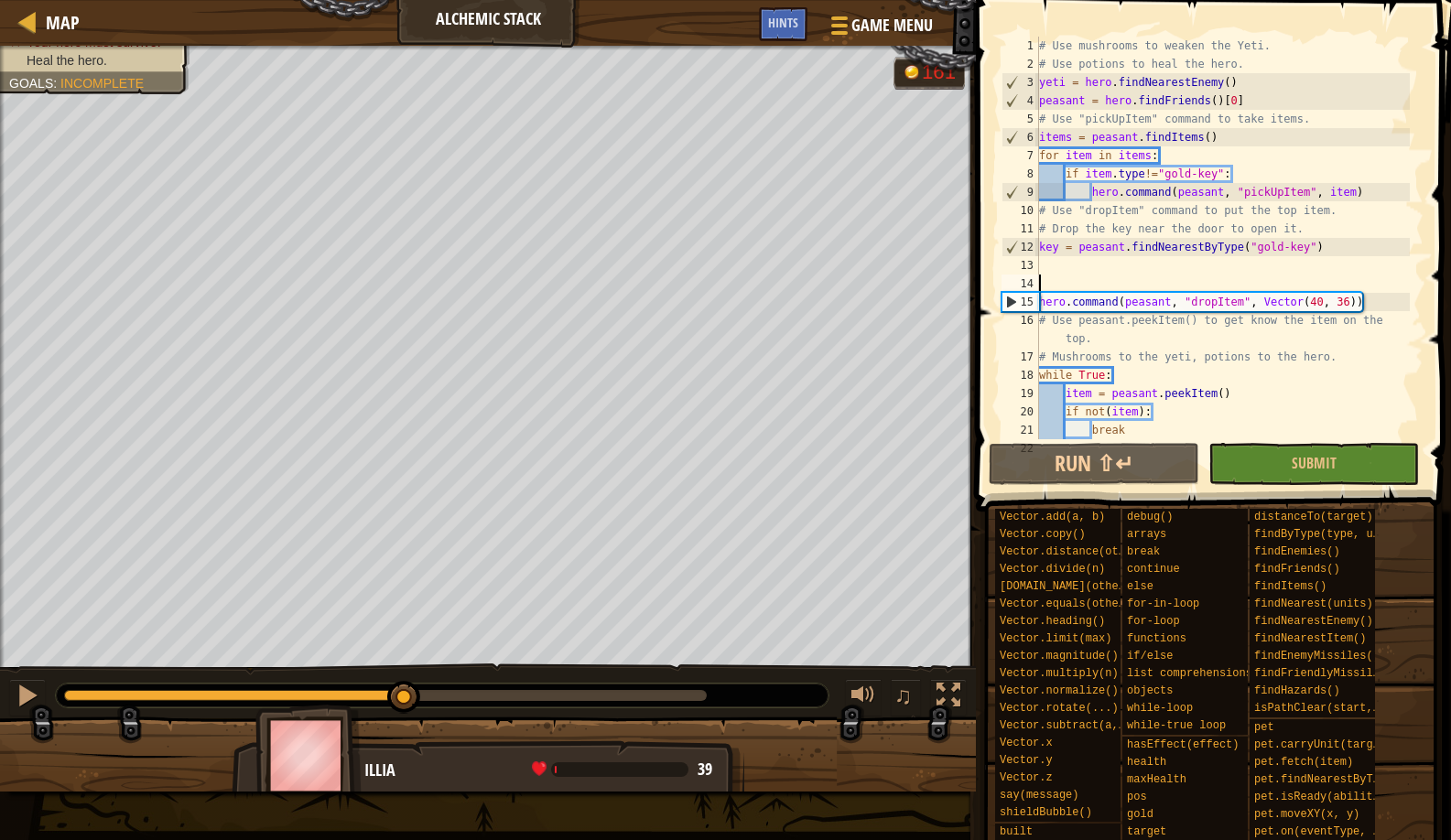
click at [405, 633] on div "Defeat the yeti. Your hero must survive. Heal the hero. Goals : Incomplete G re…" at bounding box center [725, 418] width 1451 height 746
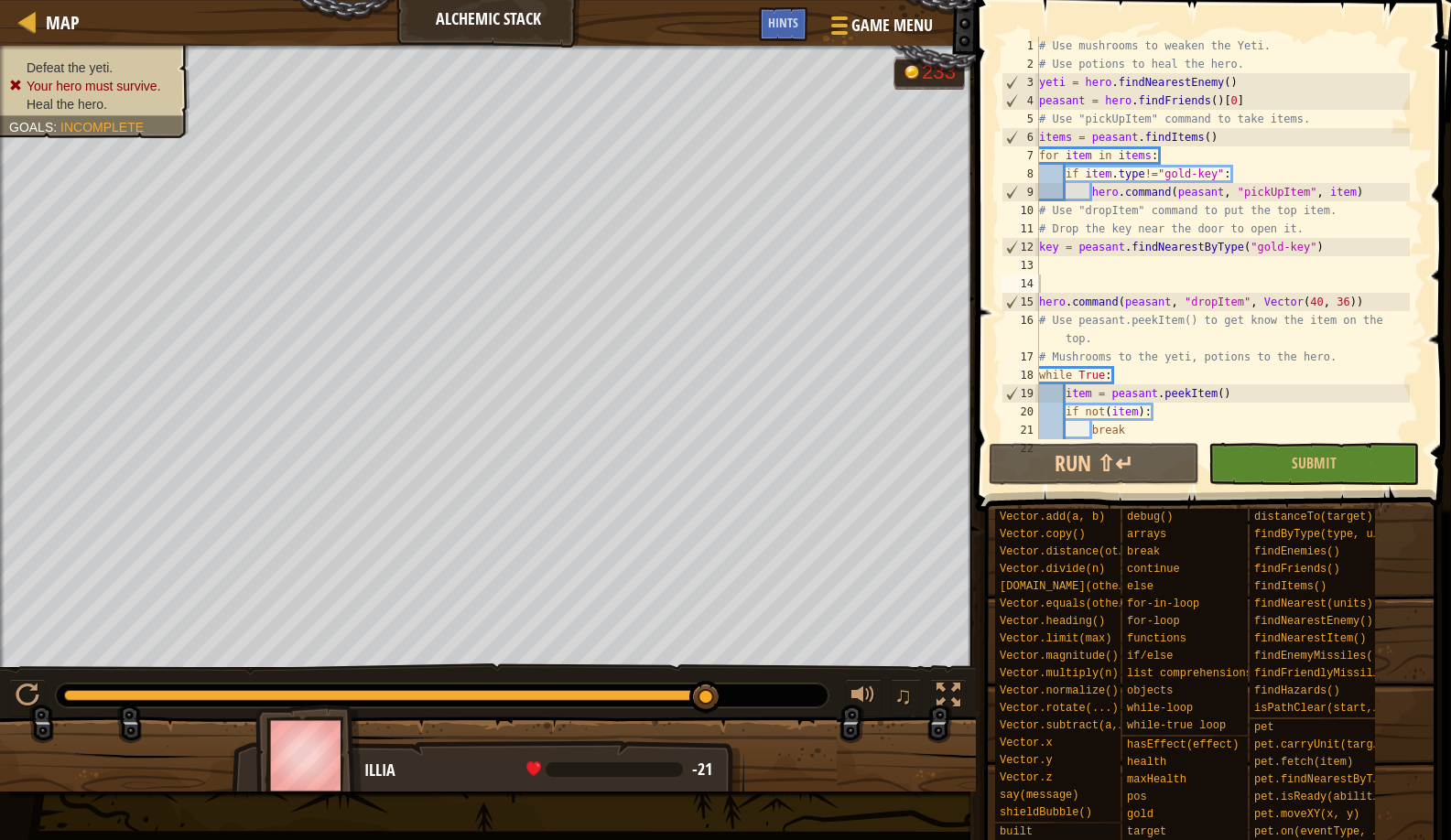
click at [698, 676] on div "♫" at bounding box center [488, 690] width 976 height 55
click at [698, 677] on div "♫" at bounding box center [488, 690] width 976 height 55
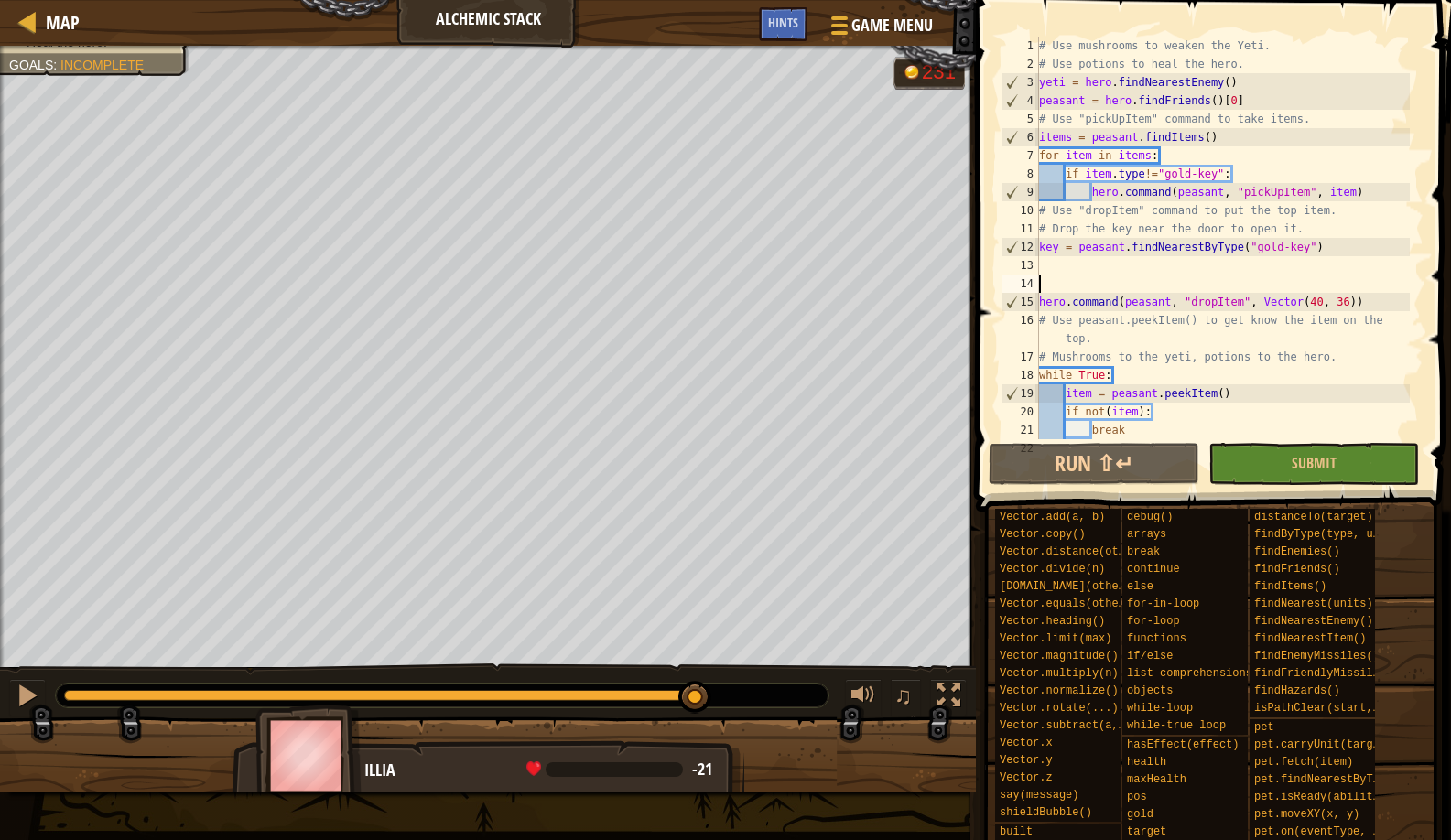
click at [703, 651] on div "Defeat the yeti. Your hero must survive. Heal the hero. Goals : Incomplete G re…" at bounding box center [725, 418] width 1451 height 746
paste textarea "hero.command(peasant, "pickUpItem", key)"
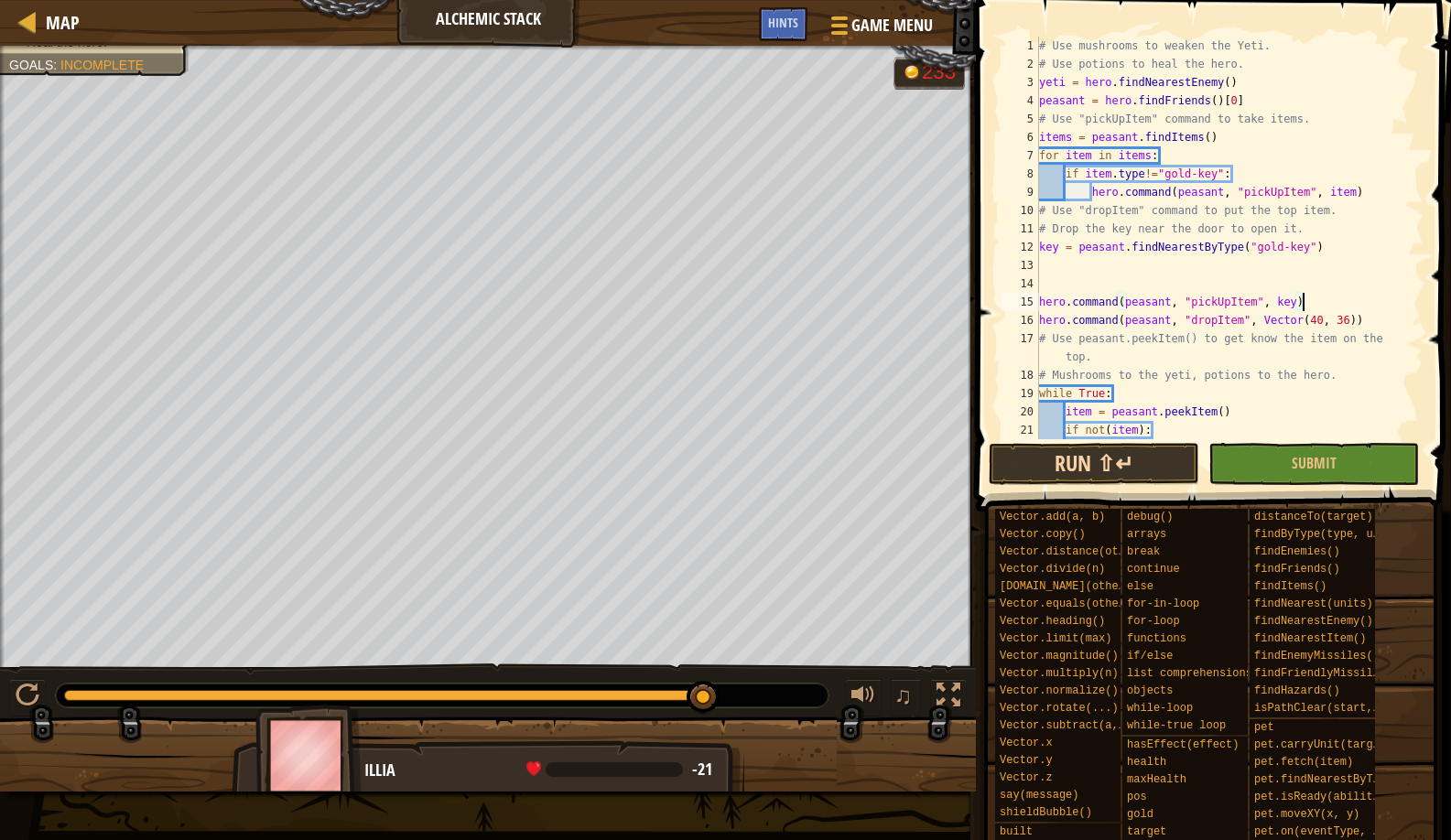
click at [1086, 457] on button "Run ⇧↵" at bounding box center [1094, 464] width 211 height 42
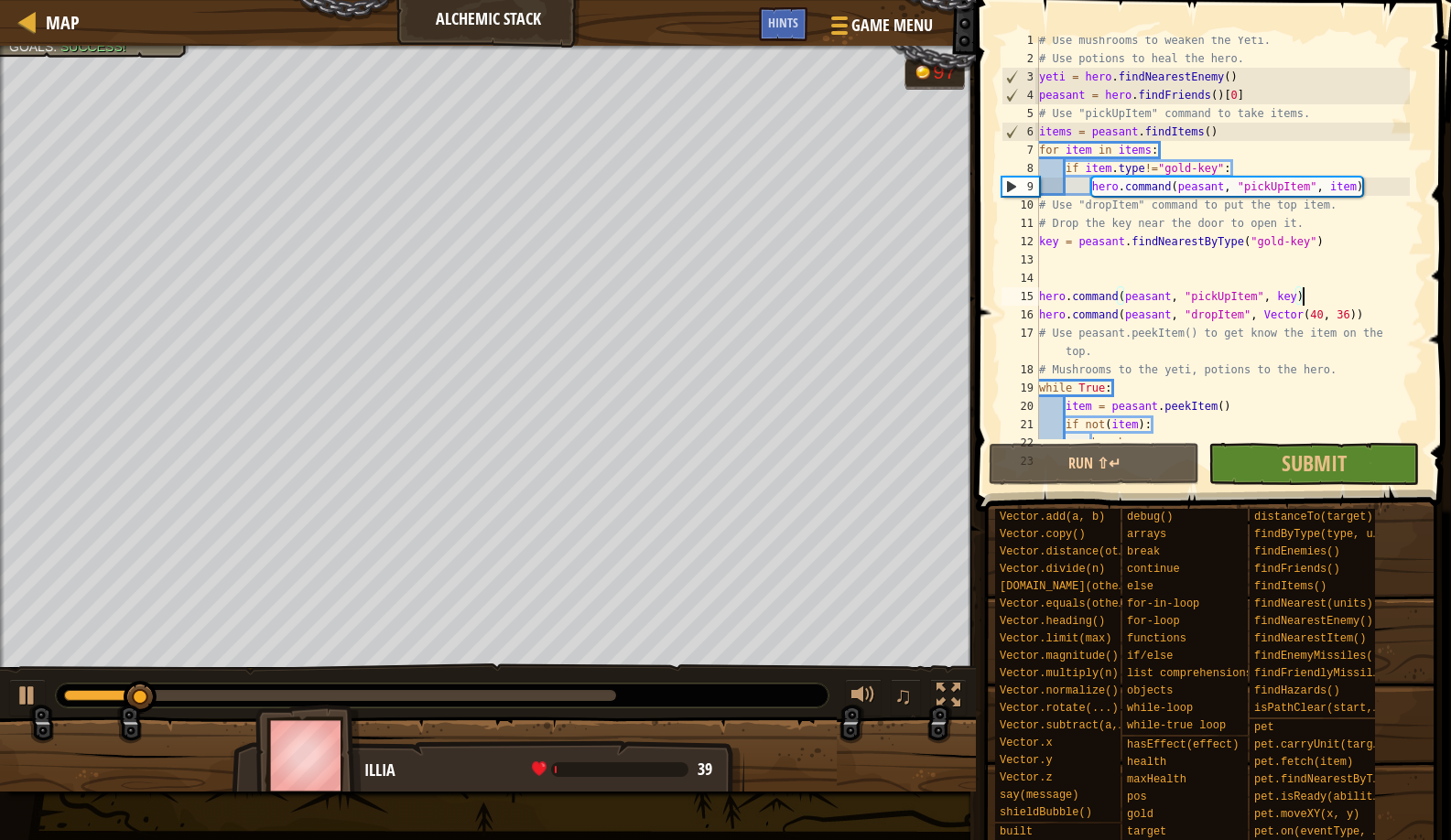
scroll to position [165, 0]
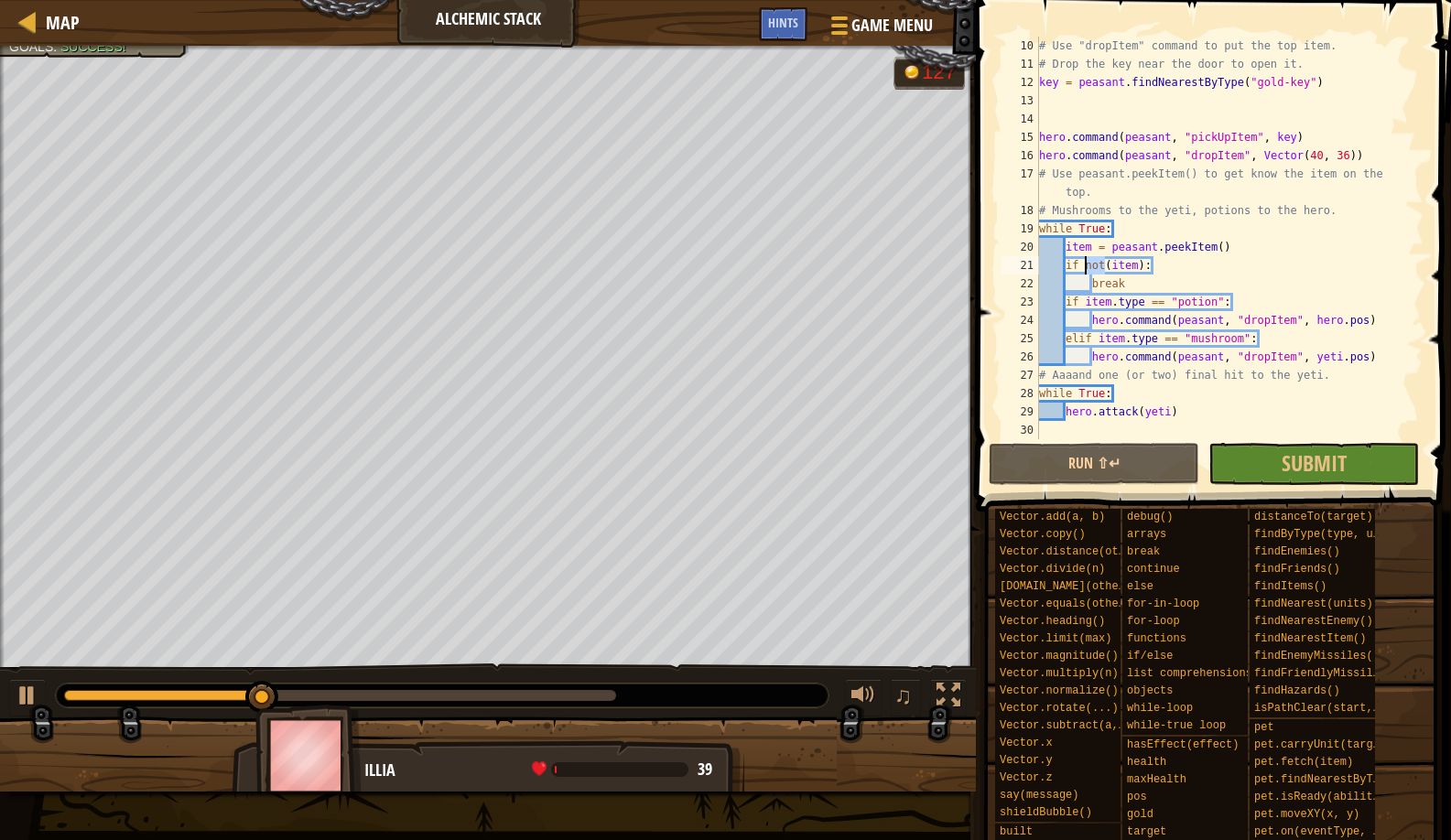
drag, startPoint x: 1103, startPoint y: 261, endPoint x: 1086, endPoint y: 263, distance: 17.1
click at [1086, 263] on div "# Use "dropItem" command to put the top item. # Drop the key near the door to o…" at bounding box center [1223, 256] width 374 height 440
click at [1077, 464] on button "Run ⇧↵" at bounding box center [1094, 464] width 211 height 42
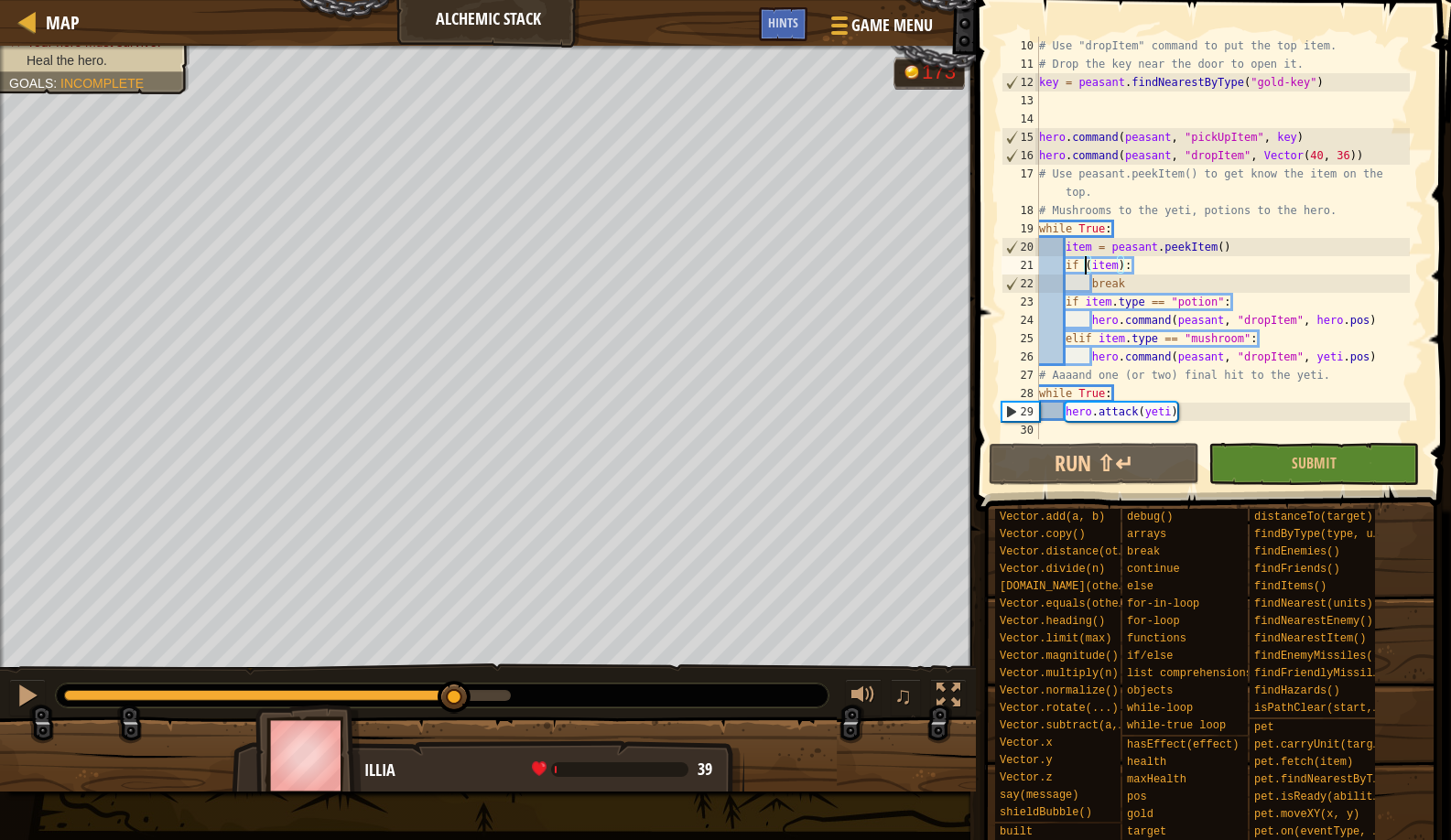
click at [455, 607] on div "Defeat the yeti. Your hero must survive. Heal the hero. Goals : Incomplete G re…" at bounding box center [725, 418] width 1451 height 746
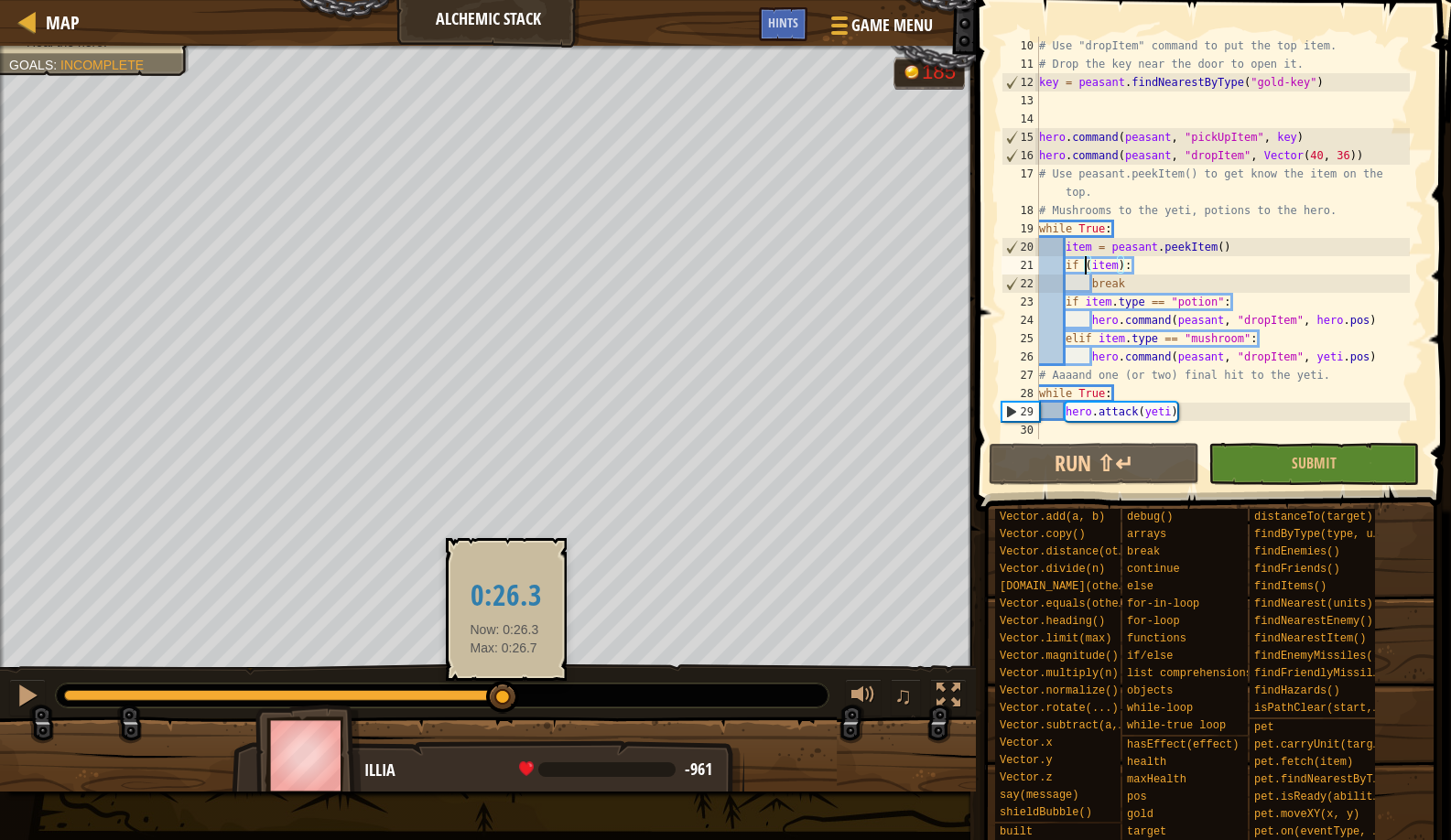
click at [507, 687] on div at bounding box center [503, 697] width 33 height 33
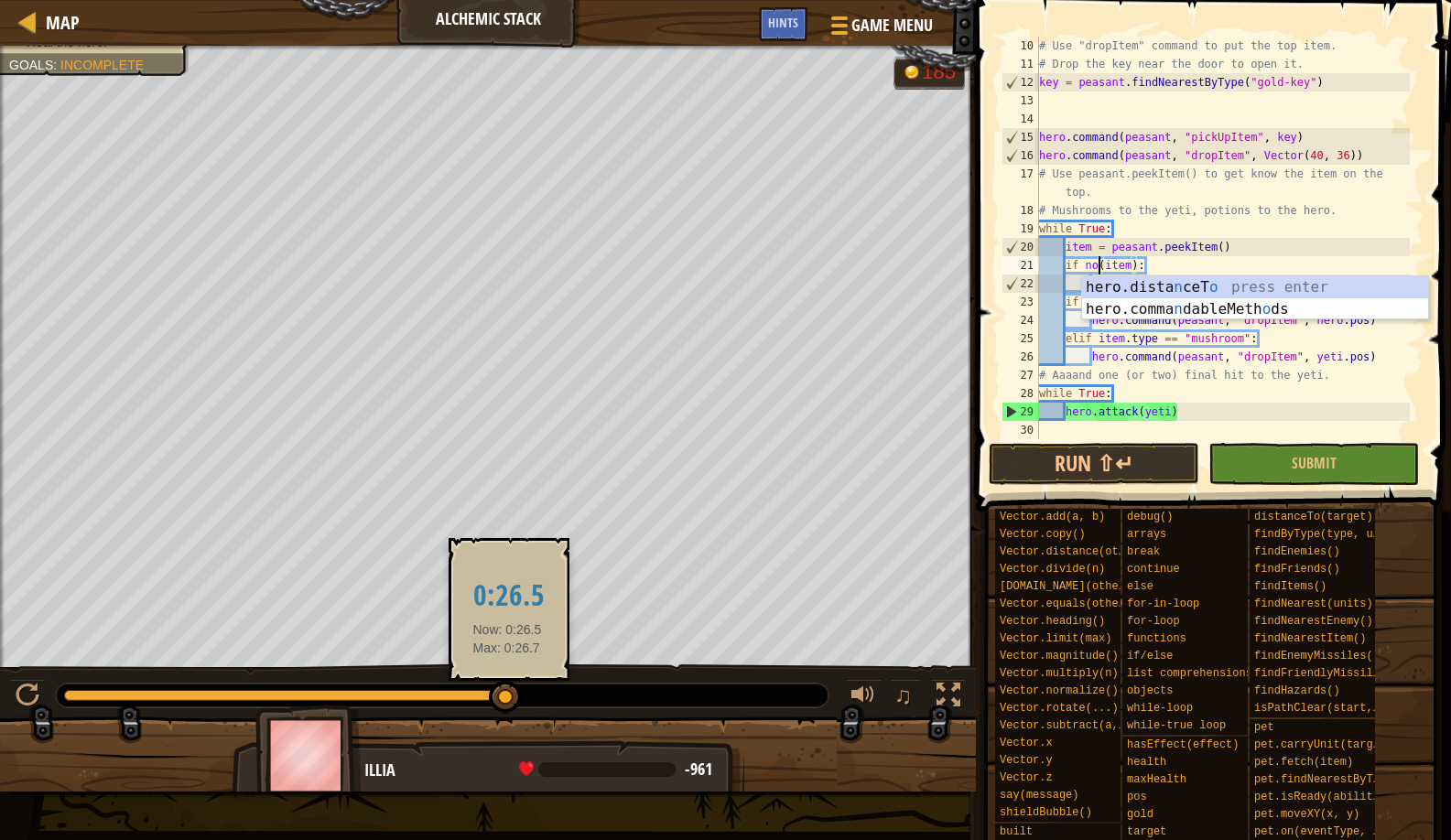
scroll to position [8, 6]
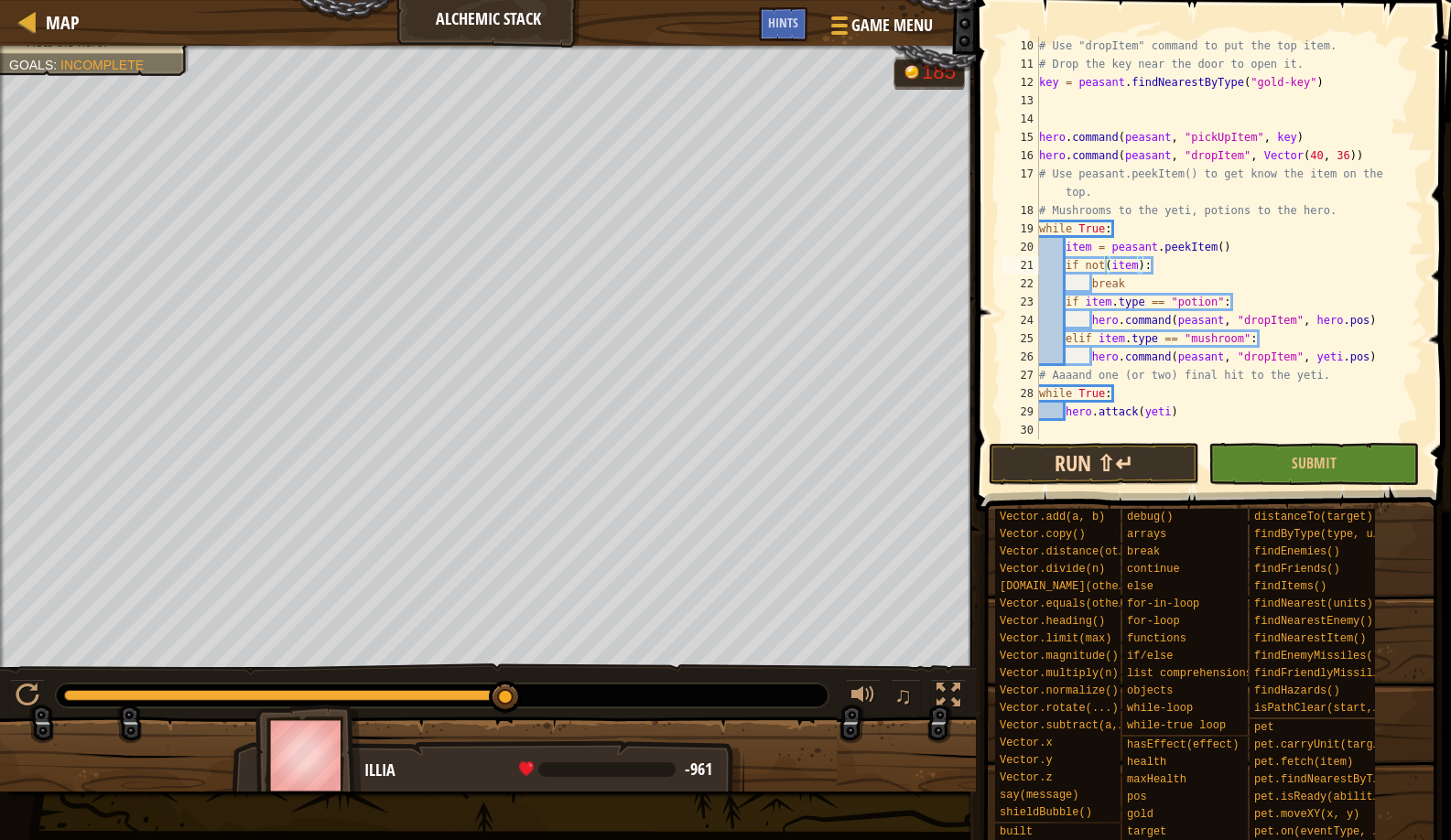
click at [1053, 482] on button "Run ⇧↵" at bounding box center [1094, 464] width 211 height 42
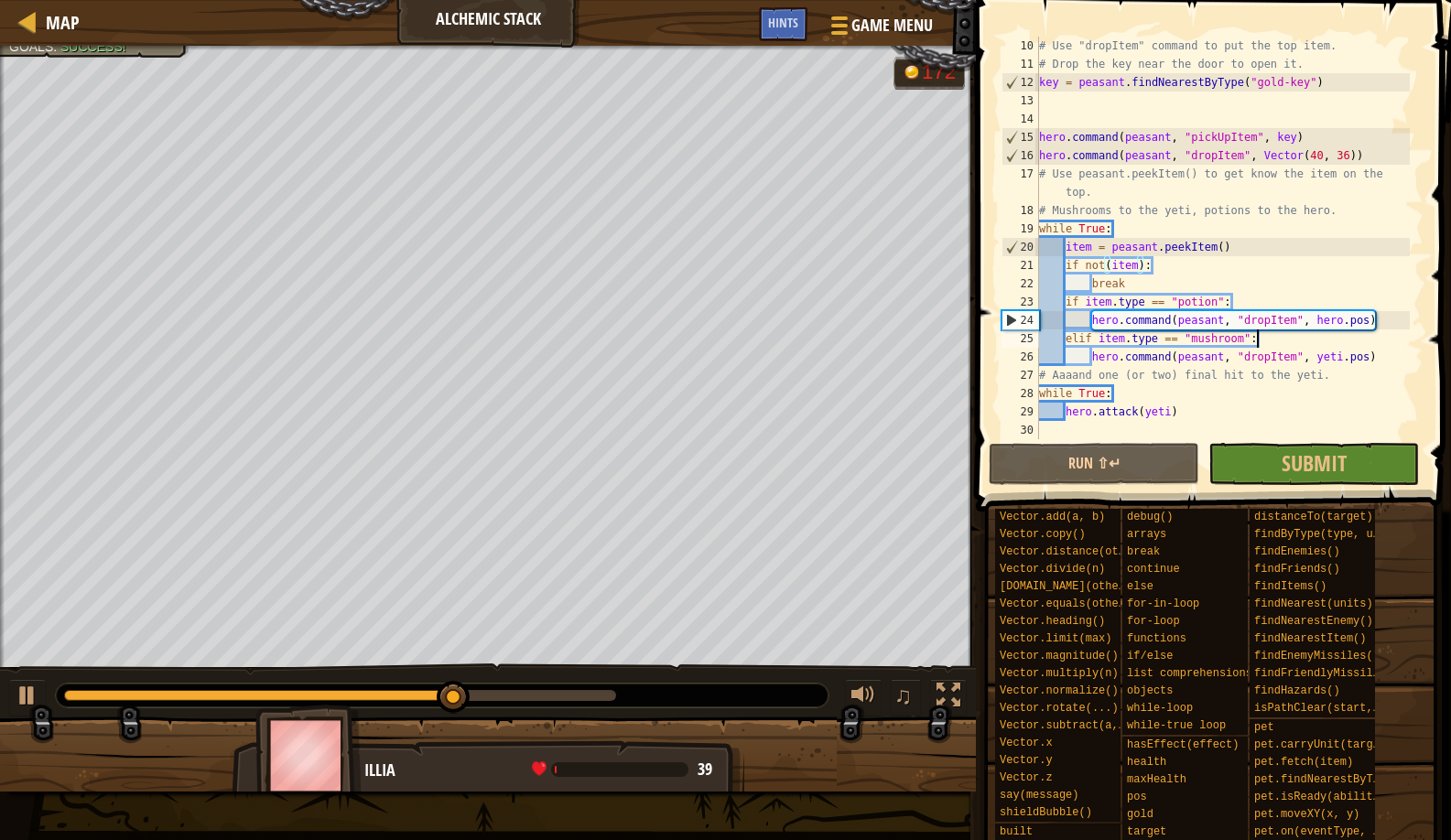
click at [1399, 345] on div "# Use "dropItem" command to put the top item. # Drop the key near the door to o…" at bounding box center [1223, 256] width 374 height 440
click at [1385, 356] on div "# Use "dropItem" command to put the top item. # Drop the key near the door to o…" at bounding box center [1223, 256] width 374 height 440
type textarea "hero.command(peasant, "dropItem", yeti.pos)"
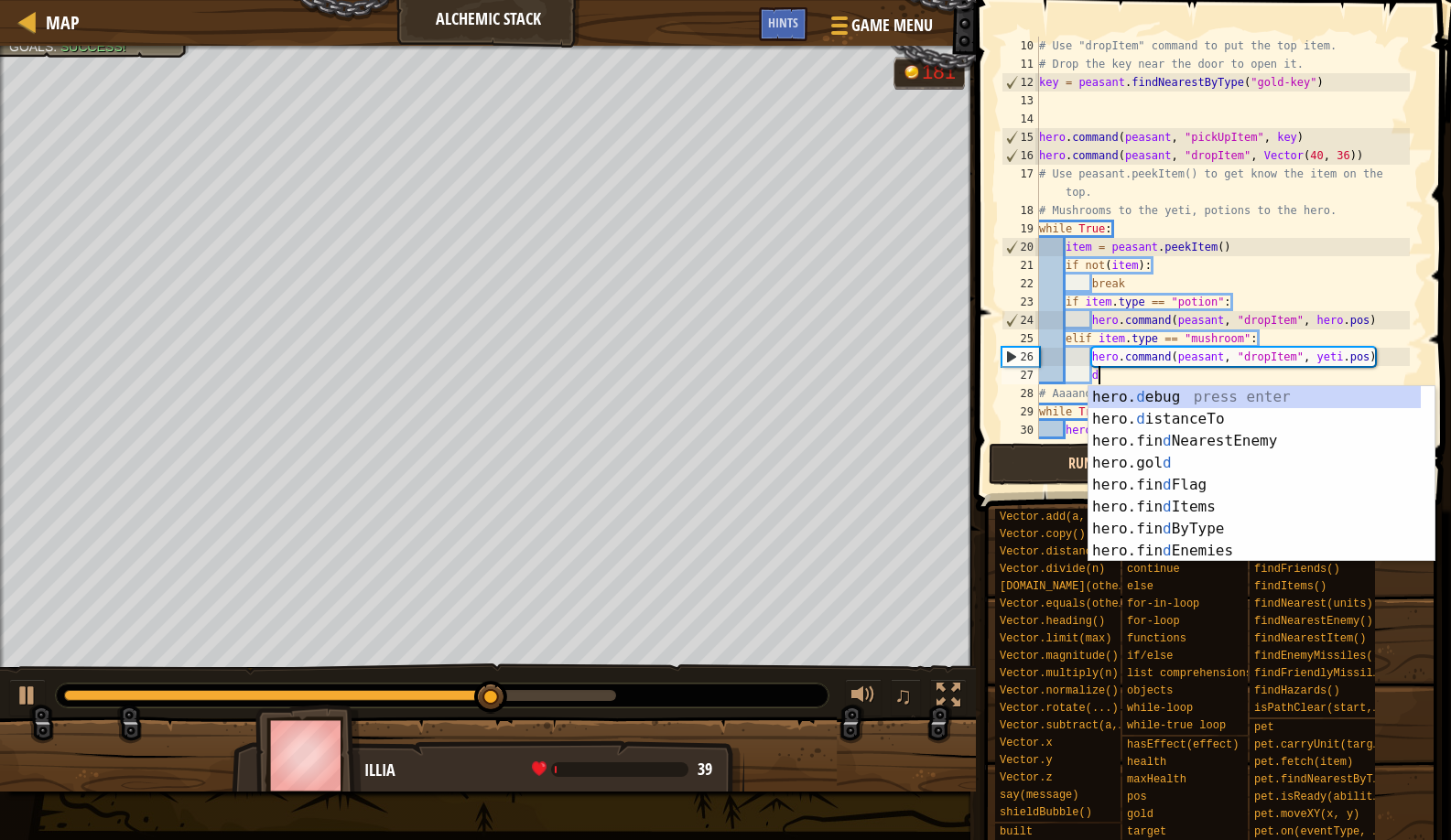
type textarea "d"
click at [1012, 481] on button "Run ⇧↵" at bounding box center [1094, 464] width 211 height 42
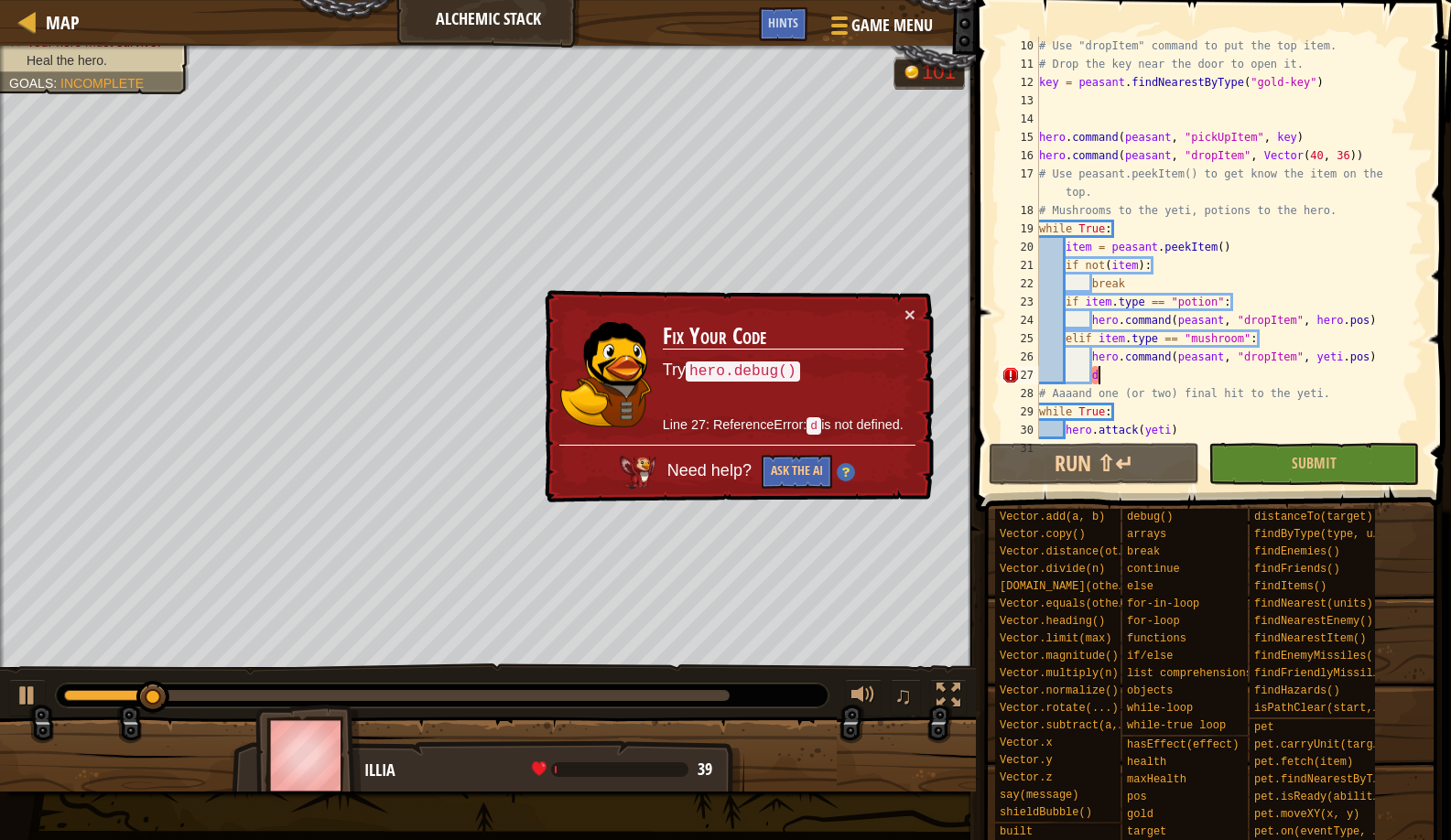
click at [917, 312] on div "× Fix Your Code Try hero.debug() Line 27: ReferenceError: d is not defined. Nee…" at bounding box center [738, 396] width 393 height 213
click at [910, 317] on button "×" at bounding box center [910, 314] width 11 height 19
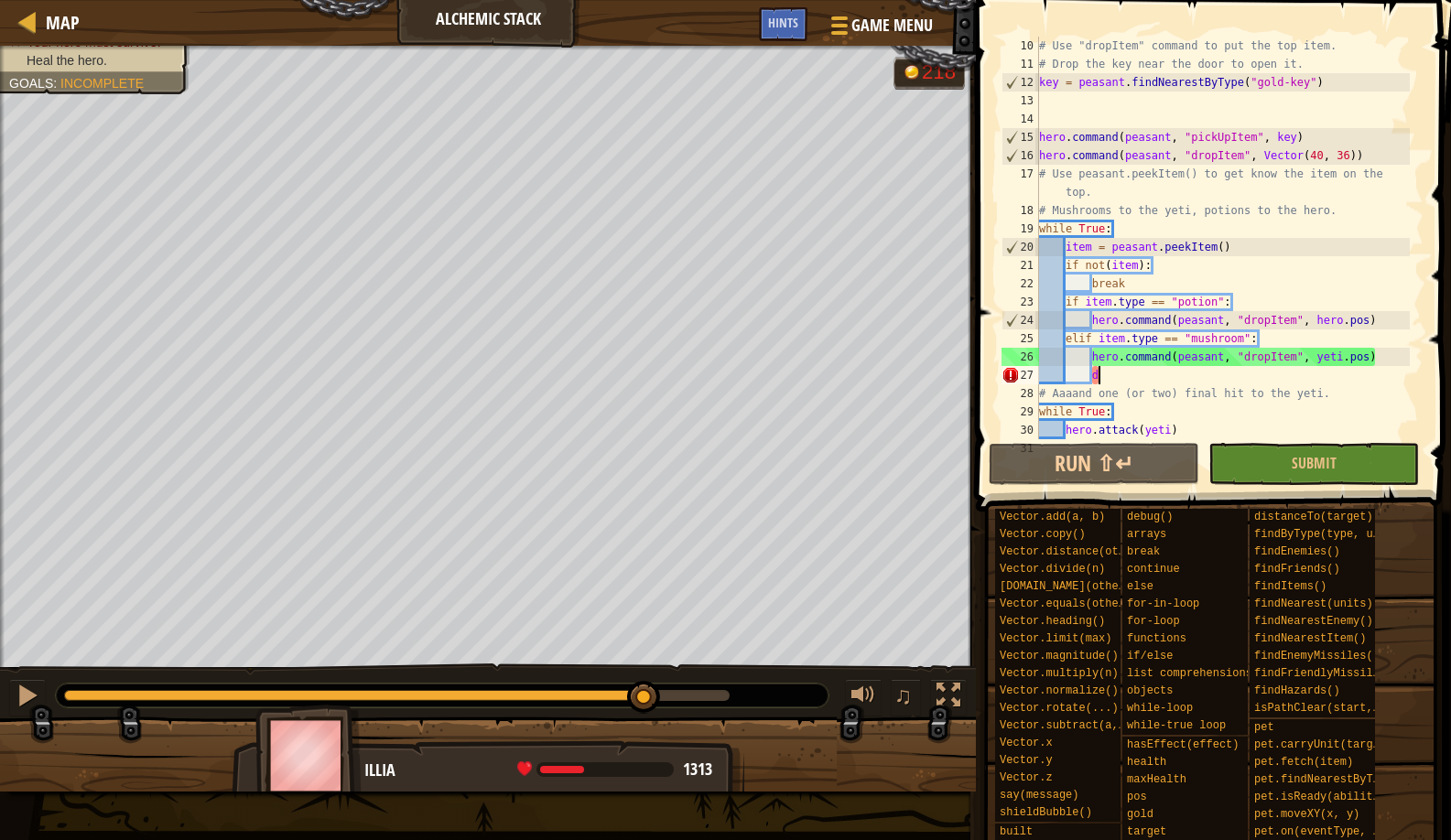
click at [648, 602] on div "Defeat the yeti. Your hero must survive. Heal the hero. Goals : Incomplete G re…" at bounding box center [725, 418] width 1451 height 746
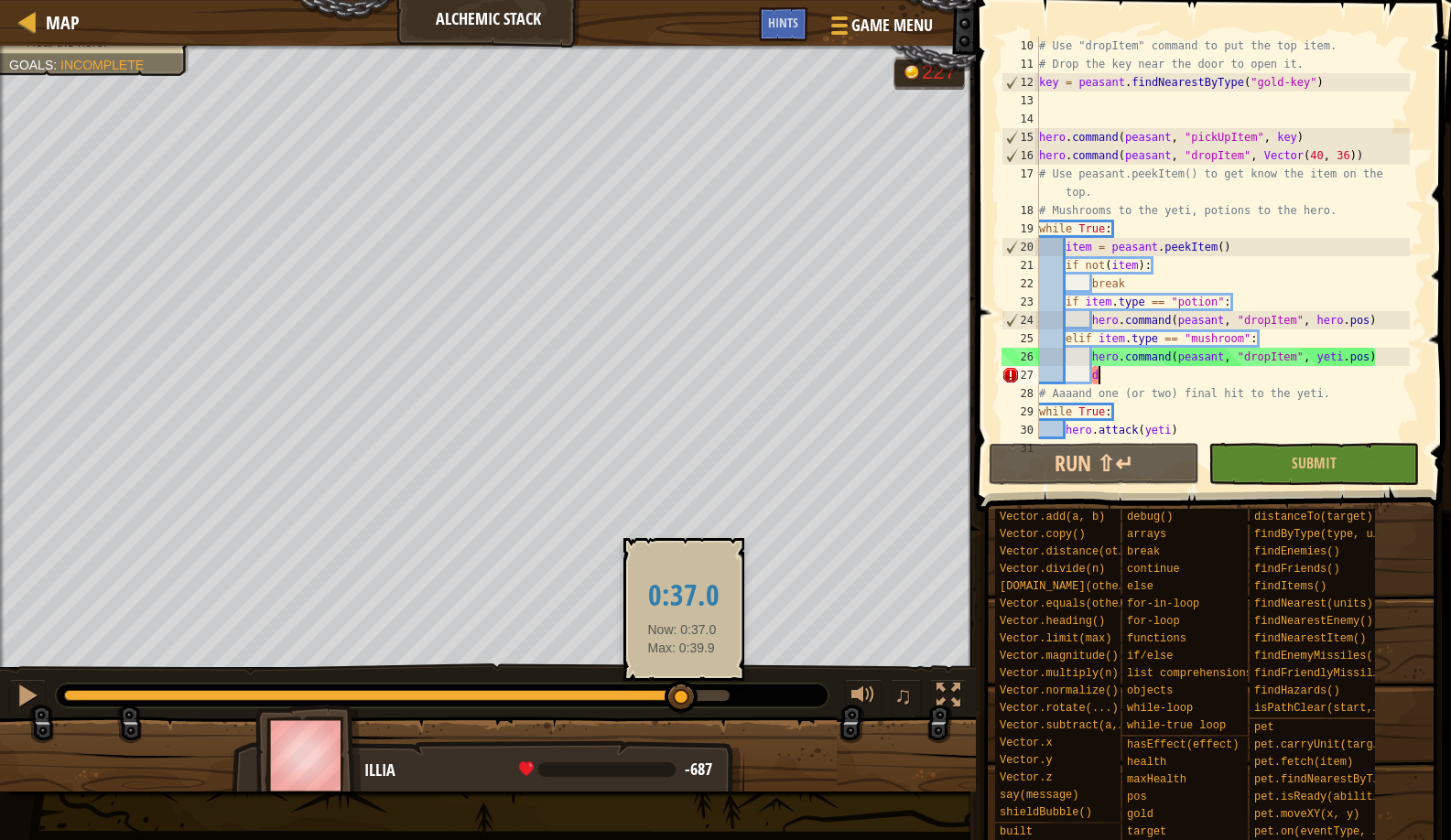
drag, startPoint x: 722, startPoint y: 710, endPoint x: 682, endPoint y: 713, distance: 40.1
click at [682, 713] on div at bounding box center [680, 697] width 33 height 33
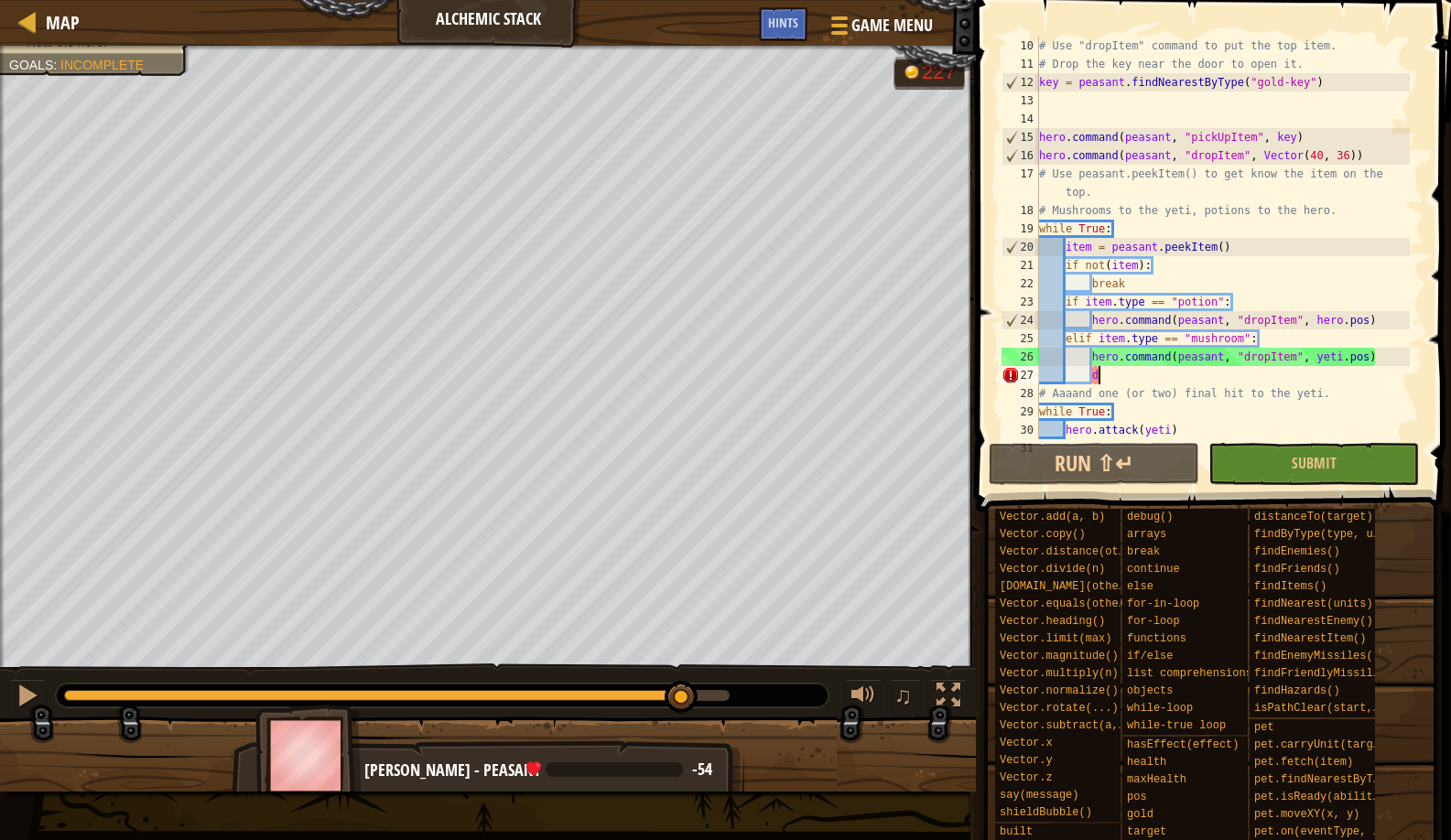
click at [1052, 97] on div "# Use "dropItem" command to put the top item. # Drop the key near the door to o…" at bounding box center [1223, 256] width 374 height 440
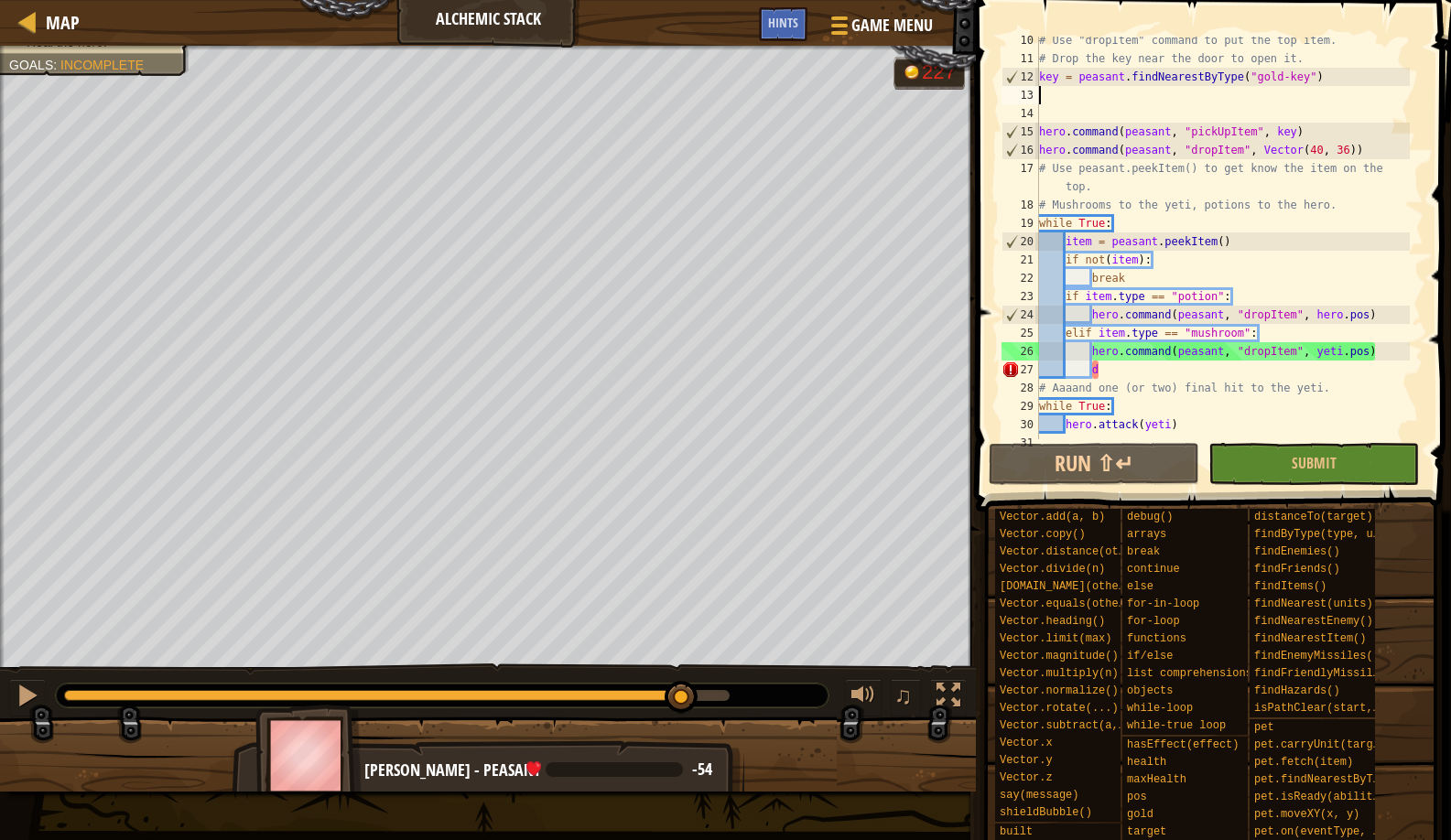
click at [1105, 374] on div "# Use "dropItem" command to put the top item. # Drop the key near the door to o…" at bounding box center [1223, 250] width 374 height 440
type textarea "d"
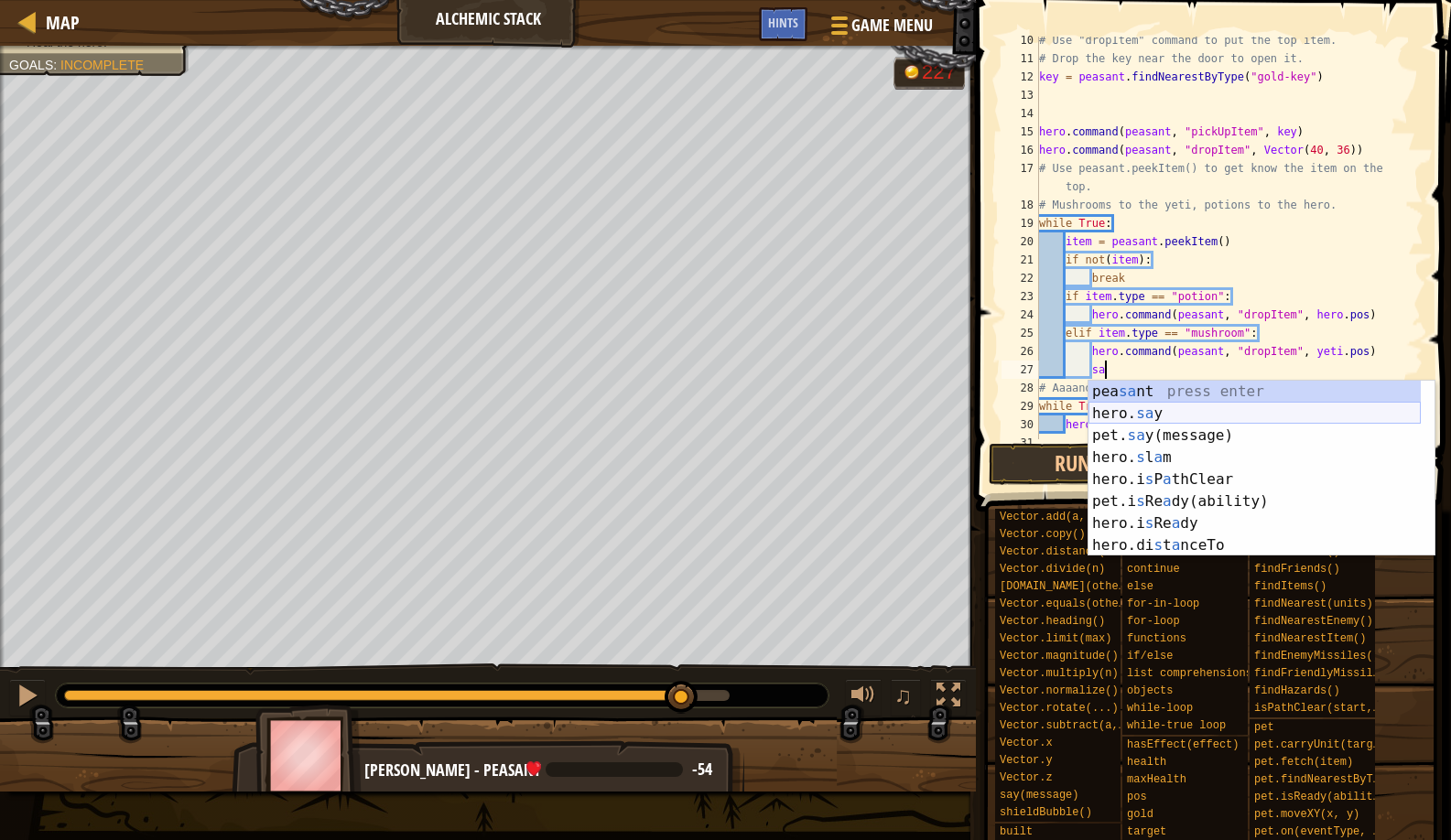
click at [1111, 419] on div "pea sa nt press enter hero. sa y press enter pet. sa y(message) press enter her…" at bounding box center [1254, 490] width 333 height 219
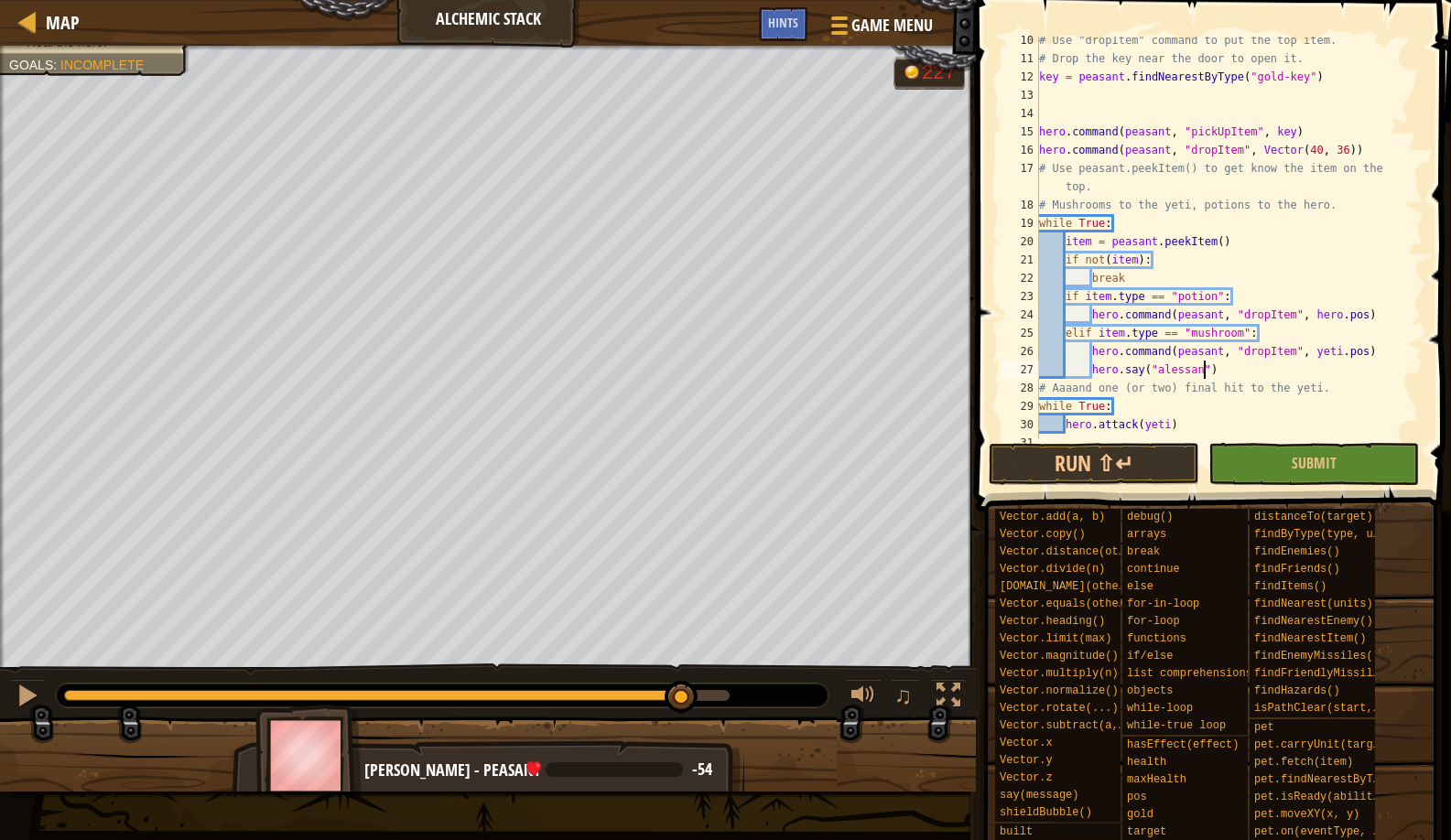
scroll to position [8, 15]
type textarea "hero.say("[PERSON_NAME]")"
click at [1338, 367] on div "# Use "dropItem" command to put the top item. # Drop the key near the door to o…" at bounding box center [1223, 250] width 374 height 440
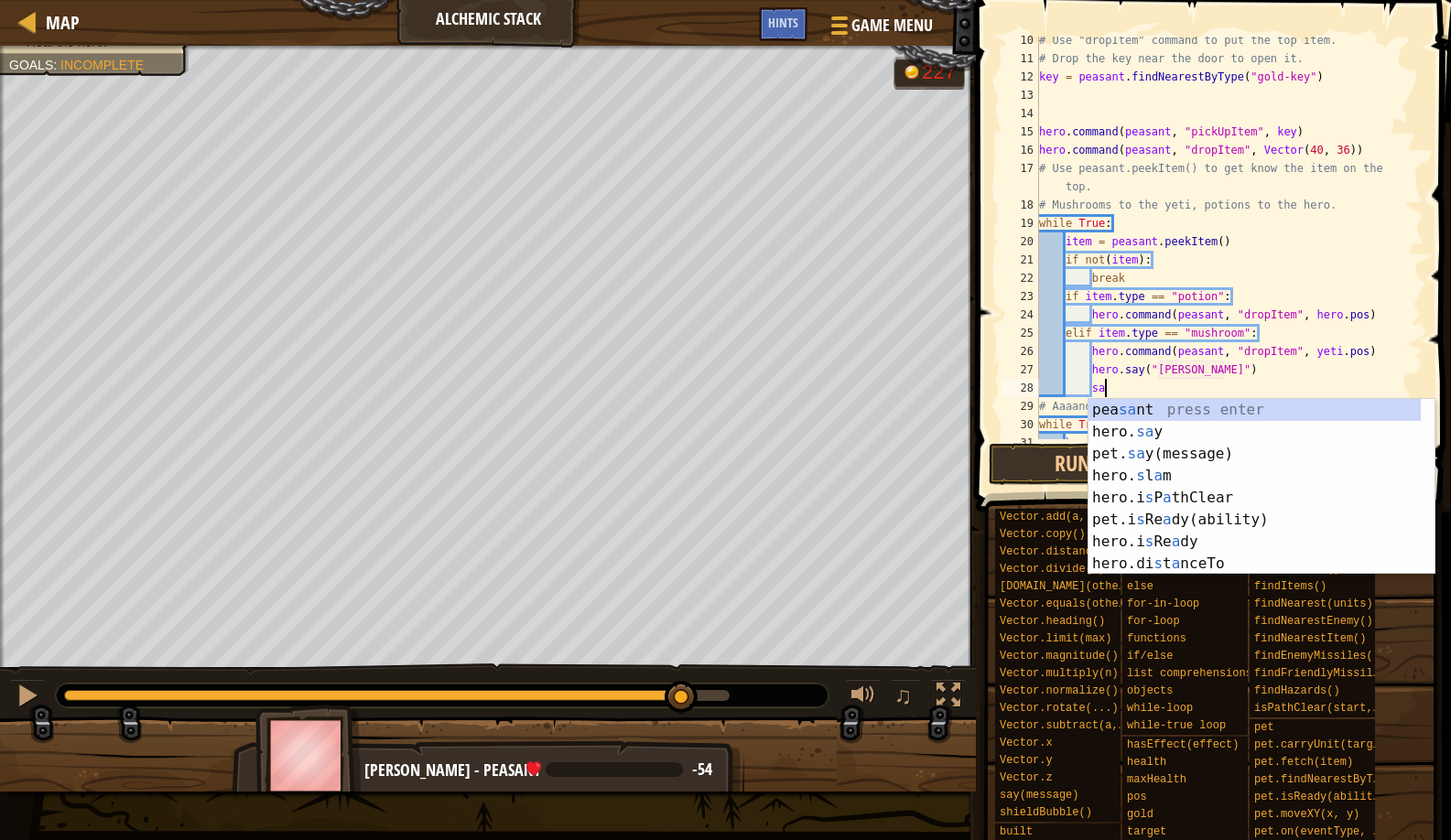
scroll to position [8, 5]
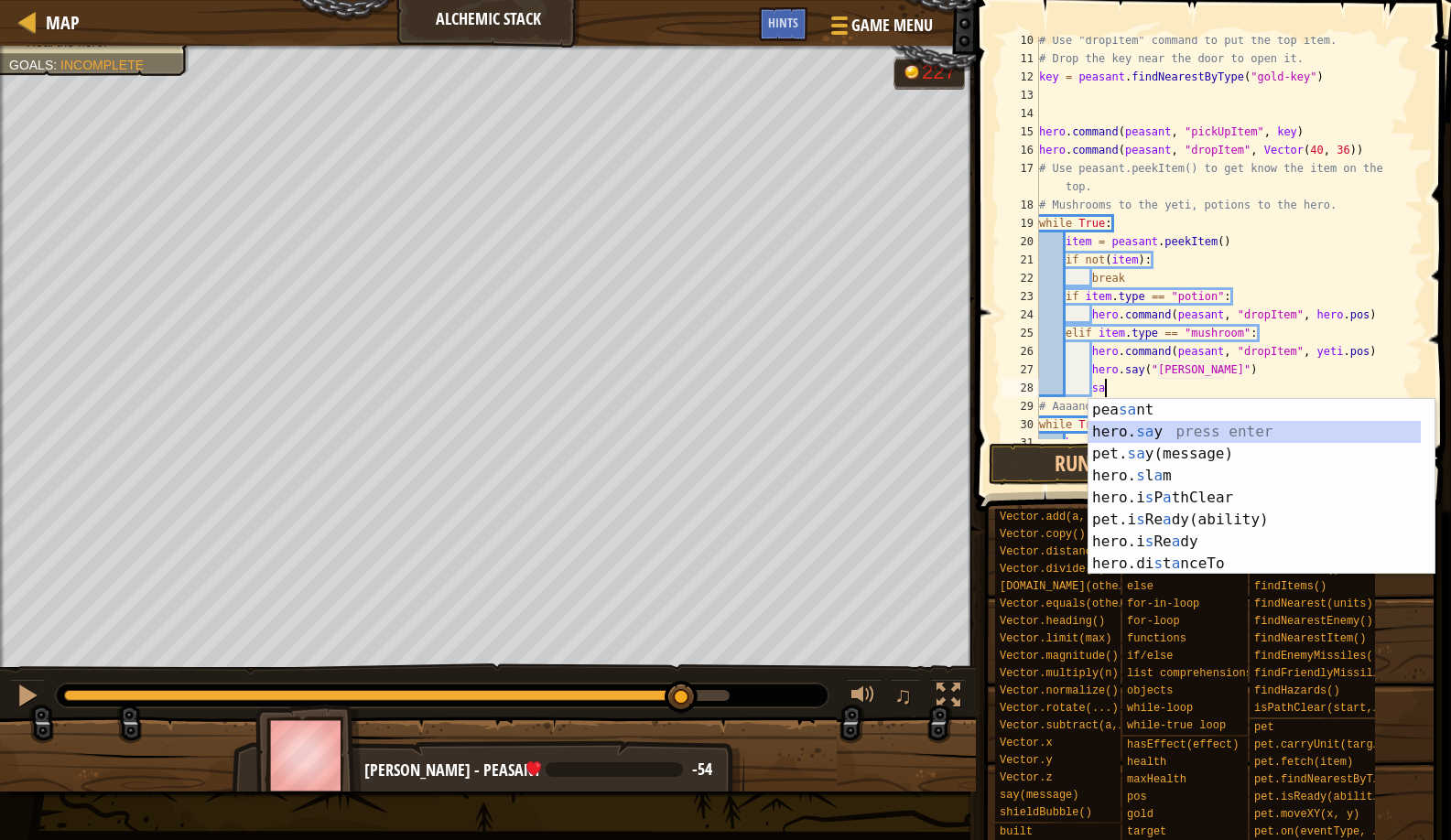
click at [1265, 438] on div "pea sa nt press enter hero. sa y press enter pet. sa y(message) press enter her…" at bounding box center [1254, 508] width 333 height 219
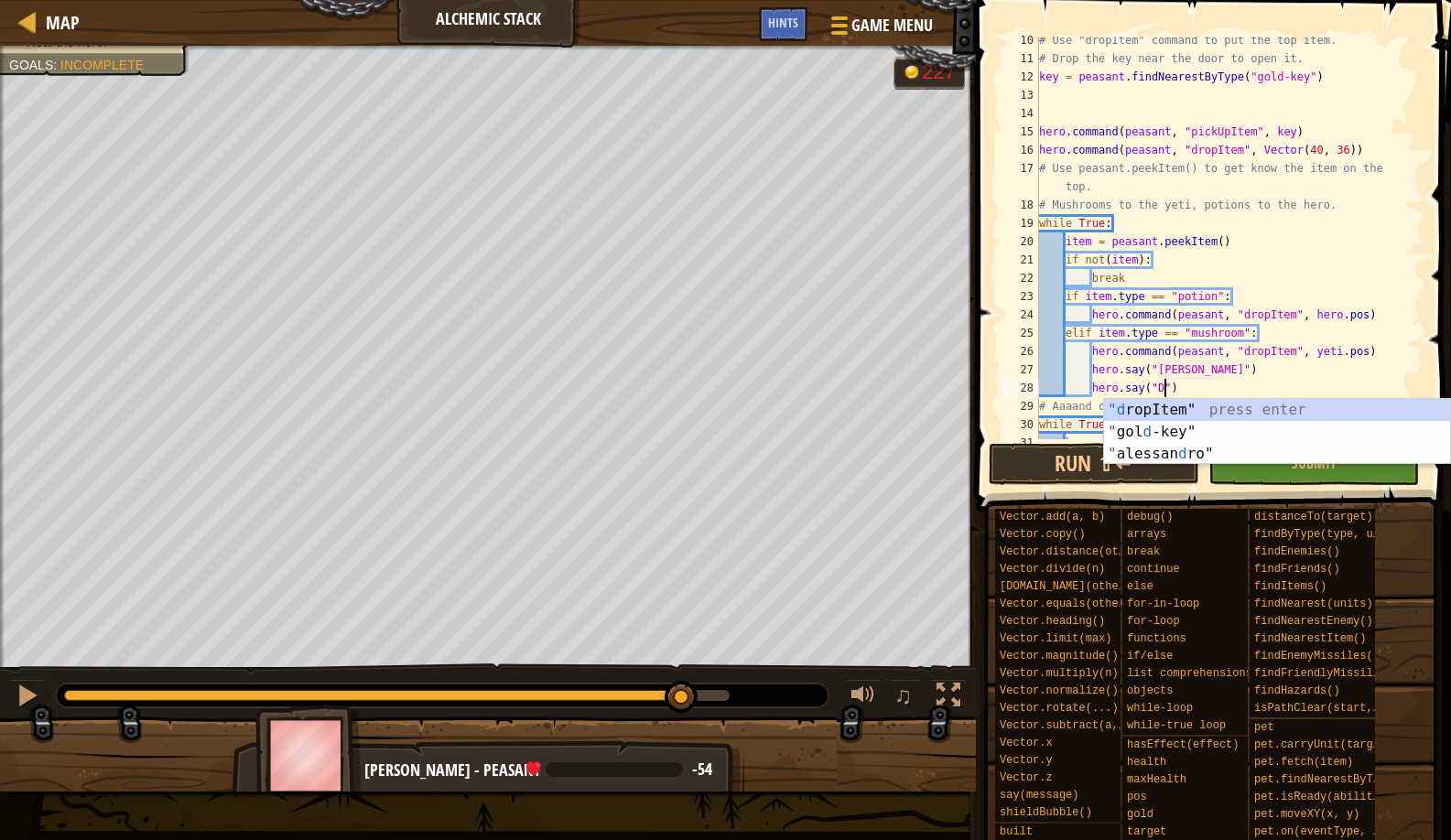
type textarea "hero.say("DI")"
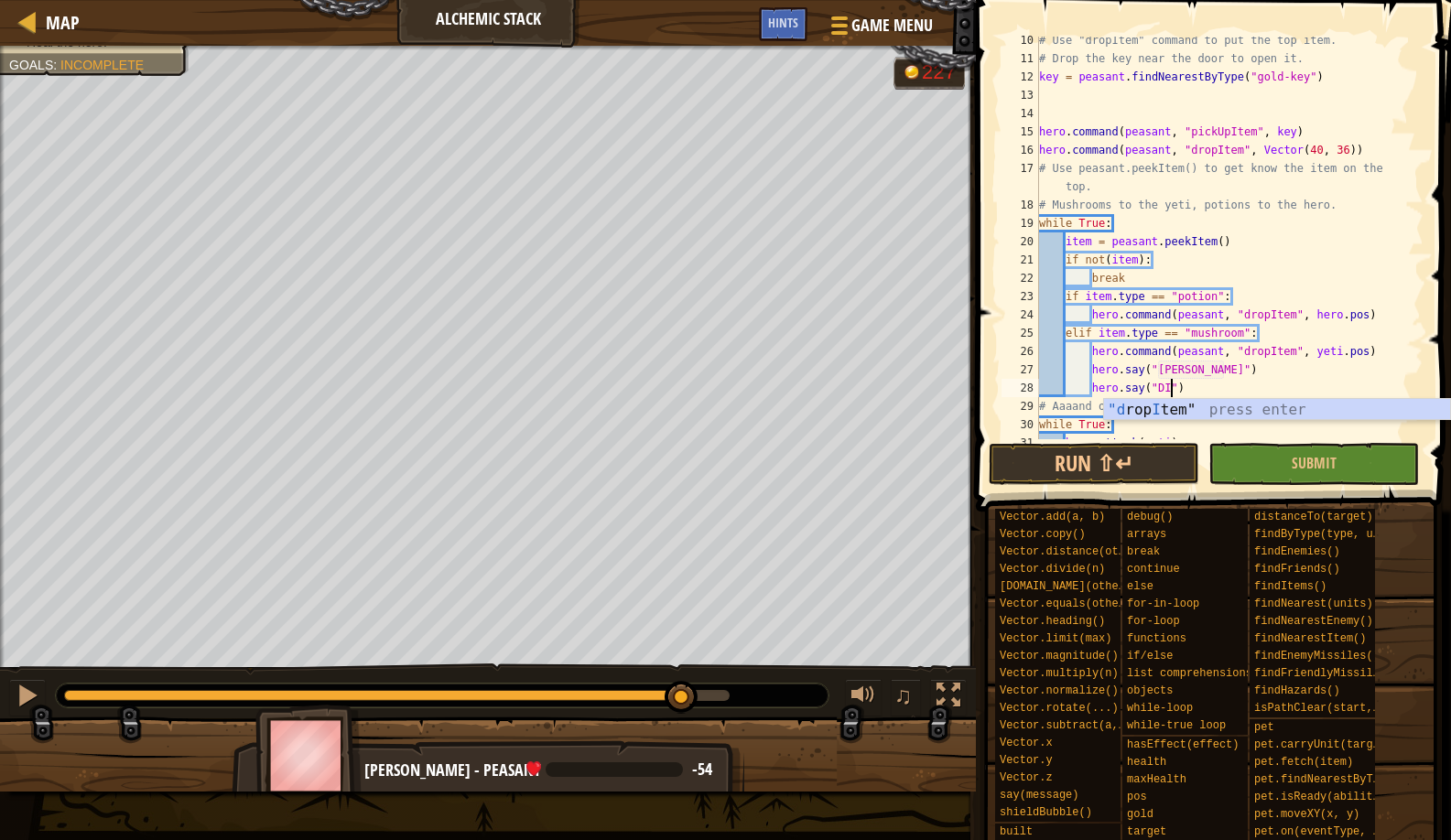
click at [1225, 384] on div "# Use "dropItem" command to put the top item. # Drop the key near the door to o…" at bounding box center [1223, 250] width 374 height 440
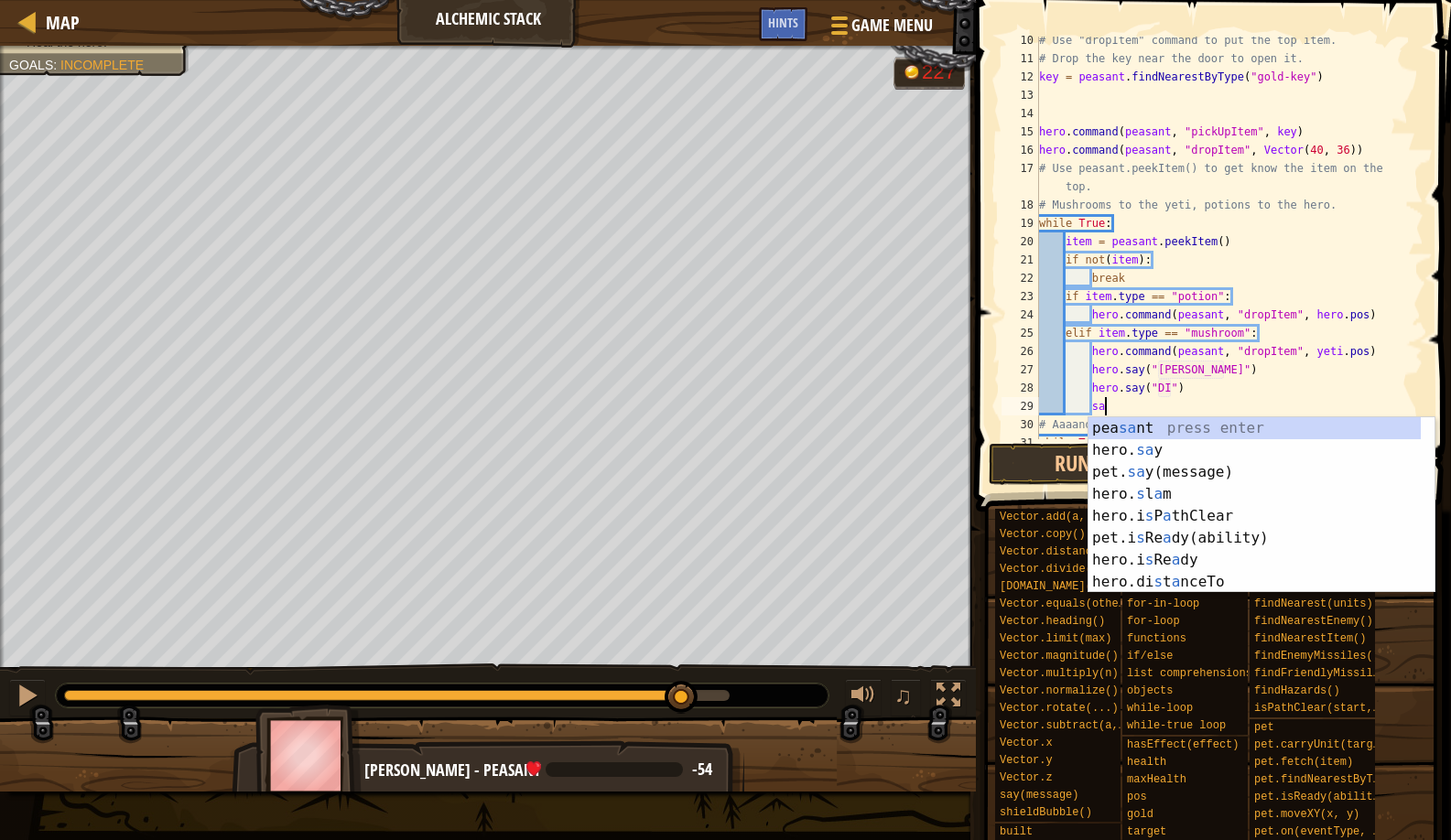
scroll to position [8, 5]
click at [1171, 450] on div "pea sa nt press enter hero. sa y press enter pet. sa y(message) press enter her…" at bounding box center [1254, 526] width 333 height 219
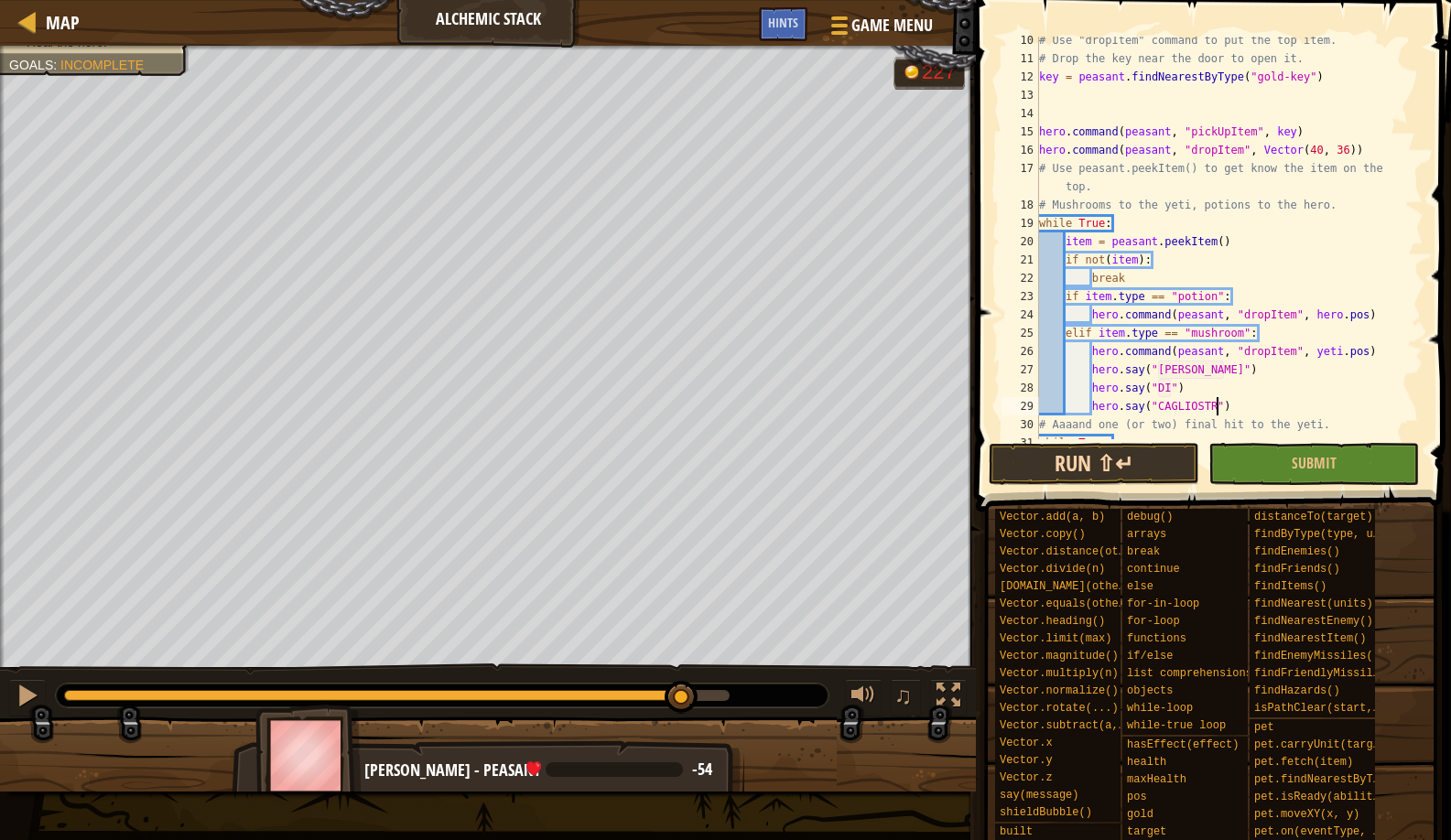
scroll to position [8, 16]
type textarea "hero.say("CAGLIOSTRO!")"
click at [1104, 463] on button "Run ⇧↵" at bounding box center [1094, 464] width 211 height 42
drag, startPoint x: 748, startPoint y: 682, endPoint x: 720, endPoint y: 675, distance: 28.9
click at [720, 675] on div "♫" at bounding box center [488, 690] width 976 height 55
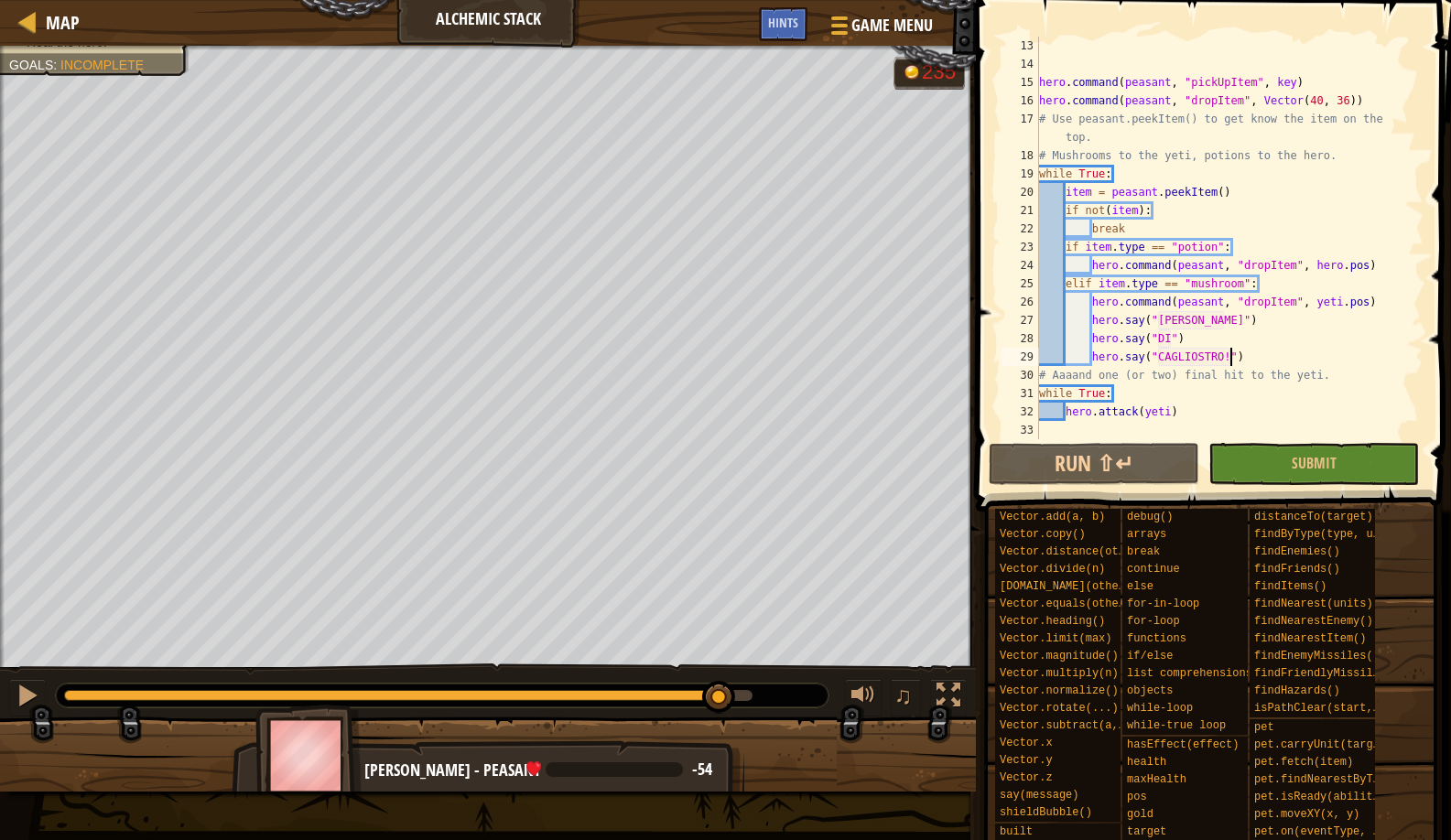
scroll to position [219, 0]
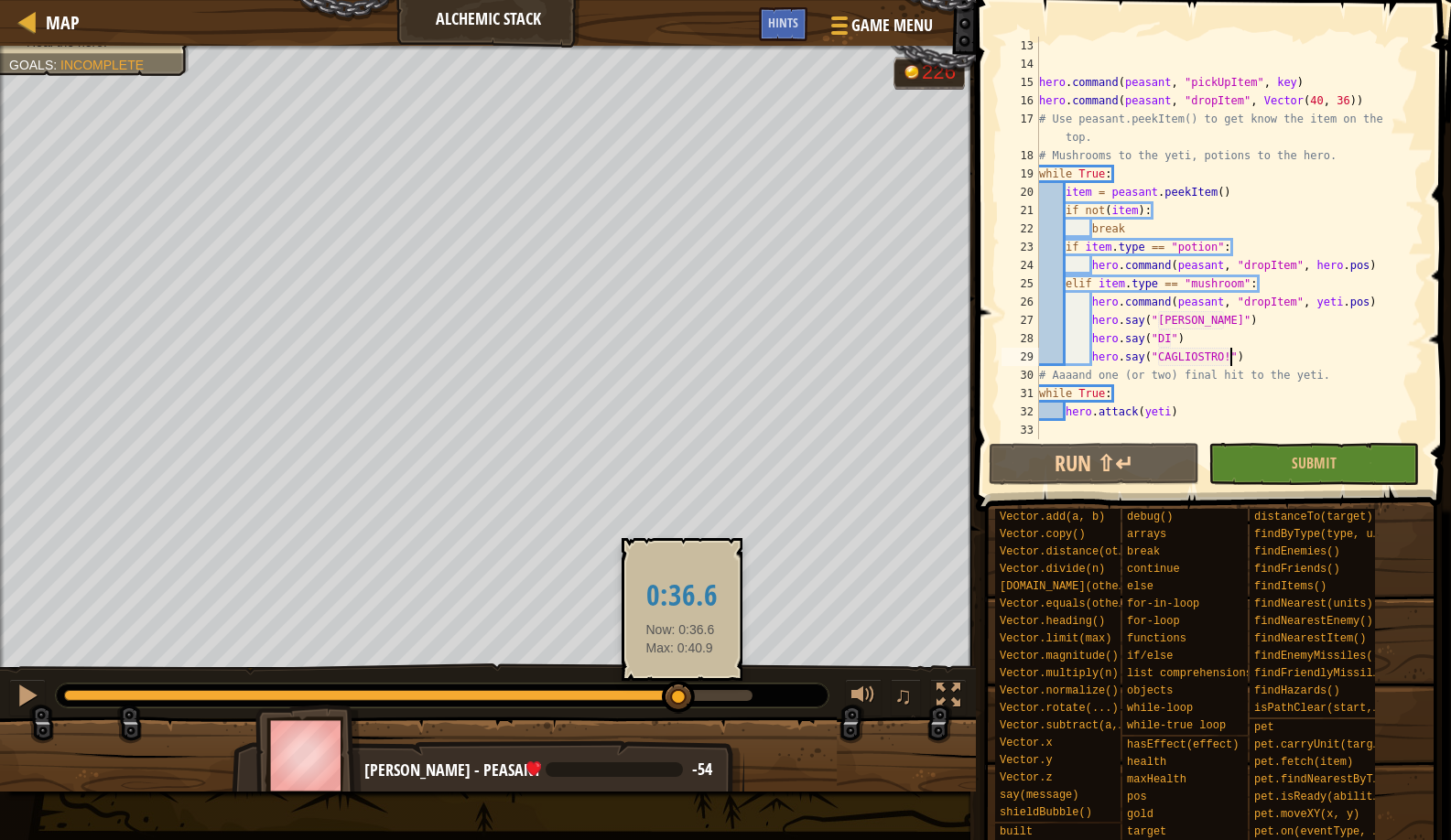
drag, startPoint x: 712, startPoint y: 701, endPoint x: 680, endPoint y: 710, distance: 33.2
click at [680, 710] on div at bounding box center [678, 697] width 33 height 33
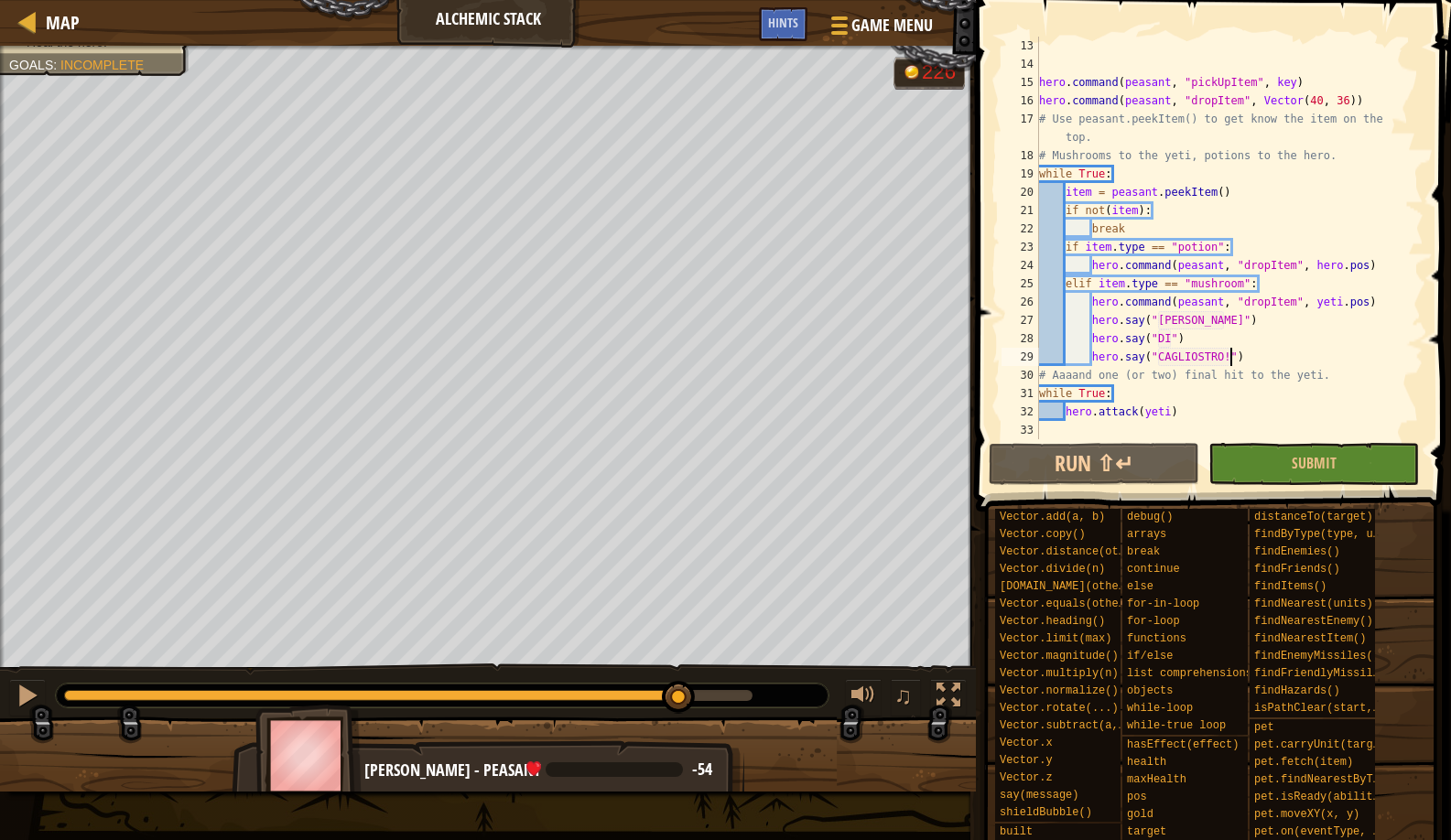
click at [47, 696] on div "♫" at bounding box center [488, 690] width 976 height 55
click at [41, 698] on button at bounding box center [27, 698] width 37 height 38
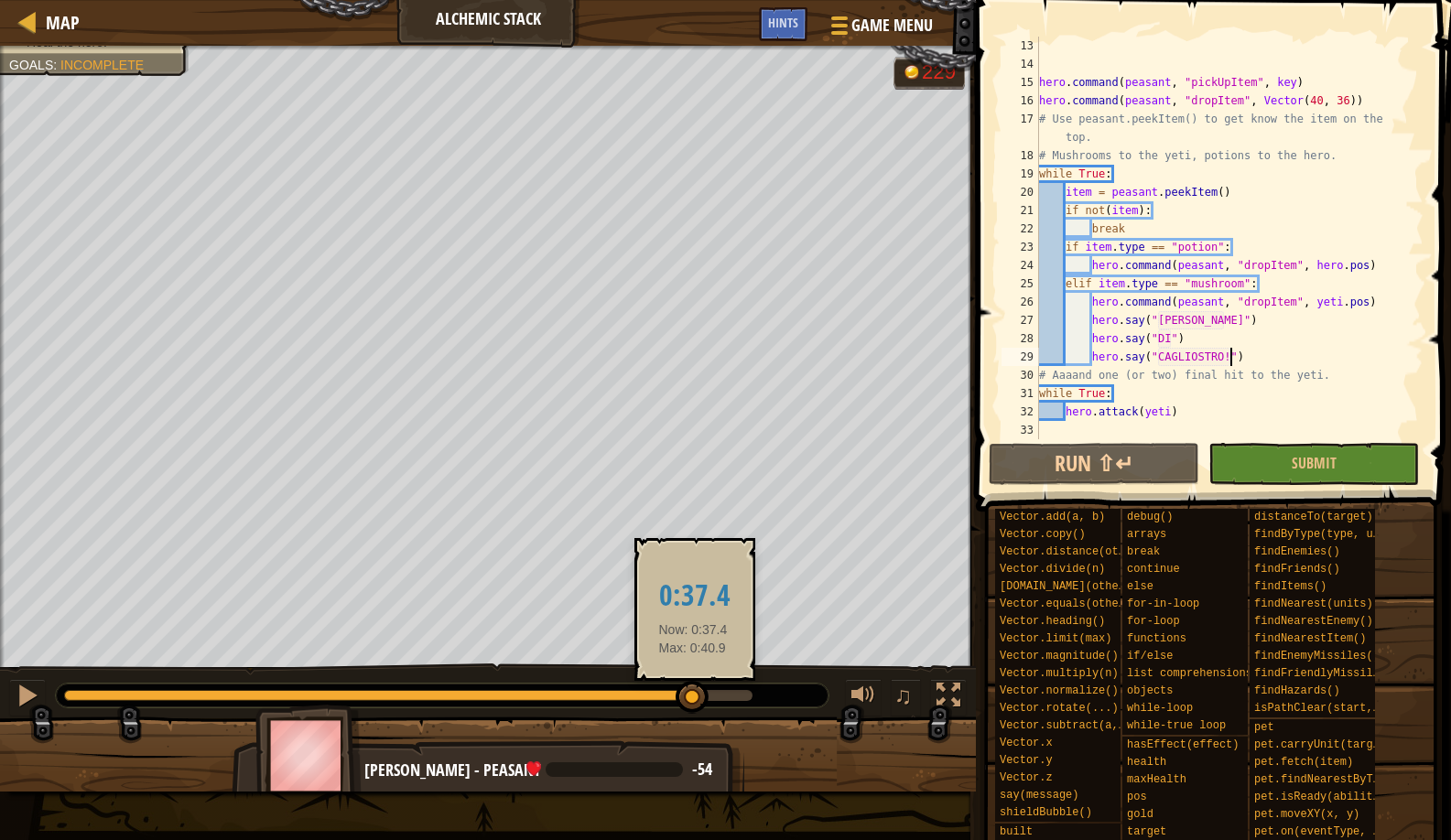
drag, startPoint x: 745, startPoint y: 709, endPoint x: 693, endPoint y: 704, distance: 52.2
click at [693, 704] on div at bounding box center [691, 697] width 33 height 33
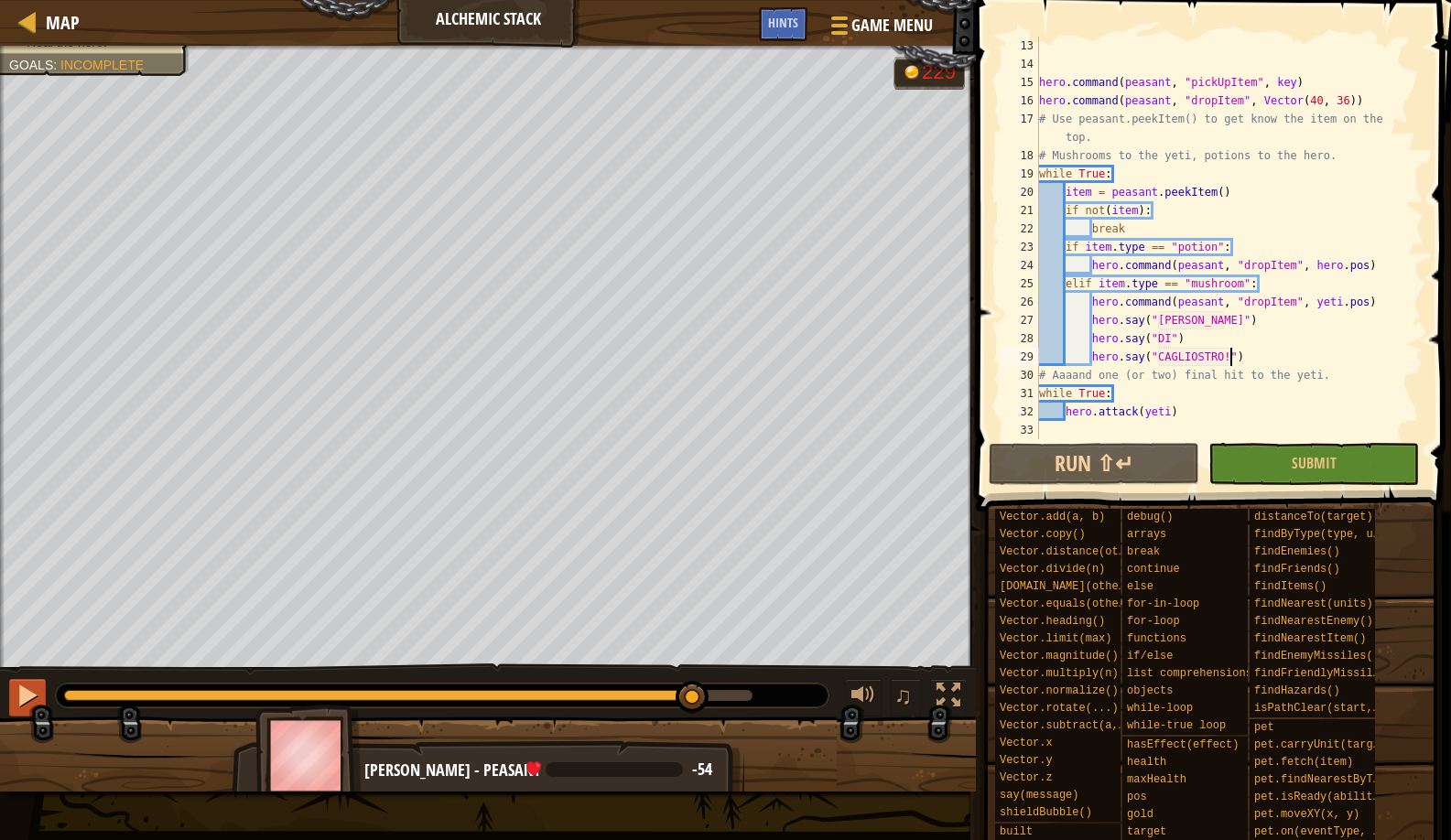
click at [43, 710] on button at bounding box center [27, 698] width 37 height 38
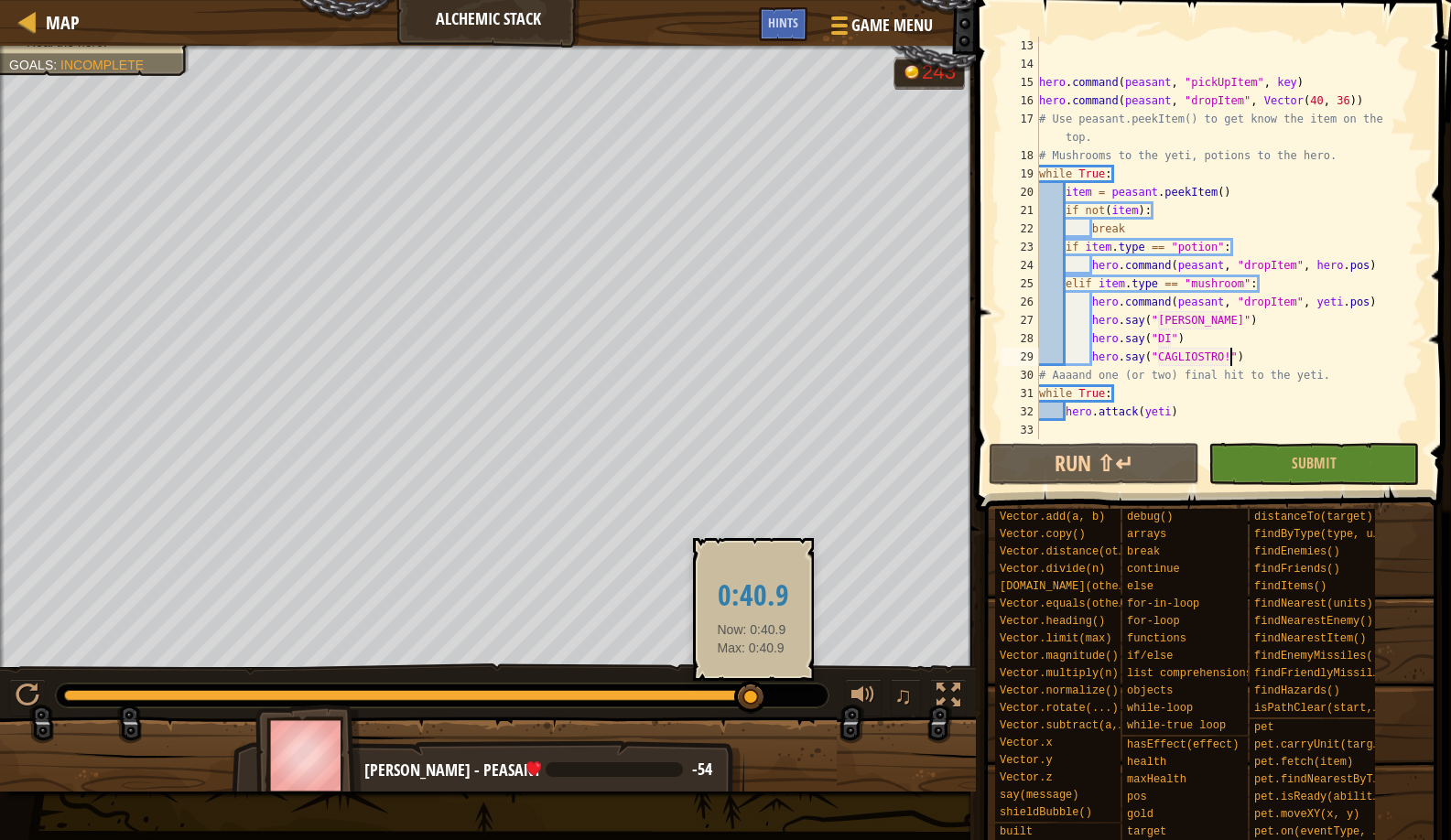
click at [752, 683] on div at bounding box center [750, 697] width 33 height 33
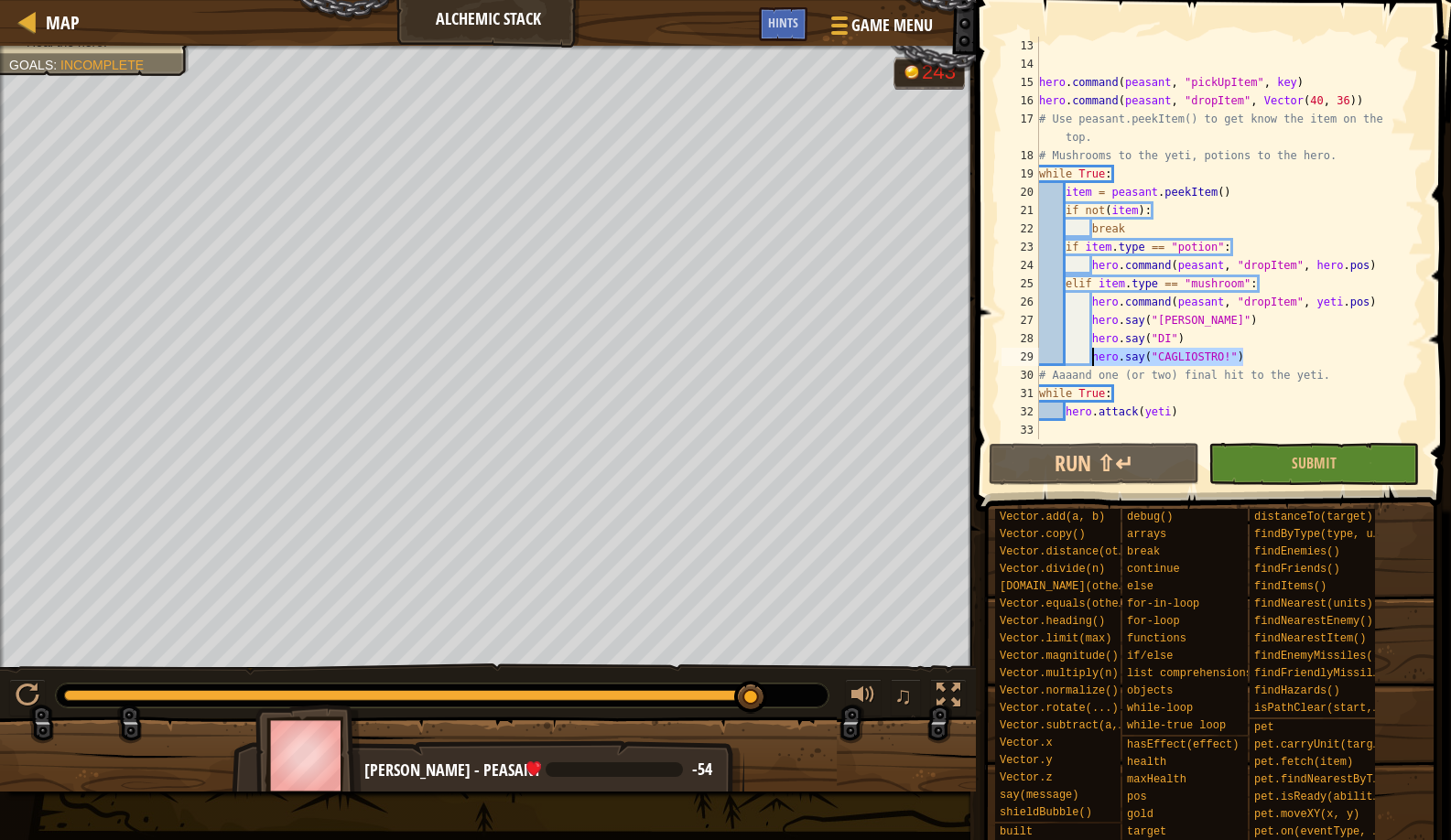
drag, startPoint x: 1259, startPoint y: 351, endPoint x: 1095, endPoint y: 353, distance: 164.0
click at [1095, 353] on div "hero . command ( peasant , "pickUpItem" , key ) hero . command ( peasant , "dro…" at bounding box center [1223, 256] width 374 height 440
click at [1074, 475] on button "Run ⇧↵" at bounding box center [1094, 464] width 211 height 42
click at [639, 660] on div "Defeat the yeti. Your hero must survive. Heal the hero. Goals : Incomplete G re…" at bounding box center [725, 418] width 1451 height 746
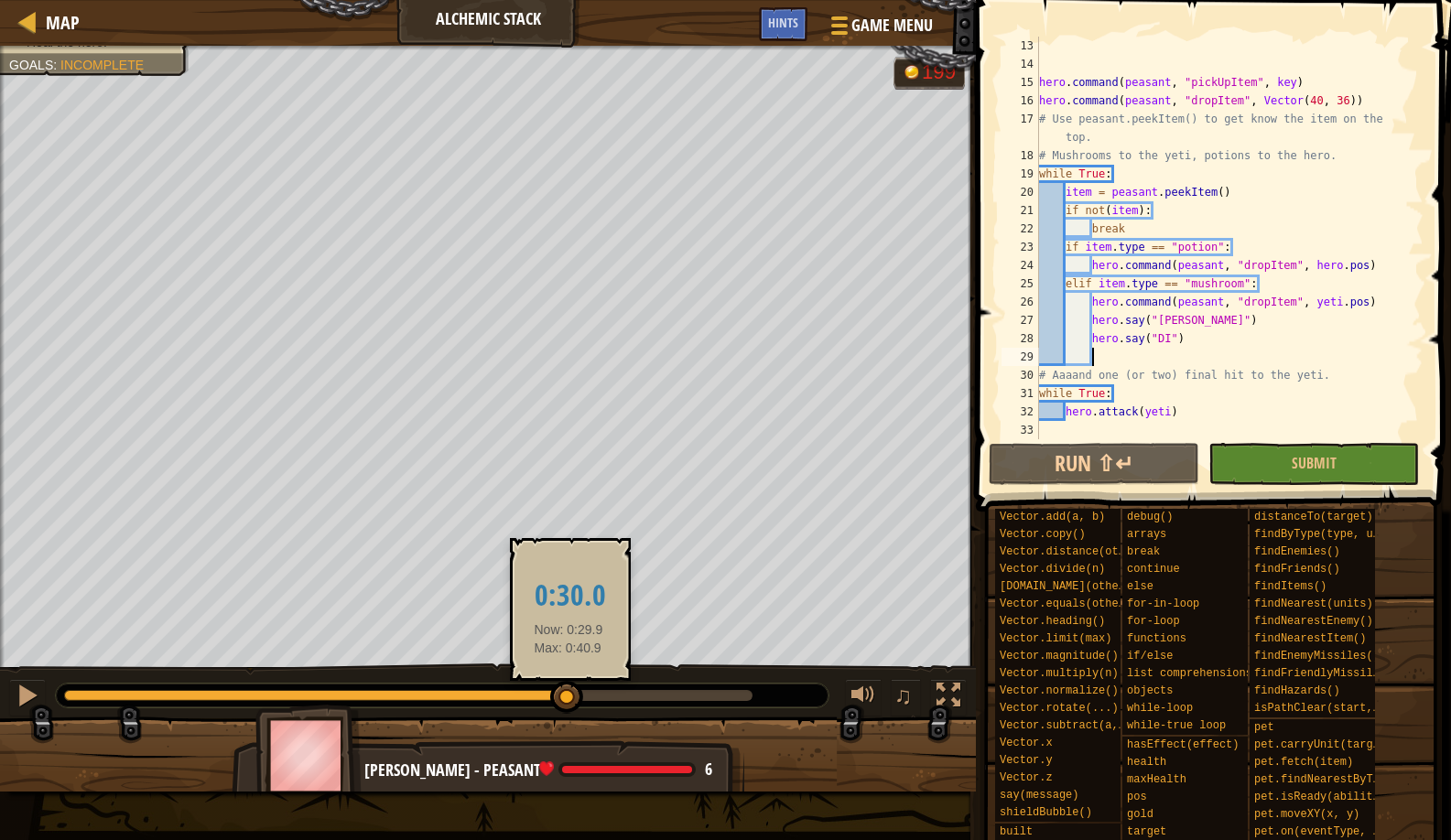
drag, startPoint x: 721, startPoint y: 703, endPoint x: 569, endPoint y: 708, distance: 152.1
click at [569, 708] on div at bounding box center [566, 697] width 33 height 33
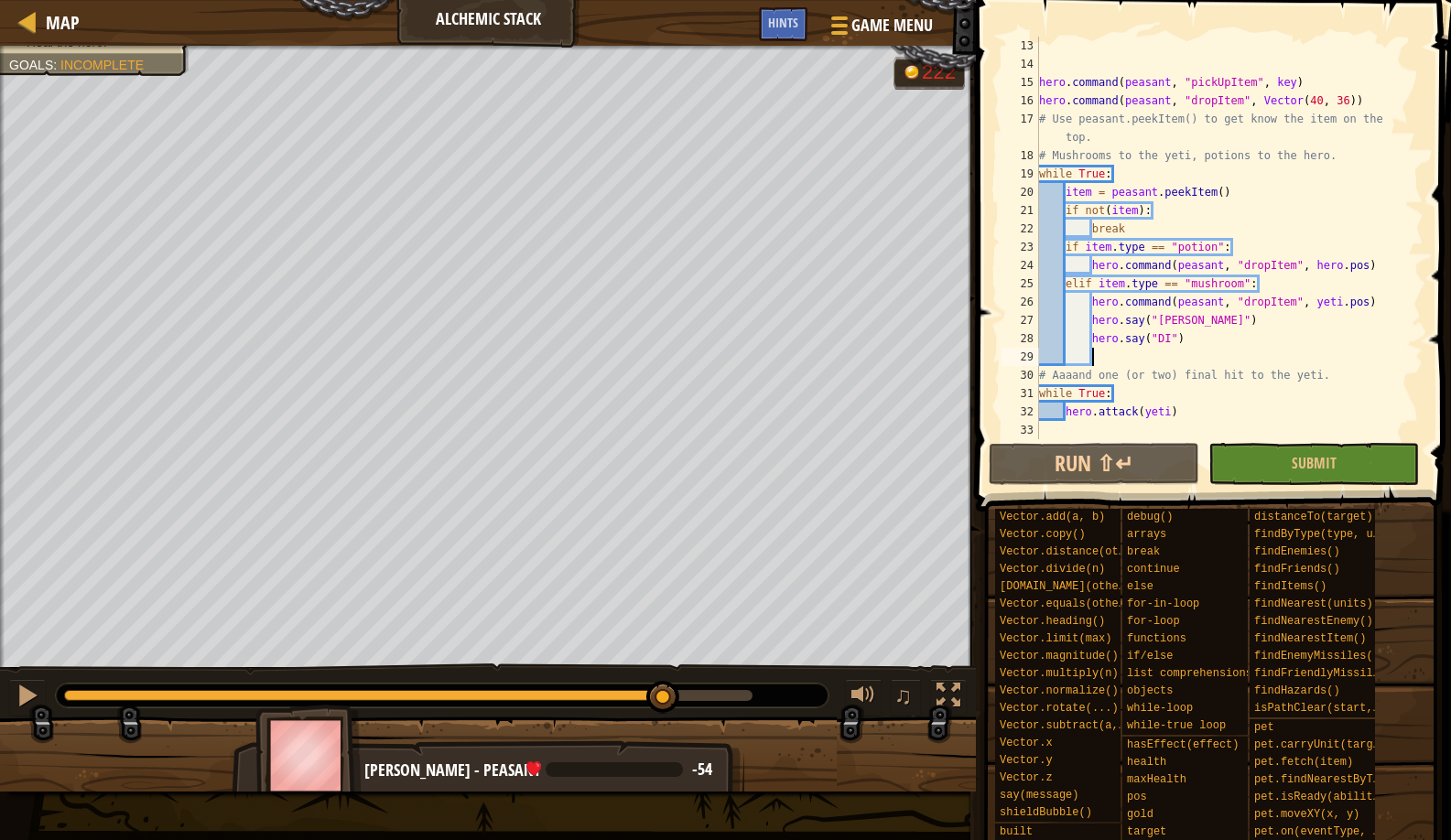
drag, startPoint x: 738, startPoint y: 694, endPoint x: 663, endPoint y: 676, distance: 77.1
click at [663, 676] on div "♫" at bounding box center [488, 690] width 976 height 55
drag, startPoint x: 1193, startPoint y: 332, endPoint x: 1091, endPoint y: 337, distance: 102.1
click at [1091, 337] on div "hero . command ( peasant , "pickUpItem" , key ) hero . command ( peasant , "dro…" at bounding box center [1223, 256] width 374 height 440
type textarea "hero.say("DI")"
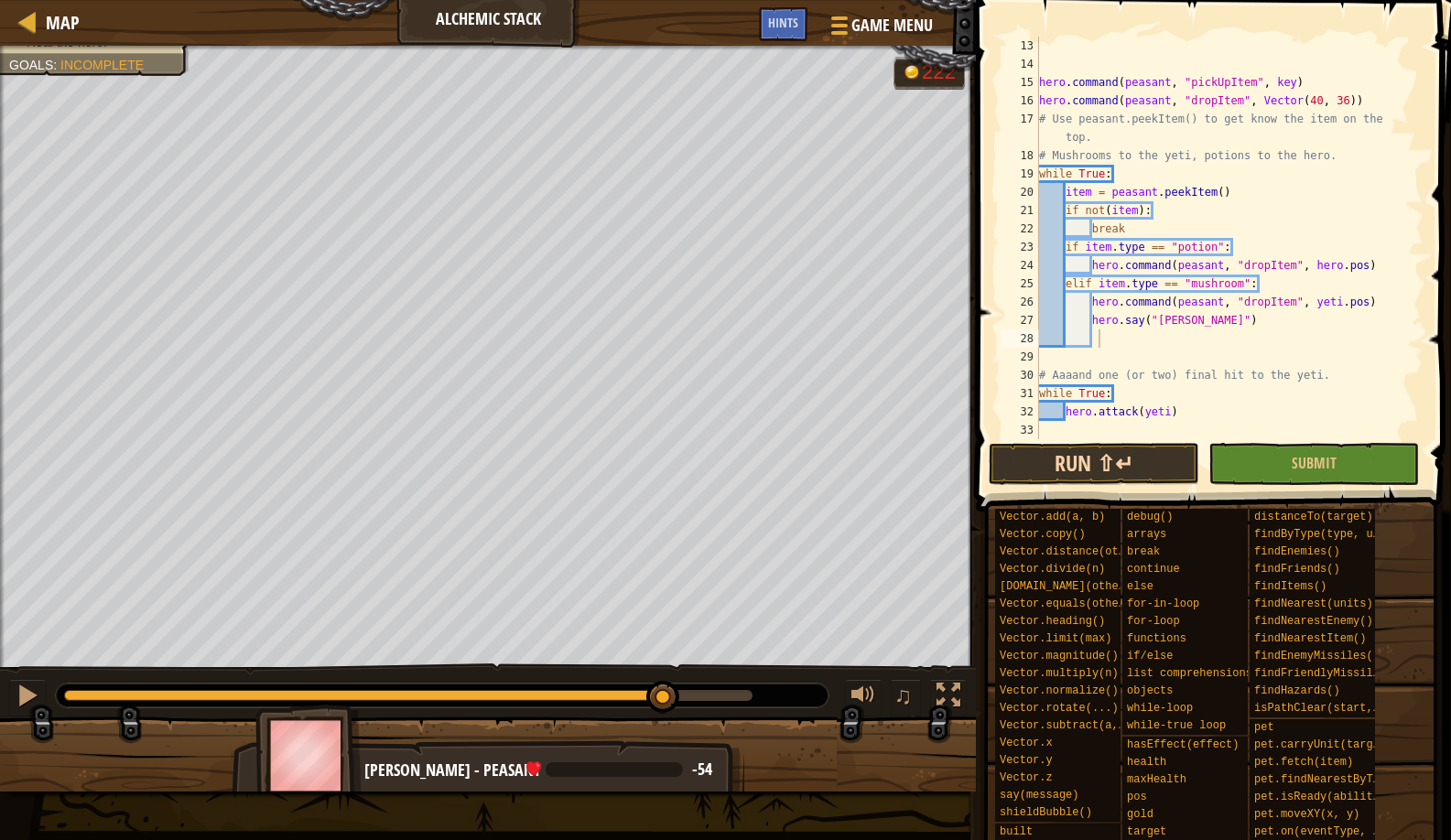
click at [1041, 451] on button "Run ⇧↵" at bounding box center [1094, 464] width 211 height 42
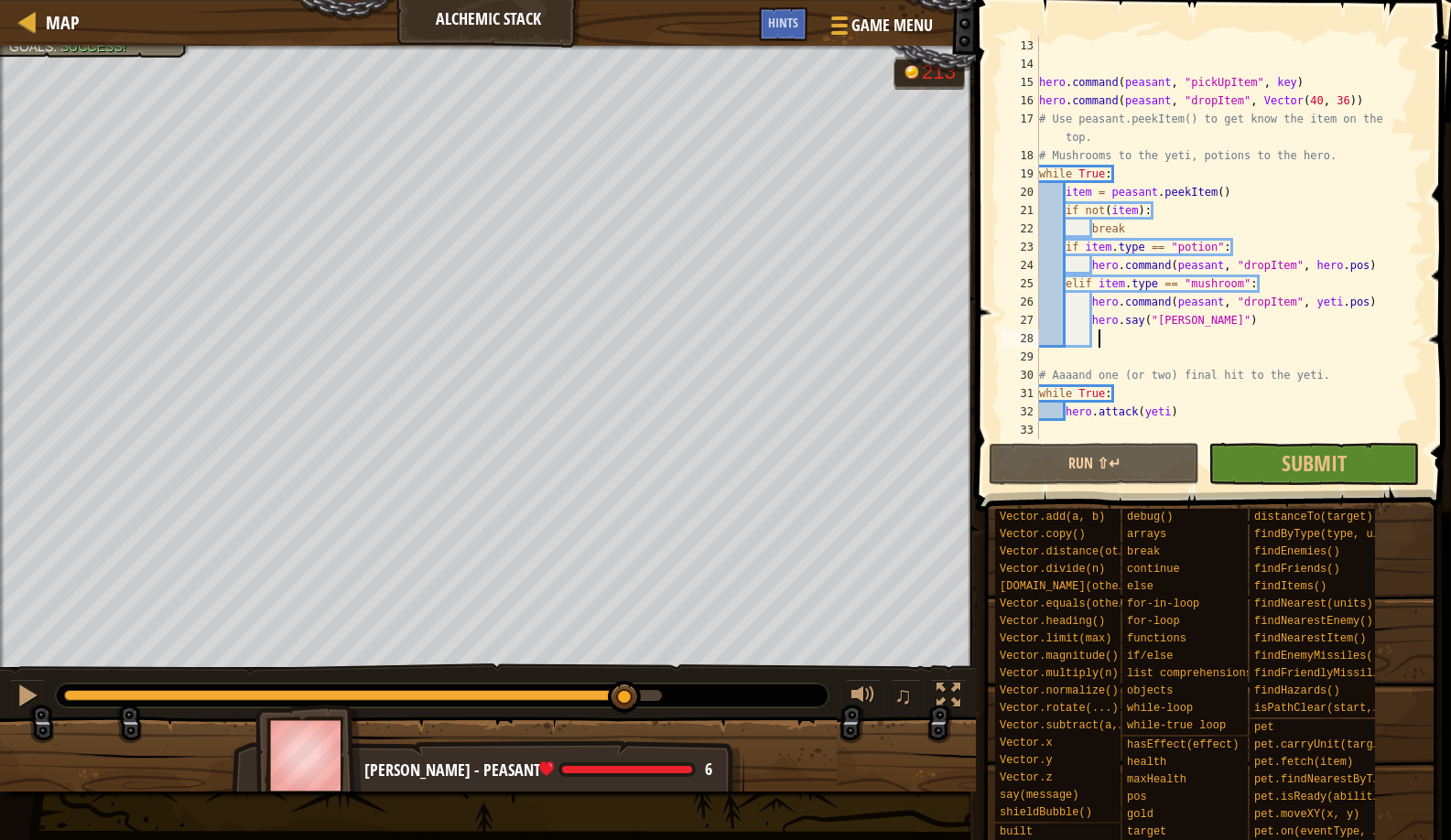
click at [626, 585] on div "Defeat the yeti. Heal the hero. Goals : Success! G reen B lack V iolet 213 ♫ [P…" at bounding box center [725, 418] width 1451 height 746
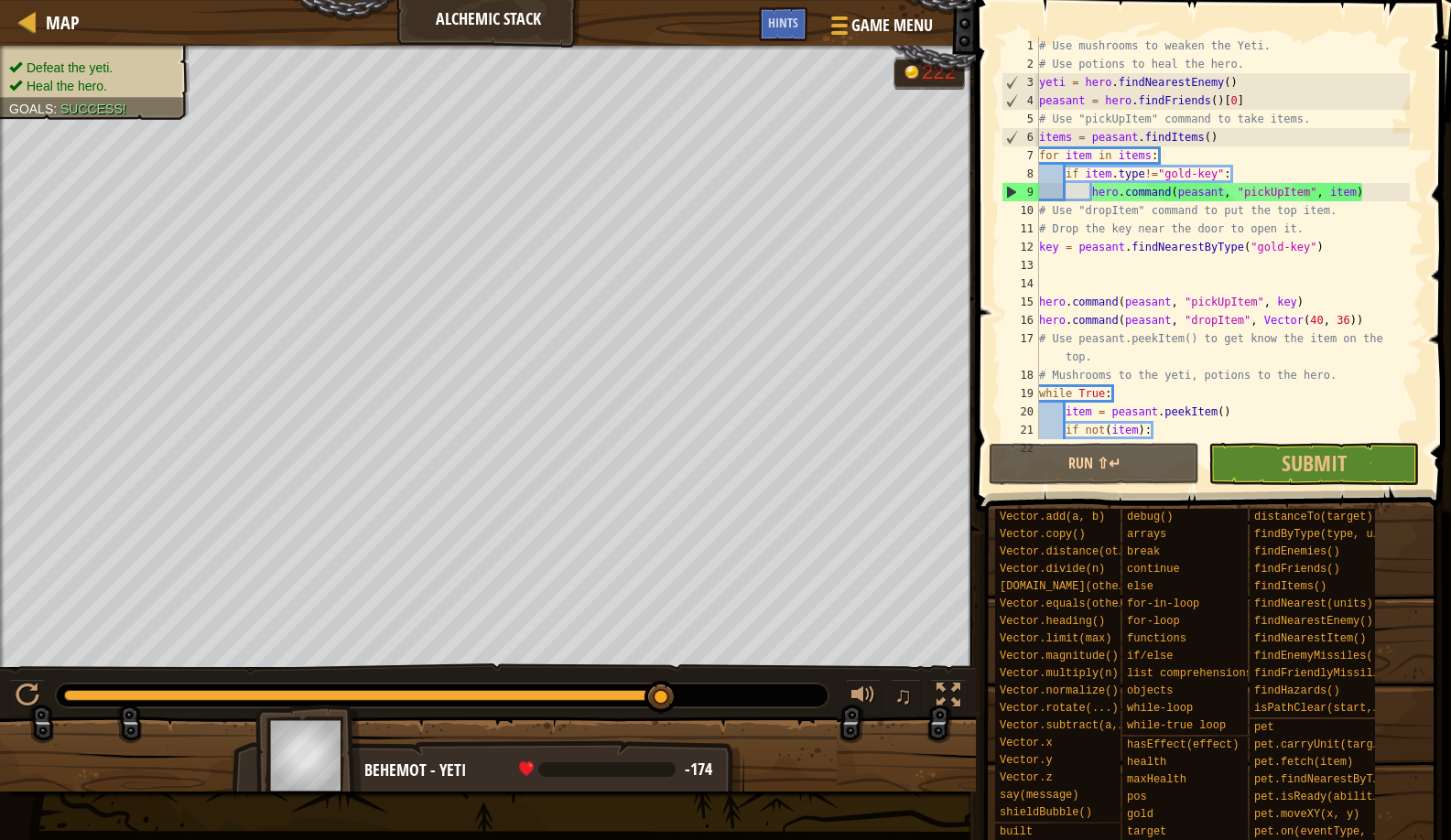
scroll to position [219, 0]
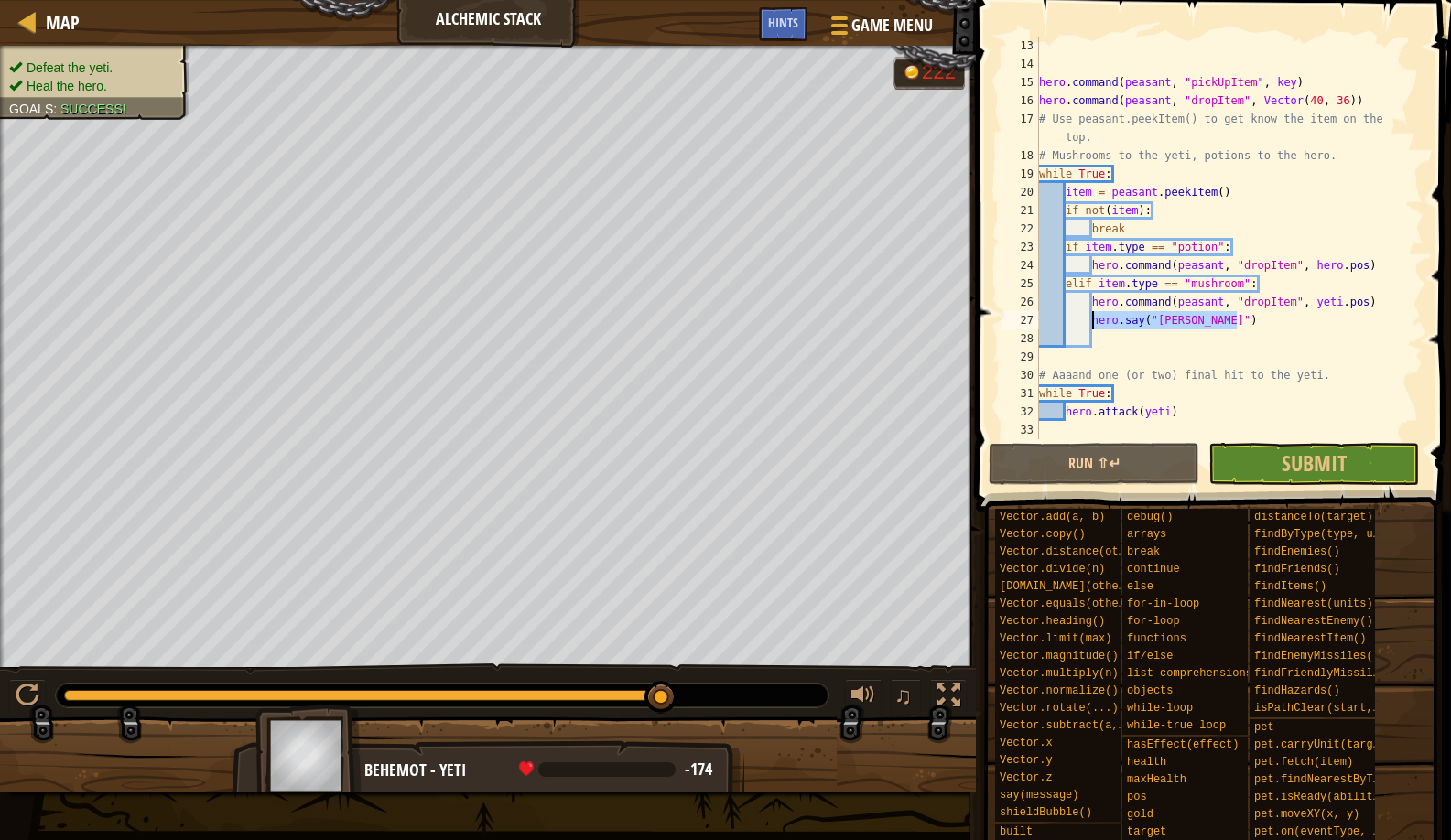
drag, startPoint x: 1252, startPoint y: 321, endPoint x: 1095, endPoint y: 323, distance: 157.0
click at [1095, 323] on div "hero . command ( peasant , "pickUpItem" , key ) hero . command ( peasant , "dro…" at bounding box center [1223, 256] width 374 height 440
type textarea "\"
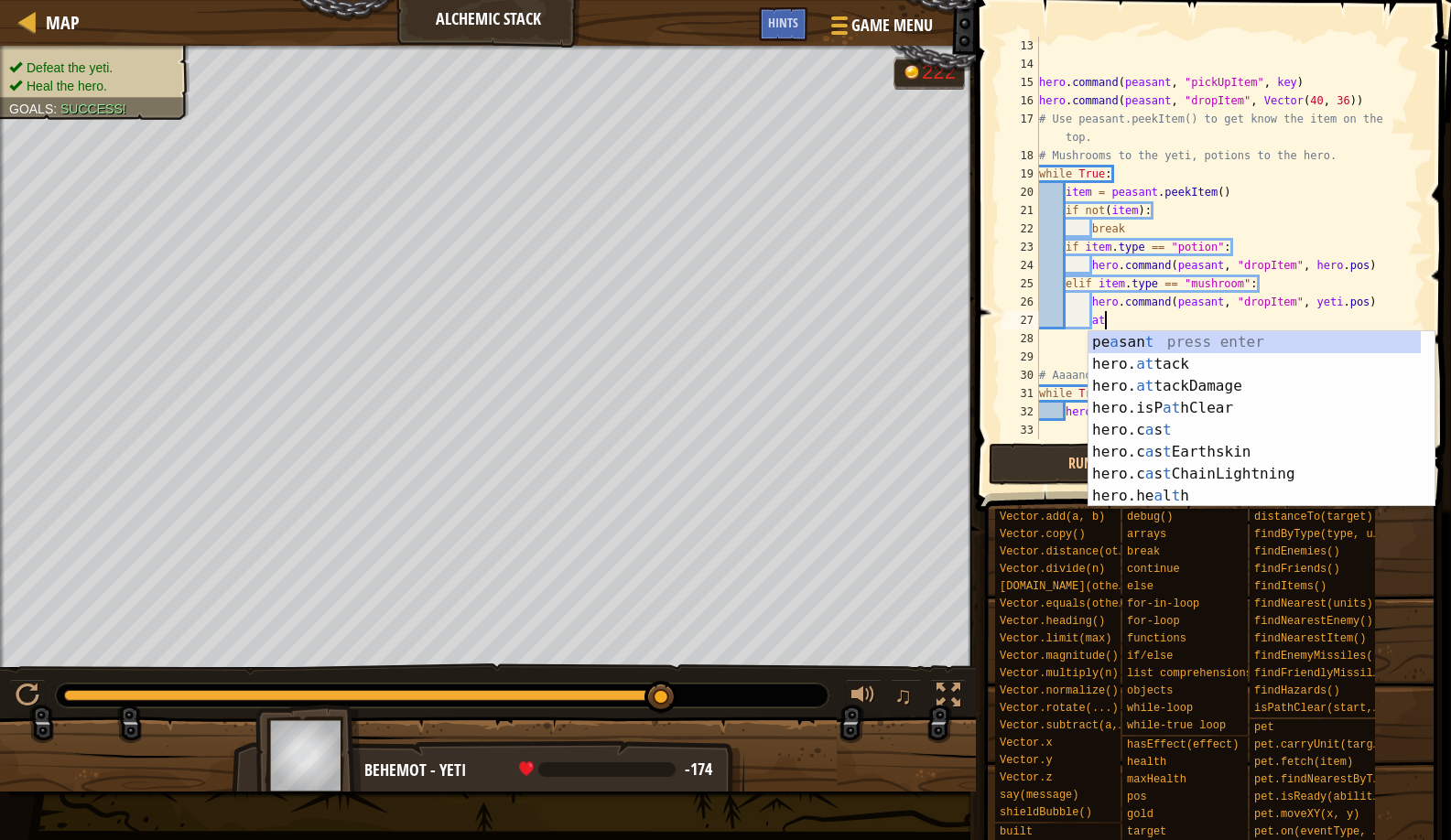
scroll to position [8, 5]
click at [1106, 359] on div "pe a san t press enter hero. at tack press enter hero. at tackDamage press ente…" at bounding box center [1254, 441] width 333 height 219
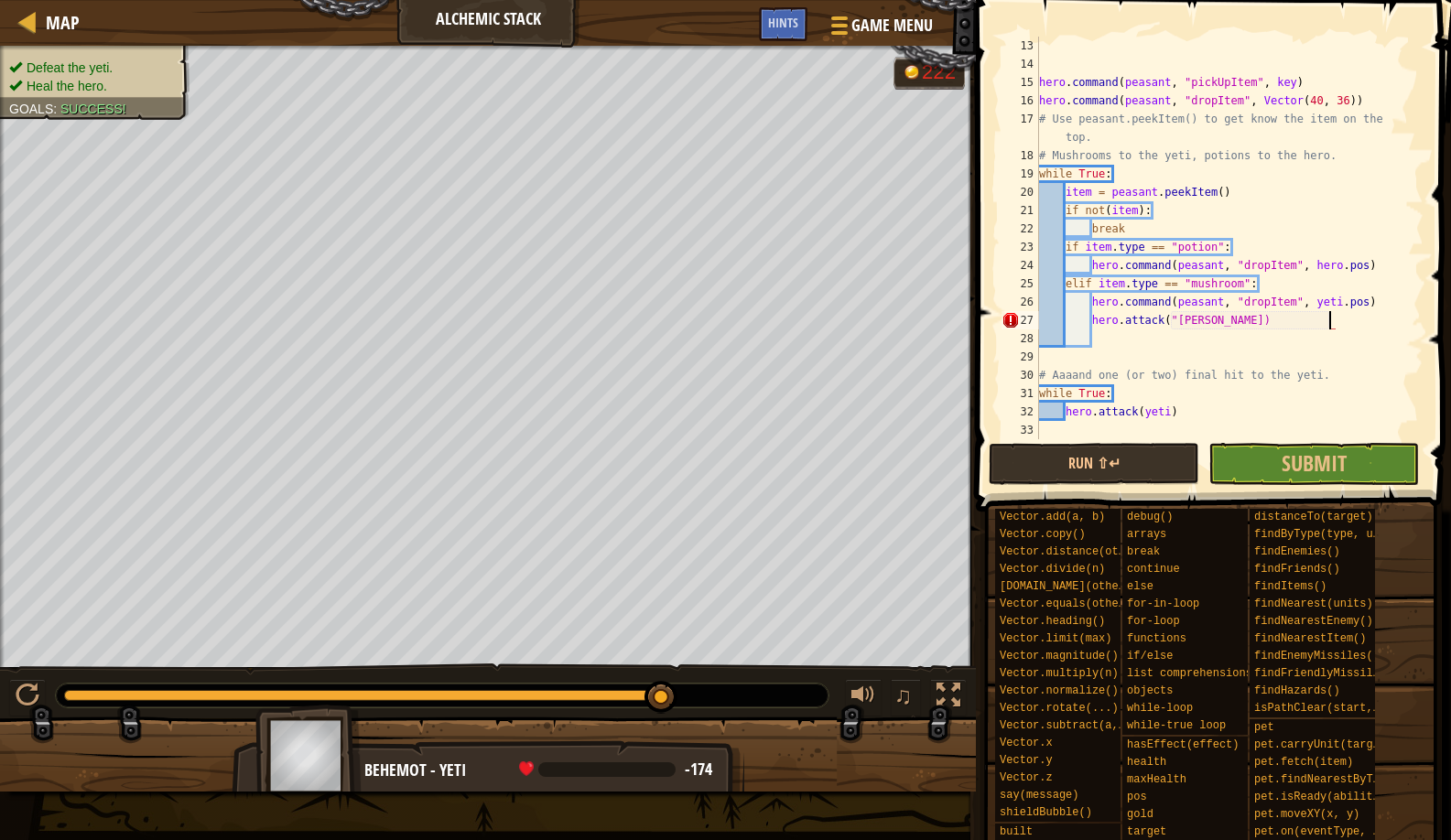
scroll to position [8, 25]
click at [1113, 447] on button "Run ⇧↵" at bounding box center [1094, 464] width 211 height 42
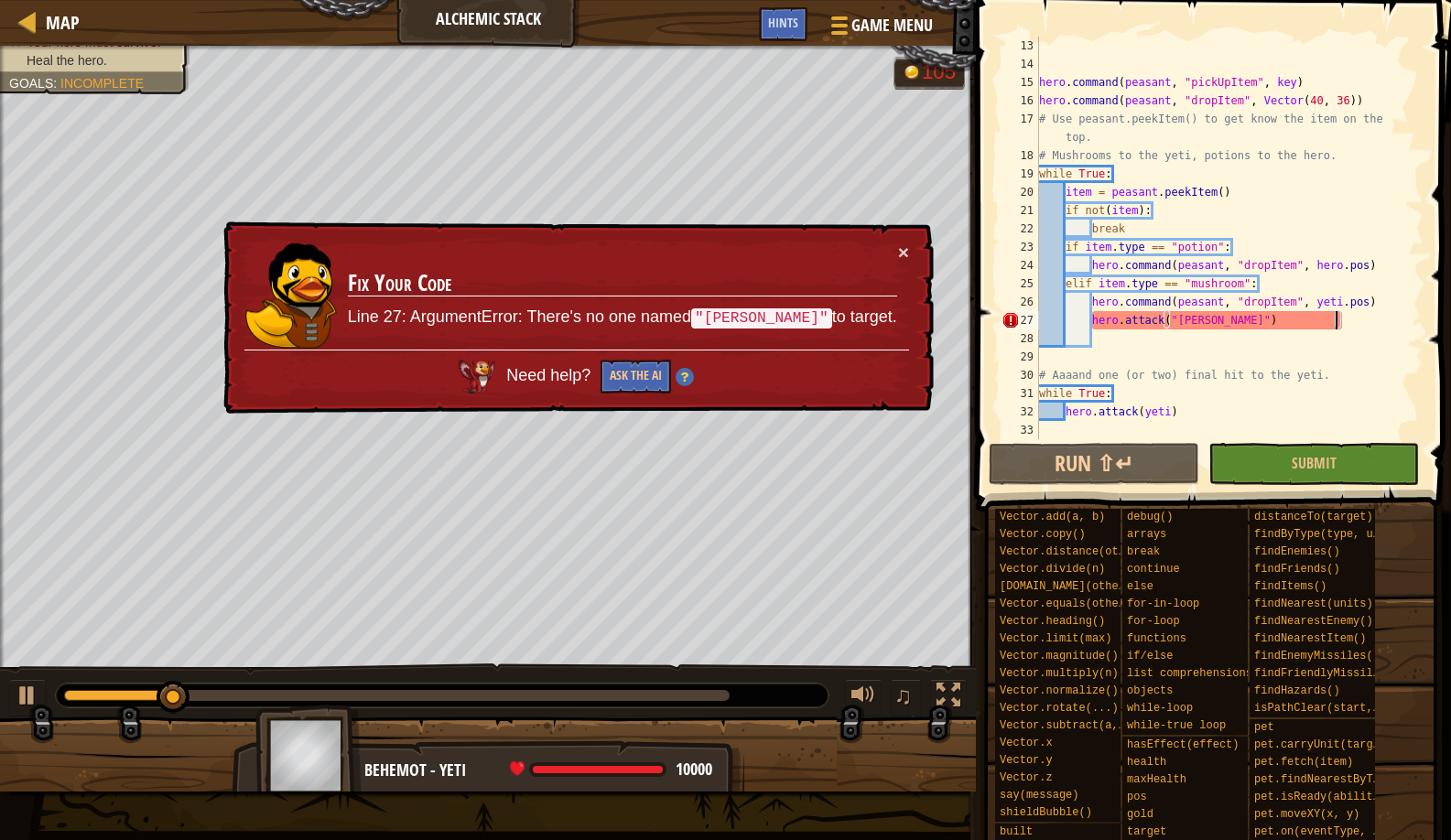
click at [1326, 323] on div "hero . command ( peasant , "pickUpItem" , key ) hero . command ( peasant , "dro…" at bounding box center [1223, 256] width 374 height 440
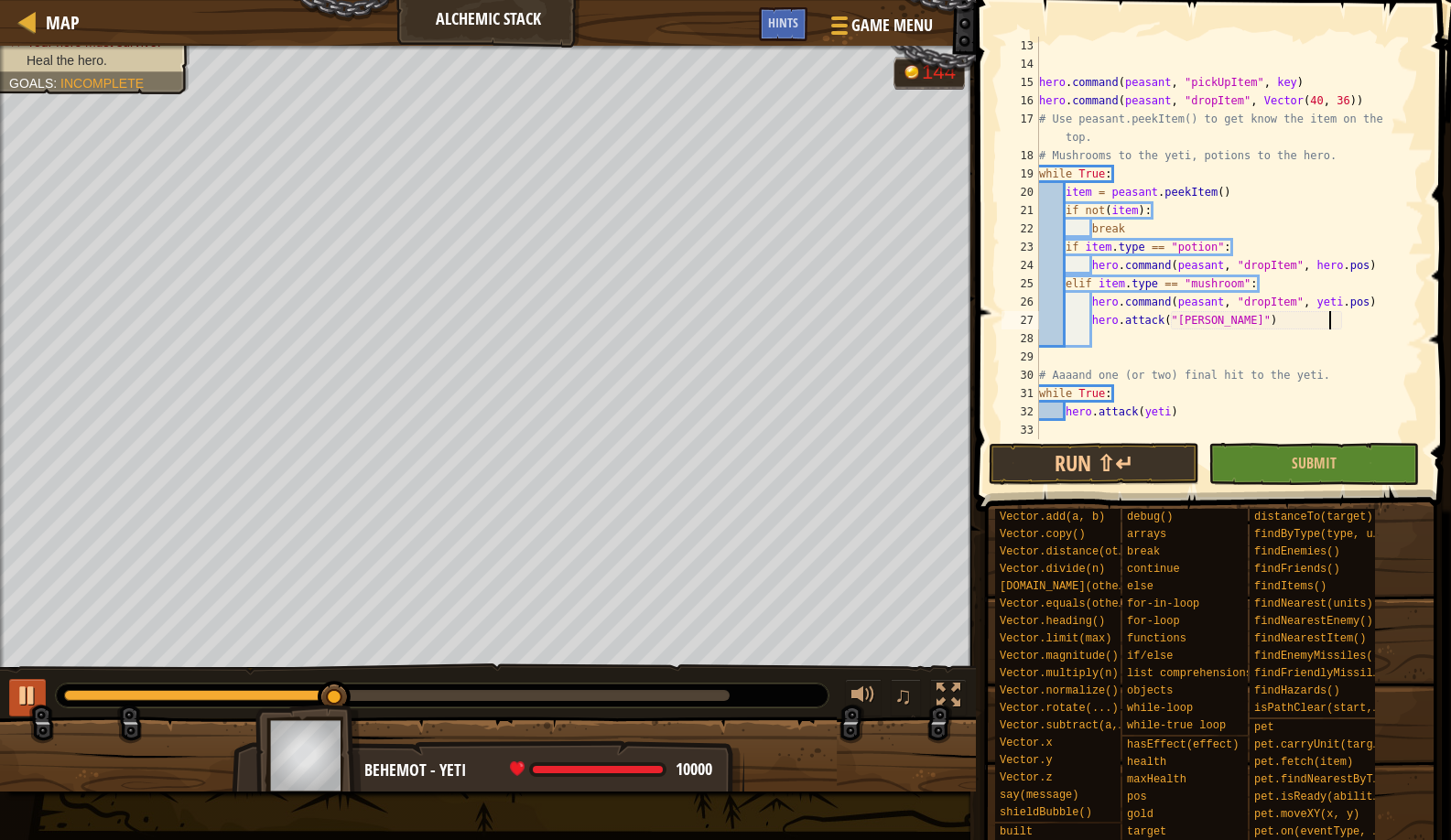
click at [30, 698] on div at bounding box center [28, 696] width 24 height 24
click at [1080, 475] on button "Run ⇧↵" at bounding box center [1094, 464] width 211 height 42
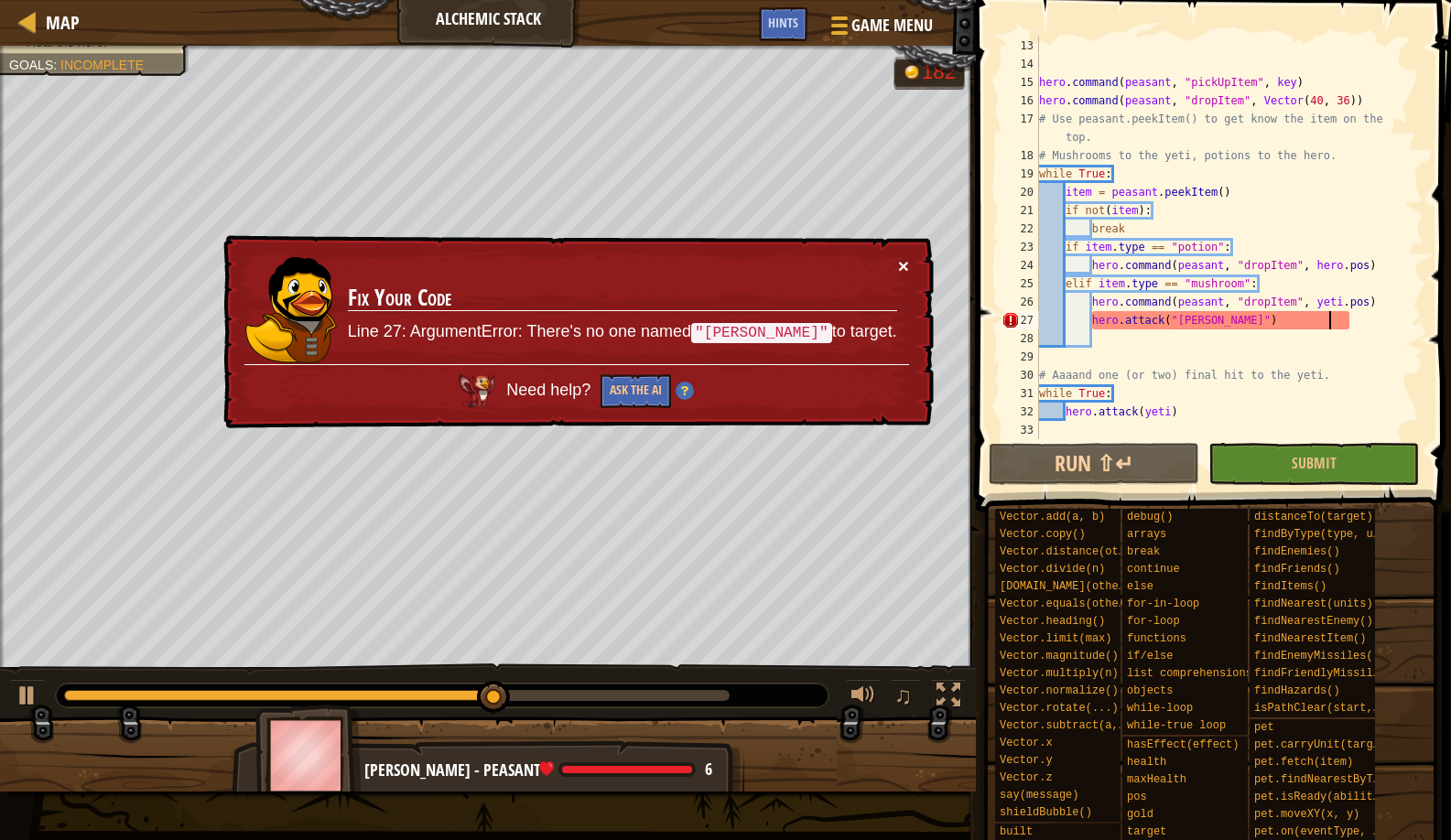
click at [898, 256] on button "×" at bounding box center [903, 265] width 11 height 19
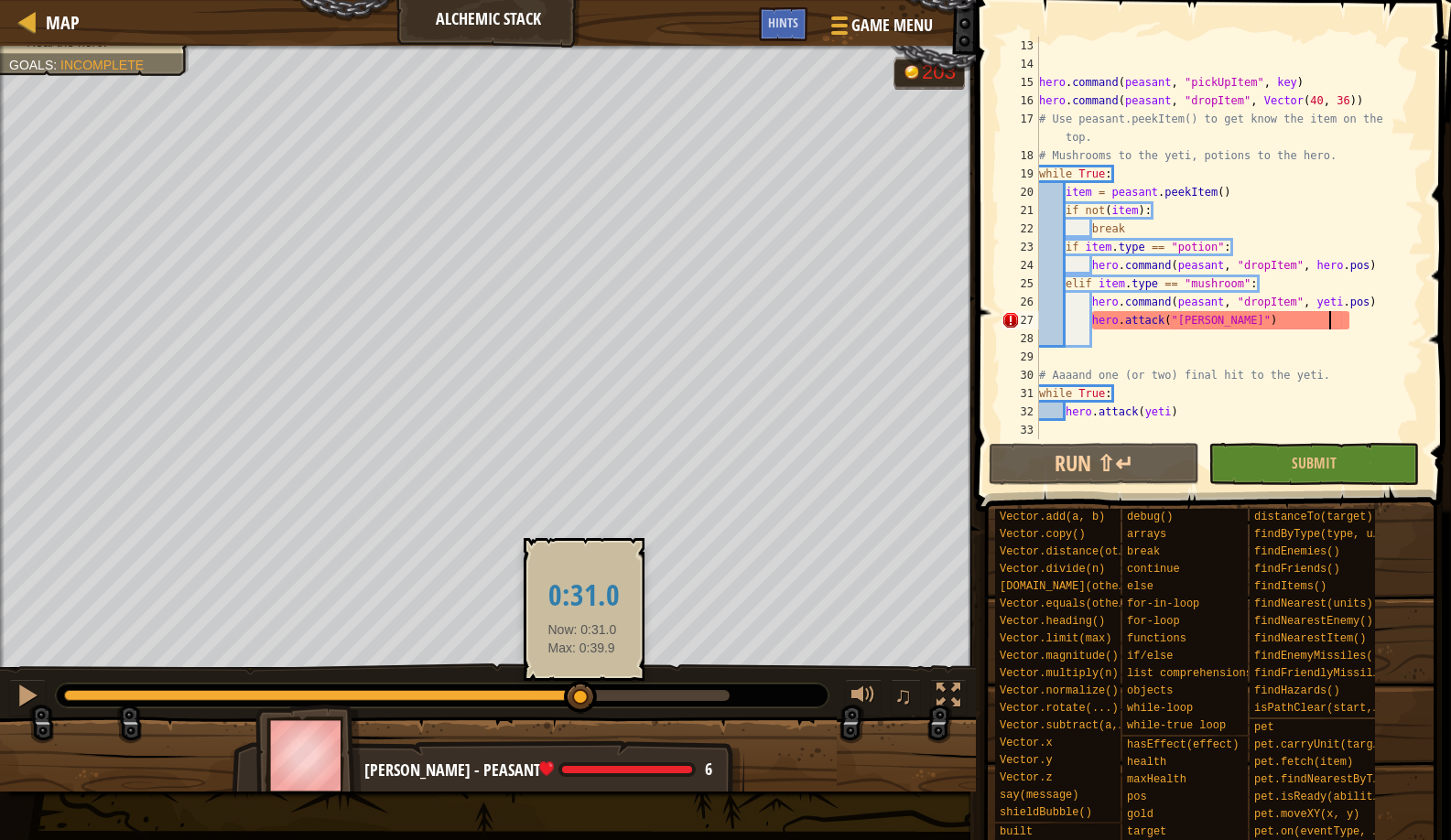
drag, startPoint x: 513, startPoint y: 708, endPoint x: 586, endPoint y: 688, distance: 75.7
click at [585, 688] on div at bounding box center [580, 697] width 33 height 33
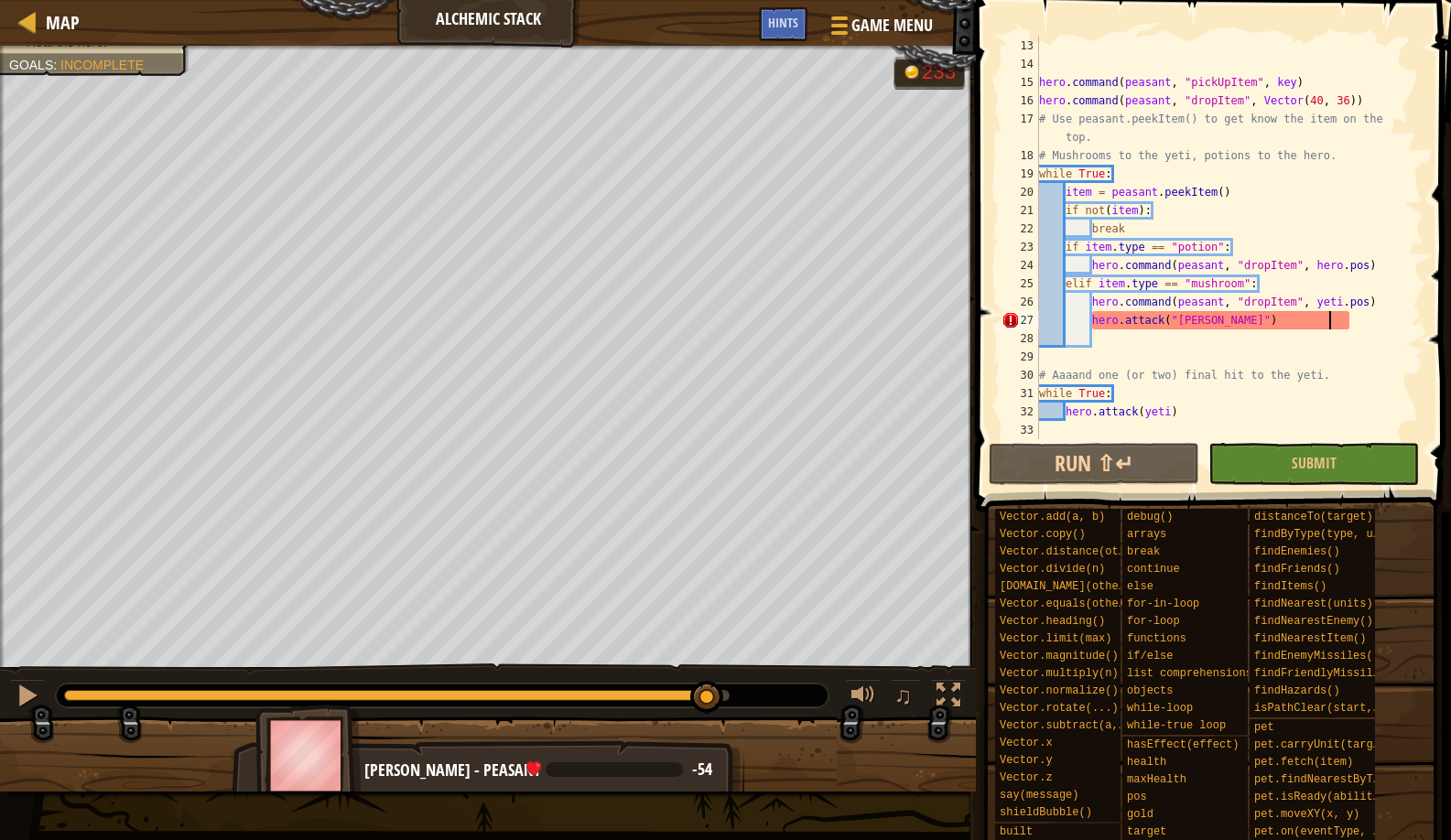
drag, startPoint x: 734, startPoint y: 690, endPoint x: 708, endPoint y: 667, distance: 34.7
click at [708, 667] on div "♫" at bounding box center [488, 690] width 976 height 55
click at [1262, 324] on div "hero . command ( peasant , "pickUpItem" , key ) hero . command ( peasant , "dro…" at bounding box center [1223, 256] width 374 height 440
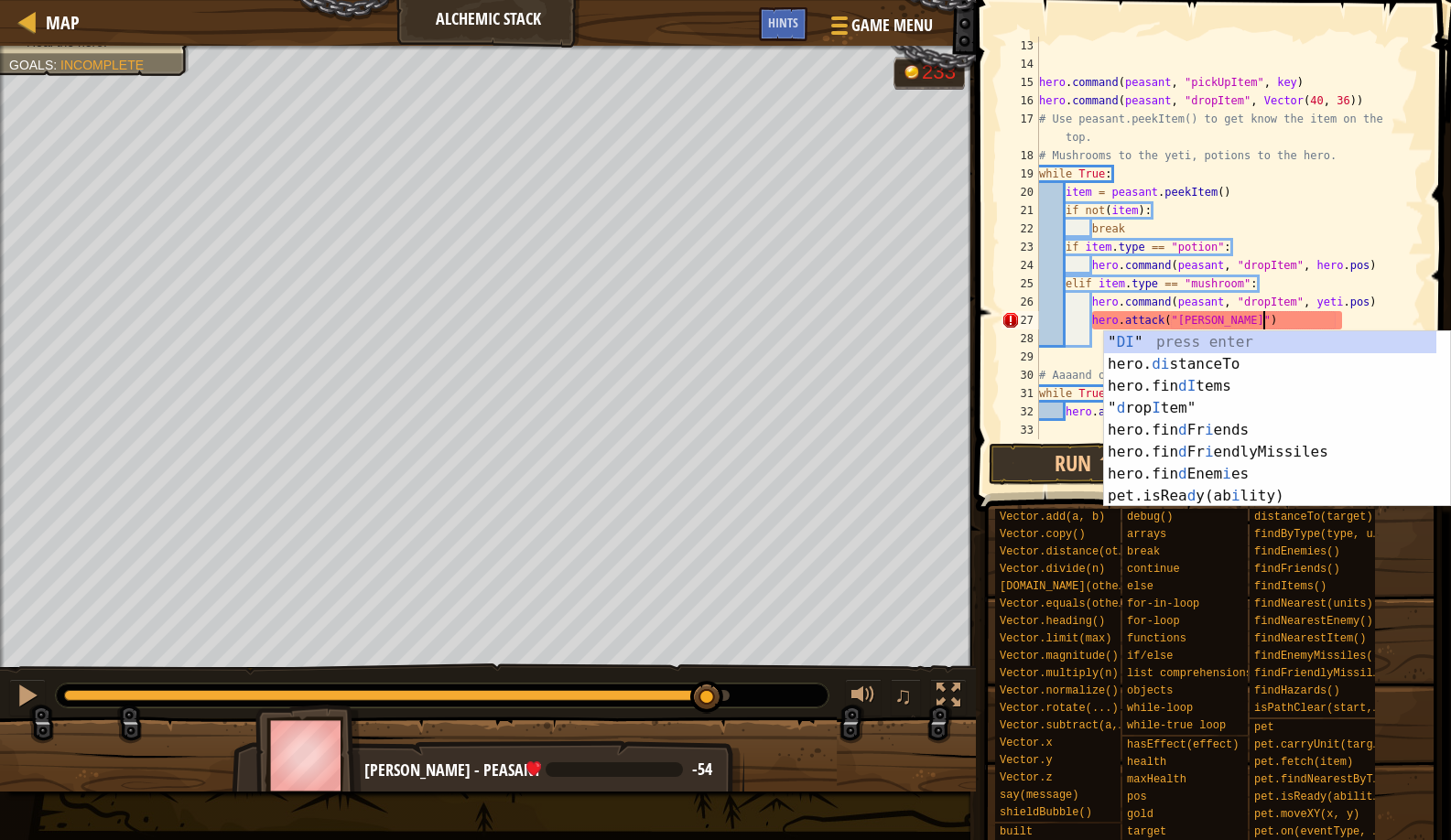
scroll to position [8, 18]
click at [1017, 449] on button "Run ⇧↵" at bounding box center [1094, 464] width 211 height 42
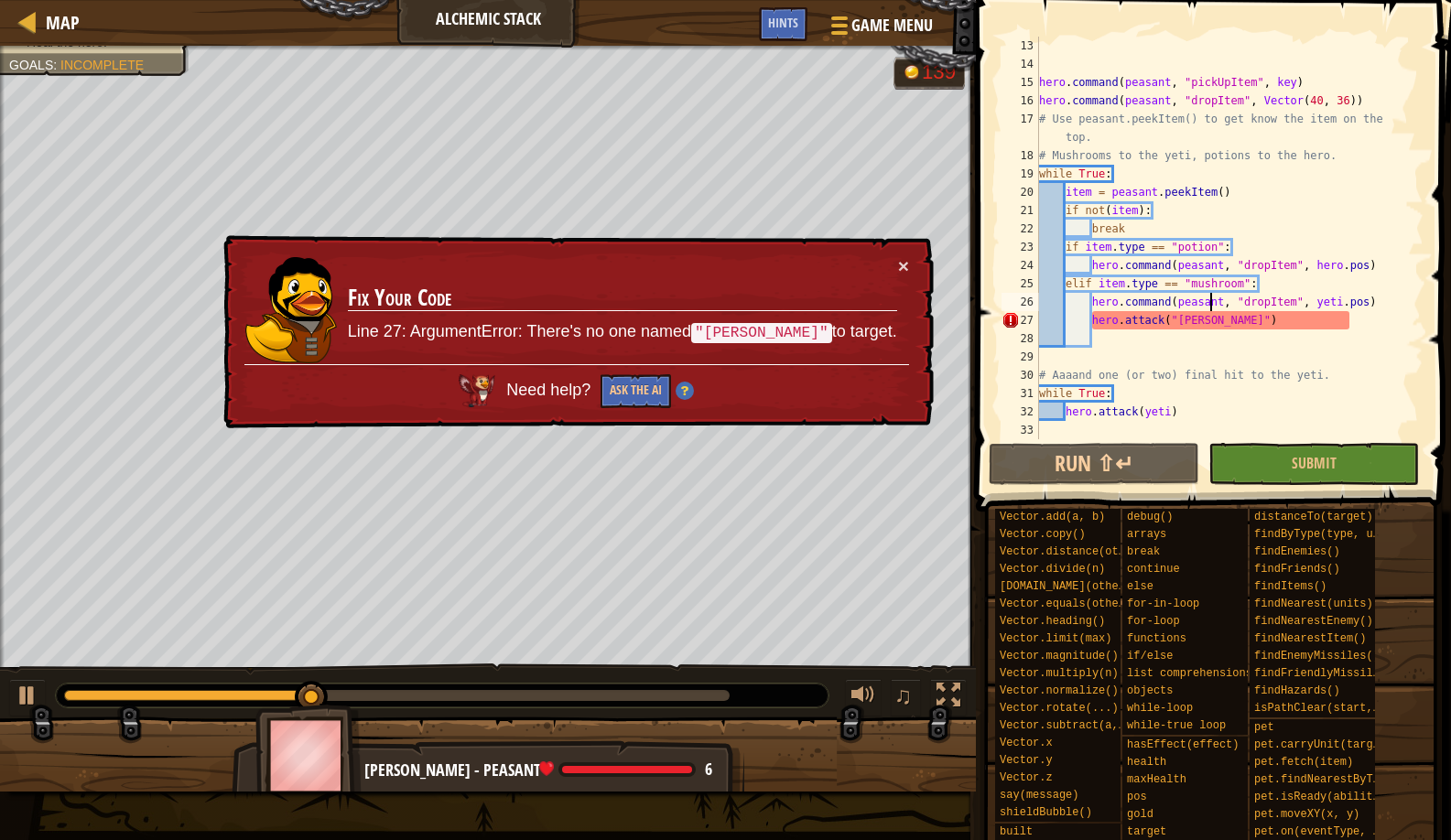
click at [1210, 300] on div "hero . command ( peasant , "pickUpItem" , key ) hero . command ( peasant , "dro…" at bounding box center [1223, 256] width 374 height 440
drag, startPoint x: 1356, startPoint y: 320, endPoint x: 1089, endPoint y: 321, distance: 267.0
click at [1089, 321] on div "hero . command ( peasant , "pickUpItem" , key ) hero . command ( peasant , "dro…" at bounding box center [1223, 256] width 374 height 440
type textarea "hero.attack("[PERSON_NAME]")"
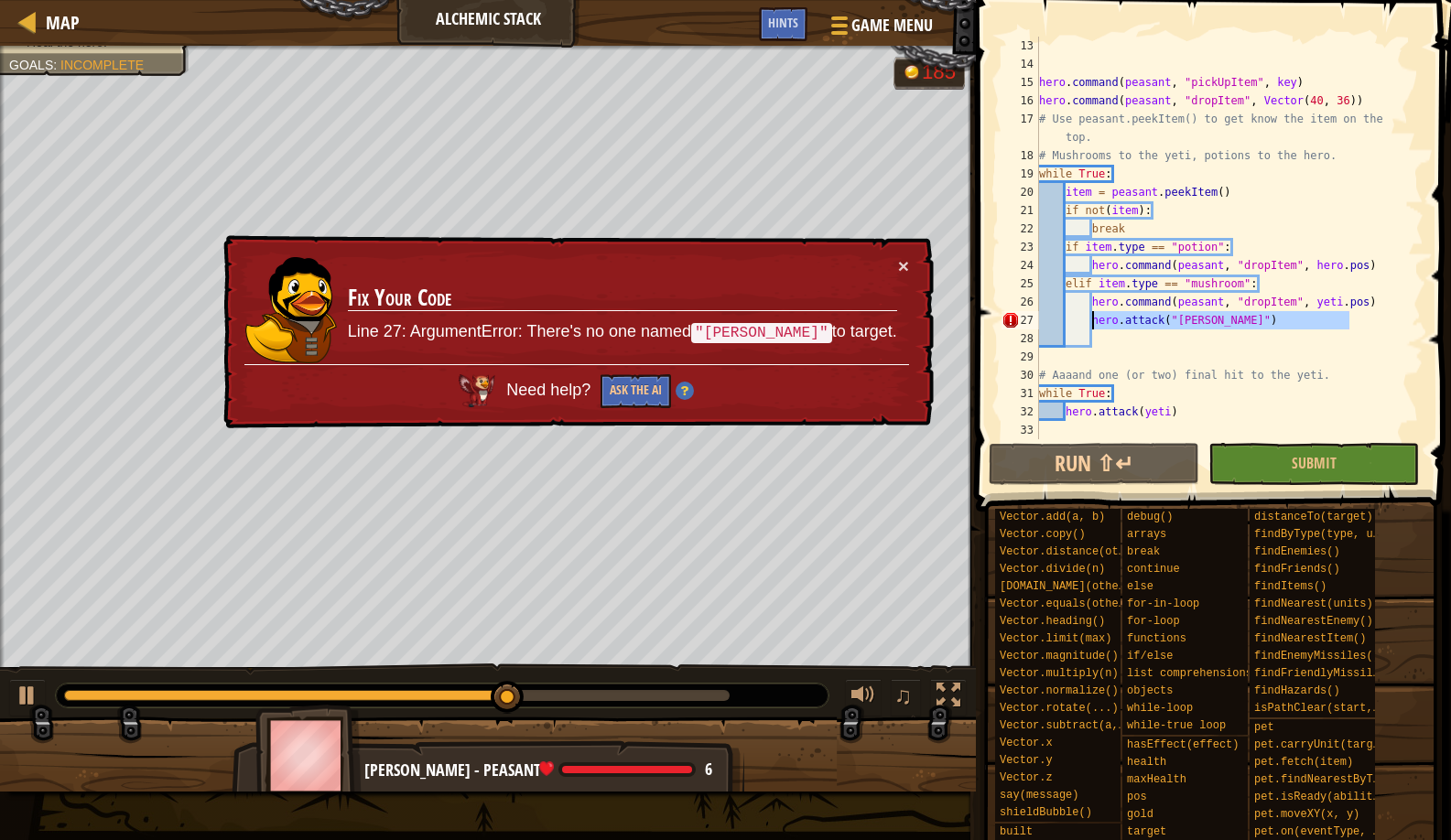
scroll to position [8, 4]
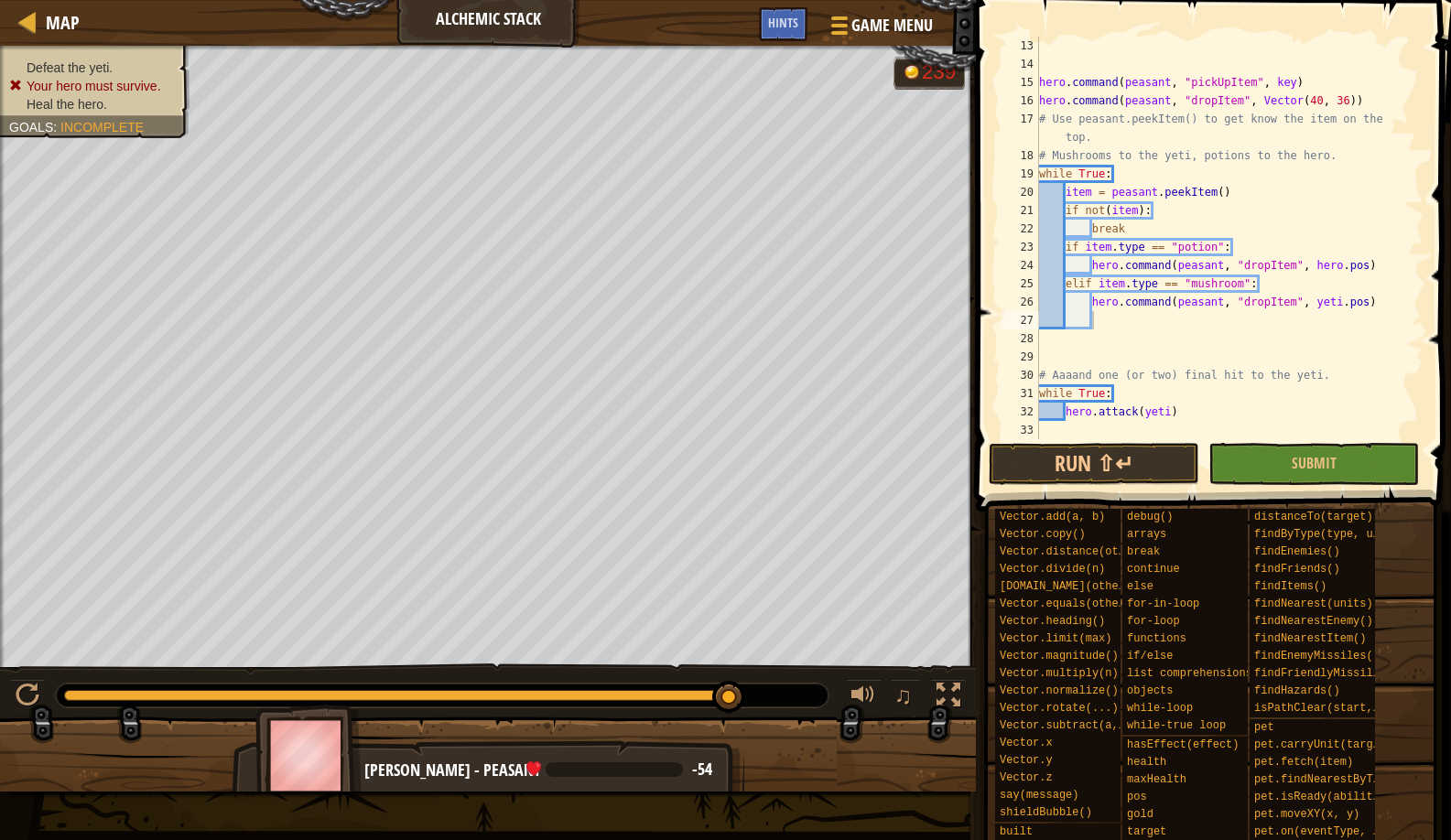
drag, startPoint x: 751, startPoint y: 698, endPoint x: 660, endPoint y: 714, distance: 92.4
click at [660, 714] on div "♫" at bounding box center [488, 690] width 976 height 55
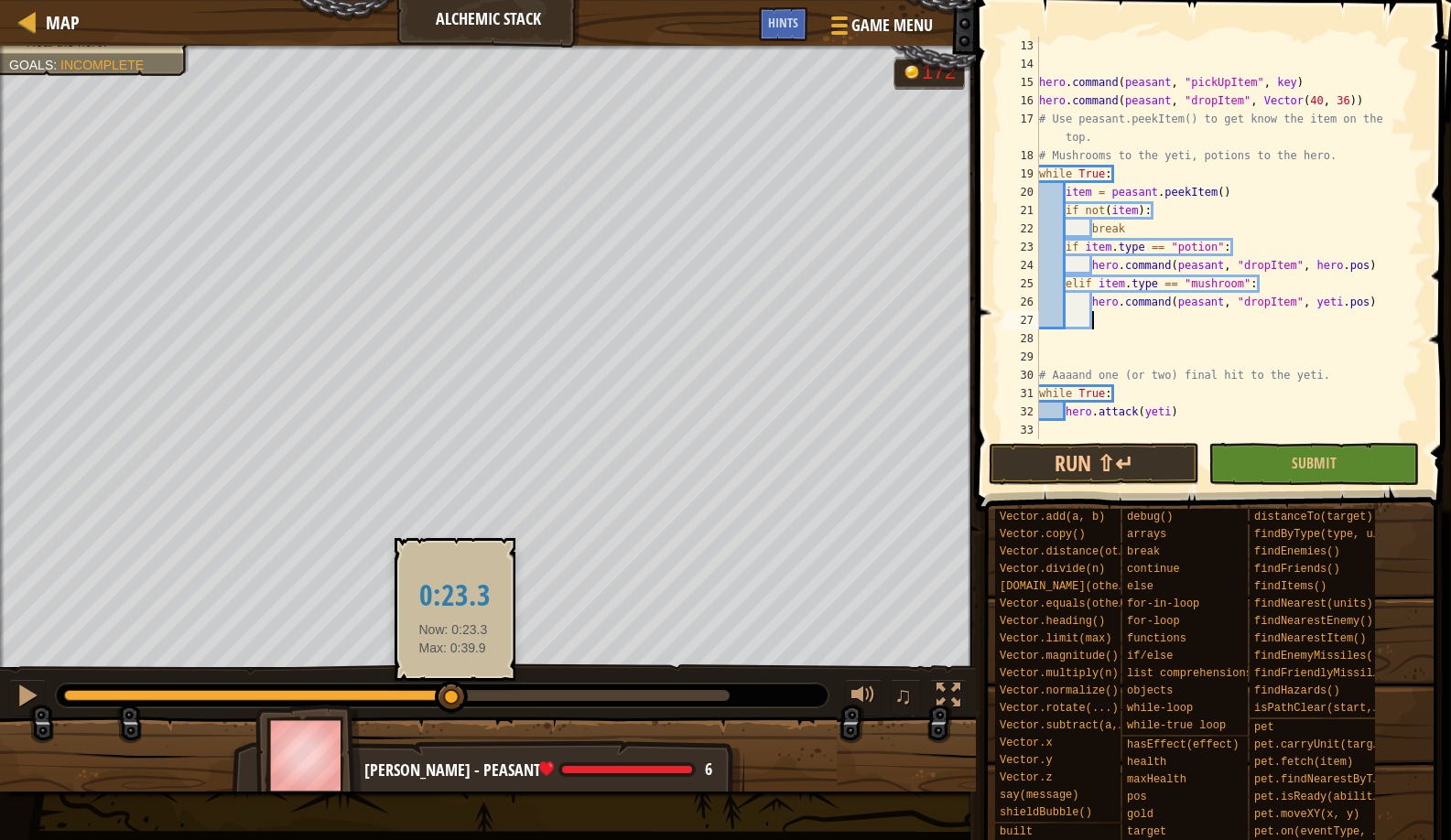
drag, startPoint x: 704, startPoint y: 697, endPoint x: 453, endPoint y: 693, distance: 251.0
click at [452, 693] on div at bounding box center [258, 695] width 388 height 11
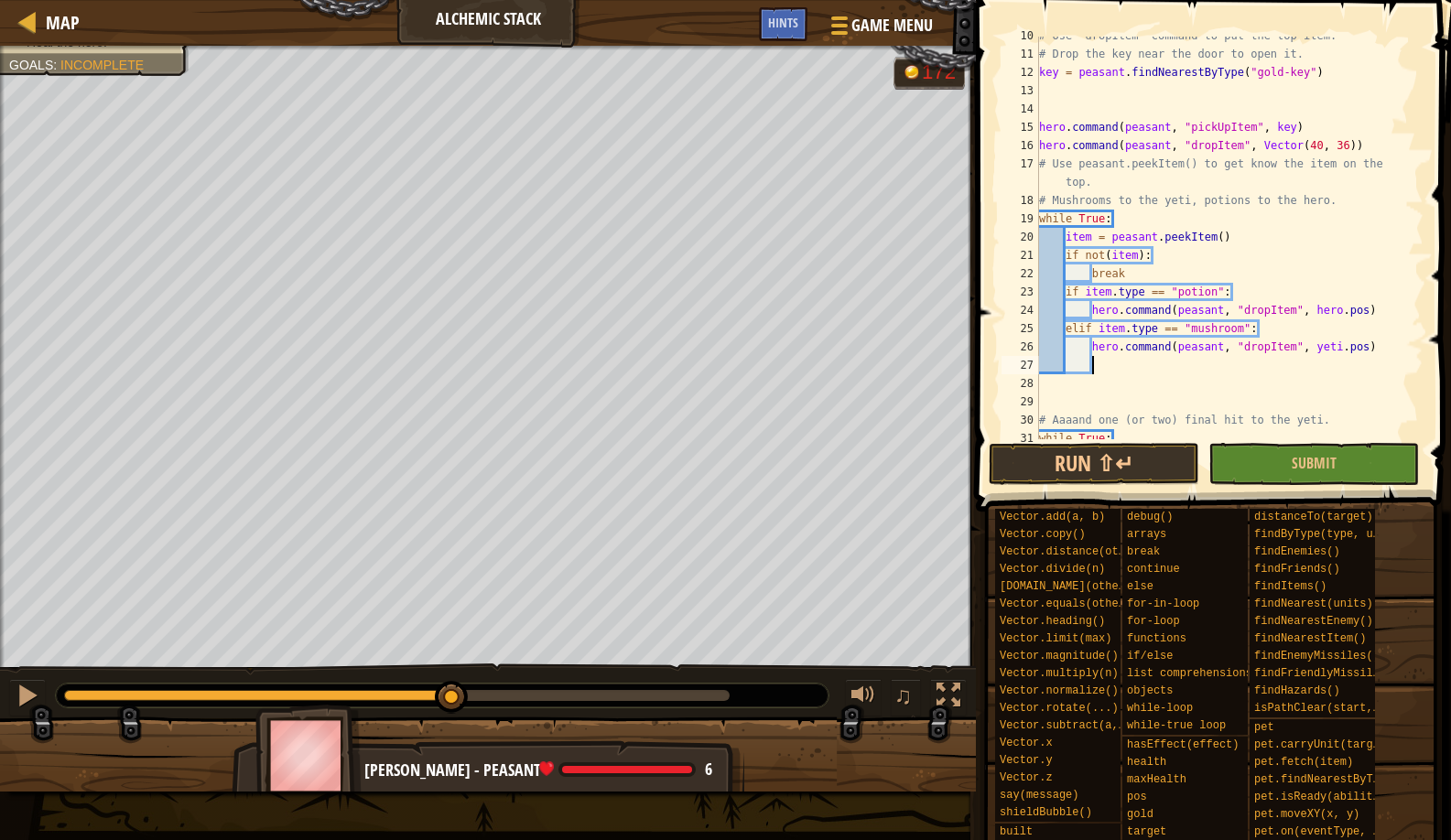
scroll to position [175, 0]
click at [1370, 154] on div "# Use "dropItem" command to put the top item. # Drop the key near the door to o…" at bounding box center [1223, 246] width 374 height 440
type textarea "hero.command(peasant, "dropItem", Vector(40, 36))"
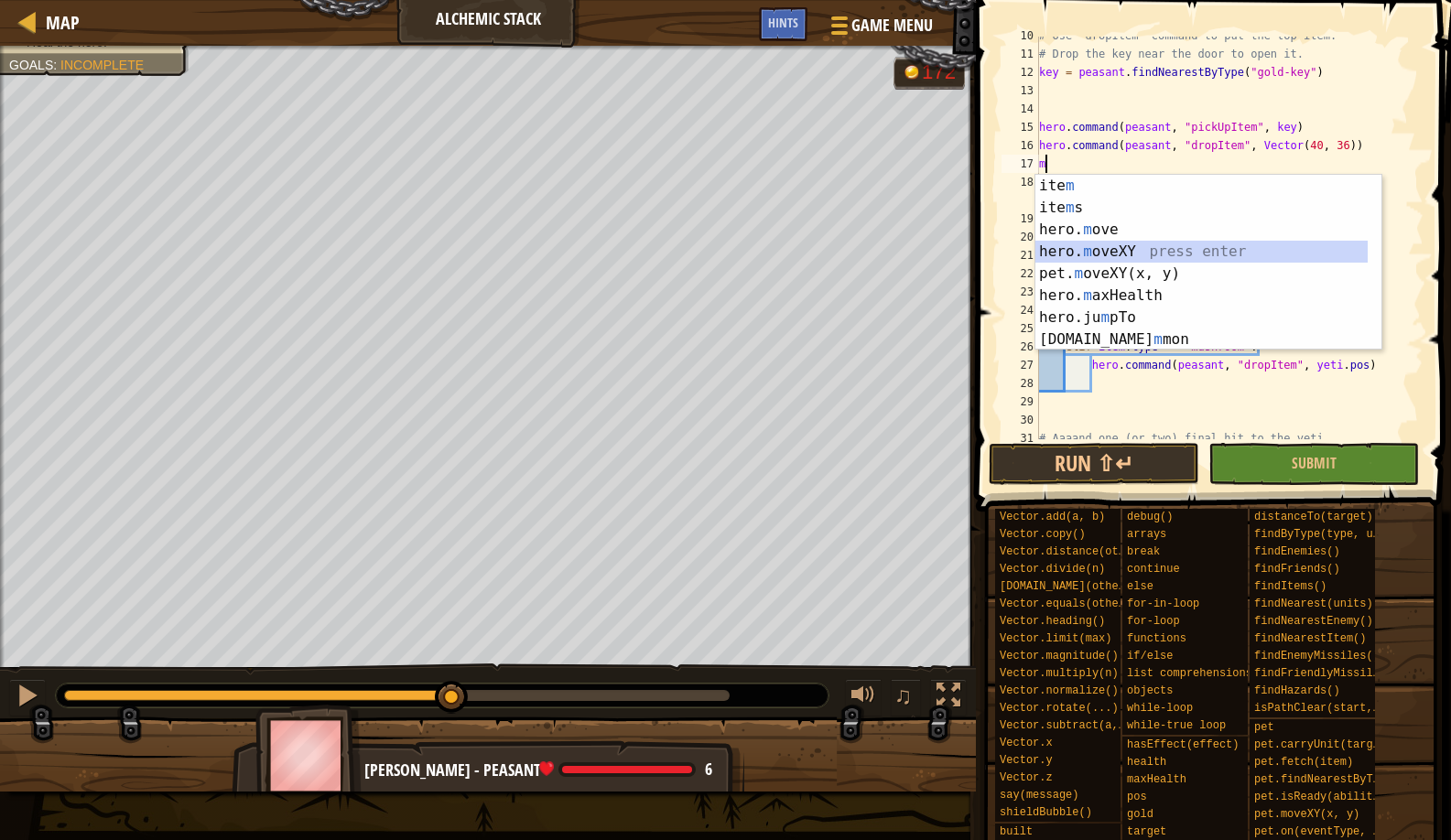
click at [1188, 250] on div "ite m press enter ite m s press enter hero. m ove press enter hero. m oveXY pre…" at bounding box center [1202, 284] width 333 height 219
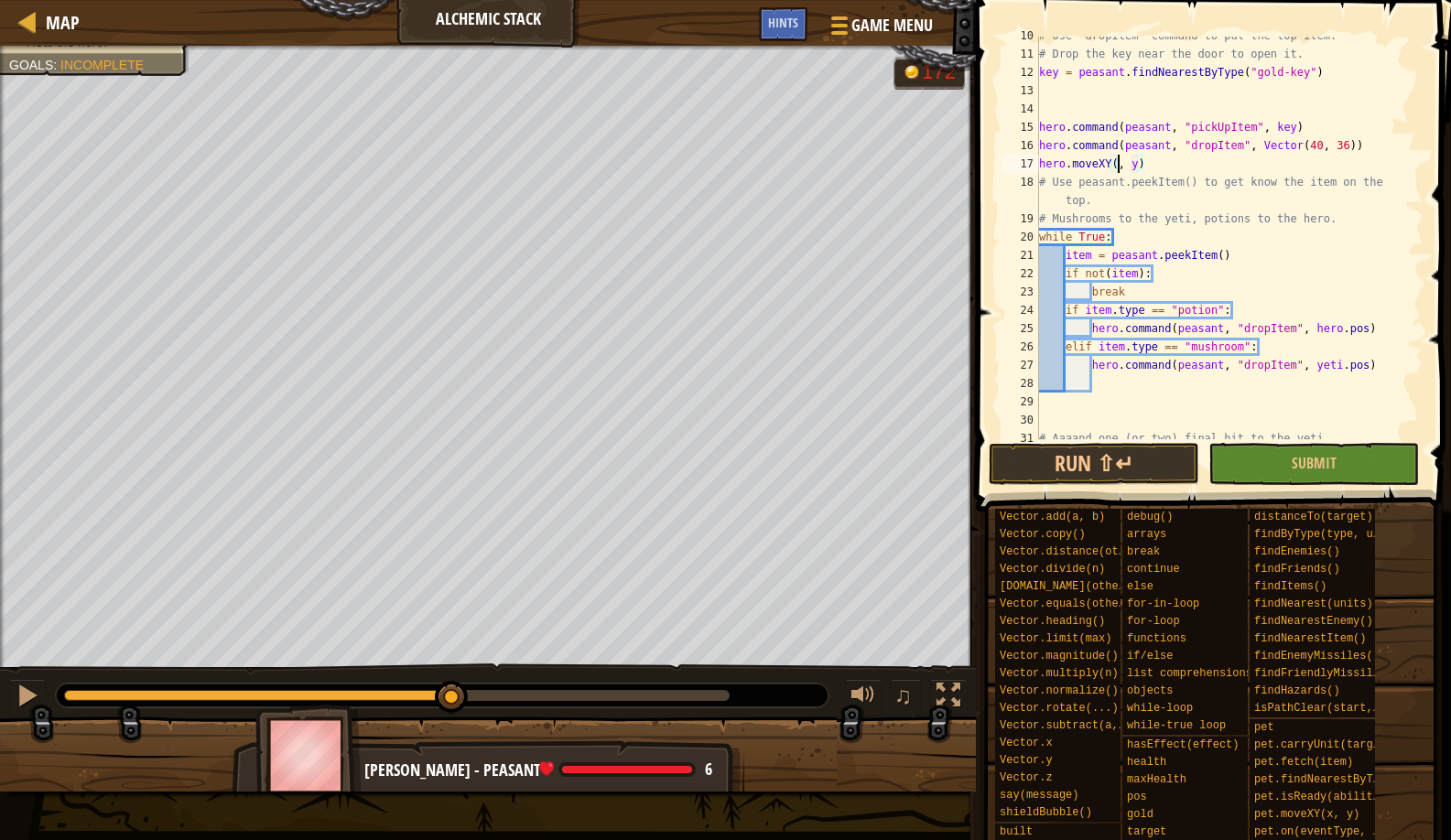
scroll to position [8, 7]
click at [1144, 162] on div "# Use "dropItem" command to put the top item. # Drop the key near the door to o…" at bounding box center [1223, 246] width 374 height 440
click at [1082, 455] on button "Run ⇧↵" at bounding box center [1094, 464] width 211 height 42
click at [496, 626] on div "Defeat the yeti. Your hero must survive. Heal the hero. Goals : Incomplete G re…" at bounding box center [725, 418] width 1451 height 746
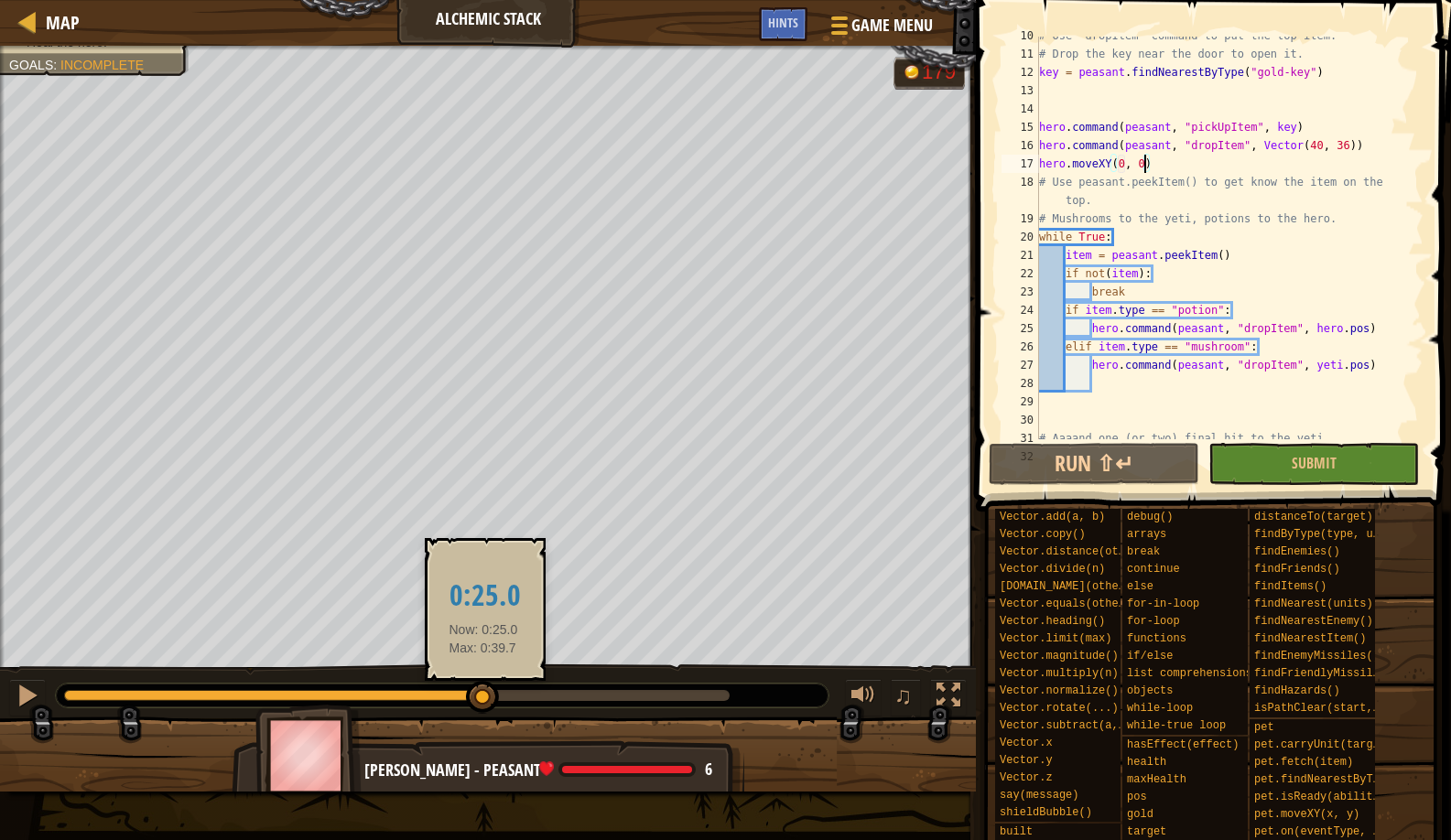
drag, startPoint x: 511, startPoint y: 692, endPoint x: 483, endPoint y: 700, distance: 29.1
click at [483, 700] on div at bounding box center [482, 697] width 33 height 33
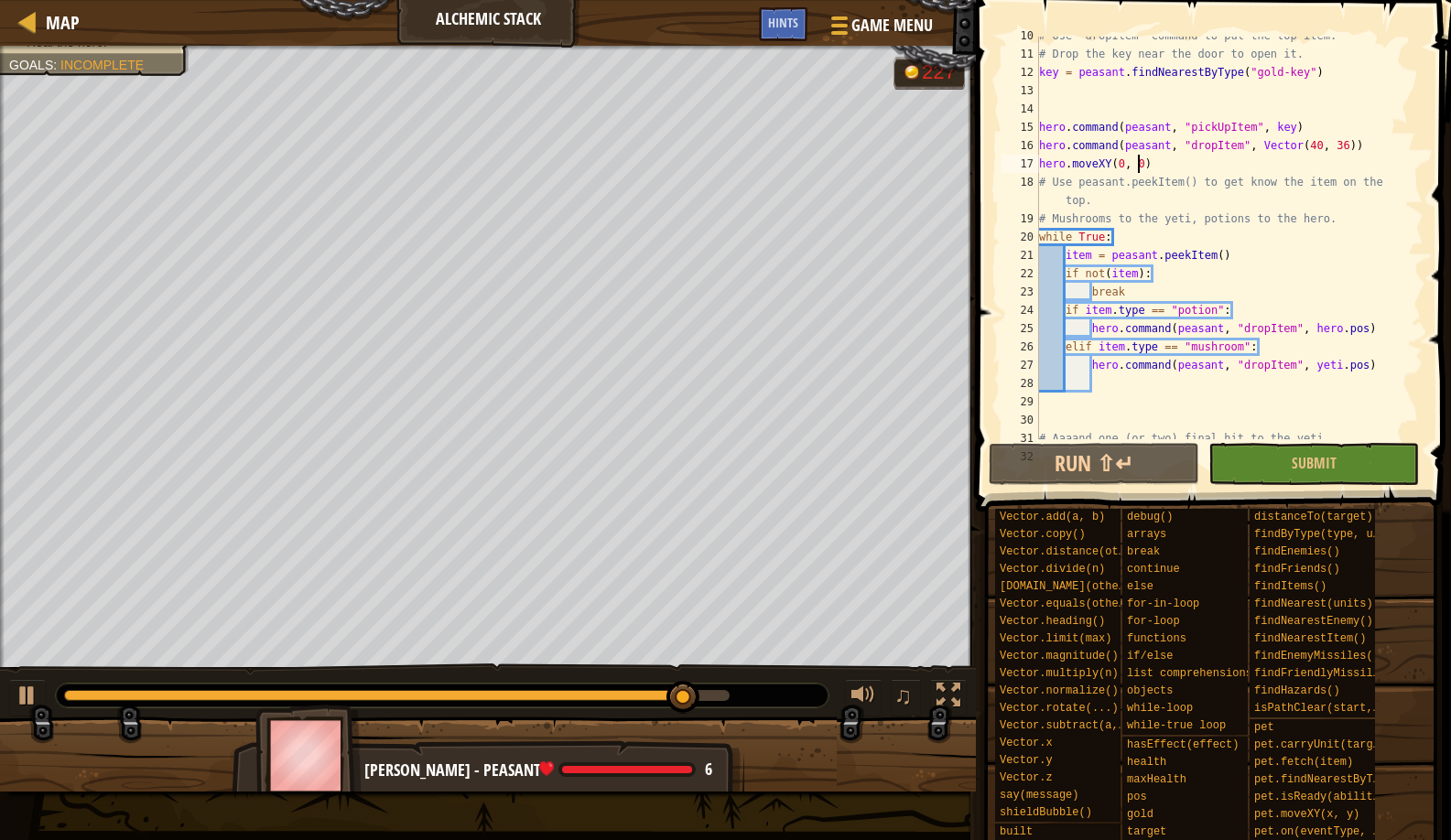
click at [1135, 166] on div "# Use "dropItem" command to put the top item. # Drop the key near the door to o…" at bounding box center [1223, 246] width 374 height 440
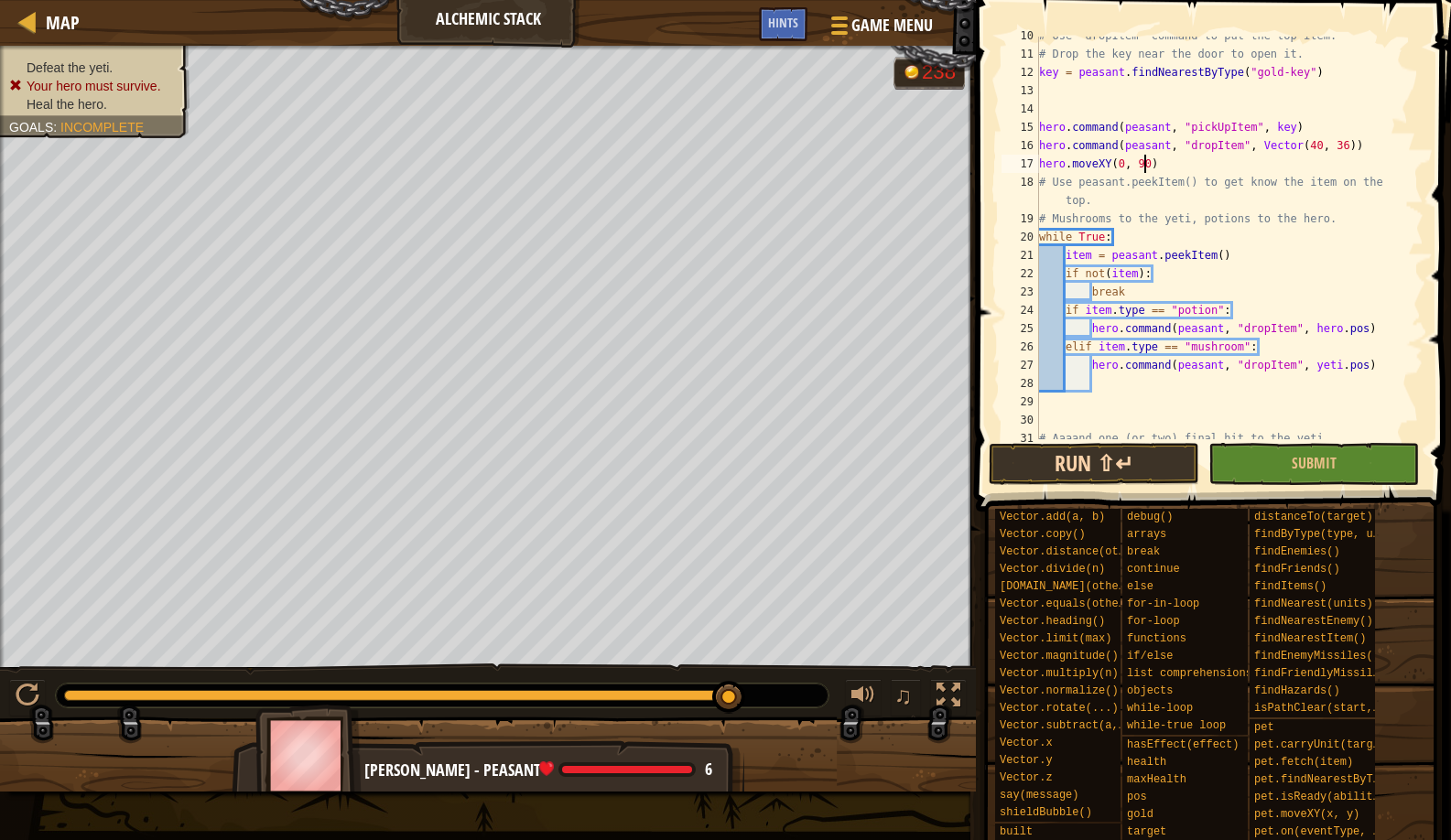
click at [1037, 469] on button "Run ⇧↵" at bounding box center [1094, 464] width 211 height 42
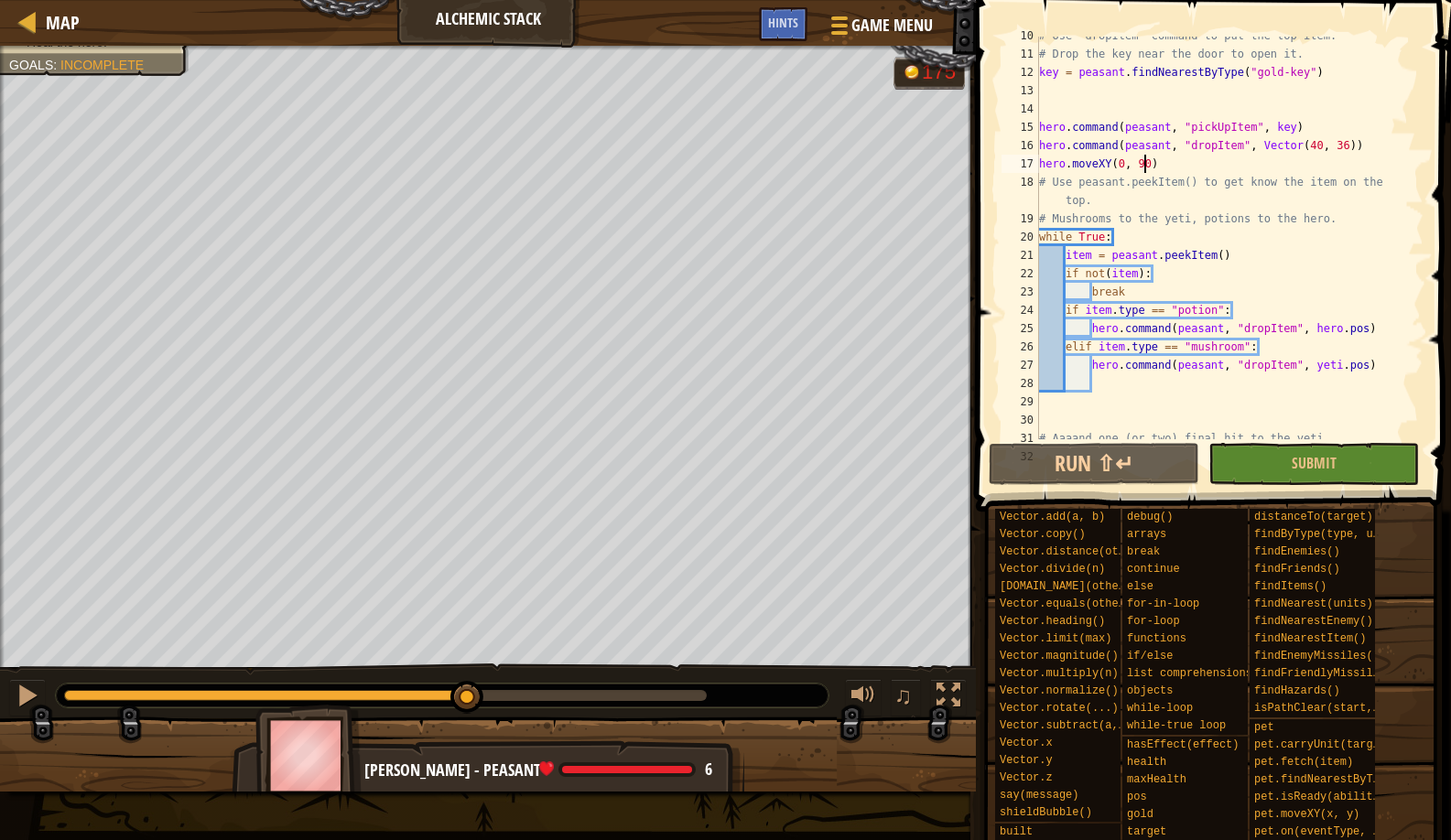
click at [468, 643] on div "Defeat the yeti. Your hero must survive. Heal the hero. Goals : Incomplete G re…" at bounding box center [725, 418] width 1451 height 746
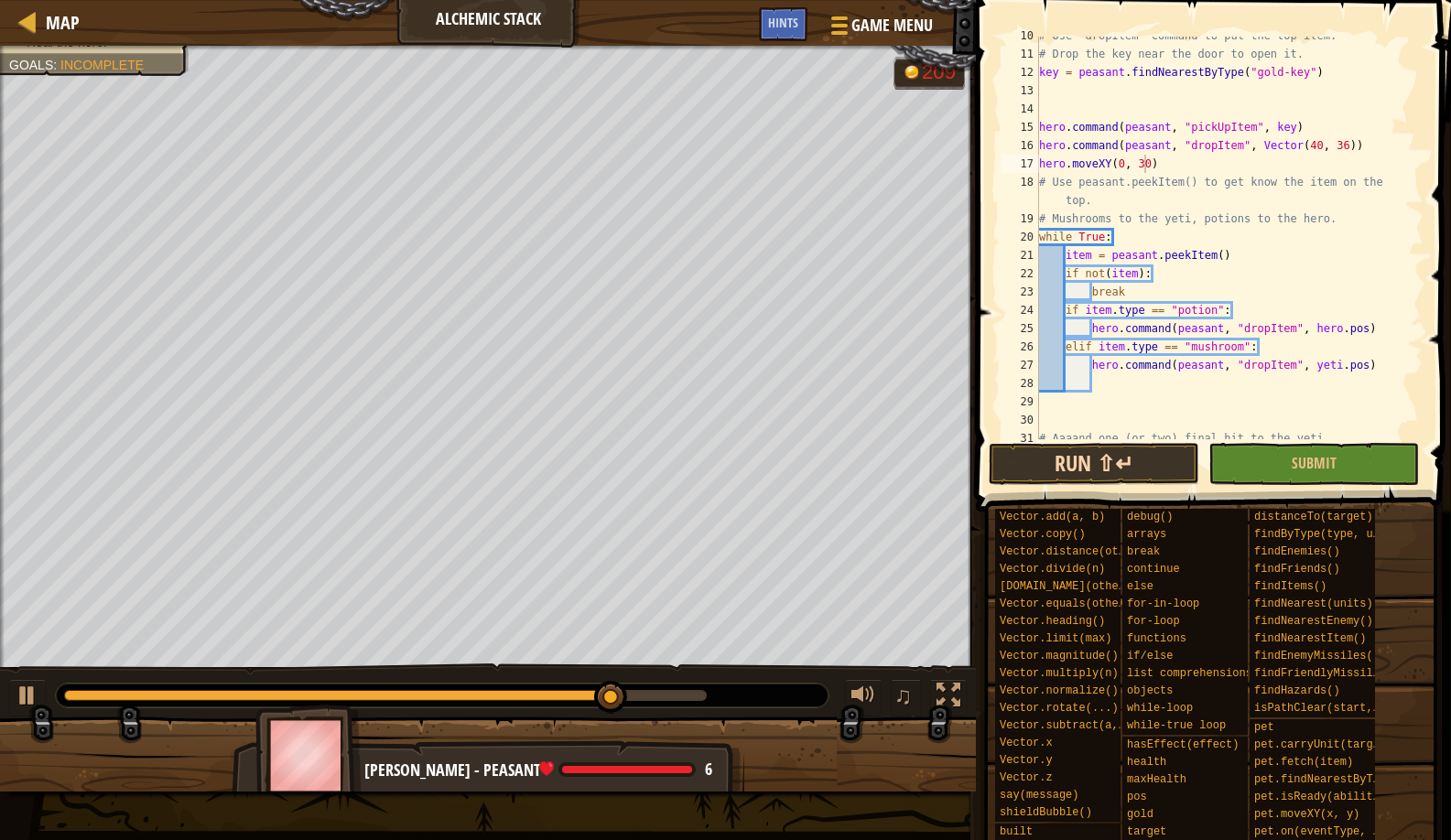
click at [994, 459] on button "Run ⇧↵" at bounding box center [1094, 464] width 211 height 42
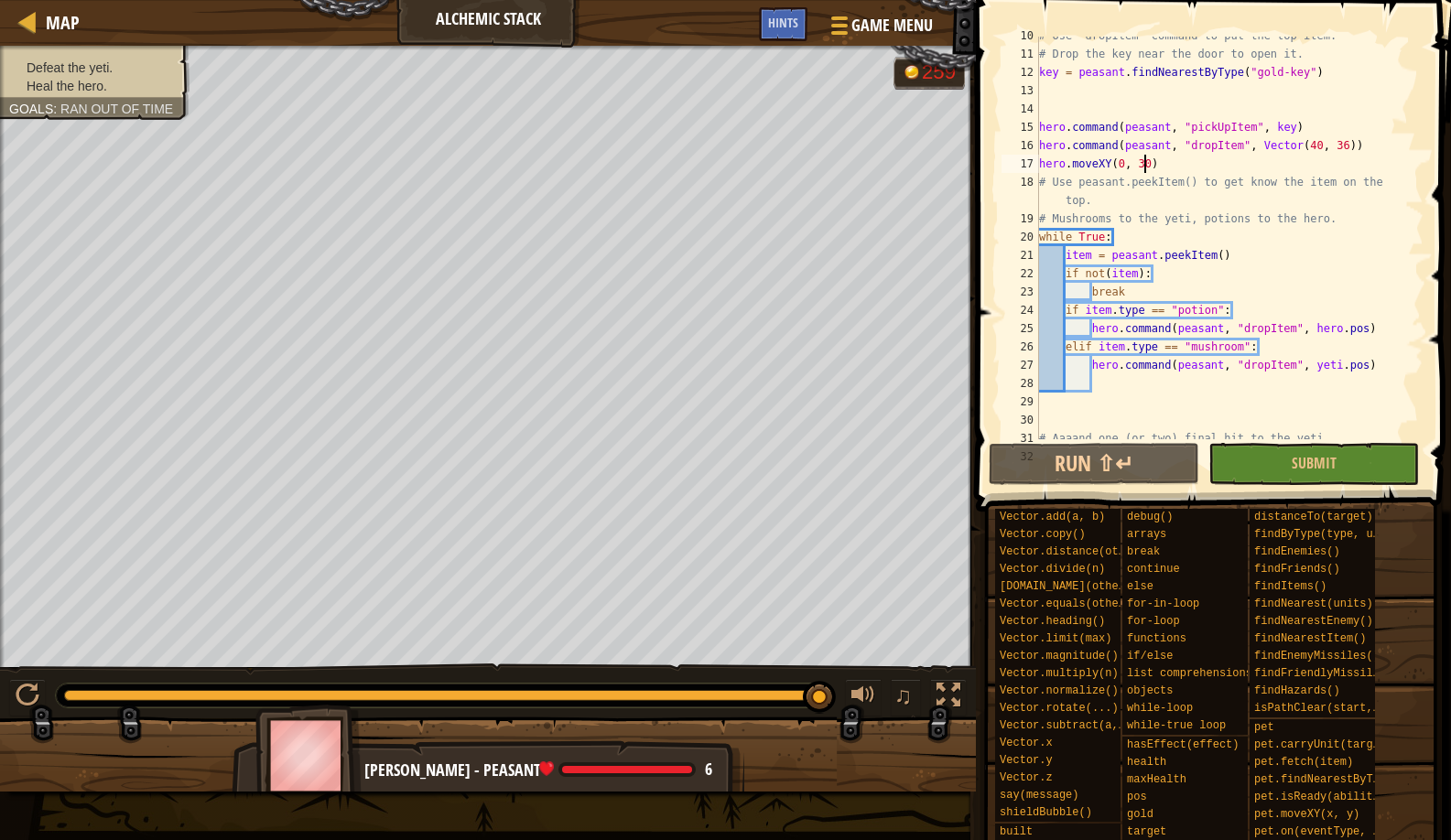
scroll to position [0, 0]
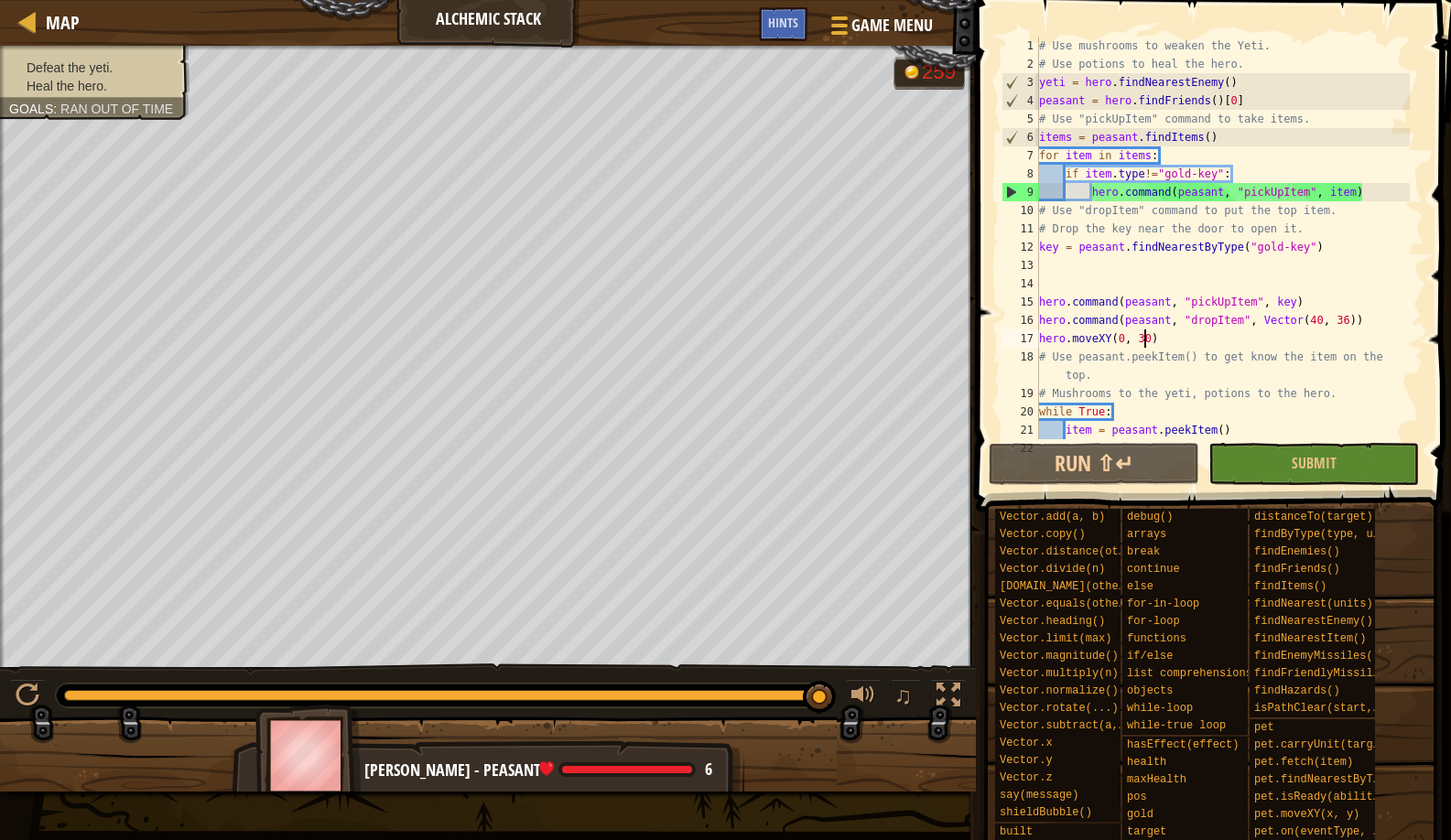
click at [1250, 60] on div "# Use mushrooms to weaken the Yeti. # Use potions to heal the hero. yeti = hero…" at bounding box center [1223, 256] width 374 height 440
type textarea "# Use potions to heal the hero."
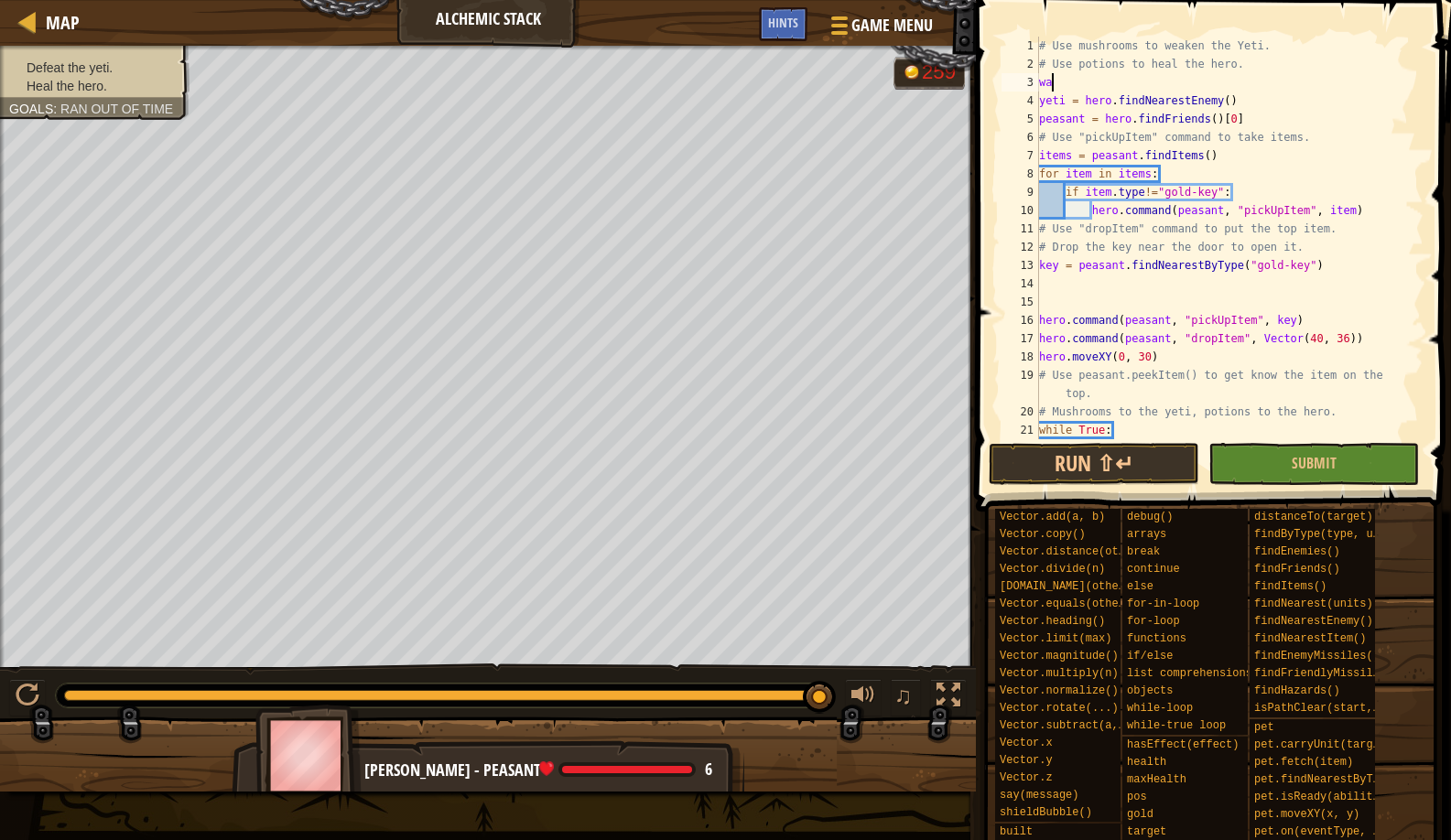
type textarea "w"
click at [53, 30] on span "Map" at bounding box center [63, 22] width 34 height 25
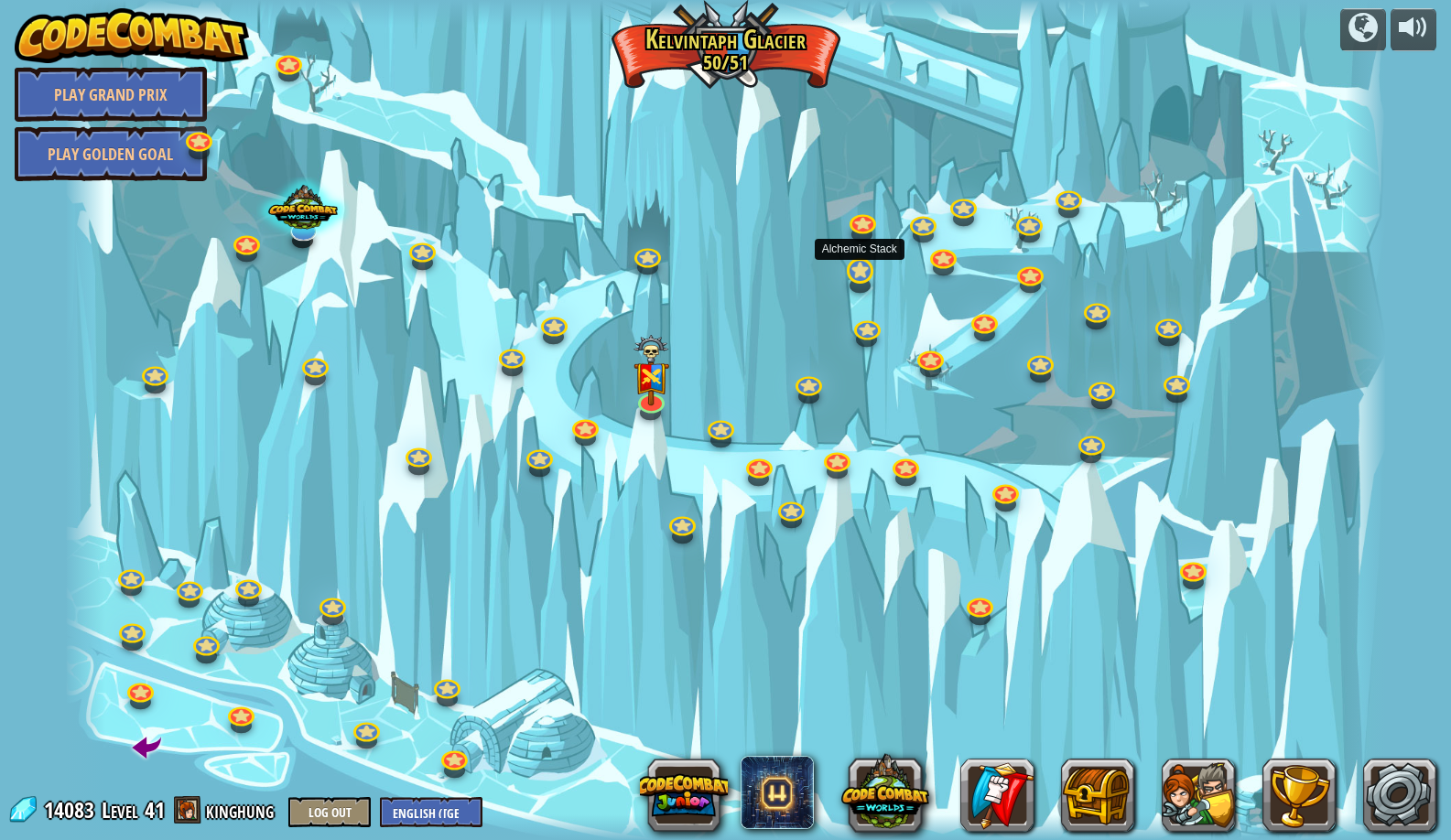
click at [860, 273] on link at bounding box center [858, 270] width 37 height 37
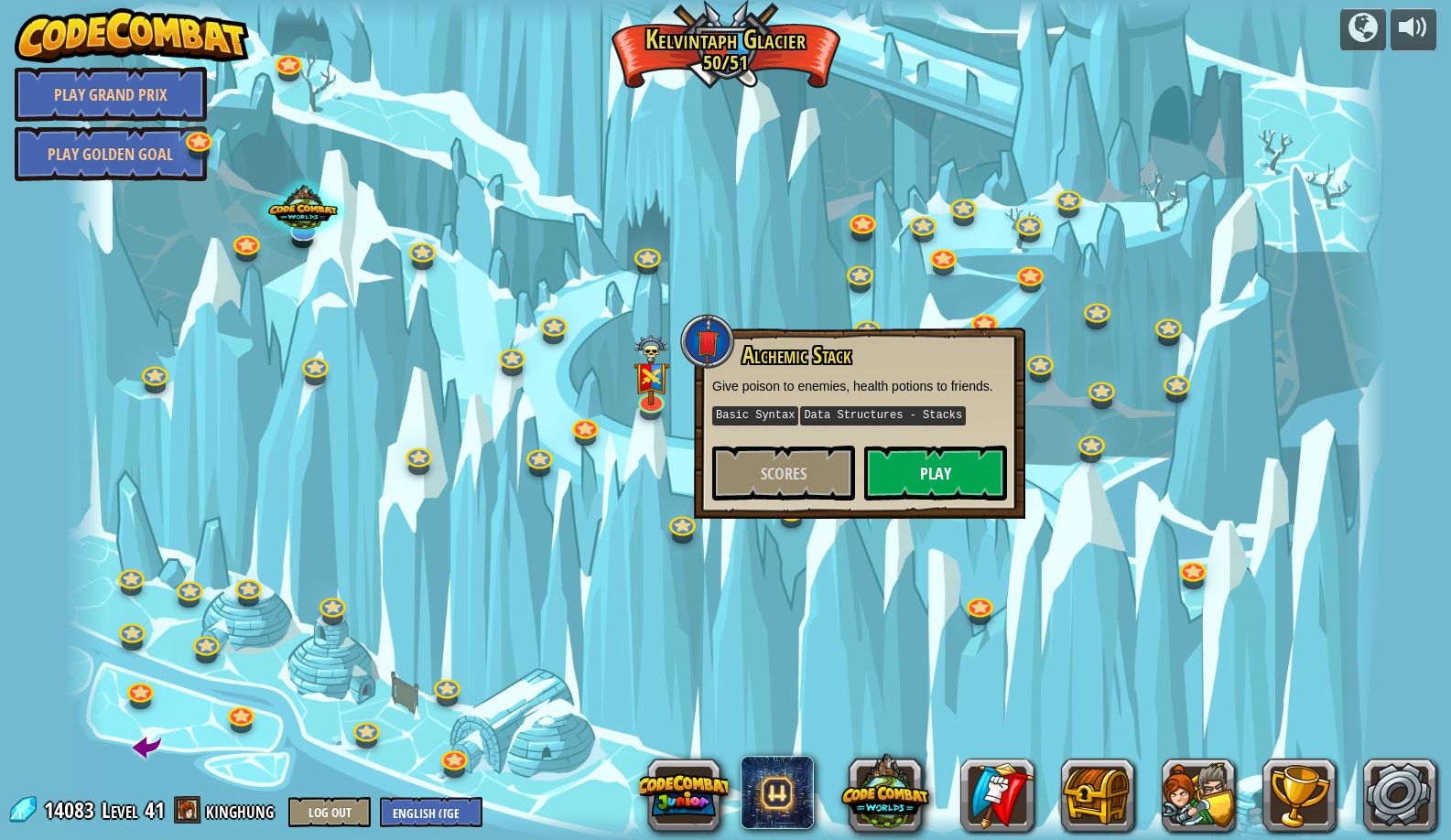
click at [931, 471] on button "Play" at bounding box center [936, 473] width 143 height 55
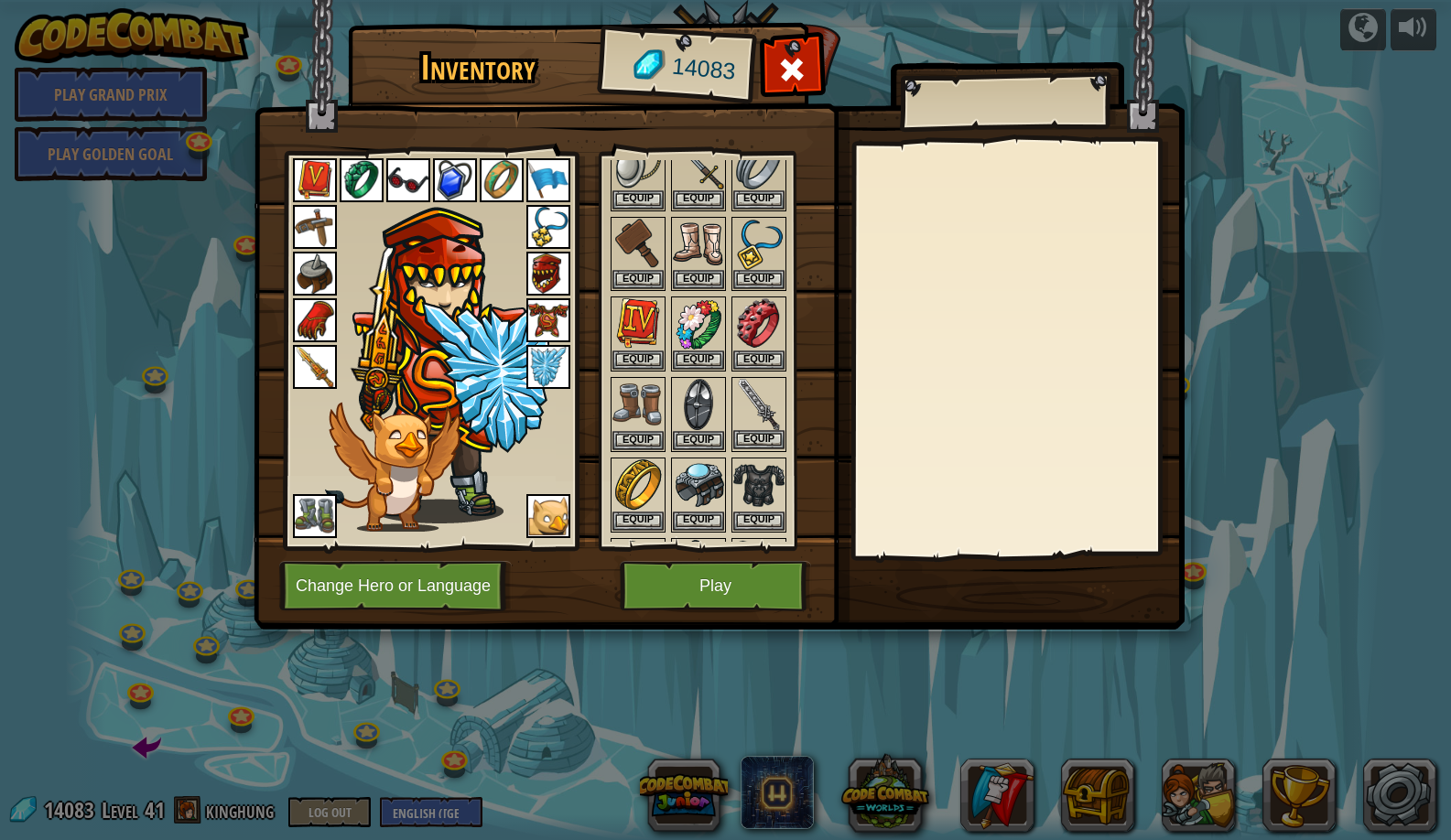
scroll to position [886, 0]
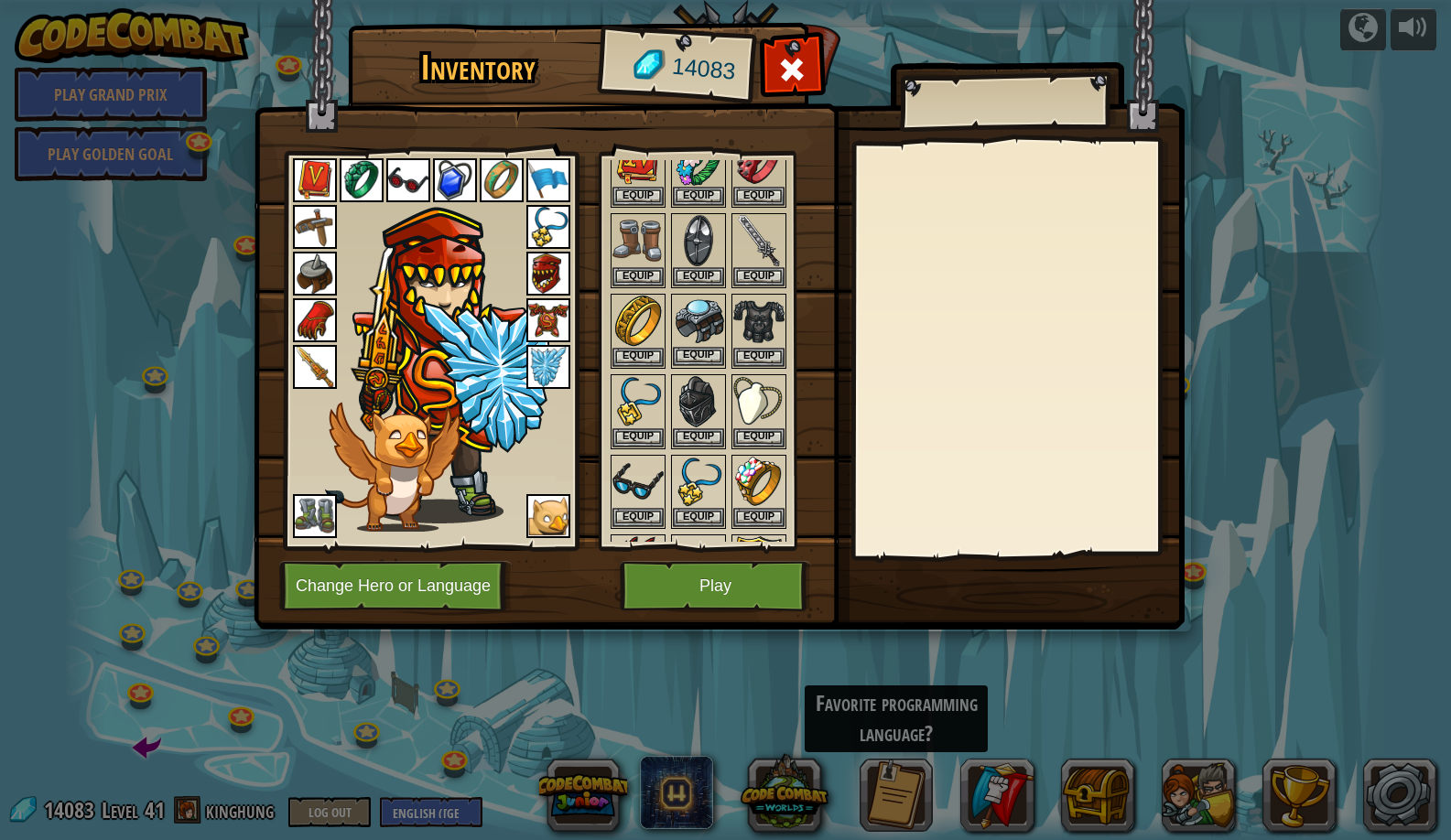
click at [699, 347] on button "Equip" at bounding box center [699, 355] width 52 height 19
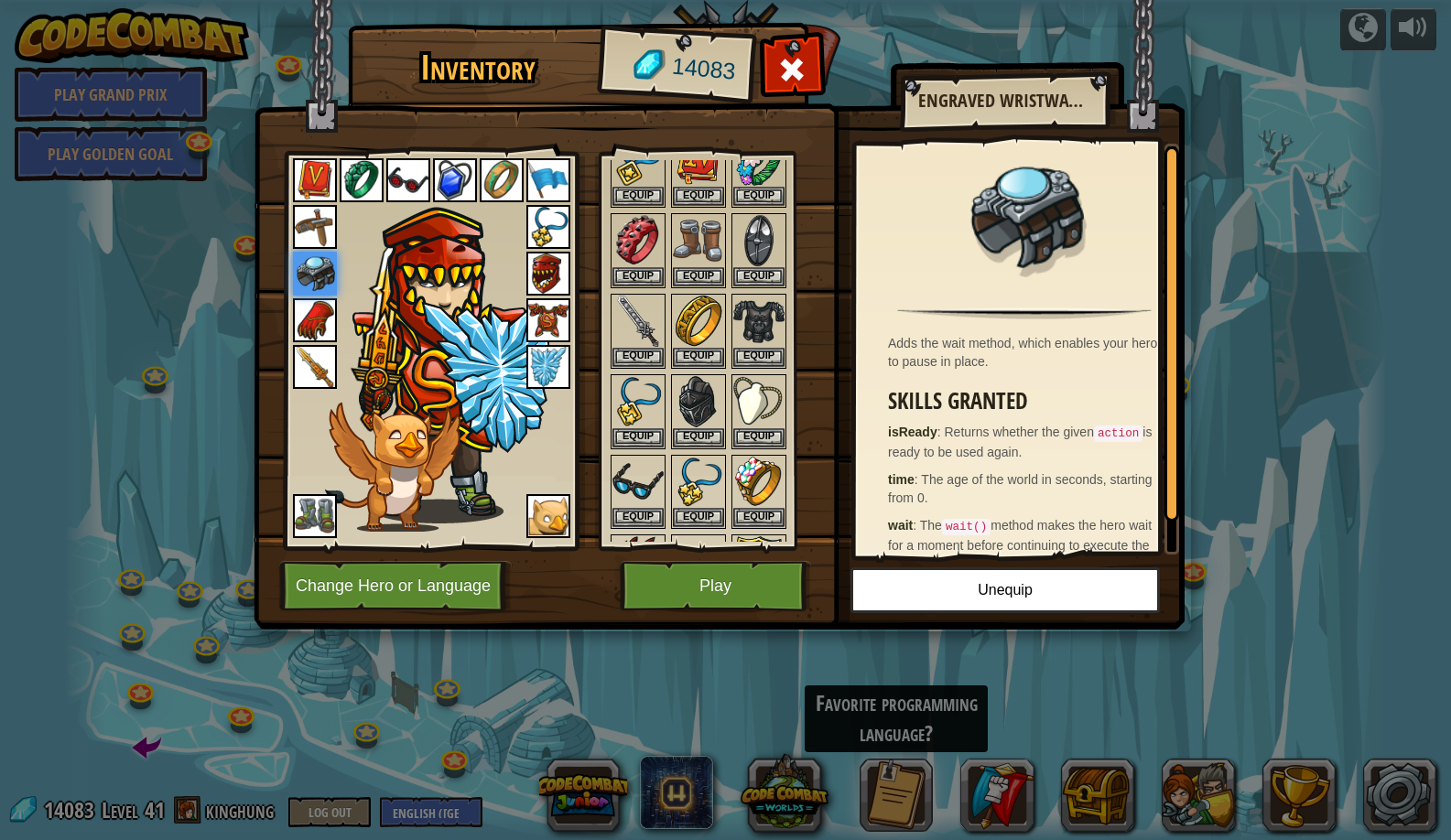
click at [748, 581] on button "Play" at bounding box center [715, 586] width 192 height 51
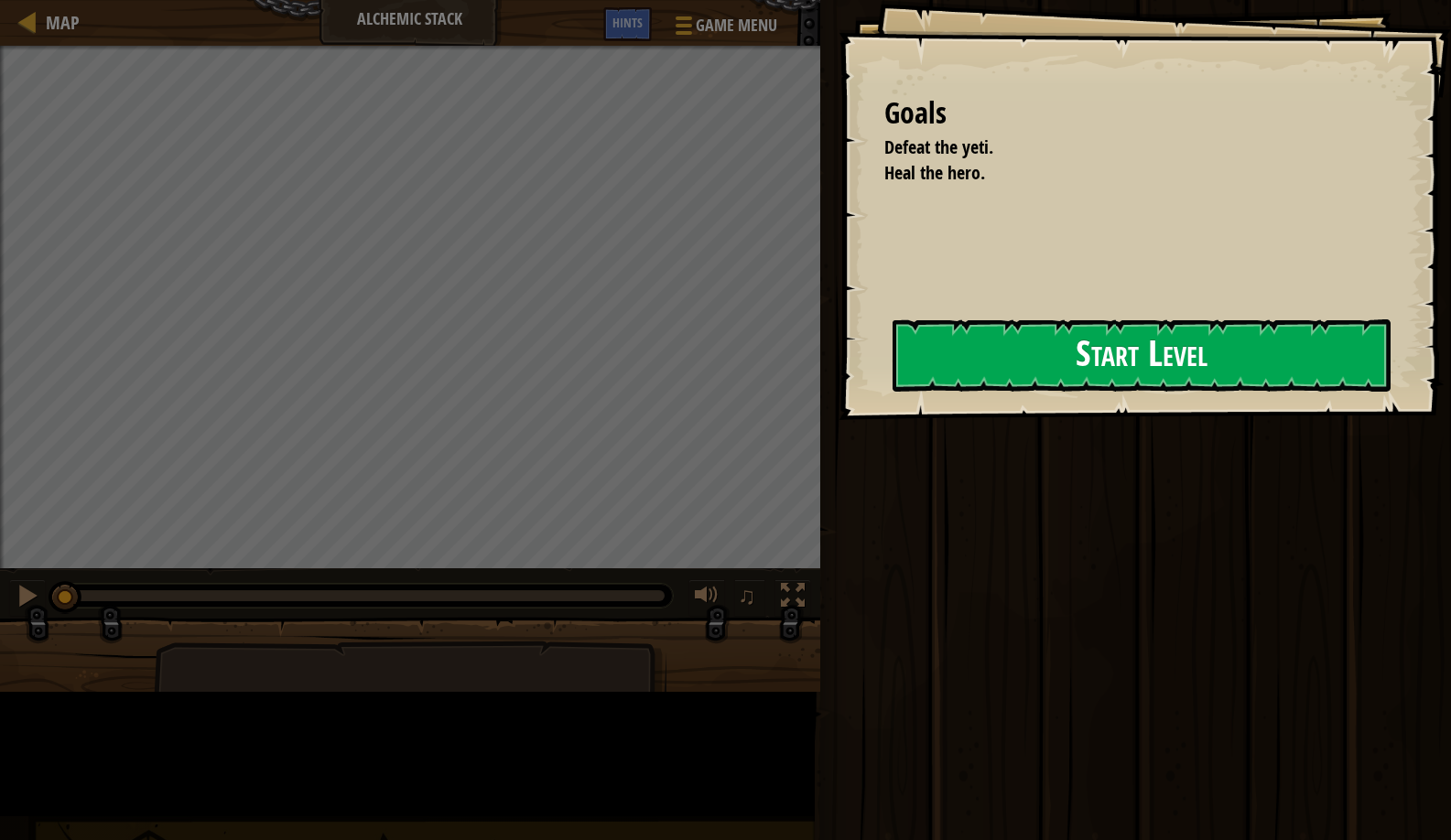
click at [893, 366] on button "Start Level" at bounding box center [1142, 355] width 499 height 72
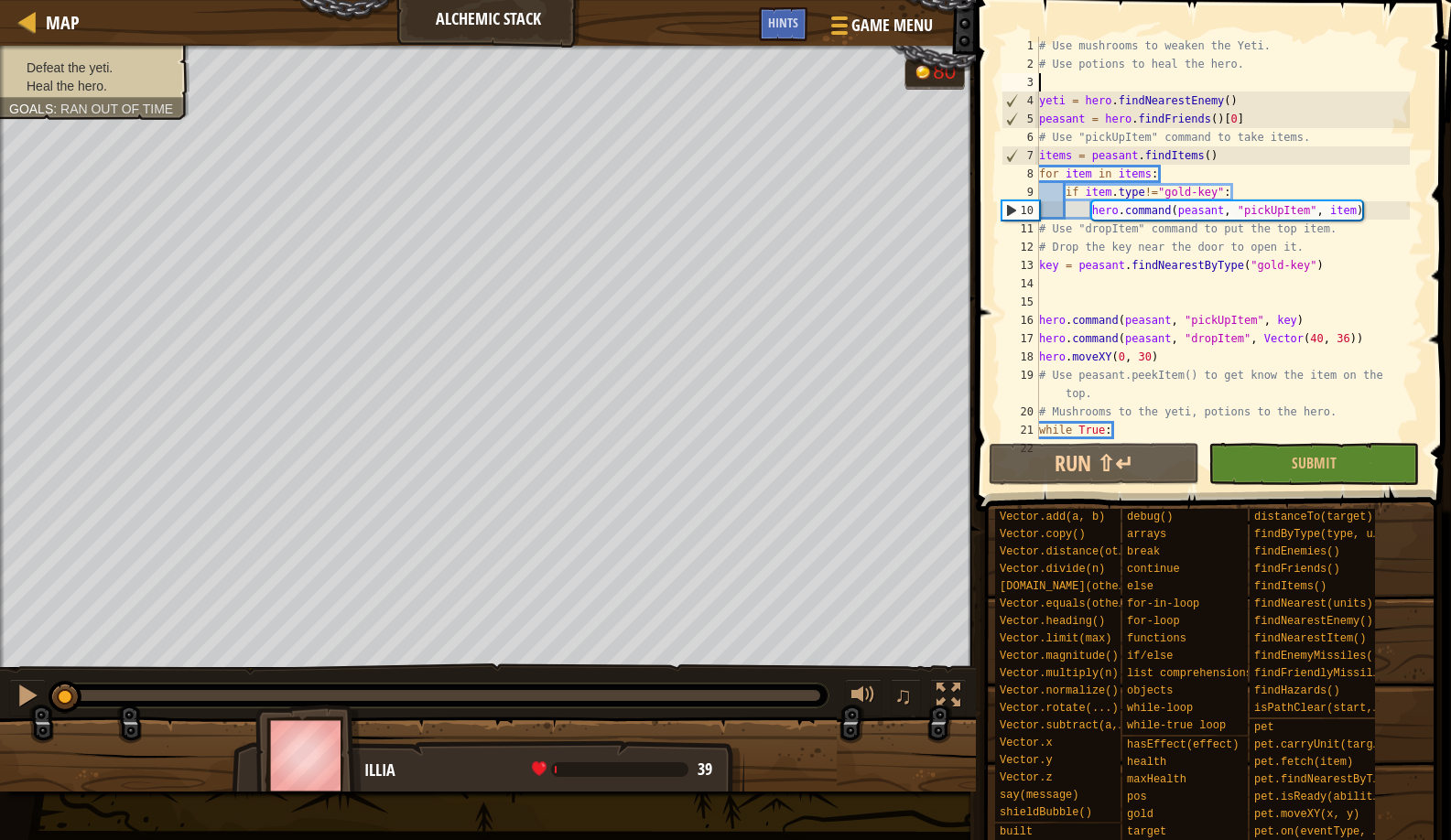
click at [1068, 76] on div "# Use mushrooms to weaken the Yeti. # Use potions to heal the hero. yeti = hero…" at bounding box center [1223, 256] width 374 height 440
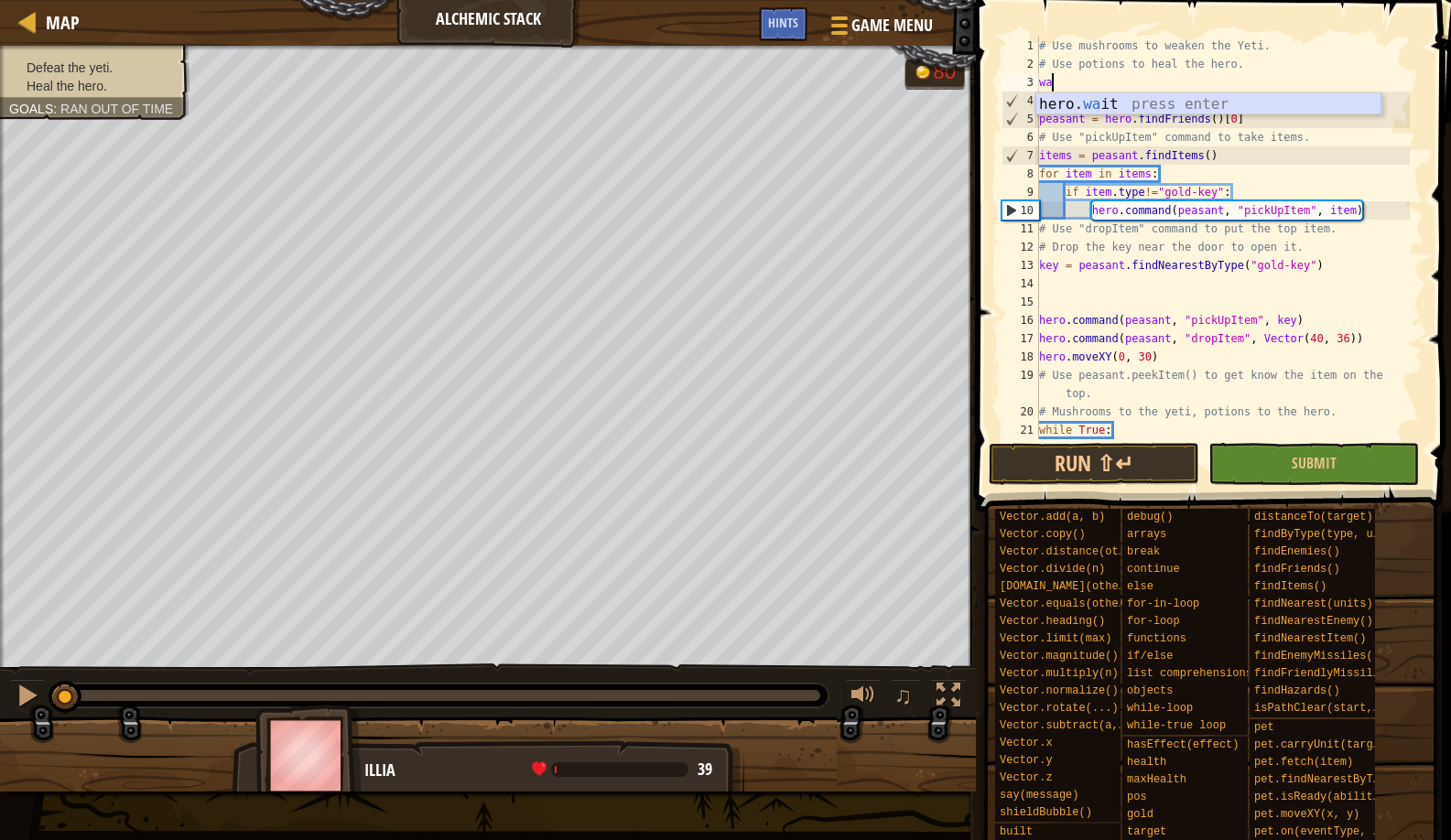
click at [1063, 109] on div "hero. wa it press enter" at bounding box center [1209, 126] width 347 height 66
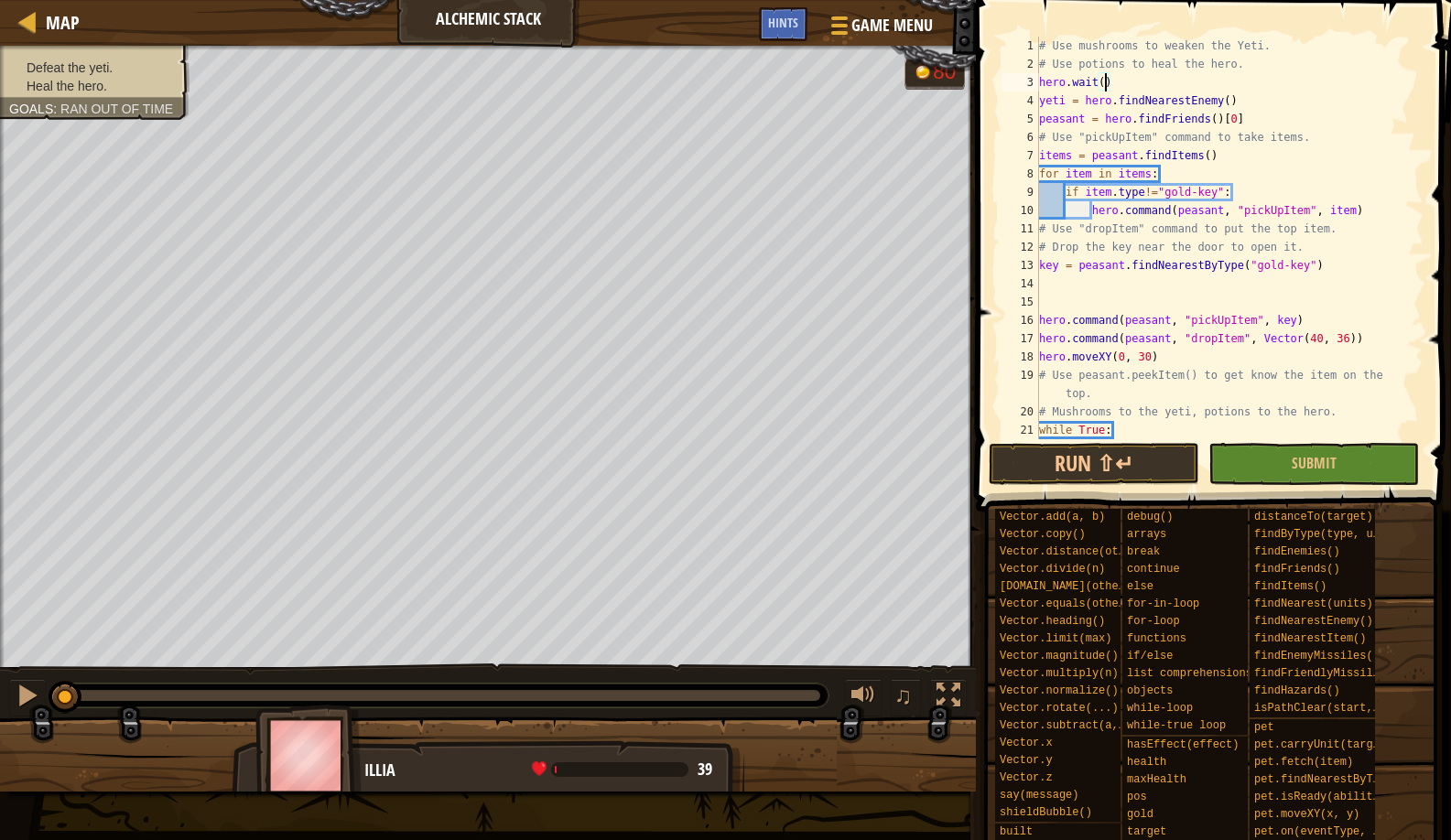
scroll to position [8, 6]
click at [1019, 443] on button "Run ⇧↵" at bounding box center [1094, 464] width 211 height 42
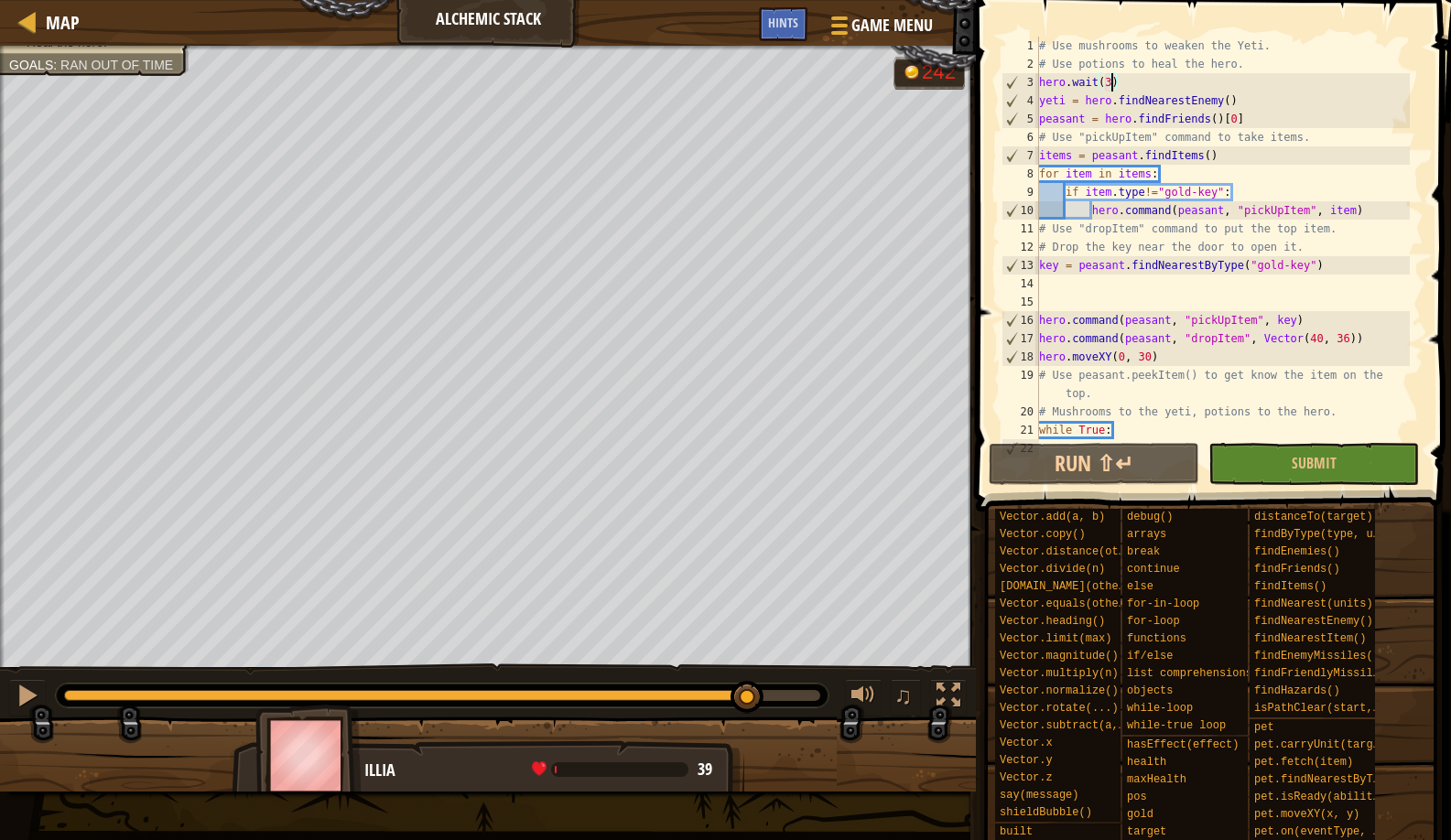
click at [750, 569] on div "Defeat the yeti. Heal the hero. Goals : Ran out of time G reen B lack V iolet 2…" at bounding box center [725, 418] width 1451 height 746
click at [1076, 485] on button "Run ⇧↵" at bounding box center [1094, 464] width 211 height 42
drag, startPoint x: 157, startPoint y: 701, endPoint x: 707, endPoint y: 685, distance: 550.2
click at [707, 685] on div at bounding box center [706, 697] width 33 height 33
click at [1046, 467] on button "Run ⇧↵" at bounding box center [1094, 464] width 211 height 42
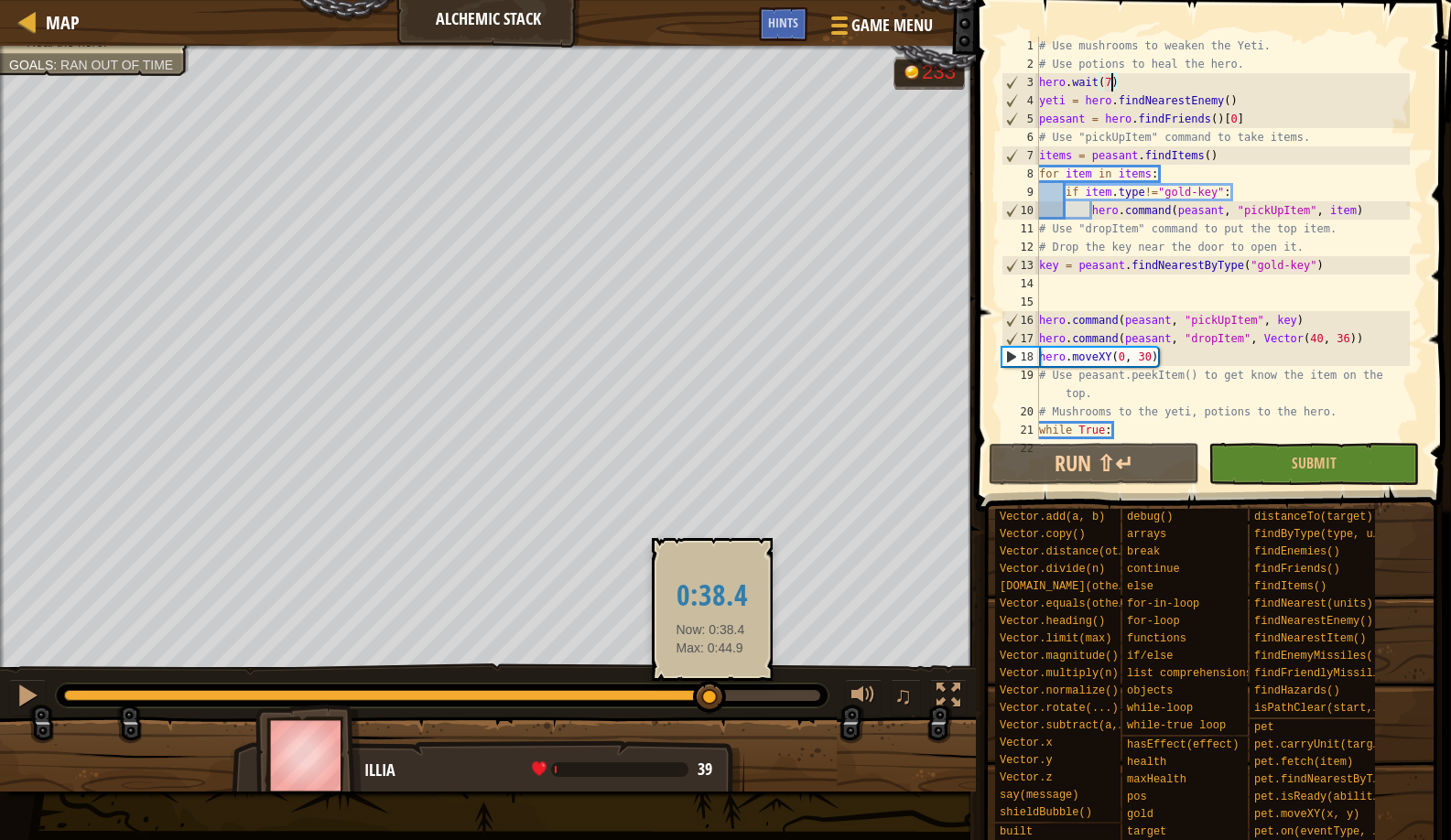
drag, startPoint x: 189, startPoint y: 700, endPoint x: 710, endPoint y: 686, distance: 521.2
click at [710, 686] on div at bounding box center [709, 697] width 33 height 33
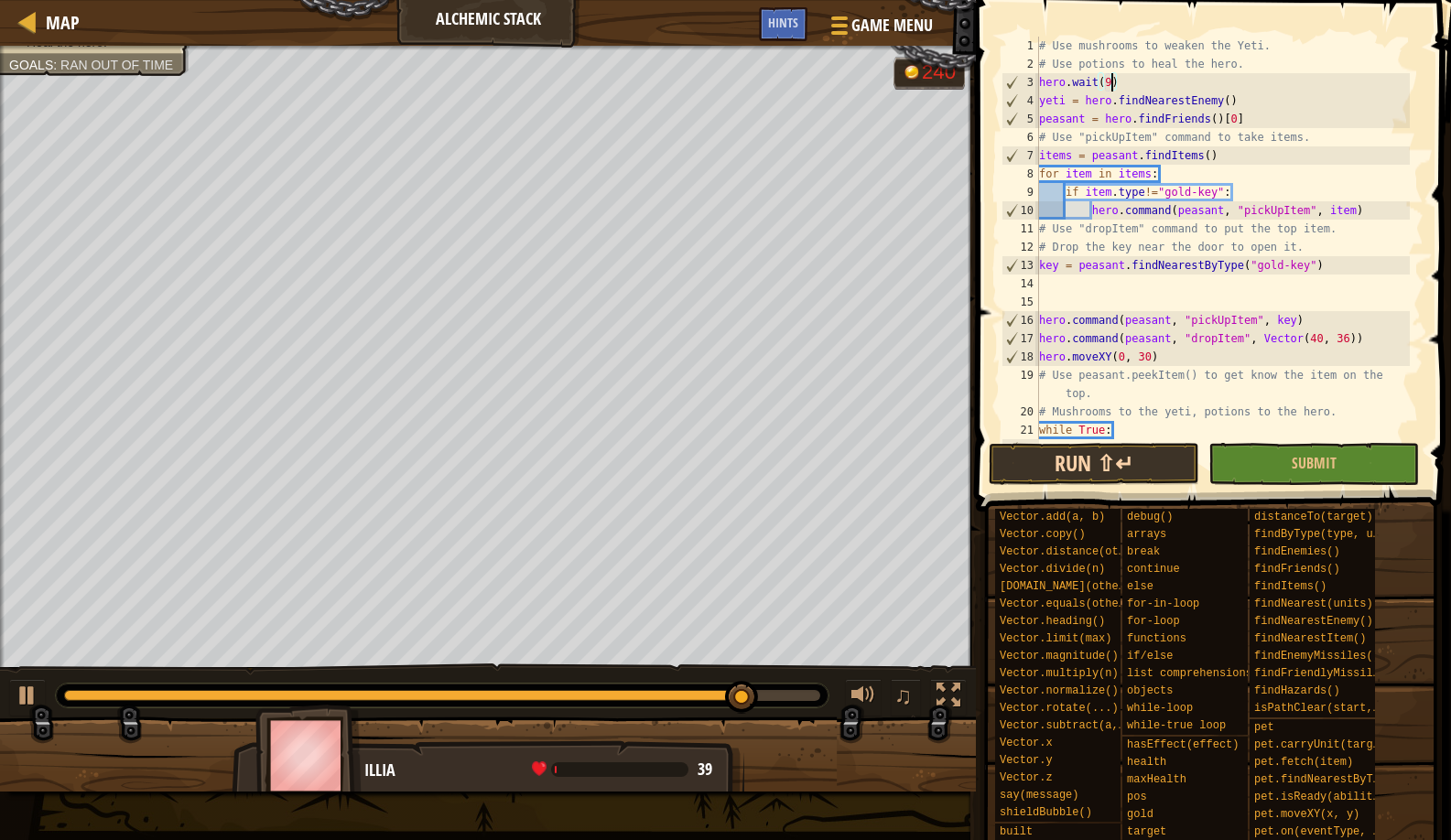
click at [1122, 446] on button "Run ⇧↵" at bounding box center [1094, 464] width 211 height 42
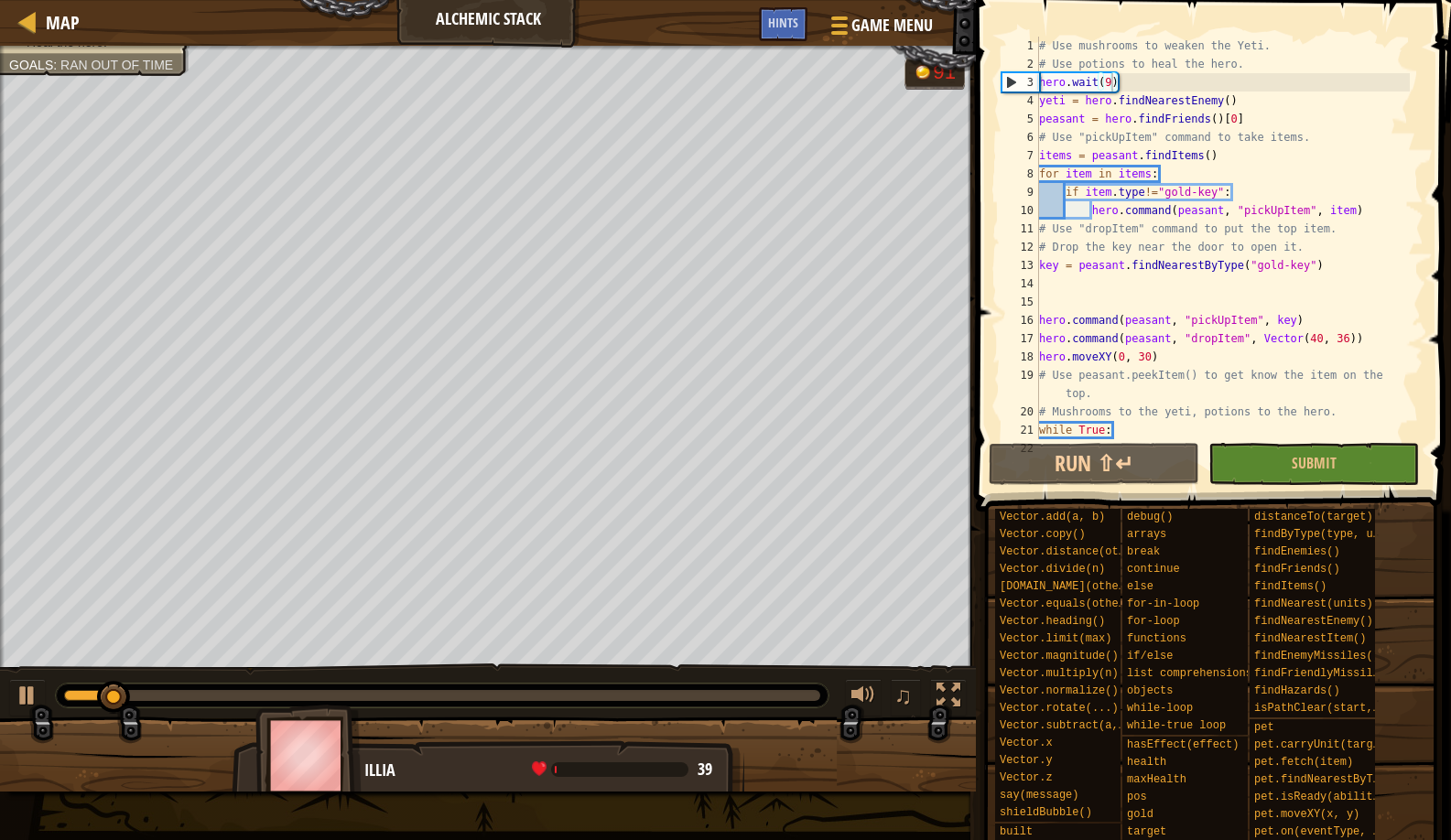
drag, startPoint x: 302, startPoint y: 688, endPoint x: 275, endPoint y: 712, distance: 36.1
click at [438, 700] on div "♫" at bounding box center [488, 690] width 976 height 55
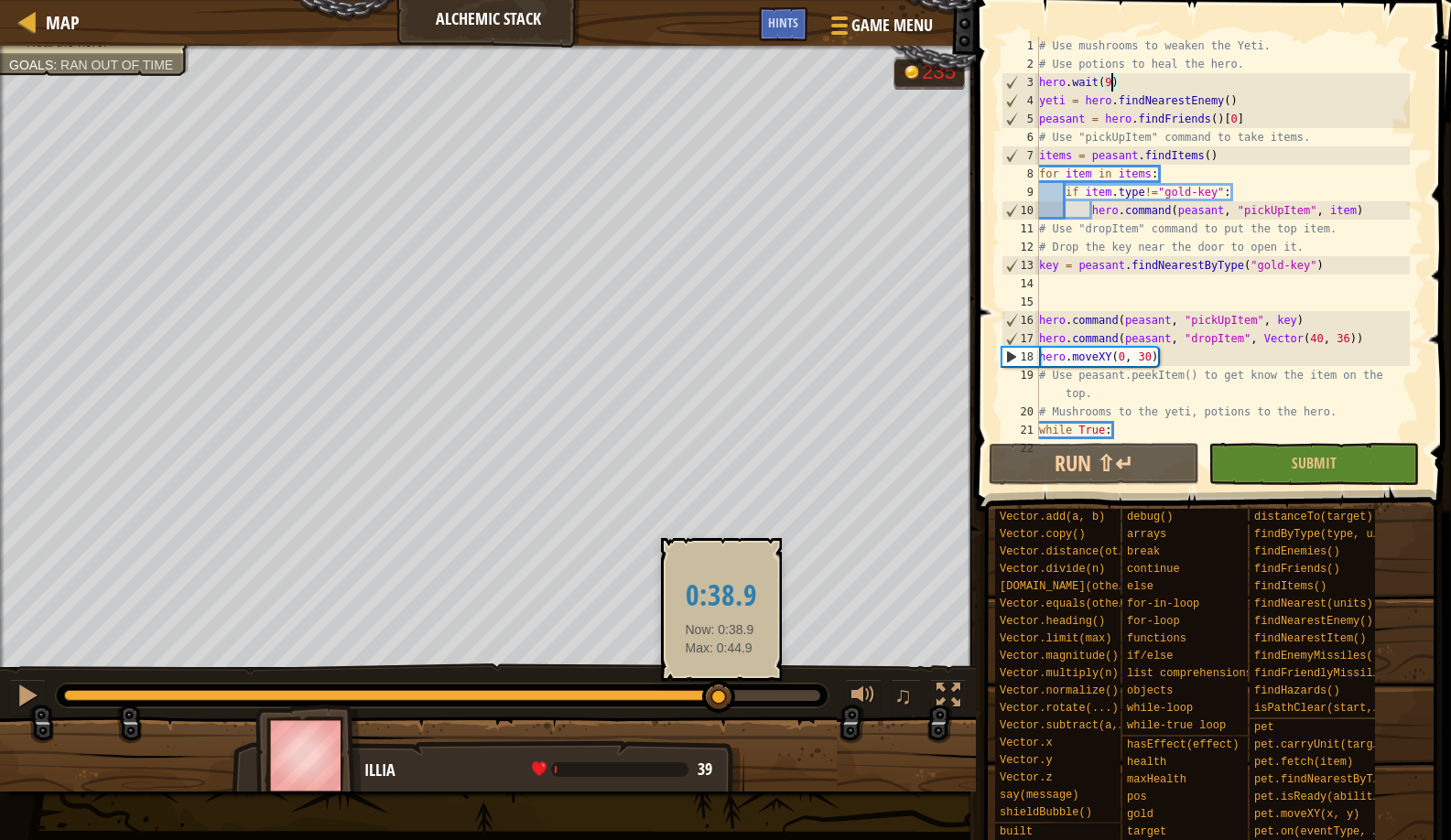
drag, startPoint x: 173, startPoint y: 692, endPoint x: 720, endPoint y: 695, distance: 547.0
click at [720, 695] on div at bounding box center [443, 695] width 757 height 11
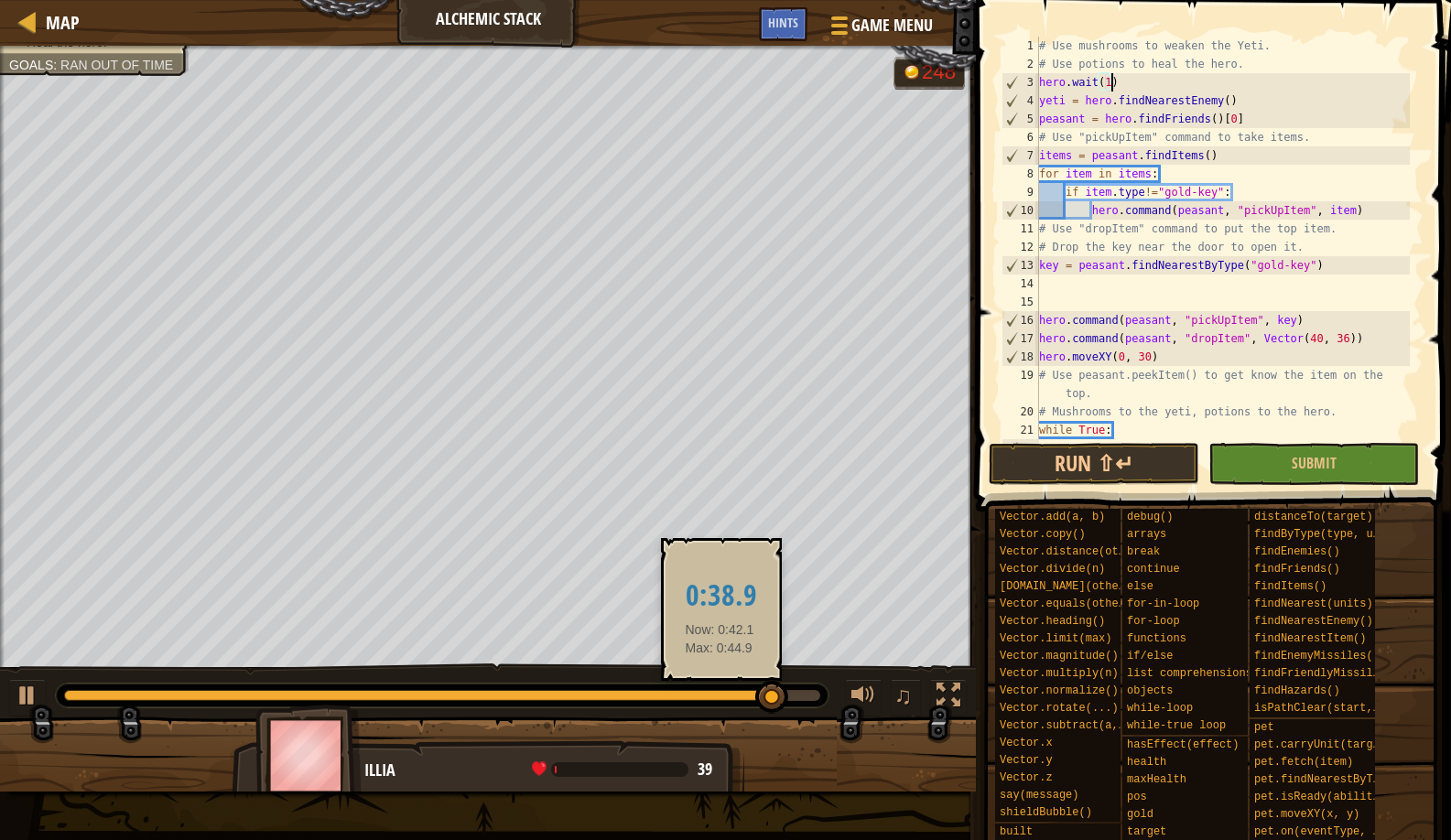
scroll to position [8, 6]
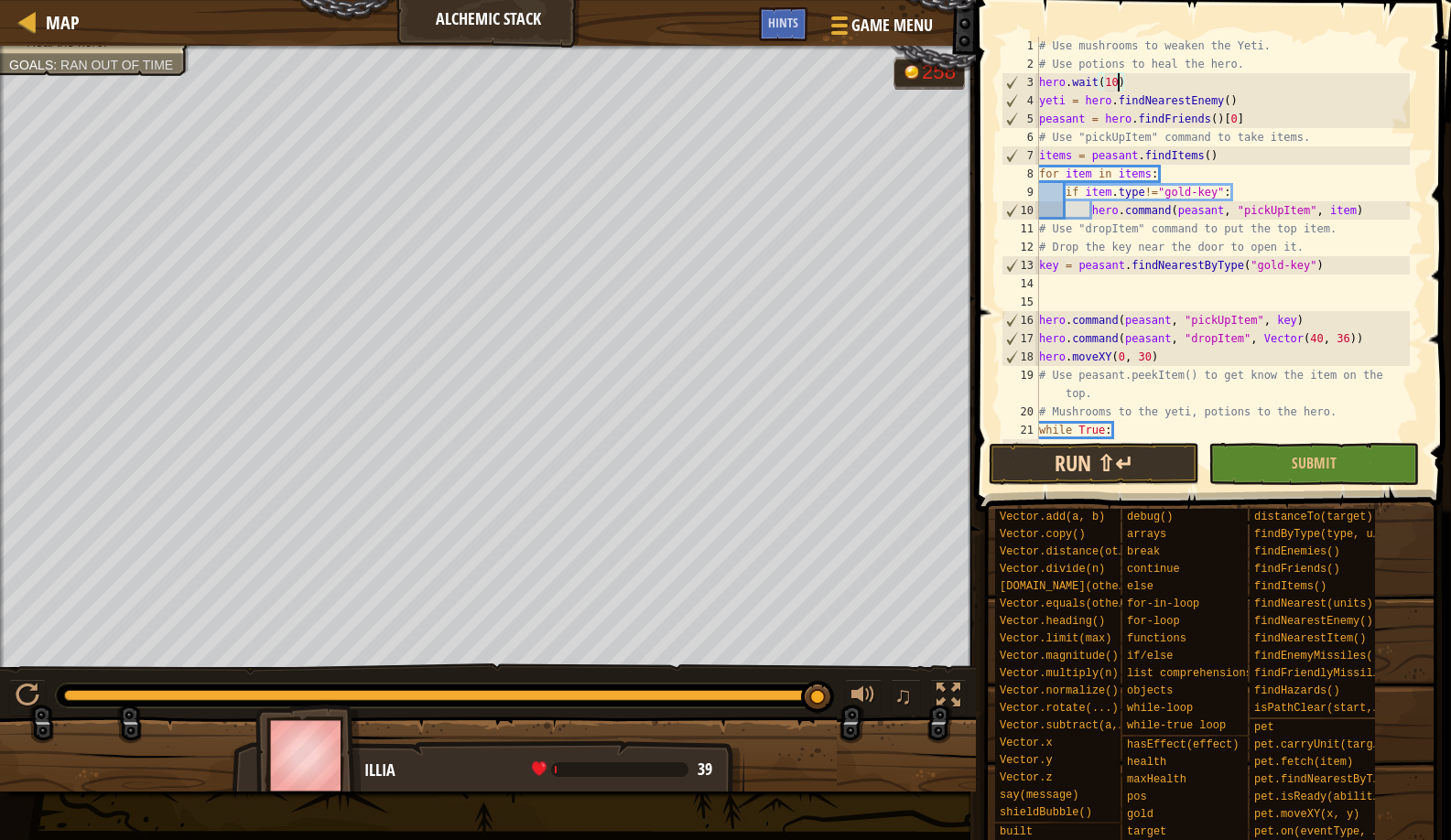
click at [1031, 472] on button "Run ⇧↵" at bounding box center [1094, 464] width 211 height 42
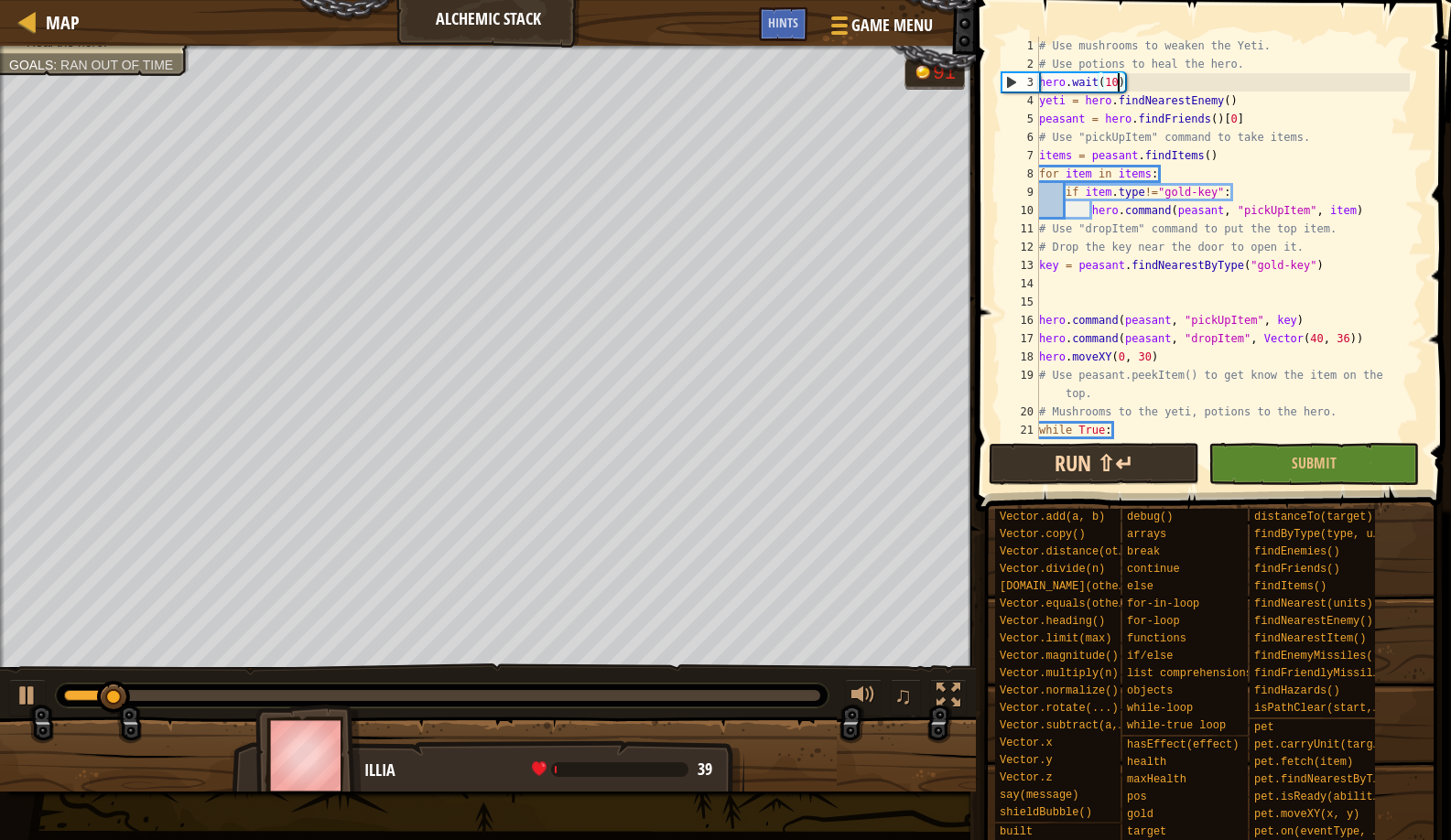
scroll to position [8, 6]
click at [1063, 434] on div "# Use mushrooms to weaken the Yeti. # Use potions to heal the hero. hero . wait…" at bounding box center [1223, 256] width 374 height 440
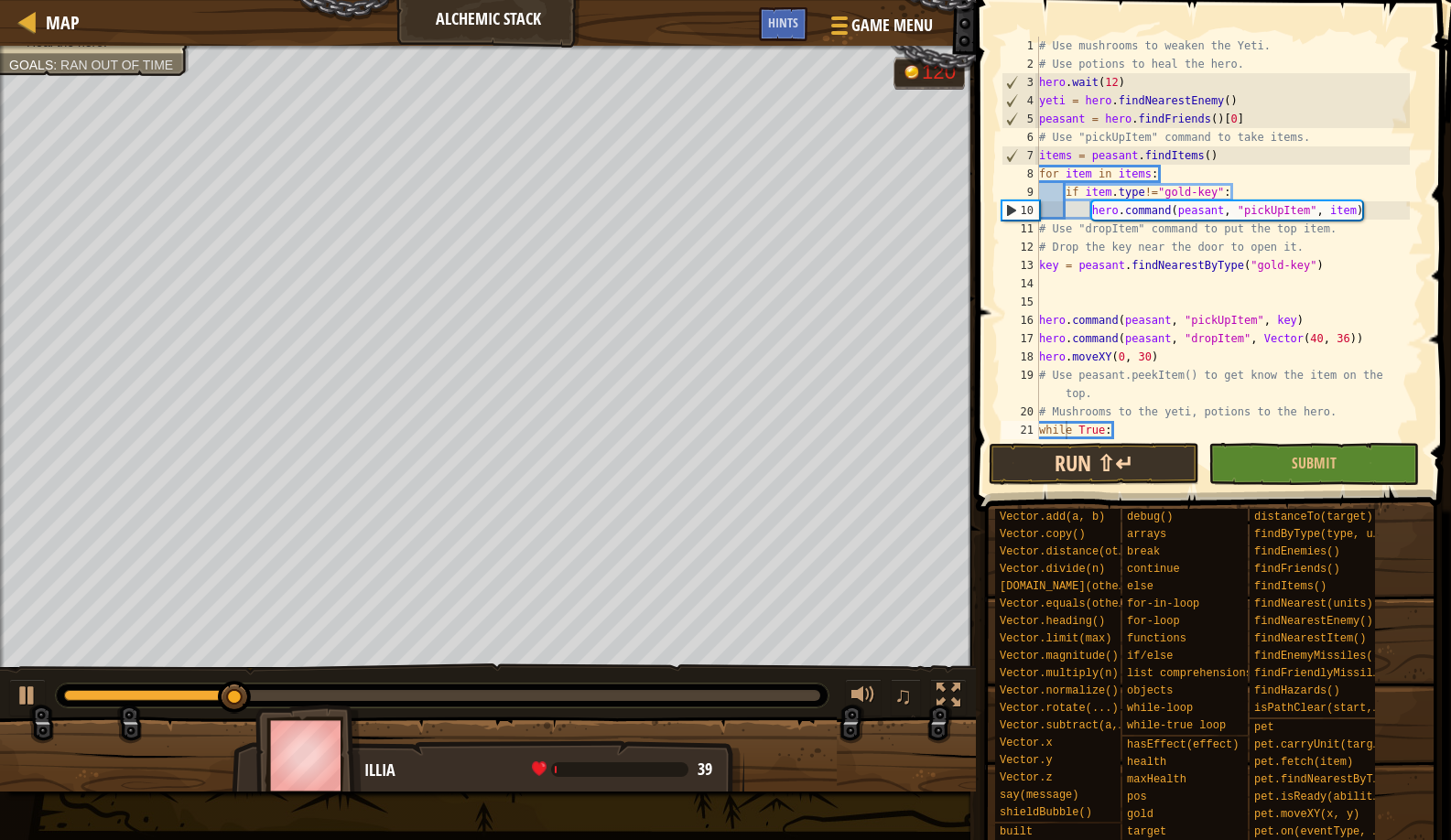
click at [1049, 456] on button "Run ⇧↵" at bounding box center [1094, 464] width 211 height 42
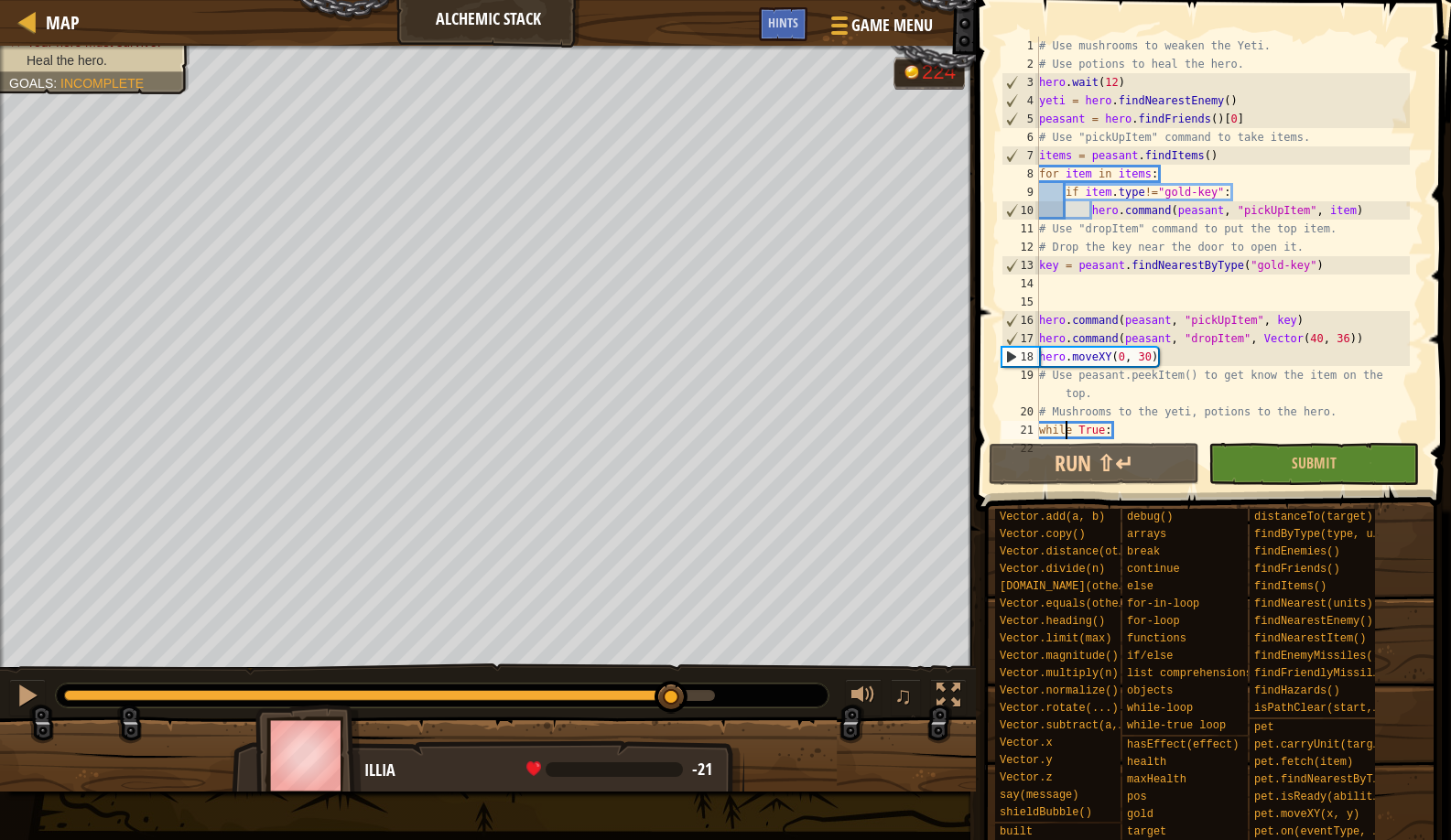
drag, startPoint x: 126, startPoint y: 692, endPoint x: 672, endPoint y: 687, distance: 546.0
click at [672, 687] on div at bounding box center [670, 697] width 33 height 33
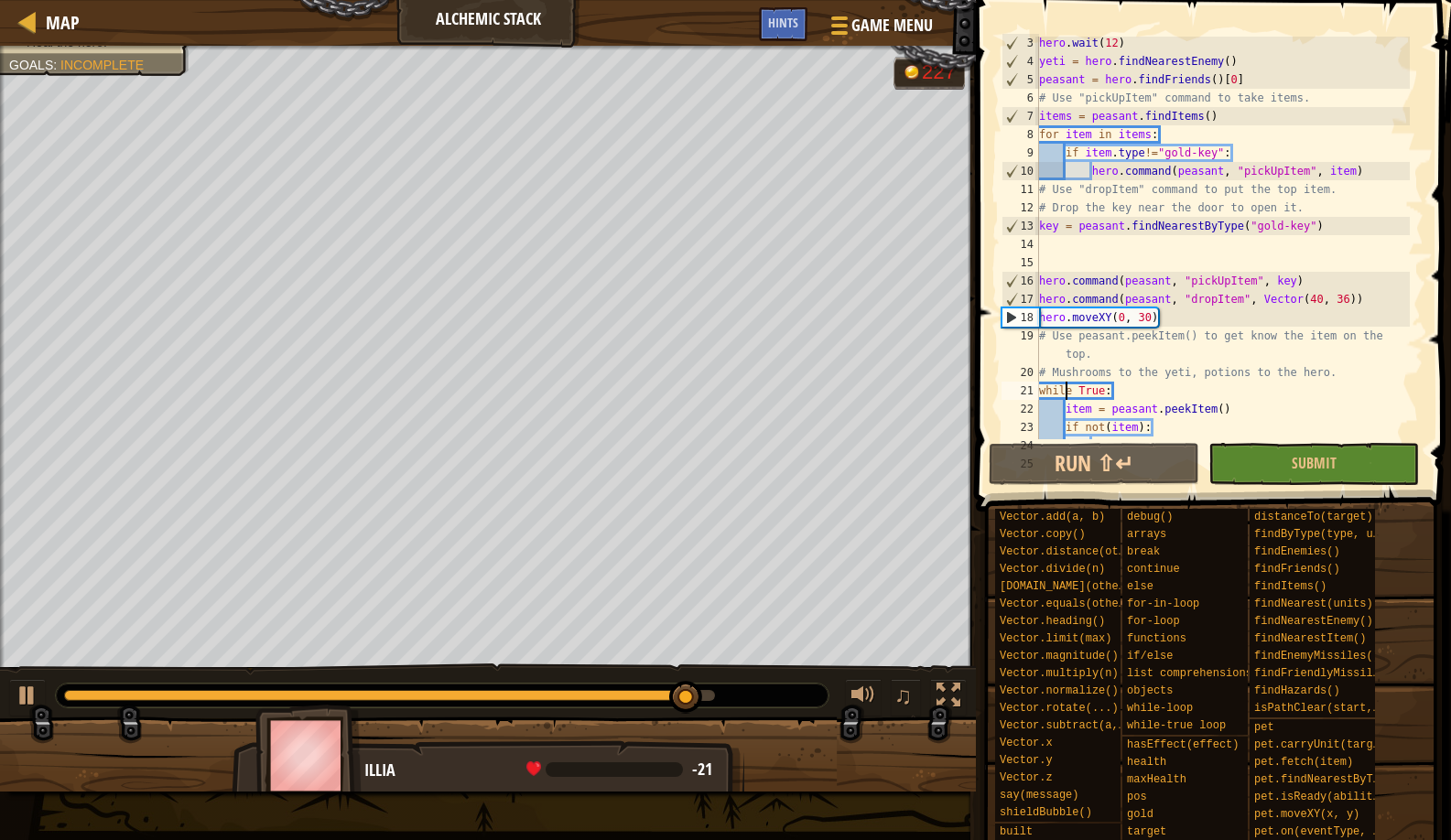
scroll to position [40, 0]
click at [1077, 399] on div "hero . wait ( 12 ) yeti = hero . findNearestEnemy ( ) peasant = hero . findFrie…" at bounding box center [1223, 253] width 374 height 440
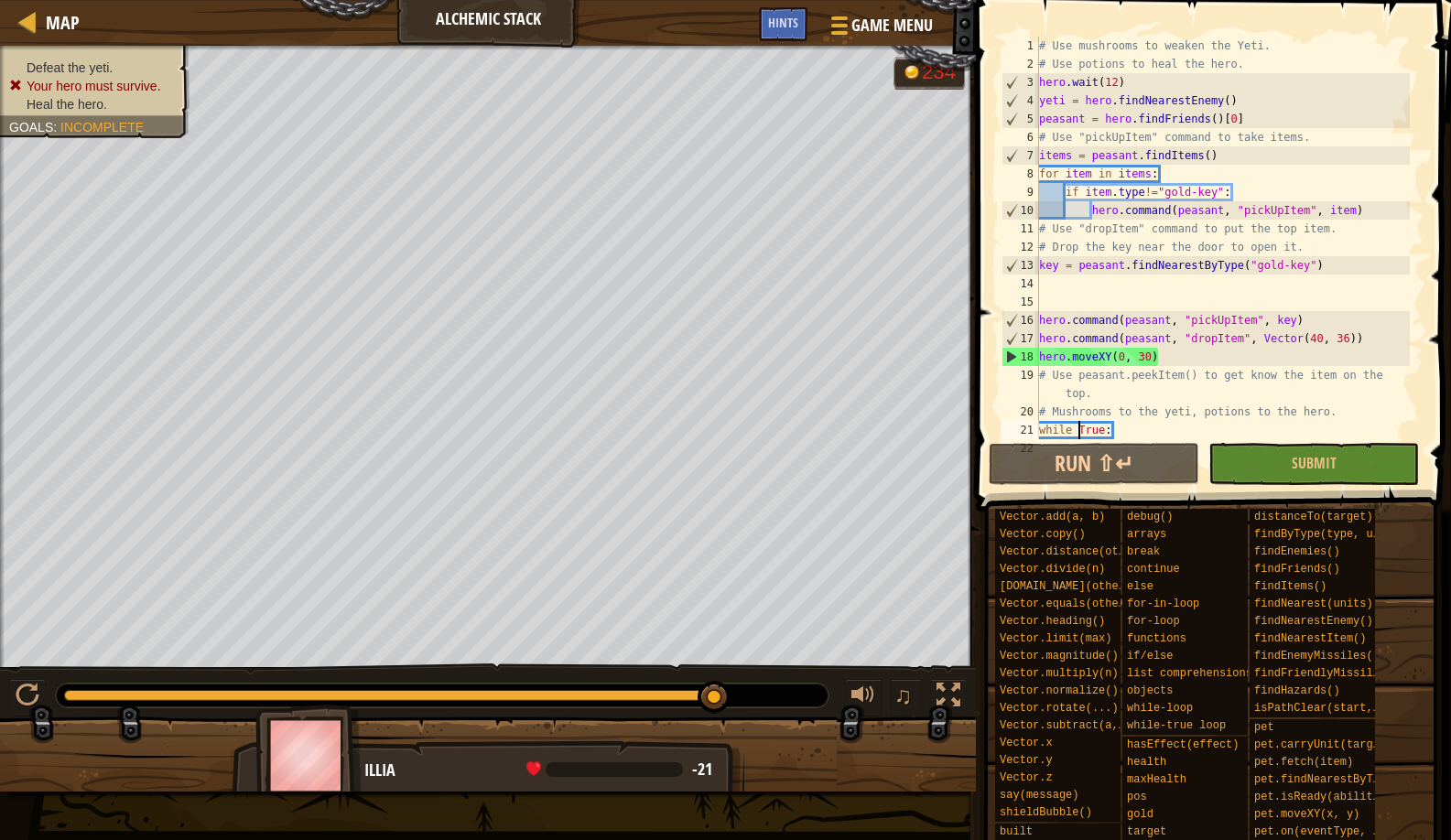
click at [1120, 74] on div "# Use mushrooms to weaken the Yeti. # Use potions to heal the hero. hero . wait…" at bounding box center [1223, 256] width 374 height 440
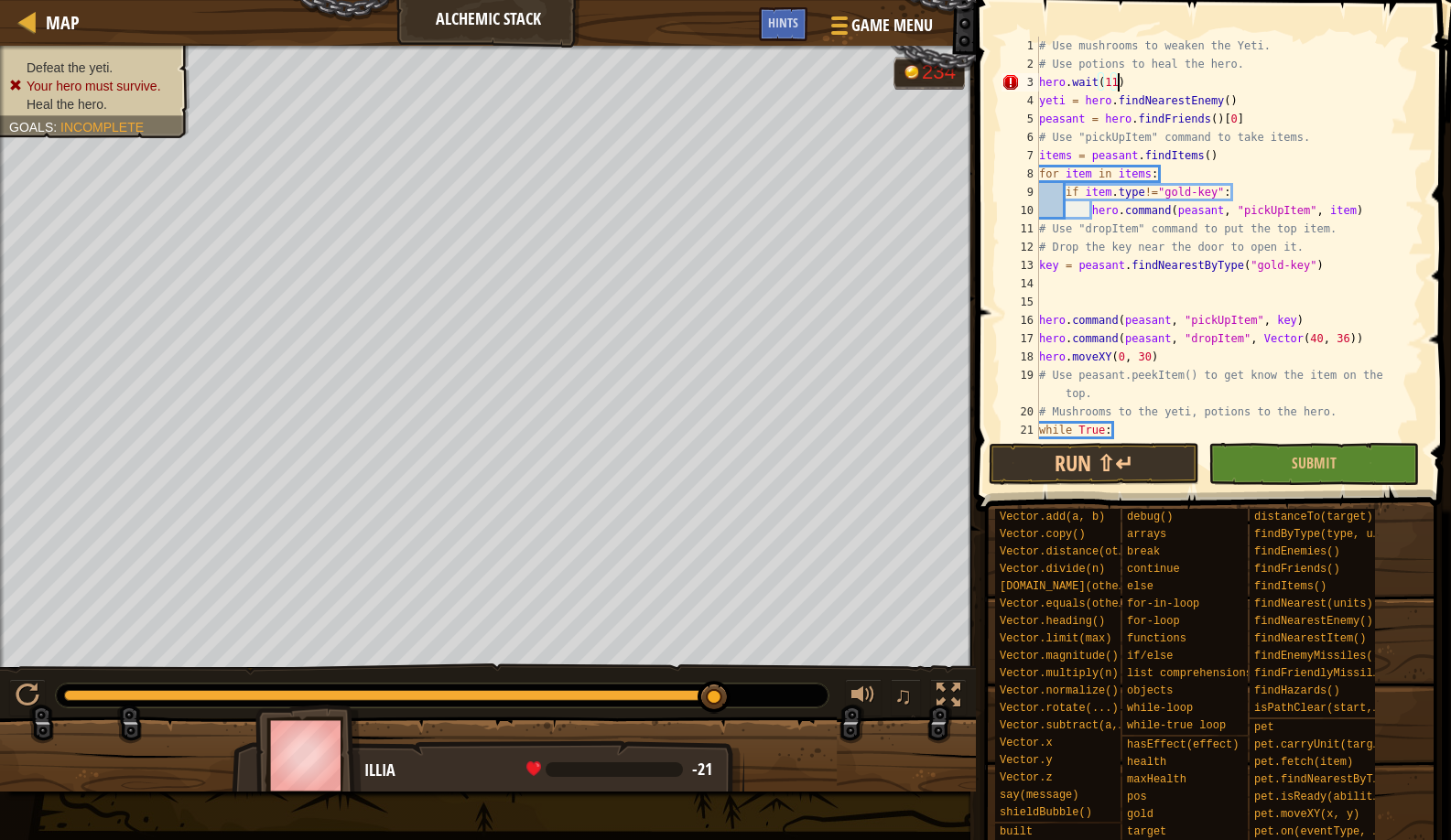
scroll to position [8, 6]
click at [1061, 454] on button "Run ⇧↵" at bounding box center [1094, 464] width 211 height 42
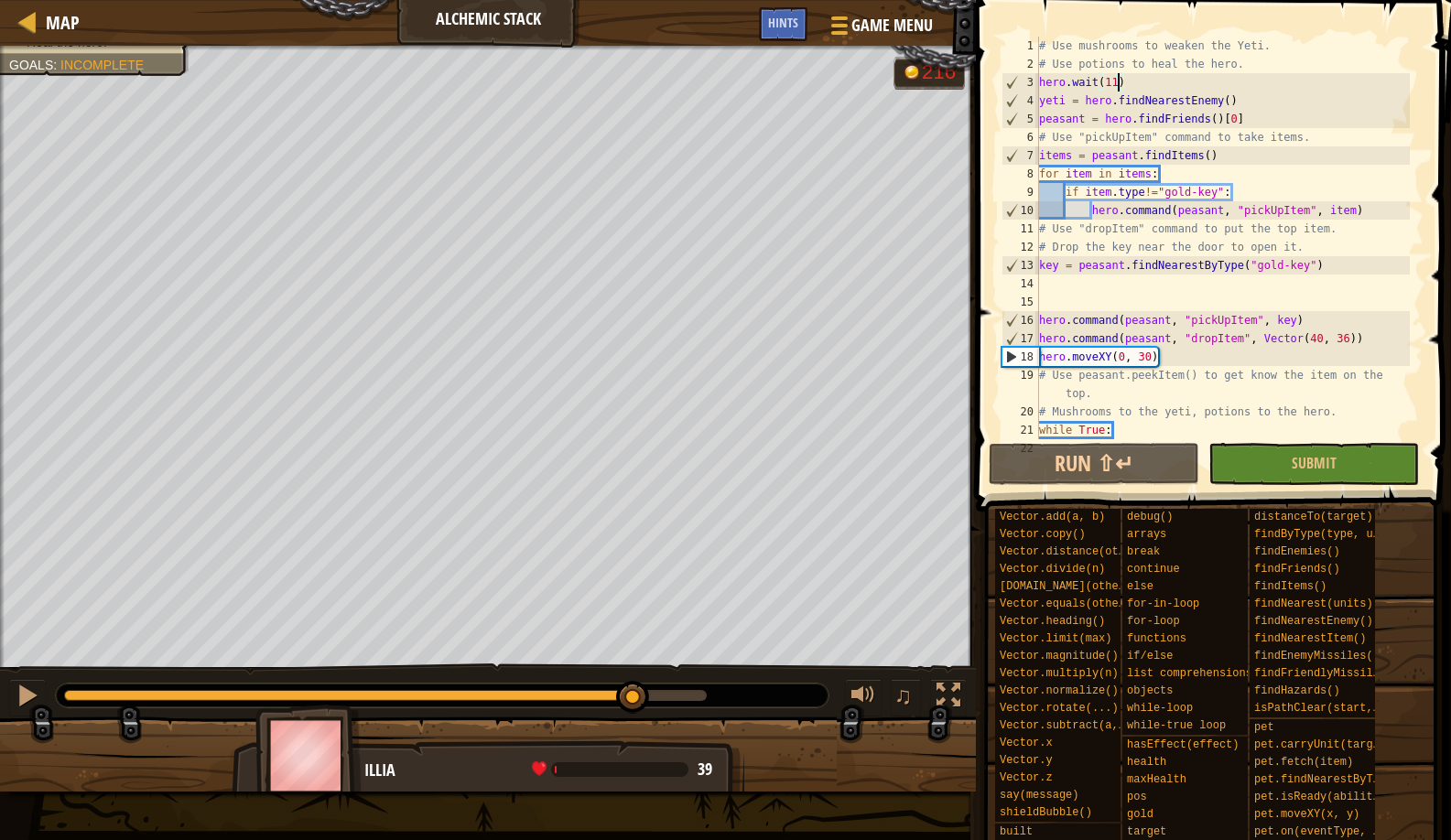
drag, startPoint x: 304, startPoint y: 703, endPoint x: 634, endPoint y: 675, distance: 331.2
click at [634, 675] on div "♫" at bounding box center [488, 690] width 976 height 55
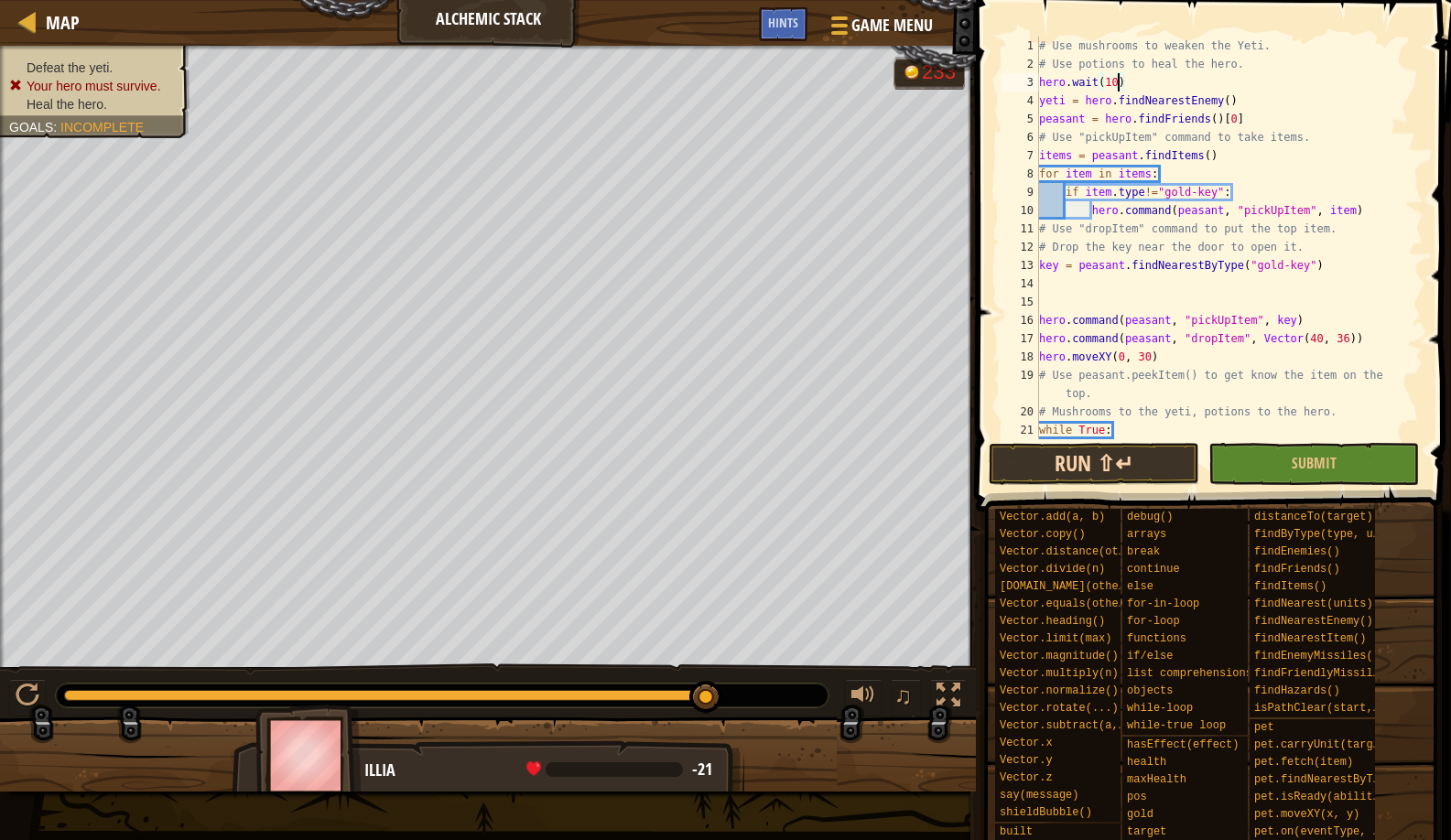
click at [1124, 465] on button "Run ⇧↵" at bounding box center [1094, 464] width 211 height 42
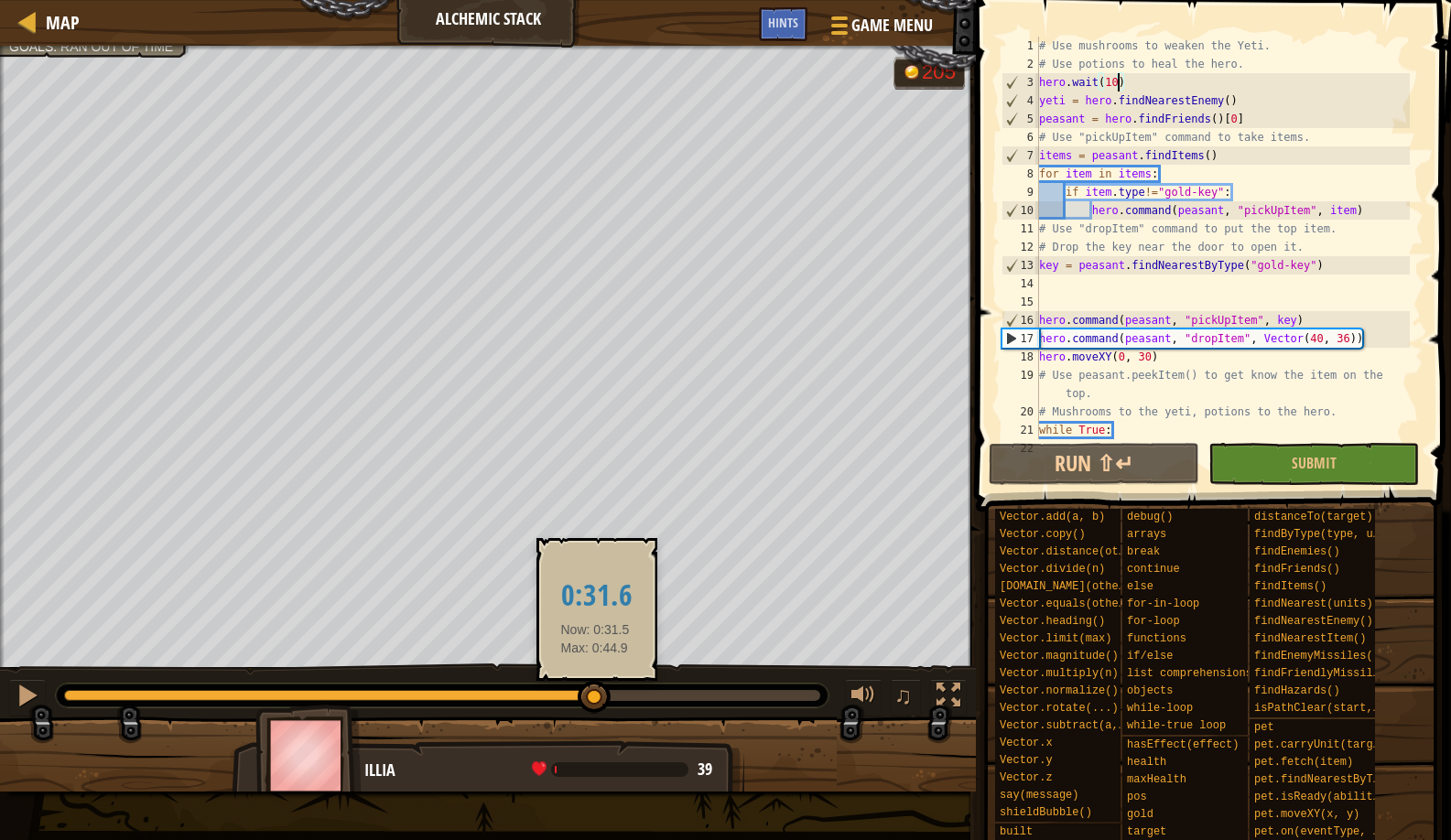
drag, startPoint x: 170, startPoint y: 710, endPoint x: 597, endPoint y: 706, distance: 427.0
click at [597, 706] on div at bounding box center [594, 697] width 33 height 33
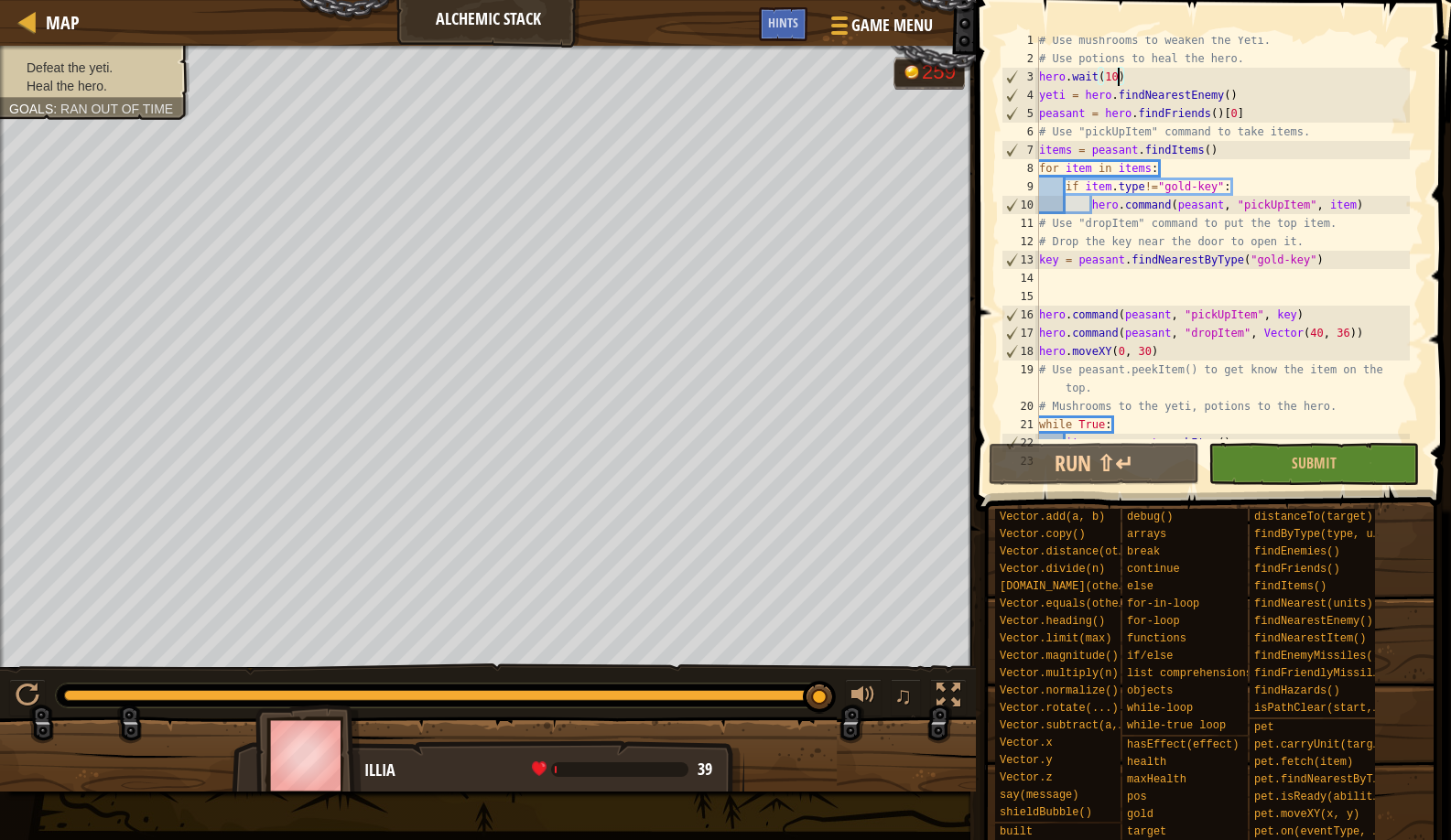
scroll to position [52, 0]
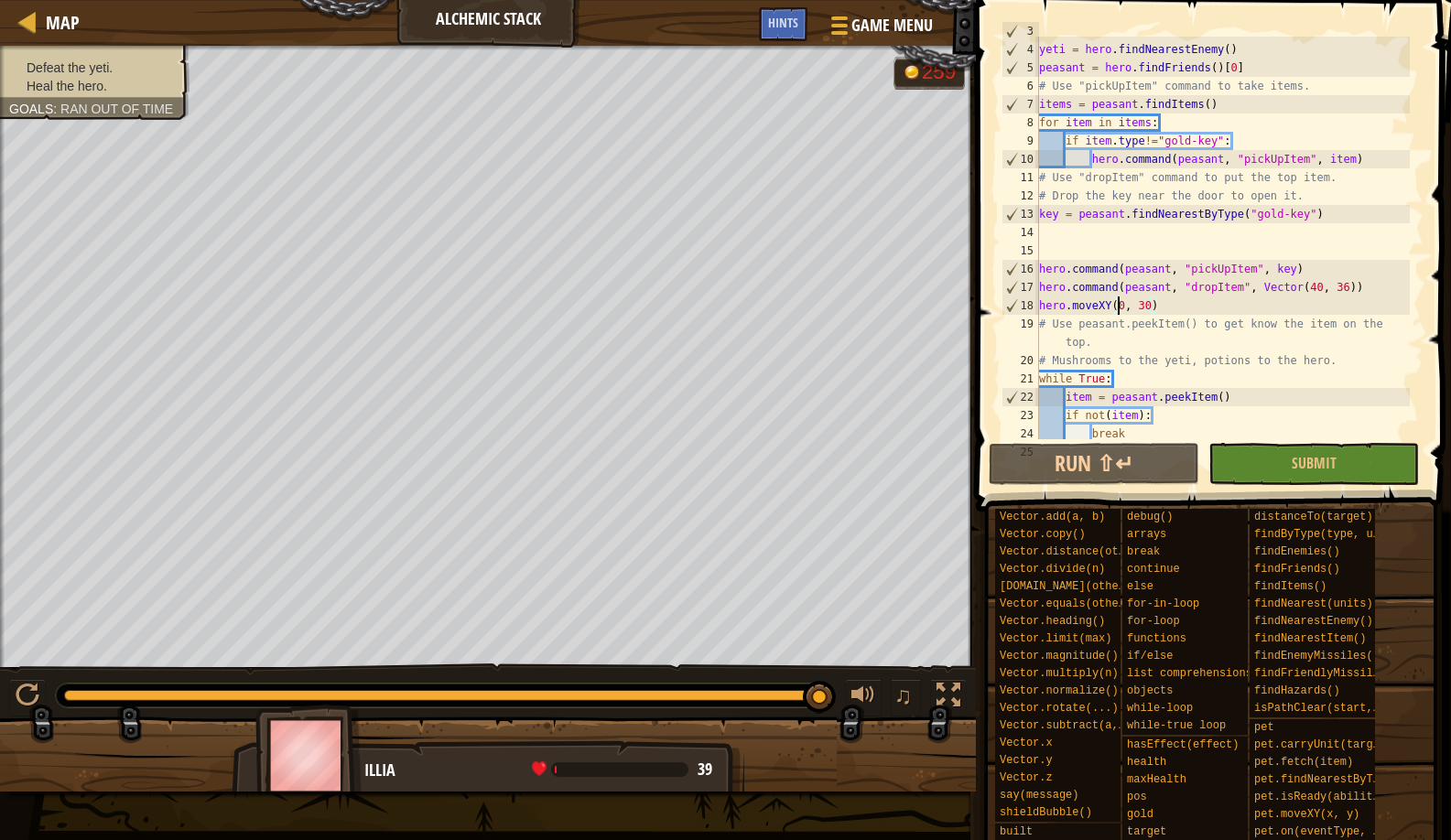
click at [1120, 307] on div "hero . wait ( 10 ) yeti = hero . findNearestEnemy ( ) peasant = hero . findFrie…" at bounding box center [1223, 241] width 374 height 440
type textarea "hero.moveXY(30, 30)"
click at [1042, 473] on button "Run ⇧↵" at bounding box center [1094, 464] width 211 height 42
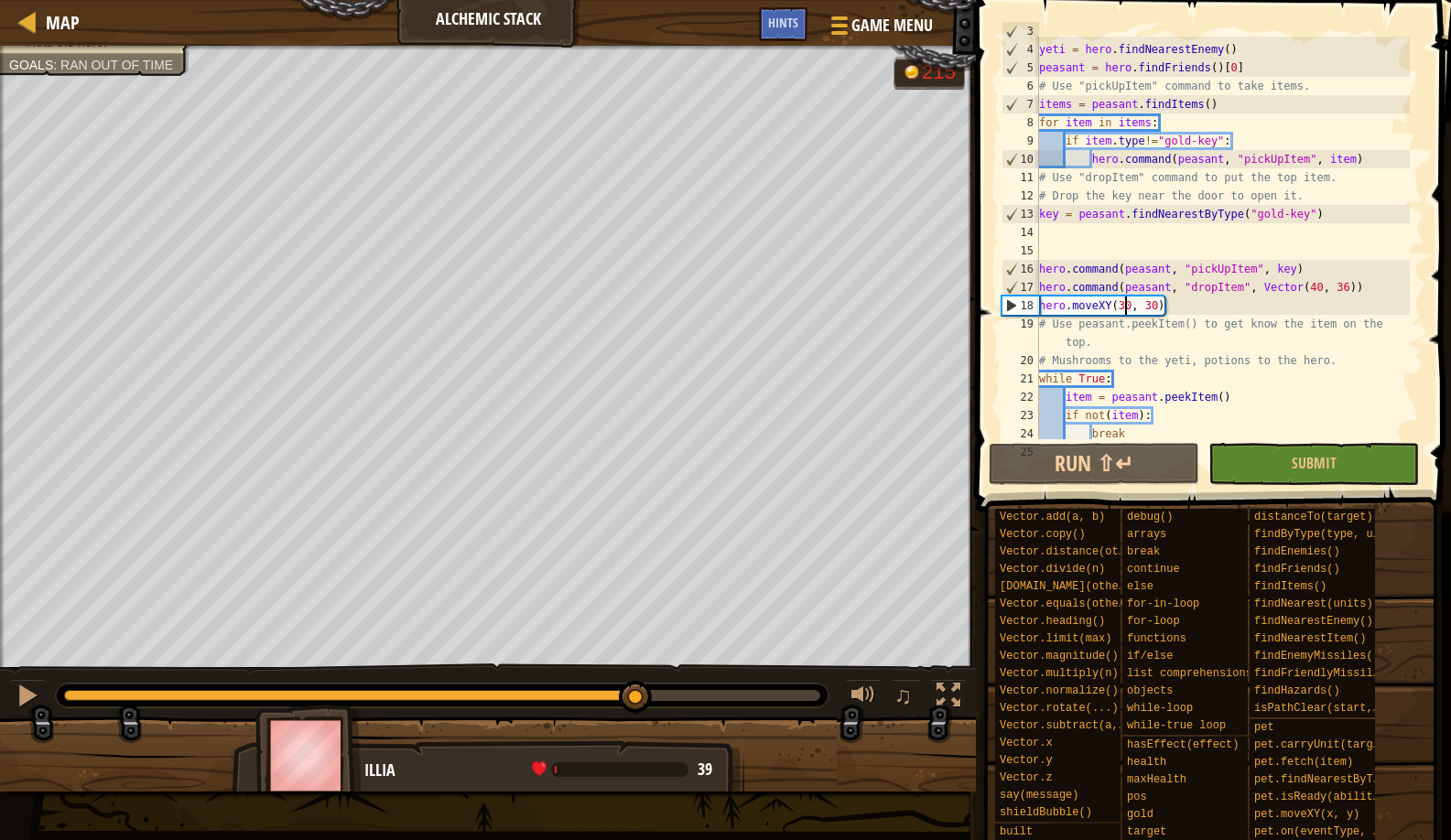
click at [639, 634] on div "Defeat the yeti. Heal the hero. Goals : Ran out of time G reen B lack V iolet 2…" at bounding box center [725, 418] width 1451 height 746
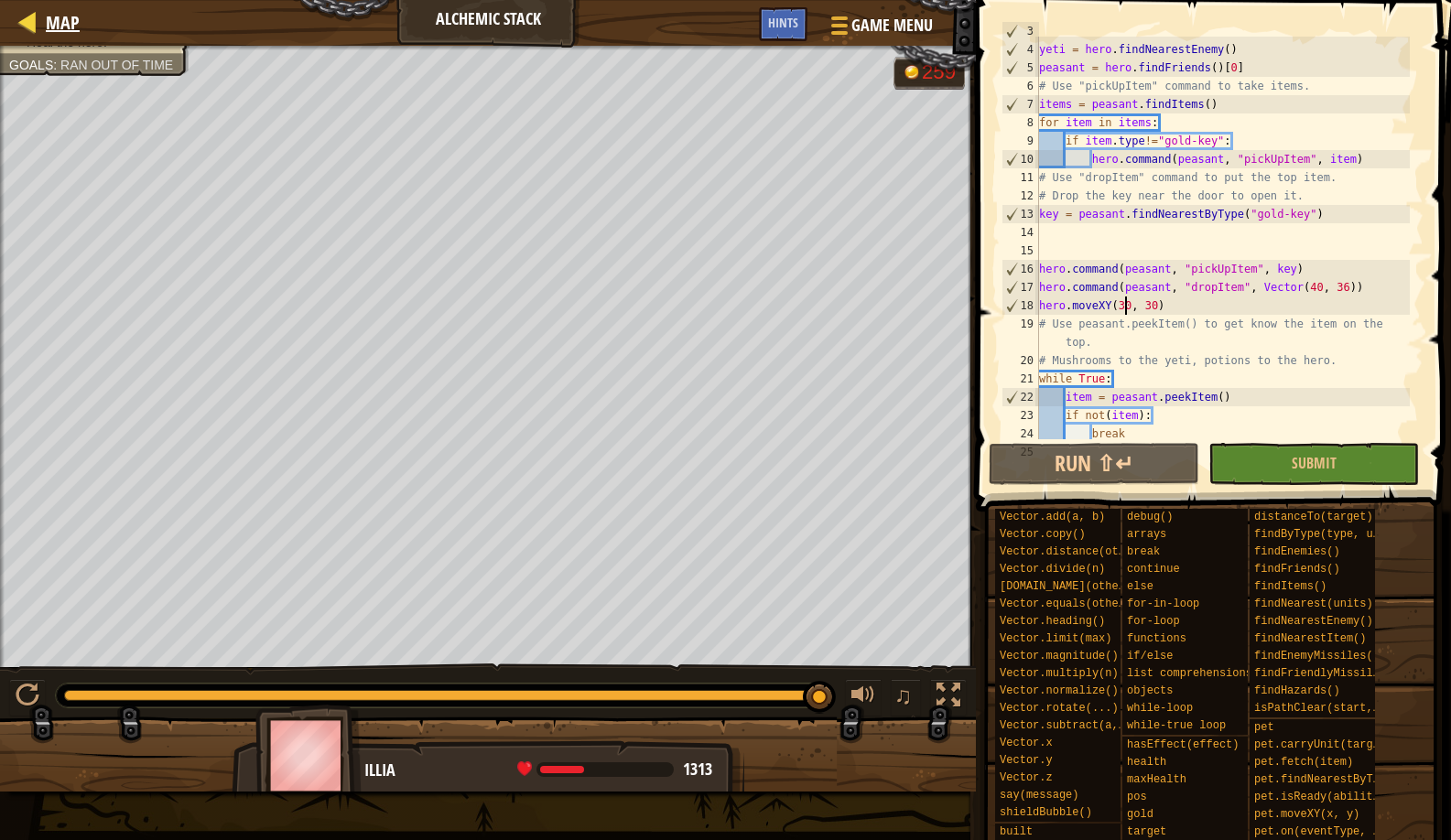
click at [45, 44] on div "Map" at bounding box center [58, 23] width 43 height 46
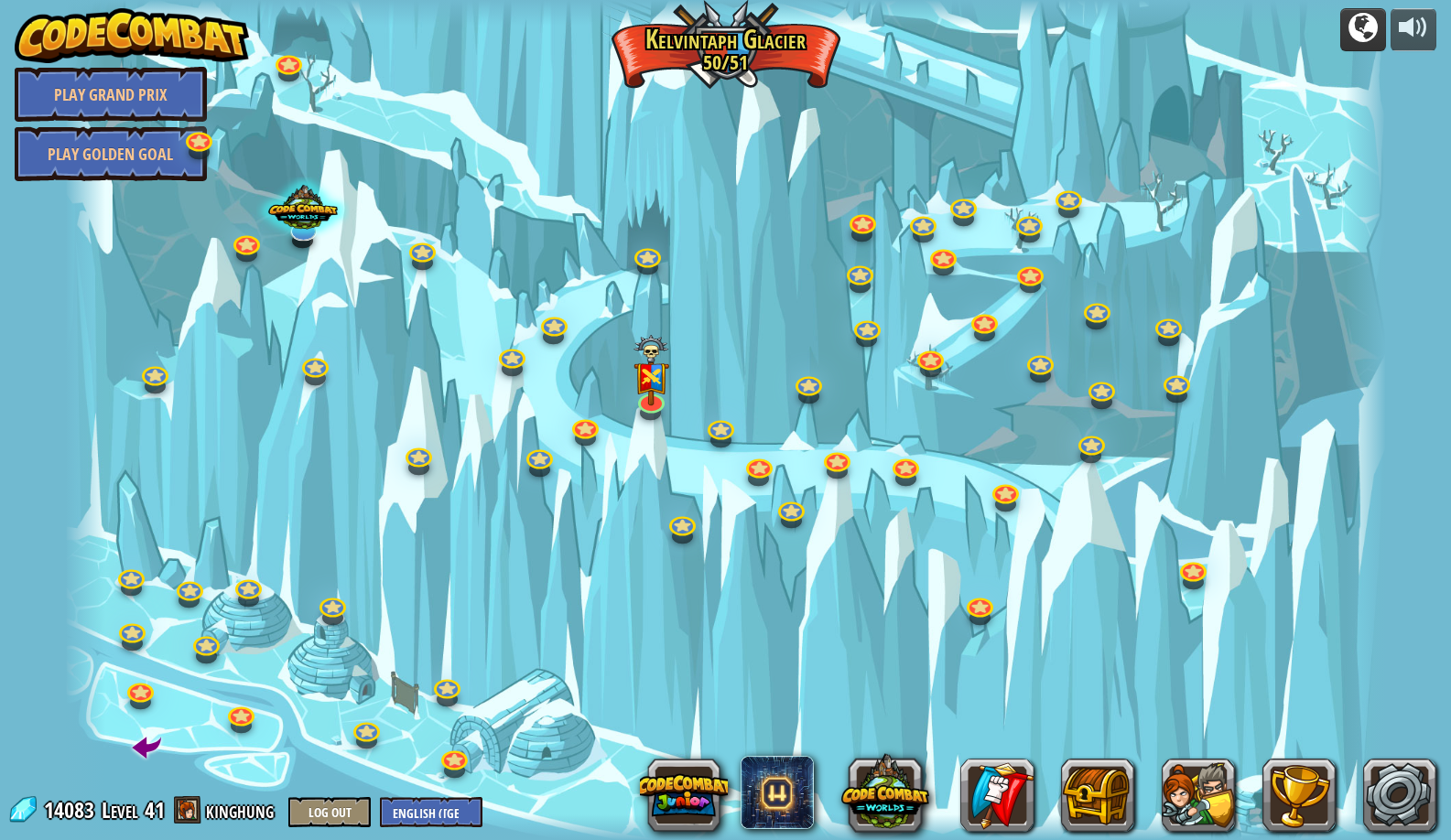
click at [1355, 42] on div at bounding box center [1364, 28] width 30 height 30
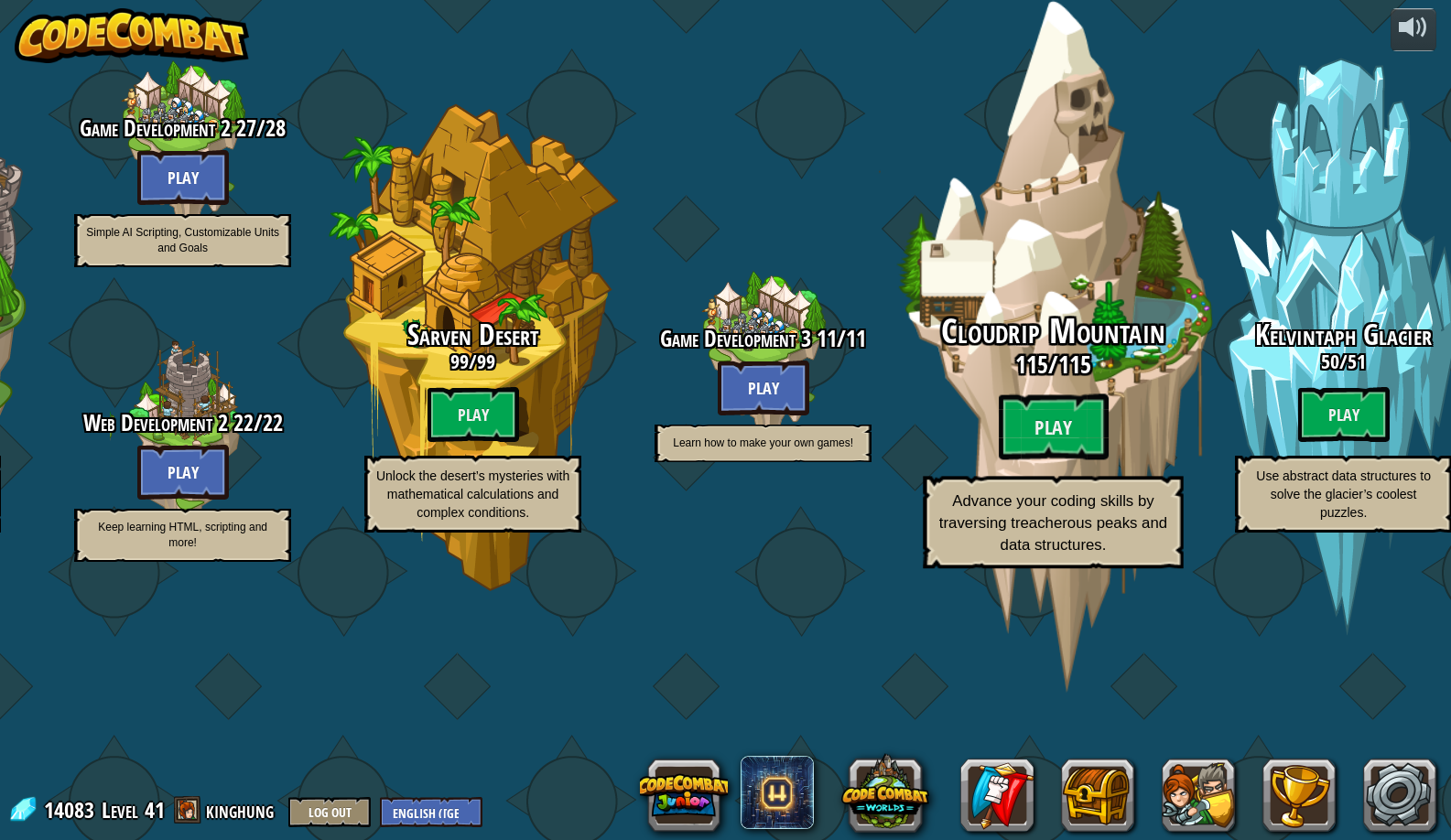
click at [1062, 400] on div "Cloudrip Mountain 115 / 115 Play Advance your coding skills by traversing treac…" at bounding box center [1053, 349] width 348 height 697
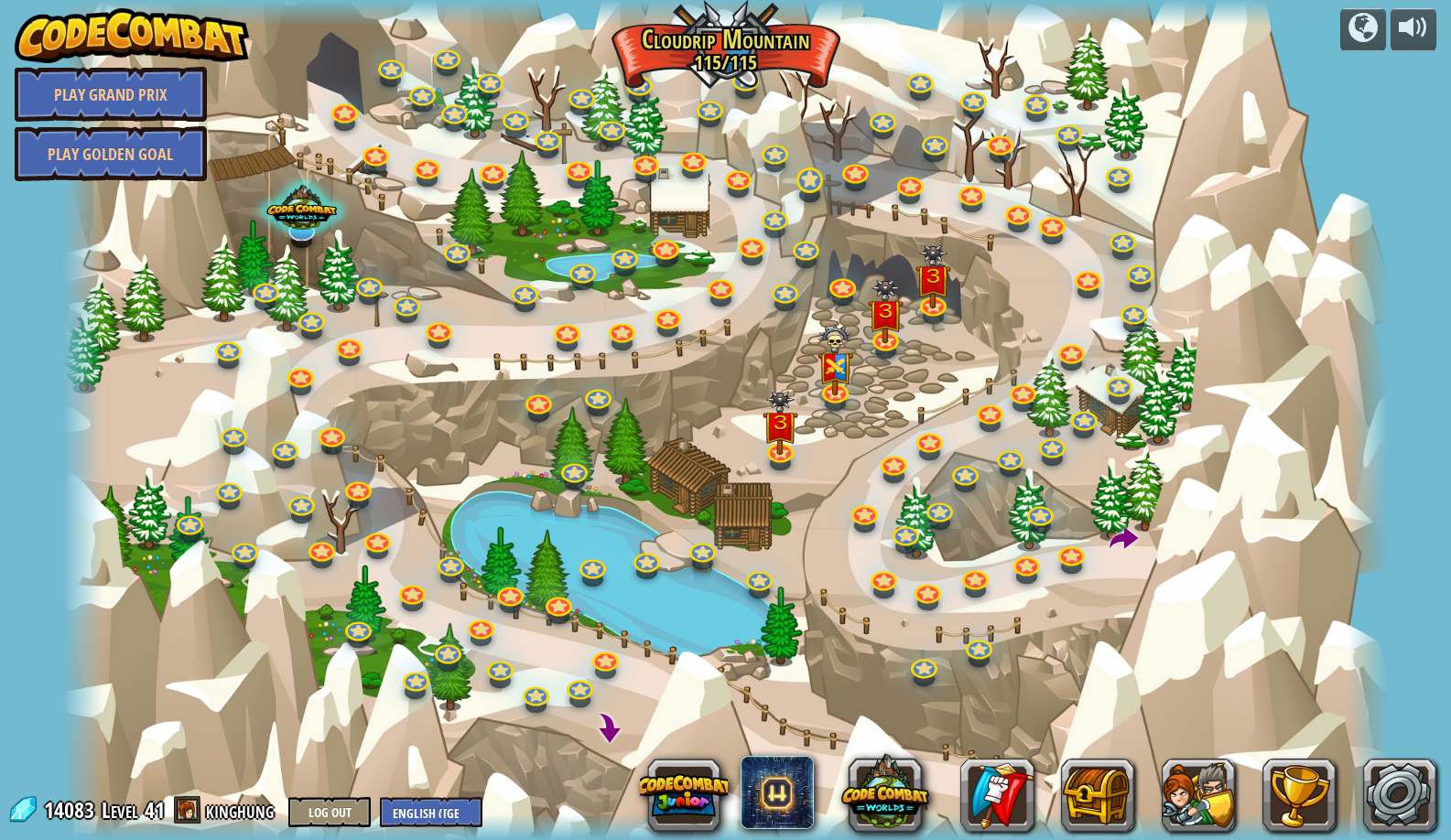
click at [813, 172] on link at bounding box center [808, 179] width 37 height 37
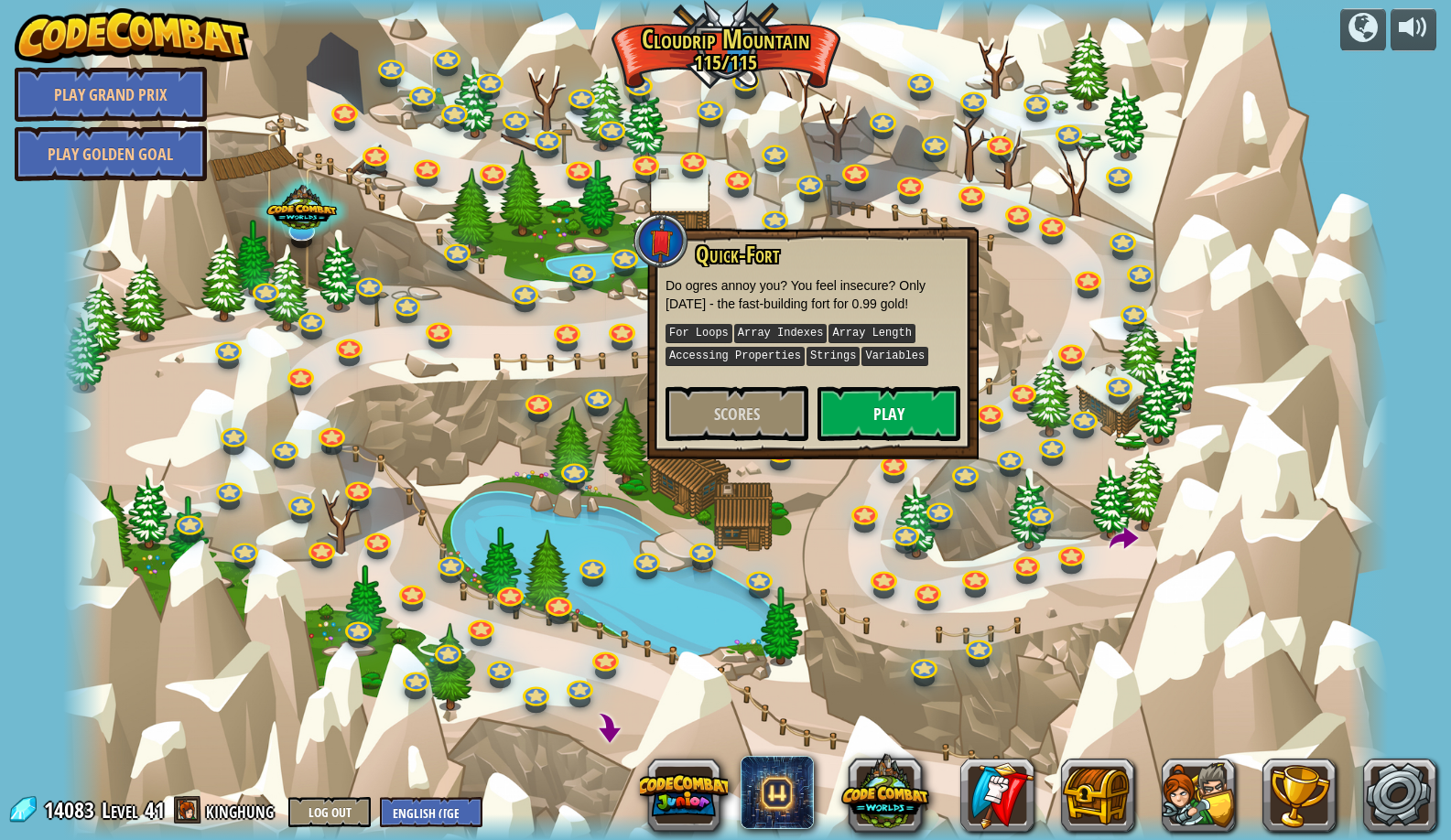
click at [848, 399] on button "Play" at bounding box center [889, 413] width 143 height 55
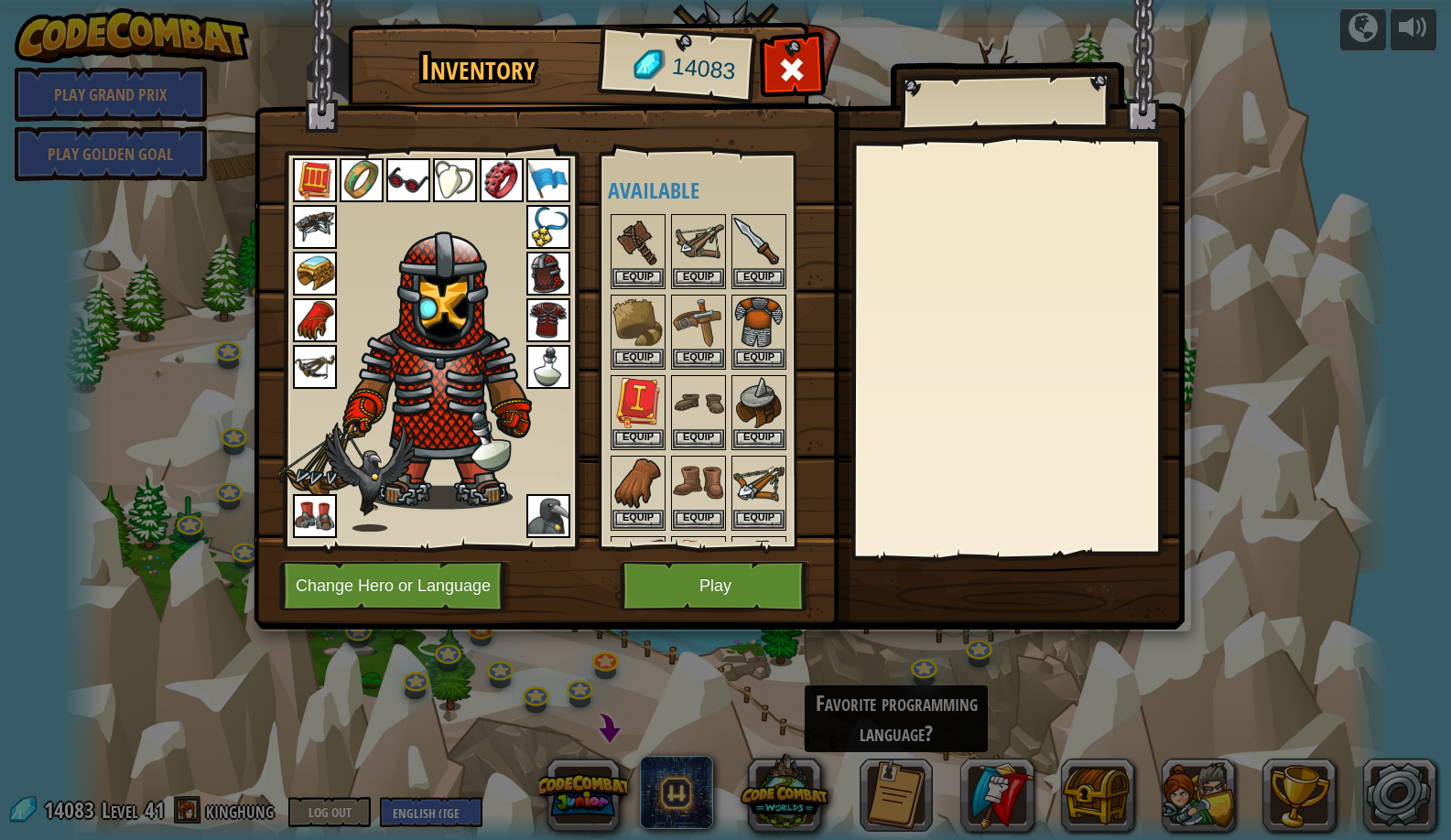
click at [438, 570] on button "Change Hero or Language" at bounding box center [395, 586] width 232 height 51
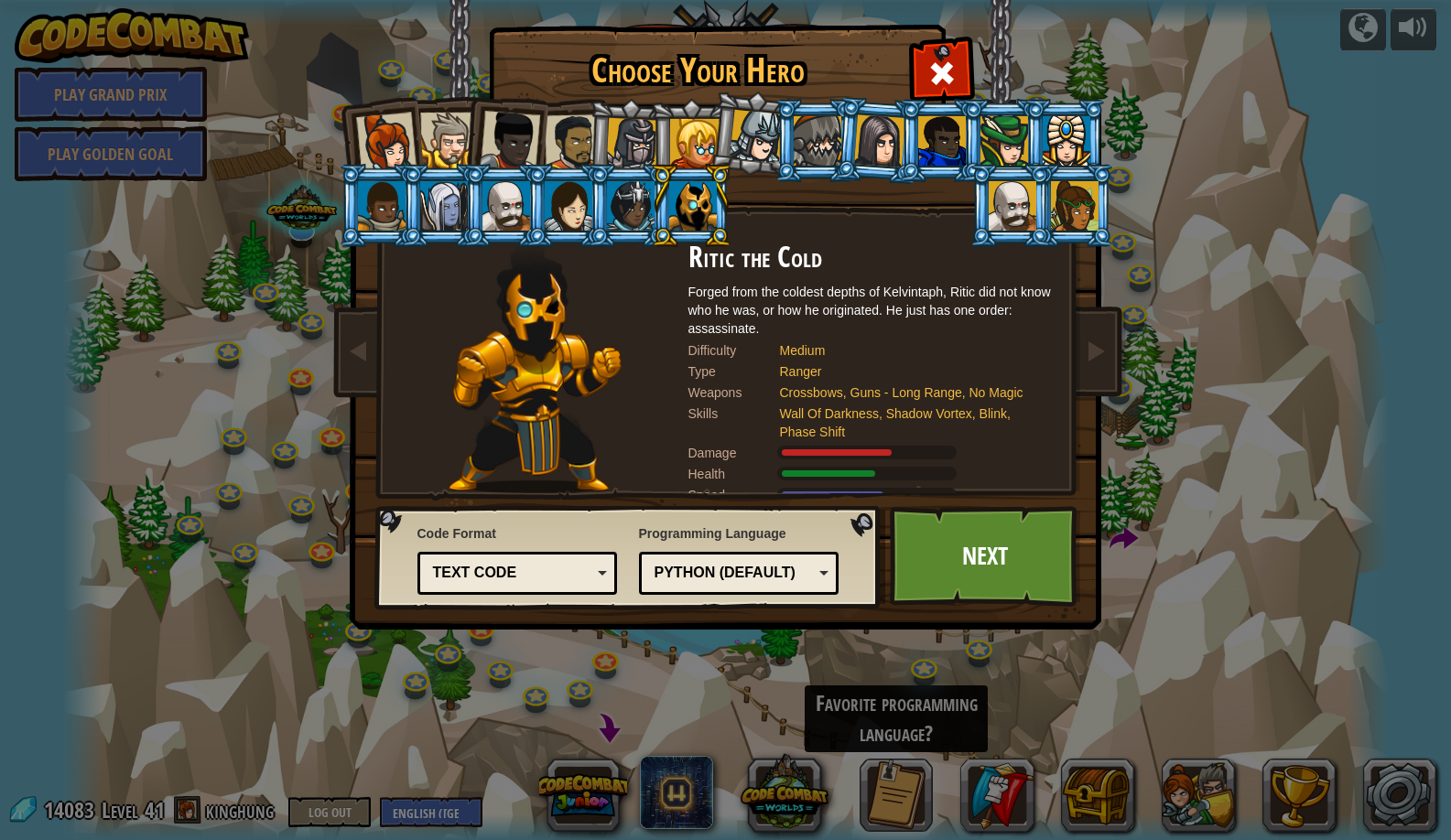
click at [387, 190] on div at bounding box center [381, 207] width 48 height 50
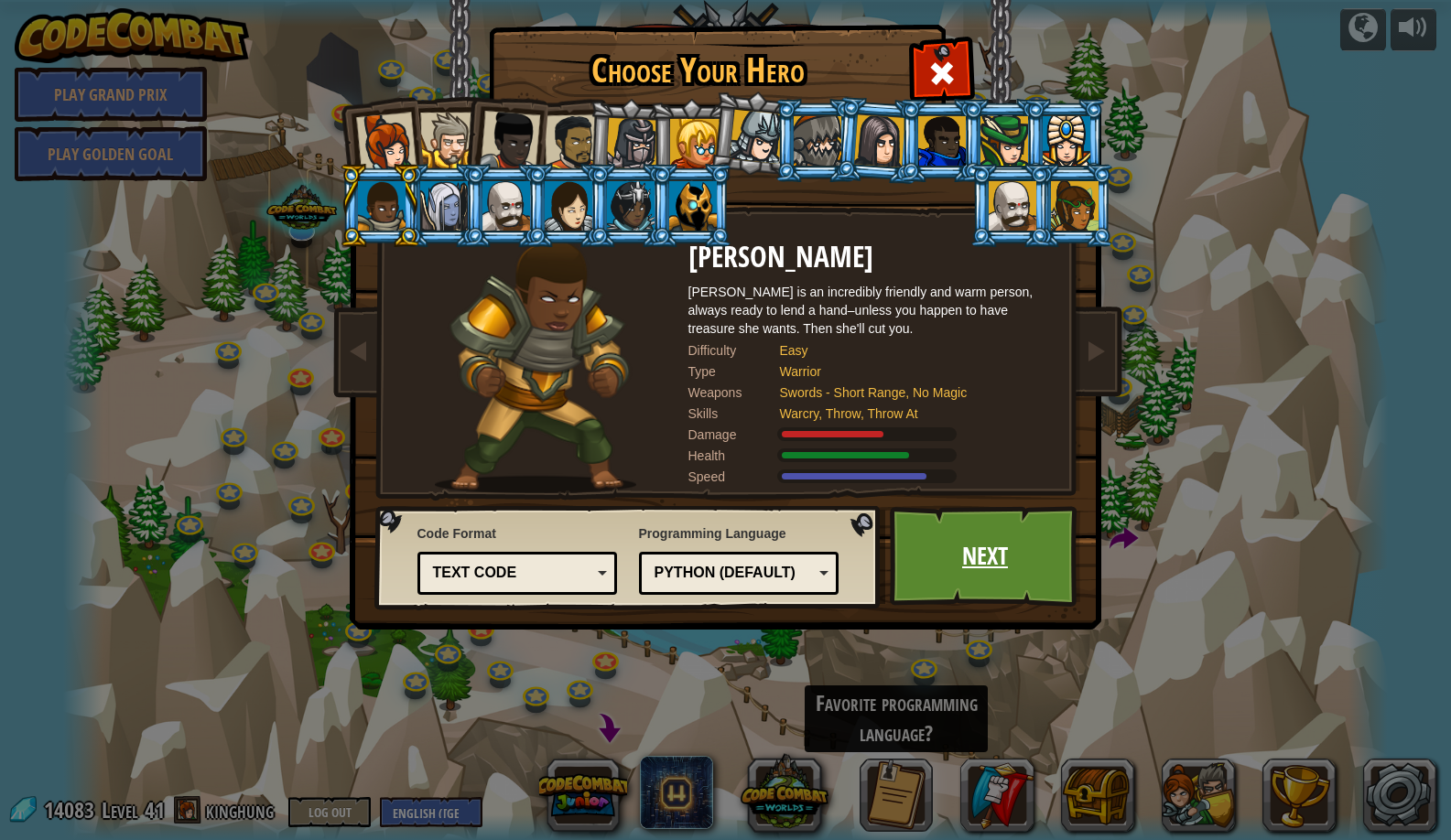
click at [991, 559] on link "Next" at bounding box center [985, 556] width 192 height 100
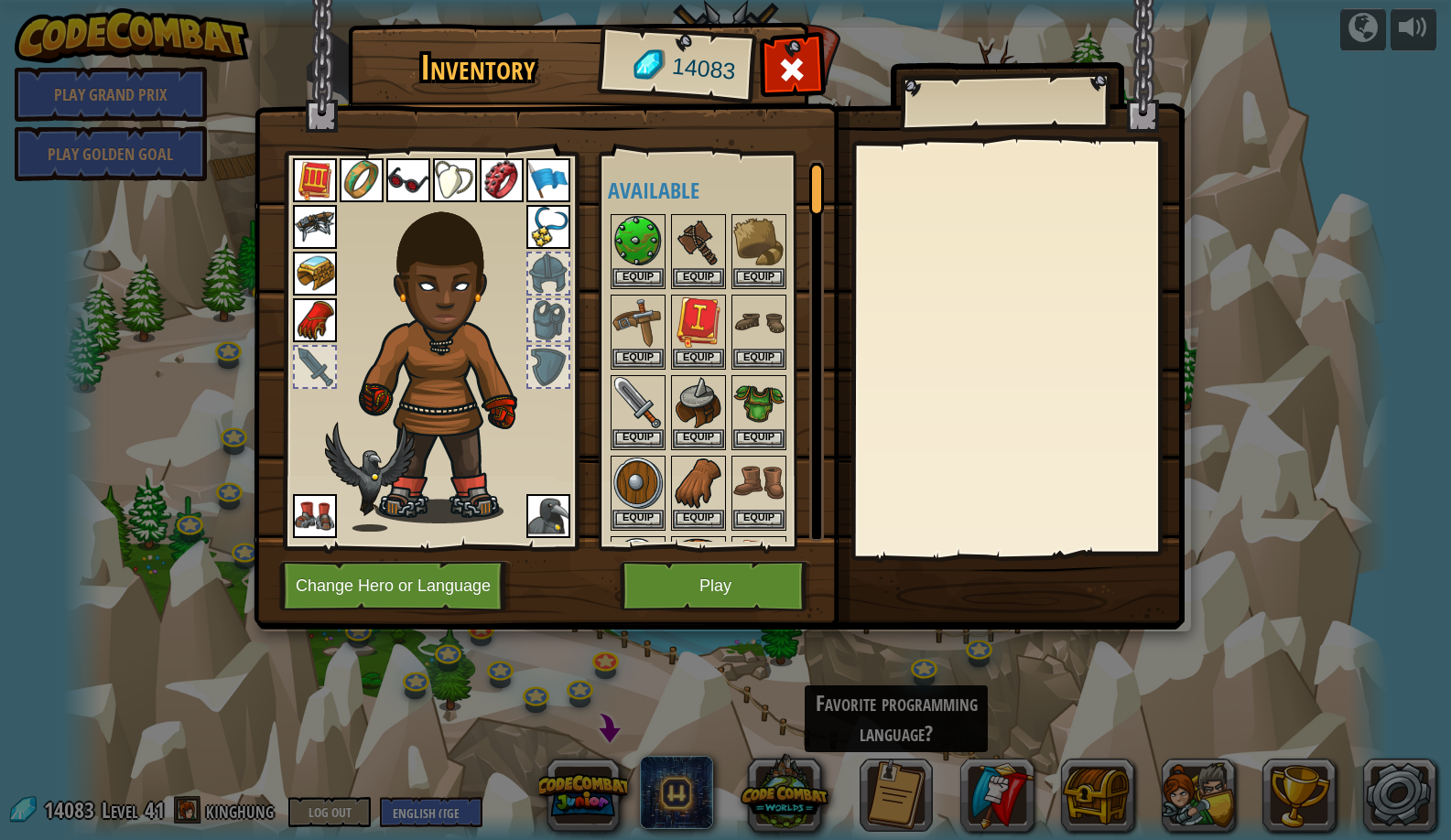
click at [648, 545] on div "Available Equip Equip Equip Equip Equip Equip Equip Equip Equip Equip Equip Equ…" at bounding box center [712, 350] width 224 height 398
click at [649, 564] on button "Play" at bounding box center [715, 586] width 192 height 51
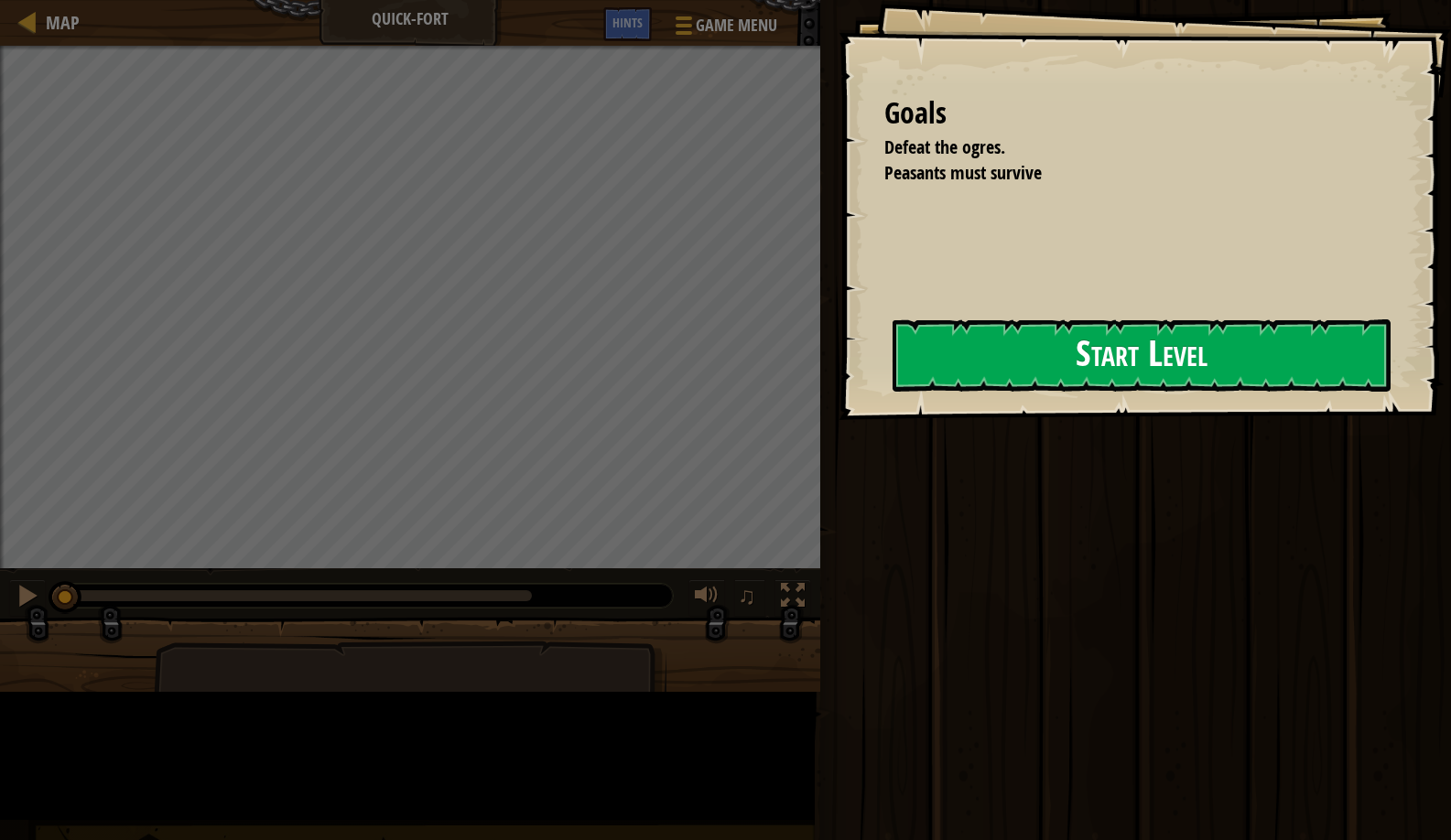
click at [893, 371] on button "Start Level" at bounding box center [1142, 355] width 499 height 72
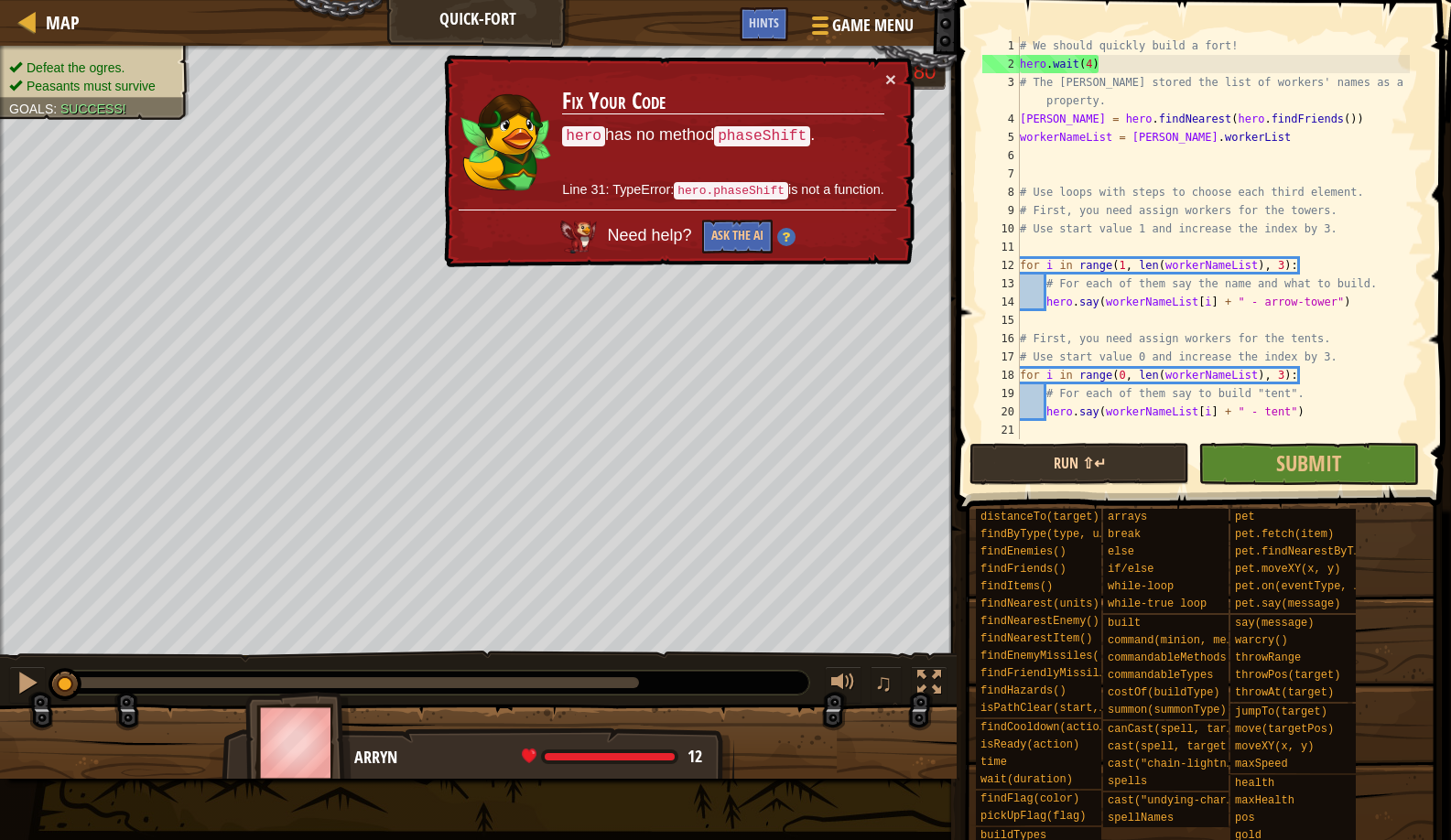
click at [1014, 448] on button "Run ⇧↵" at bounding box center [1079, 464] width 219 height 42
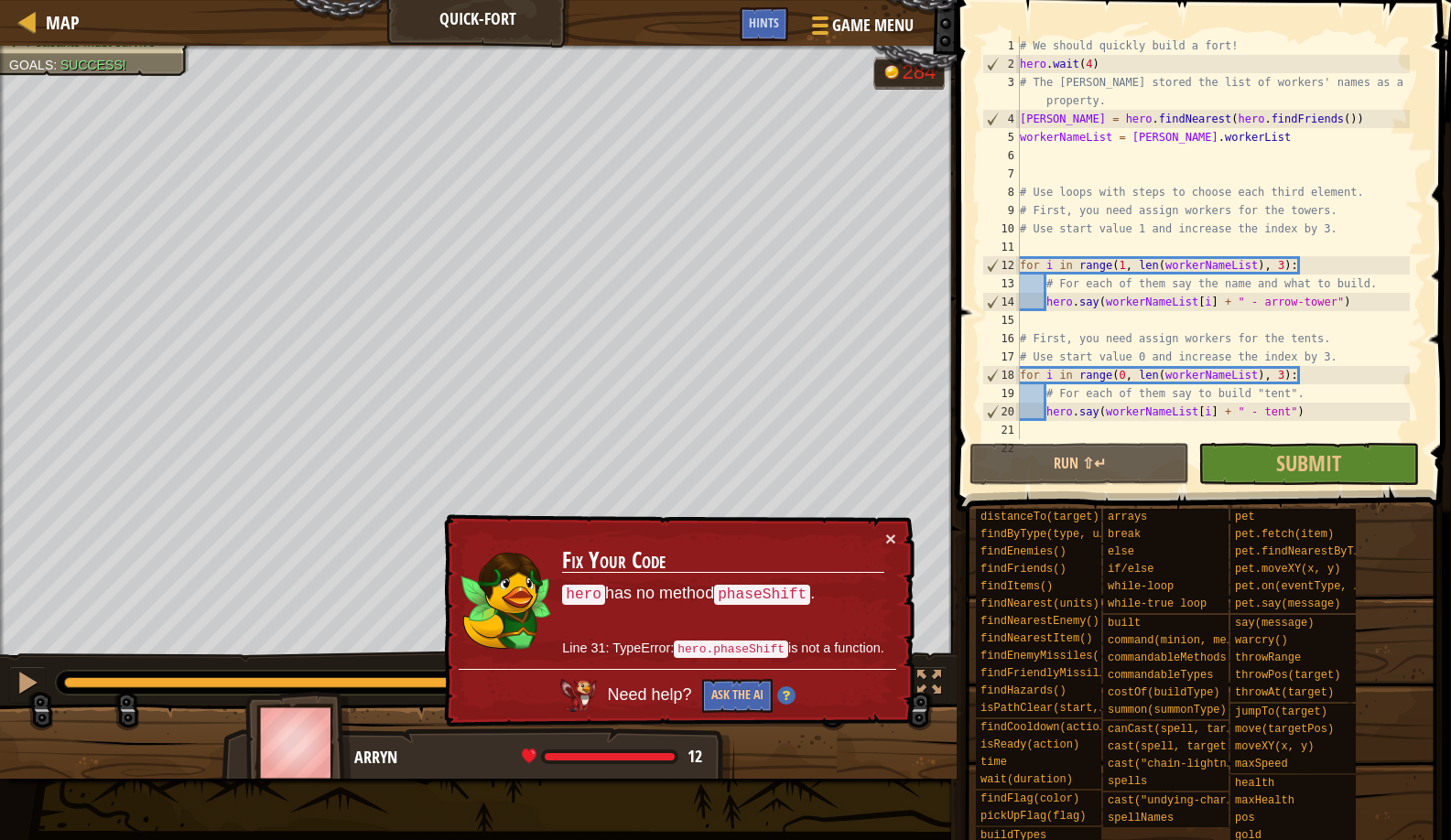
drag, startPoint x: 112, startPoint y: 676, endPoint x: 483, endPoint y: 638, distance: 372.9
click at [483, 638] on div "Map Quick-Fort Game Menu Done Hints 1 ההההההההההההההההההההההההההההההההההההההההה…" at bounding box center [725, 420] width 1451 height 840
click at [1257, 43] on div "# We should quickly build a fort! hero . wait ( 4 ) # The [PERSON_NAME] stored …" at bounding box center [1213, 256] width 393 height 440
type textarea "# We should quickly build a fort!"
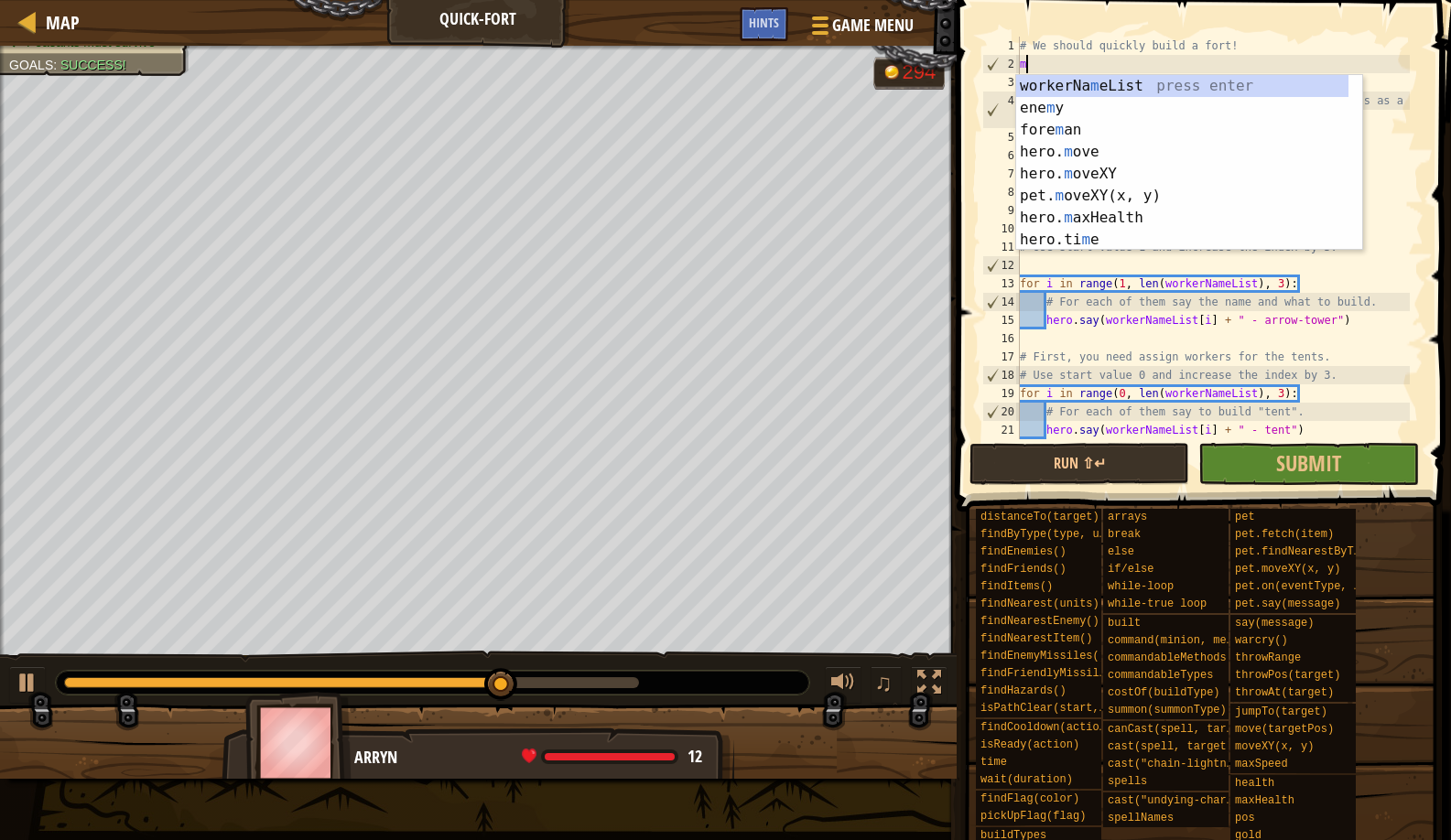
scroll to position [8, 0]
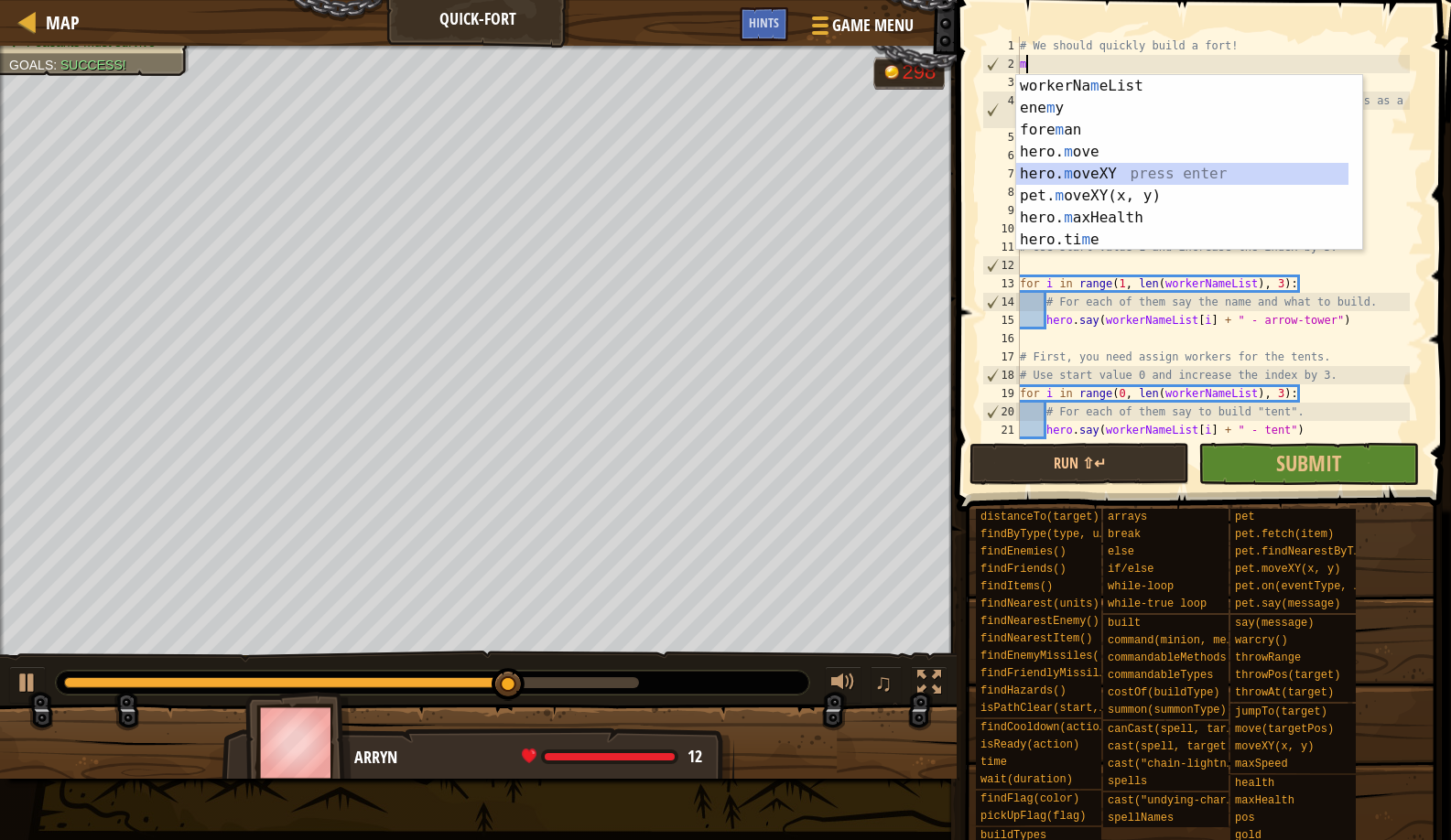
click at [1195, 175] on div "workerNa m eList press enter ene m y press enter fore m an press enter hero. m …" at bounding box center [1182, 185] width 333 height 219
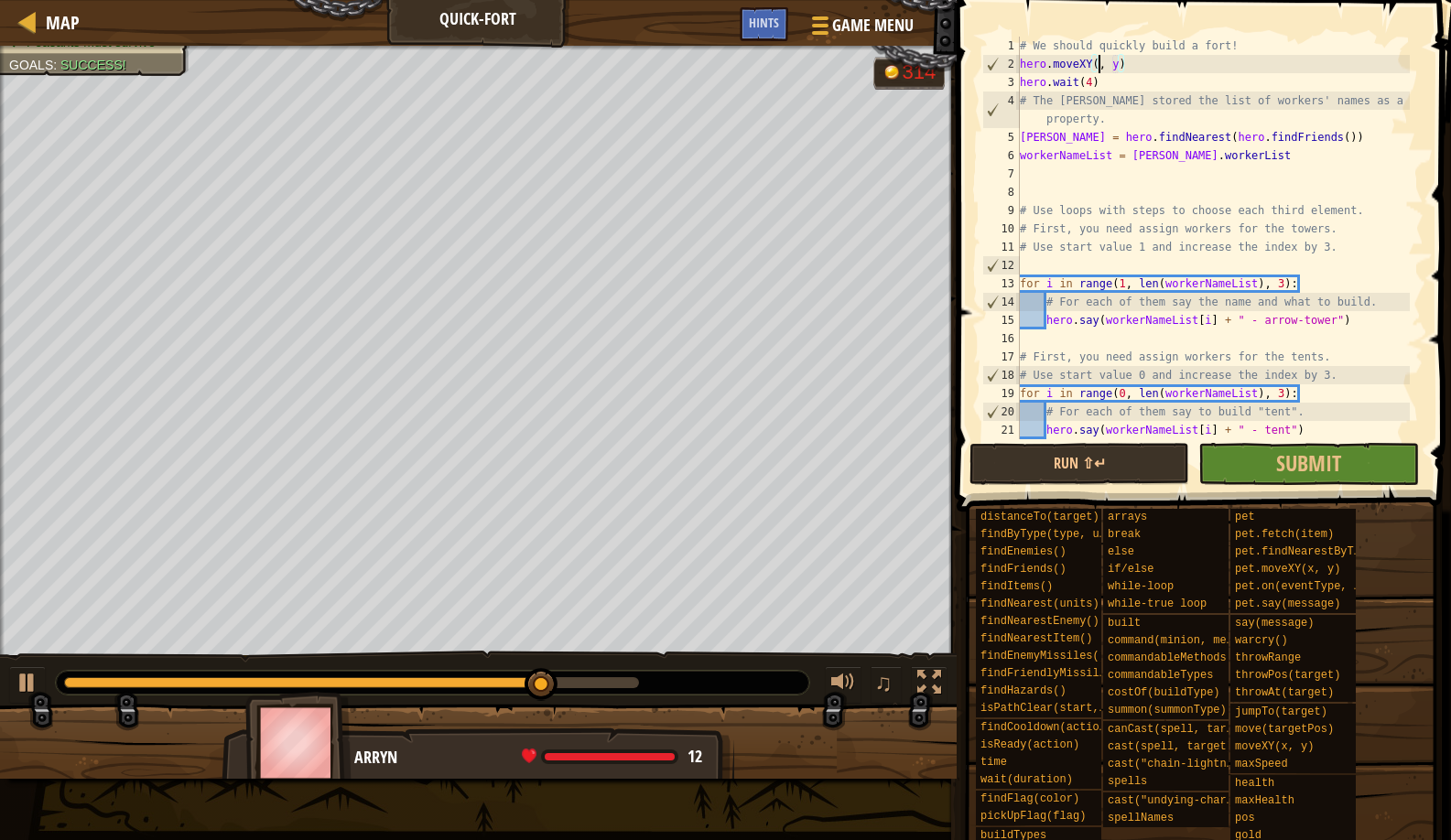
scroll to position [8, 7]
click at [1131, 56] on div "# We should quickly build a fort! hero . moveXY ( 22 , y ) hero . wait ( 4 ) # …" at bounding box center [1213, 256] width 393 height 440
type textarea "hero.moveXY(22, 12)"
click at [1147, 56] on div "# We should quickly build a fort! hero . moveXY ( 22 , 12 ) hero . wait ( 4 ) #…" at bounding box center [1213, 256] width 393 height 440
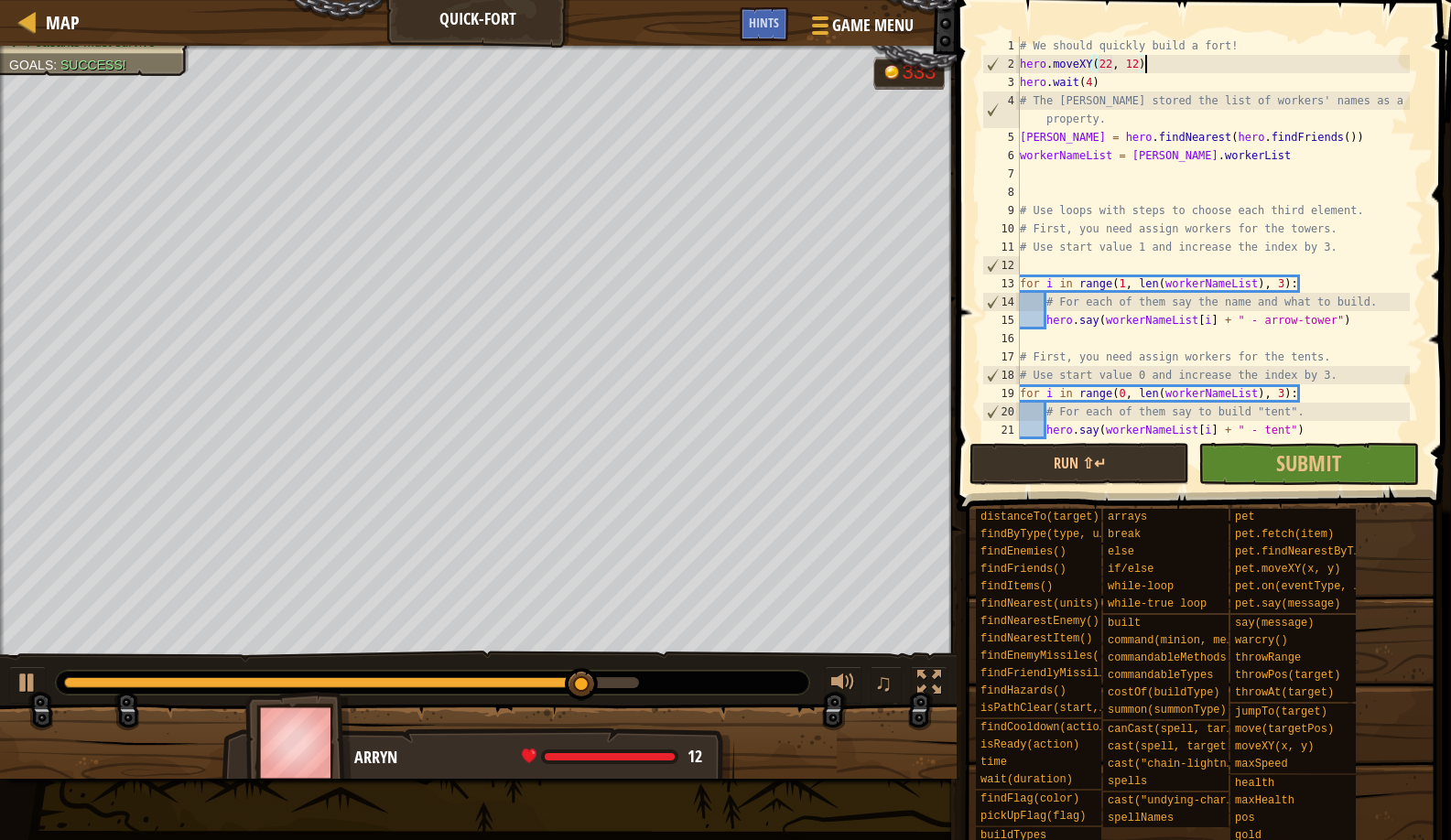
scroll to position [8, 0]
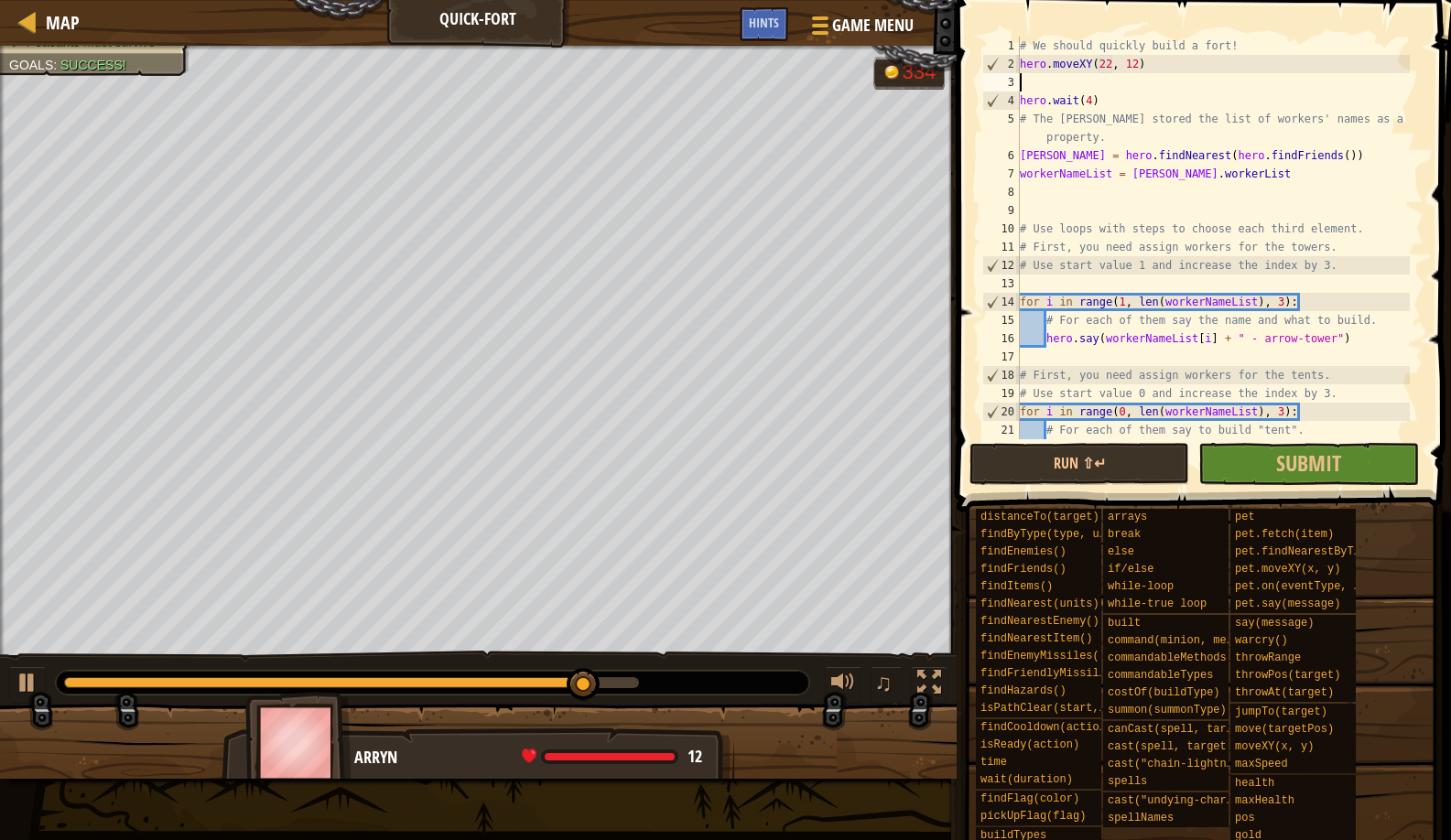
type textarea "w"
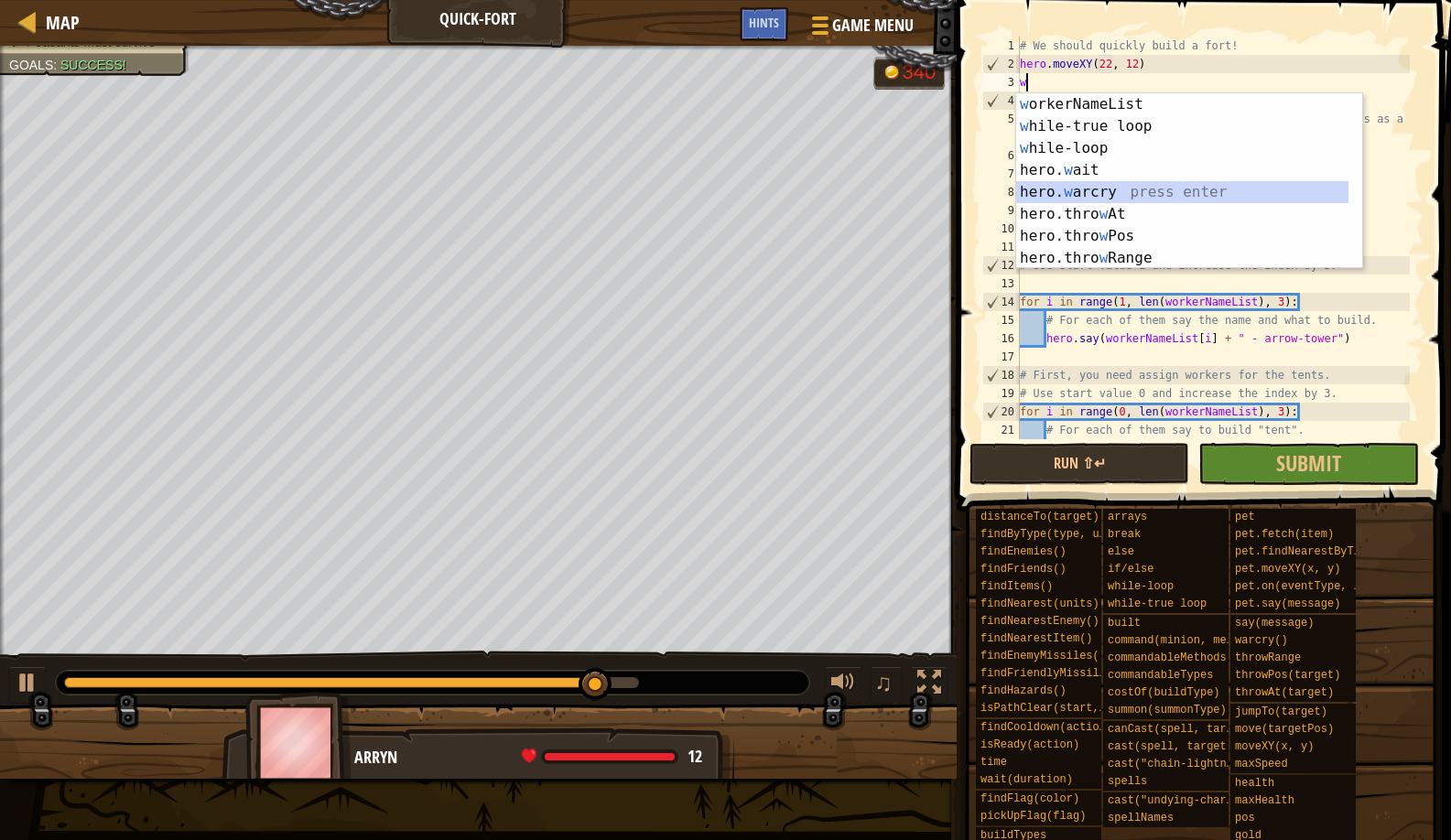
click at [1102, 188] on div "w orkerNameList press enter w [PERSON_NAME]-true loop press enter w [PERSON_NAM…" at bounding box center [1182, 203] width 333 height 219
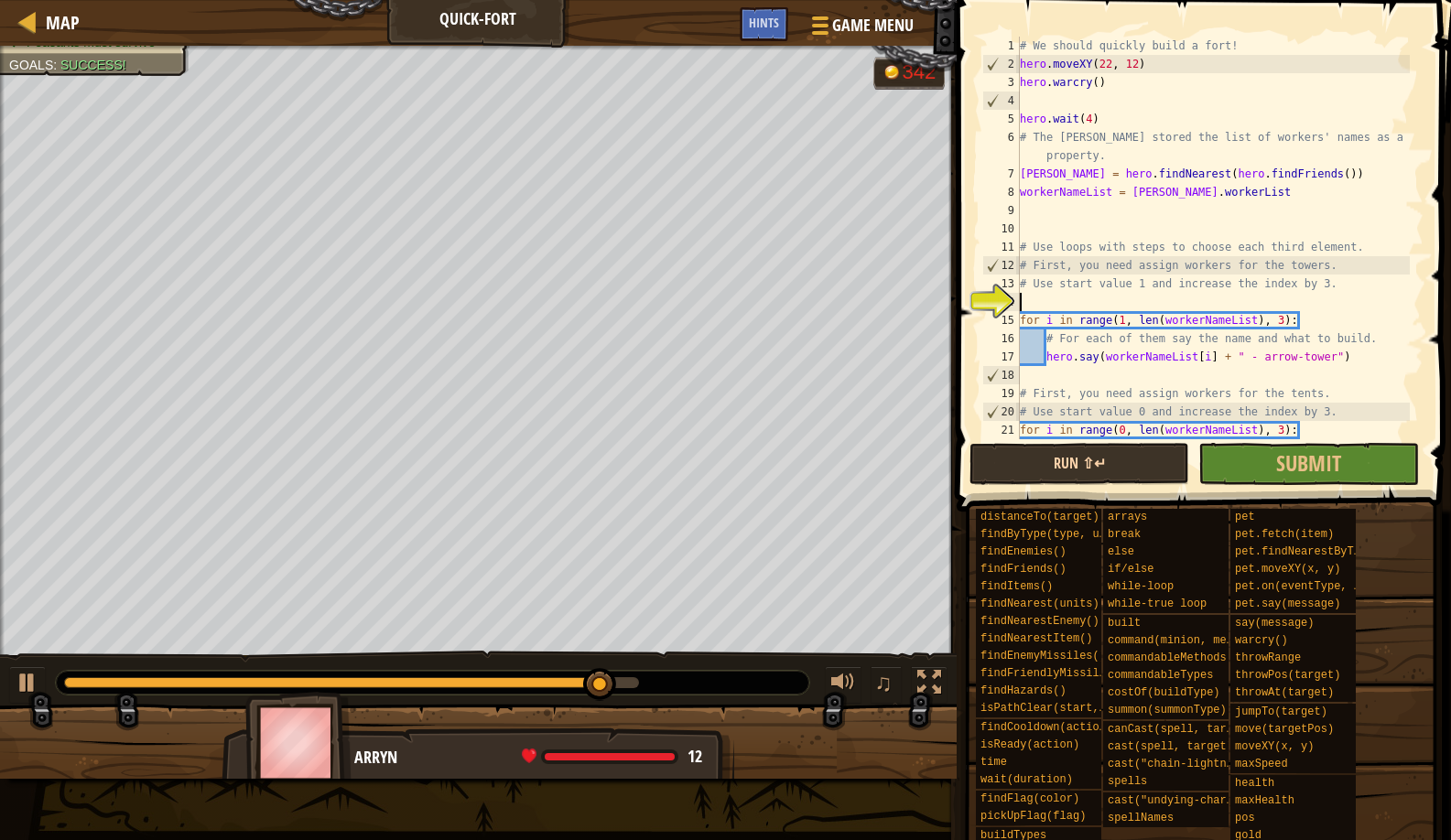
click at [994, 475] on button "Run ⇧↵" at bounding box center [1079, 464] width 219 height 42
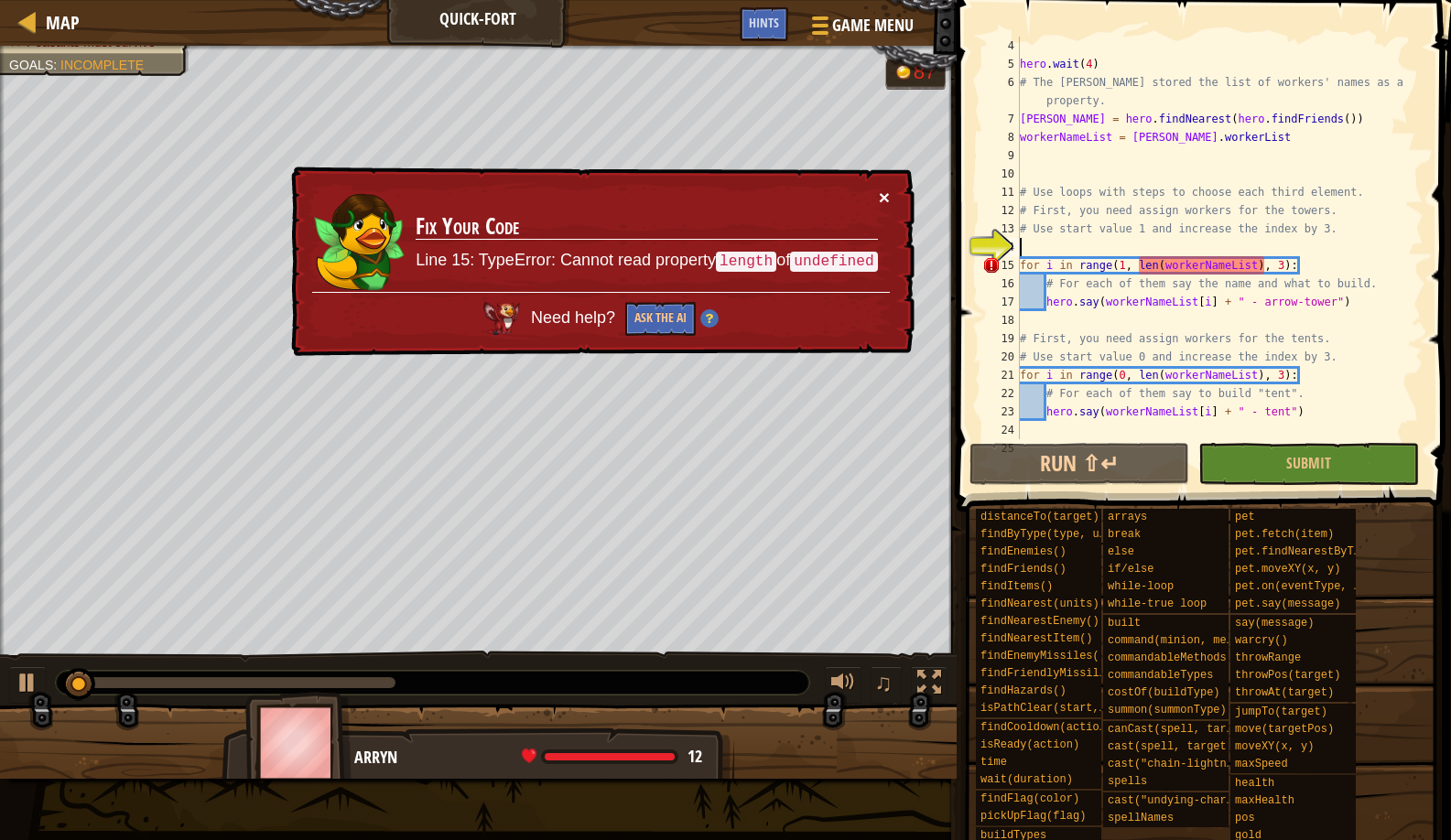
click at [882, 194] on button "×" at bounding box center [884, 197] width 11 height 19
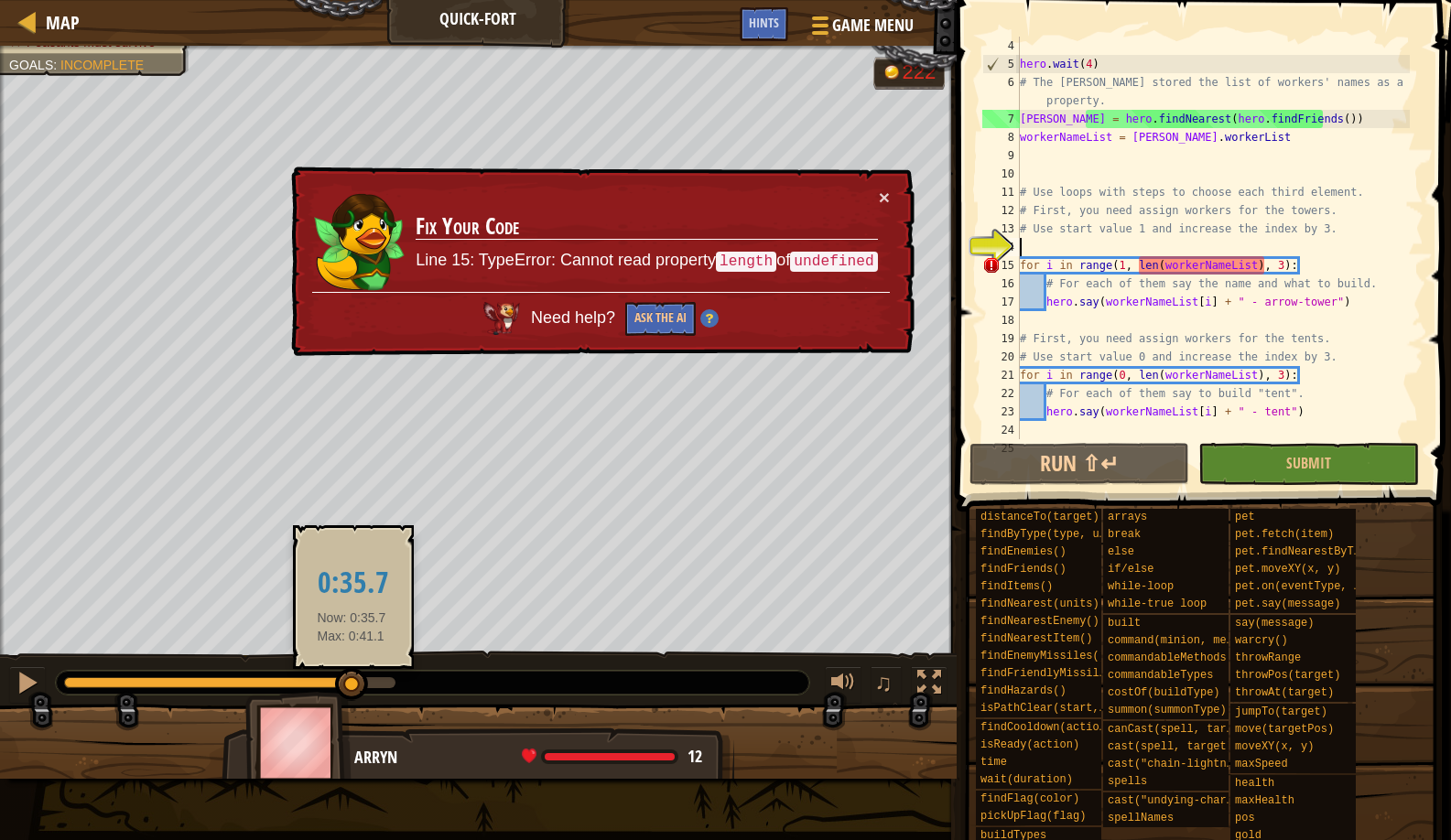
drag, startPoint x: 282, startPoint y: 677, endPoint x: 352, endPoint y: 669, distance: 70.5
click at [352, 669] on div at bounding box center [351, 684] width 33 height 33
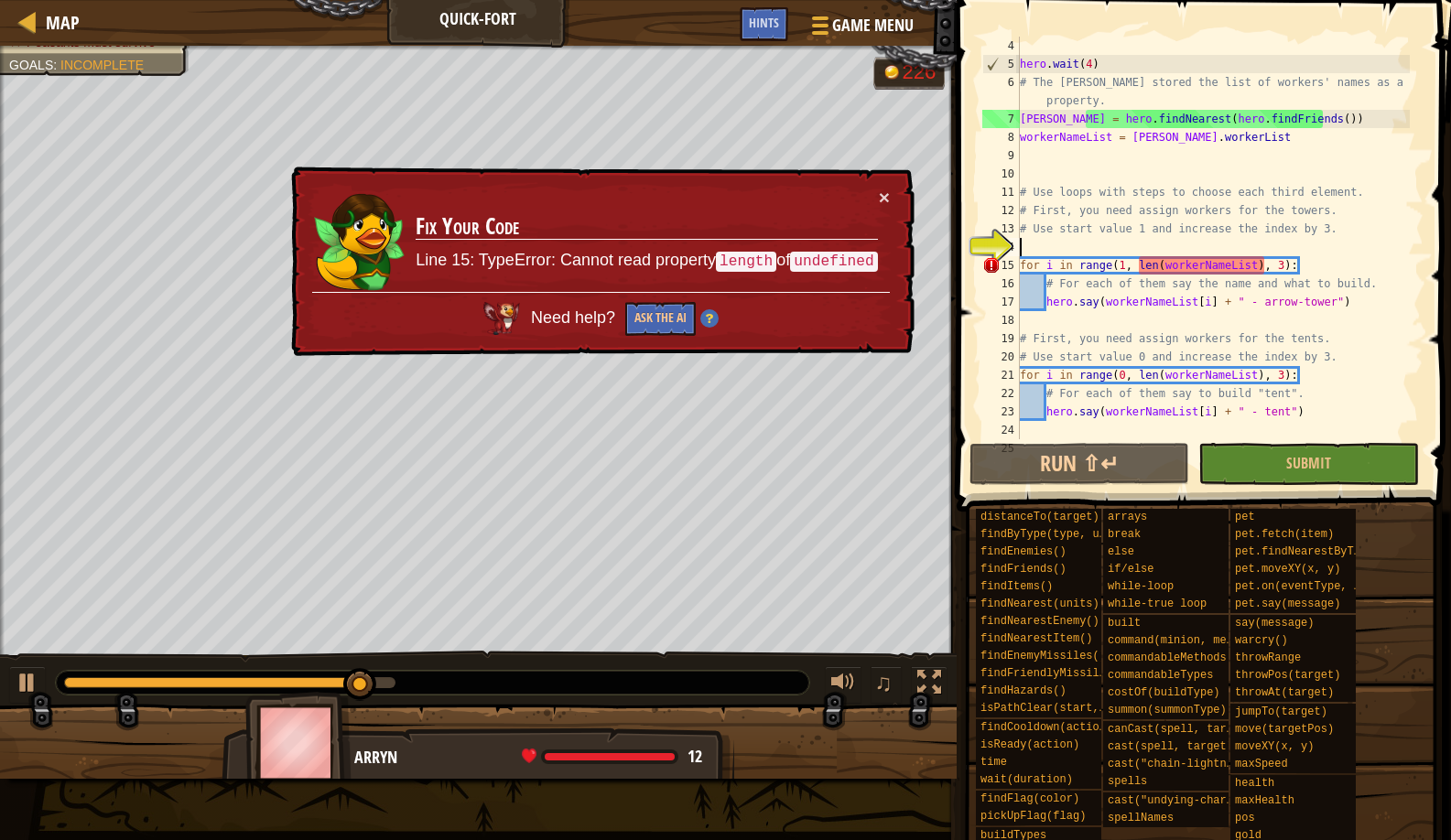
click at [896, 197] on div "× Fix Your Code Line 15: TypeError: Cannot read property length of undefined Ne…" at bounding box center [601, 262] width 628 height 191
click at [887, 195] on button "×" at bounding box center [884, 197] width 11 height 19
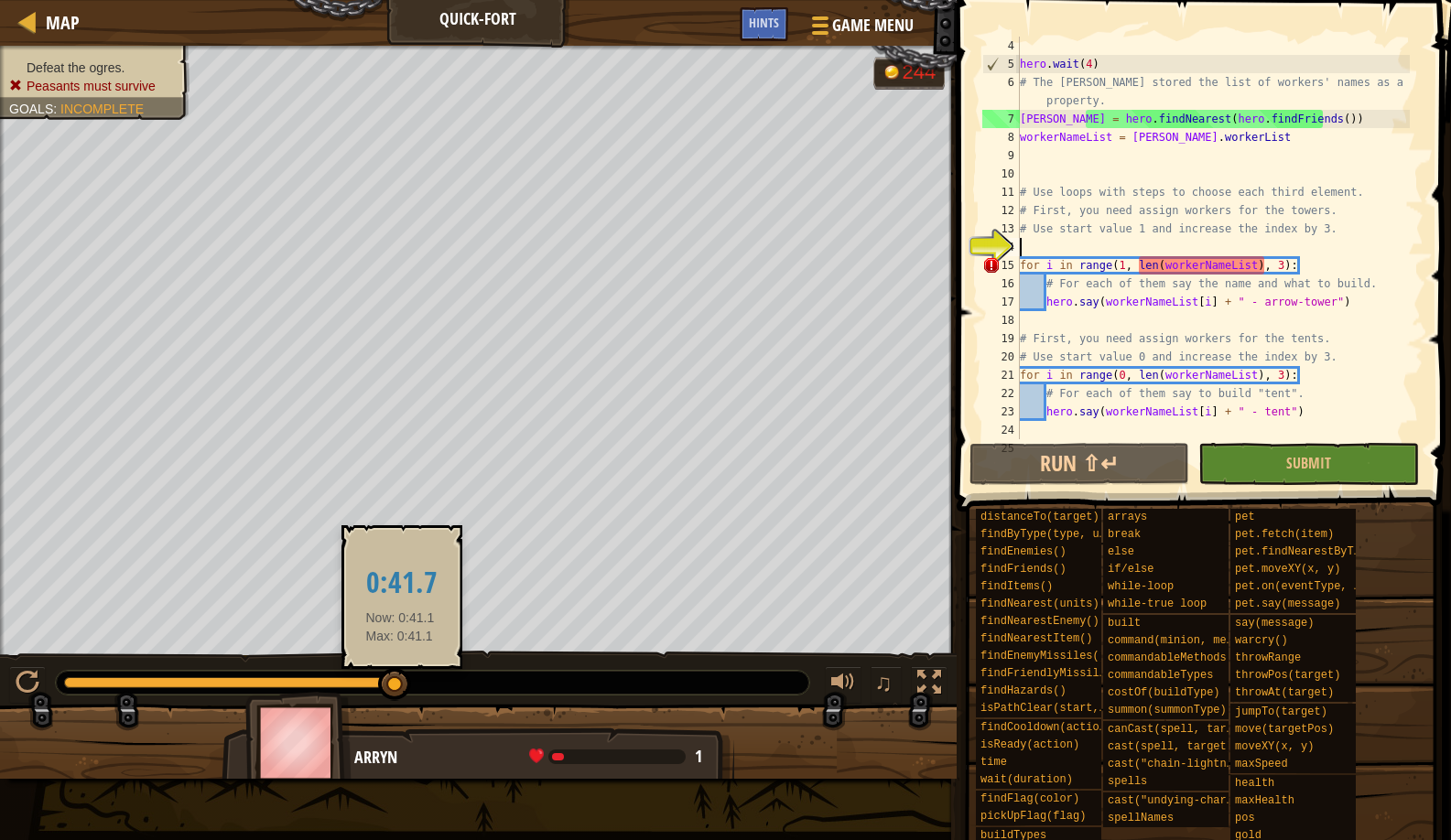
drag, startPoint x: 392, startPoint y: 673, endPoint x: 405, endPoint y: 669, distance: 13.6
click at [405, 669] on div at bounding box center [394, 684] width 33 height 33
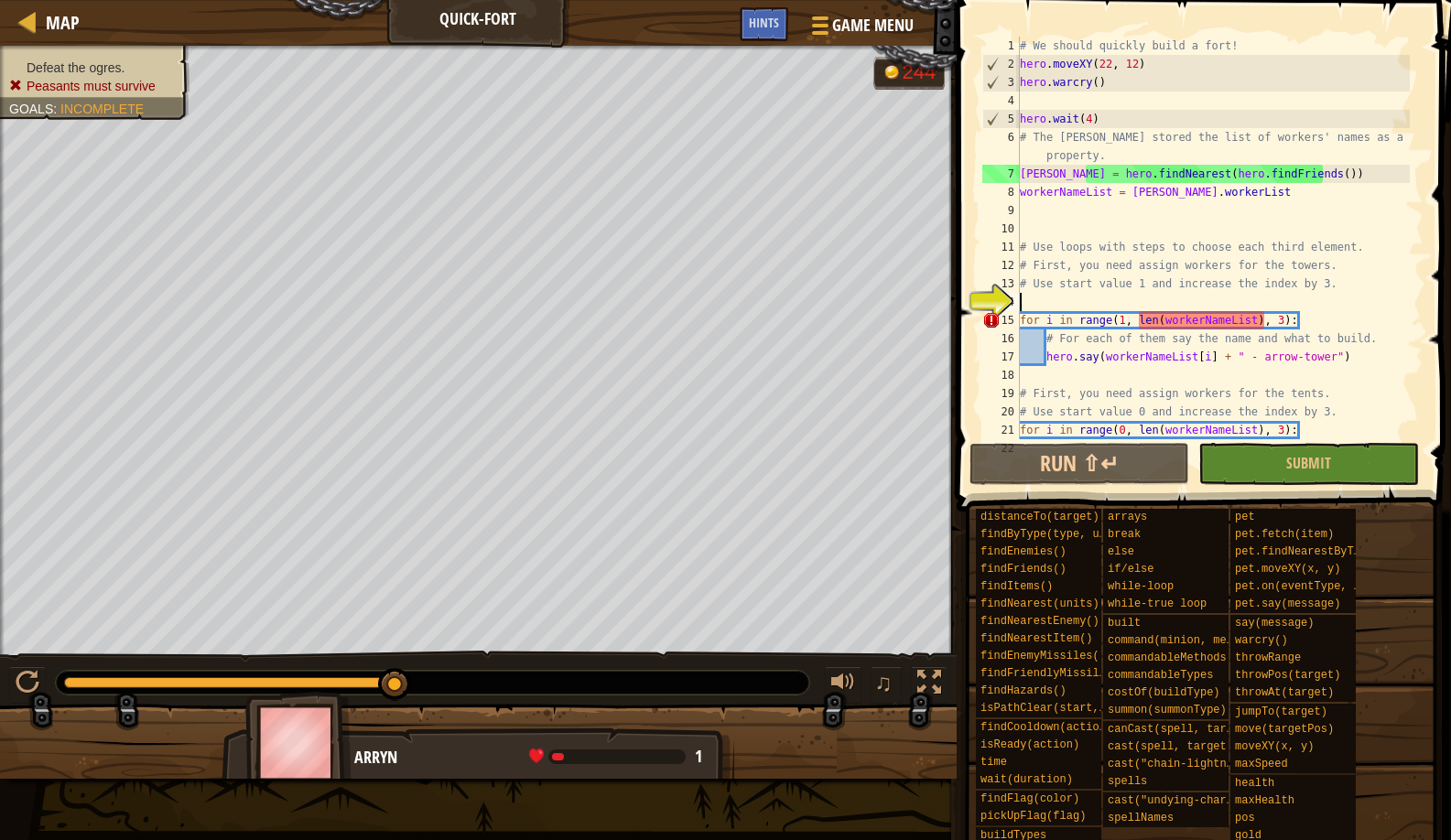
scroll to position [0, 0]
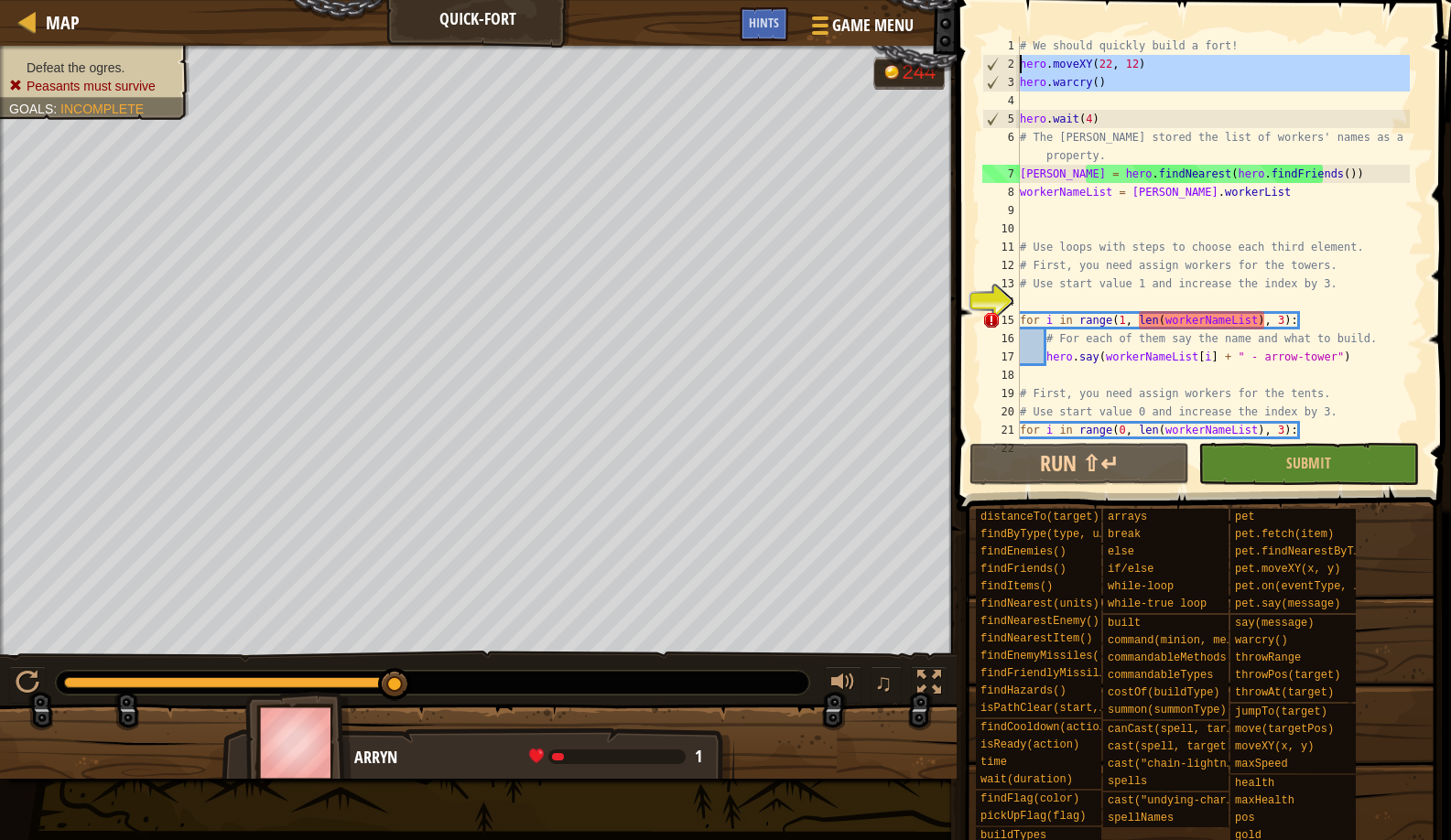
drag, startPoint x: 1108, startPoint y: 104, endPoint x: 1012, endPoint y: 65, distance: 103.6
click at [1012, 65] on div "1 2 3 4 5 6 7 8 9 10 11 12 13 14 15 16 17 18 19 20 21 22 # We should quickly bu…" at bounding box center [1202, 238] width 445 height 403
type textarea "hero.moveXY(22, 12) hero.warcry()"
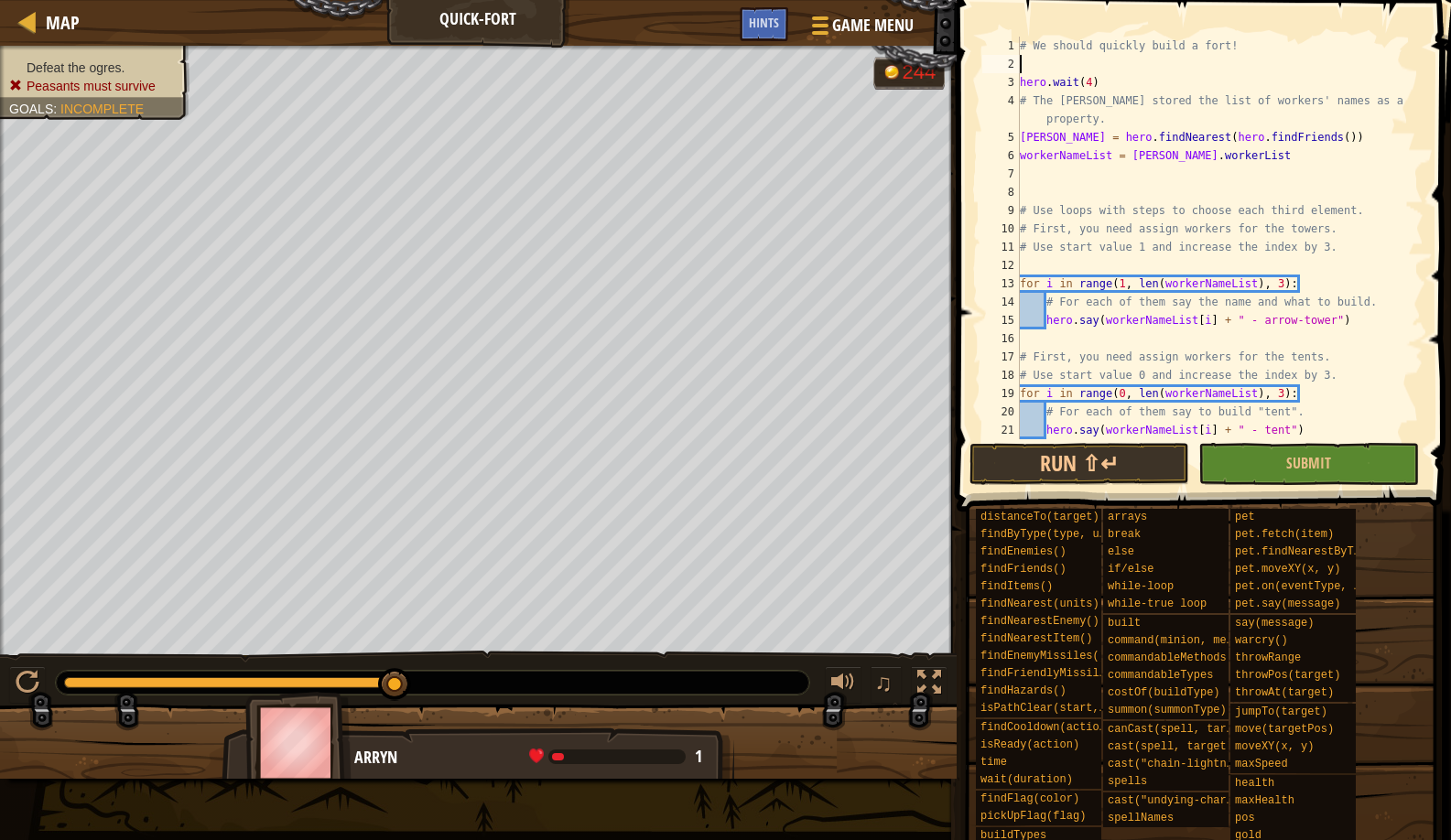
click at [1091, 85] on div "# We should quickly build a fort! hero . wait ( 4 ) # The [PERSON_NAME] stored …" at bounding box center [1213, 256] width 393 height 440
drag, startPoint x: 1106, startPoint y: 85, endPoint x: 1012, endPoint y: 61, distance: 97.0
click at [1012, 61] on div "hero.wait(4) 1 2 3 4 5 6 7 8 9 10 11 12 13 14 15 16 17 18 19 20 21 22 # We shou…" at bounding box center [1202, 238] width 445 height 403
type textarea "hero.wait(4)"
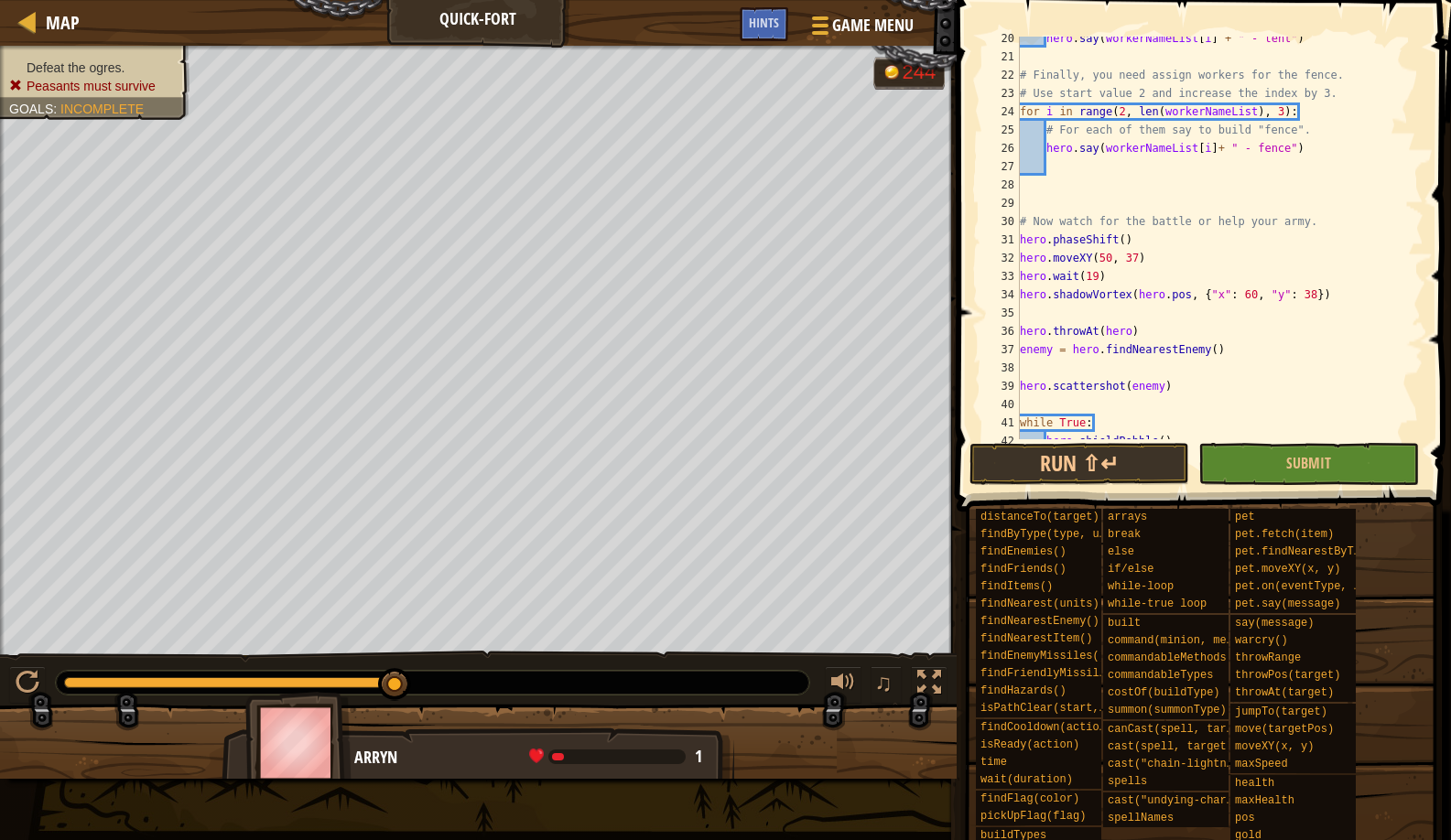
scroll to position [314, 0]
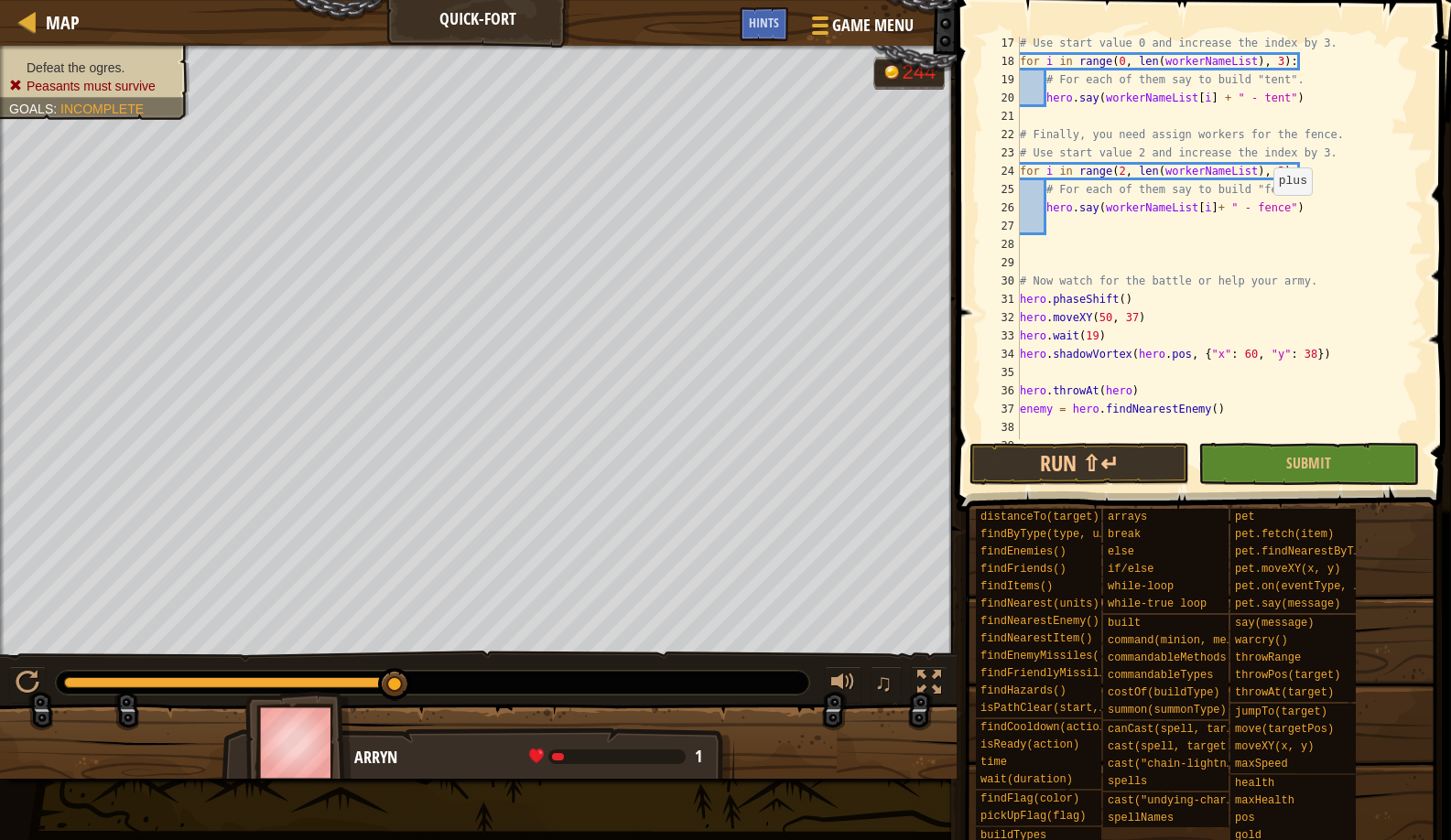
click at [1265, 210] on div "# Use start value 0 and increase the index by 3. for i in range ( 0 , len ( wor…" at bounding box center [1213, 253] width 393 height 440
click at [1019, 444] on button "Run ⇧↵" at bounding box center [1079, 464] width 219 height 42
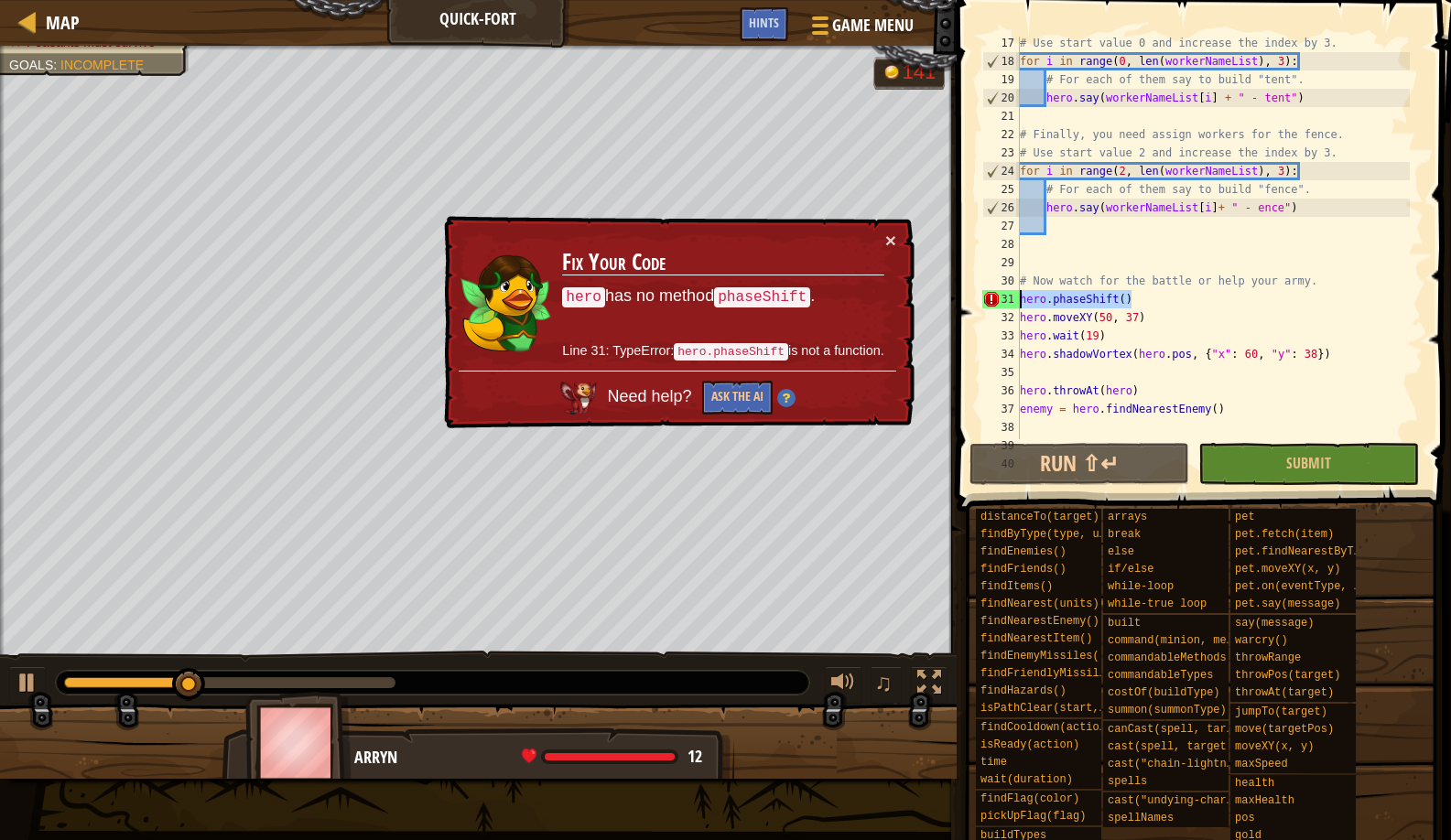
drag, startPoint x: 1140, startPoint y: 299, endPoint x: 1003, endPoint y: 300, distance: 137.0
click at [1003, 300] on div "hero.say(workerNameList[i]+ " - ence") 17 18 19 20 21 22 23 24 25 26 27 28 29 3…" at bounding box center [1202, 238] width 445 height 403
type textarea "hero.phaseShift()"
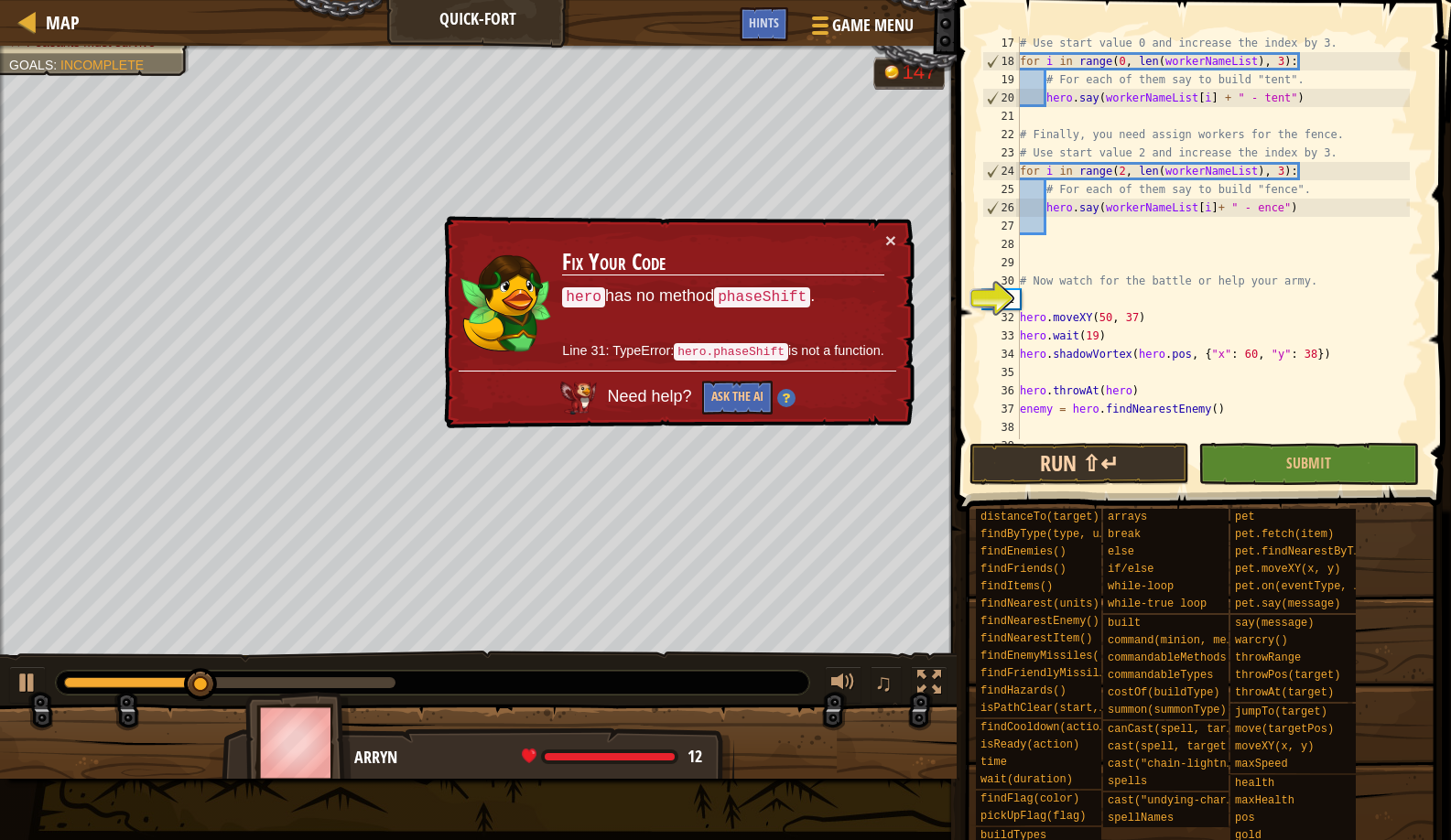
click at [1007, 470] on button "Run ⇧↵" at bounding box center [1079, 464] width 219 height 42
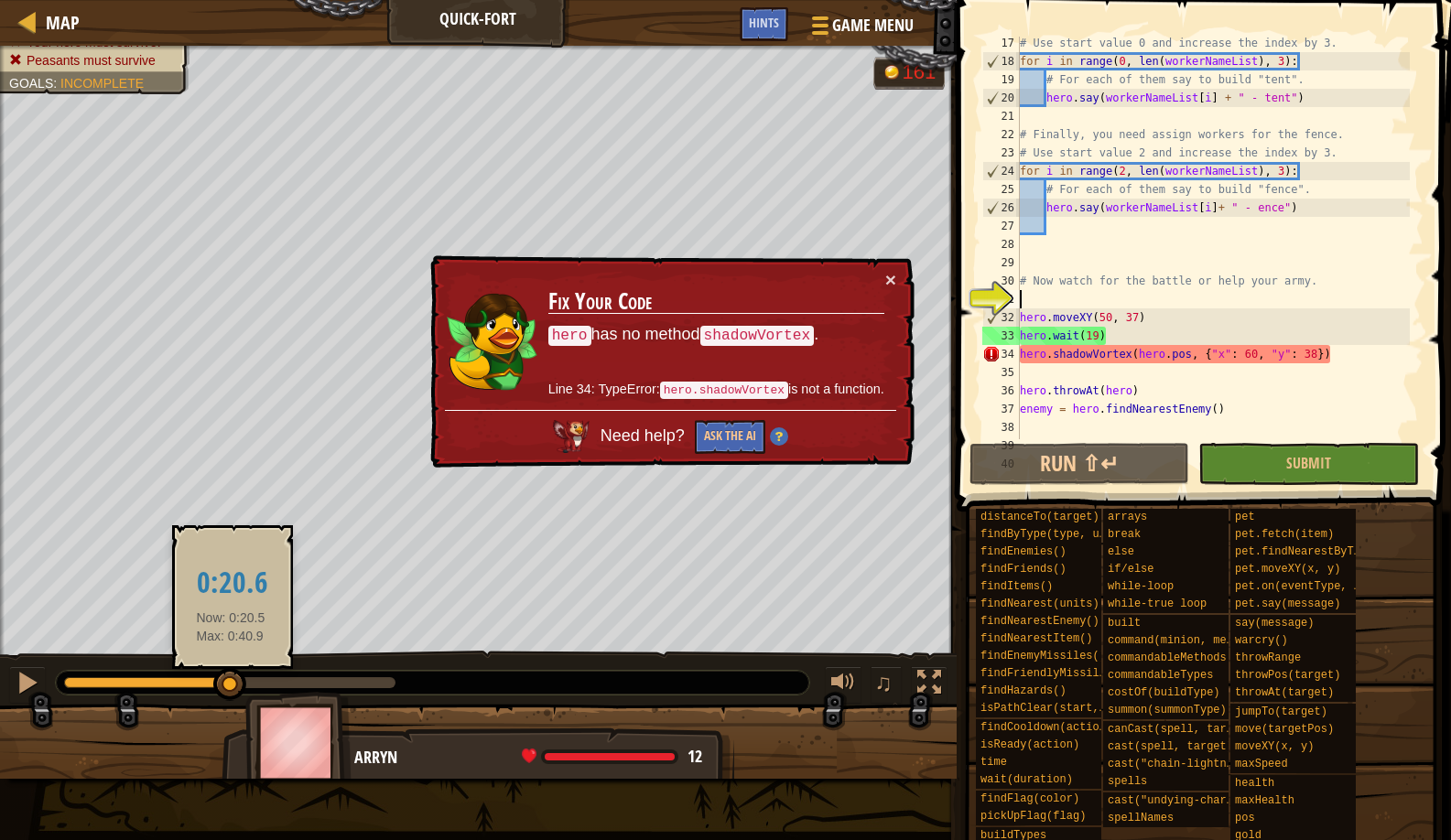
drag, startPoint x: 102, startPoint y: 687, endPoint x: 230, endPoint y: 673, distance: 128.8
click at [230, 673] on div at bounding box center [229, 684] width 33 height 33
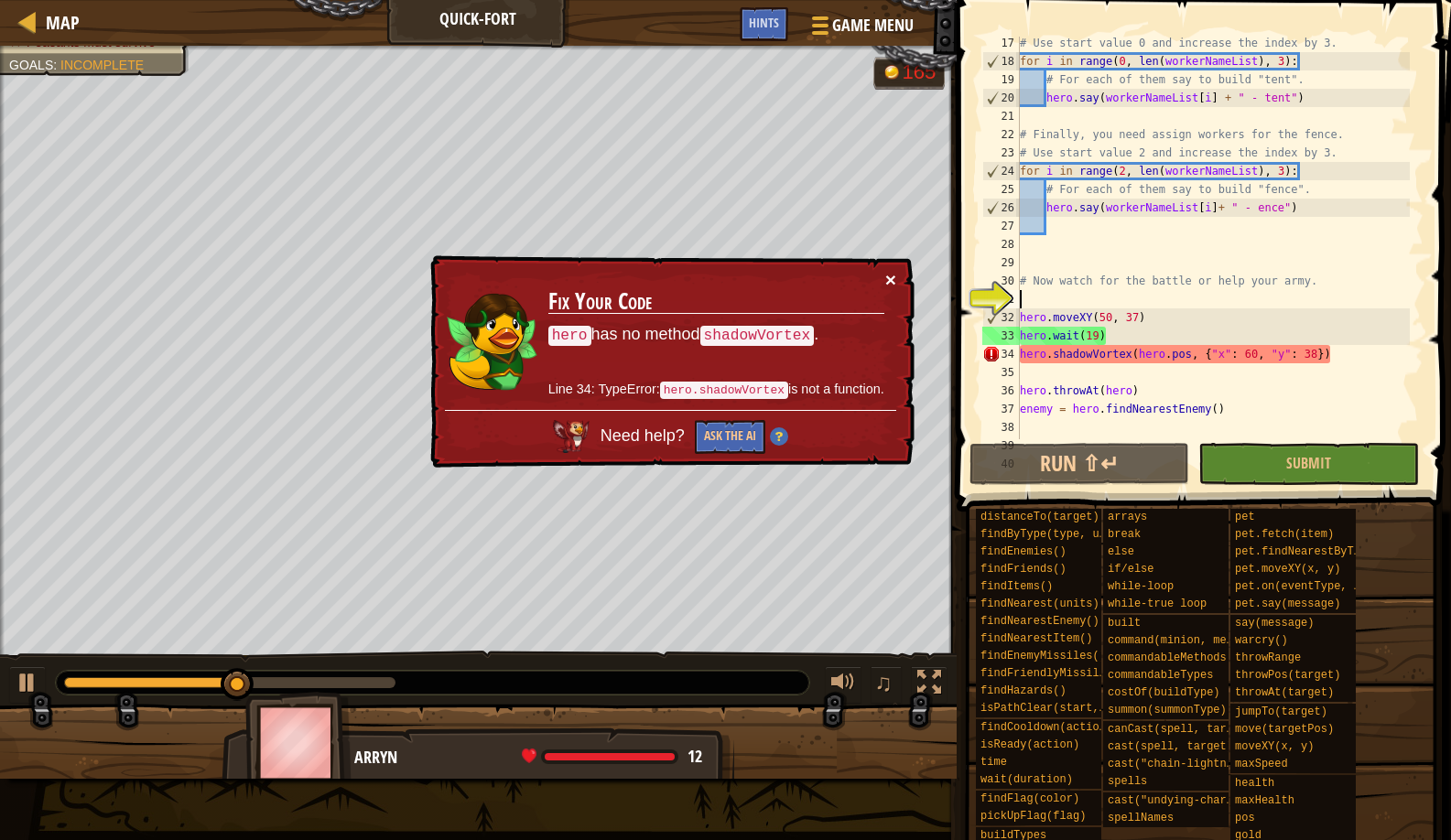
click at [895, 277] on button "×" at bounding box center [890, 277] width 11 height 19
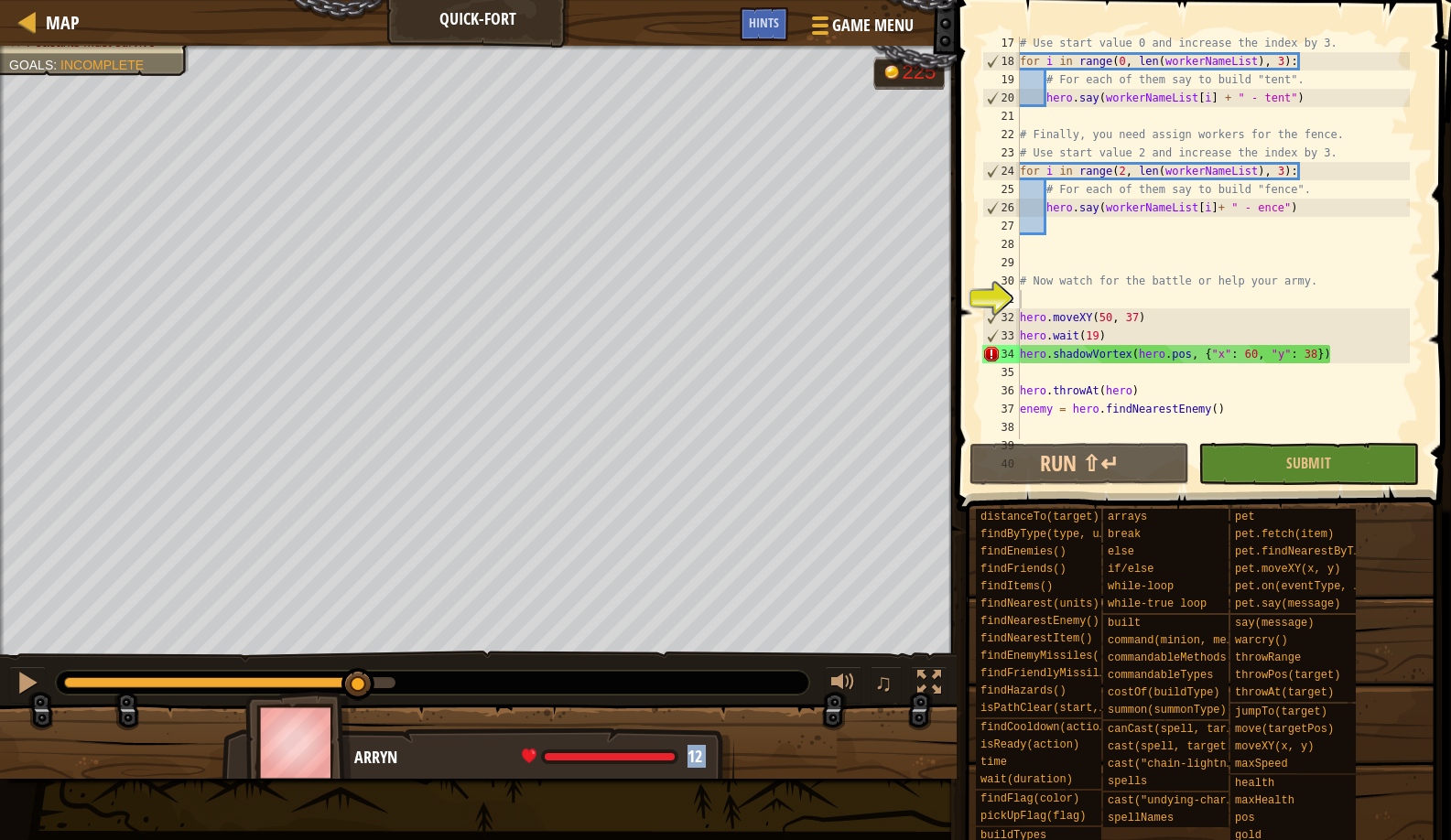
click at [359, 647] on div "Defeat the ogres. Your hero must survive. Peasants must survive Goals : Incompl…" at bounding box center [725, 412] width 1451 height 733
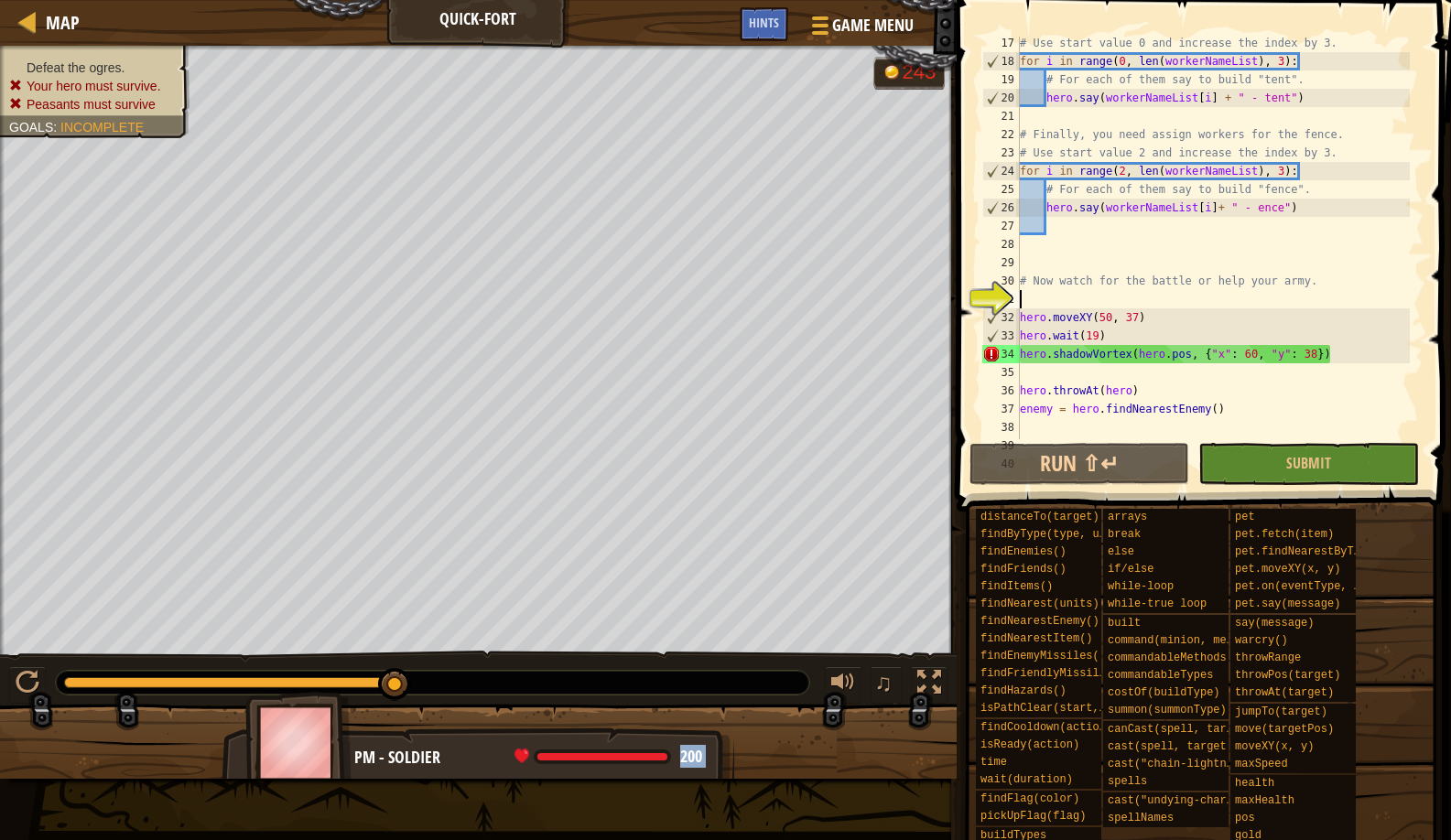
click at [1107, 310] on div "# Use start value 0 and increase the index by 3. for i in range ( 0 , len ( wor…" at bounding box center [1213, 253] width 393 height 440
click at [1110, 311] on div "# Use start value 0 and increase the index by 3. for i in range ( 0 , len ( wor…" at bounding box center [1213, 253] width 393 height 440
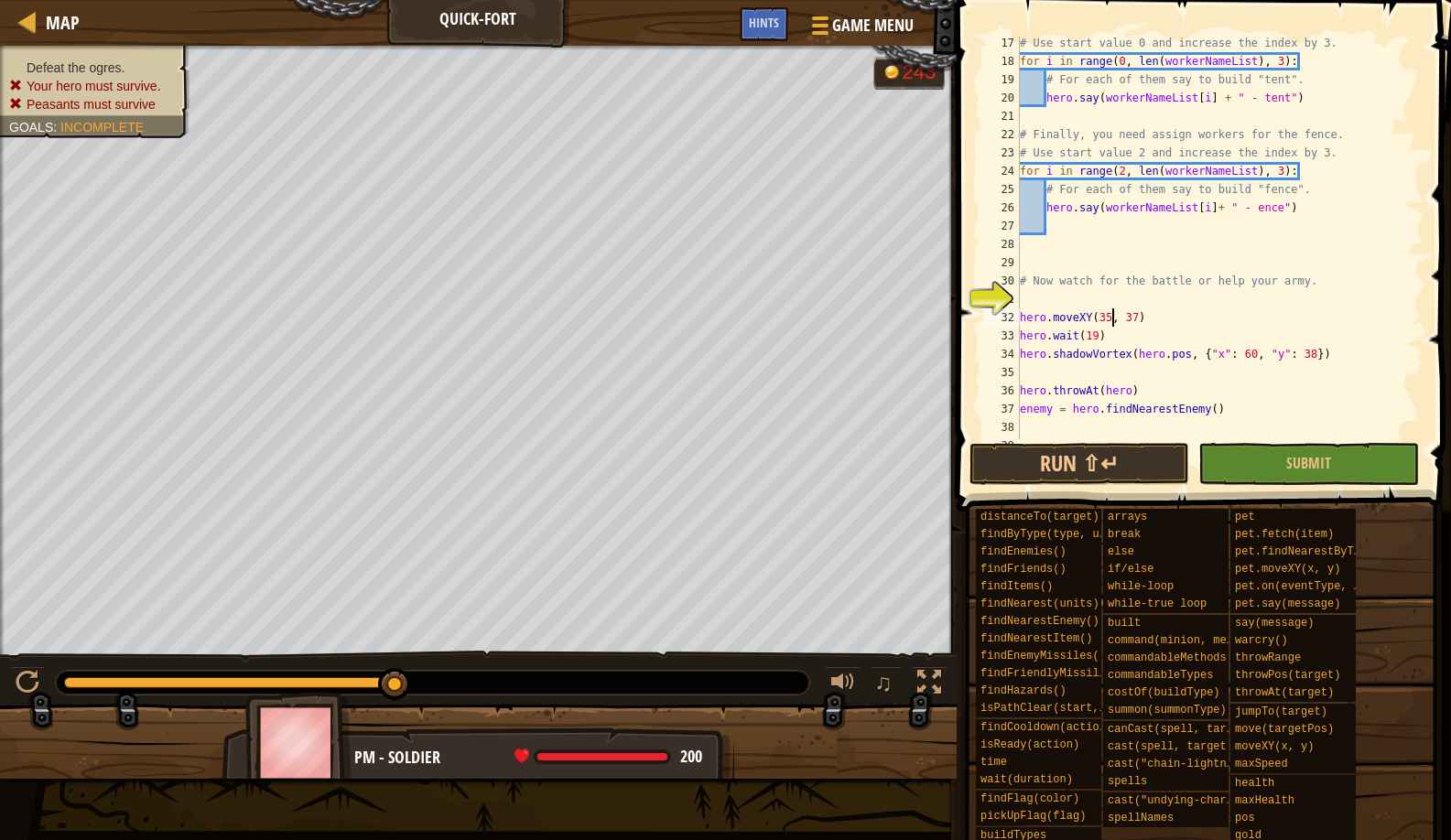
click at [1135, 318] on div "# Use start value 0 and increase the index by 3. for i in range ( 0 , len ( wor…" at bounding box center [1213, 253] width 393 height 440
type textarea "hero.moveXY(35, 18)"
click at [1024, 456] on button "Run ⇧↵" at bounding box center [1079, 464] width 219 height 42
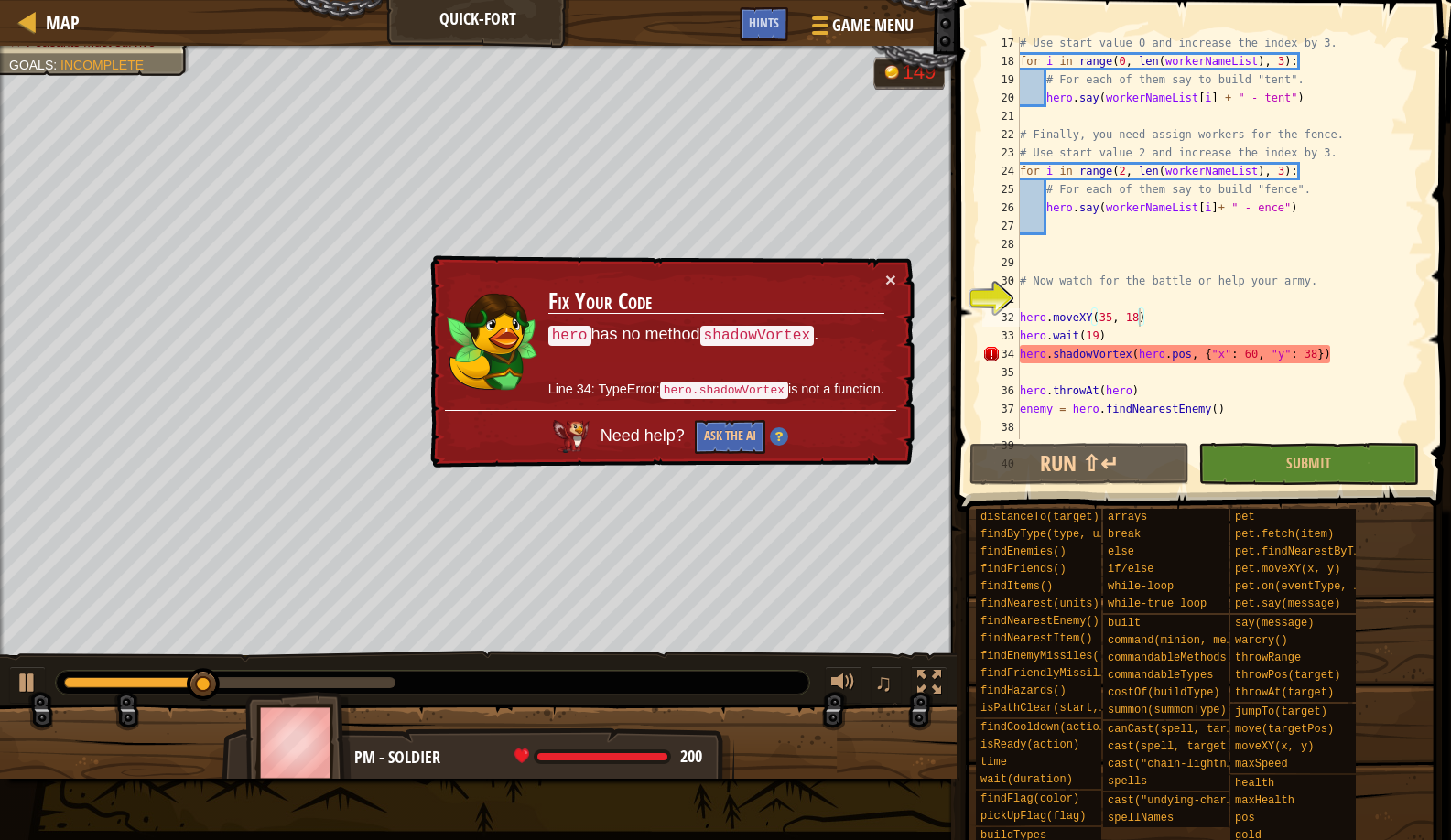
click at [882, 282] on td "Fix Your Code hero has no method shadowVortex . Line 34: TypeError: hero.shadow…" at bounding box center [716, 341] width 340 height 145
click at [888, 281] on button "×" at bounding box center [892, 282] width 12 height 19
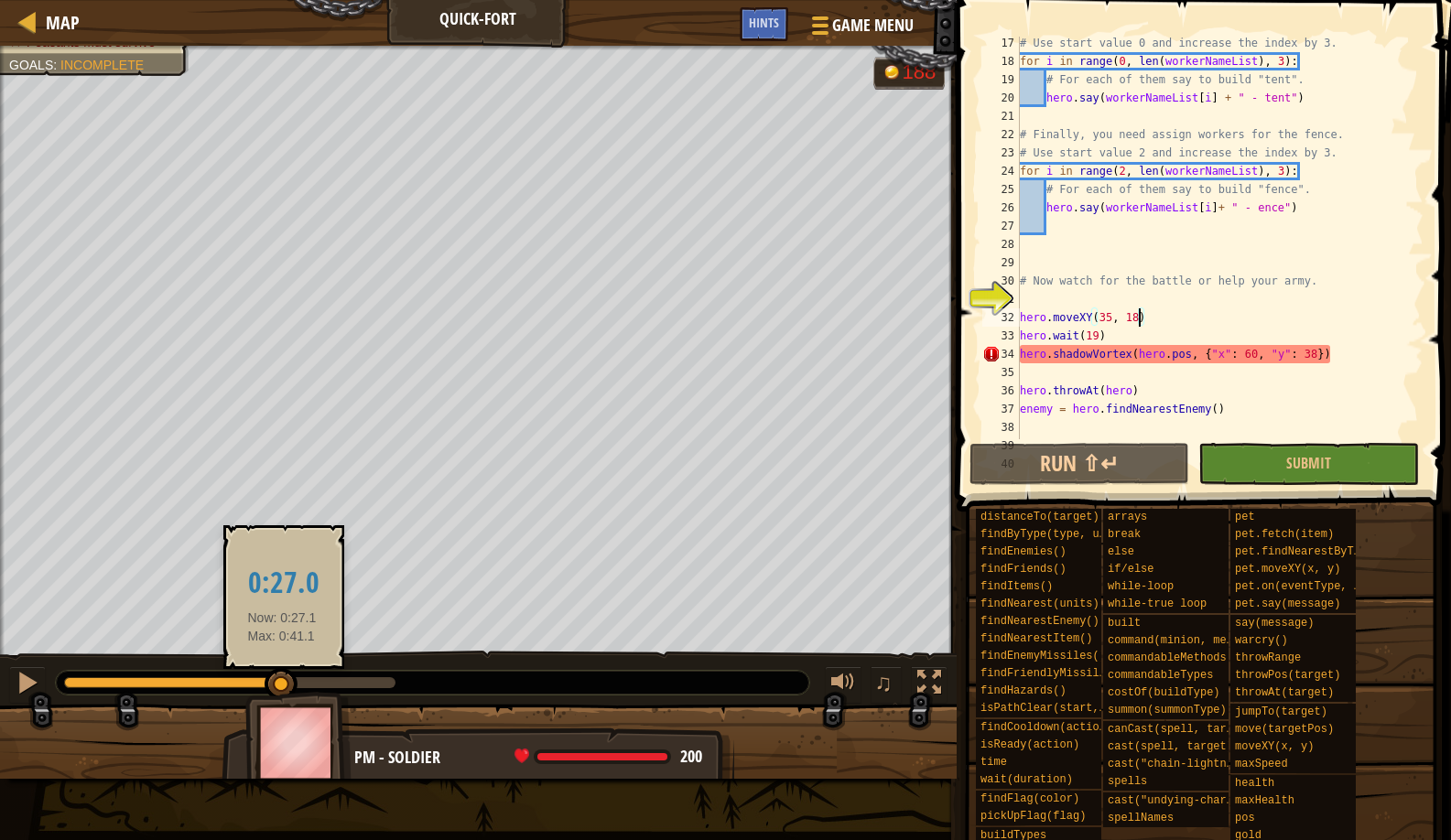
drag, startPoint x: 227, startPoint y: 684, endPoint x: 289, endPoint y: 674, distance: 62.8
click at [289, 674] on div at bounding box center [280, 684] width 33 height 33
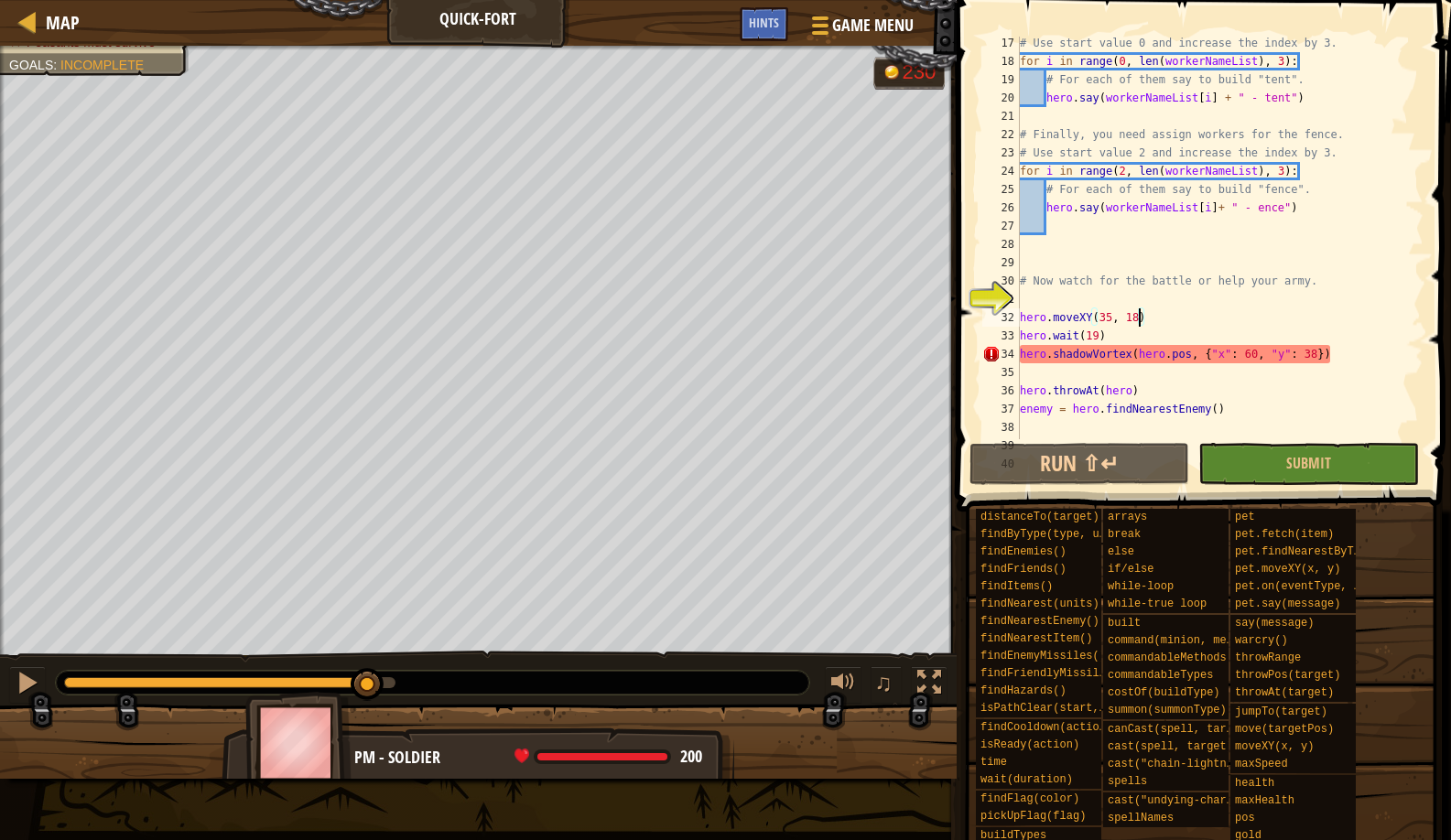
drag, startPoint x: 323, startPoint y: 675, endPoint x: 368, endPoint y: 665, distance: 46.1
click at [368, 665] on div "♫" at bounding box center [478, 678] width 956 height 55
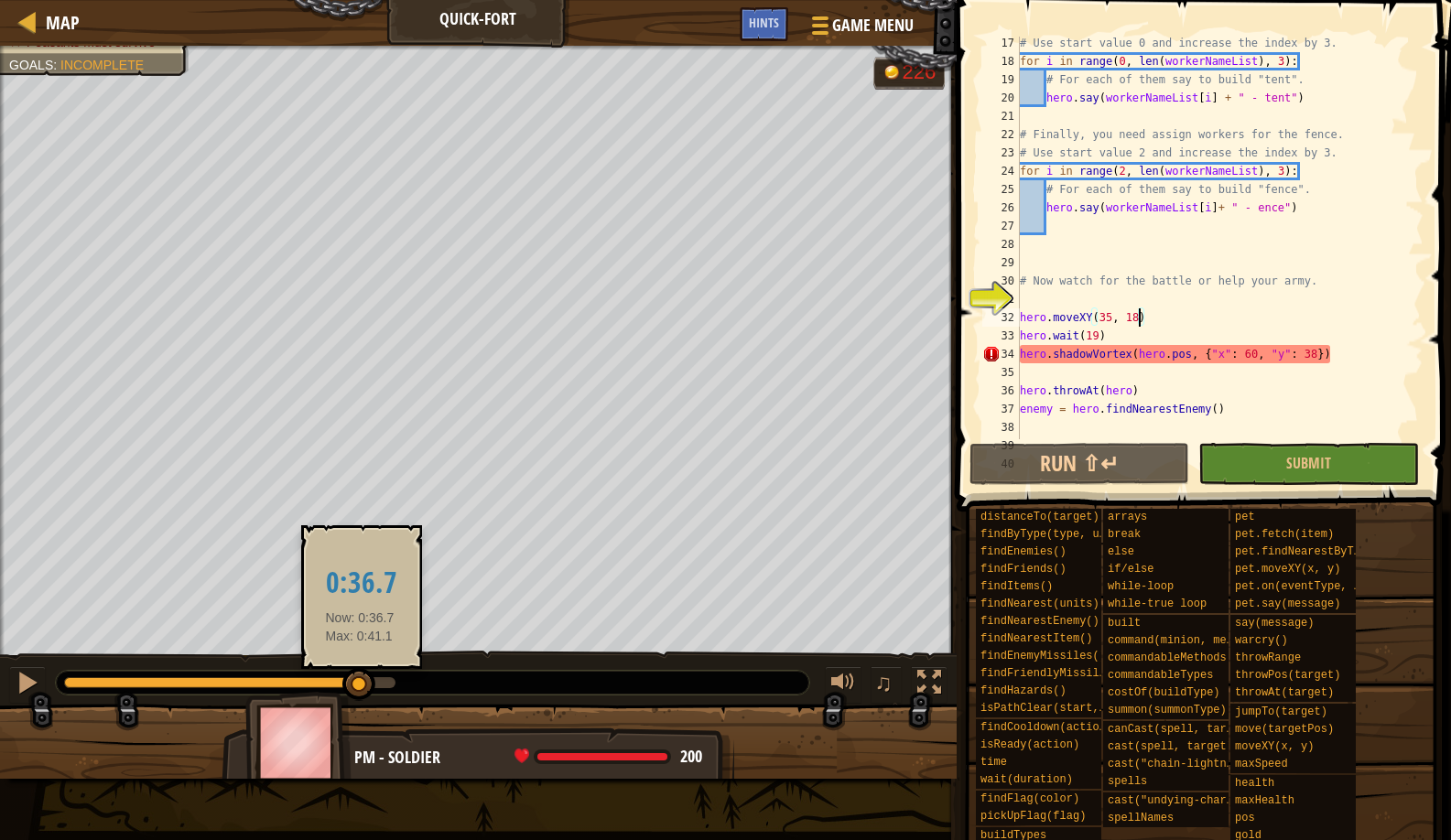
drag, startPoint x: 394, startPoint y: 676, endPoint x: 360, endPoint y: 681, distance: 34.4
click at [360, 681] on div at bounding box center [359, 684] width 33 height 33
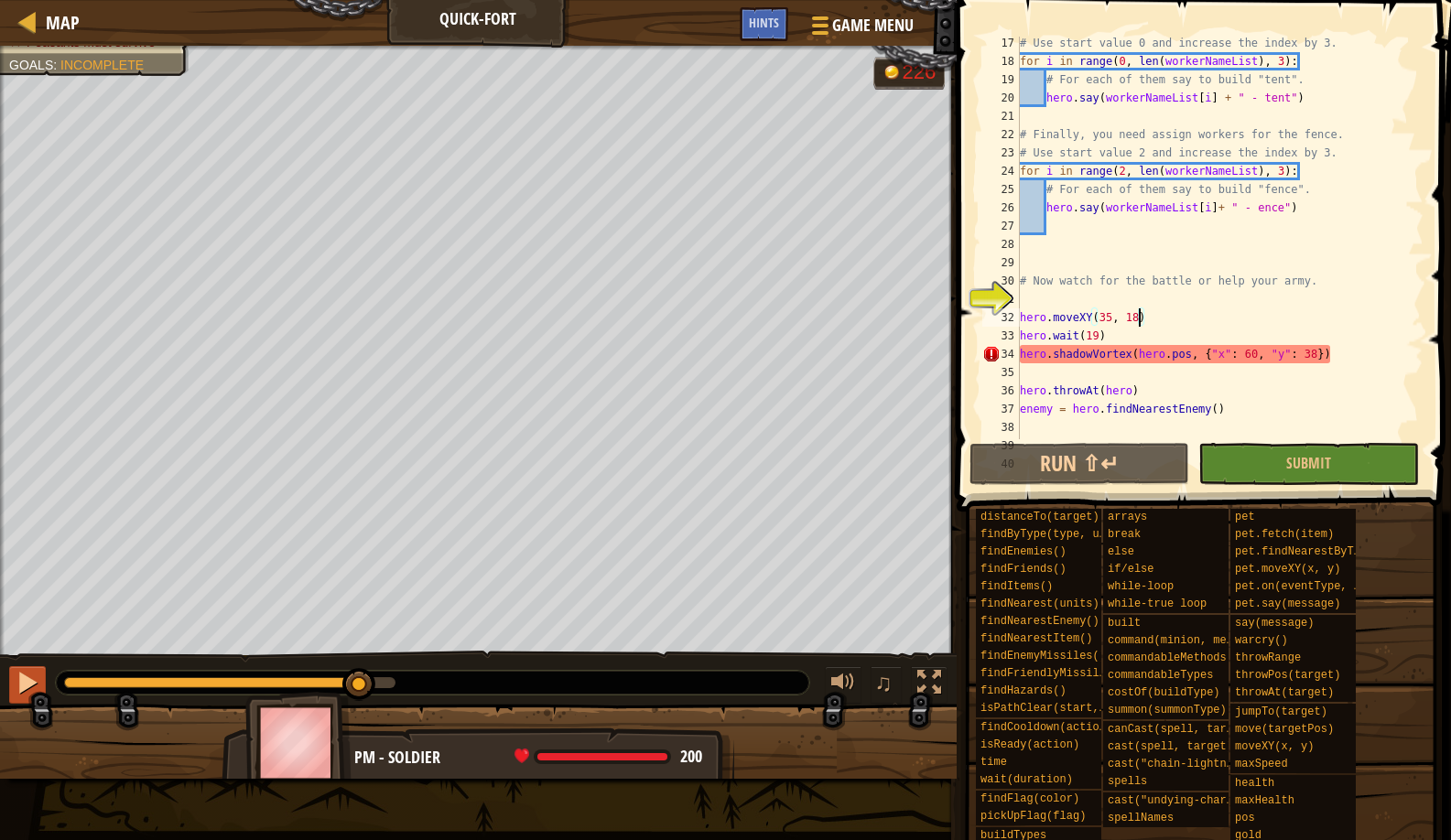
click at [38, 676] on div at bounding box center [28, 683] width 24 height 24
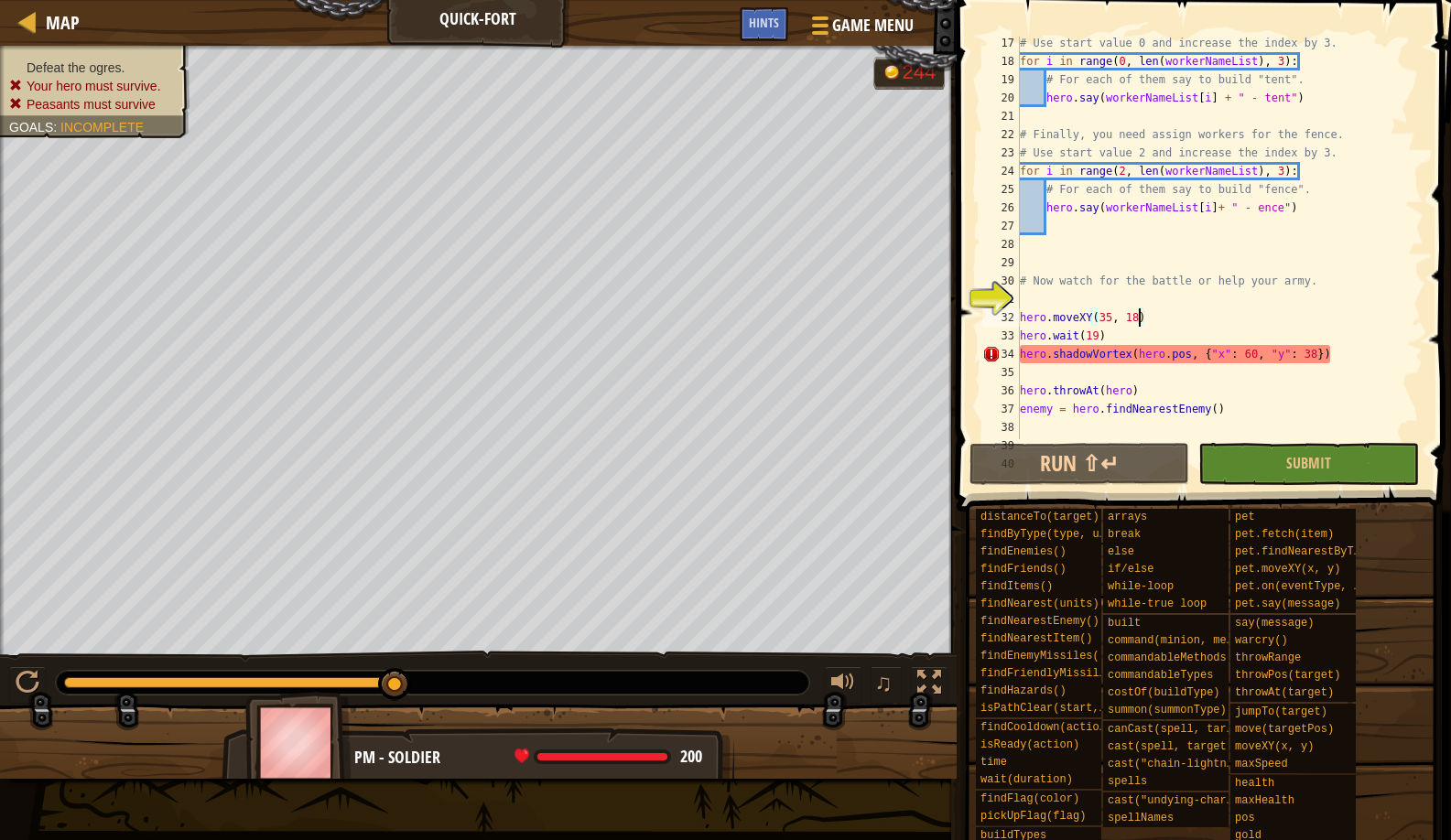
click at [1185, 324] on div "# Use start value 0 and increase the index by 3. for i in range ( 0 , len ( wor…" at bounding box center [1213, 253] width 393 height 440
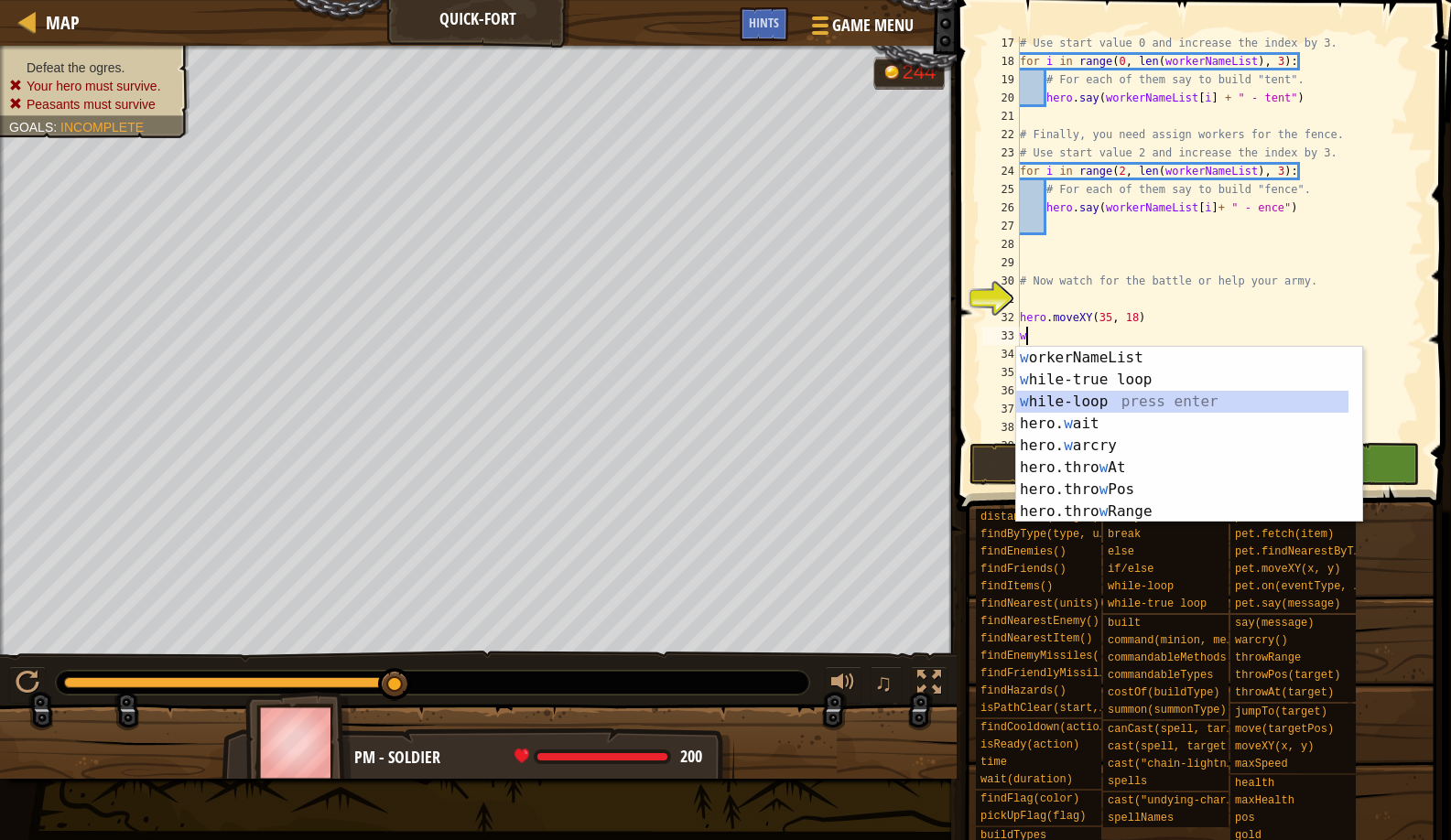
click at [1110, 402] on div "w orkerNameList press enter w [PERSON_NAME]-true loop press enter w [PERSON_NAM…" at bounding box center [1182, 456] width 333 height 219
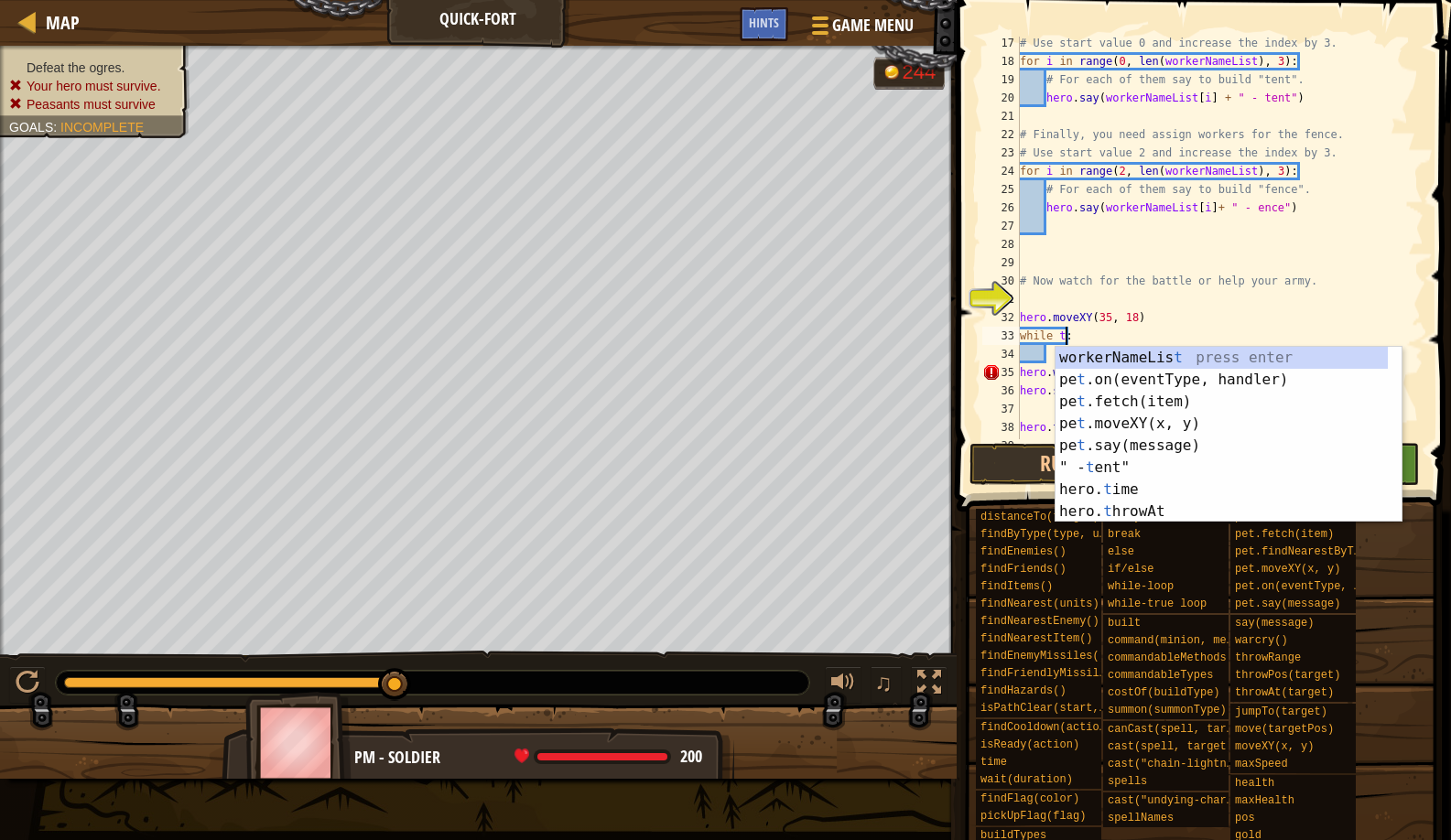
scroll to position [8, 4]
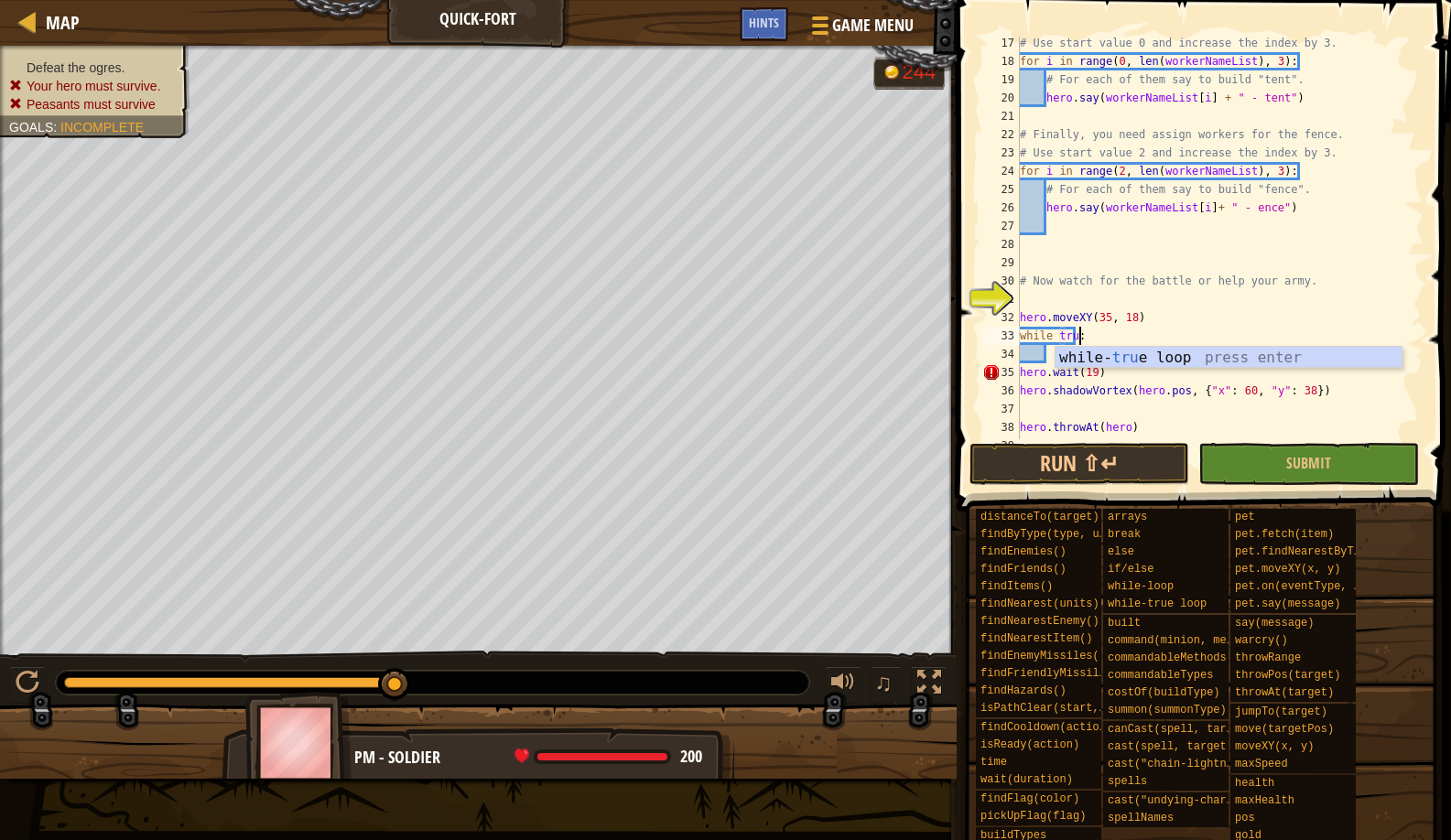
type textarea "while true:"
click at [1289, 230] on div "# Use start value 0 and increase the index by 3. for i in range ( 0 , len ( wor…" at bounding box center [1213, 253] width 393 height 440
click at [1079, 350] on div "# Use start value 0 and increase the index by 3. for i in range ( 0 , len ( wor…" at bounding box center [1213, 253] width 393 height 440
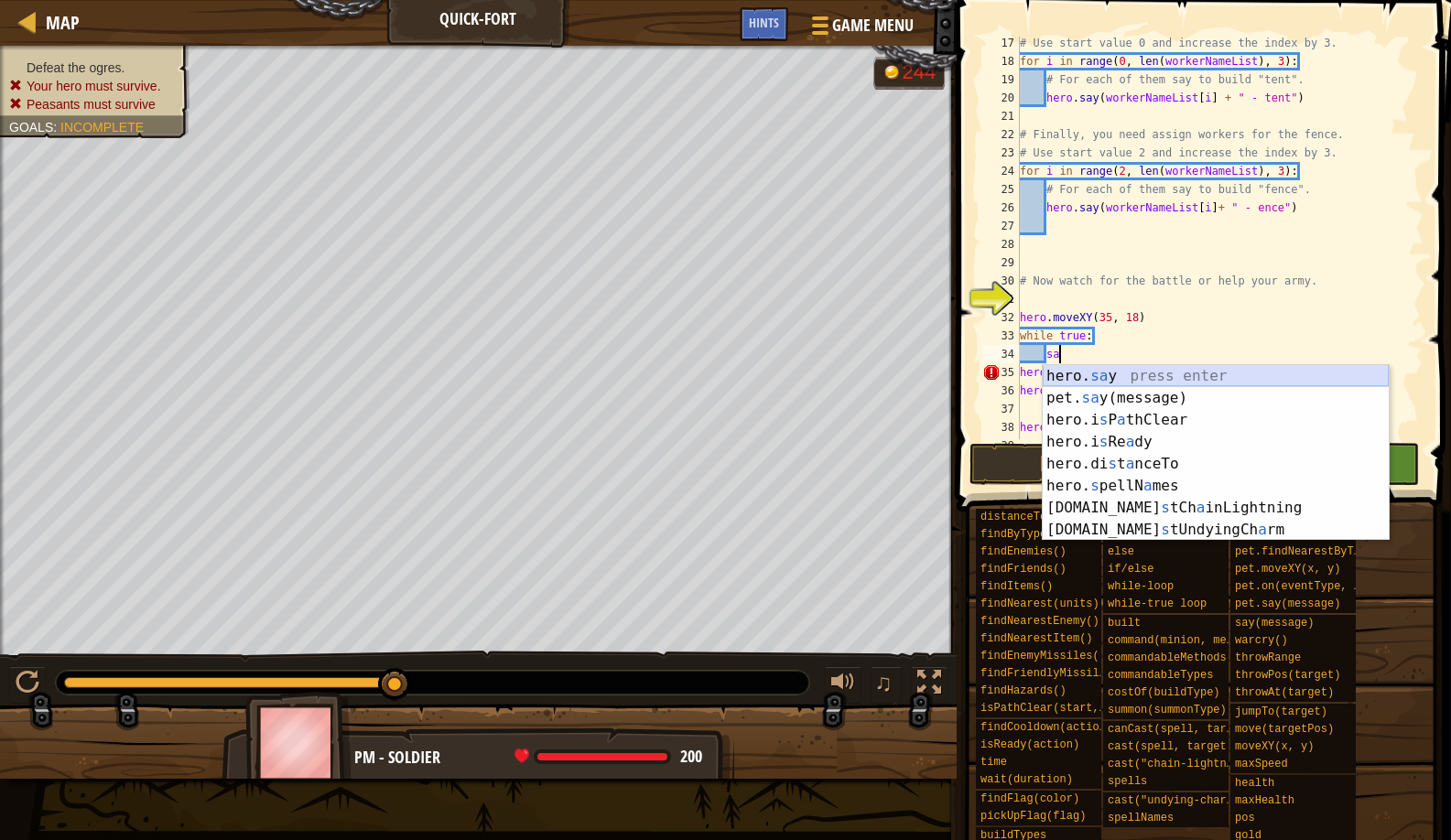
click at [1099, 380] on div "hero. sa y press enter pet. sa y(message) press enter hero.i s P a thClear pres…" at bounding box center [1216, 475] width 347 height 219
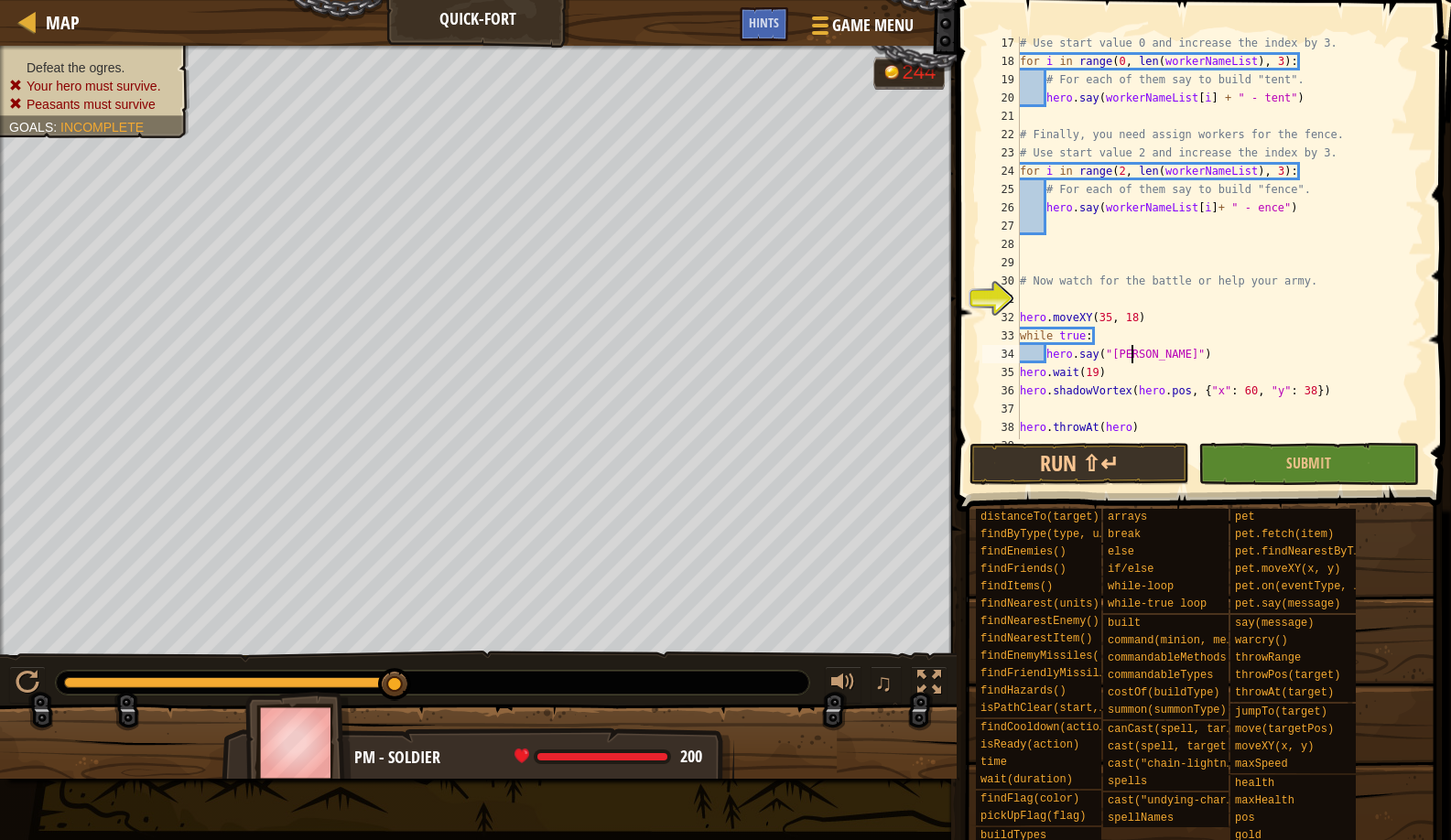
scroll to position [8, 9]
click at [1106, 470] on button "Run ⇧↵" at bounding box center [1079, 464] width 219 height 42
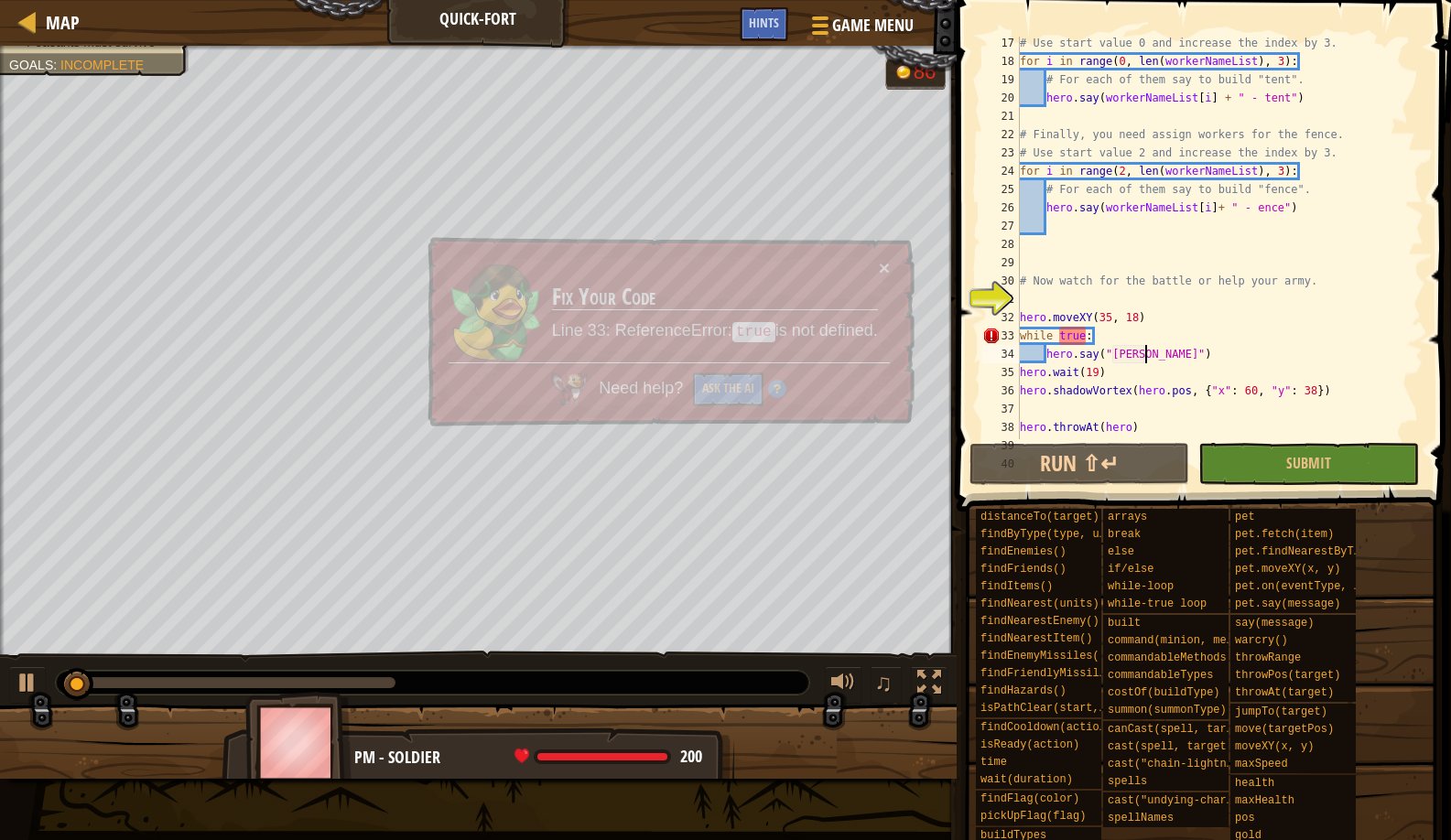
click at [1064, 335] on div "# Use start value 0 and increase the index by 3. for i in range ( 0 , len ( wor…" at bounding box center [1213, 253] width 393 height 440
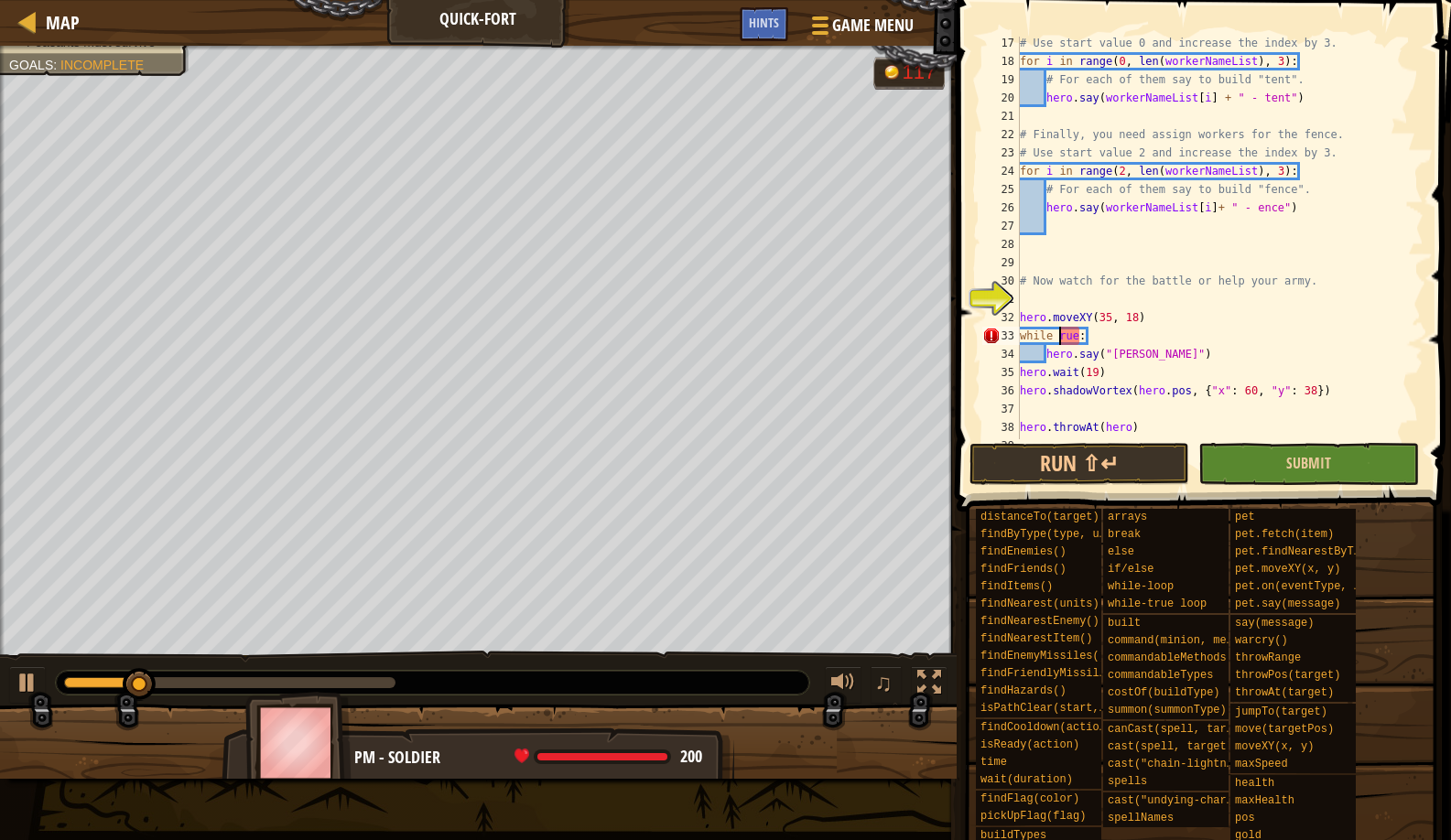
scroll to position [8, 3]
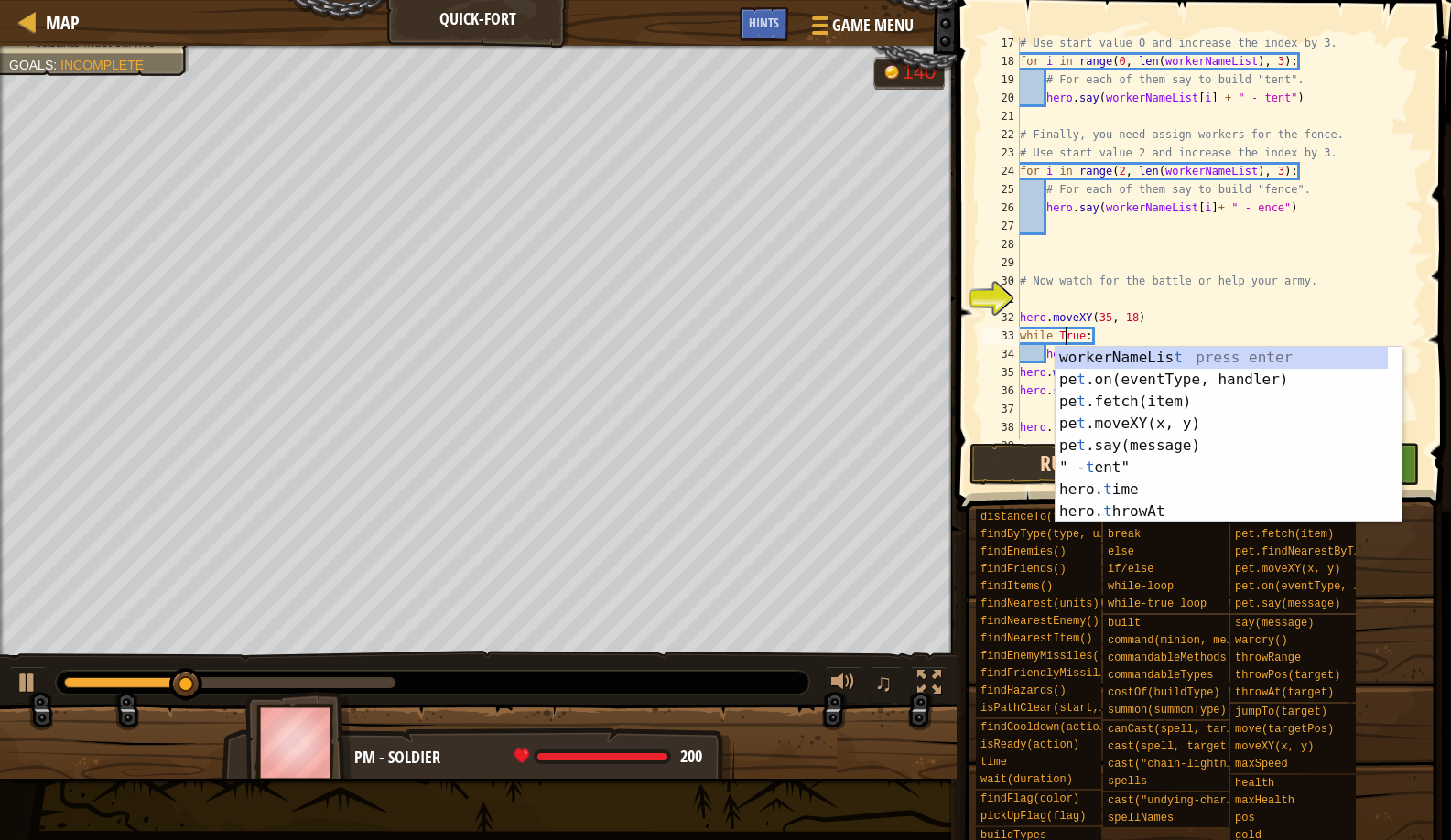
type textarea "while True:"
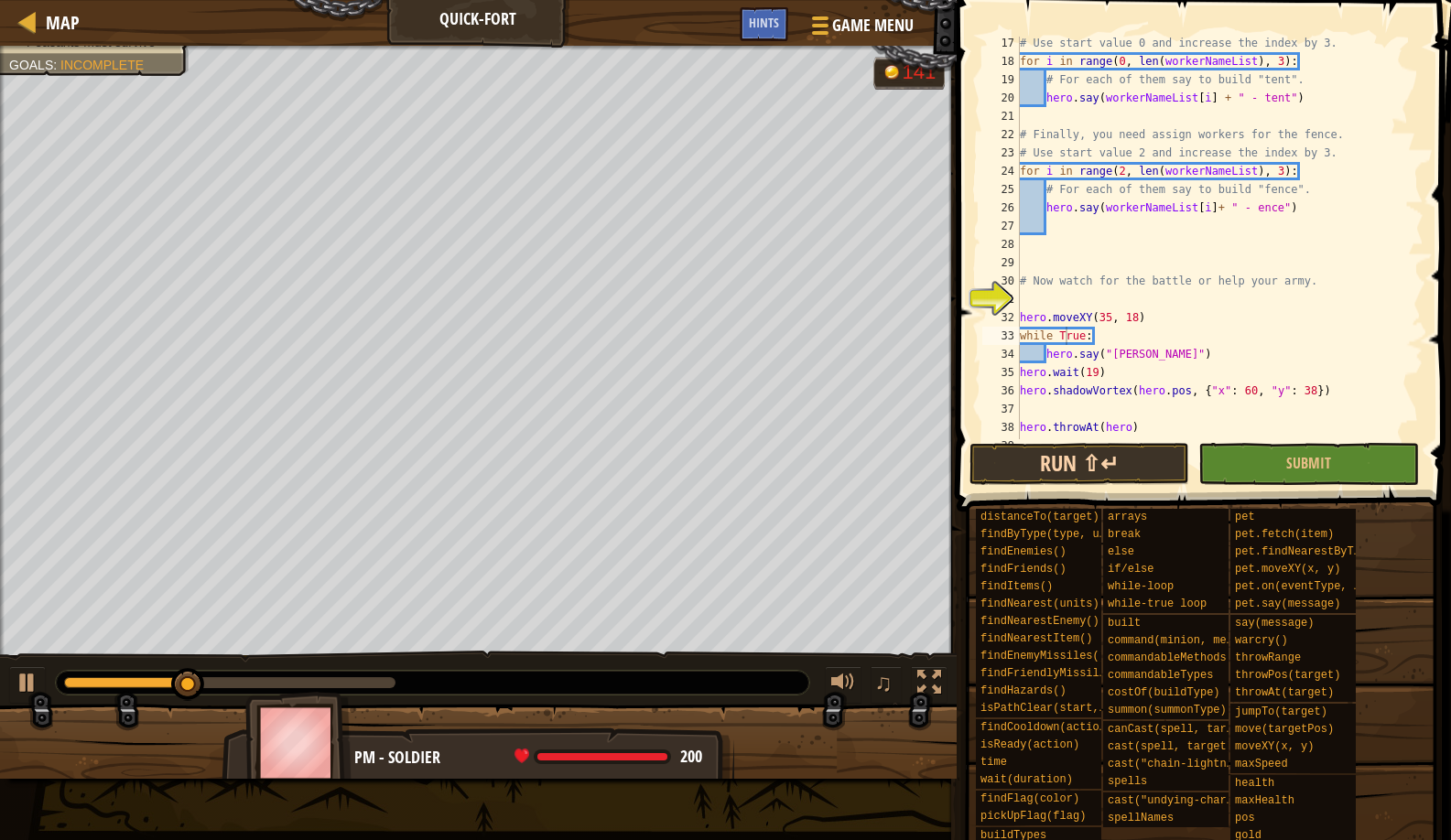
click at [993, 464] on button "Run ⇧↵" at bounding box center [1079, 464] width 219 height 42
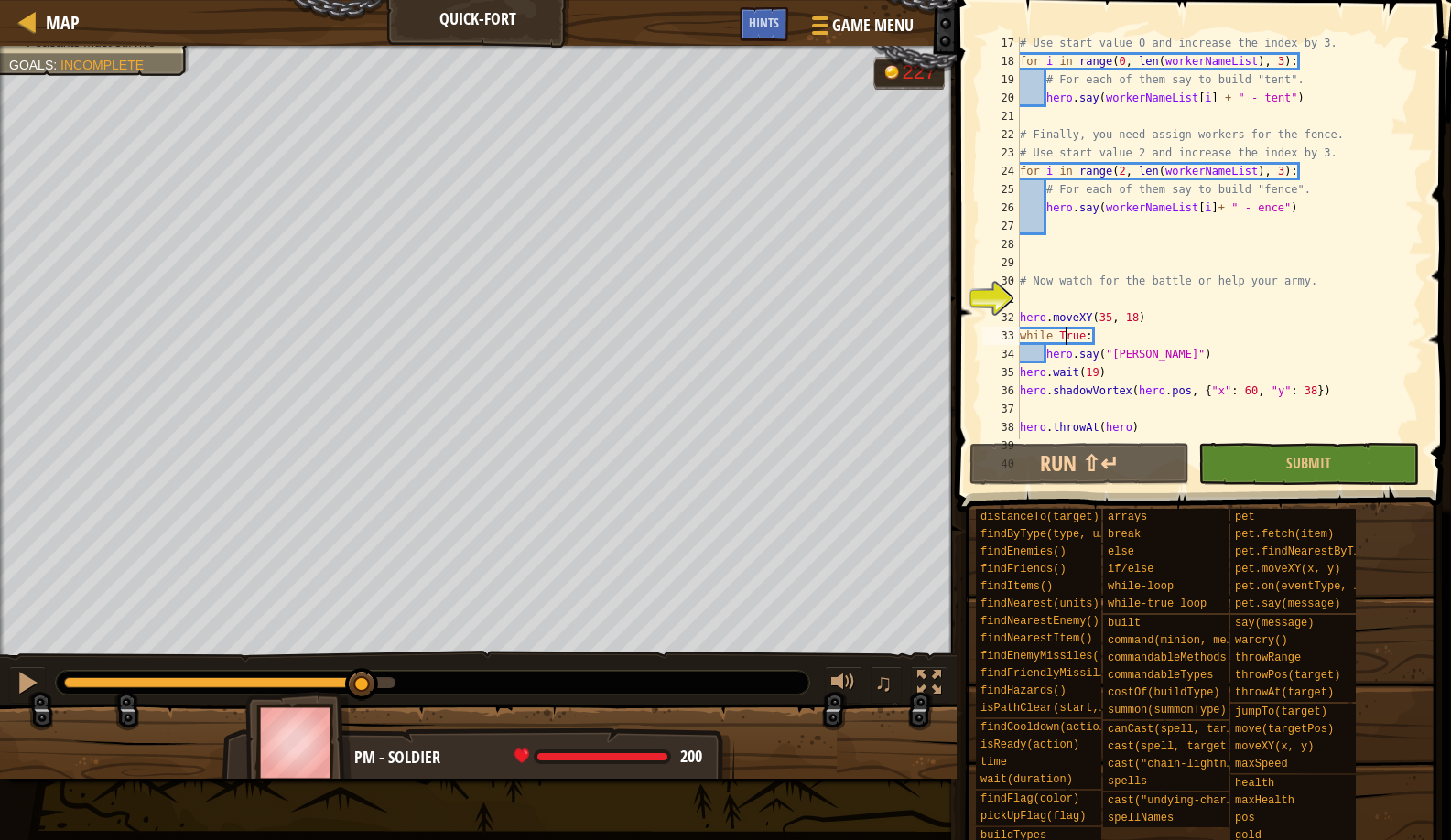
drag, startPoint x: 111, startPoint y: 690, endPoint x: 363, endPoint y: 651, distance: 255.0
click at [363, 651] on div "♫" at bounding box center [478, 678] width 956 height 55
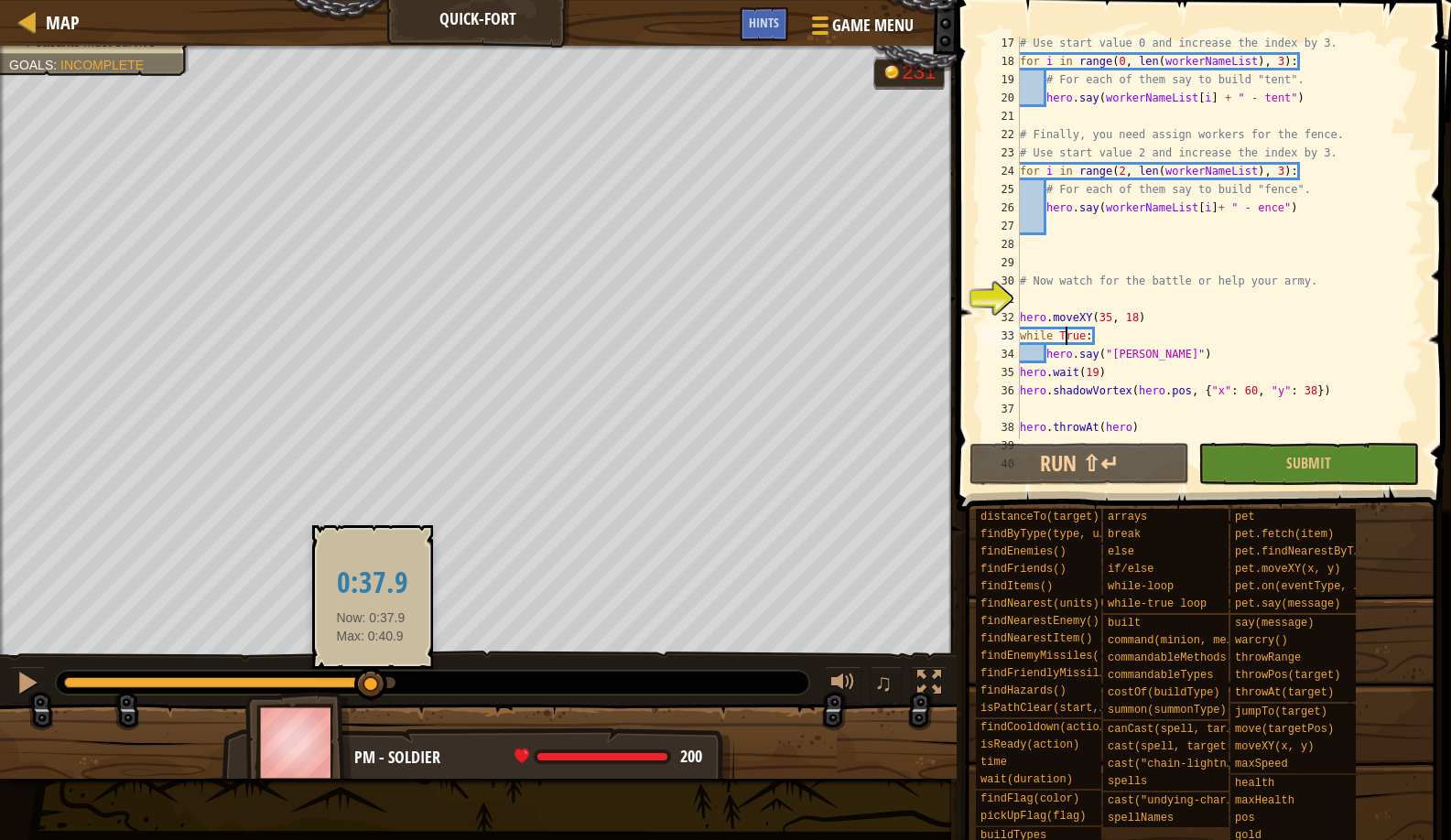
drag, startPoint x: 397, startPoint y: 695, endPoint x: 370, endPoint y: 700, distance: 27.5
click at [370, 700] on div at bounding box center [370, 684] width 33 height 33
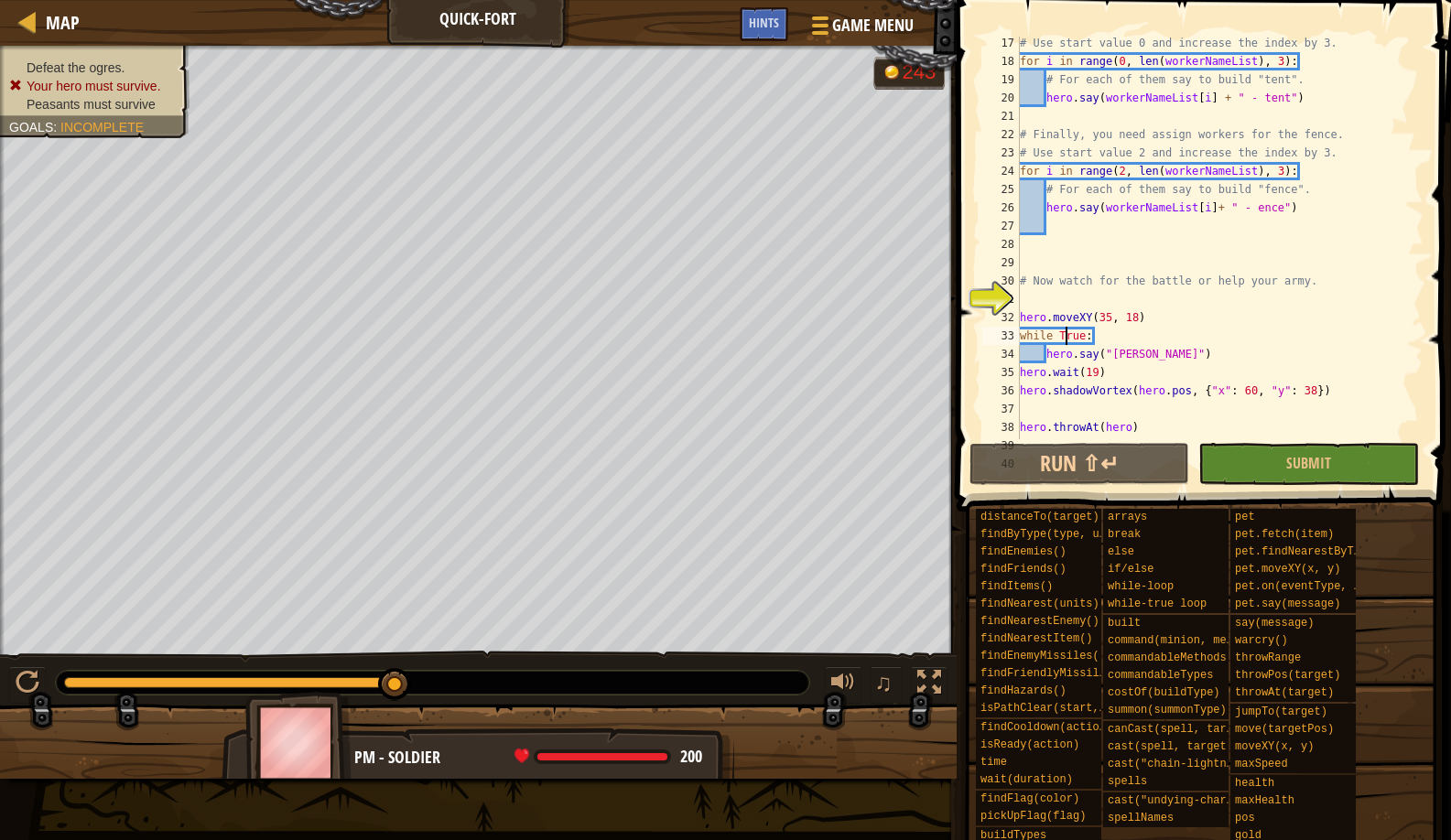
drag, startPoint x: 354, startPoint y: 687, endPoint x: 480, endPoint y: 652, distance: 130.8
click at [480, 652] on div "♫" at bounding box center [478, 678] width 956 height 55
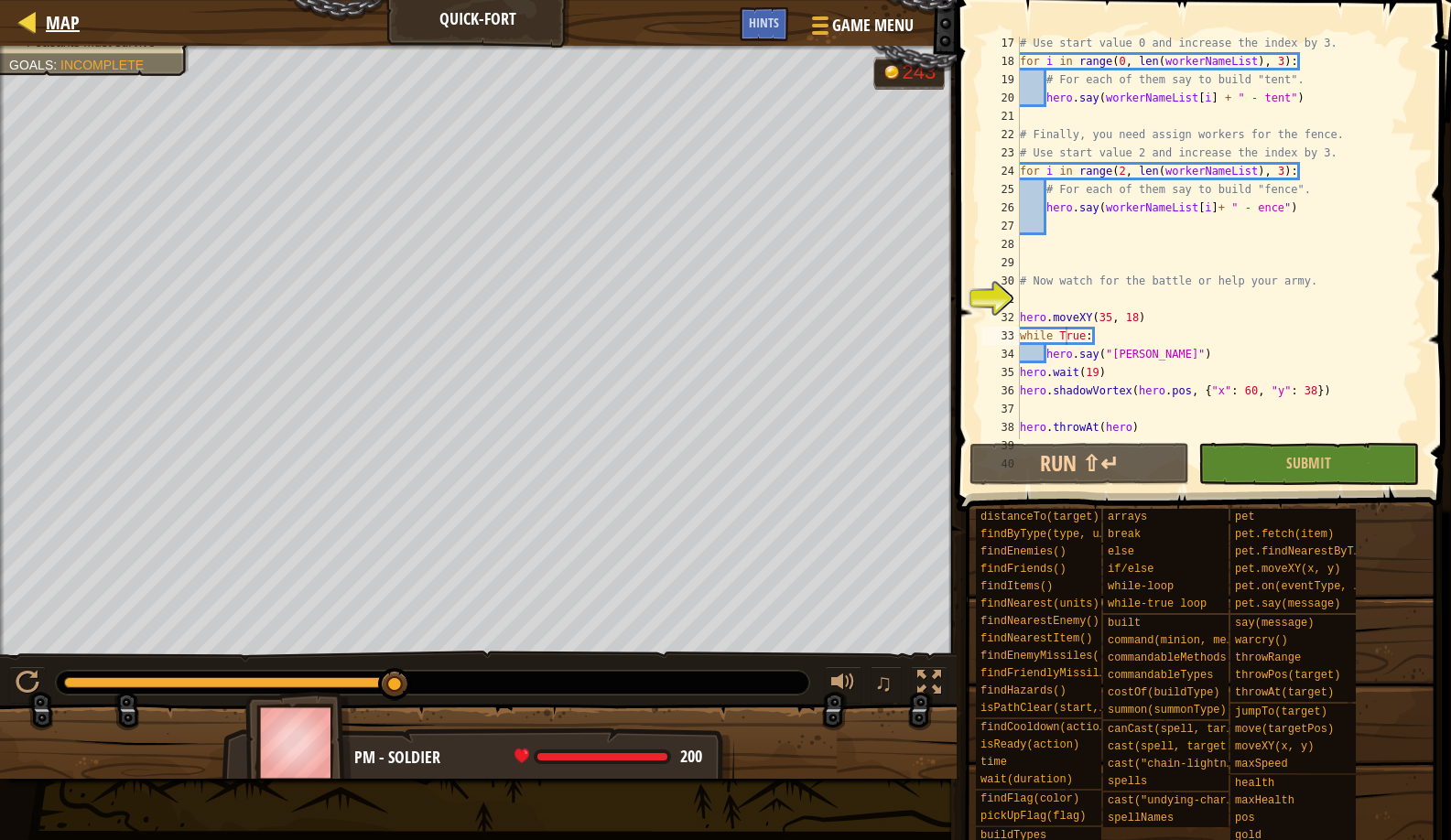
click at [68, 39] on div "Map" at bounding box center [58, 23] width 43 height 46
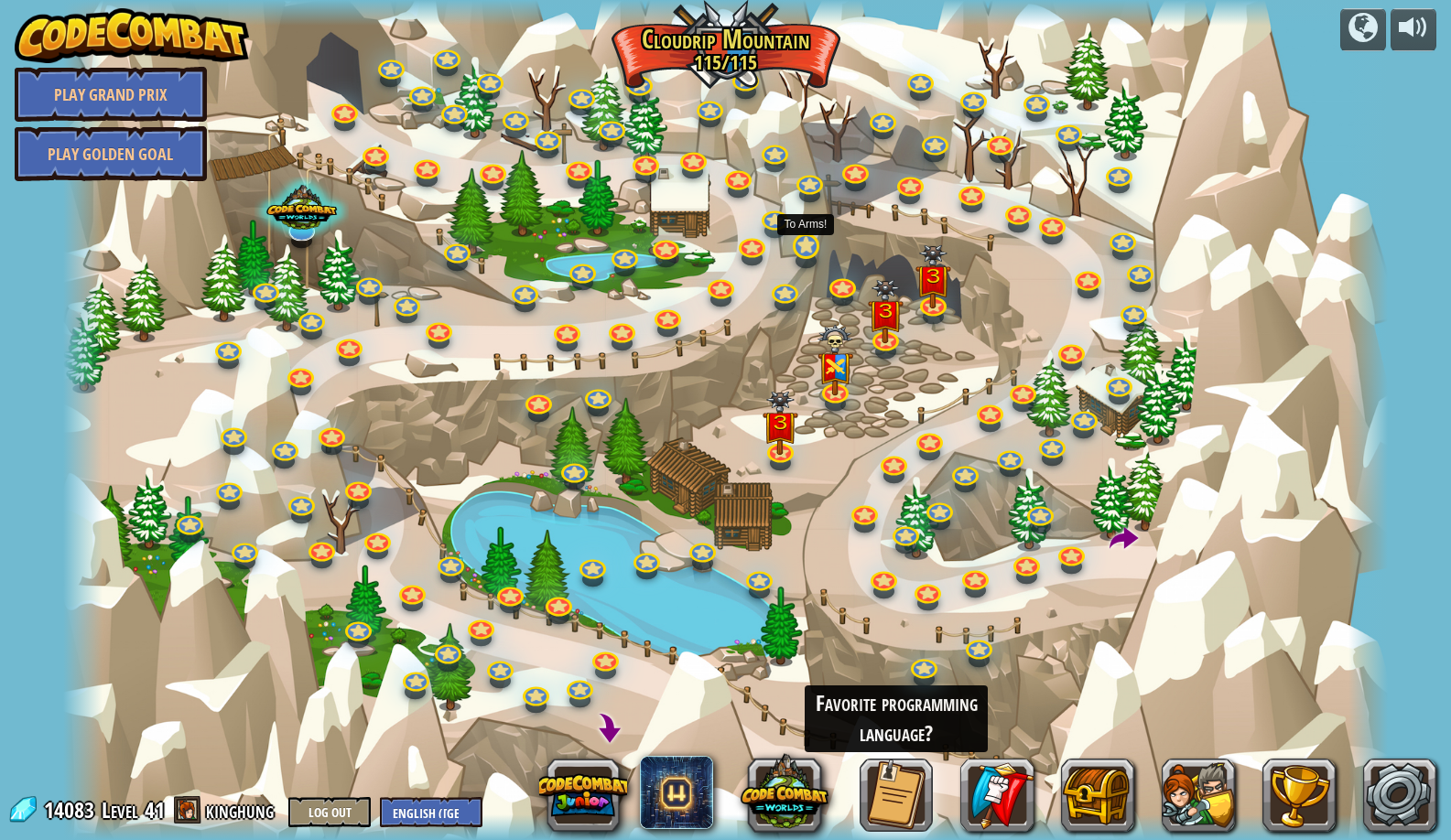
click at [806, 249] on link at bounding box center [804, 245] width 37 height 37
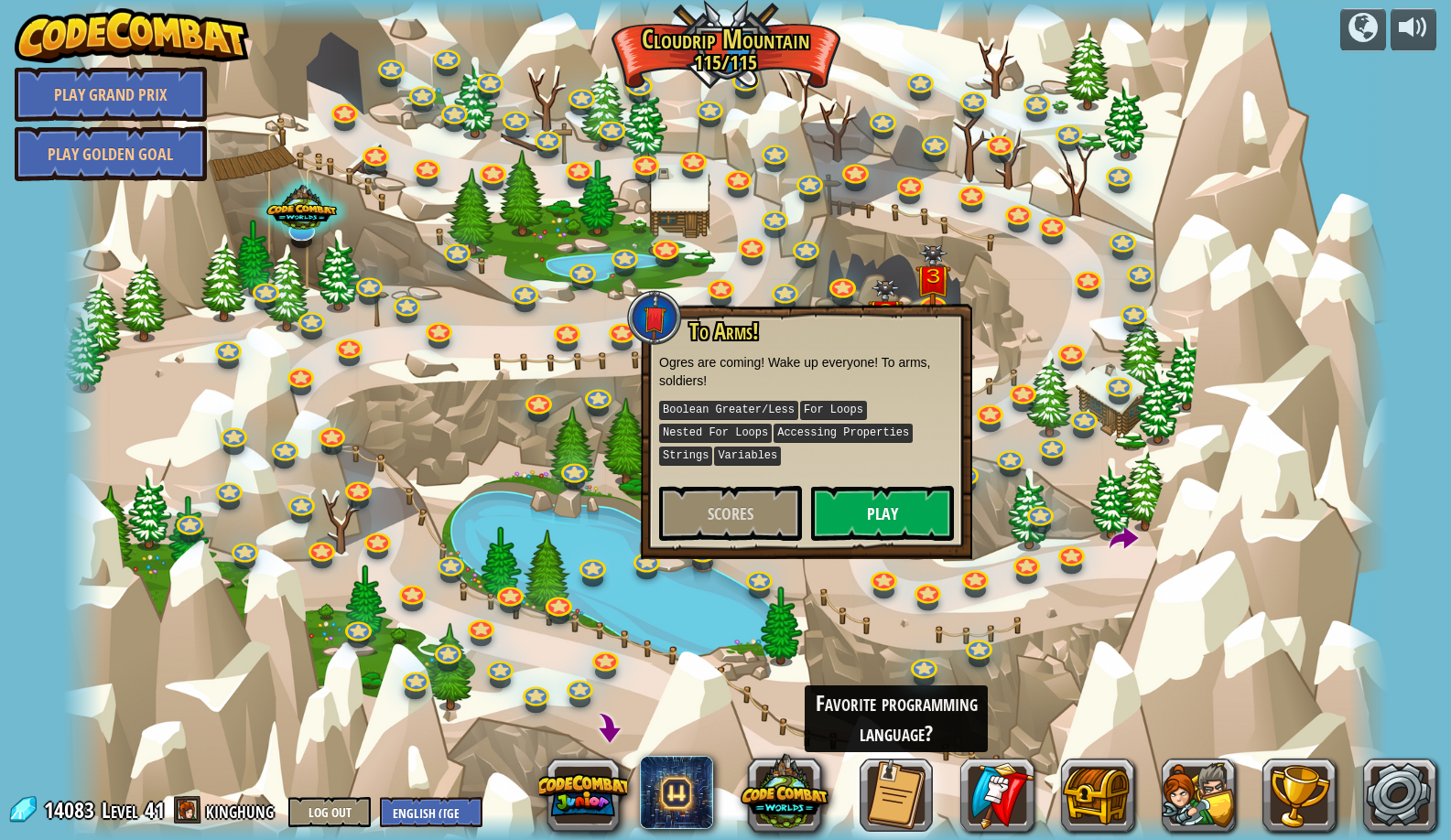
click at [846, 495] on button "Play" at bounding box center [883, 513] width 143 height 55
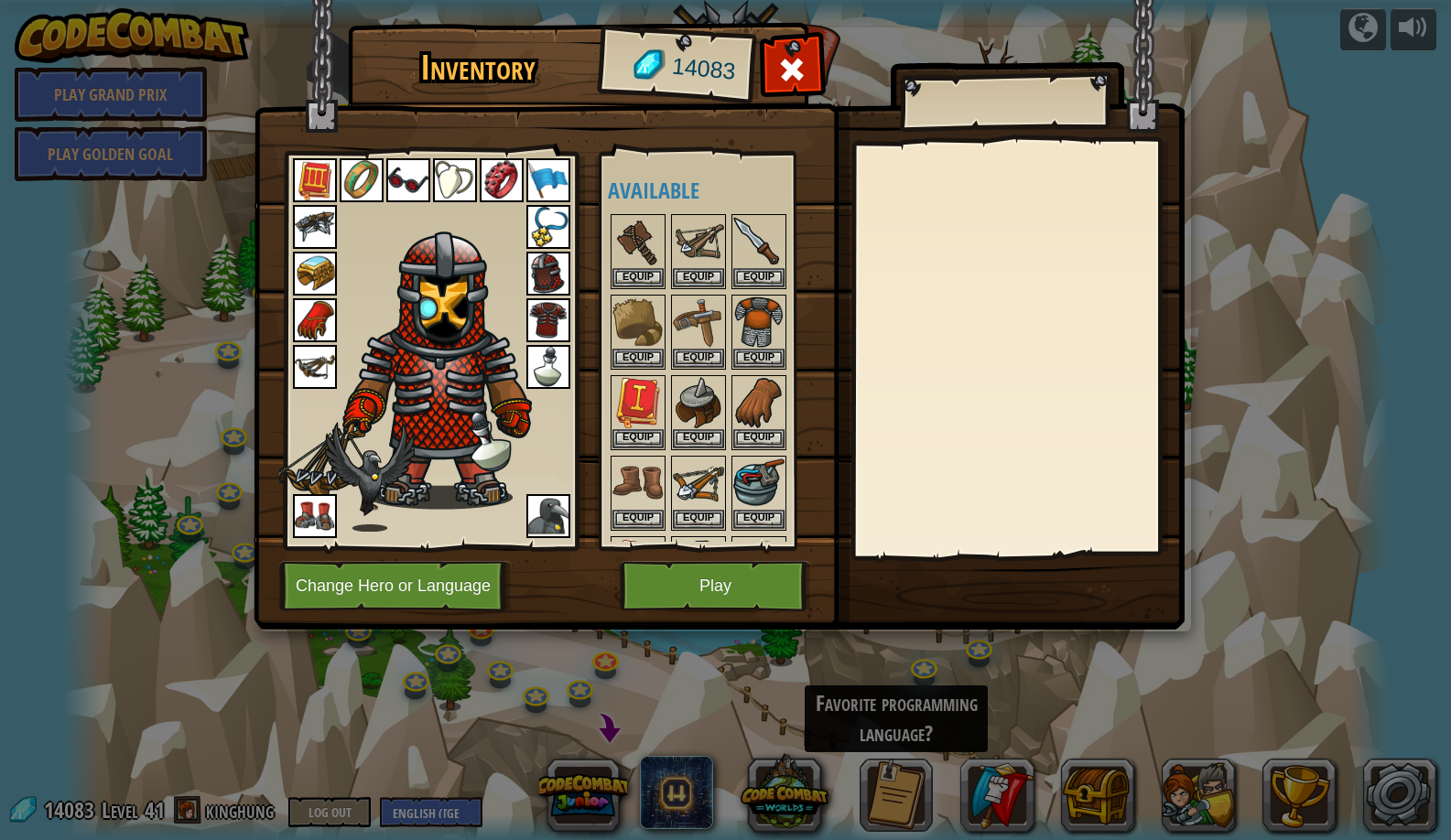
click at [422, 593] on button "Change Hero or Language" at bounding box center [395, 586] width 232 height 51
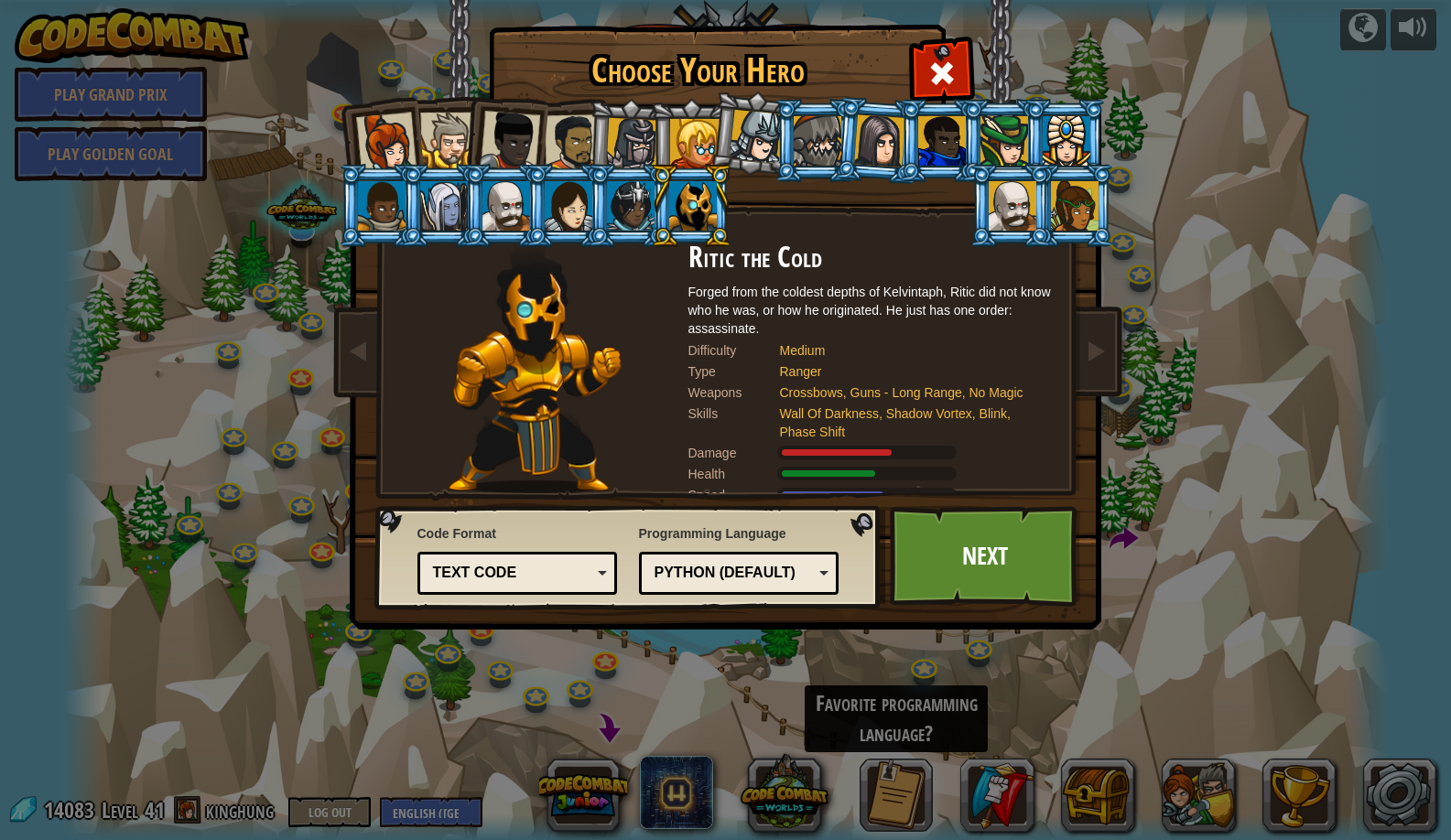
click at [378, 214] on div at bounding box center [381, 207] width 48 height 50
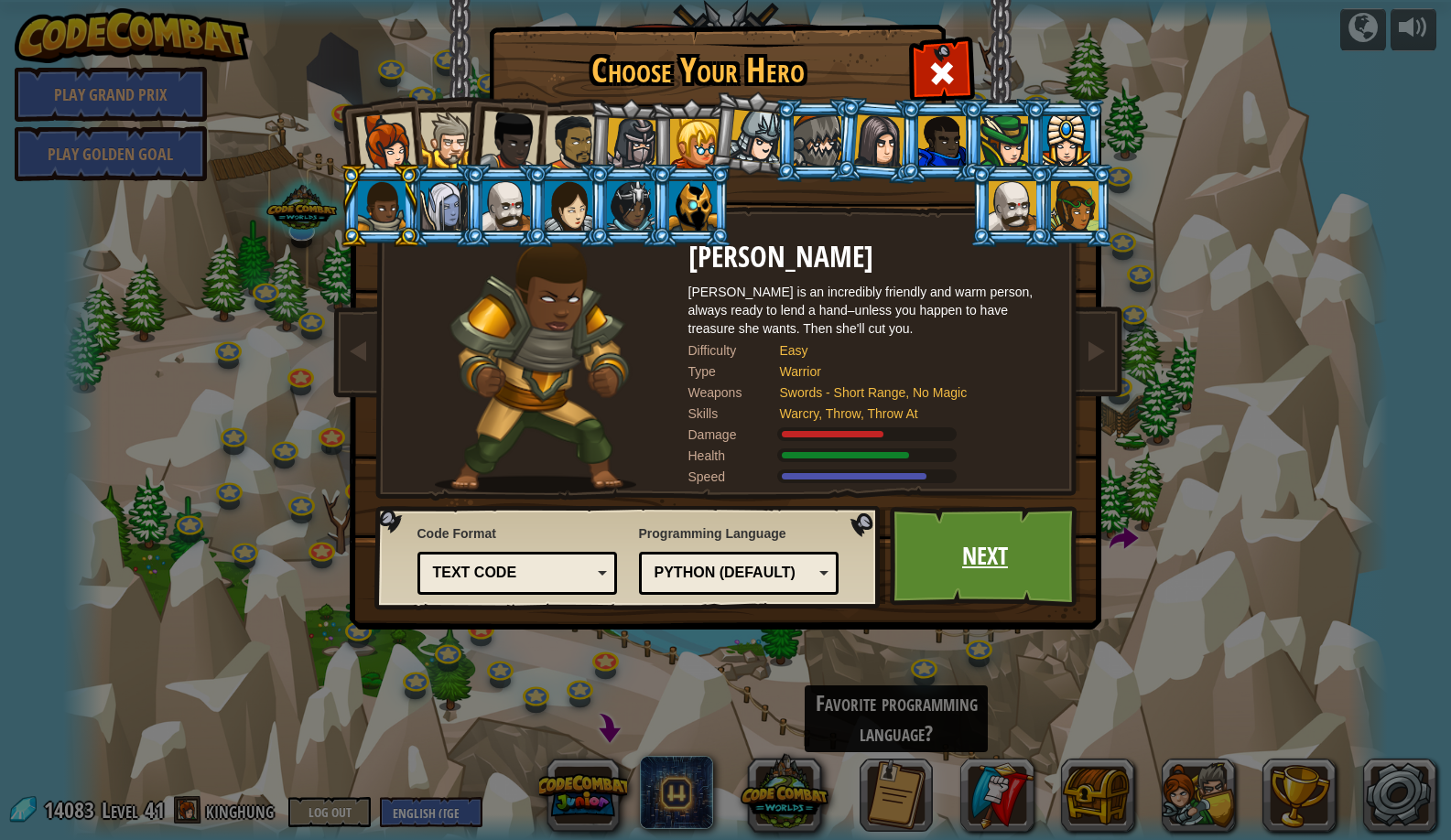
click at [902, 552] on link "Next" at bounding box center [985, 556] width 192 height 100
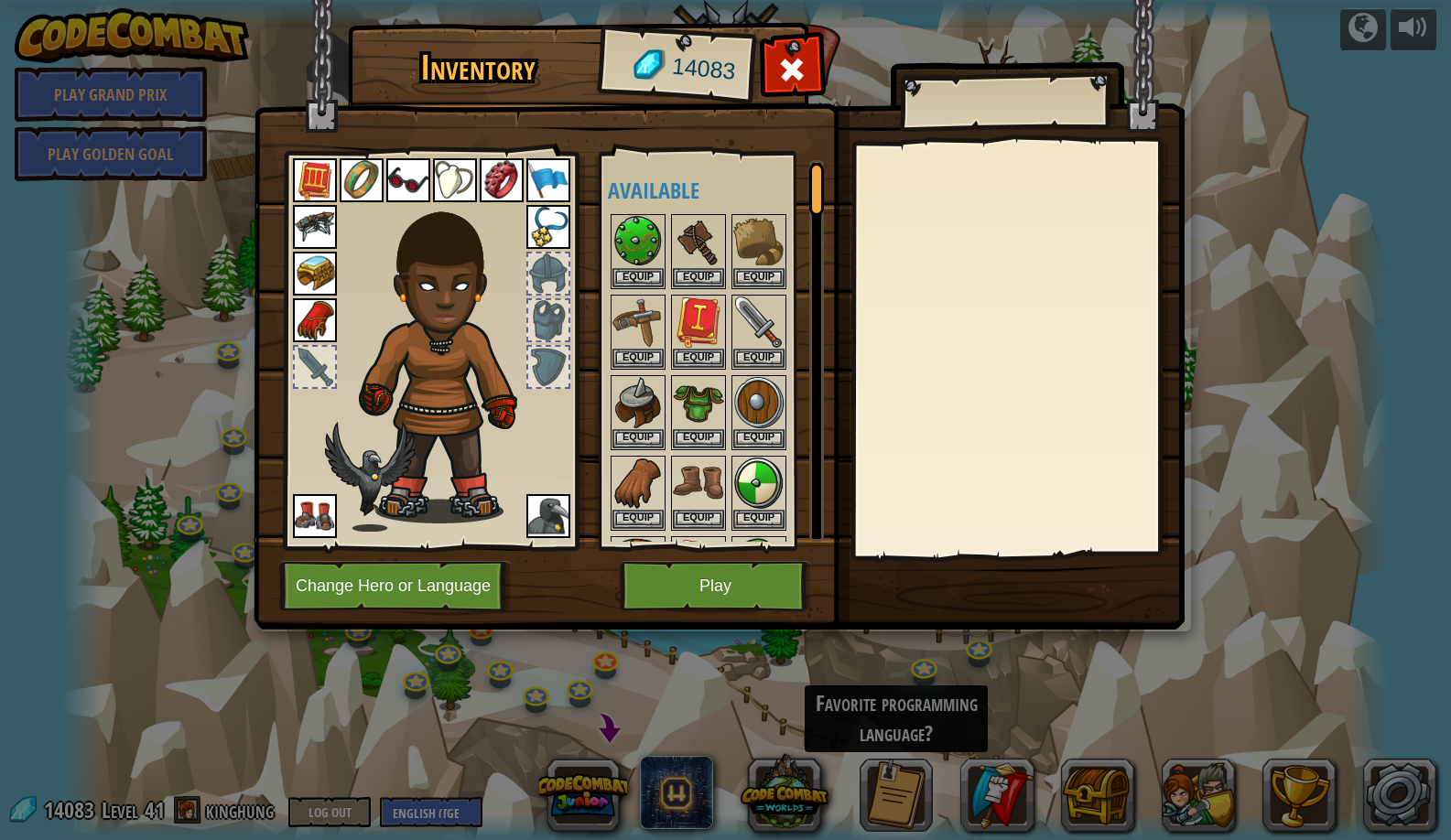
click at [664, 577] on button "Play" at bounding box center [715, 586] width 192 height 51
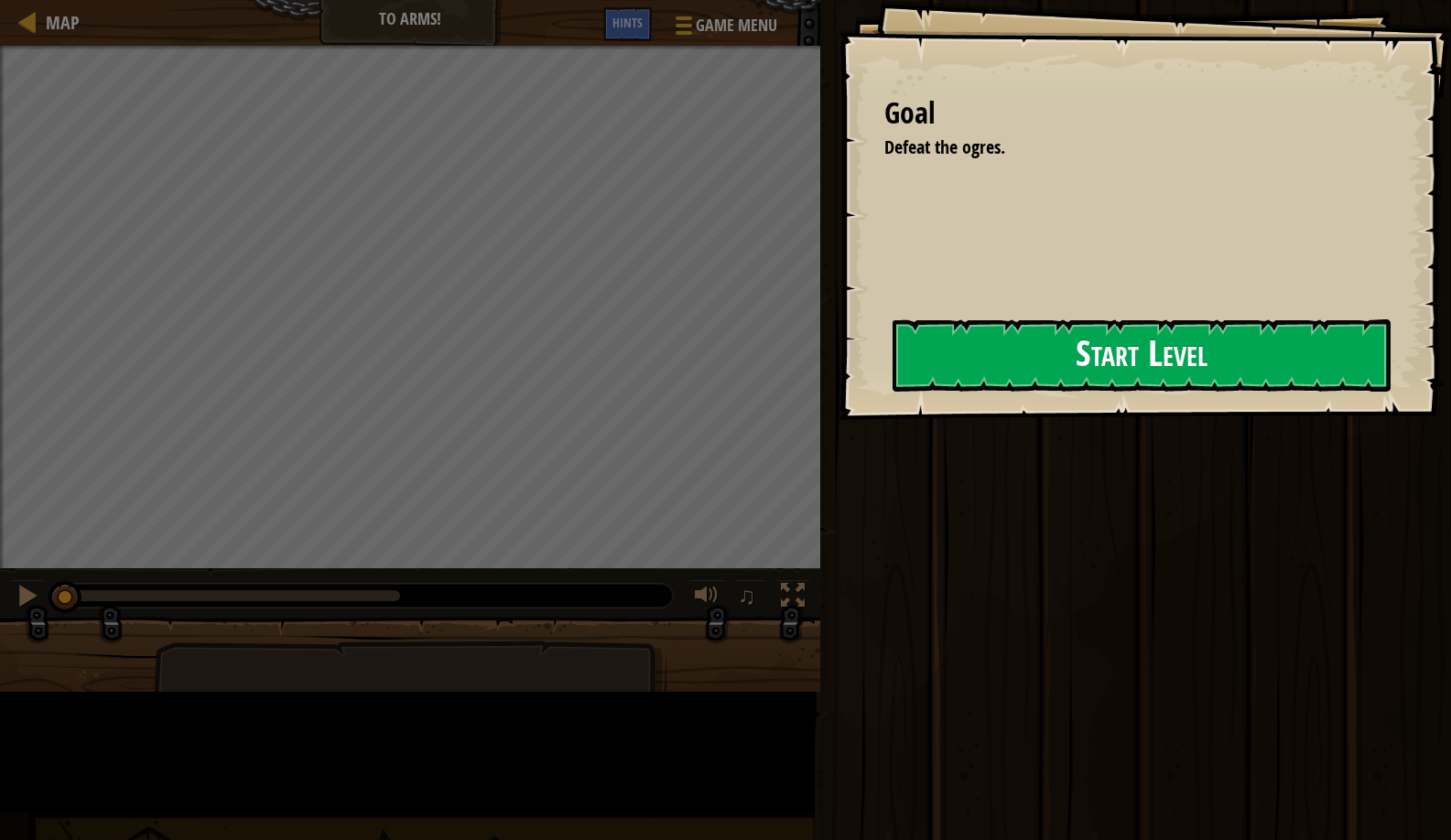
click at [893, 392] on button "Start Level" at bounding box center [1142, 355] width 499 height 72
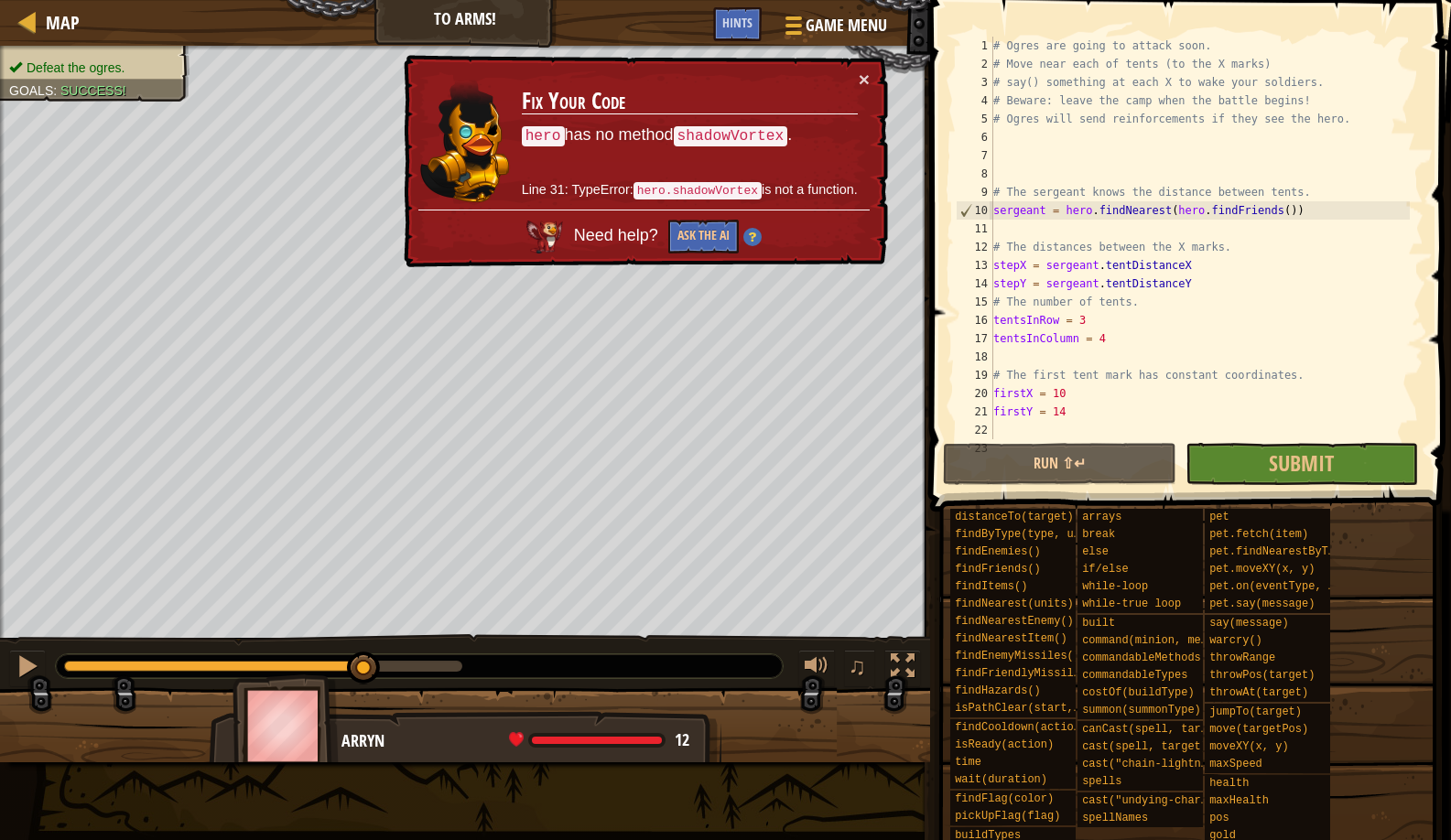
drag, startPoint x: 70, startPoint y: 659, endPoint x: 365, endPoint y: 654, distance: 295.0
click at [365, 654] on div at bounding box center [363, 667] width 33 height 33
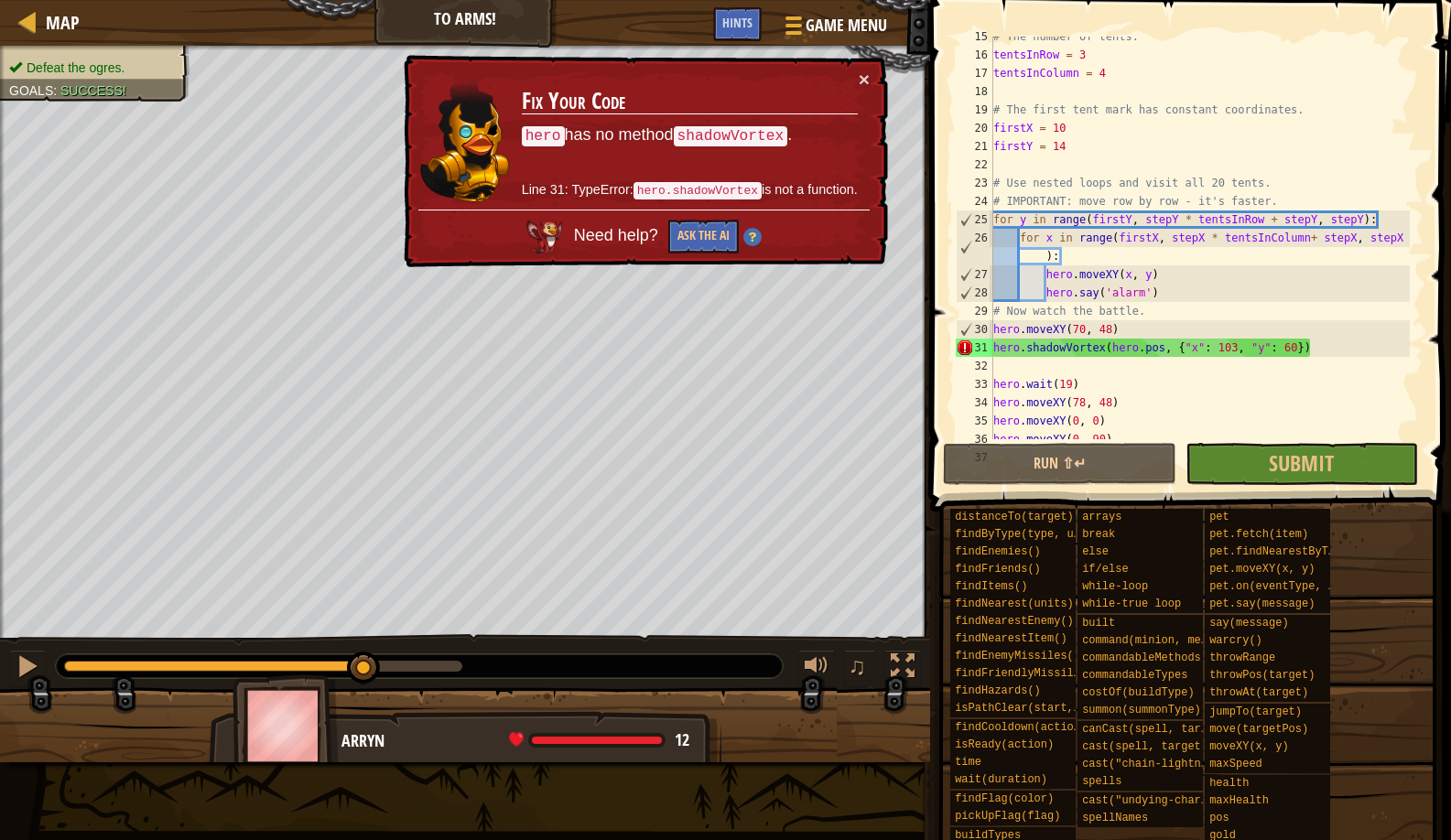
scroll to position [310, 0]
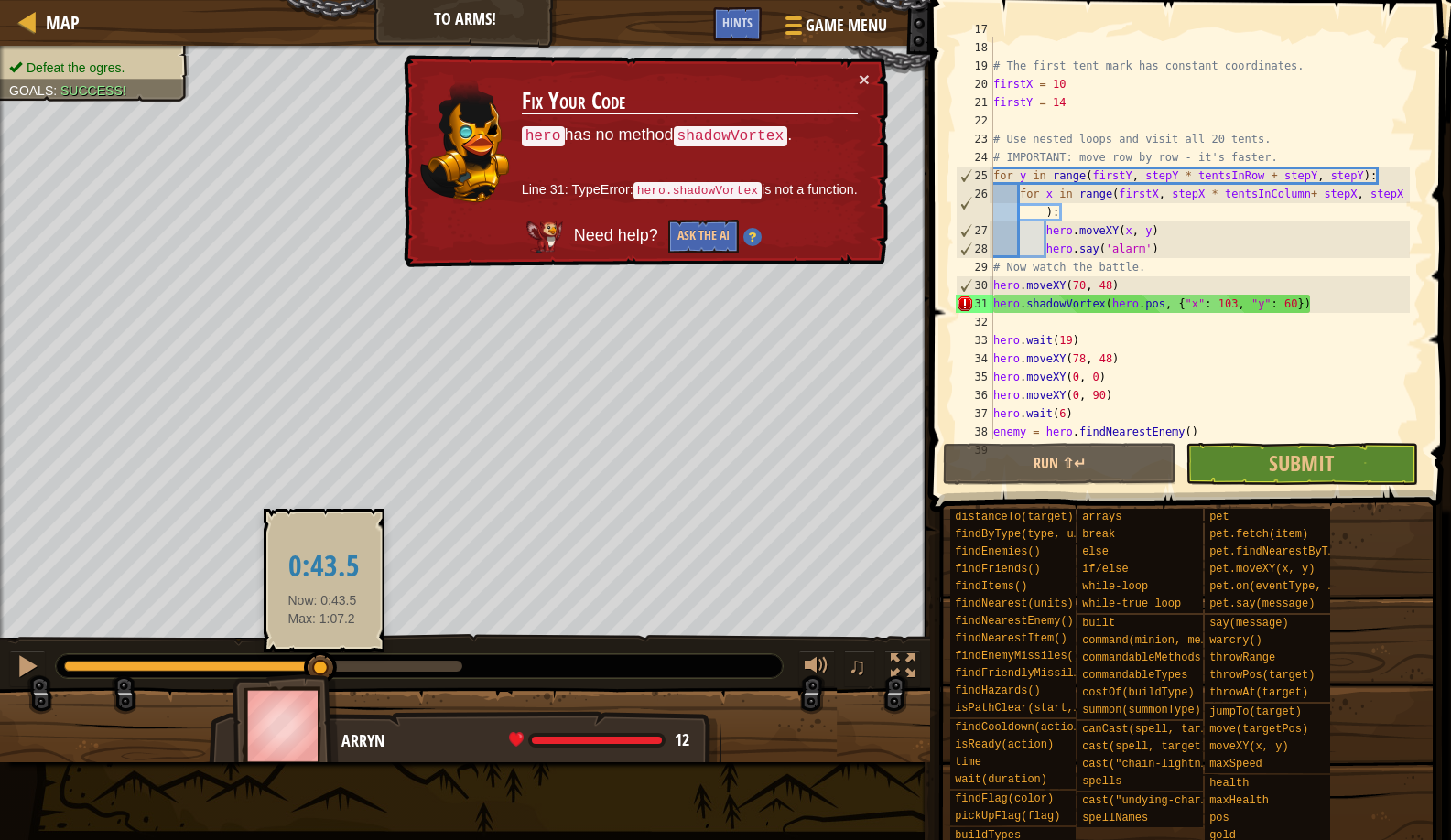
drag, startPoint x: 371, startPoint y: 670, endPoint x: 323, endPoint y: 669, distance: 48.0
click at [323, 669] on div at bounding box center [320, 667] width 33 height 33
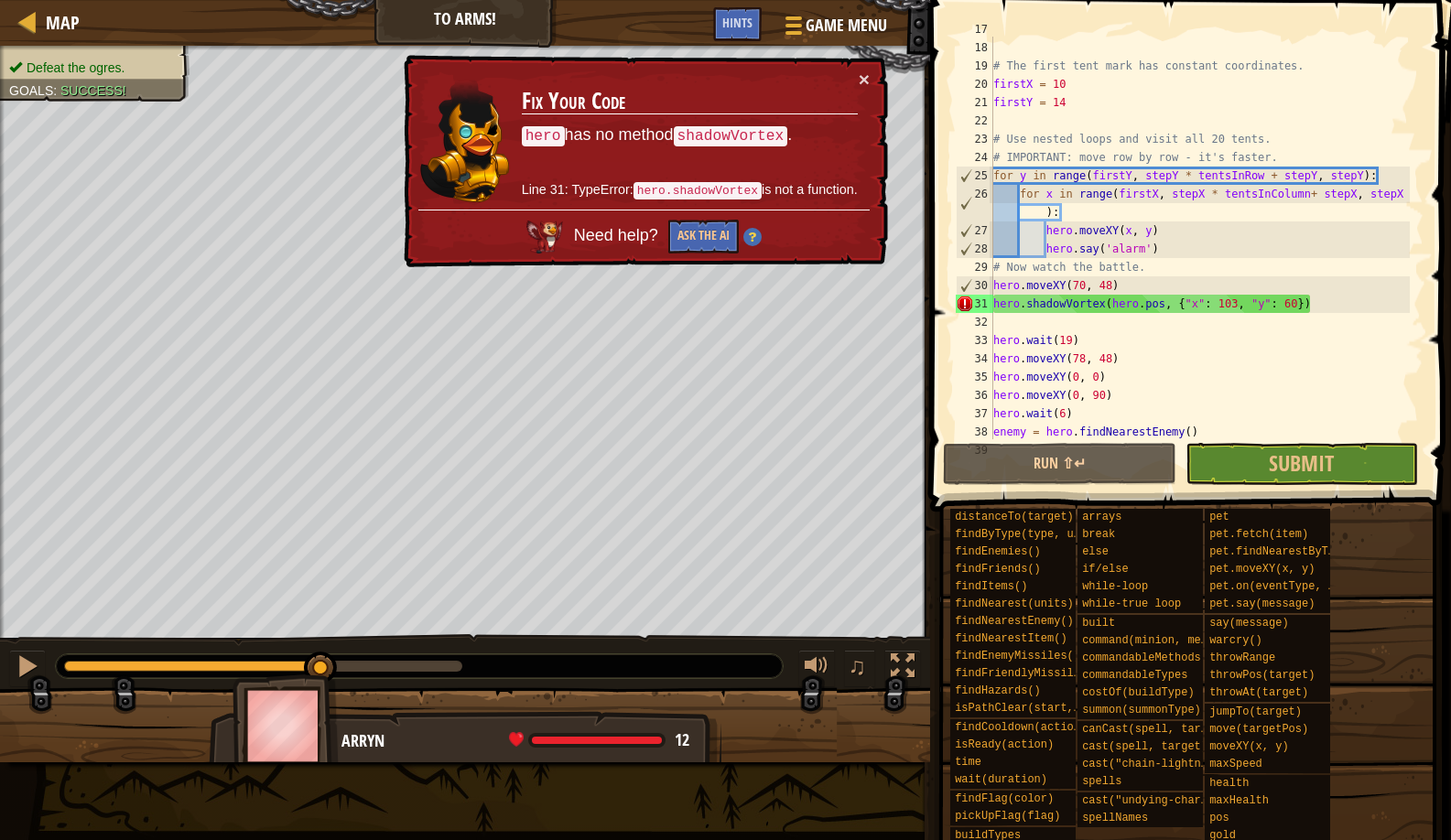
click at [1155, 292] on div "tentsInColumn = 4 # The first tent mark has constant coordinates. firstX = 10 f…" at bounding box center [1200, 239] width 420 height 440
type textarea "hero.moveXY(70, 48)"
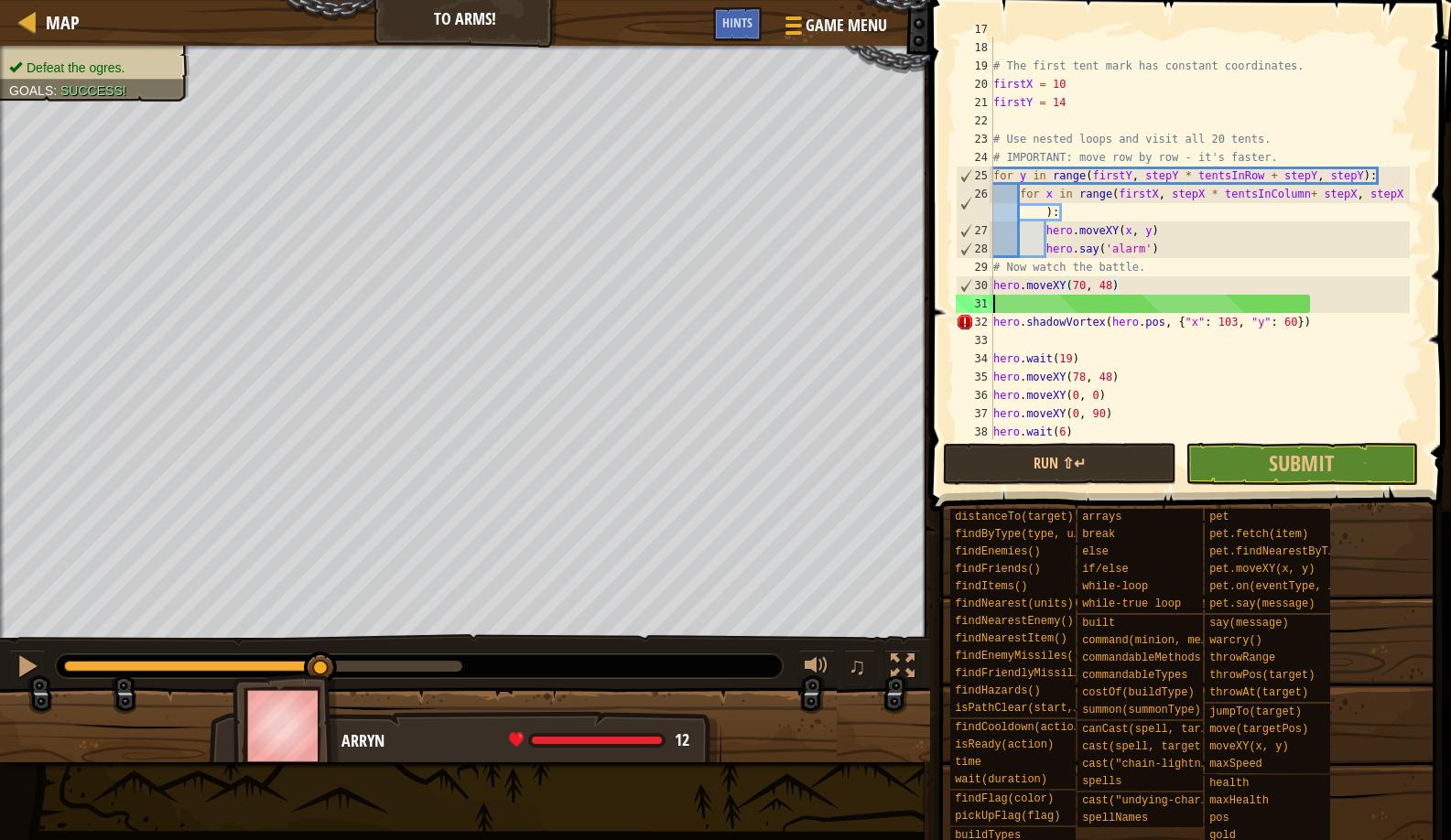
scroll to position [8, 0]
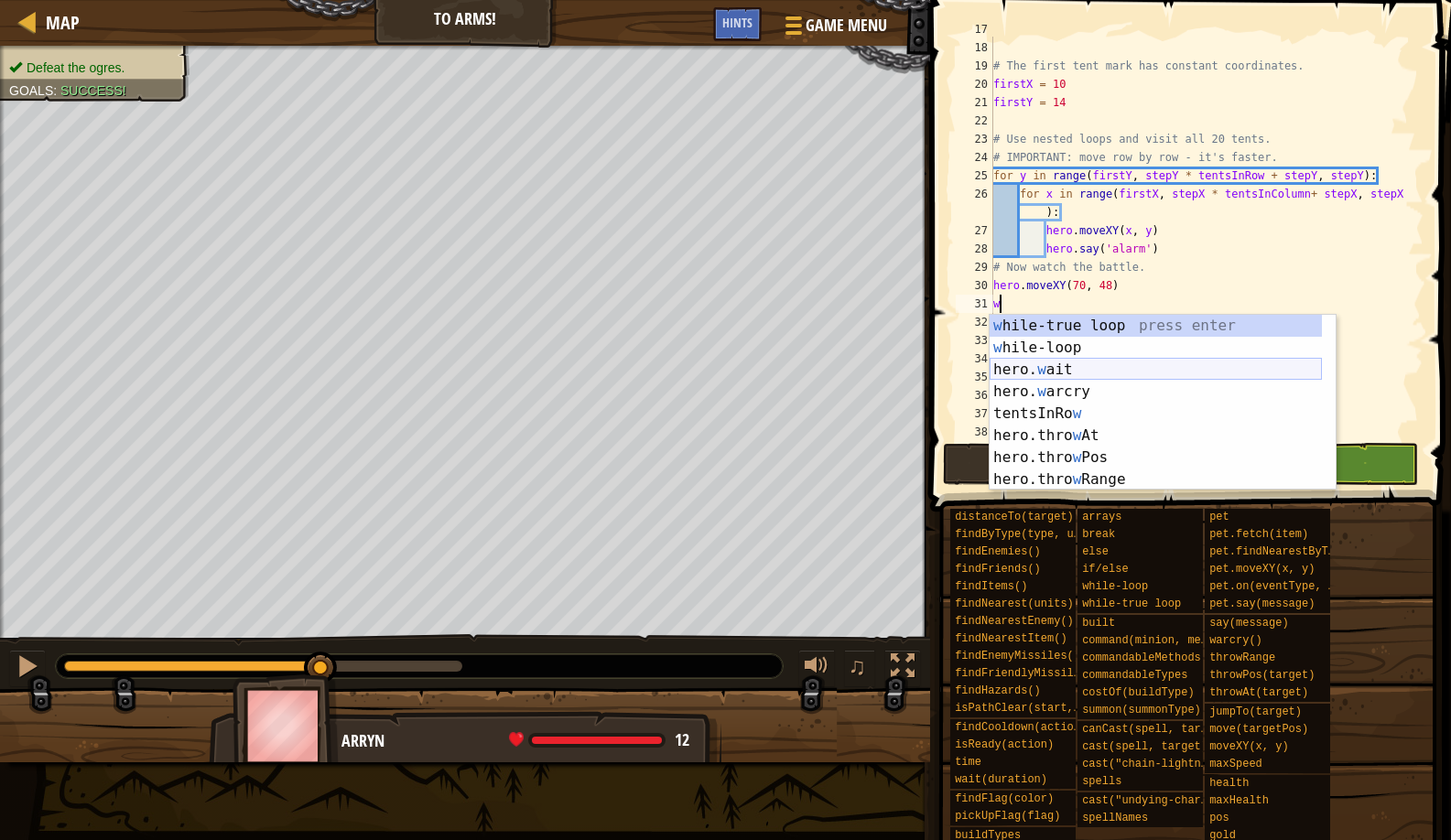
click at [1101, 379] on div "w [PERSON_NAME]-true loop press enter w [PERSON_NAME]-loop press enter hero. w …" at bounding box center [1156, 424] width 333 height 219
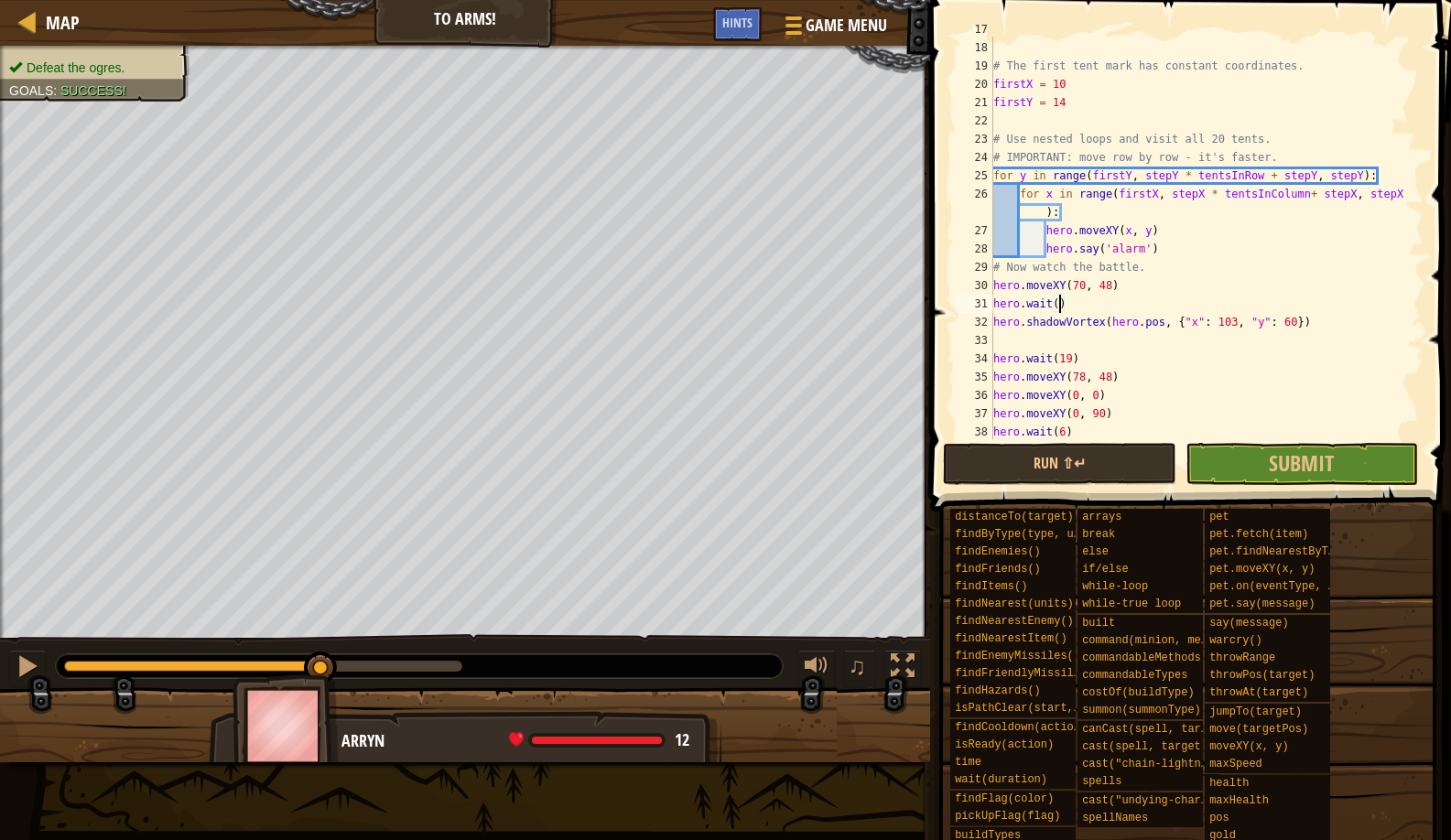
type textarea "hero.wait(5)"
click at [1088, 311] on div "tentsInColumn = 4 # The first tent mark has constant coordinates. firstX = 10 f…" at bounding box center [1200, 239] width 420 height 440
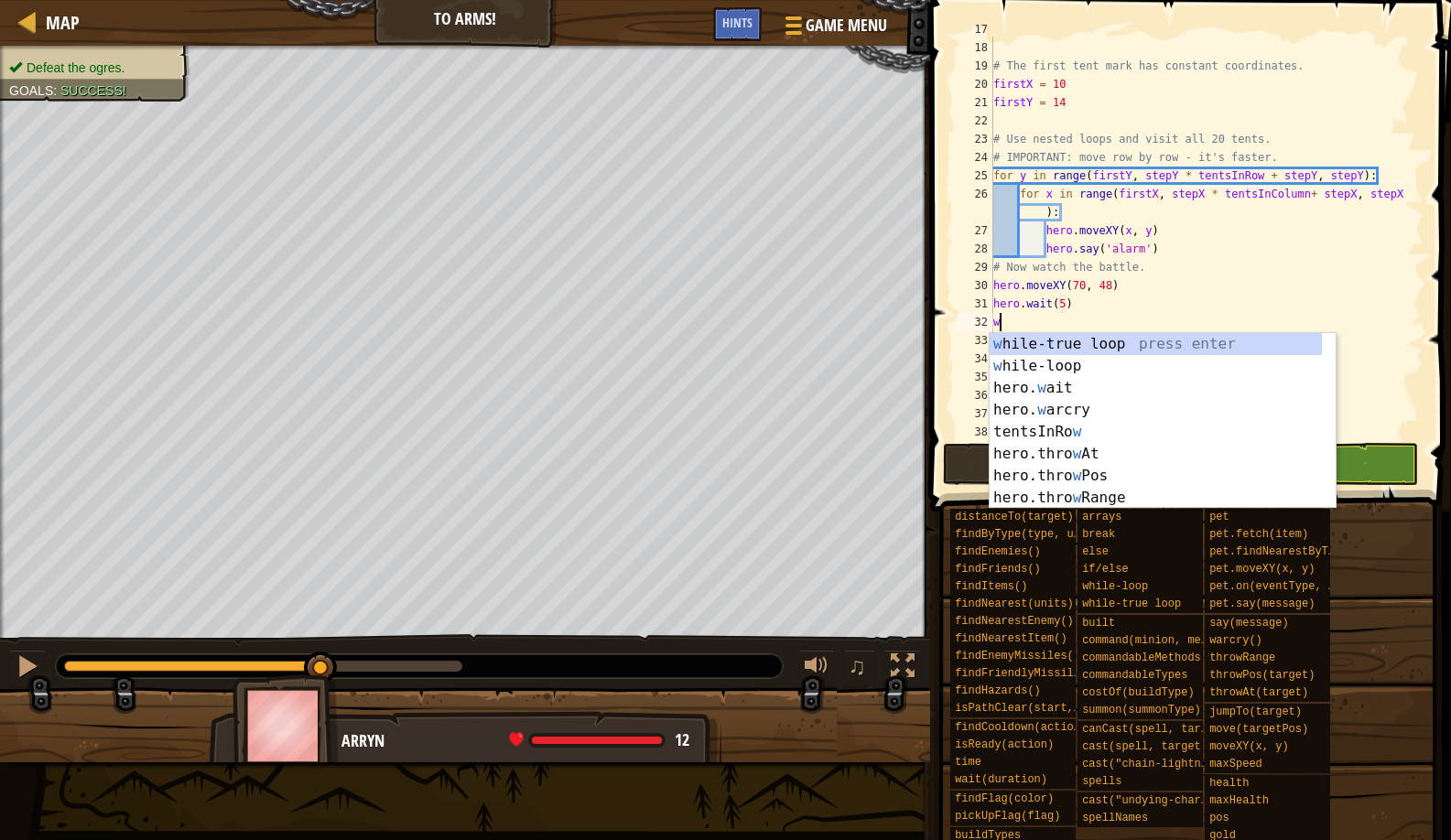
type textarea "wa"
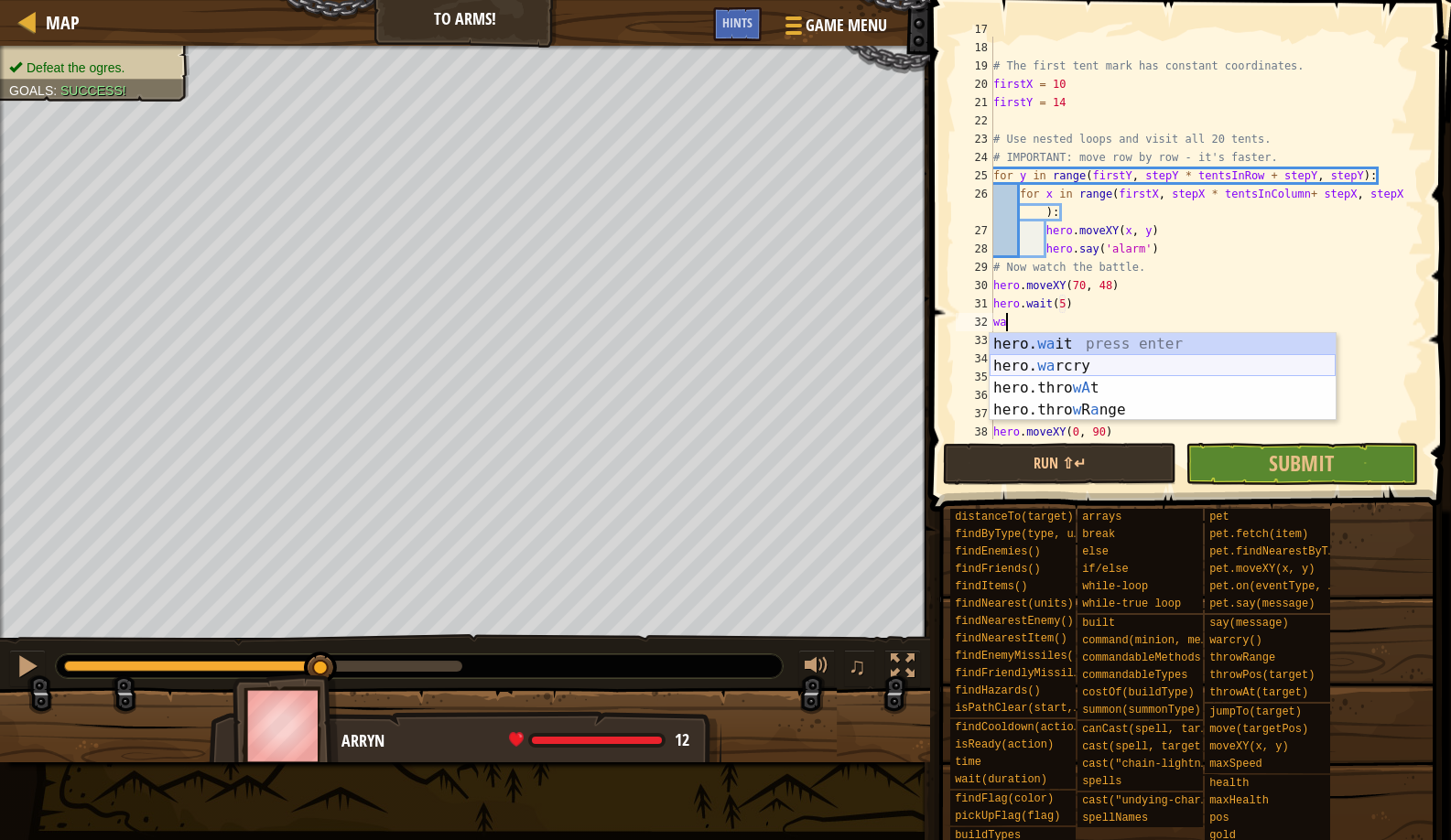
click at [1053, 372] on div "hero. wa it press enter hero. wa rcry press enter hero.thro wA t press enter he…" at bounding box center [1163, 399] width 347 height 132
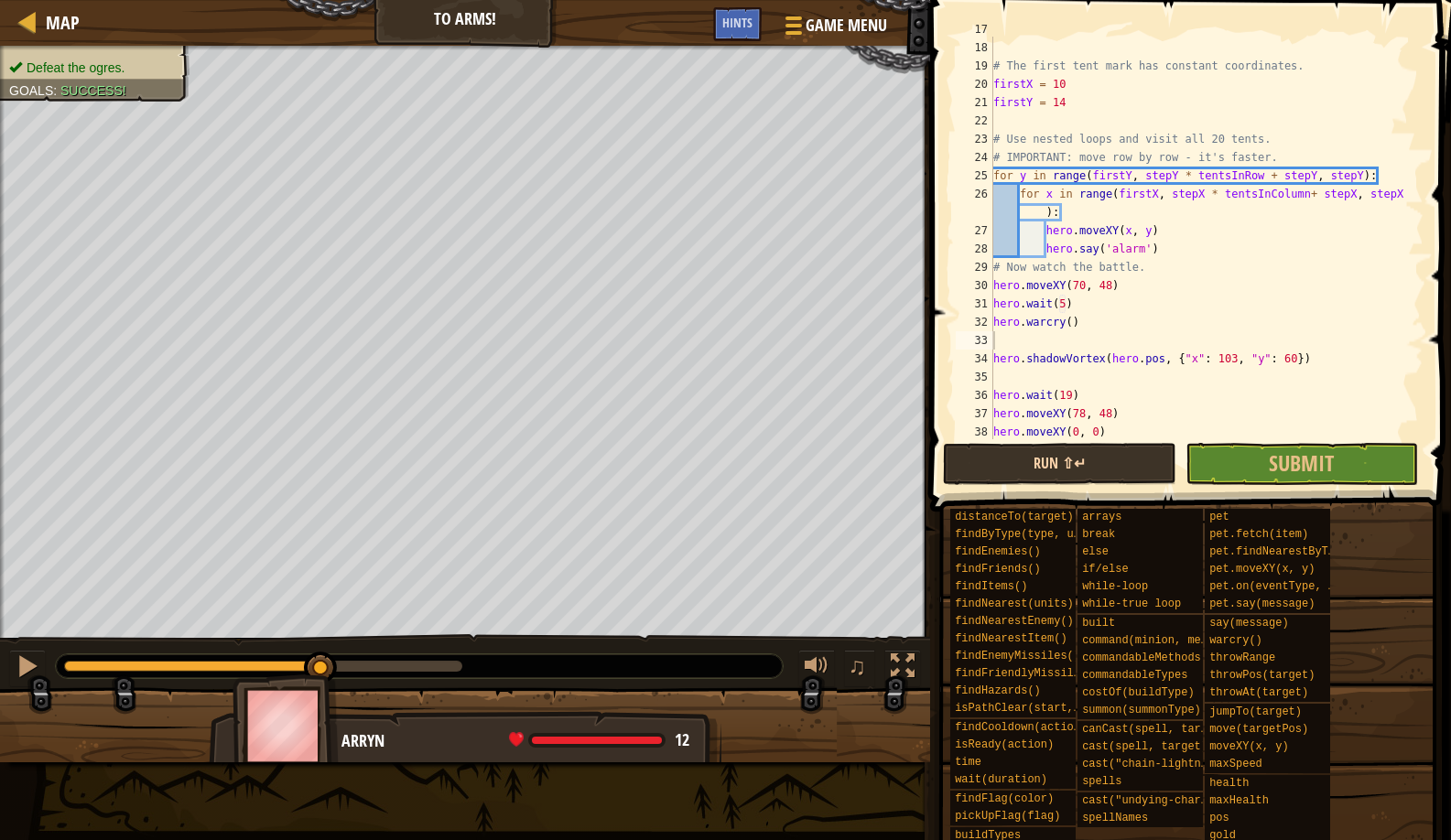
click at [998, 483] on button "Run ⇧↵" at bounding box center [1060, 464] width 232 height 42
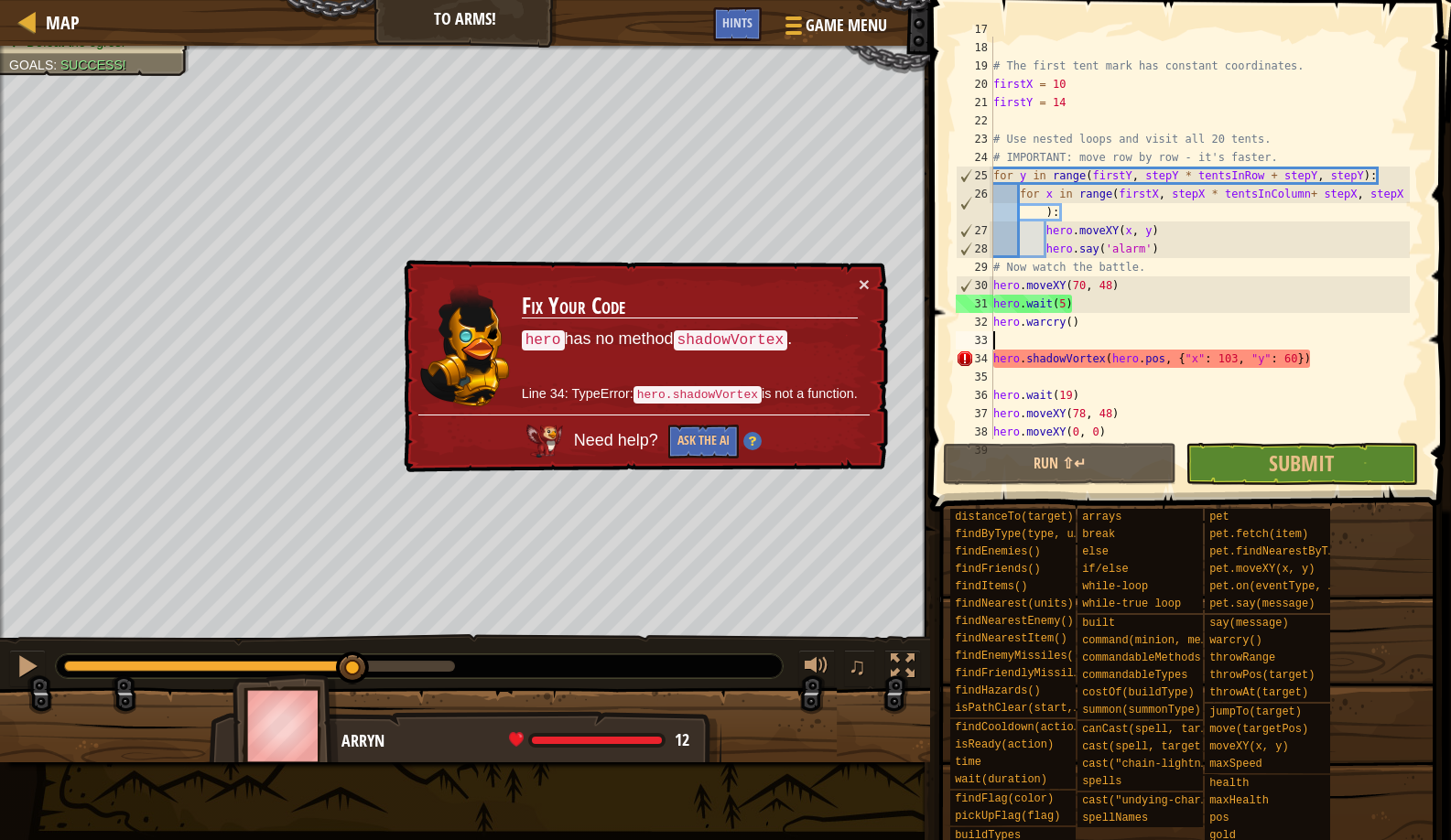
click at [381, 612] on div "Defeat the ogres. Goals : Success! G reen B lack V iolet ♫ Arryn 12 x: 75 y: 41…" at bounding box center [725, 404] width 1451 height 717
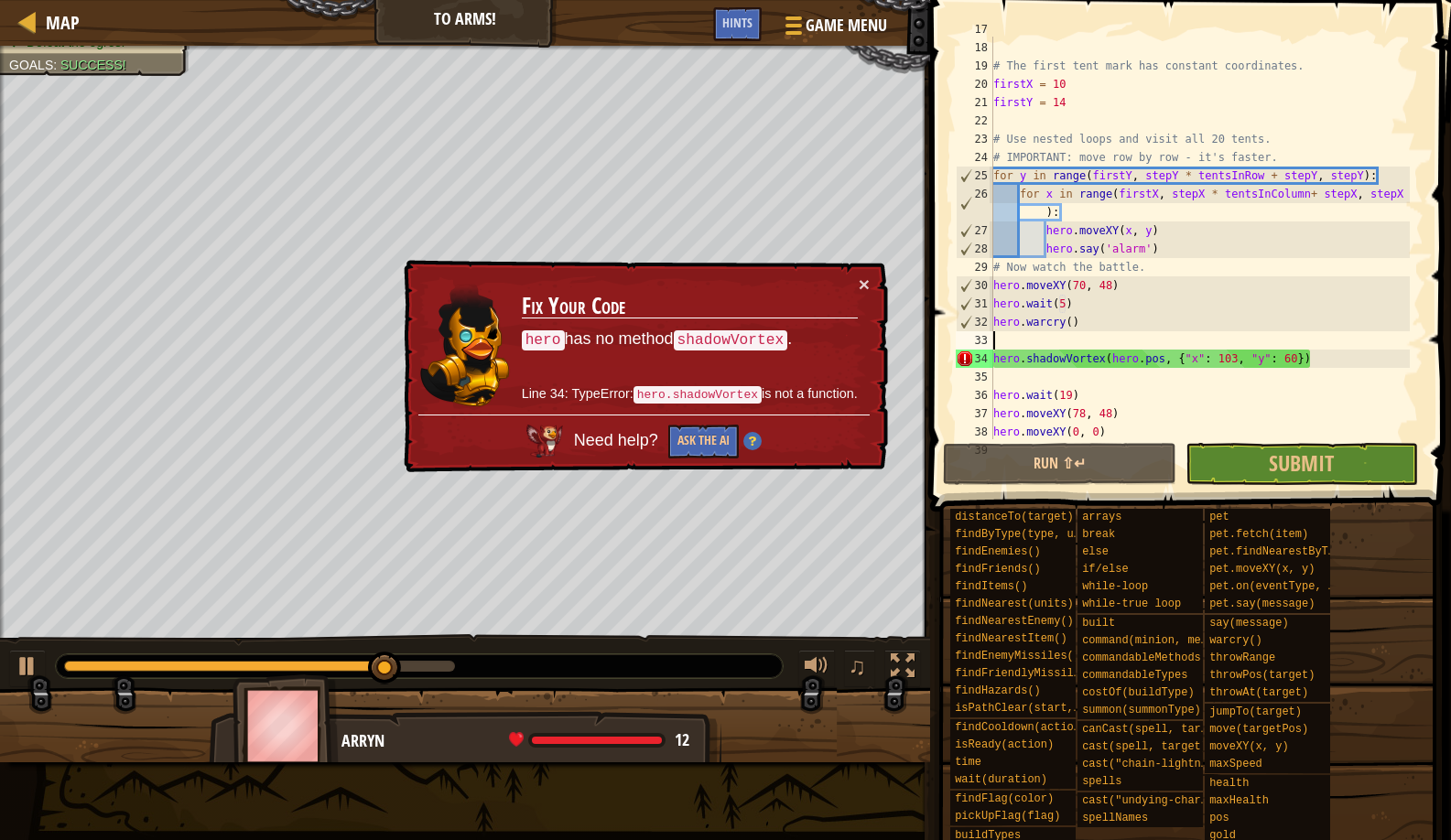
click at [870, 276] on div "× Fix Your Code hero has no method shadowVortex . Line 34: TypeError: hero.shad…" at bounding box center [644, 366] width 490 height 216
click at [863, 277] on button "×" at bounding box center [866, 286] width 12 height 19
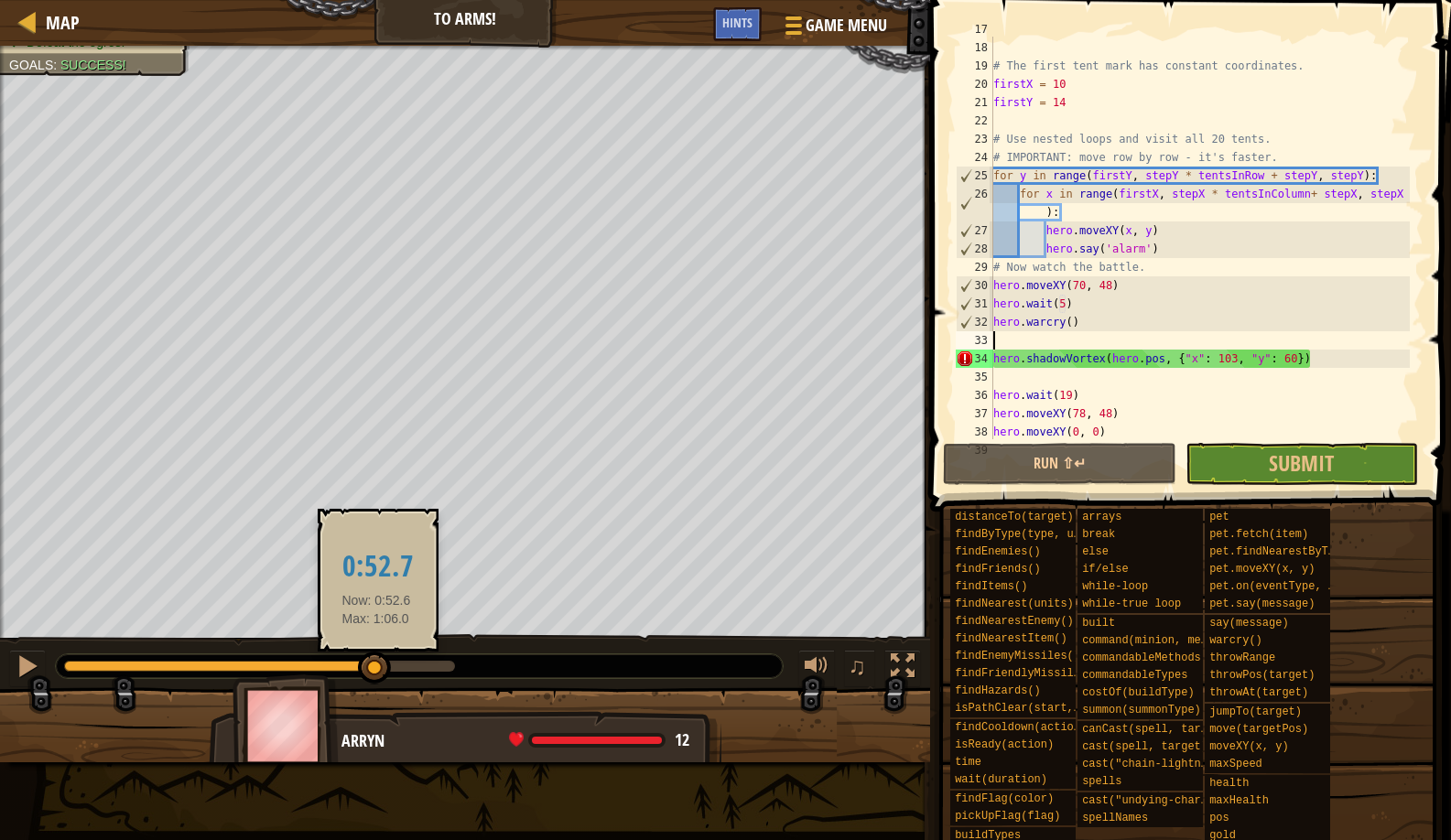
drag, startPoint x: 393, startPoint y: 663, endPoint x: 376, endPoint y: 663, distance: 17.0
click at [376, 663] on div at bounding box center [373, 667] width 33 height 33
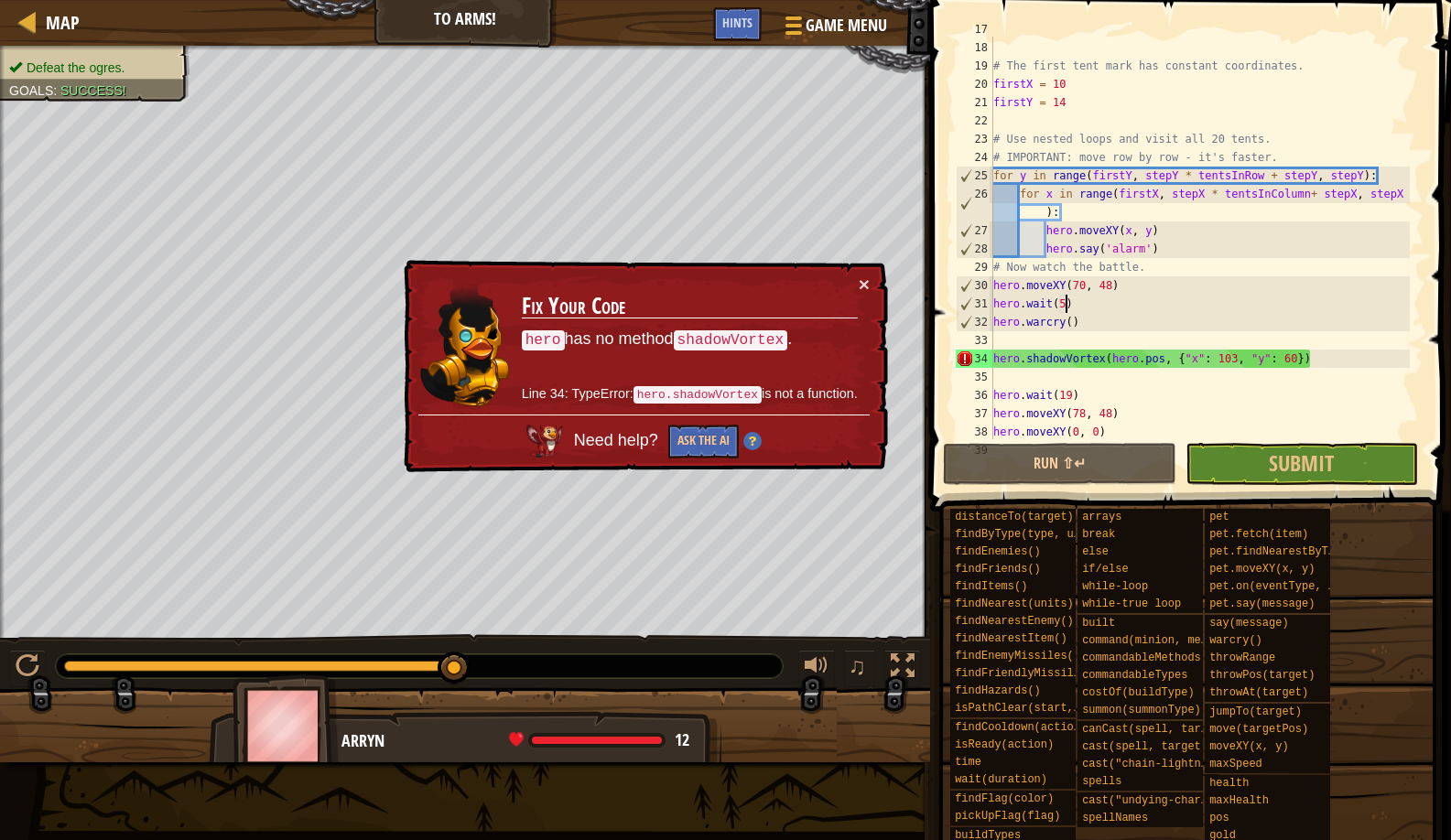
click at [1065, 300] on div "tentsInColumn = 4 # The first tent mark has constant coordinates. firstX = 10 f…" at bounding box center [1200, 239] width 420 height 440
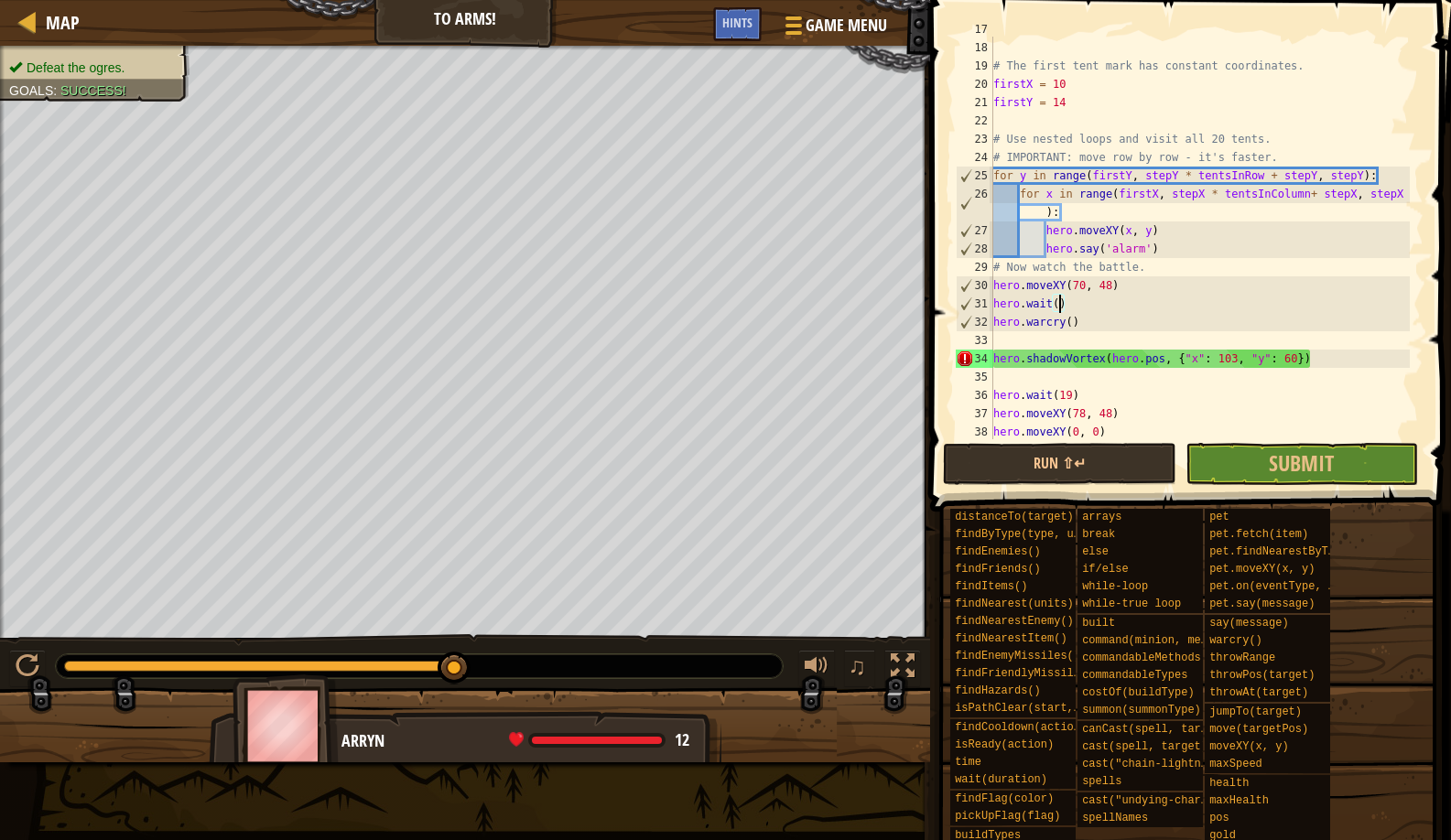
scroll to position [8, 6]
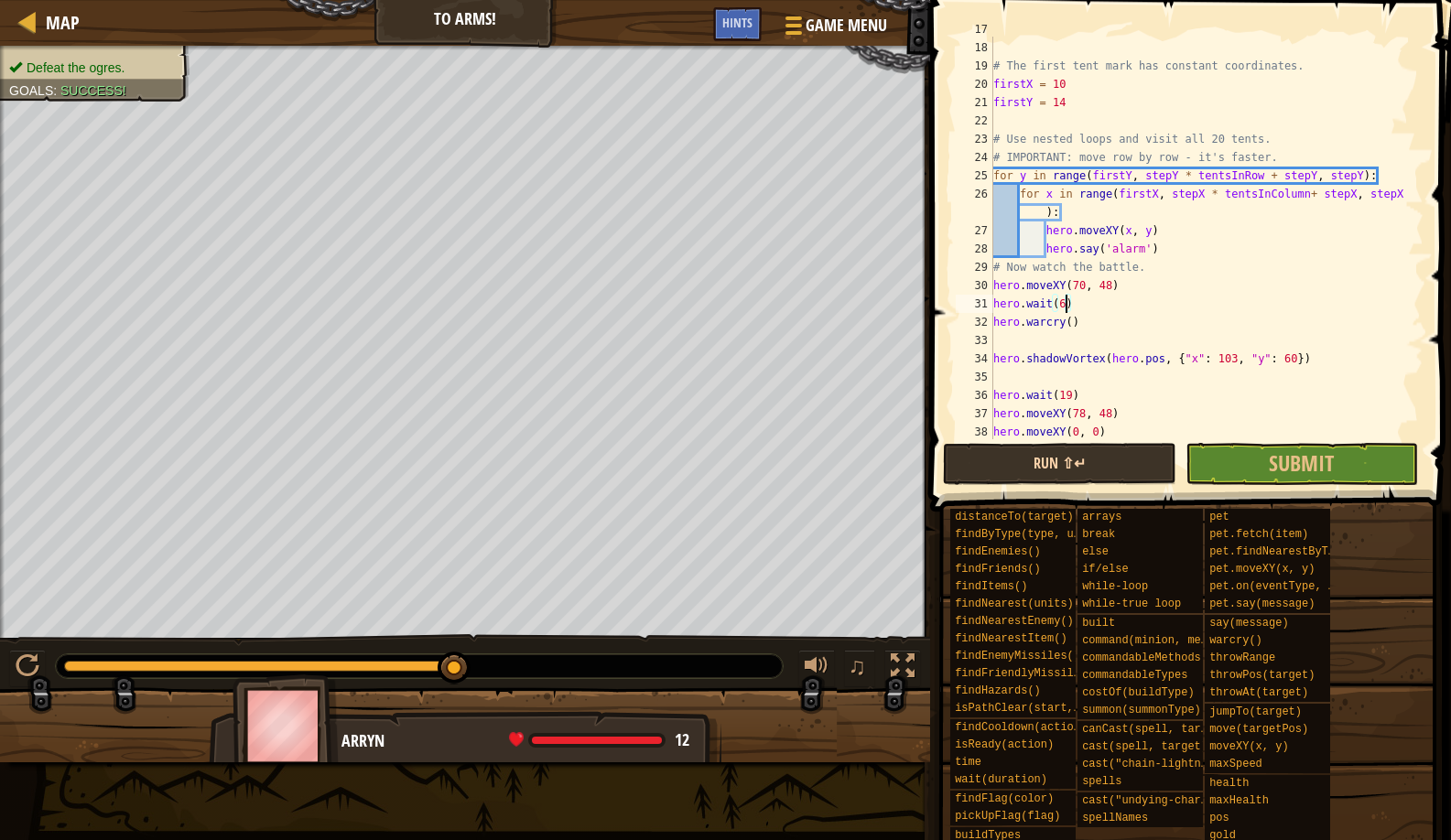
click at [988, 446] on button "Run ⇧↵" at bounding box center [1060, 464] width 232 height 42
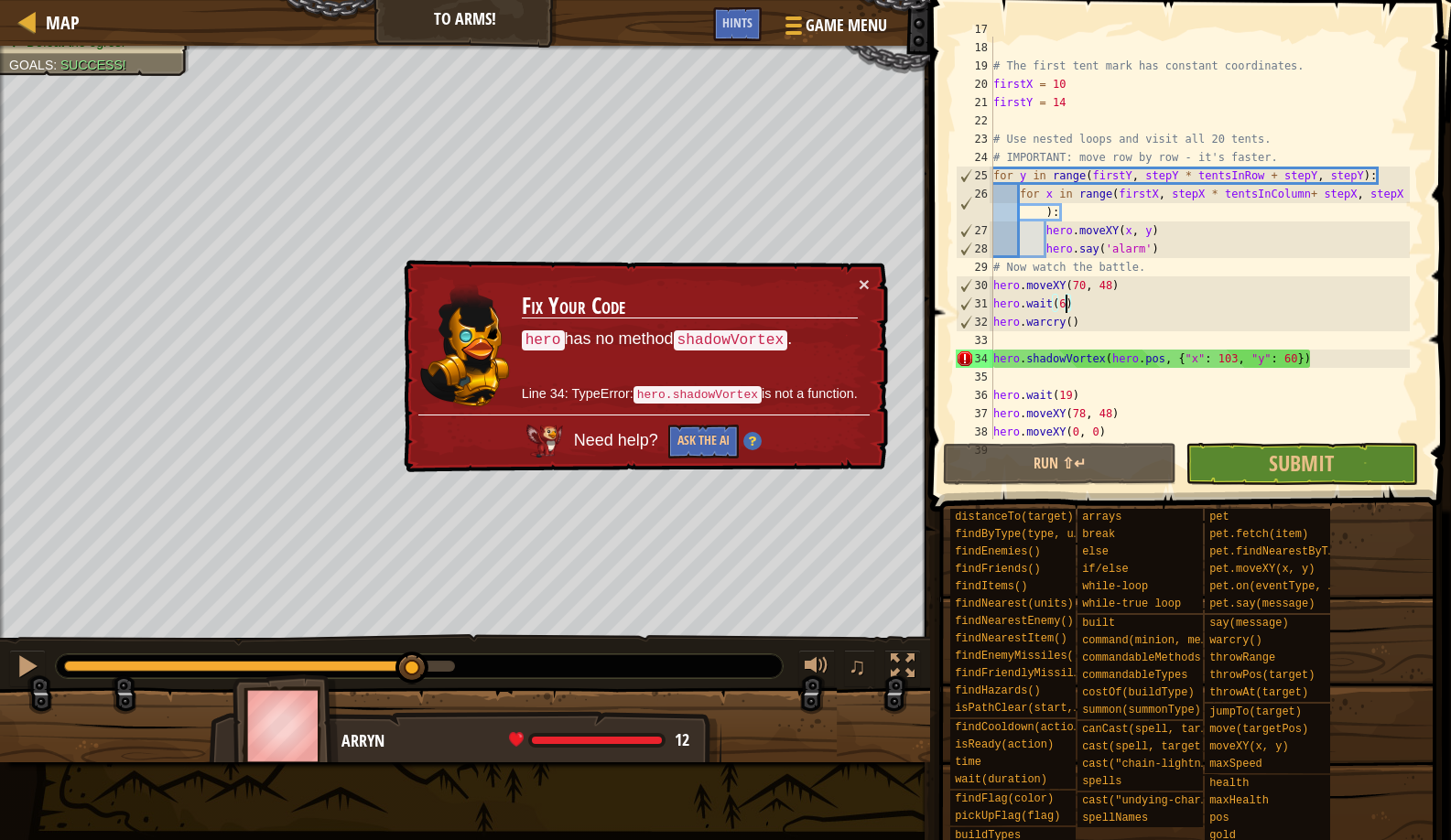
click at [413, 626] on div "Defeat the ogres. Goals : Success! G reen B lack V iolet ♫ Arryn 12 x: 75 y: 41…" at bounding box center [725, 404] width 1451 height 717
drag, startPoint x: 845, startPoint y: 293, endPoint x: 854, endPoint y: 292, distance: 9.1
click at [846, 293] on h3 "Fix Your Code" at bounding box center [689, 305] width 336 height 30
click at [857, 291] on td "Fix Your Code hero has no method shadowVortex . Line 34: TypeError: hero.shadow…" at bounding box center [690, 345] width 338 height 140
click at [860, 287] on button "×" at bounding box center [864, 284] width 11 height 19
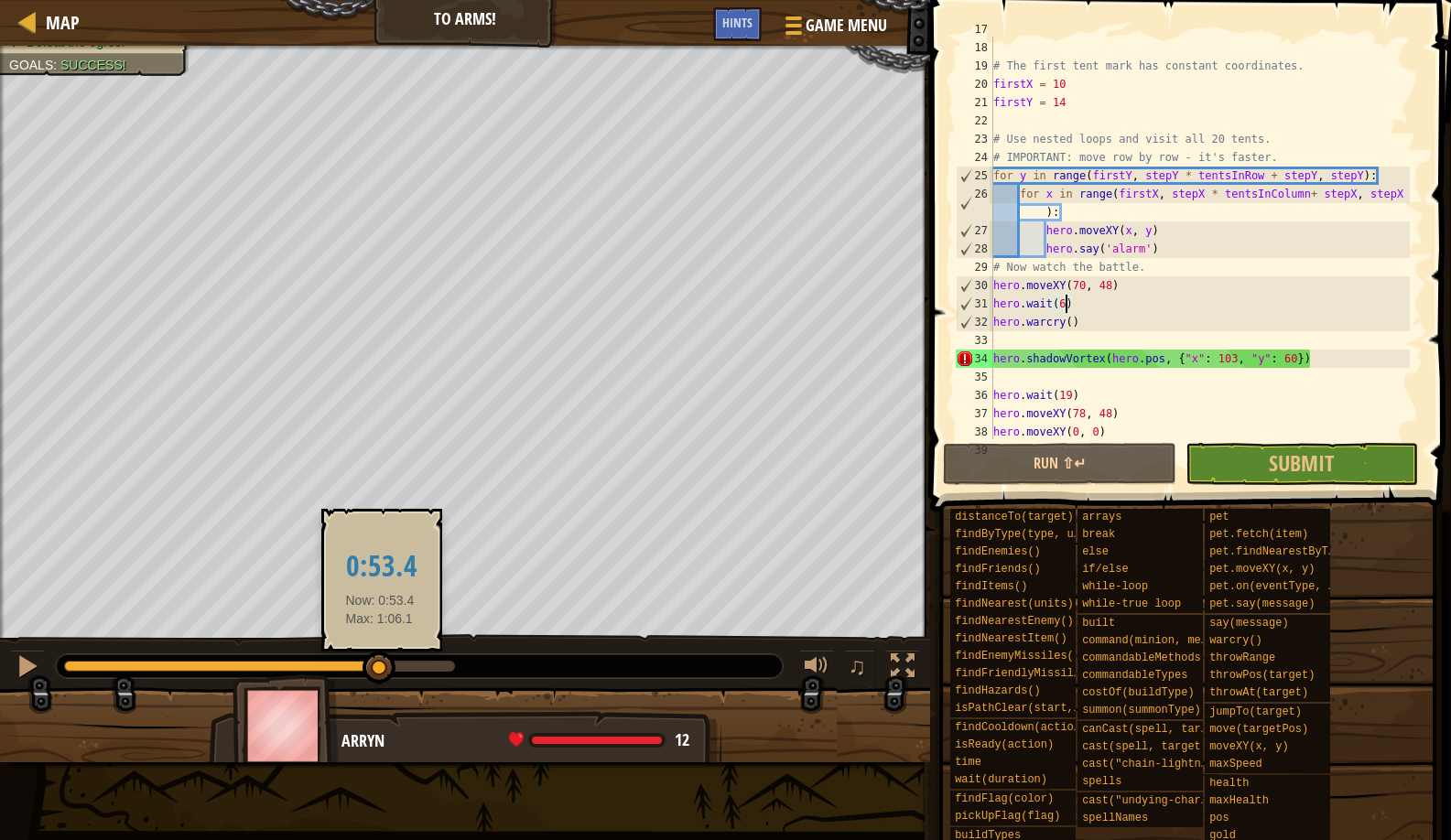
drag, startPoint x: 417, startPoint y: 659, endPoint x: 380, endPoint y: 667, distance: 37.9
click at [380, 667] on div at bounding box center [378, 667] width 33 height 33
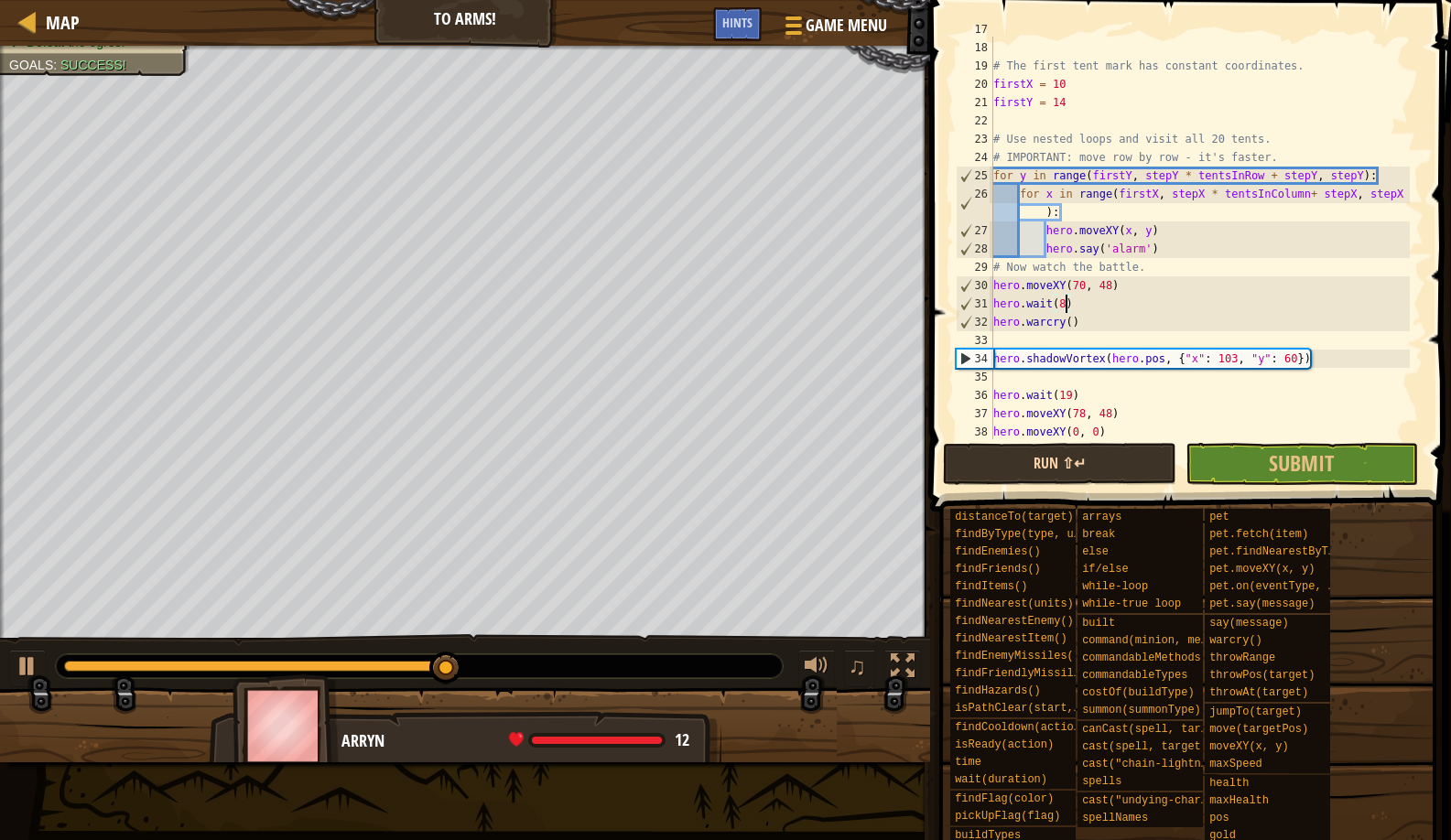
type textarea "hero.wait(8)"
click at [992, 478] on button "Run ⇧↵" at bounding box center [1060, 464] width 232 height 42
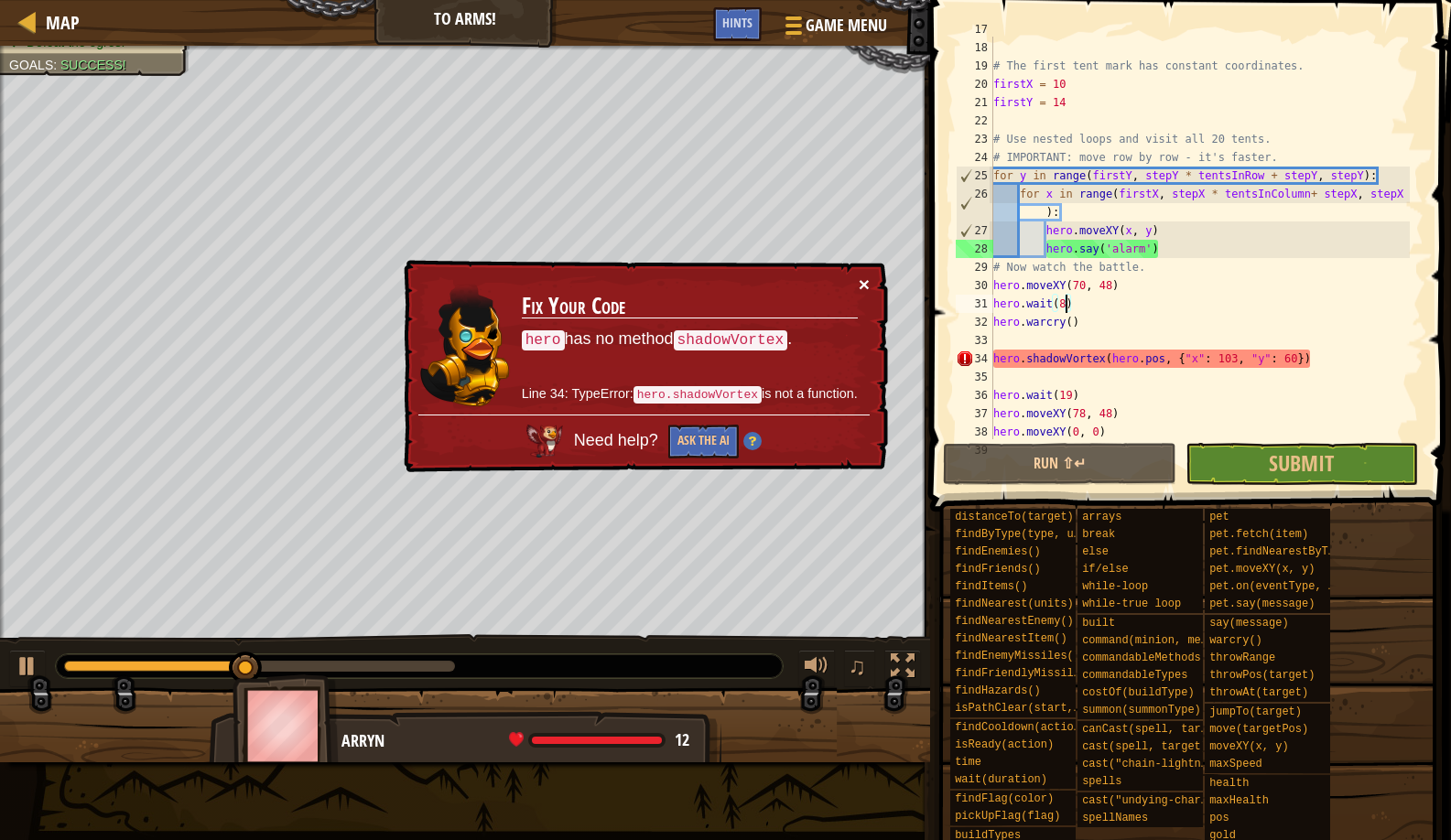
click at [863, 287] on button "×" at bounding box center [866, 286] width 12 height 19
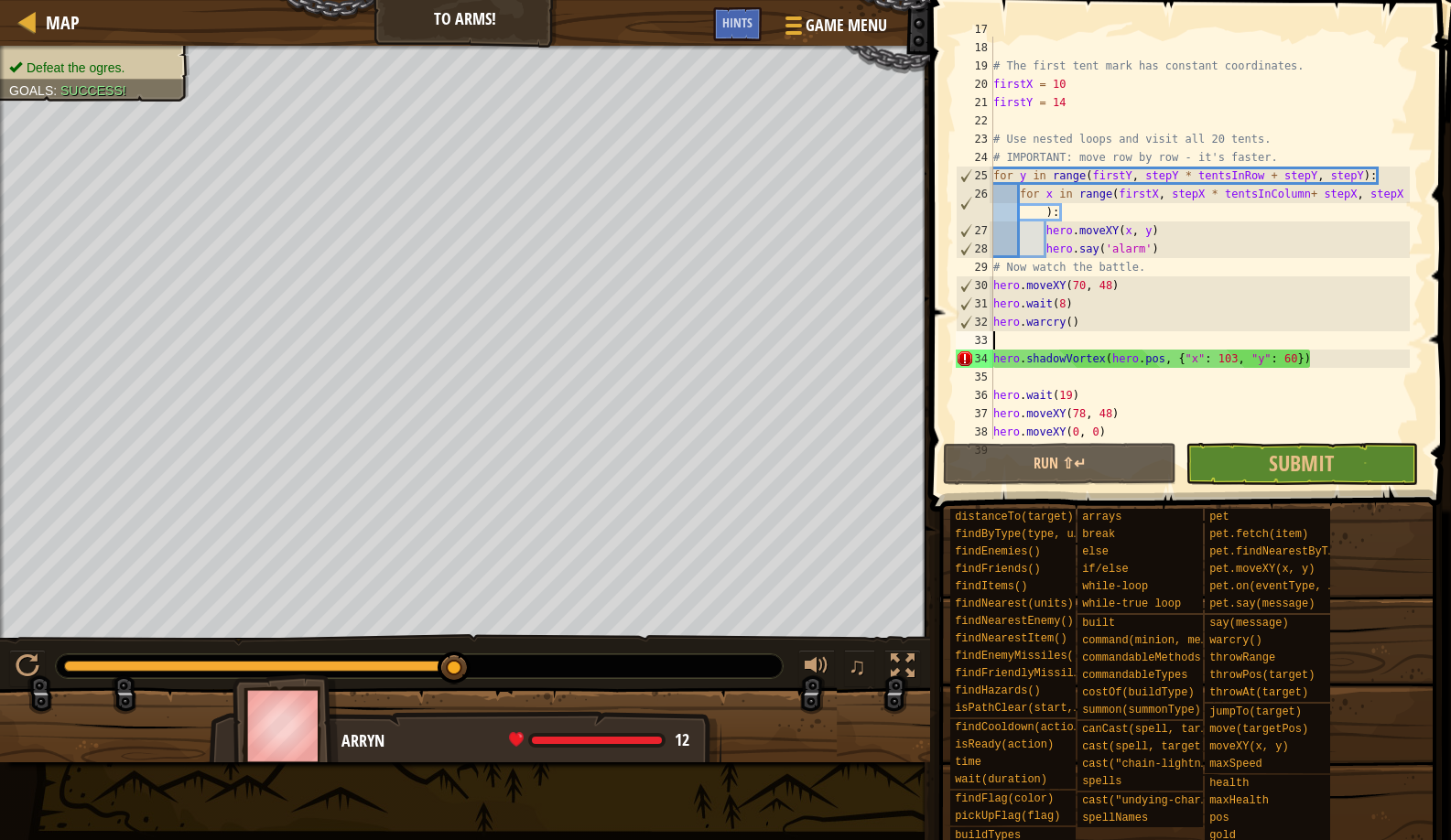
click at [996, 334] on div "tentsInColumn = 4 # The first tent mark has constant coordinates. firstX = 10 f…" at bounding box center [1200, 239] width 420 height 440
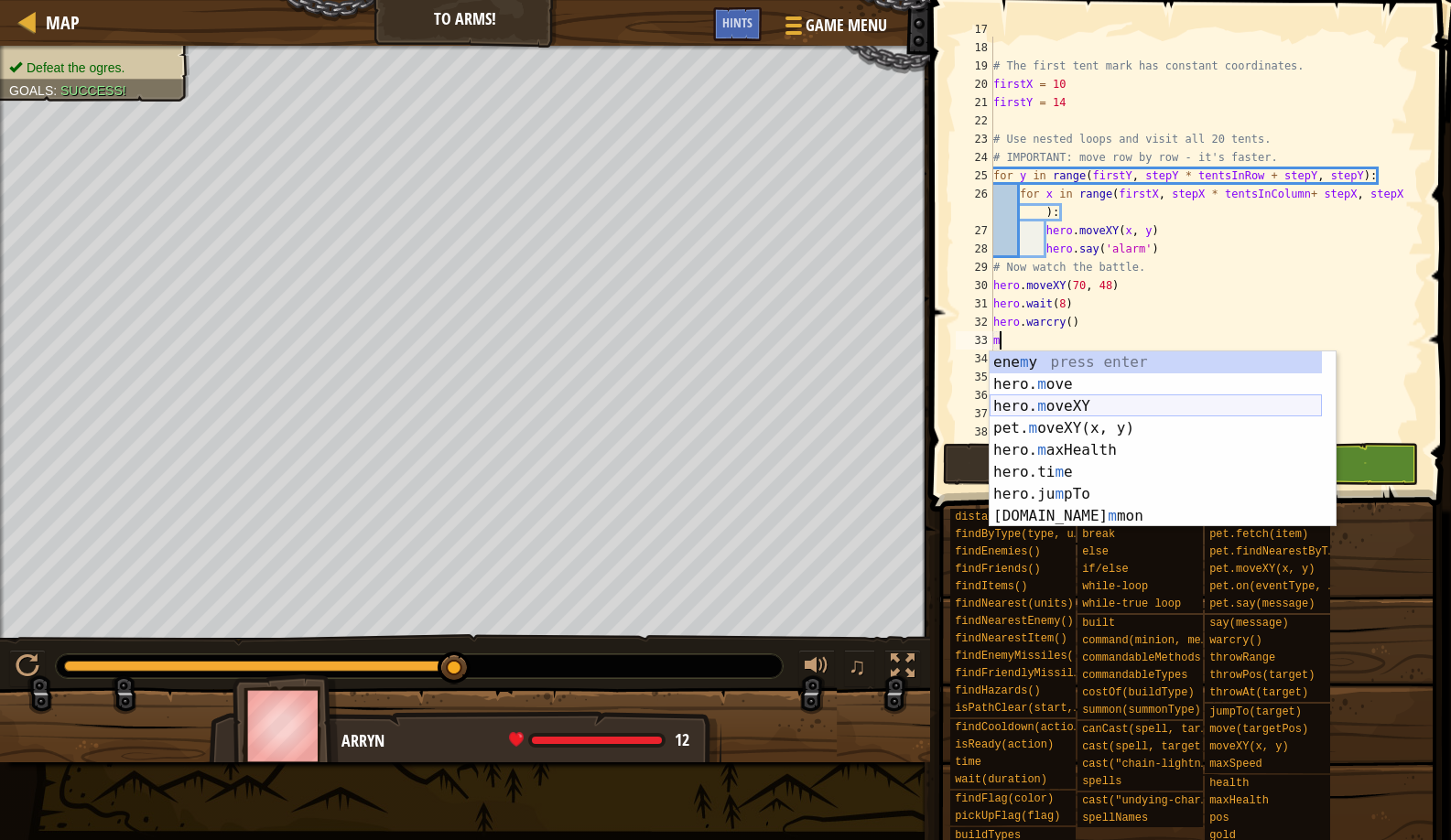
click at [1015, 403] on div "ene m y press enter hero. m ove press enter hero. m oveXY press enter pet. m ov…" at bounding box center [1156, 461] width 333 height 219
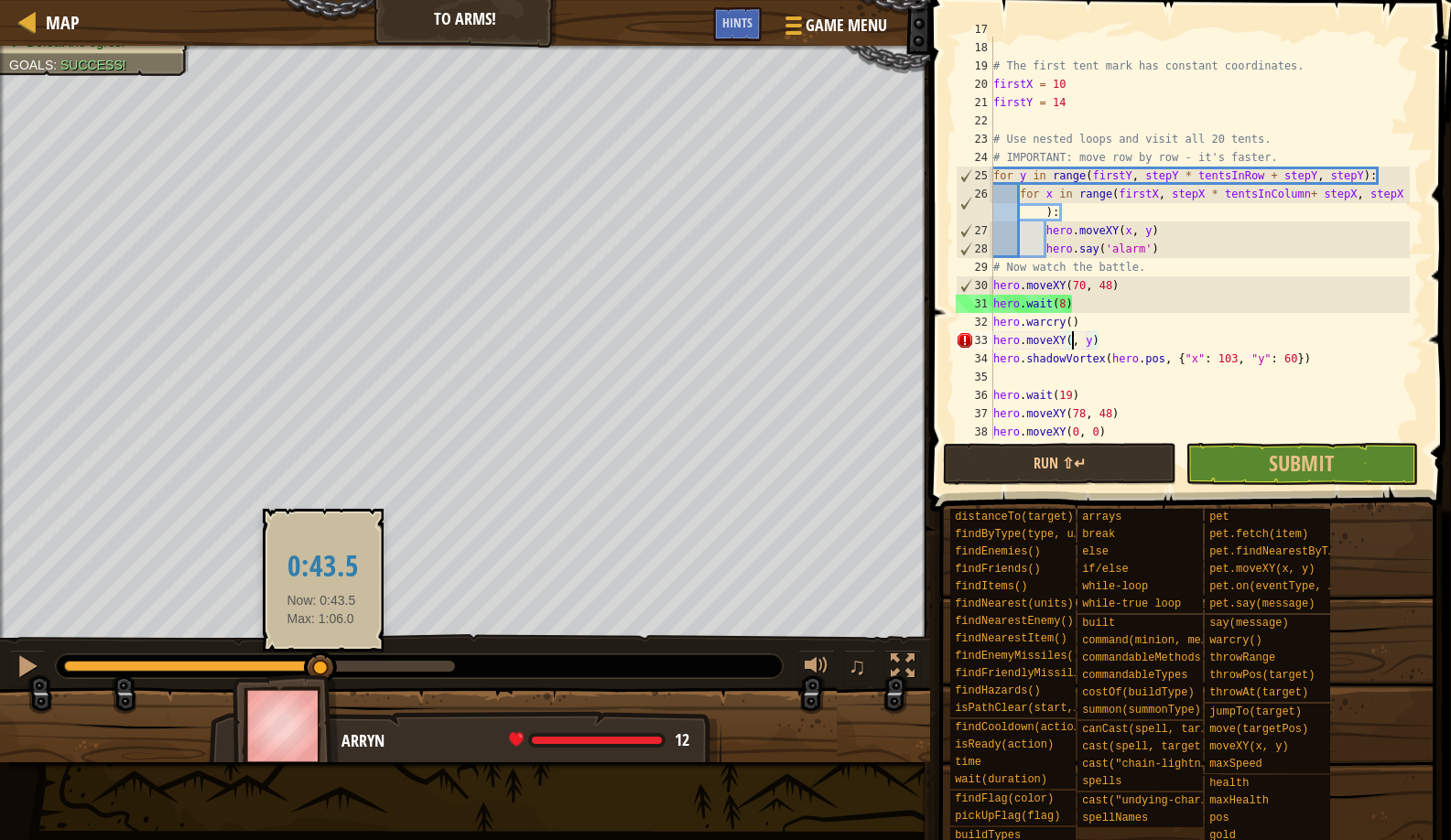
drag, startPoint x: 410, startPoint y: 676, endPoint x: 322, endPoint y: 664, distance: 88.8
click at [322, 664] on div at bounding box center [320, 667] width 33 height 33
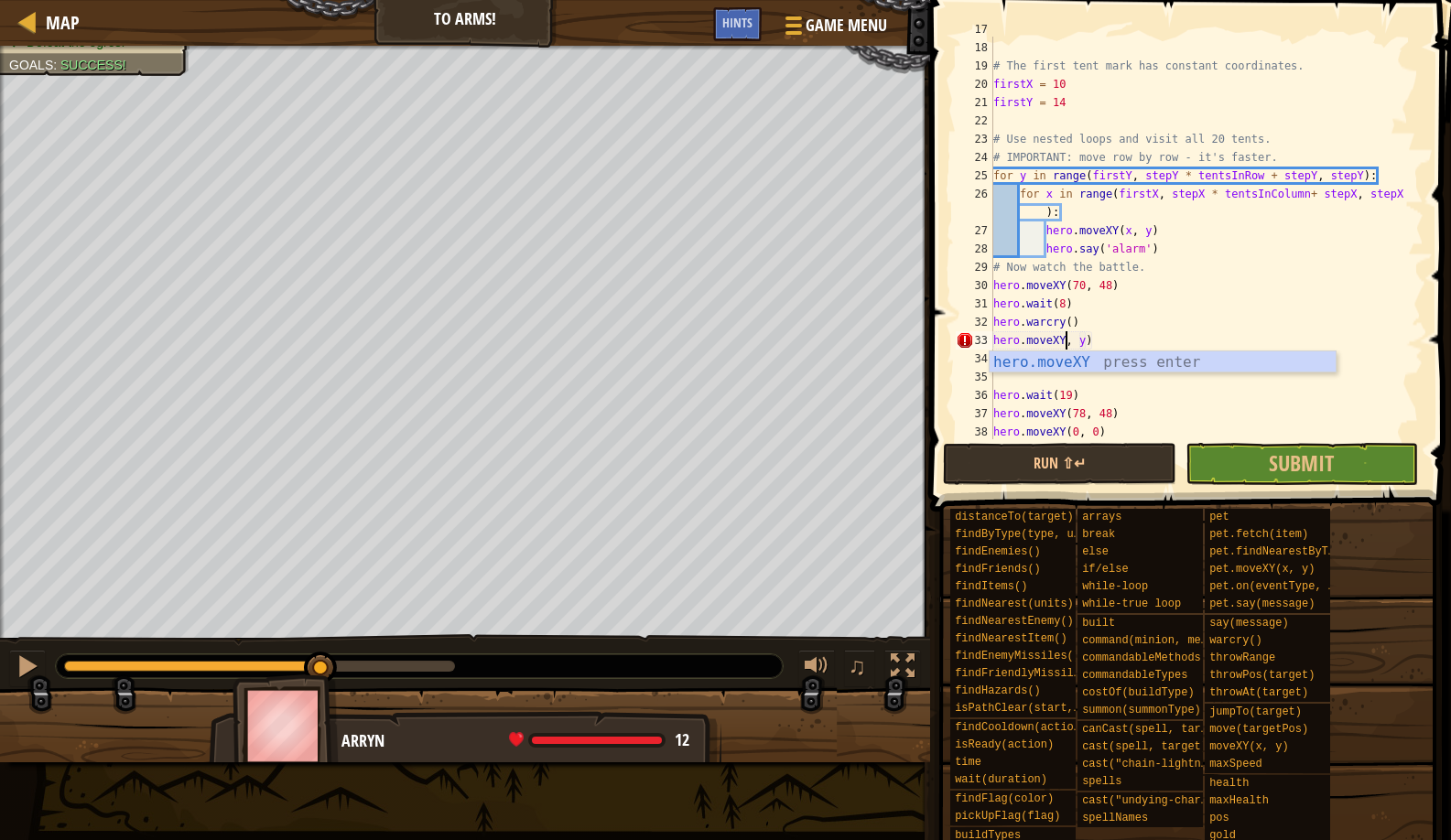
scroll to position [8, 6]
click at [1104, 338] on div "tentsInColumn = 4 # The first tent mark has constant coordinates. firstX = 10 f…" at bounding box center [1200, 239] width 420 height 440
type textarea "hero.moveXY(77, 46)"
click at [1051, 490] on span at bounding box center [1188, 761] width 508 height 542
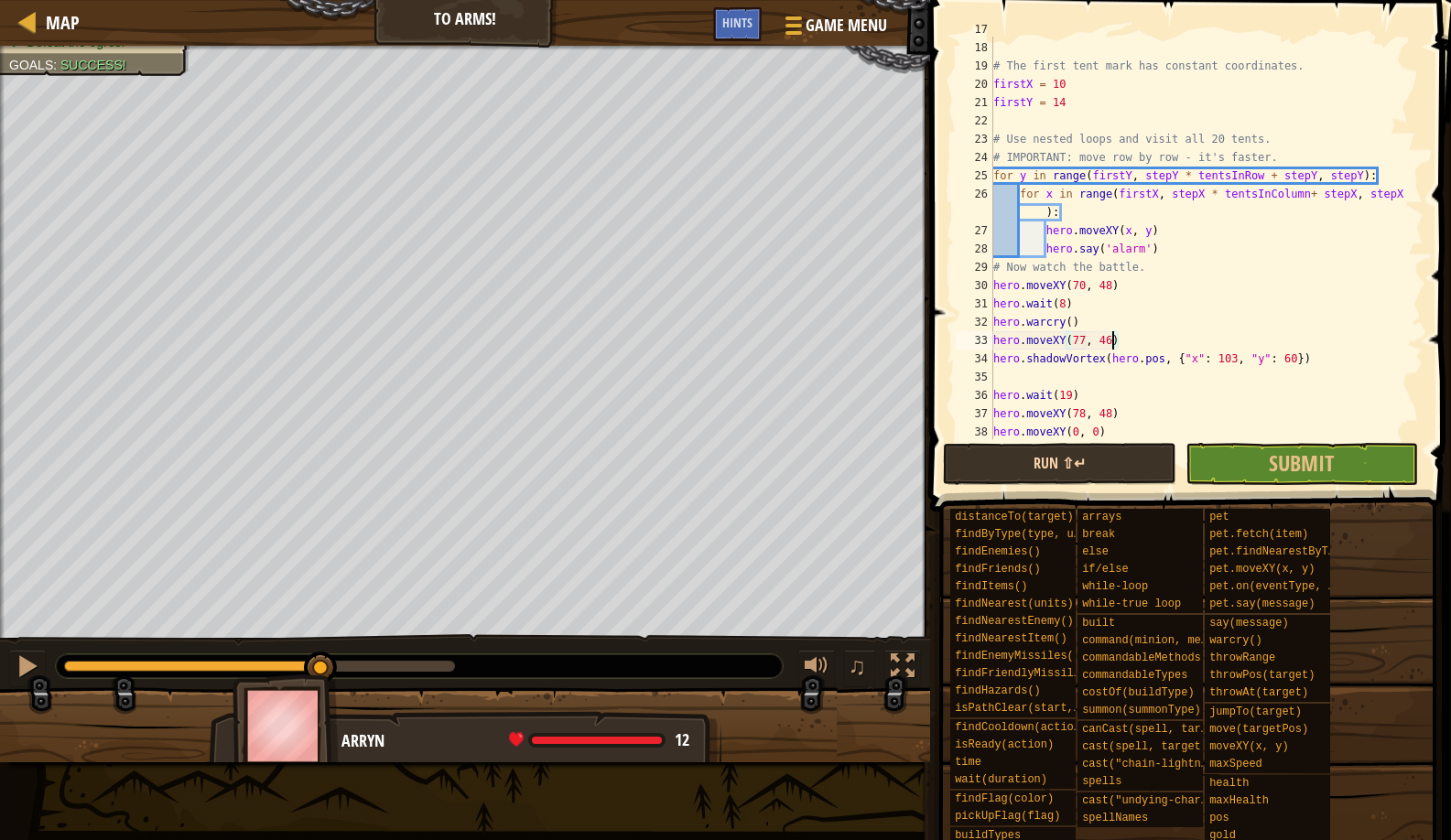
click at [1020, 445] on button "Run ⇧↵" at bounding box center [1060, 464] width 232 height 42
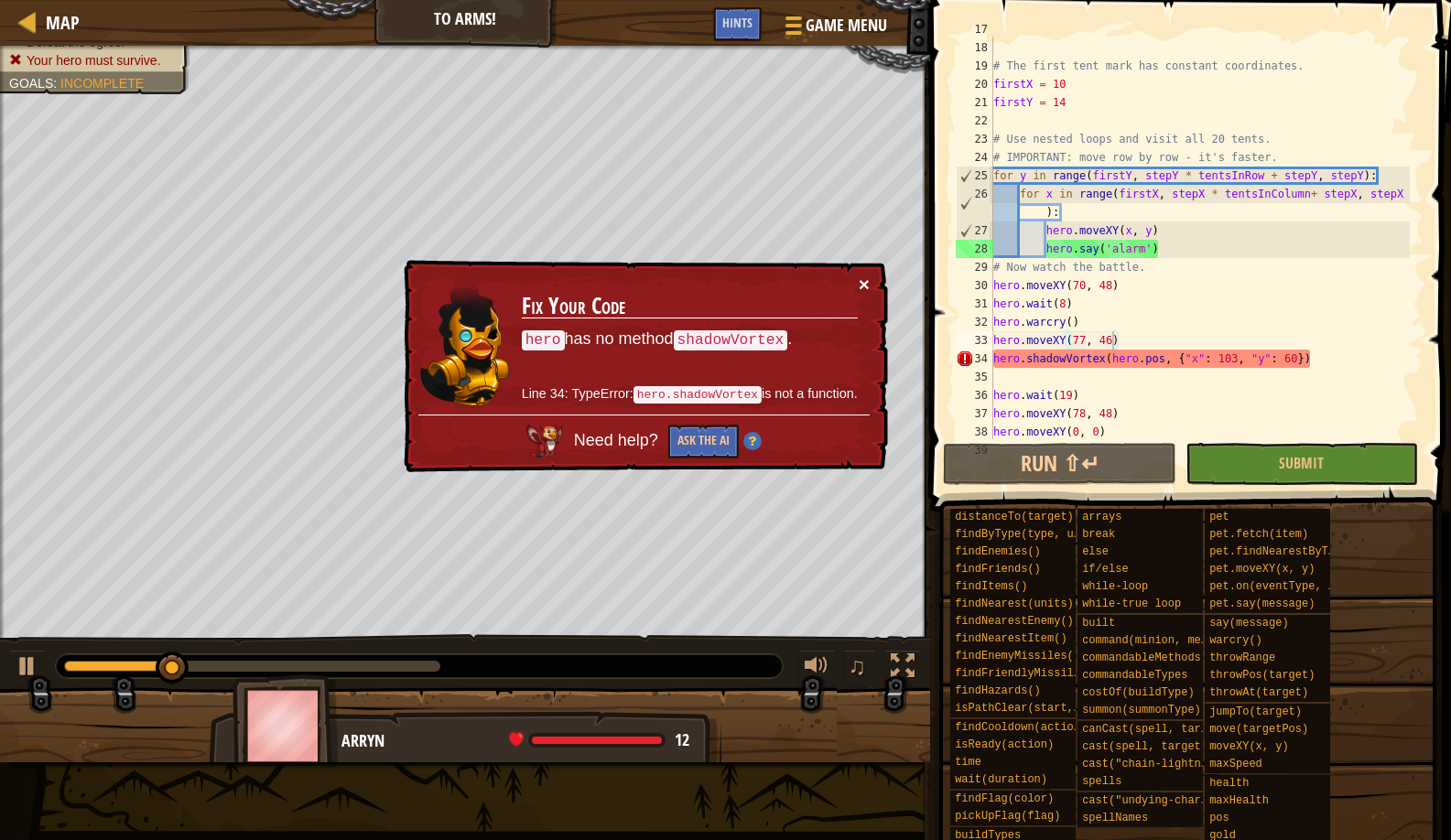
click at [862, 289] on button "×" at bounding box center [864, 285] width 11 height 19
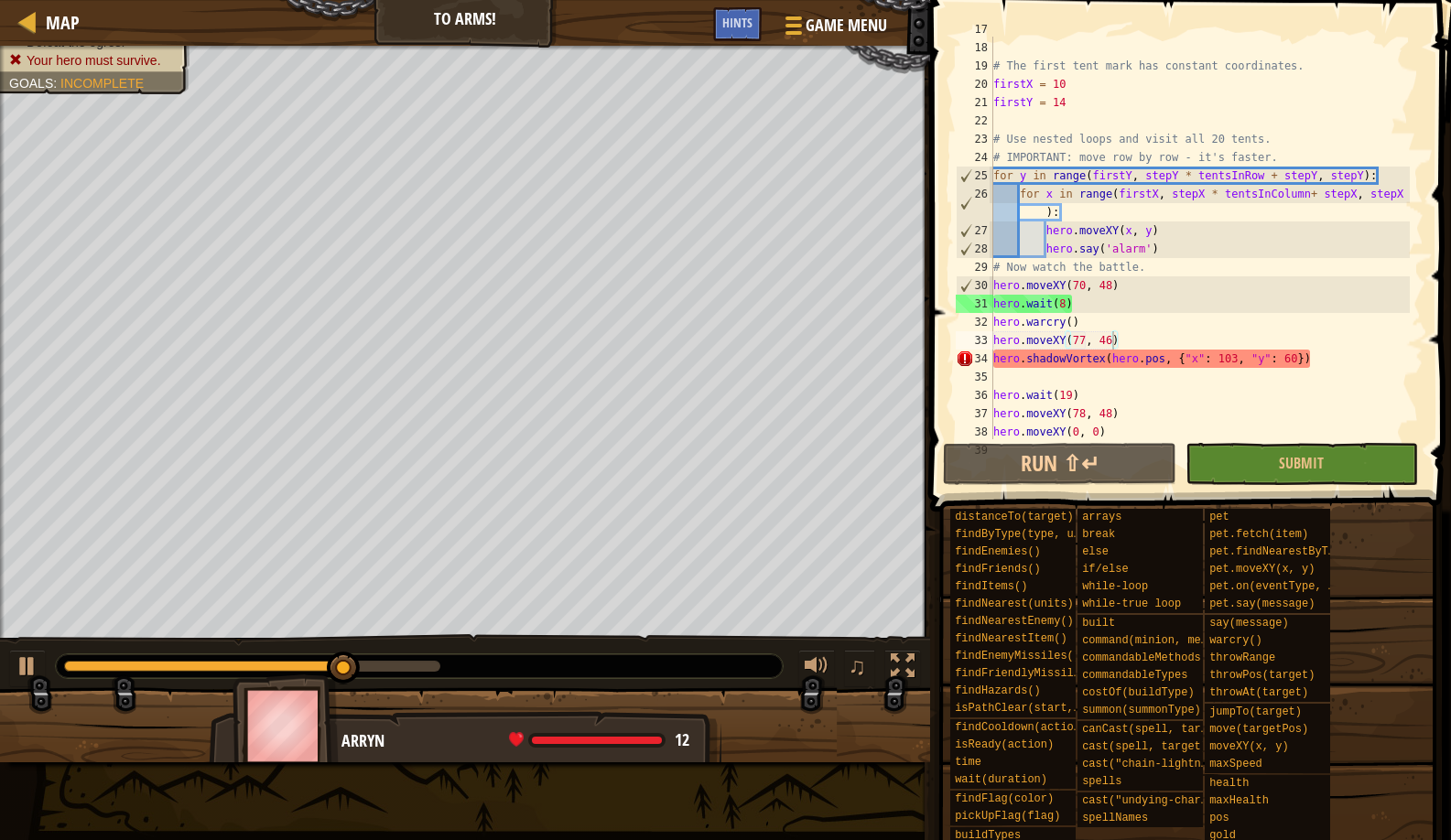
click at [355, 649] on div "♫" at bounding box center [465, 661] width 931 height 55
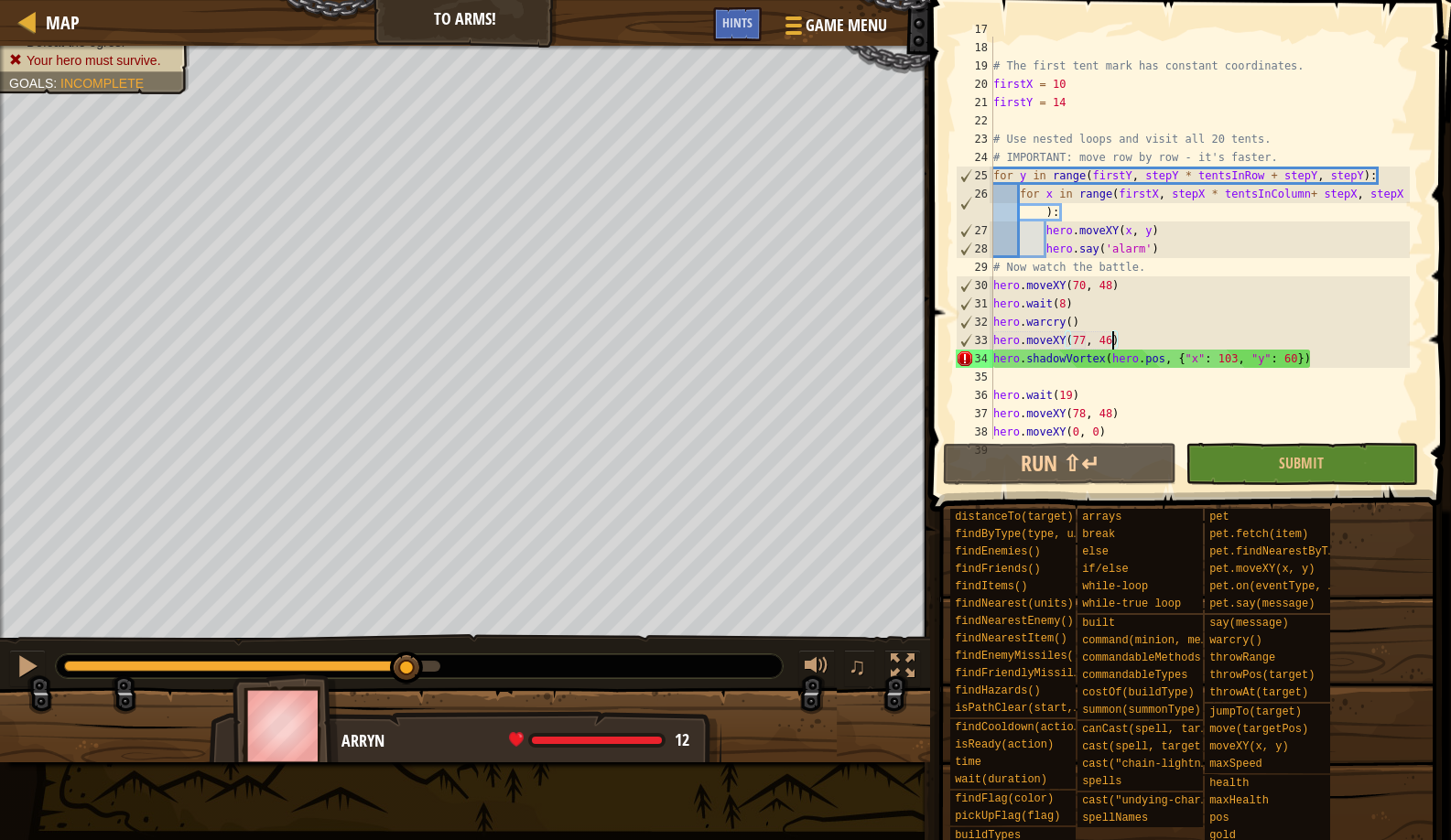
drag, startPoint x: 349, startPoint y: 663, endPoint x: 407, endPoint y: 650, distance: 59.4
click at [407, 650] on div "♫" at bounding box center [465, 661] width 931 height 55
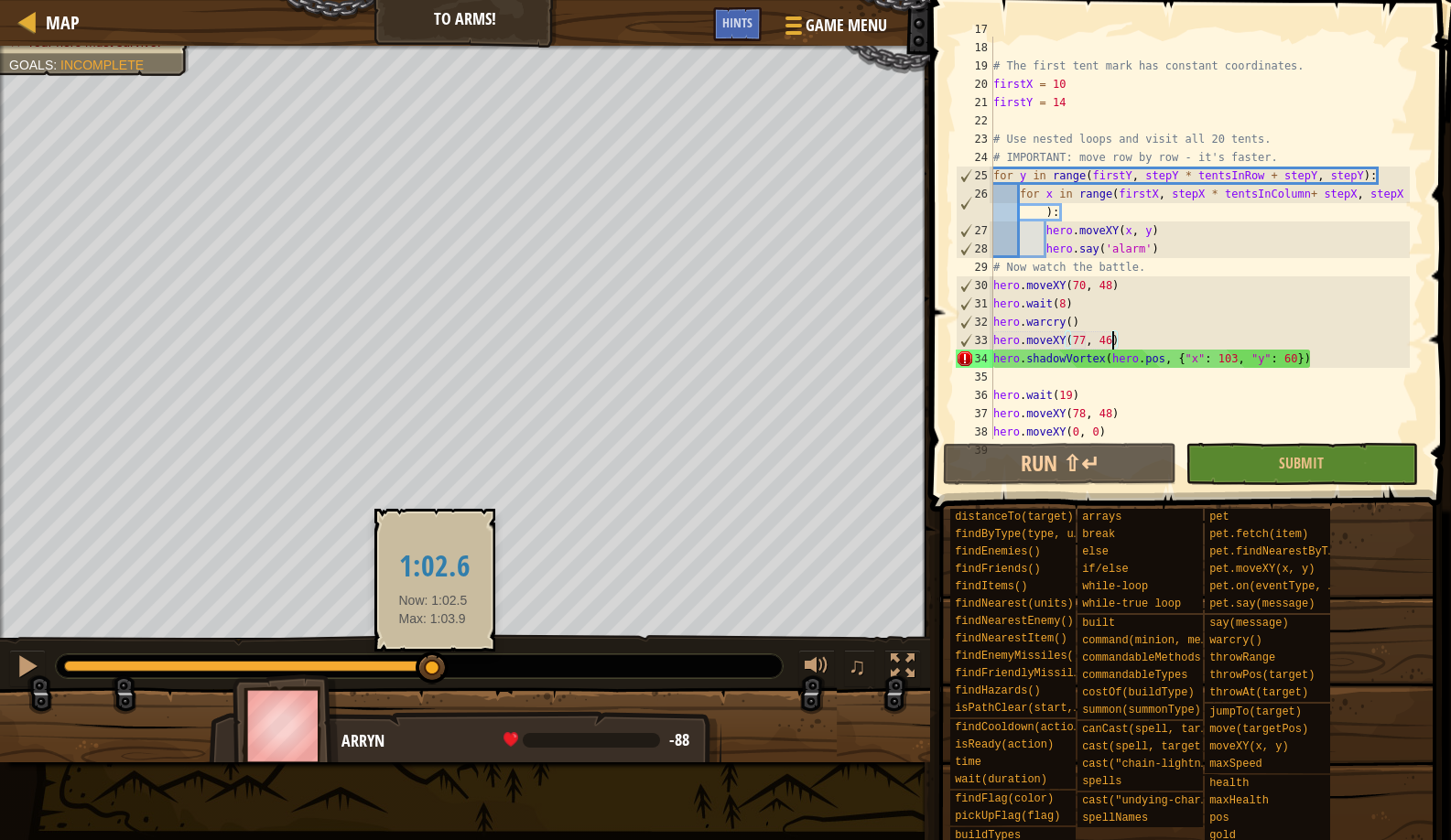
drag, startPoint x: 429, startPoint y: 674, endPoint x: 446, endPoint y: 639, distance: 38.9
click at [446, 0] on body "Map To Arms! Game Menu Done Hints 1 ההההההההההההההההההההההההההההההההההההההההההה…" at bounding box center [725, 0] width 1451 height 0
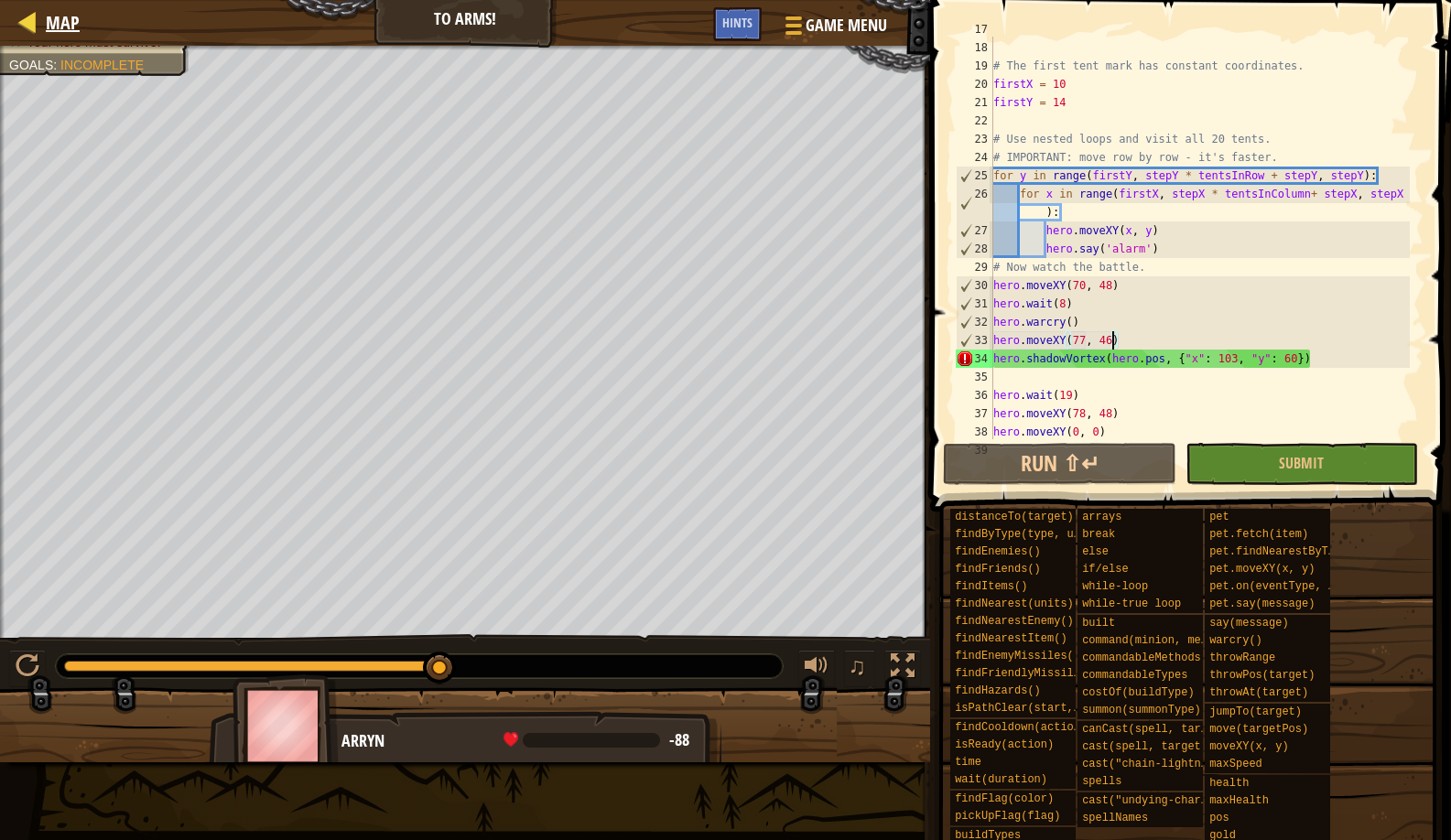
click at [41, 38] on div "Map" at bounding box center [58, 23] width 43 height 46
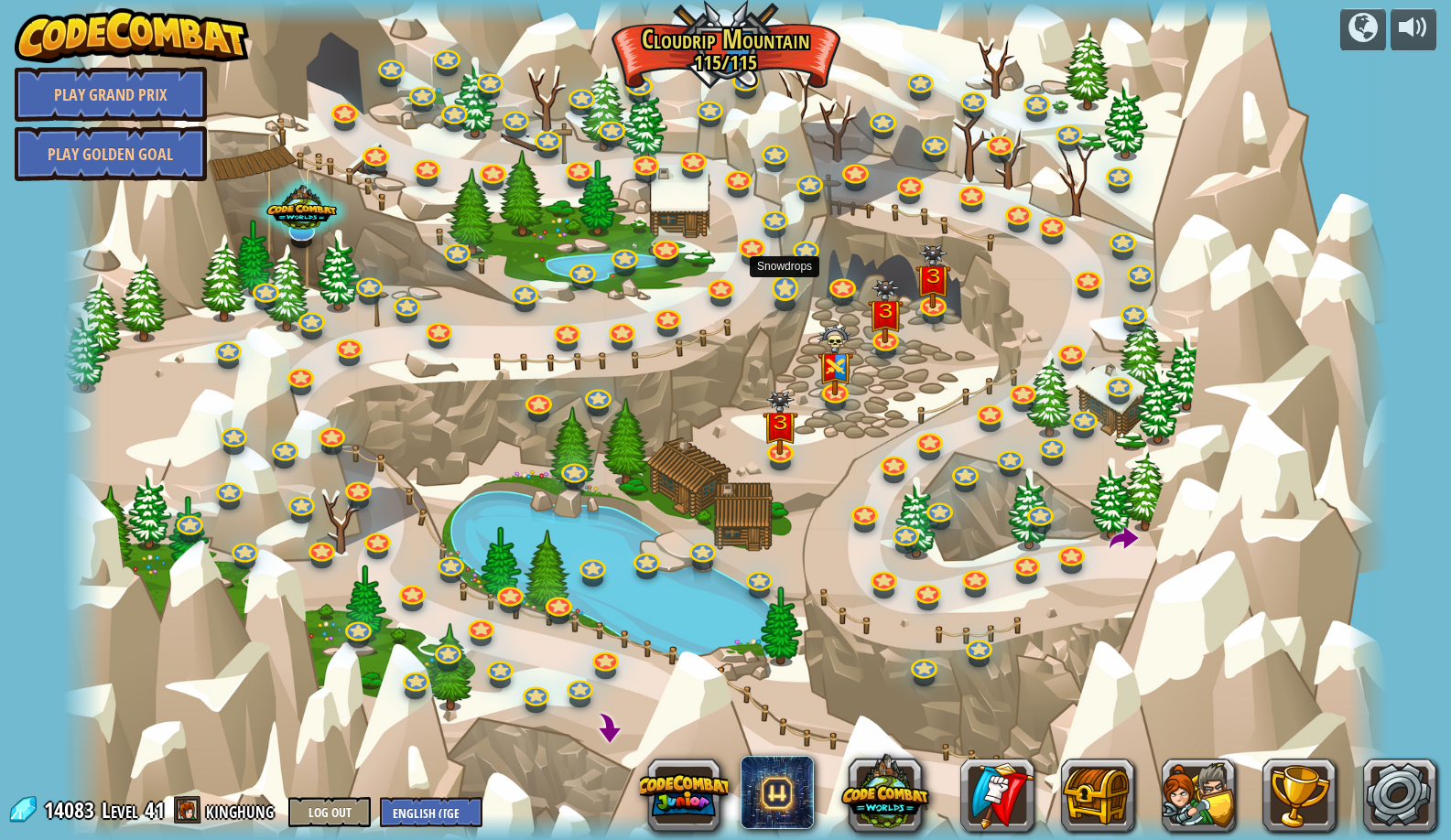
click at [785, 282] on link at bounding box center [784, 287] width 37 height 37
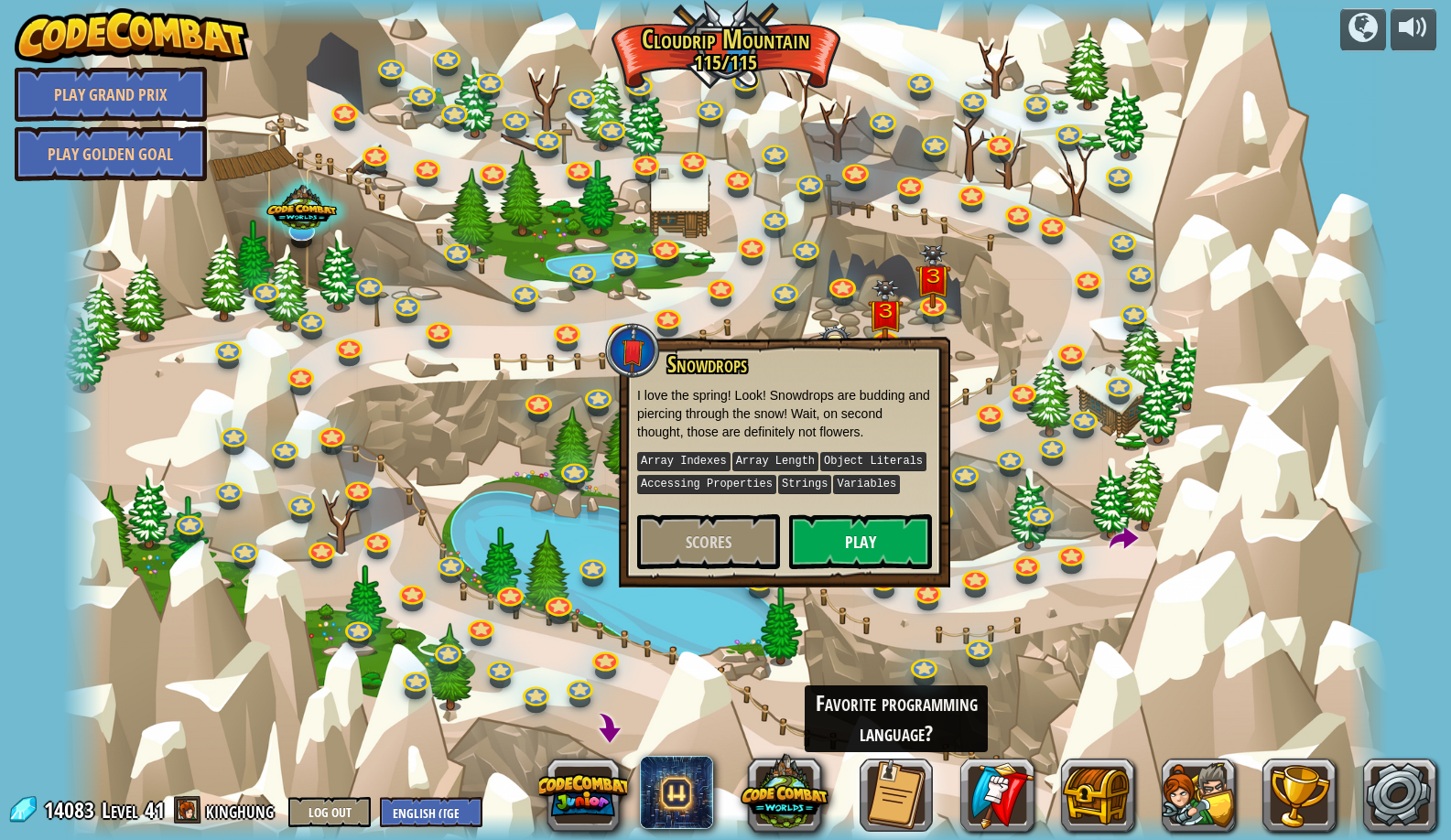
click at [827, 541] on button "Play" at bounding box center [861, 541] width 143 height 55
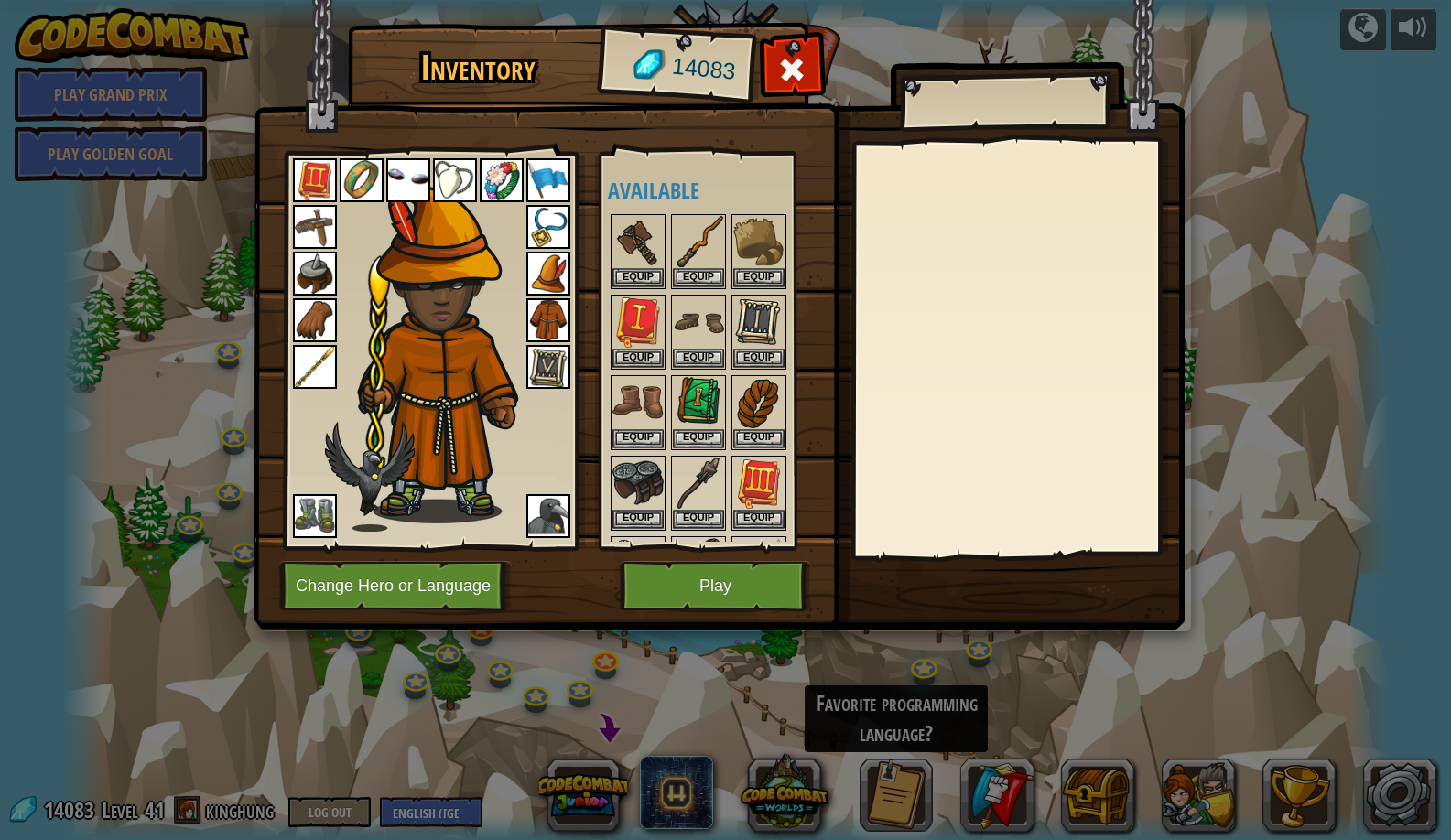
click at [657, 578] on button "Play" at bounding box center [715, 586] width 192 height 51
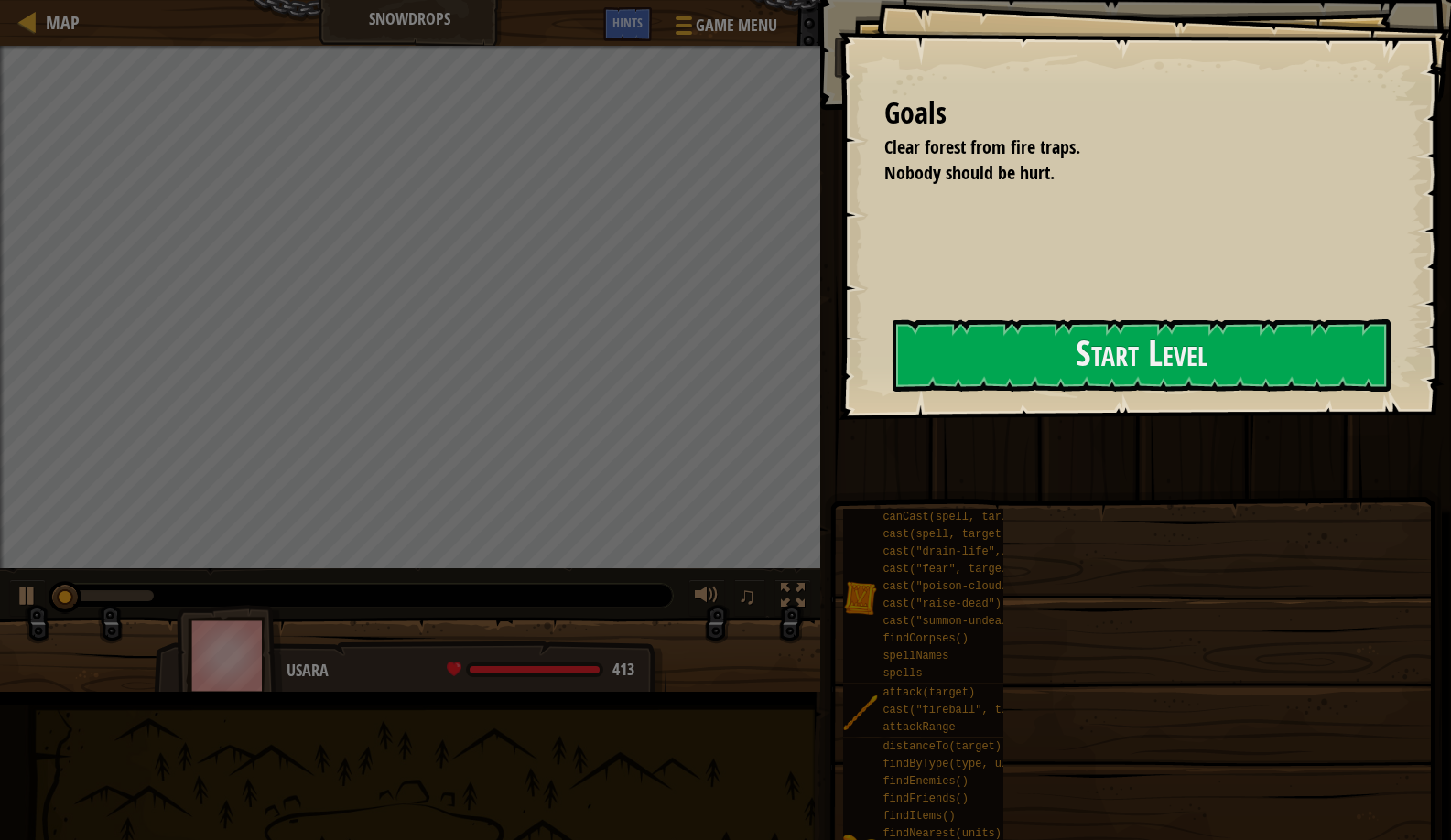
click at [893, 360] on button "Start Level" at bounding box center [1142, 355] width 499 height 72
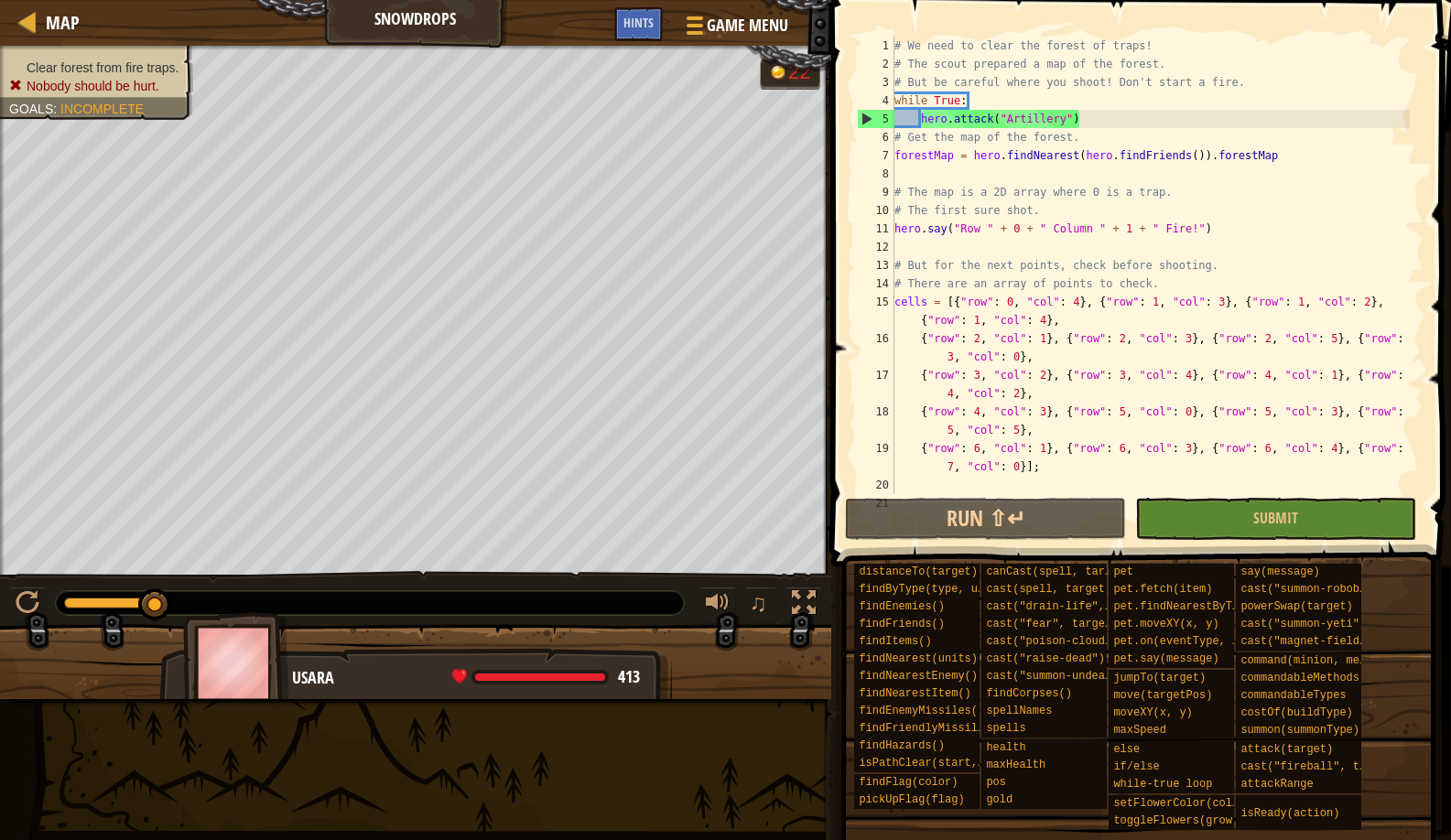
drag, startPoint x: 156, startPoint y: 617, endPoint x: 197, endPoint y: 602, distance: 43.7
click at [197, 602] on div at bounding box center [369, 604] width 628 height 24
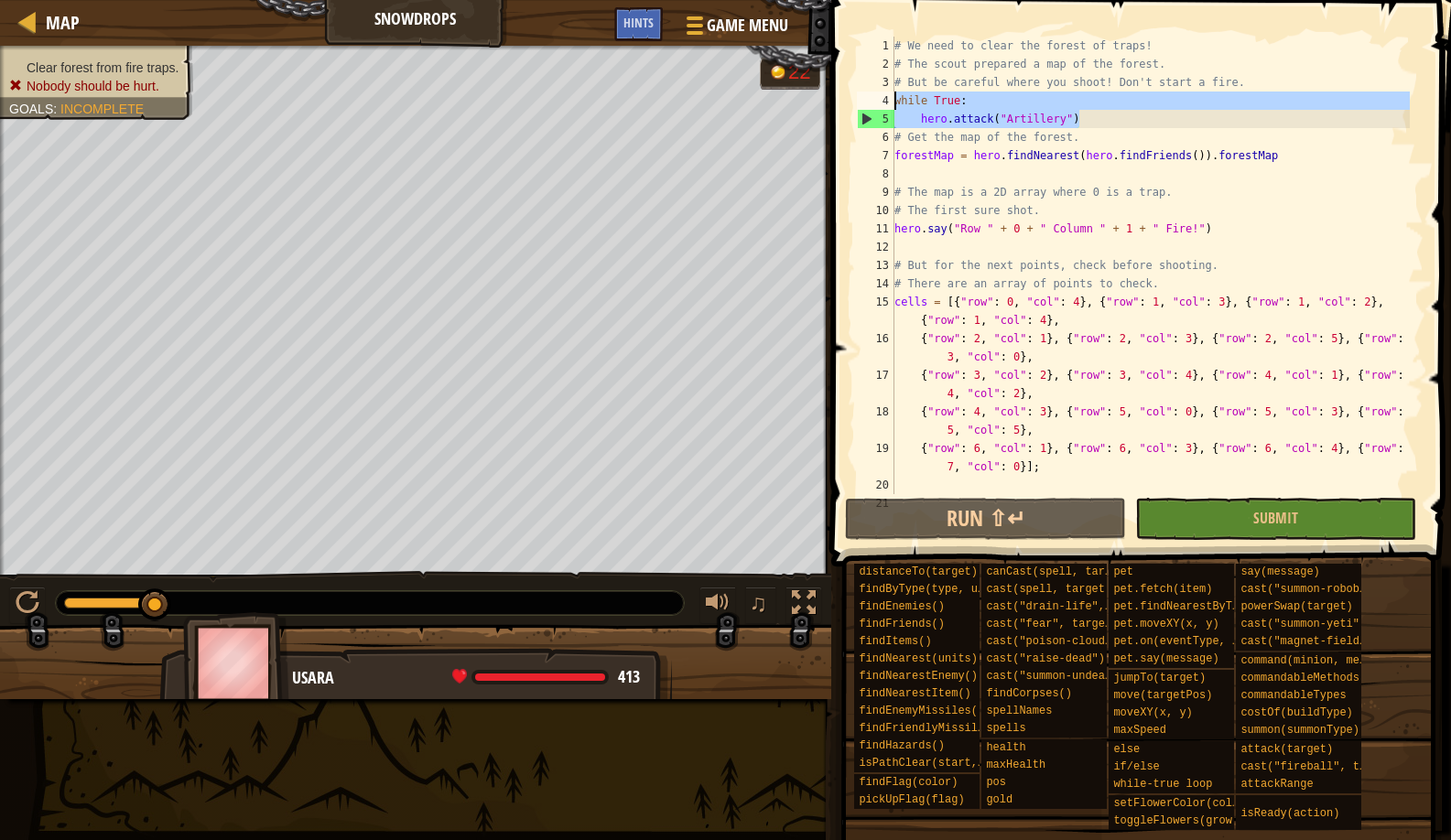
drag, startPoint x: 1098, startPoint y: 123, endPoint x: 892, endPoint y: 99, distance: 207.4
click at [892, 99] on div "1 2 3 4 5 6 7 8 9 10 11 12 13 14 15 16 17 18 19 20 21 # We need to clear the fo…" at bounding box center [1138, 265] width 570 height 458
type textarea "while True: hero.attack("Artillery")"
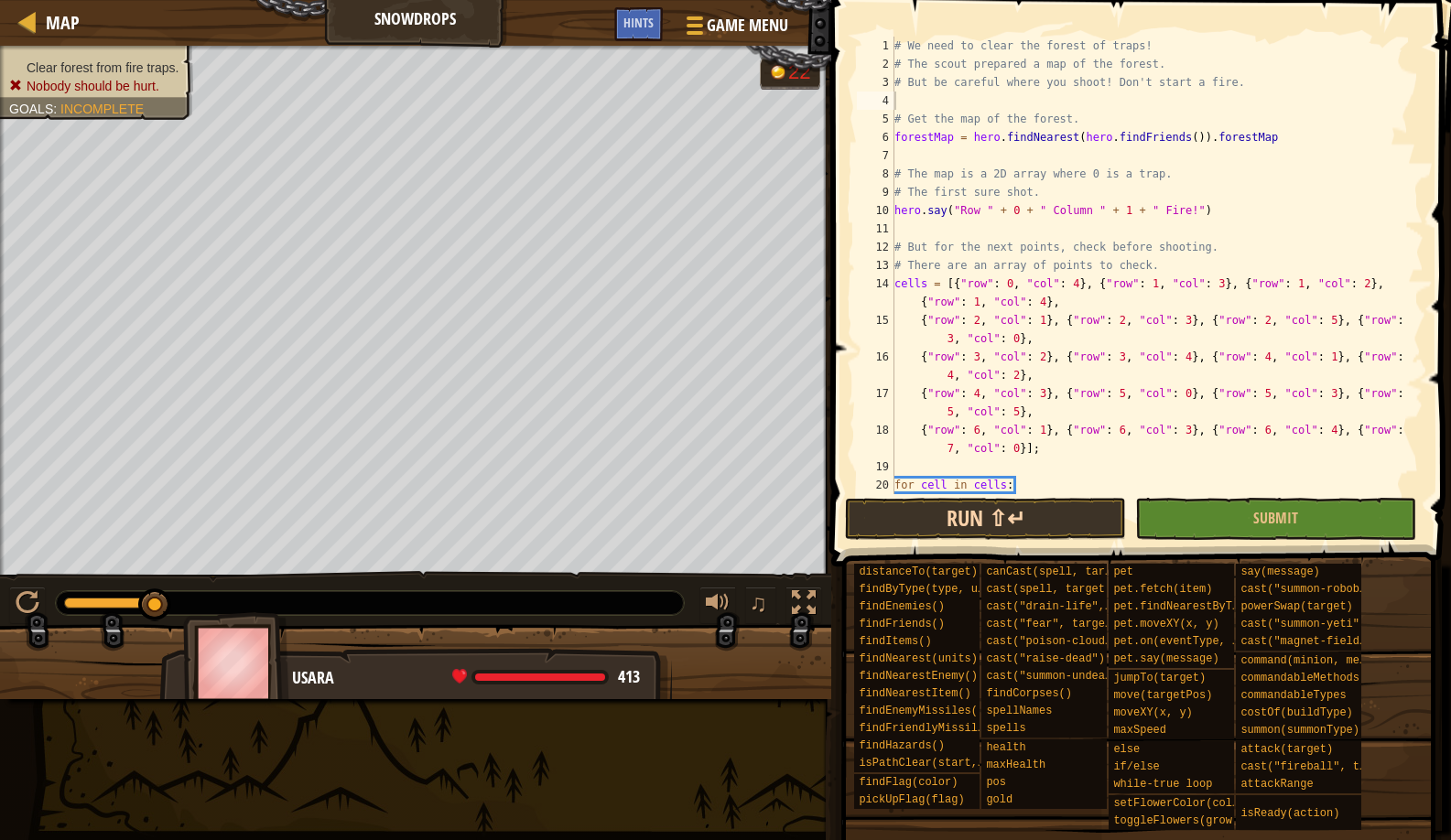
click at [930, 526] on button "Run ⇧↵" at bounding box center [985, 519] width 281 height 42
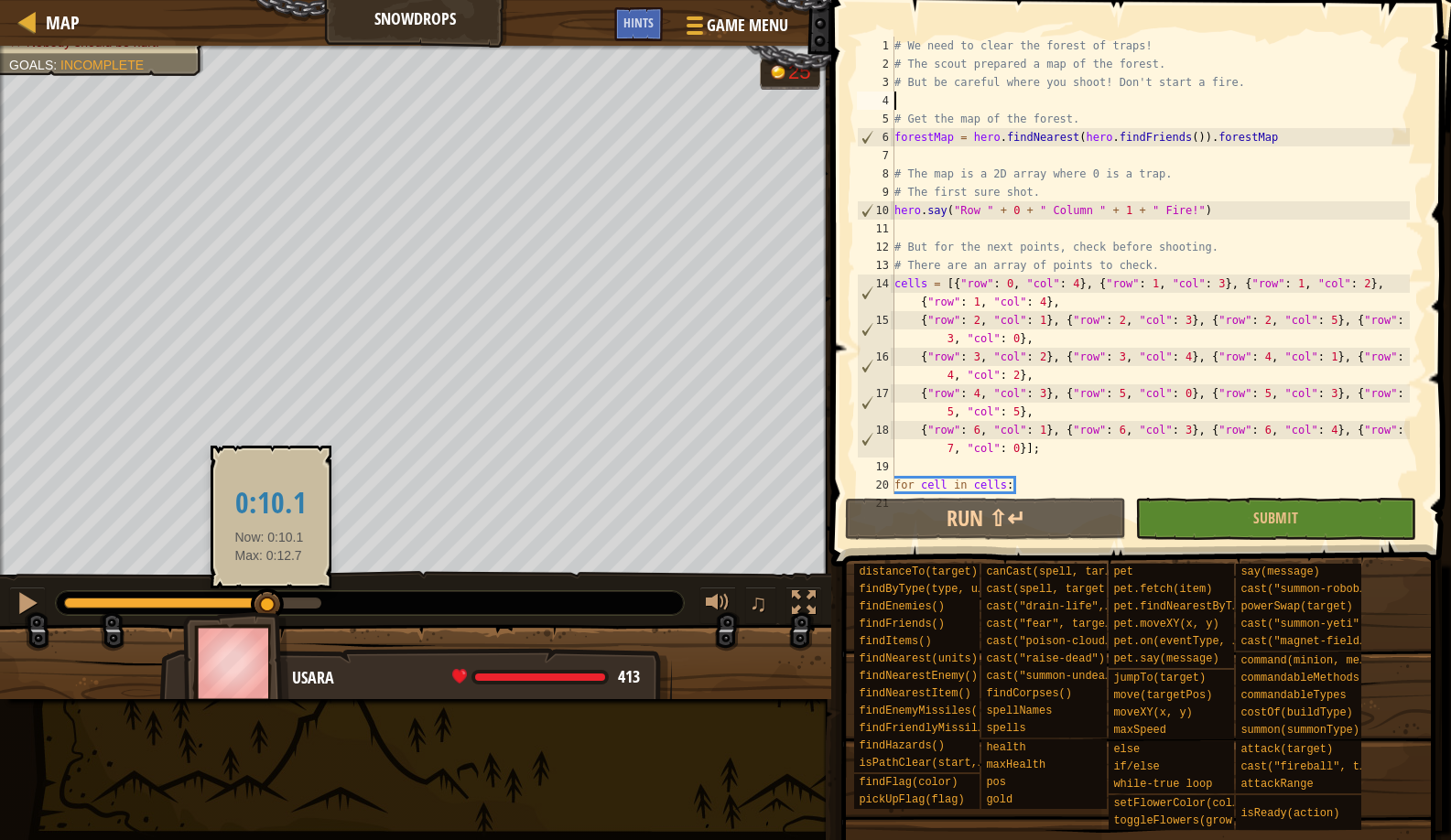
drag, startPoint x: 309, startPoint y: 594, endPoint x: 269, endPoint y: 600, distance: 40.4
click at [269, 600] on div at bounding box center [267, 605] width 33 height 33
drag, startPoint x: 252, startPoint y: 606, endPoint x: 280, endPoint y: 594, distance: 30.5
click at [280, 594] on div at bounding box center [279, 605] width 33 height 33
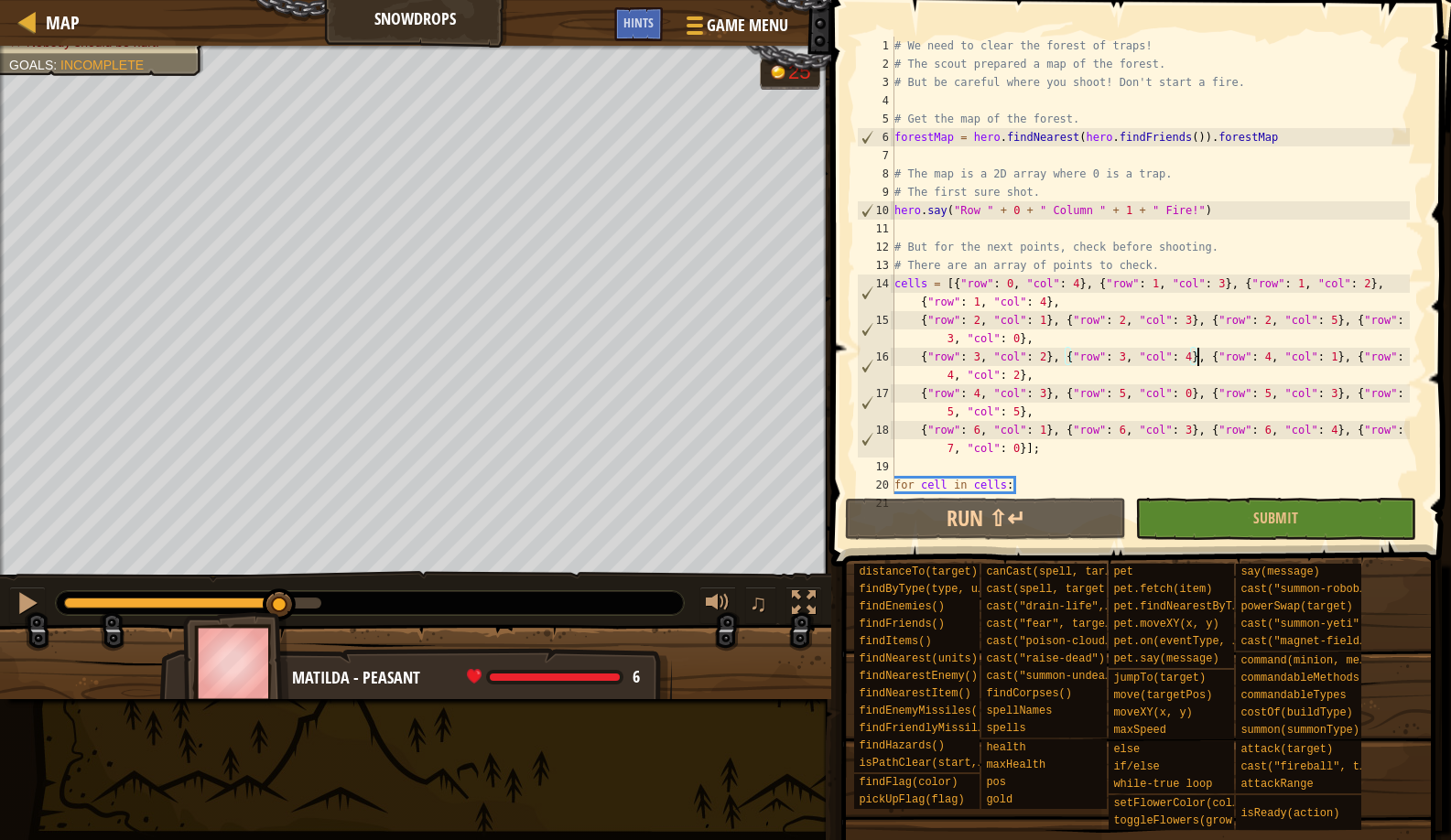
click at [1196, 355] on div "# We need to clear the forest of traps! # The scout prepared a map of the fores…" at bounding box center [1150, 284] width 519 height 494
click at [1191, 355] on div "# We need to clear the forest of traps! # The scout prepared a map of the fores…" at bounding box center [1150, 284] width 519 height 494
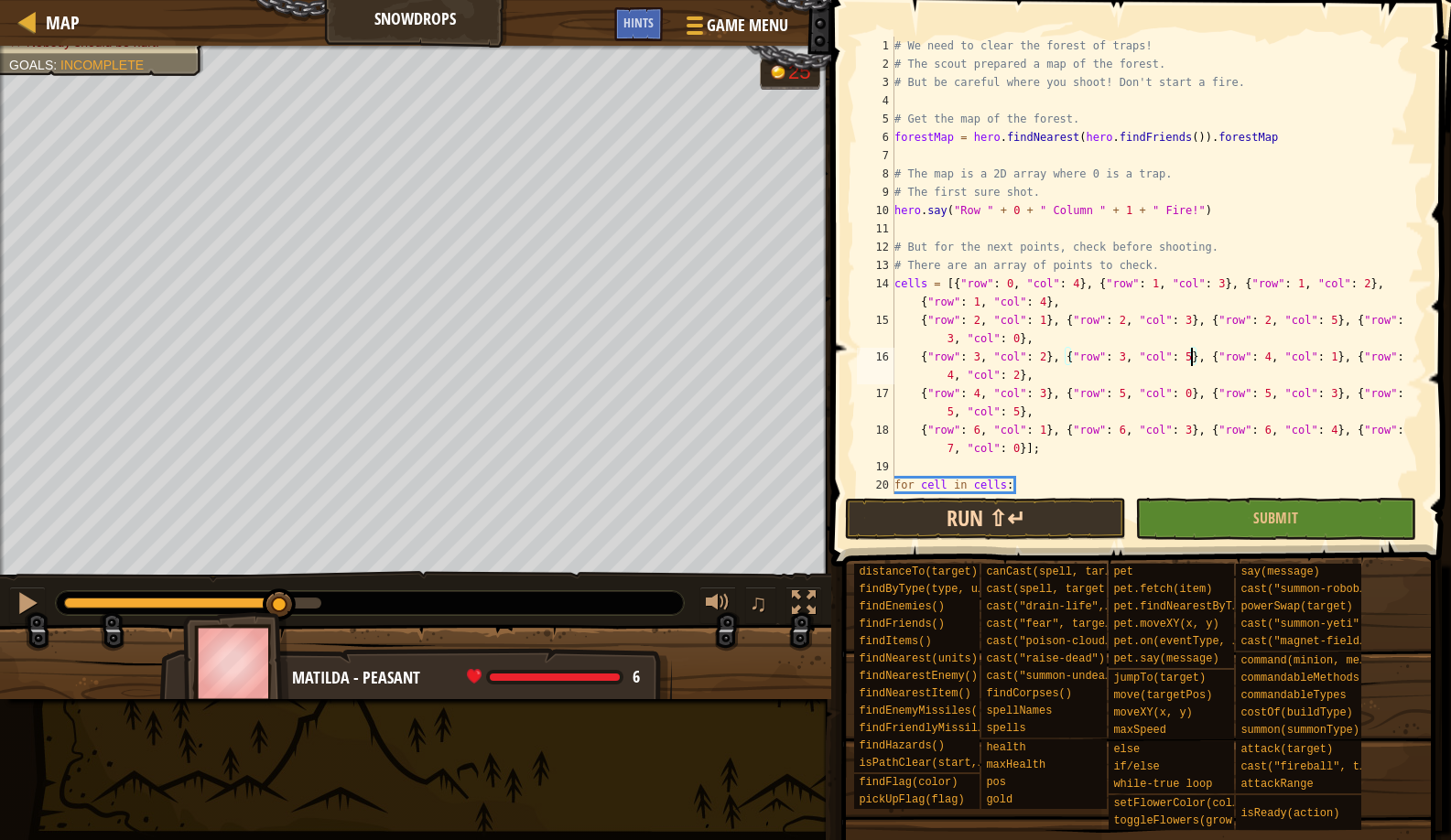
click at [1074, 512] on button "Run ⇧↵" at bounding box center [985, 519] width 281 height 42
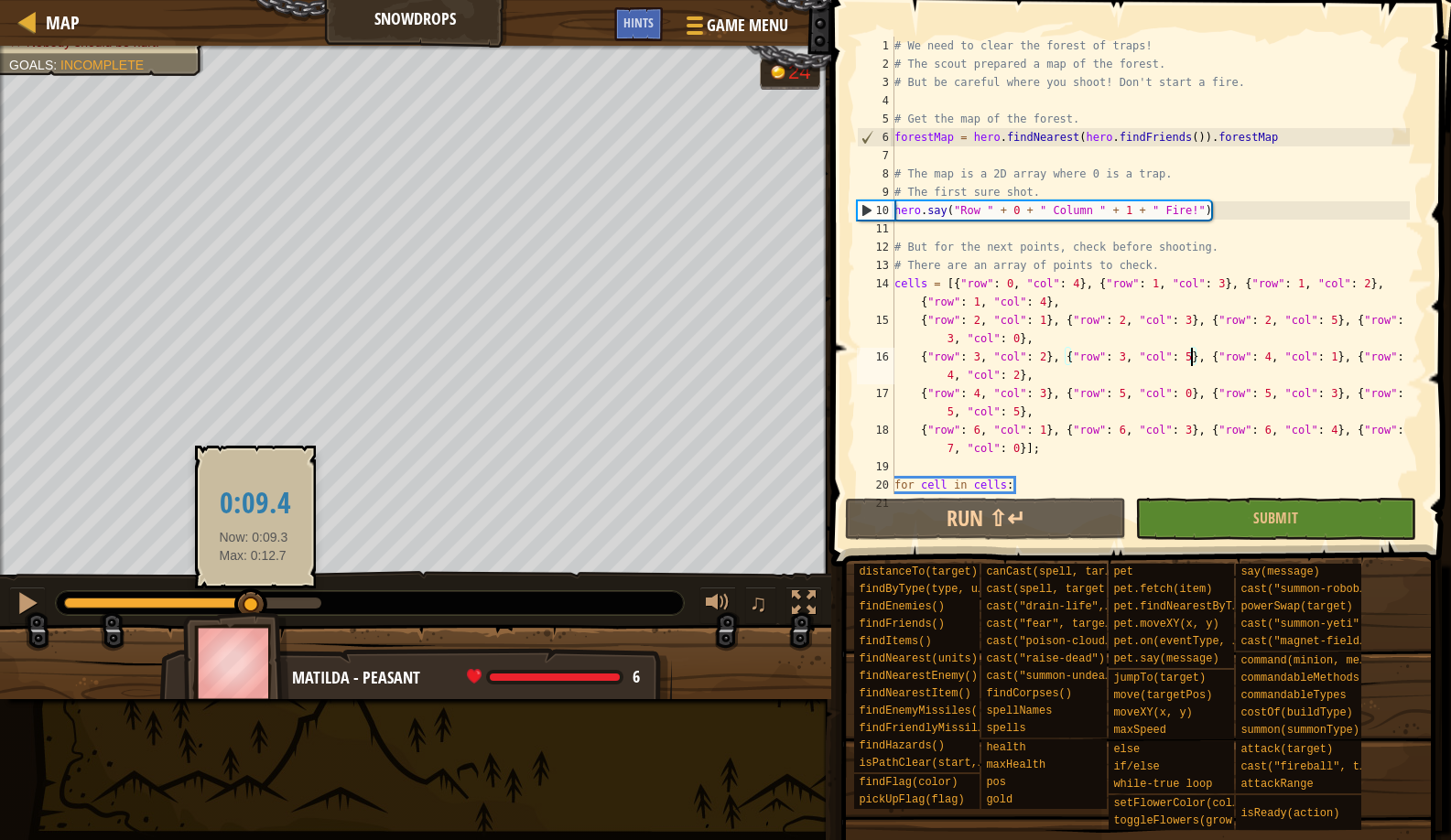
drag, startPoint x: 318, startPoint y: 611, endPoint x: 253, endPoint y: 604, distance: 65.4
click at [253, 604] on div at bounding box center [250, 605] width 33 height 33
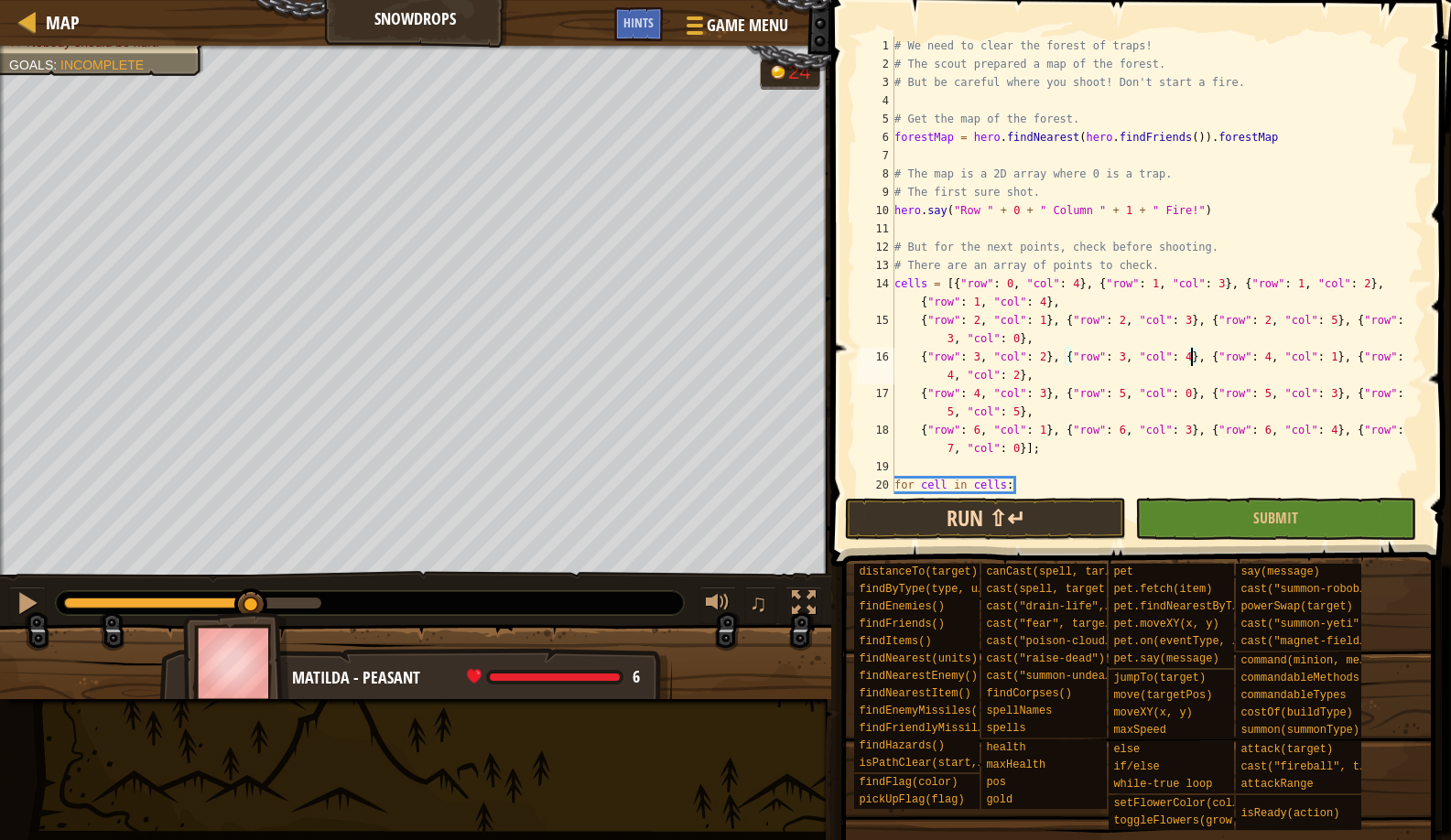
click at [877, 522] on button "Run ⇧↵" at bounding box center [985, 519] width 281 height 42
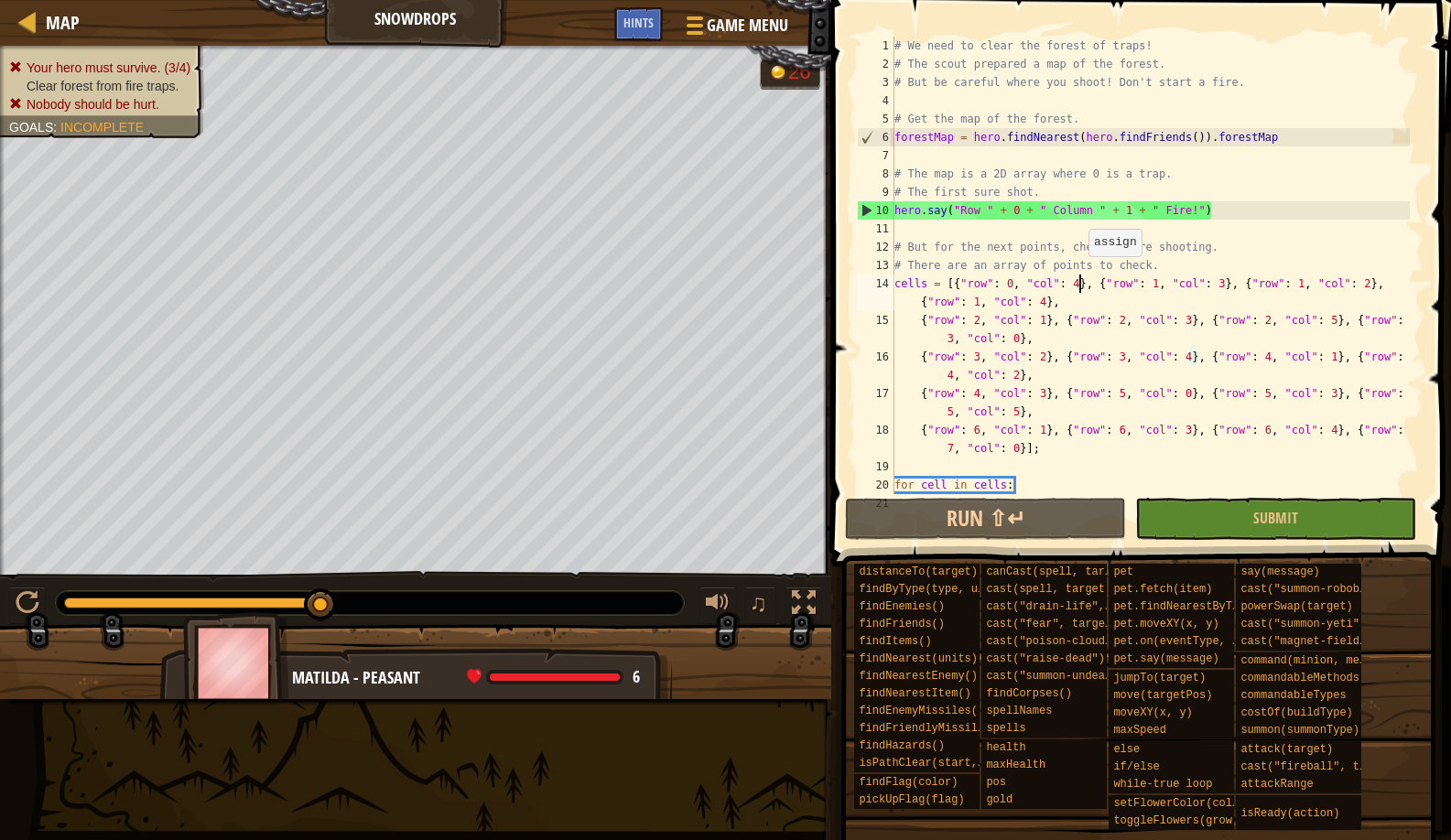
click at [1081, 275] on div "# We need to clear the forest of traps! # The scout prepared a map of the fores…" at bounding box center [1150, 284] width 519 height 494
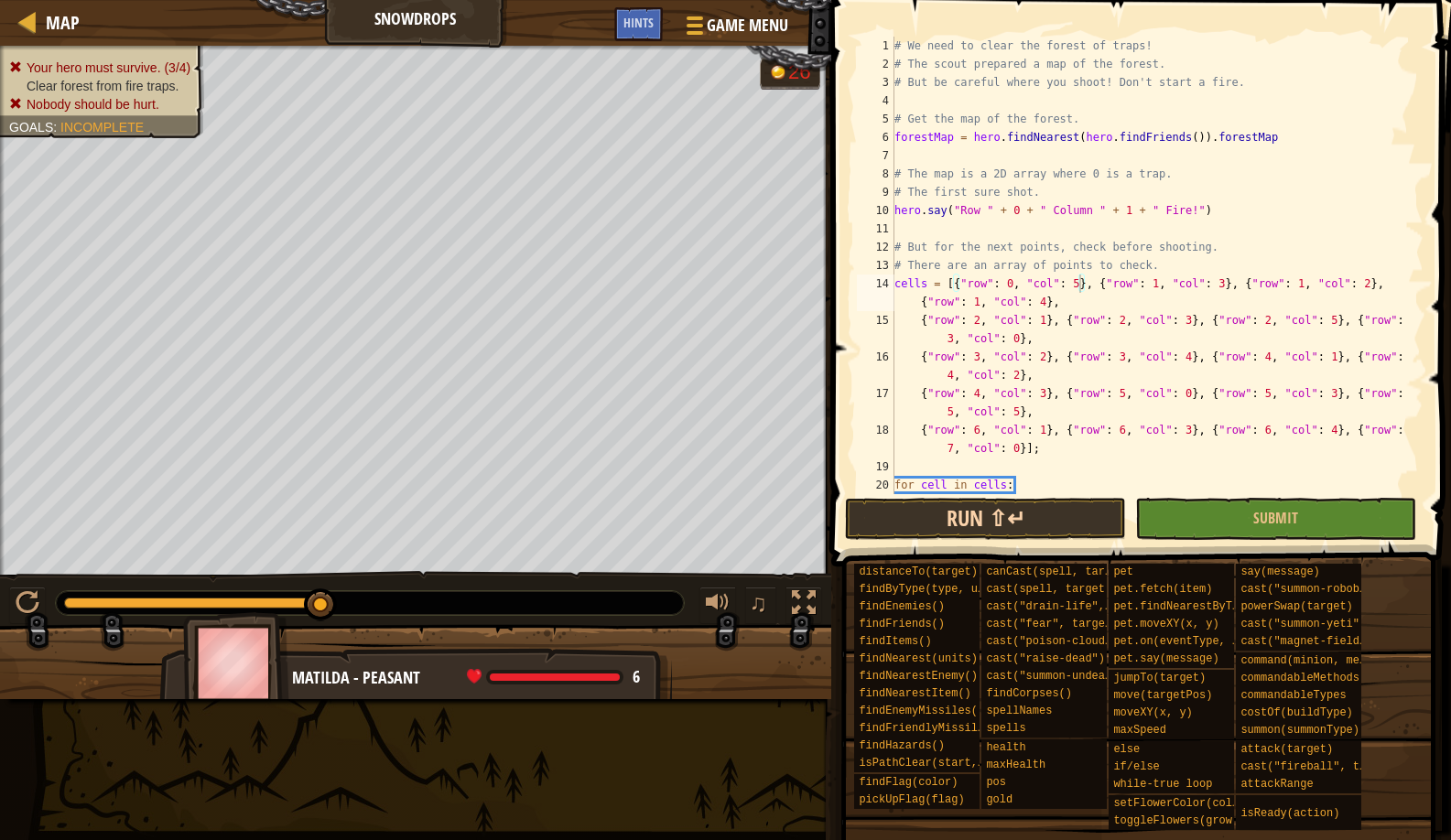
click at [890, 519] on button "Run ⇧↵" at bounding box center [985, 519] width 281 height 42
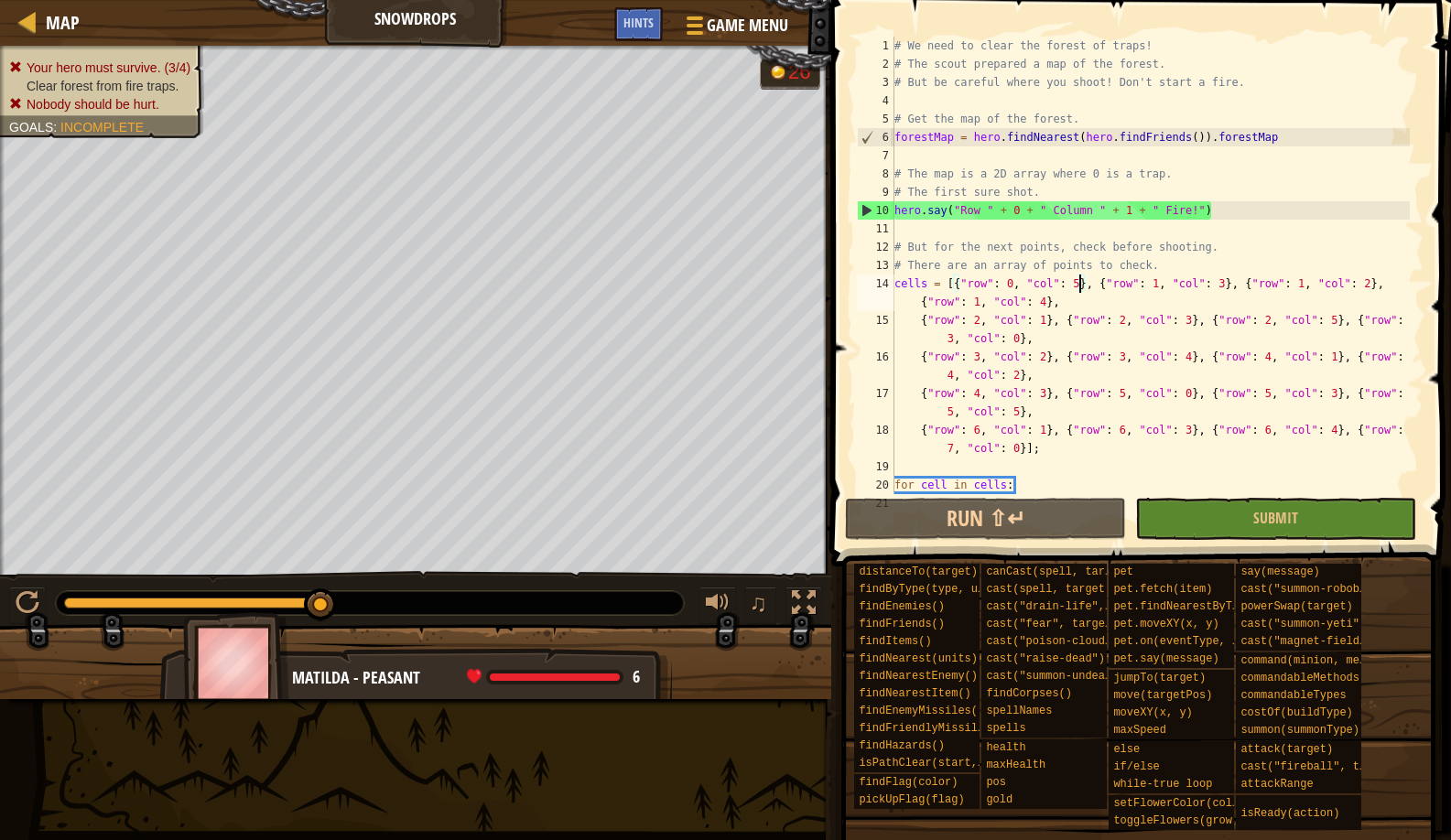
drag, startPoint x: 175, startPoint y: 593, endPoint x: 331, endPoint y: 580, distance: 156.5
click at [331, 580] on div "♫" at bounding box center [415, 598] width 831 height 55
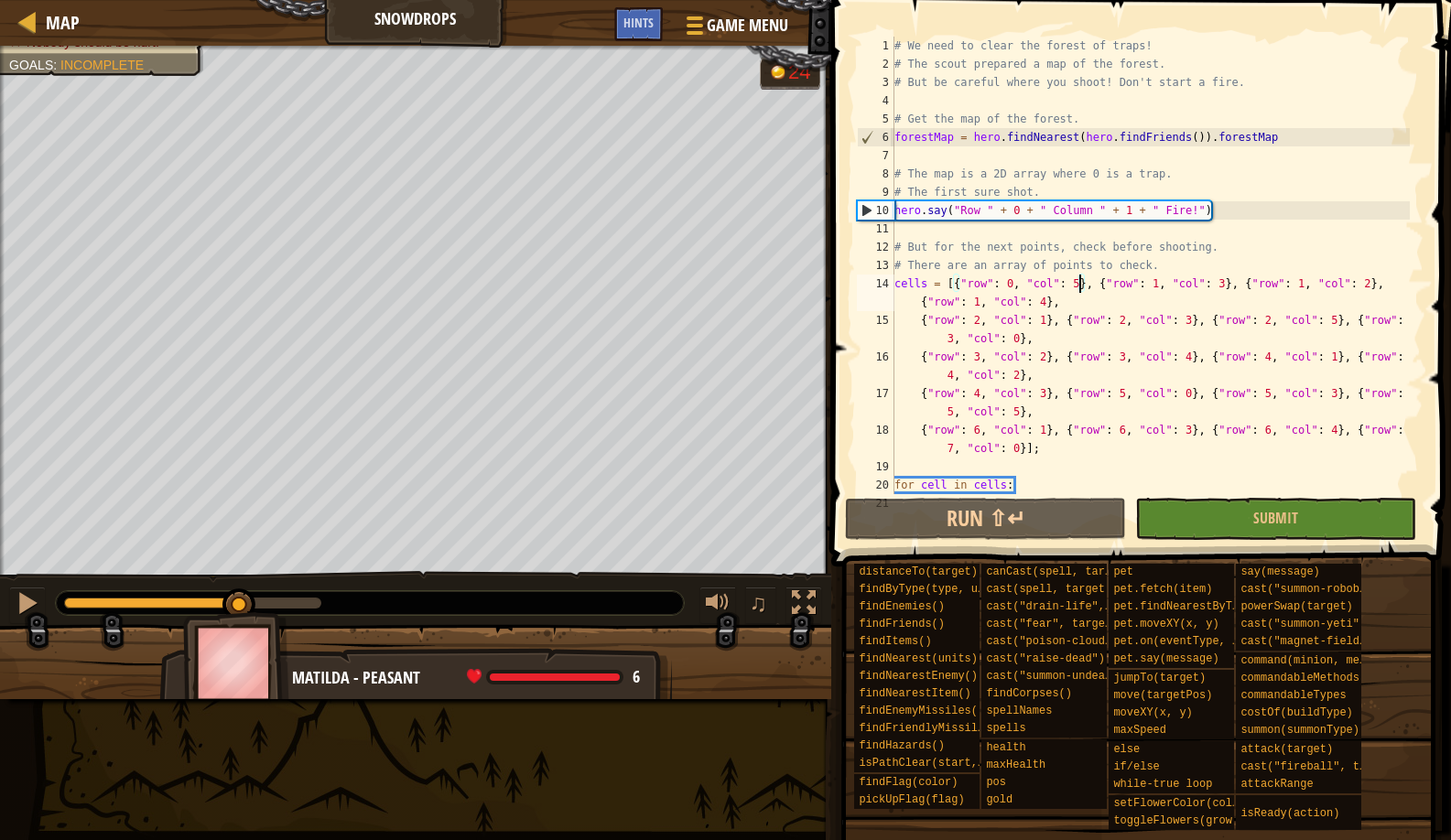
drag, startPoint x: 100, startPoint y: 615, endPoint x: 240, endPoint y: 616, distance: 140.0
click at [240, 616] on div "Your hero must survive. (3/4) Clear forest from fire traps. Nobody should be hu…" at bounding box center [725, 372] width 1451 height 653
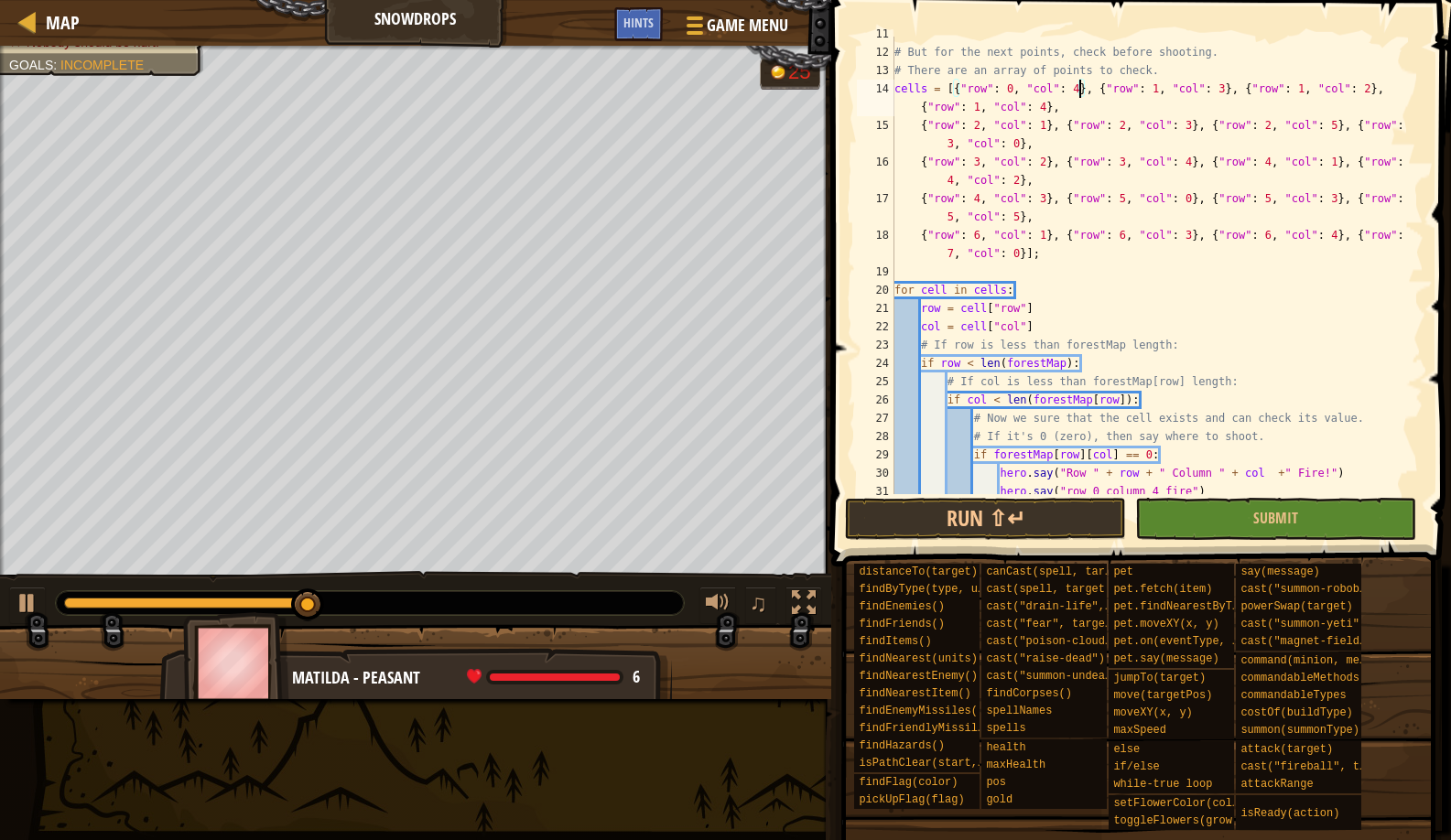
scroll to position [219, 0]
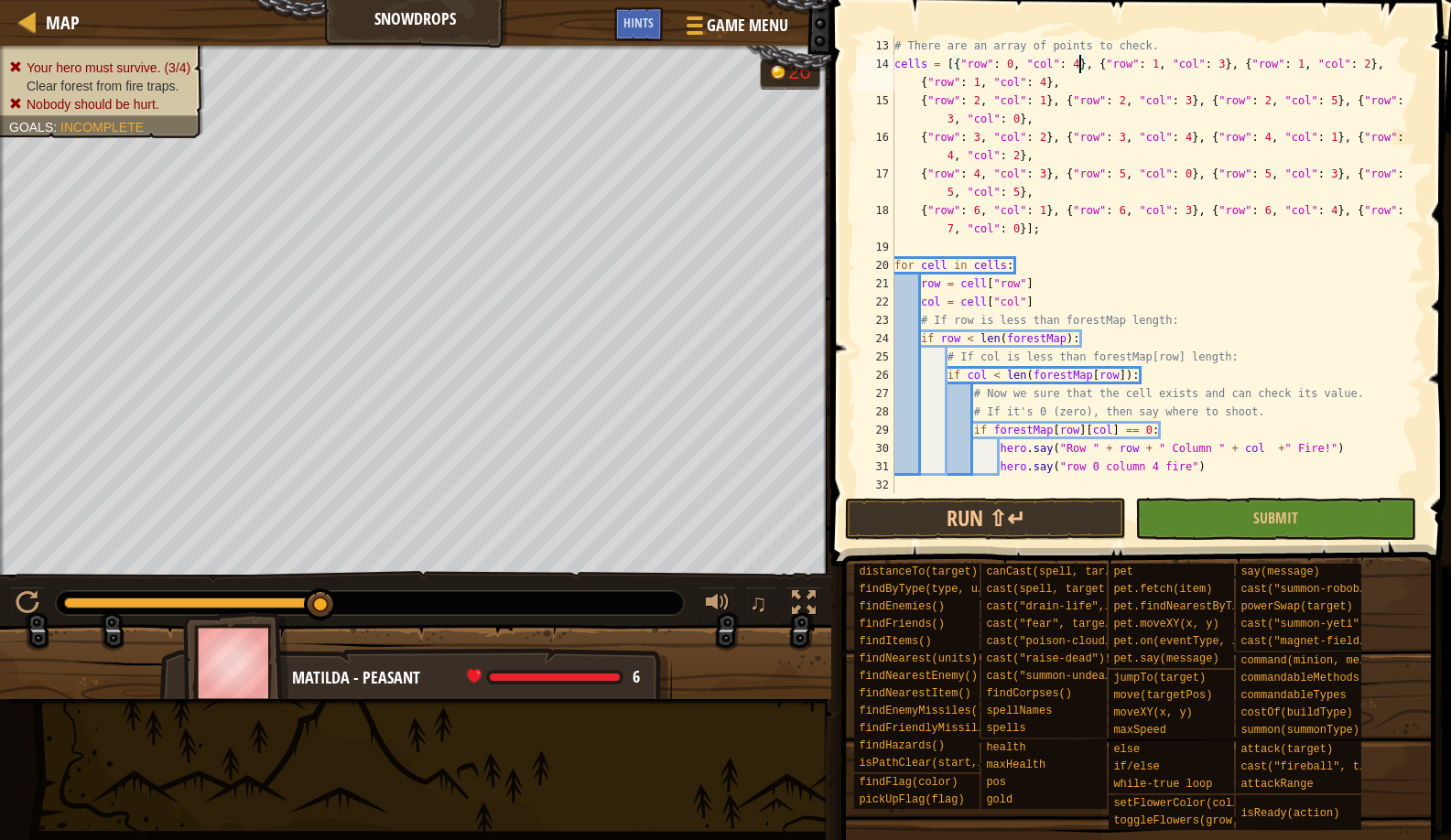
click at [1159, 472] on div "# There are an array of points to check. cells = [{ "row" : 0 , "col" : 4 } , {…" at bounding box center [1150, 284] width 519 height 494
type textarea "hero.say("row 0 column 5 fire")"
click at [1084, 504] on button "Run ⇧↵" at bounding box center [985, 519] width 281 height 42
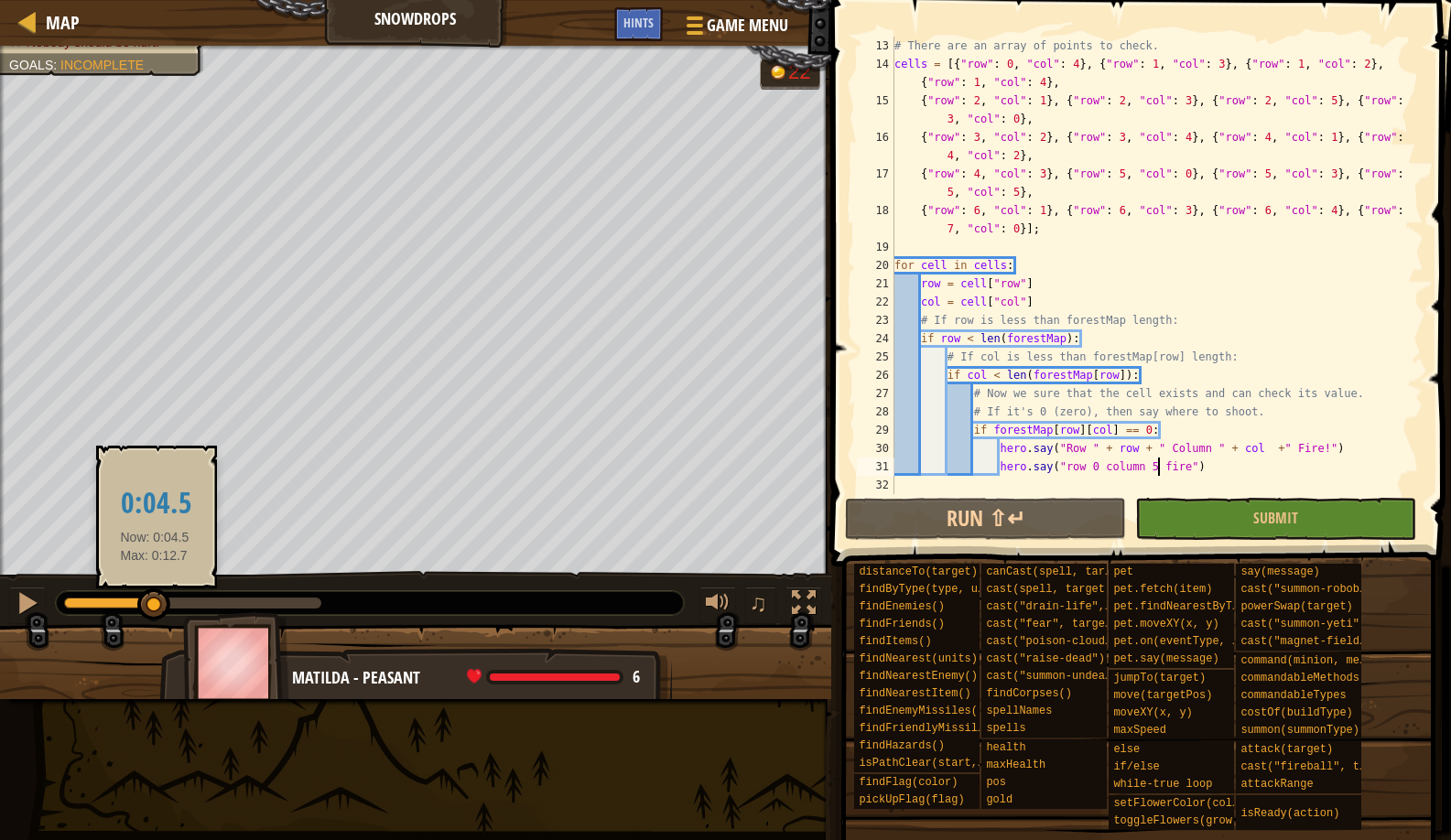
click at [158, 616] on div at bounding box center [153, 605] width 33 height 33
